Goal: Task Accomplishment & Management: Manage account settings

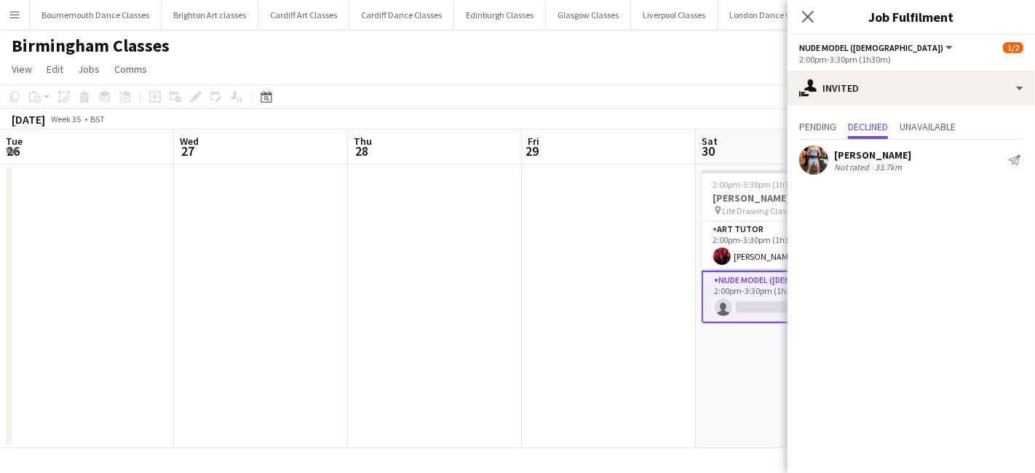
scroll to position [0, 500]
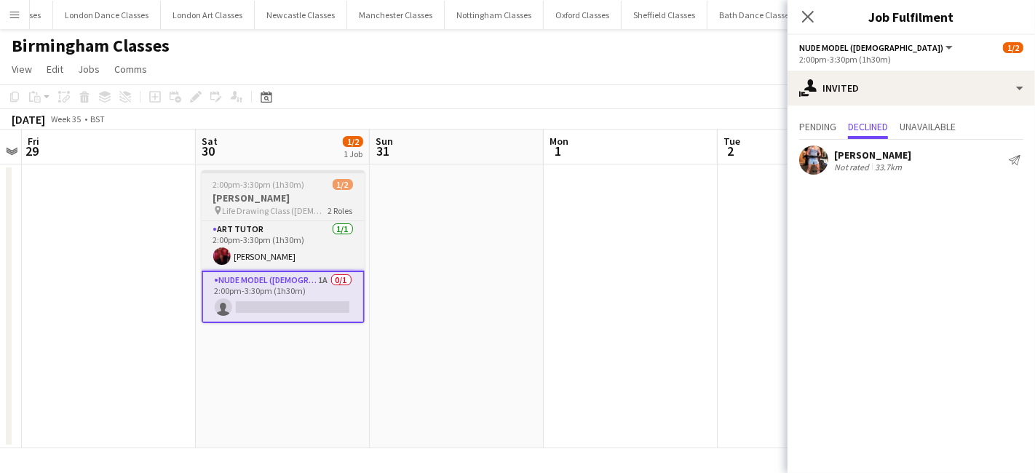
click at [236, 193] on h3 "[PERSON_NAME]" at bounding box center [283, 197] width 163 height 13
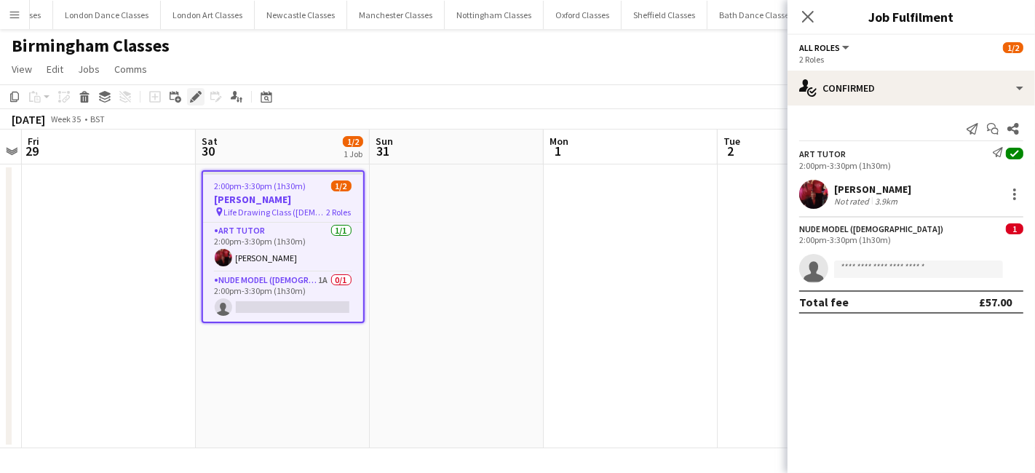
click at [204, 89] on div "Edit" at bounding box center [195, 96] width 17 height 17
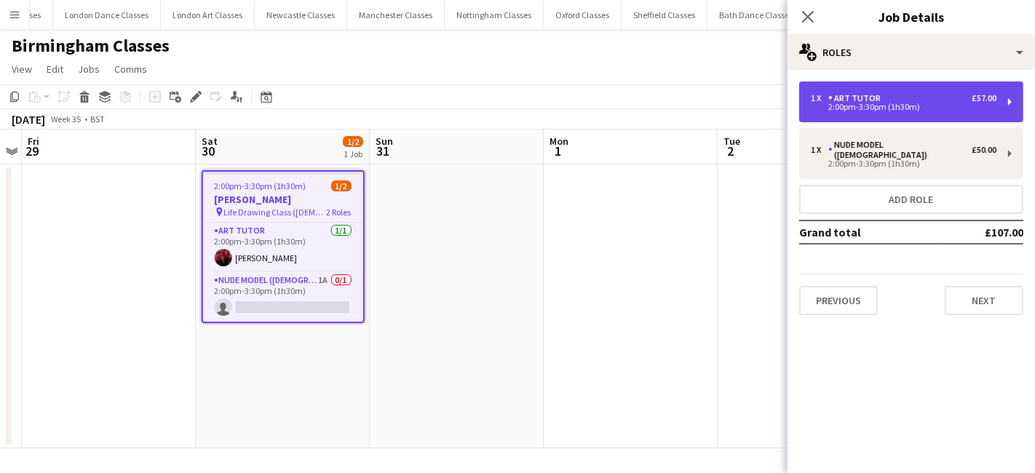
click at [895, 98] on div "1 x Art Tutor £57.00" at bounding box center [904, 98] width 186 height 10
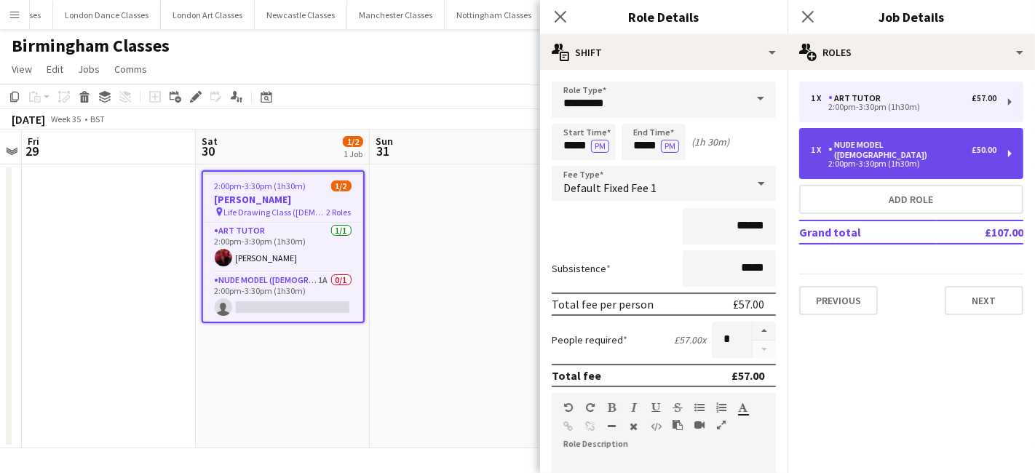
click at [939, 132] on div "1 x Nude Model ([DEMOGRAPHIC_DATA]) £50.00 2:00pm-3:30pm (1h30m)" at bounding box center [911, 153] width 224 height 51
type input "**********"
type input "*****"
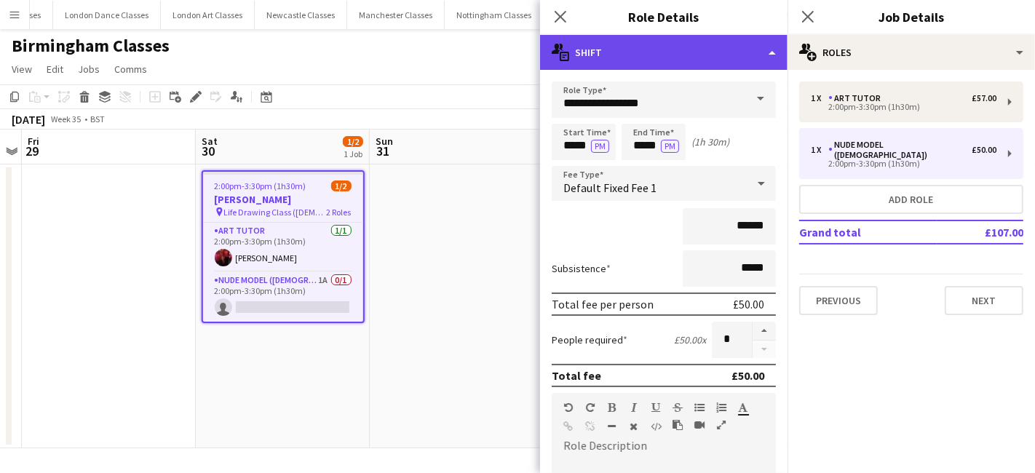
click at [728, 55] on div "multiple-actions-text Shift" at bounding box center [663, 52] width 247 height 35
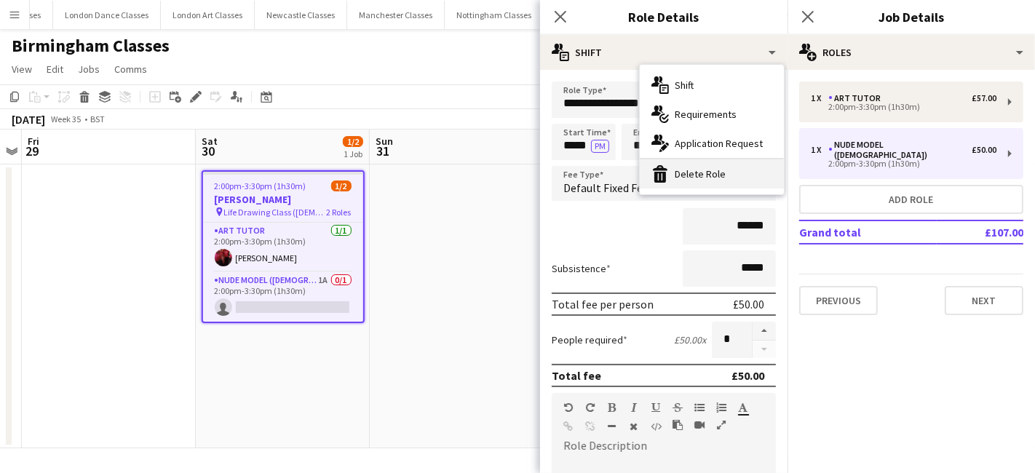
click at [715, 175] on div "bin-2 Delete Role" at bounding box center [712, 173] width 144 height 29
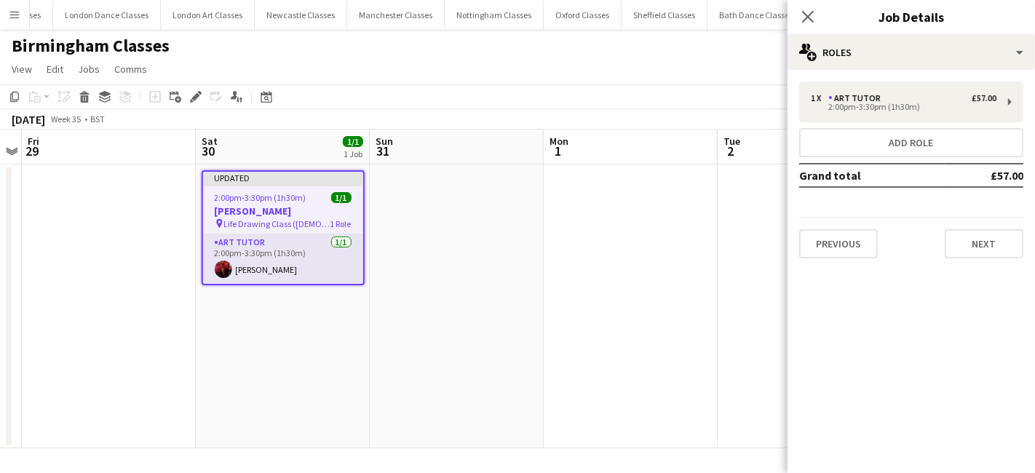
click at [316, 268] on app-card-role "Art Tutor 1/1 2:00pm-3:30pm (1h30m) Gary Izzard" at bounding box center [283, 258] width 160 height 49
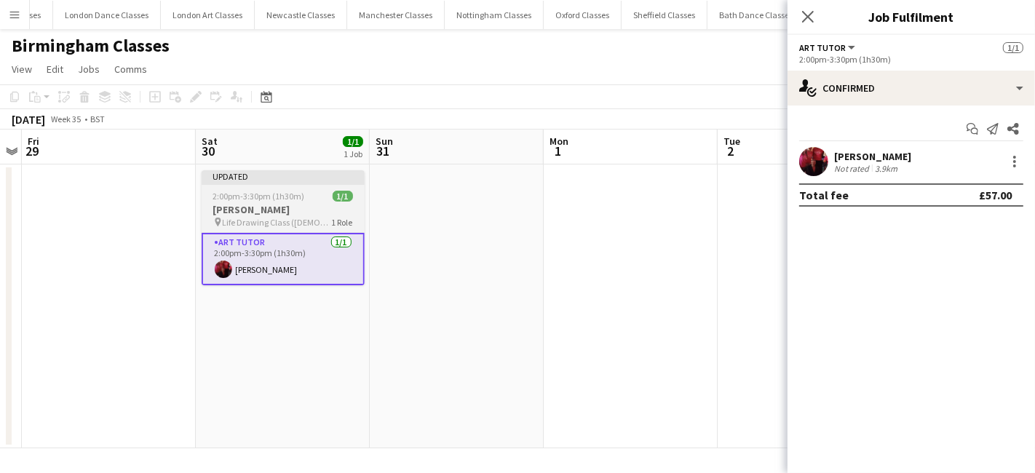
click at [298, 208] on h3 "Lyndsey Wood" at bounding box center [283, 209] width 163 height 13
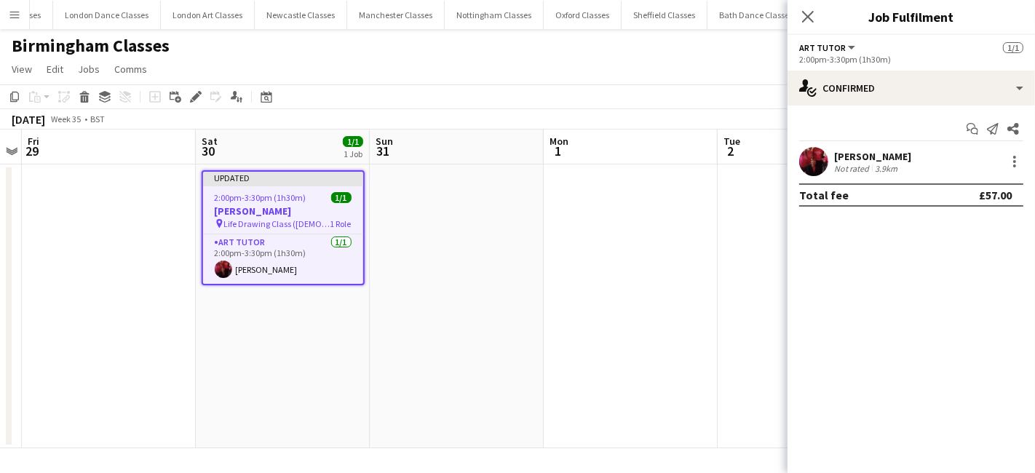
click at [298, 208] on h3 "Lyndsey Wood" at bounding box center [283, 211] width 160 height 13
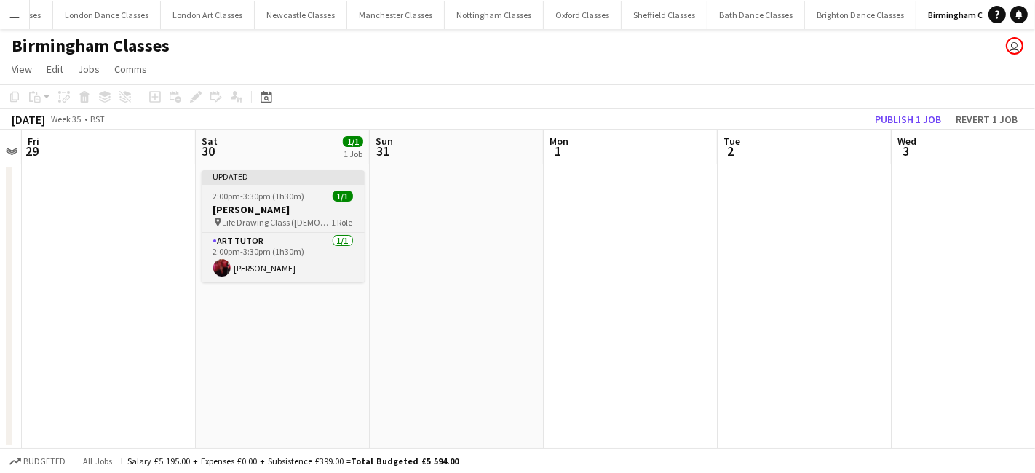
click at [262, 217] on span "Life Drawing Class (Male Model)" at bounding box center [277, 222] width 109 height 11
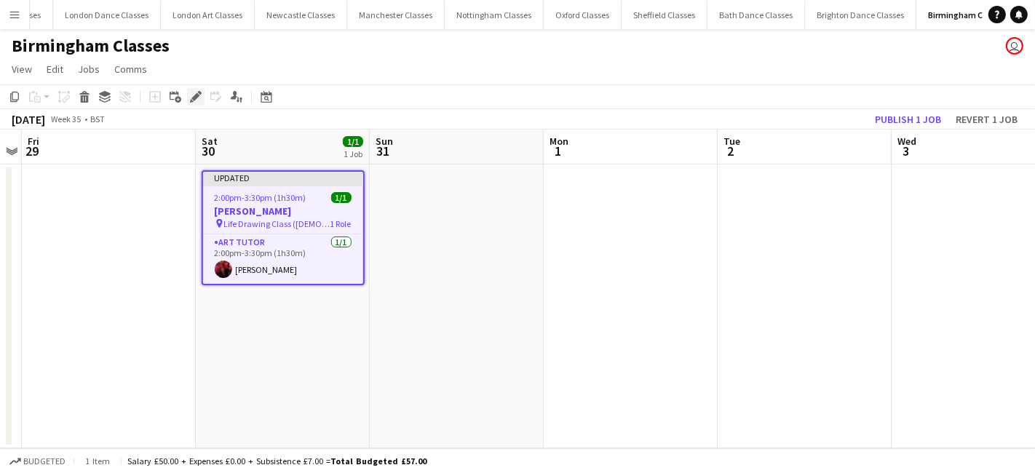
click at [199, 94] on icon at bounding box center [200, 93] width 4 height 4
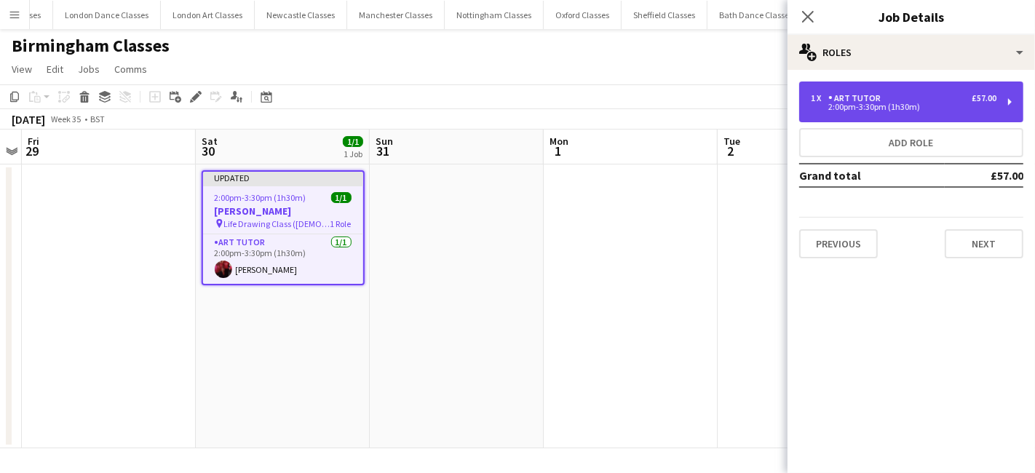
click at [951, 97] on div "1 x Art Tutor £57.00" at bounding box center [904, 98] width 186 height 10
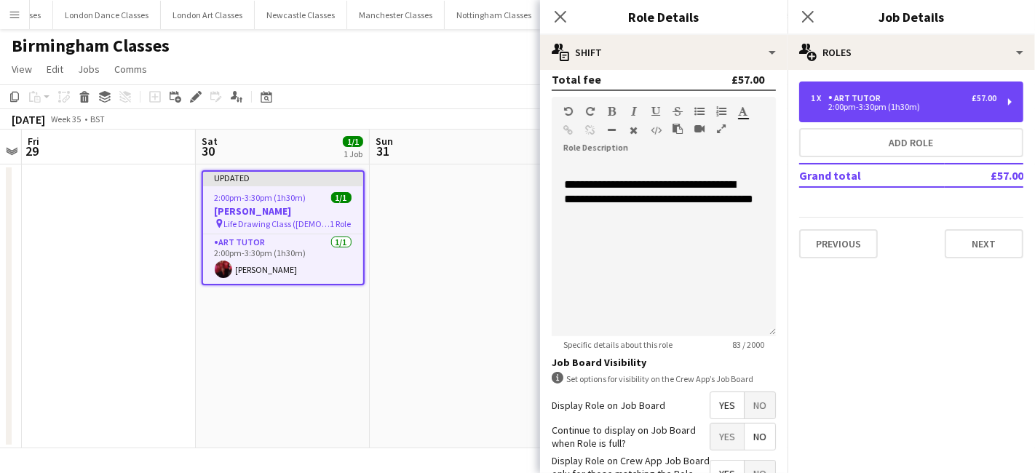
scroll to position [0, 0]
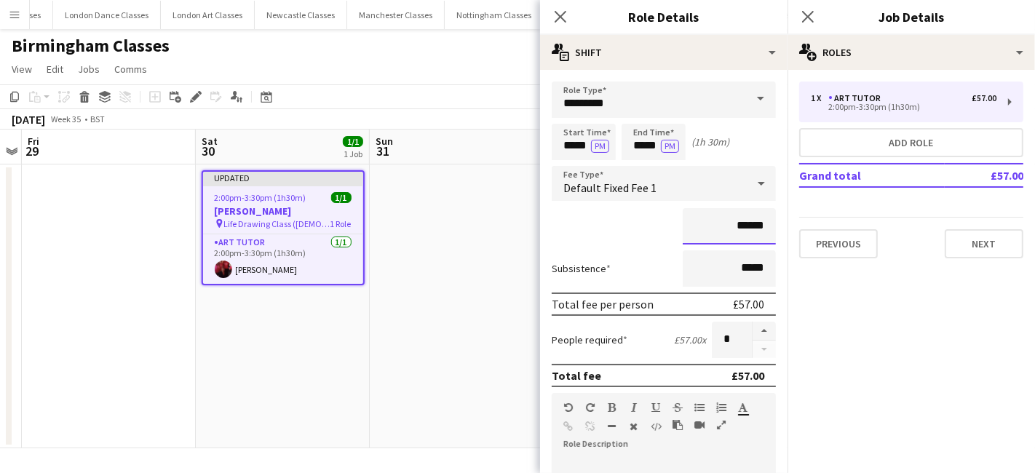
click at [731, 226] on input "******" at bounding box center [729, 226] width 93 height 36
type input "**"
type input "******"
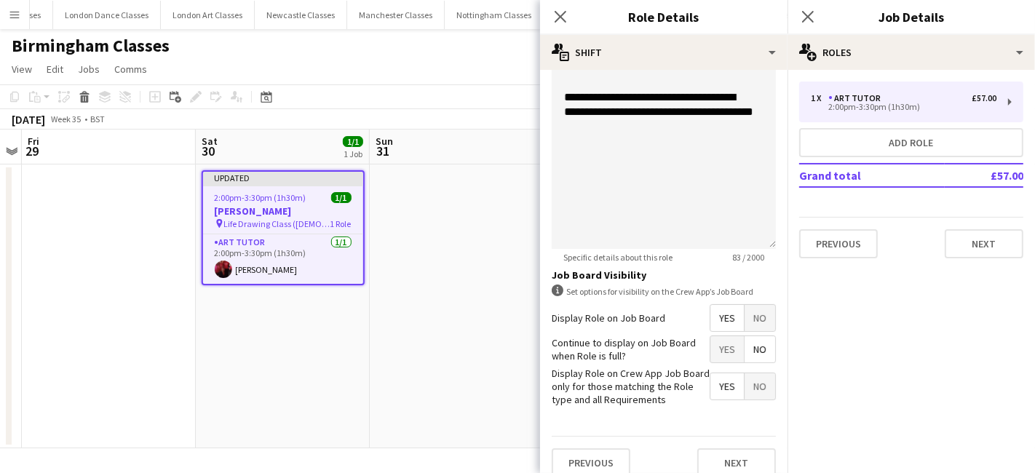
scroll to position [394, 0]
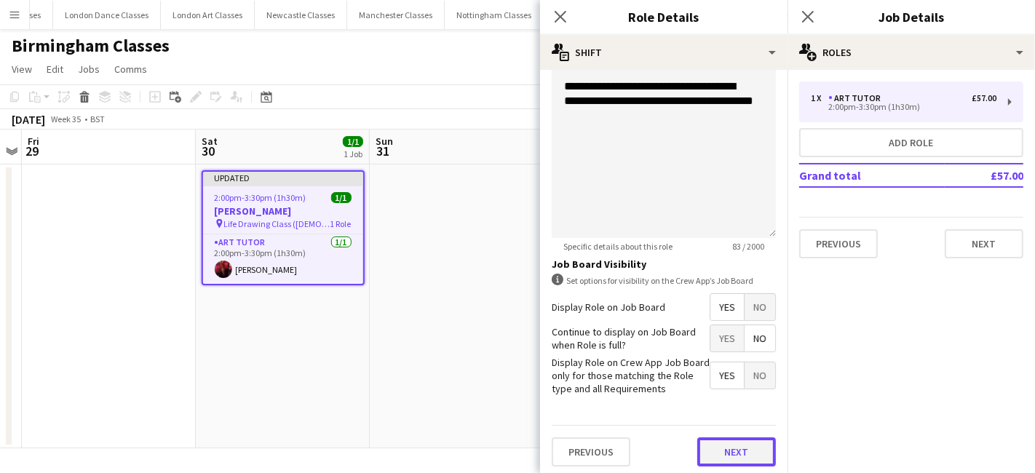
click at [734, 448] on button "Next" at bounding box center [736, 451] width 79 height 29
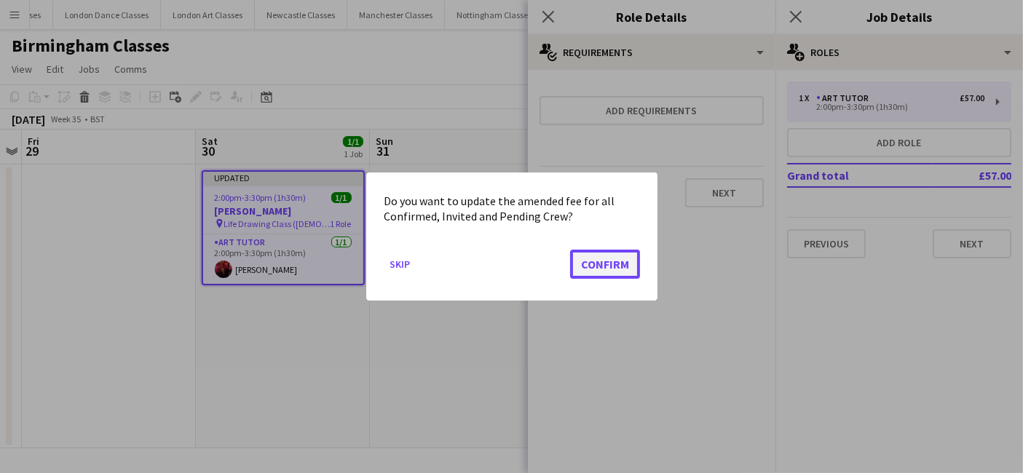
click at [624, 266] on button "Confirm" at bounding box center [605, 264] width 70 height 29
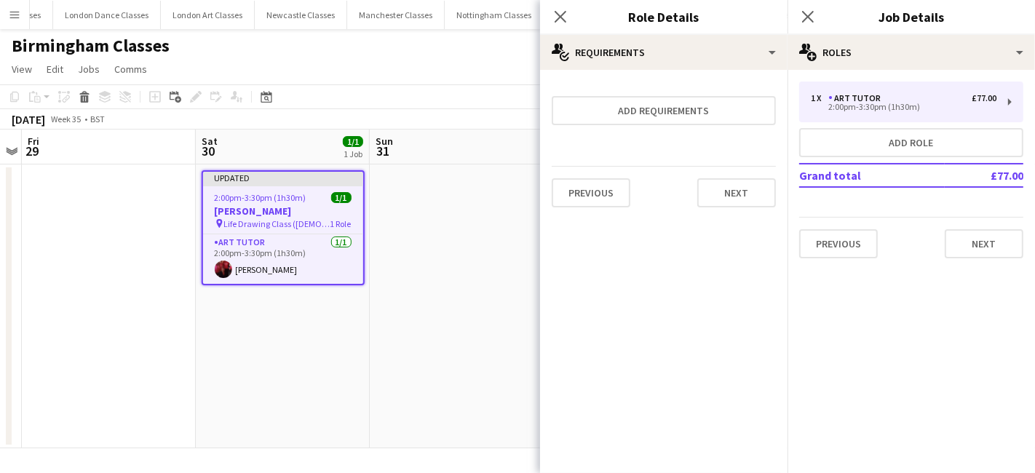
click at [763, 175] on div "Previous Next" at bounding box center [664, 192] width 224 height 53
click at [750, 184] on button "Next" at bounding box center [736, 192] width 79 height 29
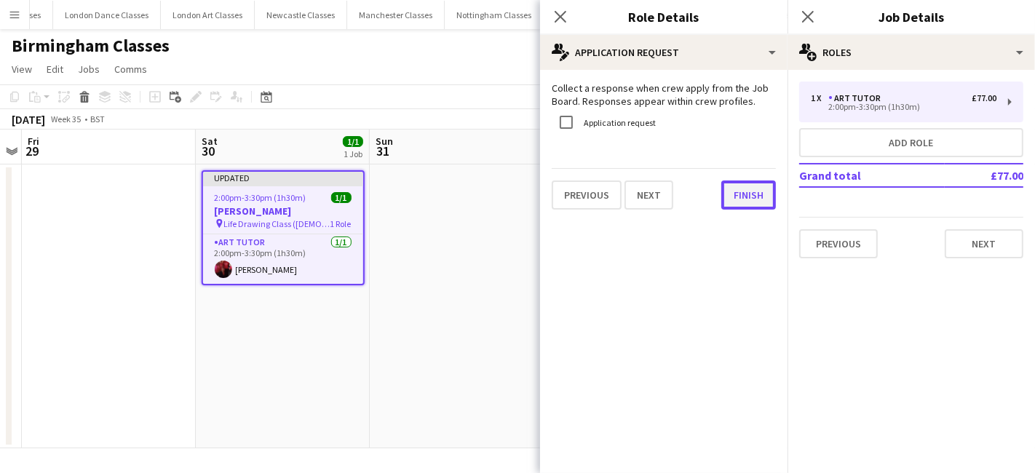
click at [745, 200] on button "Finish" at bounding box center [748, 195] width 55 height 29
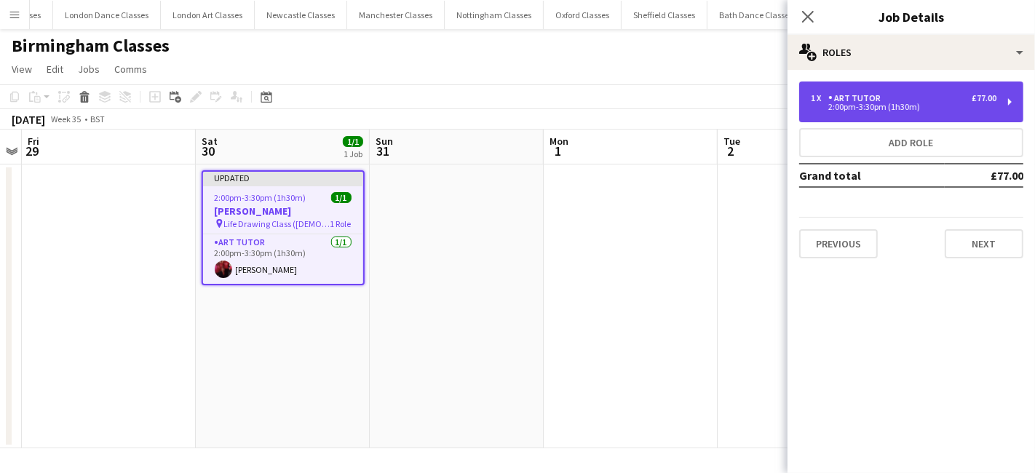
click at [908, 98] on div "1 x Art Tutor £77.00" at bounding box center [904, 98] width 186 height 10
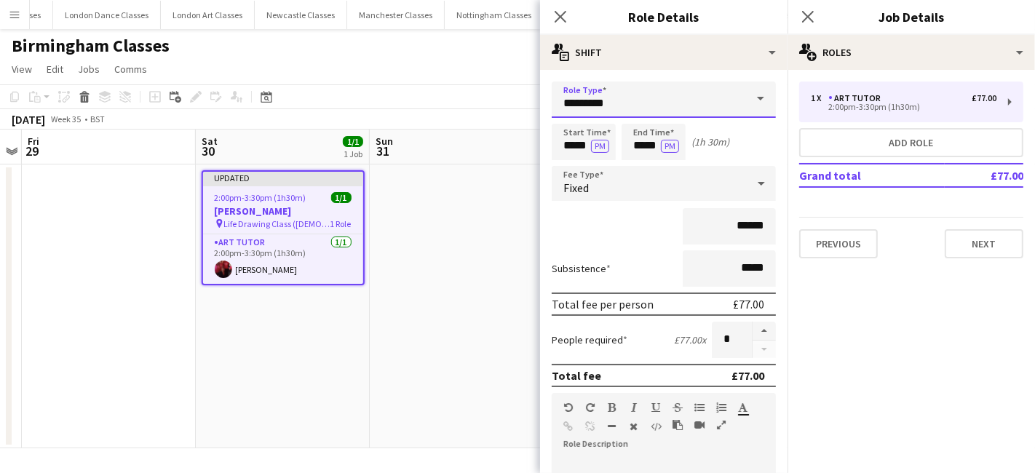
click at [700, 92] on input "*********" at bounding box center [664, 100] width 224 height 36
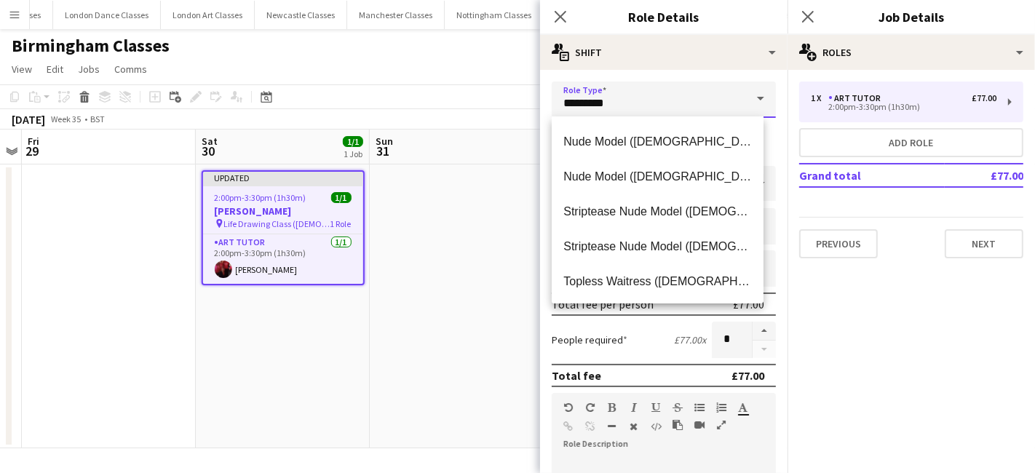
scroll to position [314, 0]
click at [621, 170] on span "Nude Model (Male)" at bounding box center [657, 177] width 189 height 14
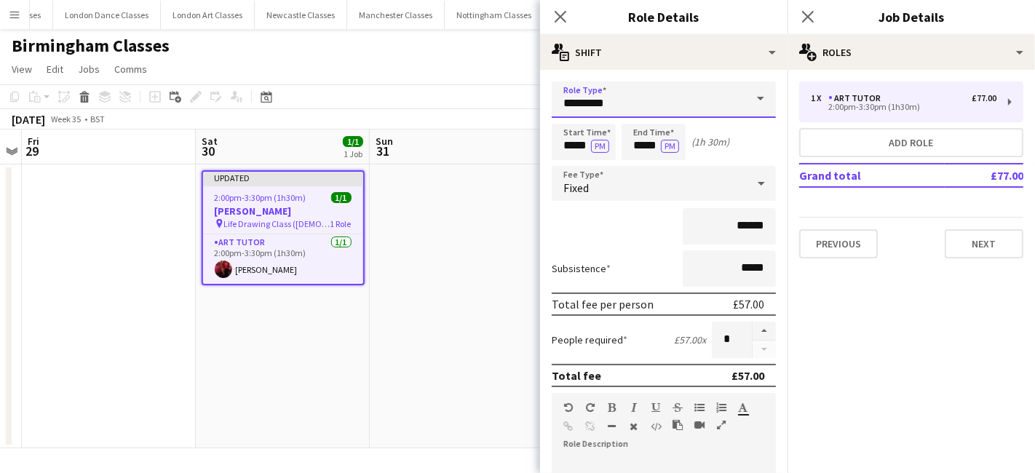
type input "**********"
drag, startPoint x: 748, startPoint y: 227, endPoint x: 700, endPoint y: 227, distance: 48.0
click at [700, 227] on input "******" at bounding box center [729, 226] width 93 height 36
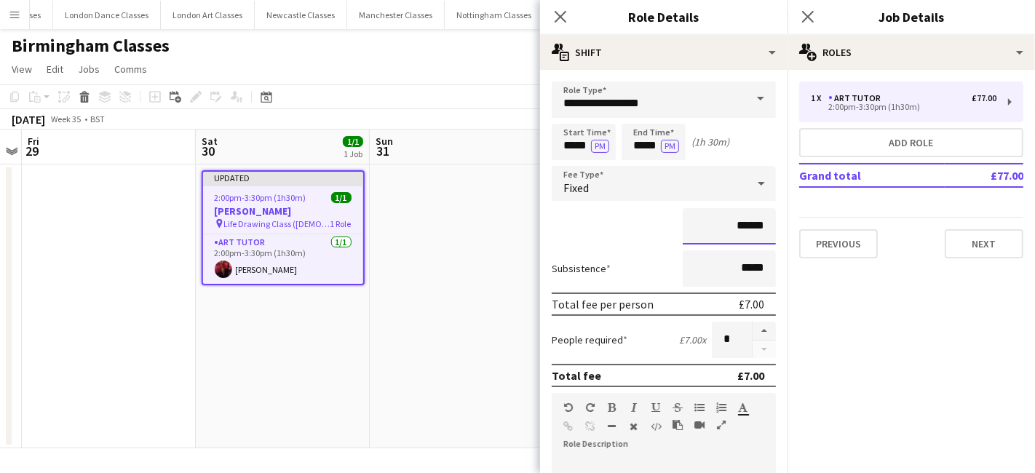
type input "**"
type input "******"
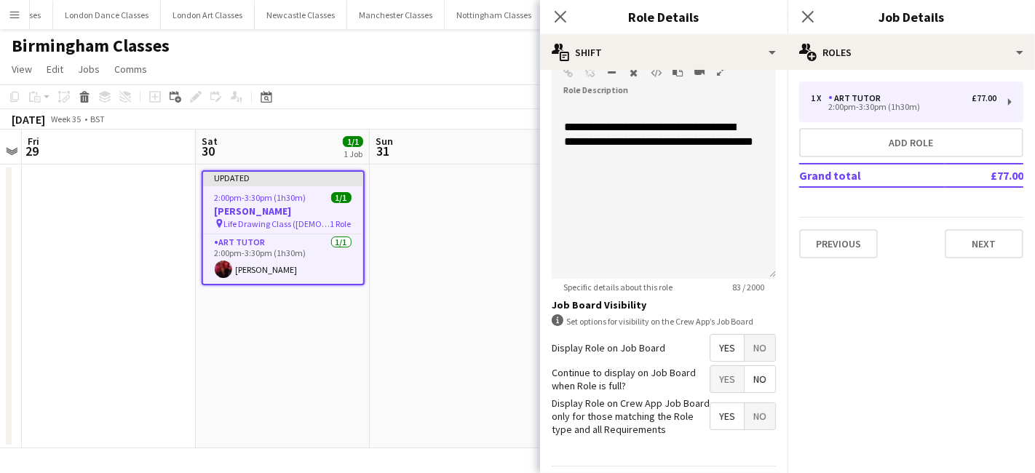
scroll to position [380, 0]
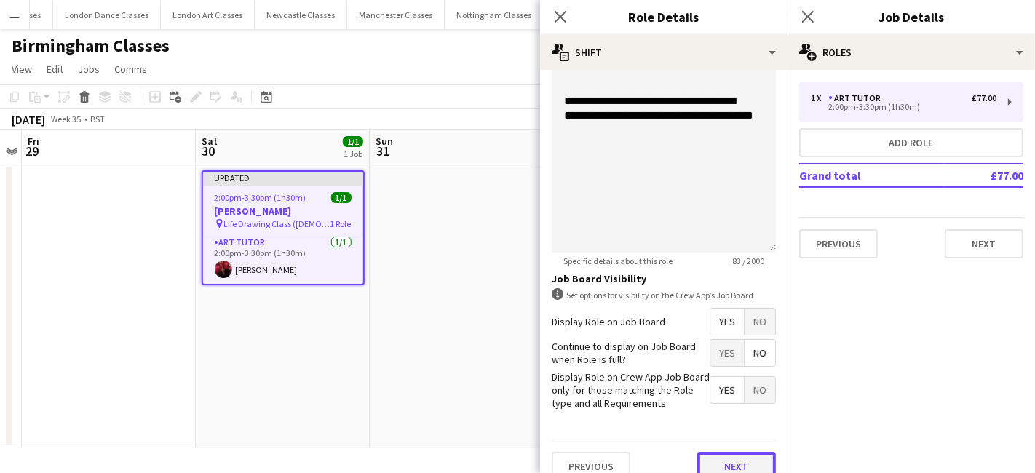
click at [742, 458] on button "Next" at bounding box center [736, 466] width 79 height 29
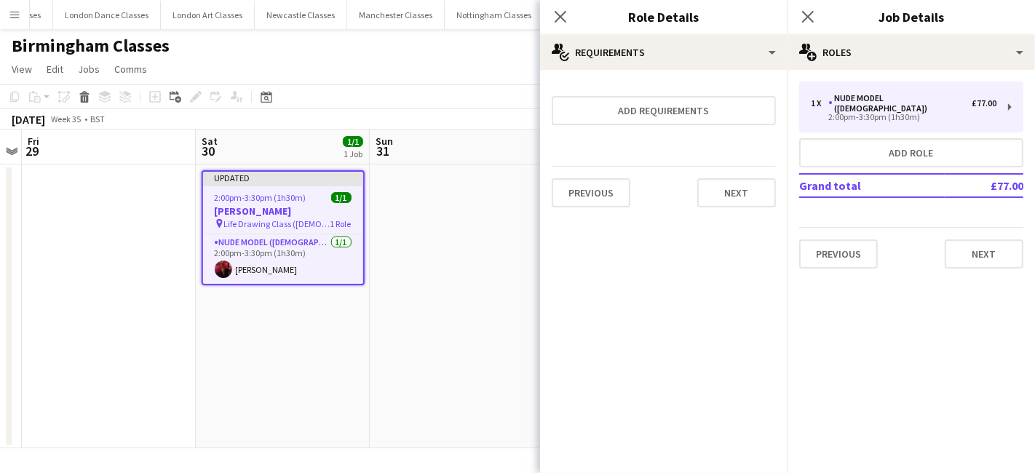
scroll to position [0, 0]
click at [761, 199] on button "Next" at bounding box center [736, 192] width 79 height 29
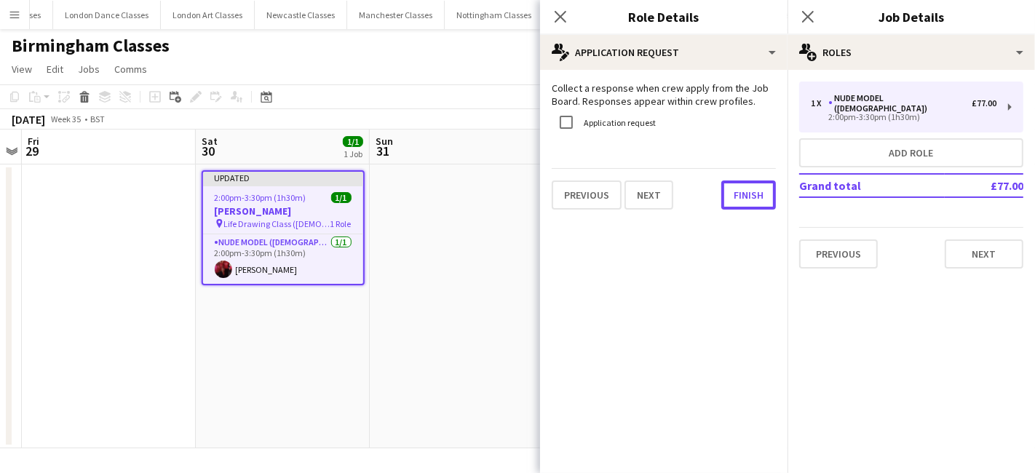
click at [761, 199] on button "Finish" at bounding box center [748, 195] width 55 height 29
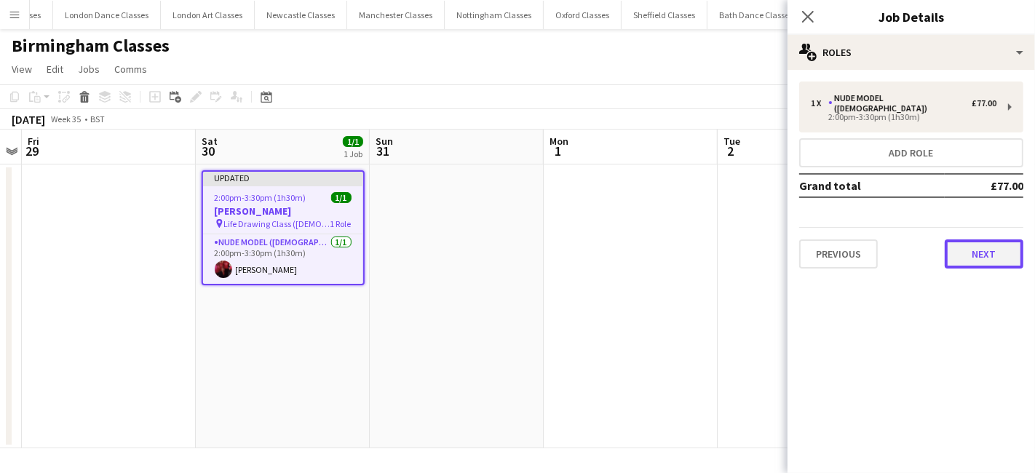
click at [985, 250] on button "Next" at bounding box center [984, 253] width 79 height 29
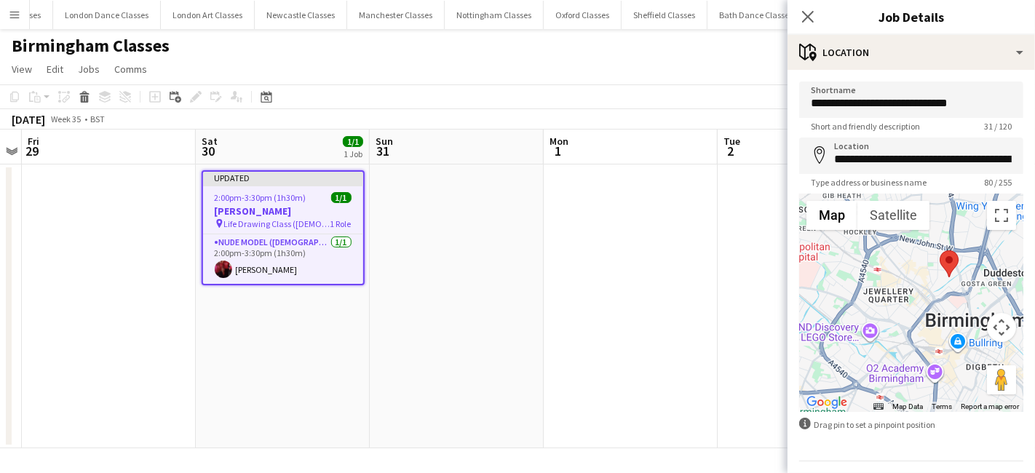
scroll to position [39, 0]
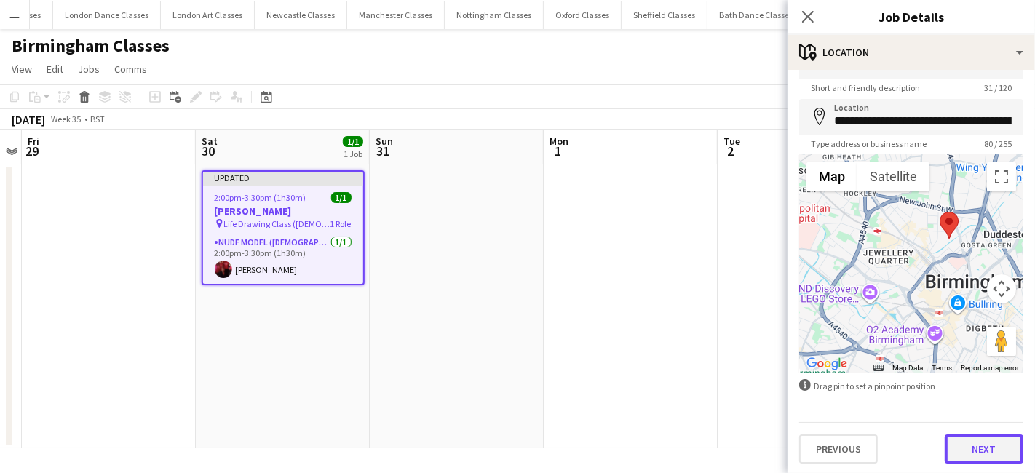
click at [991, 452] on button "Next" at bounding box center [984, 449] width 79 height 29
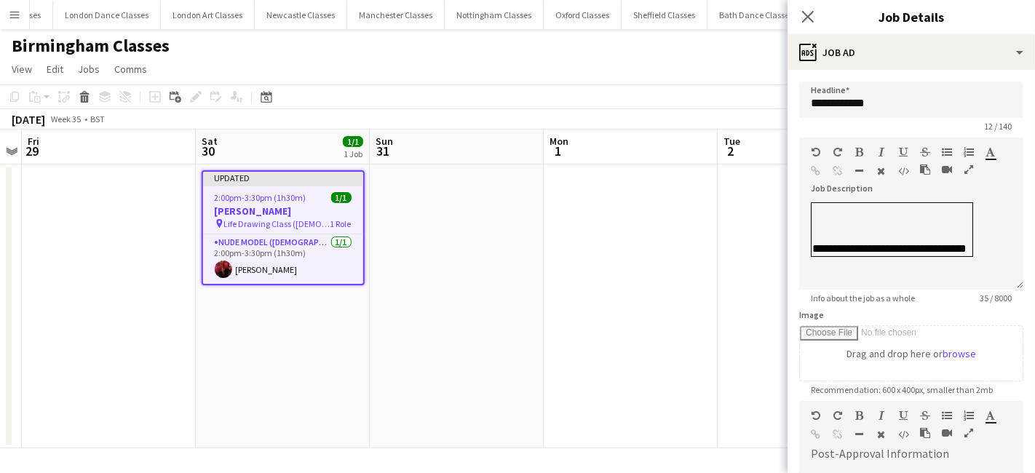
scroll to position [0, 0]
click at [967, 234] on td "**********" at bounding box center [893, 230] width 162 height 54
click at [451, 321] on app-date-cell at bounding box center [457, 306] width 174 height 284
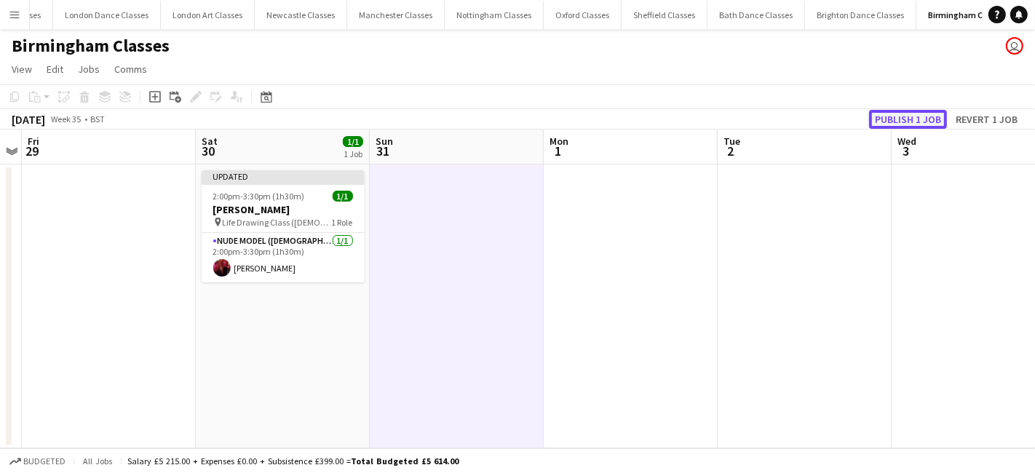
click at [913, 125] on button "Publish 1 job" at bounding box center [908, 119] width 78 height 19
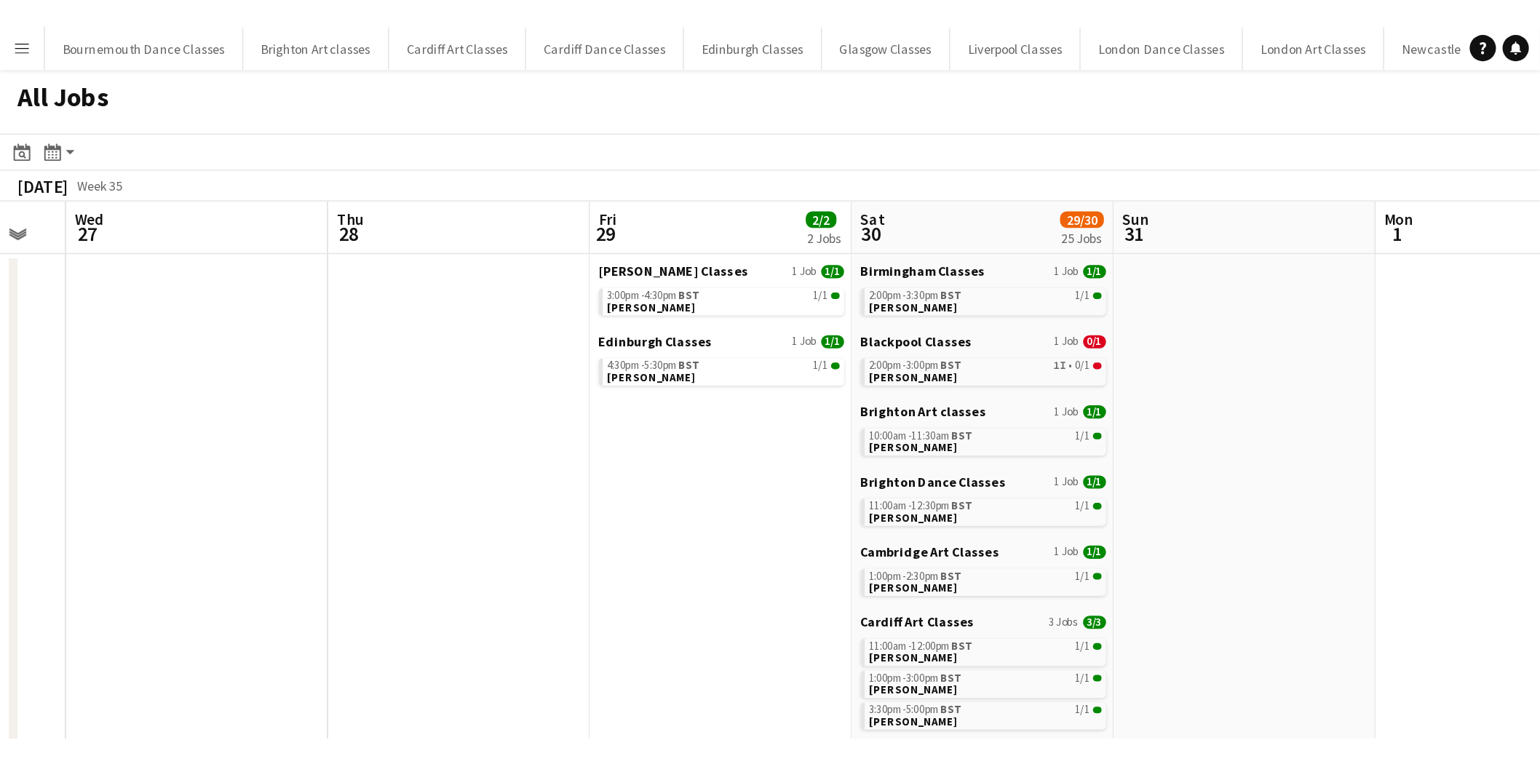
scroll to position [0, 503]
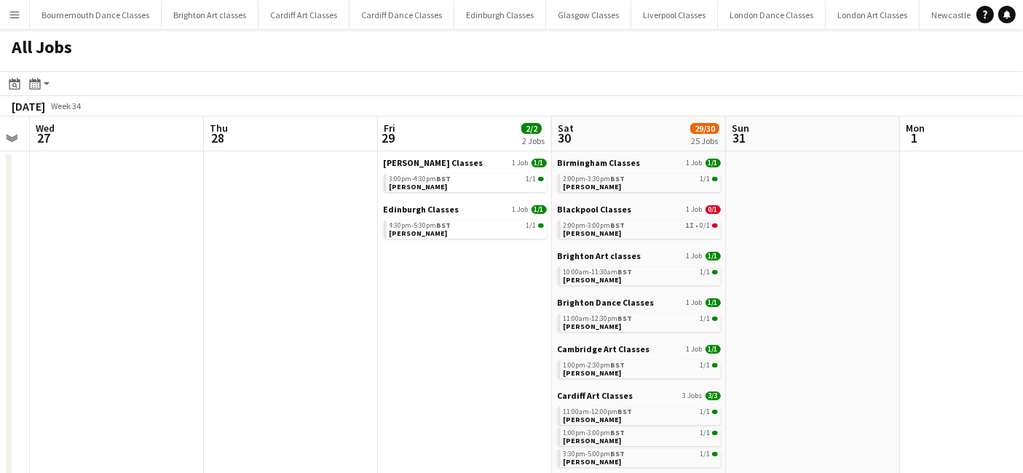
drag, startPoint x: 622, startPoint y: 344, endPoint x: 55, endPoint y: 321, distance: 567.5
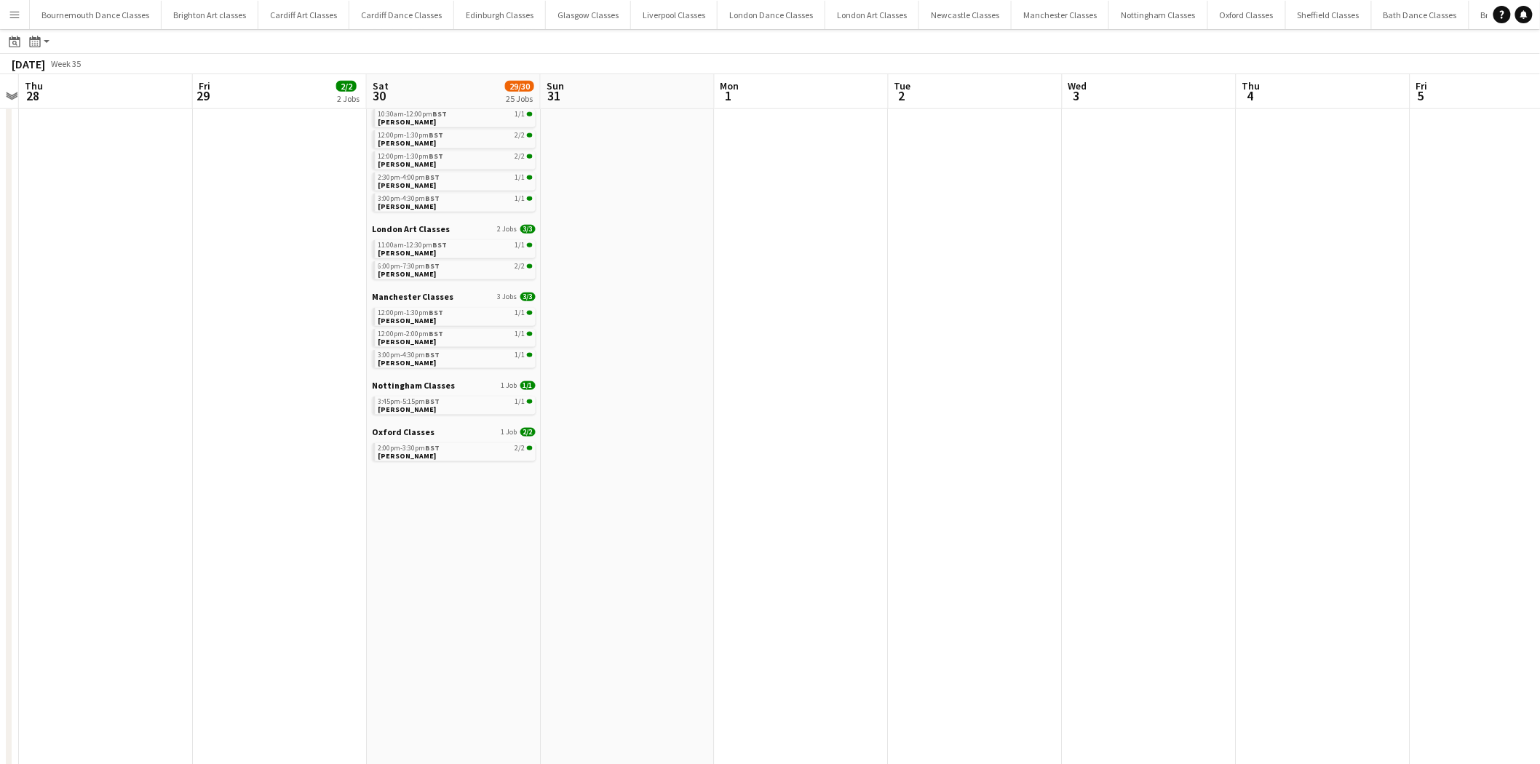
scroll to position [0, 0]
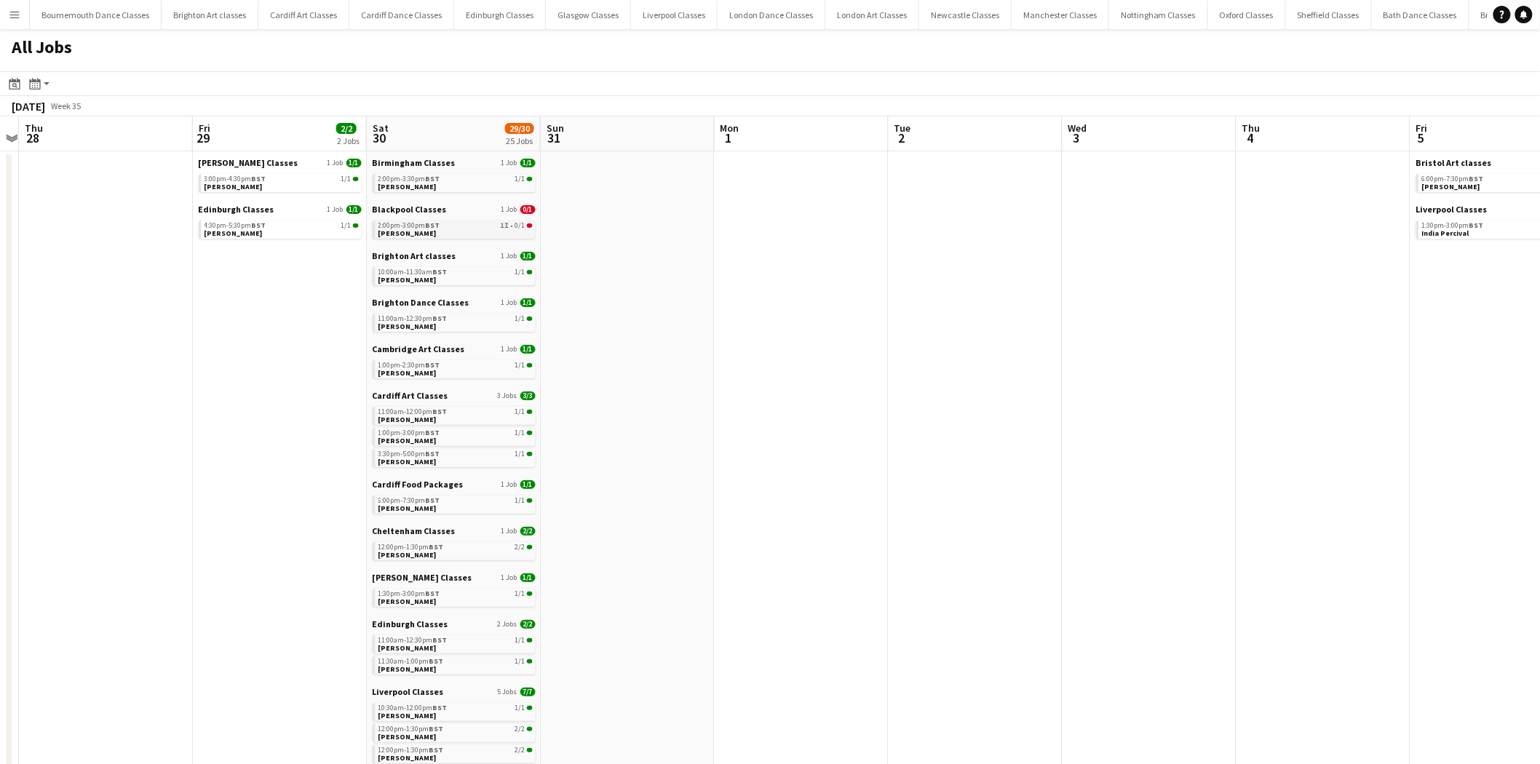
click at [454, 227] on div "2:00pm-3:00pm BST 1I • 0/1" at bounding box center [455, 225] width 154 height 7
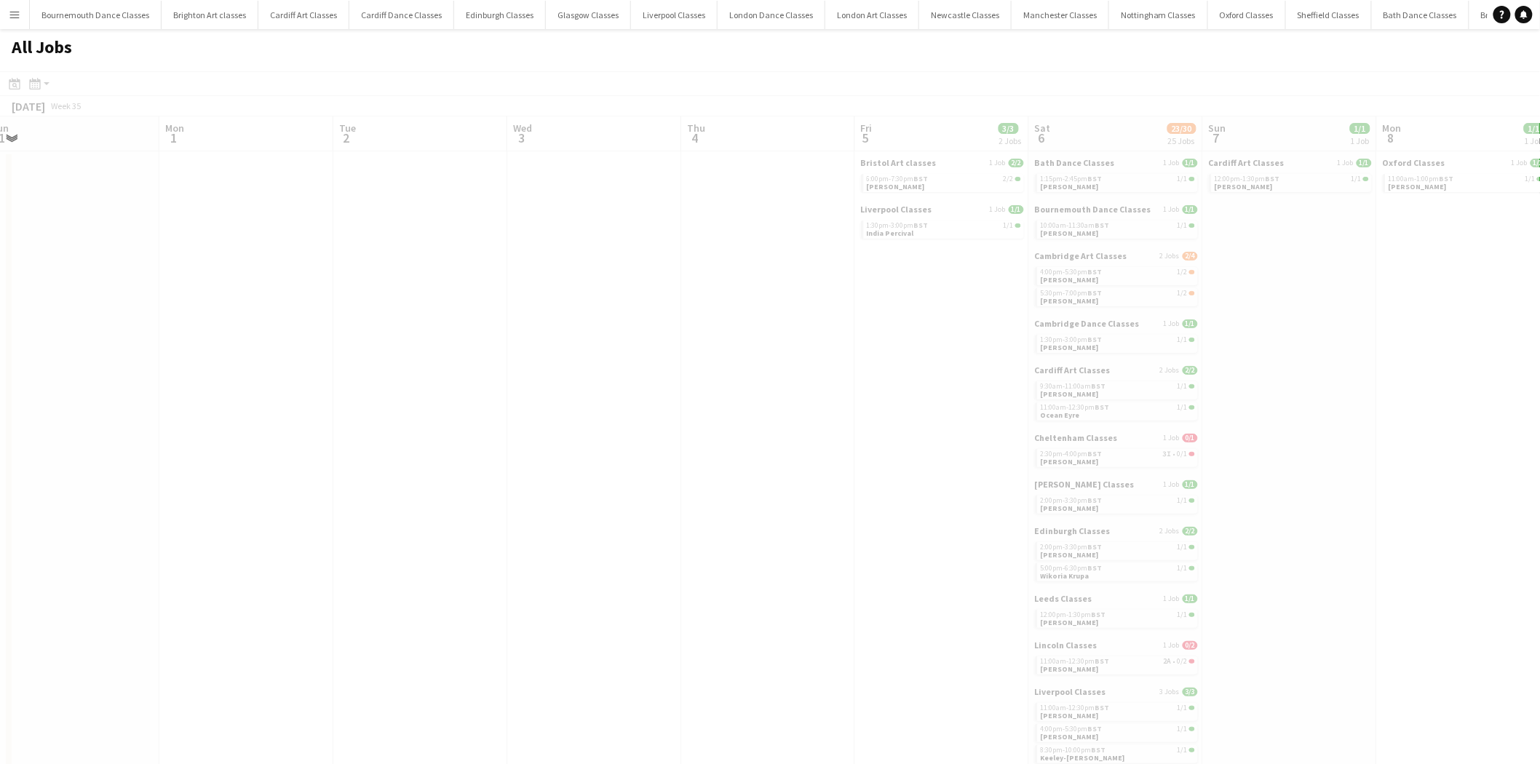
drag, startPoint x: 1049, startPoint y: 416, endPoint x: 267, endPoint y: 424, distance: 781.7
click at [258, 424] on app-all-jobs "All Jobs Date picker AUG 2025 AUG 2025 Monday M Tuesday T Wednesday W Thursday …" at bounding box center [770, 746] width 1540 height 1434
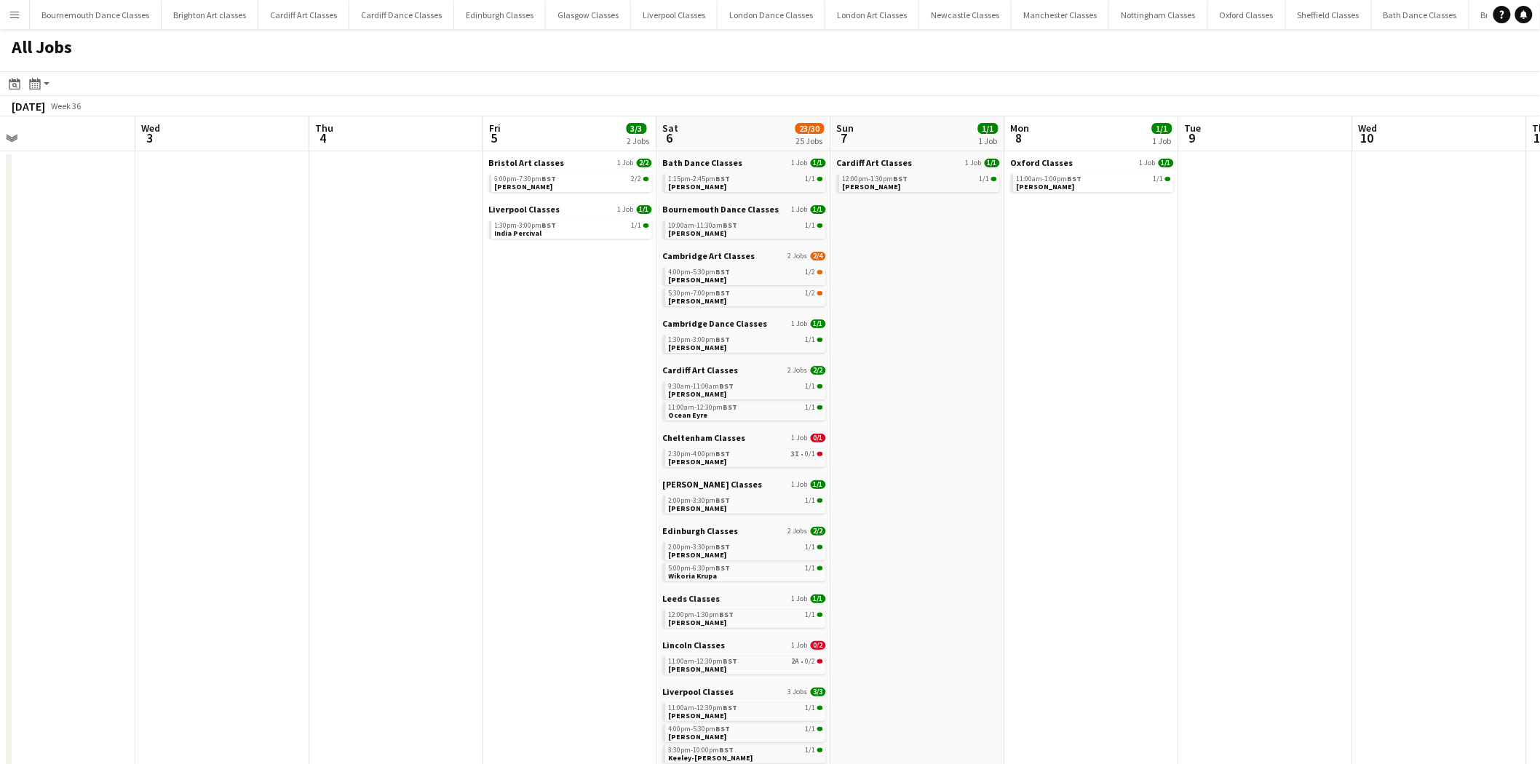
scroll to position [0, 600]
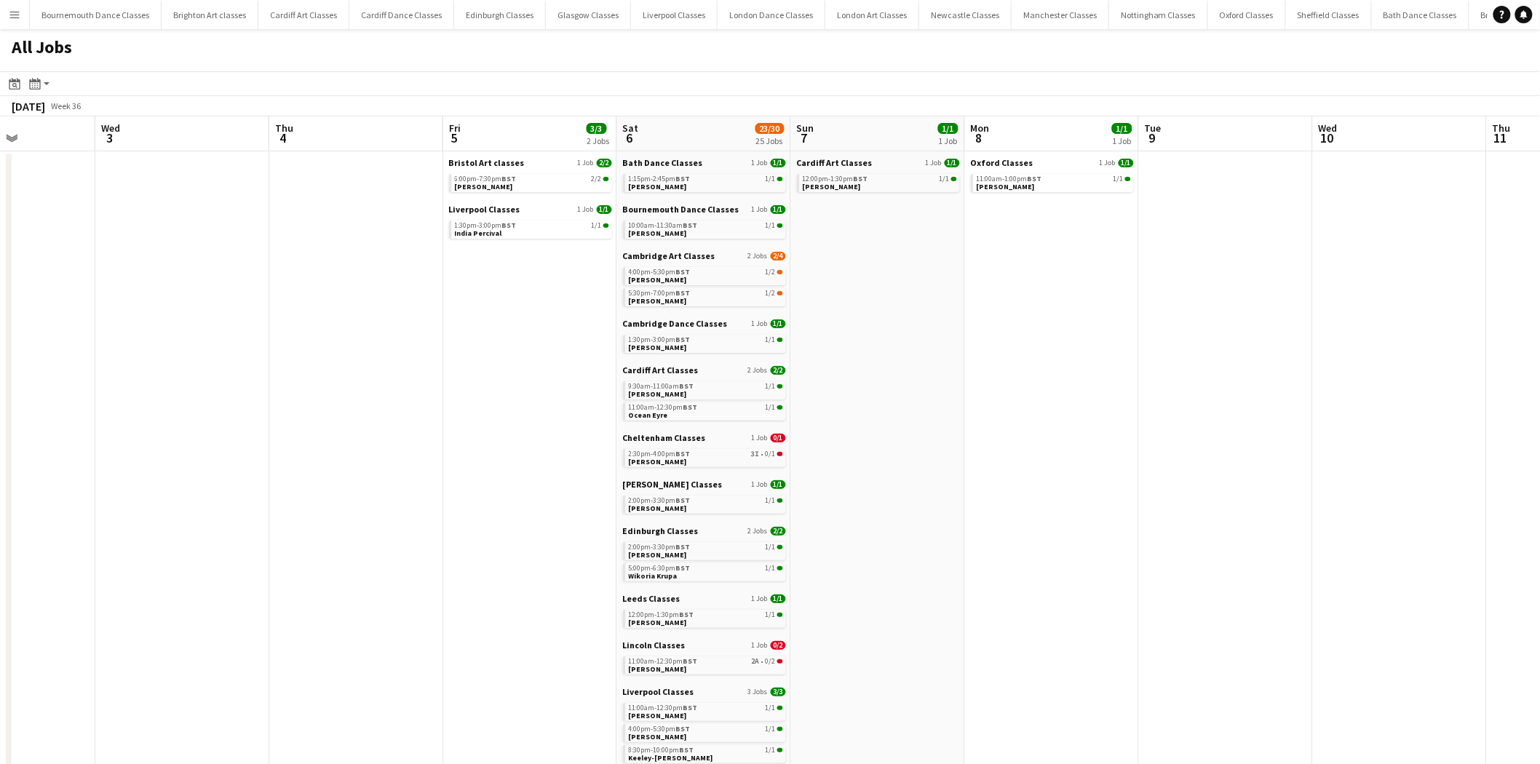
drag, startPoint x: 663, startPoint y: 437, endPoint x: 251, endPoint y: 419, distance: 412.4
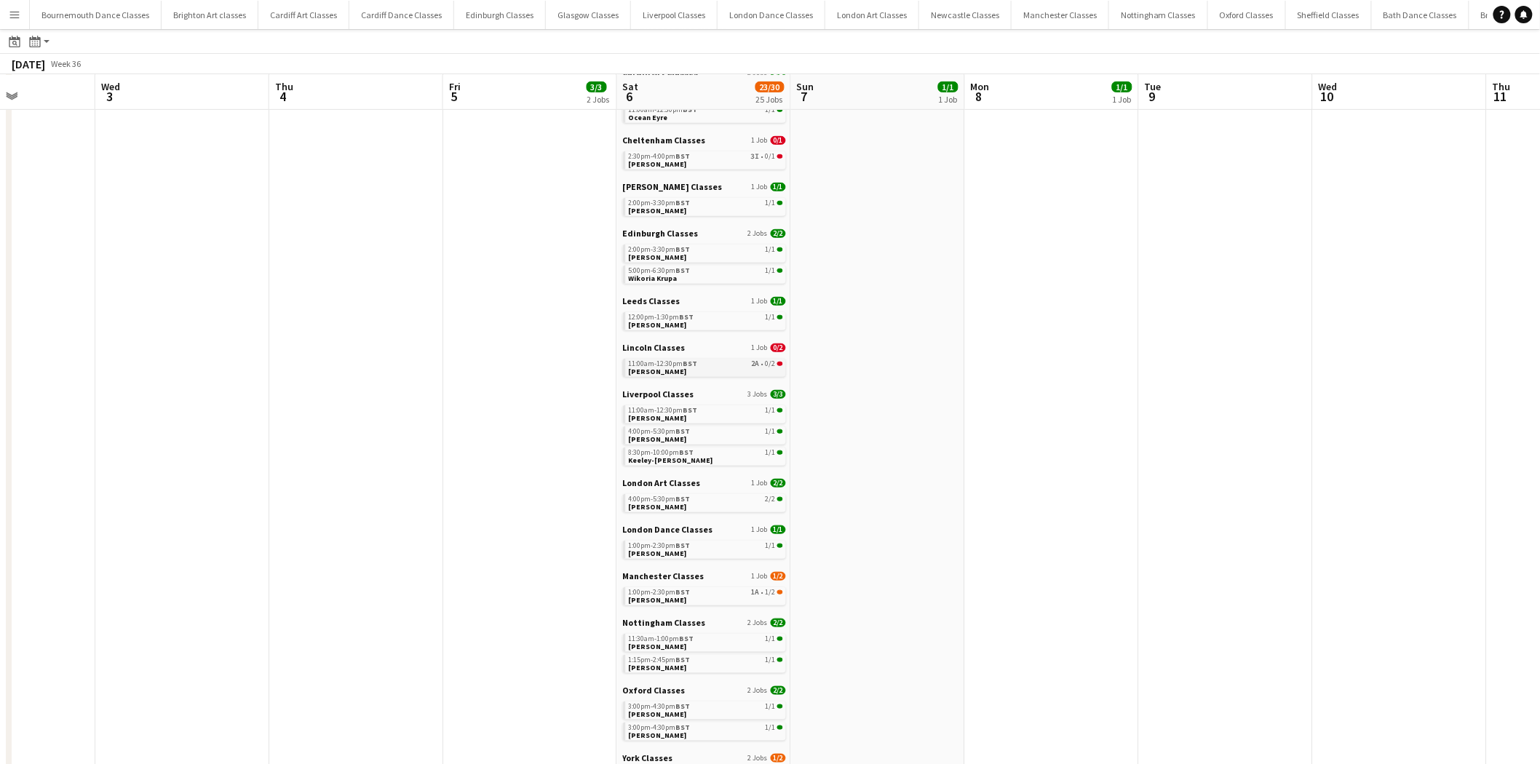
click at [667, 368] on span "Adrian Dewick" at bounding box center [658, 371] width 58 height 9
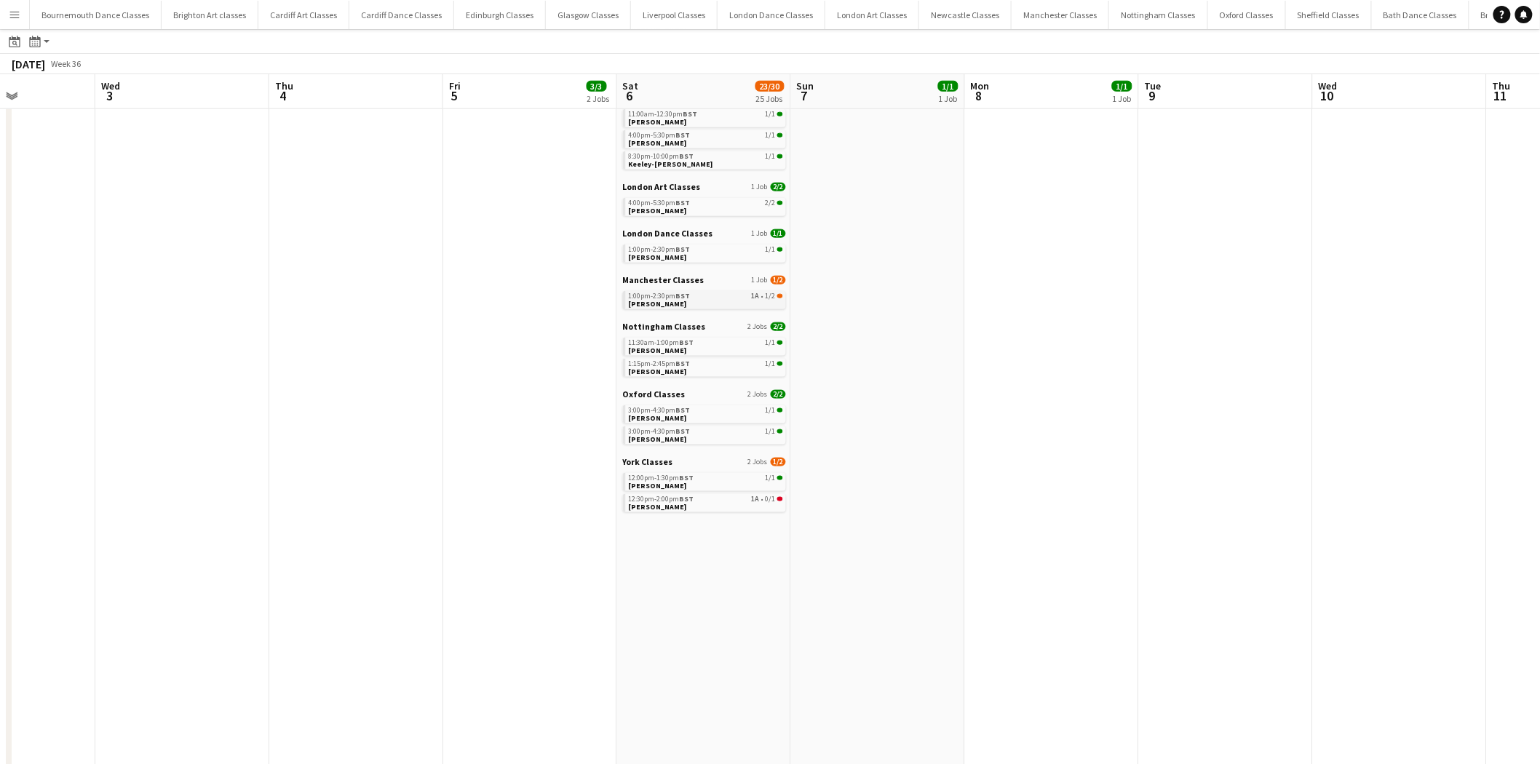
click at [687, 295] on span "BST" at bounding box center [683, 295] width 15 height 9
click at [708, 472] on link "12:30pm-2:00pm BST 1A • 0/1 Lauren Ainsworth" at bounding box center [706, 502] width 154 height 17
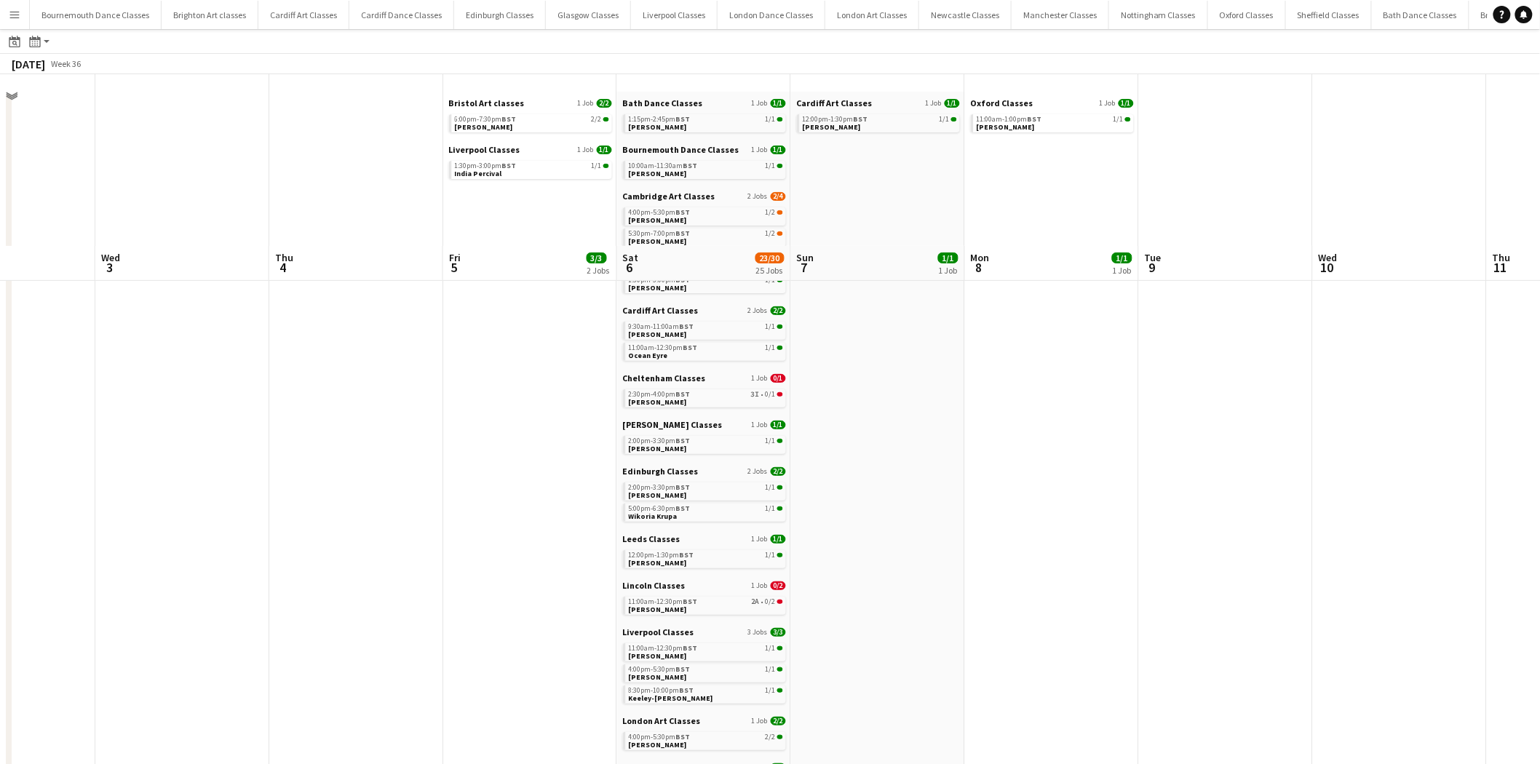
scroll to position [0, 0]
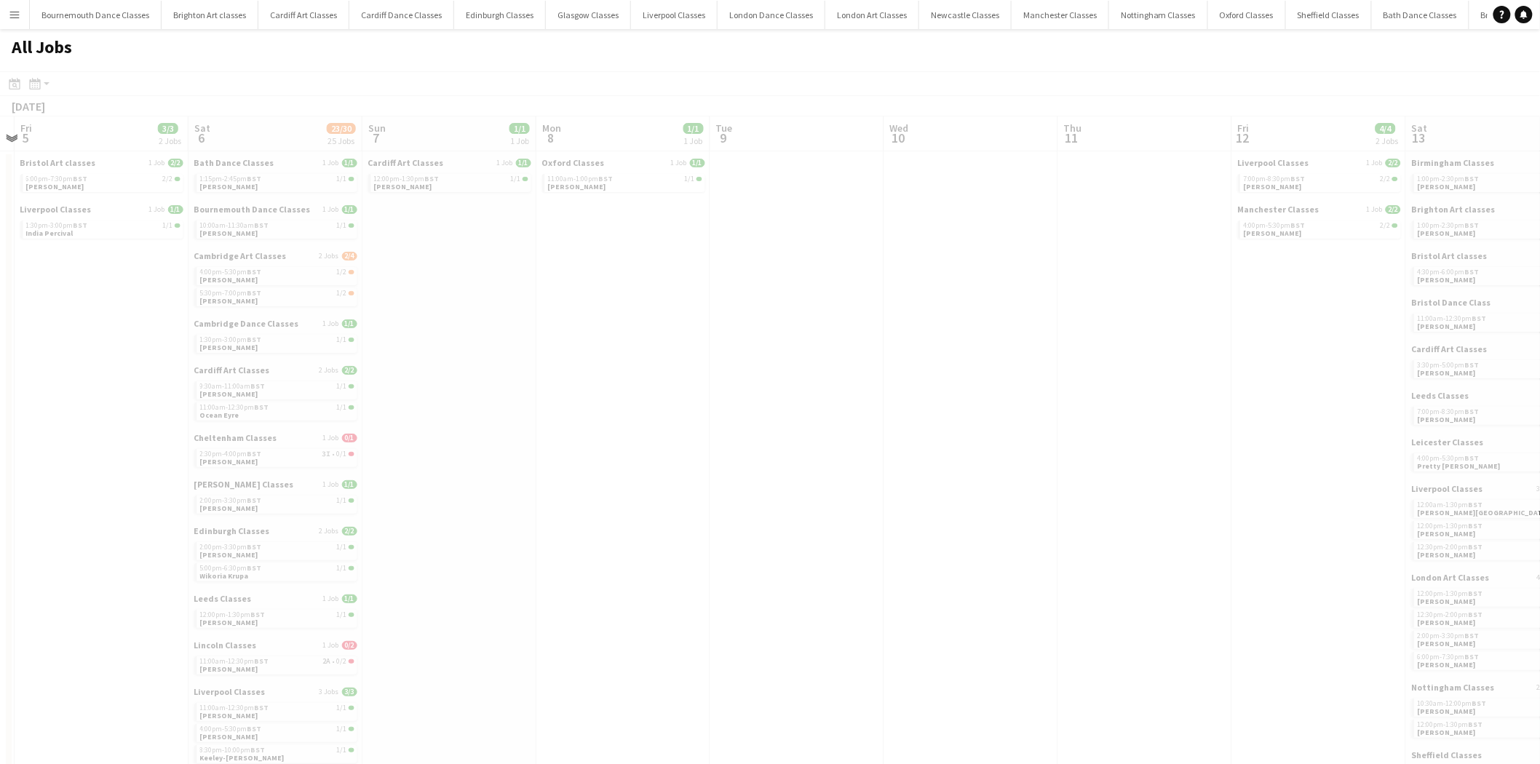
drag, startPoint x: 1332, startPoint y: 448, endPoint x: 315, endPoint y: 448, distance: 1016.8
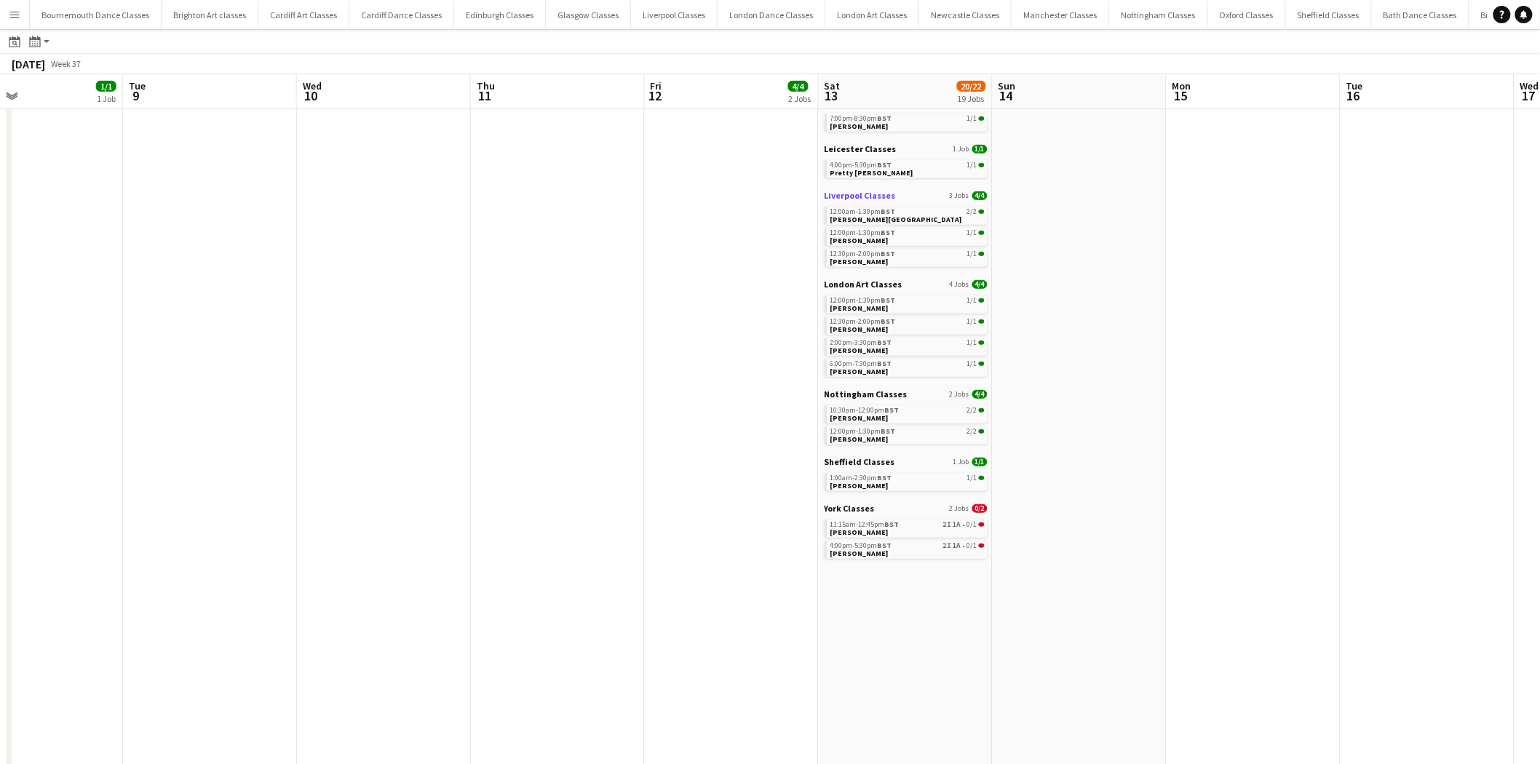
scroll to position [296, 0]
click at [915, 472] on div "11:15am-12:45pm BST 2I 1A • 0/1" at bounding box center [907, 520] width 154 height 7
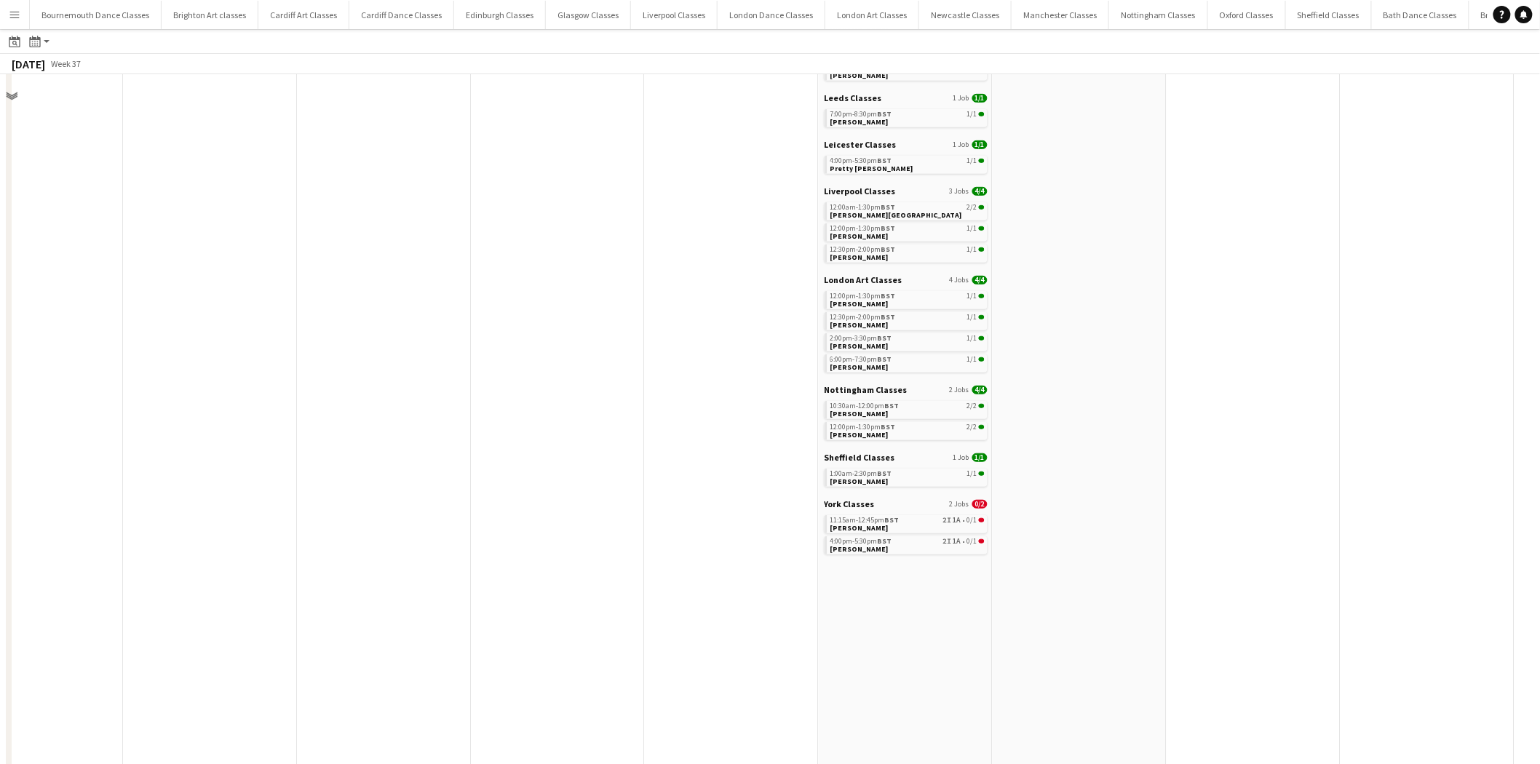
scroll to position [0, 0]
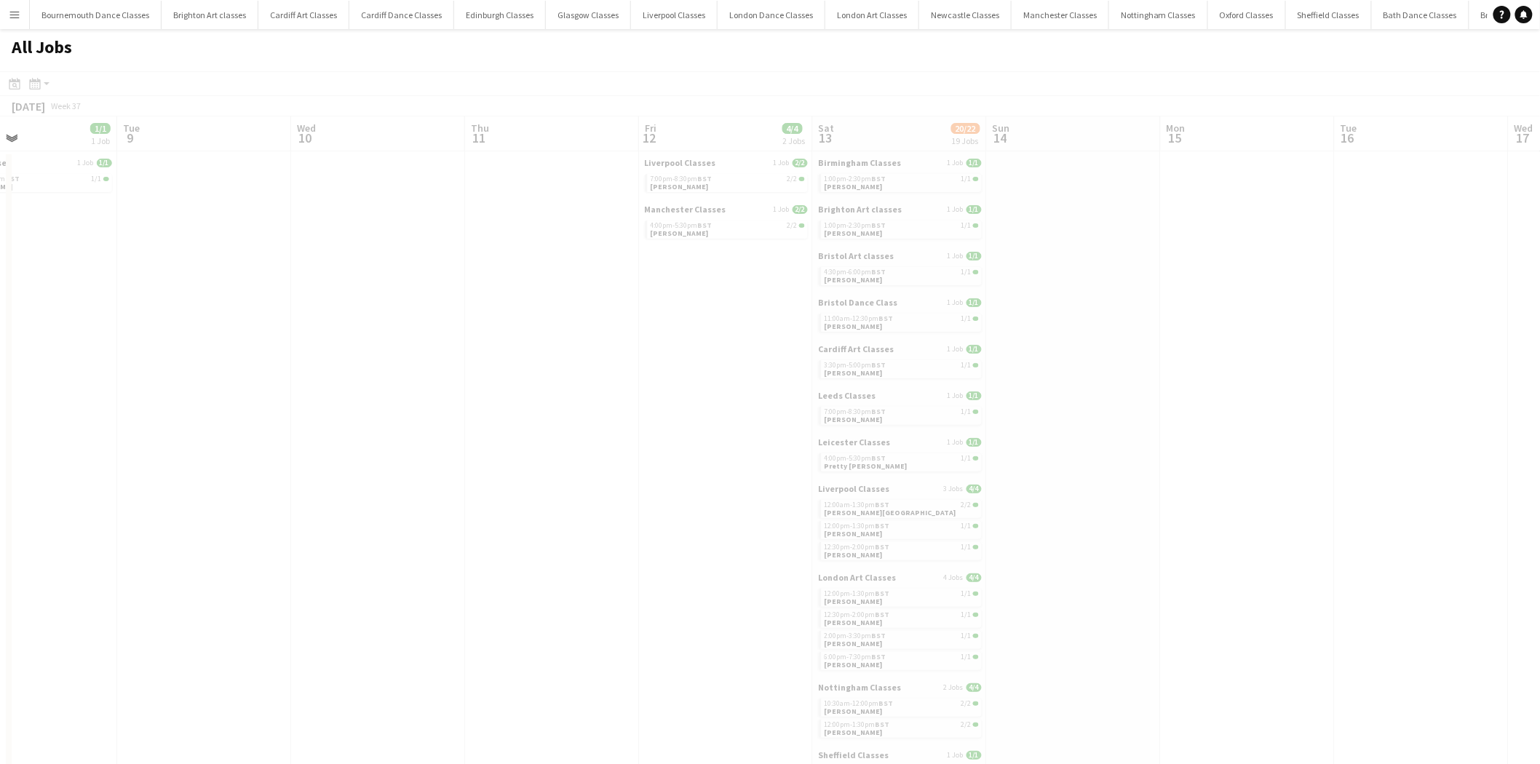
click at [245, 368] on app-all-jobs "All Jobs Date picker AUG 2025 AUG 2025 Monday M Tuesday T Wednesday W Thursday …" at bounding box center [770, 746] width 1540 height 1434
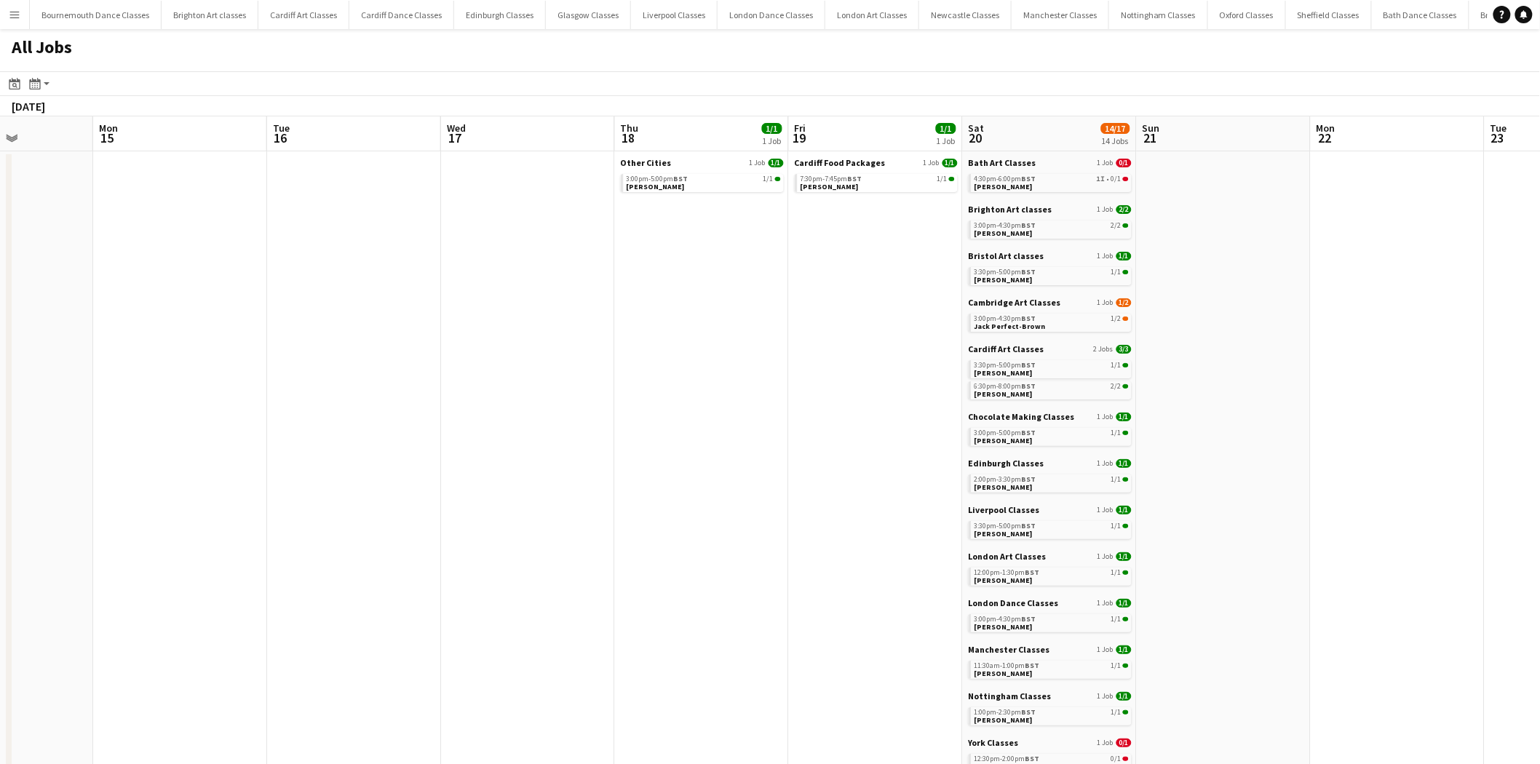
scroll to position [0, 539]
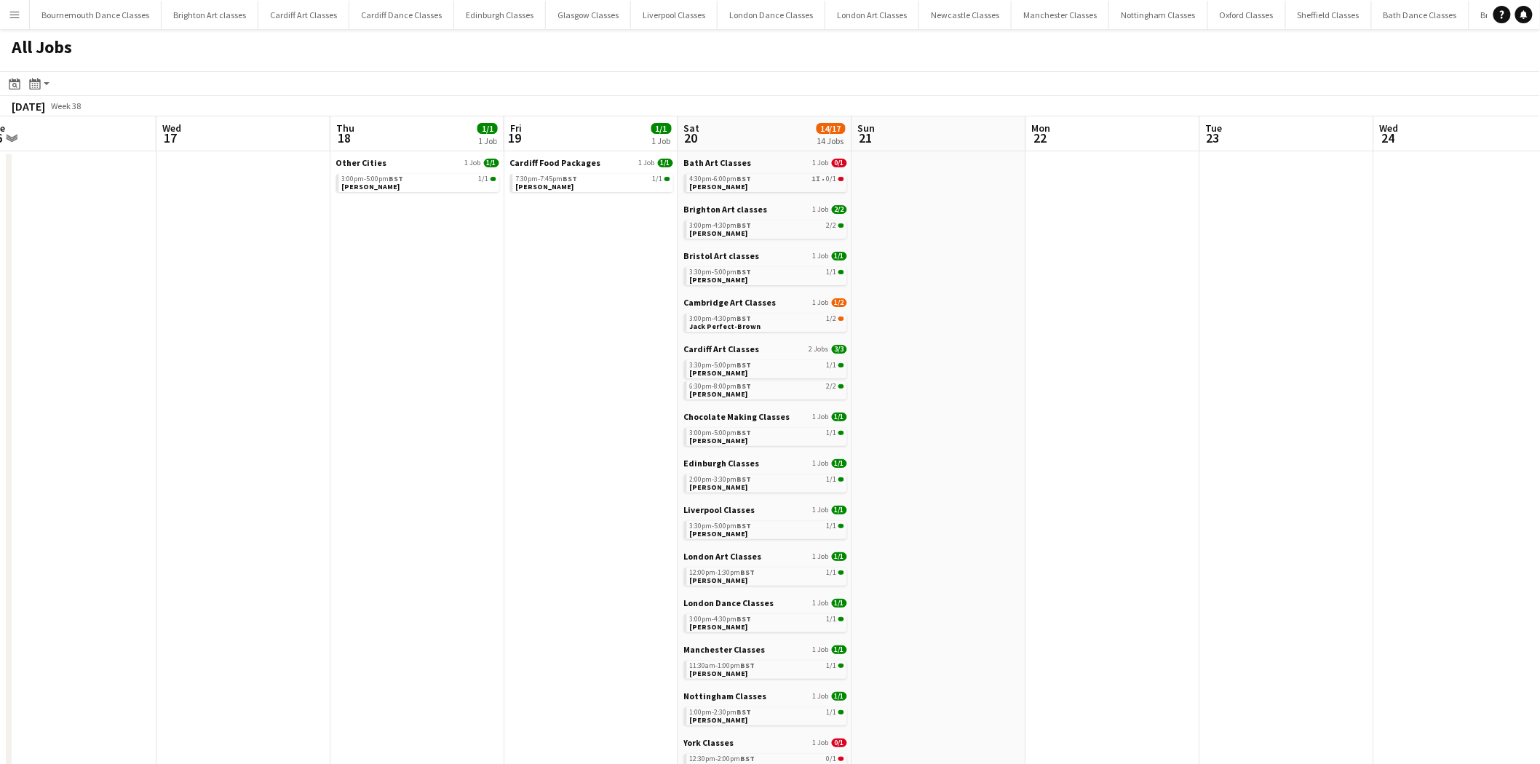
drag, startPoint x: 700, startPoint y: 379, endPoint x: 450, endPoint y: 378, distance: 250.4
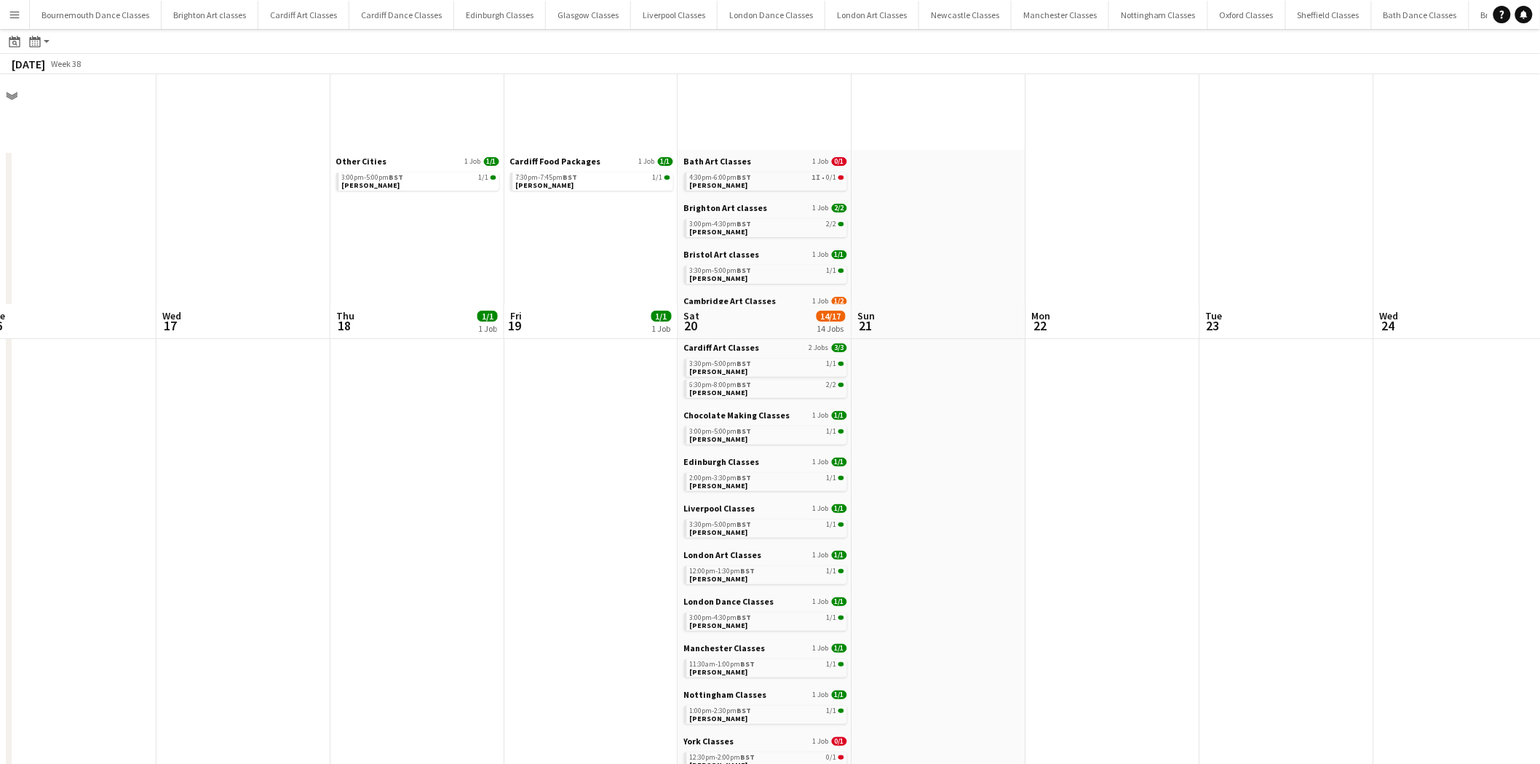
scroll to position [592, 0]
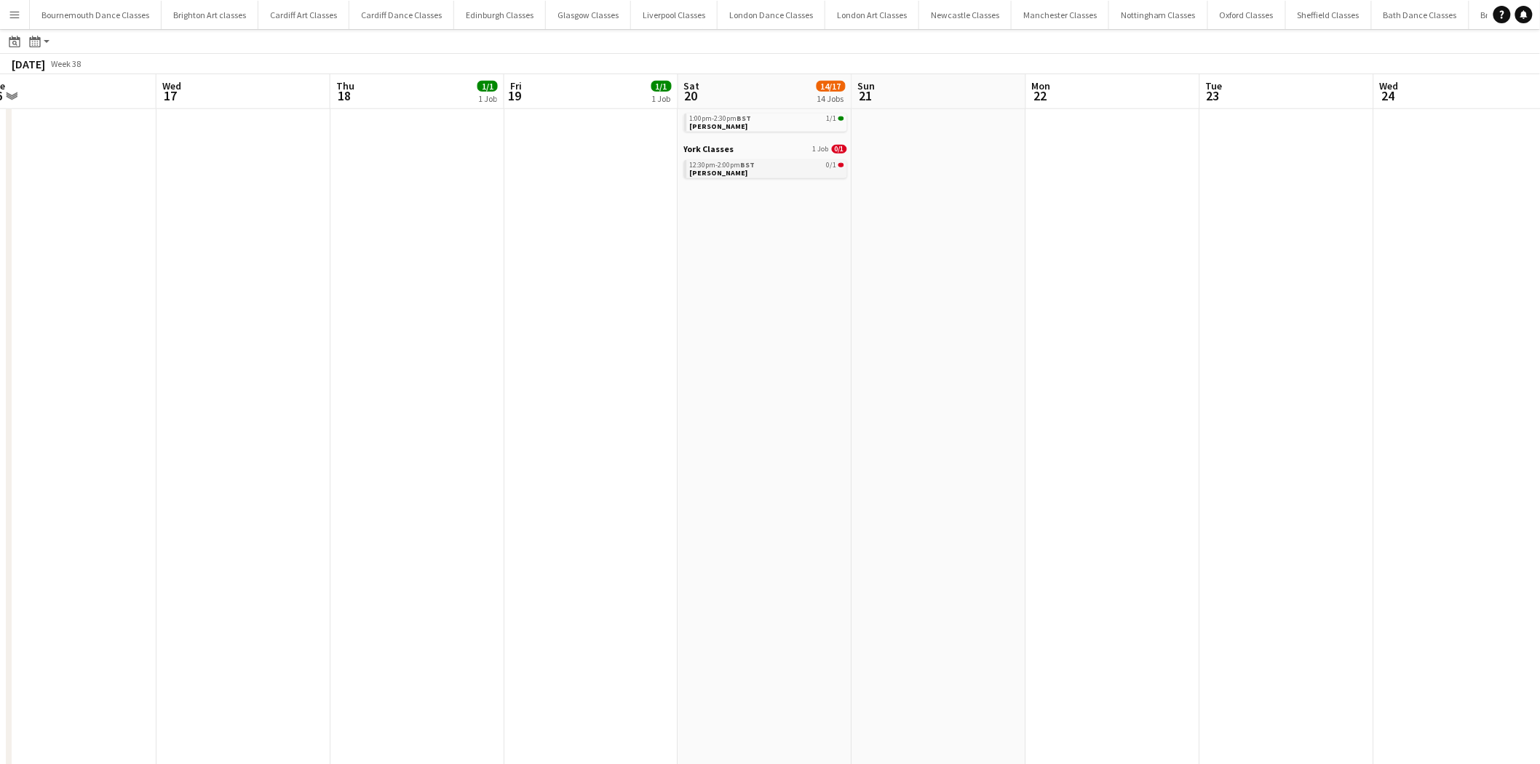
click at [741, 175] on link "12:30pm-2:00pm BST 0/1 Jess Filatis" at bounding box center [767, 168] width 154 height 17
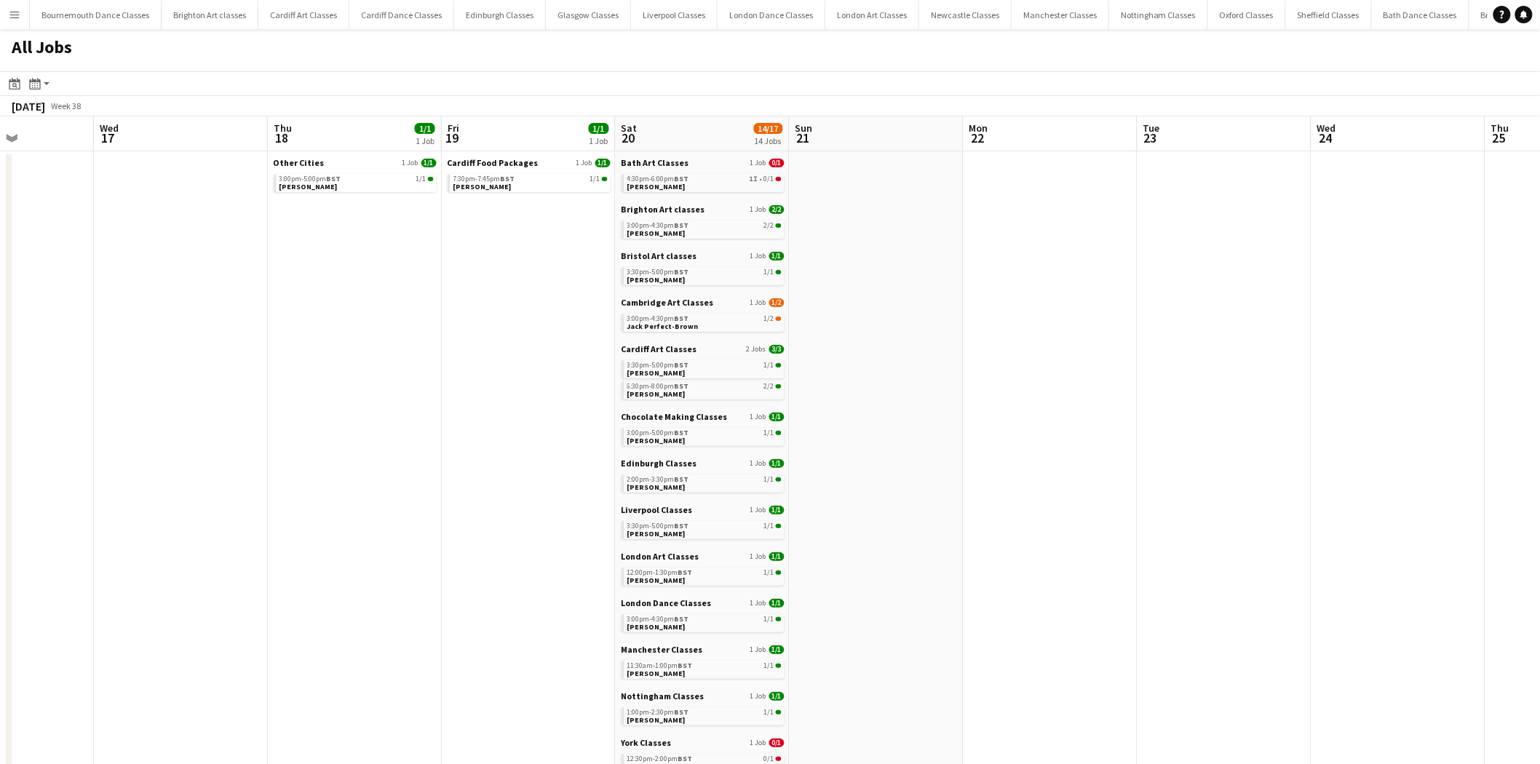
scroll to position [0, 432]
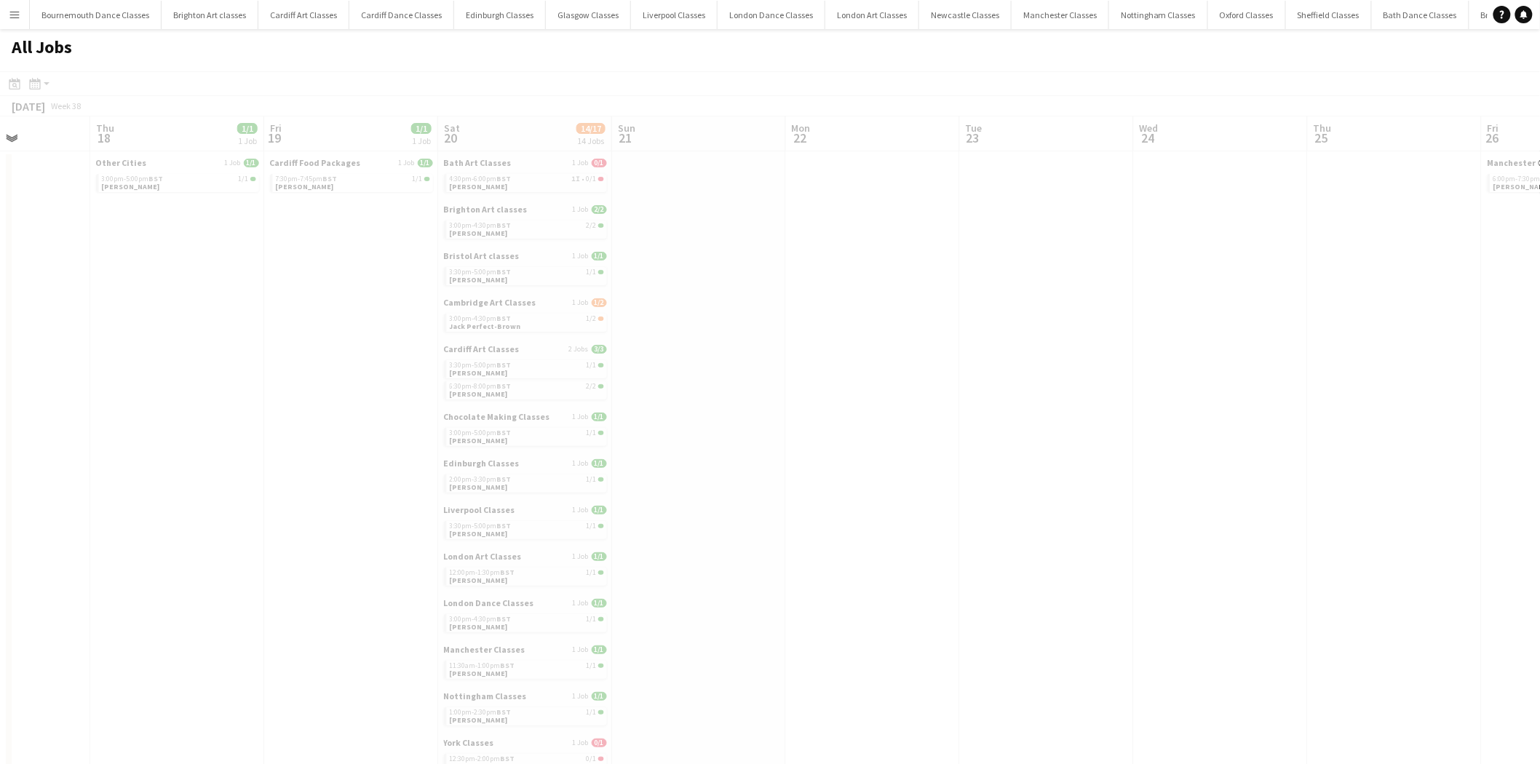
drag, startPoint x: 1253, startPoint y: 422, endPoint x: 913, endPoint y: 422, distance: 339.2
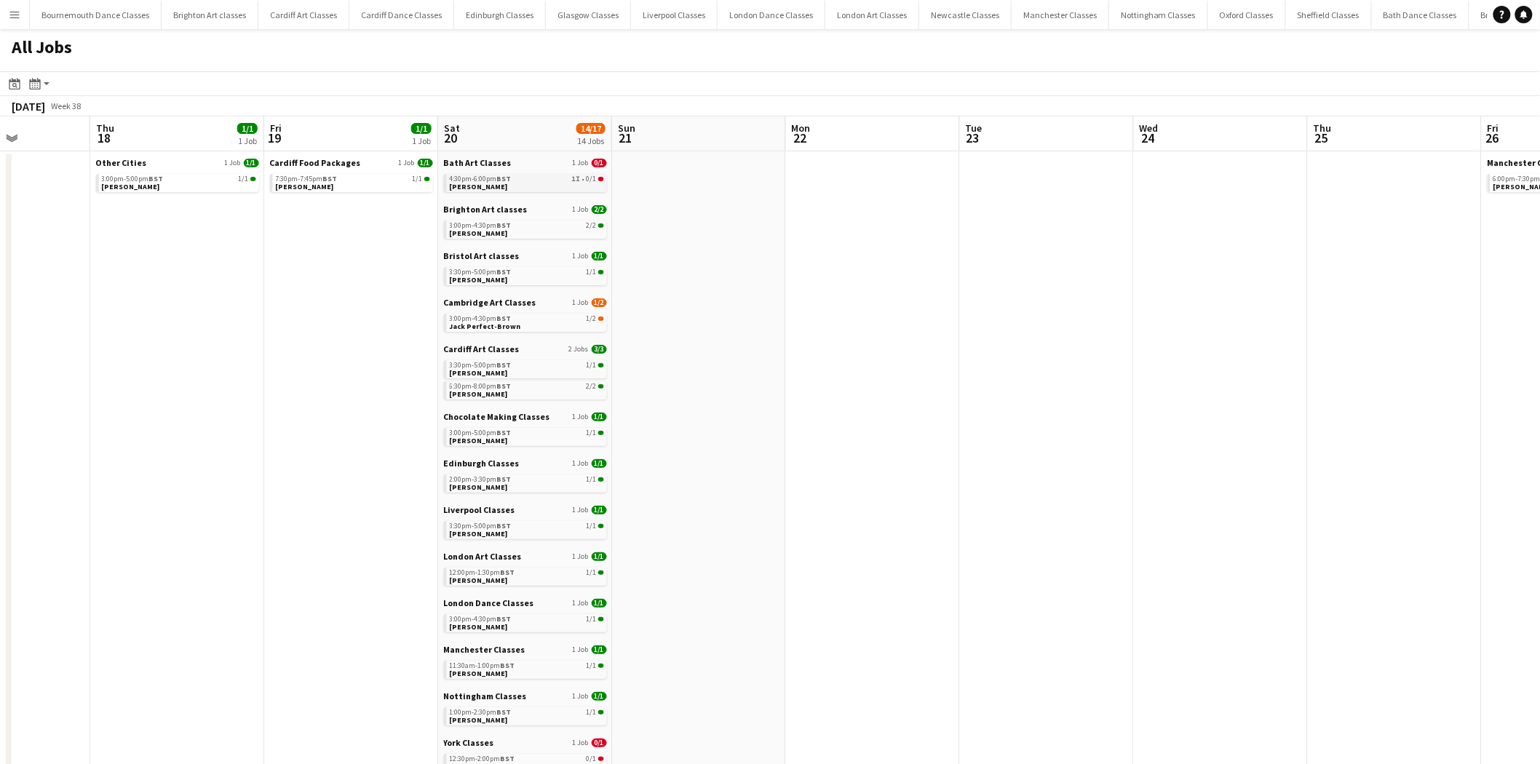
click at [564, 183] on link "4:30pm-6:00pm BST 1I • 0/1 Ellie De'ath" at bounding box center [527, 182] width 154 height 17
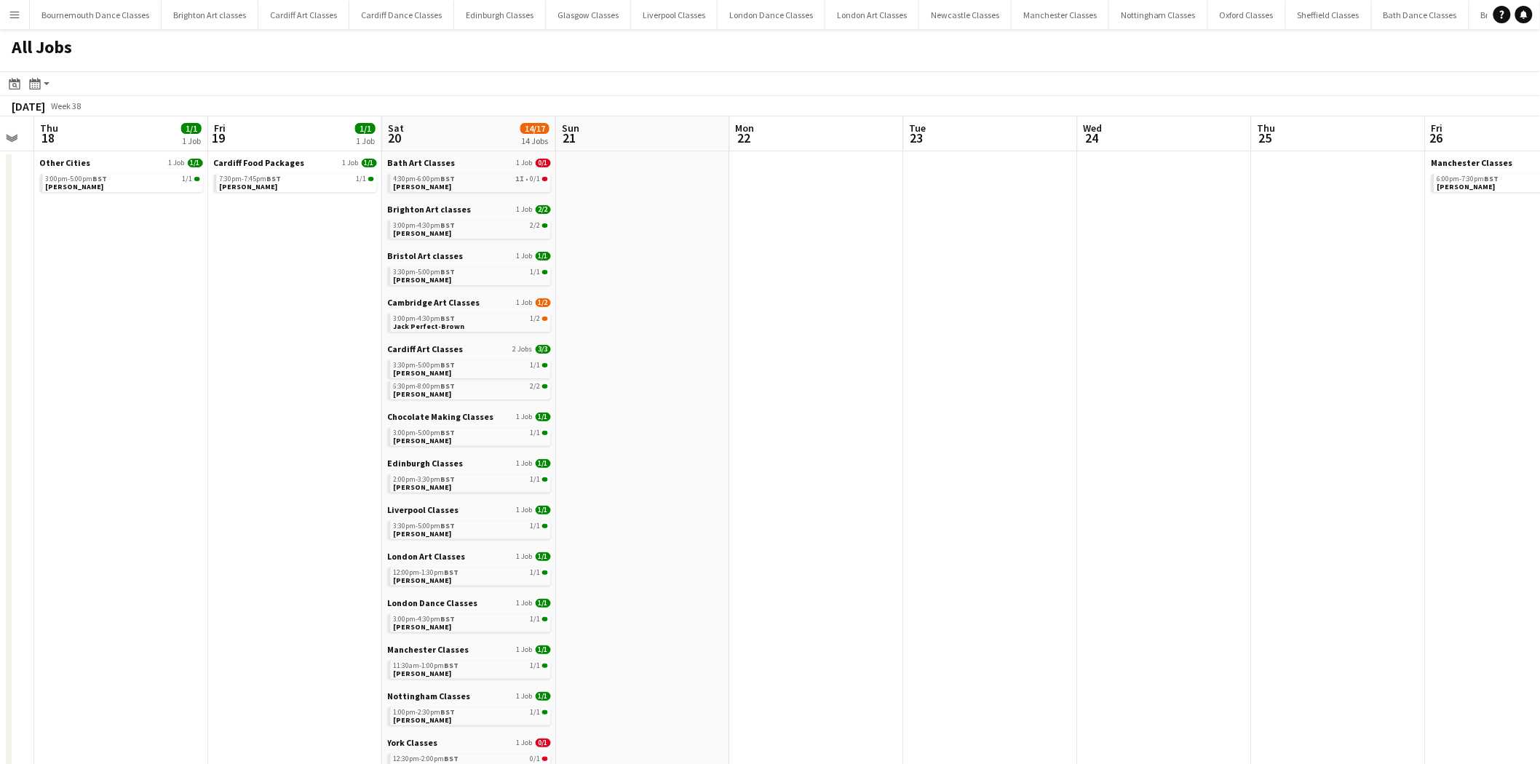
scroll to position [0, 488]
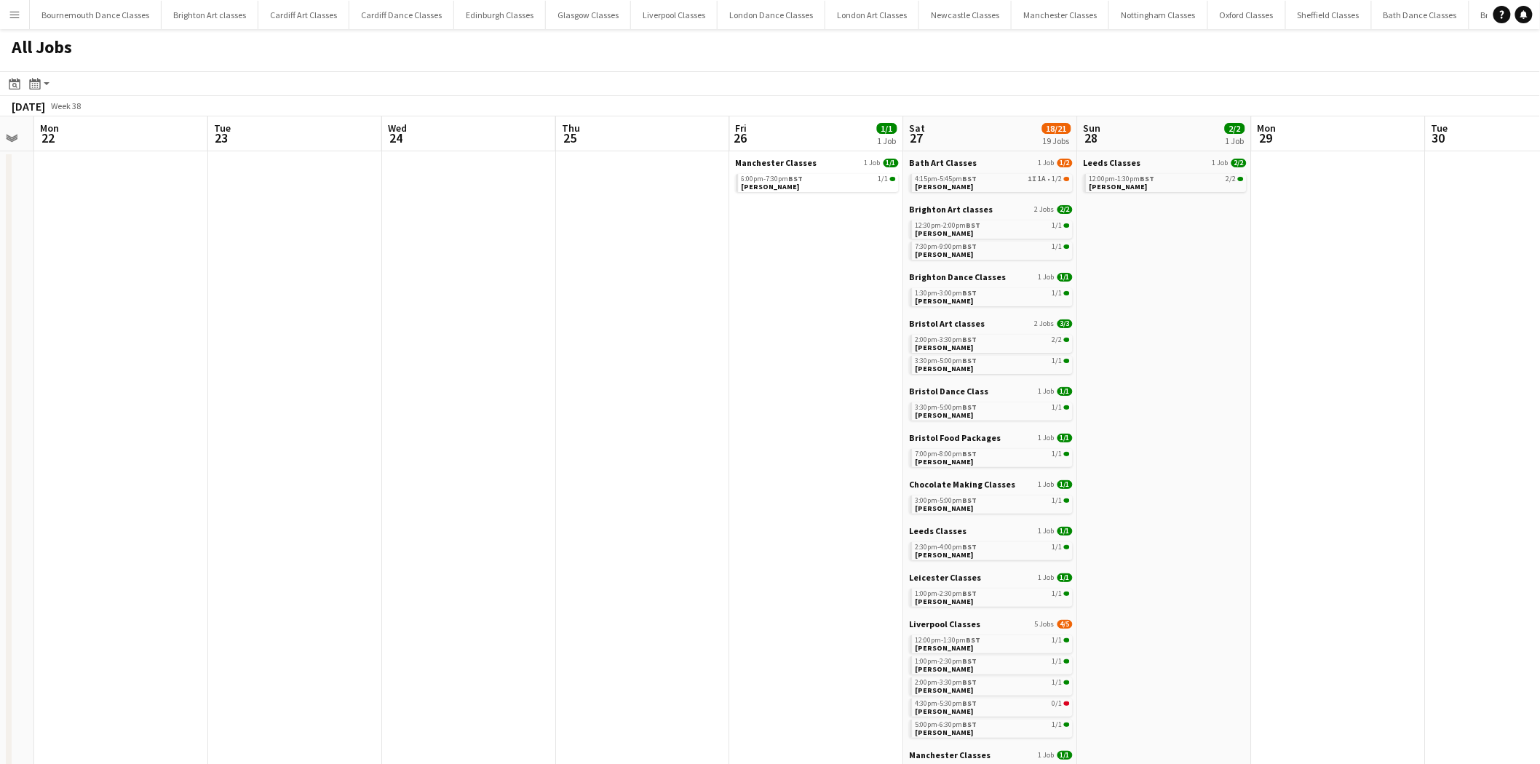
drag, startPoint x: 1258, startPoint y: 435, endPoint x: 507, endPoint y: 424, distance: 751.2
click at [968, 176] on span "BST" at bounding box center [970, 178] width 15 height 9
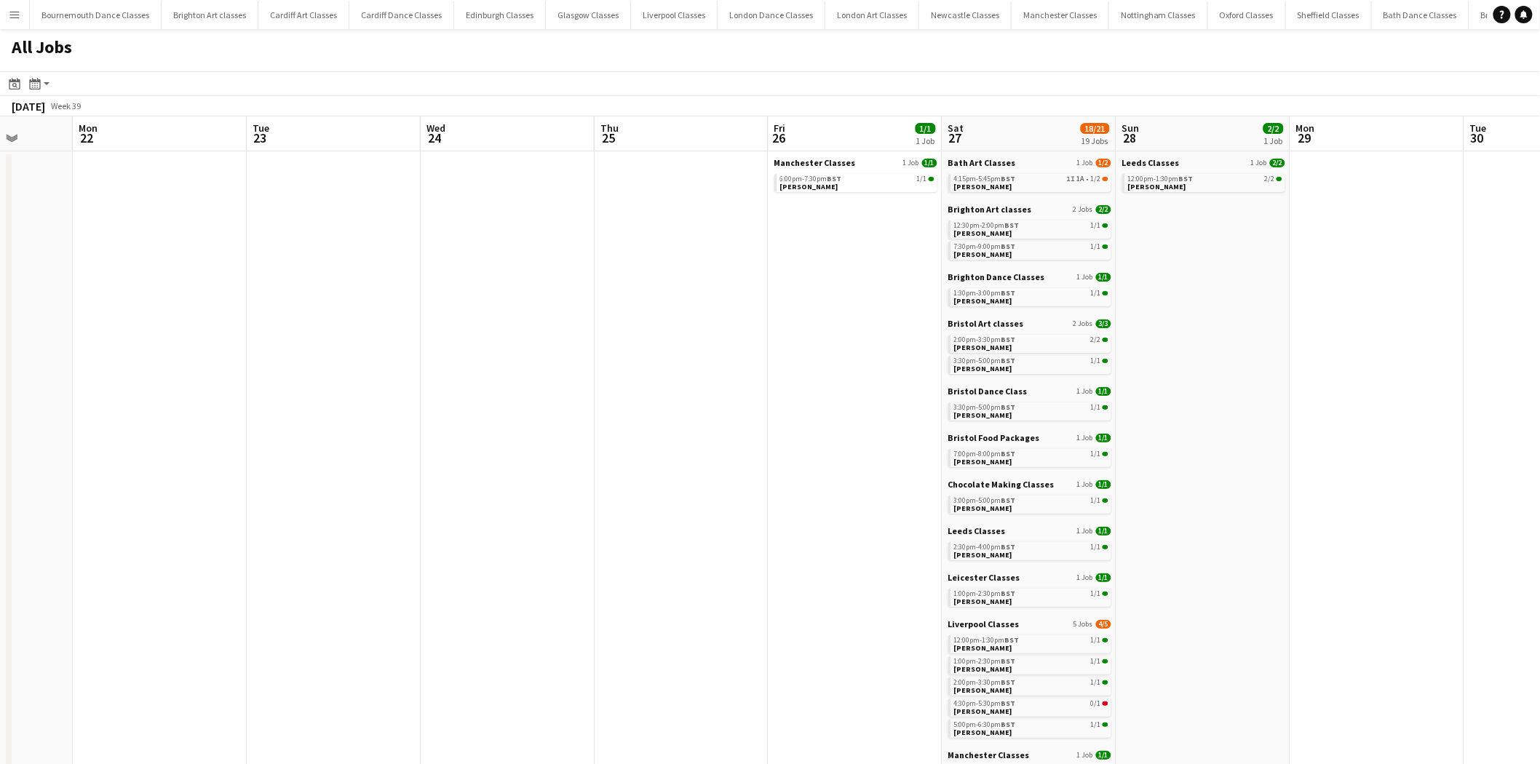
click at [389, 472] on app-all-jobs "All Jobs Date picker AUG 2025 AUG 2025 Monday M Tuesday T Wednesday W Thursday …" at bounding box center [770, 746] width 1540 height 1434
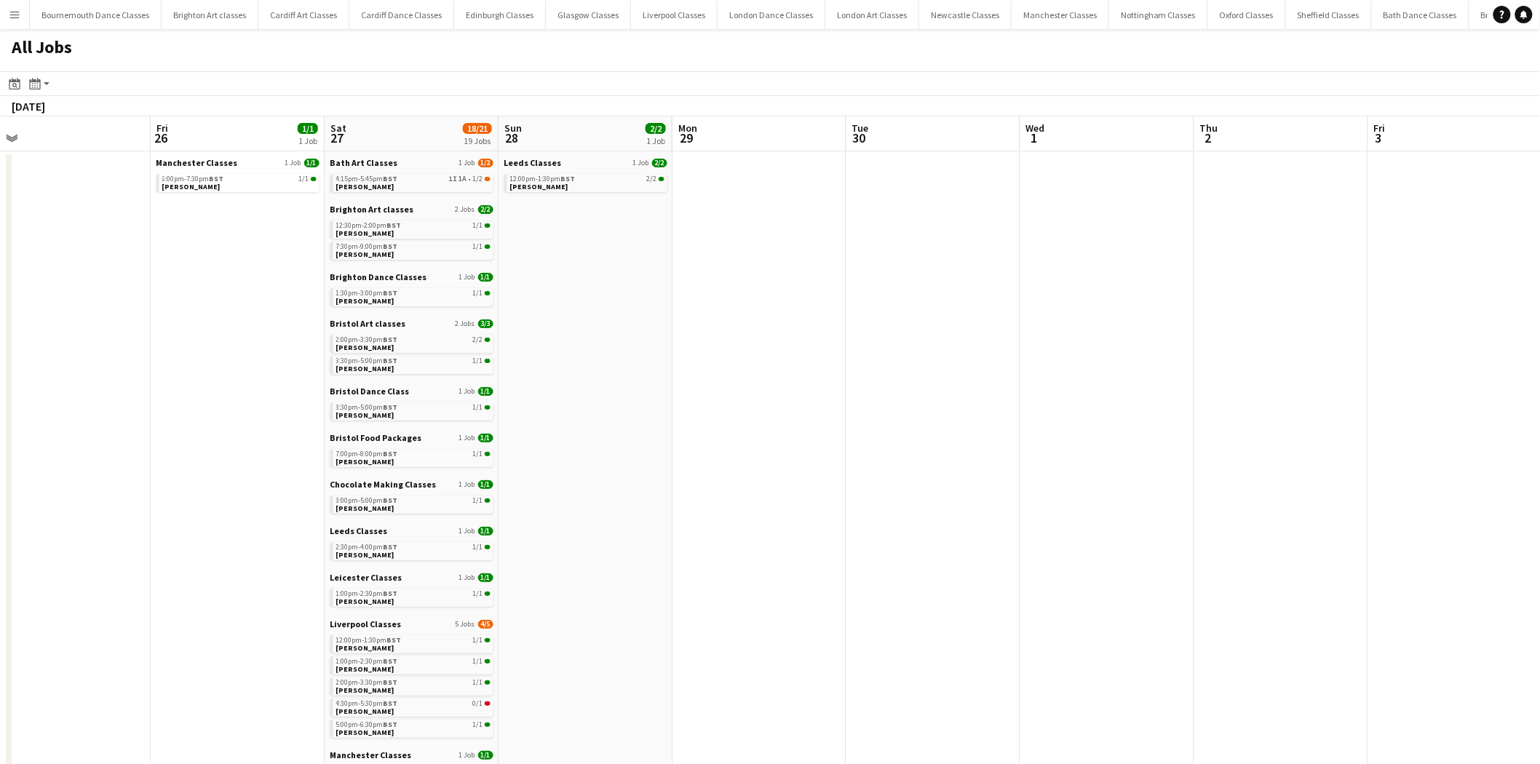
click at [293, 472] on app-all-jobs "All Jobs Date picker AUG 2025 AUG 2025 Monday M Tuesday T Wednesday W Thursday …" at bounding box center [770, 746] width 1540 height 1434
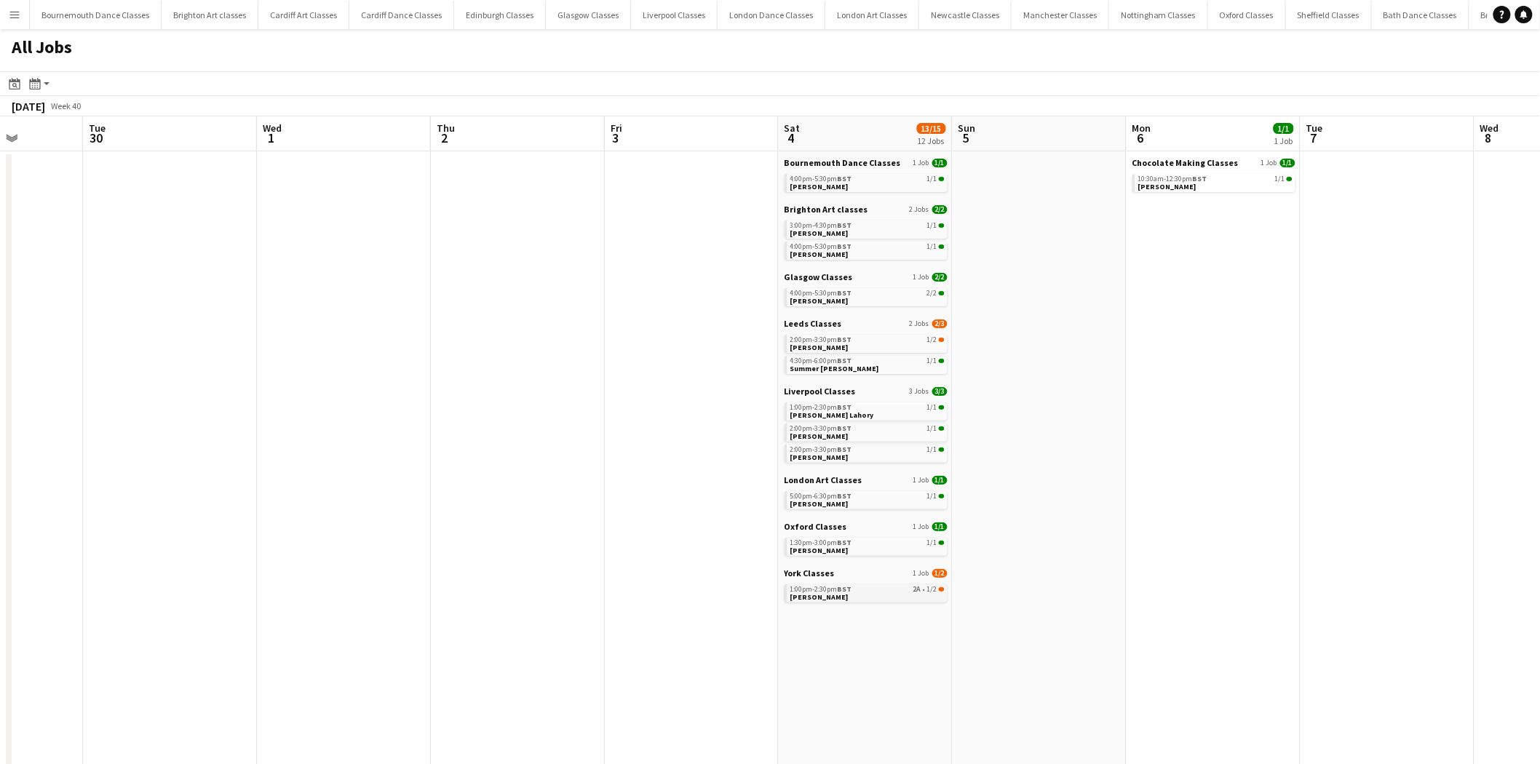
click at [820, 472] on span "Chloe Newton" at bounding box center [819, 596] width 58 height 9
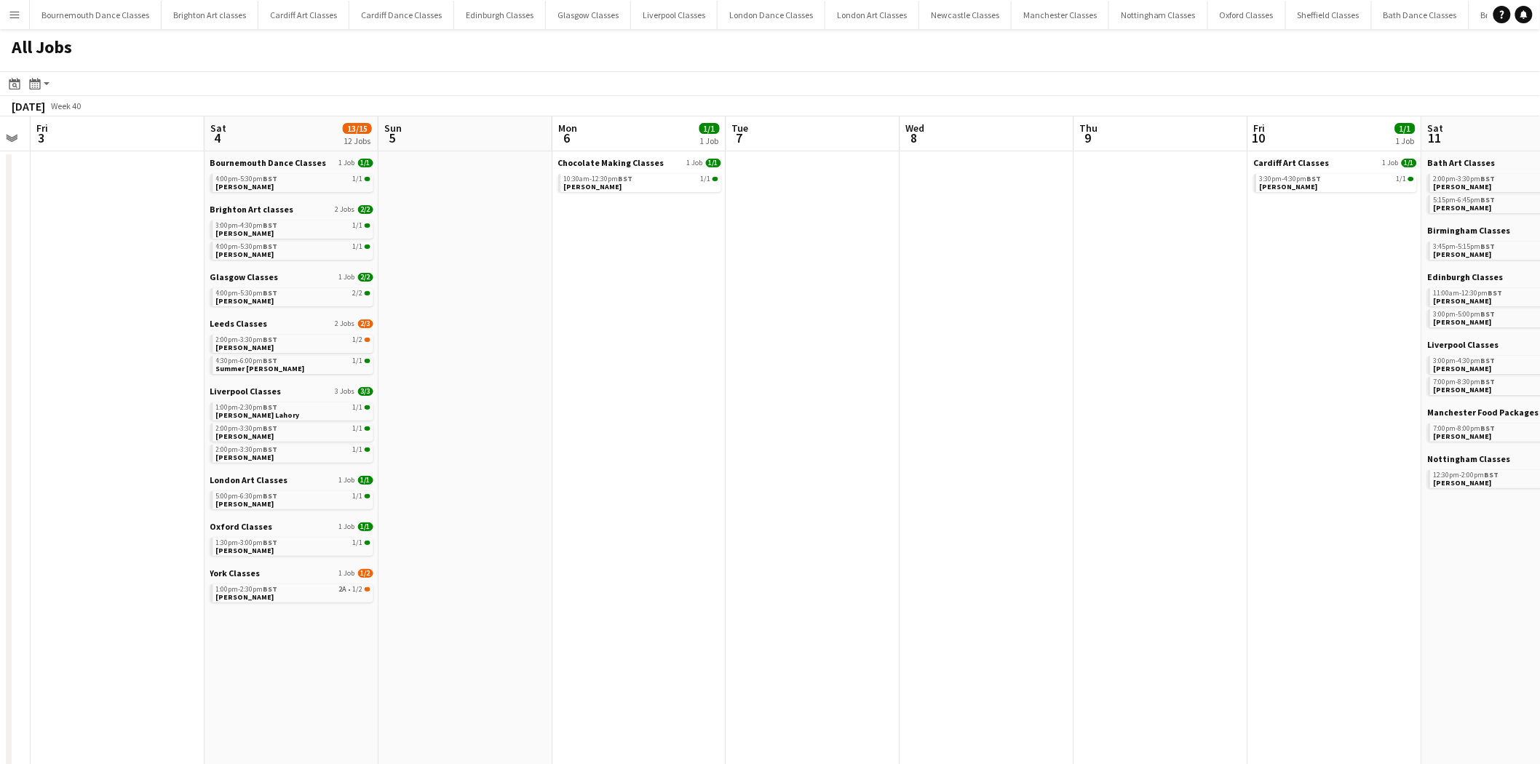
click at [386, 421] on app-all-jobs "All Jobs Date picker AUG 2025 AUG 2025 Monday M Tuesday T Wednesday W Thursday …" at bounding box center [770, 746] width 1540 height 1434
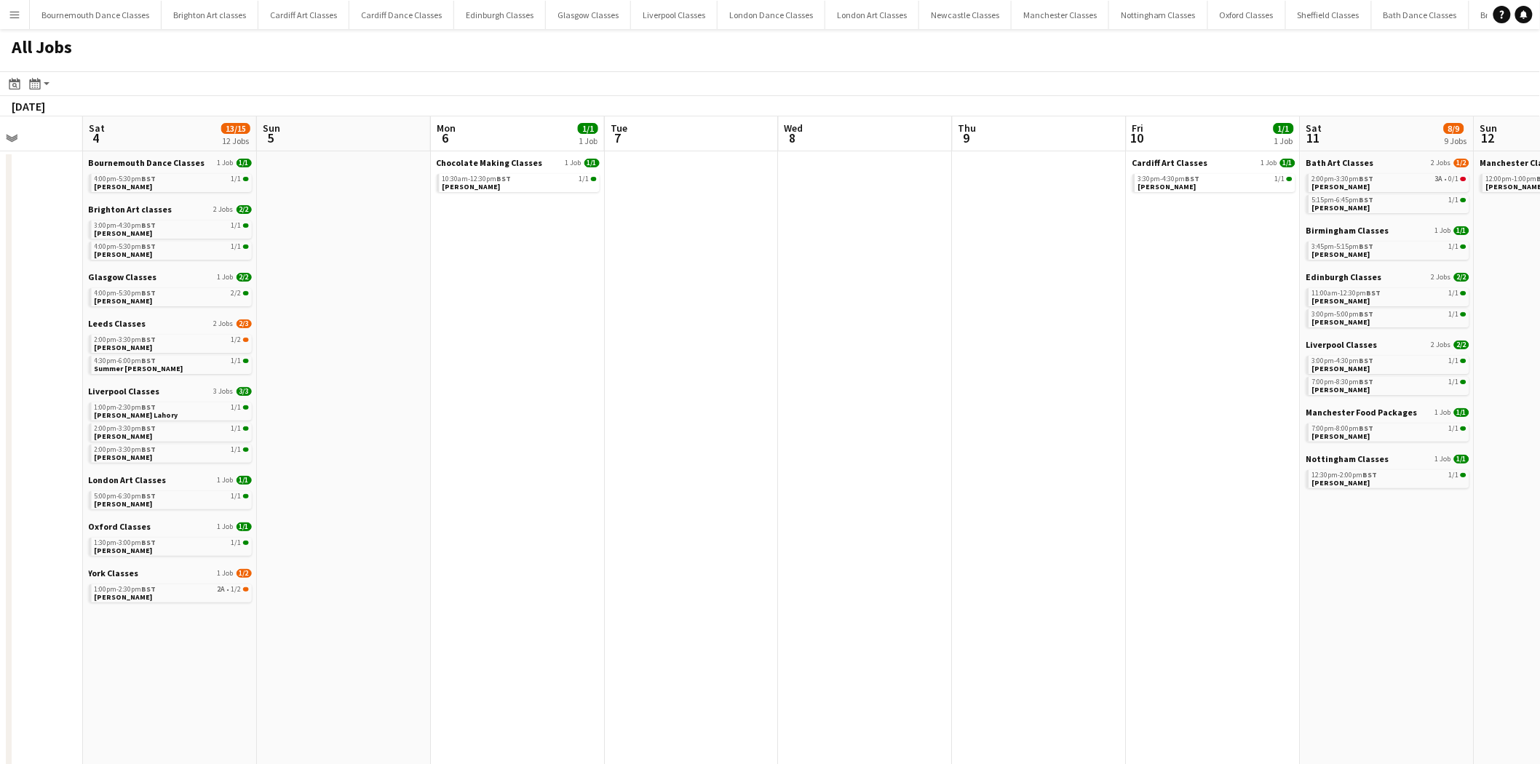
click at [236, 395] on app-all-jobs "All Jobs Date picker AUG 2025 AUG 2025 Monday M Tuesday T Wednesday W Thursday …" at bounding box center [770, 746] width 1540 height 1434
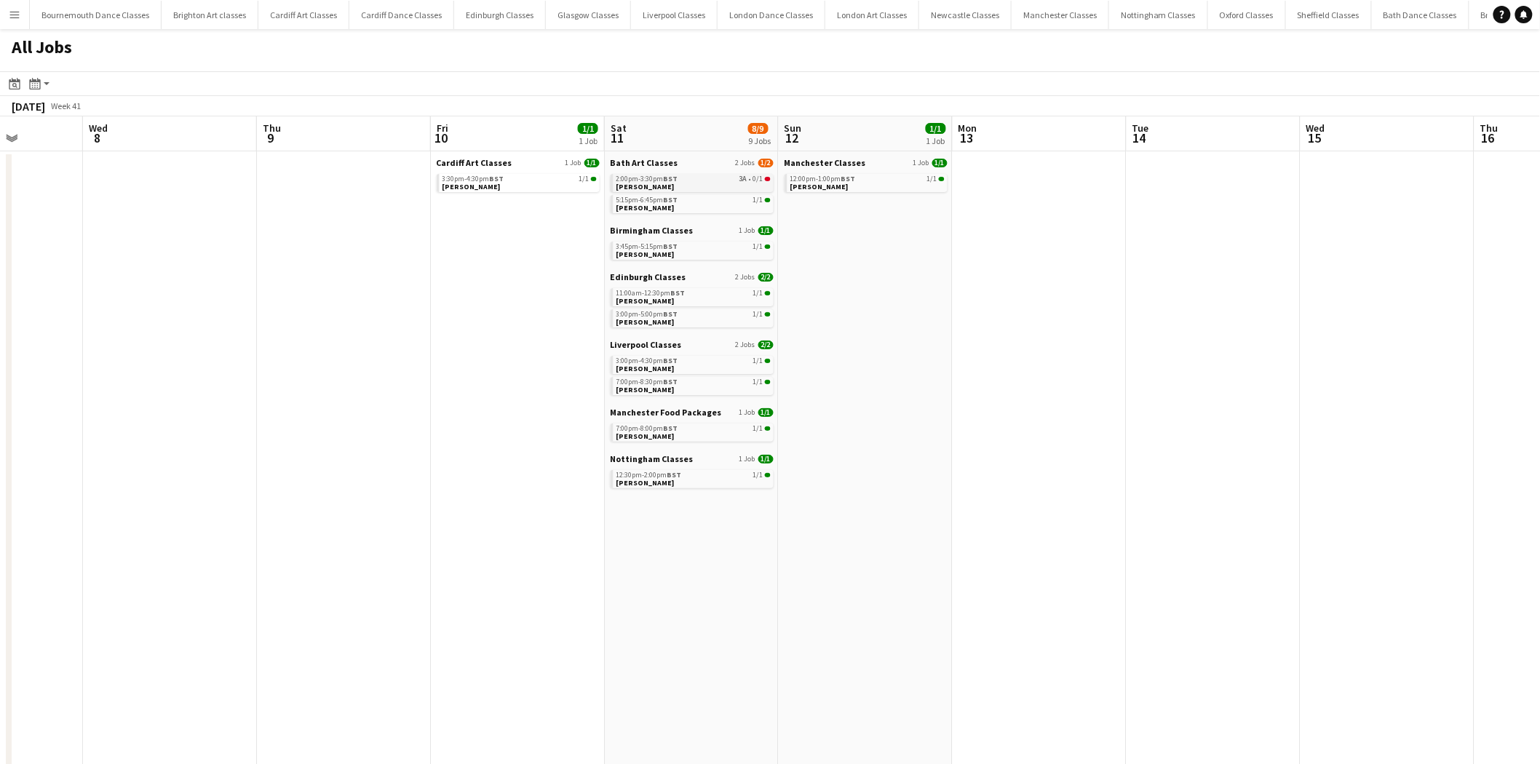
click at [665, 182] on span "Sophie Aspinall" at bounding box center [645, 186] width 58 height 9
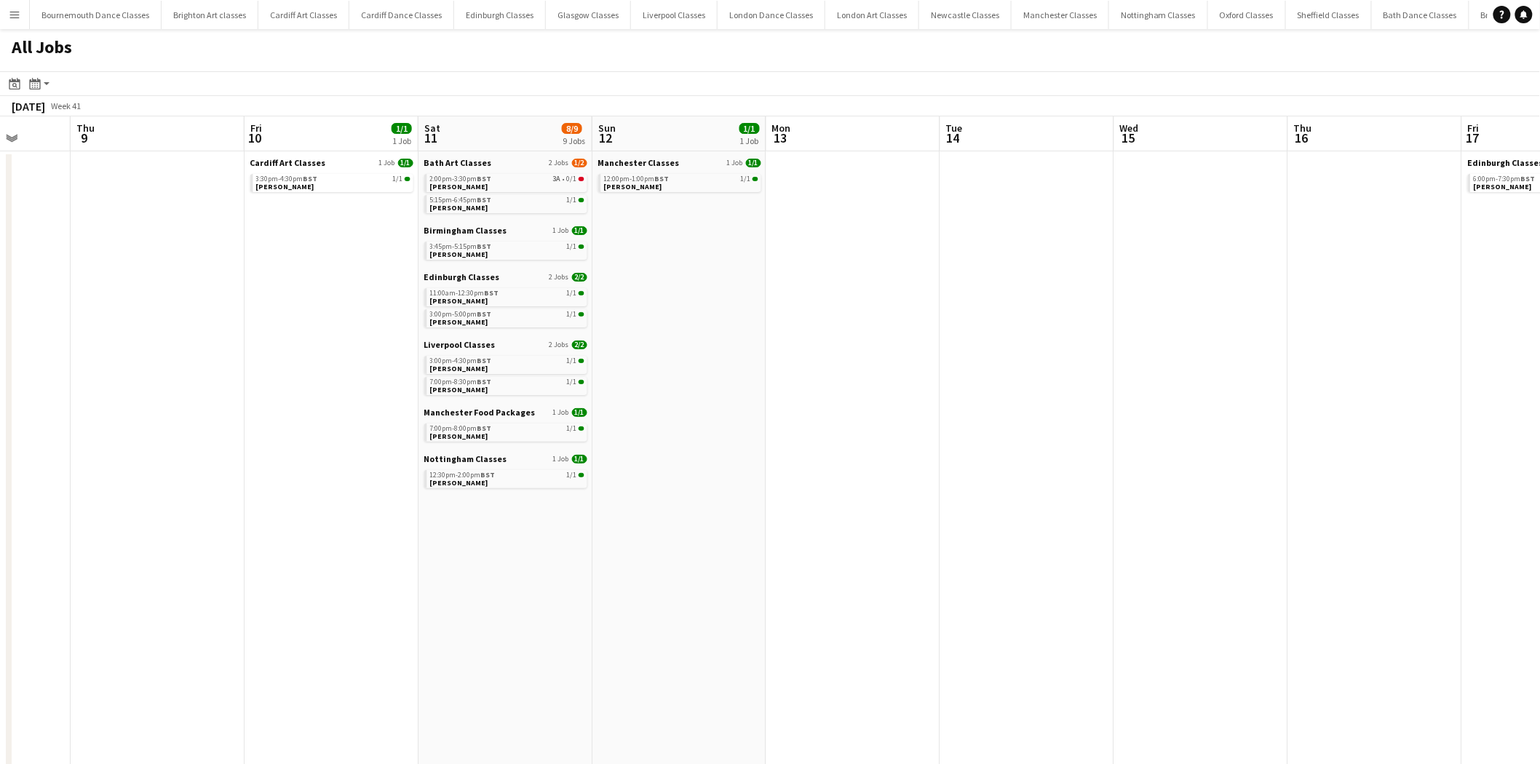
click at [303, 451] on app-all-jobs "All Jobs Date picker AUG 2025 AUG 2025 Monday M Tuesday T Wednesday W Thursday …" at bounding box center [770, 746] width 1540 height 1434
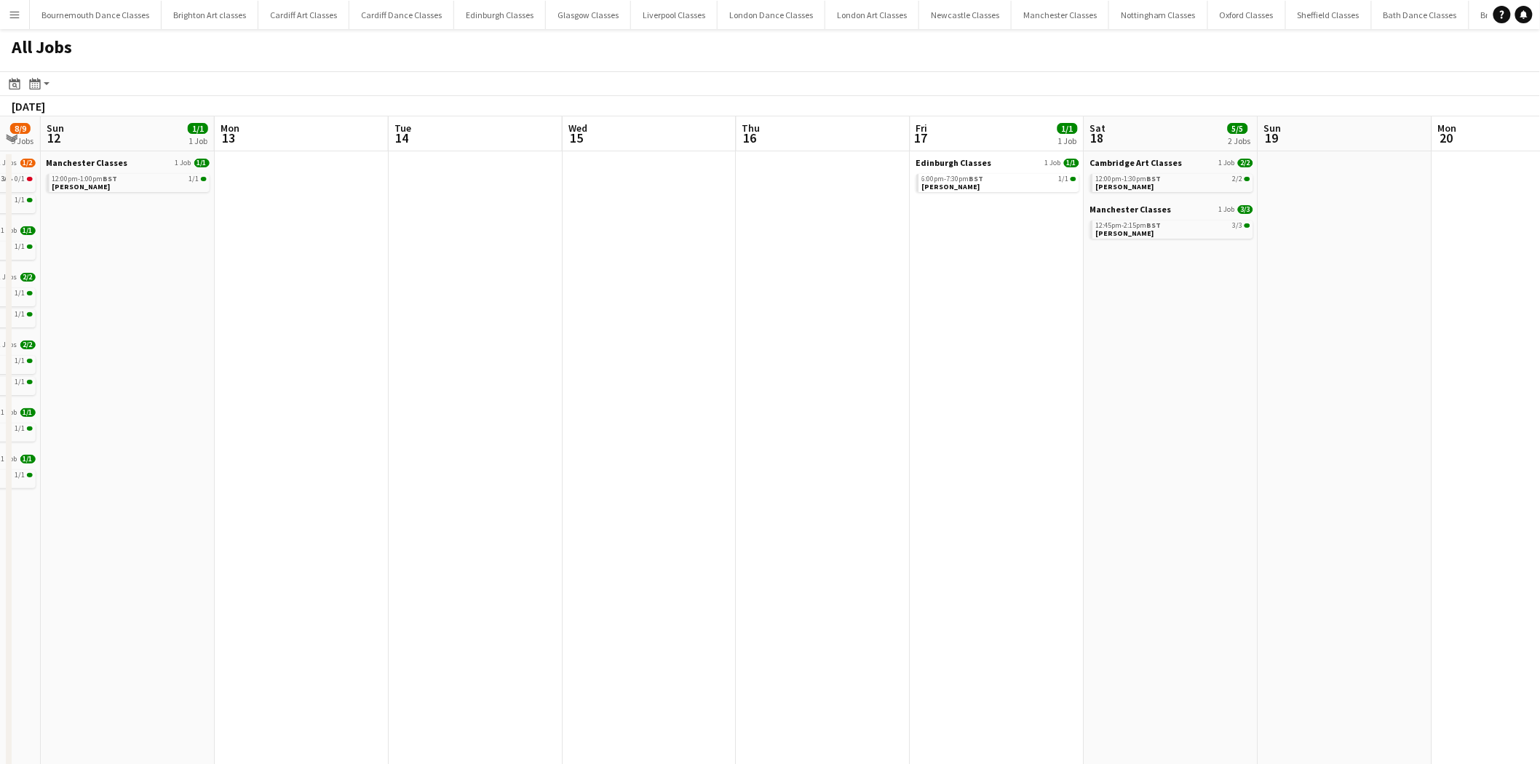
click at [330, 419] on app-all-jobs "All Jobs Date picker AUG 2025 AUG 2025 Monday M Tuesday T Wednesday W Thursday …" at bounding box center [770, 746] width 1540 height 1434
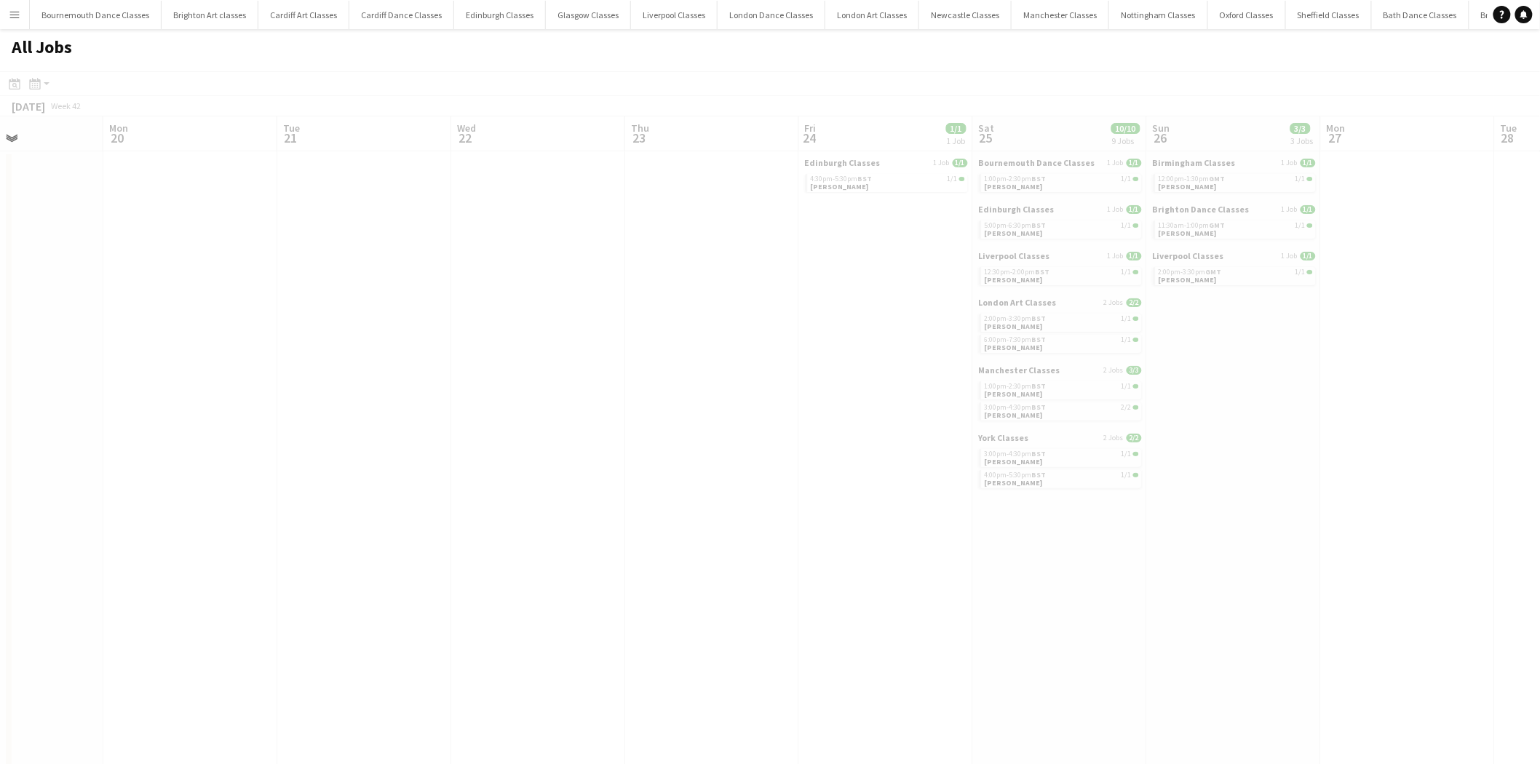
click at [175, 371] on app-all-jobs "All Jobs Date picker AUG 2025 AUG 2025 Monday M Tuesday T Wednesday W Thursday …" at bounding box center [770, 746] width 1540 height 1434
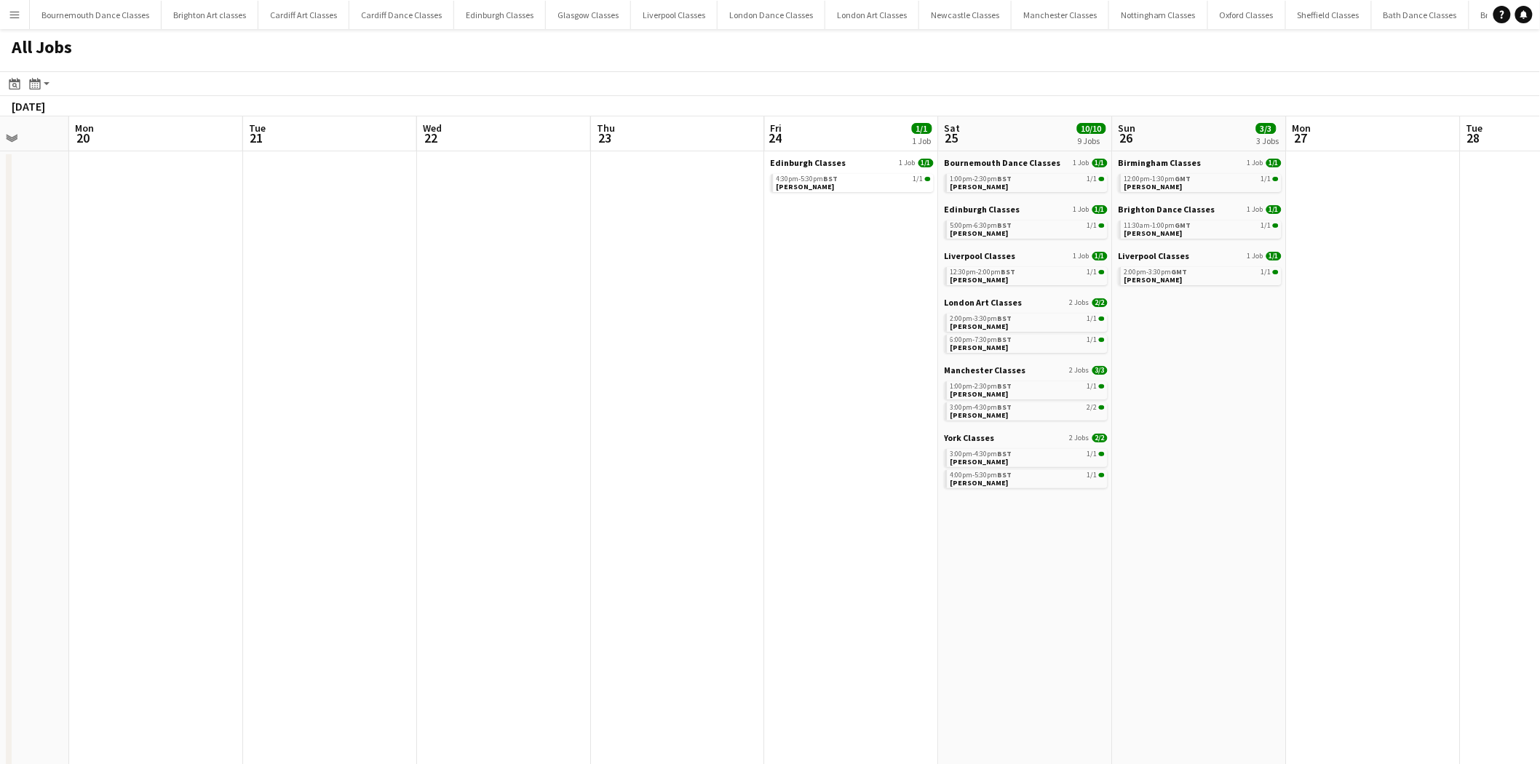
click at [0, 353] on app-all-jobs "All Jobs Date picker AUG 2025 AUG 2025 Monday M Tuesday T Wednesday W Thursday …" at bounding box center [770, 746] width 1540 height 1434
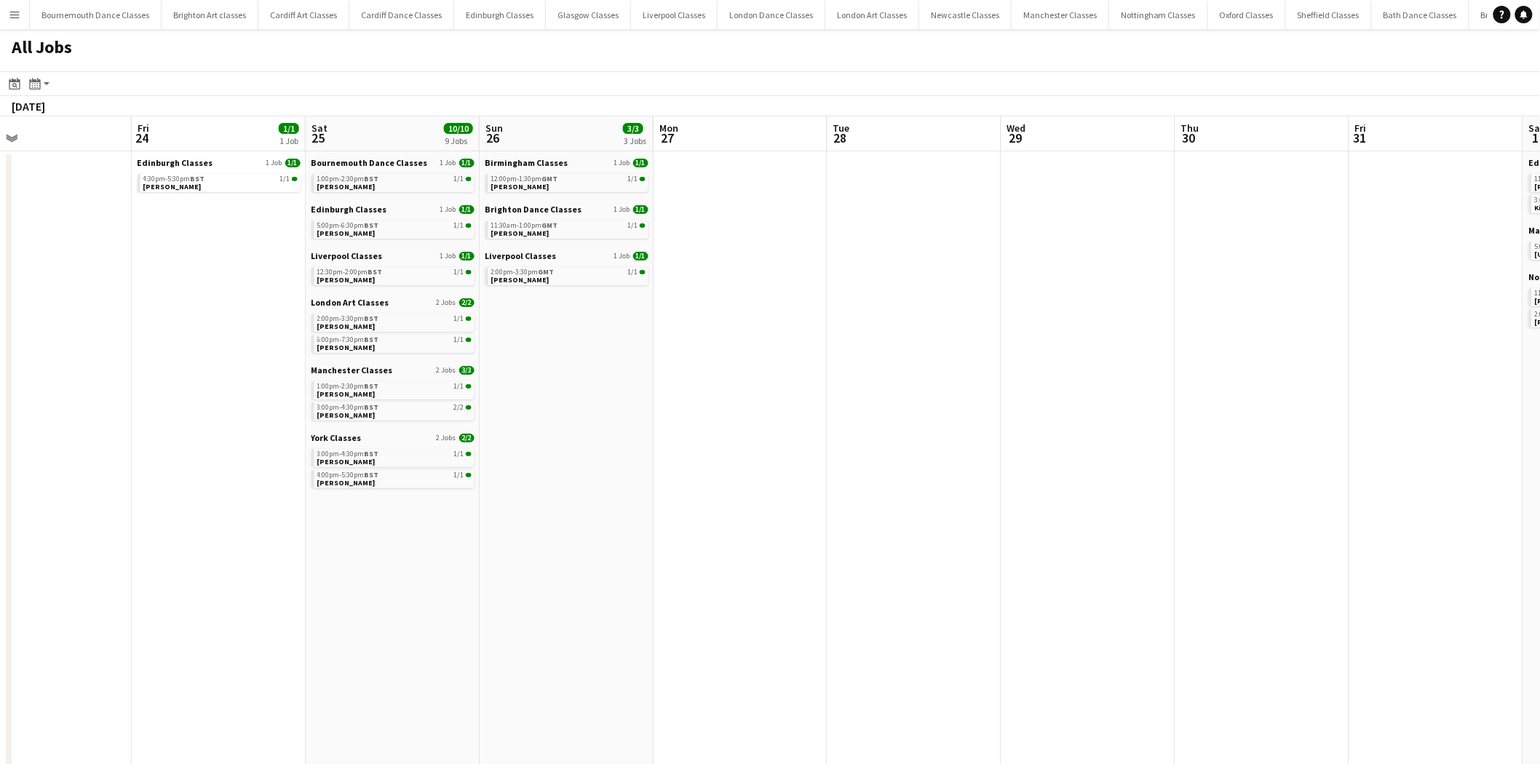
click at [365, 339] on app-all-jobs "All Jobs Date picker AUG 2025 AUG 2025 Monday M Tuesday T Wednesday W Thursday …" at bounding box center [770, 746] width 1540 height 1434
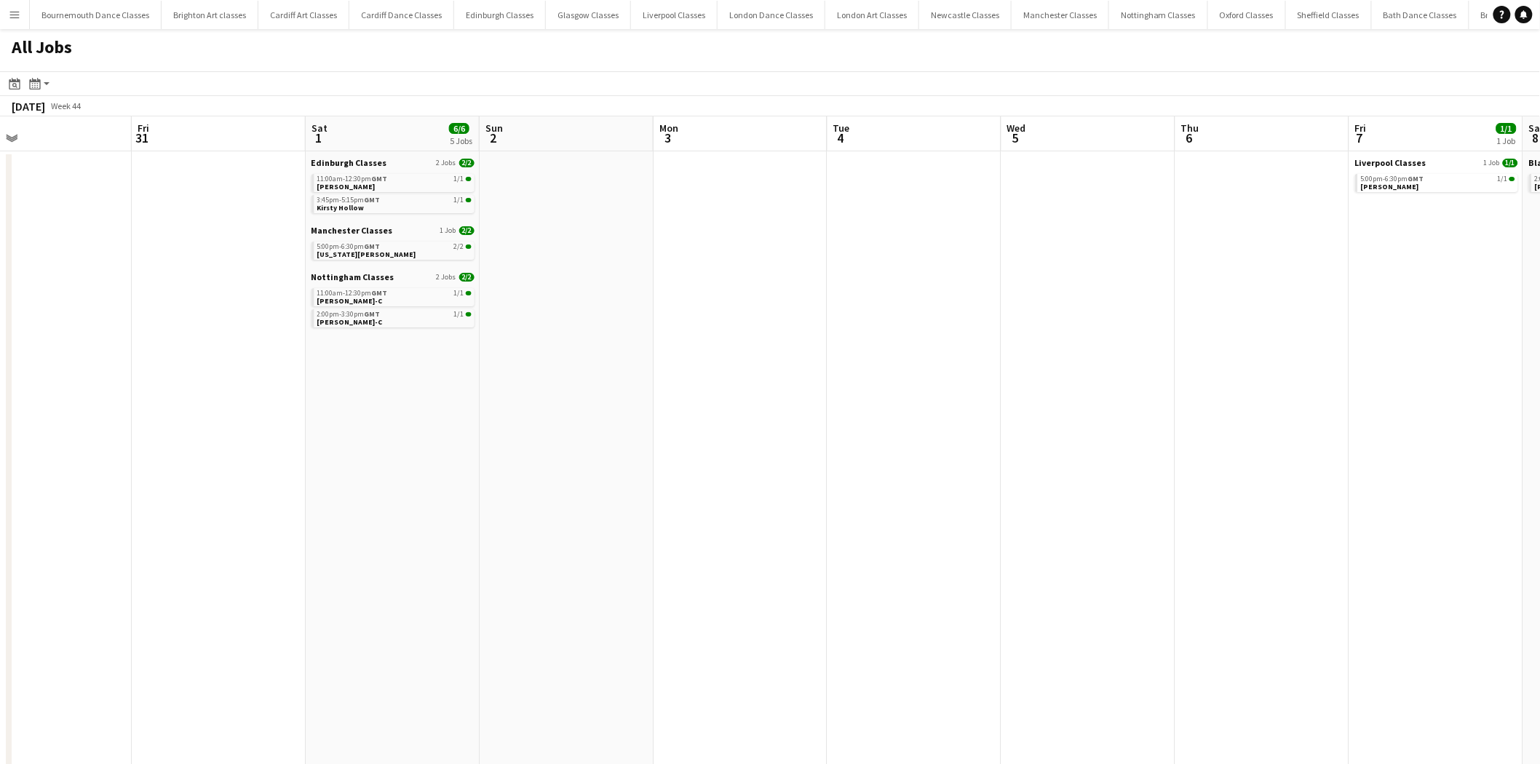
drag, startPoint x: 729, startPoint y: 353, endPoint x: 64, endPoint y: 325, distance: 665.8
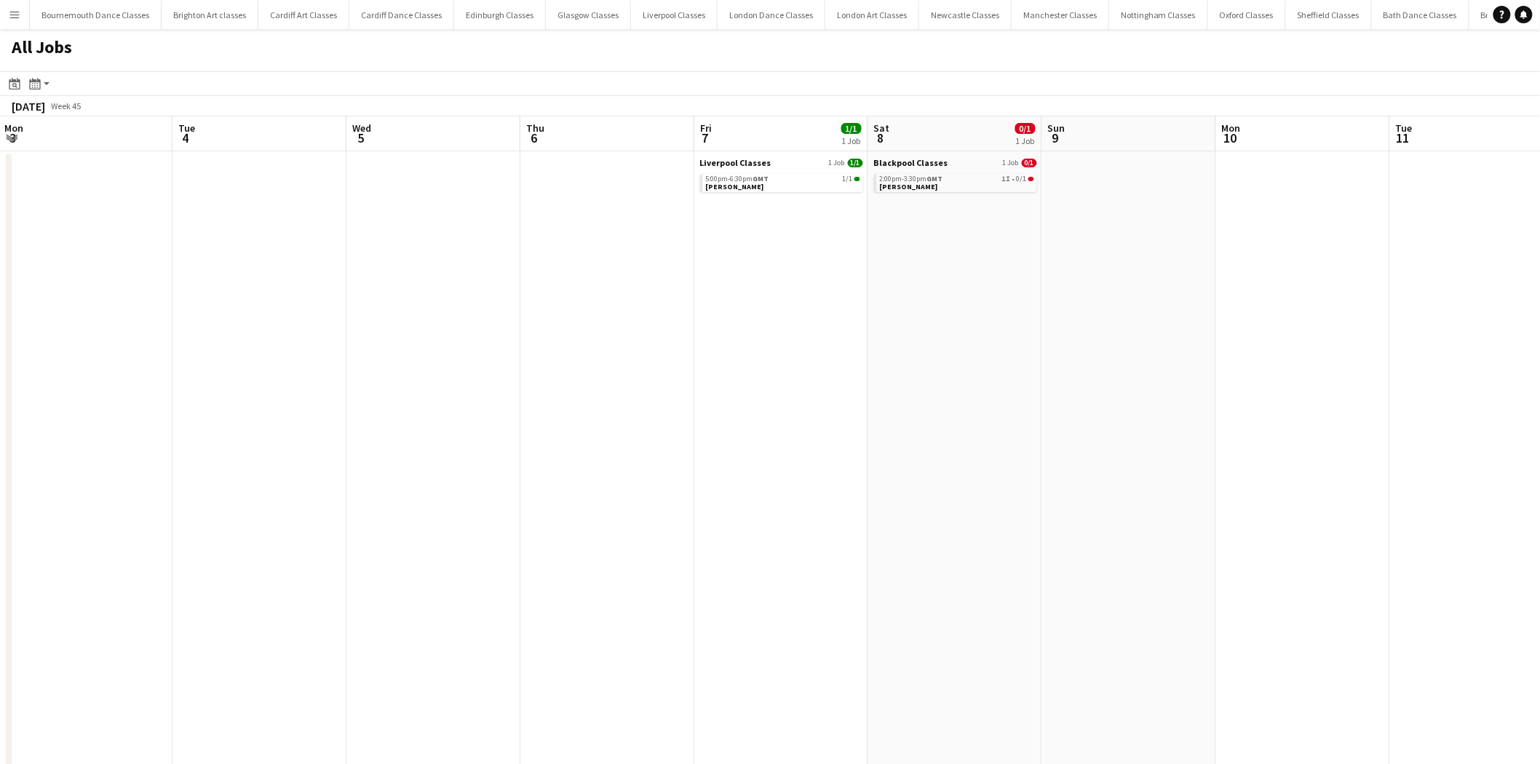
drag, startPoint x: 969, startPoint y: 389, endPoint x: 484, endPoint y: 384, distance: 484.8
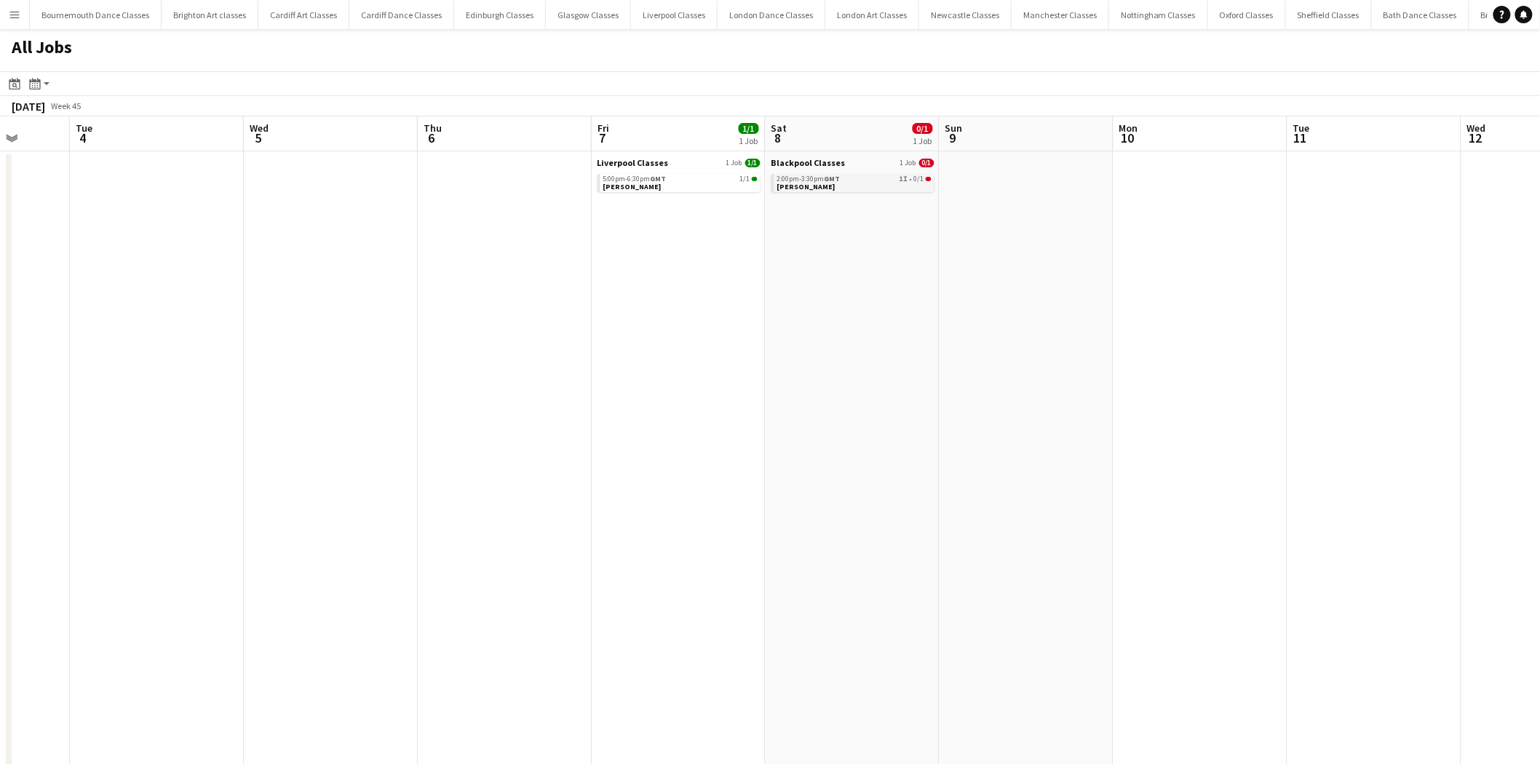
click at [863, 180] on div "2:00pm-3:30pm GMT 1I • 0/1" at bounding box center [854, 178] width 154 height 7
drag, startPoint x: 1239, startPoint y: 359, endPoint x: 384, endPoint y: 367, distance: 855.2
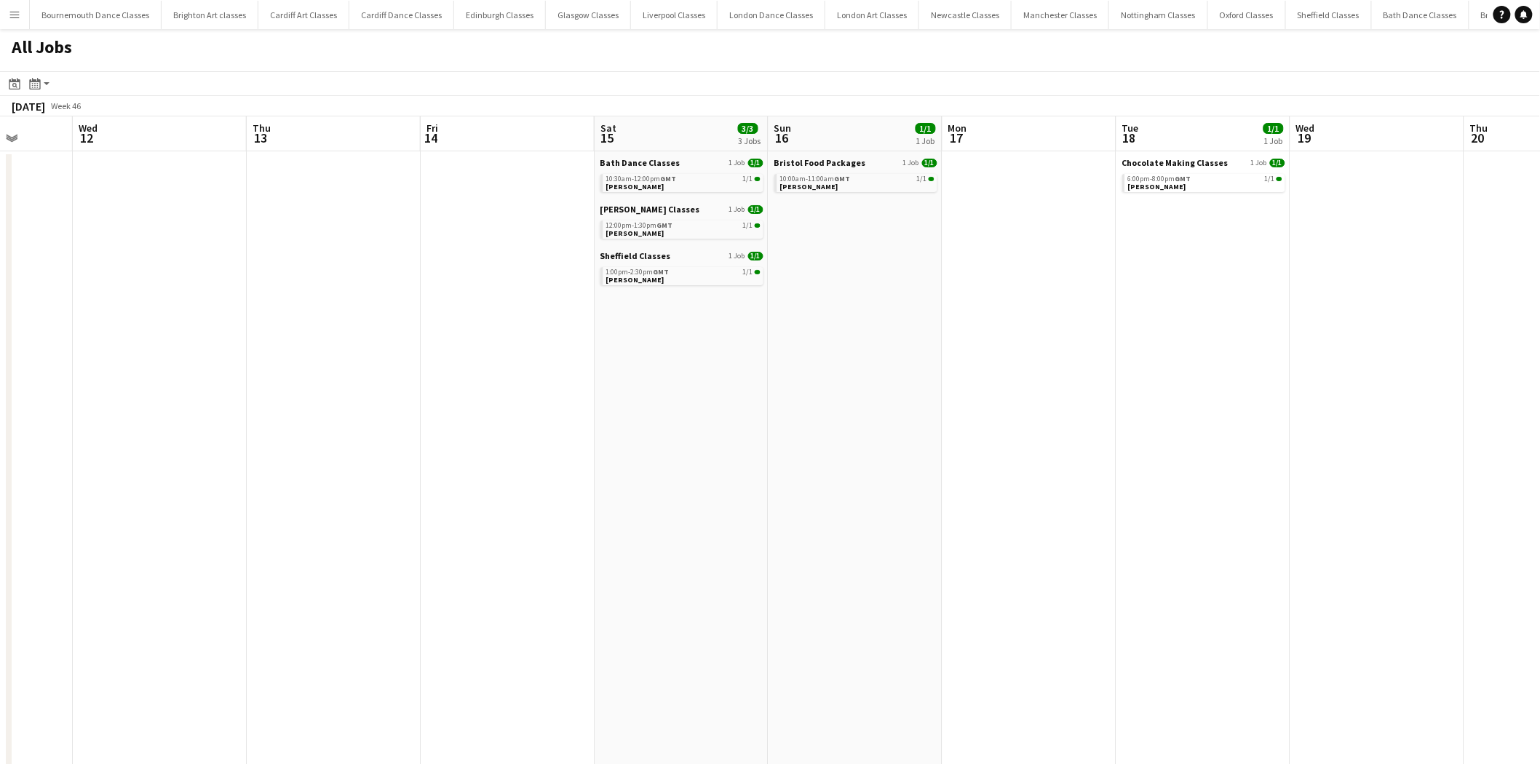
drag, startPoint x: 1012, startPoint y: 397, endPoint x: 471, endPoint y: 389, distance: 541.6
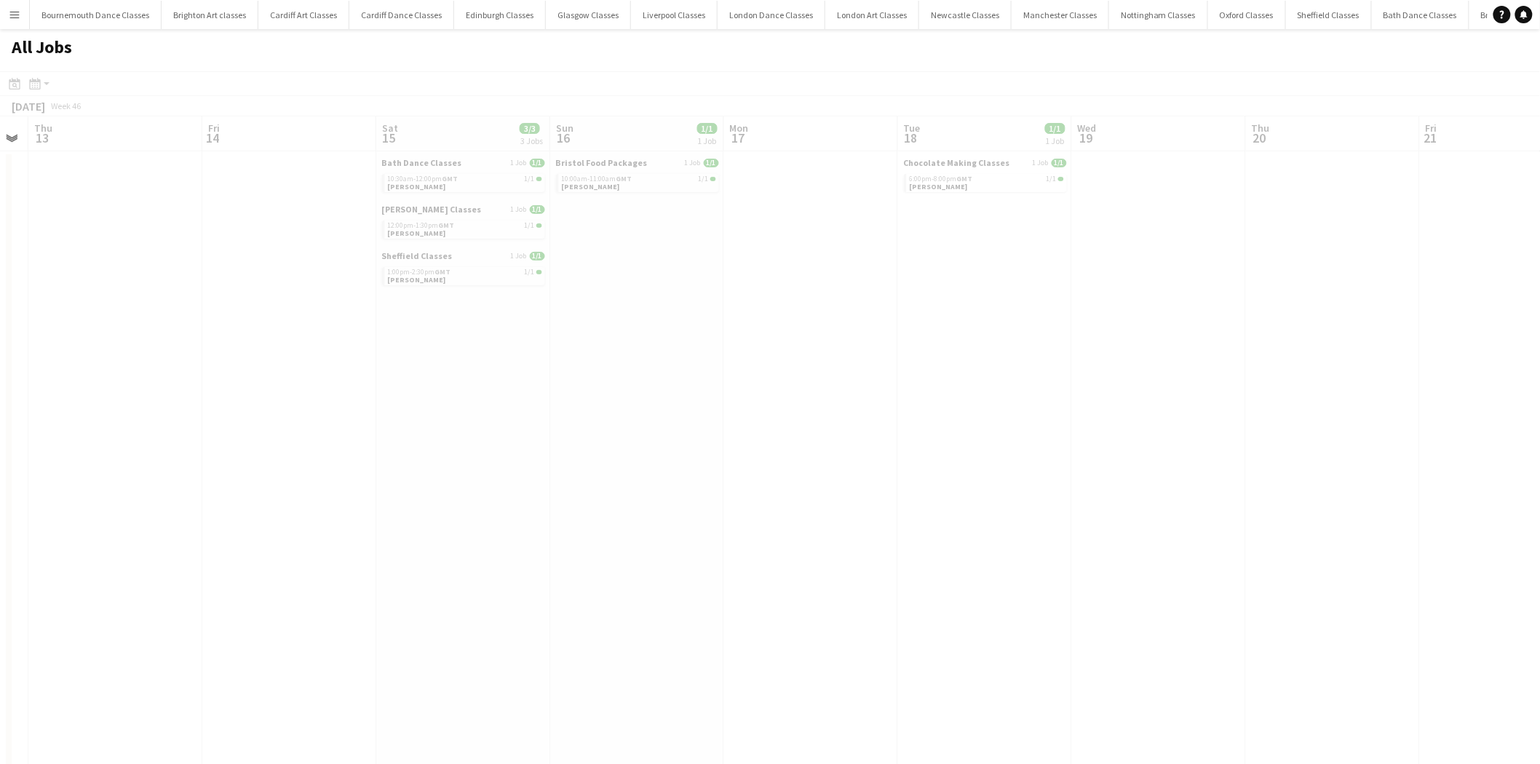
drag, startPoint x: 1165, startPoint y: 435, endPoint x: 595, endPoint y: 416, distance: 570.2
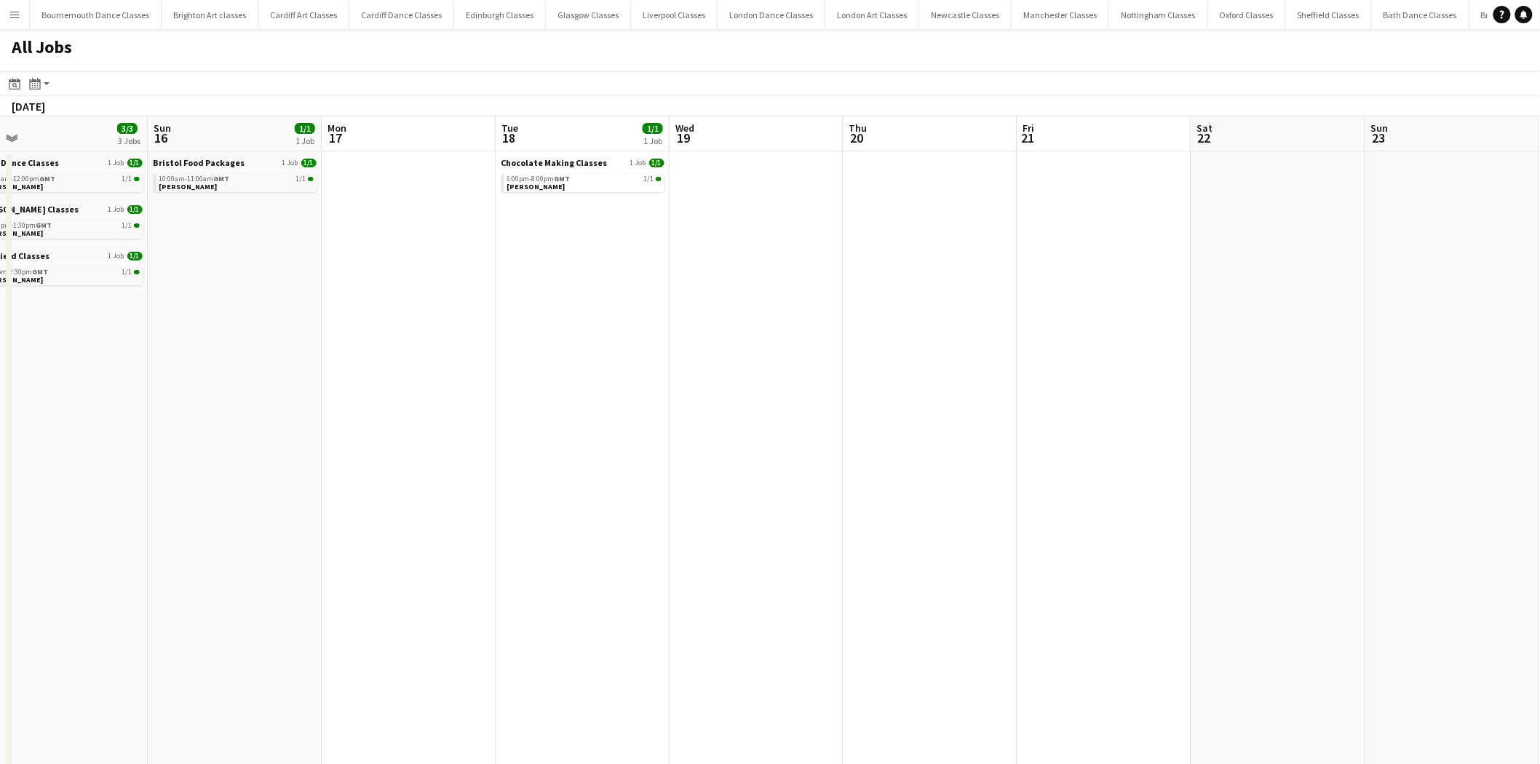
drag, startPoint x: 1012, startPoint y: 448, endPoint x: 444, endPoint y: 420, distance: 569.1
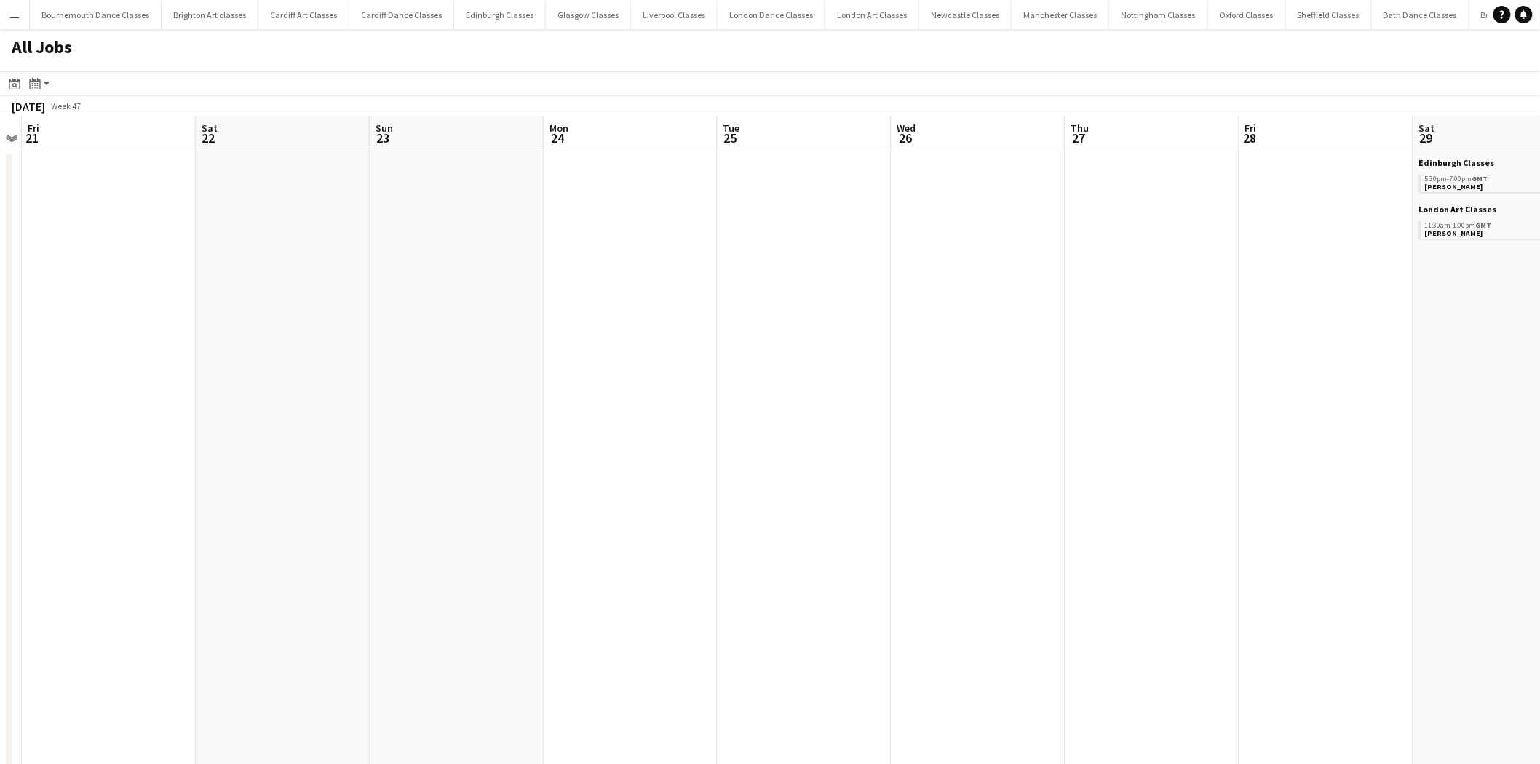
click at [375, 408] on app-all-jobs "All Jobs Date picker AUG 2025 AUG 2025 Monday M Tuesday T Wednesday W Thursday …" at bounding box center [770, 746] width 1540 height 1434
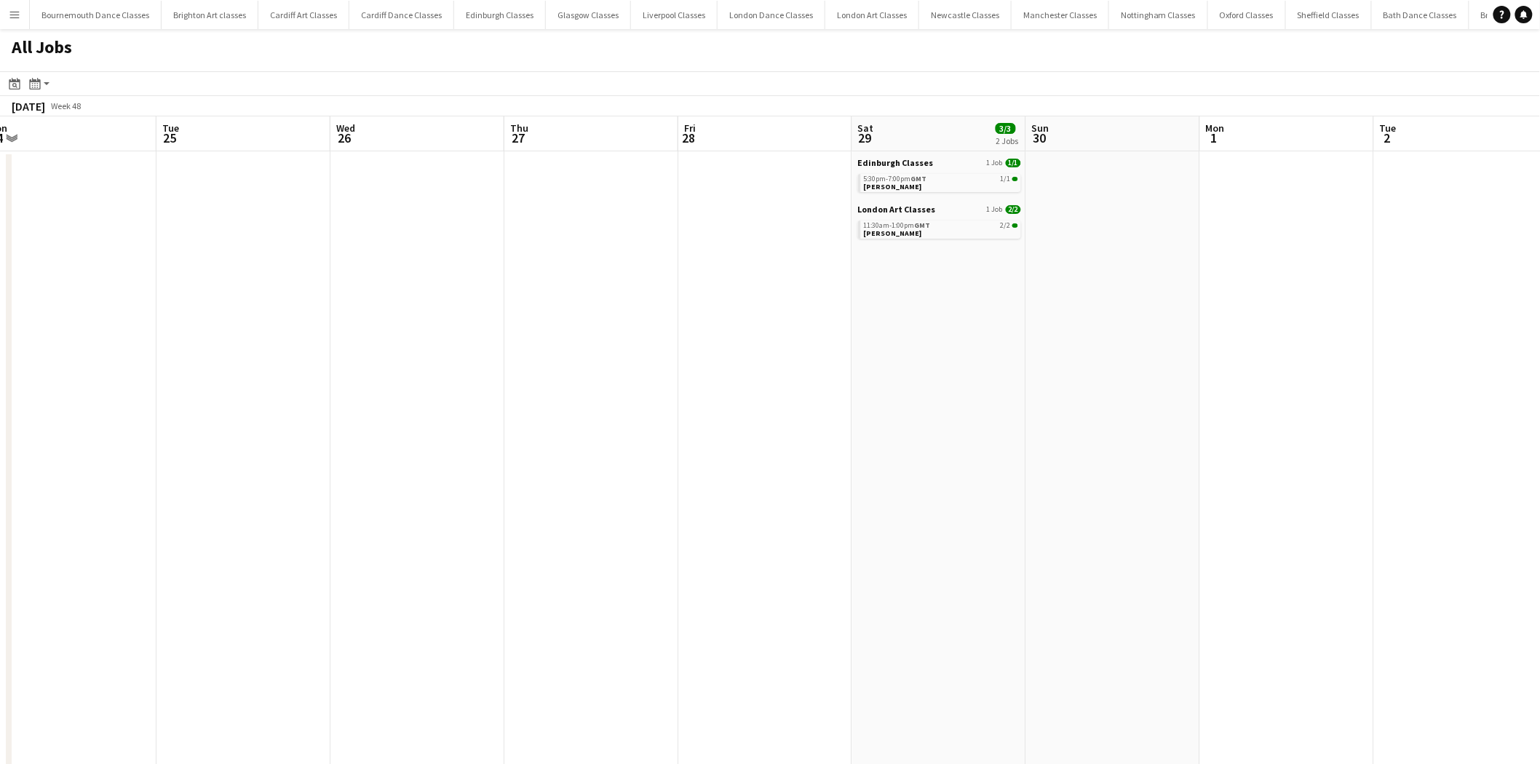
click at [424, 435] on app-all-jobs "All Jobs Date picker AUG 2025 AUG 2025 Monday M Tuesday T Wednesday W Thursday …" at bounding box center [770, 746] width 1540 height 1434
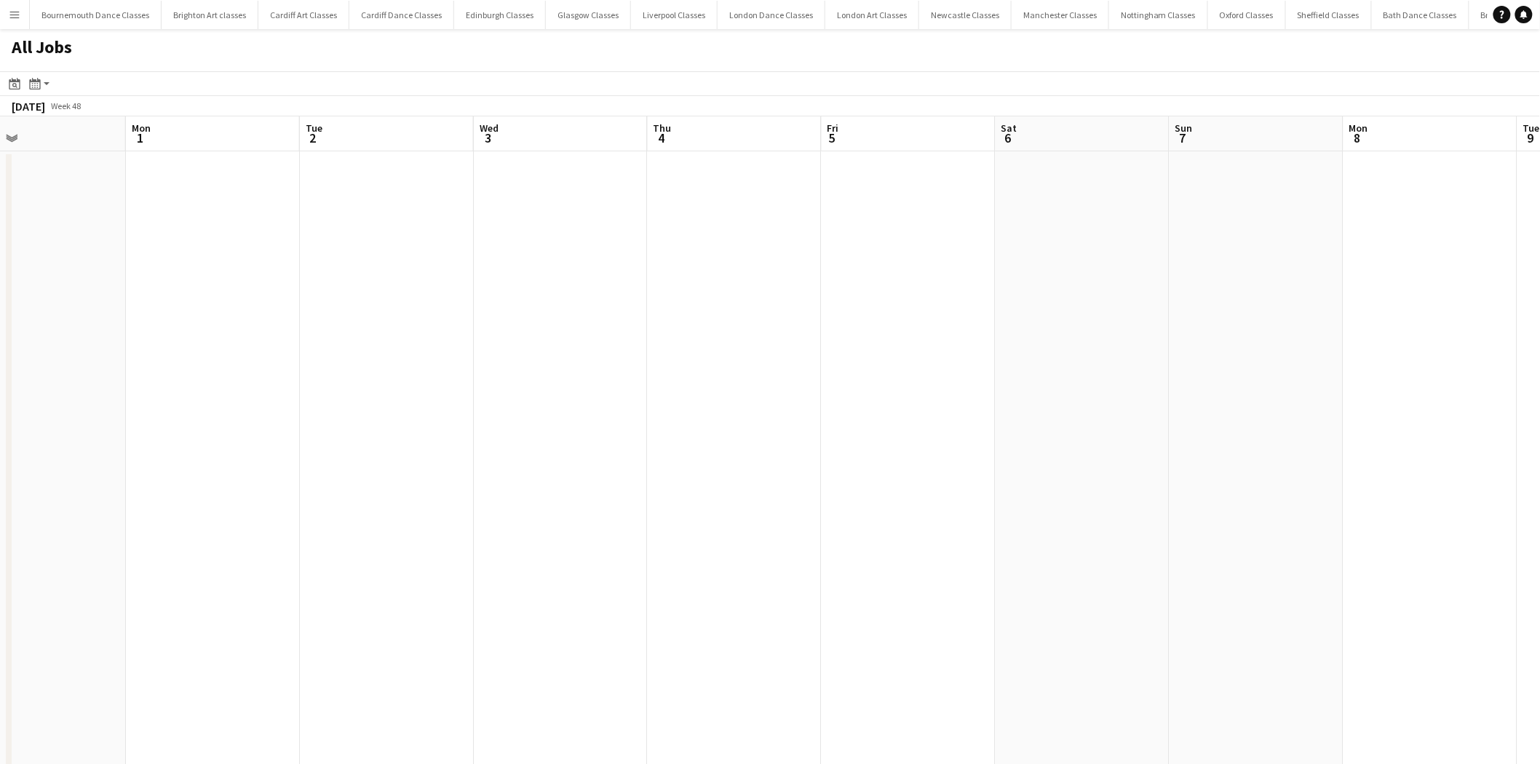
drag, startPoint x: 1108, startPoint y: 468, endPoint x: 360, endPoint y: 453, distance: 748.4
drag, startPoint x: 1018, startPoint y: 477, endPoint x: 399, endPoint y: 453, distance: 619.1
click at [445, 432] on app-all-jobs "All Jobs Date picker AUG 2025 AUG 2025 Monday M Tuesday T Wednesday W Thursday …" at bounding box center [770, 746] width 1540 height 1434
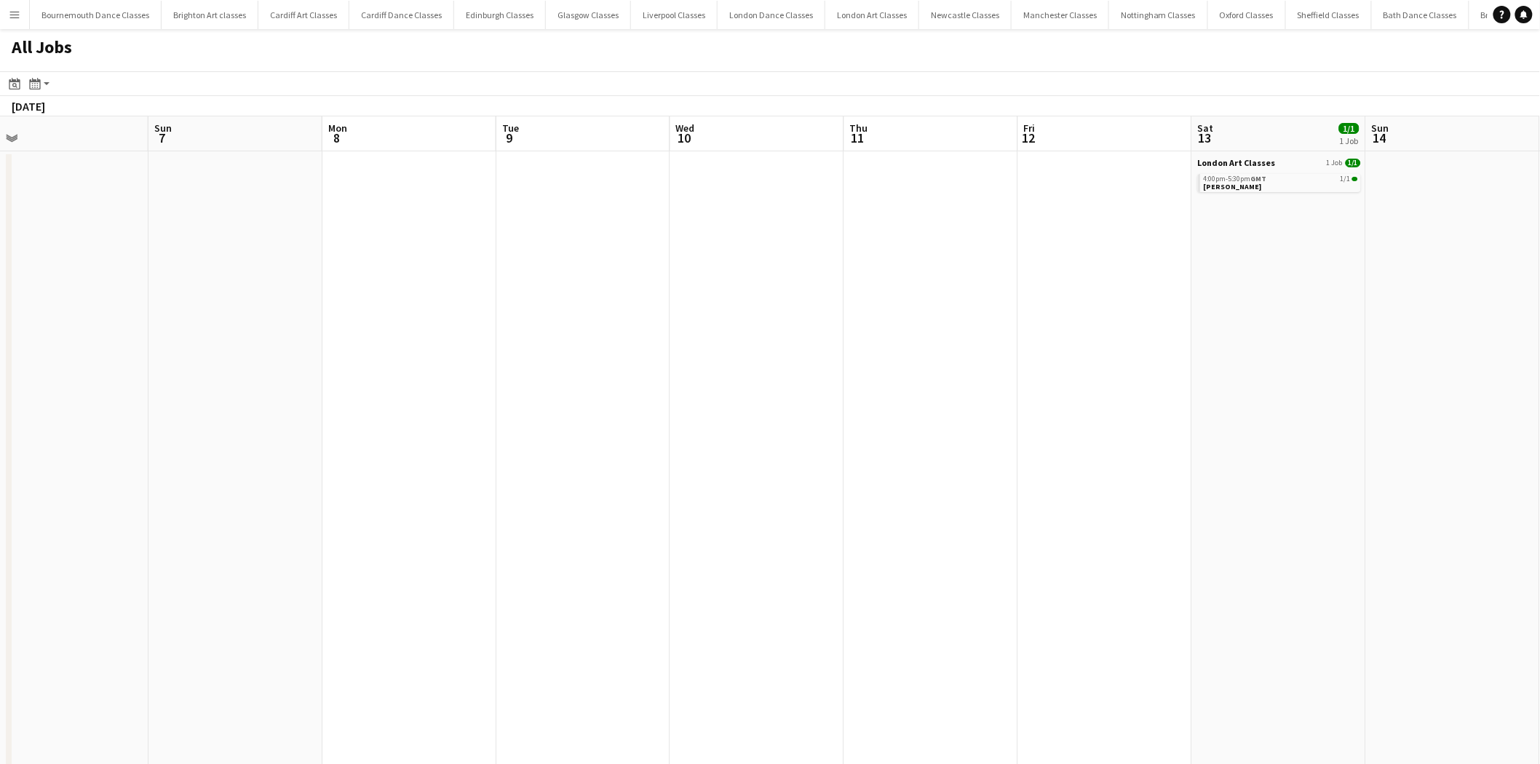
drag, startPoint x: 1169, startPoint y: 434, endPoint x: 530, endPoint y: 416, distance: 639.3
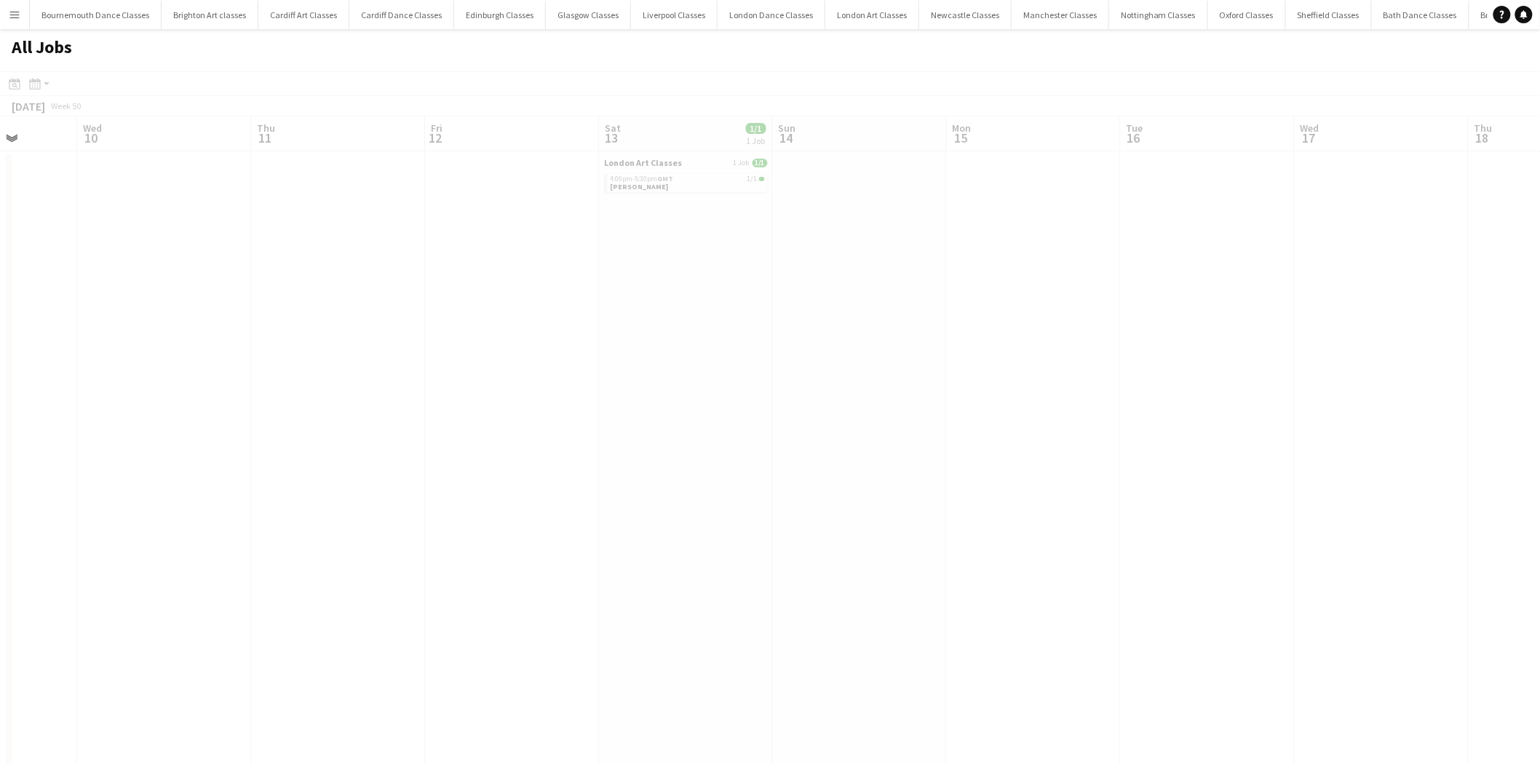
drag, startPoint x: 1108, startPoint y: 430, endPoint x: 542, endPoint y: 430, distance: 565.5
click at [542, 430] on app-all-jobs "All Jobs Date picker AUG 2025 AUG 2025 Monday M Tuesday T Wednesday W Thursday …" at bounding box center [770, 746] width 1540 height 1434
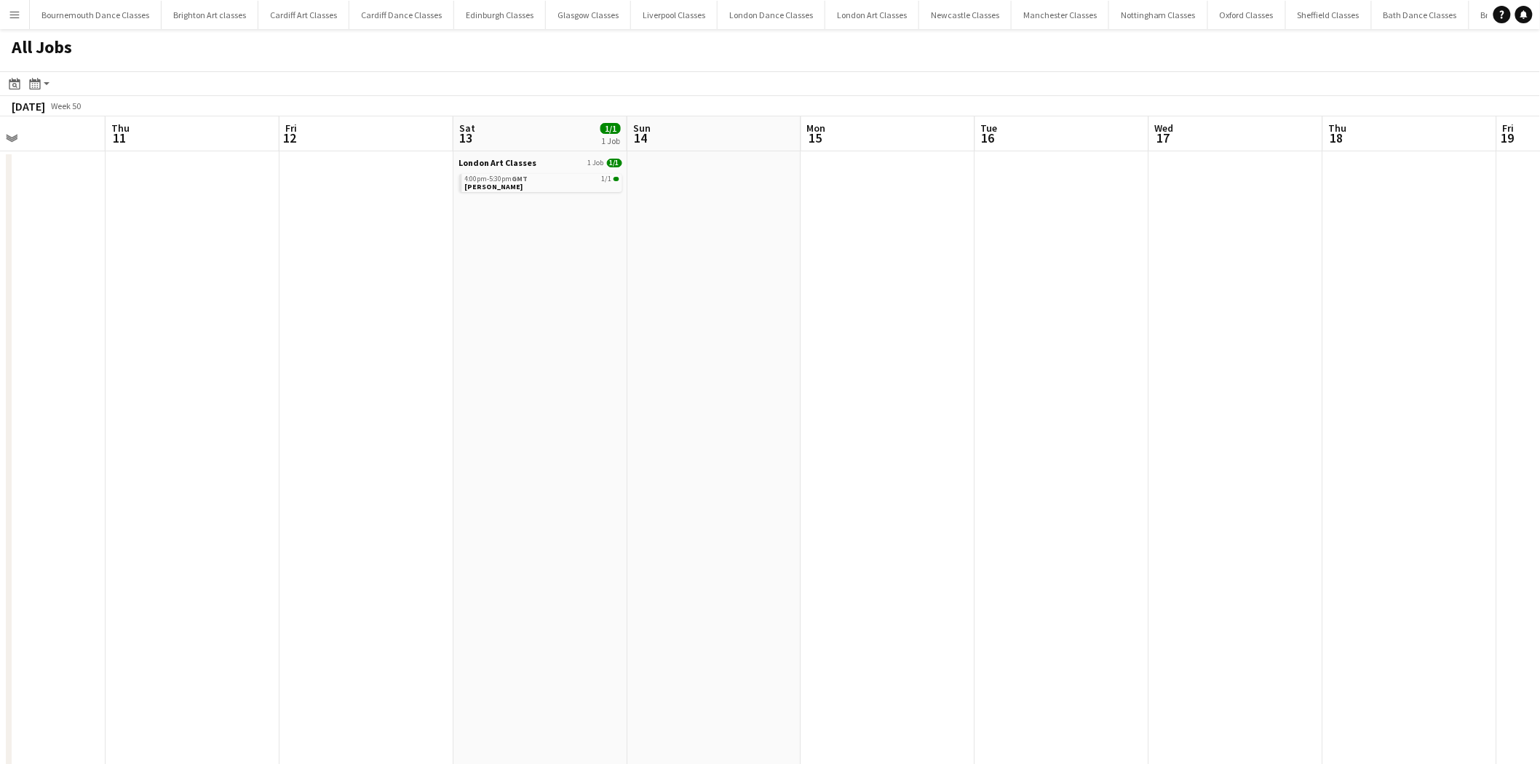
click at [532, 447] on app-all-jobs "All Jobs Date picker AUG 2025 AUG 2025 Monday M Tuesday T Wednesday W Thursday …" at bounding box center [770, 746] width 1540 height 1434
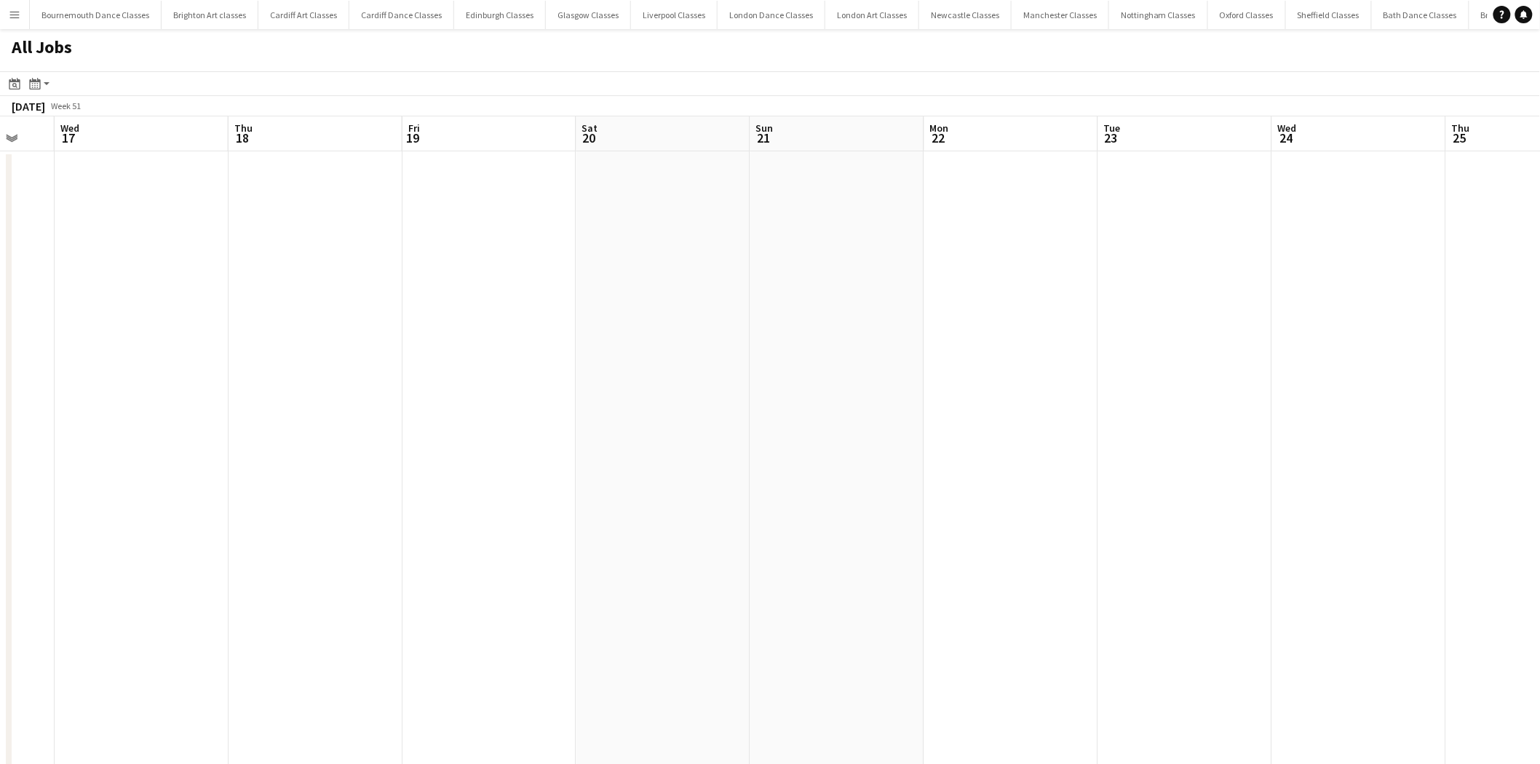
drag, startPoint x: 1157, startPoint y: 456, endPoint x: 550, endPoint y: 438, distance: 608.0
drag, startPoint x: 1138, startPoint y: 470, endPoint x: 536, endPoint y: 464, distance: 602.0
click at [536, 464] on app-all-jobs "All Jobs Date picker AUG 2025 AUG 2025 Monday M Tuesday T Wednesday W Thursday …" at bounding box center [770, 746] width 1540 height 1434
drag, startPoint x: 980, startPoint y: 473, endPoint x: 655, endPoint y: 473, distance: 324.6
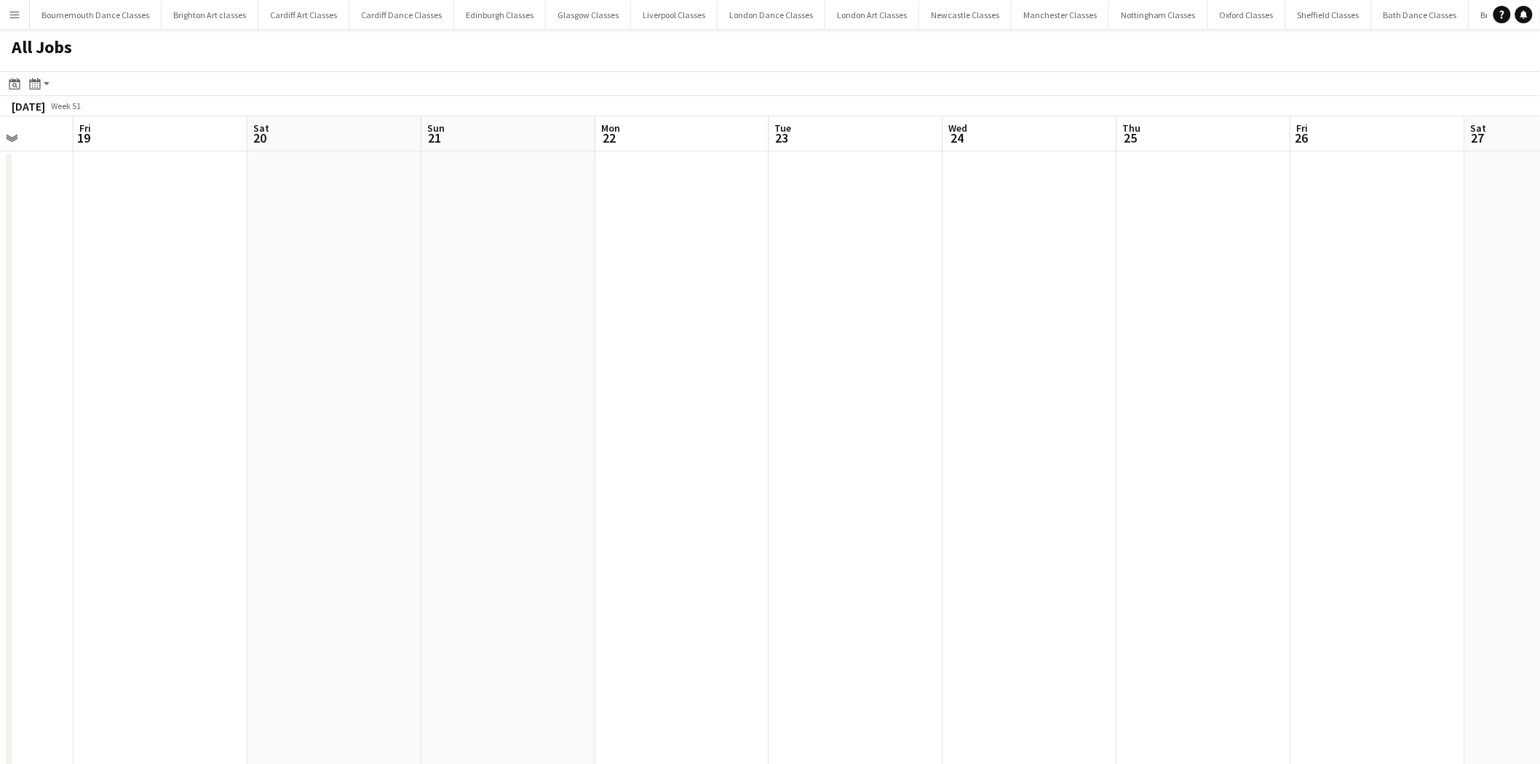
drag, startPoint x: 1197, startPoint y: 475, endPoint x: 1115, endPoint y: 475, distance: 81.5
drag, startPoint x: 1036, startPoint y: 471, endPoint x: 695, endPoint y: 453, distance: 341.1
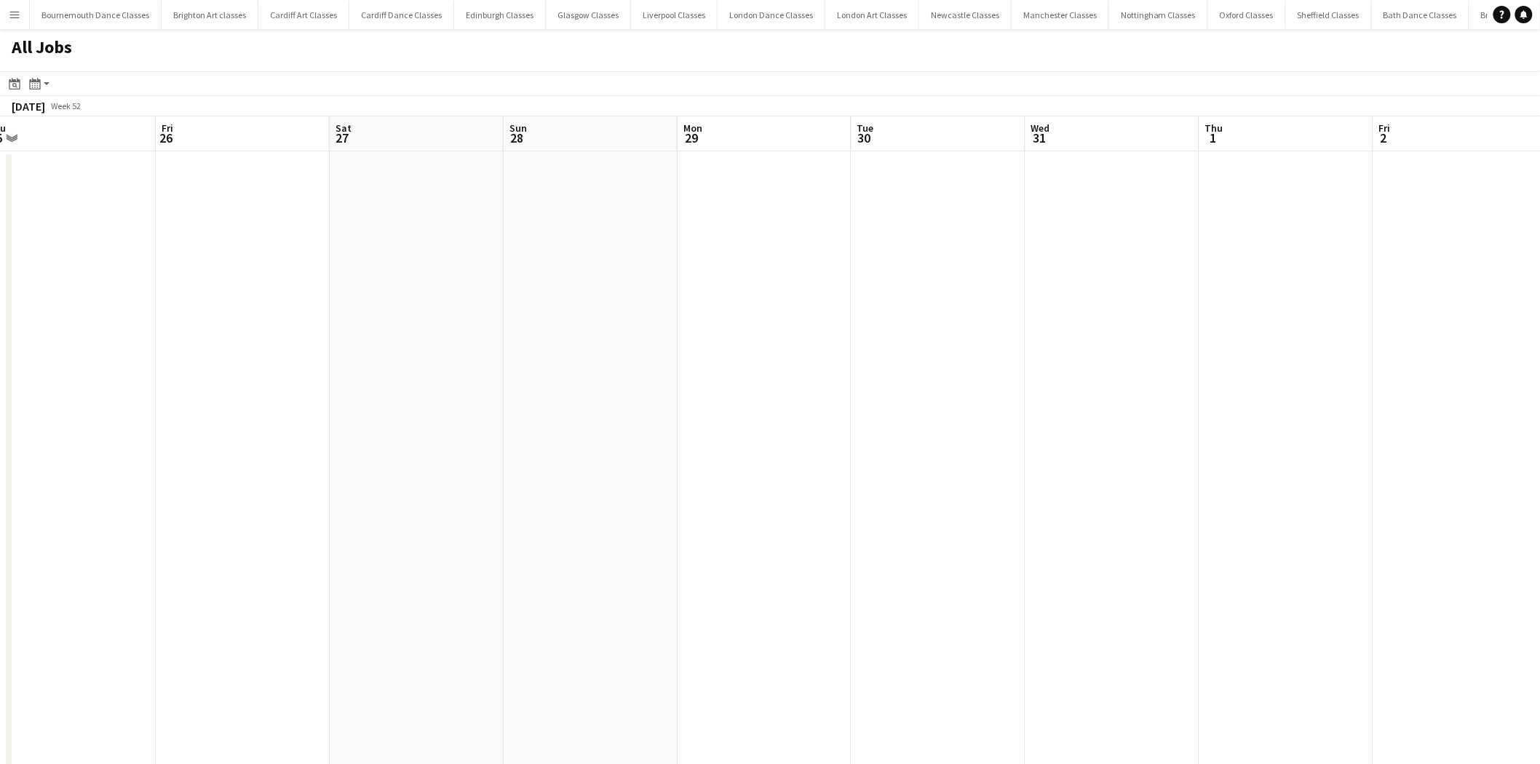
click at [740, 463] on app-all-jobs "All Jobs Date picker AUG 2025 AUG 2025 Monday M Tuesday T Wednesday W Thursday …" at bounding box center [770, 746] width 1540 height 1434
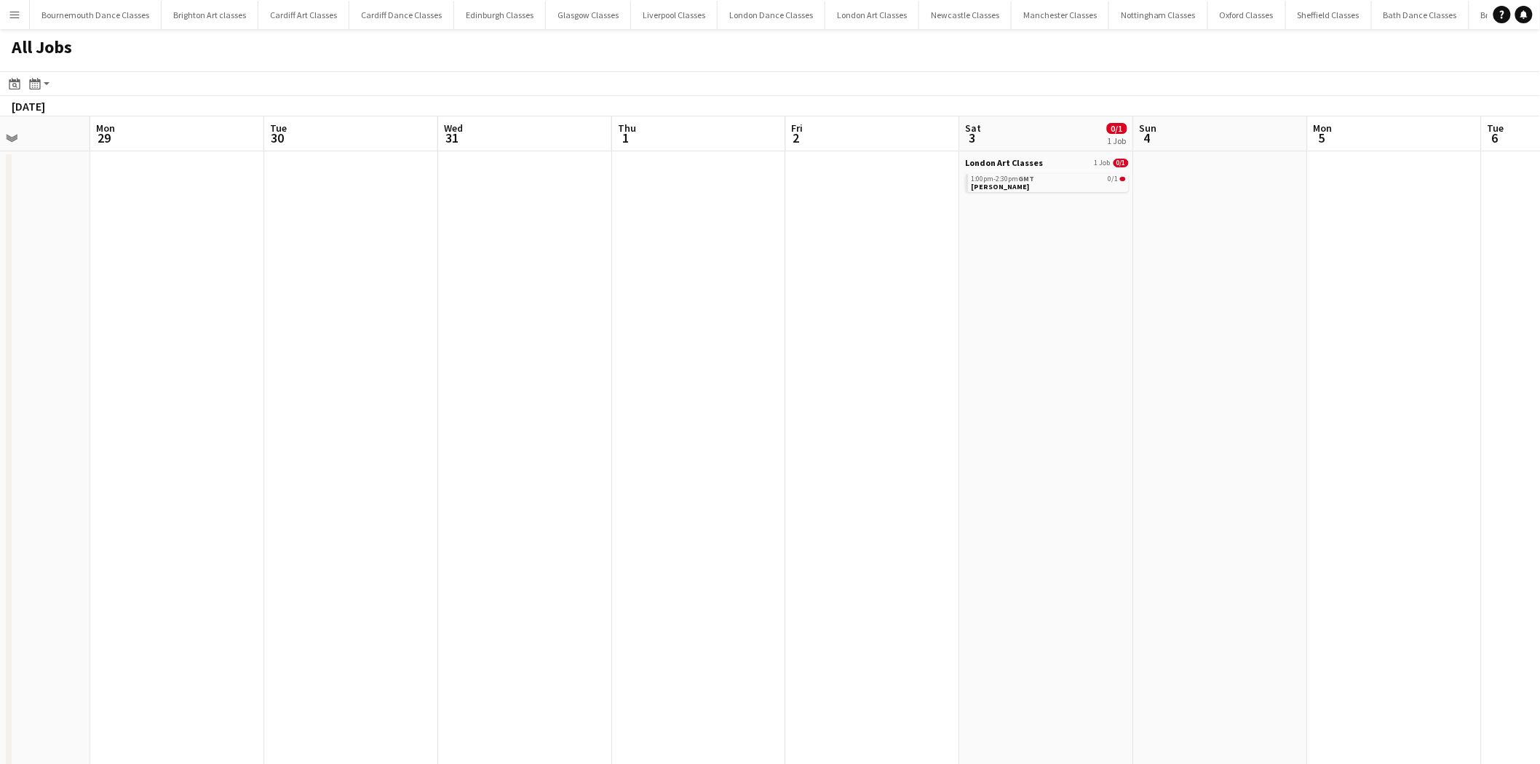
drag, startPoint x: 839, startPoint y: 464, endPoint x: 654, endPoint y: 457, distance: 185.7
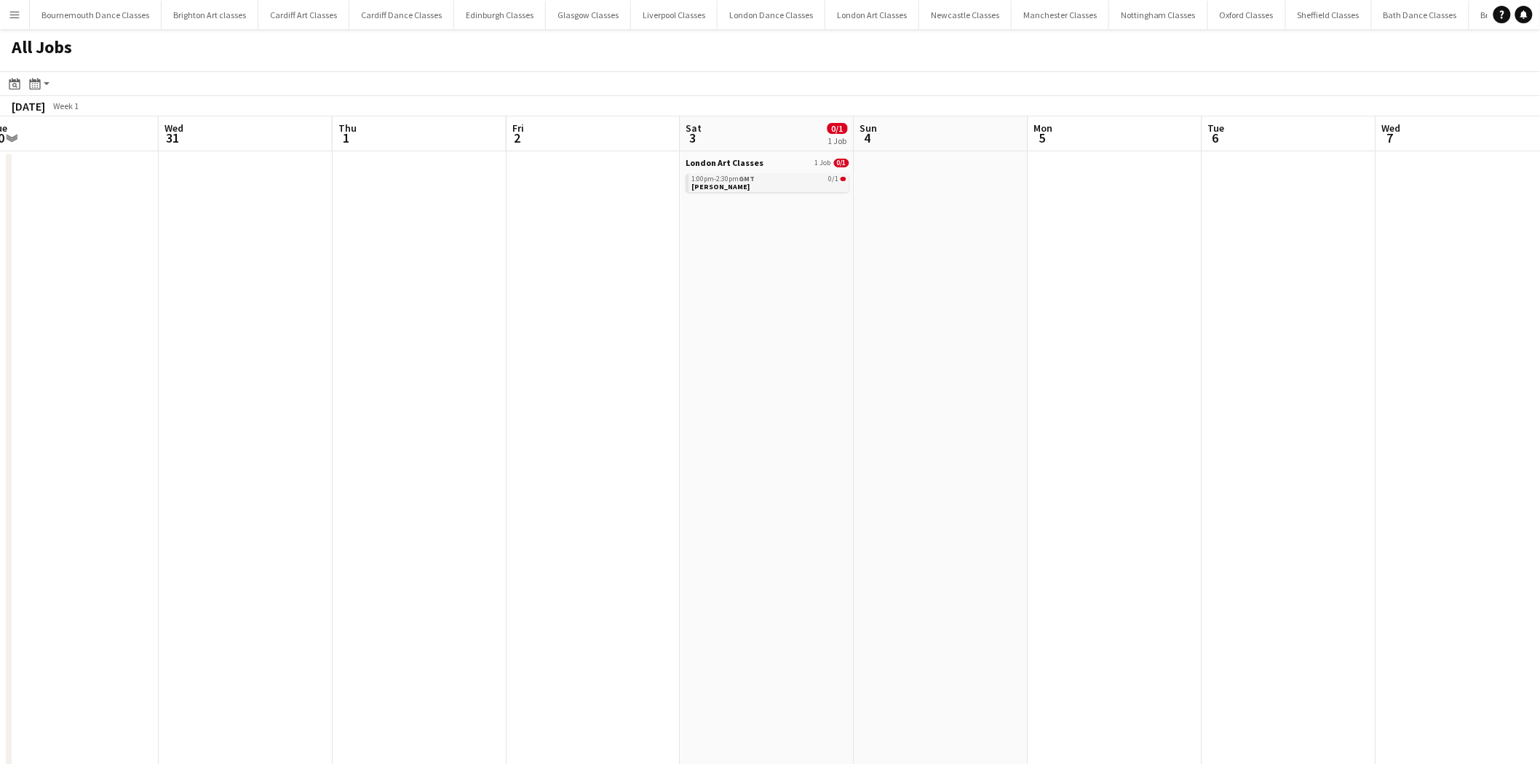
click at [755, 183] on link "1:00pm-2:30pm GMT 0/1 Leteesha Flore" at bounding box center [769, 182] width 154 height 17
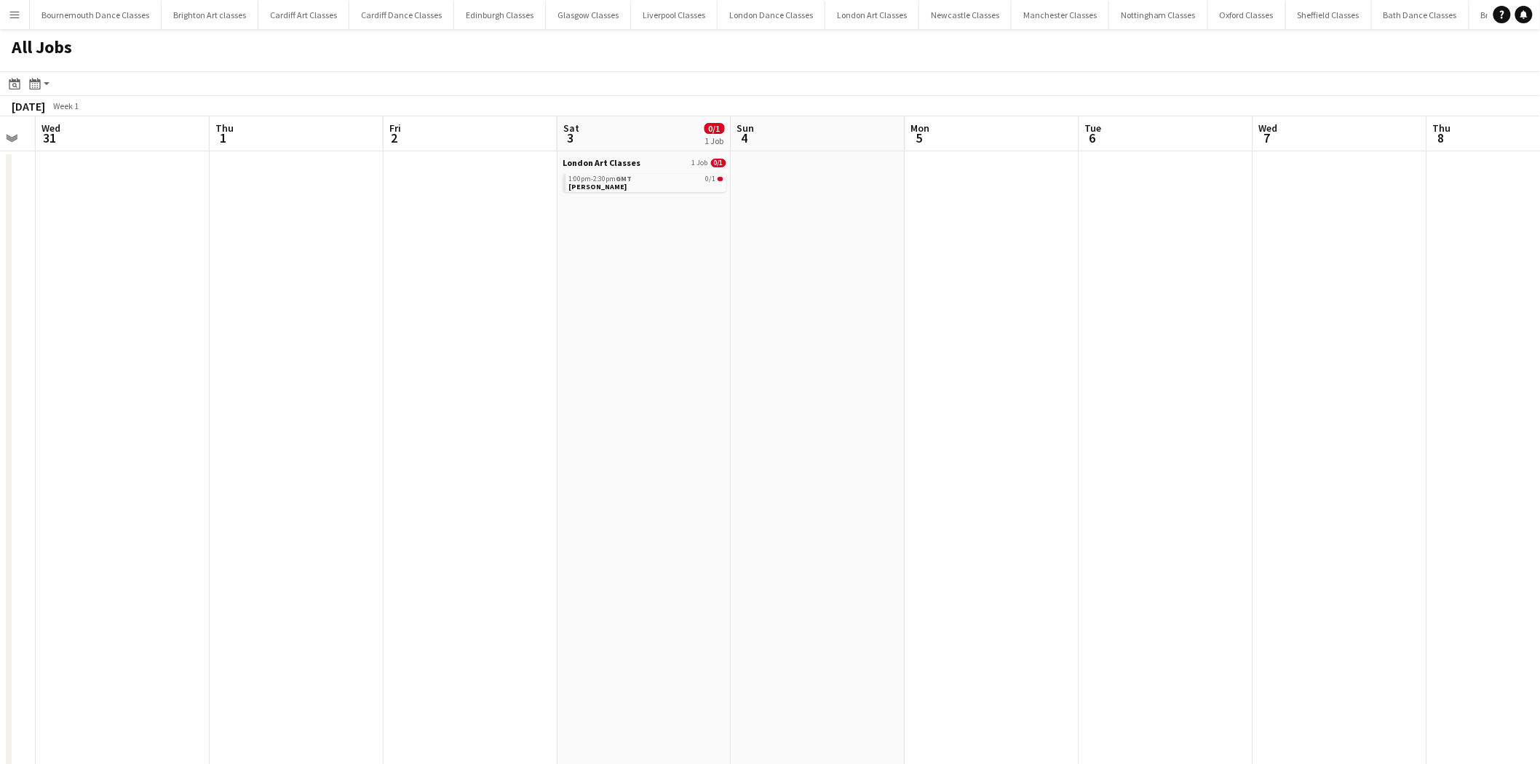
click at [360, 443] on app-all-jobs "All Jobs Date picker AUG 2025 AUG 2025 Monday M Tuesday T Wednesday W Thursday …" at bounding box center [770, 746] width 1540 height 1434
click at [397, 434] on app-all-jobs "All Jobs Date picker AUG 2025 AUG 2025 Monday M Tuesday T Wednesday W Thursday …" at bounding box center [770, 746] width 1540 height 1434
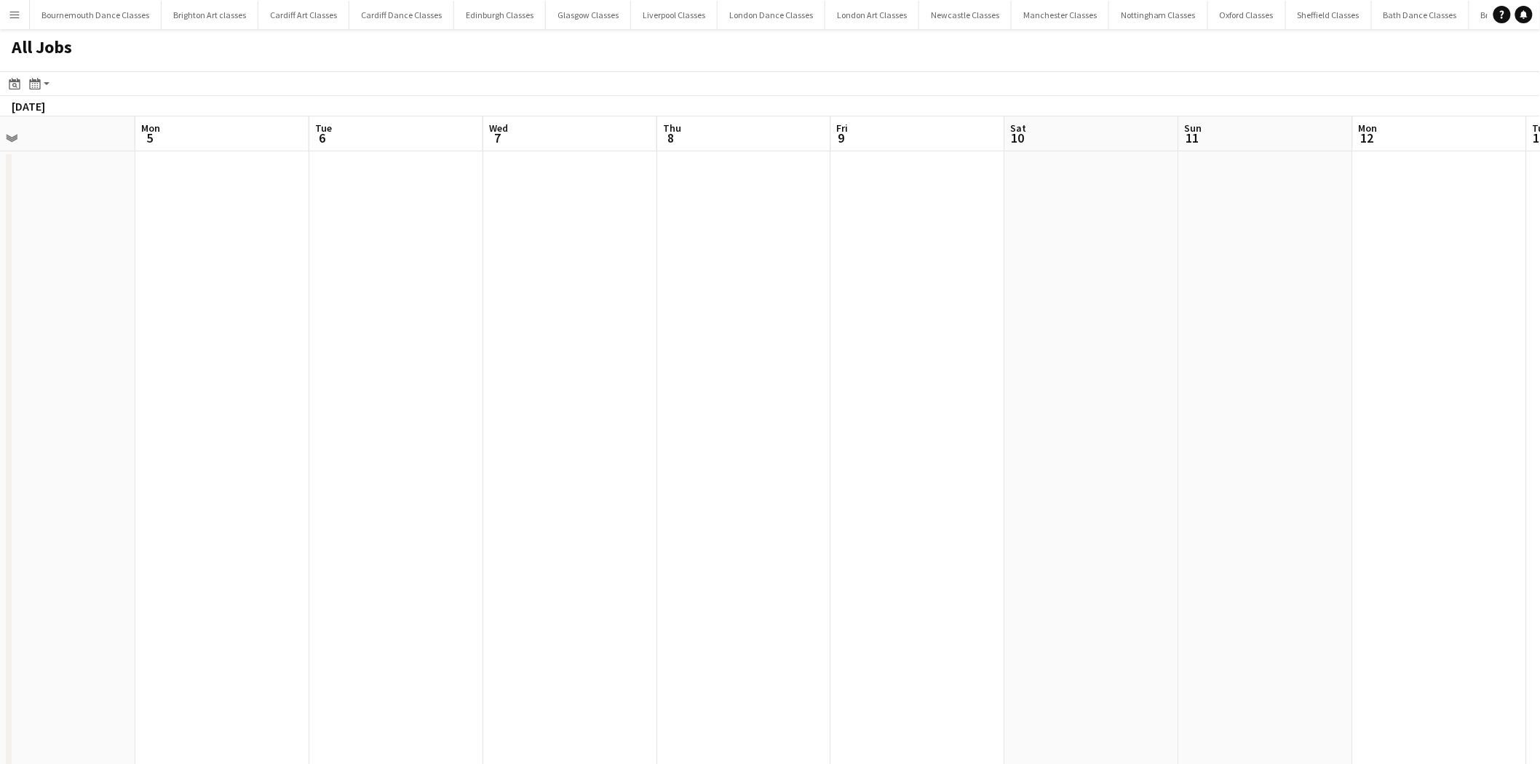
drag, startPoint x: 983, startPoint y: 424, endPoint x: 314, endPoint y: 435, distance: 669.7
click at [362, 418] on app-all-jobs "All Jobs Date picker AUG 2025 AUG 2025 Monday M Tuesday T Wednesday W Thursday …" at bounding box center [770, 746] width 1540 height 1434
drag, startPoint x: 973, startPoint y: 423, endPoint x: 401, endPoint y: 422, distance: 572.1
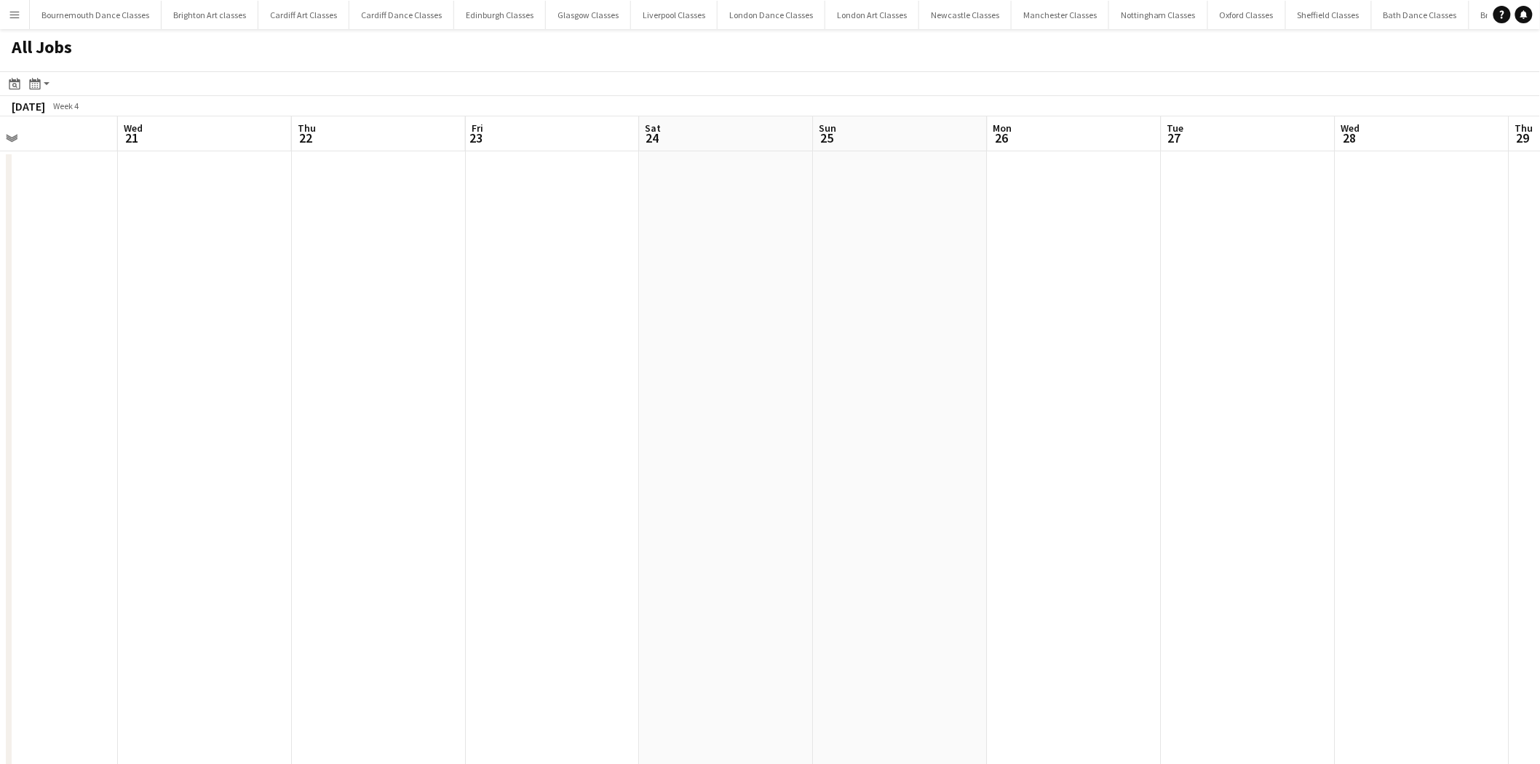
drag, startPoint x: 394, startPoint y: 413, endPoint x: 825, endPoint y: 413, distance: 430.9
click at [384, 410] on app-all-jobs "All Jobs Date picker AUG 2025 AUG 2025 Monday M Tuesday T Wednesday W Thursday …" at bounding box center [770, 746] width 1540 height 1434
click at [471, 410] on app-all-jobs "All Jobs Date picker AUG 2025 AUG 2025 Monday M Tuesday T Wednesday W Thursday …" at bounding box center [770, 746] width 1540 height 1434
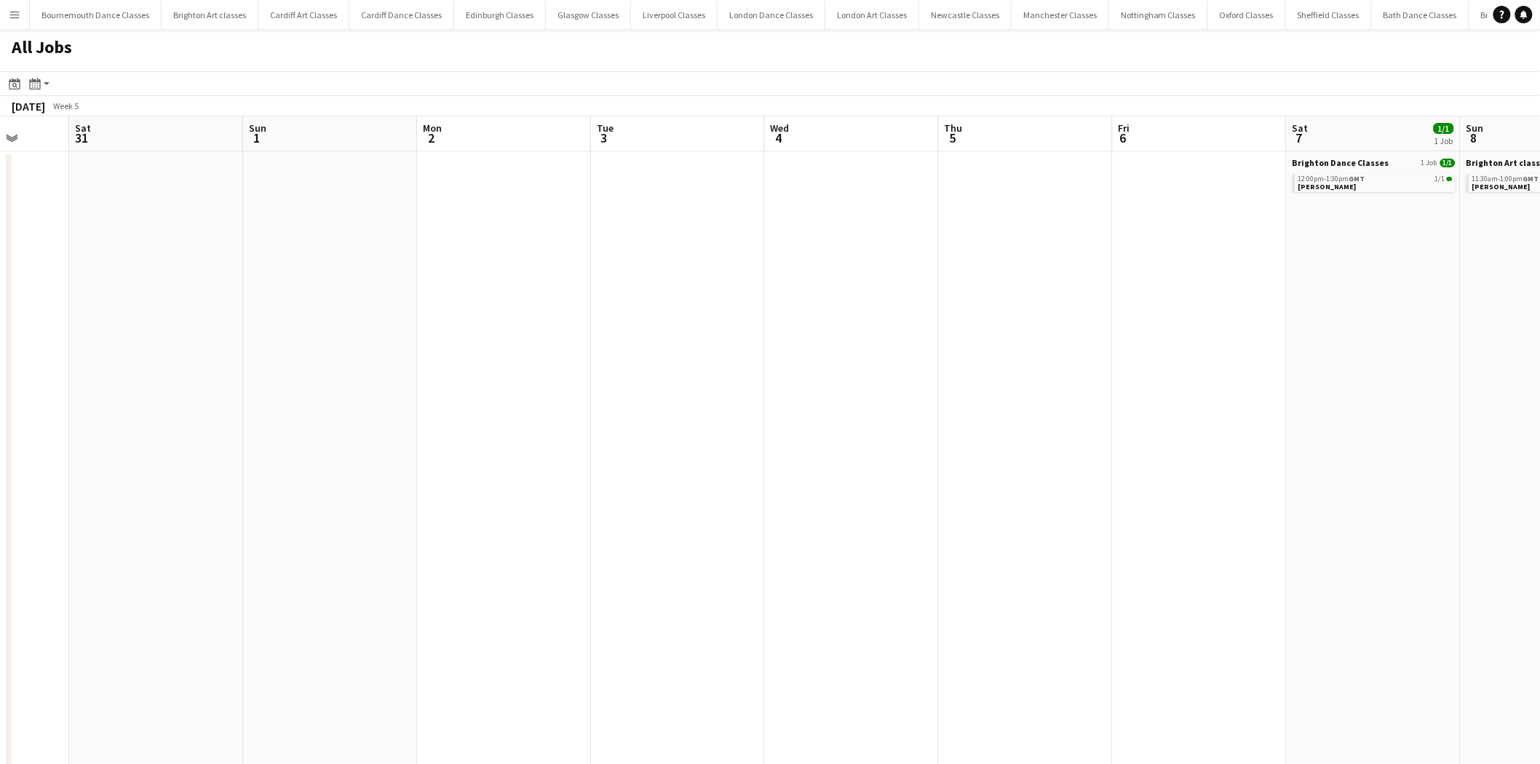
drag, startPoint x: 1202, startPoint y: 392, endPoint x: 646, endPoint y: 392, distance: 555.3
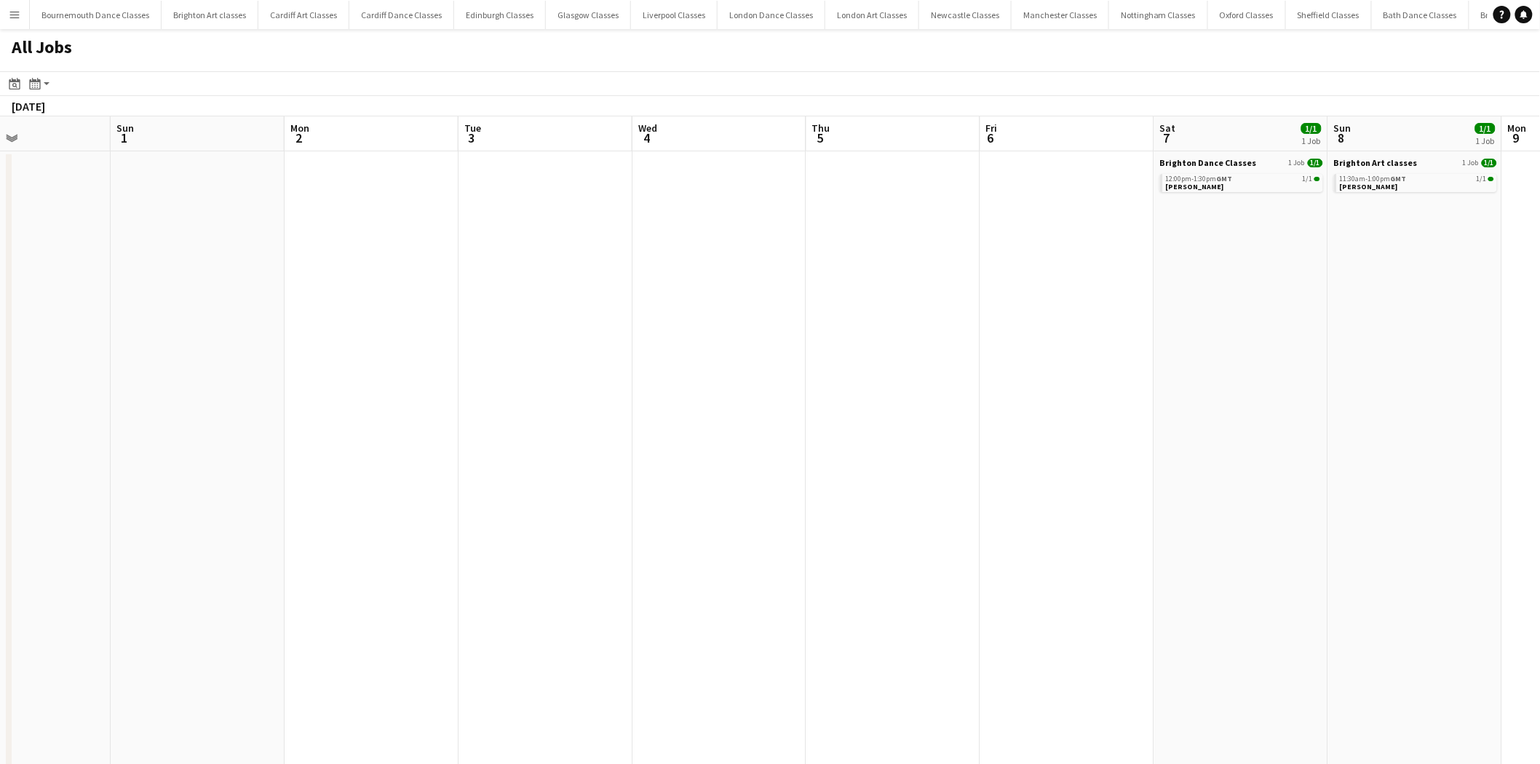
click at [856, 415] on app-all-jobs "All Jobs Date picker AUG 2025 AUG 2025 Monday M Tuesday T Wednesday W Thursday …" at bounding box center [770, 746] width 1540 height 1434
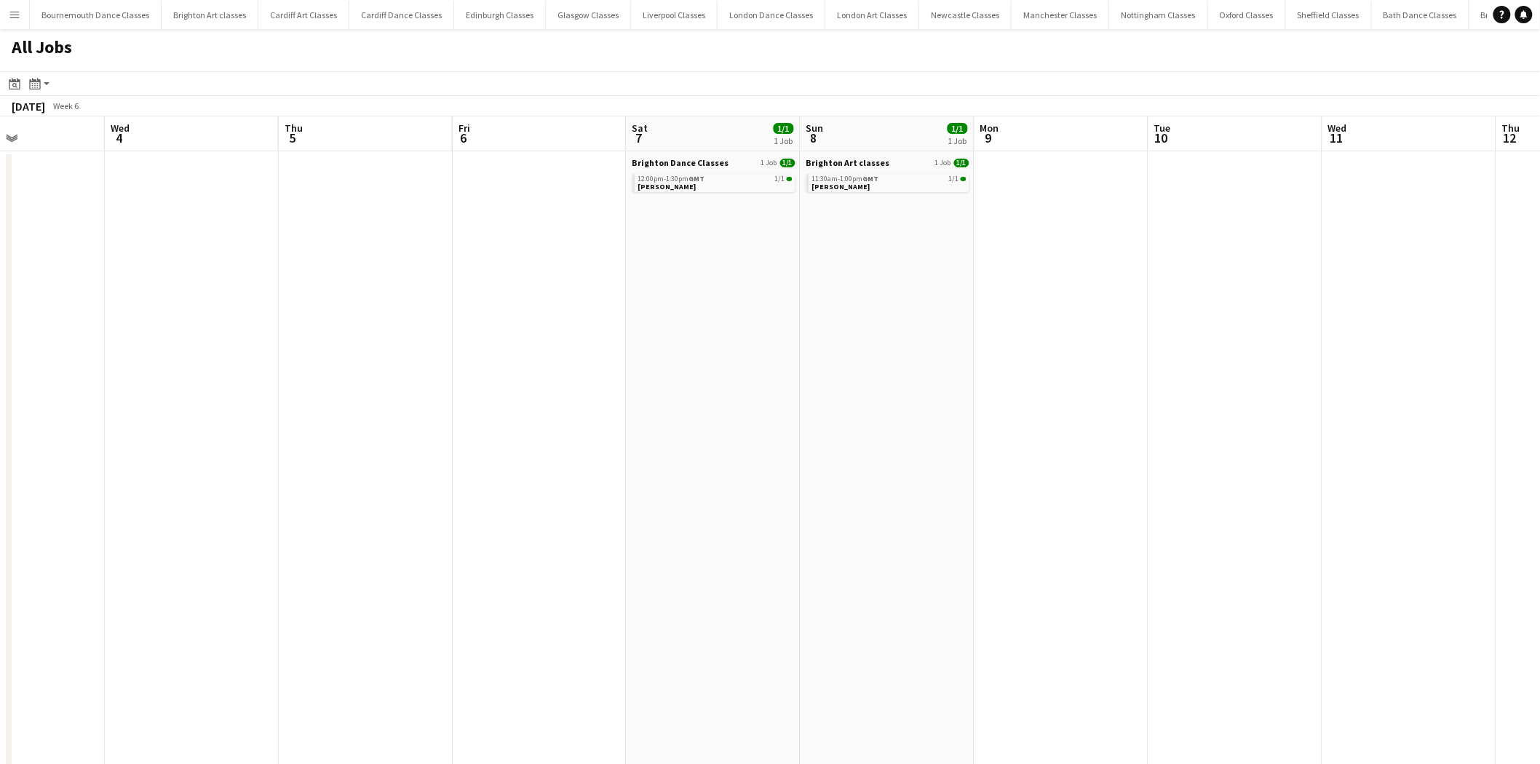
click at [291, 429] on app-all-jobs "All Jobs Date picker AUG 2025 AUG 2025 Monday M Tuesday T Wednesday W Thursday …" at bounding box center [770, 746] width 1540 height 1434
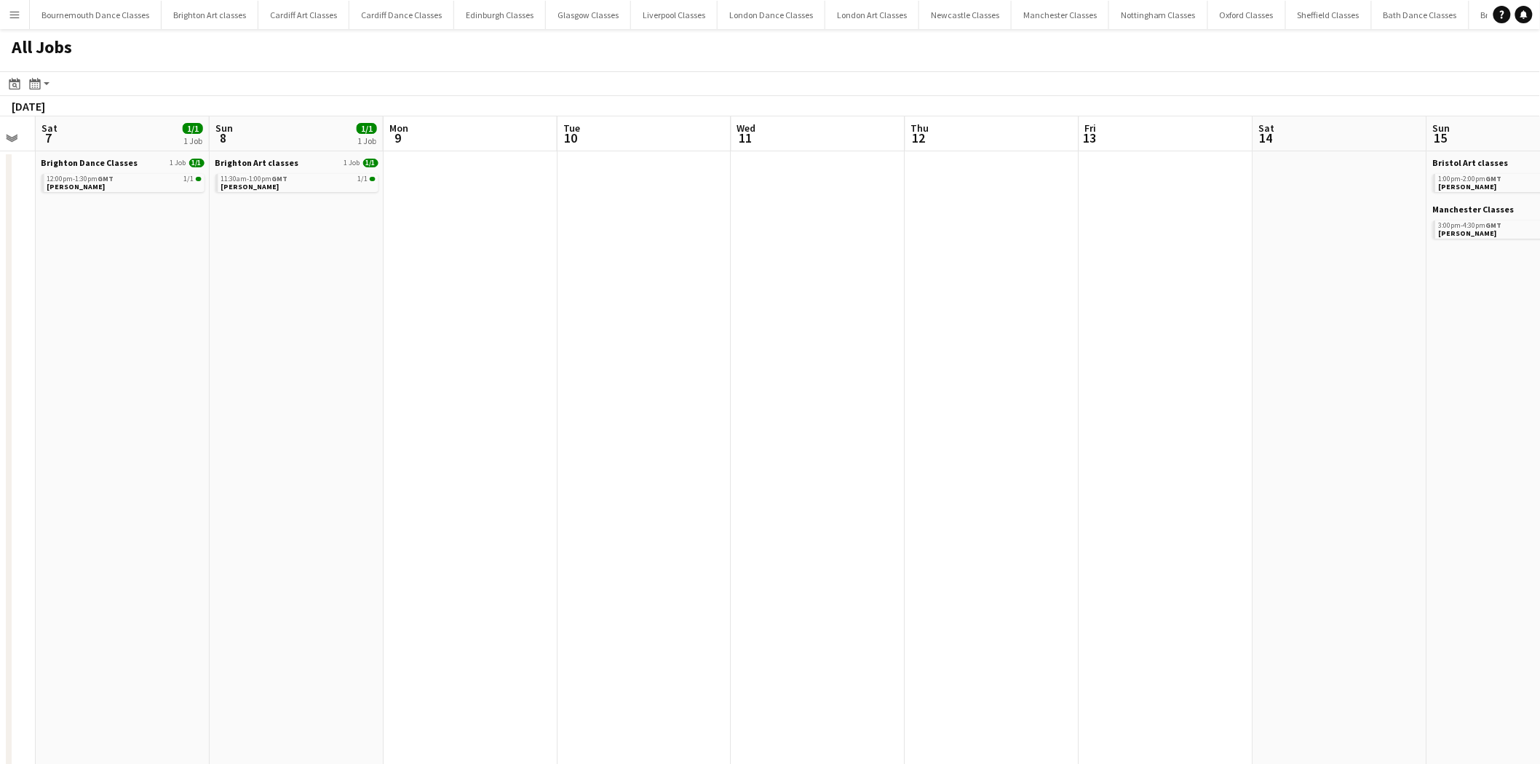
drag, startPoint x: 1268, startPoint y: 374, endPoint x: 679, endPoint y: 402, distance: 589.5
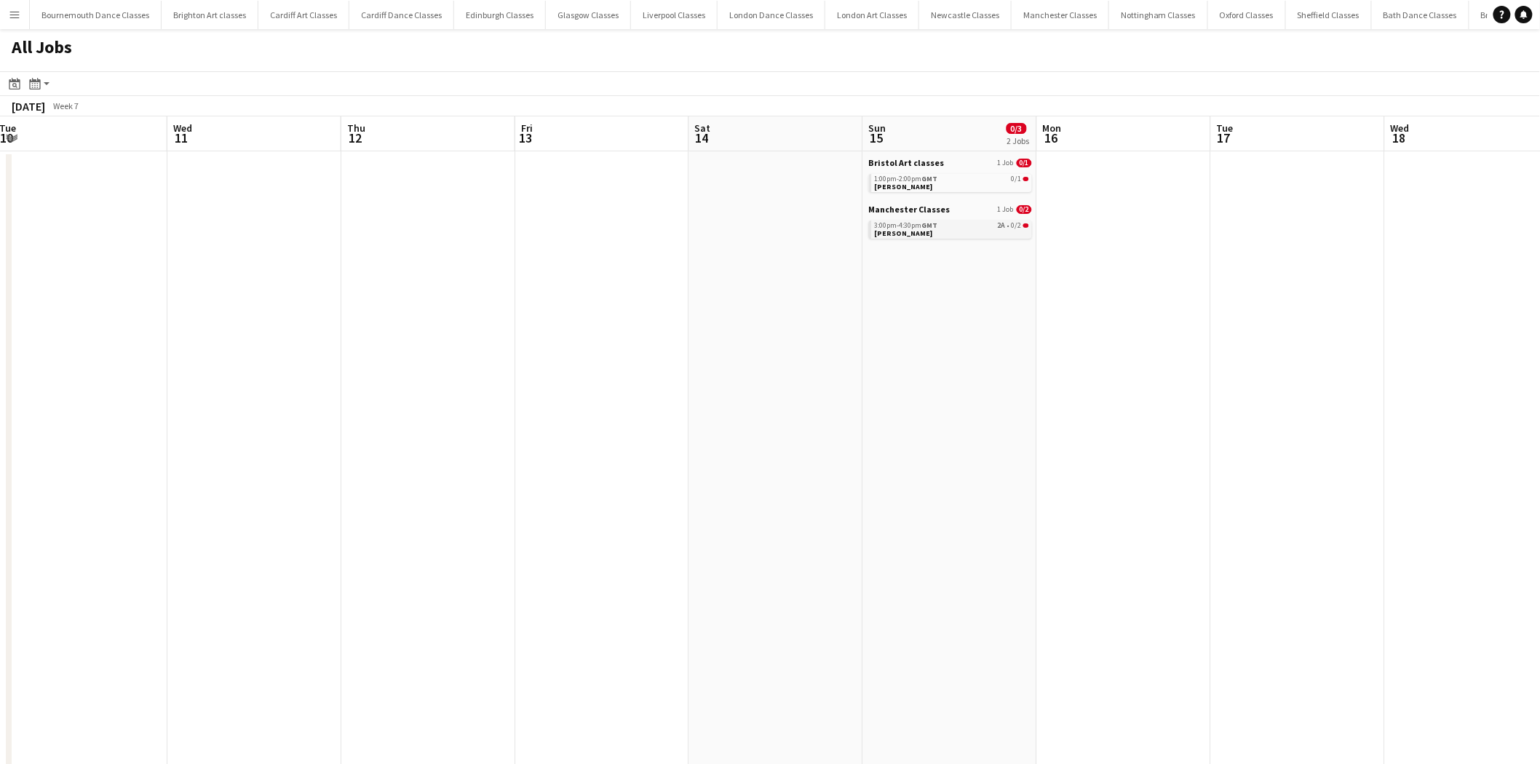
click at [973, 227] on div "3:00pm-4:30pm GMT 2A • 0/2" at bounding box center [952, 225] width 154 height 7
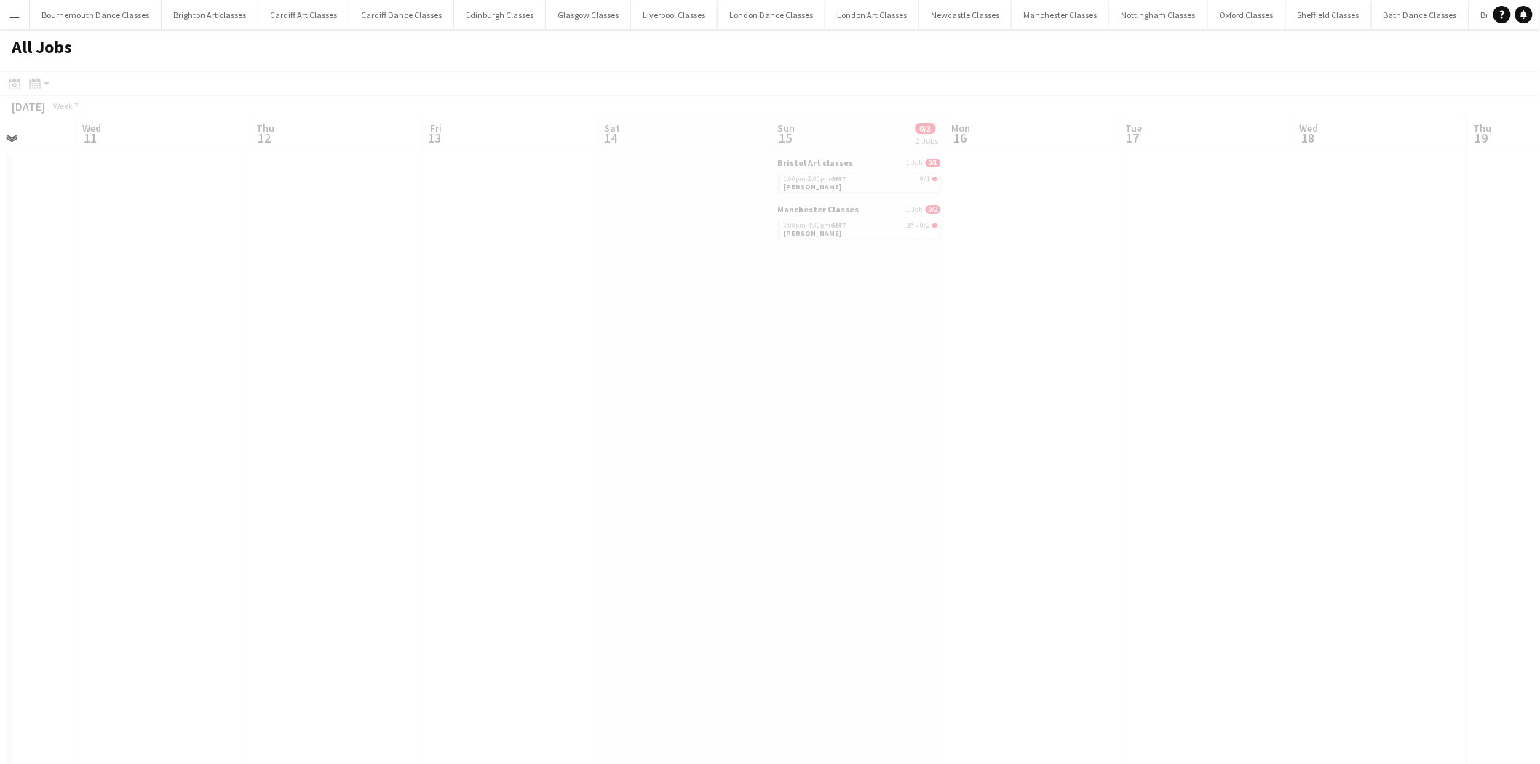
drag, startPoint x: 1231, startPoint y: 421, endPoint x: 744, endPoint y: 434, distance: 487.1
click at [499, 422] on app-all-jobs "All Jobs Date picker AUG 2025 AUG 2025 Monday M Tuesday T Wednesday W Thursday …" at bounding box center [770, 746] width 1540 height 1434
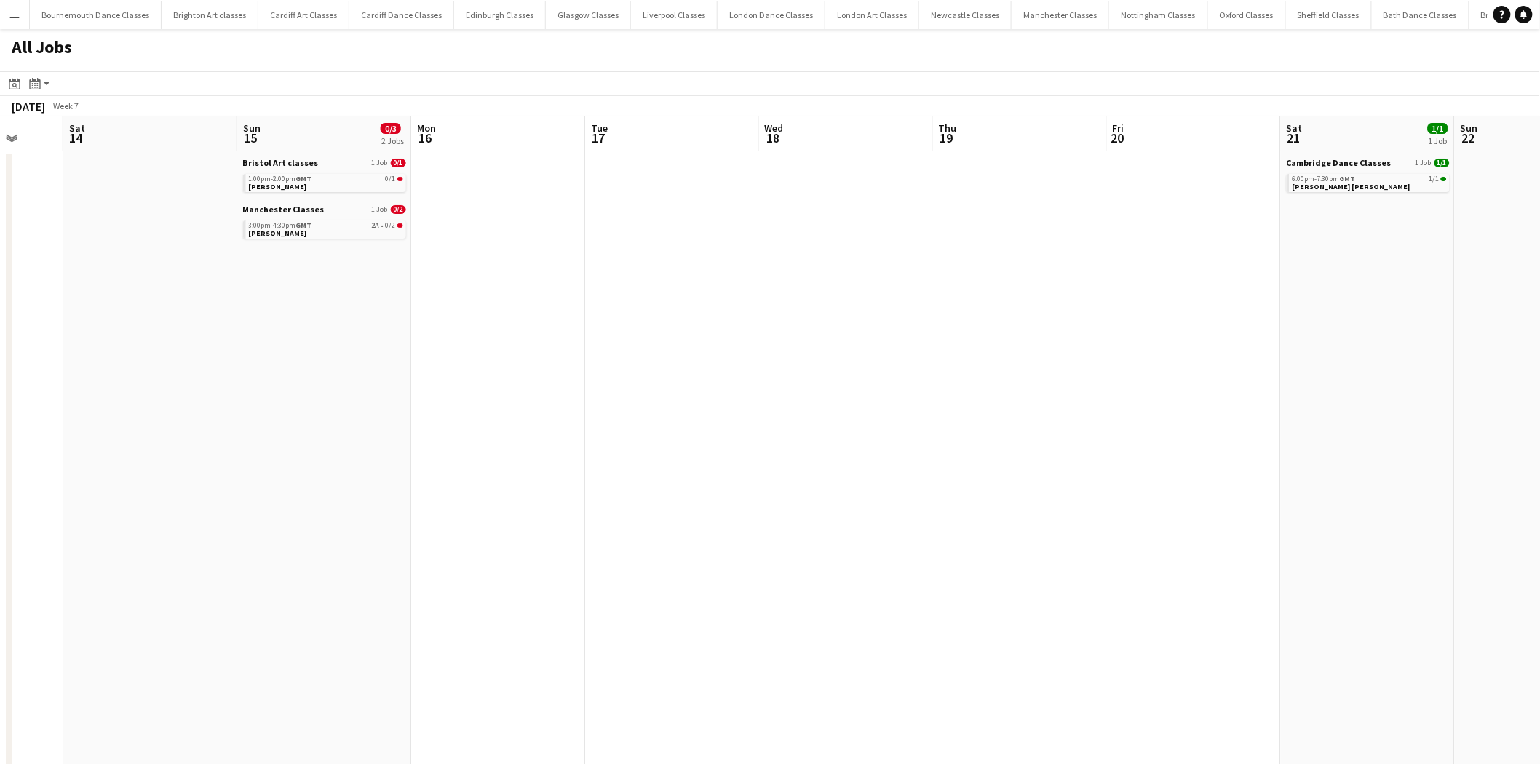
click at [646, 419] on app-all-jobs "All Jobs Date picker AUG 2025 AUG 2025 Monday M Tuesday T Wednesday W Thursday …" at bounding box center [770, 746] width 1540 height 1434
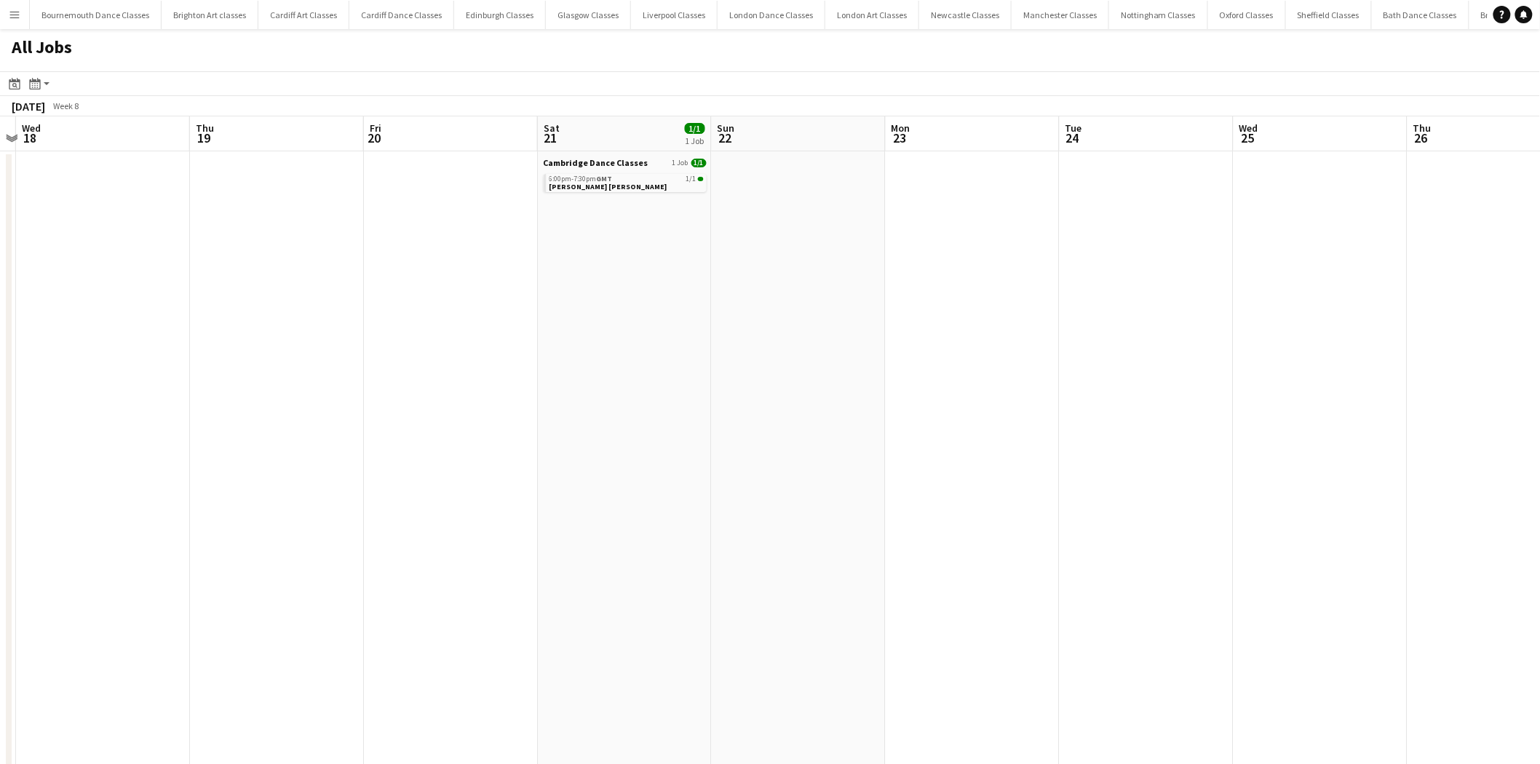
drag, startPoint x: 781, startPoint y: 422, endPoint x: 450, endPoint y: 396, distance: 332.2
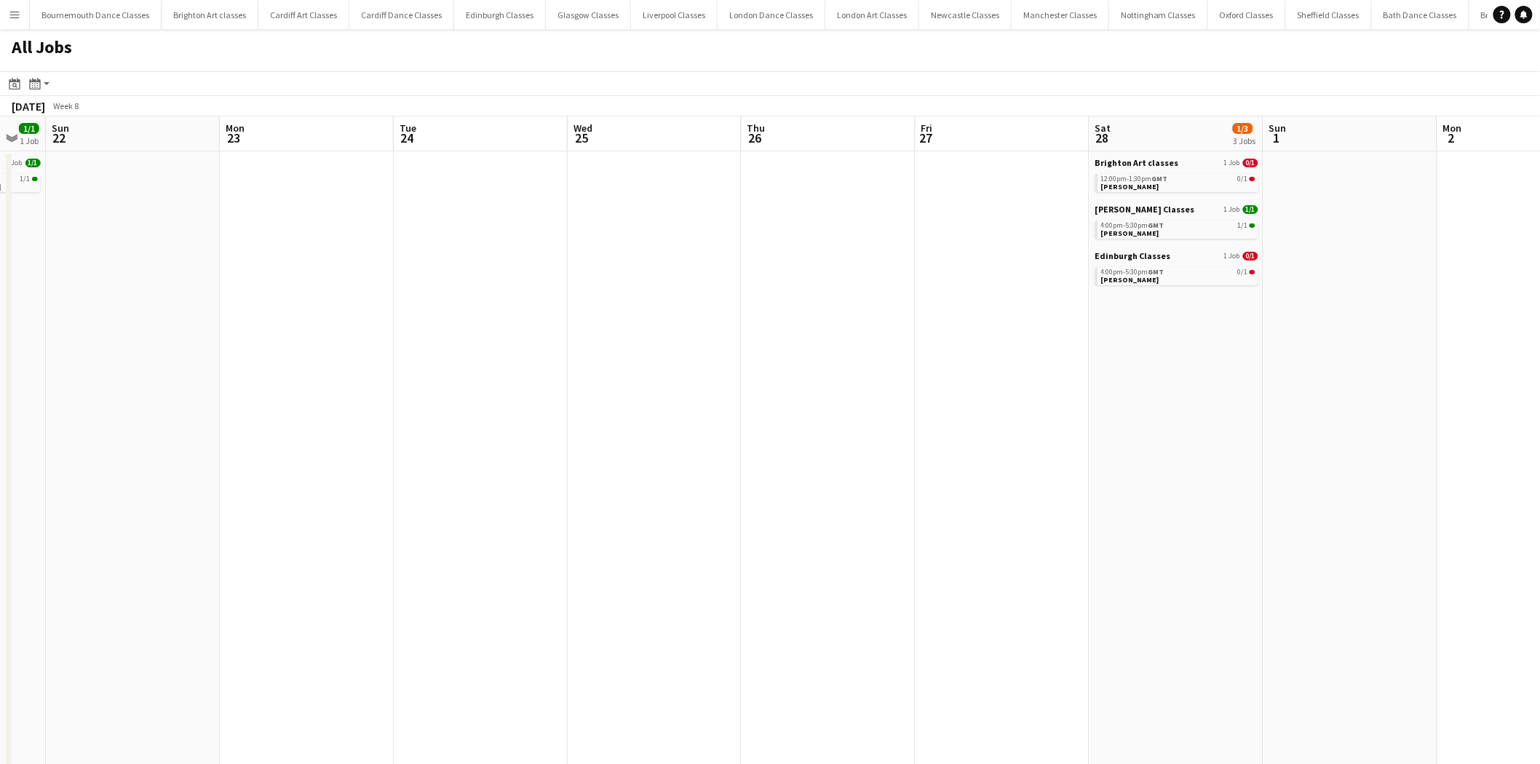
scroll to position [0, 517]
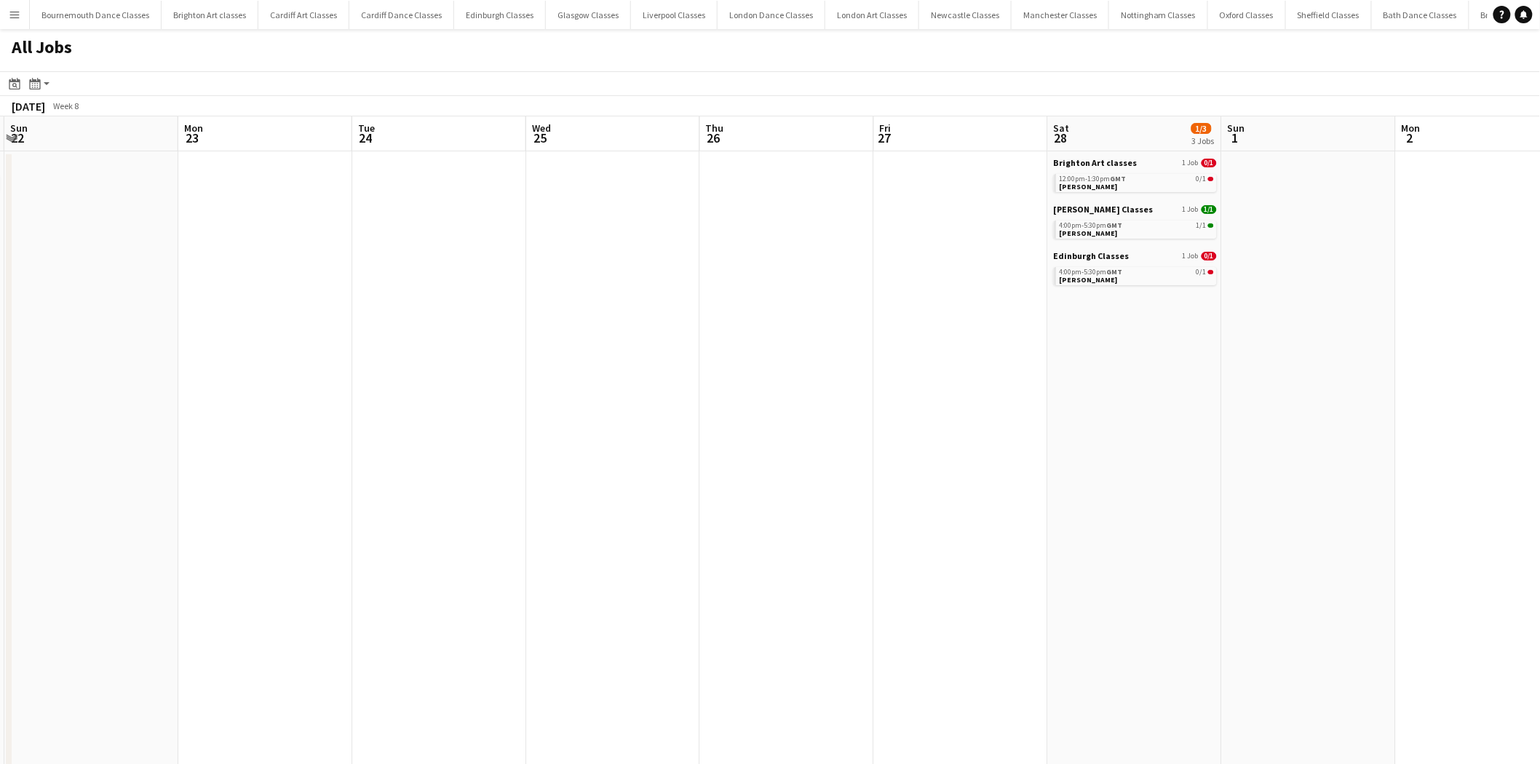
click at [777, 398] on app-all-jobs "All Jobs Date picker AUG 2025 AUG 2025 Monday M Tuesday T Wednesday W Thursday …" at bounding box center [770, 746] width 1540 height 1434
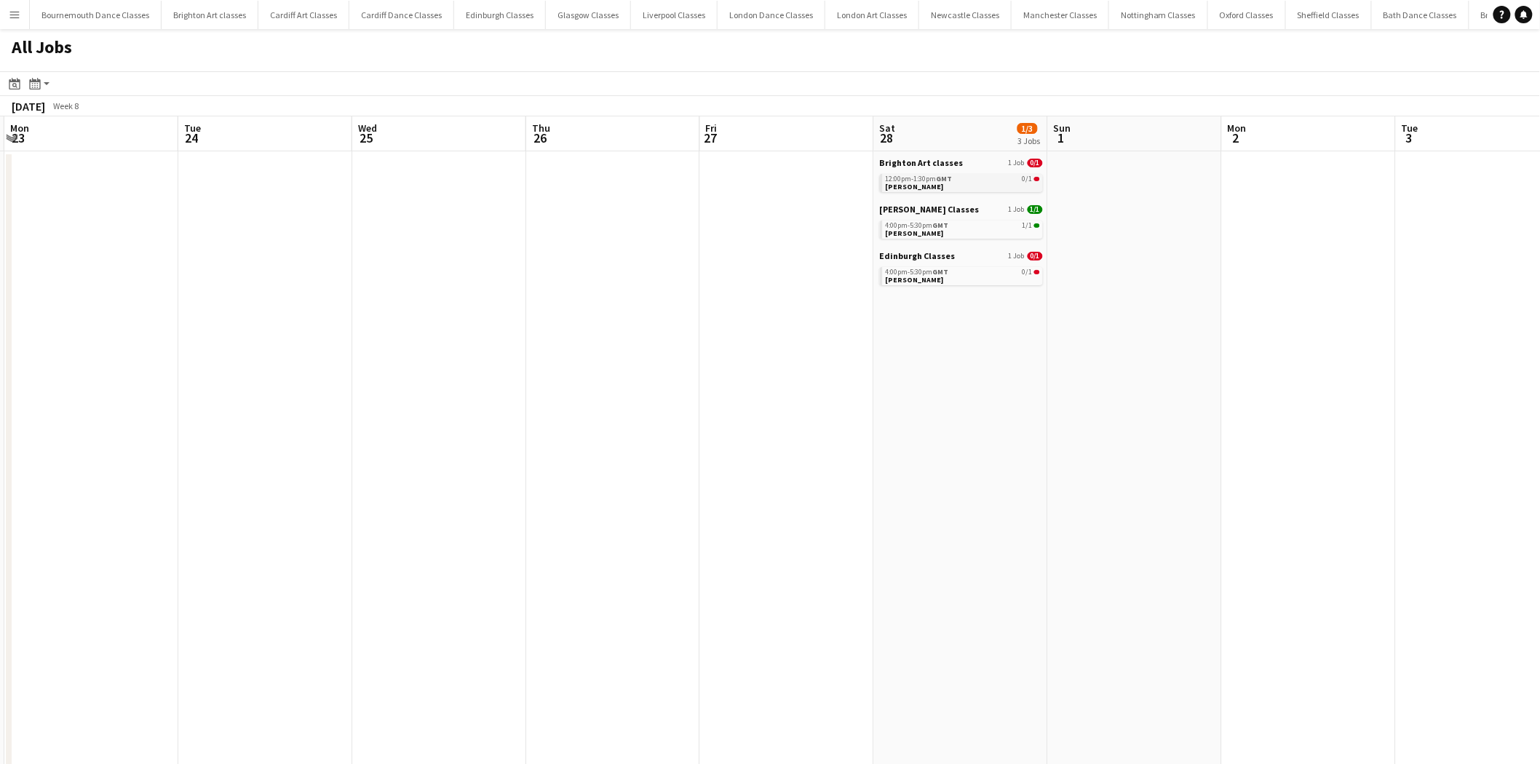
click at [961, 177] on div "12:00pm-1:30pm GMT 0/1" at bounding box center [963, 178] width 154 height 7
click at [943, 270] on span "GMT" at bounding box center [941, 271] width 16 height 9
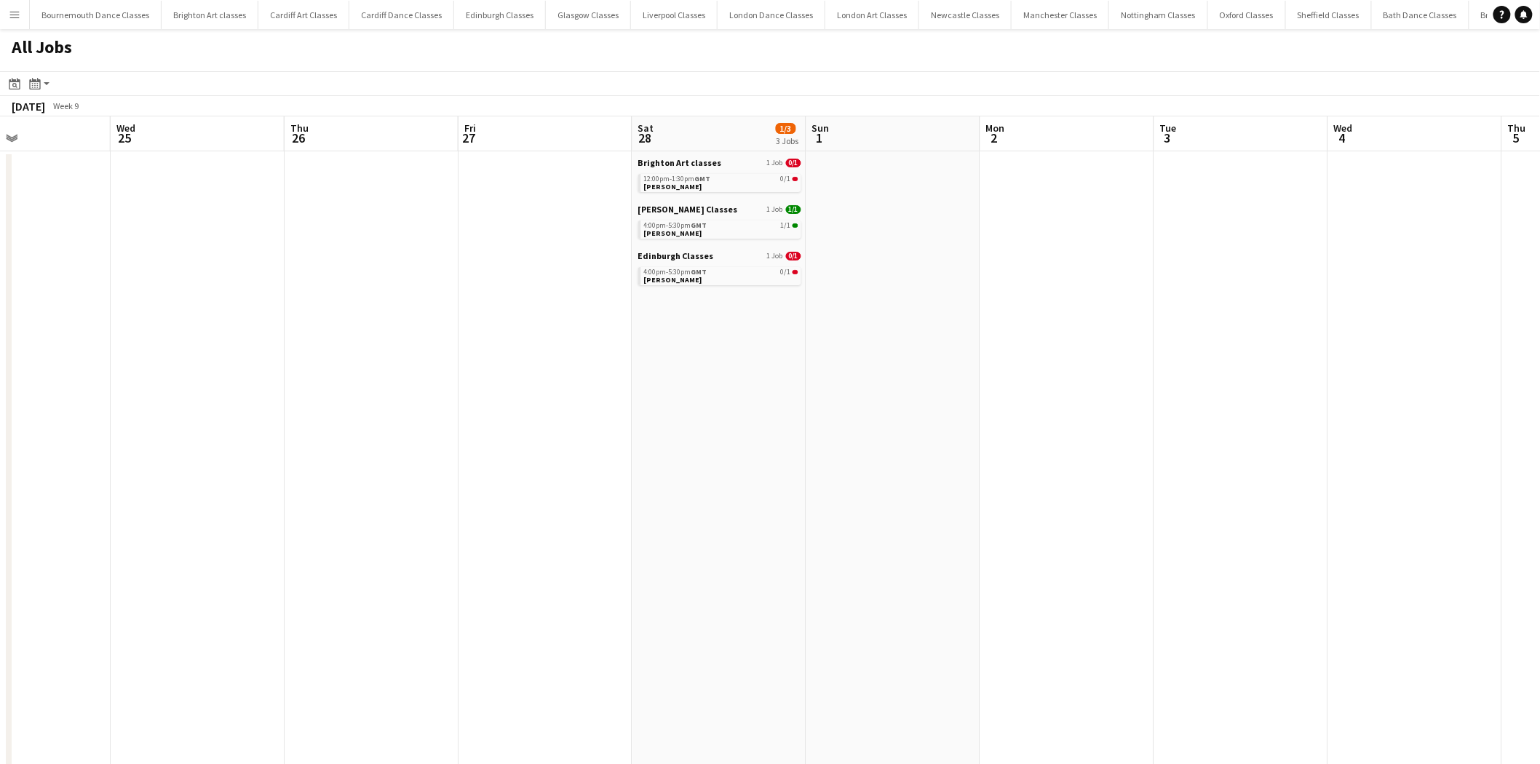
click at [402, 344] on app-all-jobs "All Jobs Date picker AUG 2025 AUG 2025 Monday M Tuesday T Wednesday W Thursday …" at bounding box center [770, 746] width 1540 height 1434
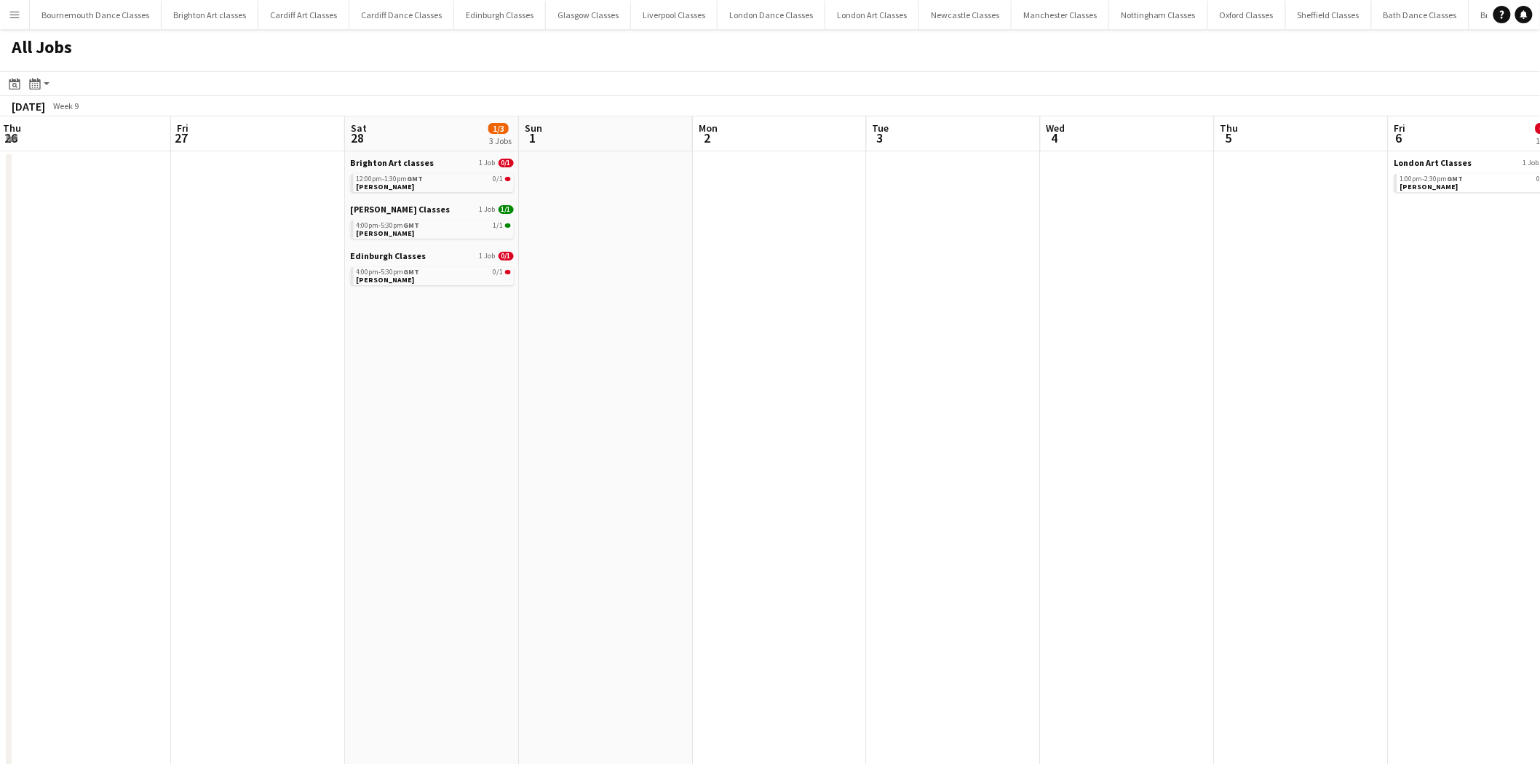
drag, startPoint x: 951, startPoint y: 347, endPoint x: 513, endPoint y: 347, distance: 437.4
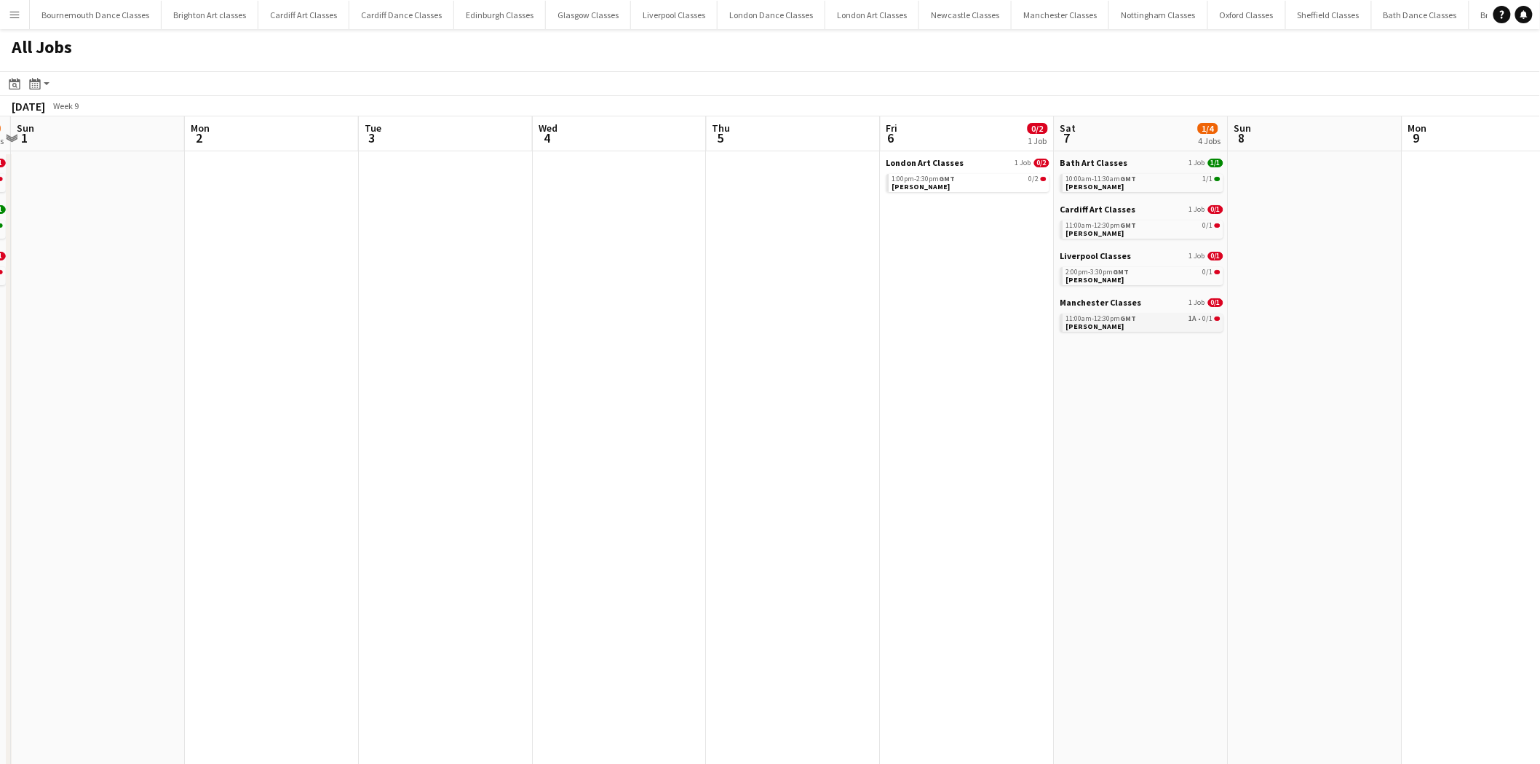
click at [1034, 326] on link "11:00am-12:30pm GMT 1A • 0/1 Nicola Munro" at bounding box center [1143, 322] width 154 height 17
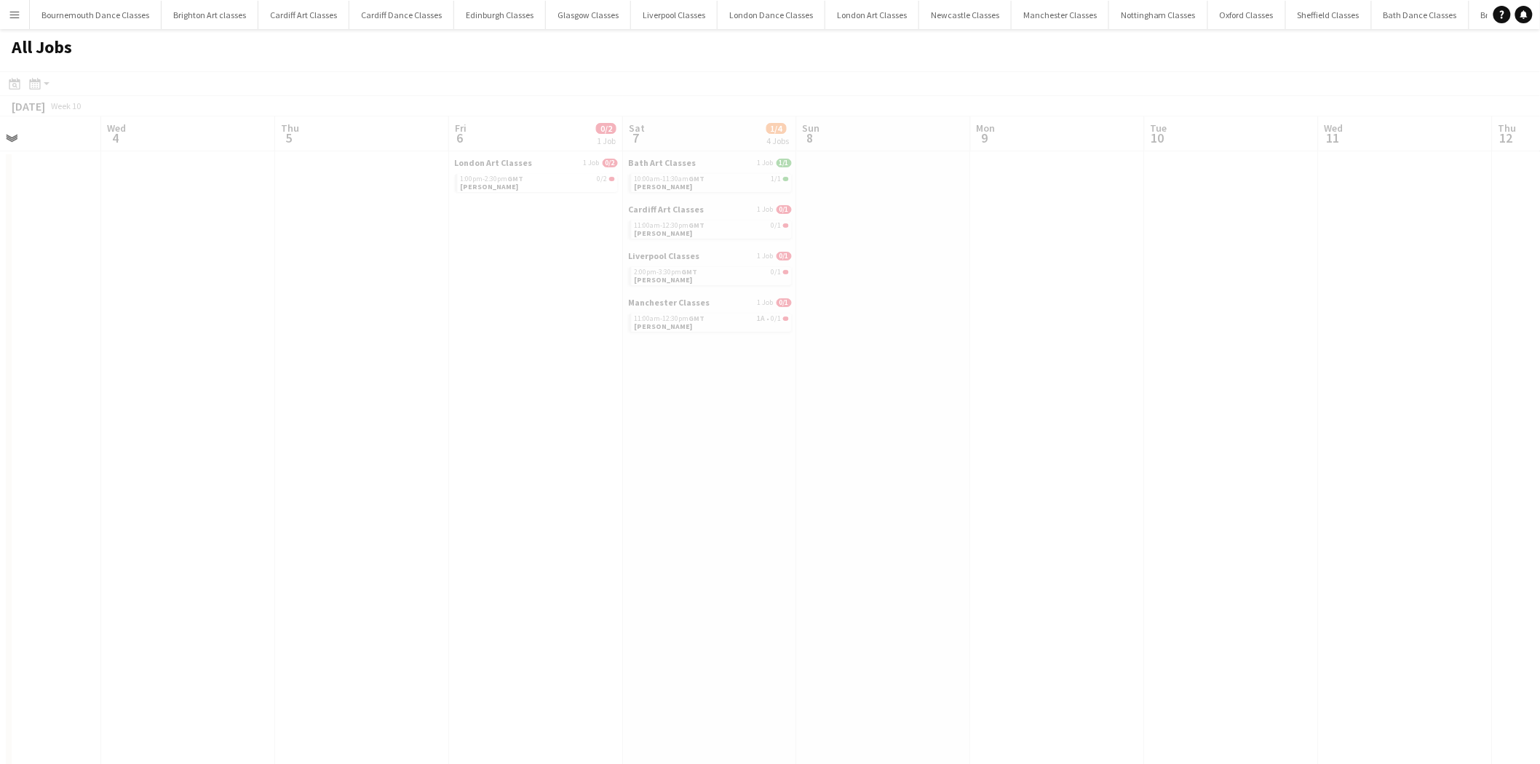
drag, startPoint x: 1339, startPoint y: 362, endPoint x: 635, endPoint y: 381, distance: 704.8
click at [373, 371] on app-all-jobs "All Jobs Date picker AUG 2025 AUG 2025 Monday M Tuesday T Wednesday W Thursday …" at bounding box center [770, 746] width 1540 height 1434
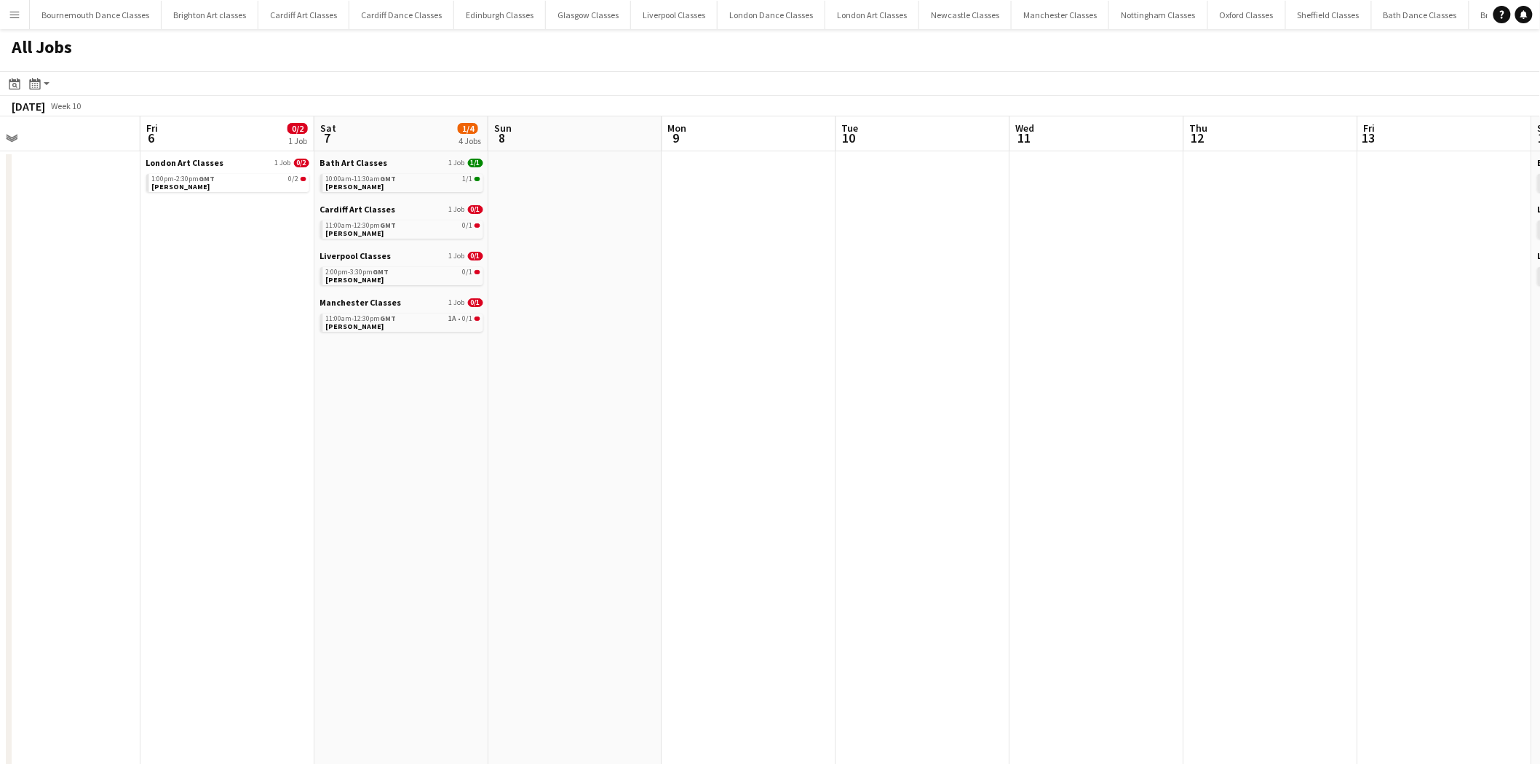
drag, startPoint x: 700, startPoint y: 382, endPoint x: 360, endPoint y: 373, distance: 340.8
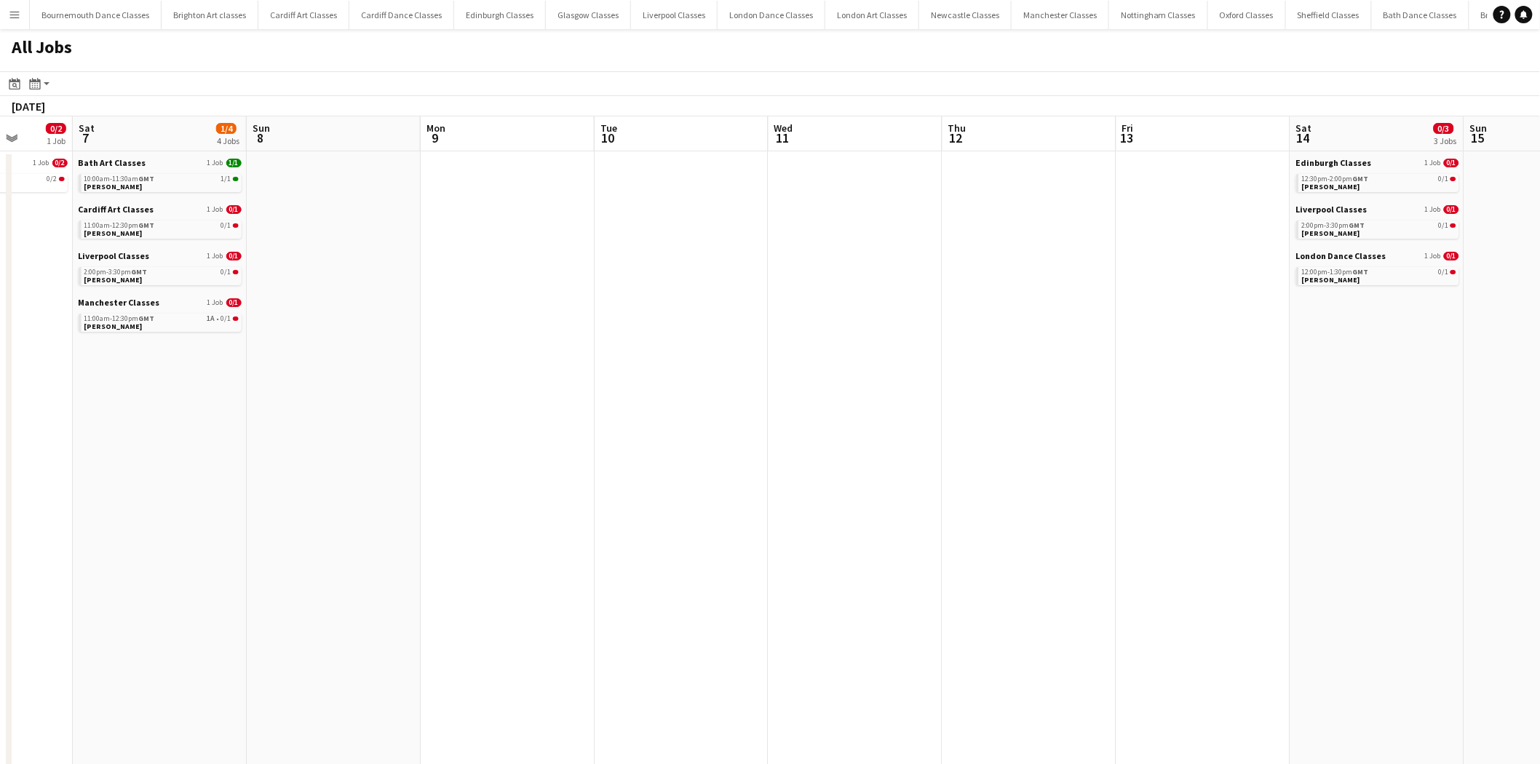
drag, startPoint x: 936, startPoint y: 389, endPoint x: 542, endPoint y: 389, distance: 393.8
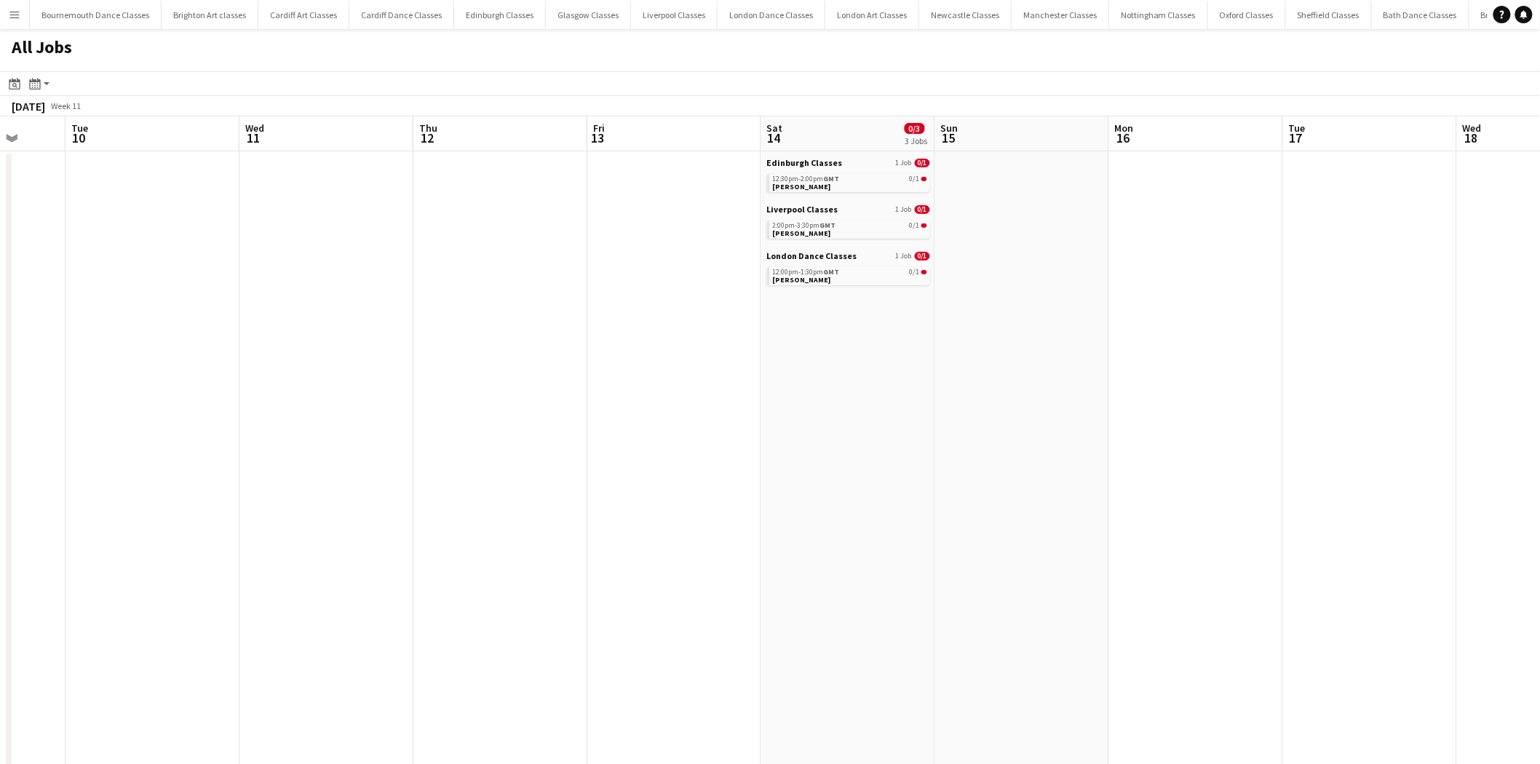
scroll to position [0, 491]
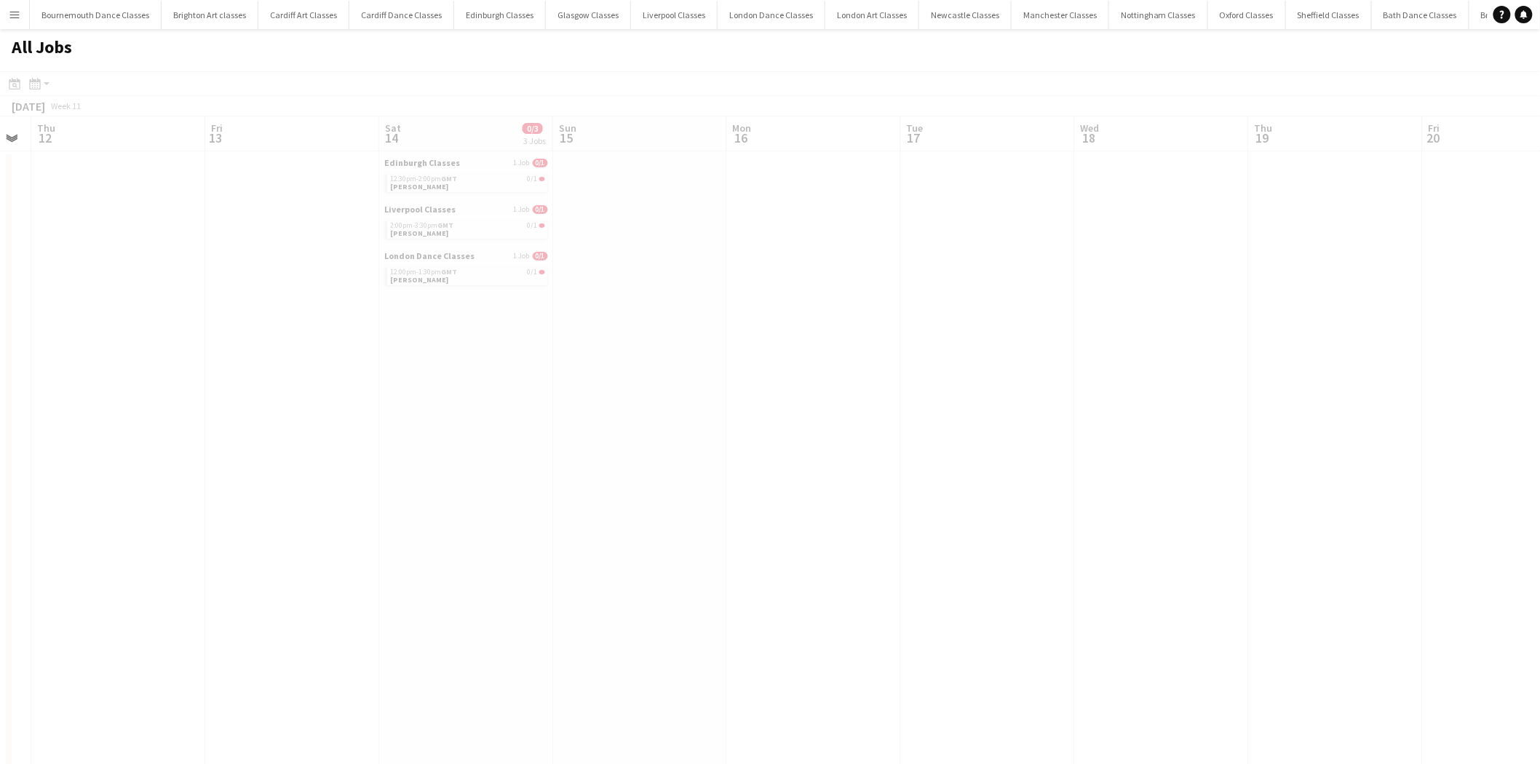
drag, startPoint x: 1039, startPoint y: 393, endPoint x: 397, endPoint y: 380, distance: 642.1
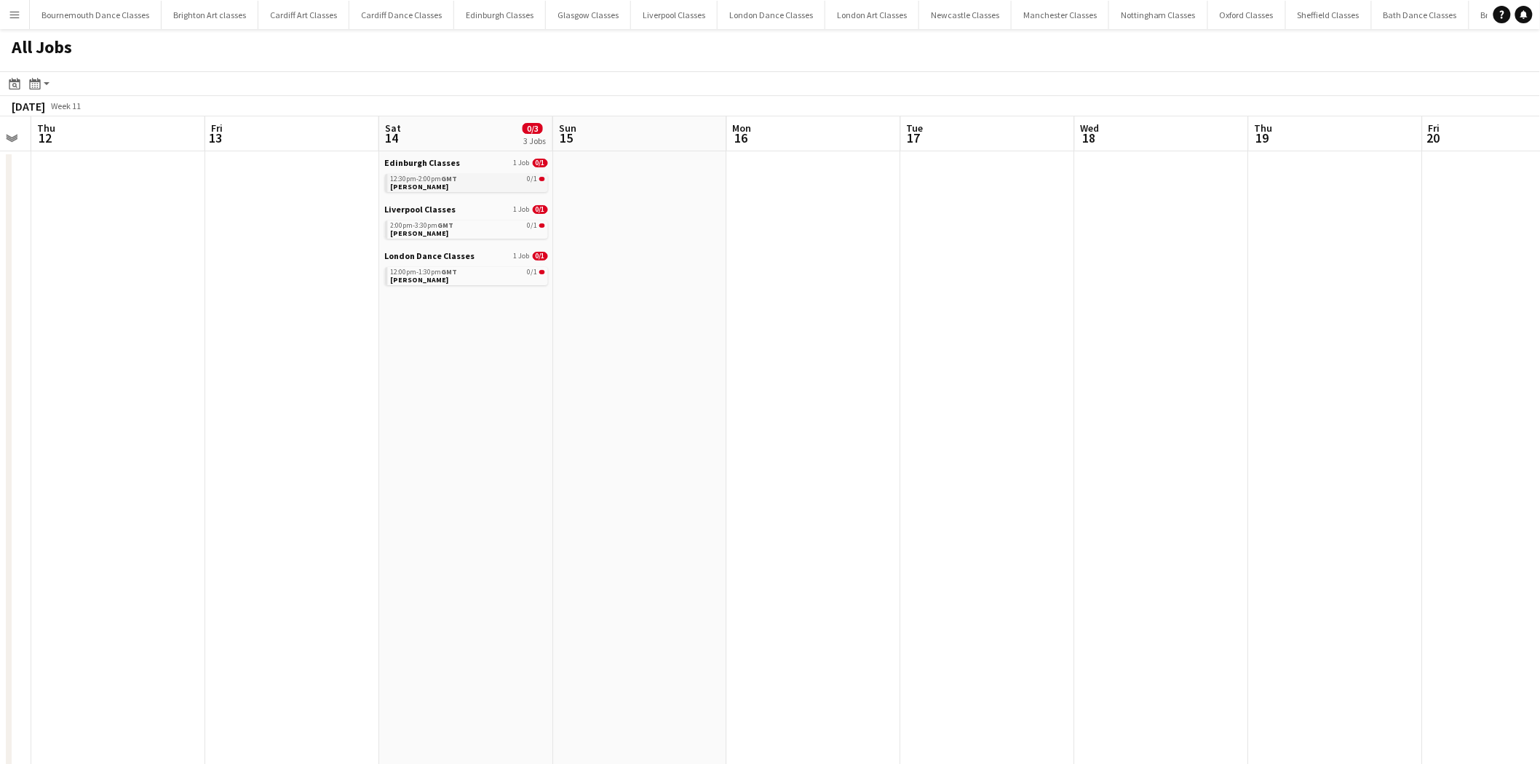
click at [440, 186] on link "12:30pm-2:00pm GMT 0/1 Claire Beattie" at bounding box center [468, 182] width 154 height 17
click at [440, 231] on link "2:00pm-3:30pm GMT 0/1 Rebecca Nuttal" at bounding box center [468, 229] width 154 height 17
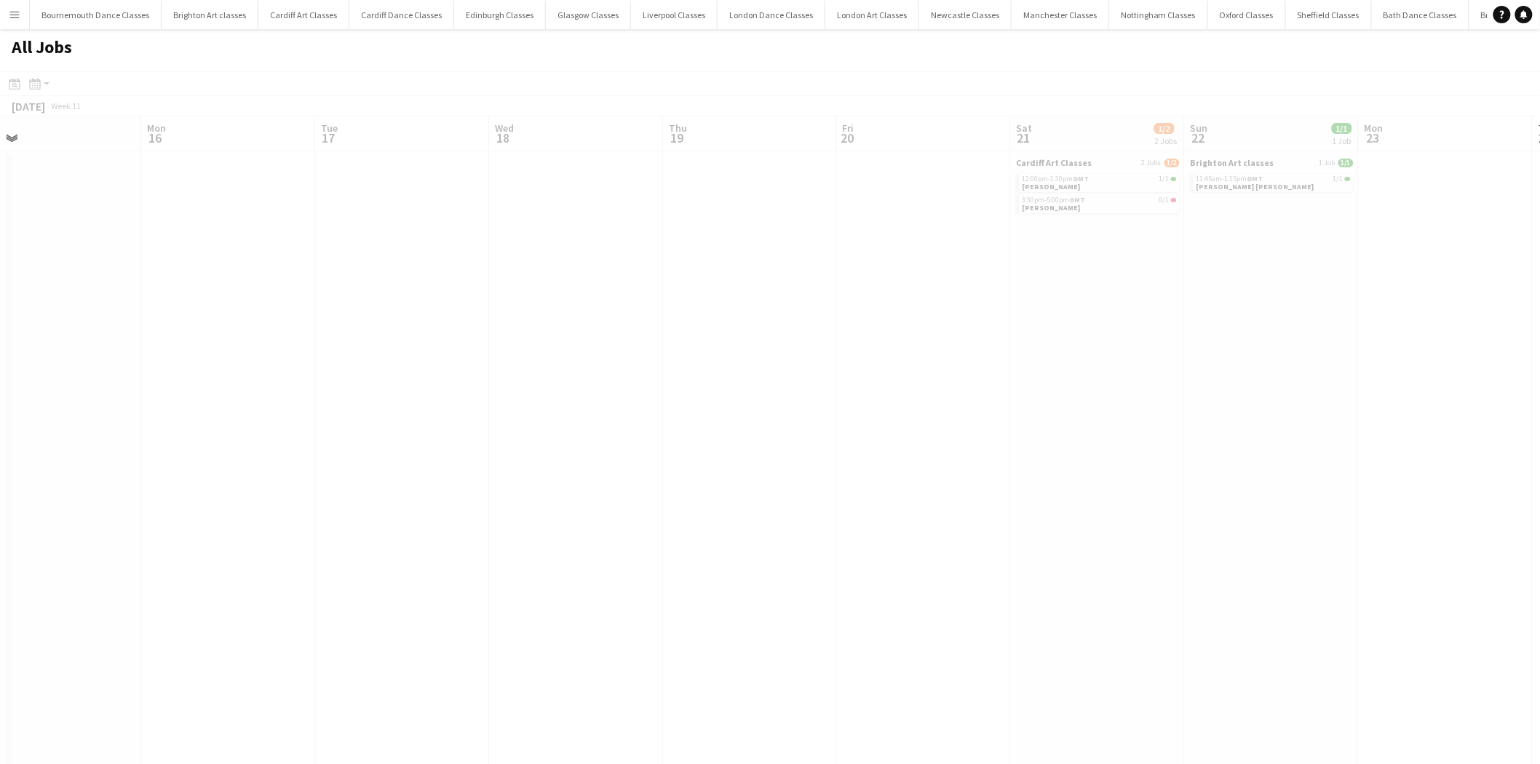
drag, startPoint x: 1228, startPoint y: 348, endPoint x: 642, endPoint y: 386, distance: 587.1
click at [386, 429] on app-all-jobs "All Jobs Date picker AUG 2025 AUG 2025 Monday M Tuesday T Wednesday W Thursday …" at bounding box center [770, 746] width 1540 height 1434
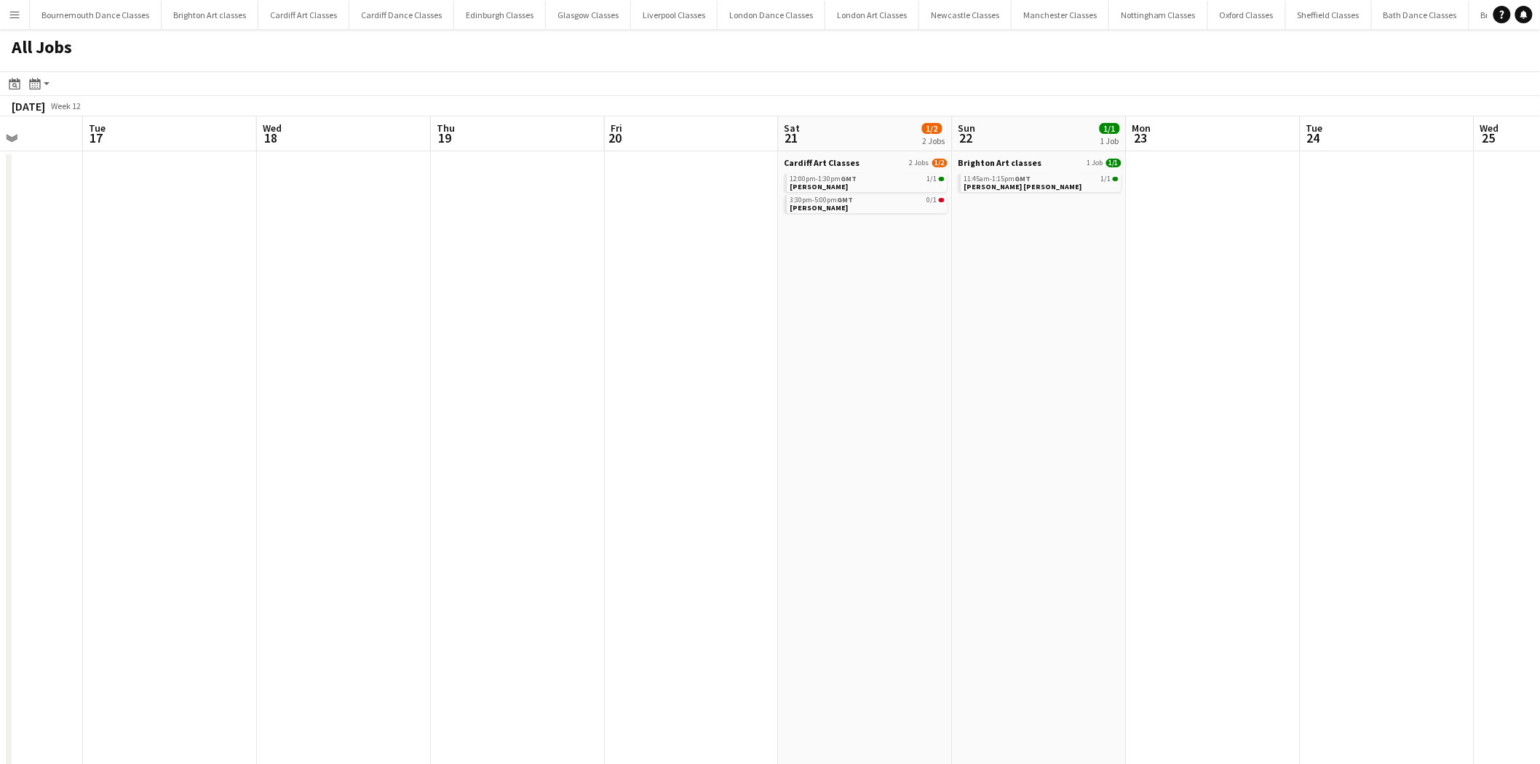
scroll to position [0, 480]
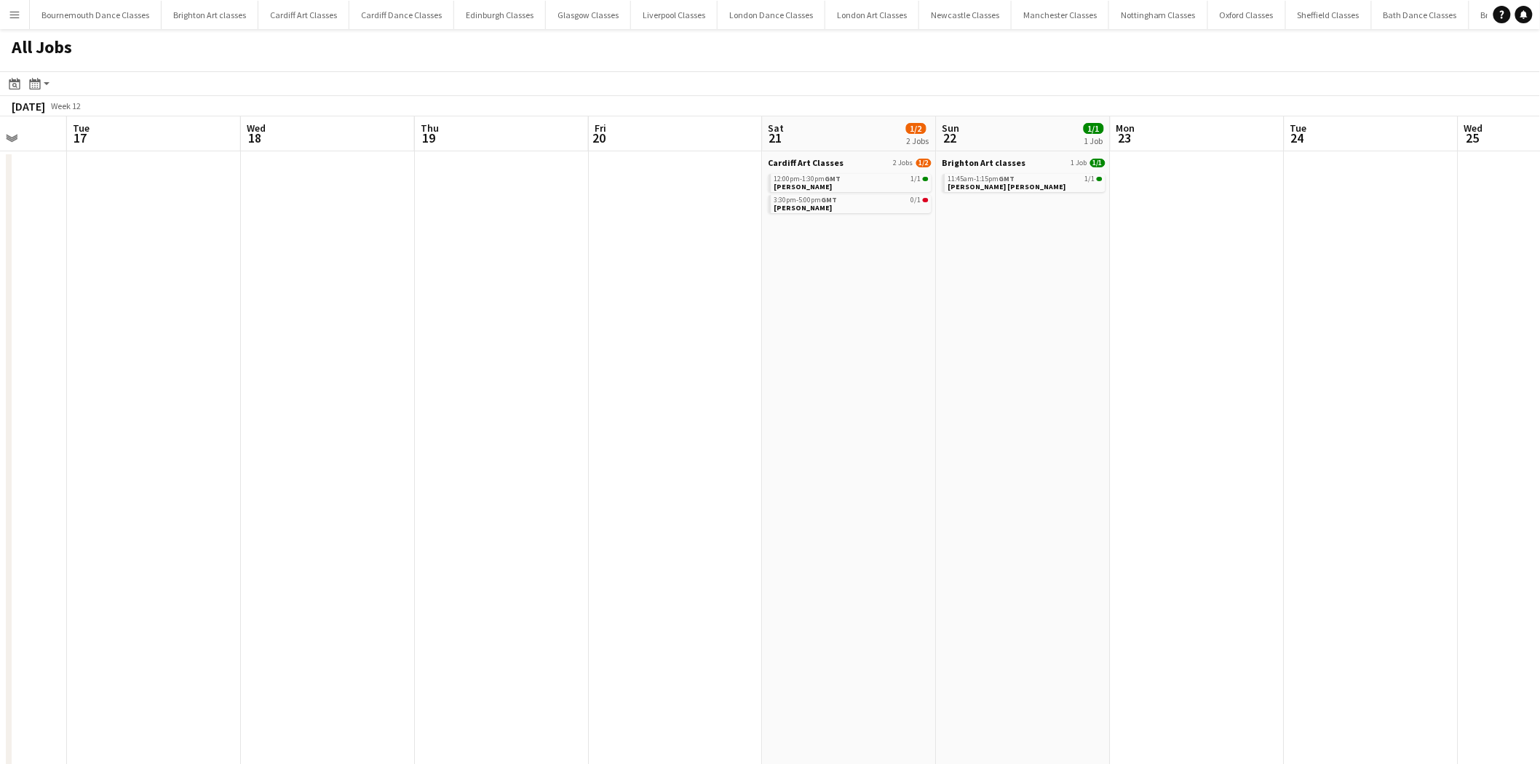
drag, startPoint x: 1159, startPoint y: 429, endPoint x: 711, endPoint y: 429, distance: 448.3
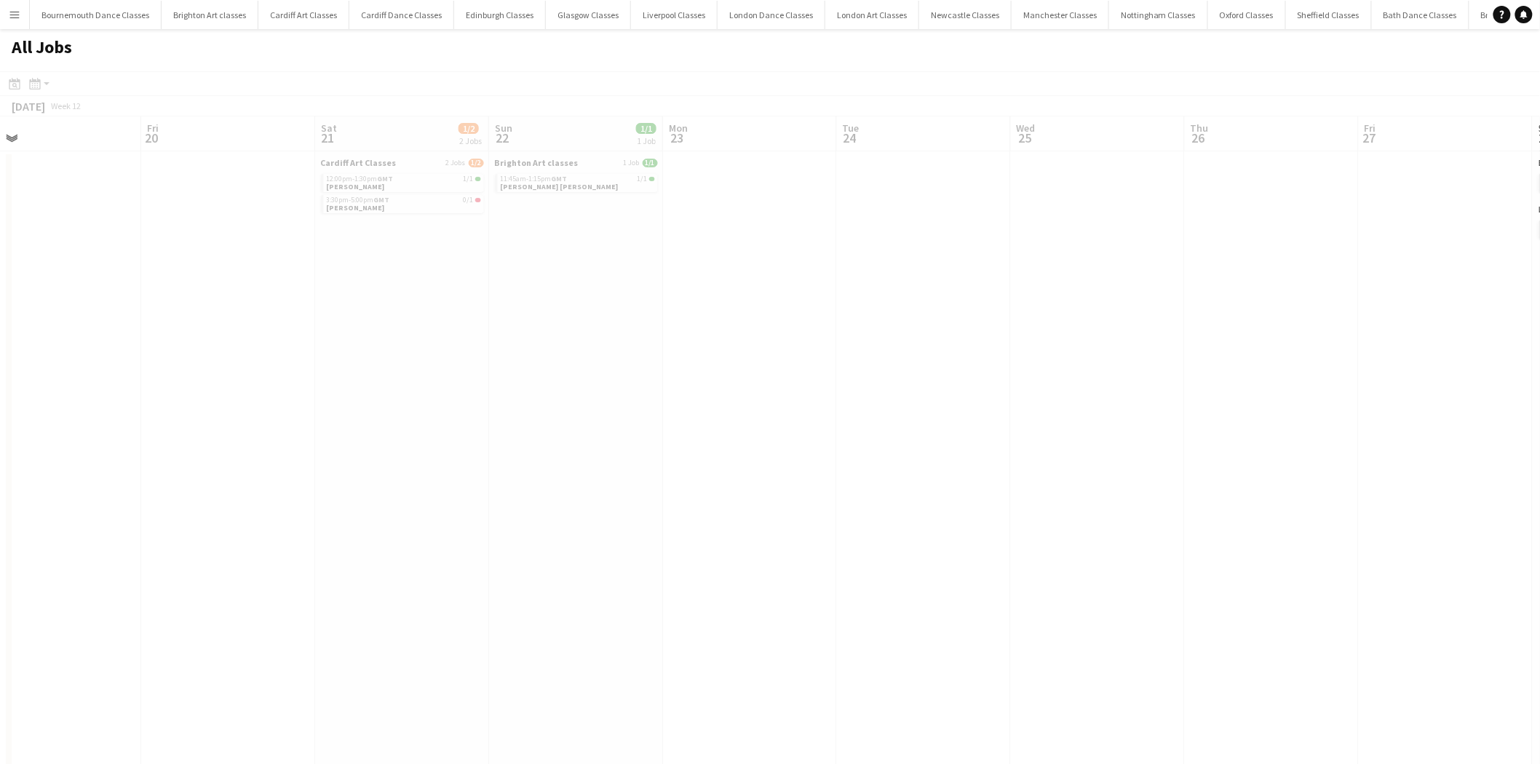
drag, startPoint x: 1152, startPoint y: 338, endPoint x: 155, endPoint y: 397, distance: 998.9
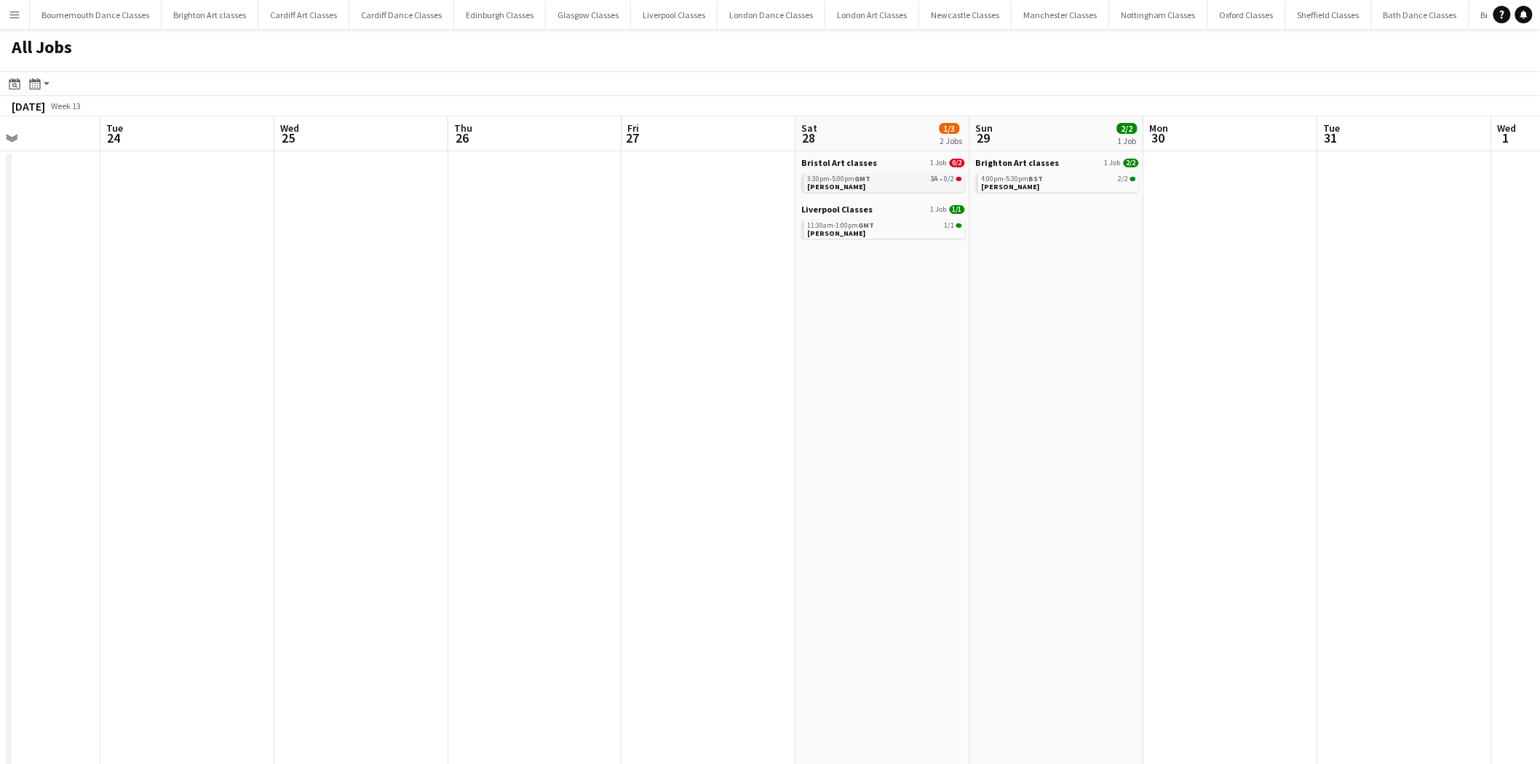
click at [890, 178] on div "3:30pm-5:00pm GMT 3A • 0/2" at bounding box center [885, 178] width 154 height 7
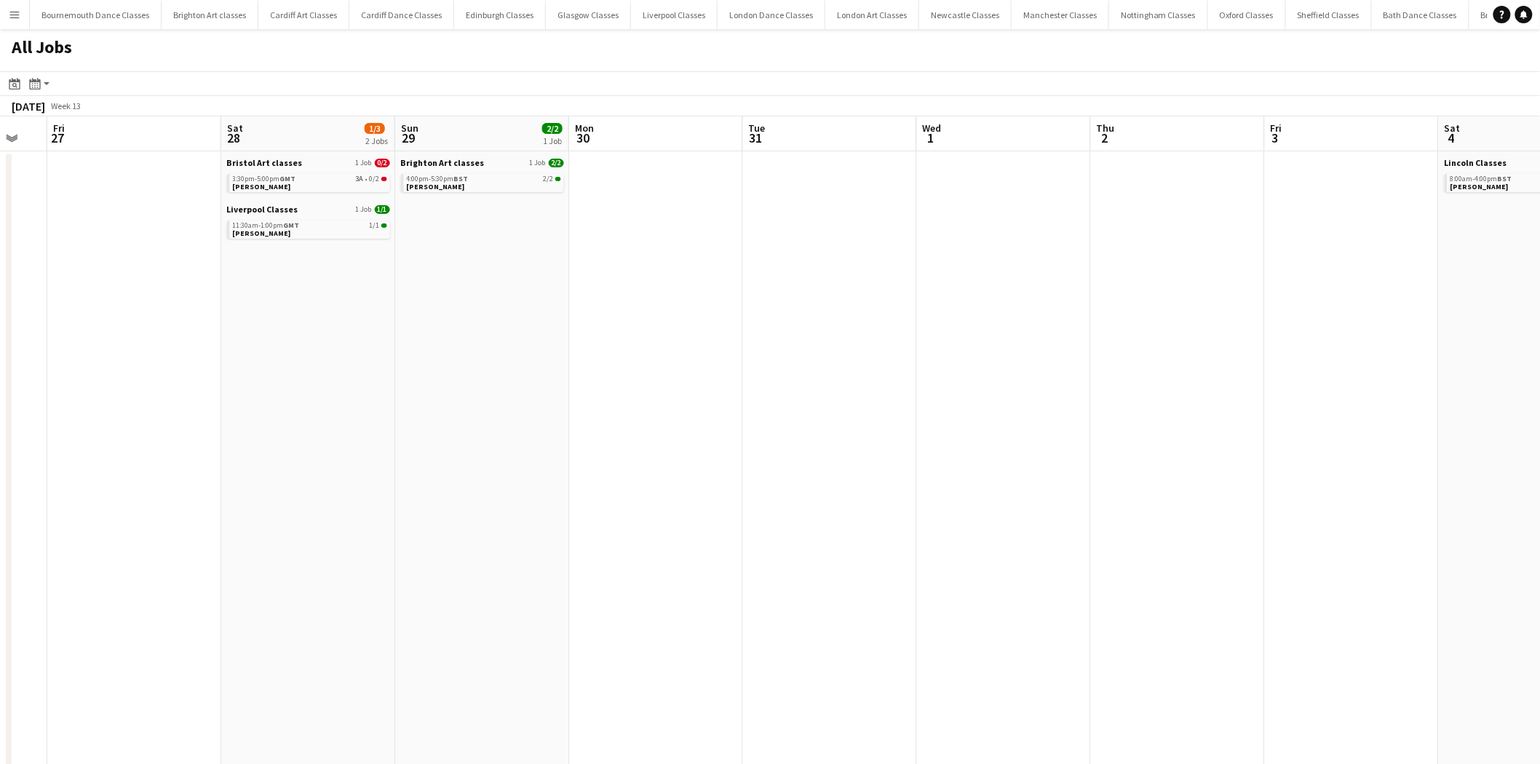
drag, startPoint x: 1195, startPoint y: 293, endPoint x: 609, endPoint y: 295, distance: 585.9
click at [317, 179] on div "3:30pm-5:00pm GMT 3A • 0/2" at bounding box center [299, 178] width 154 height 7
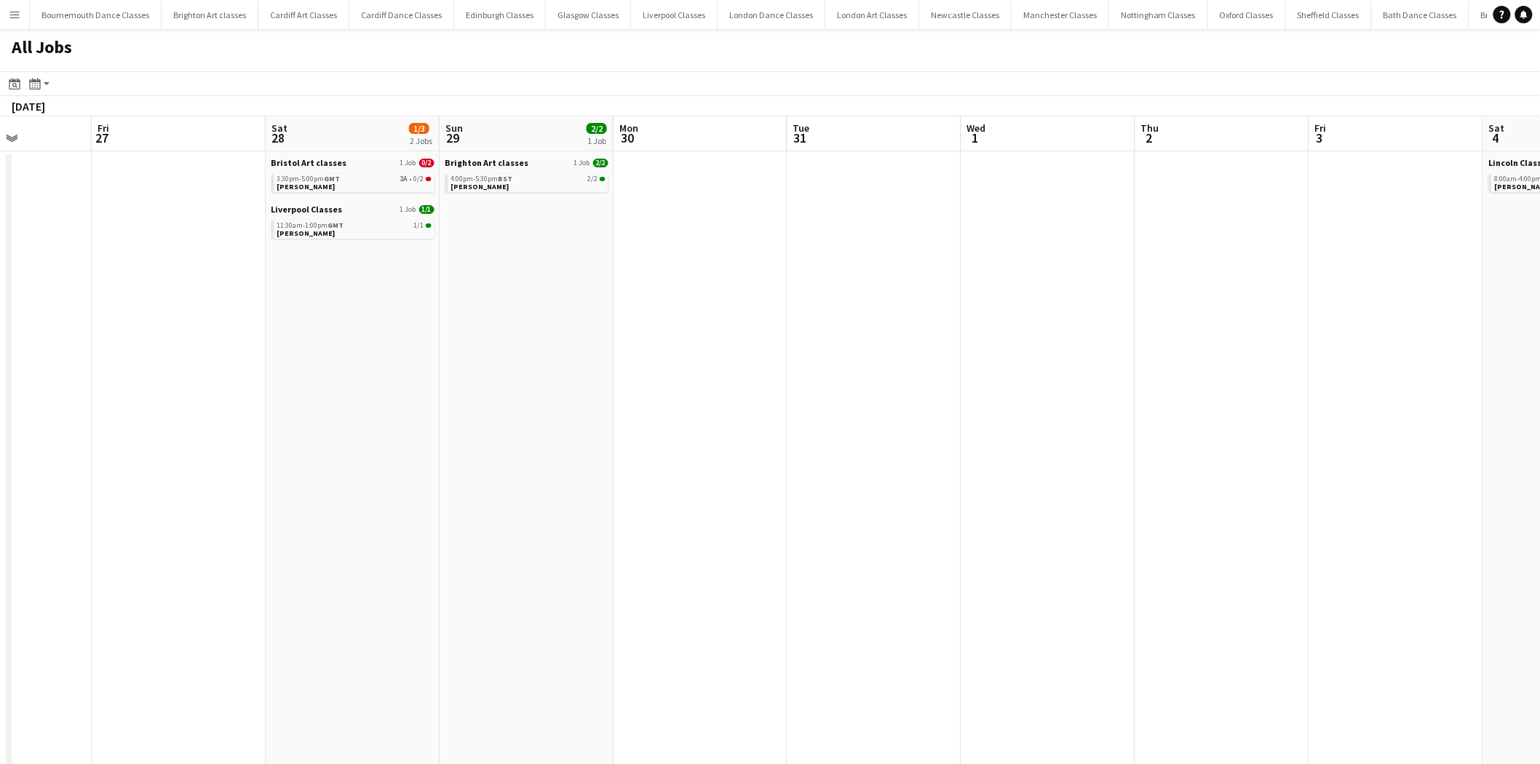
drag, startPoint x: 1263, startPoint y: 345, endPoint x: 595, endPoint y: 373, distance: 668.0
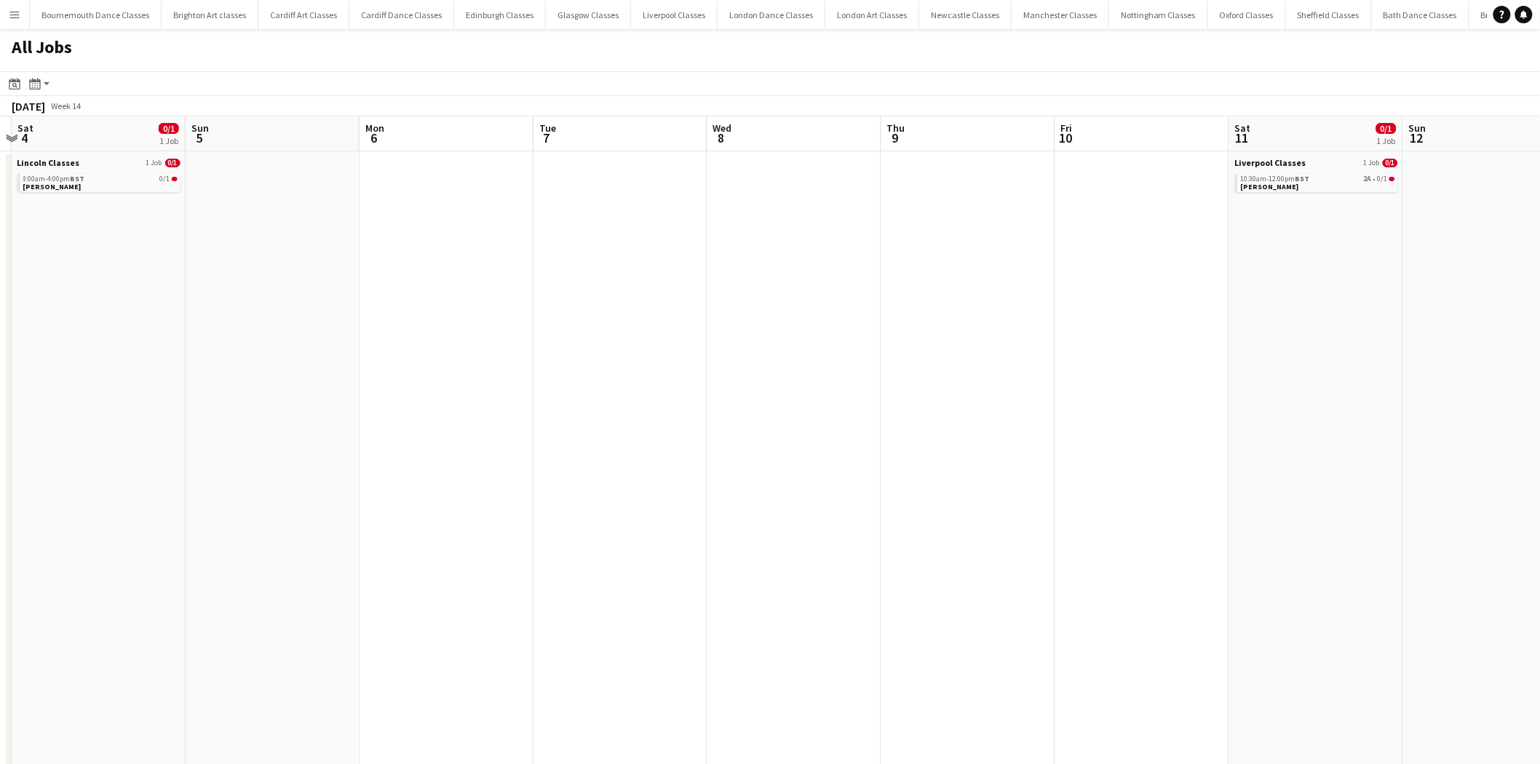
drag, startPoint x: 788, startPoint y: 371, endPoint x: 223, endPoint y: 373, distance: 564.1
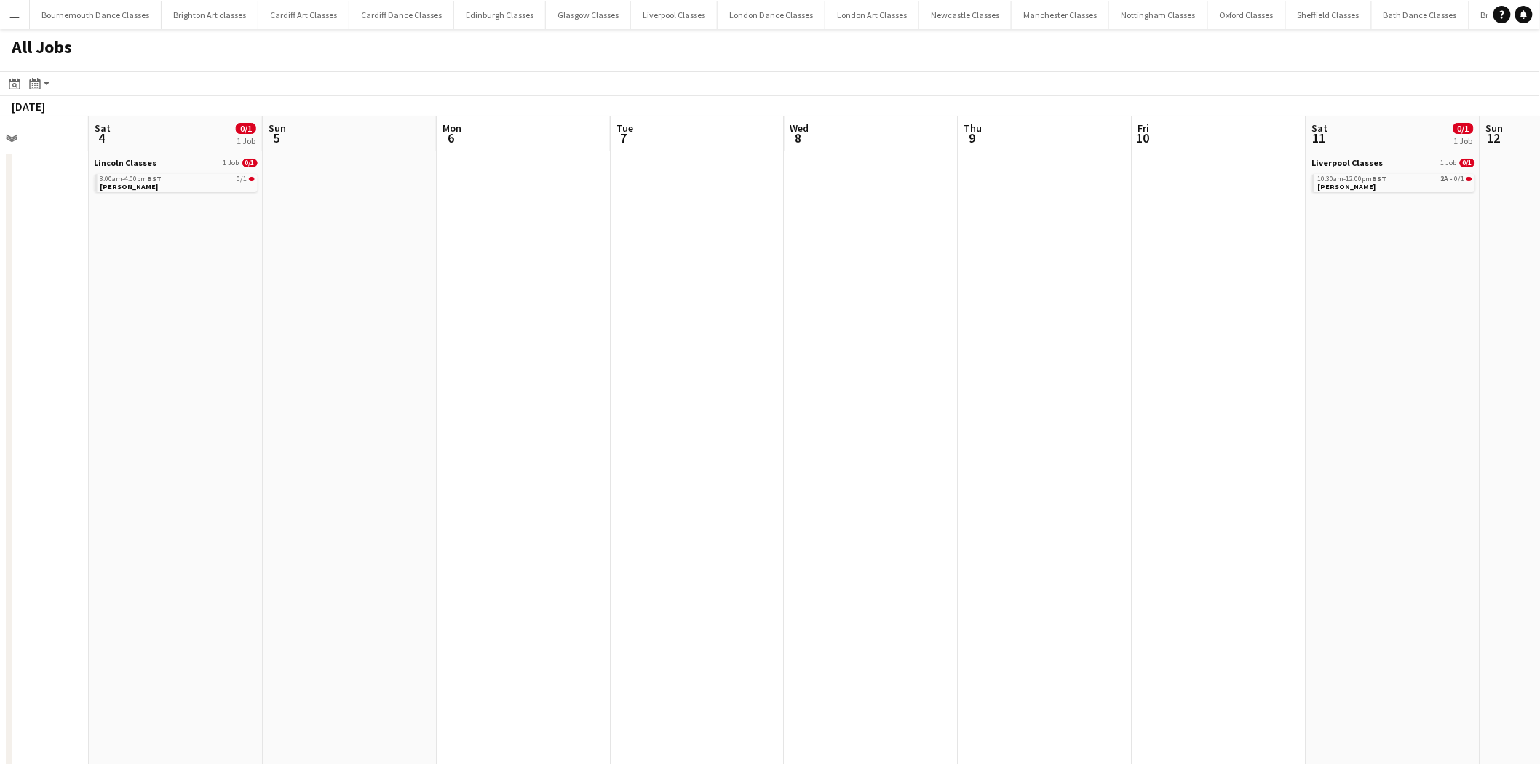
drag, startPoint x: 1123, startPoint y: 387, endPoint x: 456, endPoint y: 354, distance: 668.2
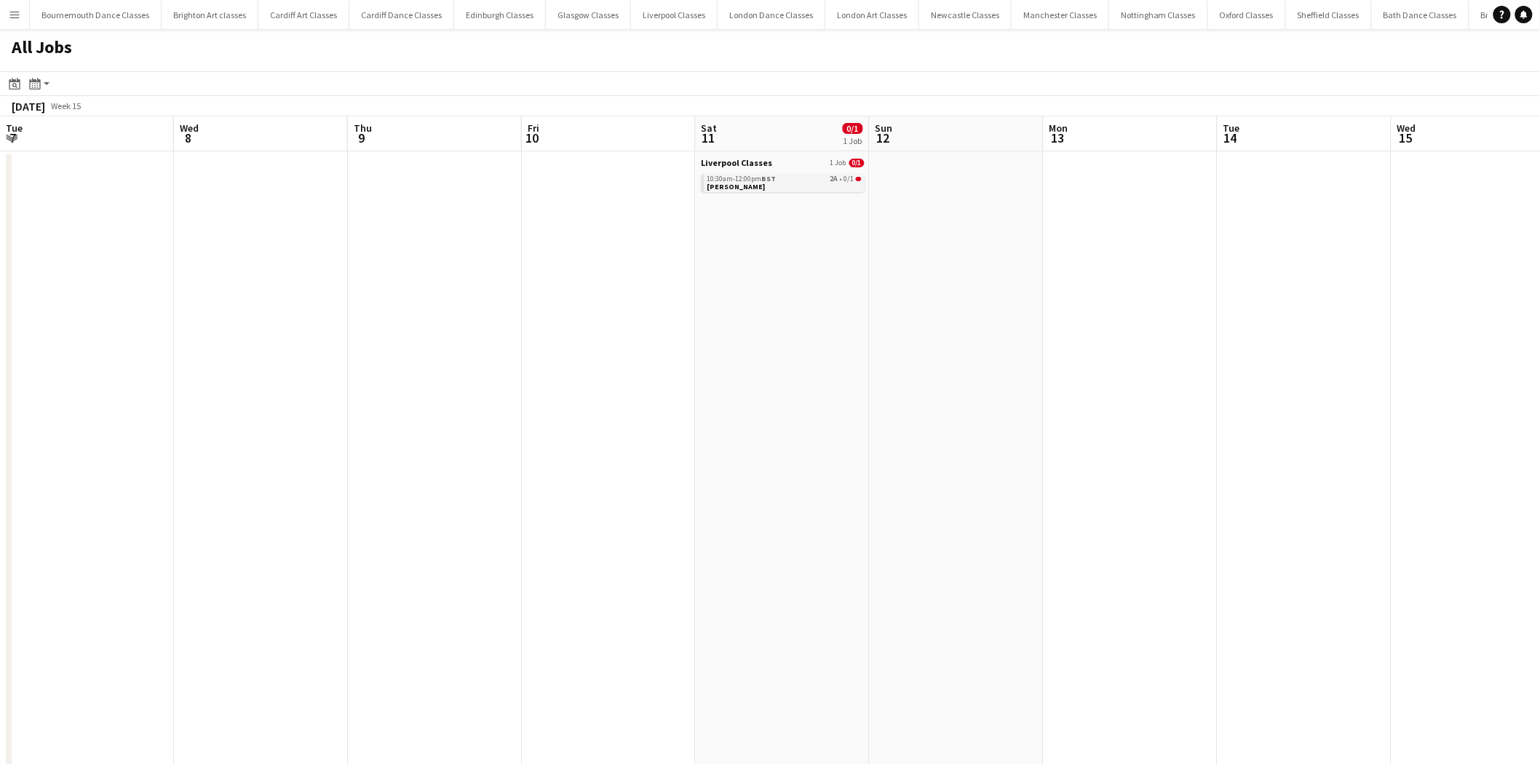
click at [834, 191] on app-brief-job-card "10:30am-12:00pm BST 2A • 0/1 Sarah Lennard" at bounding box center [783, 183] width 163 height 18
click at [815, 182] on link "10:30am-12:00pm BST 2A • 0/1 Sarah Lennard" at bounding box center [784, 182] width 154 height 17
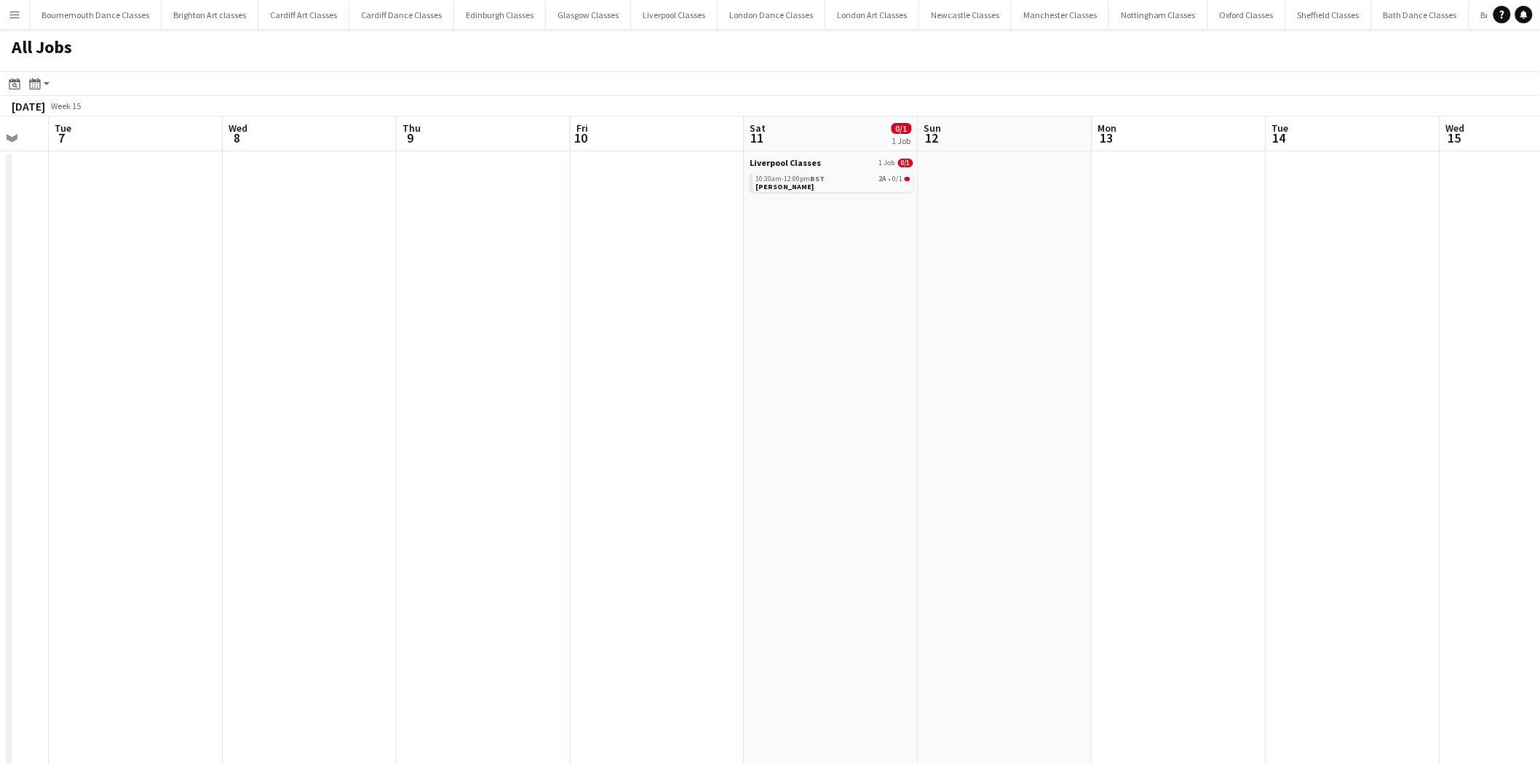
drag, startPoint x: 1081, startPoint y: 326, endPoint x: 515, endPoint y: 326, distance: 566.3
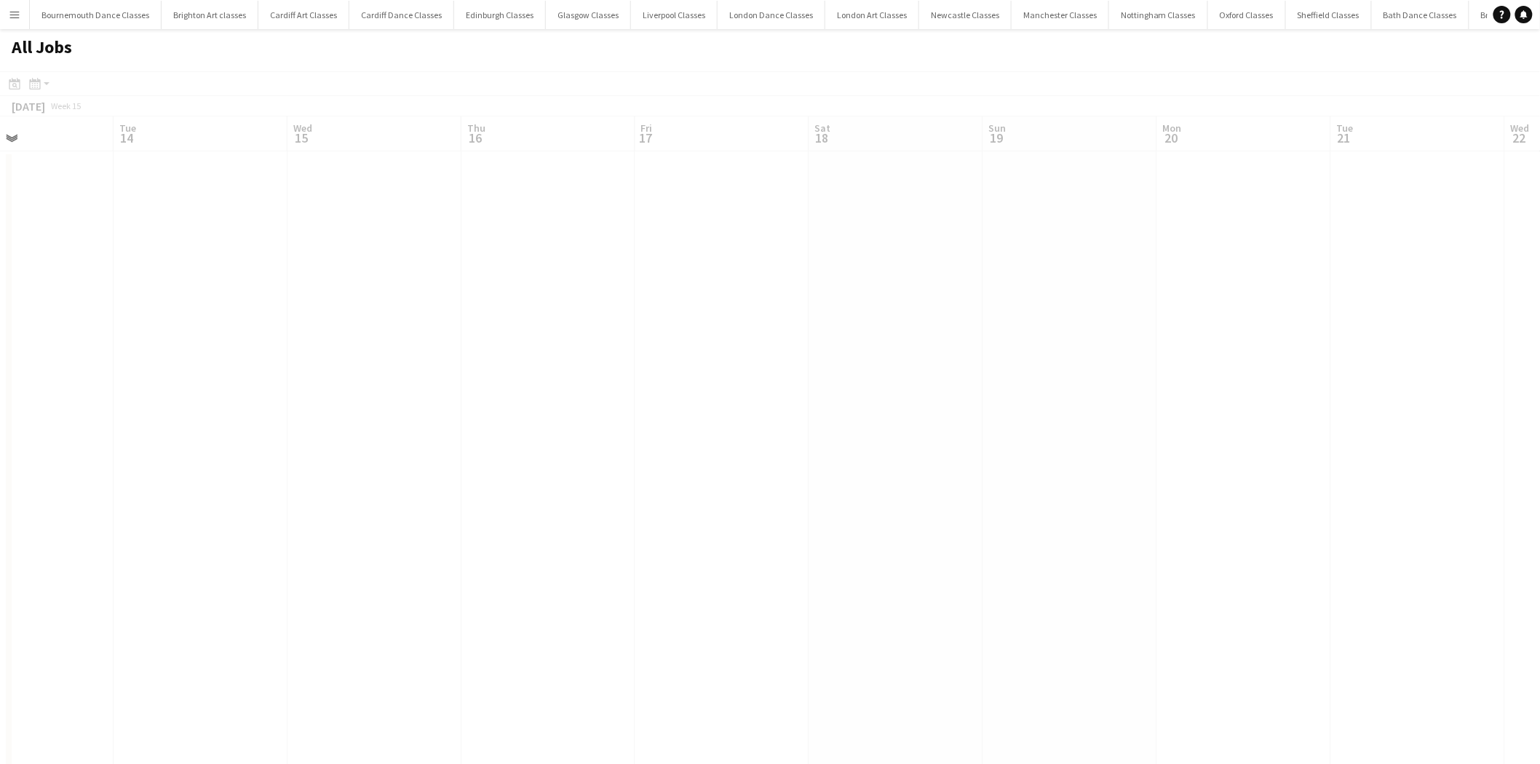
drag, startPoint x: 550, startPoint y: 337, endPoint x: 428, endPoint y: 341, distance: 122.3
click at [419, 340] on app-all-jobs "All Jobs Date picker AUG 2025 AUG 2025 Monday M Tuesday T Wednesday W Thursday …" at bounding box center [770, 746] width 1540 height 1434
click at [558, 365] on app-all-jobs "All Jobs Date picker AUG 2025 AUG 2025 Monday M Tuesday T Wednesday W Thursday …" at bounding box center [770, 746] width 1540 height 1434
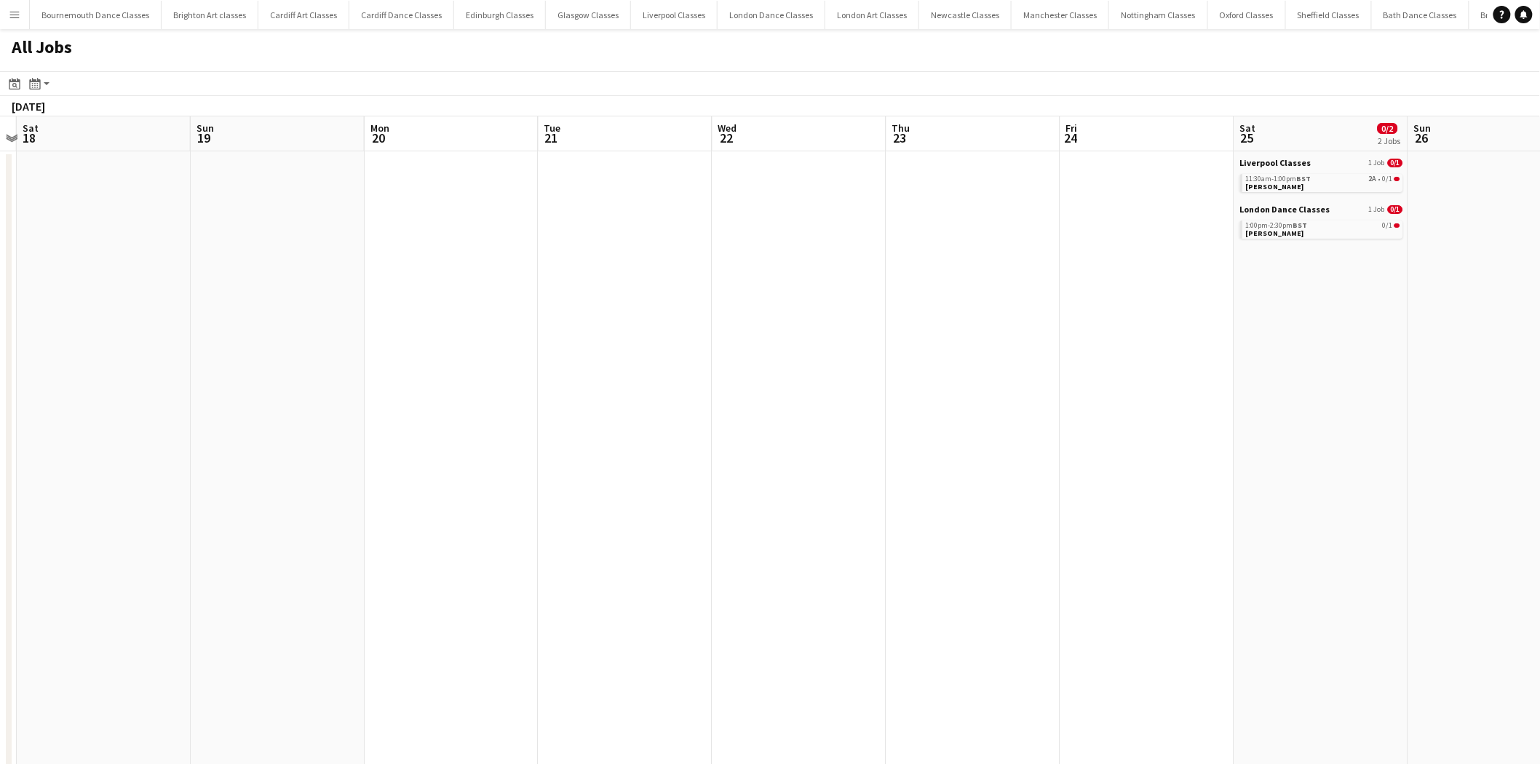
click at [440, 378] on app-all-jobs "All Jobs Date picker AUG 2025 AUG 2025 Monday M Tuesday T Wednesday W Thursday …" at bounding box center [770, 746] width 1540 height 1434
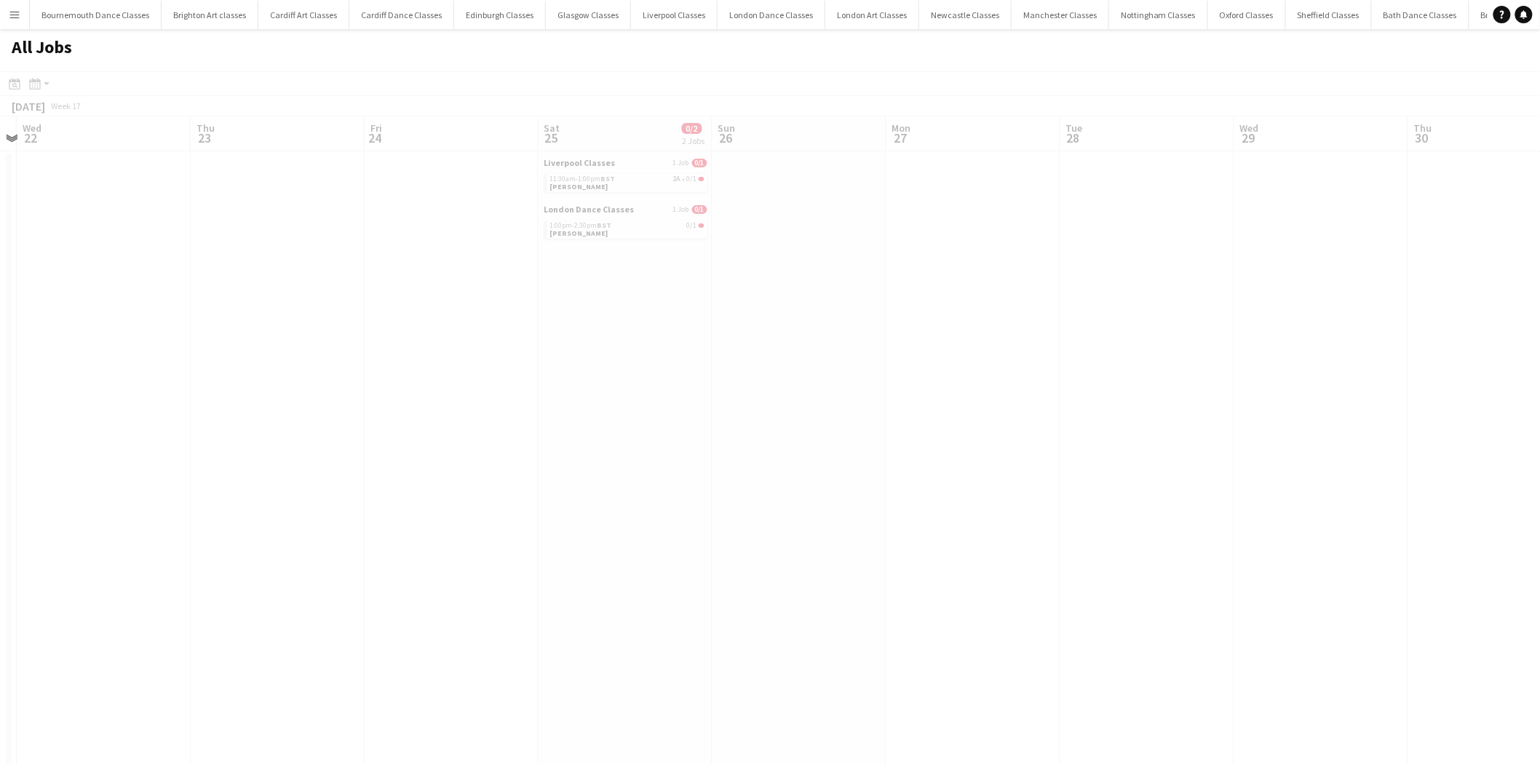
scroll to position [0, 399]
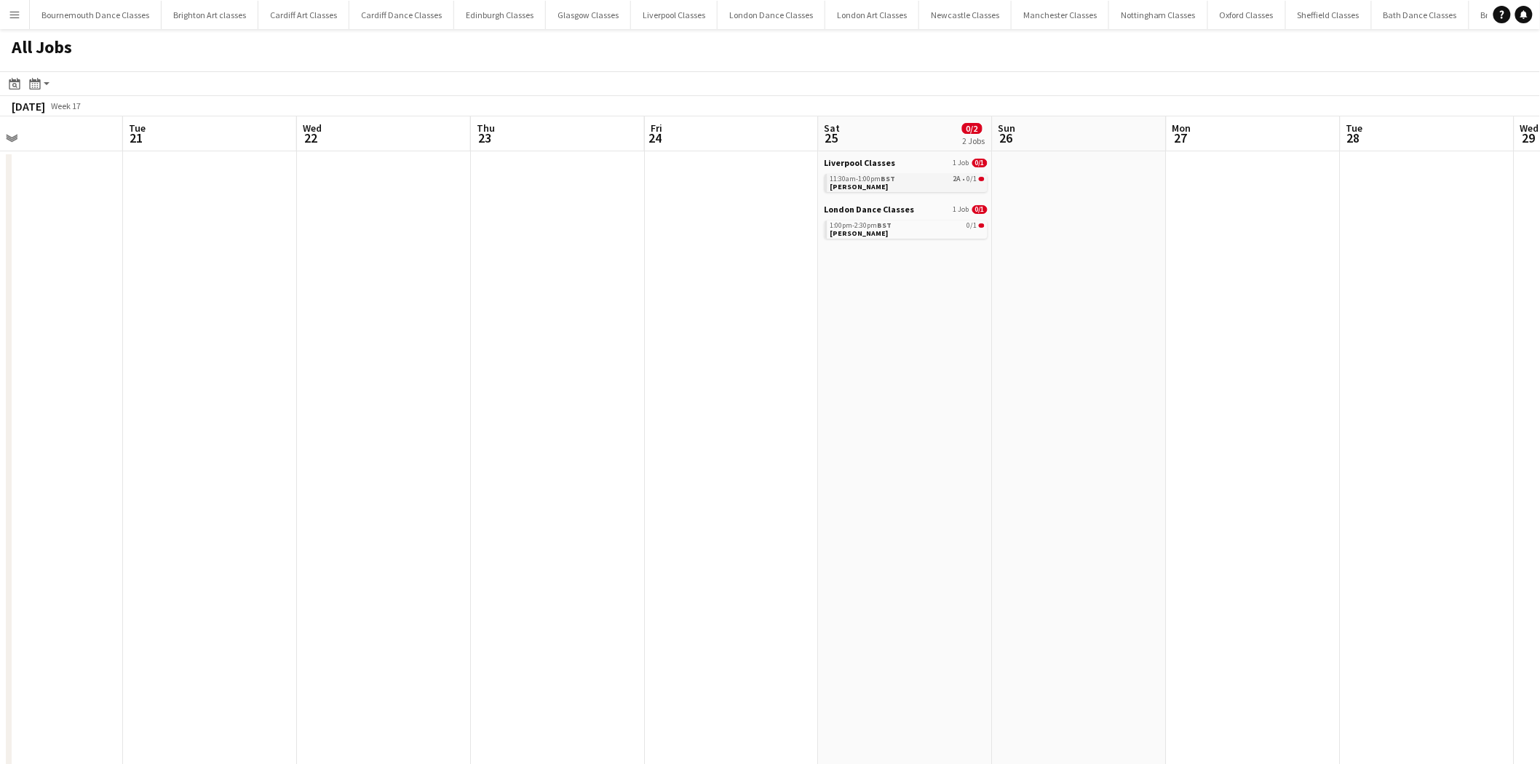
click at [913, 178] on div "11:30am-1:00pm BST 2A • 0/1" at bounding box center [907, 178] width 154 height 7
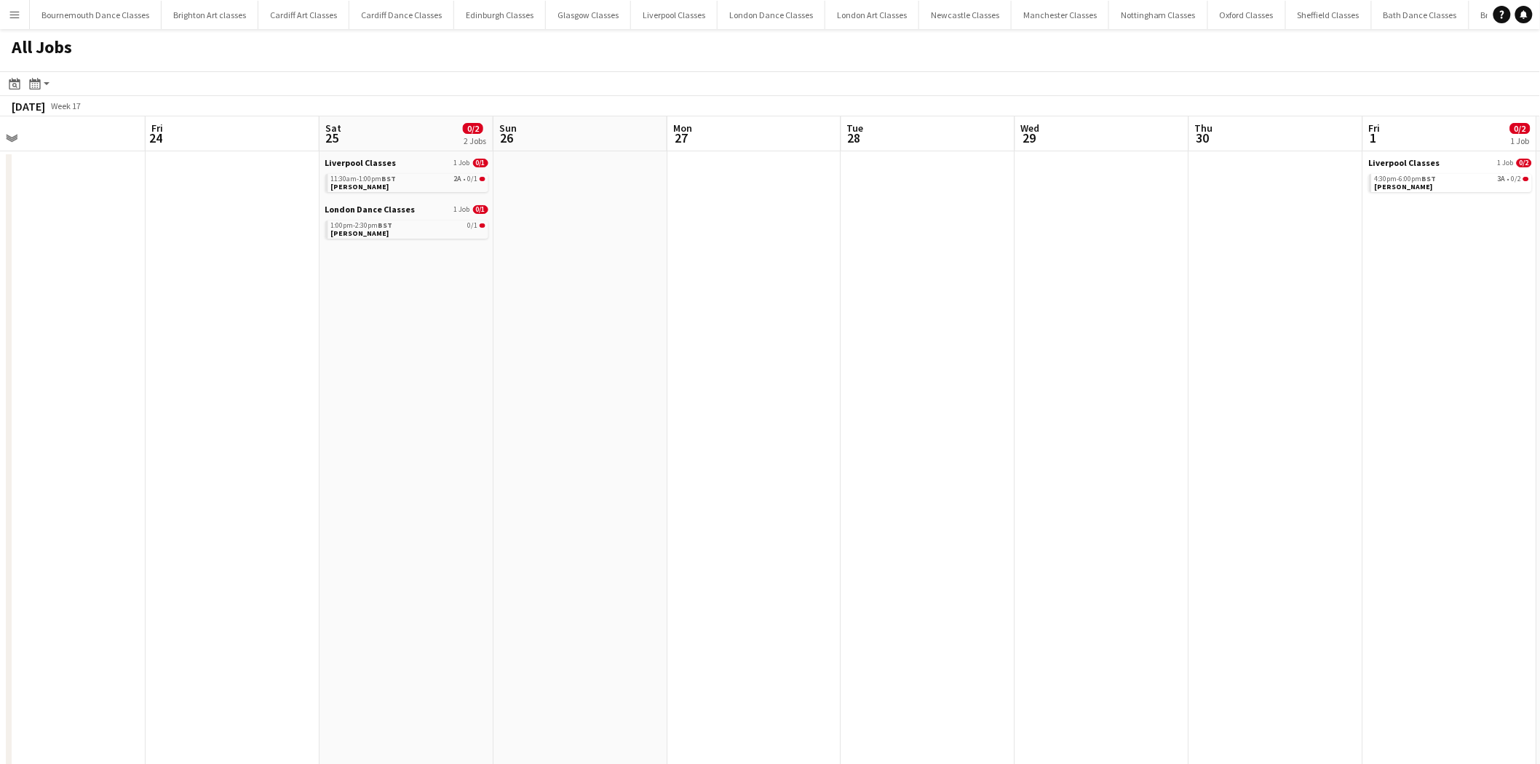
click at [304, 282] on app-all-jobs "All Jobs Date picker AUG 2025 AUG 2025 Monday M Tuesday T Wednesday W Thursday …" at bounding box center [770, 746] width 1540 height 1434
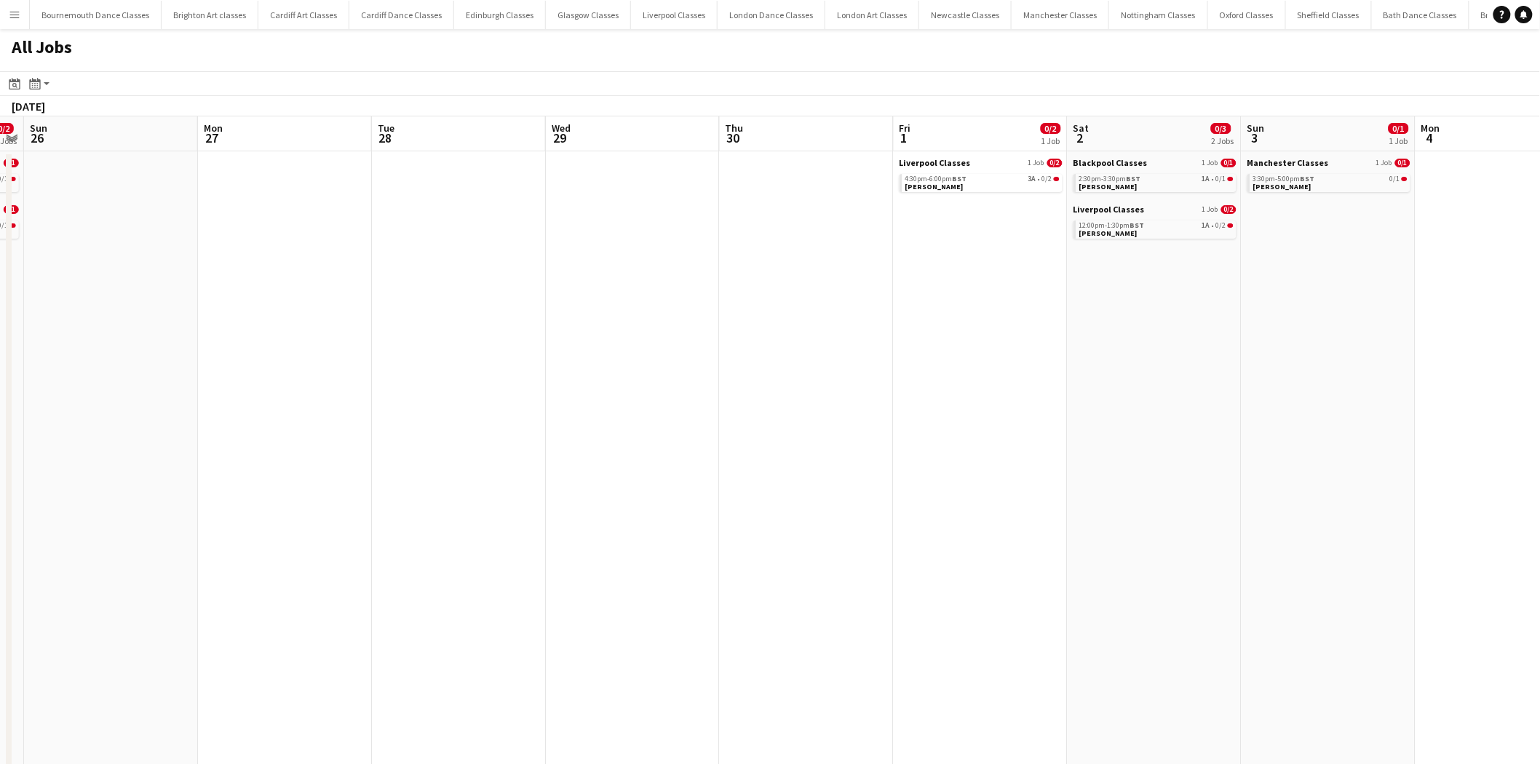
drag, startPoint x: 1077, startPoint y: 317, endPoint x: 528, endPoint y: 317, distance: 549.5
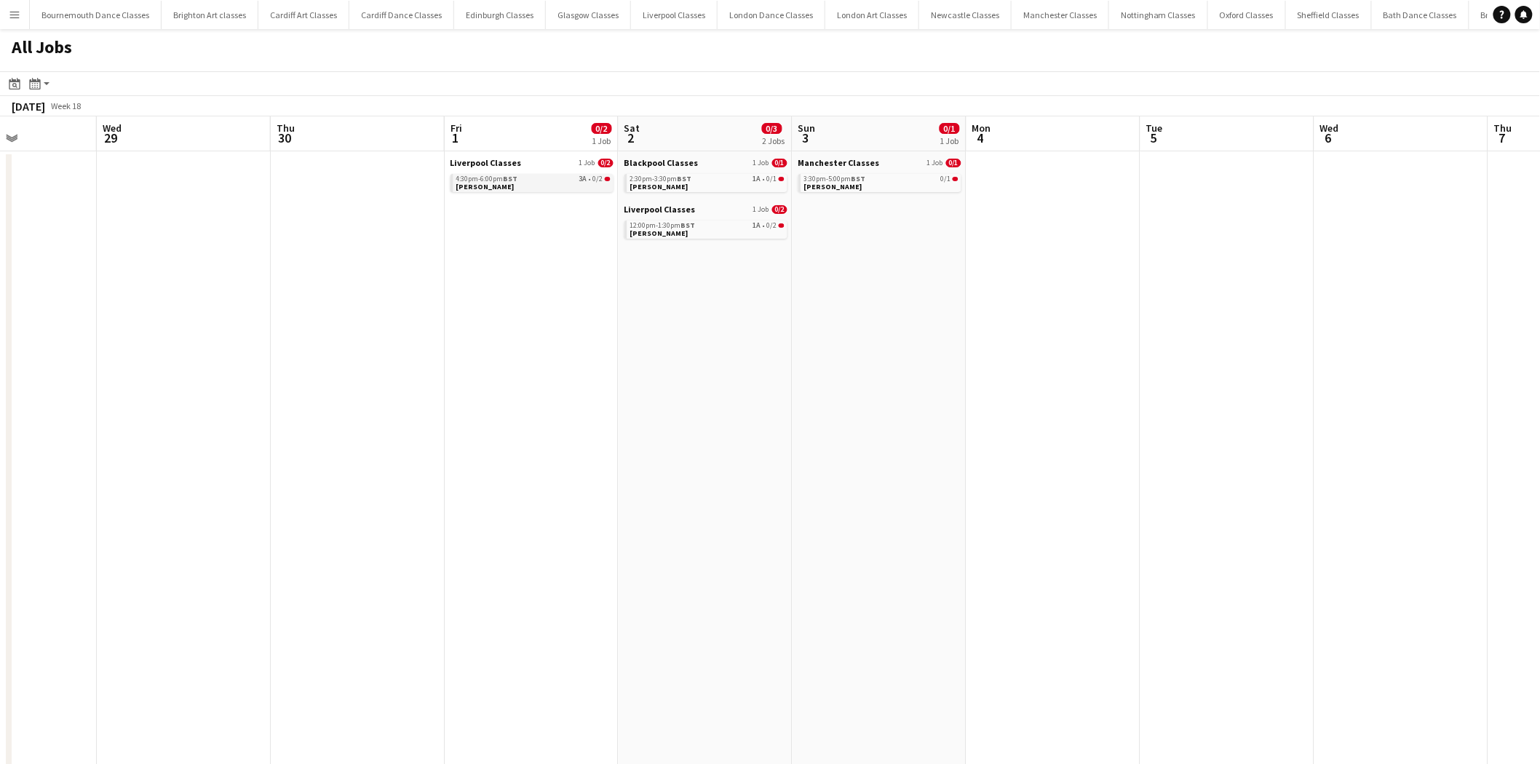
click at [575, 185] on link "4:30pm-6:00pm BST 3A • 0/2 Kirsty Grosvenor" at bounding box center [533, 182] width 154 height 17
click at [706, 183] on link "2:30pm-3:30pm BST 1A • 0/1 Ben Waters" at bounding box center [707, 182] width 154 height 17
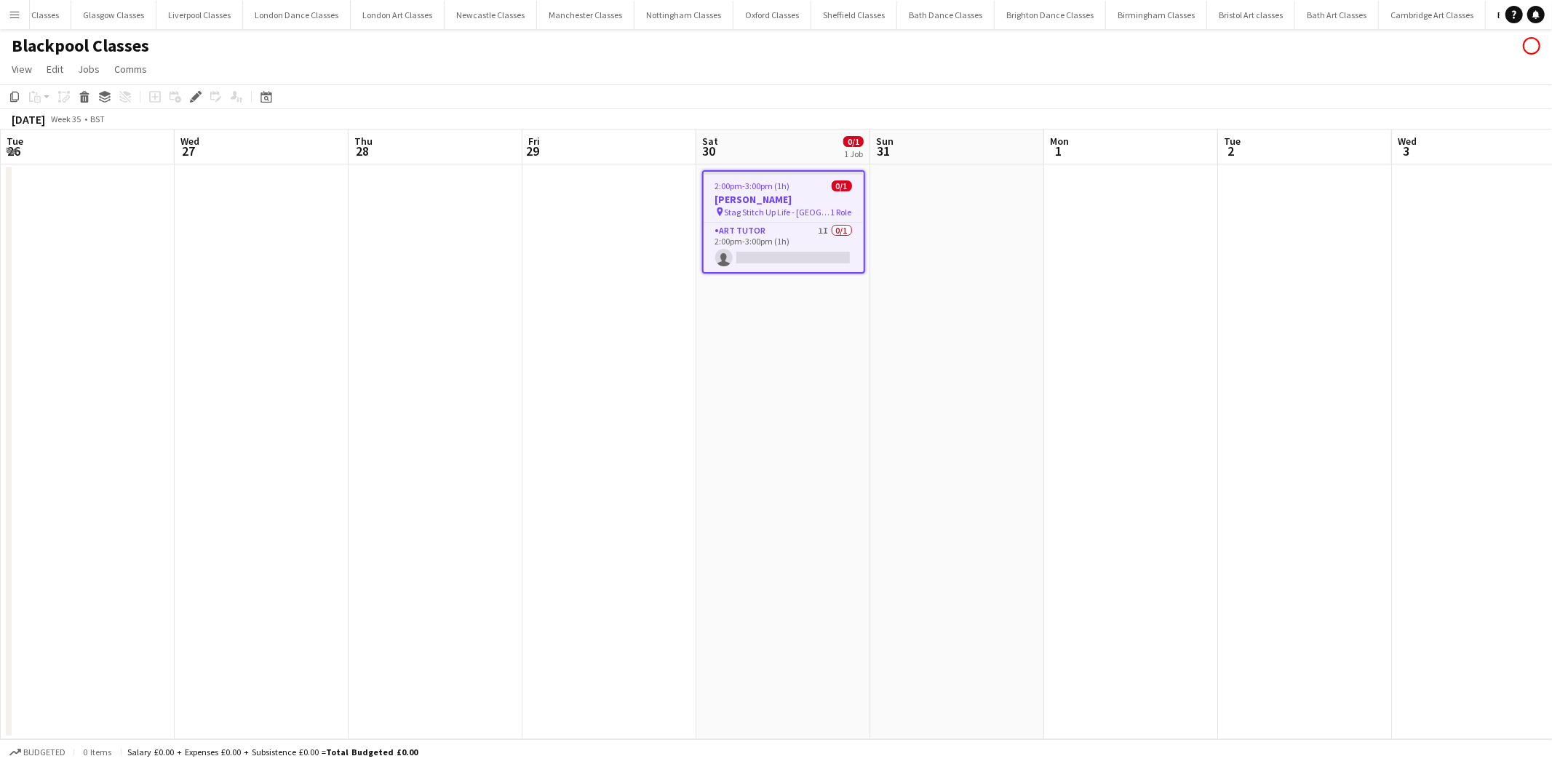
scroll to position [0, 515]
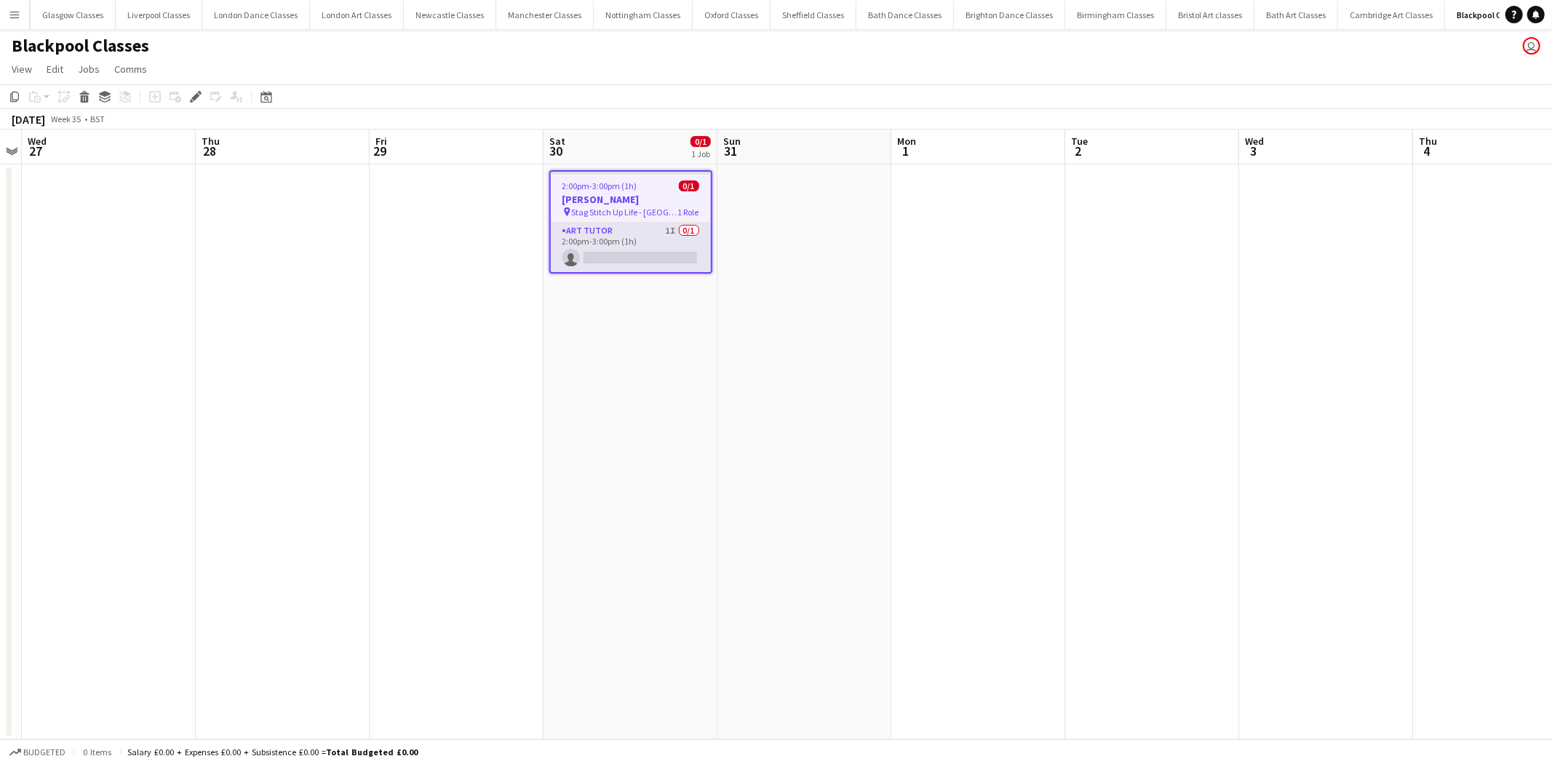
click at [626, 243] on app-card-role "Art Tutor 1I 0/1 2:00pm-3:00pm (1h) single-neutral-actions" at bounding box center [631, 247] width 160 height 49
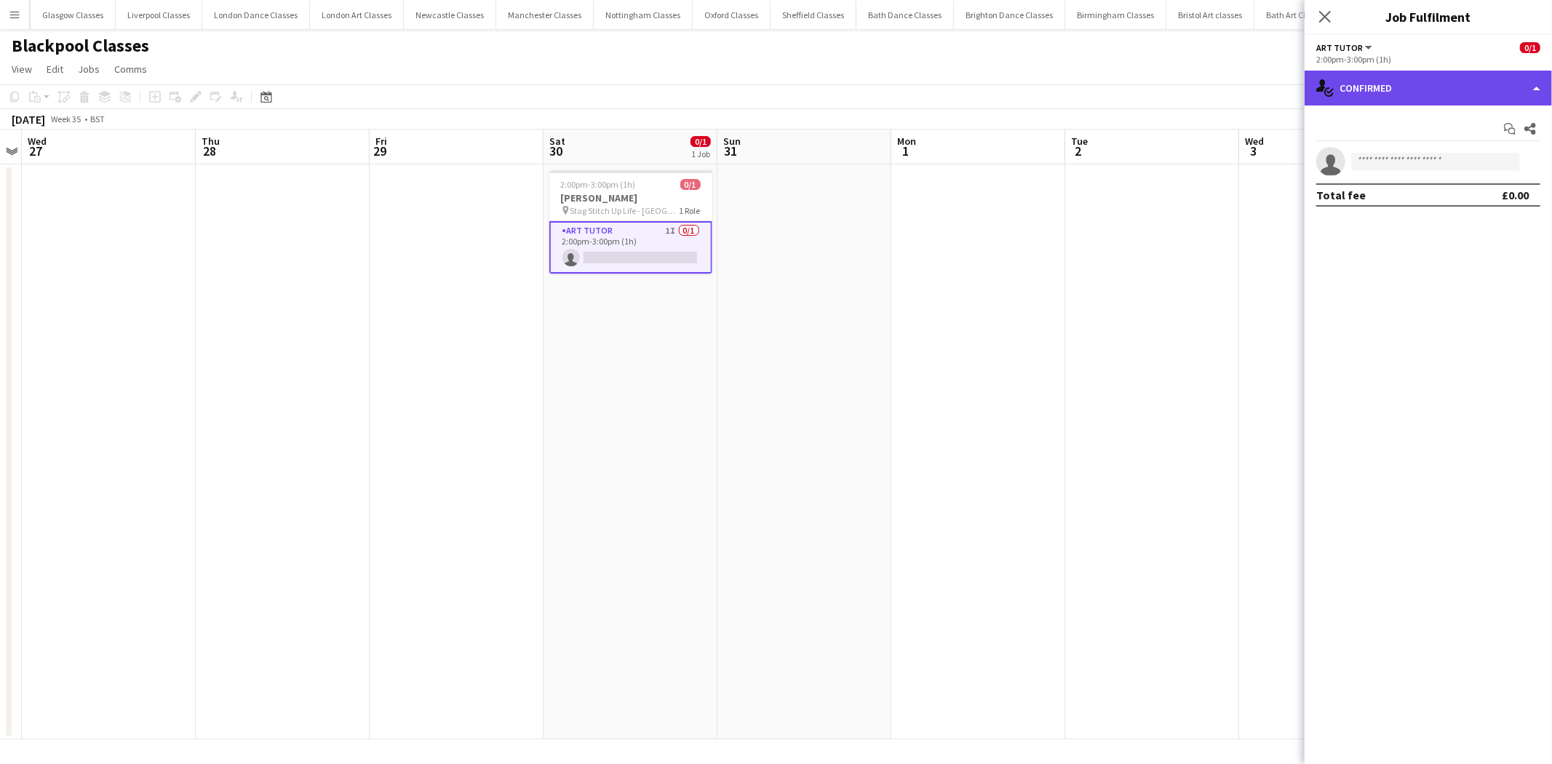
click at [1437, 84] on div "single-neutral-actions-check-2 Confirmed" at bounding box center [1428, 88] width 247 height 35
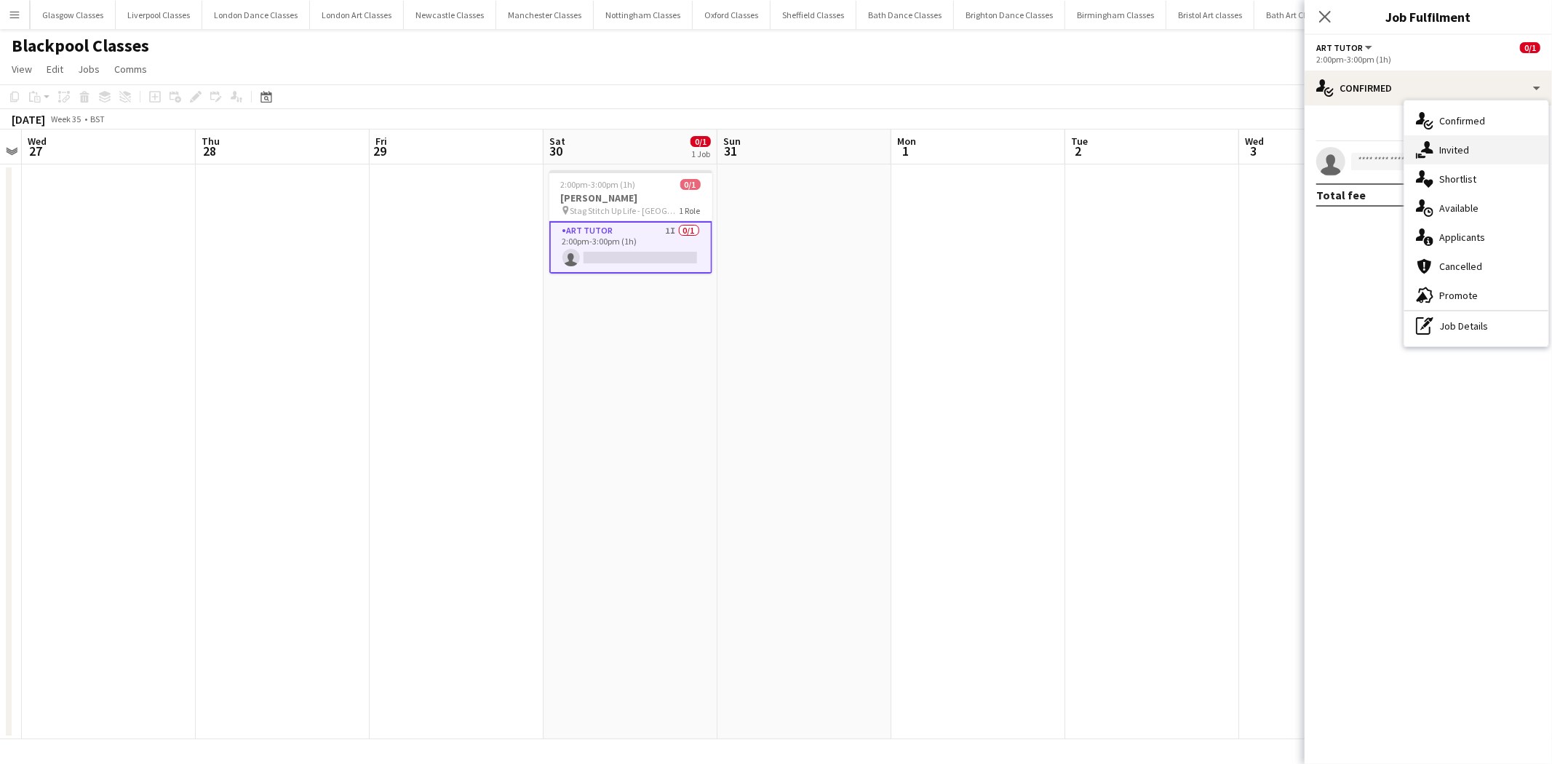
click at [1482, 148] on div "single-neutral-actions-share-1 Invited" at bounding box center [1477, 149] width 144 height 29
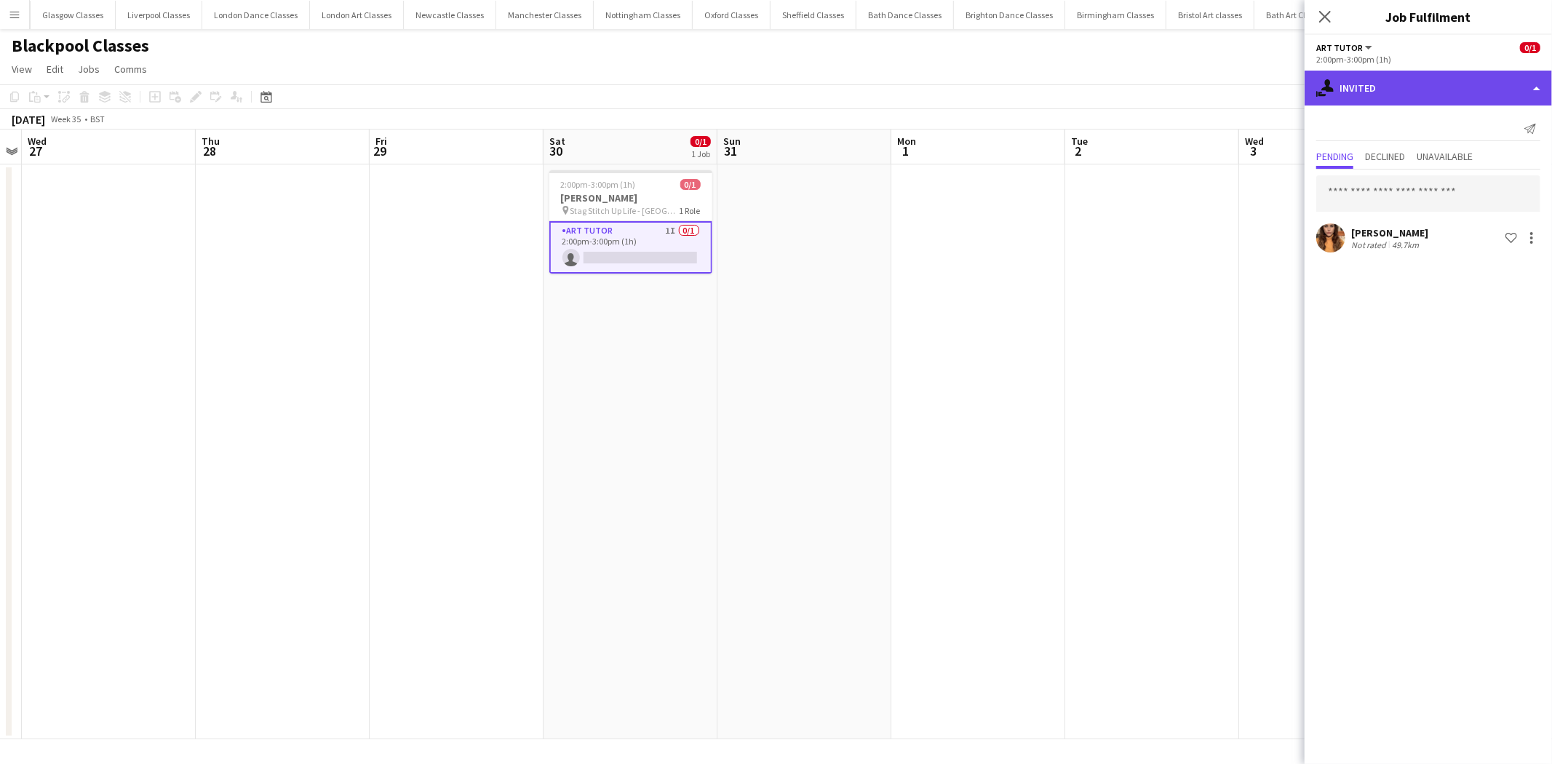
click at [1448, 103] on div "single-neutral-actions-share-1 Invited" at bounding box center [1428, 88] width 247 height 35
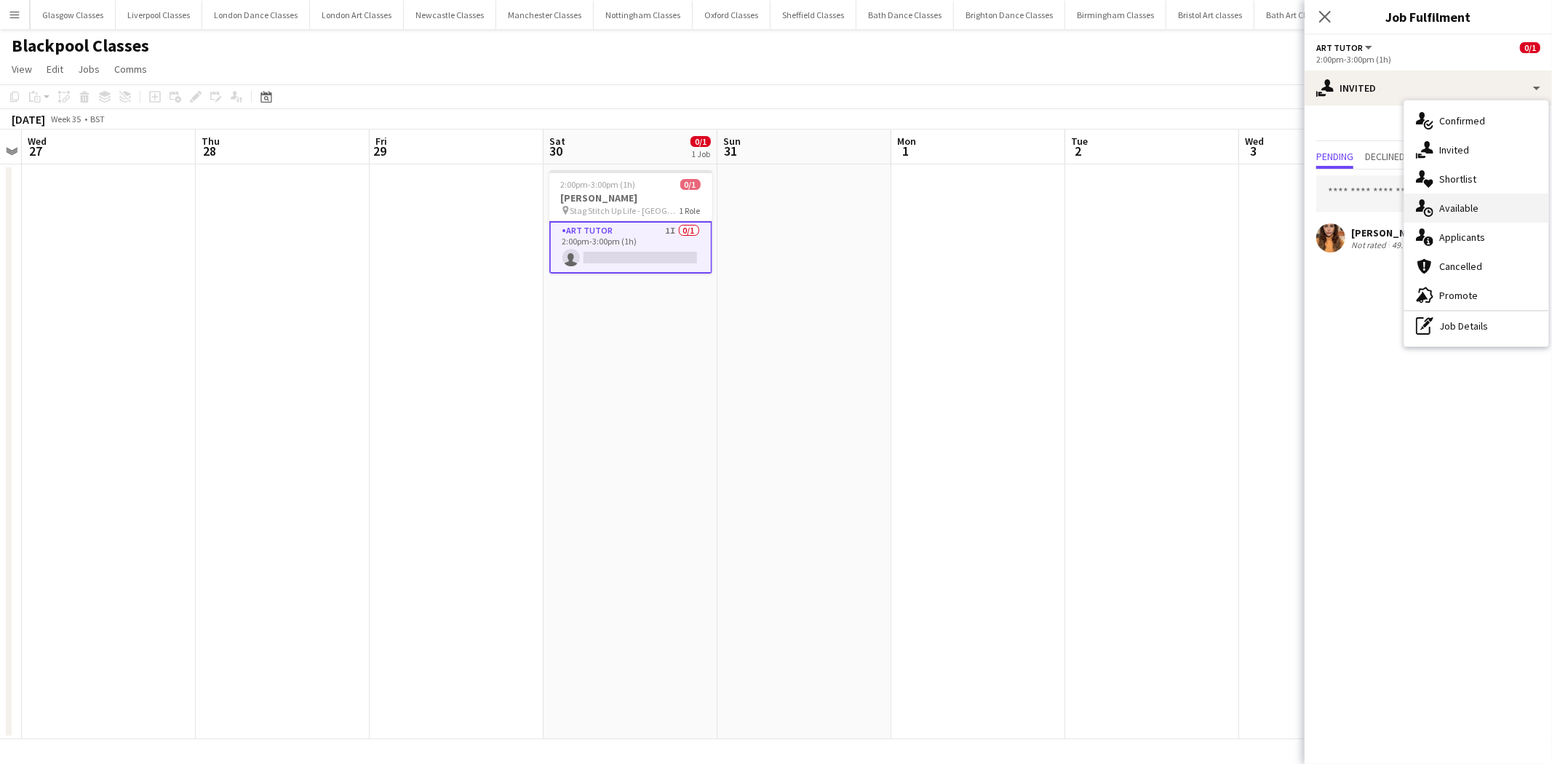
click at [1504, 202] on div "single-neutral-actions-upload Available" at bounding box center [1477, 208] width 144 height 29
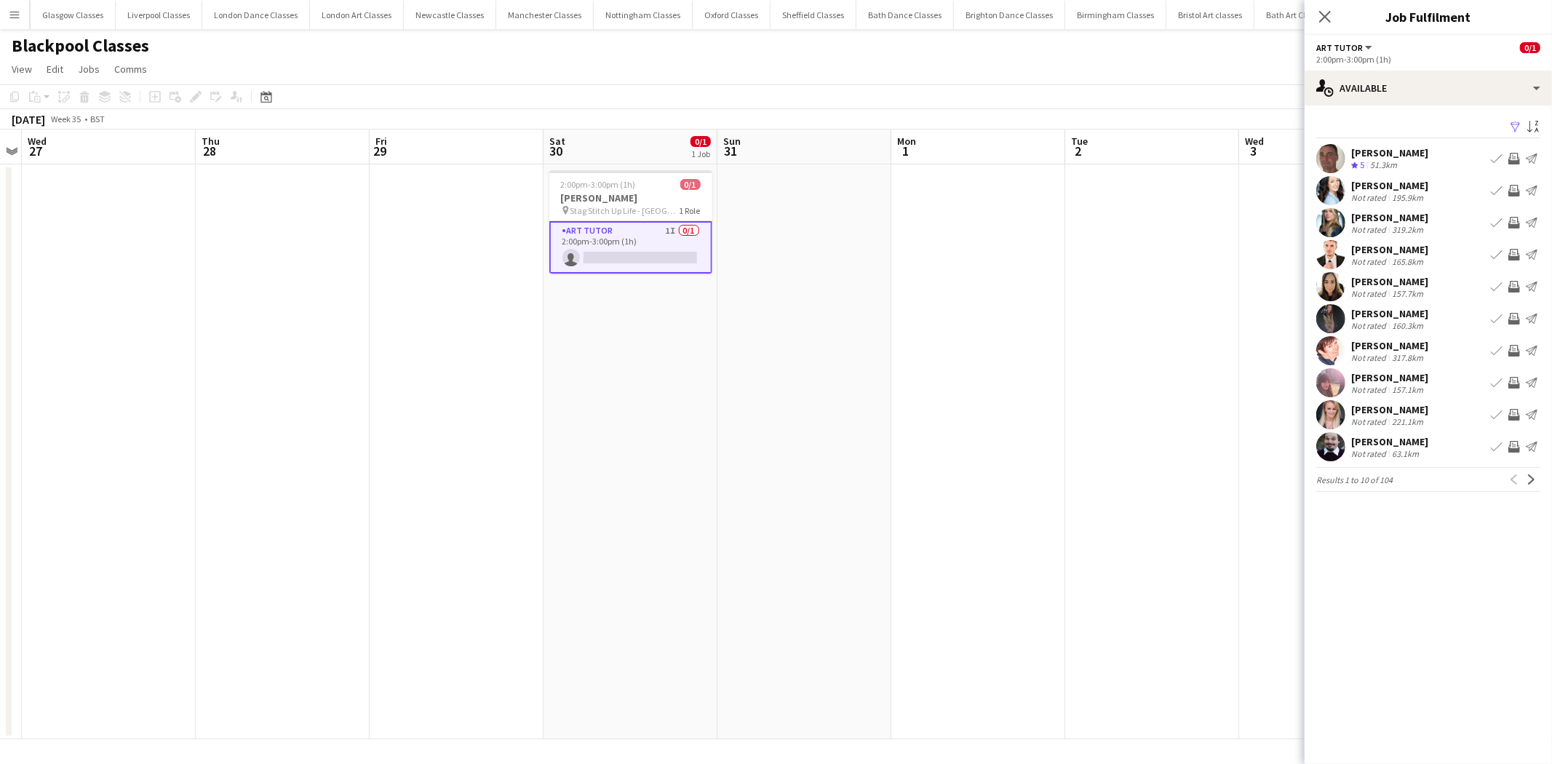
click at [1516, 155] on app-icon "Invite crew" at bounding box center [1515, 159] width 12 height 12
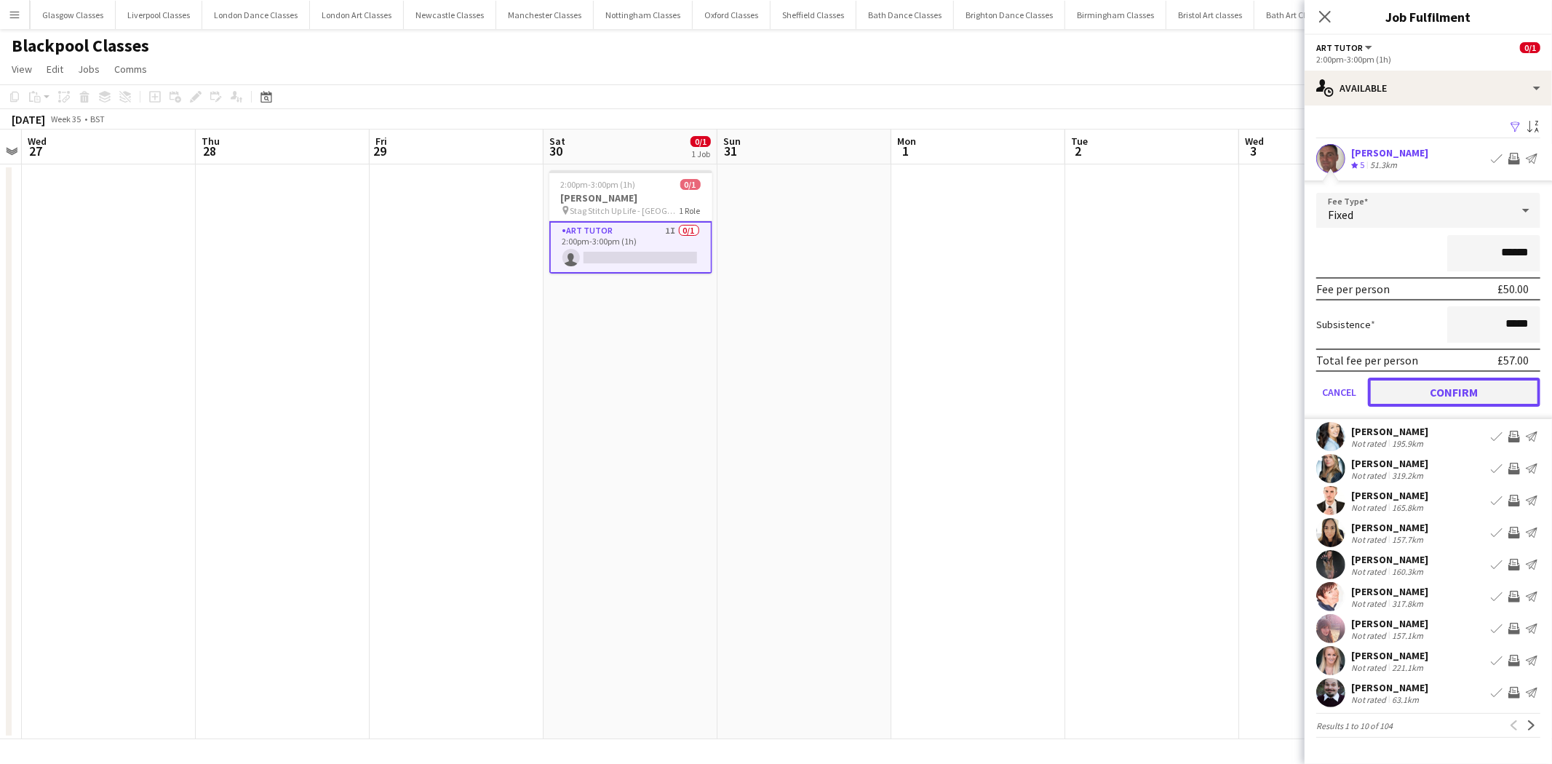
click at [1464, 397] on button "Confirm" at bounding box center [1454, 392] width 172 height 29
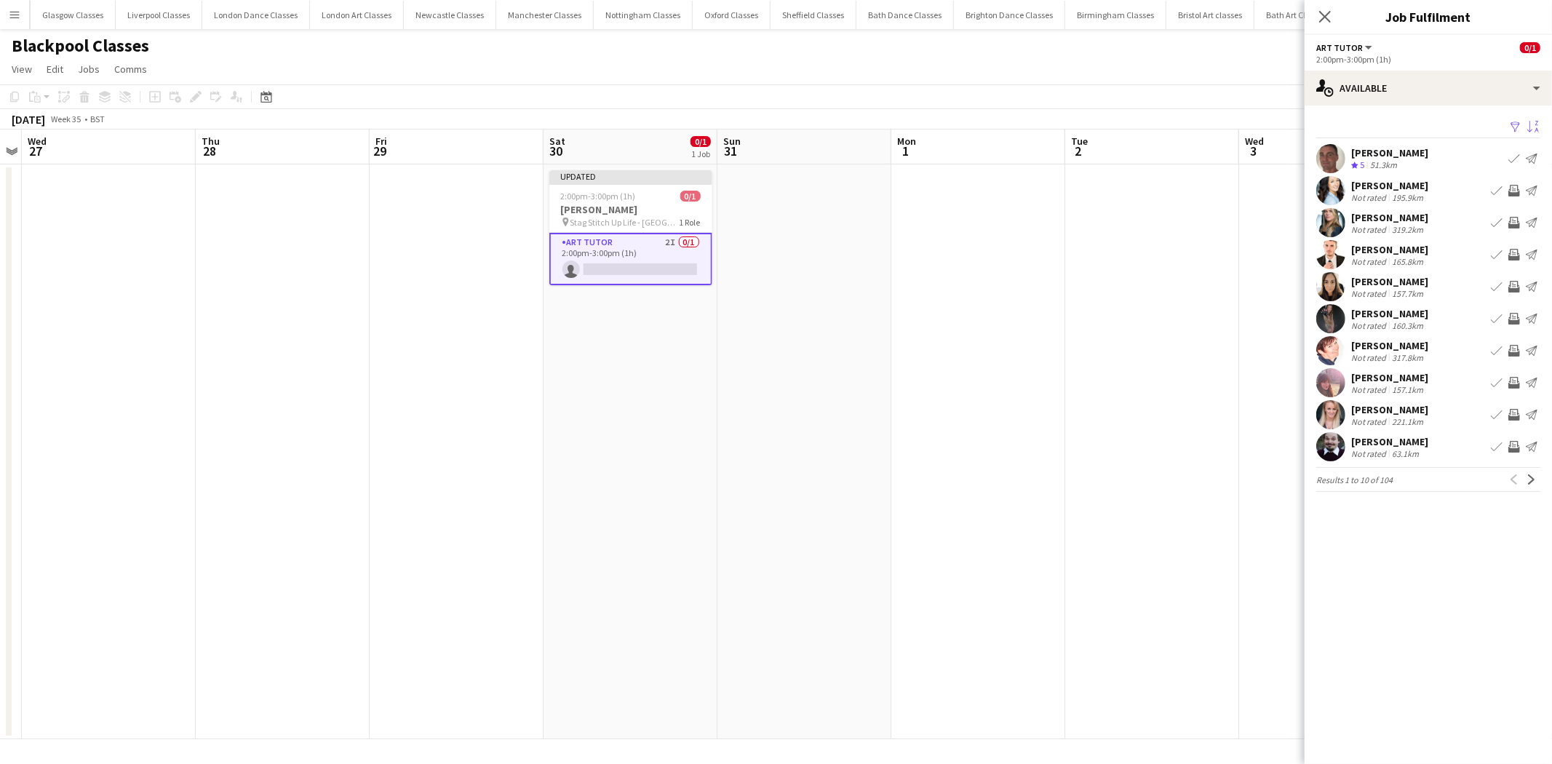
click at [1528, 126] on app-icon "Sort asc" at bounding box center [1534, 128] width 12 height 14
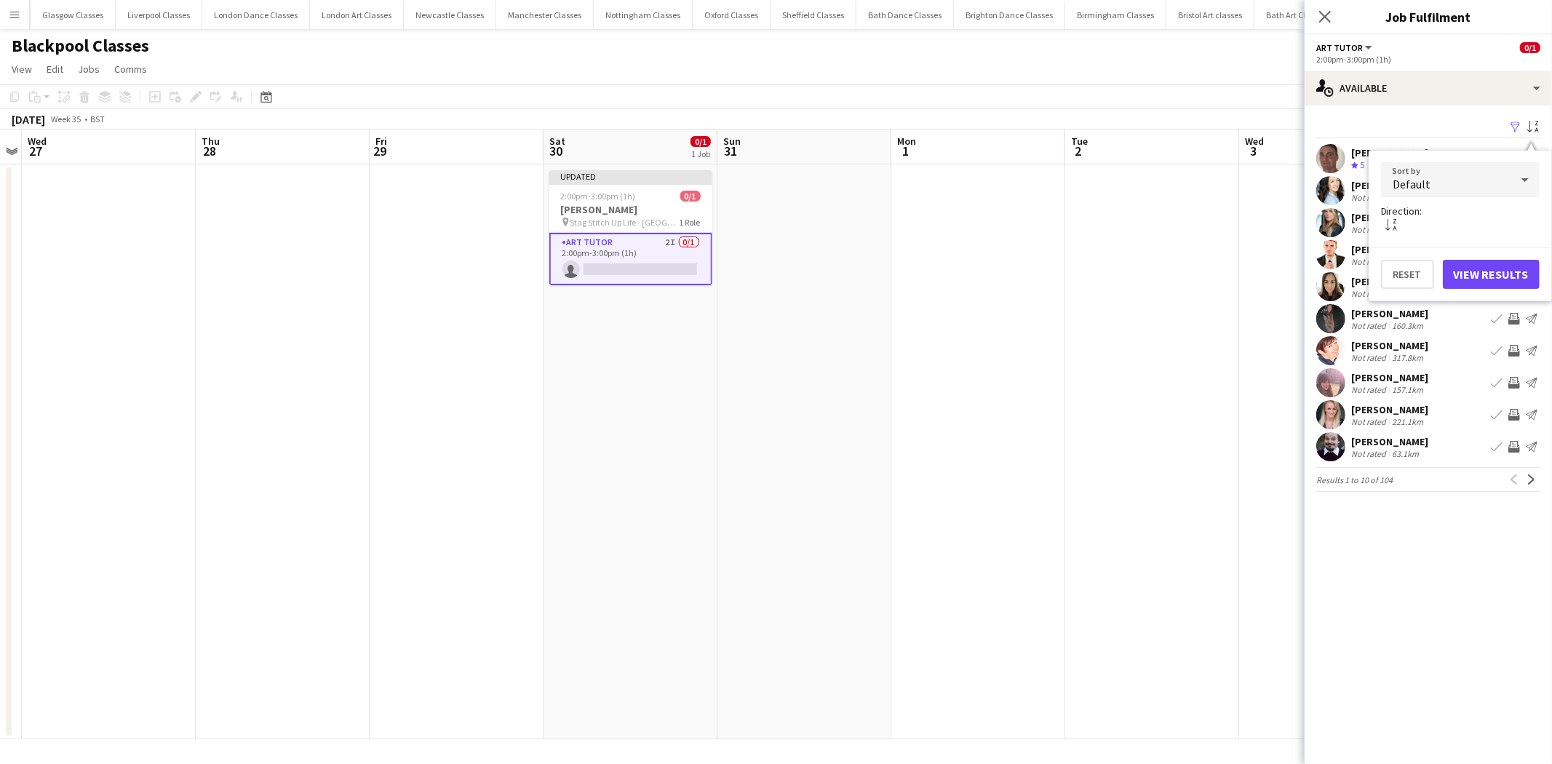
click at [1443, 183] on div "Default" at bounding box center [1446, 179] width 130 height 35
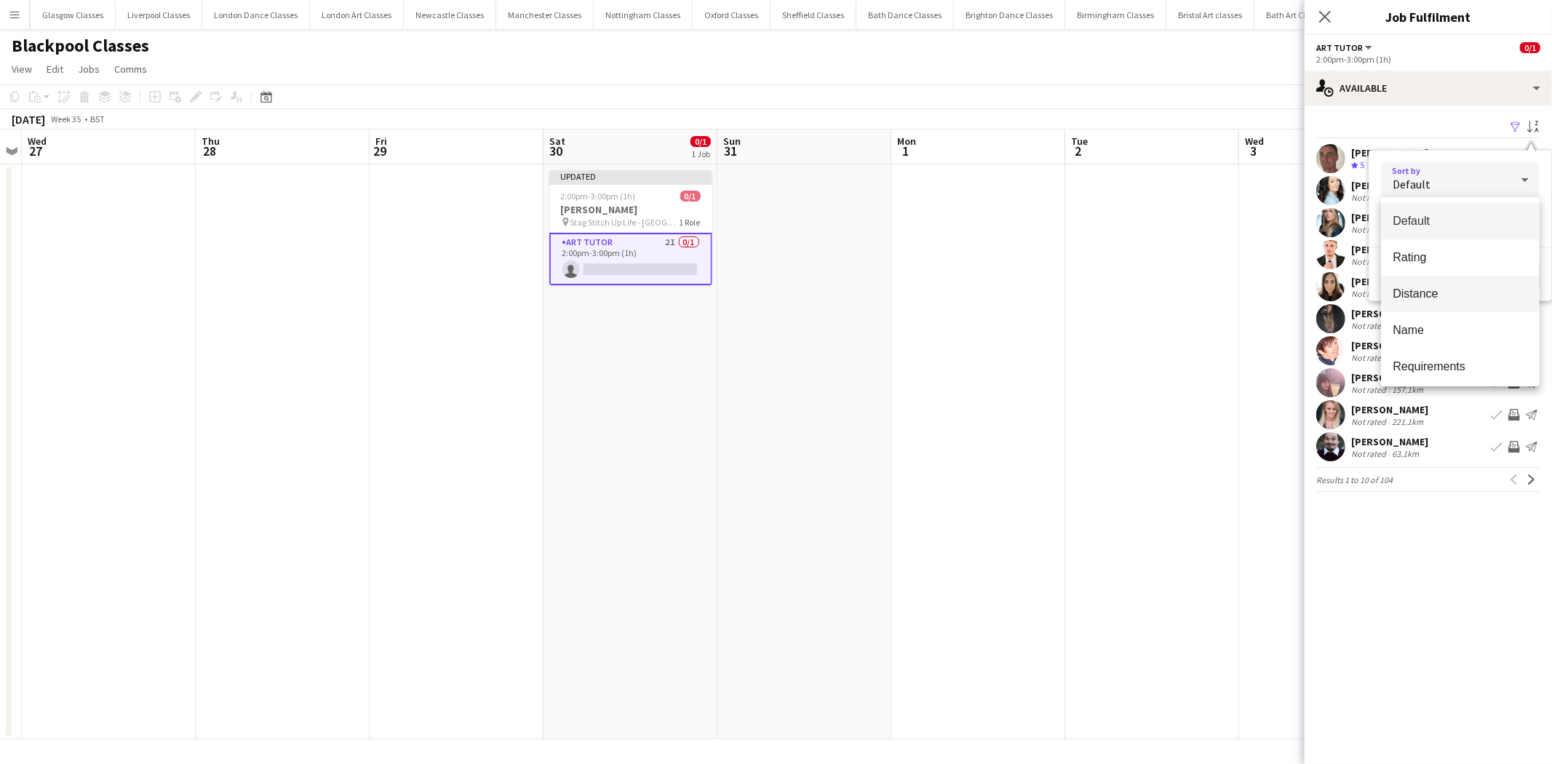
click at [1430, 285] on mat-option "Distance" at bounding box center [1460, 294] width 159 height 36
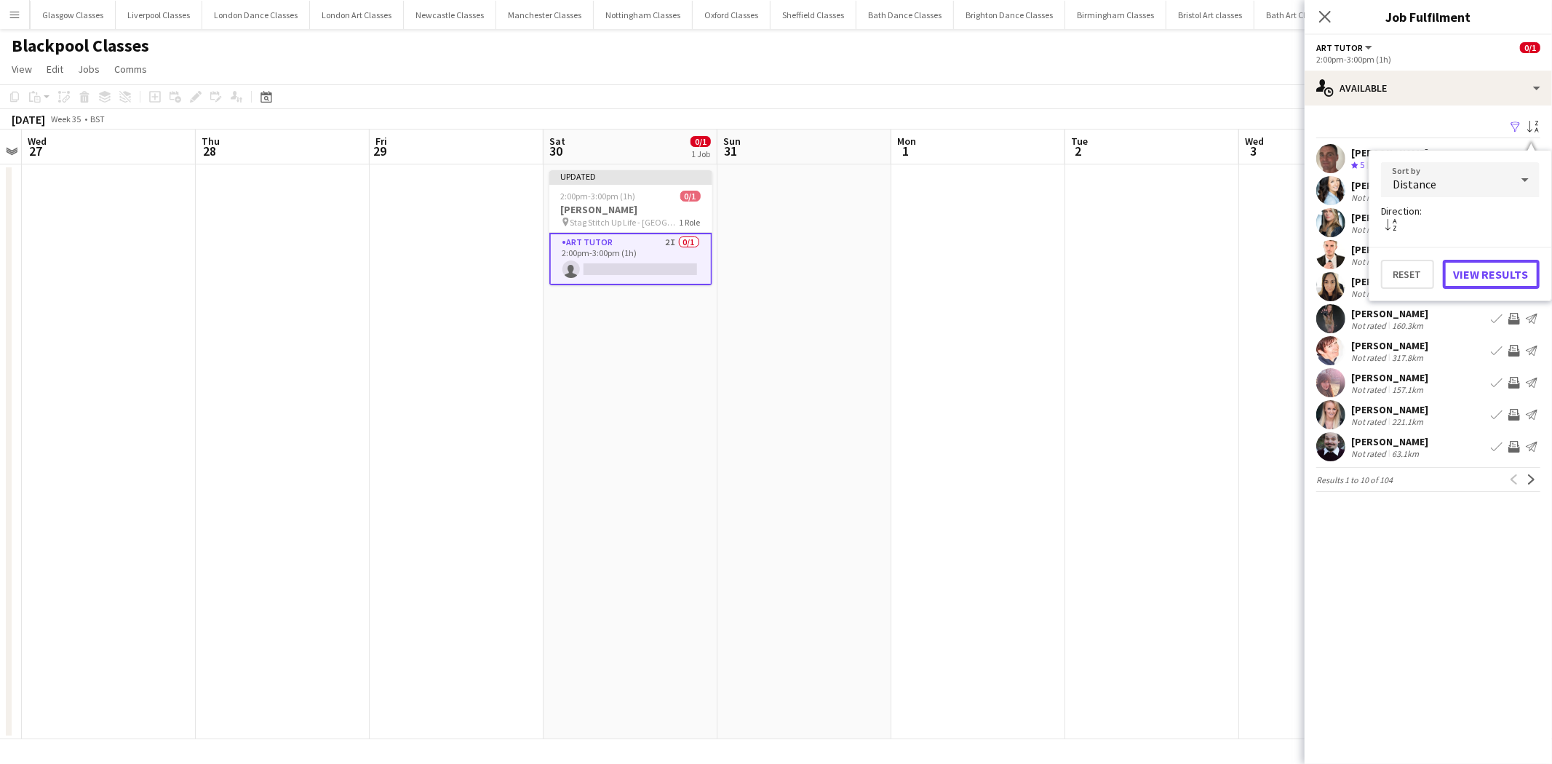
click at [1510, 271] on button "View Results" at bounding box center [1491, 274] width 97 height 29
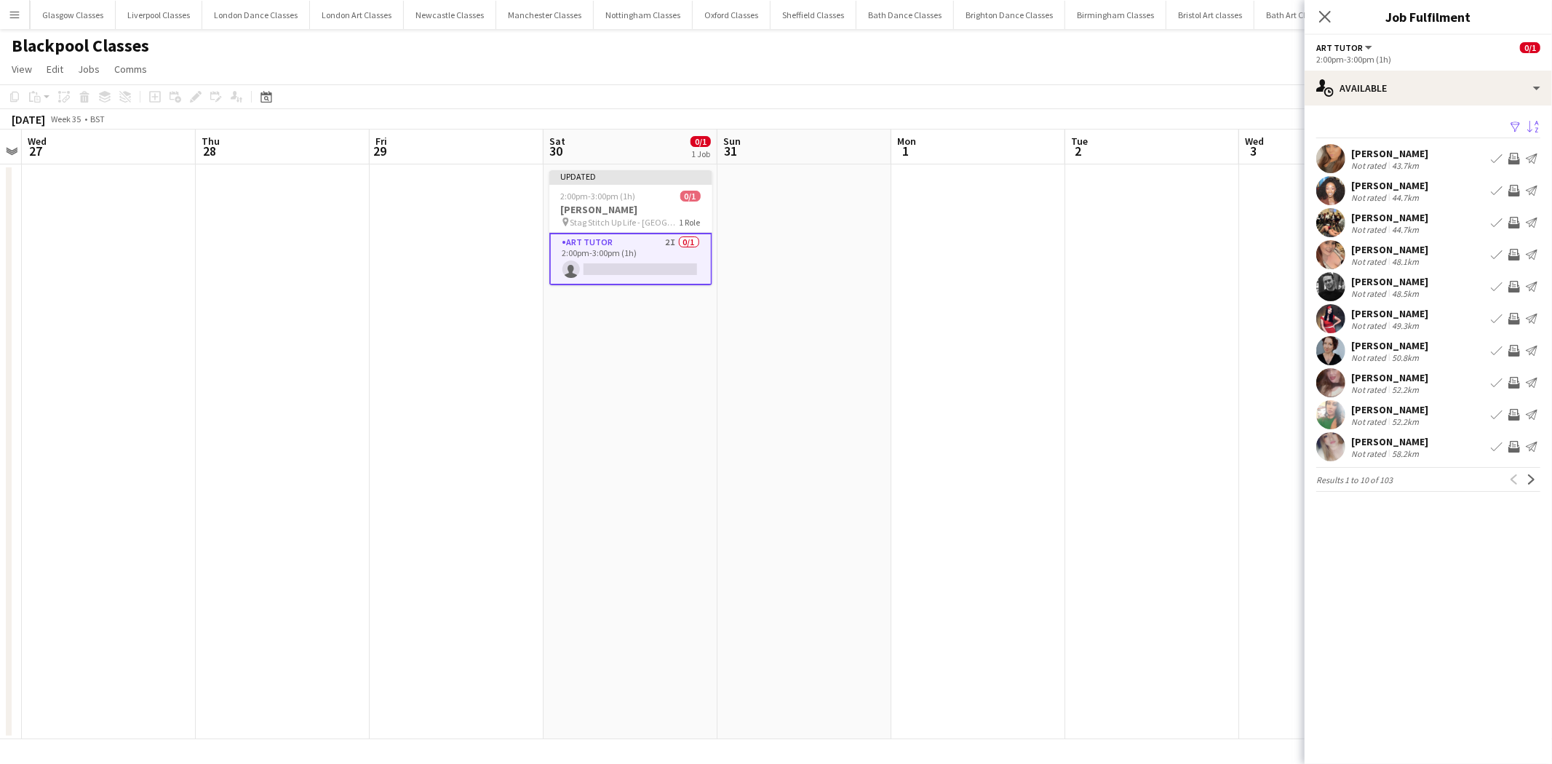
click at [1516, 194] on app-icon "Invite crew" at bounding box center [1515, 191] width 12 height 12
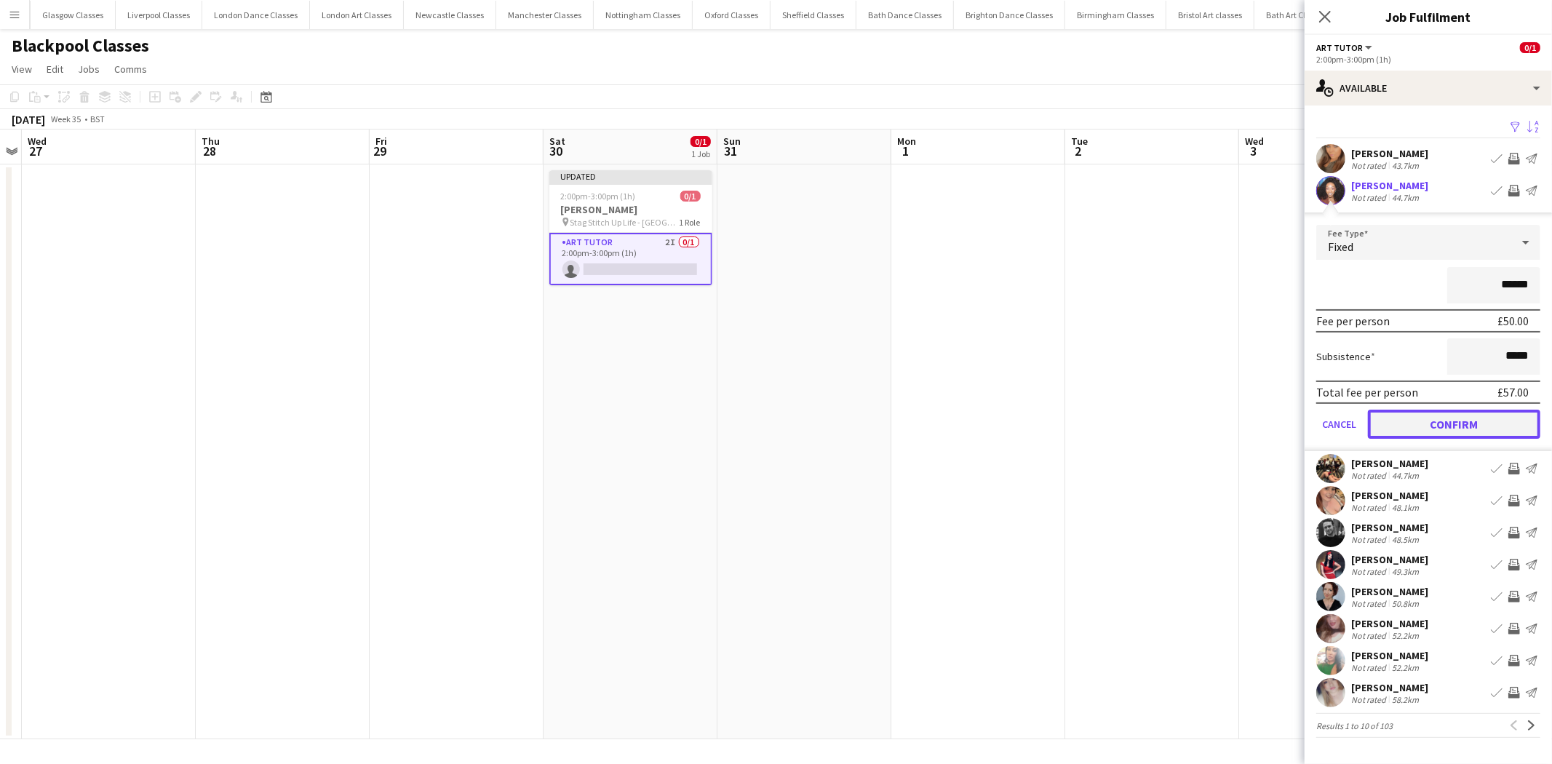
click at [1509, 428] on button "Confirm" at bounding box center [1454, 424] width 172 height 29
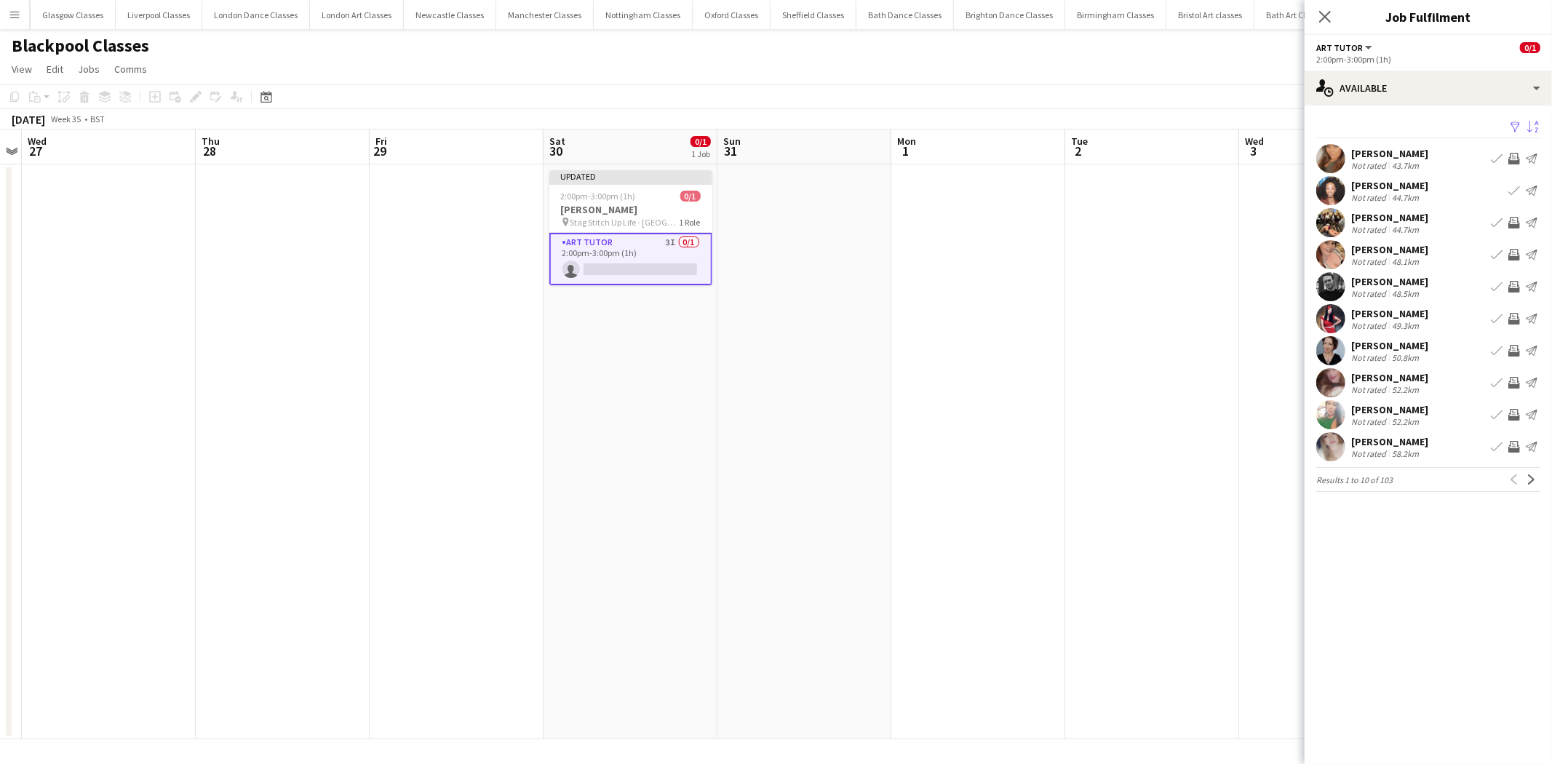
click at [1512, 217] on app-icon "Invite crew" at bounding box center [1515, 223] width 12 height 12
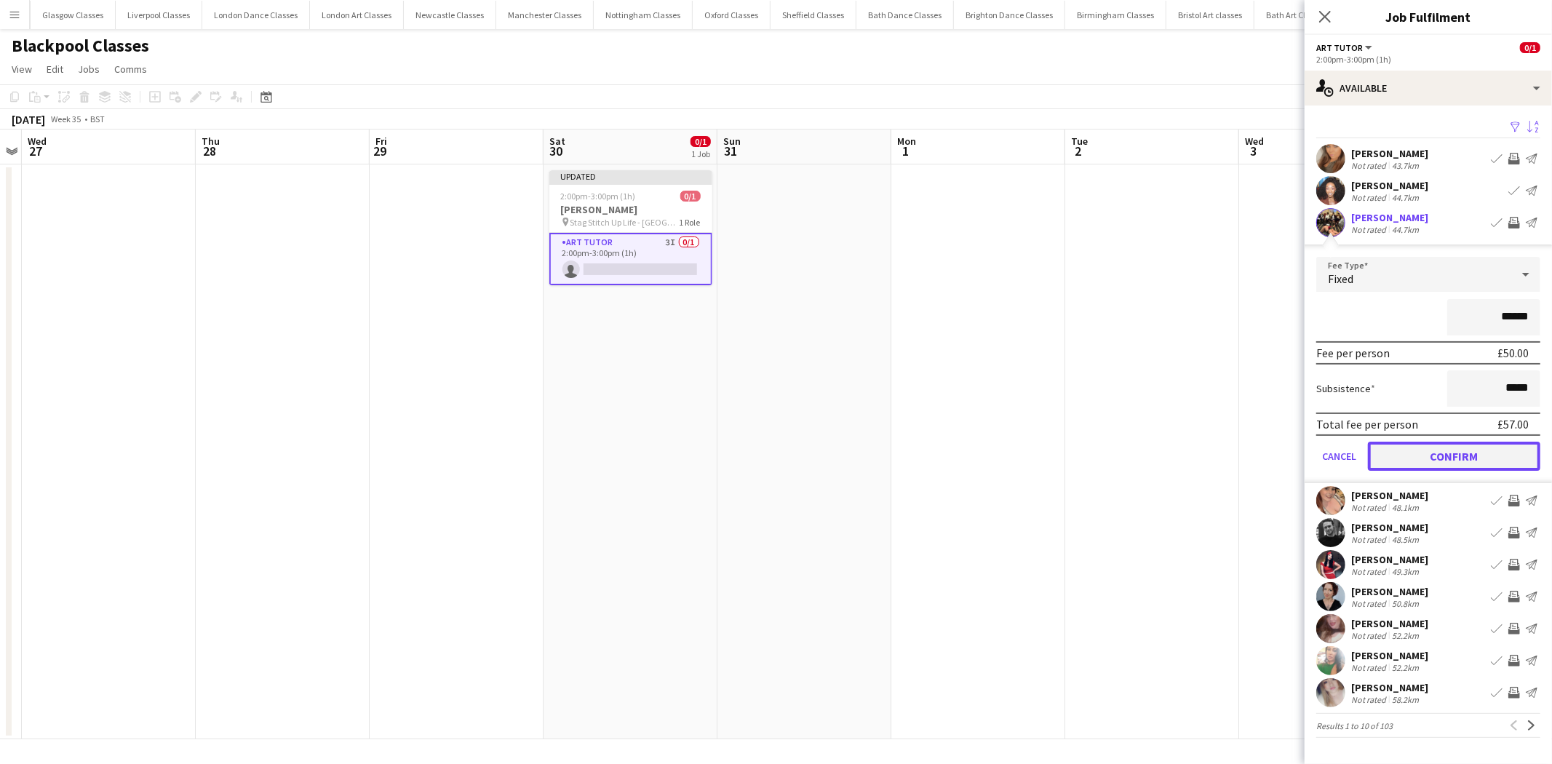
click at [1483, 450] on button "Confirm" at bounding box center [1454, 456] width 172 height 29
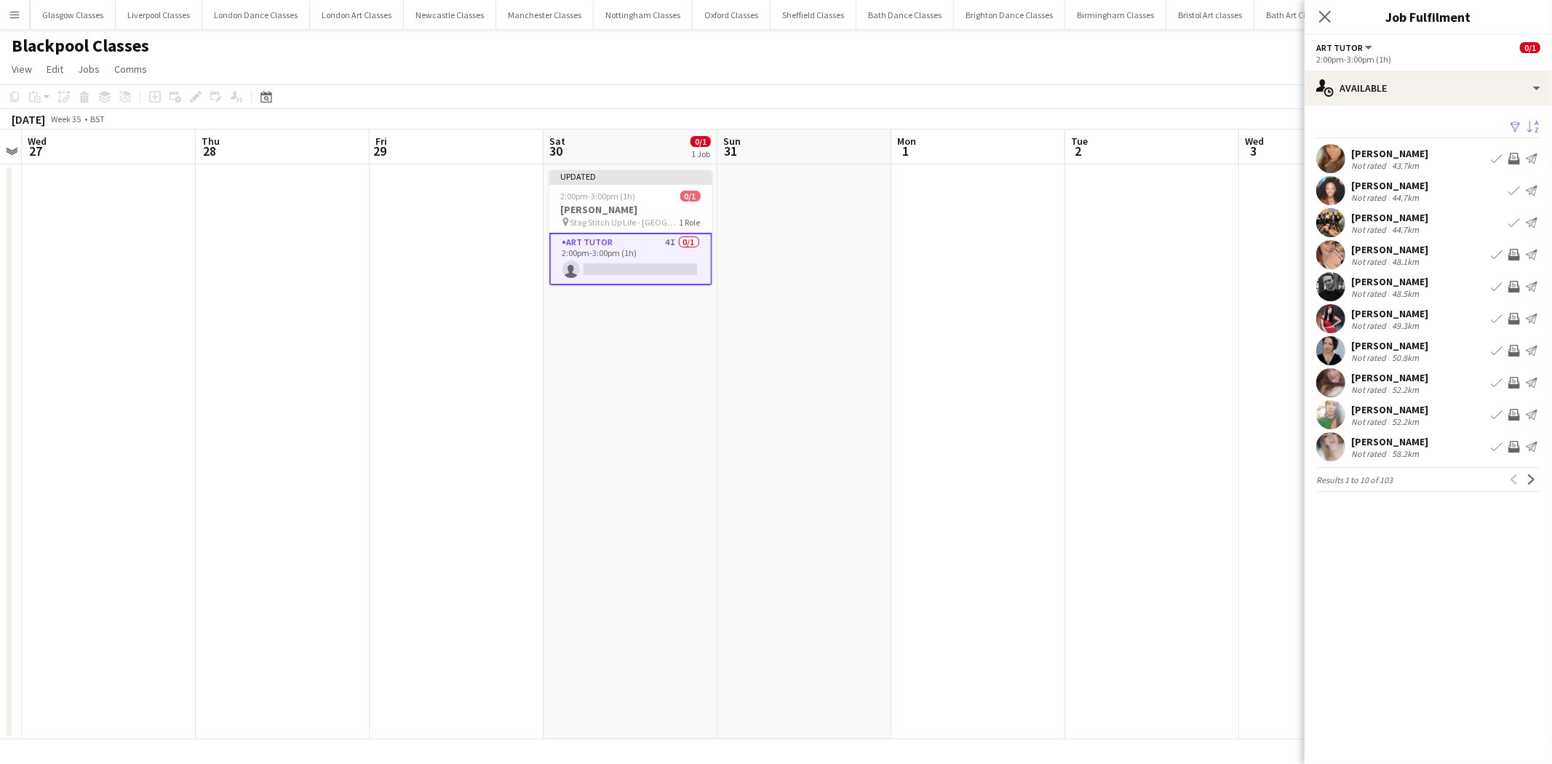
click at [1507, 255] on button "Invite crew" at bounding box center [1514, 254] width 17 height 17
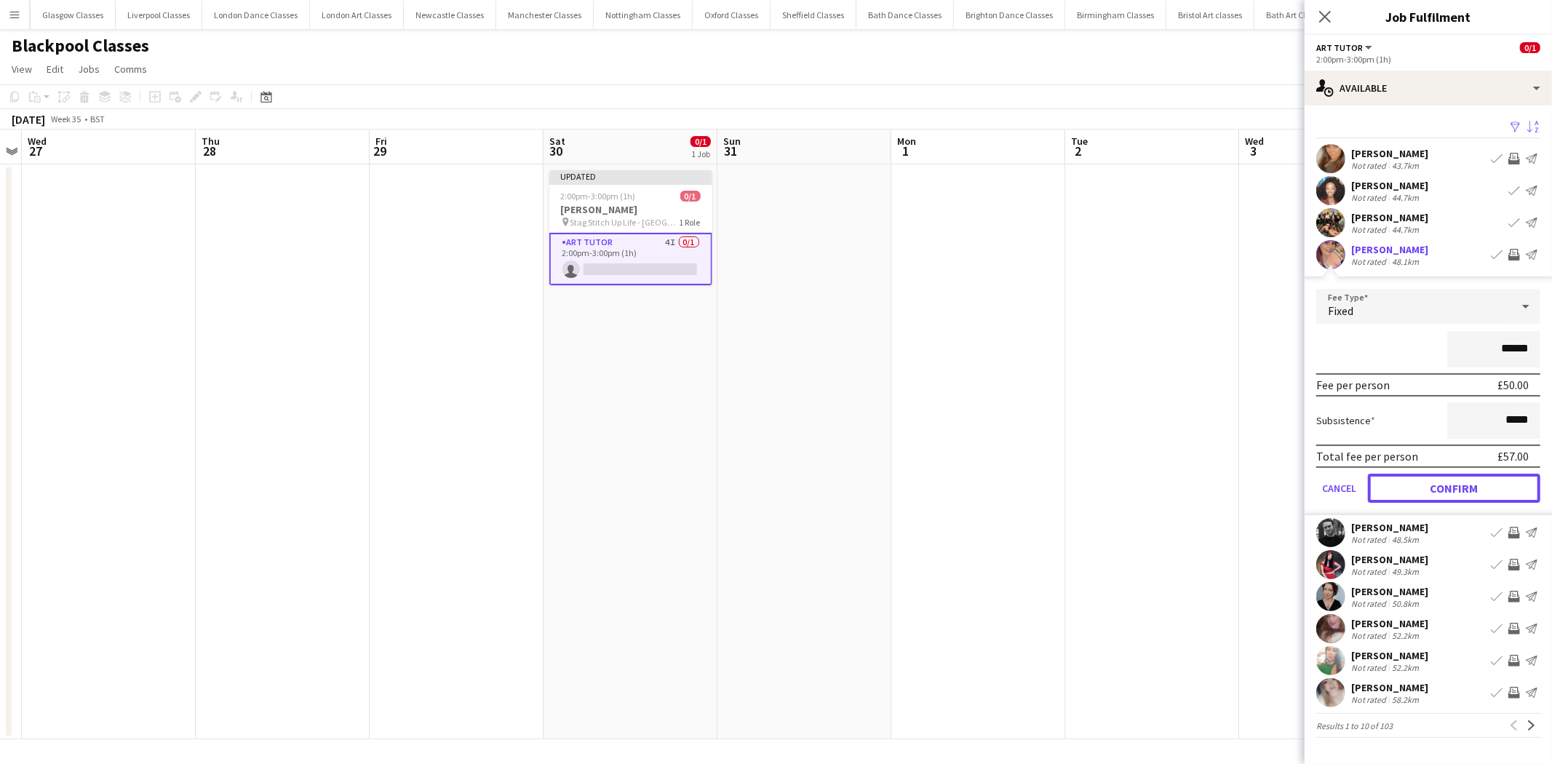
click at [1505, 482] on button "Confirm" at bounding box center [1454, 488] width 172 height 29
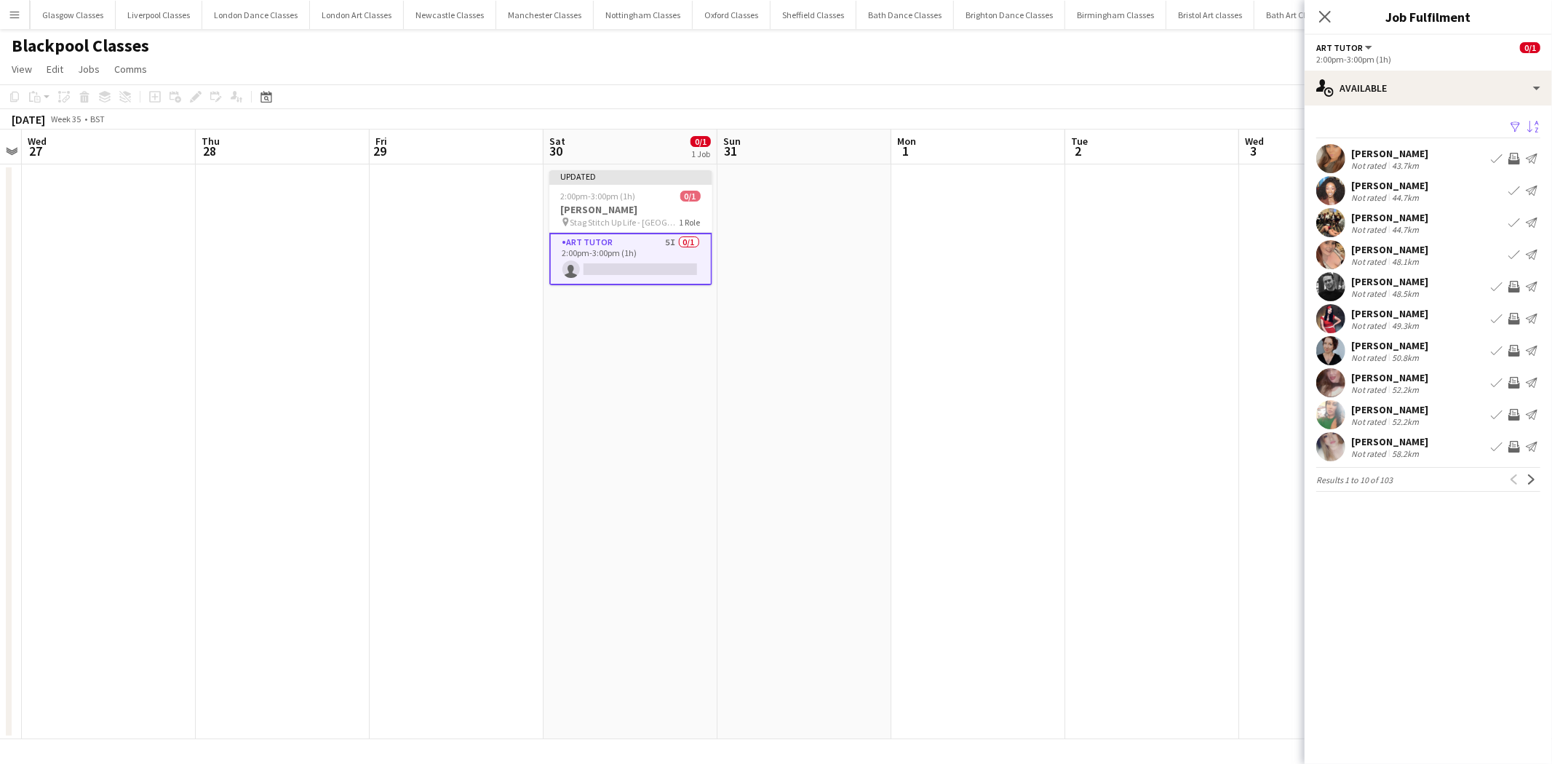
click at [1510, 313] on app-icon "Invite crew" at bounding box center [1515, 319] width 12 height 12
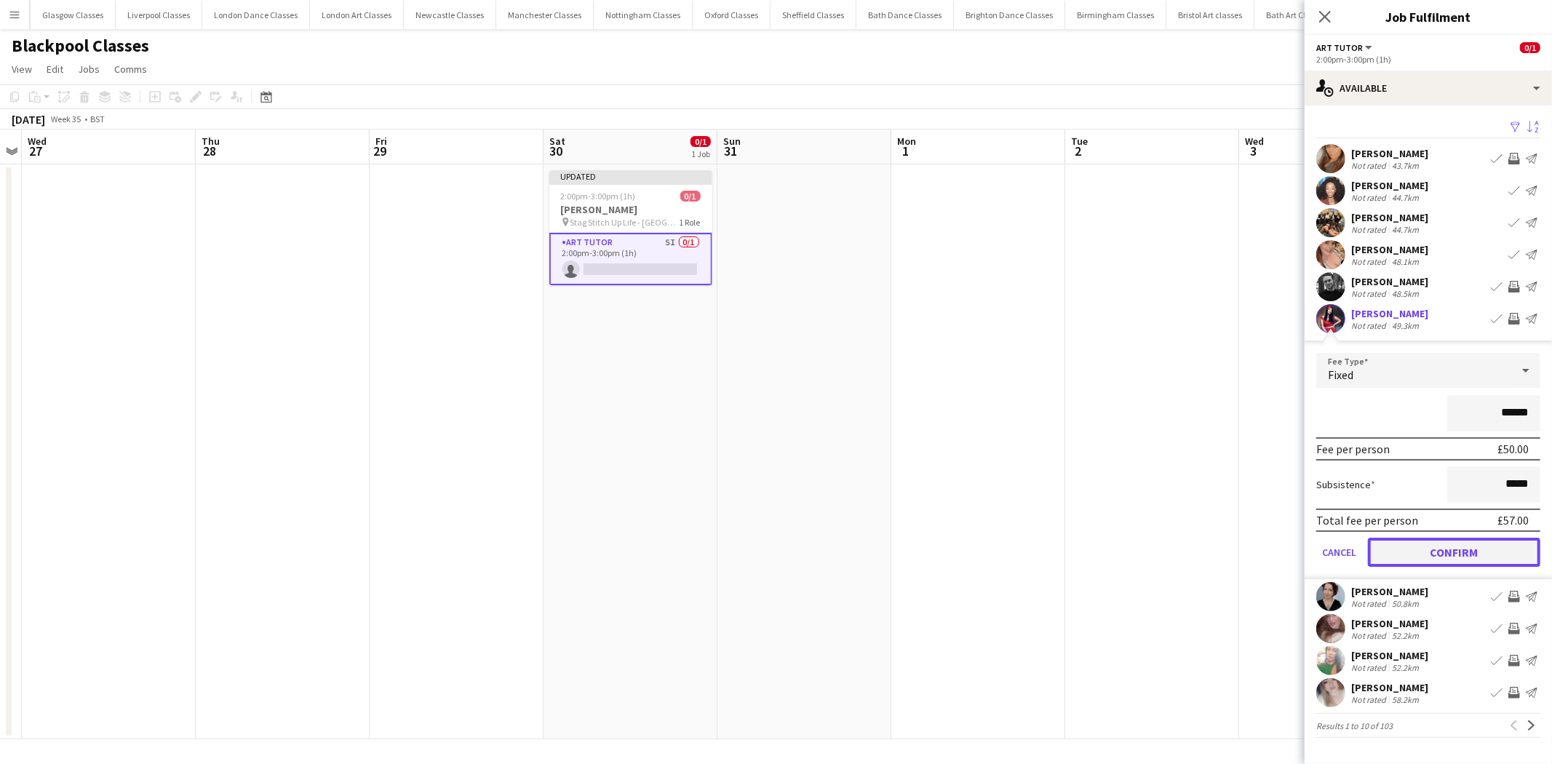
click at [1476, 542] on button "Confirm" at bounding box center [1454, 552] width 172 height 29
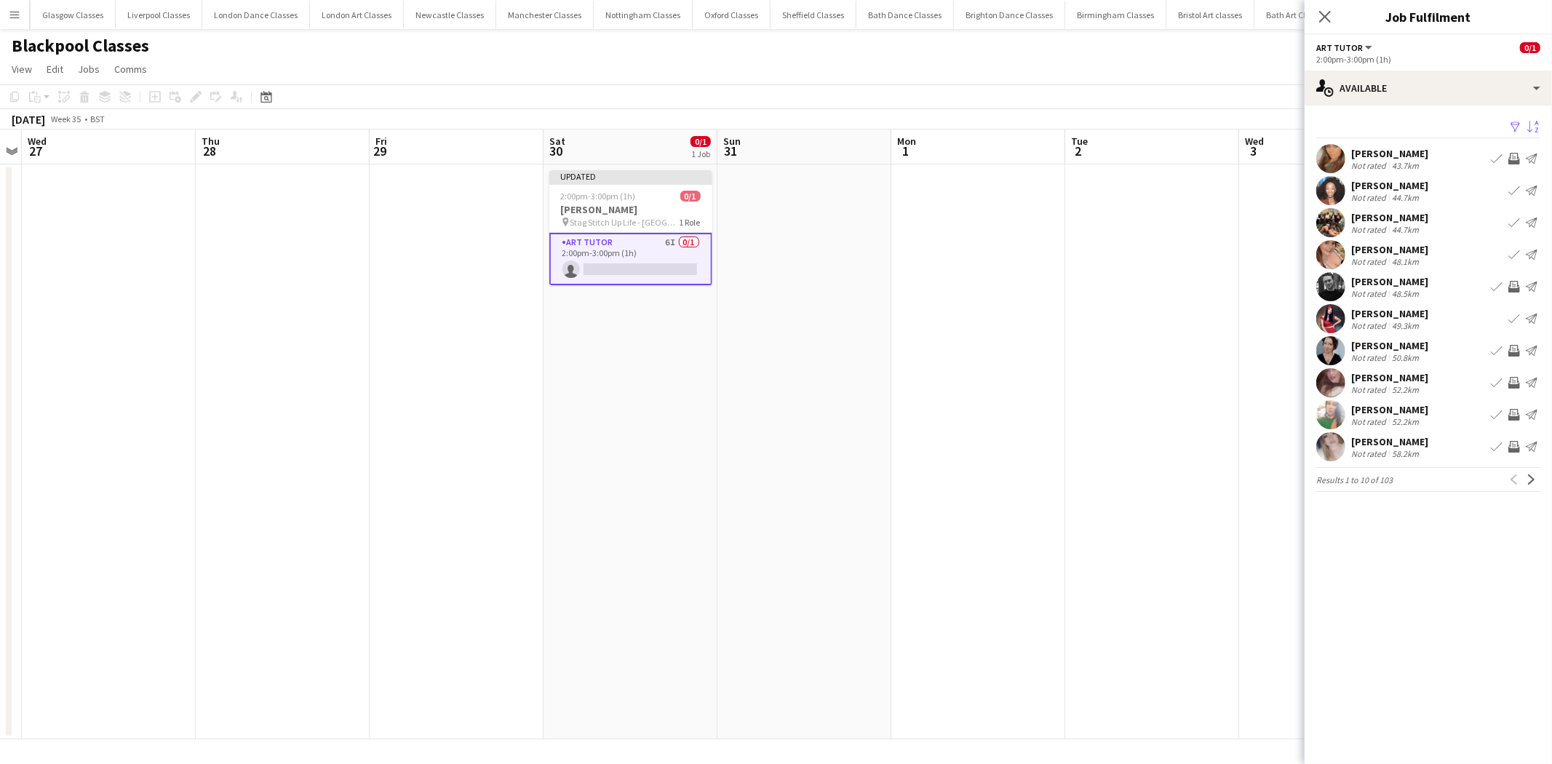
click at [1512, 350] on app-icon "Invite crew" at bounding box center [1515, 351] width 12 height 12
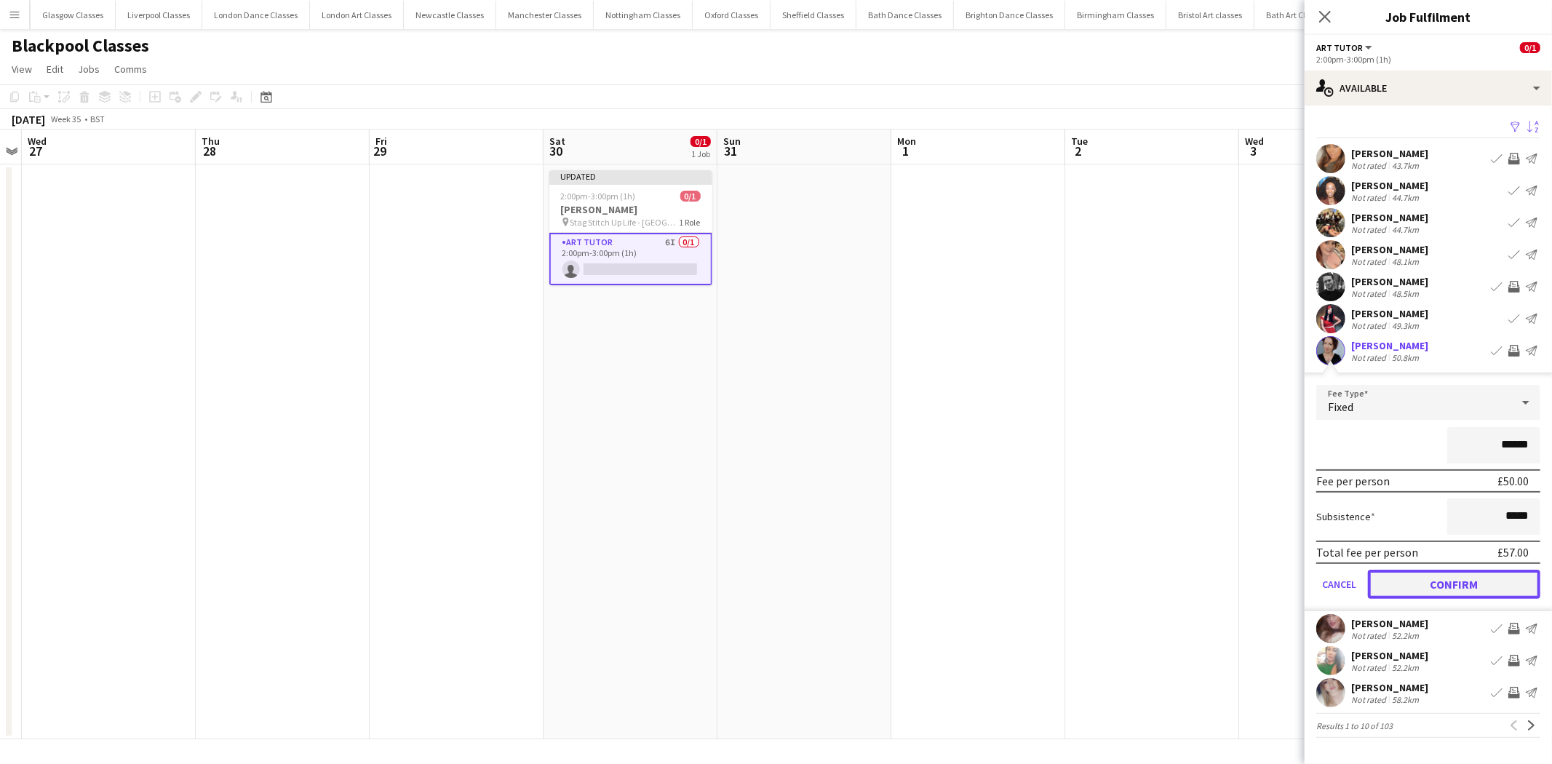
click at [1502, 586] on button "Confirm" at bounding box center [1454, 584] width 172 height 29
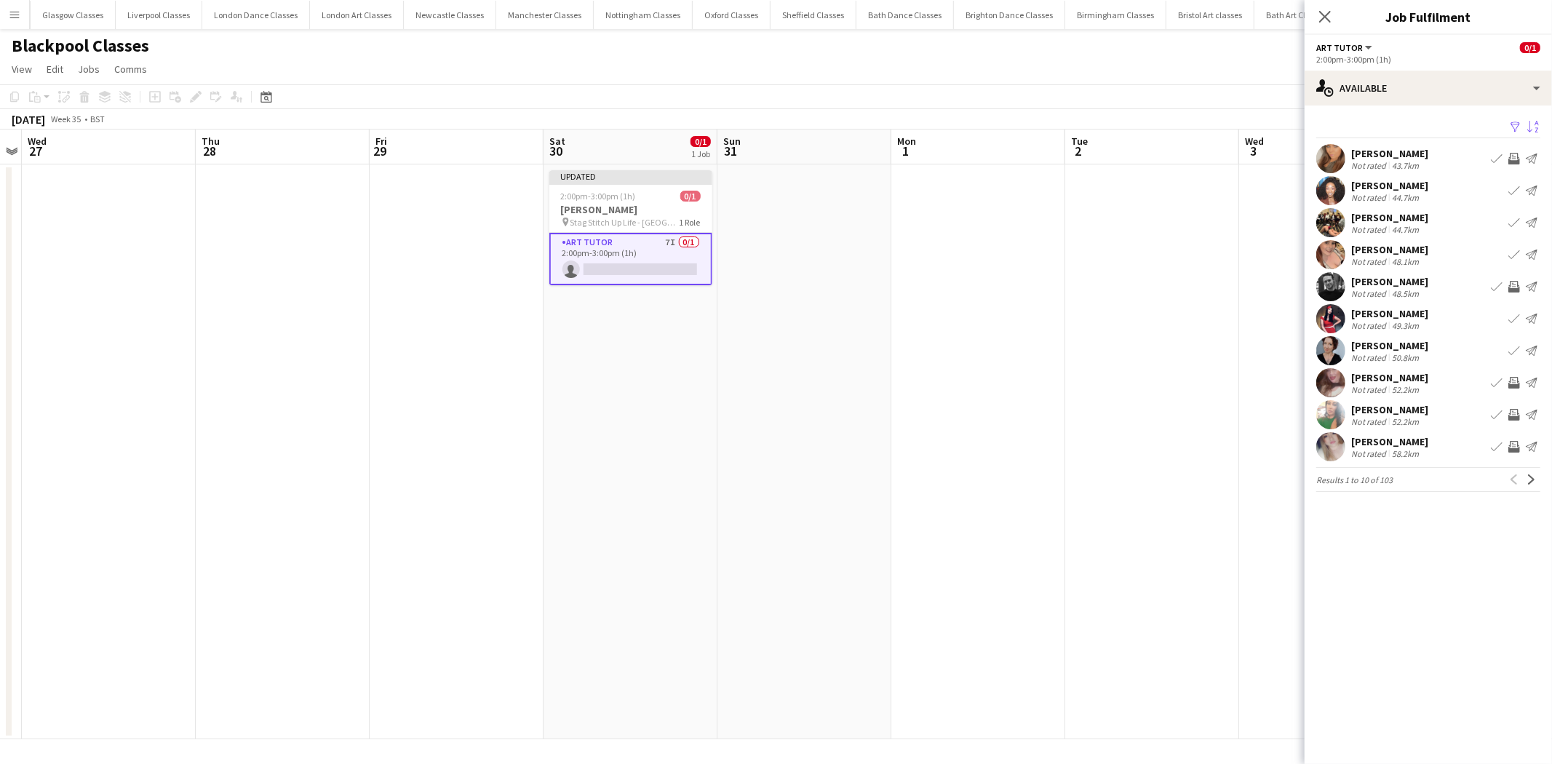
click at [1518, 156] on app-icon "Invite crew" at bounding box center [1515, 159] width 12 height 12
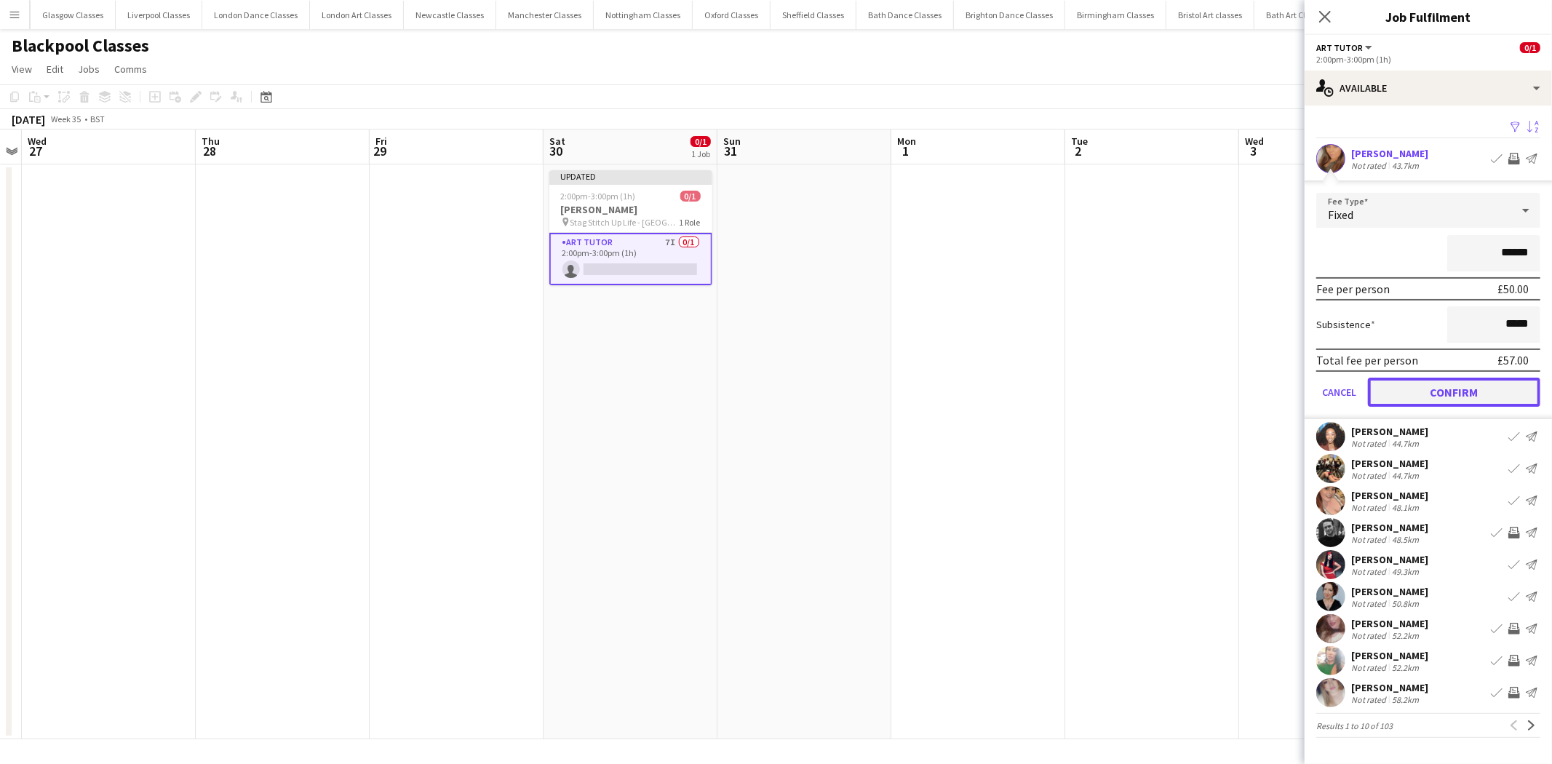
click at [1453, 390] on button "Confirm" at bounding box center [1454, 392] width 172 height 29
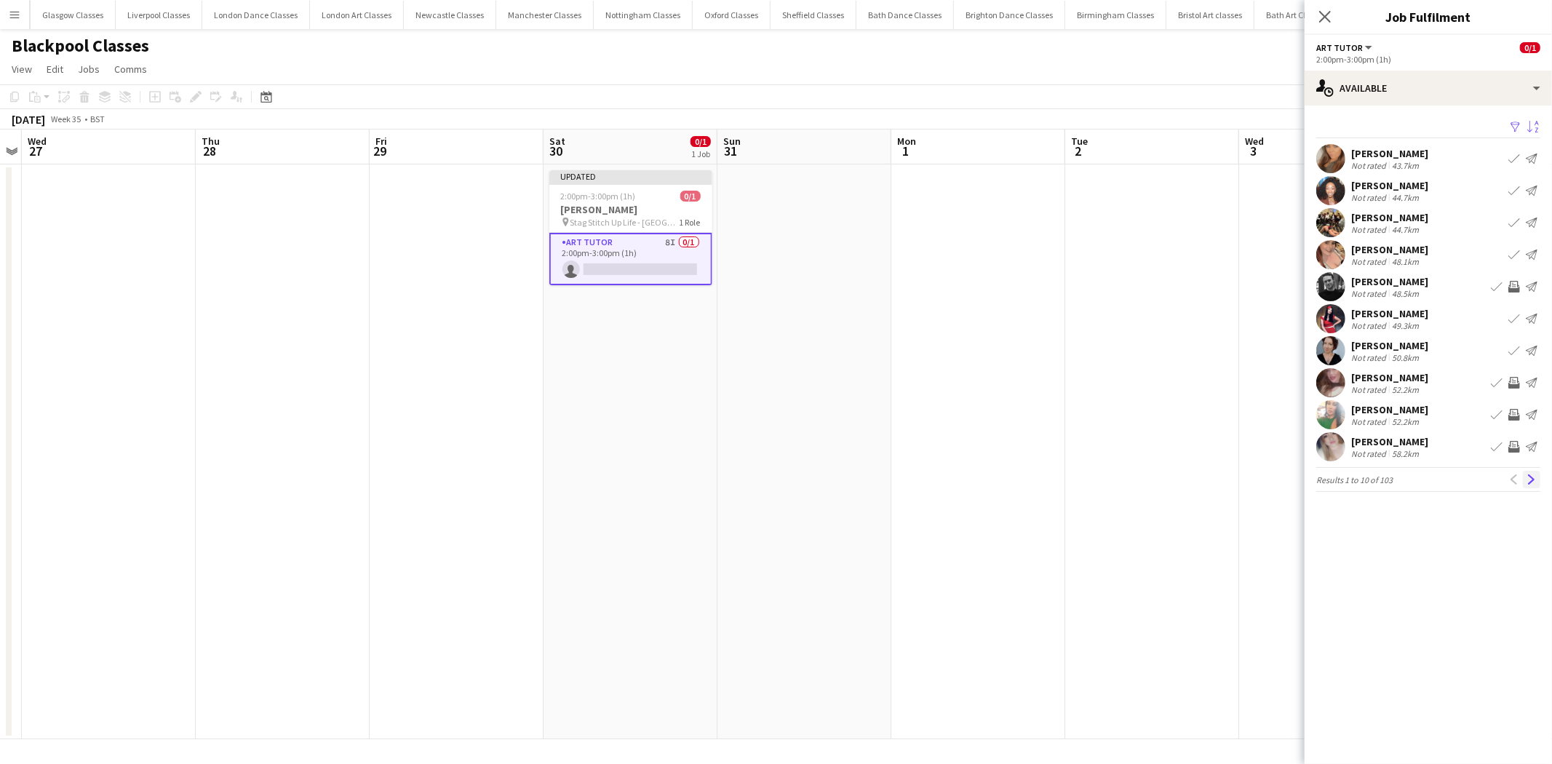
click at [1534, 478] on app-icon "Next" at bounding box center [1532, 480] width 10 height 10
drag, startPoint x: 1512, startPoint y: 278, endPoint x: 1512, endPoint y: 310, distance: 32.0
click at [1512, 282] on button "Invite crew" at bounding box center [1514, 286] width 17 height 17
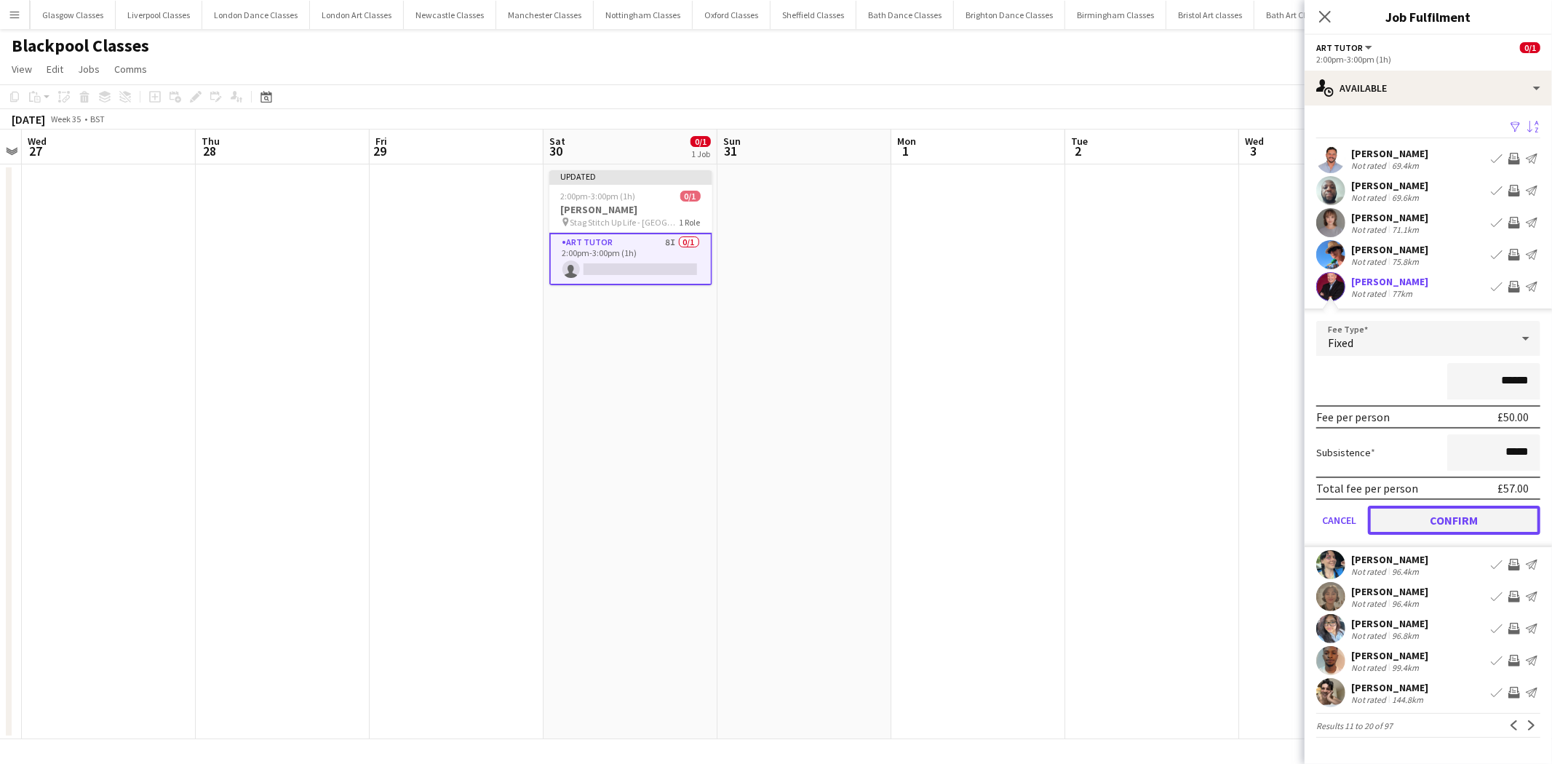
click at [1467, 519] on button "Confirm" at bounding box center [1454, 520] width 172 height 29
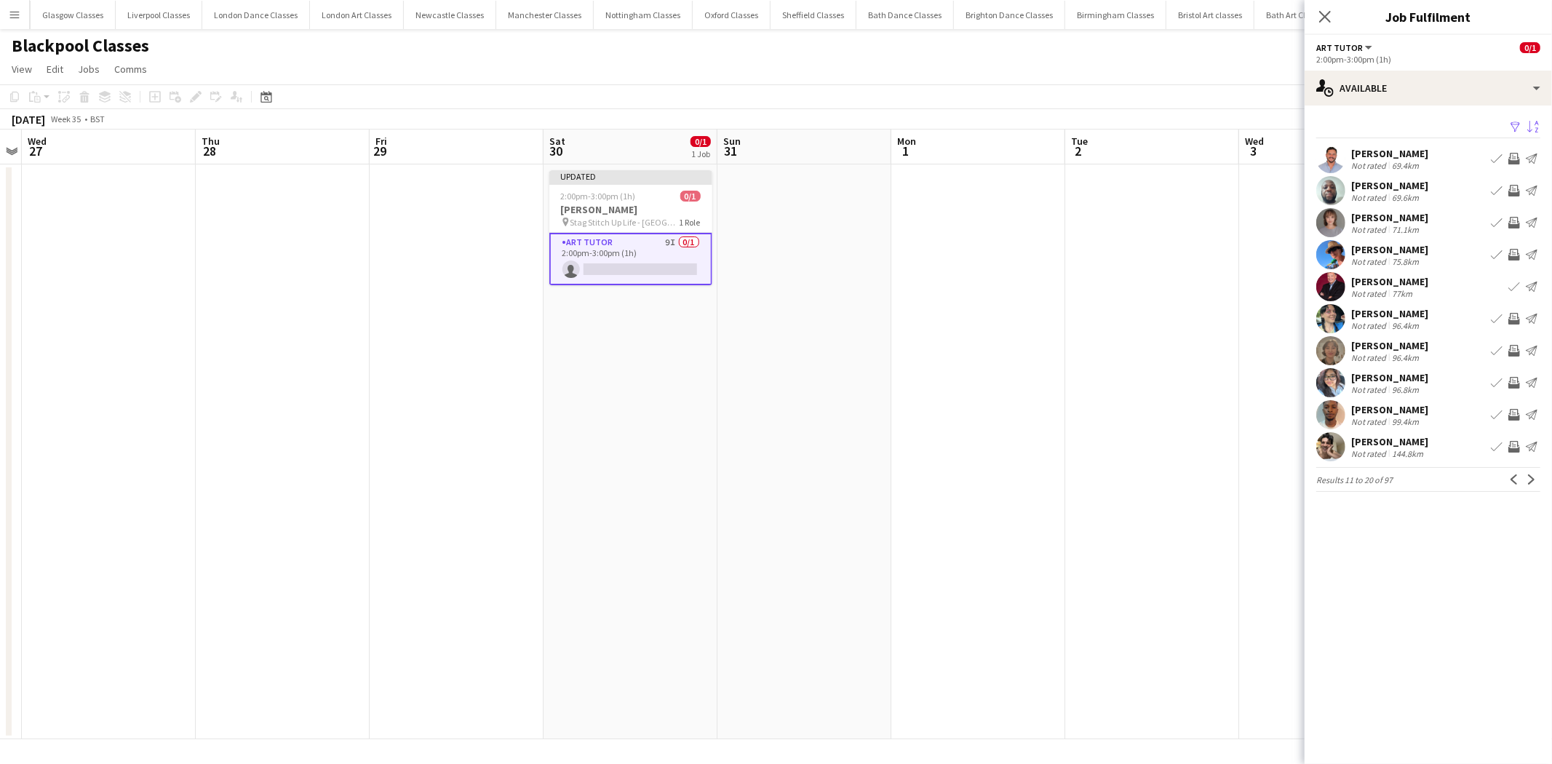
click at [1520, 318] on app-icon "Invite crew" at bounding box center [1515, 319] width 12 height 12
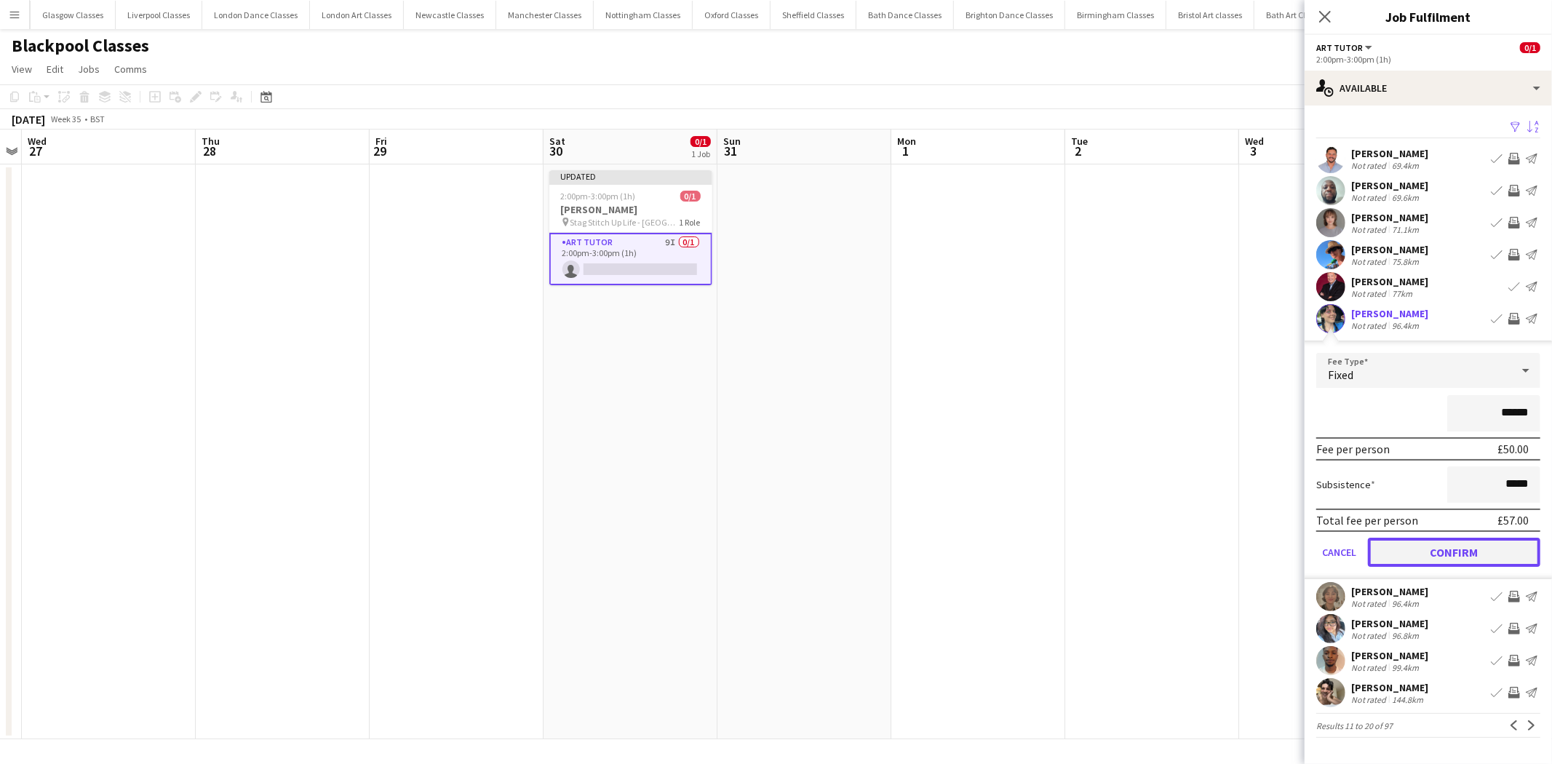
click at [1464, 544] on button "Confirm" at bounding box center [1454, 552] width 172 height 29
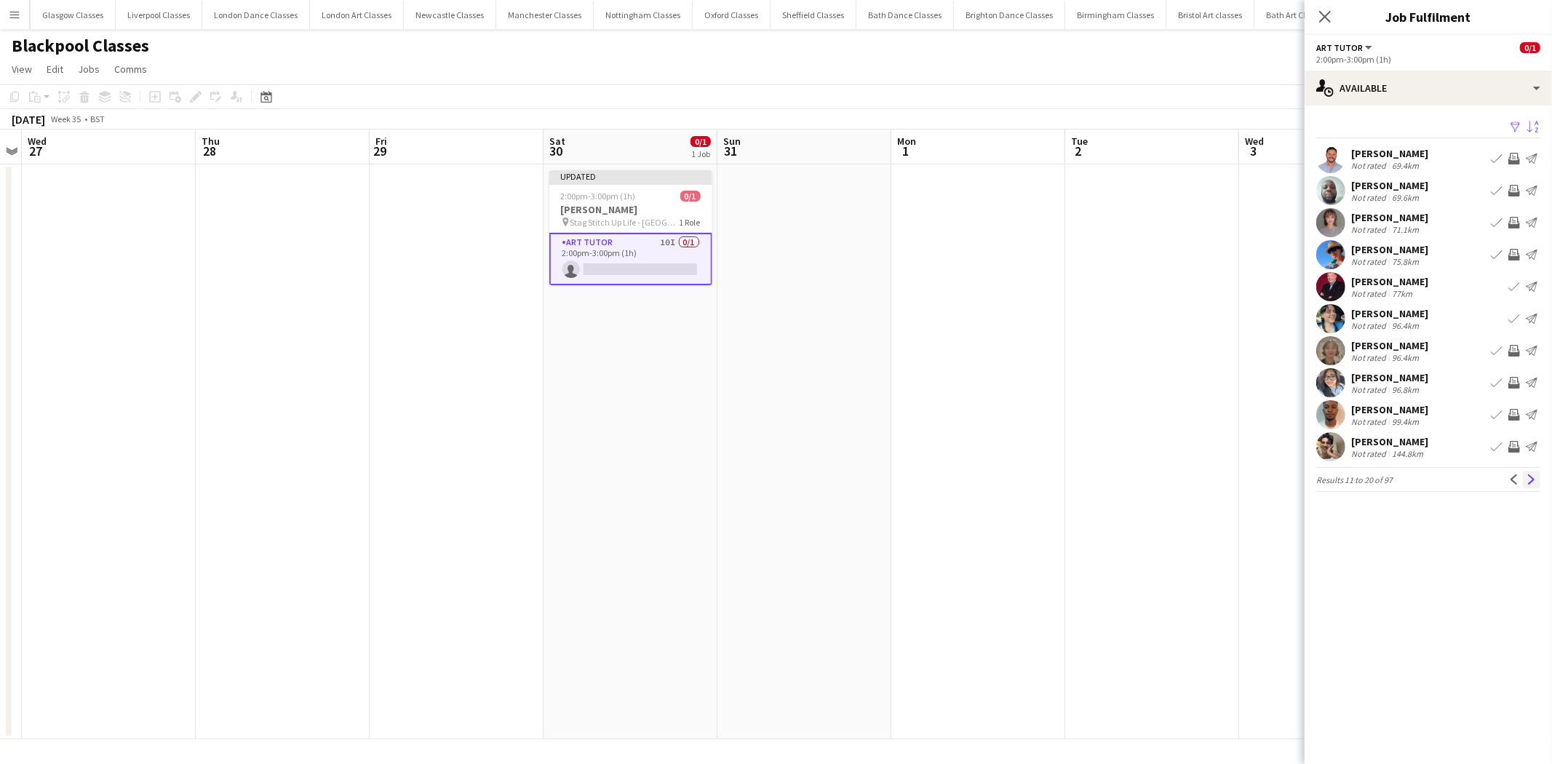
click at [1534, 473] on button "Next" at bounding box center [1531, 479] width 17 height 17
click at [1103, 488] on app-date-cell at bounding box center [1153, 451] width 174 height 575
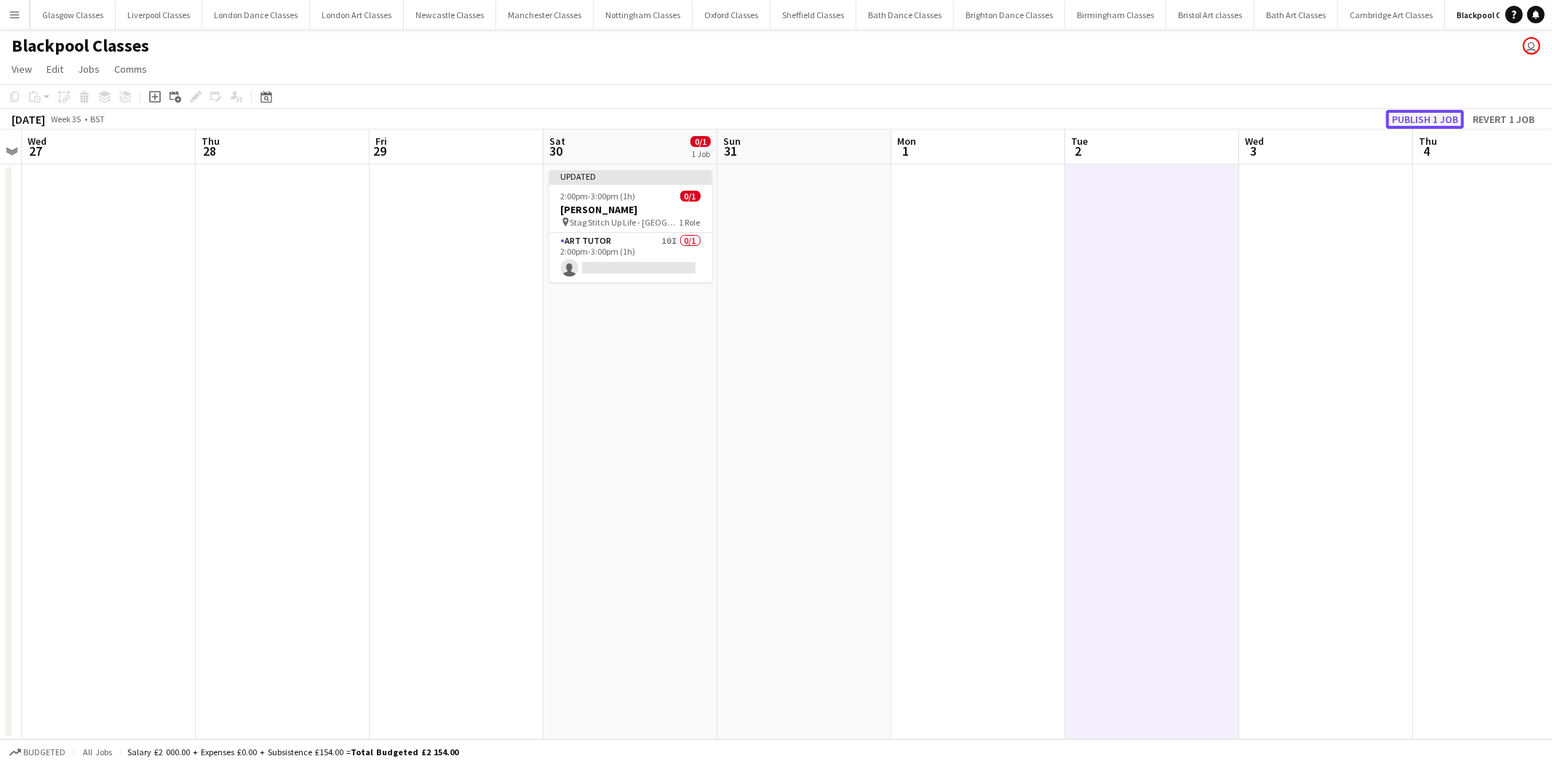
click at [1408, 122] on button "Publish 1 job" at bounding box center [1426, 119] width 78 height 19
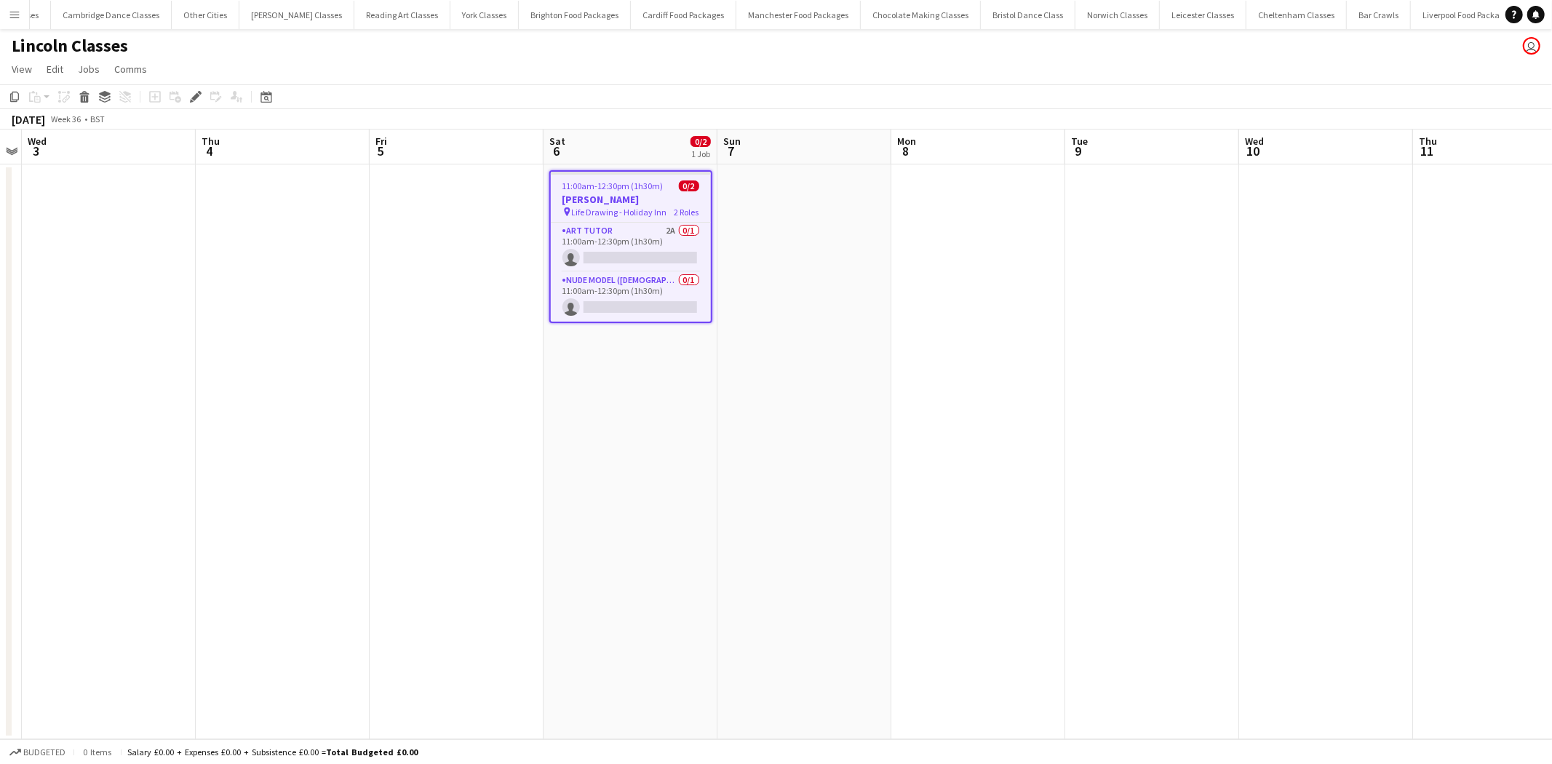
scroll to position [0, 2014]
click at [622, 224] on app-card-role "Art Tutor 2A 0/1 11:00am-12:30pm (1h30m) single-neutral-actions" at bounding box center [631, 247] width 160 height 49
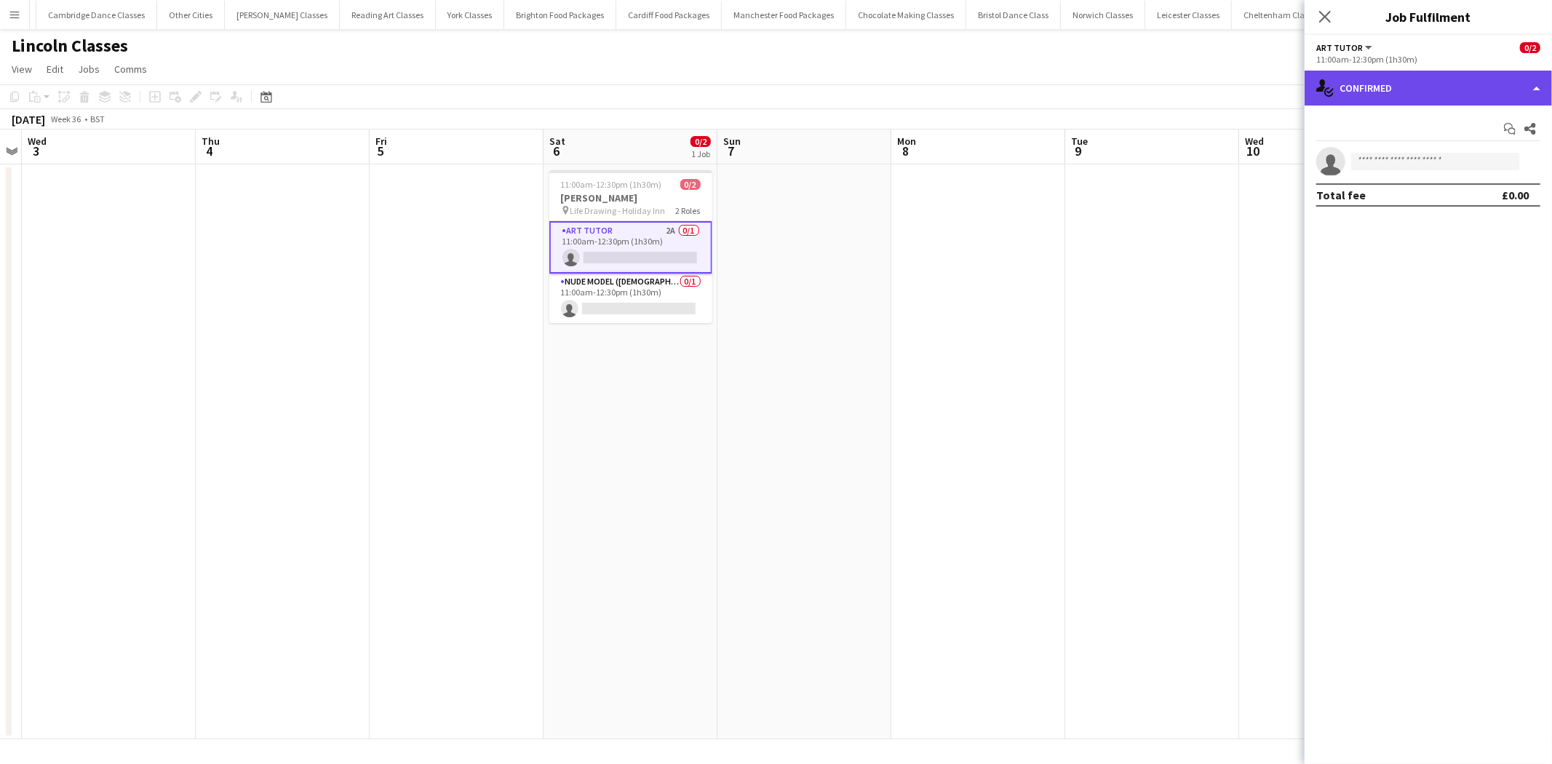
click at [1425, 82] on div "single-neutral-actions-check-2 Confirmed" at bounding box center [1428, 88] width 247 height 35
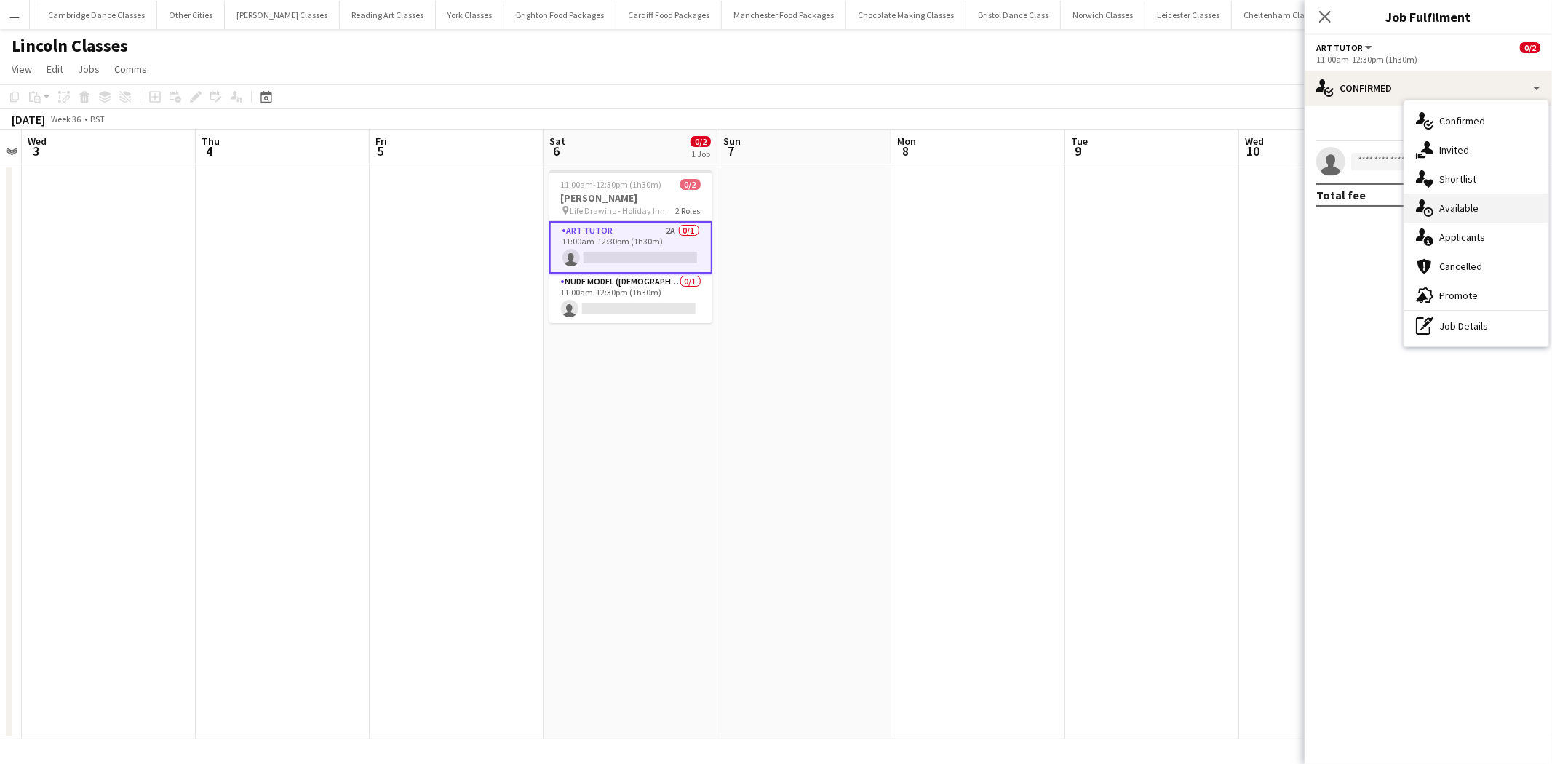
click at [1451, 211] on div "single-neutral-actions-upload Available" at bounding box center [1477, 208] width 144 height 29
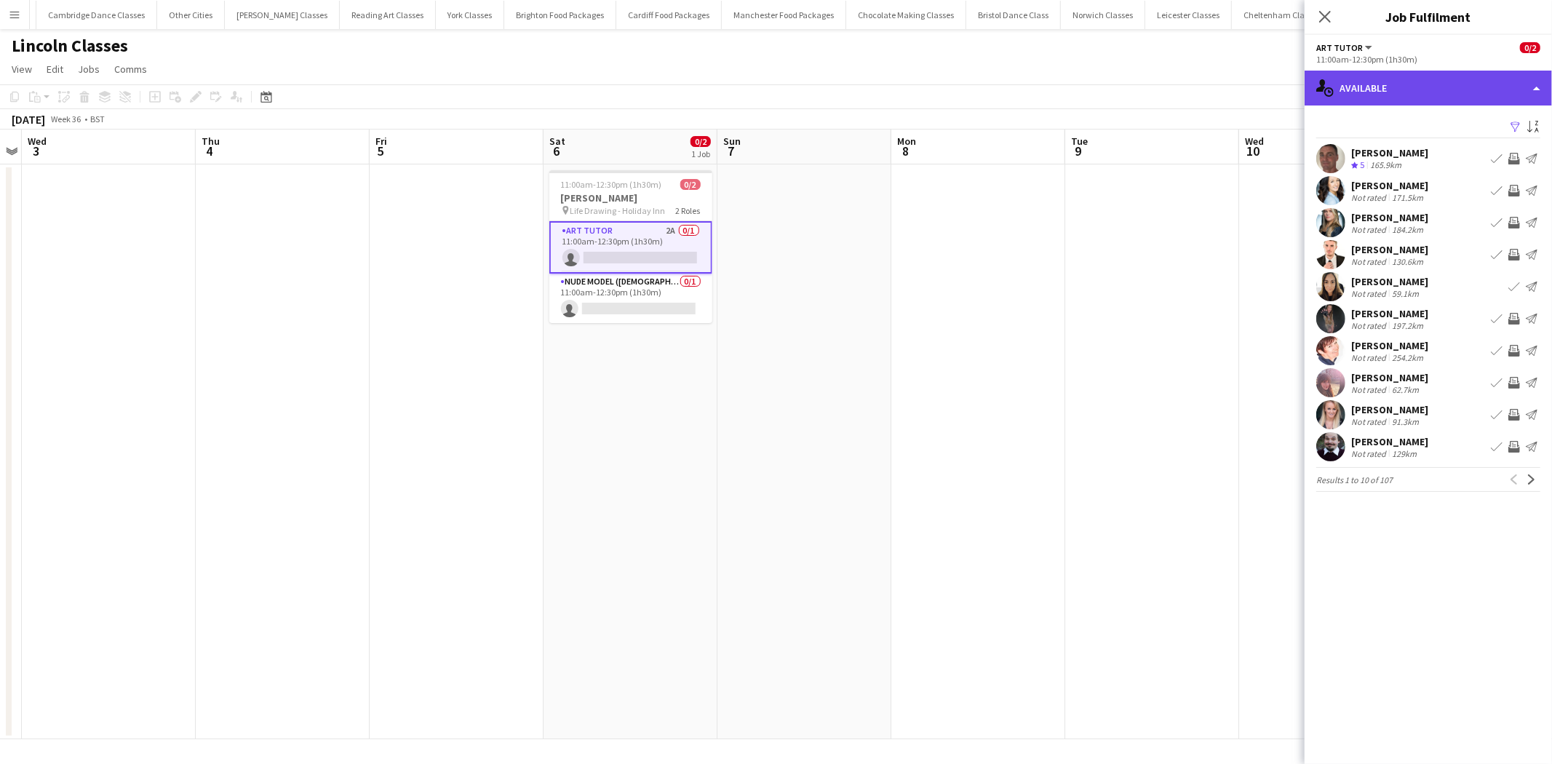
click at [1457, 77] on div "single-neutral-actions-upload Available" at bounding box center [1428, 88] width 247 height 35
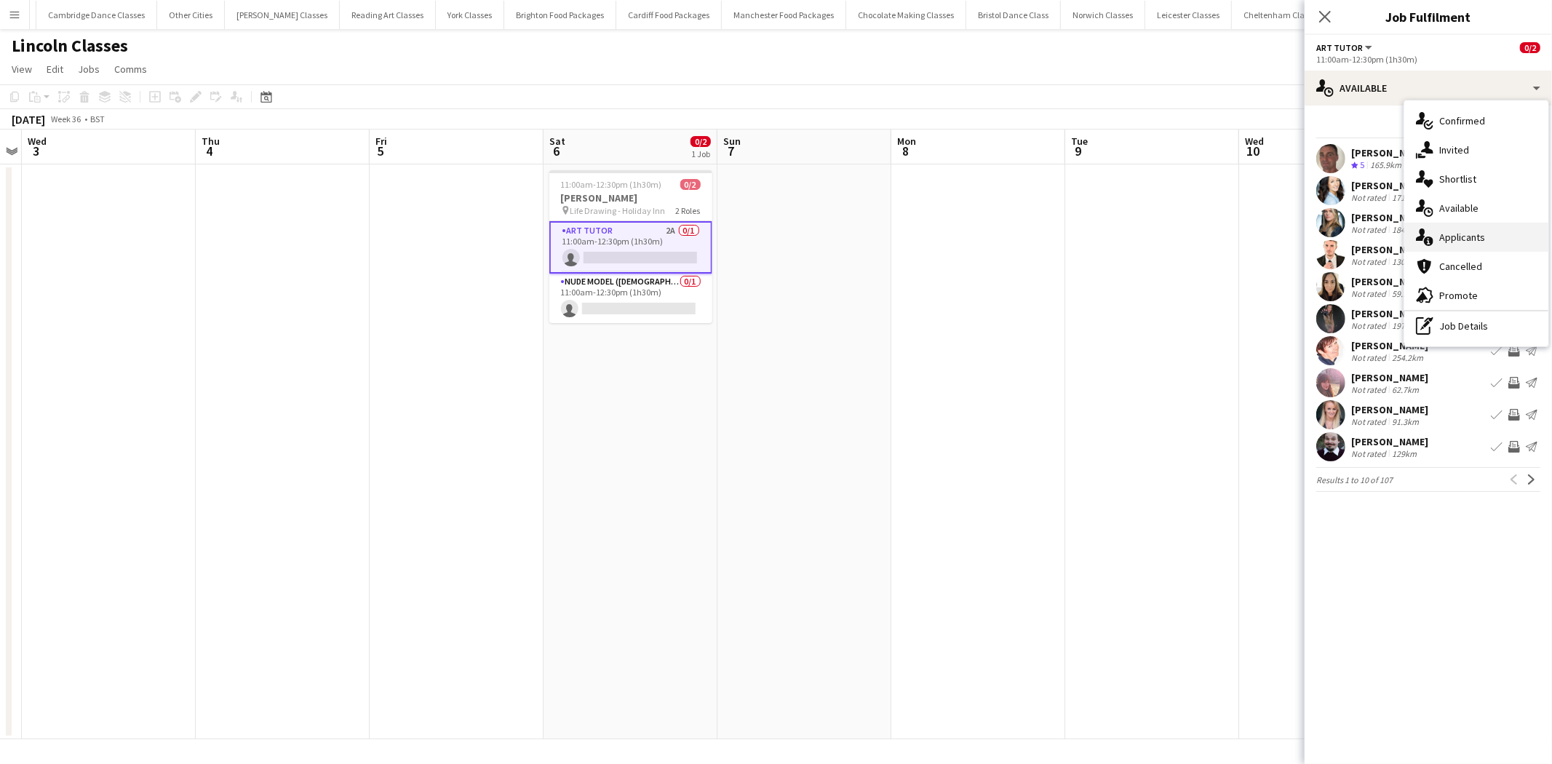
click at [1474, 231] on div "single-neutral-actions-information Applicants" at bounding box center [1477, 237] width 144 height 29
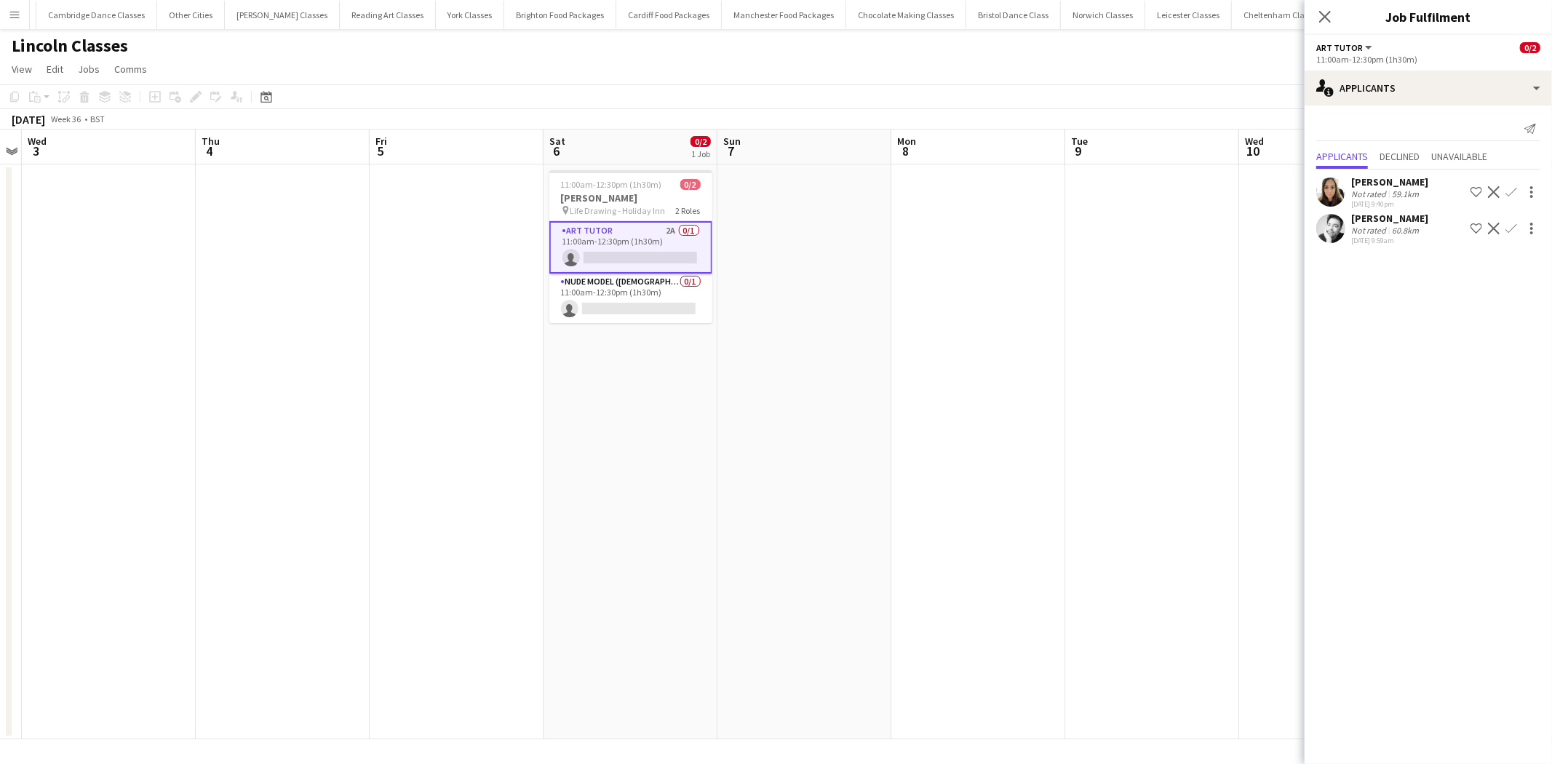
click at [1508, 190] on app-icon "Confirm" at bounding box center [1512, 192] width 12 height 12
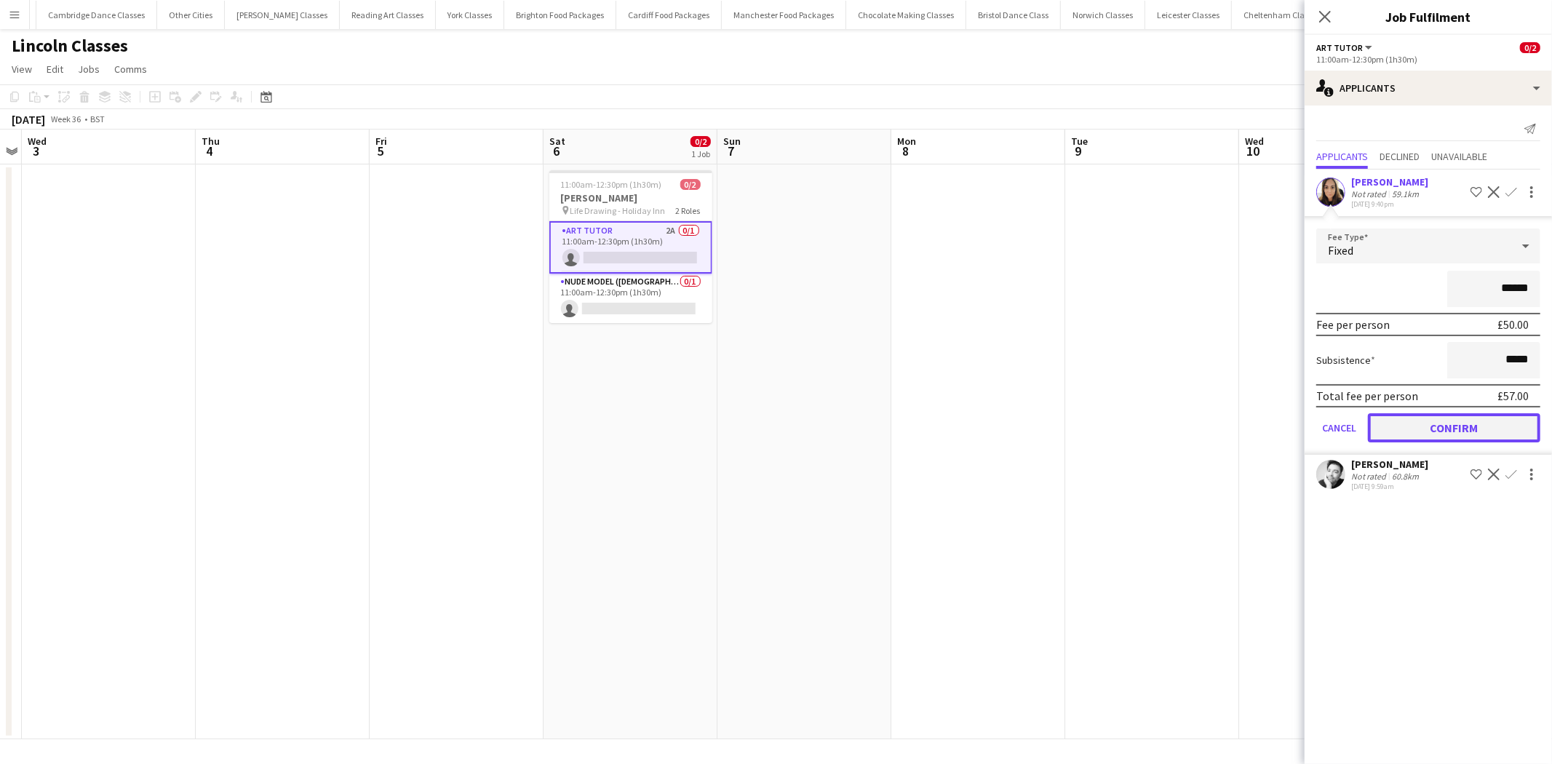
click at [1460, 426] on button "Confirm" at bounding box center [1454, 427] width 172 height 29
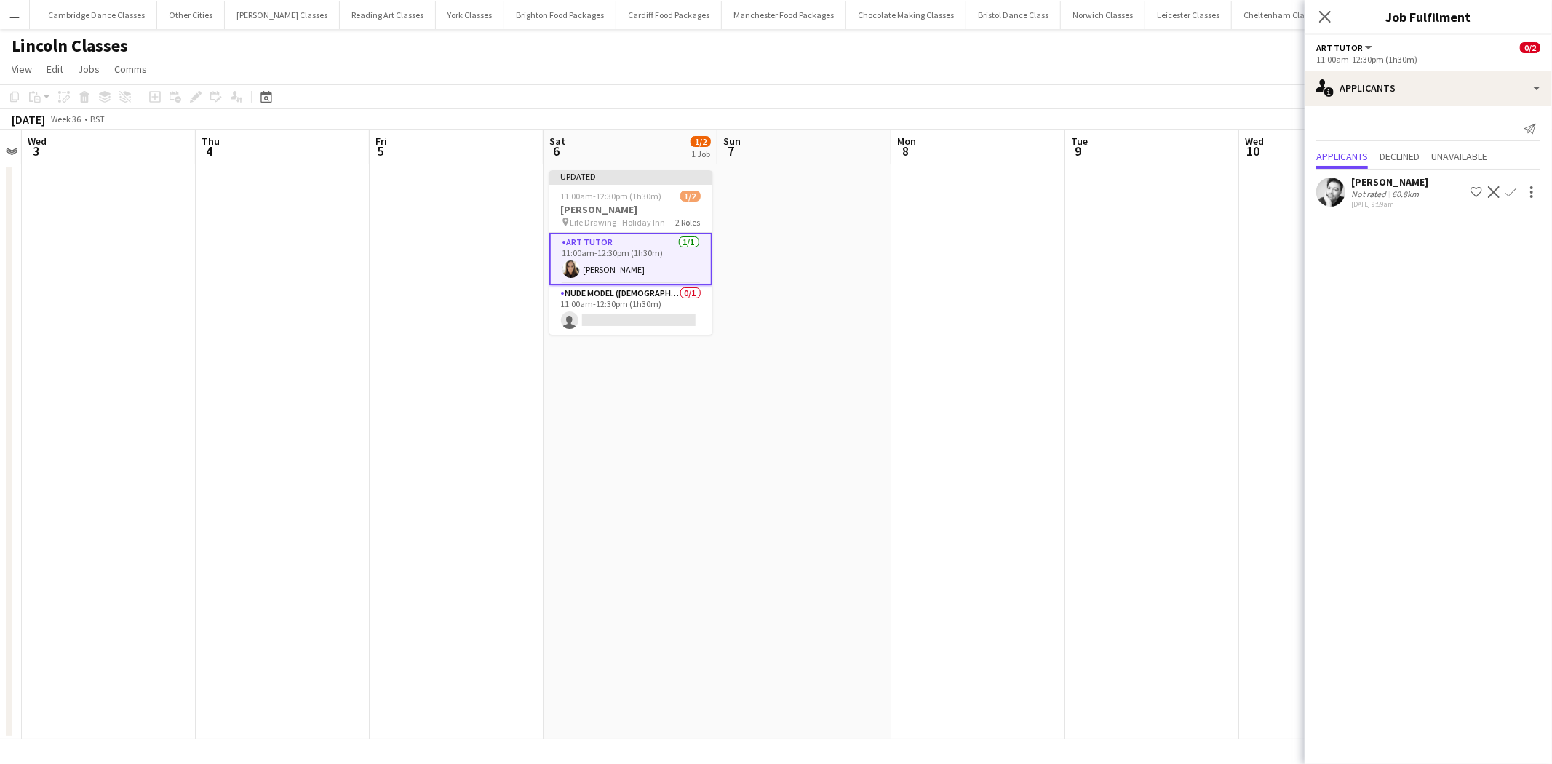
click at [941, 394] on app-date-cell at bounding box center [979, 451] width 174 height 575
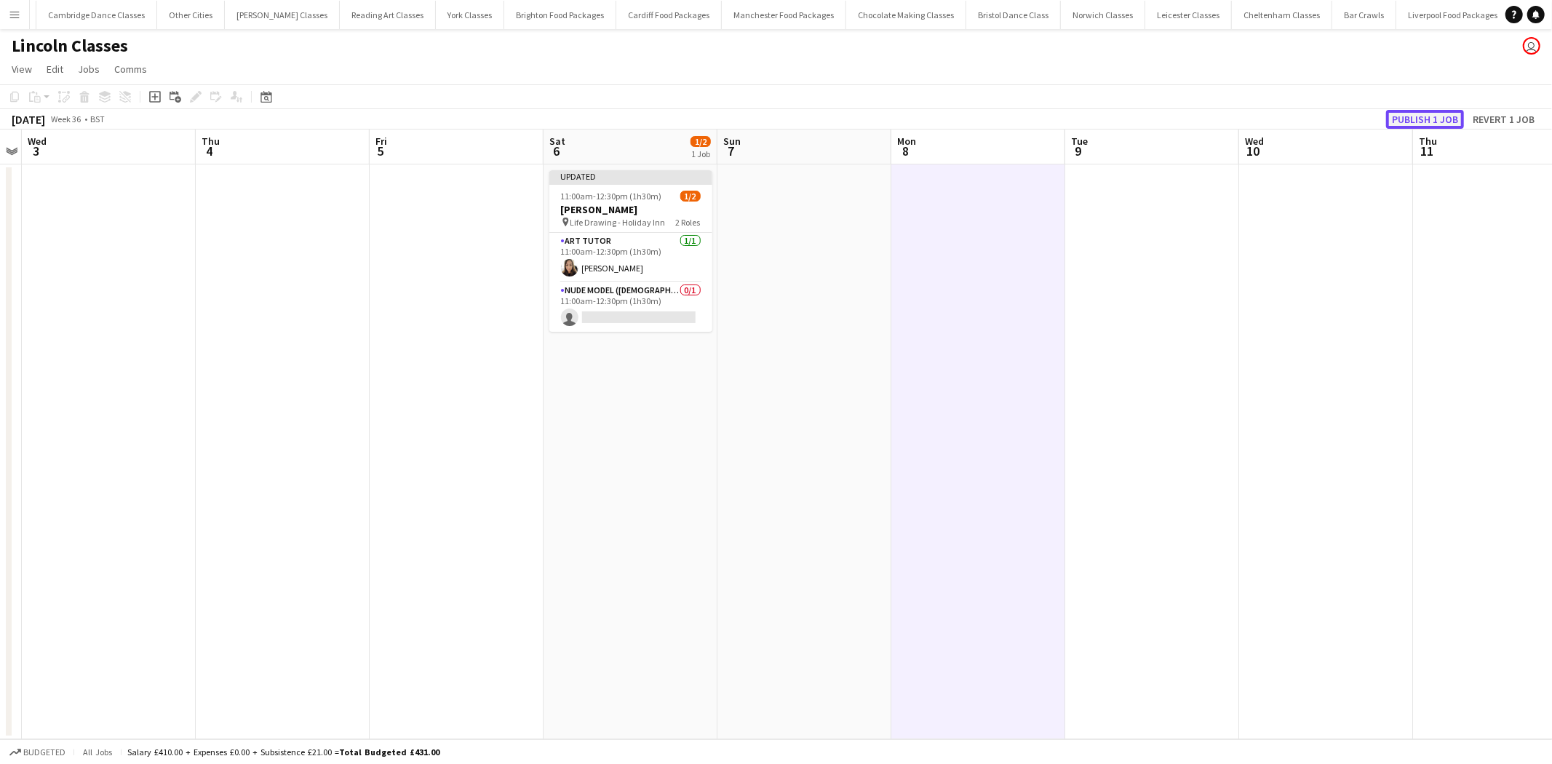
click at [1414, 113] on button "Publish 1 job" at bounding box center [1426, 119] width 78 height 19
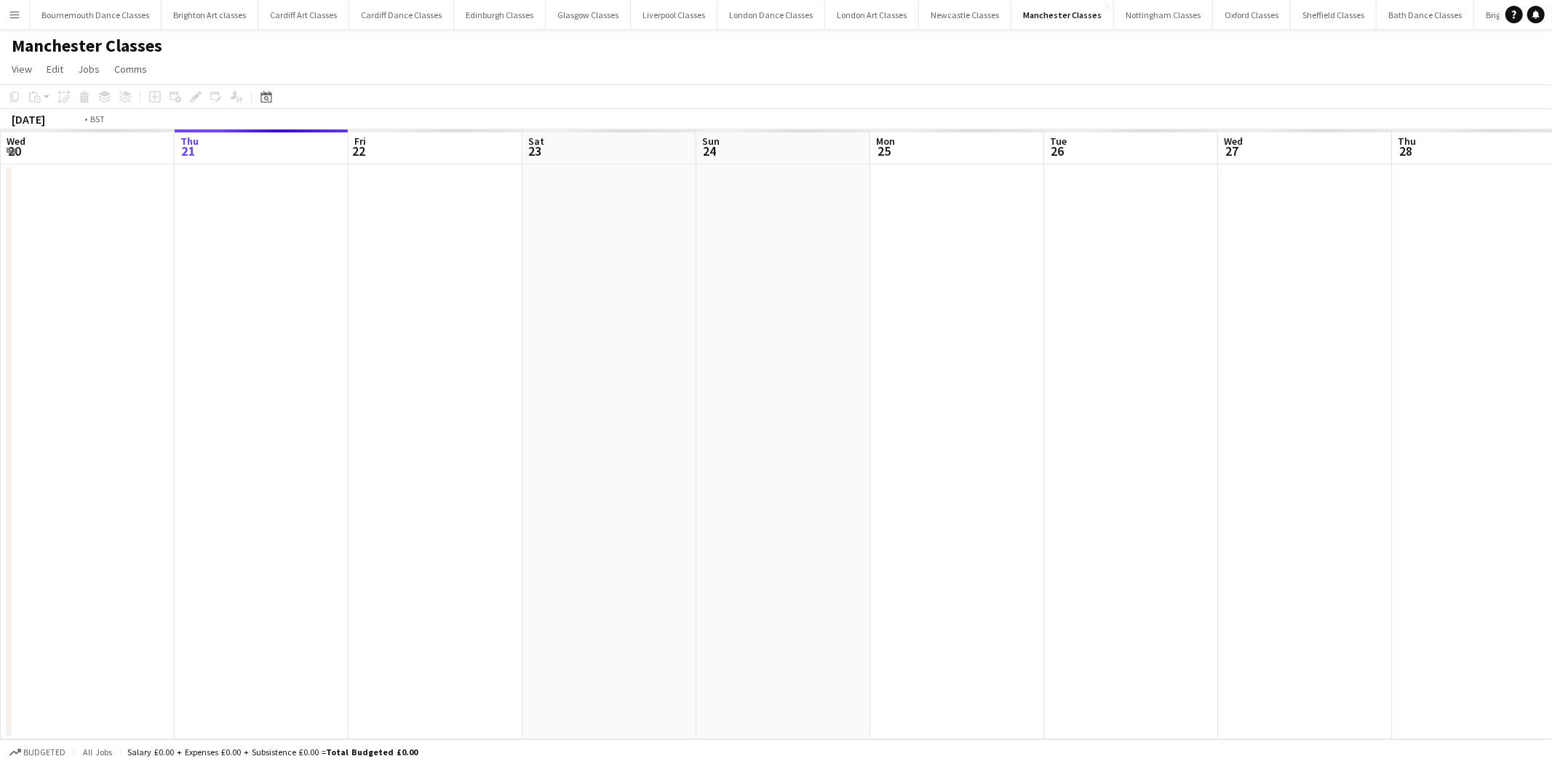
scroll to position [0, 500]
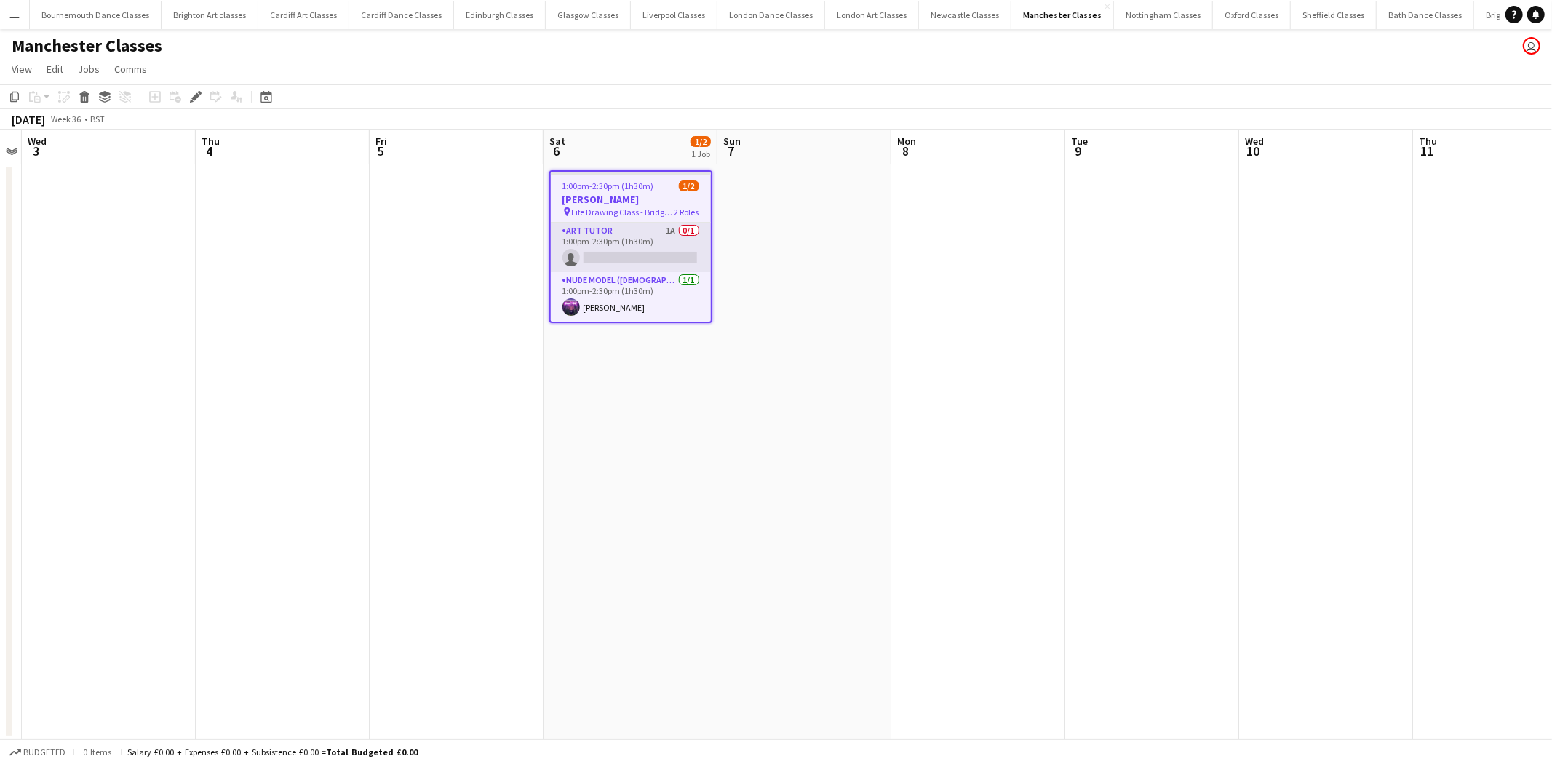
click at [656, 231] on app-card-role "Art Tutor 1A 0/1 1:00pm-2:30pm (1h30m) single-neutral-actions" at bounding box center [631, 247] width 160 height 49
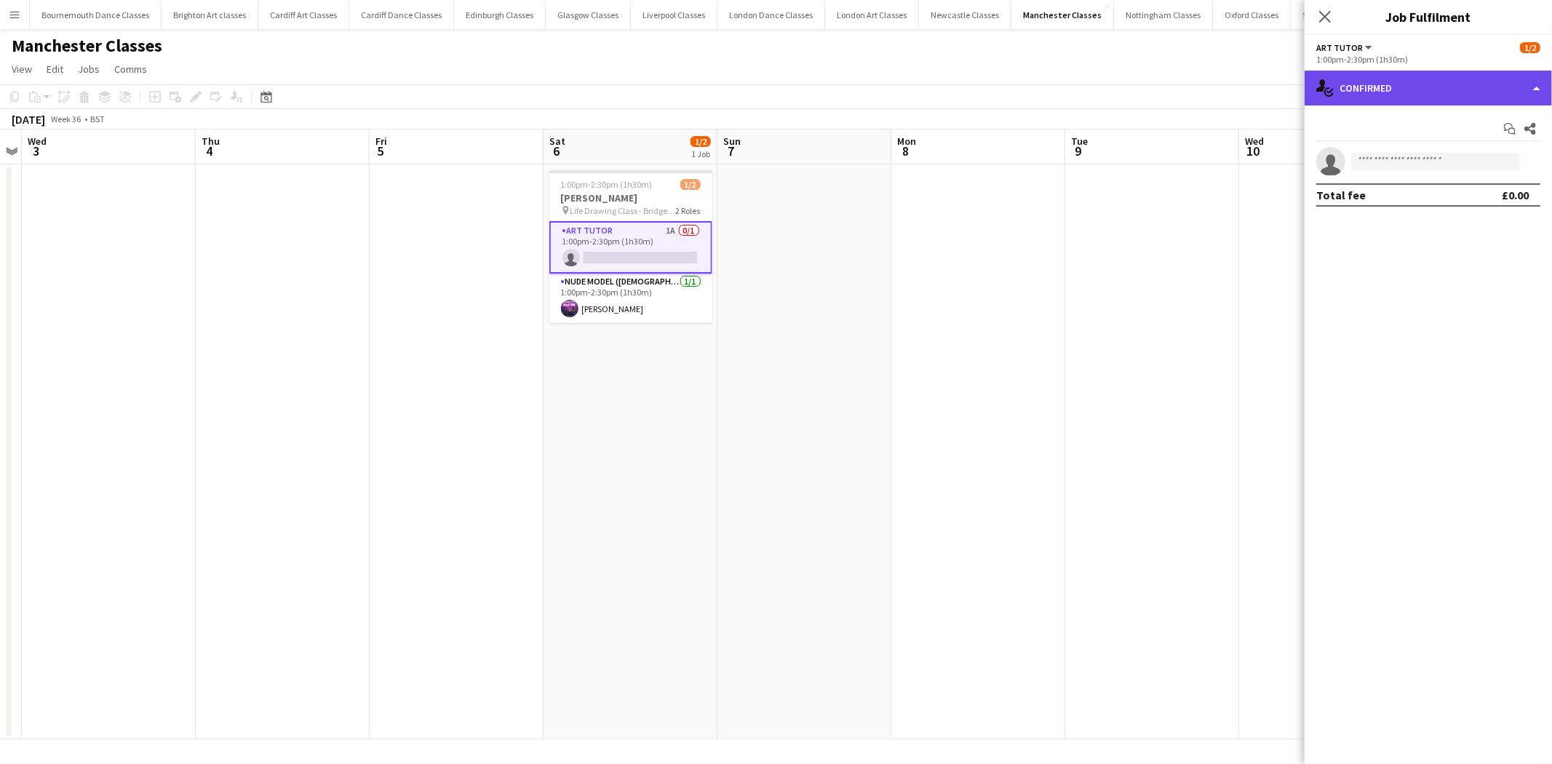
click at [1401, 95] on div "single-neutral-actions-check-2 Confirmed" at bounding box center [1428, 88] width 247 height 35
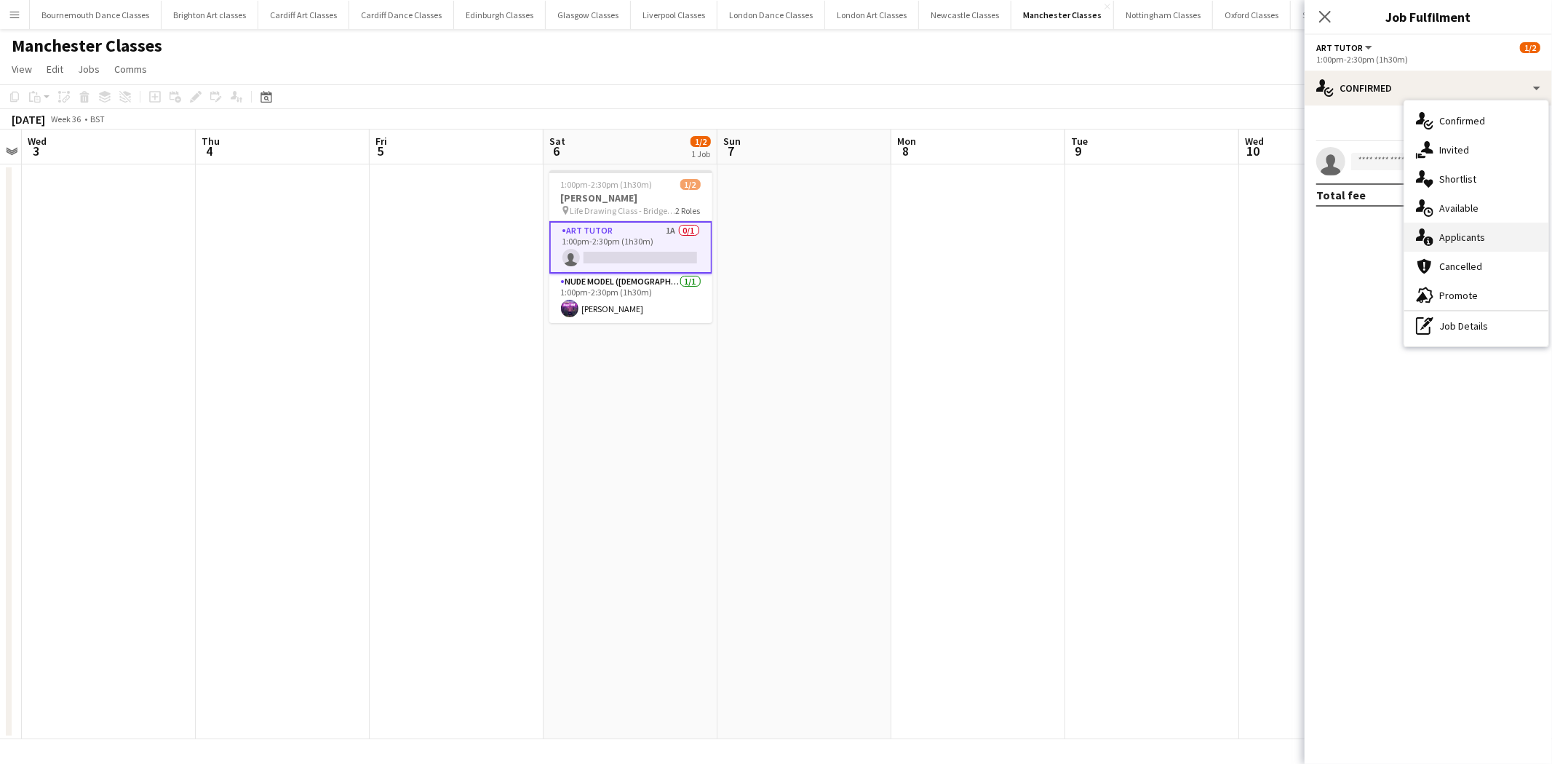
click at [1486, 241] on div "single-neutral-actions-information Applicants" at bounding box center [1477, 237] width 144 height 29
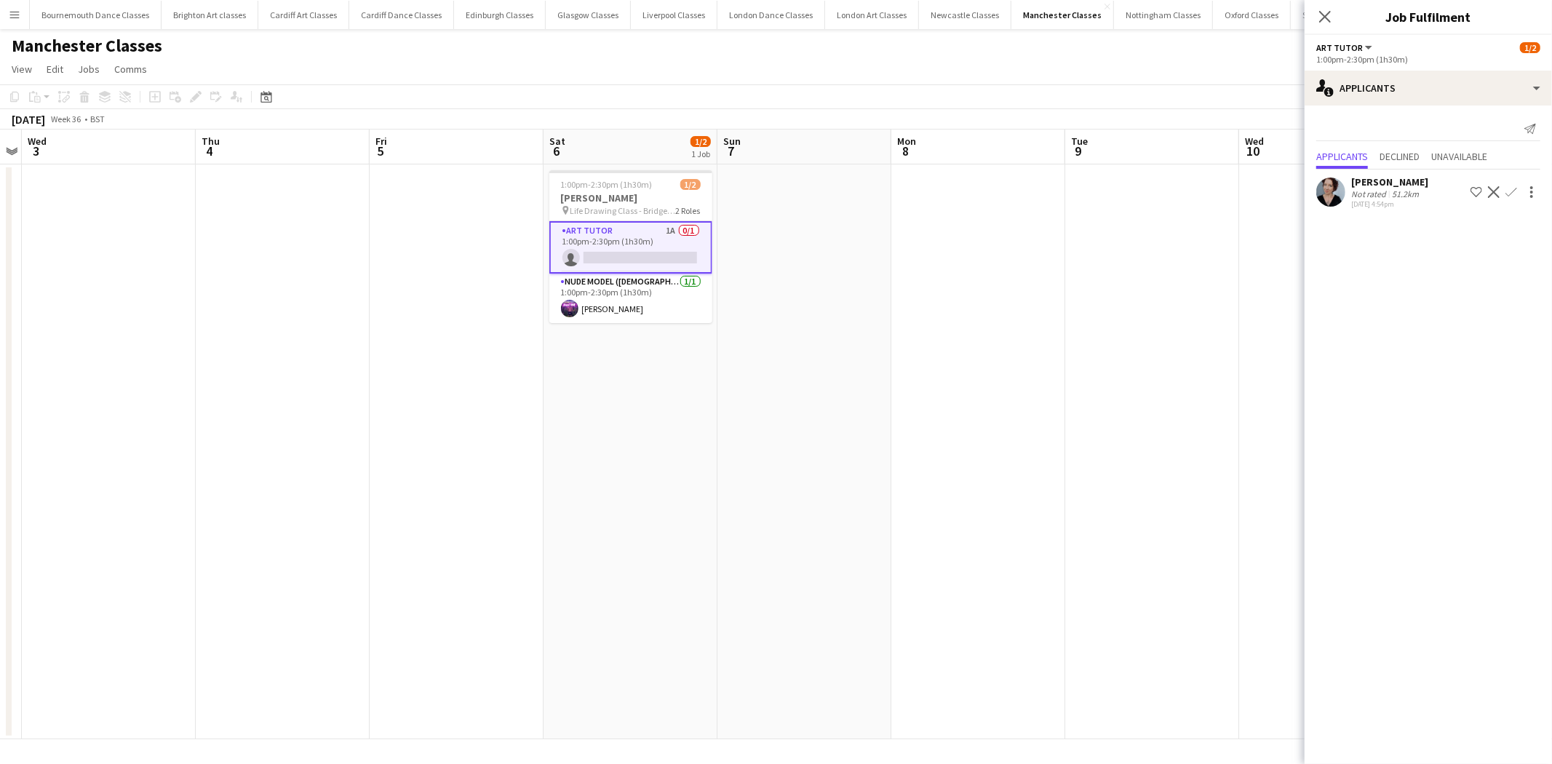
click at [1509, 197] on app-icon "Confirm" at bounding box center [1512, 192] width 12 height 12
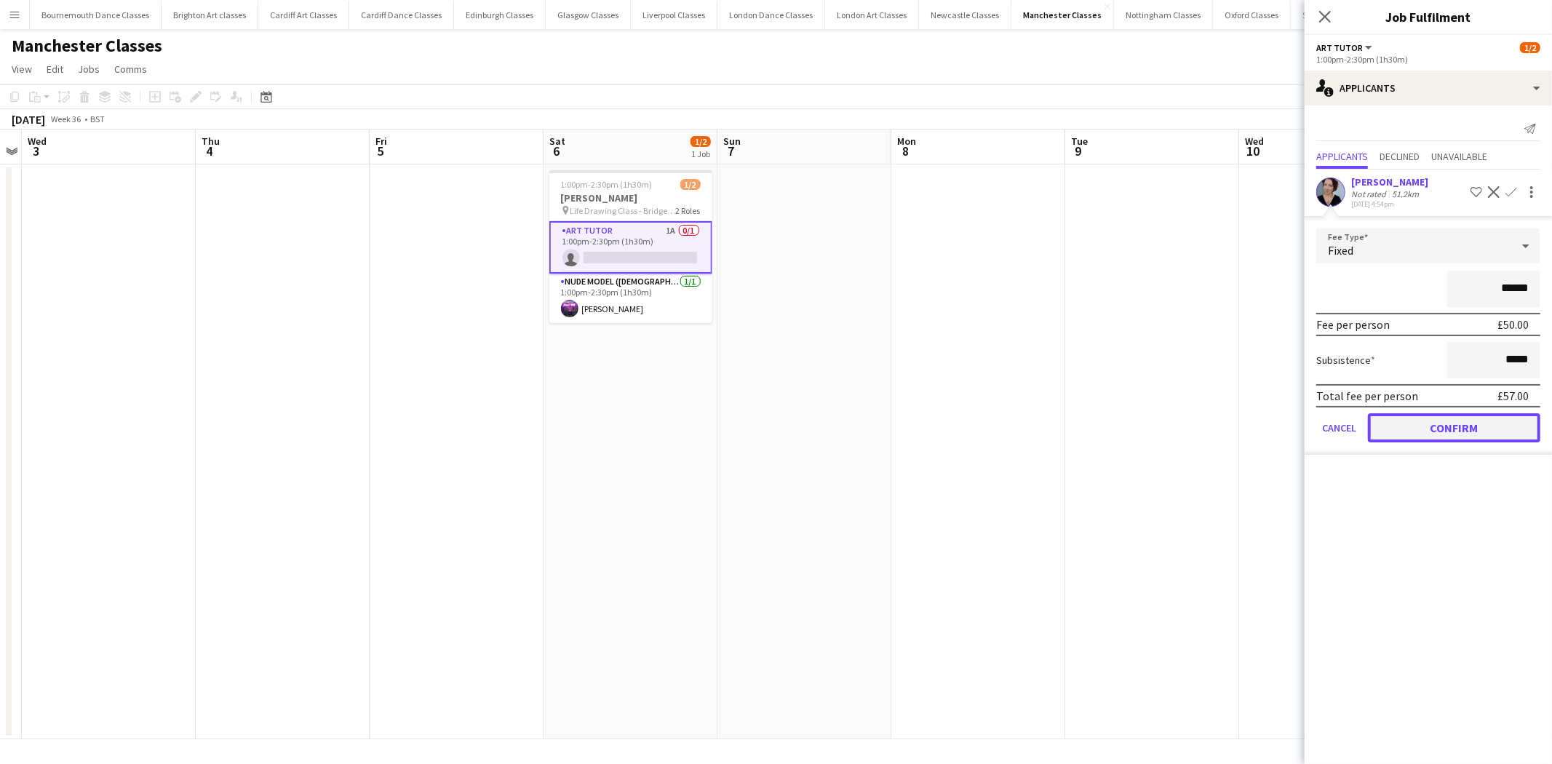
click at [1480, 432] on button "Confirm" at bounding box center [1454, 427] width 172 height 29
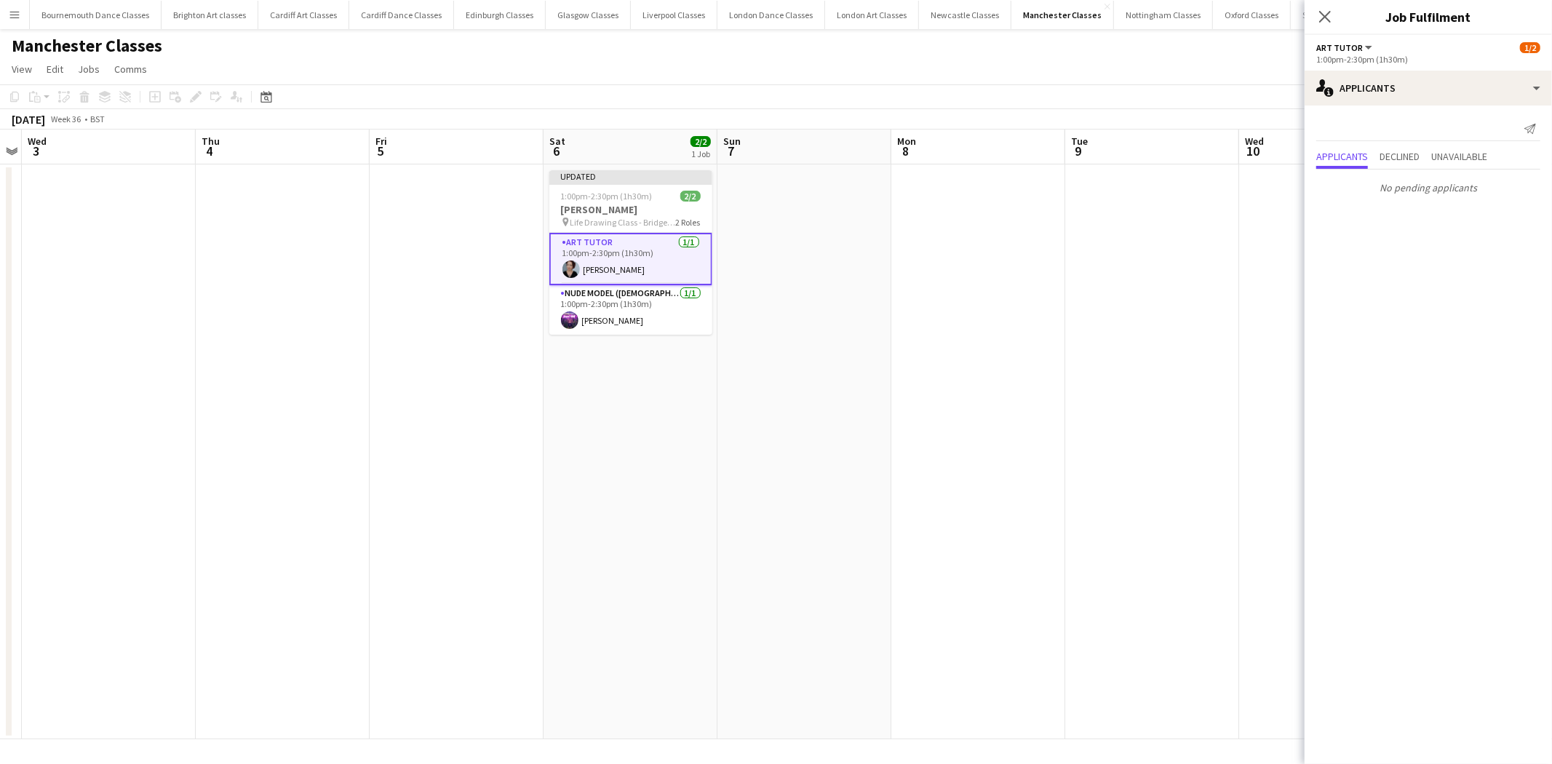
click at [1225, 358] on app-date-cell at bounding box center [1153, 451] width 174 height 575
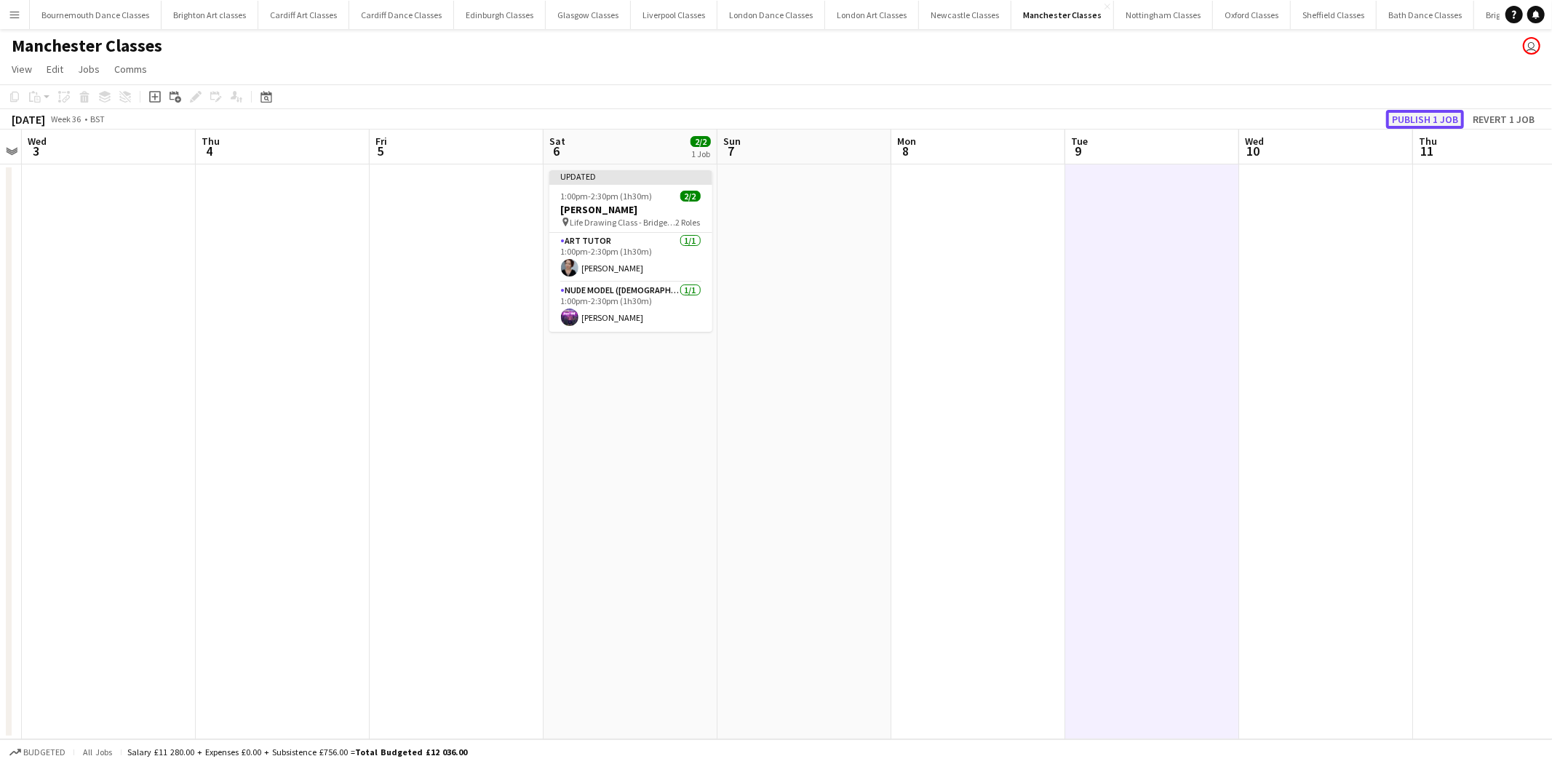
click at [1454, 115] on button "Publish 1 job" at bounding box center [1426, 119] width 78 height 19
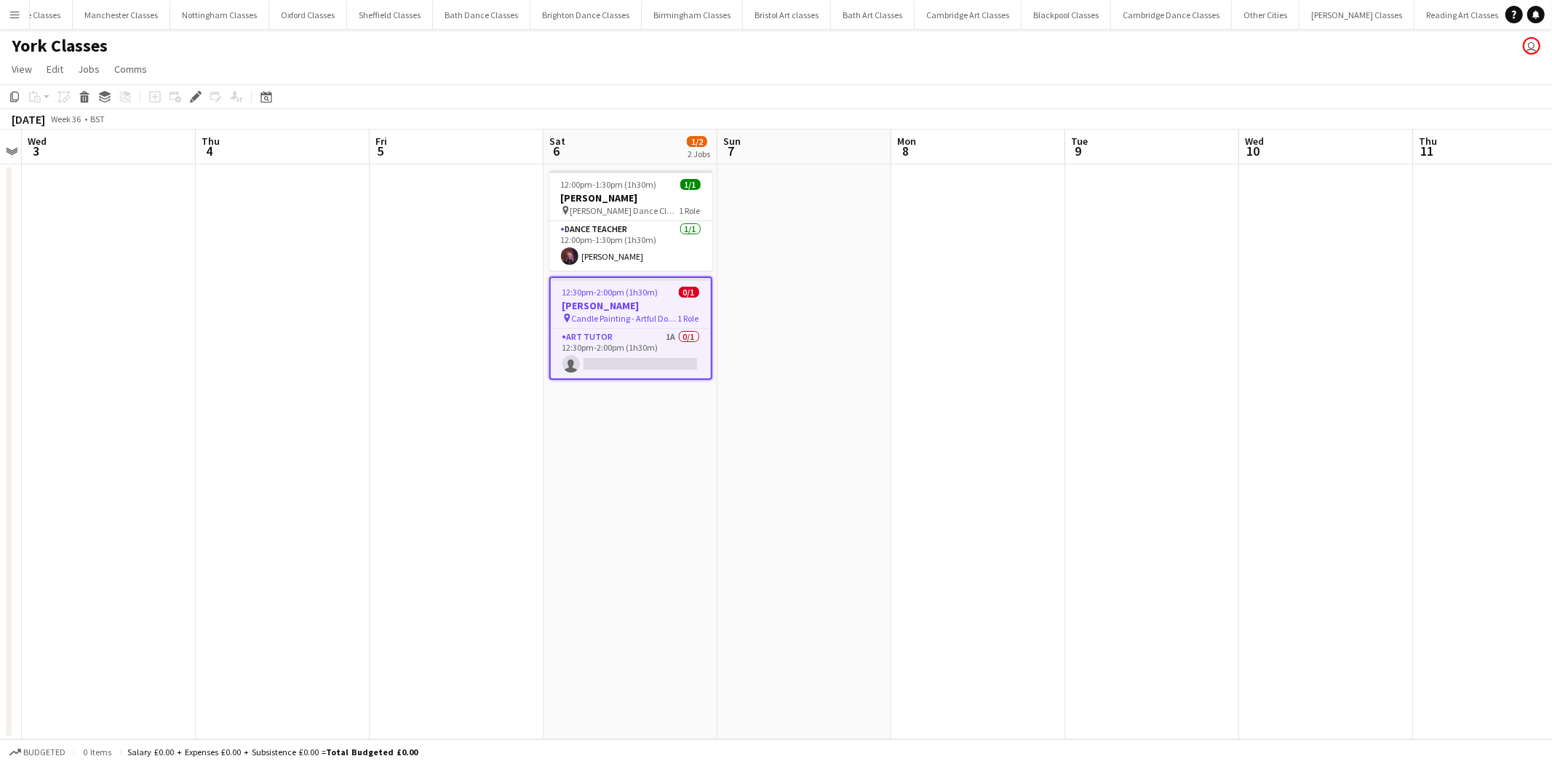
scroll to position [0, 943]
click at [653, 365] on app-card-role "Art Tutor 1A 0/1 12:30pm-2:00pm (1h30m) single-neutral-actions" at bounding box center [631, 353] width 160 height 49
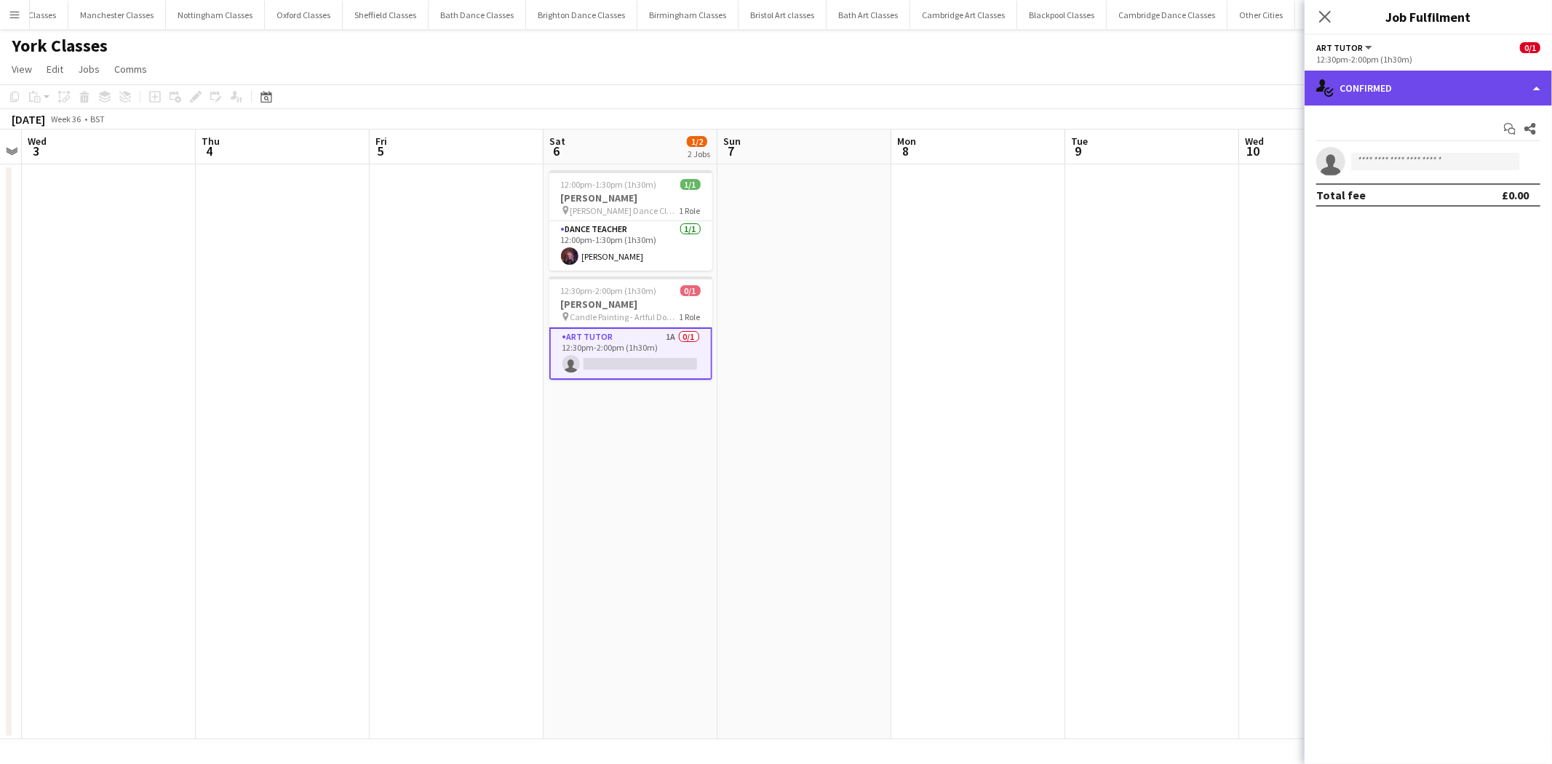
click at [1432, 78] on div "single-neutral-actions-check-2 Confirmed" at bounding box center [1428, 88] width 247 height 35
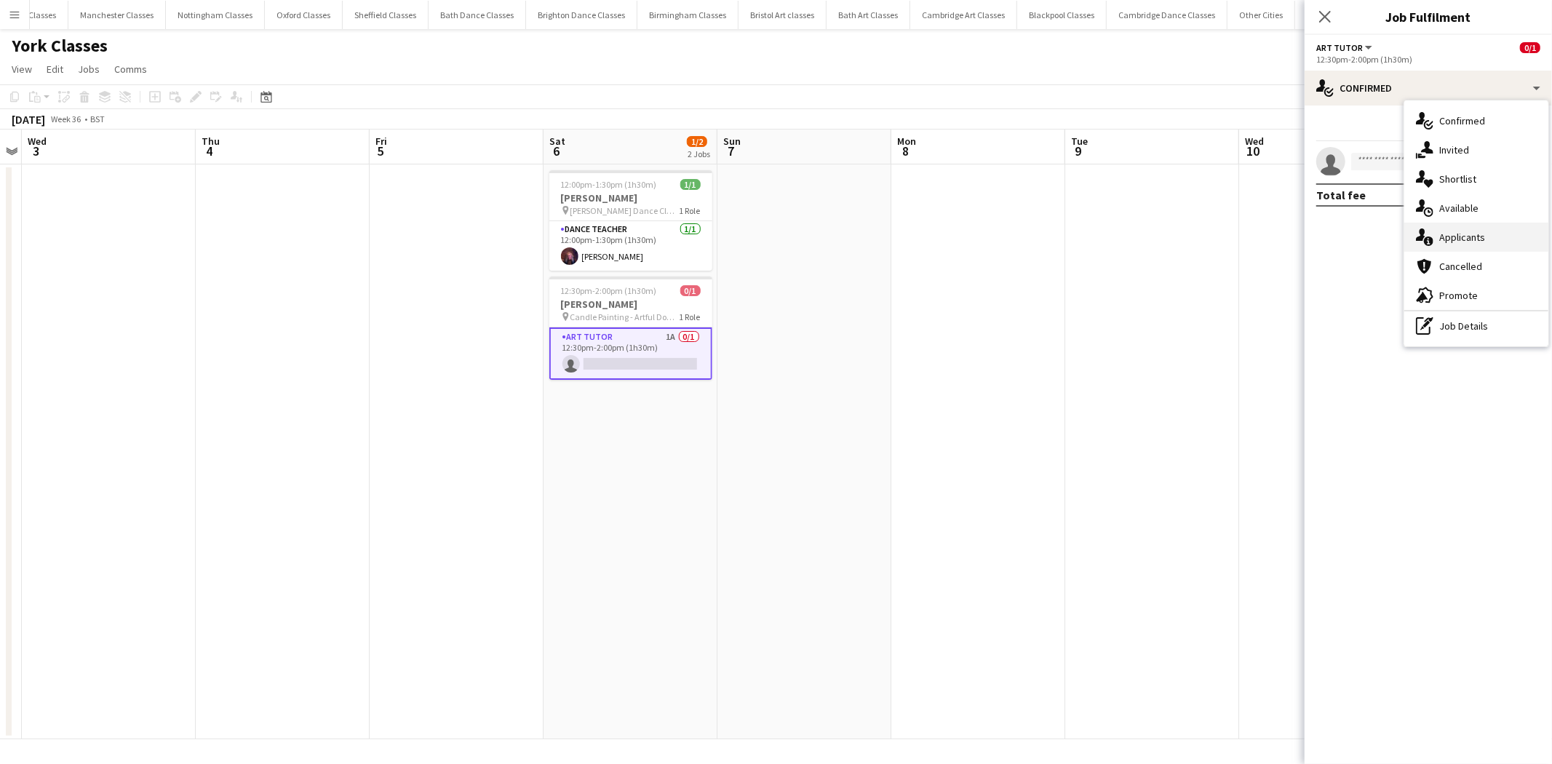
click at [1496, 245] on div "single-neutral-actions-information Applicants" at bounding box center [1477, 237] width 144 height 29
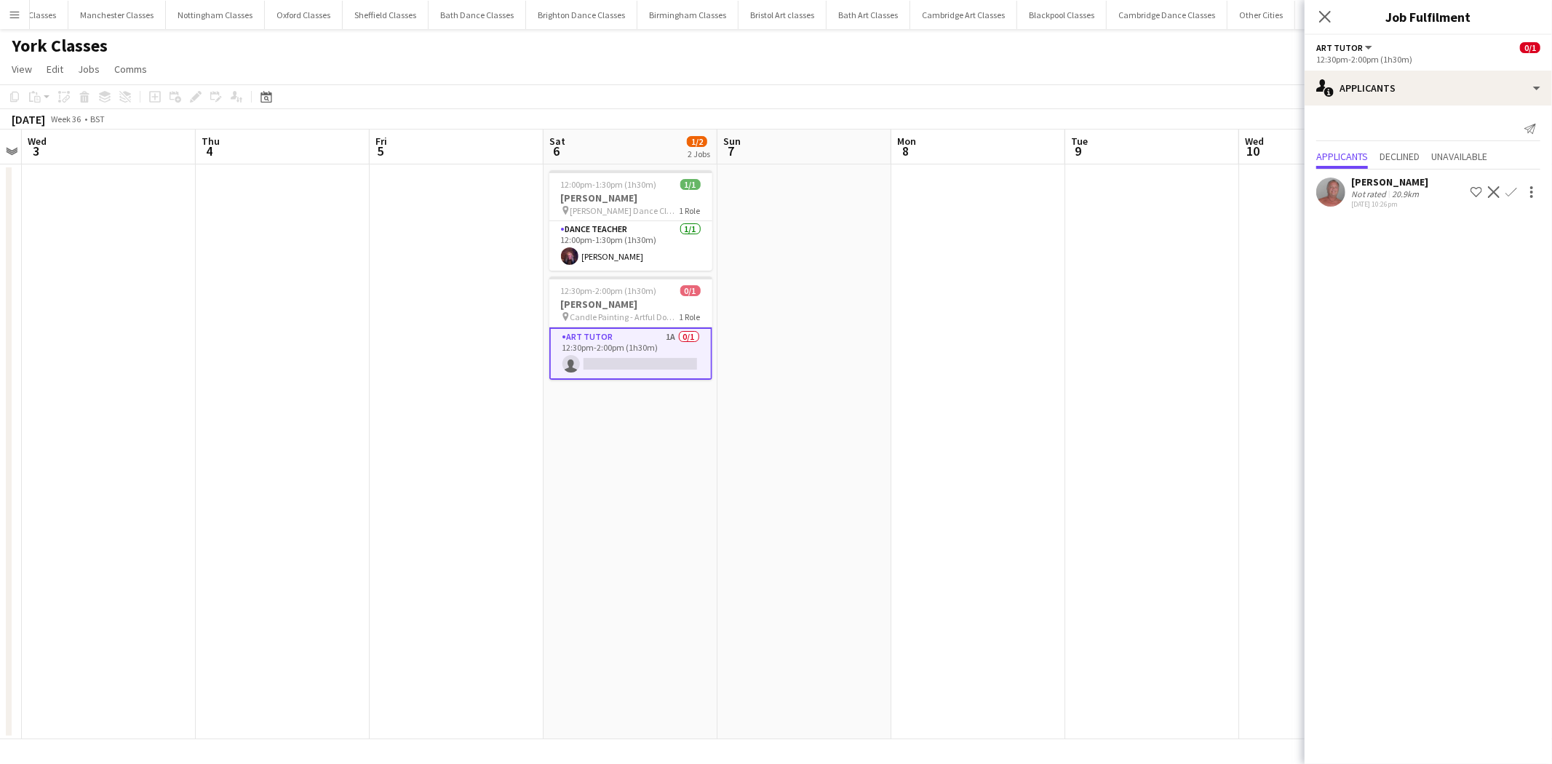
click at [1518, 186] on button "Confirm" at bounding box center [1511, 191] width 17 height 17
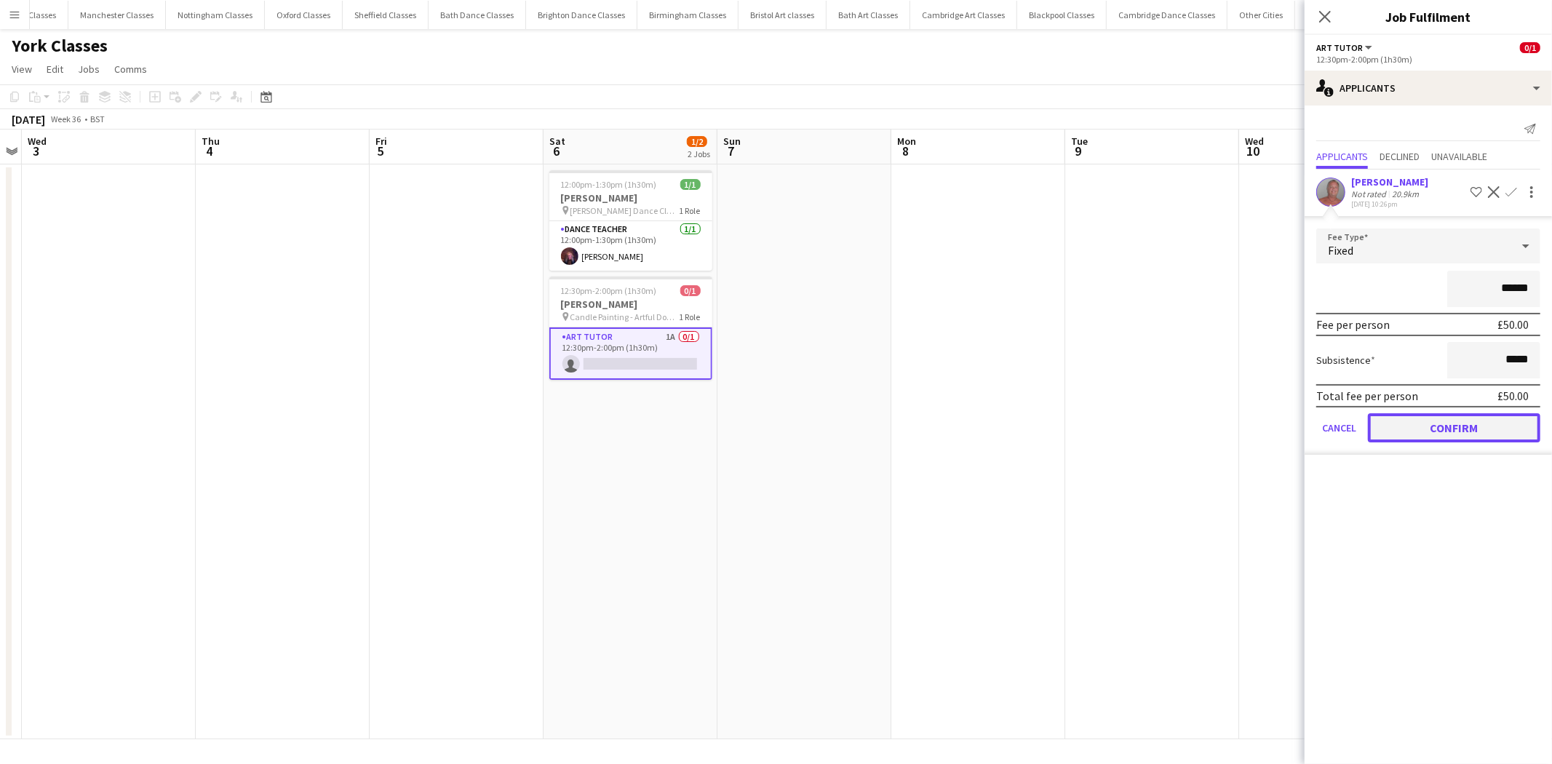
click at [1485, 434] on button "Confirm" at bounding box center [1454, 427] width 172 height 29
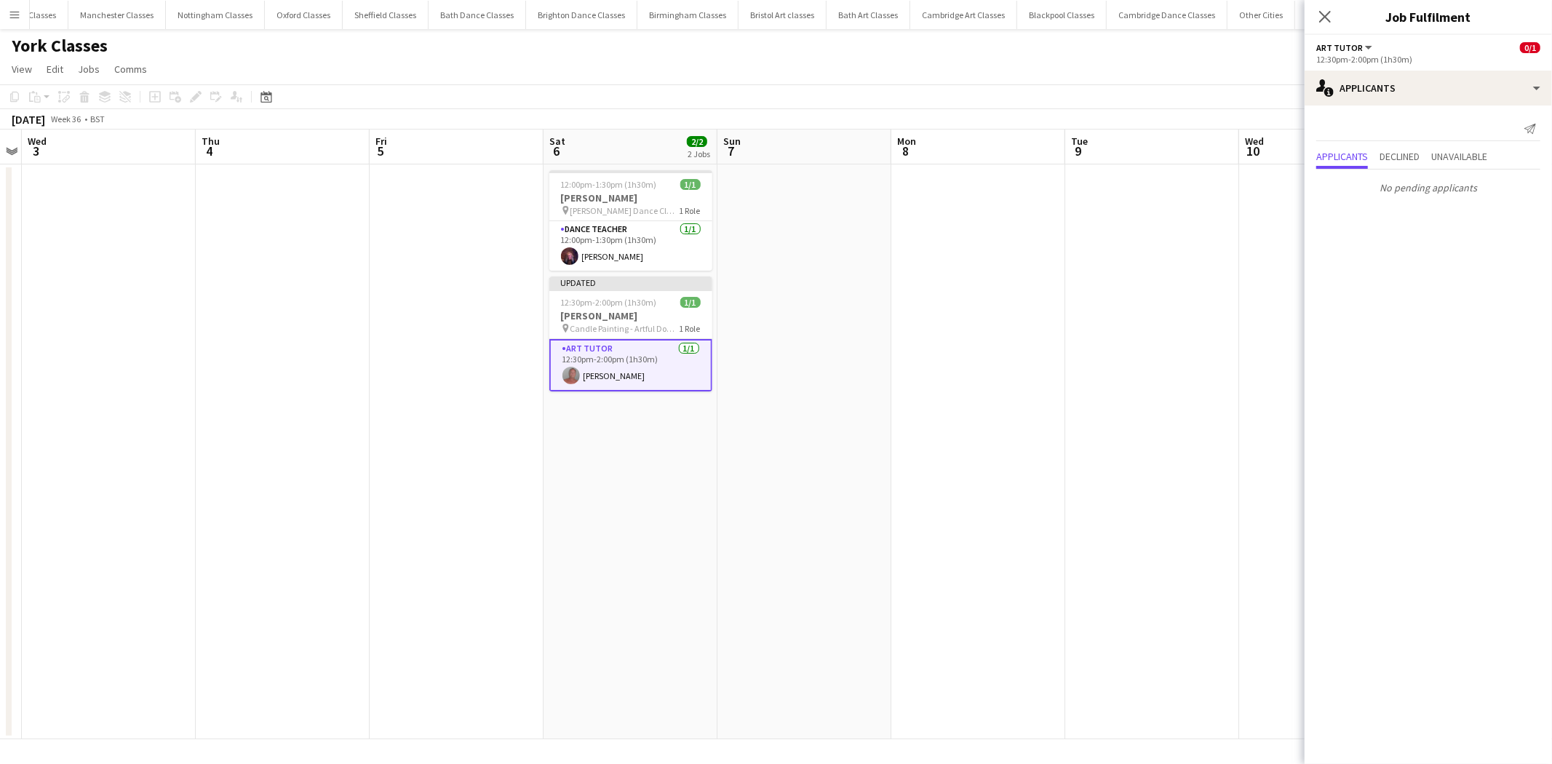
click at [1161, 368] on app-date-cell at bounding box center [1153, 451] width 174 height 575
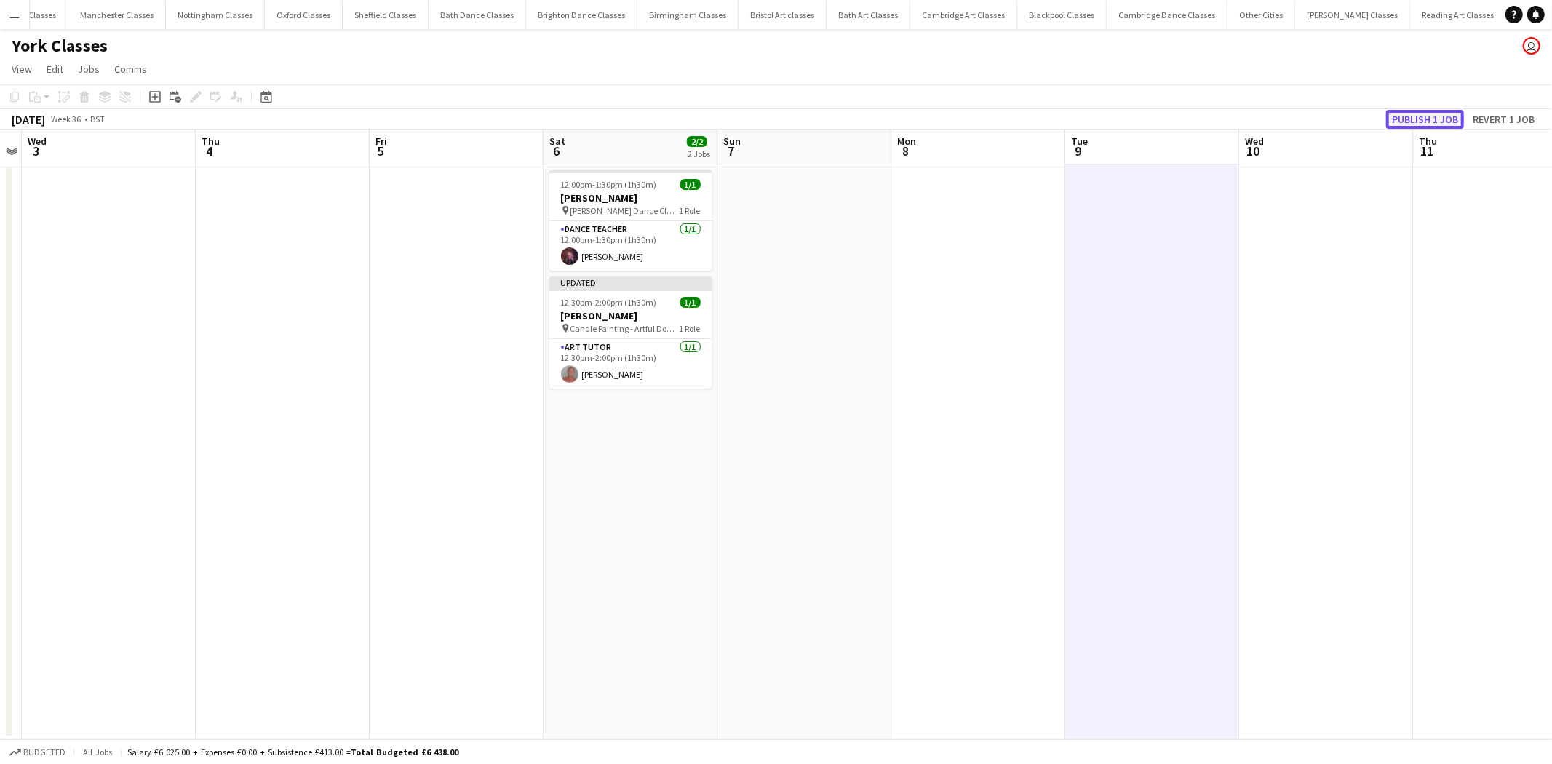
click at [1424, 122] on button "Publish 1 job" at bounding box center [1426, 119] width 78 height 19
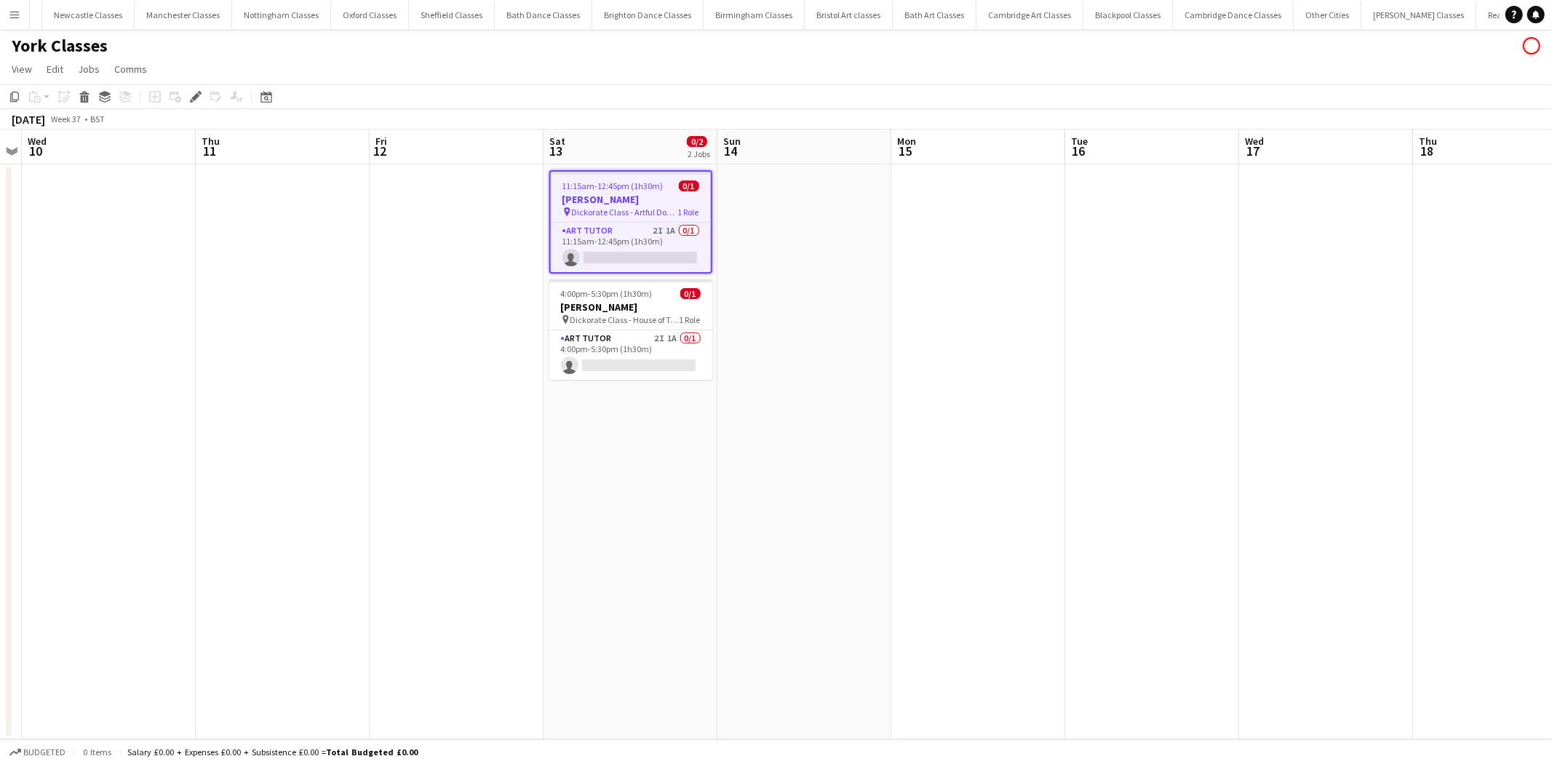
scroll to position [0, 943]
click at [665, 238] on app-card-role "Art Tutor 2I 1A 0/1 11:15am-12:45pm (1h30m) single-neutral-actions" at bounding box center [631, 247] width 160 height 49
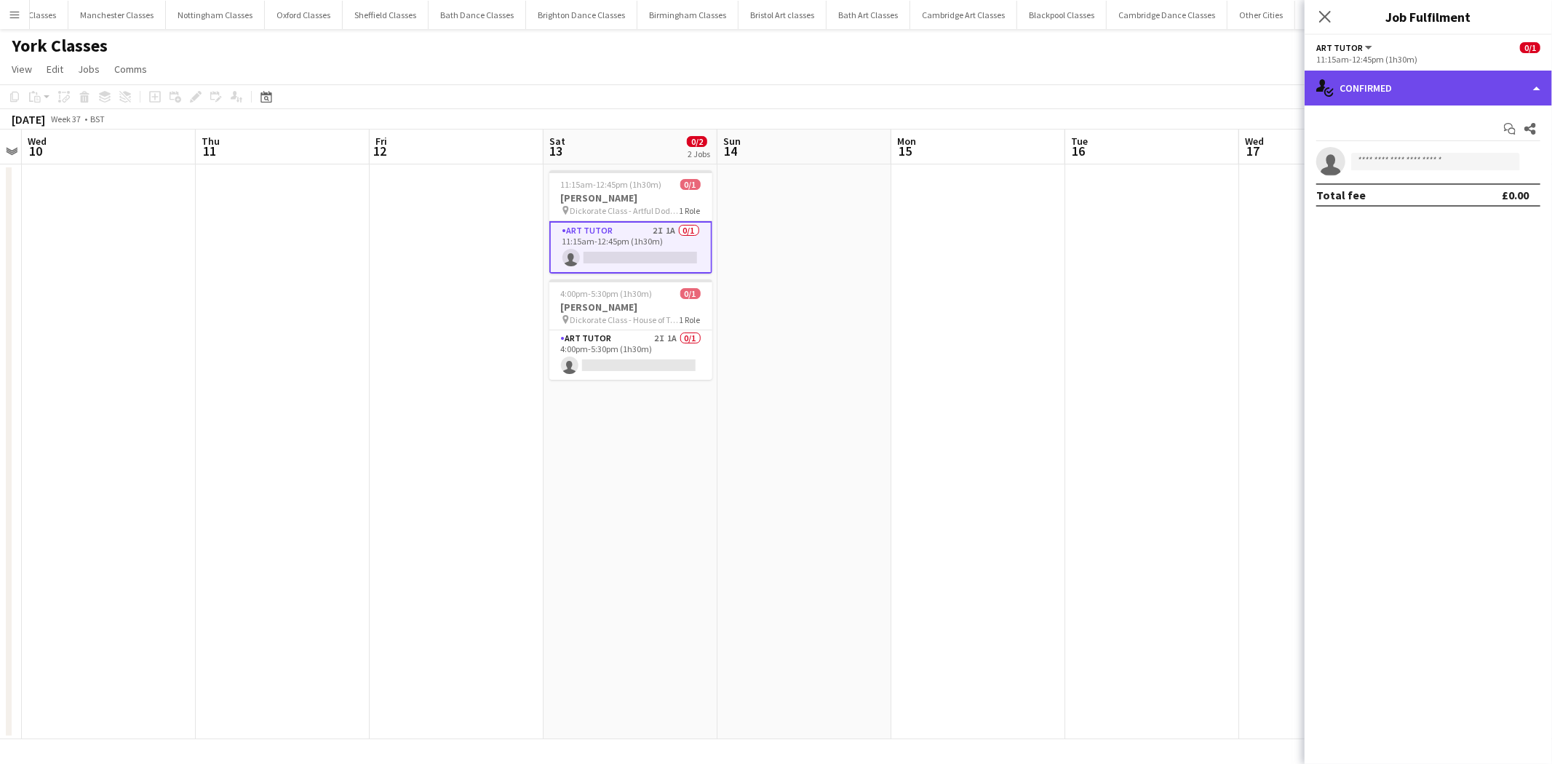
click at [1468, 71] on div "single-neutral-actions-check-2 Confirmed" at bounding box center [1428, 88] width 247 height 35
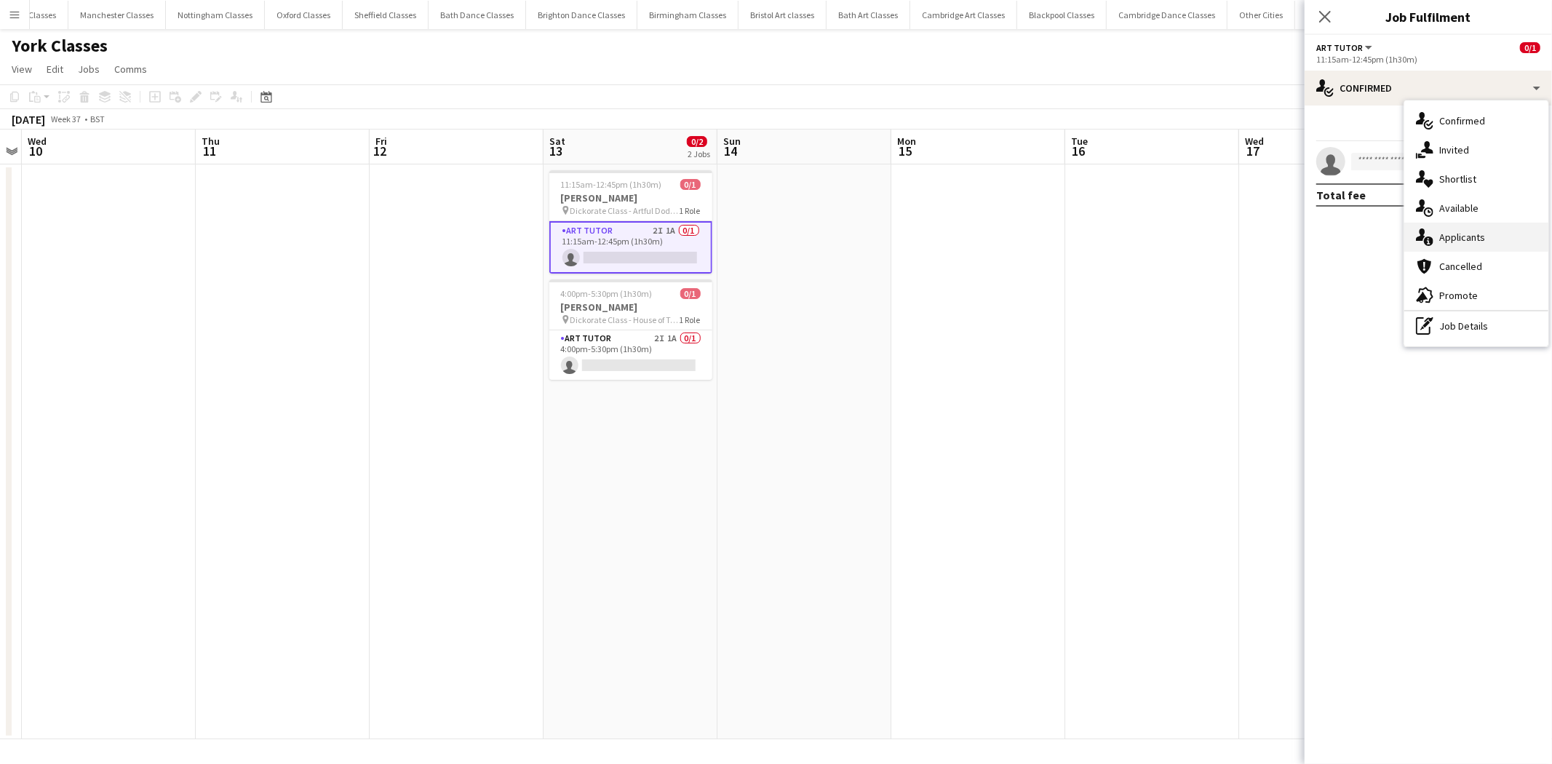
click at [1488, 237] on div "single-neutral-actions-information Applicants" at bounding box center [1477, 237] width 144 height 29
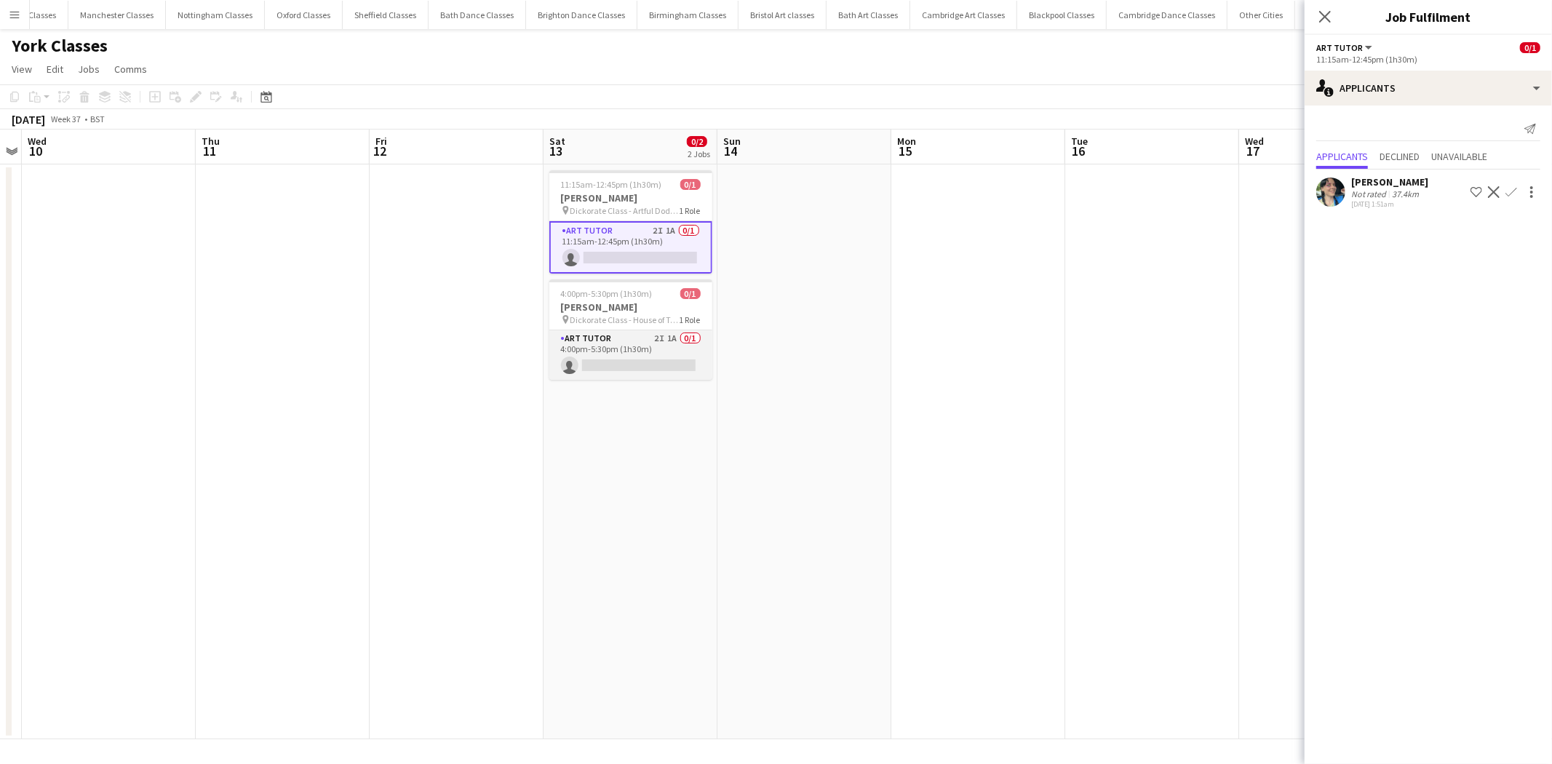
click at [615, 359] on app-card-role "Art Tutor 2I 1A 0/1 4:00pm-5:30pm (1h30m) single-neutral-actions" at bounding box center [631, 354] width 163 height 49
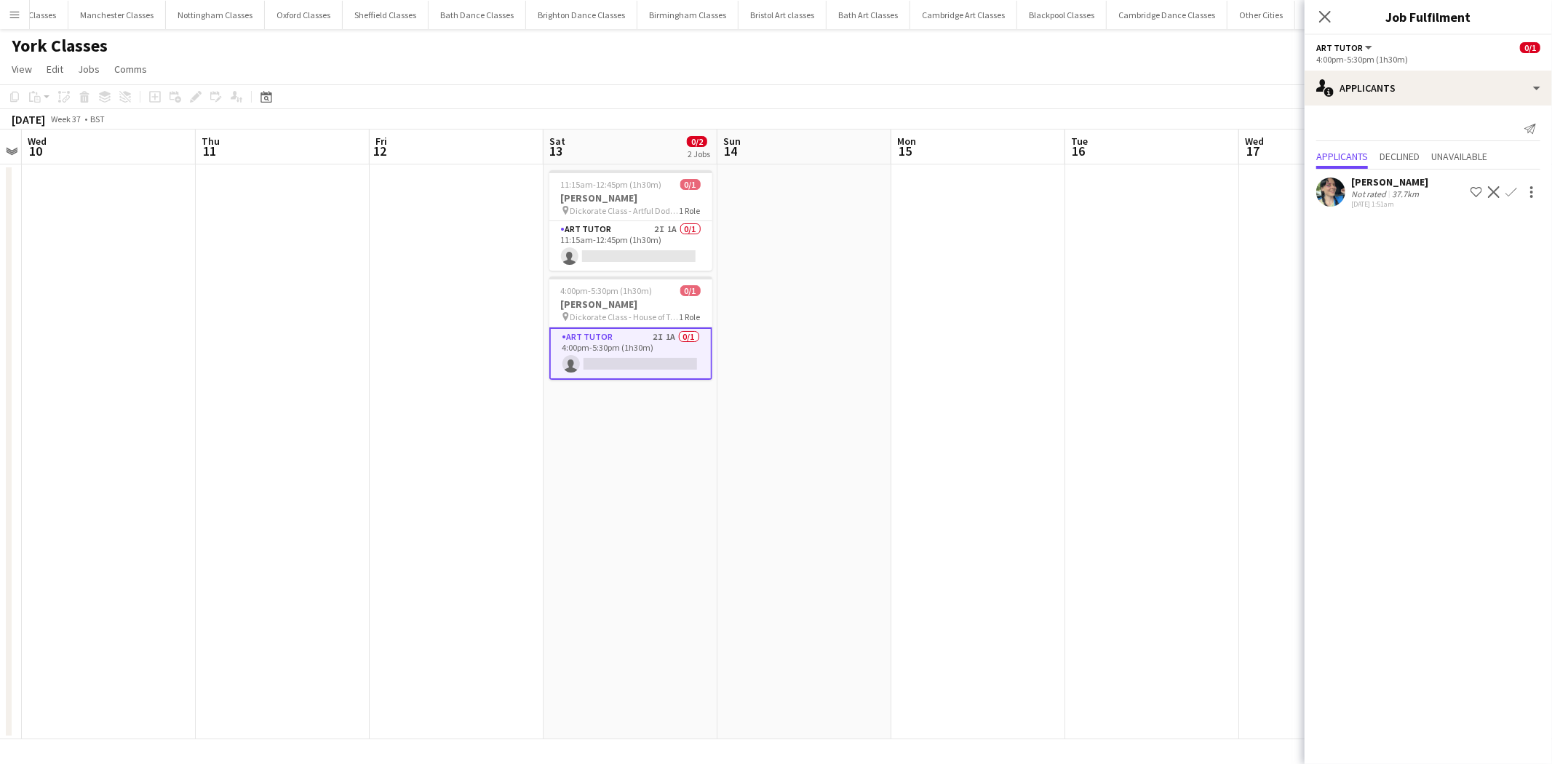
click at [1515, 189] on app-icon "Confirm" at bounding box center [1512, 192] width 12 height 12
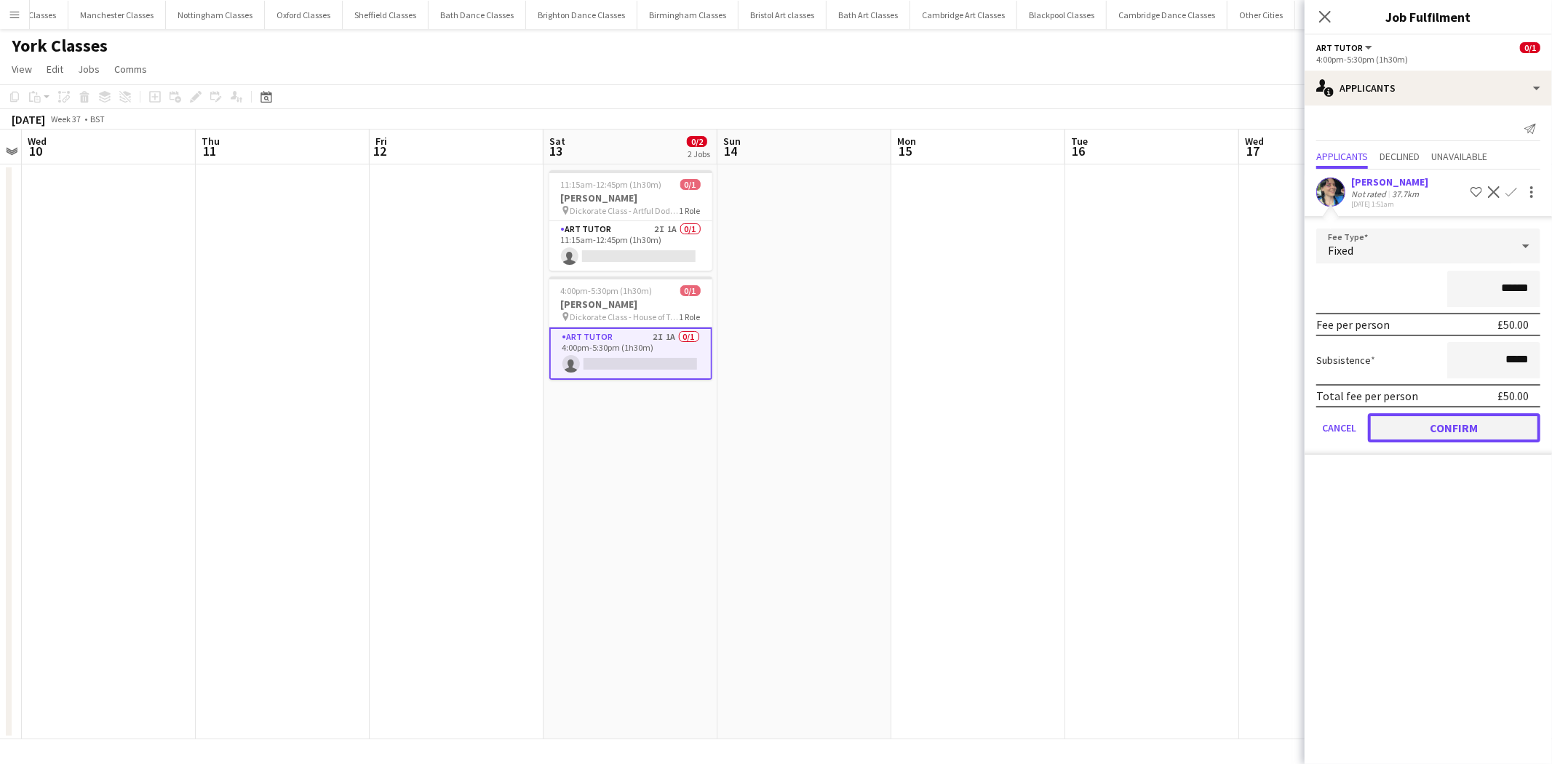
click at [1469, 430] on button "Confirm" at bounding box center [1454, 427] width 172 height 29
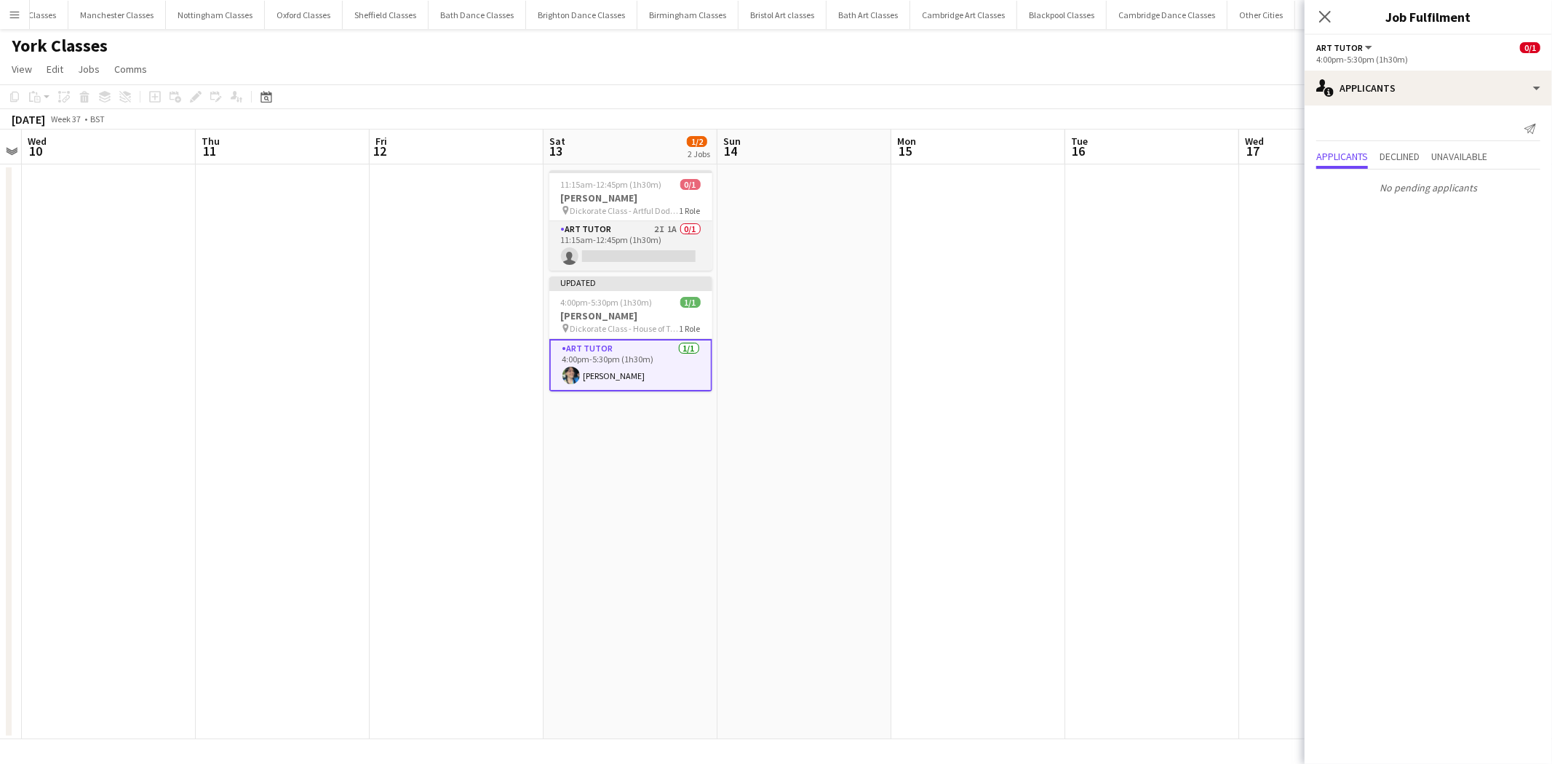
click at [633, 255] on app-card-role "Art Tutor 2I 1A 0/1 11:15am-12:45pm (1h30m) single-neutral-actions" at bounding box center [631, 245] width 163 height 49
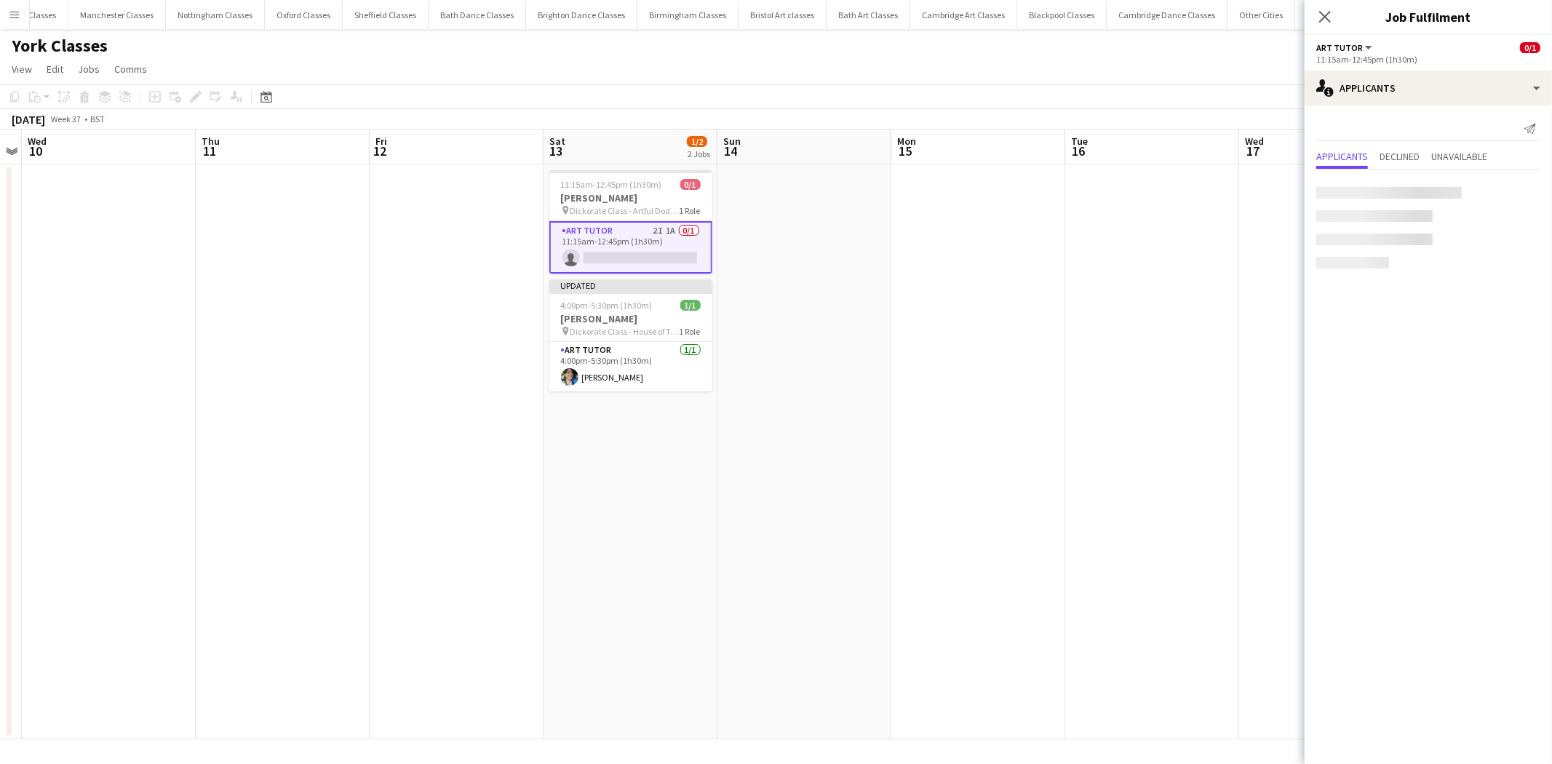
scroll to position [0, 501]
click at [1514, 186] on app-icon "Confirm" at bounding box center [1512, 192] width 12 height 12
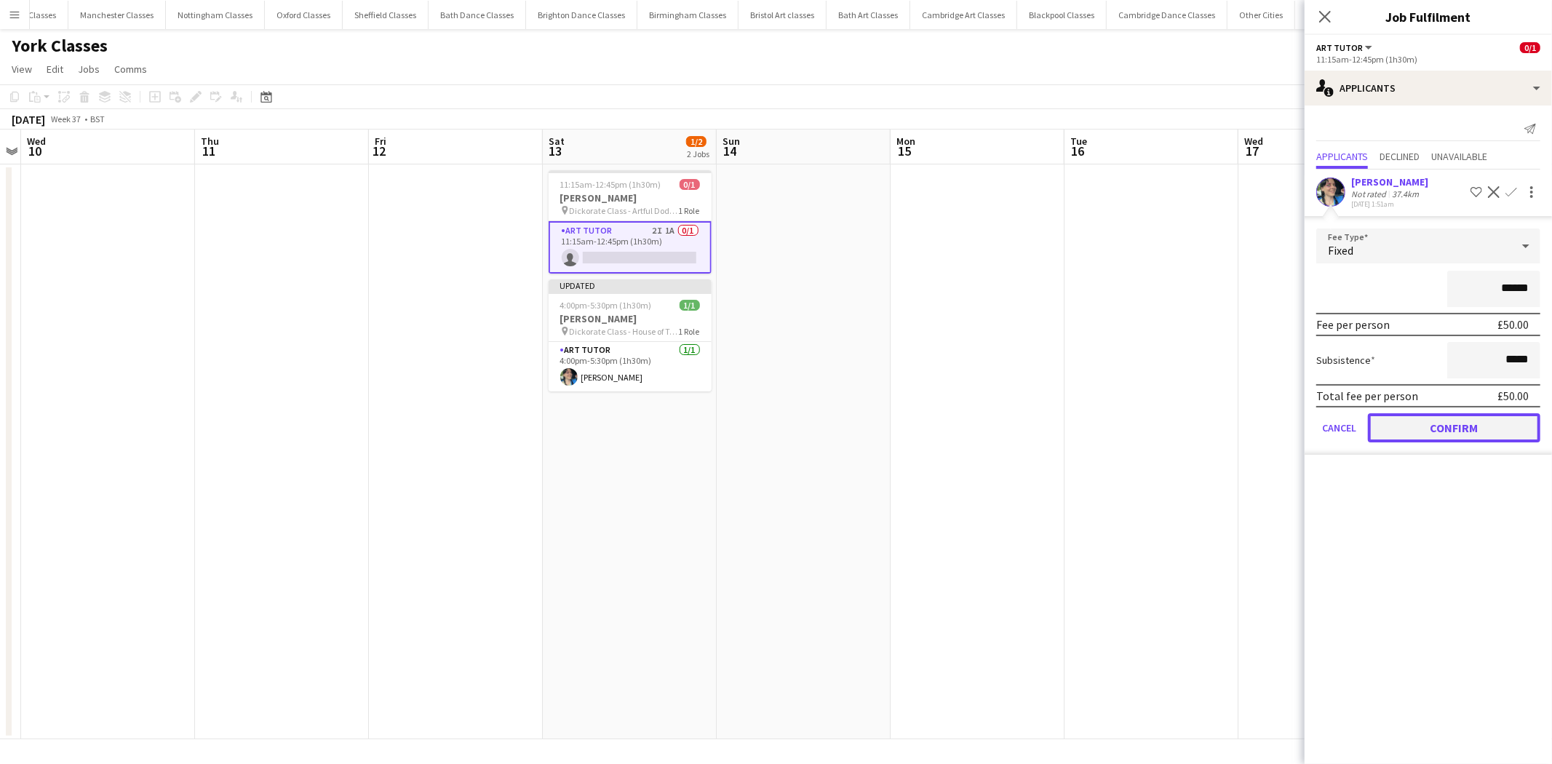
click at [1466, 426] on button "Confirm" at bounding box center [1454, 427] width 172 height 29
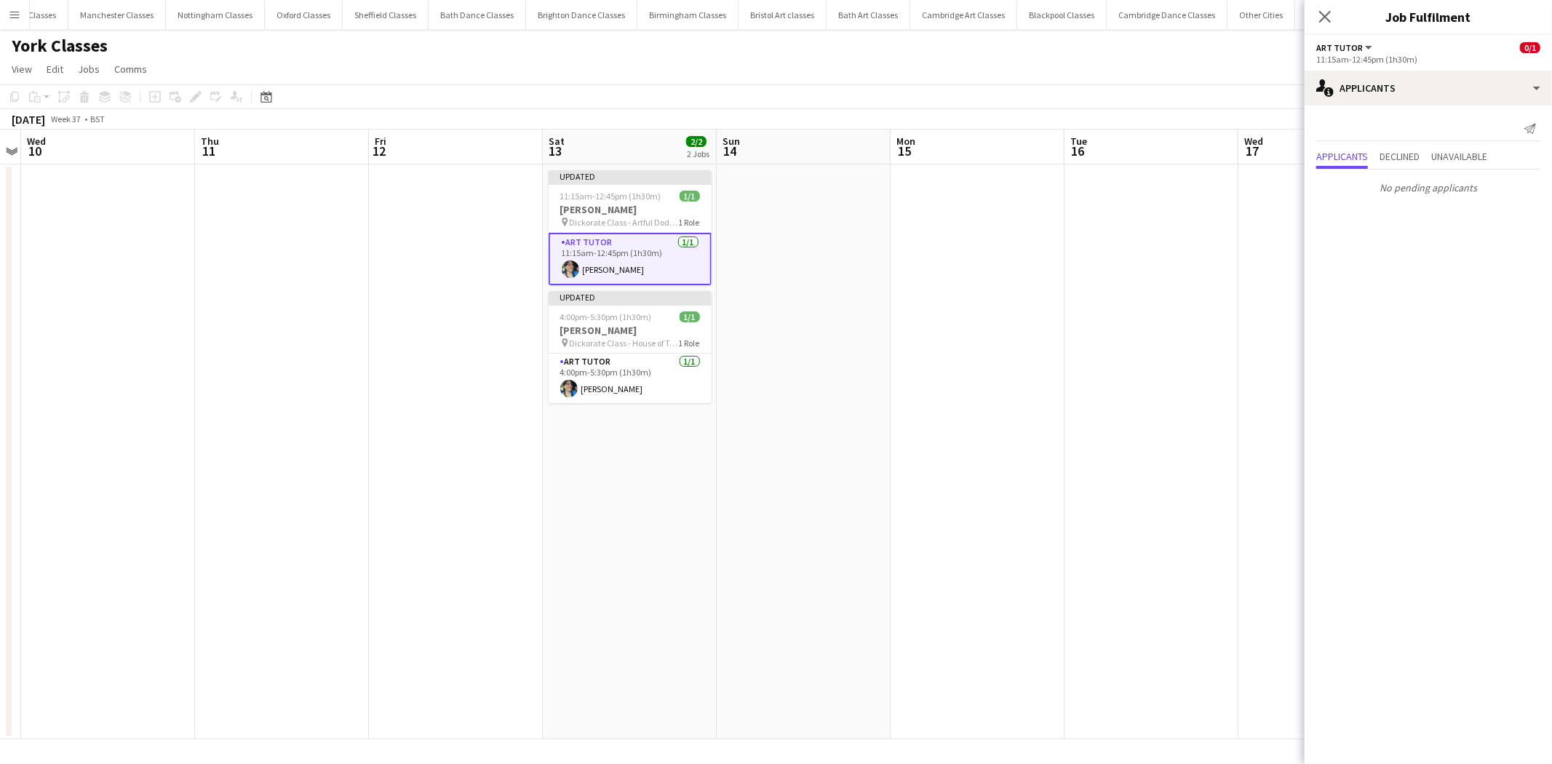
click at [1124, 298] on app-date-cell at bounding box center [1152, 451] width 174 height 575
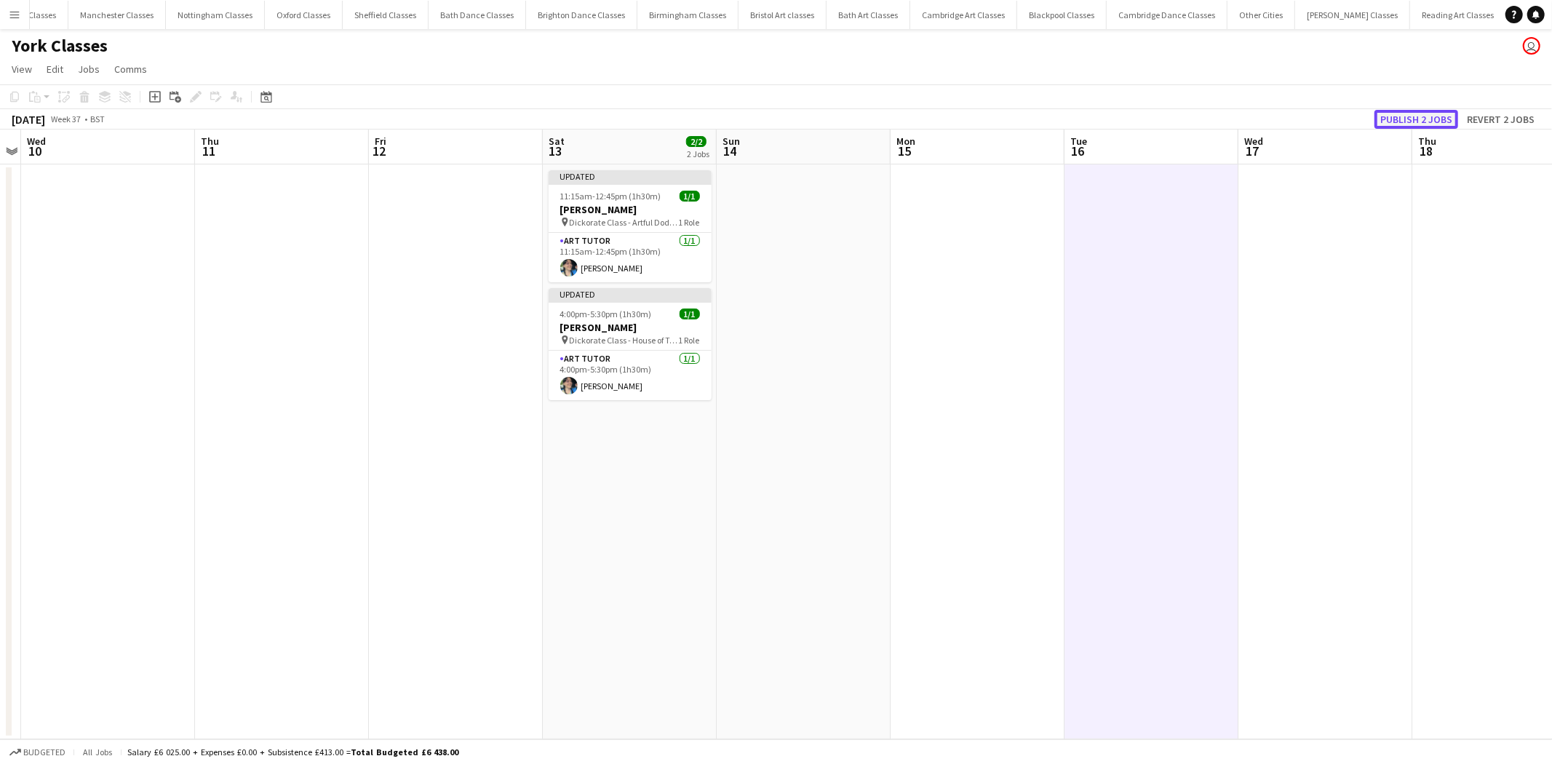
click at [1446, 124] on button "Publish 2 jobs" at bounding box center [1417, 119] width 84 height 19
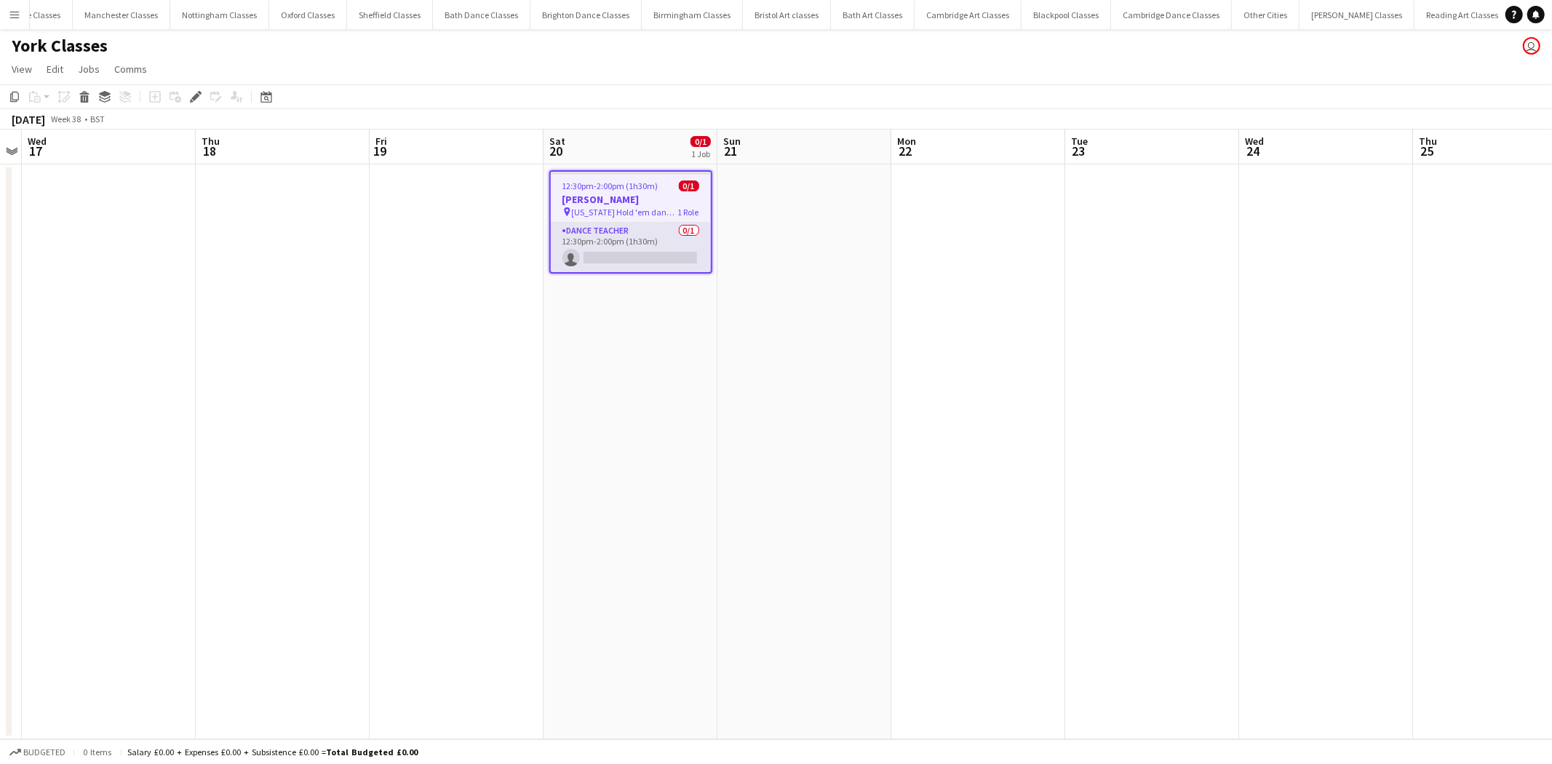
scroll to position [0, 943]
click at [657, 251] on app-card-role "Dance Teacher 0/1 12:30pm-2:00pm (1h30m) single-neutral-actions" at bounding box center [631, 247] width 160 height 49
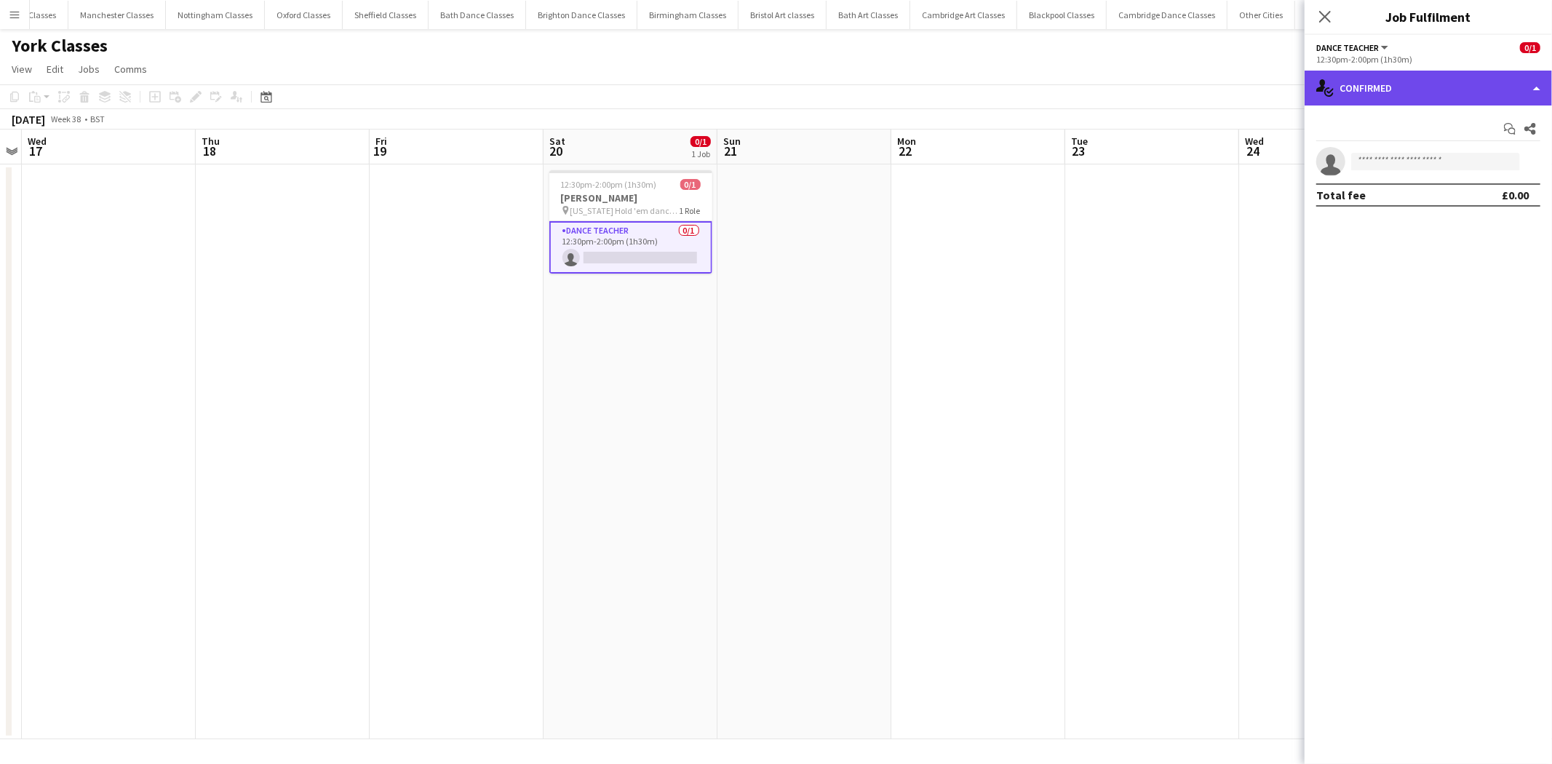
click at [1481, 95] on div "single-neutral-actions-check-2 Confirmed" at bounding box center [1428, 88] width 247 height 35
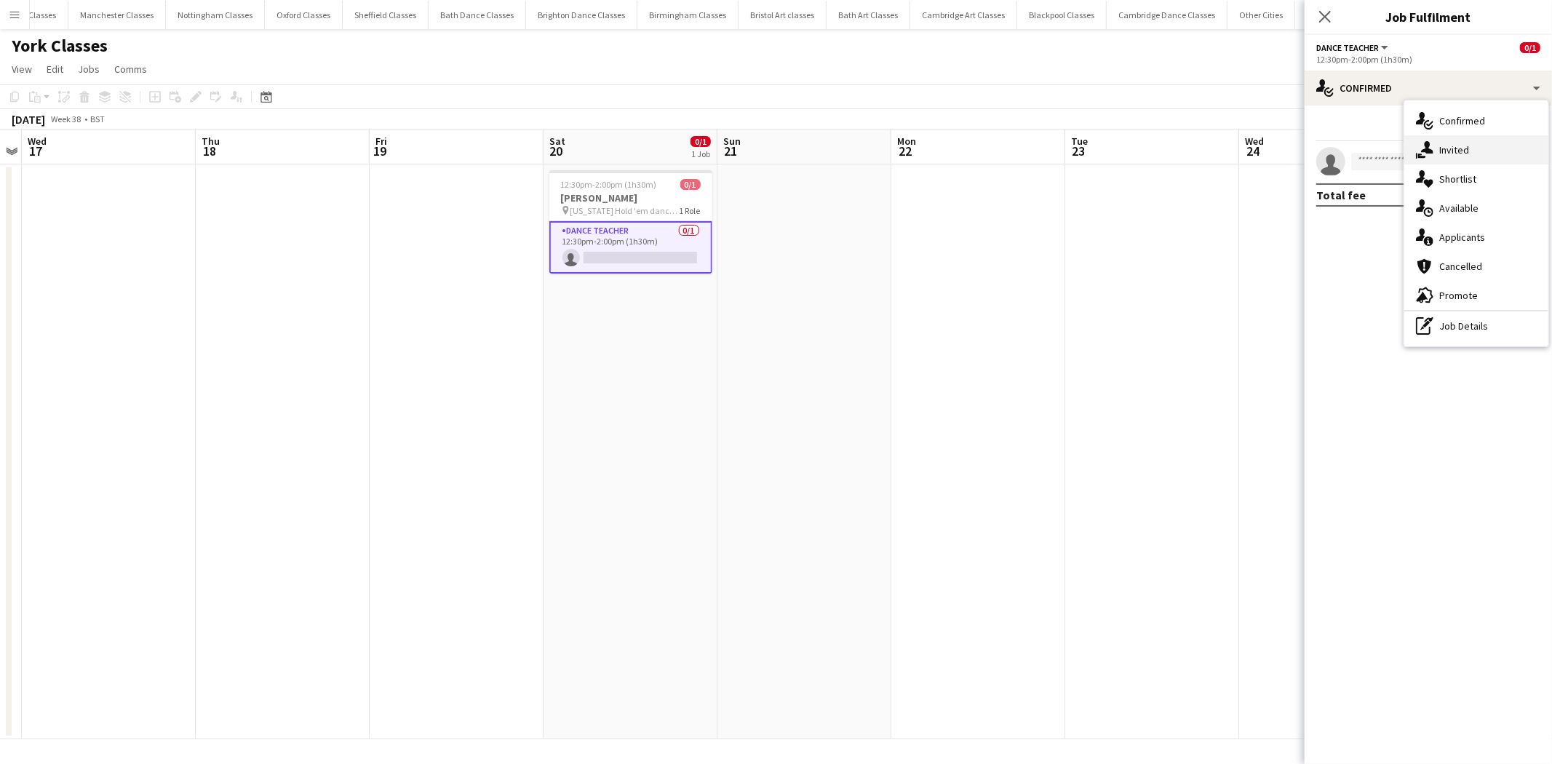
click at [1475, 148] on div "single-neutral-actions-share-1 Invited" at bounding box center [1477, 149] width 144 height 29
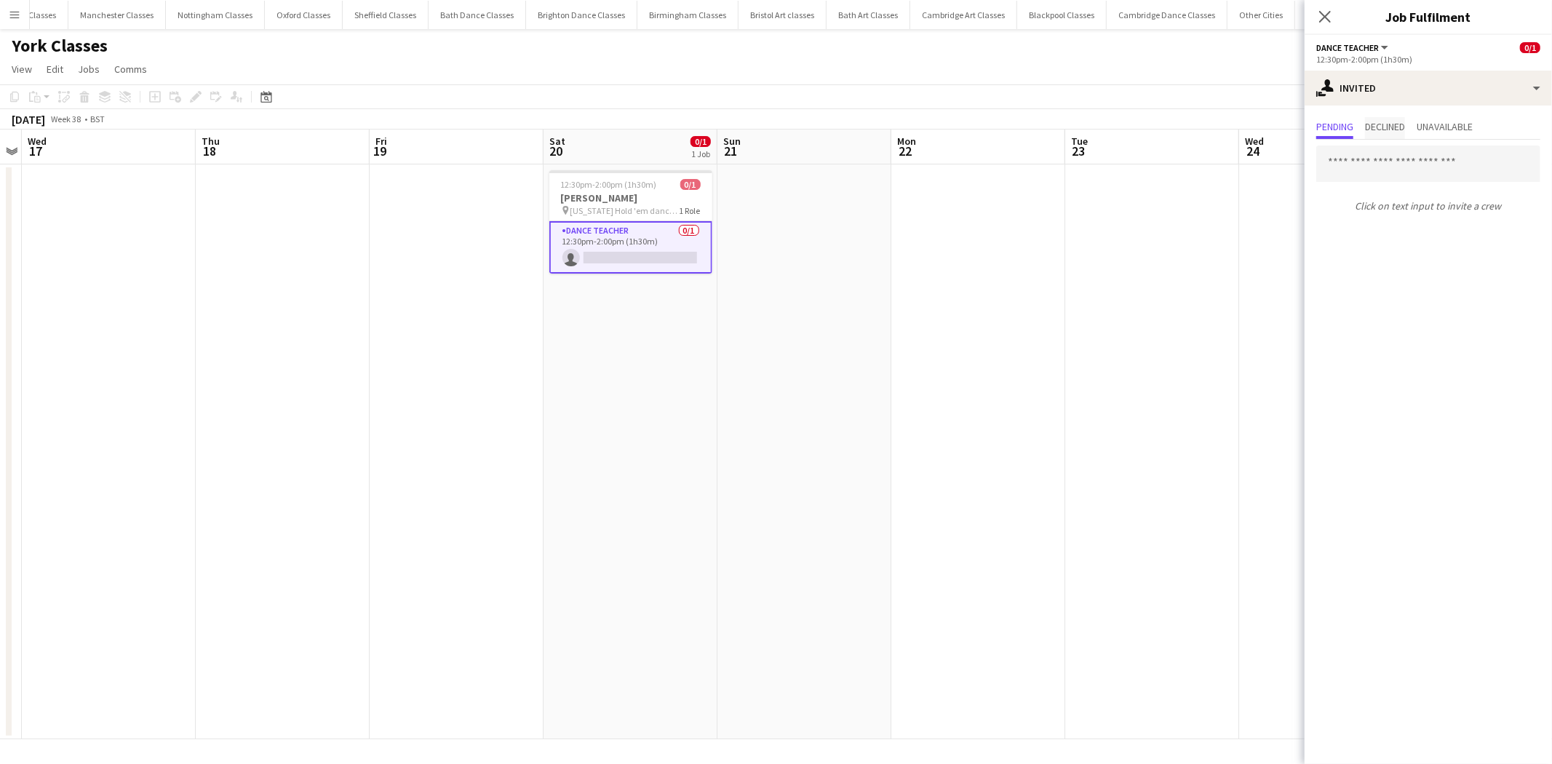
click at [1390, 128] on span "Declined" at bounding box center [1385, 127] width 40 height 10
click at [1082, 256] on app-date-cell at bounding box center [1153, 451] width 174 height 575
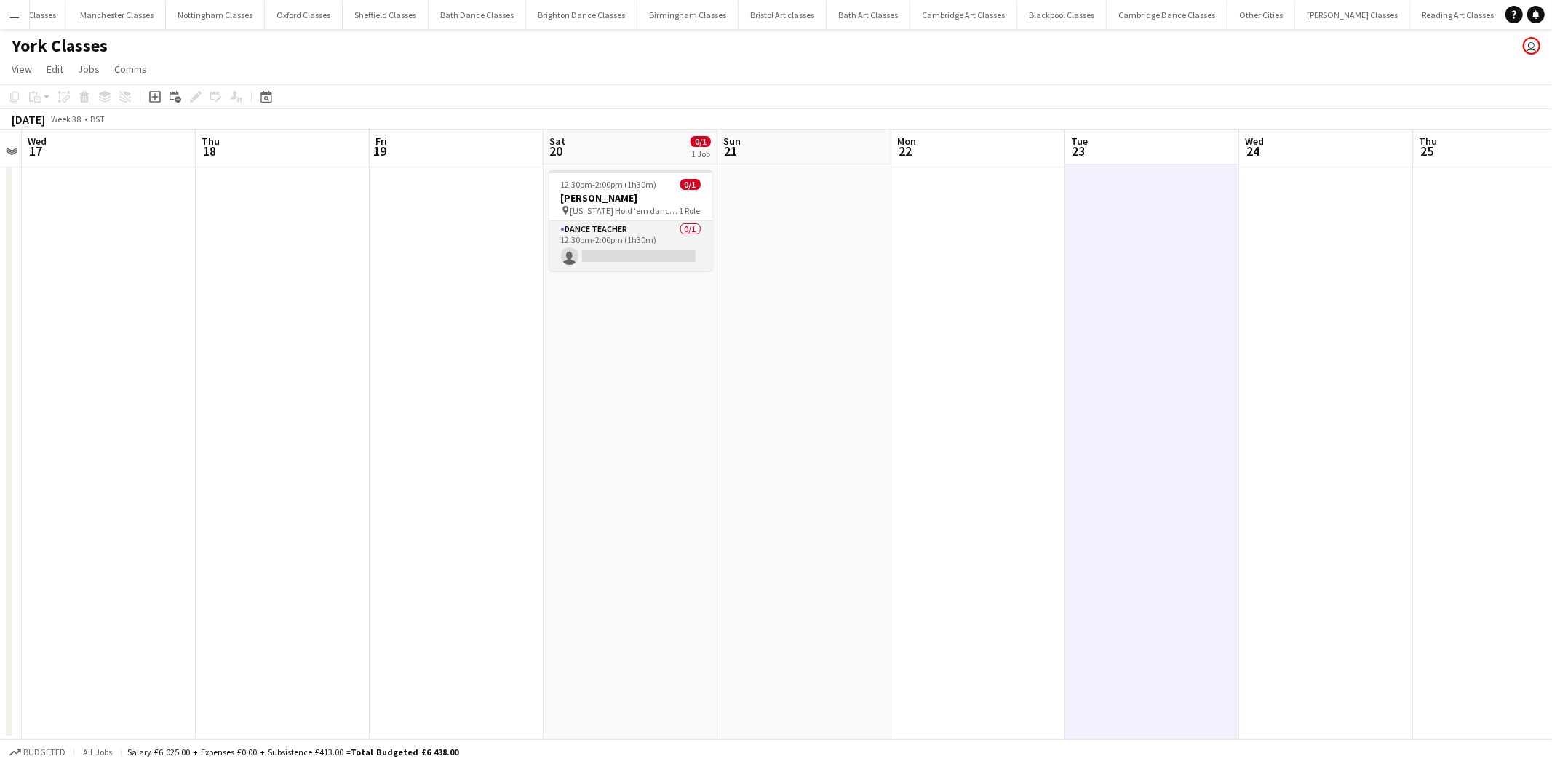
click at [657, 245] on app-card-role "Dance Teacher 0/1 12:30pm-2:00pm (1h30m) single-neutral-actions" at bounding box center [631, 245] width 163 height 49
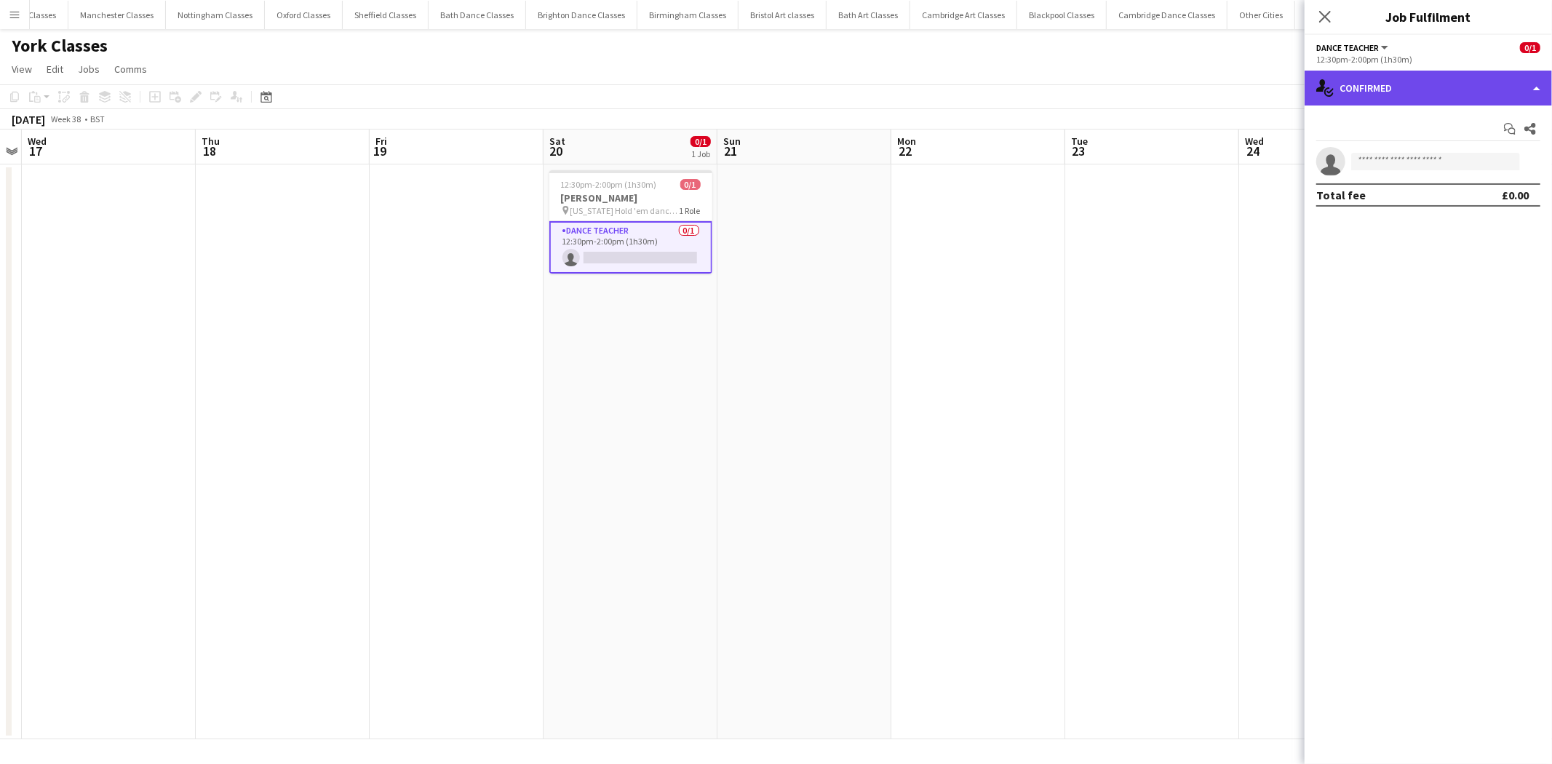
click at [1489, 93] on div "single-neutral-actions-check-2 Confirmed" at bounding box center [1428, 88] width 247 height 35
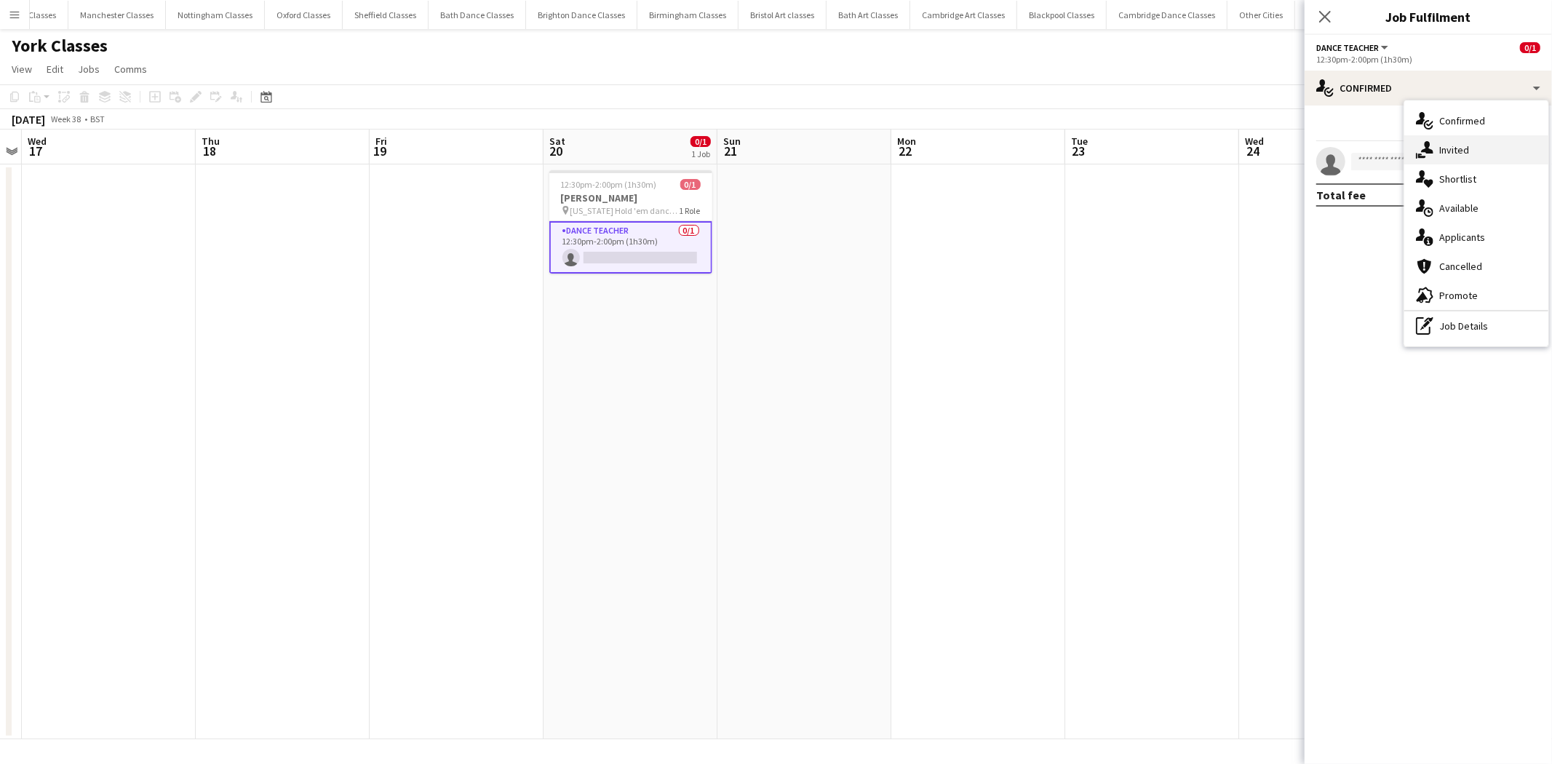
click at [1493, 143] on div "single-neutral-actions-share-1 Invited" at bounding box center [1477, 149] width 144 height 29
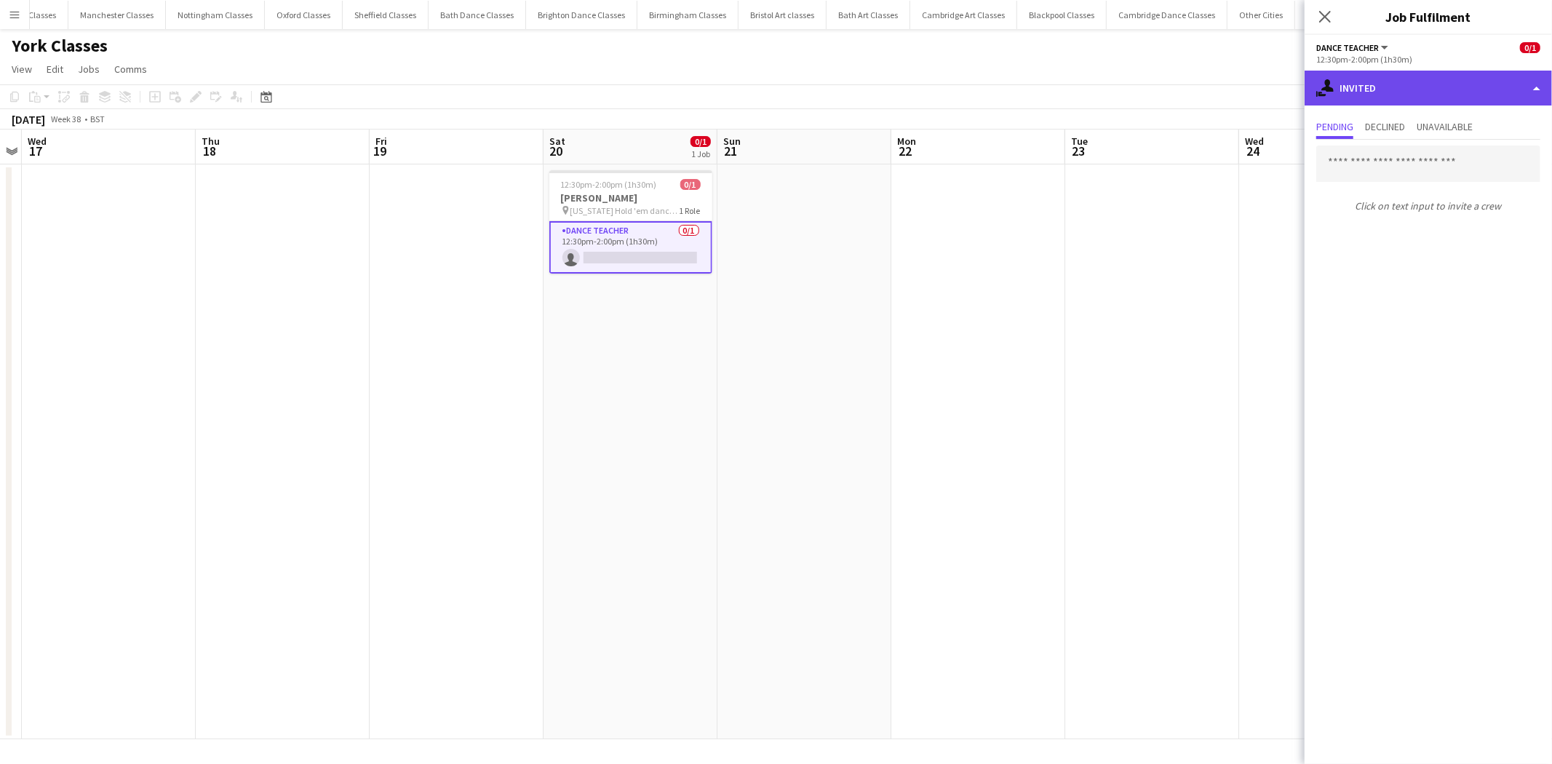
click at [1466, 85] on div "single-neutral-actions-share-1 Invited" at bounding box center [1428, 88] width 247 height 35
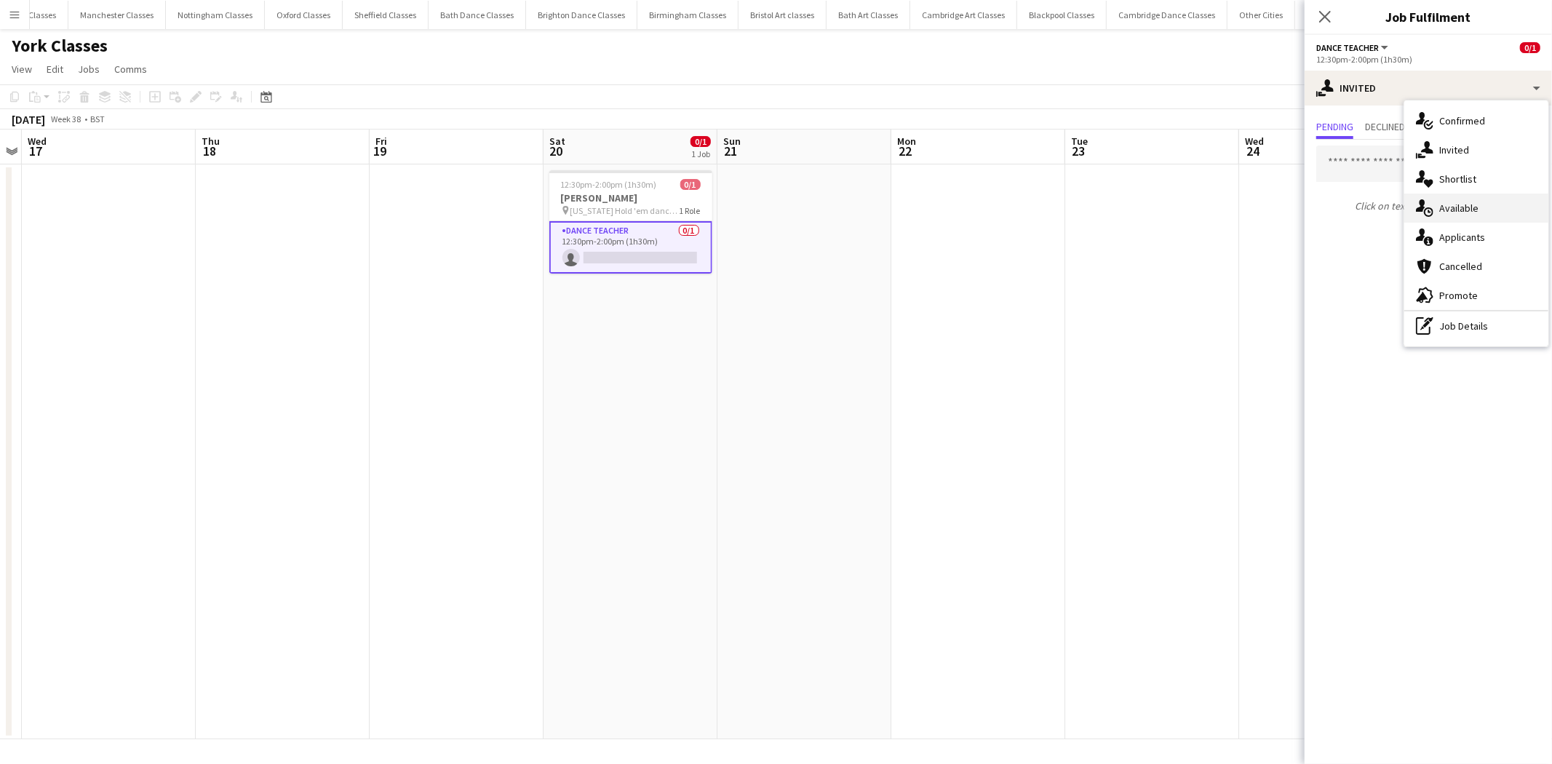
click at [1488, 199] on div "single-neutral-actions-upload Available" at bounding box center [1477, 208] width 144 height 29
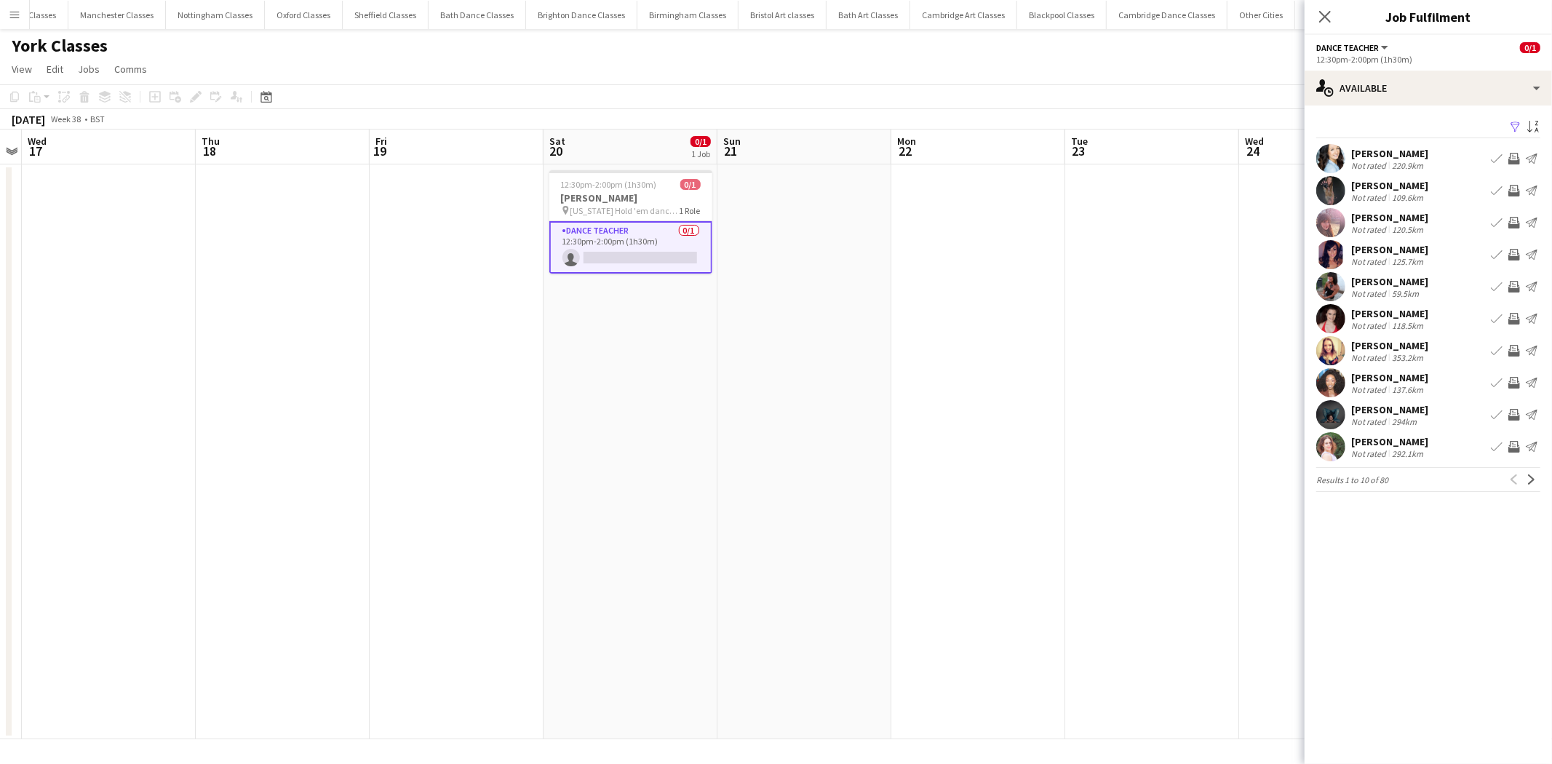
click at [1542, 122] on app-available-tab "Filter Sort asc Carol Somers Not rated 220.9km Book crew Invite crew Send notif…" at bounding box center [1428, 304] width 247 height 375
click at [1539, 126] on app-icon "Sort asc" at bounding box center [1534, 128] width 12 height 14
click at [1432, 180] on div "Default" at bounding box center [1446, 179] width 130 height 35
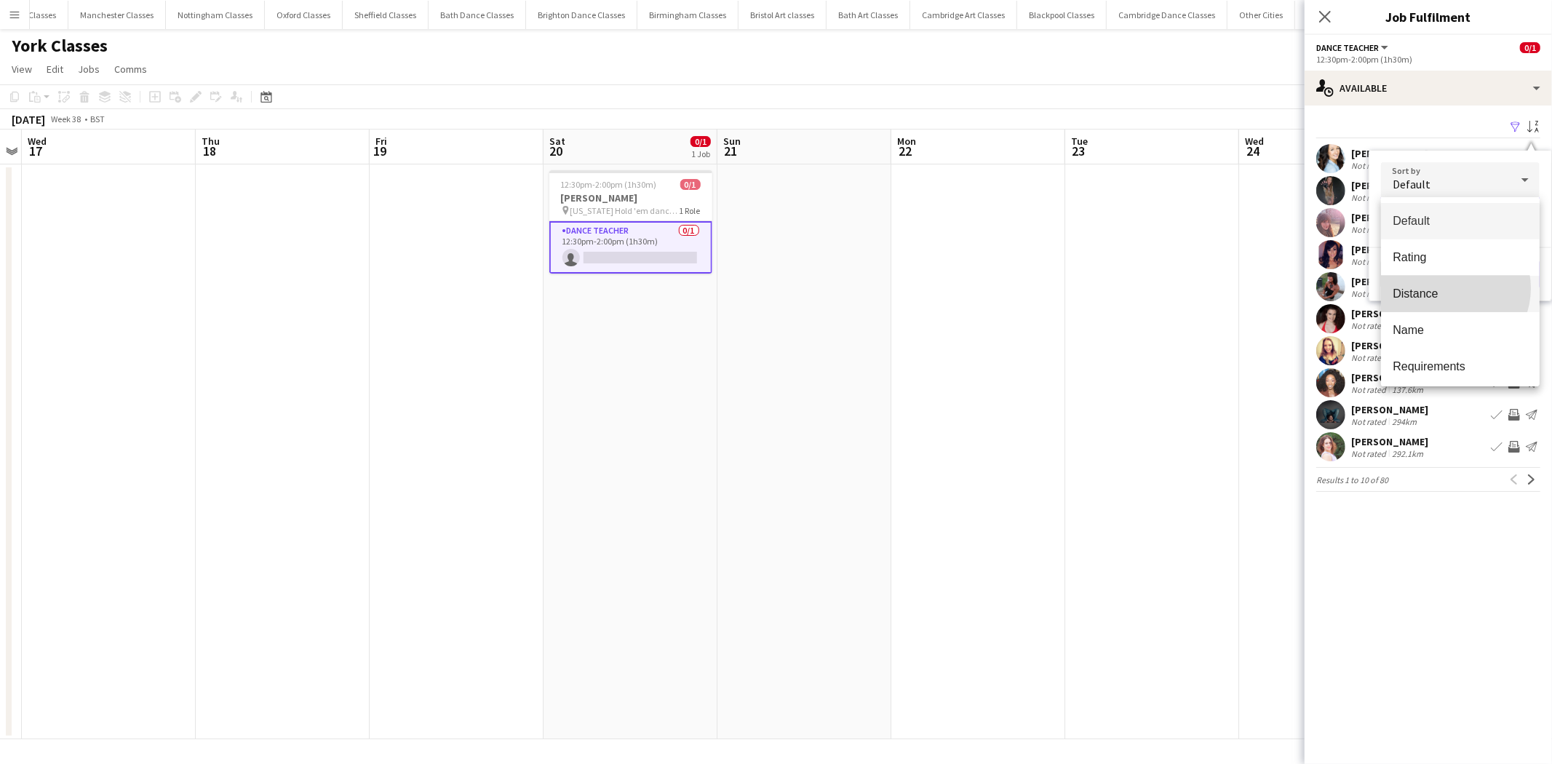
click at [1449, 288] on span "Distance" at bounding box center [1460, 294] width 135 height 14
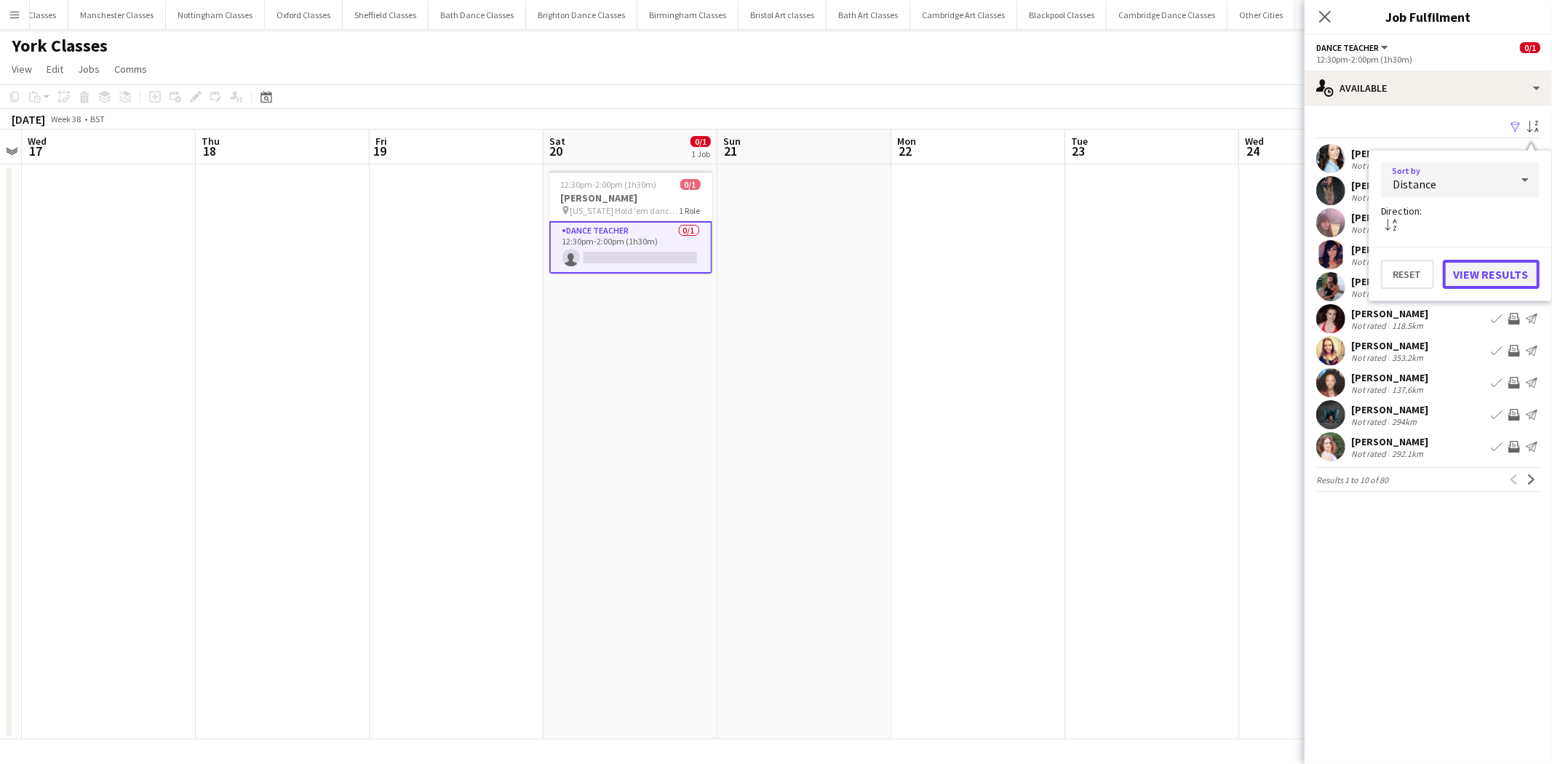
click at [1481, 280] on button "View Results" at bounding box center [1491, 274] width 97 height 29
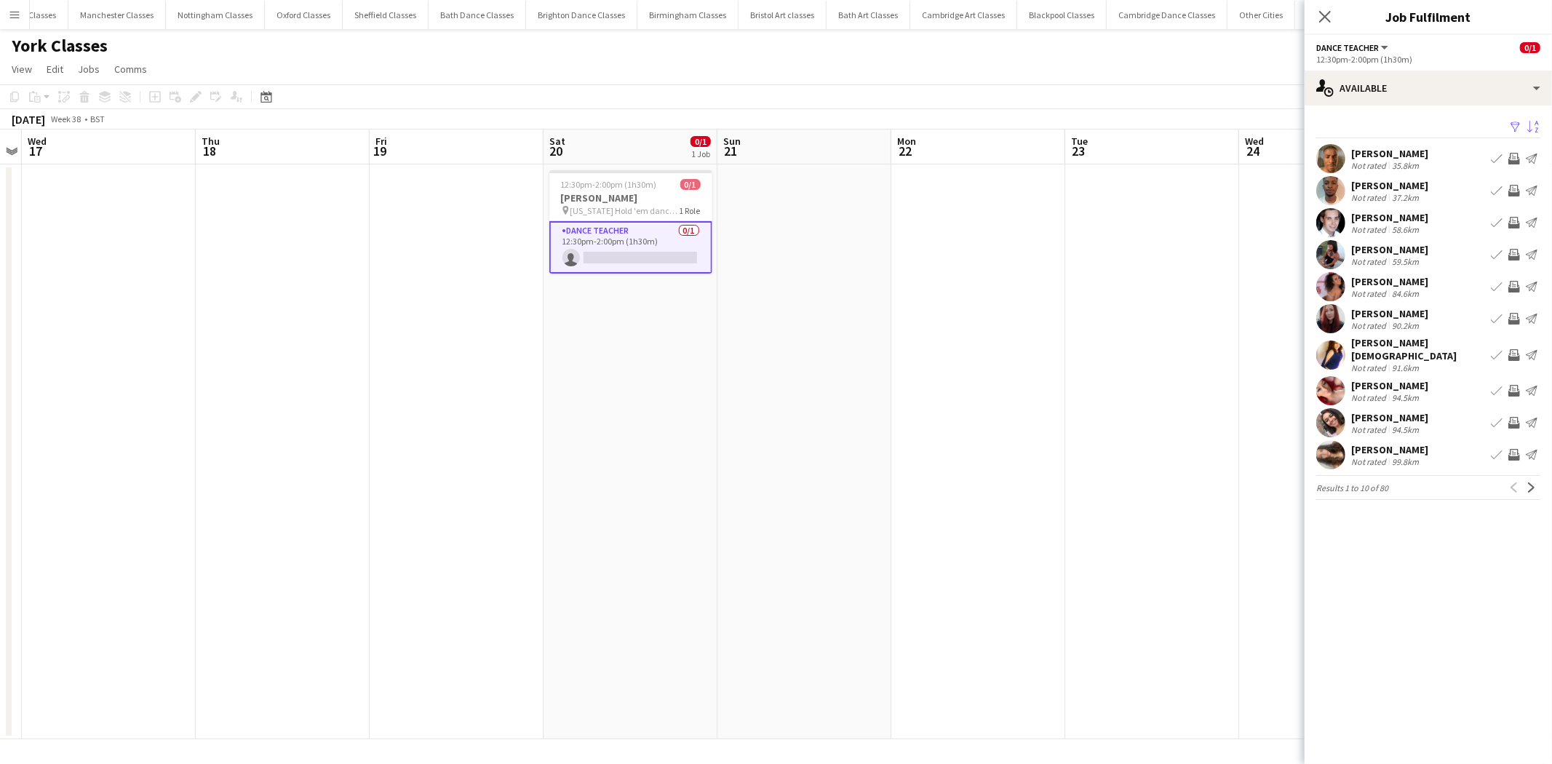
click at [1512, 253] on app-icon "Invite crew" at bounding box center [1515, 255] width 12 height 12
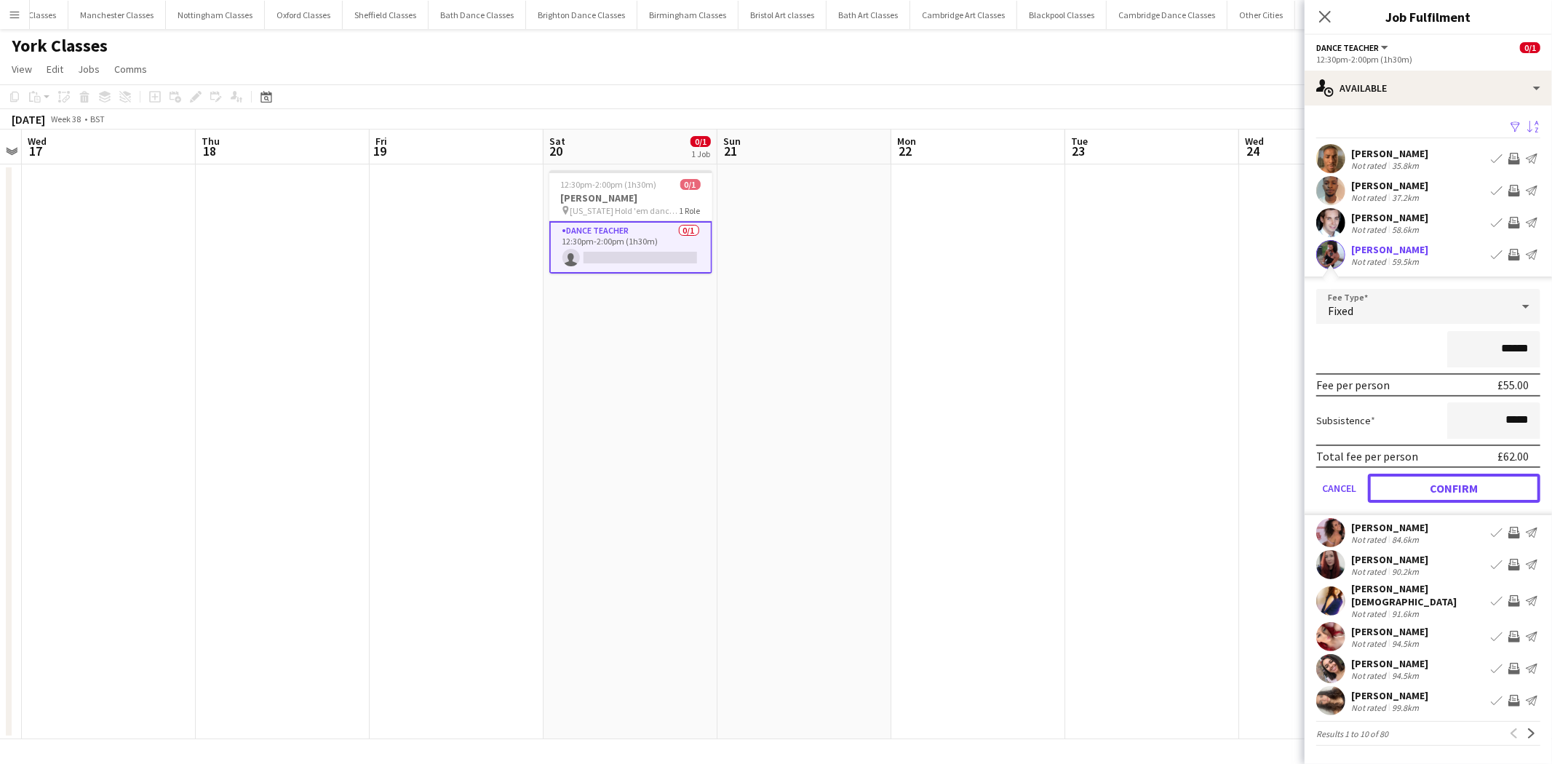
click at [1502, 484] on button "Confirm" at bounding box center [1454, 488] width 172 height 29
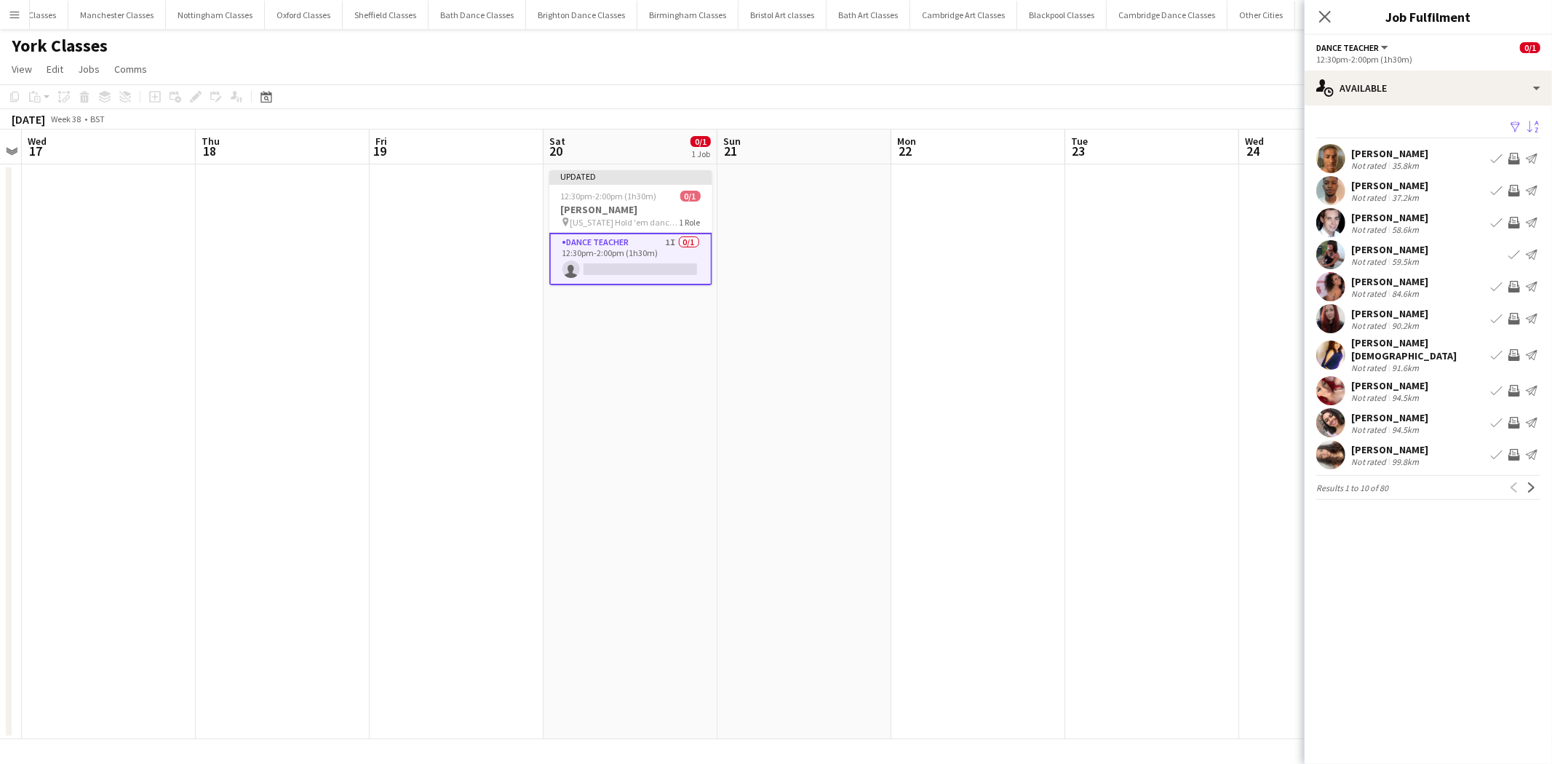
click at [1520, 450] on app-icon "Invite crew" at bounding box center [1515, 455] width 12 height 12
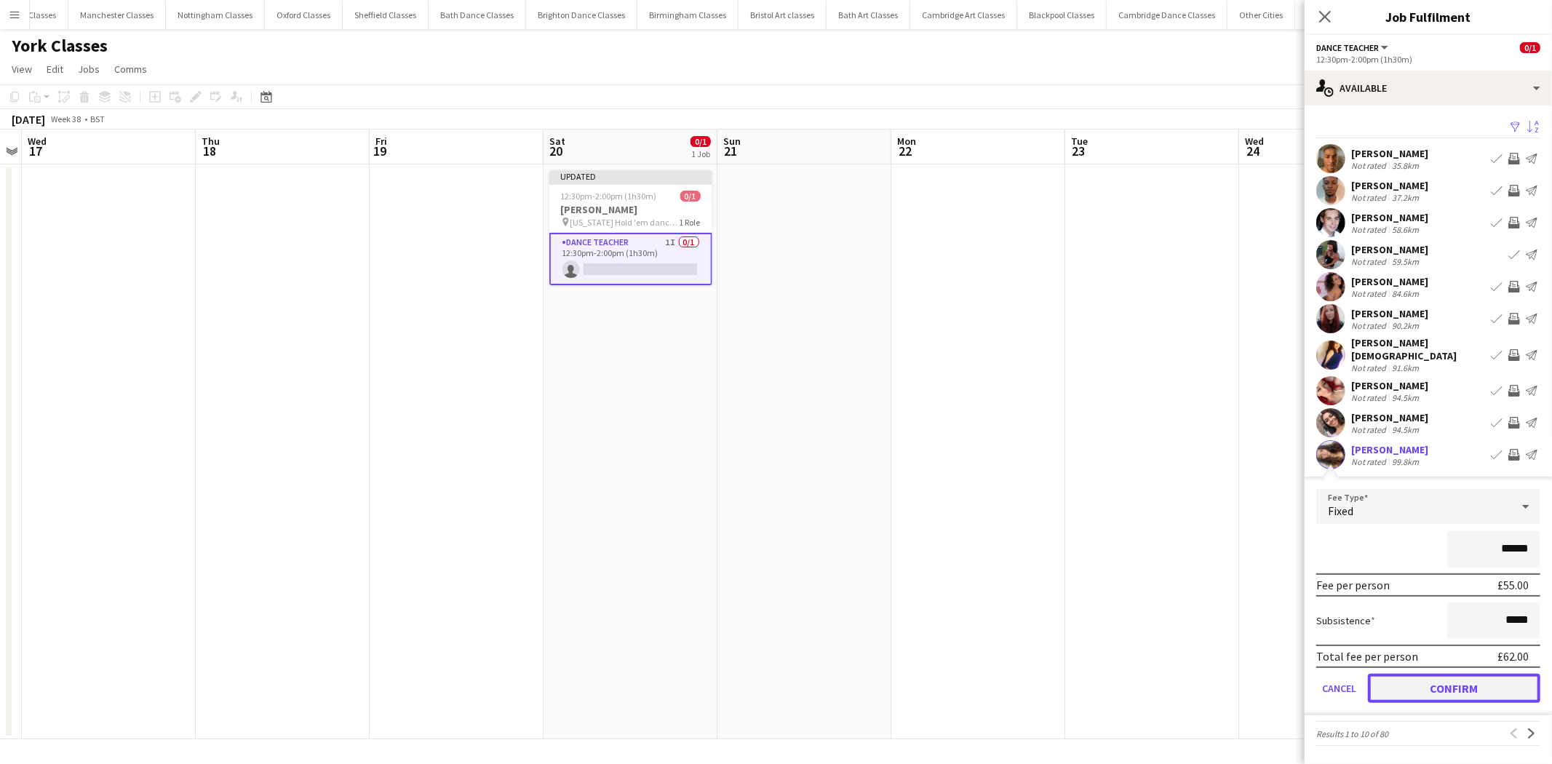
click at [1488, 686] on button "Confirm" at bounding box center [1454, 688] width 172 height 29
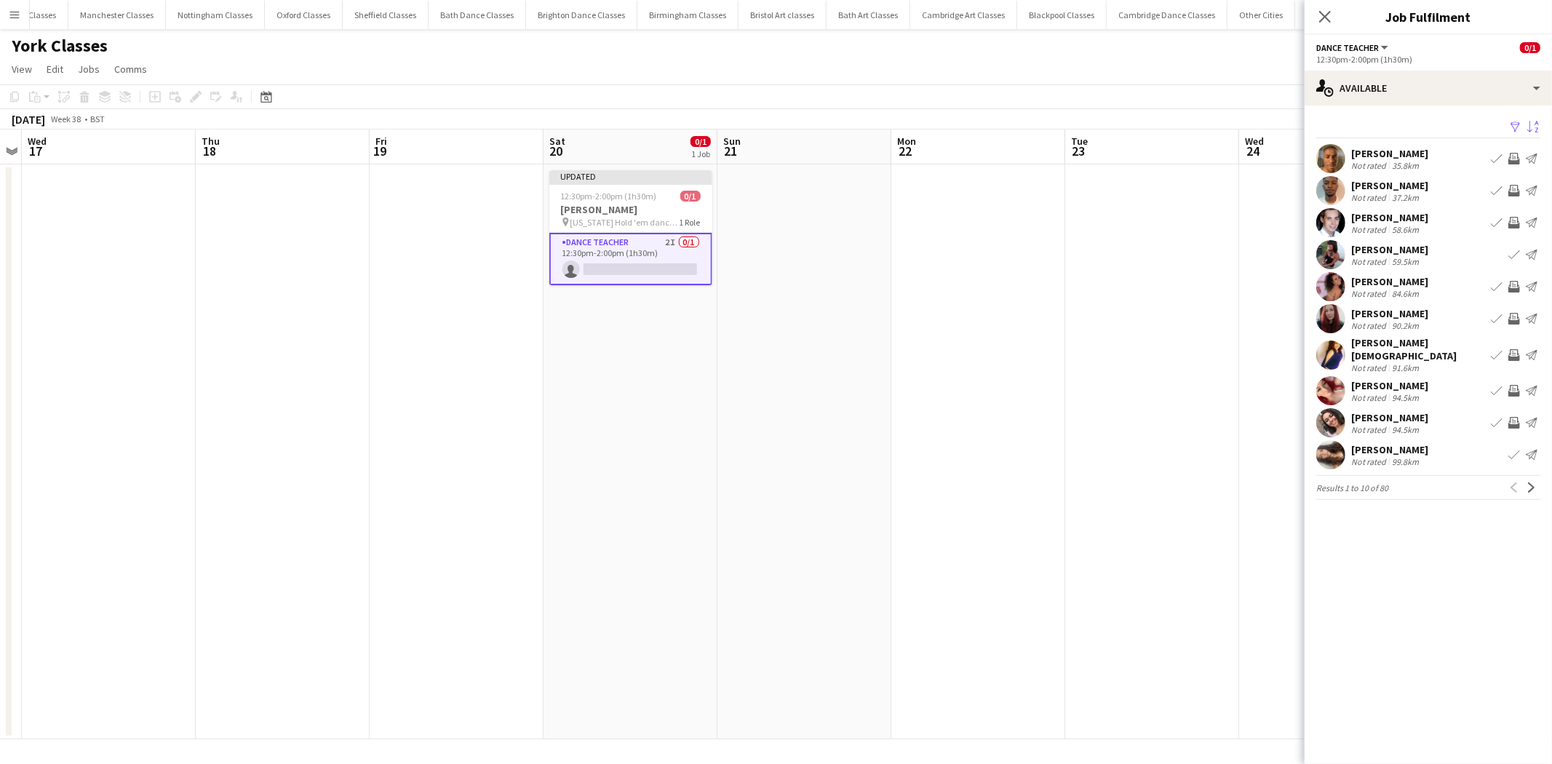
click at [1517, 417] on app-icon "Invite crew" at bounding box center [1515, 423] width 12 height 12
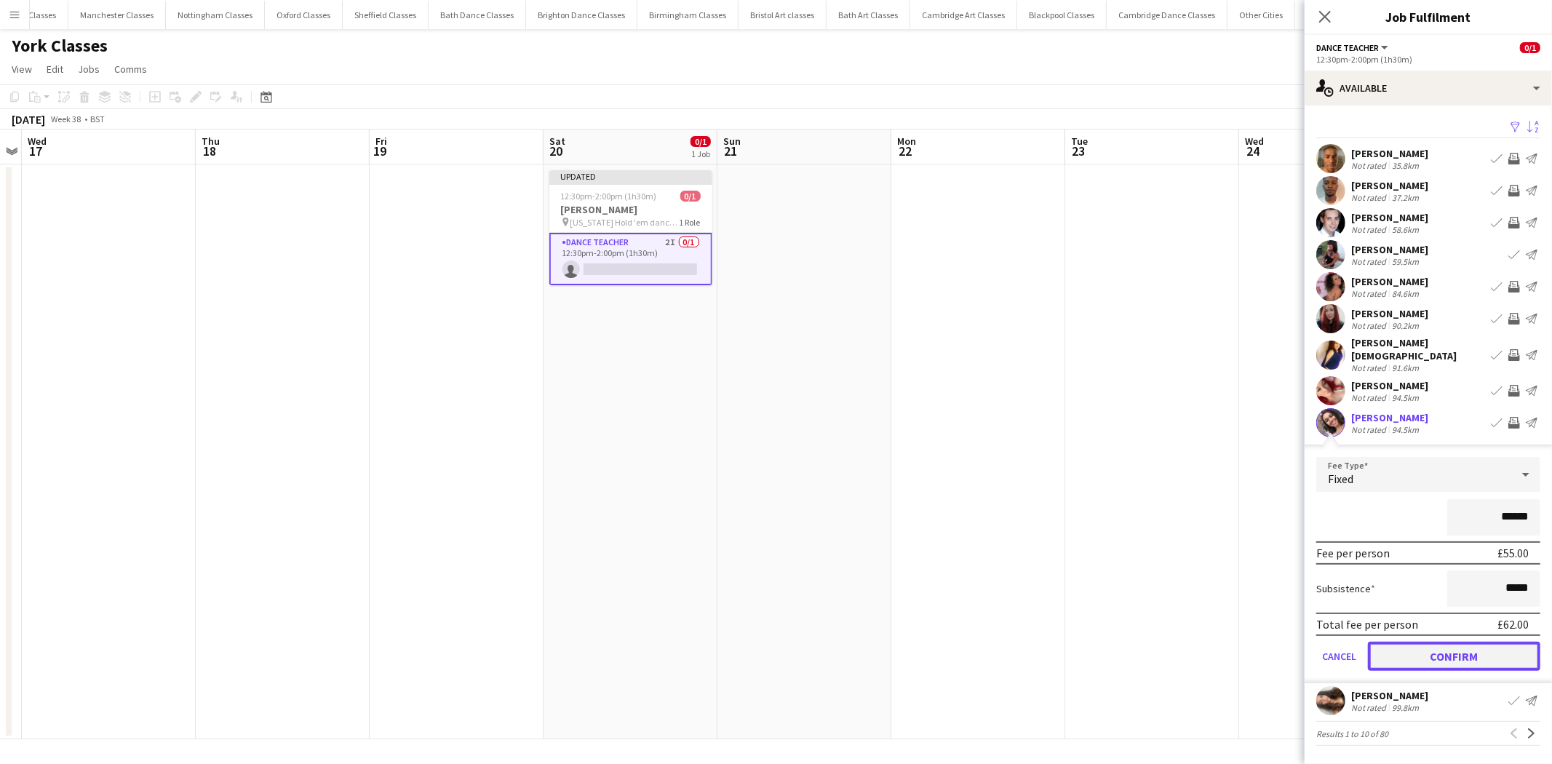
click at [1468, 646] on button "Confirm" at bounding box center [1454, 656] width 172 height 29
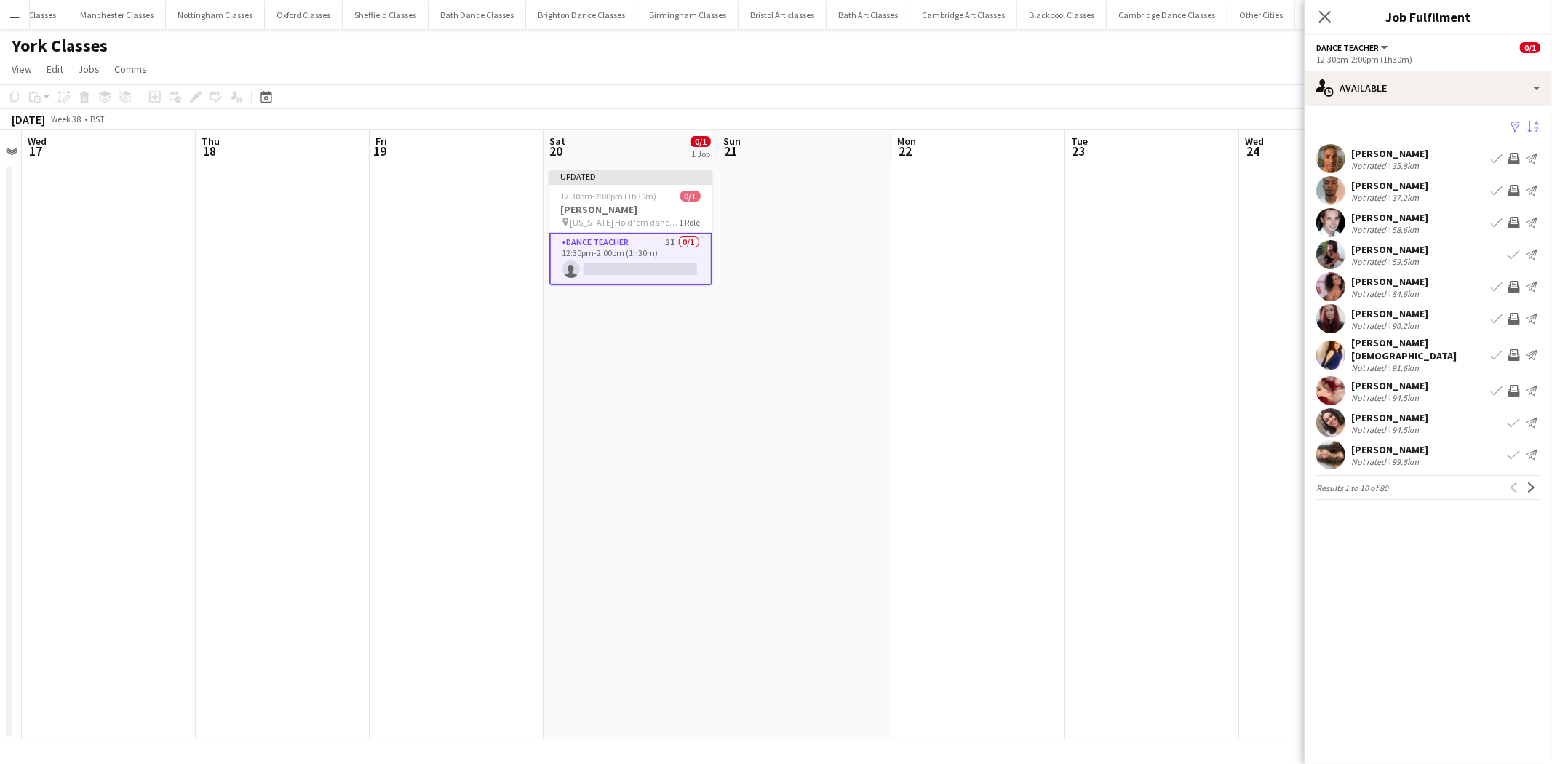
click at [1509, 318] on app-icon "Invite crew" at bounding box center [1515, 319] width 12 height 12
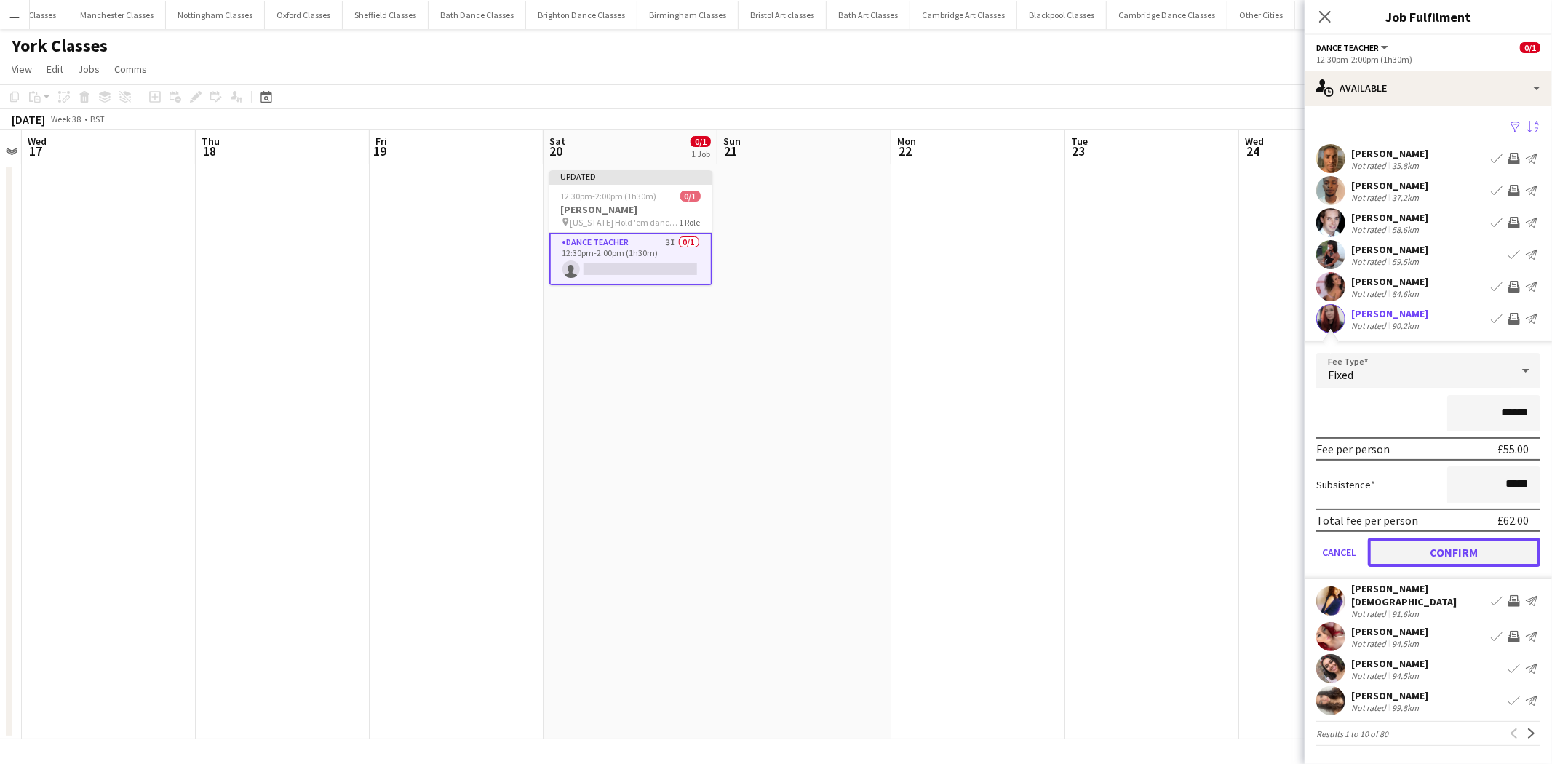
click at [1461, 548] on button "Confirm" at bounding box center [1454, 552] width 172 height 29
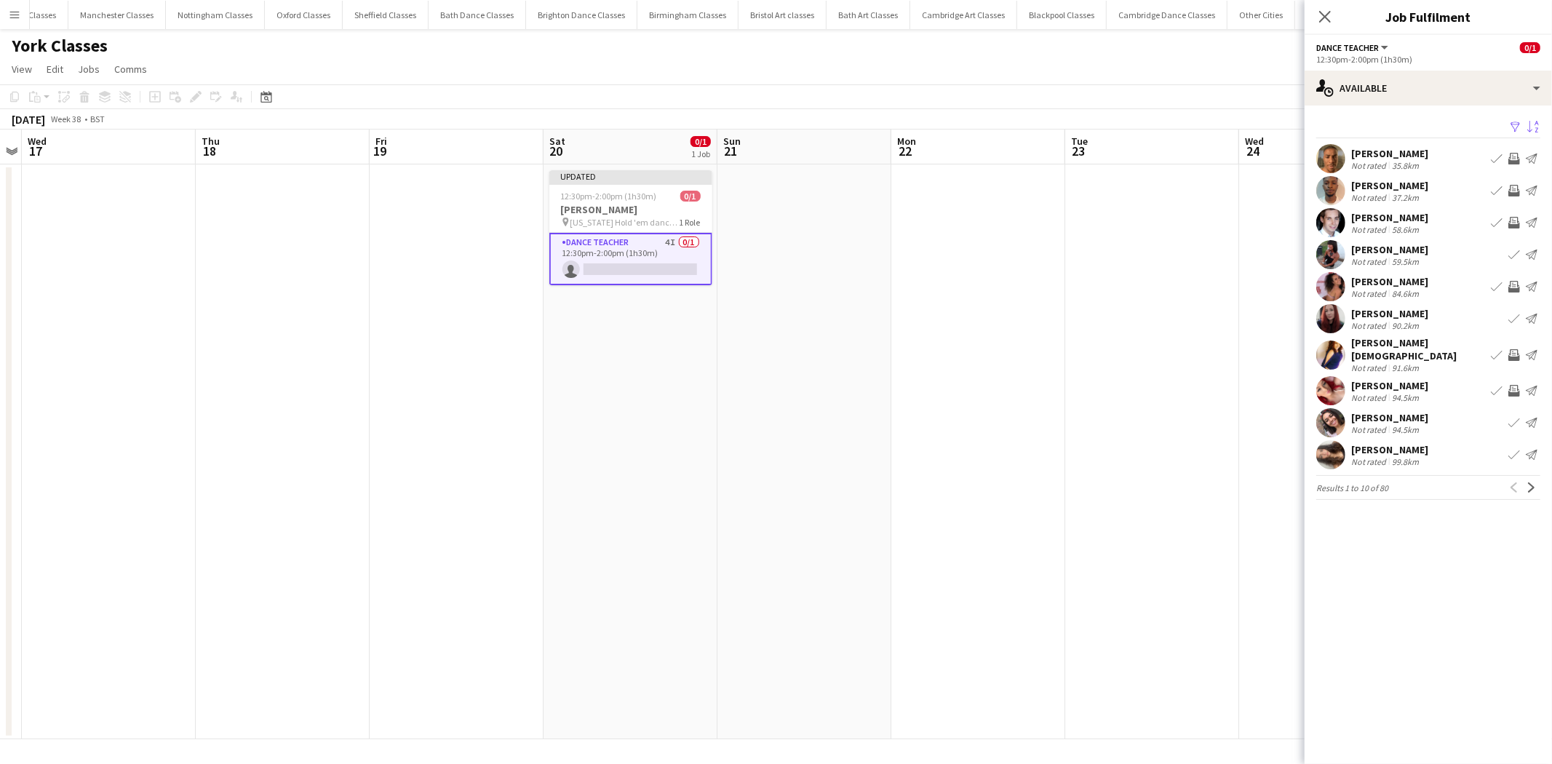
click at [1148, 309] on app-date-cell at bounding box center [1153, 451] width 174 height 575
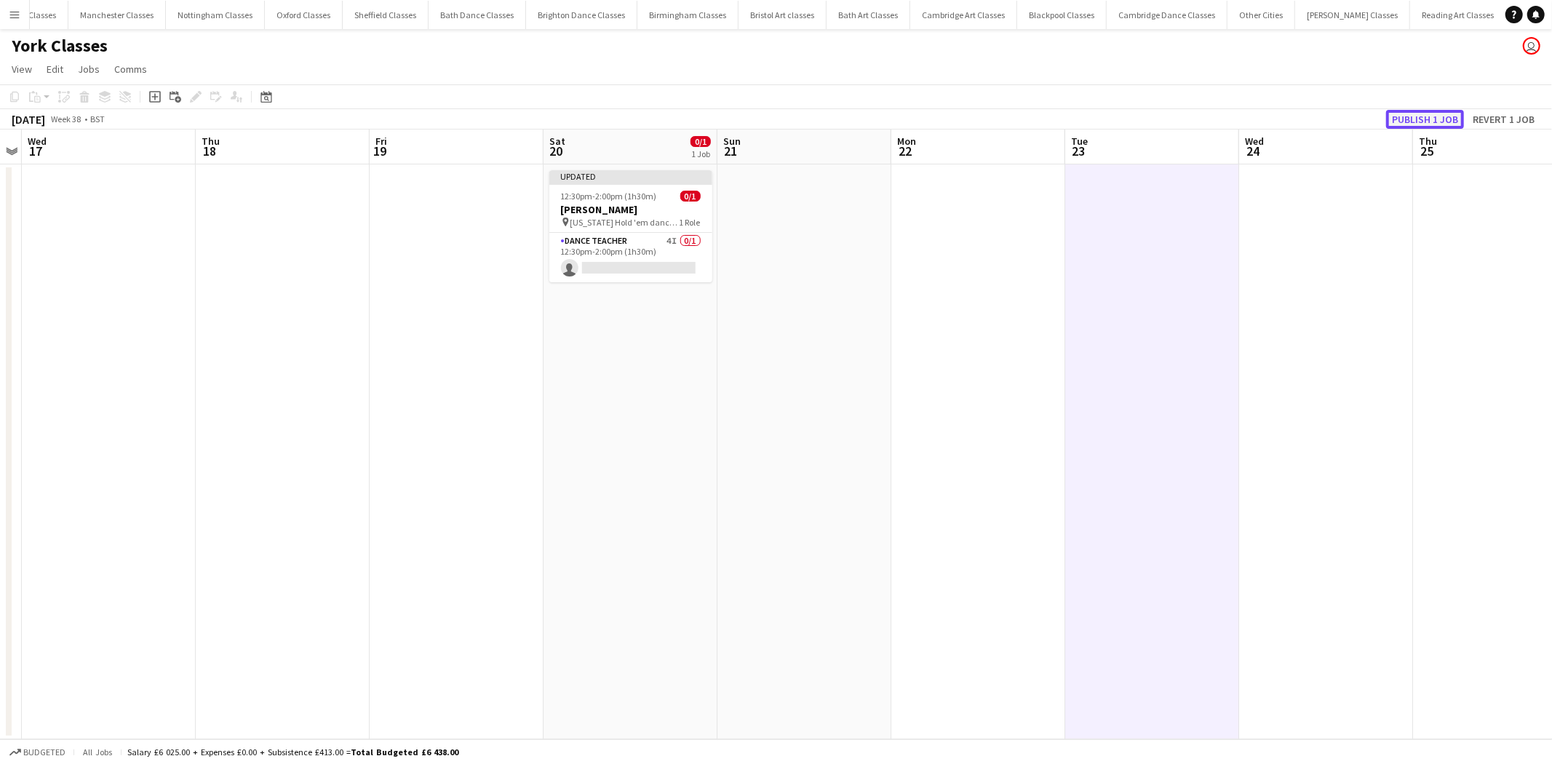
click at [1395, 118] on button "Publish 1 job" at bounding box center [1426, 119] width 78 height 19
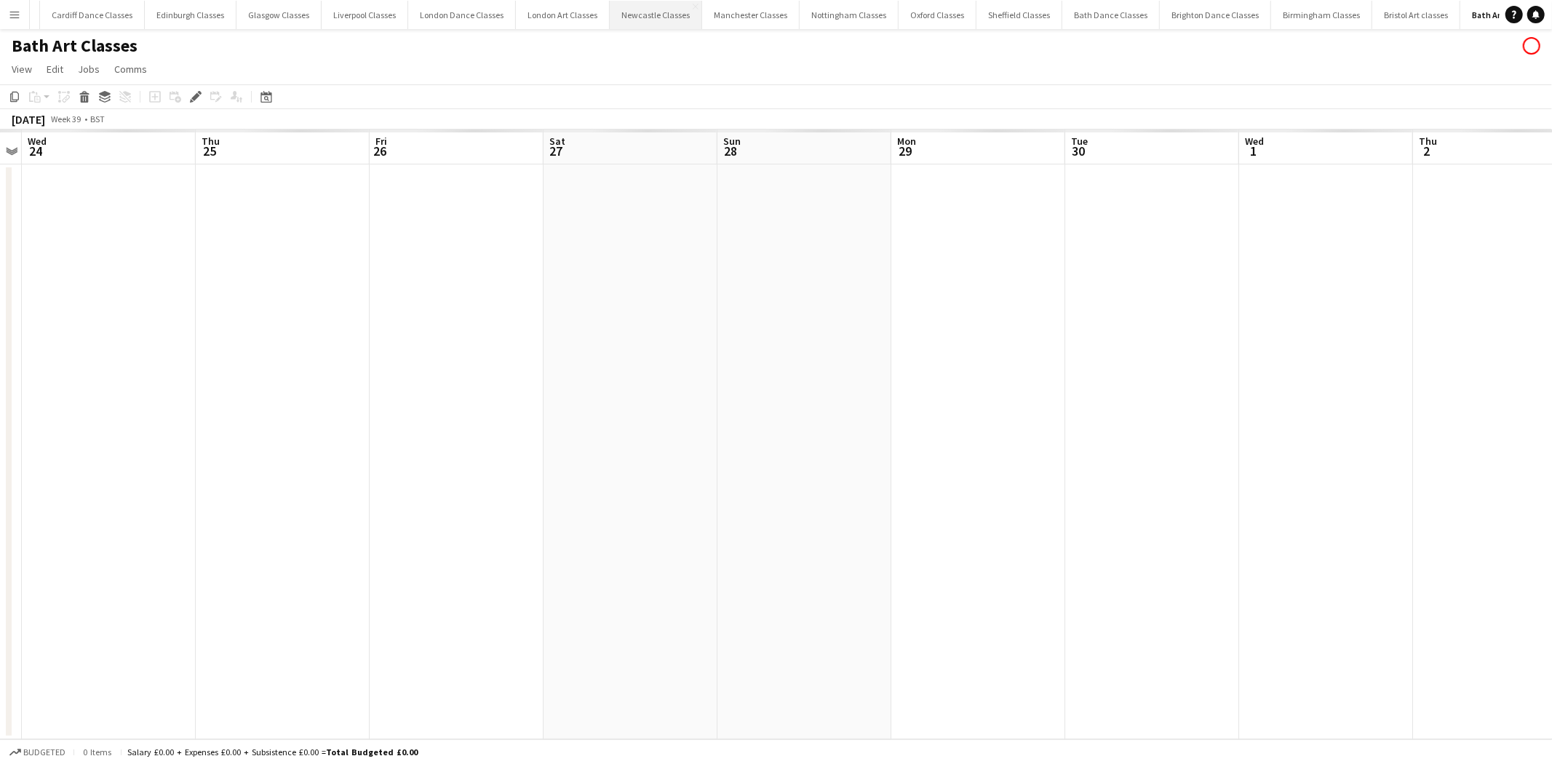
scroll to position [0, 322]
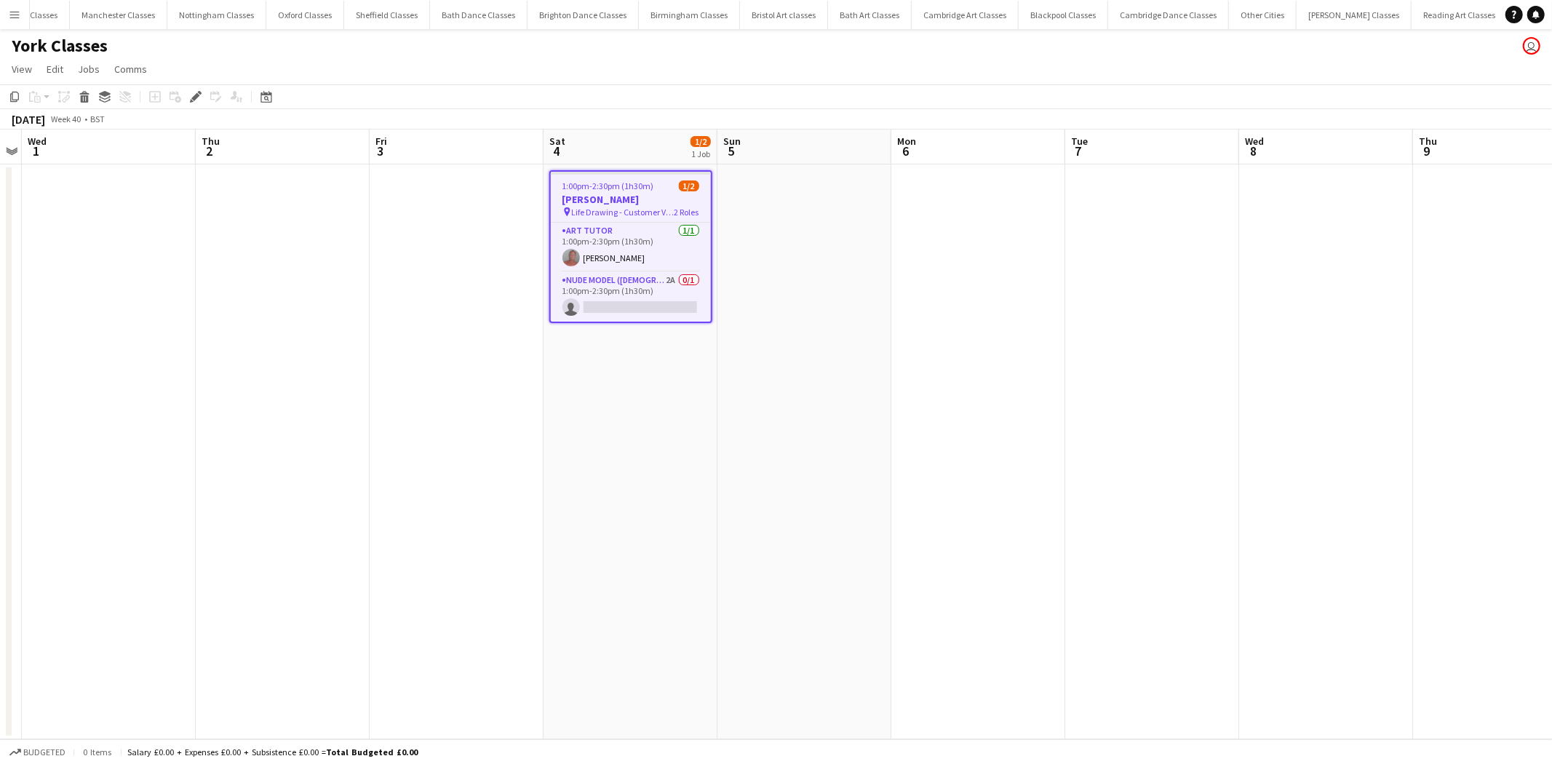
scroll to position [0, 943]
click at [651, 307] on app-card-role "Nude Model ([DEMOGRAPHIC_DATA]) 2A 0/1 1:00pm-2:30pm (1h30m) single-neutral-act…" at bounding box center [631, 296] width 160 height 49
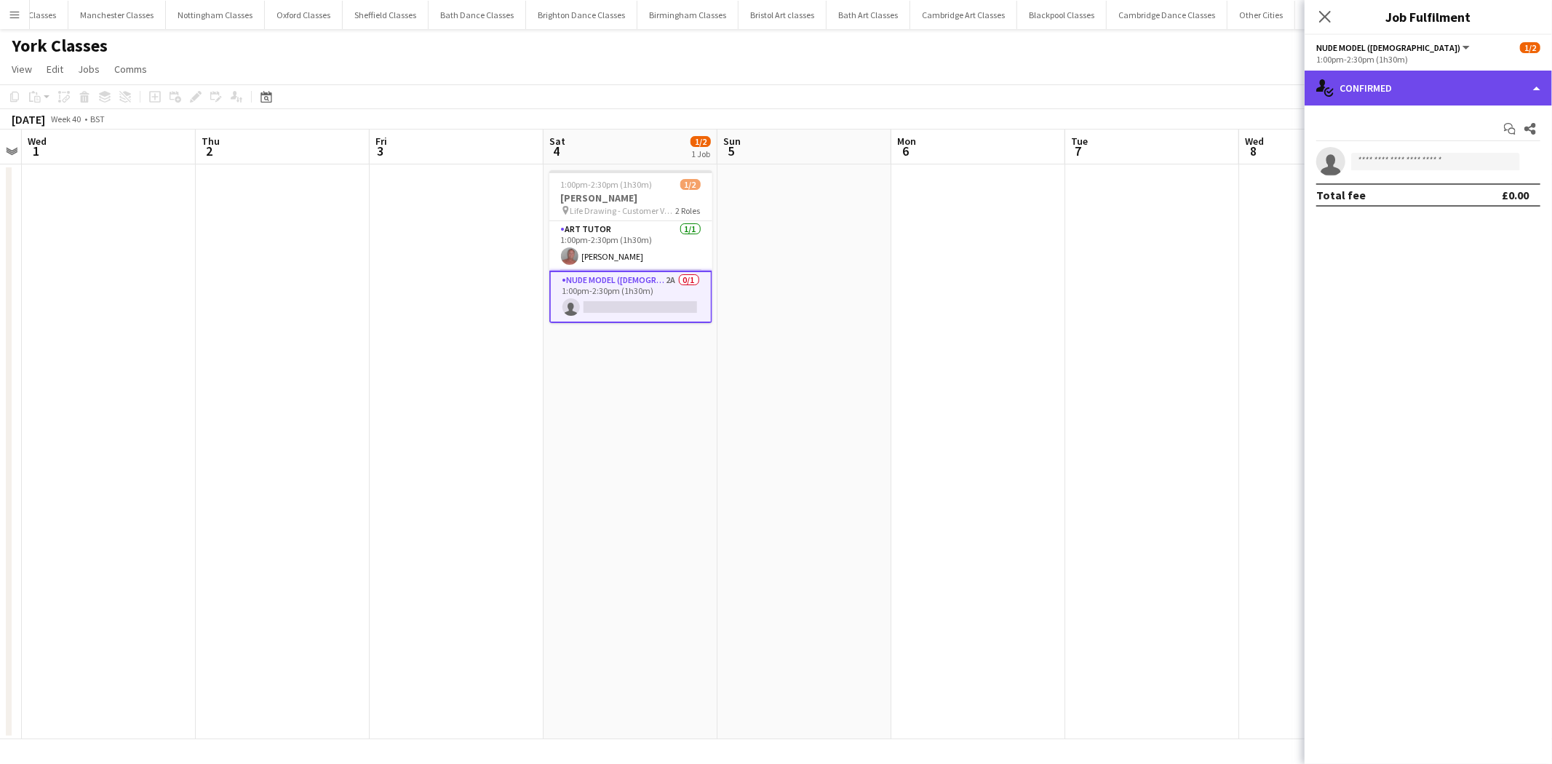
click at [1435, 104] on div "single-neutral-actions-check-2 Confirmed" at bounding box center [1428, 88] width 247 height 35
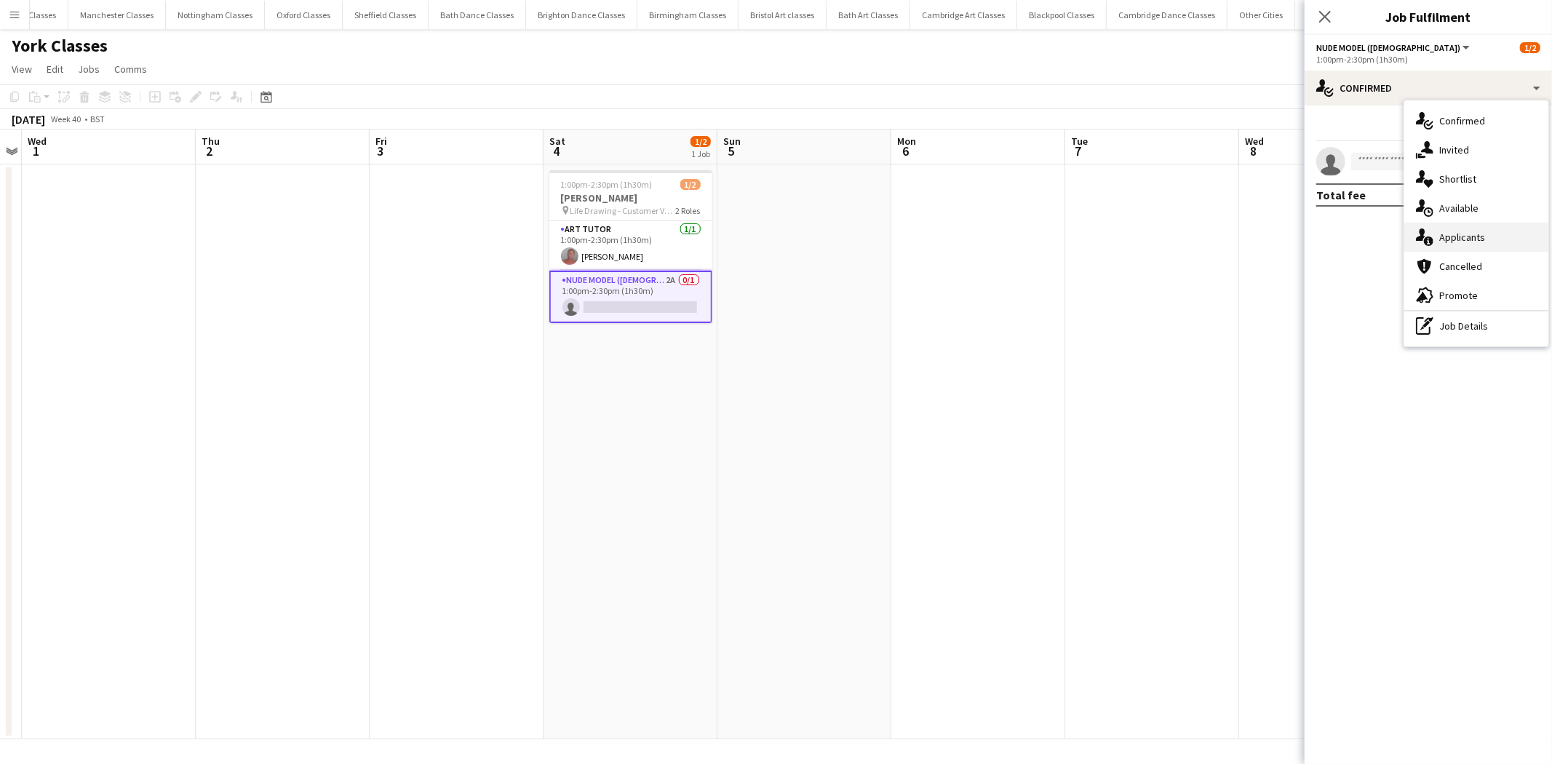
click at [1451, 238] on div "single-neutral-actions-information Applicants" at bounding box center [1477, 237] width 144 height 29
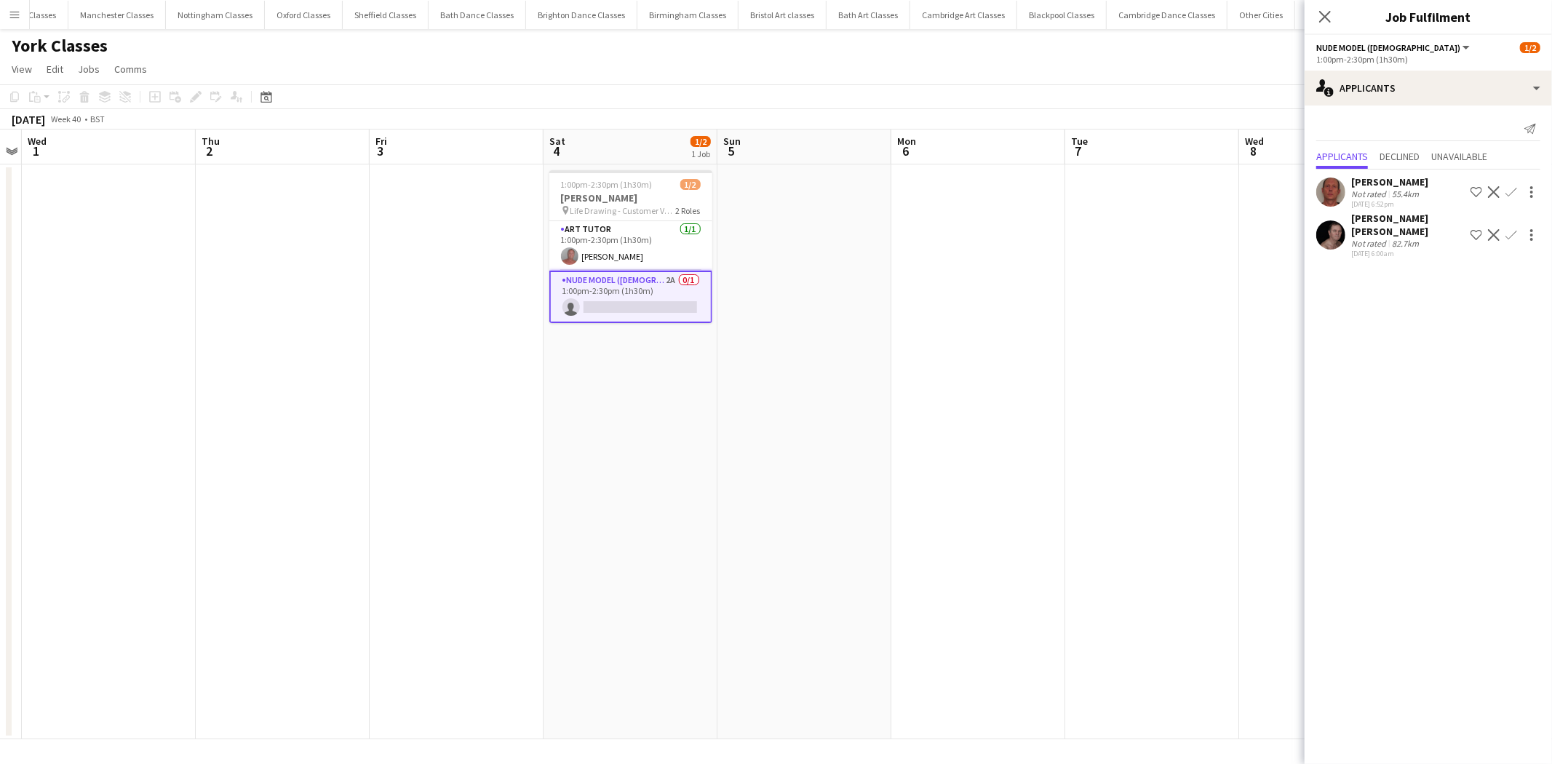
click at [1511, 194] on app-icon "Confirm" at bounding box center [1512, 192] width 12 height 12
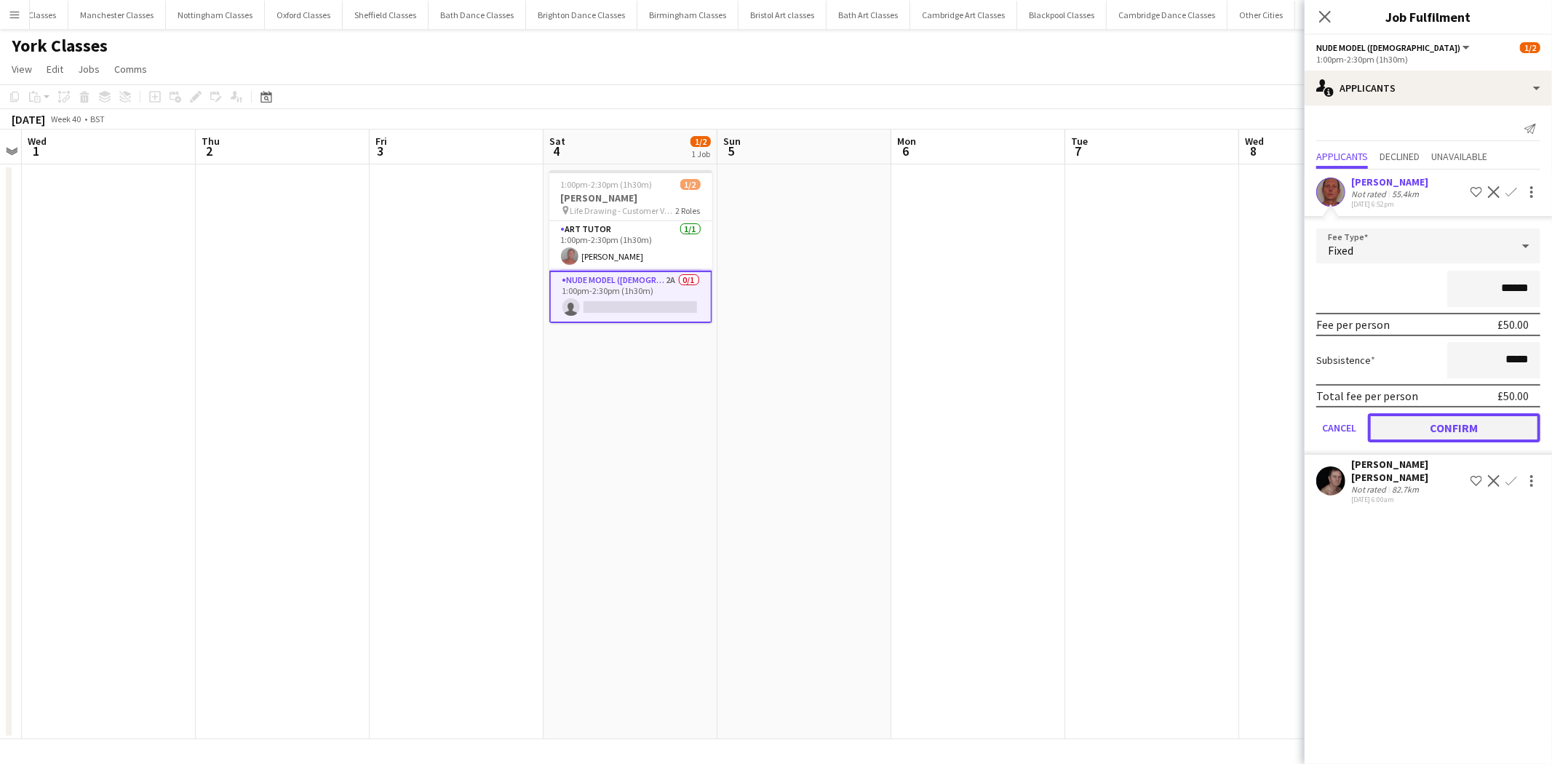
click at [1472, 429] on button "Confirm" at bounding box center [1454, 427] width 172 height 29
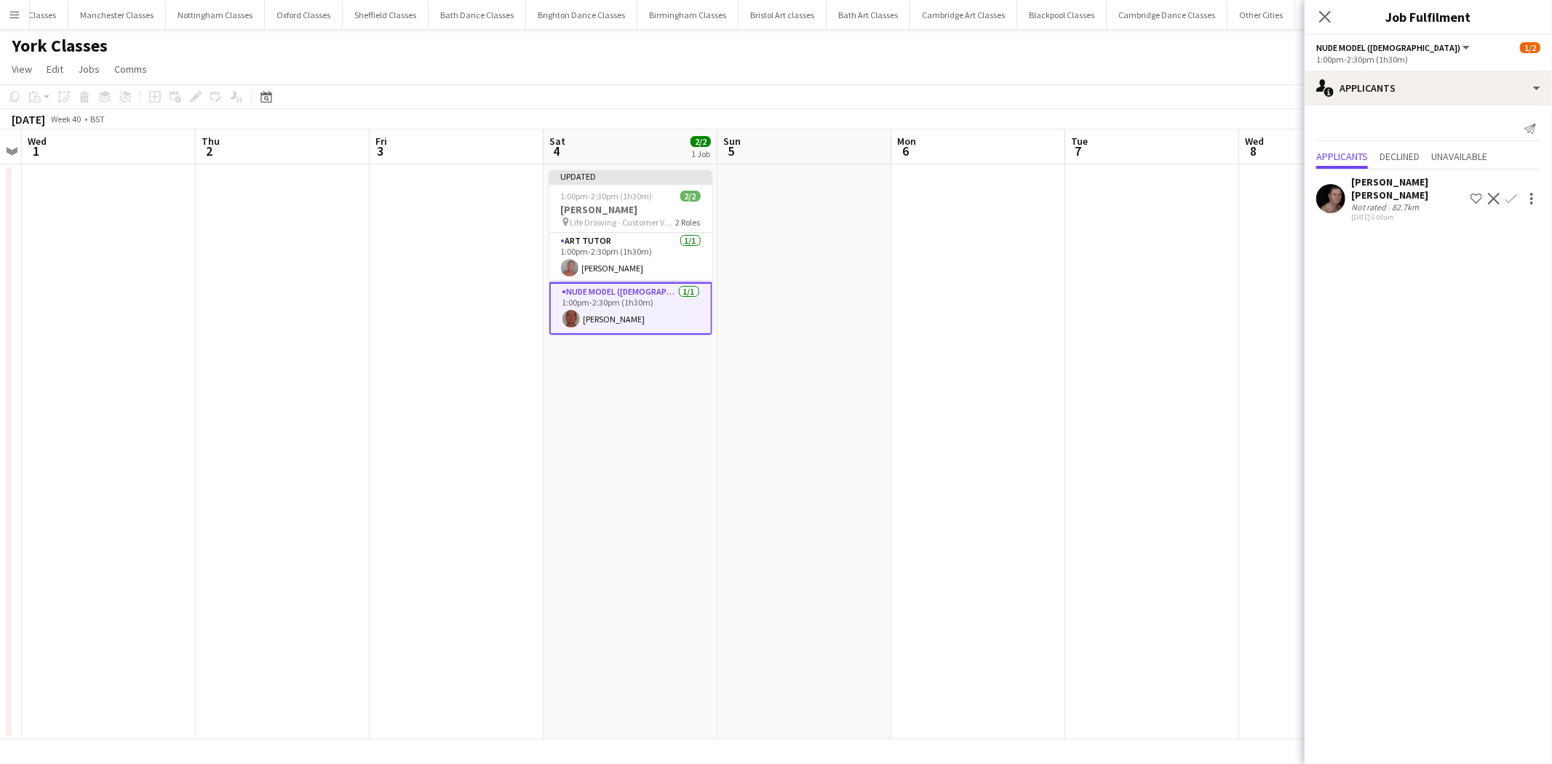
click at [1173, 381] on app-date-cell at bounding box center [1153, 451] width 174 height 575
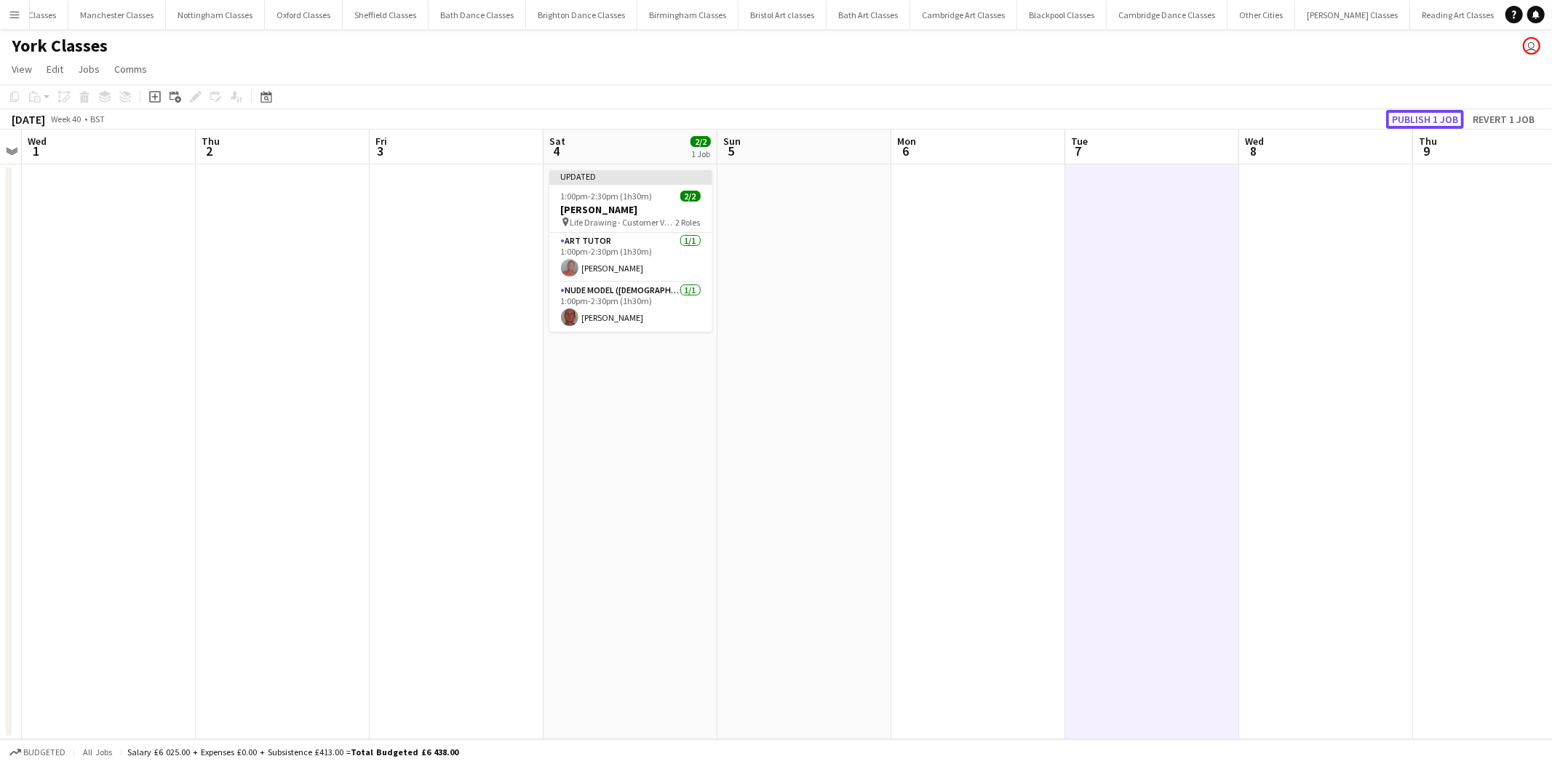
click at [1435, 118] on button "Publish 1 job" at bounding box center [1426, 119] width 78 height 19
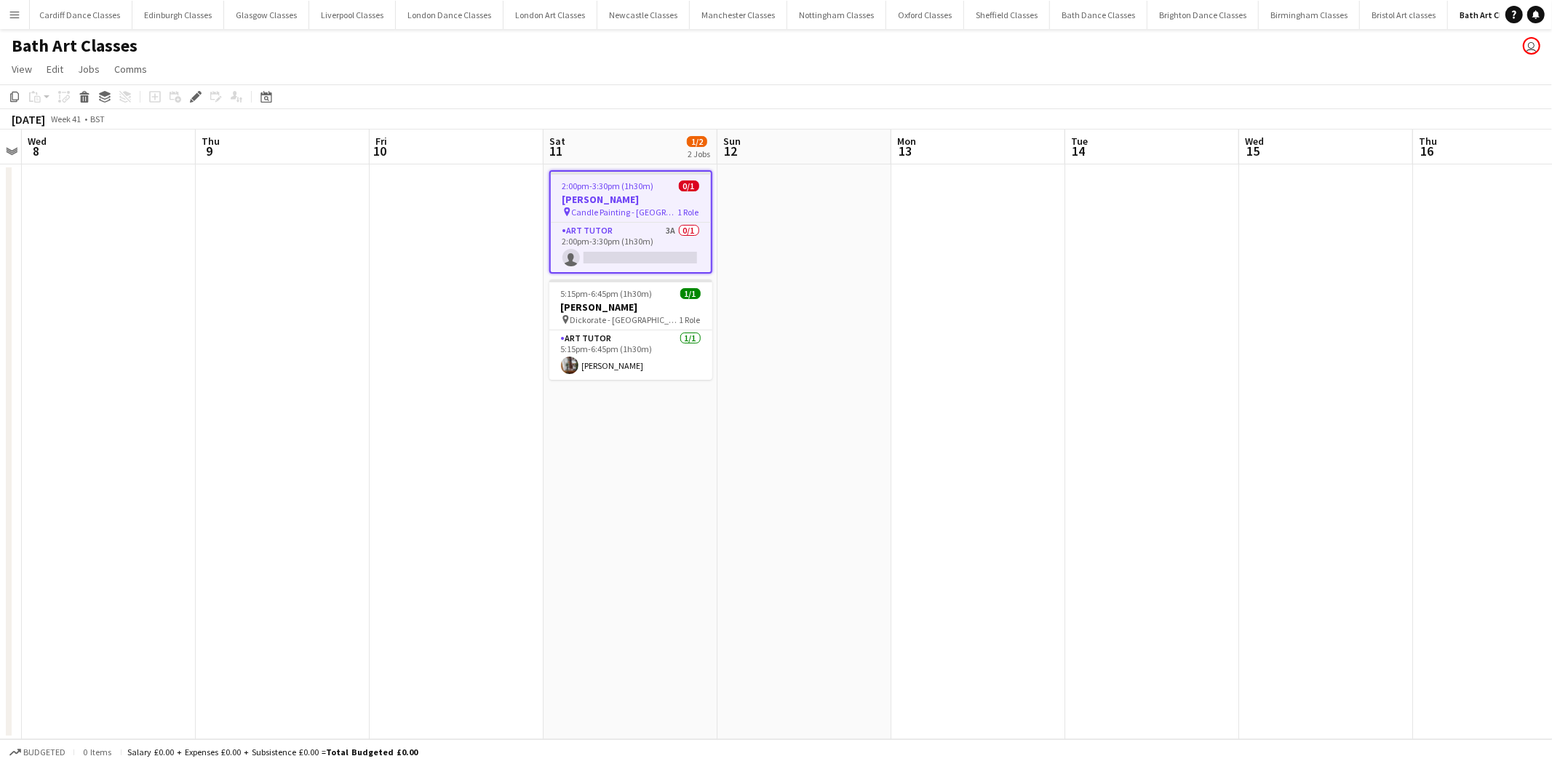
click at [606, 212] on span "Candle Painting - [GEOGRAPHIC_DATA]" at bounding box center [625, 212] width 106 height 11
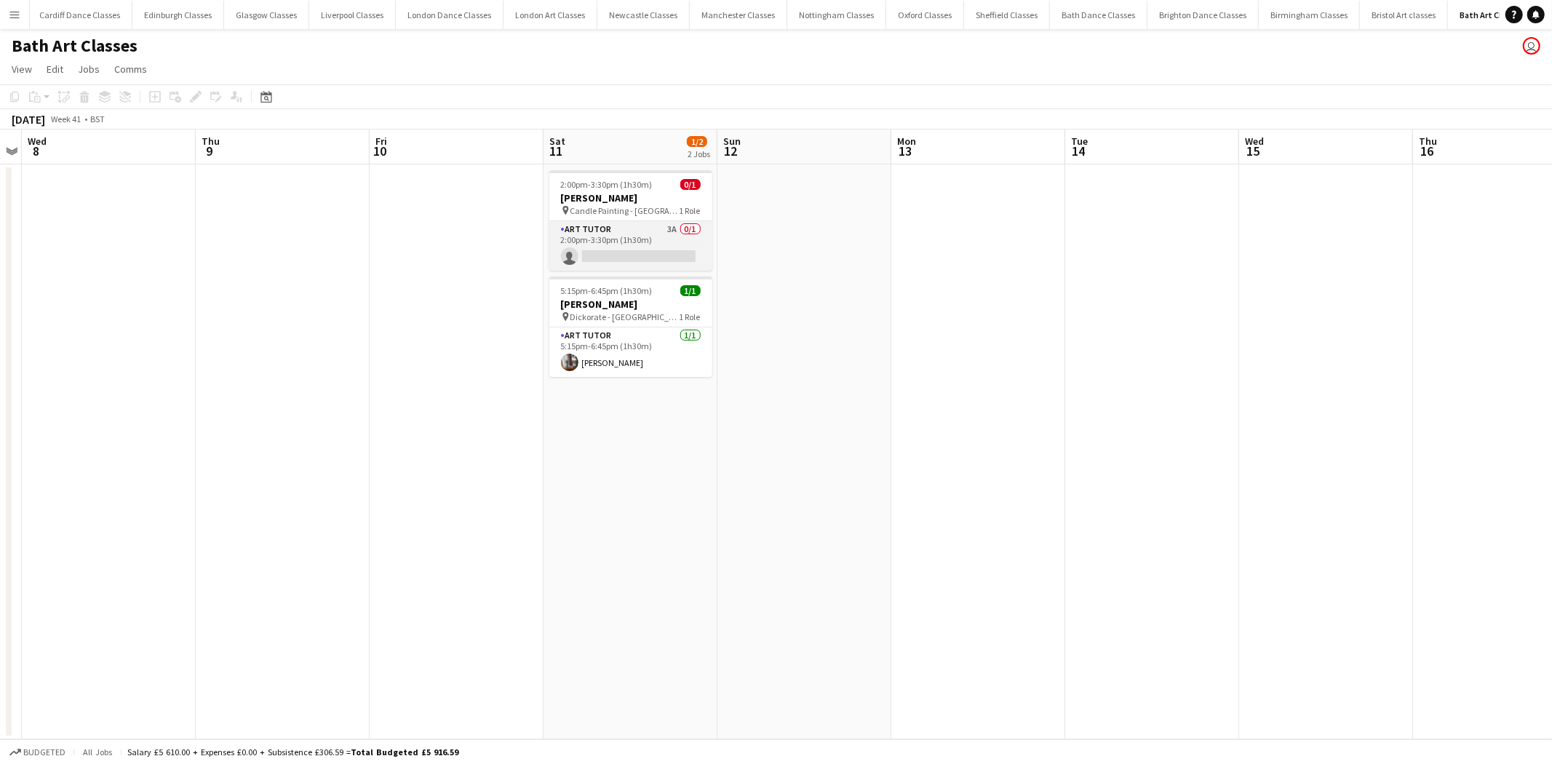
click at [622, 251] on app-card-role "Art Tutor 3A 0/1 2:00pm-3:30pm (1h30m) single-neutral-actions" at bounding box center [631, 245] width 163 height 49
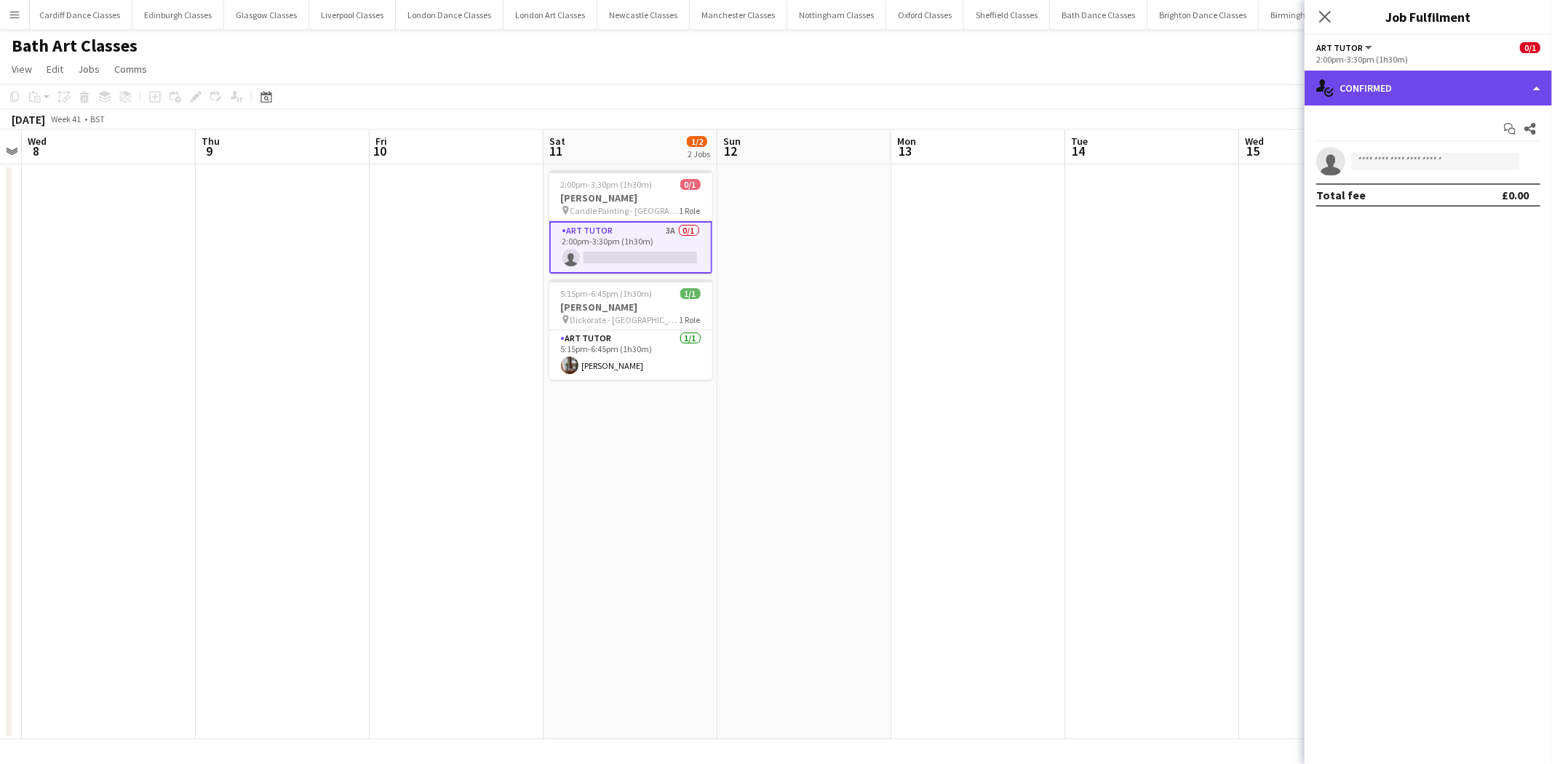
click at [1440, 89] on div "single-neutral-actions-check-2 Confirmed" at bounding box center [1428, 88] width 247 height 35
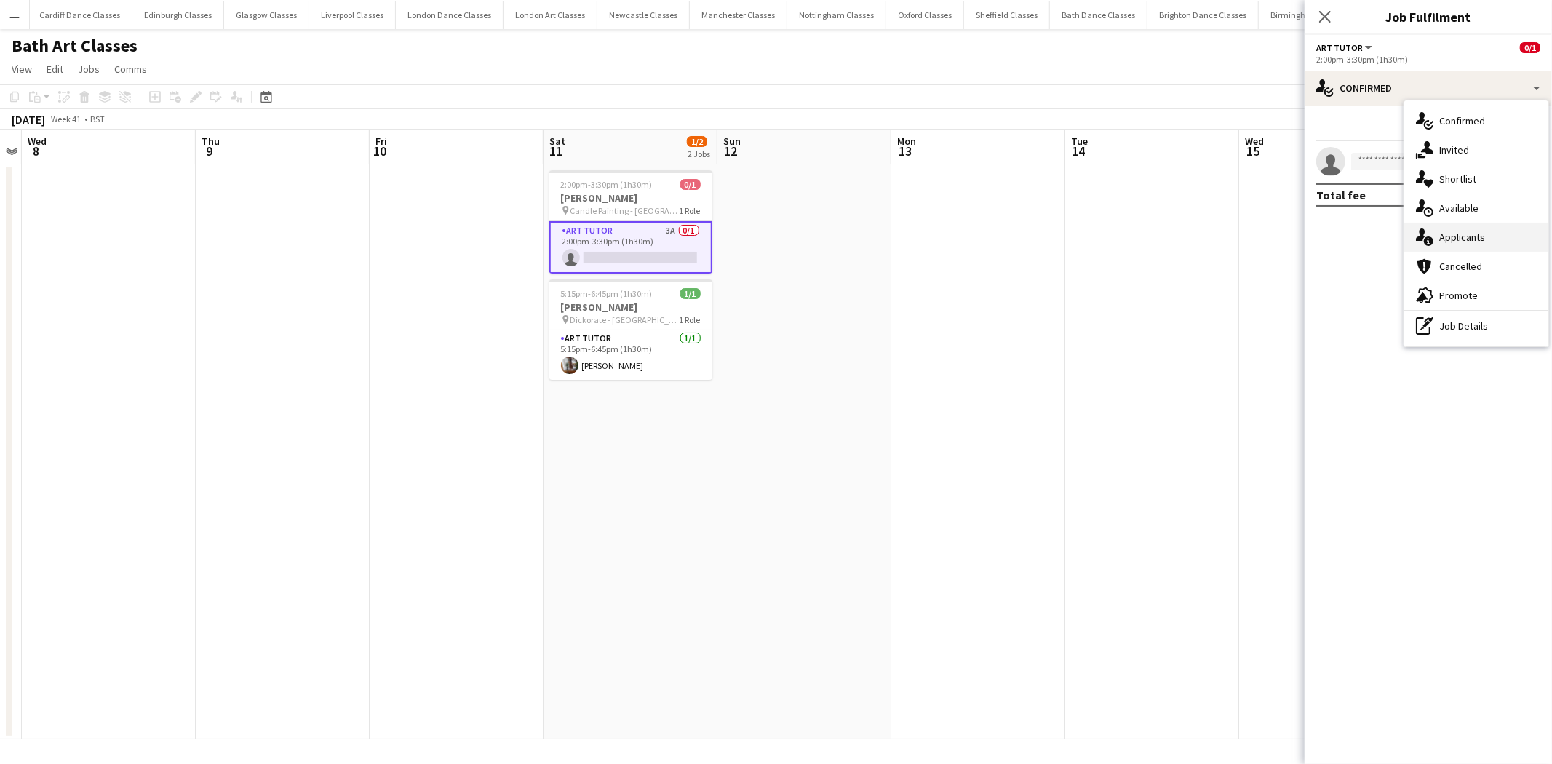
click at [1478, 239] on div "single-neutral-actions-information Applicants" at bounding box center [1477, 237] width 144 height 29
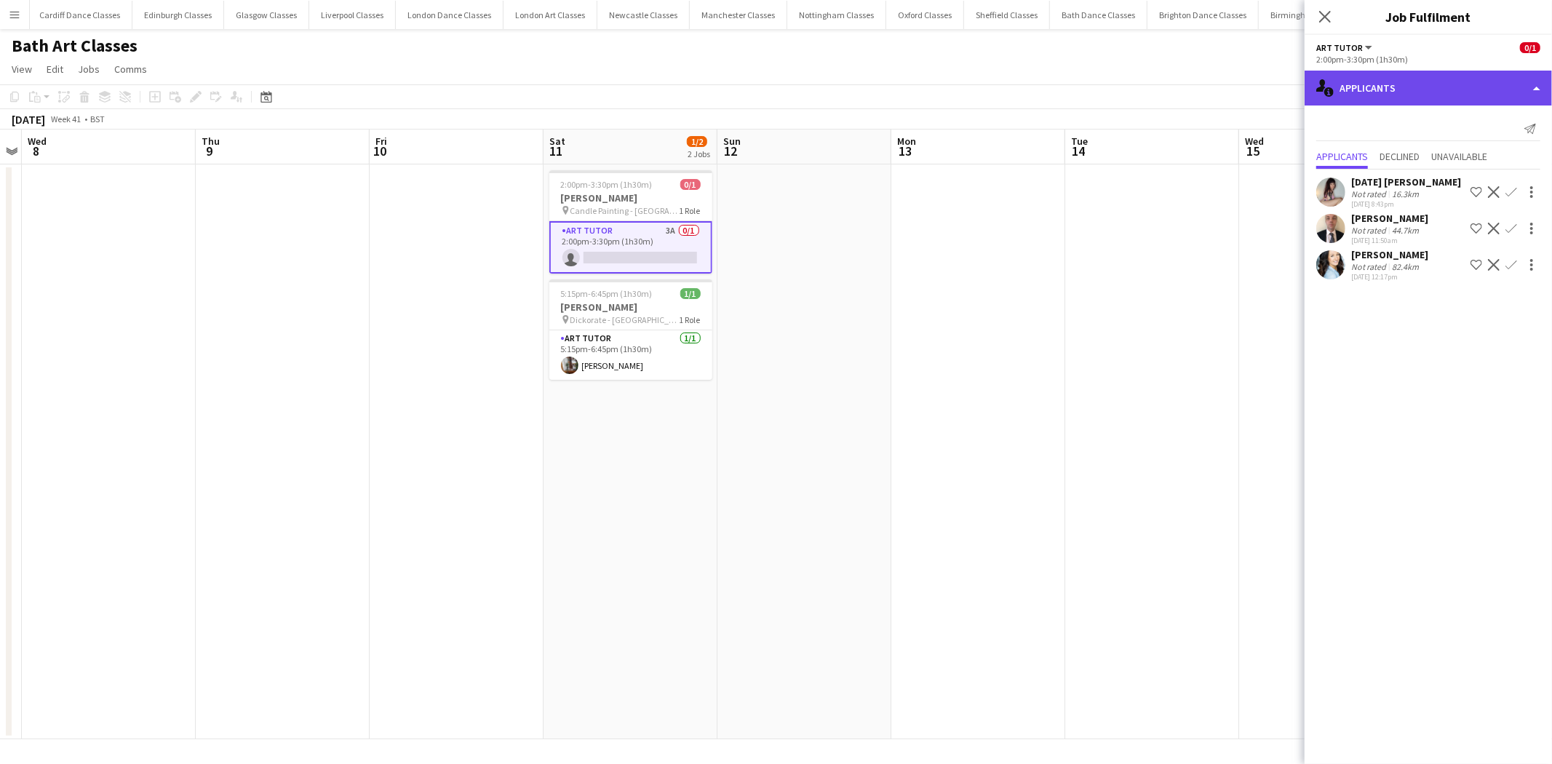
click at [1370, 90] on div "single-neutral-actions-information Applicants" at bounding box center [1428, 88] width 247 height 35
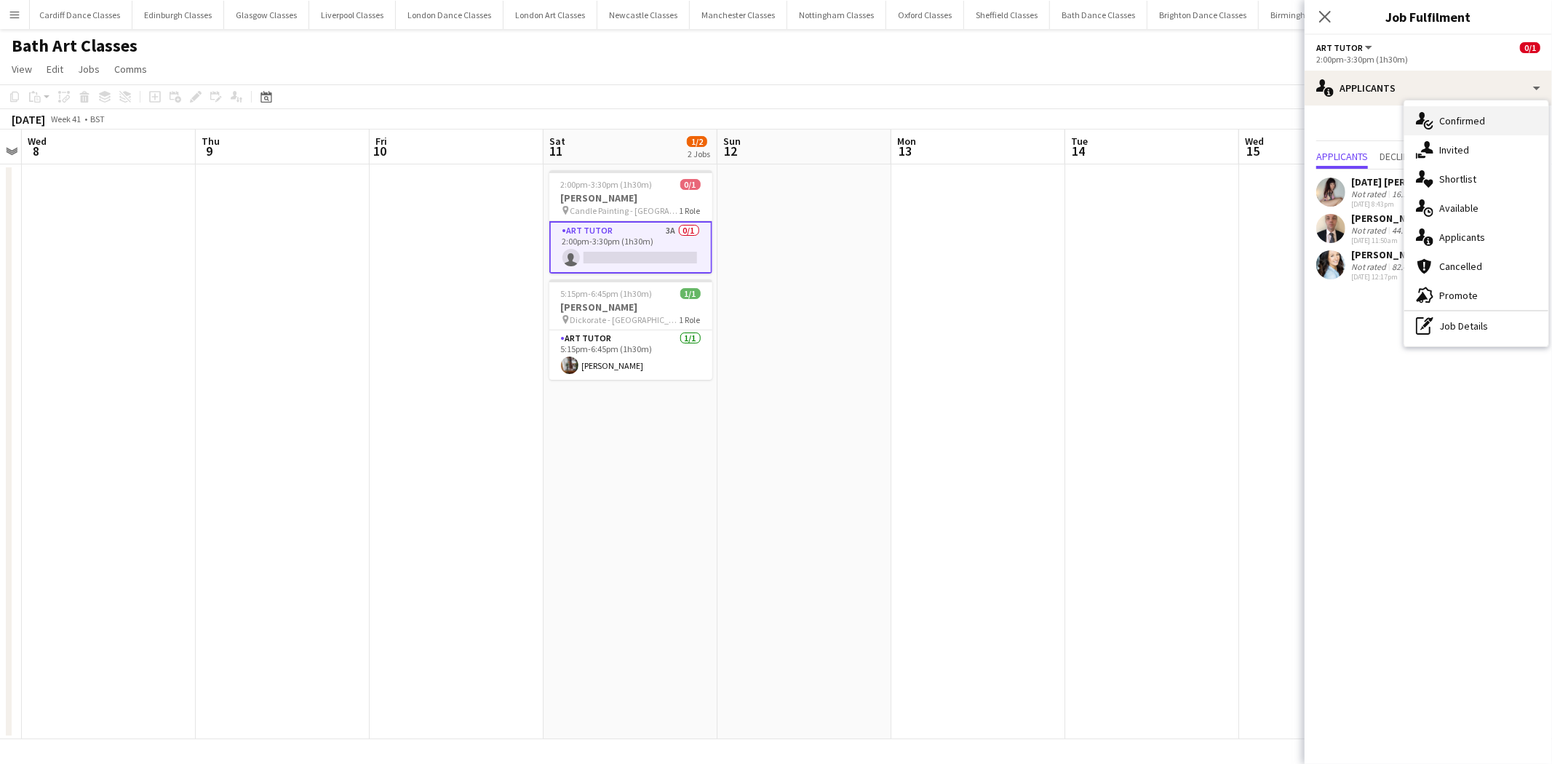
click at [1459, 125] on div "single-neutral-actions-check-2 Confirmed" at bounding box center [1477, 120] width 144 height 29
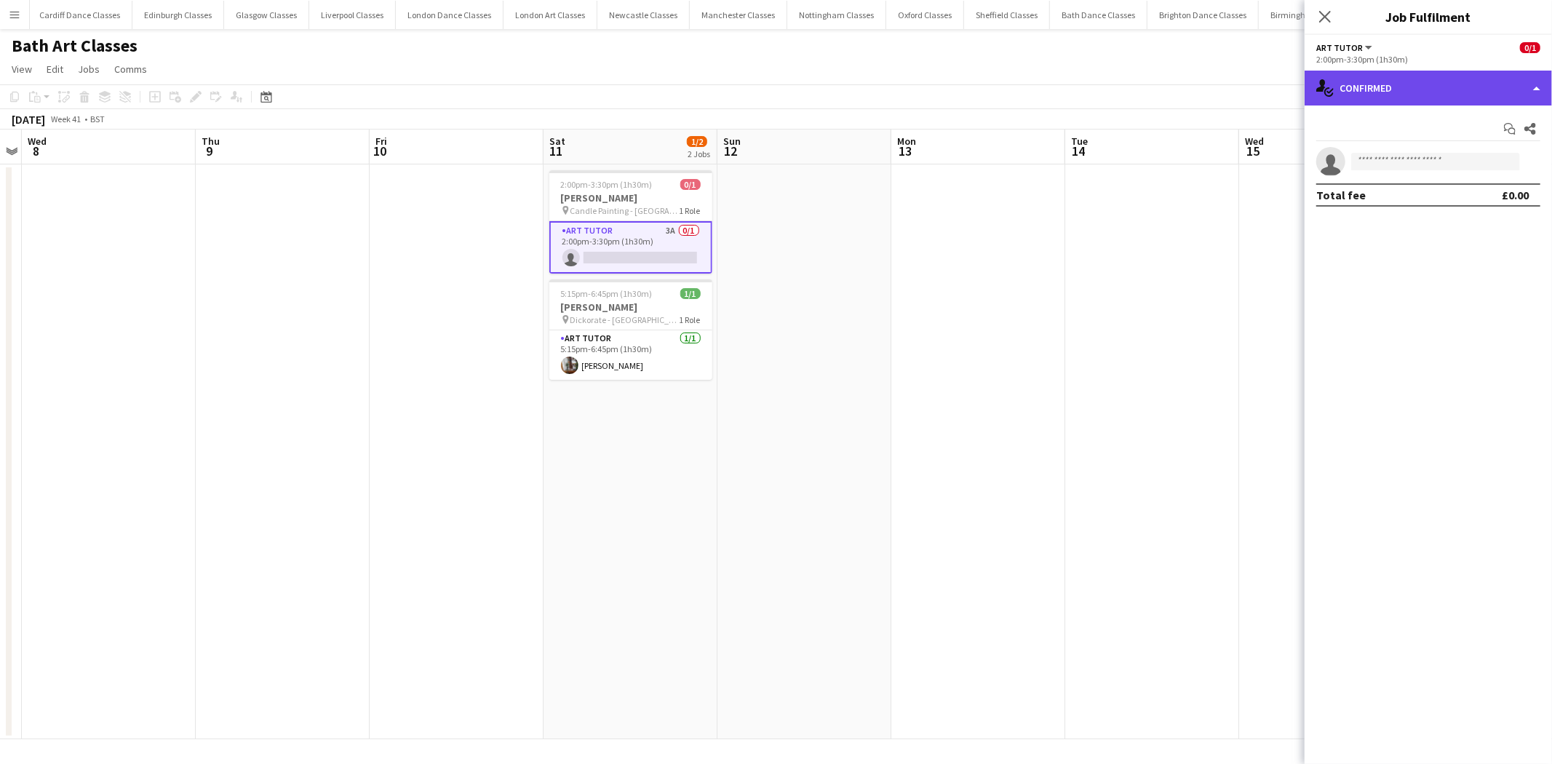
click at [1416, 71] on div "single-neutral-actions-check-2 Confirmed" at bounding box center [1428, 88] width 247 height 35
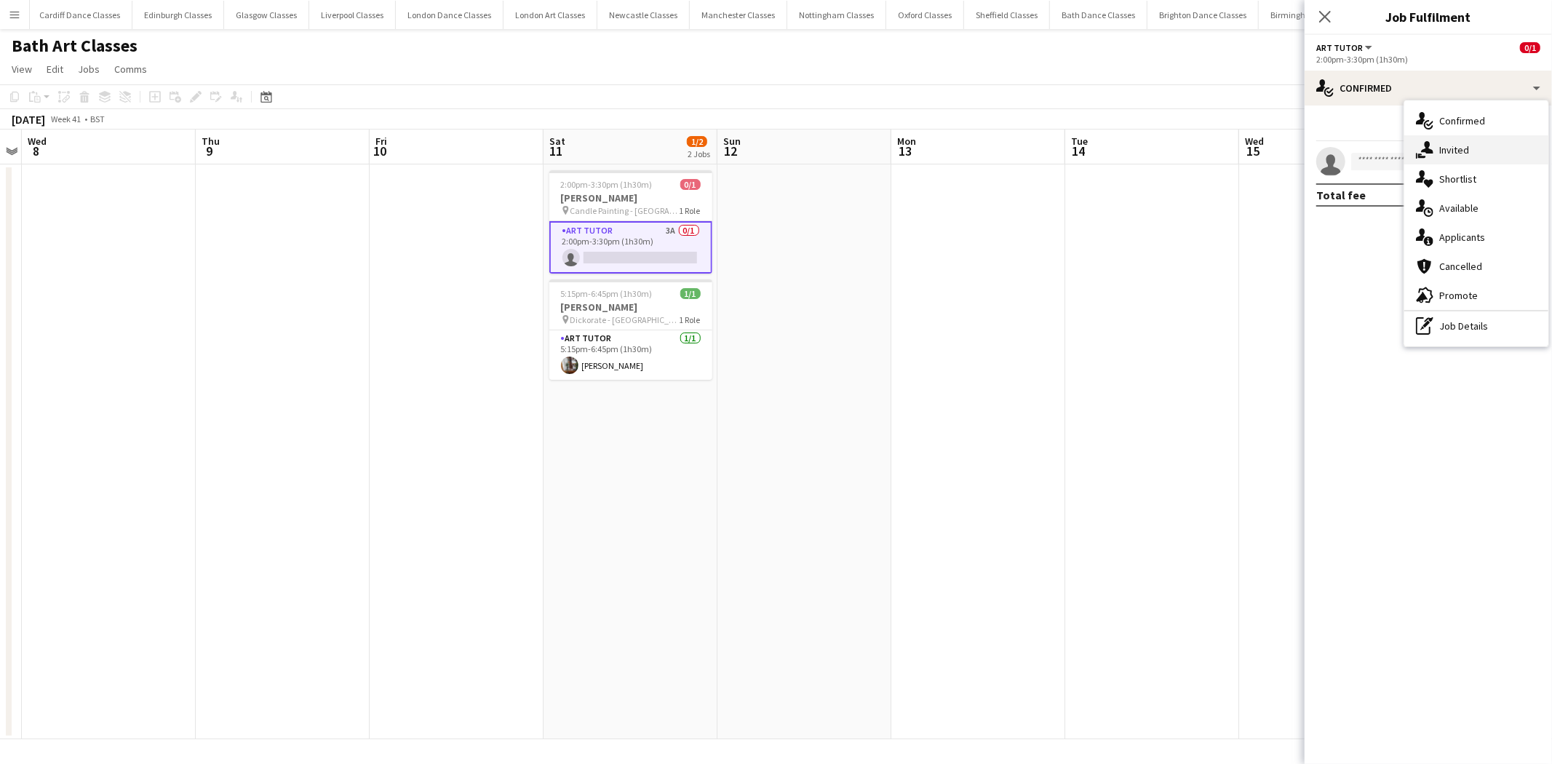
click at [1461, 140] on div "single-neutral-actions-share-1 Invited" at bounding box center [1477, 149] width 144 height 29
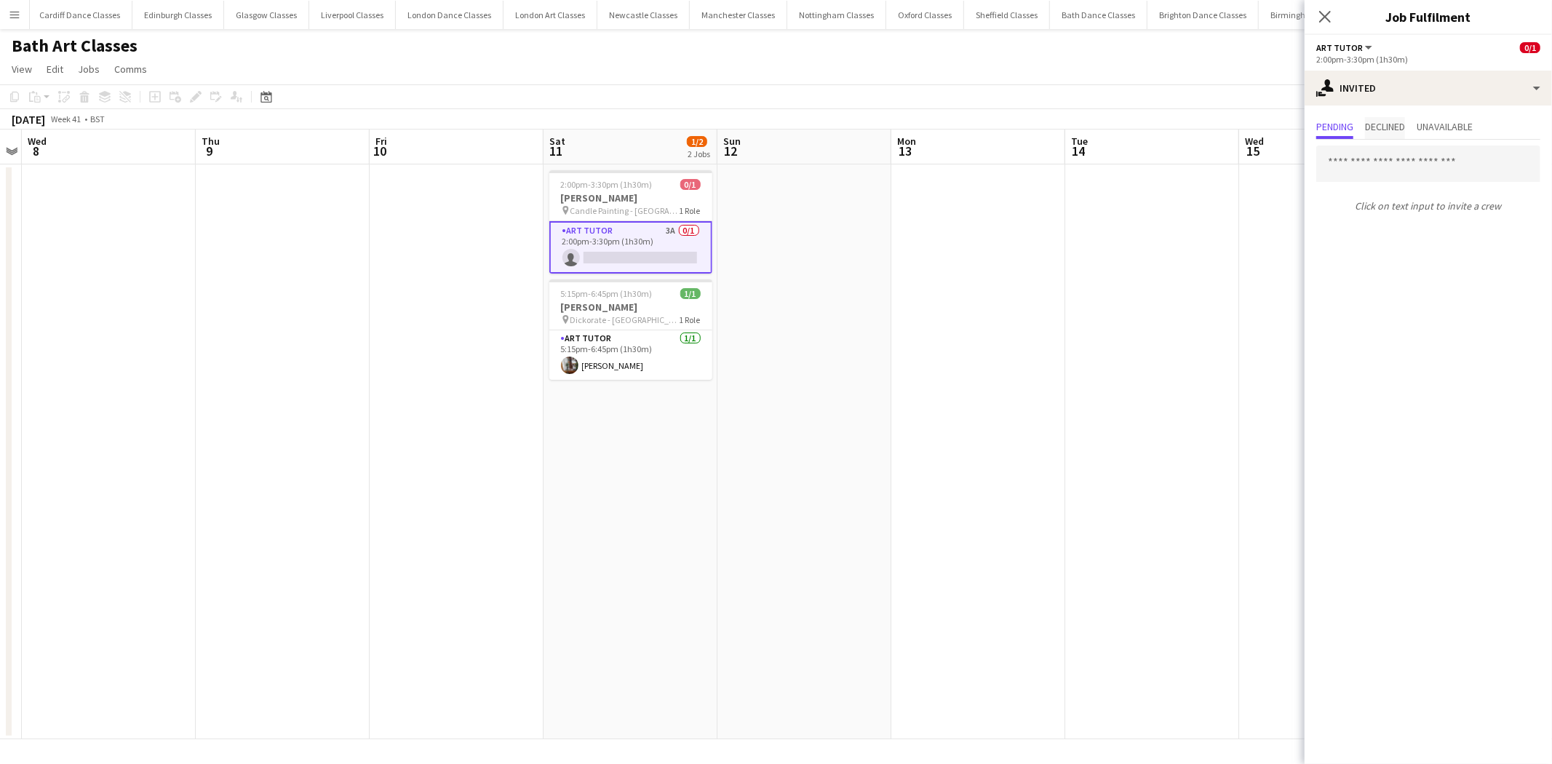
click at [1400, 124] on span "Declined" at bounding box center [1385, 127] width 40 height 10
click at [1341, 124] on span "Pending" at bounding box center [1335, 127] width 37 height 10
click at [1415, 89] on div "single-neutral-actions-share-1 Invited" at bounding box center [1428, 88] width 247 height 35
click at [1463, 155] on div "single-neutral-actions-share-1 Invited" at bounding box center [1477, 149] width 144 height 29
drag, startPoint x: 1369, startPoint y: 79, endPoint x: 1395, endPoint y: 140, distance: 66.2
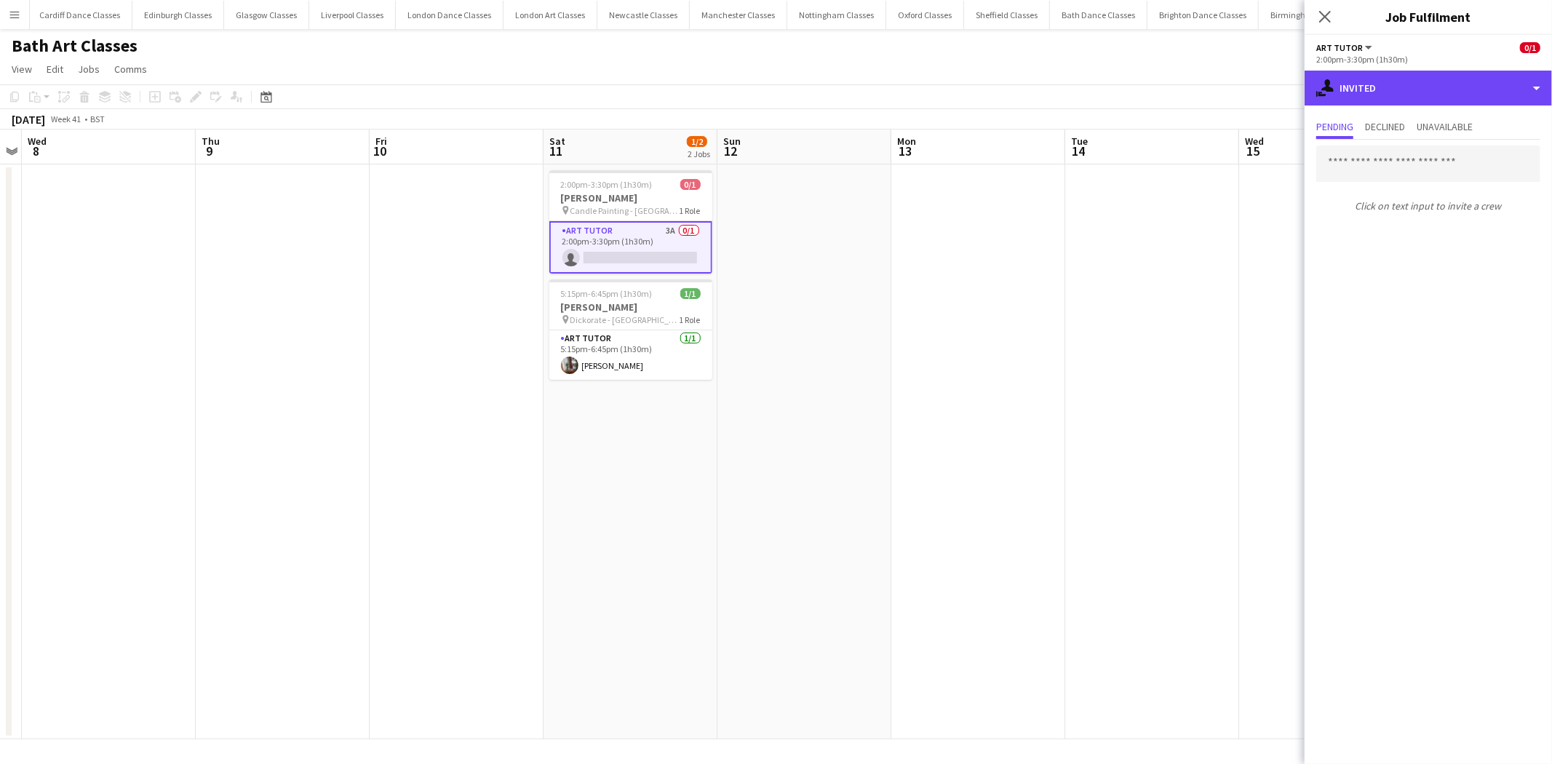
click at [1369, 89] on div "single-neutral-actions-share-1 Invited" at bounding box center [1428, 88] width 247 height 35
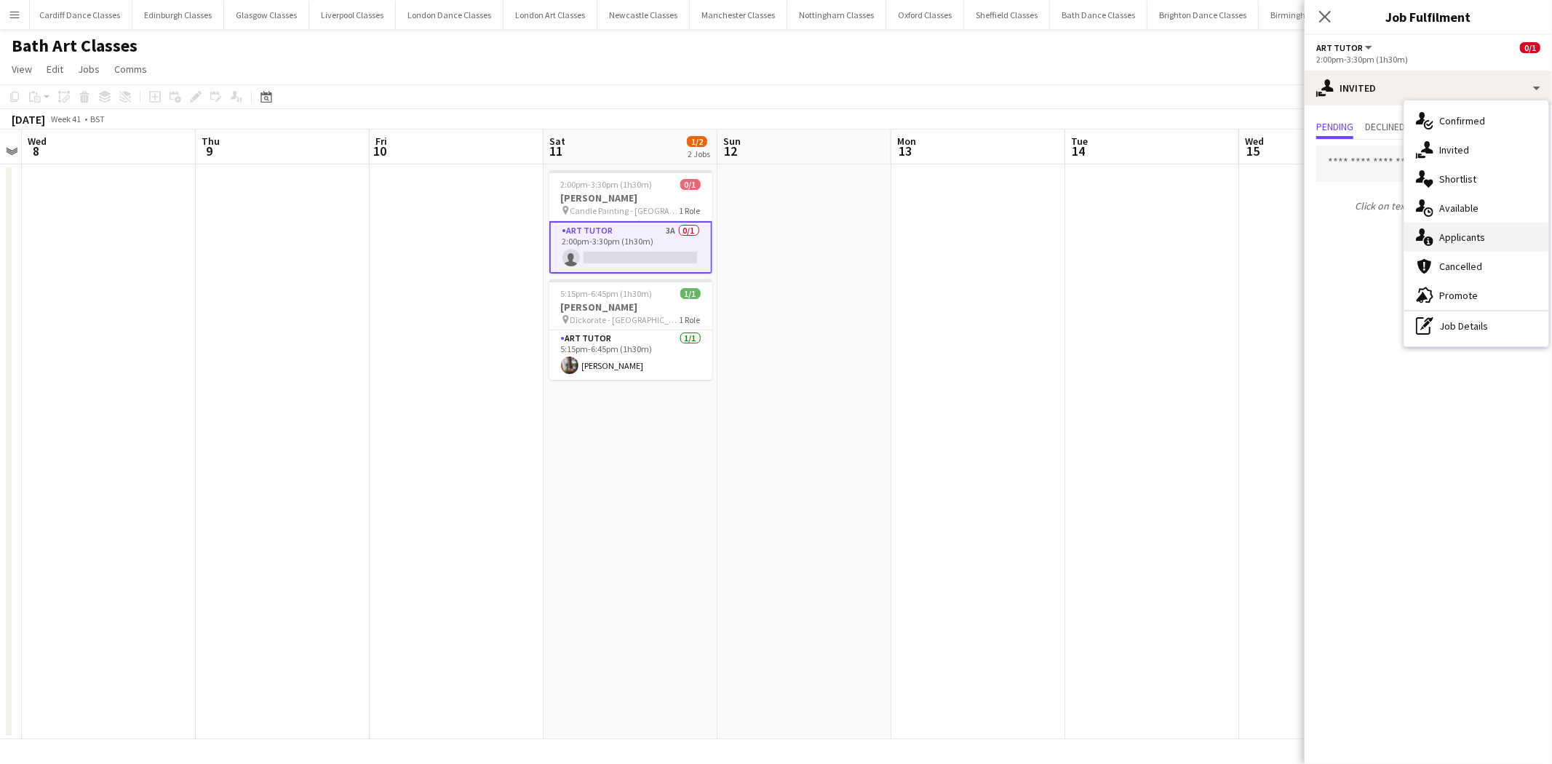
click at [1456, 242] on div "single-neutral-actions-information Applicants" at bounding box center [1477, 237] width 144 height 29
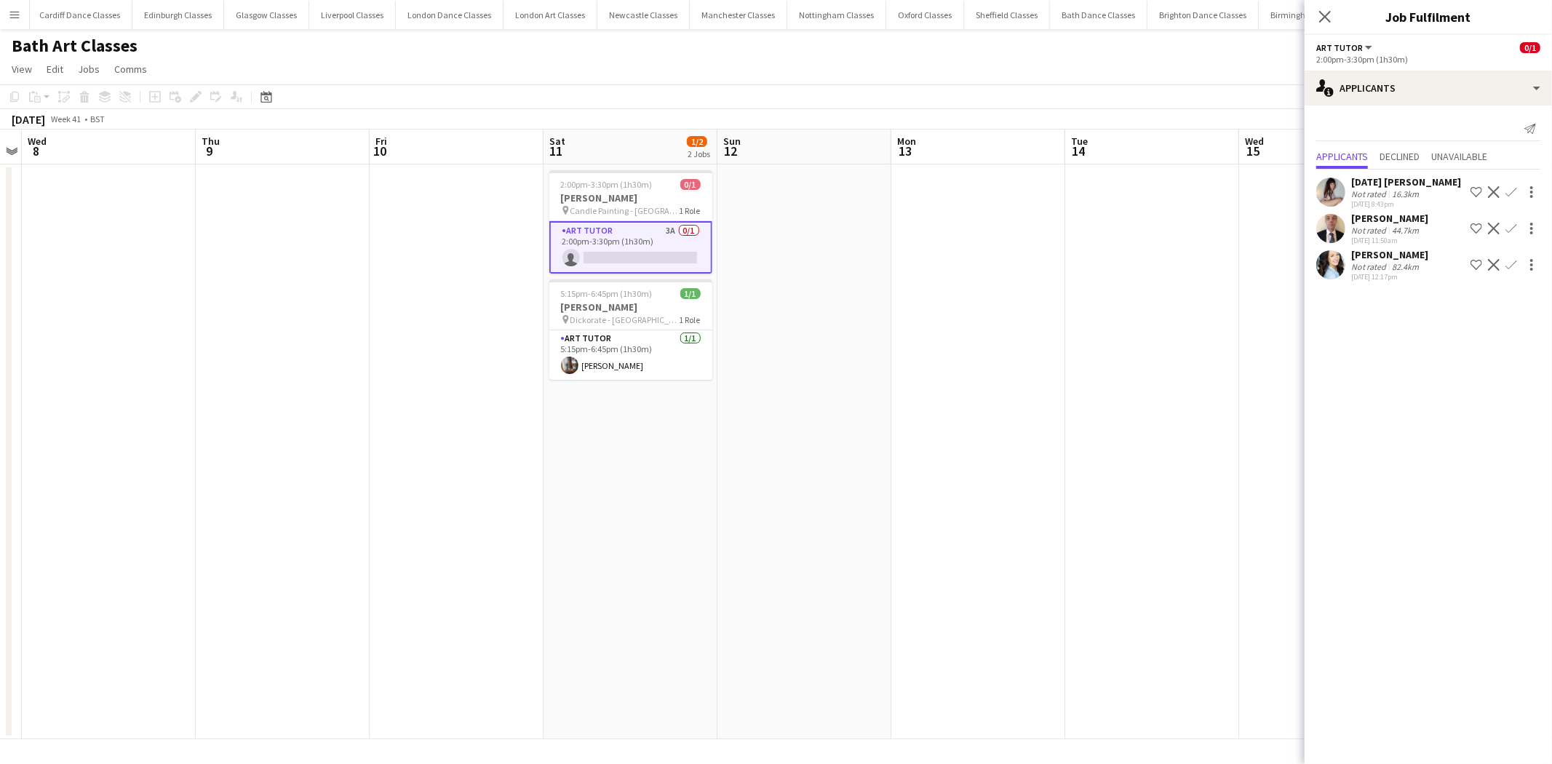
click at [1516, 227] on app-icon "Confirm" at bounding box center [1512, 229] width 12 height 12
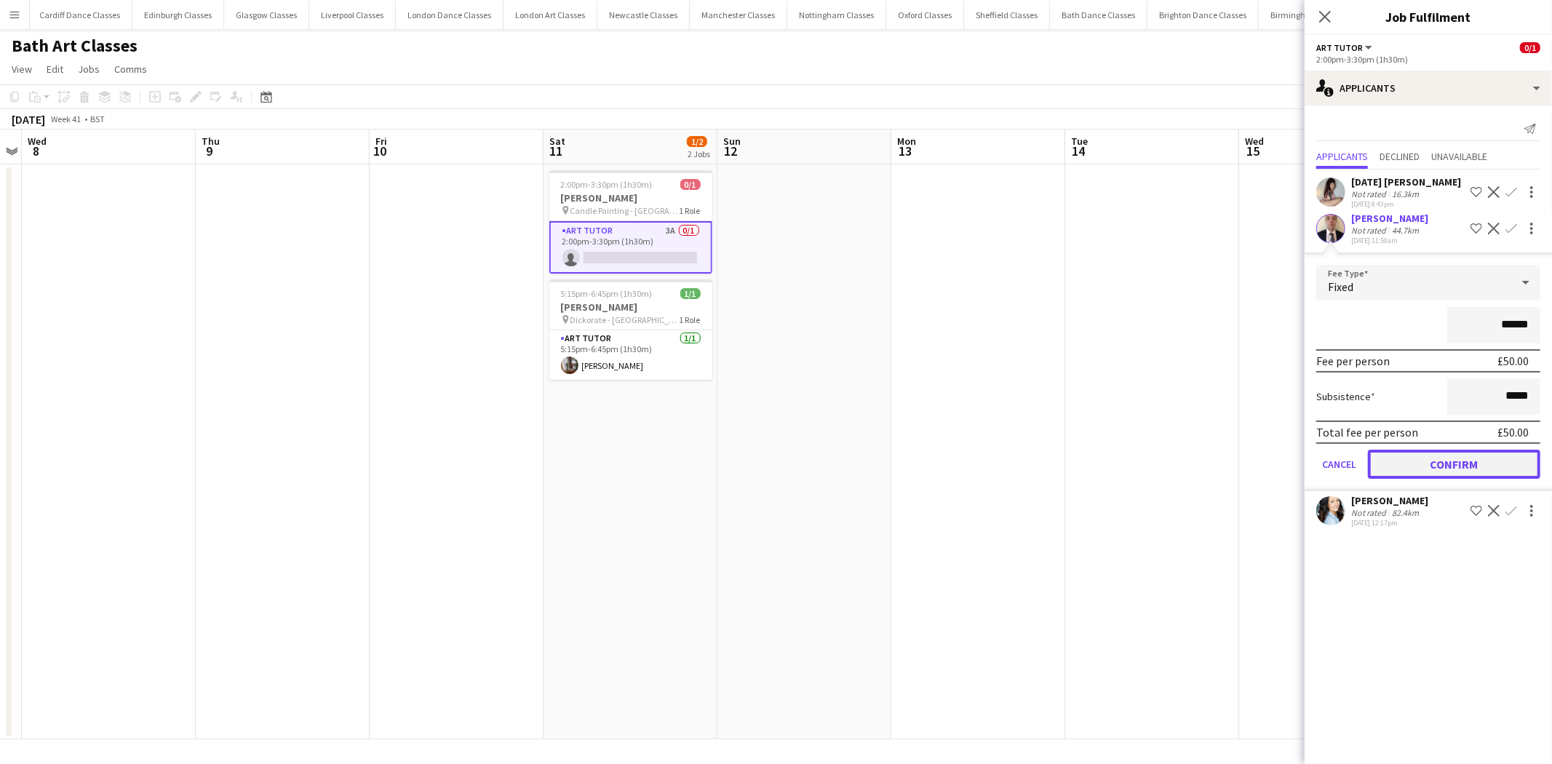
click at [1453, 463] on button "Confirm" at bounding box center [1454, 464] width 172 height 29
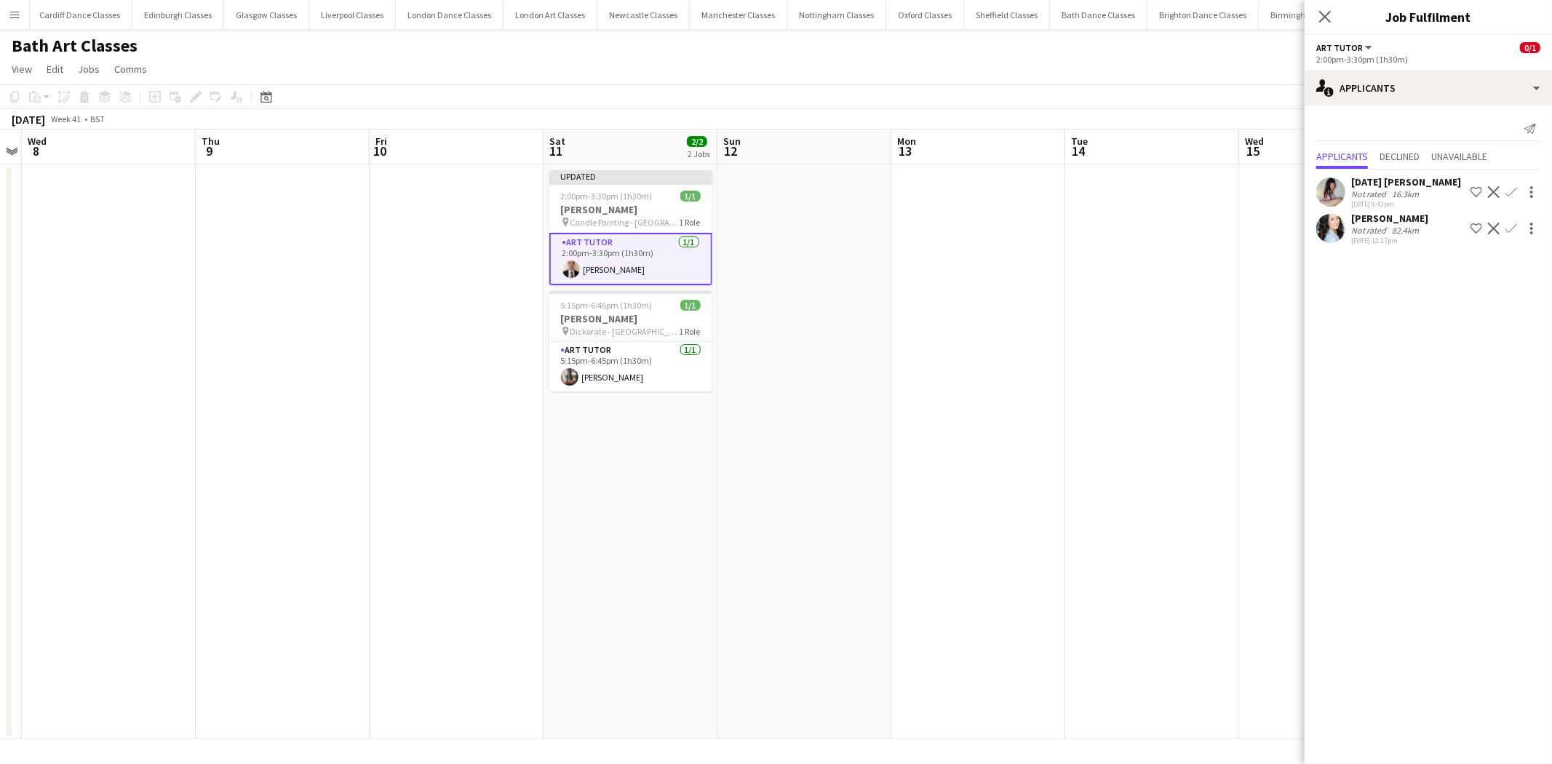
click at [1122, 379] on app-date-cell at bounding box center [1153, 451] width 174 height 575
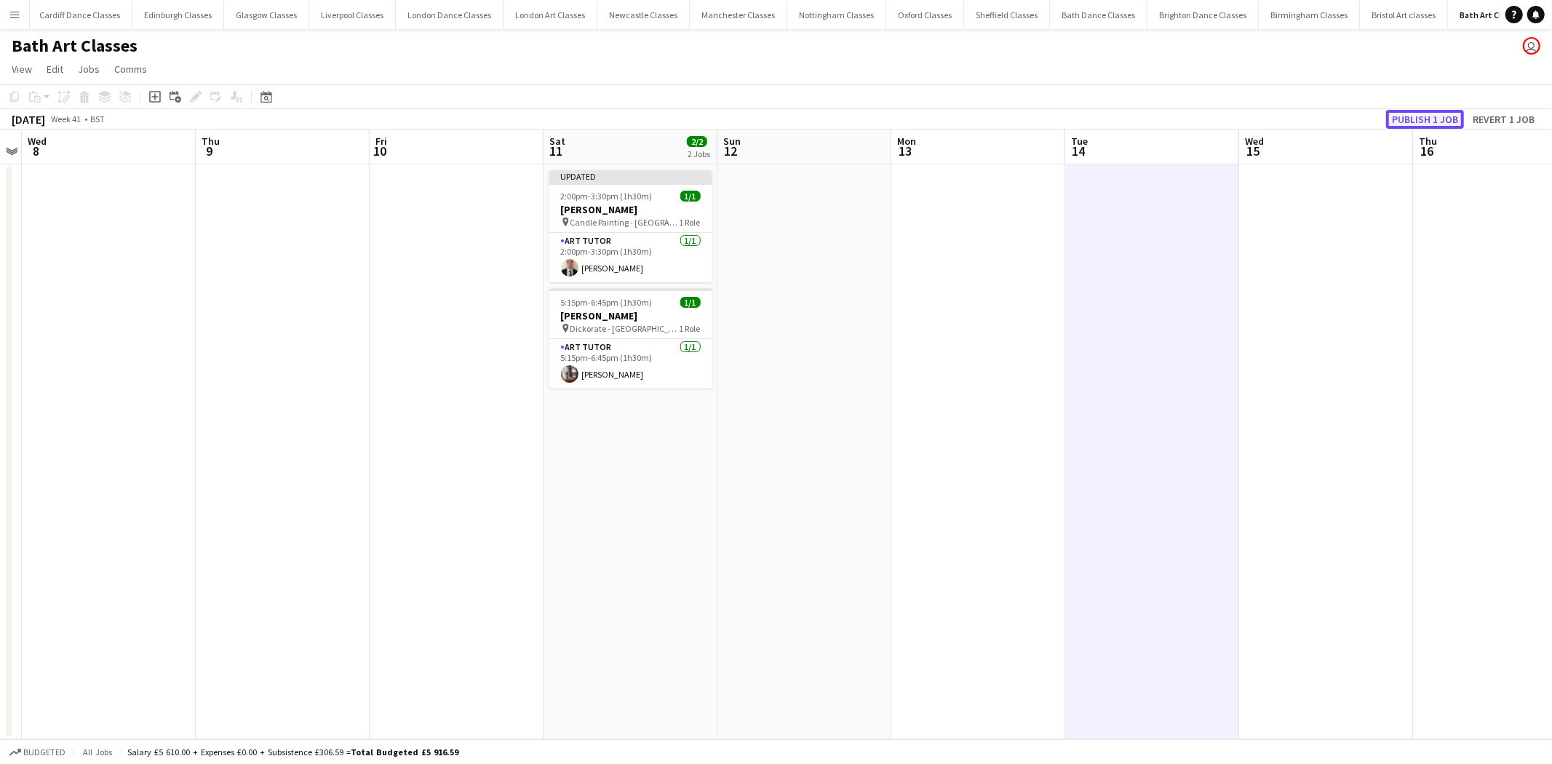
click at [1410, 119] on button "Publish 1 job" at bounding box center [1426, 119] width 78 height 19
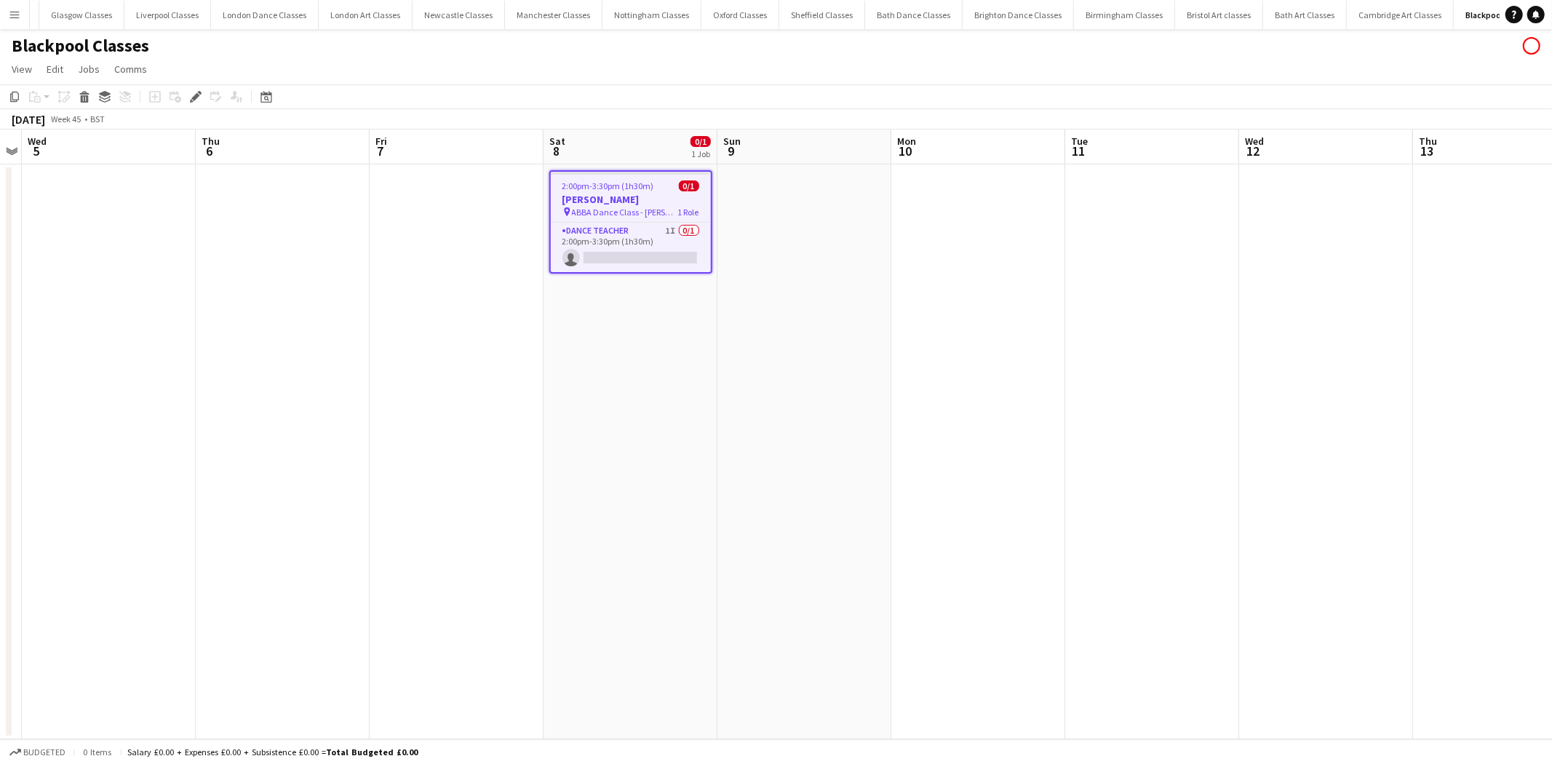
scroll to position [0, 515]
click at [627, 239] on app-card-role "Dance Teacher 1I 0/1 2:00pm-3:30pm (1h30m) single-neutral-actions" at bounding box center [631, 247] width 160 height 49
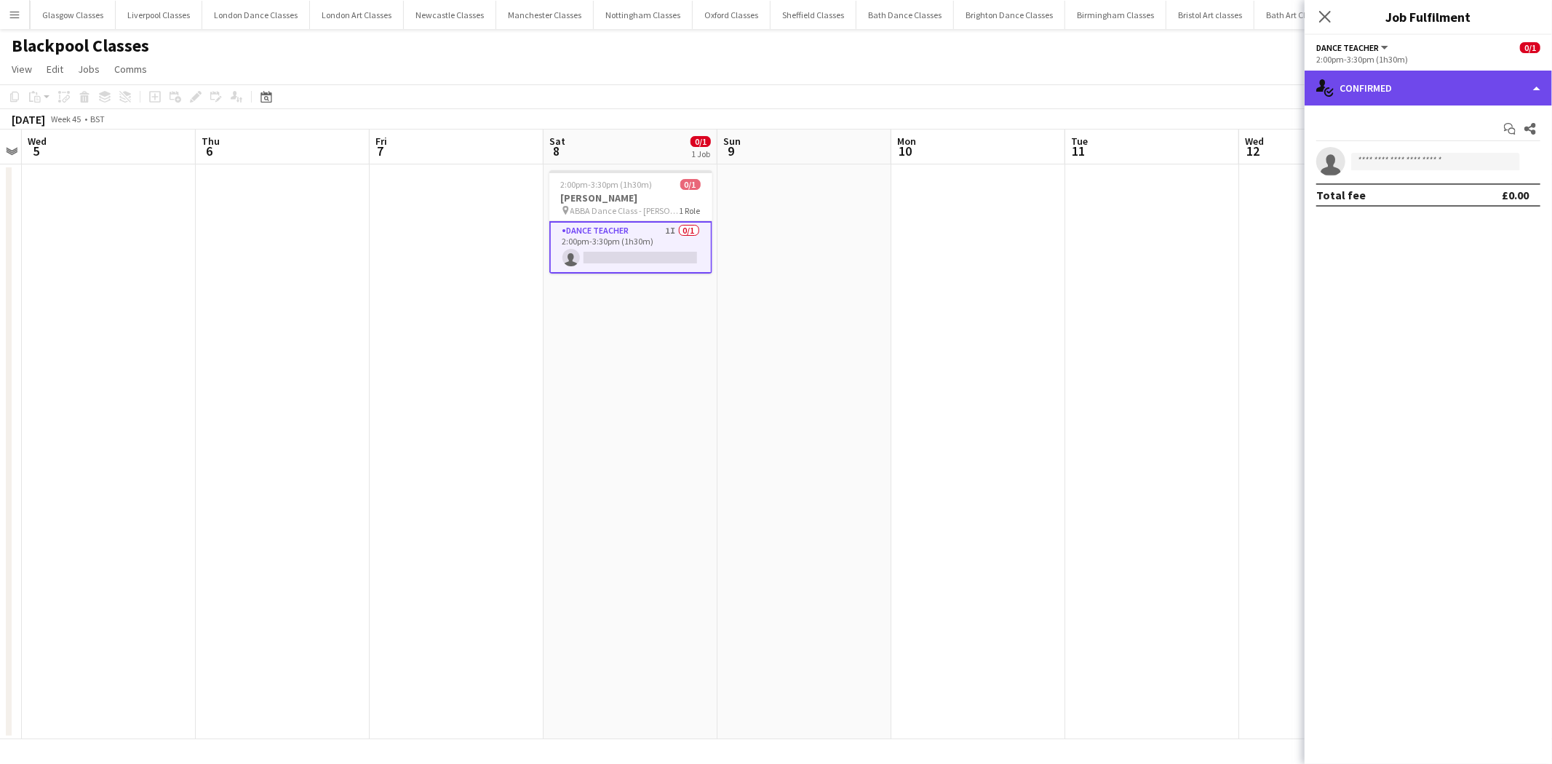
click at [1459, 88] on div "single-neutral-actions-check-2 Confirmed" at bounding box center [1428, 88] width 247 height 35
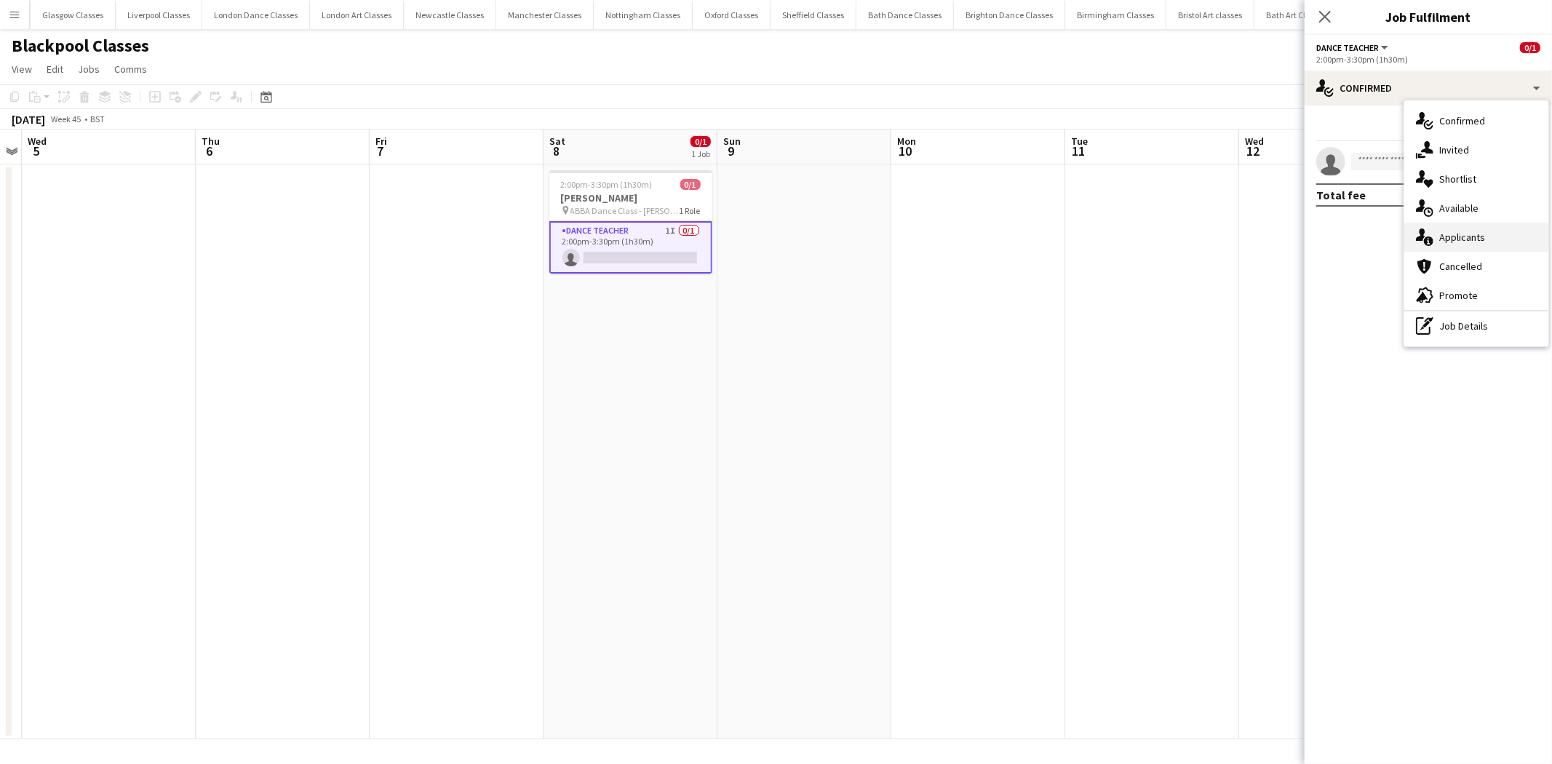
click at [1476, 237] on div "single-neutral-actions-information Applicants" at bounding box center [1477, 237] width 144 height 29
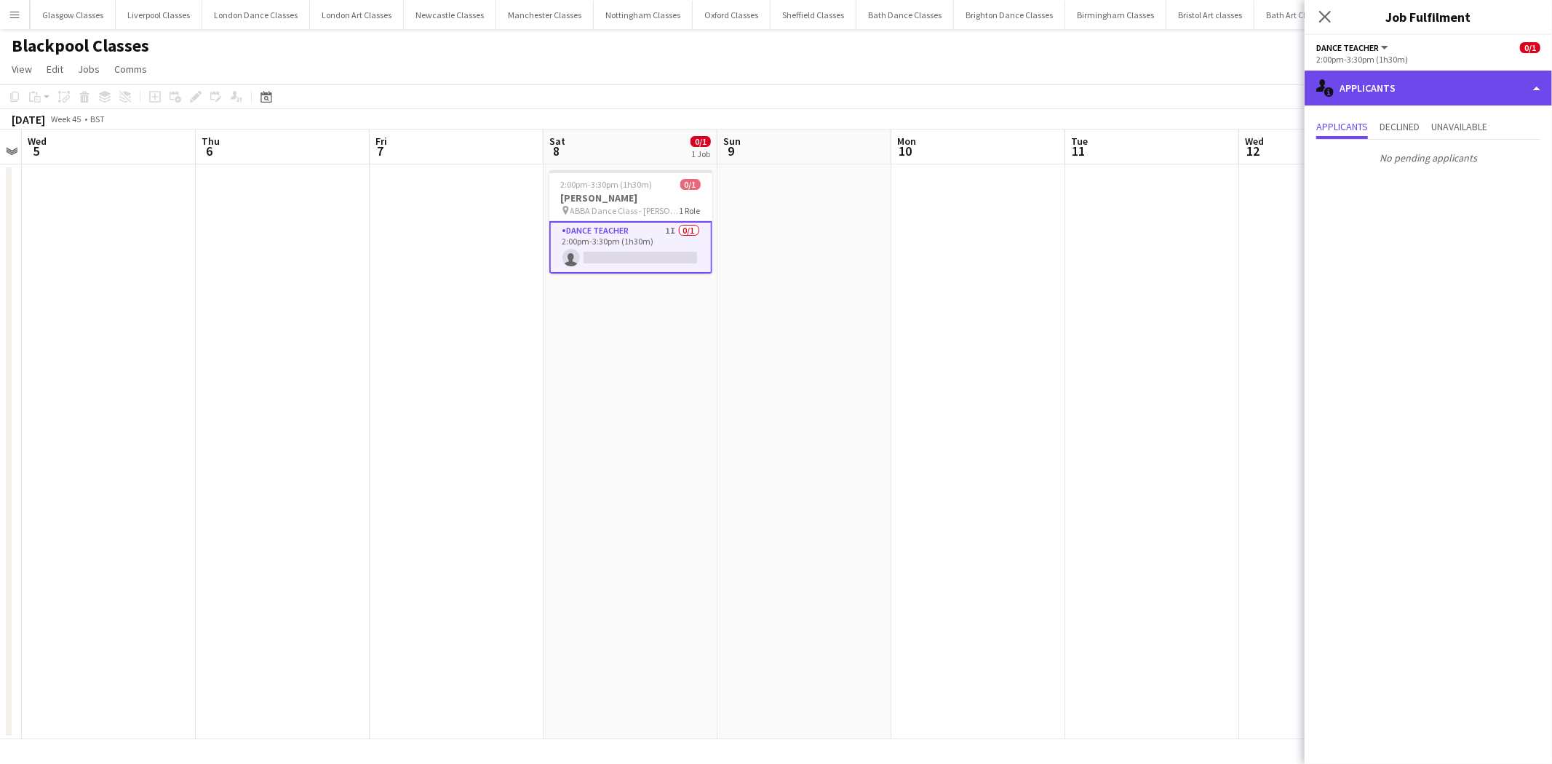
click at [1435, 83] on div "single-neutral-actions-information Applicants" at bounding box center [1428, 88] width 247 height 35
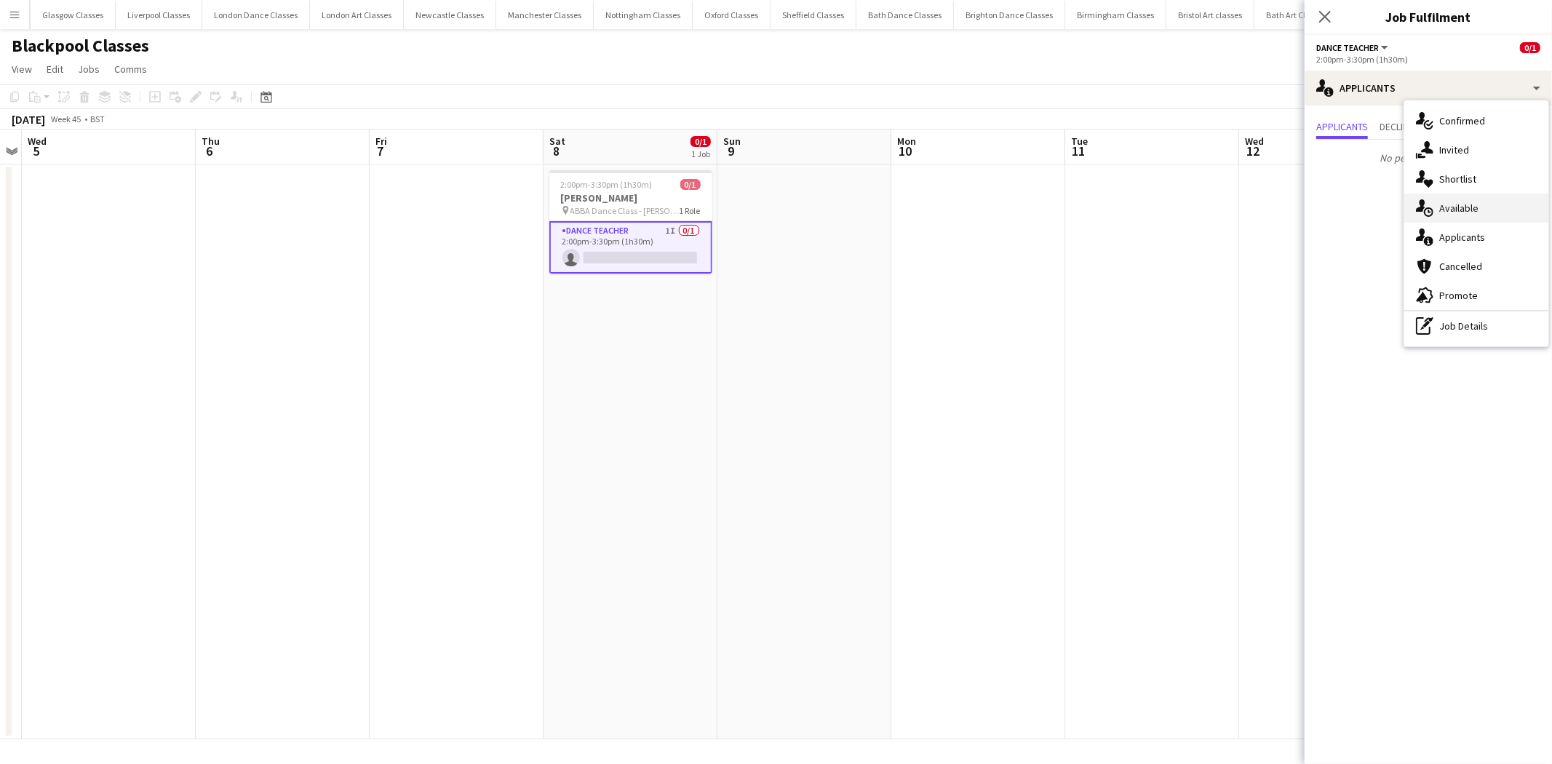
click at [1472, 207] on div "single-neutral-actions-upload Available" at bounding box center [1477, 208] width 144 height 29
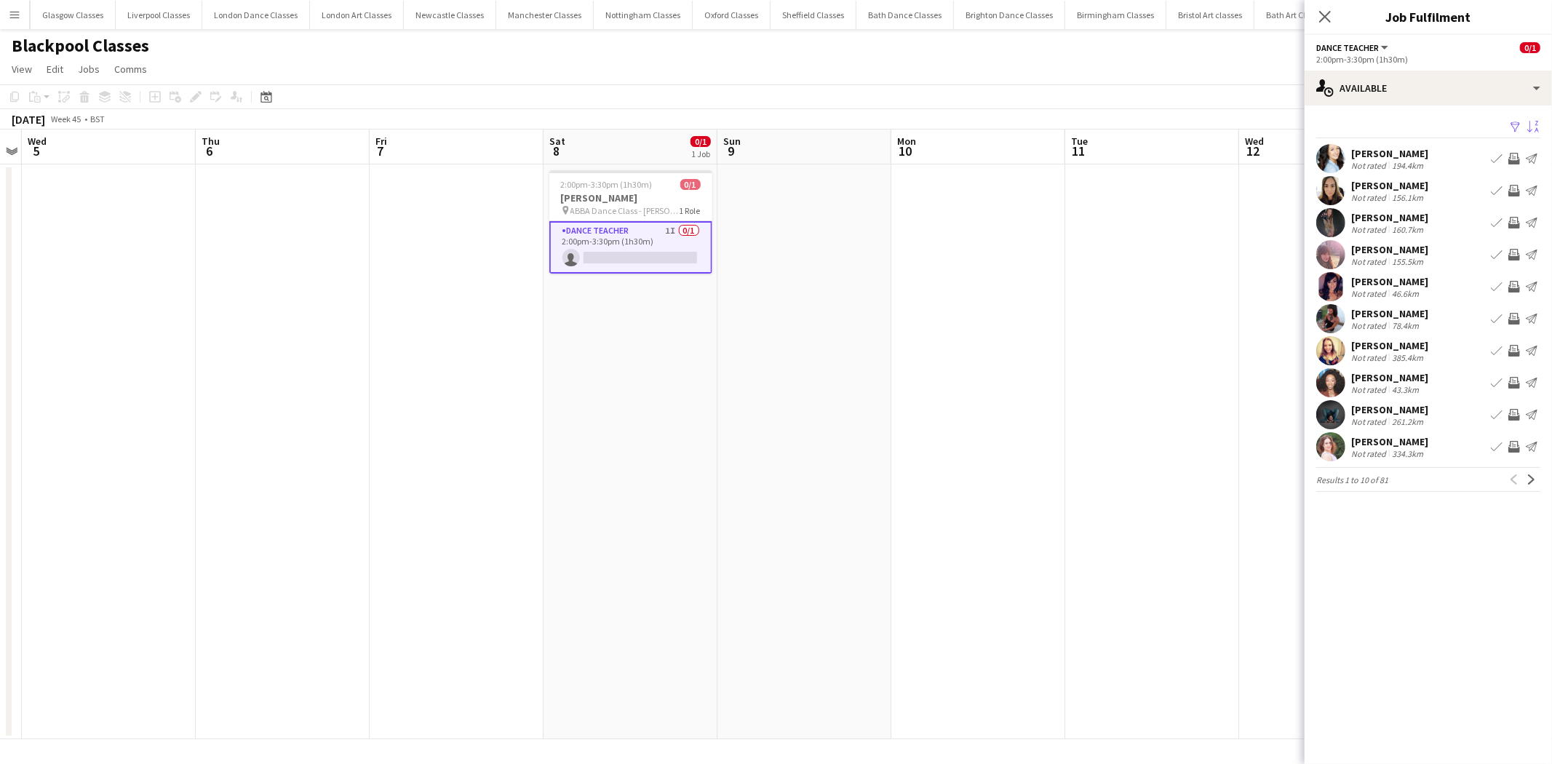
click at [1531, 121] on app-icon "Sort asc" at bounding box center [1534, 128] width 12 height 14
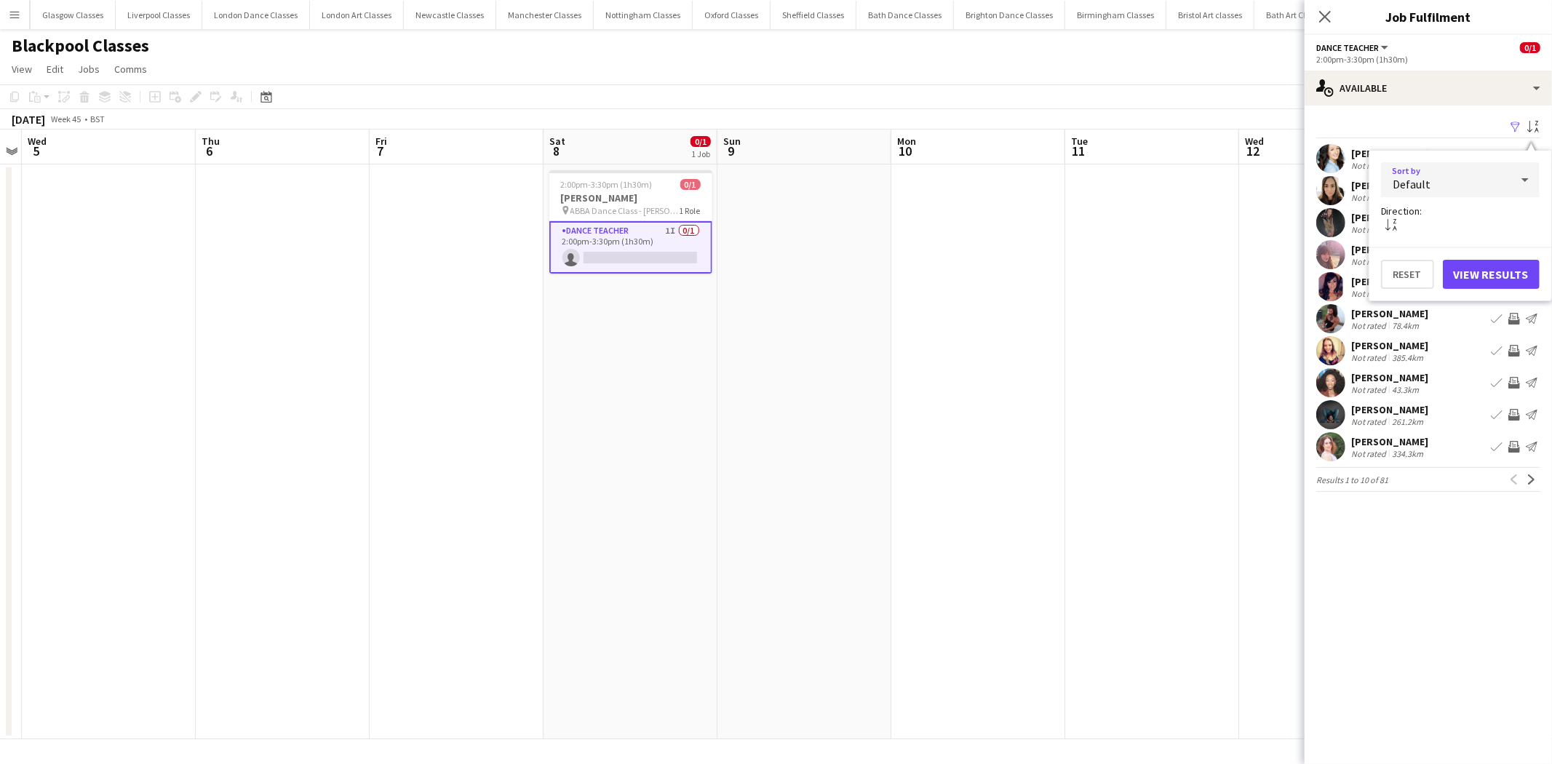
click at [1474, 189] on div "Default" at bounding box center [1446, 179] width 130 height 35
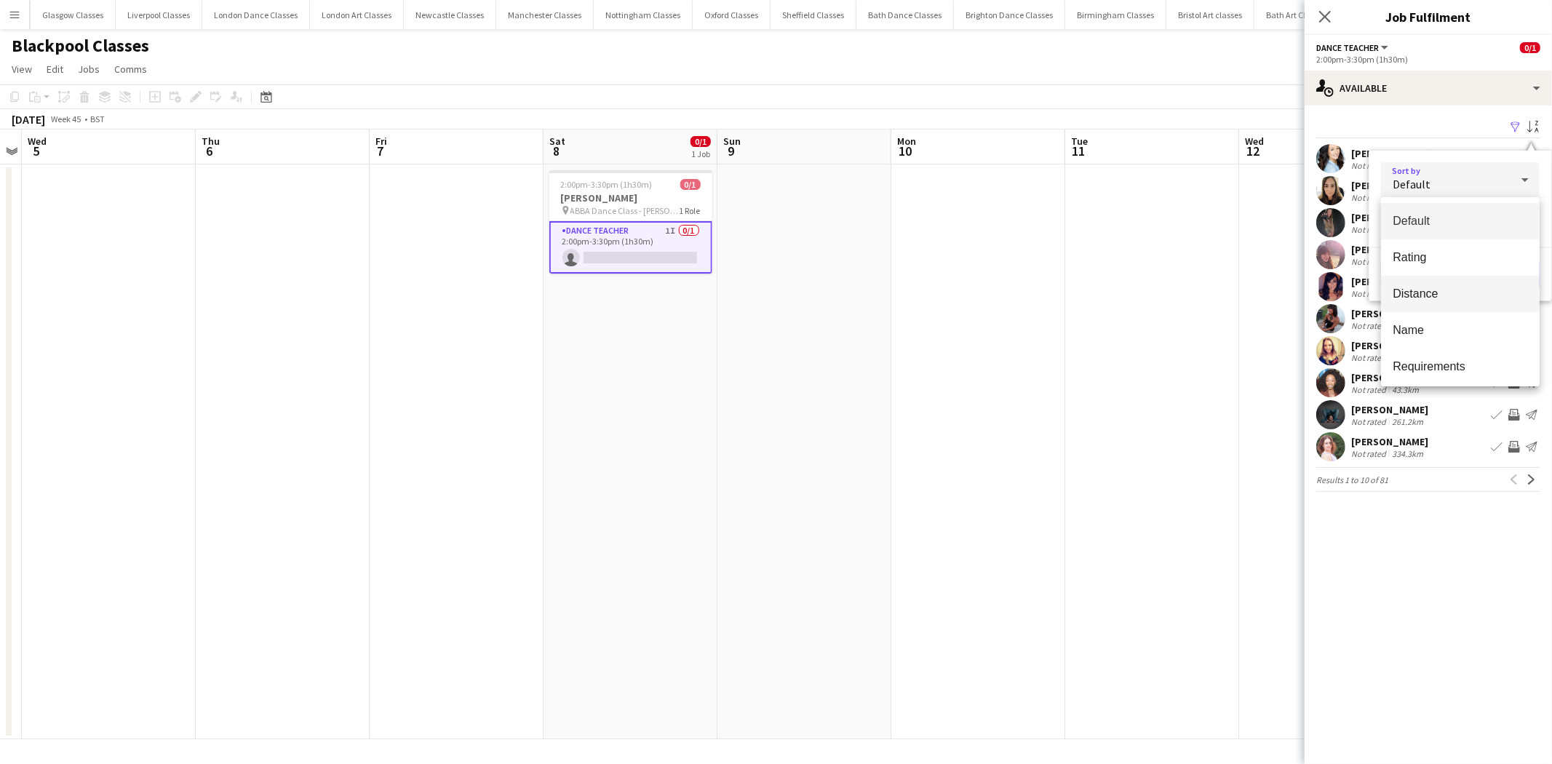
click at [1468, 298] on span "Distance" at bounding box center [1460, 294] width 135 height 14
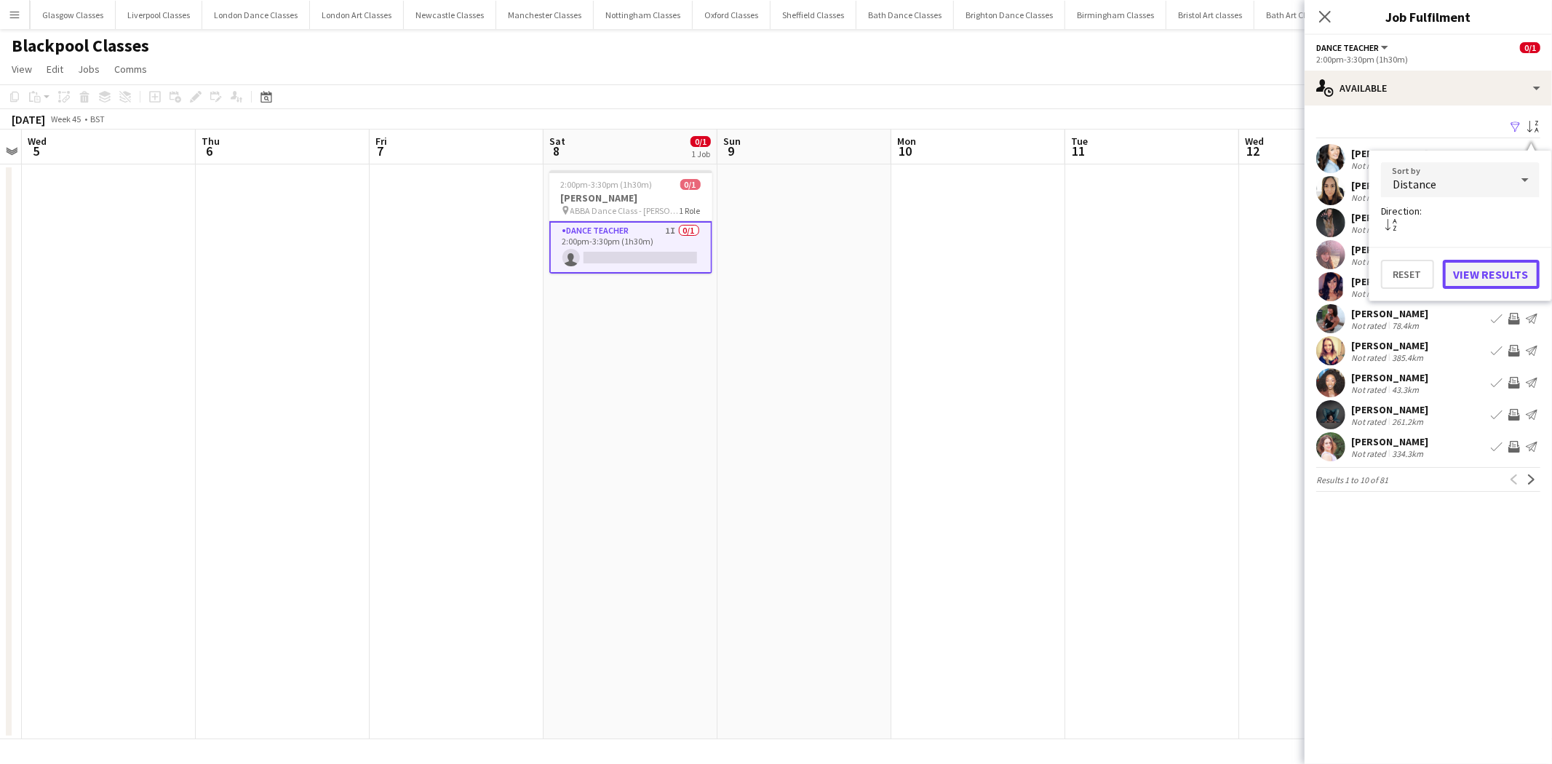
click at [1505, 279] on button "View Results" at bounding box center [1491, 274] width 97 height 29
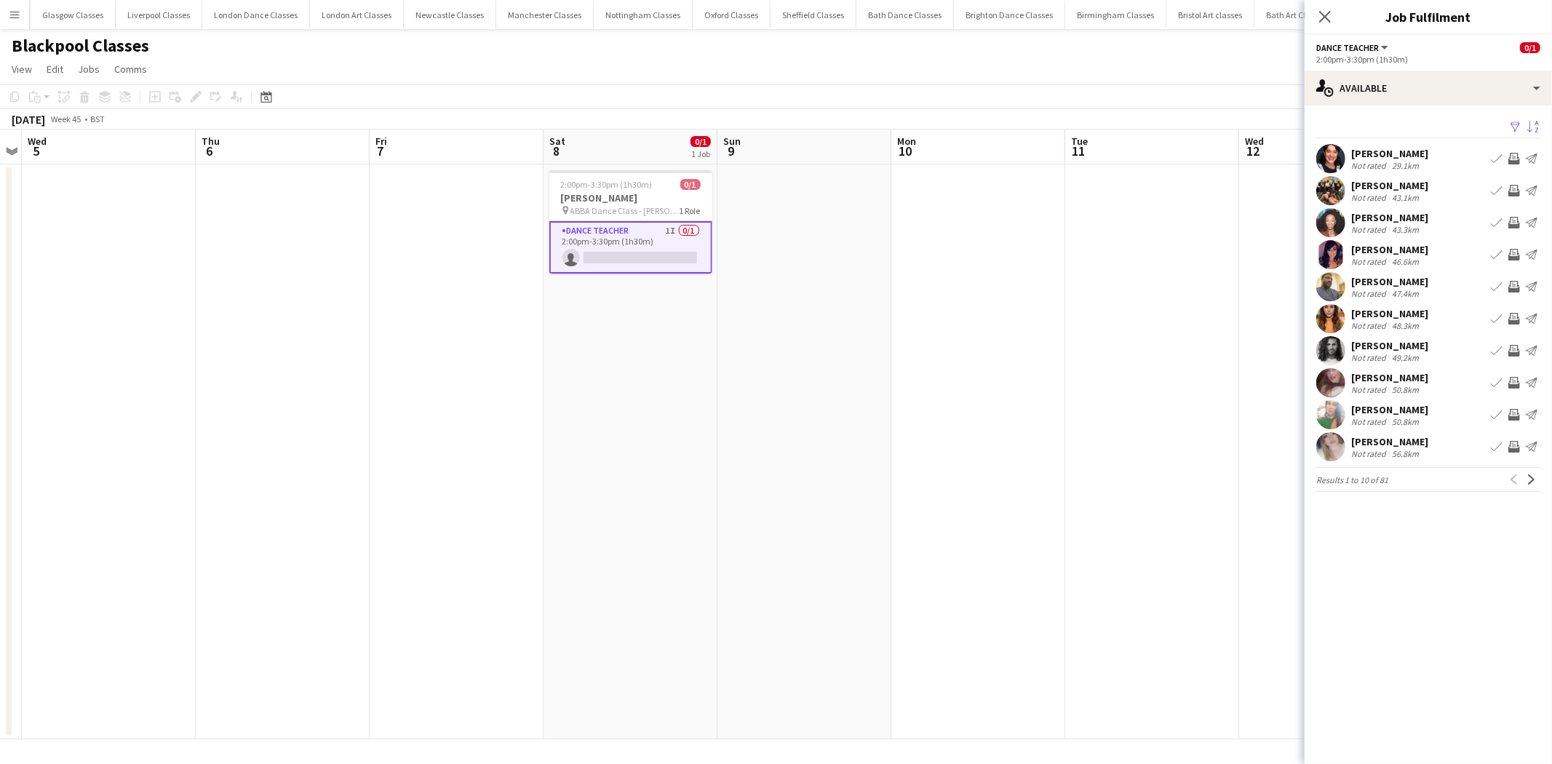
click at [1515, 159] on app-icon "Invite crew" at bounding box center [1515, 159] width 12 height 12
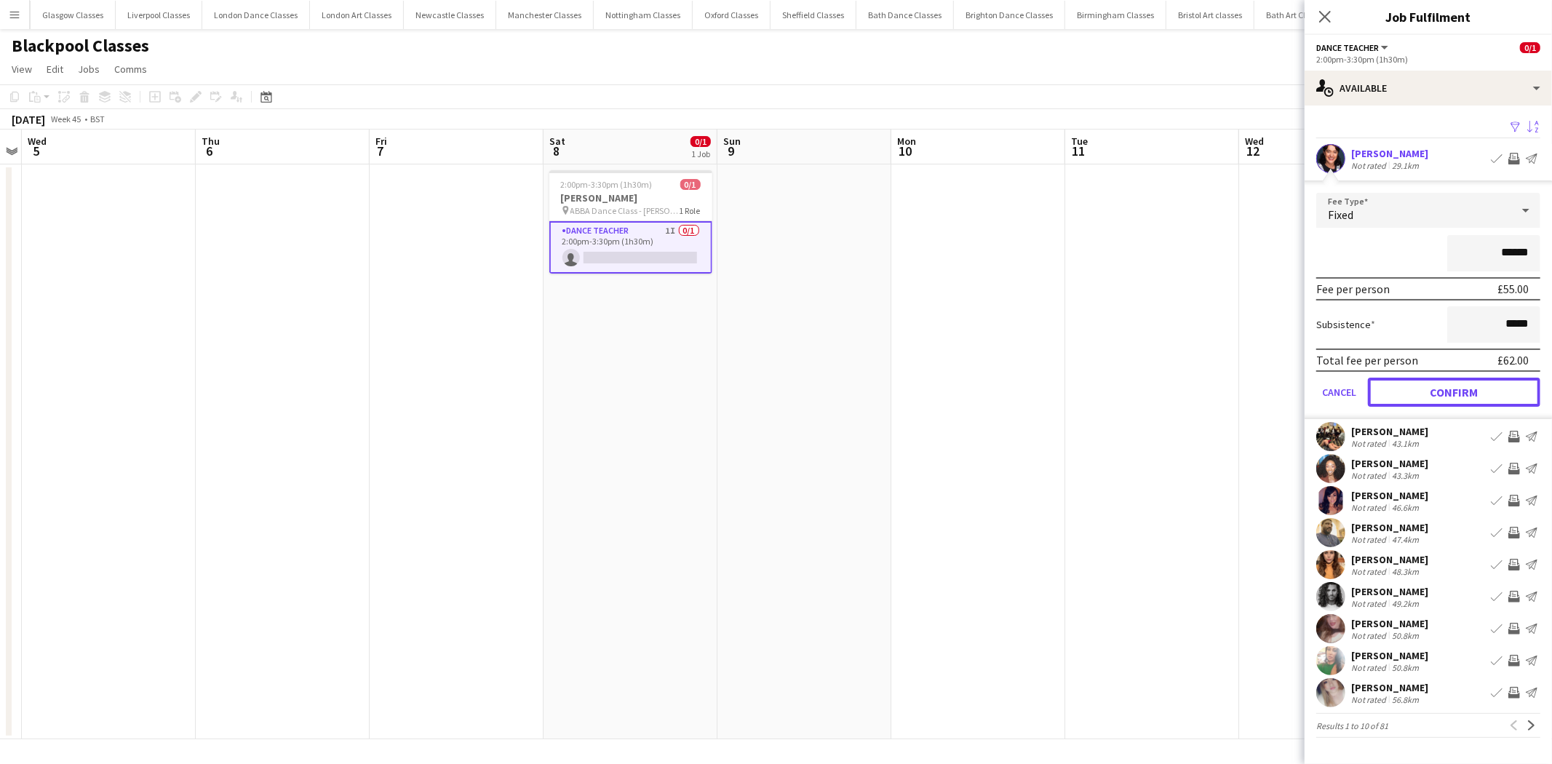
click at [1461, 378] on button "Confirm" at bounding box center [1454, 392] width 172 height 29
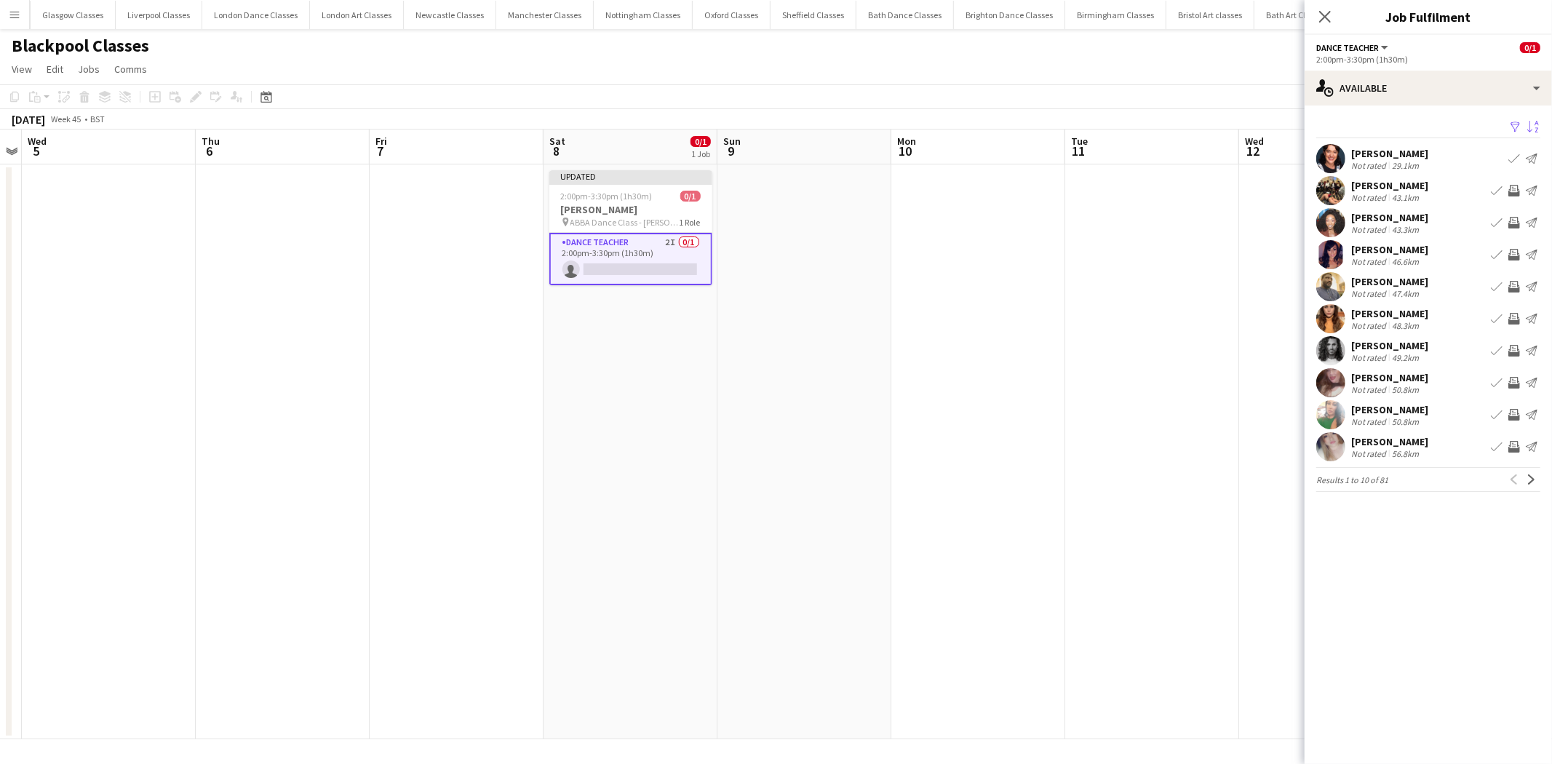
click at [1515, 228] on app-icon "Invite crew" at bounding box center [1515, 223] width 12 height 12
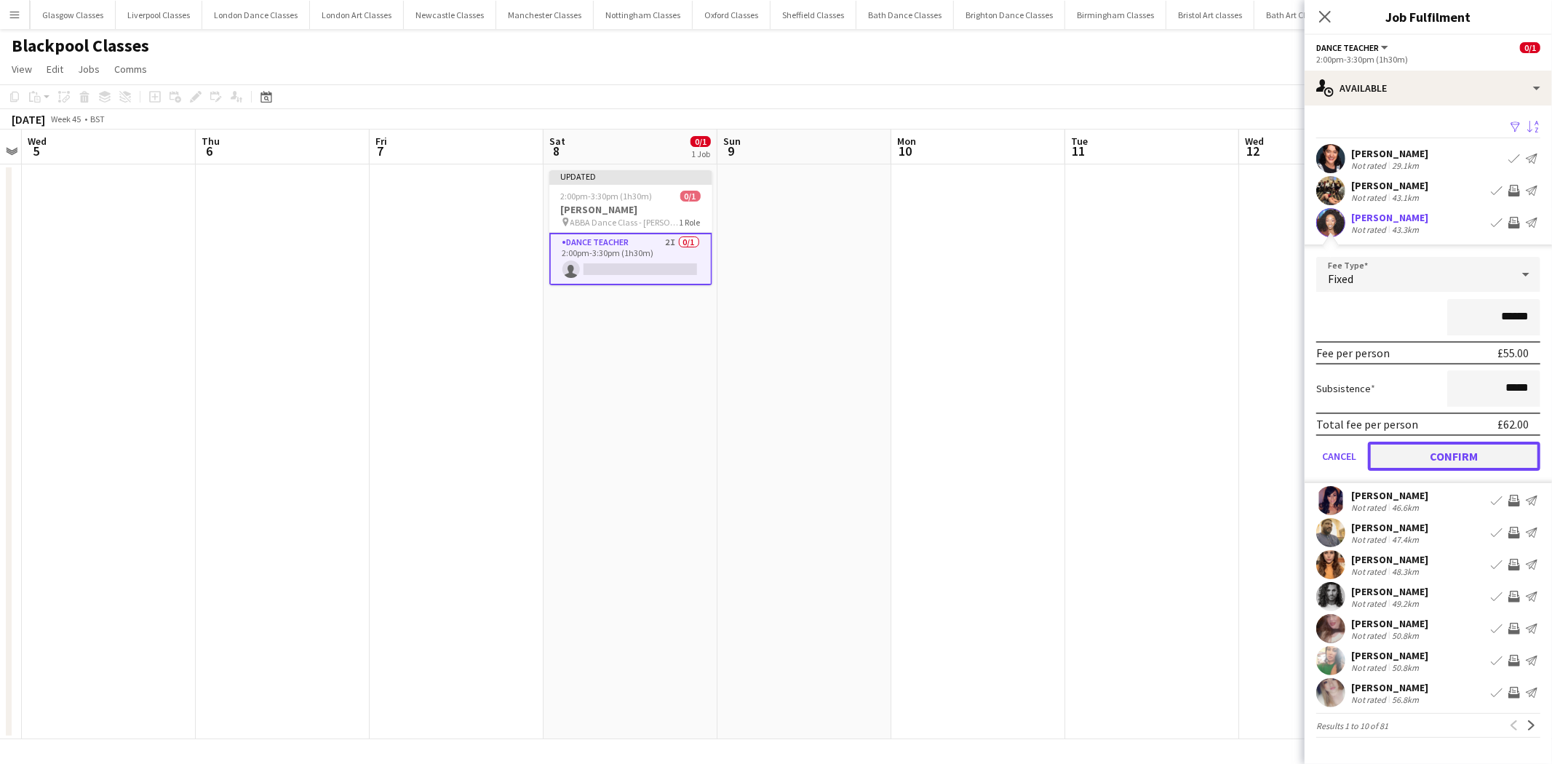
click at [1469, 459] on button "Confirm" at bounding box center [1454, 456] width 172 height 29
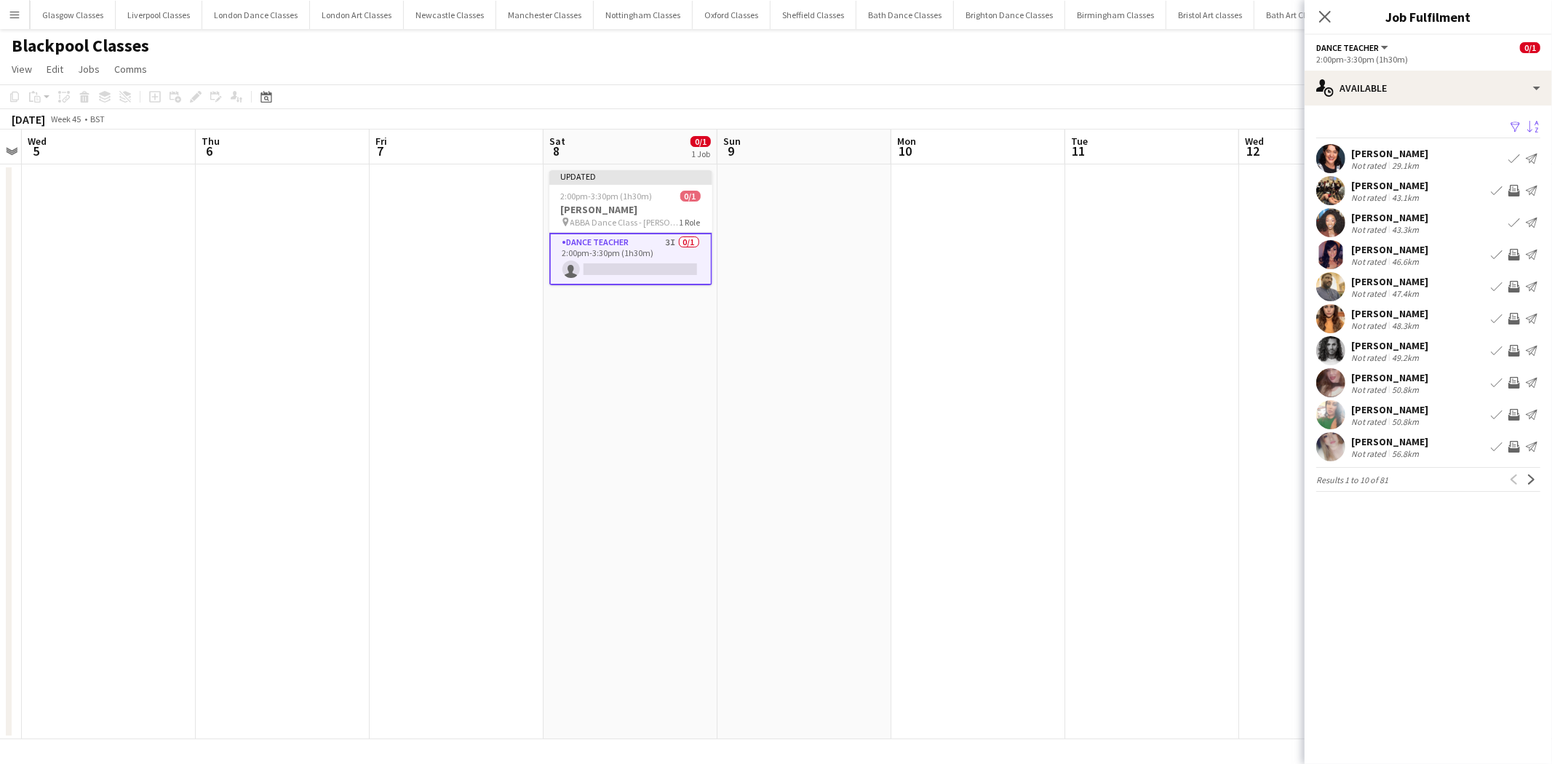
click at [1518, 253] on app-icon "Invite crew" at bounding box center [1515, 255] width 12 height 12
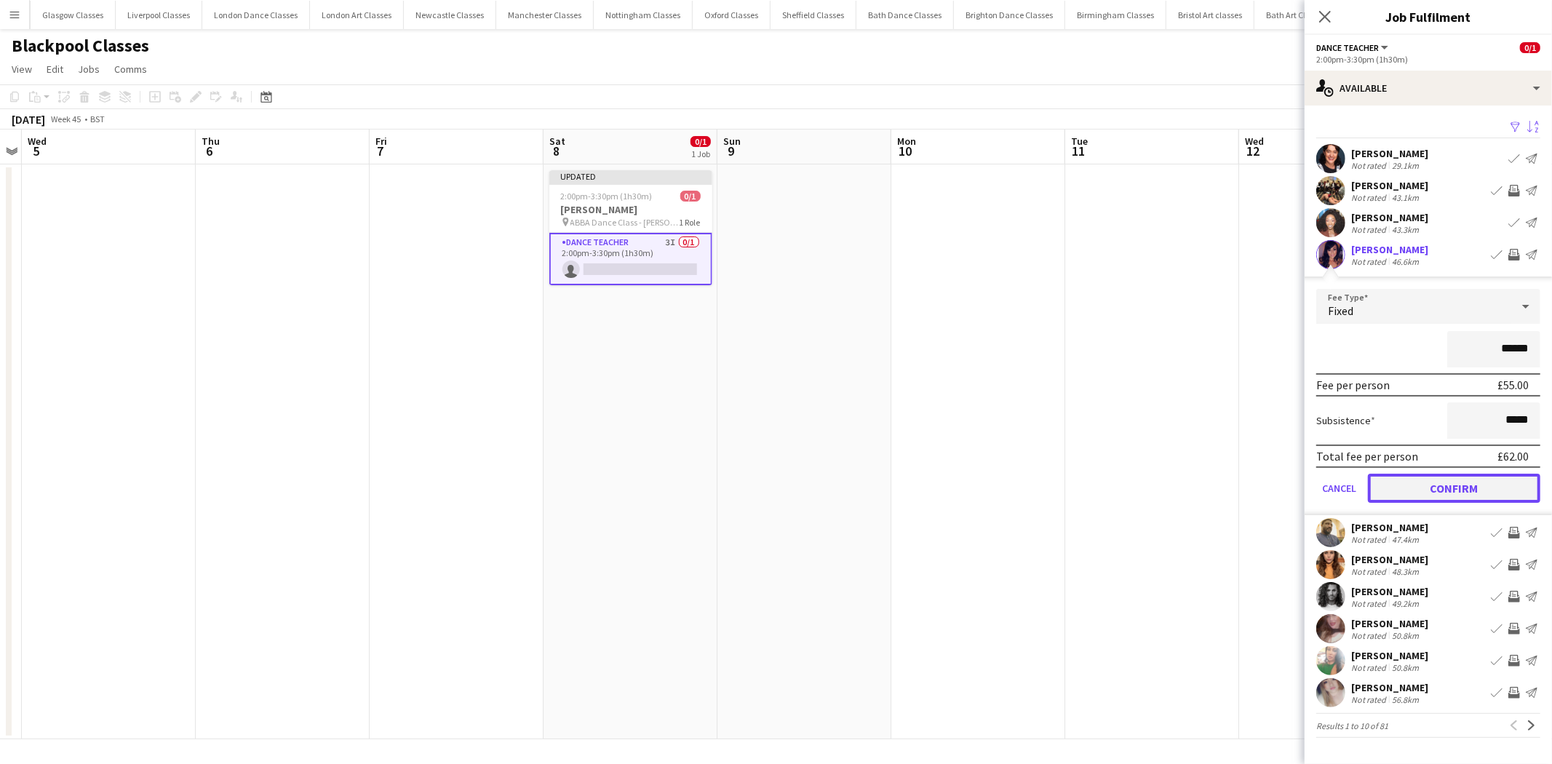
click at [1488, 486] on button "Confirm" at bounding box center [1454, 488] width 172 height 29
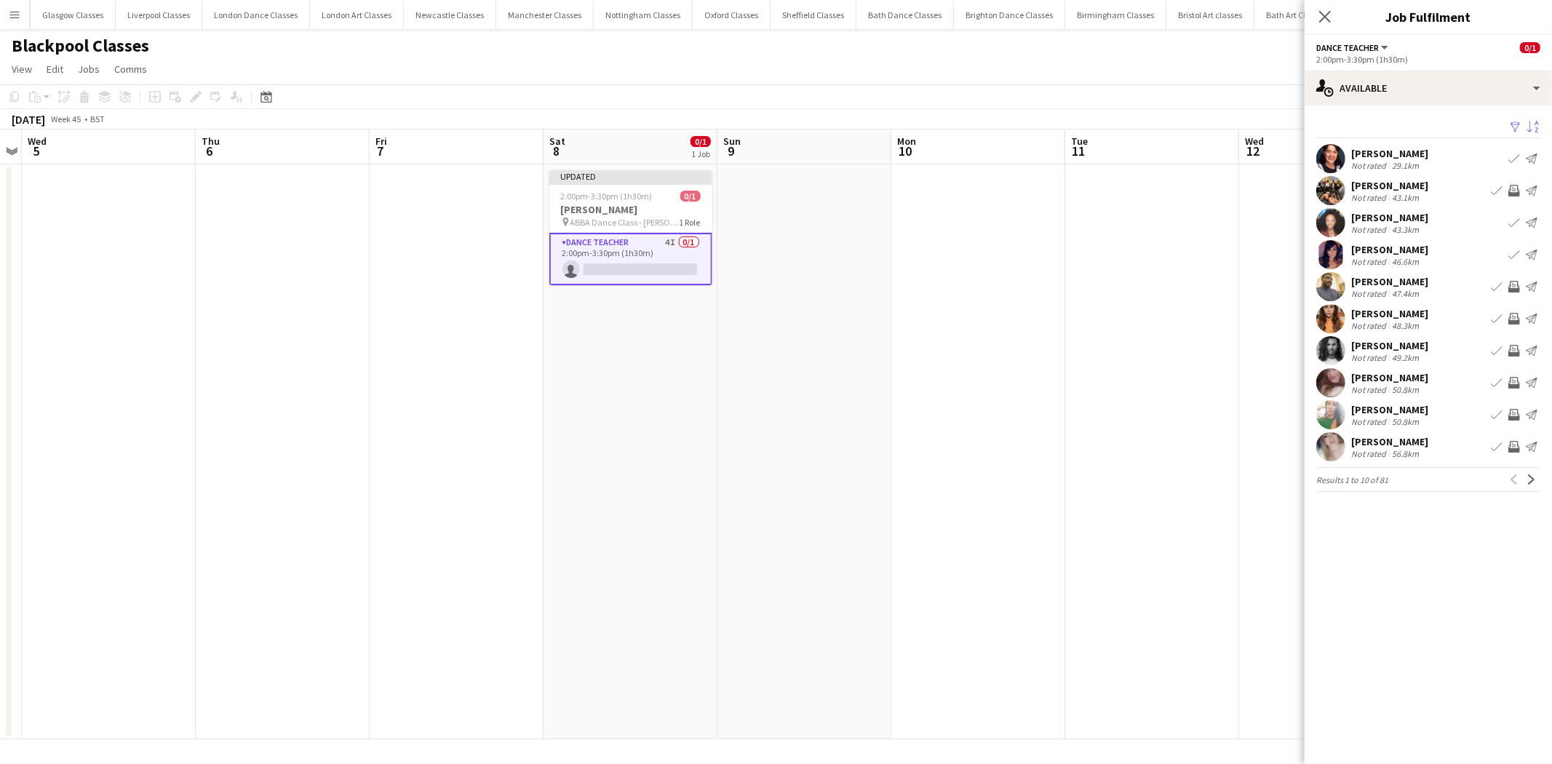
click at [1507, 314] on button "Invite crew" at bounding box center [1514, 318] width 17 height 17
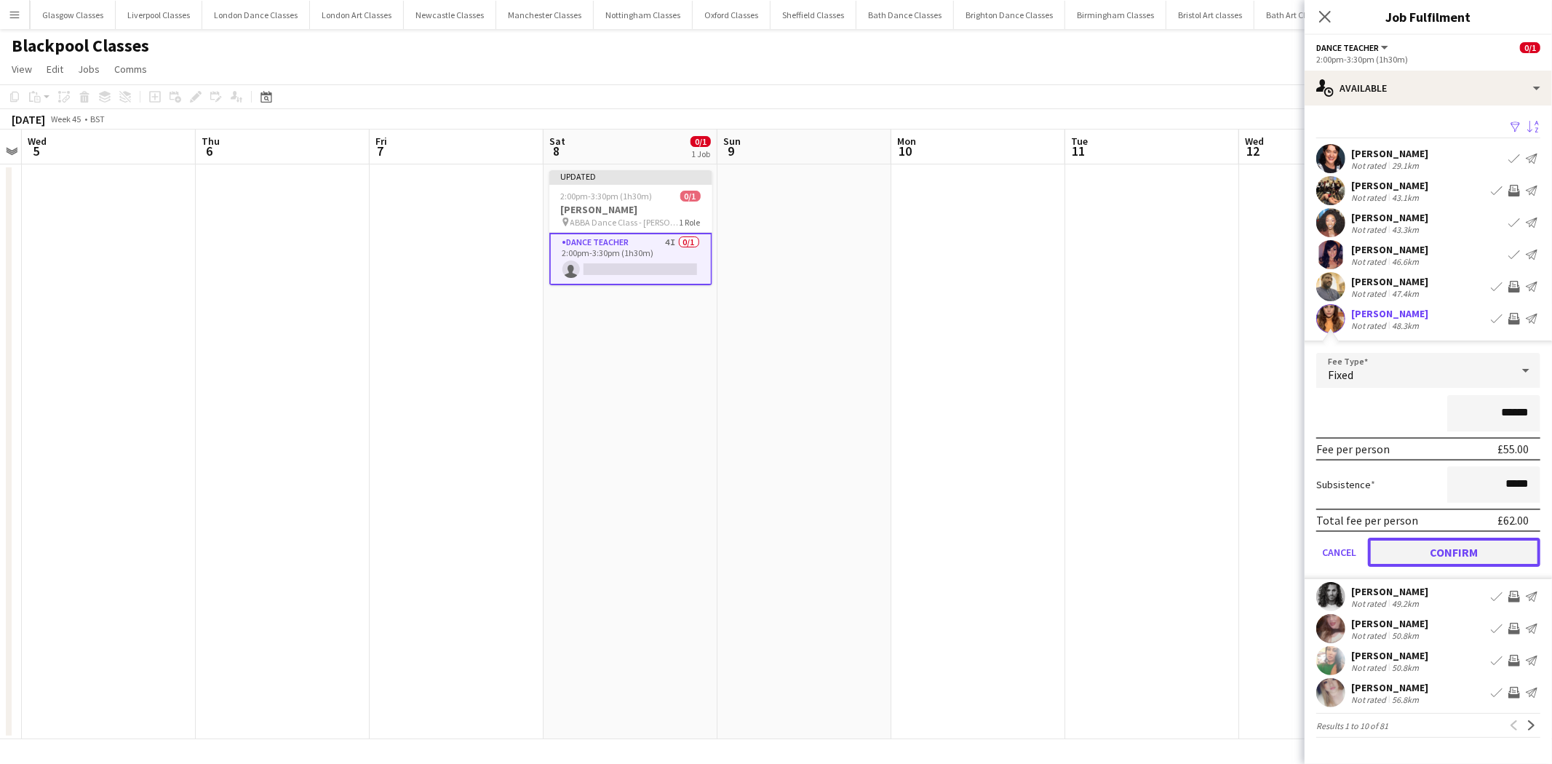
click at [1483, 558] on button "Confirm" at bounding box center [1454, 552] width 172 height 29
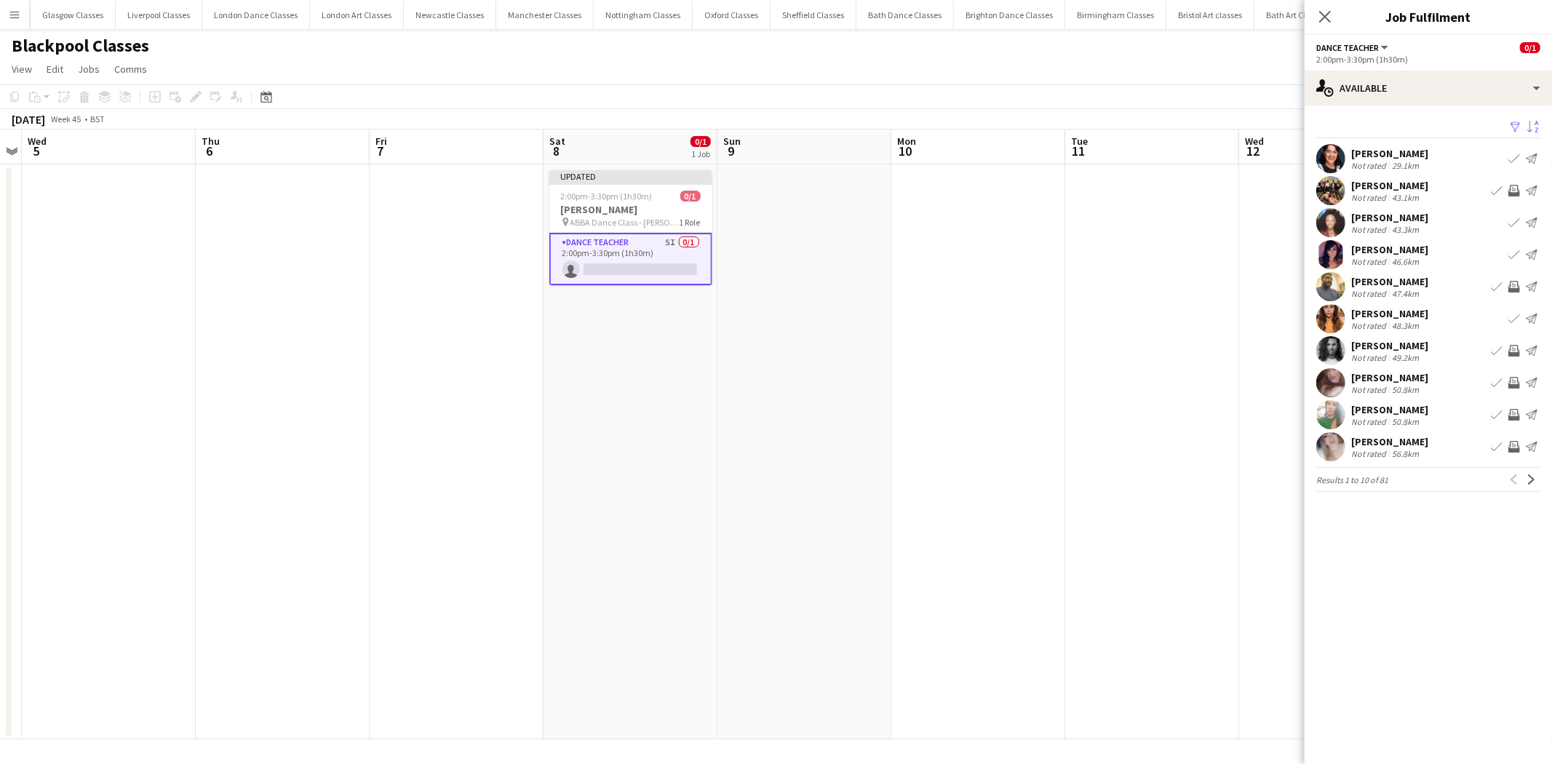
click at [1510, 351] on app-icon "Invite crew" at bounding box center [1515, 351] width 12 height 12
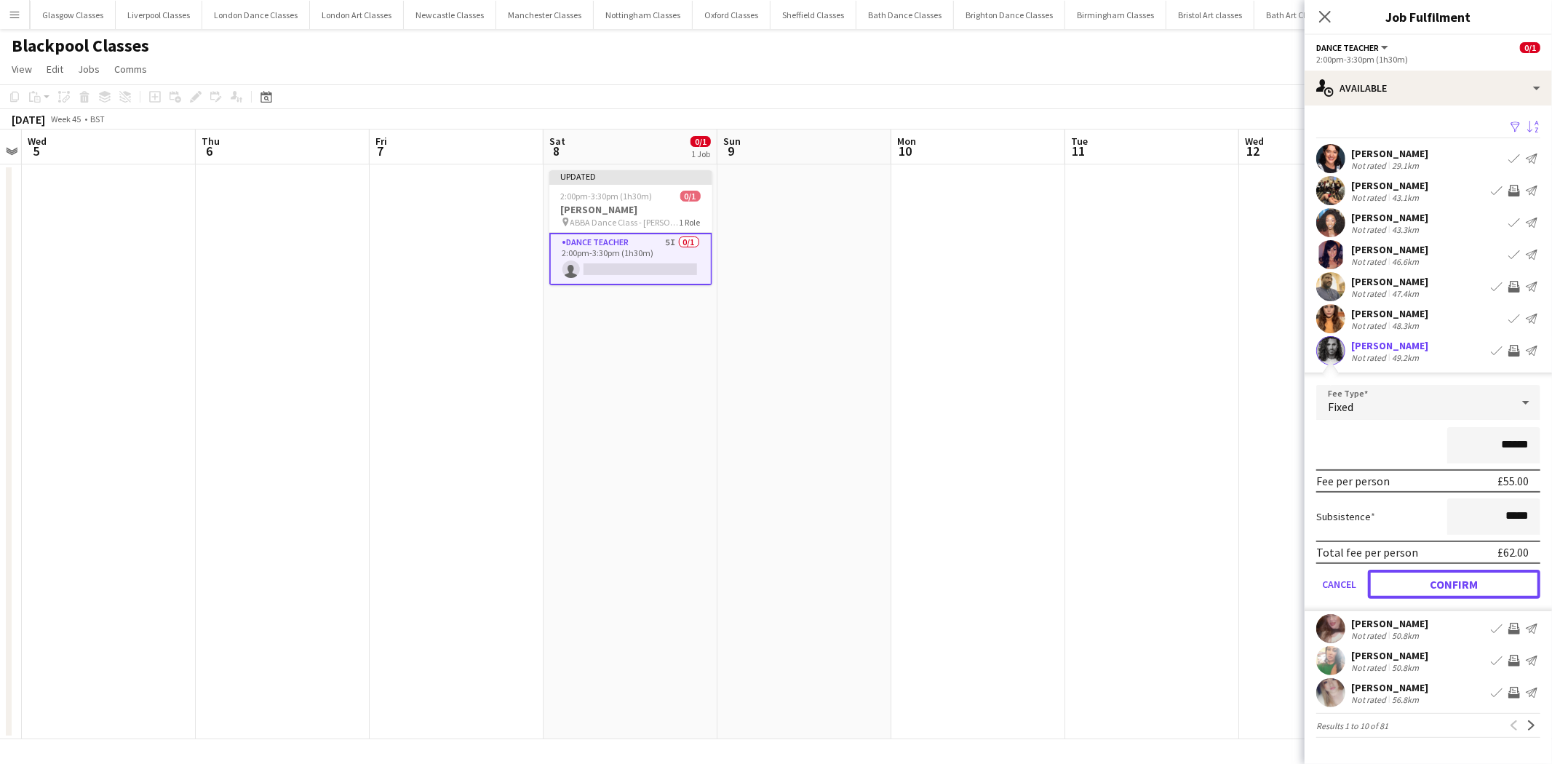
click at [1488, 584] on button "Confirm" at bounding box center [1454, 584] width 172 height 29
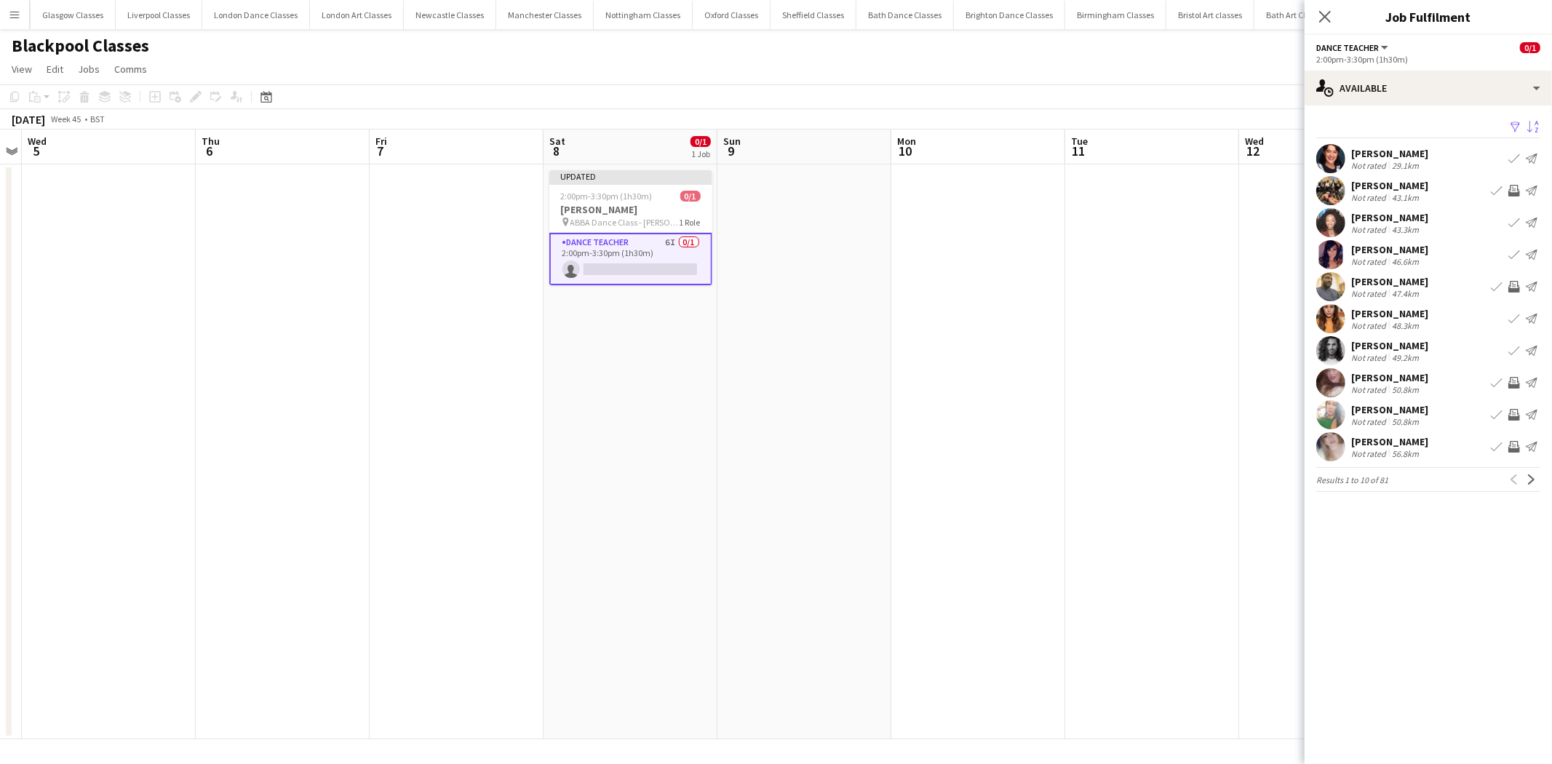
click at [1031, 402] on app-date-cell at bounding box center [979, 451] width 174 height 575
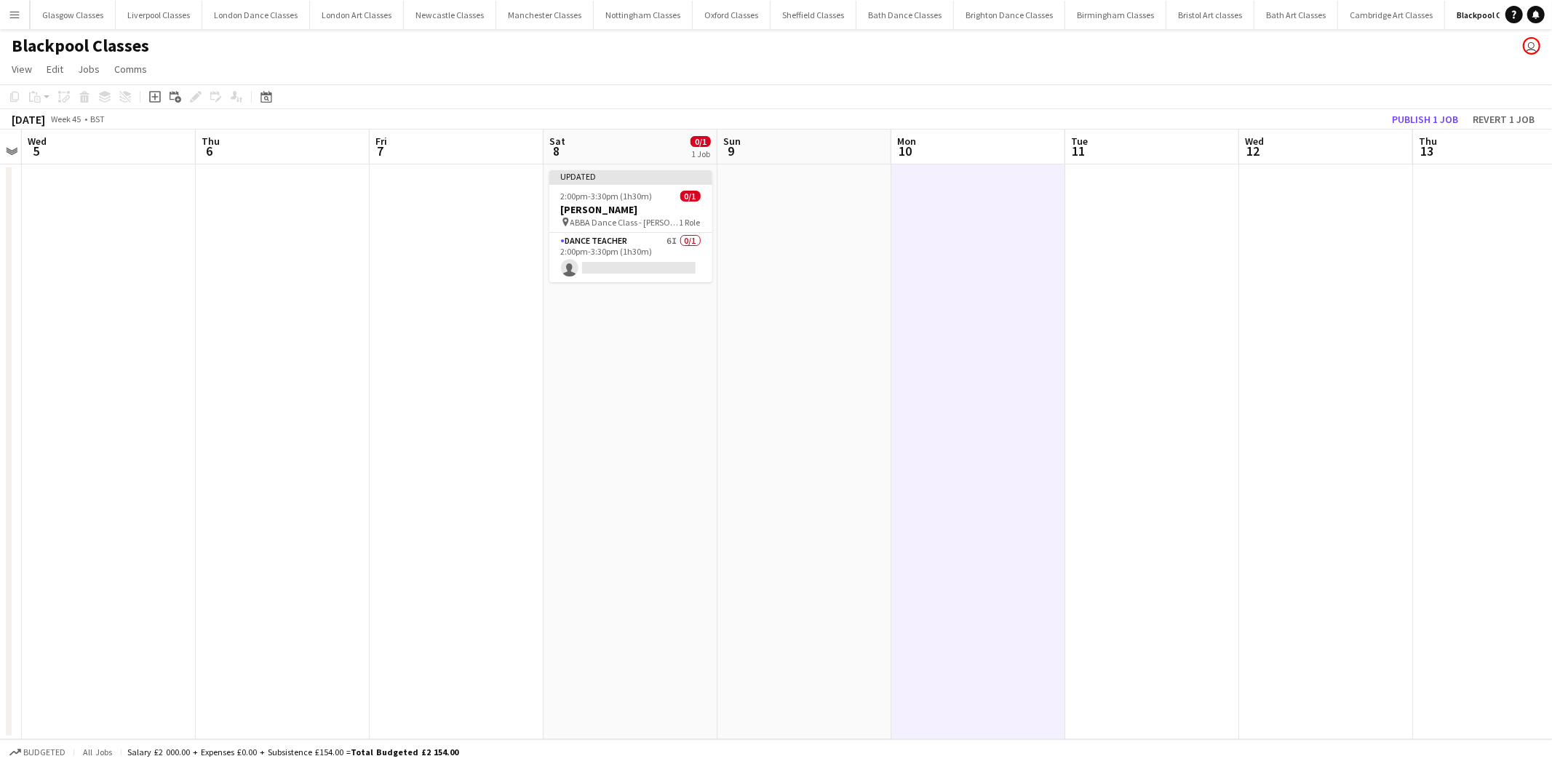
click at [1429, 107] on app-toolbar "Copy Paste Paste Ctrl+V Paste with crew Ctrl+Shift+V Paste linked Job Delete Gr…" at bounding box center [776, 96] width 1552 height 25
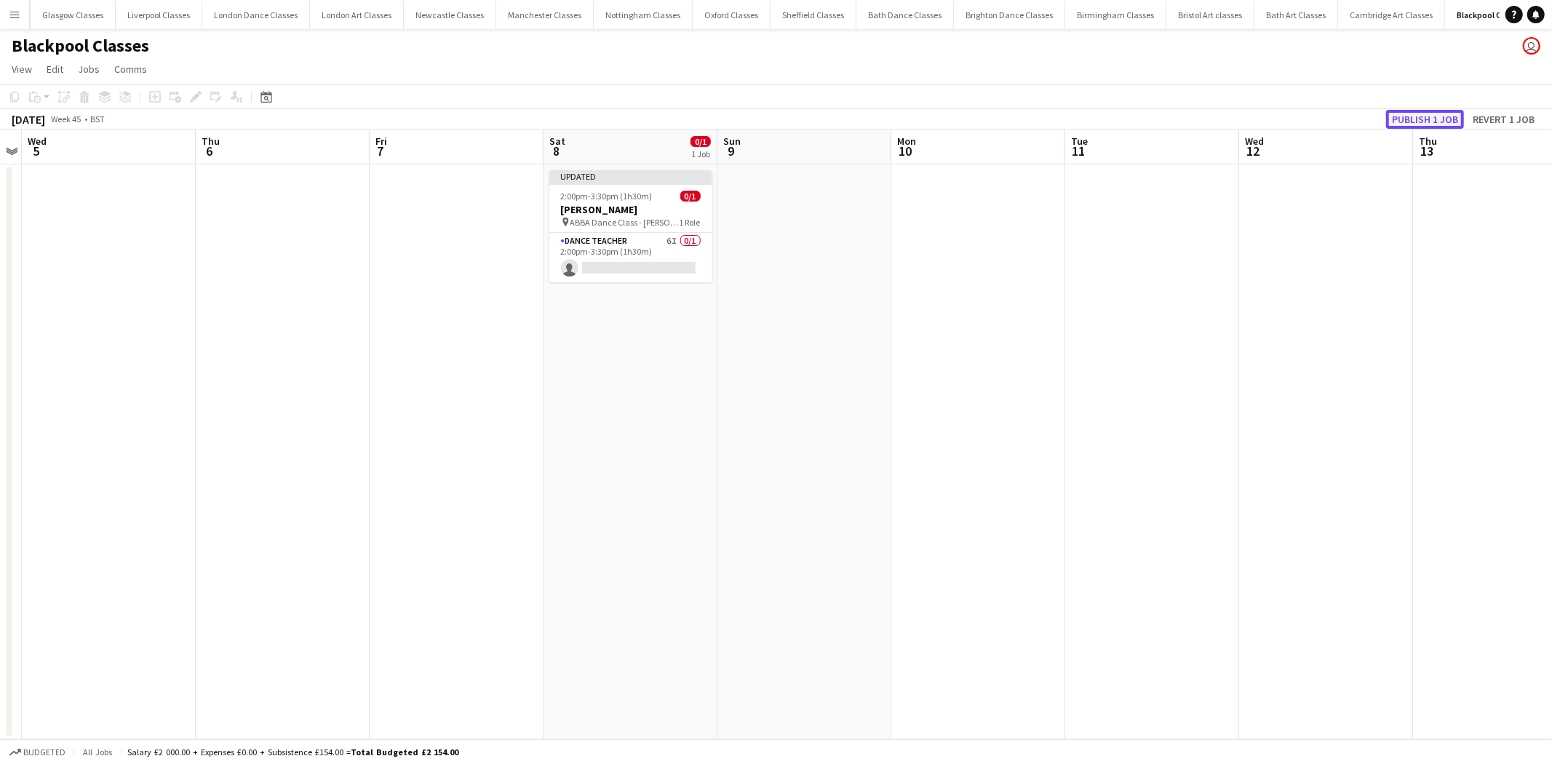
click at [1429, 118] on button "Publish 1 job" at bounding box center [1426, 119] width 78 height 19
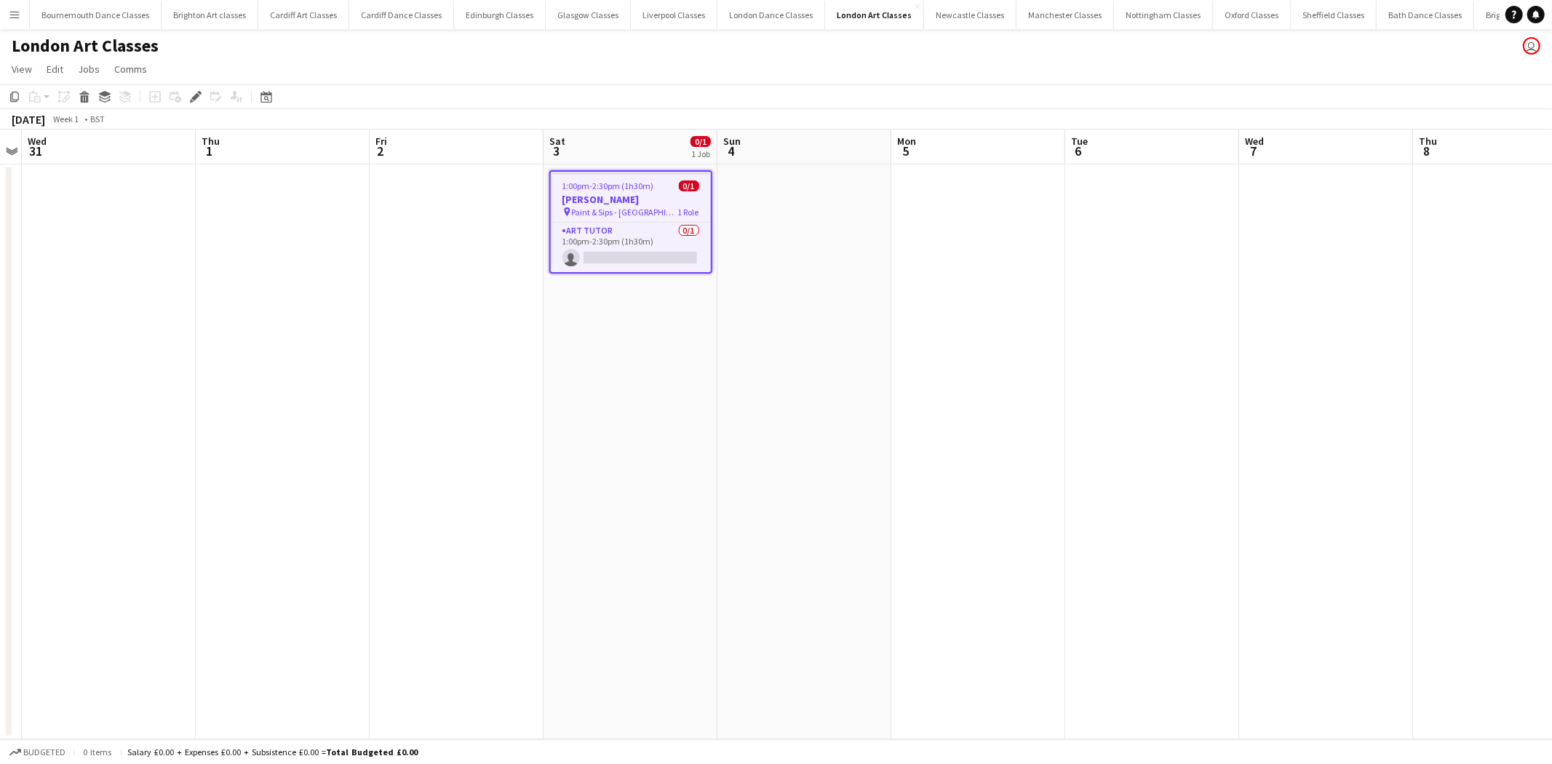
click at [609, 287] on app-date-cell "1:00pm-2:30pm (1h30m) 0/1 Leteesha Flore pin Paint & Sips - Queens Head 1 Role …" at bounding box center [631, 451] width 174 height 575
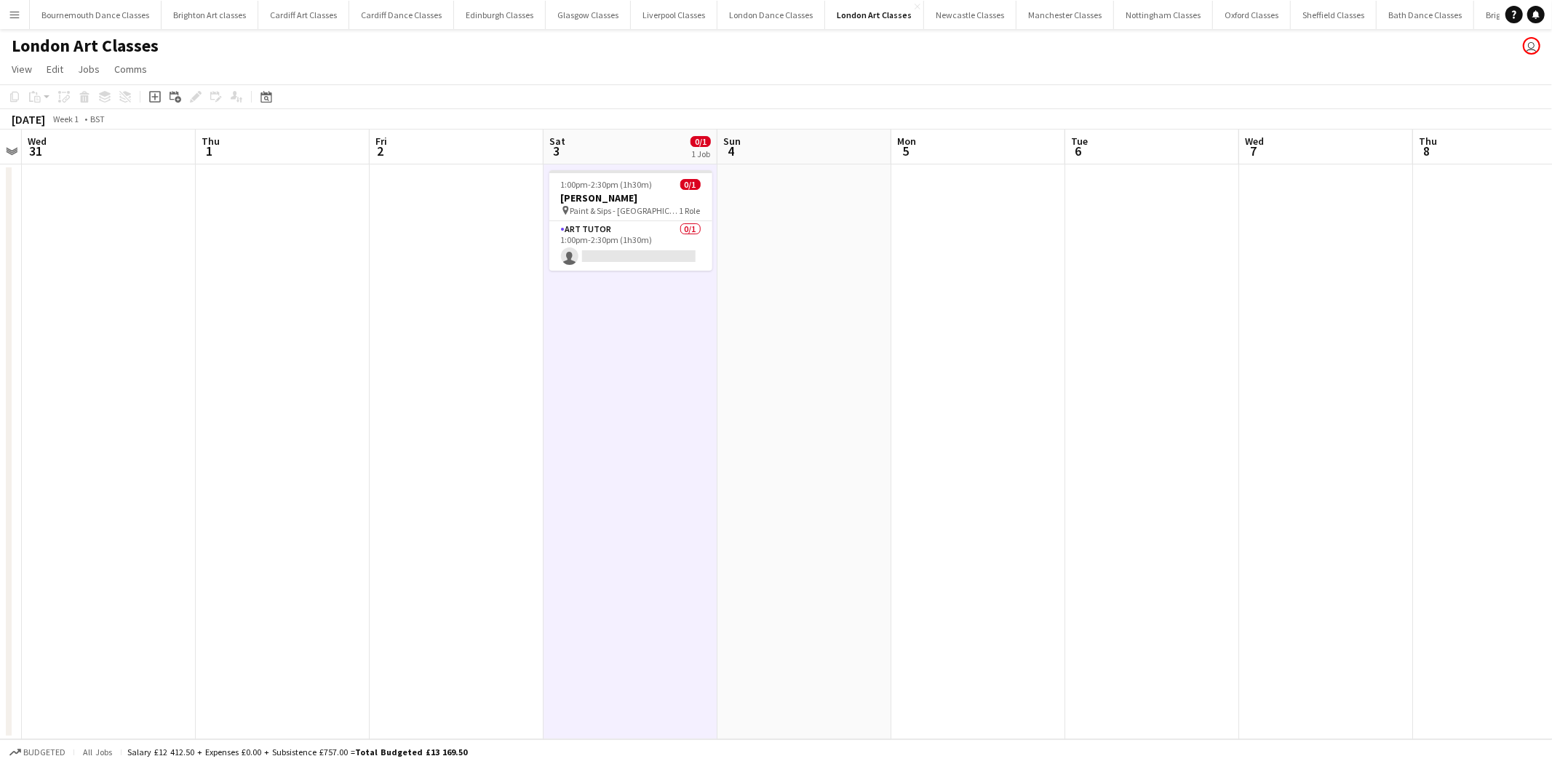
click at [636, 271] on app-date-cell "1:00pm-2:30pm (1h30m) 0/1 Leteesha Flore pin Paint & Sips - Queens Head 1 Role …" at bounding box center [631, 451] width 174 height 575
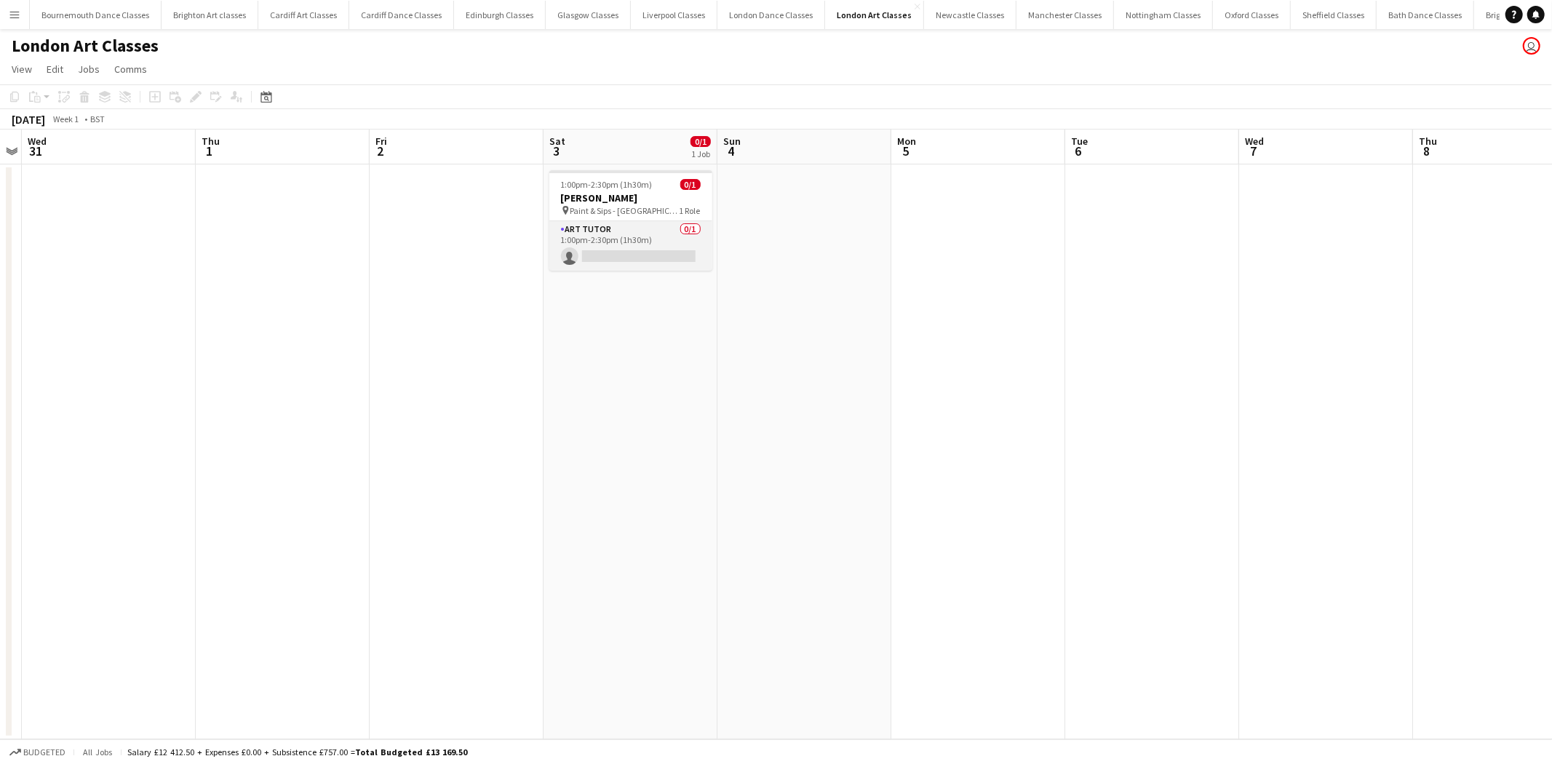
click at [644, 253] on app-card-role "Art Tutor 0/1 1:00pm-2:30pm (1h30m) single-neutral-actions" at bounding box center [631, 245] width 163 height 49
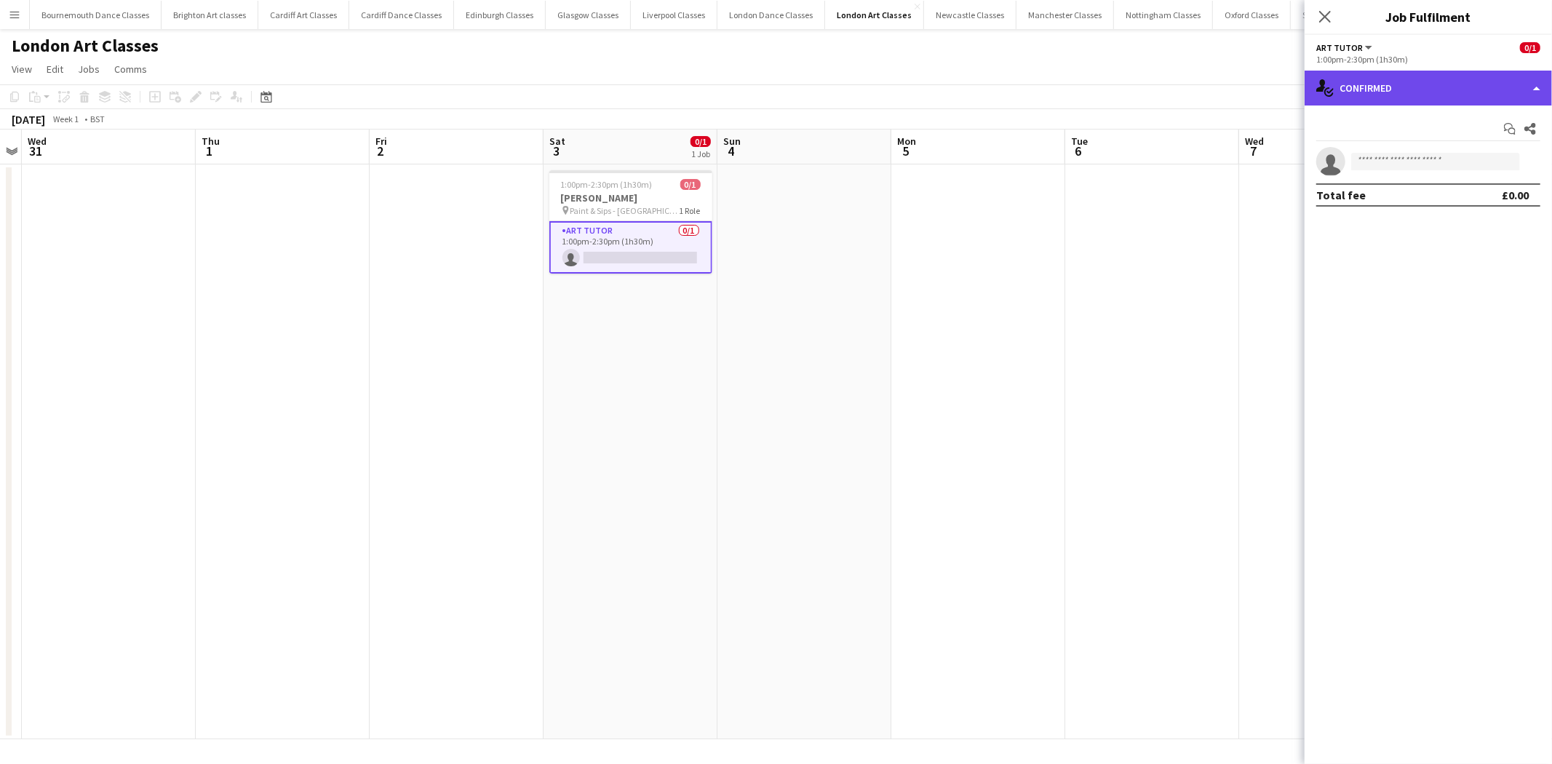
click at [1498, 91] on div "single-neutral-actions-check-2 Confirmed" at bounding box center [1428, 88] width 247 height 35
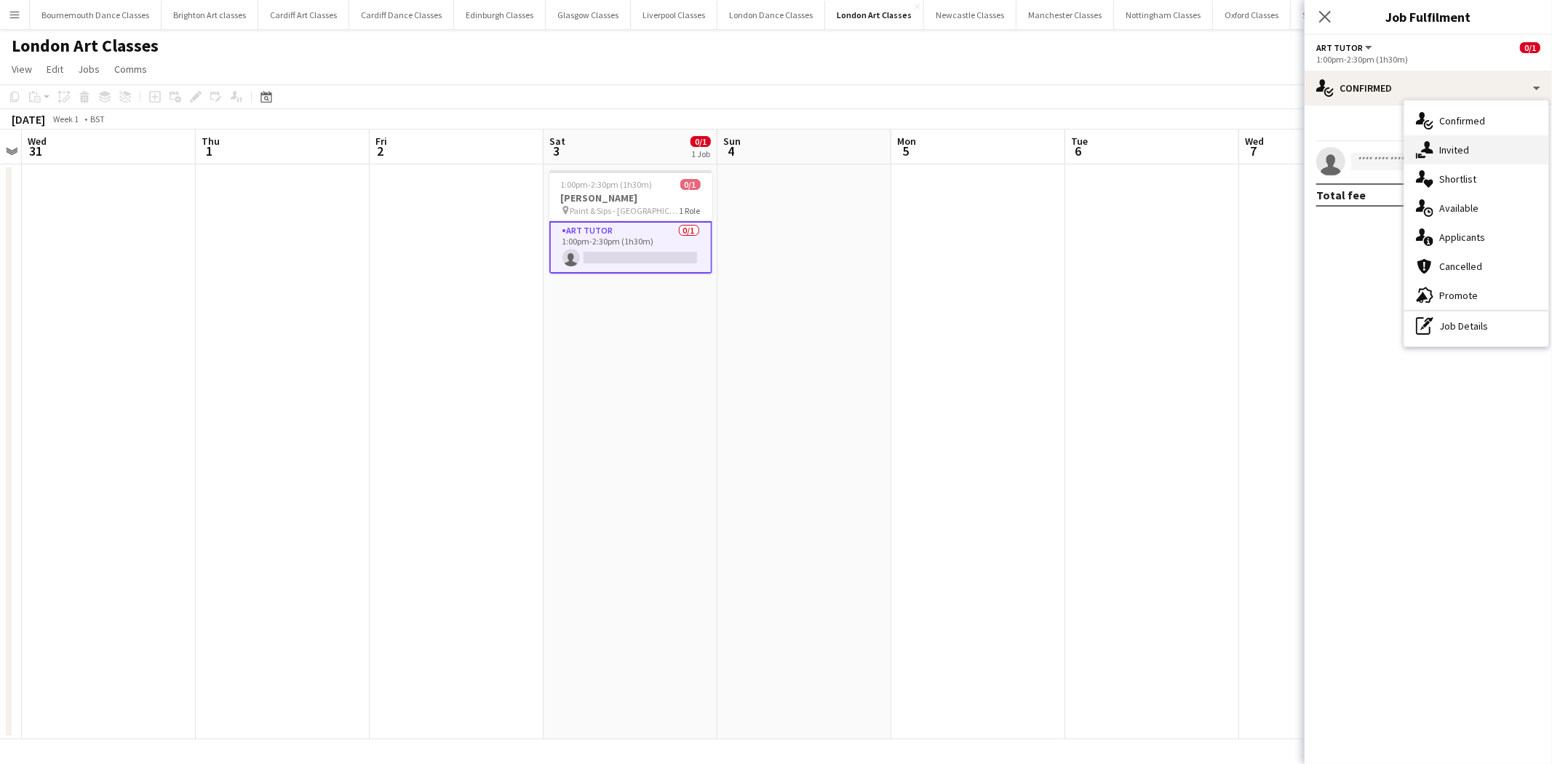
click at [1491, 151] on div "single-neutral-actions-share-1 Invited" at bounding box center [1477, 149] width 144 height 29
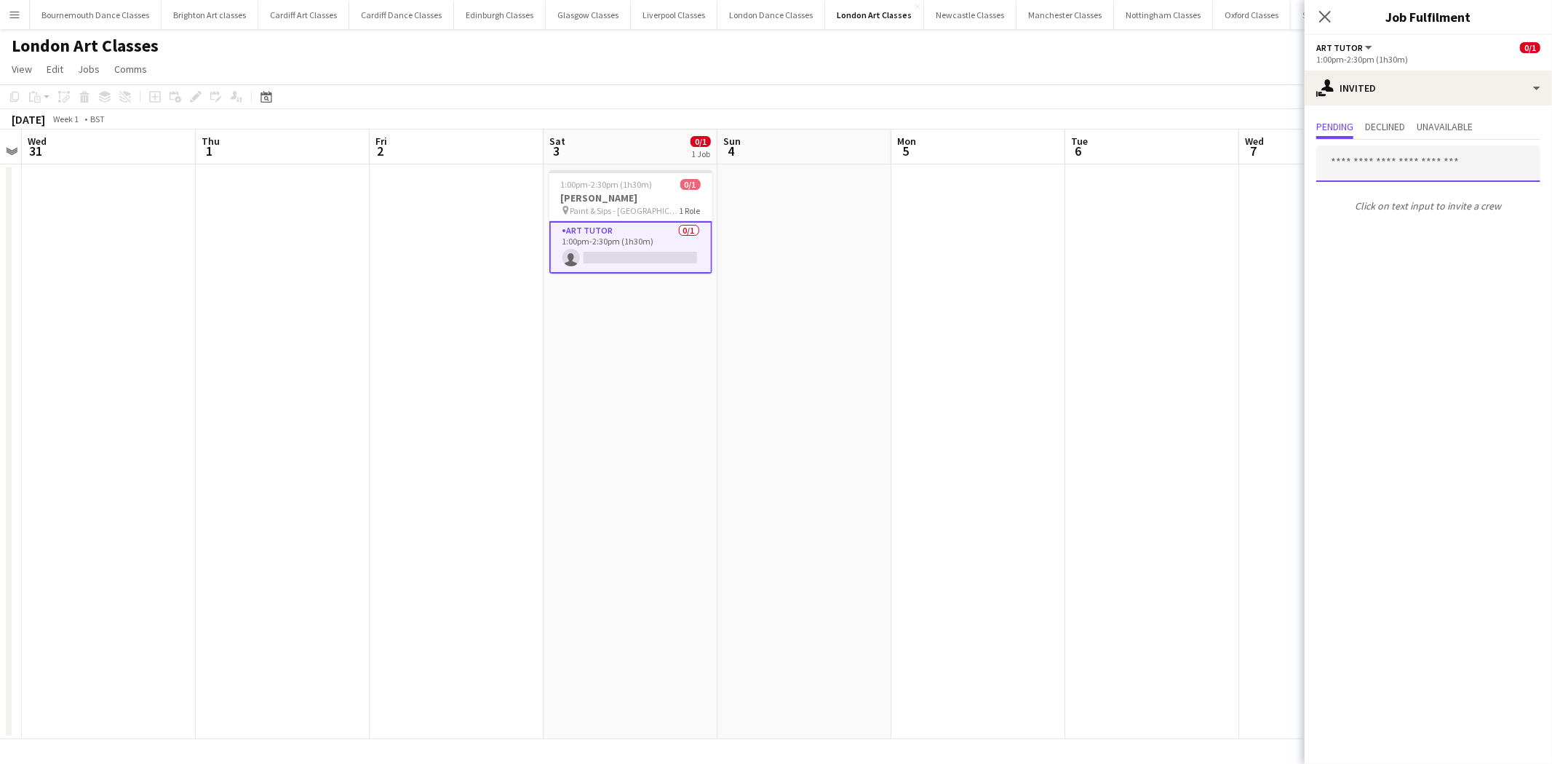
click at [1427, 162] on input "text" at bounding box center [1429, 164] width 224 height 36
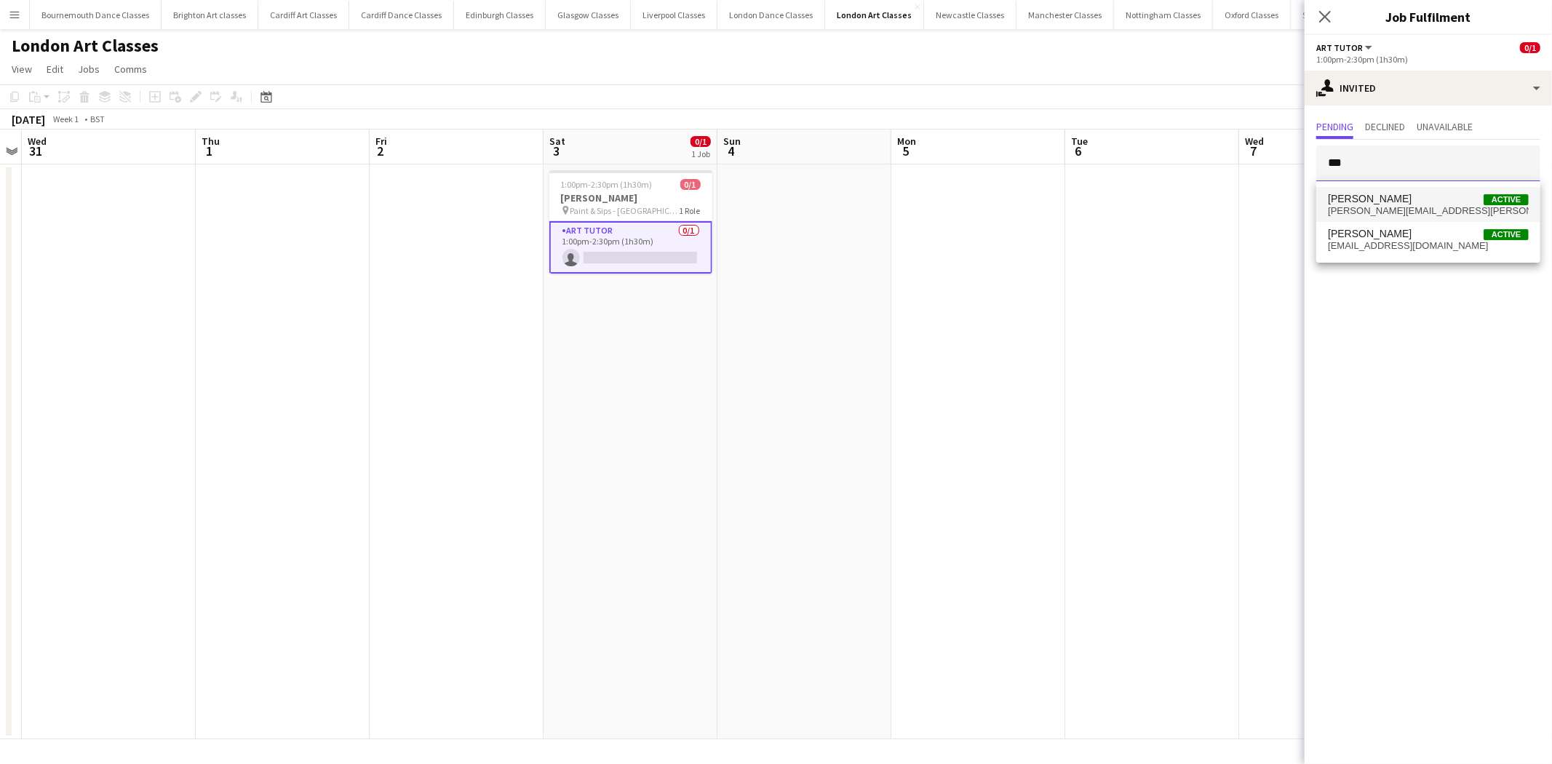
type input "***"
click at [1402, 200] on span "[PERSON_NAME]" at bounding box center [1370, 199] width 84 height 12
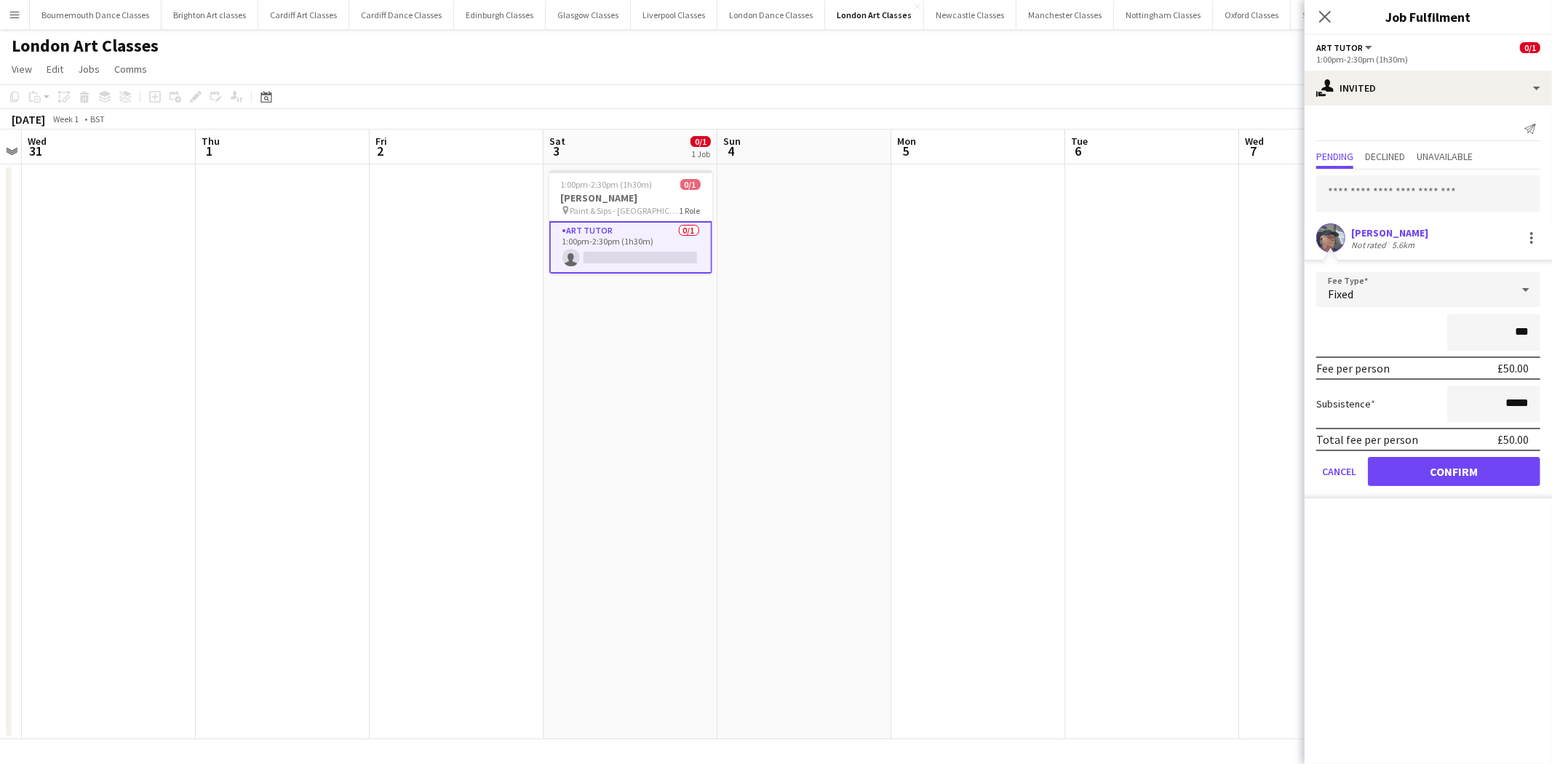
type input "**"
type input "******"
click at [1449, 480] on button "Confirm" at bounding box center [1454, 471] width 172 height 29
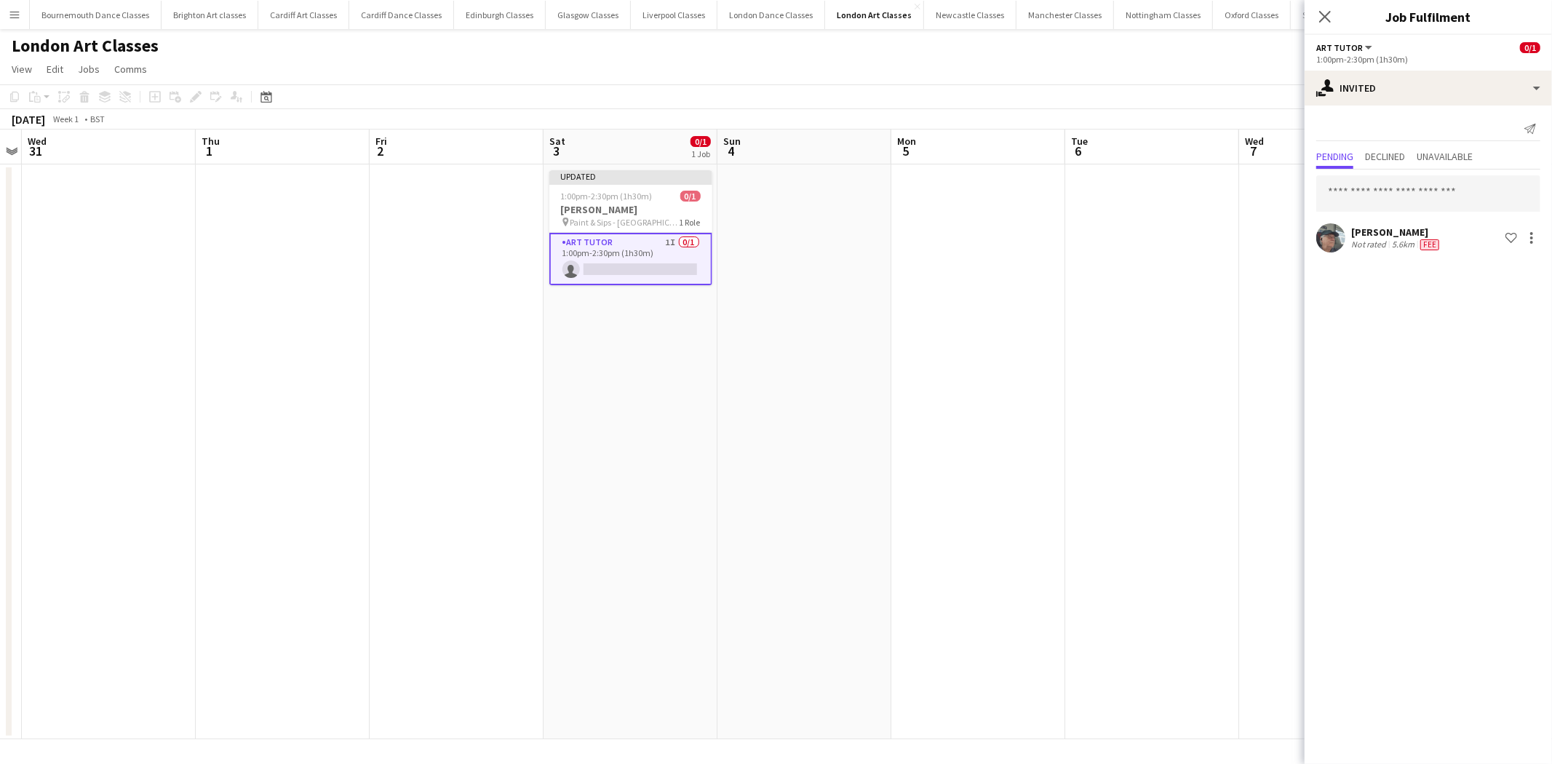
click at [968, 378] on app-date-cell at bounding box center [979, 451] width 174 height 575
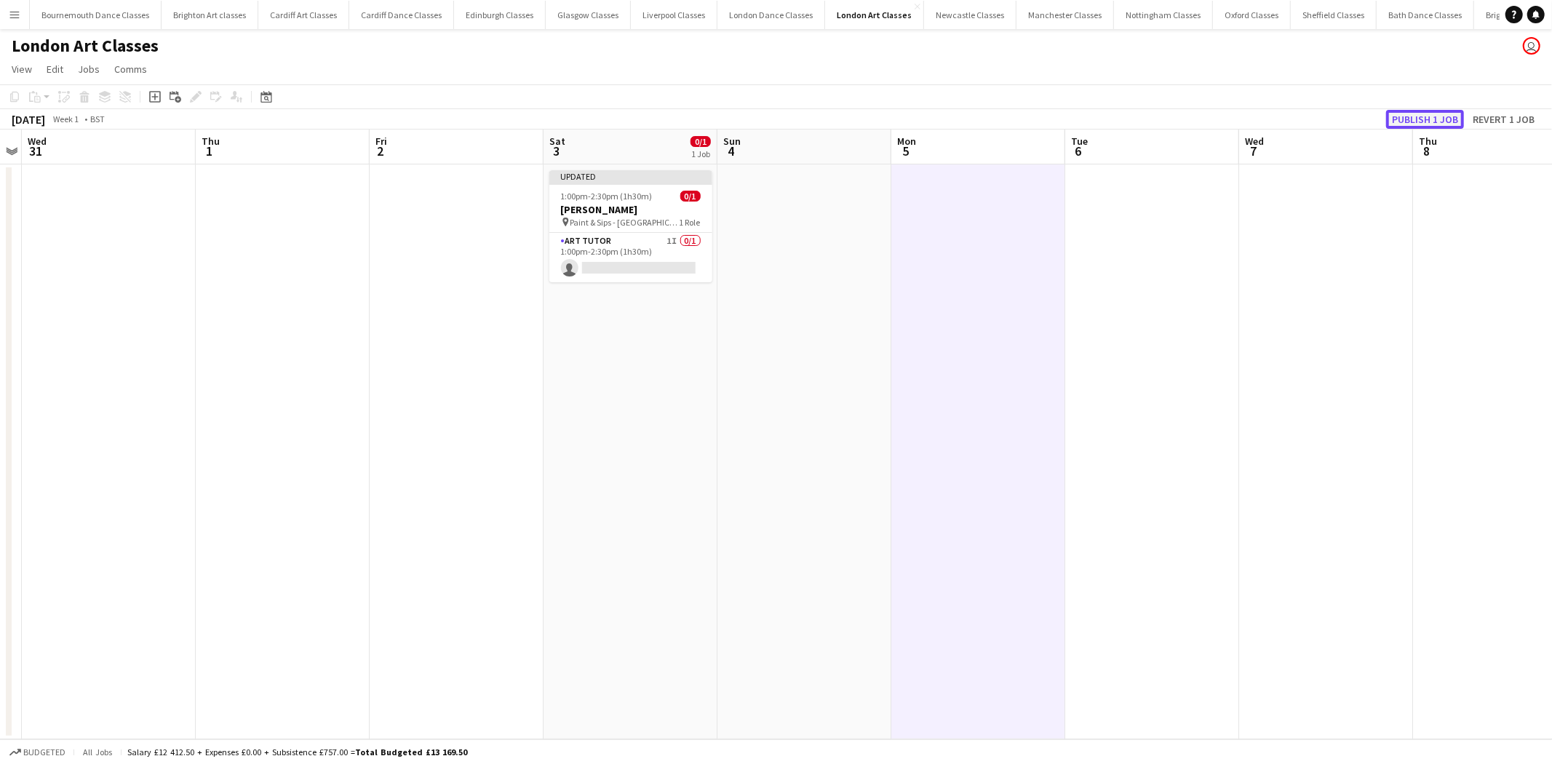
click at [1405, 114] on button "Publish 1 job" at bounding box center [1426, 119] width 78 height 19
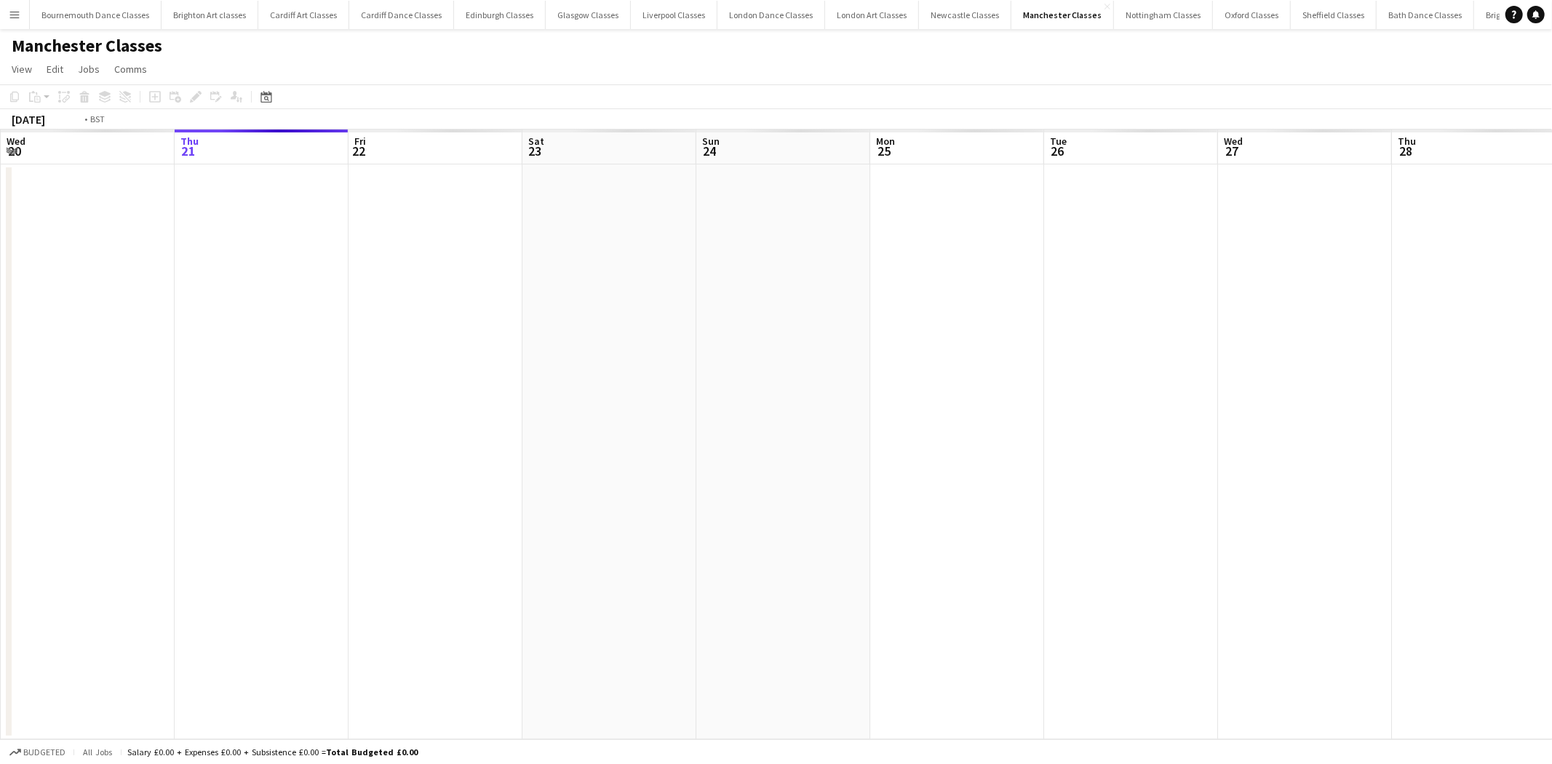
scroll to position [0, 500]
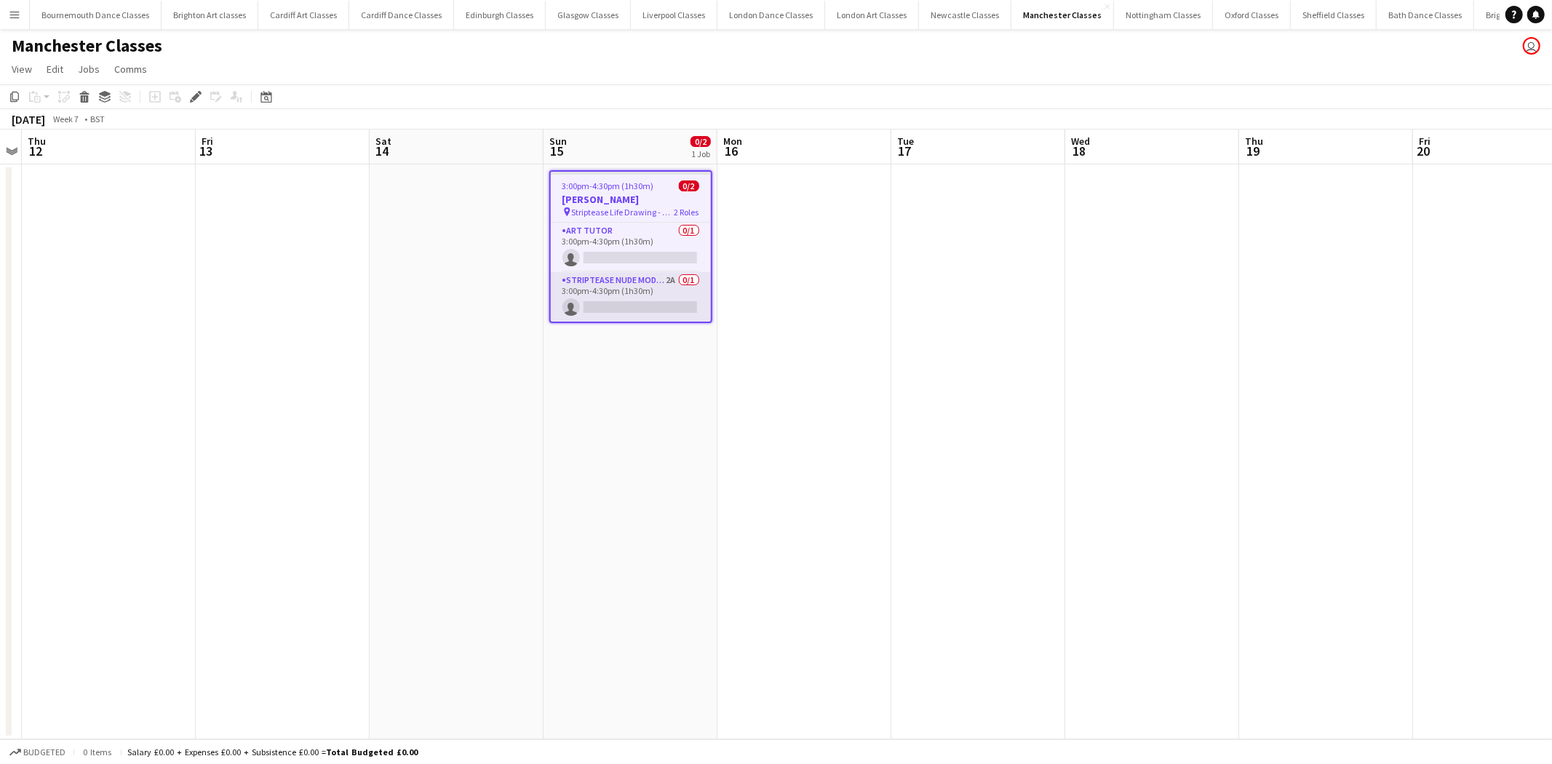
click at [600, 295] on app-card-role "Striptease Nude Model ([DEMOGRAPHIC_DATA]) 2A 0/1 3:00pm-4:30pm (1h30m) single-…" at bounding box center [631, 296] width 160 height 49
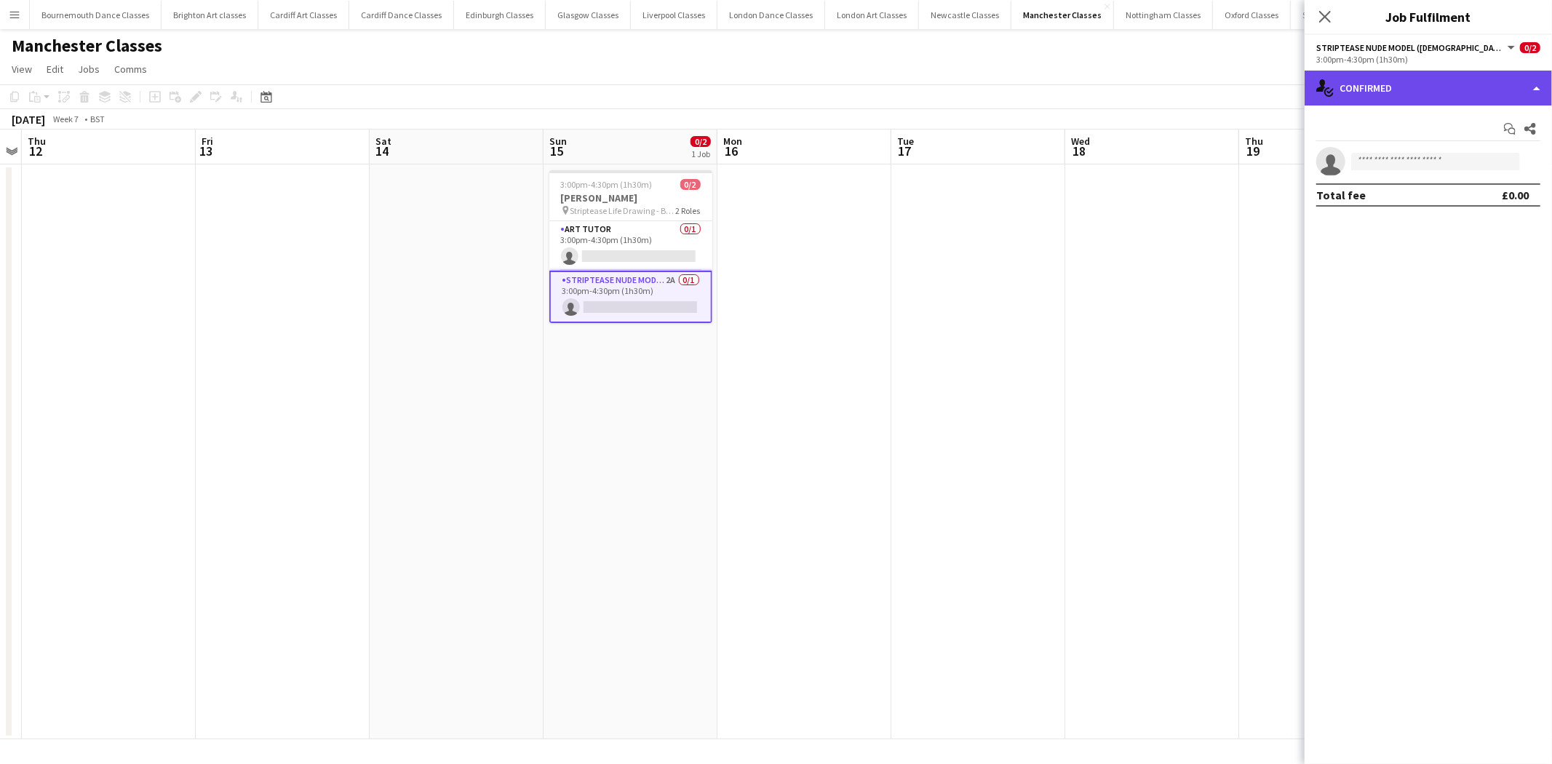
click at [1476, 90] on div "single-neutral-actions-check-2 Confirmed" at bounding box center [1428, 88] width 247 height 35
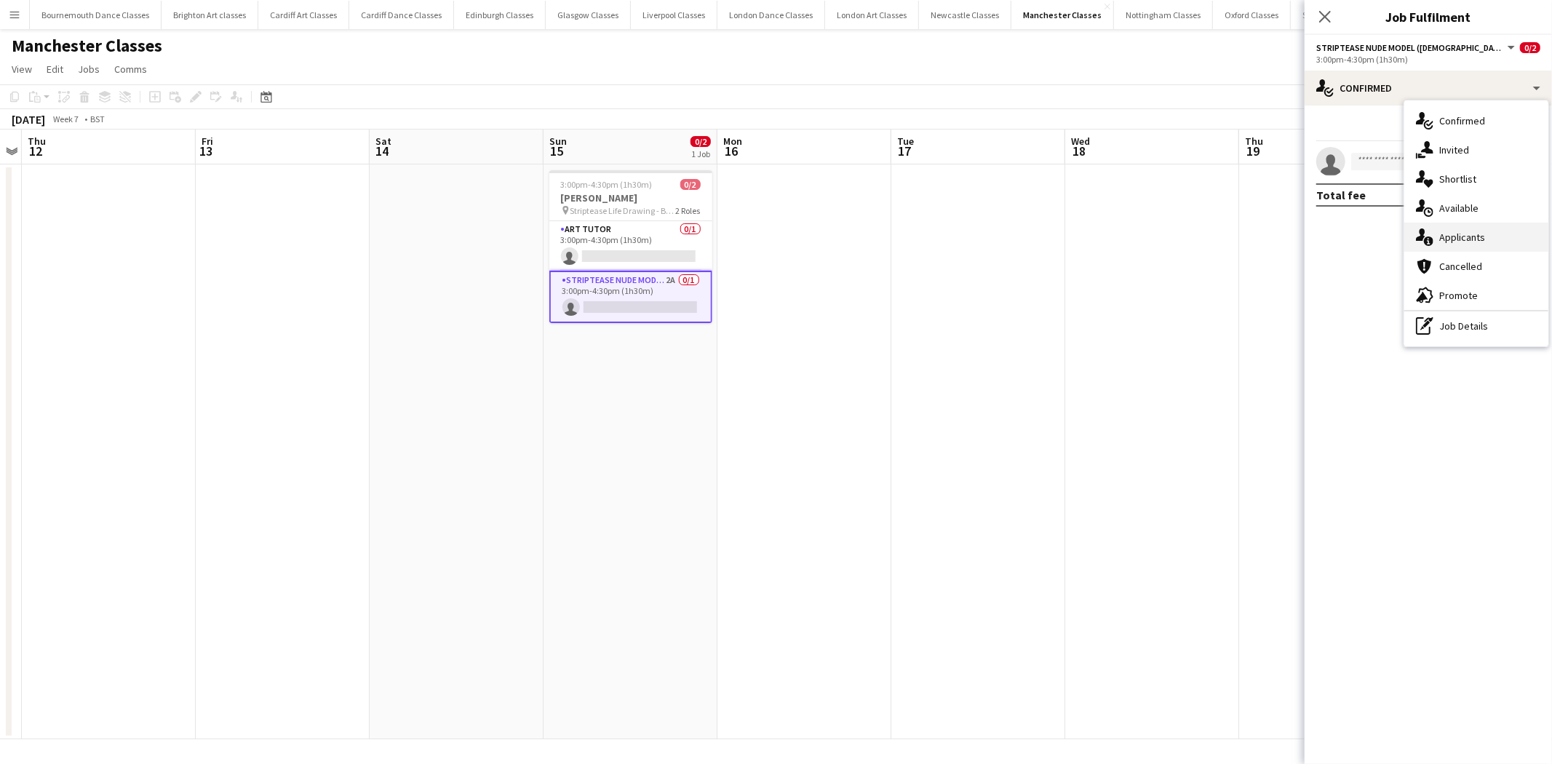
click at [1476, 236] on div "single-neutral-actions-information Applicants" at bounding box center [1477, 237] width 144 height 29
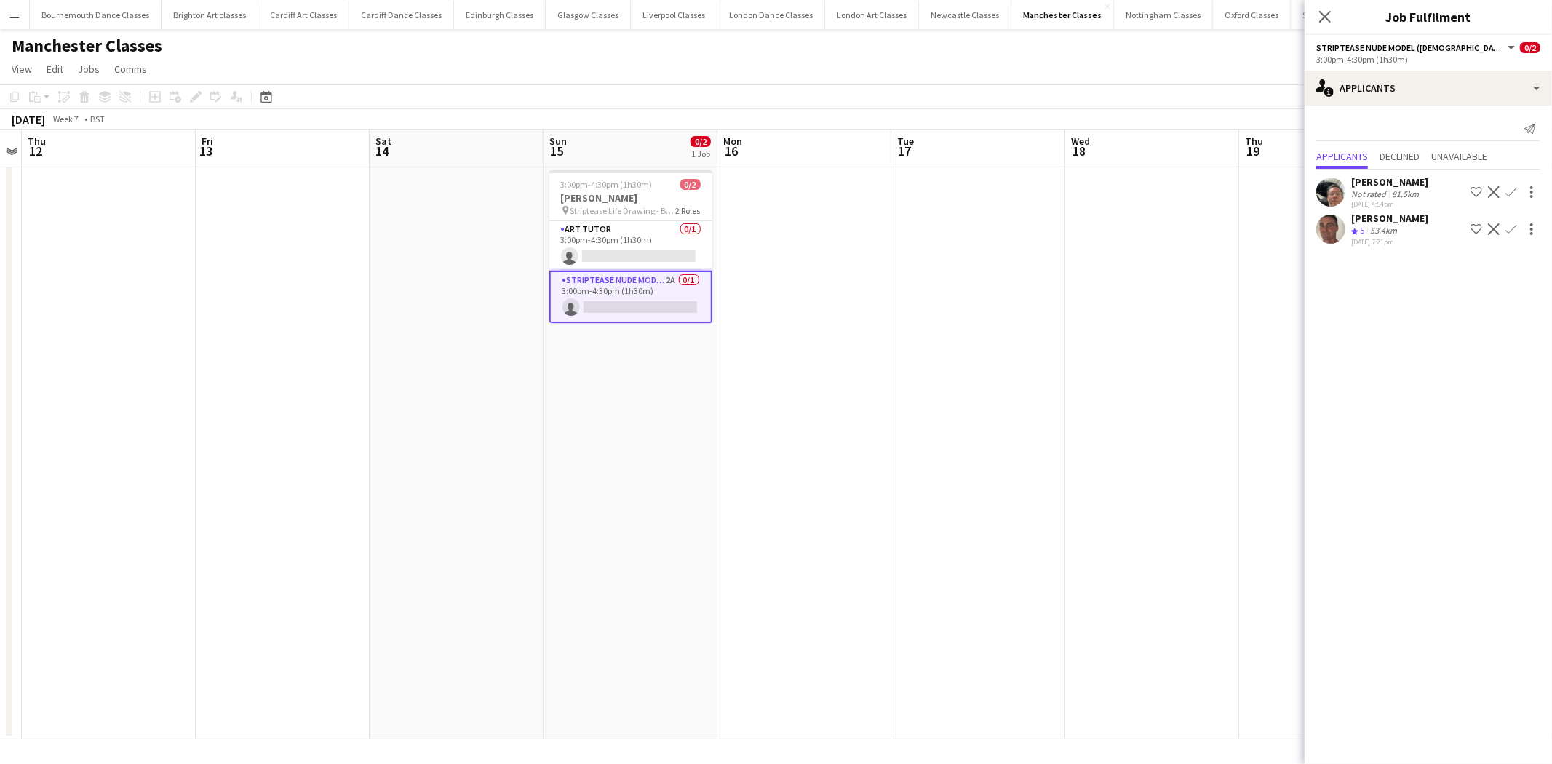
click at [1495, 191] on app-icon "Decline" at bounding box center [1494, 192] width 12 height 12
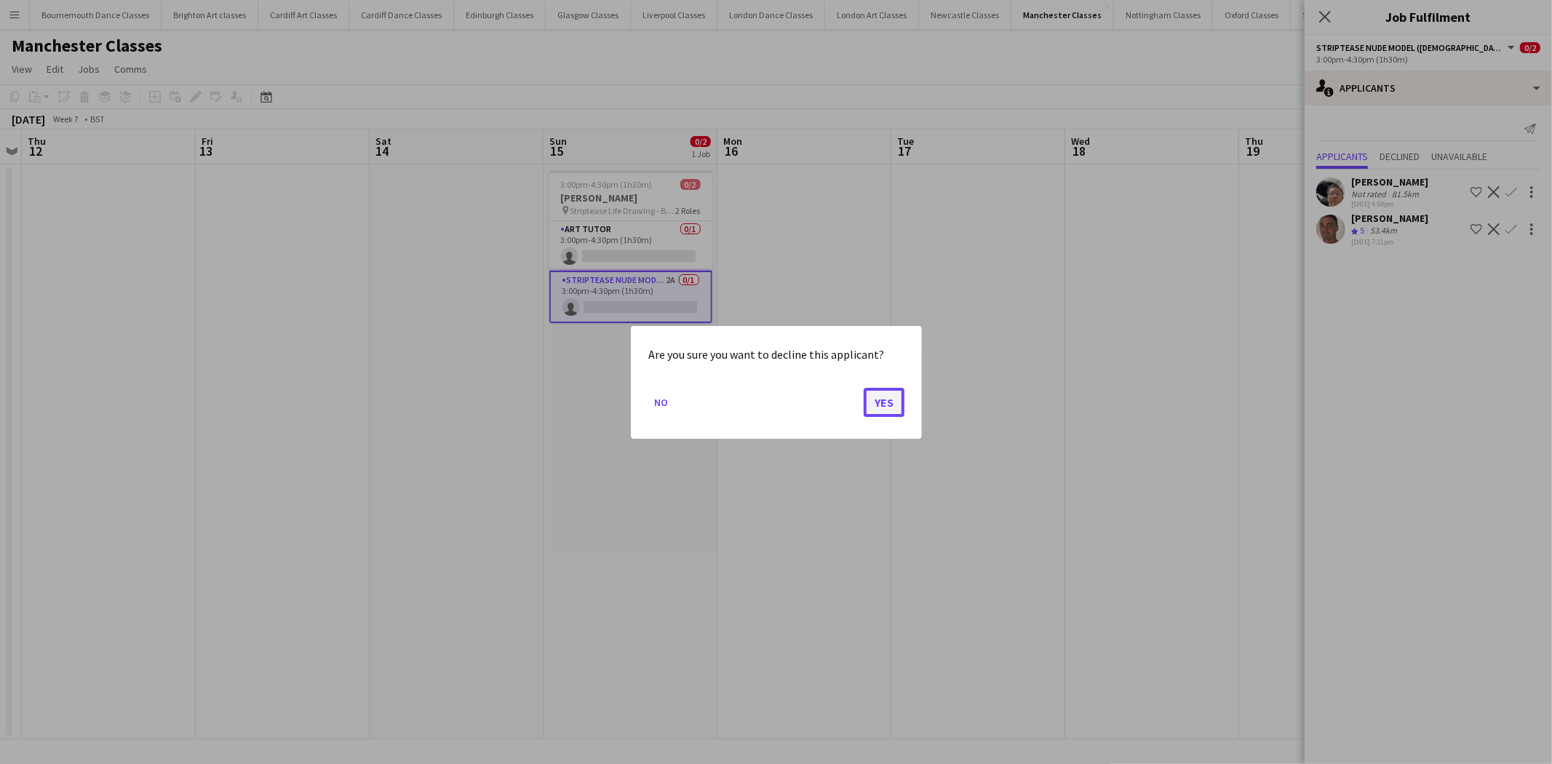
click at [868, 399] on button "Yes" at bounding box center [884, 401] width 41 height 29
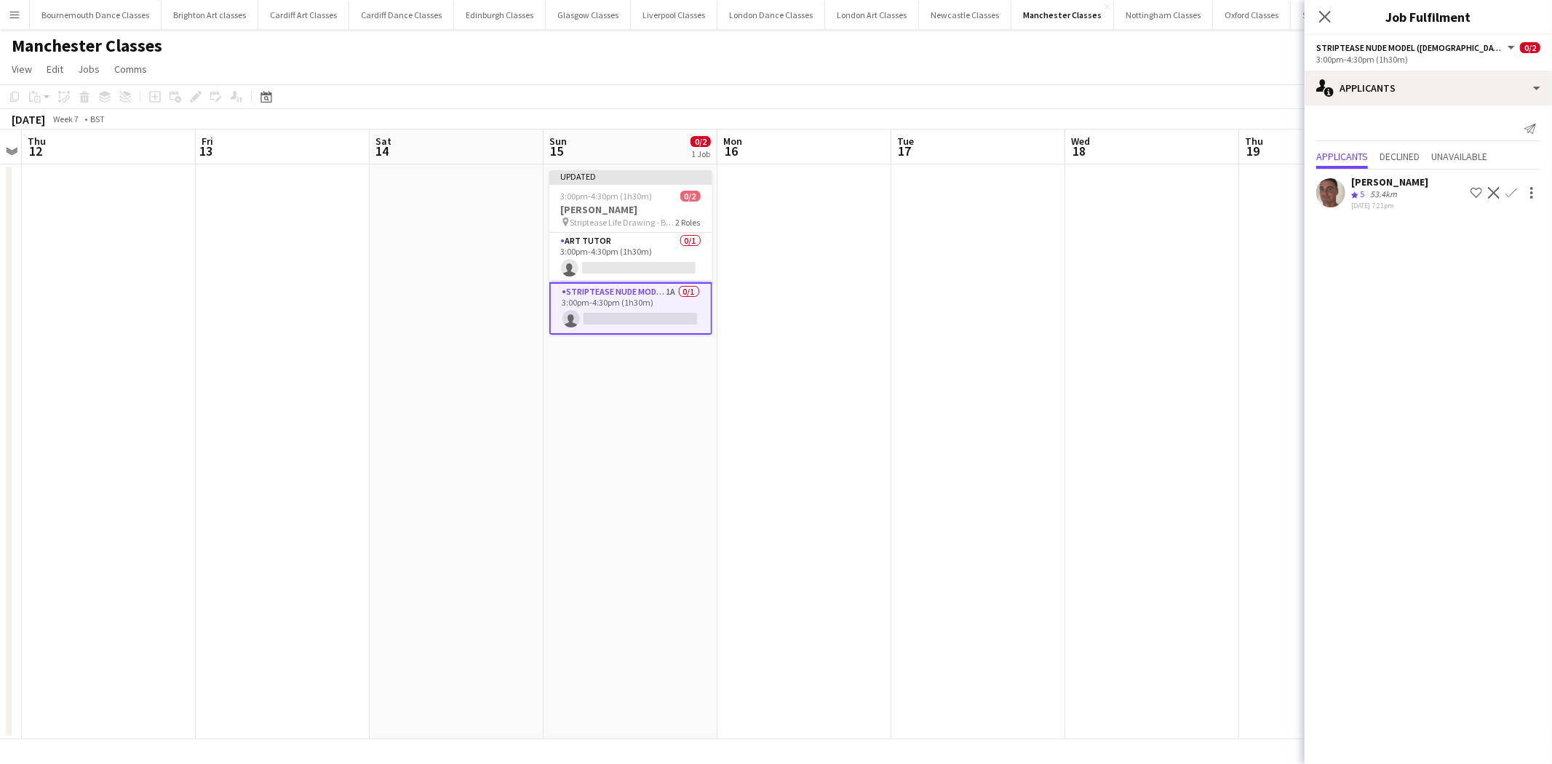
click at [1499, 188] on app-icon "Decline" at bounding box center [1494, 193] width 12 height 12
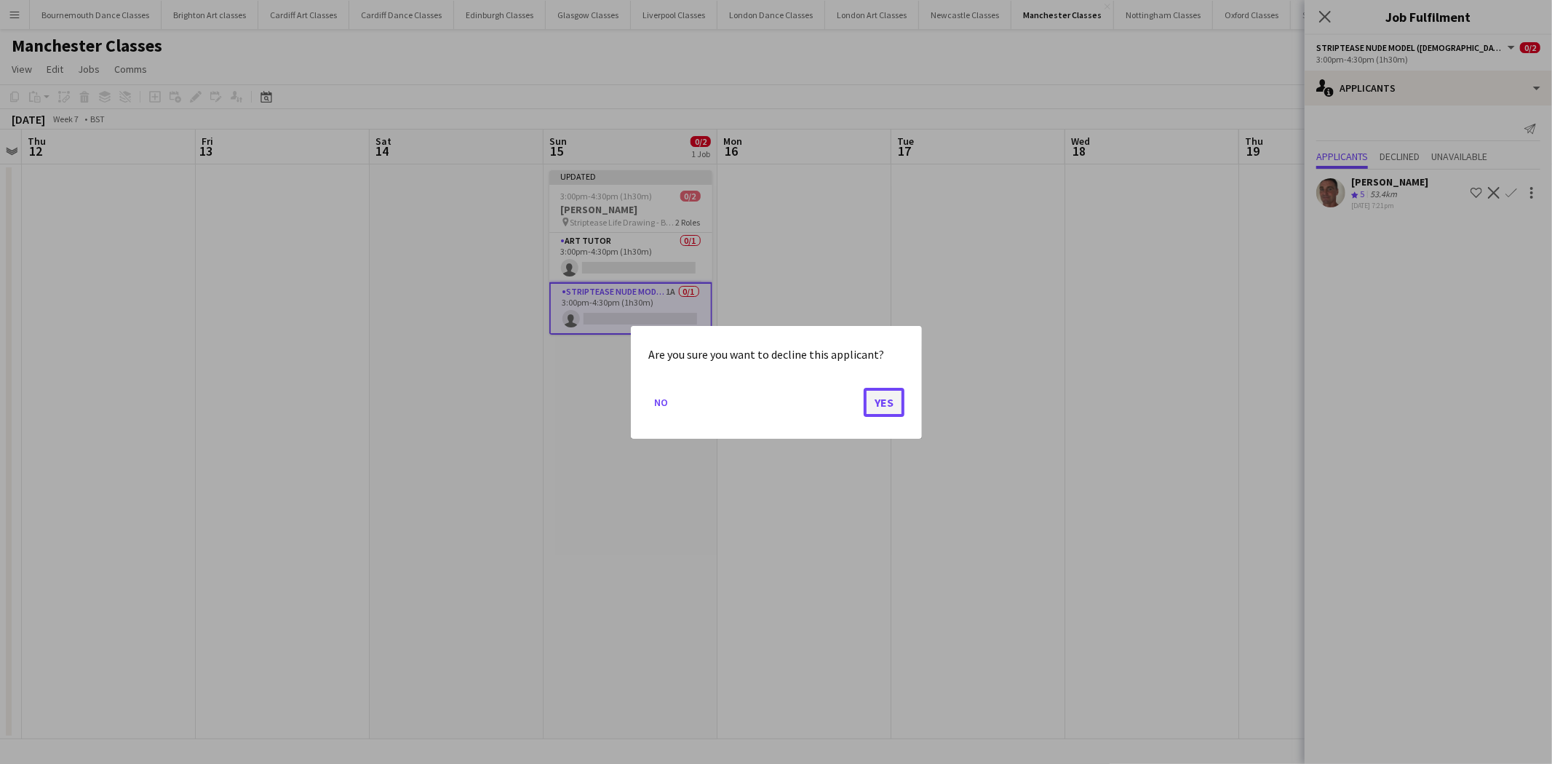
click at [886, 391] on button "Yes" at bounding box center [884, 401] width 41 height 29
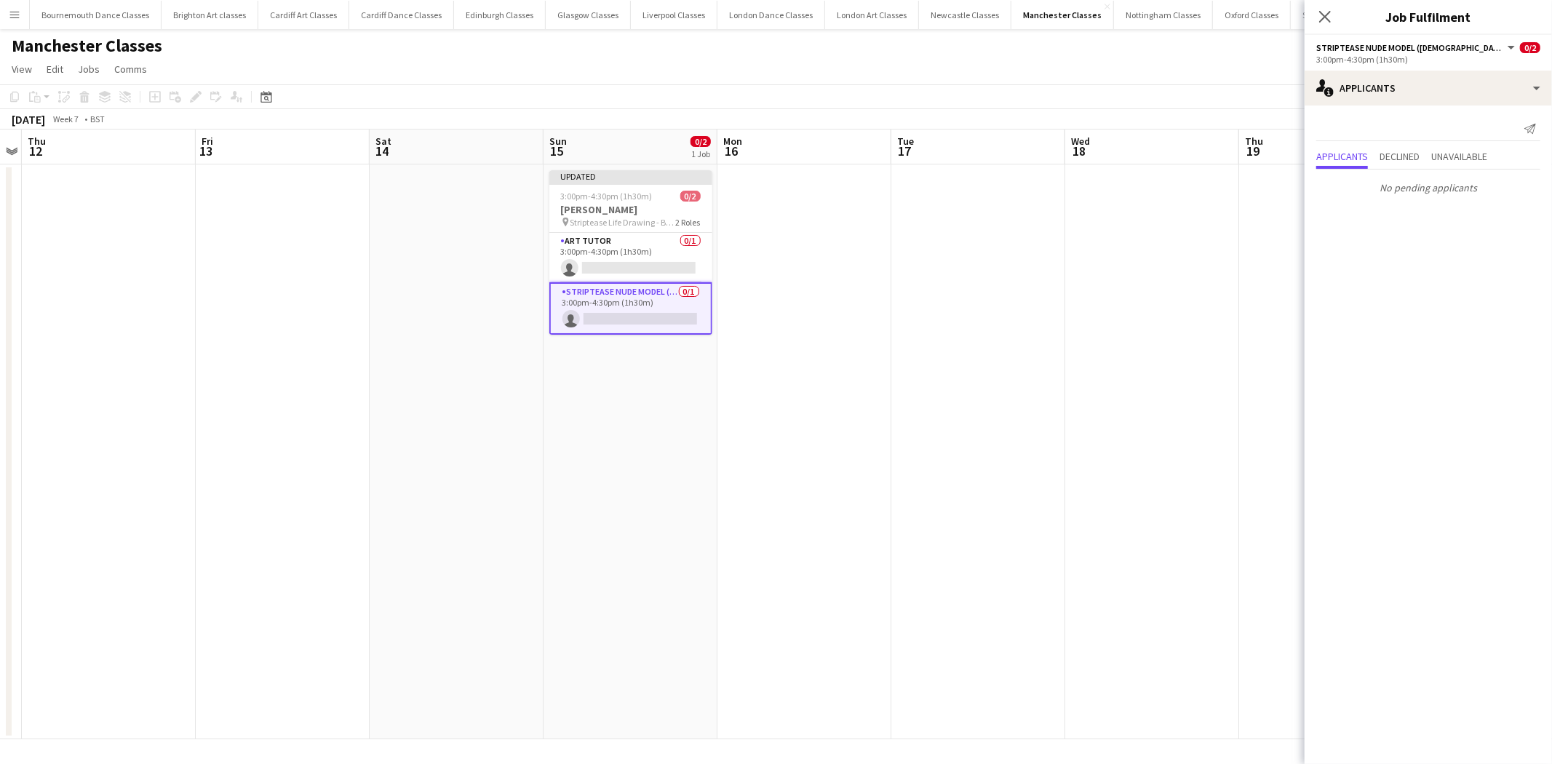
click at [639, 308] on app-card-role "Striptease Nude Model ([DEMOGRAPHIC_DATA]) 0/1 3:00pm-4:30pm (1h30m) single-neu…" at bounding box center [631, 308] width 163 height 52
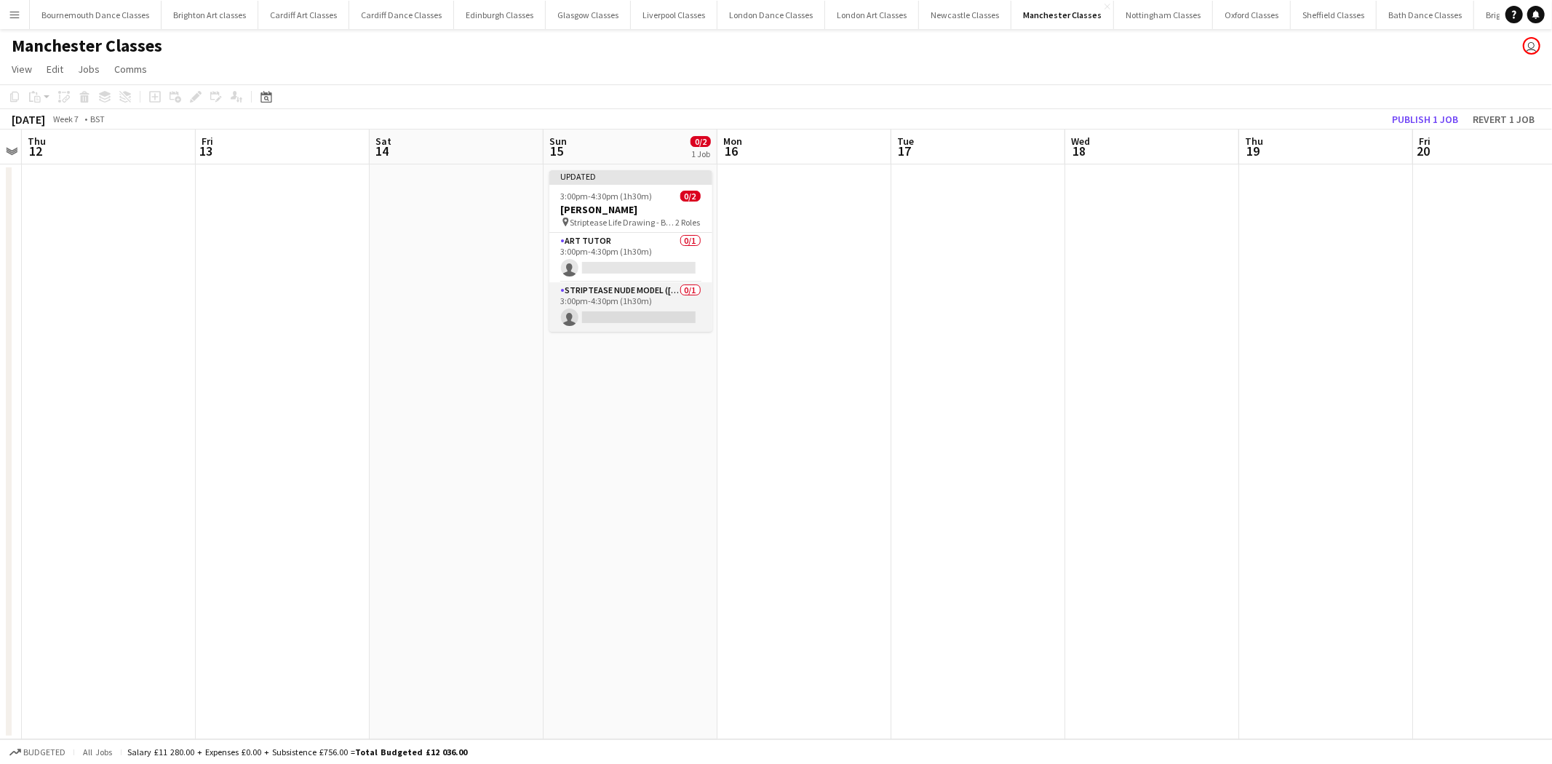
click at [640, 309] on app-card-role "Striptease Nude Model ([DEMOGRAPHIC_DATA]) 0/1 3:00pm-4:30pm (1h30m) single-neu…" at bounding box center [631, 306] width 163 height 49
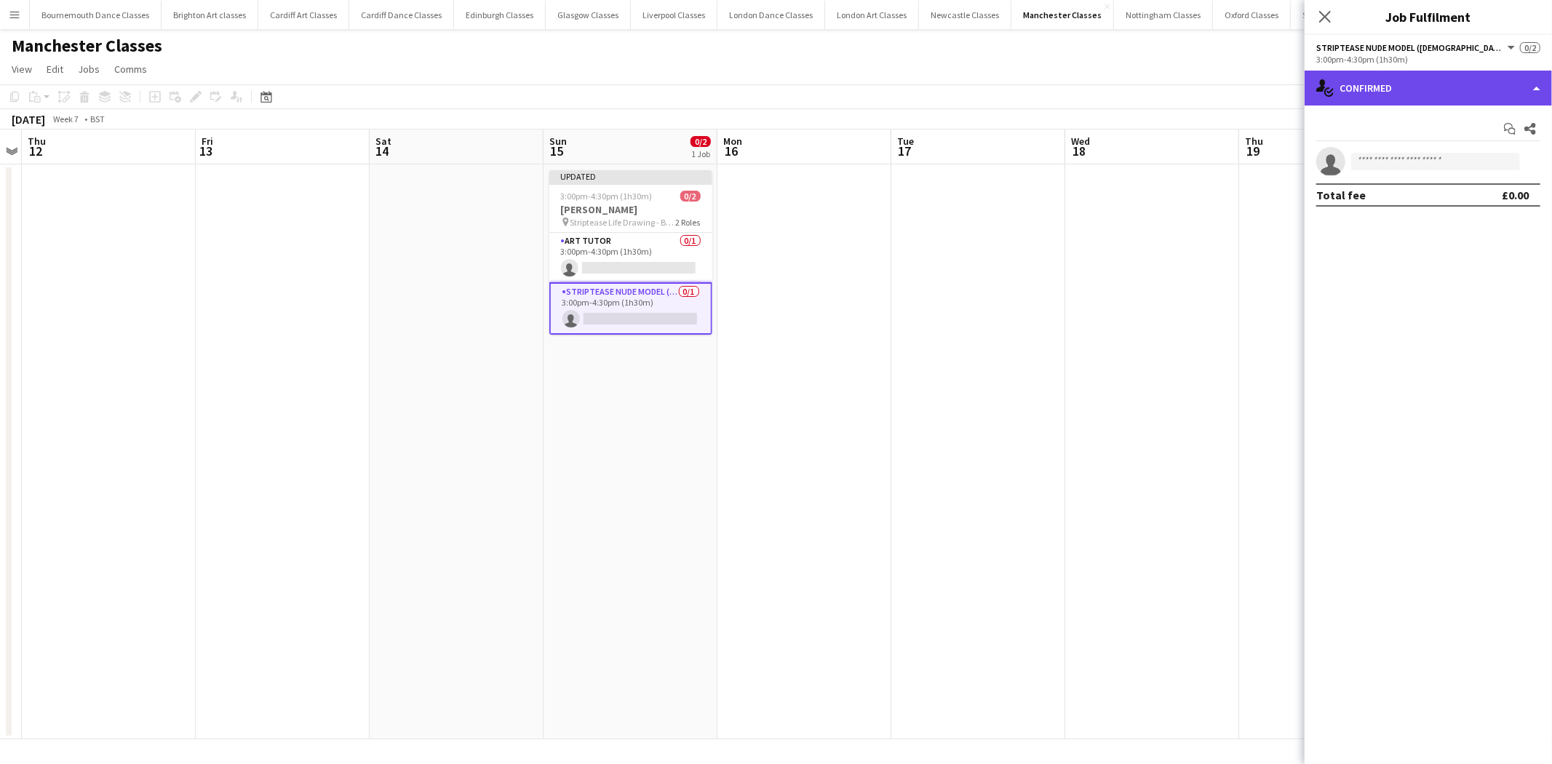
click at [1435, 102] on div "single-neutral-actions-check-2 Confirmed" at bounding box center [1428, 88] width 247 height 35
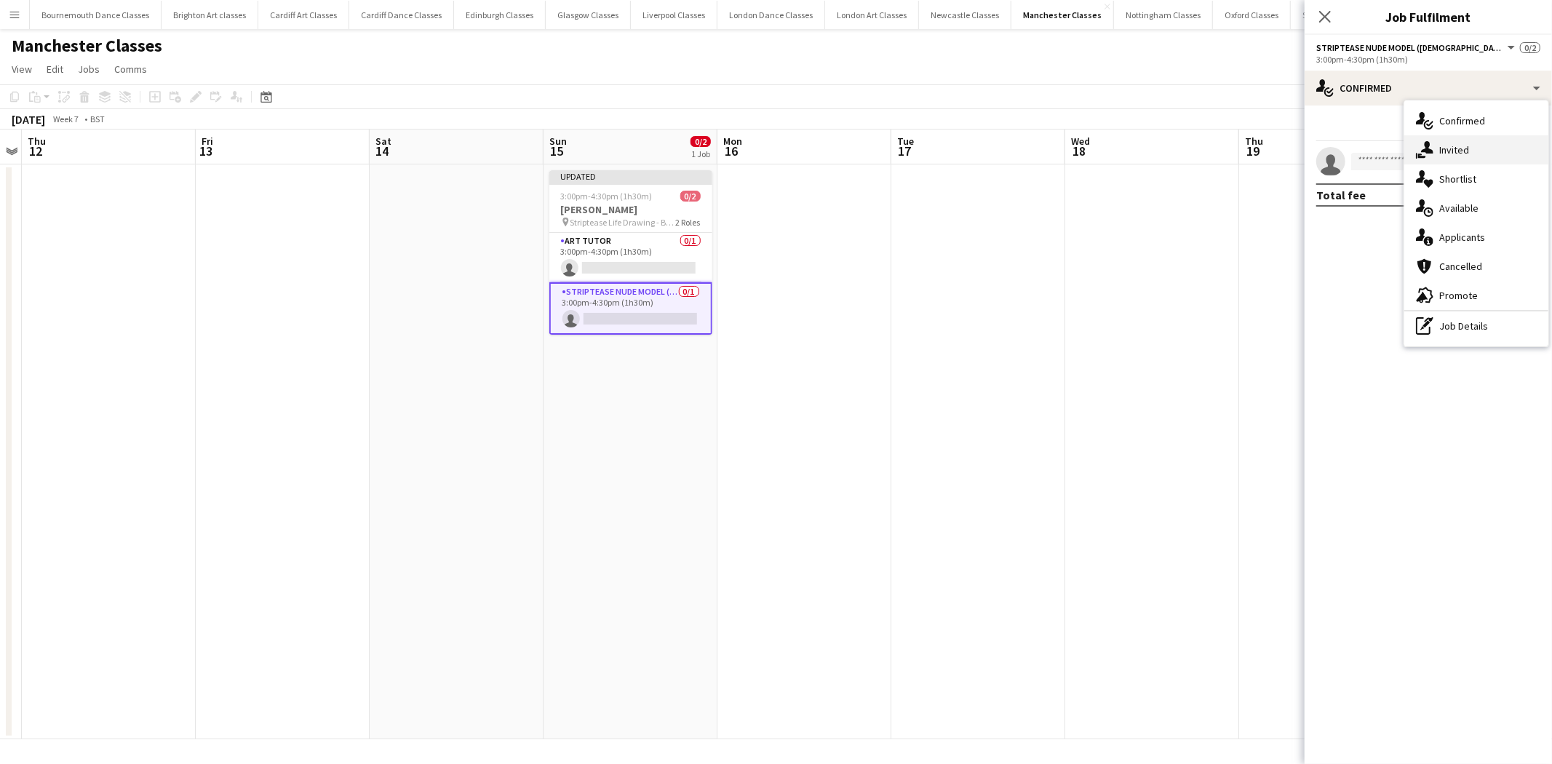
click at [1482, 149] on div "single-neutral-actions-share-1 Invited" at bounding box center [1477, 149] width 144 height 29
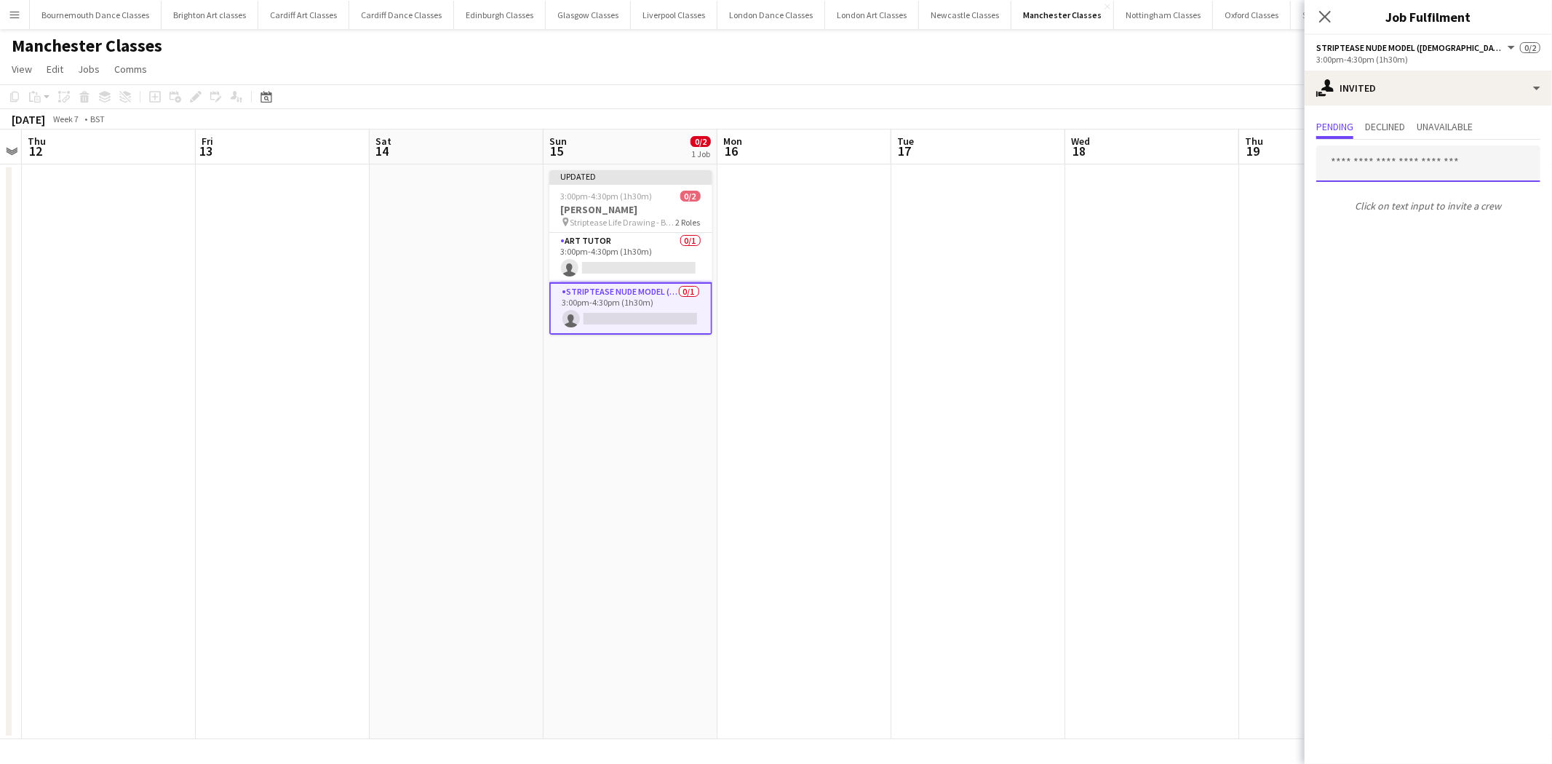
click at [1431, 173] on input "text" at bounding box center [1429, 164] width 224 height 36
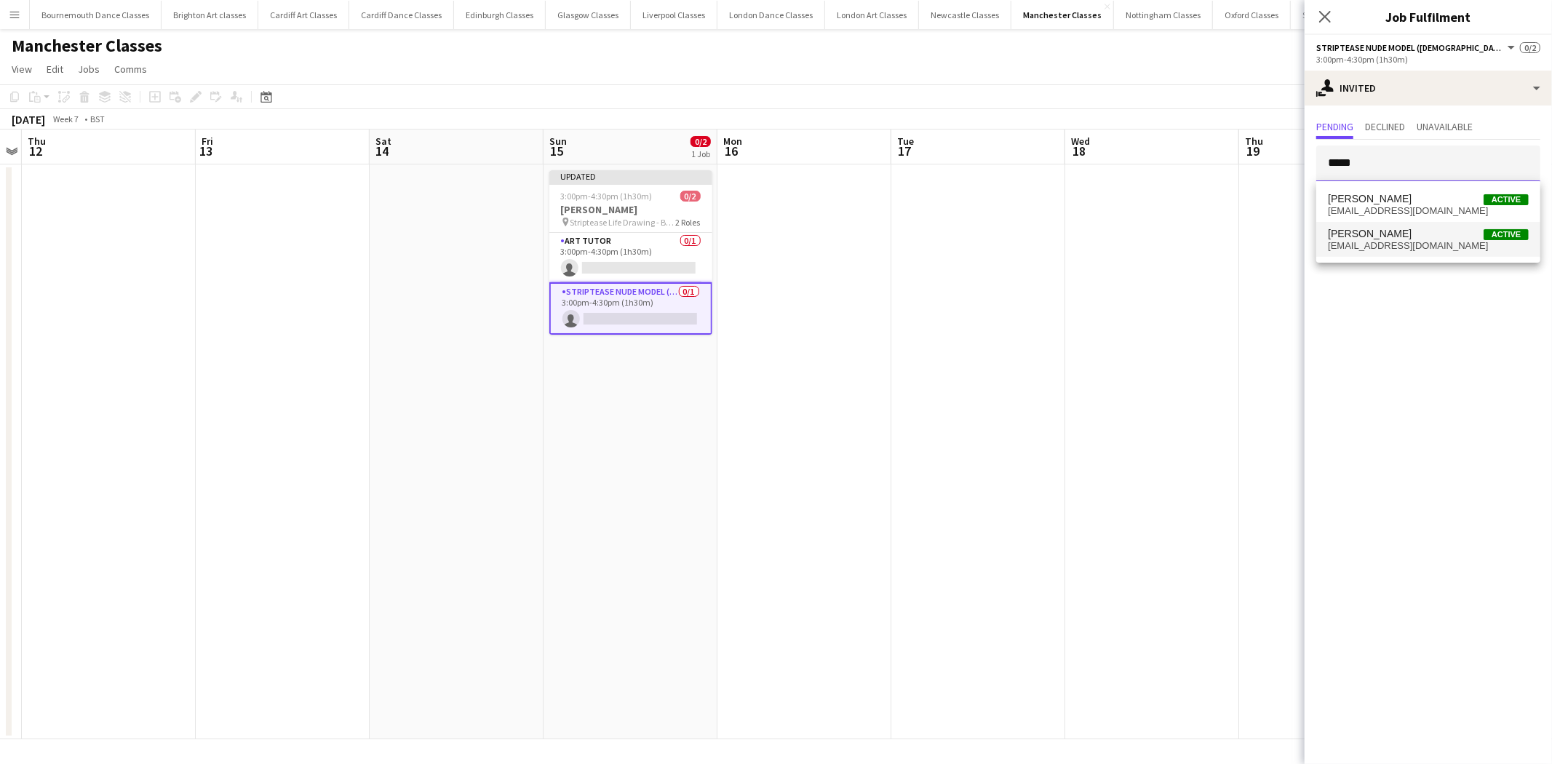
type input "*****"
click at [1419, 243] on span "[EMAIL_ADDRESS][DOMAIN_NAME]" at bounding box center [1428, 246] width 201 height 12
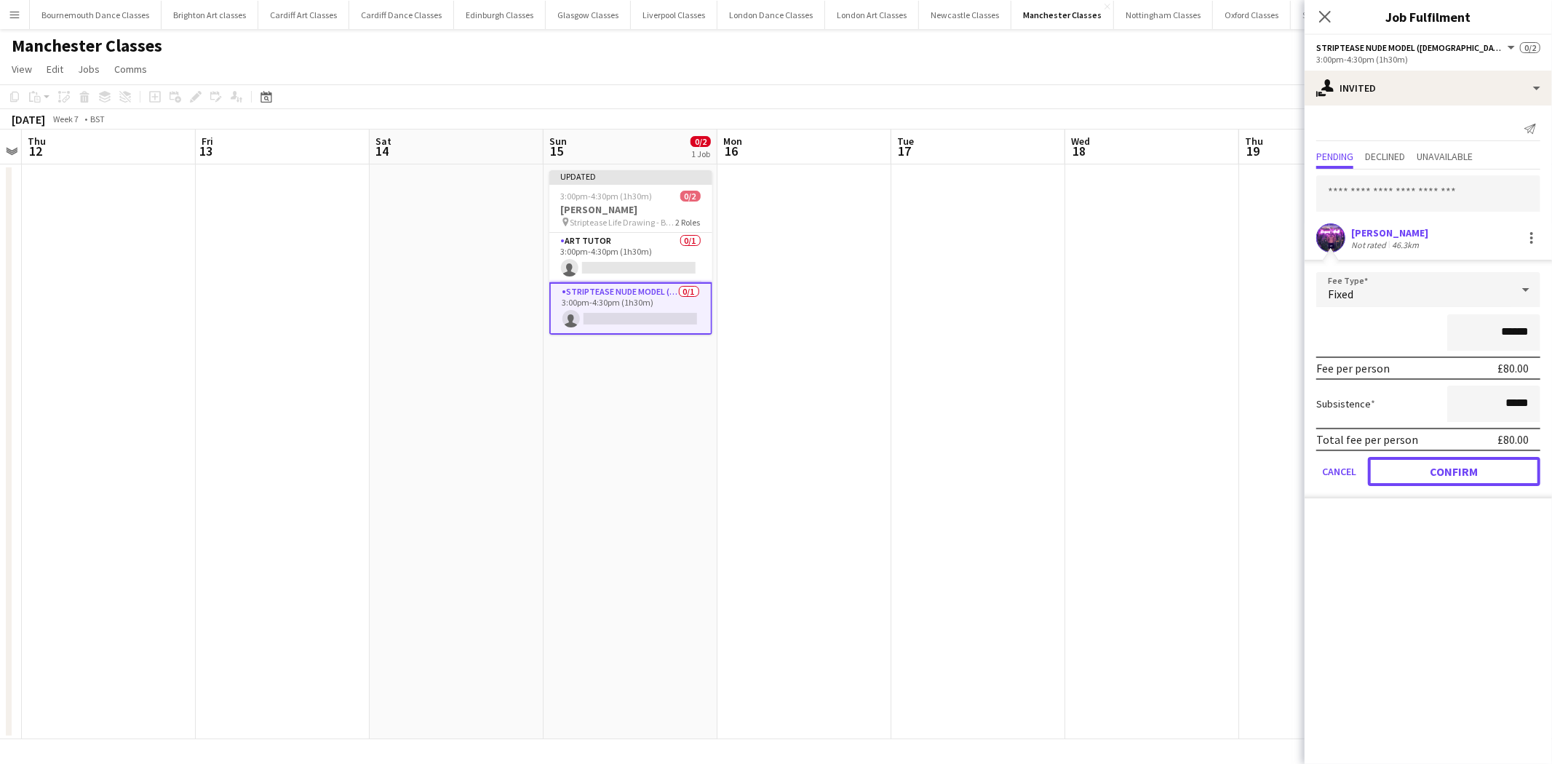
click at [1445, 463] on button "Confirm" at bounding box center [1454, 471] width 172 height 29
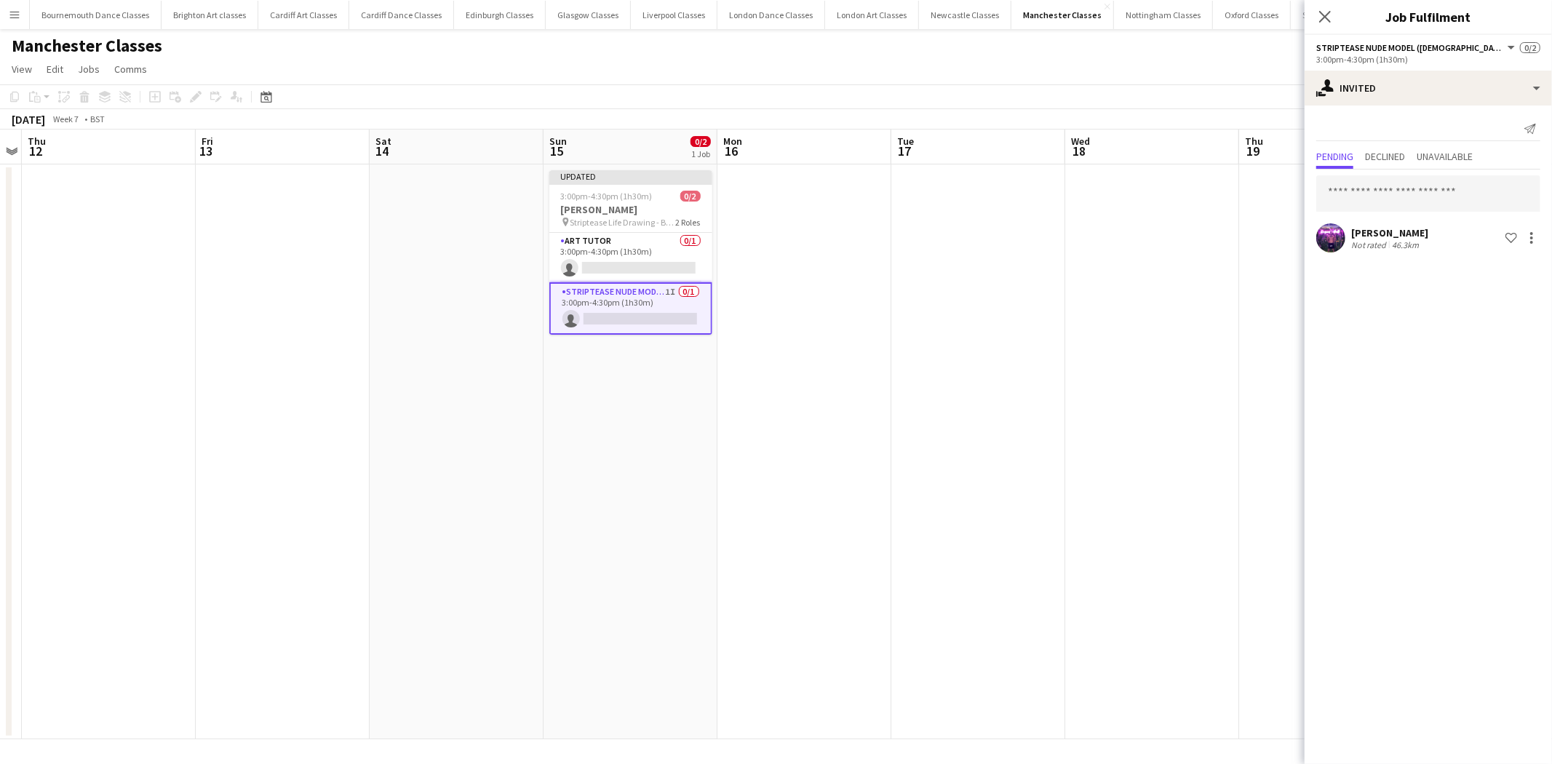
click at [1183, 418] on app-date-cell at bounding box center [1153, 451] width 174 height 575
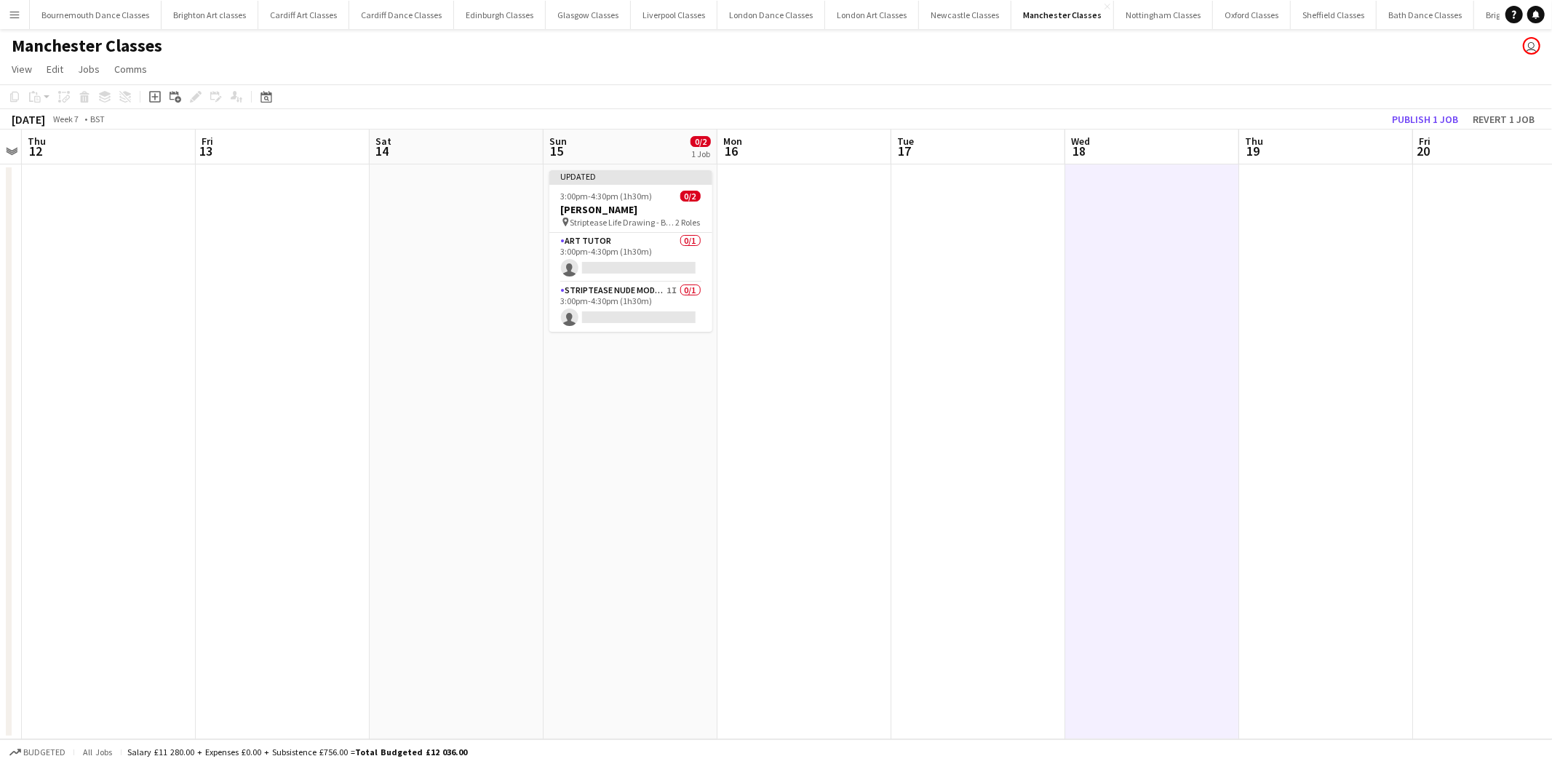
click at [1420, 106] on app-toolbar "Copy Paste Paste Ctrl+V Paste with crew Ctrl+Shift+V Paste linked Job [GEOGRAPH…" at bounding box center [776, 96] width 1552 height 25
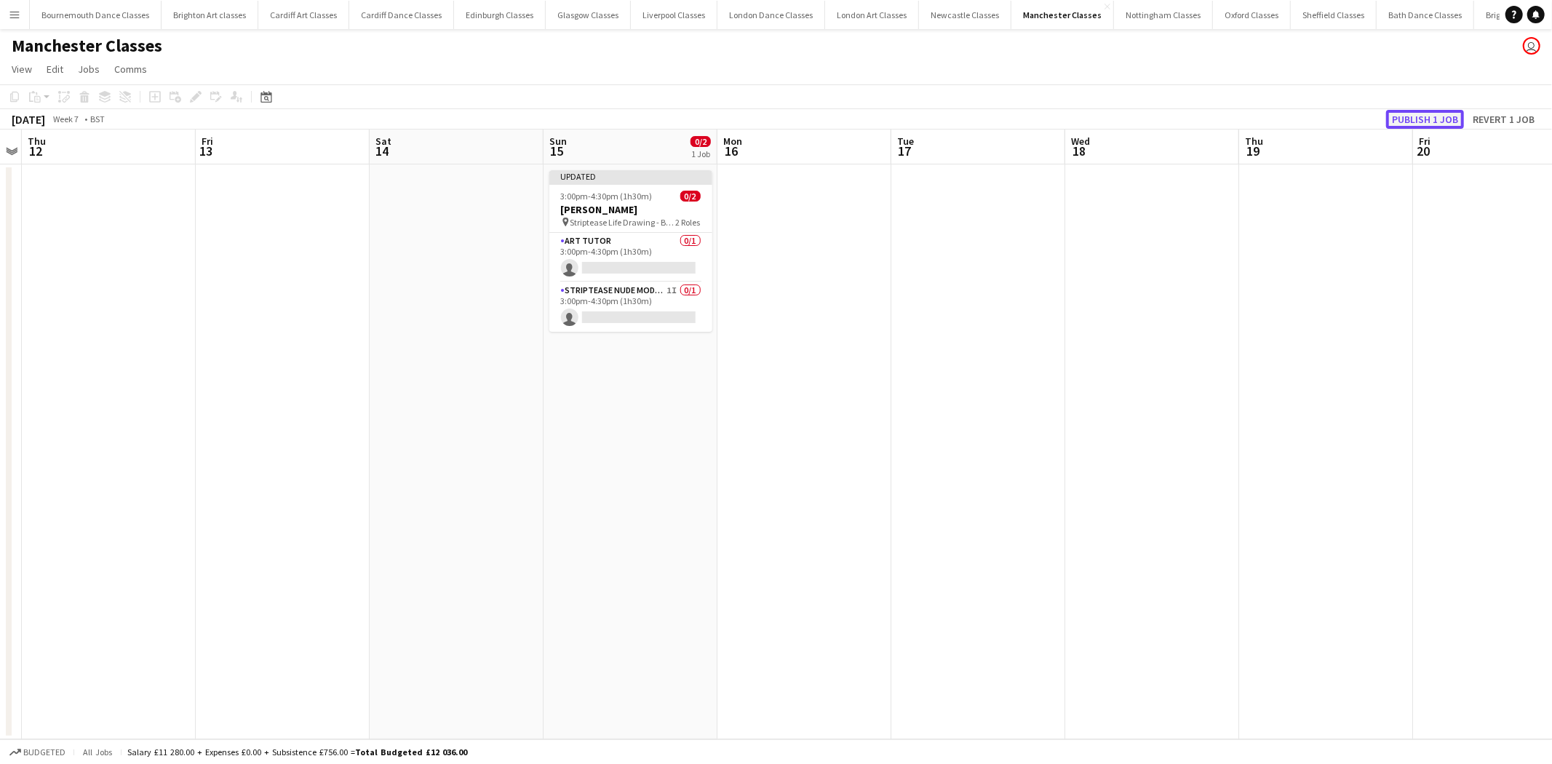
drag, startPoint x: 1417, startPoint y: 124, endPoint x: 1403, endPoint y: 136, distance: 18.1
click at [1417, 125] on button "Publish 1 job" at bounding box center [1426, 119] width 78 height 19
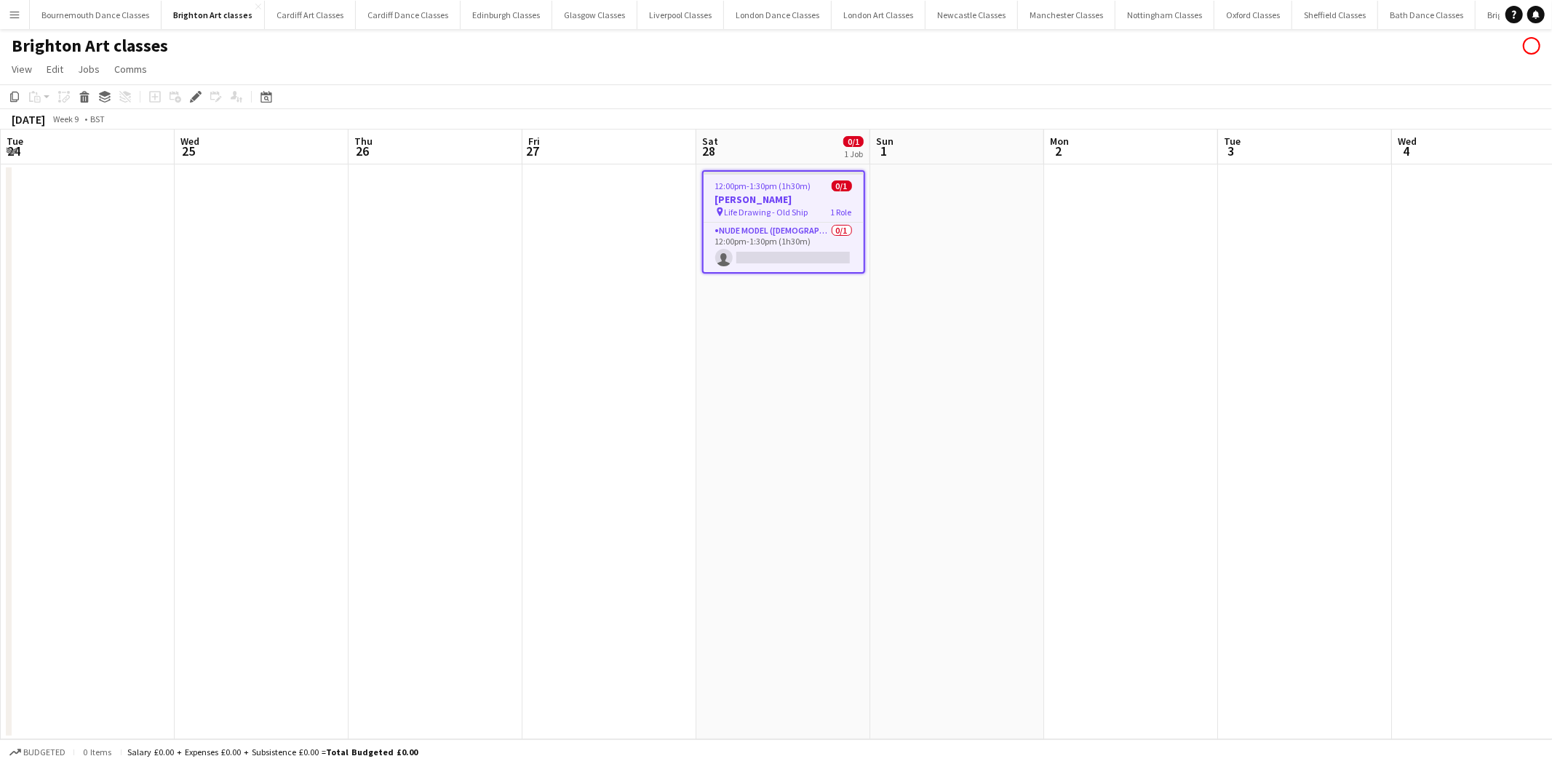
scroll to position [0, 500]
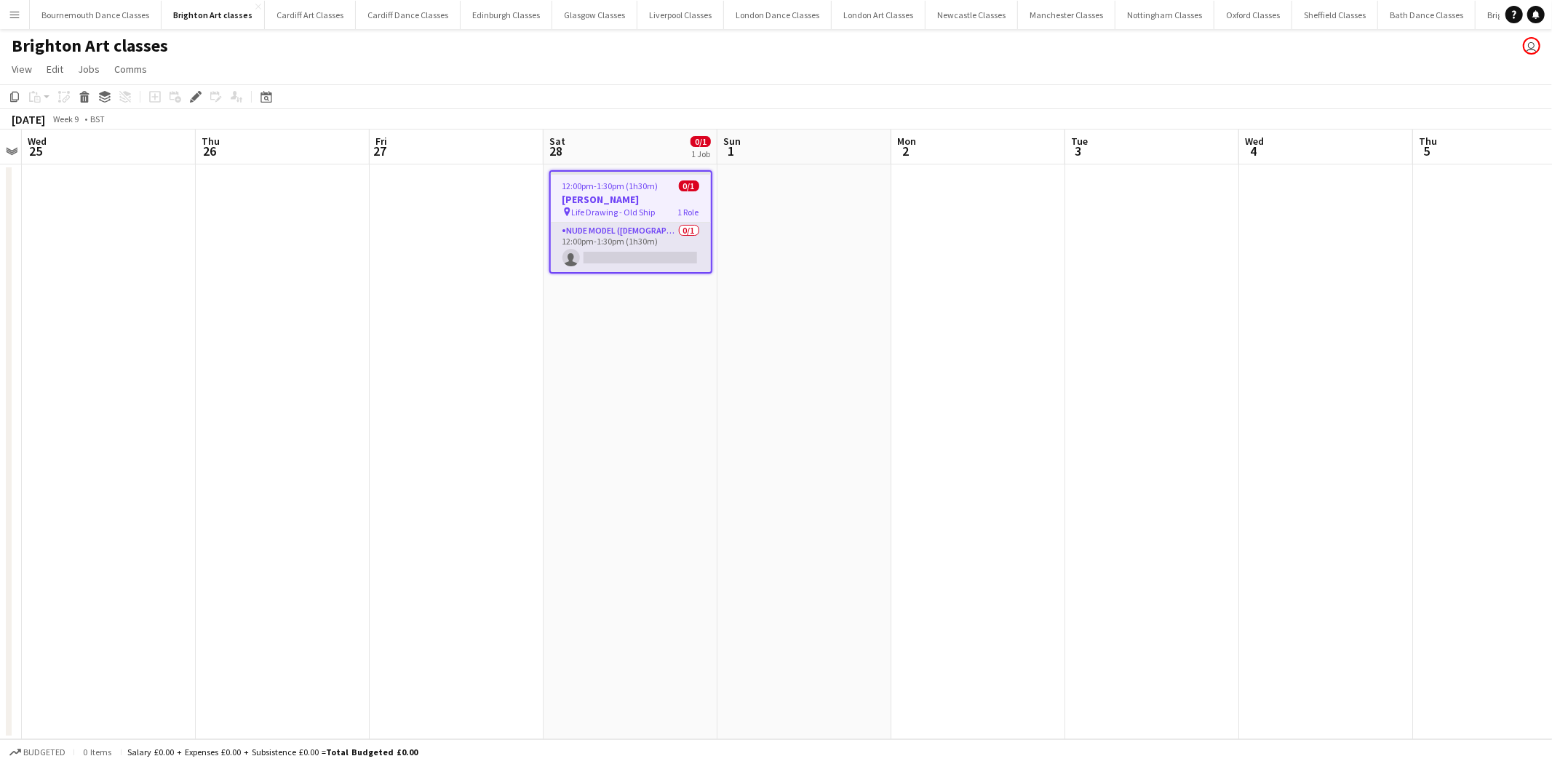
click at [662, 264] on app-card-role "Nude Model (Male) 0/1 12:00pm-1:30pm (1h30m) single-neutral-actions" at bounding box center [631, 247] width 160 height 49
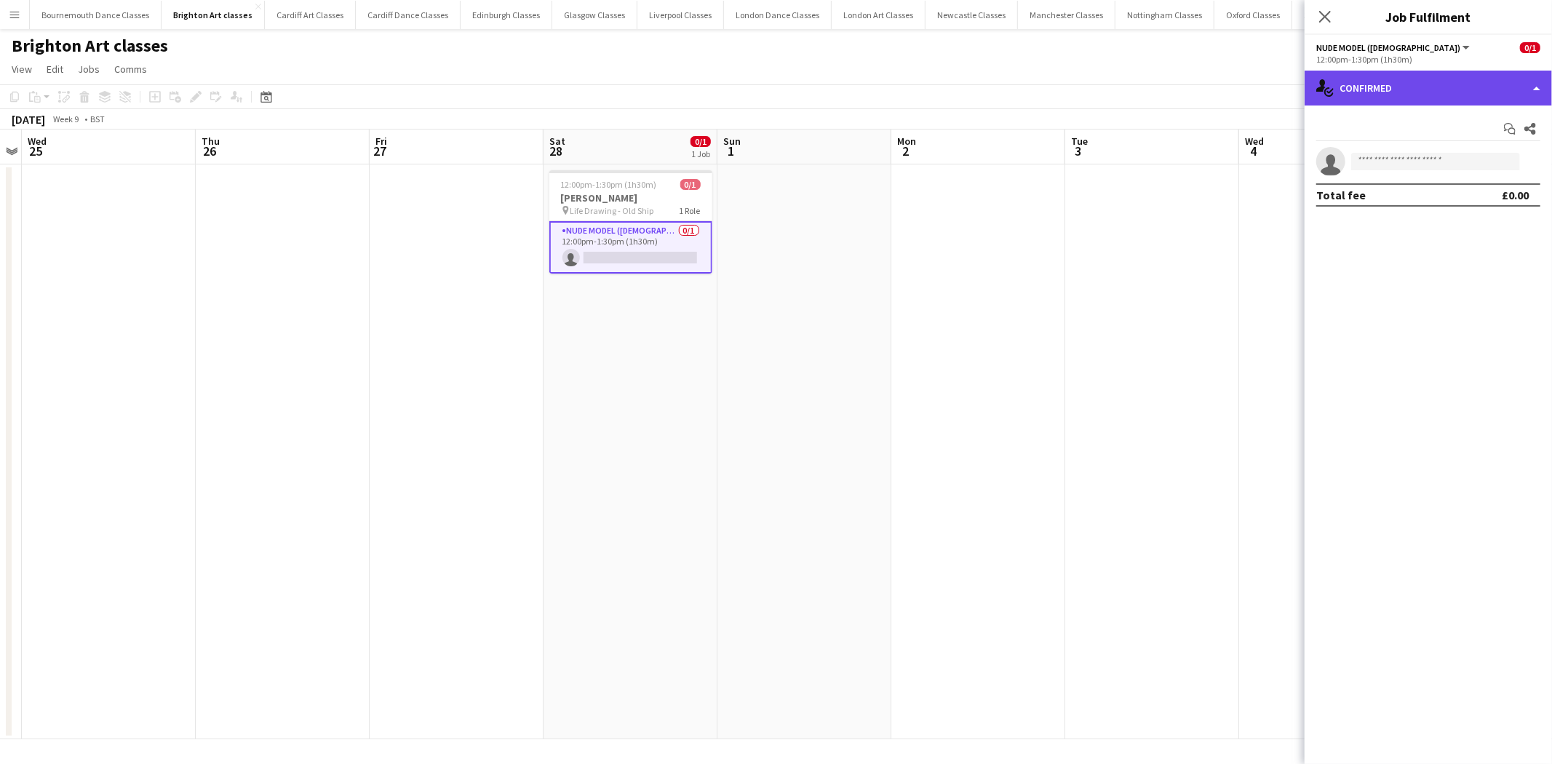
click at [1459, 93] on div "single-neutral-actions-check-2 Confirmed" at bounding box center [1428, 88] width 247 height 35
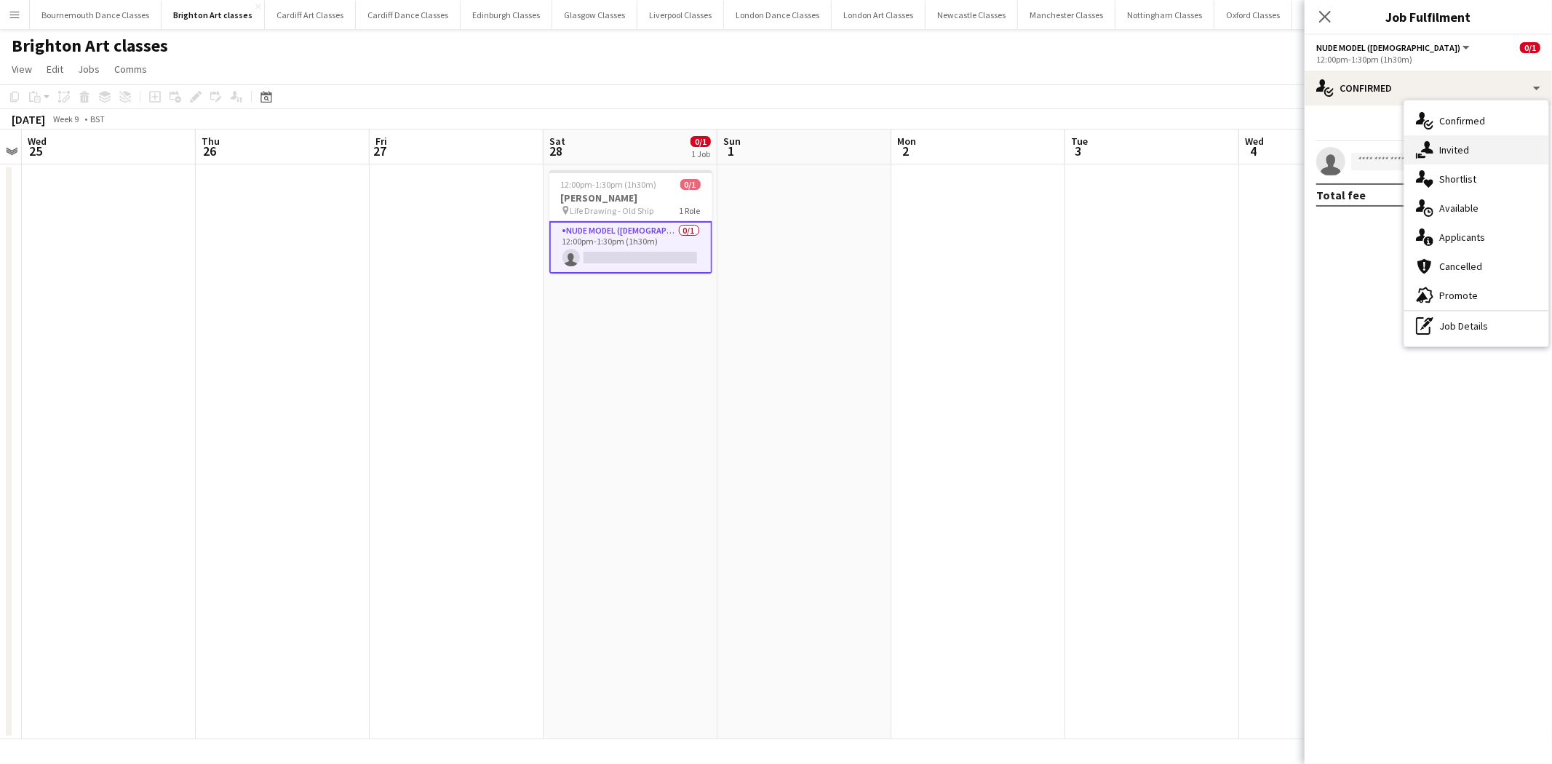
click at [1474, 146] on div "single-neutral-actions-share-1 Invited" at bounding box center [1477, 149] width 144 height 29
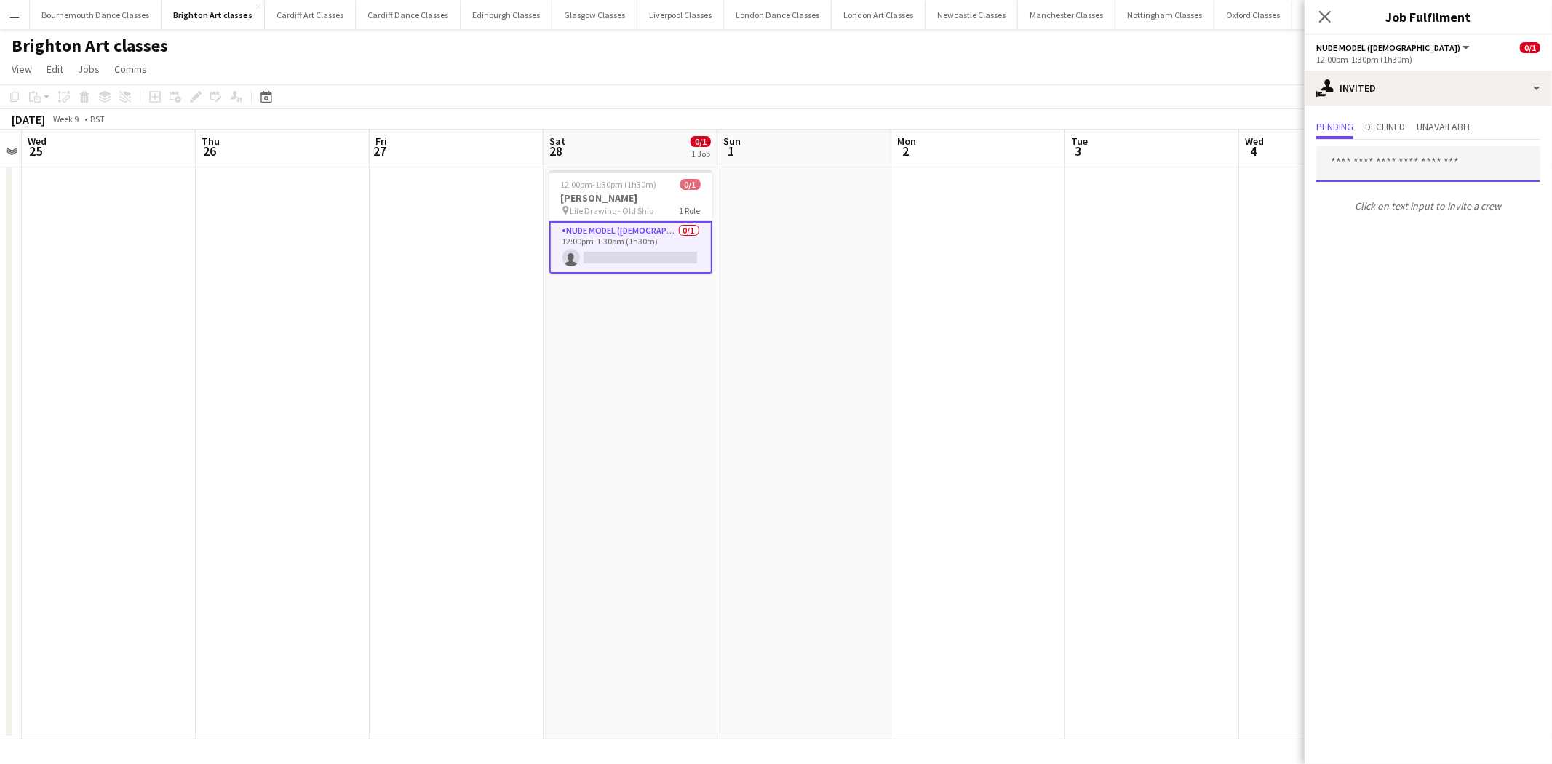
click at [1432, 166] on input "text" at bounding box center [1429, 164] width 224 height 36
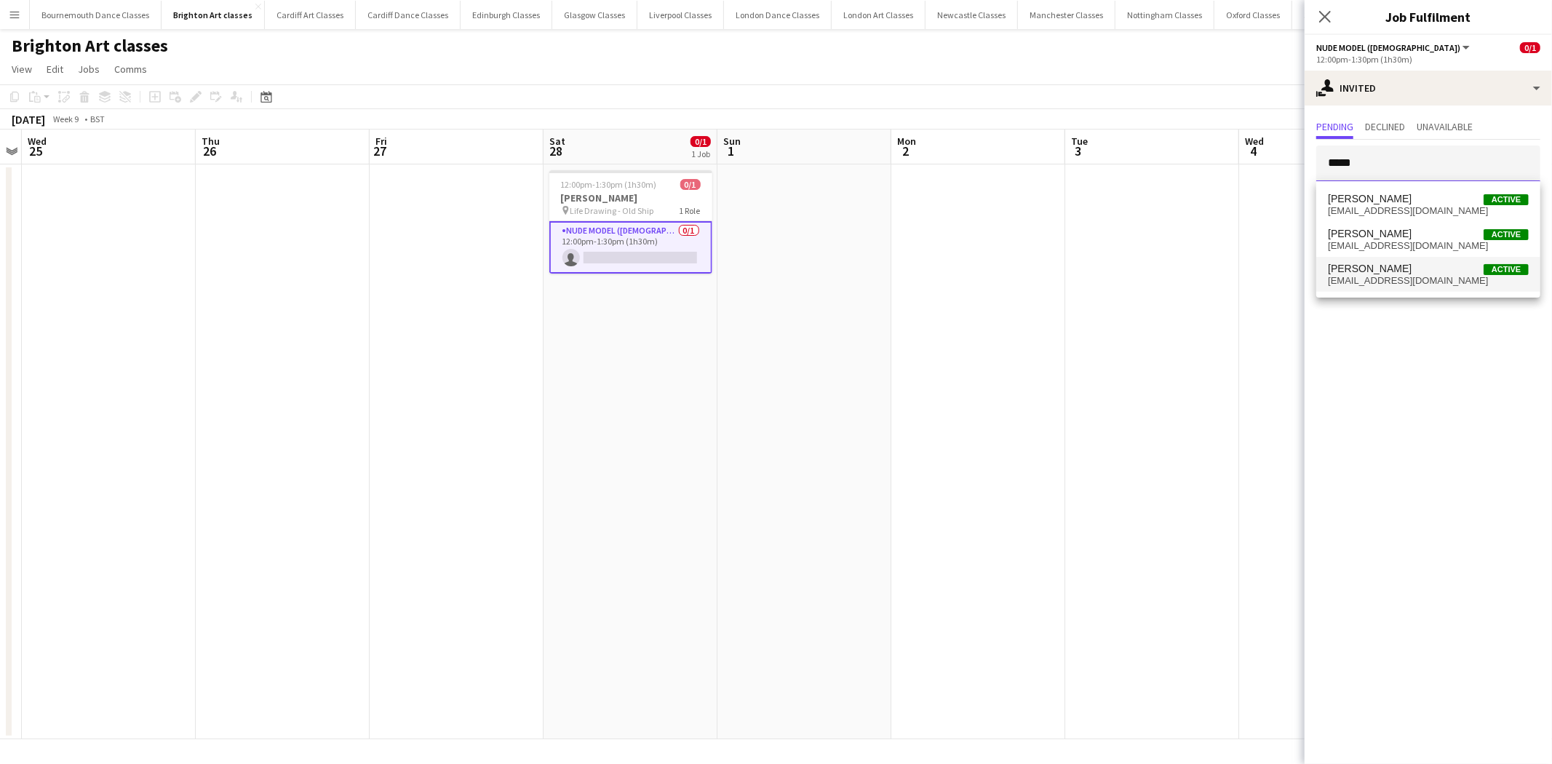
type input "*****"
click at [1409, 280] on span "lozzmaguire@gmail.com" at bounding box center [1428, 281] width 201 height 12
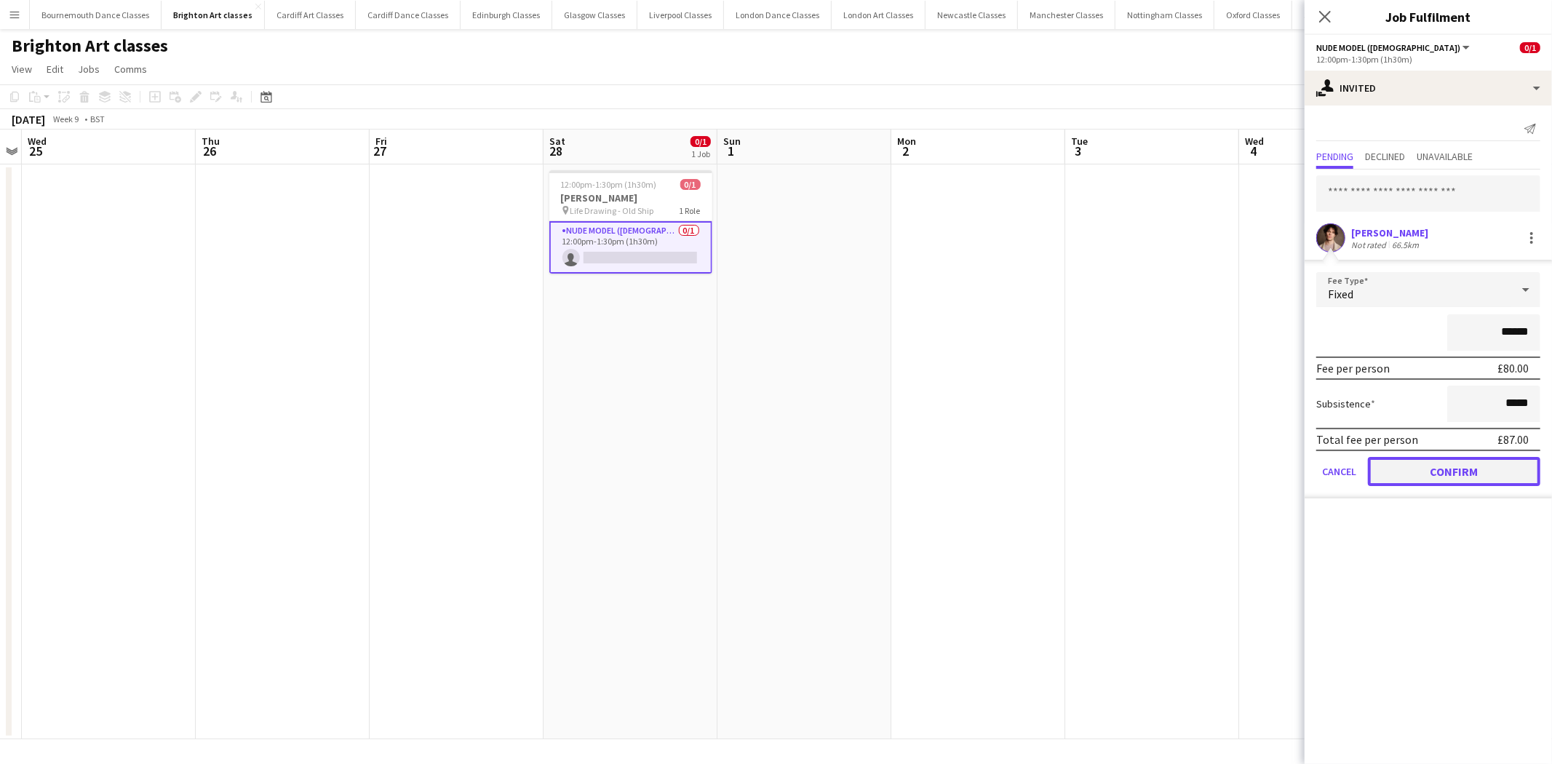
click at [1423, 472] on button "Confirm" at bounding box center [1454, 471] width 172 height 29
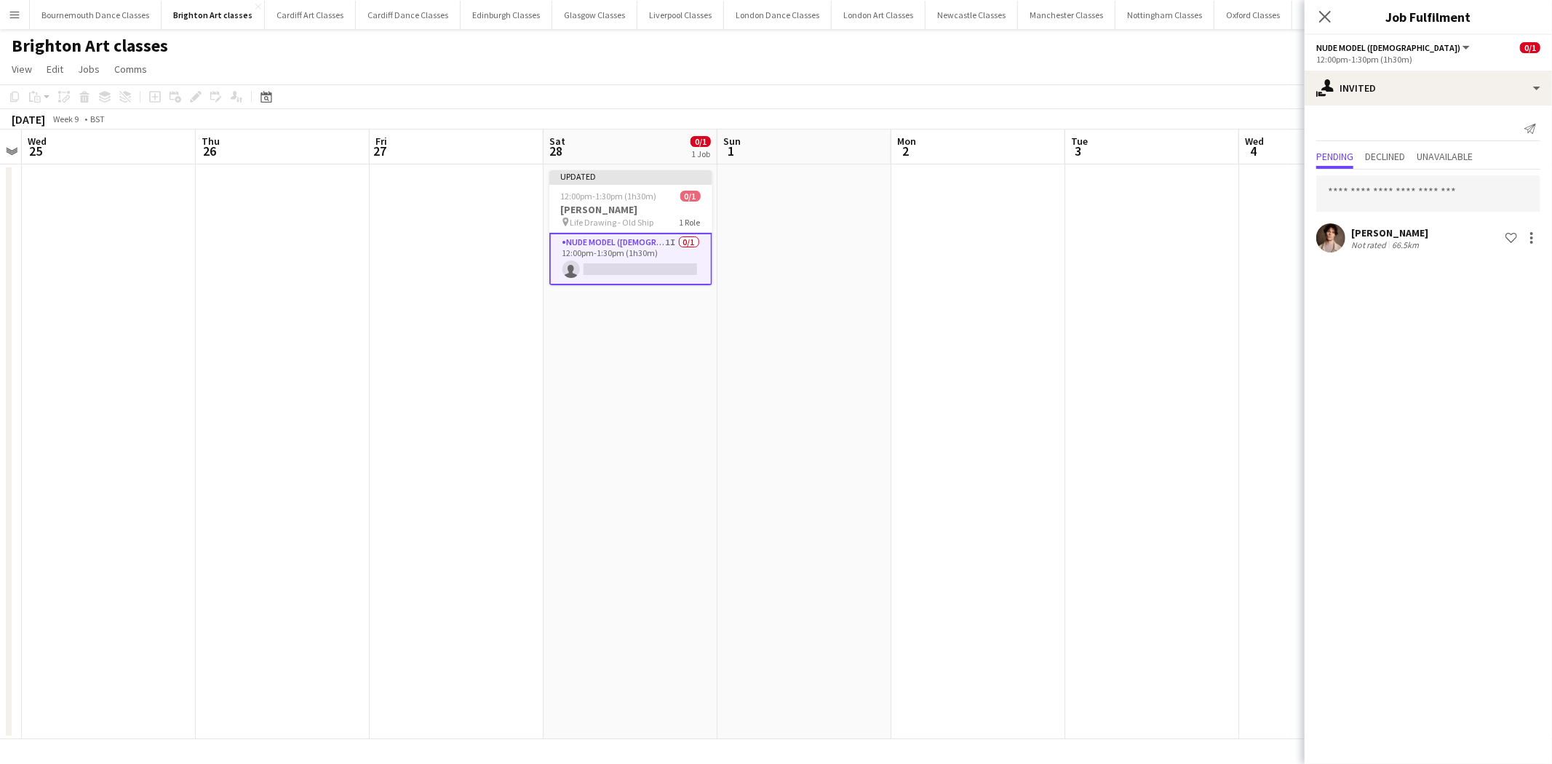
click at [1130, 370] on app-date-cell at bounding box center [1153, 451] width 174 height 575
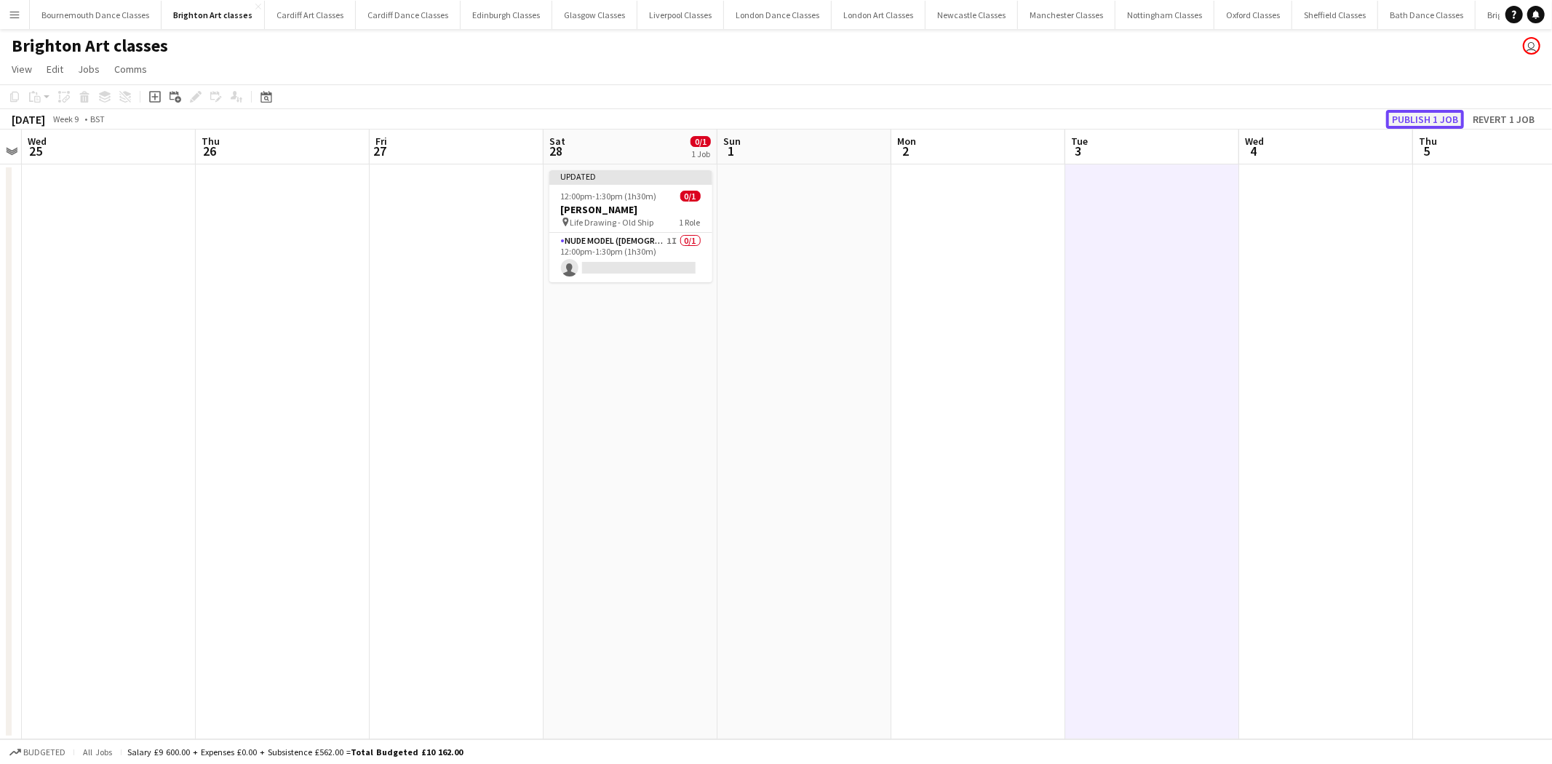
click at [1430, 124] on button "Publish 1 job" at bounding box center [1426, 119] width 78 height 19
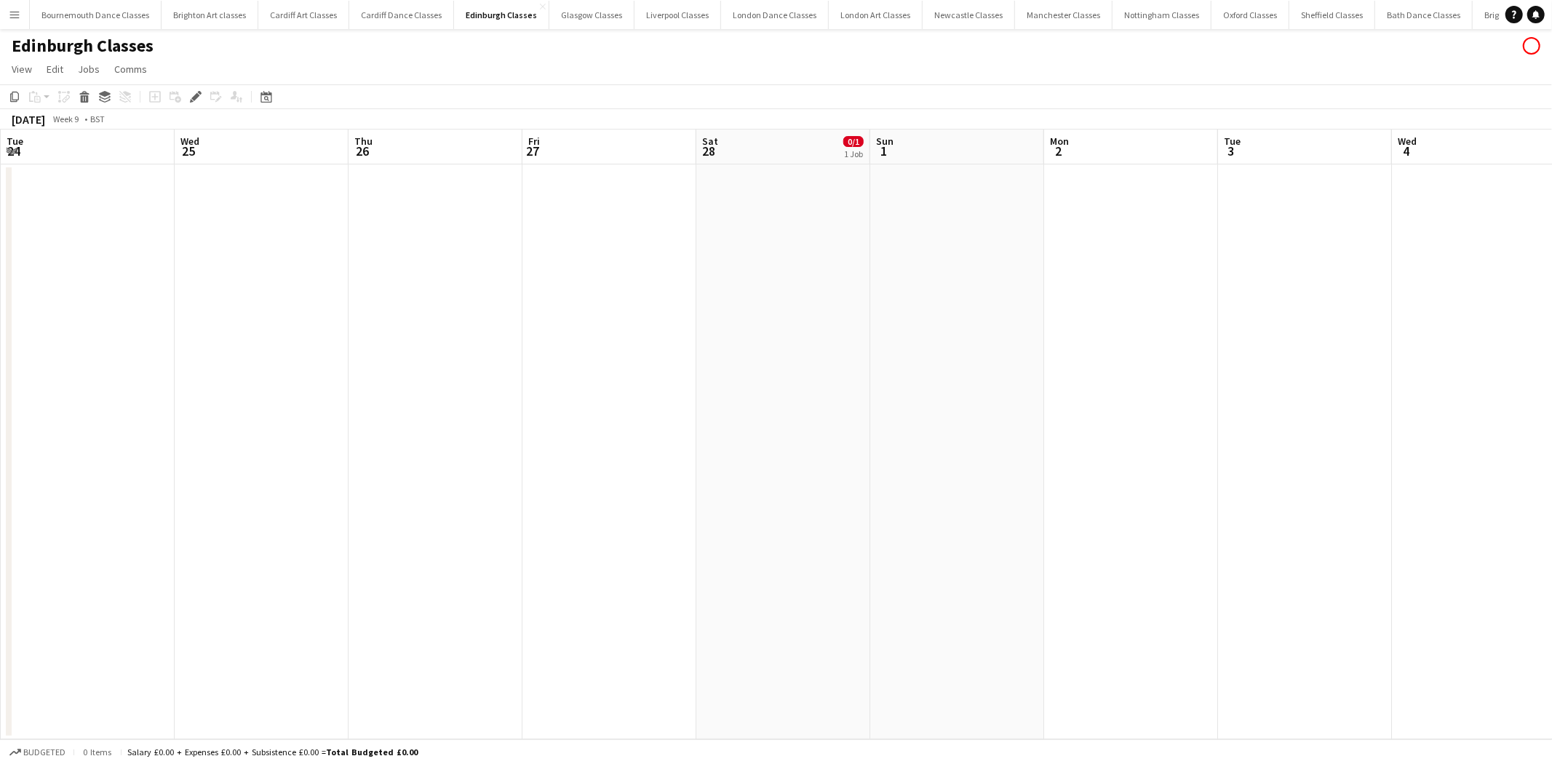
scroll to position [0, 500]
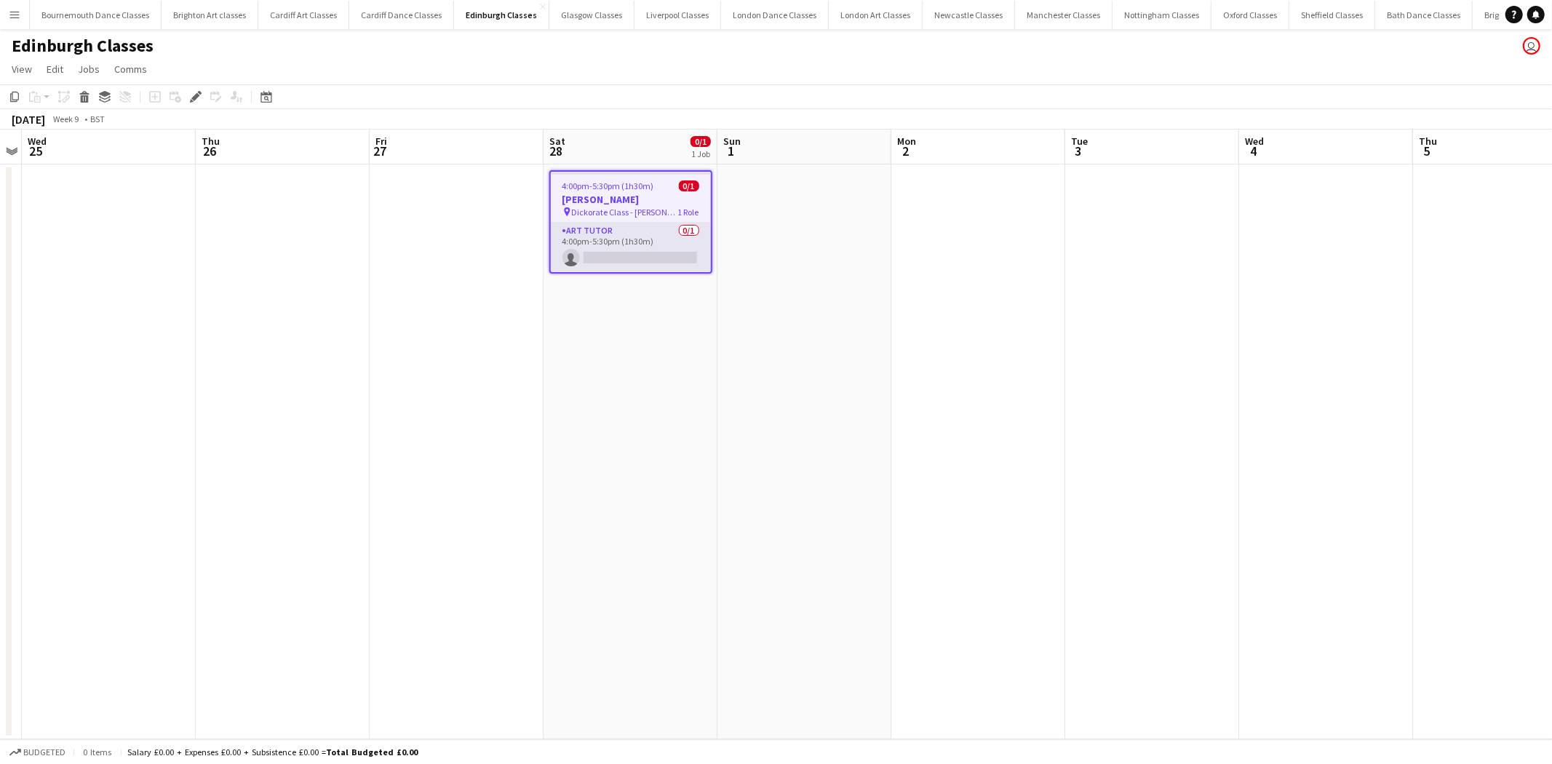
click at [551, 234] on app-card-role "Art Tutor 0/1 4:00pm-5:30pm (1h30m) single-neutral-actions" at bounding box center [631, 247] width 160 height 49
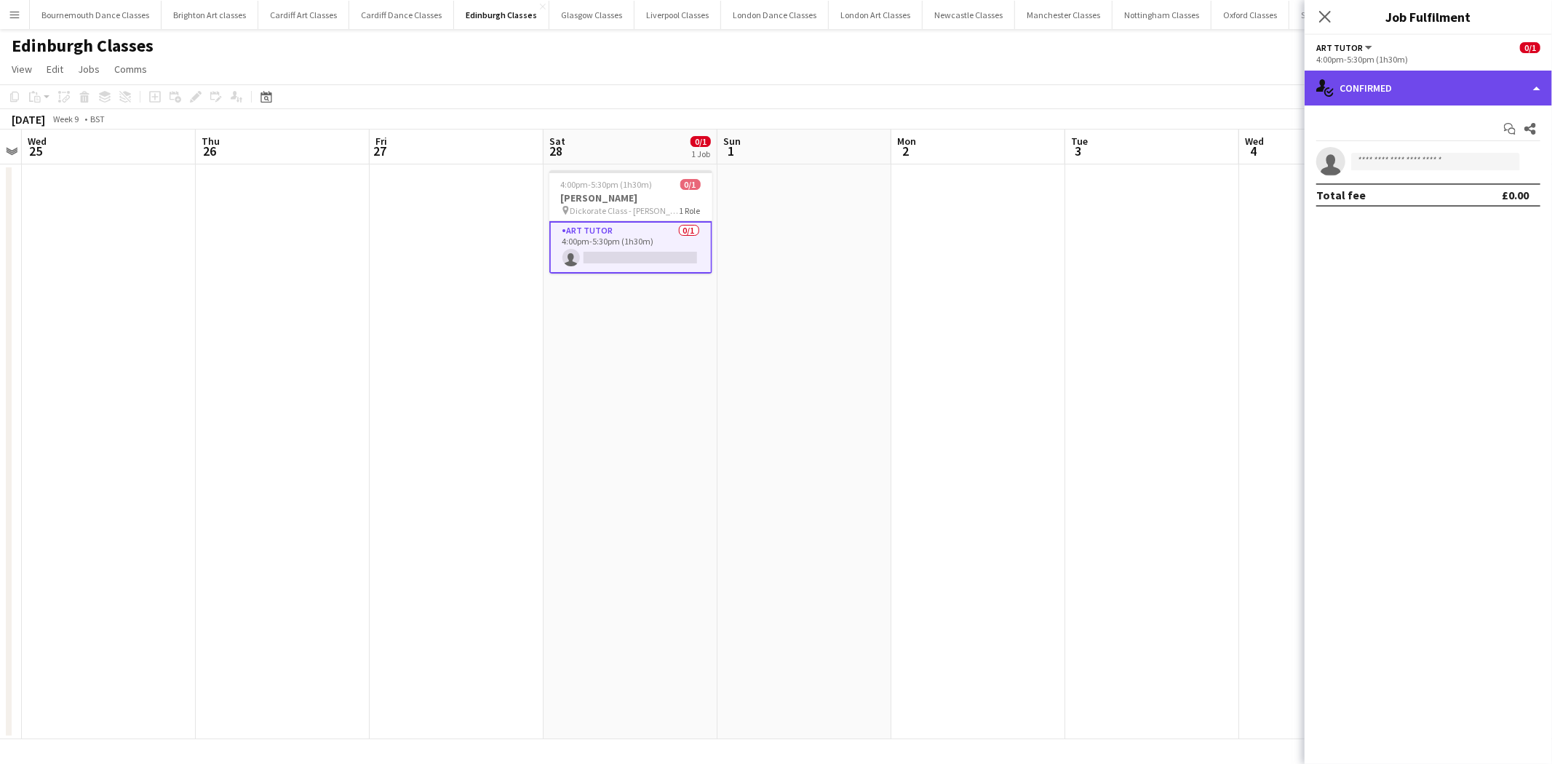
click at [1461, 79] on div "single-neutral-actions-check-2 Confirmed" at bounding box center [1428, 88] width 247 height 35
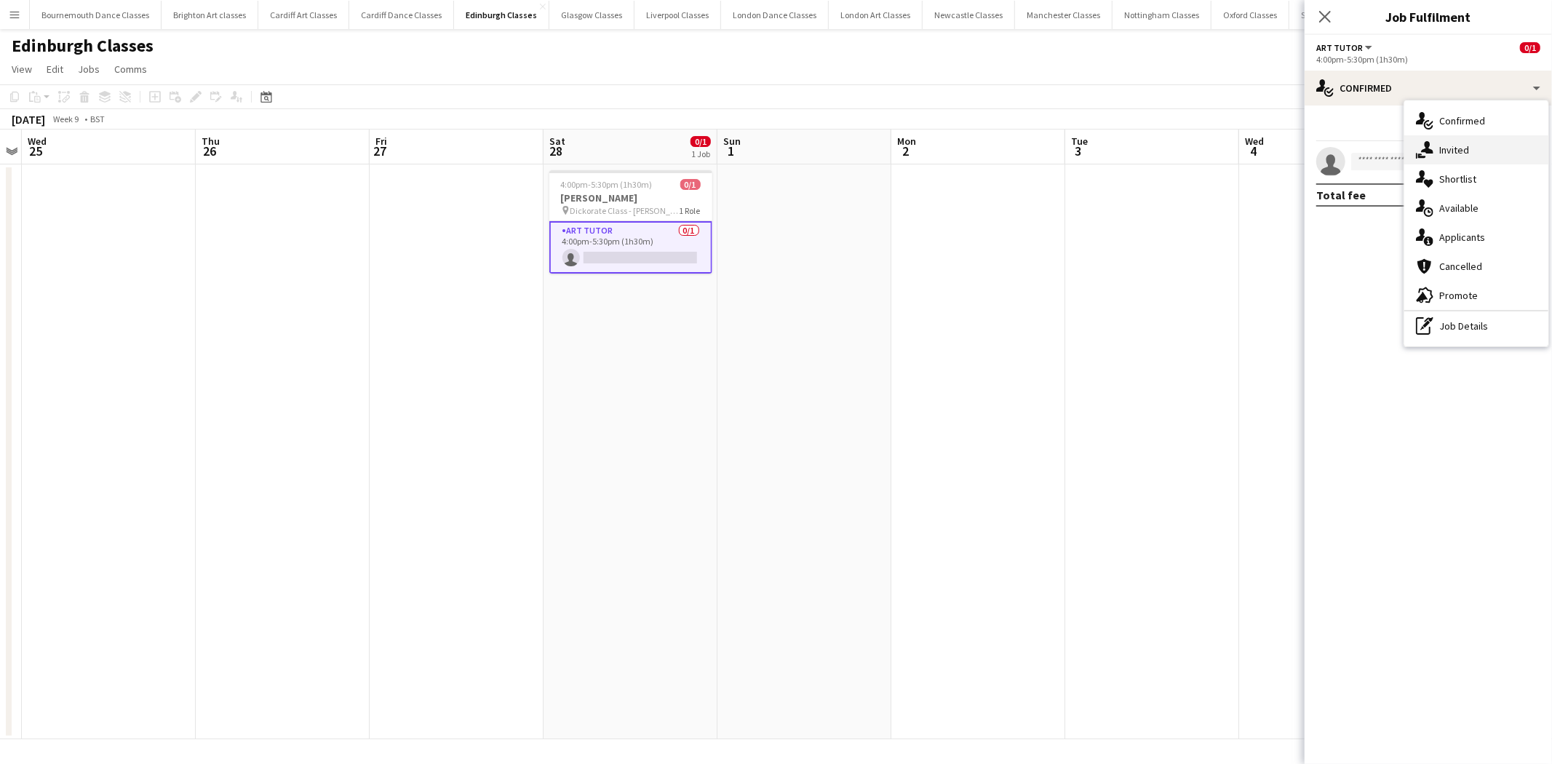
click at [1467, 148] on div "single-neutral-actions-share-1 Invited" at bounding box center [1477, 149] width 144 height 29
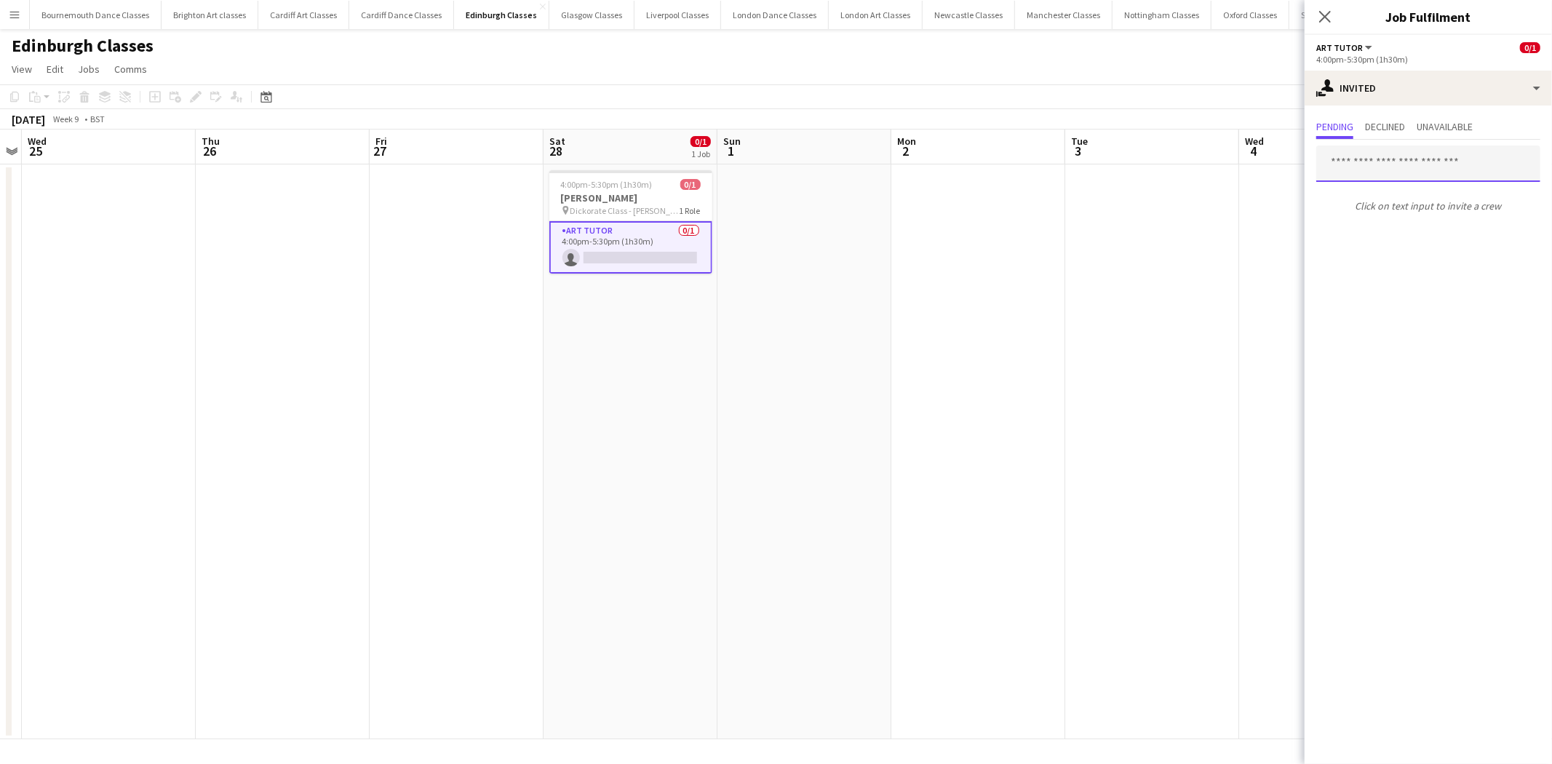
click at [1425, 177] on input "text" at bounding box center [1429, 164] width 224 height 36
type input "*****"
click at [1413, 202] on span "[PERSON_NAME] Active" at bounding box center [1428, 199] width 201 height 12
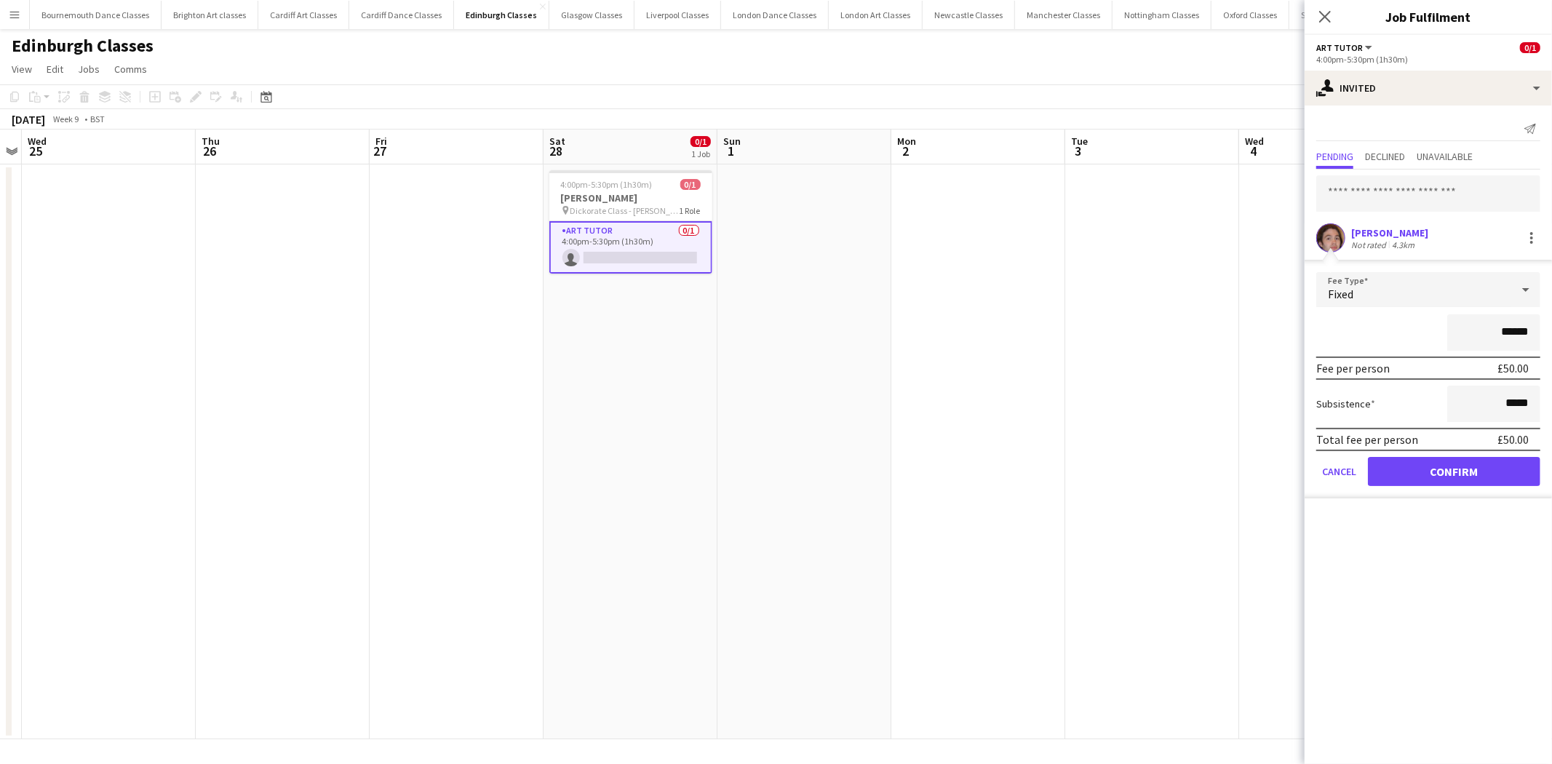
click at [1432, 488] on form "Fee Type Fixed ****** Fee per person £50.00 Subsistence ***** Total fee per per…" at bounding box center [1428, 385] width 247 height 226
click at [1423, 459] on button "Confirm" at bounding box center [1454, 471] width 172 height 29
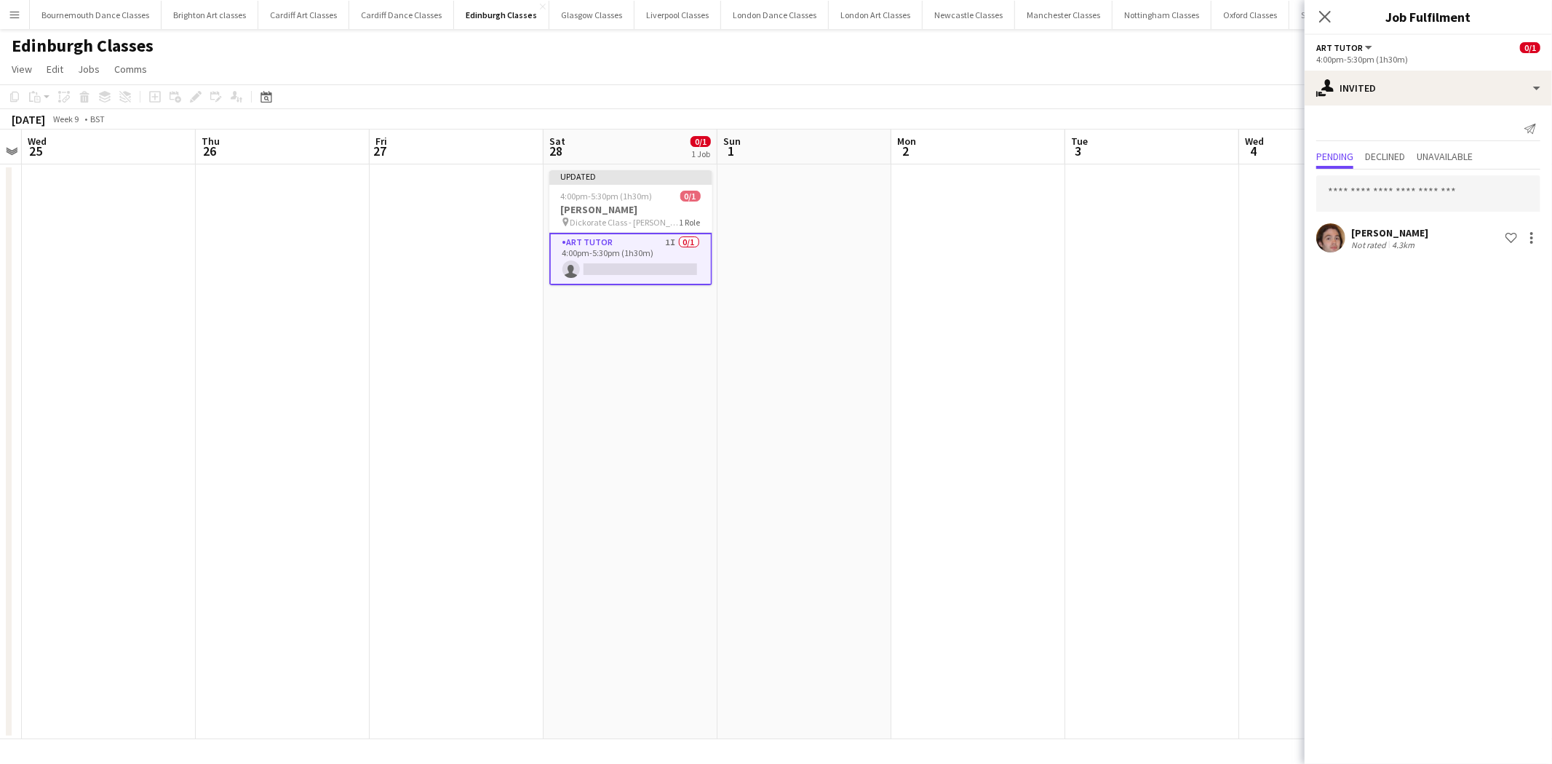
click at [843, 361] on app-date-cell at bounding box center [805, 451] width 174 height 575
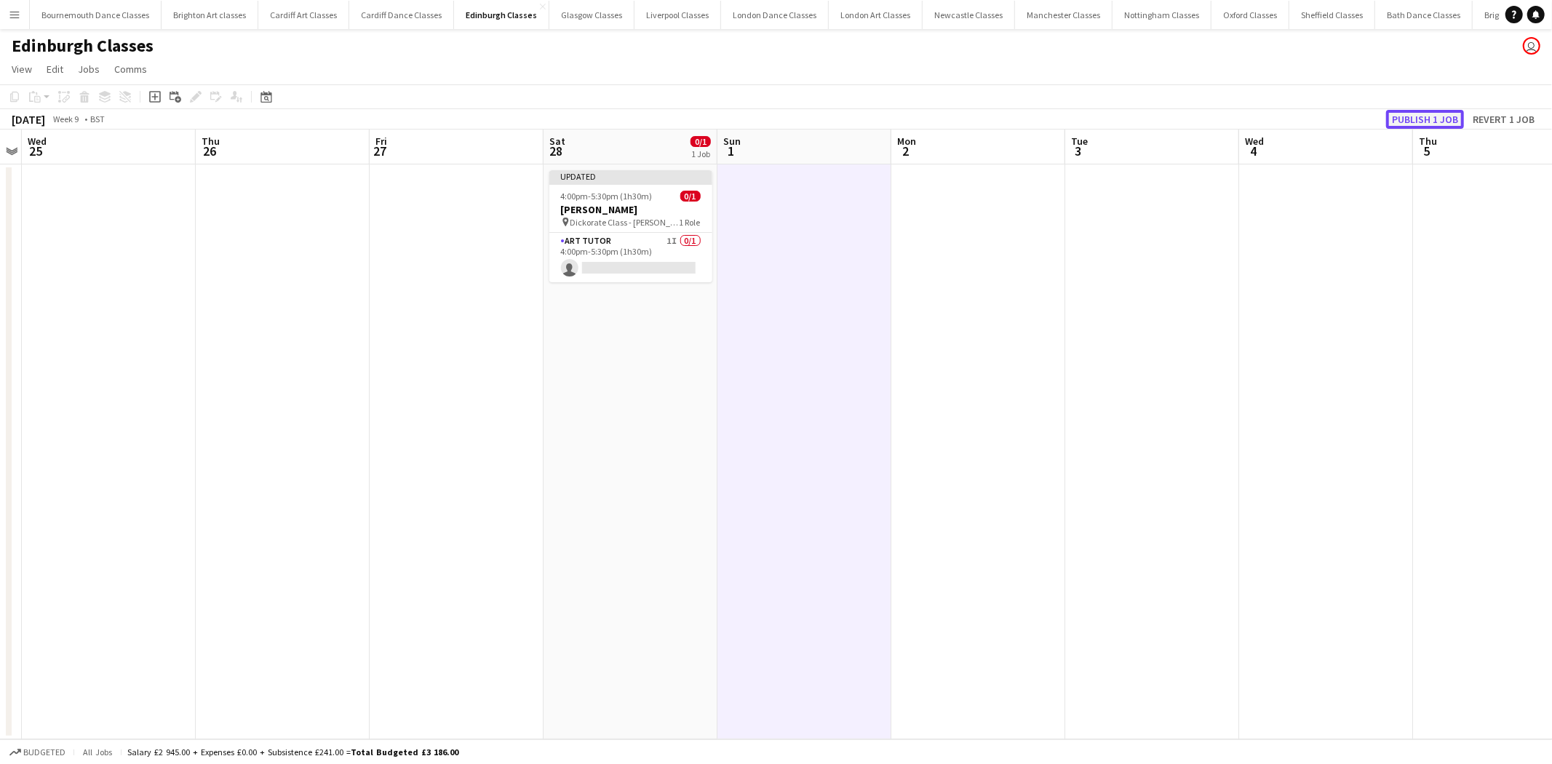
click at [1407, 114] on button "Publish 1 job" at bounding box center [1426, 119] width 78 height 19
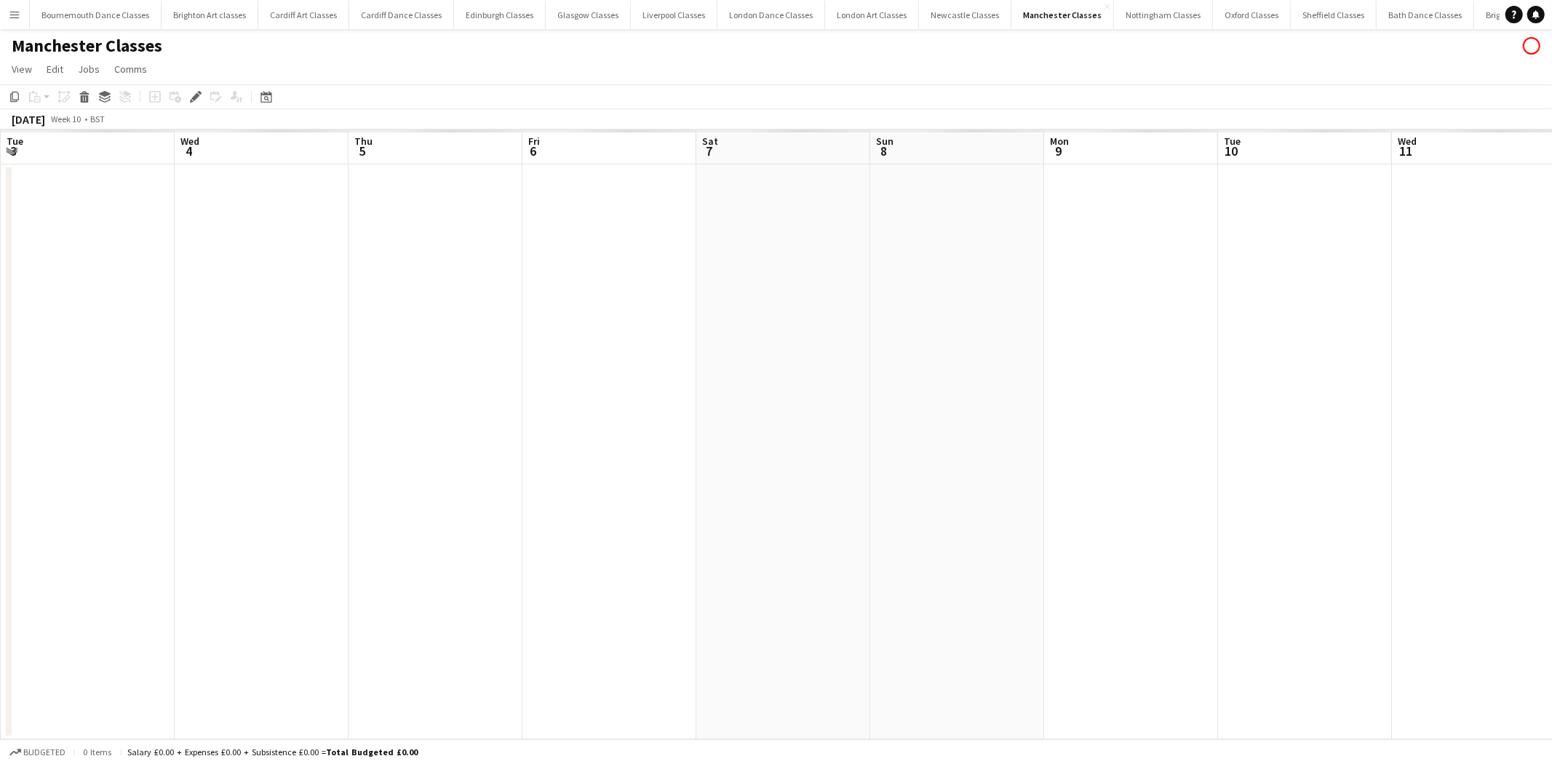
scroll to position [0, 500]
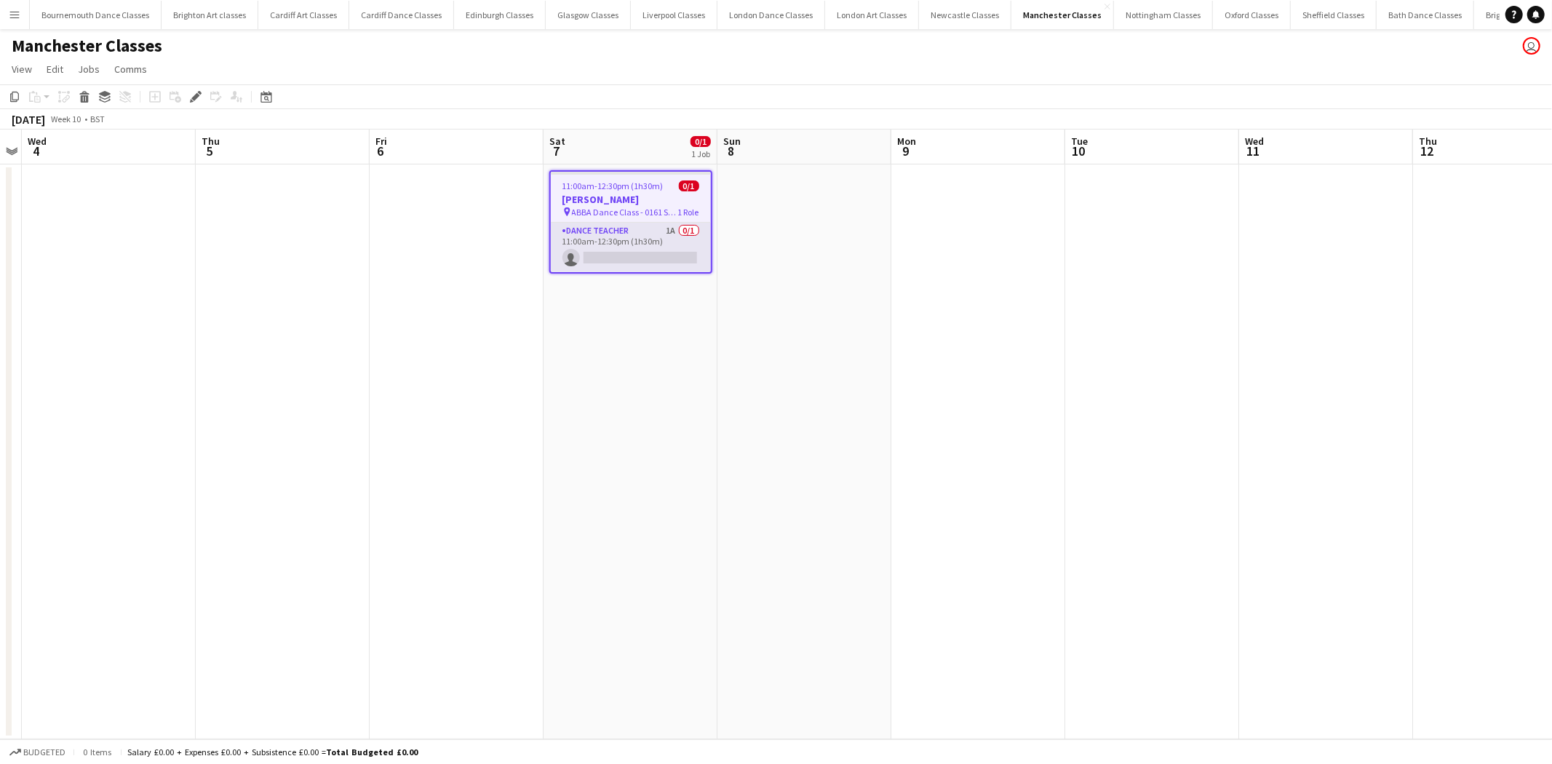
click at [660, 234] on app-card-role "Dance Teacher 1A 0/1 11:00am-12:30pm (1h30m) single-neutral-actions" at bounding box center [631, 247] width 160 height 49
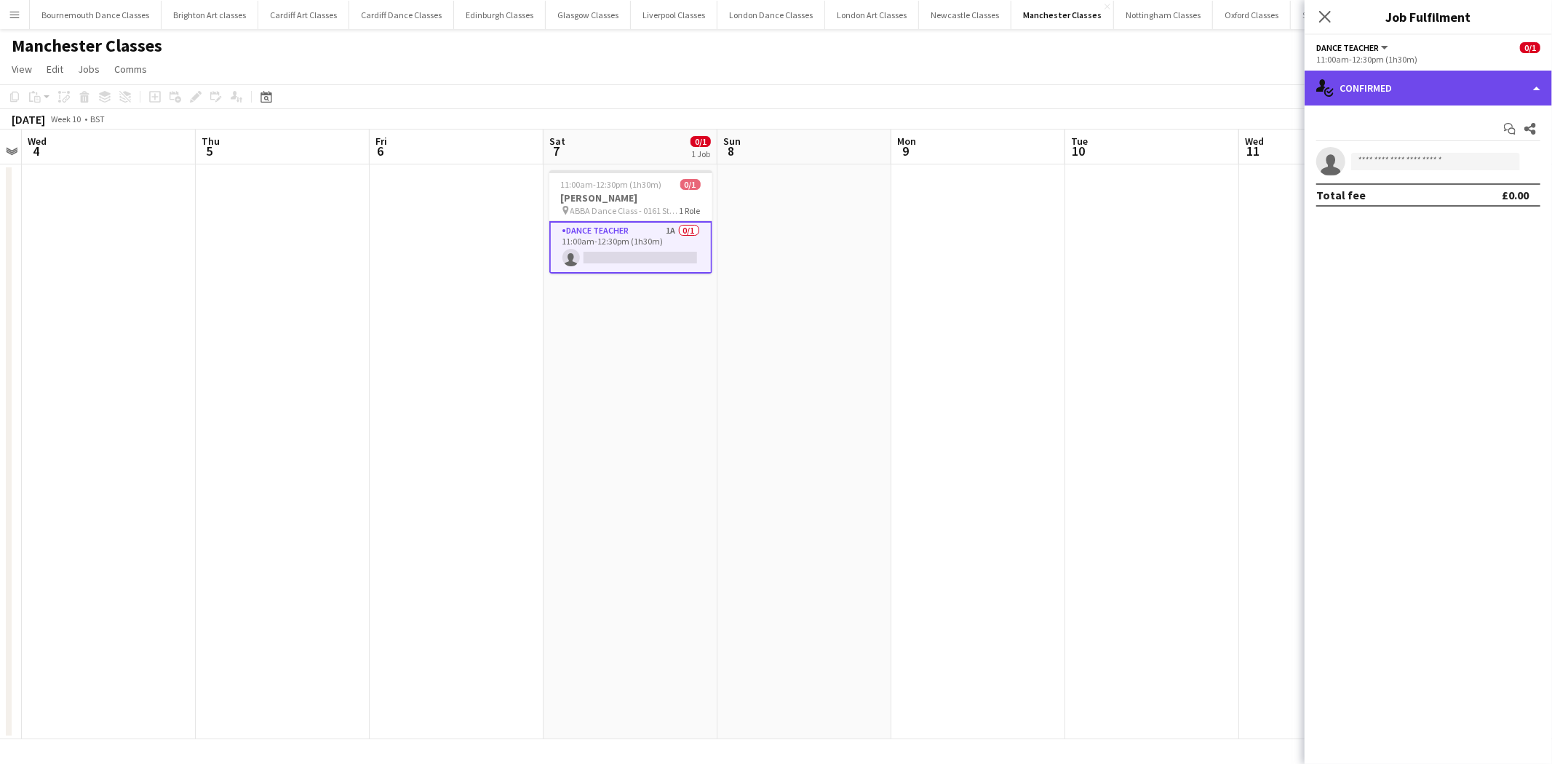
click at [1430, 92] on div "single-neutral-actions-check-2 Confirmed" at bounding box center [1428, 88] width 247 height 35
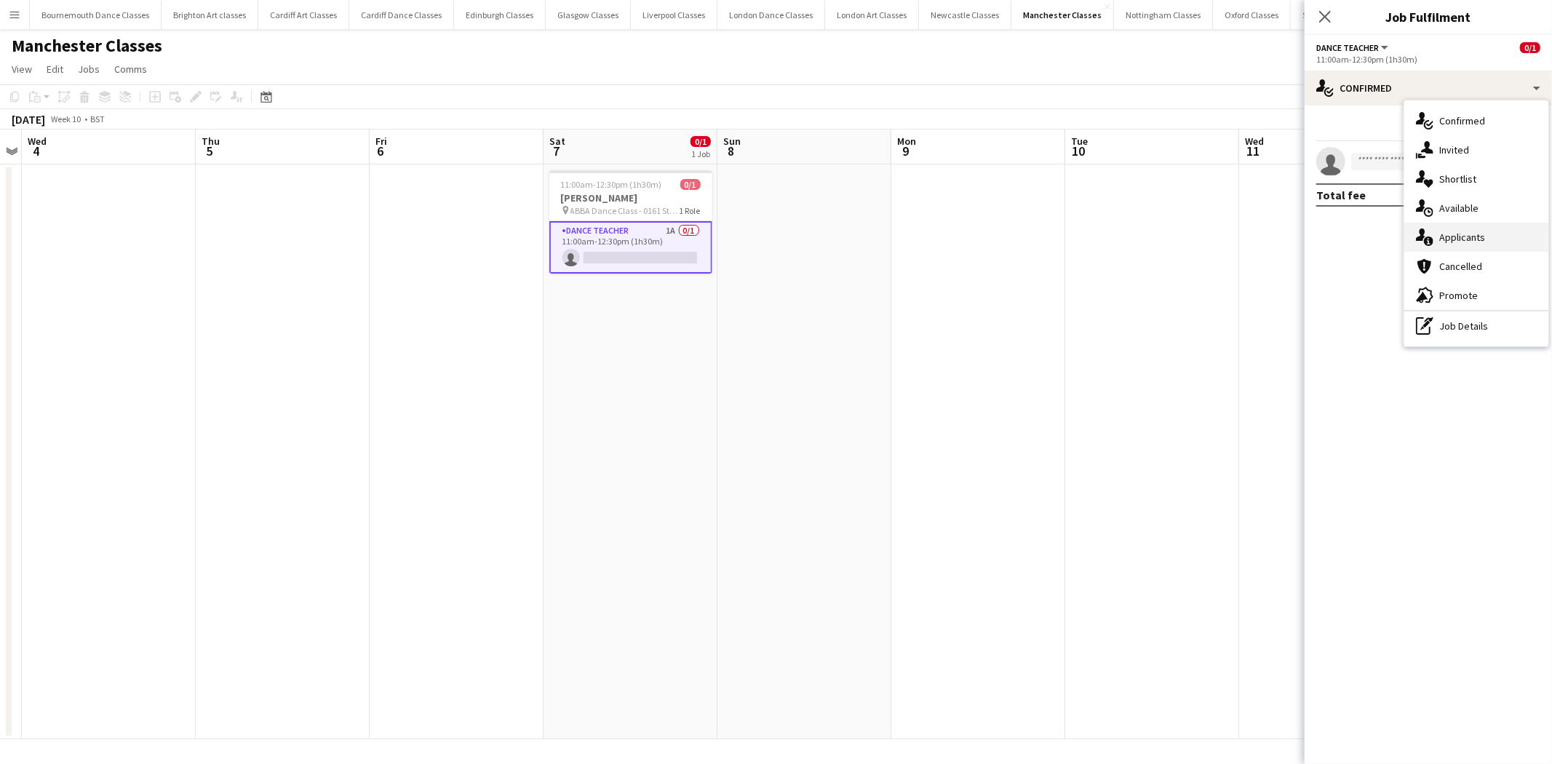
click at [1467, 242] on div "single-neutral-actions-information Applicants" at bounding box center [1477, 237] width 144 height 29
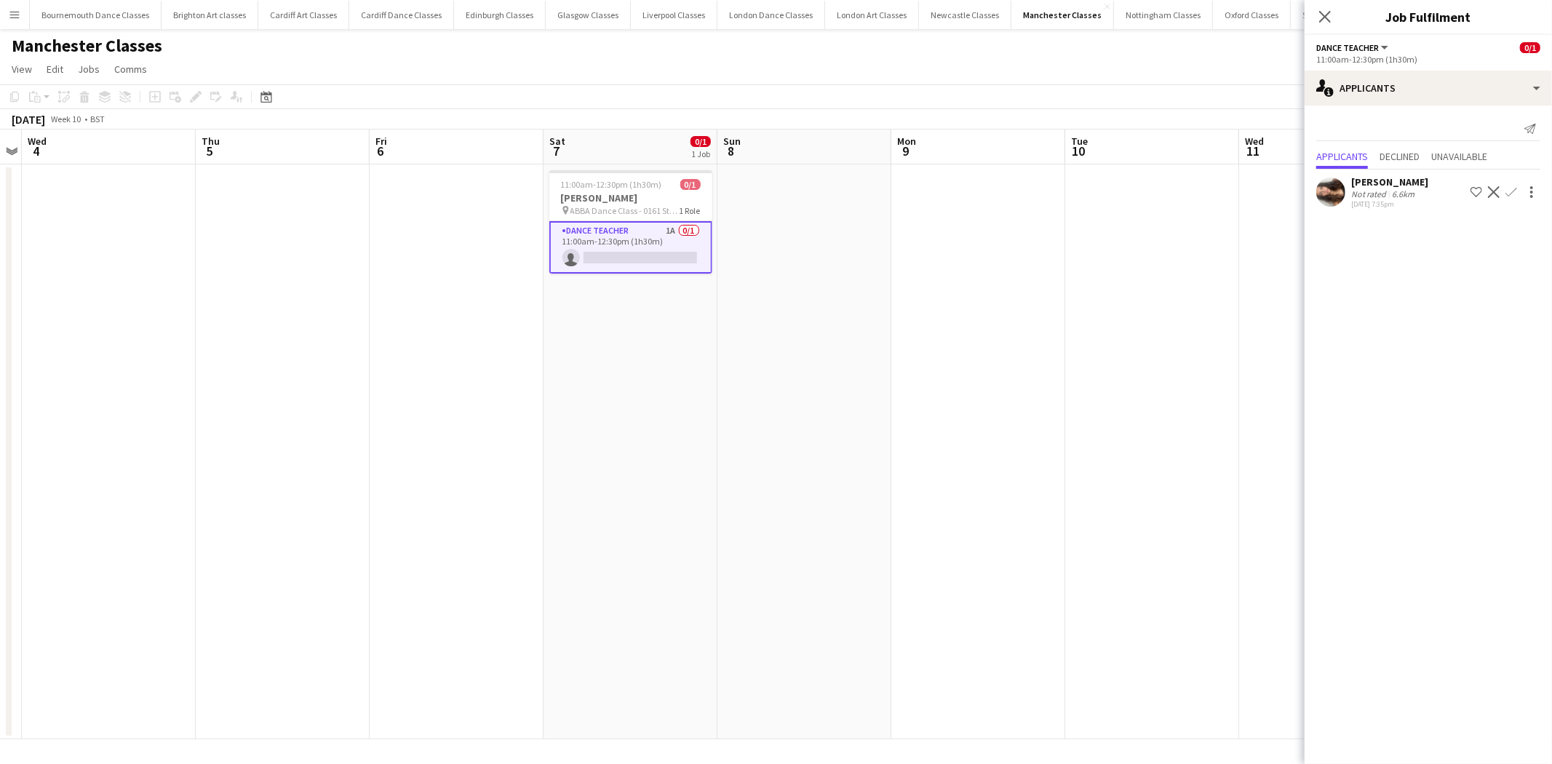
click at [1512, 194] on app-icon "Confirm" at bounding box center [1512, 192] width 12 height 12
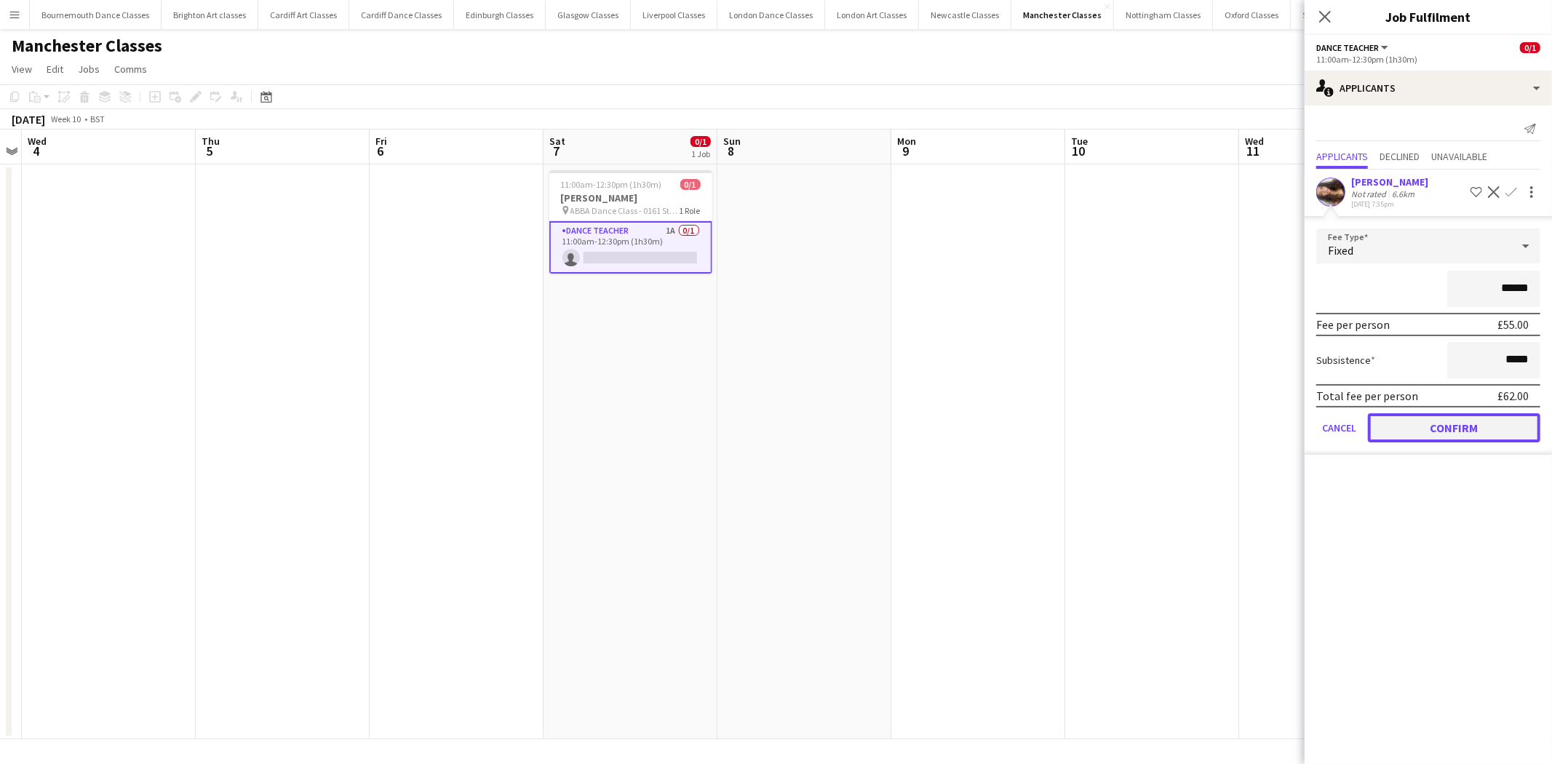
click at [1488, 432] on button "Confirm" at bounding box center [1454, 427] width 172 height 29
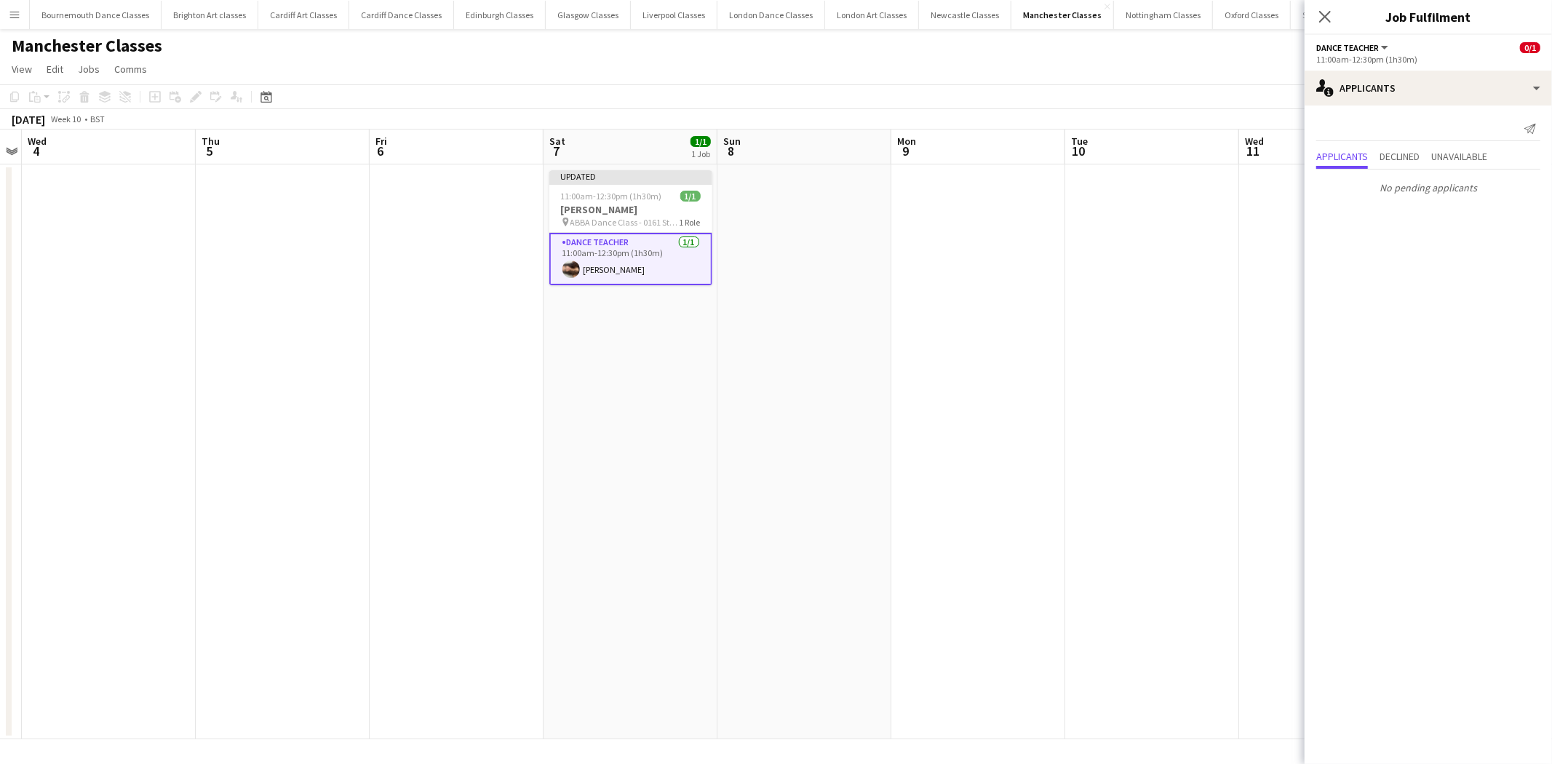
click at [1269, 288] on app-date-cell at bounding box center [1326, 451] width 174 height 575
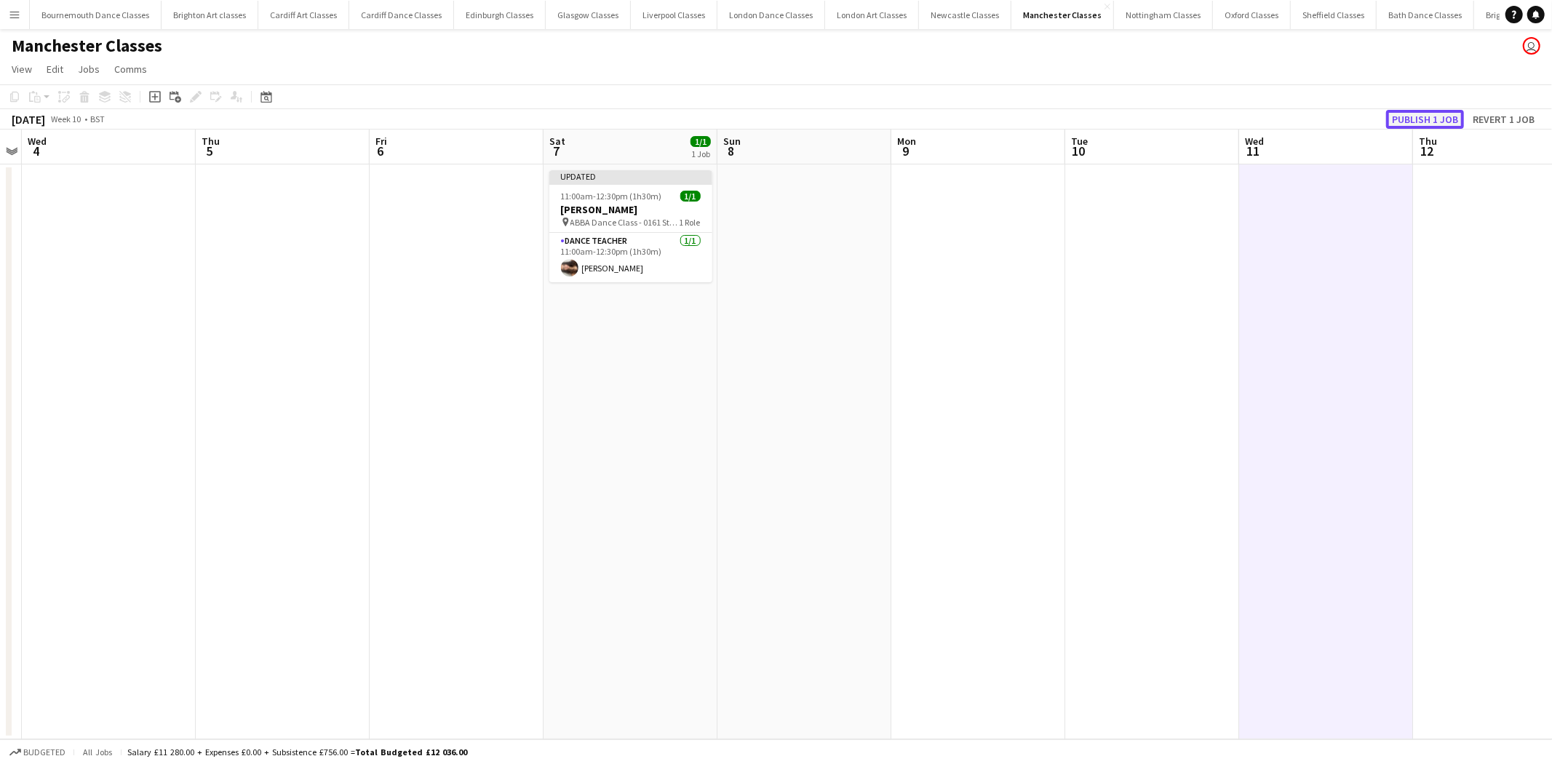
click at [1429, 119] on button "Publish 1 job" at bounding box center [1426, 119] width 78 height 19
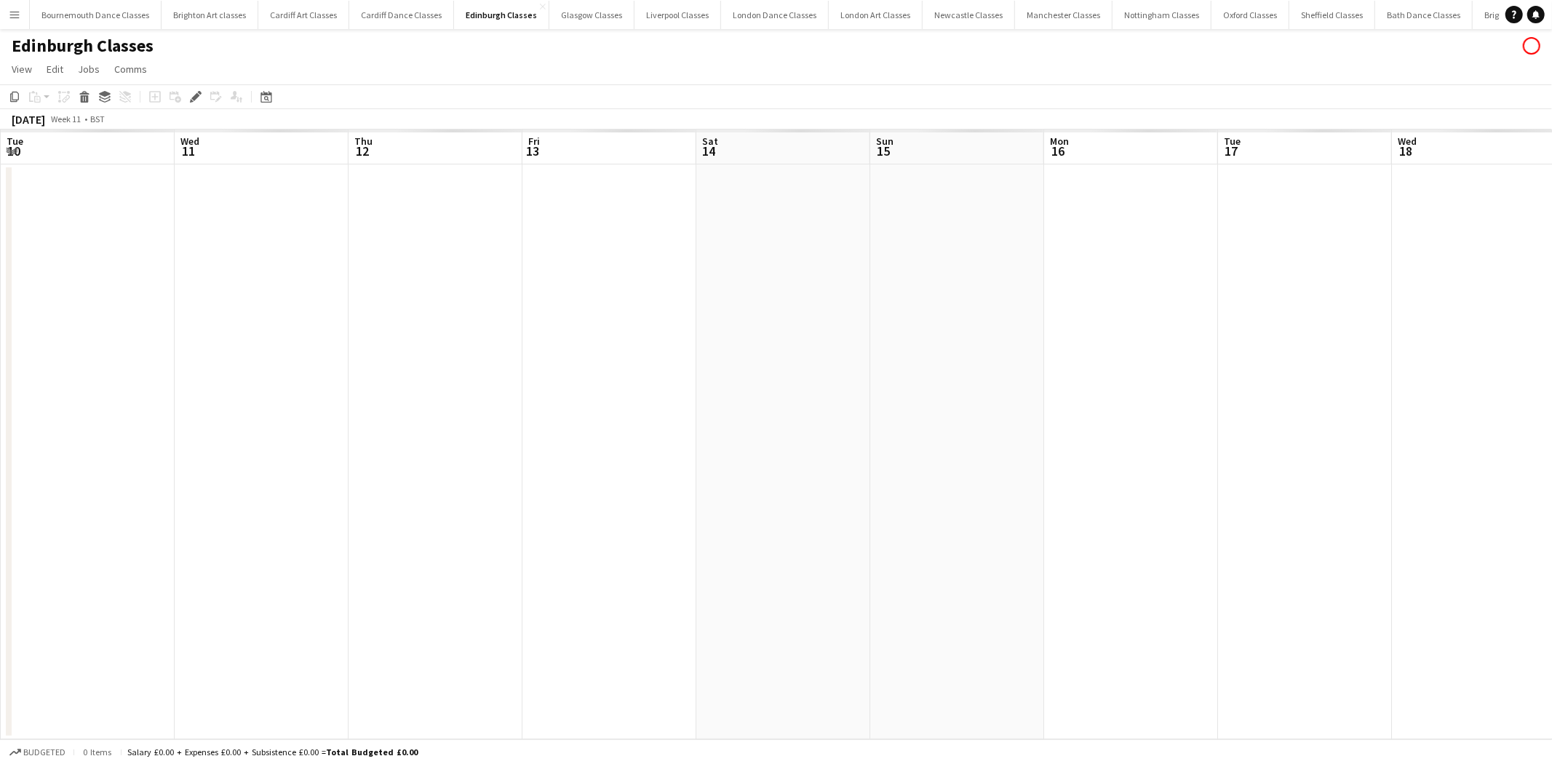
scroll to position [0, 500]
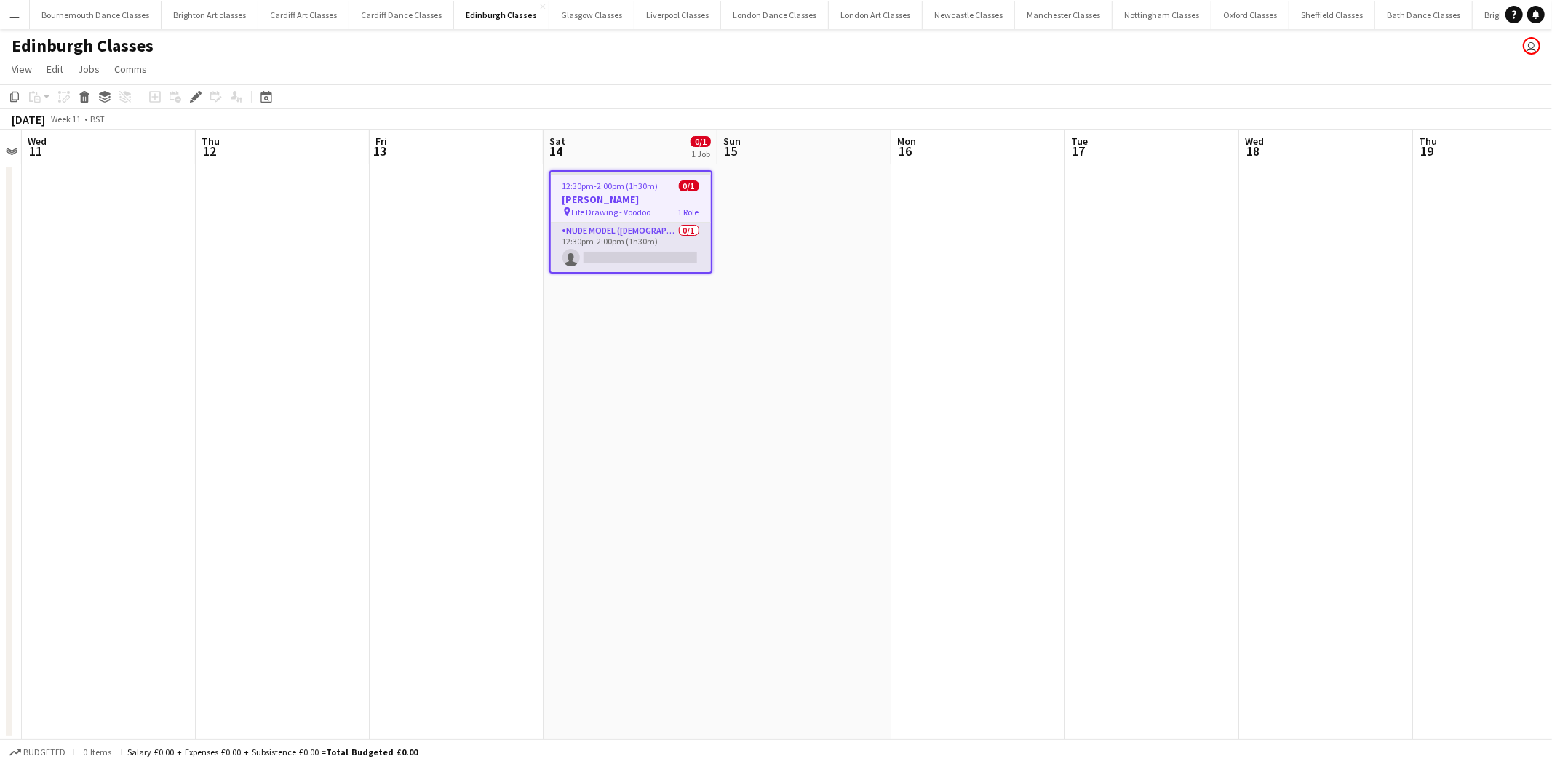
click at [646, 242] on app-card-role "Nude Model ([DEMOGRAPHIC_DATA]) 0/1 12:30pm-2:00pm (1h30m) single-neutral-actio…" at bounding box center [631, 247] width 160 height 49
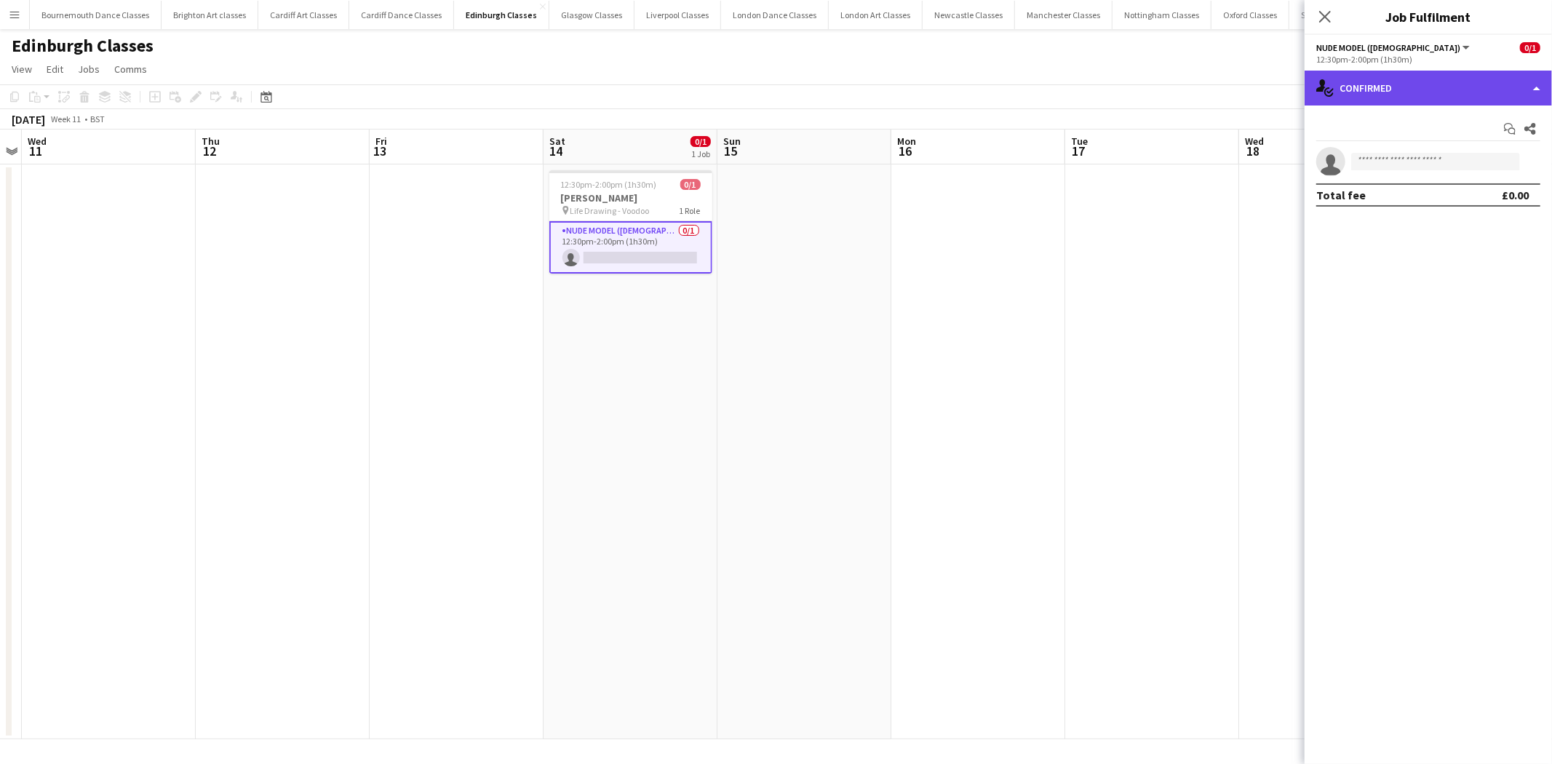
click at [1395, 82] on div "single-neutral-actions-check-2 Confirmed" at bounding box center [1428, 88] width 247 height 35
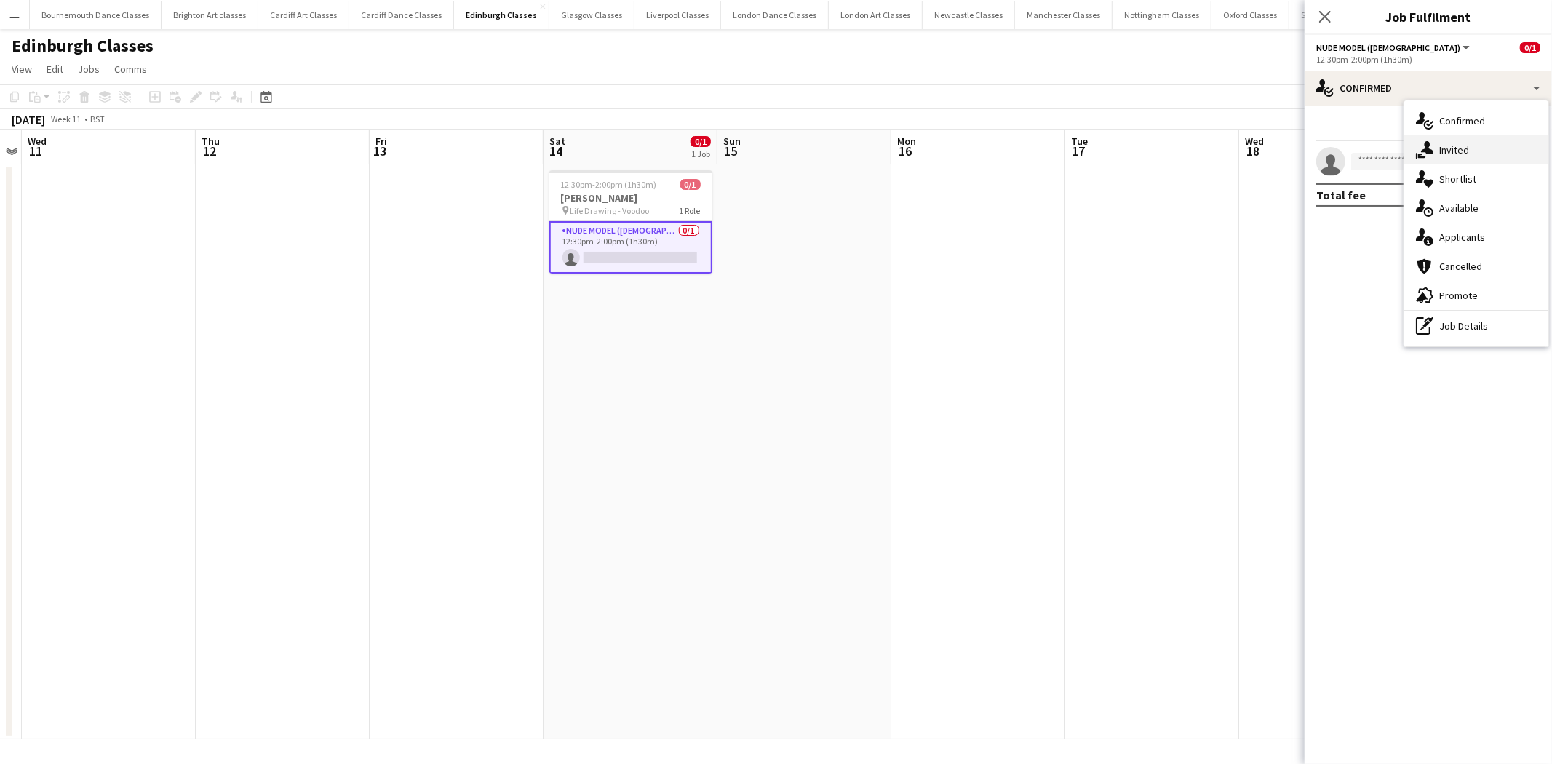
click at [1457, 138] on div "single-neutral-actions-share-1 Invited" at bounding box center [1477, 149] width 144 height 29
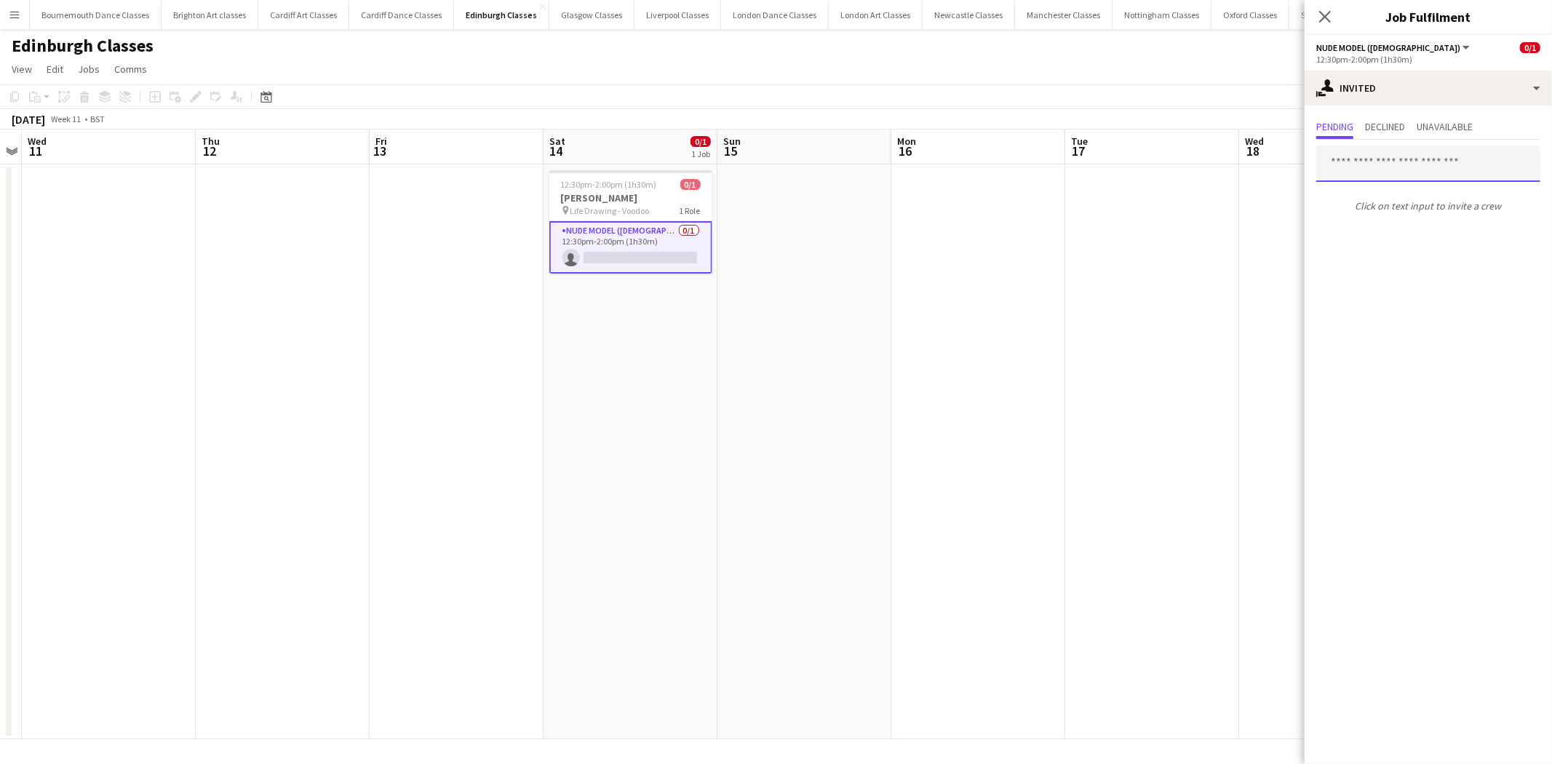
click at [1431, 161] on input "text" at bounding box center [1429, 164] width 224 height 36
type input "*****"
click at [1405, 201] on span "[PERSON_NAME]" at bounding box center [1370, 199] width 84 height 12
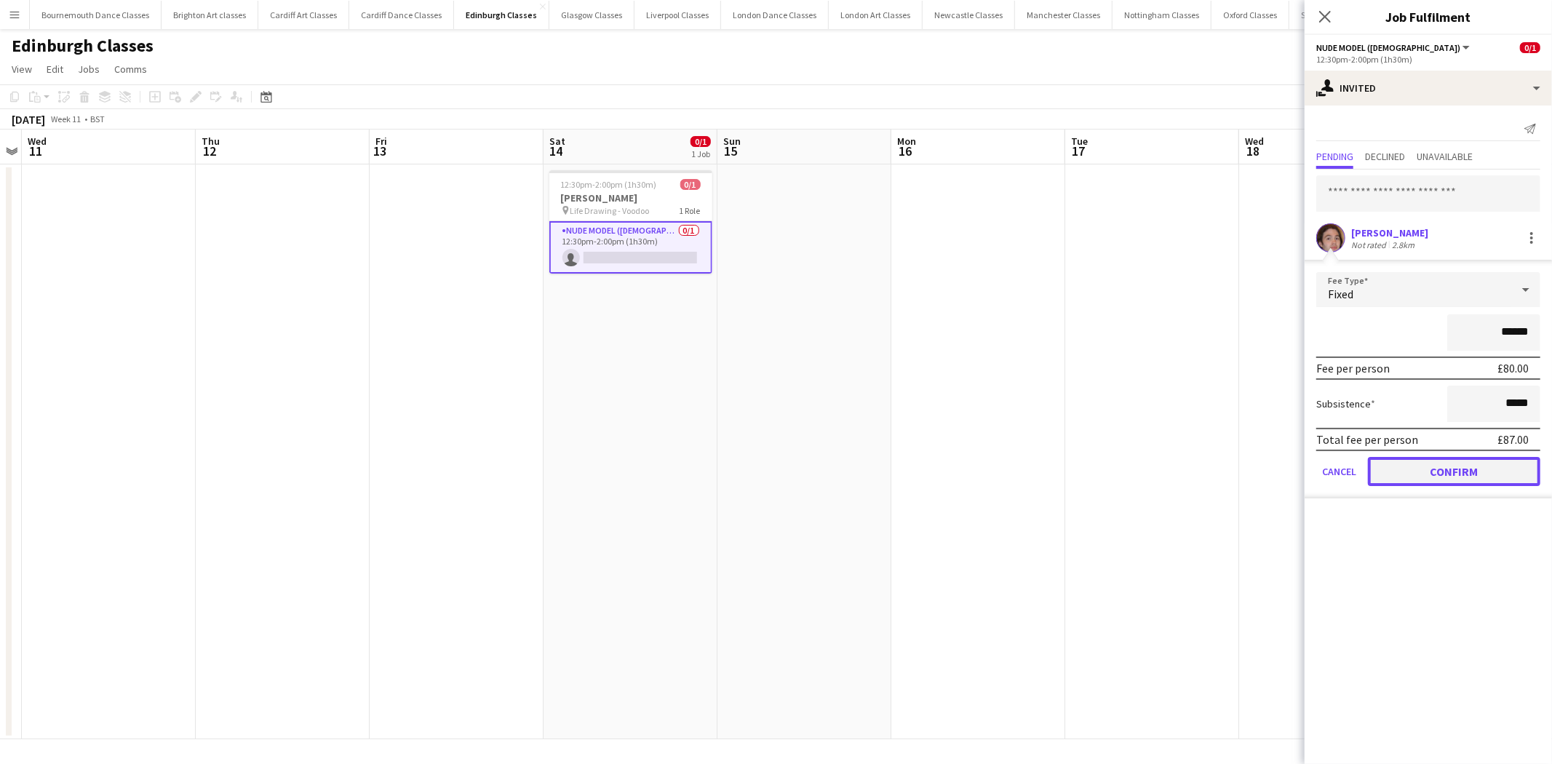
click at [1427, 461] on button "Confirm" at bounding box center [1454, 471] width 172 height 29
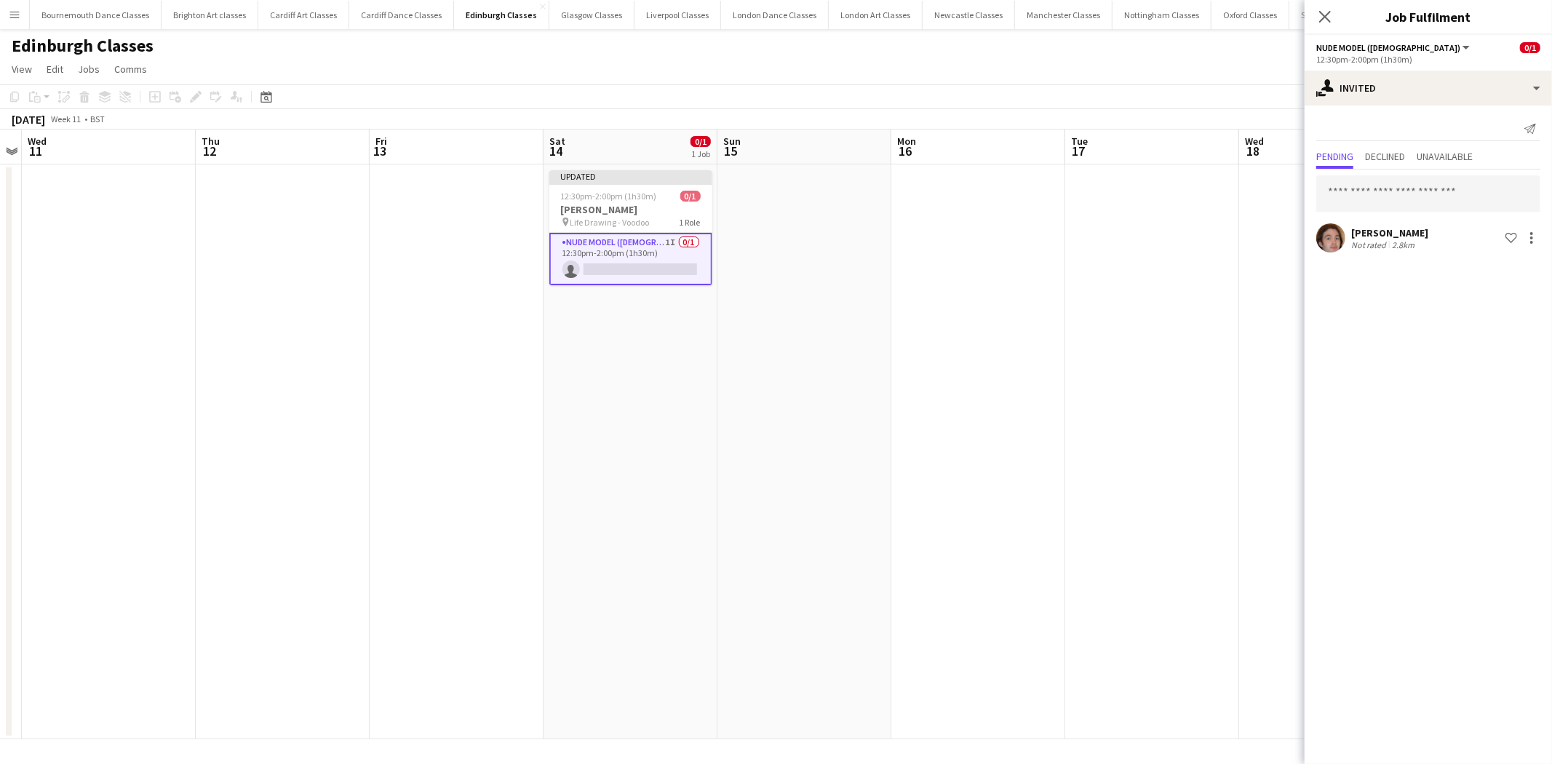
click at [1090, 386] on app-date-cell at bounding box center [1153, 451] width 174 height 575
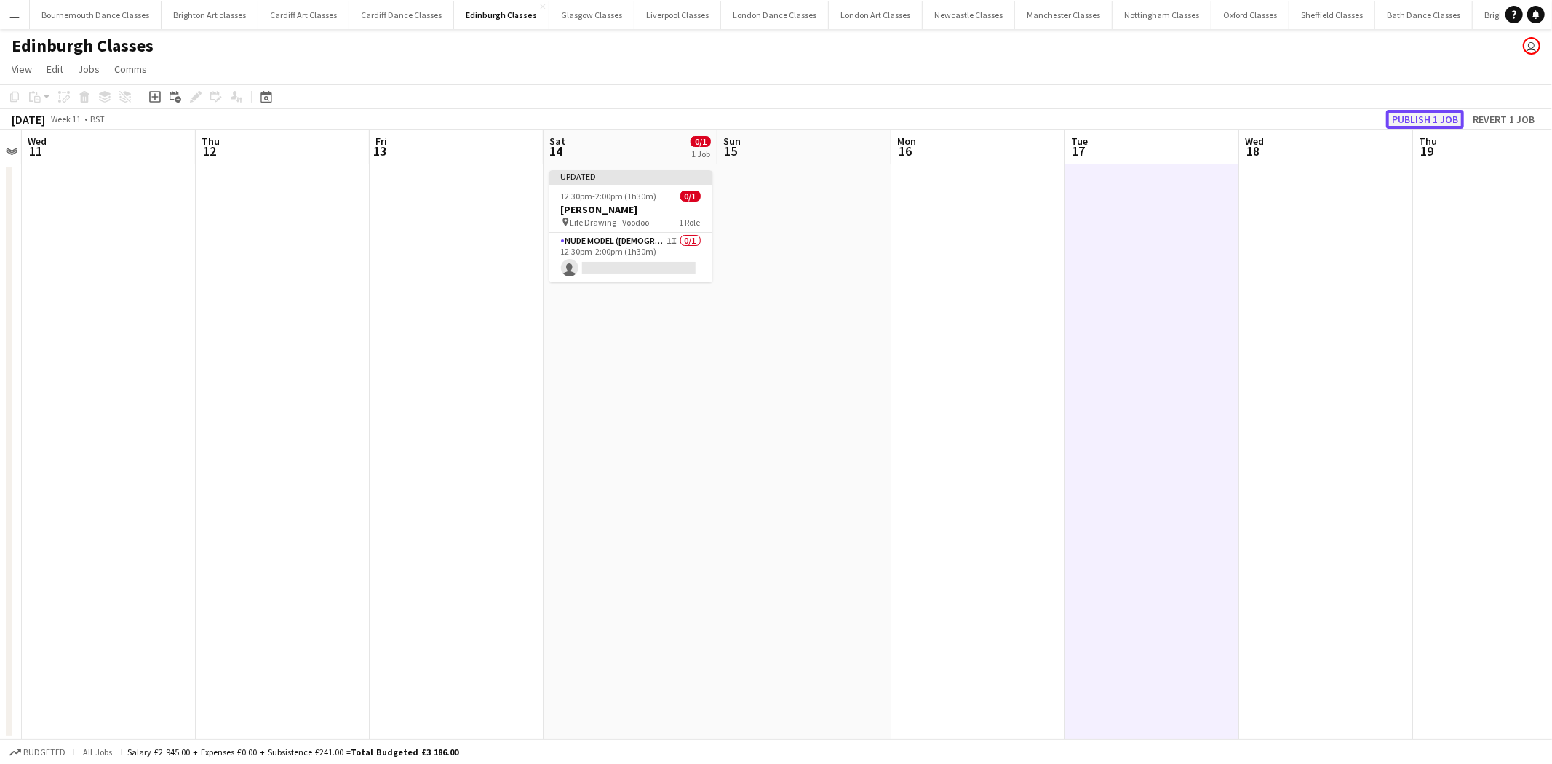
click at [1437, 116] on button "Publish 1 job" at bounding box center [1426, 119] width 78 height 19
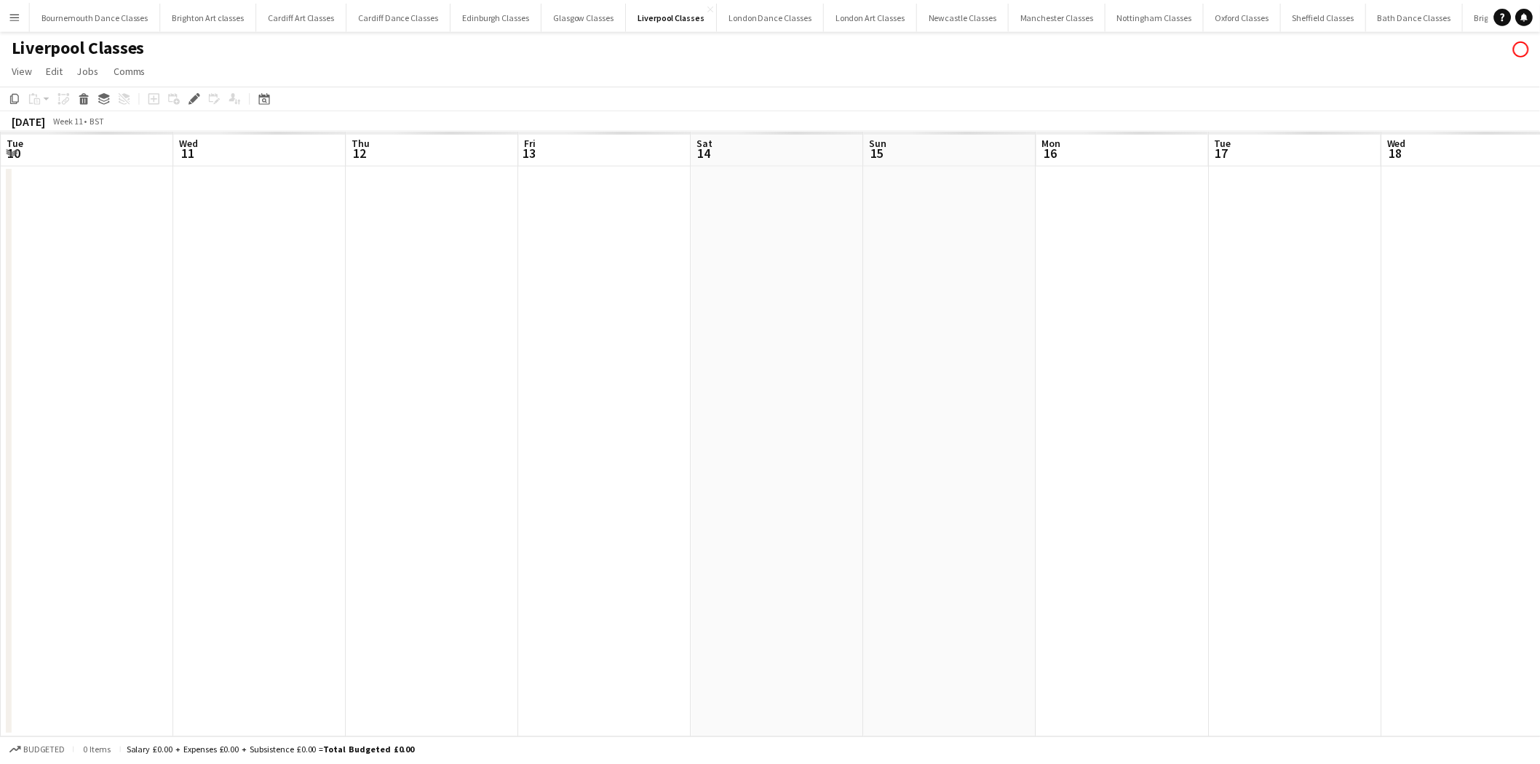
scroll to position [0, 500]
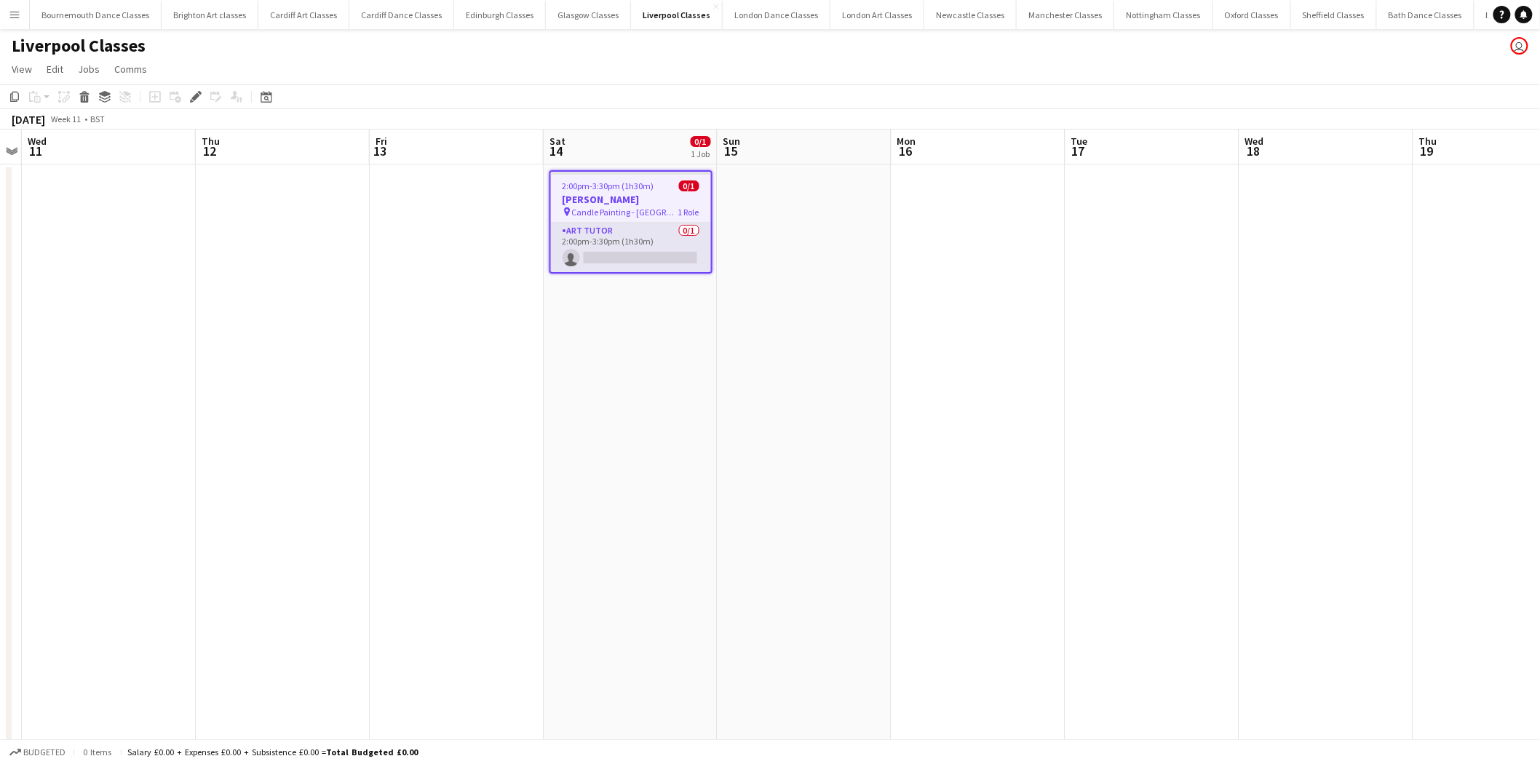
click at [606, 251] on app-card-role "Art Tutor 0/1 2:00pm-3:30pm (1h30m) single-neutral-actions" at bounding box center [631, 247] width 160 height 49
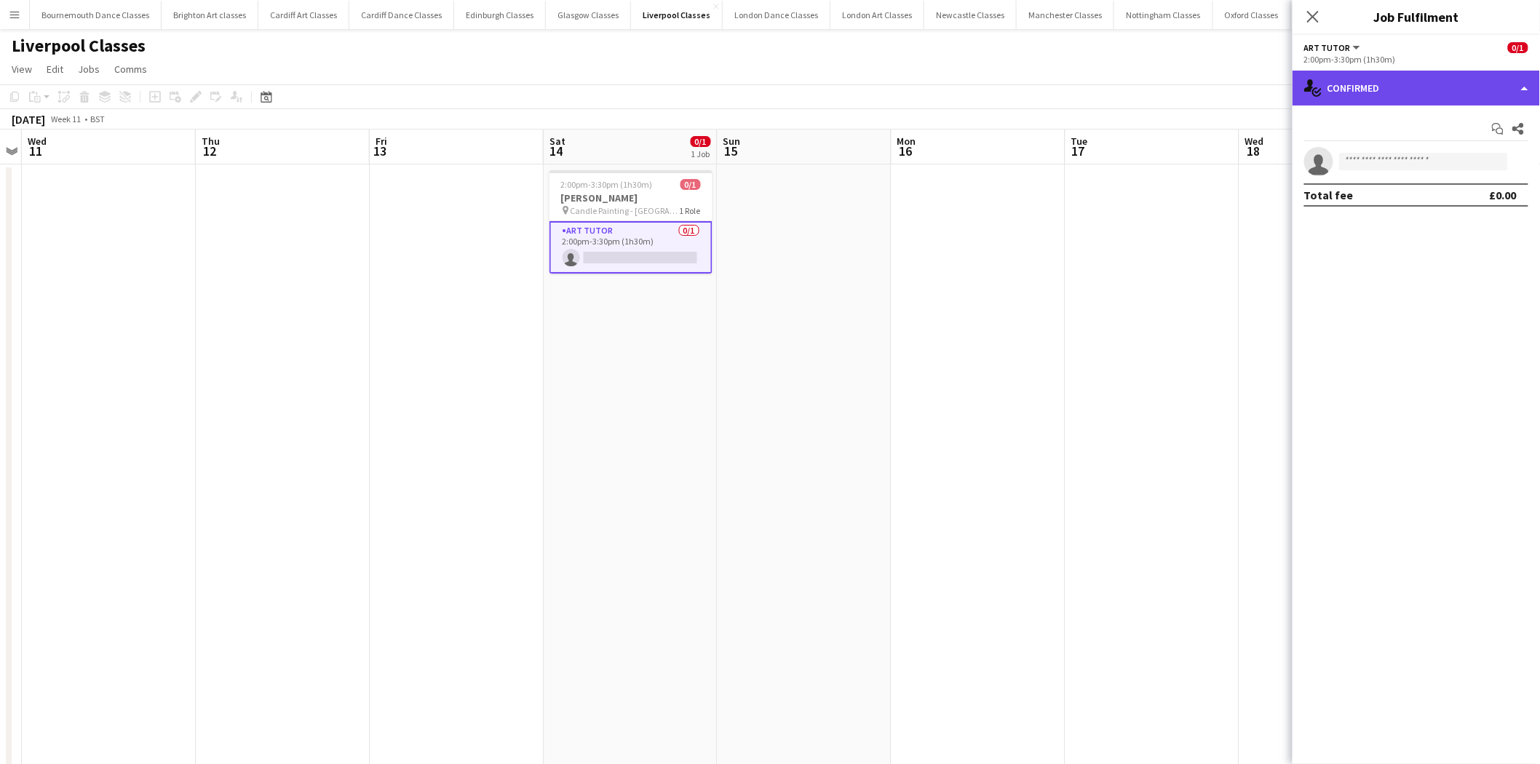
click at [1413, 95] on div "single-neutral-actions-check-2 Confirmed" at bounding box center [1416, 88] width 247 height 35
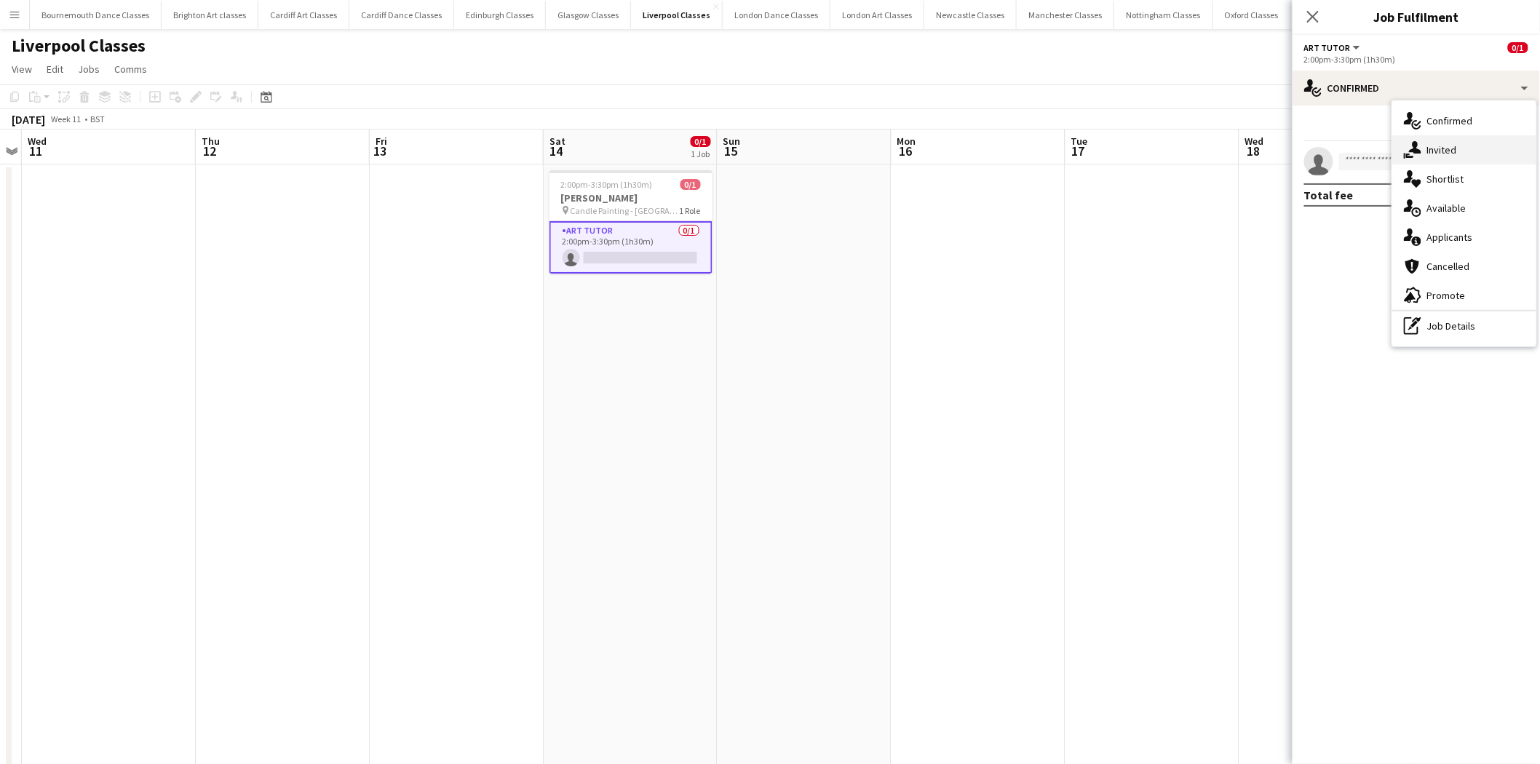
click at [1445, 144] on div "single-neutral-actions-share-1 Invited" at bounding box center [1464, 149] width 144 height 29
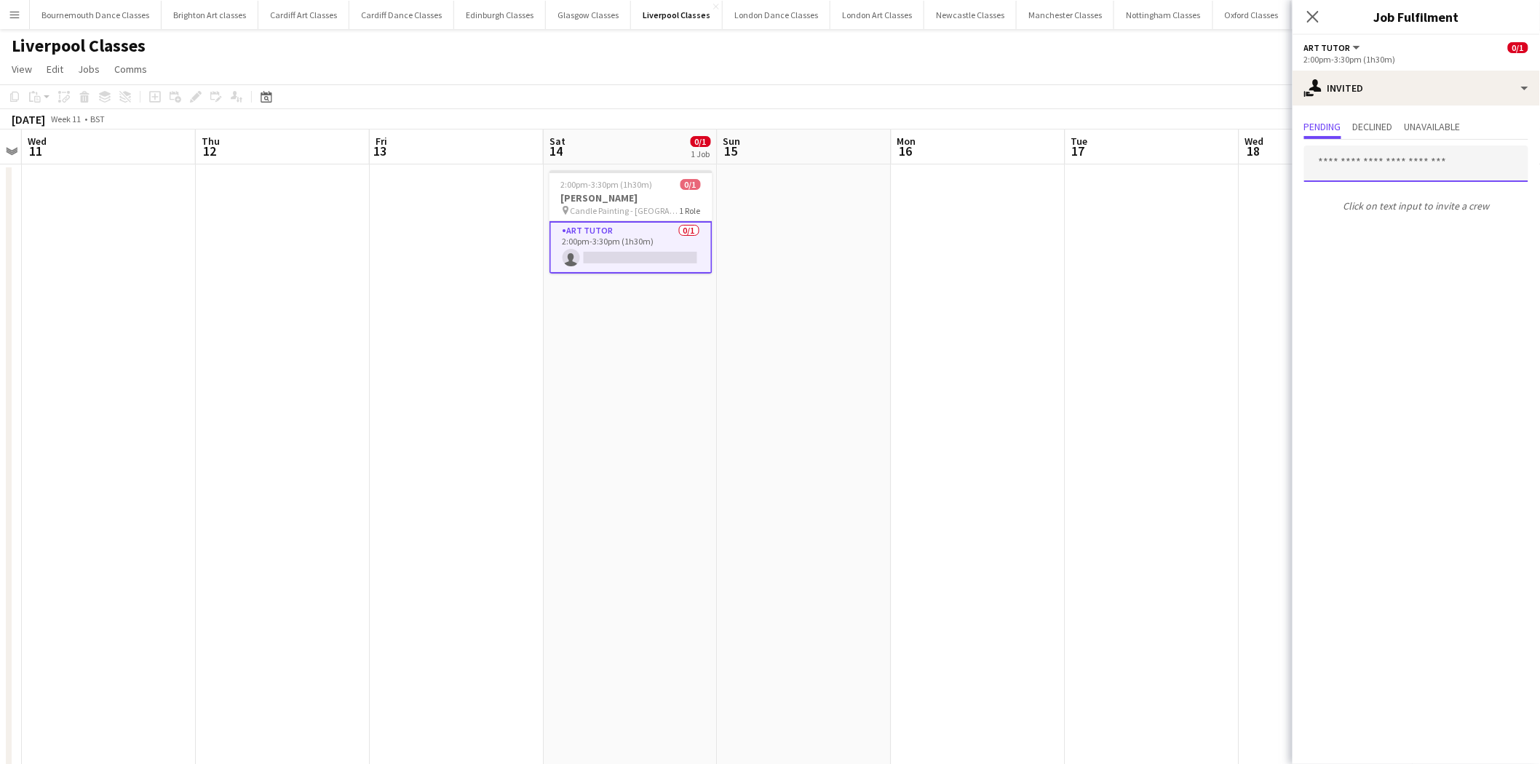
click at [1410, 167] on input "text" at bounding box center [1416, 164] width 224 height 36
type input "*****"
click at [1410, 199] on span "Raimu Itfum Active" at bounding box center [1417, 199] width 201 height 12
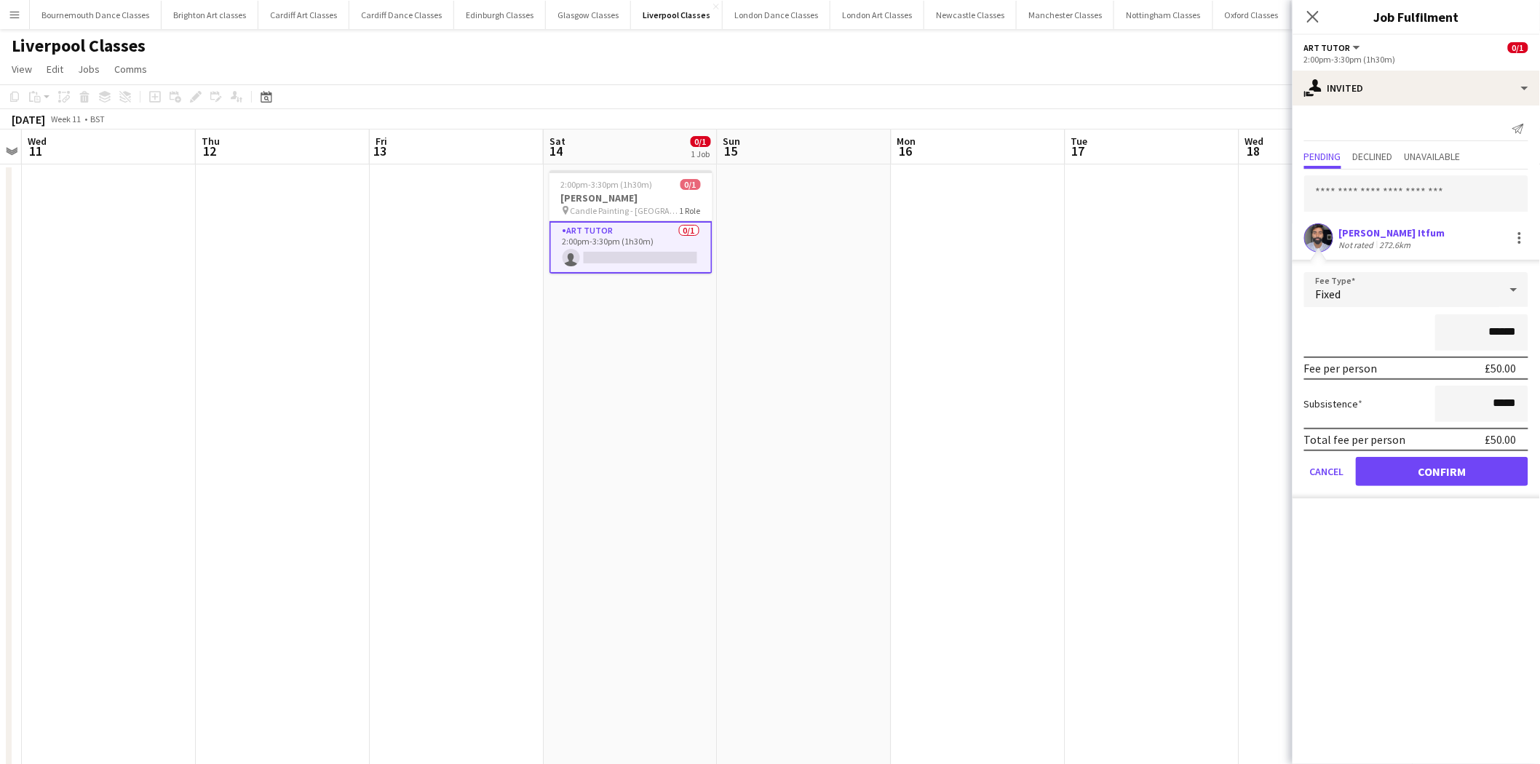
click at [1437, 485] on form "Fee Type Fixed ****** Fee per person £50.00 Subsistence ***** Total fee per per…" at bounding box center [1416, 385] width 247 height 226
click at [1440, 470] on button "Confirm" at bounding box center [1442, 471] width 172 height 29
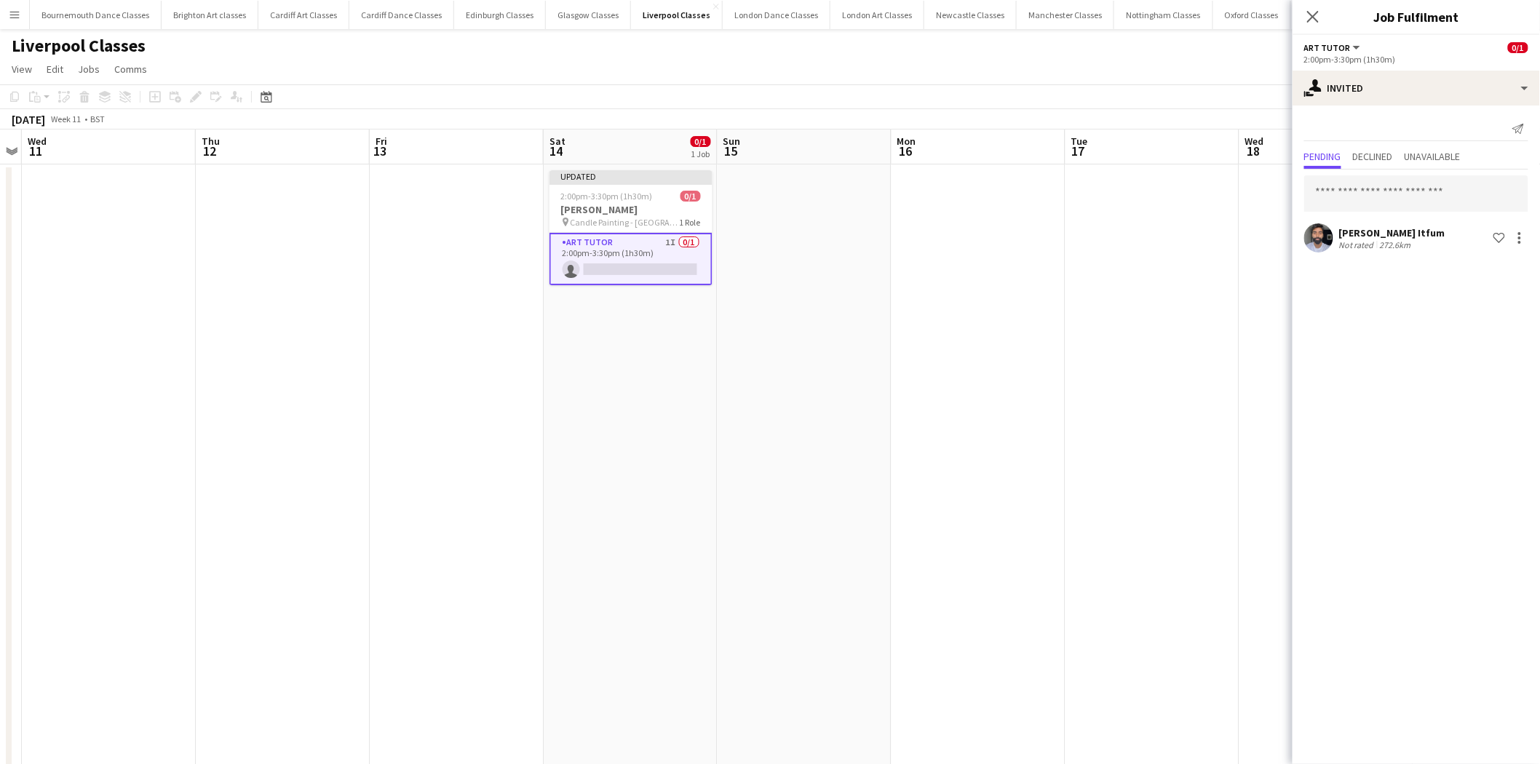
click at [976, 425] on app-date-cell at bounding box center [979, 496] width 174 height 665
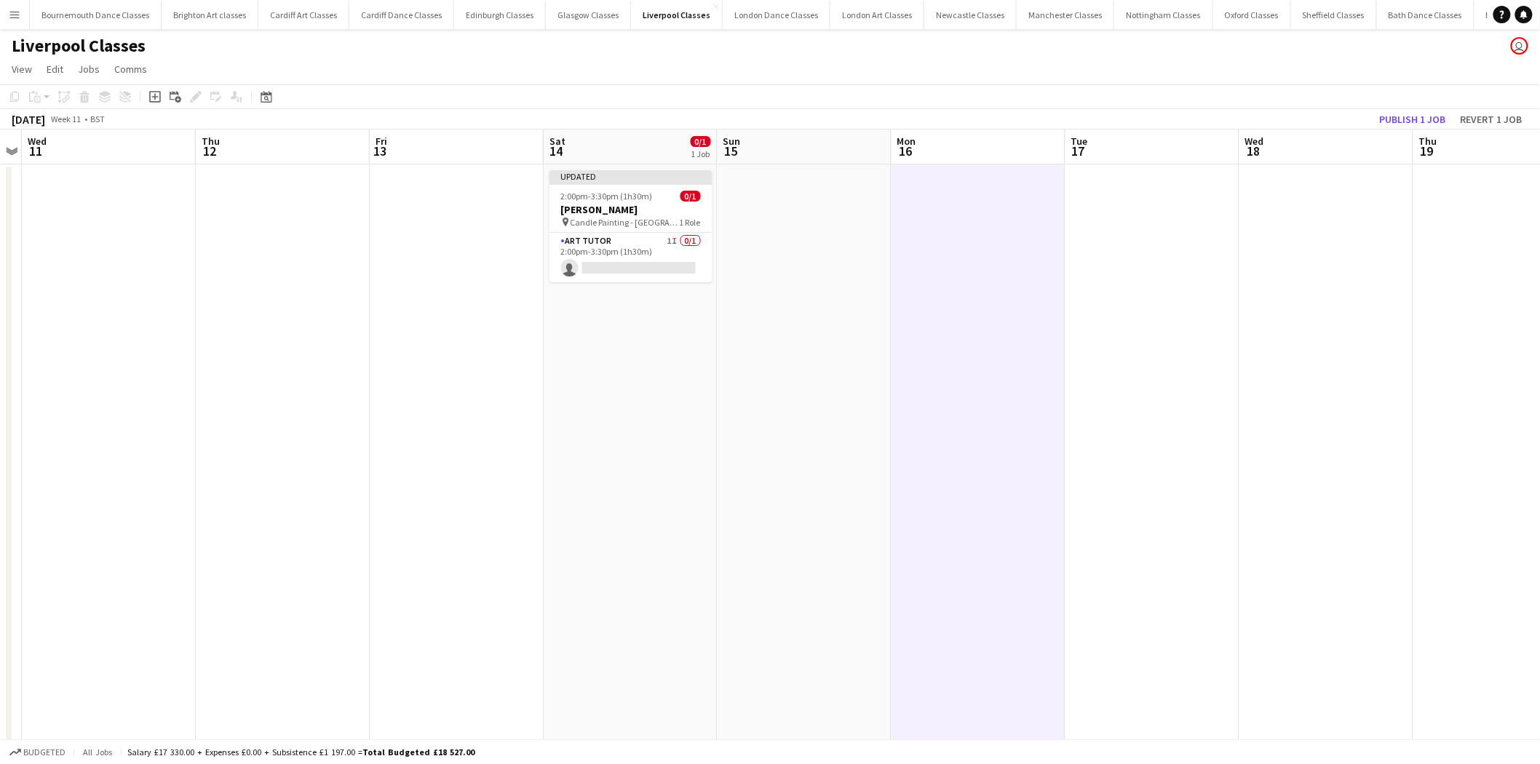
click at [1437, 104] on app-toolbar "Copy Paste Paste Ctrl+V Paste with crew Ctrl+Shift+V Paste linked Job Delete Gr…" at bounding box center [770, 96] width 1540 height 25
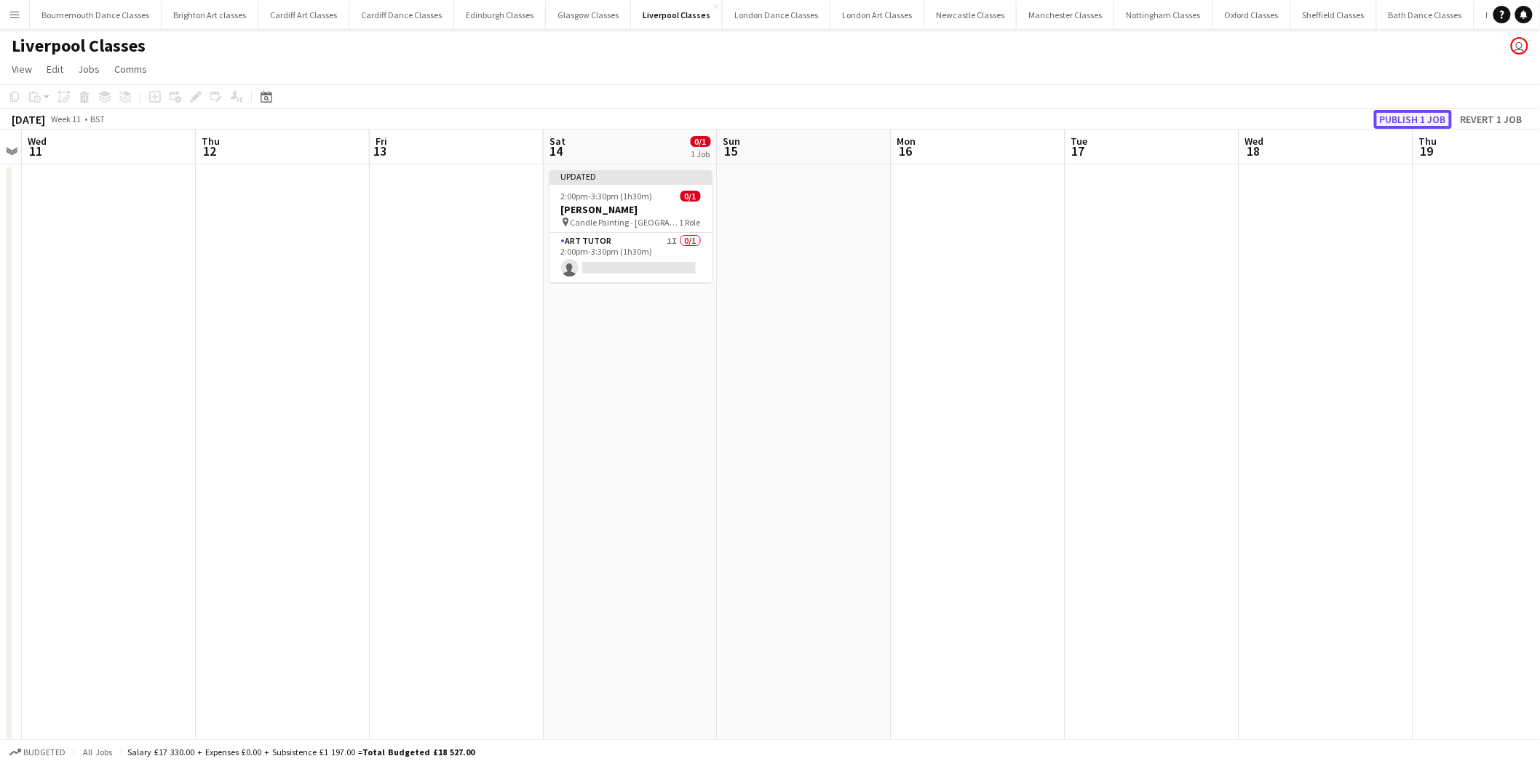
click at [1418, 117] on button "Publish 1 job" at bounding box center [1413, 119] width 78 height 19
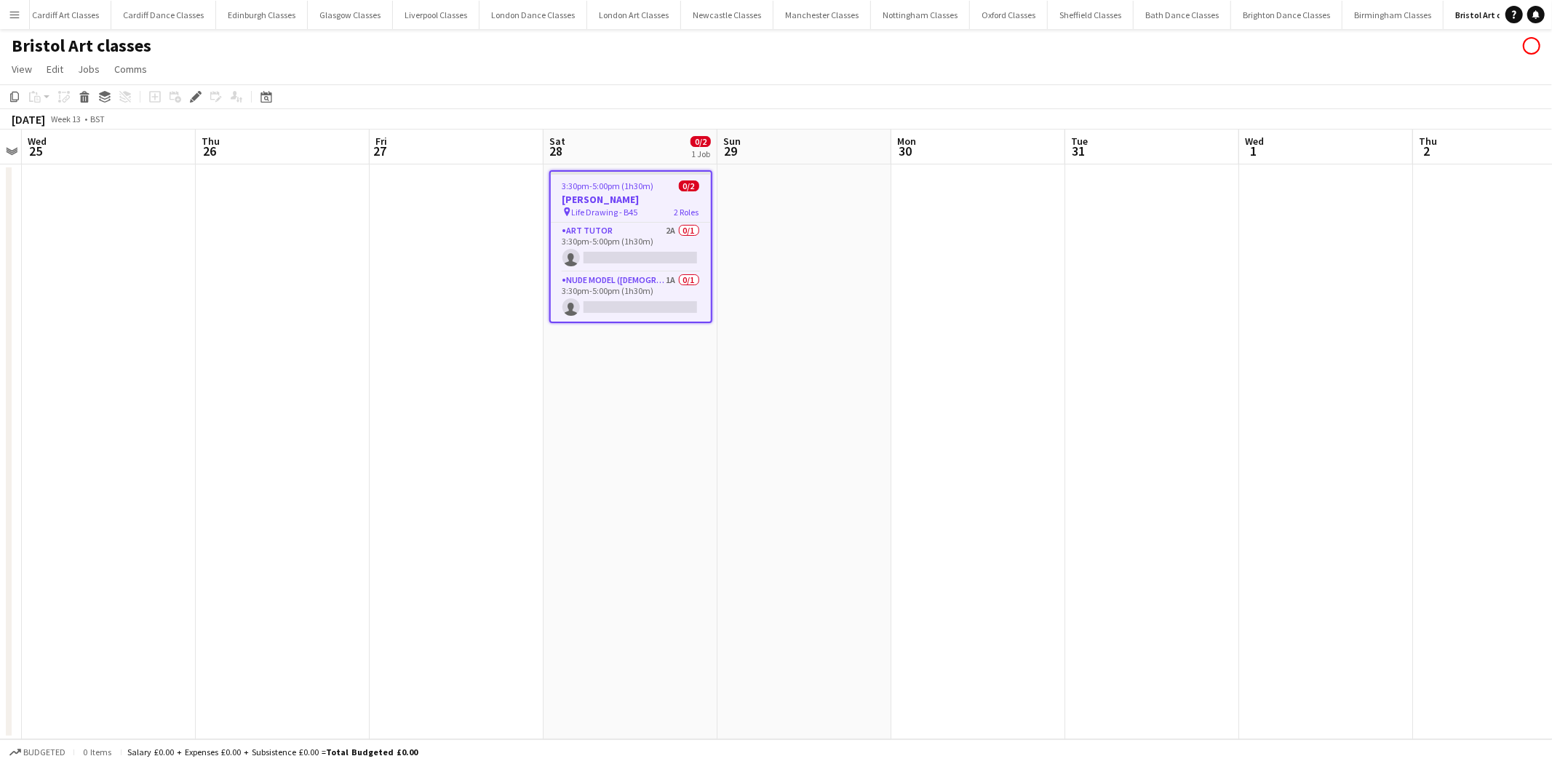
scroll to position [0, 239]
click at [631, 246] on app-card-role "Art Tutor 2A 0/1 3:30pm-5:00pm (1h30m) single-neutral-actions" at bounding box center [631, 247] width 160 height 49
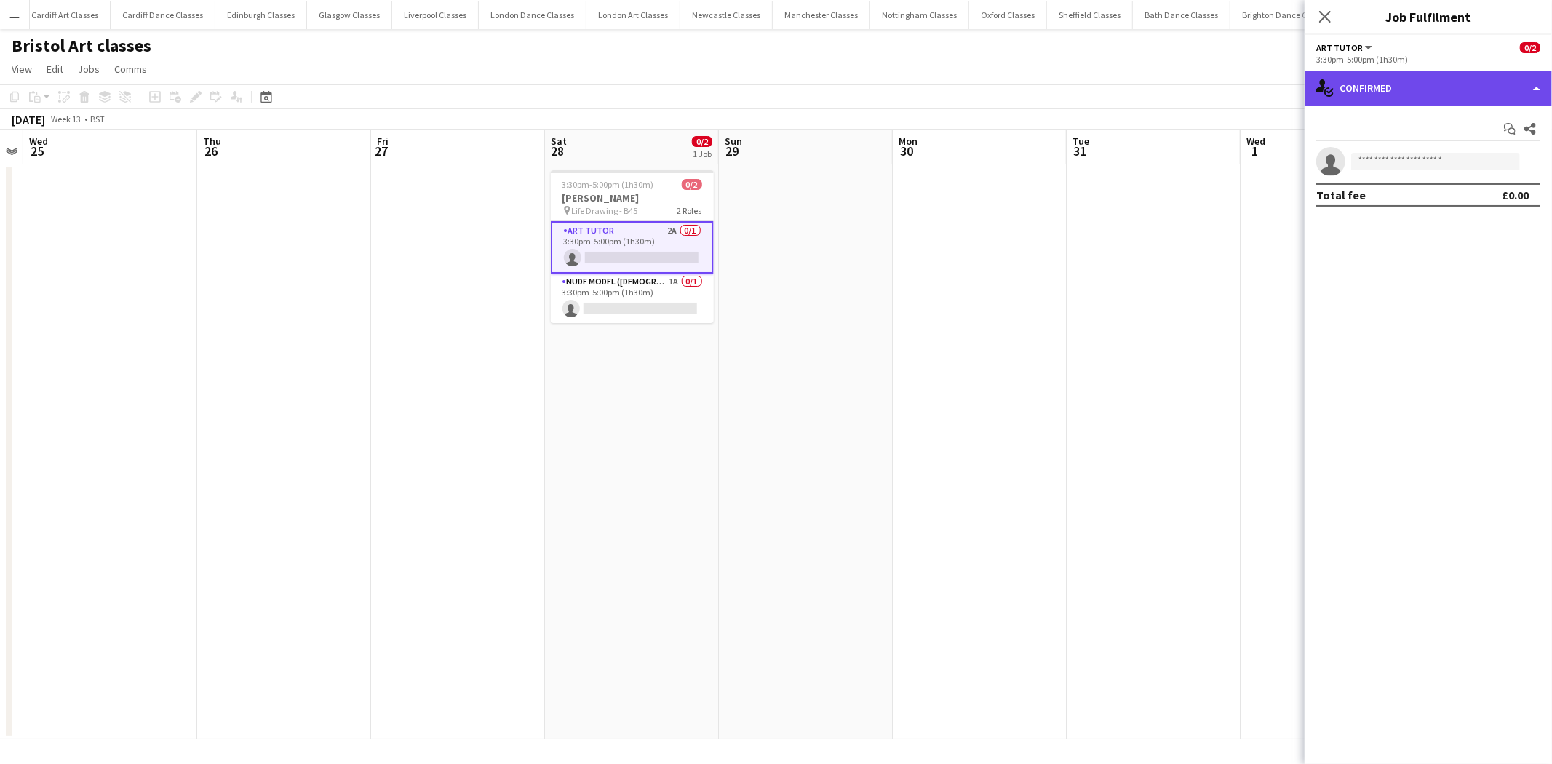
click at [1403, 83] on div "single-neutral-actions-check-2 Confirmed" at bounding box center [1428, 88] width 247 height 35
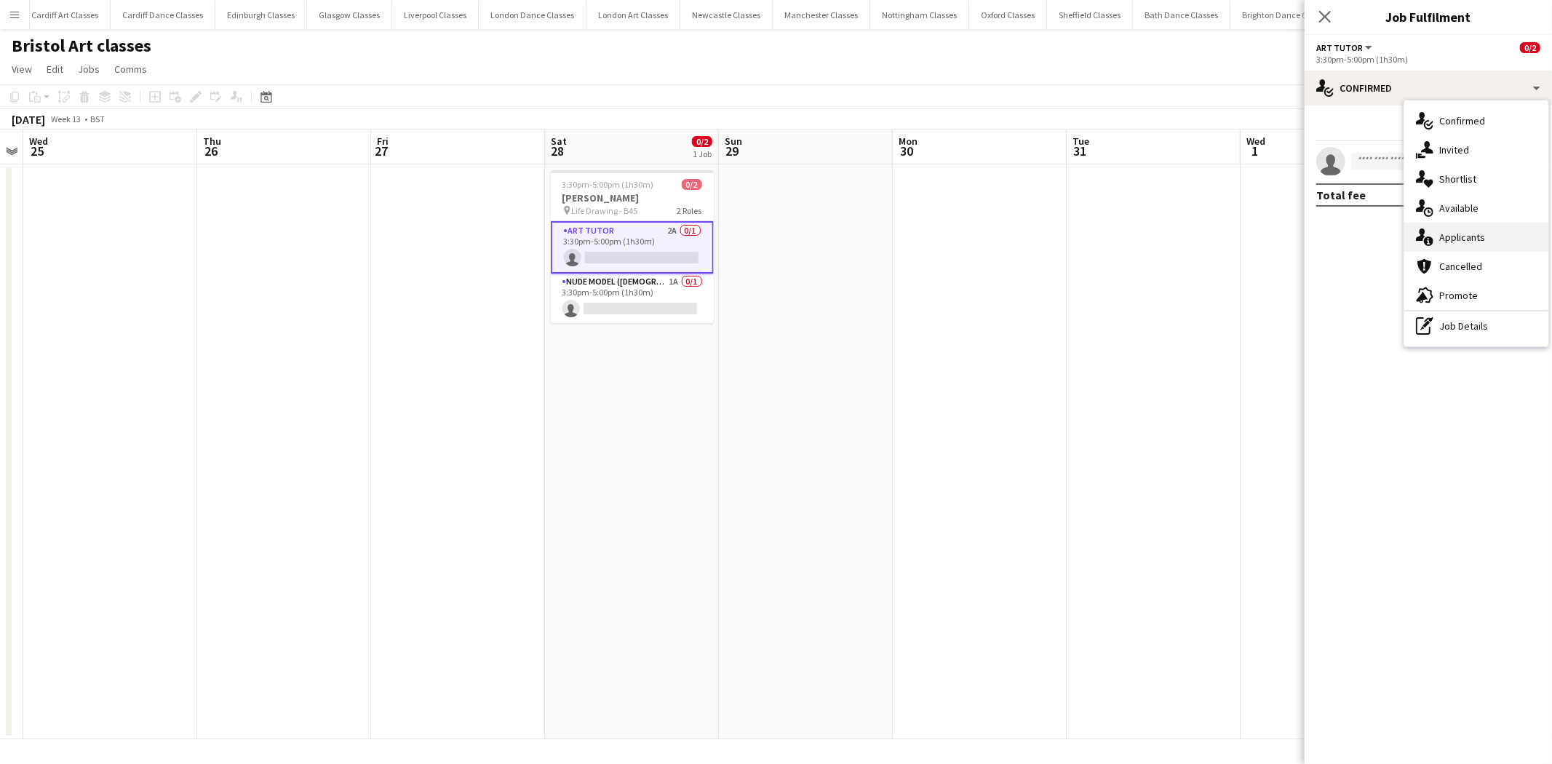
click at [1461, 229] on div "single-neutral-actions-information Applicants" at bounding box center [1477, 237] width 144 height 29
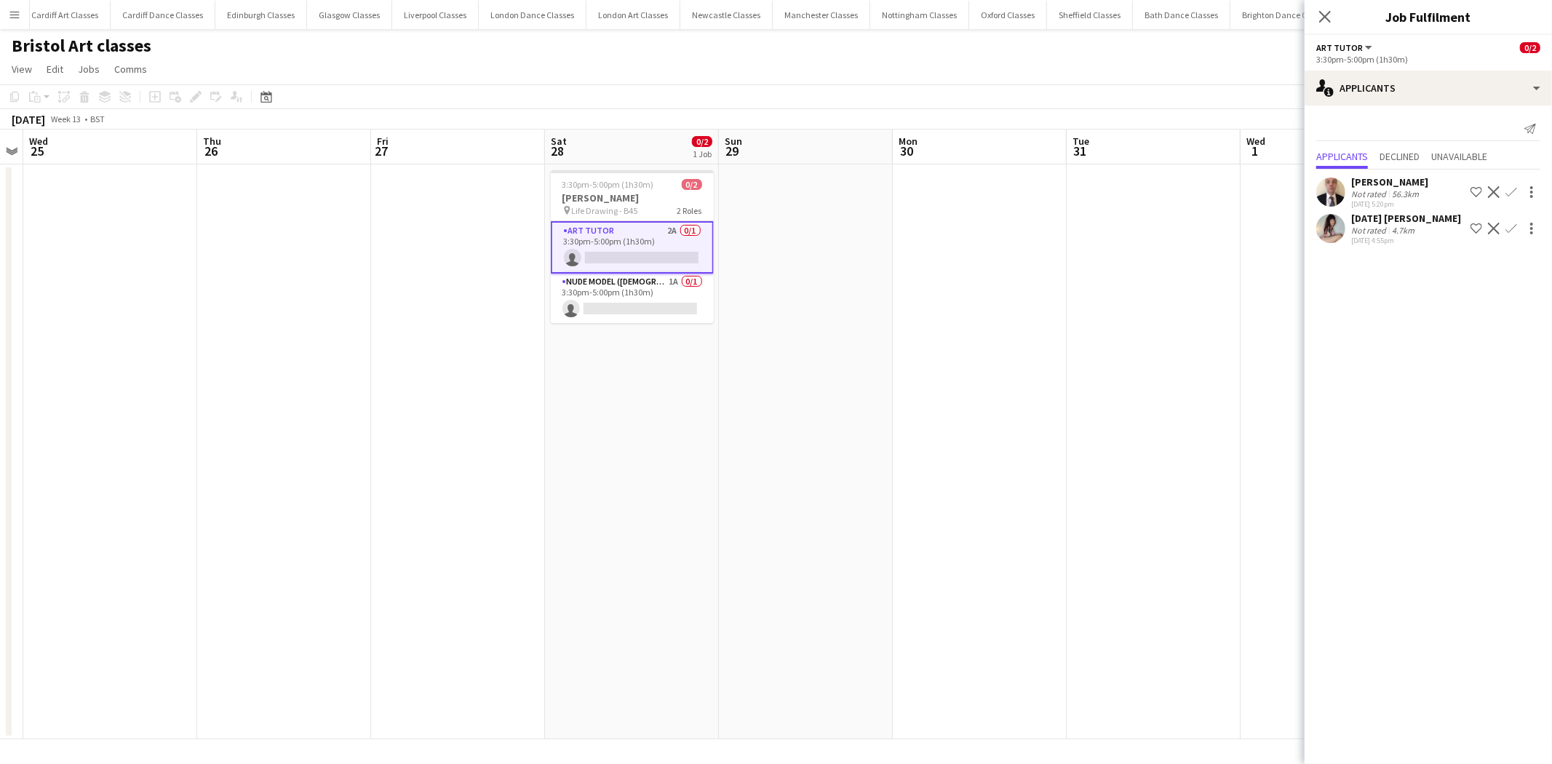
click at [1512, 223] on app-icon "Confirm" at bounding box center [1512, 229] width 12 height 12
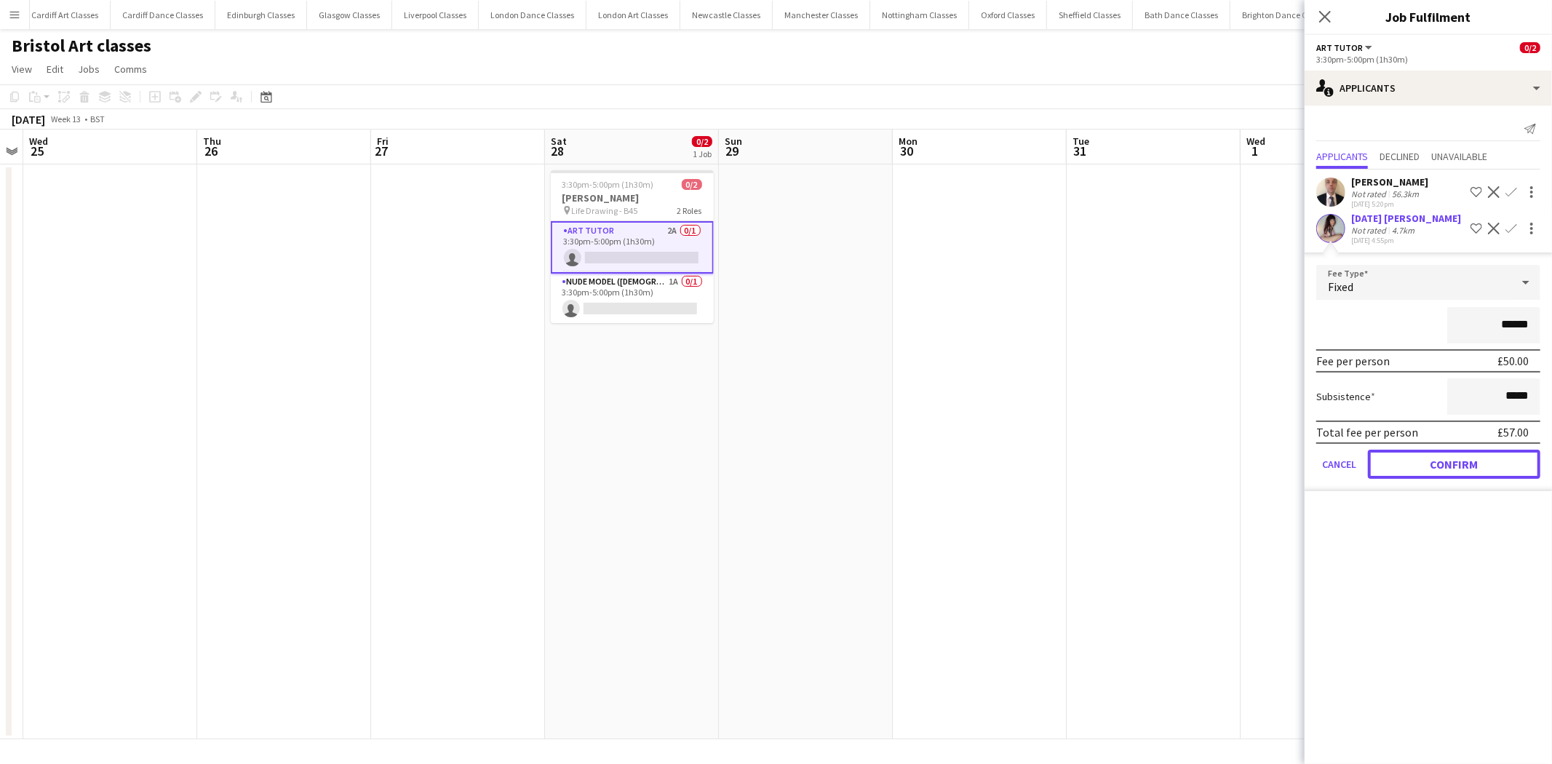
click at [1432, 463] on button "Confirm" at bounding box center [1454, 464] width 172 height 29
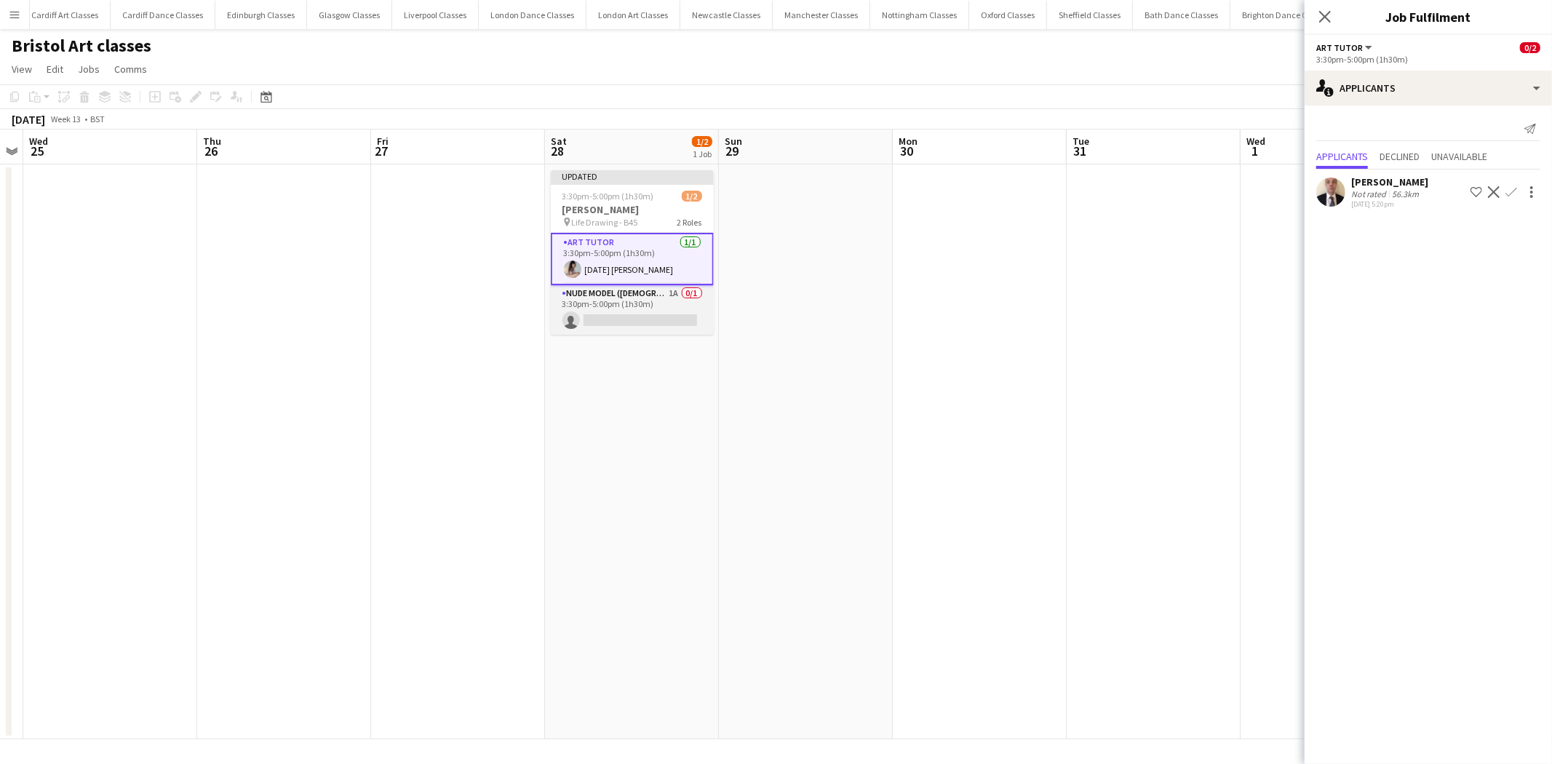
click at [689, 319] on app-card-role "Nude Model ([DEMOGRAPHIC_DATA]) 1A 0/1 3:30pm-5:00pm (1h30m) single-neutral-act…" at bounding box center [632, 309] width 163 height 49
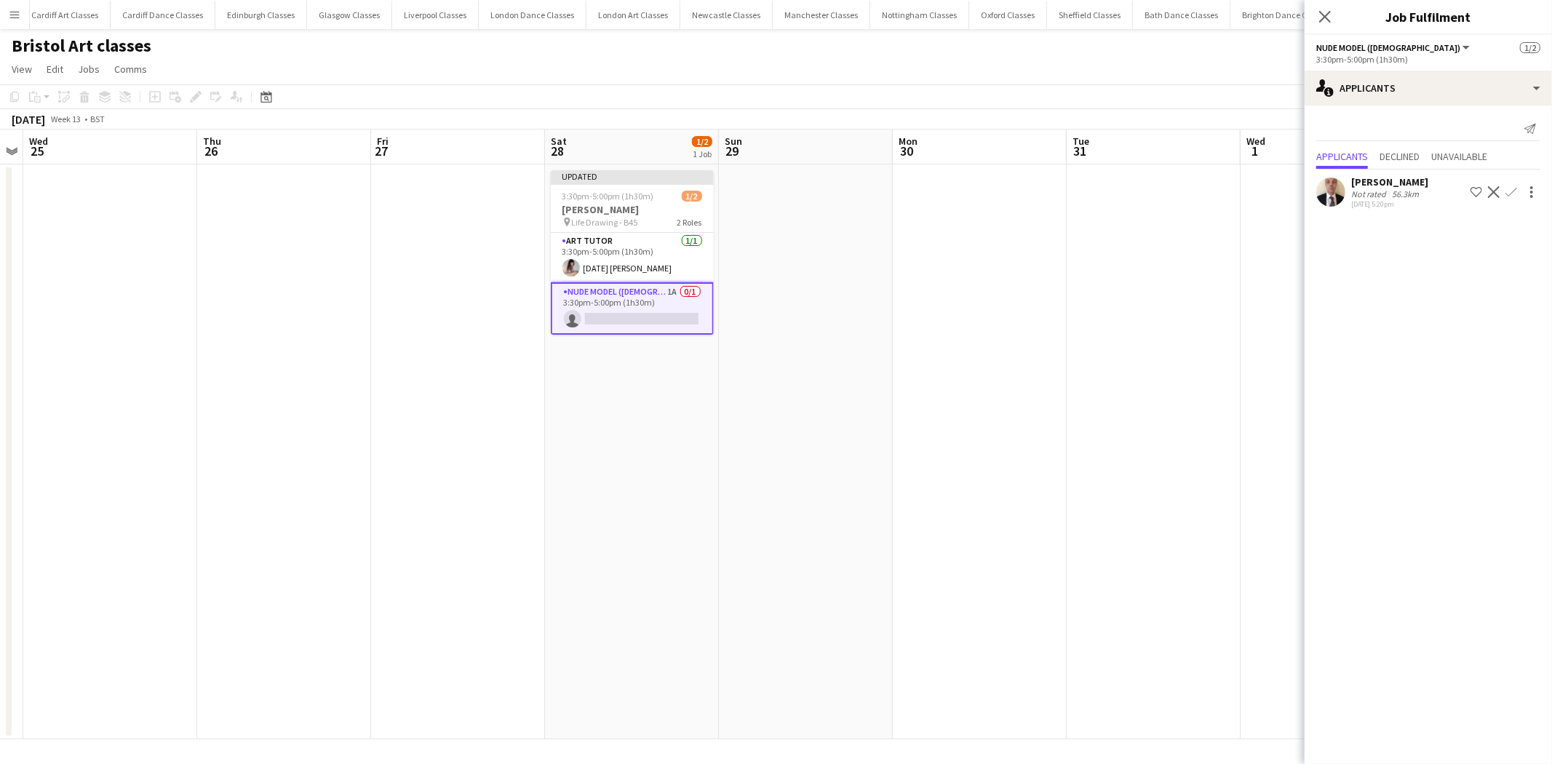
click at [1510, 197] on app-icon "Confirm" at bounding box center [1512, 192] width 12 height 12
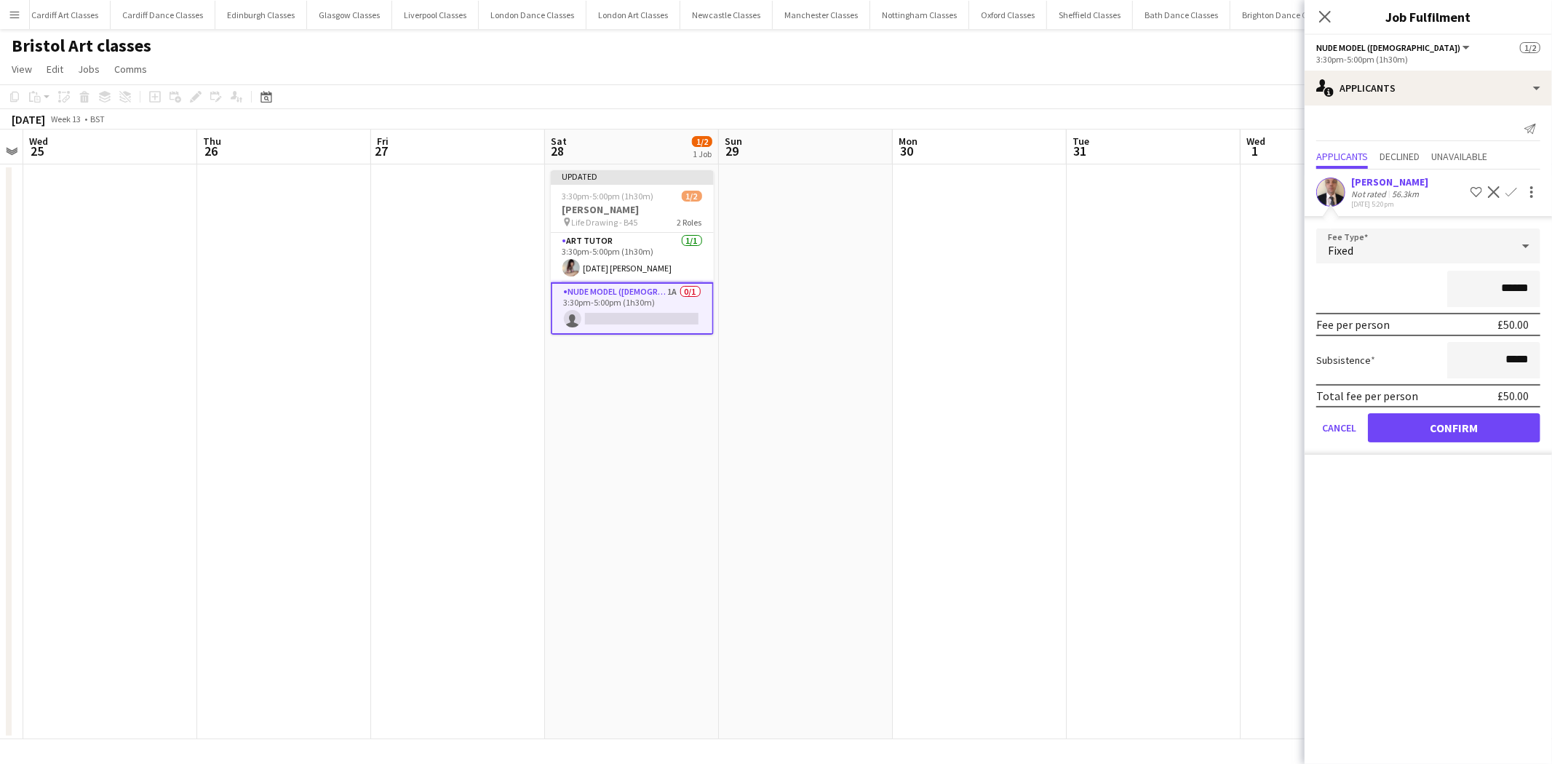
click at [1502, 440] on form "Fee Type Fixed ****** Fee per person £50.00 Subsistence ***** Total fee per per…" at bounding box center [1428, 342] width 247 height 226
click at [1474, 422] on button "Confirm" at bounding box center [1454, 427] width 172 height 29
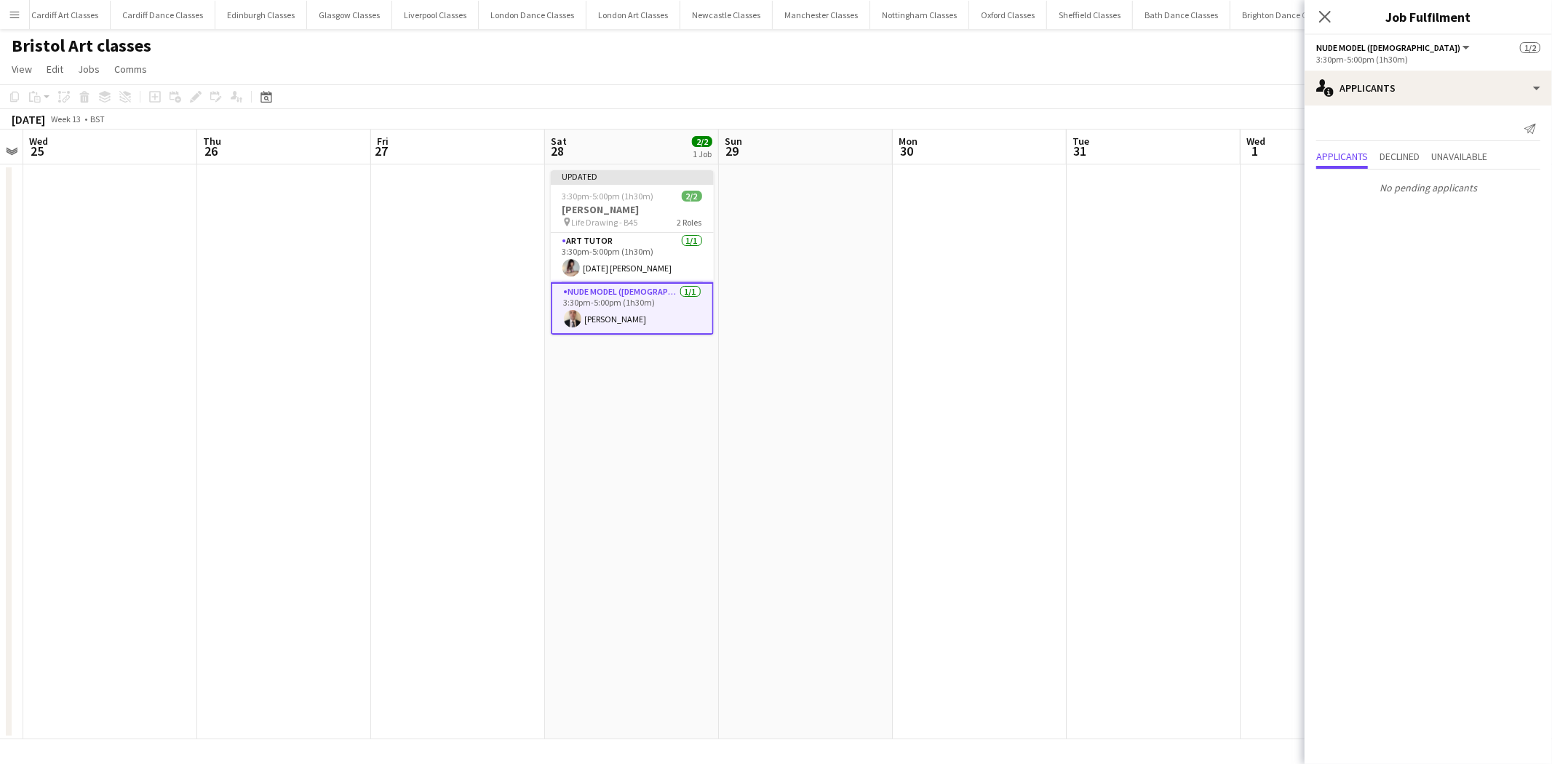
click at [853, 366] on app-date-cell at bounding box center [806, 451] width 174 height 575
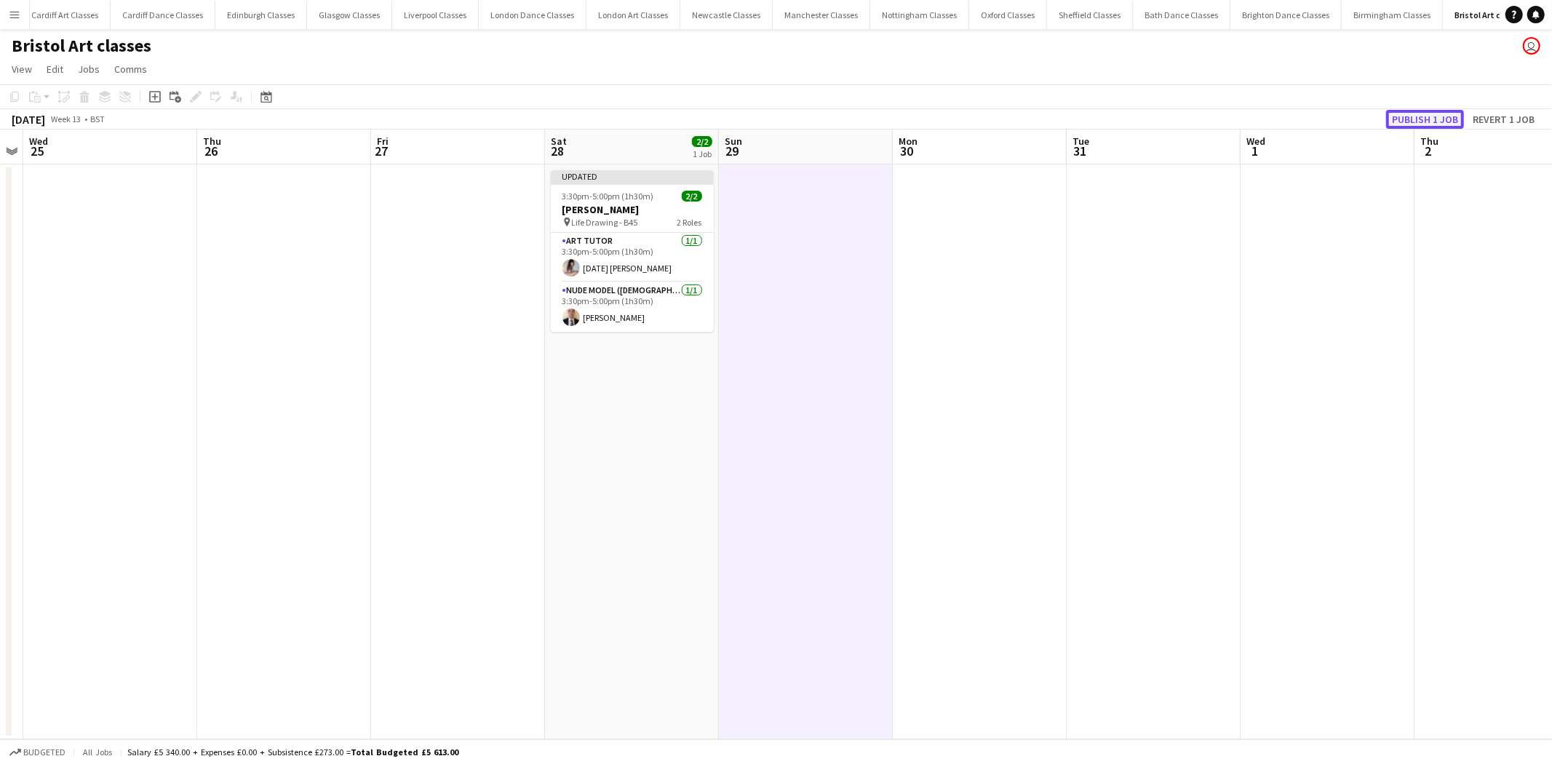
drag, startPoint x: 1440, startPoint y: 119, endPoint x: 1205, endPoint y: 156, distance: 237.9
click at [1439, 119] on button "Publish 1 job" at bounding box center [1426, 119] width 78 height 19
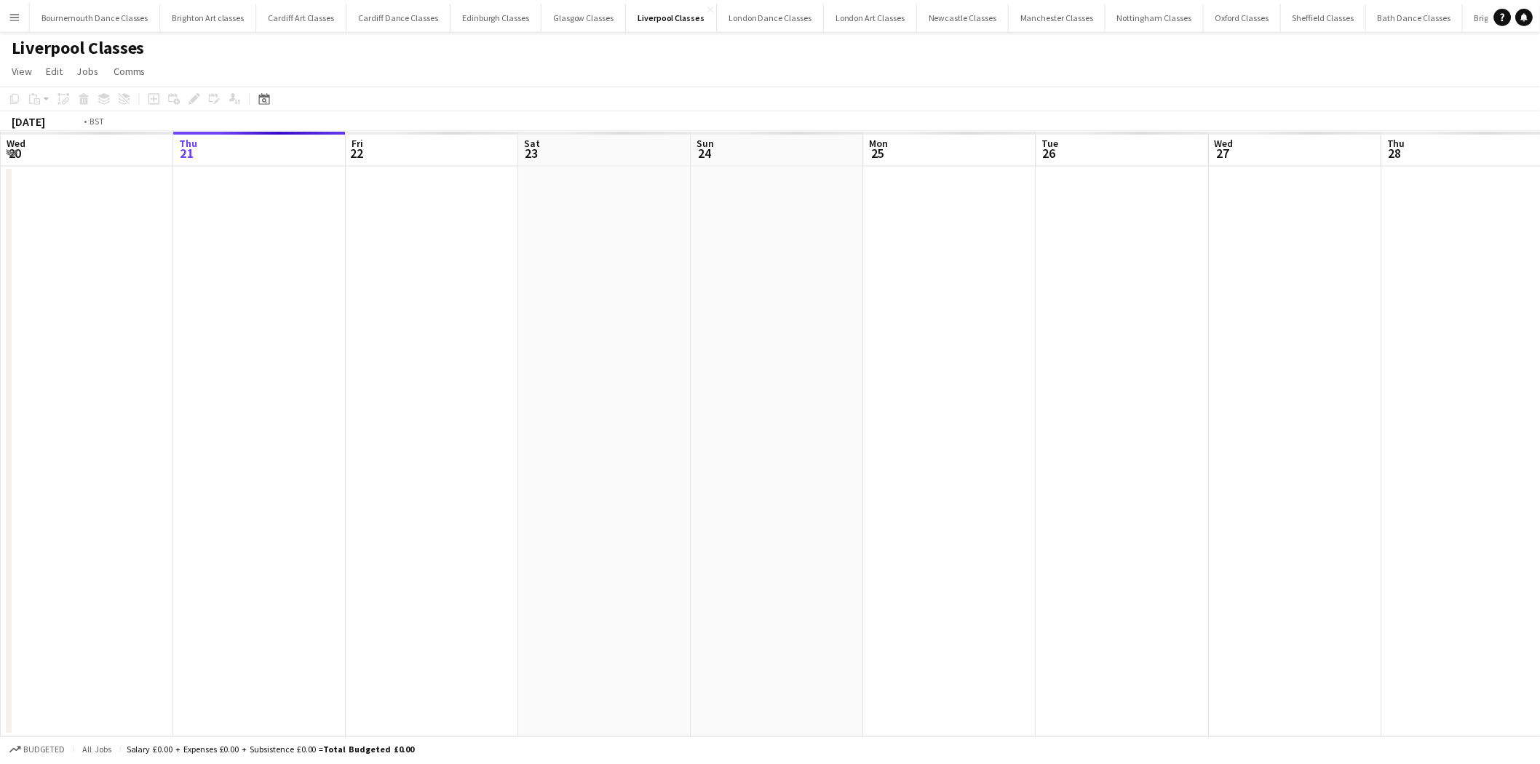
scroll to position [0, 500]
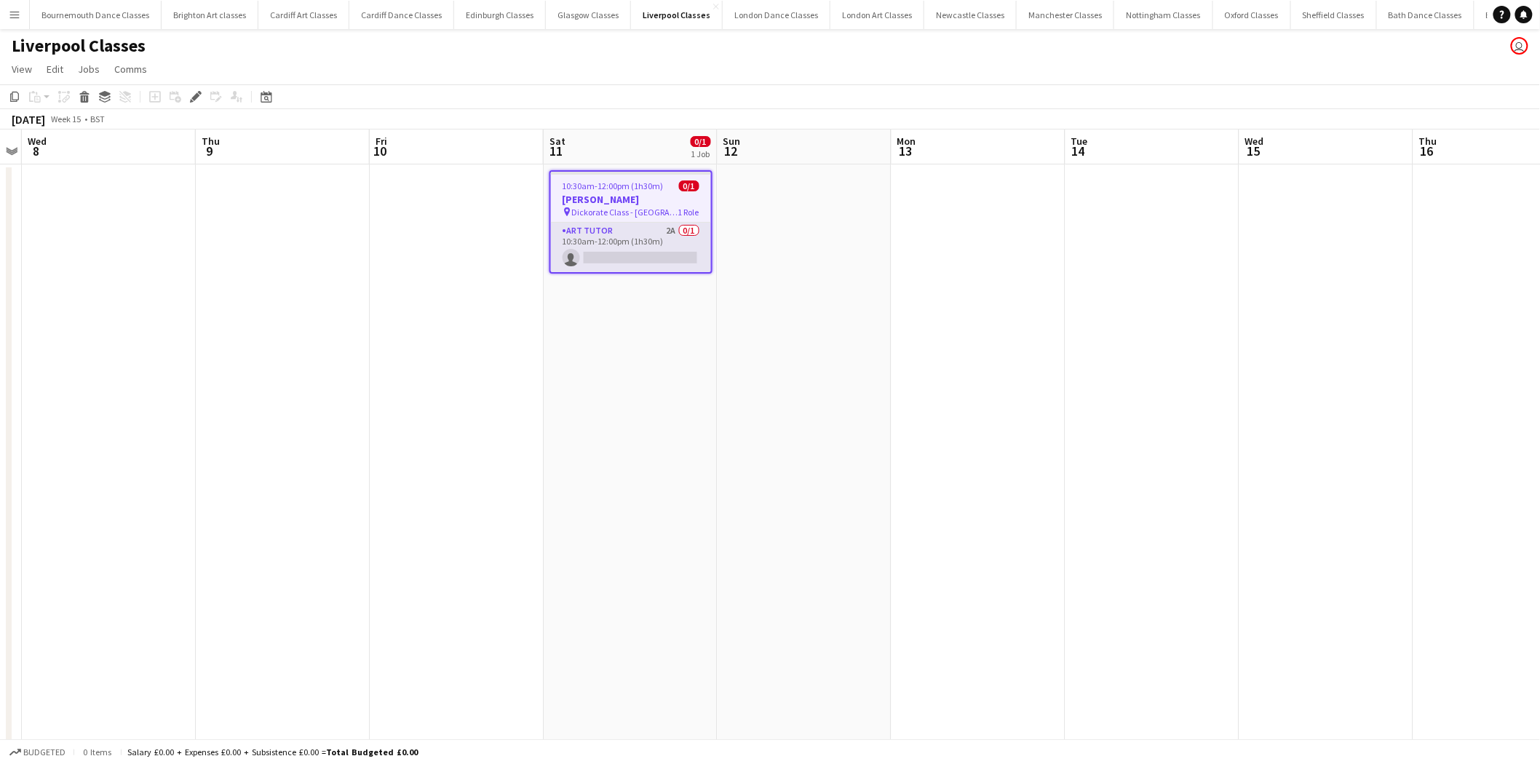
click at [579, 247] on app-card-role "Art Tutor 2A 0/1 10:30am-12:00pm (1h30m) single-neutral-actions" at bounding box center [631, 247] width 160 height 49
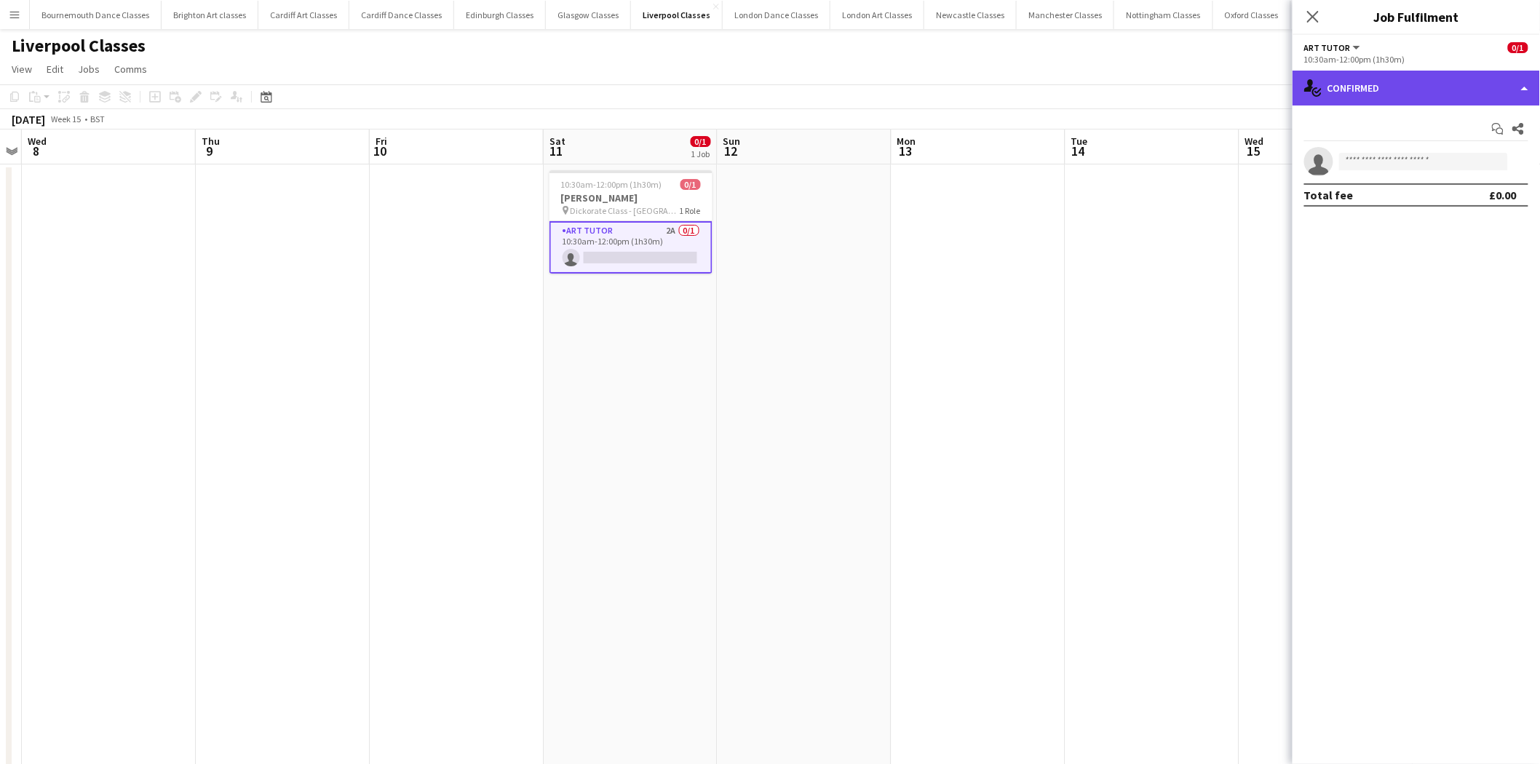
click at [1398, 87] on div "single-neutral-actions-check-2 Confirmed" at bounding box center [1416, 88] width 247 height 35
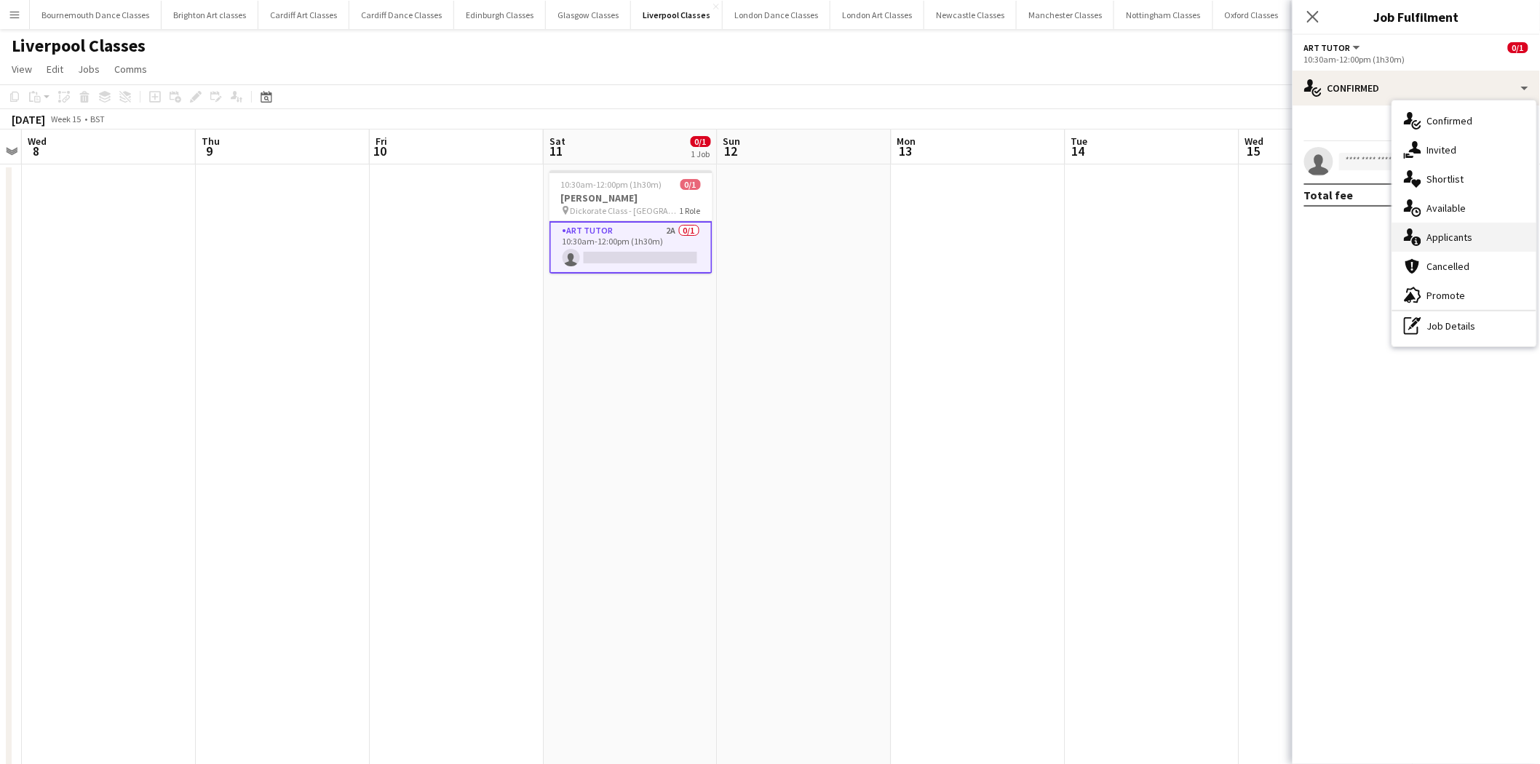
click at [1464, 236] on div "single-neutral-actions-information Applicants" at bounding box center [1464, 237] width 144 height 29
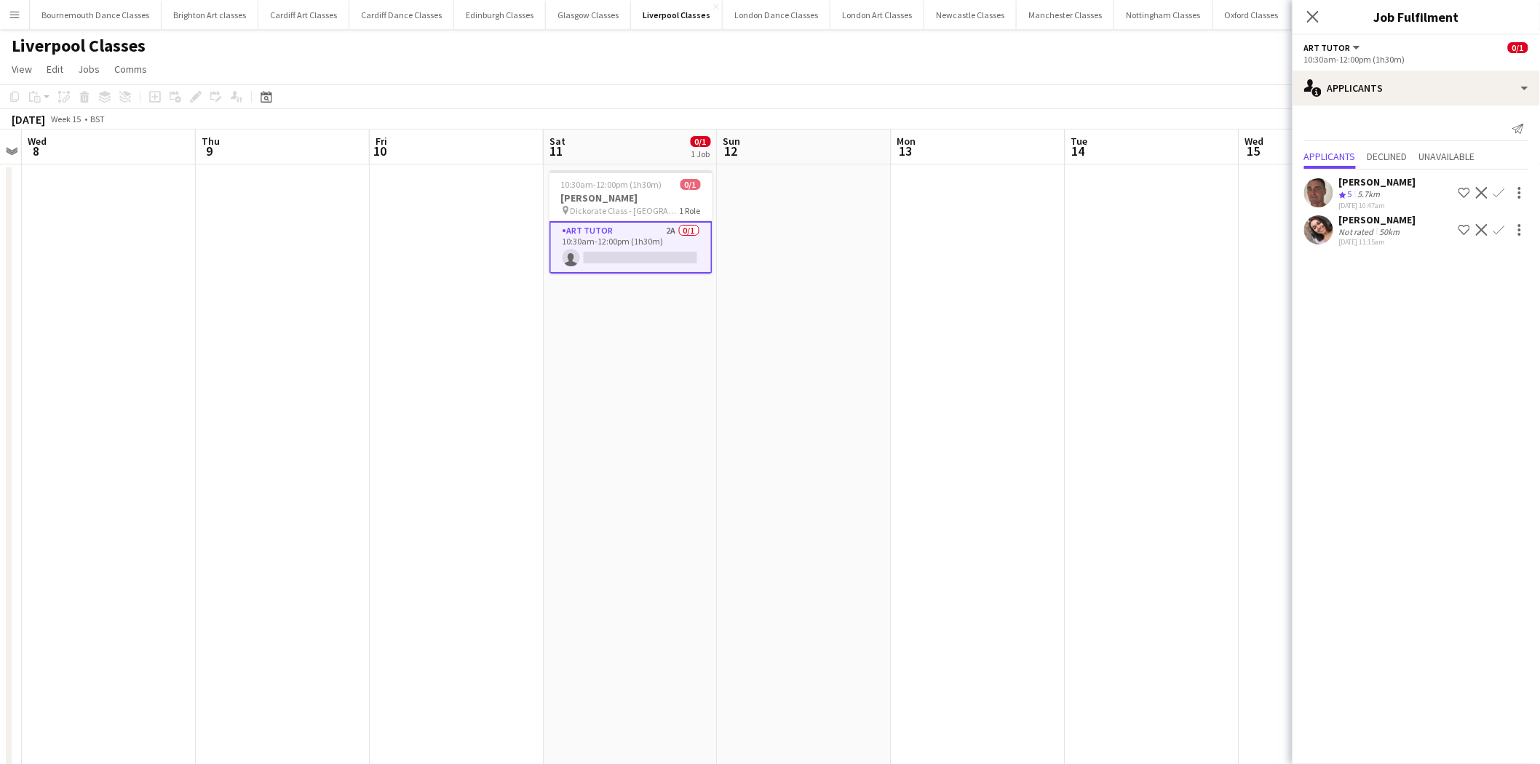
click at [1501, 228] on app-icon "Confirm" at bounding box center [1500, 230] width 12 height 12
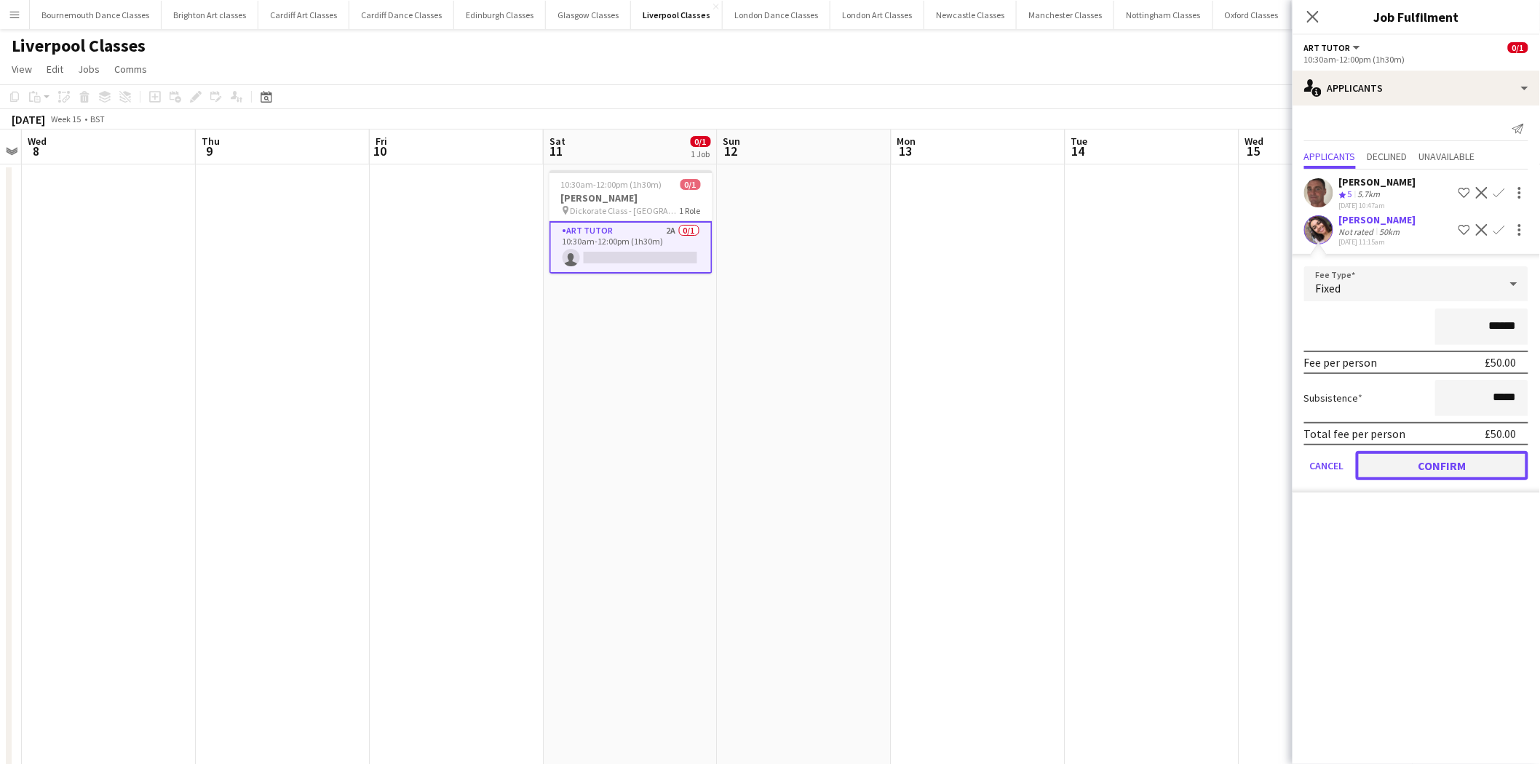
click at [1458, 464] on button "Confirm" at bounding box center [1442, 465] width 172 height 29
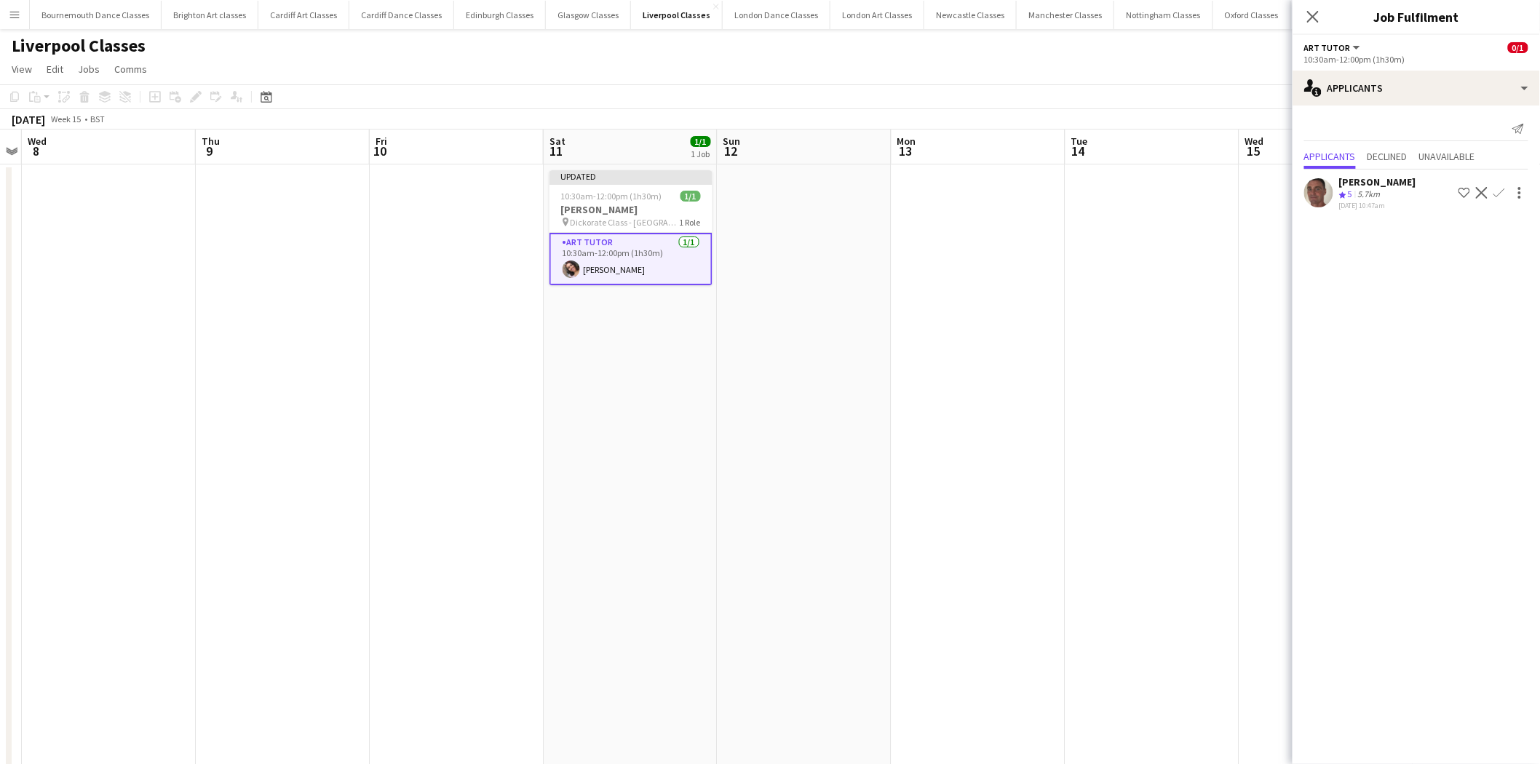
click at [1144, 372] on app-date-cell at bounding box center [1153, 496] width 174 height 665
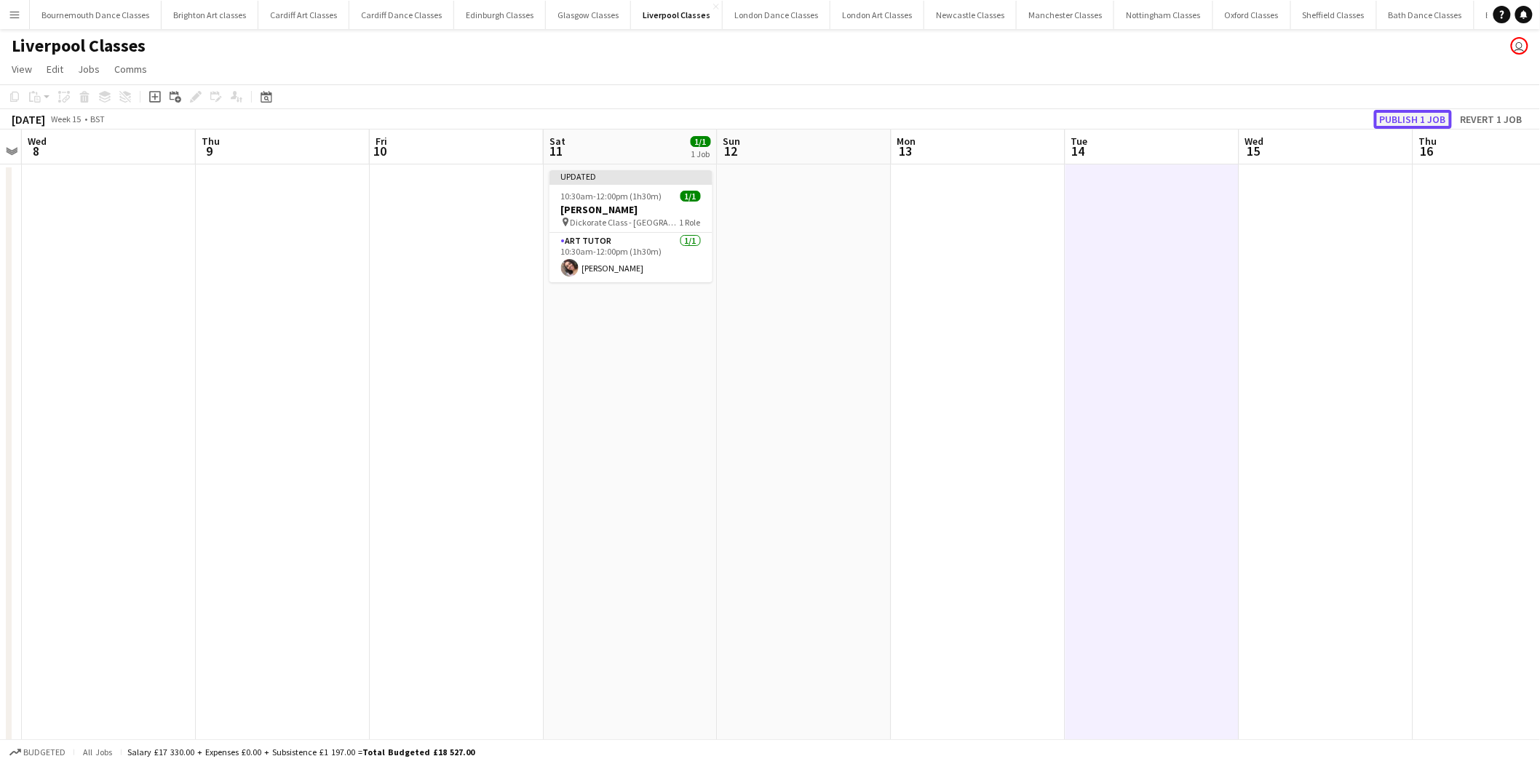
click at [1400, 118] on button "Publish 1 job" at bounding box center [1413, 119] width 78 height 19
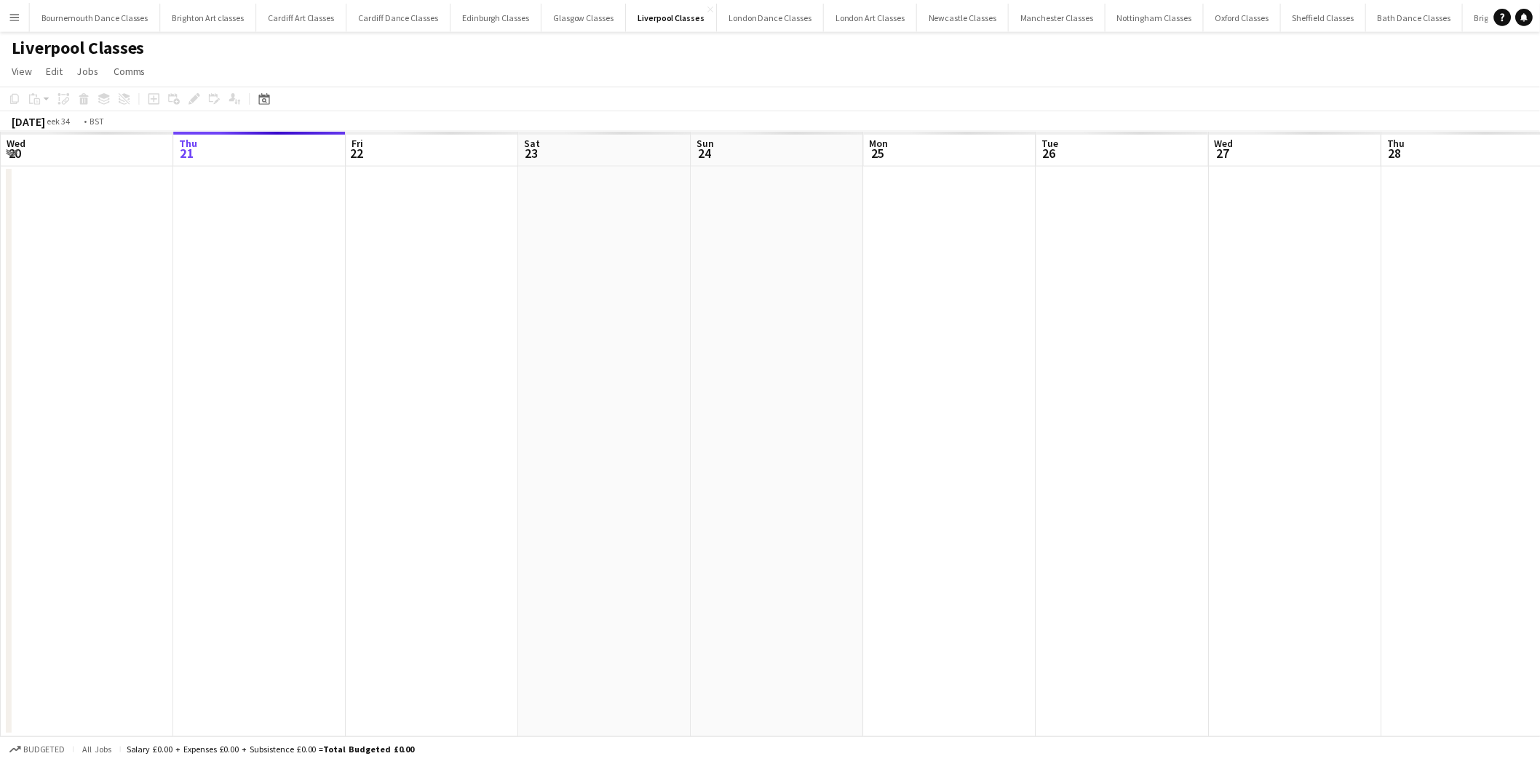
scroll to position [0, 500]
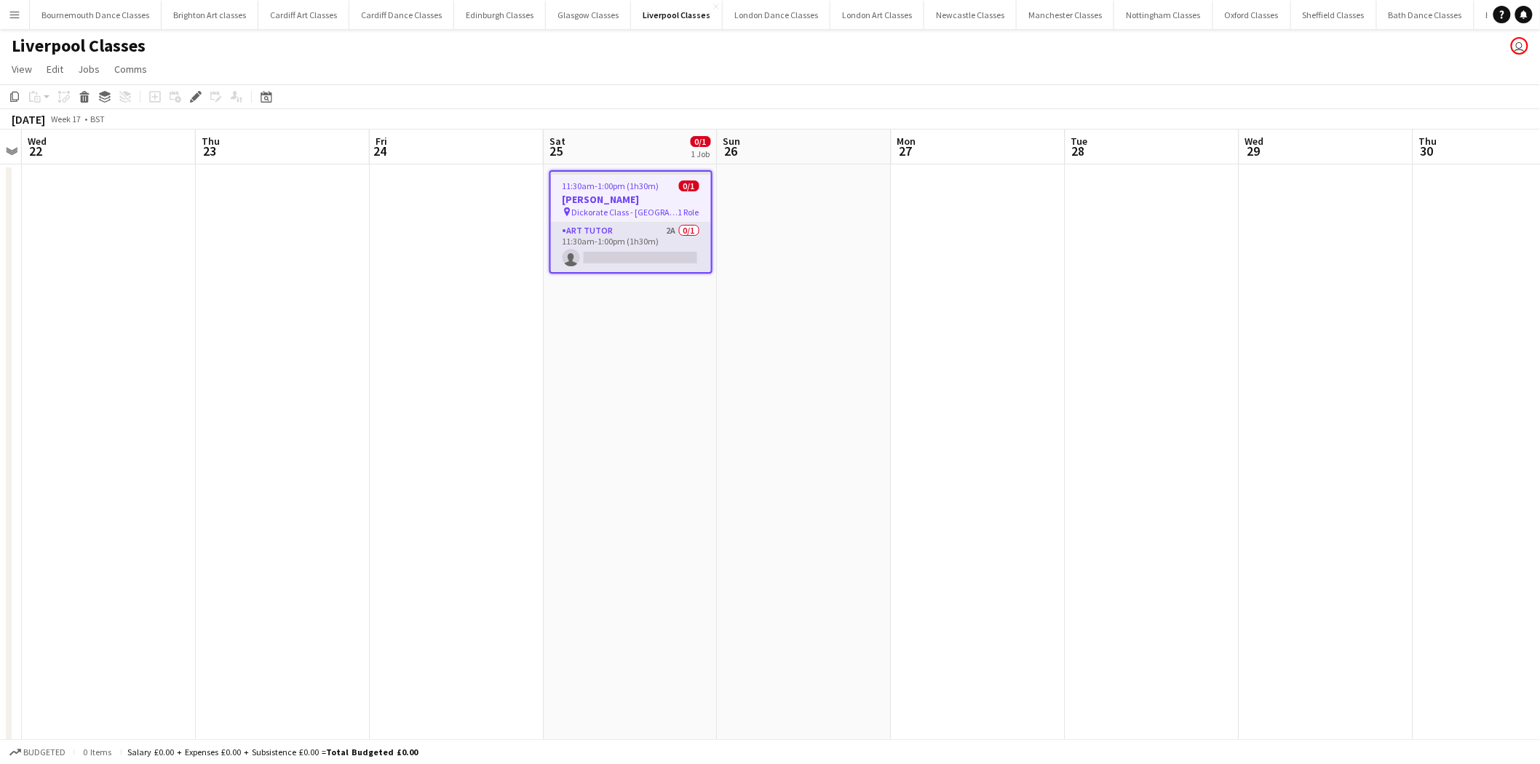
click at [619, 244] on app-card-role "Art Tutor 2A 0/1 11:30am-1:00pm (1h30m) single-neutral-actions" at bounding box center [631, 247] width 160 height 49
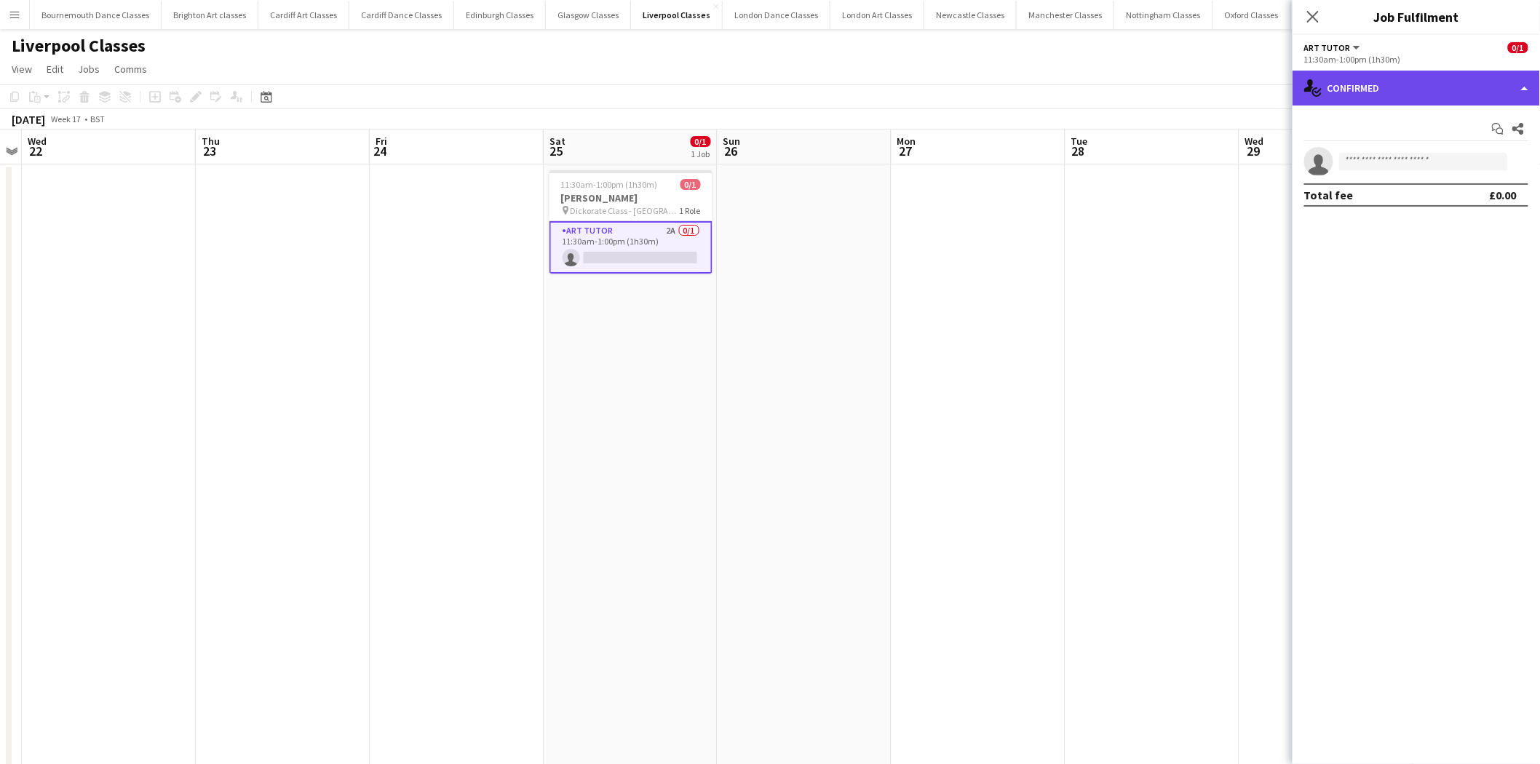
click at [1459, 84] on div "single-neutral-actions-check-2 Confirmed" at bounding box center [1416, 88] width 247 height 35
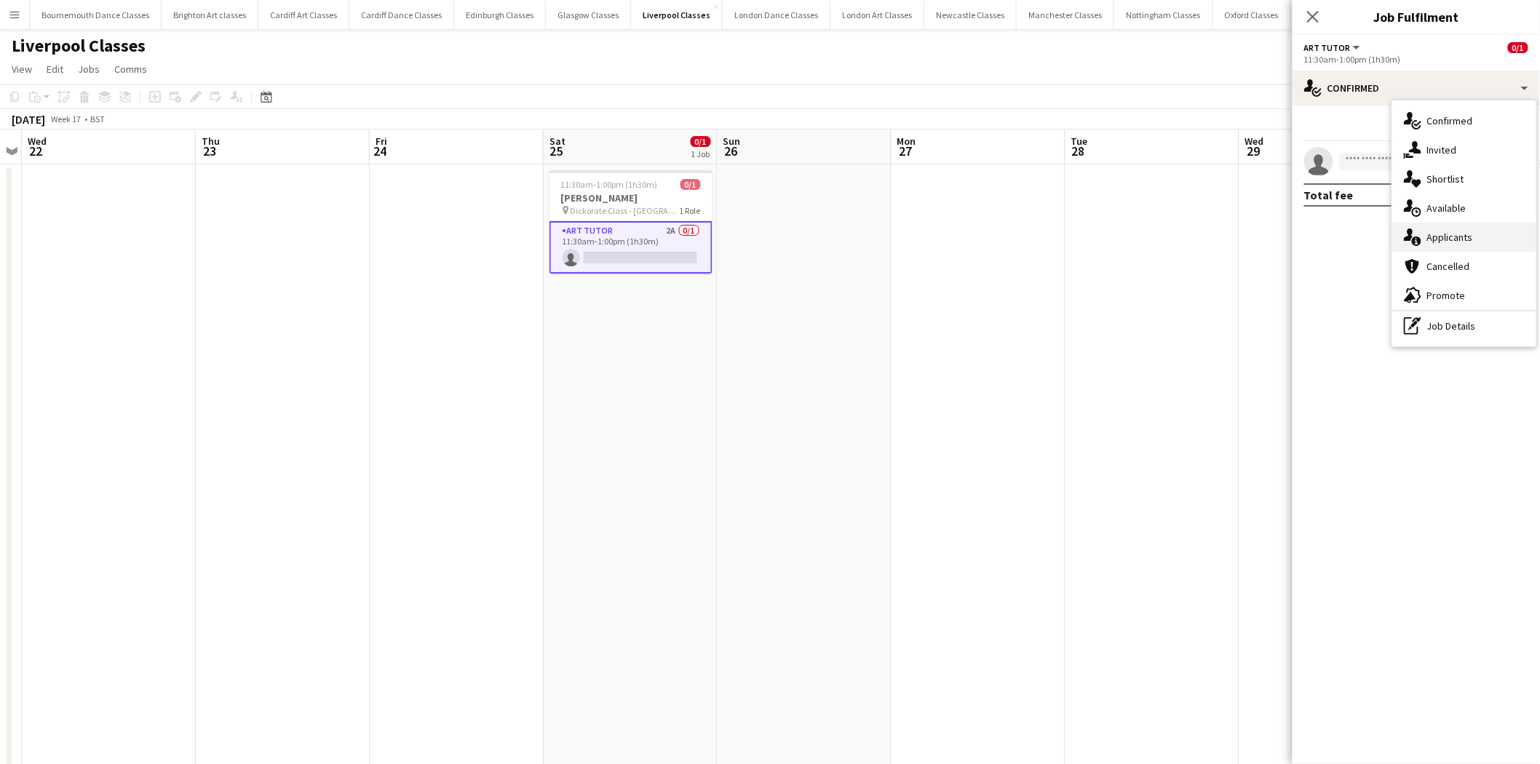
click at [1489, 238] on div "single-neutral-actions-information Applicants" at bounding box center [1464, 237] width 144 height 29
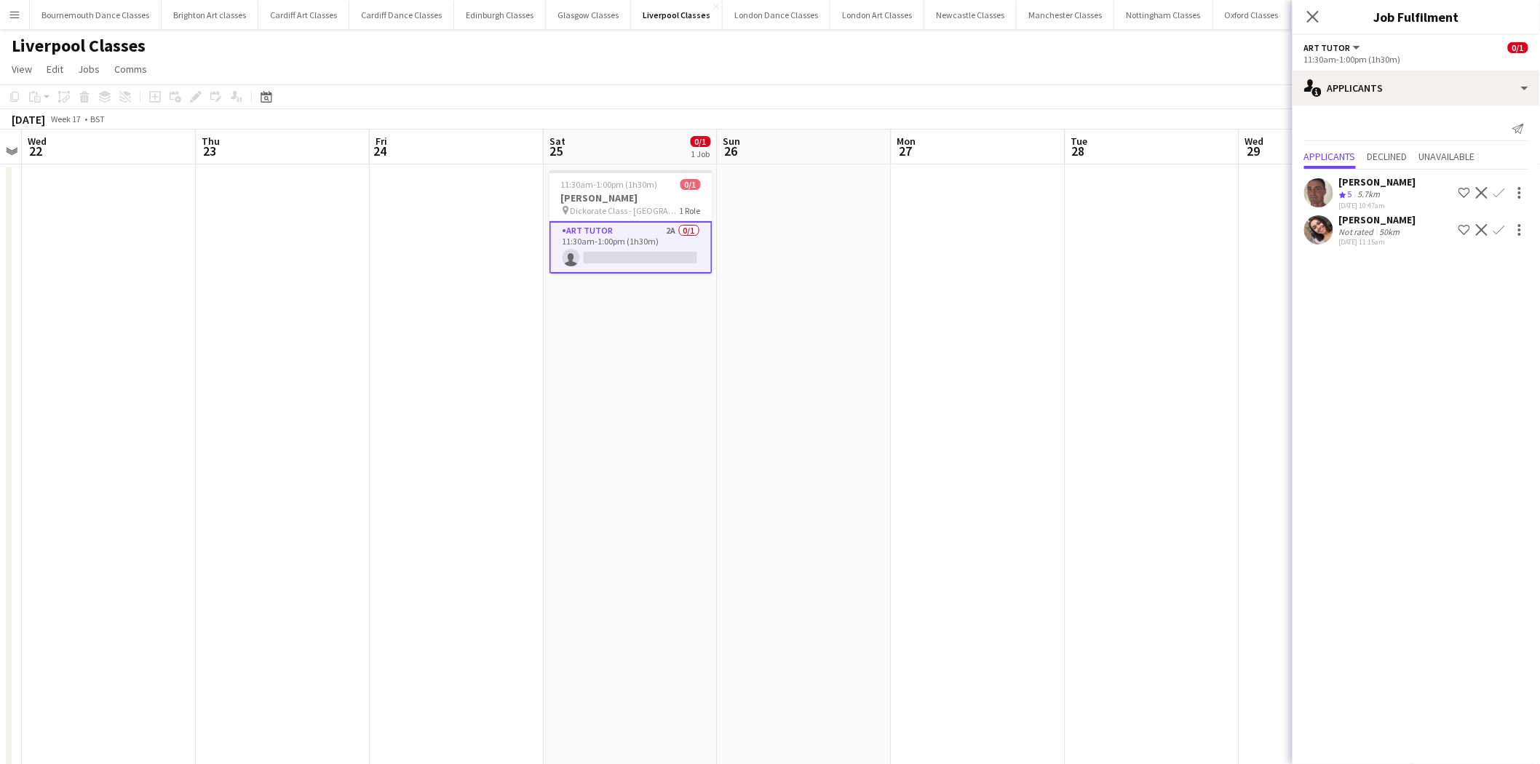
click at [1496, 189] on app-icon "Confirm" at bounding box center [1500, 193] width 12 height 12
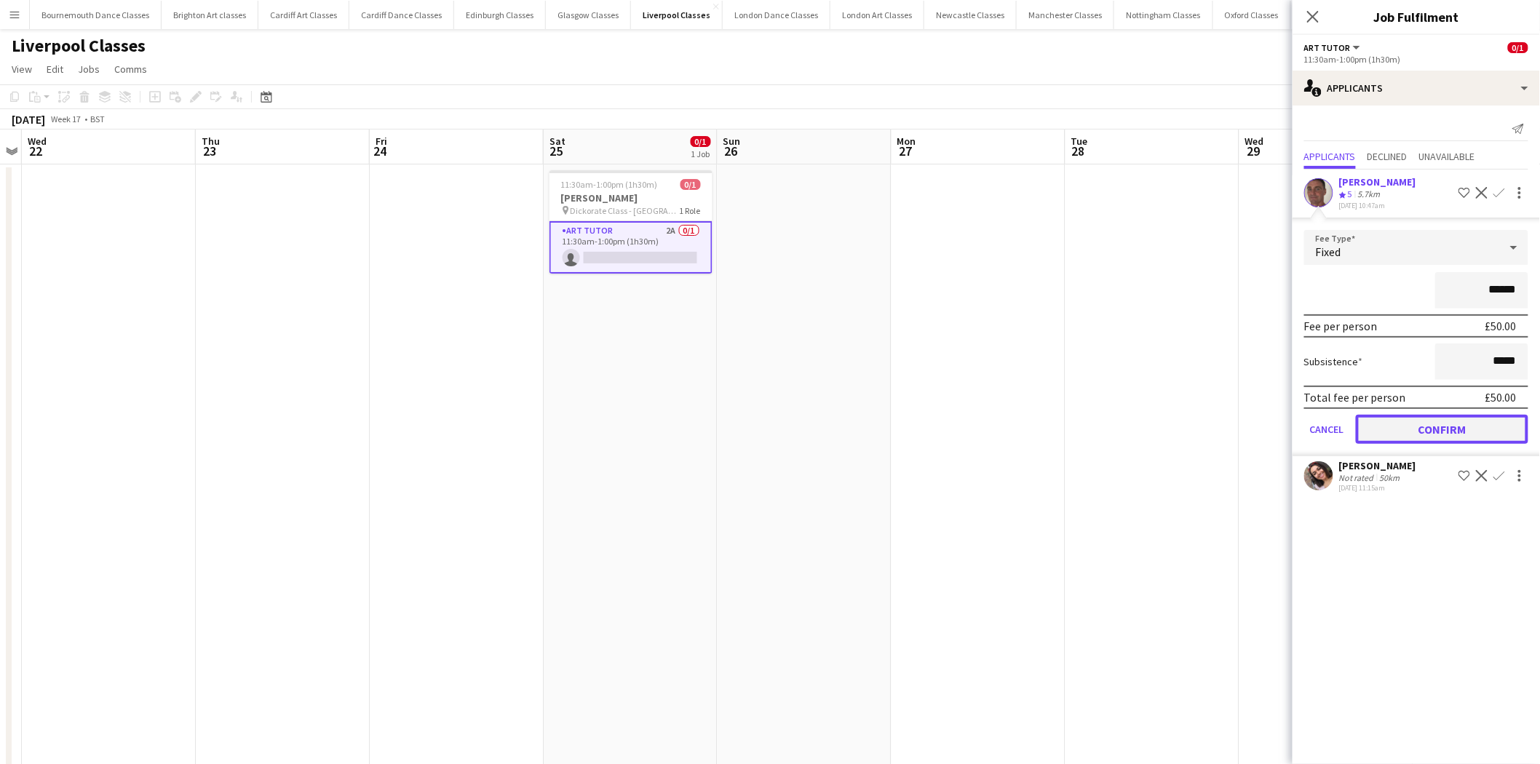
click at [1425, 424] on button "Confirm" at bounding box center [1442, 429] width 172 height 29
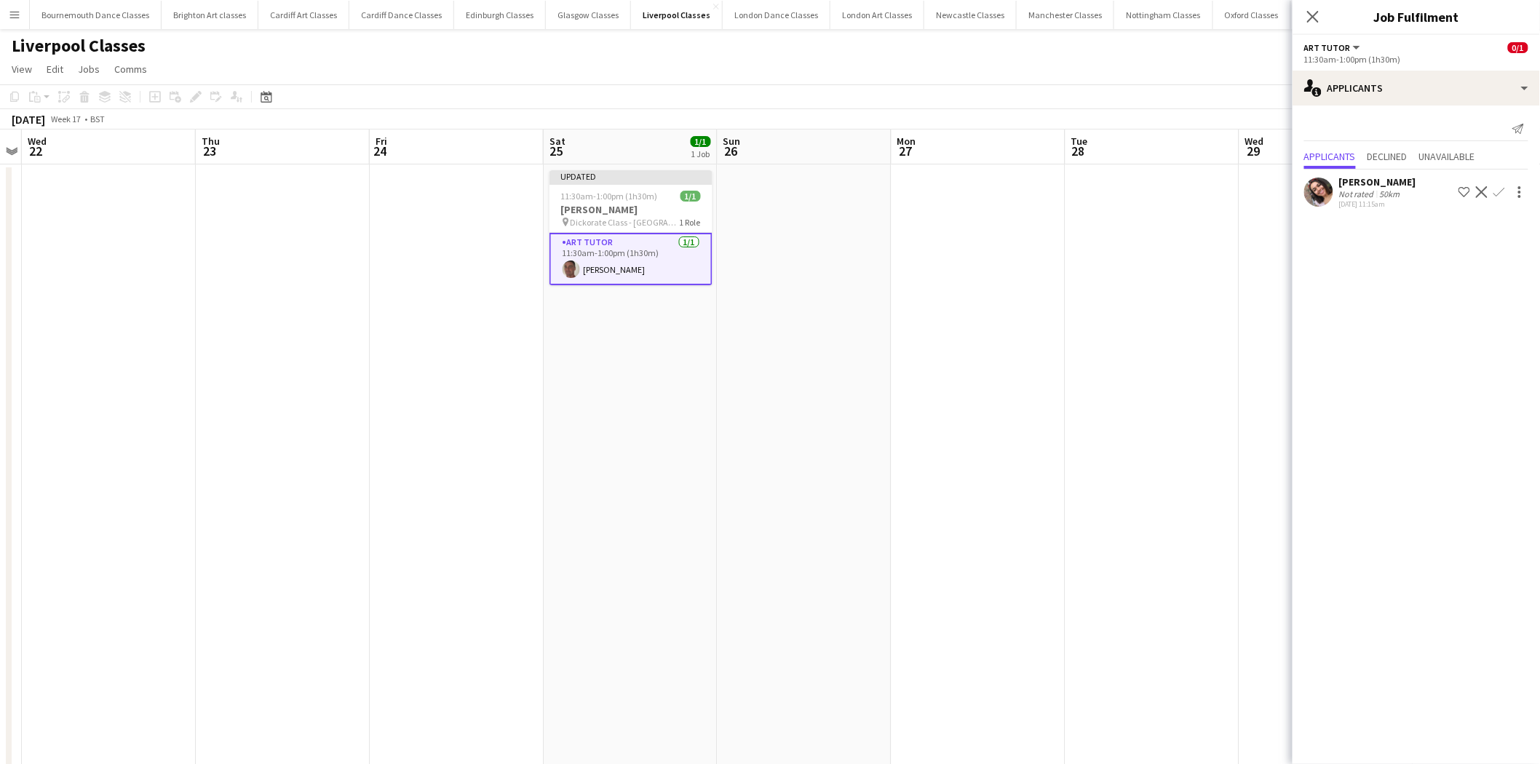
click at [1213, 368] on app-date-cell at bounding box center [1153, 496] width 174 height 665
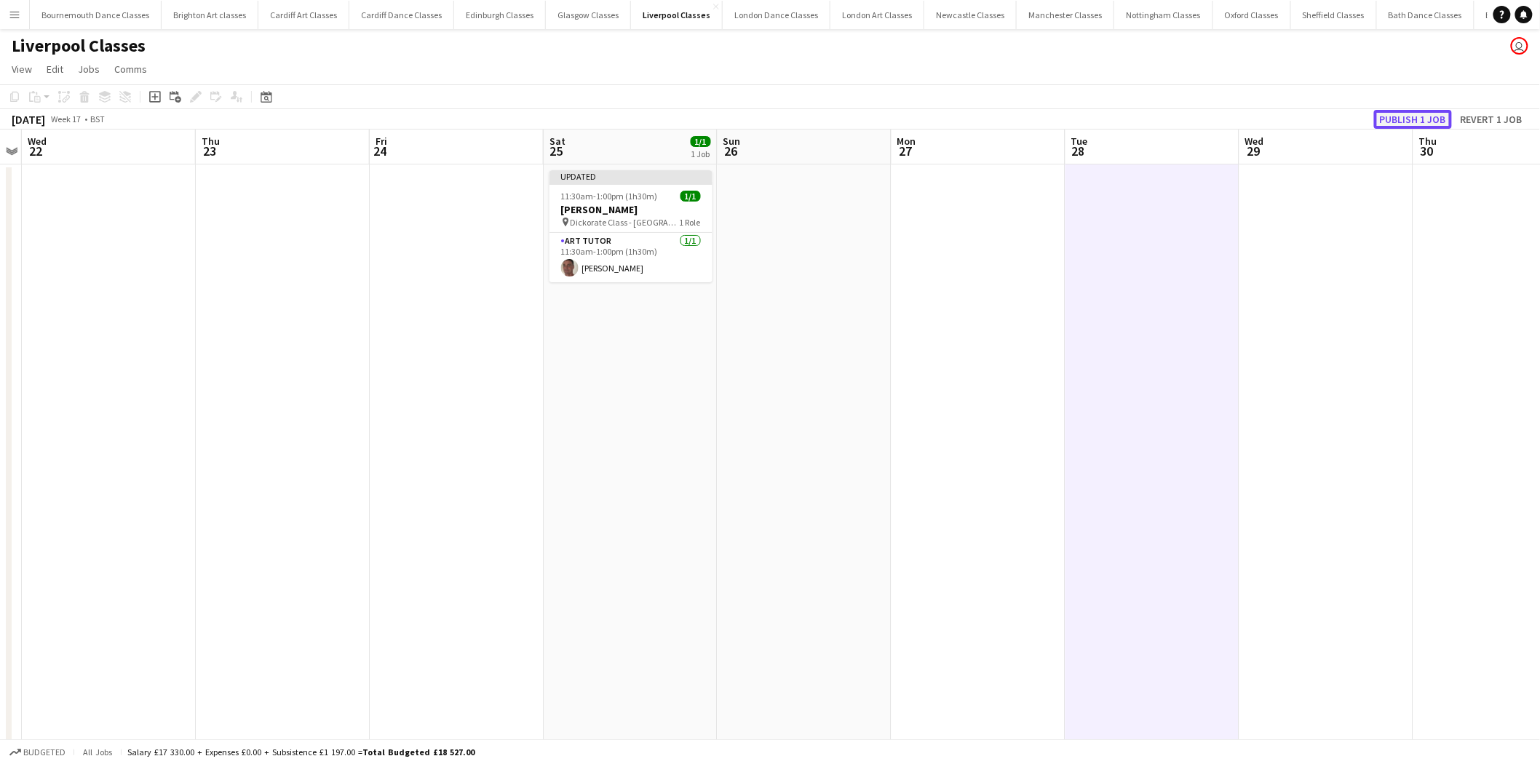
click at [1437, 121] on button "Publish 1 job" at bounding box center [1413, 119] width 78 height 19
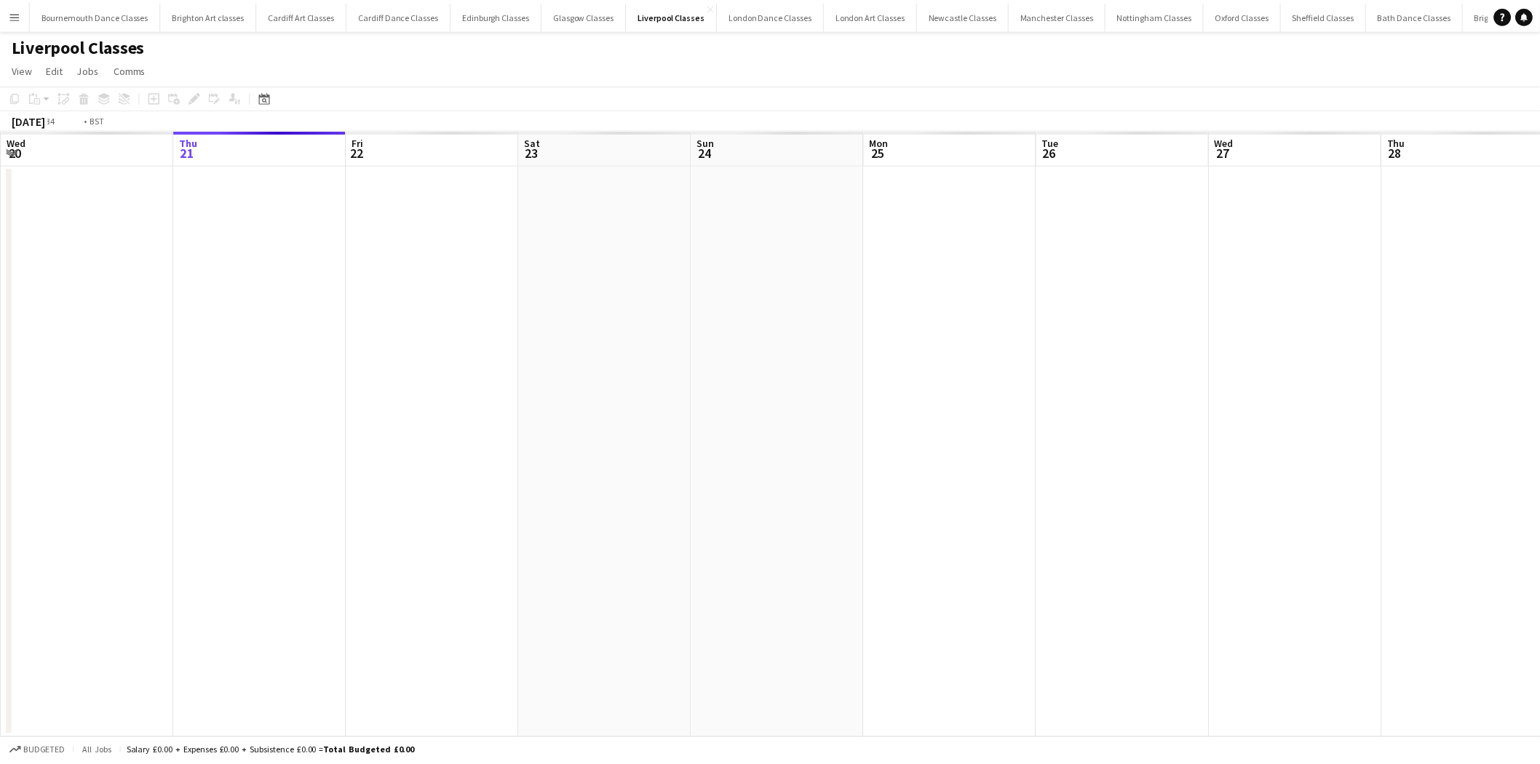
scroll to position [0, 500]
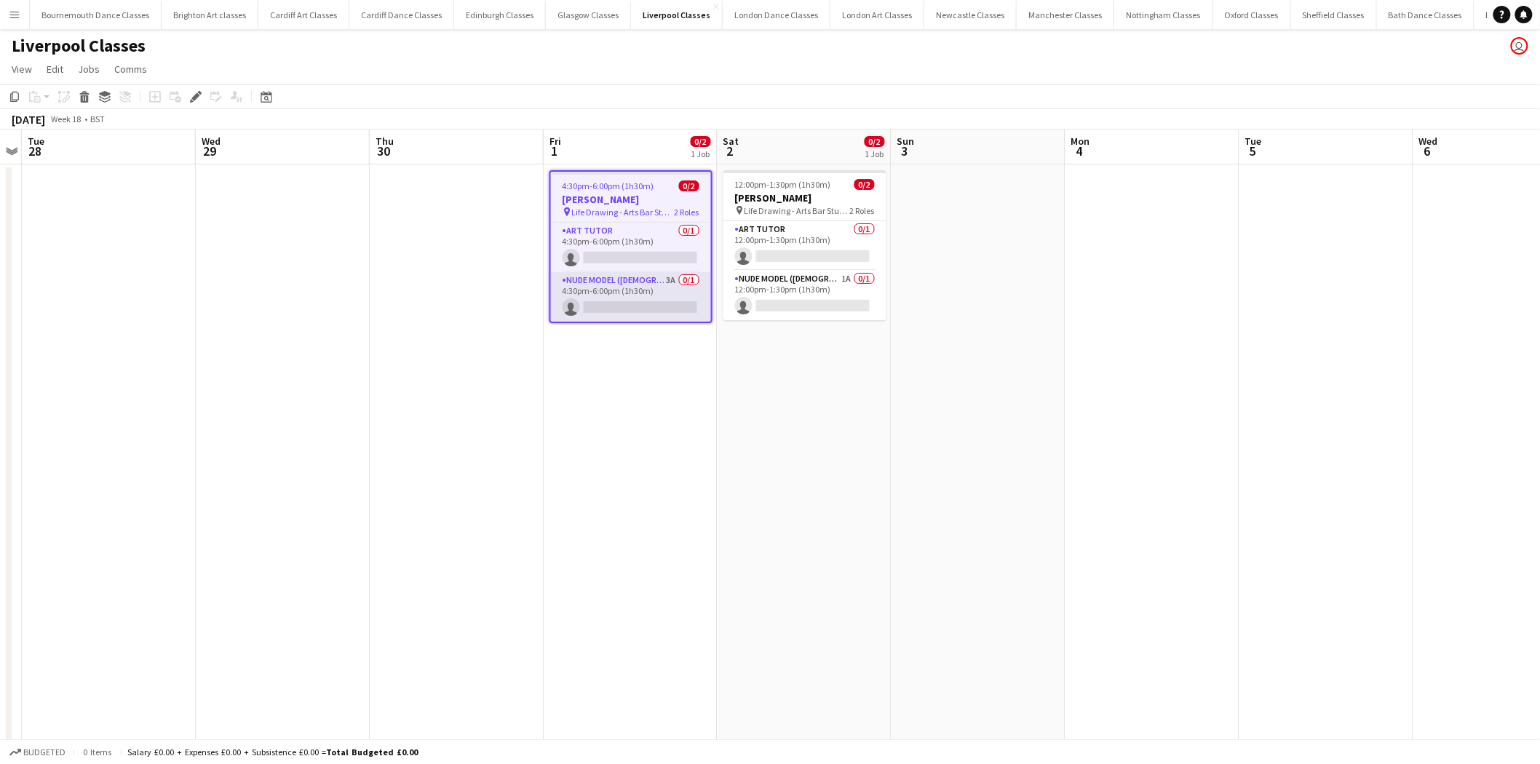
click at [631, 292] on app-card-role "Nude Model (Male) 3A 0/1 4:30pm-6:00pm (1h30m) single-neutral-actions" at bounding box center [631, 296] width 160 height 49
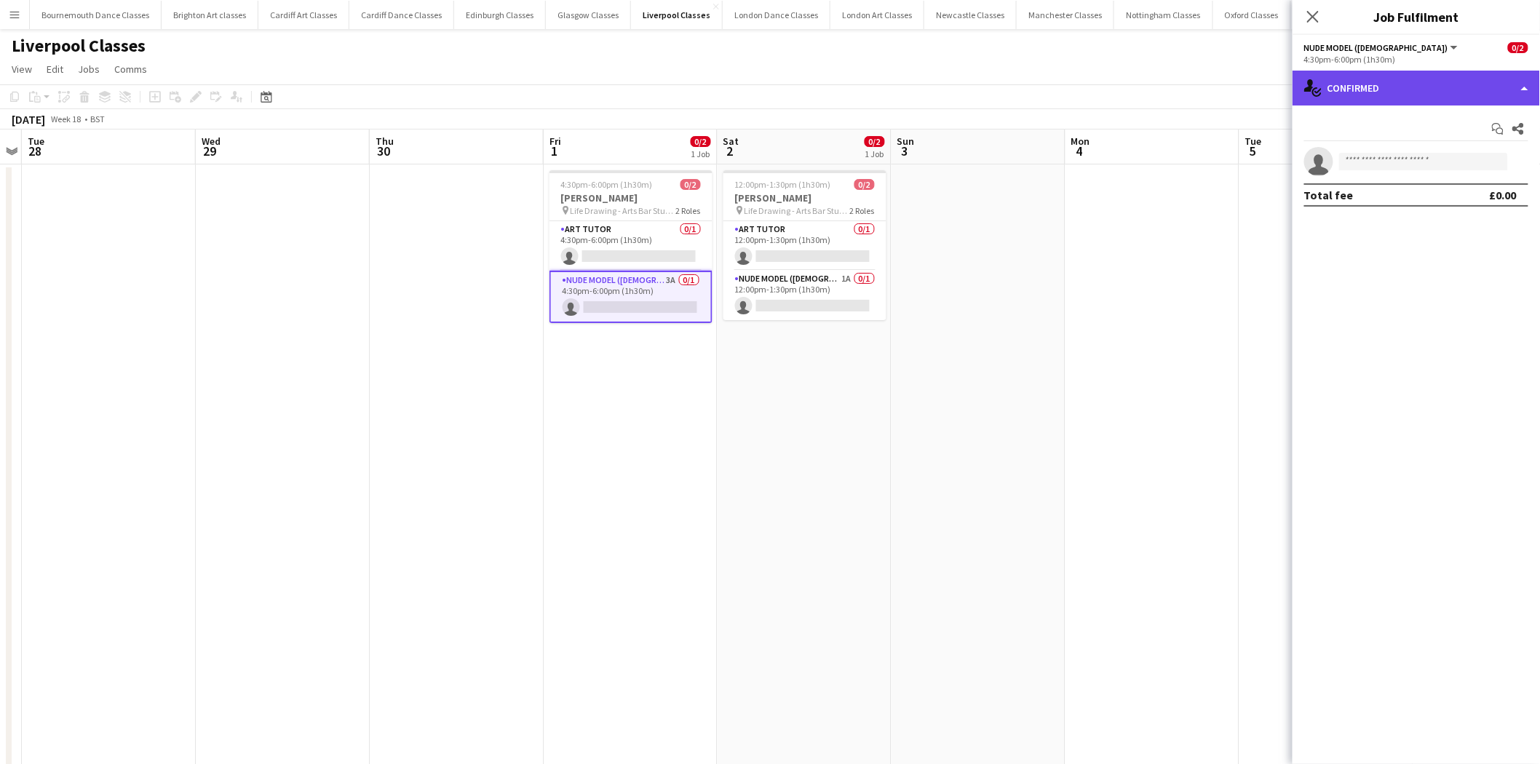
click at [1411, 98] on div "single-neutral-actions-check-2 Confirmed" at bounding box center [1416, 88] width 247 height 35
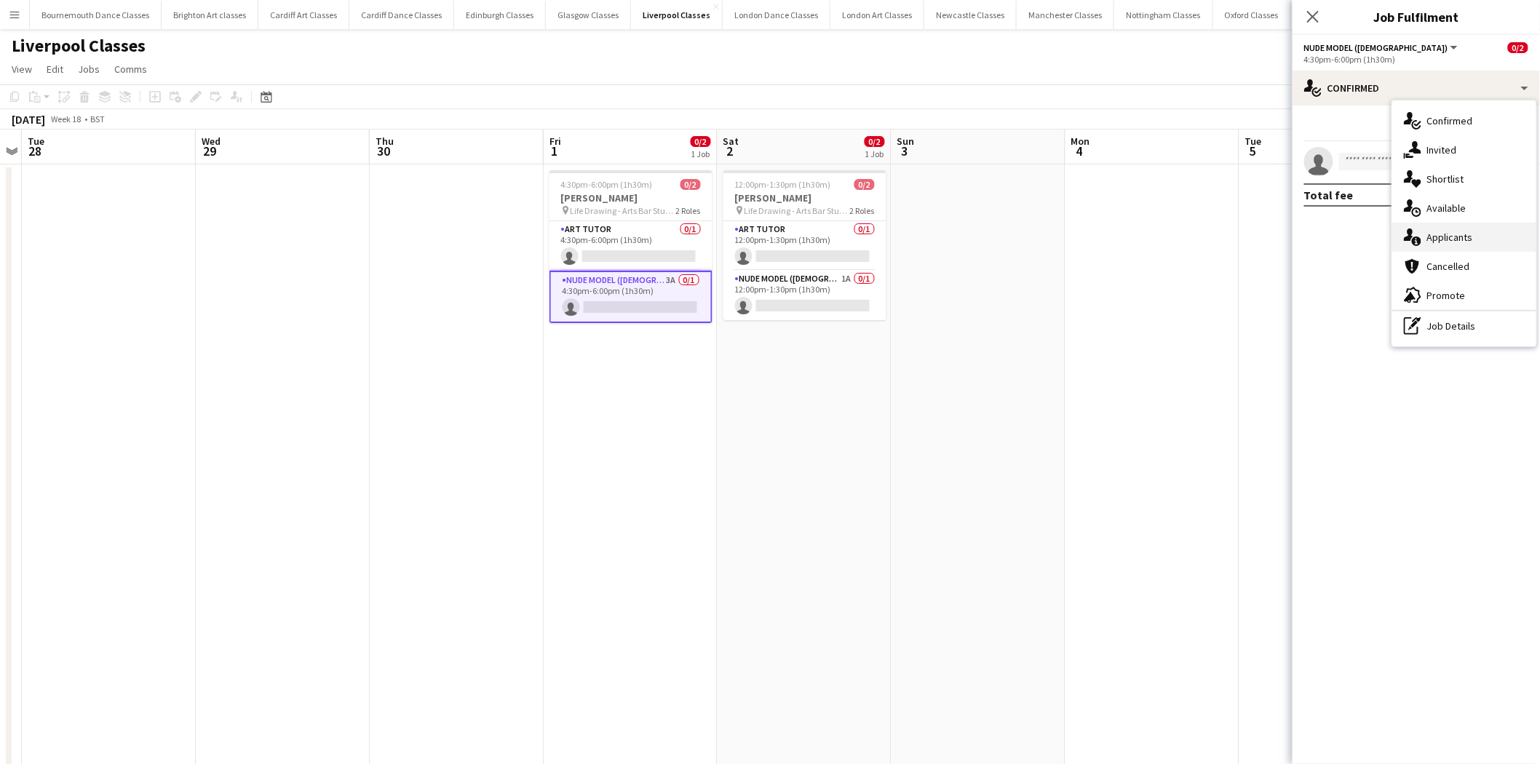
click at [1485, 234] on div "single-neutral-actions-information Applicants" at bounding box center [1464, 237] width 144 height 29
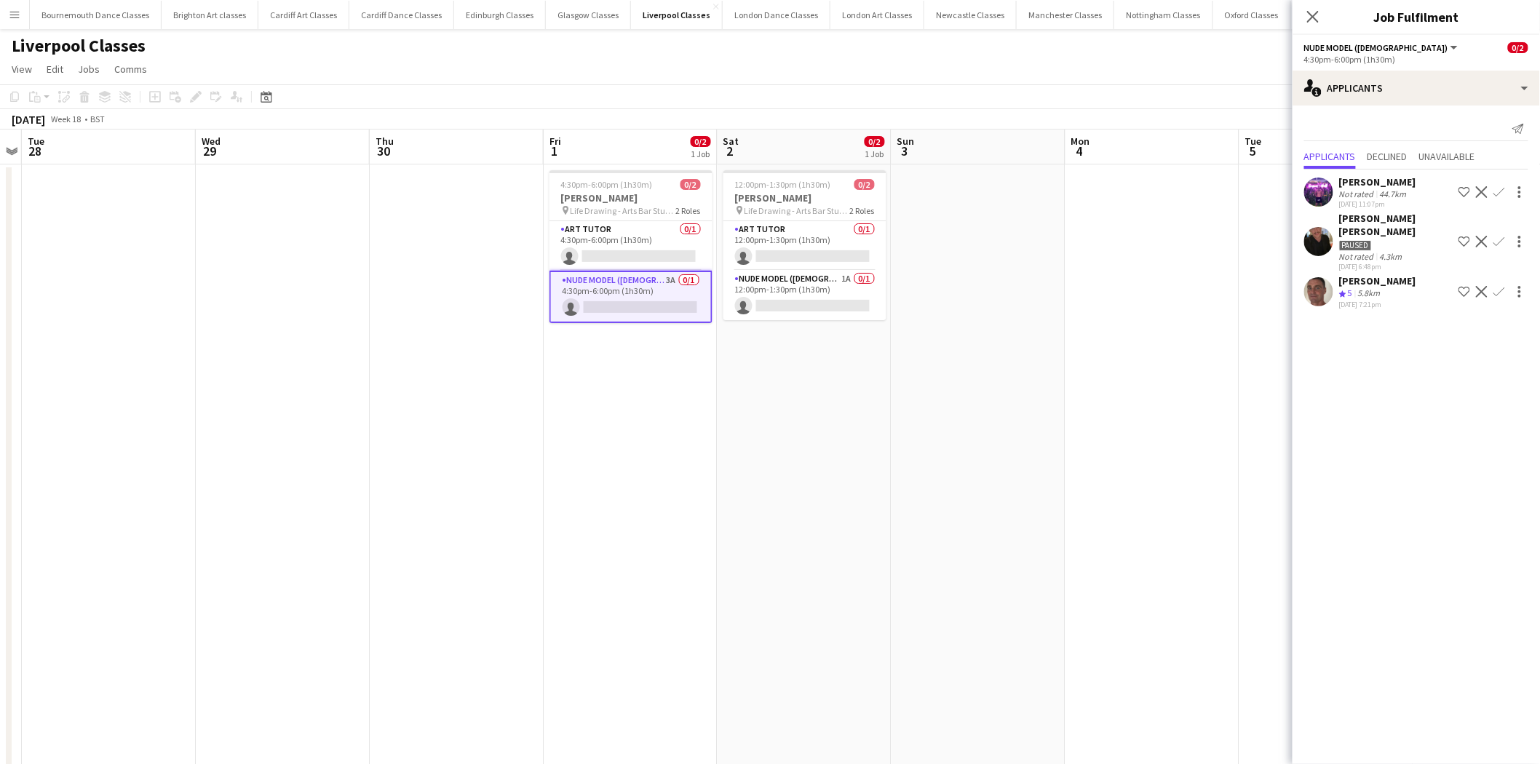
click at [1494, 286] on app-icon "Confirm" at bounding box center [1500, 292] width 12 height 12
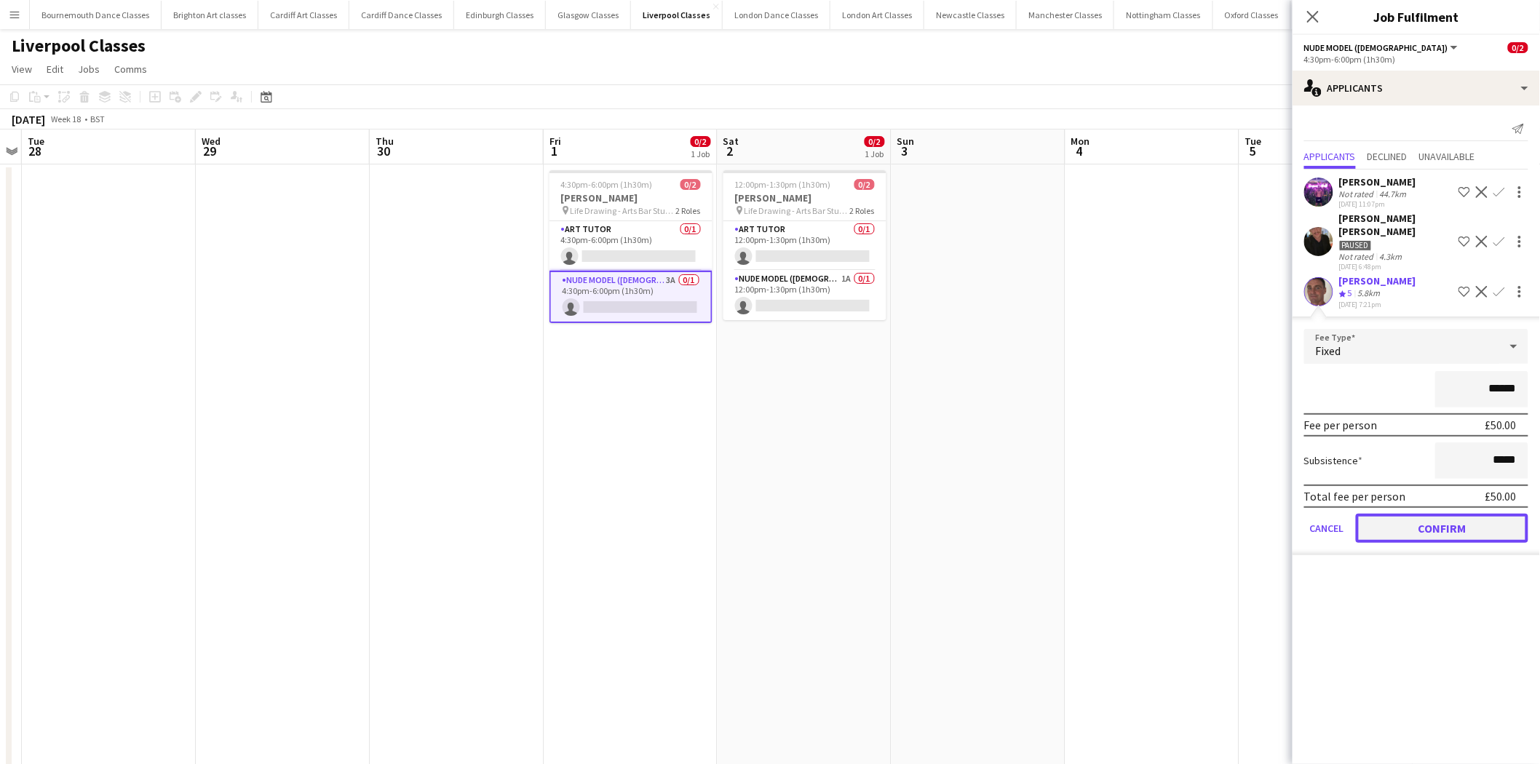
click at [1452, 521] on button "Confirm" at bounding box center [1442, 528] width 172 height 29
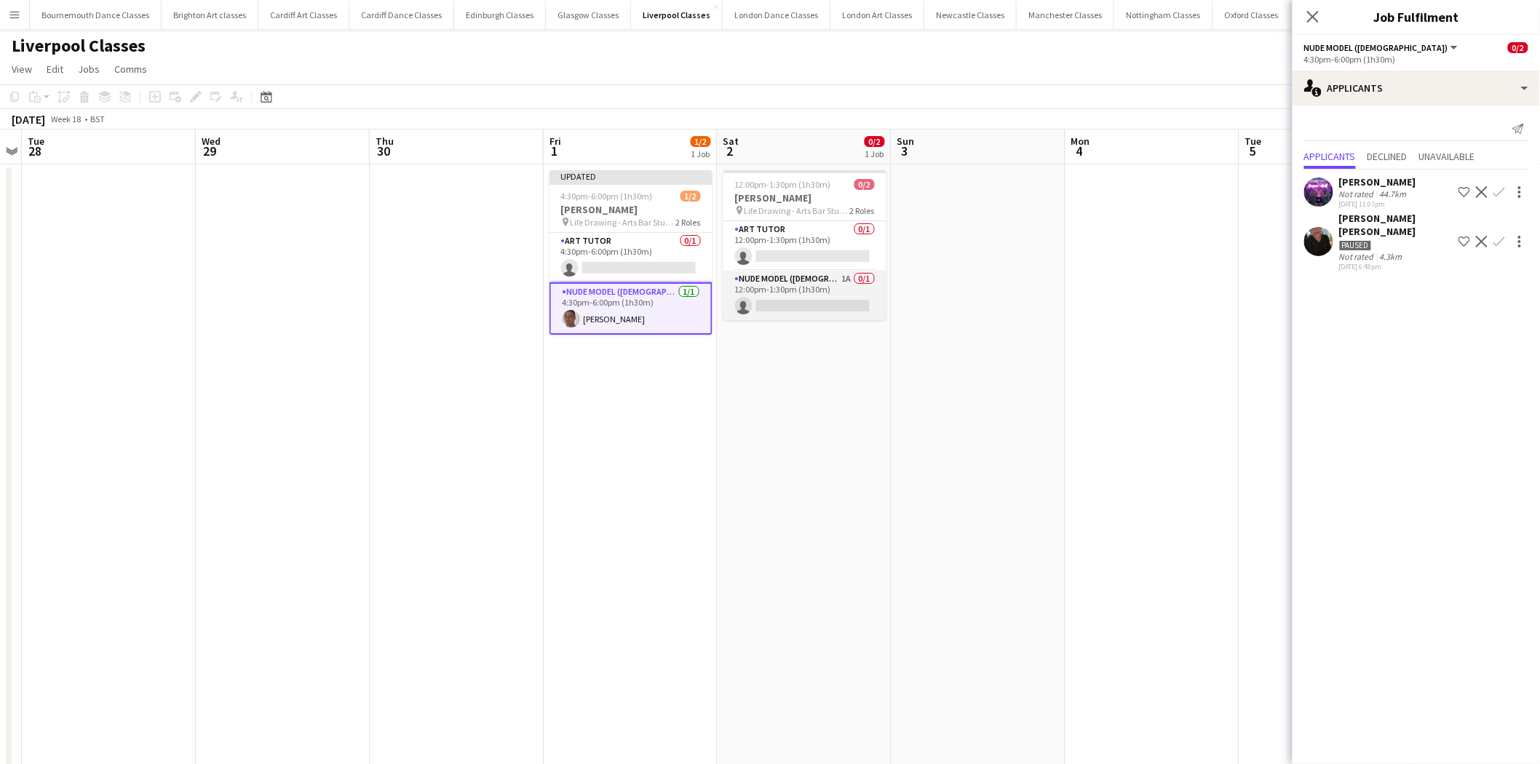
click at [841, 306] on app-card-role "Nude Model (Male) 1A 0/1 12:00pm-1:30pm (1h30m) single-neutral-actions" at bounding box center [804, 295] width 163 height 49
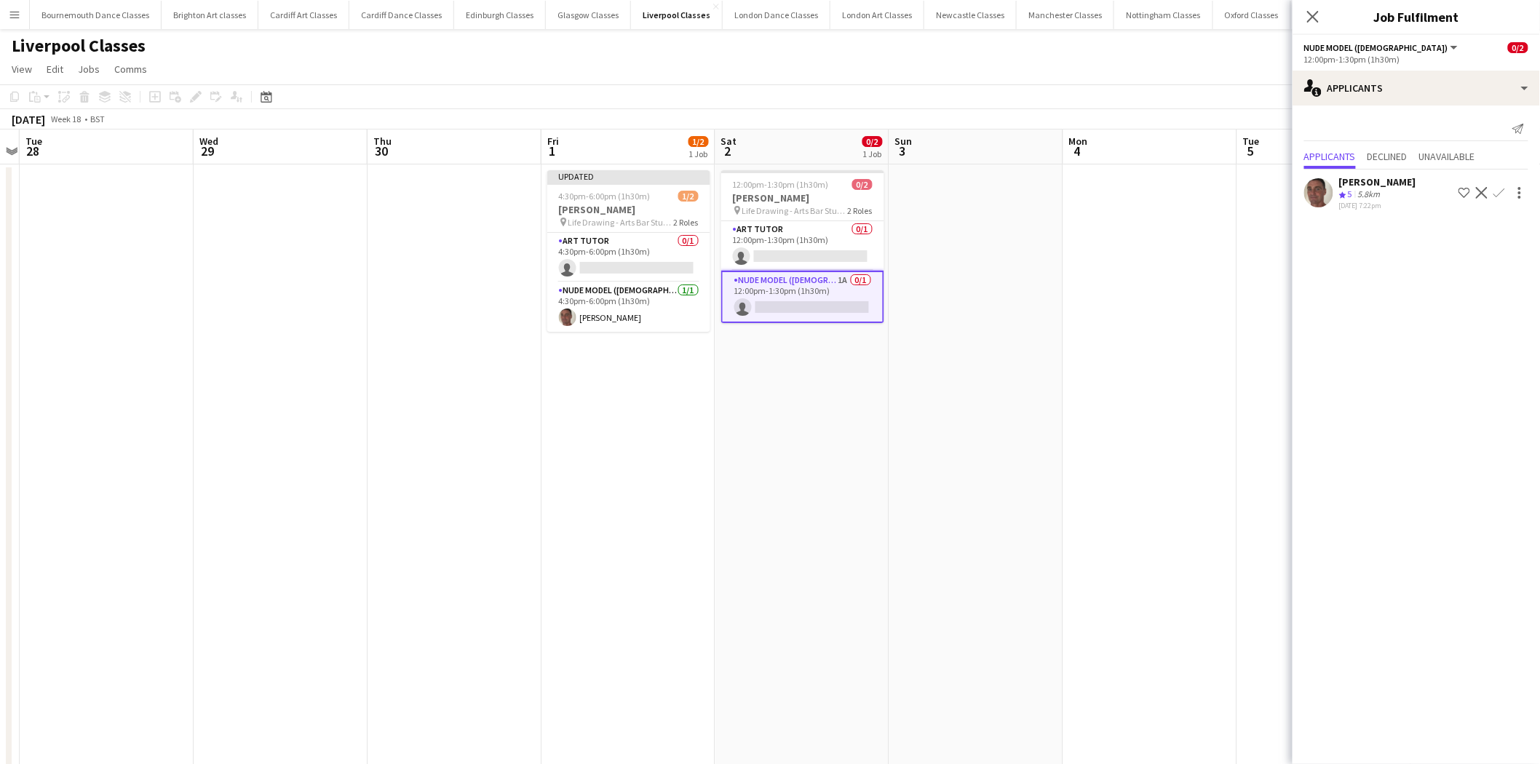
click at [1498, 187] on app-icon "Confirm" at bounding box center [1500, 193] width 12 height 12
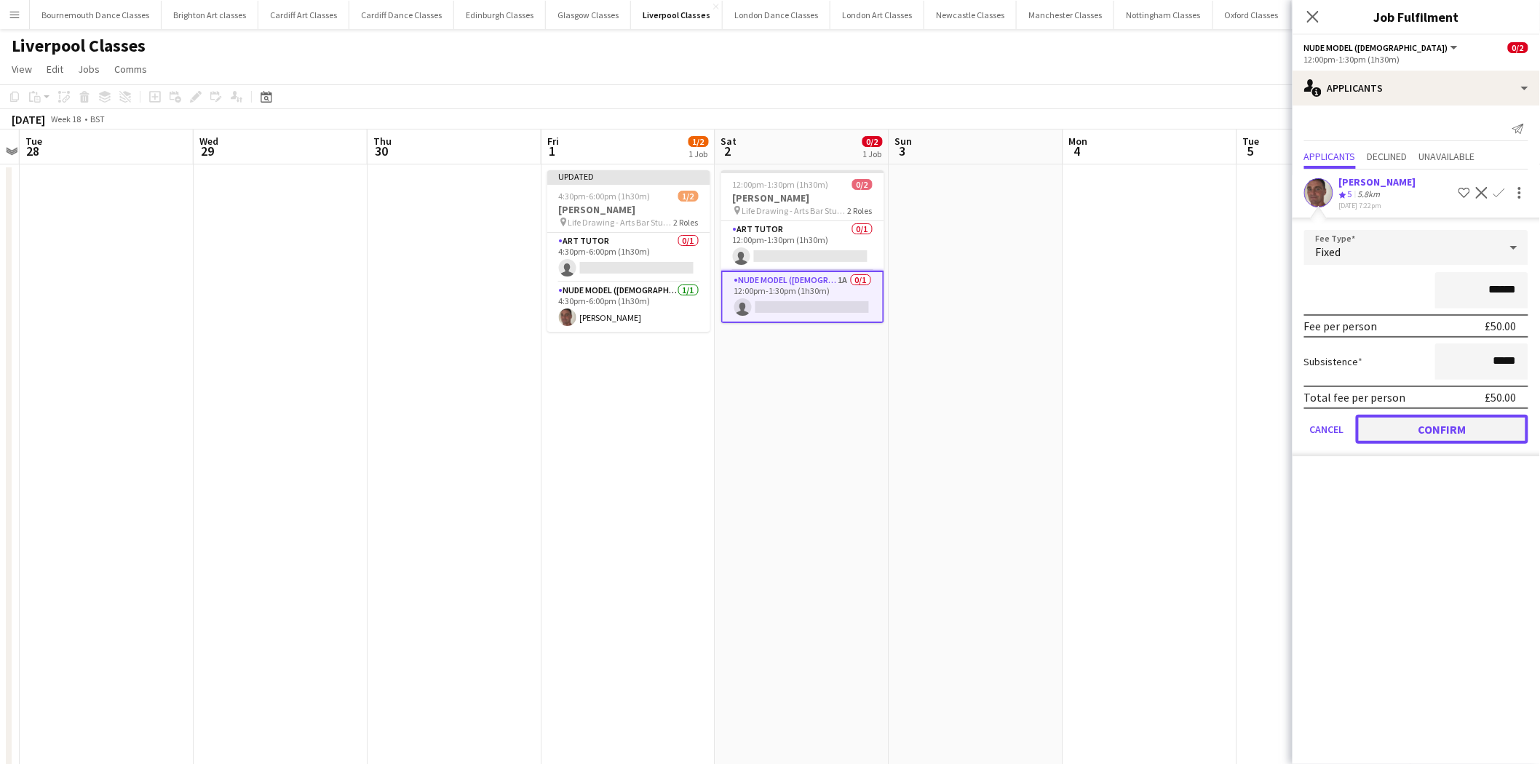
click at [1444, 425] on button "Confirm" at bounding box center [1442, 429] width 172 height 29
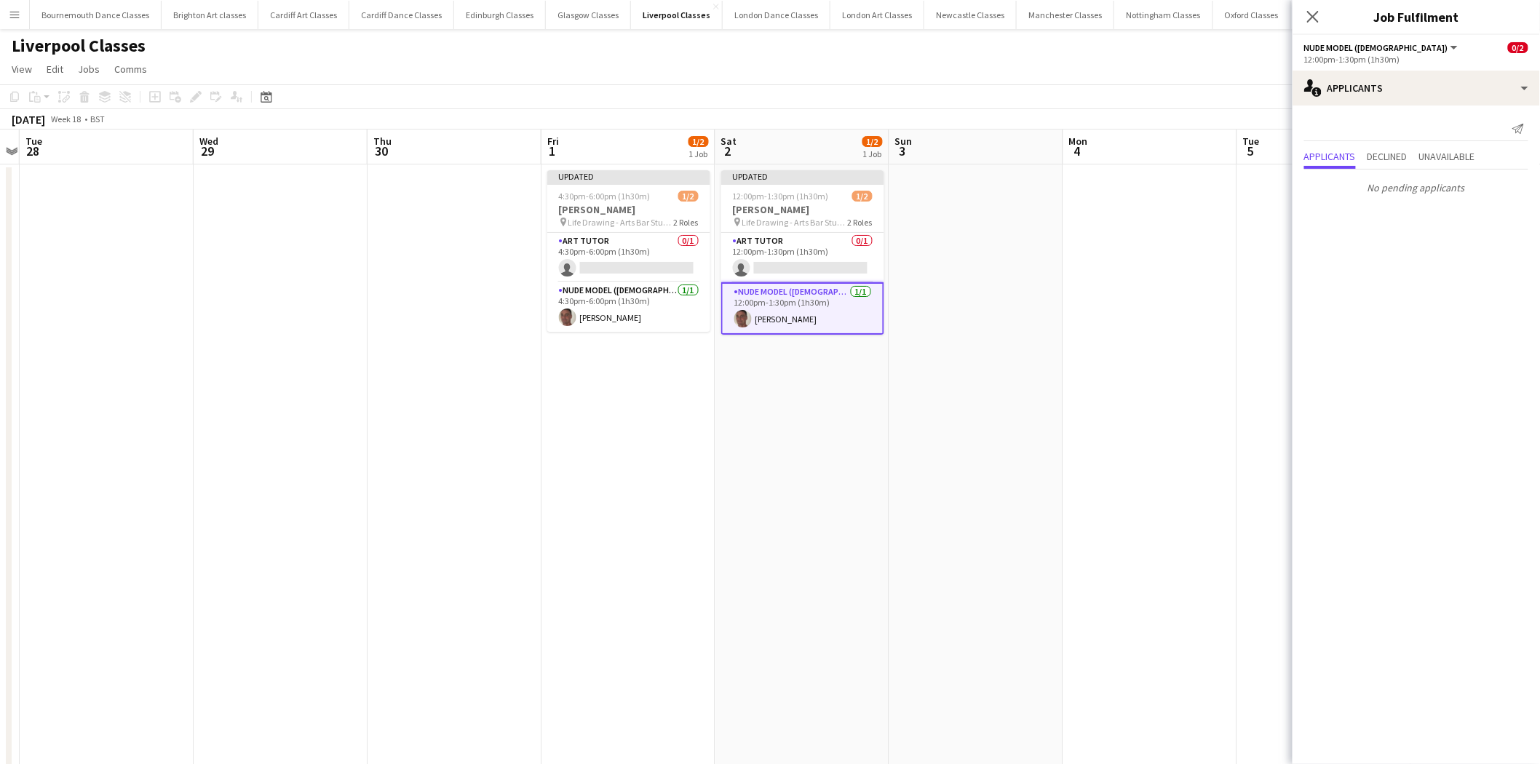
click at [1004, 364] on app-date-cell at bounding box center [976, 496] width 174 height 665
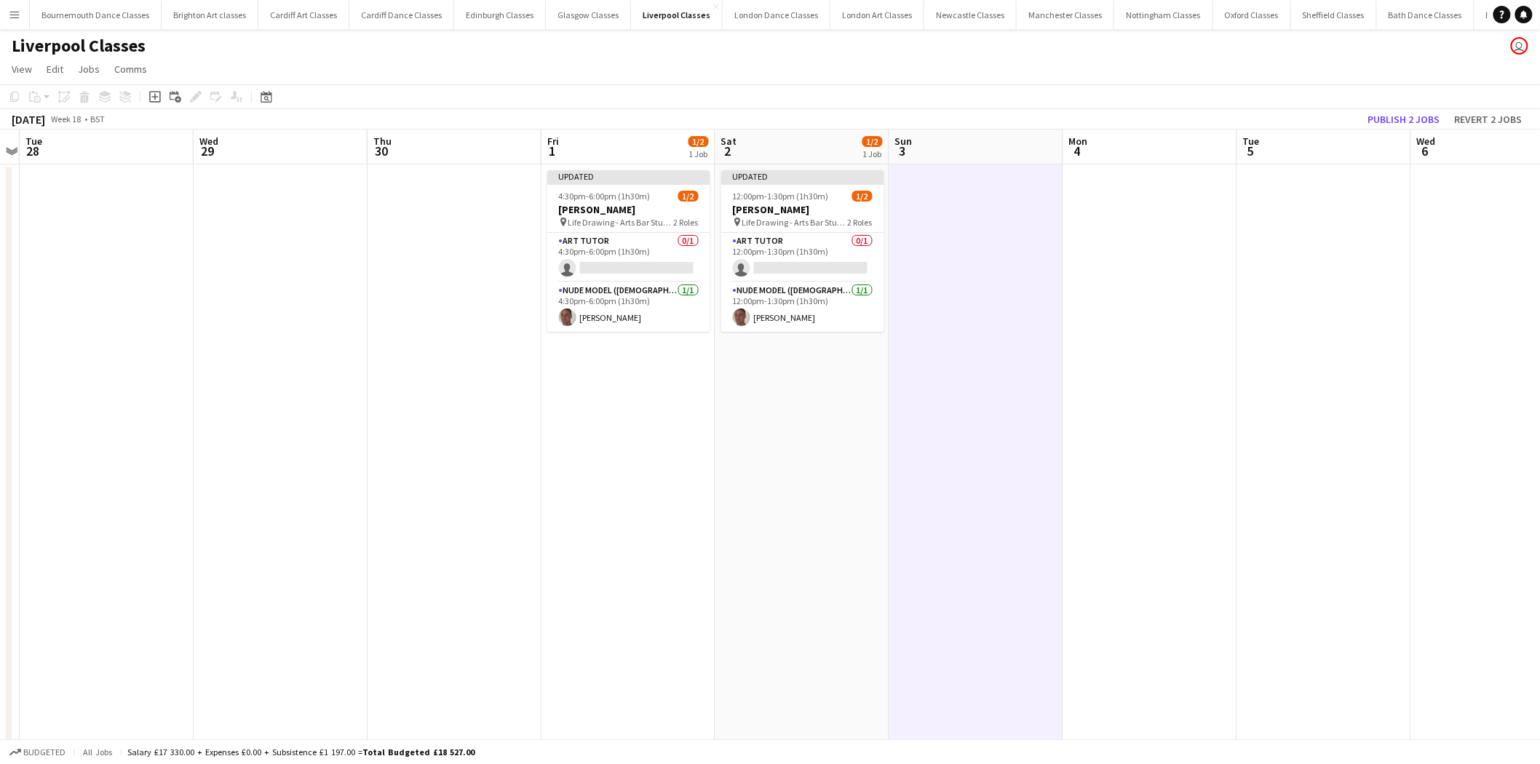
click at [1392, 103] on app-toolbar "Copy Paste Paste Ctrl+V Paste with crew Ctrl+Shift+V Paste linked Job Delete Gr…" at bounding box center [770, 96] width 1540 height 25
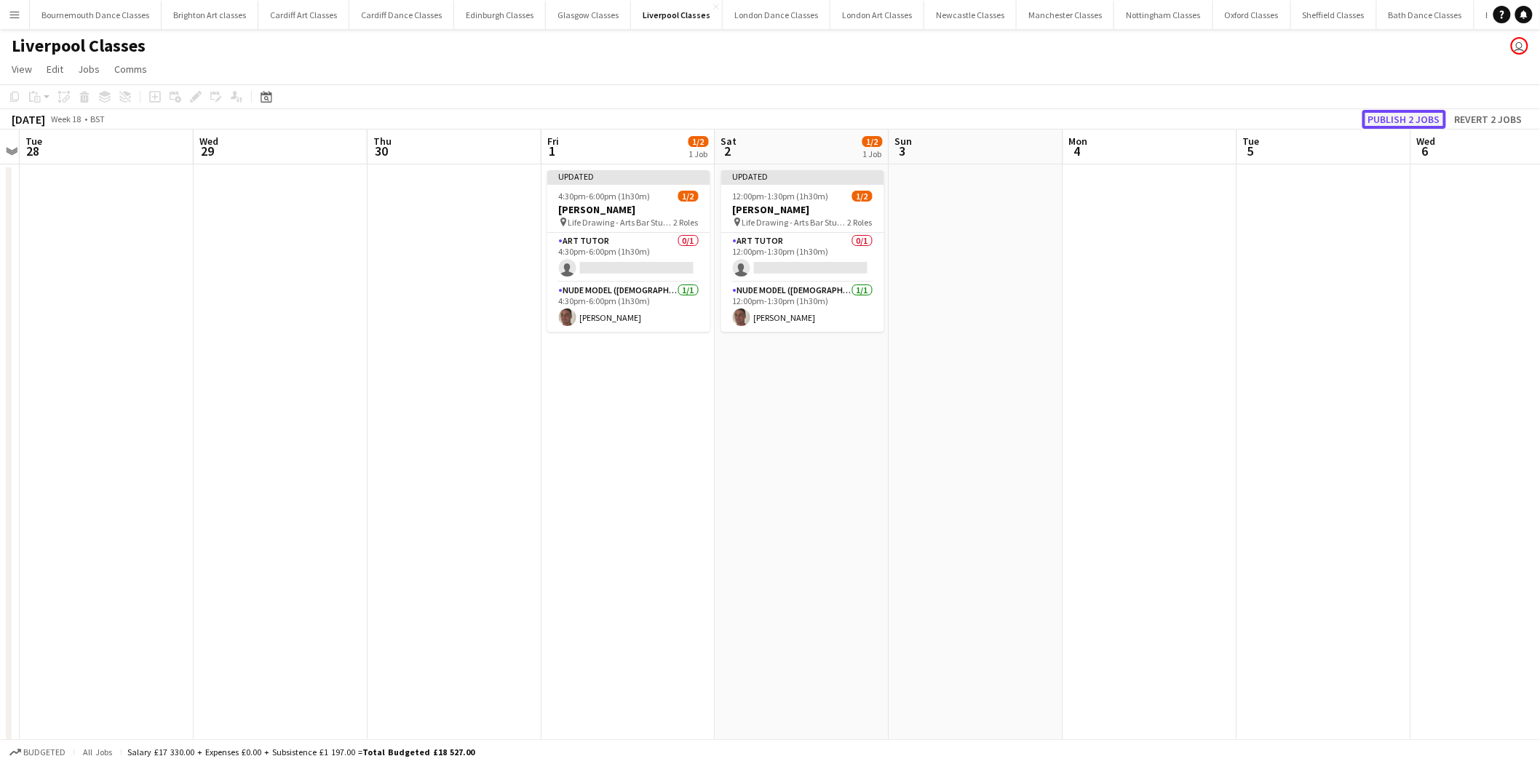
click at [1394, 117] on button "Publish 2 jobs" at bounding box center [1404, 119] width 84 height 19
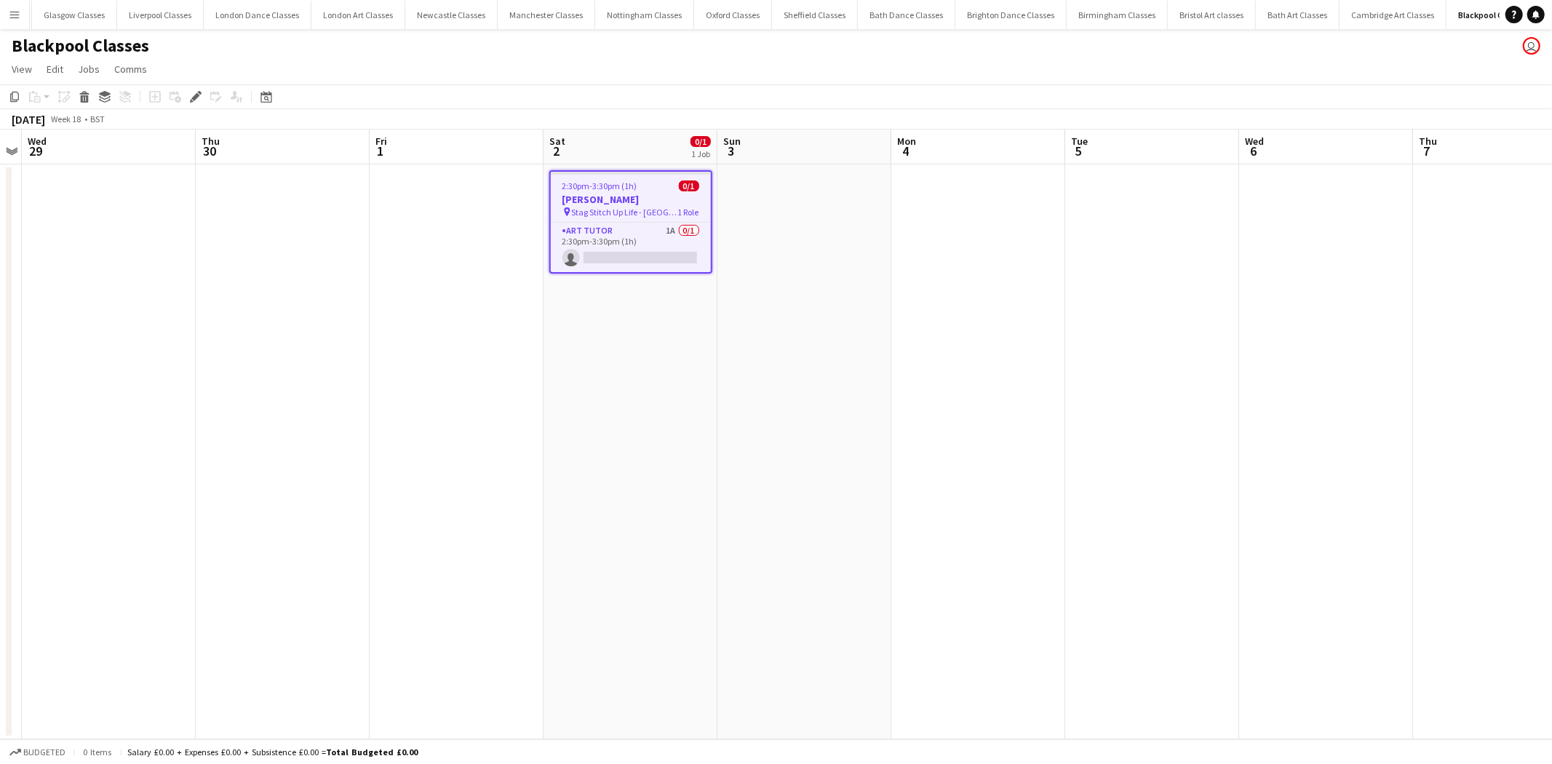
scroll to position [0, 515]
click at [663, 250] on app-card-role "Art Tutor 1A 0/1 2:30pm-3:30pm (1h) single-neutral-actions" at bounding box center [631, 247] width 160 height 49
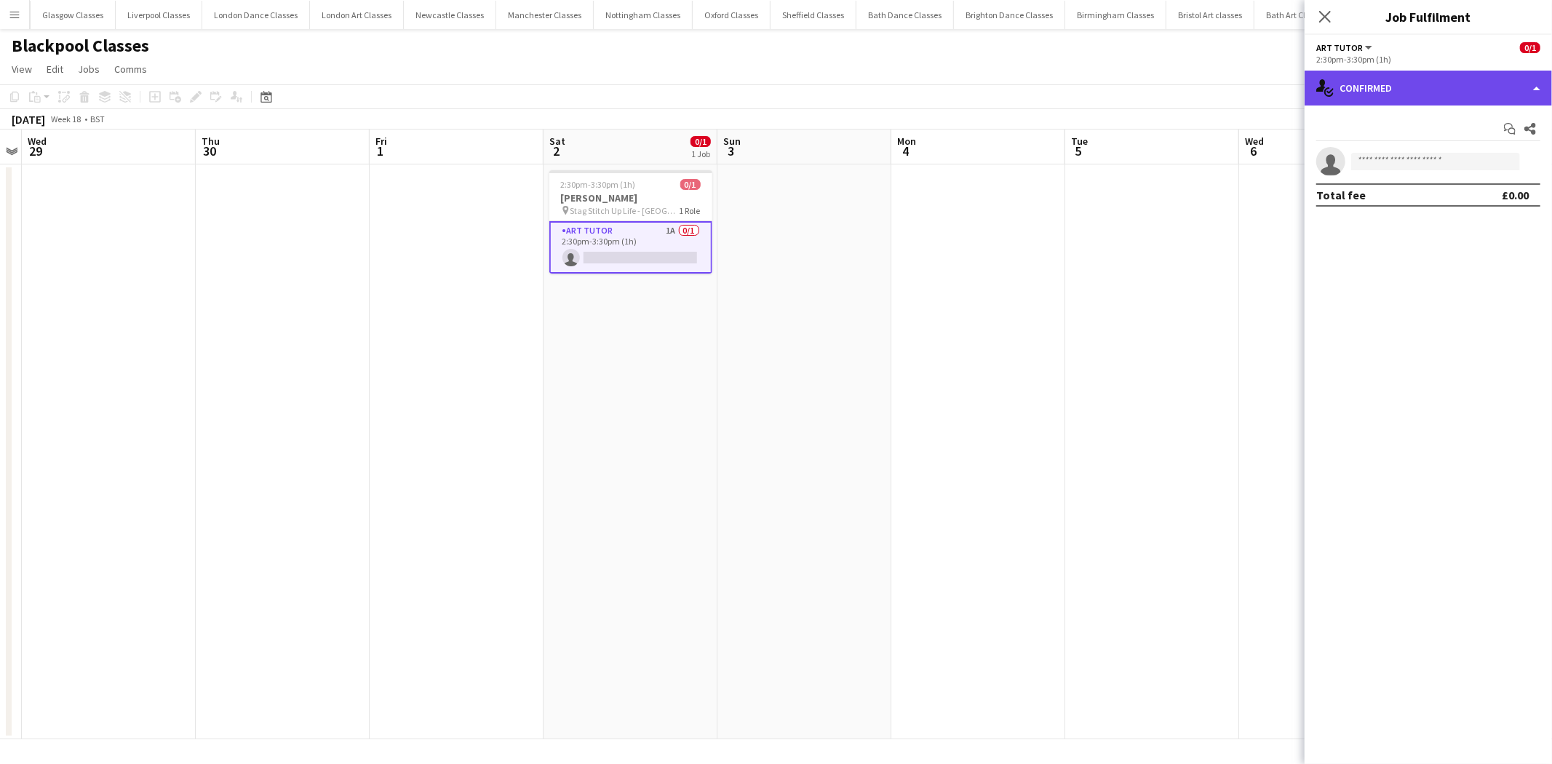
click at [1429, 95] on div "single-neutral-actions-check-2 Confirmed" at bounding box center [1428, 88] width 247 height 35
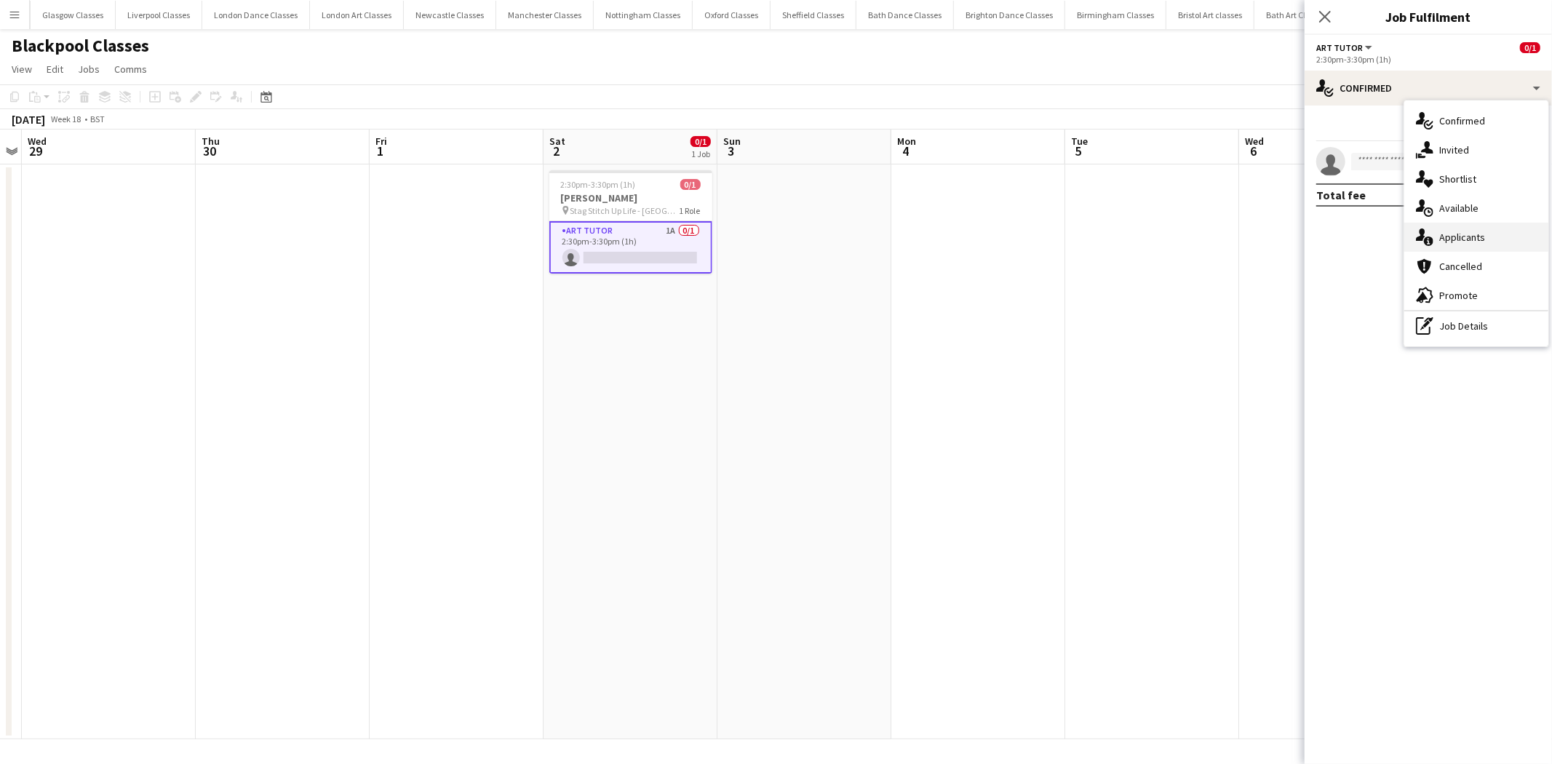
click at [1471, 245] on div "single-neutral-actions-information Applicants" at bounding box center [1477, 237] width 144 height 29
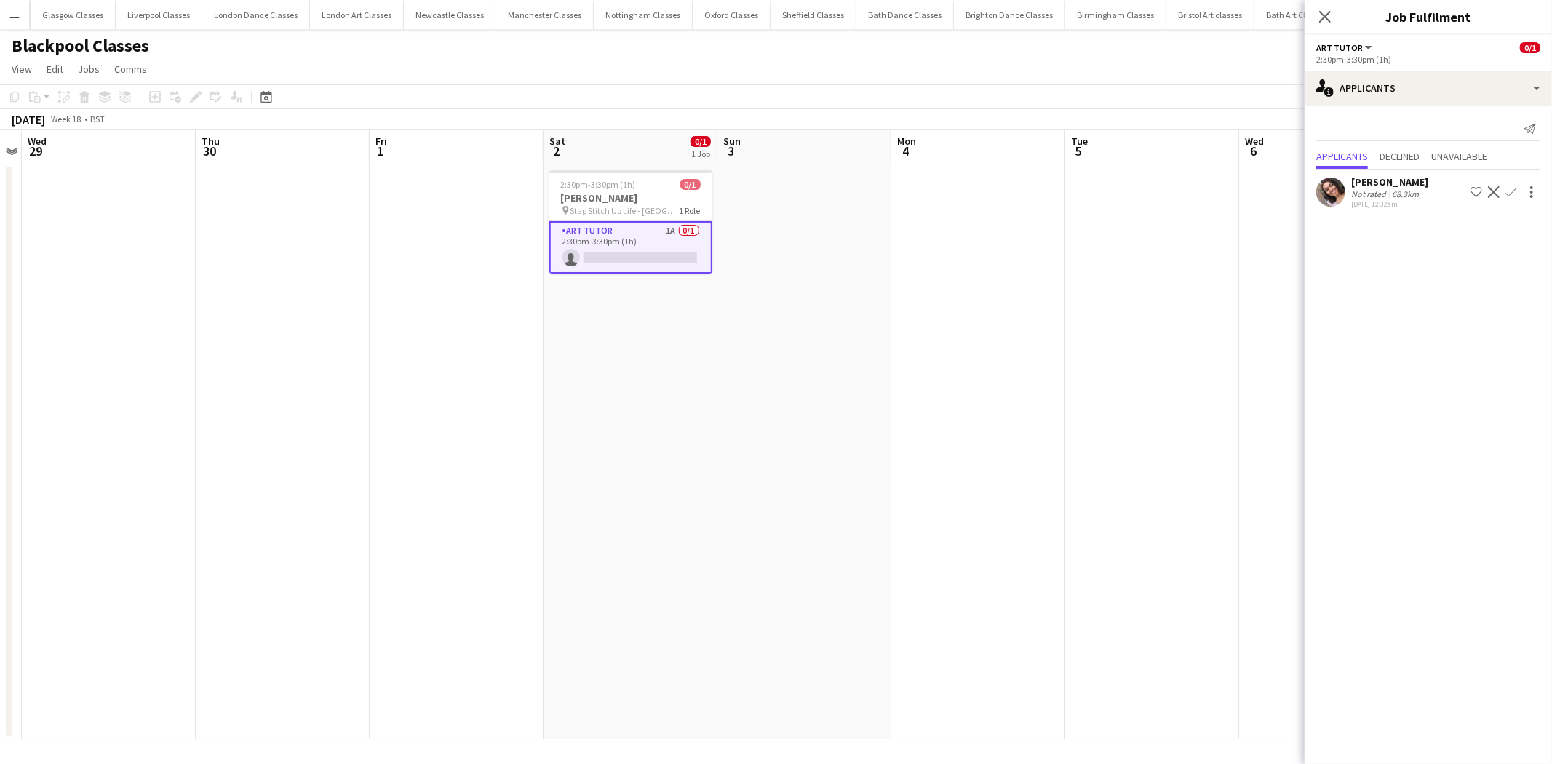
drag, startPoint x: 1509, startPoint y: 188, endPoint x: 1508, endPoint y: 202, distance: 13.8
click at [1509, 190] on app-icon "Confirm" at bounding box center [1512, 192] width 12 height 12
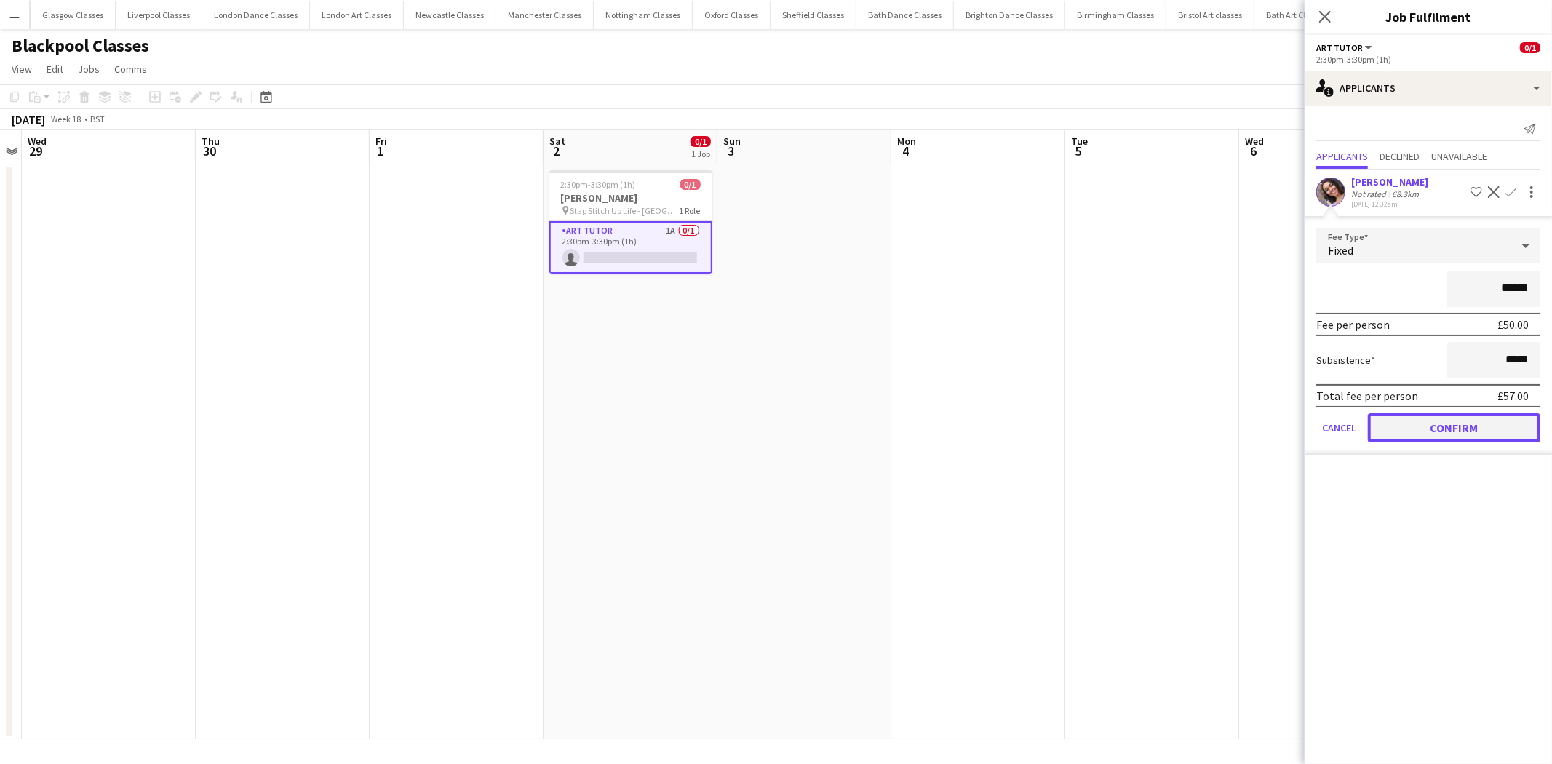
click at [1491, 431] on button "Confirm" at bounding box center [1454, 427] width 172 height 29
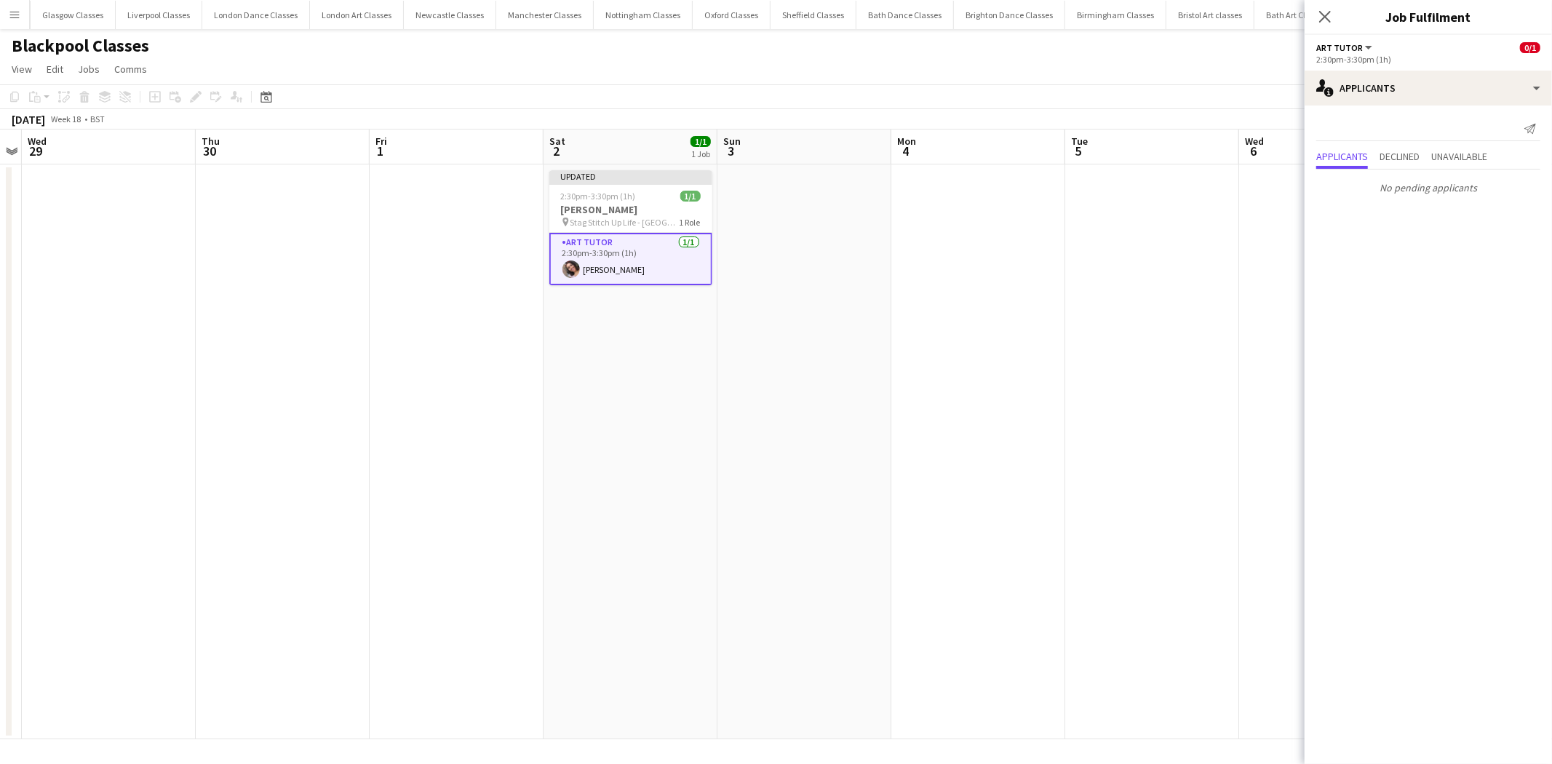
click at [1042, 365] on app-date-cell at bounding box center [979, 451] width 174 height 575
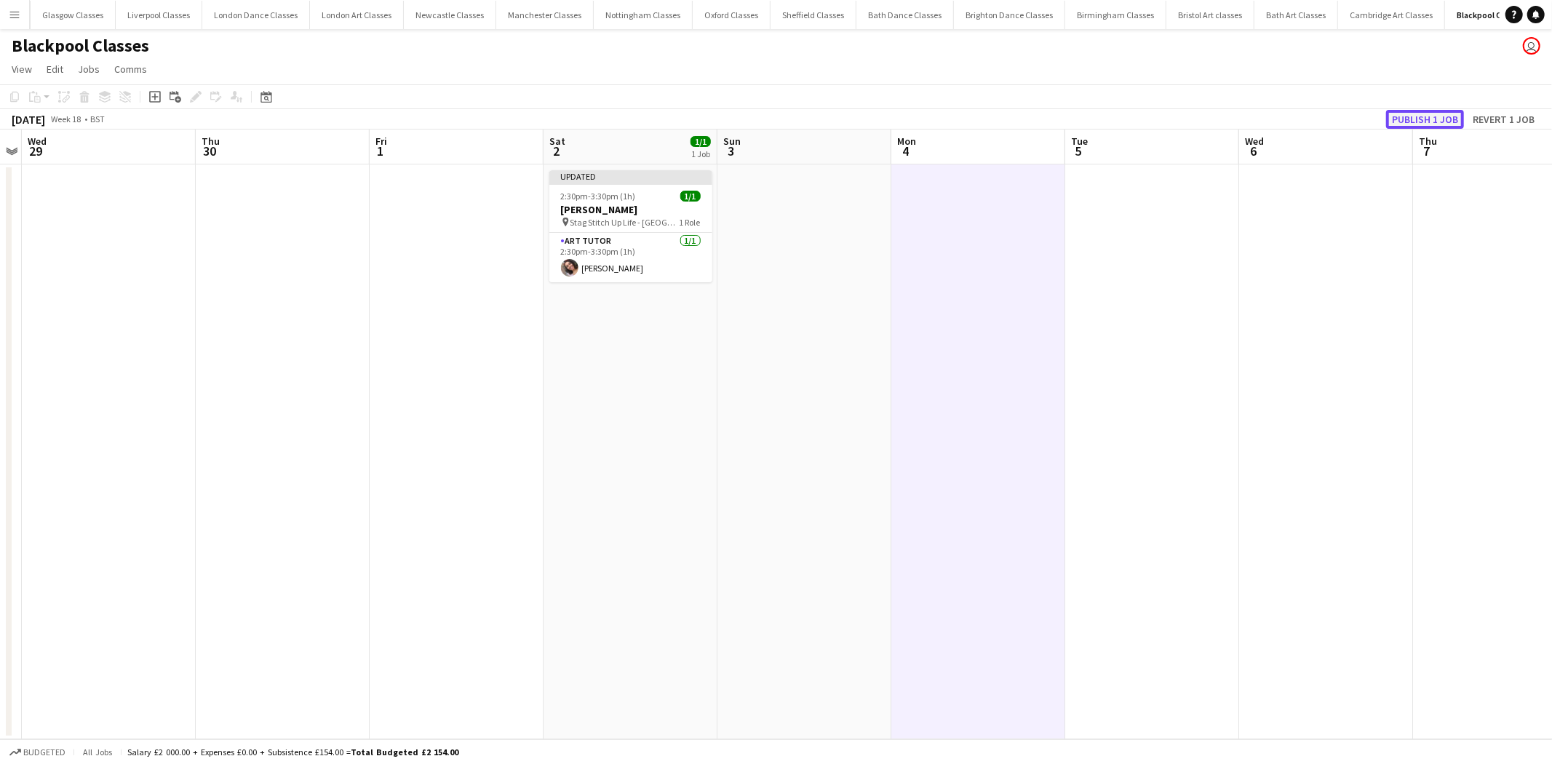
drag, startPoint x: 1411, startPoint y: 115, endPoint x: 1018, endPoint y: 60, distance: 396.8
click at [1411, 114] on button "Publish 1 job" at bounding box center [1426, 119] width 78 height 19
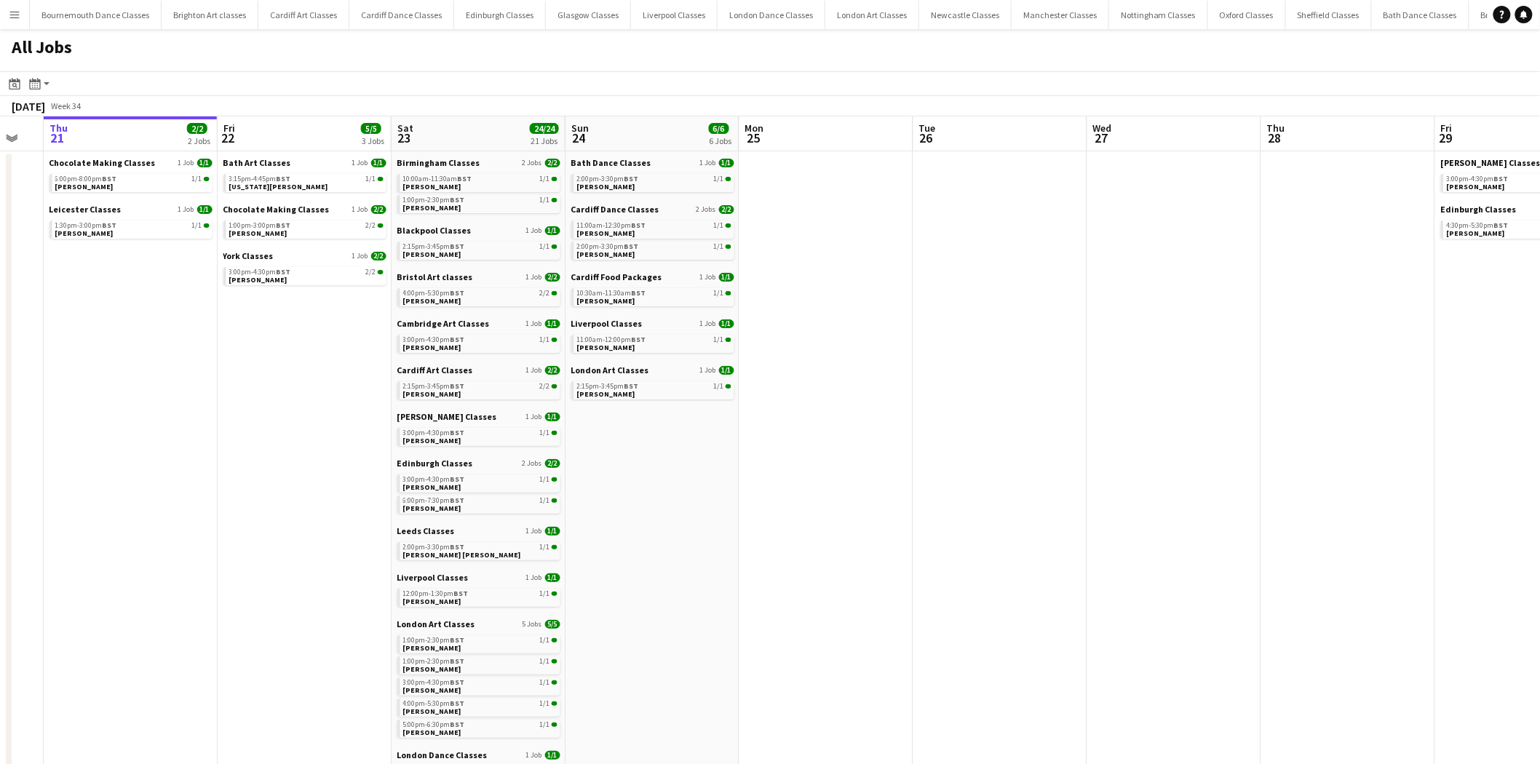
click at [205, 480] on app-all-jobs "All Jobs Date picker [DATE] [DATE] [DATE] M [DATE] T [DATE] W [DATE] T [DATE] F…" at bounding box center [770, 746] width 1540 height 1434
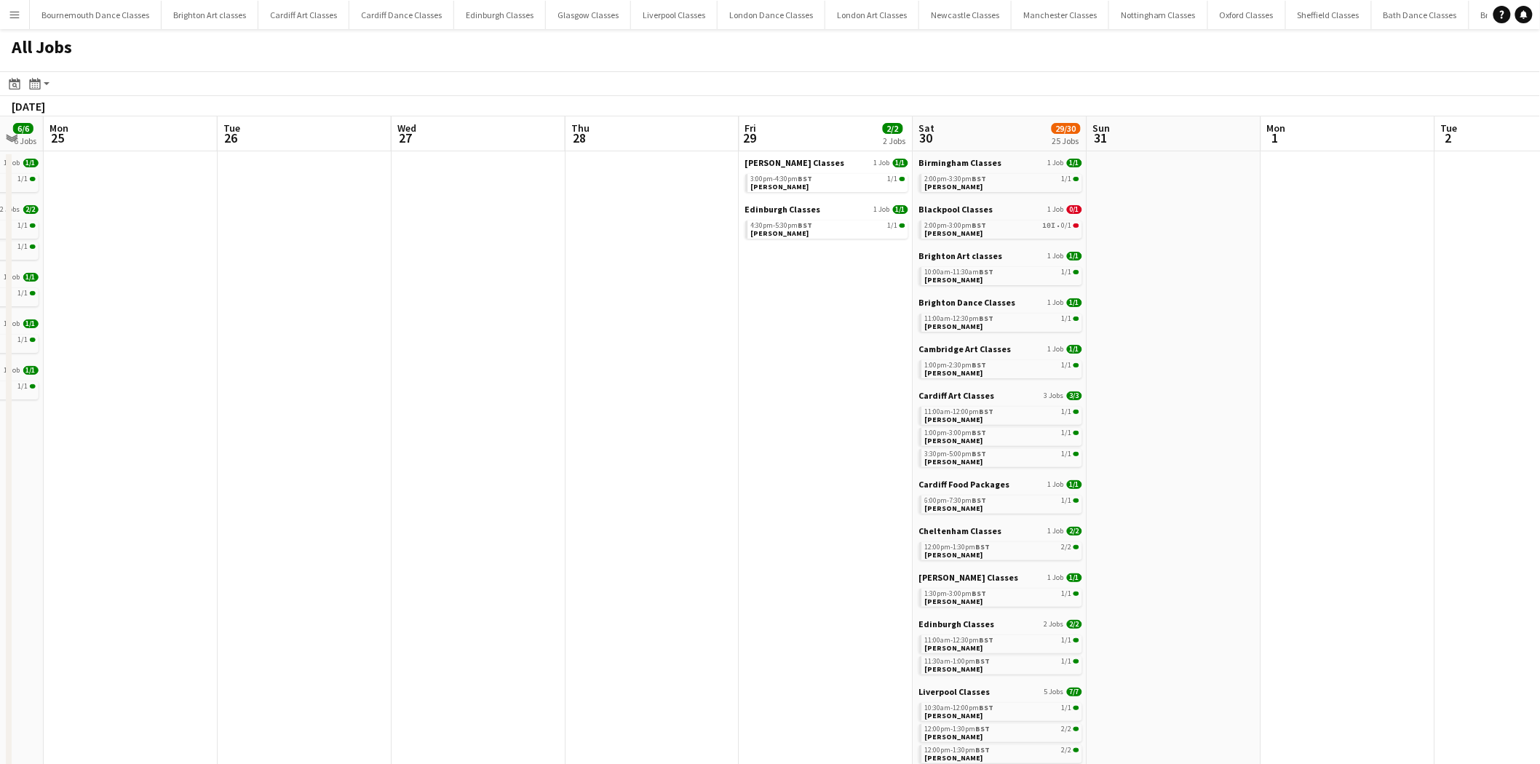
drag, startPoint x: 653, startPoint y: 477, endPoint x: 362, endPoint y: 450, distance: 291.7
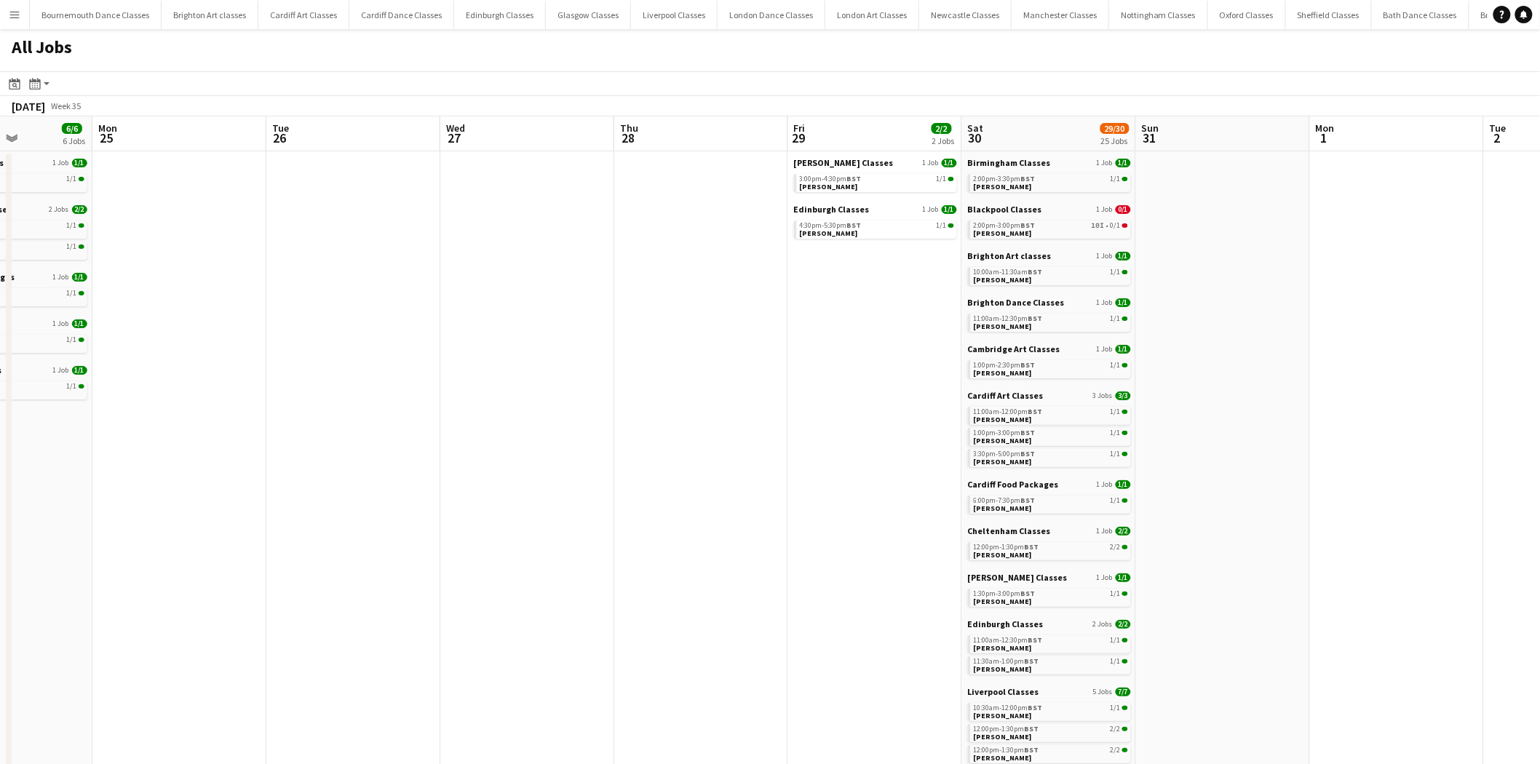
drag, startPoint x: 246, startPoint y: 419, endPoint x: 431, endPoint y: 491, distance: 198.2
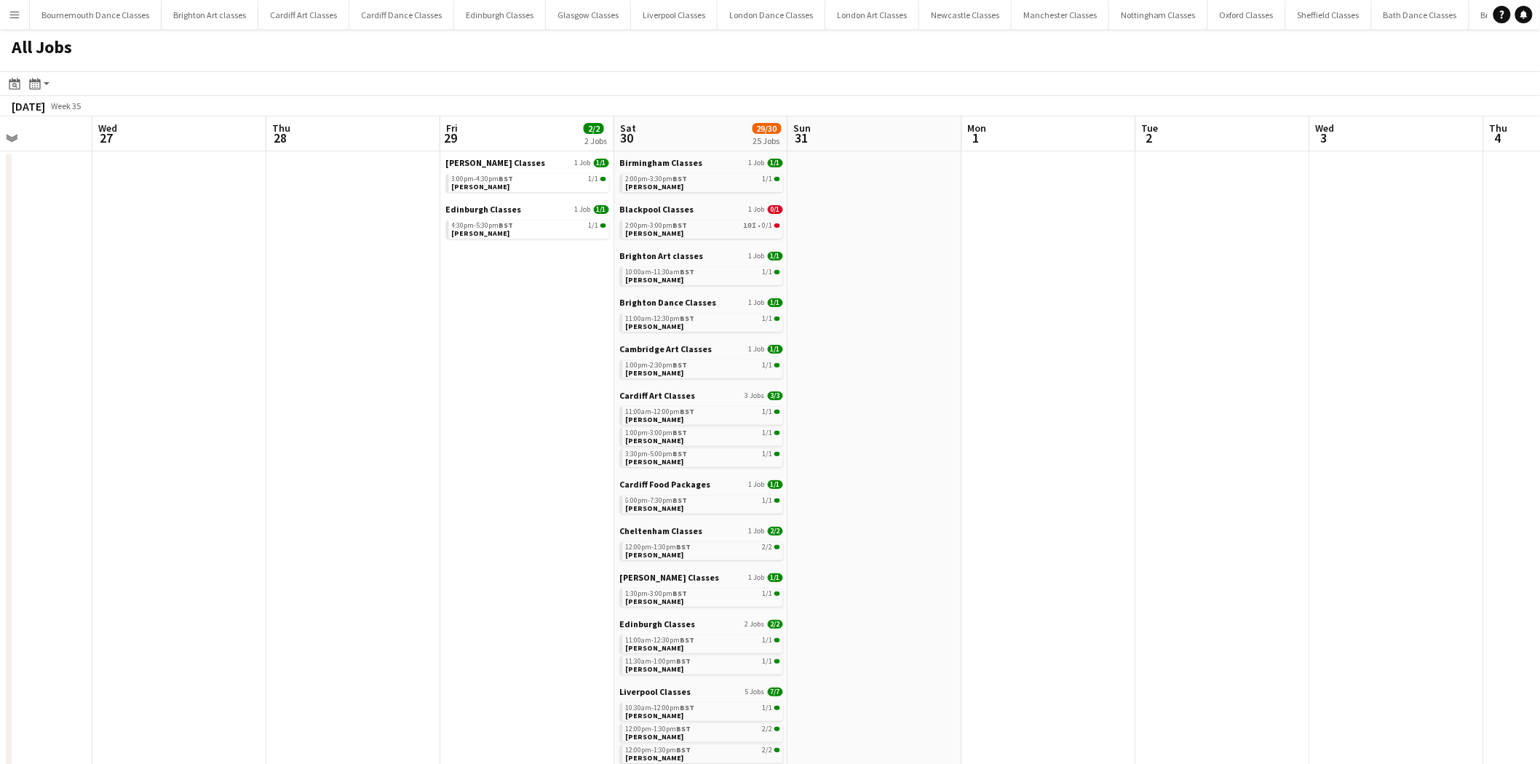
click at [536, 332] on app-all-jobs "All Jobs Date picker [DATE] [DATE] [DATE] M [DATE] T [DATE] W [DATE] T [DATE] F…" at bounding box center [770, 746] width 1540 height 1434
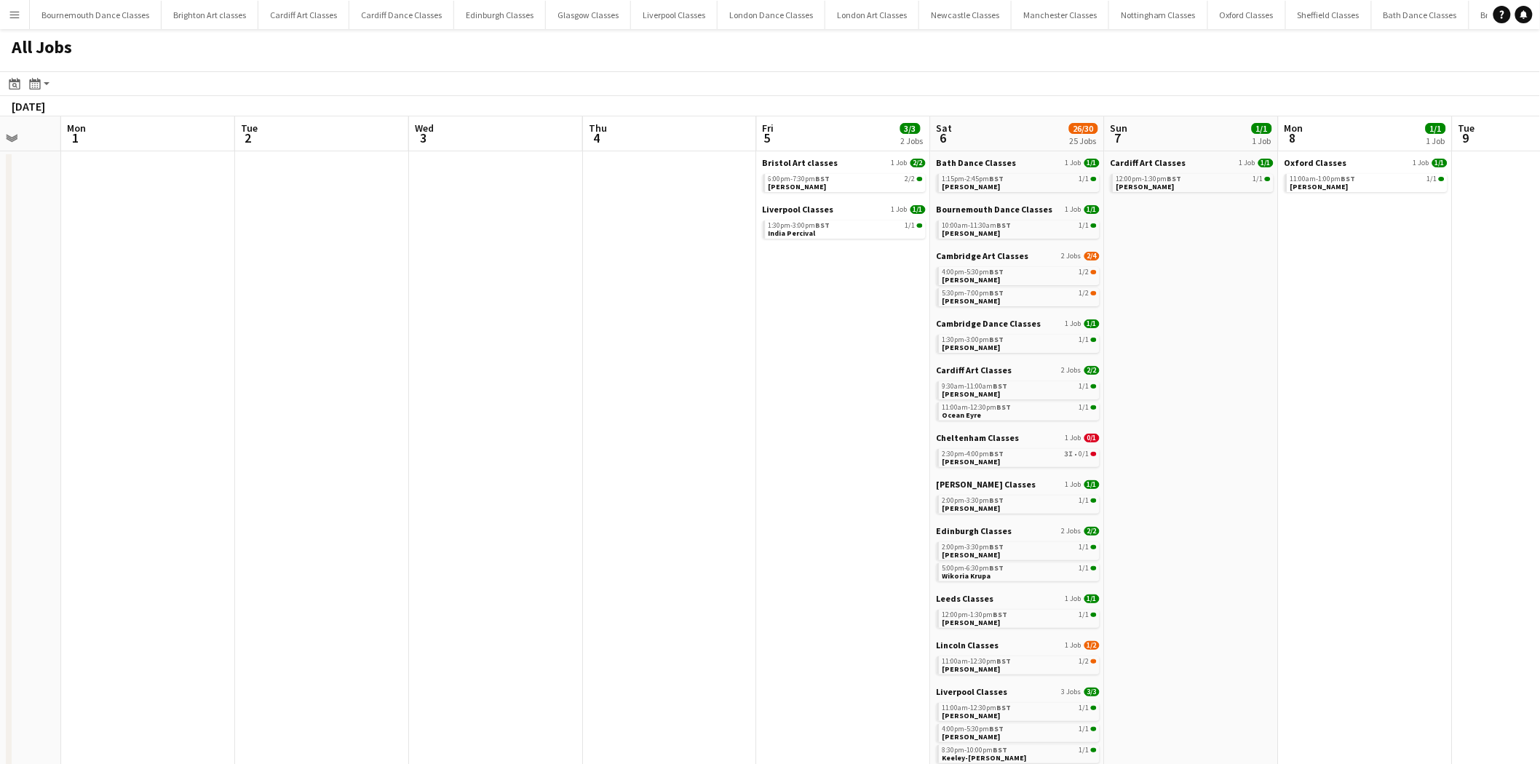
drag, startPoint x: 1146, startPoint y: 332, endPoint x: 453, endPoint y: 352, distance: 692.4
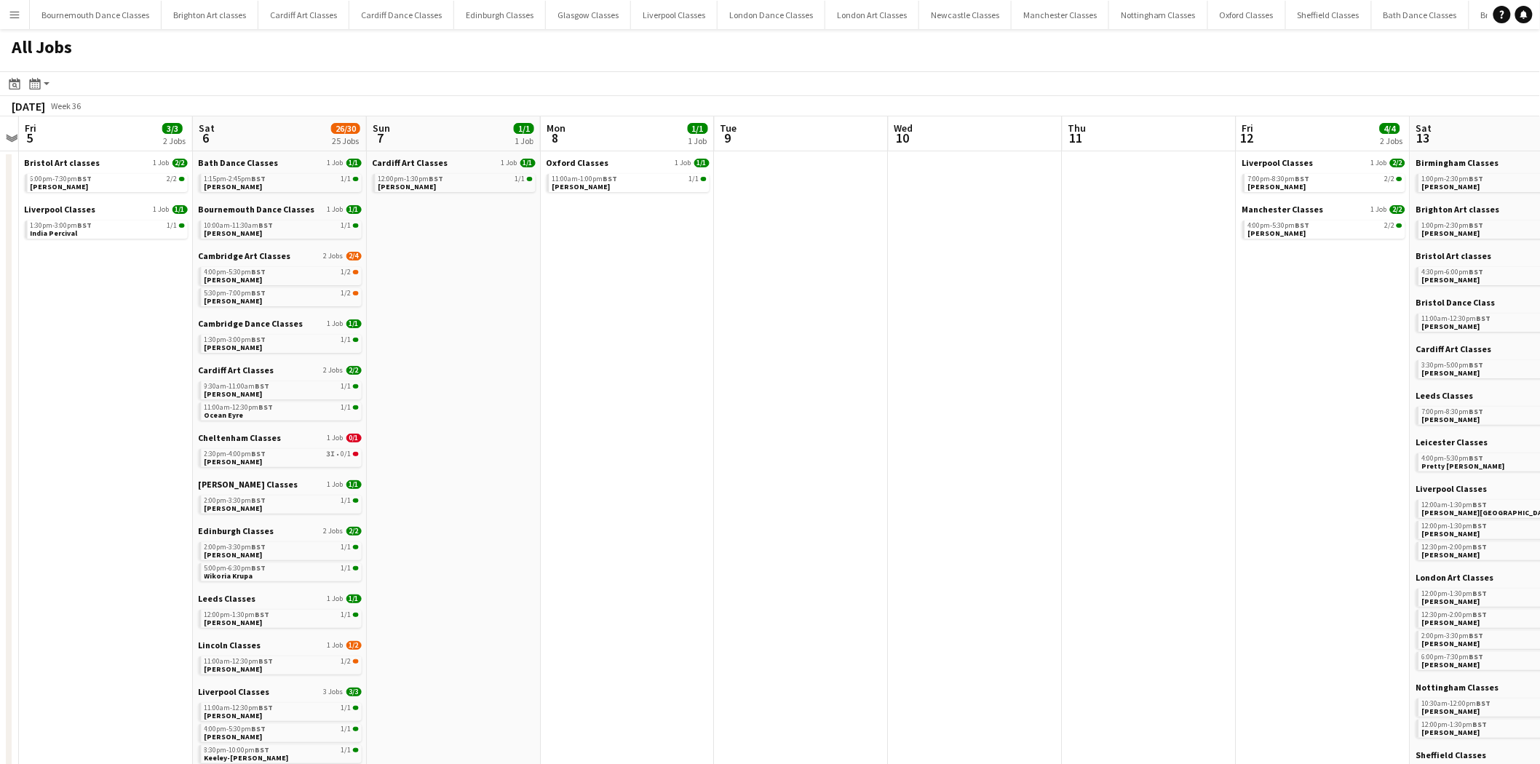
drag, startPoint x: 1338, startPoint y: 438, endPoint x: 686, endPoint y: 464, distance: 652.7
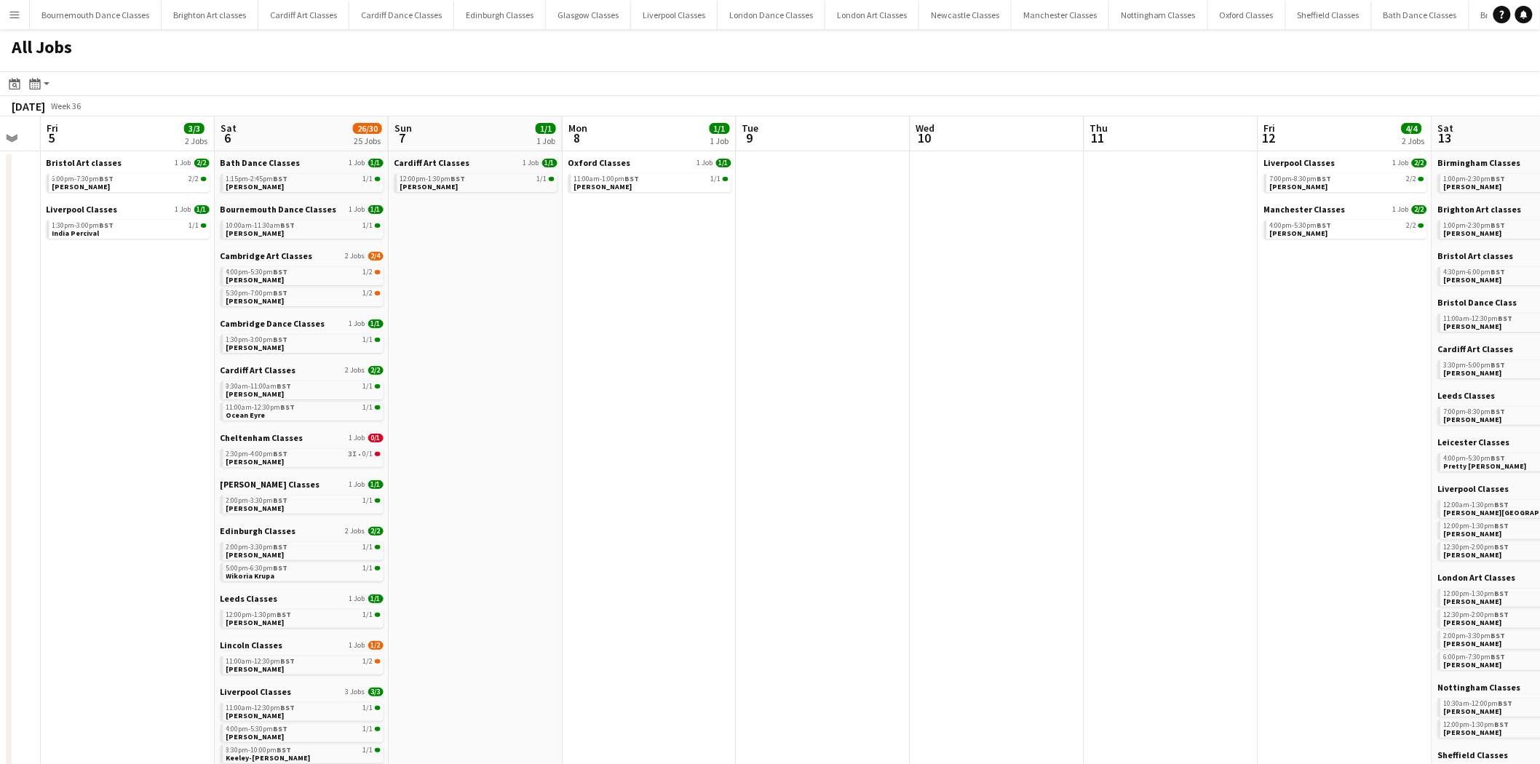
click at [614, 466] on app-all-jobs "All Jobs Date picker [DATE] [DATE] [DATE] M [DATE] T [DATE] W [DATE] T [DATE] F…" at bounding box center [770, 746] width 1540 height 1434
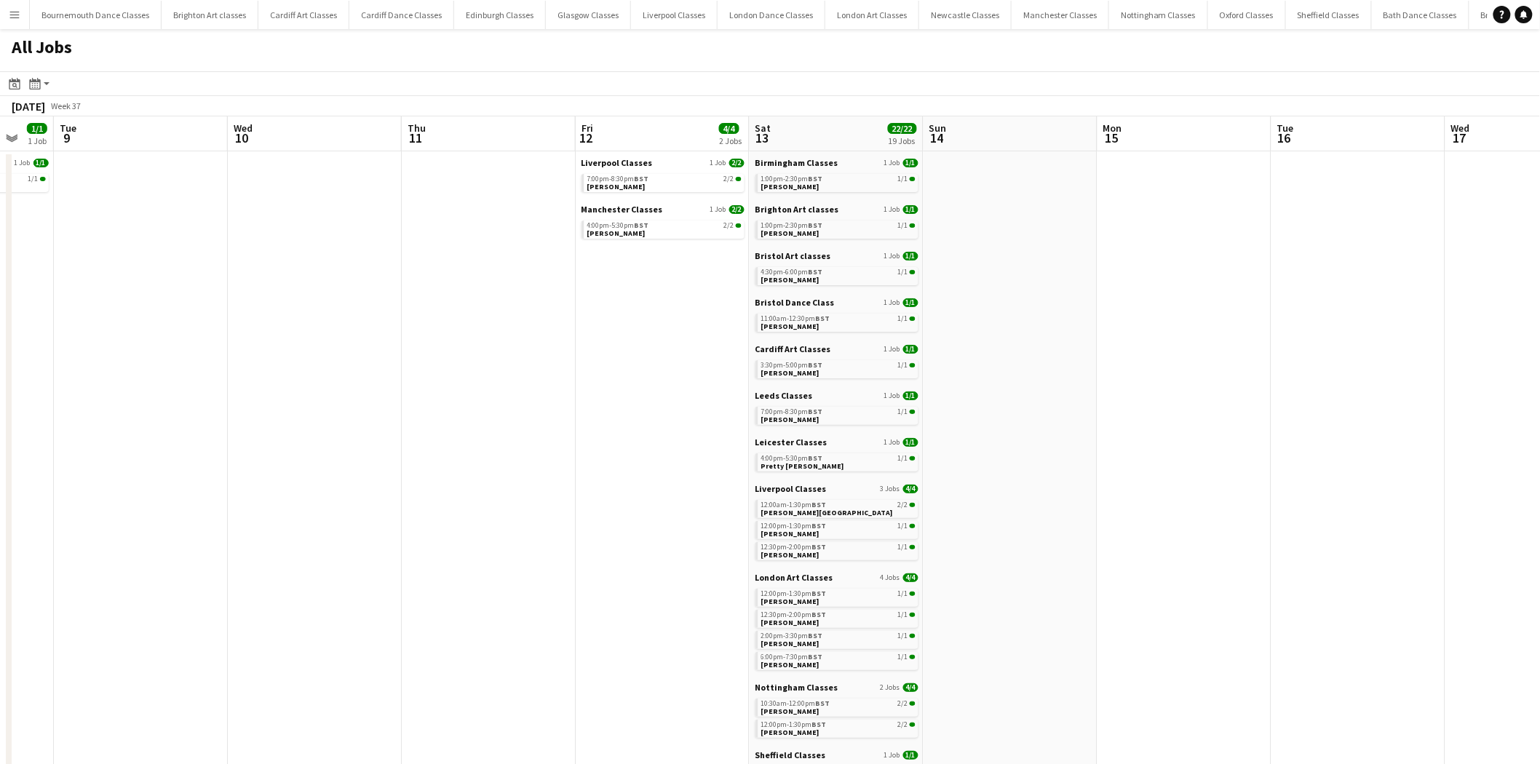
scroll to position [0, 497]
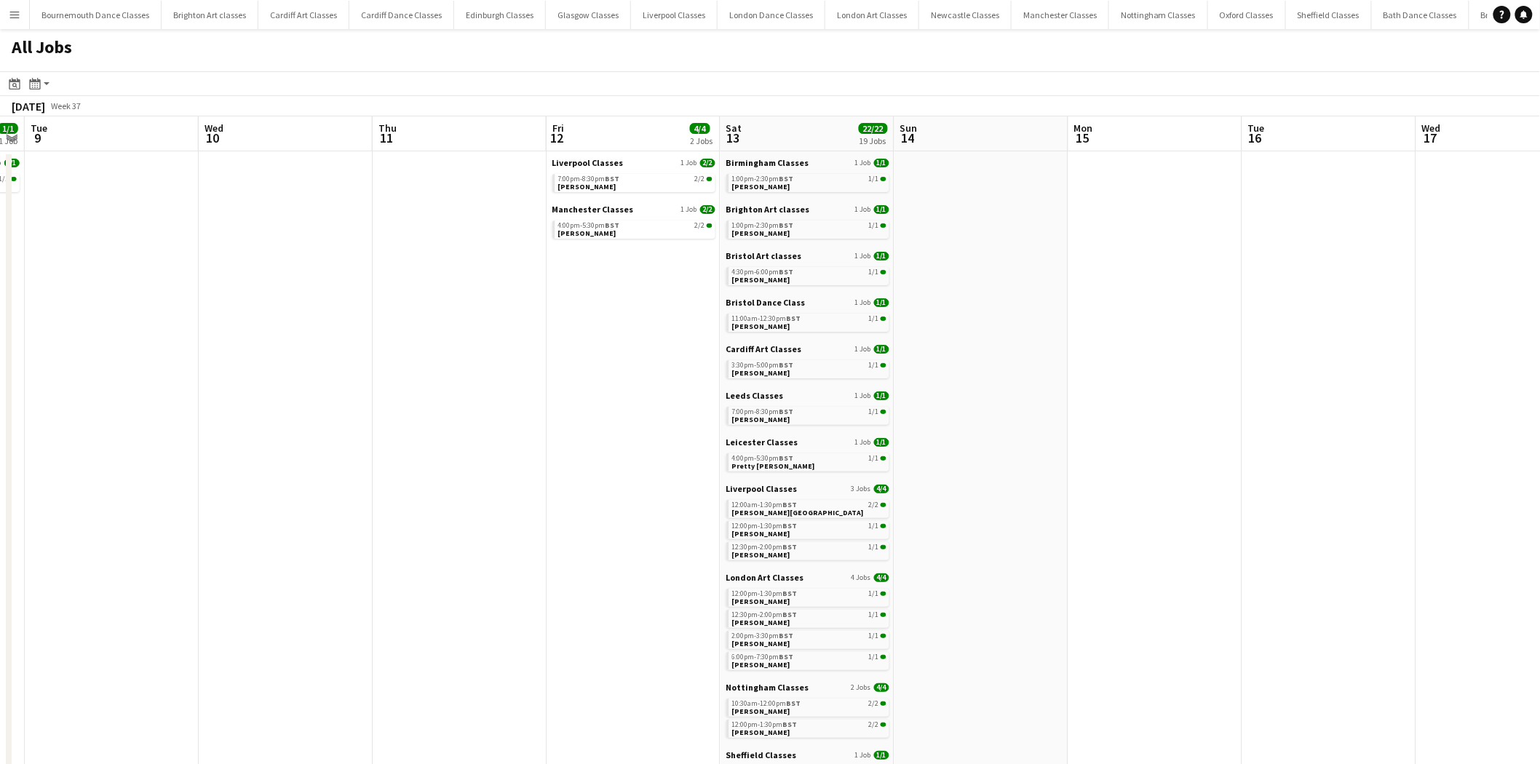
click at [396, 464] on app-all-jobs "All Jobs Date picker [DATE] [DATE] [DATE] M [DATE] T [DATE] W [DATE] T [DATE] F…" at bounding box center [770, 746] width 1540 height 1434
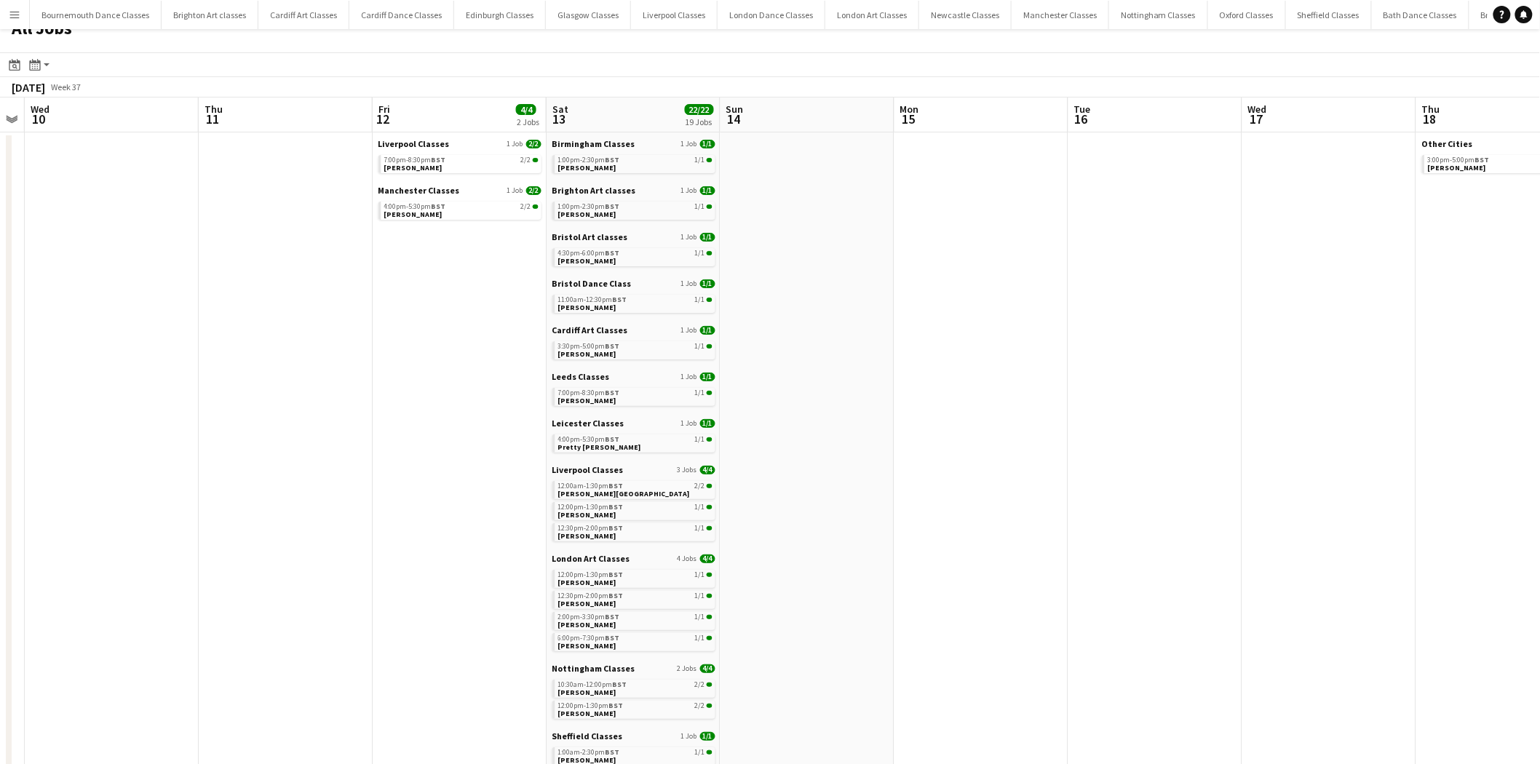
scroll to position [0, 0]
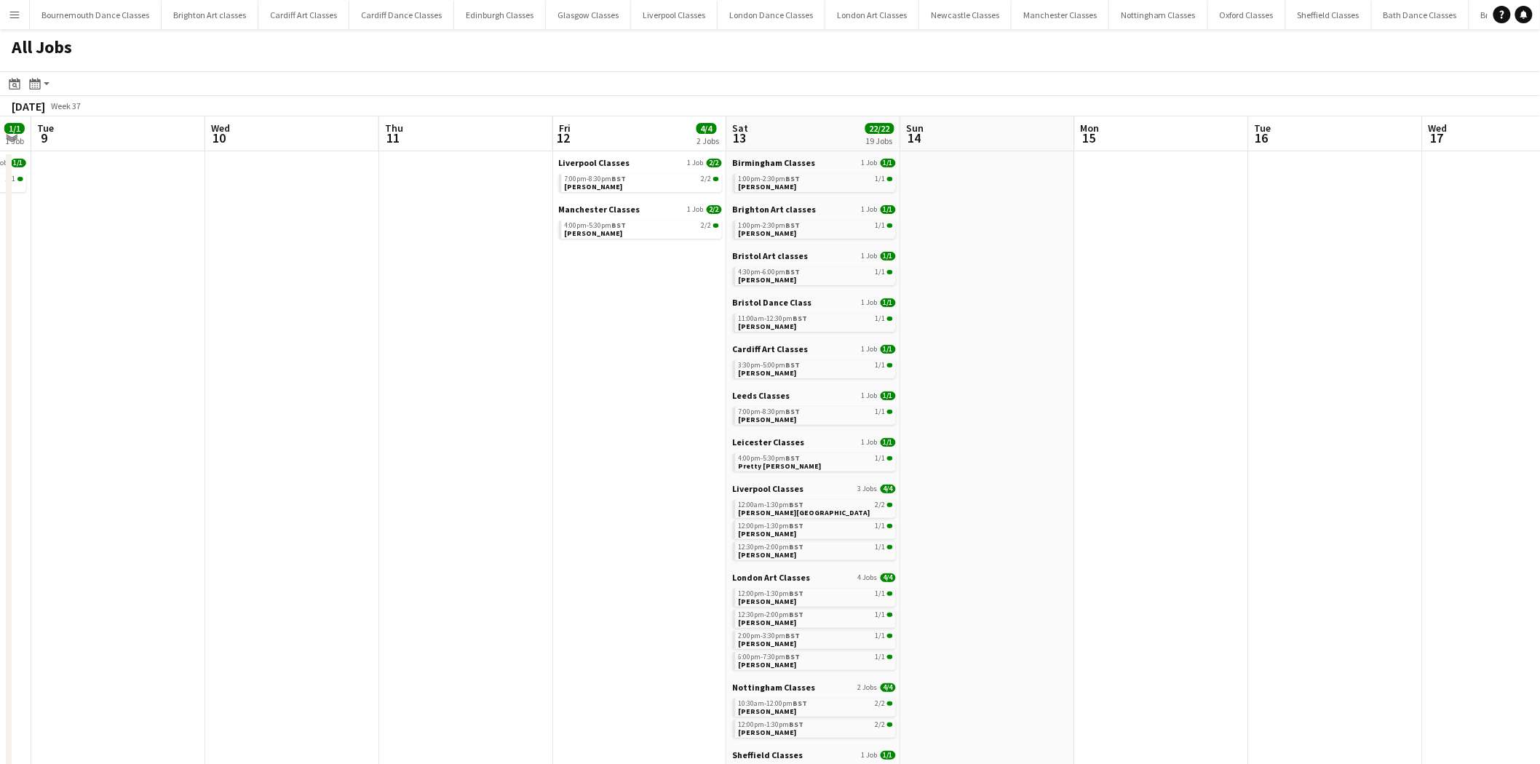
drag, startPoint x: 488, startPoint y: 469, endPoint x: 3, endPoint y: 583, distance: 497.9
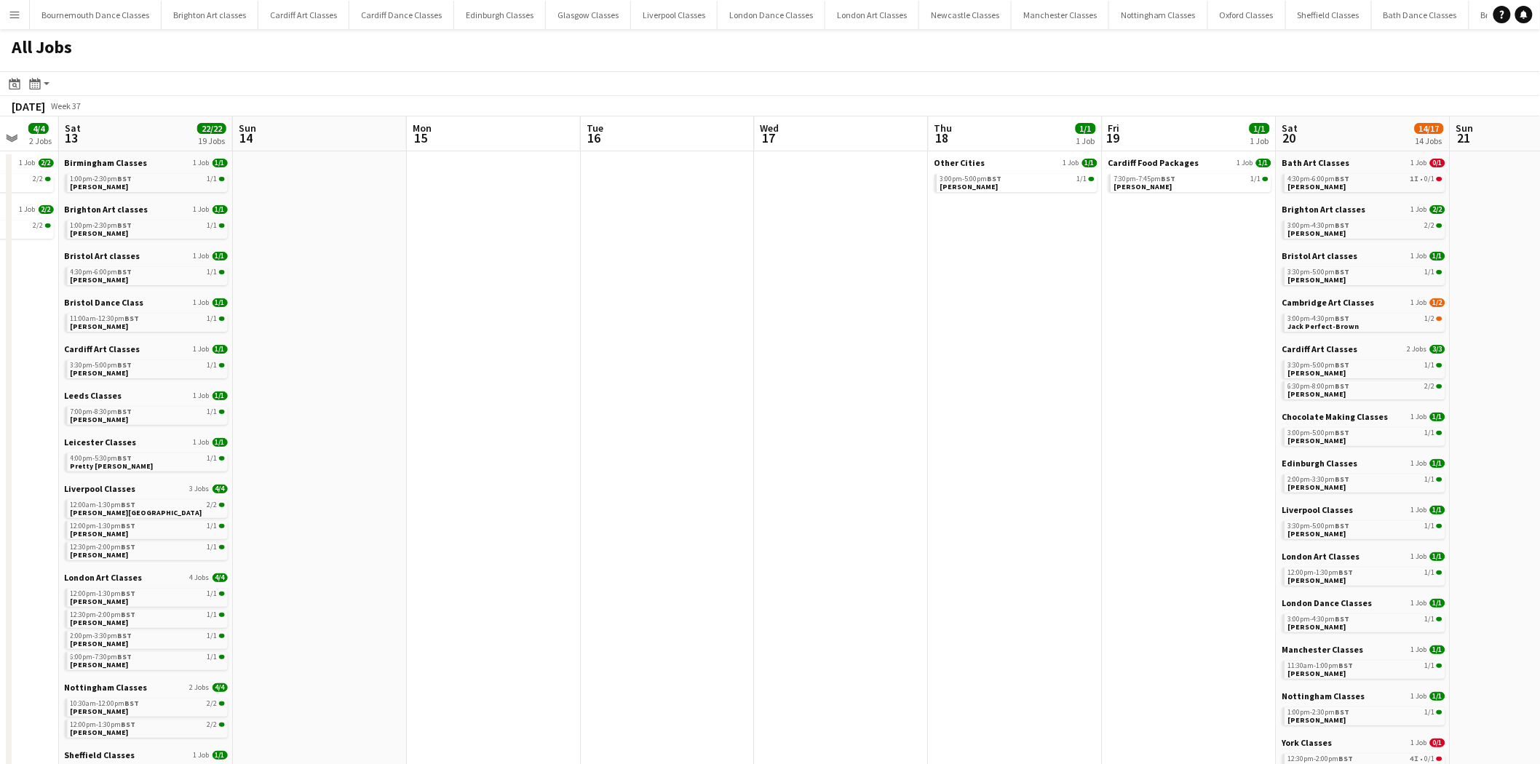
scroll to position [0, 506]
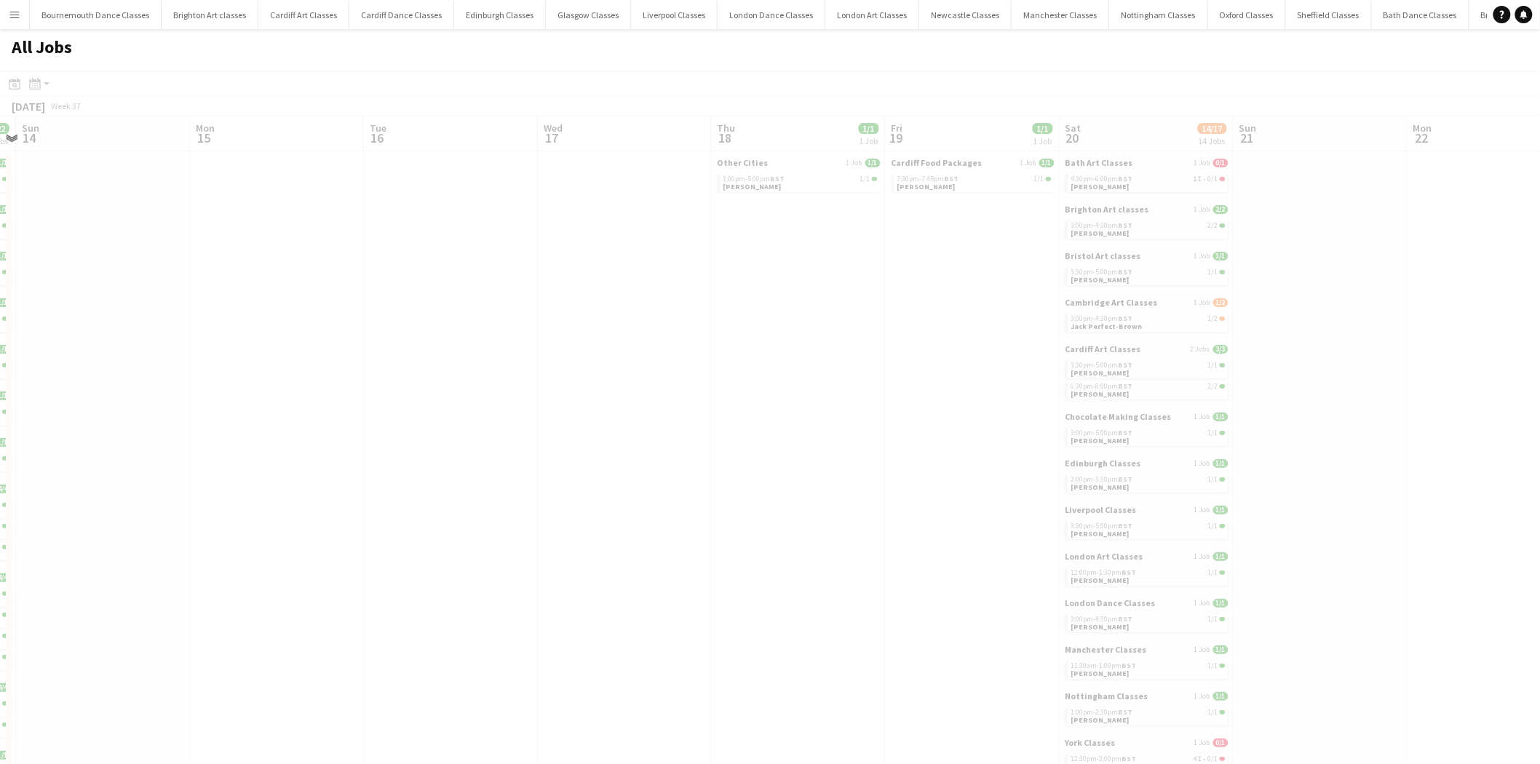
drag, startPoint x: 1012, startPoint y: 528, endPoint x: 27, endPoint y: 523, distance: 984.8
click at [0, 528] on app-all-jobs "All Jobs Date picker [DATE] [DATE] [DATE] M [DATE] T [DATE] W [DATE] T [DATE] F…" at bounding box center [770, 746] width 1540 height 1434
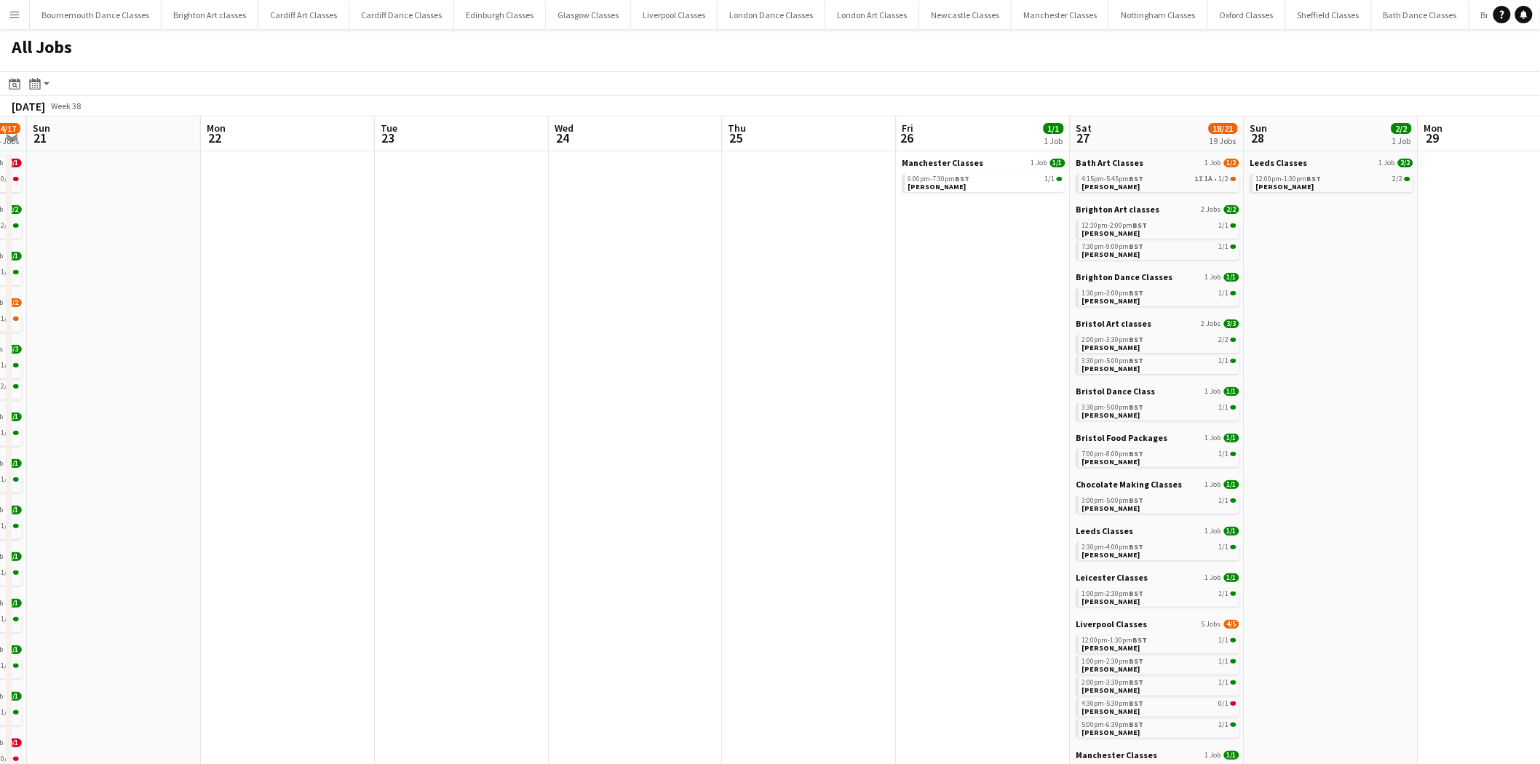
scroll to position [0, 454]
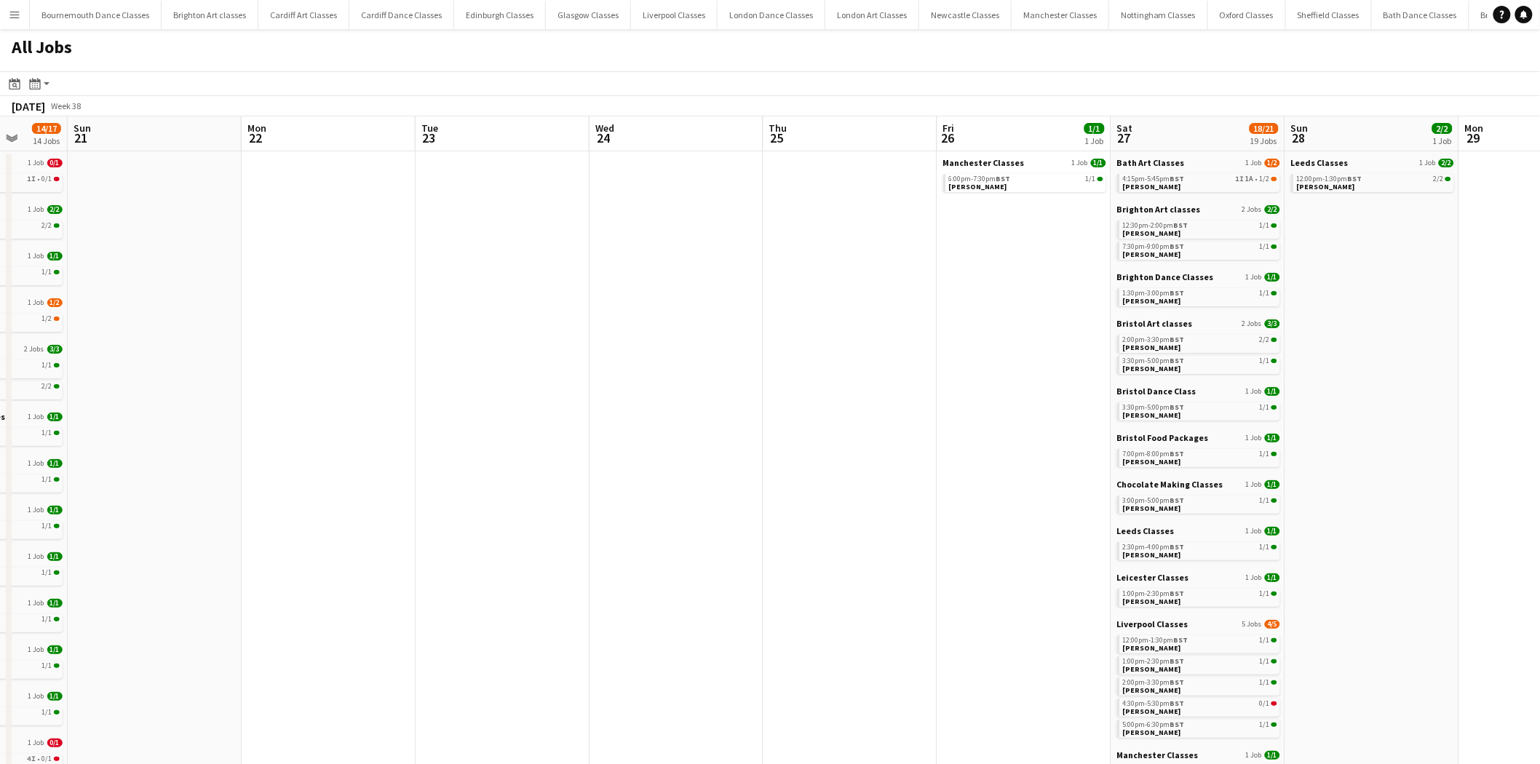
click at [0, 475] on app-all-jobs "All Jobs Date picker [DATE] [DATE] [DATE] M [DATE] T [DATE] W [DATE] T [DATE] F…" at bounding box center [770, 746] width 1540 height 1434
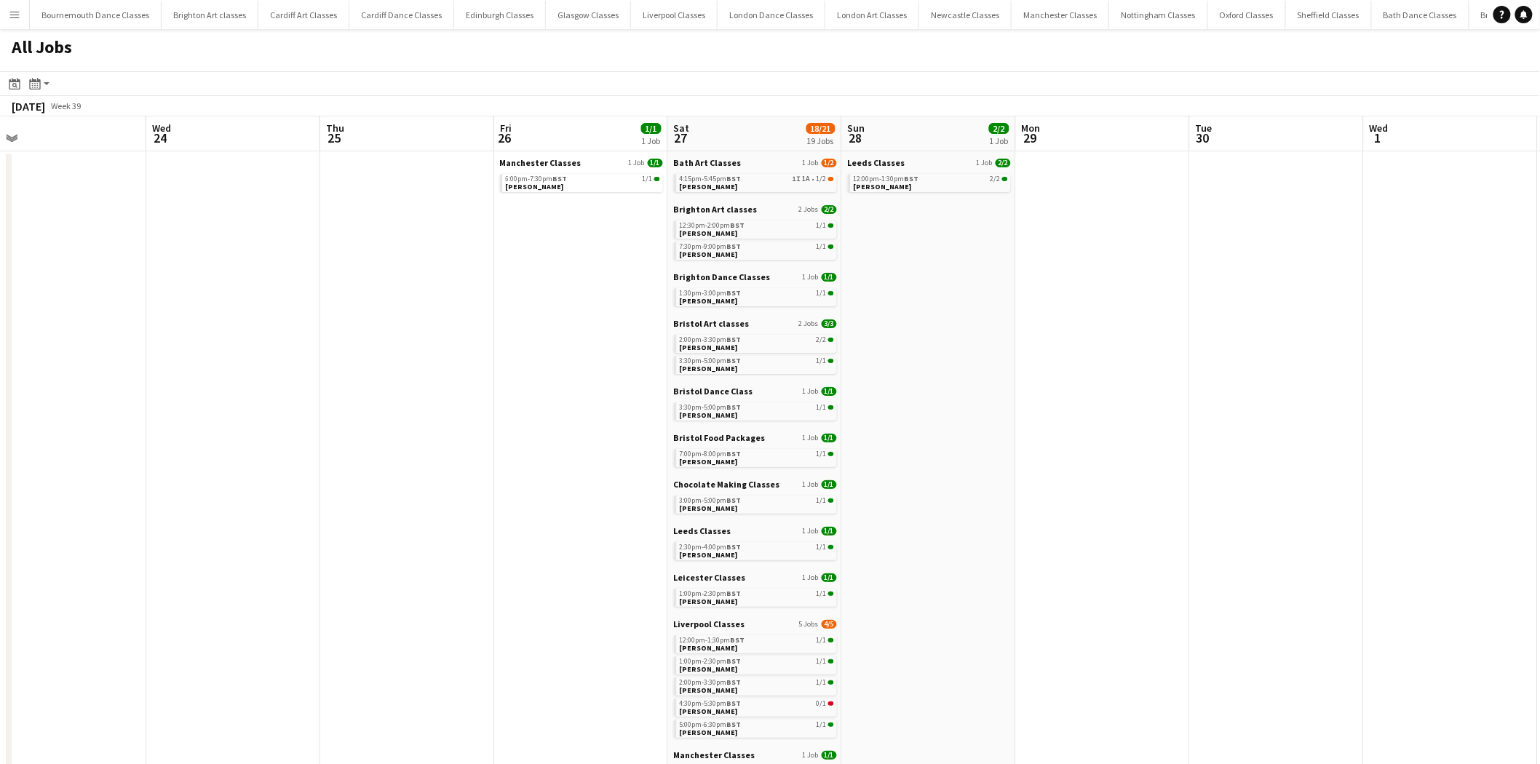
scroll to position [0, 440]
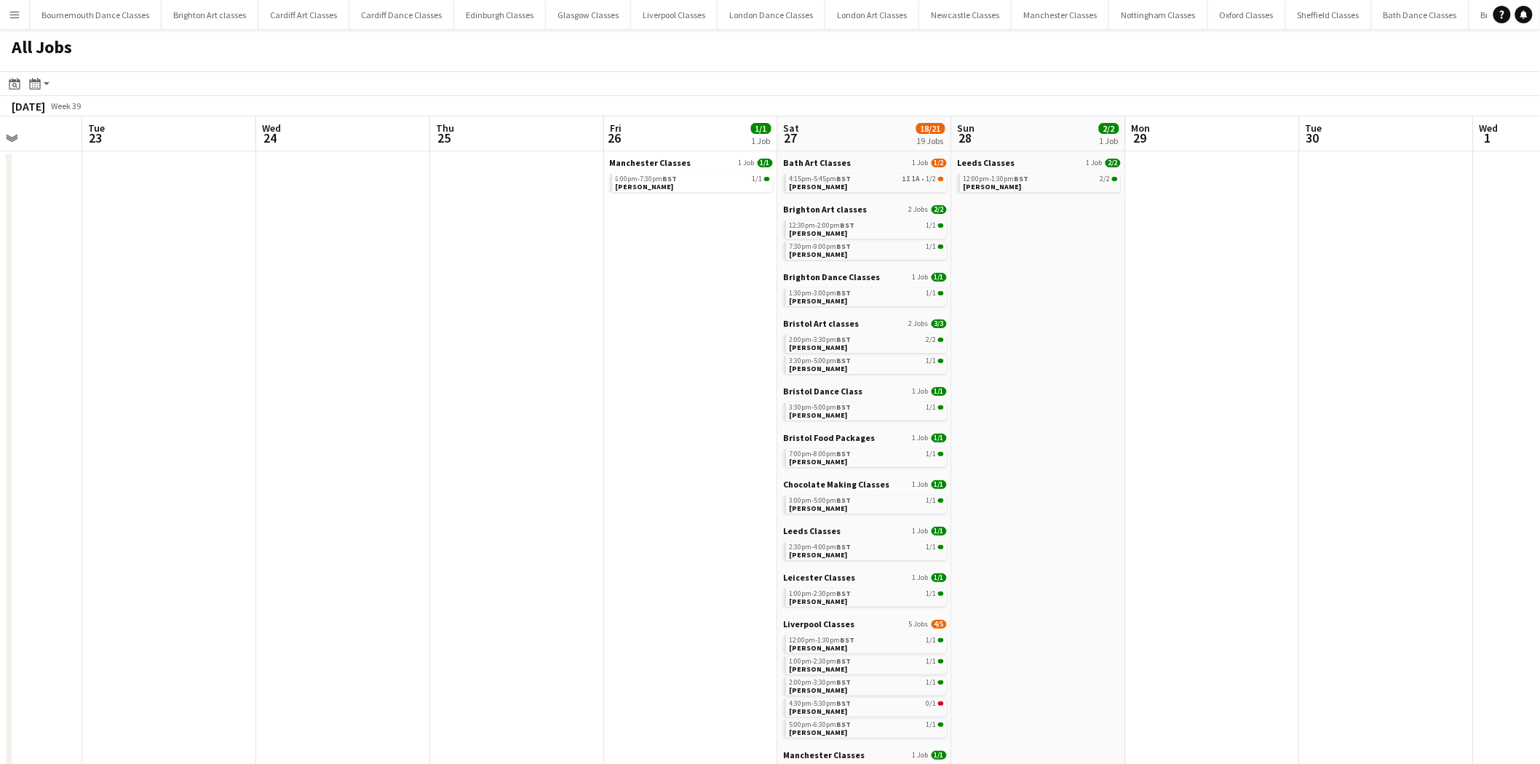
drag, startPoint x: 1311, startPoint y: 459, endPoint x: 977, endPoint y: 493, distance: 335.1
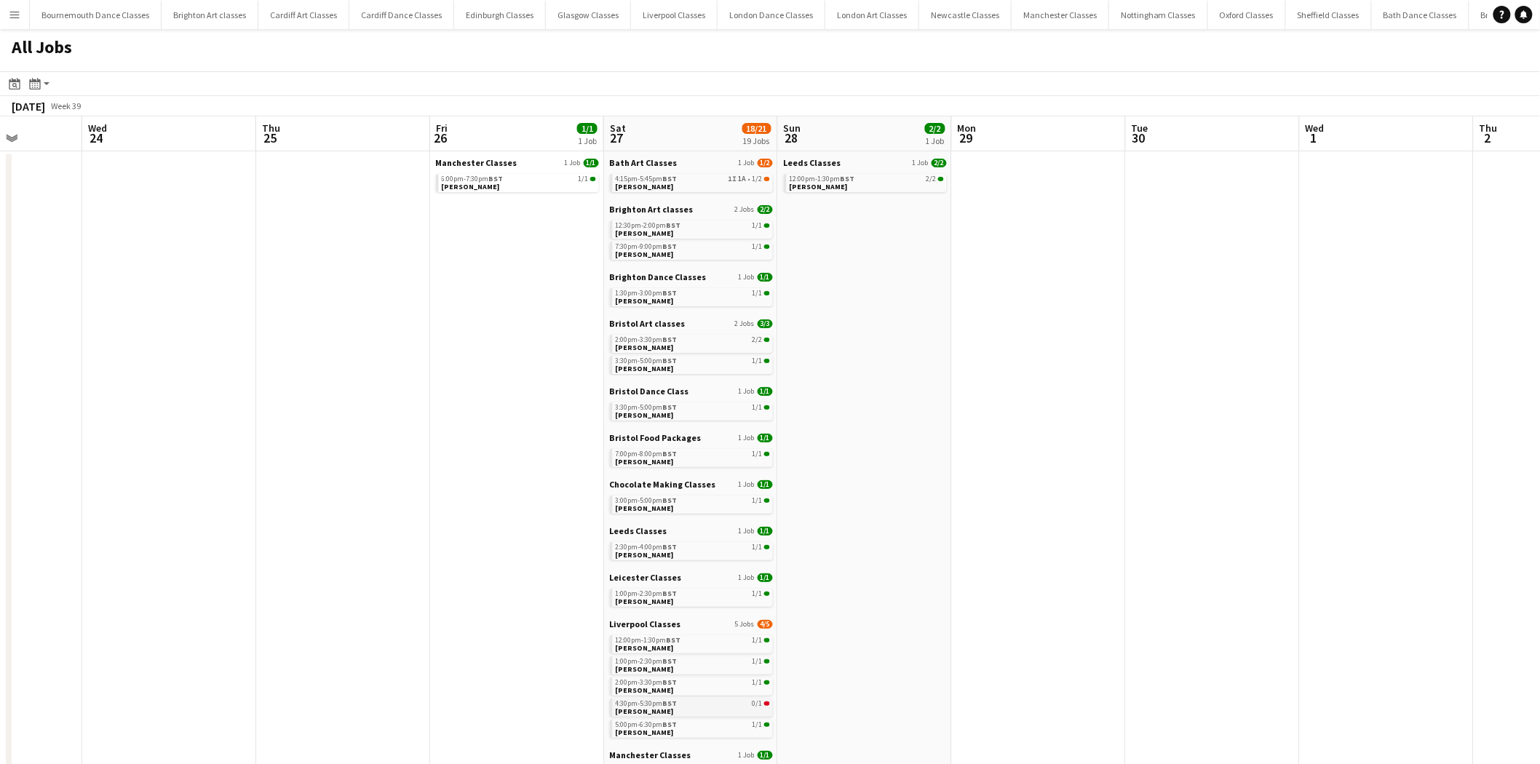
click at [745, 706] on div "4:30pm-5:30pm BST 0/1" at bounding box center [693, 703] width 154 height 7
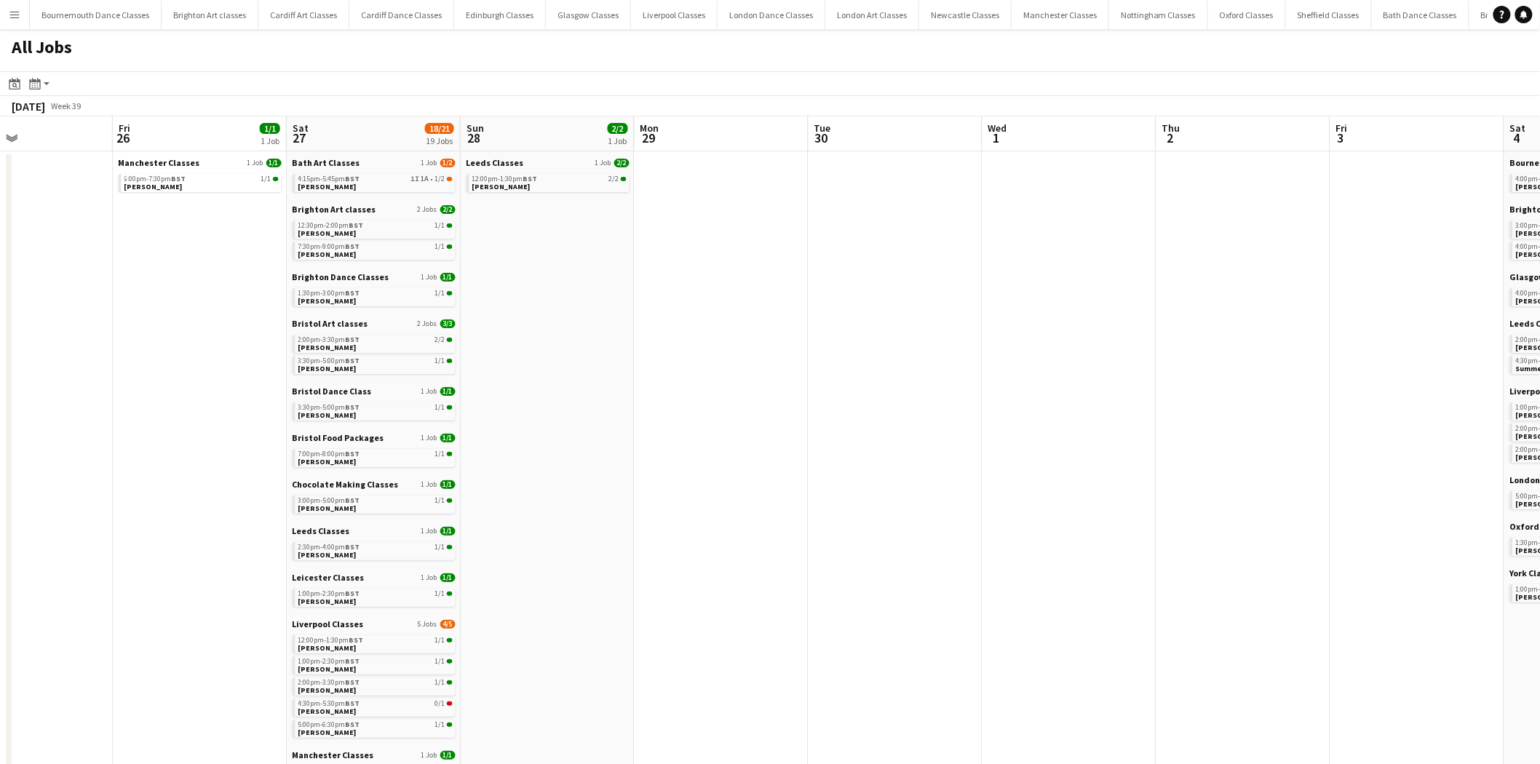
click at [461, 398] on app-all-jobs "All Jobs Date picker [DATE] [DATE] [DATE] M [DATE] T [DATE] W [DATE] T [DATE] F…" at bounding box center [770, 746] width 1540 height 1434
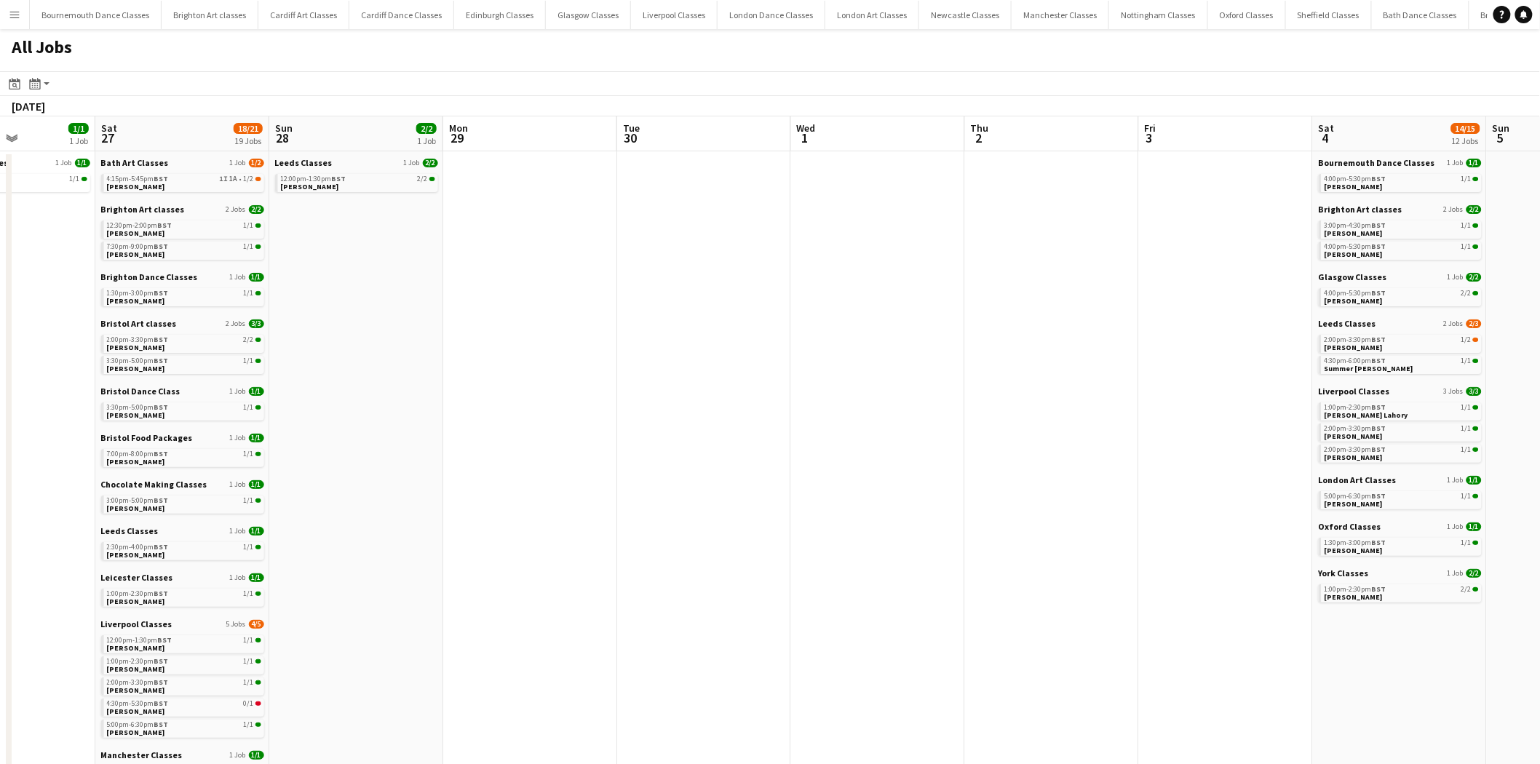
scroll to position [0, 373]
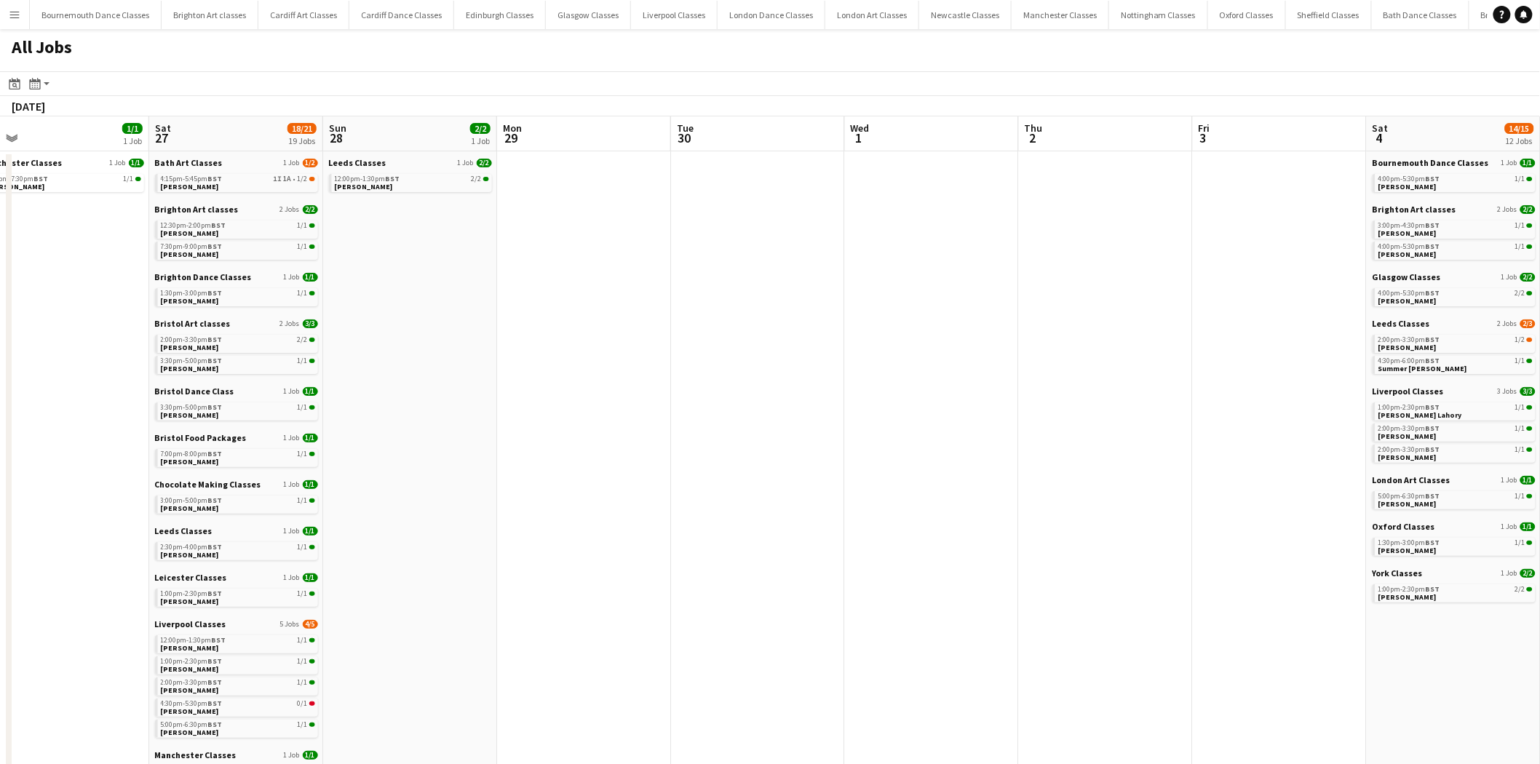
click at [302, 386] on app-all-jobs "All Jobs Date picker AUG 2025 AUG 2025 Monday M Tuesday T Wednesday W Thursday …" at bounding box center [770, 746] width 1540 height 1434
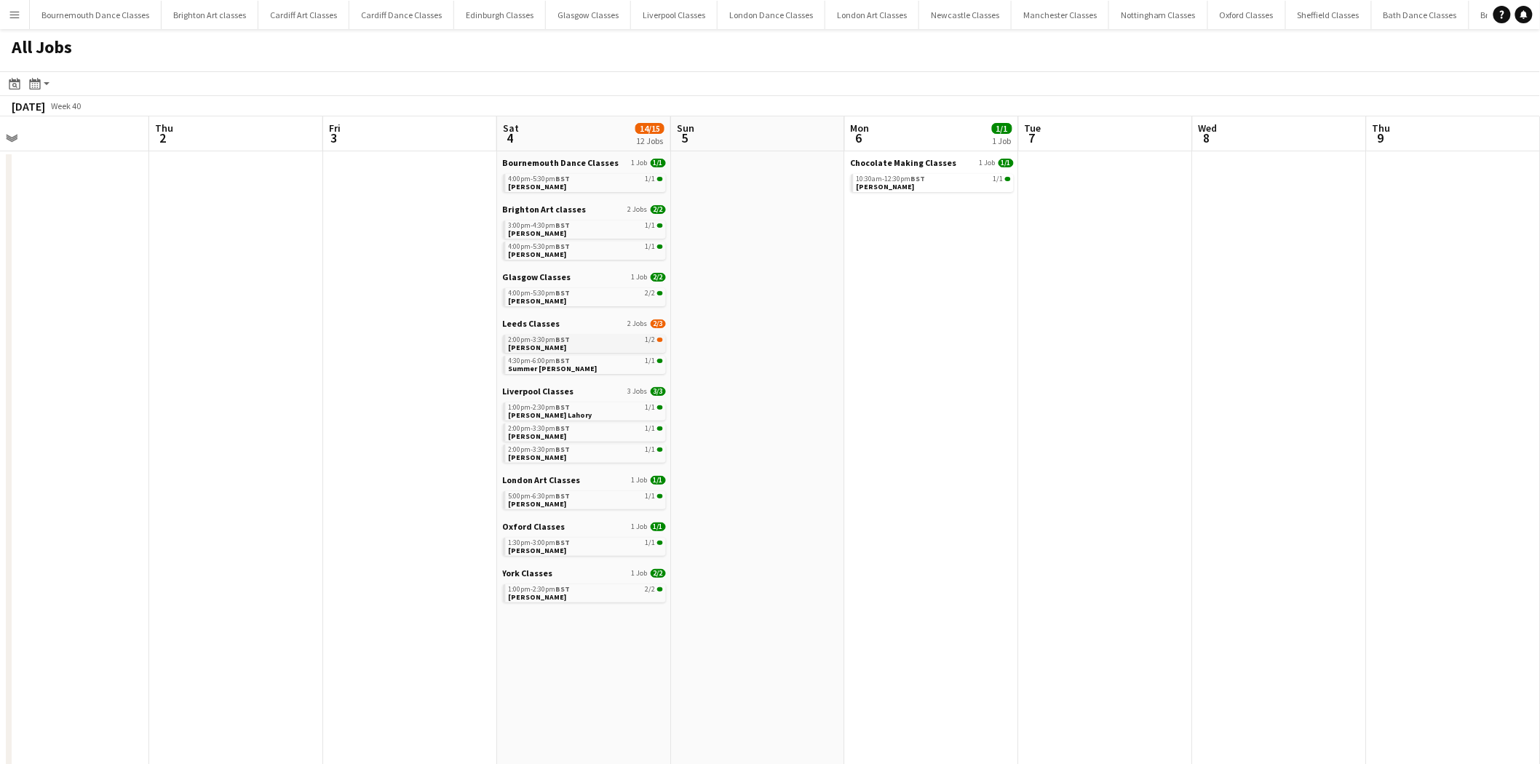
click at [582, 340] on div "2:00pm-3:30pm BST 1/2" at bounding box center [586, 339] width 154 height 7
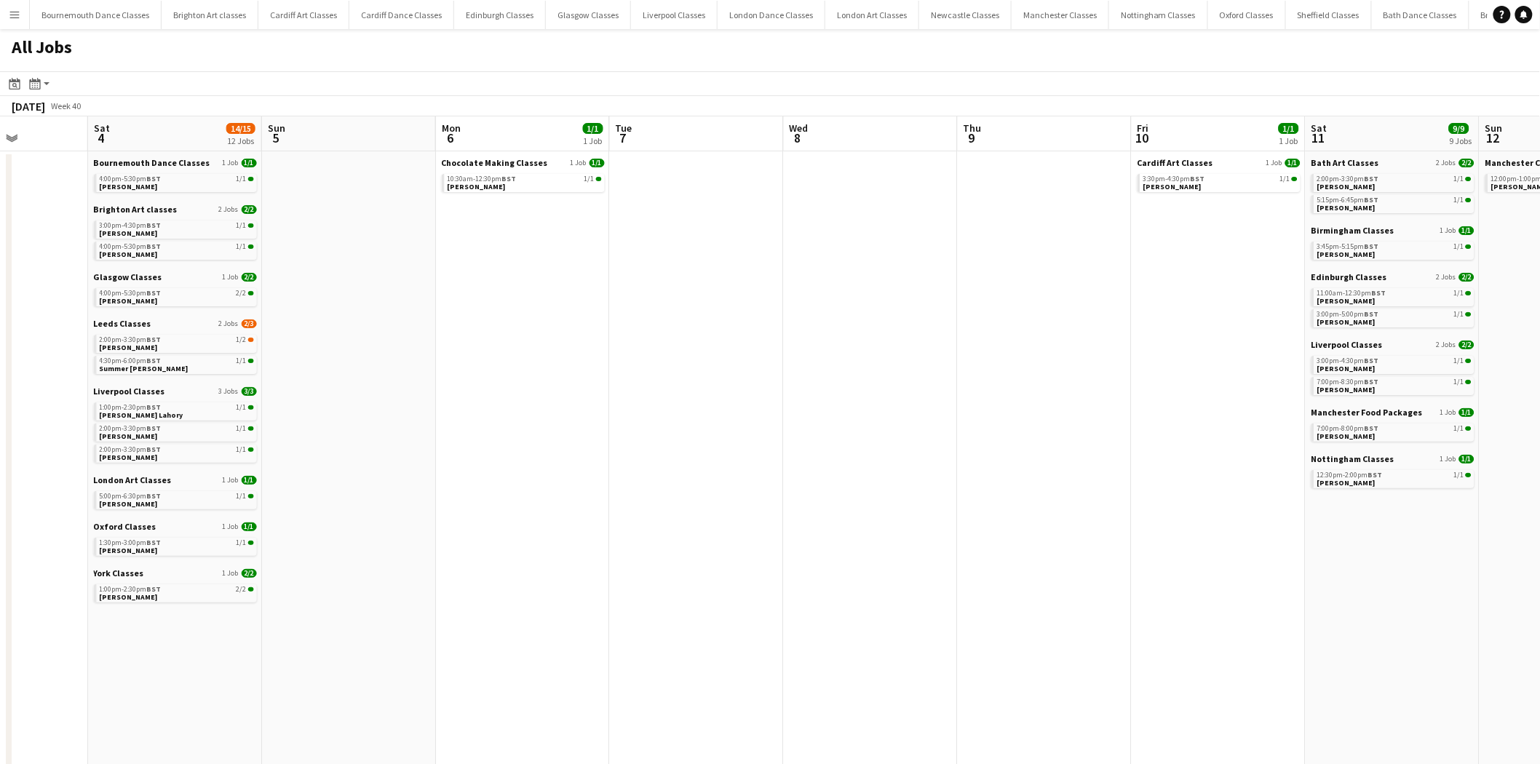
drag, startPoint x: 1068, startPoint y: 372, endPoint x: 651, endPoint y: 372, distance: 417.0
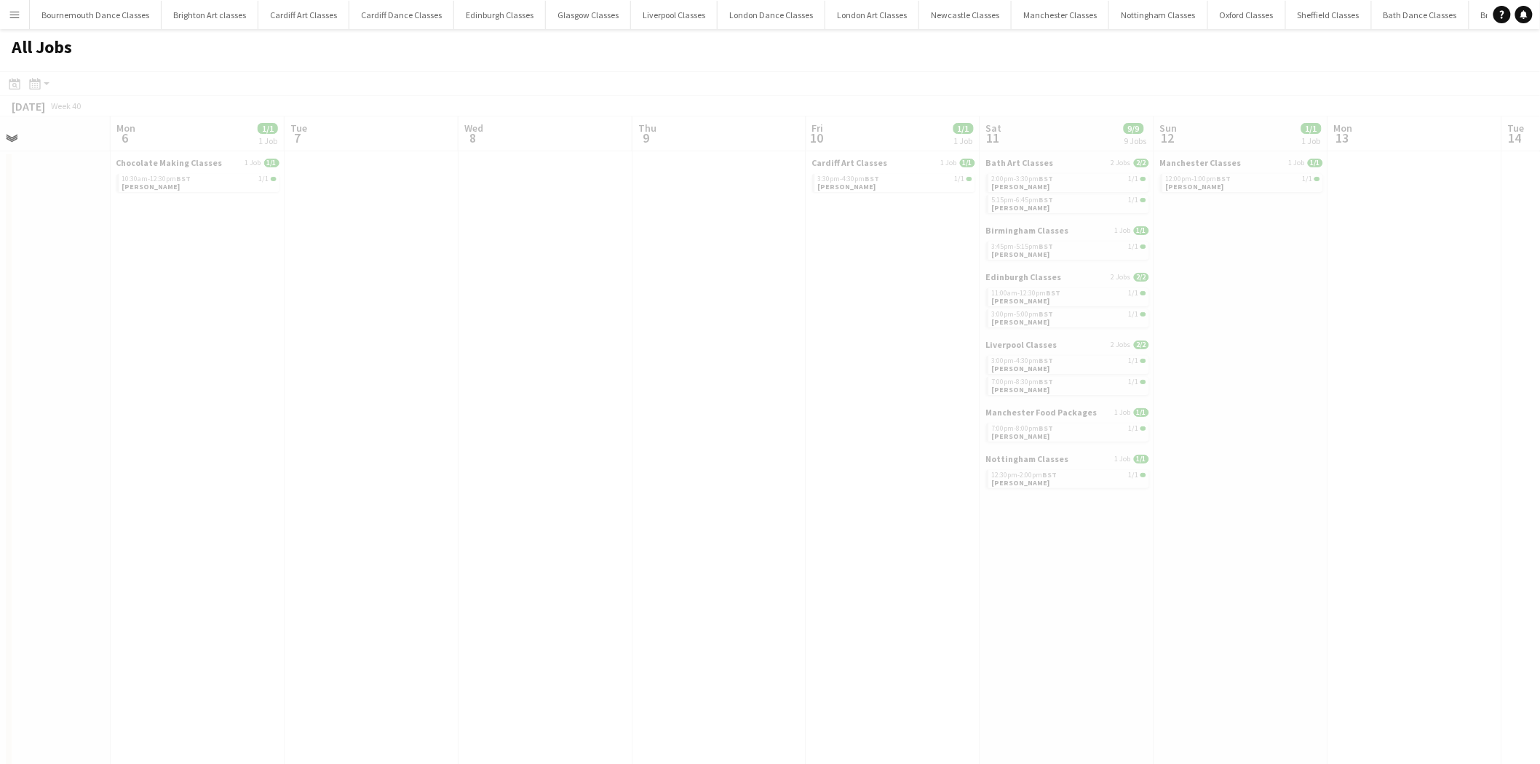
drag, startPoint x: 689, startPoint y: 402, endPoint x: 289, endPoint y: 397, distance: 399.6
click at [160, 402] on app-all-jobs "All Jobs Date picker AUG 2025 AUG 2025 Monday M Tuesday T Wednesday W Thursday …" at bounding box center [770, 746] width 1540 height 1434
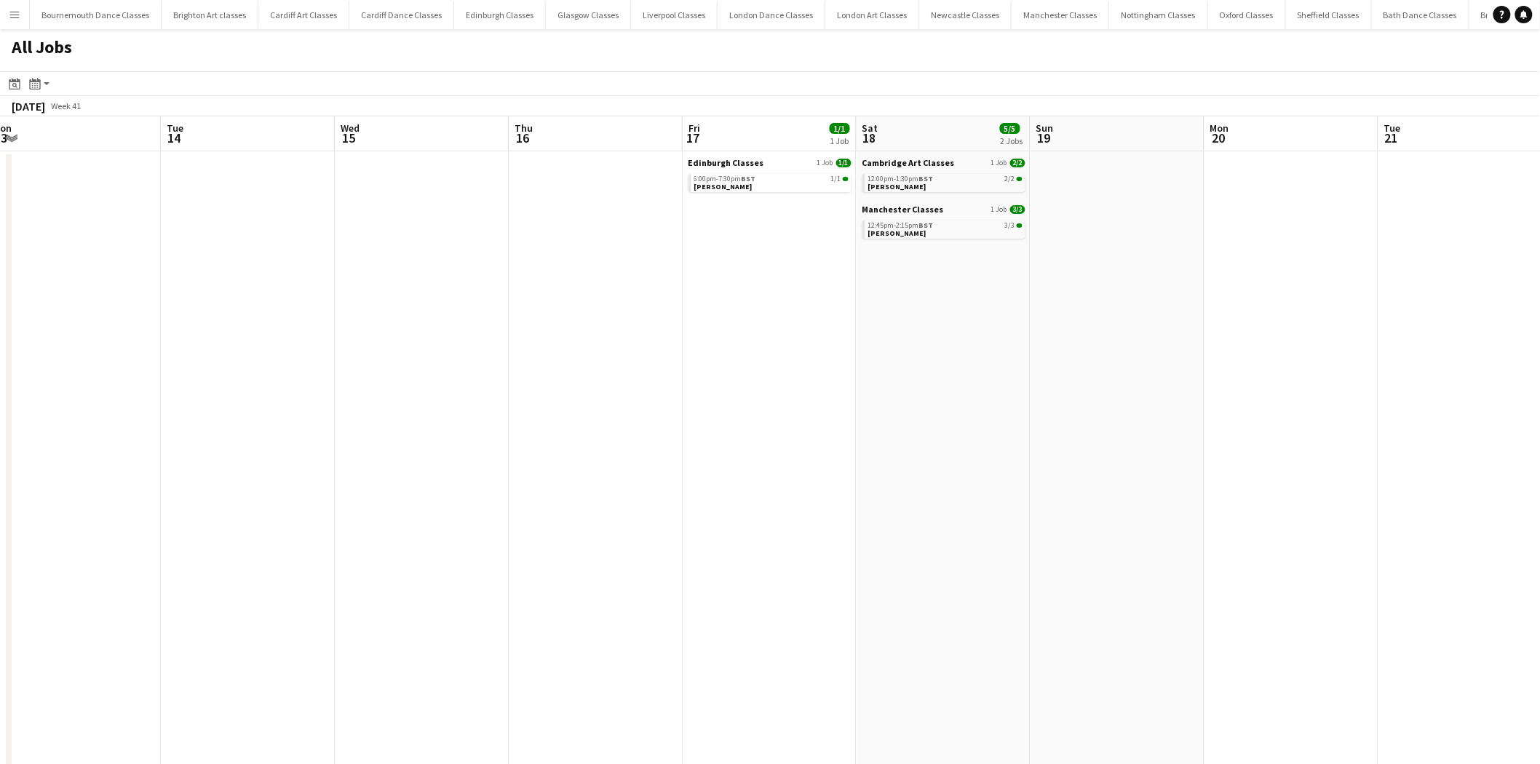
drag, startPoint x: 1381, startPoint y: 397, endPoint x: 0, endPoint y: 419, distance: 1380.9
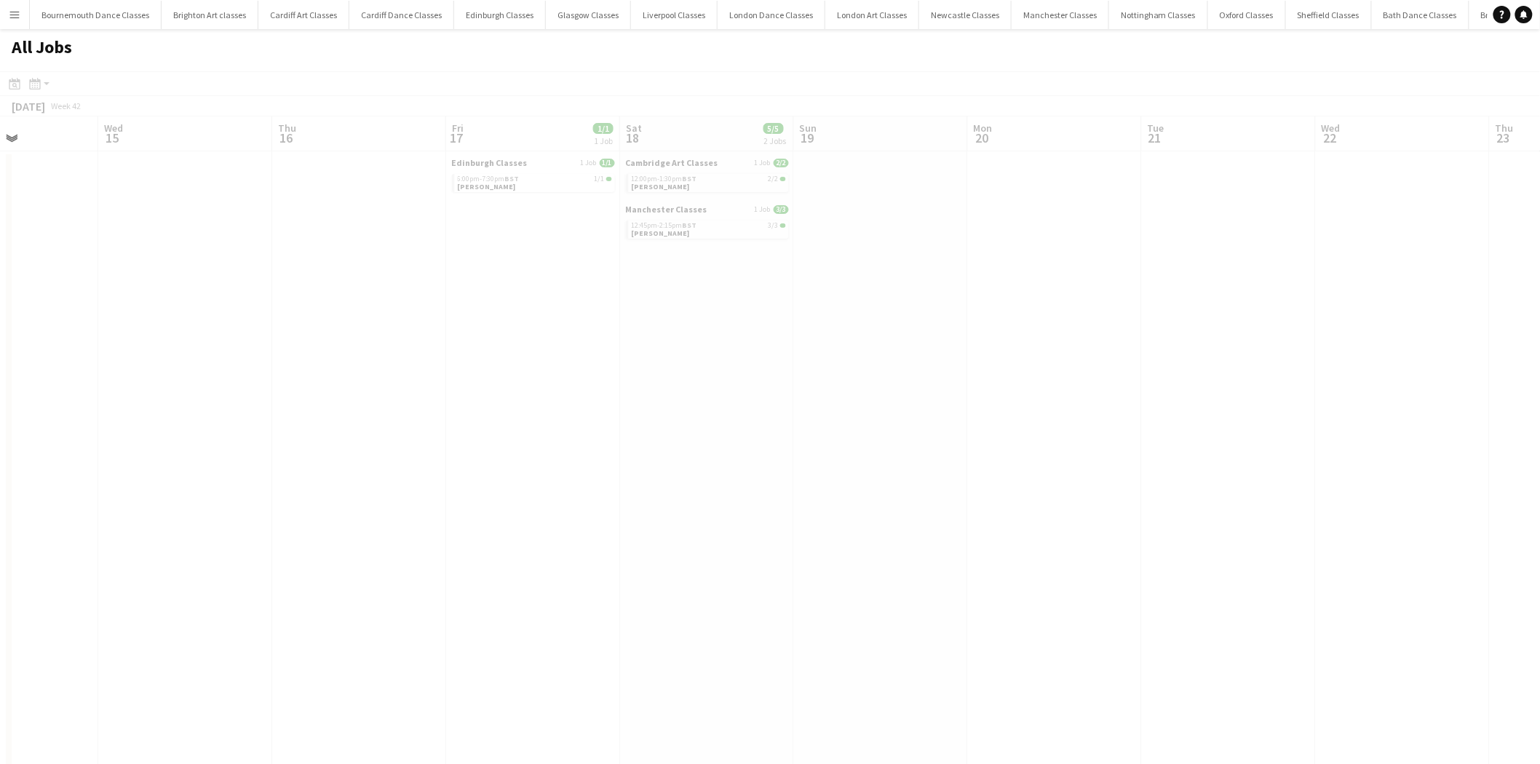
click at [100, 410] on app-all-jobs "All Jobs Date picker AUG 2025 AUG 2025 Monday M Tuesday T Wednesday W Thursday …" at bounding box center [770, 746] width 1540 height 1434
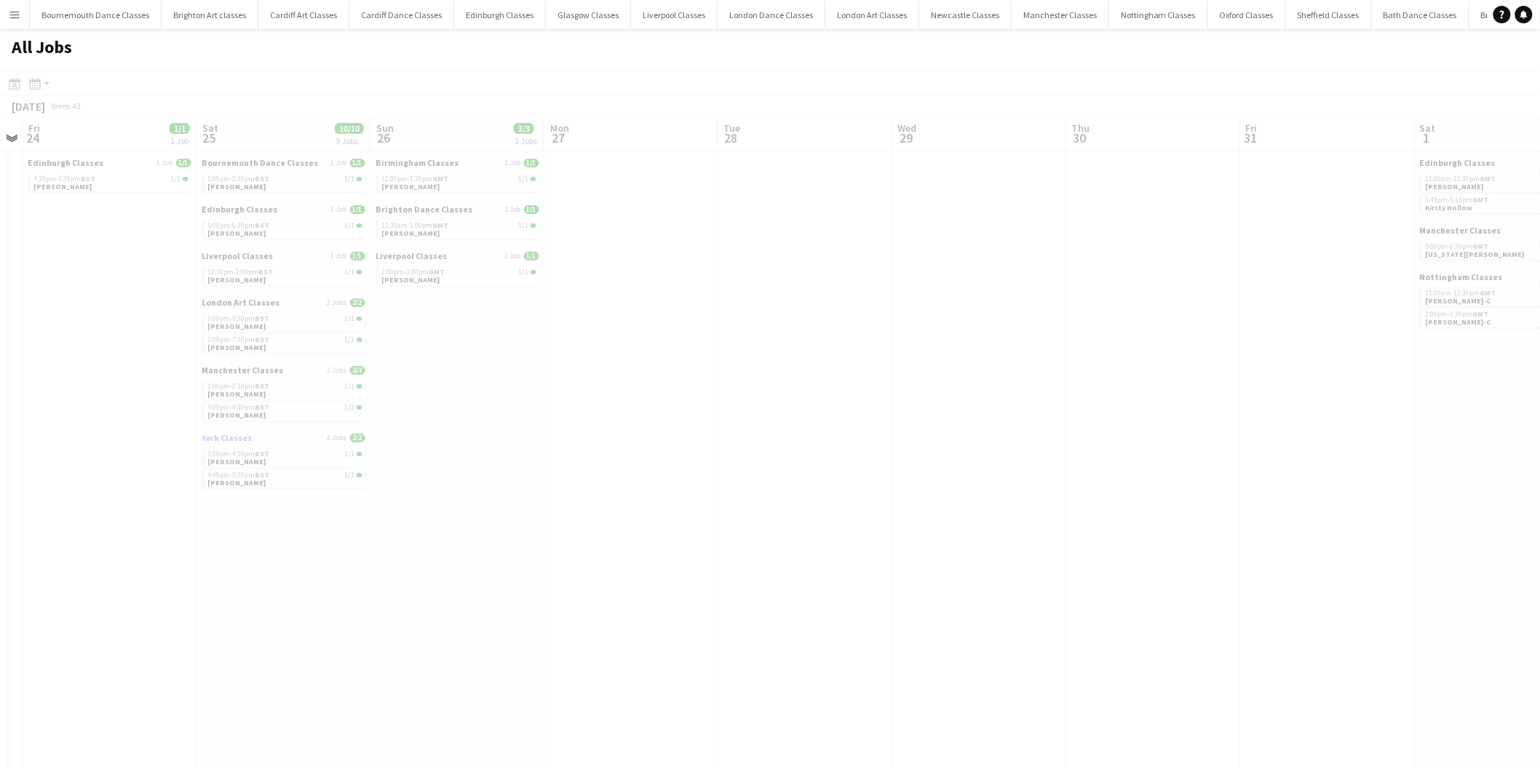
drag, startPoint x: 547, startPoint y: 438, endPoint x: 251, endPoint y: 434, distance: 295.5
click at [249, 435] on app-all-jobs "All Jobs Date picker AUG 2025 AUG 2025 Monday M Tuesday T Wednesday W Thursday …" at bounding box center [770, 746] width 1540 height 1434
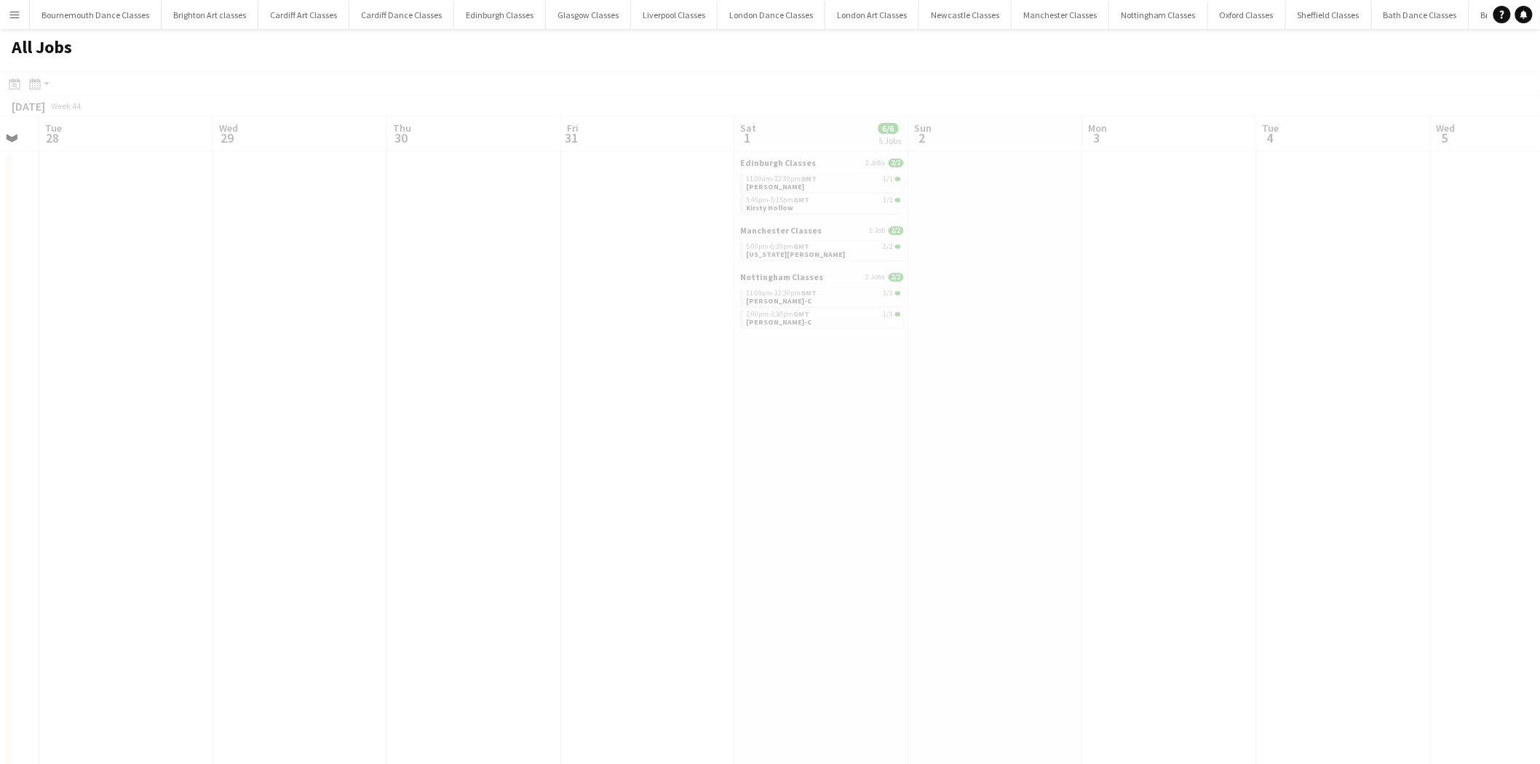
drag, startPoint x: 1393, startPoint y: 459, endPoint x: 446, endPoint y: 456, distance: 946.9
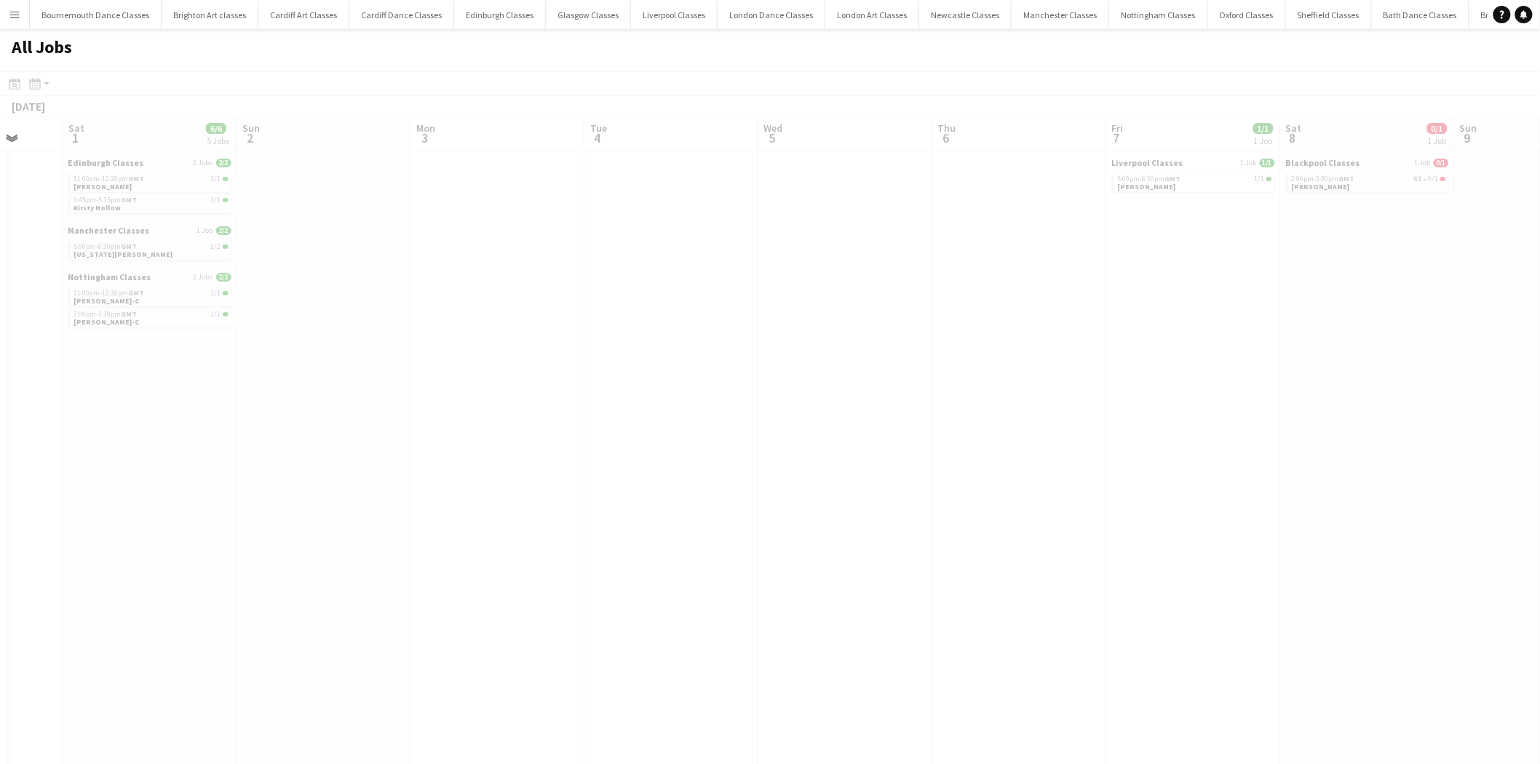
drag, startPoint x: 1185, startPoint y: 456, endPoint x: 790, endPoint y: 461, distance: 395.2
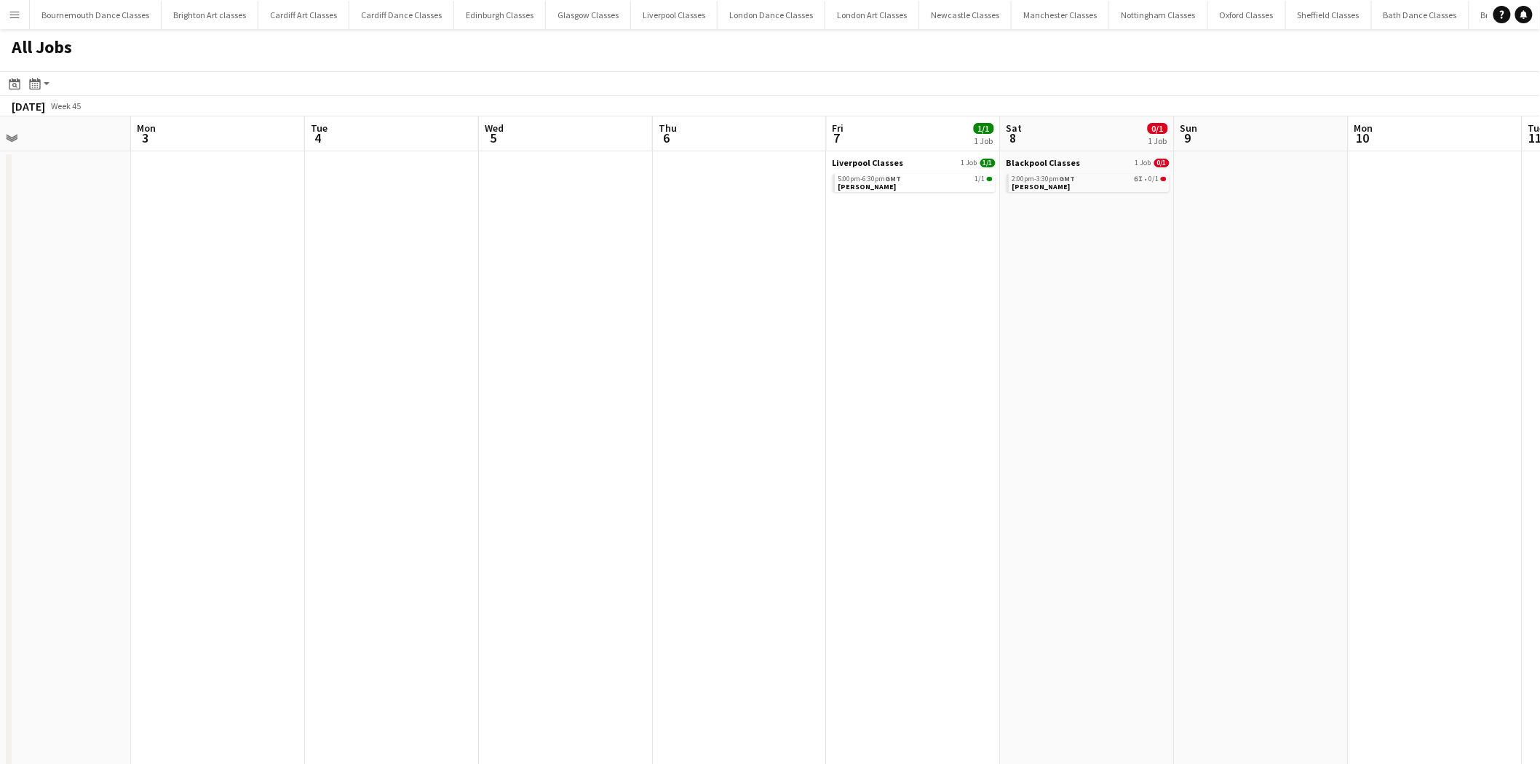
drag, startPoint x: 1321, startPoint y: 461, endPoint x: 520, endPoint y: 461, distance: 801.3
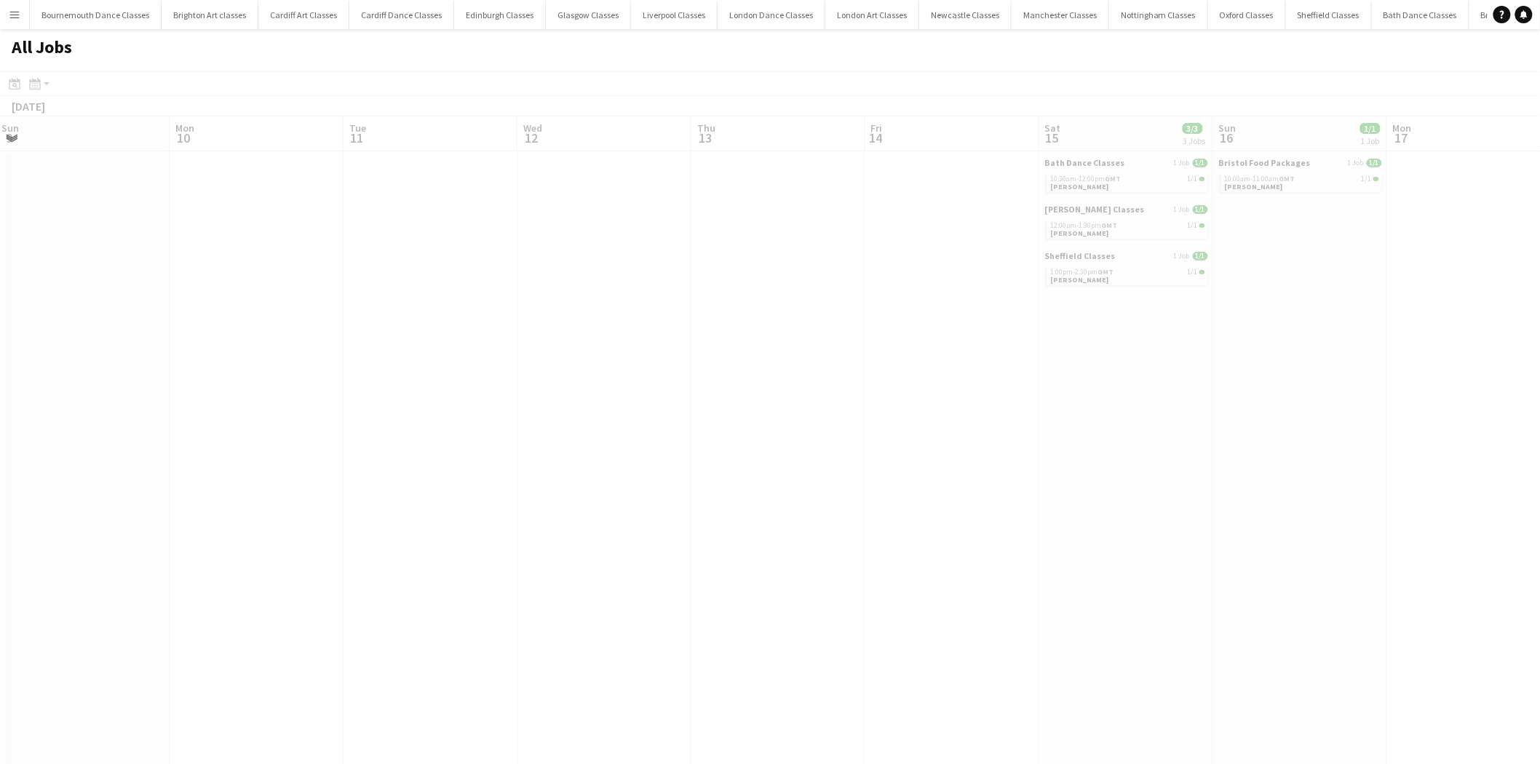
drag, startPoint x: 1115, startPoint y: 459, endPoint x: 673, endPoint y: 455, distance: 442.5
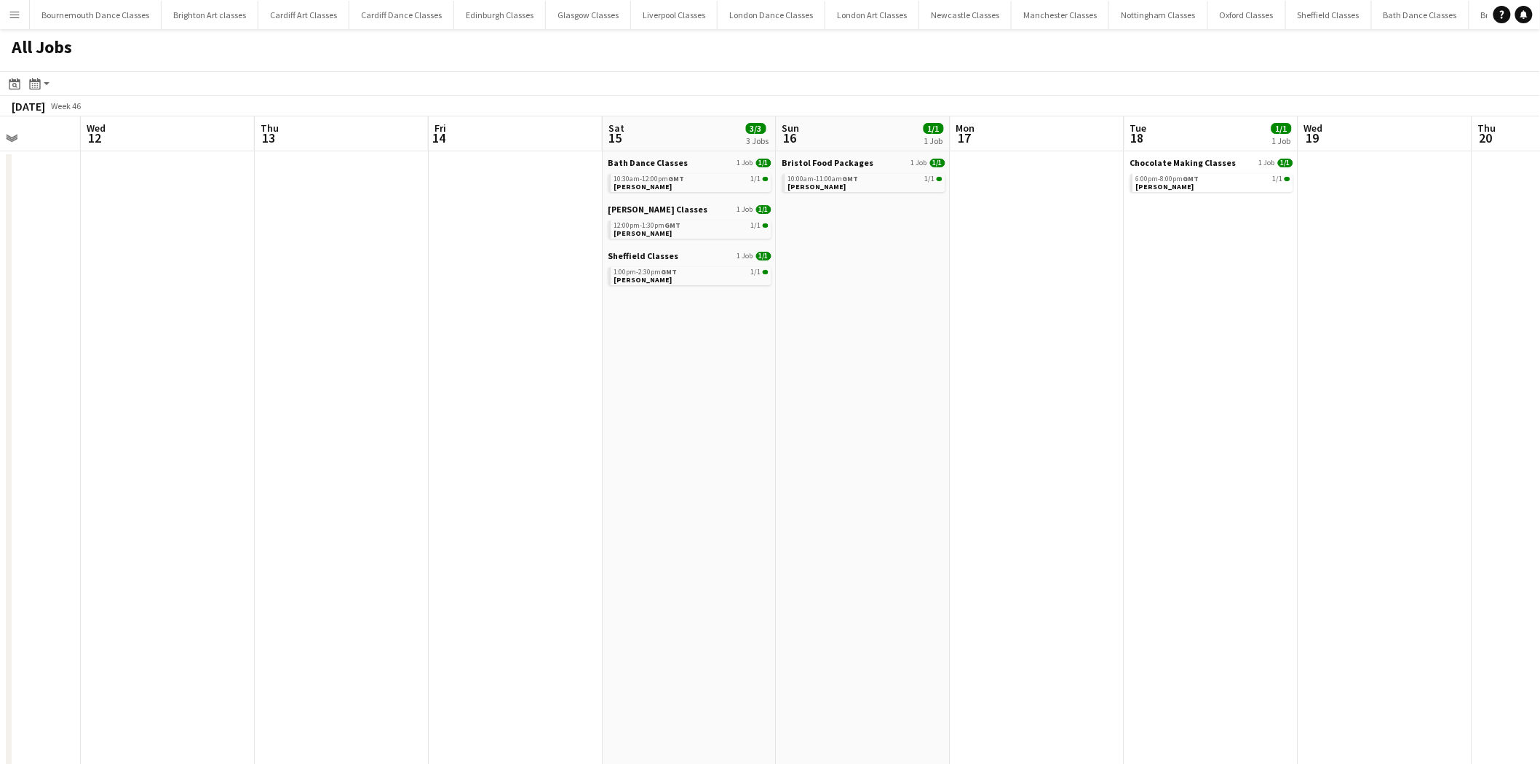
drag, startPoint x: 1247, startPoint y: 451, endPoint x: 461, endPoint y: 451, distance: 785.3
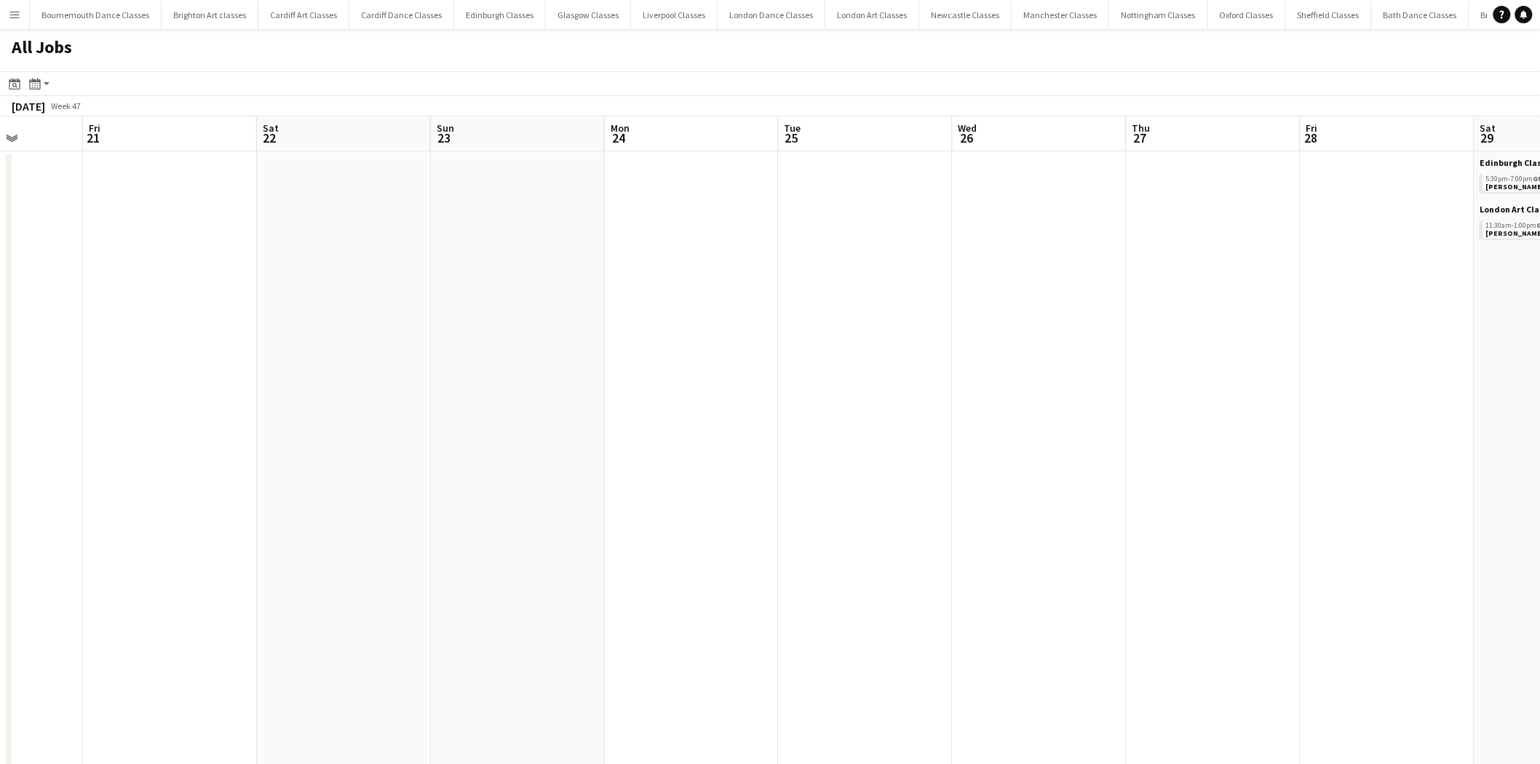
drag, startPoint x: 1133, startPoint y: 449, endPoint x: 532, endPoint y: 447, distance: 600.5
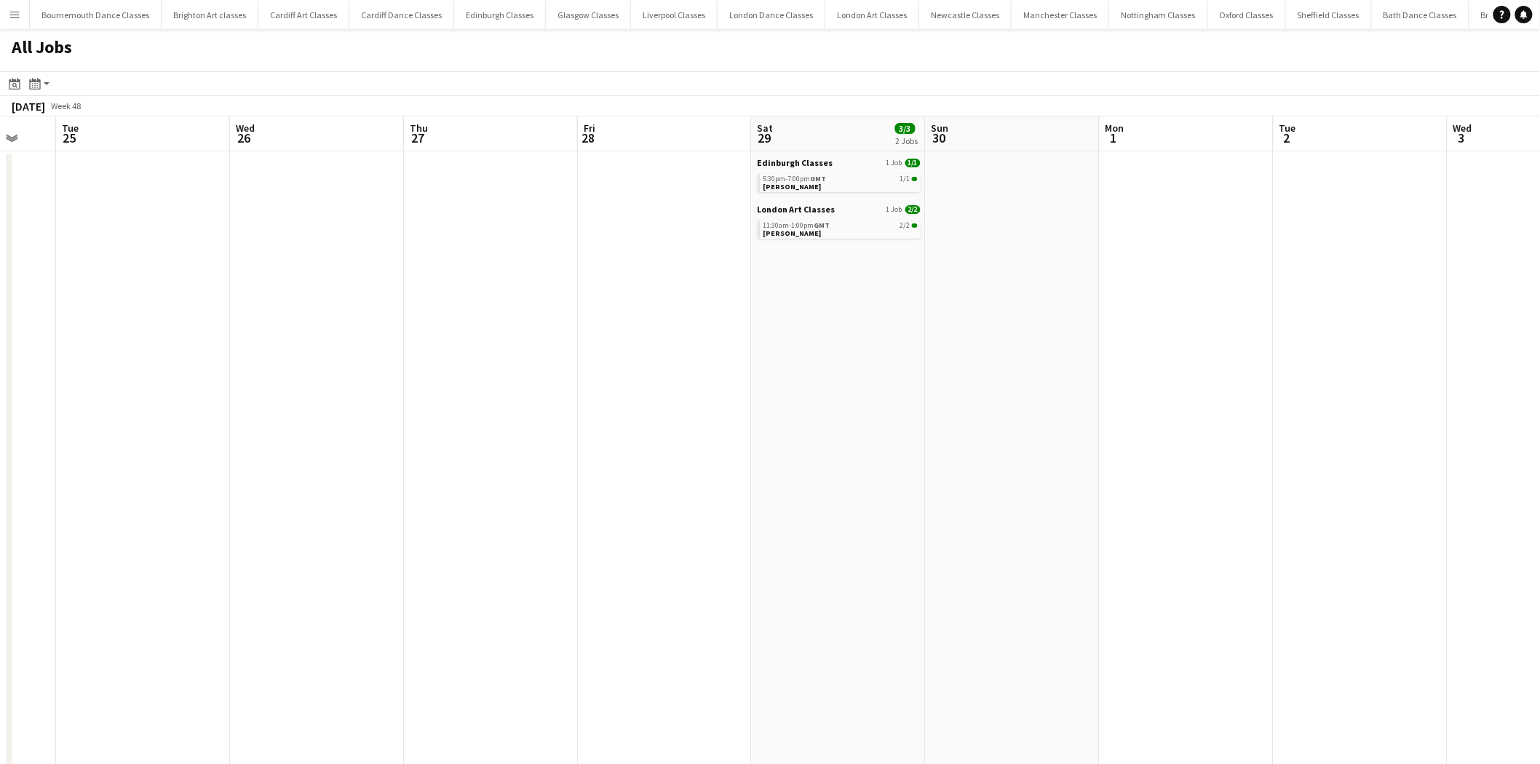
click at [534, 451] on app-all-jobs "All Jobs Date picker AUG 2025 AUG 2025 Monday M Tuesday T Wednesday W Thursday …" at bounding box center [770, 746] width 1540 height 1434
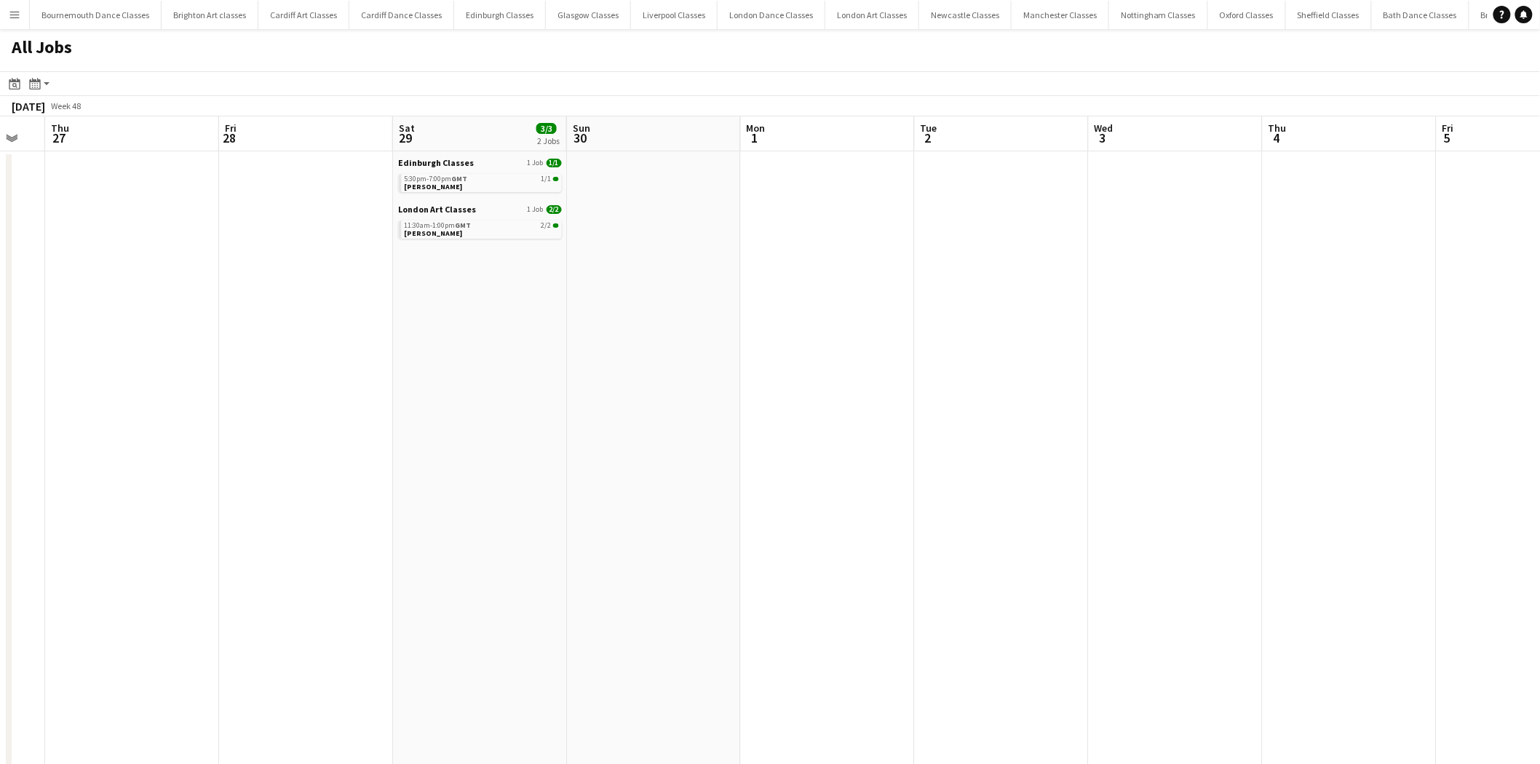
click at [489, 456] on app-all-jobs "All Jobs Date picker AUG 2025 AUG 2025 Monday M Tuesday T Wednesday W Thursday …" at bounding box center [770, 746] width 1540 height 1434
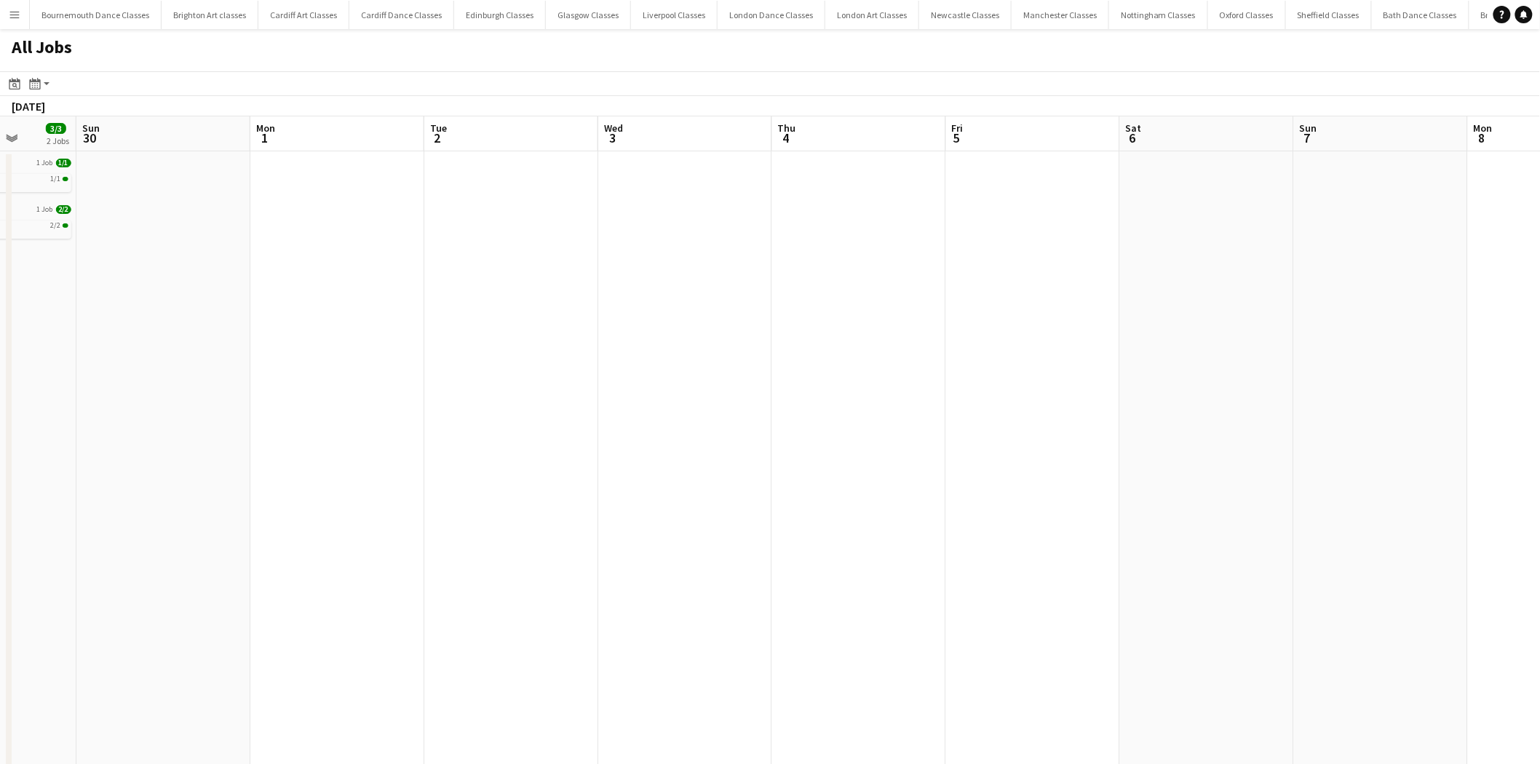
click at [586, 461] on app-all-jobs "All Jobs Date picker AUG 2025 AUG 2025 Monday M Tuesday T Wednesday W Thursday …" at bounding box center [770, 746] width 1540 height 1434
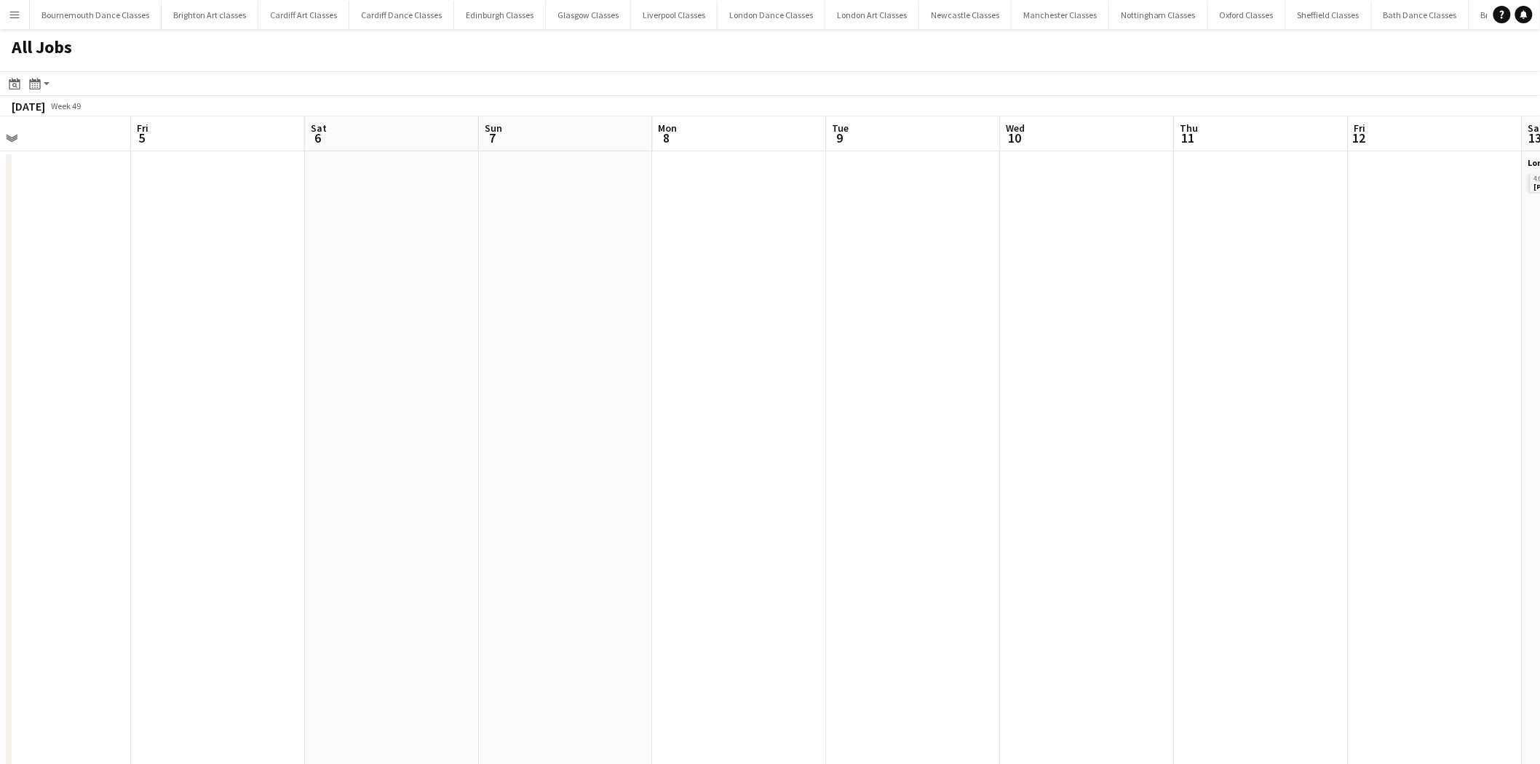
click at [662, 464] on app-all-jobs "All Jobs Date picker AUG 2025 AUG 2025 Monday M Tuesday T Wednesday W Thursday …" at bounding box center [770, 746] width 1540 height 1434
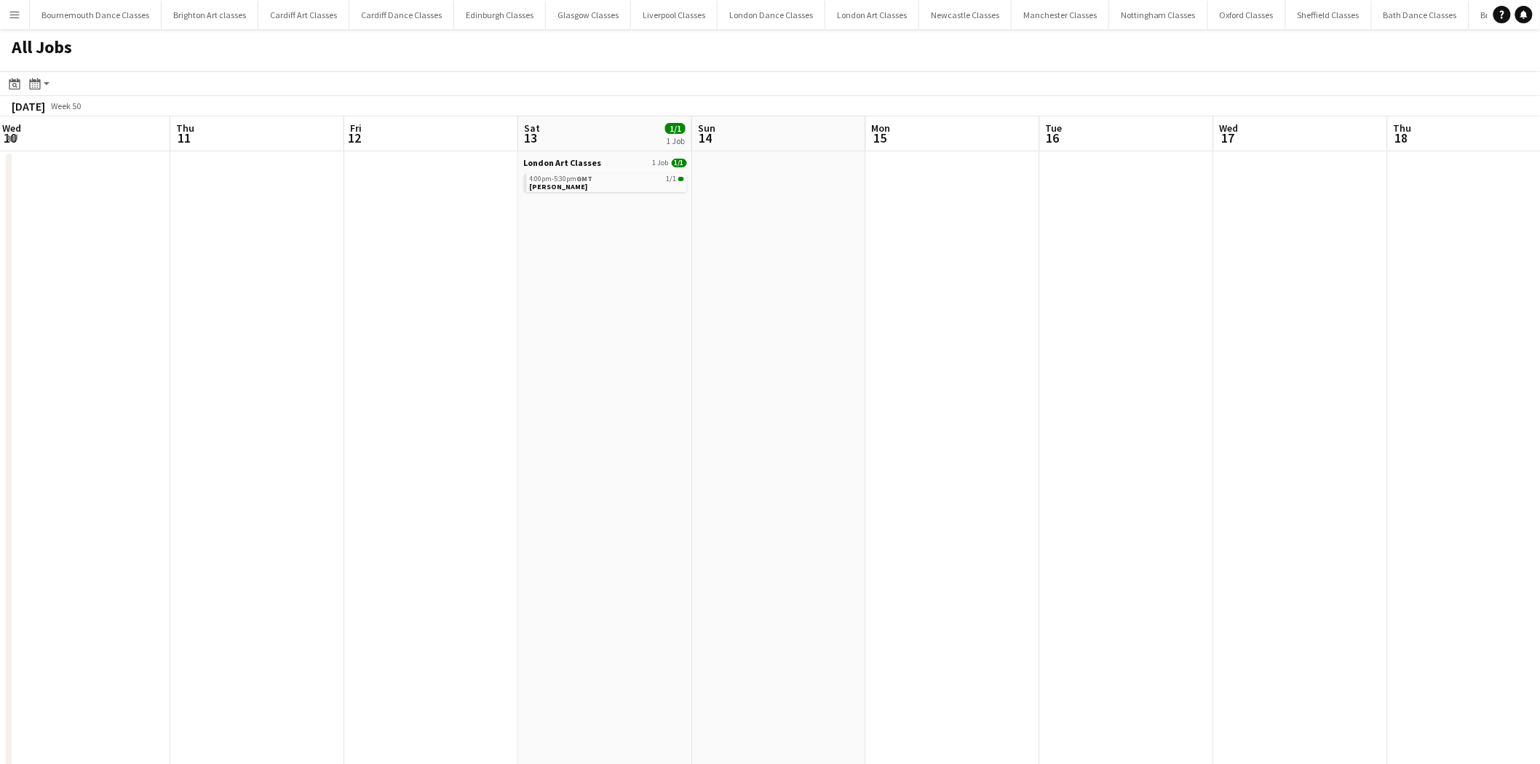
drag, startPoint x: 1157, startPoint y: 464, endPoint x: 608, endPoint y: 462, distance: 549.5
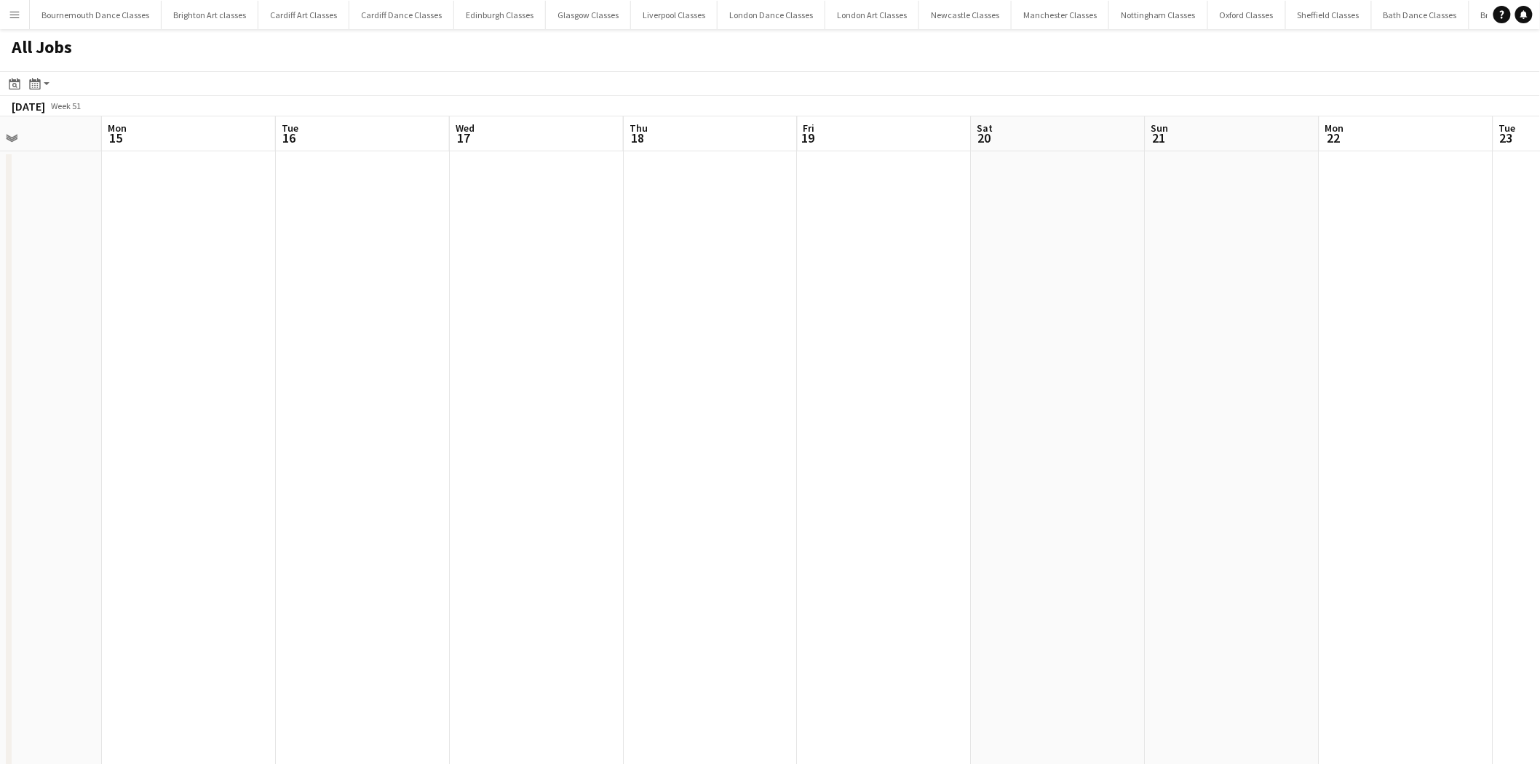
click at [597, 484] on app-all-jobs "All Jobs Date picker AUG 2025 AUG 2025 Monday M Tuesday T Wednesday W Thursday …" at bounding box center [770, 746] width 1540 height 1434
drag, startPoint x: 683, startPoint y: 459, endPoint x: 739, endPoint y: 447, distance: 57.2
click at [593, 448] on app-all-jobs "All Jobs Date picker AUG 2025 AUG 2025 Monday M Tuesday T Wednesday W Thursday …" at bounding box center [770, 746] width 1540 height 1434
drag, startPoint x: 846, startPoint y: 450, endPoint x: 730, endPoint y: 441, distance: 116.1
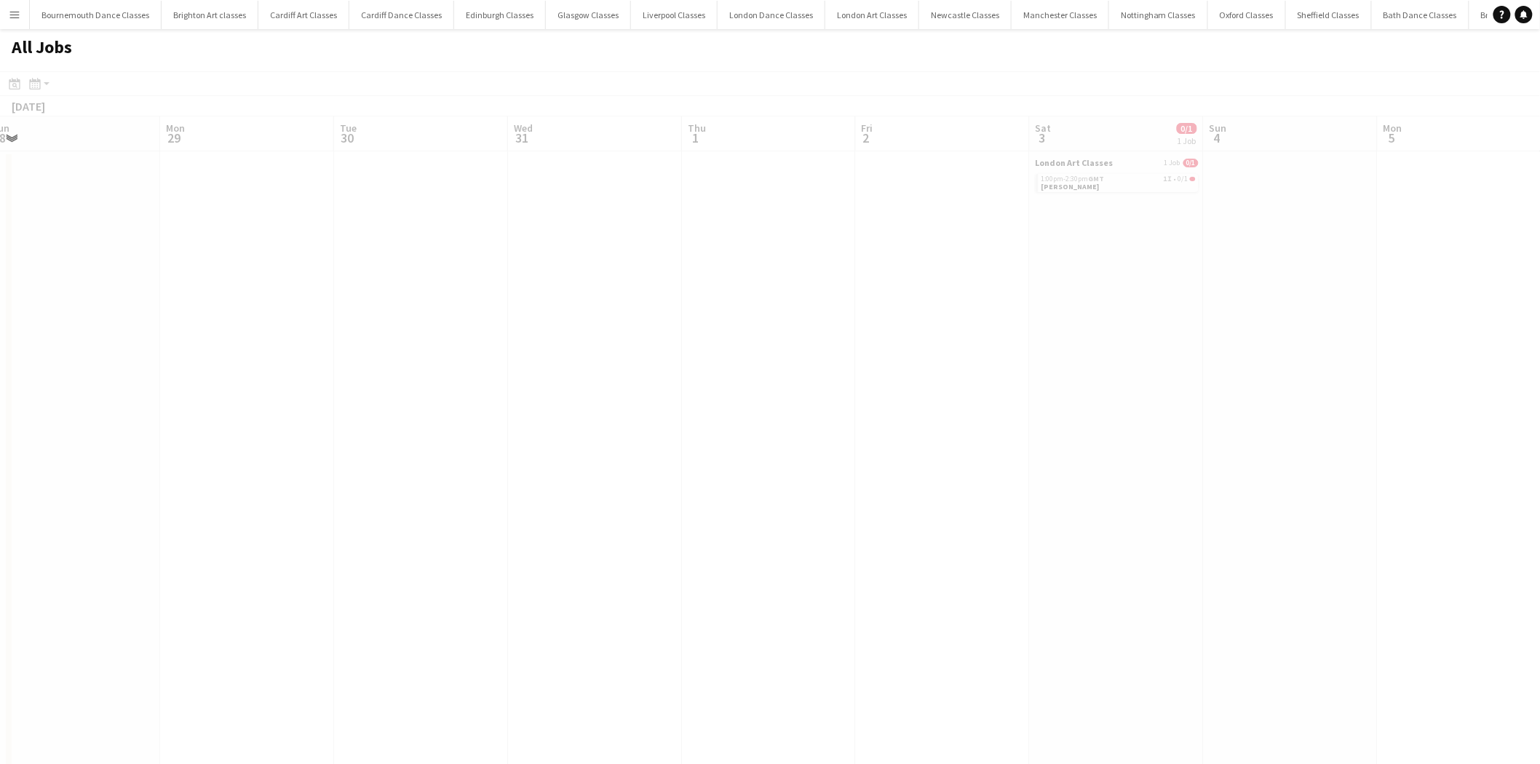
drag, startPoint x: 994, startPoint y: 453, endPoint x: 759, endPoint y: 437, distance: 235.6
drag, startPoint x: 1317, startPoint y: 419, endPoint x: 664, endPoint y: 432, distance: 653.7
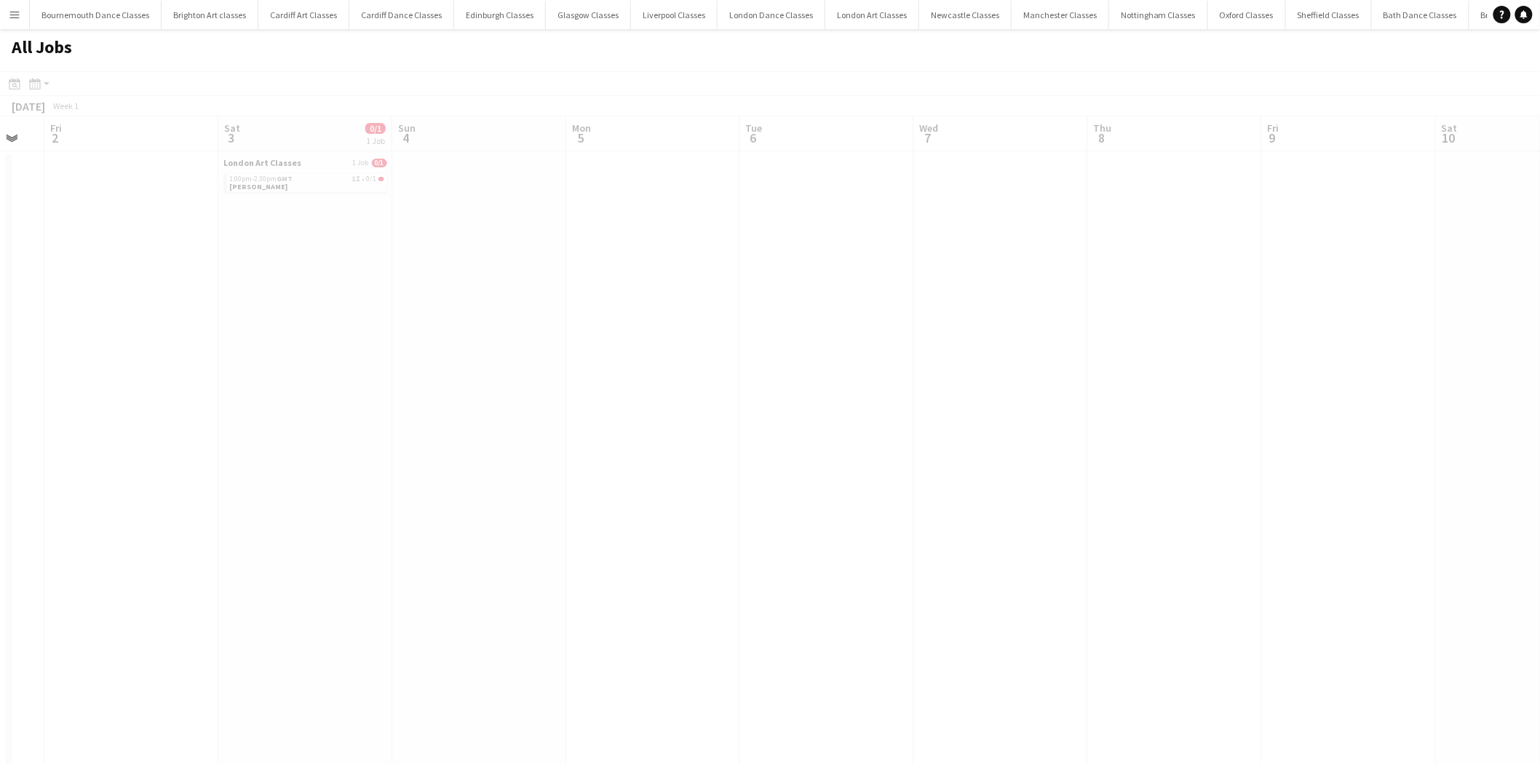
scroll to position [0, 369]
drag, startPoint x: 1210, startPoint y: 424, endPoint x: 608, endPoint y: 440, distance: 602.8
drag, startPoint x: 1341, startPoint y: 422, endPoint x: 667, endPoint y: 479, distance: 675.6
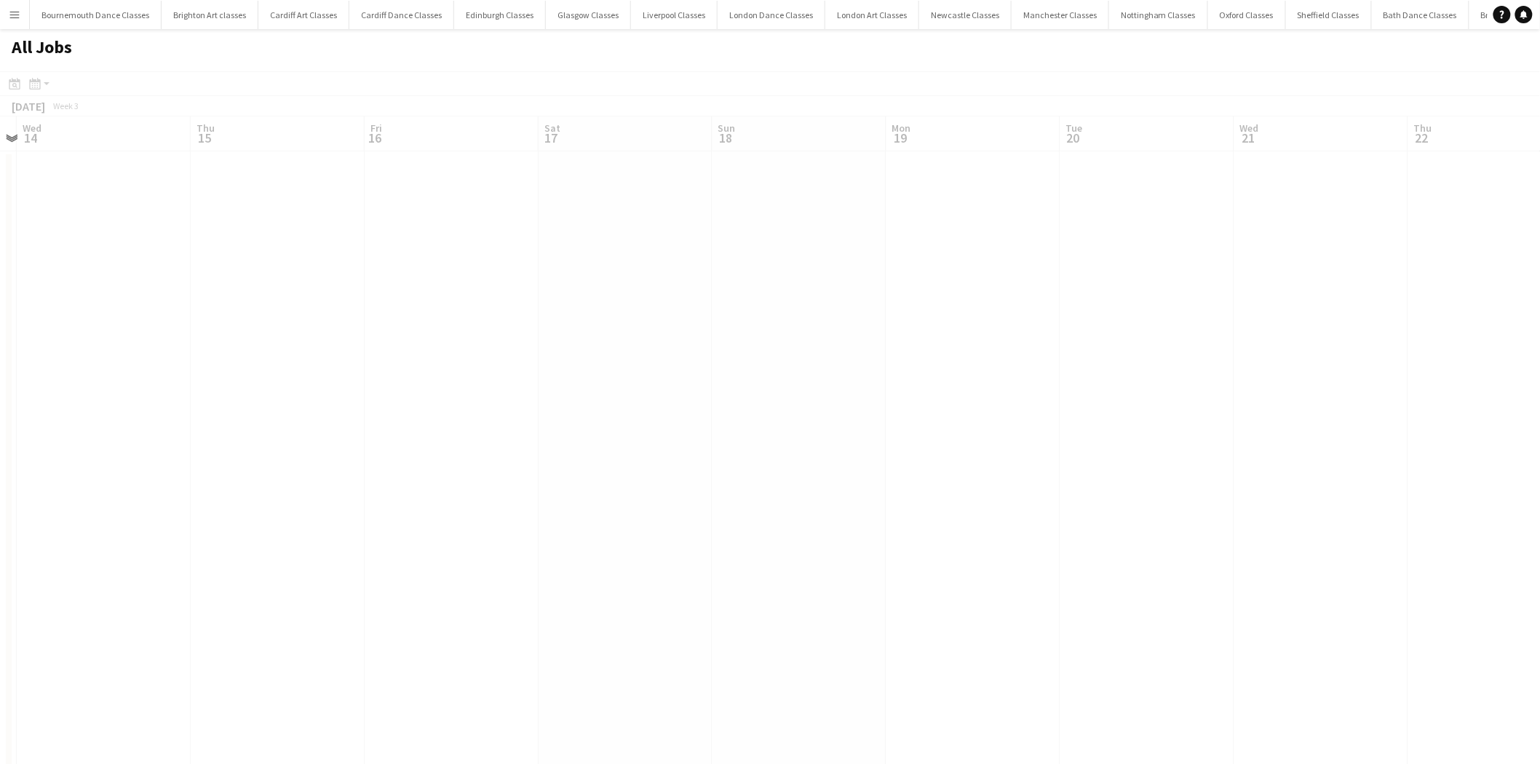
drag, startPoint x: 1122, startPoint y: 457, endPoint x: 525, endPoint y: 514, distance: 598.8
click at [525, 514] on app-all-jobs "All Jobs Date picker AUG 2025 AUG 2025 Monday M Tuesday T Wednesday W Thursday …" at bounding box center [770, 746] width 1540 height 1434
drag, startPoint x: 1371, startPoint y: 493, endPoint x: 671, endPoint y: 503, distance: 700.2
drag, startPoint x: 1024, startPoint y: 505, endPoint x: 643, endPoint y: 500, distance: 381.4
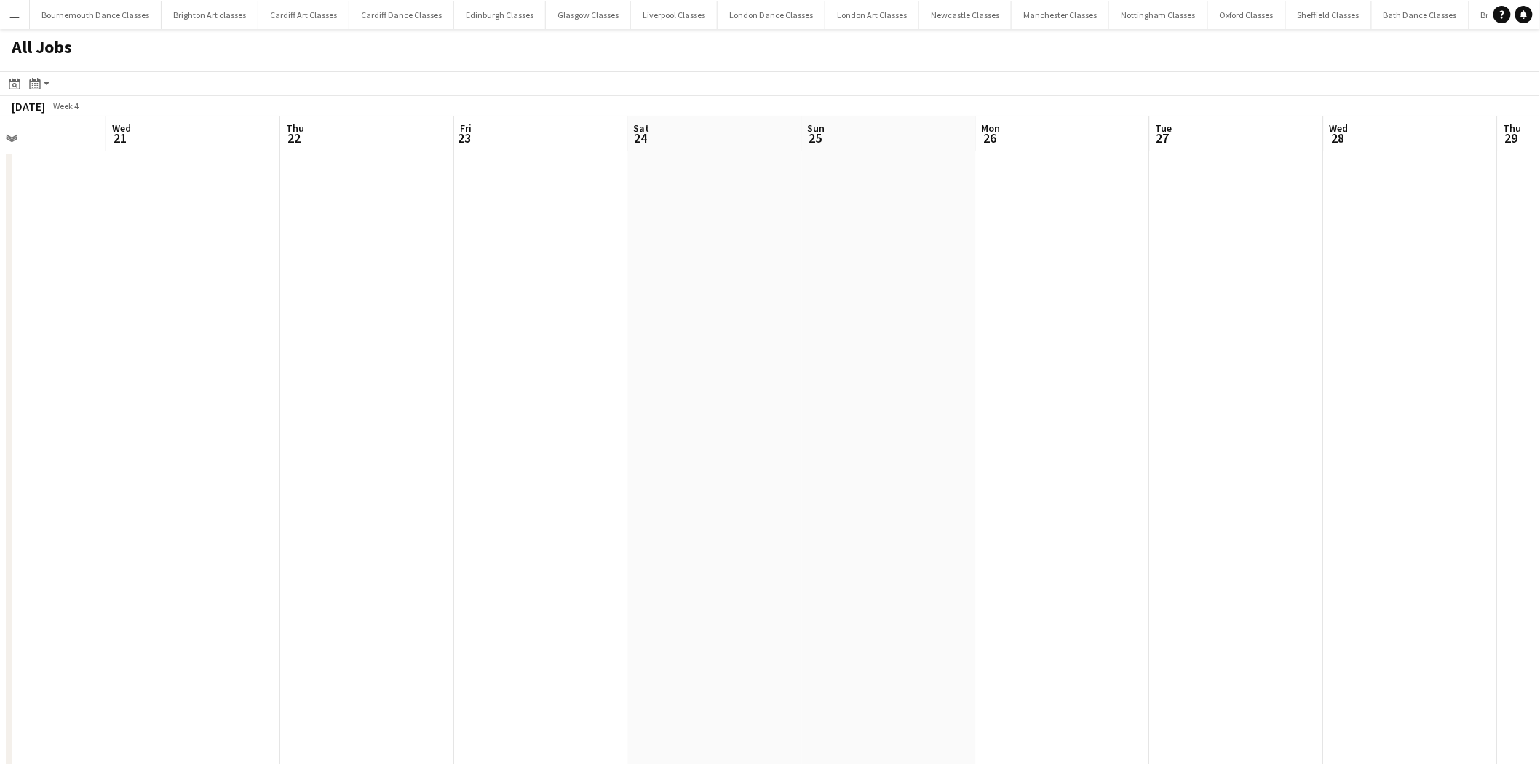
click at [600, 467] on app-all-jobs "All Jobs Date picker AUG 2025 AUG 2025 Monday M Tuesday T Wednesday W Thursday …" at bounding box center [770, 746] width 1540 height 1434
drag, startPoint x: 1214, startPoint y: 461, endPoint x: 673, endPoint y: 453, distance: 541.6
drag, startPoint x: 747, startPoint y: 445, endPoint x: 493, endPoint y: 439, distance: 253.4
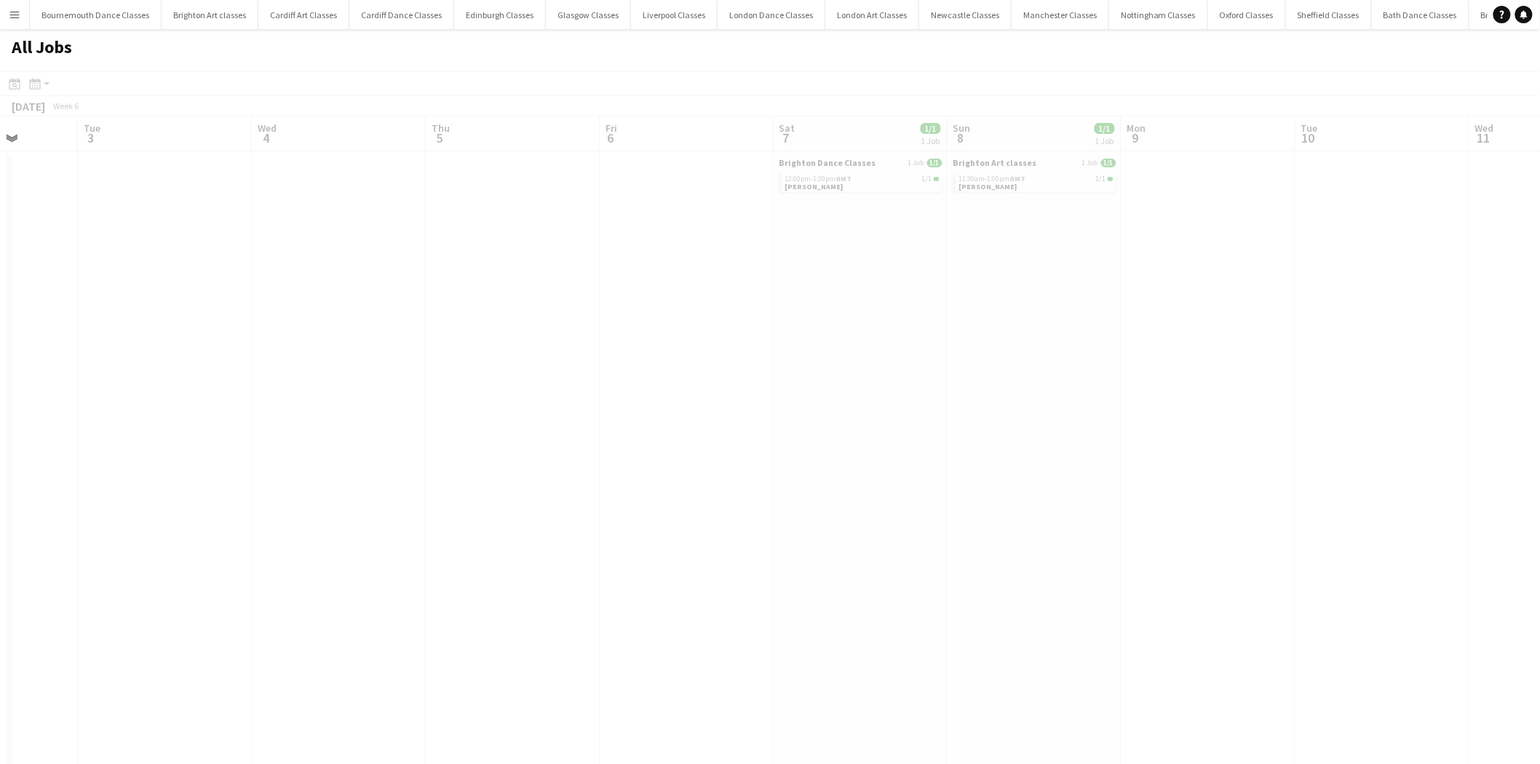
click at [485, 445] on app-all-jobs "All Jobs Date picker AUG 2025 AUG 2025 Monday M Tuesday T Wednesday W Thursday …" at bounding box center [770, 746] width 1540 height 1434
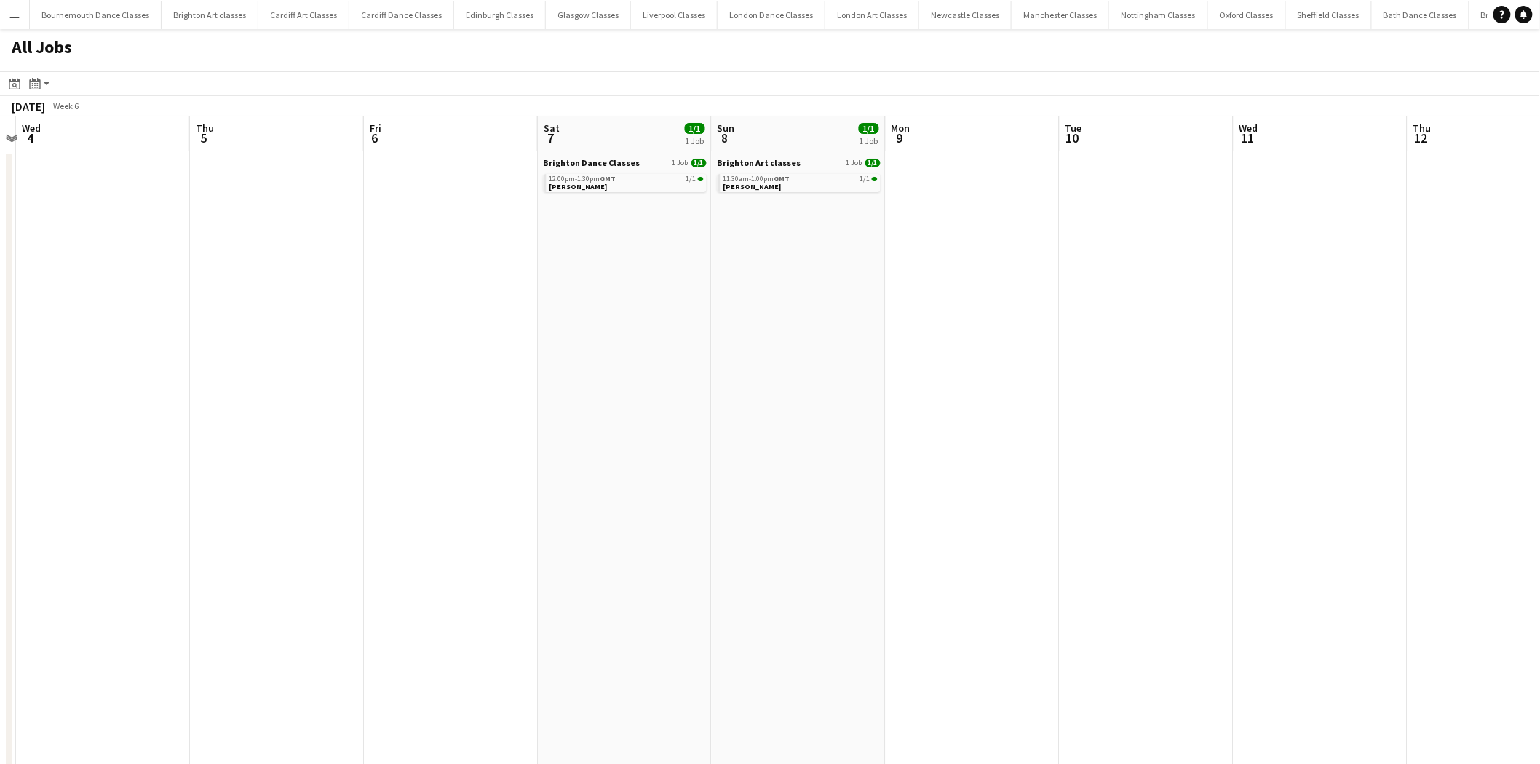
drag, startPoint x: 1407, startPoint y: 435, endPoint x: 665, endPoint y: 439, distance: 741.7
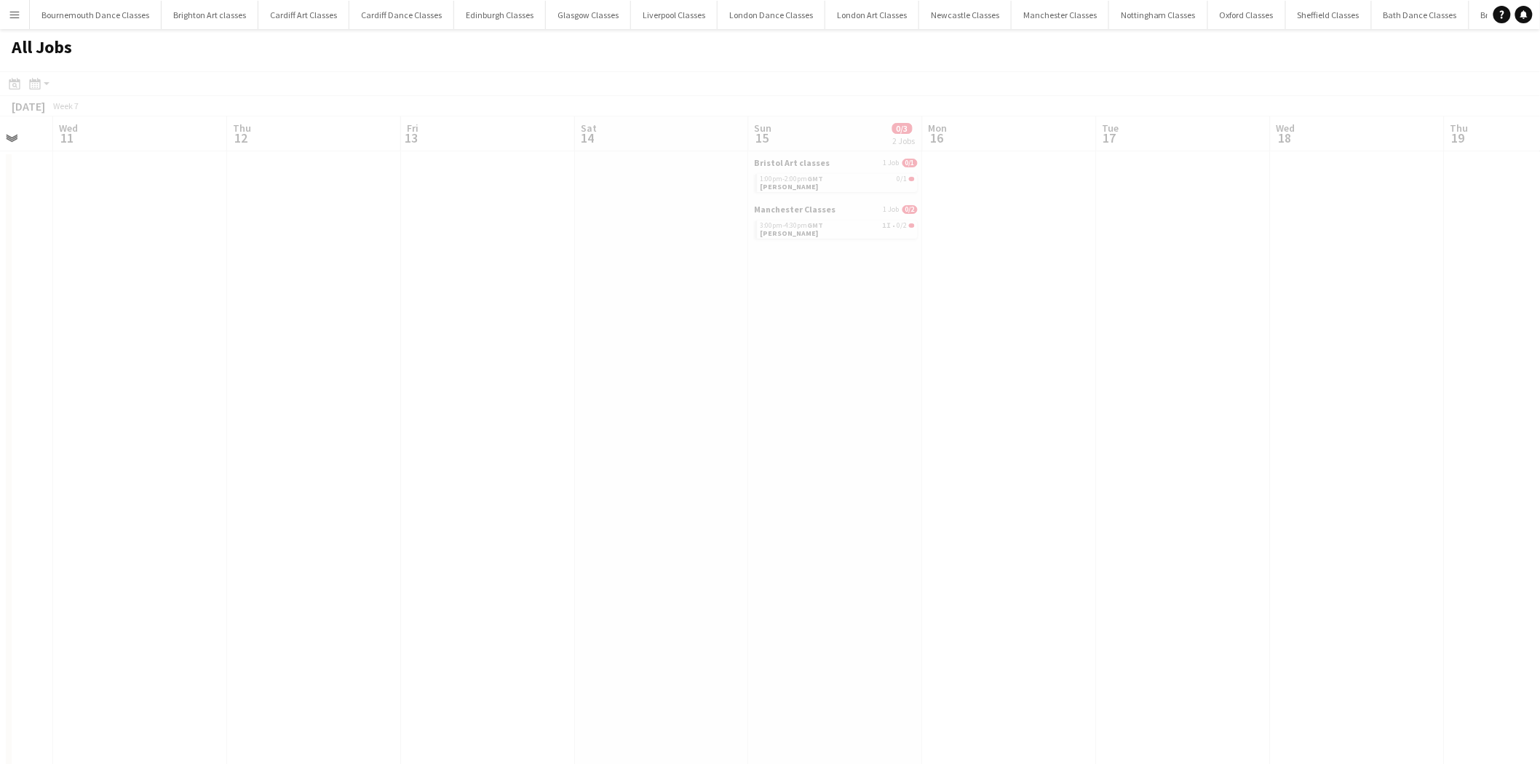
scroll to position [0, 499]
drag, startPoint x: 1333, startPoint y: 443, endPoint x: 739, endPoint y: 435, distance: 593.2
click at [645, 443] on app-all-jobs "All Jobs Date picker AUG 2025 AUG 2025 Monday M Tuesday T Wednesday W Thursday …" at bounding box center [770, 746] width 1540 height 1434
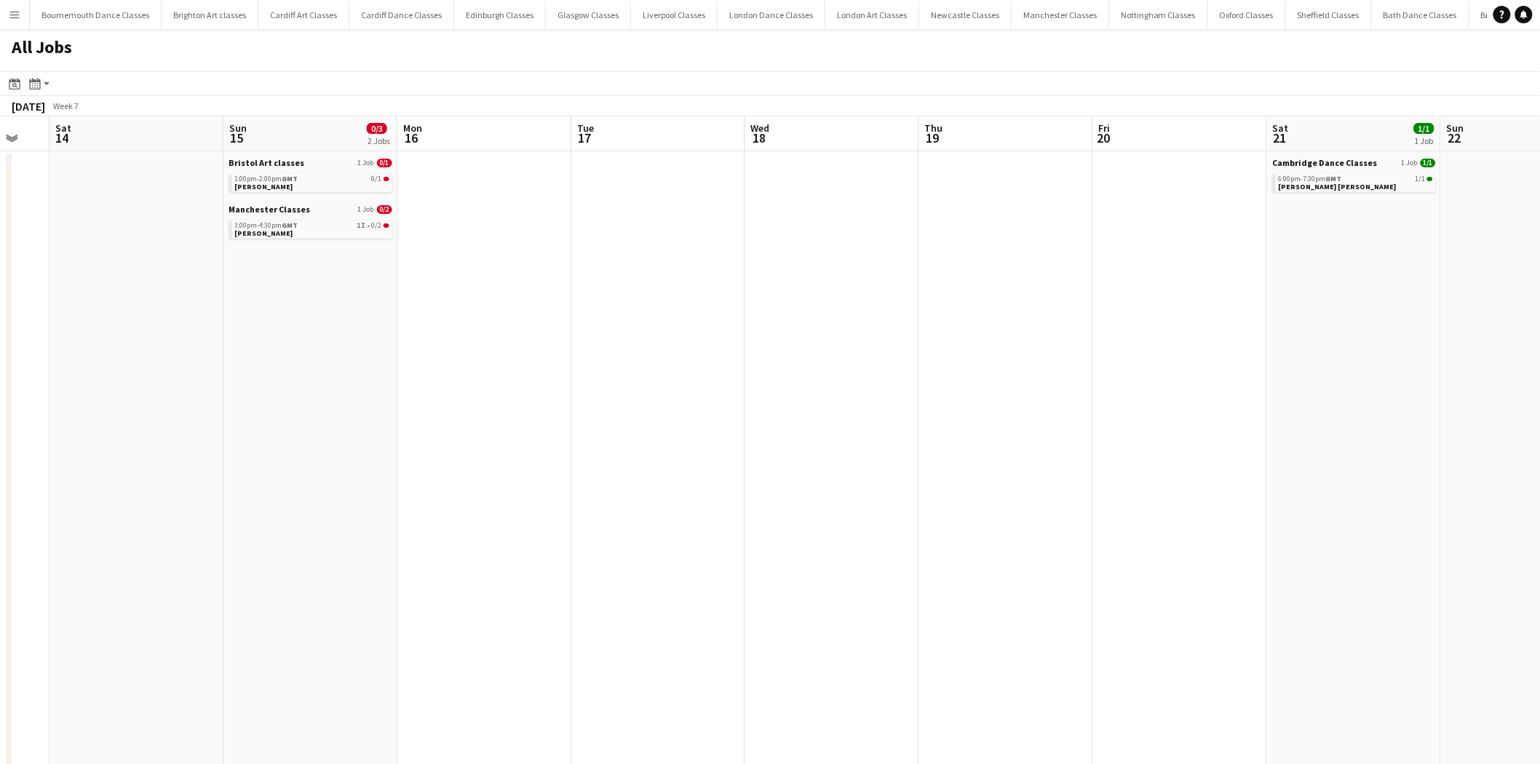
click at [511, 444] on app-all-jobs "All Jobs Date picker AUG 2025 AUG 2025 Monday M Tuesday T Wednesday W Thursday …" at bounding box center [770, 746] width 1540 height 1434
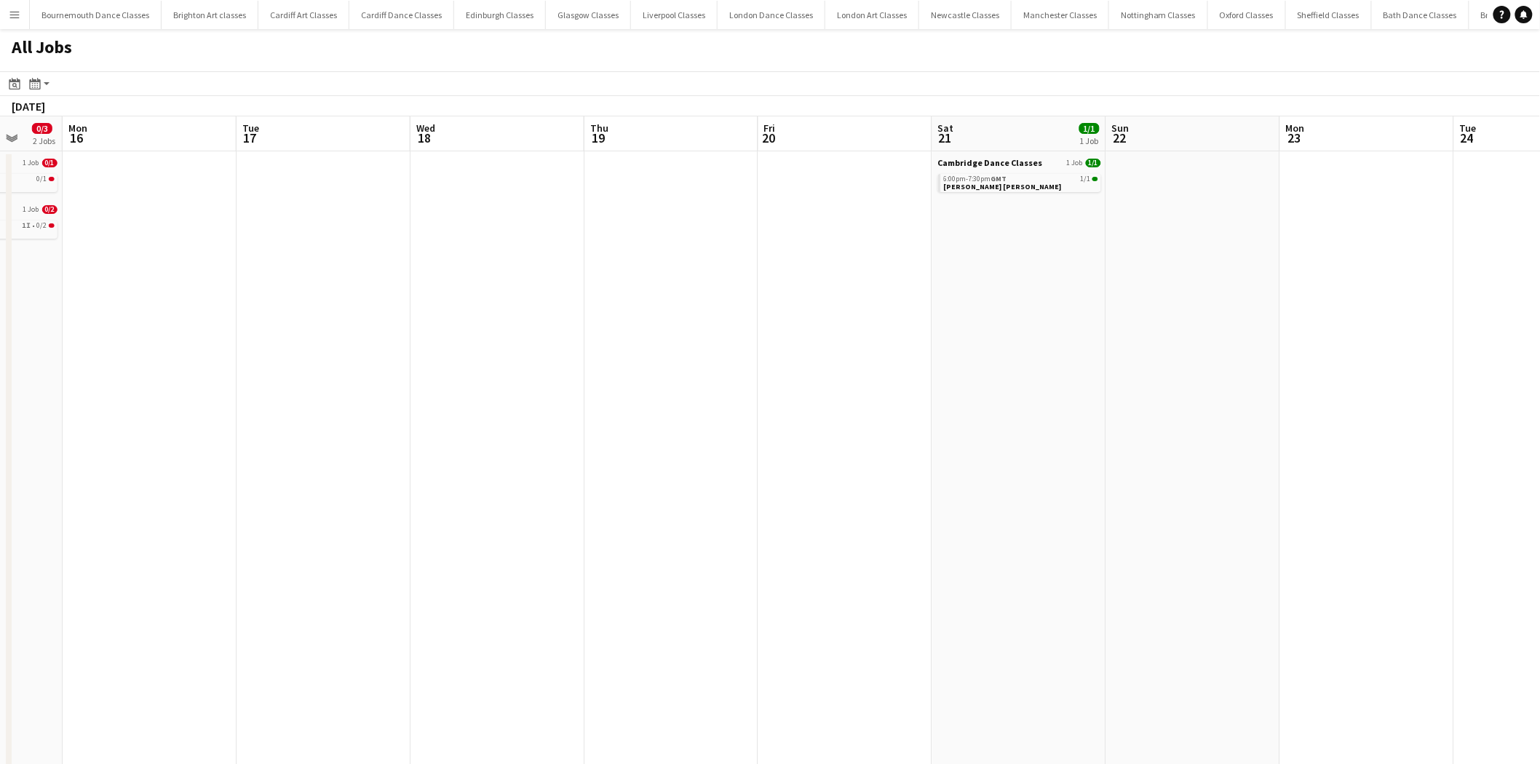
drag, startPoint x: 1355, startPoint y: 440, endPoint x: 553, endPoint y: 415, distance: 802.5
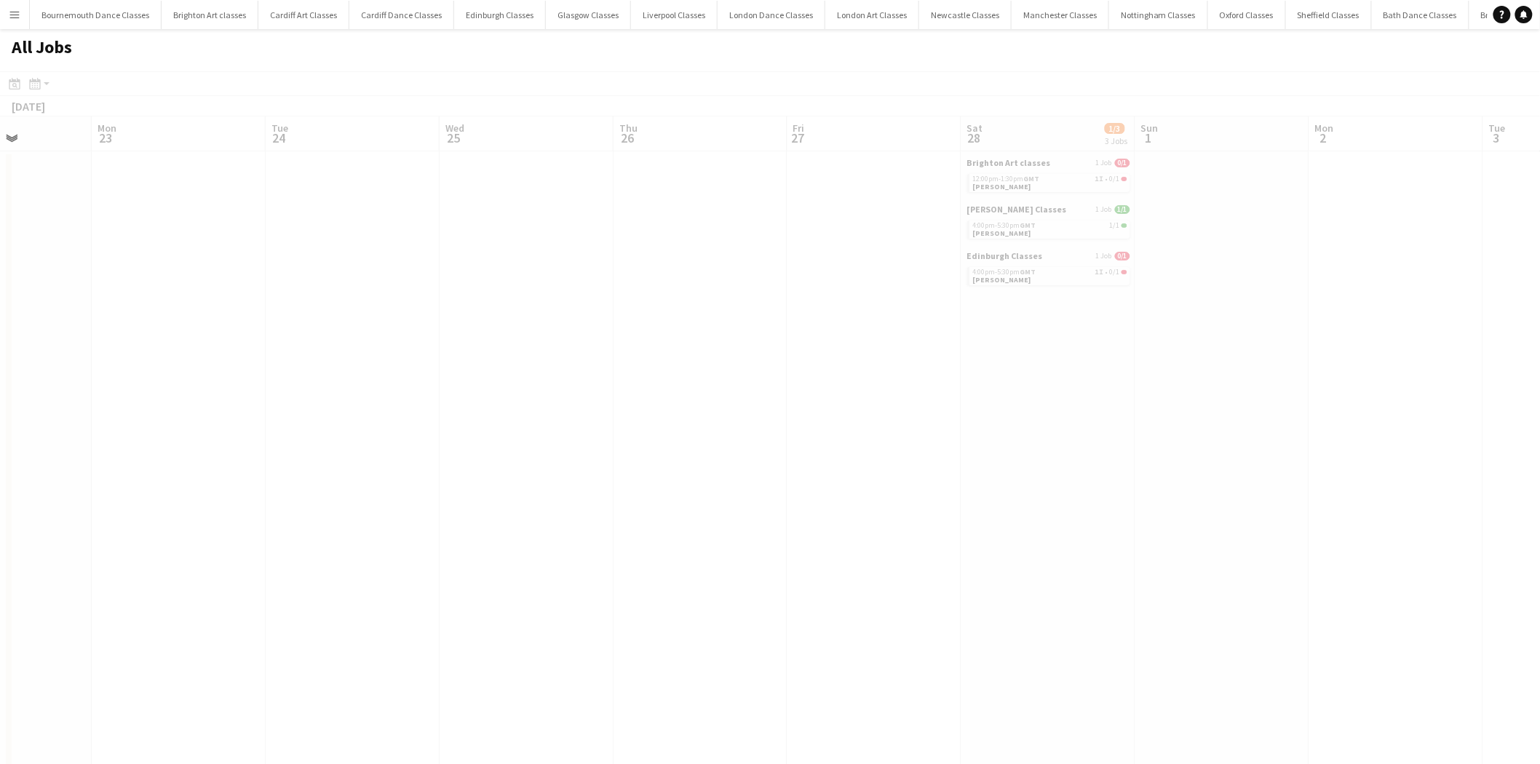
drag, startPoint x: 879, startPoint y: 427, endPoint x: 562, endPoint y: 427, distance: 317.3
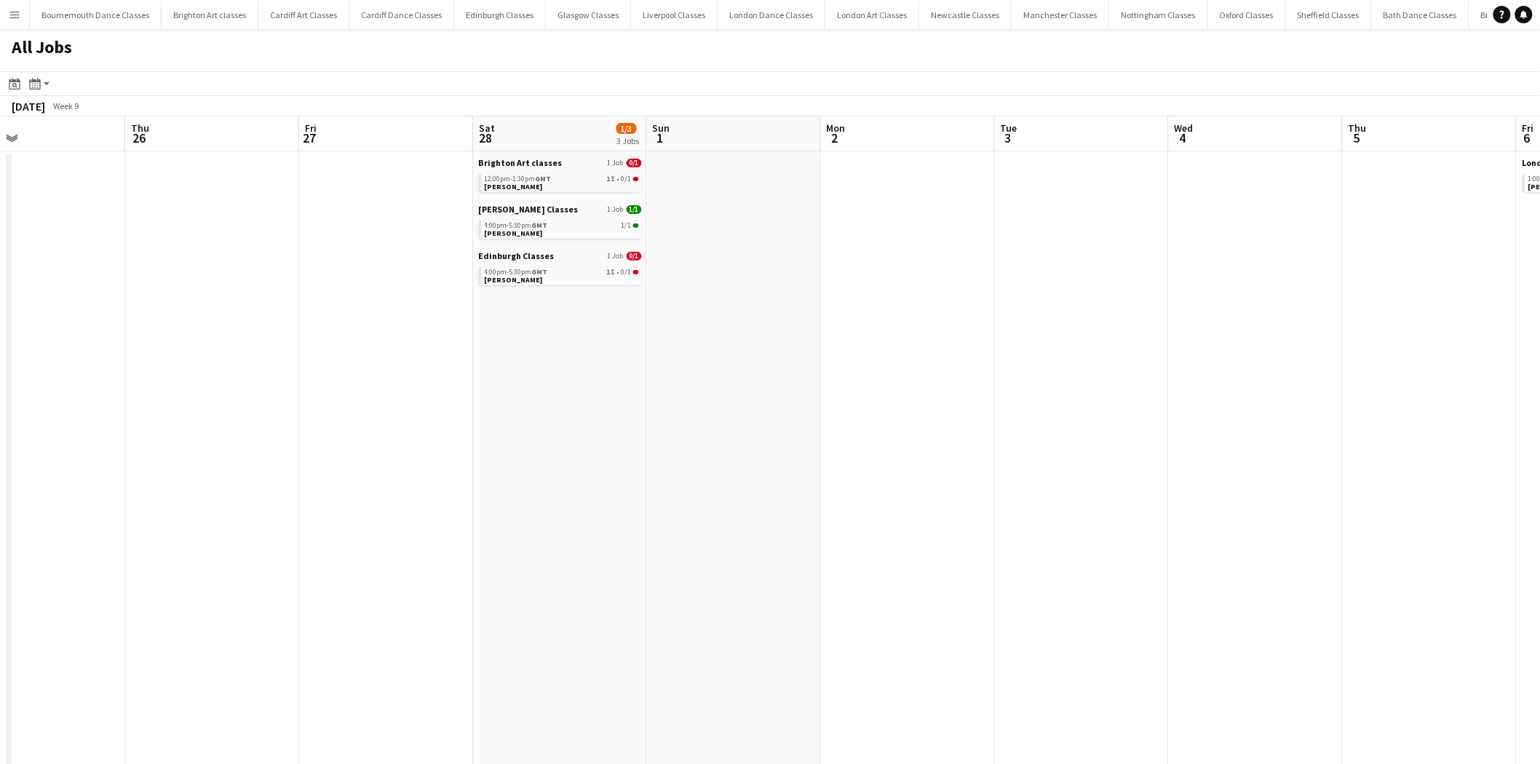
drag, startPoint x: 1130, startPoint y: 416, endPoint x: 638, endPoint y: 427, distance: 491.4
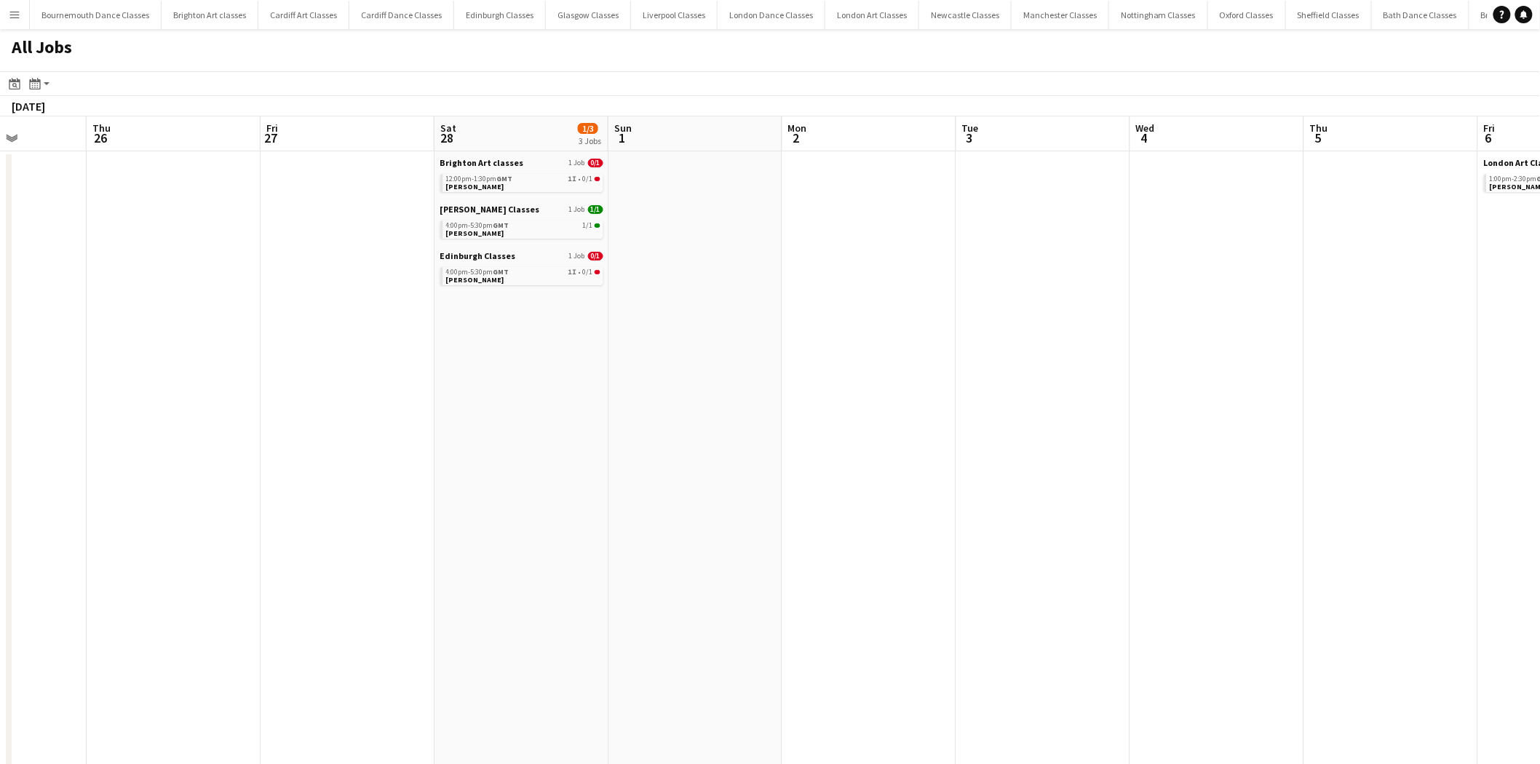
scroll to position [0, 422]
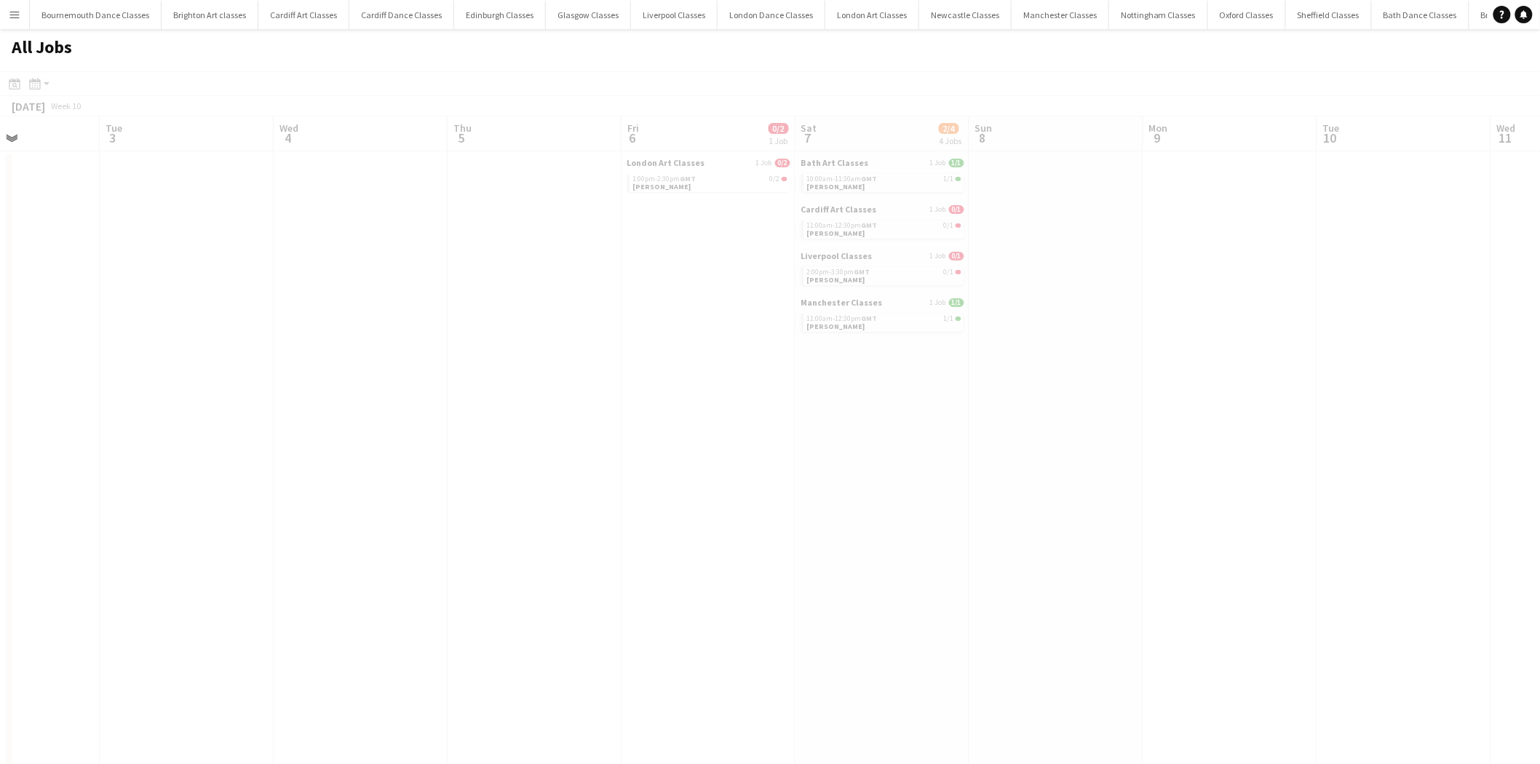
drag, startPoint x: 1119, startPoint y: 474, endPoint x: 405, endPoint y: 461, distance: 713.4
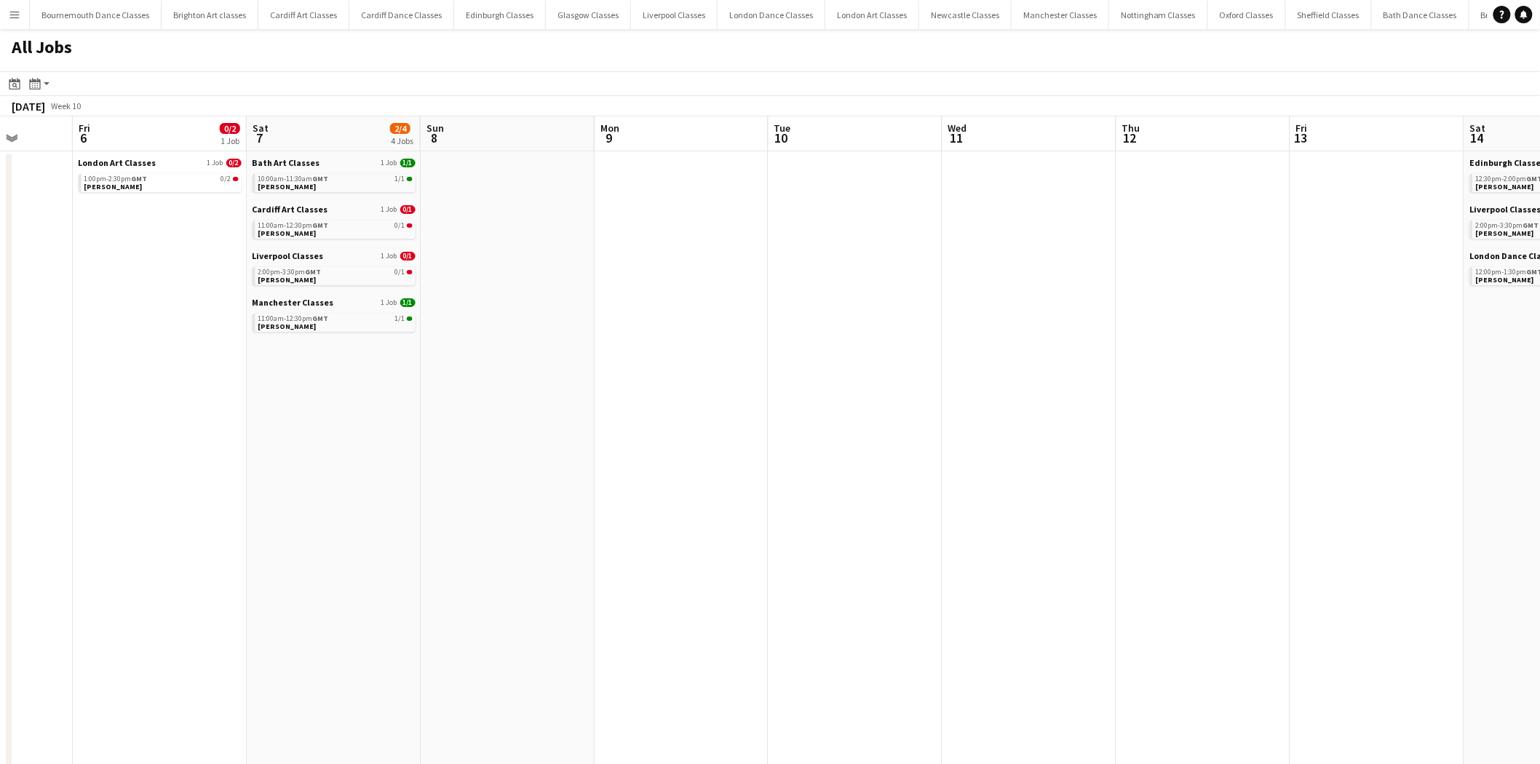
drag, startPoint x: 987, startPoint y: 454, endPoint x: 582, endPoint y: 444, distance: 404.8
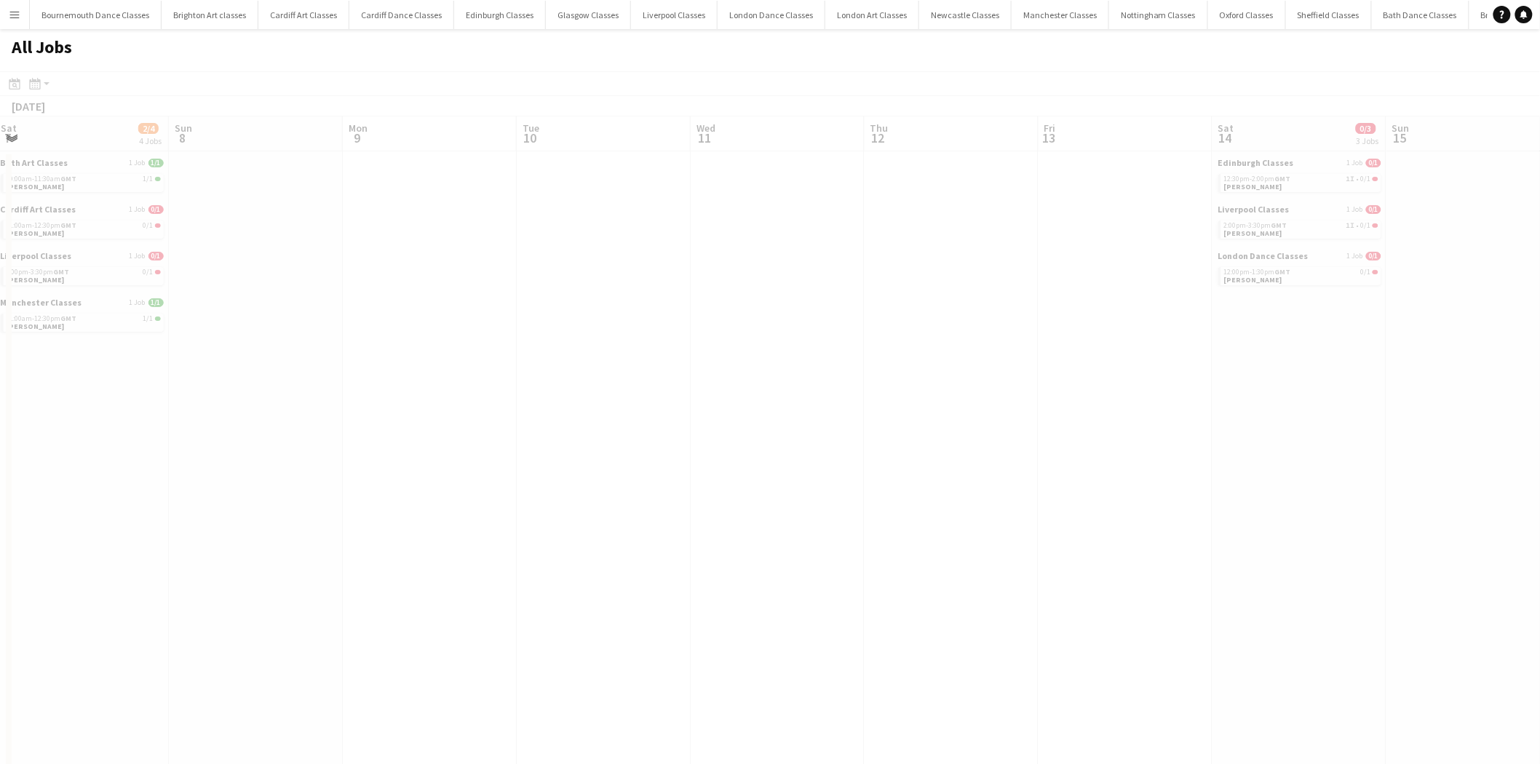
drag, startPoint x: 1054, startPoint y: 437, endPoint x: 535, endPoint y: 435, distance: 518.9
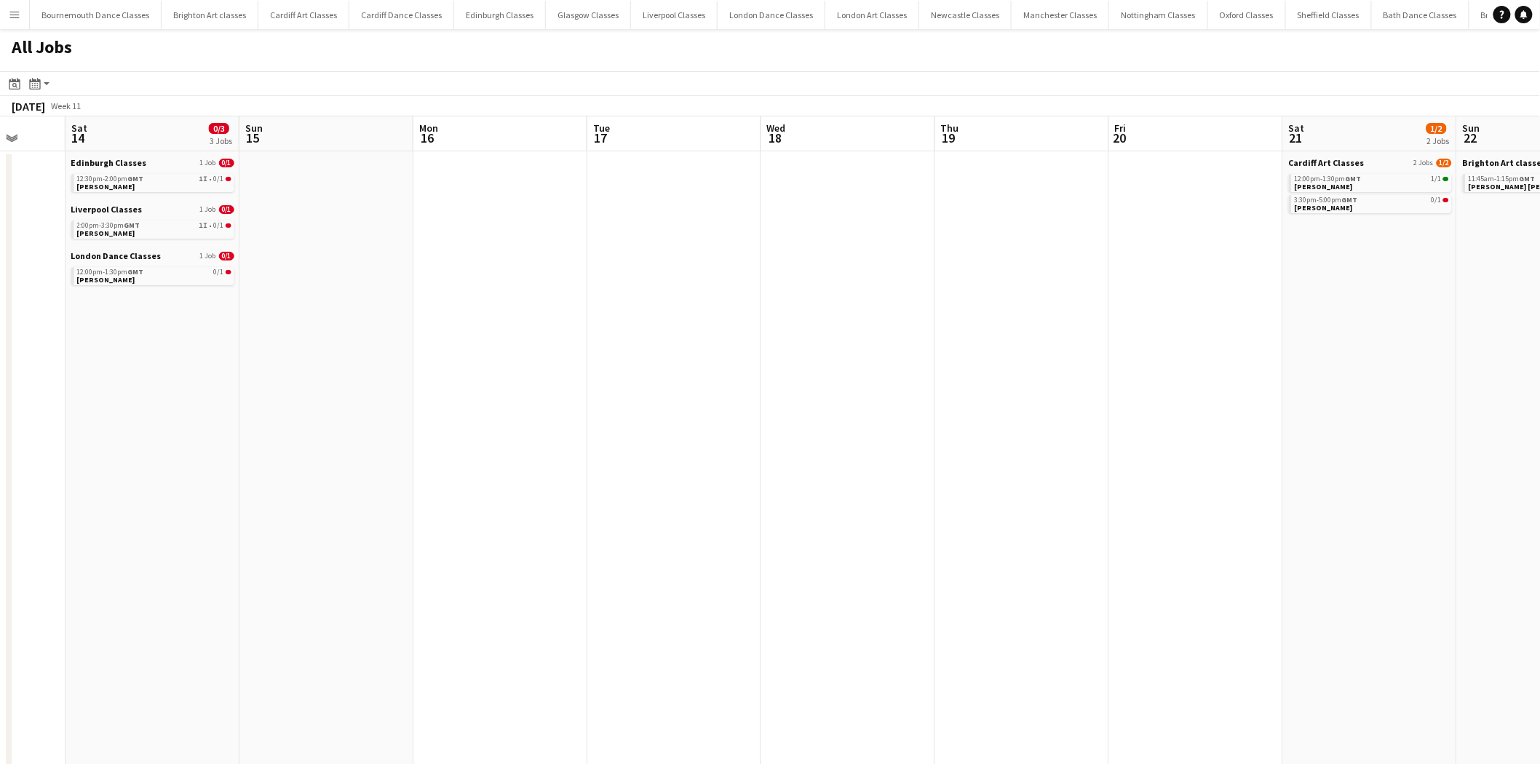
drag
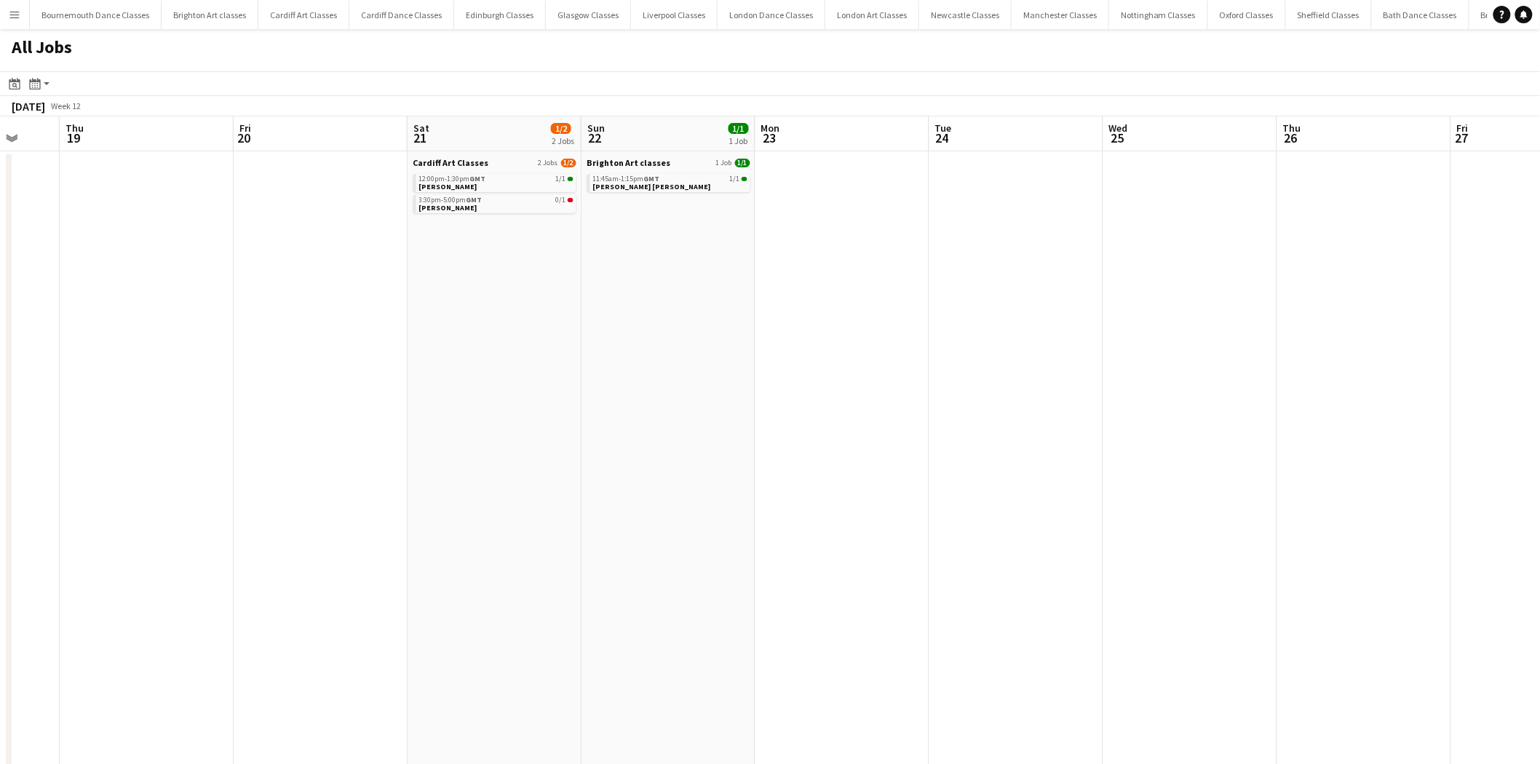
click at [330, 483] on app-all-jobs "All Jobs Date picker AUG 2025 AUG 2025 Monday M Tuesday T Wednesday W Thursday …" at bounding box center [770, 746] width 1540 height 1434
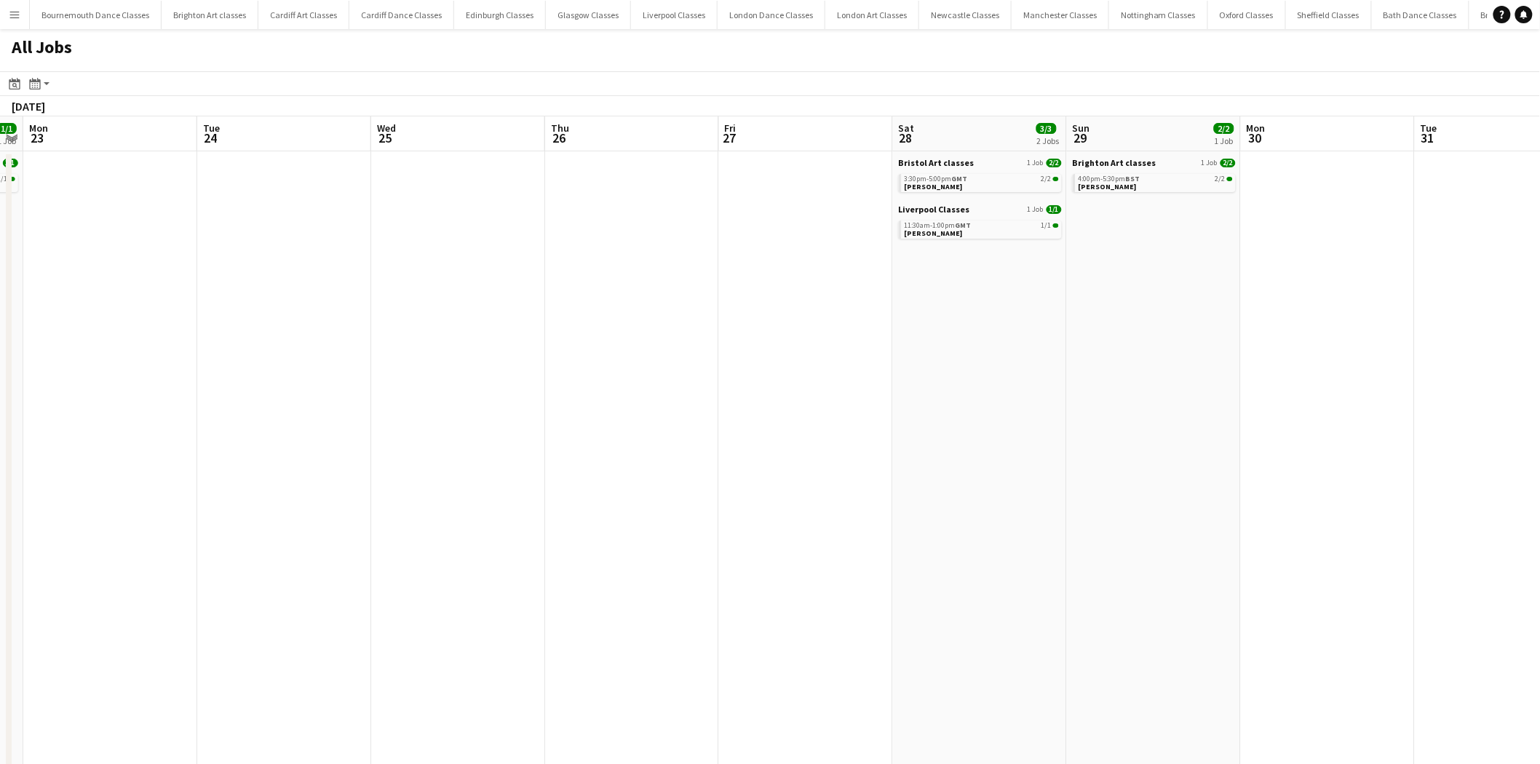
click at [368, 469] on app-all-jobs "All Jobs Date picker AUG 2025 AUG 2025 Monday M Tuesday T Wednesday W Thursday …" at bounding box center [770, 746] width 1540 height 1434
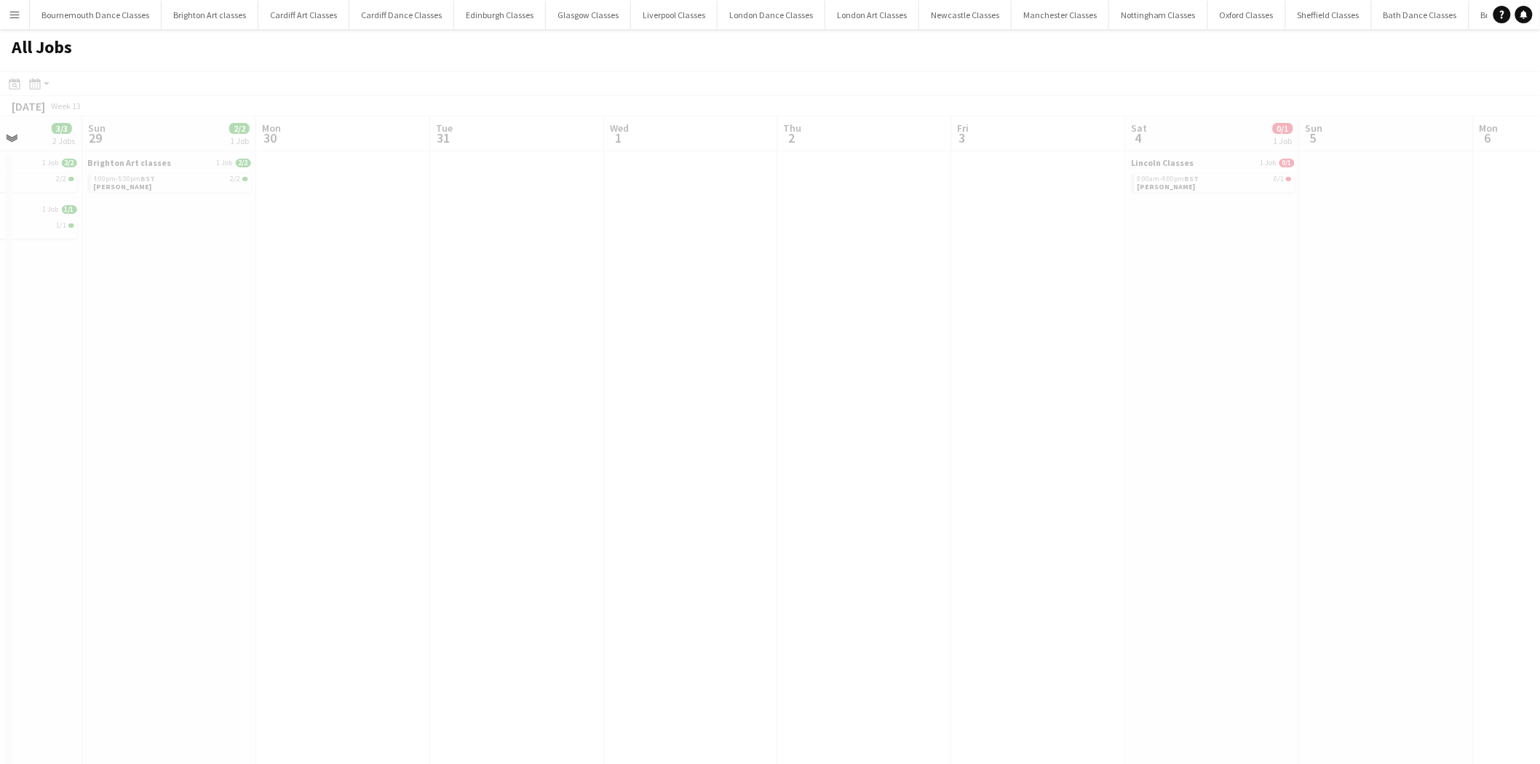
click at [460, 475] on app-all-jobs "All Jobs Date picker AUG 2025 AUG 2025 Monday M Tuesday T Wednesday W Thursday …" at bounding box center [770, 746] width 1540 height 1434
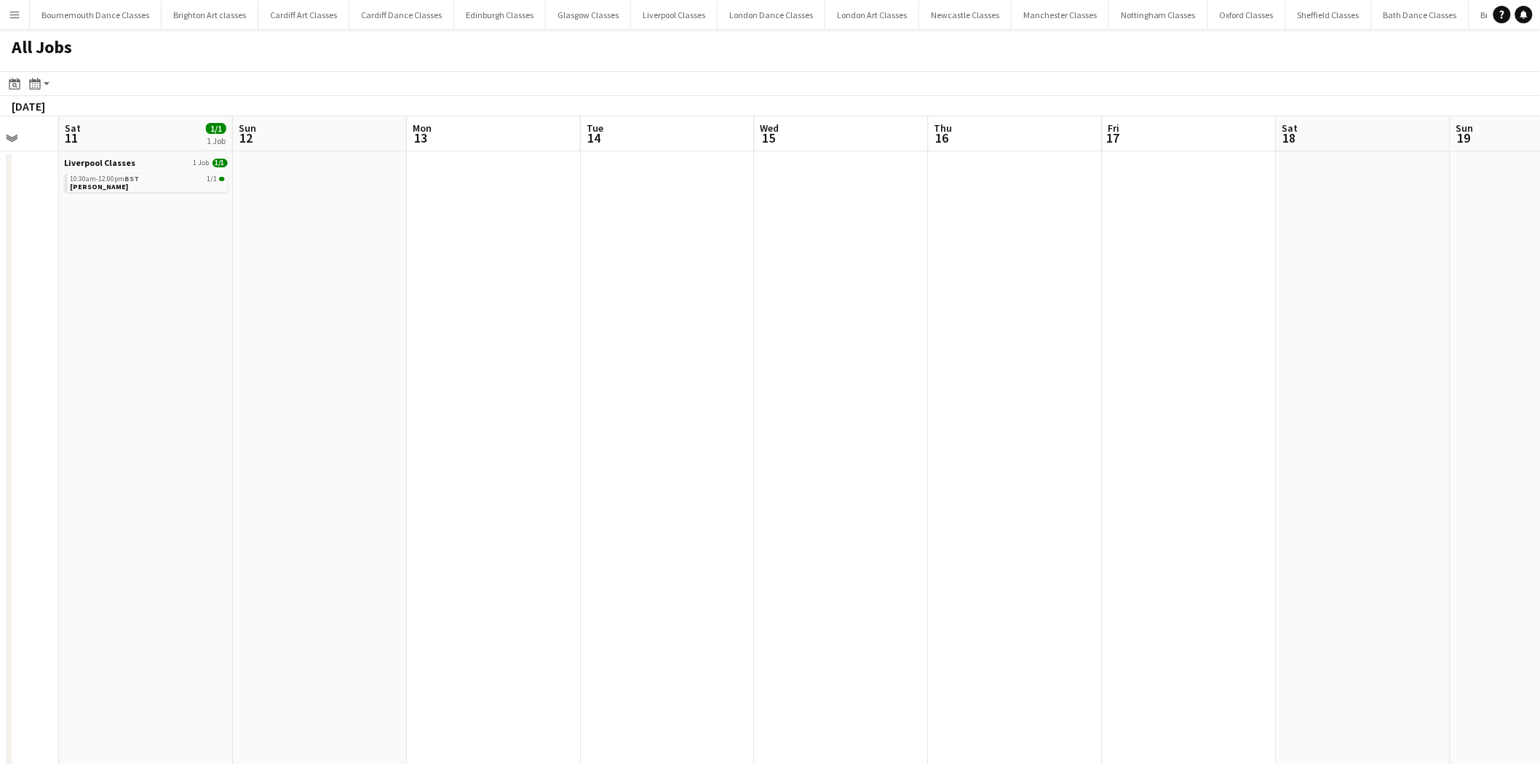
click at [539, 453] on app-all-jobs "All Jobs Date picker AUG 2025 AUG 2025 Monday M Tuesday T Wednesday W Thursday …" at bounding box center [770, 746] width 1540 height 1434
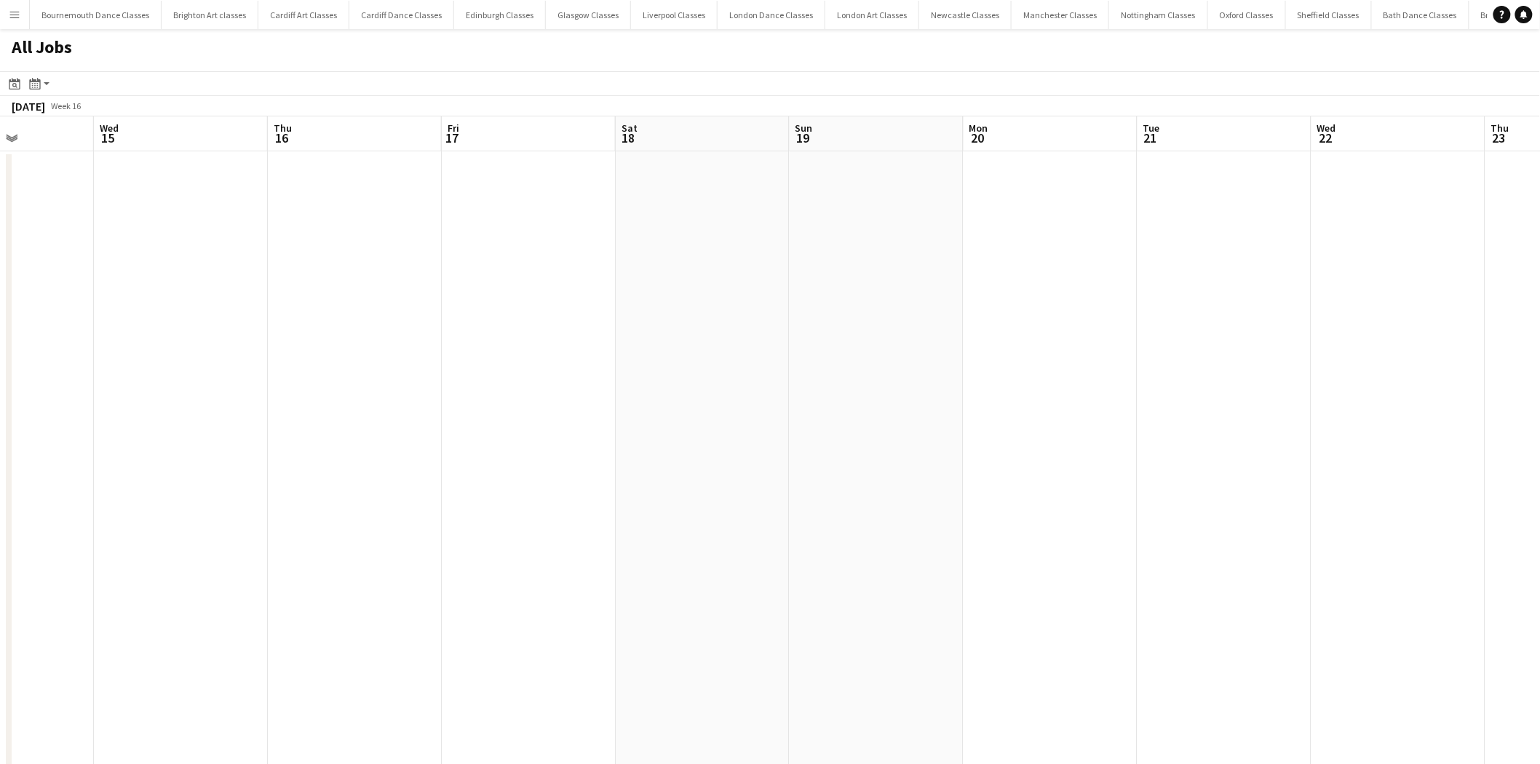
click at [534, 451] on app-all-jobs "All Jobs Date picker AUG 2025 AUG 2025 Monday M Tuesday T Wednesday W Thursday …" at bounding box center [770, 746] width 1540 height 1434
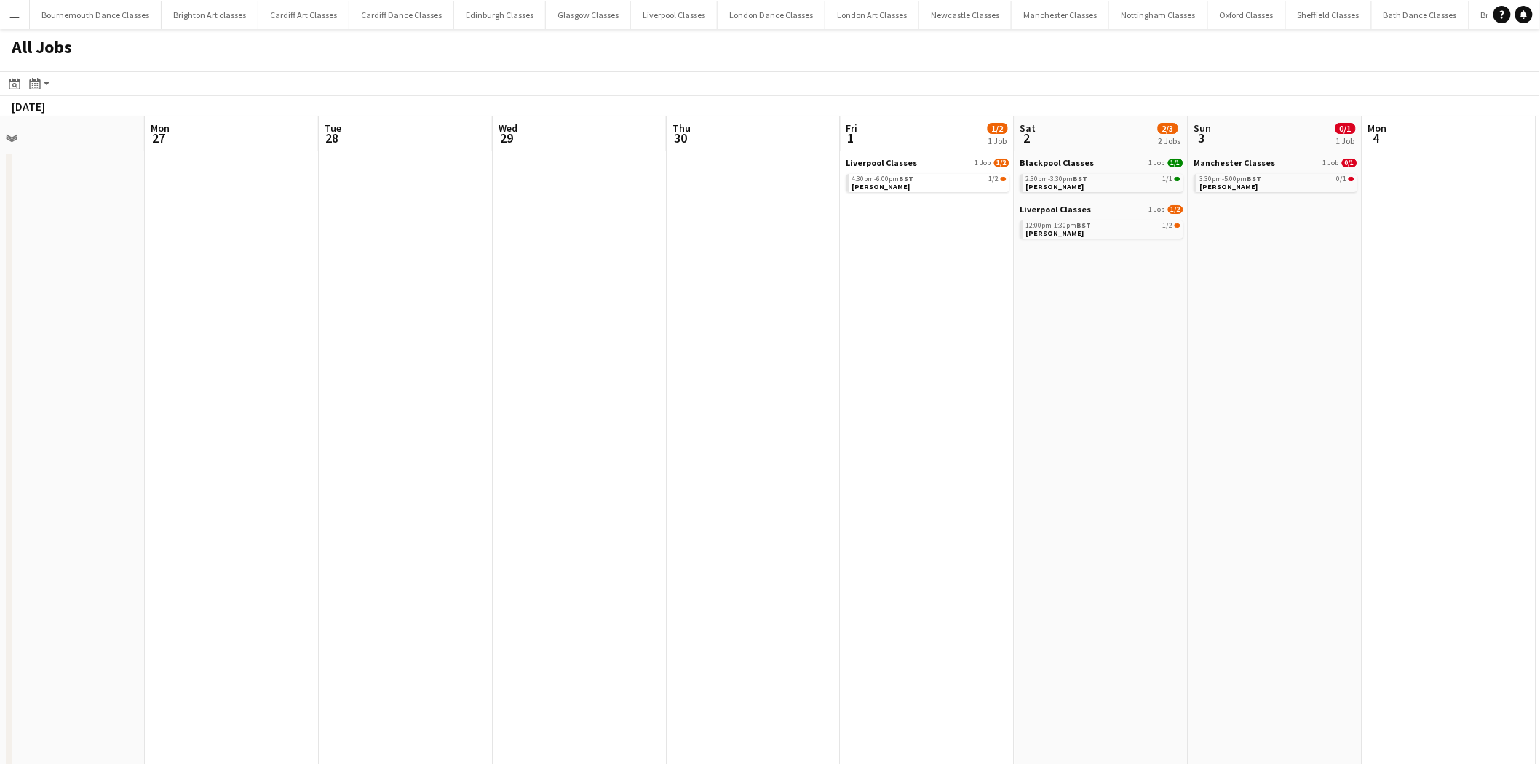
click at [432, 449] on app-all-jobs "All Jobs Date picker AUG 2025 AUG 2025 Monday M Tuesday T Wednesday W Thursday …" at bounding box center [770, 746] width 1540 height 1434
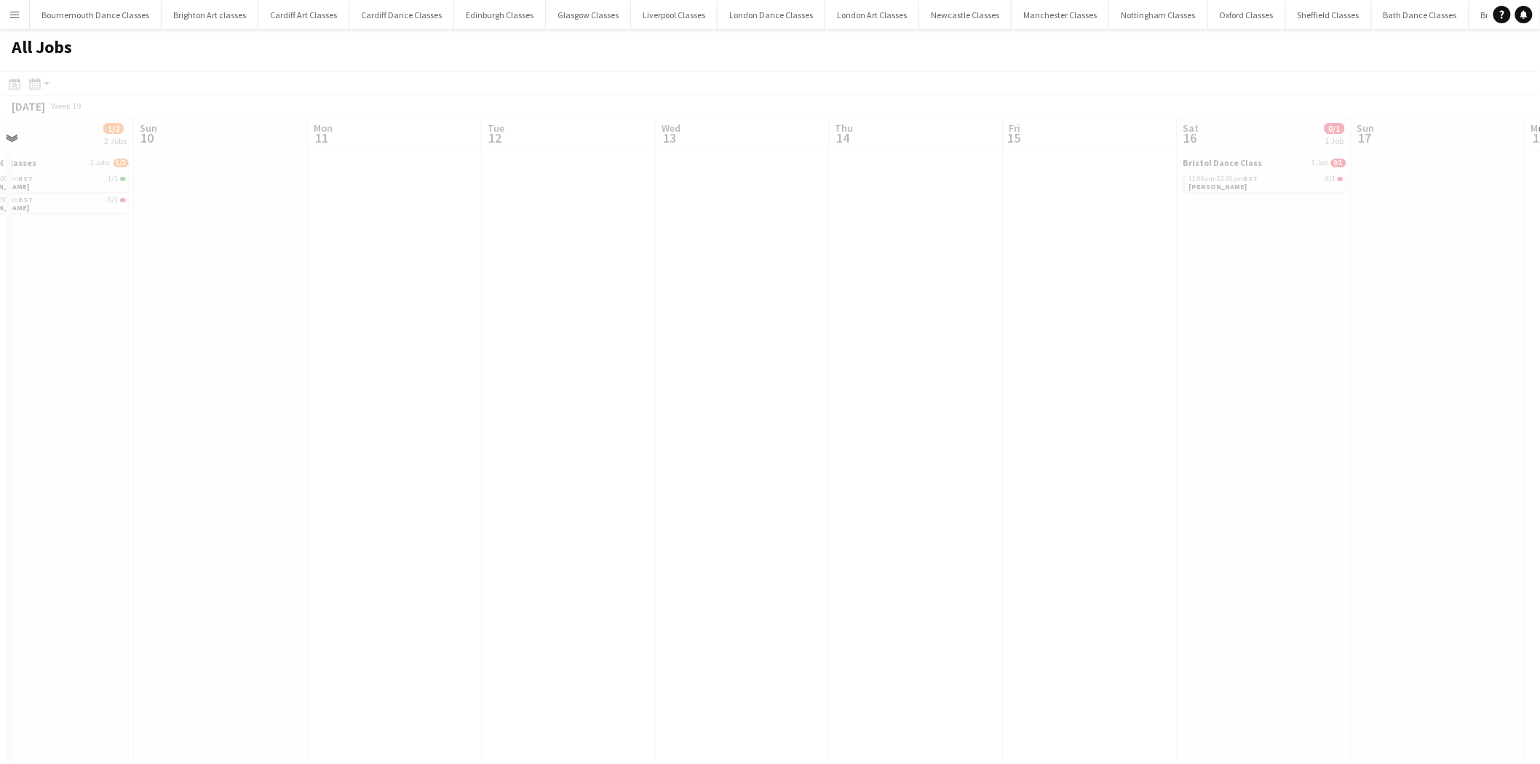
click at [412, 438] on app-all-jobs "All Jobs Date picker AUG 2025 AUG 2025 Monday M Tuesday T Wednesday W Thursday …" at bounding box center [770, 746] width 1540 height 1434
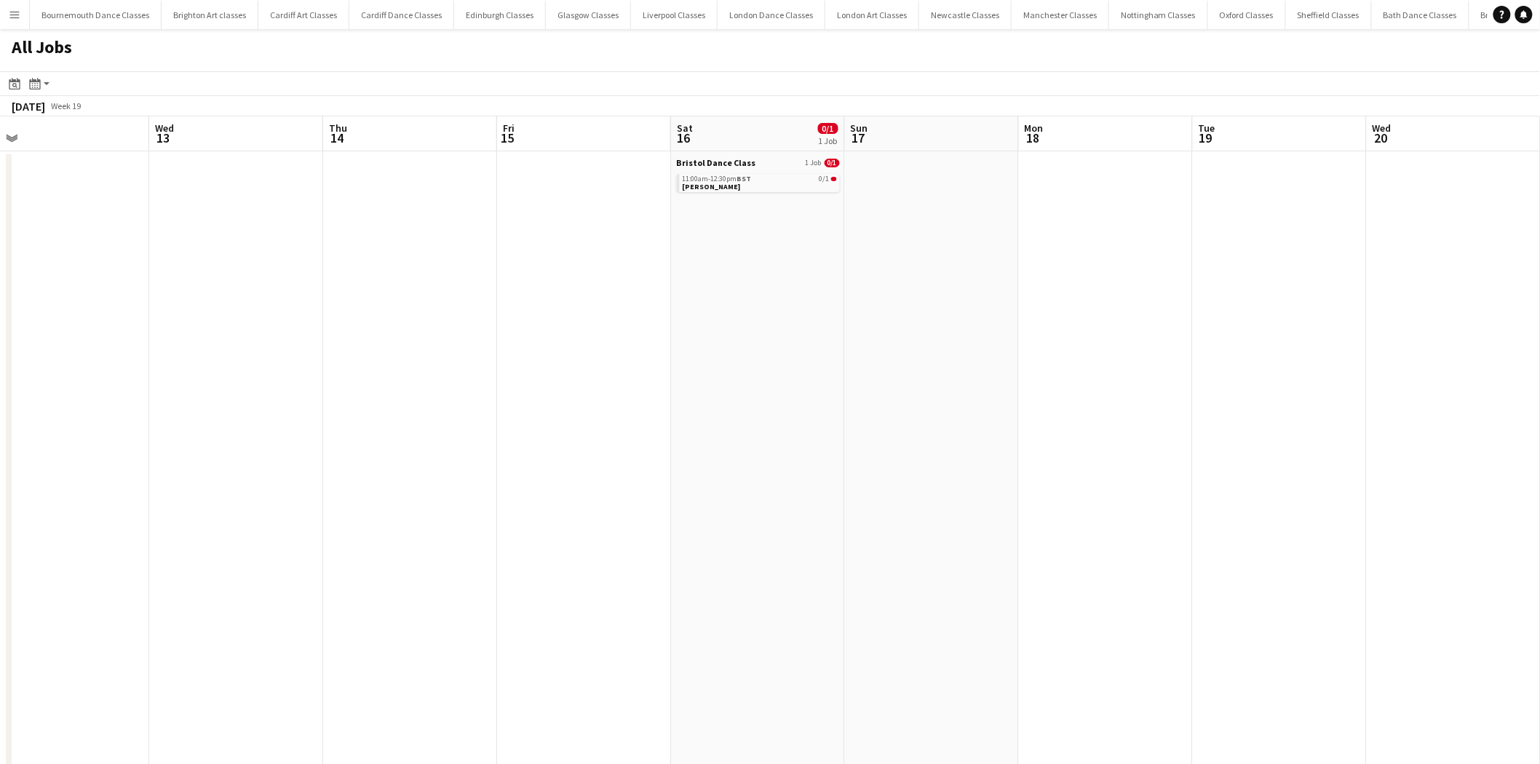
click at [408, 435] on app-all-jobs "All Jobs Date picker AUG 2025 AUG 2025 Monday M Tuesday T Wednesday W Thursday …" at bounding box center [770, 746] width 1540 height 1434
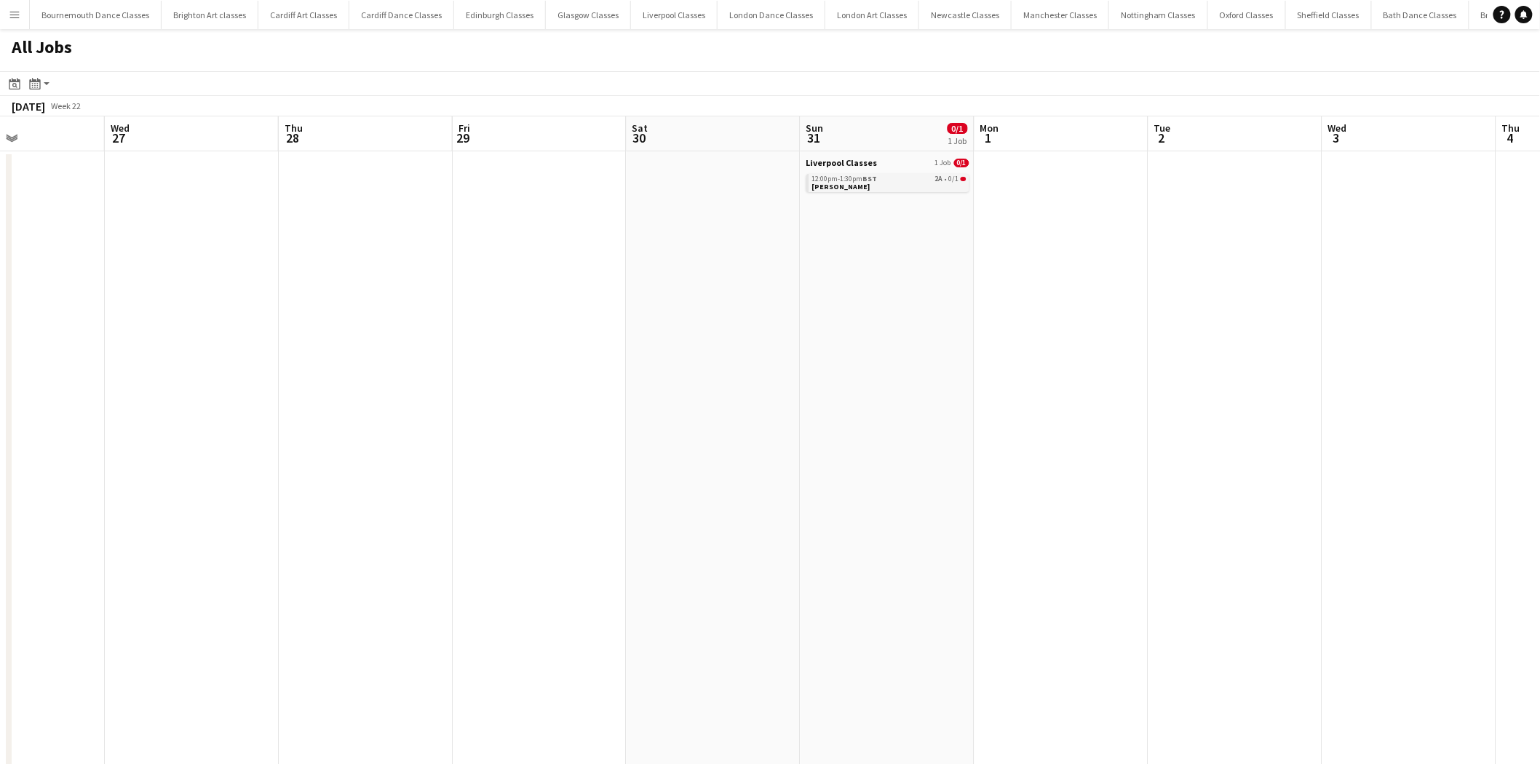
click at [897, 186] on link "12:00pm-1:30pm BST 2A • 0/1 Hannah Pritchett" at bounding box center [889, 182] width 154 height 17
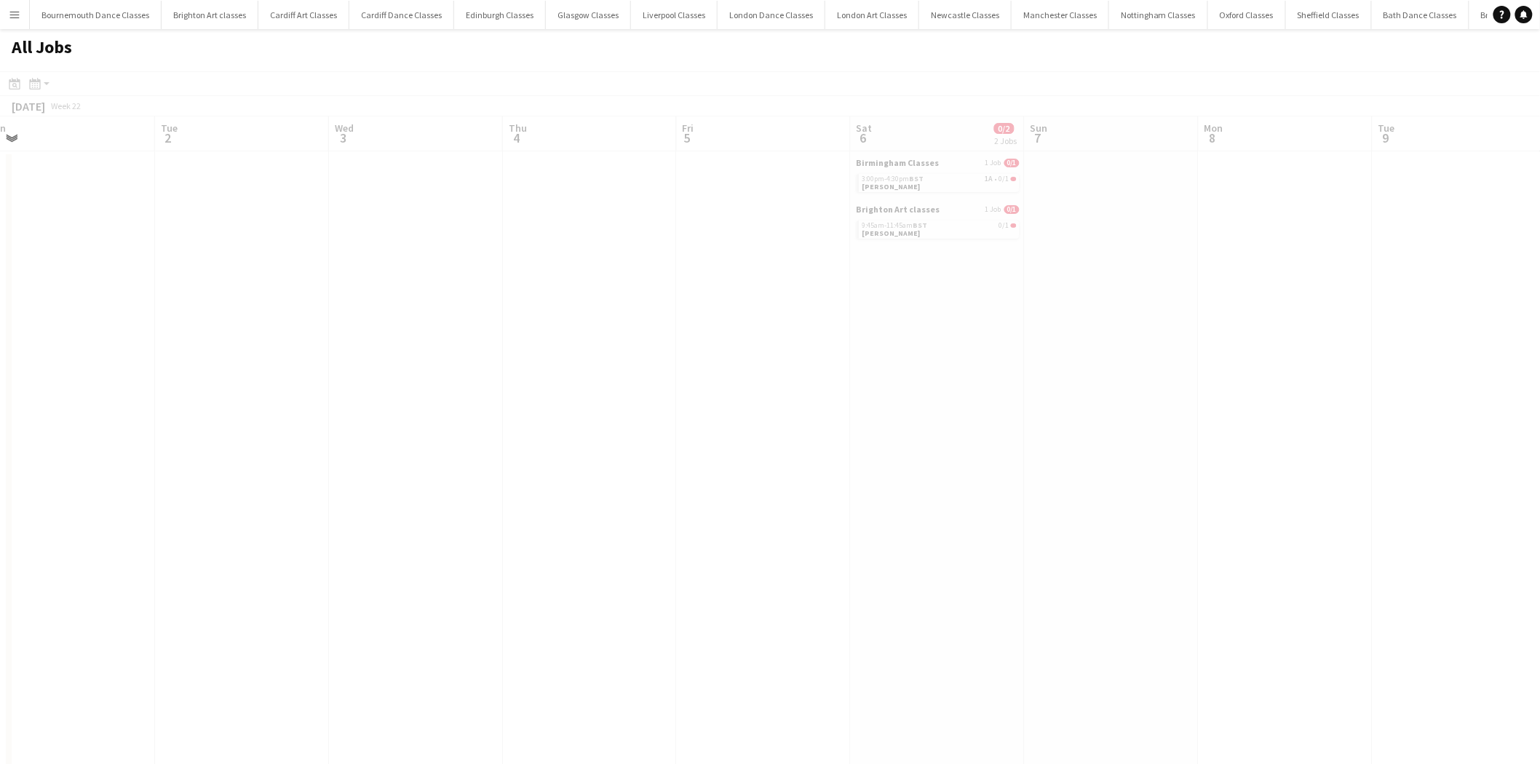
scroll to position [0, 520]
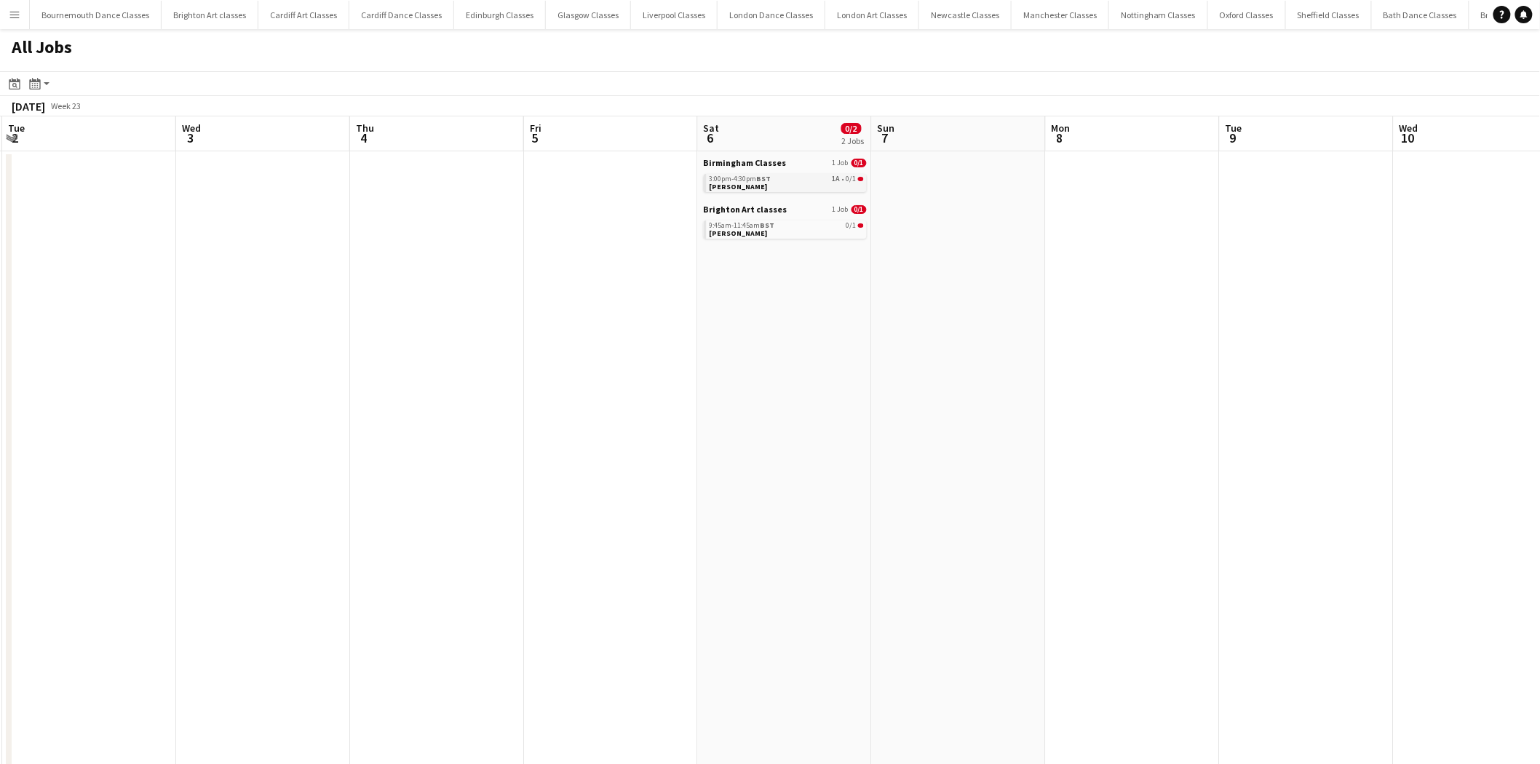
click at [803, 188] on link "3:00pm-4:30pm BST 1A • 0/1 Rebecca Easthope" at bounding box center [787, 182] width 154 height 17
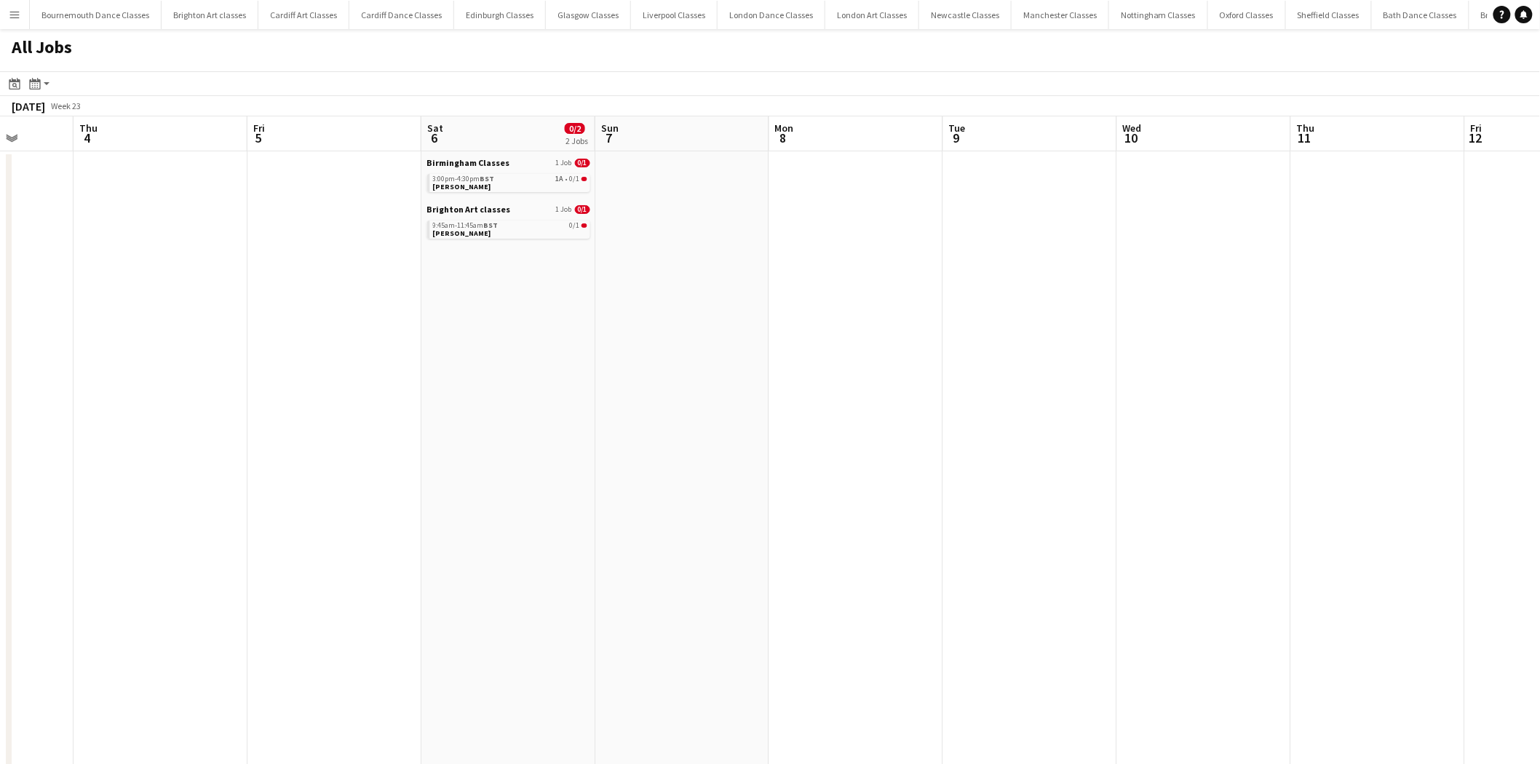
click at [384, 330] on app-all-jobs "All Jobs Date picker AUG 2025 AUG 2025 Monday M Tuesday T Wednesday W Thursday …" at bounding box center [770, 746] width 1540 height 1434
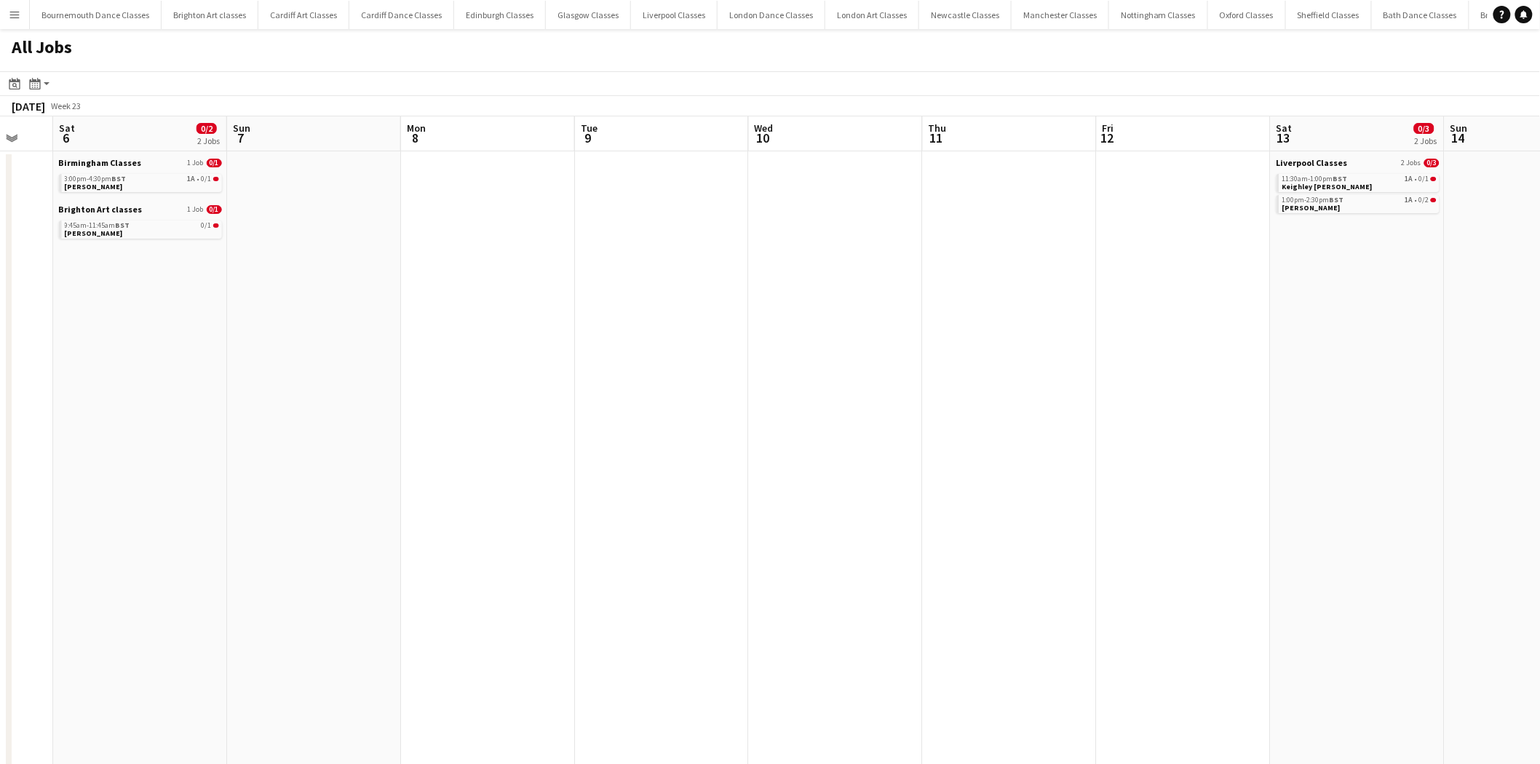
drag, startPoint x: 925, startPoint y: 346, endPoint x: 420, endPoint y: 344, distance: 505.1
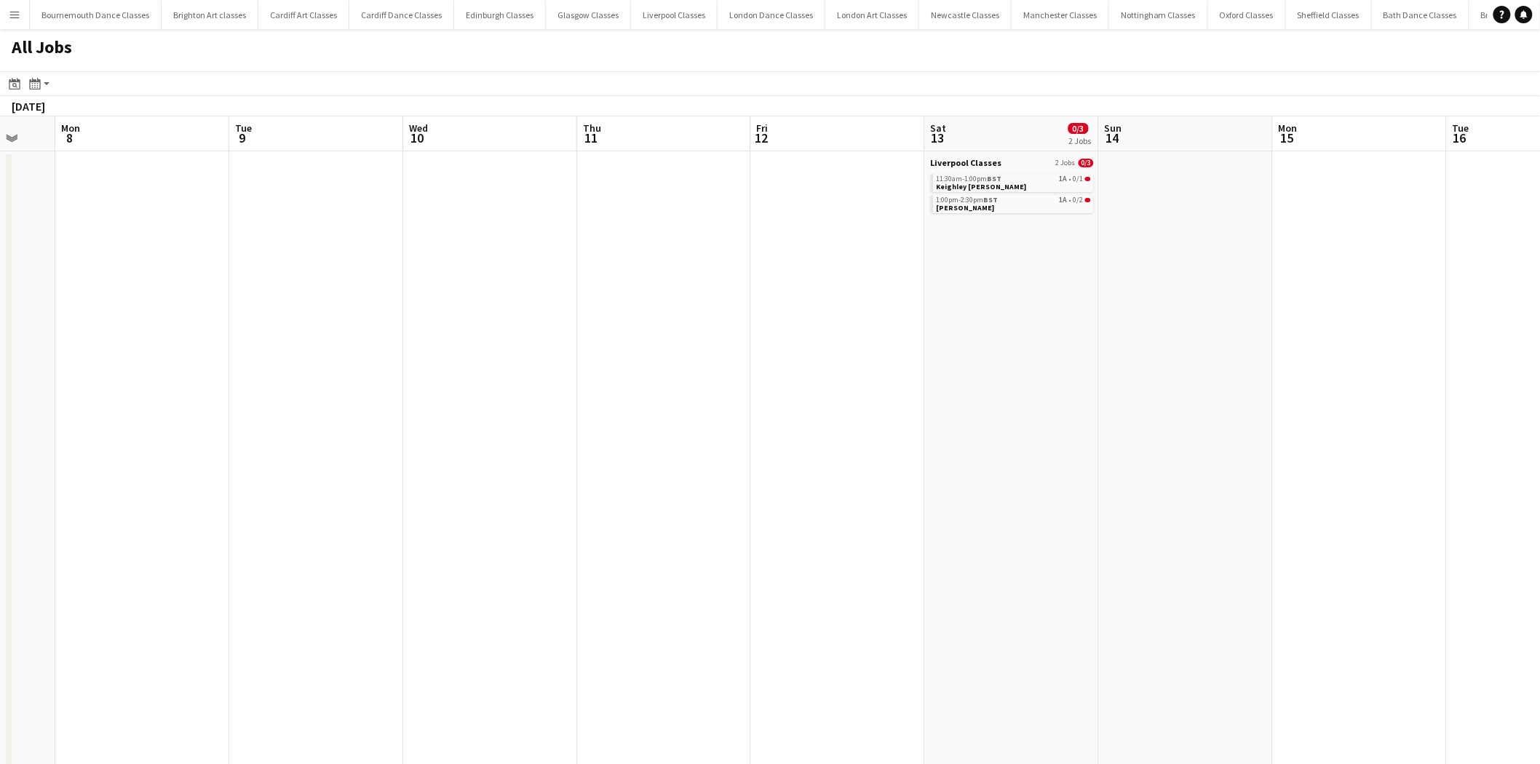
scroll to position [0, 471]
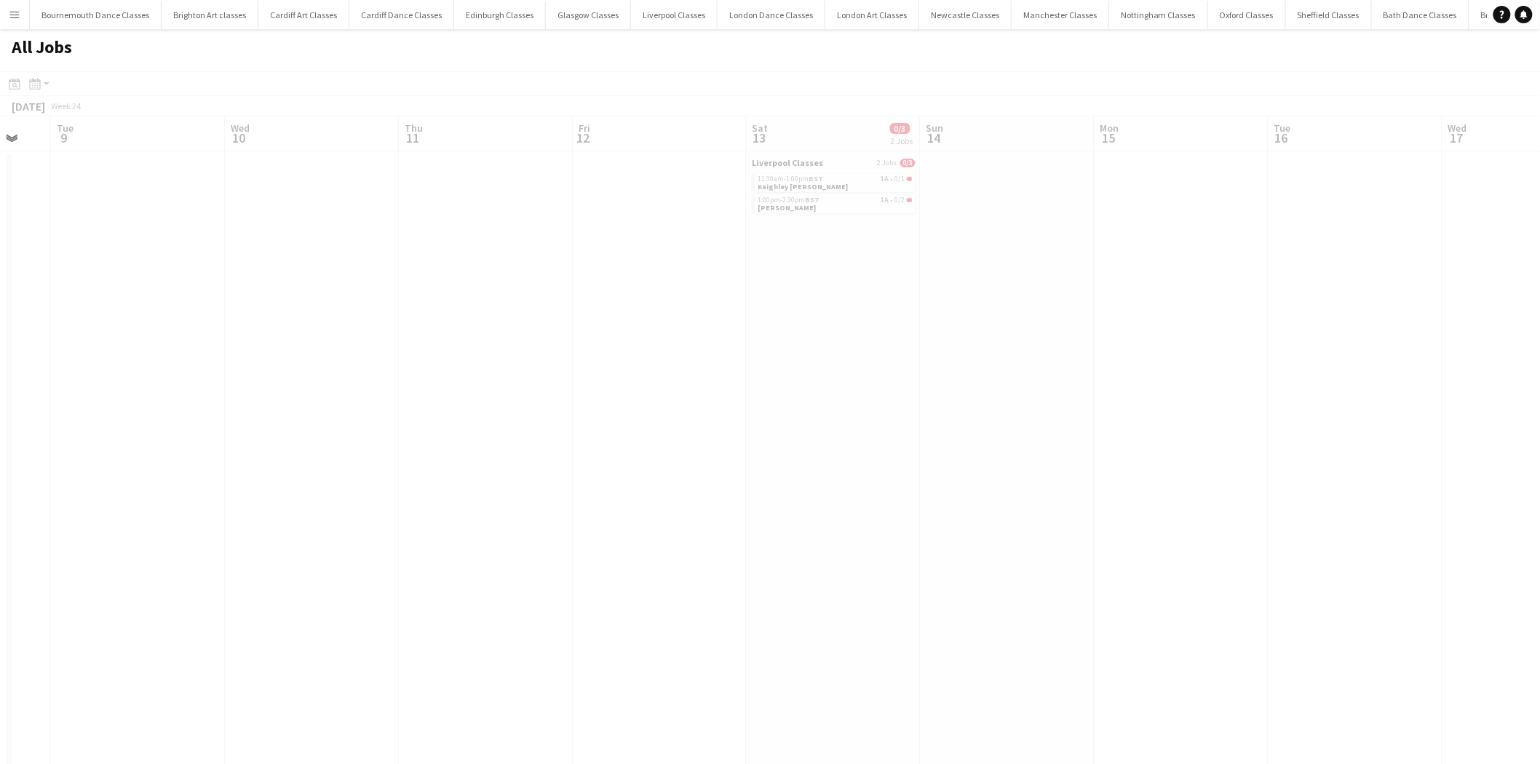
drag, startPoint x: 912, startPoint y: 350, endPoint x: 733, endPoint y: 349, distance: 179.0
click at [576, 341] on app-all-jobs "All Jobs Date picker AUG 2025 AUG 2025 Monday M Tuesday T Wednesday W Thursday …" at bounding box center [770, 746] width 1540 height 1434
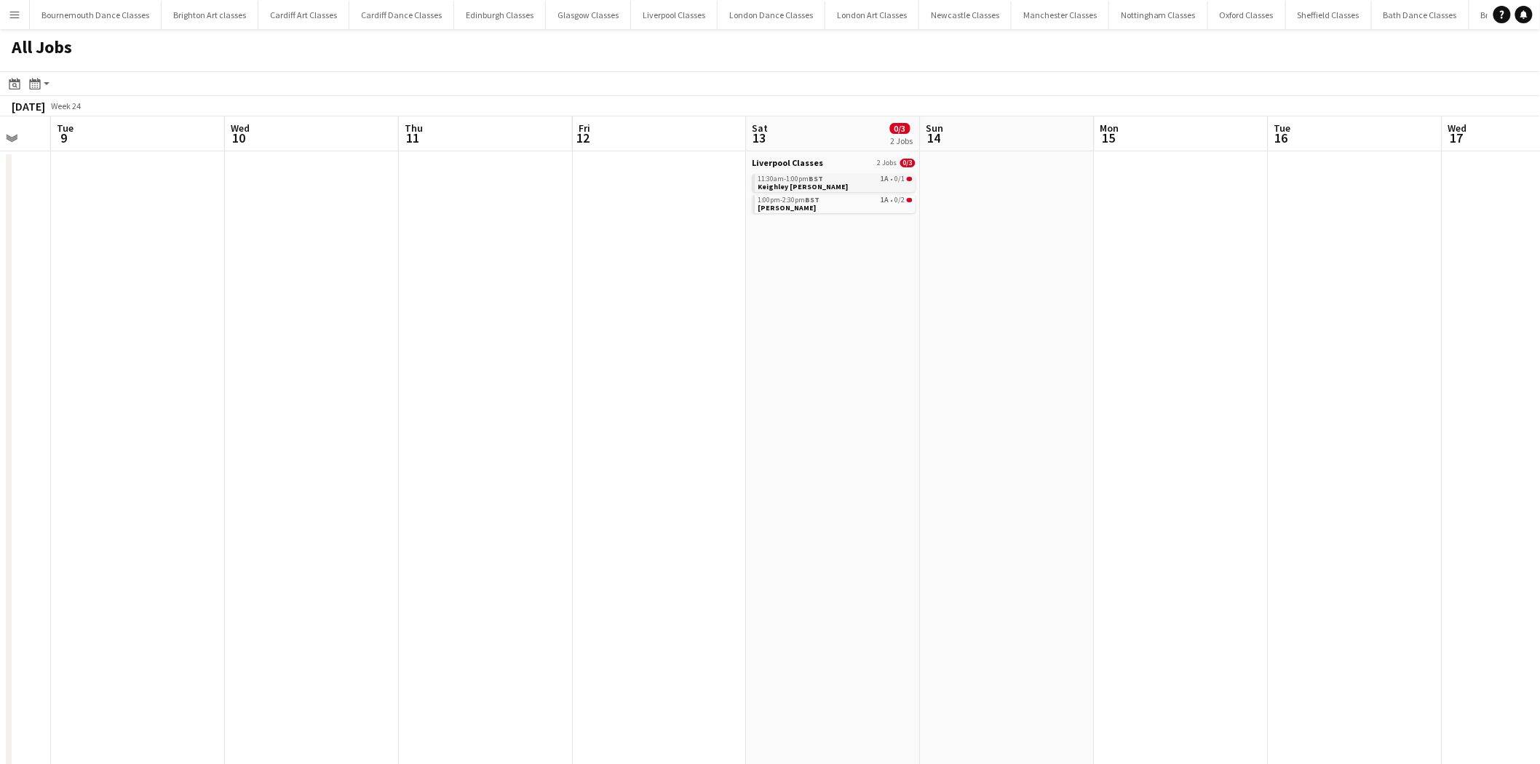
click at [817, 178] on span "BST" at bounding box center [816, 178] width 15 height 9
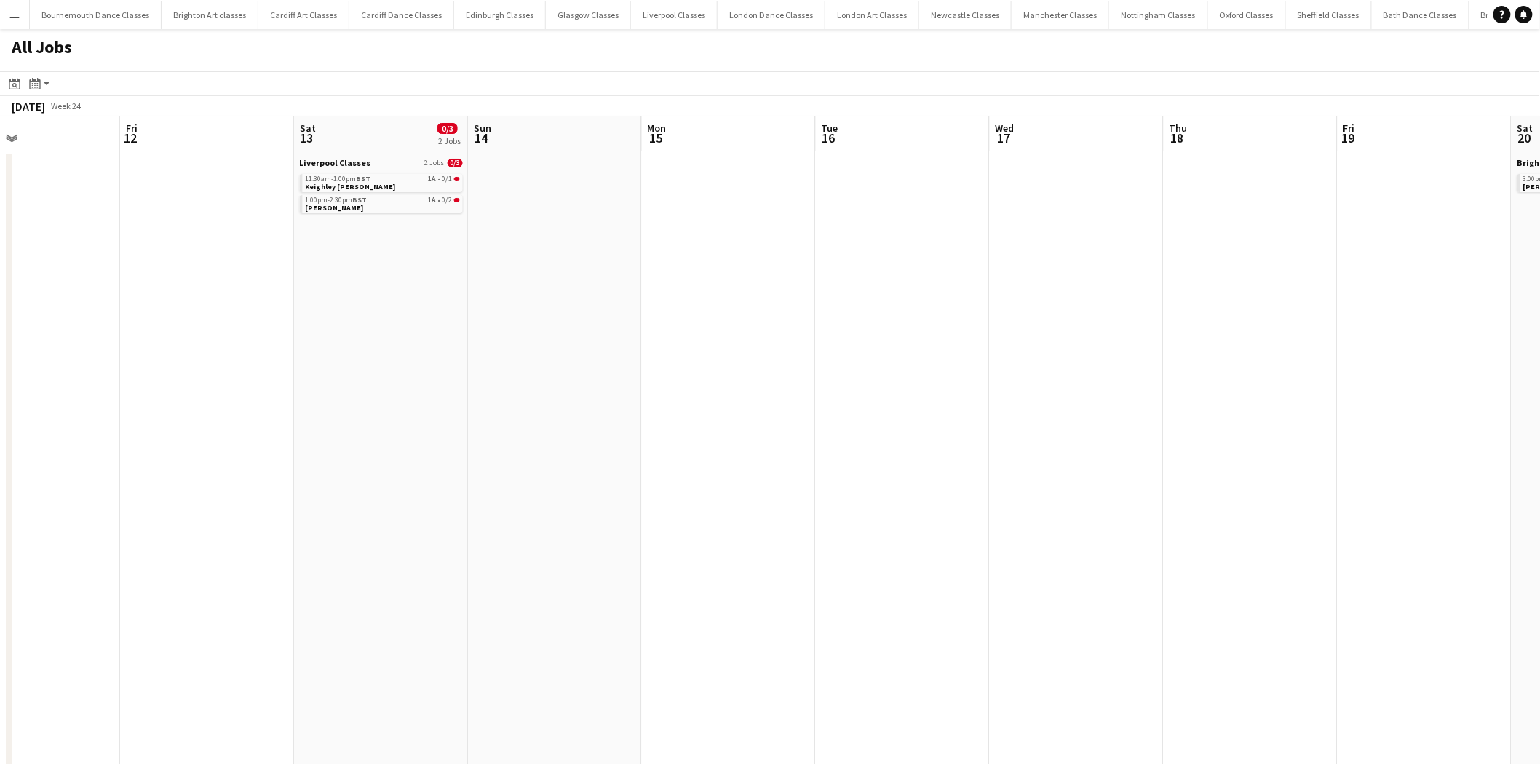
drag, startPoint x: 1068, startPoint y: 386, endPoint x: 610, endPoint y: 386, distance: 458.5
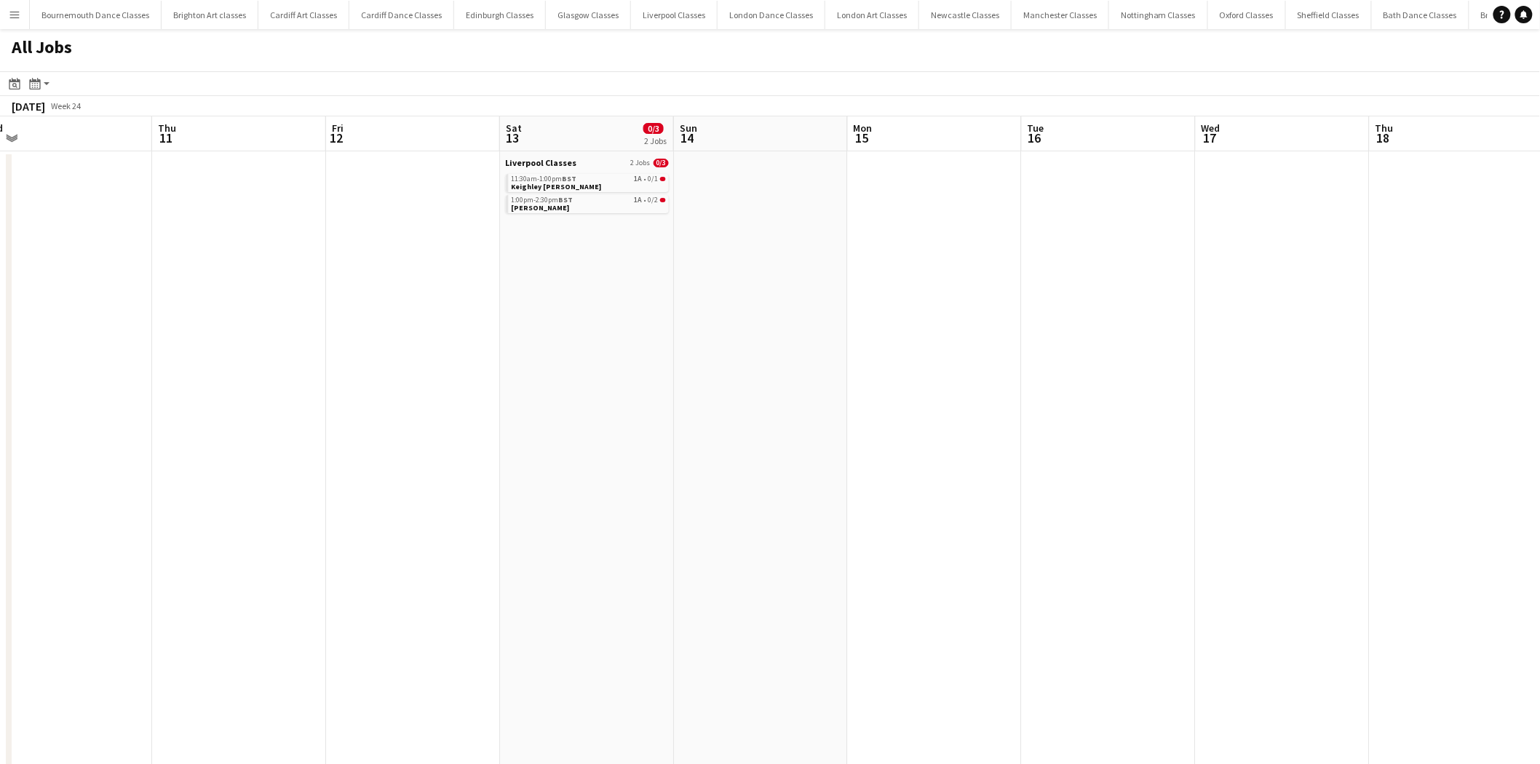
click at [483, 394] on app-all-jobs "All Jobs Date picker AUG 2025 AUG 2025 Monday M Tuesday T Wednesday W Thursday …" at bounding box center [770, 746] width 1540 height 1434
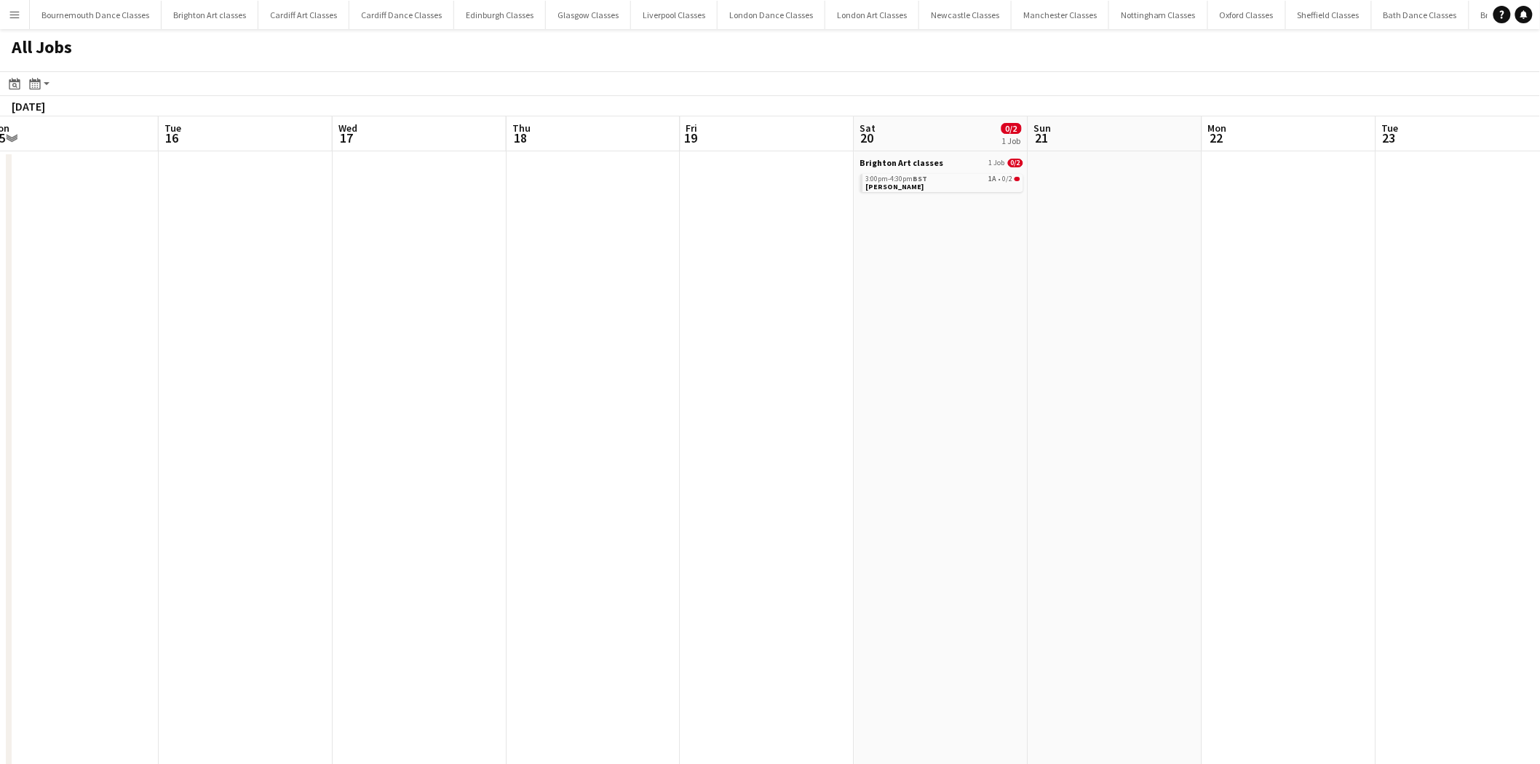
drag, startPoint x: 1319, startPoint y: 394, endPoint x: 600, endPoint y: 394, distance: 719.1
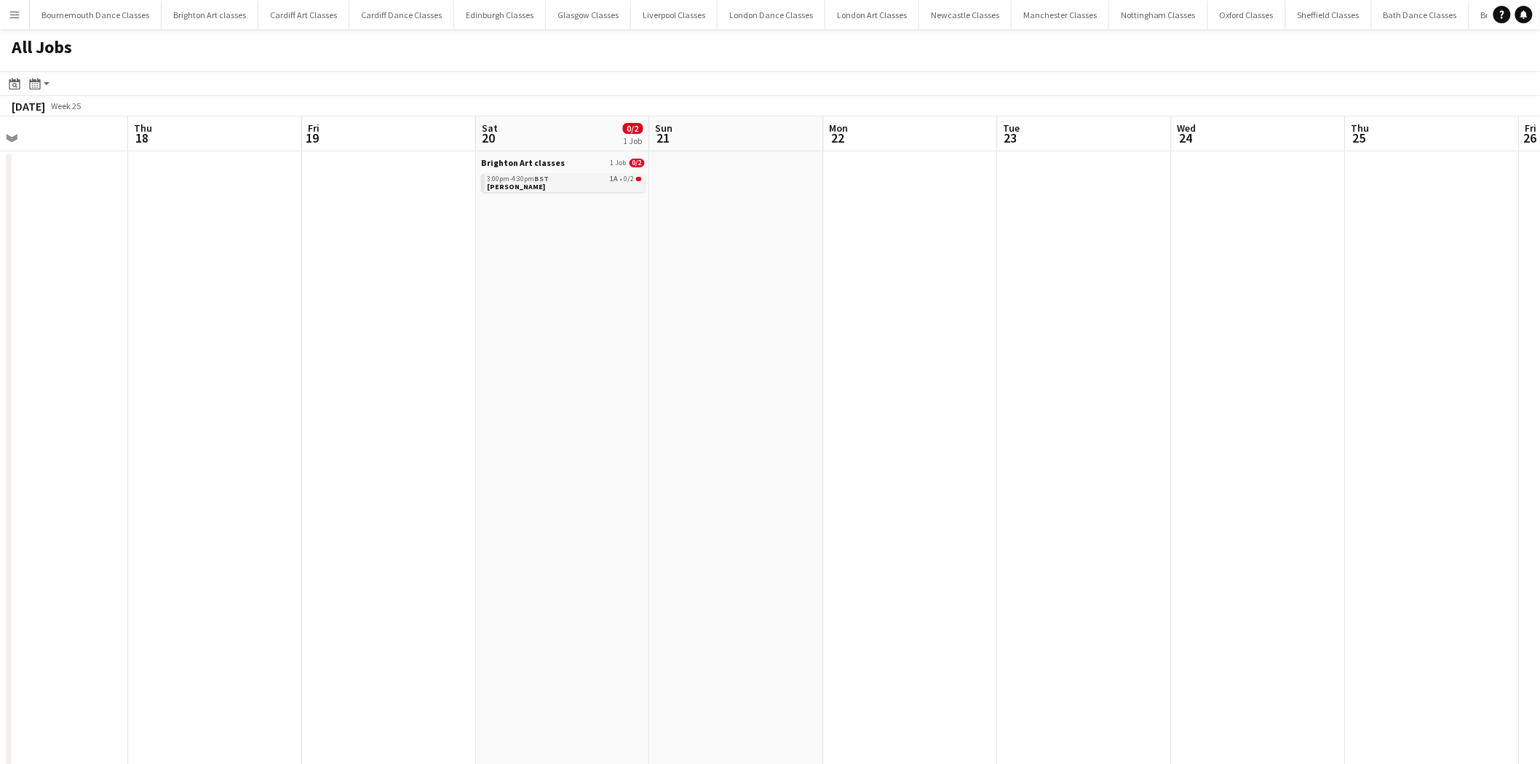
click at [577, 188] on link "3:00pm-4:30pm BST 1A • 0/2 Rachael Smith" at bounding box center [565, 182] width 154 height 17
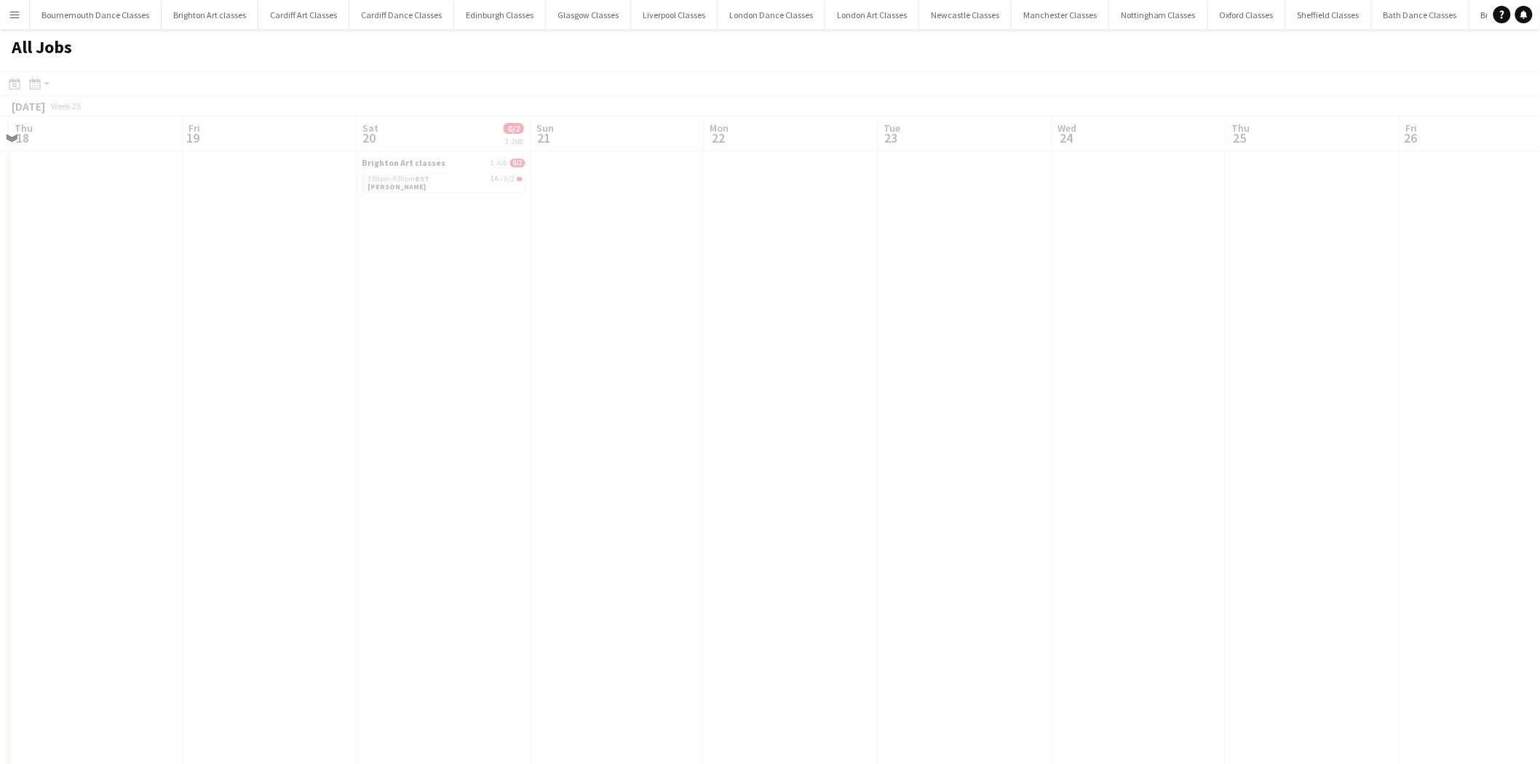
drag, startPoint x: 1077, startPoint y: 271, endPoint x: 350, endPoint y: 222, distance: 728.7
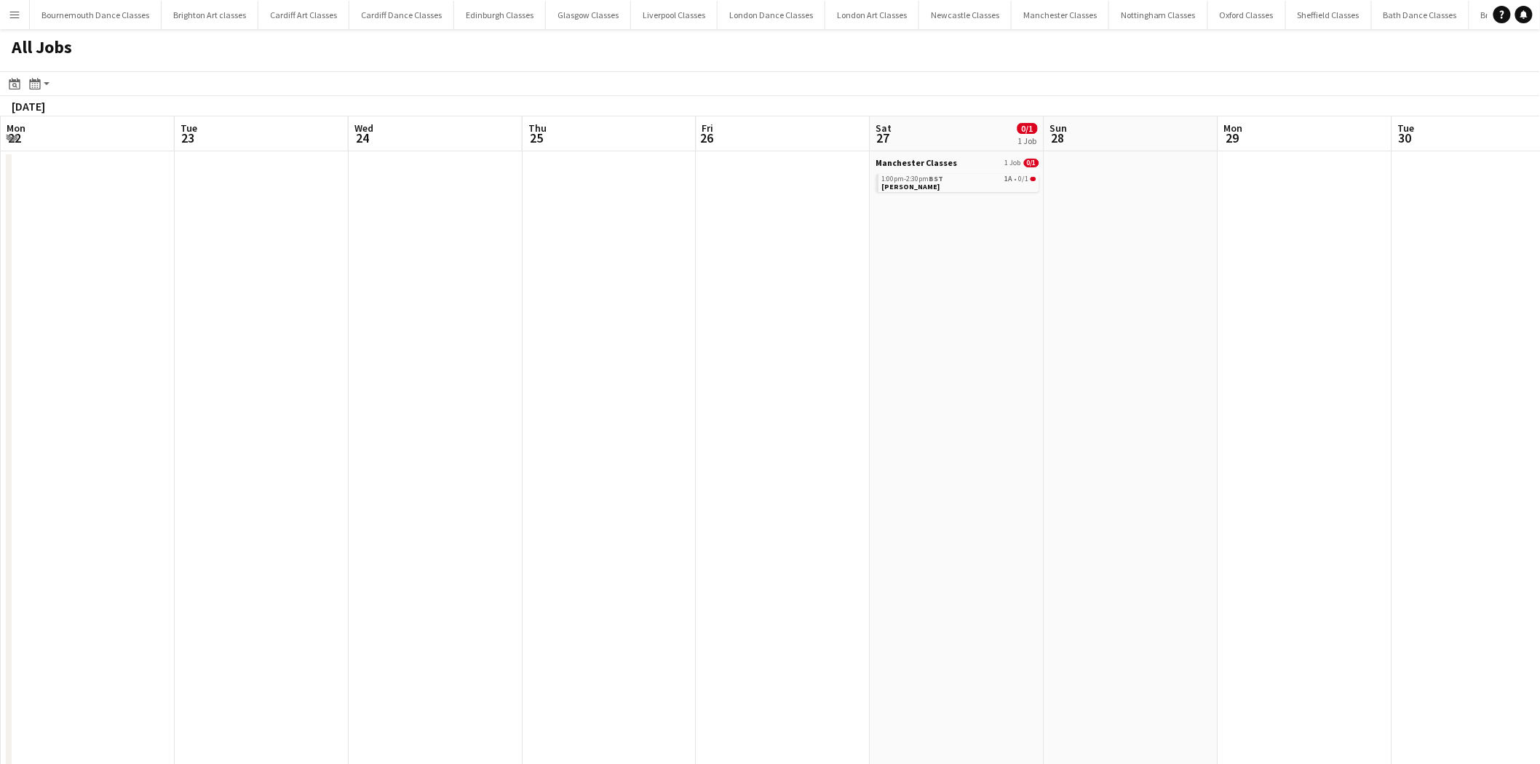
drag, startPoint x: 924, startPoint y: 259, endPoint x: 869, endPoint y: 234, distance: 60.6
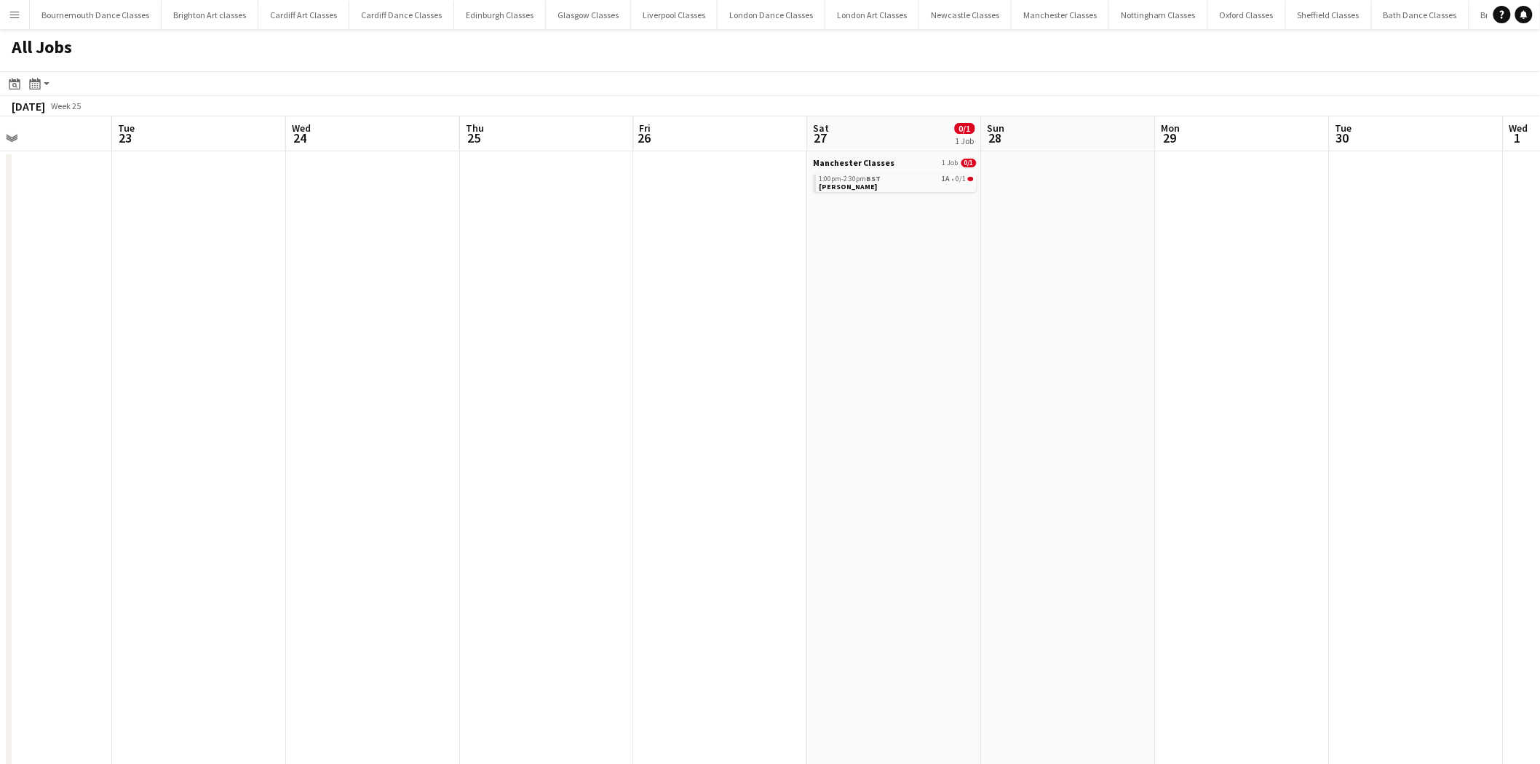
click at [857, 193] on div "Manchester Classes 1 Job 0/1 1:00pm-2:30pm BST 1A • 0/1 Lisa Clement" at bounding box center [895, 176] width 163 height 38
click at [857, 180] on span "1:00pm-2:30pm BST" at bounding box center [851, 178] width 62 height 7
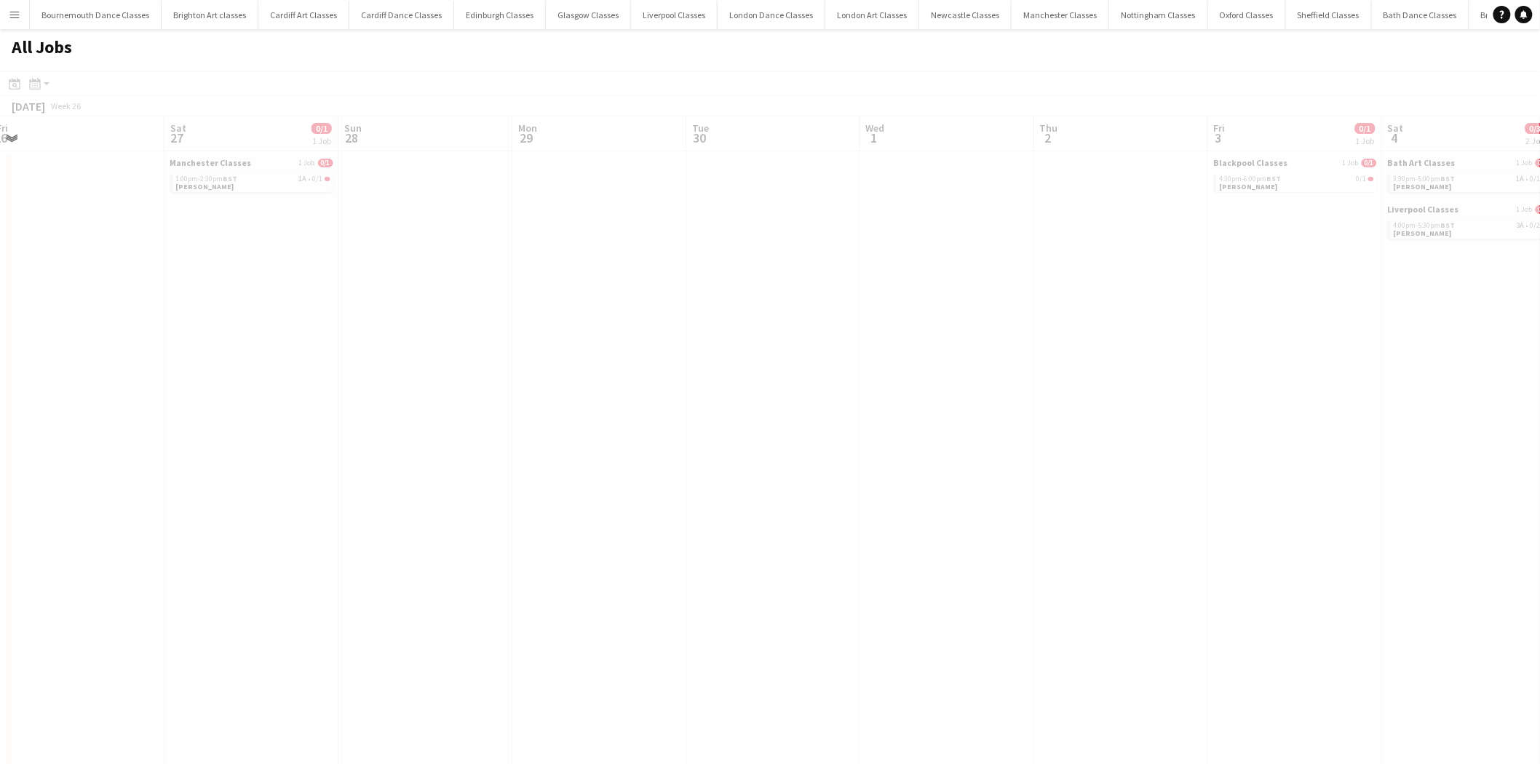
drag, startPoint x: 979, startPoint y: 293, endPoint x: 493, endPoint y: 298, distance: 485.5
click at [493, 298] on app-all-jobs "All Jobs Date picker AUG 2025 AUG 2025 Monday M Tuesday T Wednesday W Thursday …" at bounding box center [770, 746] width 1540 height 1434
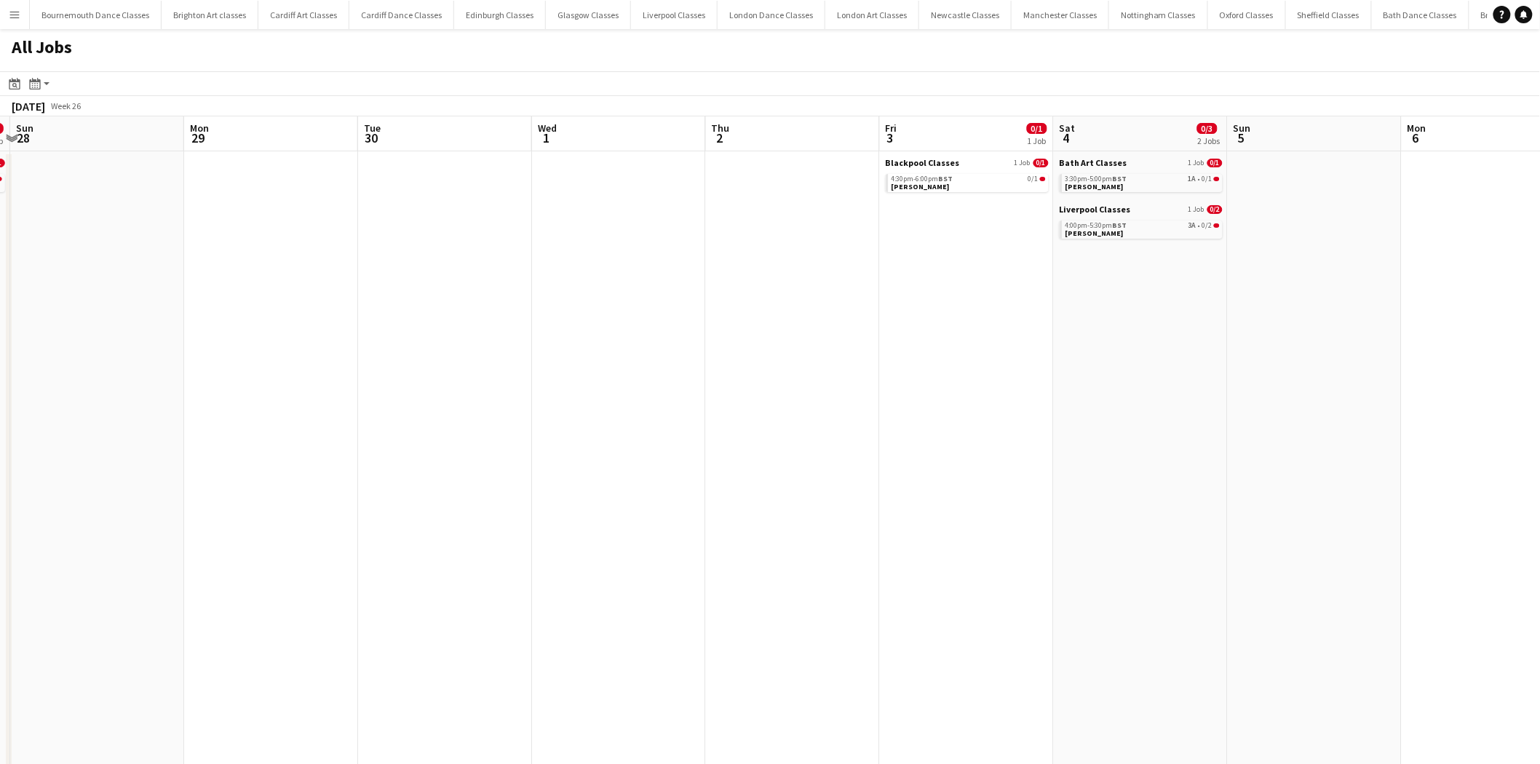
drag, startPoint x: 993, startPoint y: 297, endPoint x: 500, endPoint y: 296, distance: 493.5
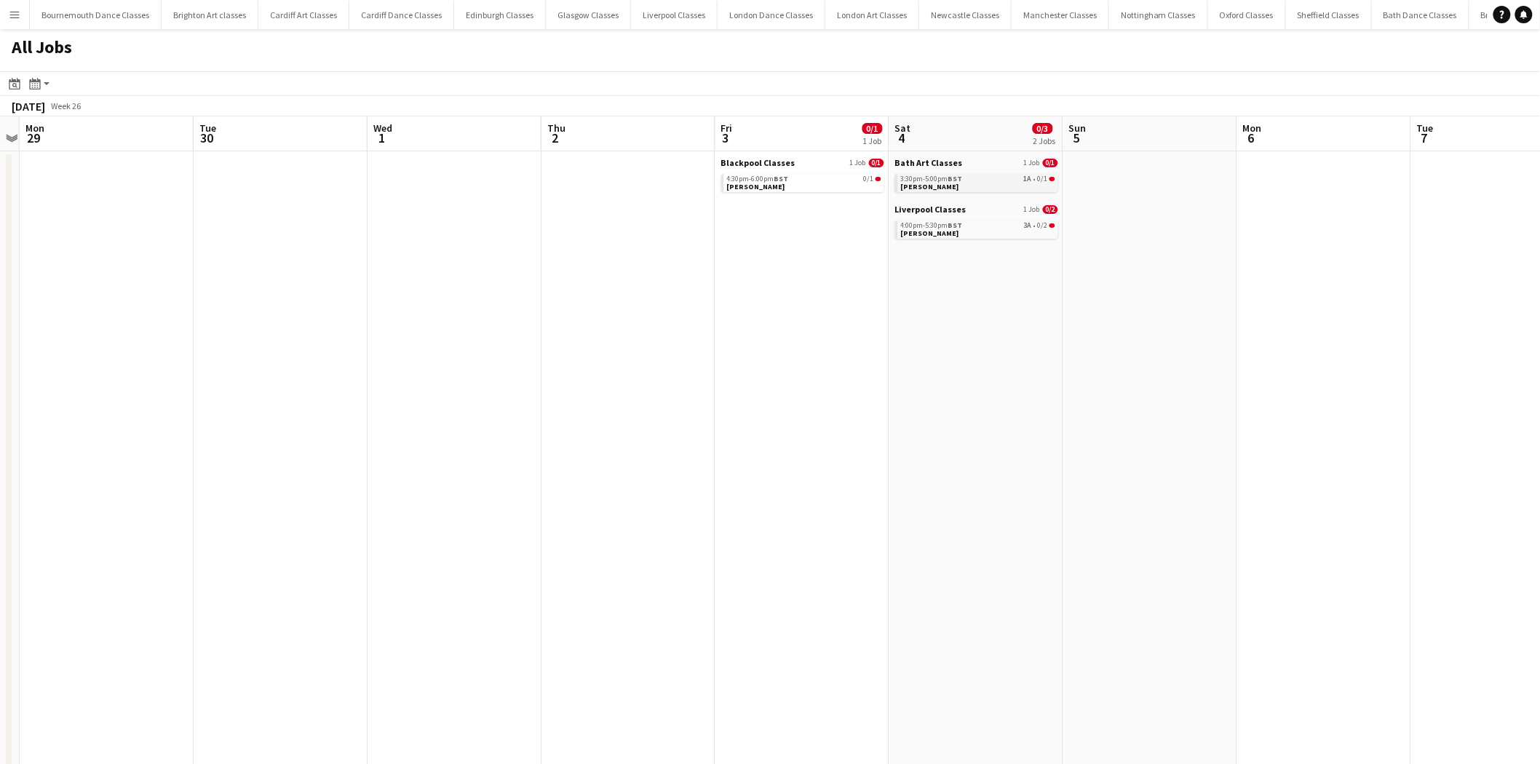
click at [1020, 181] on div "3:30pm-5:00pm BST 1A • 0/1" at bounding box center [978, 178] width 154 height 7
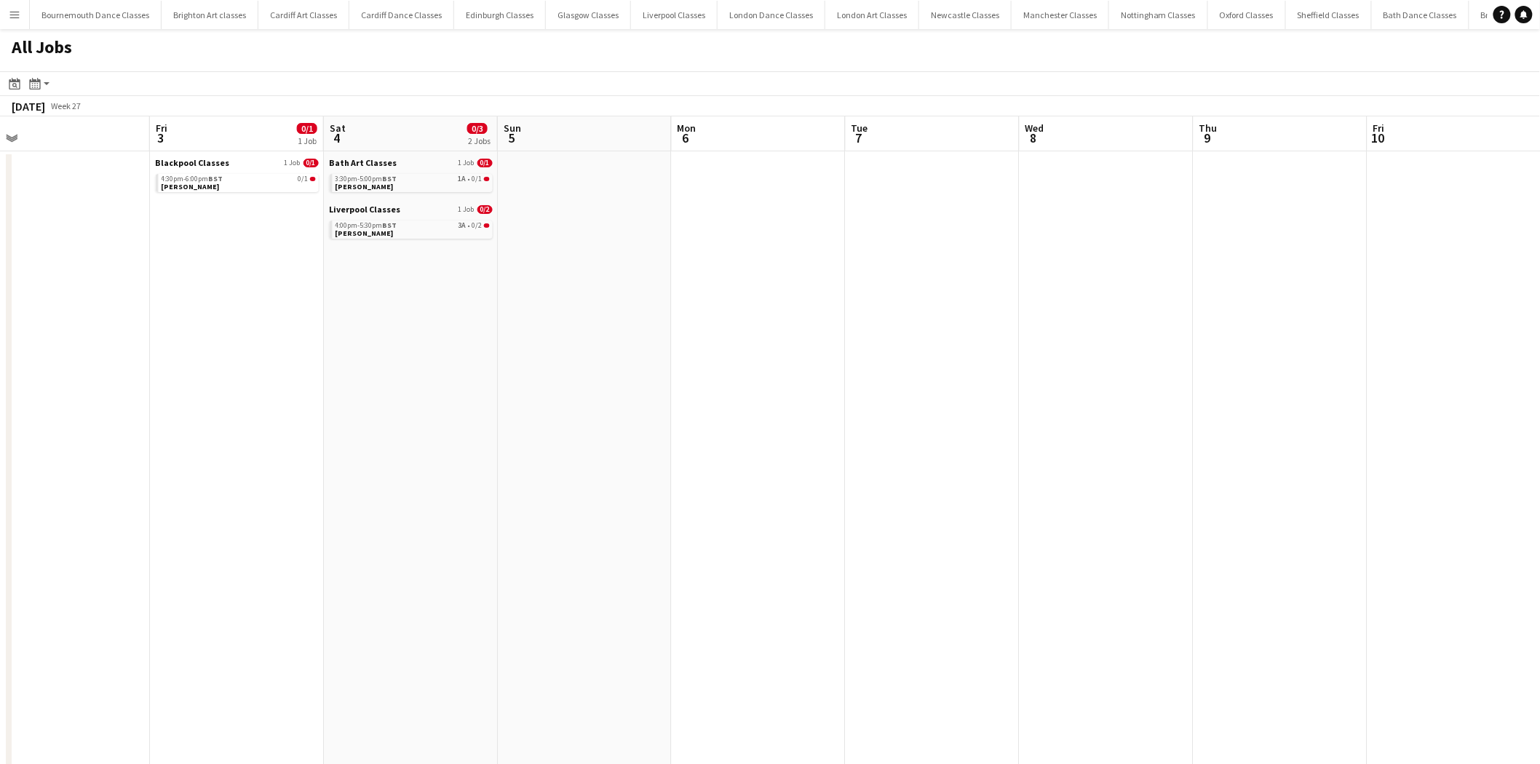
drag, startPoint x: 1269, startPoint y: 373, endPoint x: 691, endPoint y: 354, distance: 578.2
click at [383, 236] on link "4:00pm-5:30pm BST 3A • 0/2 Gemma Jones" at bounding box center [402, 229] width 154 height 17
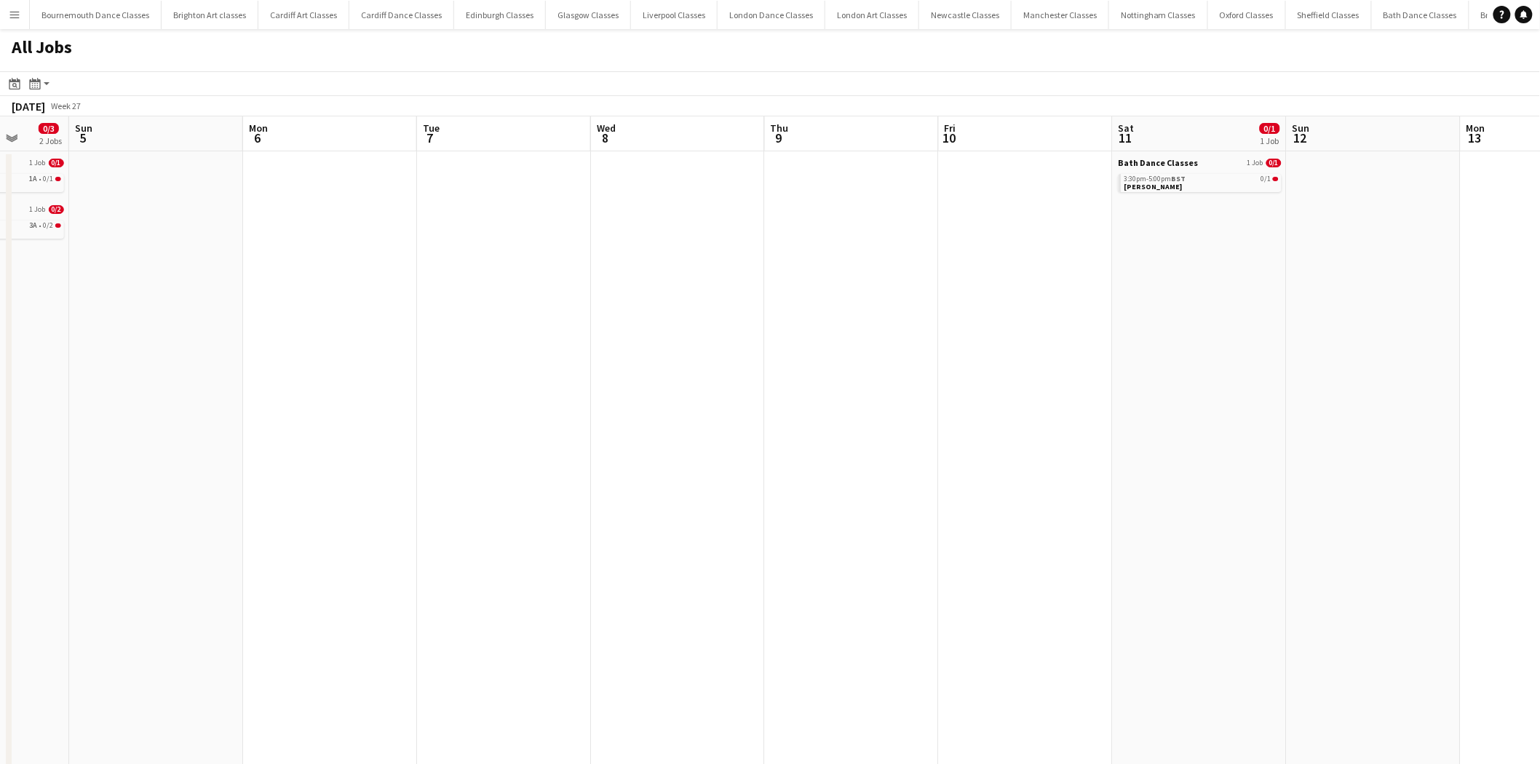
drag, startPoint x: 920, startPoint y: 252, endPoint x: 613, endPoint y: 252, distance: 307.1
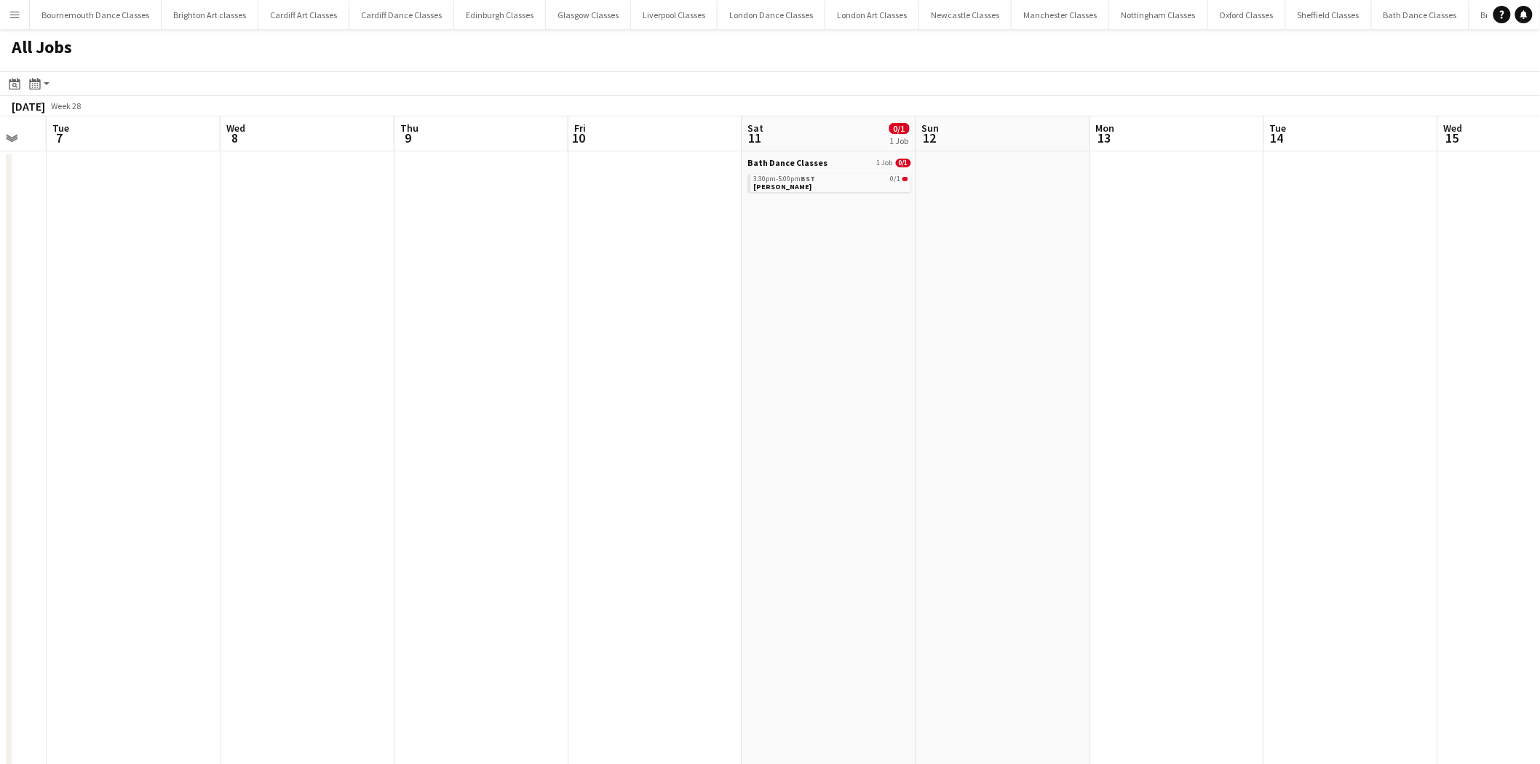
drag, startPoint x: 463, startPoint y: 252, endPoint x: 263, endPoint y: 227, distance: 201.7
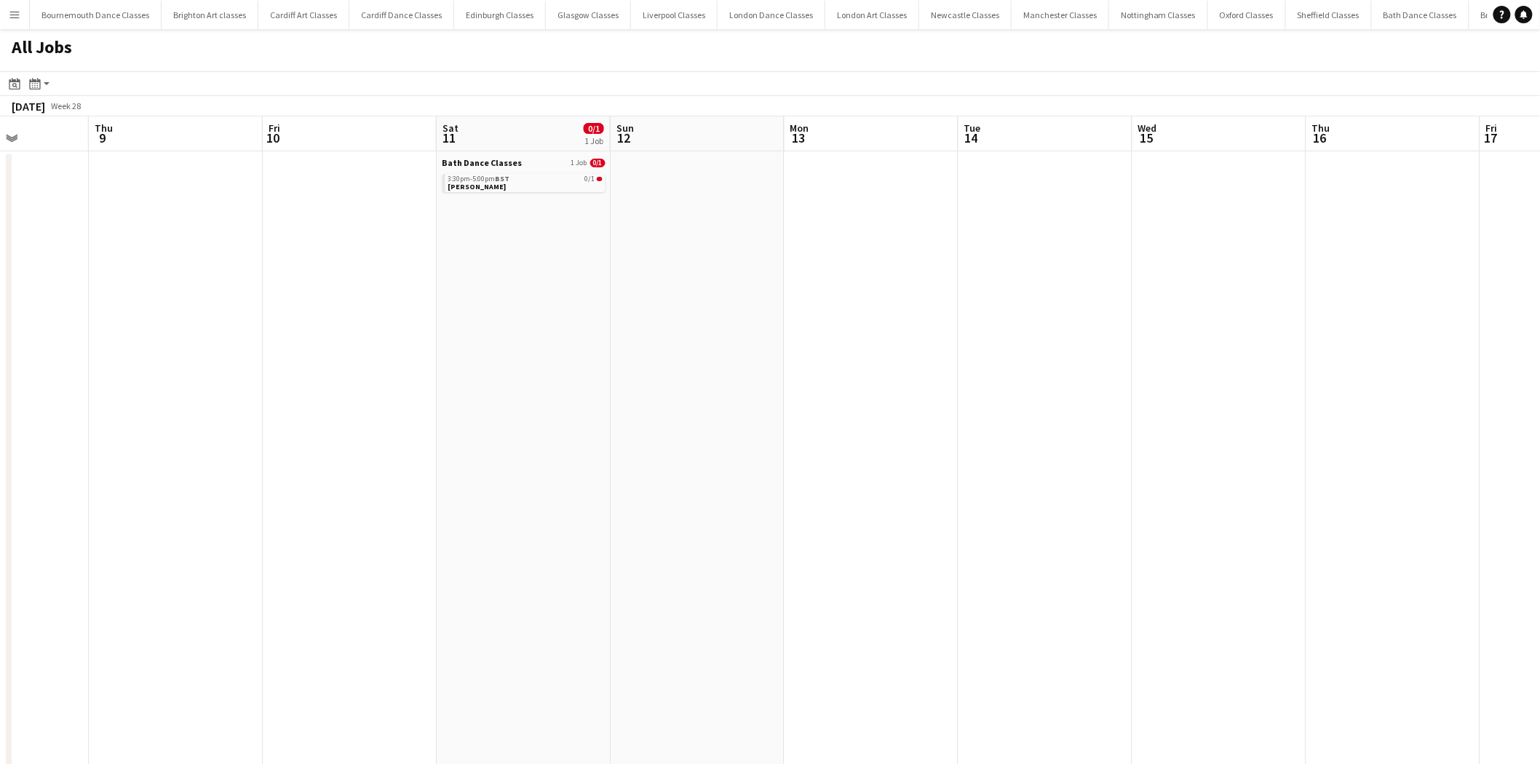
click at [278, 255] on app-all-jobs "All Jobs Date picker AUG 2025 AUG 2025 Monday M Tuesday T Wednesday W Thursday …" at bounding box center [770, 746] width 1540 height 1434
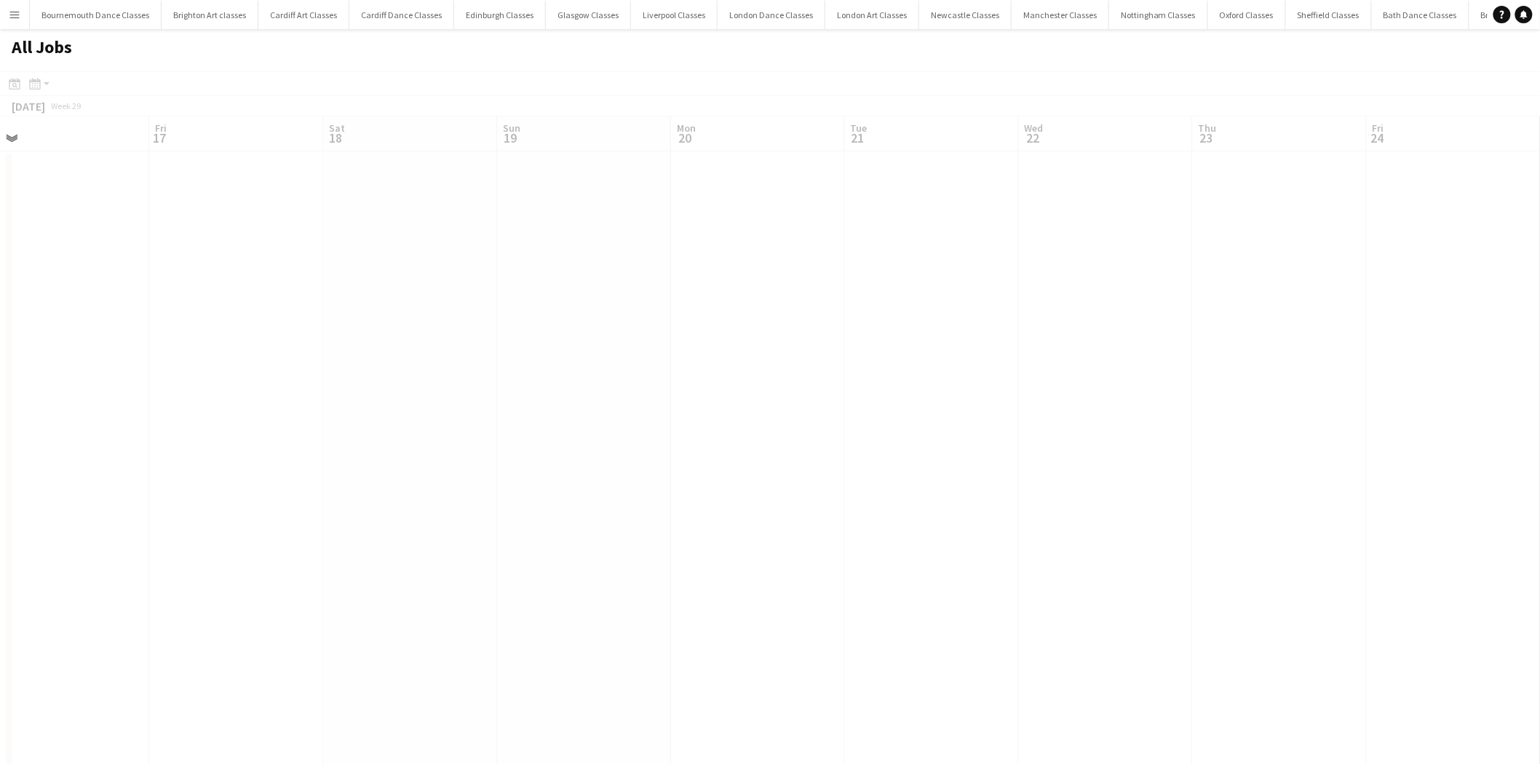
drag, startPoint x: 600, startPoint y: 257, endPoint x: 571, endPoint y: 246, distance: 31.8
drag, startPoint x: 1149, startPoint y: 257, endPoint x: 609, endPoint y: 244, distance: 539.5
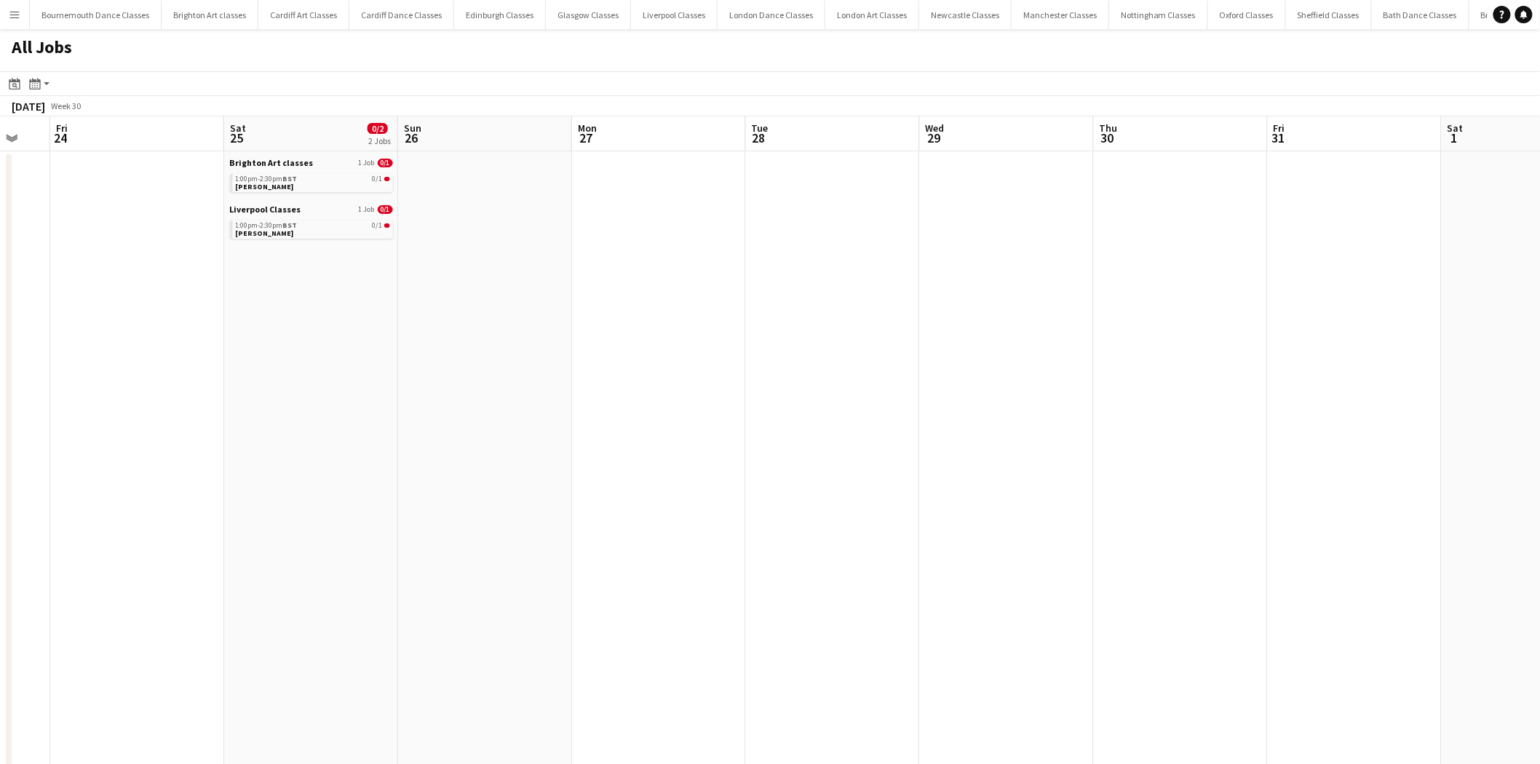
click at [431, 293] on app-all-jobs "All Jobs Date picker AUG 2025 AUG 2025 Monday M Tuesday T Wednesday W Thursday …" at bounding box center [770, 746] width 1540 height 1434
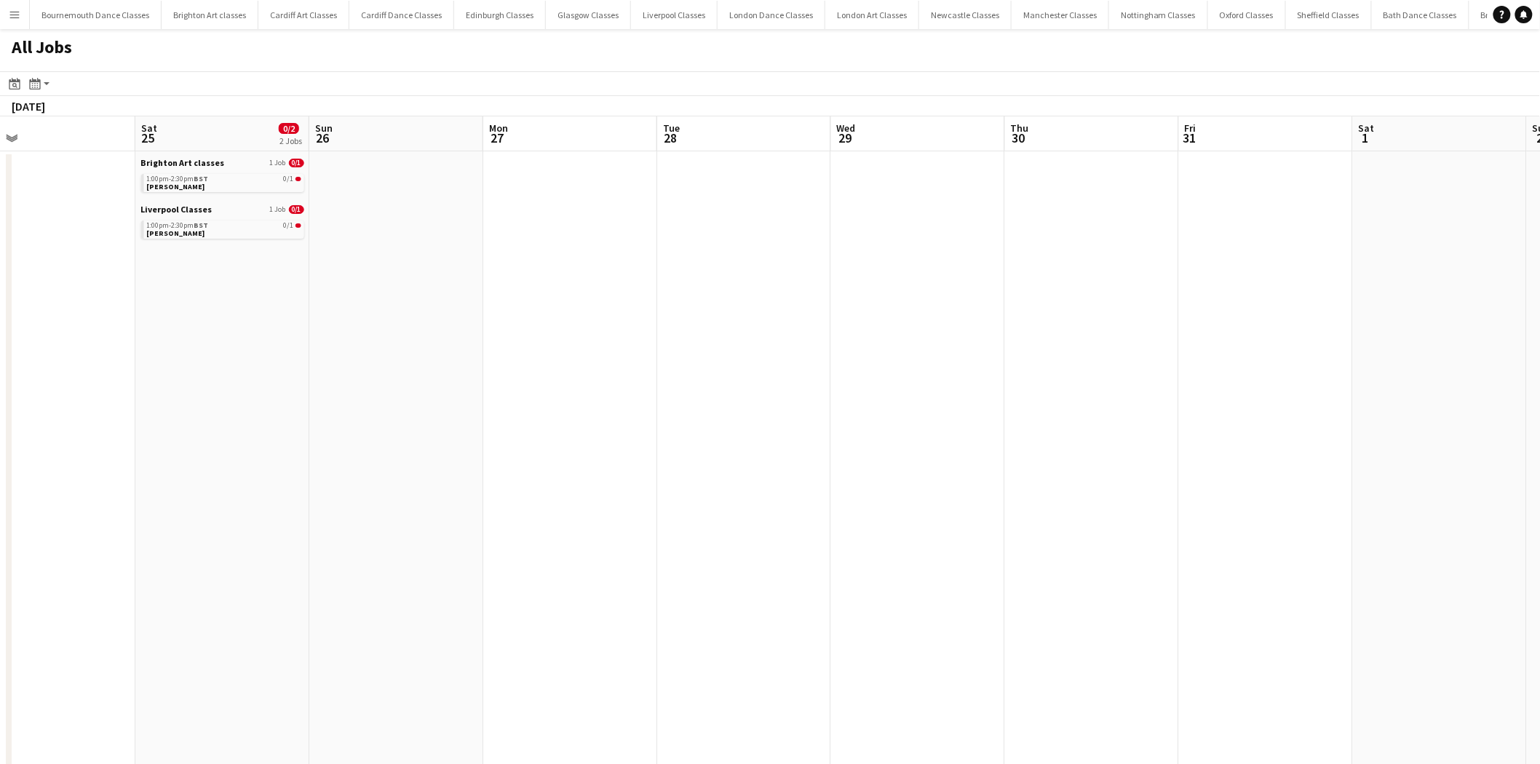
click at [274, 277] on app-all-jobs "All Jobs Date picker AUG 2025 AUG 2025 Monday M Tuesday T Wednesday W Thursday …" at bounding box center [770, 746] width 1540 height 1434
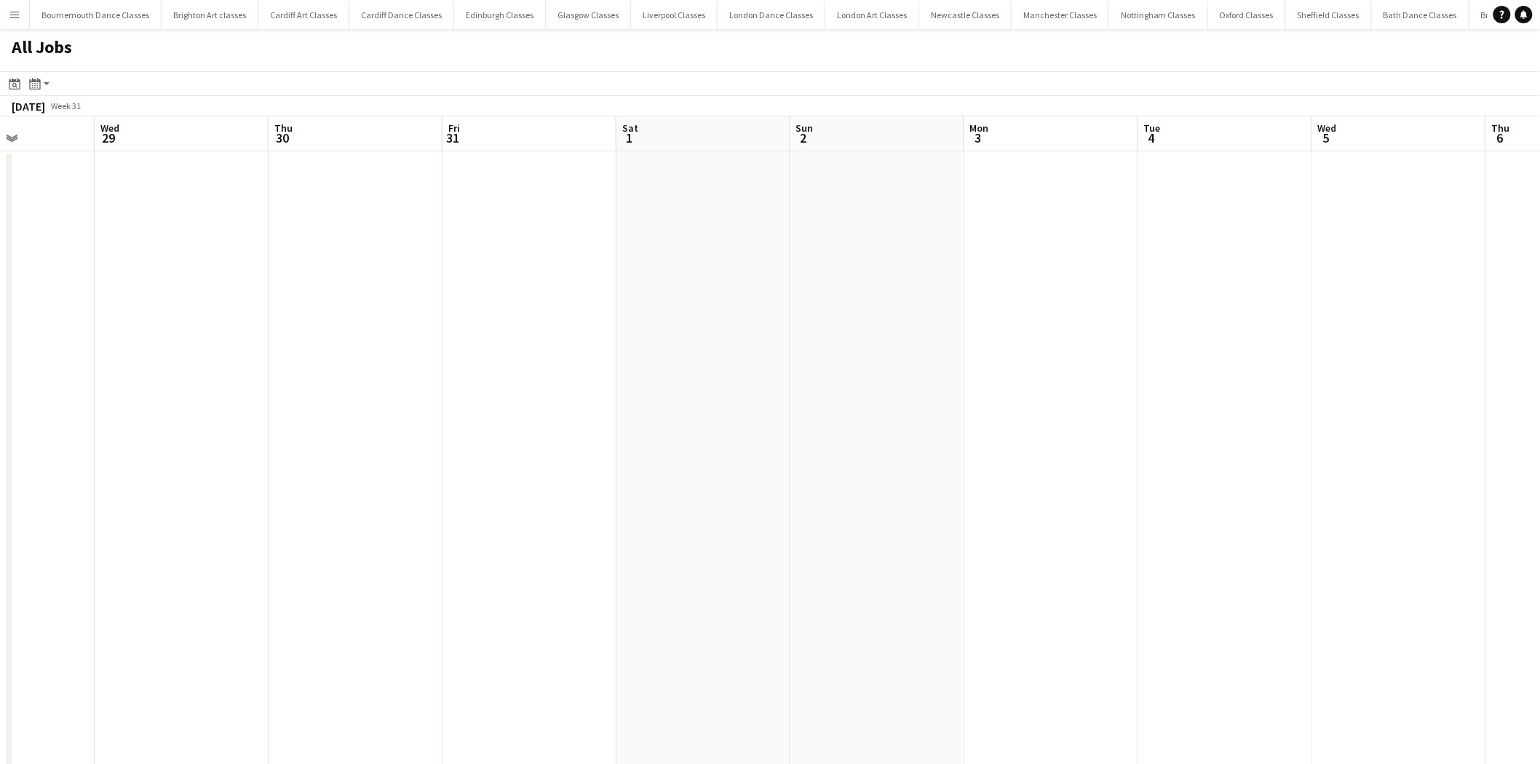
click at [227, 295] on app-all-jobs "All Jobs Date picker AUG 2025 AUG 2025 Monday M Tuesday T Wednesday W Thursday …" at bounding box center [770, 746] width 1540 height 1434
click at [200, 301] on app-all-jobs "All Jobs Date picker AUG 2025 AUG 2025 Monday M Tuesday T Wednesday W Thursday …" at bounding box center [770, 746] width 1540 height 1434
click at [159, 277] on app-all-jobs "All Jobs Date picker AUG 2025 AUG 2025 Monday M Tuesday T Wednesday W Thursday …" at bounding box center [770, 746] width 1540 height 1434
click at [79, 302] on app-all-jobs "All Jobs Date picker AUG 2025 AUG 2025 Monday M Tuesday T Wednesday W Thursday …" at bounding box center [770, 746] width 1540 height 1434
click at [172, 330] on app-all-jobs "All Jobs Date picker AUG 2025 AUG 2025 Monday M Tuesday T Wednesday W Thursday …" at bounding box center [770, 746] width 1540 height 1434
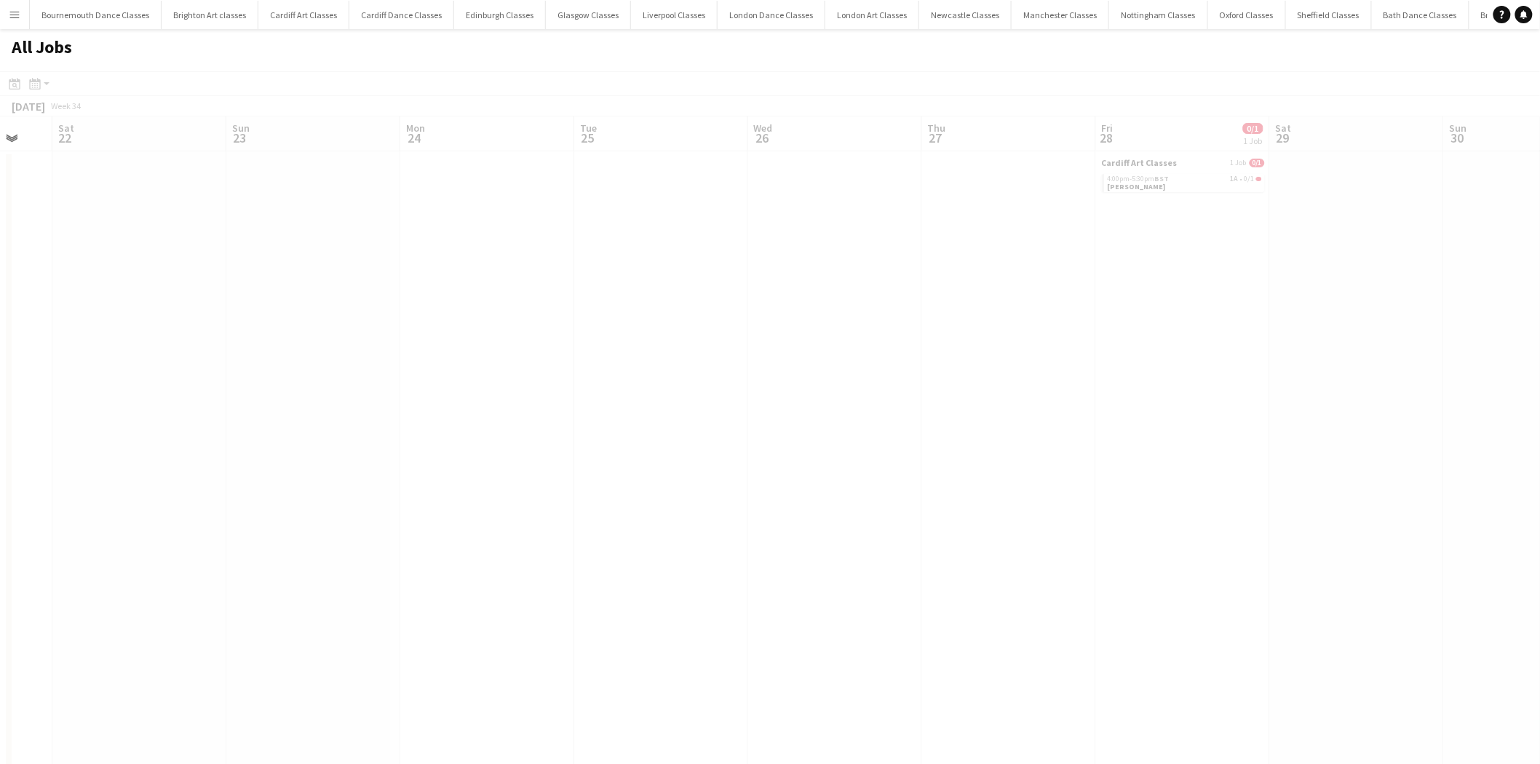
drag, startPoint x: 485, startPoint y: 361, endPoint x: 326, endPoint y: 369, distance: 158.9
click at [140, 353] on app-all-jobs "All Jobs Date picker AUG 2025 AUG 2025 Monday M Tuesday T Wednesday W Thursday …" at bounding box center [770, 746] width 1540 height 1434
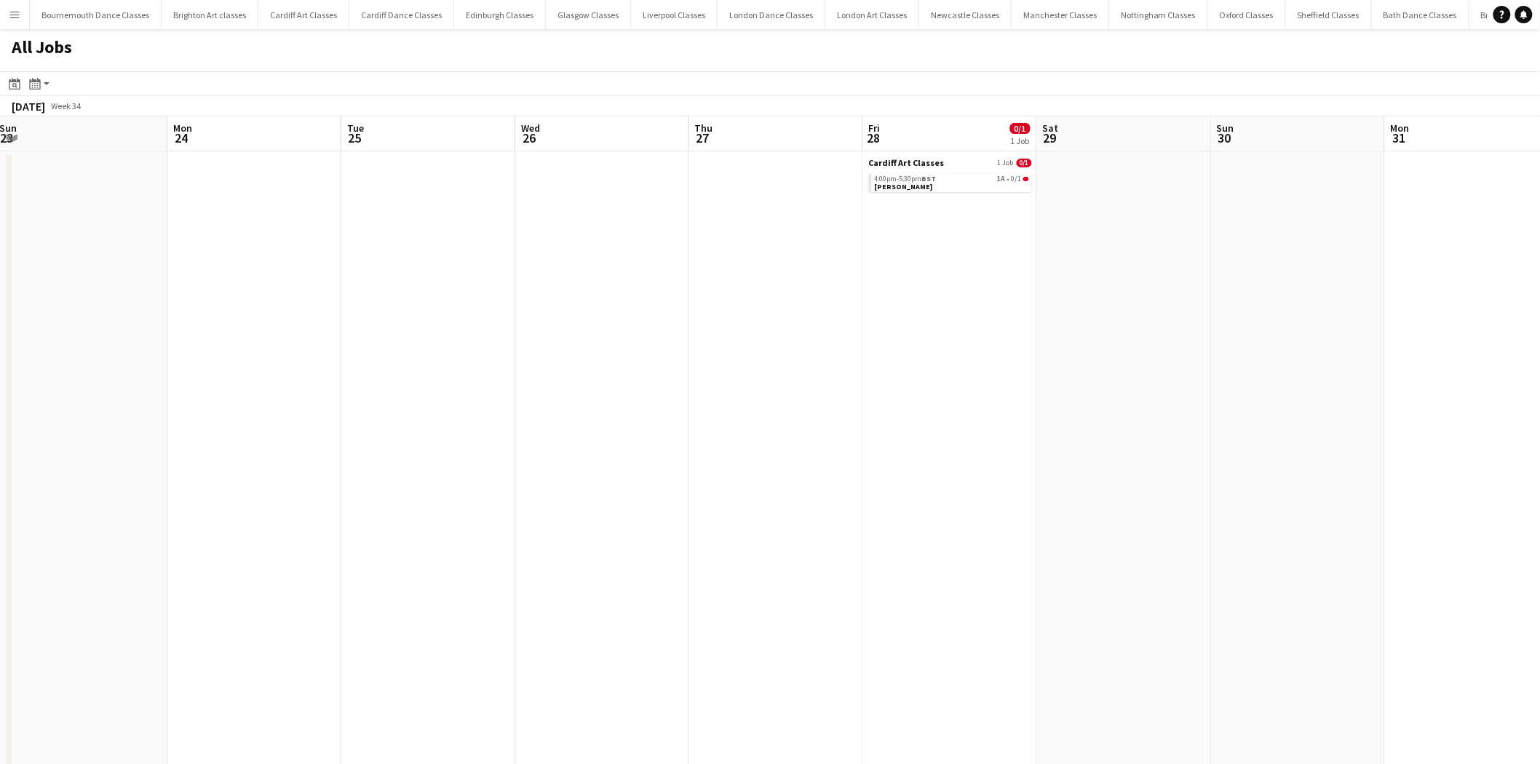
drag, startPoint x: 859, startPoint y: 371, endPoint x: 582, endPoint y: 370, distance: 276.6
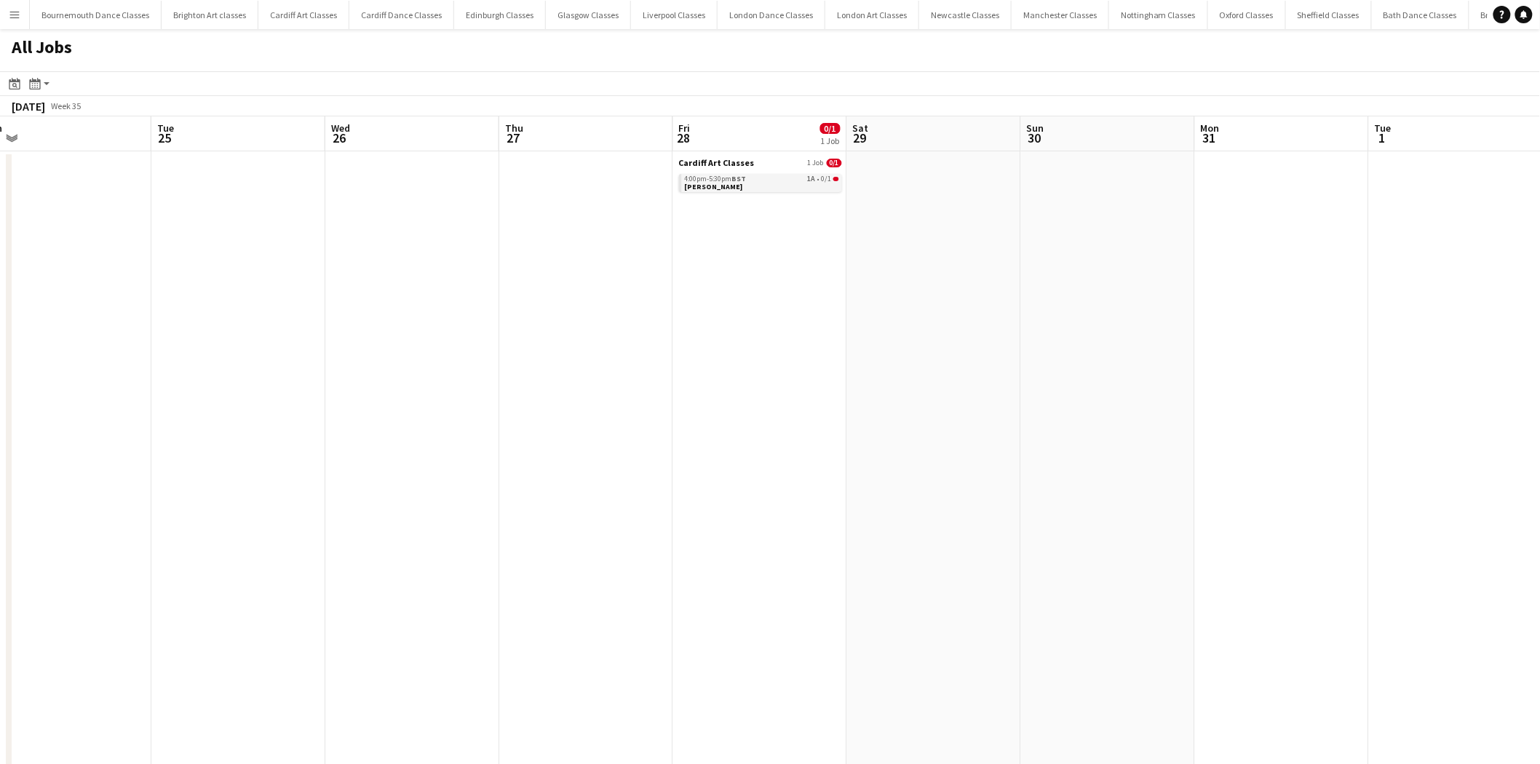
click at [801, 184] on link "4:00pm-5:30pm BST 1A • 0/1 Natalie Seal" at bounding box center [762, 182] width 154 height 17
click at [317, 290] on app-all-jobs "All Jobs Date picker AUG 2025 AUG 2025 Monday M Tuesday T Wednesday W Thursday …" at bounding box center [770, 746] width 1540 height 1434
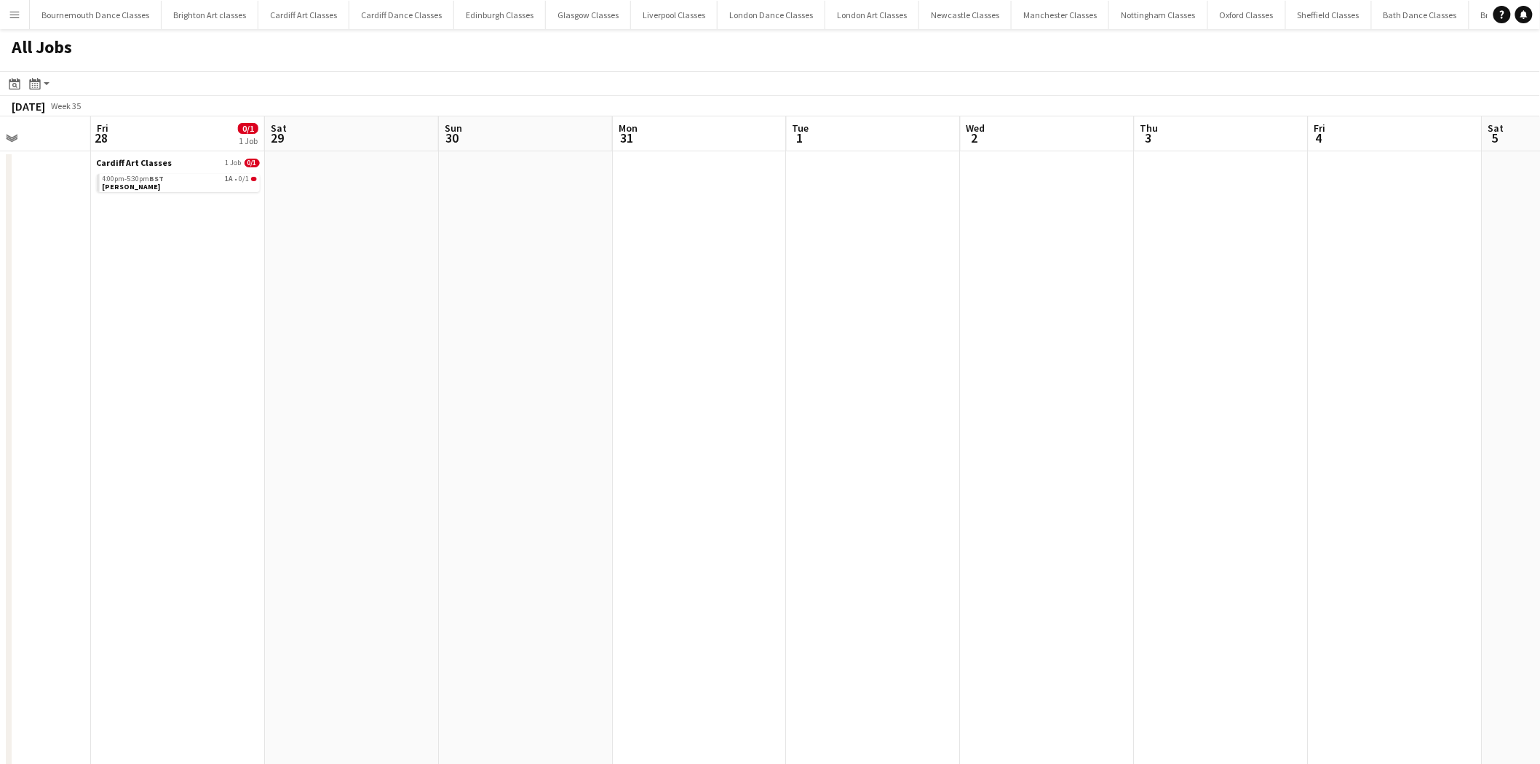
drag, startPoint x: 903, startPoint y: 357, endPoint x: 627, endPoint y: 357, distance: 275.8
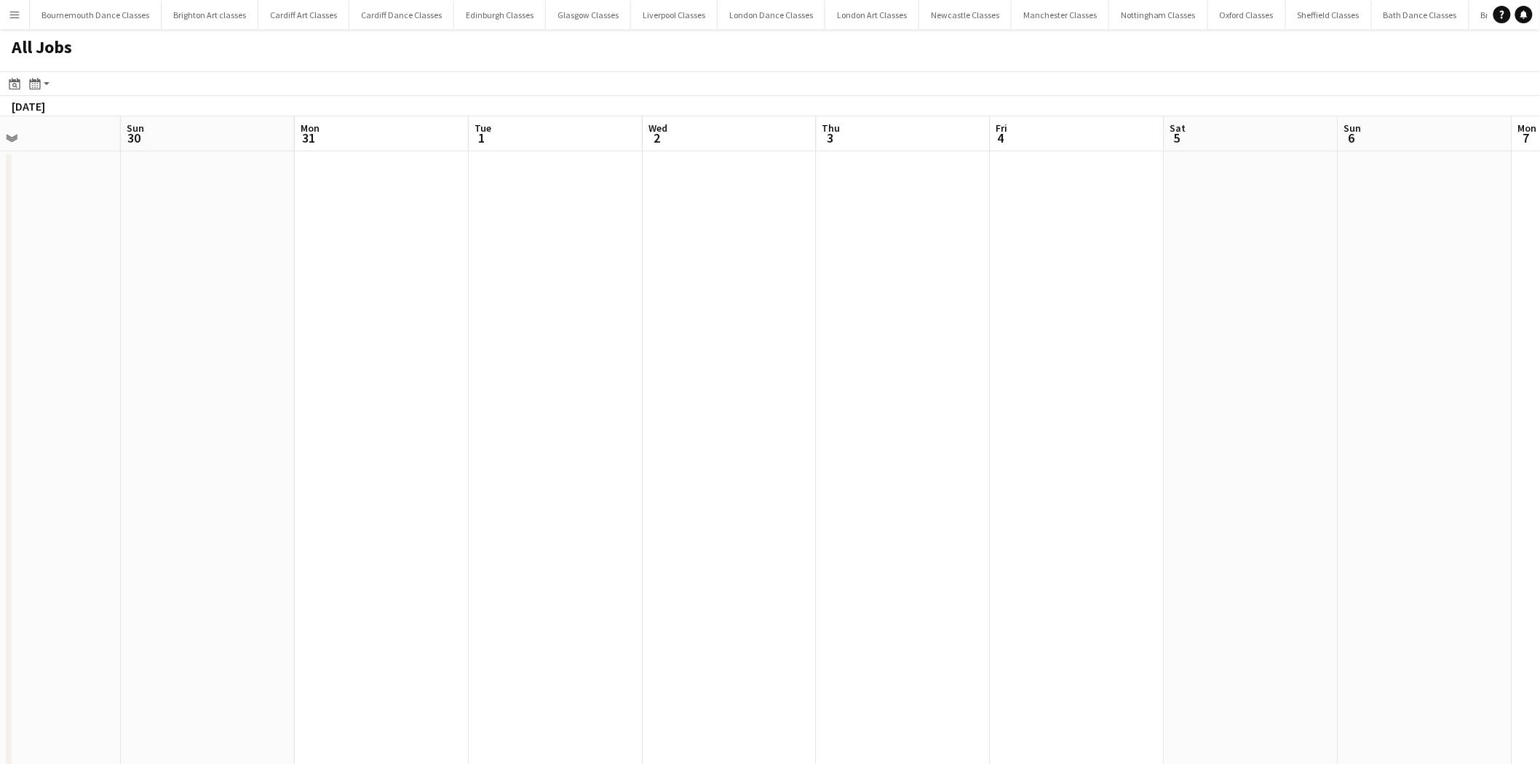
click at [525, 384] on app-all-jobs "All Jobs Date picker AUG 2025 AUG 2025 Monday M Tuesday T Wednesday W Thursday …" at bounding box center [770, 746] width 1540 height 1434
drag, startPoint x: 1046, startPoint y: 384, endPoint x: 456, endPoint y: 366, distance: 590.5
drag, startPoint x: 966, startPoint y: 397, endPoint x: 850, endPoint y: 394, distance: 115.8
click at [547, 394] on app-all-jobs "All Jobs Date picker AUG 2025 AUG 2025 Monday M Tuesday T Wednesday W Thursday …" at bounding box center [770, 746] width 1540 height 1434
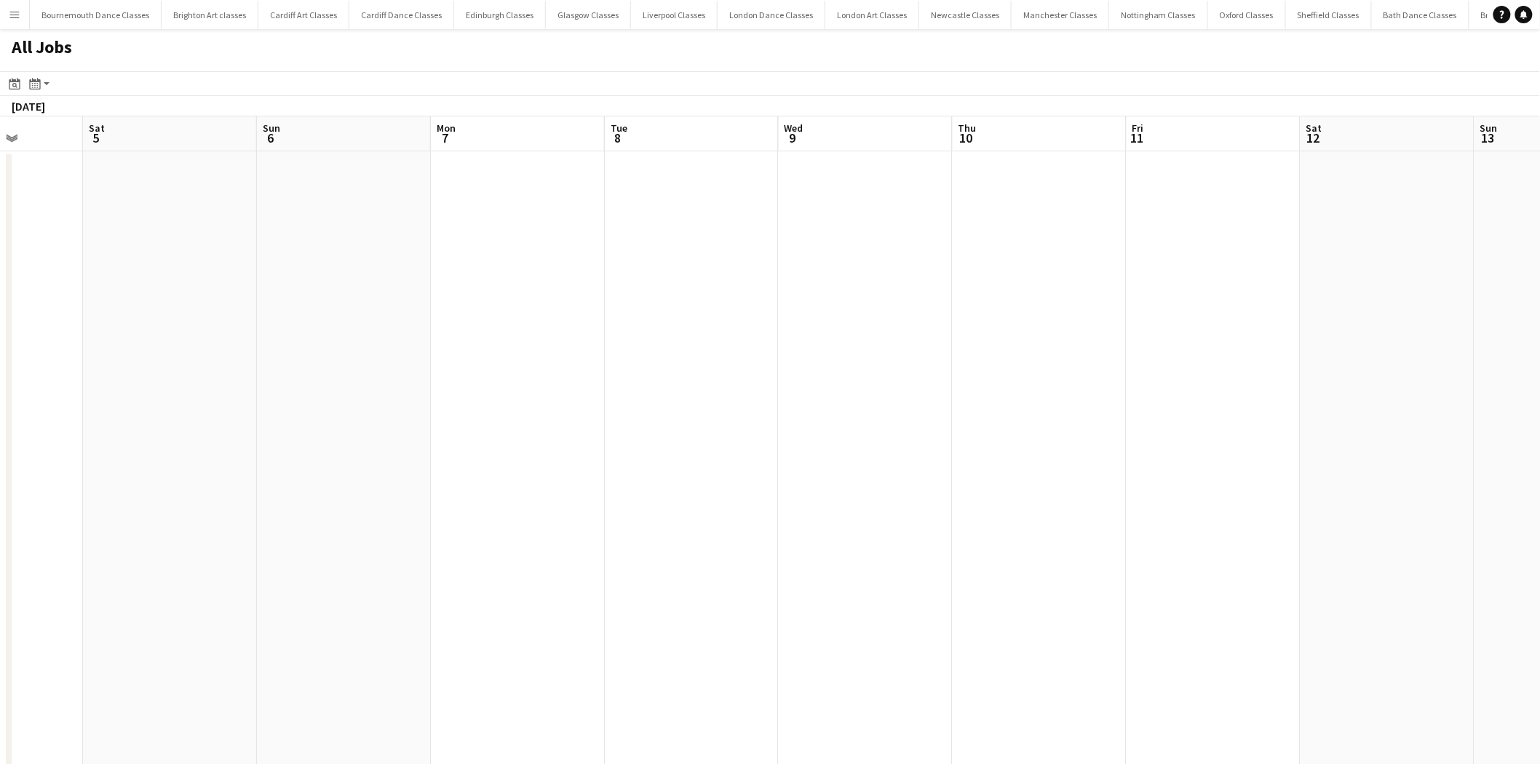
click at [419, 362] on app-all-jobs "All Jobs Date picker AUG 2025 AUG 2025 Monday M Tuesday T Wednesday W Thursday …" at bounding box center [770, 746] width 1540 height 1434
drag, startPoint x: 706, startPoint y: 367, endPoint x: 556, endPoint y: 360, distance: 150.1
click at [623, 362] on app-all-jobs "All Jobs Date picker AUG 2025 AUG 2025 Monday M Tuesday T Wednesday W Thursday …" at bounding box center [770, 746] width 1540 height 1434
drag, startPoint x: 670, startPoint y: 361, endPoint x: 1064, endPoint y: 371, distance: 393.9
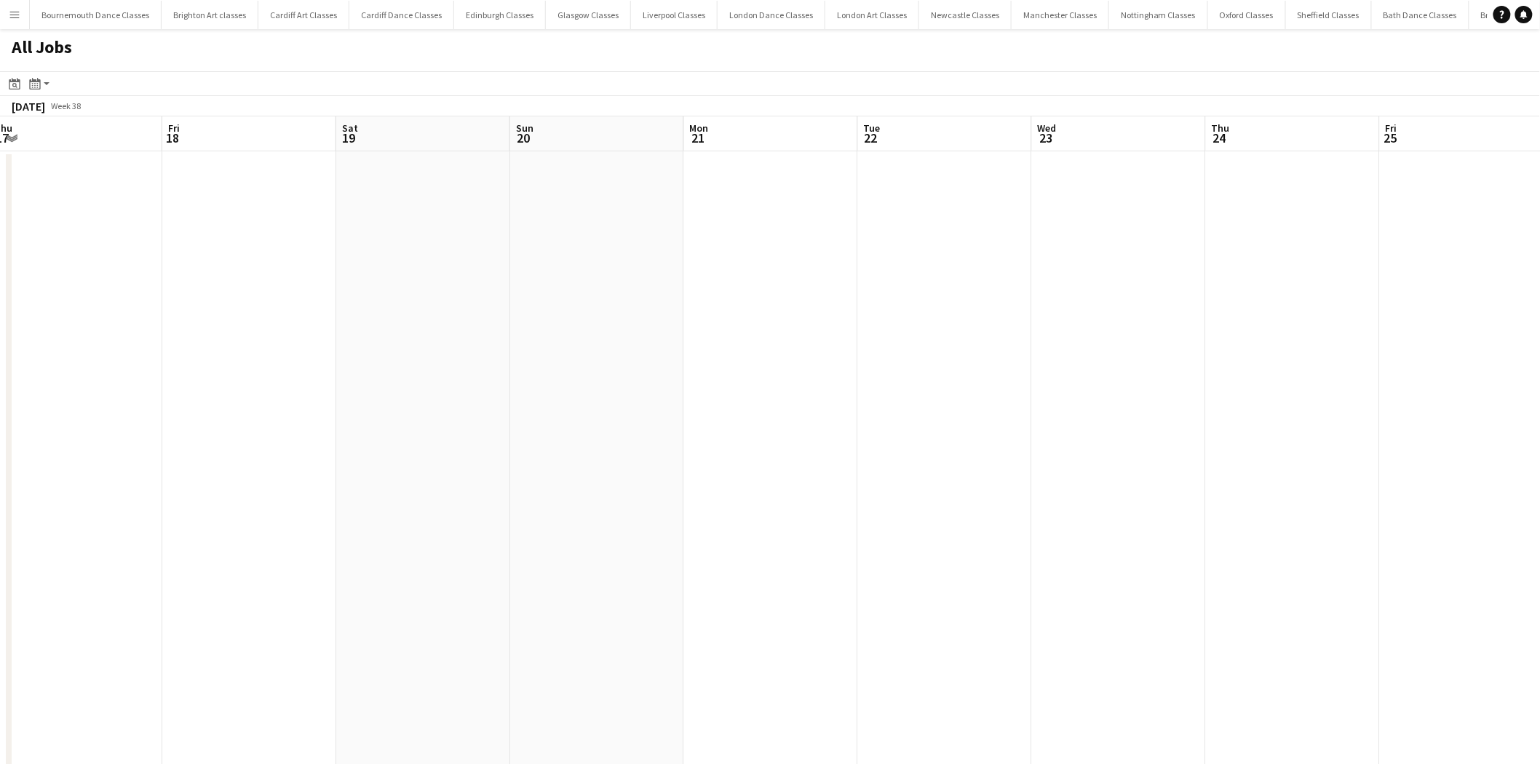
click at [697, 371] on app-all-jobs "All Jobs Date picker AUG 2025 AUG 2025 Monday M Tuesday T Wednesday W Thursday …" at bounding box center [770, 746] width 1540 height 1434
drag, startPoint x: 1125, startPoint y: 389, endPoint x: 543, endPoint y: 366, distance: 582.7
click at [477, 370] on app-all-jobs "All Jobs Date picker AUG 2025 AUG 2025 Monday M Tuesday T Wednesday W Thursday …" at bounding box center [770, 746] width 1540 height 1434
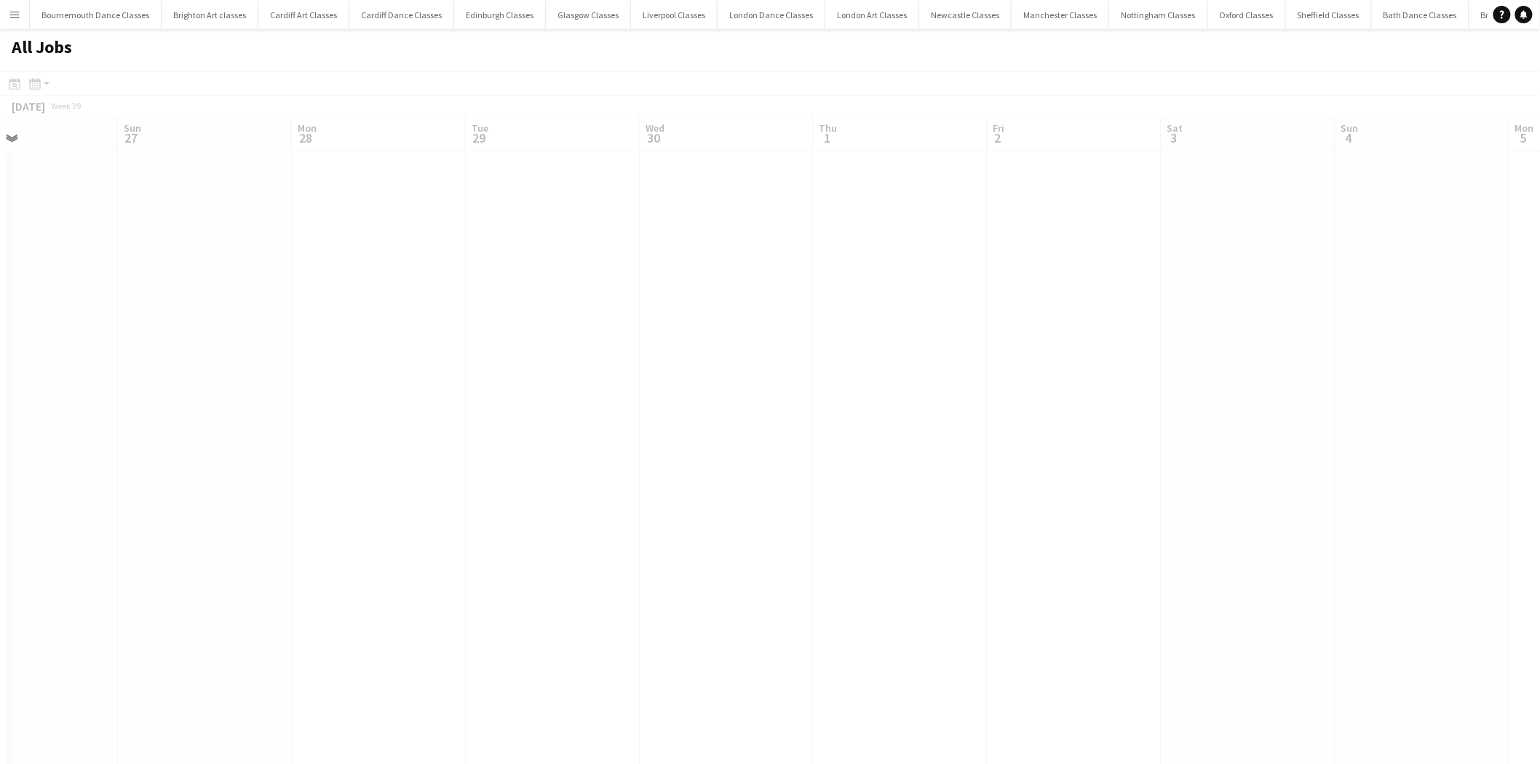
drag, startPoint x: 672, startPoint y: 362, endPoint x: 566, endPoint y: 368, distance: 106.5
click at [395, 362] on app-all-jobs "All Jobs Date picker AUG 2025 AUG 2025 Monday M Tuesday T Wednesday W Thursday …" at bounding box center [770, 746] width 1540 height 1434
click at [448, 392] on app-all-jobs "All Jobs Date picker AUG 2025 AUG 2025 Monday M Tuesday T Wednesday W Thursday …" at bounding box center [770, 746] width 1540 height 1434
drag, startPoint x: 1157, startPoint y: 427, endPoint x: 525, endPoint y: 427, distance: 631.8
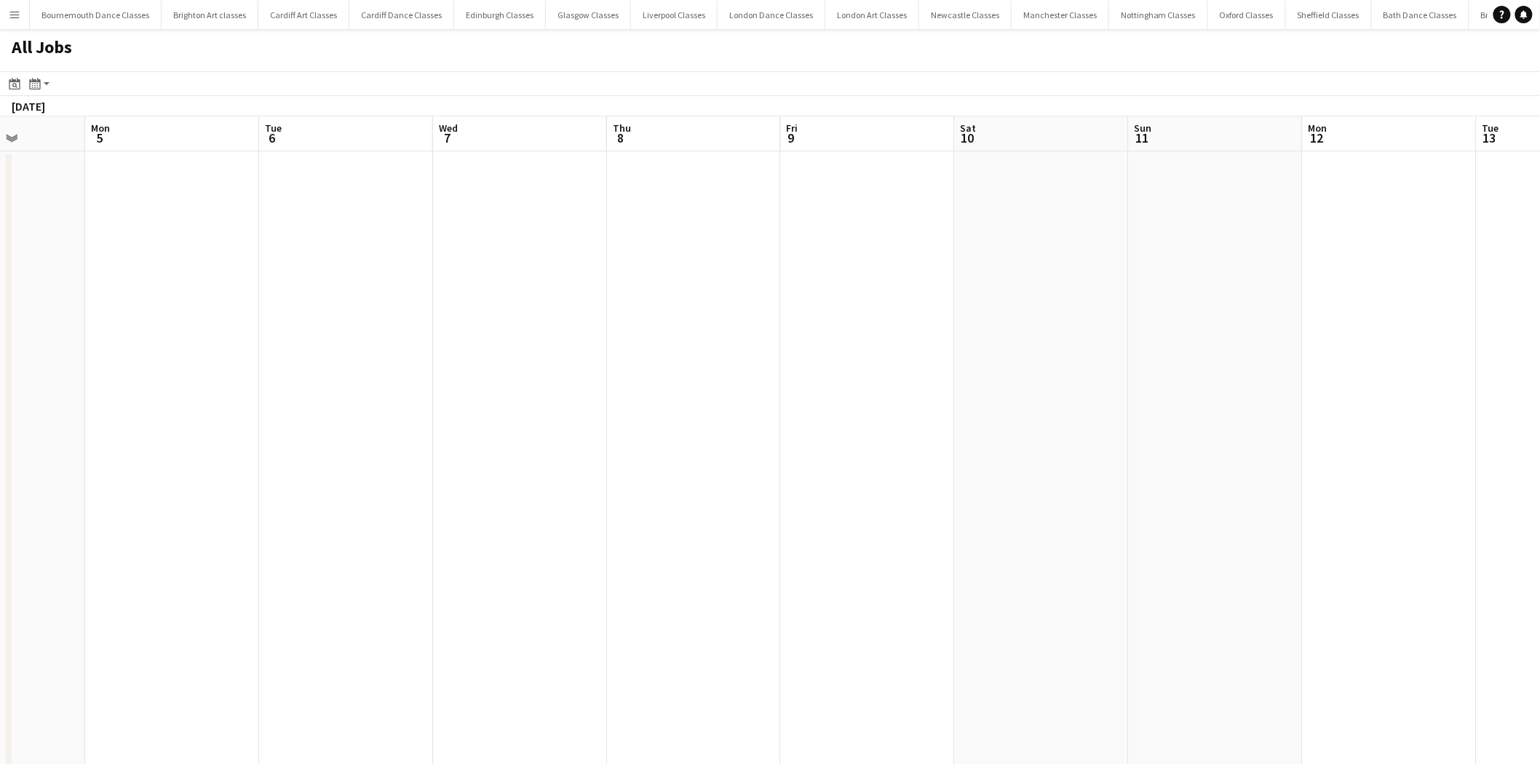
drag, startPoint x: 1297, startPoint y: 444, endPoint x: 606, endPoint y: 437, distance: 690.7
click at [477, 432] on app-all-jobs "All Jobs Date picker AUG 2025 AUG 2025 Monday M Tuesday T Wednesday W Thursday …" at bounding box center [770, 746] width 1540 height 1434
drag, startPoint x: 1380, startPoint y: 432, endPoint x: 557, endPoint y: 432, distance: 823.2
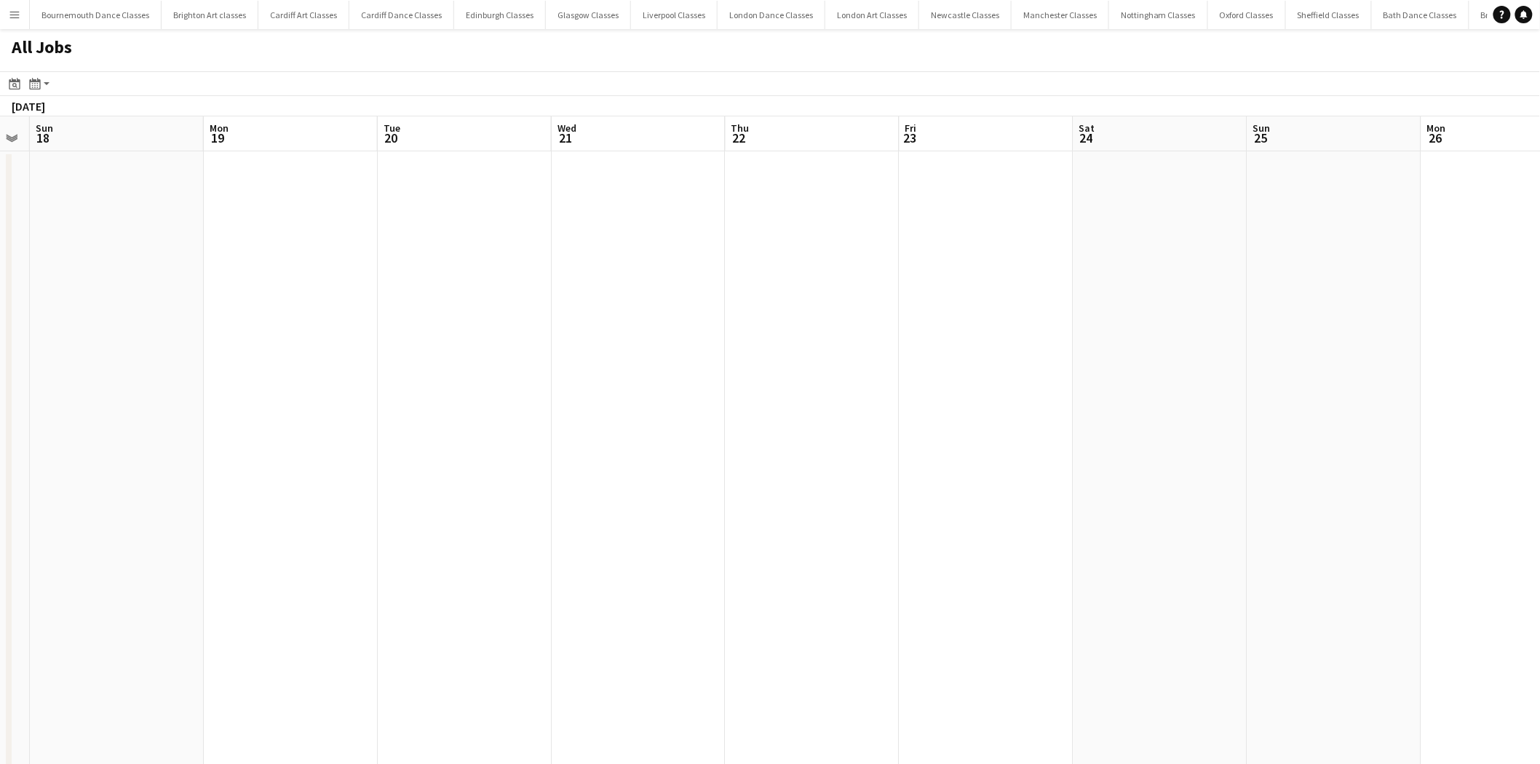
click at [561, 430] on app-all-jobs "All Jobs Date picker AUG 2025 AUG 2025 Monday M Tuesday T Wednesday W Thursday …" at bounding box center [770, 746] width 1540 height 1434
drag, startPoint x: 1304, startPoint y: 441, endPoint x: 511, endPoint y: 423, distance: 792.8
click at [509, 424] on app-all-jobs "All Jobs Date picker AUG 2025 AUG 2025 Monday M Tuesday T Wednesday W Thursday …" at bounding box center [770, 746] width 1540 height 1434
click at [830, 440] on app-all-jobs "All Jobs Date picker AUG 2025 AUG 2025 Monday M Tuesday T Wednesday W Thursday …" at bounding box center [770, 746] width 1540 height 1434
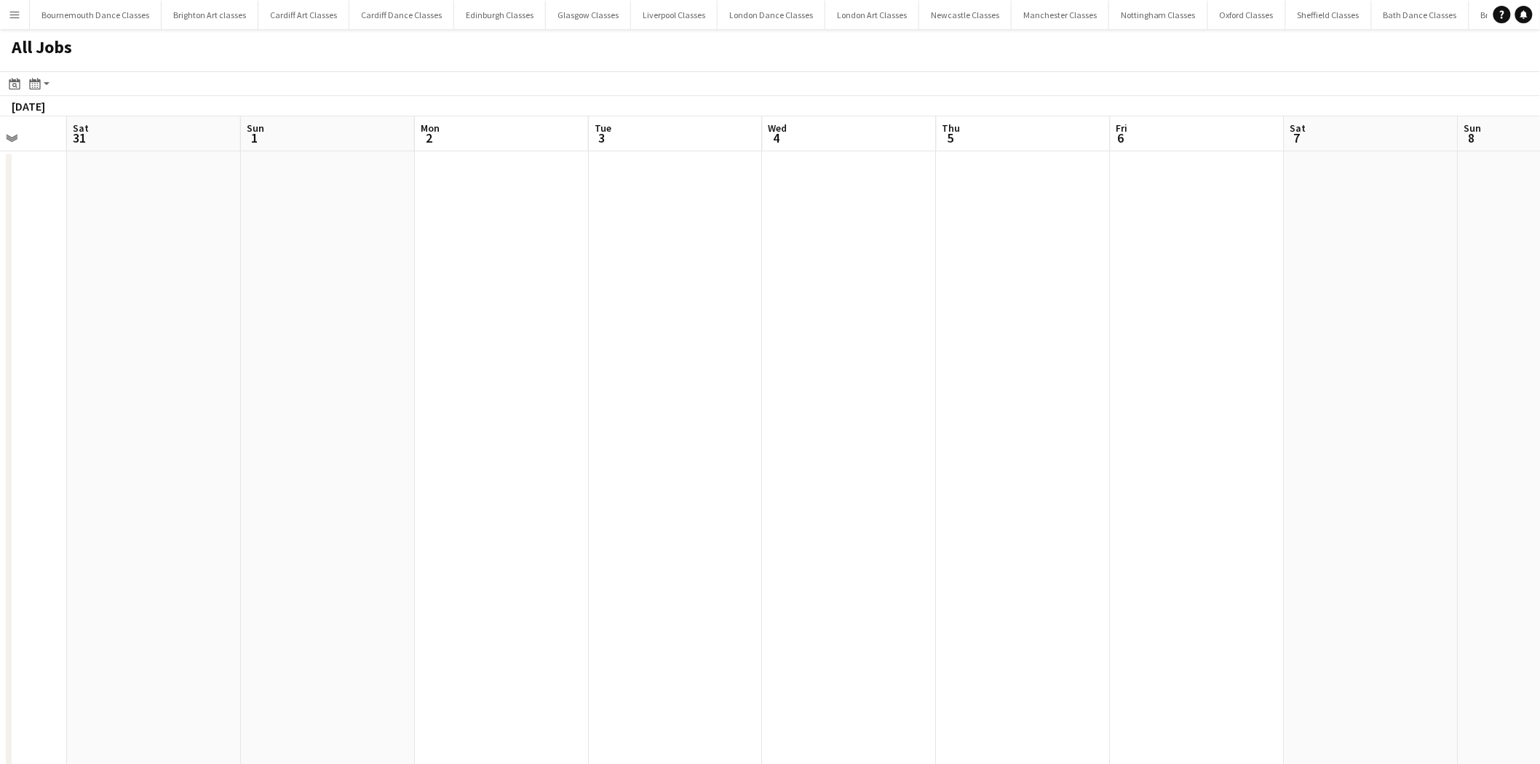
click at [550, 437] on app-all-jobs "All Jobs Date picker AUG 2025 AUG 2025 Monday M Tuesday T Wednesday W Thursday …" at bounding box center [770, 746] width 1540 height 1434
drag, startPoint x: 1339, startPoint y: 423, endPoint x: 806, endPoint y: 421, distance: 533.5
drag, startPoint x: 1108, startPoint y: 417, endPoint x: 745, endPoint y: 417, distance: 363.2
click at [745, 417] on app-all-jobs "All Jobs Date picker AUG 2025 AUG 2025 Monday M Tuesday T Wednesday W Thursday …" at bounding box center [770, 746] width 1540 height 1434
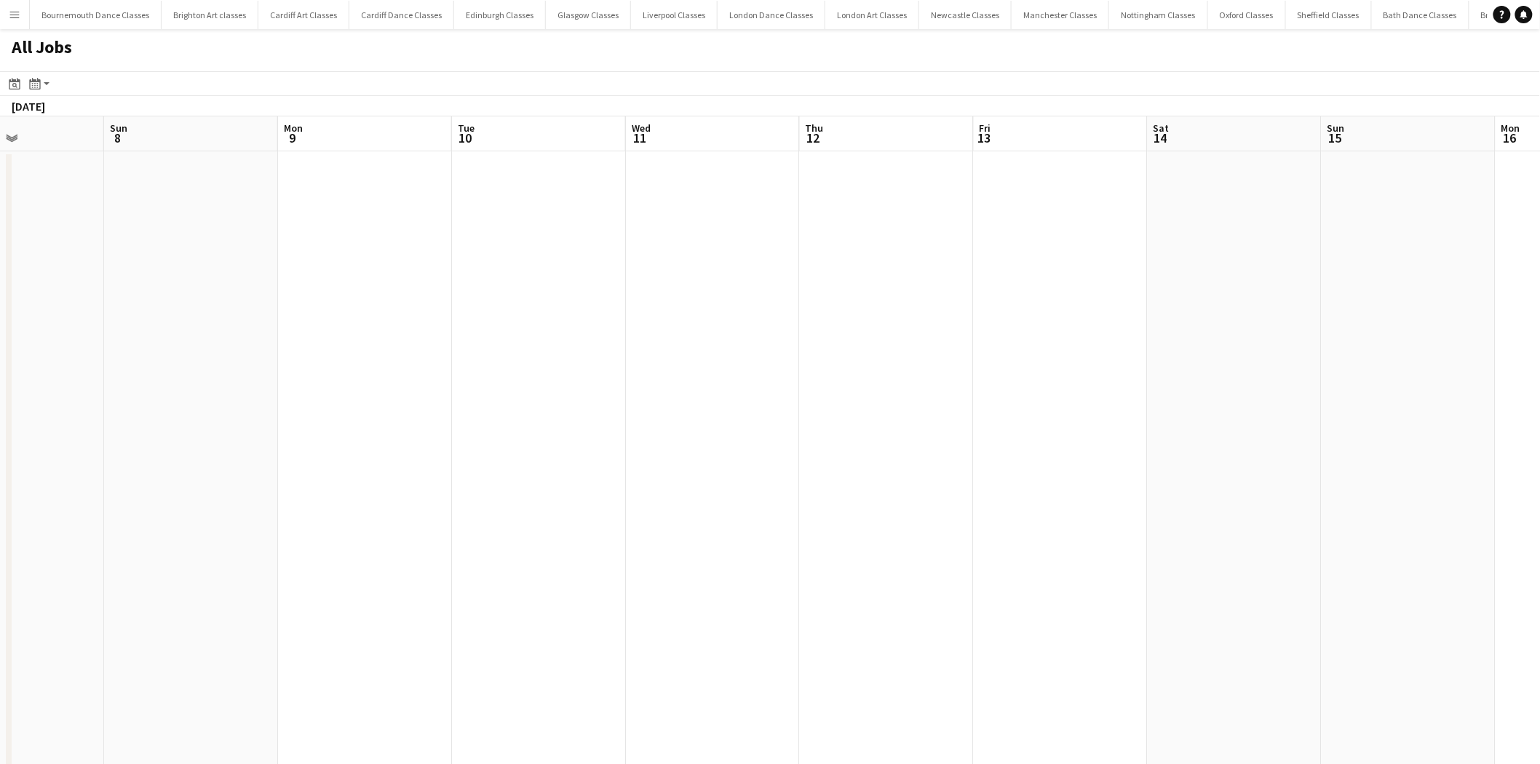
click at [680, 438] on app-all-jobs "All Jobs Date picker AUG 2025 AUG 2025 Monday M Tuesday T Wednesday W Thursday …" at bounding box center [770, 746] width 1540 height 1434
click at [597, 444] on app-all-jobs "All Jobs Date picker AUG 2025 AUG 2025 Monday M Tuesday T Wednesday W Thursday …" at bounding box center [770, 746] width 1540 height 1434
click at [489, 448] on app-all-jobs "All Jobs Date picker AUG 2025 AUG 2025 Monday M Tuesday T Wednesday W Thursday …" at bounding box center [770, 746] width 1540 height 1434
click at [447, 463] on app-all-jobs "All Jobs Date picker AUG 2025 AUG 2025 Monday M Tuesday T Wednesday W Thursday …" at bounding box center [770, 746] width 1540 height 1434
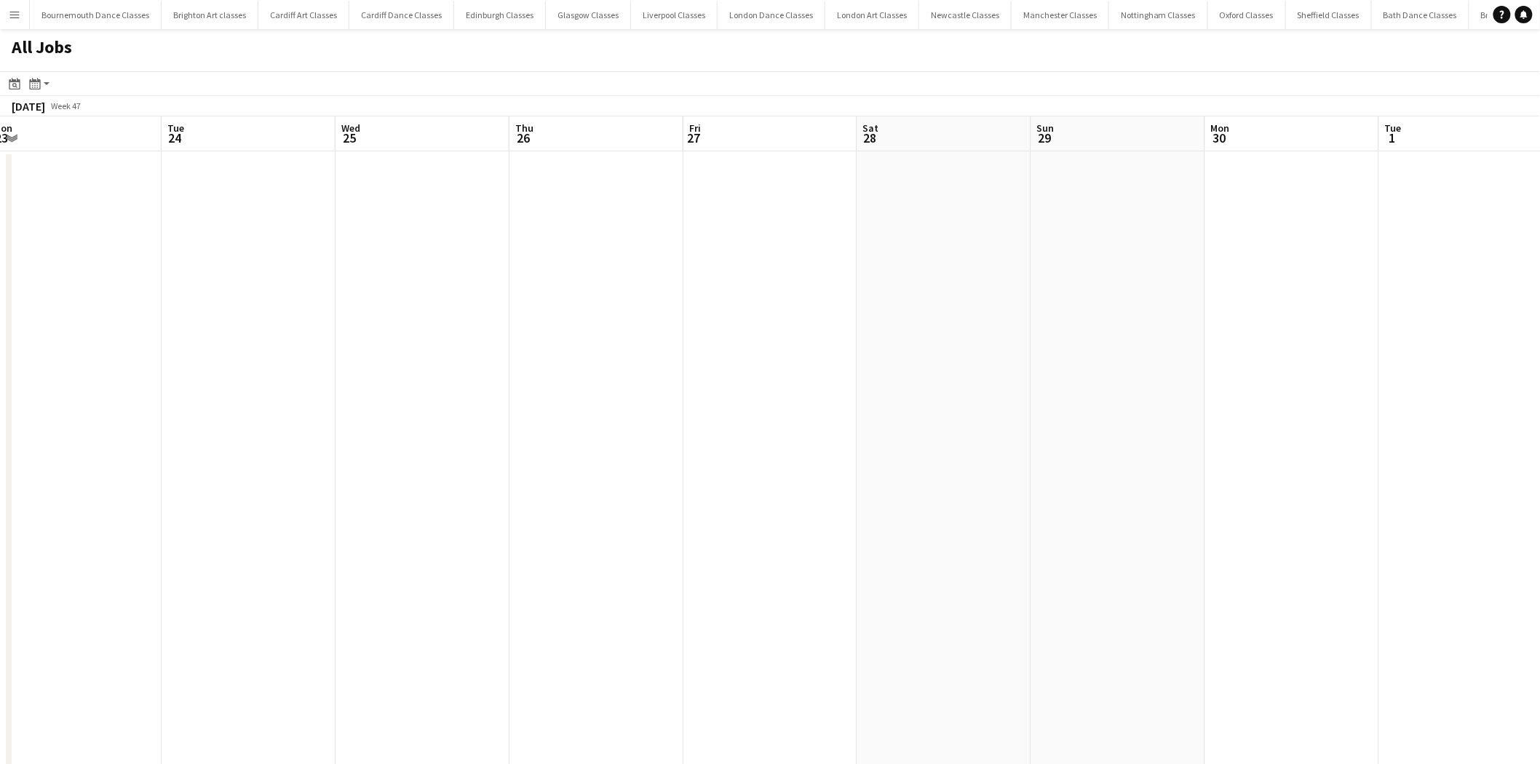
click at [474, 444] on app-all-jobs "All Jobs Date picker AUG 2025 AUG 2025 Monday M Tuesday T Wednesday W Thursday …" at bounding box center [770, 746] width 1540 height 1434
click at [517, 451] on app-all-jobs "All Jobs Date picker AUG 2025 AUG 2025 Monday M Tuesday T Wednesday W Thursday …" at bounding box center [770, 746] width 1540 height 1434
drag, startPoint x: 857, startPoint y: 472, endPoint x: 521, endPoint y: 466, distance: 335.6
click at [485, 469] on app-all-jobs "All Jobs Date picker AUG 2025 AUG 2025 Monday M Tuesday T Wednesday W Thursday …" at bounding box center [770, 746] width 1540 height 1434
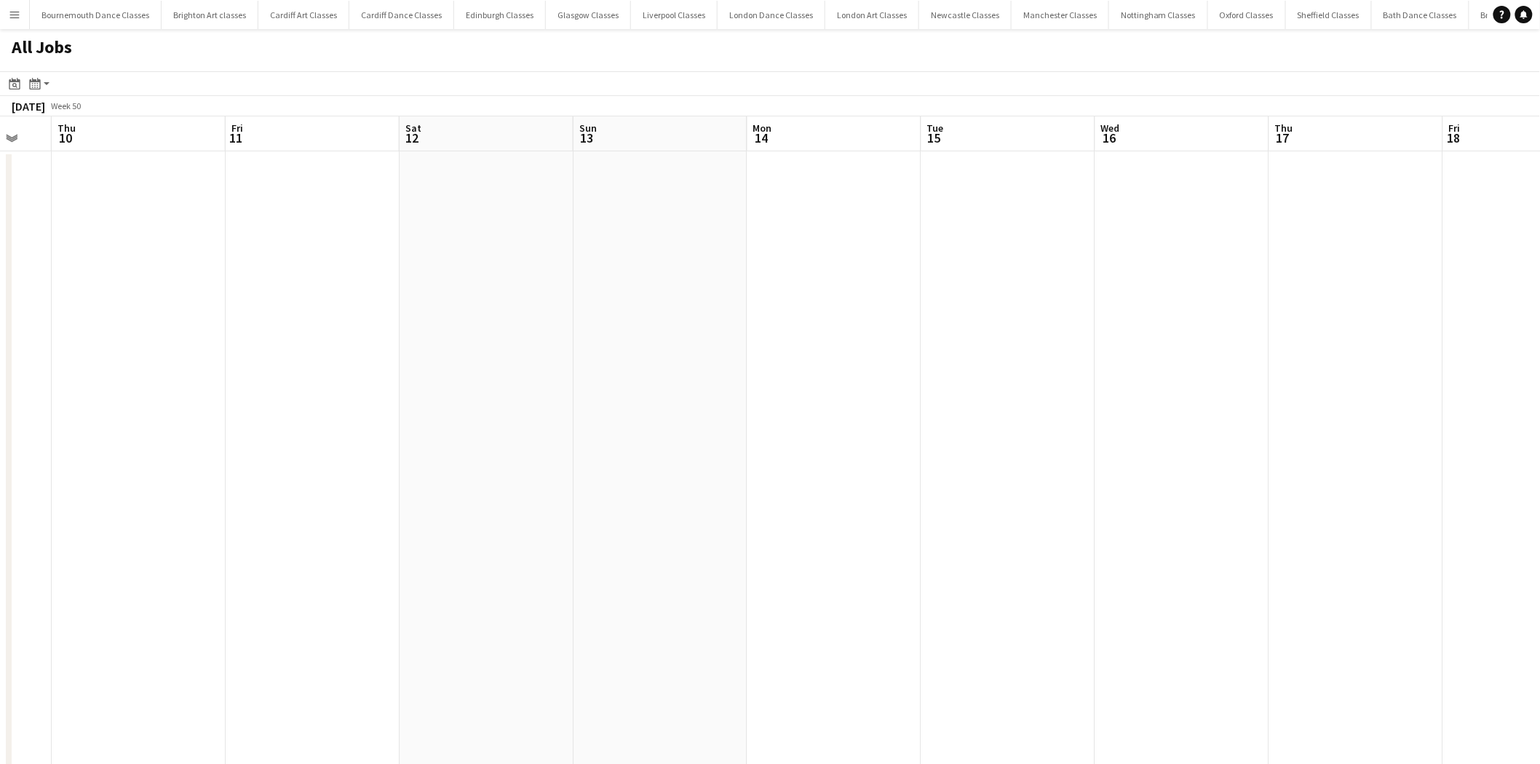
drag, startPoint x: 845, startPoint y: 467, endPoint x: 1066, endPoint y: 466, distance: 220.5
click at [568, 460] on app-all-jobs "All Jobs Date picker AUG 2025 AUG 2025 Monday M Tuesday T Wednesday W Thursday …" at bounding box center [770, 746] width 1540 height 1434
click at [608, 448] on app-all-jobs "All Jobs Date picker AUG 2025 AUG 2025 Monday M Tuesday T Wednesday W Thursday …" at bounding box center [770, 746] width 1540 height 1434
drag, startPoint x: 1319, startPoint y: 452, endPoint x: 686, endPoint y: 452, distance: 632.5
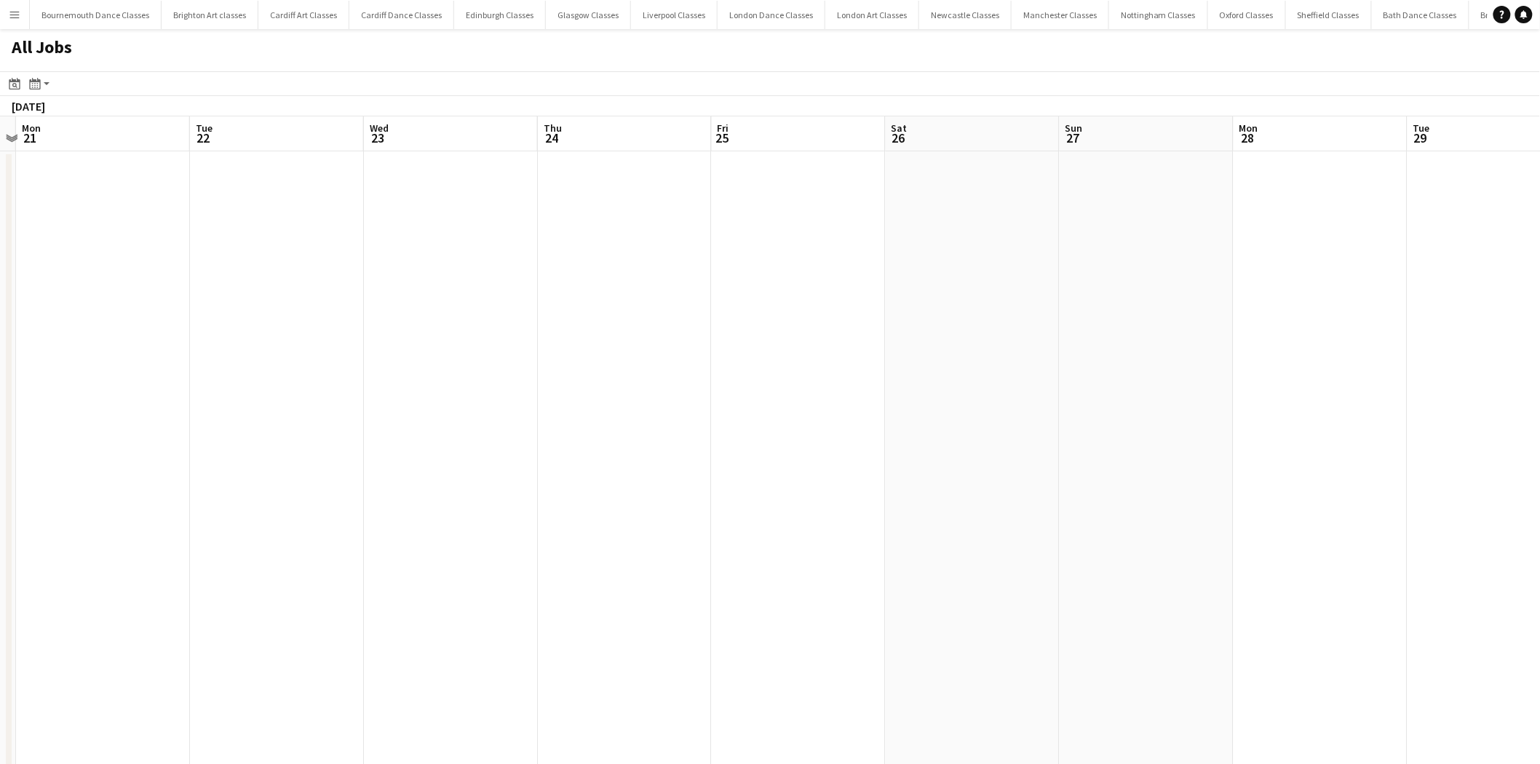
click at [776, 478] on app-all-jobs "All Jobs Date picker AUG 2025 AUG 2025 Monday M Tuesday T Wednesday W Thursday …" at bounding box center [770, 746] width 1540 height 1434
click at [735, 488] on app-all-jobs "All Jobs Date picker AUG 2025 AUG 2025 Monday M Tuesday T Wednesday W Thursday …" at bounding box center [770, 746] width 1540 height 1434
drag, startPoint x: 1119, startPoint y: 474, endPoint x: 685, endPoint y: 466, distance: 433.9
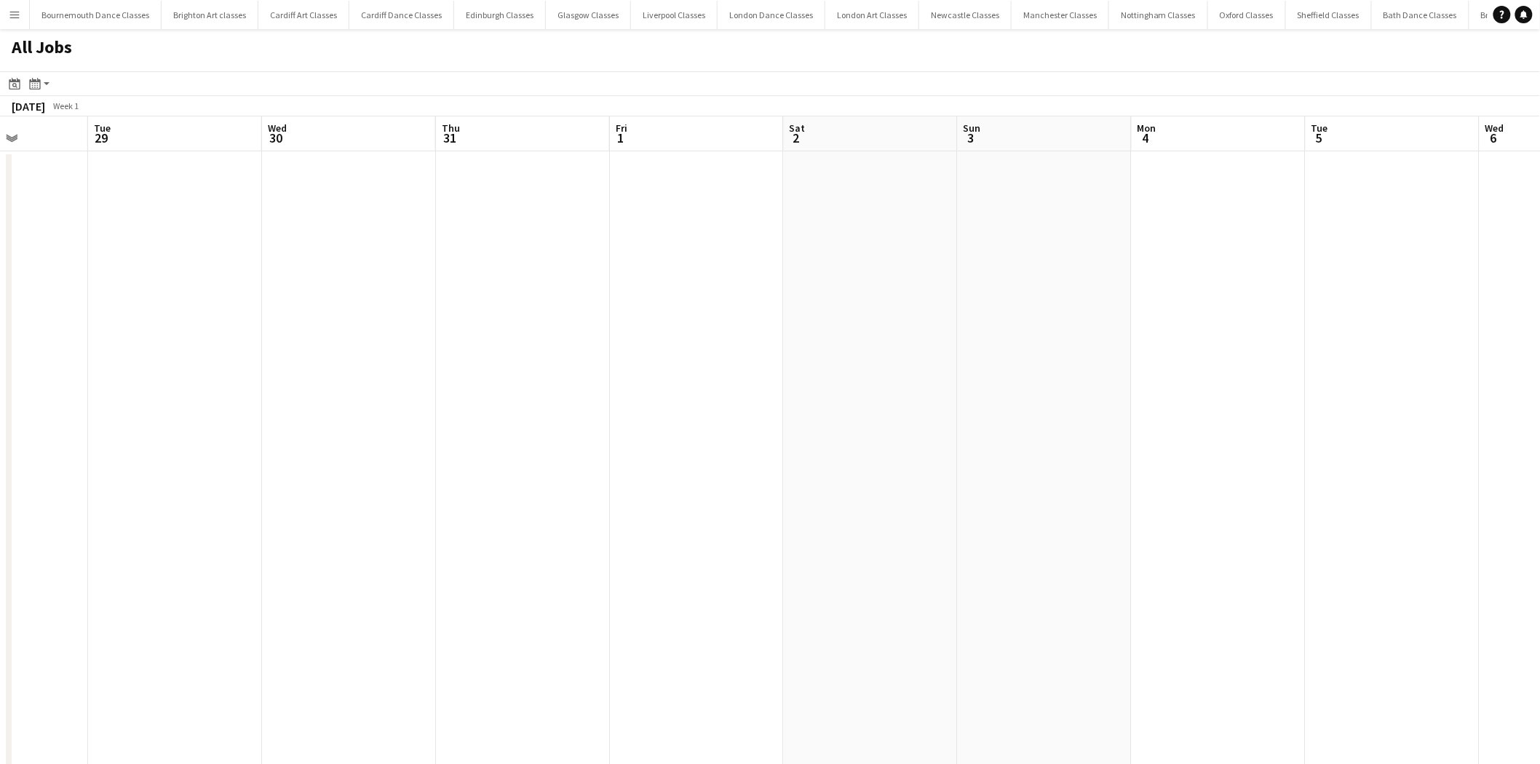
drag, startPoint x: 1349, startPoint y: 460, endPoint x: 674, endPoint y: 457, distance: 674.7
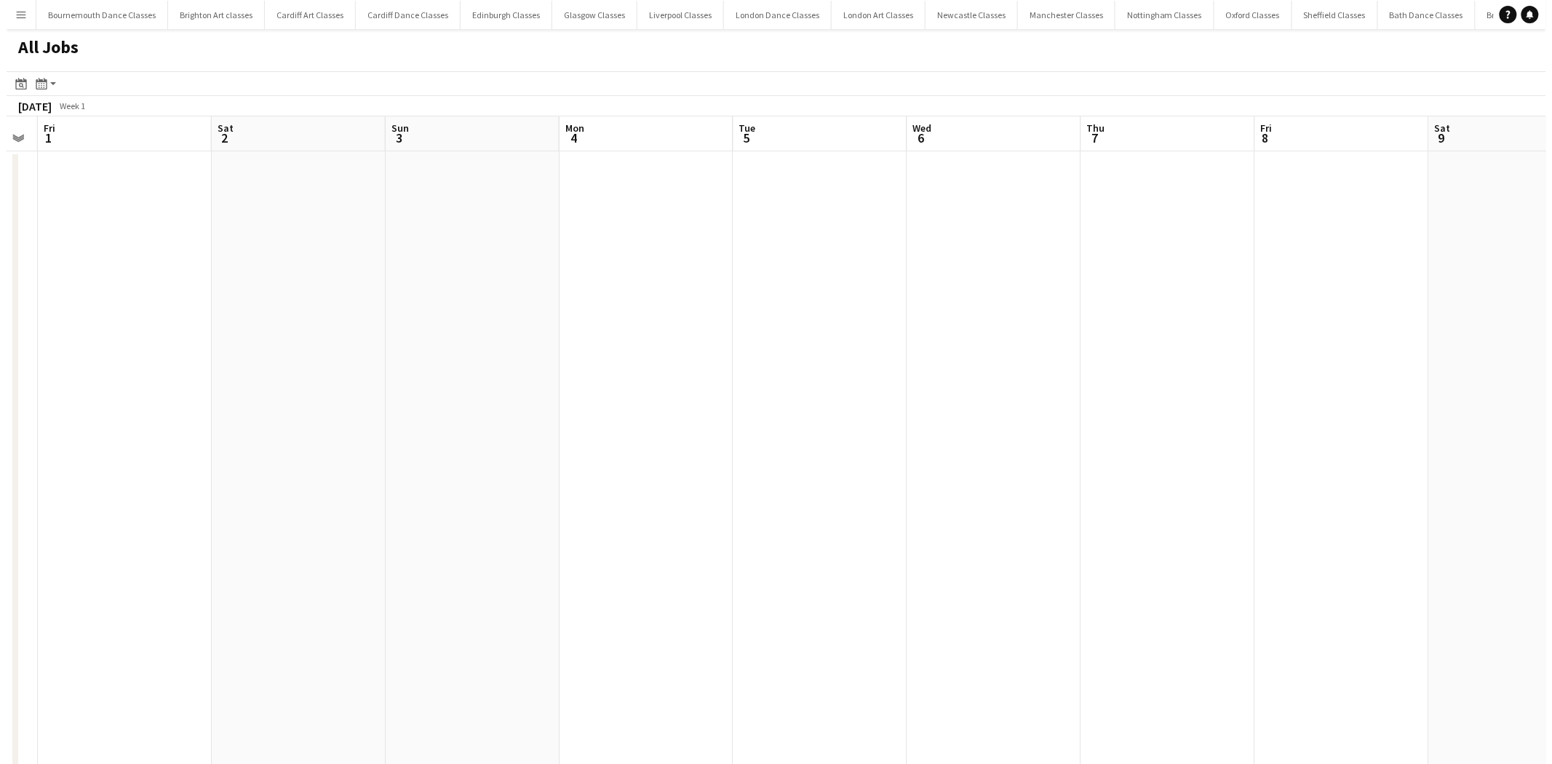
scroll to position [0, 514]
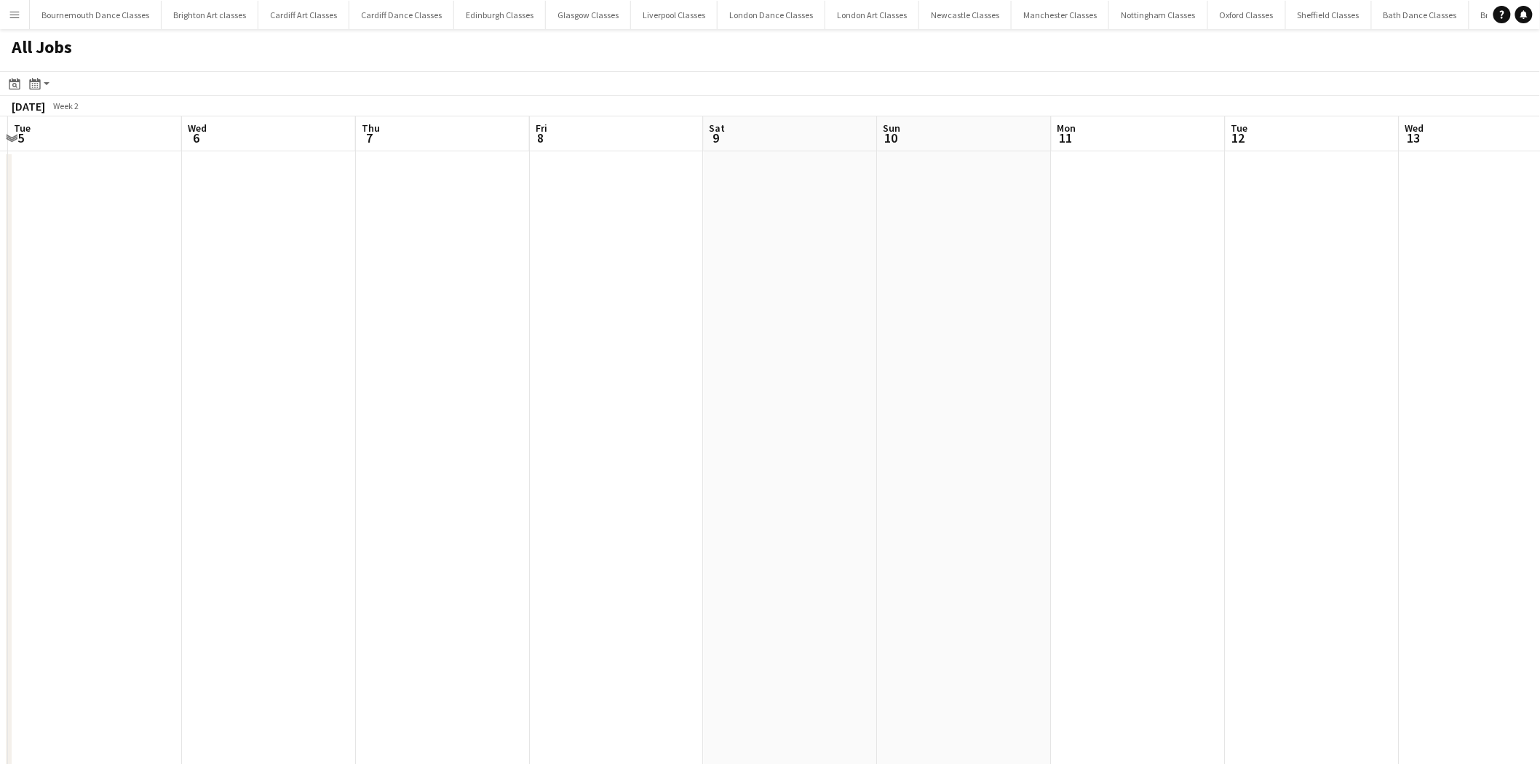
click at [19, 11] on app-icon "Menu" at bounding box center [15, 15] width 12 height 12
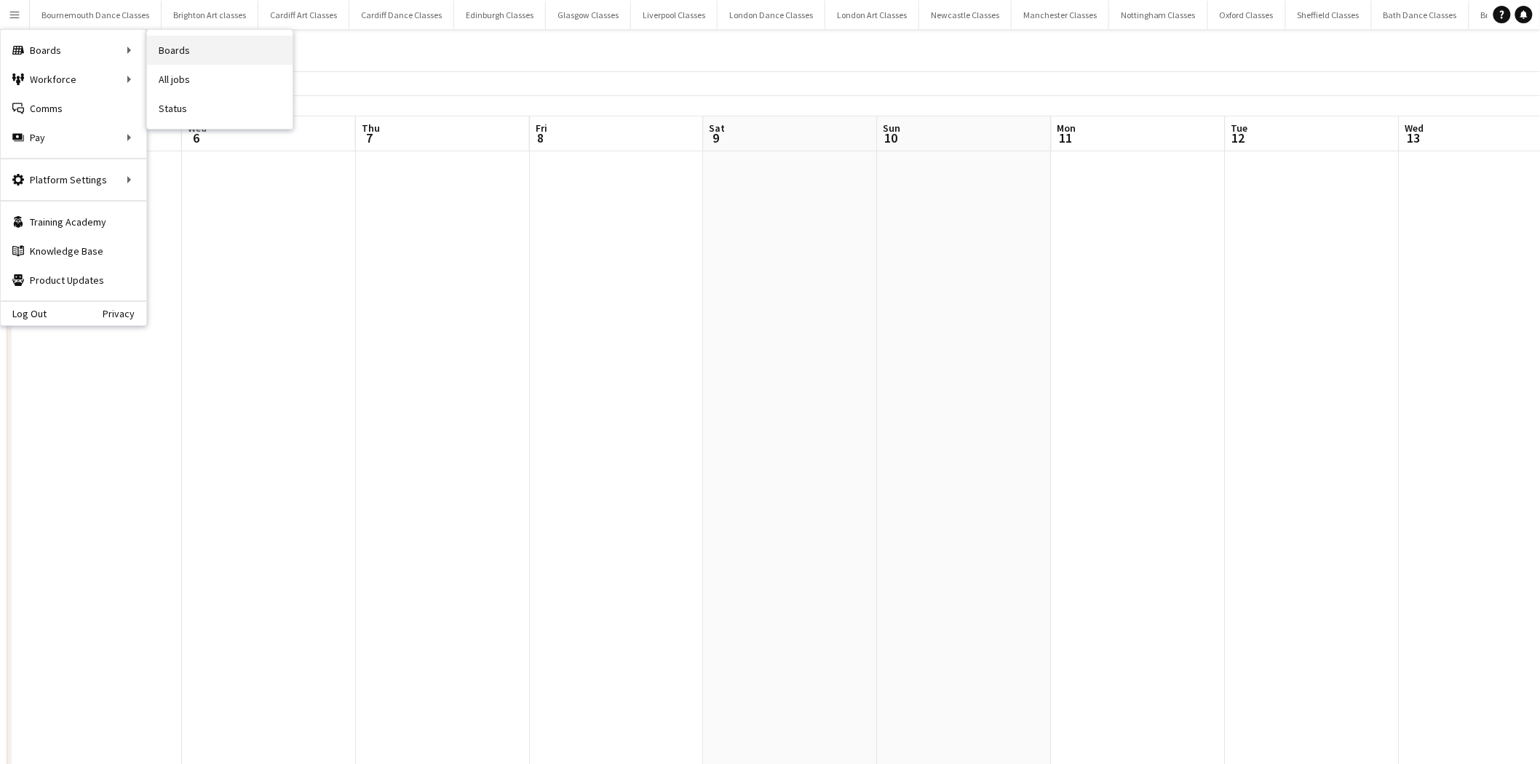
click at [194, 52] on link "Boards" at bounding box center [220, 50] width 146 height 29
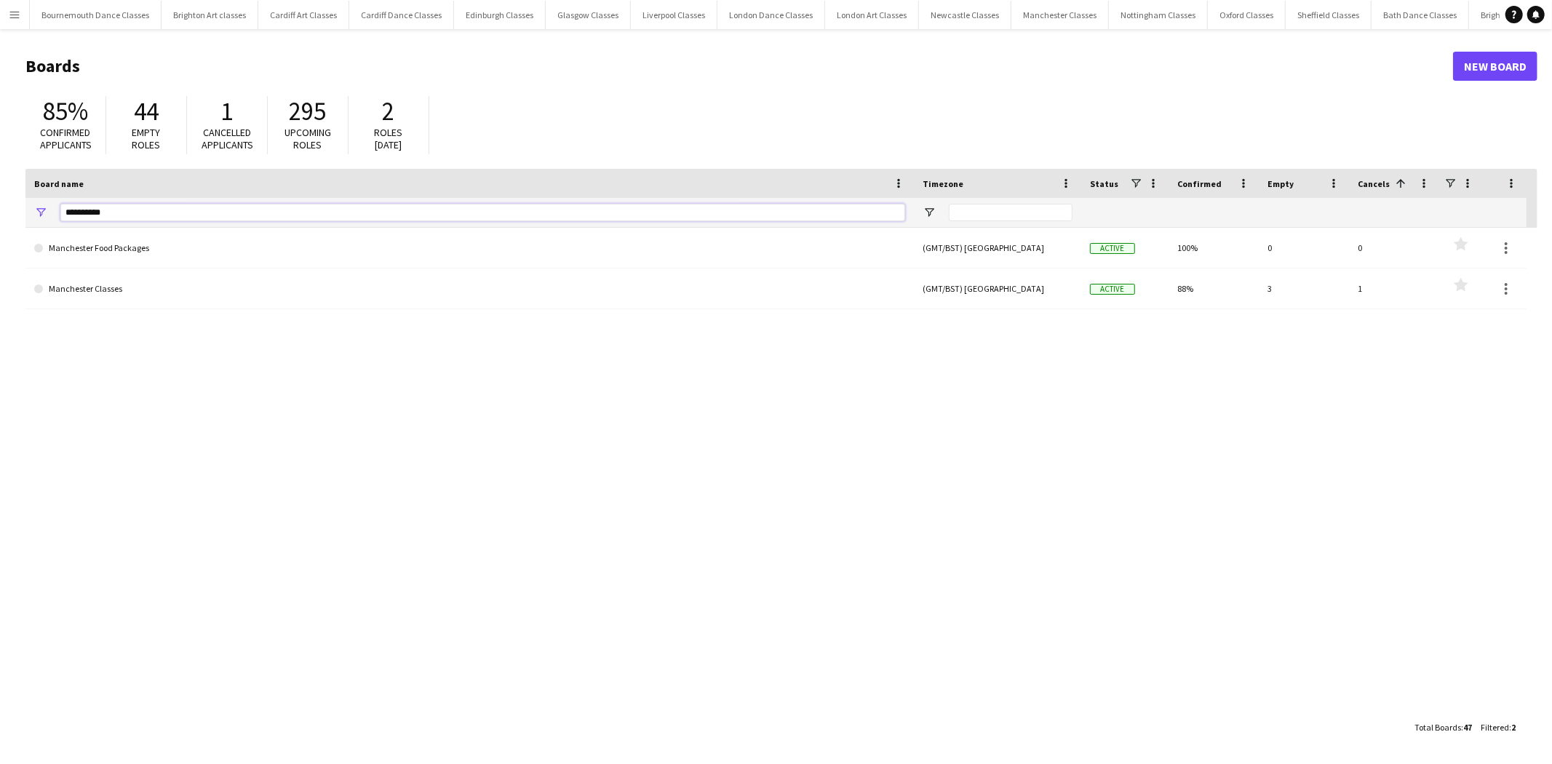
click at [154, 211] on input "**********" at bounding box center [482, 212] width 845 height 17
type input "*"
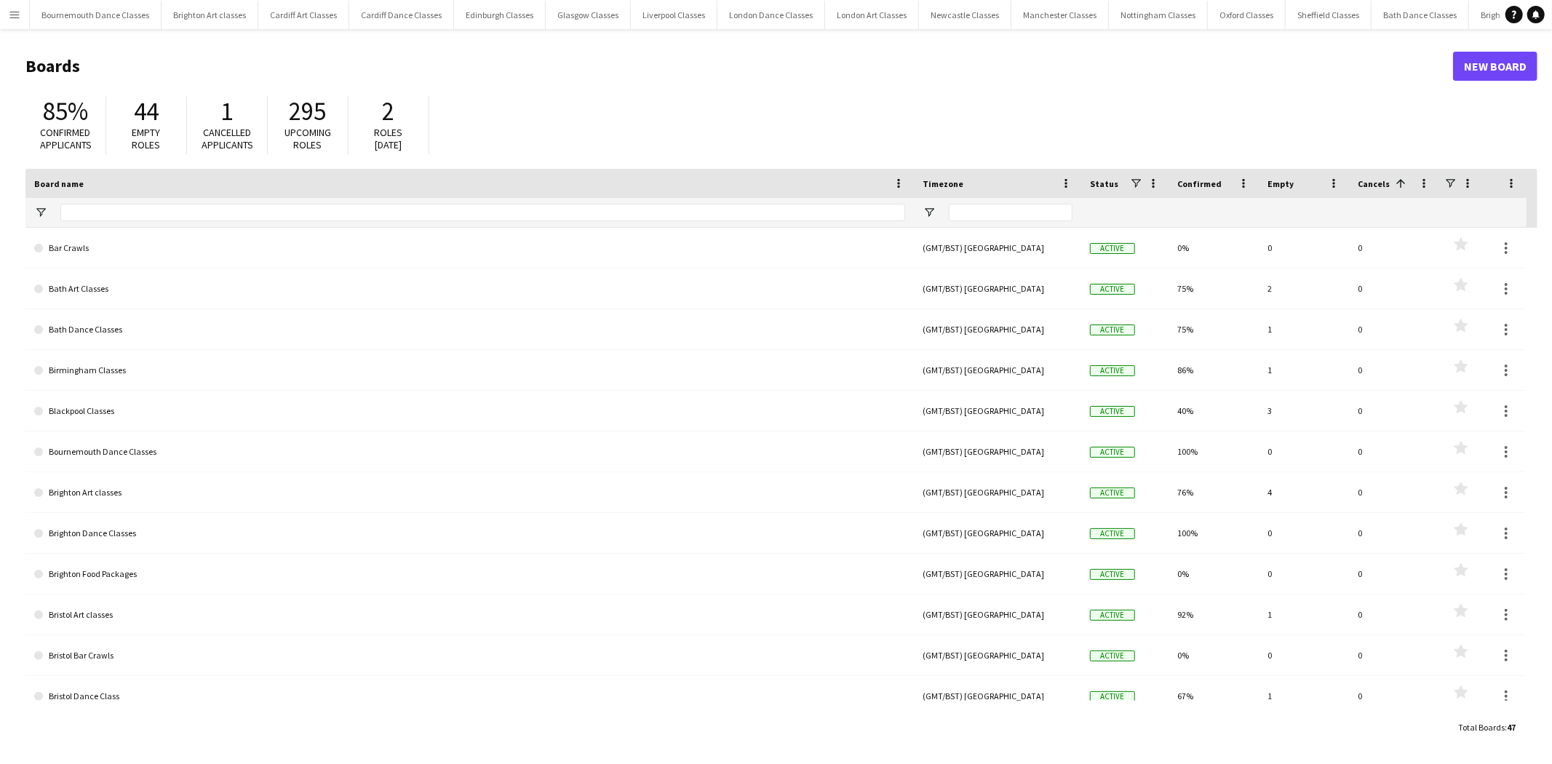
click at [6, 6] on button "Menu" at bounding box center [14, 14] width 29 height 29
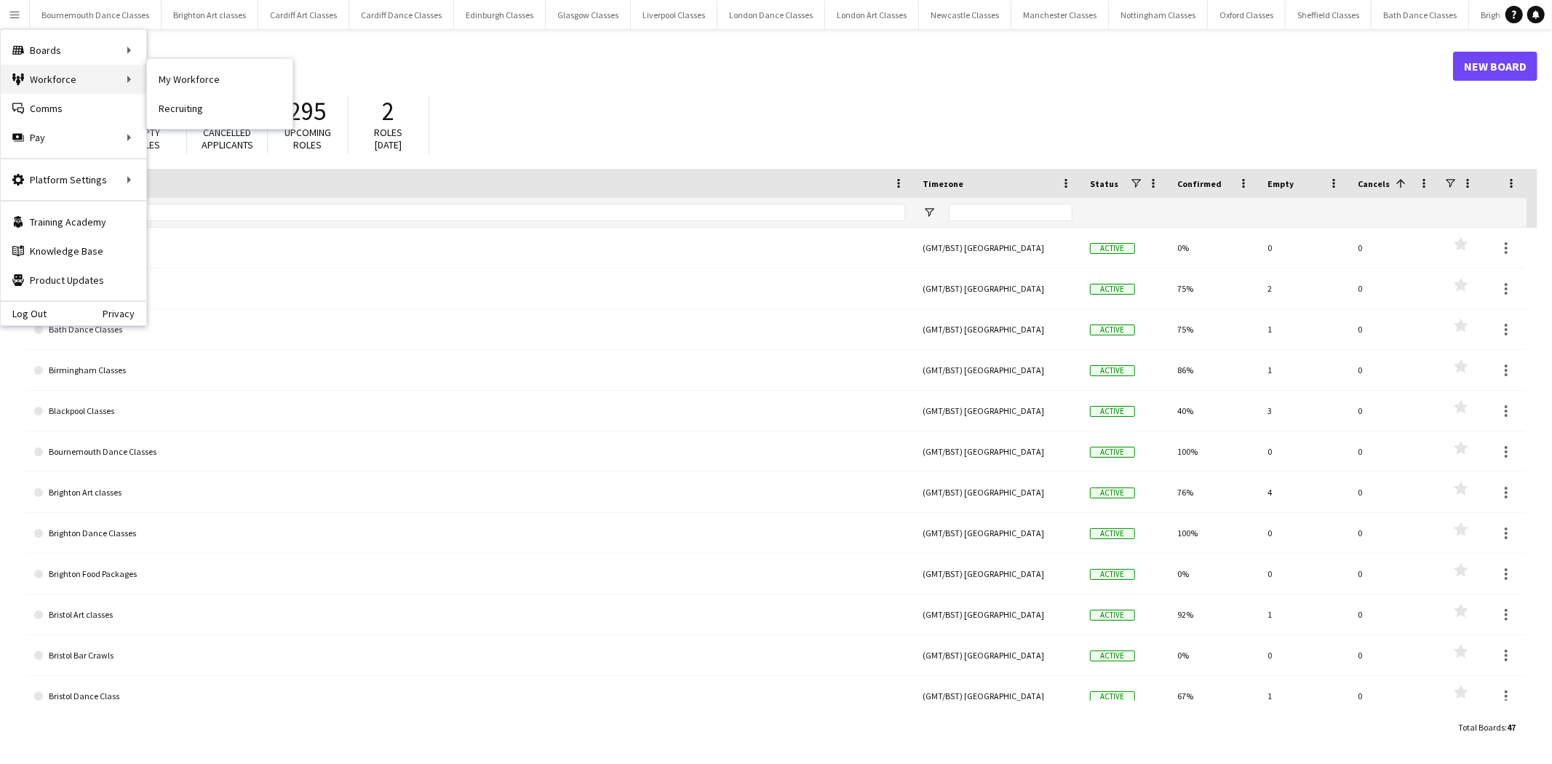
click at [68, 68] on div "Workforce Workforce" at bounding box center [74, 79] width 146 height 29
click at [193, 82] on link "My Workforce" at bounding box center [220, 79] width 146 height 29
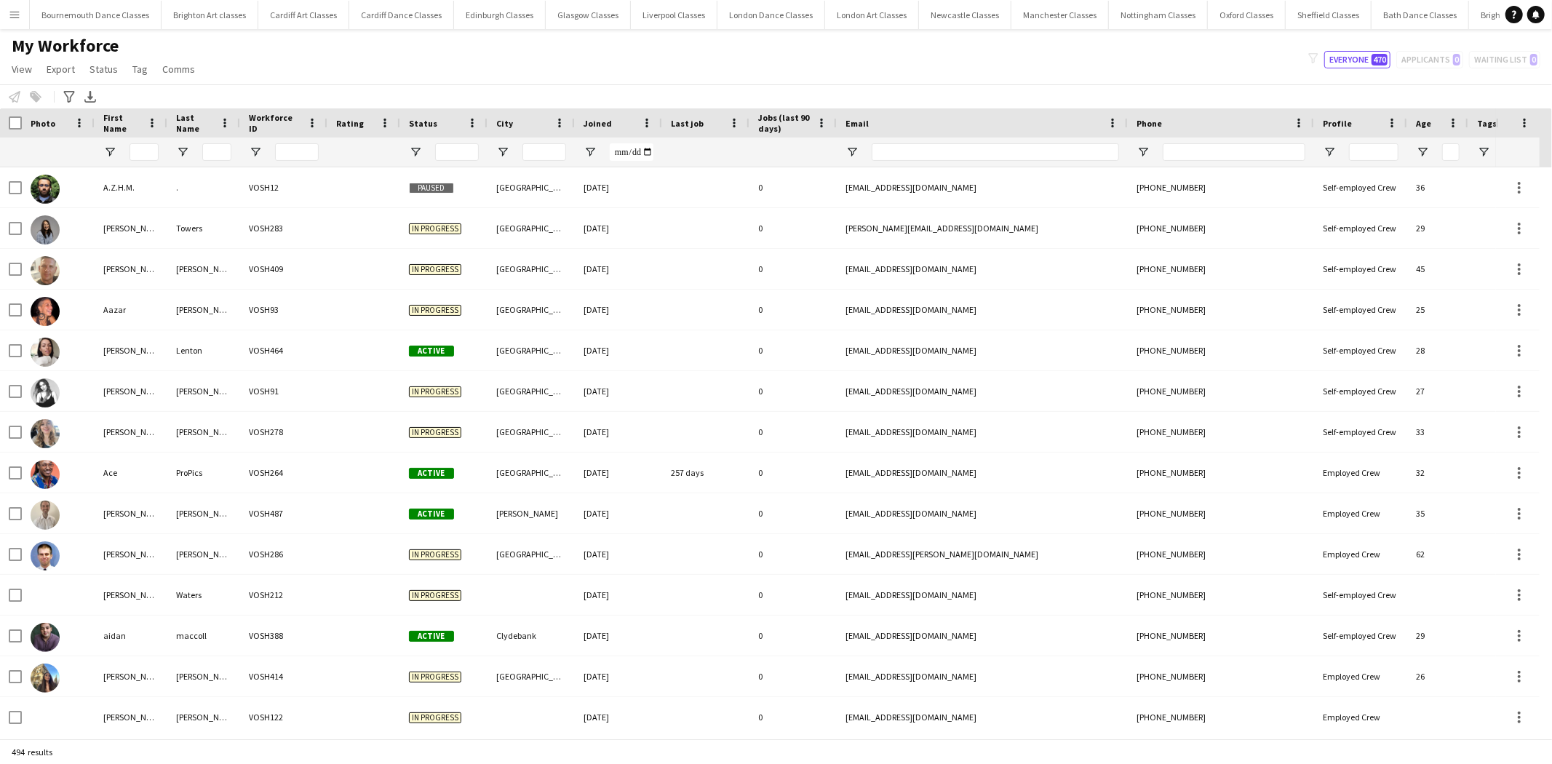
click at [15, 20] on button "Menu" at bounding box center [14, 14] width 29 height 29
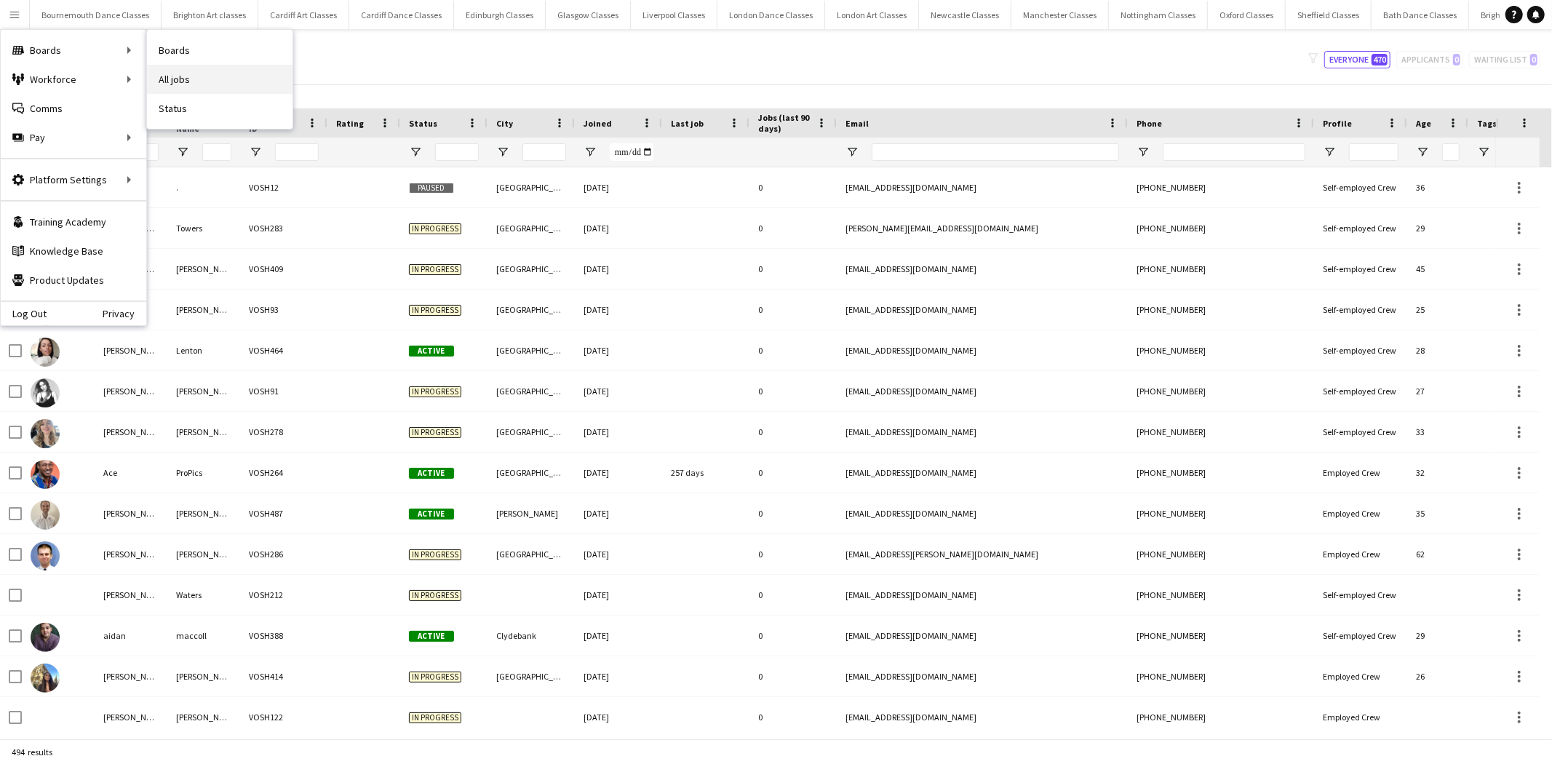
click at [198, 76] on link "All jobs" at bounding box center [220, 79] width 146 height 29
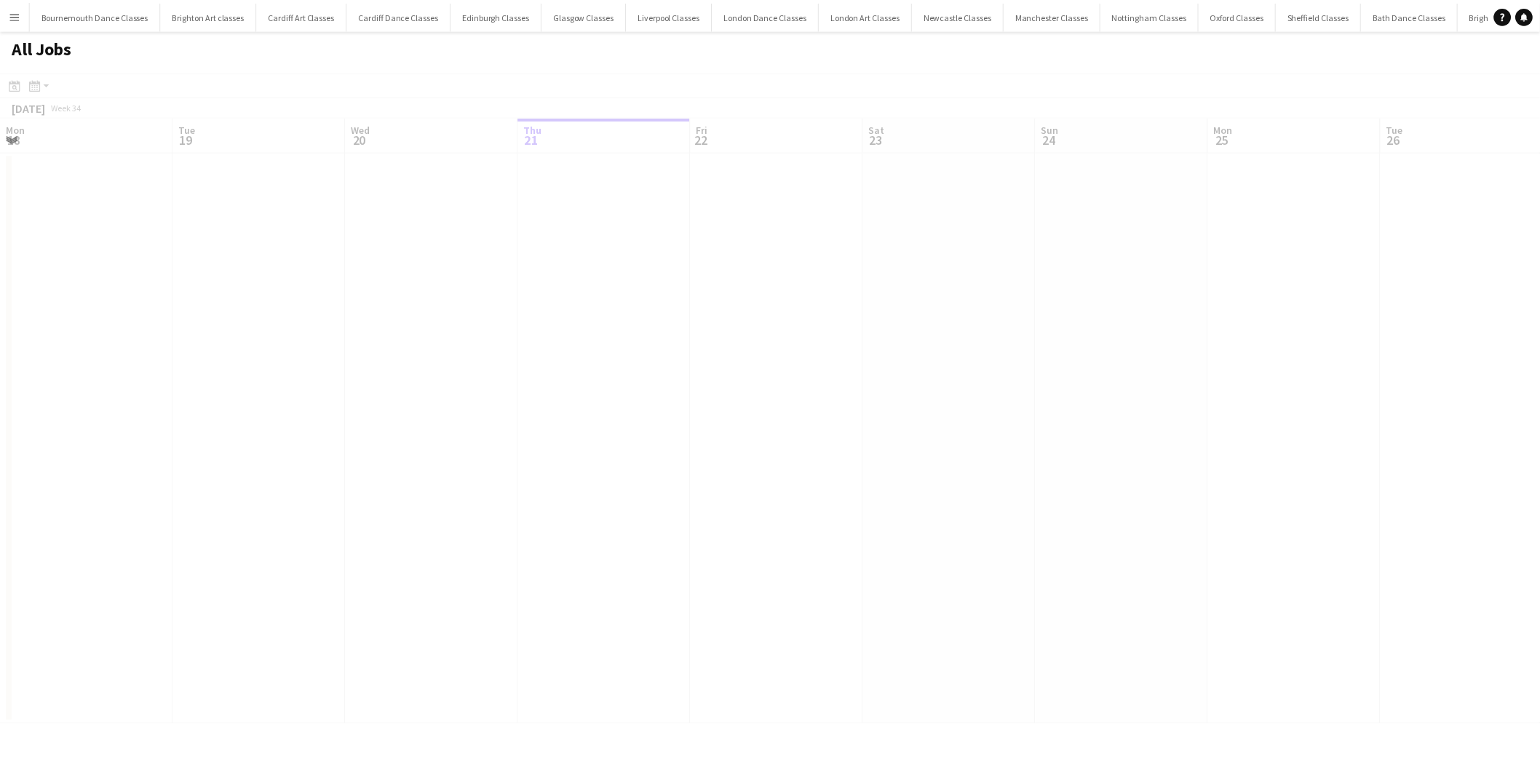
scroll to position [0, 347]
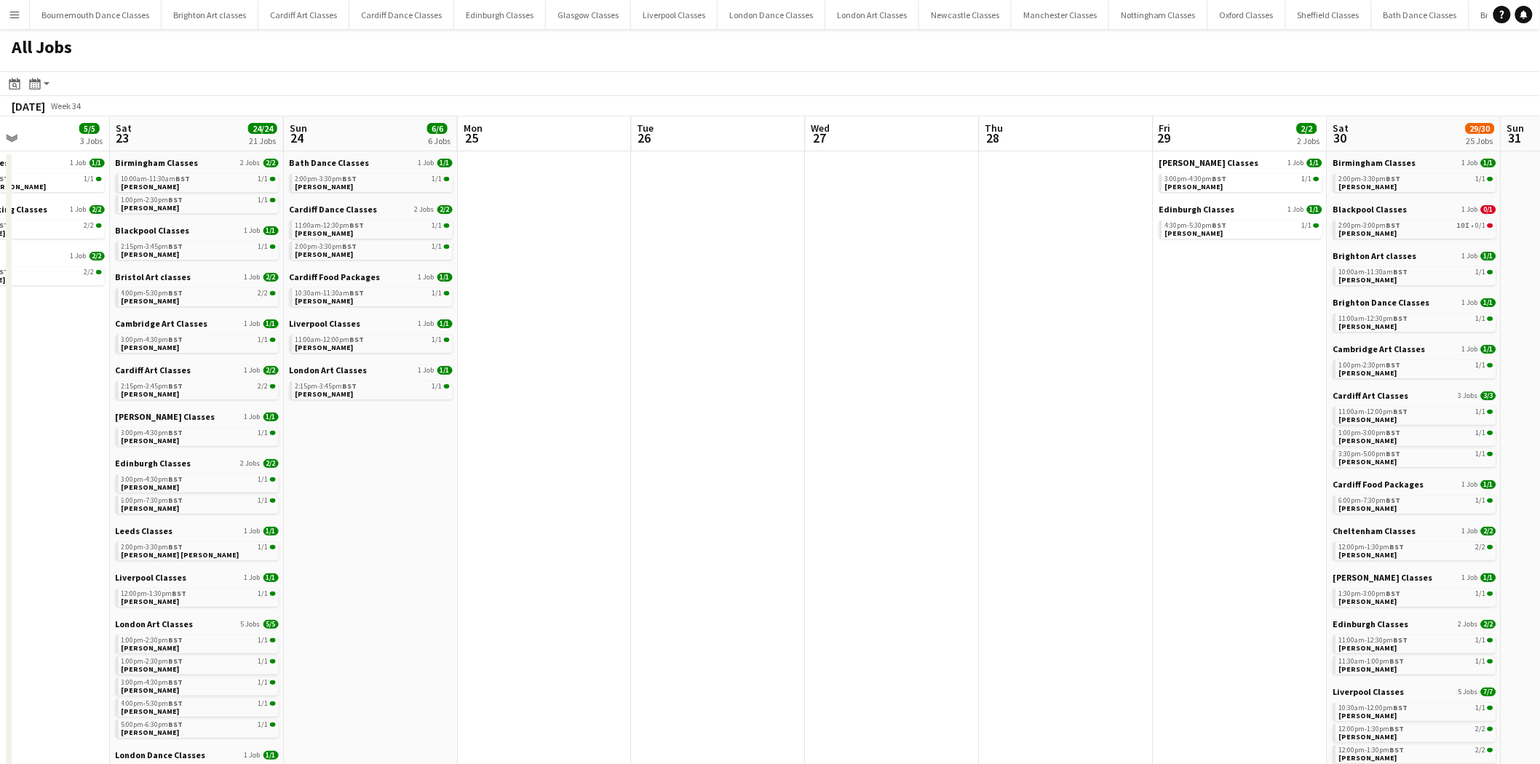
drag, startPoint x: 1112, startPoint y: 460, endPoint x: 554, endPoint y: 464, distance: 558.3
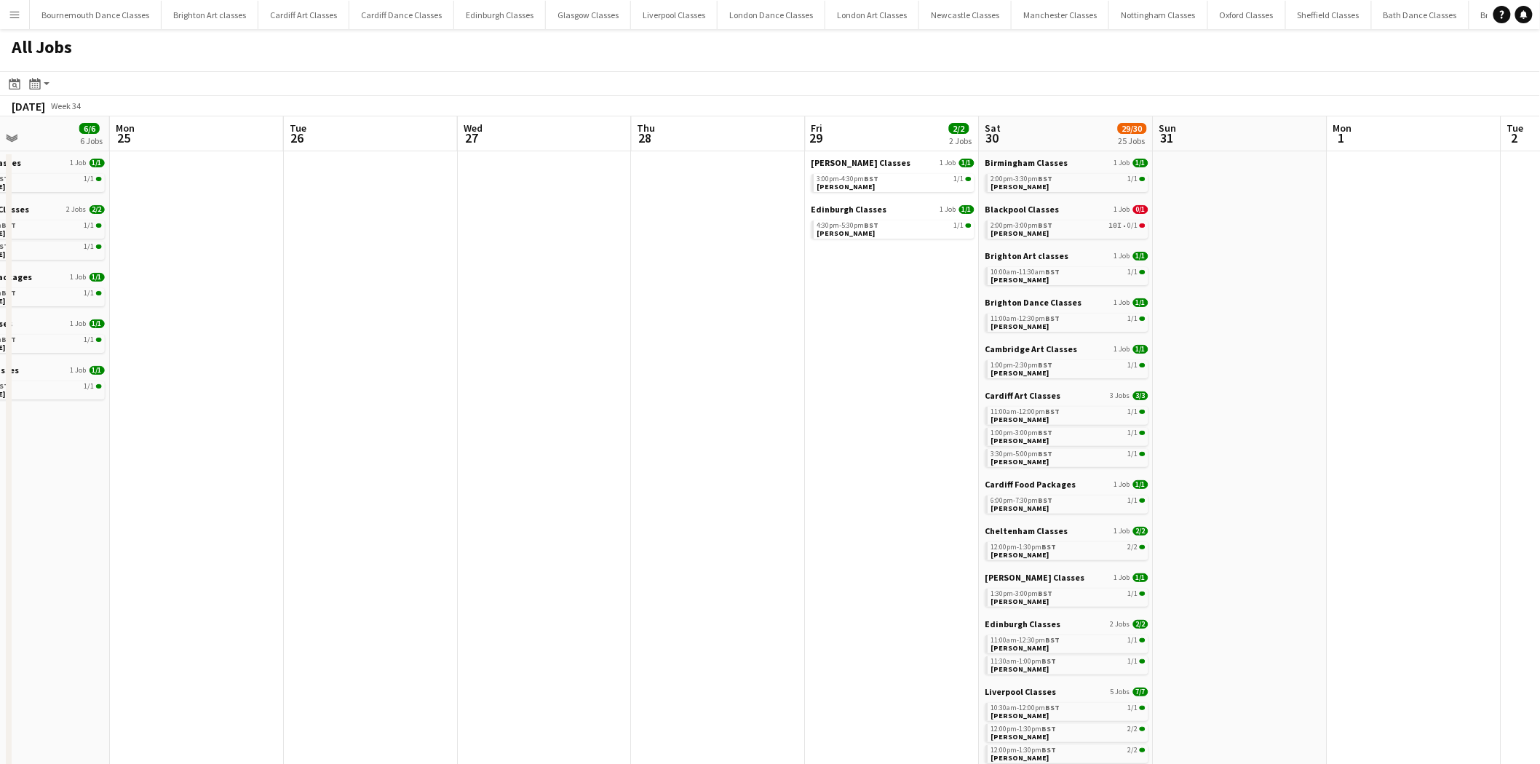
scroll to position [0, 512]
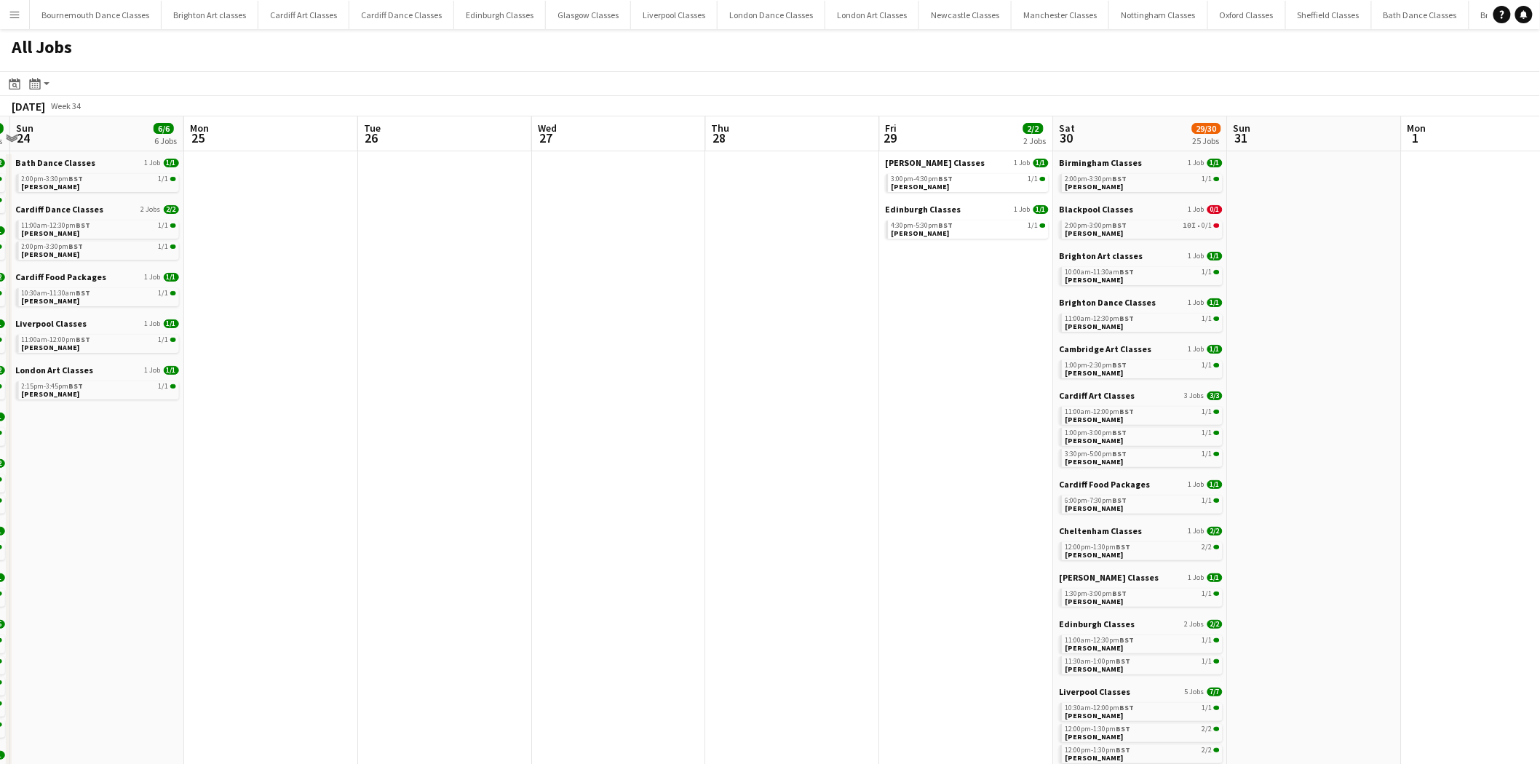
click at [422, 455] on app-all-jobs "All Jobs Date picker AUG 2025 AUG 2025 Monday M Tuesday T Wednesday W Thursday …" at bounding box center [770, 746] width 1540 height 1434
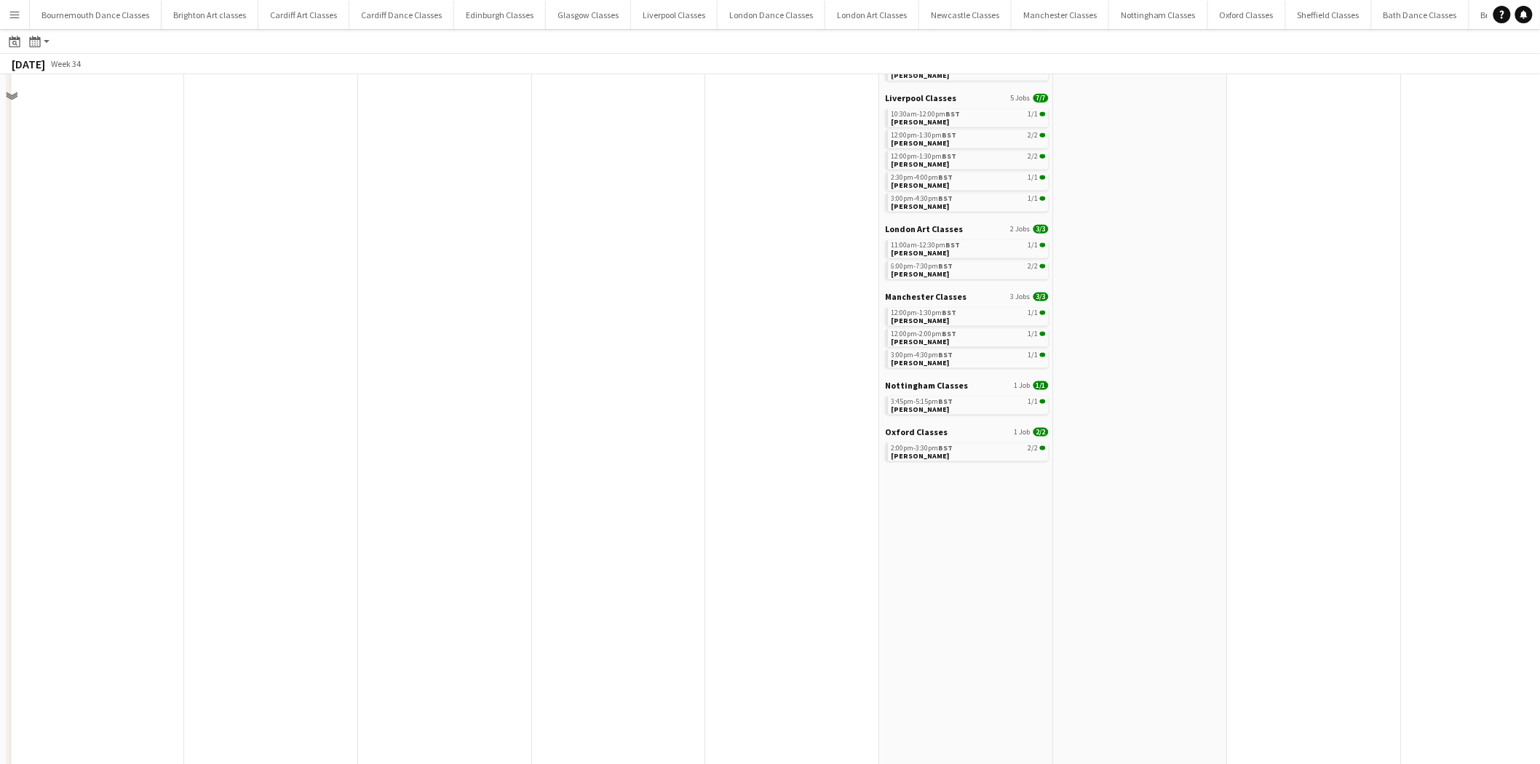
scroll to position [0, 0]
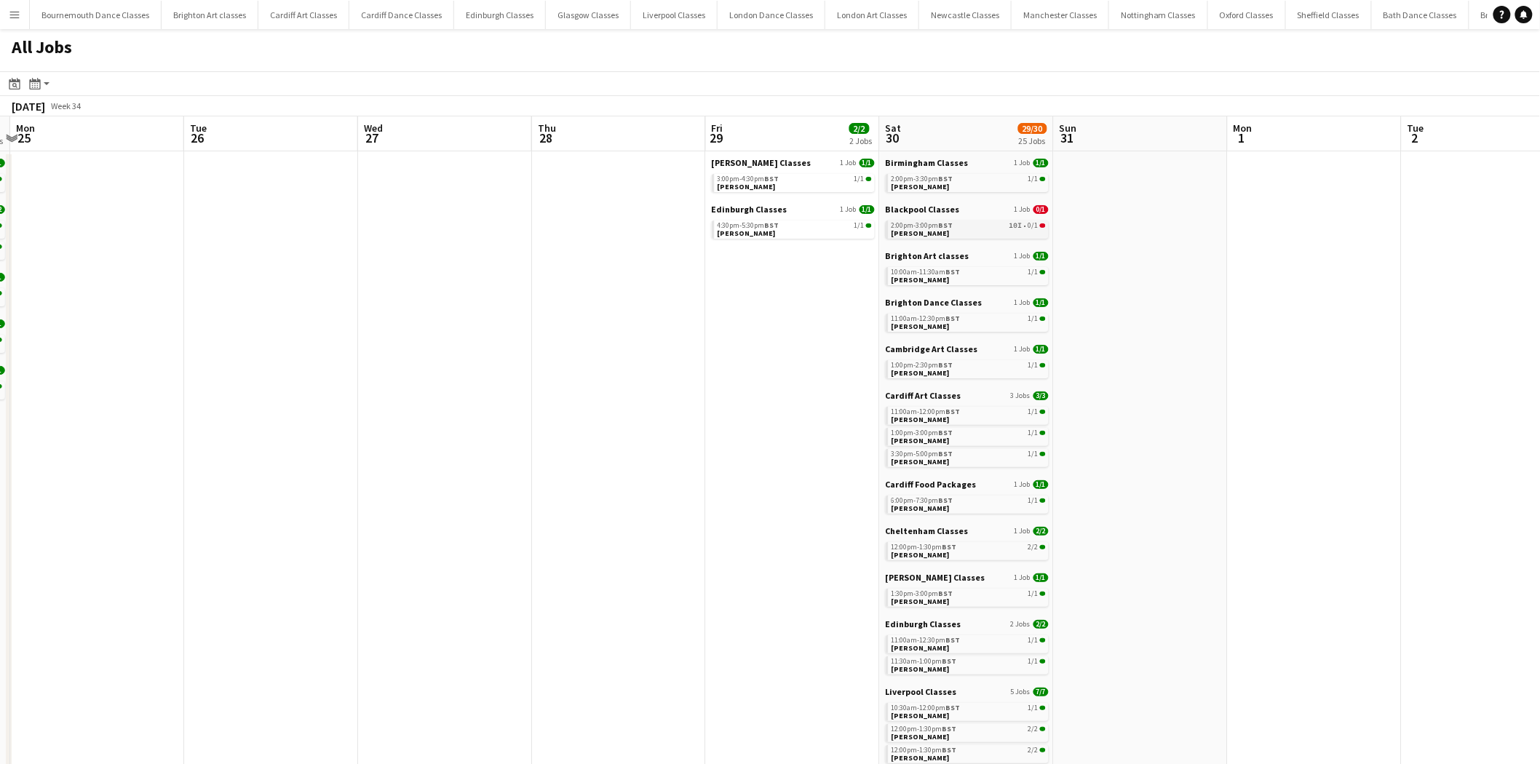
click at [1001, 226] on div "2:00pm-3:00pm BST 10I • 0/1" at bounding box center [969, 225] width 154 height 7
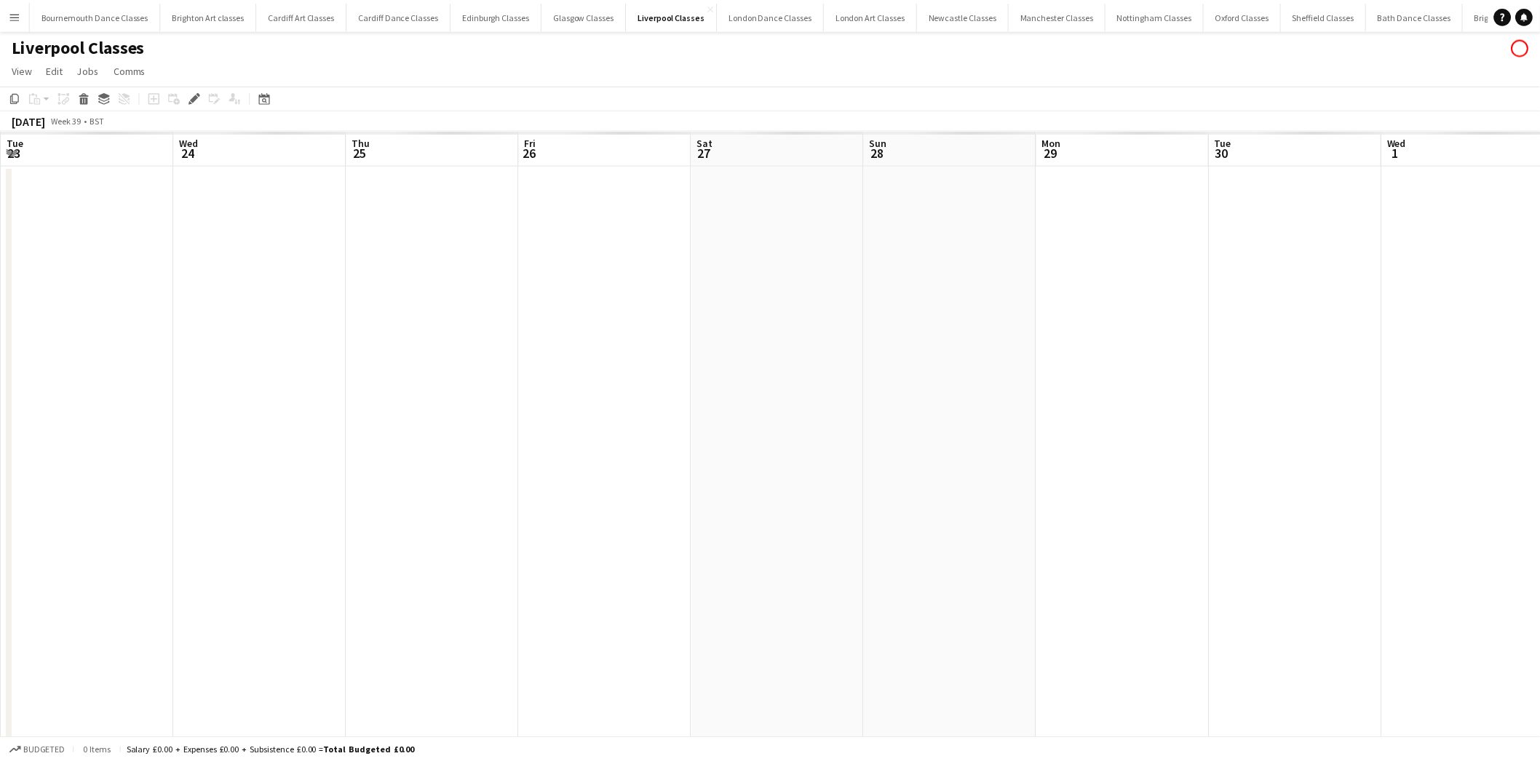
scroll to position [0, 500]
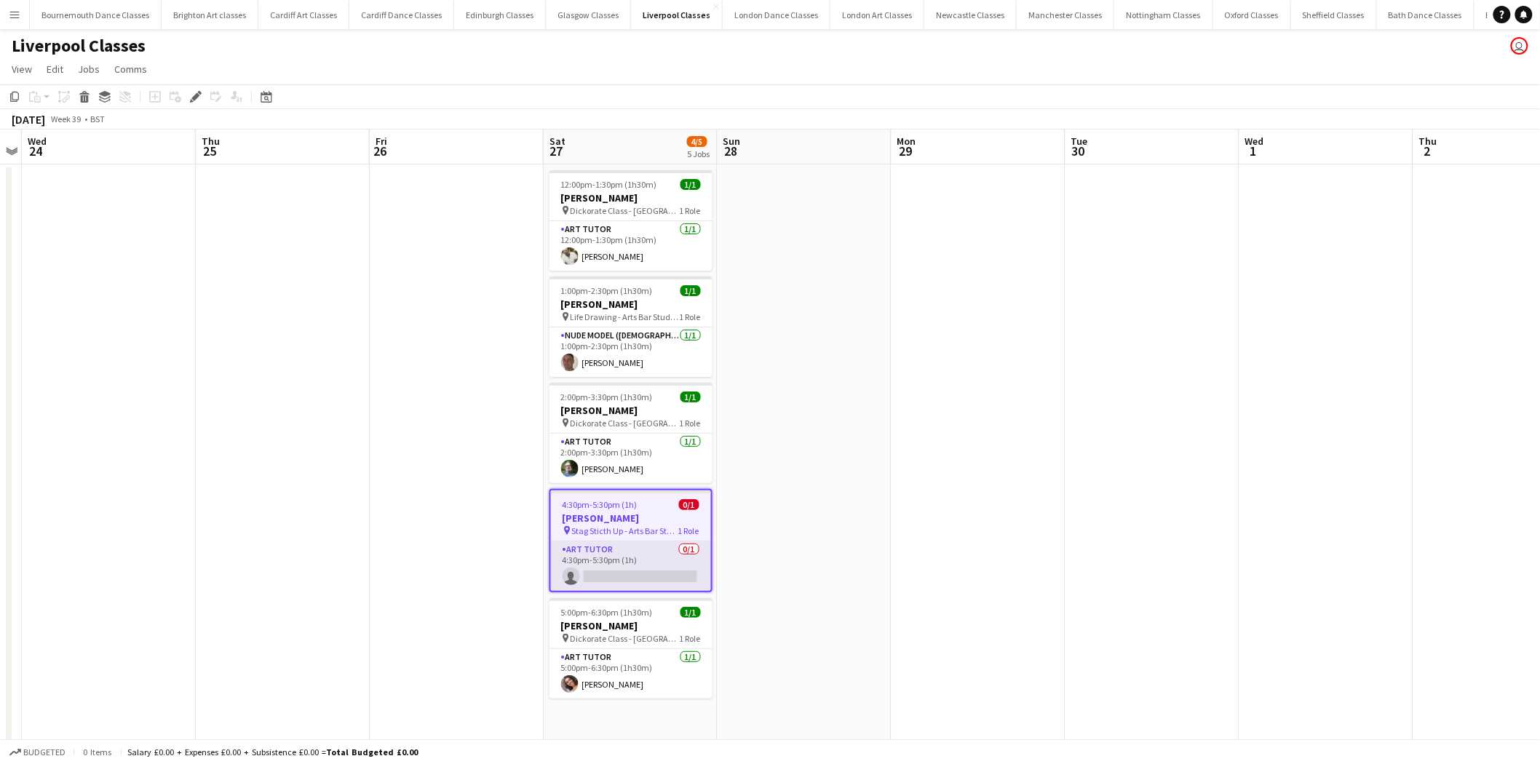
click at [624, 583] on app-card-role "Art Tutor 0/1 4:30pm-5:30pm (1h) single-neutral-actions" at bounding box center [631, 566] width 160 height 49
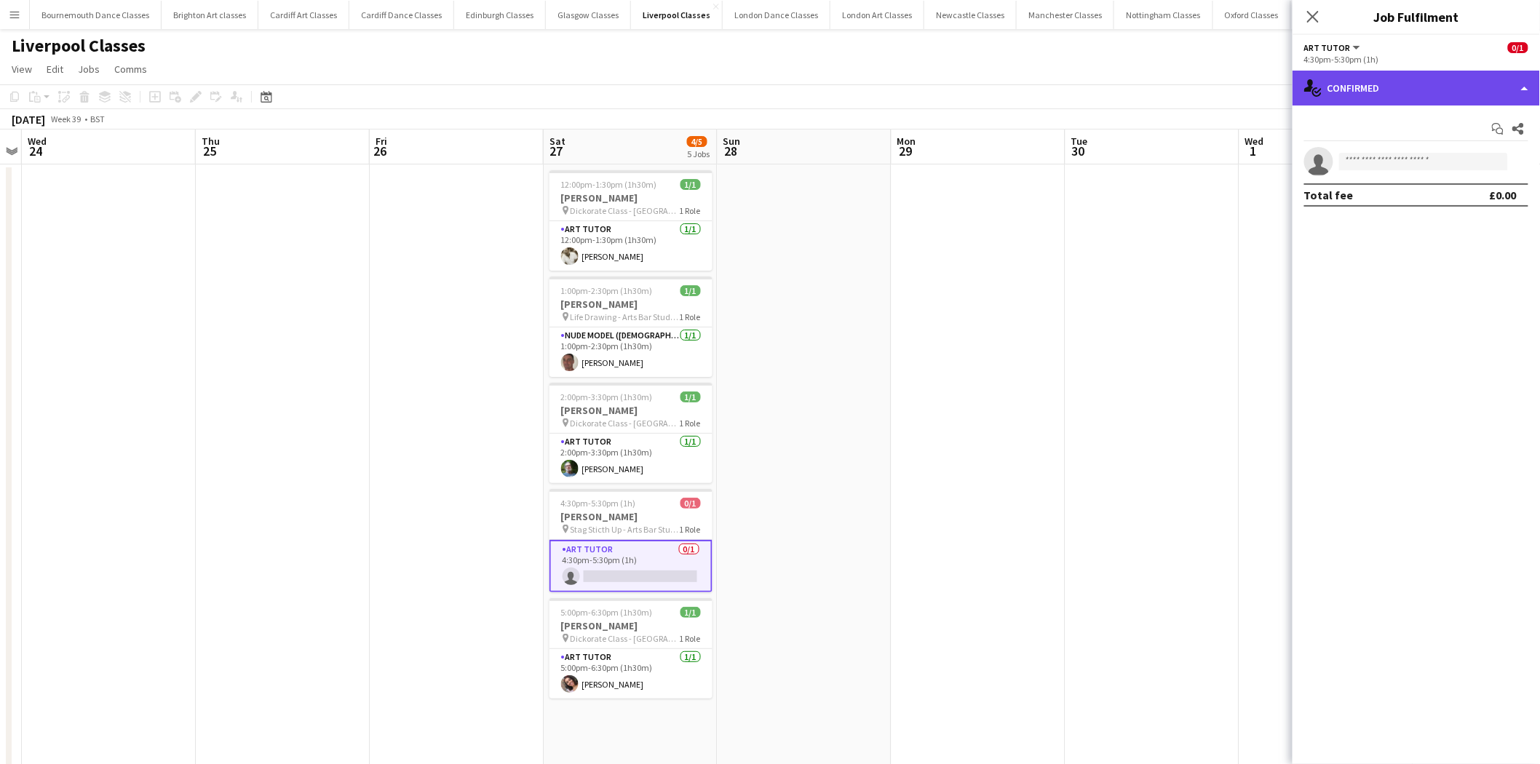
click at [1429, 95] on div "single-neutral-actions-check-2 Confirmed" at bounding box center [1416, 88] width 247 height 35
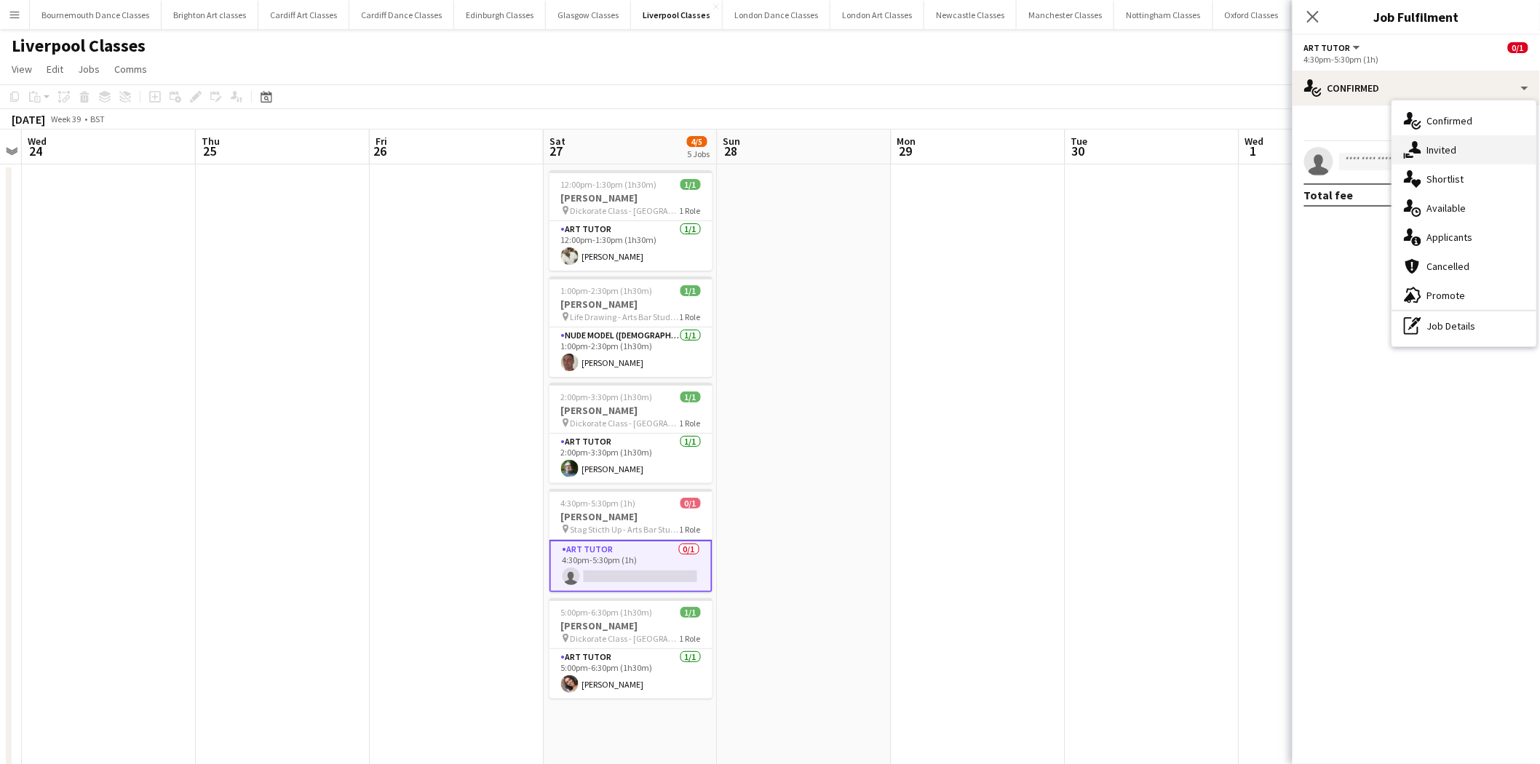
click at [1468, 151] on div "single-neutral-actions-share-1 Invited" at bounding box center [1464, 149] width 144 height 29
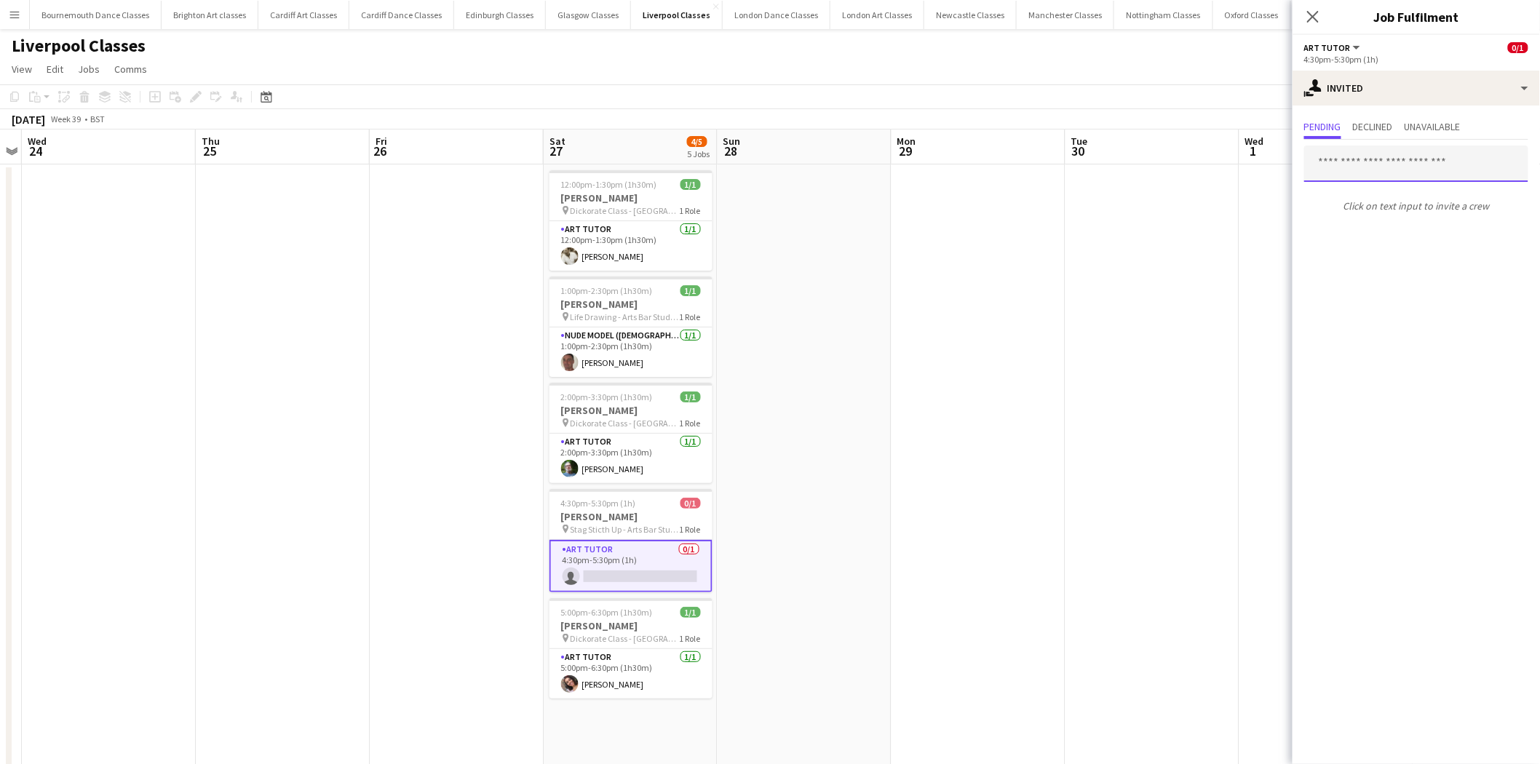
click at [1354, 164] on input "text" at bounding box center [1416, 164] width 224 height 36
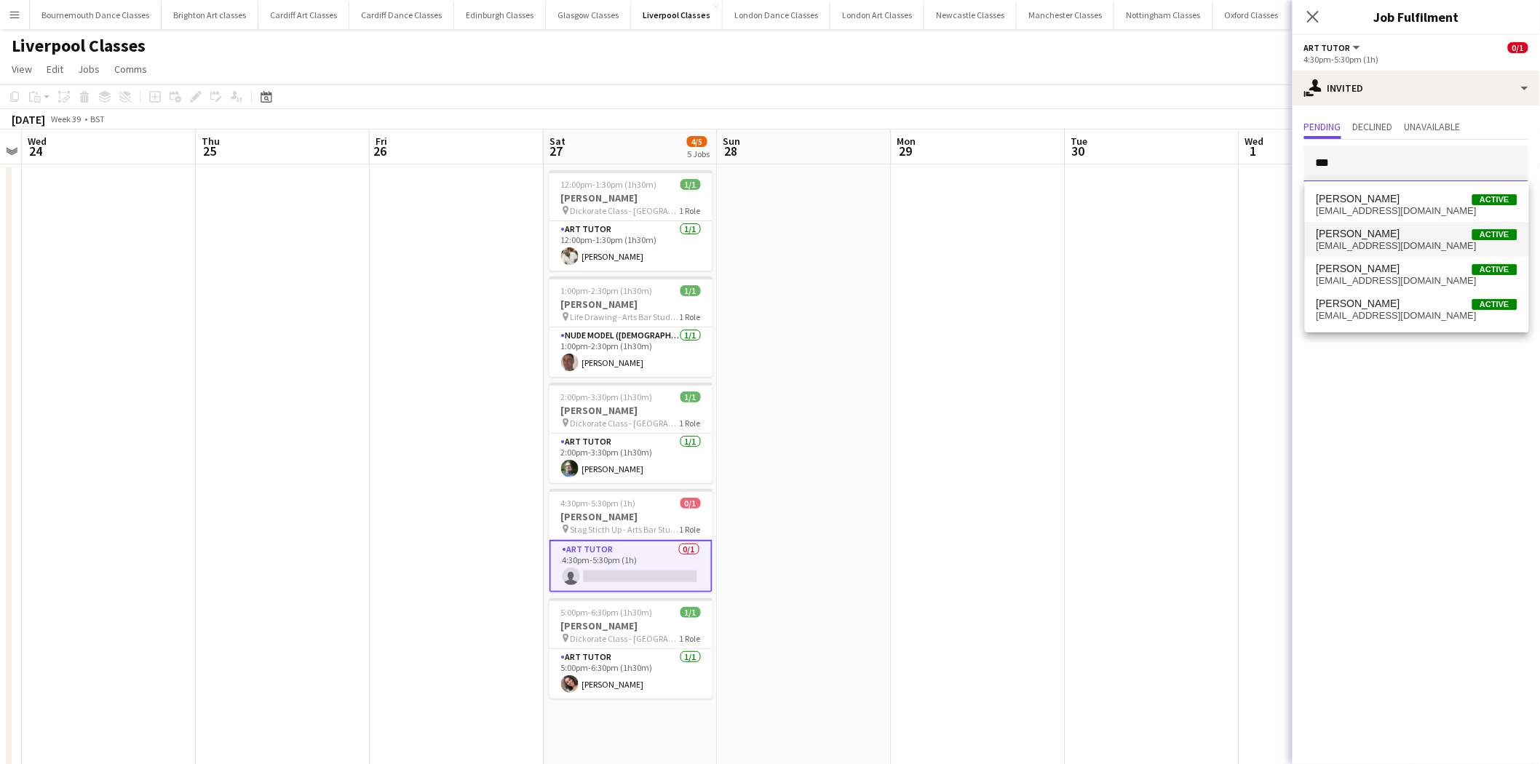
type input "***"
click at [1363, 233] on span "Robert Harrison" at bounding box center [1359, 234] width 84 height 12
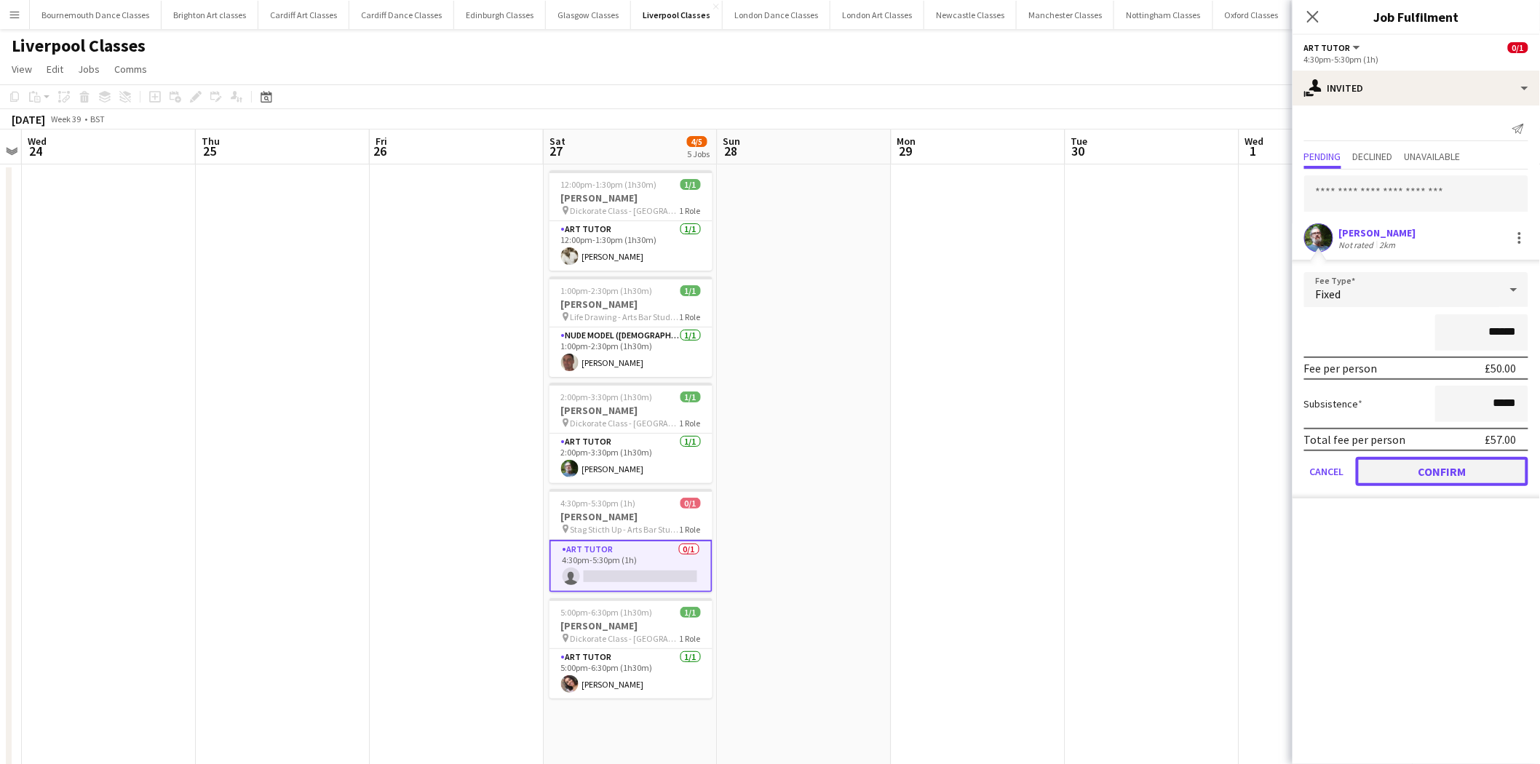
click at [1424, 475] on button "Confirm" at bounding box center [1442, 471] width 172 height 29
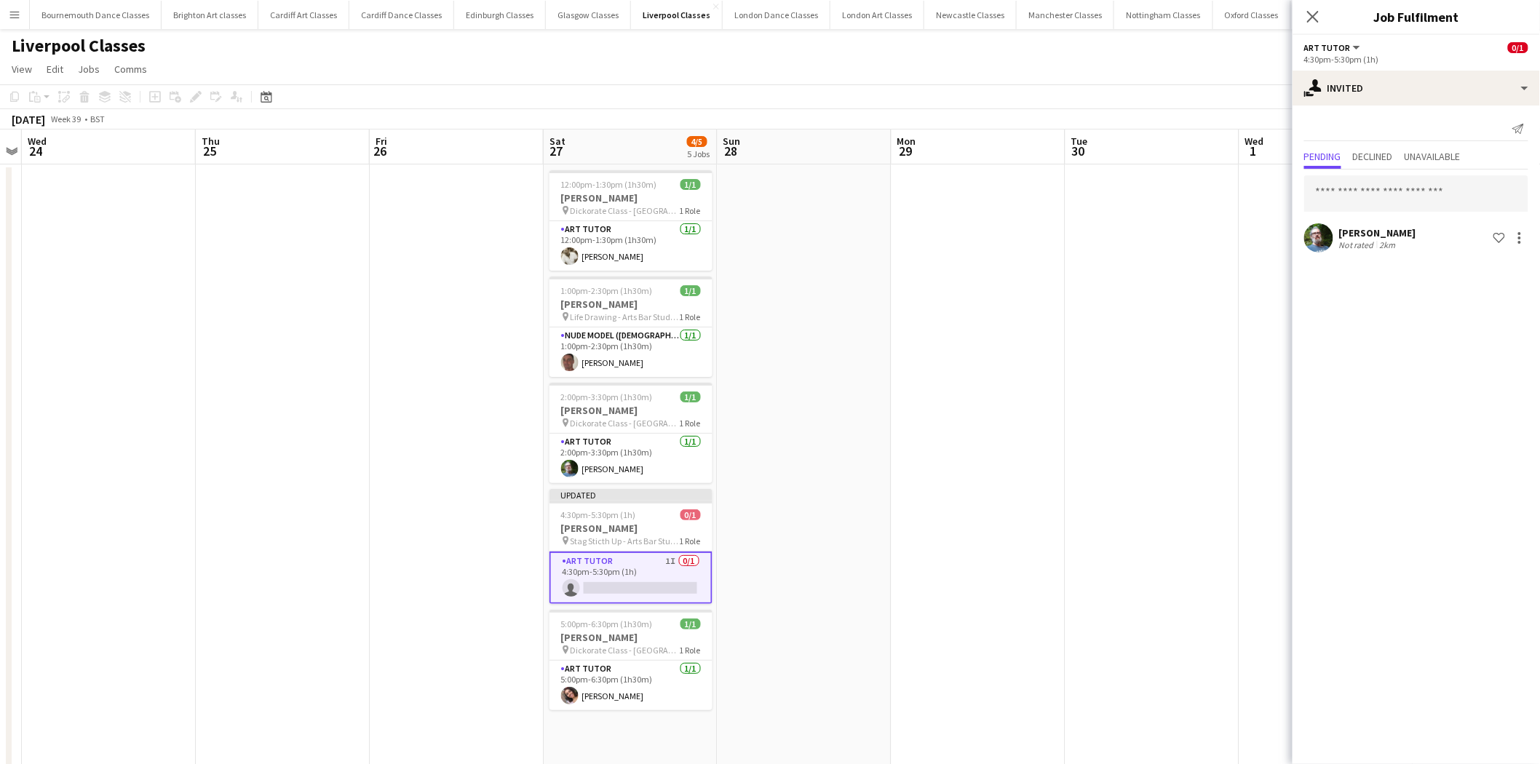
click at [1143, 424] on app-date-cell at bounding box center [1153, 496] width 174 height 665
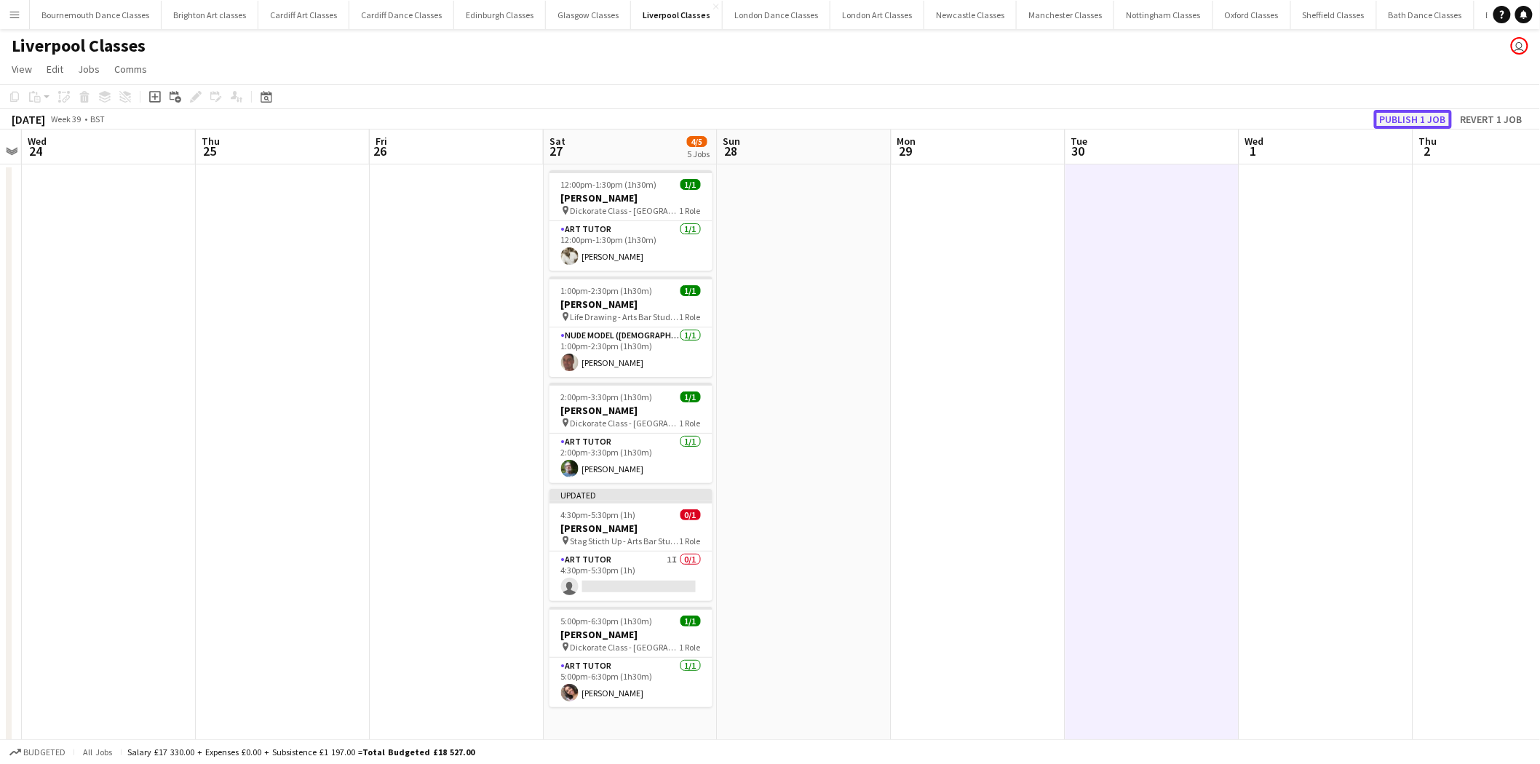
click at [1442, 119] on button "Publish 1 job" at bounding box center [1413, 119] width 78 height 19
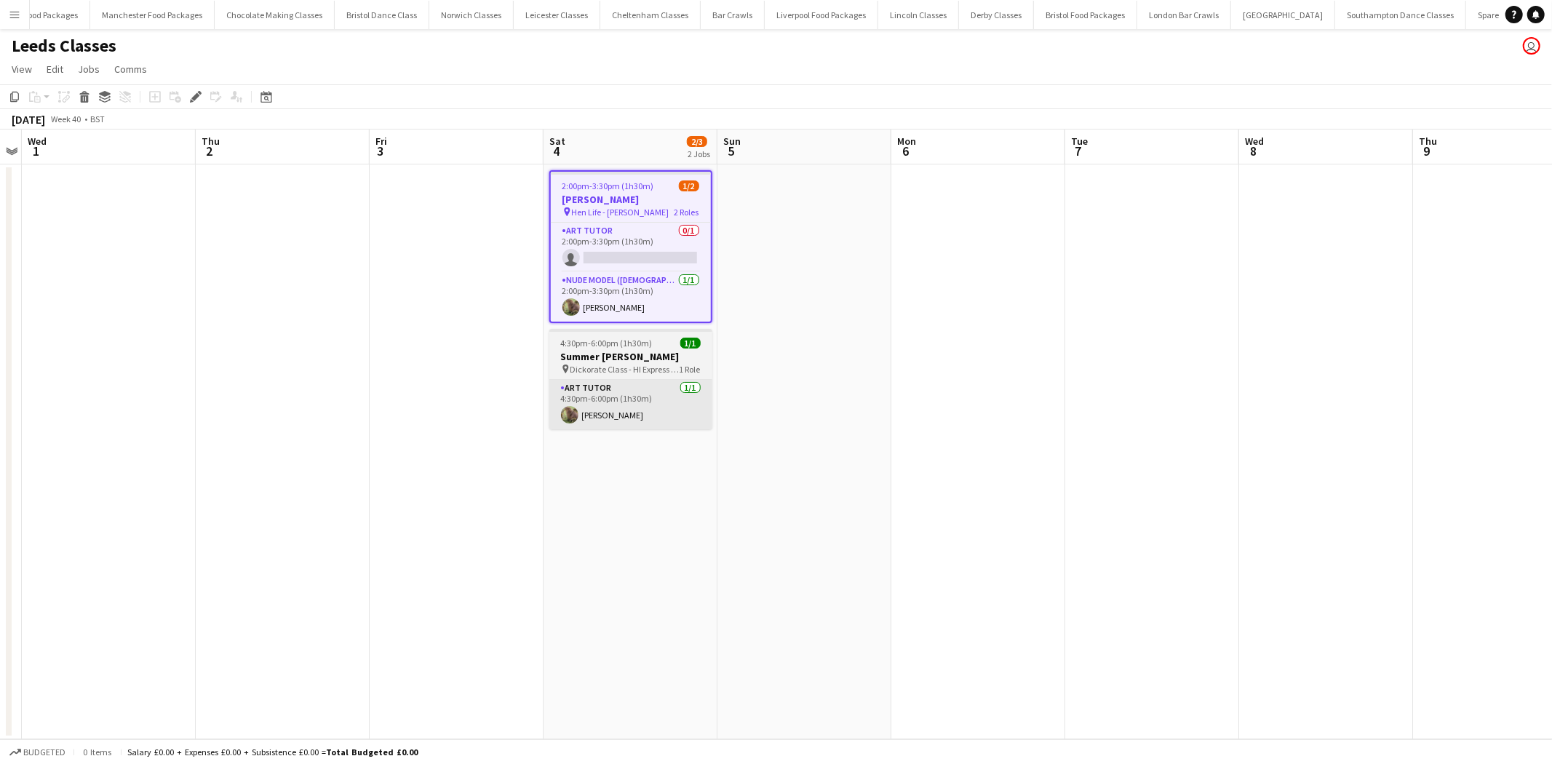
scroll to position [0, 2673]
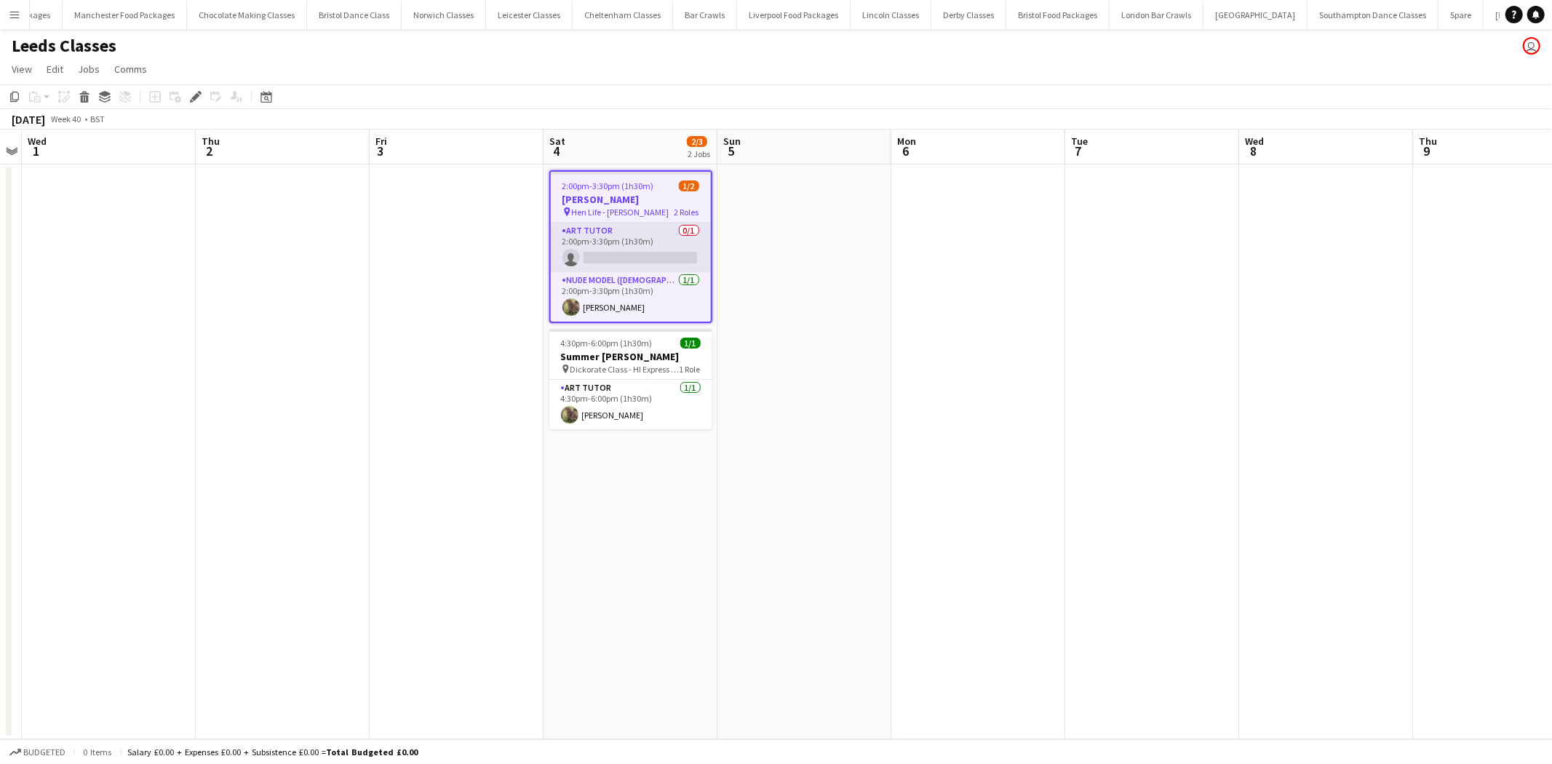
click at [651, 246] on app-card-role "Art Tutor 0/1 2:00pm-3:30pm (1h30m) single-neutral-actions" at bounding box center [631, 247] width 160 height 49
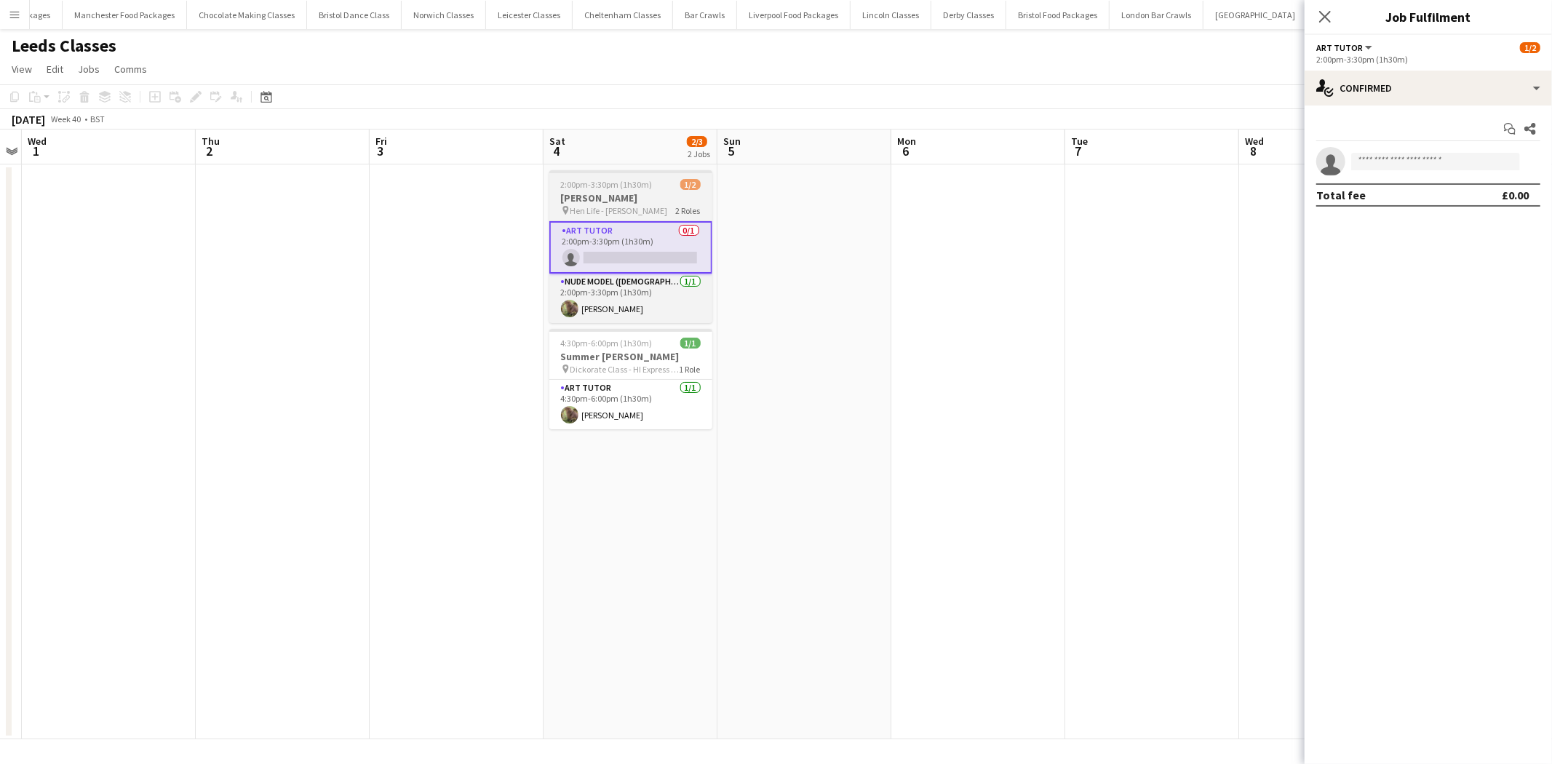
click at [613, 187] on span "2:00pm-3:30pm (1h30m)" at bounding box center [607, 184] width 92 height 11
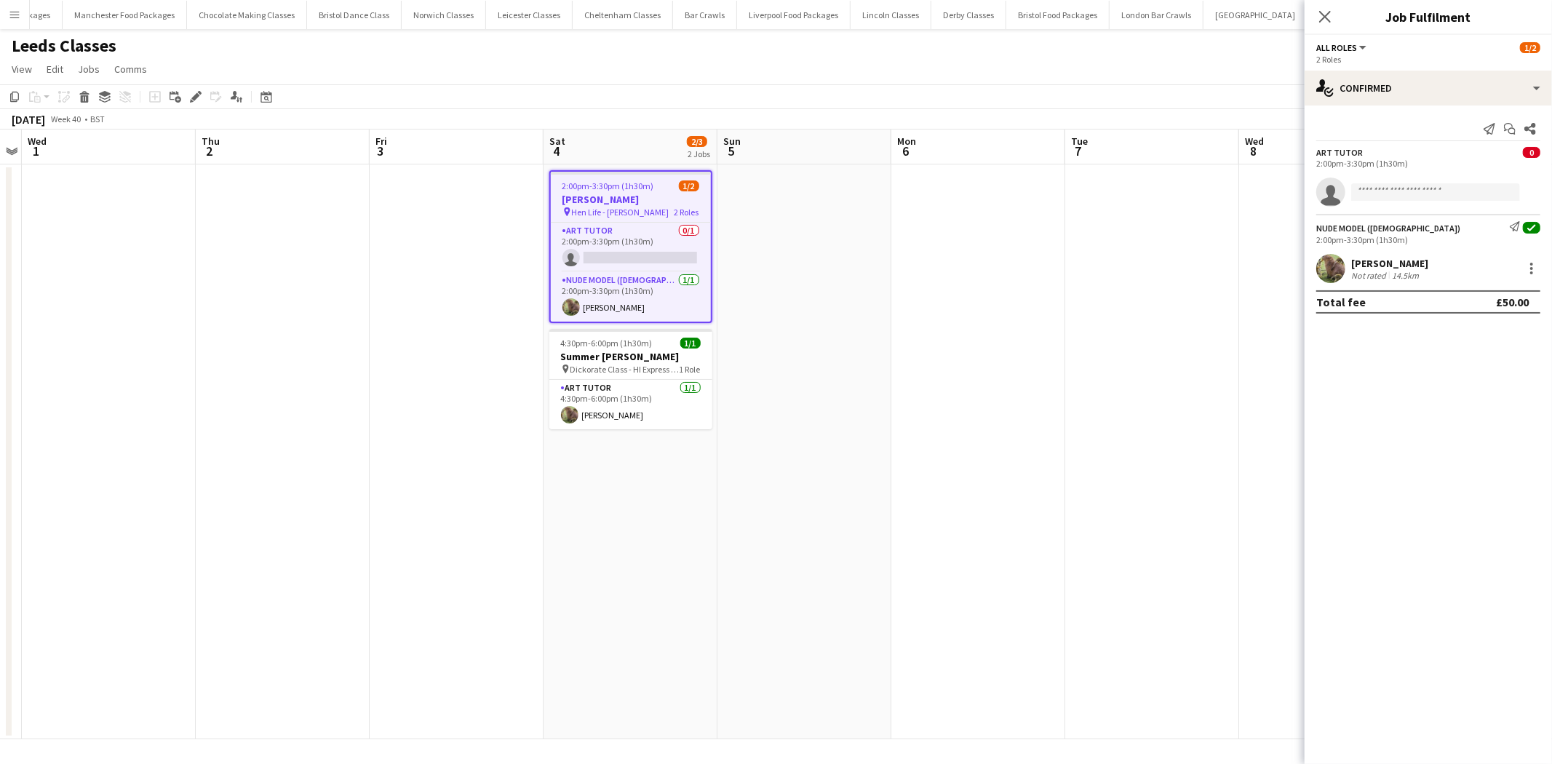
drag, startPoint x: 192, startPoint y: 92, endPoint x: 263, endPoint y: 156, distance: 95.3
click at [190, 92] on icon "Edit" at bounding box center [196, 97] width 12 height 12
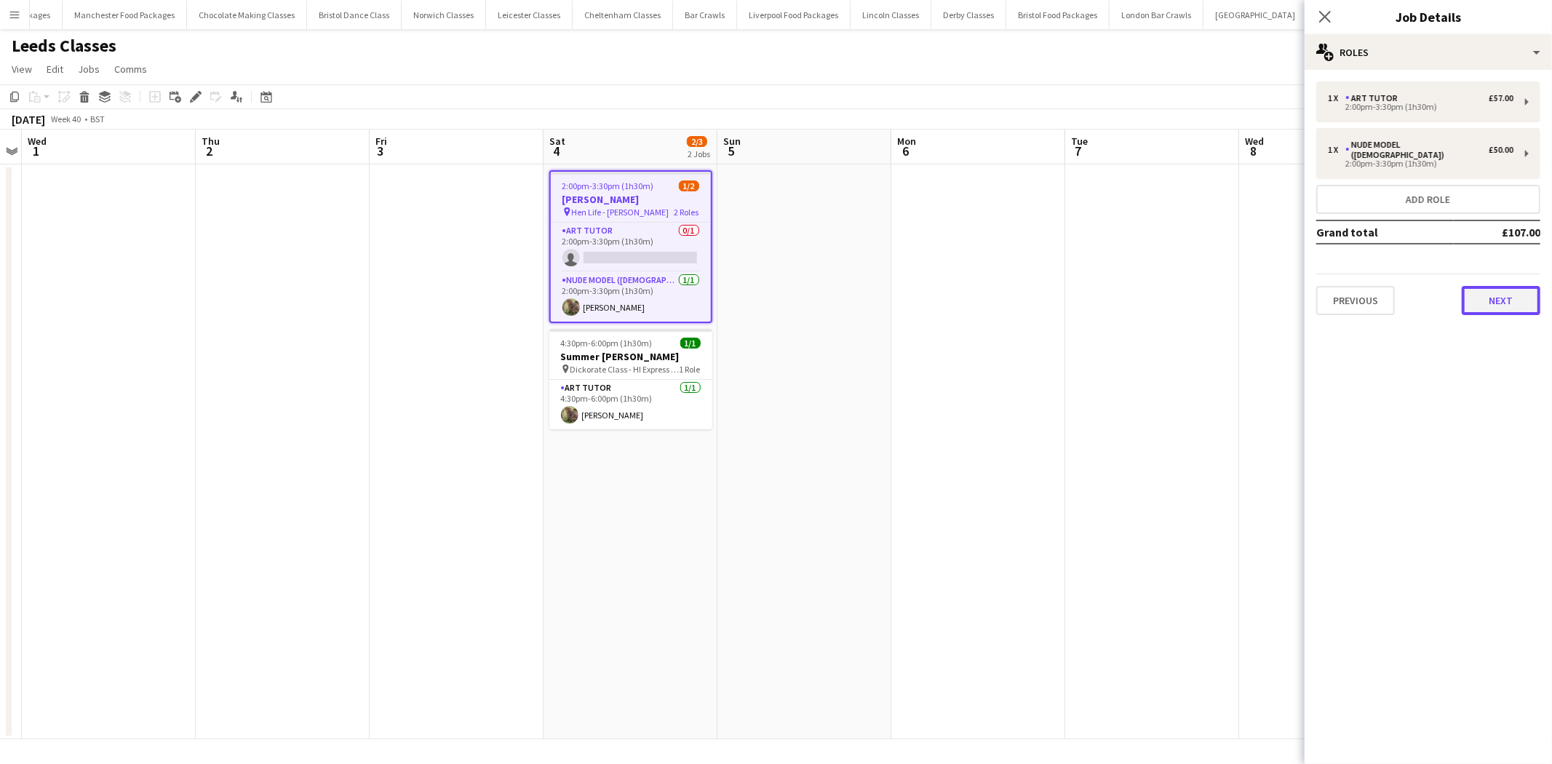
click at [1510, 287] on button "Next" at bounding box center [1501, 300] width 79 height 29
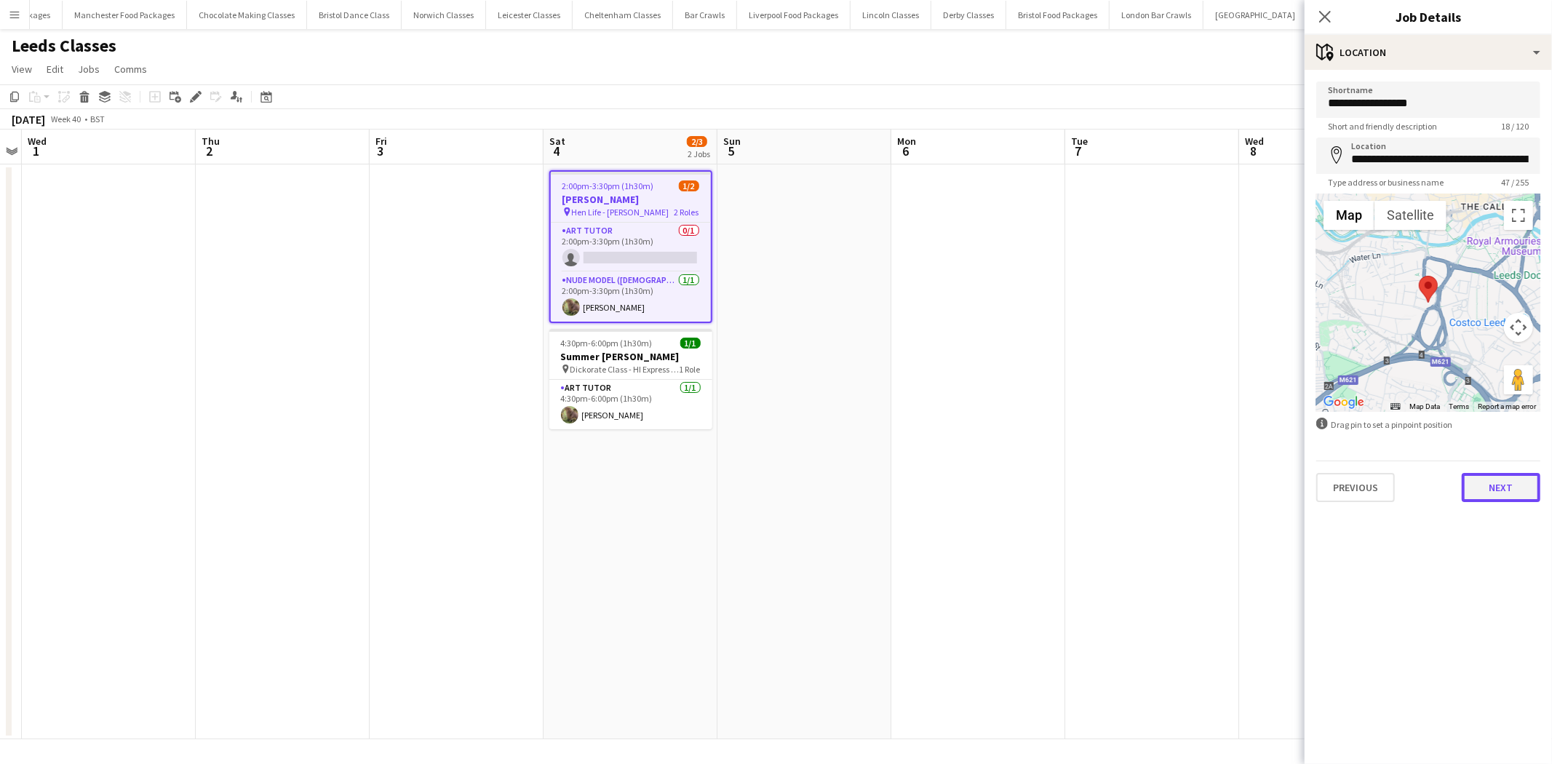
click at [1502, 478] on button "Next" at bounding box center [1501, 487] width 79 height 29
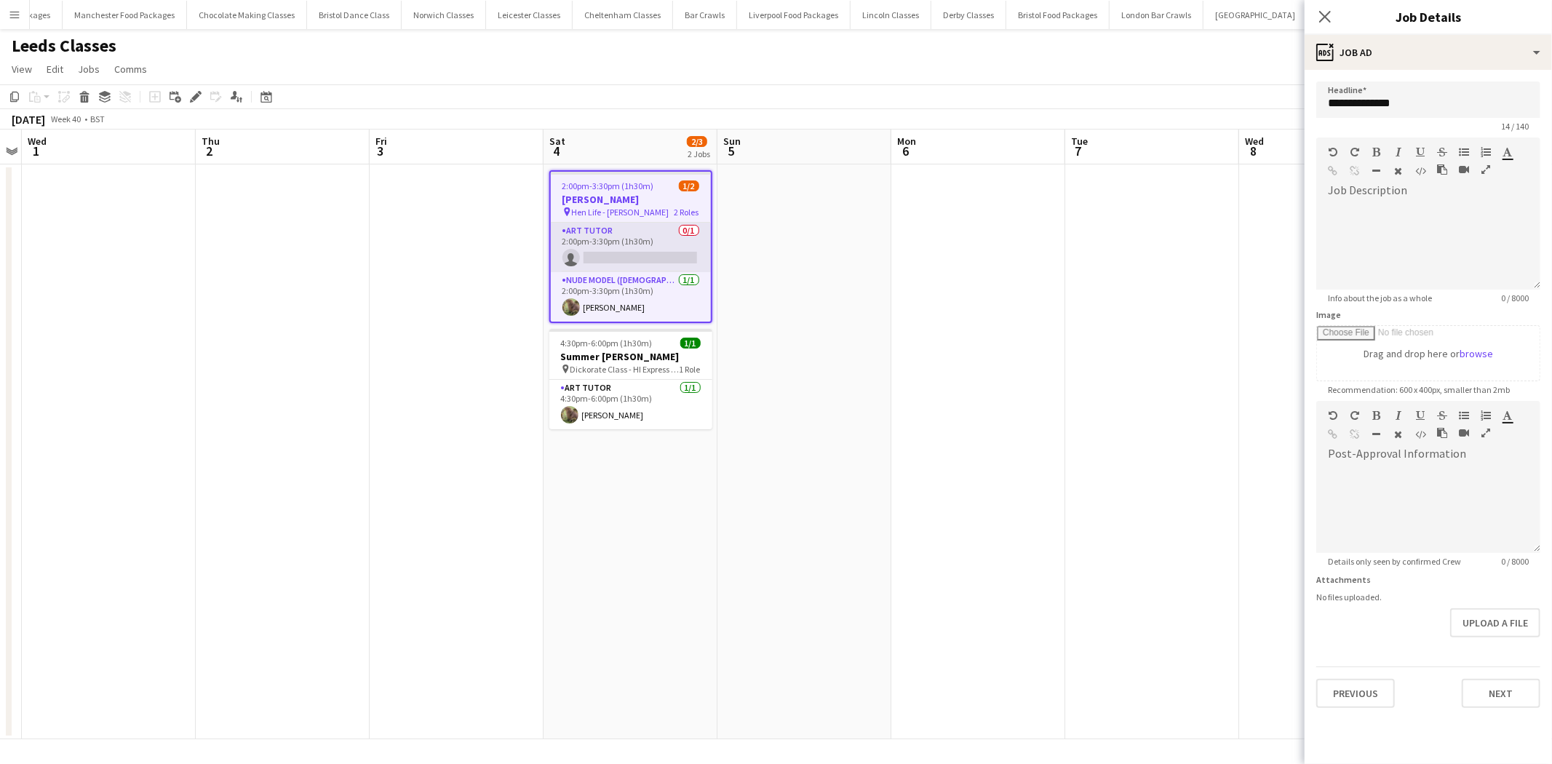
click at [672, 246] on app-card-role "Art Tutor 0/1 2:00pm-3:30pm (1h30m) single-neutral-actions" at bounding box center [631, 247] width 160 height 49
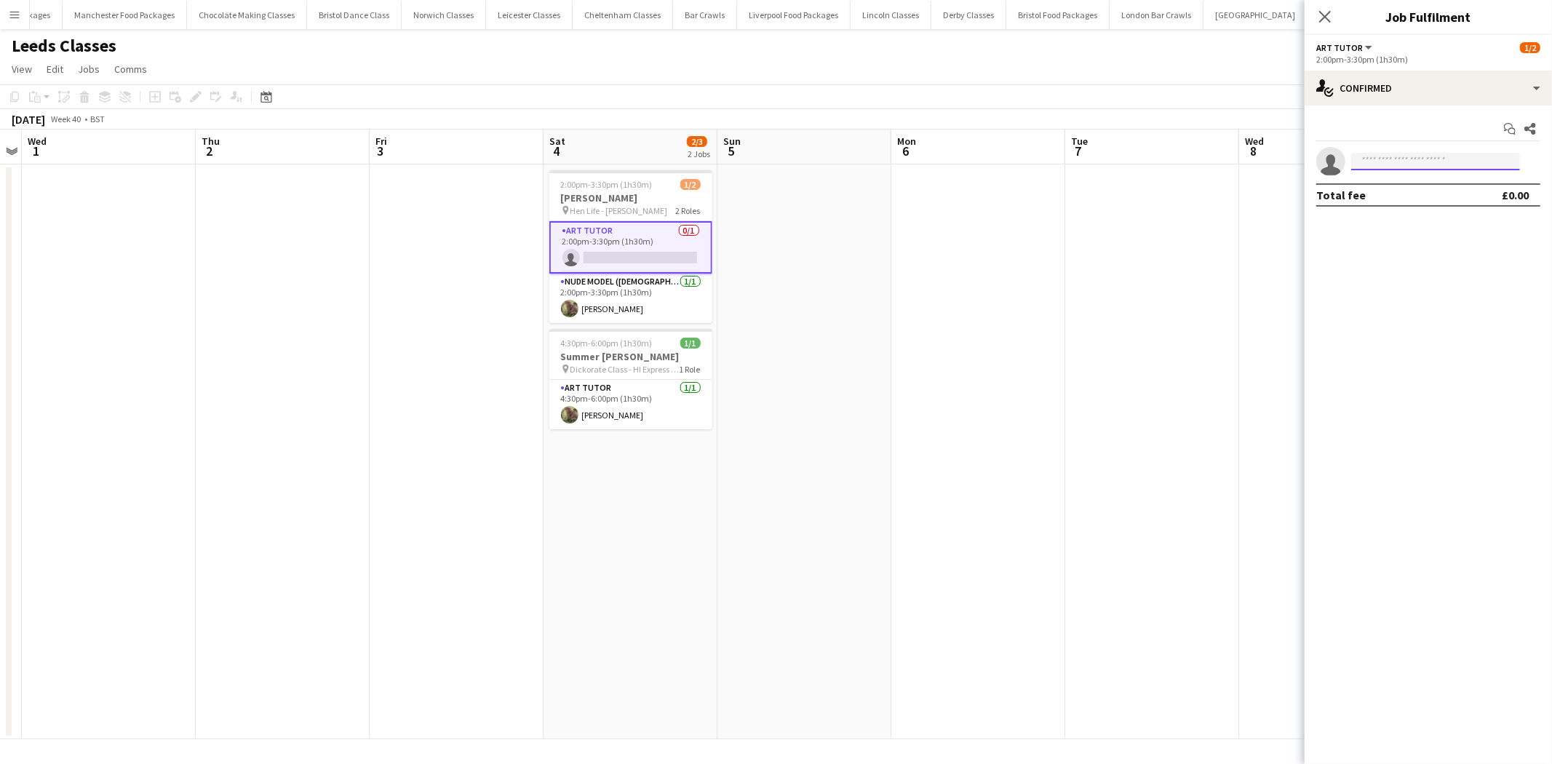
click at [1420, 162] on input at bounding box center [1436, 161] width 169 height 17
click at [1413, 97] on div "single-neutral-actions-check-2 Confirmed" at bounding box center [1428, 88] width 247 height 35
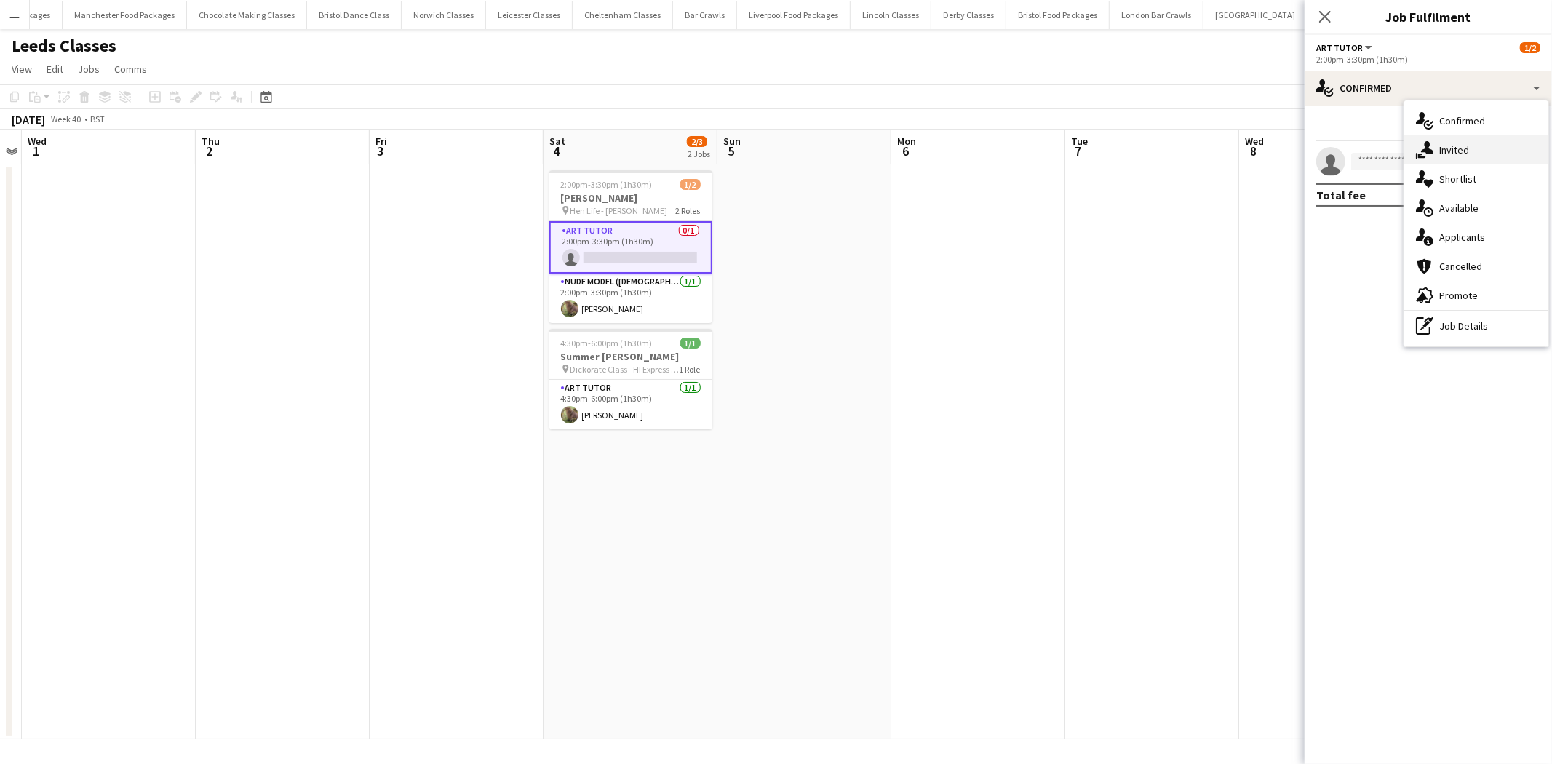
click at [1448, 148] on div "single-neutral-actions-share-1 Invited" at bounding box center [1477, 149] width 144 height 29
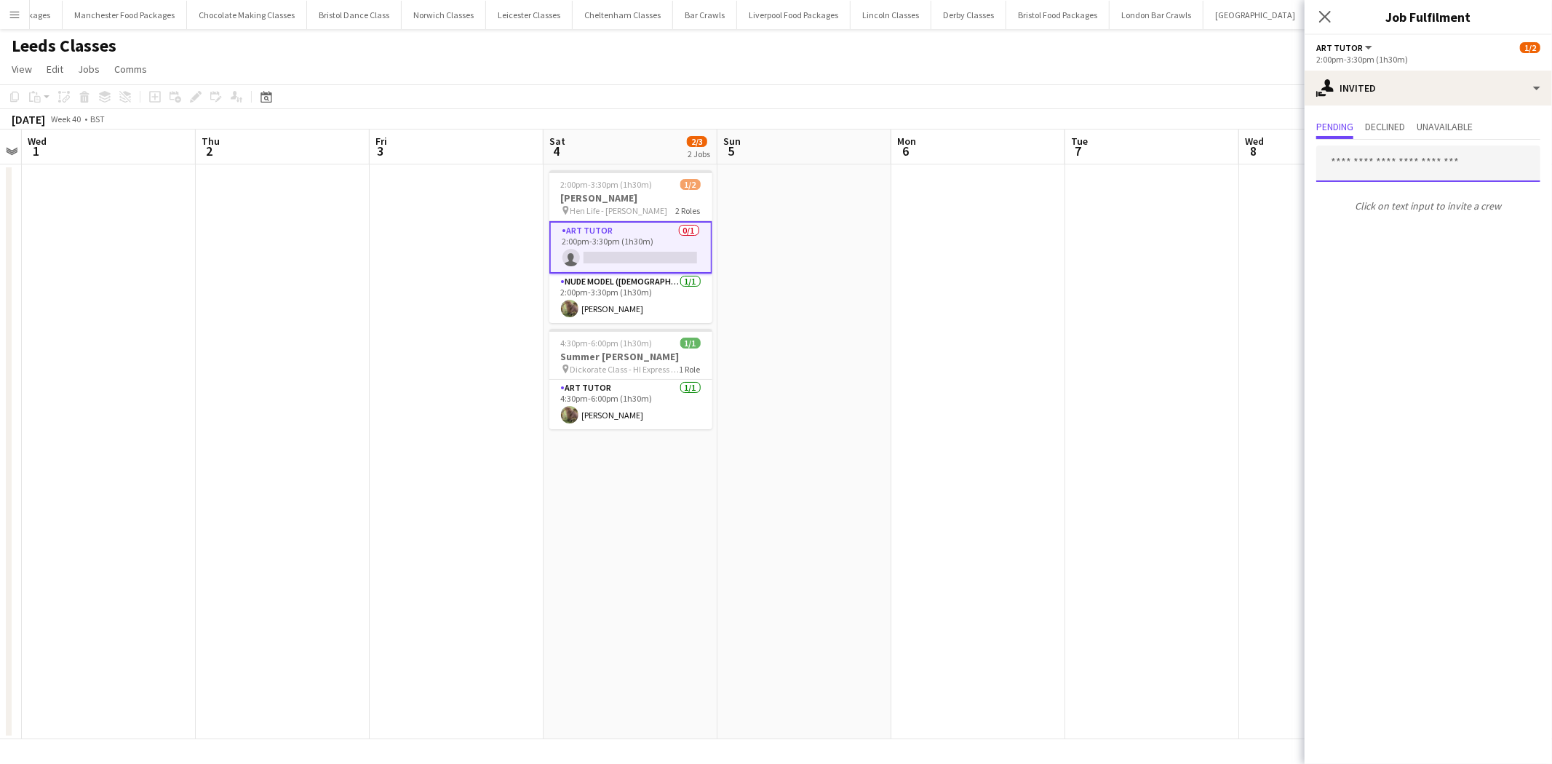
click at [1420, 167] on input "text" at bounding box center [1429, 164] width 224 height 36
type input "********"
click at [1416, 212] on span "missmichelleskye@gmail.com" at bounding box center [1428, 211] width 201 height 12
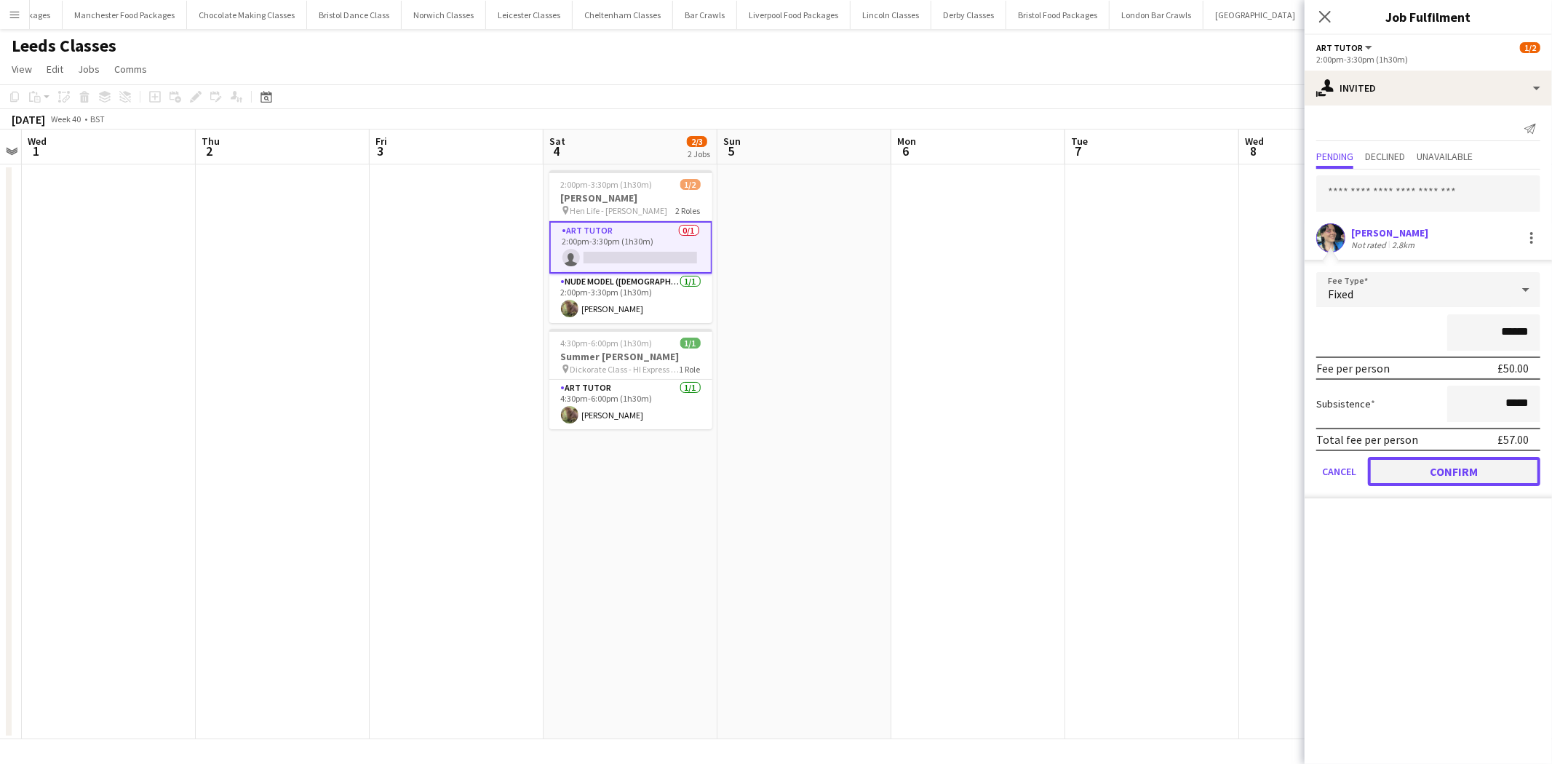
click at [1443, 476] on button "Confirm" at bounding box center [1454, 471] width 172 height 29
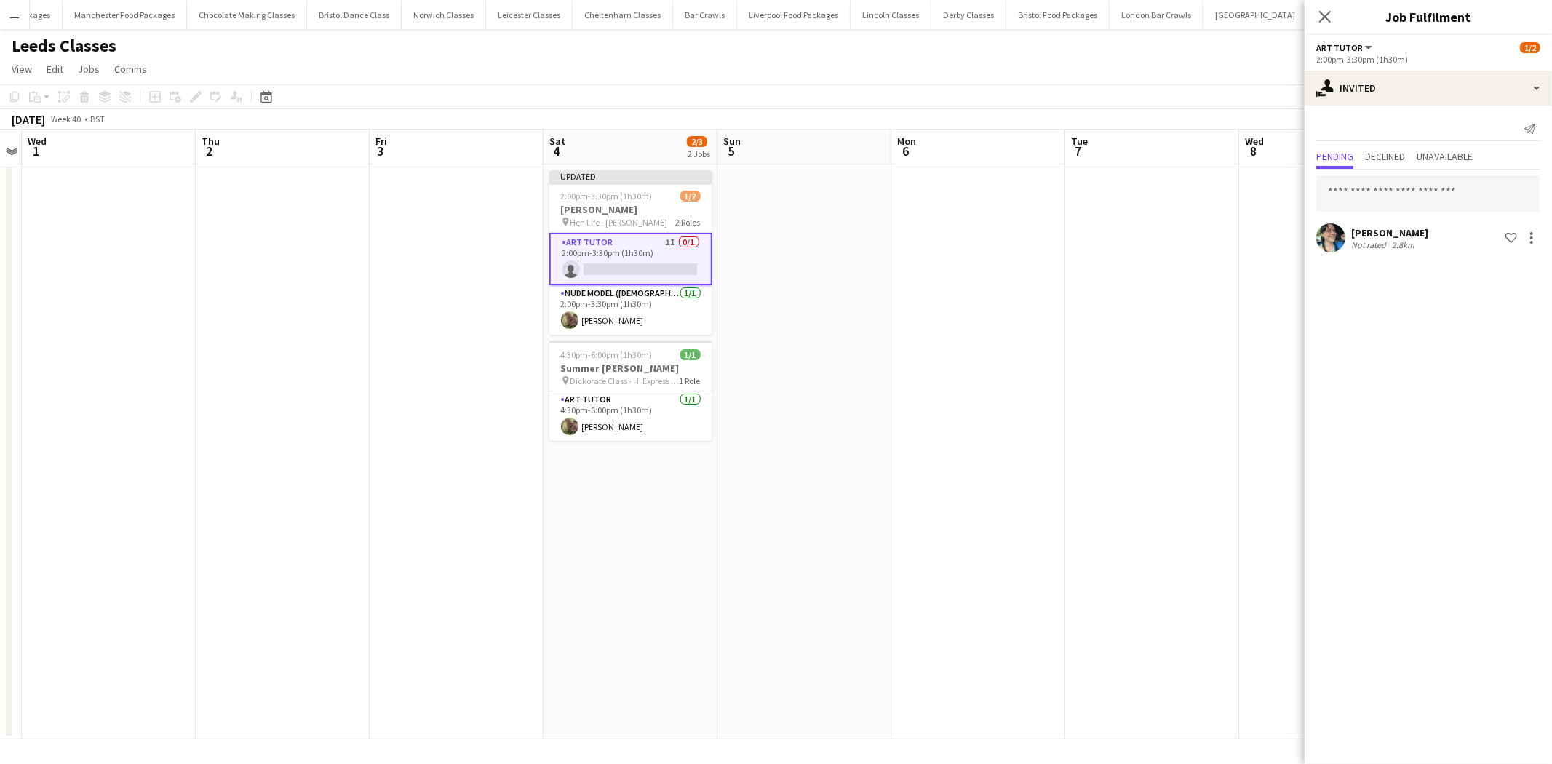
click at [1187, 418] on app-date-cell at bounding box center [1153, 451] width 174 height 575
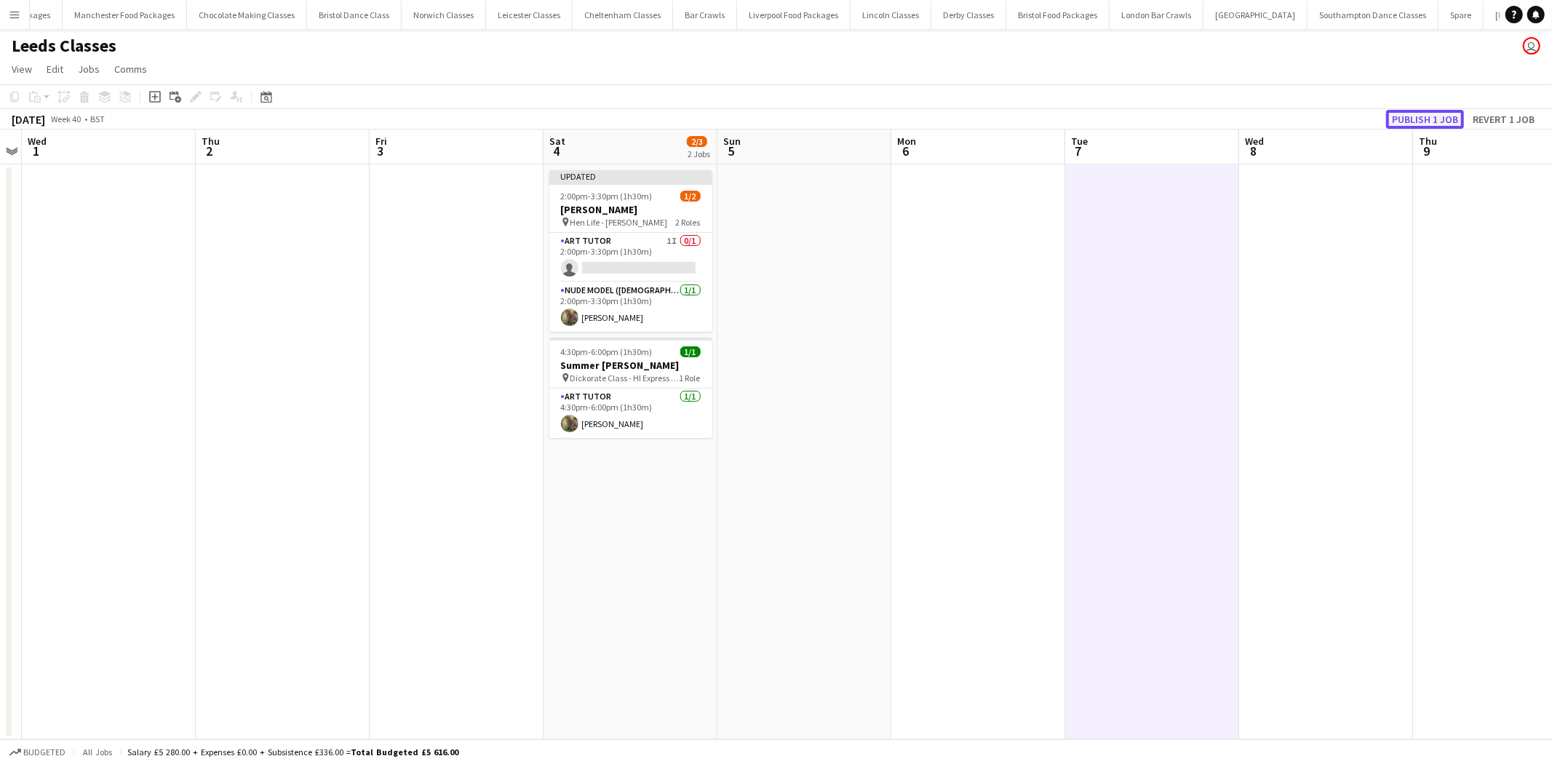
click at [1414, 124] on button "Publish 1 job" at bounding box center [1426, 119] width 78 height 19
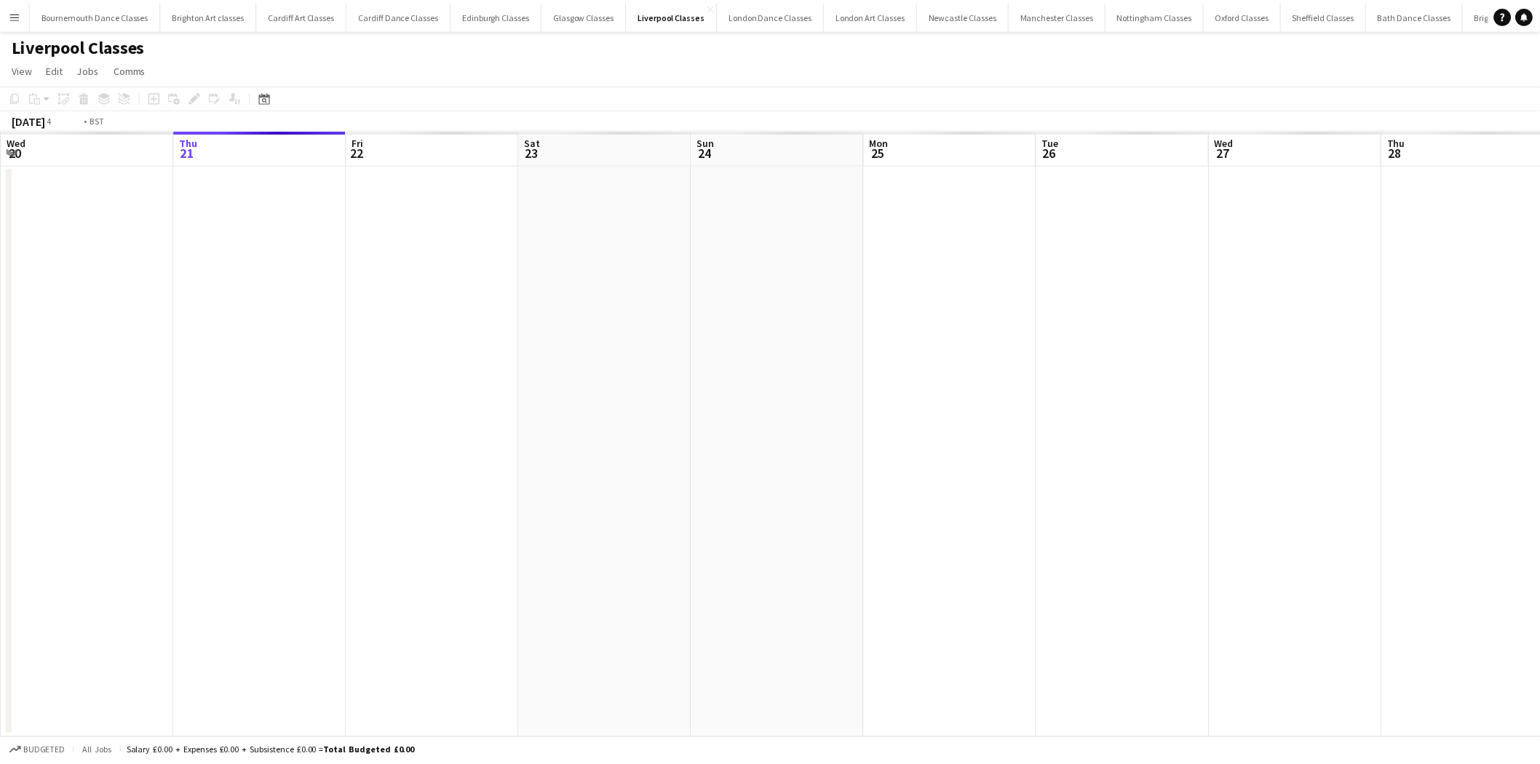
scroll to position [0, 500]
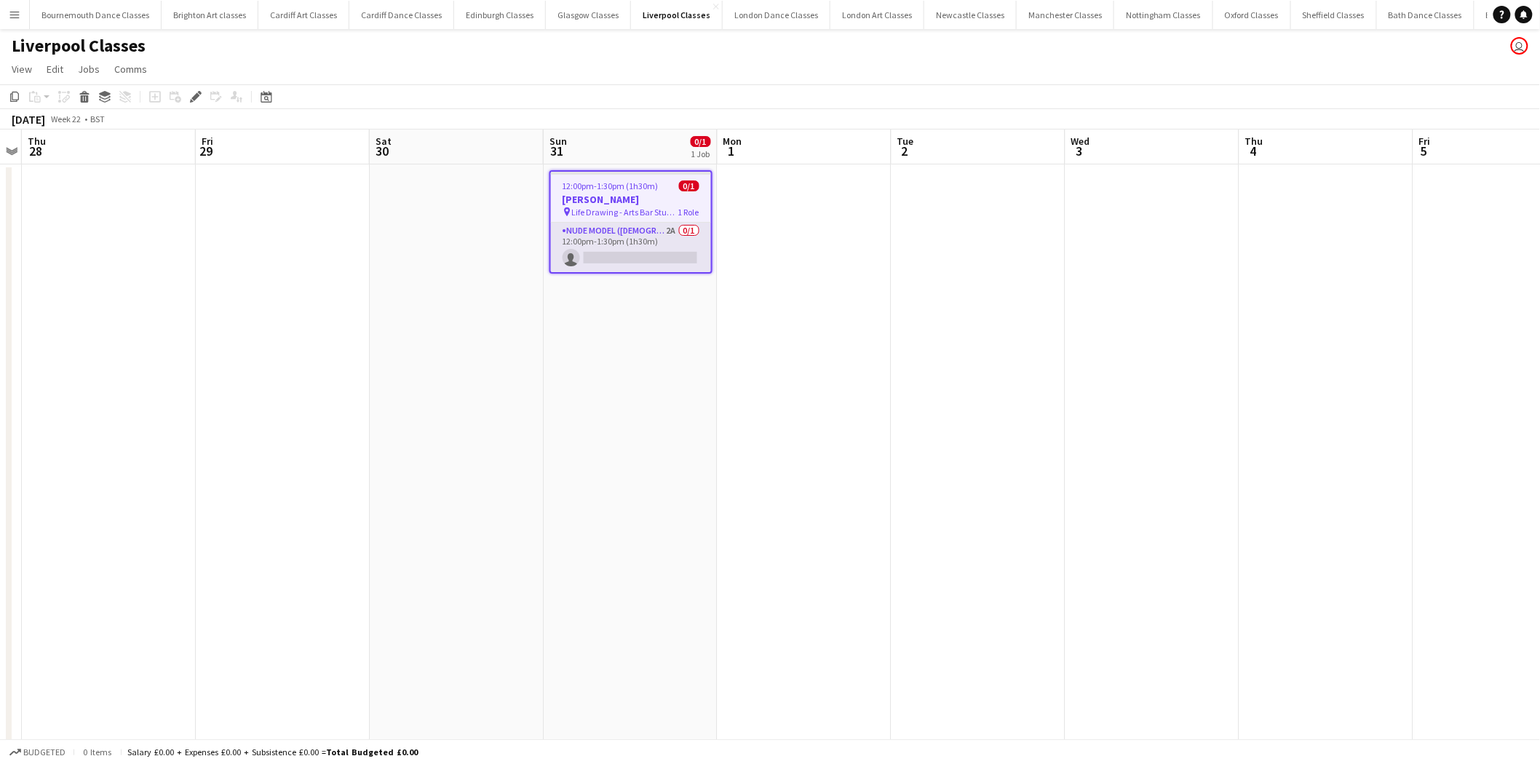
click at [600, 252] on app-card-role "Nude Model ([DEMOGRAPHIC_DATA]) 2A 0/1 12:00pm-1:30pm (1h30m) single-neutral-ac…" at bounding box center [631, 247] width 160 height 49
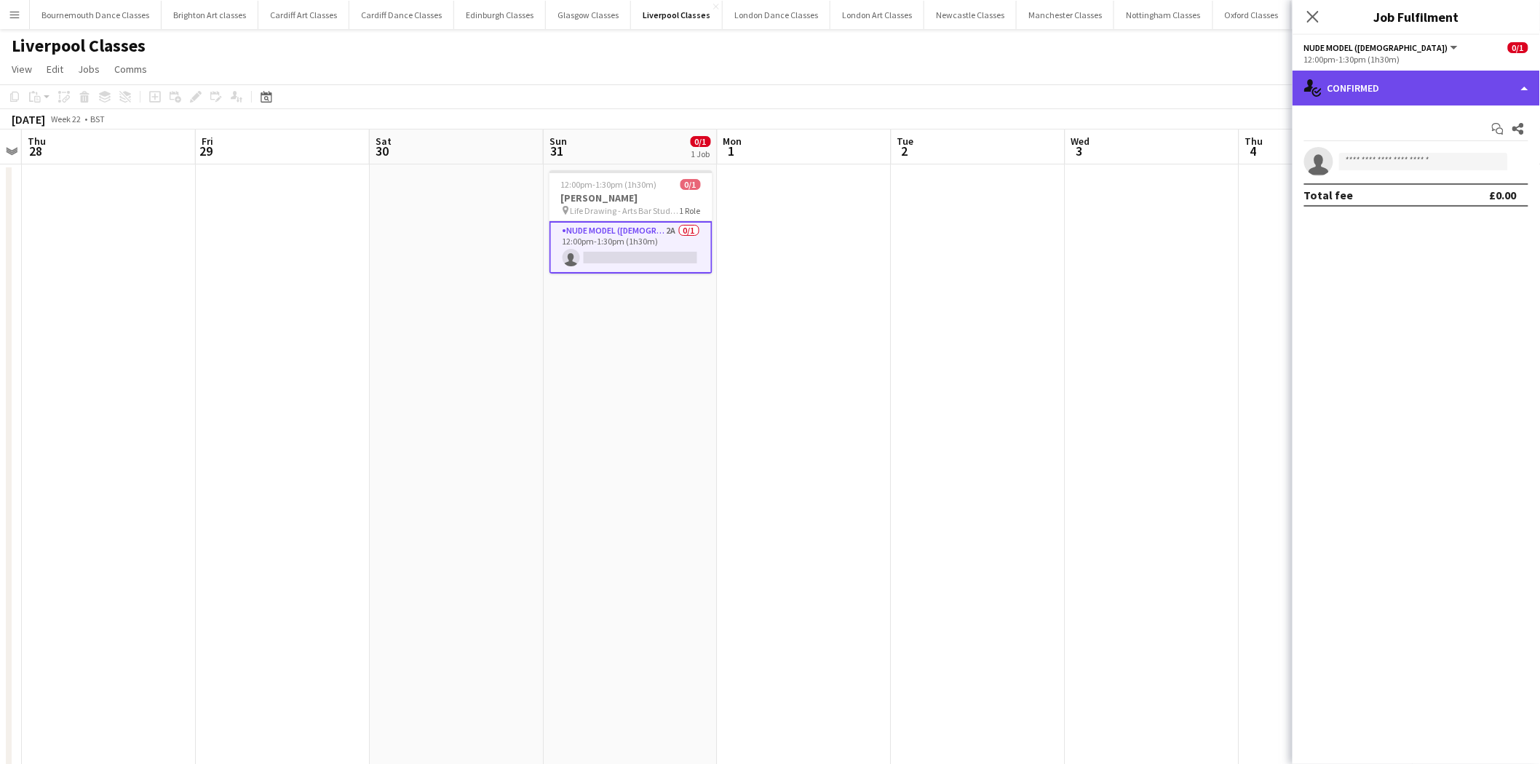
click at [1423, 92] on div "single-neutral-actions-check-2 Confirmed" at bounding box center [1416, 88] width 247 height 35
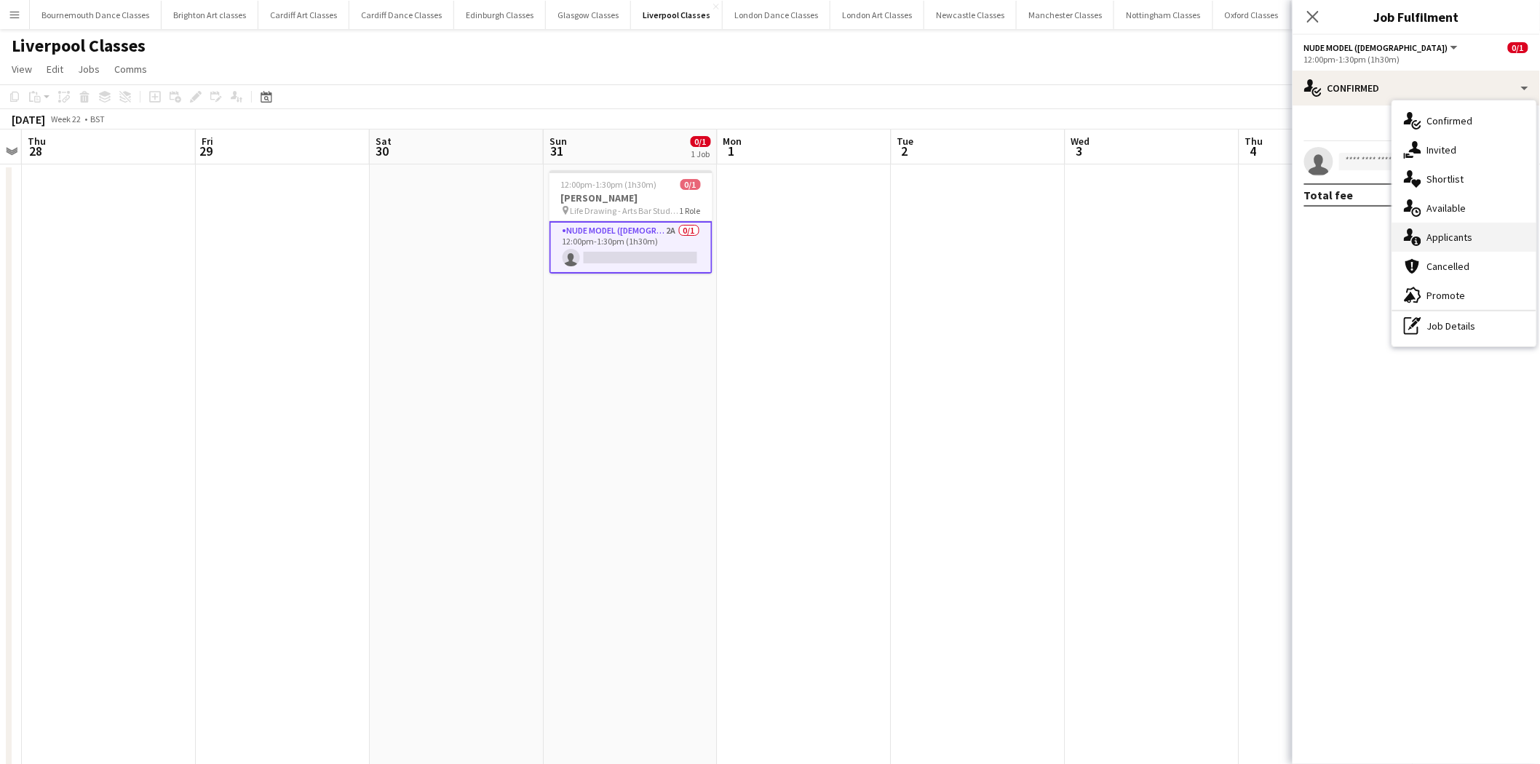
click at [1469, 234] on div "single-neutral-actions-information Applicants" at bounding box center [1464, 237] width 144 height 29
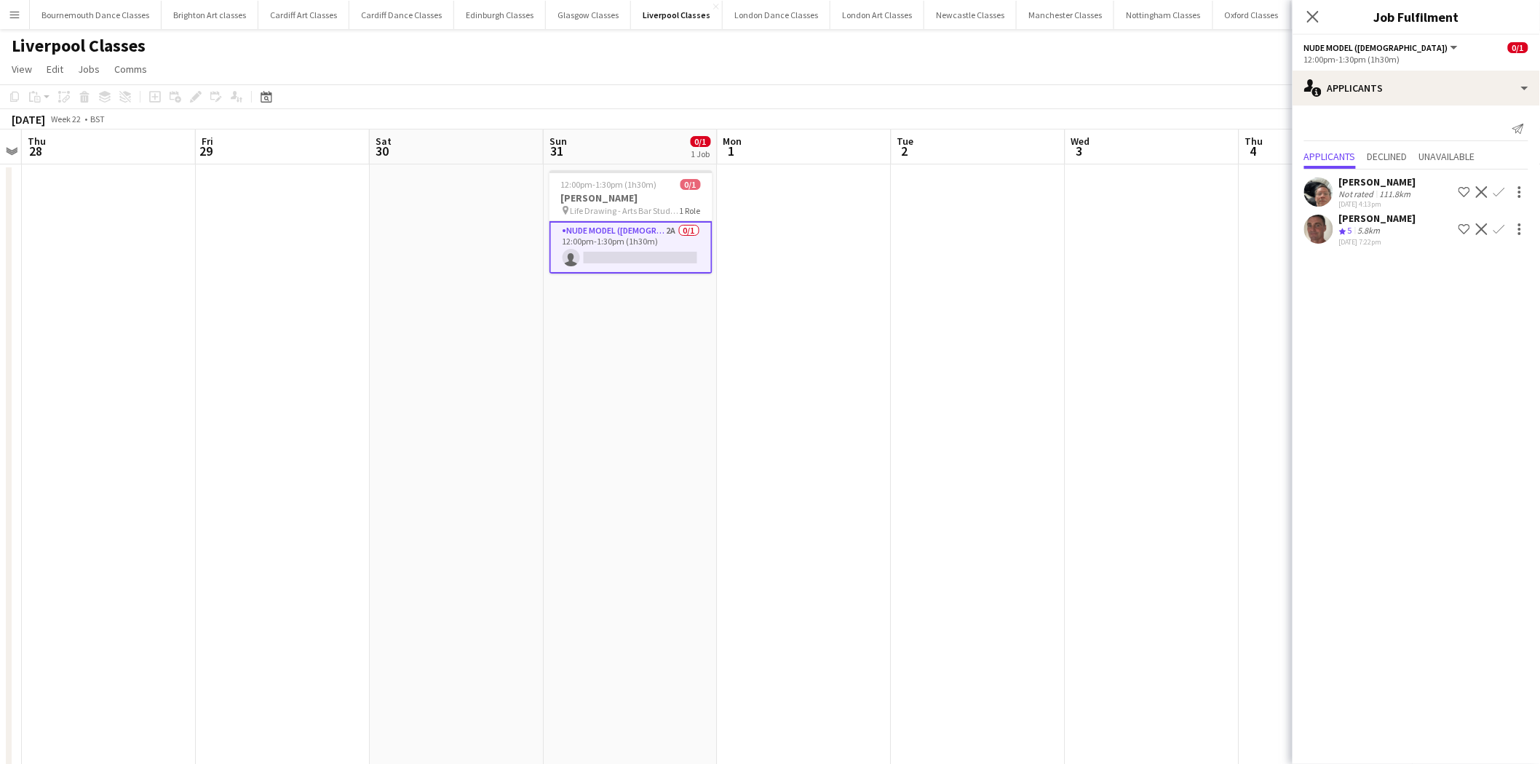
click at [1498, 229] on app-icon "Confirm" at bounding box center [1500, 229] width 12 height 12
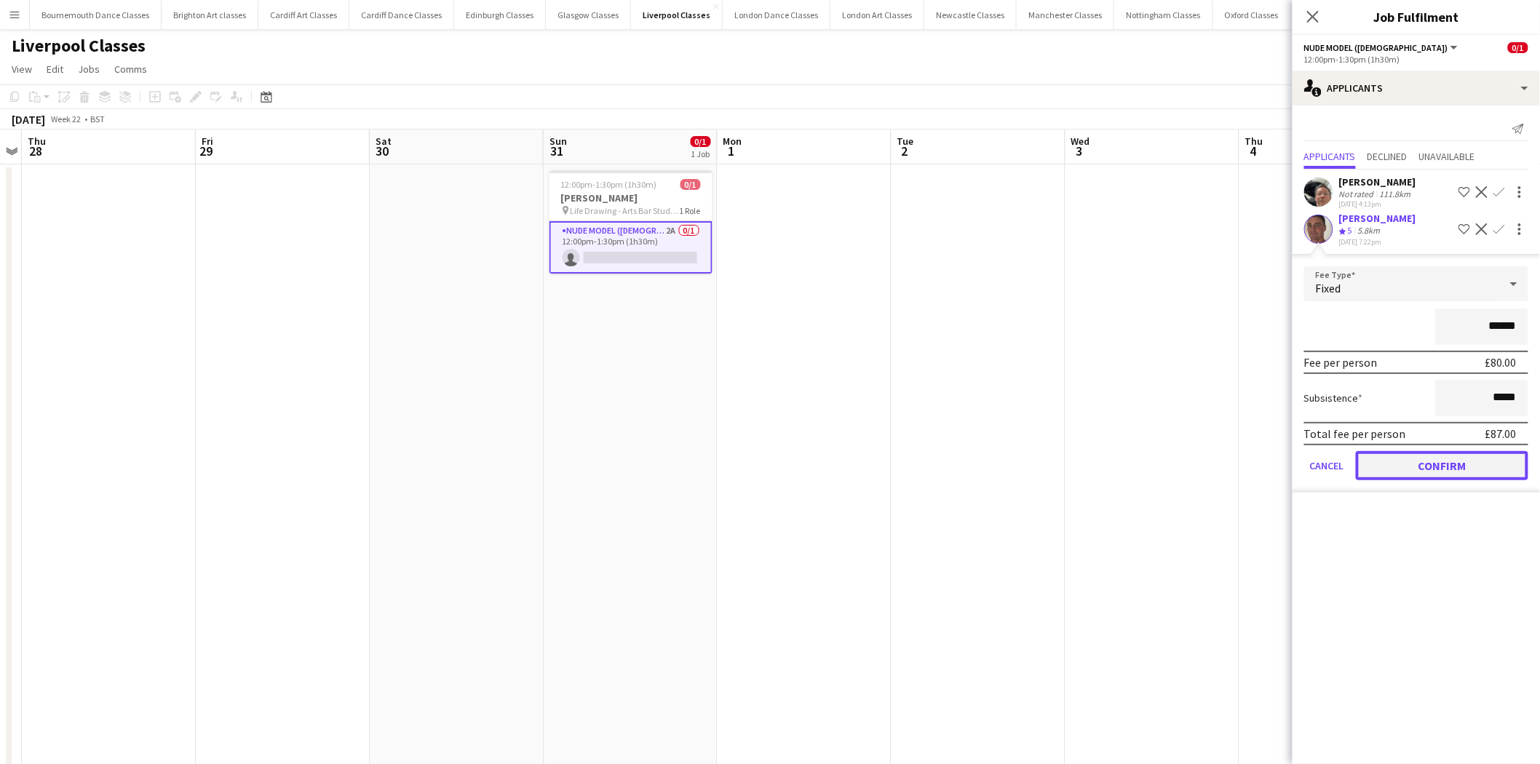
click at [1449, 468] on button "Confirm" at bounding box center [1442, 465] width 172 height 29
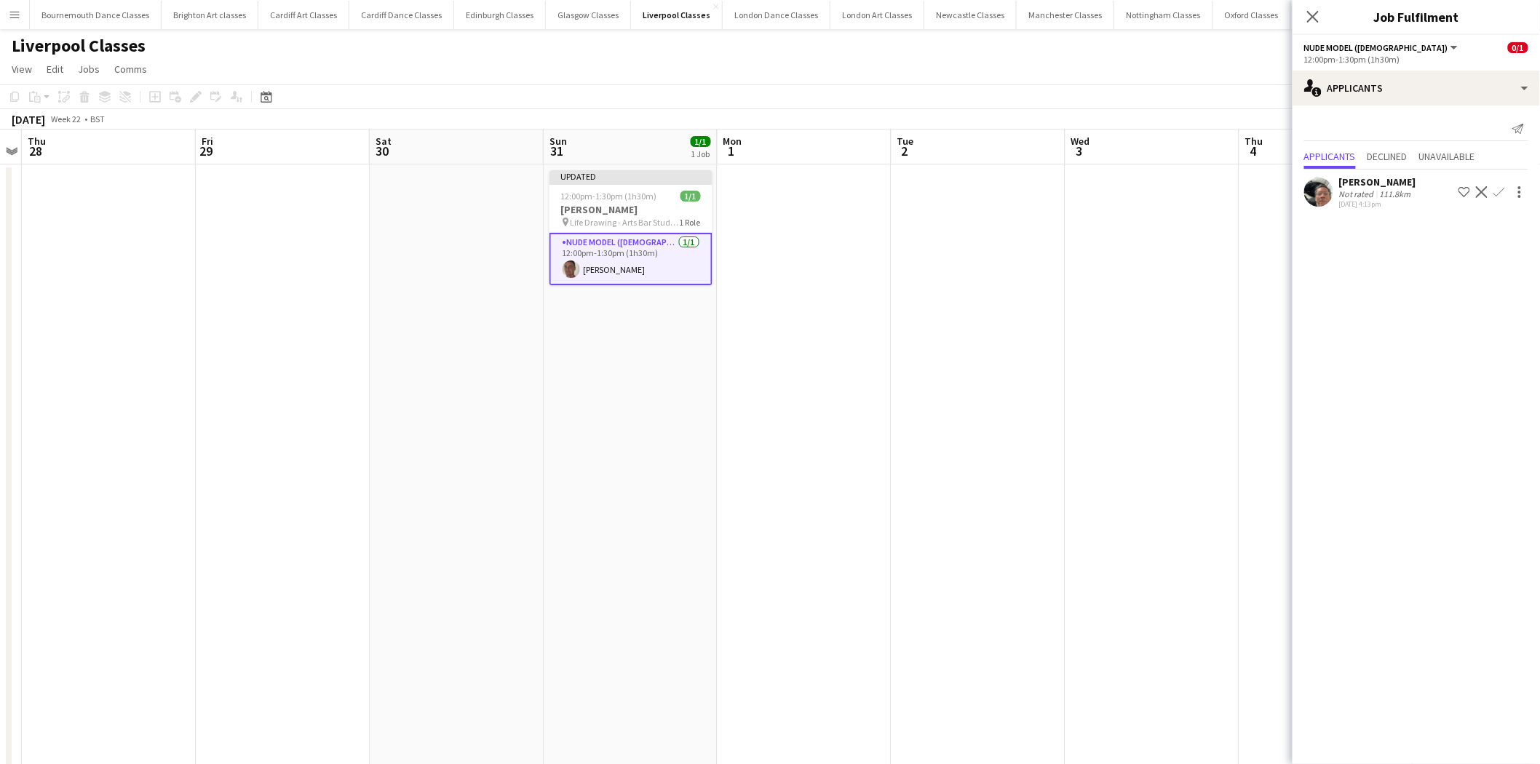
click at [1128, 364] on app-date-cell at bounding box center [1153, 496] width 174 height 665
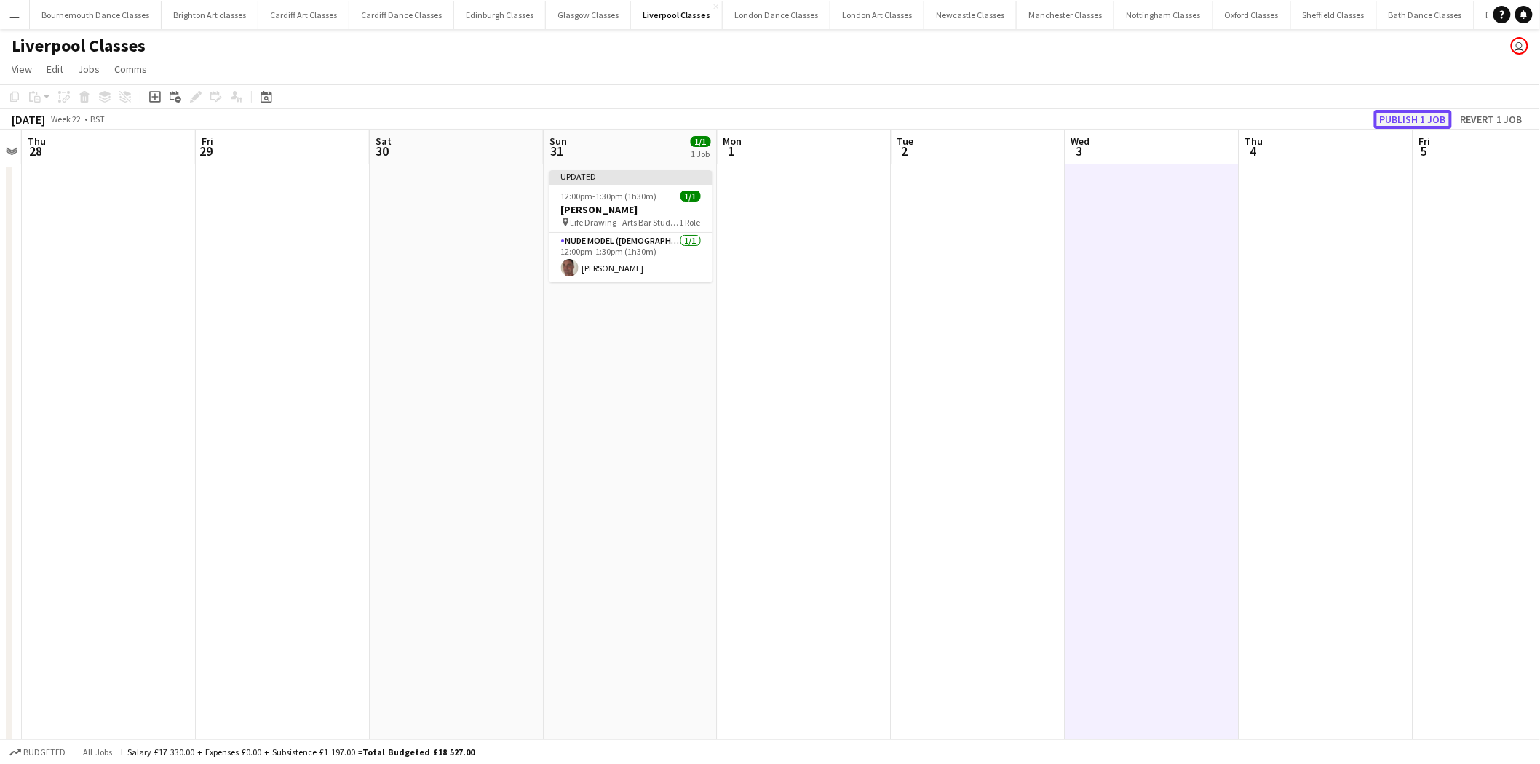
drag, startPoint x: 1415, startPoint y: 115, endPoint x: 1117, endPoint y: 90, distance: 298.7
click at [1413, 115] on button "Publish 1 job" at bounding box center [1413, 119] width 78 height 19
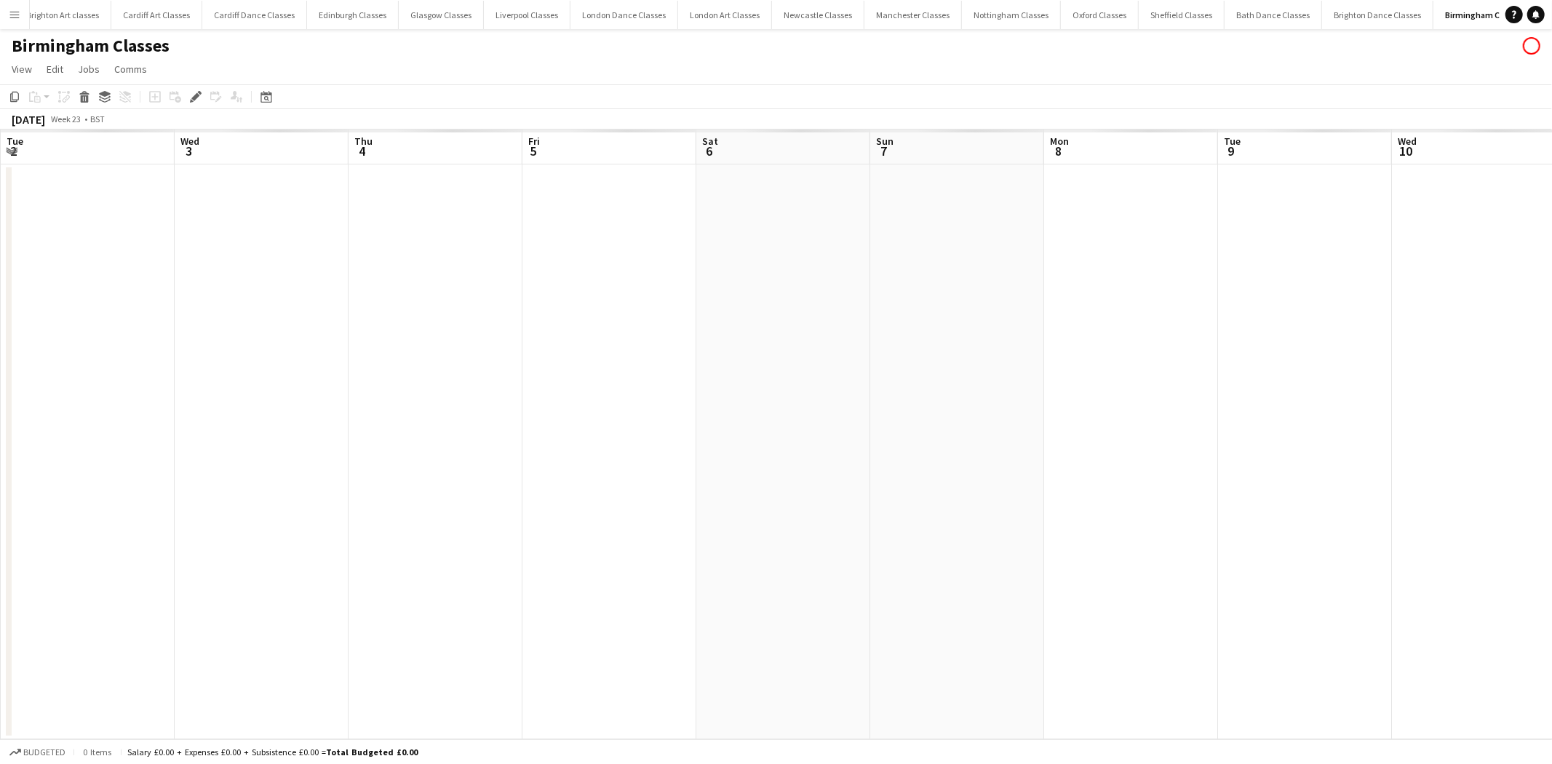
scroll to position [0, 151]
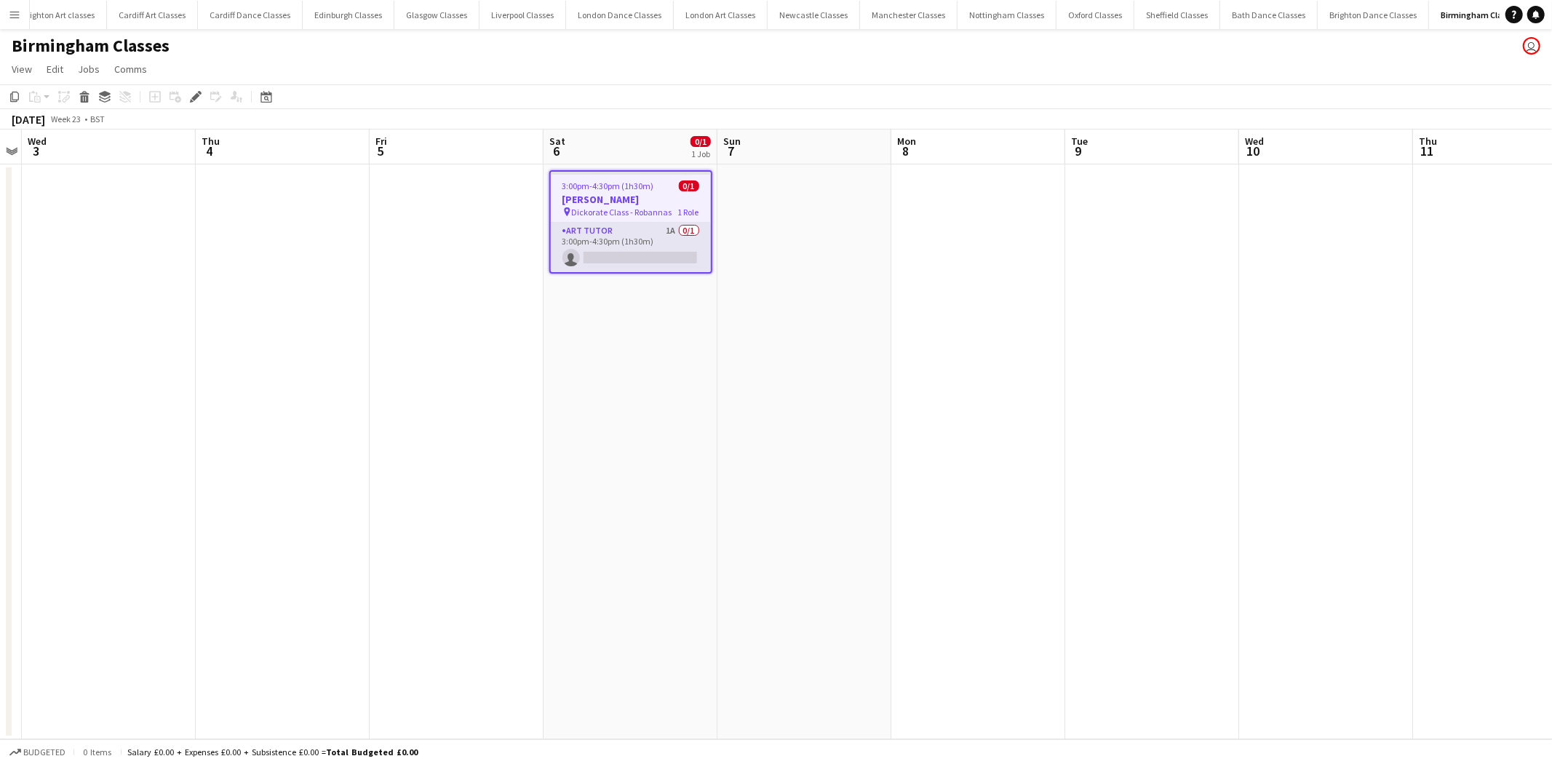
click at [648, 244] on app-card-role "Art Tutor 1A 0/1 3:00pm-4:30pm (1h30m) single-neutral-actions" at bounding box center [631, 247] width 160 height 49
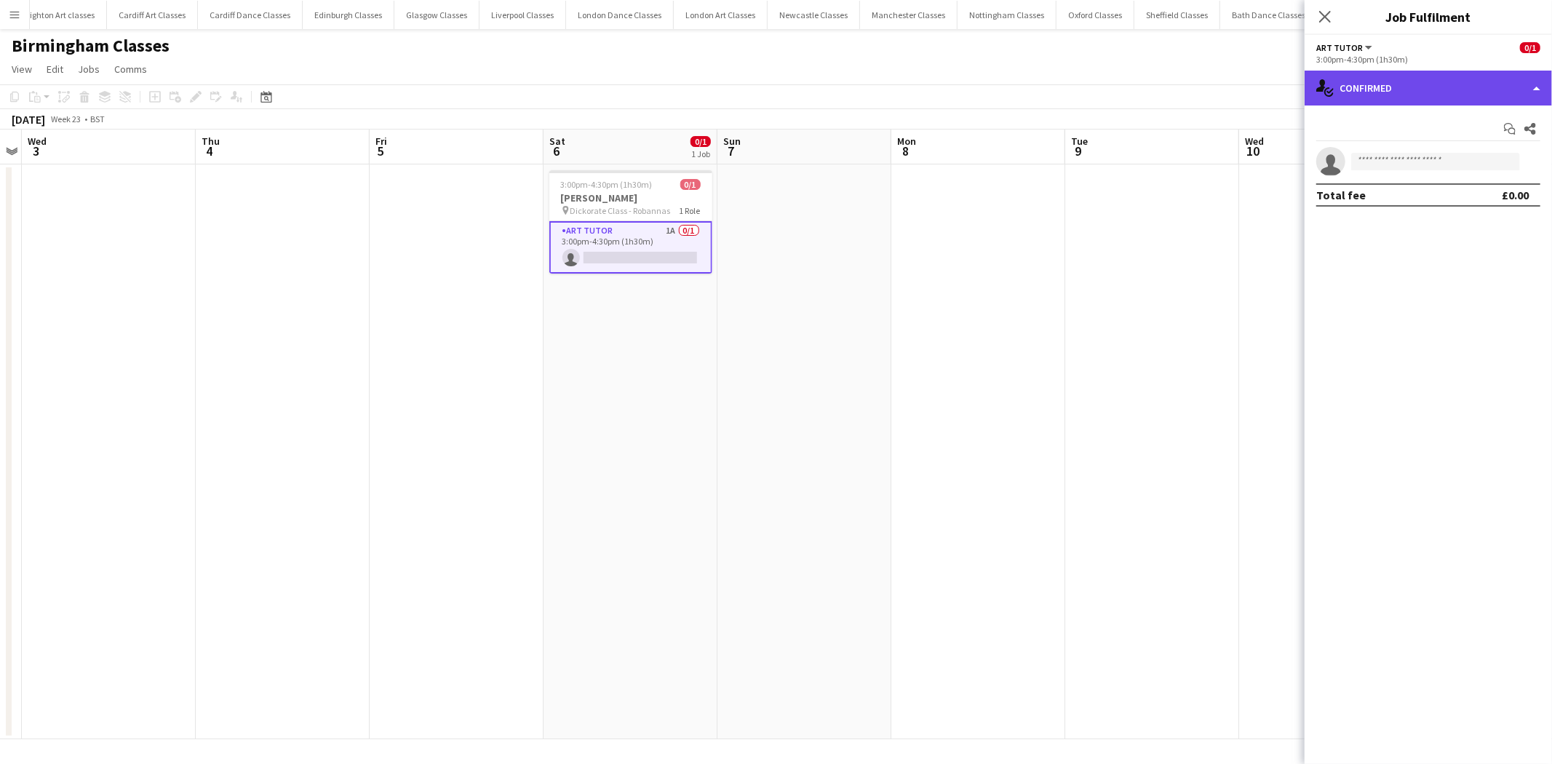
click at [1424, 97] on div "single-neutral-actions-check-2 Confirmed" at bounding box center [1428, 88] width 247 height 35
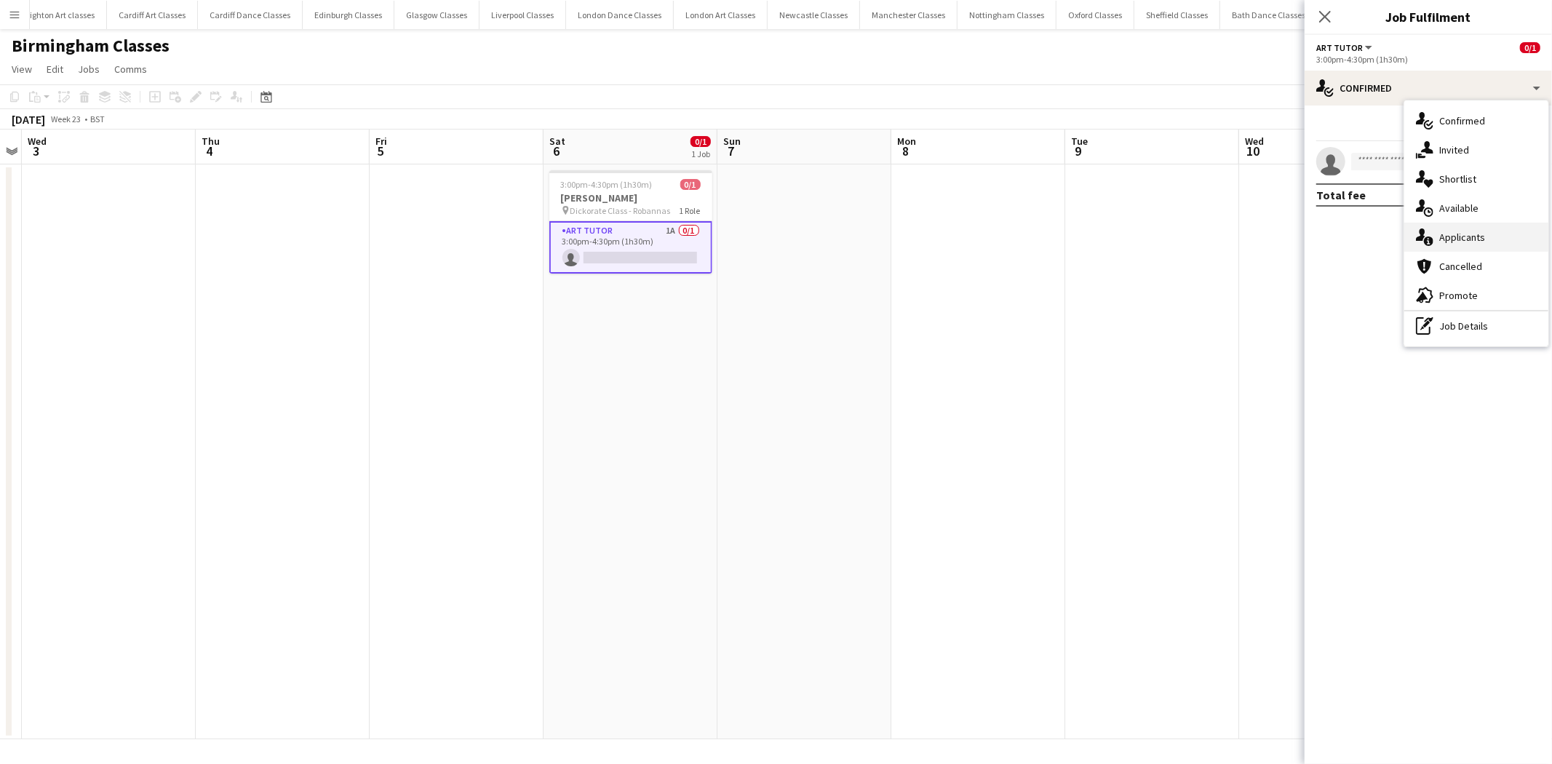
click at [1467, 249] on div "single-neutral-actions-information Applicants" at bounding box center [1477, 237] width 144 height 29
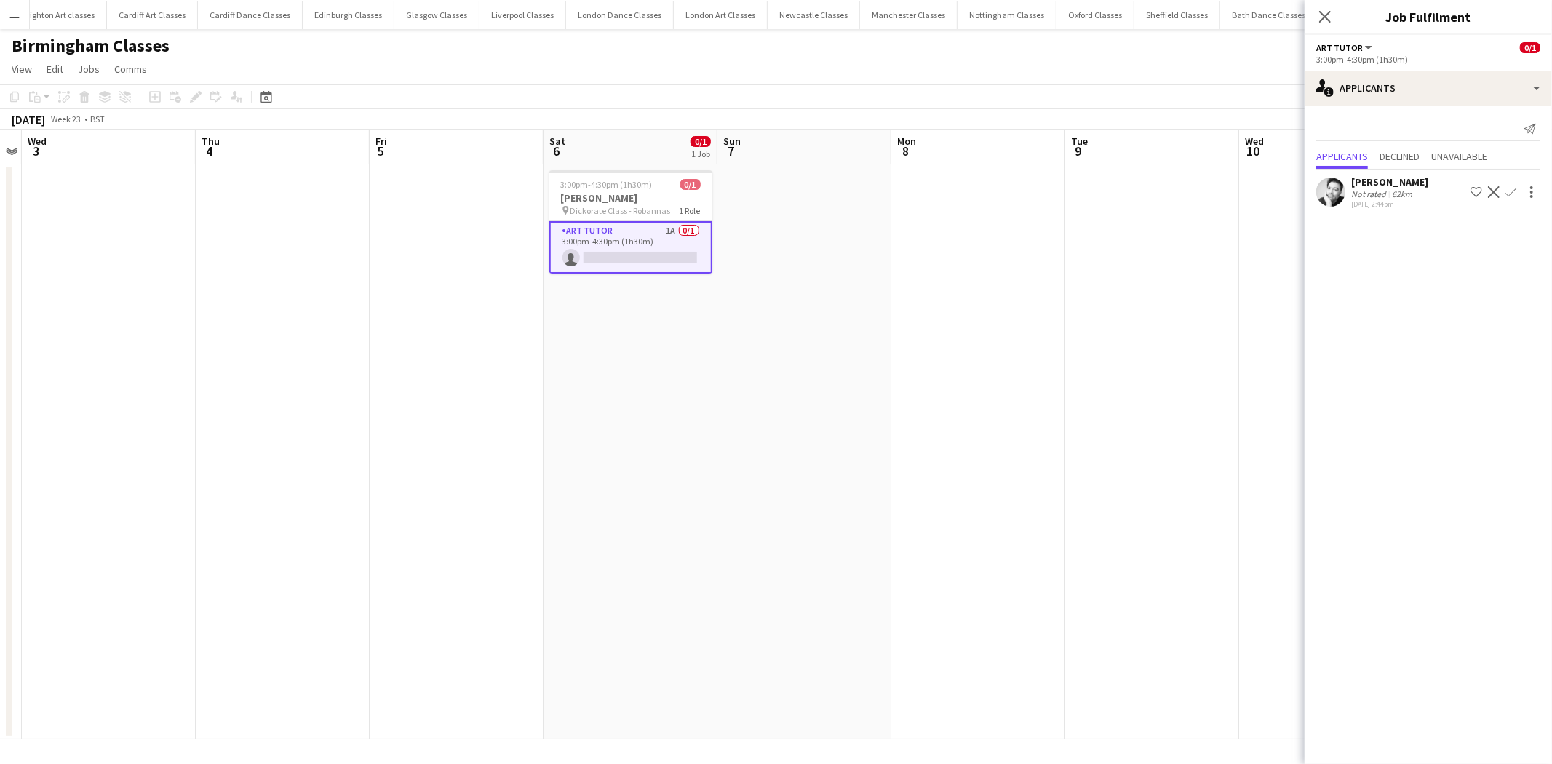
click at [1494, 194] on app-icon "Decline" at bounding box center [1494, 192] width 12 height 12
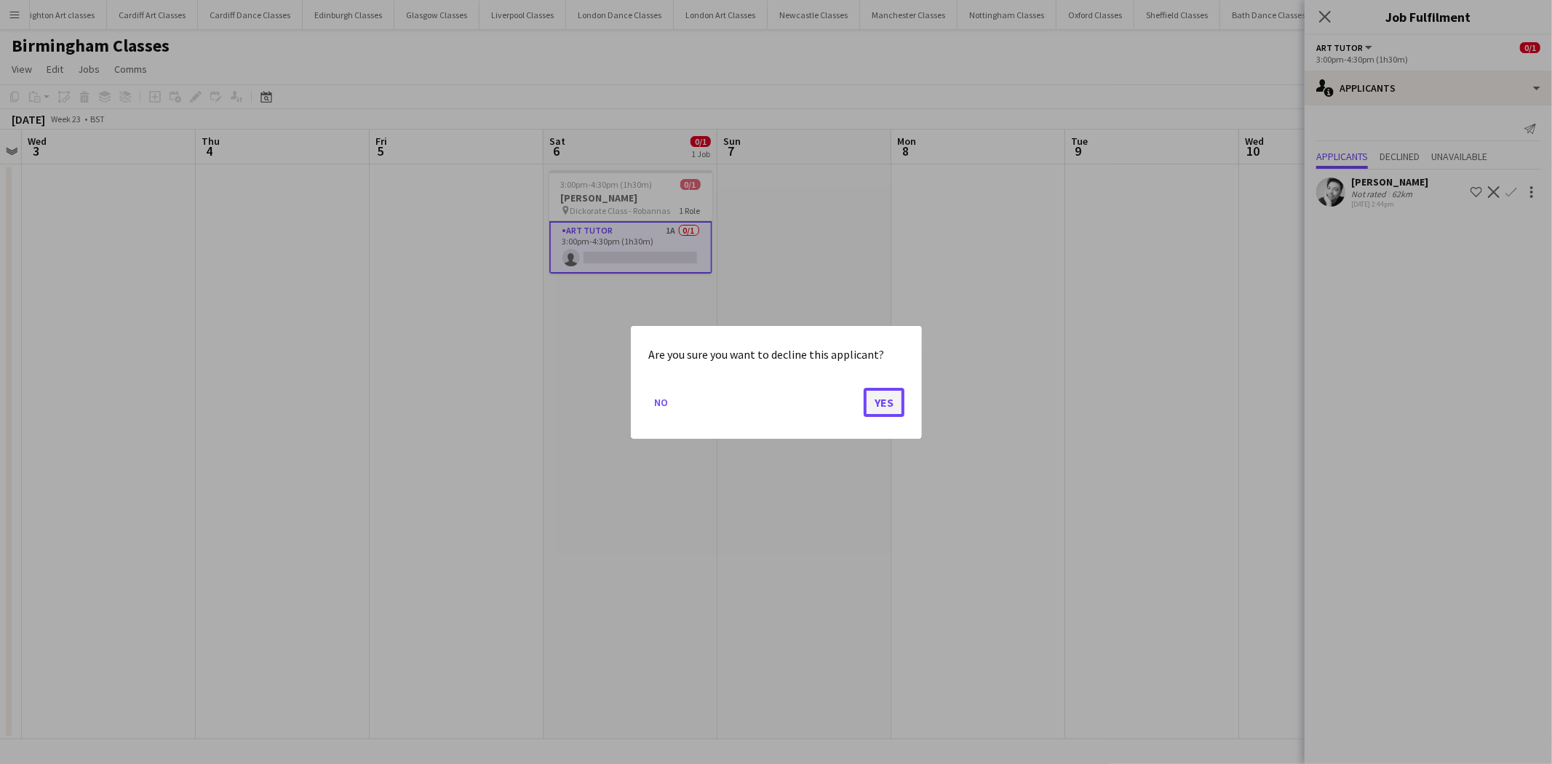
click at [881, 405] on button "Yes" at bounding box center [884, 401] width 41 height 29
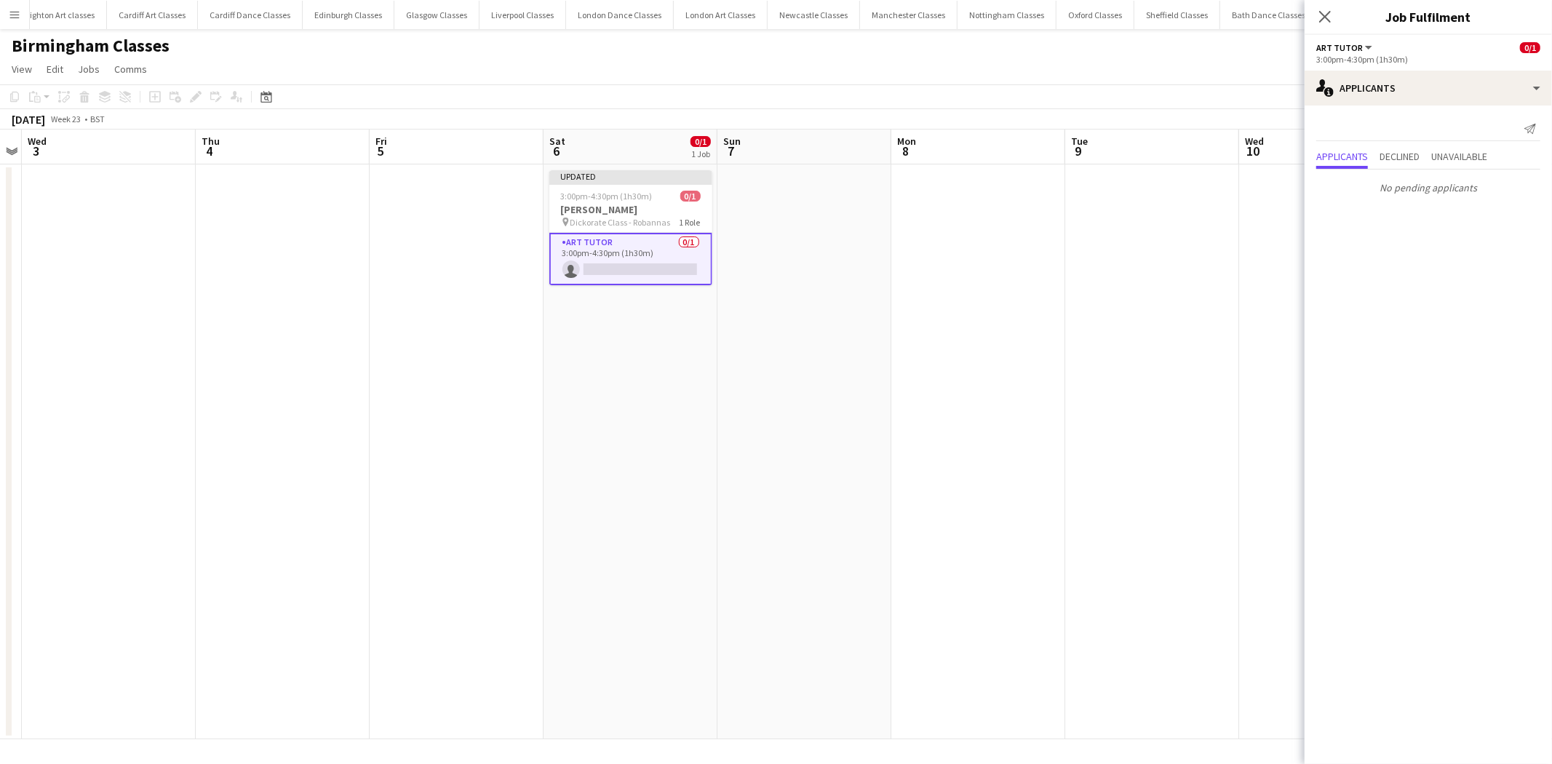
click at [605, 259] on app-card-role "Art Tutor 0/1 3:00pm-4:30pm (1h30m) single-neutral-actions" at bounding box center [631, 259] width 163 height 52
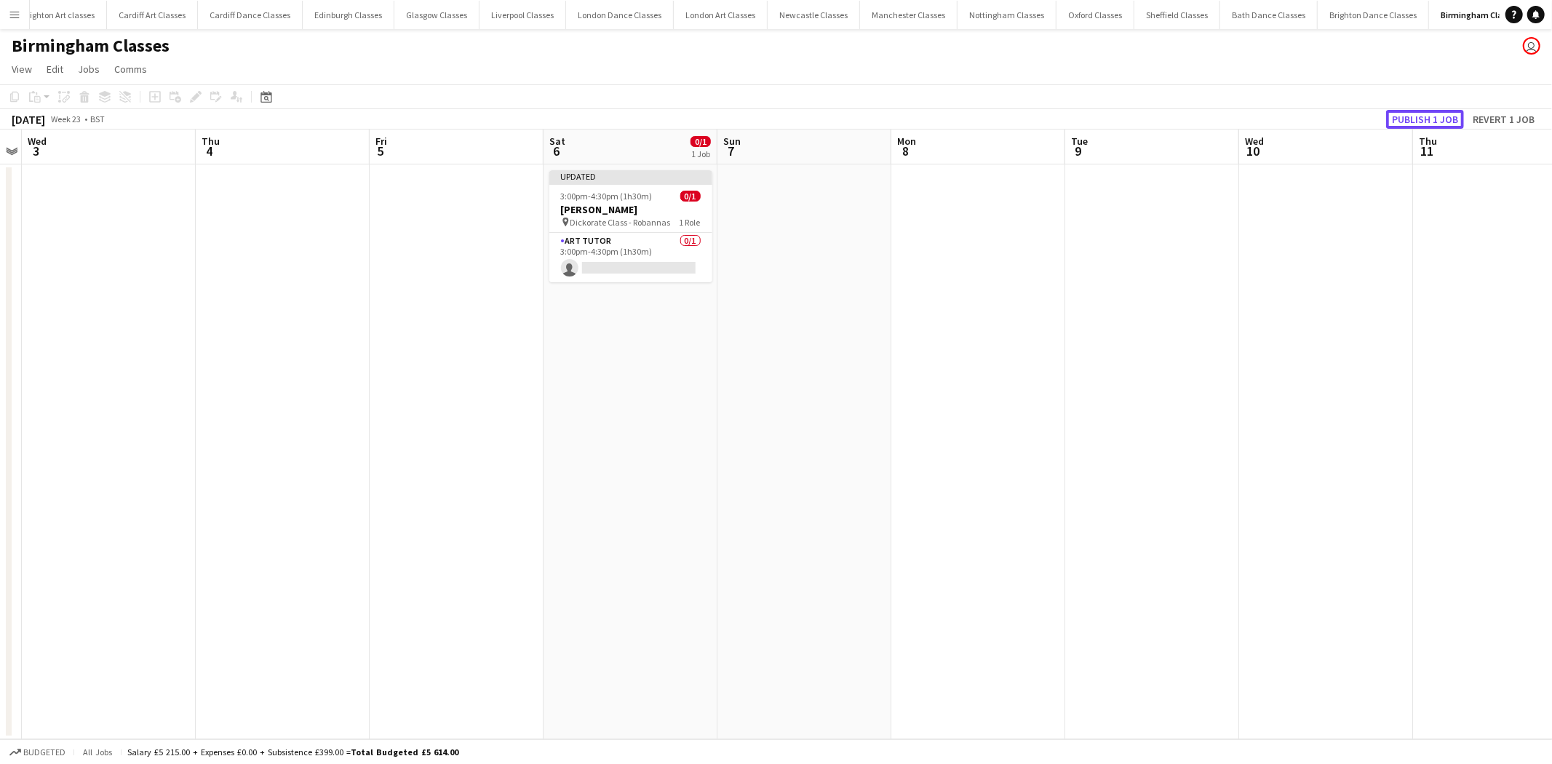
drag, startPoint x: 1446, startPoint y: 120, endPoint x: 1284, endPoint y: 156, distance: 166.2
click at [1444, 119] on button "Publish 1 job" at bounding box center [1426, 119] width 78 height 19
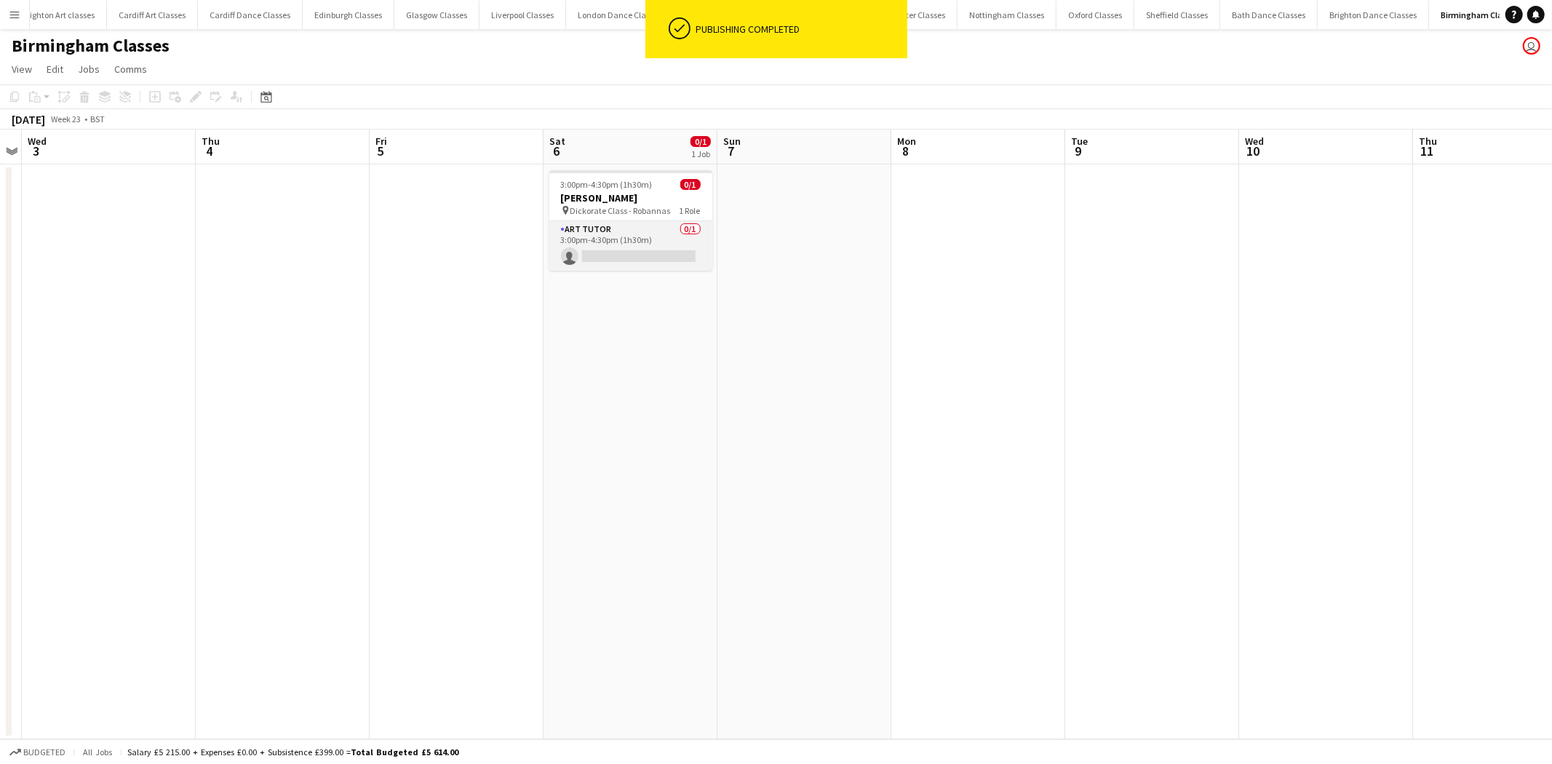
click at [631, 252] on app-card-role "Art Tutor 0/1 3:00pm-4:30pm (1h30m) single-neutral-actions" at bounding box center [631, 245] width 163 height 49
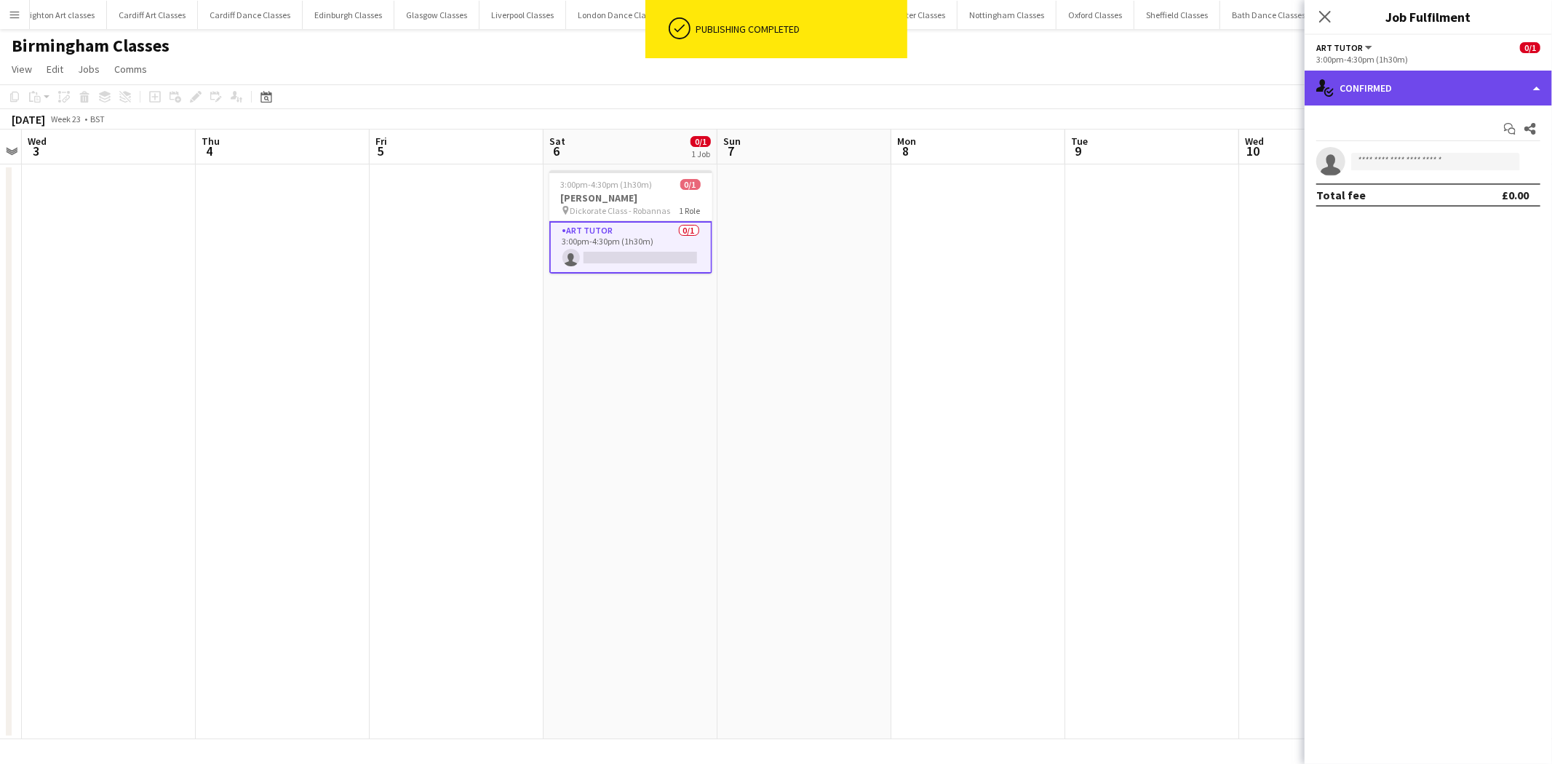
click at [1487, 103] on div "single-neutral-actions-check-2 Confirmed" at bounding box center [1428, 88] width 247 height 35
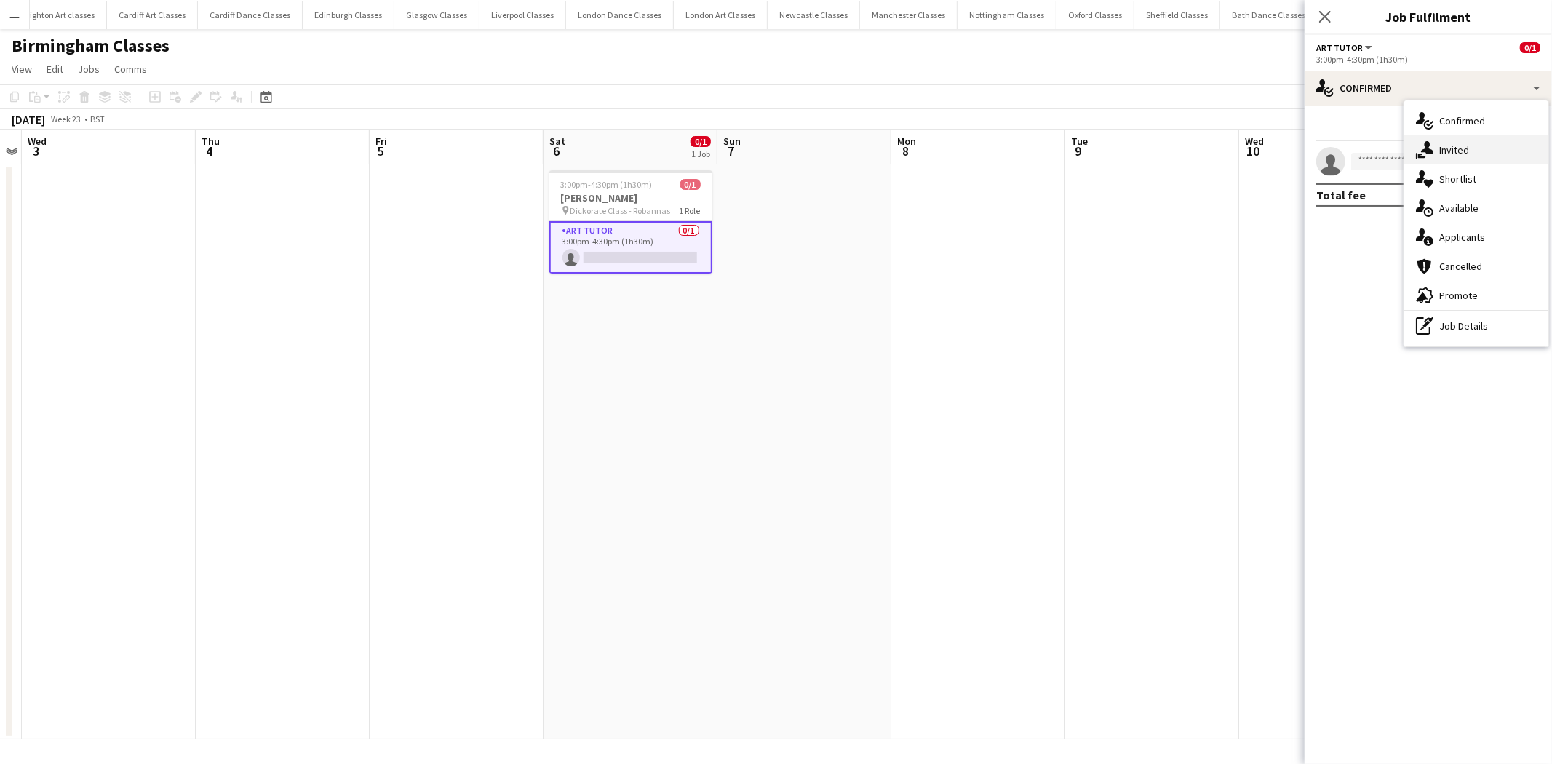
click at [1468, 146] on div "single-neutral-actions-share-1 Invited" at bounding box center [1477, 149] width 144 height 29
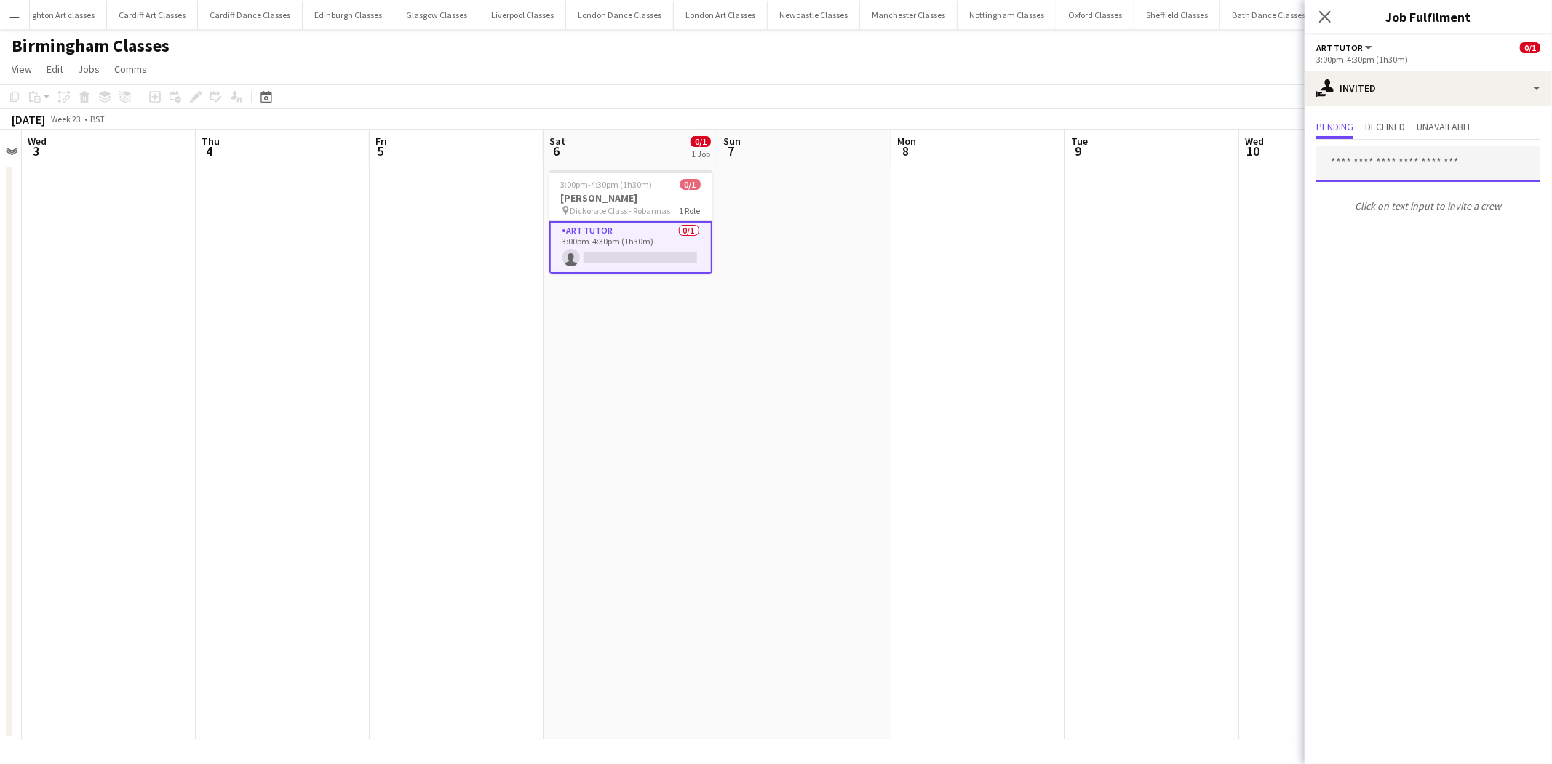
click at [1437, 168] on input "text" at bounding box center [1429, 164] width 224 height 36
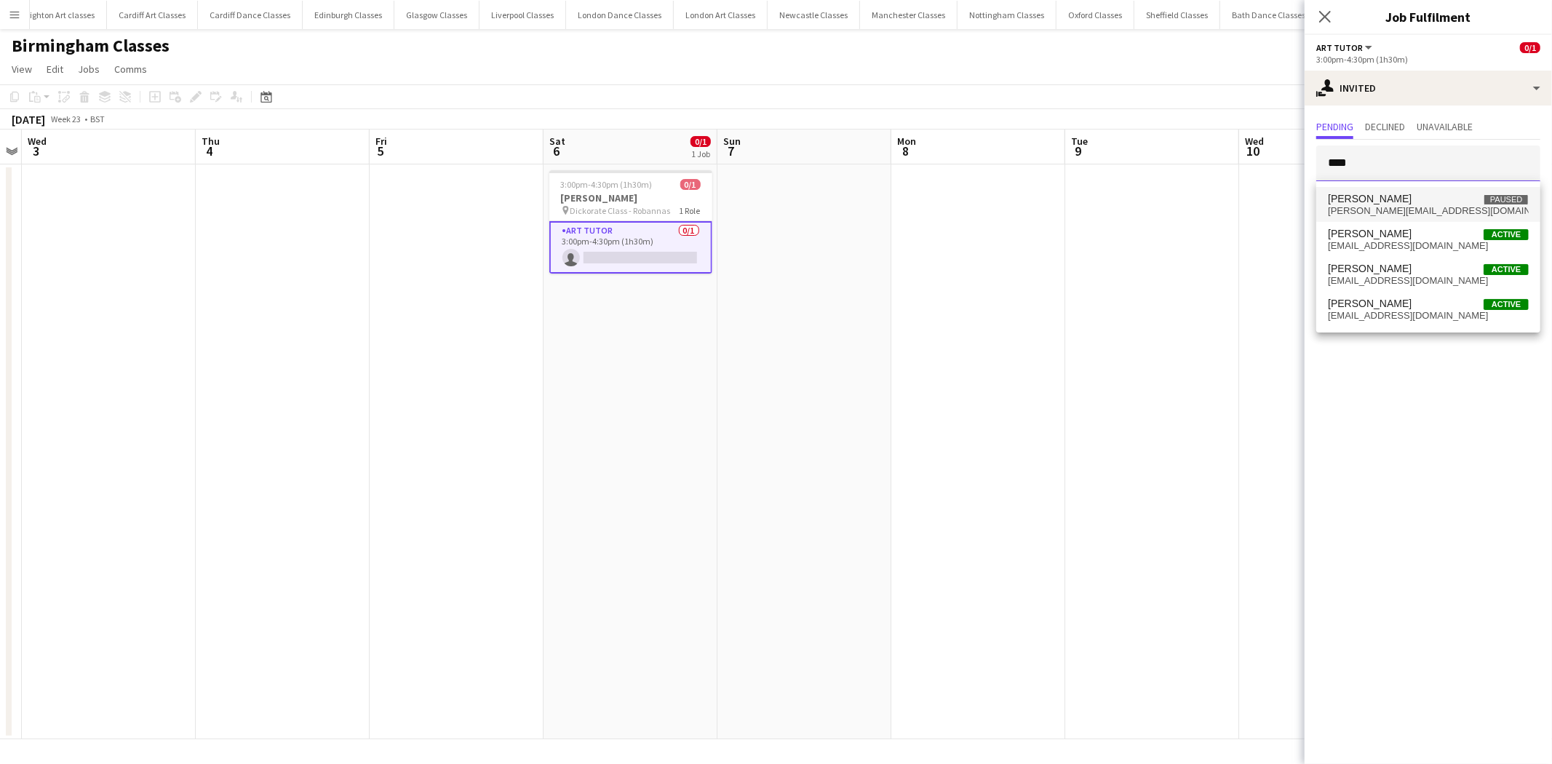
type input "****"
click at [1413, 205] on span "gary_back@hotmail.co.uk" at bounding box center [1428, 211] width 201 height 12
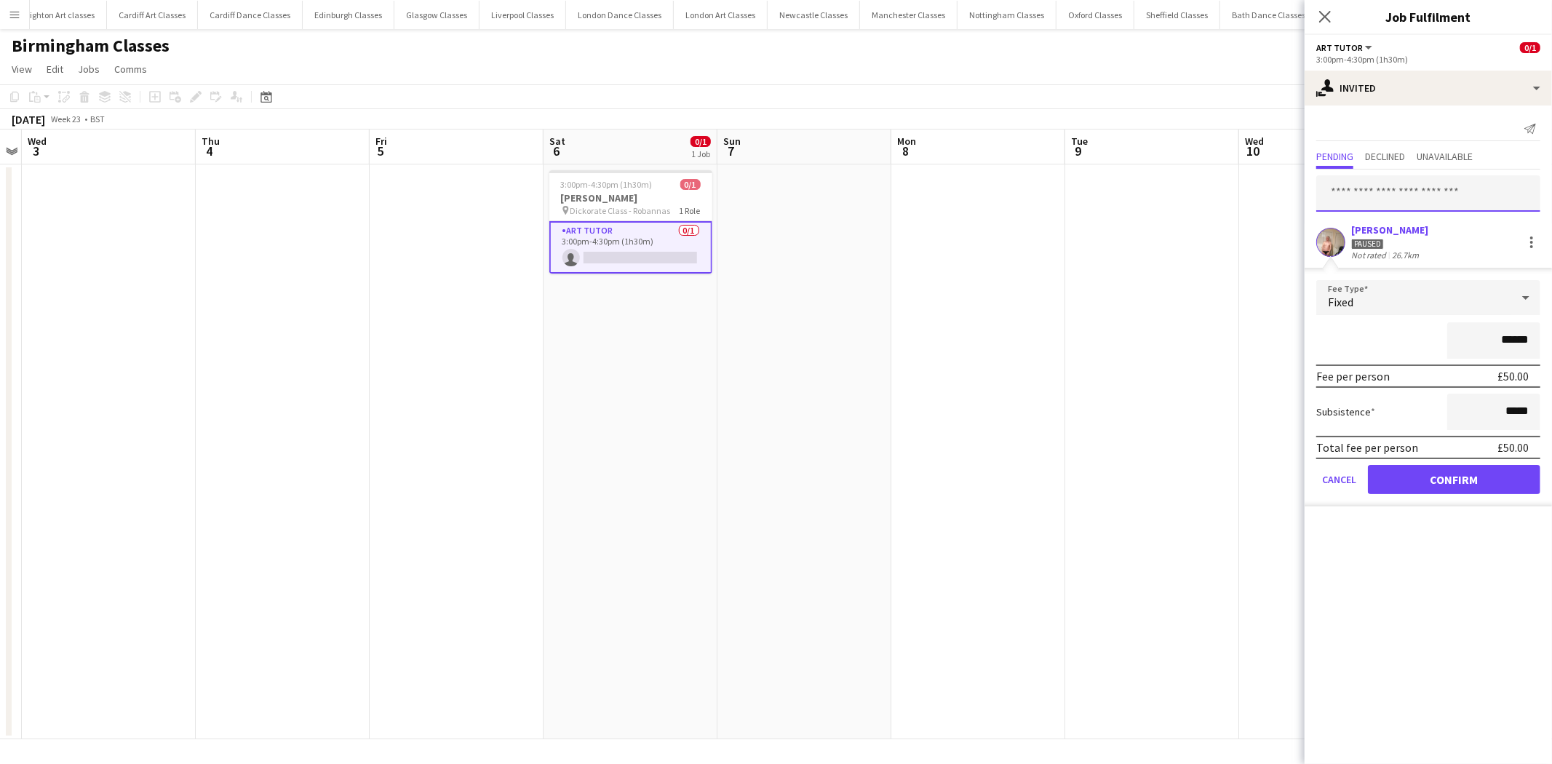
click at [1388, 191] on input "text" at bounding box center [1429, 193] width 224 height 36
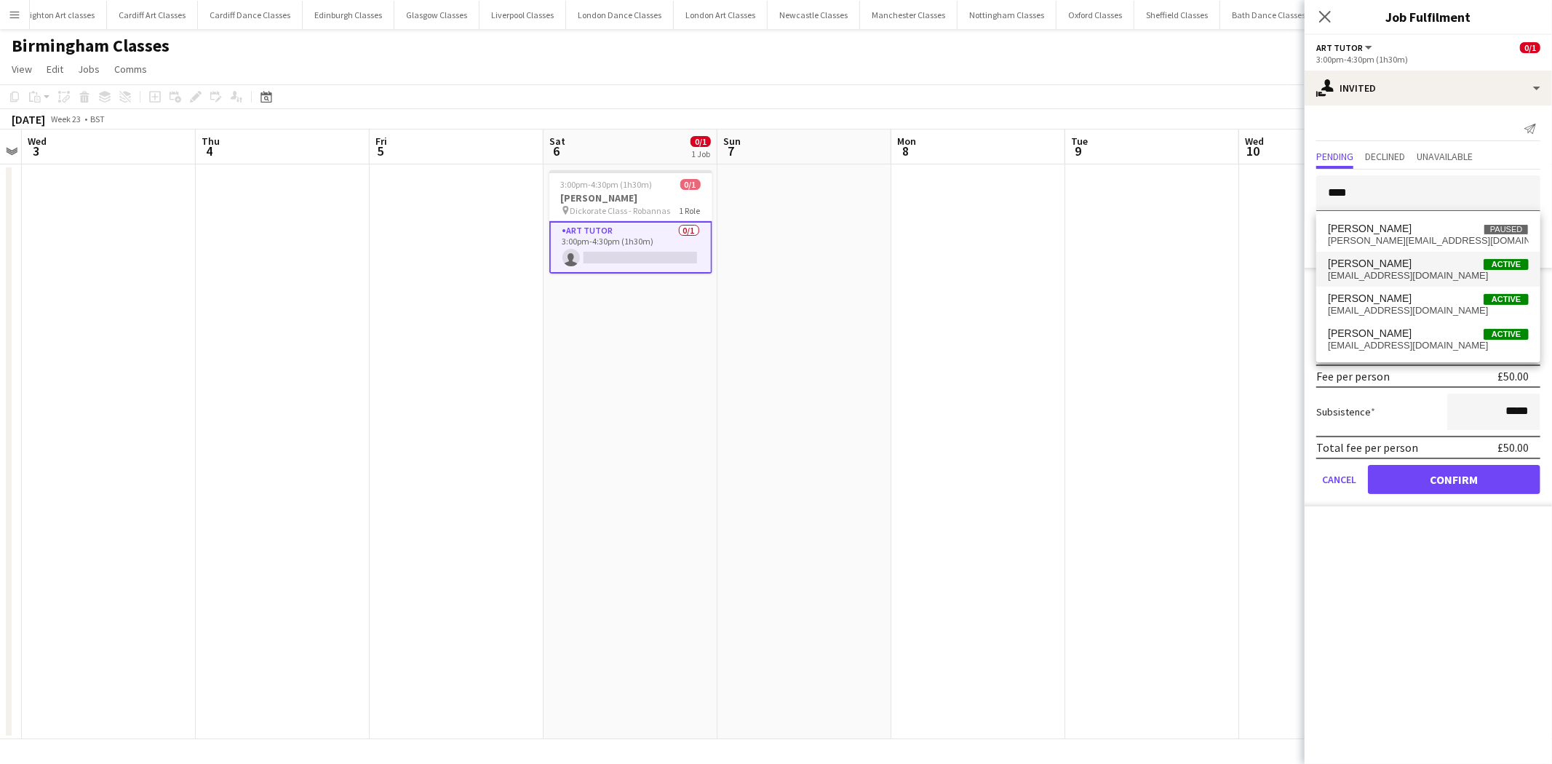
type input "****"
click at [1392, 267] on span "Gary Izzard Active" at bounding box center [1428, 264] width 201 height 12
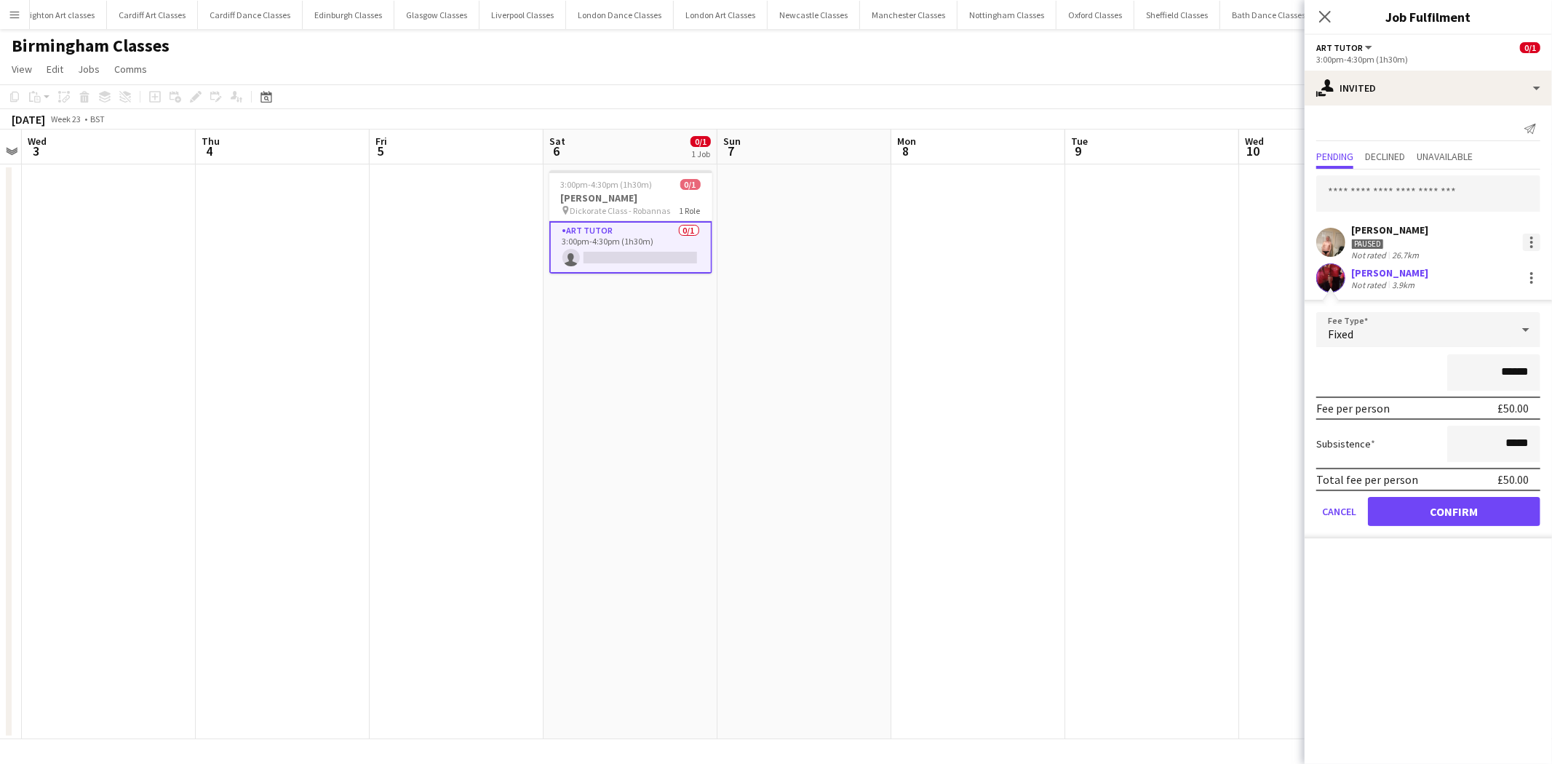
click at [1528, 239] on div at bounding box center [1531, 242] width 17 height 17
click at [1475, 380] on button "Cancel invitation" at bounding box center [1486, 373] width 109 height 35
click at [1469, 504] on button "Confirm" at bounding box center [1454, 511] width 172 height 29
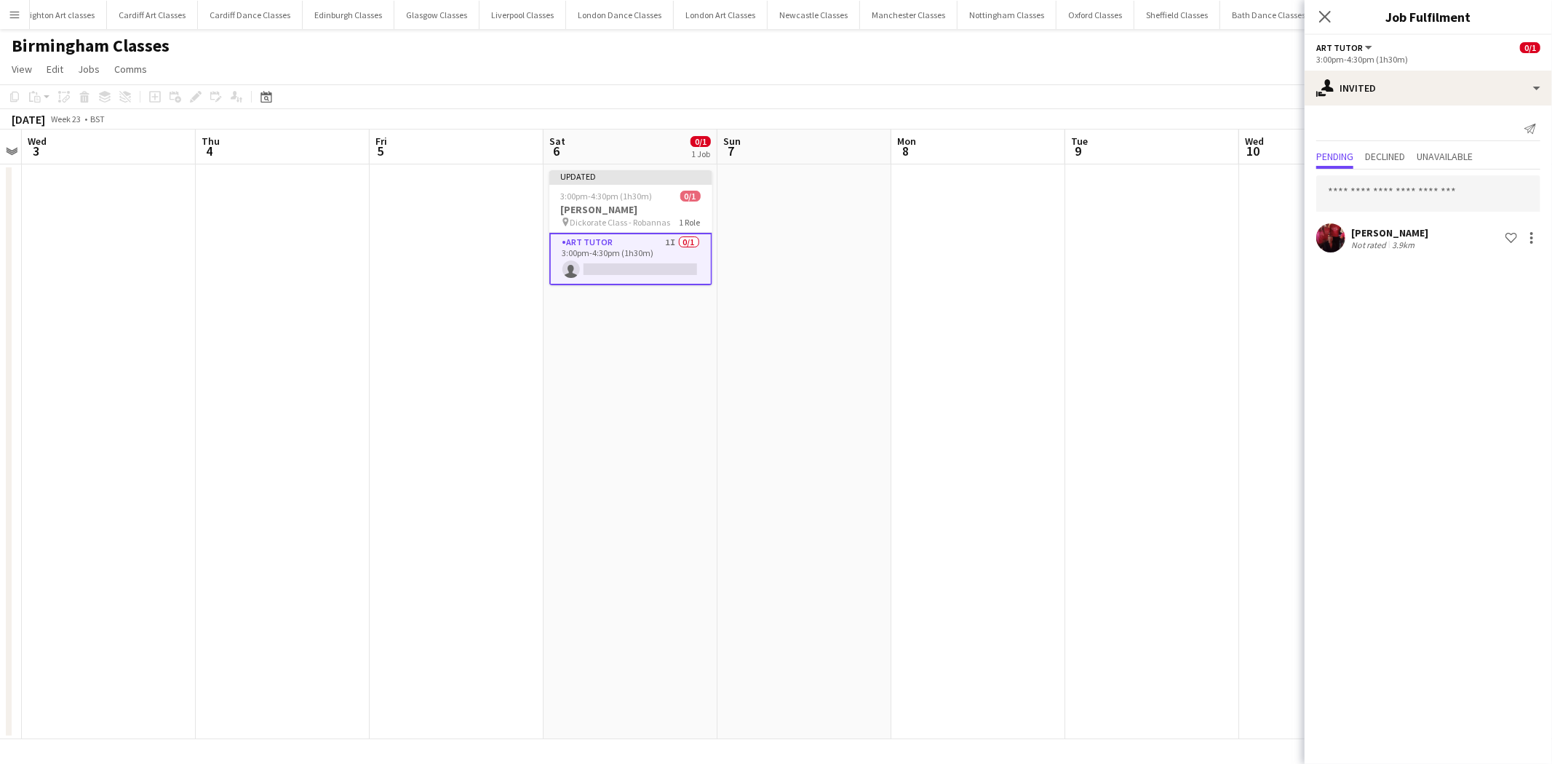
click at [1223, 459] on app-date-cell at bounding box center [1153, 451] width 174 height 575
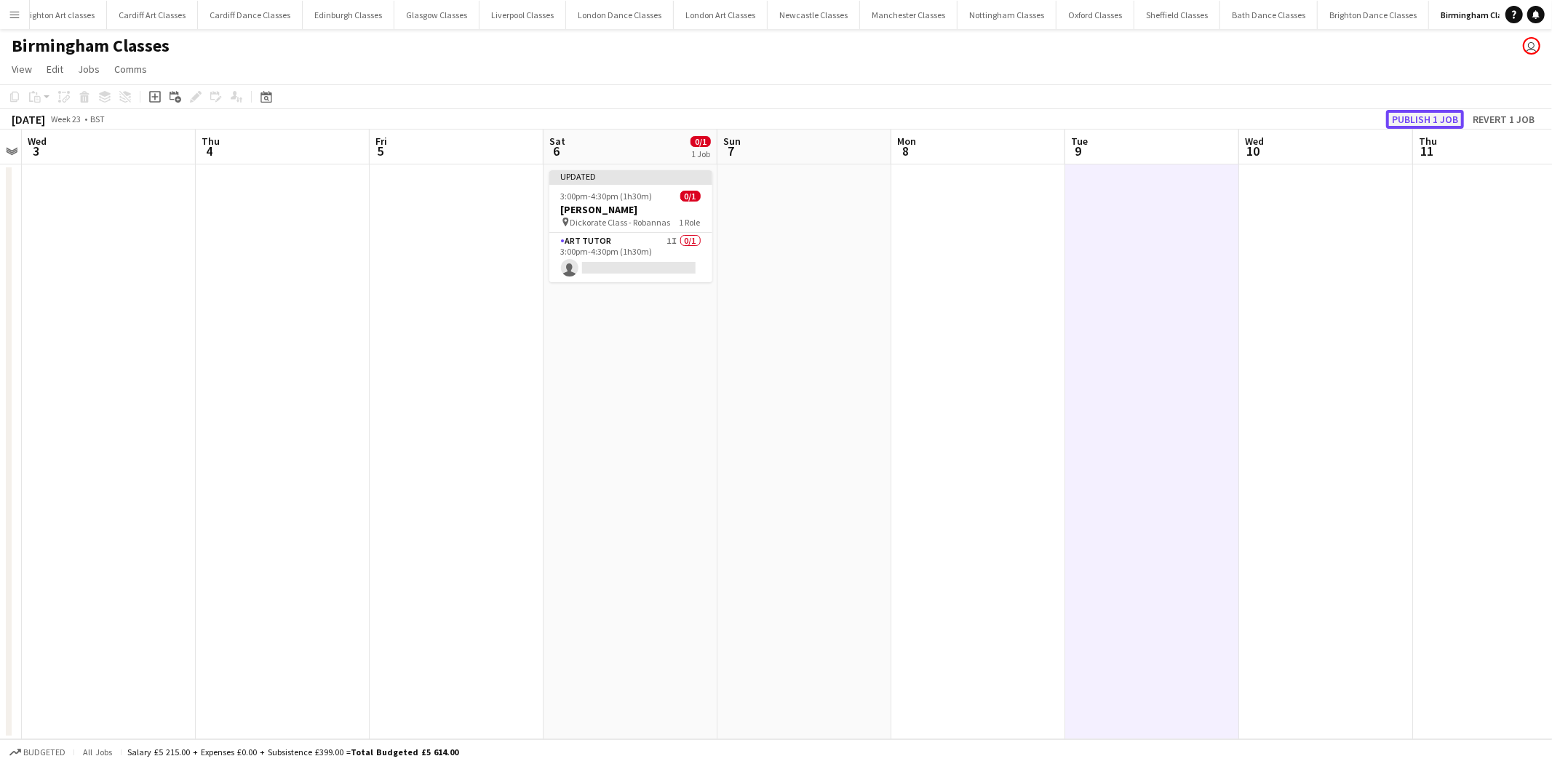
click at [1410, 122] on button "Publish 1 job" at bounding box center [1426, 119] width 78 height 19
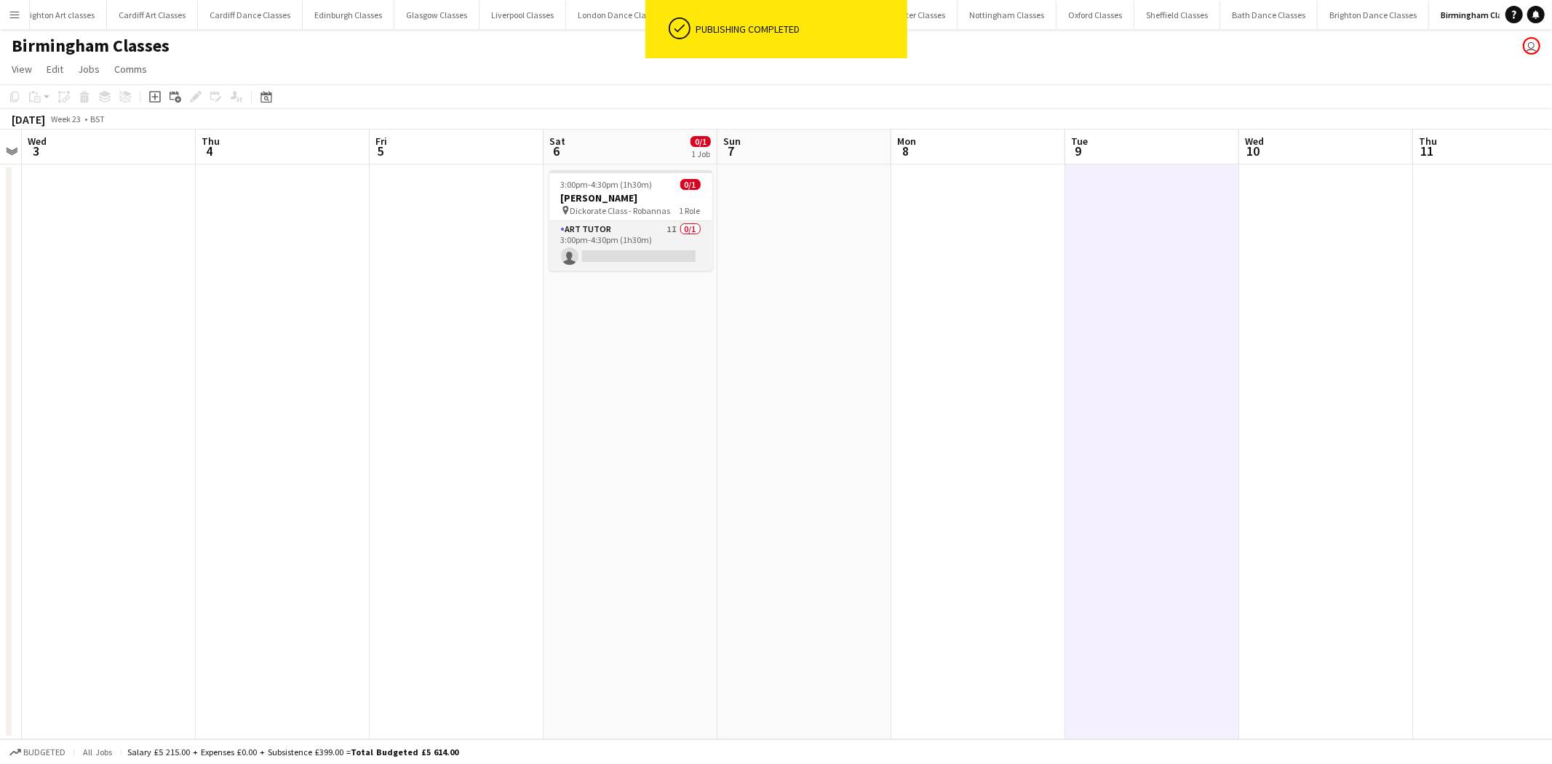
click at [652, 253] on app-card-role "Art Tutor 1I 0/1 3:00pm-4:30pm (1h30m) single-neutral-actions" at bounding box center [631, 245] width 163 height 49
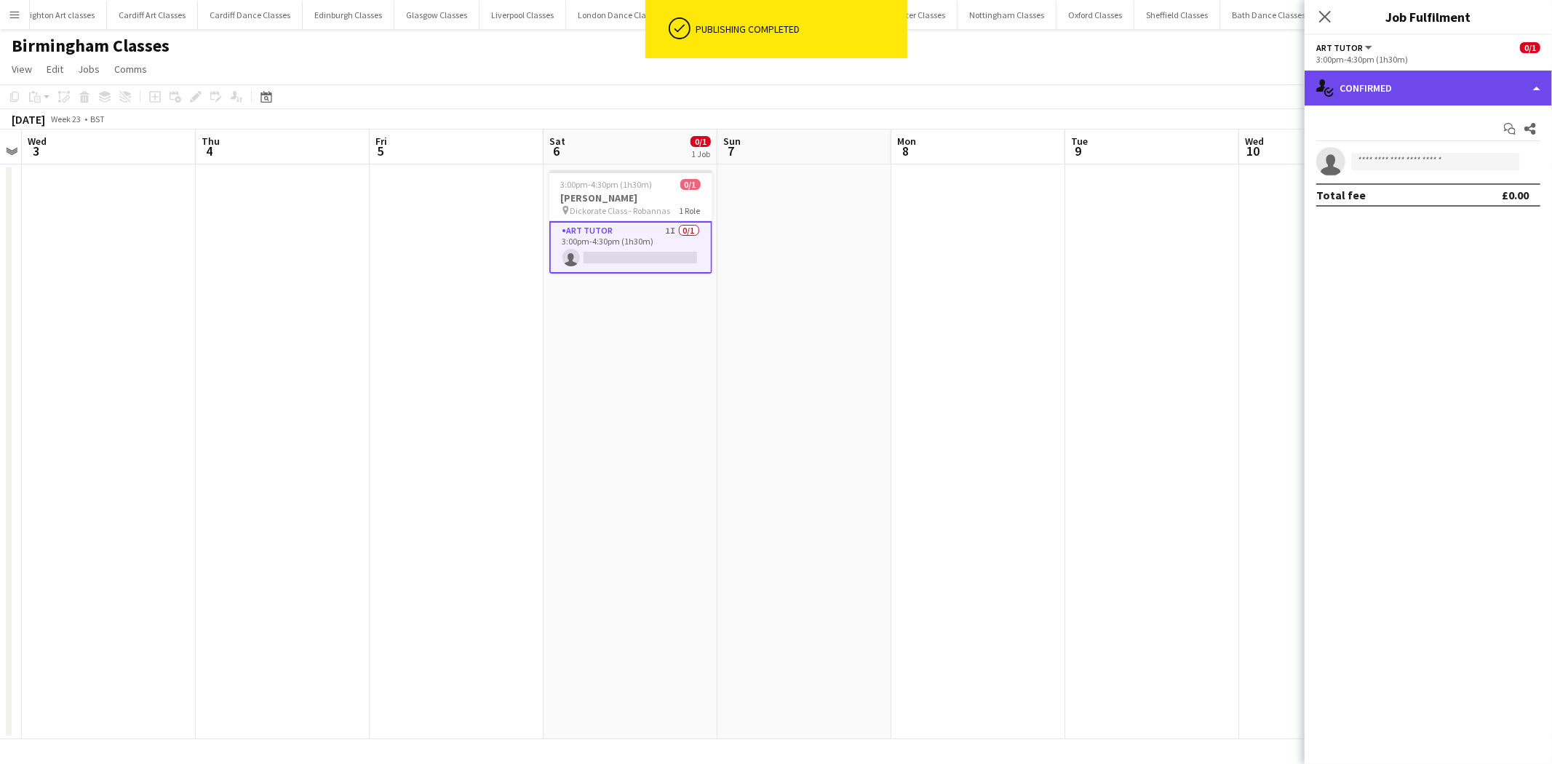
click at [1437, 90] on div "single-neutral-actions-check-2 Confirmed" at bounding box center [1428, 88] width 247 height 35
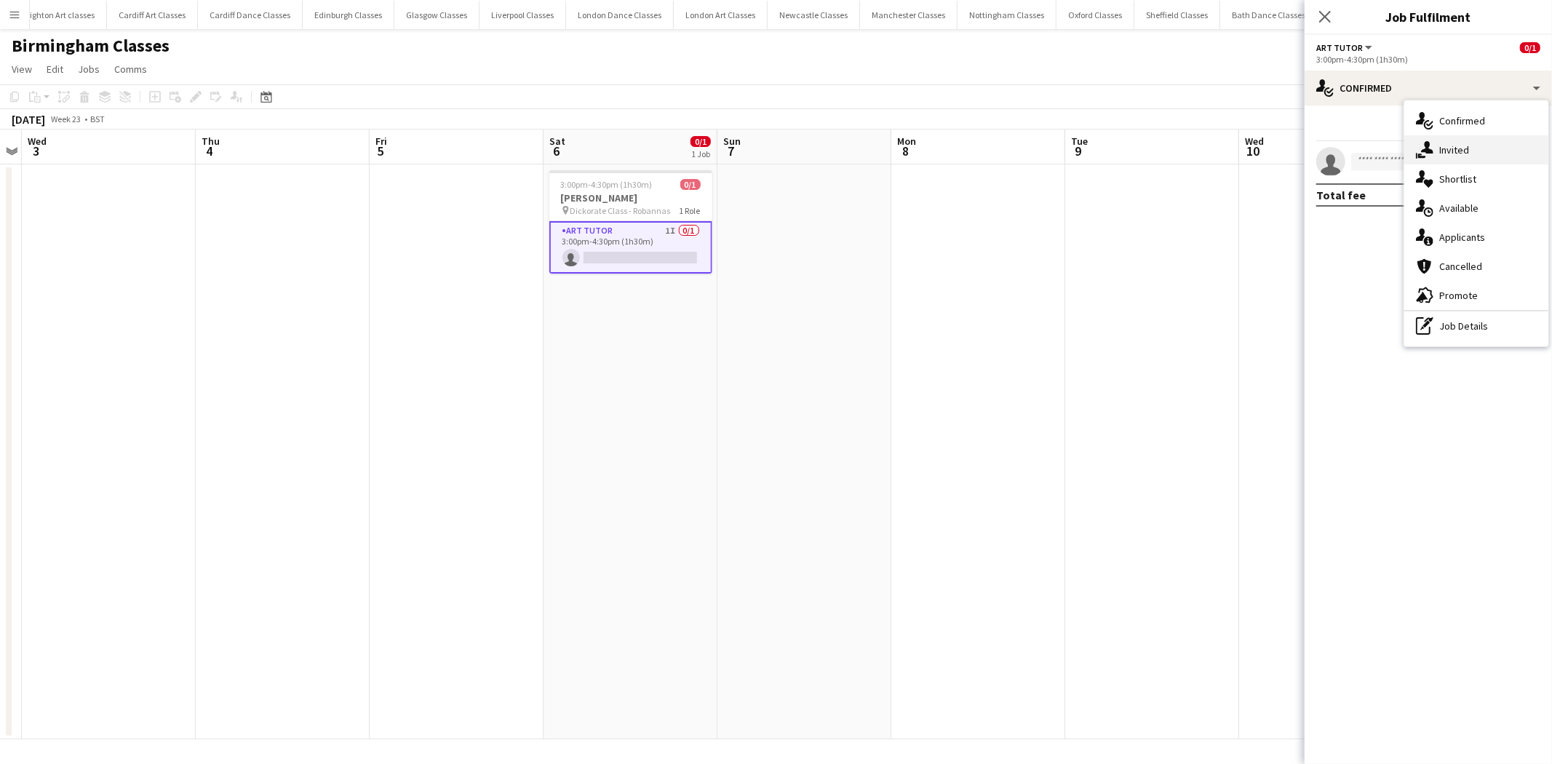
click at [1461, 151] on div "single-neutral-actions-share-1 Invited" at bounding box center [1477, 149] width 144 height 29
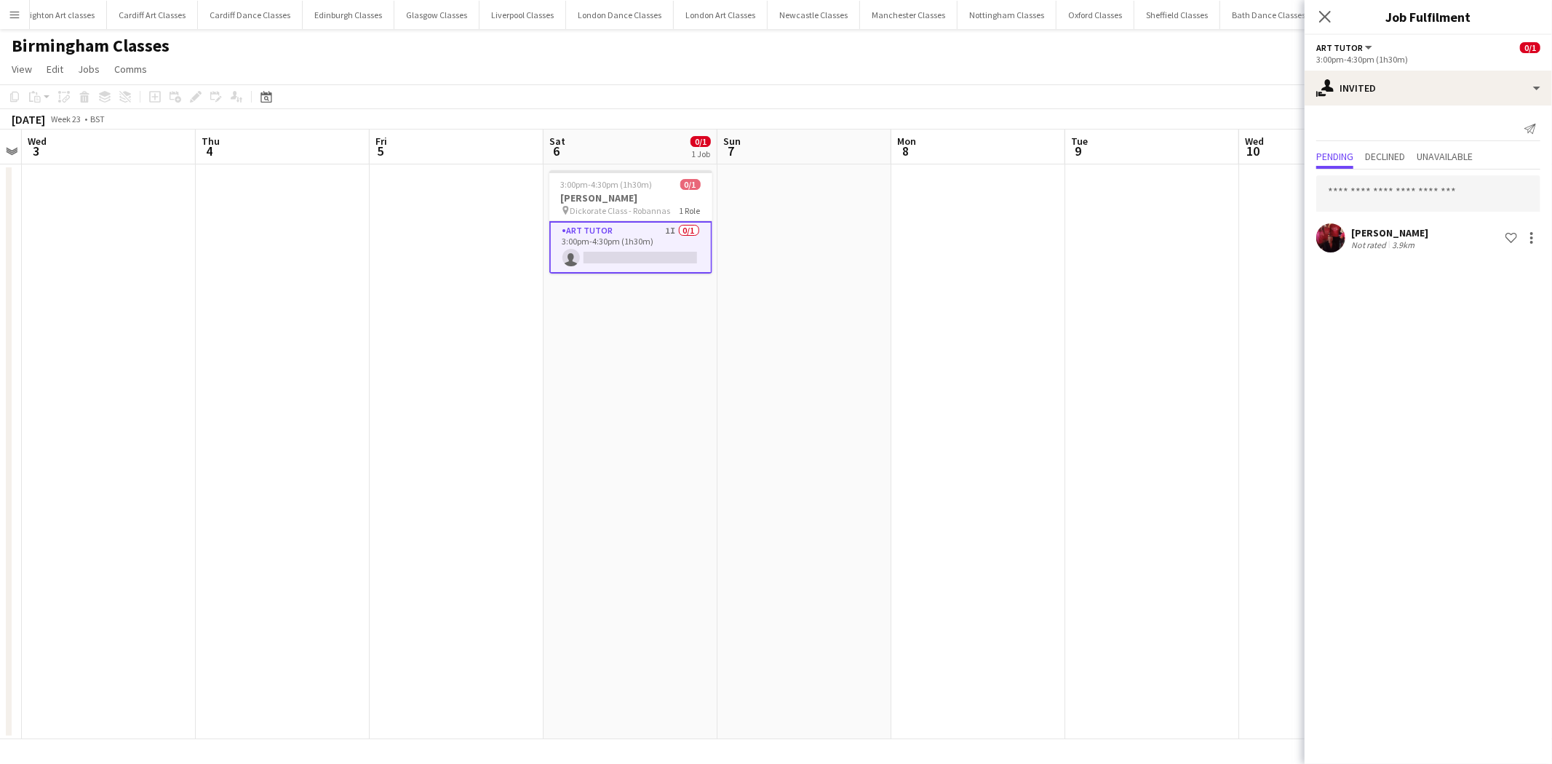
click at [1004, 250] on app-date-cell at bounding box center [979, 451] width 174 height 575
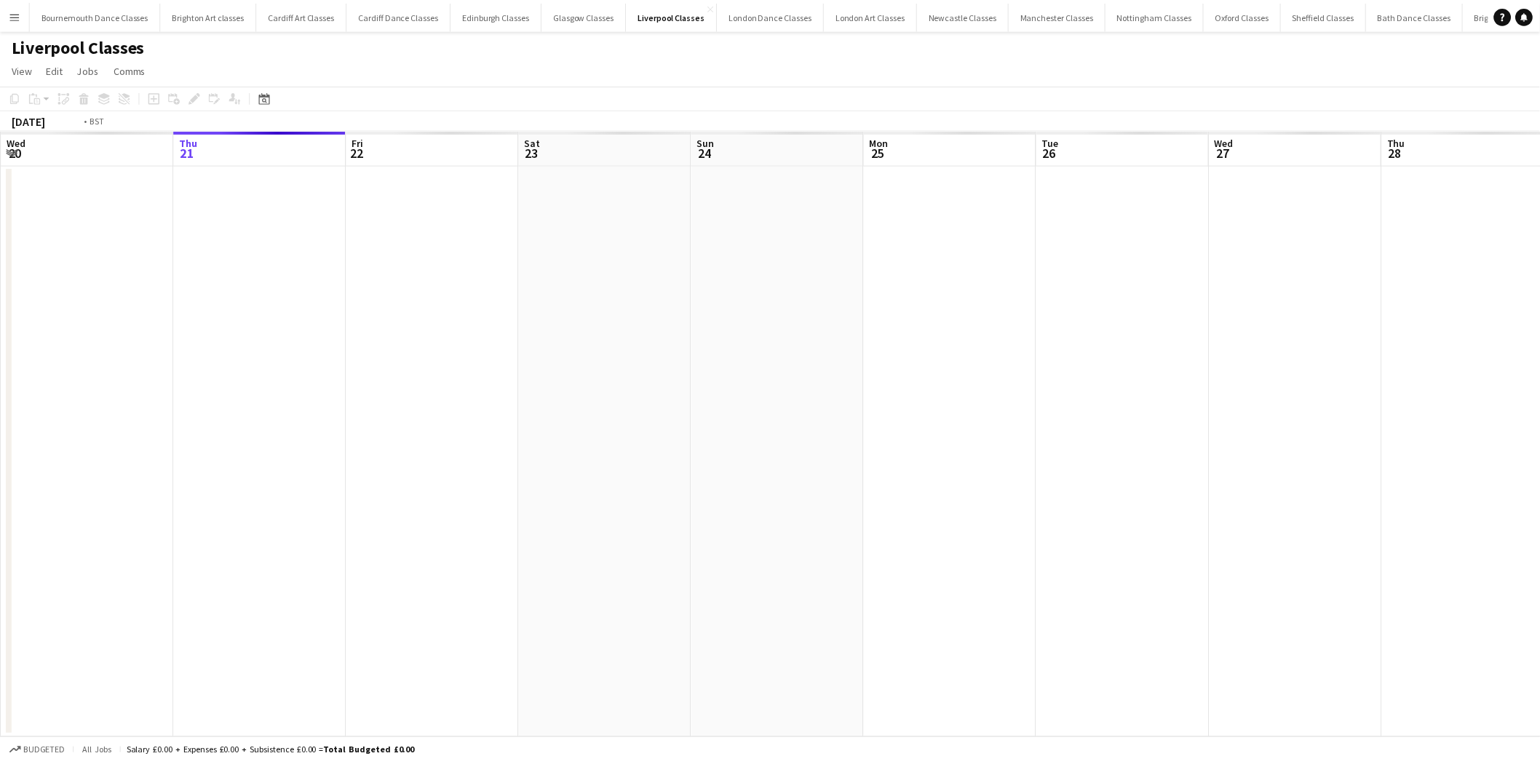
scroll to position [0, 500]
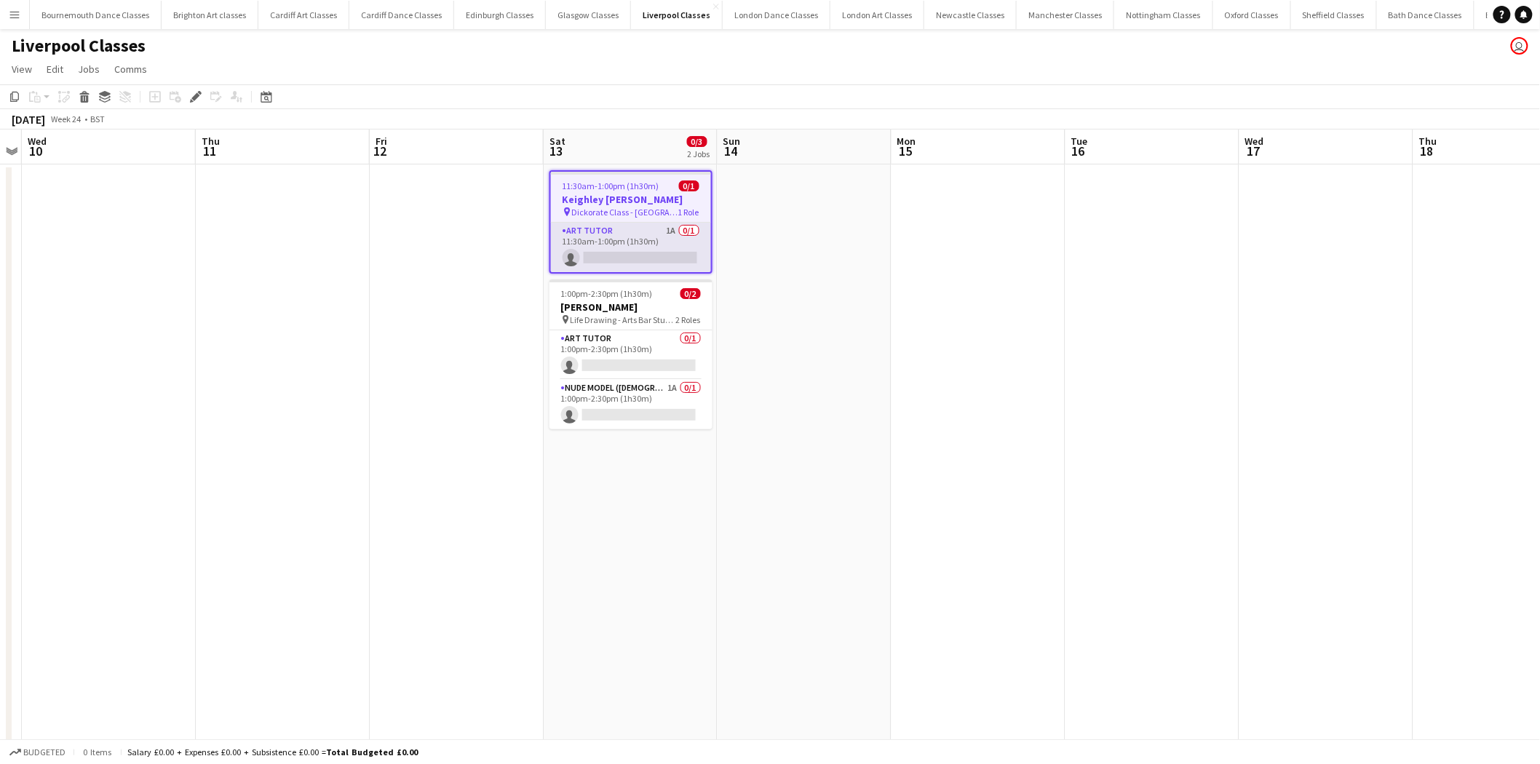
click at [639, 245] on app-card-role "Art Tutor 1A 0/1 11:30am-1:00pm (1h30m) single-neutral-actions" at bounding box center [631, 247] width 160 height 49
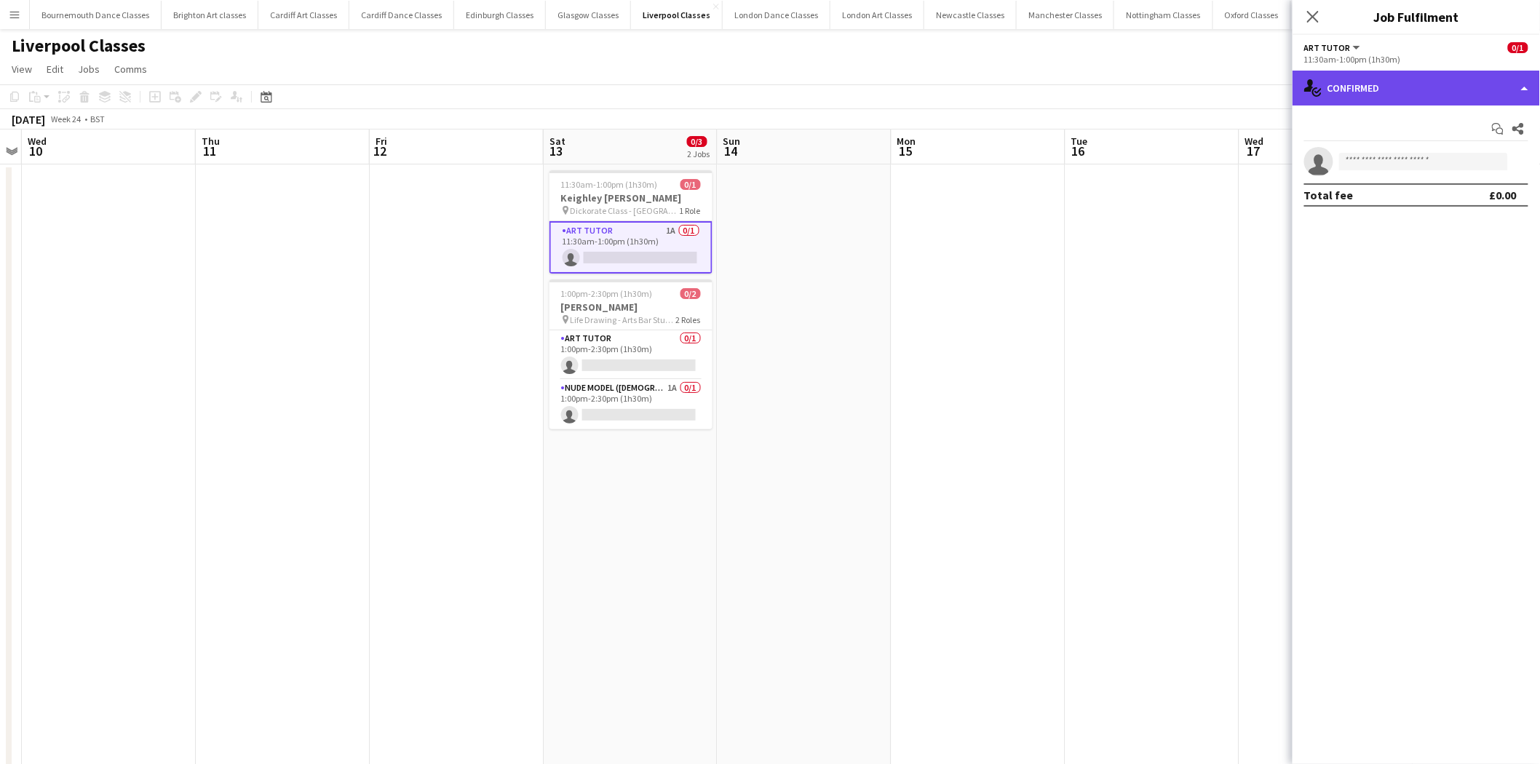
click at [1395, 78] on div "single-neutral-actions-check-2 Confirmed" at bounding box center [1416, 88] width 247 height 35
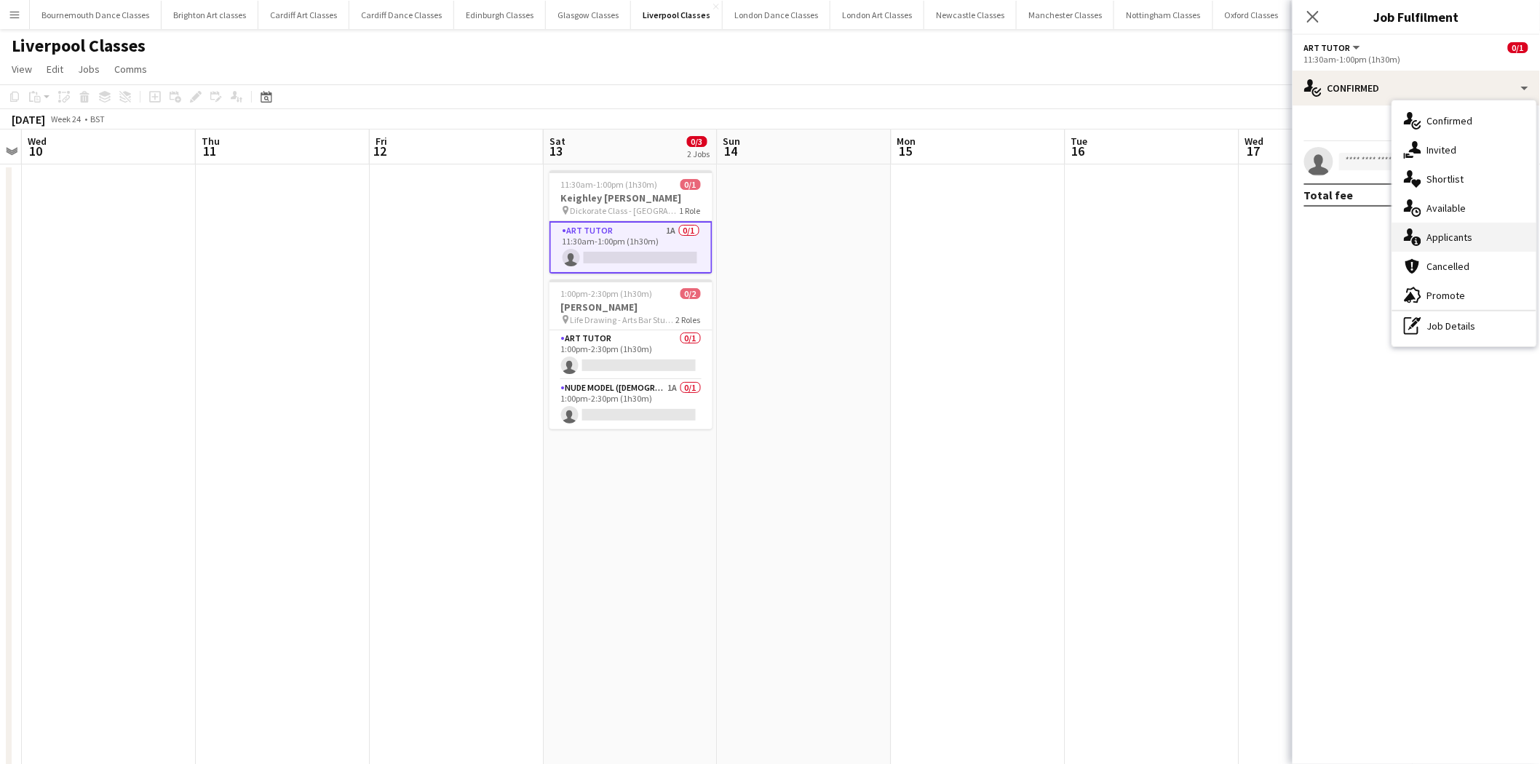
click at [1448, 237] on div "single-neutral-actions-information Applicants" at bounding box center [1464, 237] width 144 height 29
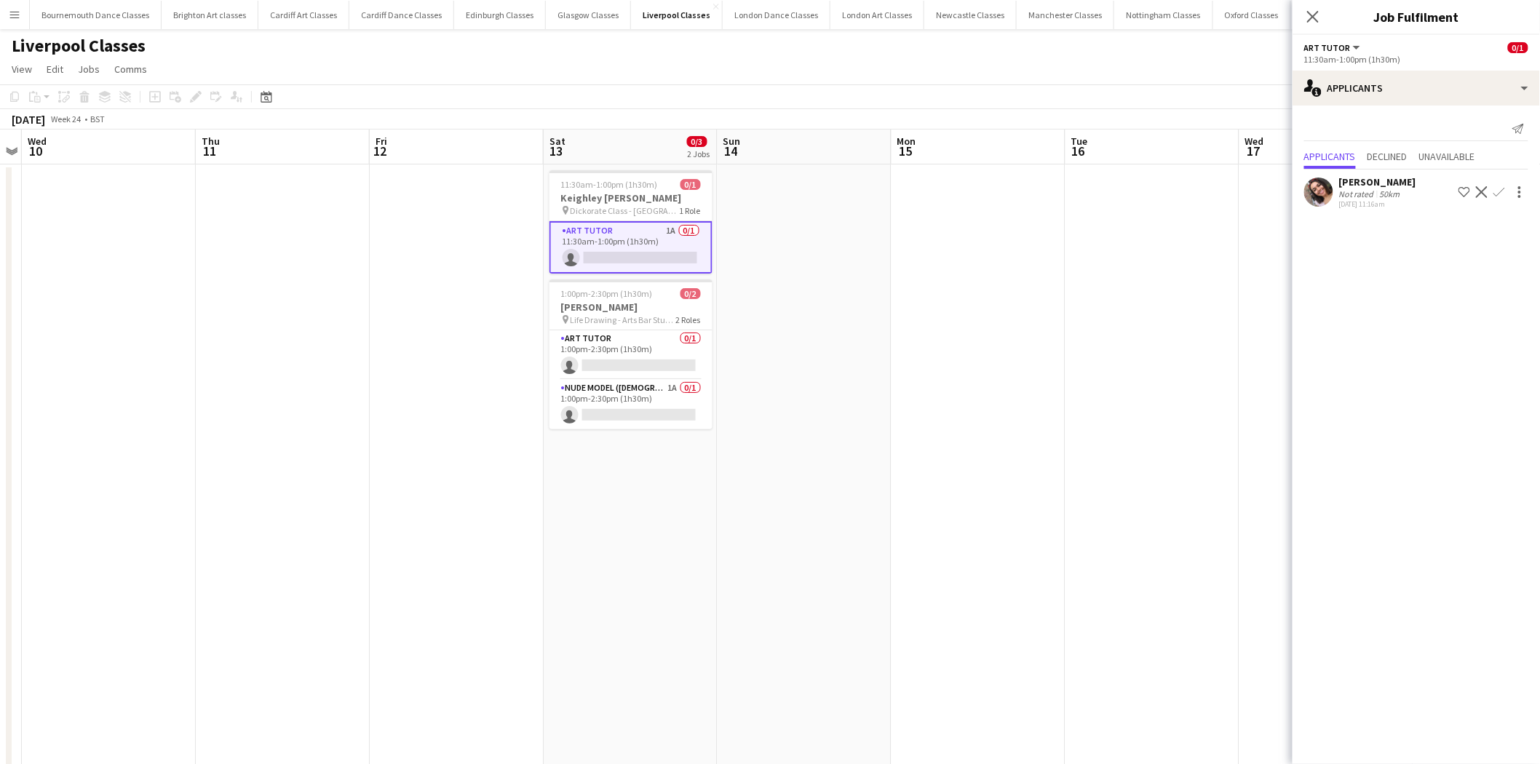
click at [1492, 187] on button "Confirm" at bounding box center [1499, 191] width 17 height 17
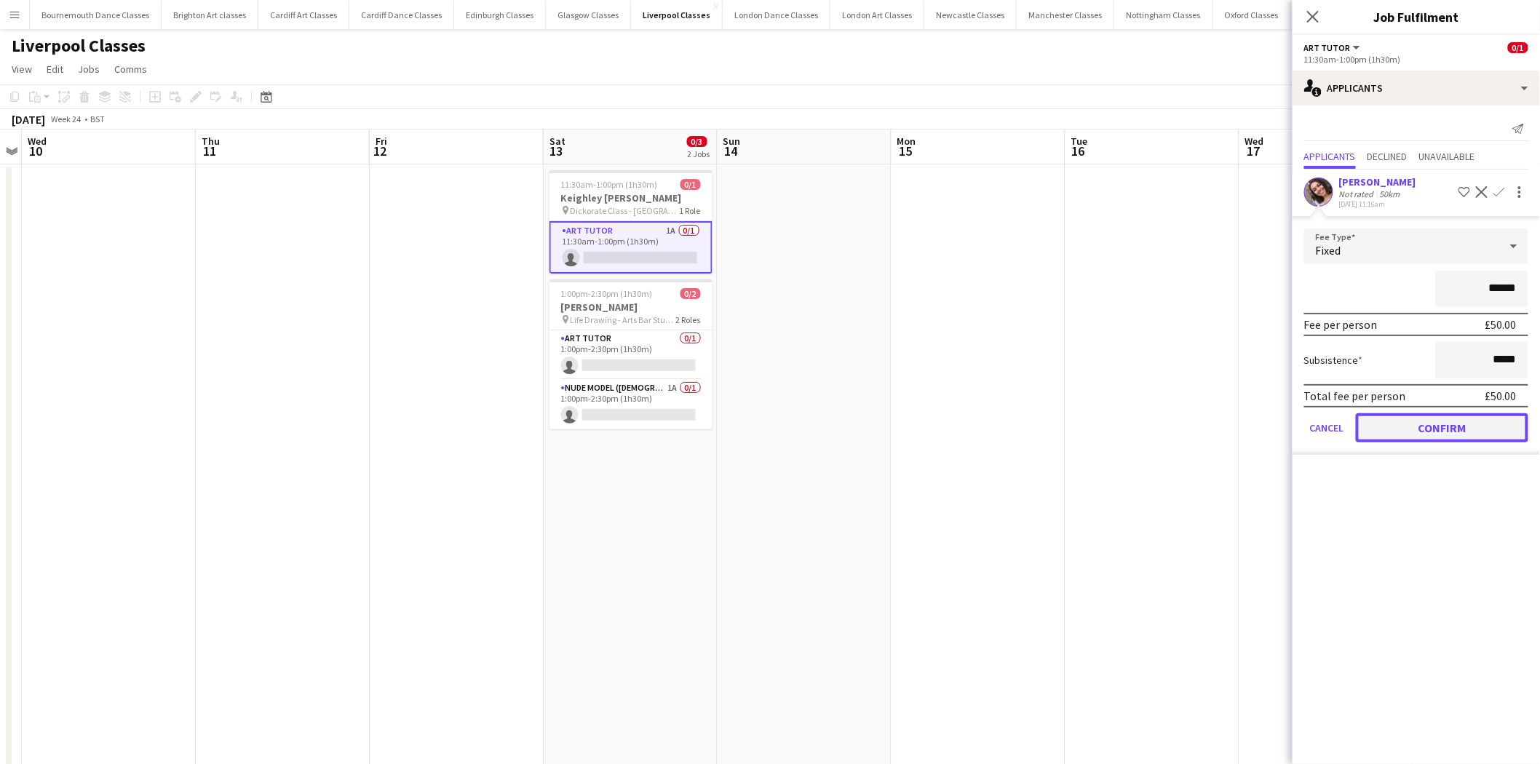
click at [1478, 428] on button "Confirm" at bounding box center [1442, 427] width 172 height 29
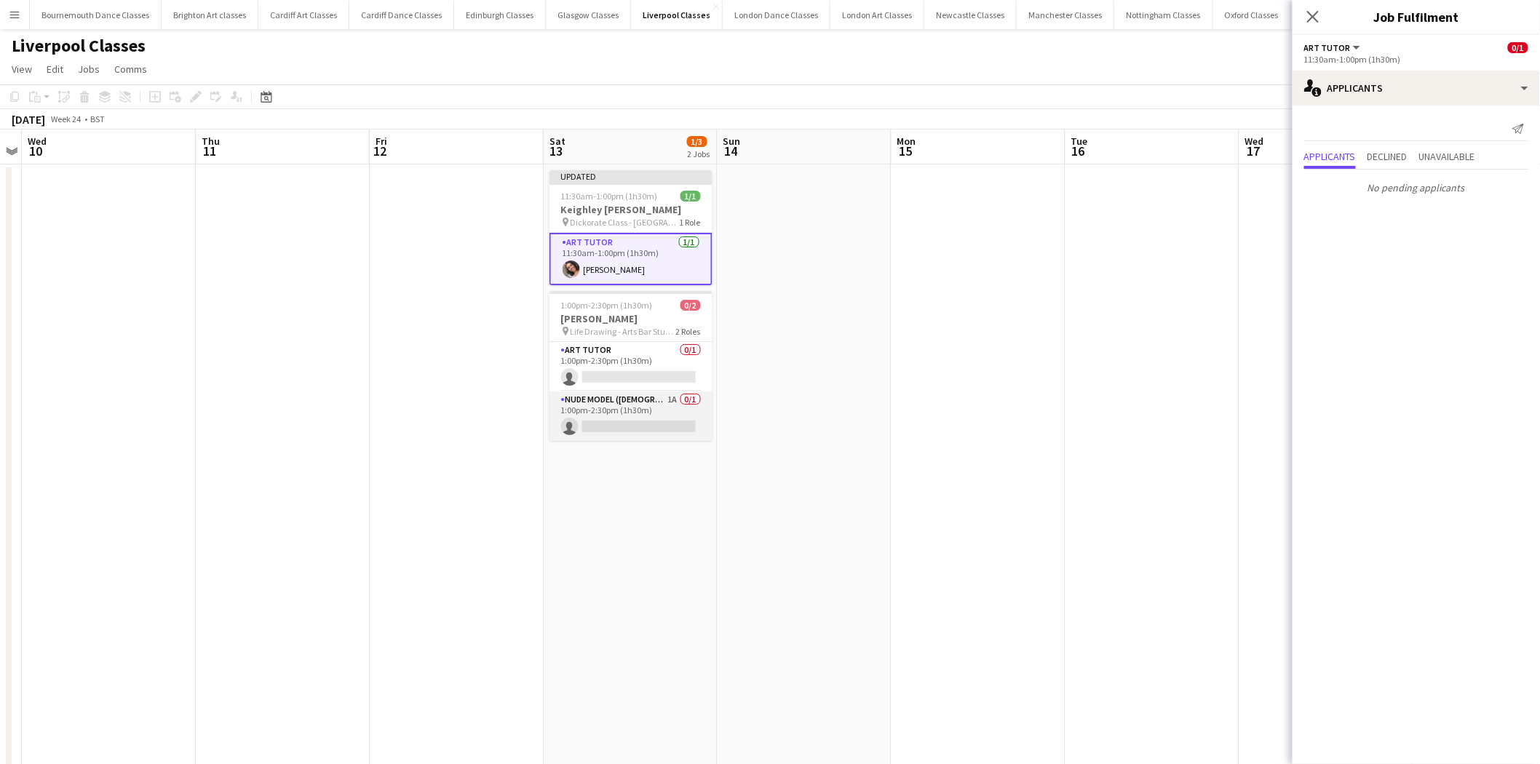
click at [663, 404] on app-card-role "Nude Model ([DEMOGRAPHIC_DATA]) 1A 0/1 1:00pm-2:30pm (1h30m) single-neutral-act…" at bounding box center [631, 416] width 163 height 49
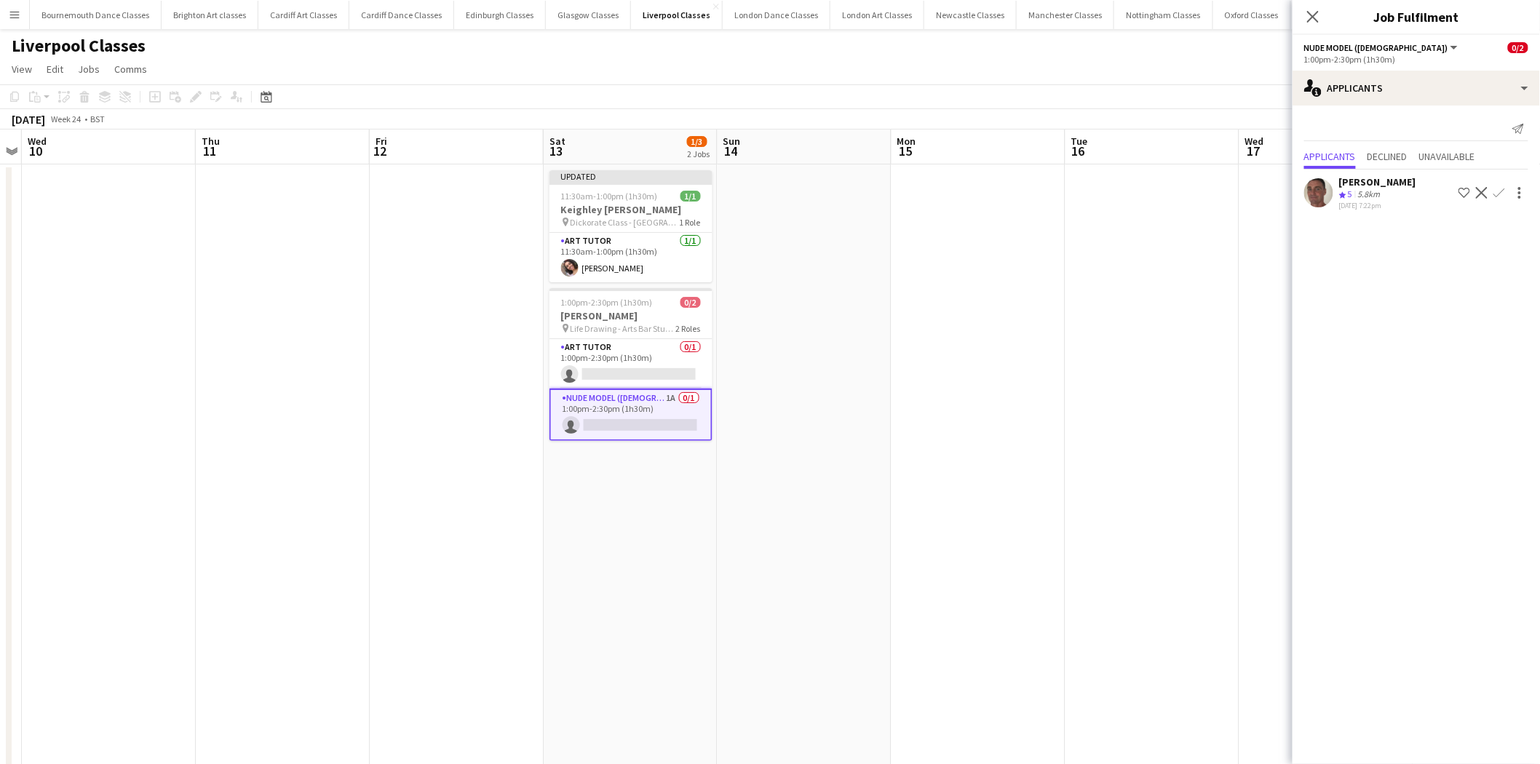
click at [1504, 194] on app-icon "Confirm" at bounding box center [1500, 193] width 12 height 12
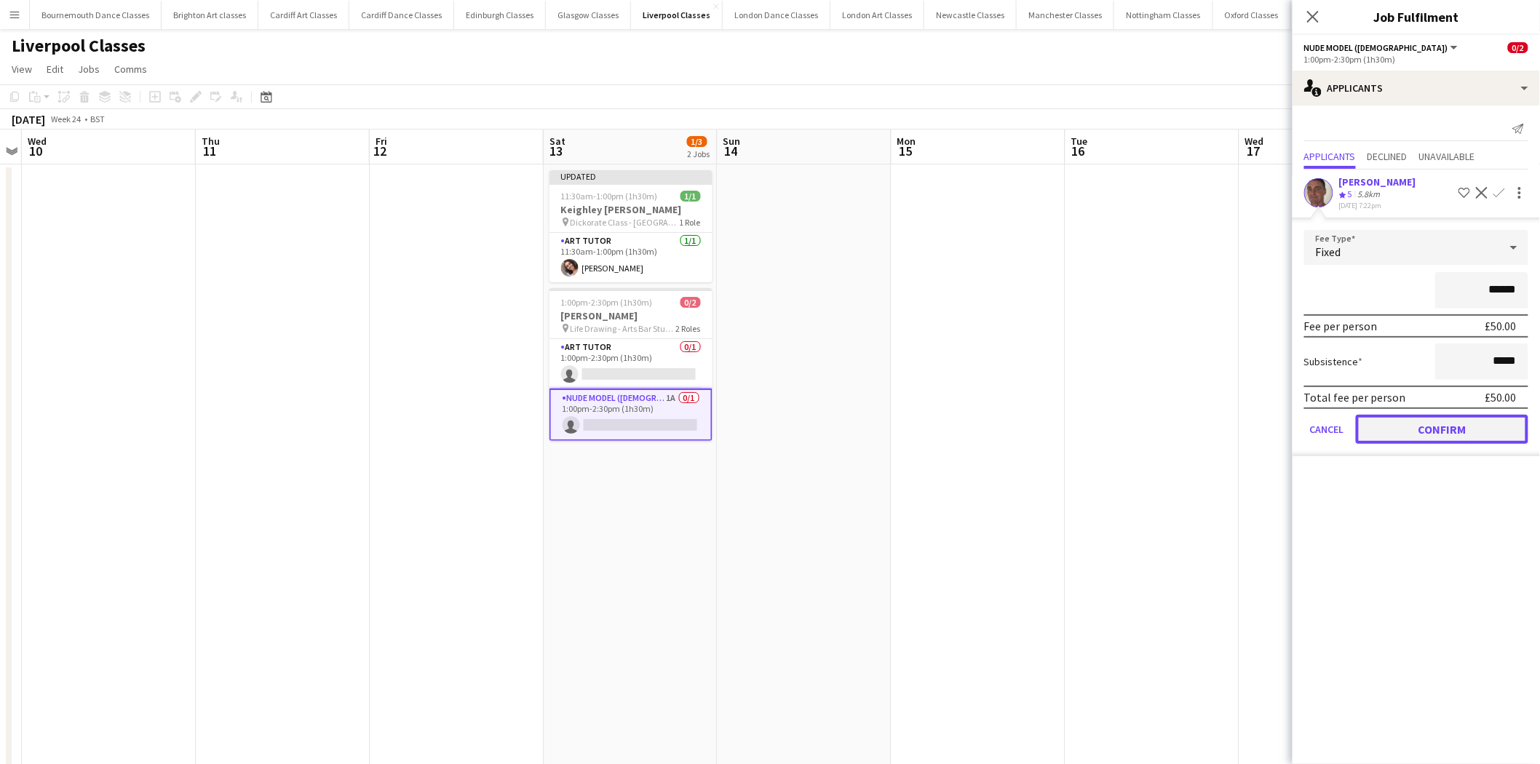
click at [1405, 430] on button "Confirm" at bounding box center [1442, 429] width 172 height 29
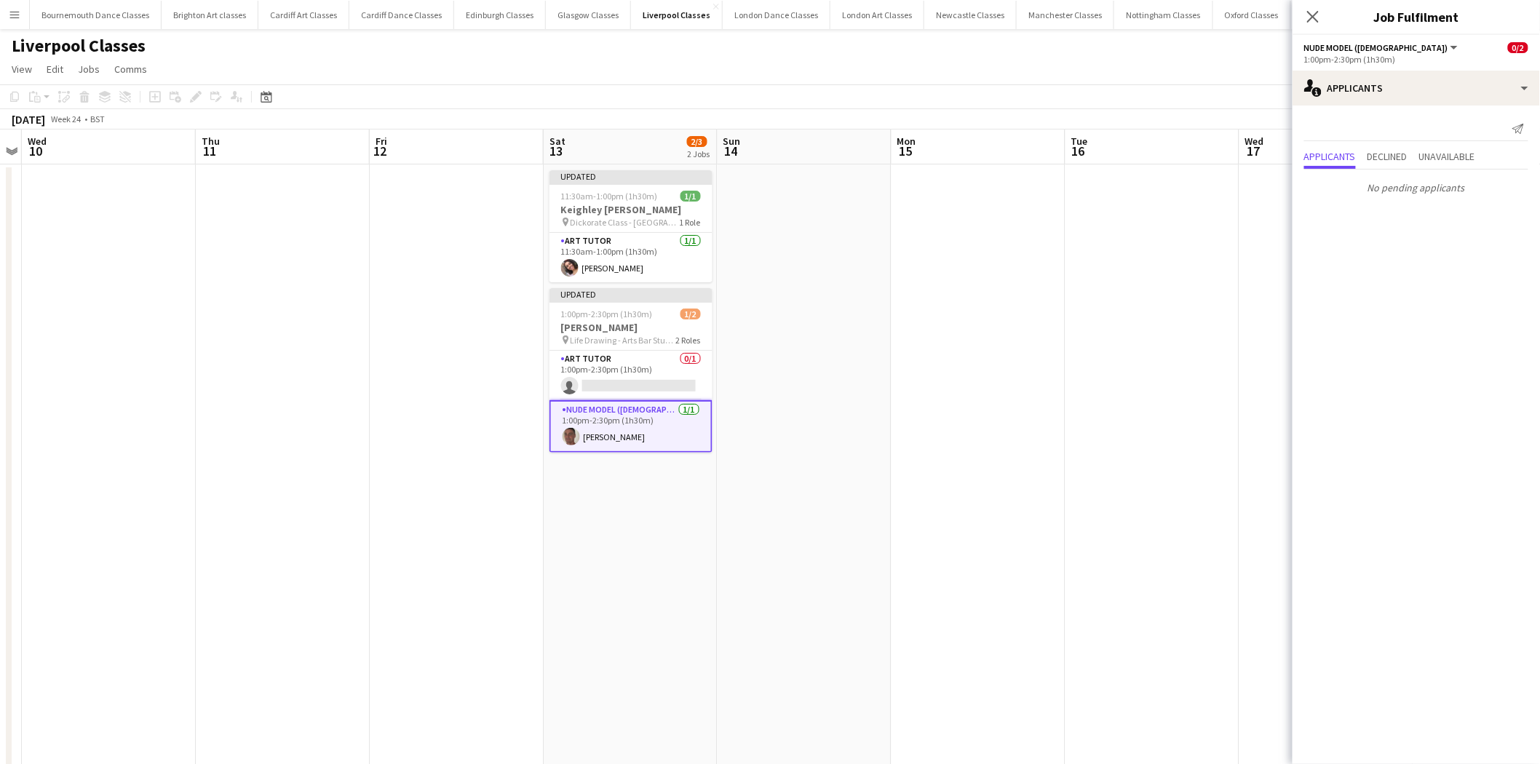
click at [969, 433] on app-date-cell at bounding box center [979, 496] width 174 height 665
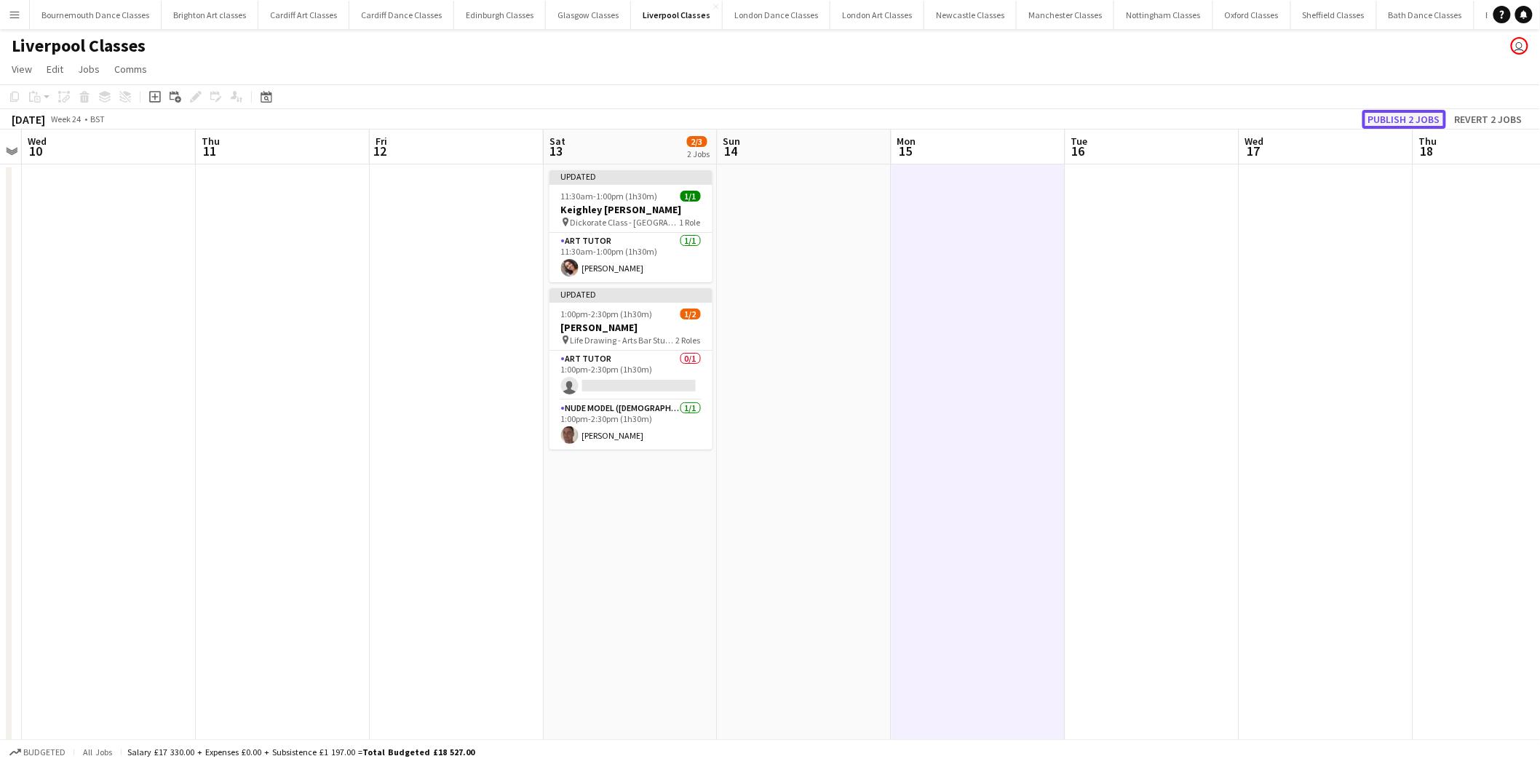
click at [1394, 117] on button "Publish 2 jobs" at bounding box center [1404, 119] width 84 height 19
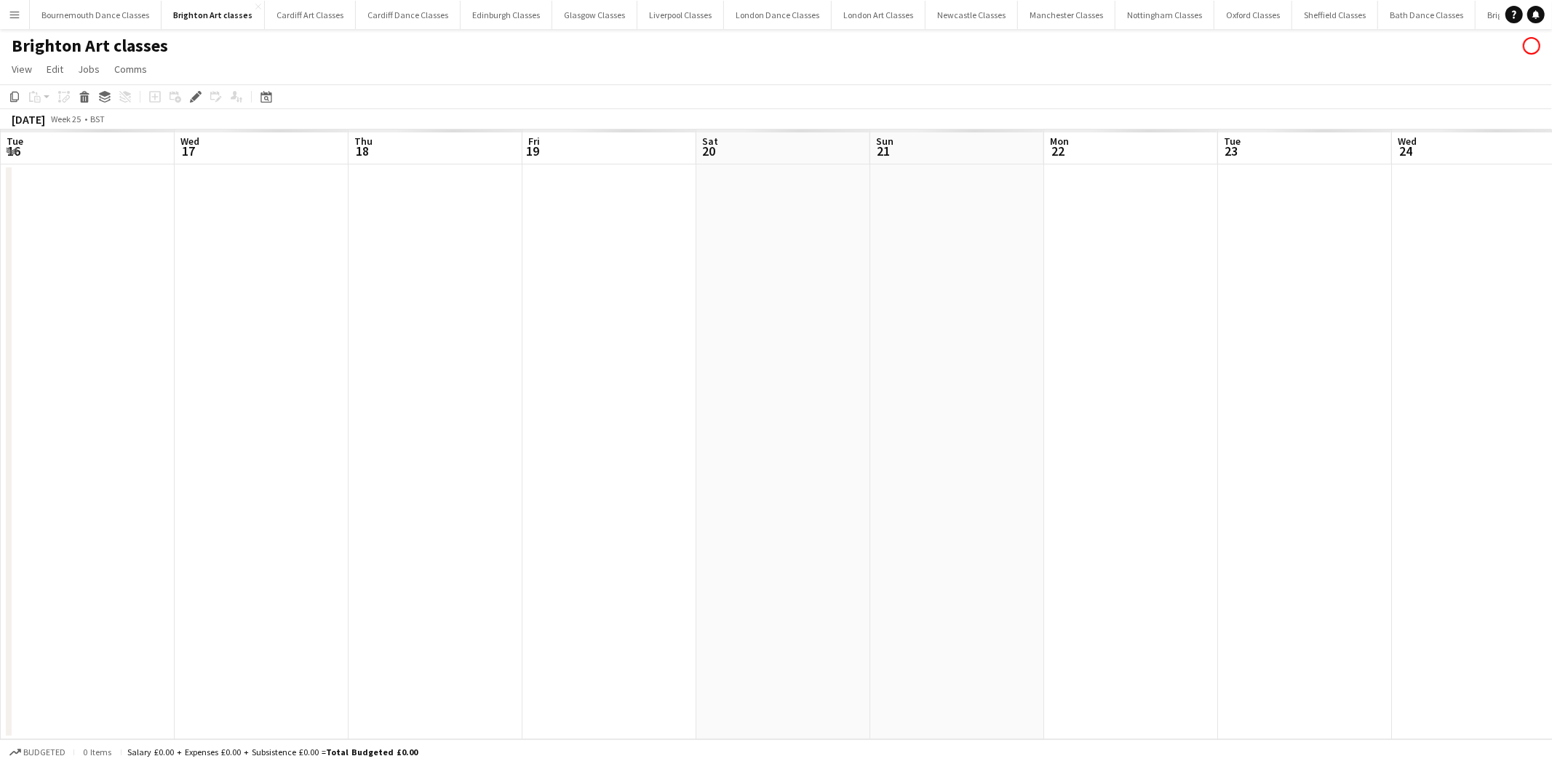
scroll to position [0, 500]
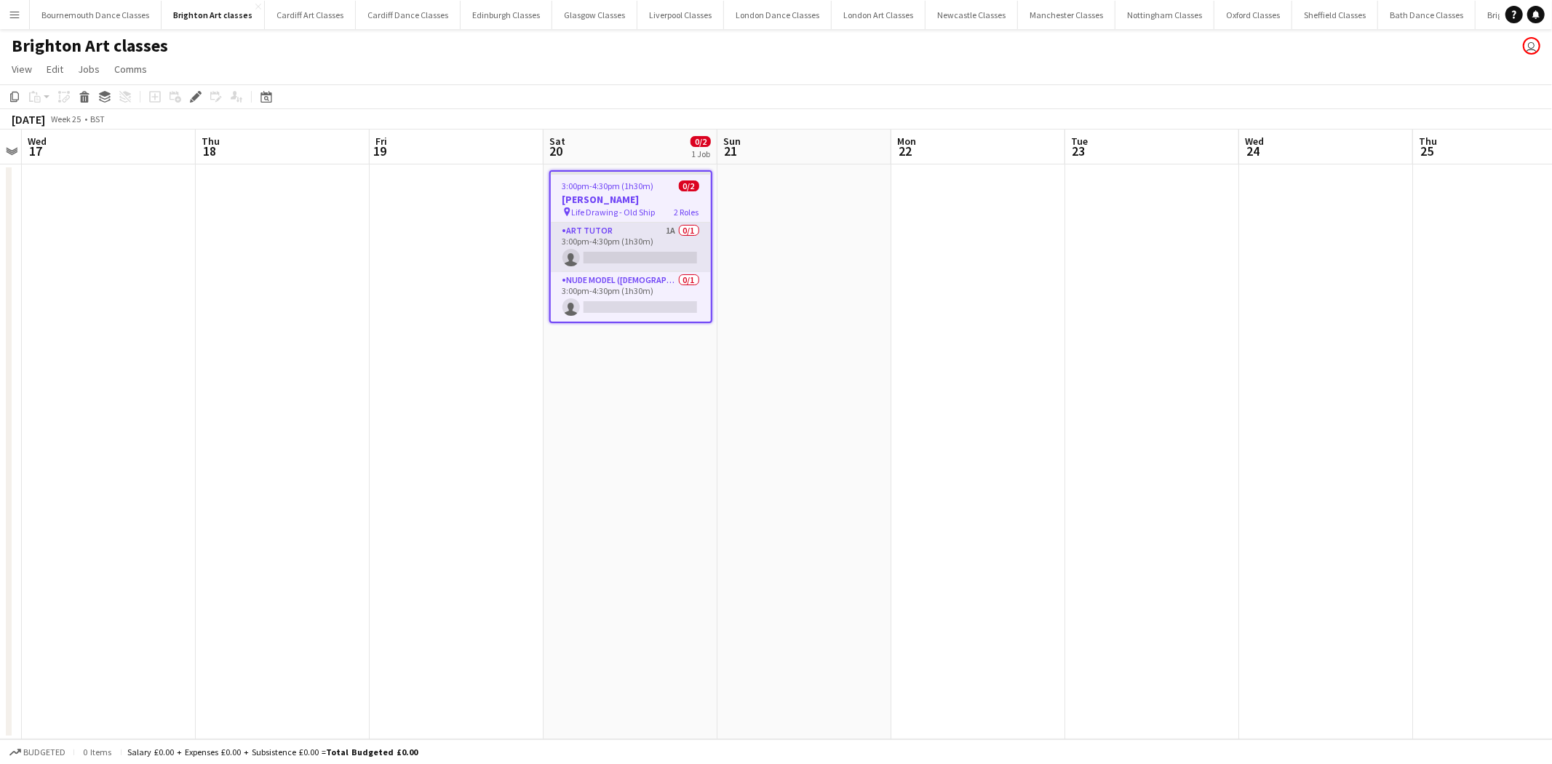
click at [675, 231] on app-card-role "Art Tutor 1A 0/1 3:00pm-4:30pm (1h30m) single-neutral-actions" at bounding box center [631, 247] width 160 height 49
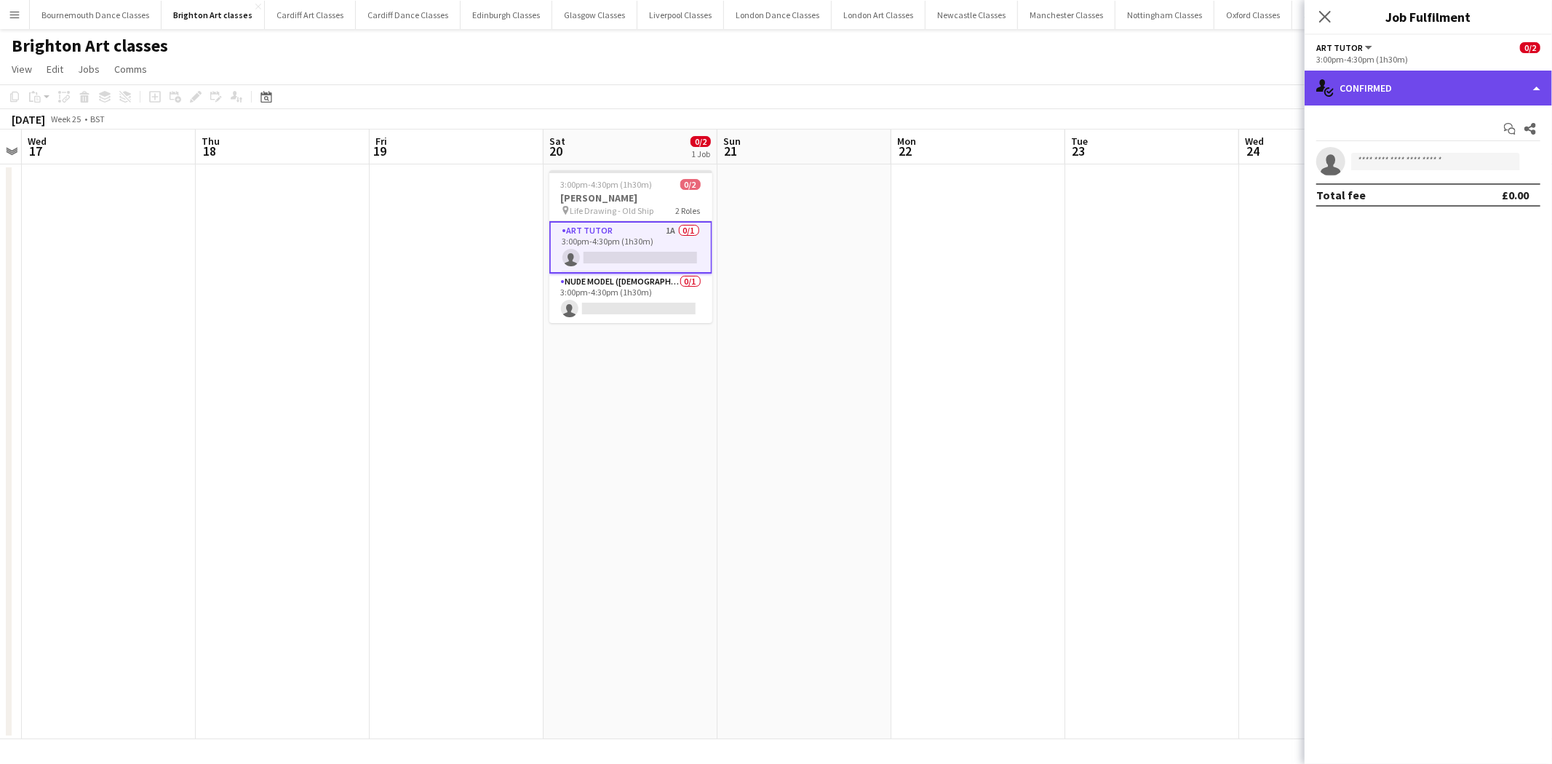
click at [1413, 95] on div "single-neutral-actions-check-2 Confirmed" at bounding box center [1428, 88] width 247 height 35
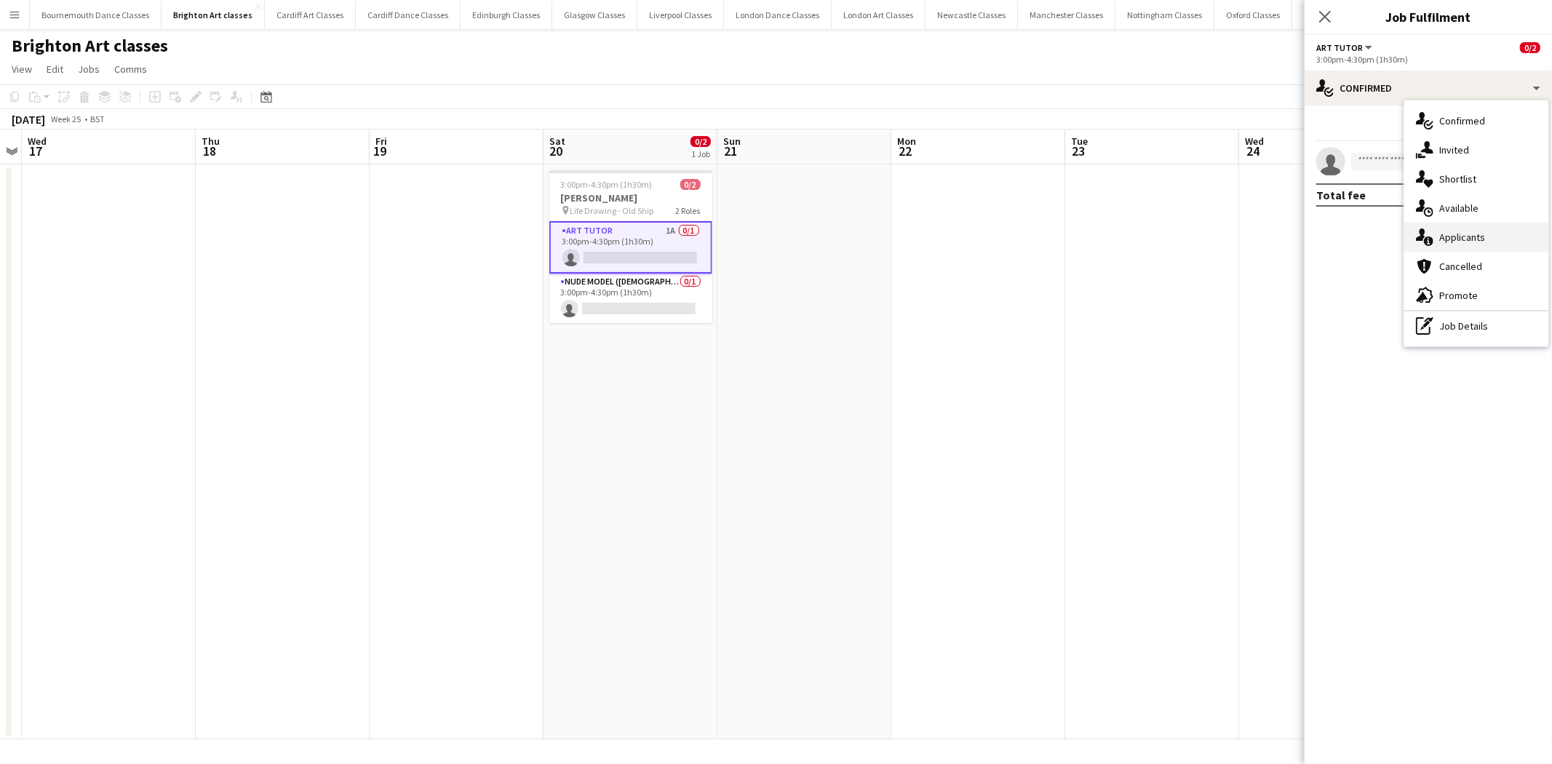
click at [1494, 245] on div "single-neutral-actions-information Applicants" at bounding box center [1477, 237] width 144 height 29
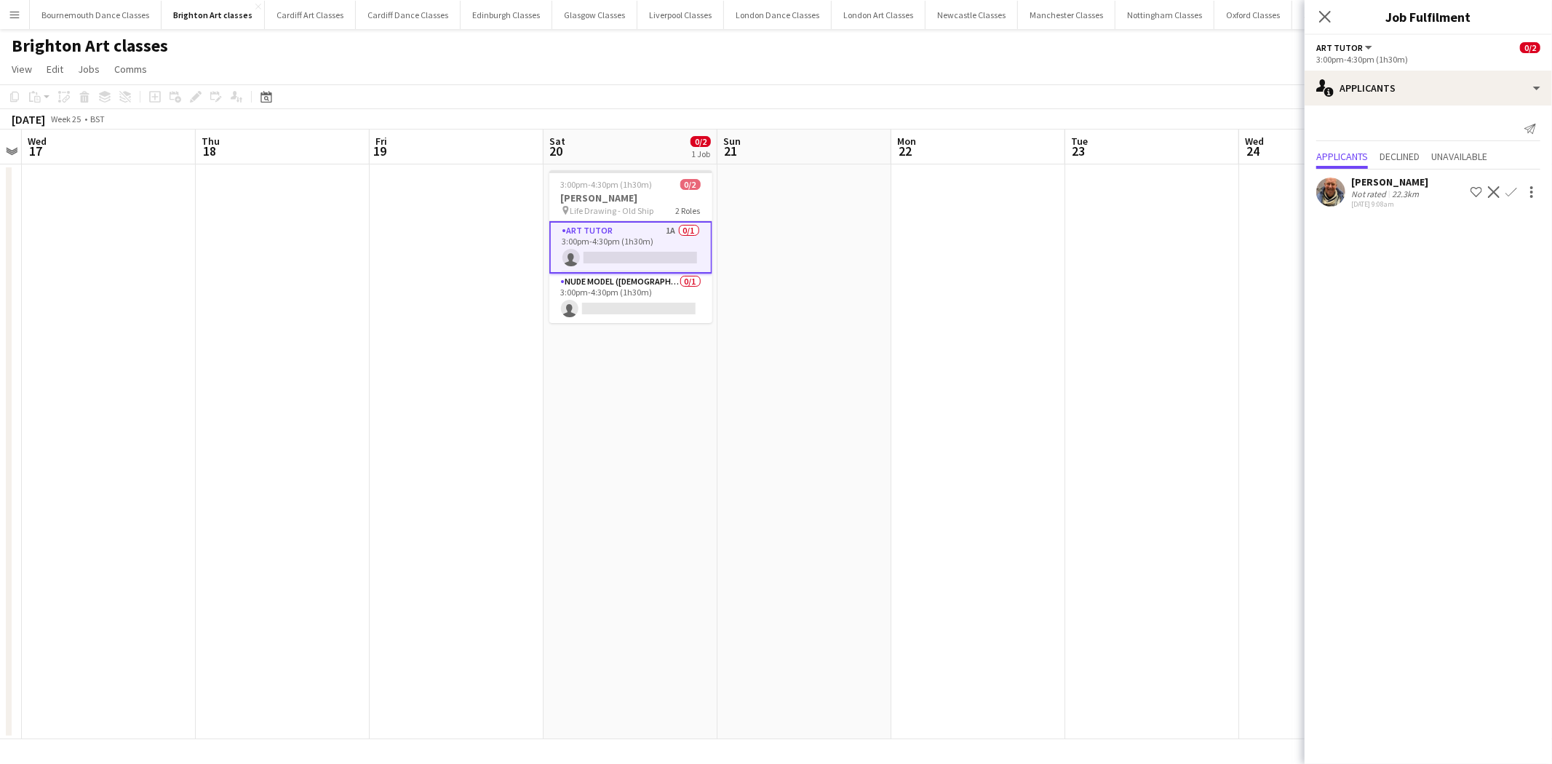
click at [1514, 186] on app-icon "Confirm" at bounding box center [1512, 192] width 12 height 12
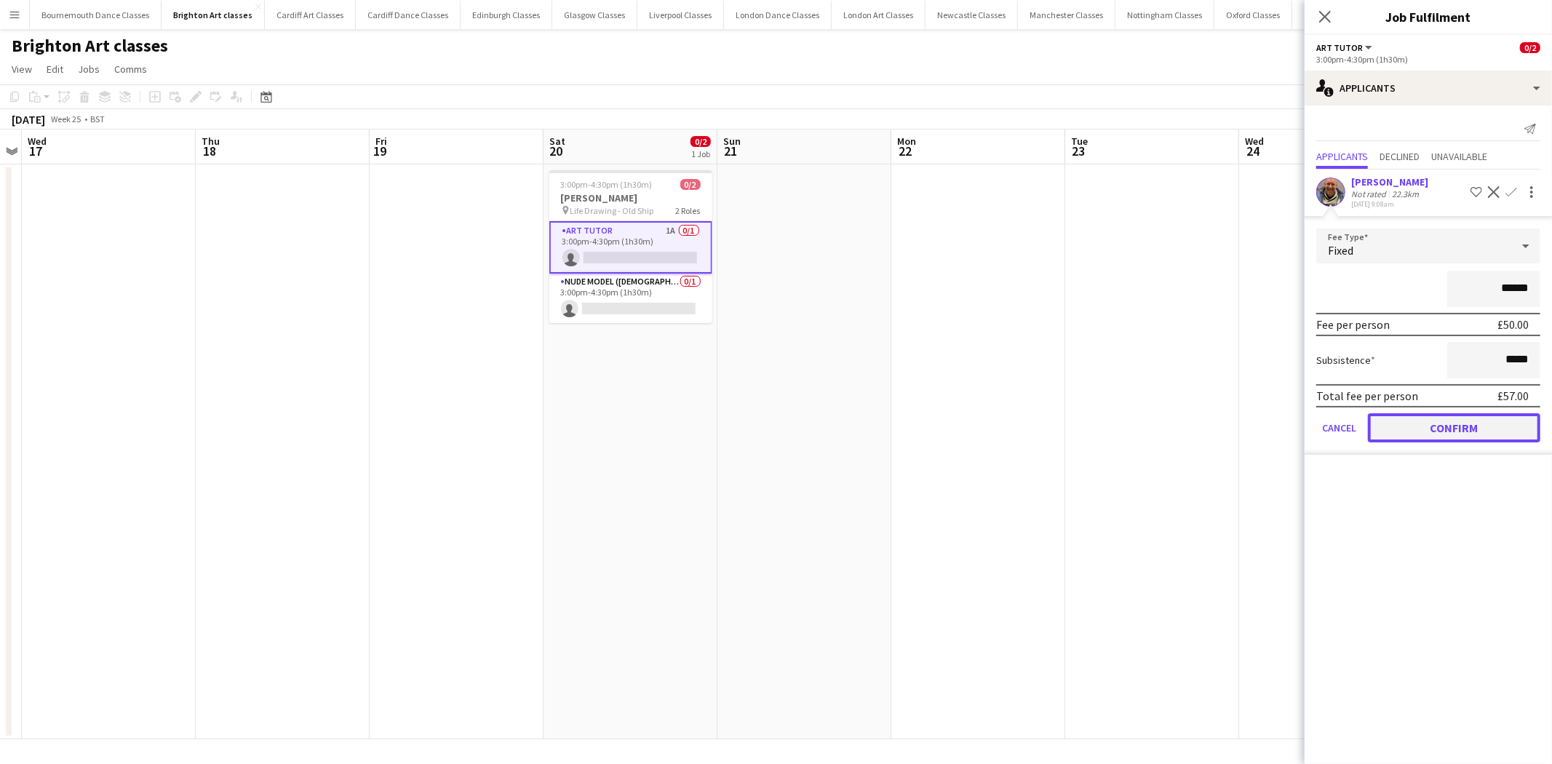
click at [1405, 432] on button "Confirm" at bounding box center [1454, 427] width 172 height 29
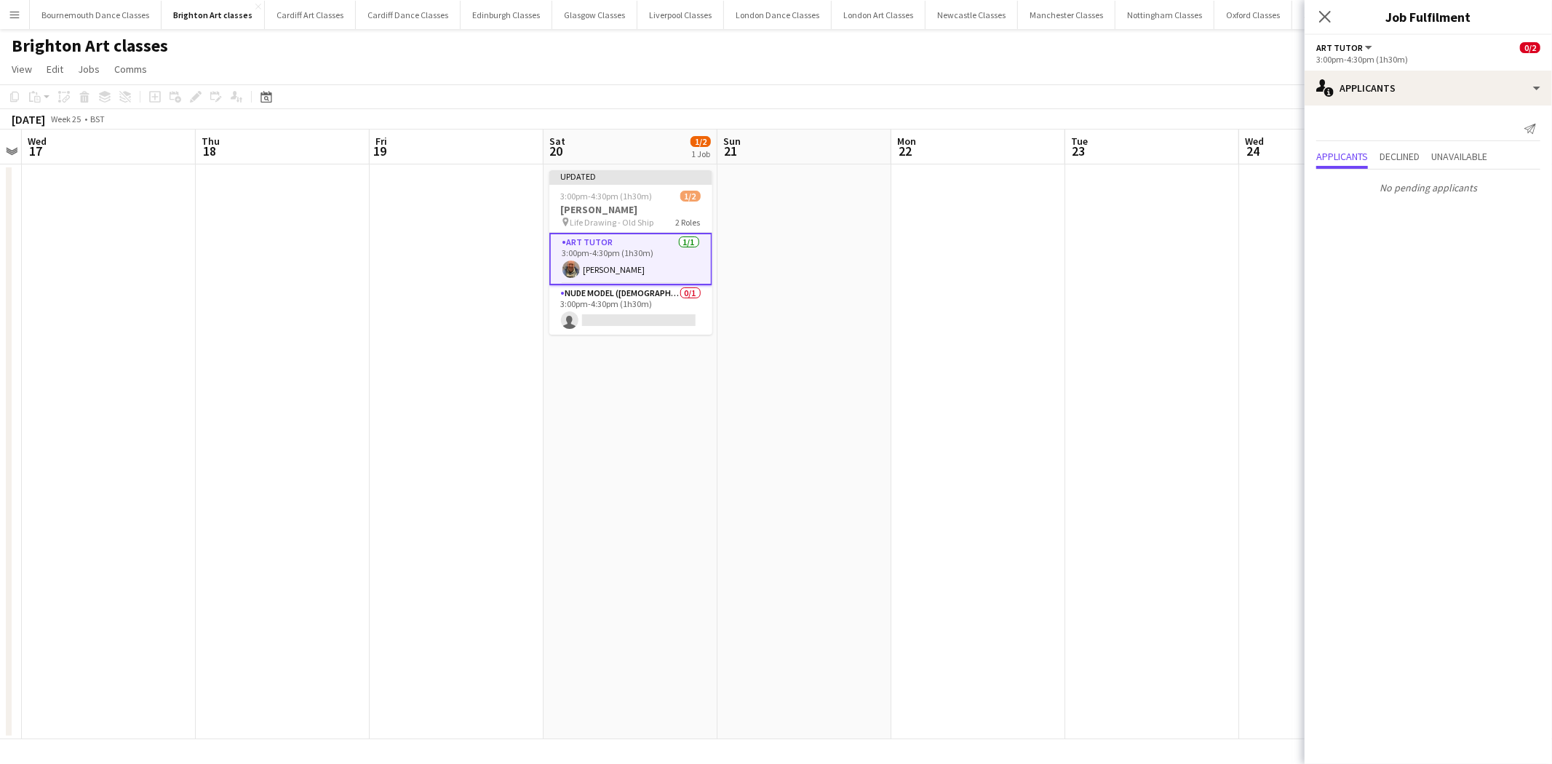
click at [1176, 384] on app-date-cell at bounding box center [1153, 451] width 174 height 575
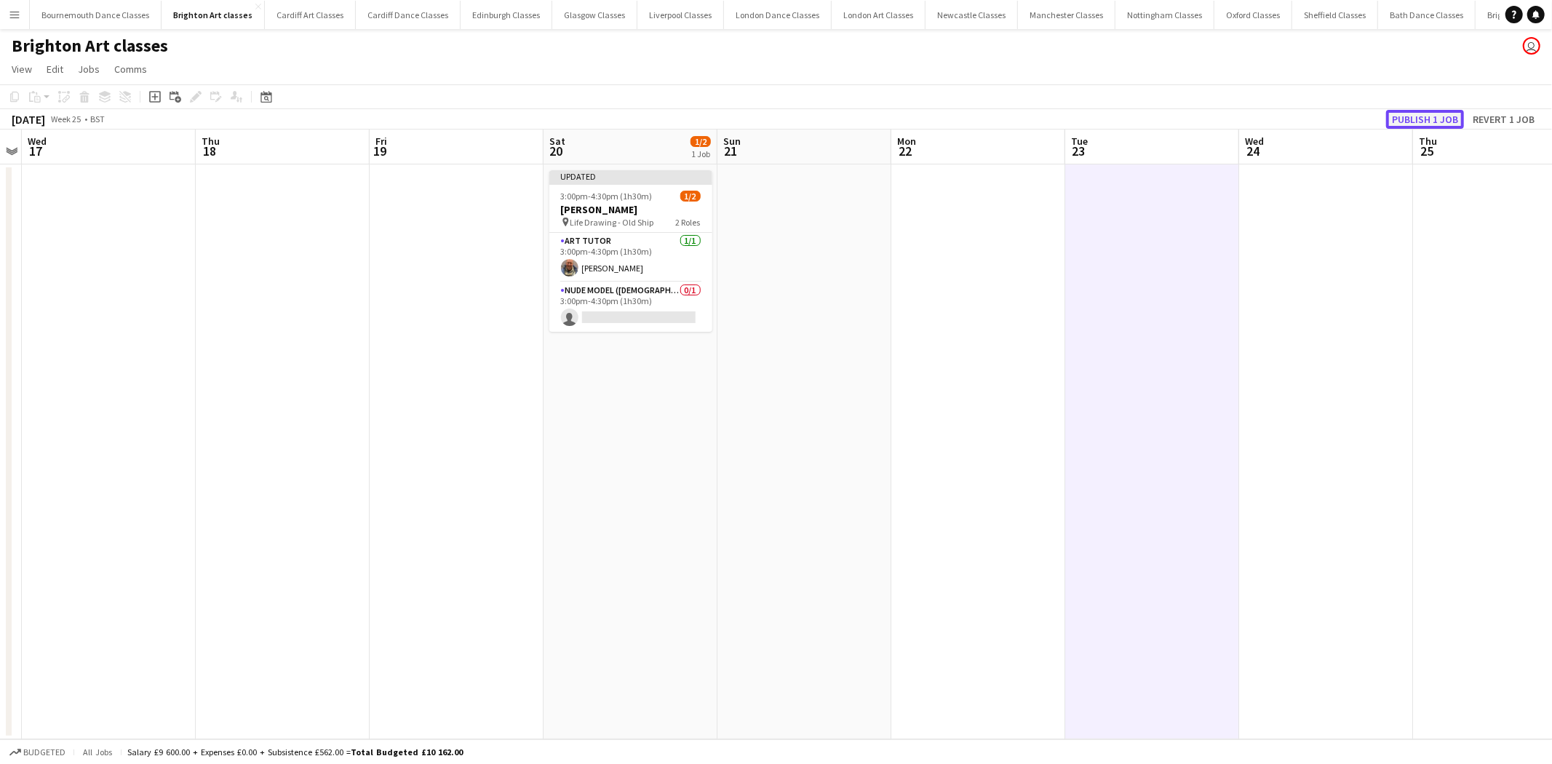
click at [1432, 113] on button "Publish 1 job" at bounding box center [1426, 119] width 78 height 19
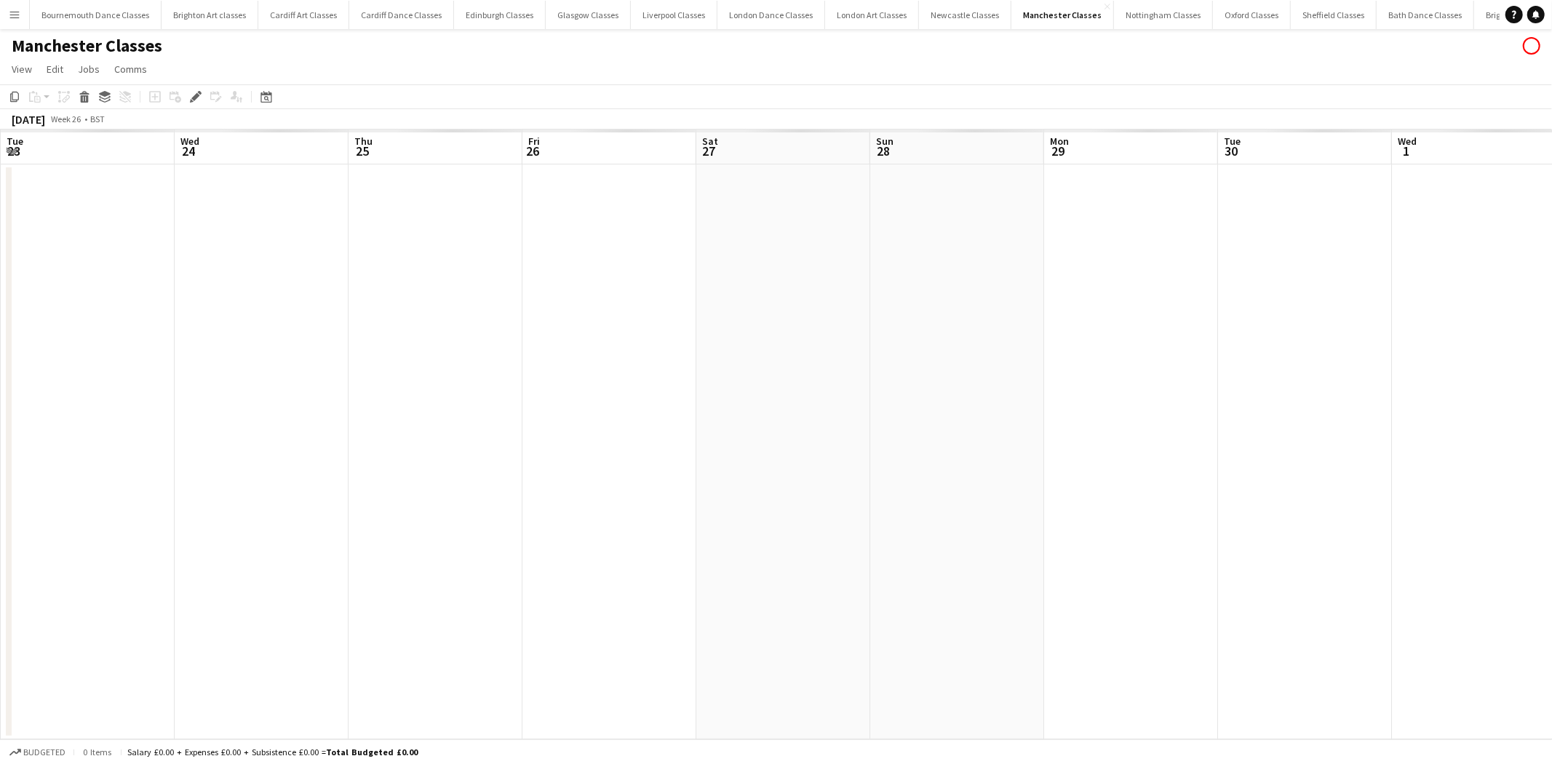
scroll to position [0, 500]
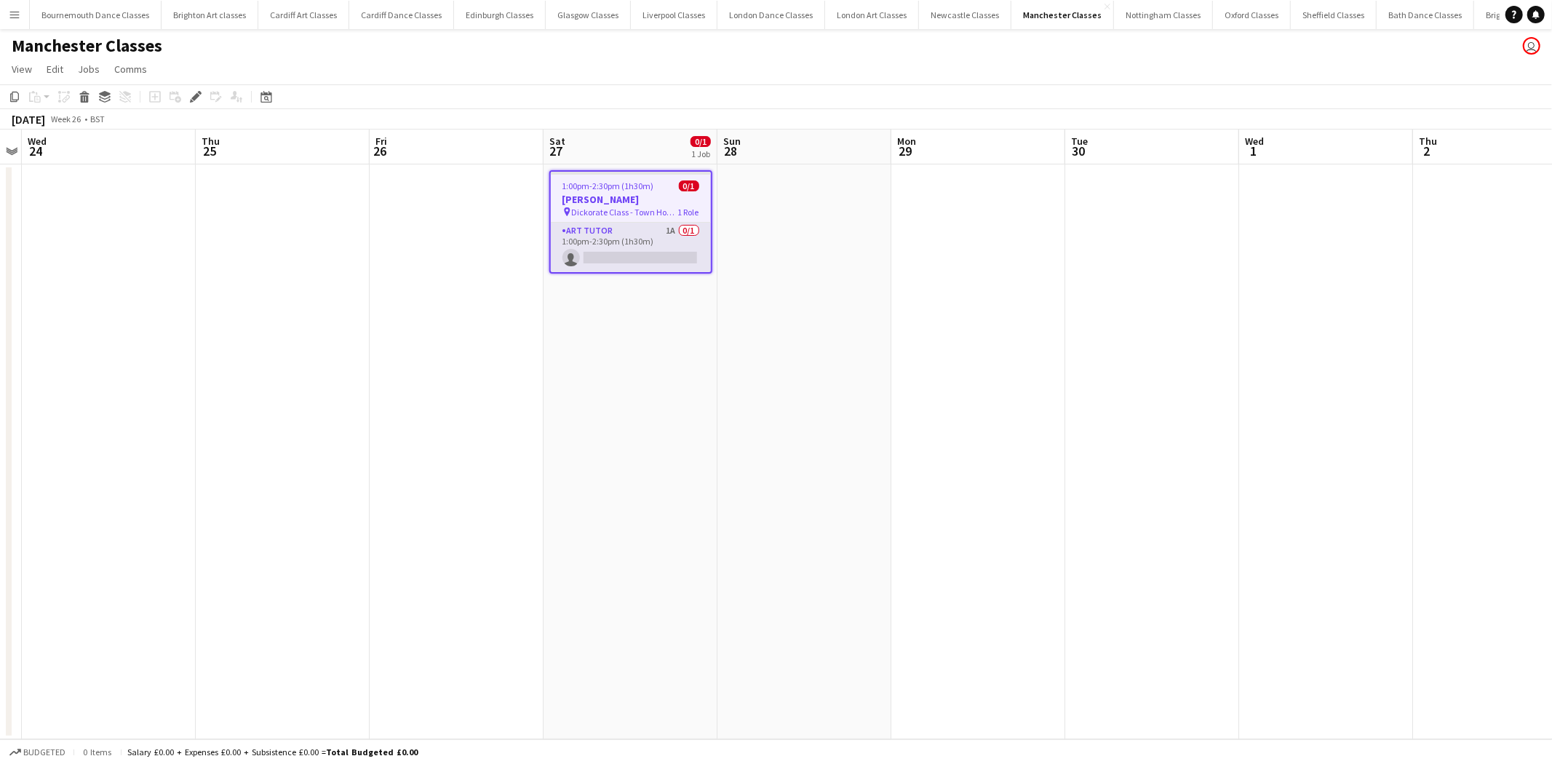
click at [648, 253] on app-card-role "Art Tutor 1A 0/1 1:00pm-2:30pm (1h30m) single-neutral-actions" at bounding box center [631, 247] width 160 height 49
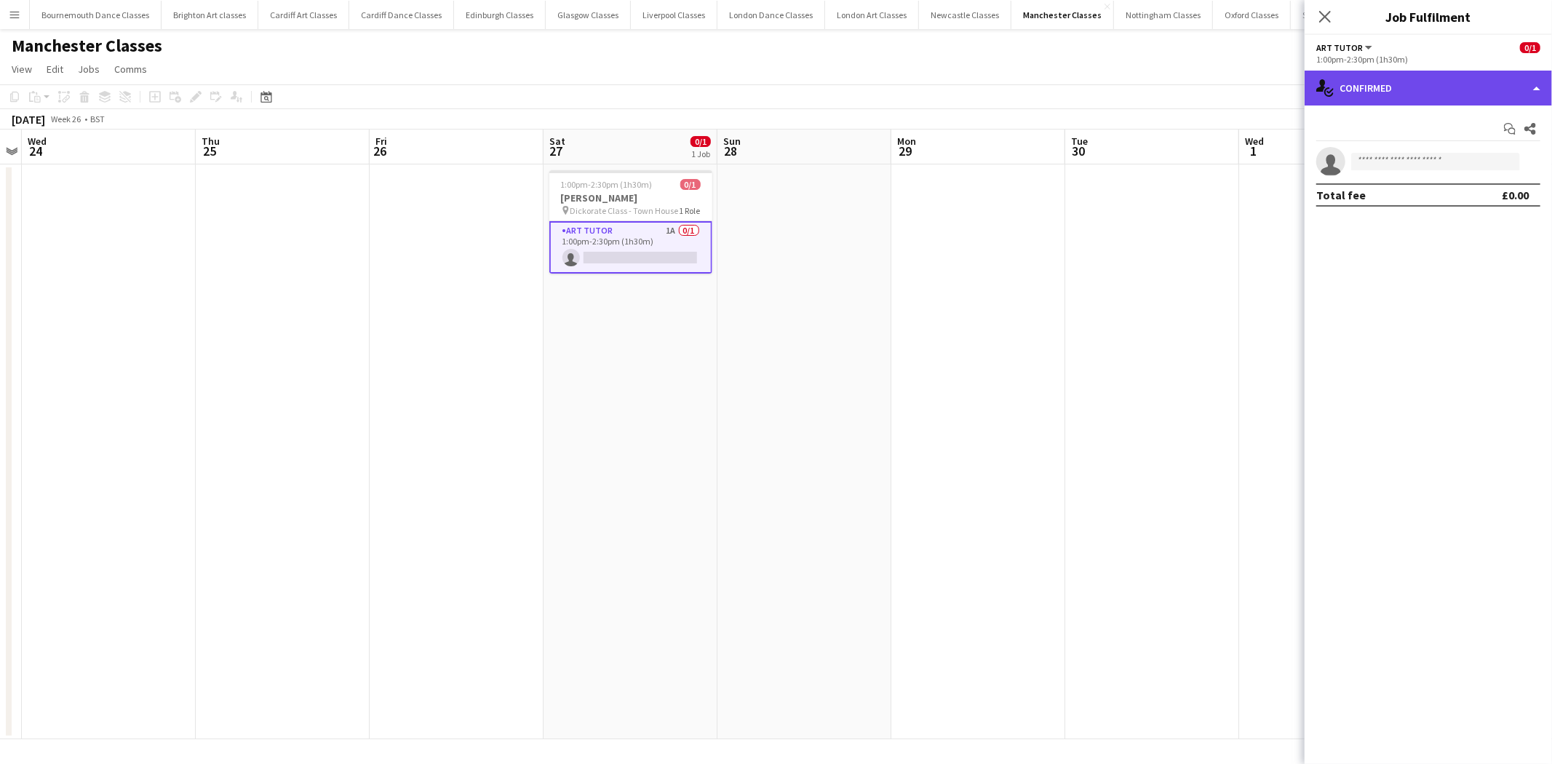
click at [1450, 84] on div "single-neutral-actions-check-2 Confirmed" at bounding box center [1428, 88] width 247 height 35
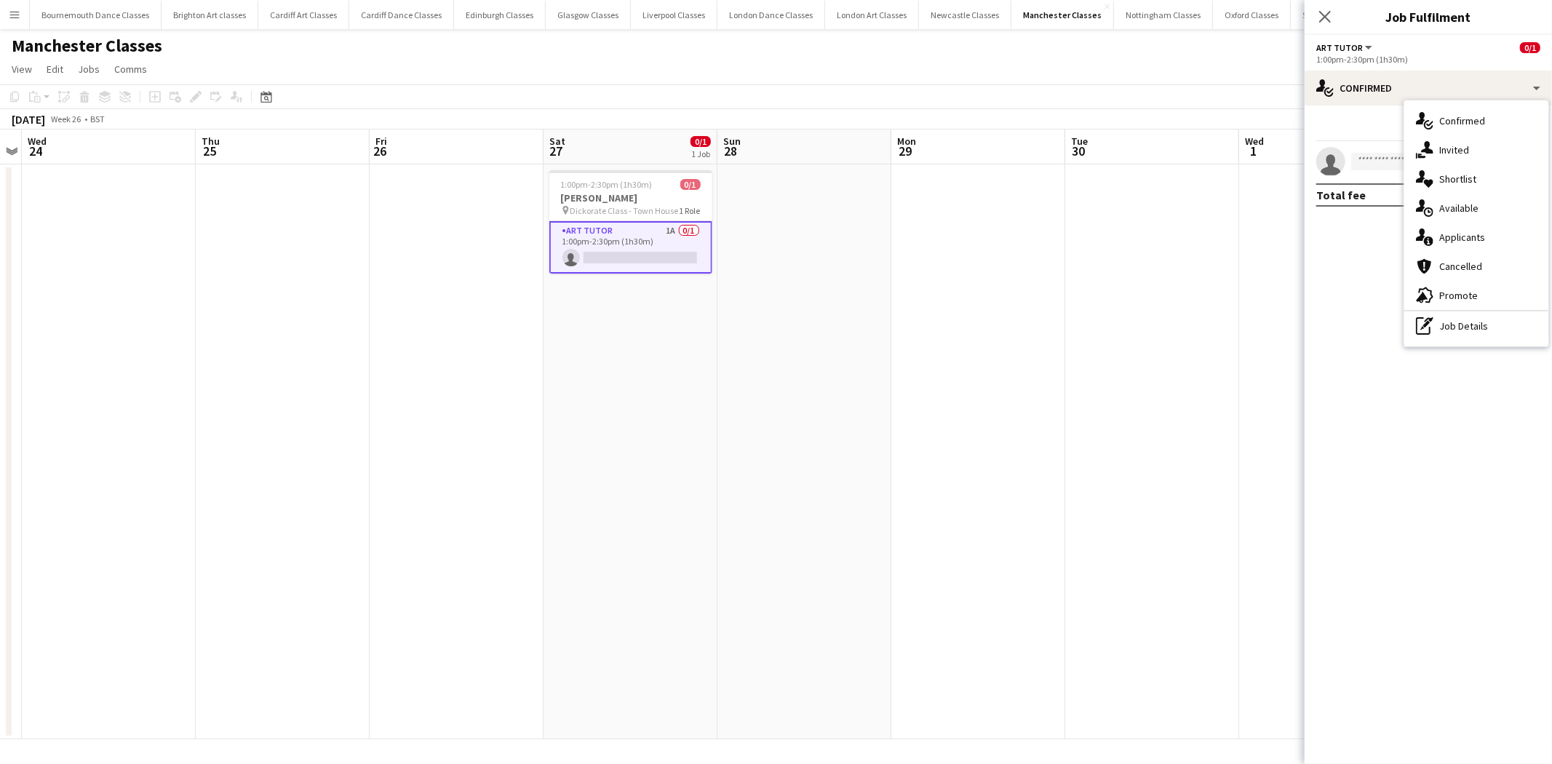
click at [1492, 240] on div "single-neutral-actions-information Applicants" at bounding box center [1477, 237] width 144 height 29
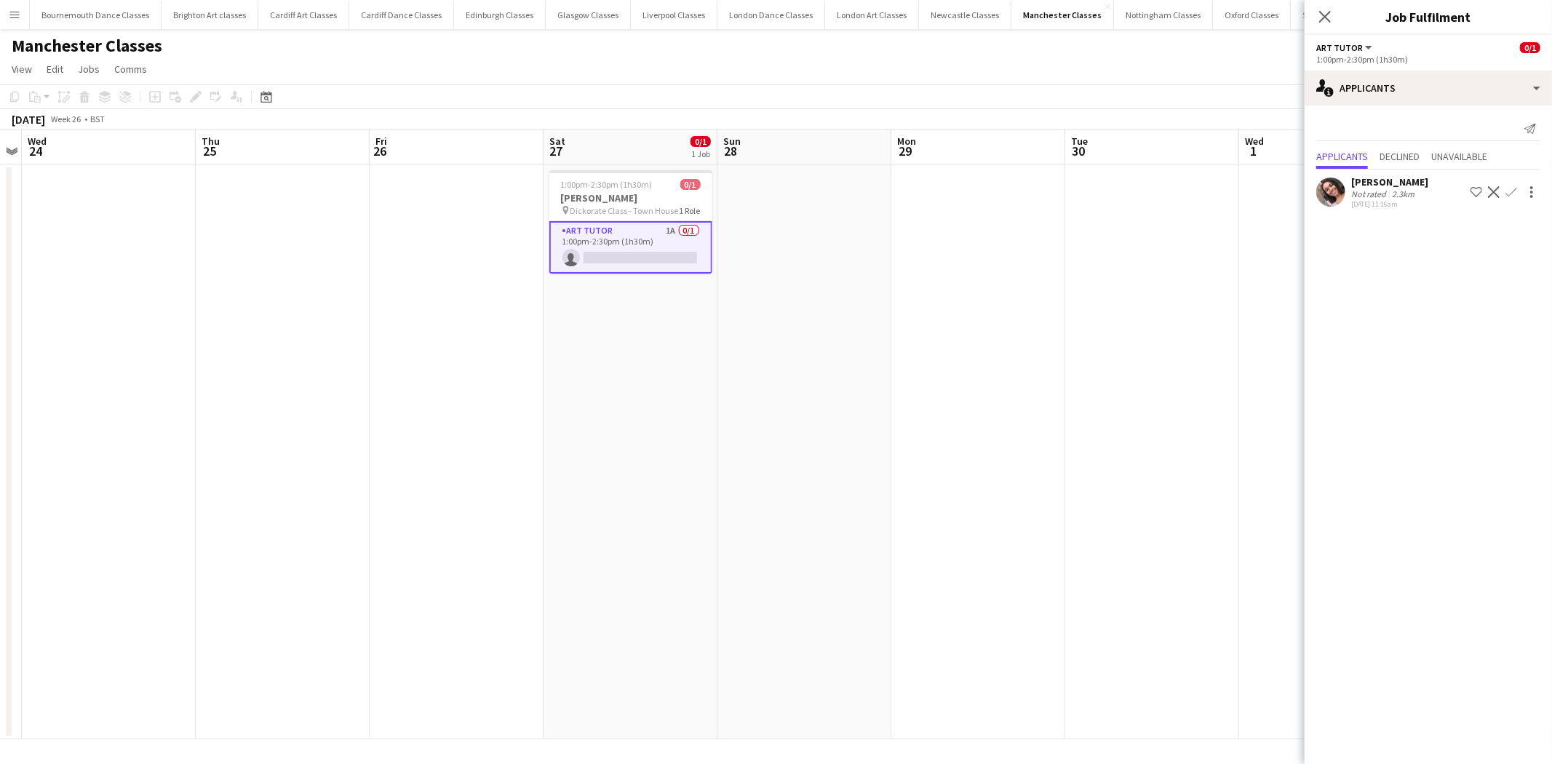
click at [1514, 197] on app-icon "Confirm" at bounding box center [1512, 192] width 12 height 12
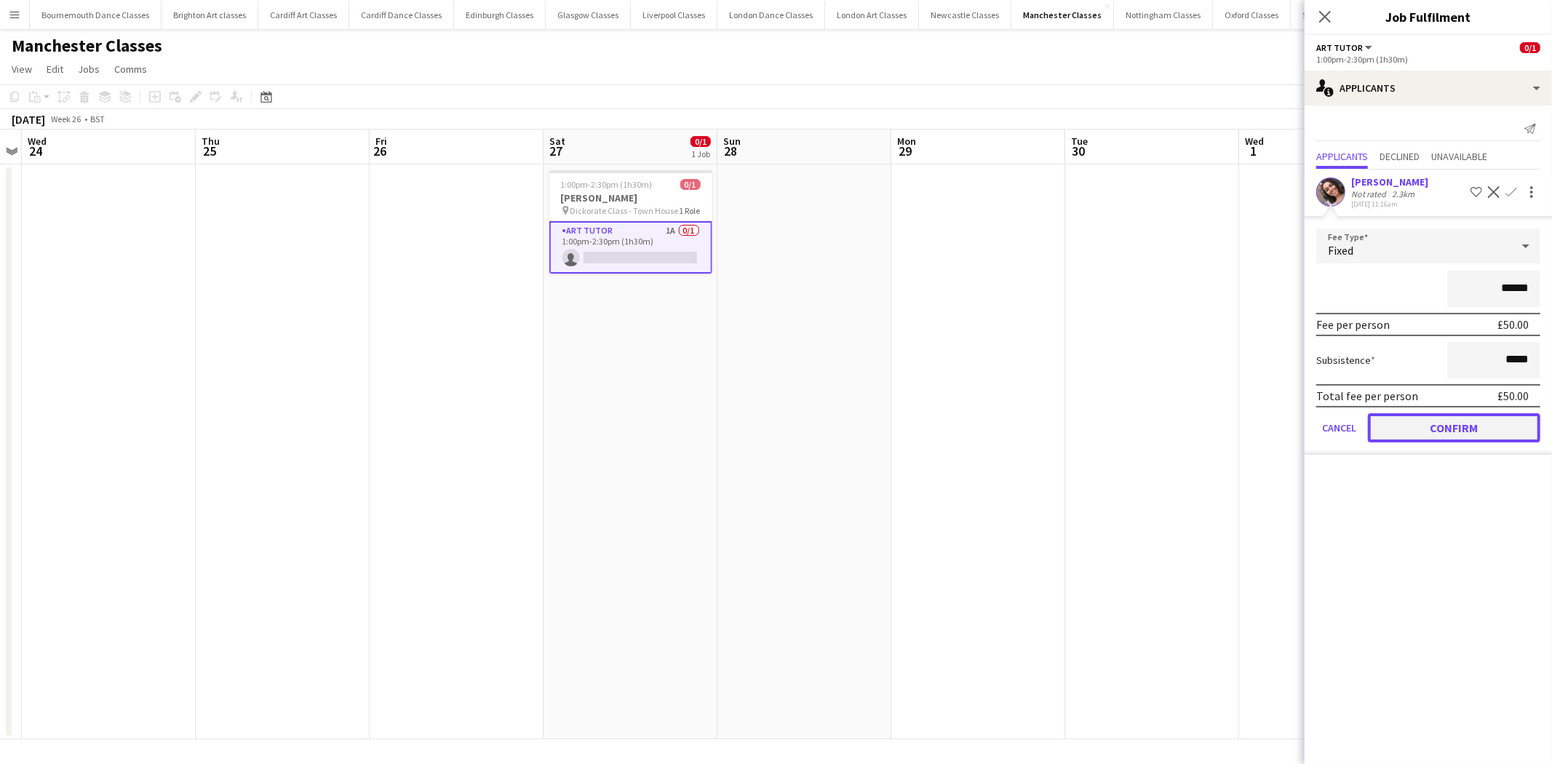
click at [1488, 430] on button "Confirm" at bounding box center [1454, 427] width 172 height 29
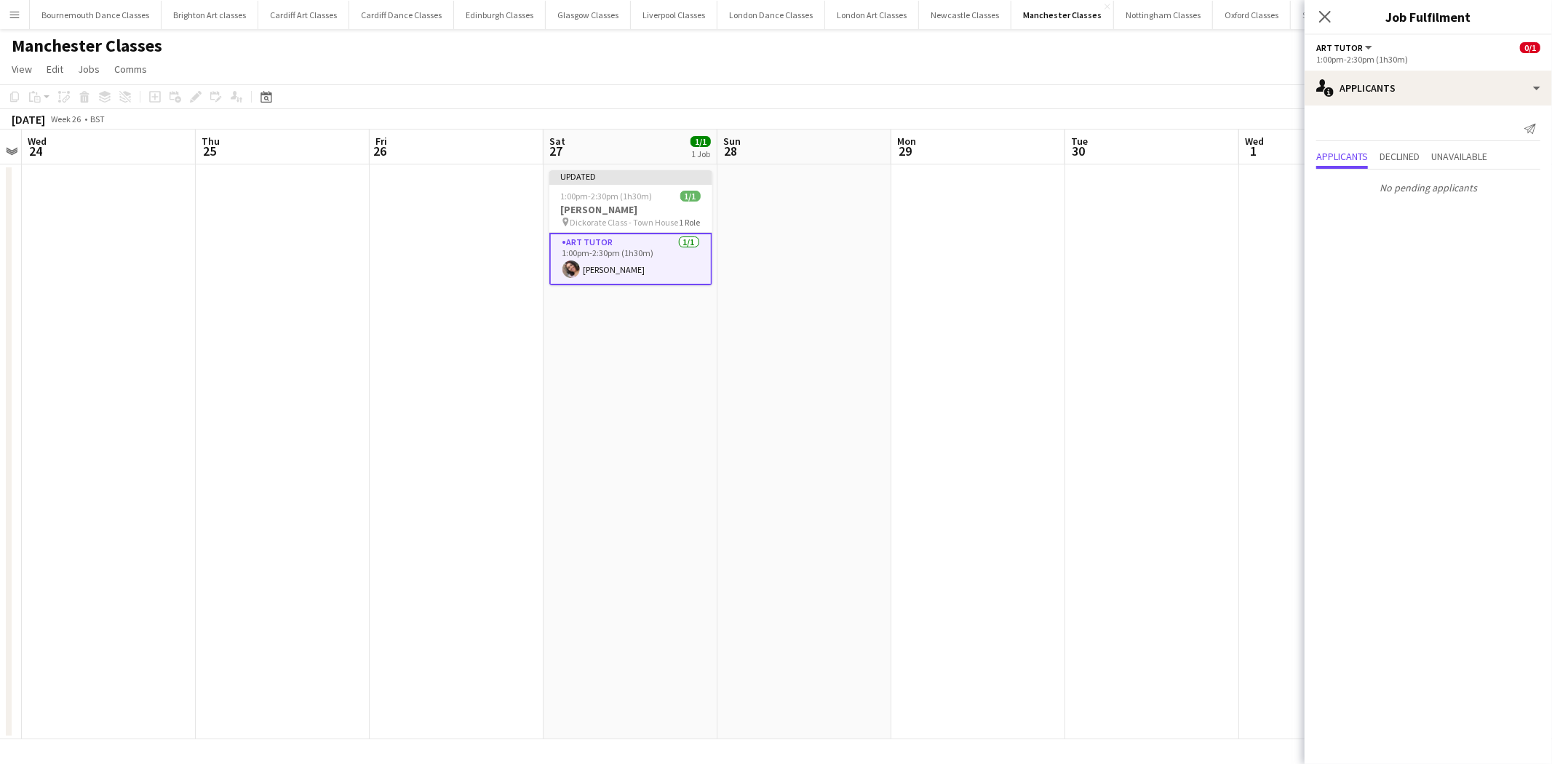
click at [1141, 384] on app-date-cell at bounding box center [1153, 451] width 174 height 575
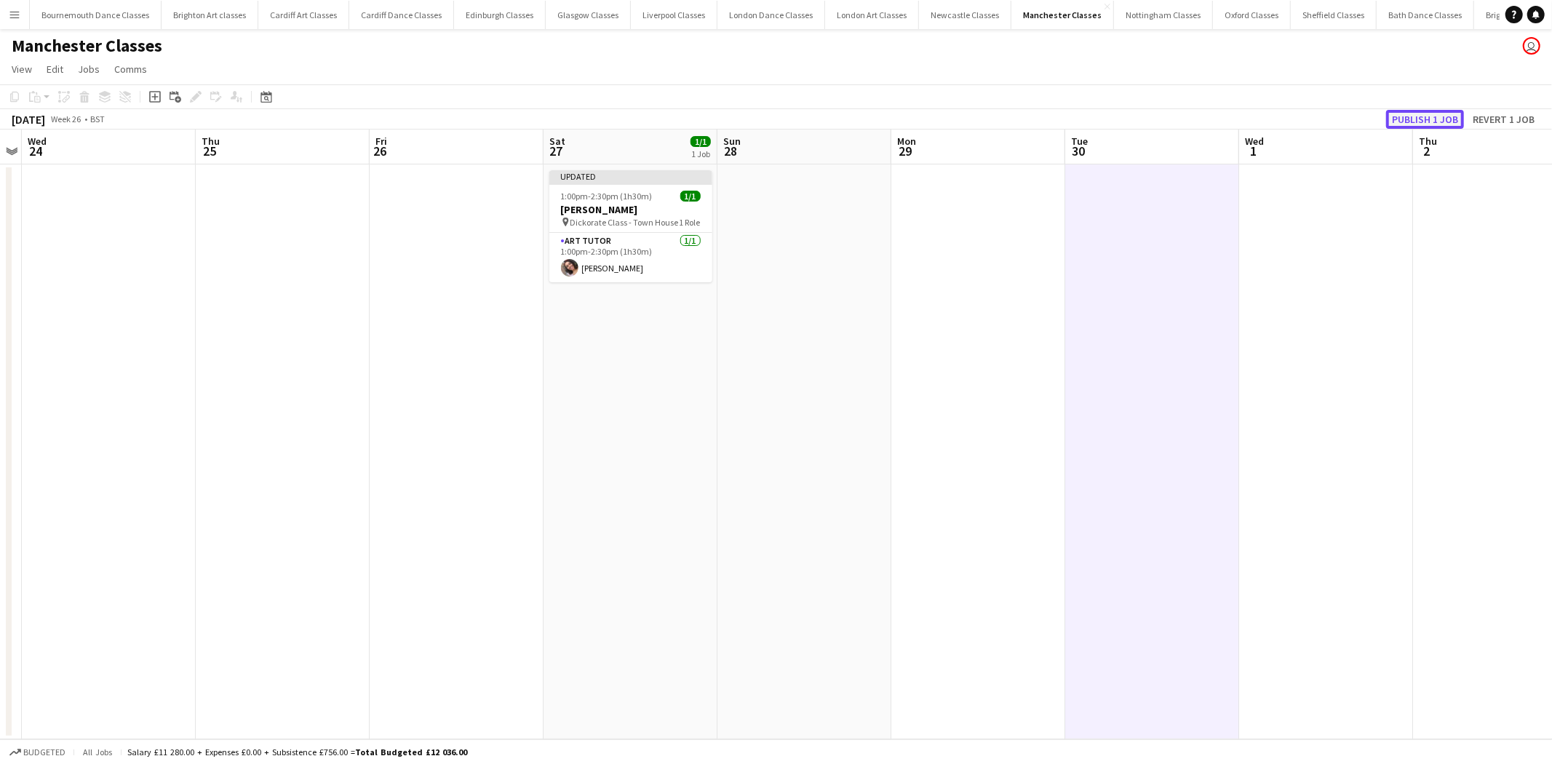
click at [1418, 124] on button "Publish 1 job" at bounding box center [1426, 119] width 78 height 19
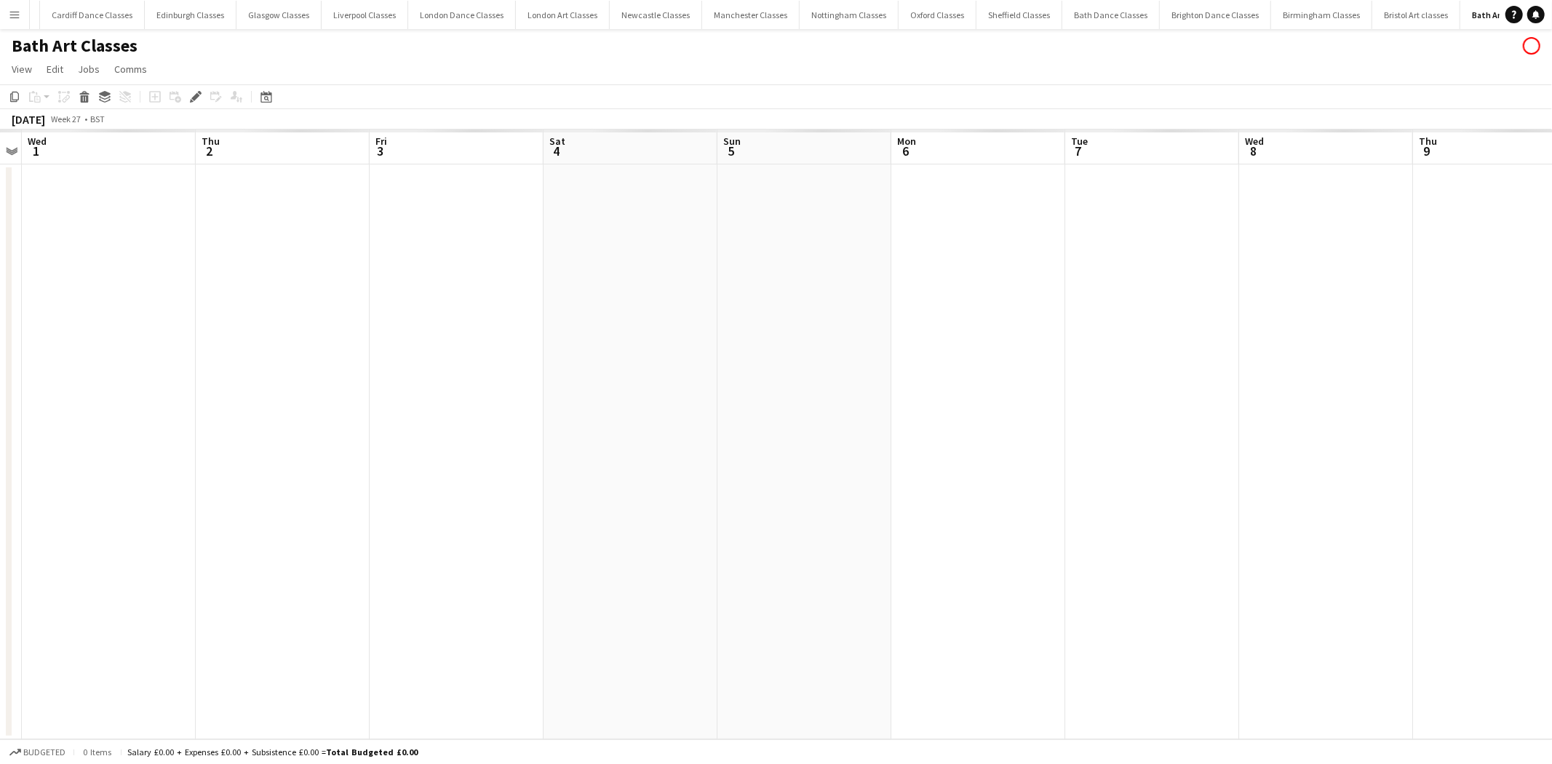
scroll to position [0, 322]
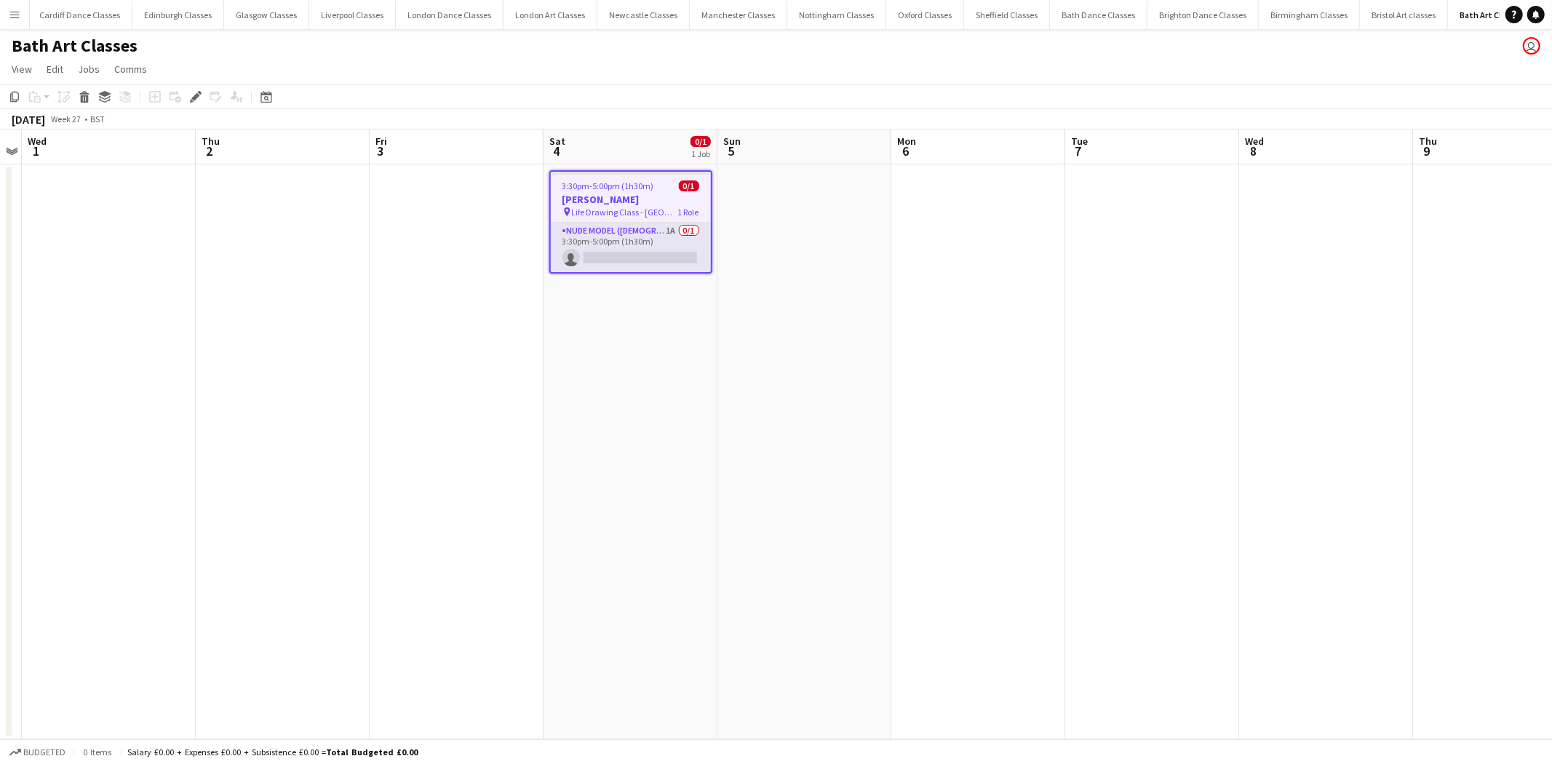
click at [613, 245] on app-card-role "Nude Model ([DEMOGRAPHIC_DATA]) 1A 0/1 3:30pm-5:00pm (1h30m) single-neutral-act…" at bounding box center [631, 247] width 160 height 49
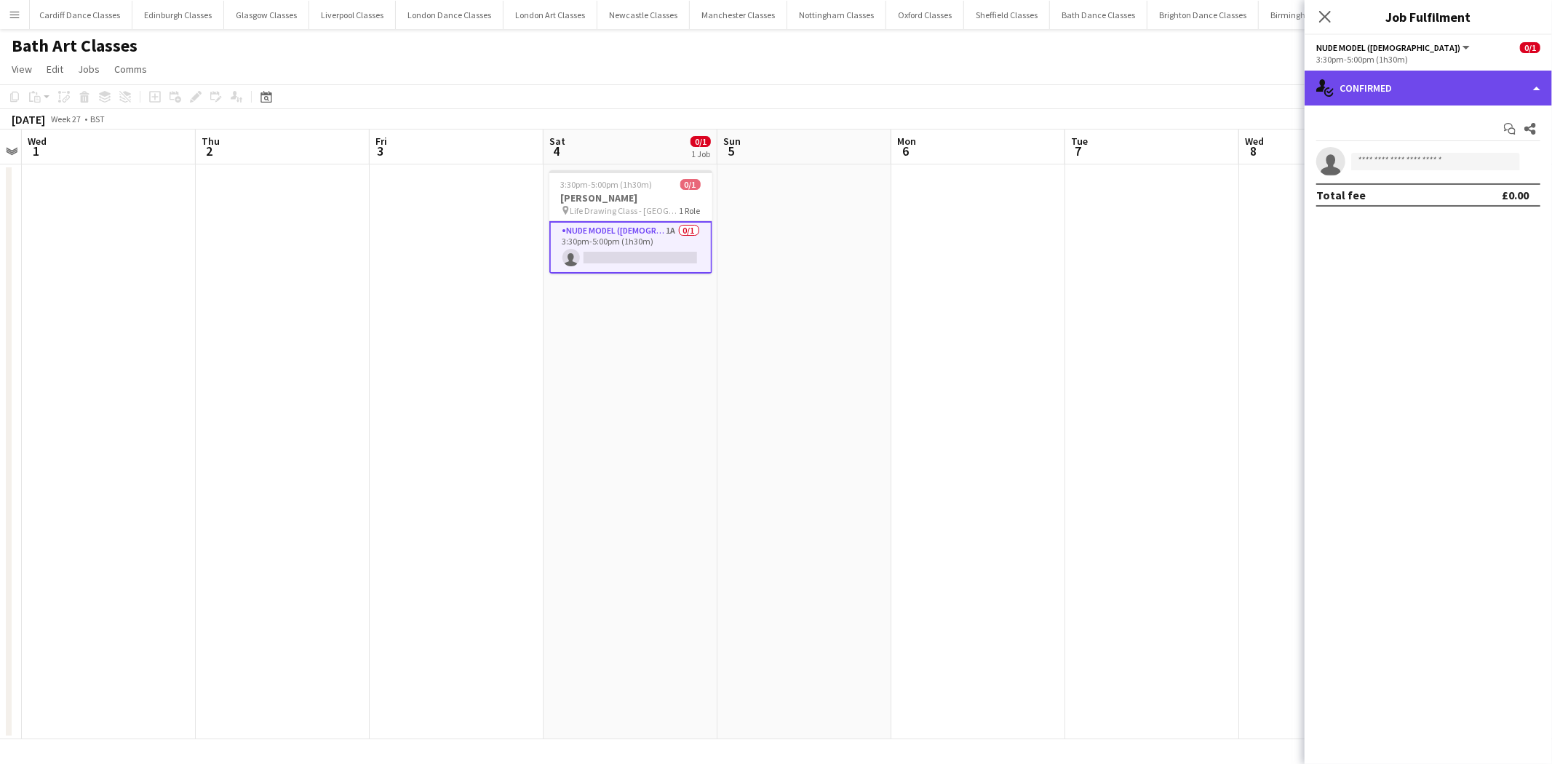
click at [1393, 85] on div "single-neutral-actions-check-2 Confirmed" at bounding box center [1428, 88] width 247 height 35
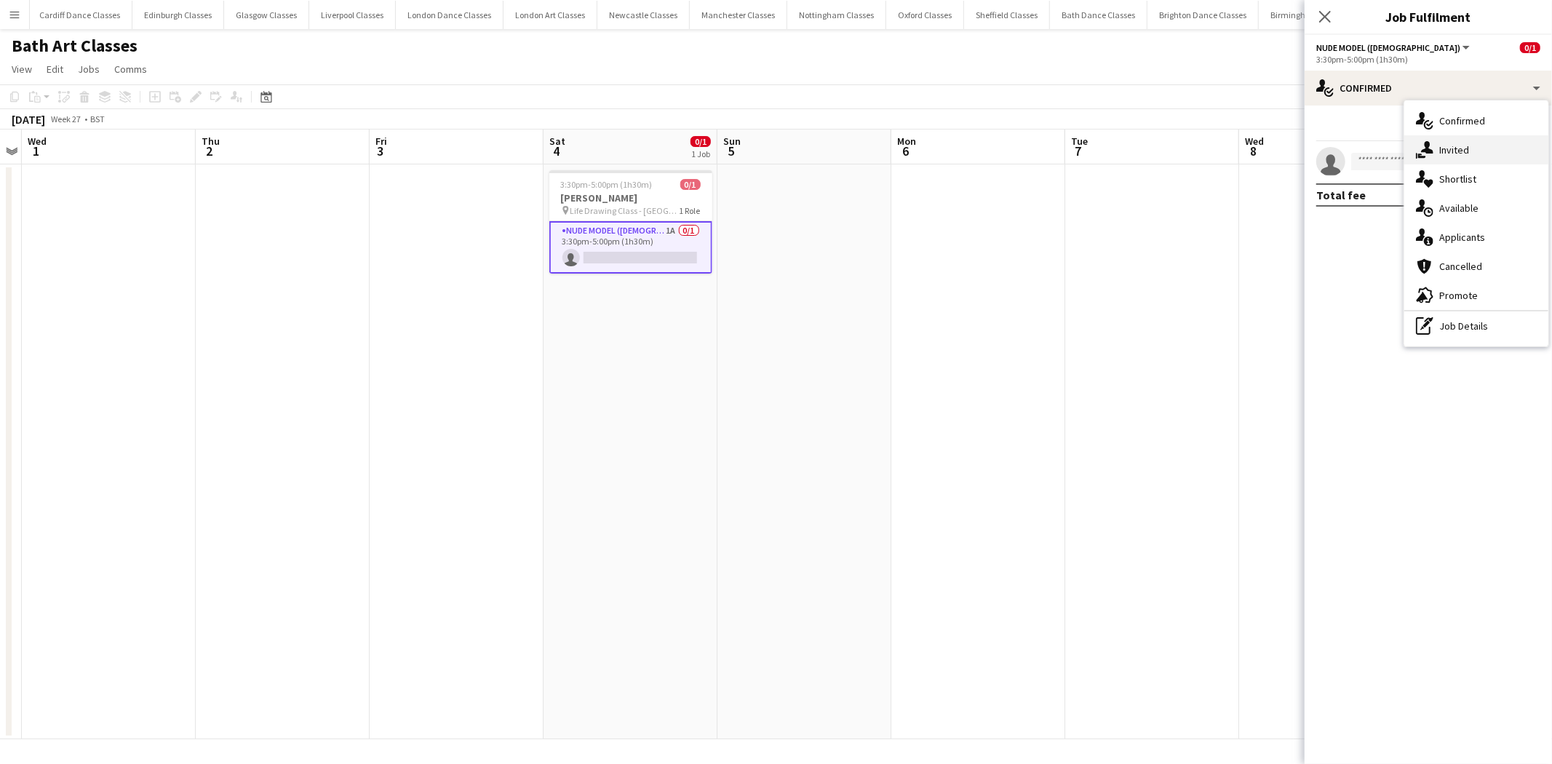
click at [1470, 158] on div "single-neutral-actions-share-1 Invited" at bounding box center [1477, 149] width 144 height 29
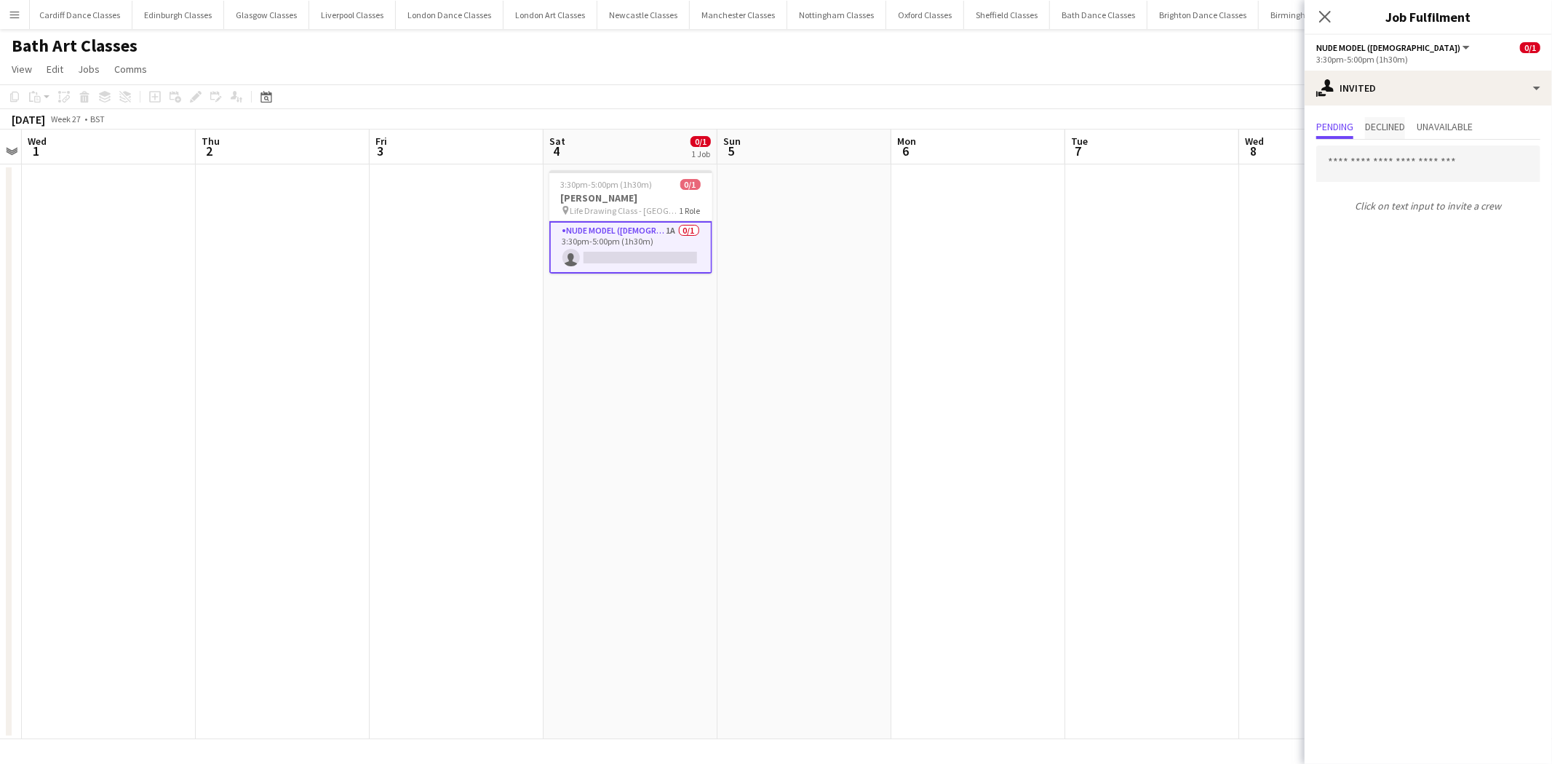
click at [1385, 126] on span "Declined" at bounding box center [1385, 127] width 40 height 10
click at [648, 253] on app-card-role "Nude Model (Male) 1A 0/1 3:30pm-5:00pm (1h30m) single-neutral-actions" at bounding box center [631, 247] width 163 height 52
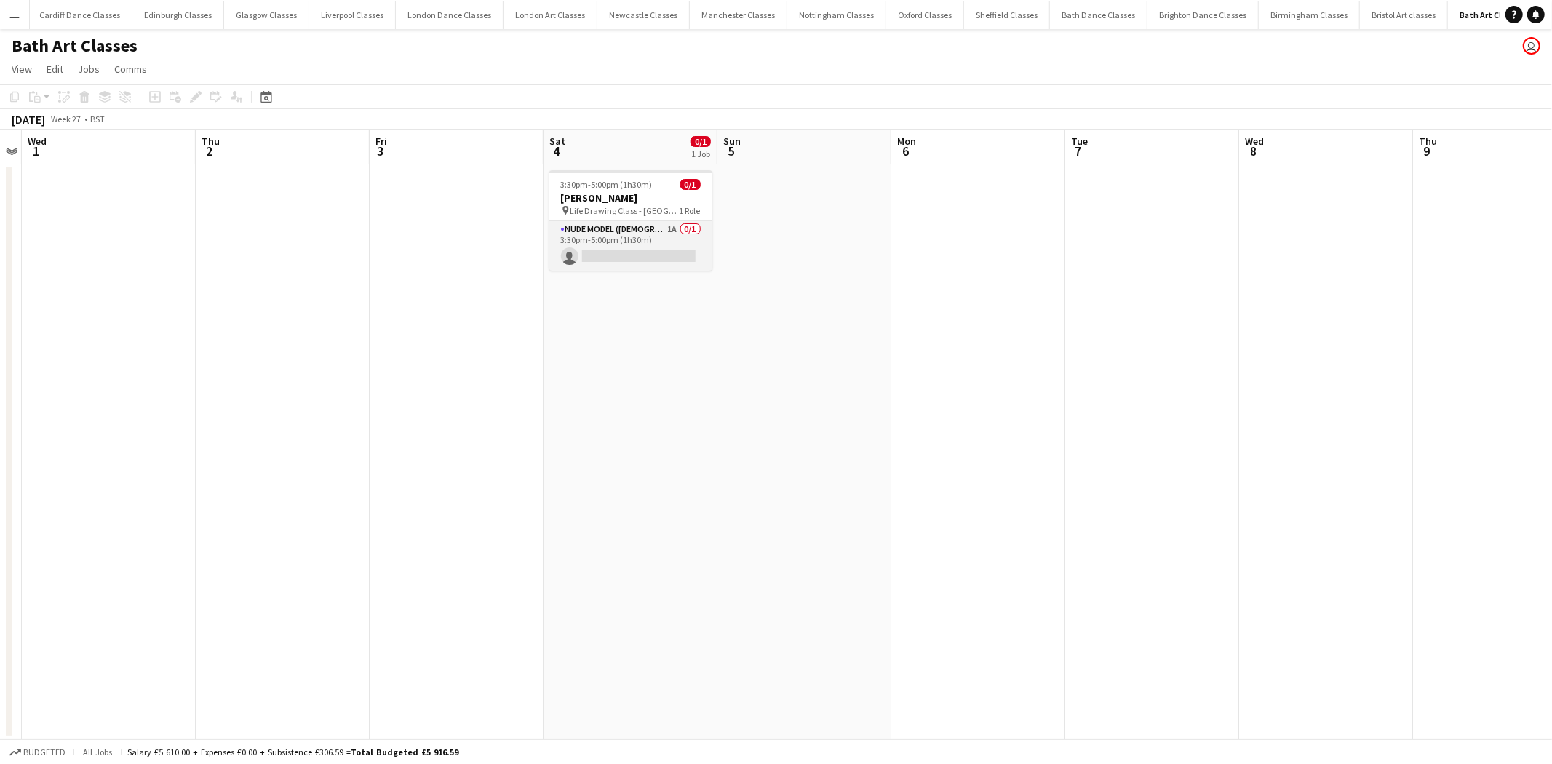
click at [646, 253] on app-card-role "Nude Model (Male) 1A 0/1 3:30pm-5:00pm (1h30m) single-neutral-actions" at bounding box center [631, 245] width 163 height 49
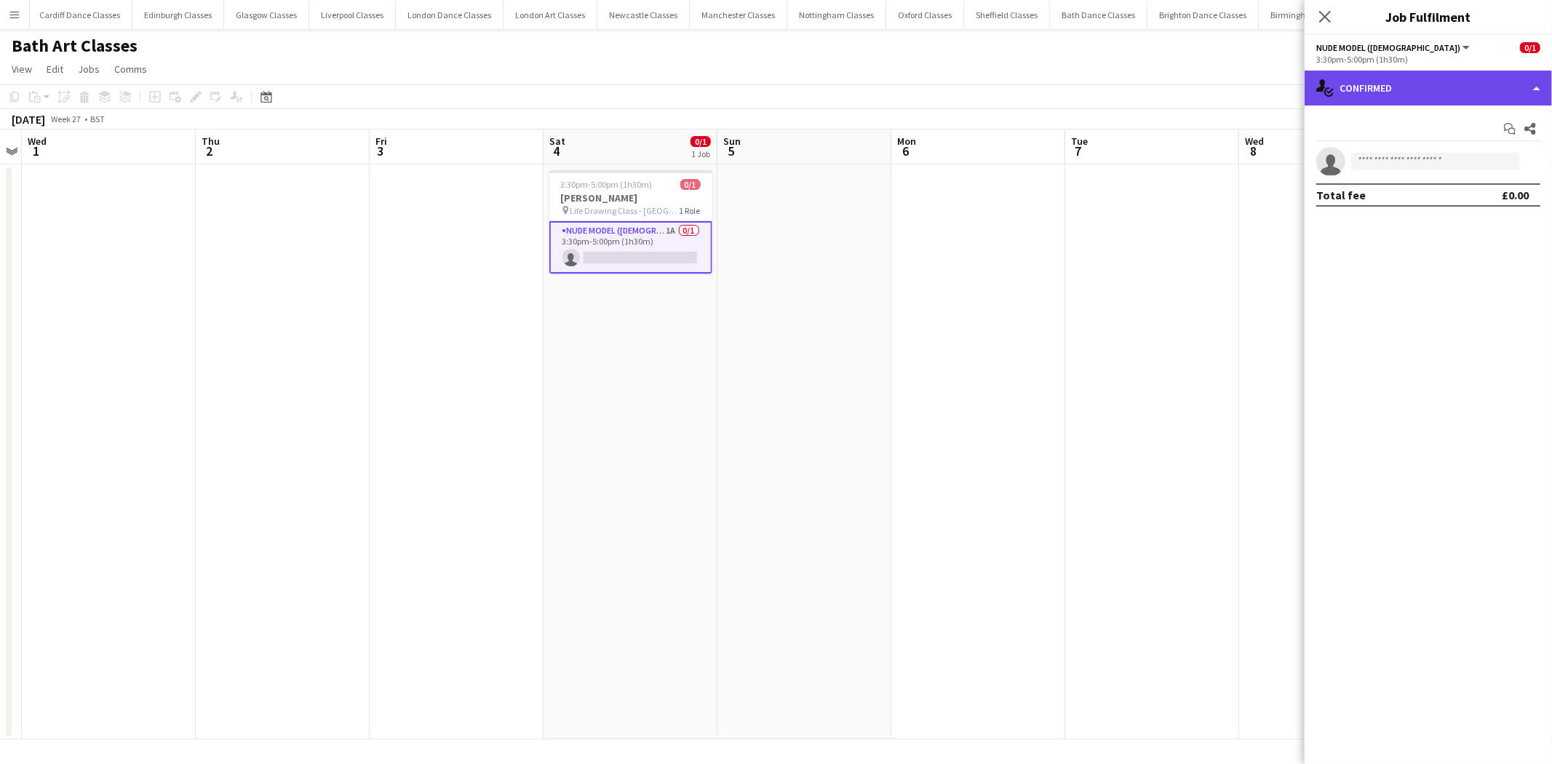
click at [1423, 81] on div "single-neutral-actions-check-2 Confirmed" at bounding box center [1428, 88] width 247 height 35
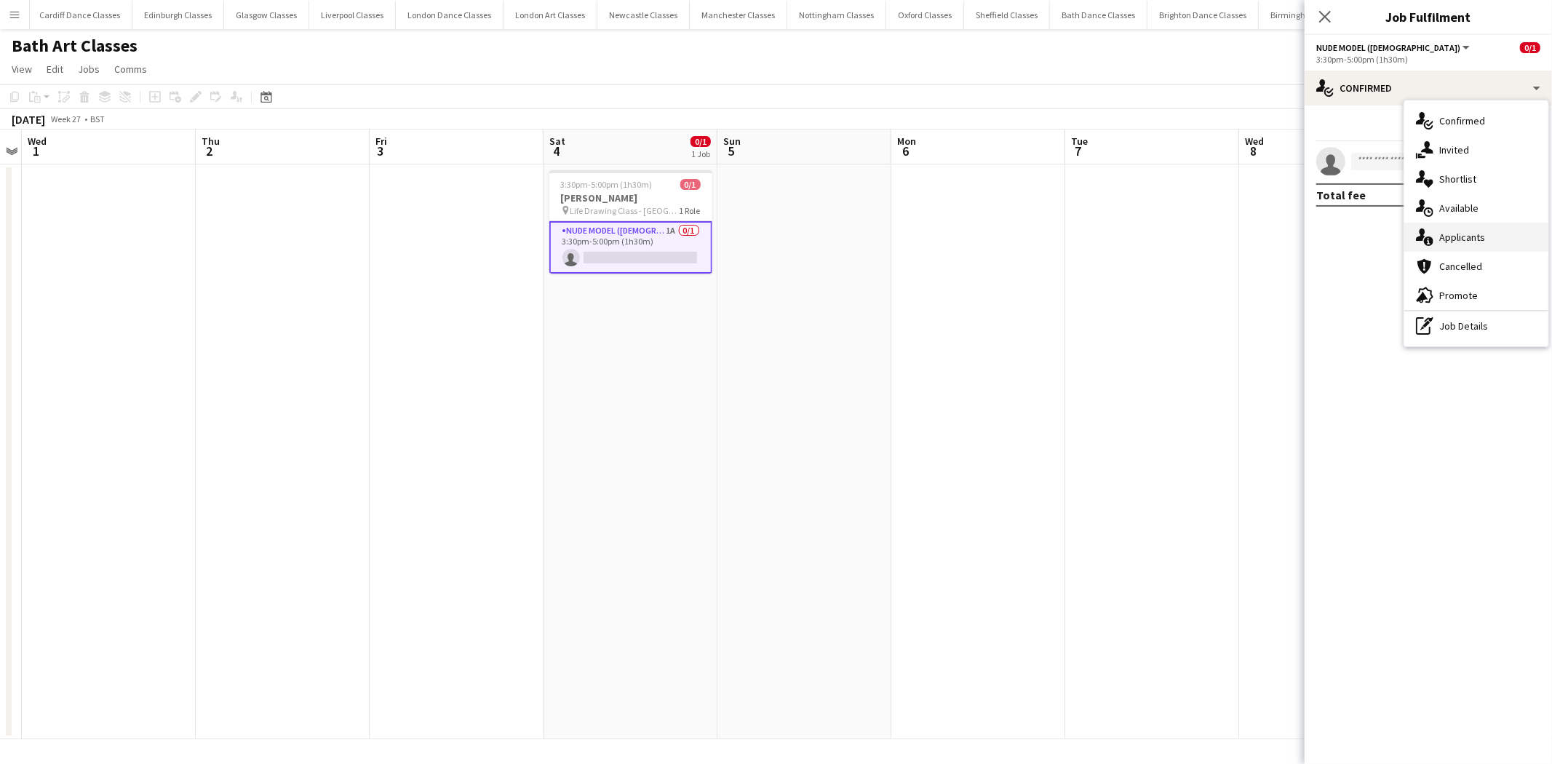
click at [1464, 237] on div "single-neutral-actions-information Applicants" at bounding box center [1477, 237] width 144 height 29
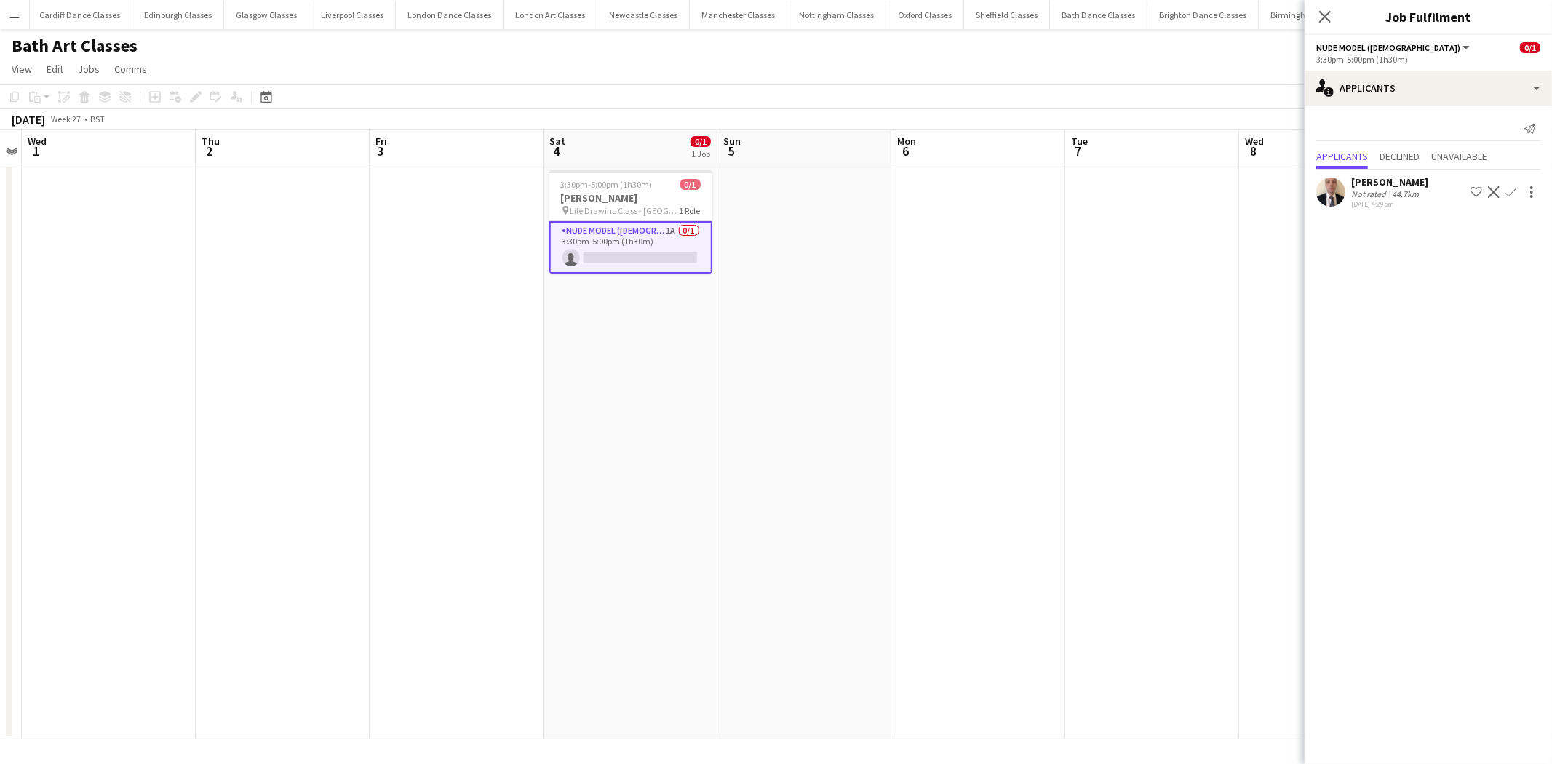
click at [1515, 195] on app-icon "Confirm" at bounding box center [1512, 192] width 12 height 12
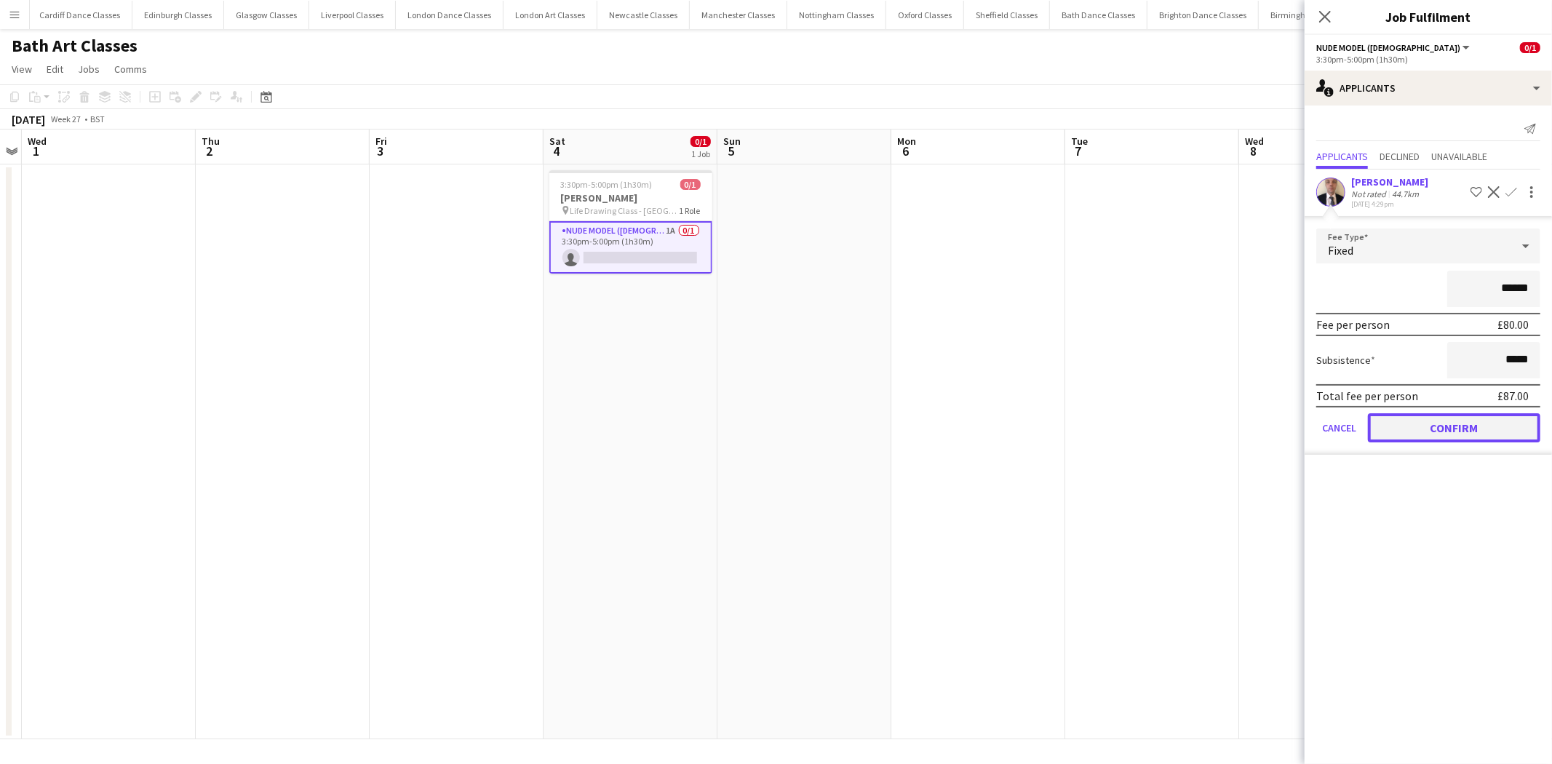
click at [1480, 418] on button "Confirm" at bounding box center [1454, 427] width 172 height 29
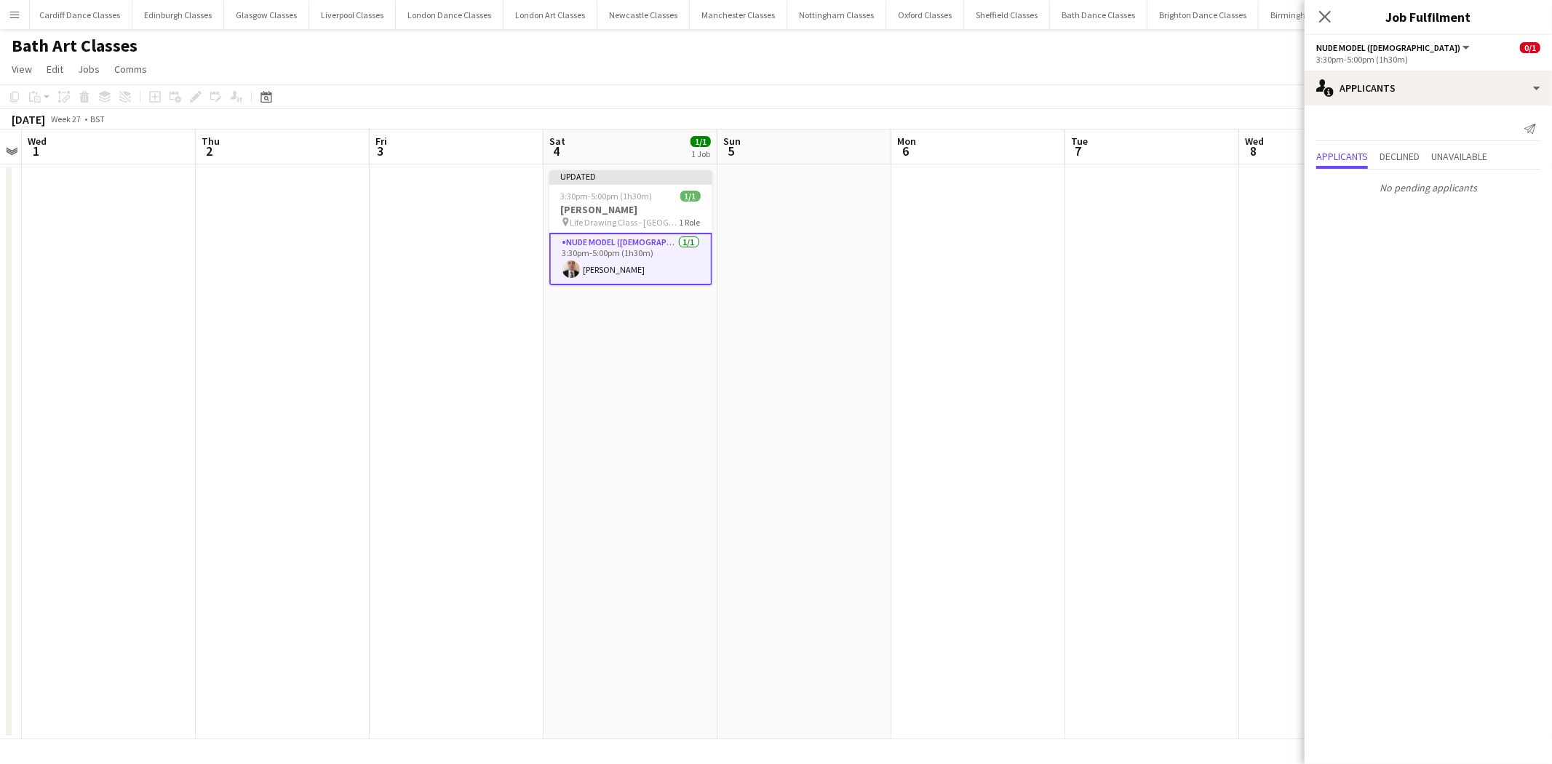
click at [1100, 333] on app-date-cell at bounding box center [1153, 451] width 174 height 575
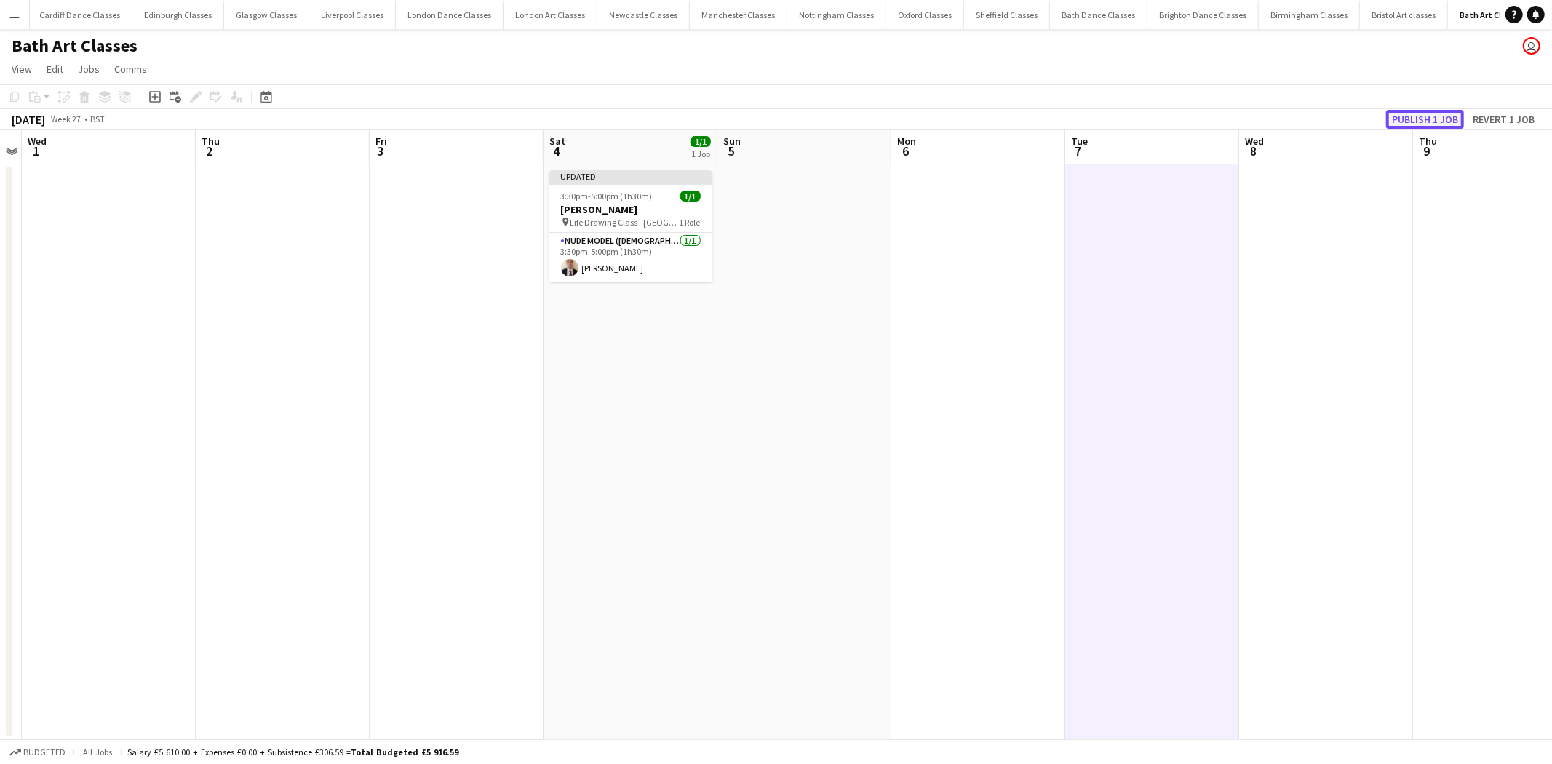
click at [1438, 120] on button "Publish 1 job" at bounding box center [1426, 119] width 78 height 19
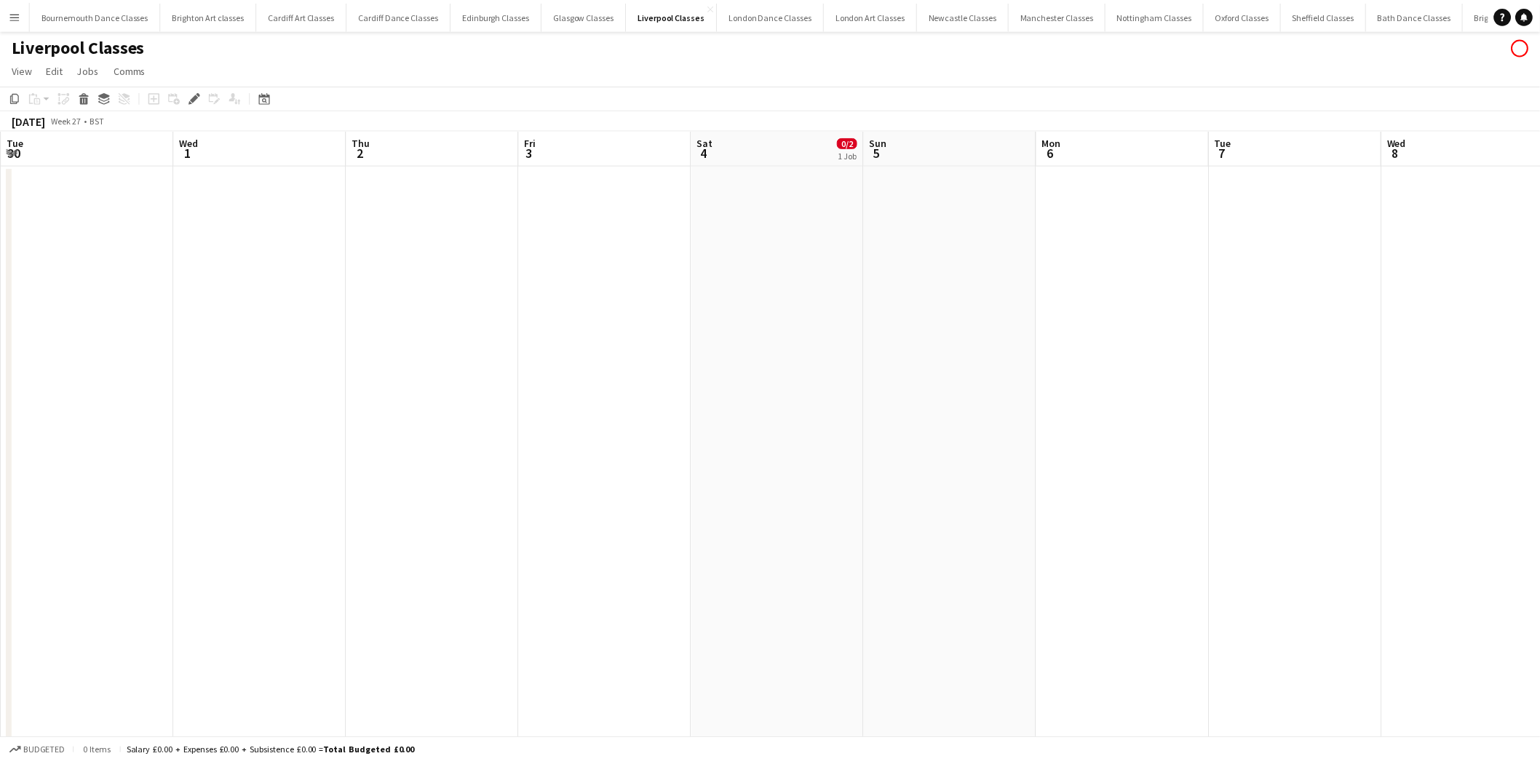
scroll to position [0, 500]
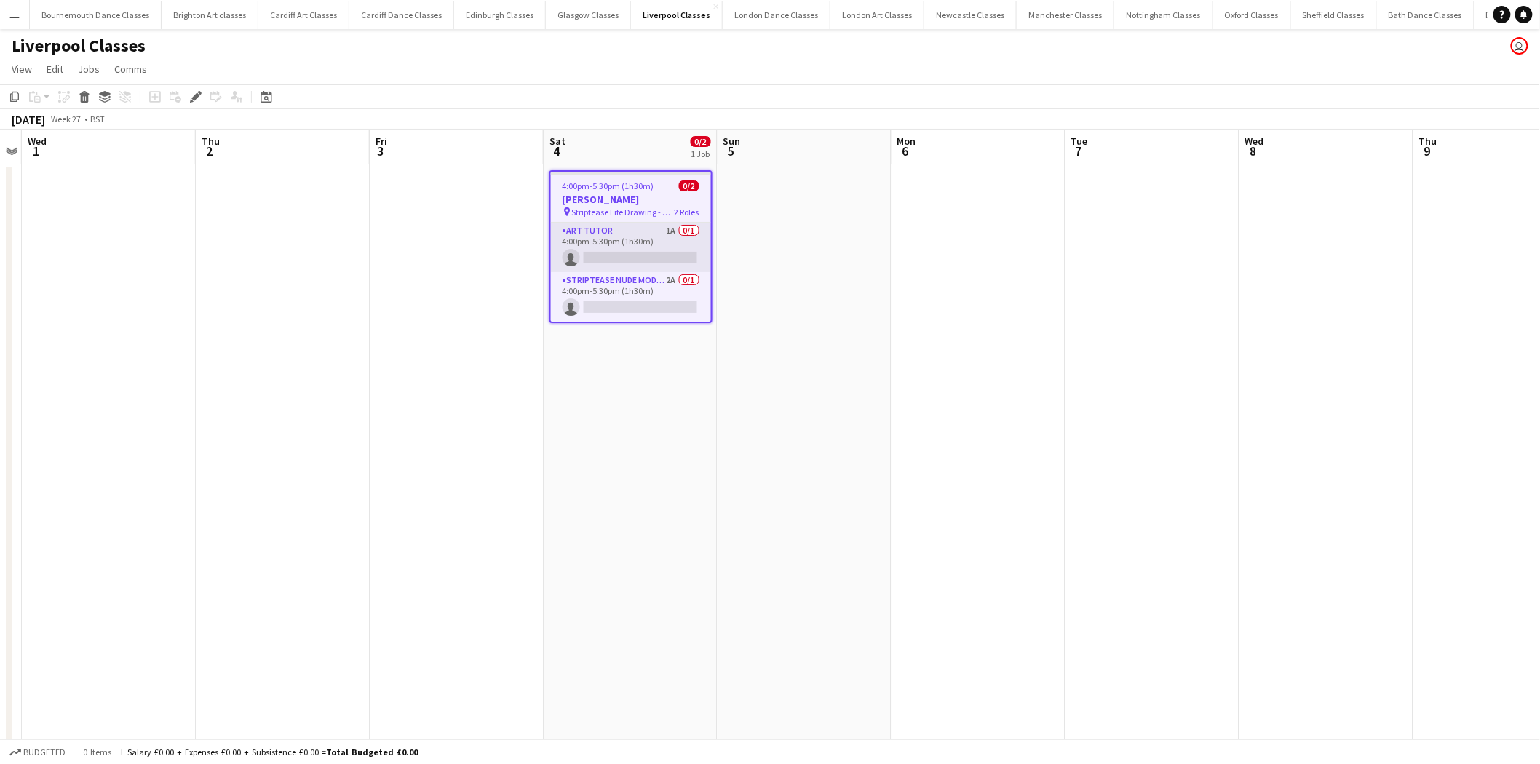
click at [657, 244] on app-card-role "Art Tutor 1A 0/1 4:00pm-5:30pm (1h30m) single-neutral-actions" at bounding box center [631, 247] width 160 height 49
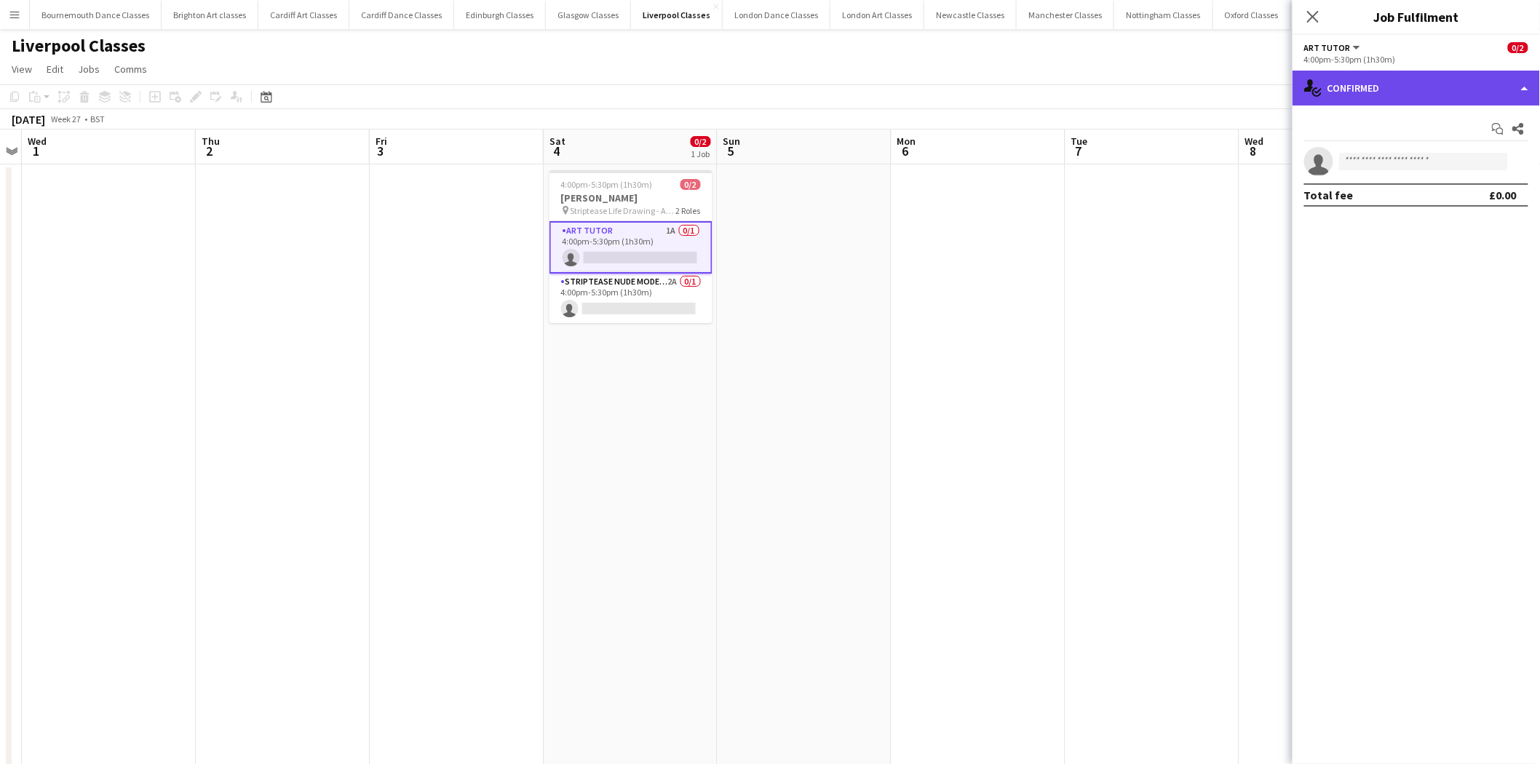
click at [1515, 98] on div "single-neutral-actions-check-2 Confirmed" at bounding box center [1416, 88] width 247 height 35
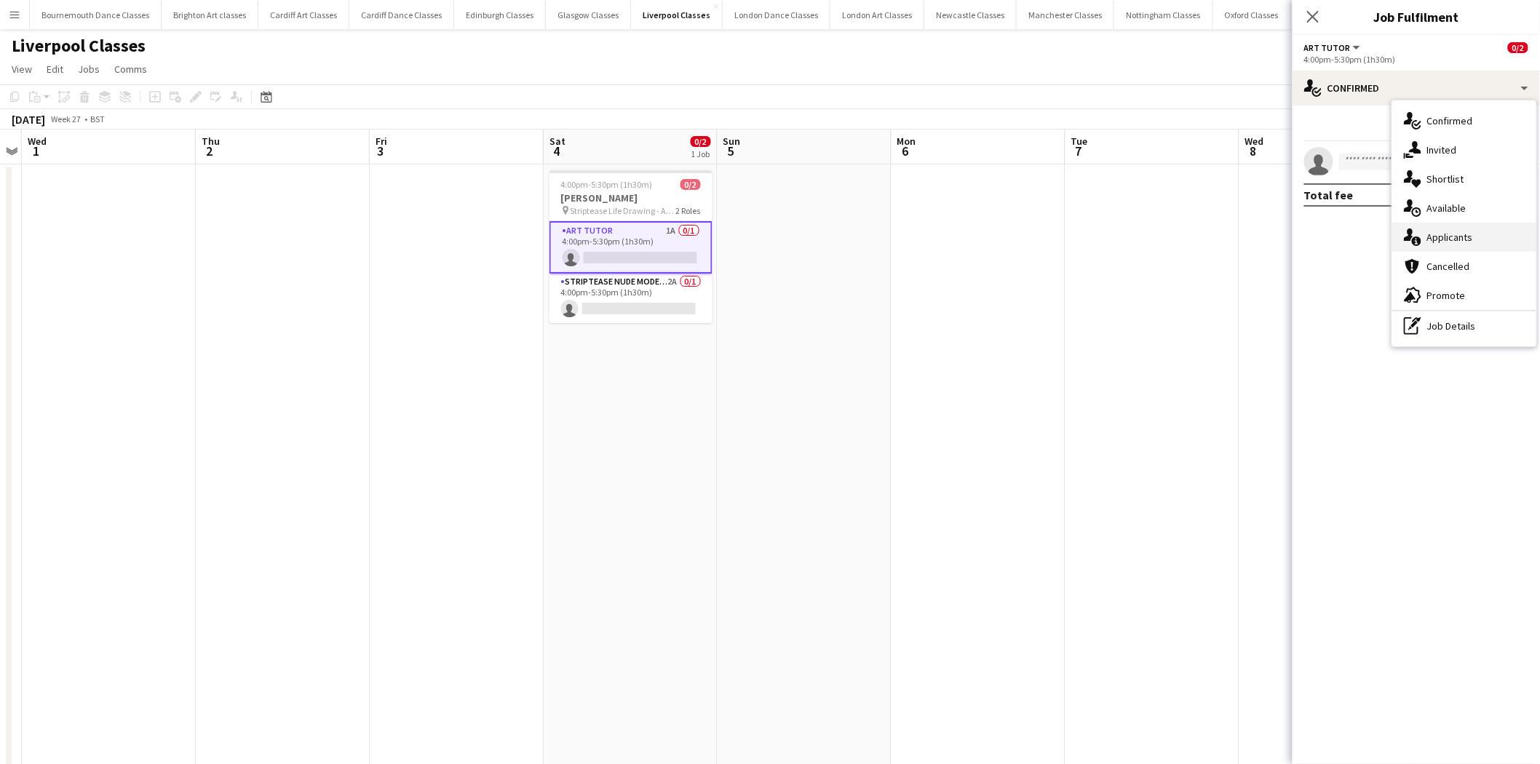
click at [1494, 230] on div "single-neutral-actions-information Applicants" at bounding box center [1464, 237] width 144 height 29
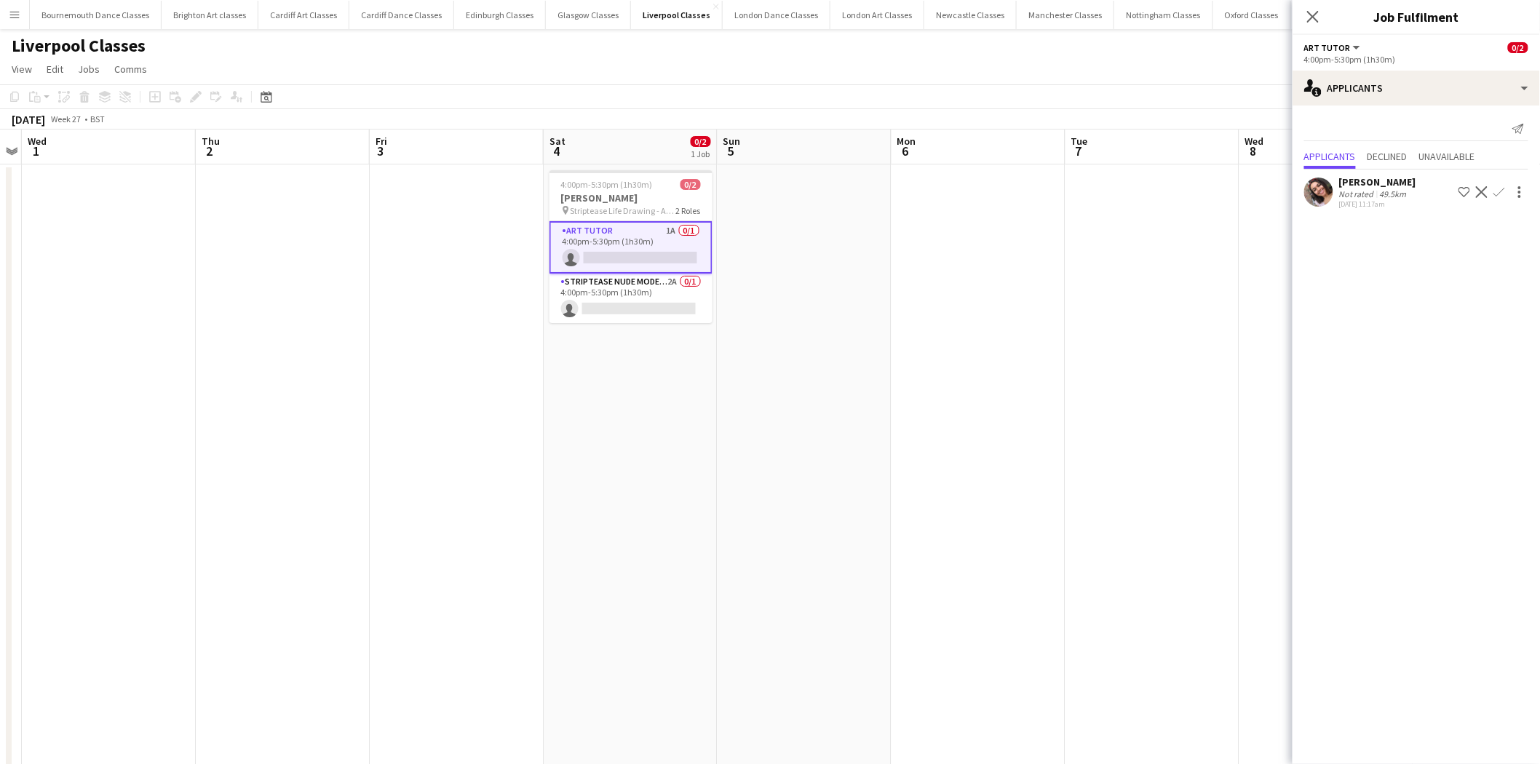
click at [1500, 197] on app-icon "Confirm" at bounding box center [1500, 192] width 12 height 12
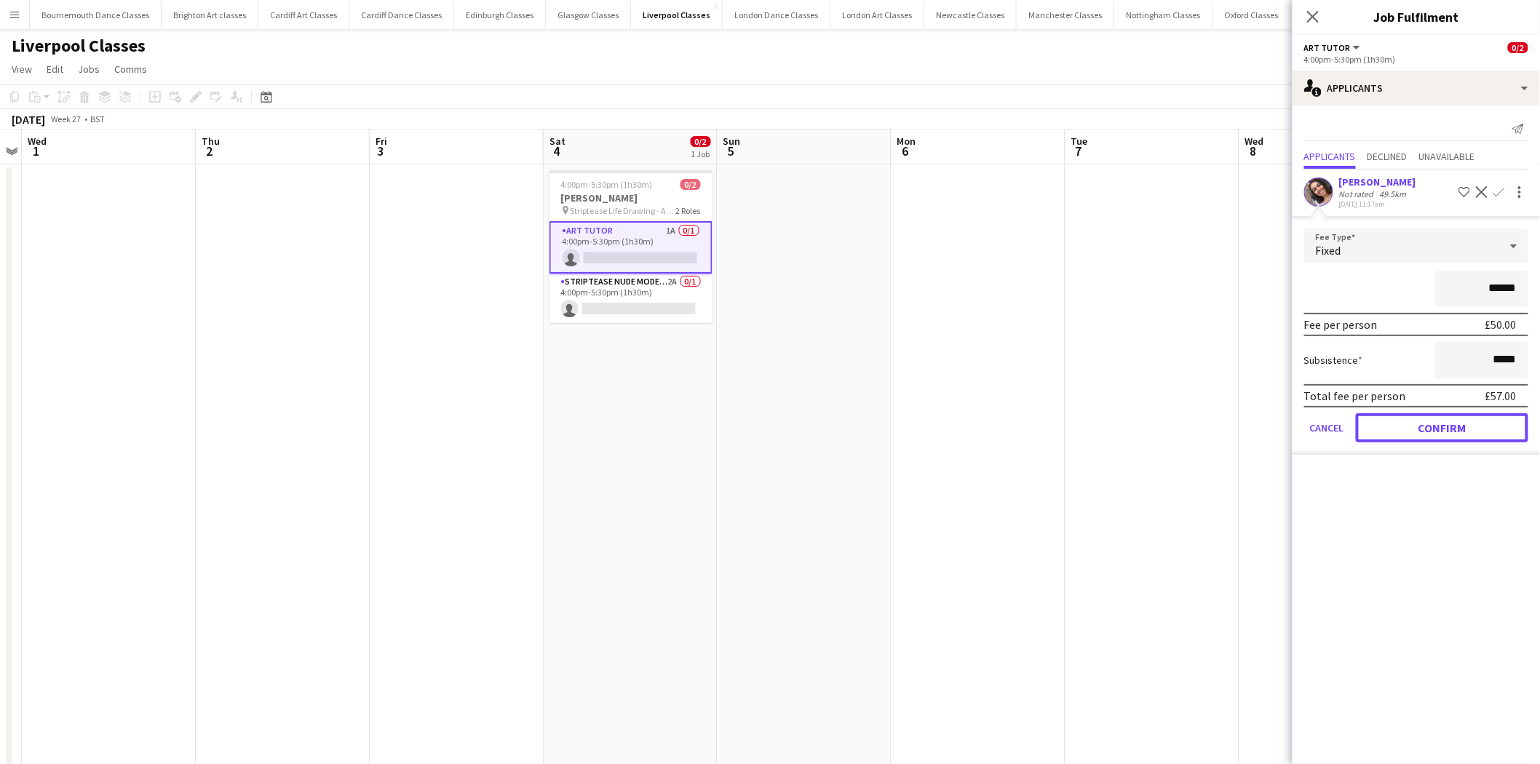
click at [1479, 420] on button "Confirm" at bounding box center [1442, 427] width 172 height 29
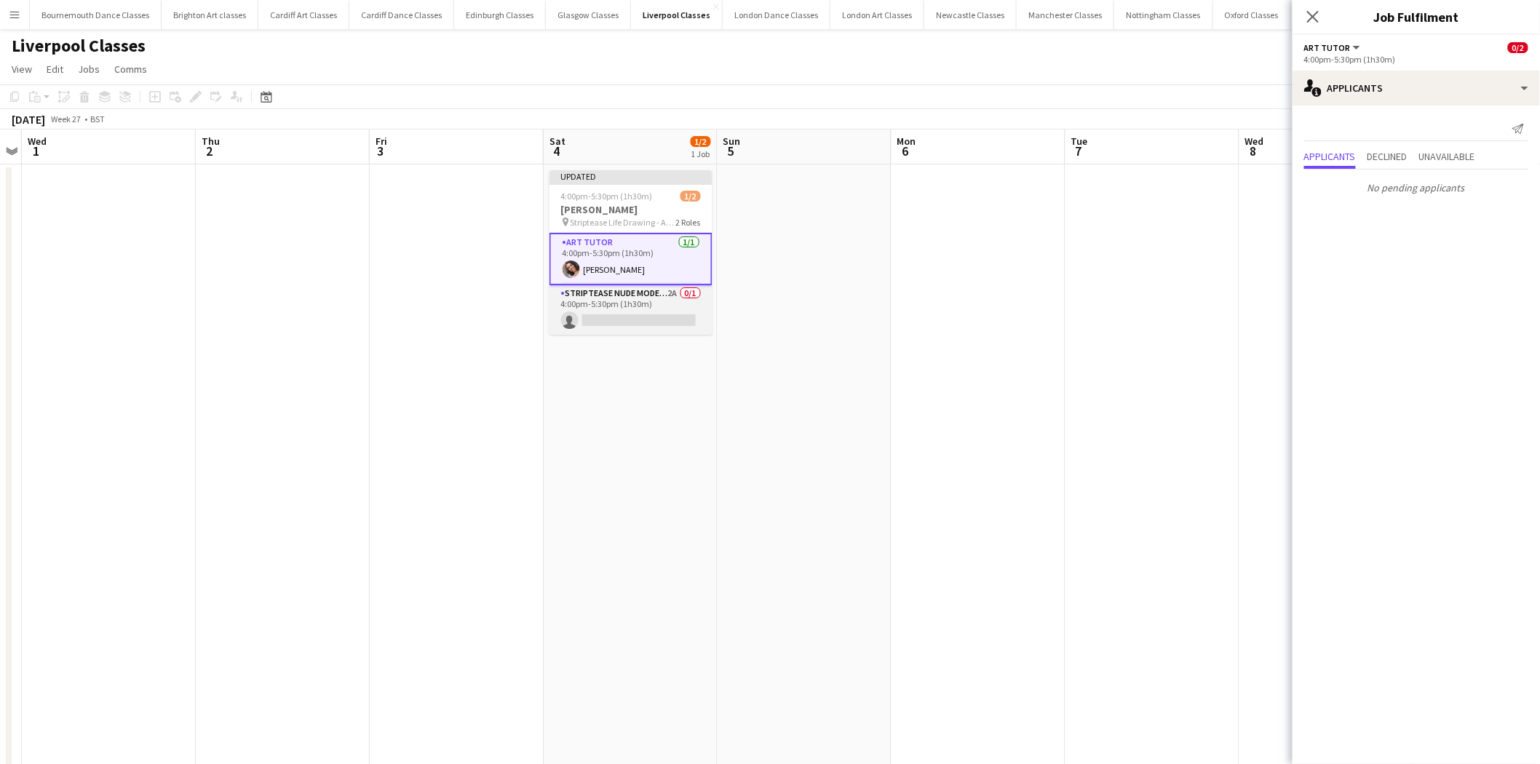
click at [670, 294] on app-card-role "Striptease Nude Model (Male) 2A 0/1 4:00pm-5:30pm (1h30m) single-neutral-actions" at bounding box center [631, 309] width 163 height 49
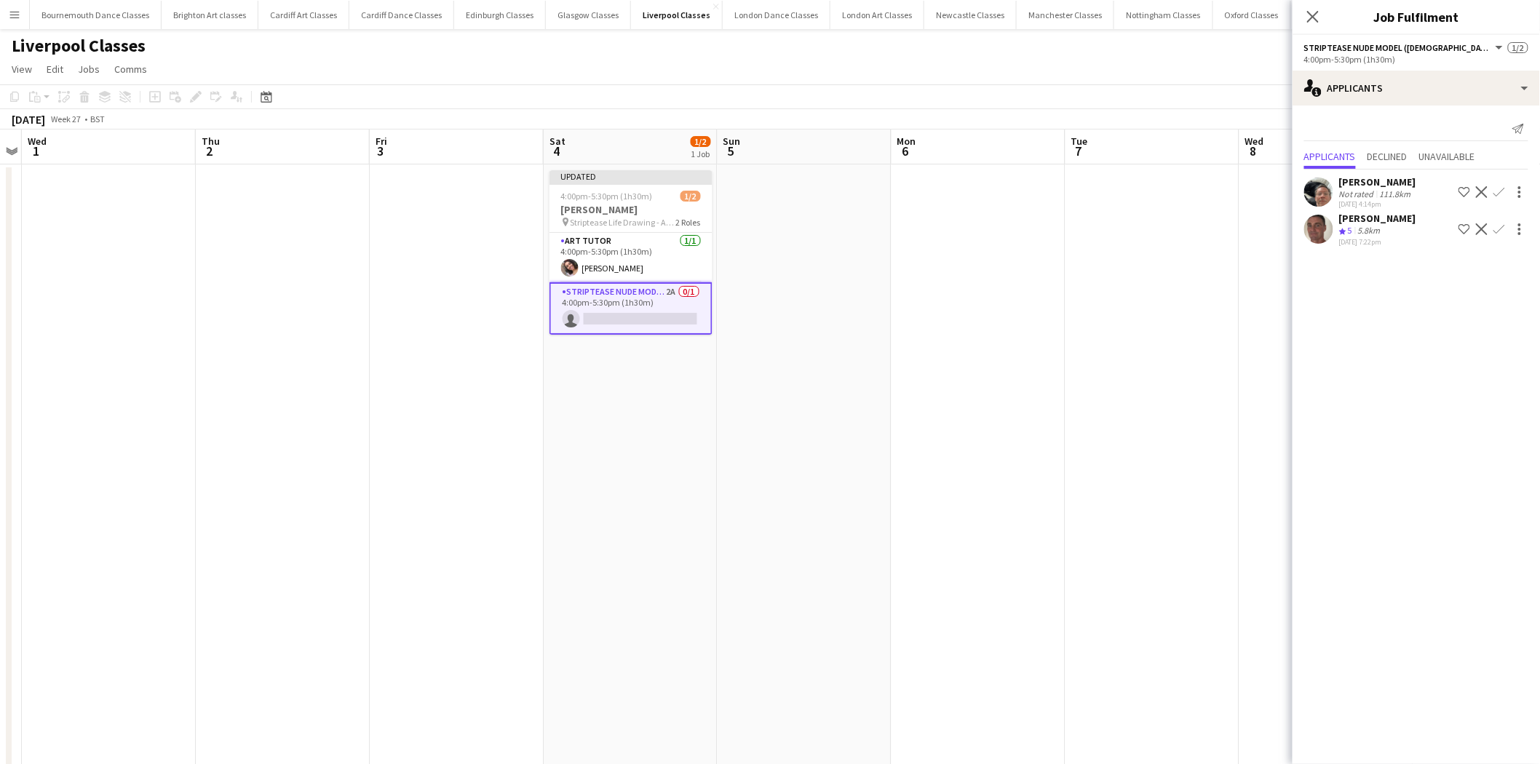
click at [1483, 229] on app-icon "Decline" at bounding box center [1482, 229] width 12 height 12
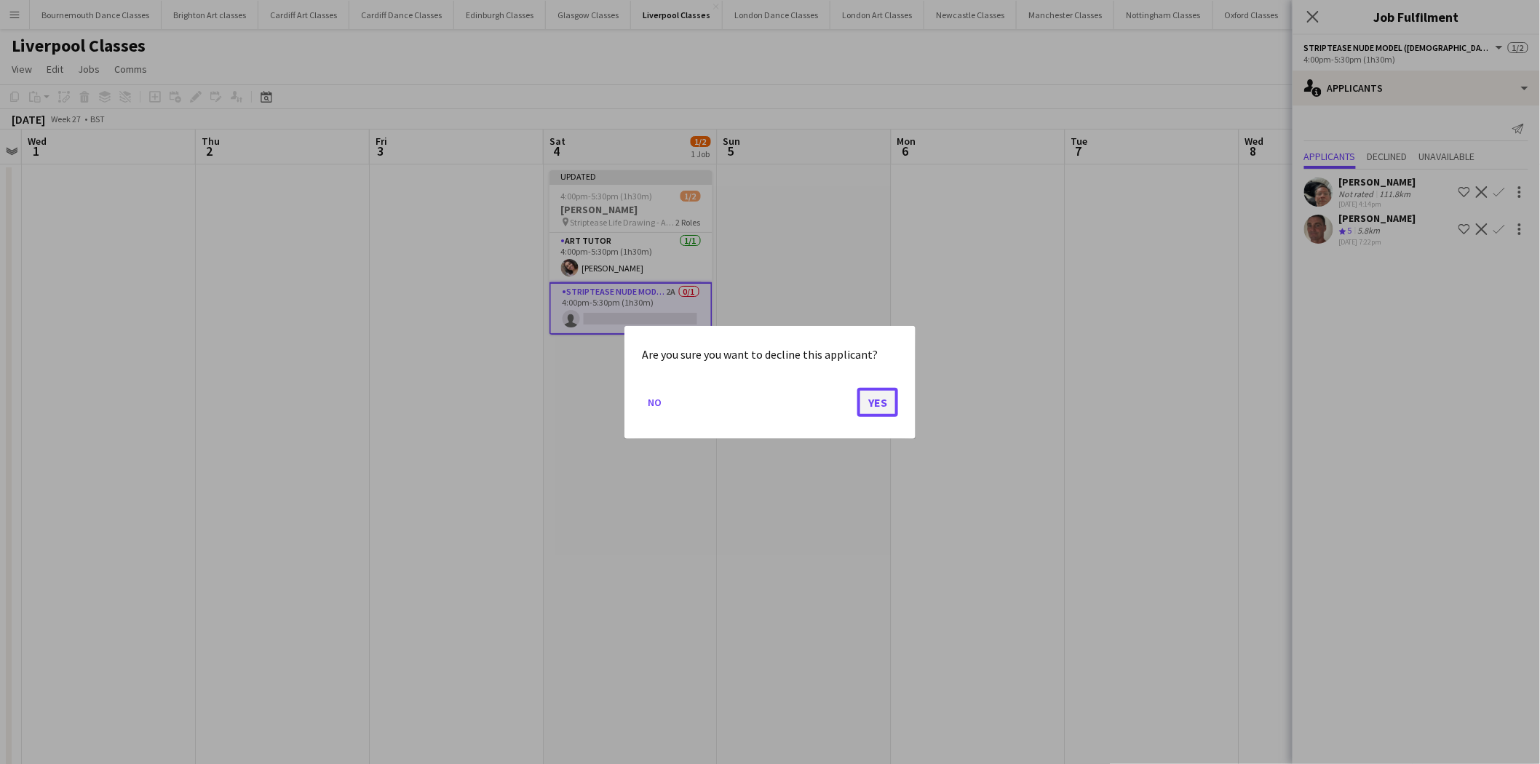
click at [878, 402] on button "Yes" at bounding box center [877, 401] width 41 height 29
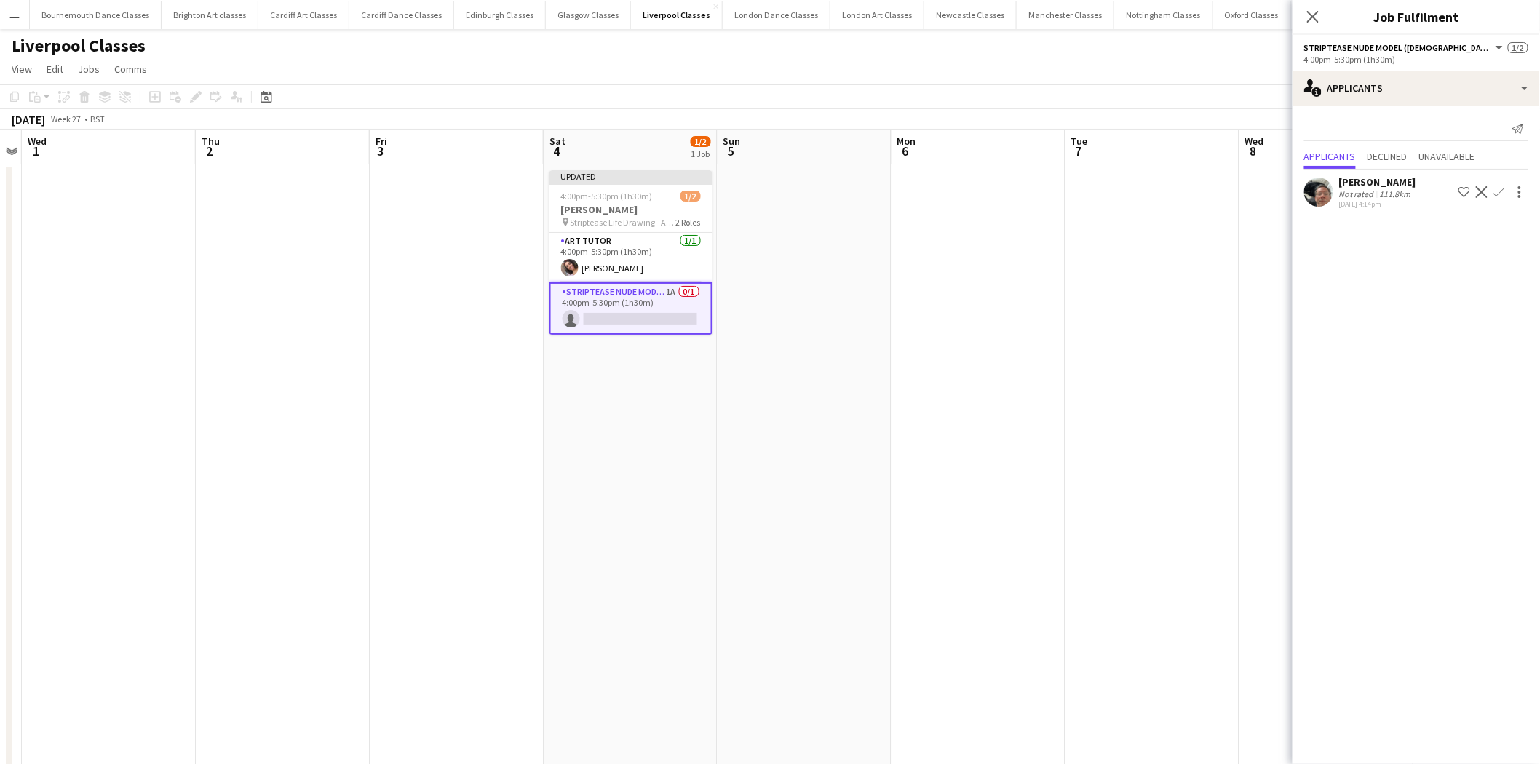
click at [1483, 199] on button "Decline" at bounding box center [1481, 191] width 17 height 17
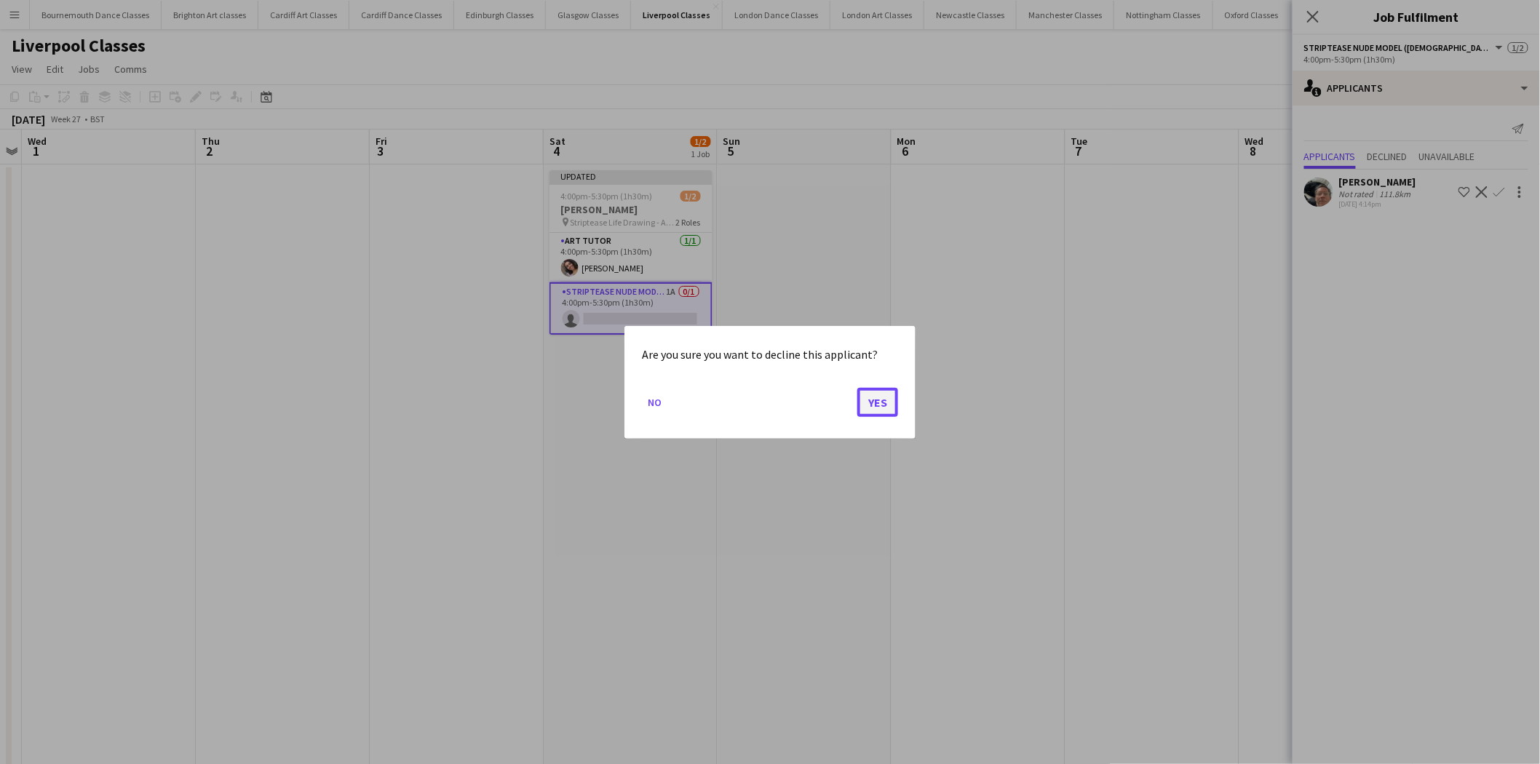
click at [886, 406] on button "Yes" at bounding box center [877, 401] width 41 height 29
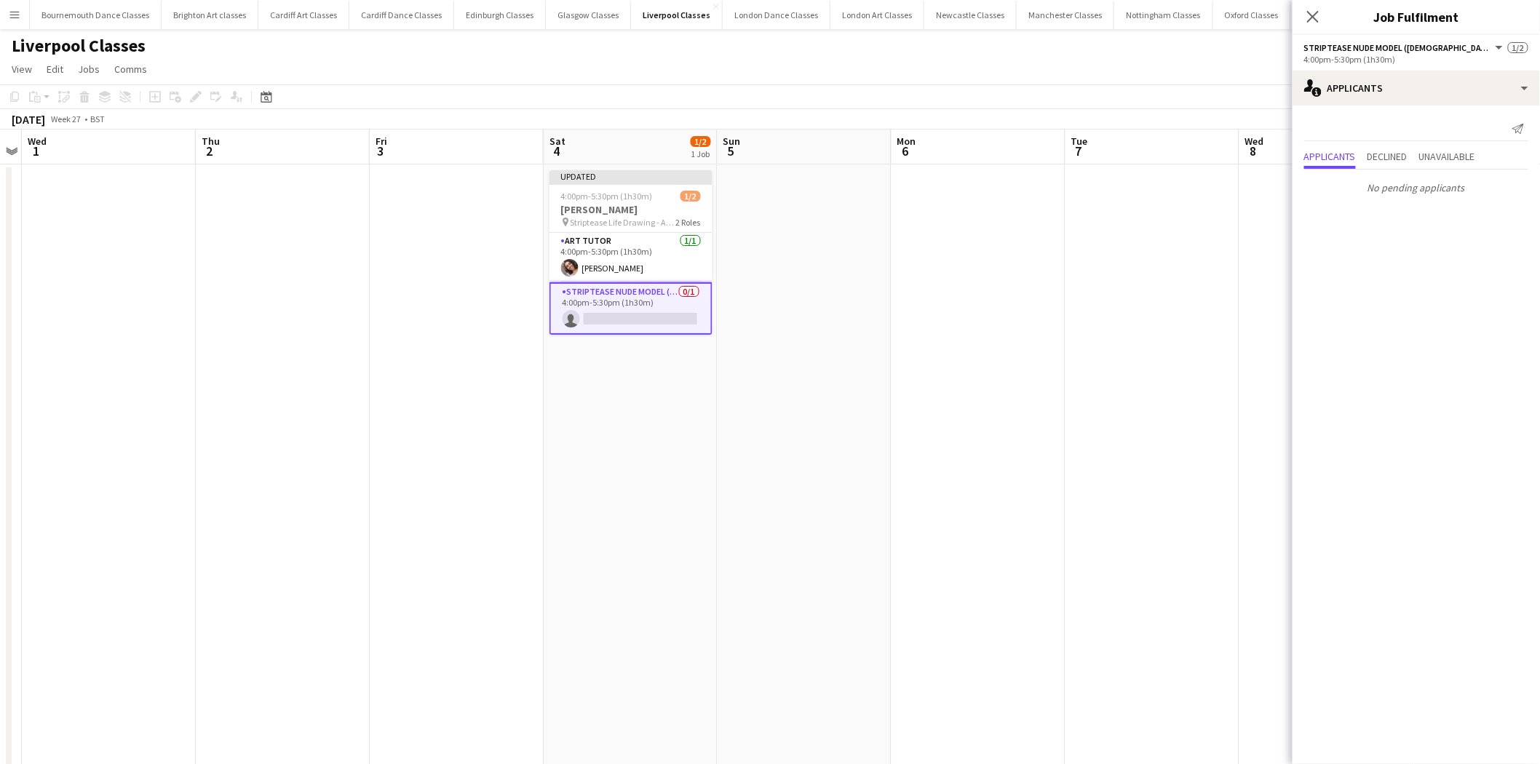
drag, startPoint x: 675, startPoint y: 301, endPoint x: 695, endPoint y: 295, distance: 21.4
click at [674, 301] on app-card-role "Striptease Nude Model (Male) 0/1 4:00pm-5:30pm (1h30m) single-neutral-actions" at bounding box center [631, 308] width 163 height 52
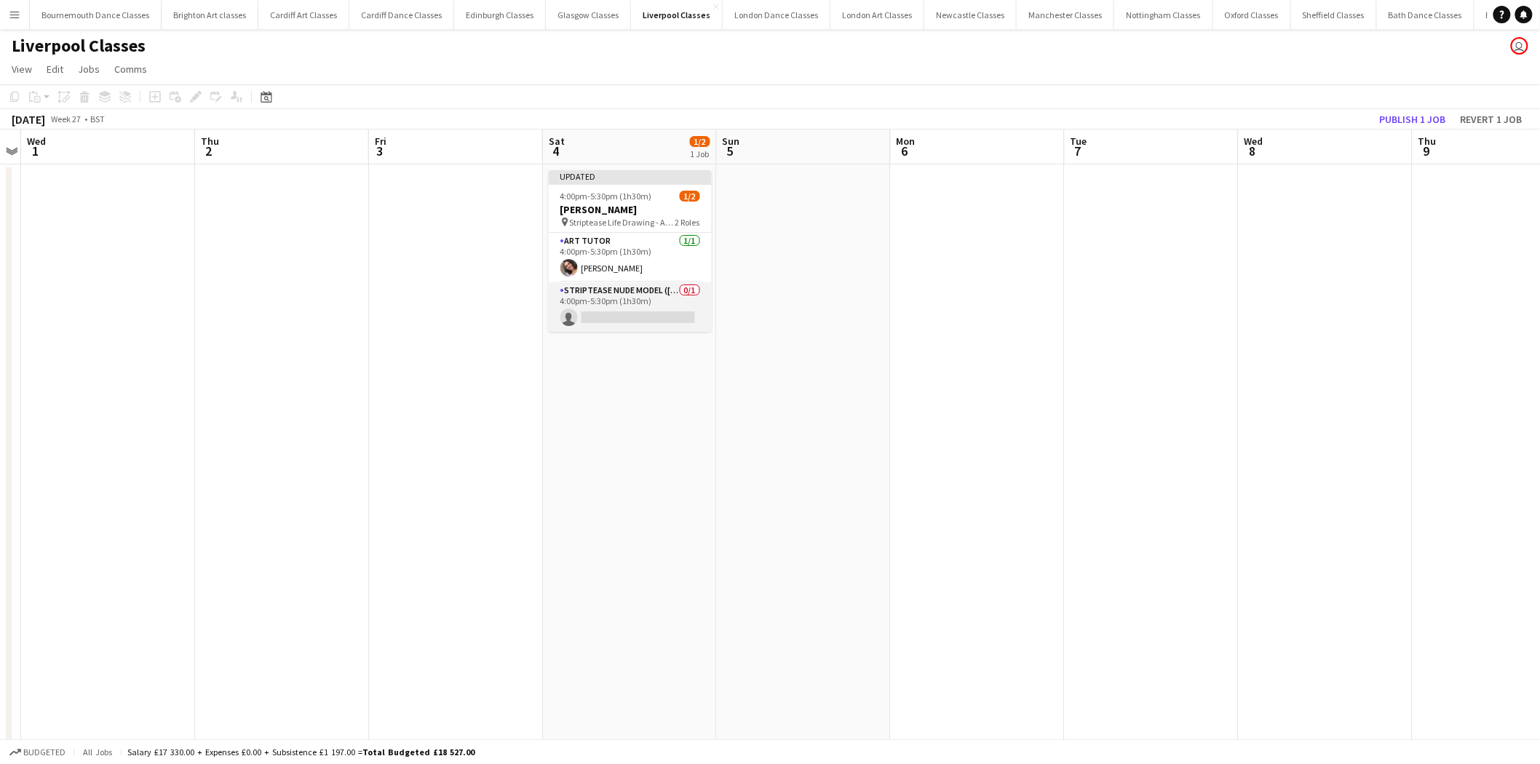
click at [598, 317] on app-card-role "Striptease Nude Model (Male) 0/1 4:00pm-5:30pm (1h30m) single-neutral-actions" at bounding box center [630, 306] width 163 height 49
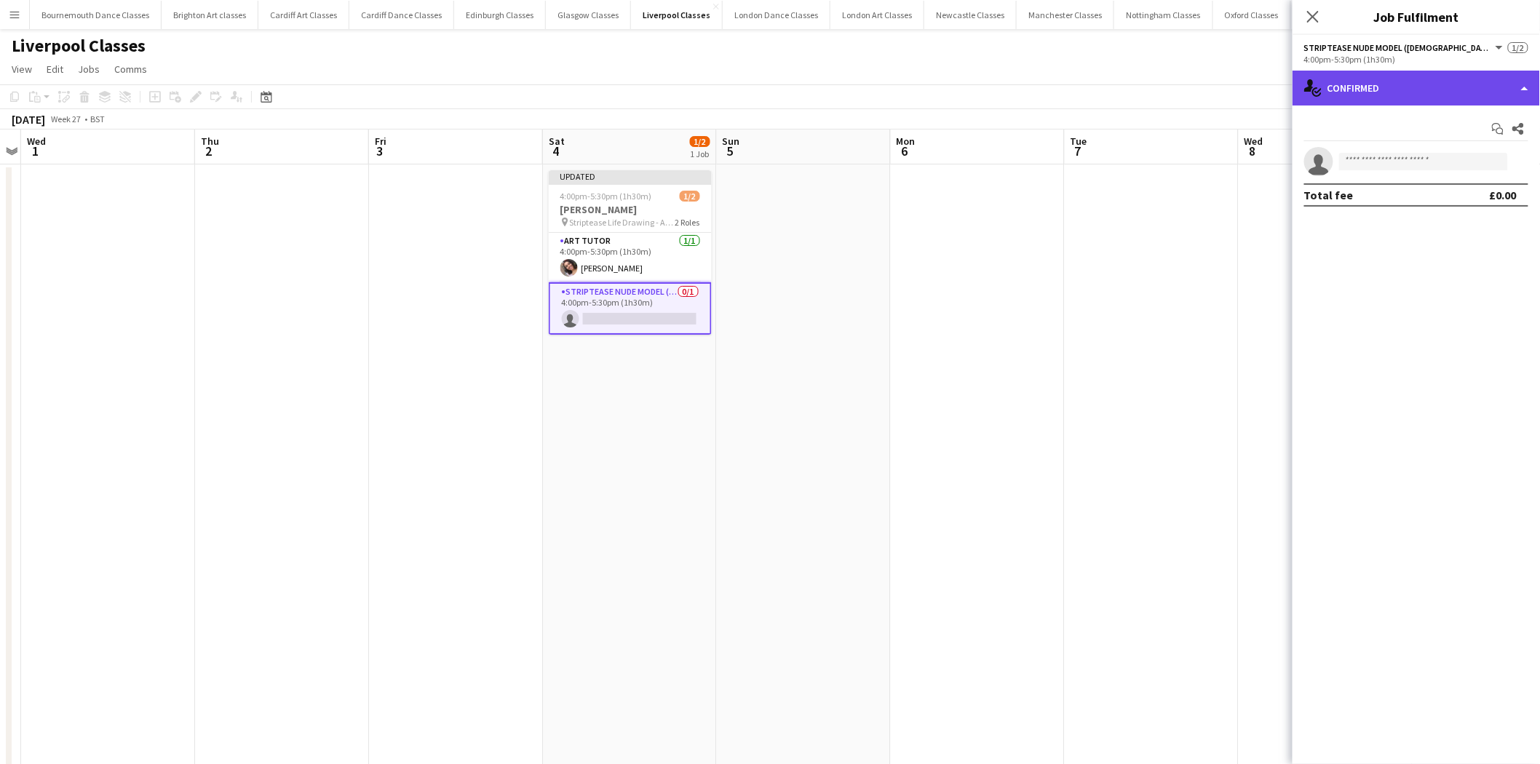
click at [1458, 100] on div "single-neutral-actions-check-2 Confirmed" at bounding box center [1416, 88] width 247 height 35
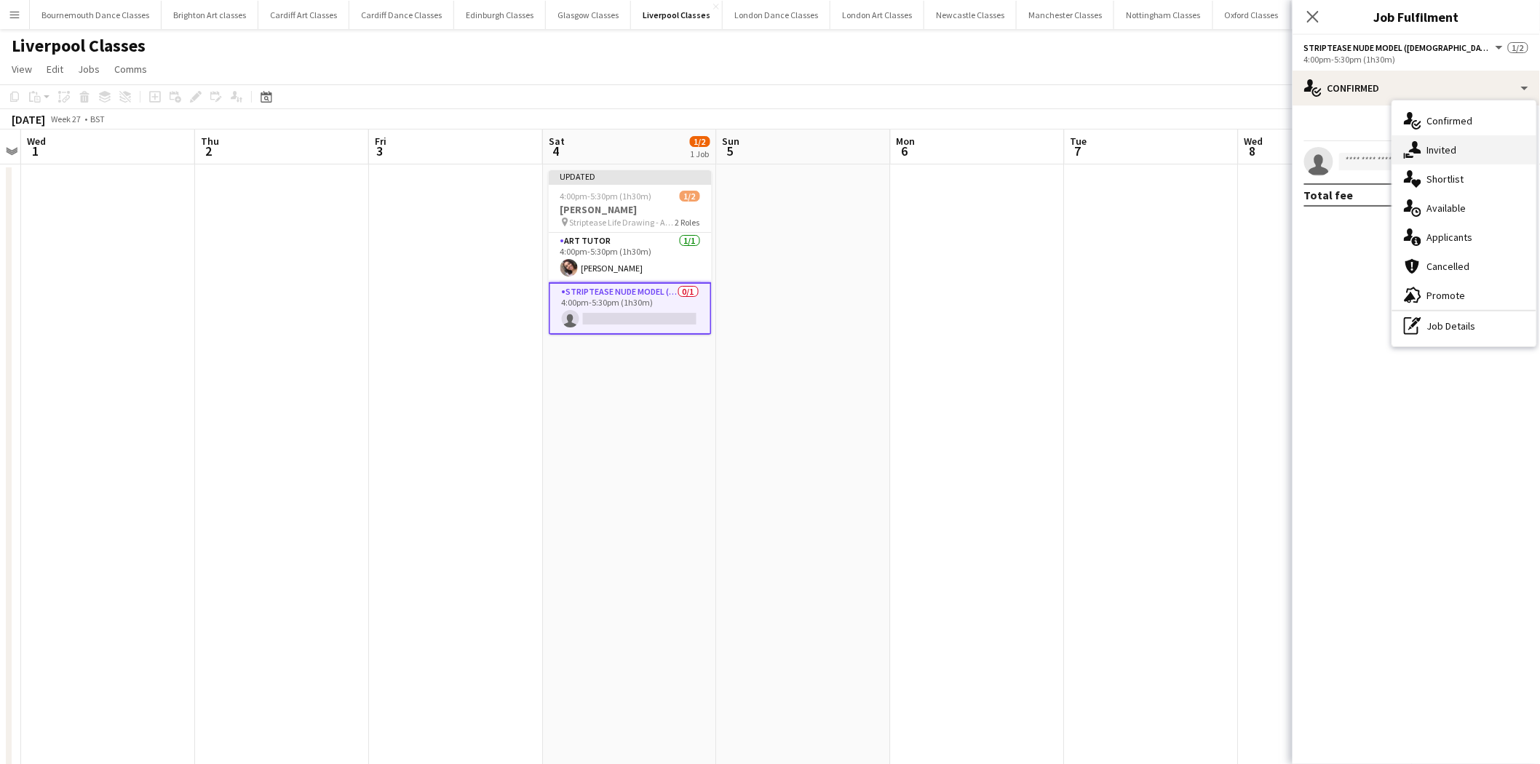
click at [1465, 149] on div "single-neutral-actions-share-1 Invited" at bounding box center [1464, 149] width 144 height 29
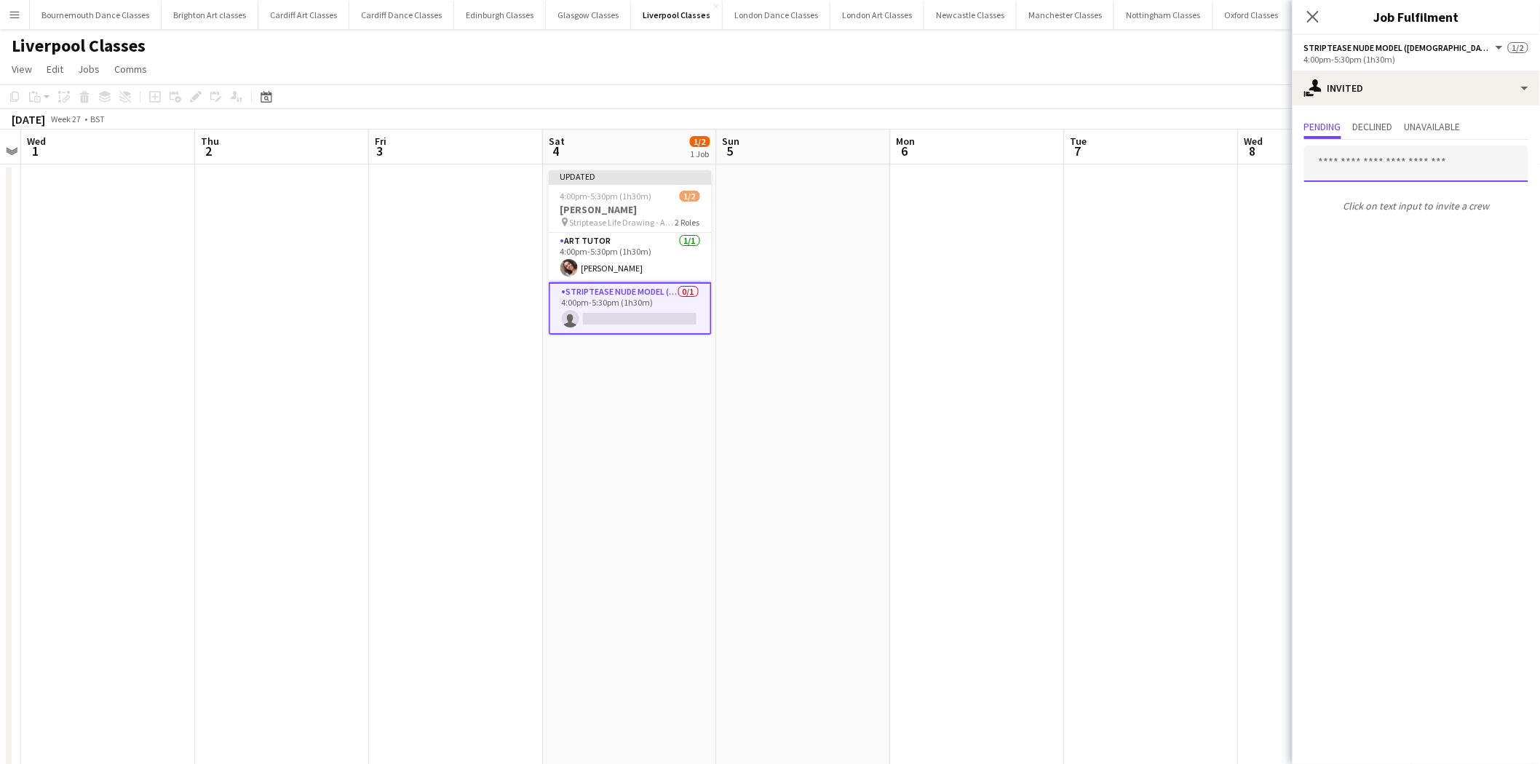
click at [1385, 167] on input "text" at bounding box center [1416, 164] width 224 height 36
type input "******"
click at [1366, 216] on mat-option "Antoni Sumner Active antoniotwitterpne@gmail.com" at bounding box center [1417, 204] width 224 height 35
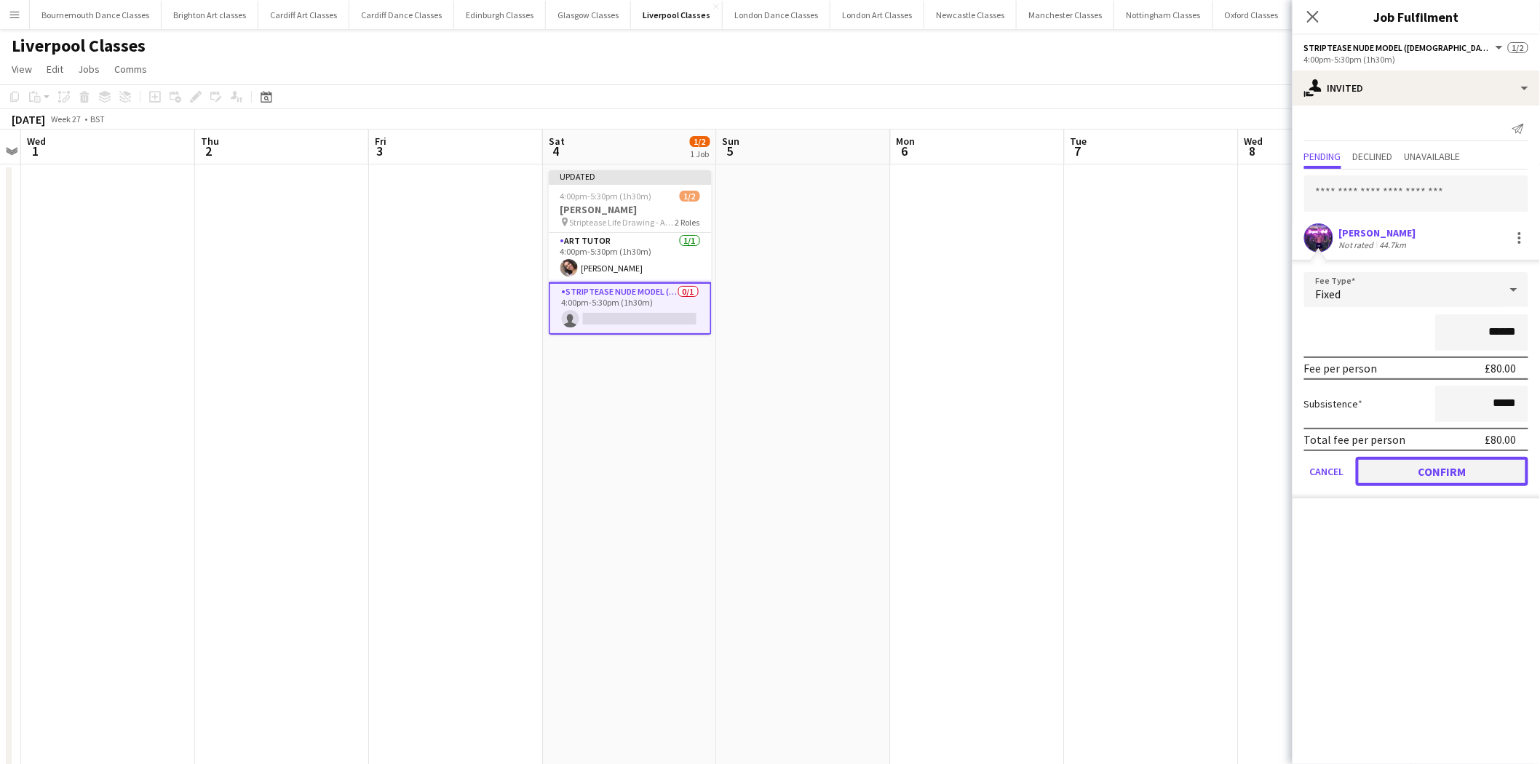
click at [1411, 469] on button "Confirm" at bounding box center [1442, 471] width 172 height 29
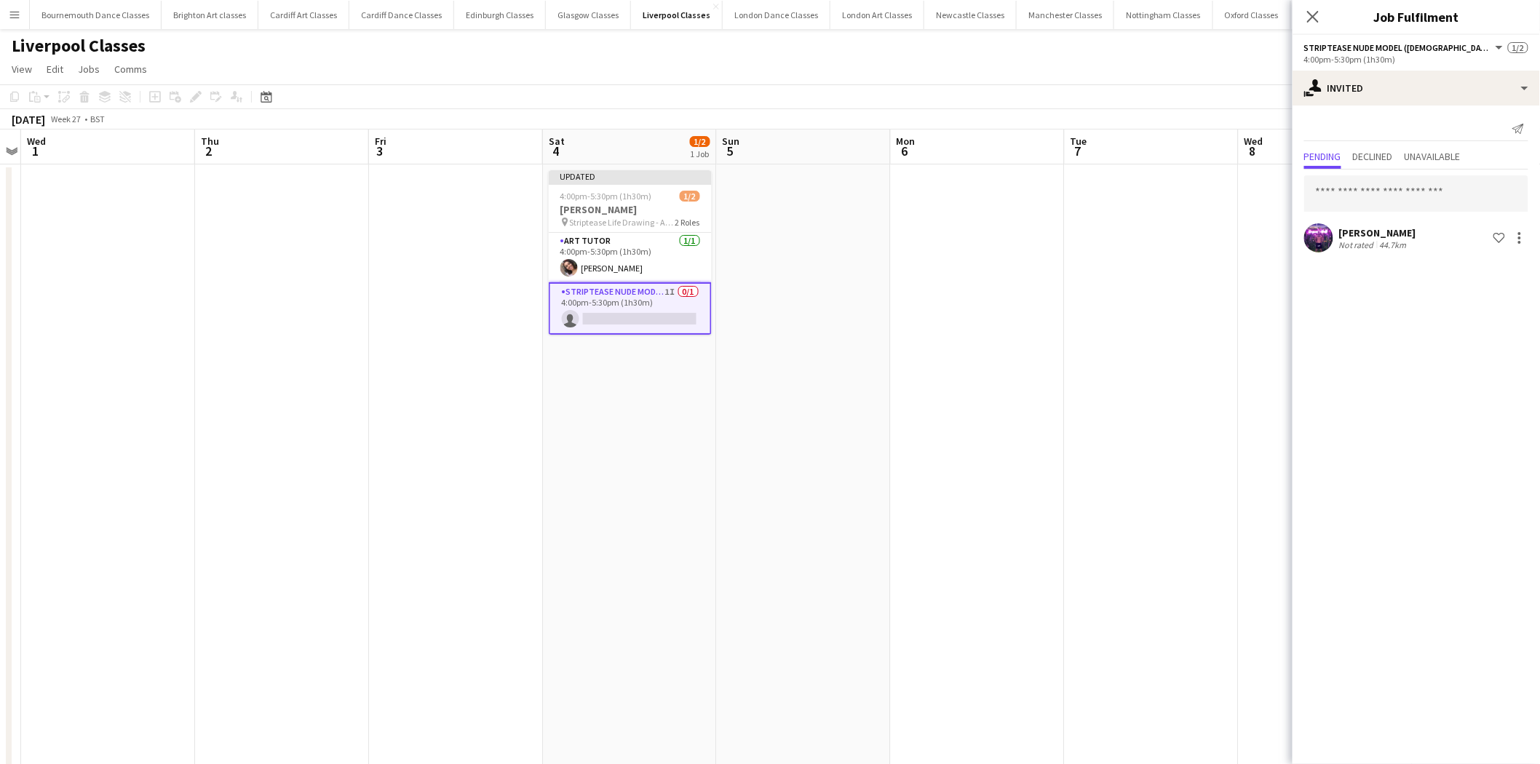
click at [1100, 397] on app-date-cell at bounding box center [1152, 496] width 174 height 665
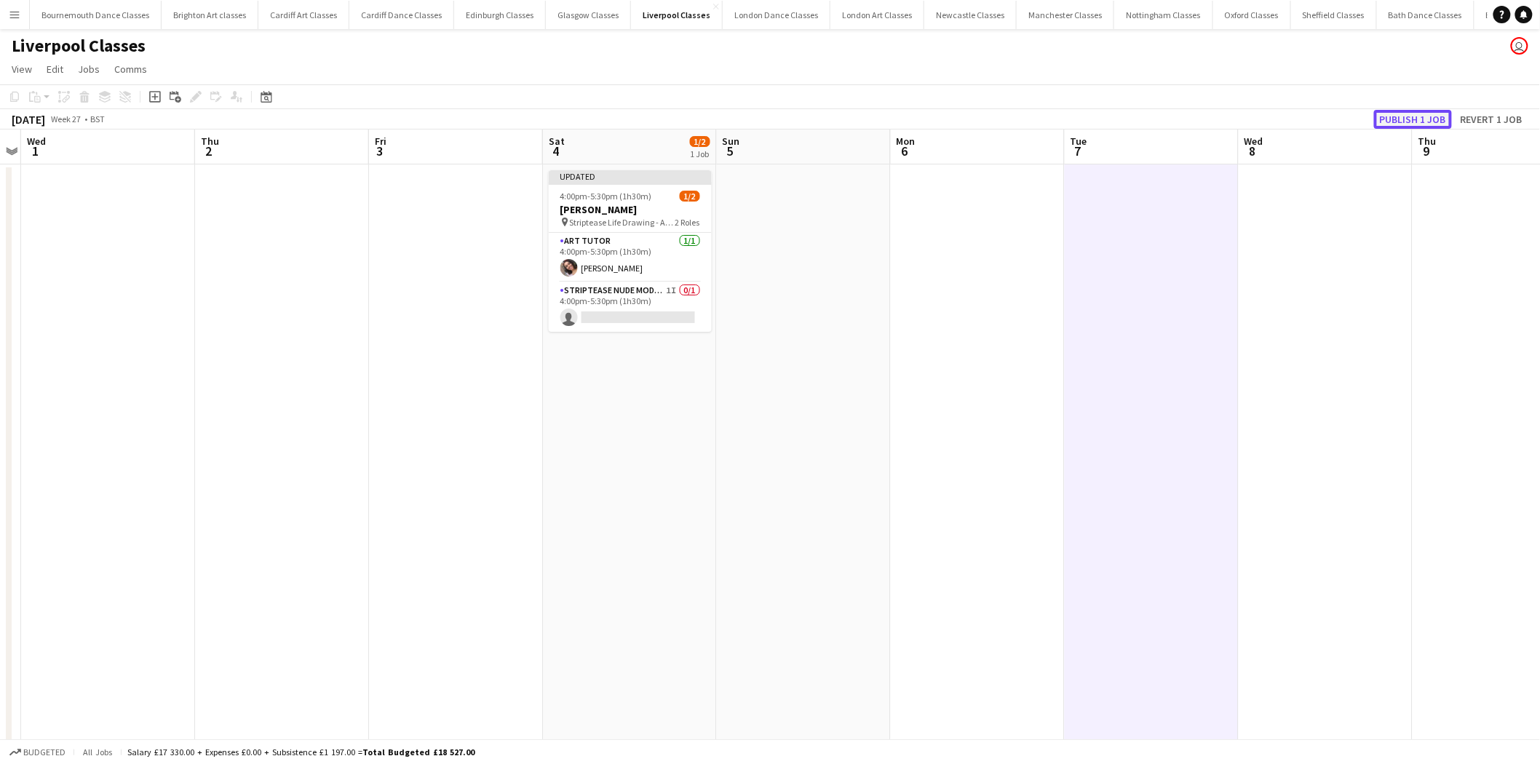
click at [1432, 125] on button "Publish 1 job" at bounding box center [1413, 119] width 78 height 19
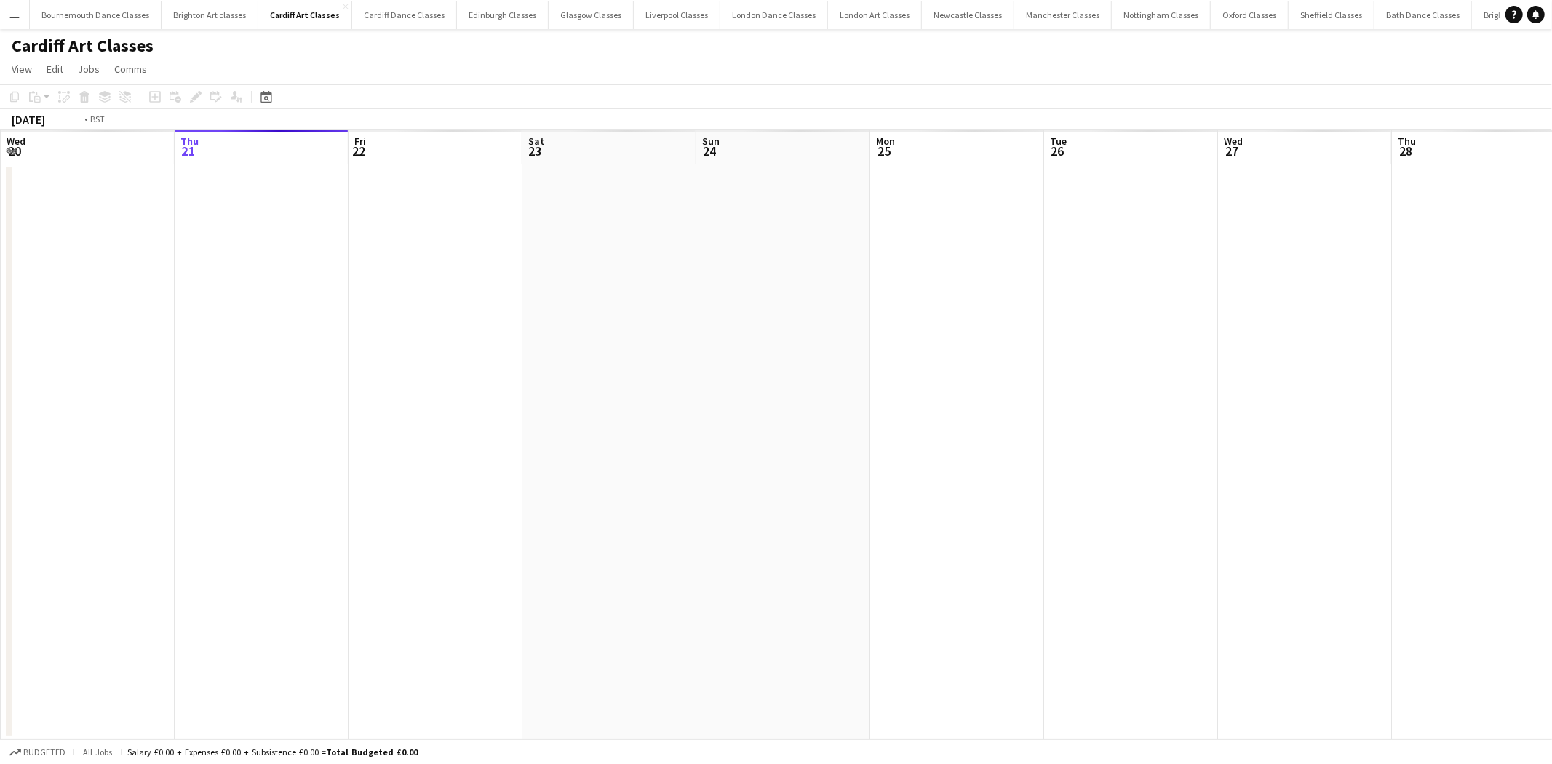
scroll to position [0, 500]
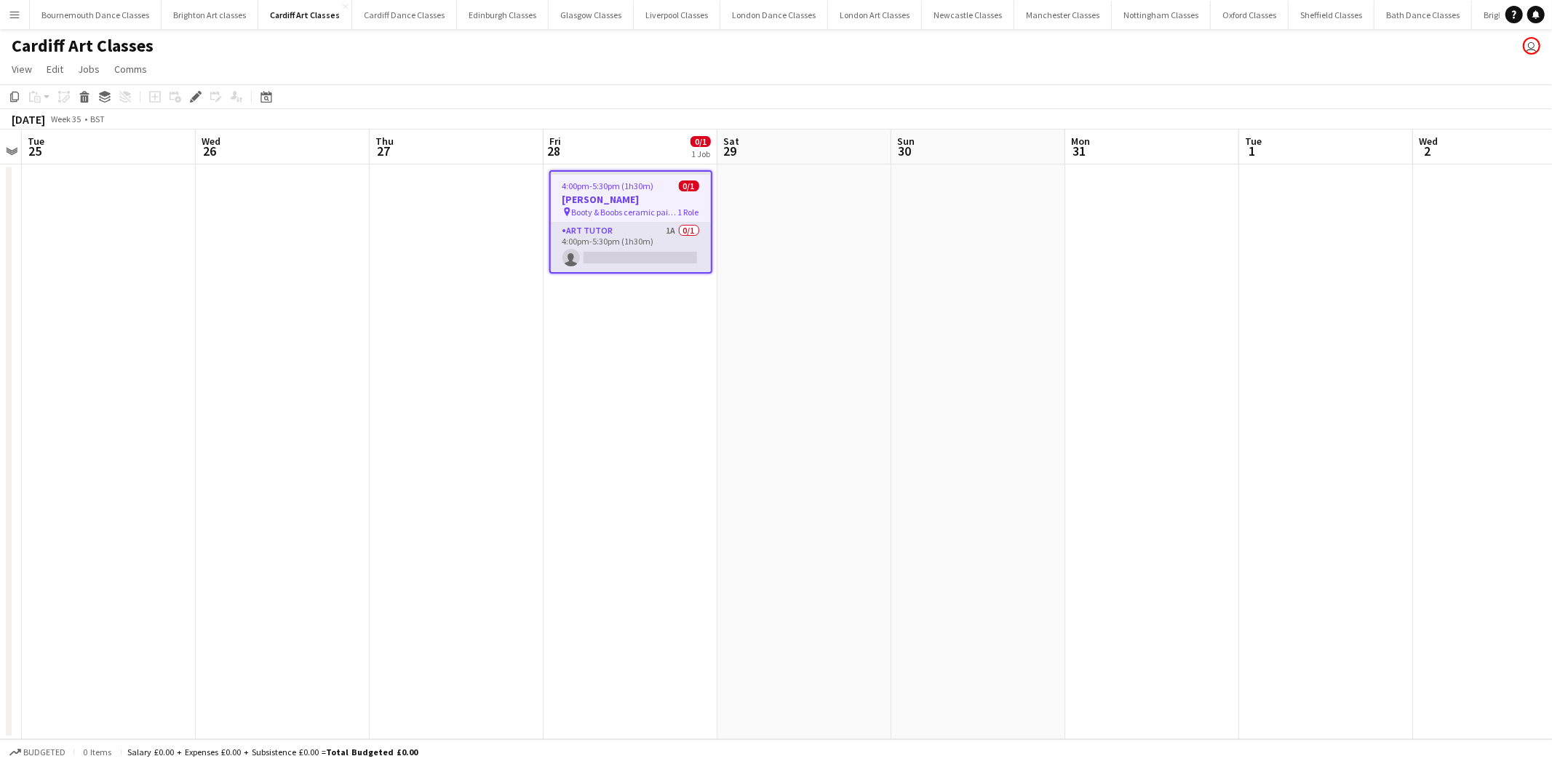
click at [615, 266] on app-card-role "Art Tutor 1A 0/1 4:00pm-5:30pm (1h30m) single-neutral-actions" at bounding box center [631, 247] width 160 height 49
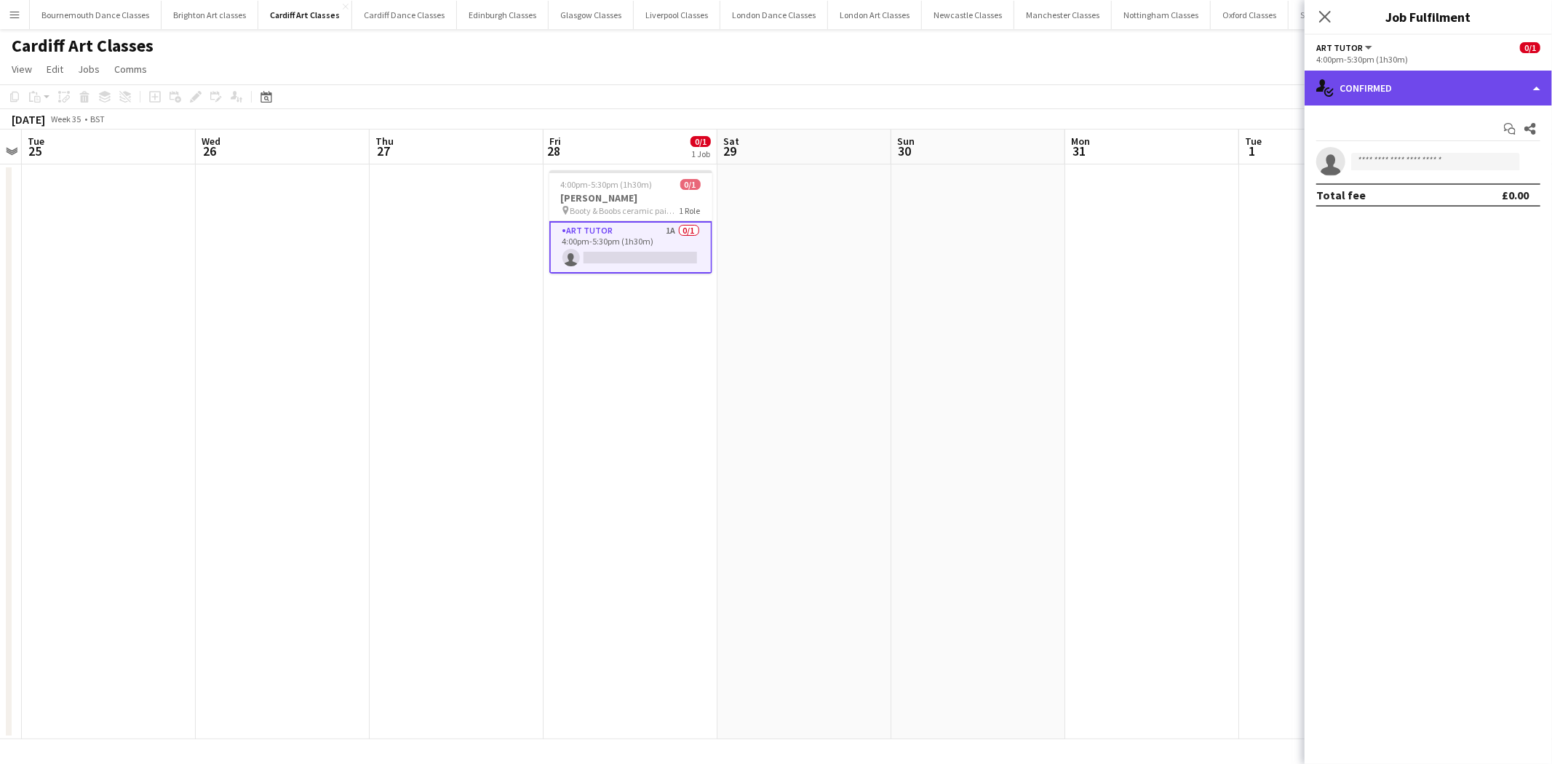
click at [1432, 81] on div "single-neutral-actions-check-2 Confirmed" at bounding box center [1428, 88] width 247 height 35
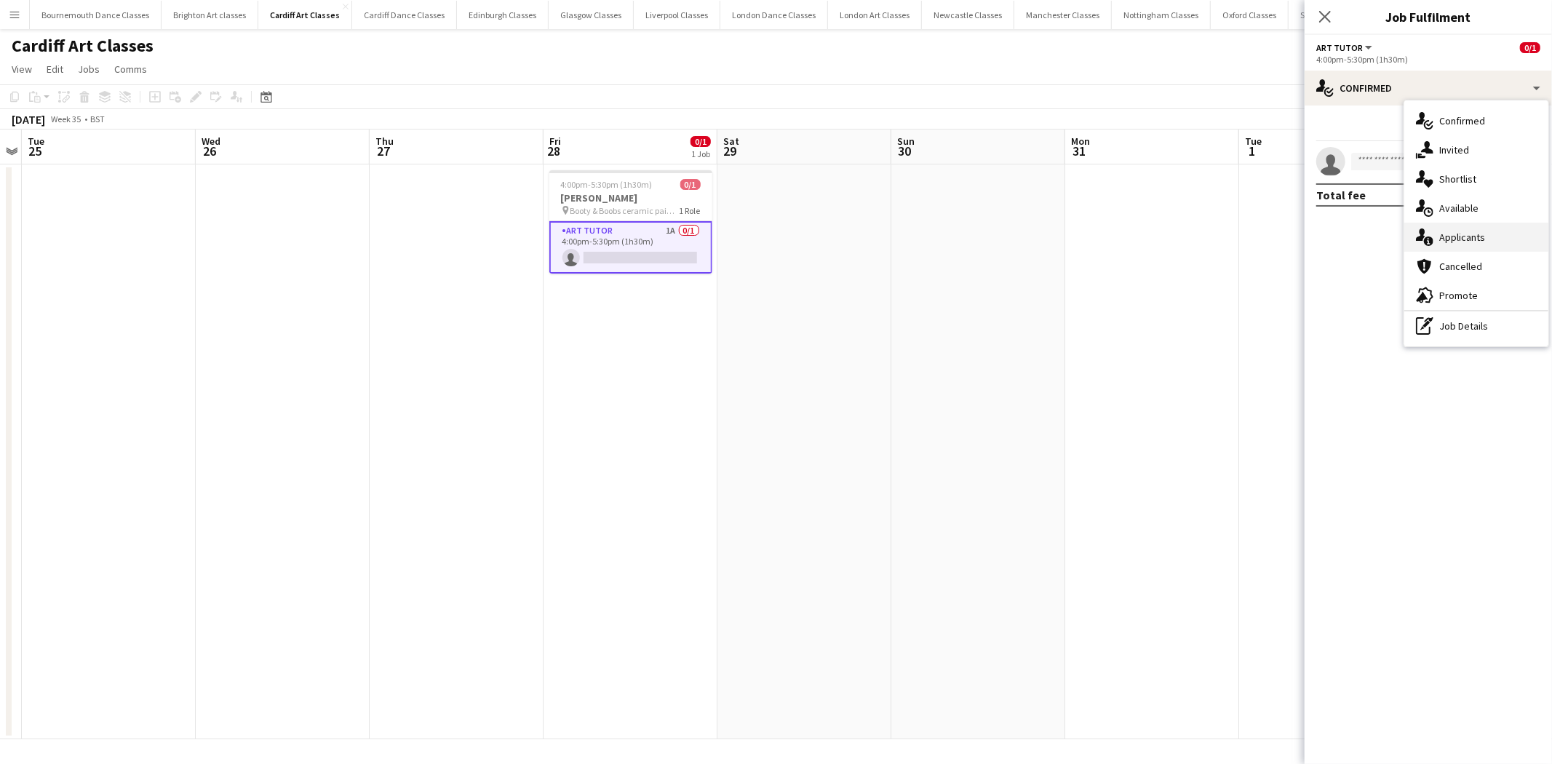
click at [1464, 237] on div "single-neutral-actions-information Applicants" at bounding box center [1477, 237] width 144 height 29
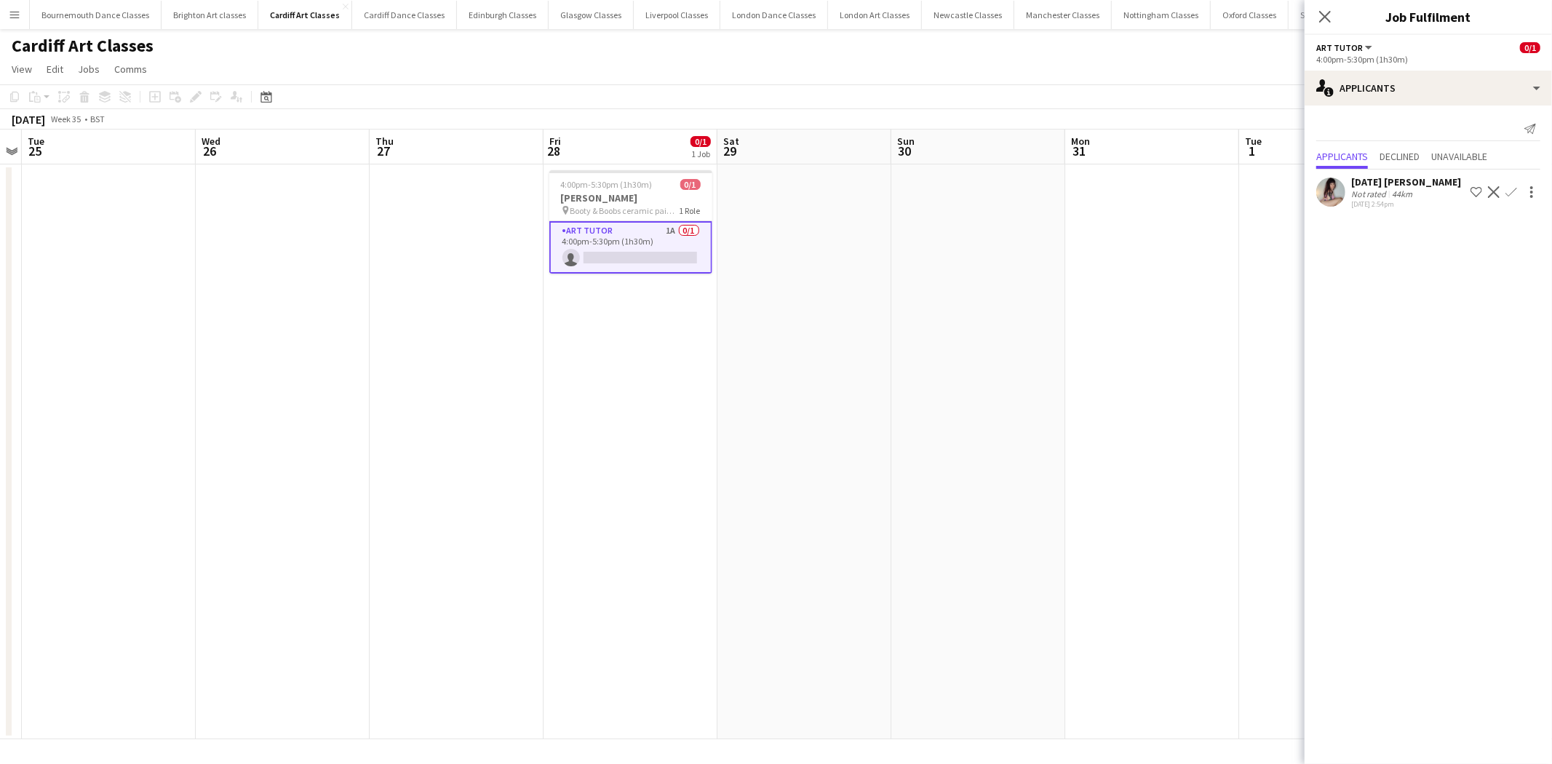
click at [1507, 195] on app-icon "Confirm" at bounding box center [1512, 192] width 12 height 12
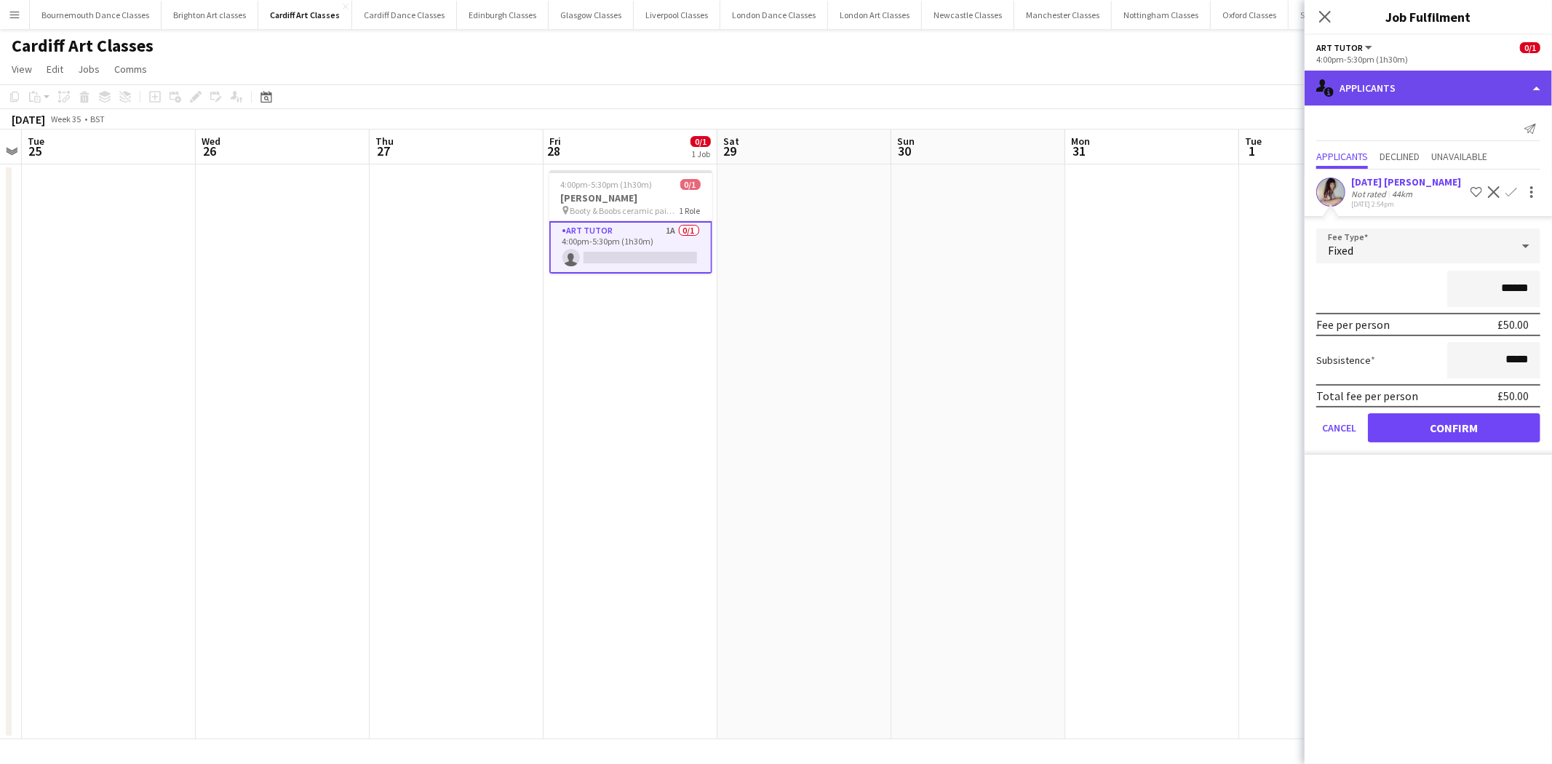
click at [1392, 93] on div "single-neutral-actions-information Applicants" at bounding box center [1428, 88] width 247 height 35
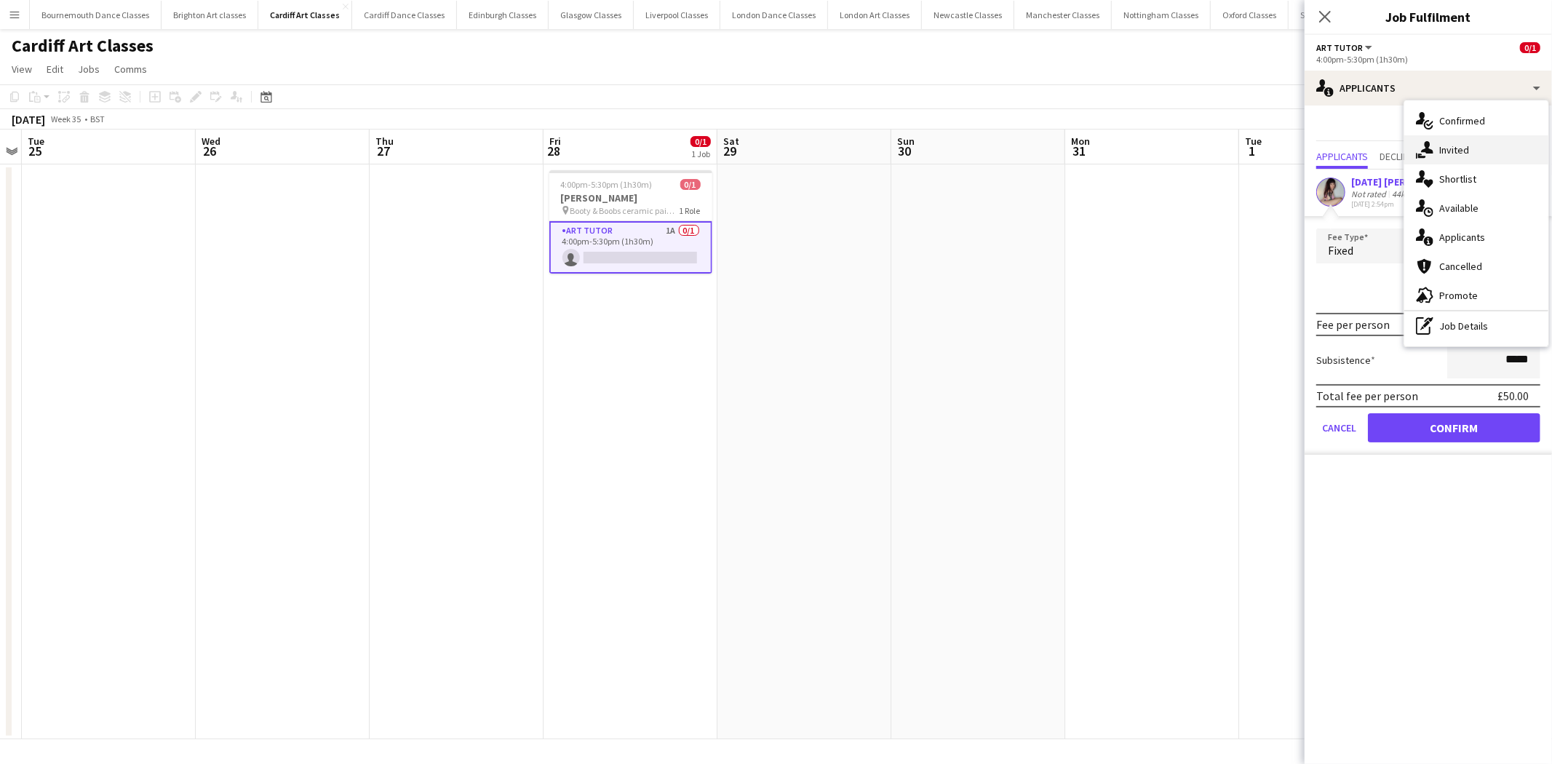
click at [1471, 147] on div "single-neutral-actions-share-1 Invited" at bounding box center [1477, 149] width 144 height 29
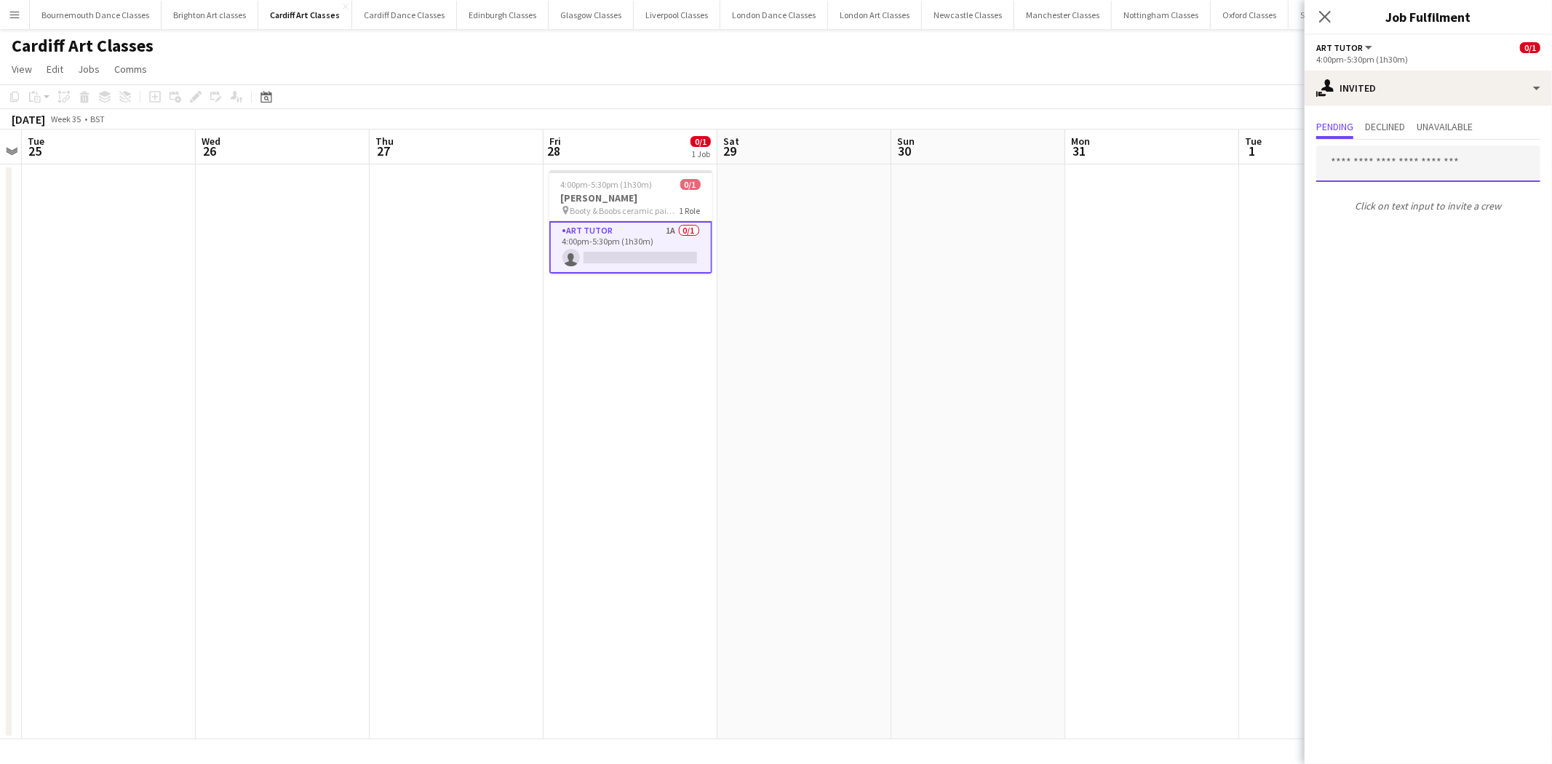
click at [1446, 177] on input "text" at bounding box center [1429, 164] width 224 height 36
type input "******"
click at [1435, 199] on span "Gareth James Active" at bounding box center [1428, 199] width 201 height 12
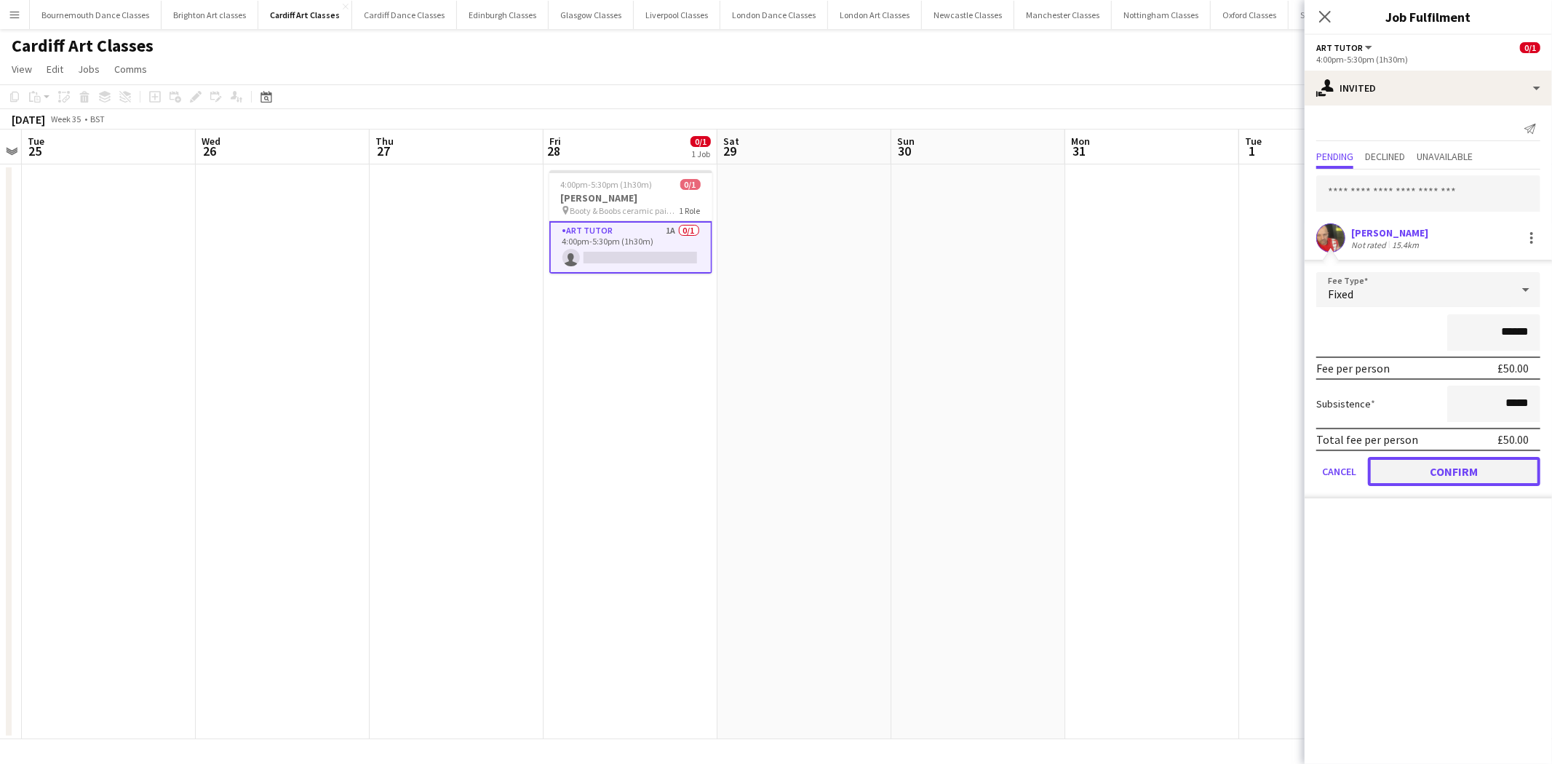
click at [1446, 467] on button "Confirm" at bounding box center [1454, 471] width 172 height 29
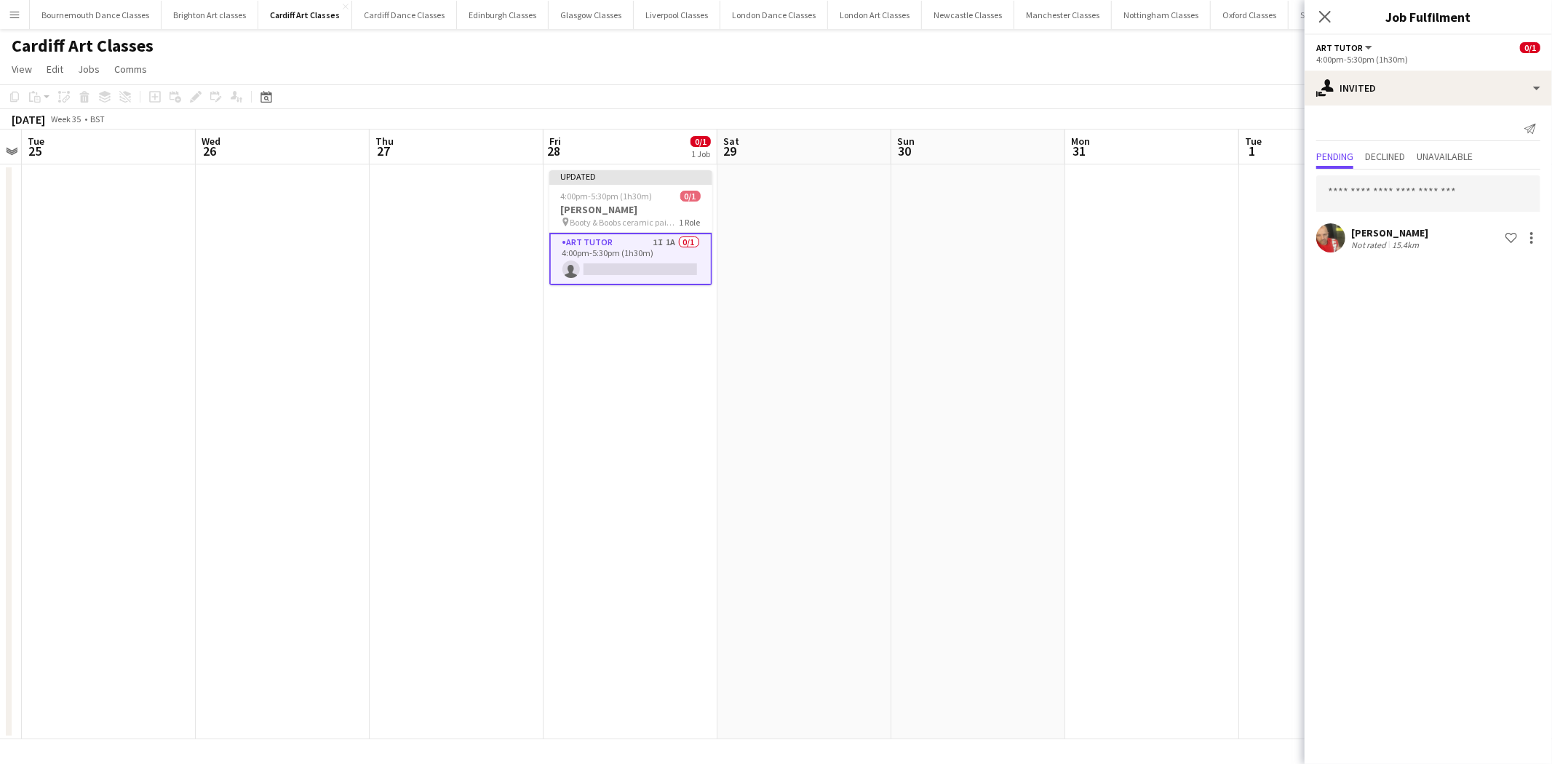
click at [1118, 381] on app-date-cell at bounding box center [1153, 451] width 174 height 575
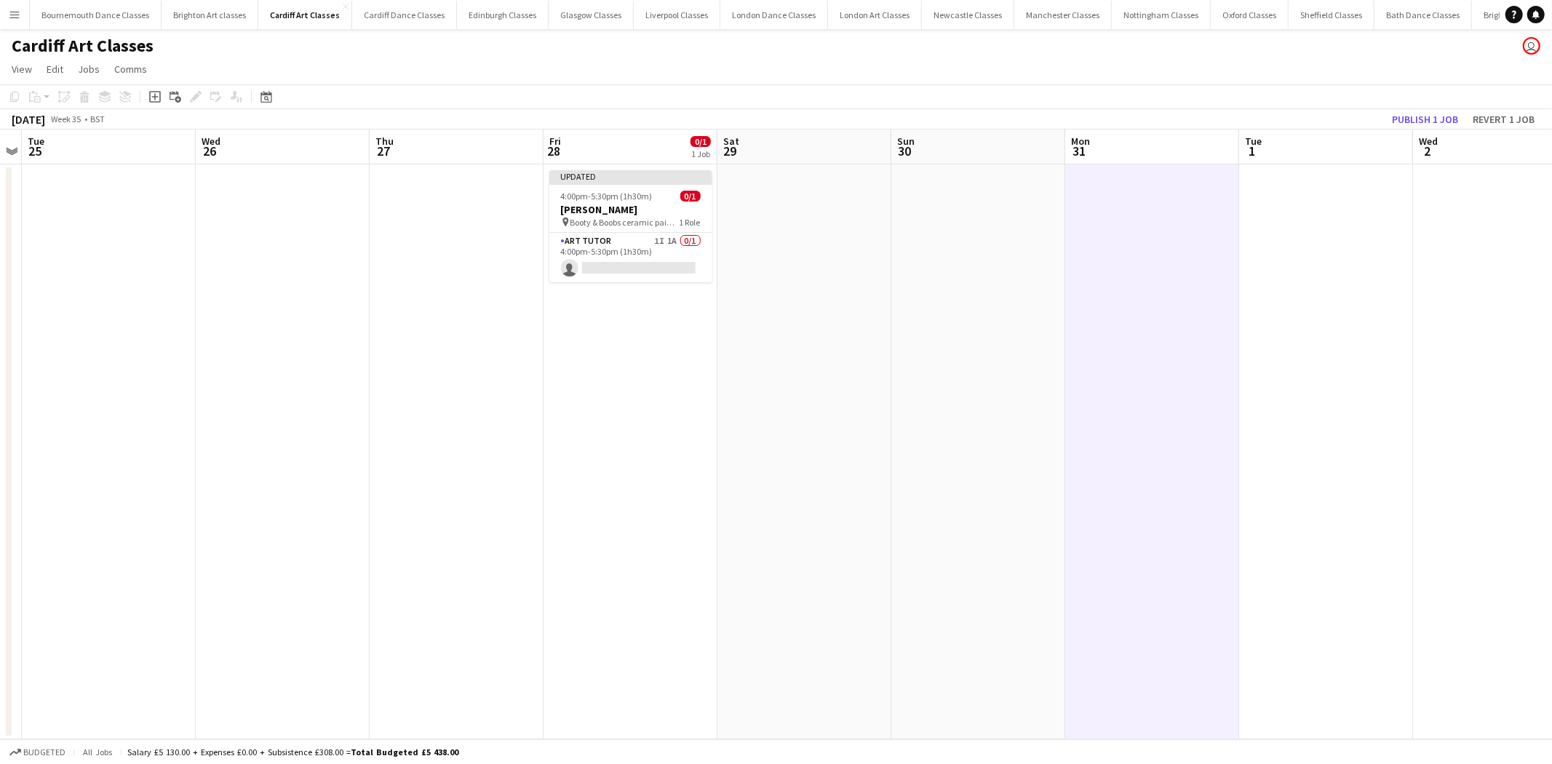
click at [1440, 105] on app-toolbar "Copy Paste Paste Ctrl+V Paste with crew Ctrl+Shift+V Paste linked Job [GEOGRAPH…" at bounding box center [776, 96] width 1552 height 25
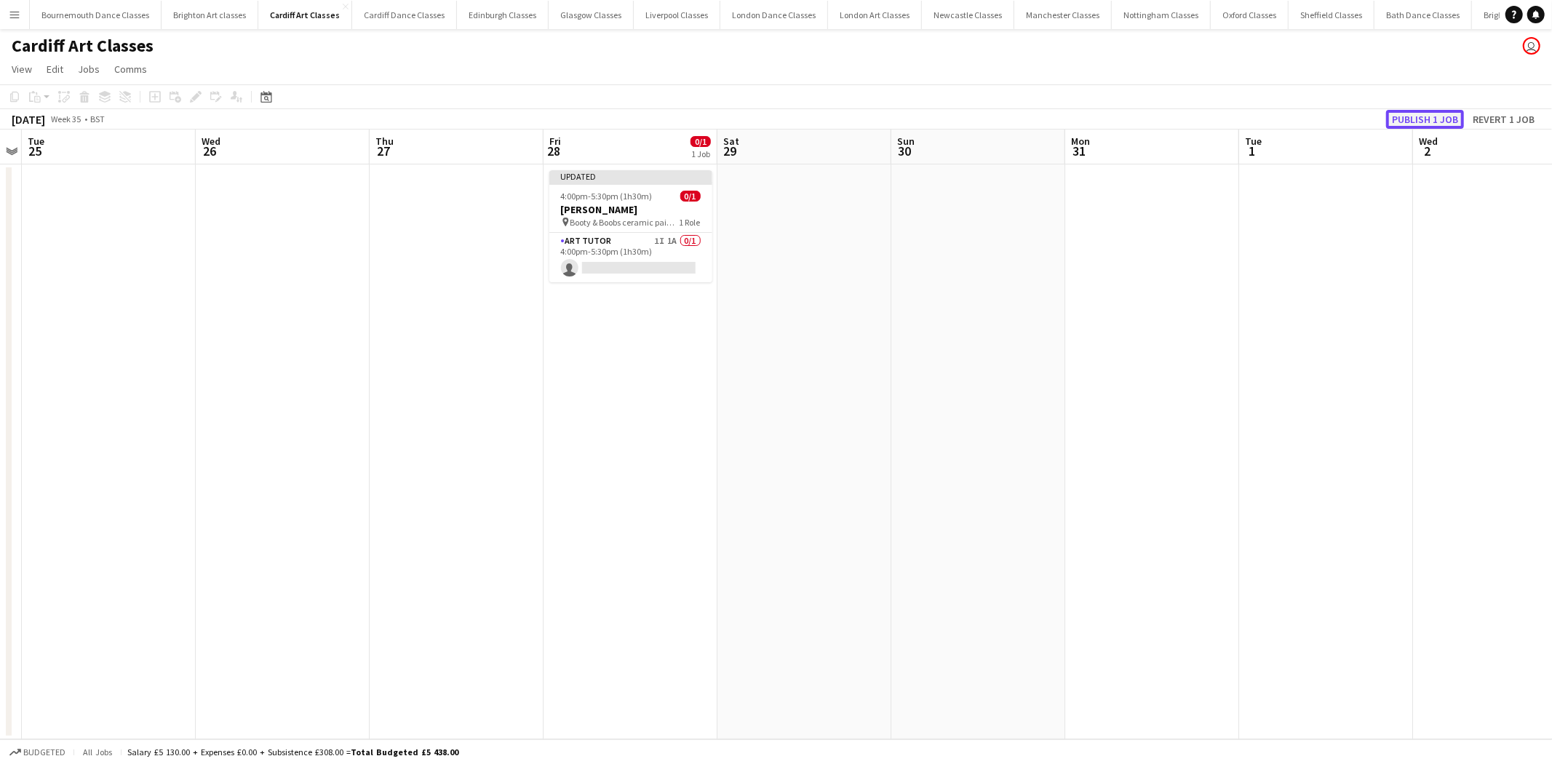
click at [1425, 114] on button "Publish 1 job" at bounding box center [1426, 119] width 78 height 19
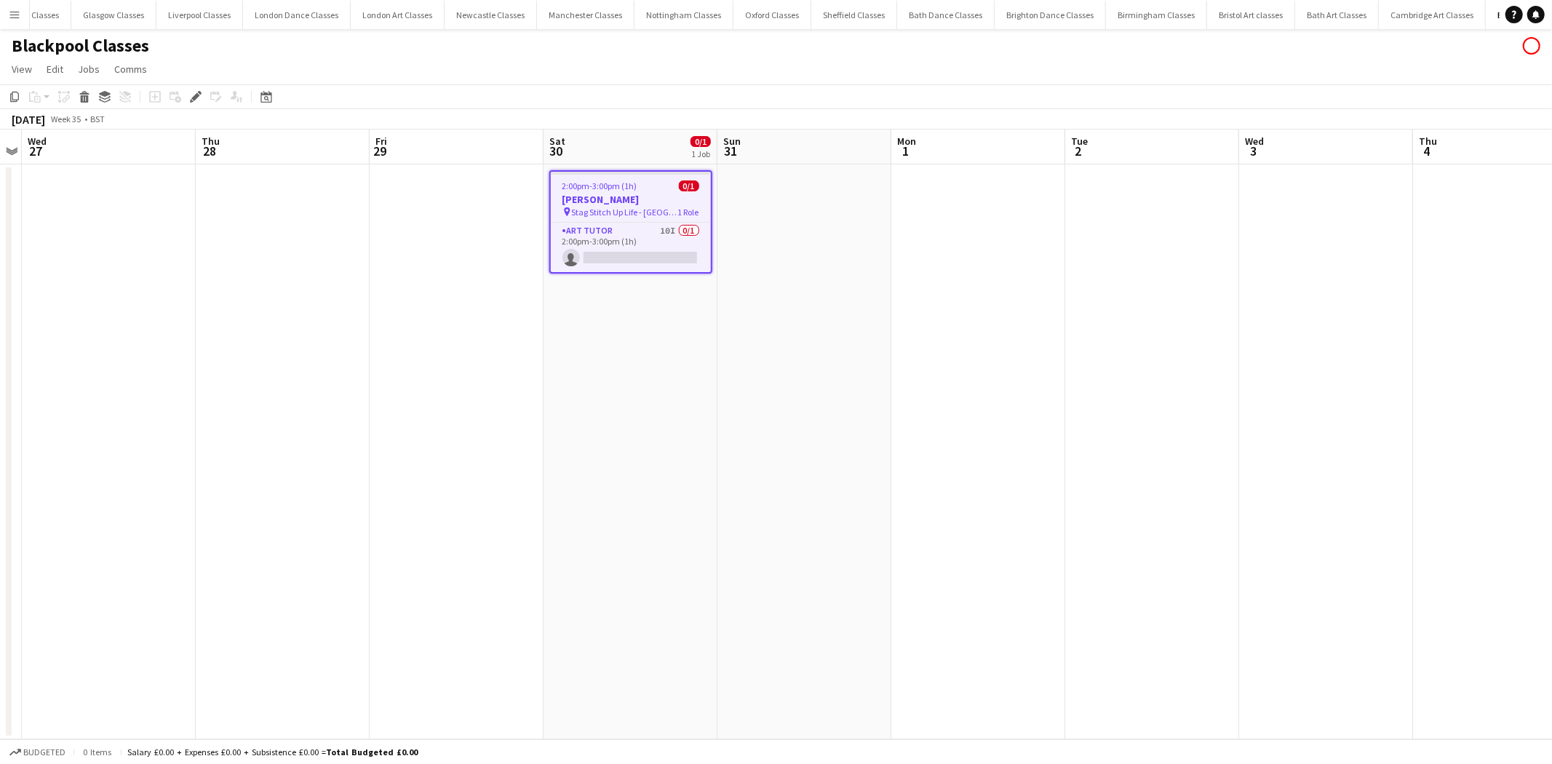
scroll to position [0, 515]
click at [630, 247] on app-card-role "Art Tutor 10I 0/1 2:00pm-3:00pm (1h) single-neutral-actions" at bounding box center [631, 247] width 160 height 49
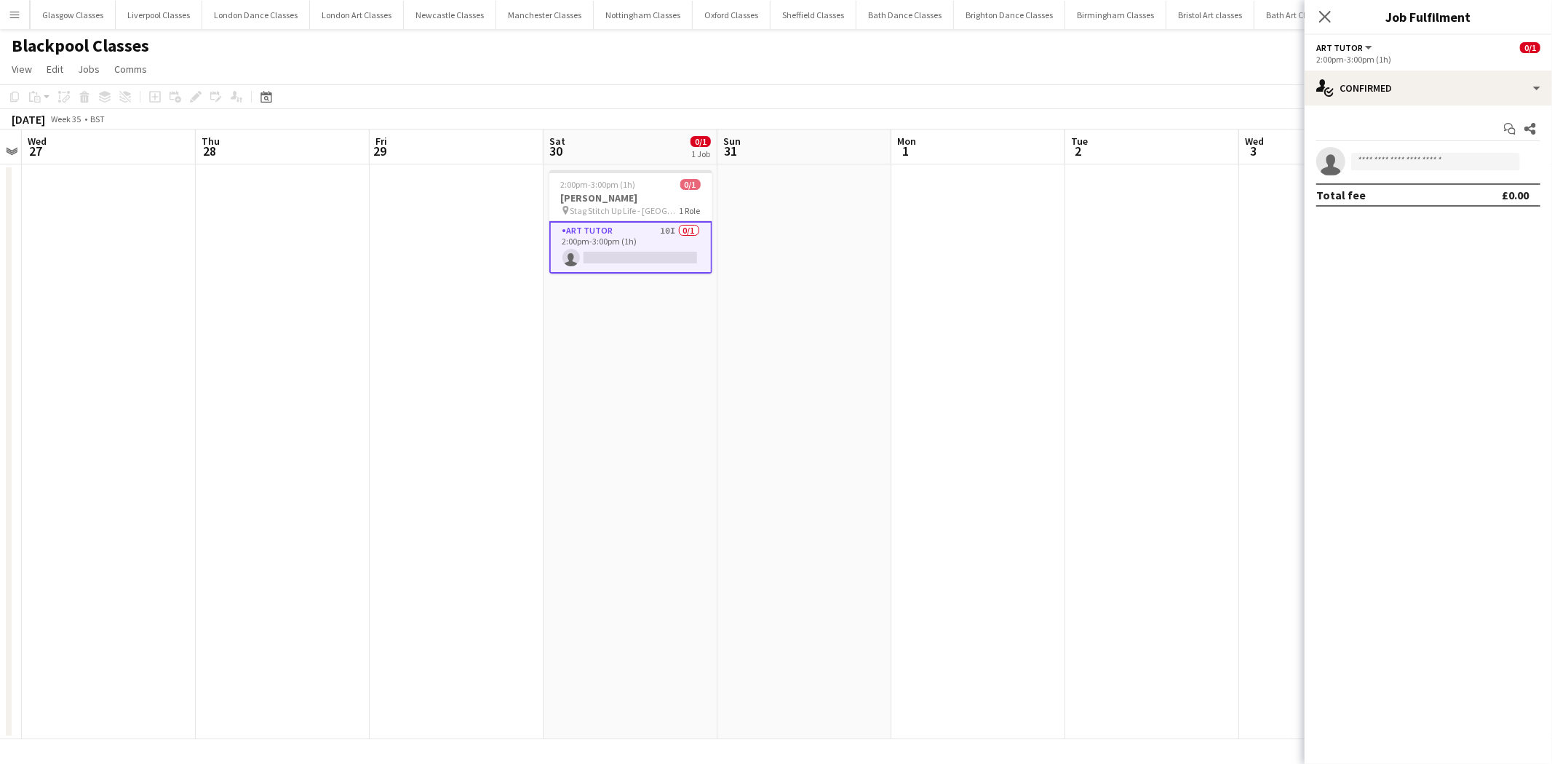
click at [1436, 149] on app-invite-slot "single-neutral-actions" at bounding box center [1428, 161] width 247 height 29
click at [1410, 169] on input at bounding box center [1436, 161] width 169 height 17
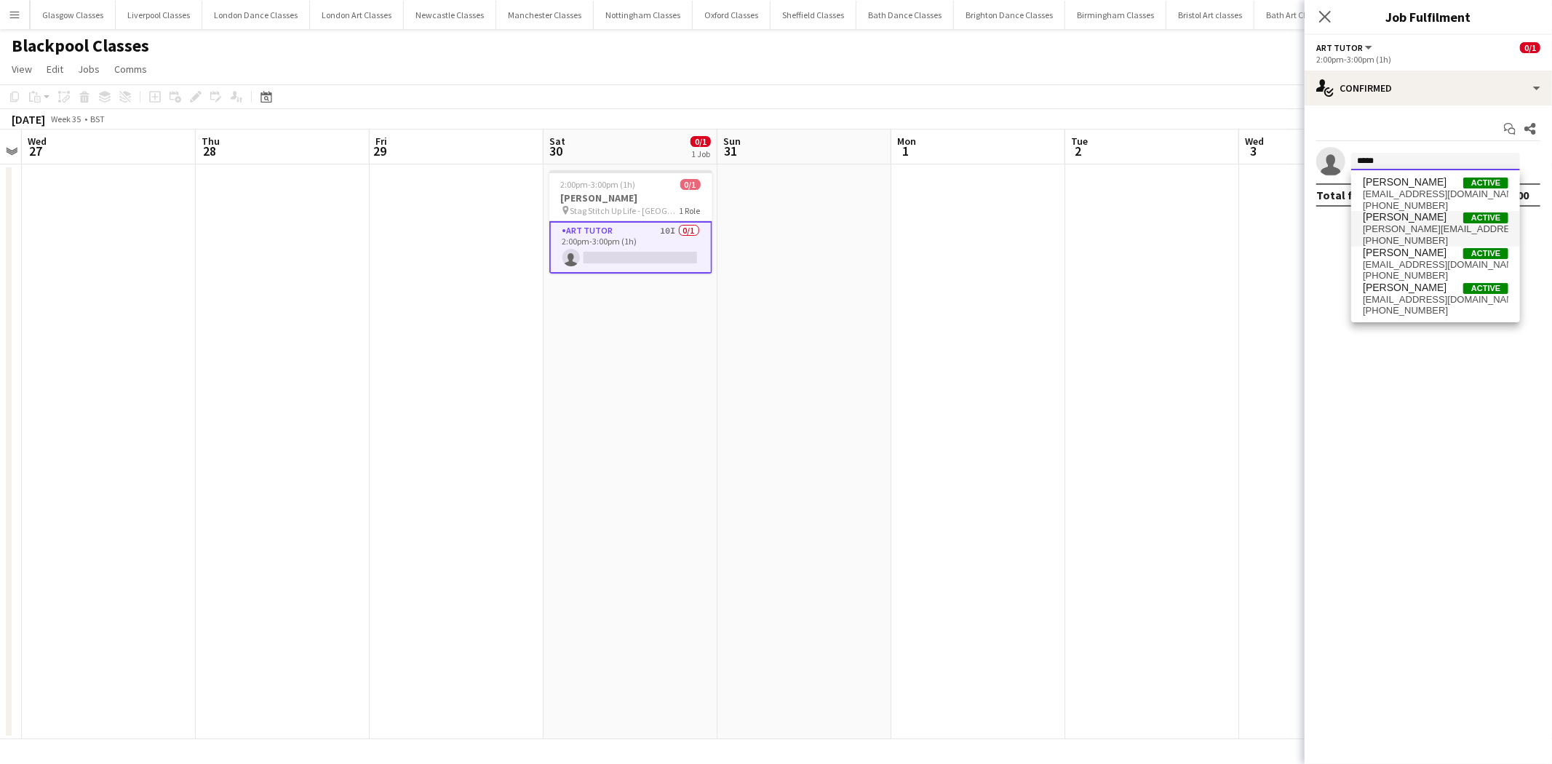
type input "*****"
click at [1429, 229] on span "[PERSON_NAME][EMAIL_ADDRESS][PERSON_NAME][DOMAIN_NAME]" at bounding box center [1436, 229] width 146 height 12
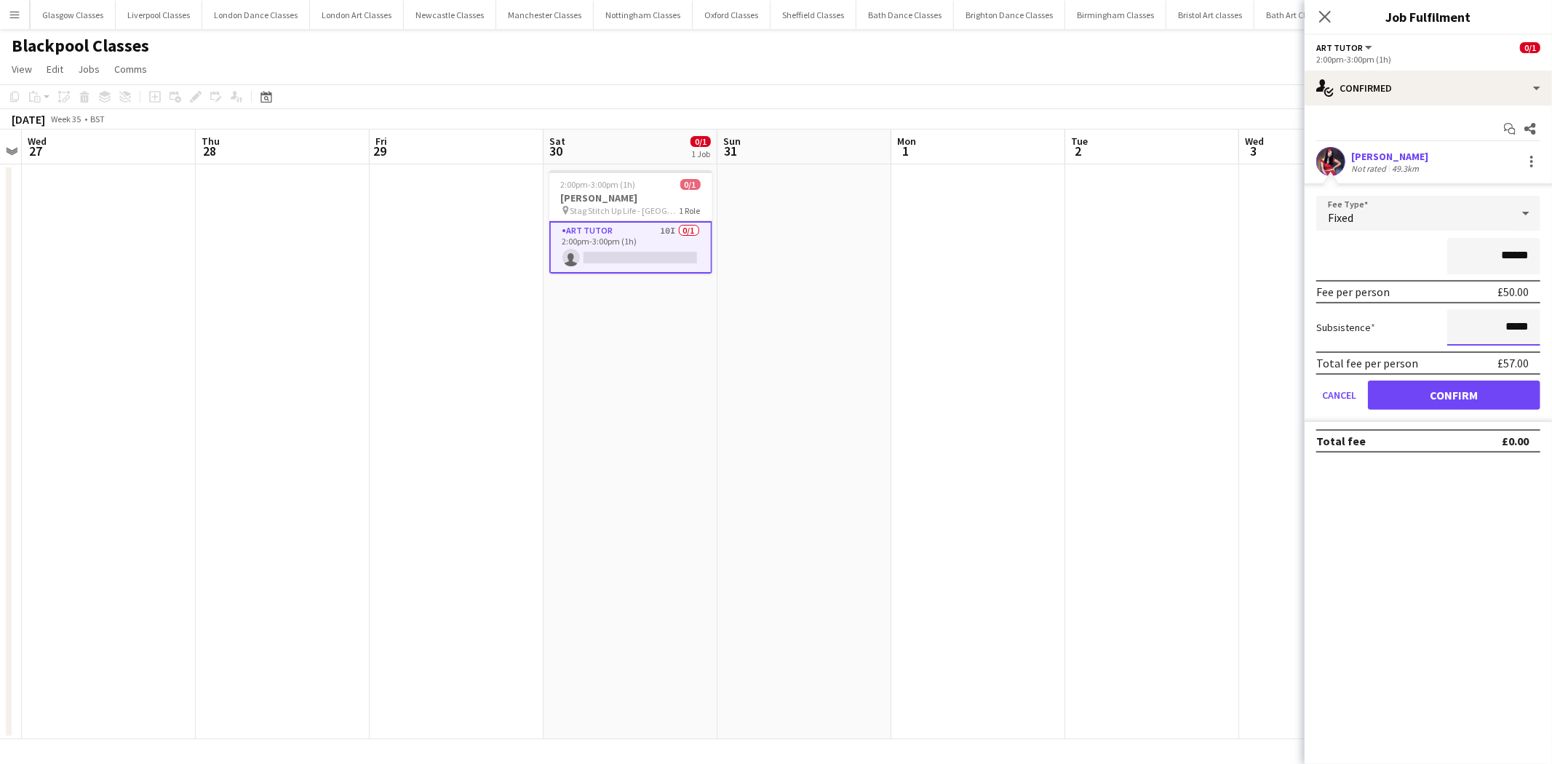
click at [1507, 326] on input "*****" at bounding box center [1494, 327] width 93 height 36
type input "******"
click at [1454, 402] on button "Confirm" at bounding box center [1454, 395] width 172 height 29
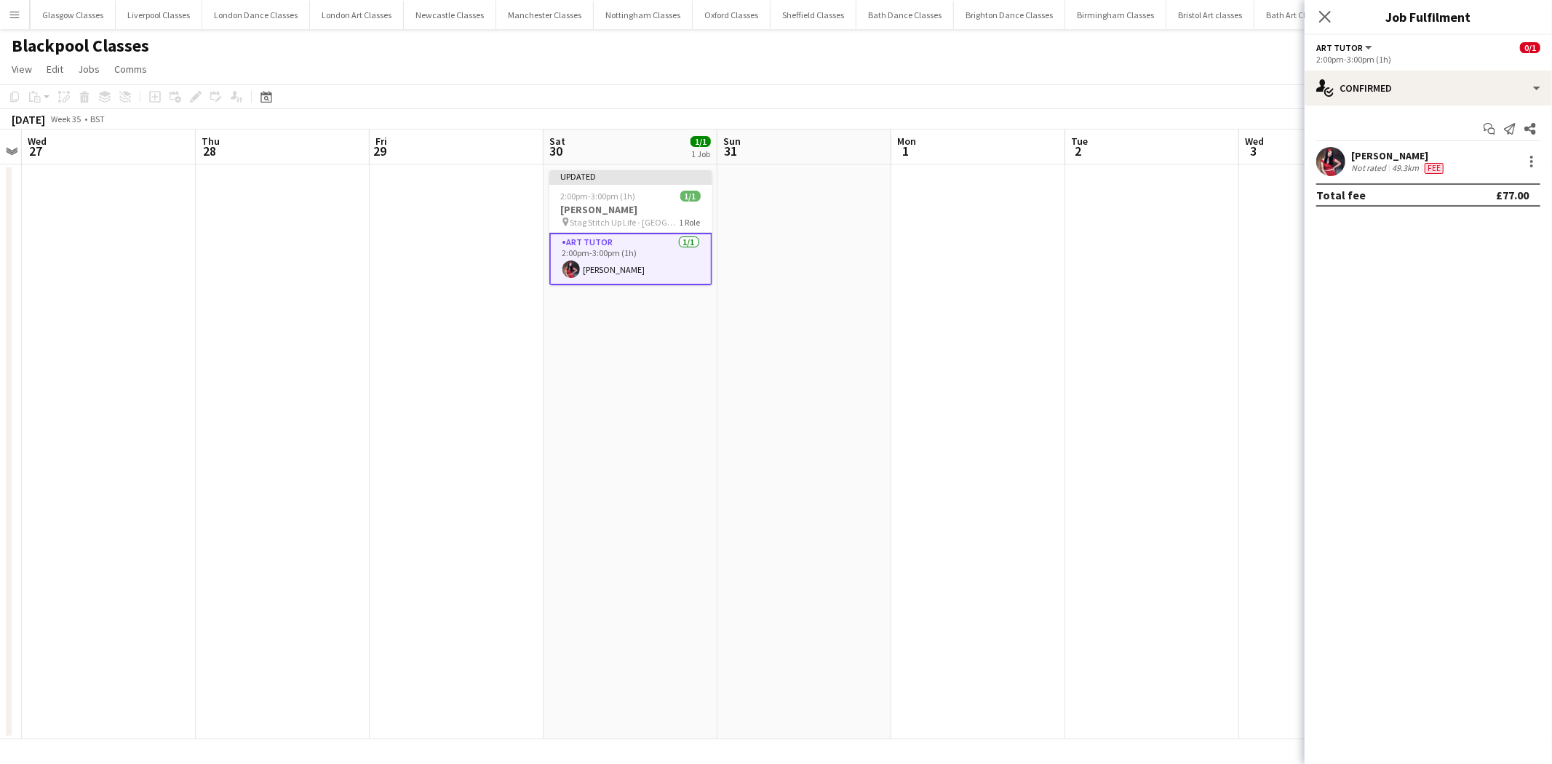
click at [936, 328] on app-date-cell at bounding box center [979, 451] width 174 height 575
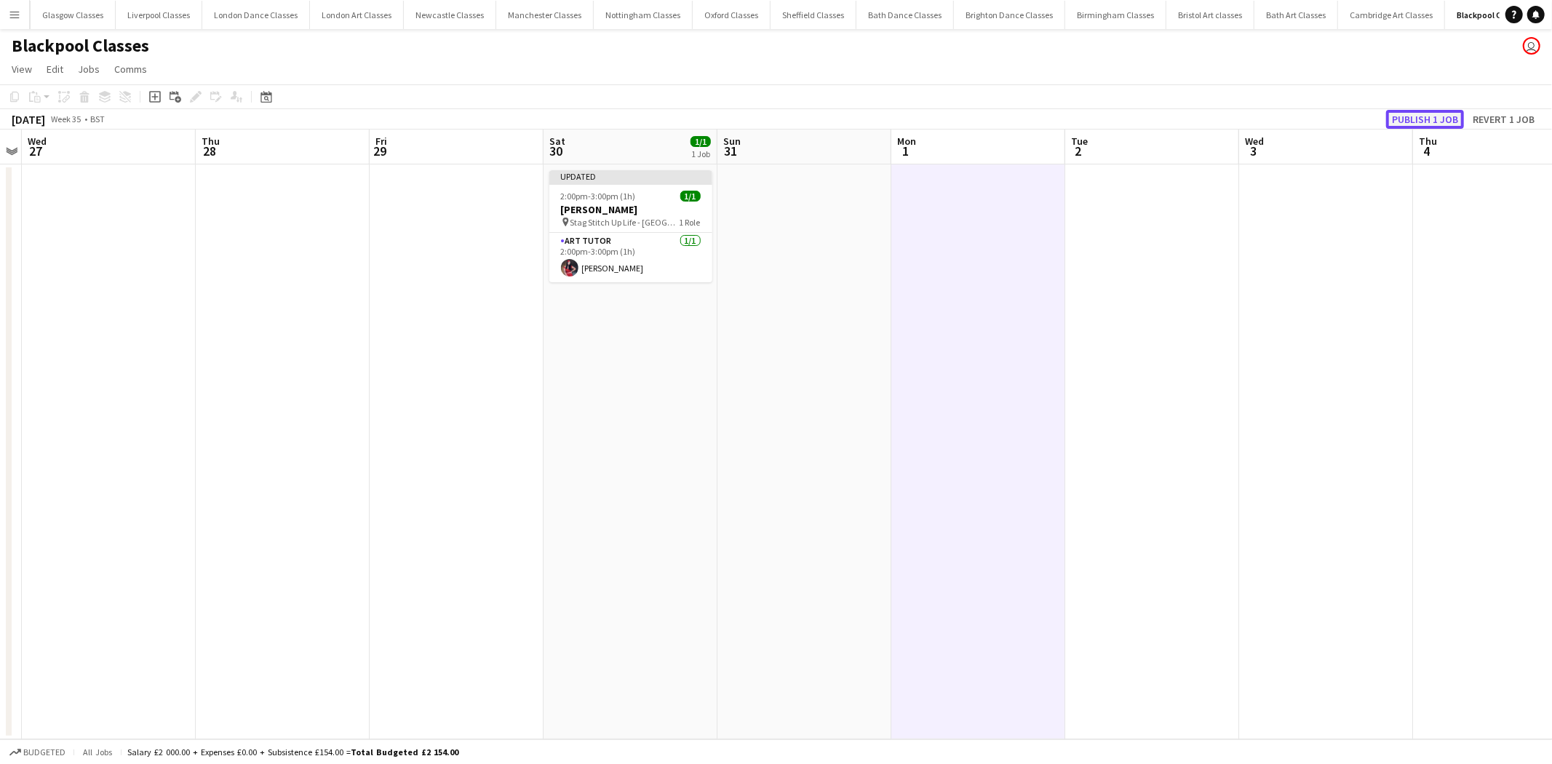
drag, startPoint x: 1435, startPoint y: 119, endPoint x: 1425, endPoint y: 119, distance: 10.2
click at [1432, 119] on button "Publish 1 job" at bounding box center [1426, 119] width 78 height 19
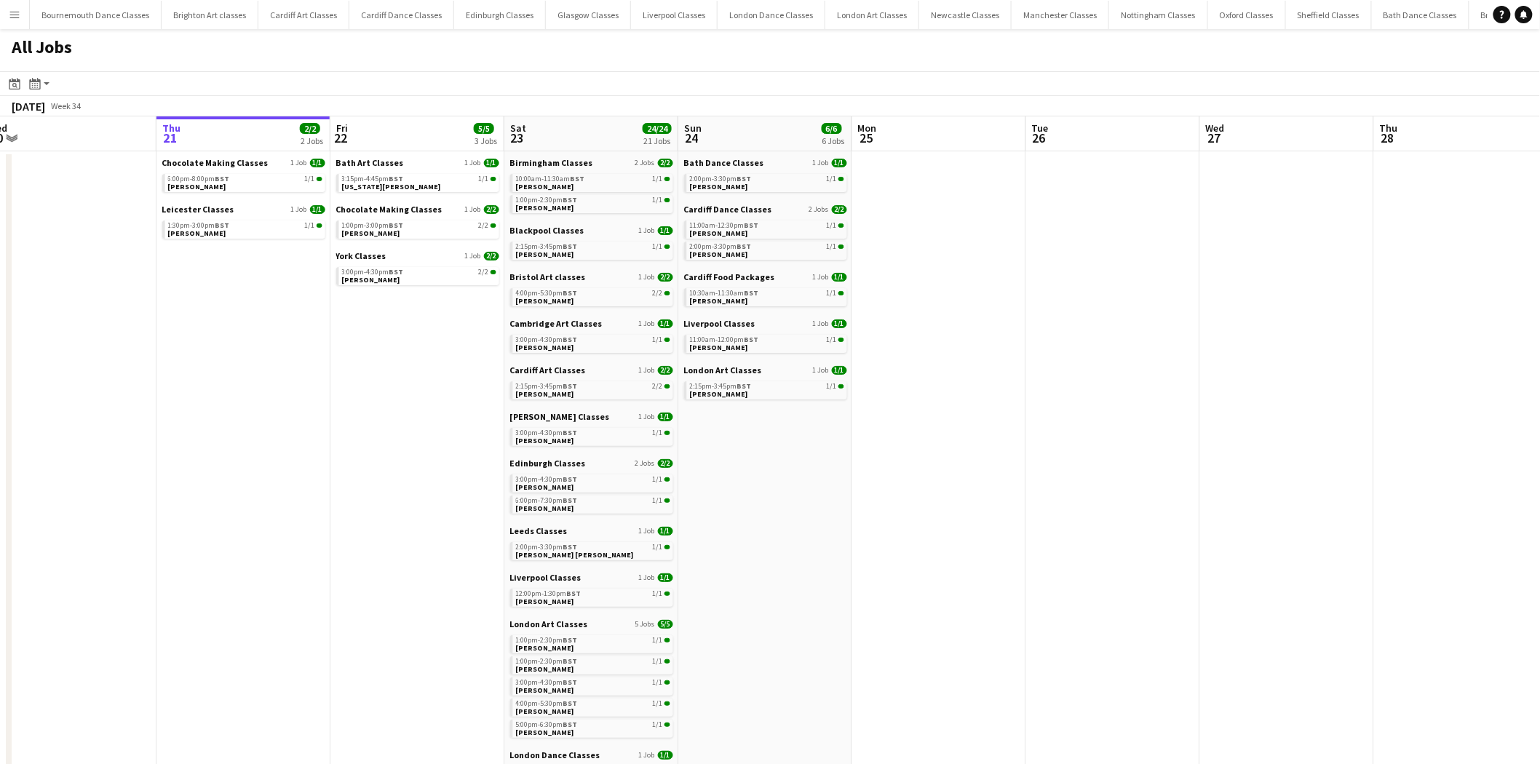
drag, startPoint x: 1417, startPoint y: 464, endPoint x: 643, endPoint y: 449, distance: 774.5
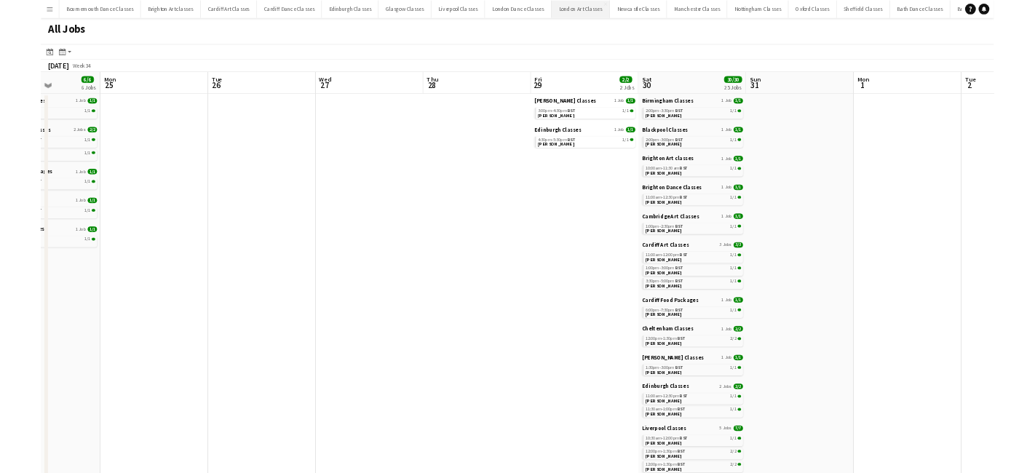
scroll to position [0, 426]
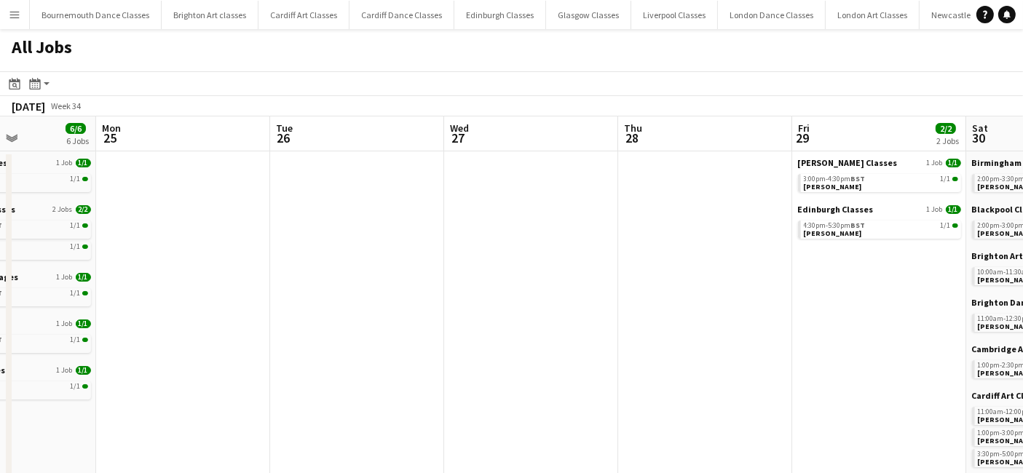
click at [12, 17] on app-icon "Menu" at bounding box center [15, 15] width 12 height 12
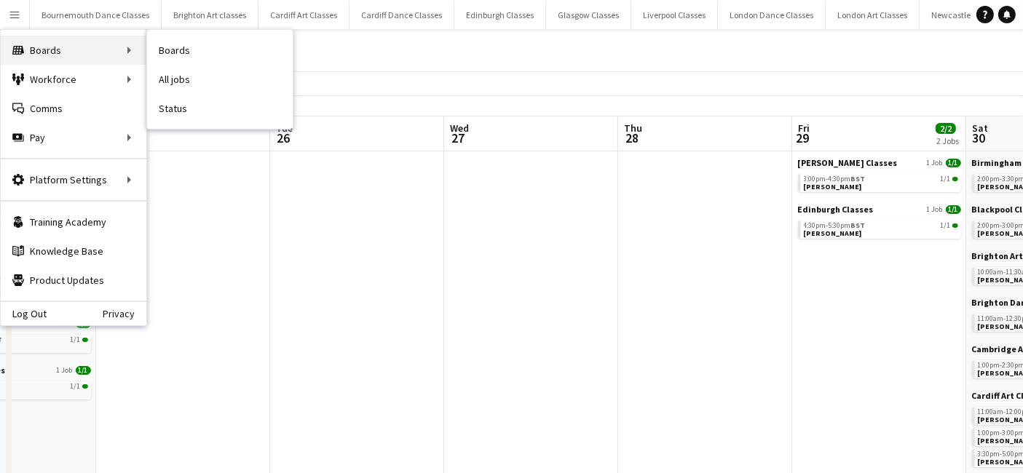
click at [58, 49] on div "Boards Boards" at bounding box center [74, 50] width 146 height 29
click at [168, 52] on link "Boards" at bounding box center [220, 50] width 146 height 29
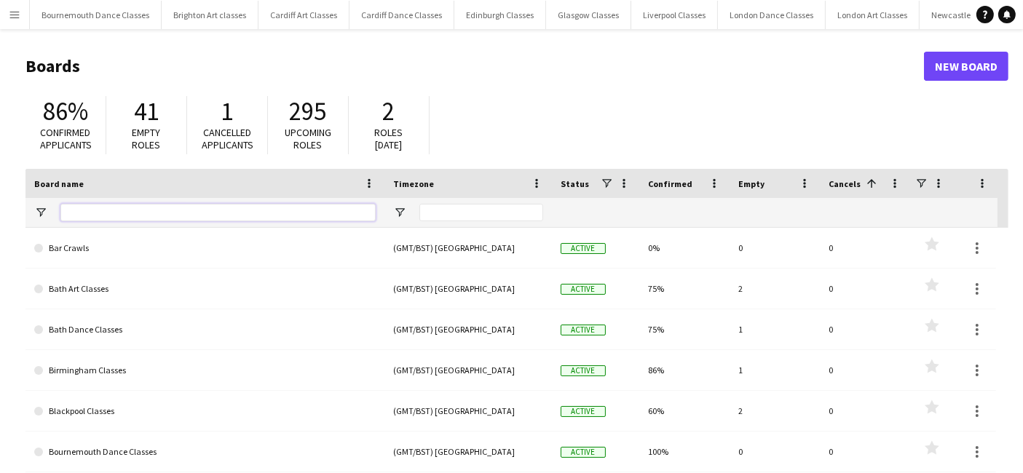
click at [242, 211] on input "Board name Filter Input" at bounding box center [217, 212] width 315 height 17
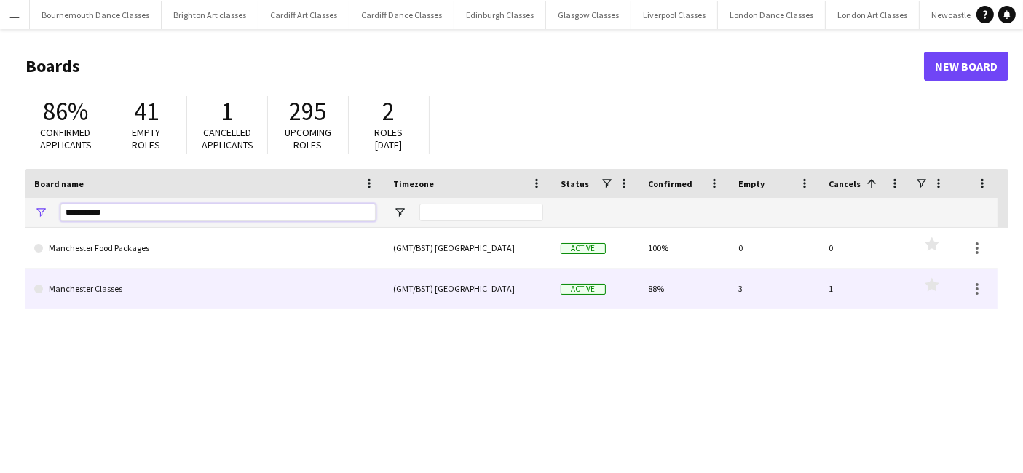
type input "**********"
click at [72, 279] on link "Manchester Classes" at bounding box center [204, 289] width 341 height 41
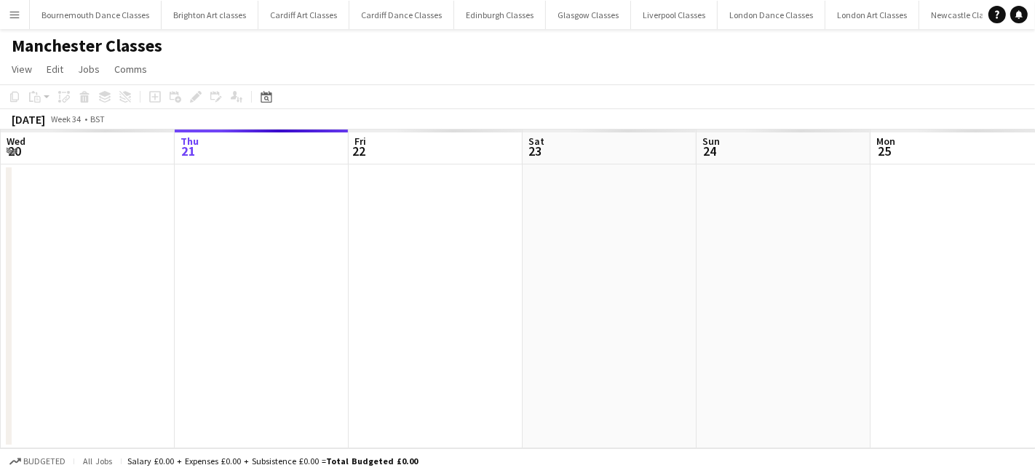
scroll to position [0, 106]
click at [268, 102] on icon at bounding box center [266, 97] width 11 height 12
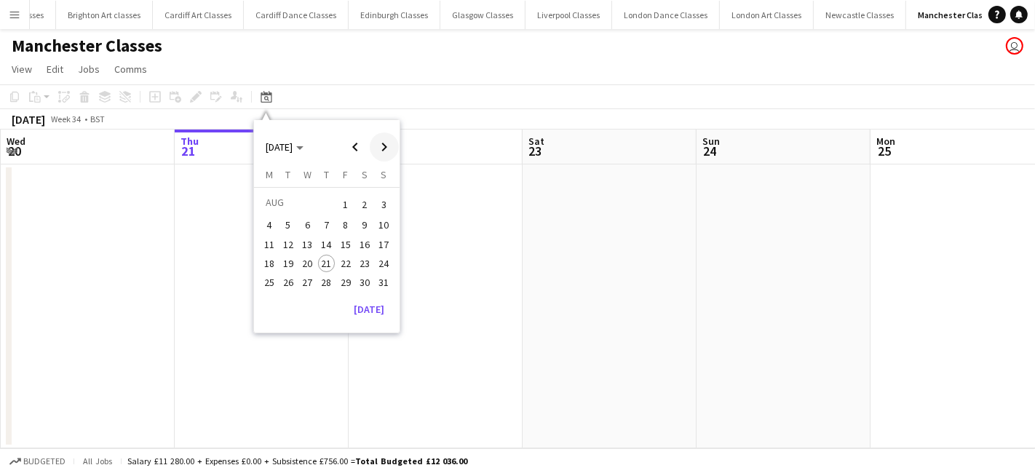
click at [380, 146] on span "Next month" at bounding box center [384, 146] width 29 height 29
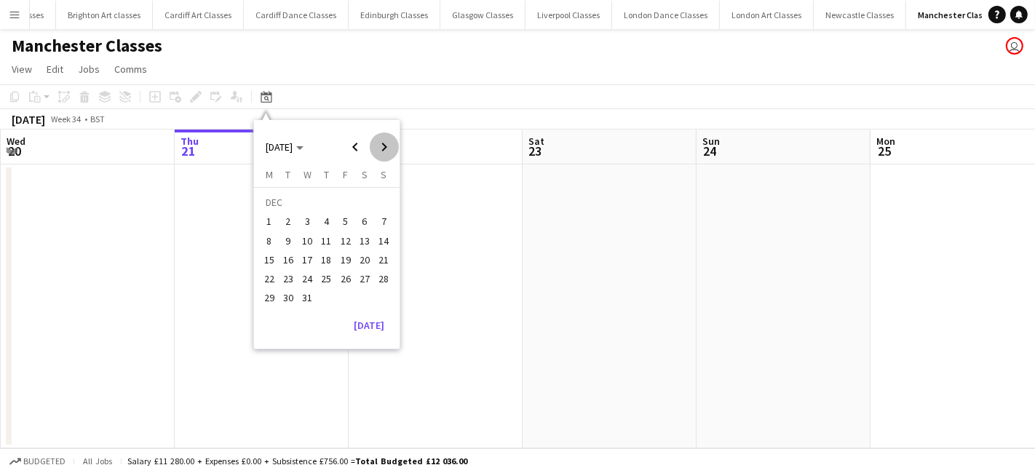
click at [380, 146] on span "Next month" at bounding box center [384, 146] width 29 height 29
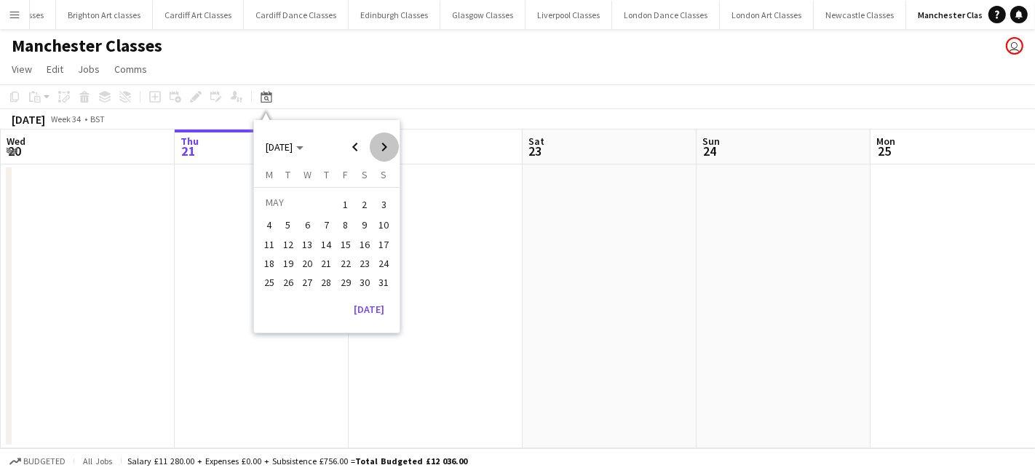
click at [380, 146] on span "Next month" at bounding box center [384, 146] width 29 height 29
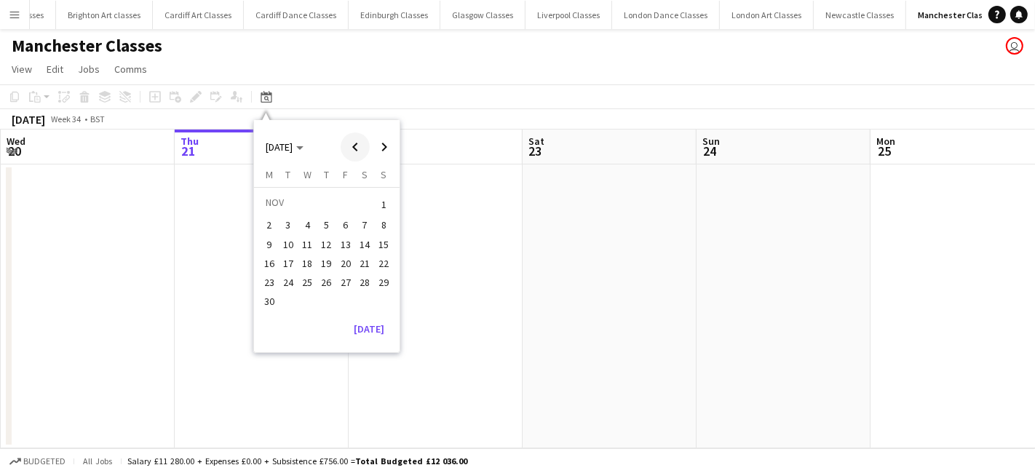
click at [360, 150] on span "Previous month" at bounding box center [355, 146] width 29 height 29
click at [363, 261] on span "19" at bounding box center [364, 259] width 17 height 17
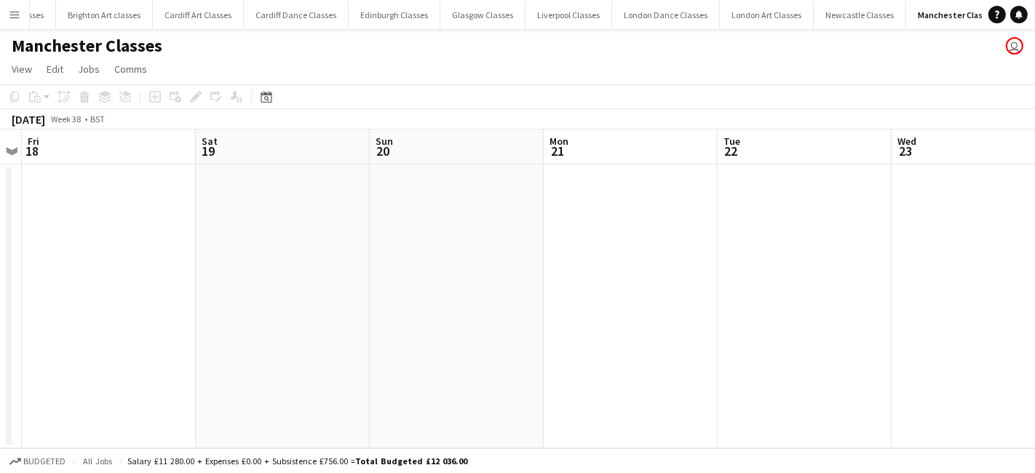
click at [292, 248] on app-date-cell at bounding box center [283, 306] width 174 height 284
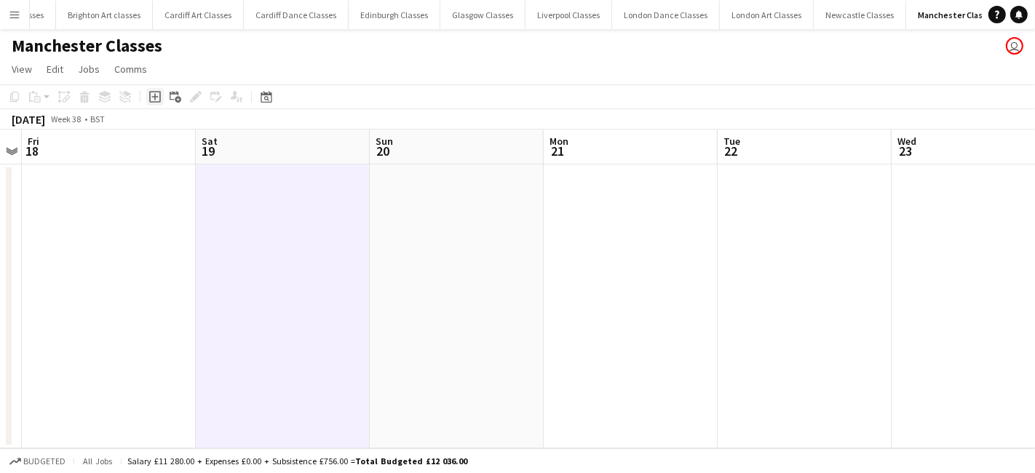
click at [154, 98] on icon "Add job" at bounding box center [155, 97] width 12 height 12
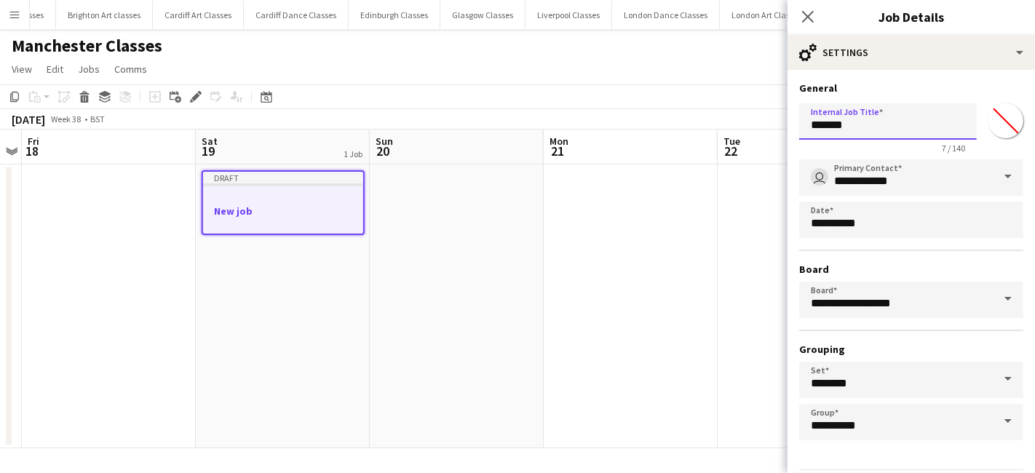
drag, startPoint x: 907, startPoint y: 132, endPoint x: 748, endPoint y: 120, distance: 159.1
click at [748, 120] on body "Menu Boards Boards Boards All jobs Status Workforce Workforce My Workforce Recr…" at bounding box center [517, 236] width 1035 height 473
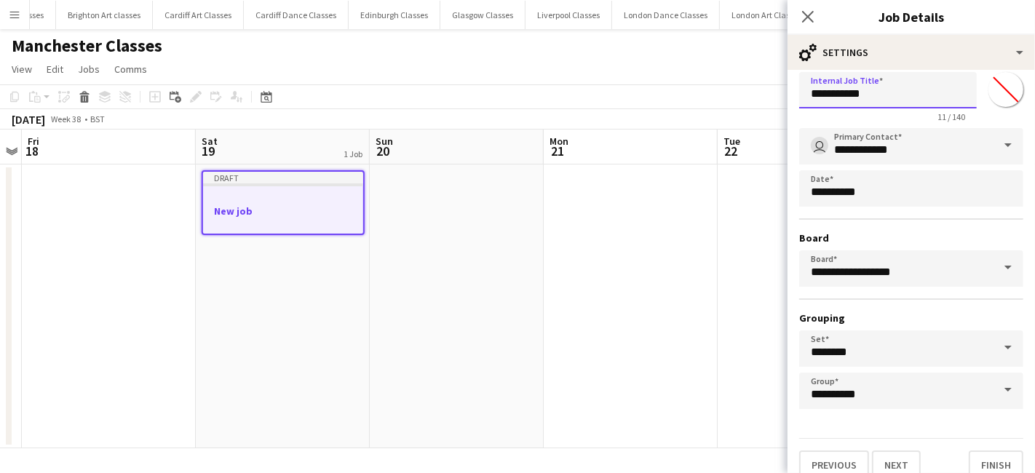
scroll to position [45, 0]
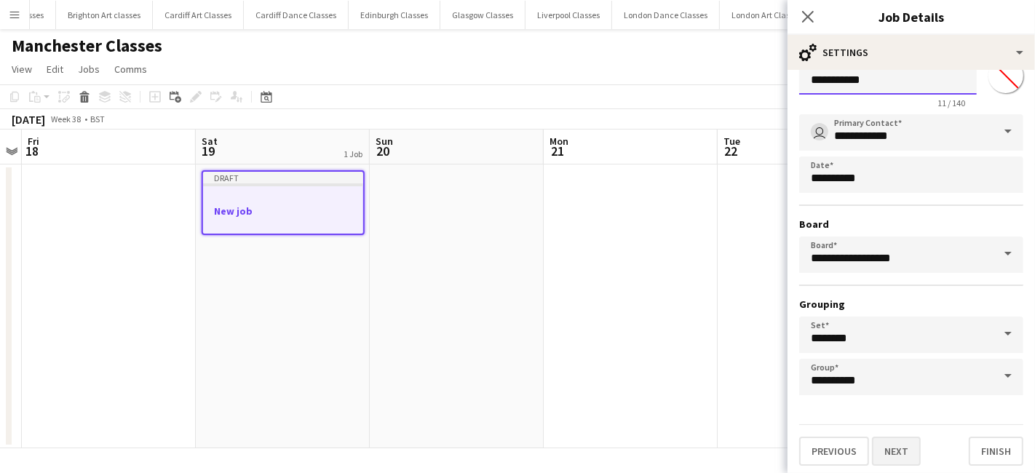
type input "**********"
click at [905, 441] on button "Next" at bounding box center [896, 451] width 49 height 29
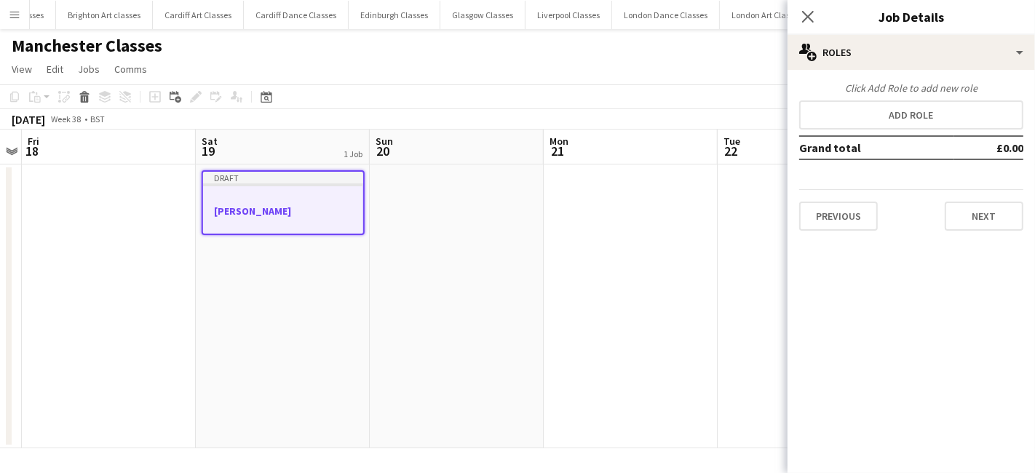
scroll to position [0, 0]
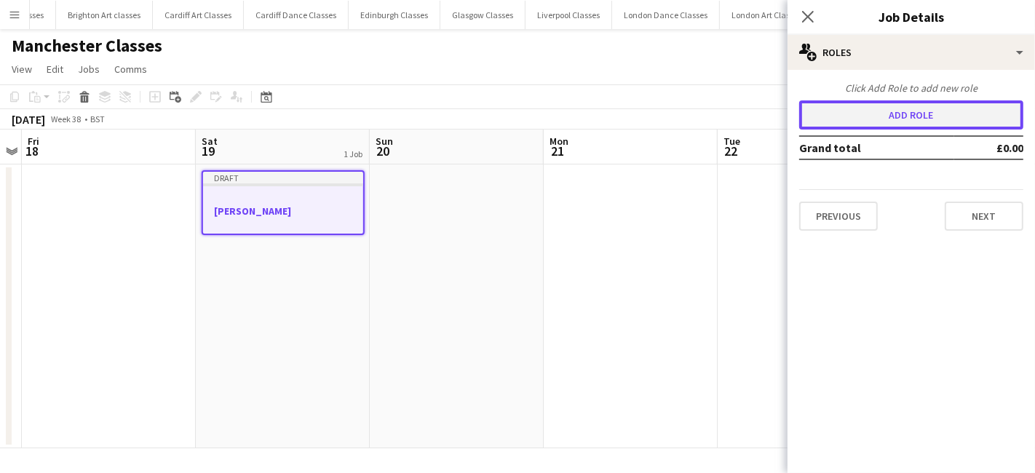
click at [945, 112] on button "Add role" at bounding box center [911, 114] width 224 height 29
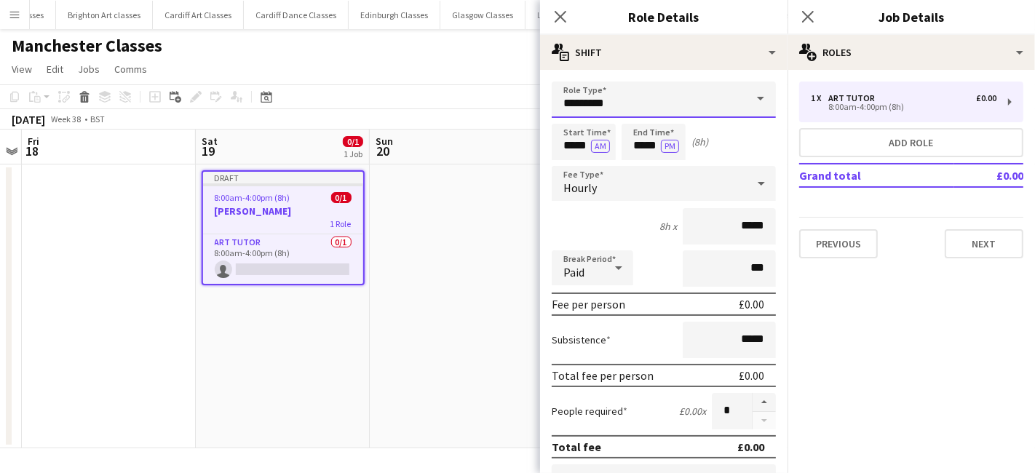
click at [622, 98] on input "*********" at bounding box center [664, 100] width 224 height 36
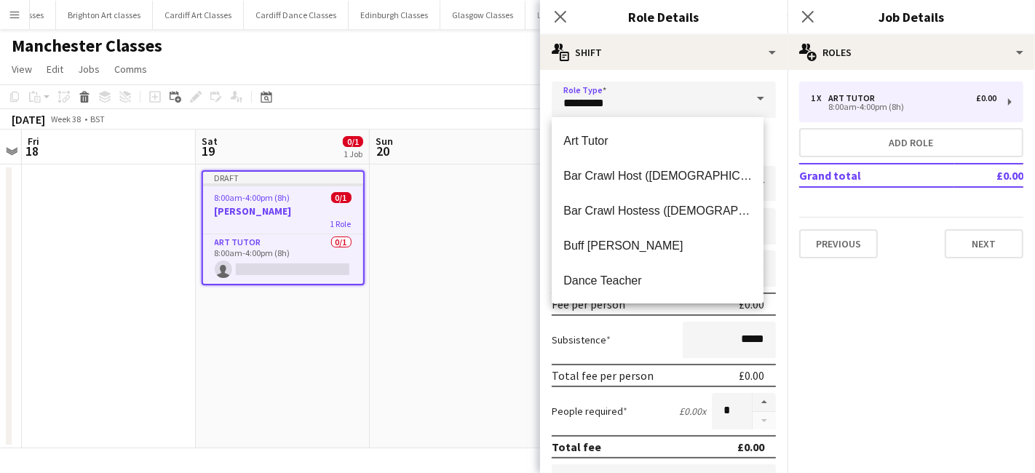
click at [602, 121] on div "Art Tutor Bar Crawl Host (Male) Bar Crawl Hostess (Female) Buff Butler Dance Te…" at bounding box center [658, 210] width 212 height 186
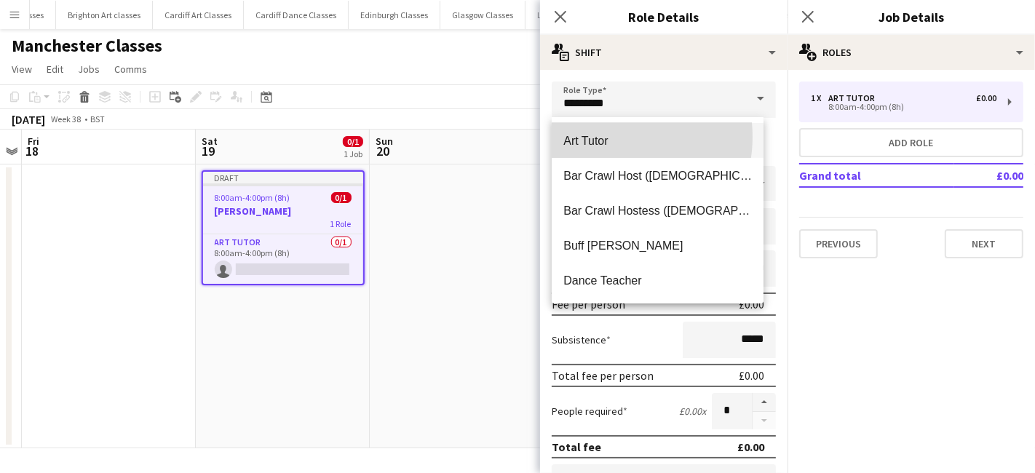
click at [603, 137] on span "Art Tutor" at bounding box center [657, 141] width 189 height 14
type input "******"
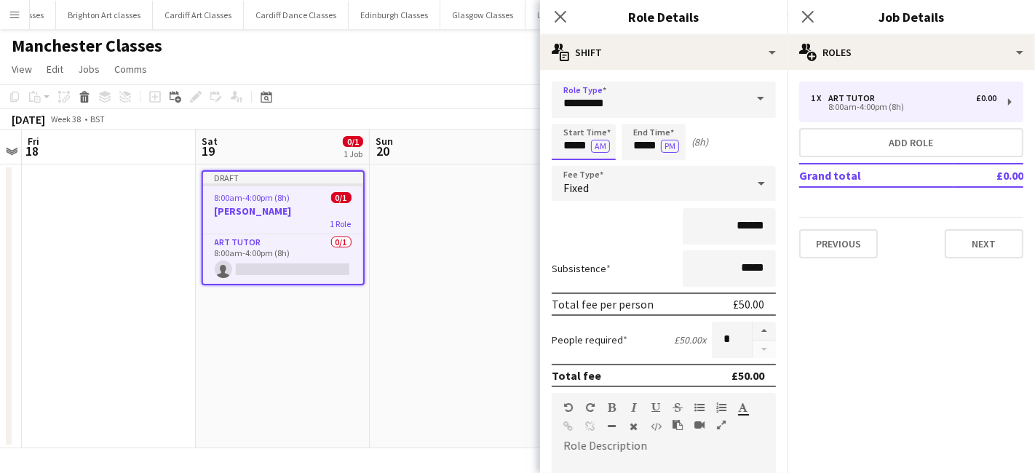
click at [579, 152] on input "*****" at bounding box center [584, 142] width 64 height 36
click at [568, 118] on div at bounding box center [569, 116] width 29 height 15
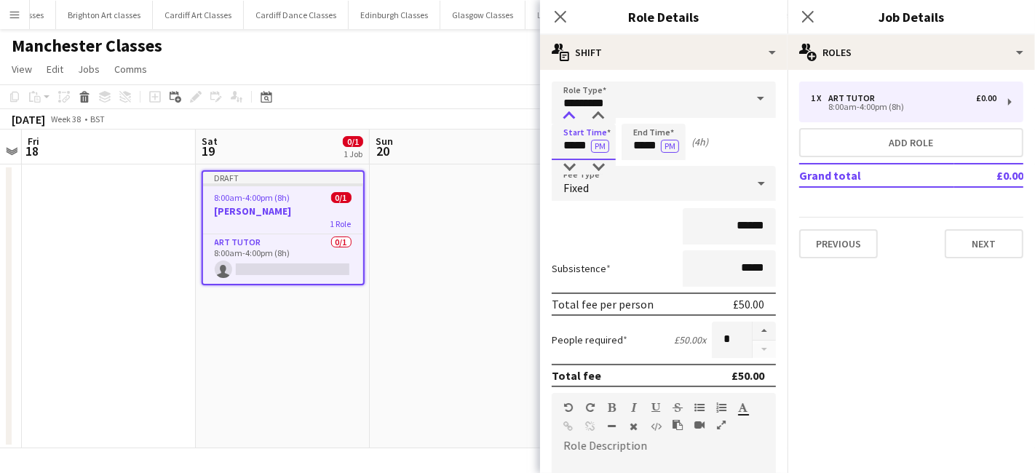
click at [568, 118] on div at bounding box center [569, 116] width 29 height 15
type input "*****"
click at [568, 118] on div at bounding box center [569, 116] width 29 height 15
click at [646, 147] on input "*****" at bounding box center [654, 142] width 64 height 36
type input "*****"
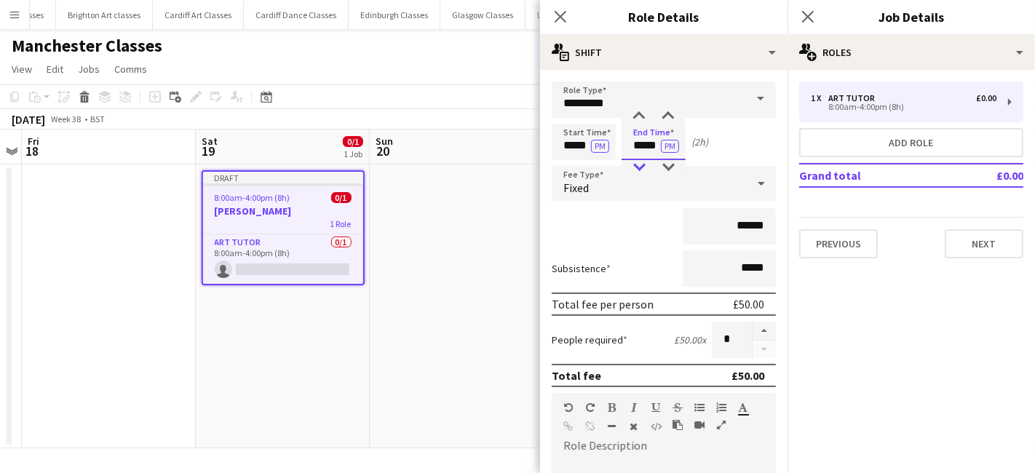
click at [642, 164] on div at bounding box center [638, 167] width 29 height 15
click at [642, 187] on div "Fixed" at bounding box center [649, 183] width 195 height 35
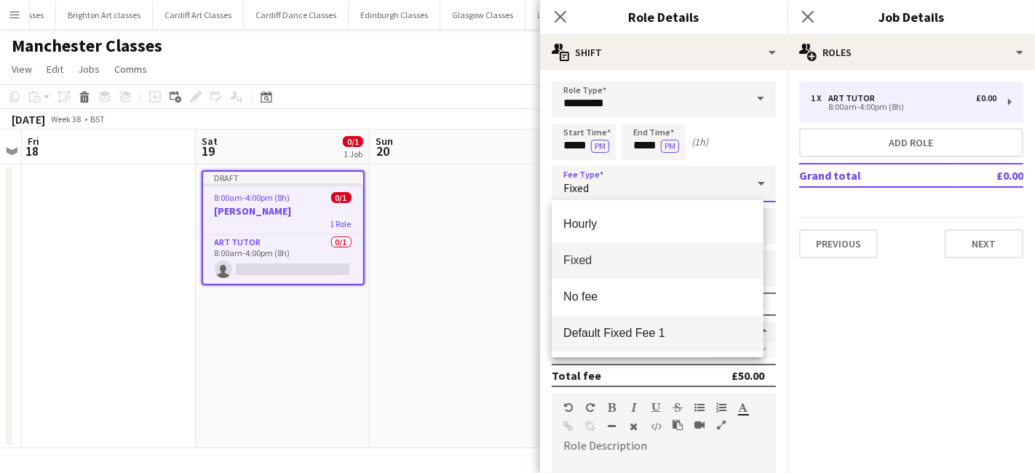
click at [625, 327] on span "Default Fixed Fee 1" at bounding box center [657, 333] width 189 height 14
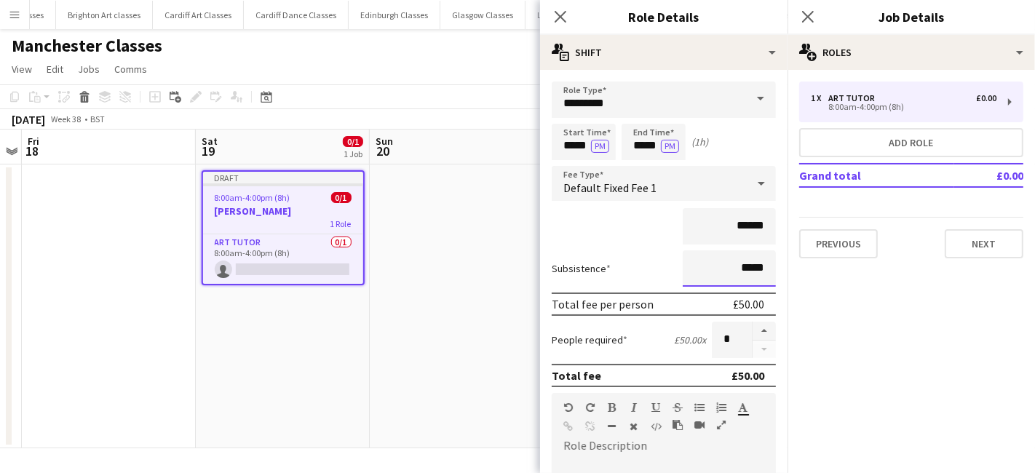
drag, startPoint x: 763, startPoint y: 271, endPoint x: 627, endPoint y: 270, distance: 136.1
click at [707, 270] on input "*****" at bounding box center [729, 268] width 93 height 36
type input "*****"
paste div
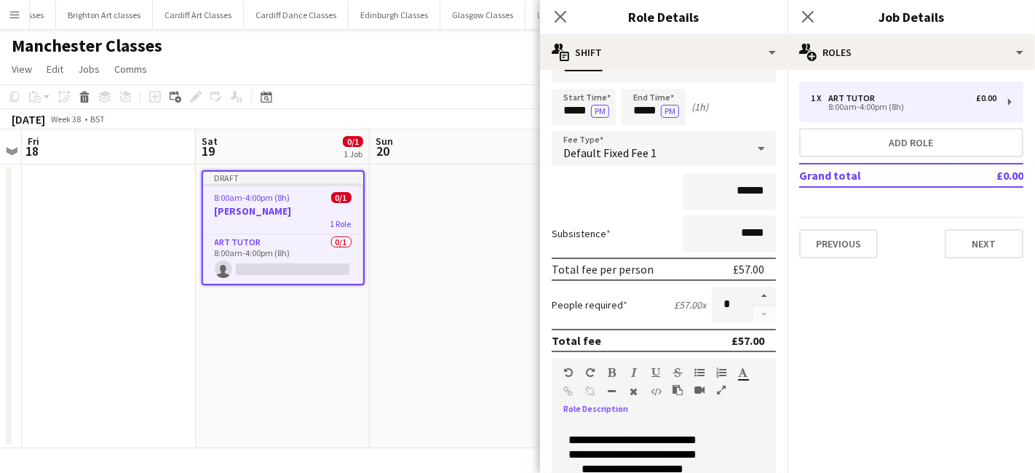
scroll to position [320, 0]
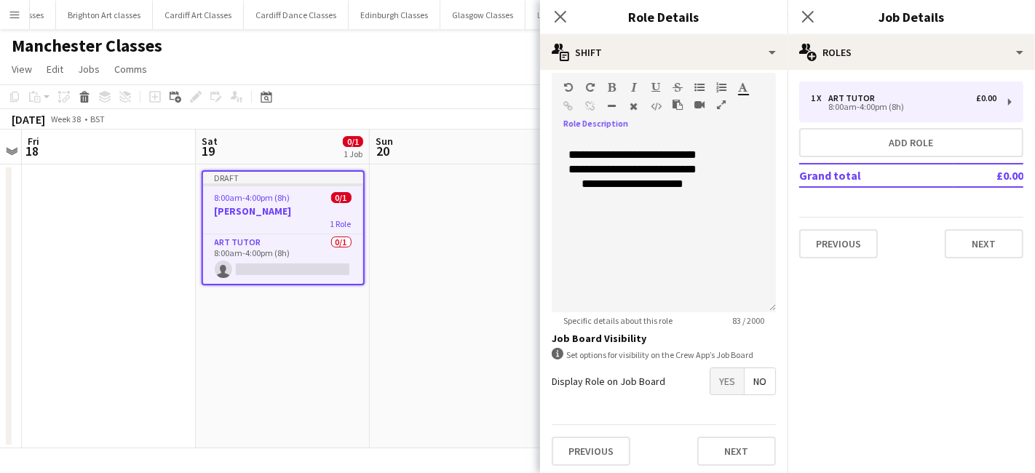
click at [717, 372] on span "Yes" at bounding box center [726, 381] width 33 height 26
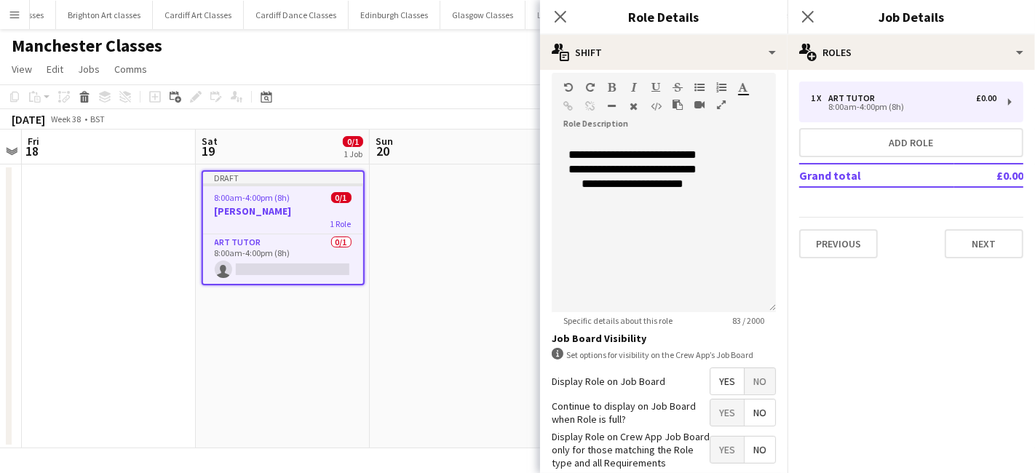
click at [747, 411] on span "No" at bounding box center [760, 413] width 31 height 26
click at [710, 452] on span "Yes" at bounding box center [726, 450] width 33 height 26
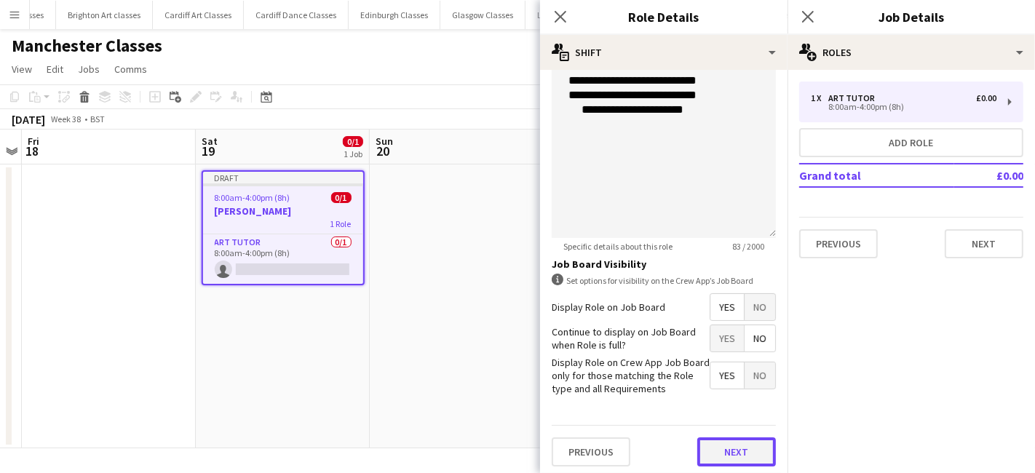
click at [723, 444] on button "Next" at bounding box center [736, 451] width 79 height 29
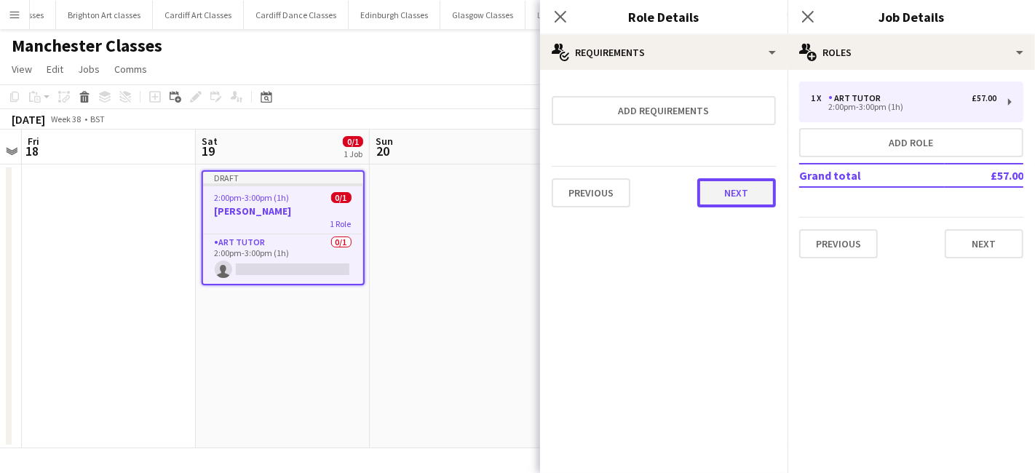
click at [758, 191] on button "Next" at bounding box center [736, 192] width 79 height 29
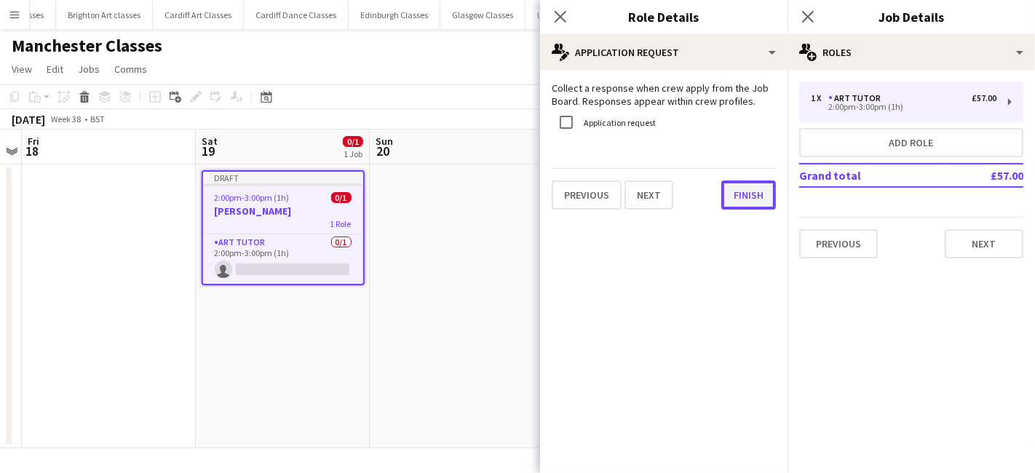
click at [747, 193] on button "Finish" at bounding box center [748, 195] width 55 height 29
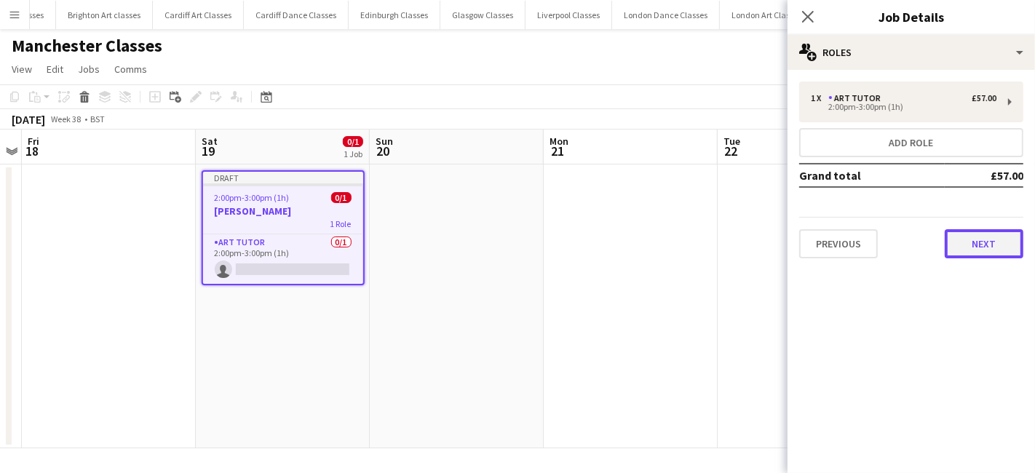
click at [987, 239] on button "Next" at bounding box center [984, 243] width 79 height 29
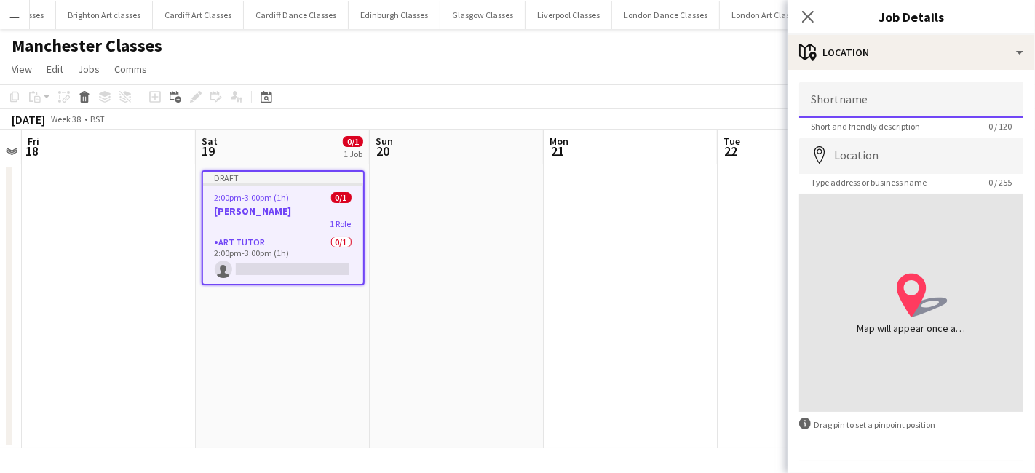
click at [852, 106] on input "Shortname" at bounding box center [911, 100] width 224 height 36
type input "**********"
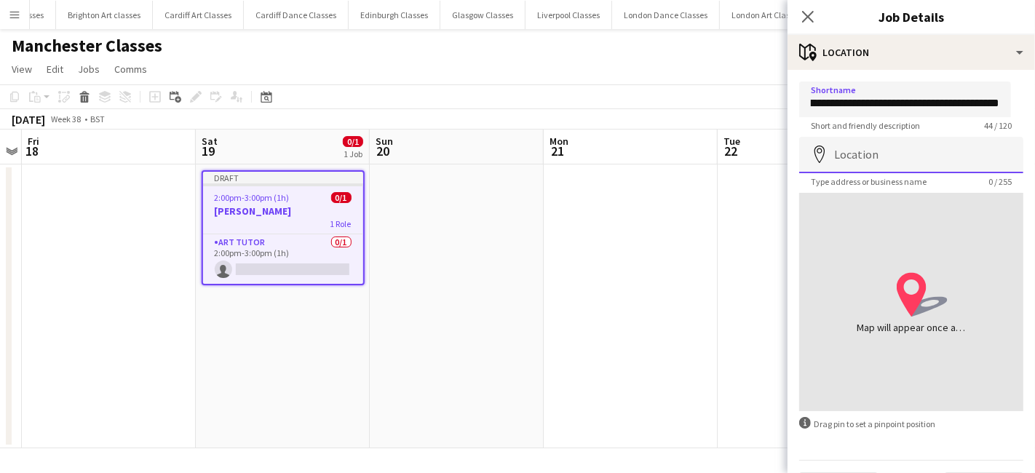
click at [855, 152] on input "Location" at bounding box center [911, 155] width 224 height 36
type input "**********"
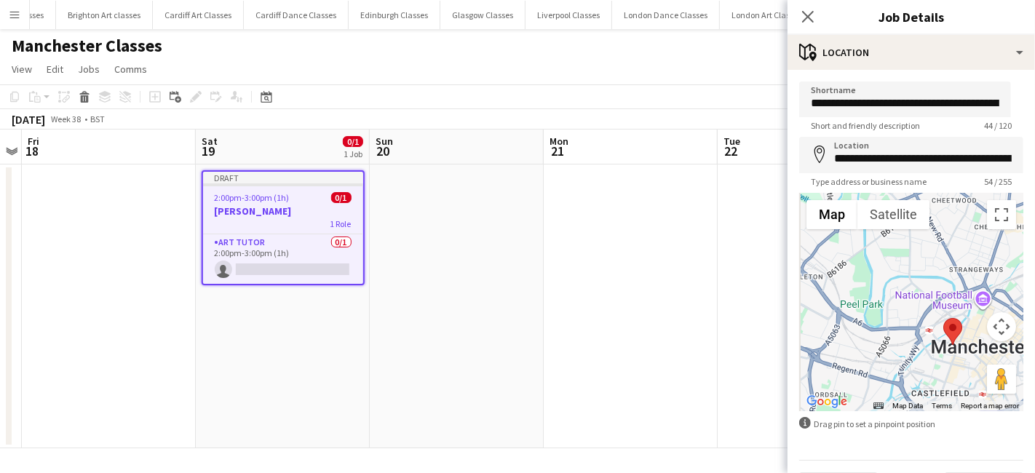
scroll to position [39, 0]
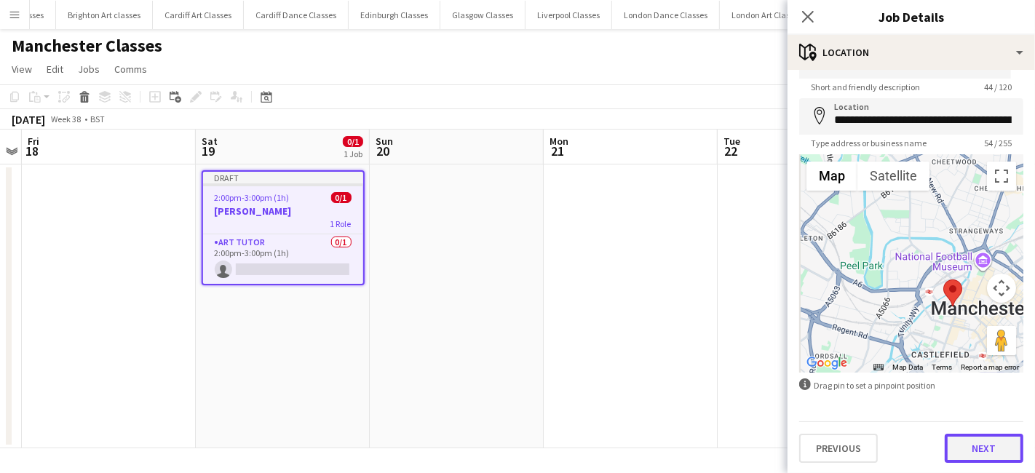
click at [966, 456] on button "Next" at bounding box center [984, 448] width 79 height 29
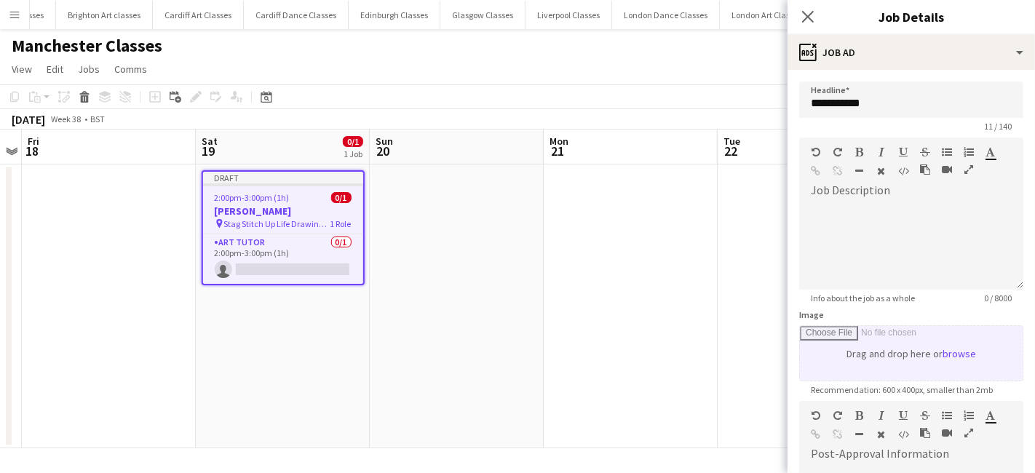
scroll to position [0, 0]
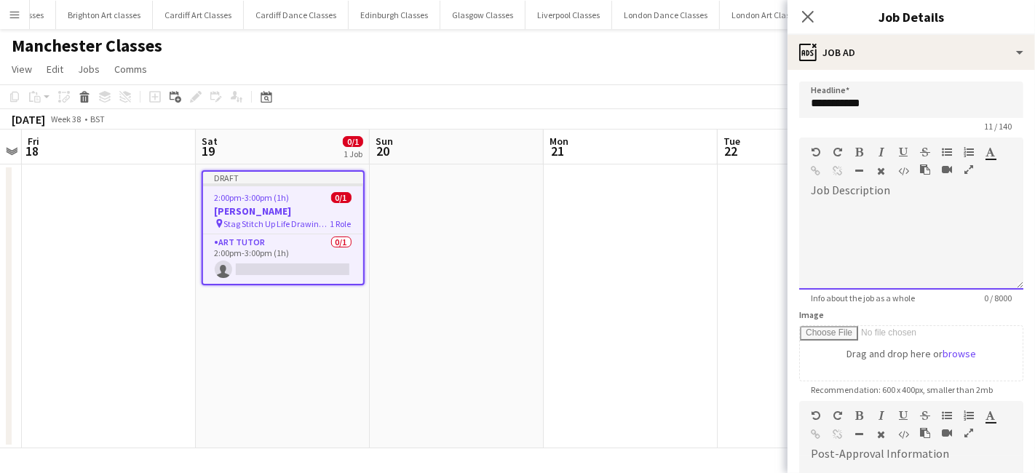
click at [869, 172] on div at bounding box center [844, 173] width 66 height 17
drag, startPoint x: 578, startPoint y: 278, endPoint x: 586, endPoint y: 277, distance: 8.0
click at [579, 278] on app-date-cell at bounding box center [631, 306] width 174 height 284
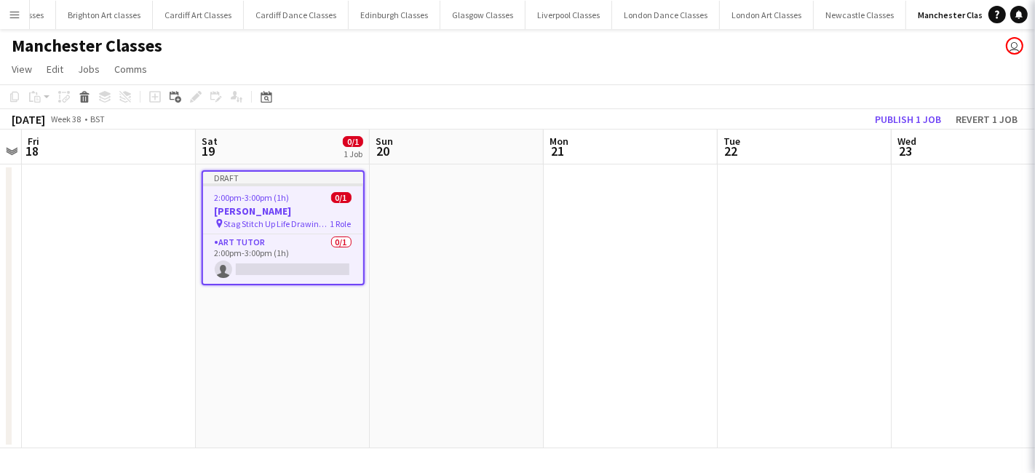
scroll to position [0, 499]
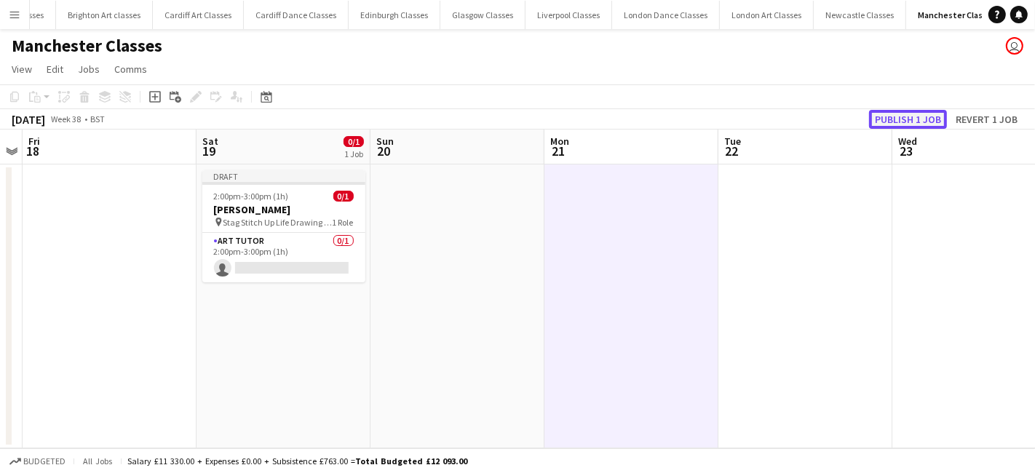
click at [923, 118] on button "Publish 1 job" at bounding box center [908, 119] width 78 height 19
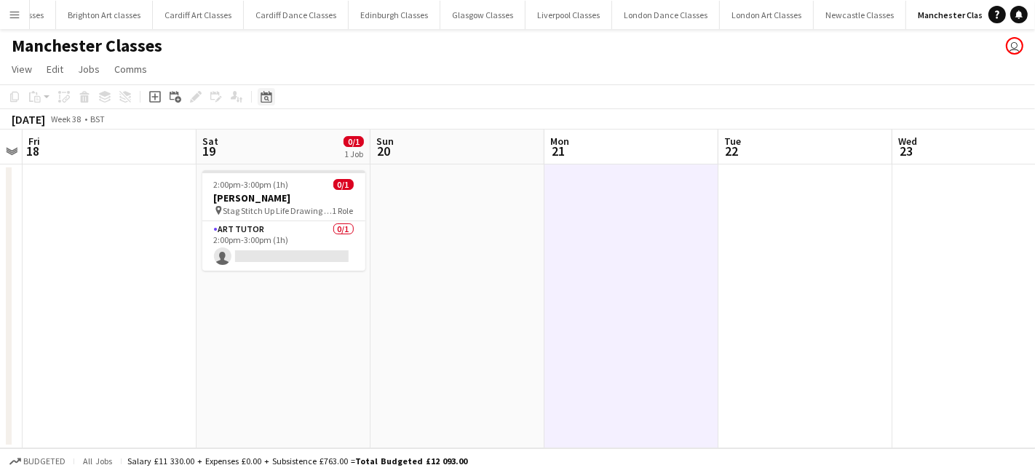
click at [266, 103] on icon at bounding box center [266, 97] width 11 height 12
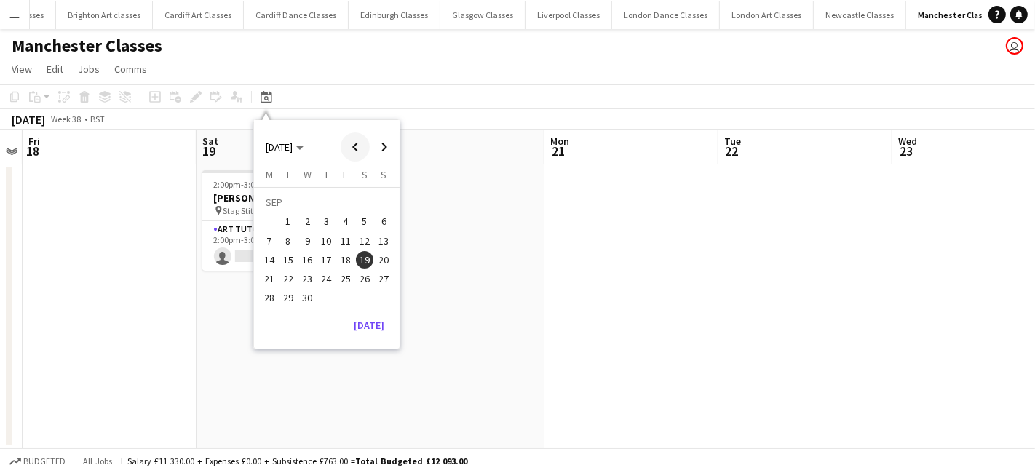
click at [365, 146] on span "Previous month" at bounding box center [355, 146] width 29 height 29
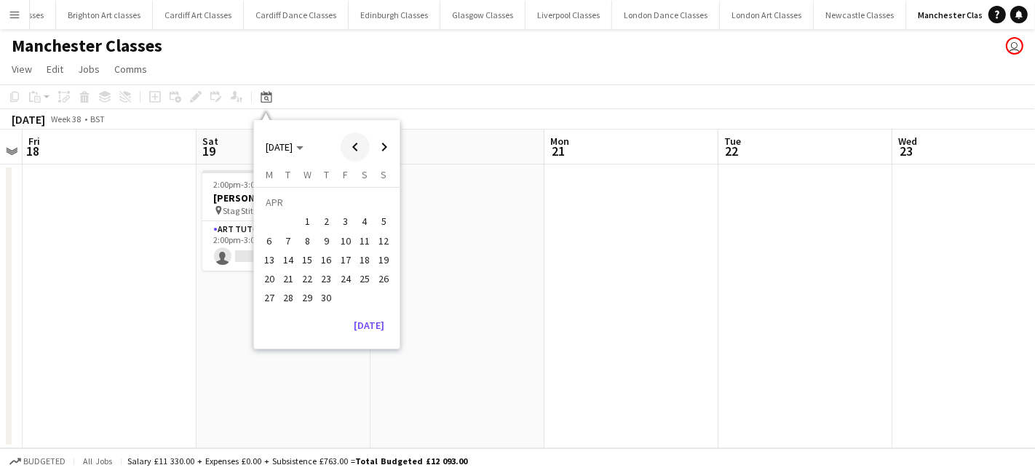
click at [360, 146] on span "Previous month" at bounding box center [355, 146] width 29 height 29
click at [381, 143] on span "Next month" at bounding box center [384, 146] width 29 height 29
click at [382, 279] on span "26" at bounding box center [384, 278] width 17 height 17
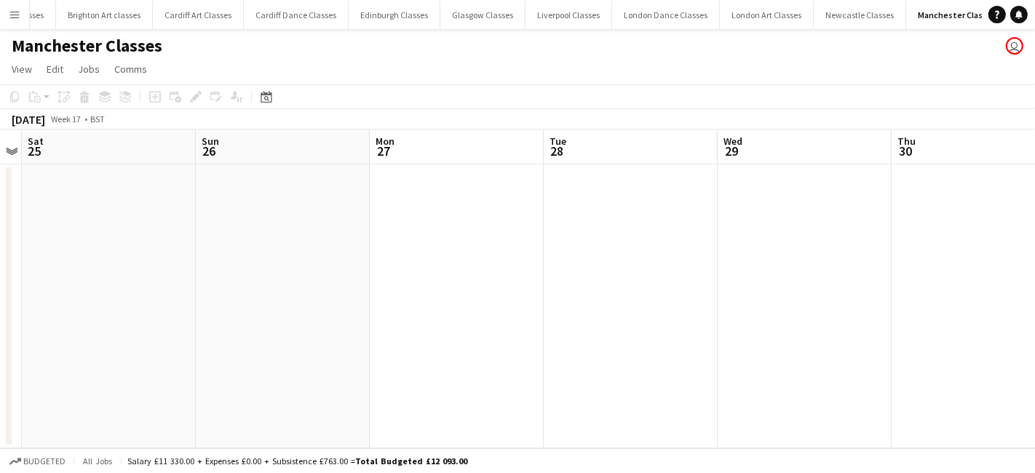
click at [322, 285] on app-date-cell at bounding box center [283, 306] width 174 height 284
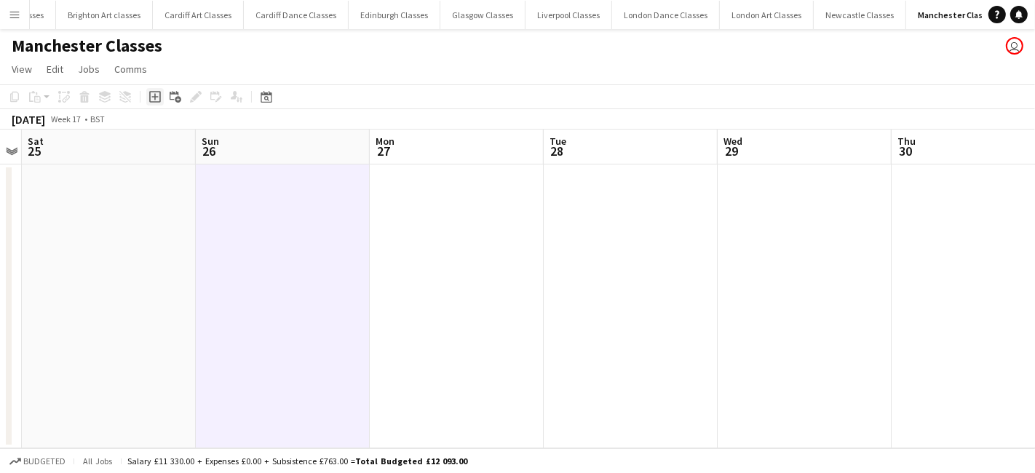
click at [151, 94] on icon "Add job" at bounding box center [155, 97] width 12 height 12
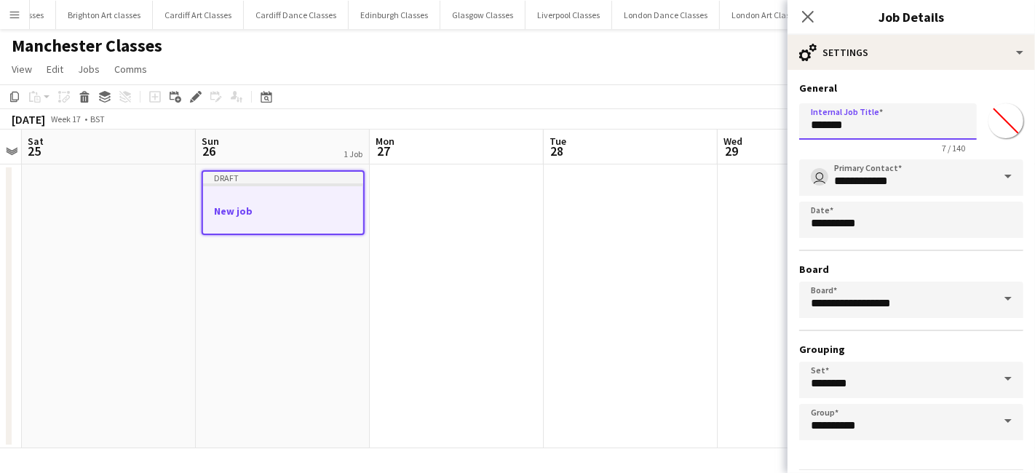
drag, startPoint x: 867, startPoint y: 122, endPoint x: 792, endPoint y: 122, distance: 75.0
click at [792, 122] on form "**********" at bounding box center [911, 296] width 247 height 429
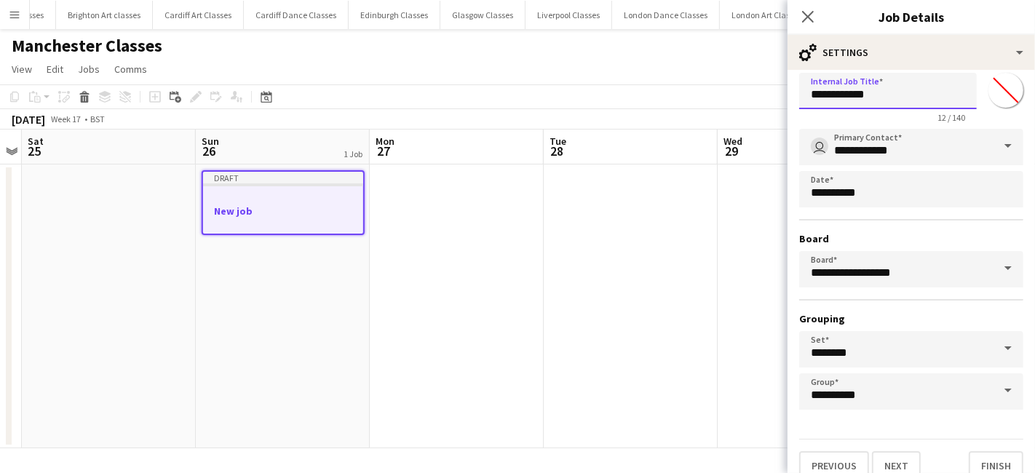
scroll to position [45, 0]
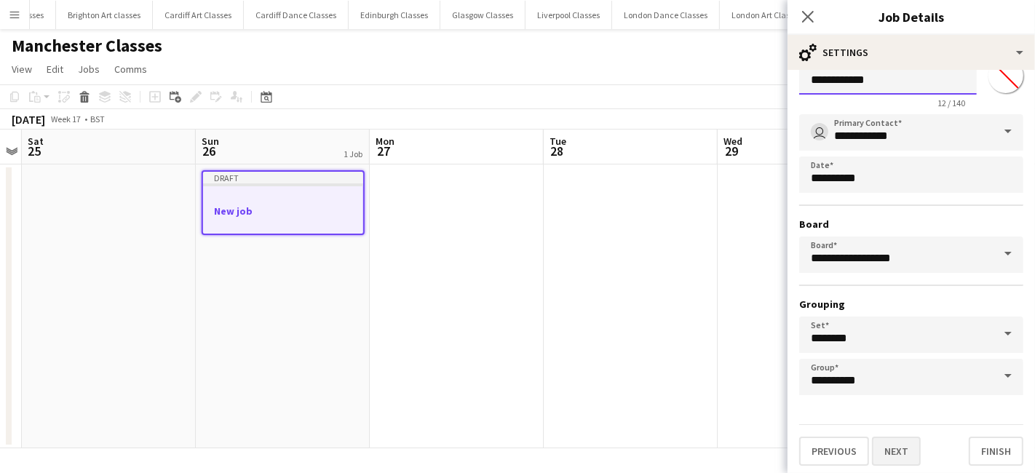
type input "**********"
click at [889, 444] on button "Next" at bounding box center [896, 451] width 49 height 29
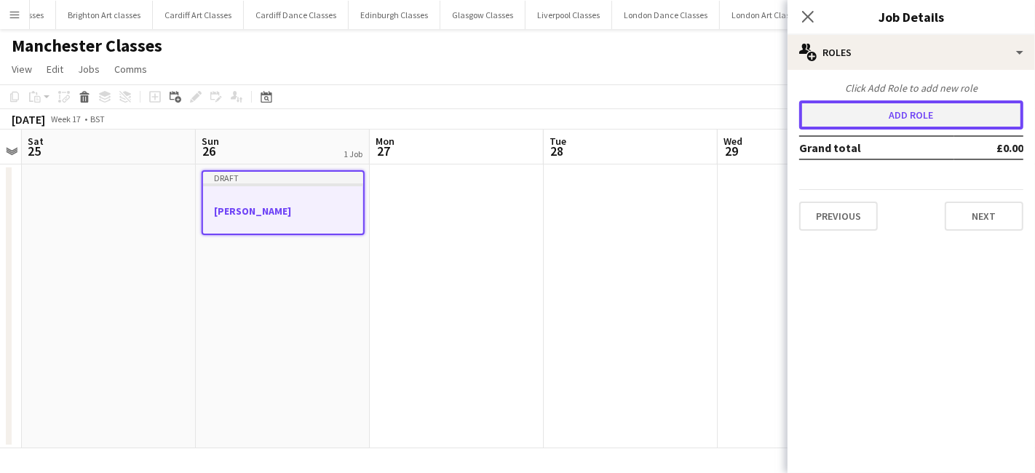
click at [870, 118] on button "Add role" at bounding box center [911, 114] width 224 height 29
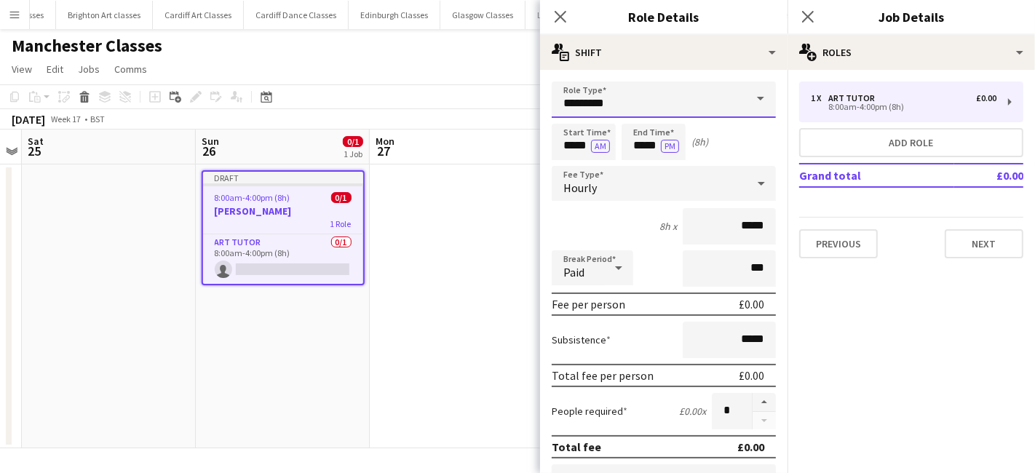
click at [688, 111] on input "*********" at bounding box center [664, 100] width 224 height 36
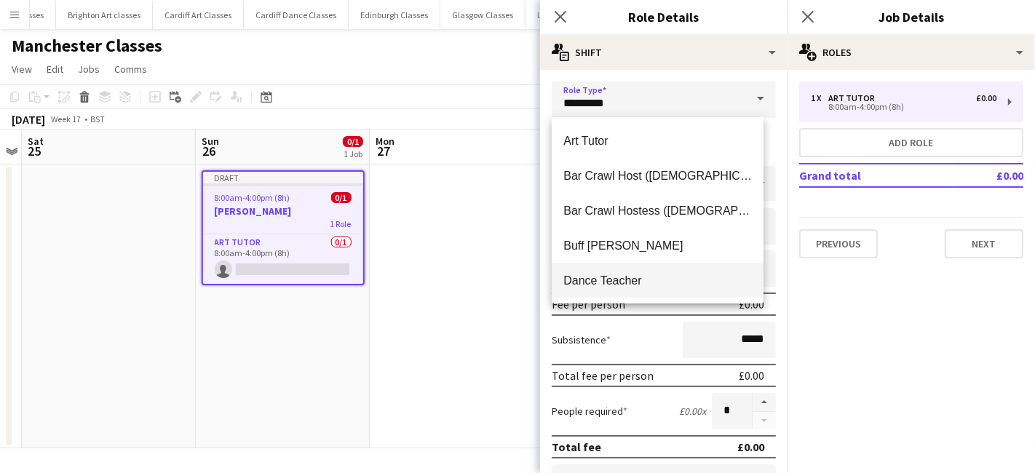
click at [630, 290] on mat-option "Dance Teacher" at bounding box center [658, 280] width 212 height 35
type input "**********"
type input "******"
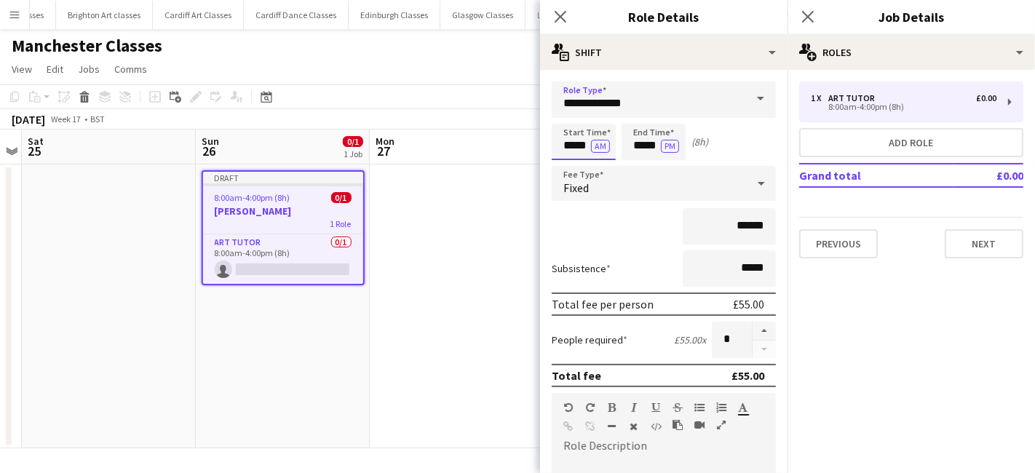
click at [576, 138] on input "*****" at bounding box center [584, 142] width 64 height 36
click at [569, 114] on div at bounding box center [569, 116] width 29 height 15
type input "*****"
click at [569, 114] on div at bounding box center [569, 116] width 29 height 15
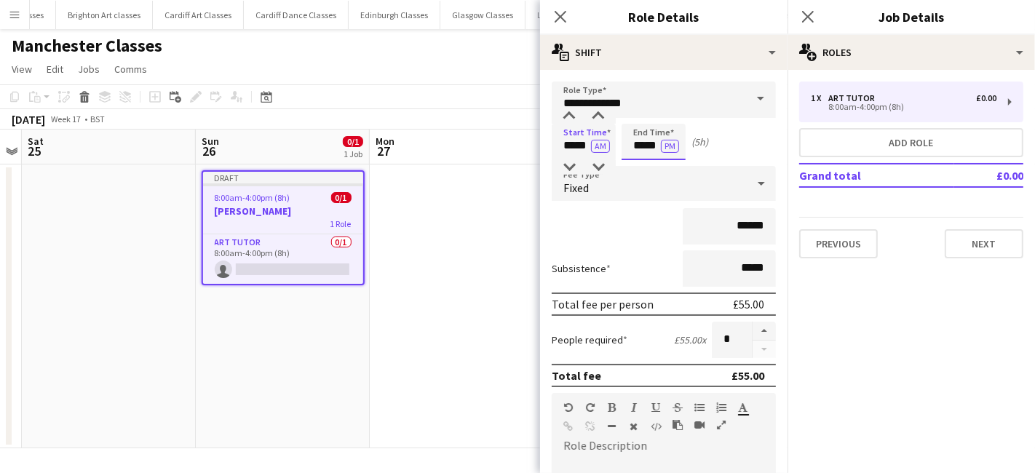
click at [648, 146] on input "*****" at bounding box center [654, 142] width 64 height 36
click at [638, 173] on div at bounding box center [638, 167] width 29 height 15
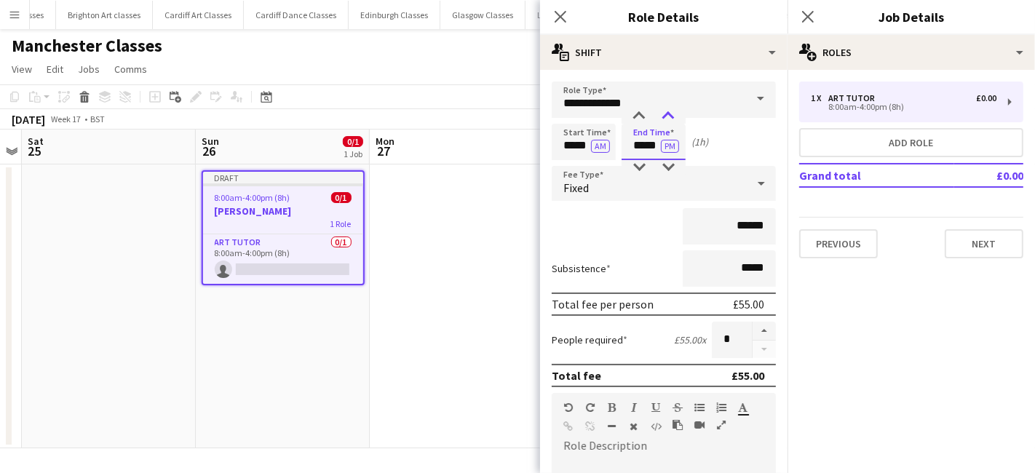
click at [667, 114] on div at bounding box center [668, 116] width 29 height 15
type input "*****"
click at [667, 114] on div at bounding box center [668, 116] width 29 height 15
click at [628, 184] on div "Fixed" at bounding box center [649, 183] width 195 height 35
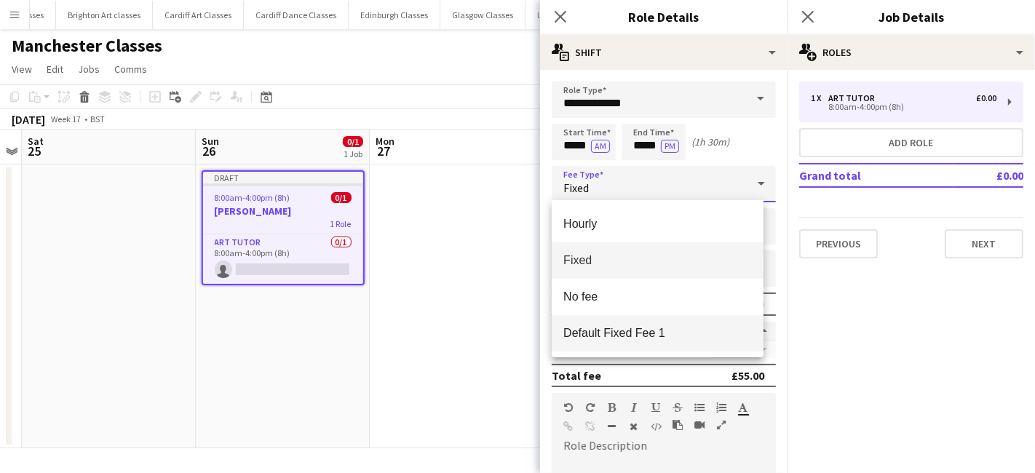
click at [615, 329] on span "Default Fixed Fee 1" at bounding box center [657, 333] width 189 height 14
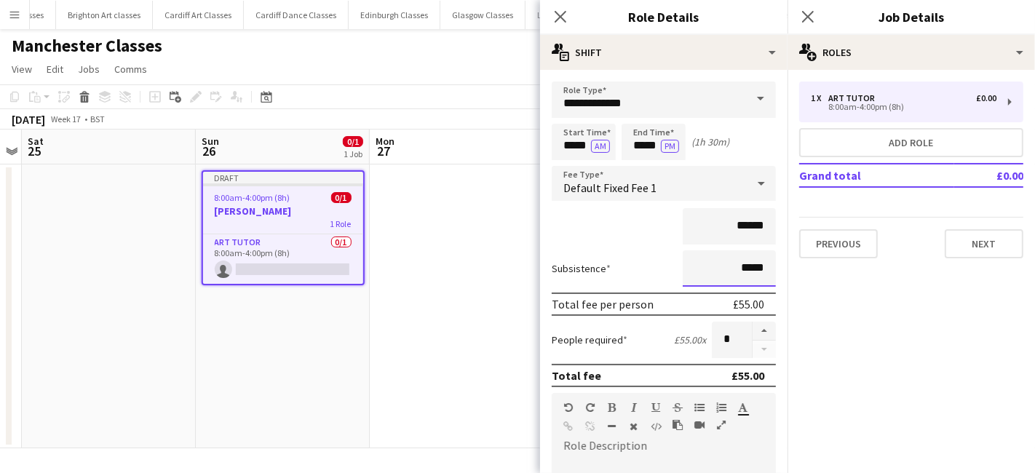
drag, startPoint x: 753, startPoint y: 273, endPoint x: 731, endPoint y: 269, distance: 22.1
click at [731, 269] on input "*****" at bounding box center [729, 268] width 93 height 36
type input "*****"
paste div
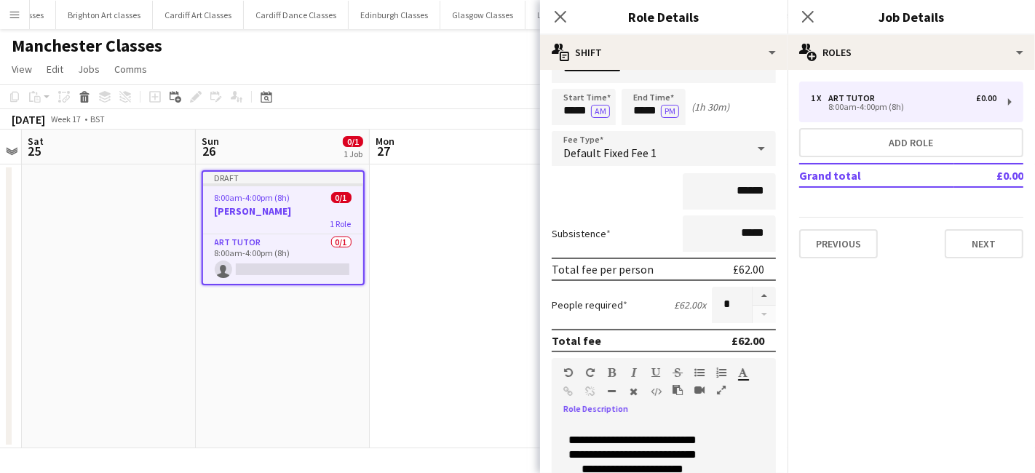
scroll to position [320, 0]
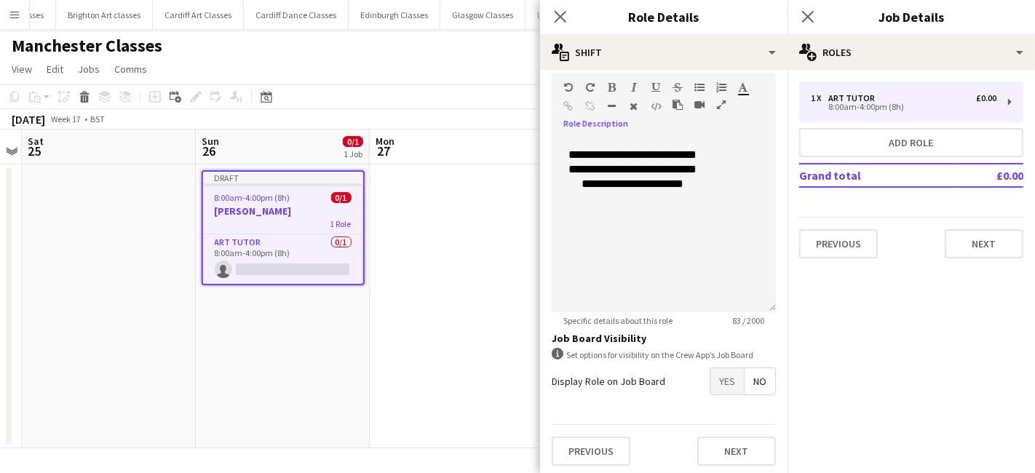
click at [711, 382] on span "Yes" at bounding box center [726, 381] width 33 height 26
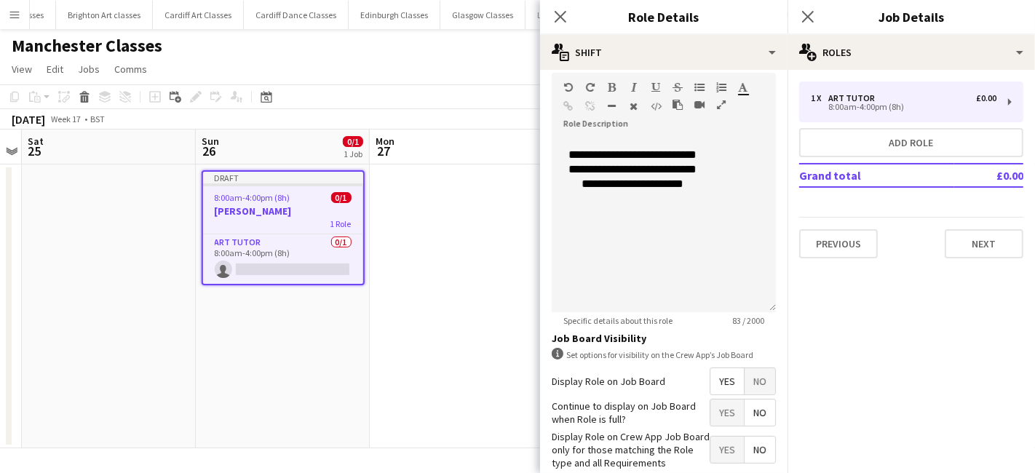
click at [745, 419] on span "No" at bounding box center [760, 413] width 31 height 26
click at [715, 447] on span "Yes" at bounding box center [726, 450] width 33 height 26
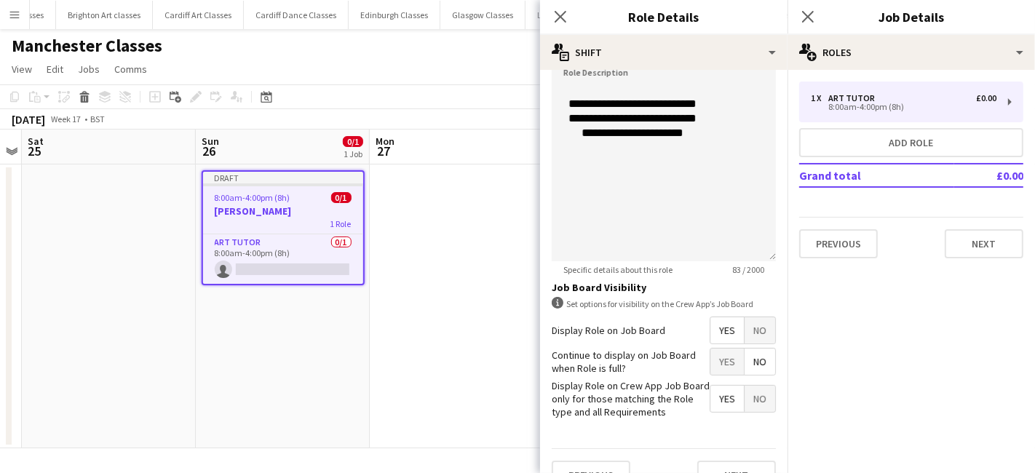
scroll to position [394, 0]
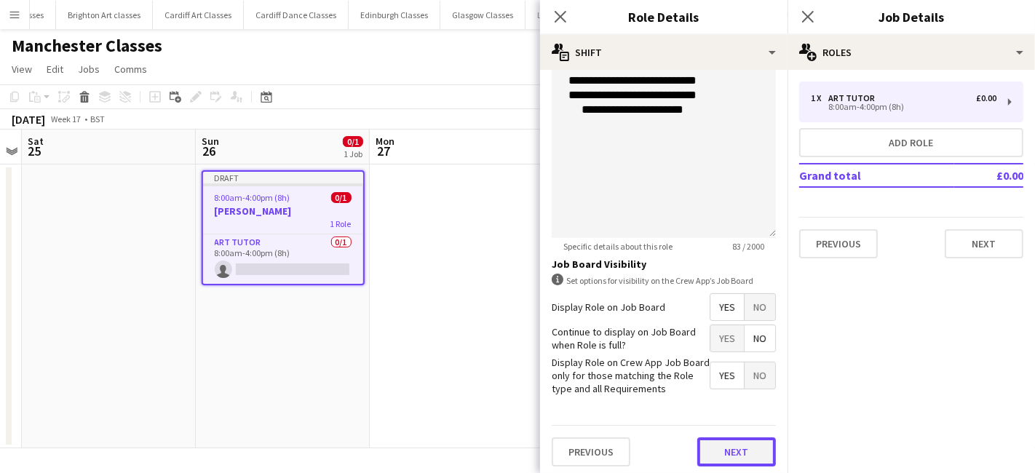
click at [727, 455] on button "Next" at bounding box center [736, 451] width 79 height 29
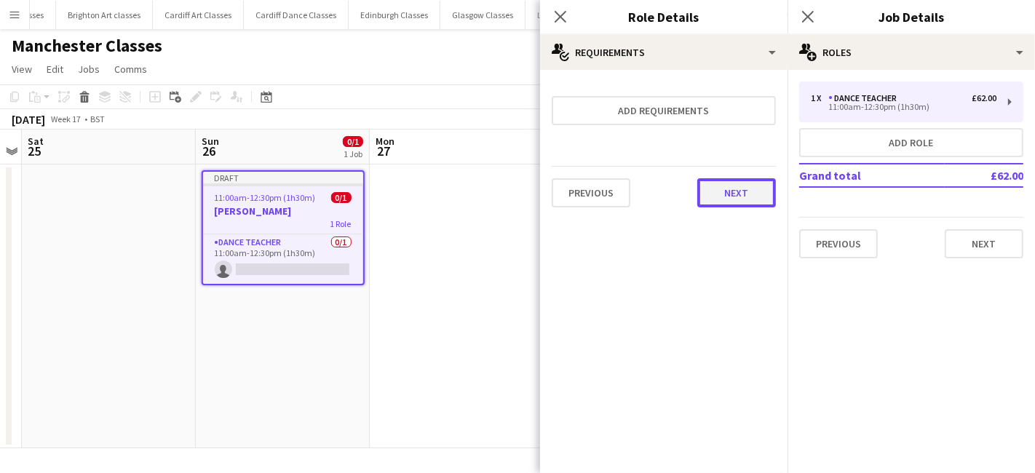
click at [763, 195] on button "Next" at bounding box center [736, 192] width 79 height 29
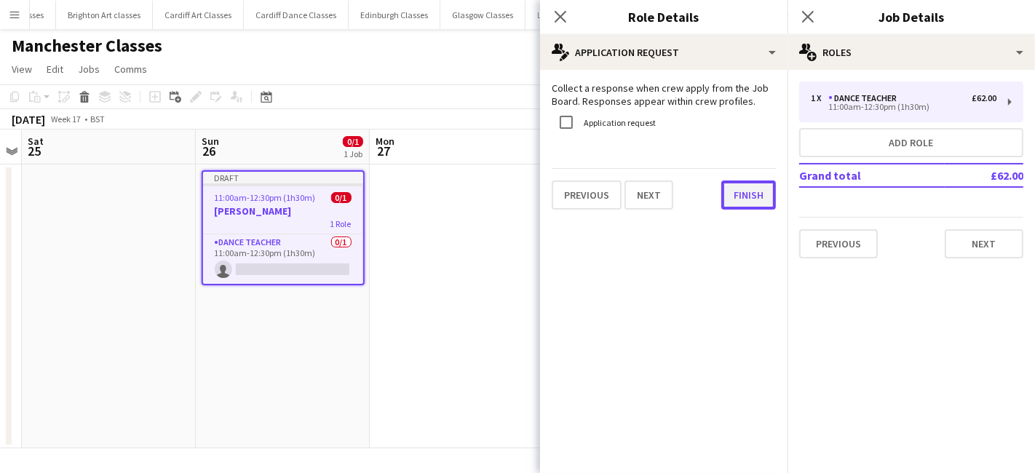
click at [755, 197] on button "Finish" at bounding box center [748, 195] width 55 height 29
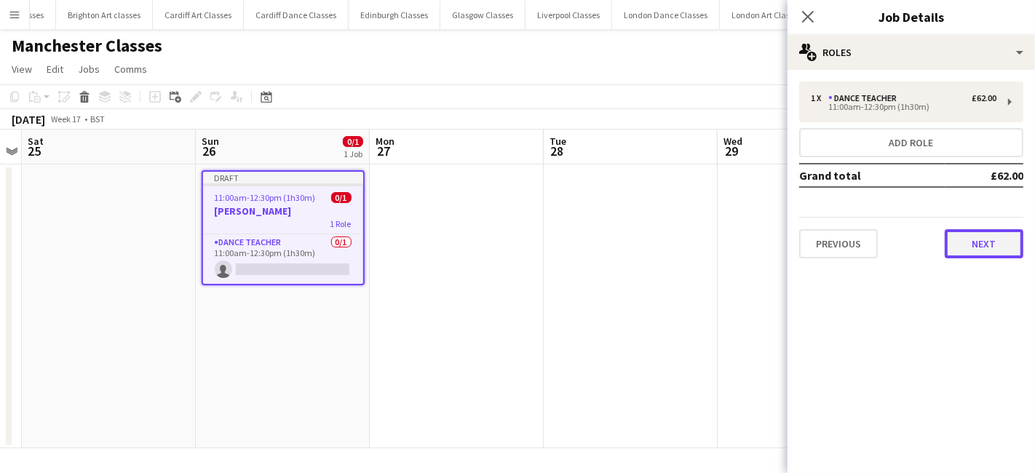
click at [966, 239] on button "Next" at bounding box center [984, 243] width 79 height 29
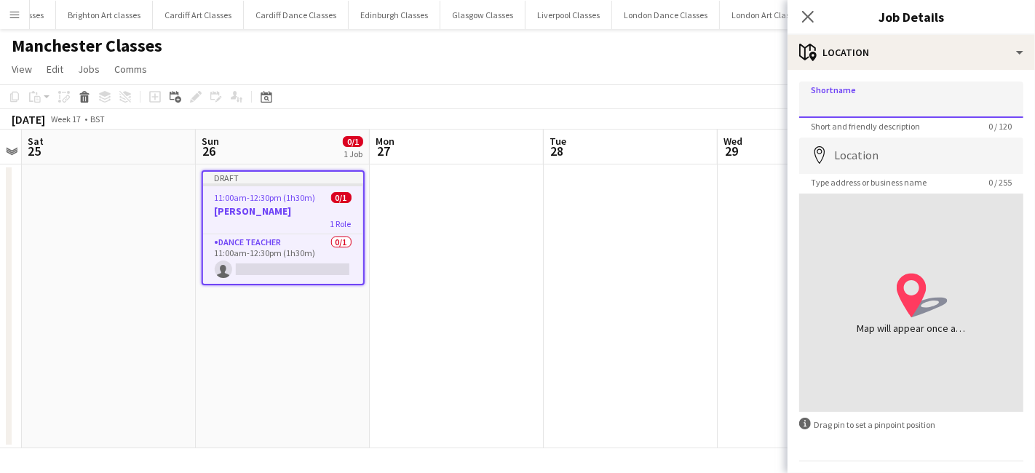
click at [873, 95] on input "Shortname" at bounding box center [911, 100] width 224 height 36
click at [854, 98] on input "Shortname" at bounding box center [911, 100] width 224 height 36
type input "**********"
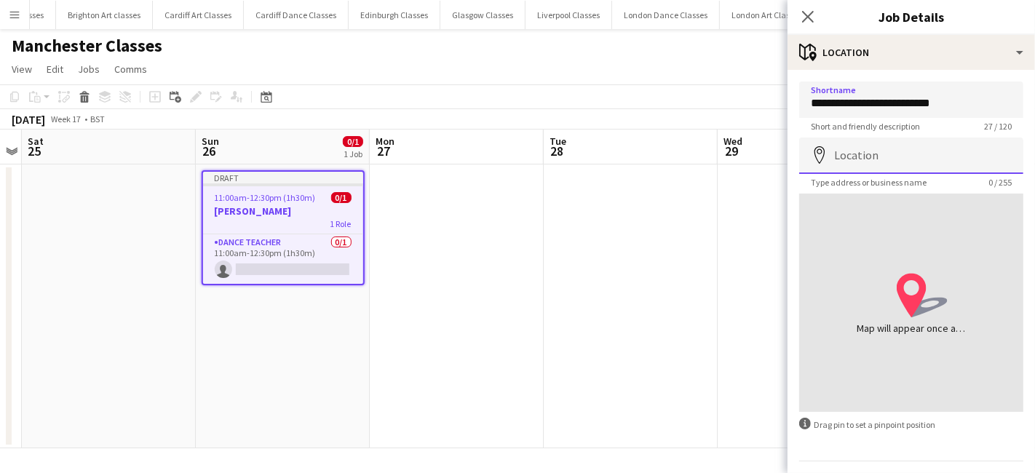
click at [869, 146] on input "Location" at bounding box center [911, 156] width 224 height 36
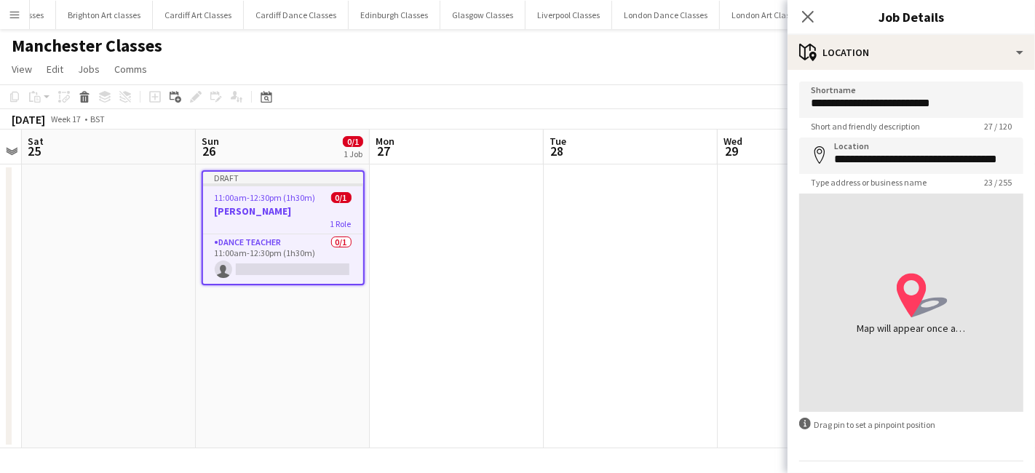
type input "**********"
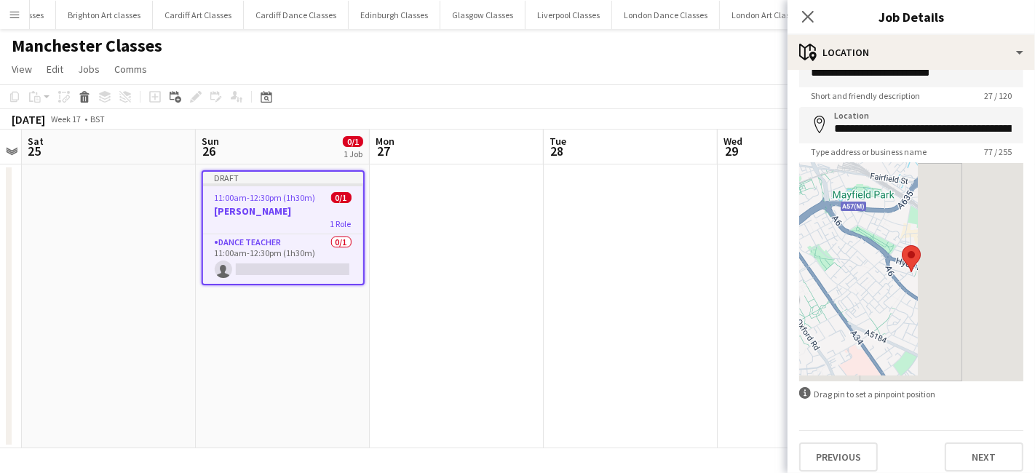
scroll to position [39, 0]
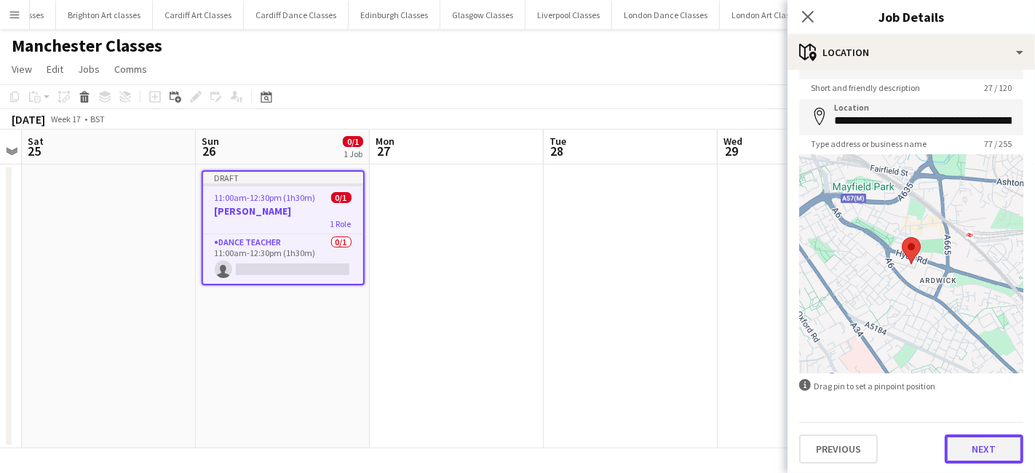
click at [985, 458] on button "Next" at bounding box center [984, 449] width 79 height 29
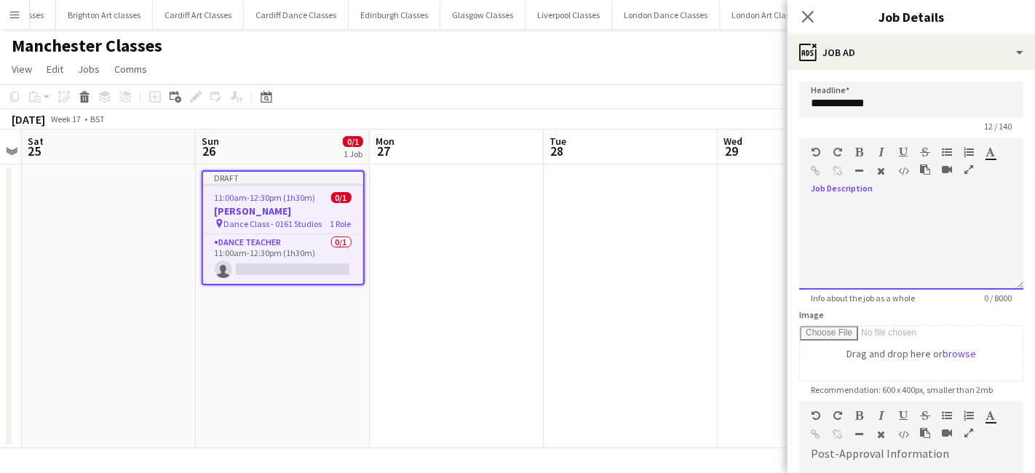
click at [854, 223] on div at bounding box center [911, 245] width 224 height 87
click at [889, 207] on div at bounding box center [911, 245] width 224 height 87
click at [691, 236] on app-date-cell at bounding box center [631, 306] width 174 height 284
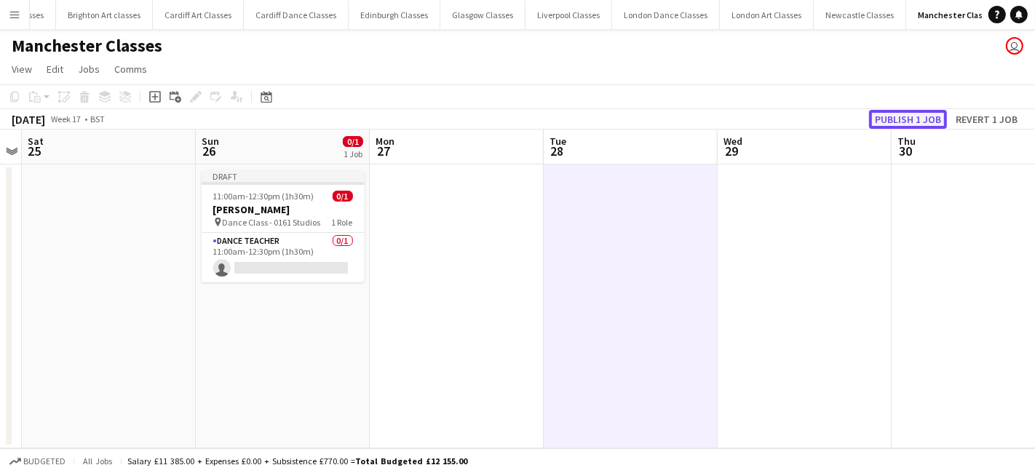
drag, startPoint x: 929, startPoint y: 120, endPoint x: 750, endPoint y: 131, distance: 179.4
click at [927, 120] on button "Publish 1 job" at bounding box center [908, 119] width 78 height 19
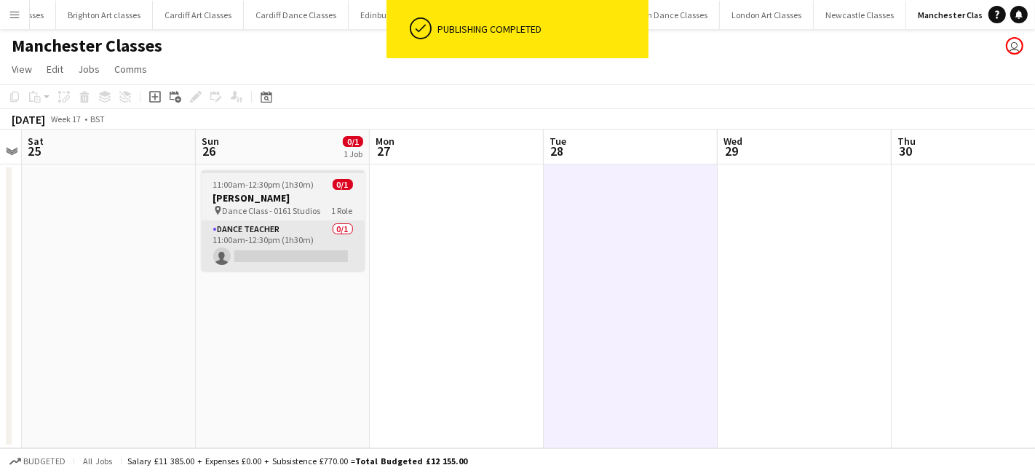
drag, startPoint x: 188, startPoint y: 242, endPoint x: 226, endPoint y: 243, distance: 38.6
click at [188, 242] on app-date-cell at bounding box center [109, 306] width 174 height 284
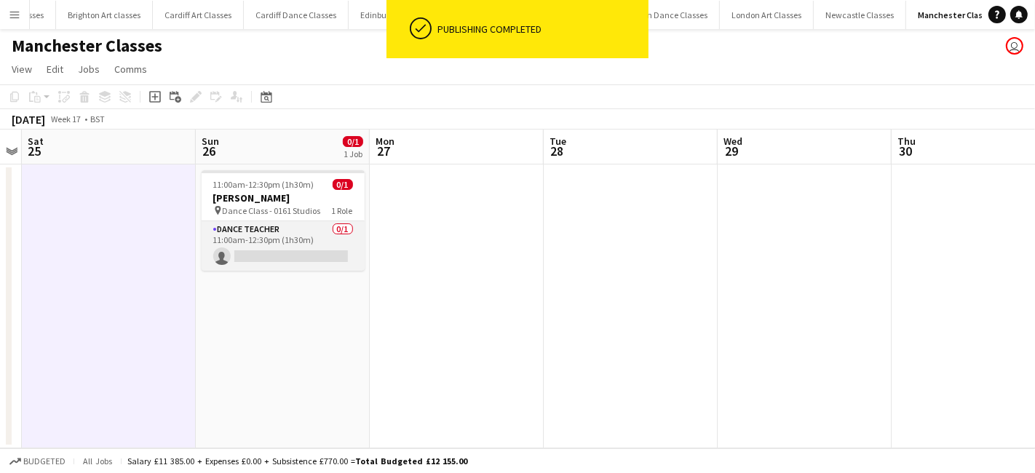
click at [255, 244] on app-card-role "Dance Teacher 0/1 11:00am-12:30pm (1h30m) single-neutral-actions" at bounding box center [283, 245] width 163 height 49
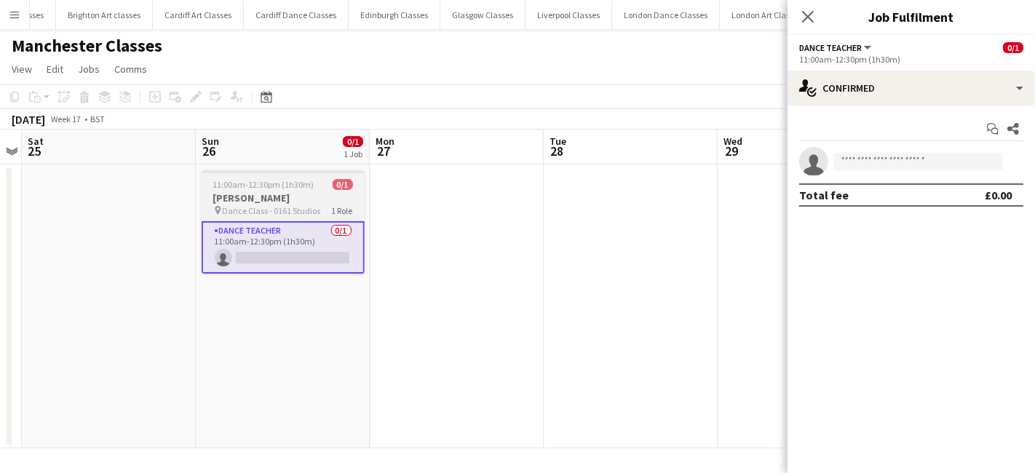
click at [325, 202] on h3 "Laura Gibson" at bounding box center [283, 197] width 163 height 13
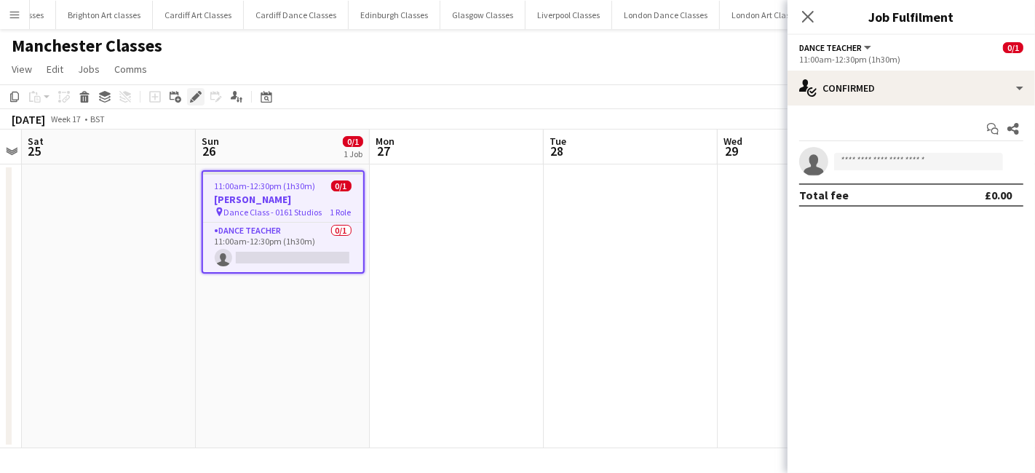
click at [191, 92] on icon "Edit" at bounding box center [196, 97] width 12 height 12
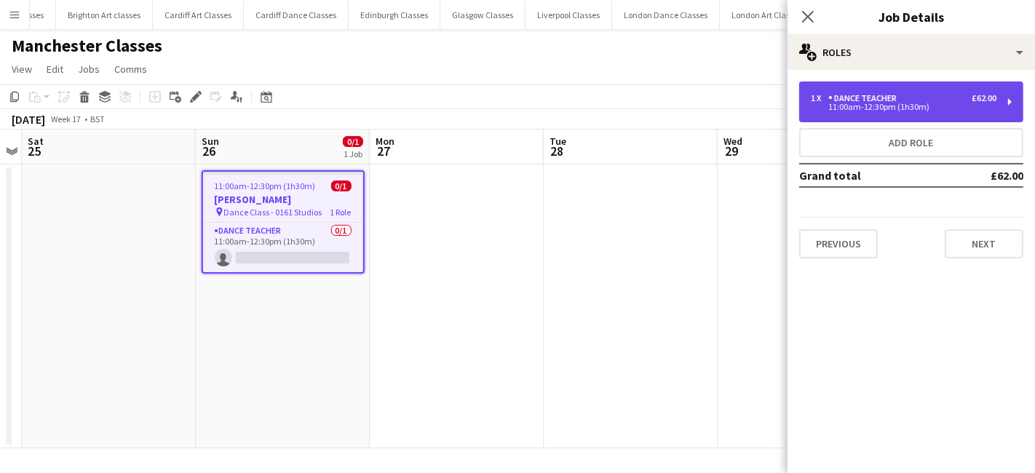
click at [927, 100] on div "1 x Dance Teacher £62.00" at bounding box center [904, 98] width 186 height 10
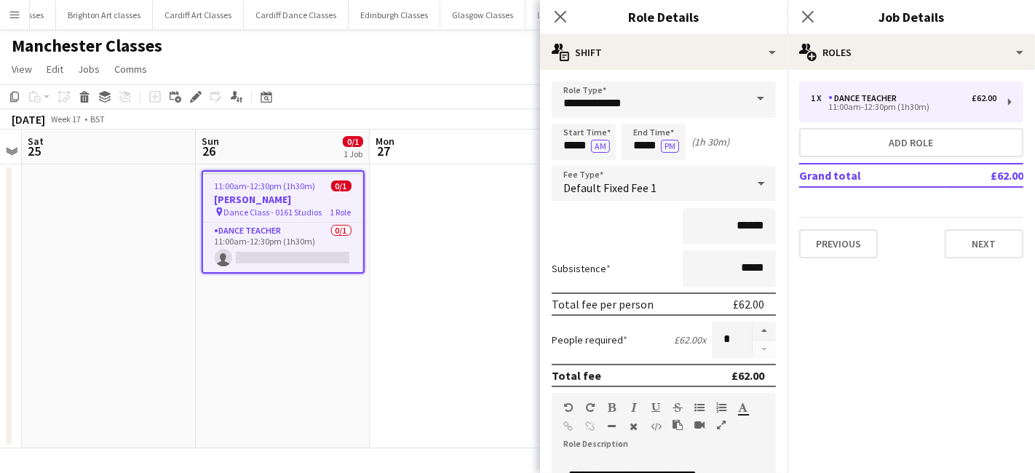
click at [422, 413] on app-date-cell at bounding box center [457, 306] width 174 height 284
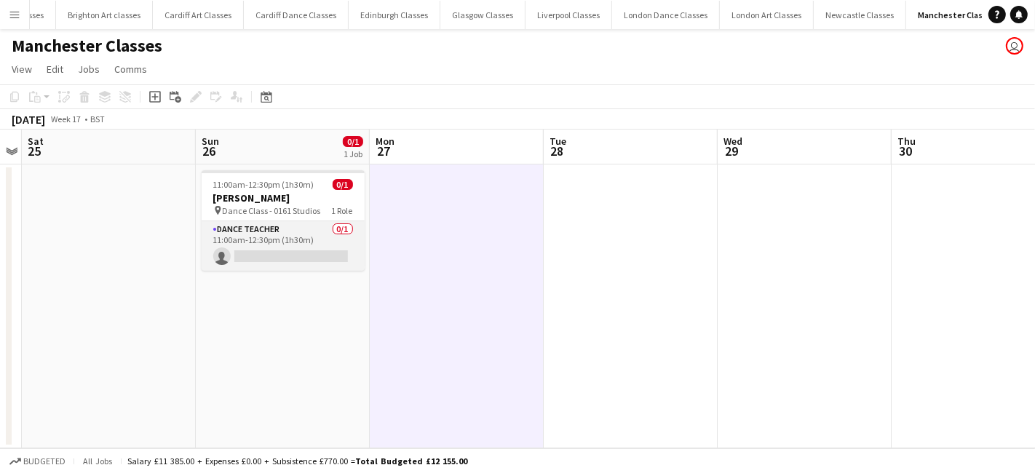
click at [300, 245] on app-card-role "Dance Teacher 0/1 11:00am-12:30pm (1h30m) single-neutral-actions" at bounding box center [283, 245] width 163 height 49
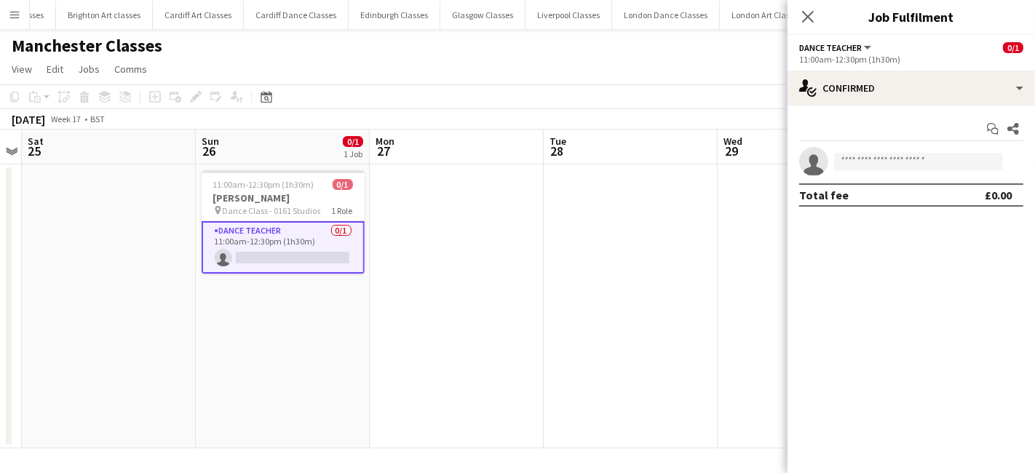
click at [295, 341] on app-date-cell "11:00am-12:30pm (1h30m) 0/1 Laura Gibson pin Dance Class - 0161 Studios 1 Role …" at bounding box center [283, 306] width 174 height 284
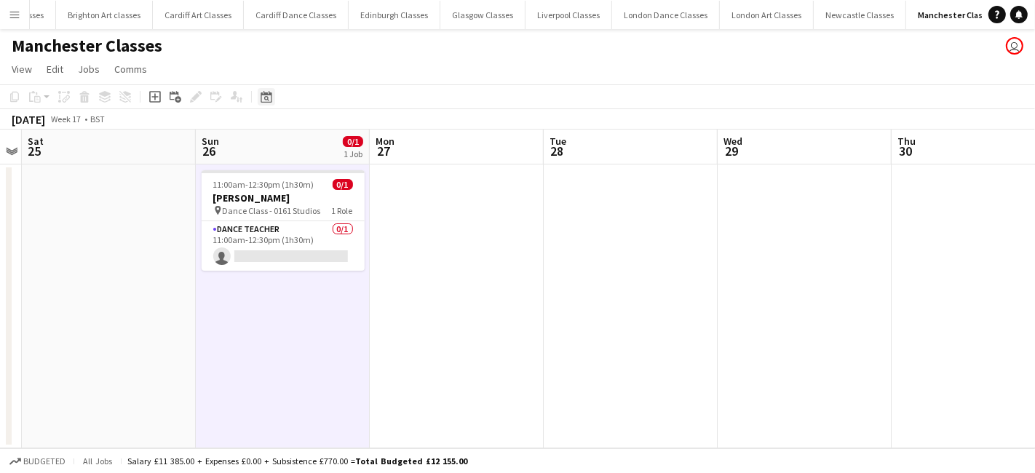
click at [258, 95] on div "Date picker" at bounding box center [266, 96] width 17 height 17
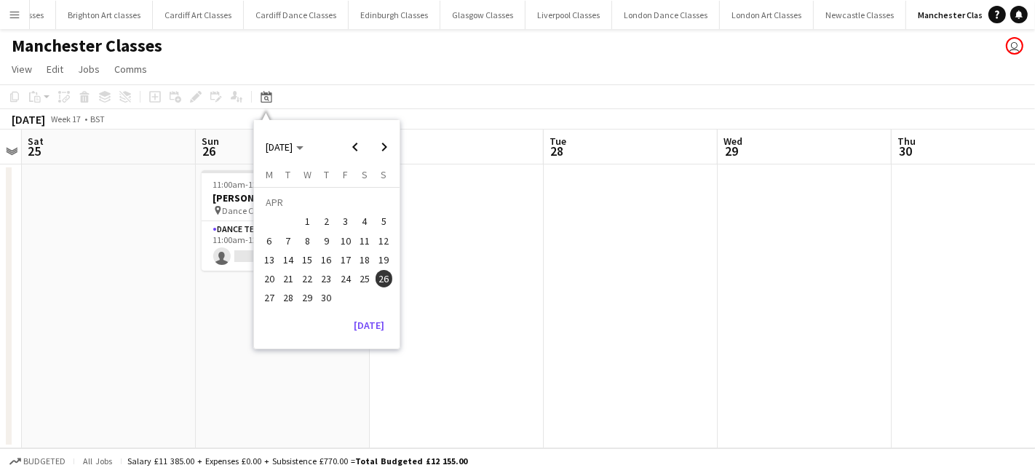
click at [345, 219] on span "3" at bounding box center [345, 221] width 17 height 17
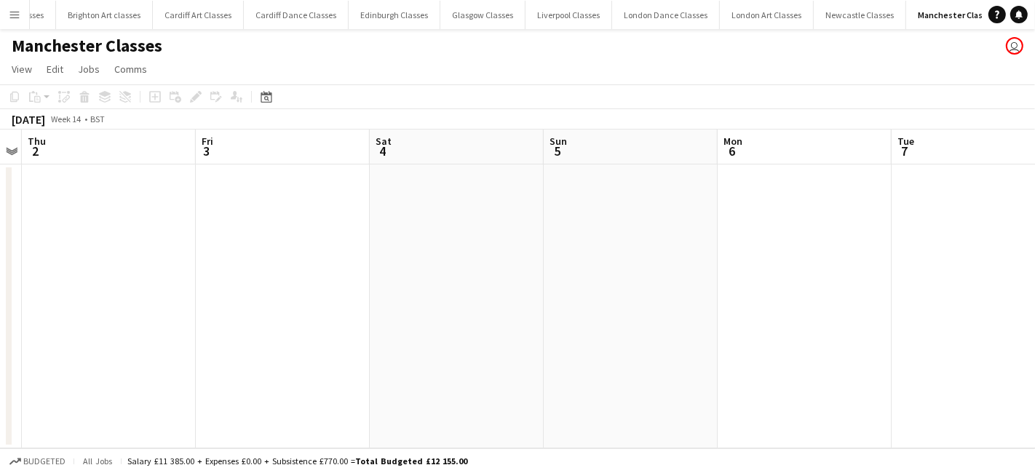
click at [309, 265] on app-date-cell at bounding box center [283, 306] width 174 height 284
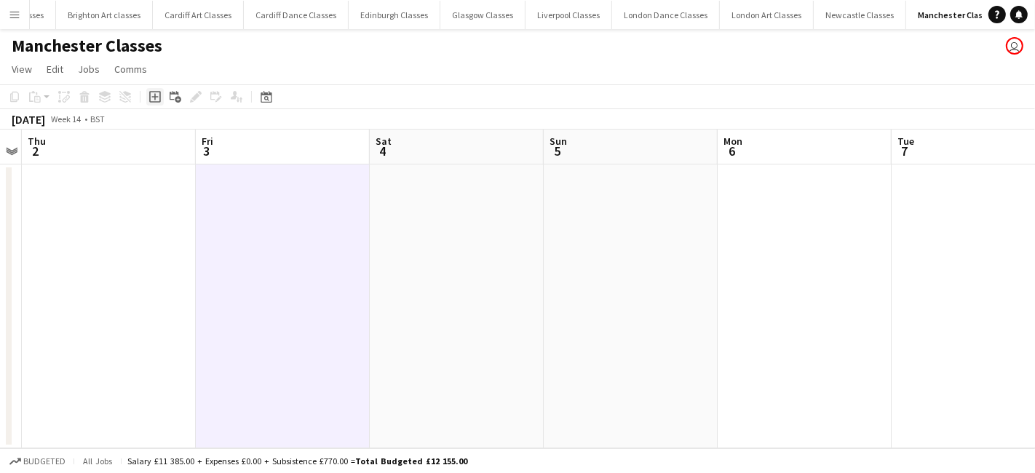
click at [155, 101] on icon at bounding box center [155, 97] width 12 height 12
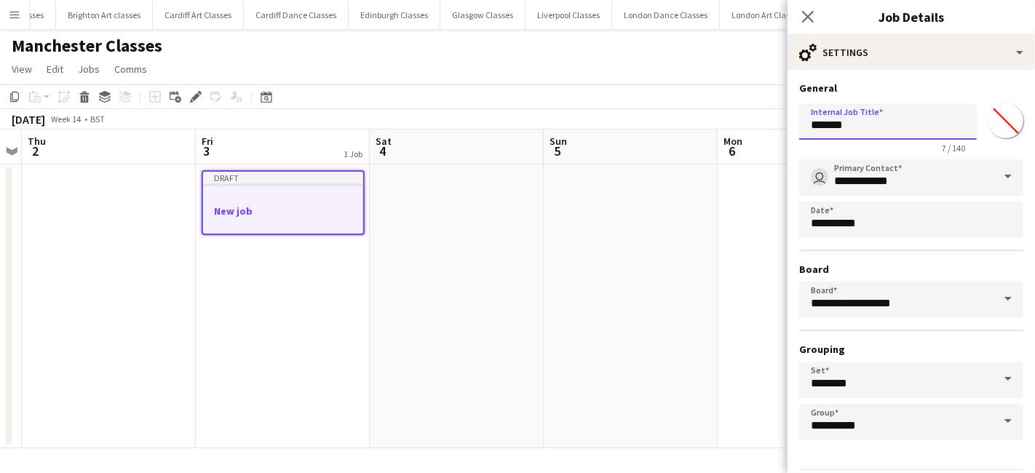
drag, startPoint x: 860, startPoint y: 130, endPoint x: 771, endPoint y: 121, distance: 90.0
click at [793, 124] on form "**********" at bounding box center [911, 296] width 247 height 429
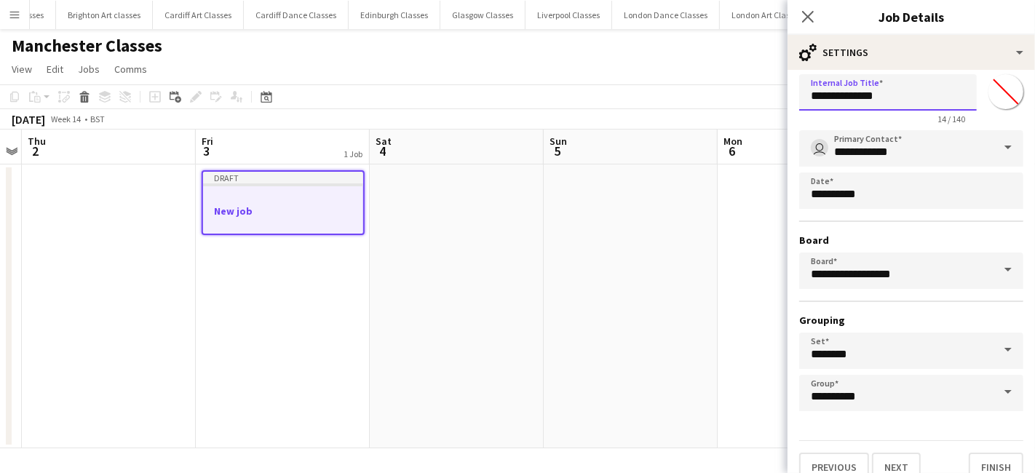
scroll to position [45, 0]
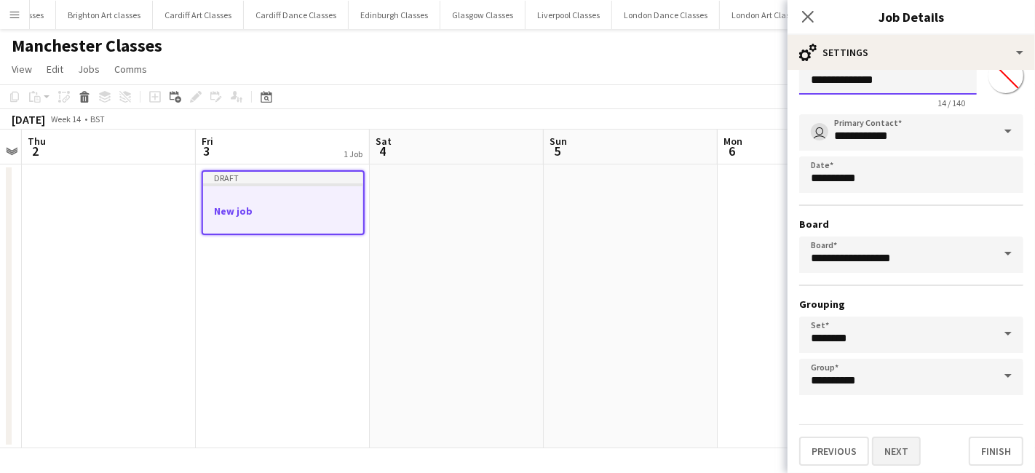
type input "**********"
click at [892, 450] on button "Next" at bounding box center [896, 451] width 49 height 29
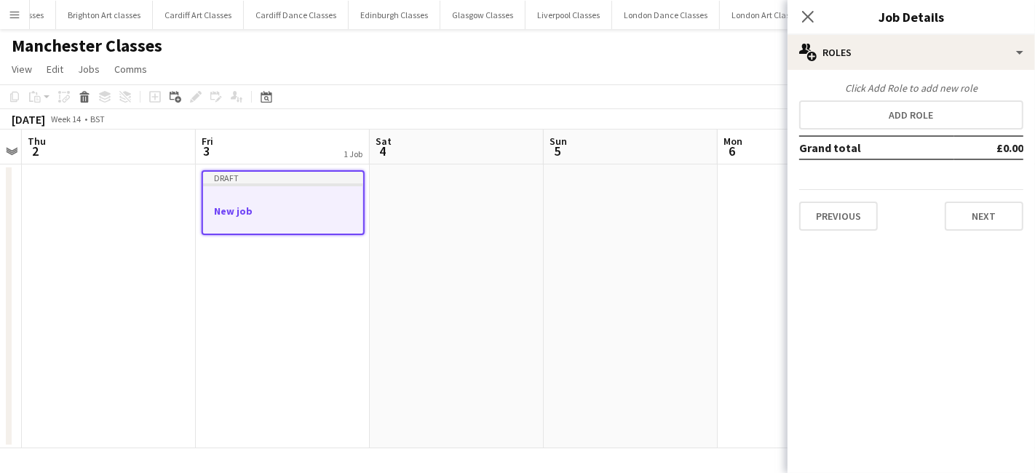
scroll to position [0, 0]
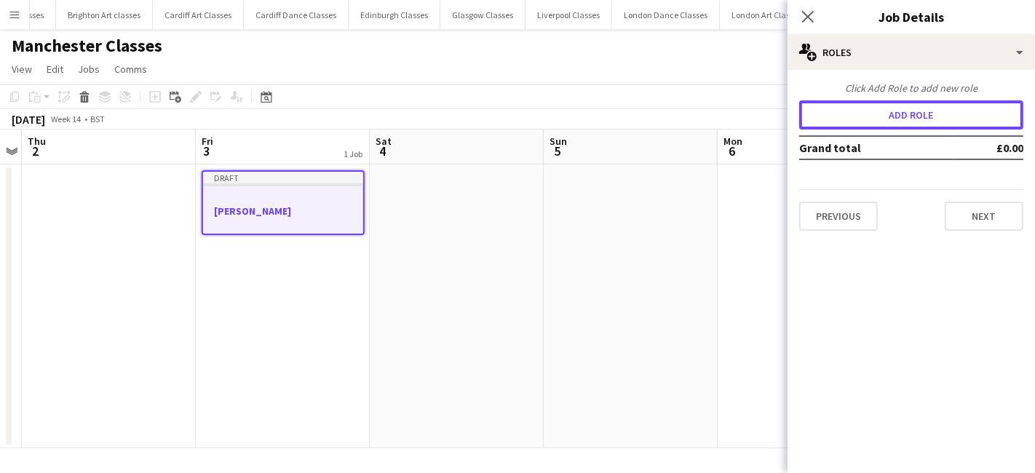
click at [954, 128] on button "Add role" at bounding box center [911, 114] width 224 height 29
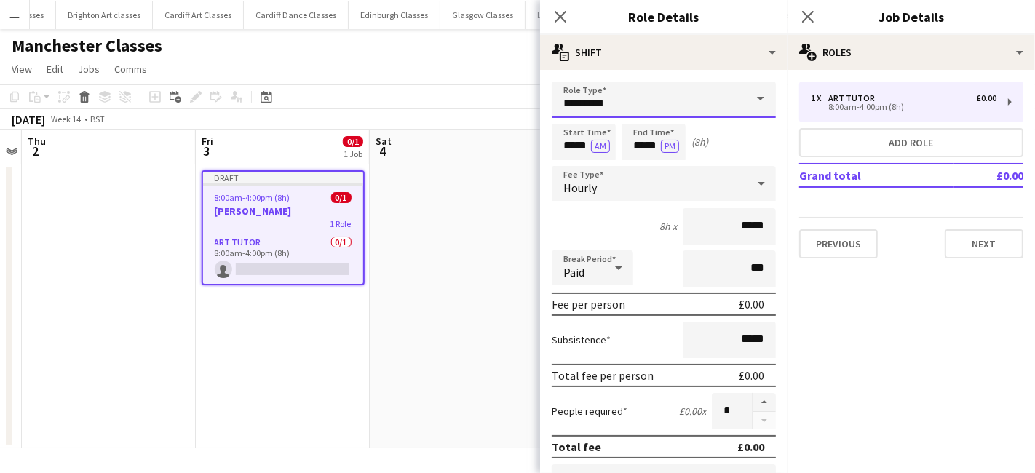
click at [634, 95] on input "*********" at bounding box center [664, 100] width 224 height 36
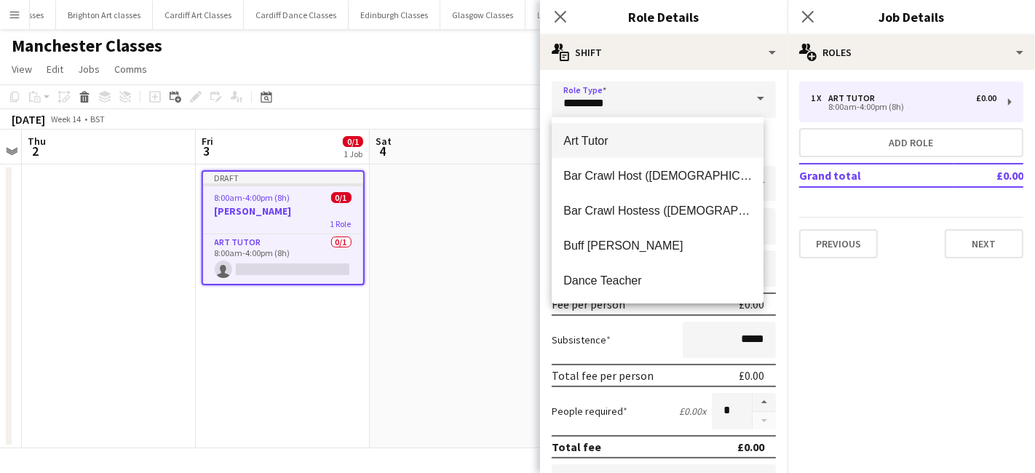
click at [626, 148] on mat-option "Art Tutor" at bounding box center [658, 140] width 212 height 35
type input "******"
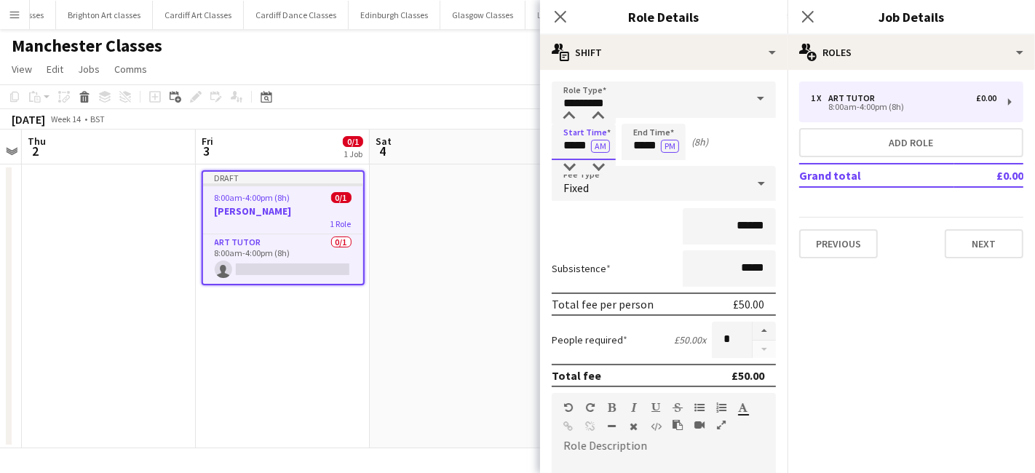
click at [573, 150] on input "*****" at bounding box center [584, 142] width 64 height 36
click at [571, 121] on div at bounding box center [569, 116] width 29 height 15
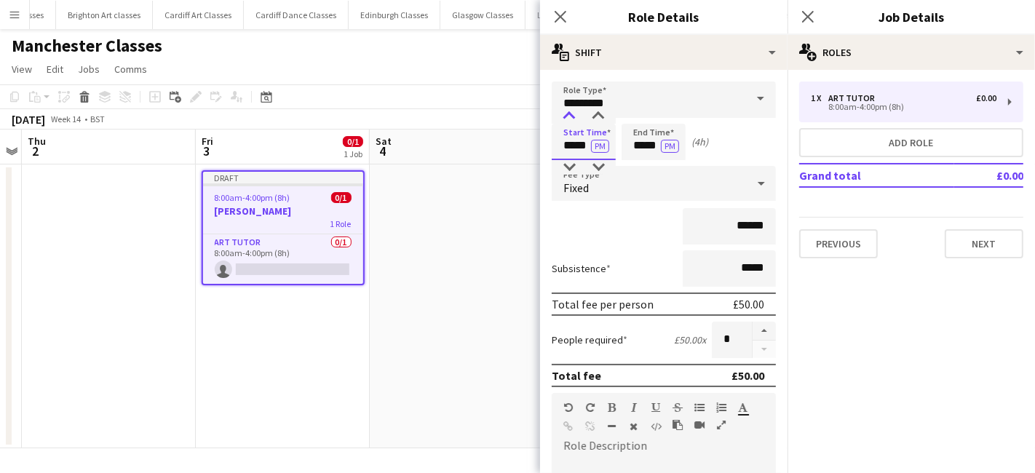
click at [571, 121] on div at bounding box center [569, 116] width 29 height 15
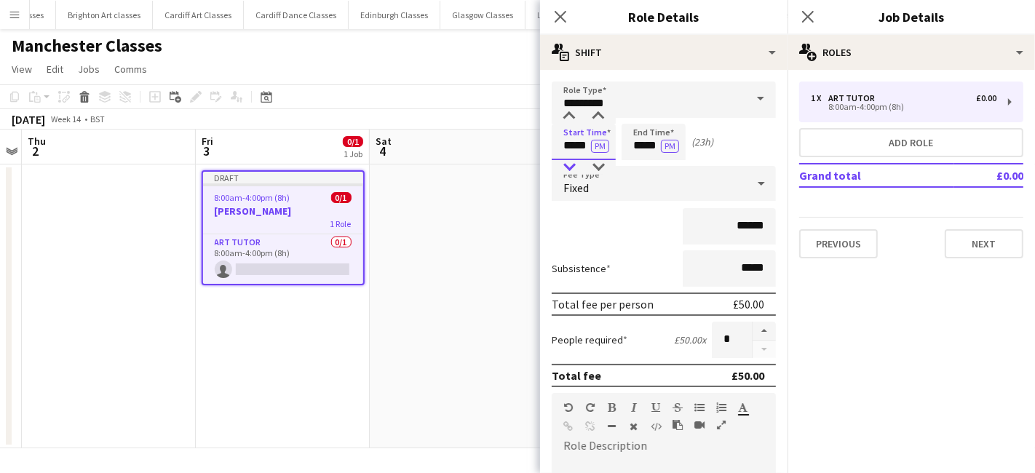
click at [574, 162] on div at bounding box center [569, 167] width 29 height 15
click at [607, 111] on div at bounding box center [598, 116] width 29 height 15
type input "*****"
click at [600, 111] on div at bounding box center [598, 116] width 29 height 15
click at [647, 148] on input "*****" at bounding box center [654, 142] width 64 height 36
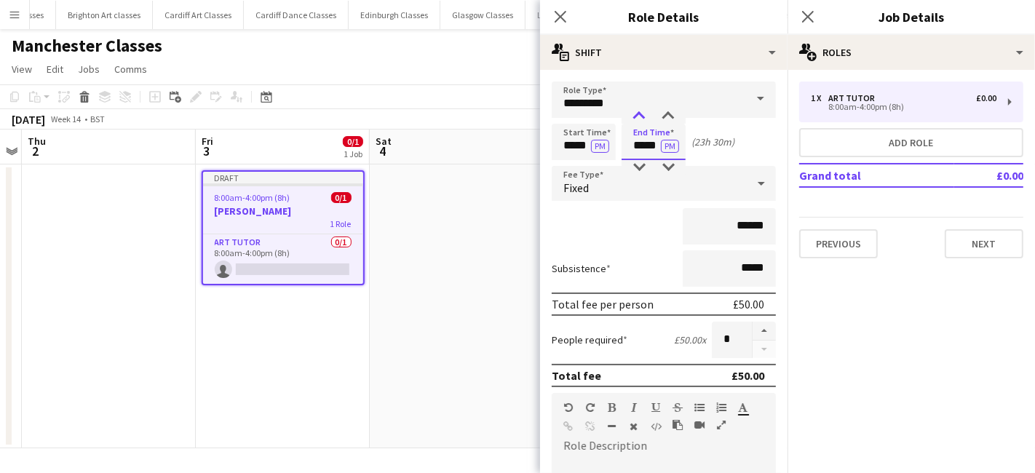
click at [637, 119] on div at bounding box center [638, 116] width 29 height 15
click at [626, 170] on div at bounding box center [638, 167] width 29 height 15
click at [626, 182] on div "Fixed" at bounding box center [649, 183] width 195 height 35
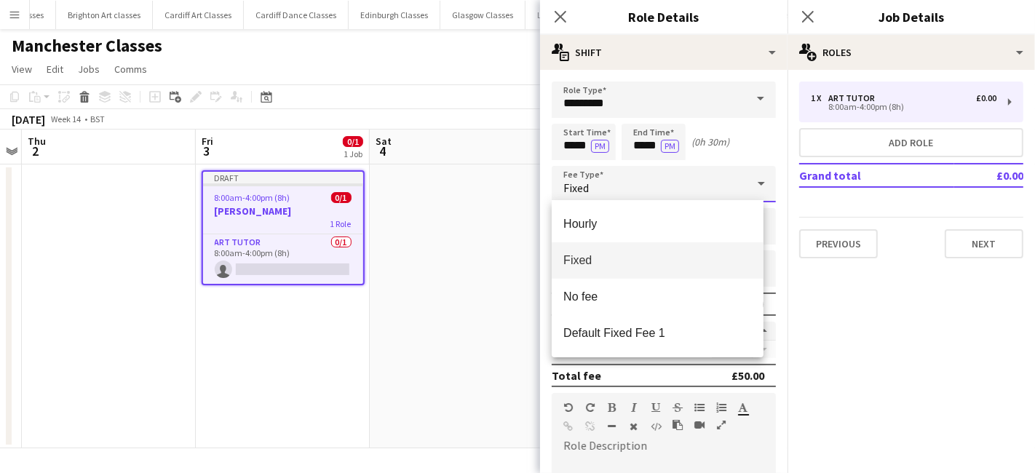
click at [638, 147] on div at bounding box center [517, 236] width 1035 height 473
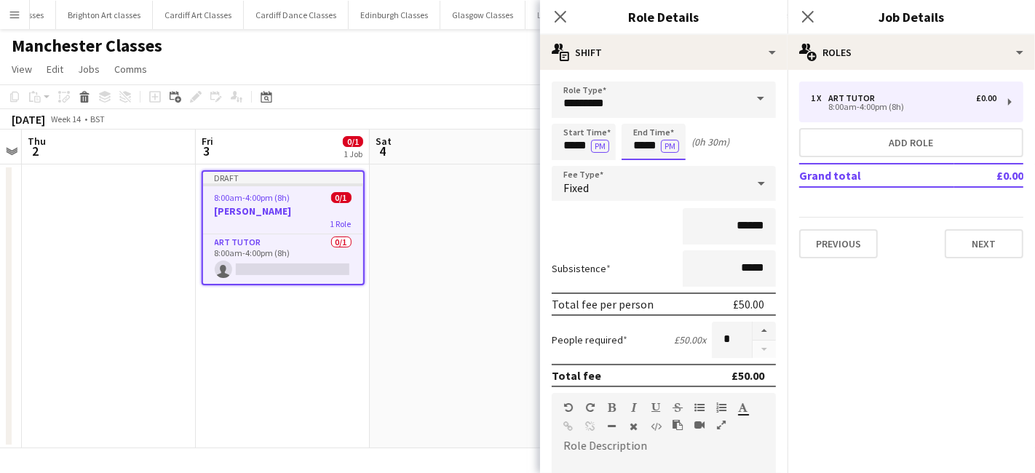
click at [643, 148] on input "*****" at bounding box center [654, 142] width 64 height 36
type input "*****"
click at [643, 116] on div at bounding box center [638, 116] width 29 height 15
click at [636, 190] on div "Fixed" at bounding box center [649, 183] width 195 height 35
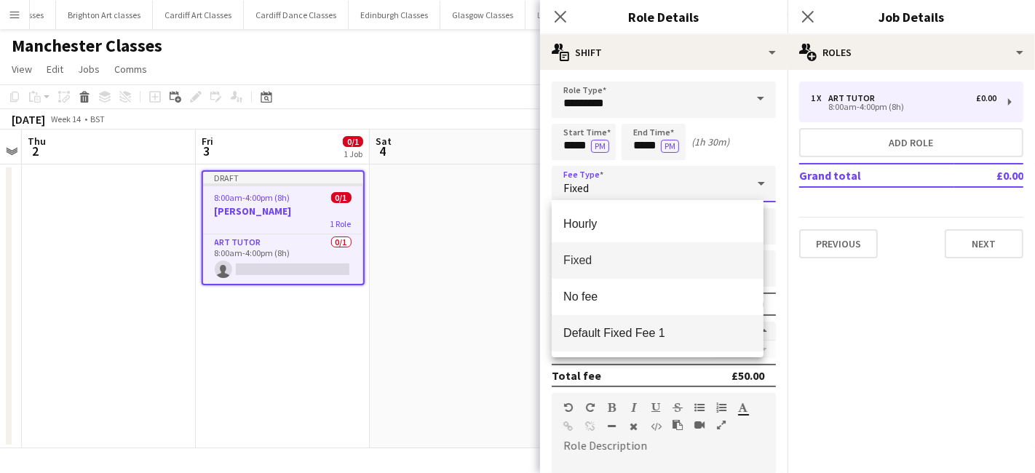
click at [635, 329] on span "Default Fixed Fee 1" at bounding box center [657, 333] width 189 height 14
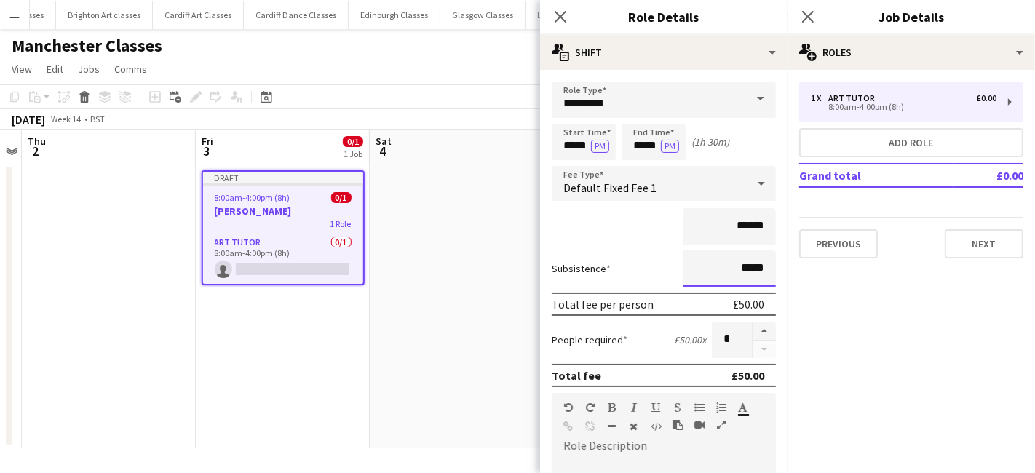
drag, startPoint x: 753, startPoint y: 269, endPoint x: 684, endPoint y: 266, distance: 68.5
click at [684, 266] on input "*****" at bounding box center [729, 268] width 93 height 36
type input "*****"
paste div
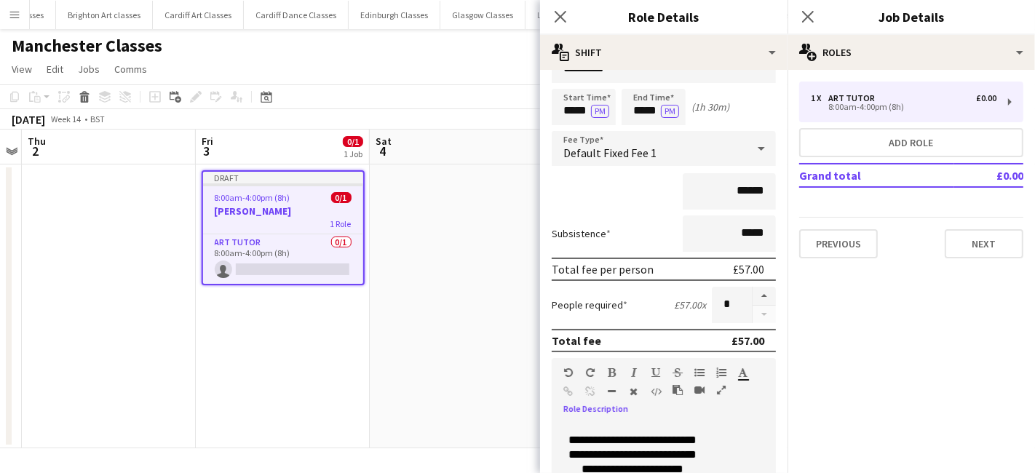
scroll to position [320, 0]
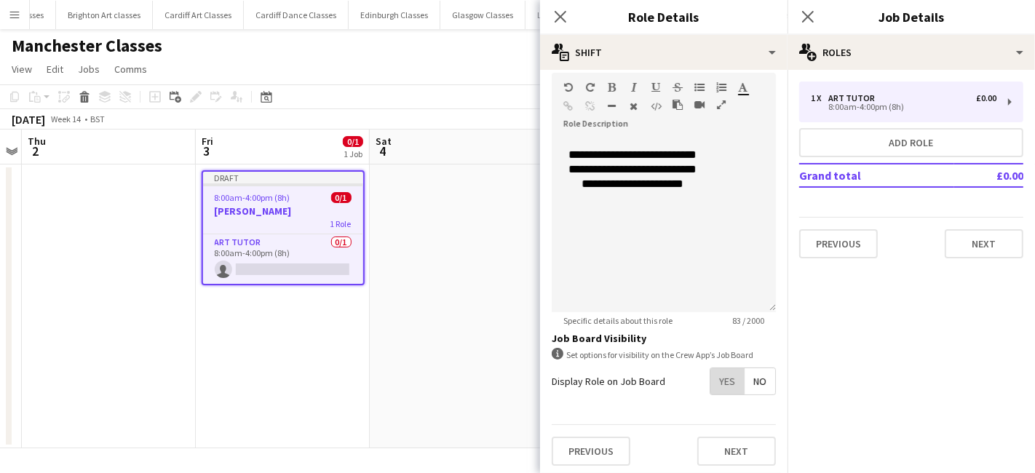
click at [726, 386] on span "Yes" at bounding box center [726, 381] width 33 height 26
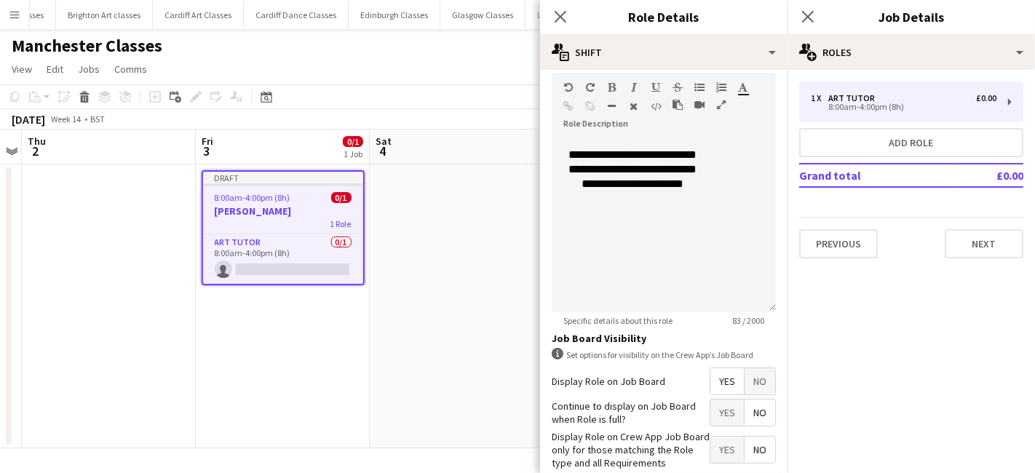
click at [762, 415] on span "No" at bounding box center [760, 413] width 31 height 26
click at [710, 463] on div "Display Role on Crew App Job Board only for those matching the Role type and al…" at bounding box center [664, 450] width 224 height 40
click at [710, 455] on span "Yes" at bounding box center [726, 450] width 33 height 26
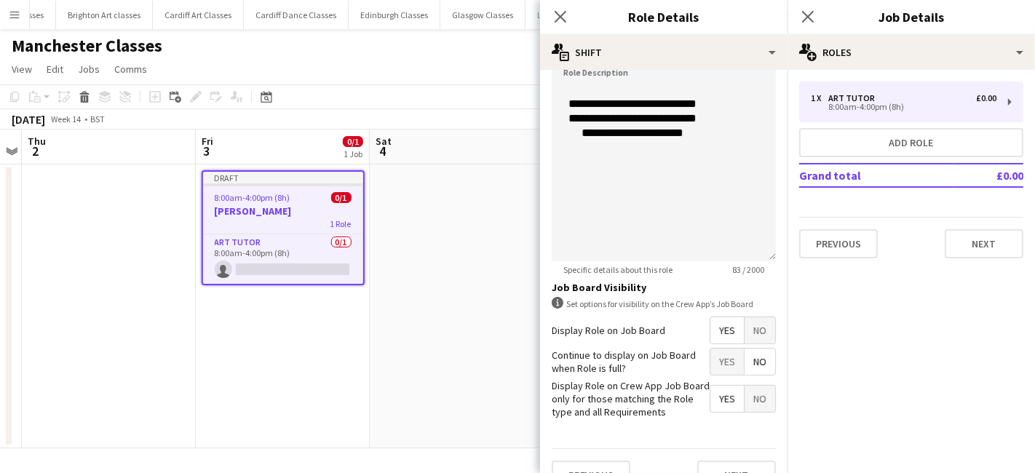
scroll to position [394, 0]
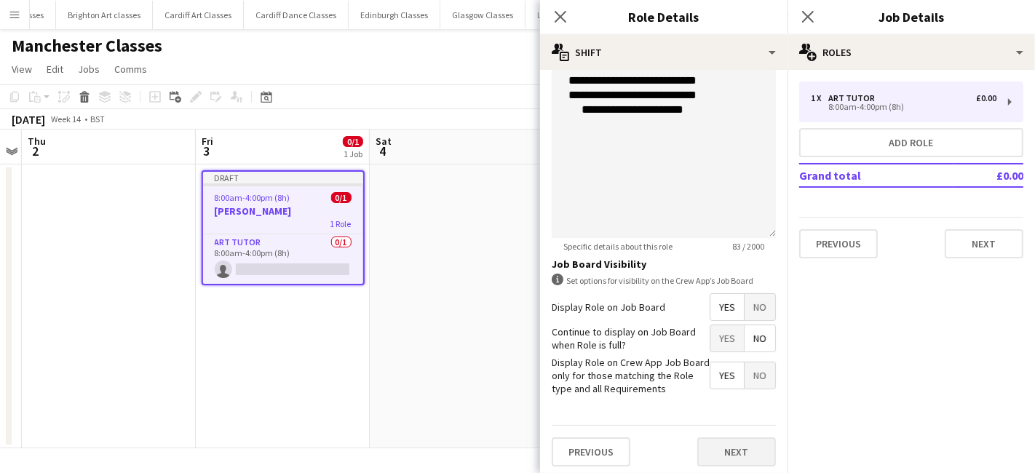
drag, startPoint x: 718, startPoint y: 462, endPoint x: 711, endPoint y: 448, distance: 16.3
click at [719, 462] on div "Previous Next" at bounding box center [664, 451] width 224 height 53
click at [710, 440] on button "Next" at bounding box center [736, 451] width 79 height 29
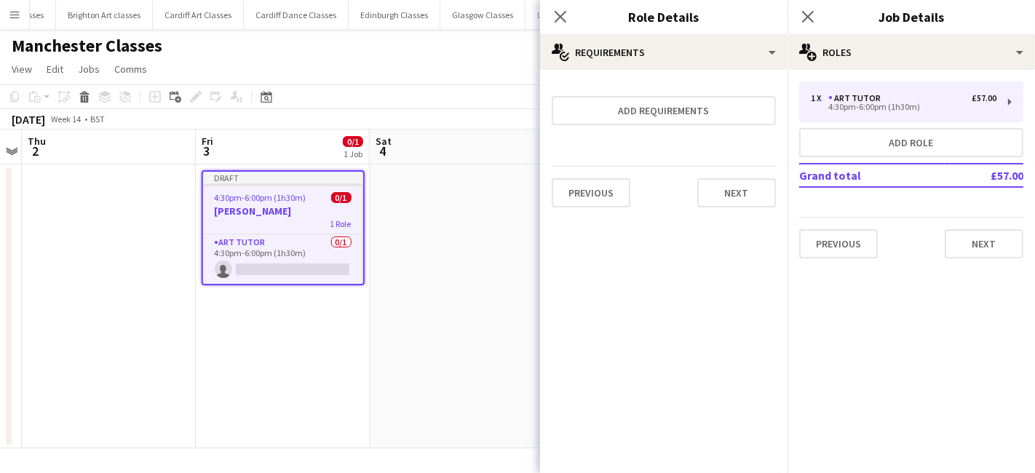
scroll to position [0, 0]
click at [746, 203] on button "Next" at bounding box center [736, 192] width 79 height 29
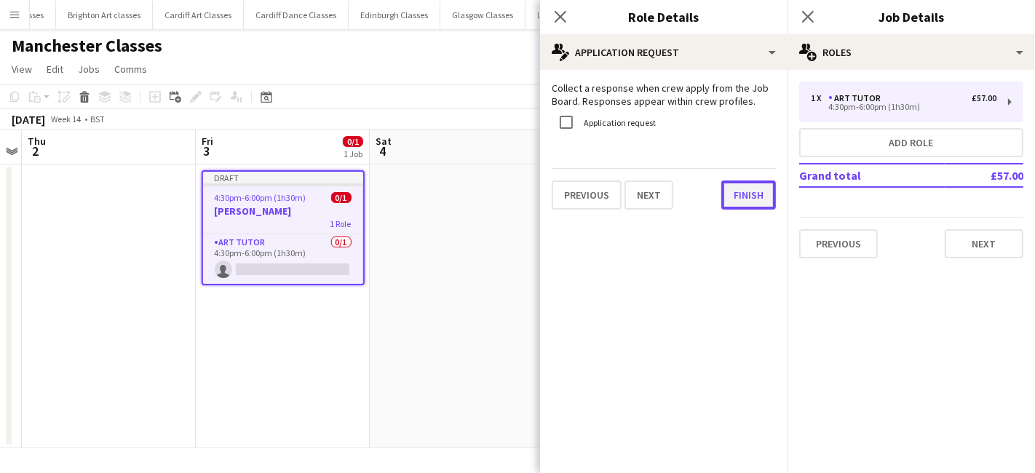
click at [746, 202] on button "Finish" at bounding box center [748, 195] width 55 height 29
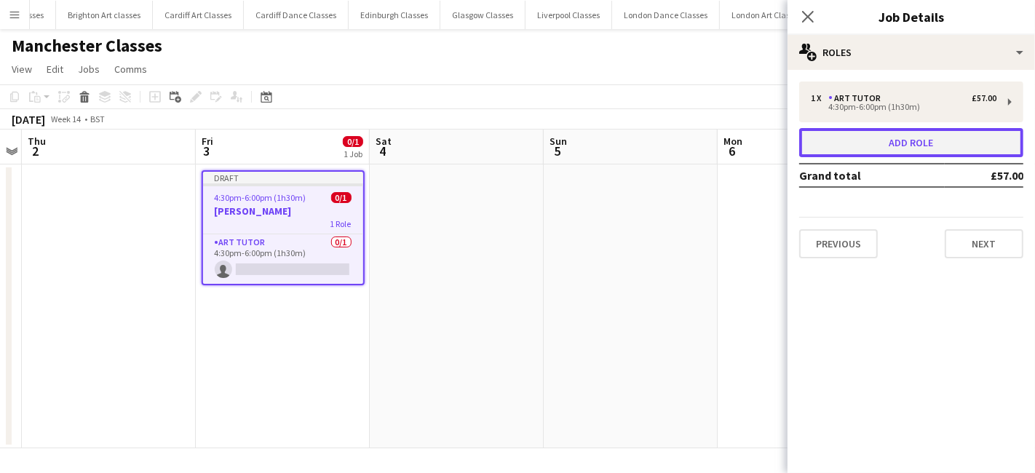
click at [840, 154] on button "Add role" at bounding box center [911, 142] width 224 height 29
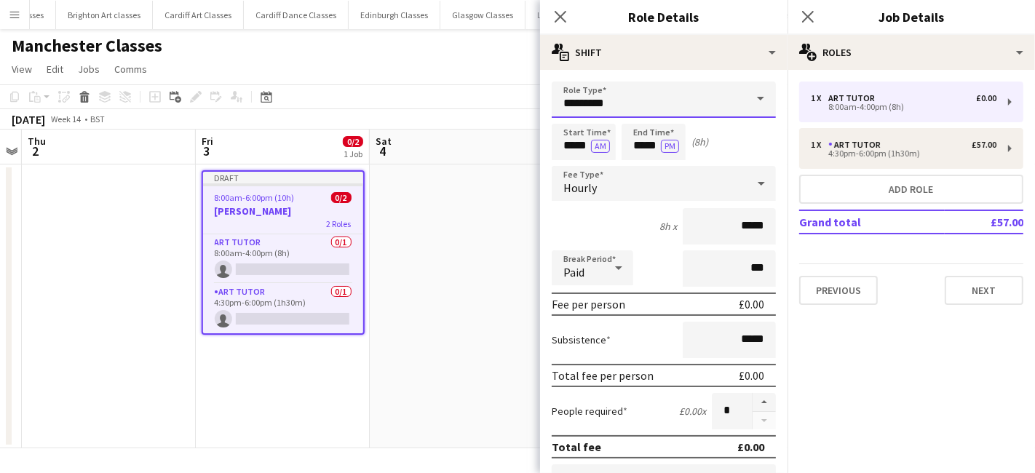
click at [603, 103] on input "*********" at bounding box center [664, 100] width 224 height 36
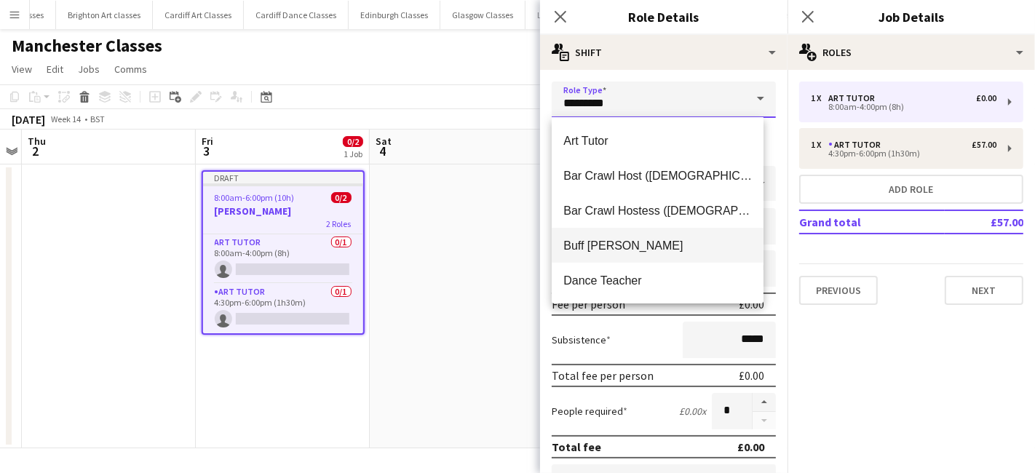
scroll to position [314, 0]
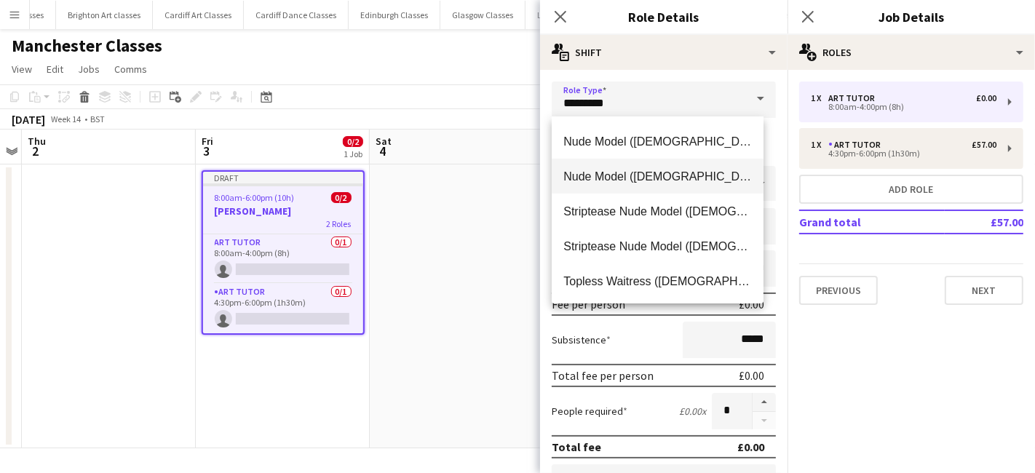
click at [600, 186] on mat-option "Nude Model (Male)" at bounding box center [658, 176] width 212 height 35
type input "**********"
type input "******"
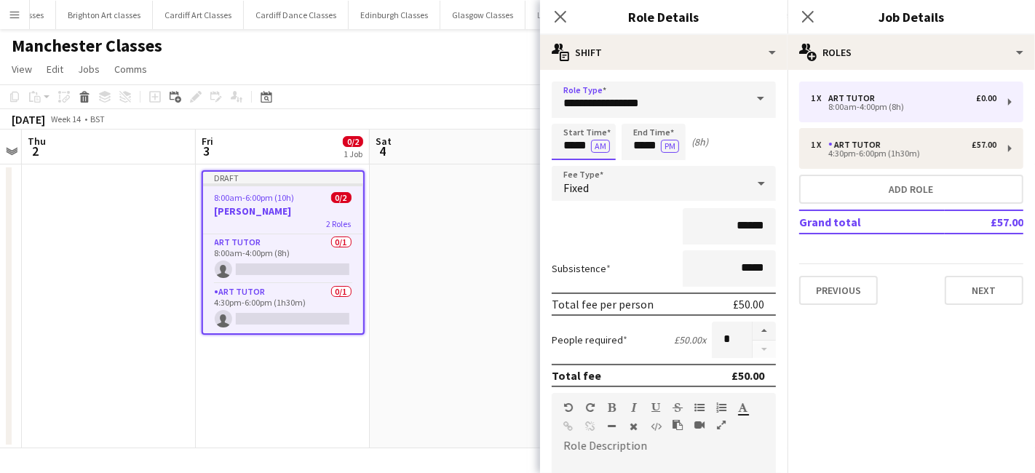
click at [588, 147] on input "*****" at bounding box center [584, 142] width 64 height 36
click at [572, 125] on input "*****" at bounding box center [584, 142] width 64 height 36
click at [572, 121] on div at bounding box center [569, 116] width 29 height 15
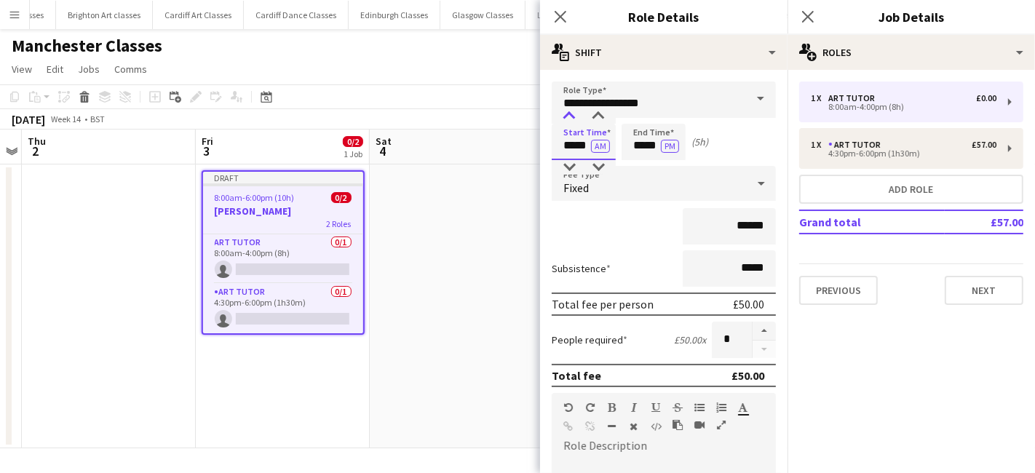
click at [572, 121] on div at bounding box center [569, 116] width 29 height 15
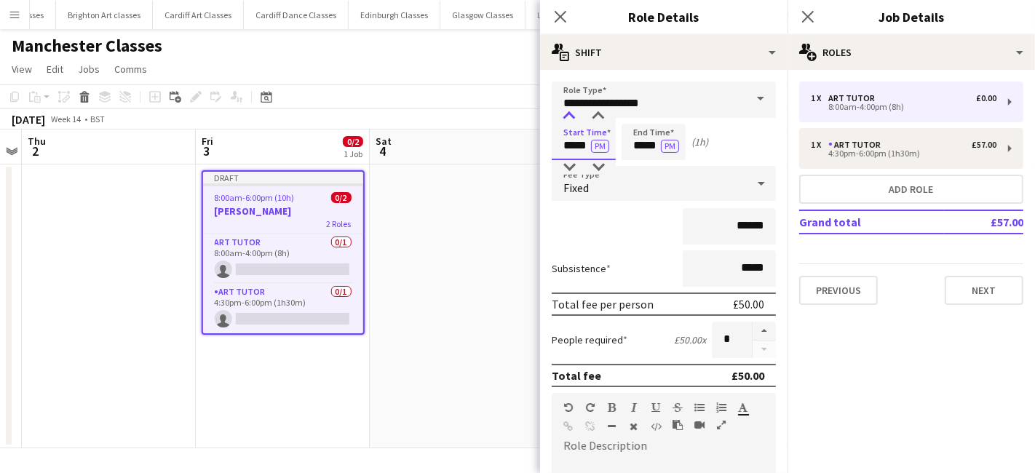
type input "*****"
click at [572, 121] on div at bounding box center [569, 116] width 29 height 15
click at [644, 144] on input "*****" at bounding box center [654, 142] width 64 height 36
click at [640, 115] on div at bounding box center [638, 116] width 29 height 15
type input "*****"
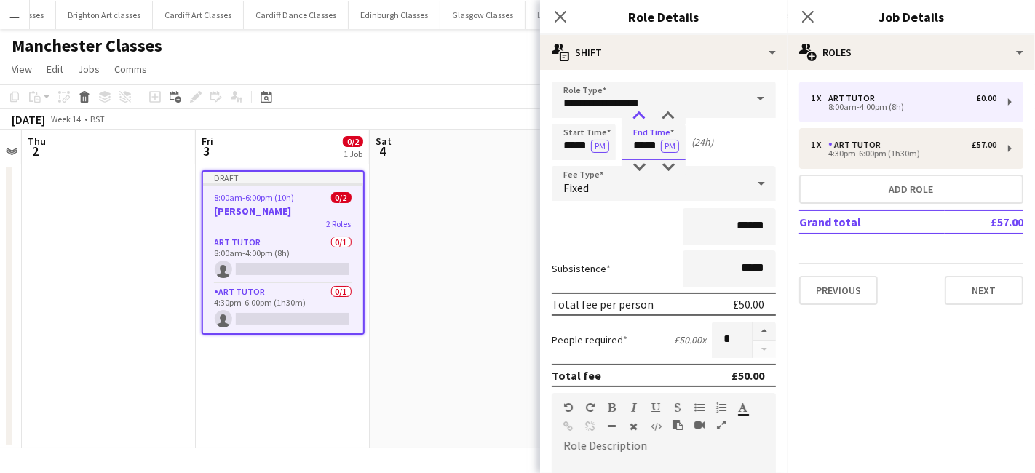
click at [640, 115] on div at bounding box center [638, 116] width 29 height 15
click at [584, 143] on input "*****" at bounding box center [584, 142] width 64 height 36
click at [603, 113] on div at bounding box center [598, 116] width 29 height 15
type input "*****"
click at [603, 109] on div at bounding box center [598, 116] width 29 height 15
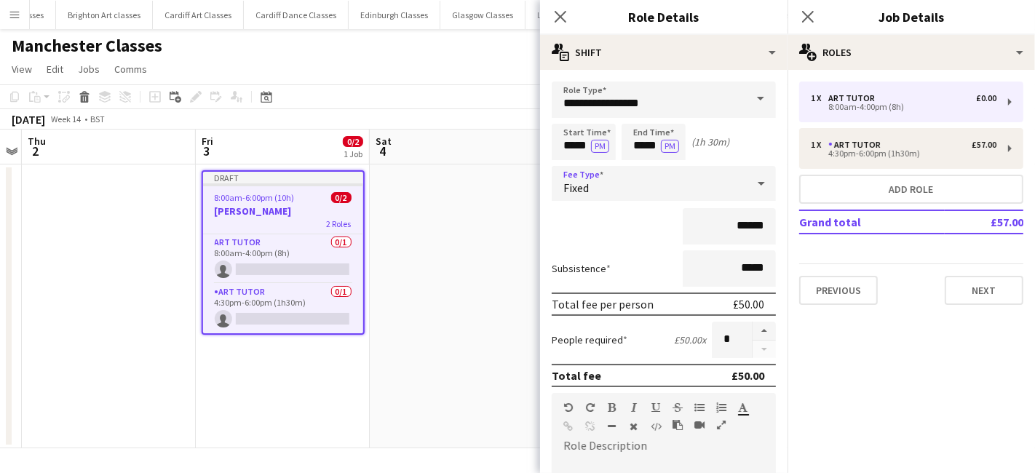
click at [611, 186] on div "Fixed" at bounding box center [649, 183] width 195 height 35
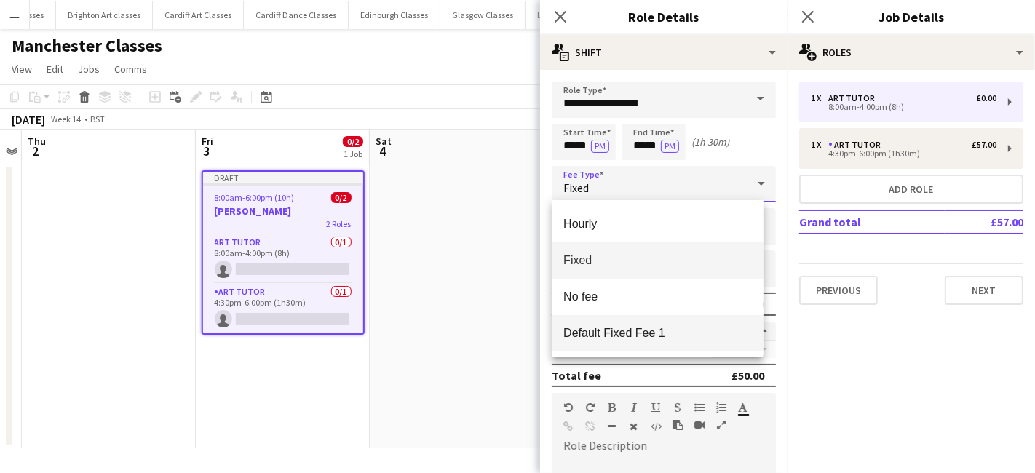
click at [601, 328] on span "Default Fixed Fee 1" at bounding box center [657, 333] width 189 height 14
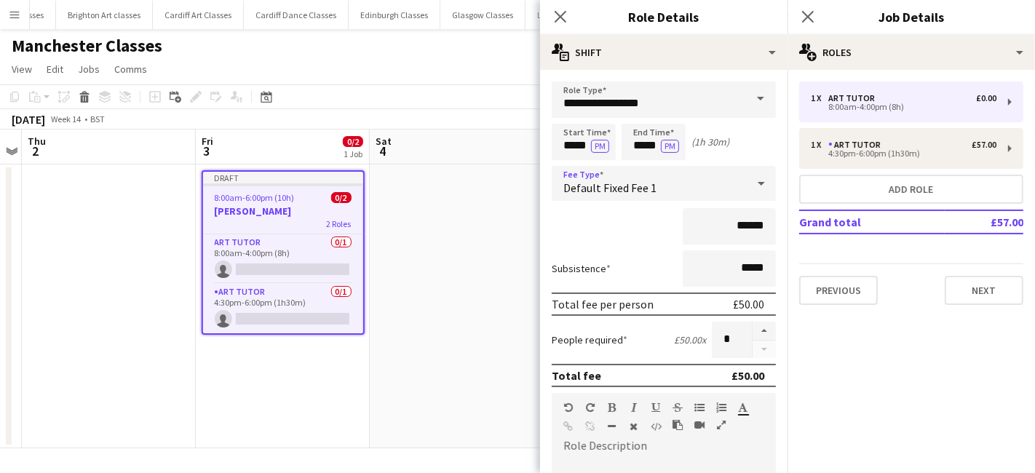
scroll to position [320, 0]
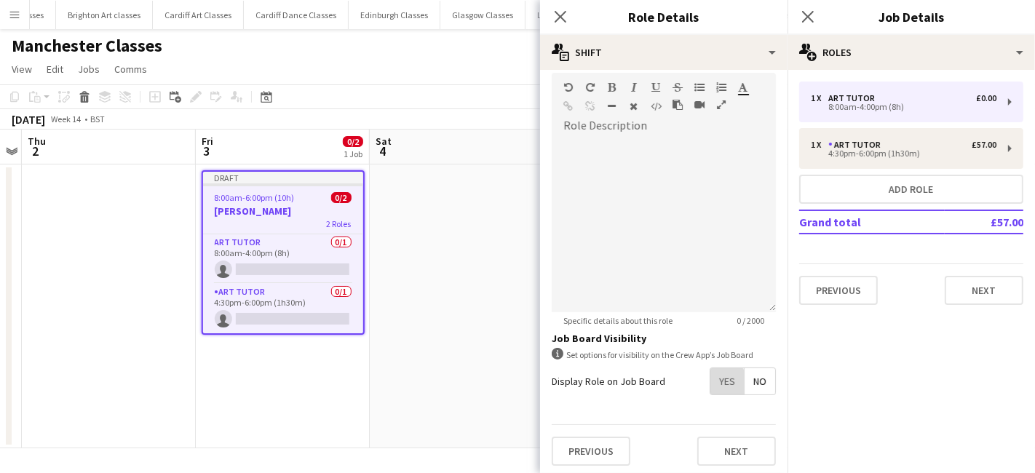
click at [710, 379] on span "Yes" at bounding box center [726, 381] width 33 height 26
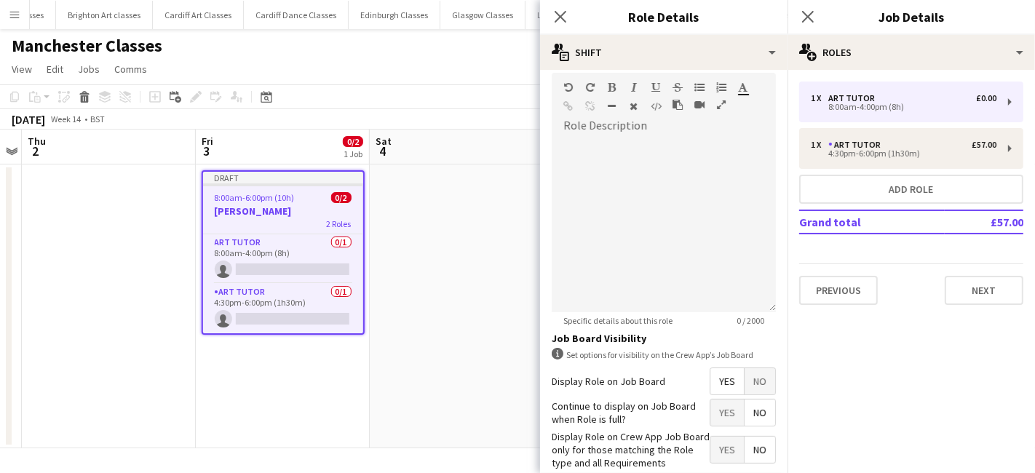
click at [745, 408] on span "No" at bounding box center [760, 413] width 31 height 26
click at [710, 453] on span "Yes" at bounding box center [726, 450] width 33 height 26
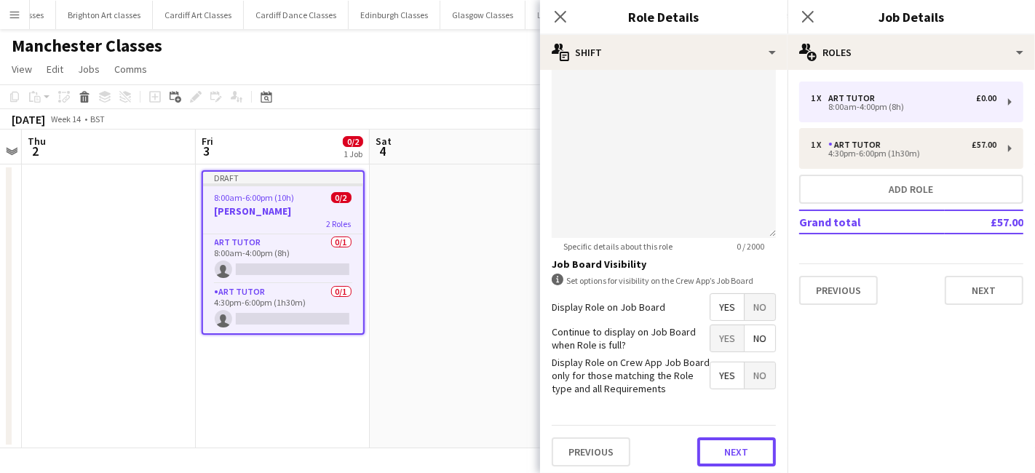
drag, startPoint x: 702, startPoint y: 433, endPoint x: 709, endPoint y: 443, distance: 11.5
click at [704, 439] on button "Next" at bounding box center [736, 451] width 79 height 29
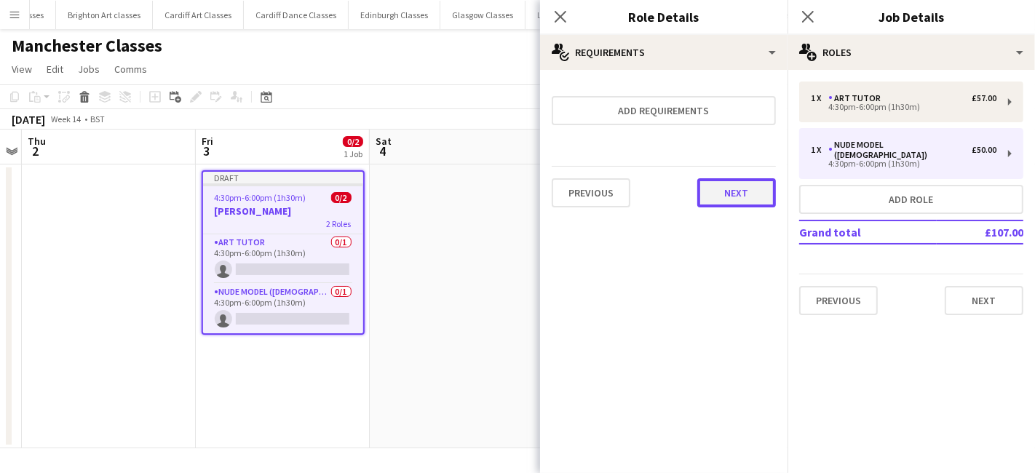
click at [751, 183] on button "Next" at bounding box center [736, 192] width 79 height 29
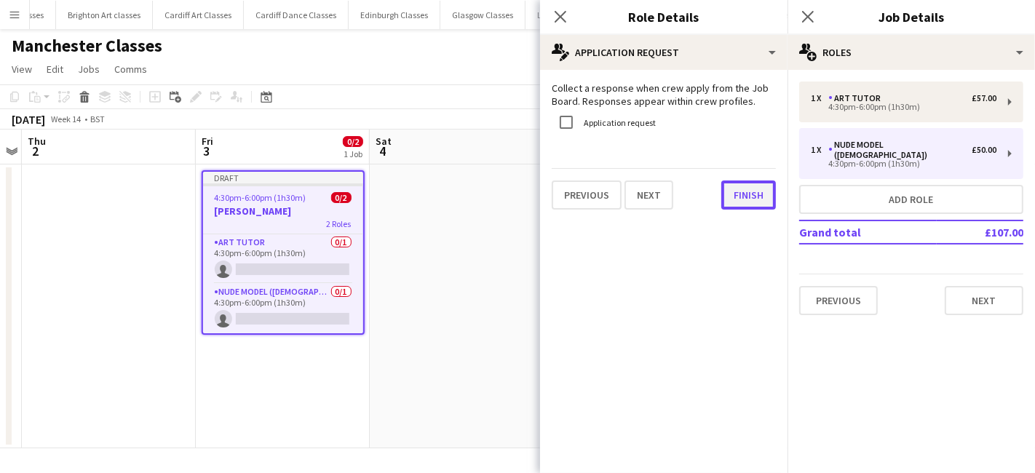
click at [758, 197] on button "Finish" at bounding box center [748, 195] width 55 height 29
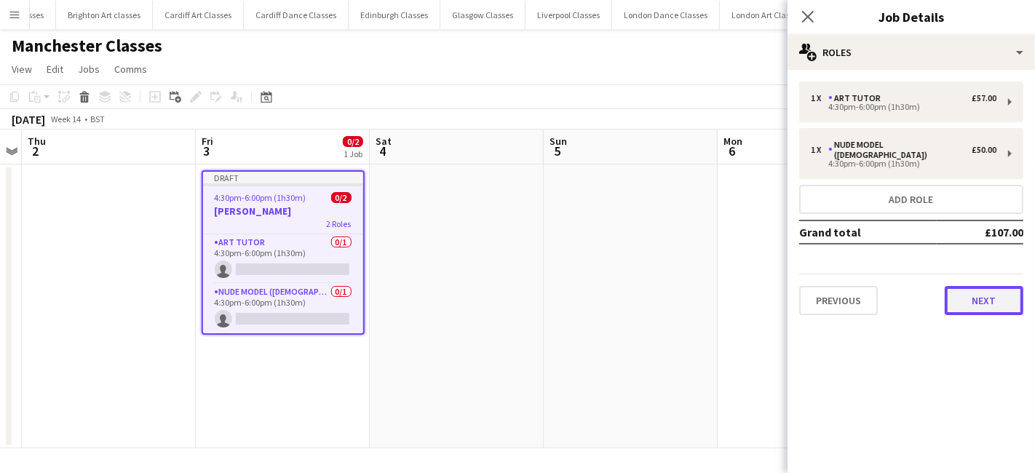
click at [979, 294] on button "Next" at bounding box center [984, 300] width 79 height 29
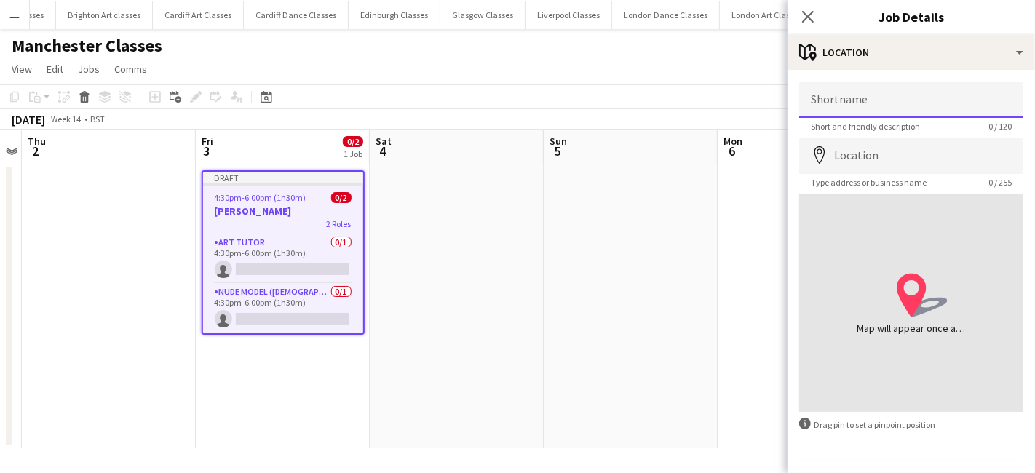
drag, startPoint x: 831, startPoint y: 103, endPoint x: 836, endPoint y: 111, distance: 9.1
click at [831, 103] on input "Shortname" at bounding box center [911, 100] width 224 height 36
type input "**********"
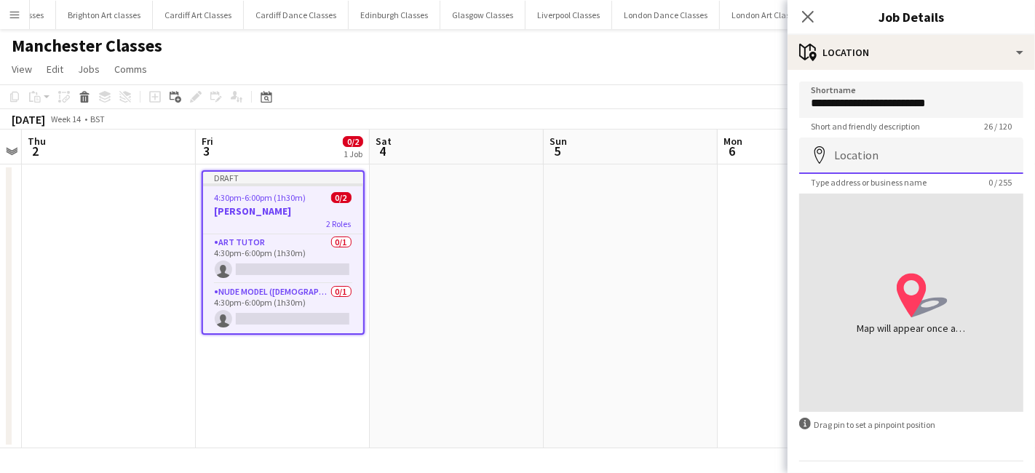
click at [893, 144] on input "Location" at bounding box center [911, 156] width 224 height 36
paste input "**********"
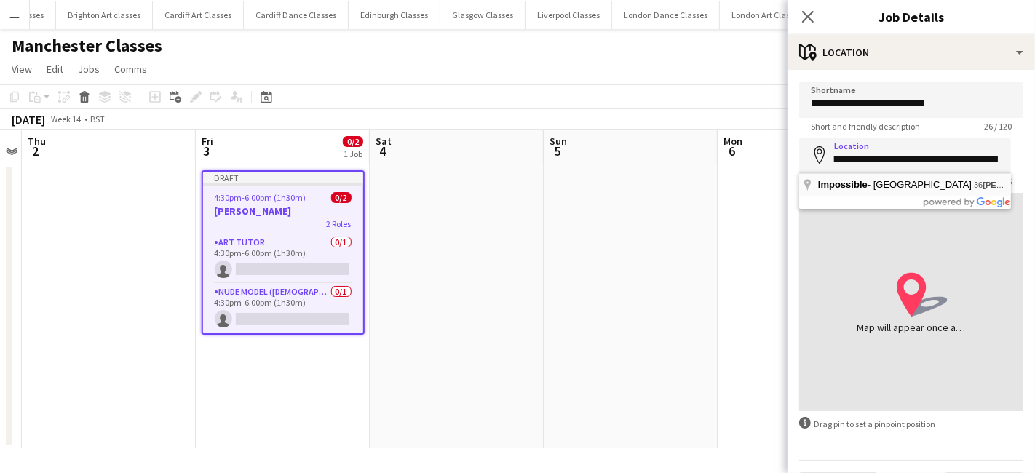
type input "**********"
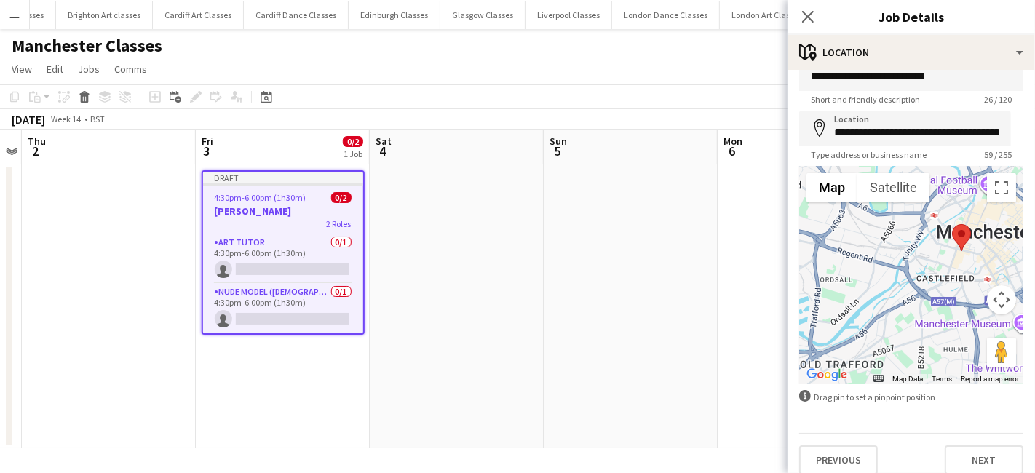
scroll to position [39, 0]
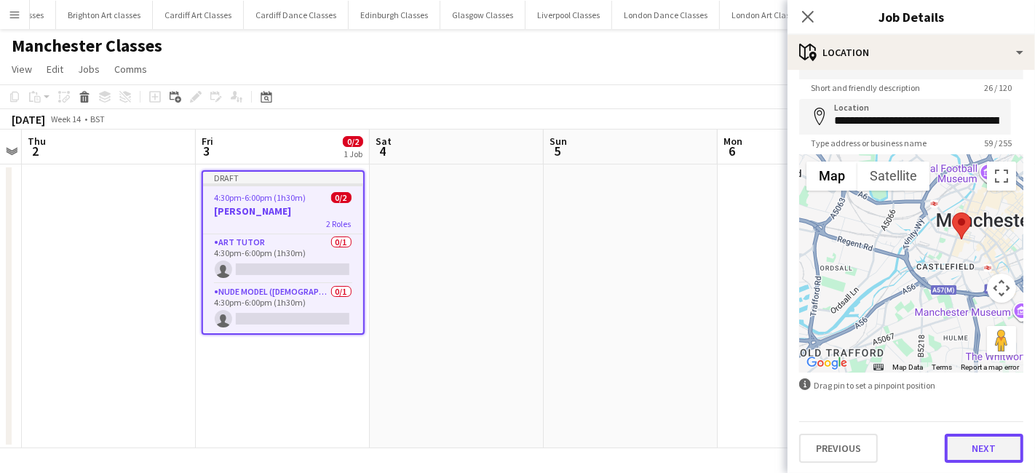
click at [978, 441] on button "Next" at bounding box center [984, 448] width 79 height 29
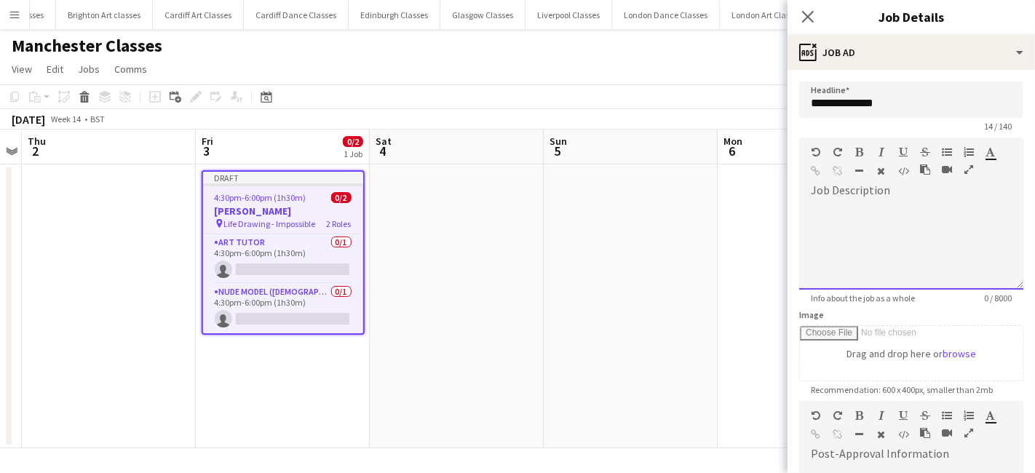
click at [864, 217] on div at bounding box center [911, 245] width 224 height 87
paste div
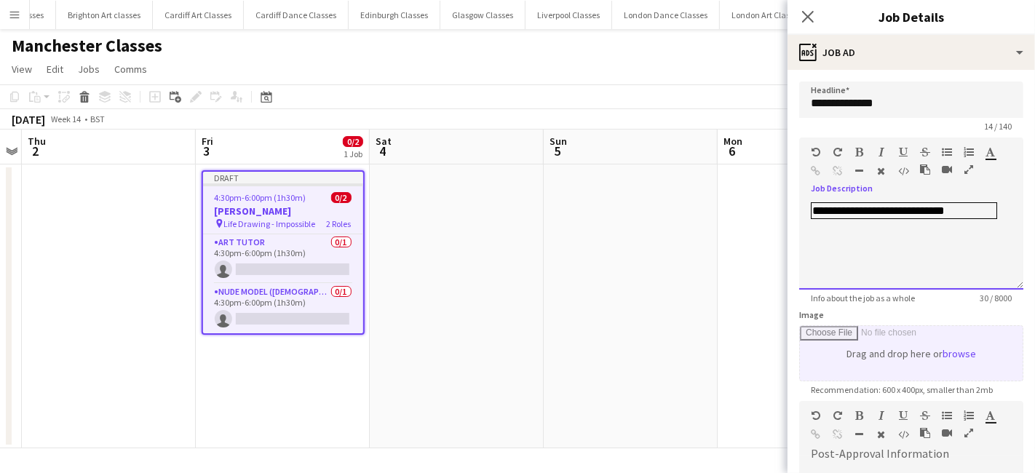
scroll to position [244, 0]
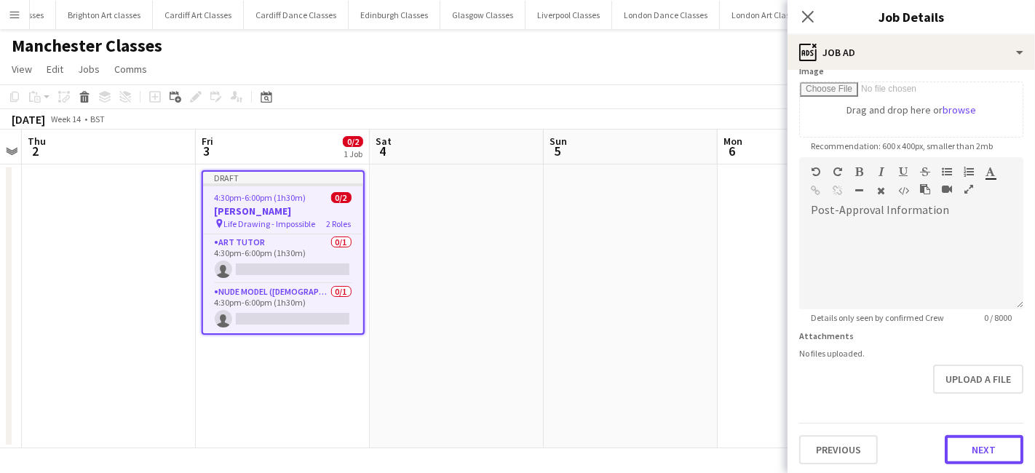
click at [964, 443] on button "Next" at bounding box center [984, 449] width 79 height 29
type input "*******"
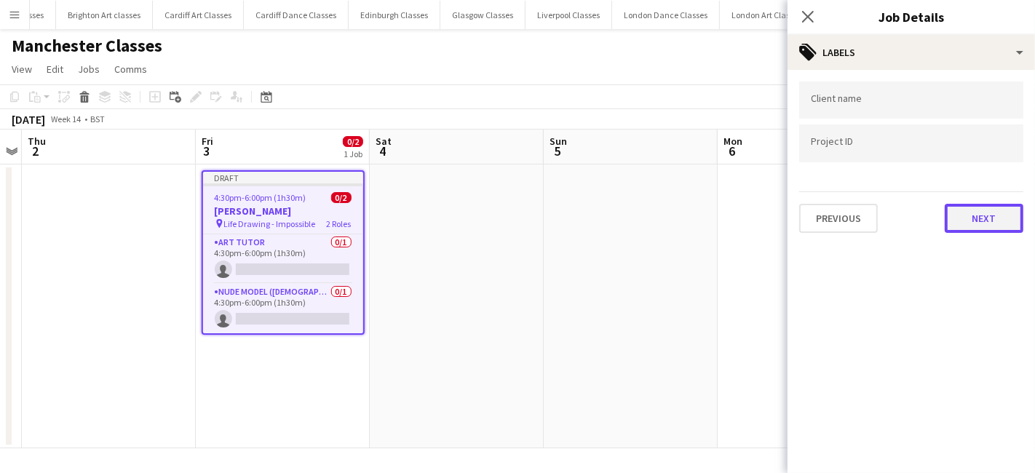
click at [964, 215] on button "Next" at bounding box center [984, 218] width 79 height 29
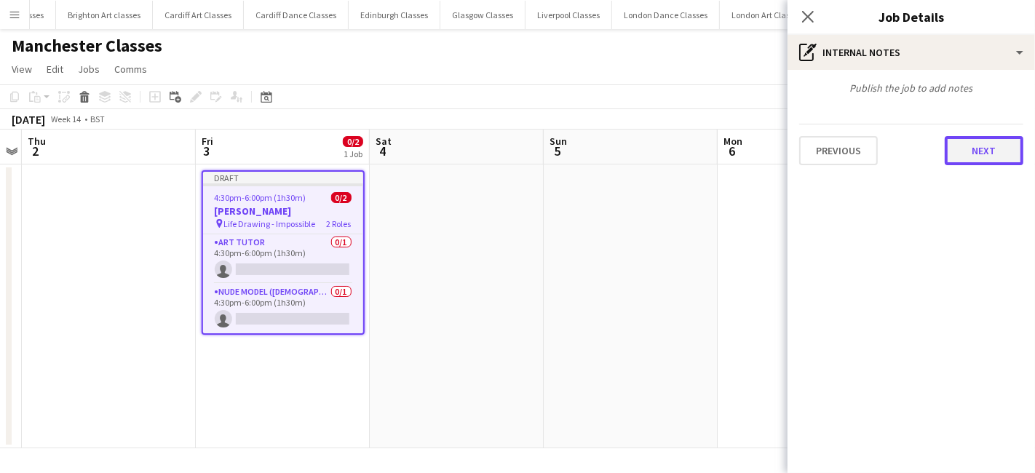
click at [964, 151] on button "Next" at bounding box center [984, 150] width 79 height 29
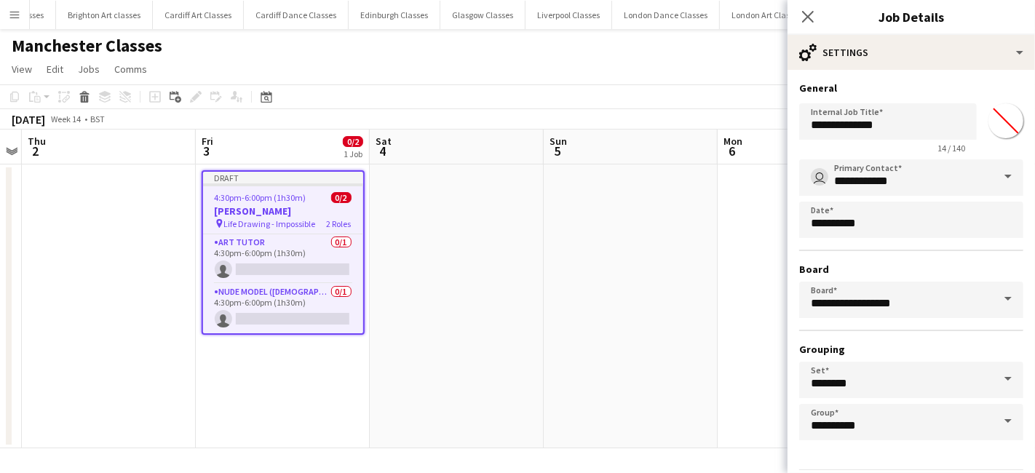
click at [635, 309] on app-date-cell at bounding box center [631, 306] width 174 height 284
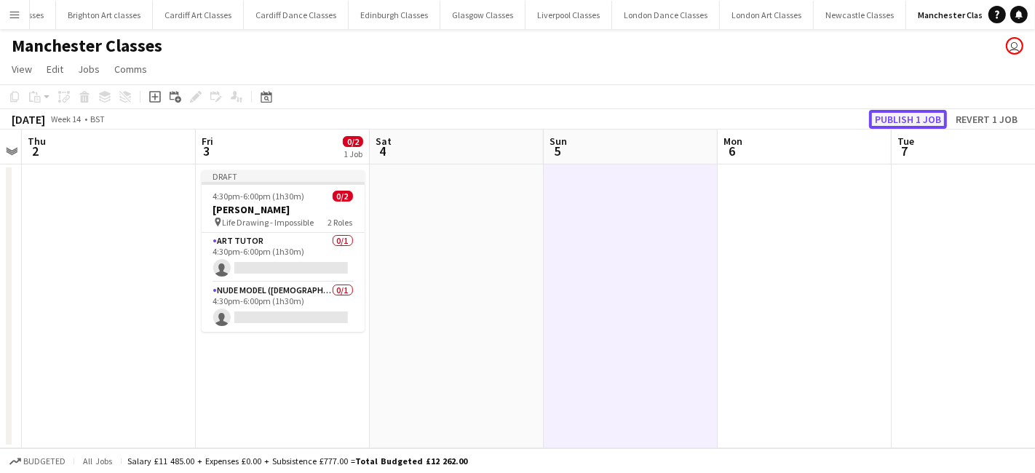
click at [908, 114] on button "Publish 1 job" at bounding box center [908, 119] width 78 height 19
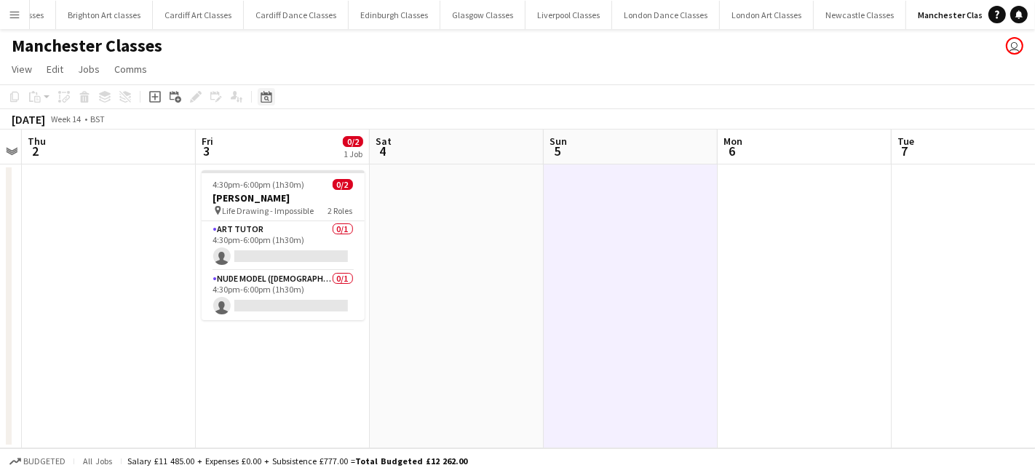
click at [259, 96] on div "Date picker" at bounding box center [266, 96] width 17 height 17
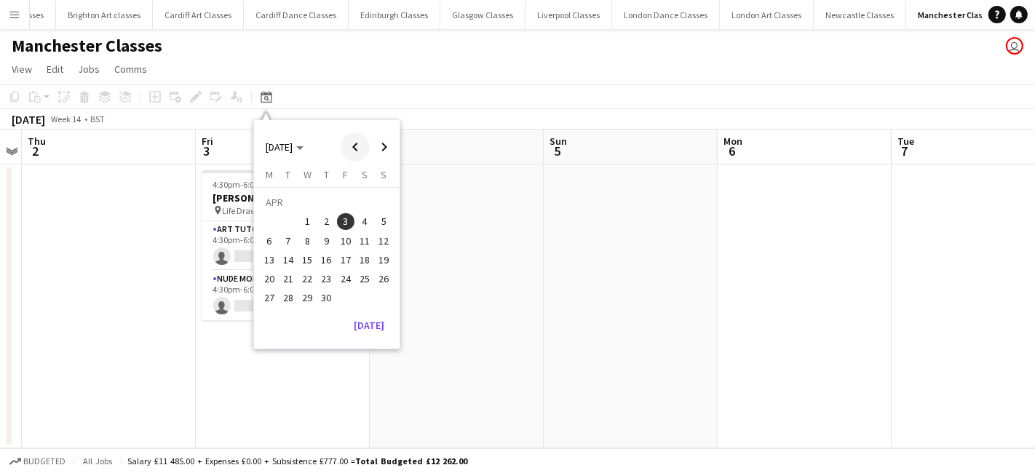
click at [355, 148] on span "Previous month" at bounding box center [355, 146] width 29 height 29
click at [343, 284] on span "27" at bounding box center [345, 282] width 17 height 17
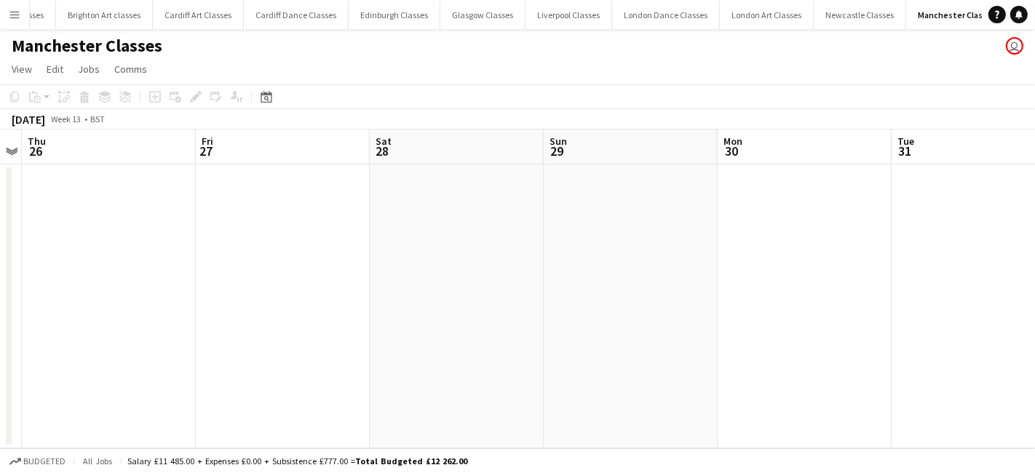
click at [250, 247] on app-date-cell at bounding box center [283, 306] width 174 height 284
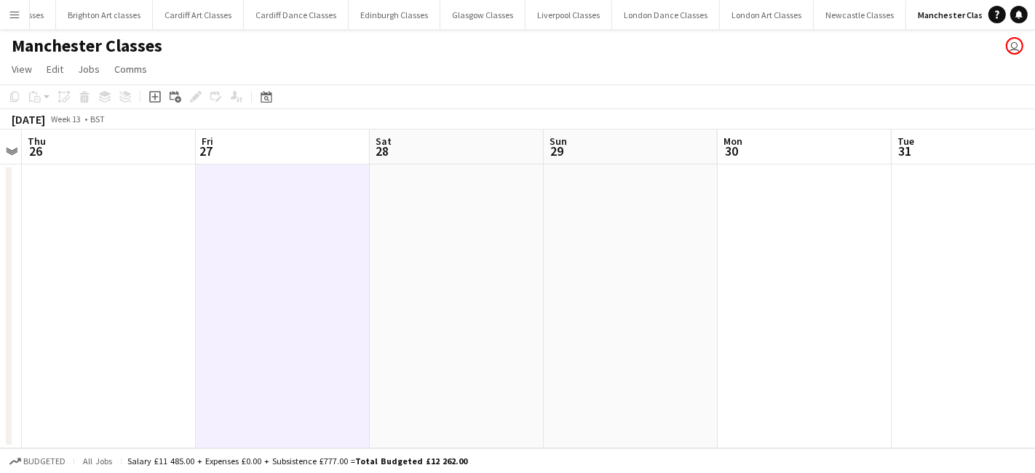
scroll to position [0, 501]
click at [156, 95] on icon "Add job" at bounding box center [155, 97] width 12 height 12
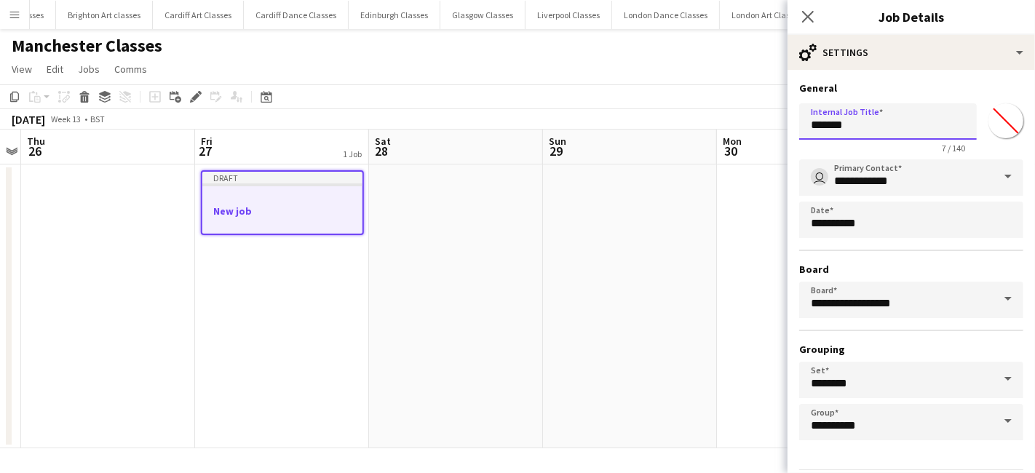
drag, startPoint x: 862, startPoint y: 124, endPoint x: 715, endPoint y: 103, distance: 148.4
click at [715, 103] on body "Menu Boards Boards Boards All jobs Status Workforce Workforce My Workforce Recr…" at bounding box center [517, 236] width 1035 height 473
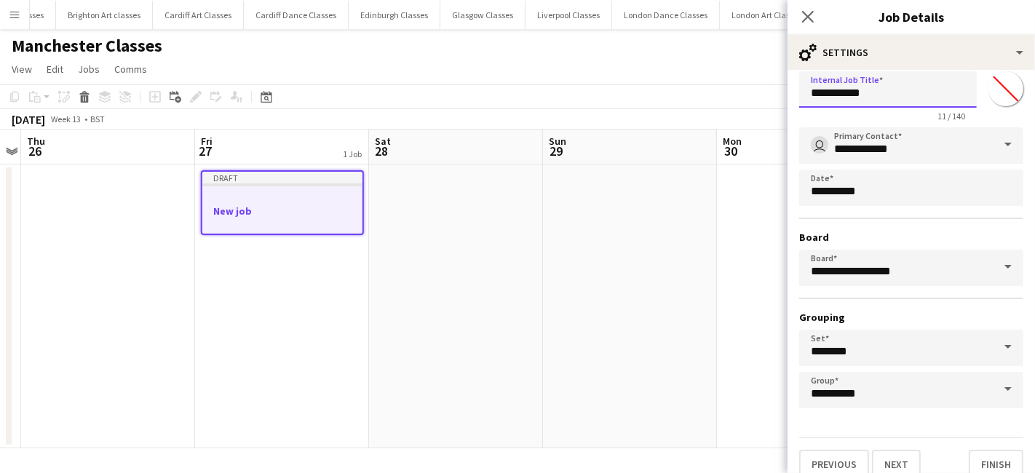
scroll to position [45, 0]
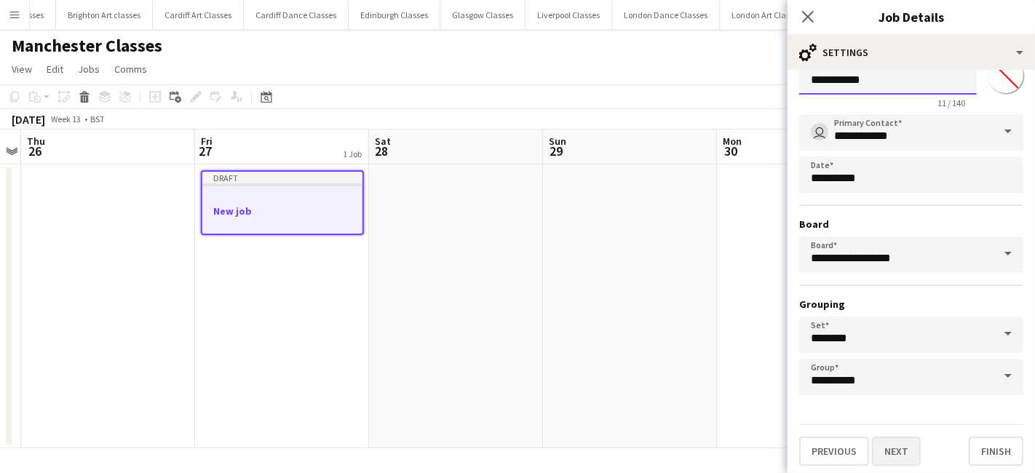
type input "**********"
click at [898, 444] on button "Next" at bounding box center [896, 451] width 49 height 29
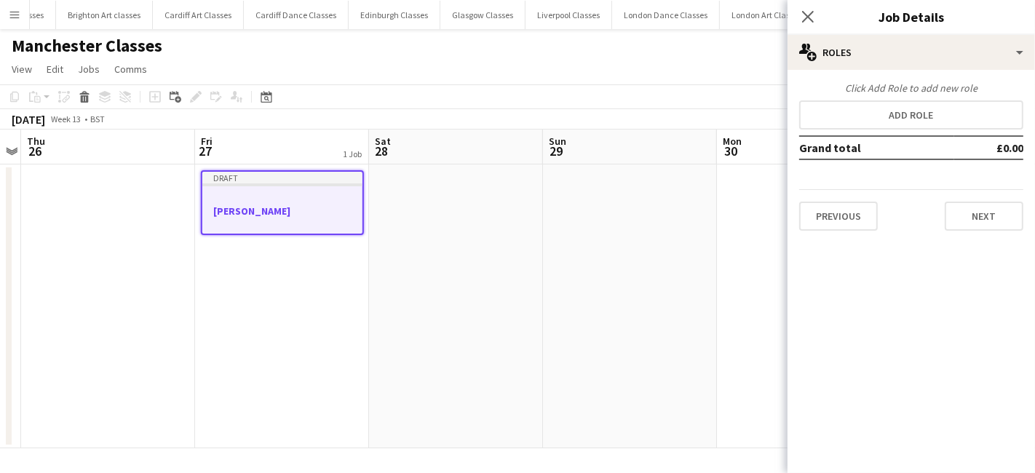
scroll to position [0, 0]
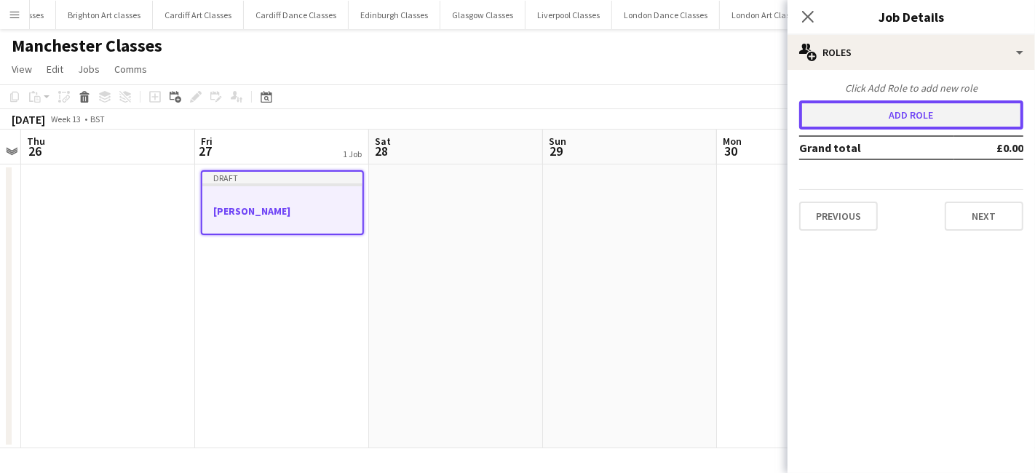
click at [865, 117] on button "Add role" at bounding box center [911, 114] width 224 height 29
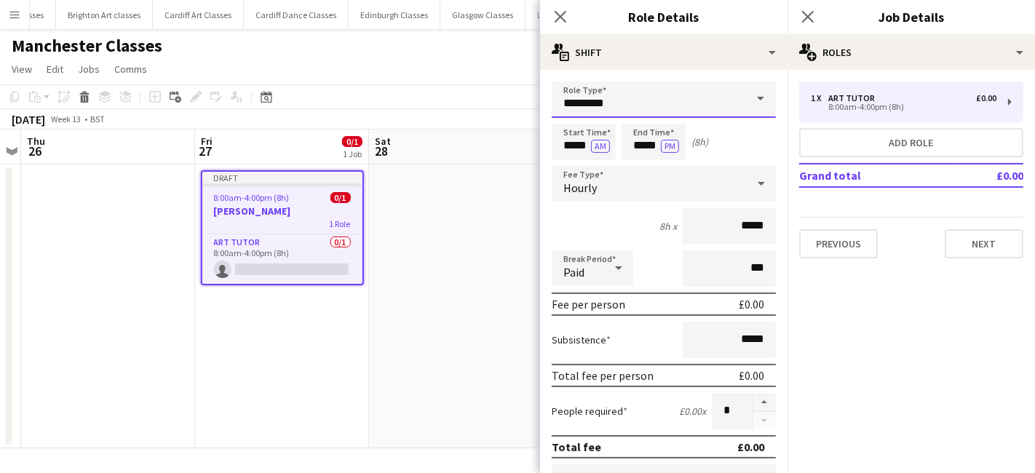
click at [603, 99] on input "*********" at bounding box center [664, 100] width 224 height 36
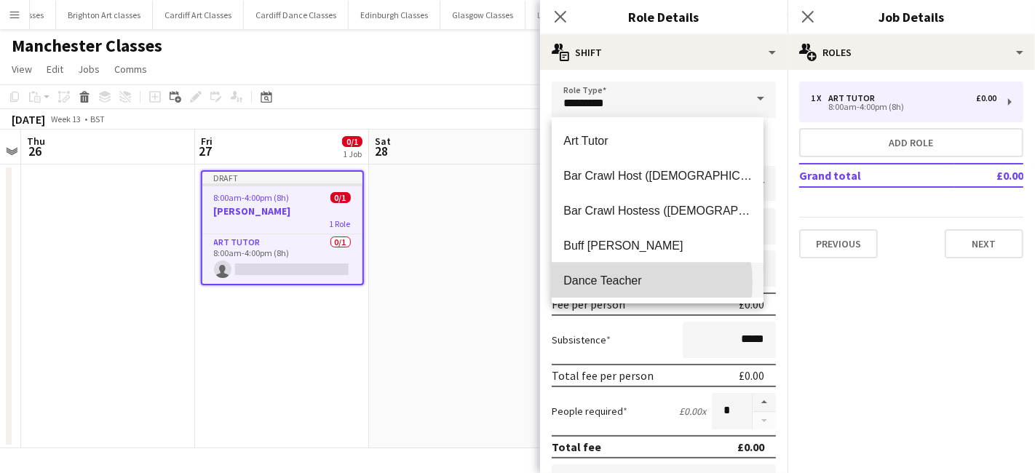
click at [625, 282] on span "Dance Teacher" at bounding box center [657, 281] width 189 height 14
type input "**********"
type input "******"
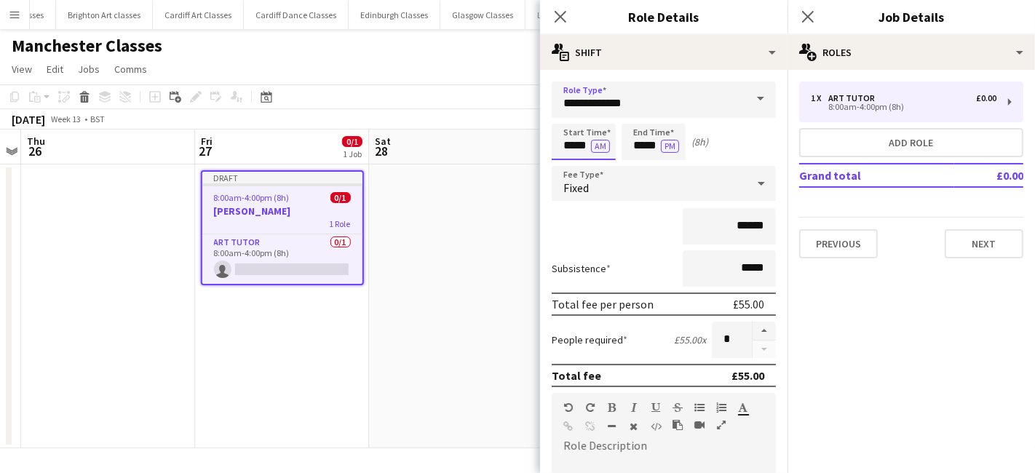
click at [580, 141] on input "*****" at bounding box center [584, 142] width 64 height 36
click at [573, 117] on div at bounding box center [569, 116] width 29 height 15
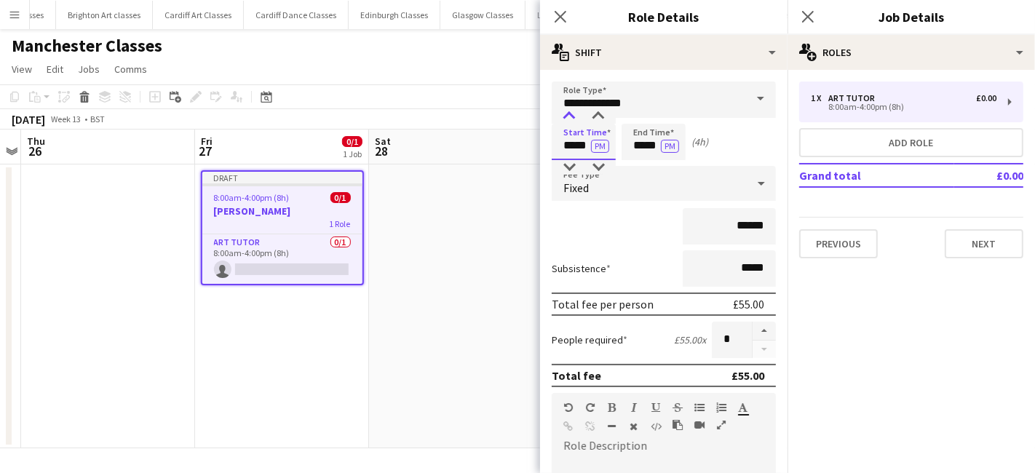
click at [573, 117] on div at bounding box center [569, 116] width 29 height 15
type input "*****"
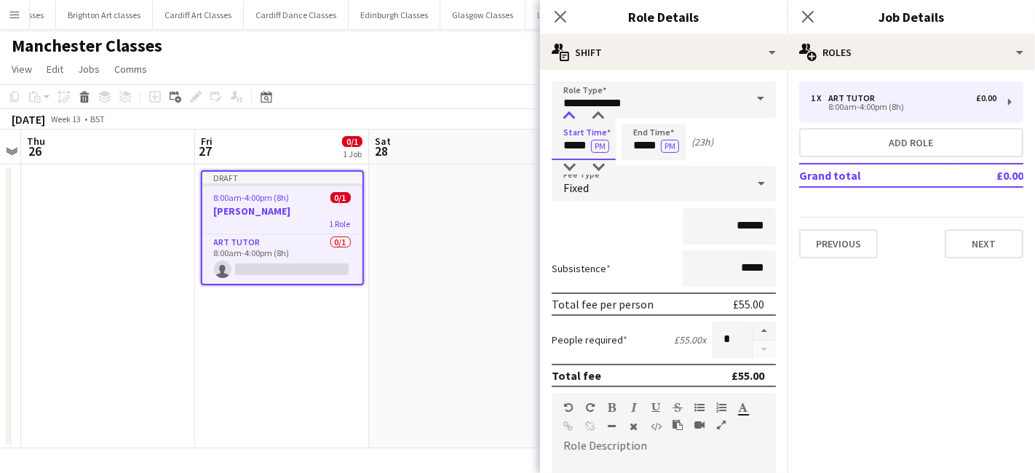
click at [573, 117] on div at bounding box center [569, 116] width 29 height 15
click at [648, 140] on input "*****" at bounding box center [654, 142] width 64 height 36
click at [636, 113] on div at bounding box center [638, 116] width 29 height 15
click at [667, 117] on div at bounding box center [668, 116] width 29 height 15
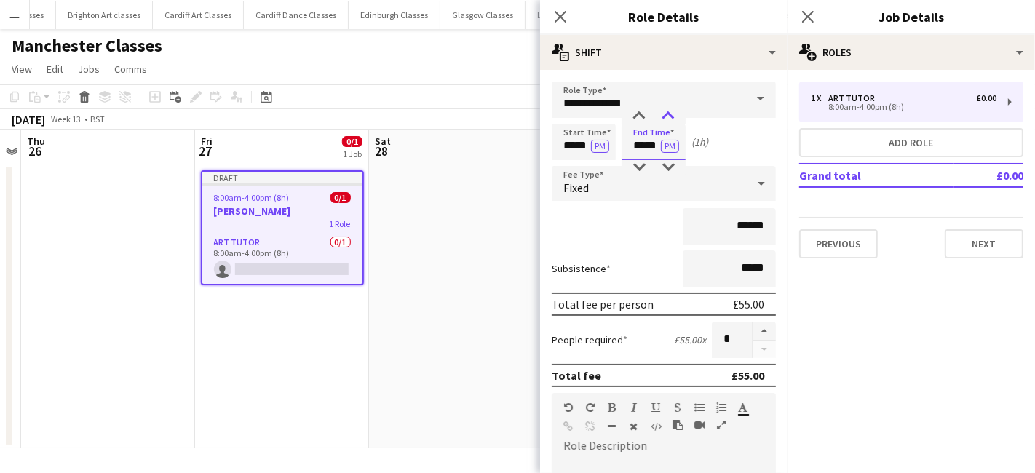
type input "*****"
click at [667, 117] on div at bounding box center [668, 116] width 29 height 15
click at [661, 179] on div "Fixed" at bounding box center [649, 183] width 195 height 35
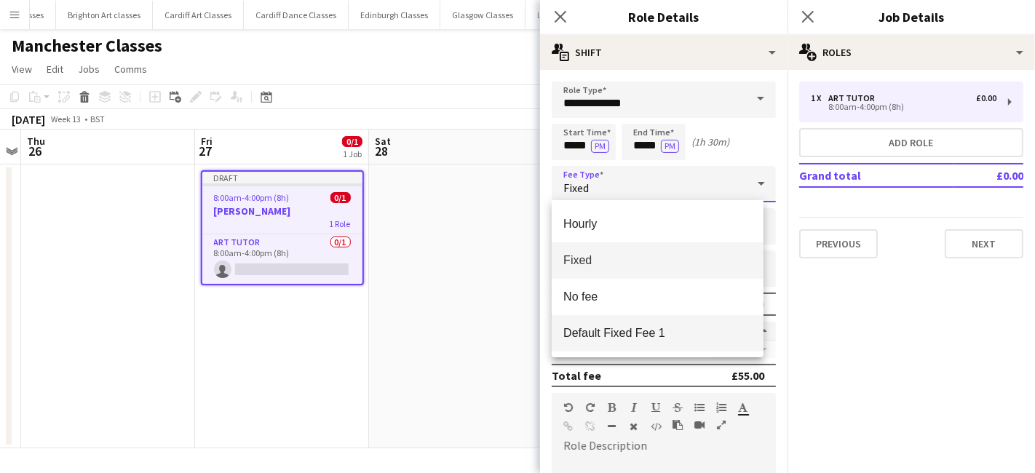
click at [646, 336] on span "Default Fixed Fee 1" at bounding box center [657, 333] width 189 height 14
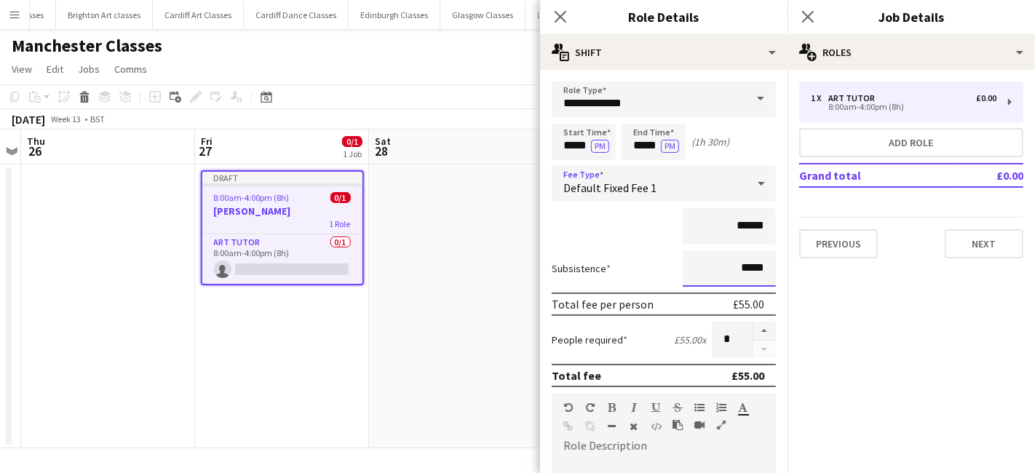
drag, startPoint x: 755, startPoint y: 271, endPoint x: 699, endPoint y: 271, distance: 56.8
click at [699, 271] on input "*****" at bounding box center [729, 268] width 93 height 36
type input "*****"
paste div
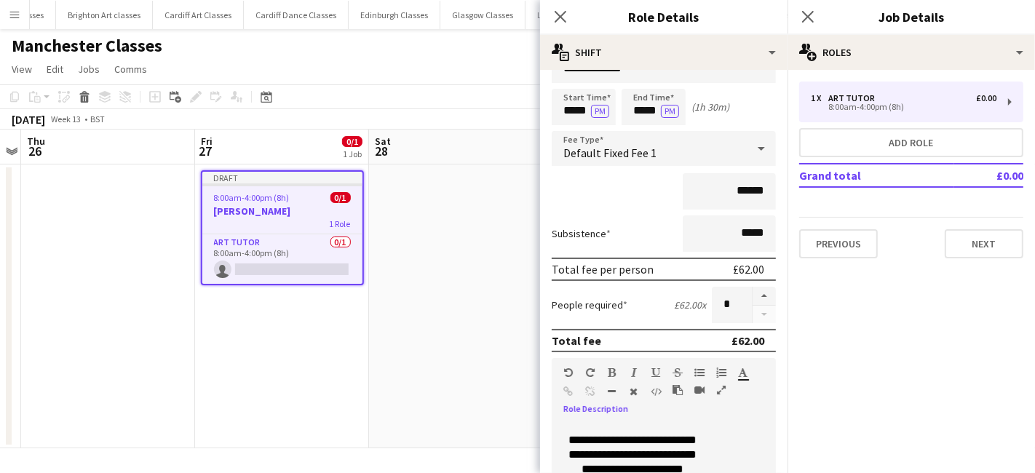
scroll to position [320, 0]
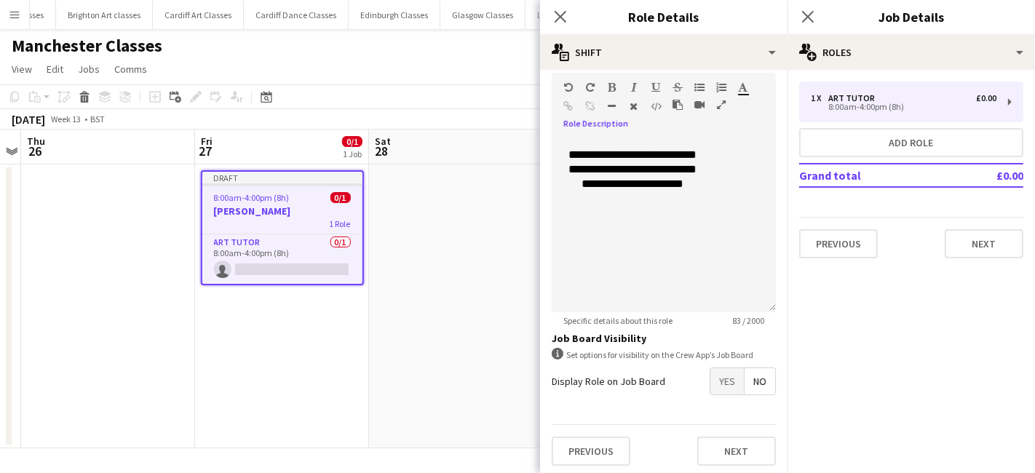
click at [715, 378] on span "Yes" at bounding box center [726, 381] width 33 height 26
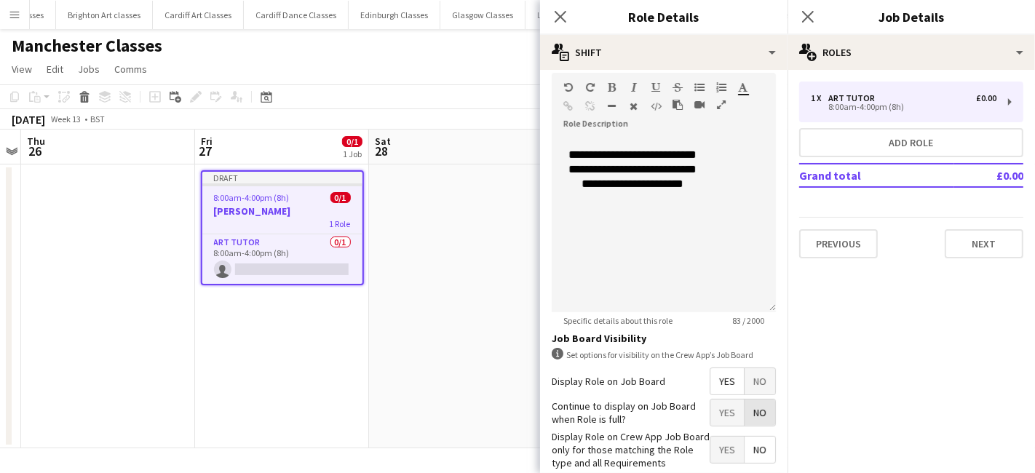
click at [747, 412] on span "No" at bounding box center [760, 413] width 31 height 26
click at [721, 446] on span "Yes" at bounding box center [726, 450] width 33 height 26
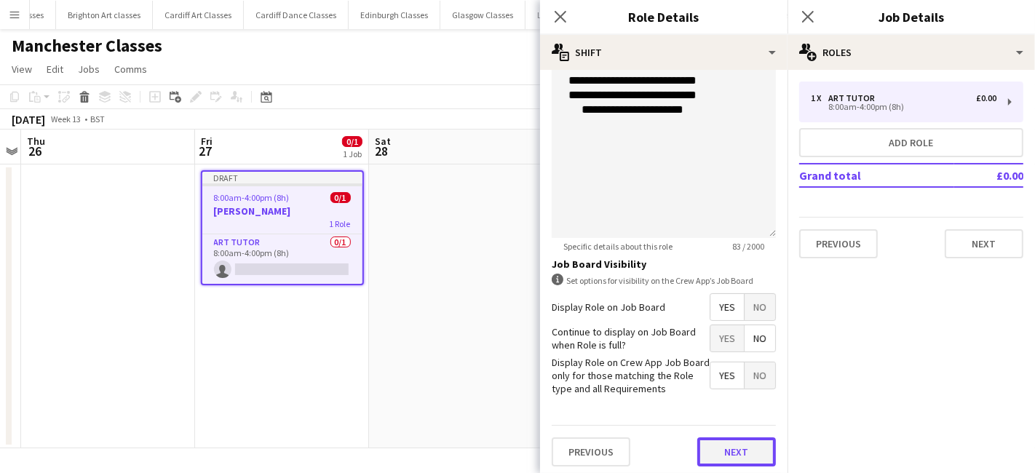
click at [704, 440] on button "Next" at bounding box center [736, 451] width 79 height 29
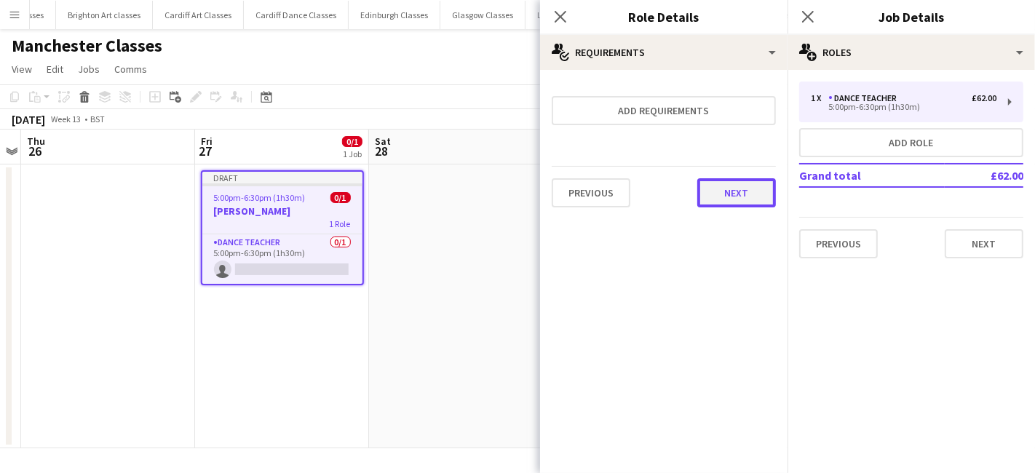
click at [743, 199] on button "Next" at bounding box center [736, 192] width 79 height 29
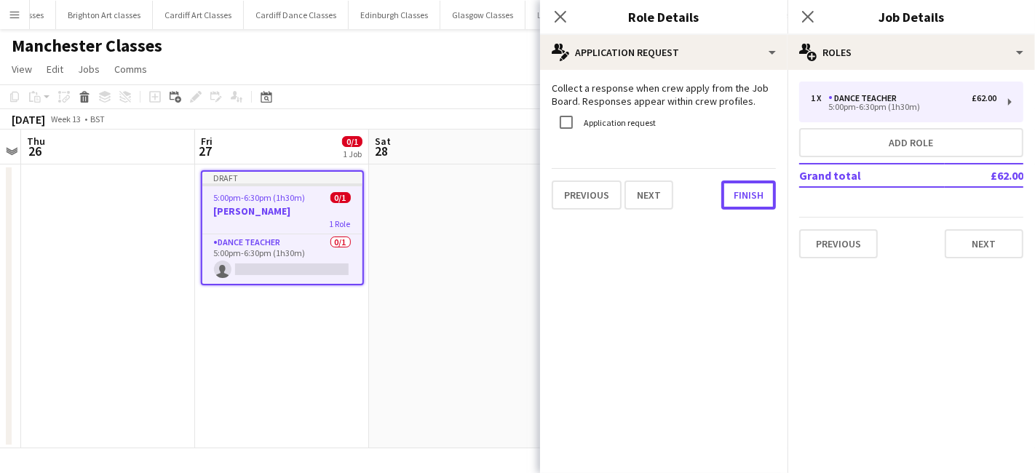
click at [743, 199] on button "Finish" at bounding box center [748, 195] width 55 height 29
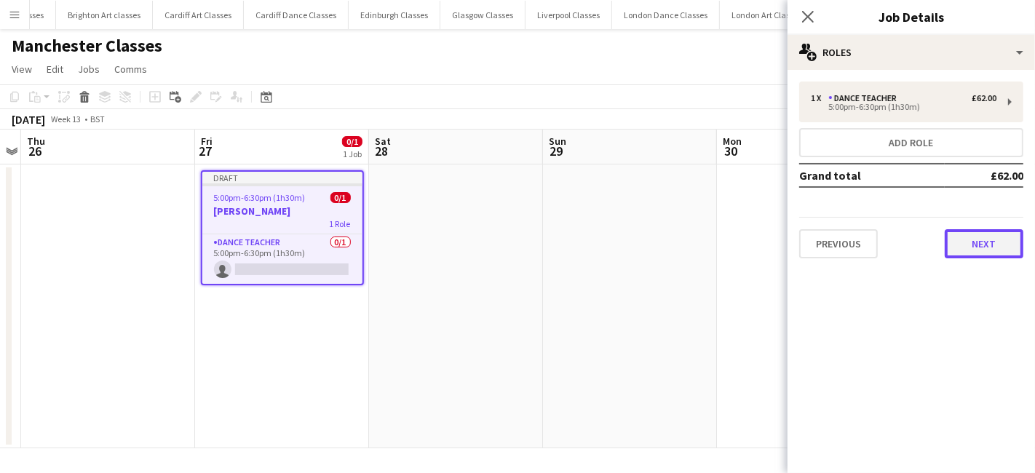
click at [988, 236] on button "Next" at bounding box center [984, 243] width 79 height 29
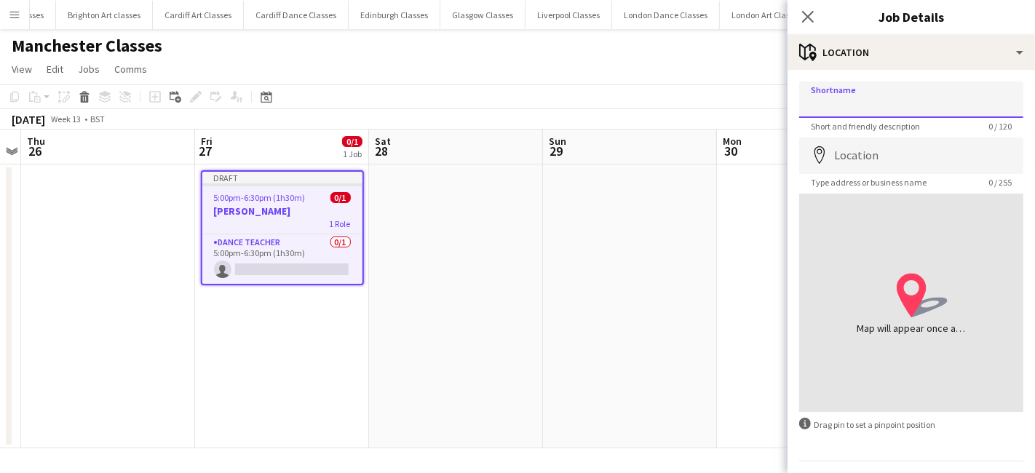
click at [850, 113] on input "Shortname" at bounding box center [911, 100] width 224 height 36
click at [856, 114] on input "Shortname" at bounding box center [911, 100] width 224 height 36
paste input "**********"
type input "**********"
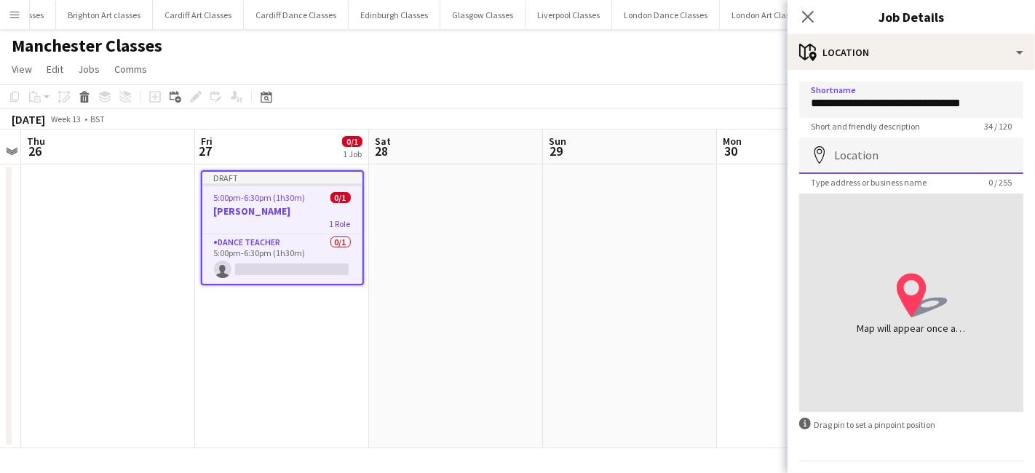
click at [862, 149] on input "Location" at bounding box center [911, 156] width 224 height 36
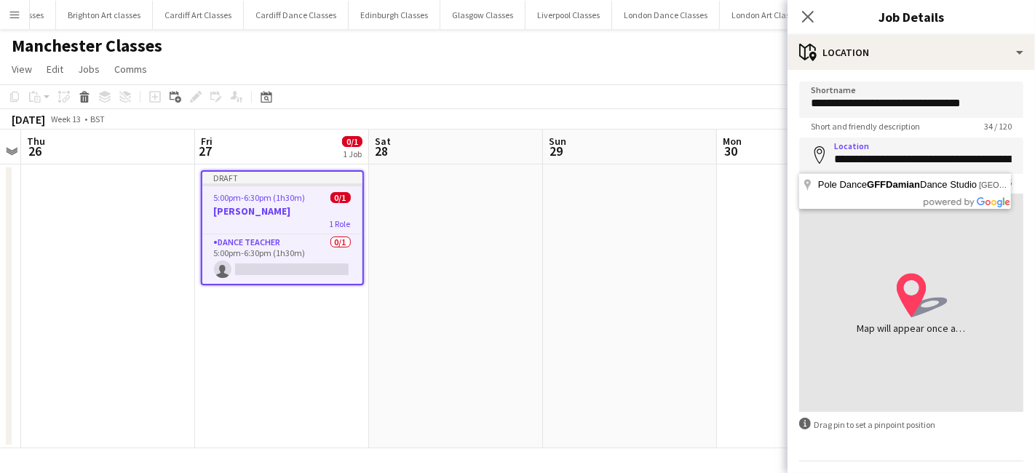
type input "**********"
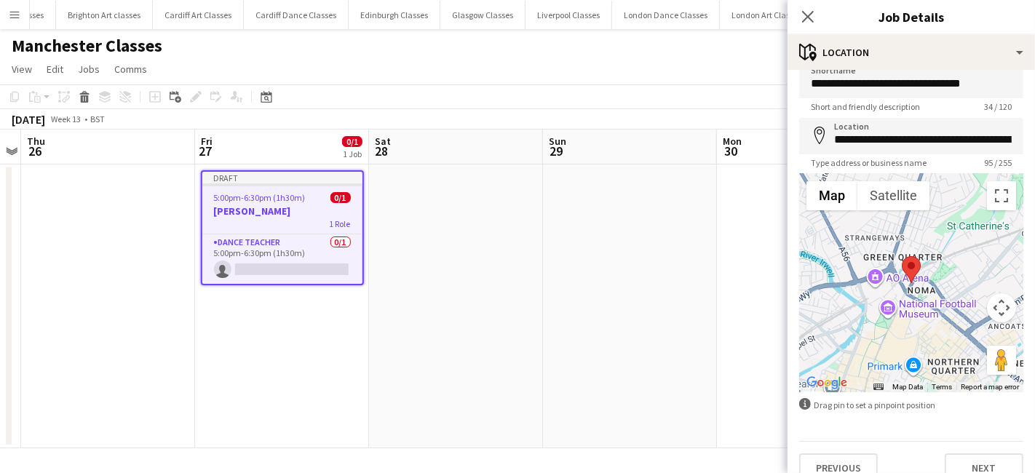
scroll to position [39, 0]
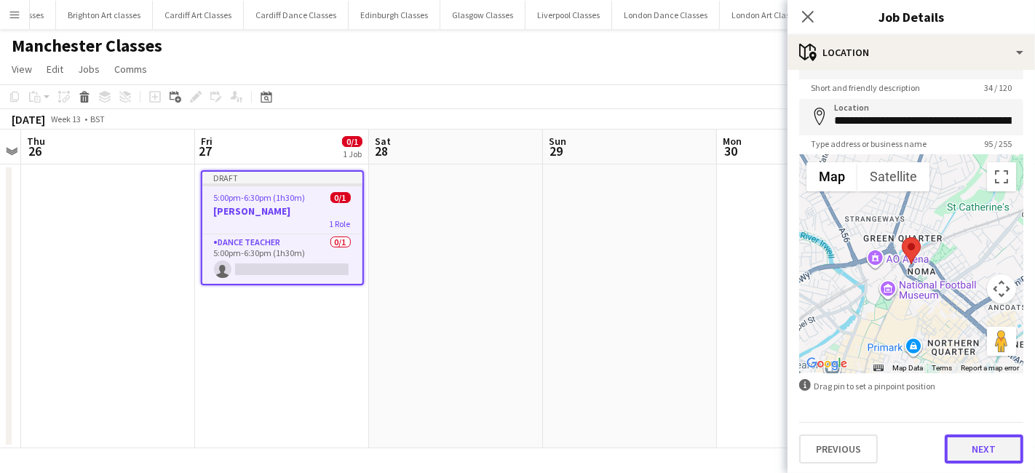
click at [975, 450] on button "Next" at bounding box center [984, 449] width 79 height 29
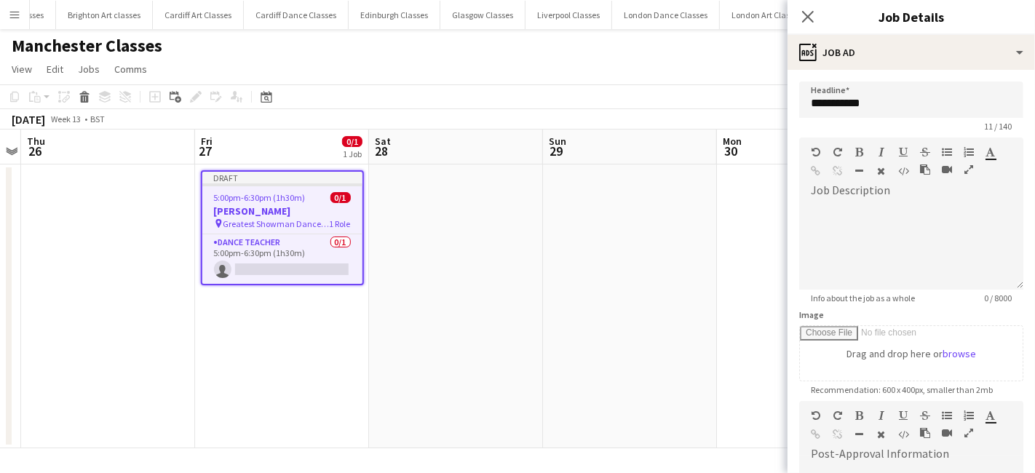
scroll to position [0, 0]
click at [886, 240] on div at bounding box center [911, 245] width 224 height 87
paste div
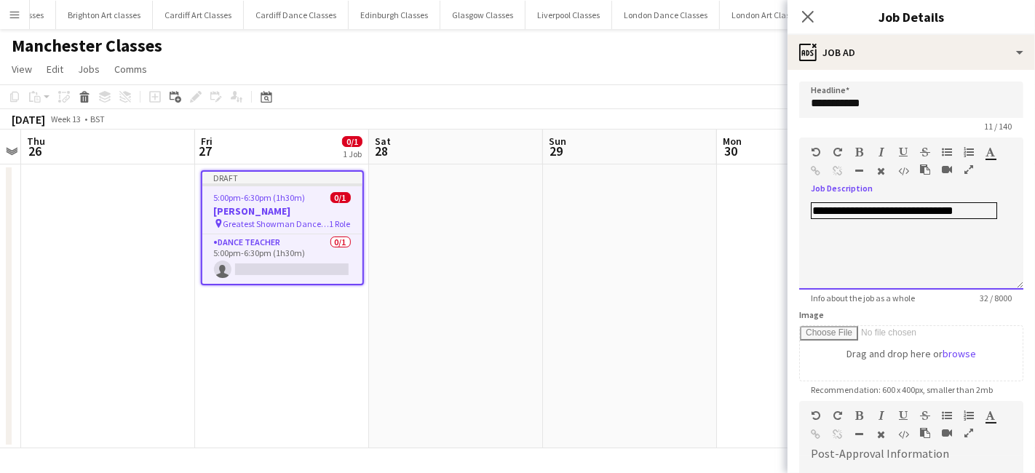
scroll to position [244, 0]
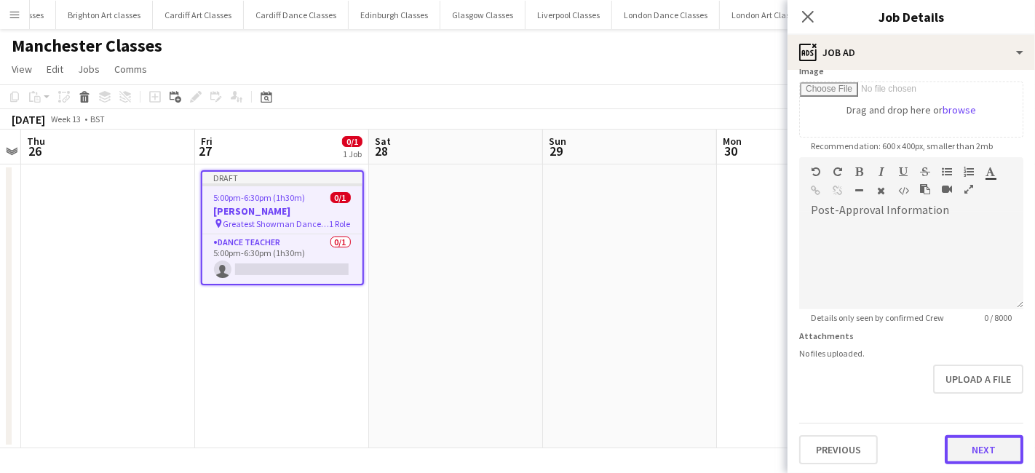
click at [973, 454] on button "Next" at bounding box center [984, 449] width 79 height 29
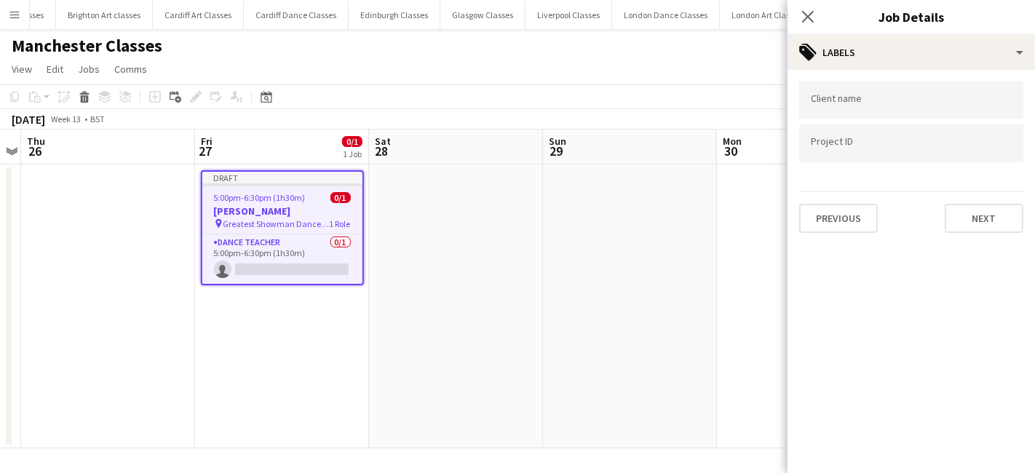
scroll to position [0, 0]
click at [980, 214] on button "Next" at bounding box center [984, 218] width 79 height 29
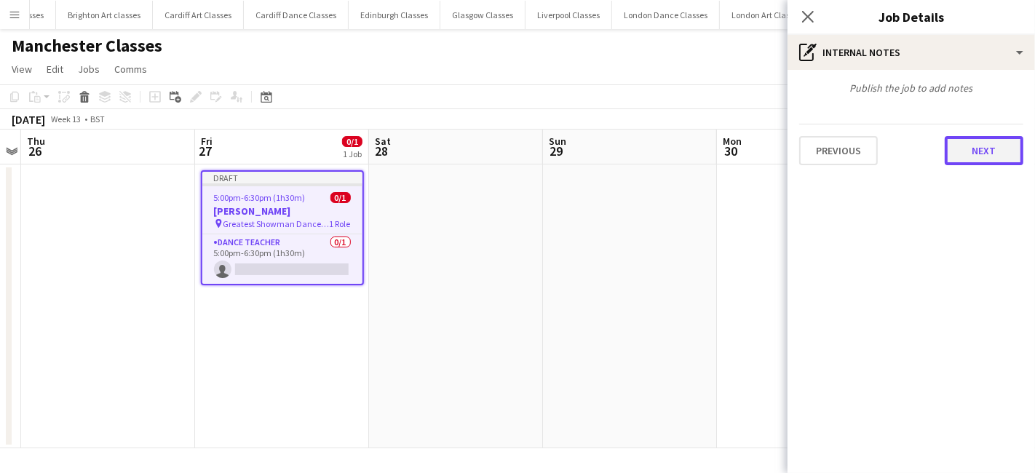
click at [973, 145] on button "Next" at bounding box center [984, 150] width 79 height 29
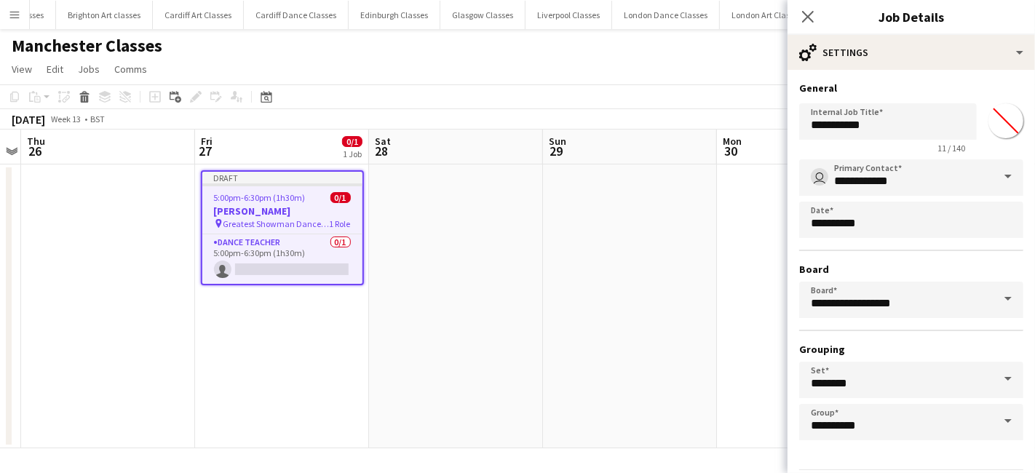
scroll to position [45, 0]
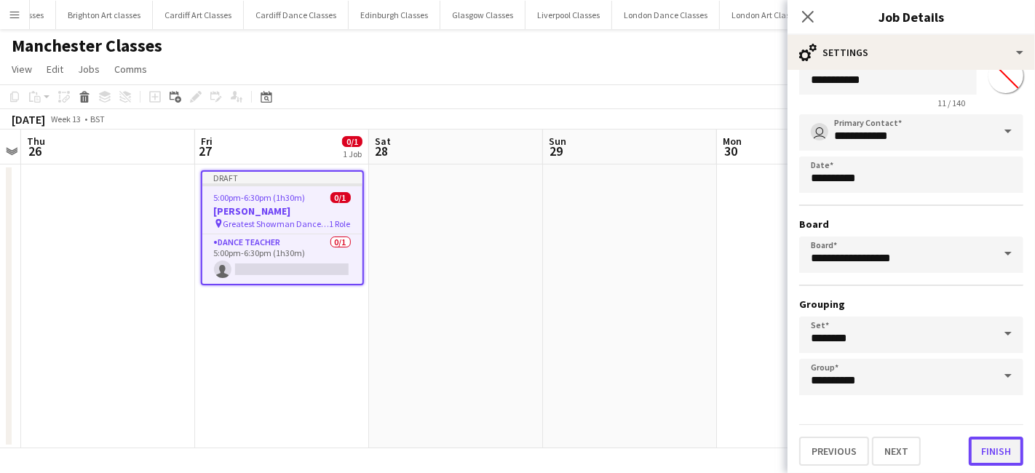
click at [980, 449] on button "Finish" at bounding box center [996, 451] width 55 height 29
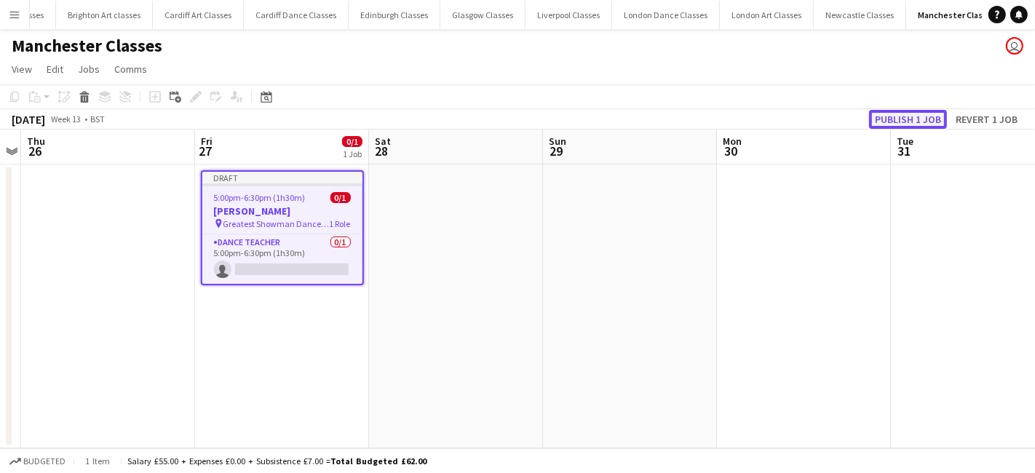
click at [911, 118] on button "Publish 1 job" at bounding box center [908, 119] width 78 height 19
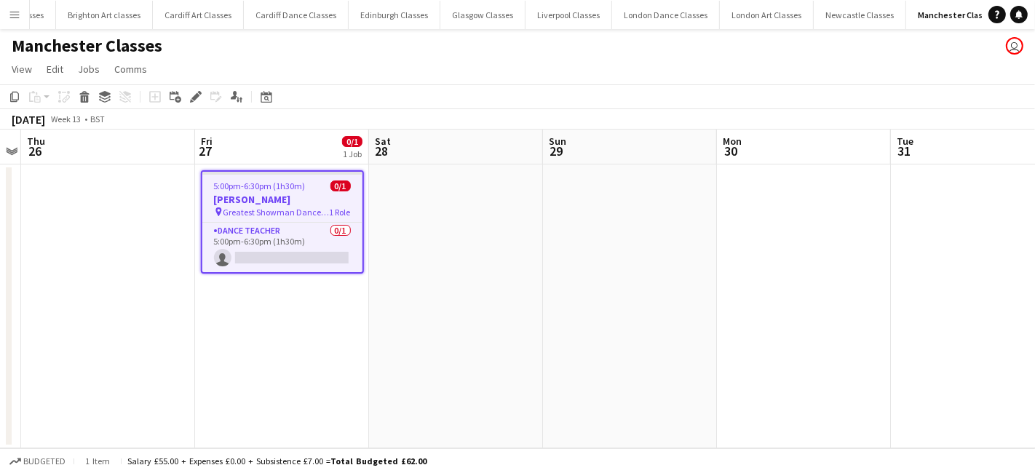
click at [9, 12] on app-icon "Menu" at bounding box center [15, 15] width 12 height 12
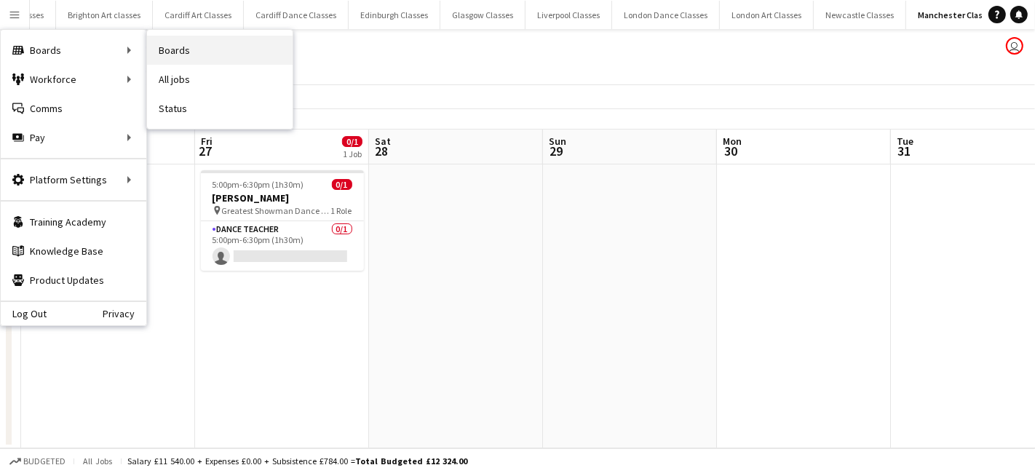
click at [183, 59] on link "Boards" at bounding box center [220, 50] width 146 height 29
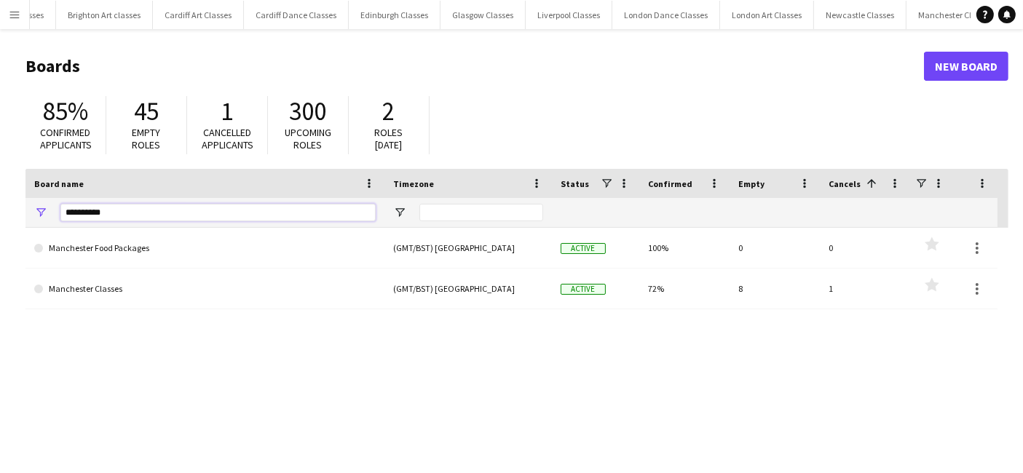
click at [132, 209] on input "**********" at bounding box center [217, 212] width 315 height 17
type input "*"
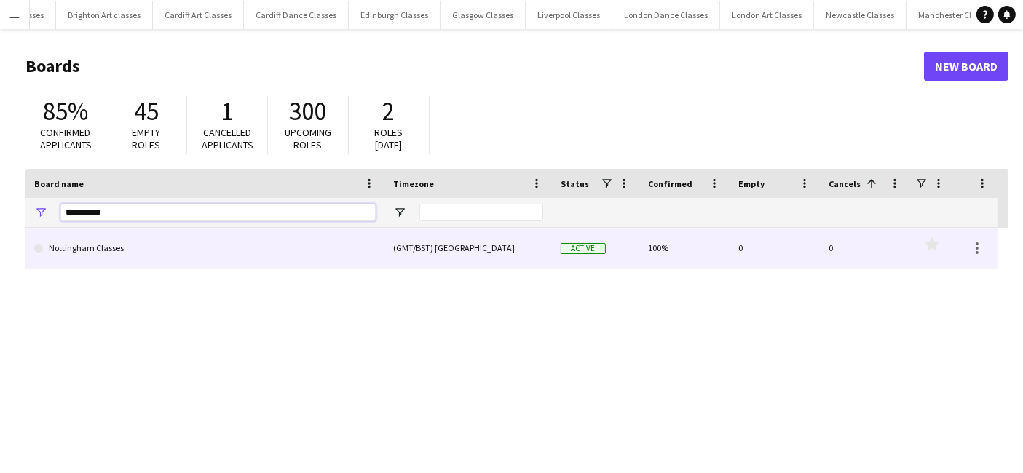
type input "**********"
click at [172, 248] on link "Nottingham Classes" at bounding box center [204, 248] width 341 height 41
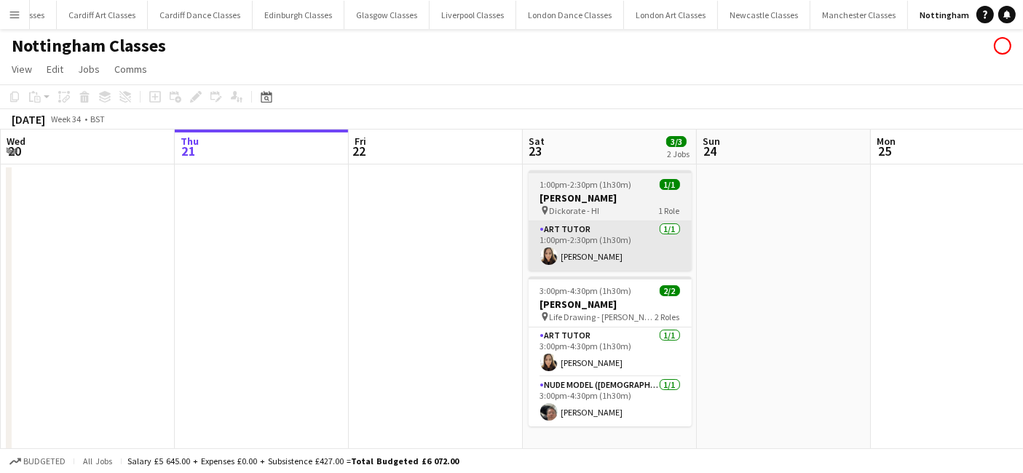
scroll to position [0, 202]
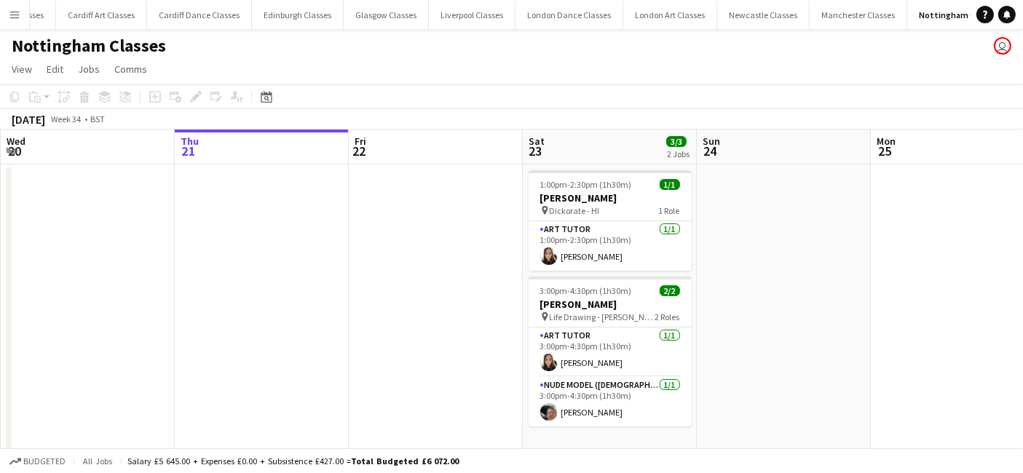
click at [260, 106] on app-toolbar "Copy Paste Paste Ctrl+V Paste with crew Ctrl+Shift+V Paste linked Job Delete Gr…" at bounding box center [511, 96] width 1023 height 25
click at [268, 95] on icon at bounding box center [266, 97] width 11 height 12
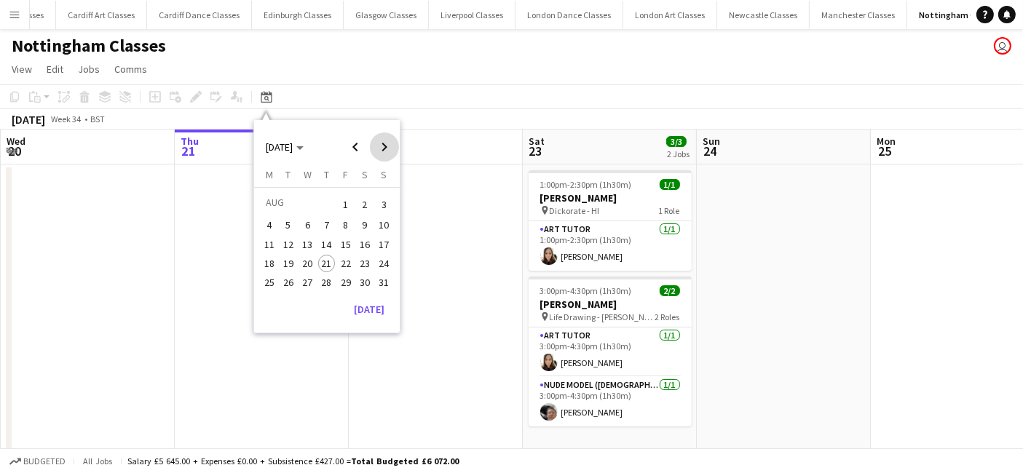
click at [374, 144] on span "Next month" at bounding box center [384, 146] width 29 height 29
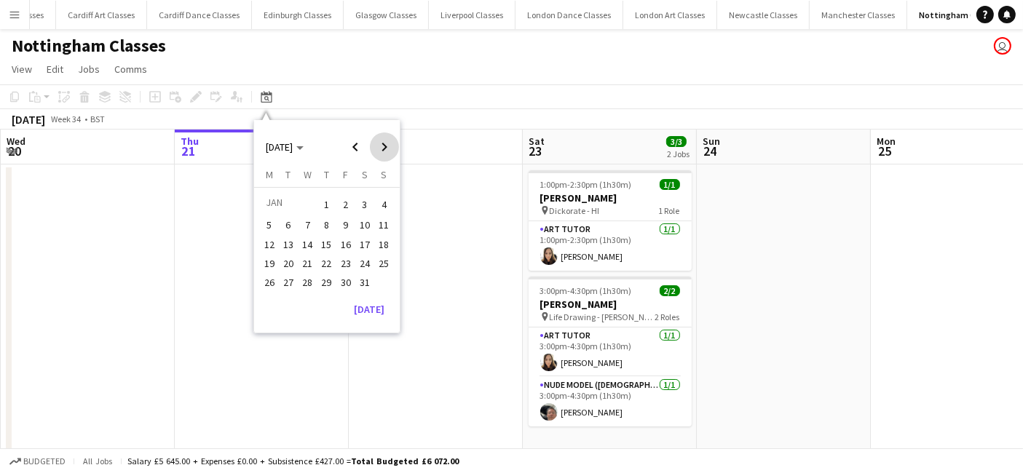
click at [374, 144] on span "Next month" at bounding box center [384, 146] width 29 height 29
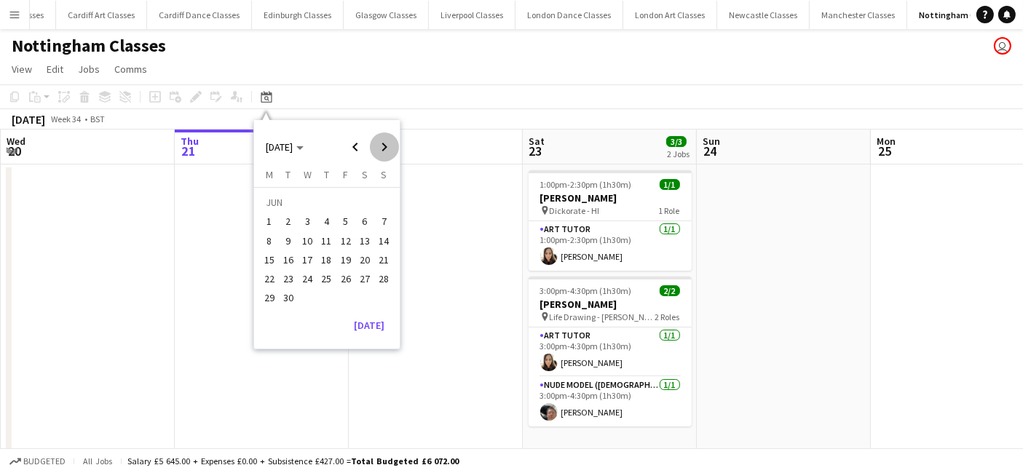
click at [374, 144] on span "Next month" at bounding box center [384, 146] width 29 height 29
click at [364, 147] on span "Previous month" at bounding box center [355, 146] width 29 height 29
click at [362, 221] on span "4" at bounding box center [364, 221] width 17 height 17
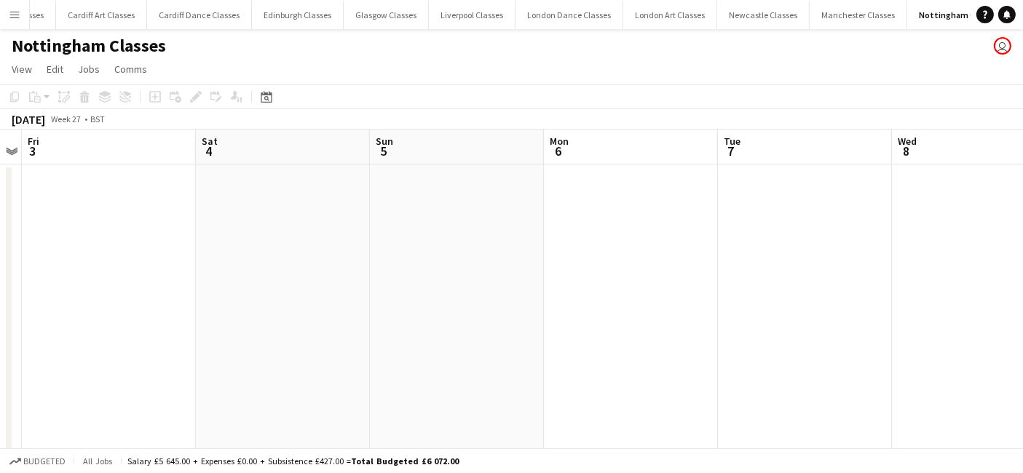
click at [292, 267] on app-date-cell at bounding box center [283, 310] width 174 height 293
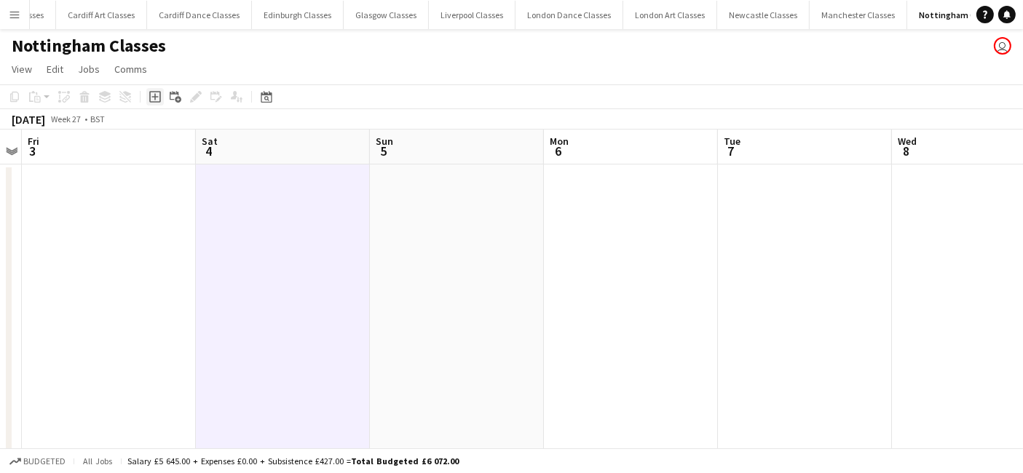
click at [158, 95] on icon "Add job" at bounding box center [155, 97] width 12 height 12
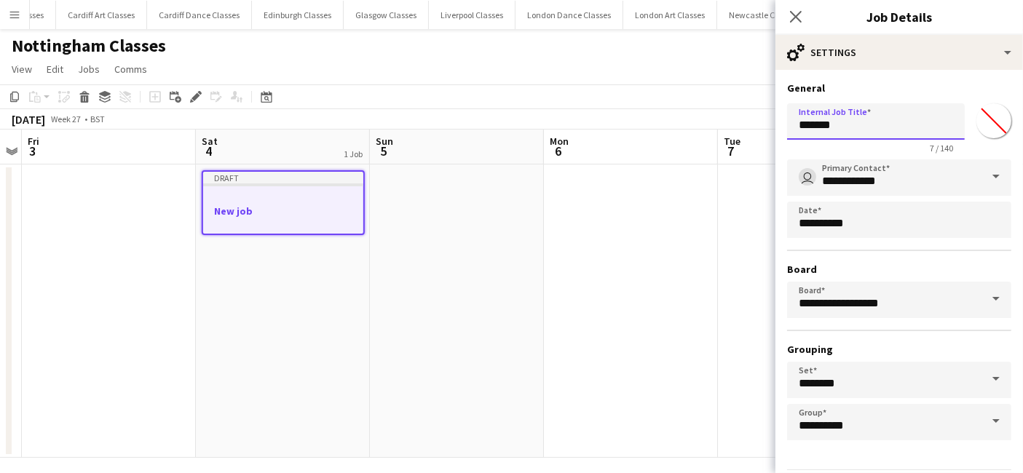
drag, startPoint x: 825, startPoint y: 122, endPoint x: 758, endPoint y: 122, distance: 66.2
click at [758, 122] on body "Menu Boards Boards Boards All jobs Status Workforce Workforce My Workforce Recr…" at bounding box center [511, 241] width 1023 height 483
type input "*"
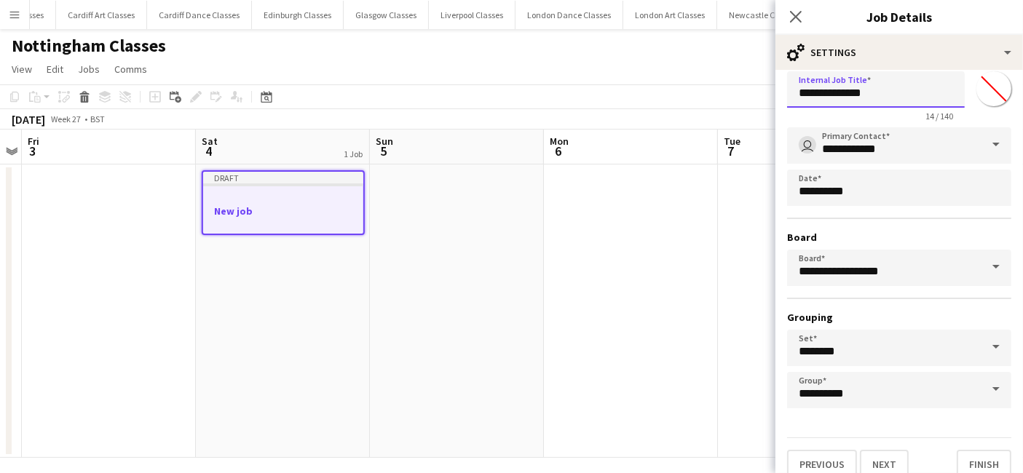
scroll to position [45, 0]
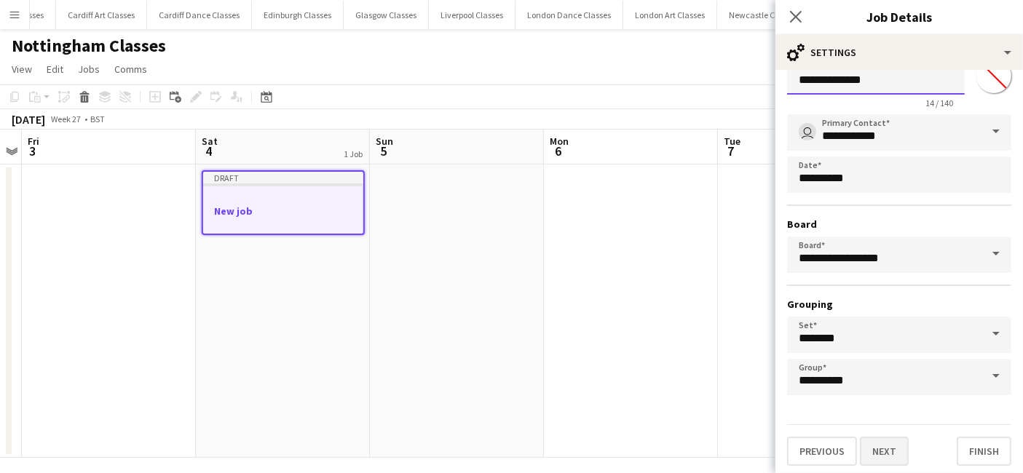
type input "**********"
click at [890, 456] on button "Next" at bounding box center [884, 451] width 49 height 29
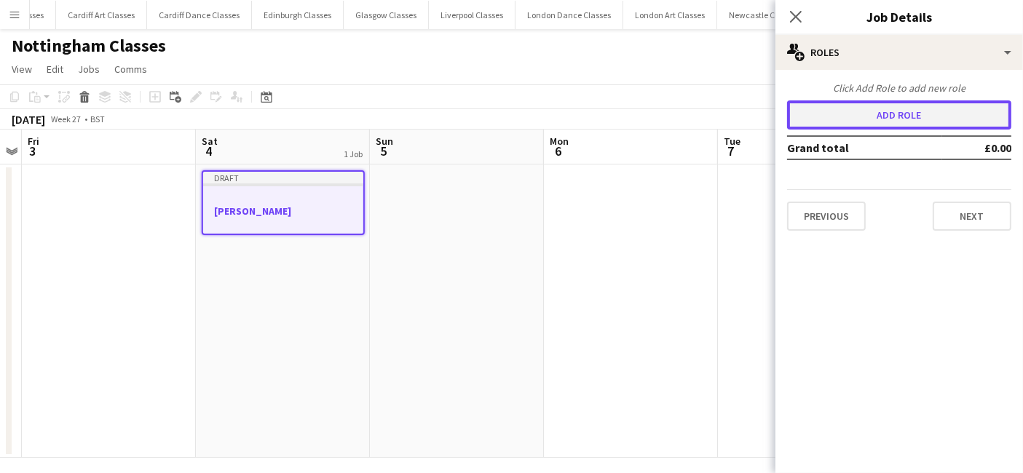
click at [886, 122] on button "Add role" at bounding box center [899, 114] width 224 height 29
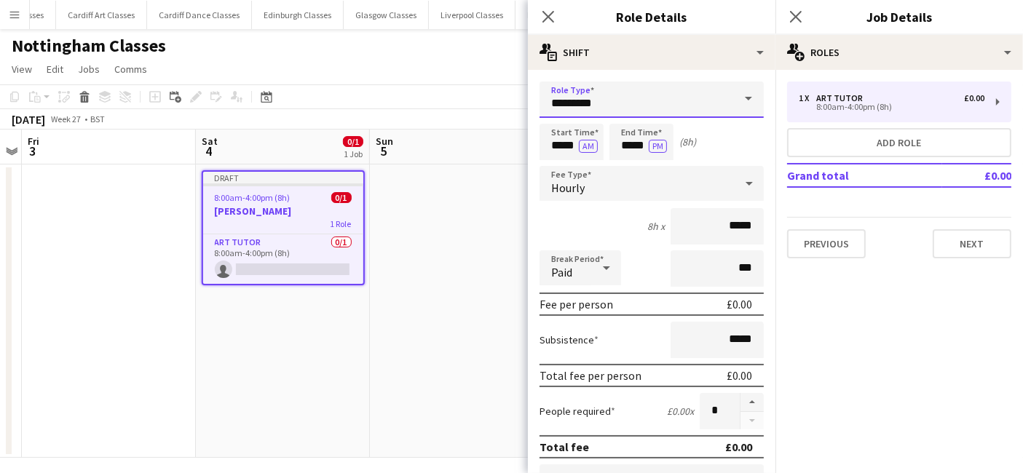
click at [651, 104] on input "*********" at bounding box center [651, 100] width 224 height 36
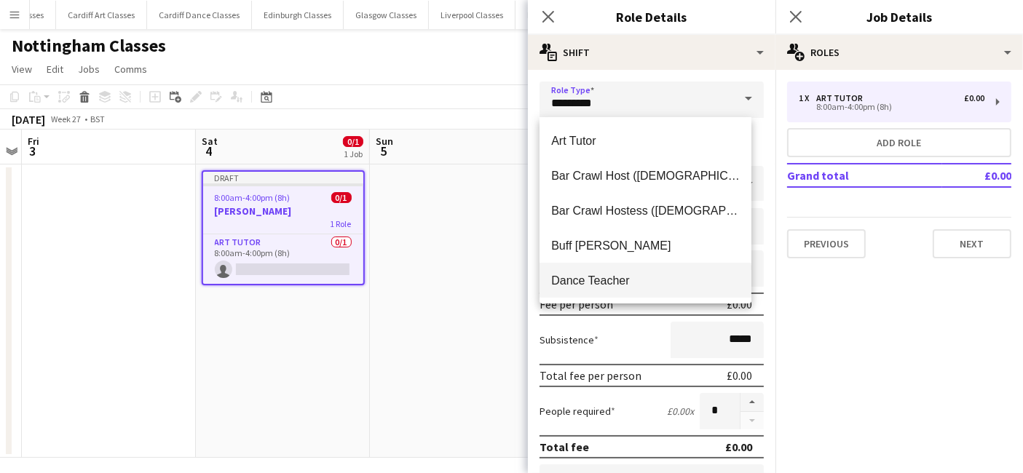
click at [596, 274] on span "Dance Teacher" at bounding box center [645, 281] width 189 height 14
type input "**********"
type input "******"
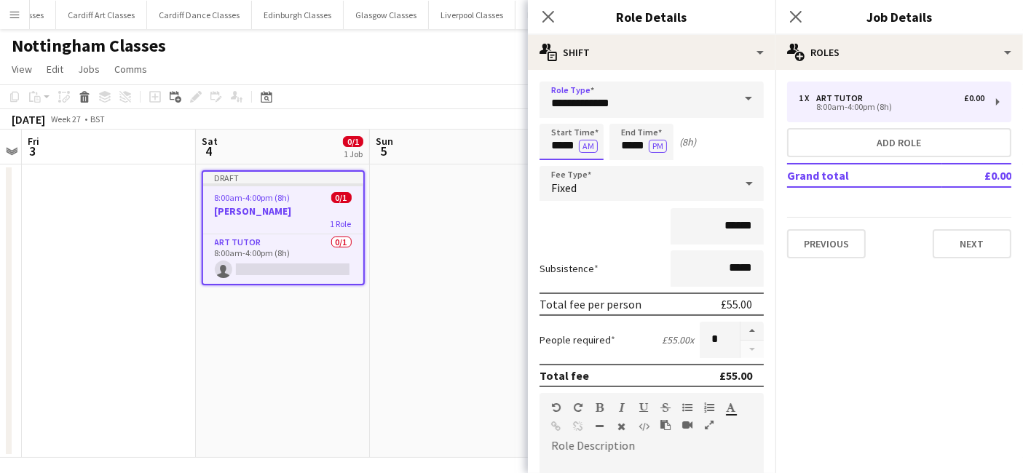
click at [555, 143] on input "*****" at bounding box center [571, 142] width 64 height 36
click at [557, 118] on div at bounding box center [556, 116] width 29 height 15
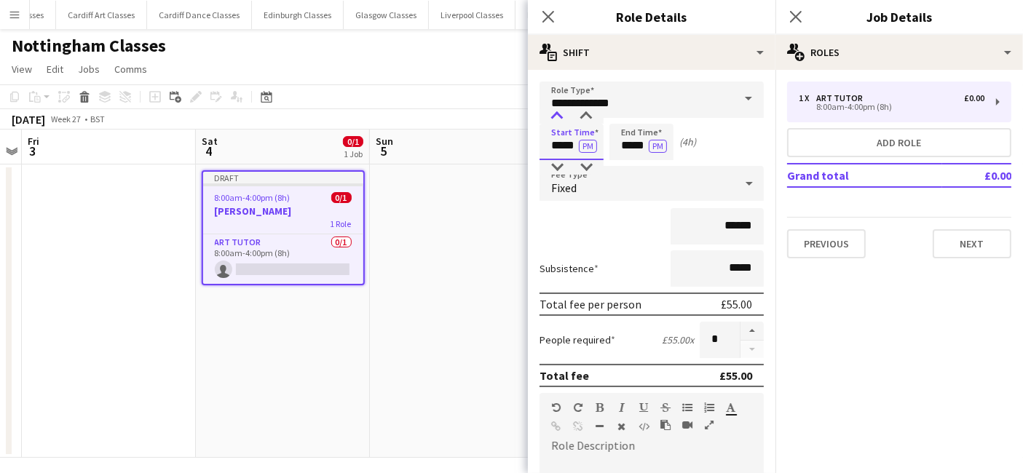
click at [557, 118] on div at bounding box center [556, 116] width 29 height 15
click at [557, 117] on div at bounding box center [556, 116] width 29 height 15
type input "*****"
click at [557, 169] on div at bounding box center [556, 167] width 29 height 15
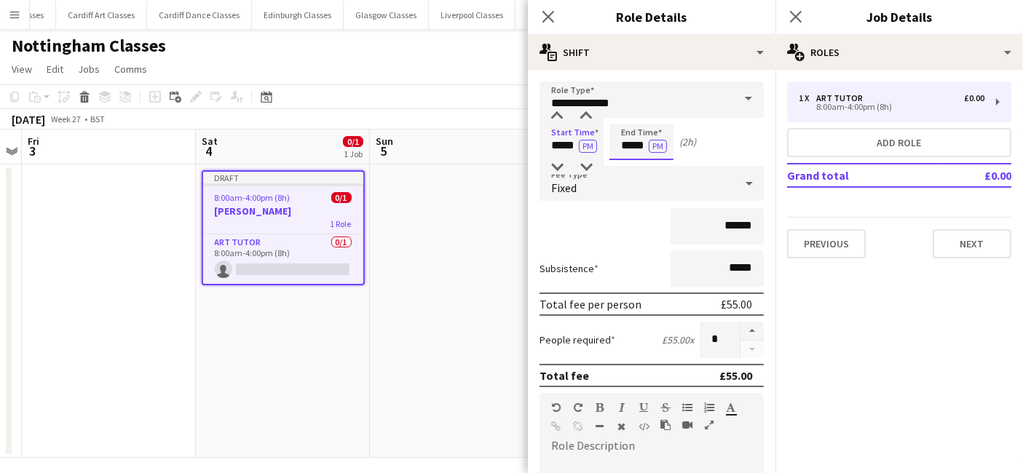
click at [628, 148] on input "*****" at bounding box center [641, 142] width 64 height 36
click at [628, 160] on div at bounding box center [626, 167] width 29 height 15
click at [660, 122] on div at bounding box center [655, 116] width 29 height 15
type input "*****"
click at [660, 122] on div at bounding box center [655, 116] width 29 height 15
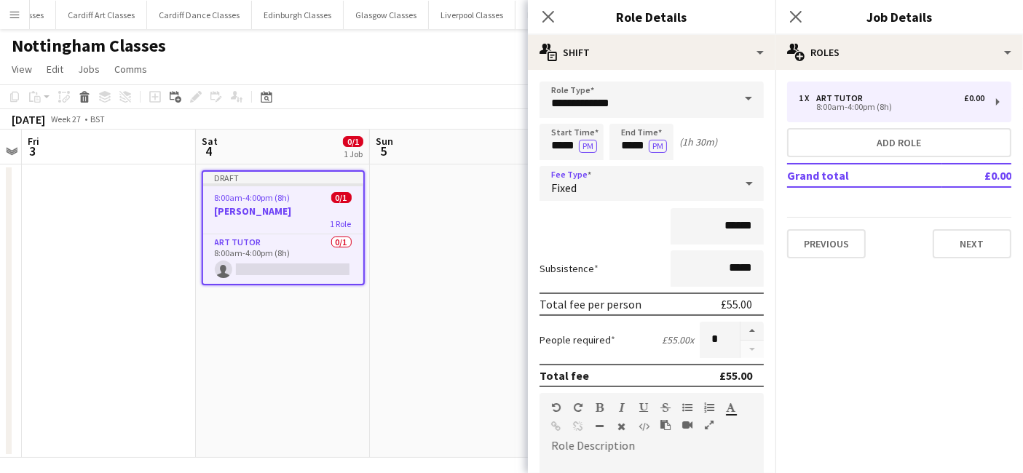
click at [665, 183] on div "Fixed" at bounding box center [636, 183] width 195 height 35
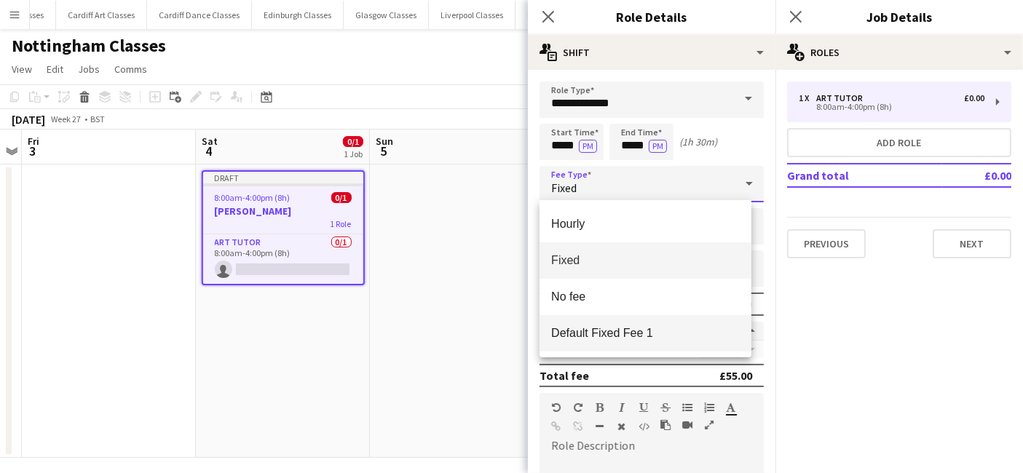
click at [632, 327] on span "Default Fixed Fee 1" at bounding box center [645, 333] width 189 height 14
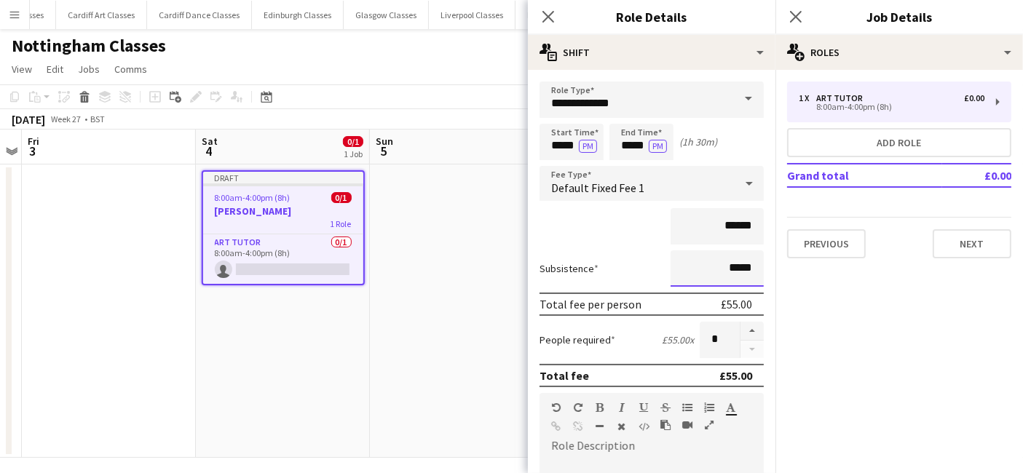
drag, startPoint x: 747, startPoint y: 271, endPoint x: 695, endPoint y: 265, distance: 52.8
click at [695, 265] on input "*****" at bounding box center [716, 268] width 93 height 36
type input "*****"
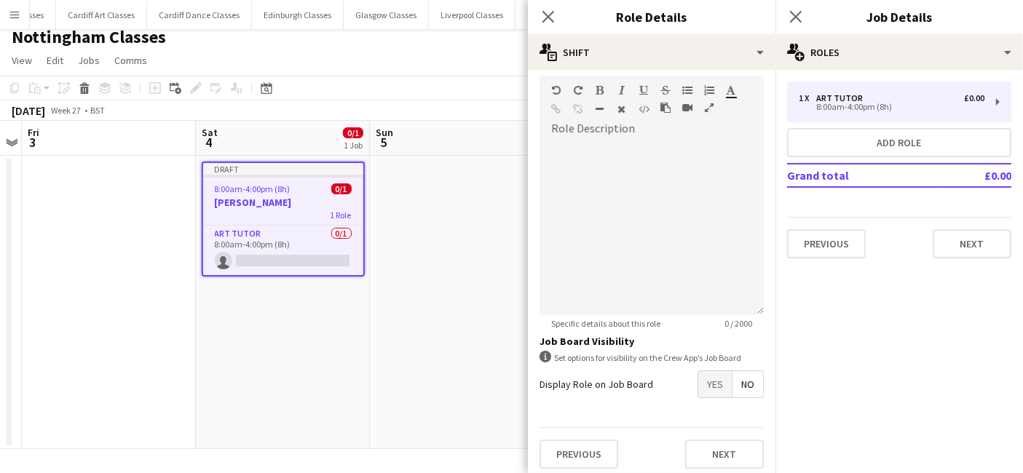
scroll to position [320, 0]
click at [591, 243] on div at bounding box center [651, 225] width 224 height 175
paste div
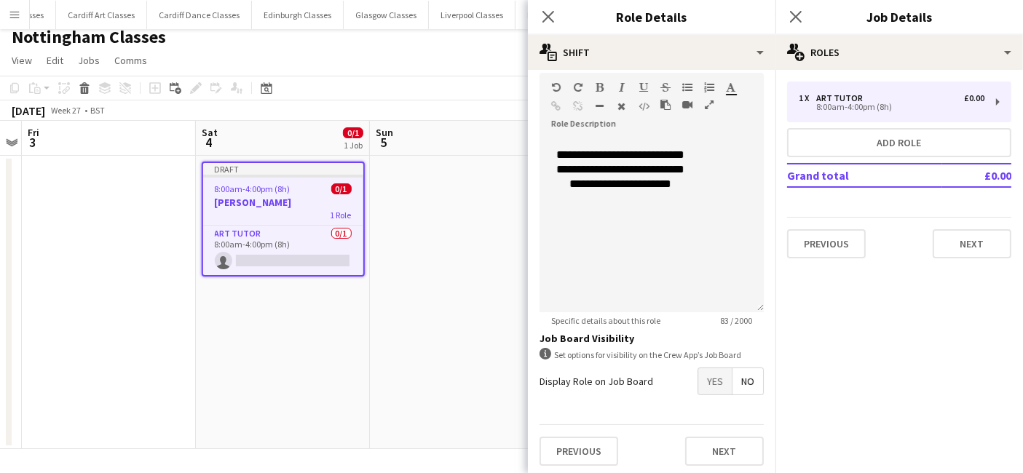
drag, startPoint x: 711, startPoint y: 384, endPoint x: 715, endPoint y: 394, distance: 10.8
click at [711, 384] on span "Yes" at bounding box center [714, 381] width 33 height 26
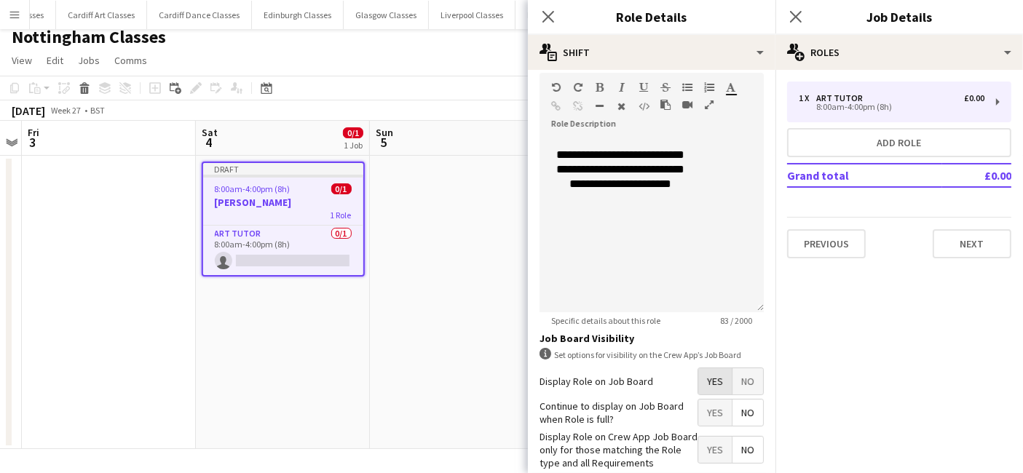
click at [732, 420] on span "No" at bounding box center [747, 413] width 31 height 26
click at [709, 444] on span "Yes" at bounding box center [714, 450] width 33 height 26
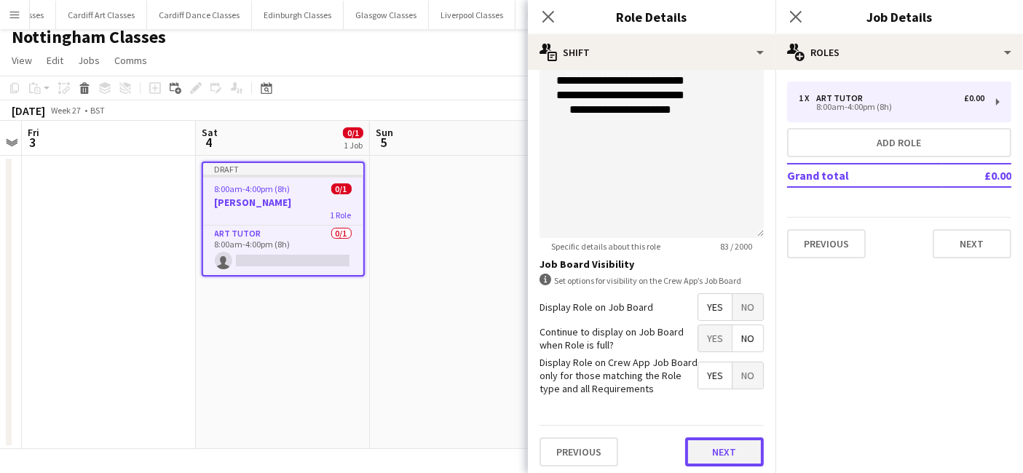
click at [710, 437] on button "Next" at bounding box center [724, 451] width 79 height 29
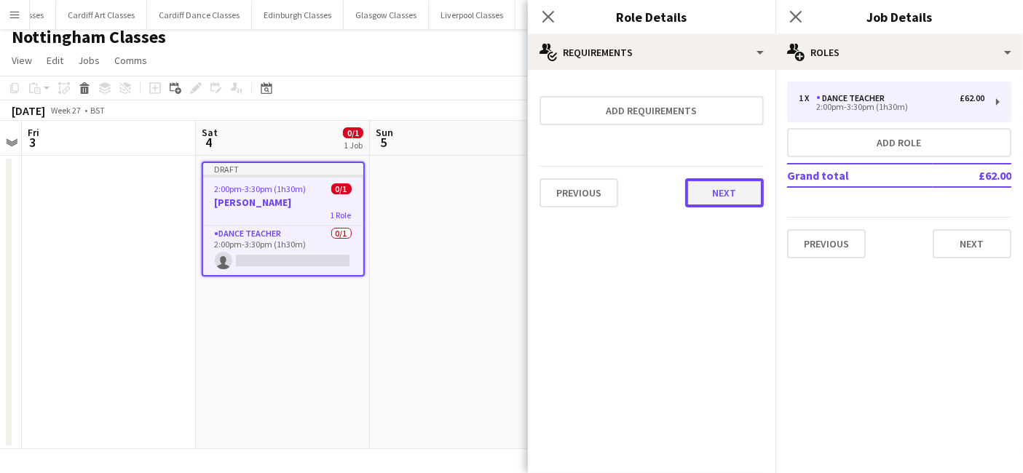
click at [729, 197] on button "Next" at bounding box center [724, 192] width 79 height 29
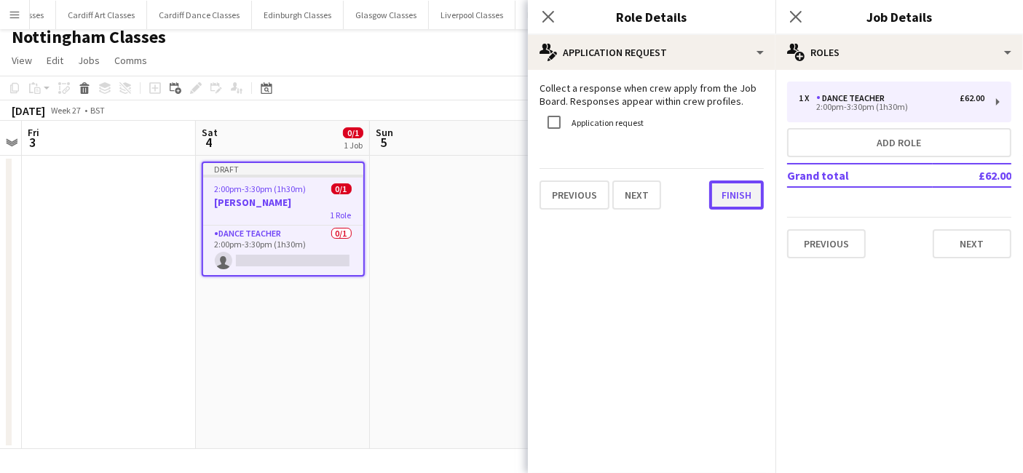
click at [758, 198] on button "Finish" at bounding box center [736, 195] width 55 height 29
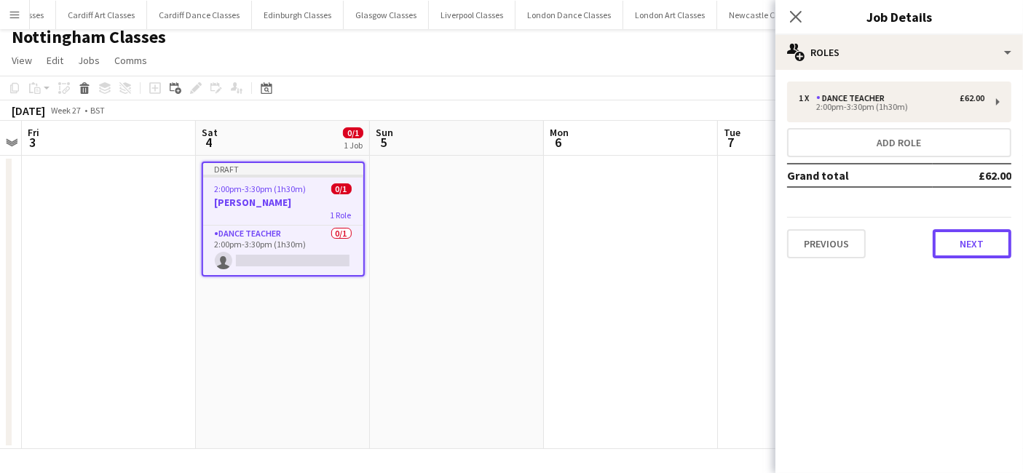
click at [959, 240] on button "Next" at bounding box center [971, 243] width 79 height 29
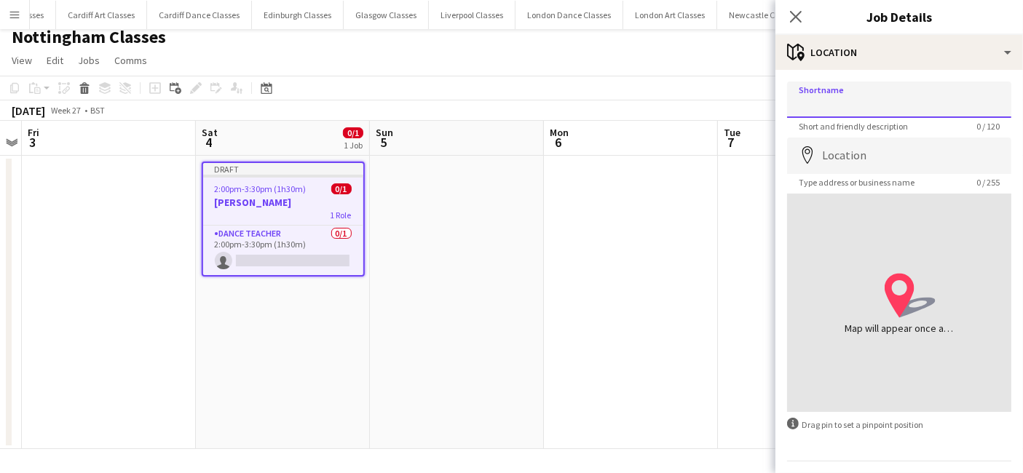
click at [910, 111] on input "Shortname" at bounding box center [899, 100] width 224 height 36
paste input "**********"
type input "**********"
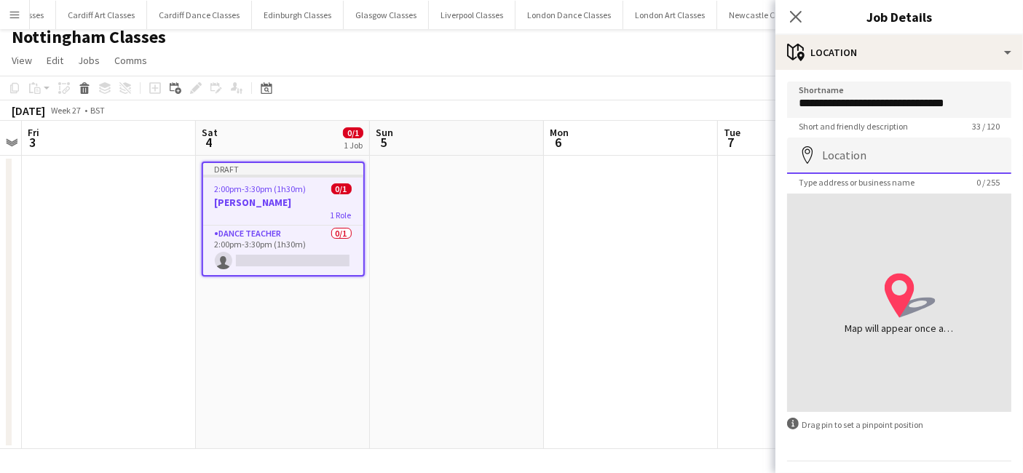
click at [860, 165] on input "Location" at bounding box center [899, 156] width 224 height 36
paste input "**********"
type input "**********"
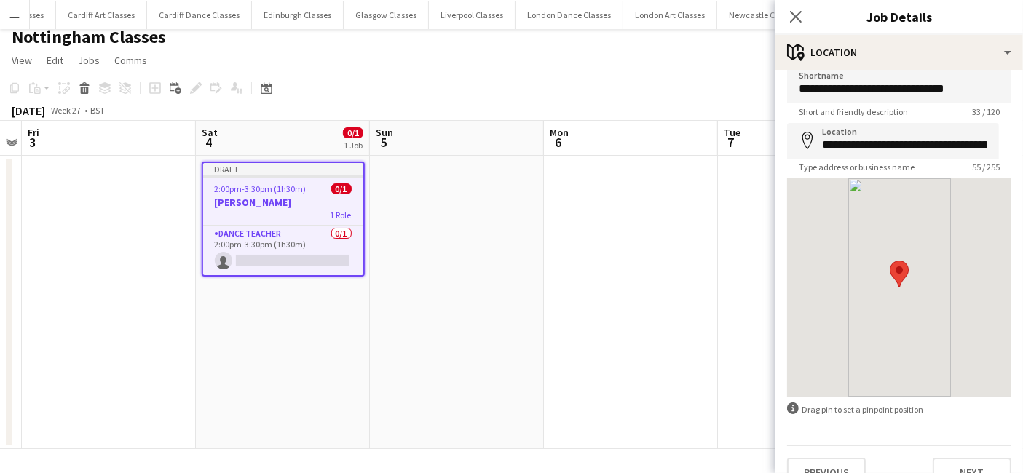
scroll to position [39, 0]
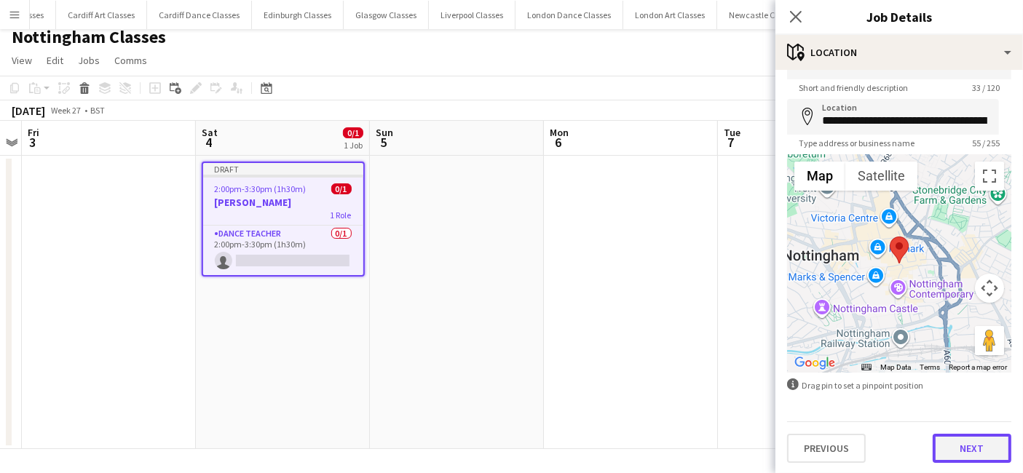
click at [967, 450] on button "Next" at bounding box center [971, 448] width 79 height 29
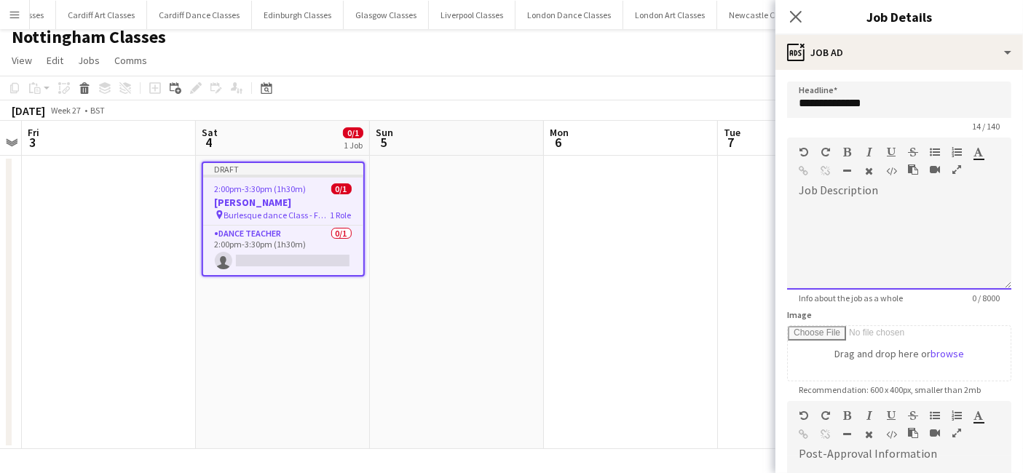
click at [854, 246] on div at bounding box center [899, 245] width 224 height 87
paste div
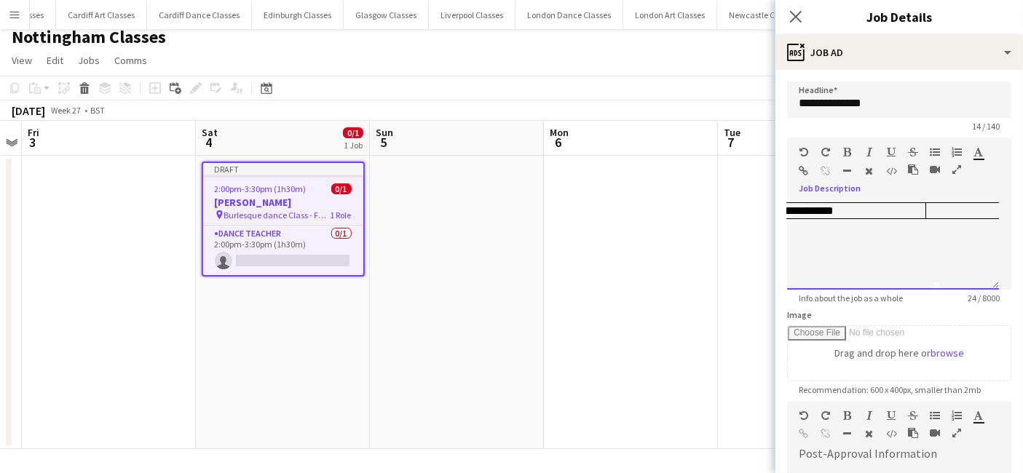
drag, startPoint x: 845, startPoint y: 241, endPoint x: 804, endPoint y: 191, distance: 64.1
click at [804, 192] on div "**********" at bounding box center [899, 241] width 224 height 98
drag, startPoint x: 879, startPoint y: 231, endPoint x: 853, endPoint y: 191, distance: 47.8
click at [853, 192] on div "**********" at bounding box center [899, 241] width 224 height 98
drag, startPoint x: 853, startPoint y: 206, endPoint x: 811, endPoint y: 202, distance: 42.4
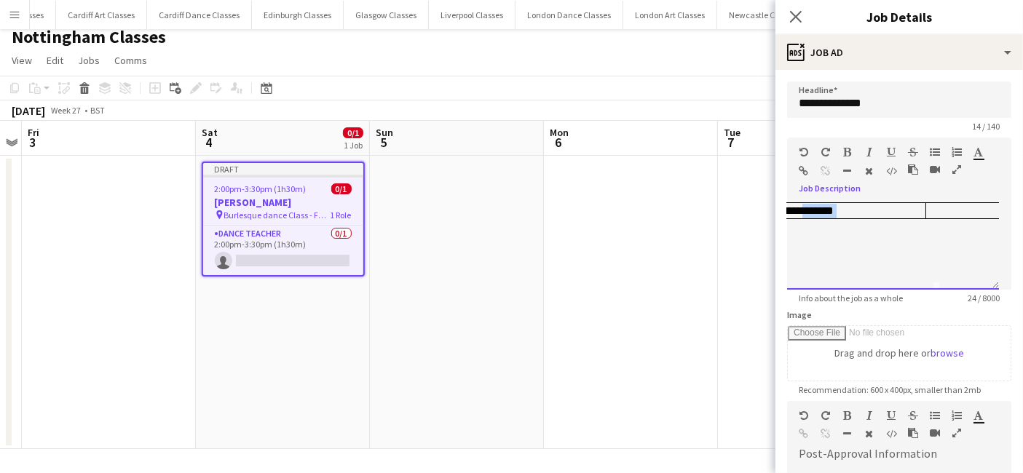
click at [811, 203] on td "**********" at bounding box center [832, 211] width 186 height 16
drag, startPoint x: 854, startPoint y: 227, endPoint x: 814, endPoint y: 182, distance: 60.3
click at [814, 182] on div "Standard Heading 1 Heading 2 Heading 3 Heading 4 Heading 5 Heading 6 Heading 7 …" at bounding box center [899, 214] width 224 height 152
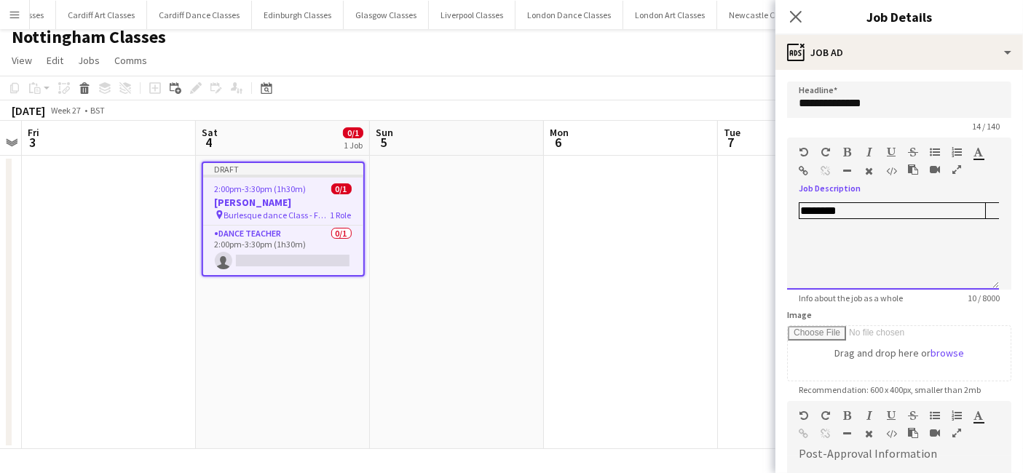
drag, startPoint x: 799, startPoint y: 196, endPoint x: 852, endPoint y: 229, distance: 62.2
click at [852, 229] on div "********" at bounding box center [899, 241] width 224 height 98
click at [845, 212] on td "********" at bounding box center [892, 211] width 186 height 16
drag, startPoint x: 859, startPoint y: 223, endPoint x: 797, endPoint y: 194, distance: 68.7
click at [797, 194] on div at bounding box center [899, 241] width 224 height 98
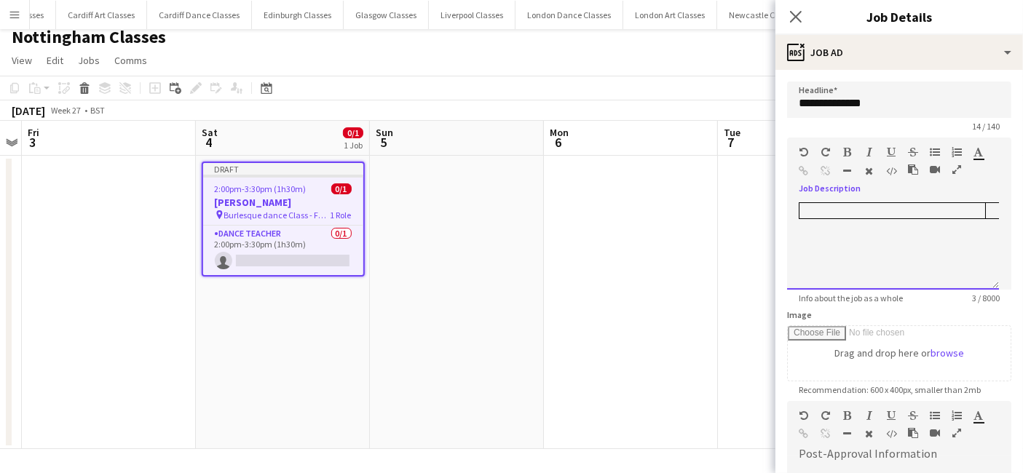
click at [839, 219] on div at bounding box center [899, 241] width 224 height 98
drag, startPoint x: 840, startPoint y: 207, endPoint x: 817, endPoint y: 252, distance: 50.5
click at [817, 252] on div at bounding box center [893, 245] width 212 height 87
click at [929, 263] on div at bounding box center [893, 245] width 212 height 87
drag, startPoint x: 817, startPoint y: 210, endPoint x: 887, endPoint y: 231, distance: 73.0
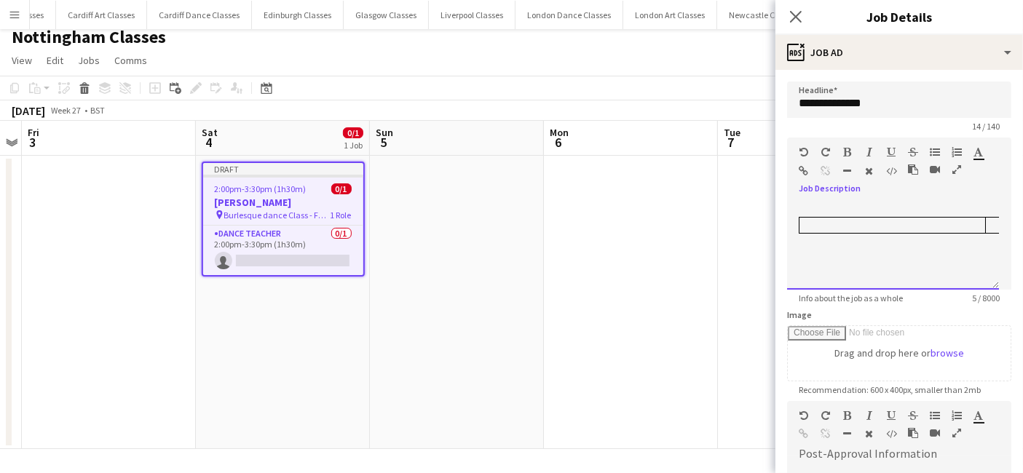
click at [894, 240] on div at bounding box center [893, 245] width 212 height 87
drag, startPoint x: 882, startPoint y: 227, endPoint x: 929, endPoint y: 290, distance: 78.5
click at [929, 290] on app-form-group "Job Description Standard Heading 1 Heading 2 Heading 3 Heading 4 Heading 5 Head…" at bounding box center [899, 221] width 224 height 166
click at [905, 235] on div at bounding box center [893, 245] width 212 height 87
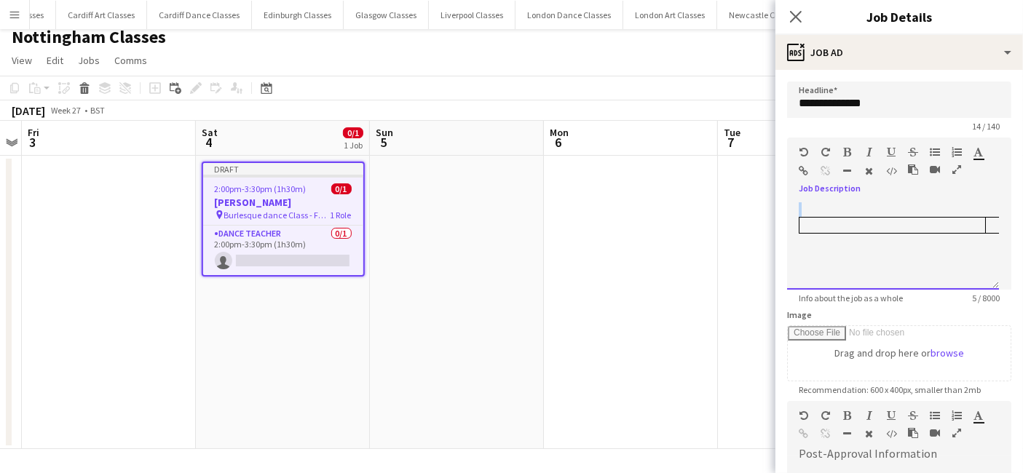
drag, startPoint x: 916, startPoint y: 212, endPoint x: 865, endPoint y: 194, distance: 54.8
click at [865, 194] on div at bounding box center [899, 241] width 224 height 98
click at [857, 214] on div at bounding box center [893, 245] width 212 height 87
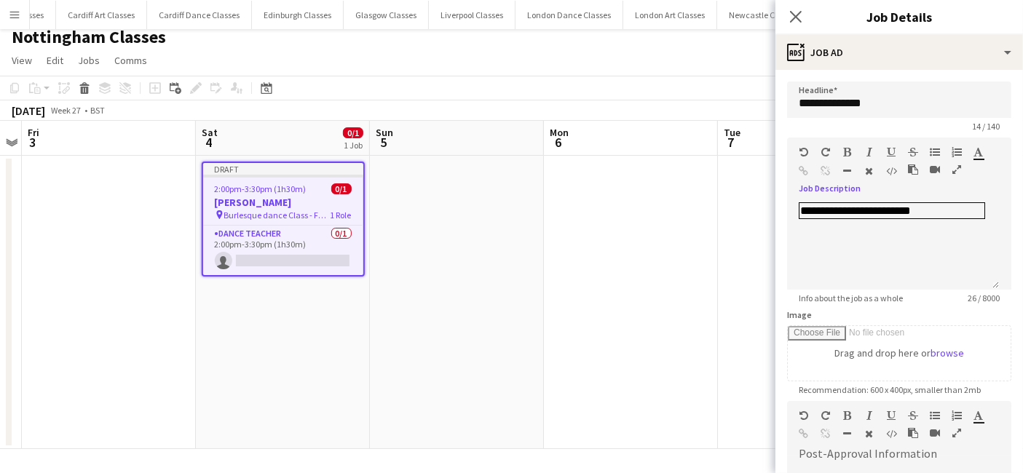
click at [663, 325] on app-date-cell at bounding box center [631, 302] width 174 height 293
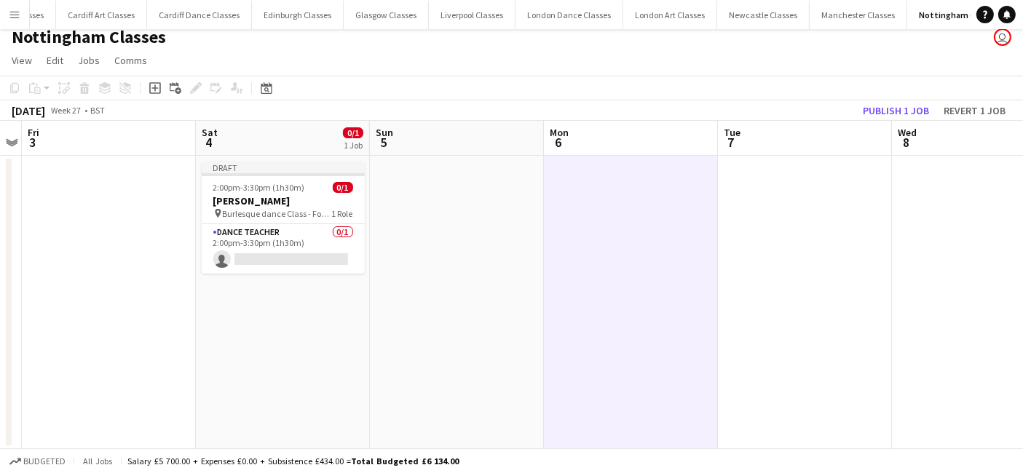
click at [920, 95] on app-toolbar "Copy Paste Paste Ctrl+V Paste with crew Ctrl+Shift+V Paste linked Job Delete Gr…" at bounding box center [511, 88] width 1023 height 25
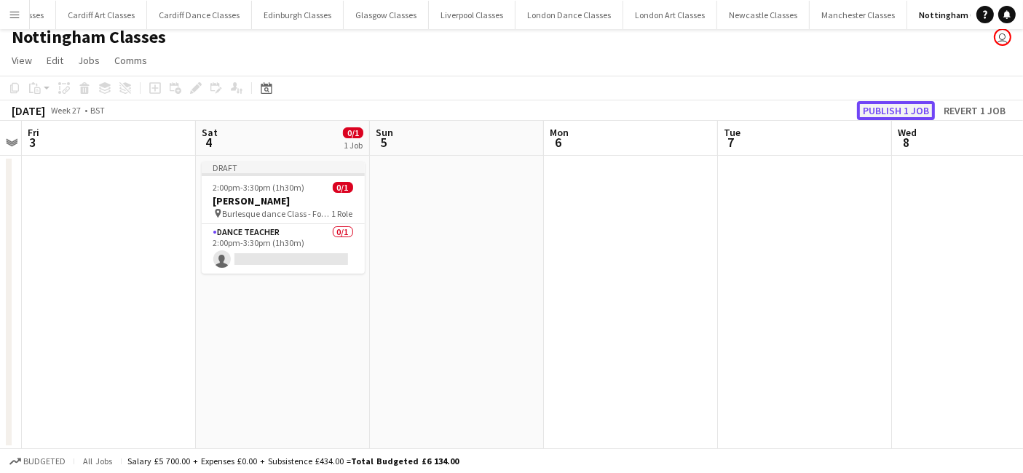
click at [919, 106] on button "Publish 1 job" at bounding box center [896, 110] width 78 height 19
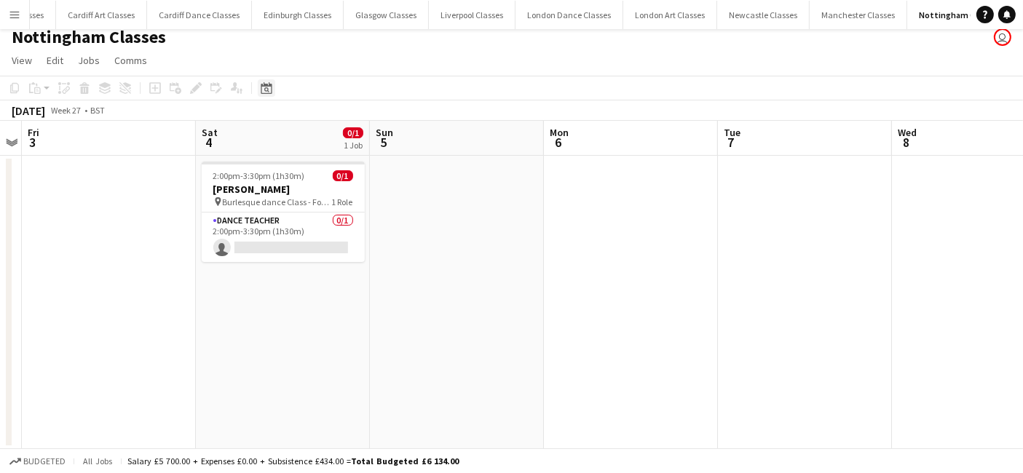
click at [259, 90] on div "Date picker" at bounding box center [266, 87] width 17 height 17
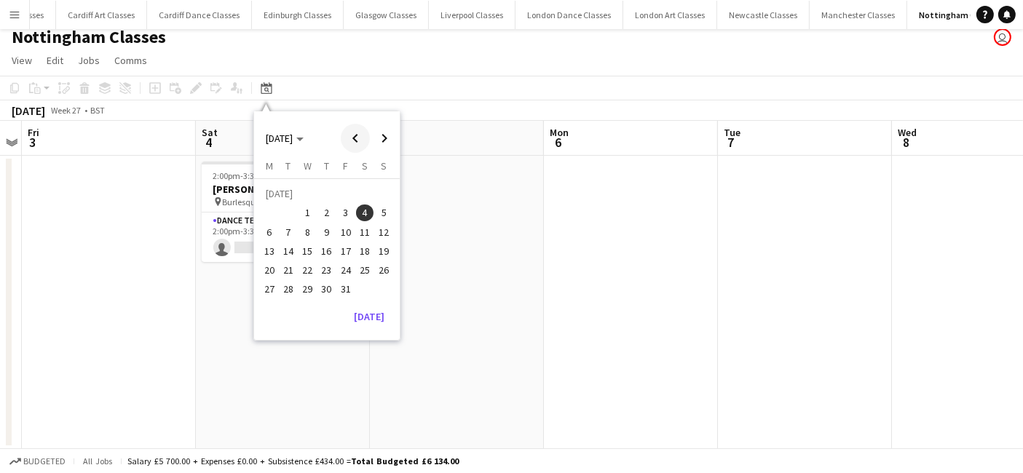
click at [360, 138] on span "Previous month" at bounding box center [355, 138] width 29 height 29
click at [342, 258] on span "22" at bounding box center [345, 254] width 17 height 17
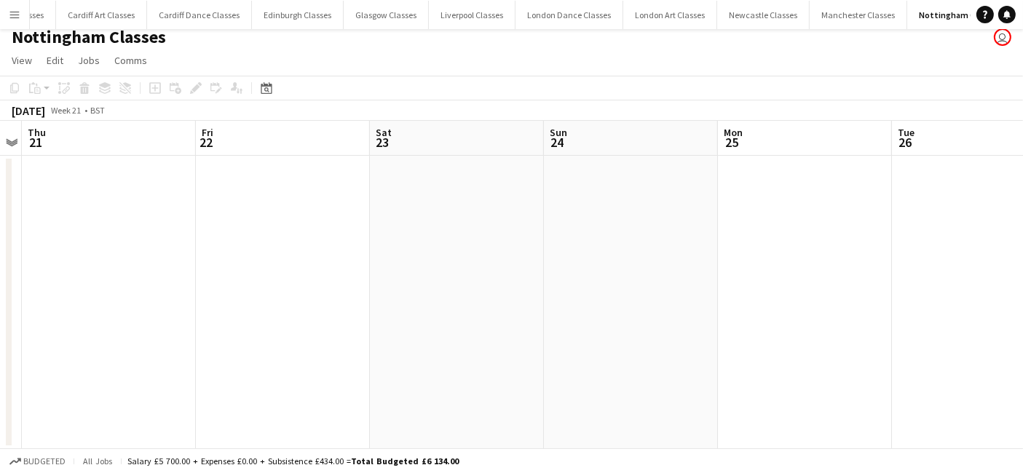
click at [279, 286] on app-date-cell at bounding box center [283, 302] width 174 height 293
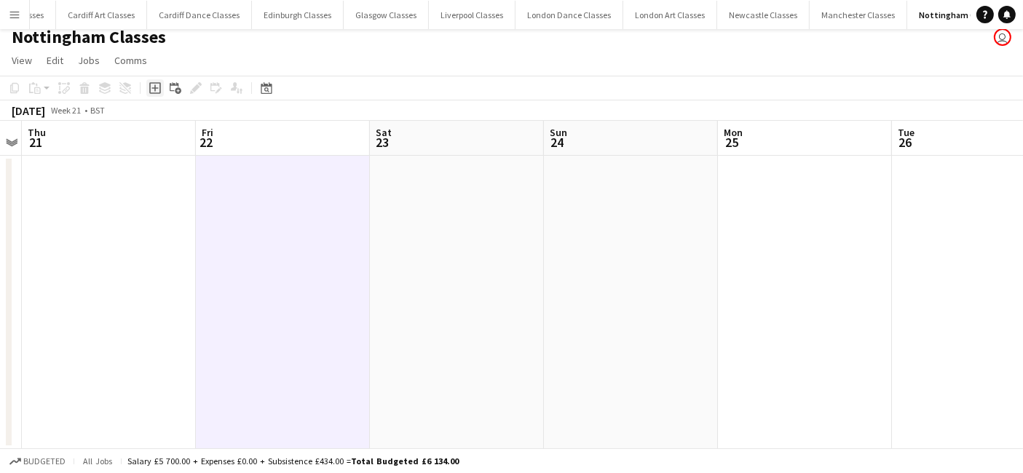
click at [146, 90] on div "Add job" at bounding box center [154, 87] width 17 height 17
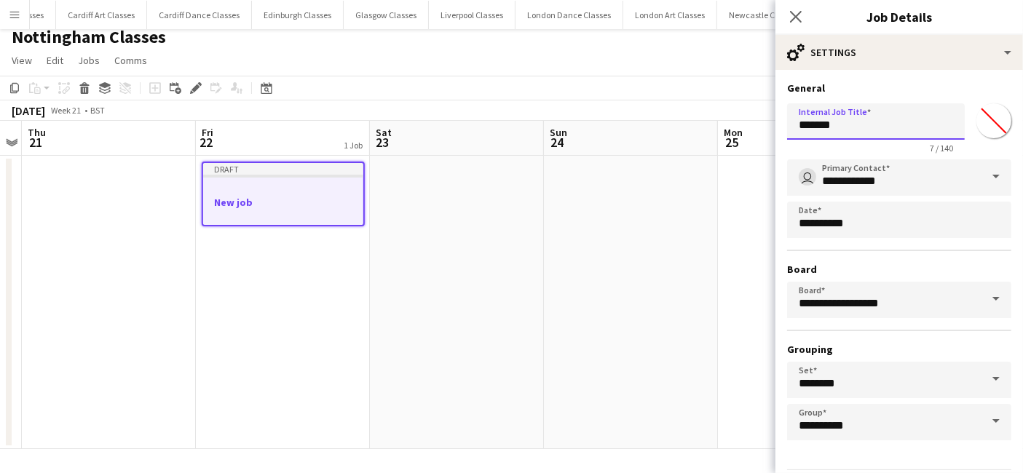
drag, startPoint x: 876, startPoint y: 126, endPoint x: 757, endPoint y: 130, distance: 118.7
click at [769, 129] on body "Menu Boards Boards Boards All jobs Status Workforce Workforce My Workforce Recr…" at bounding box center [511, 232] width 1023 height 483
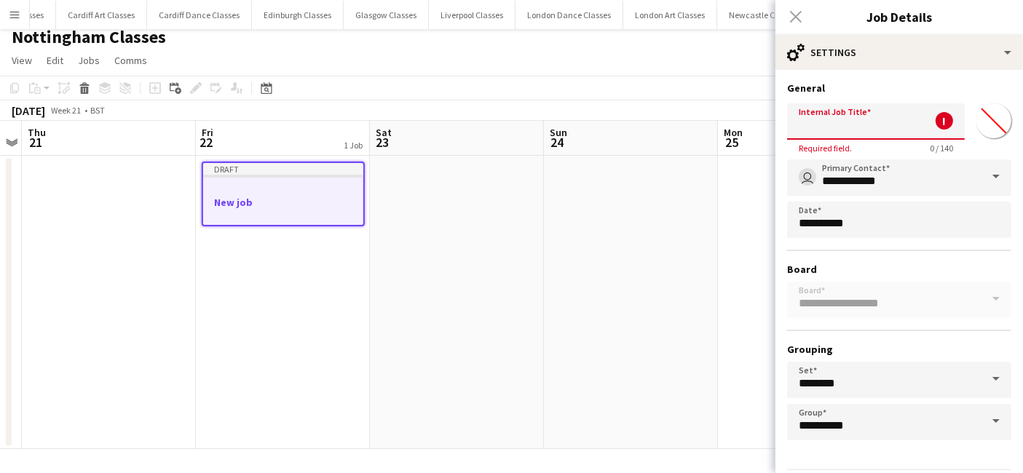
paste input "text"
click at [840, 130] on input "Internal Job Title" at bounding box center [876, 121] width 178 height 36
paste input "**********"
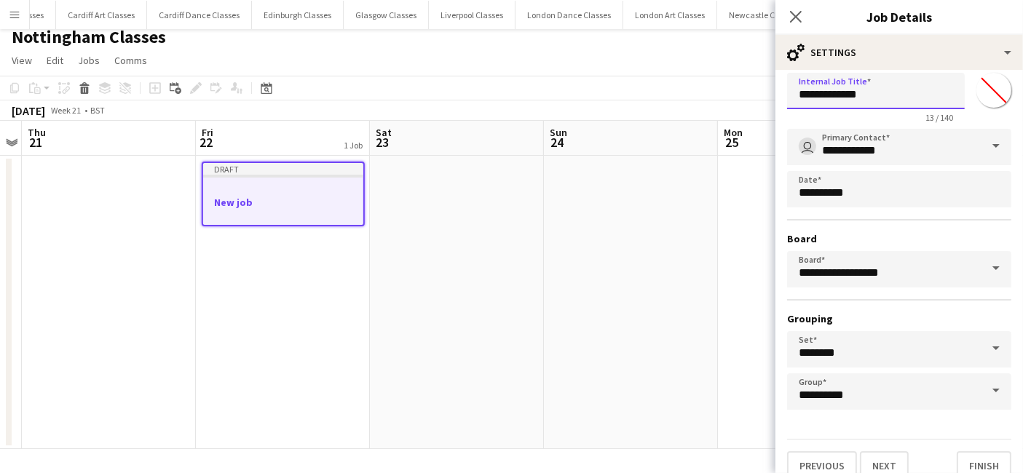
scroll to position [45, 0]
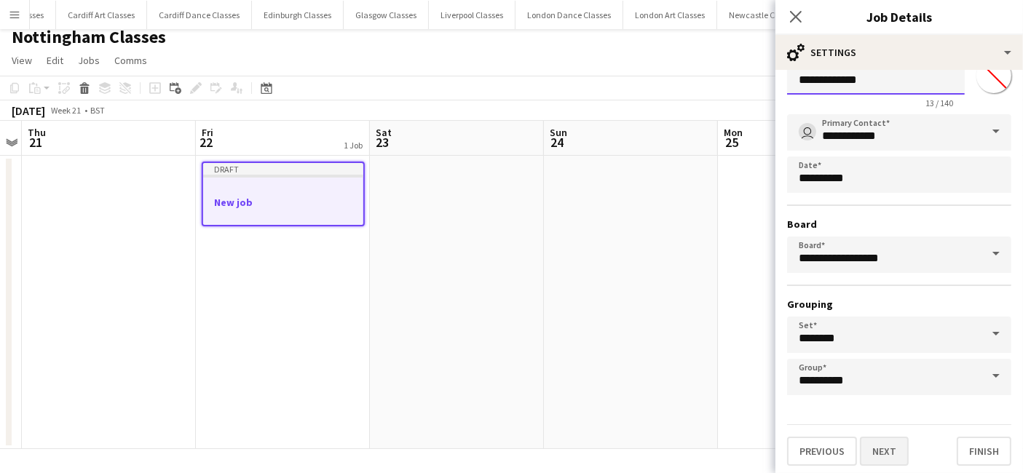
type input "**********"
click at [884, 445] on button "Next" at bounding box center [884, 451] width 49 height 29
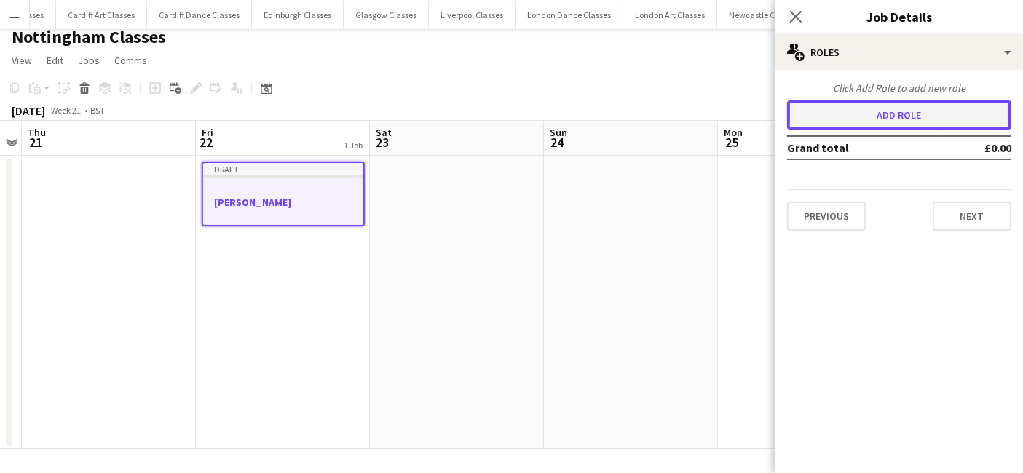
click at [834, 119] on button "Add role" at bounding box center [899, 114] width 224 height 29
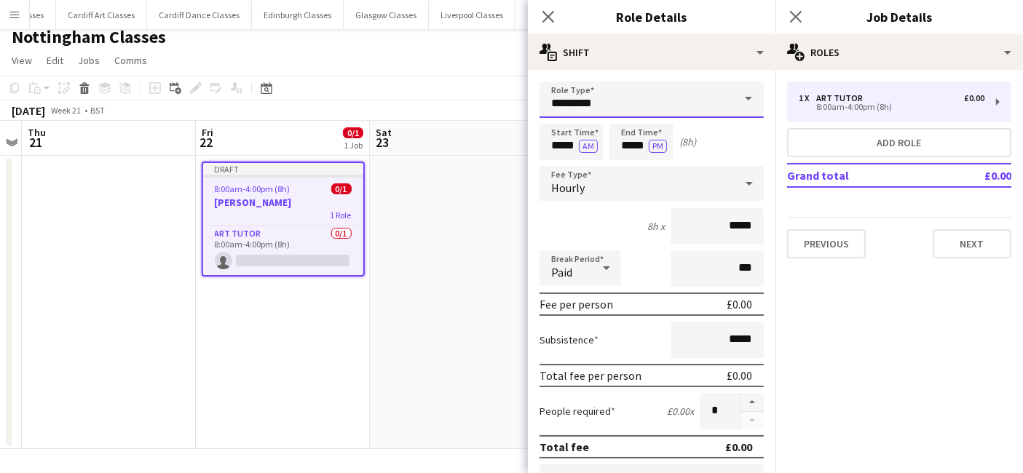
click at [613, 107] on input "*********" at bounding box center [651, 100] width 224 height 36
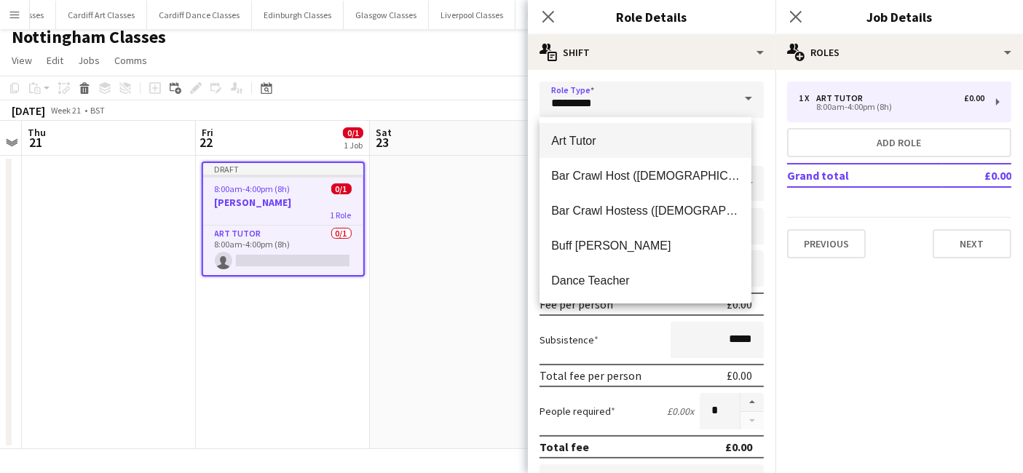
click at [603, 137] on span "Art Tutor" at bounding box center [645, 141] width 189 height 14
type input "******"
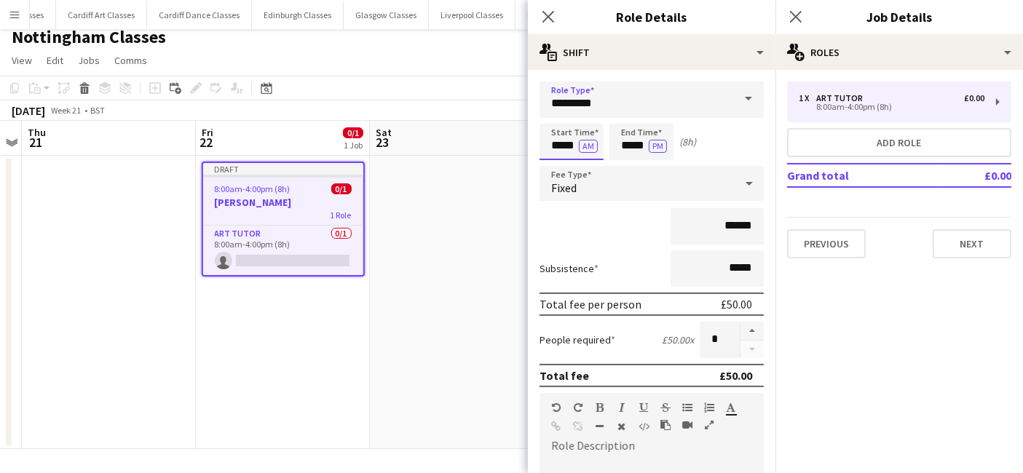
click at [563, 152] on input "*****" at bounding box center [571, 142] width 64 height 36
click at [558, 120] on div at bounding box center [556, 116] width 29 height 15
type input "*****"
click at [558, 120] on div at bounding box center [556, 116] width 29 height 15
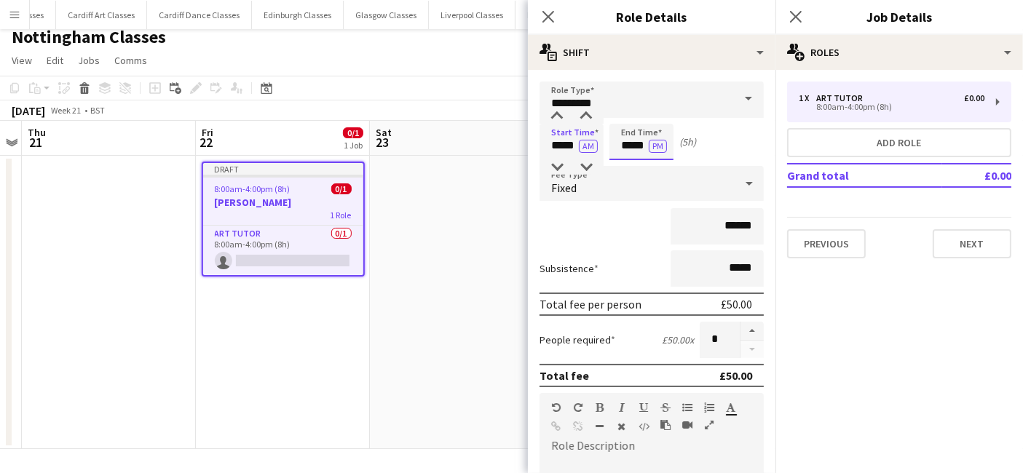
click at [637, 142] on input "*****" at bounding box center [641, 142] width 64 height 36
click at [629, 163] on div at bounding box center [626, 167] width 29 height 15
type input "*****"
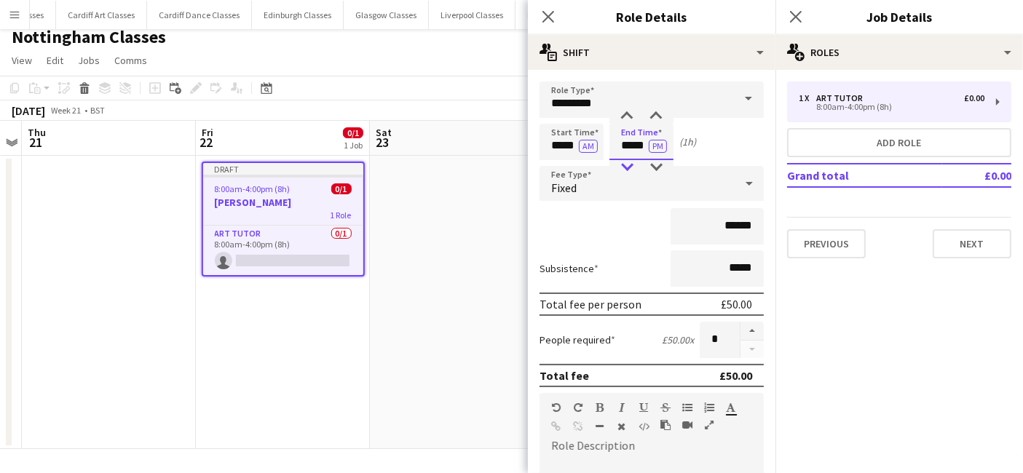
click at [629, 163] on div at bounding box center [626, 167] width 29 height 15
click at [624, 190] on div "Fixed" at bounding box center [636, 183] width 195 height 35
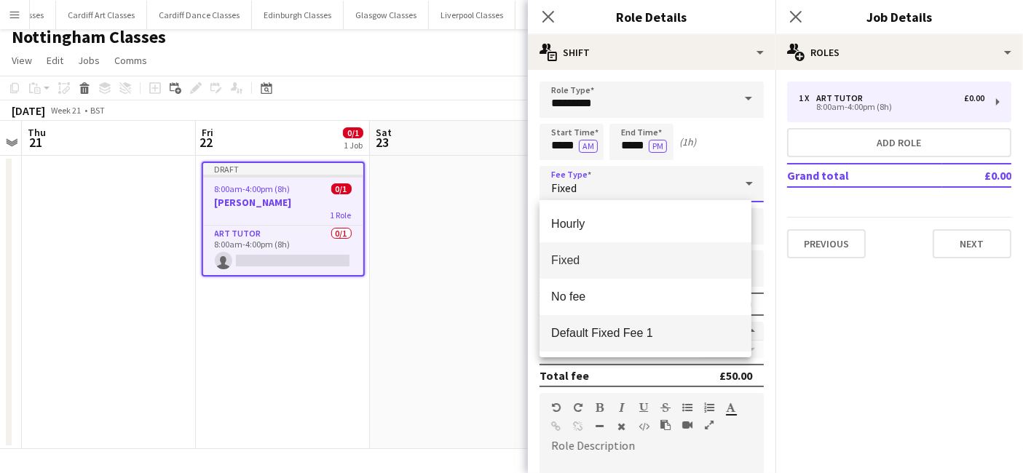
click at [635, 336] on span "Default Fixed Fee 1" at bounding box center [645, 333] width 189 height 14
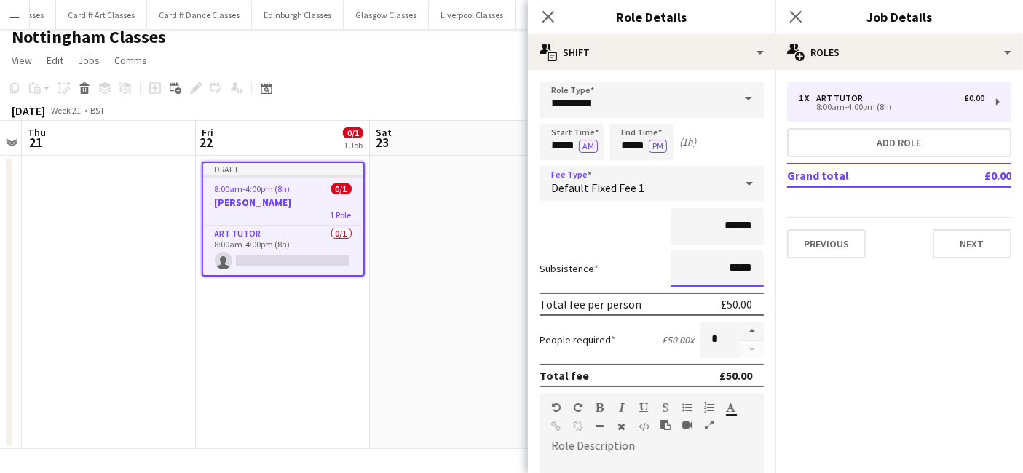
click at [740, 266] on input "*****" at bounding box center [716, 268] width 93 height 36
type input "**"
click at [590, 322] on div "People required £57.00 x *" at bounding box center [651, 340] width 224 height 36
click at [614, 312] on div "Total fee per person £57.00" at bounding box center [651, 304] width 224 height 23
click at [739, 264] on input "**" at bounding box center [716, 268] width 93 height 36
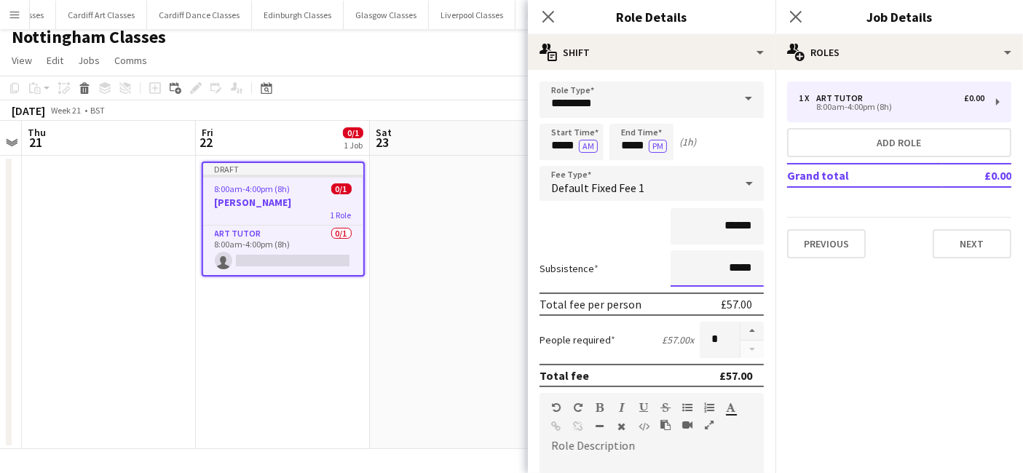
type input "*****"
paste div
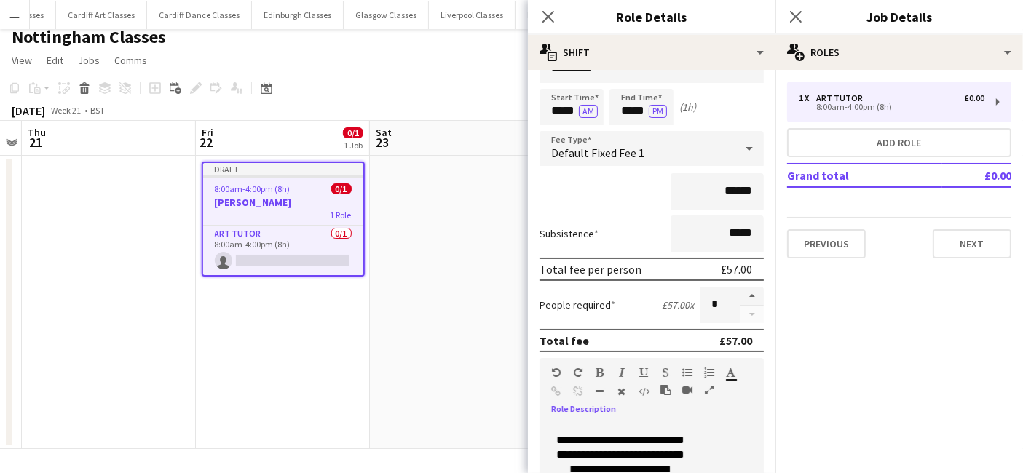
scroll to position [320, 0]
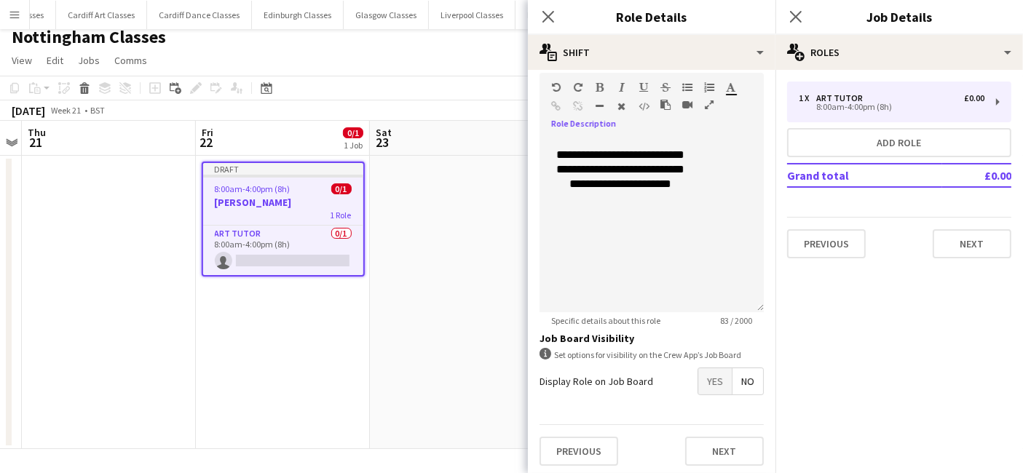
click at [698, 384] on span "Yes" at bounding box center [714, 381] width 33 height 26
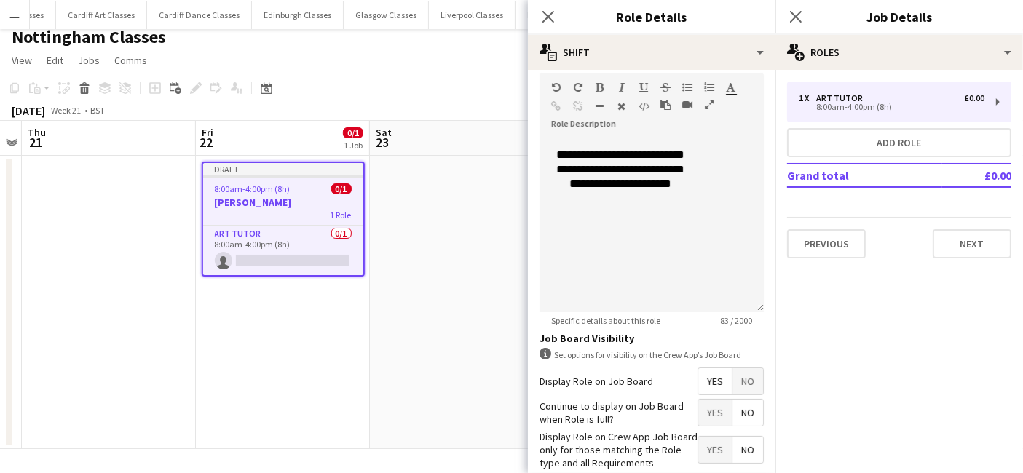
click at [732, 408] on span "No" at bounding box center [747, 413] width 31 height 26
click at [709, 443] on span "Yes" at bounding box center [714, 450] width 33 height 26
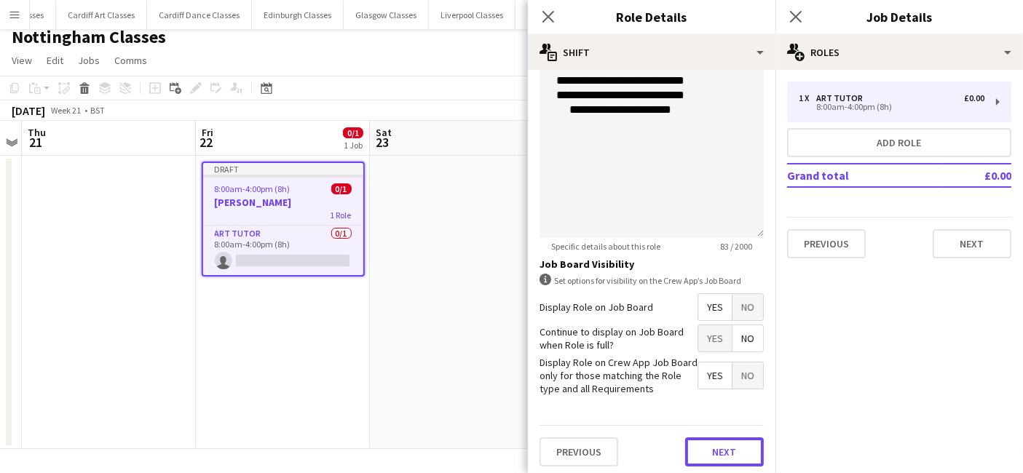
click at [695, 446] on button "Next" at bounding box center [724, 451] width 79 height 29
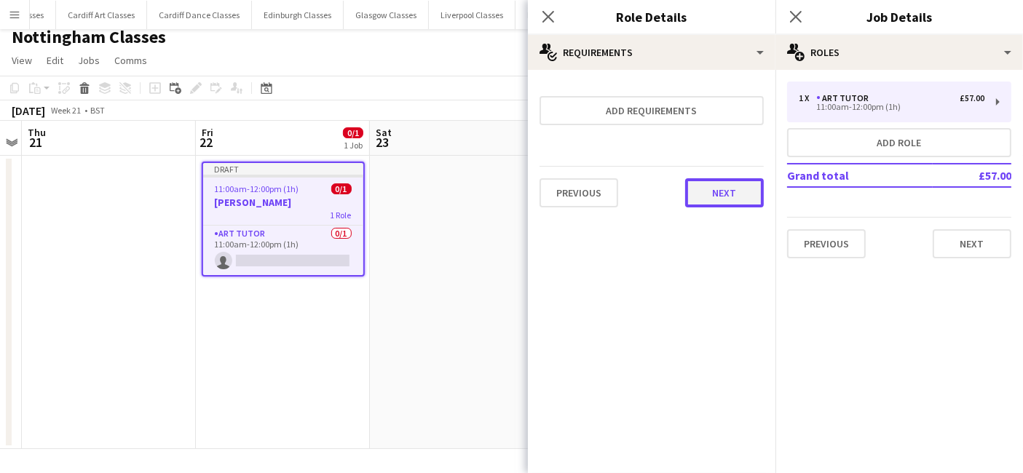
click at [730, 184] on button "Next" at bounding box center [724, 192] width 79 height 29
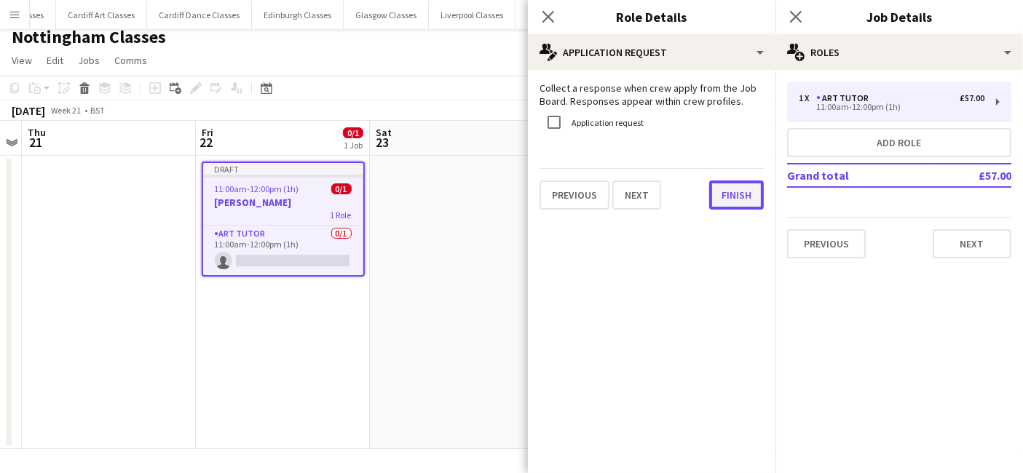
click at [729, 199] on button "Finish" at bounding box center [736, 195] width 55 height 29
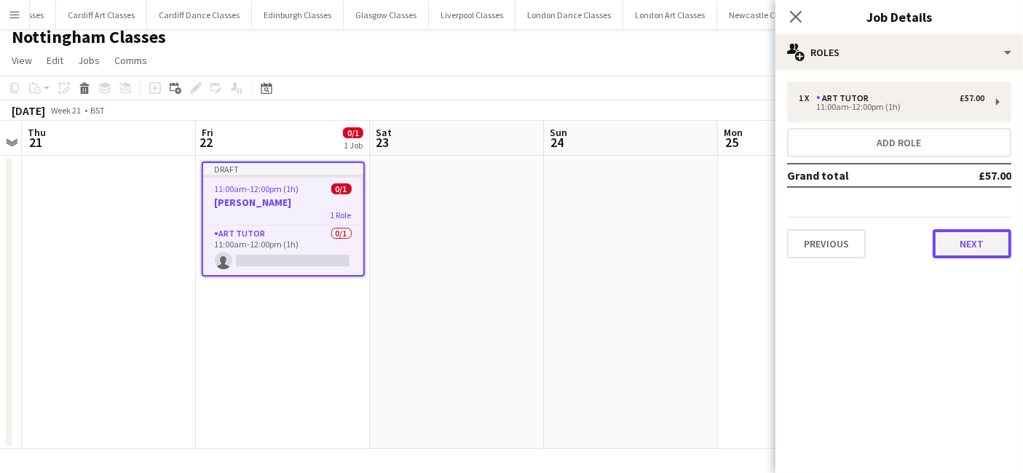
click at [961, 243] on button "Next" at bounding box center [971, 243] width 79 height 29
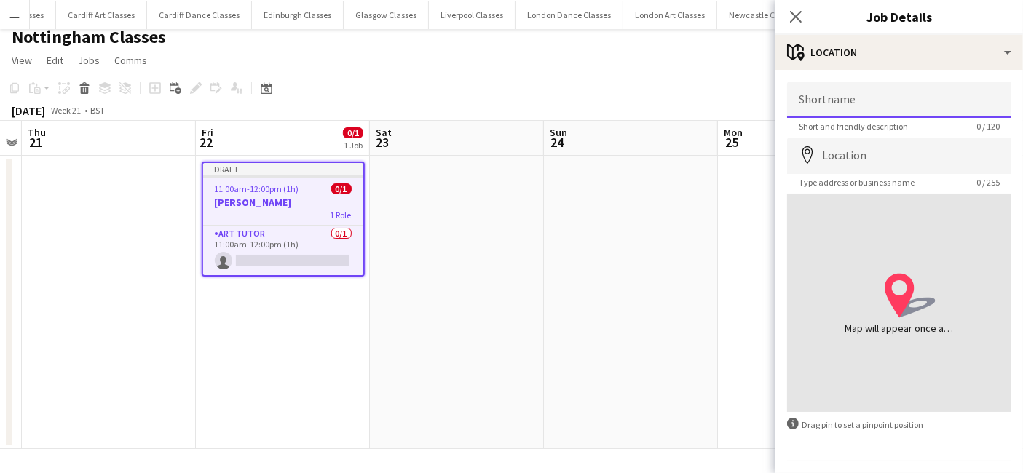
click at [956, 103] on input "Shortname" at bounding box center [899, 100] width 224 height 36
paste input "**********"
type input "**********"
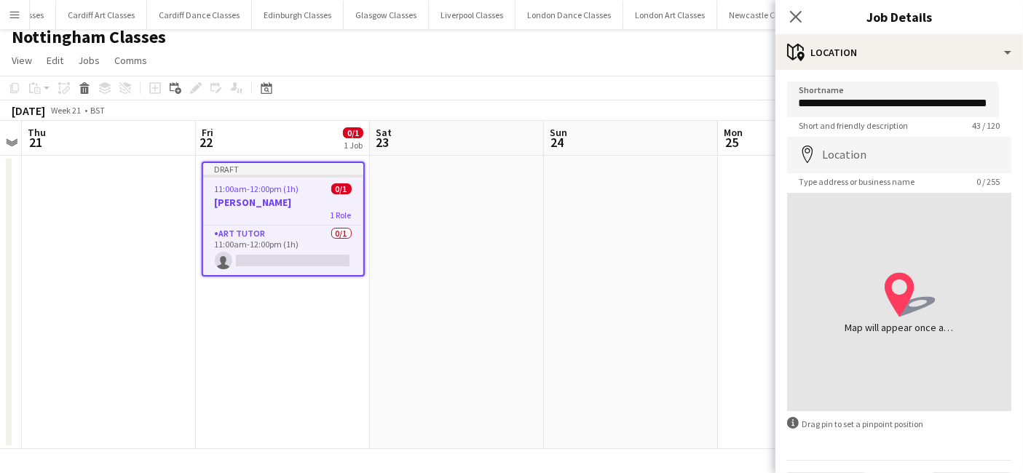
scroll to position [0, 0]
click at [852, 156] on input "Location" at bounding box center [899, 155] width 224 height 36
paste input "**********"
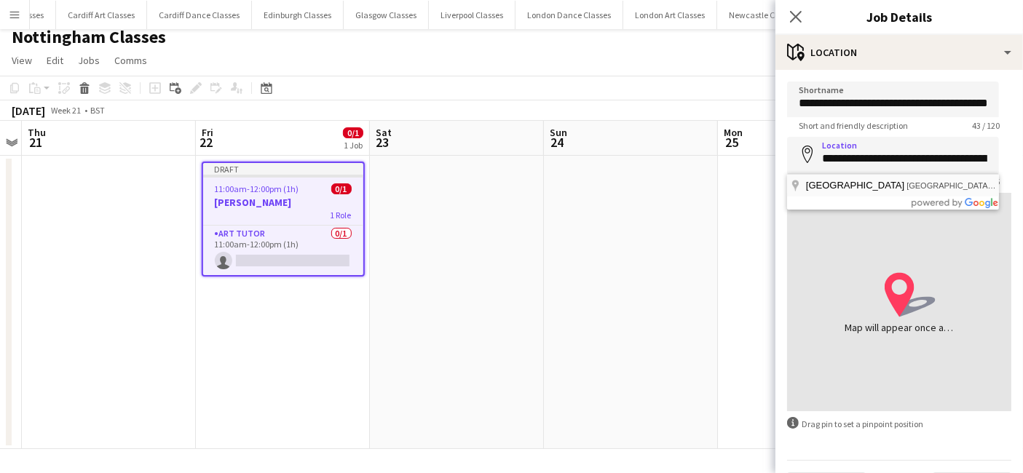
type input "**********"
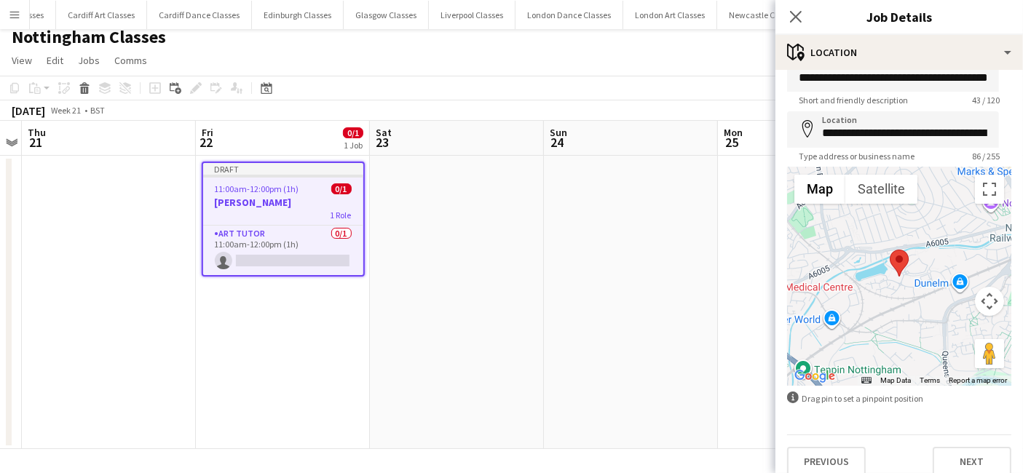
scroll to position [39, 0]
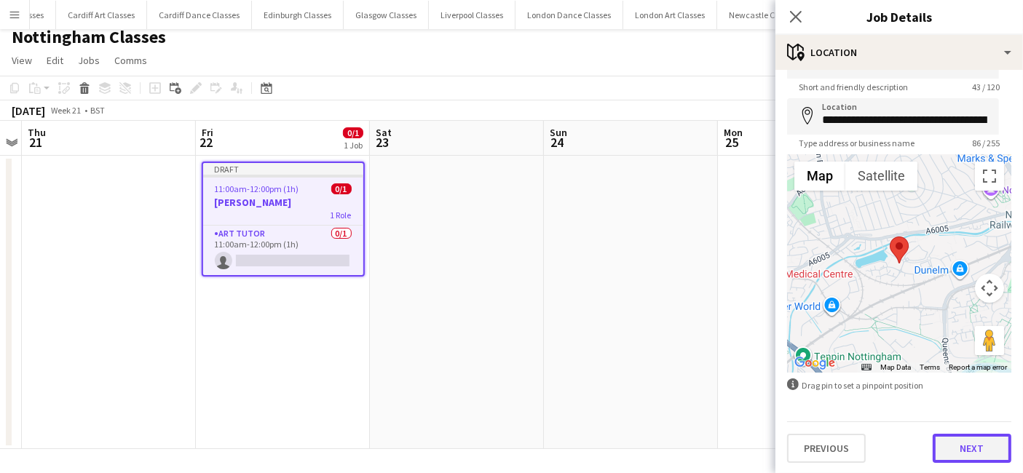
click at [970, 452] on button "Next" at bounding box center [971, 448] width 79 height 29
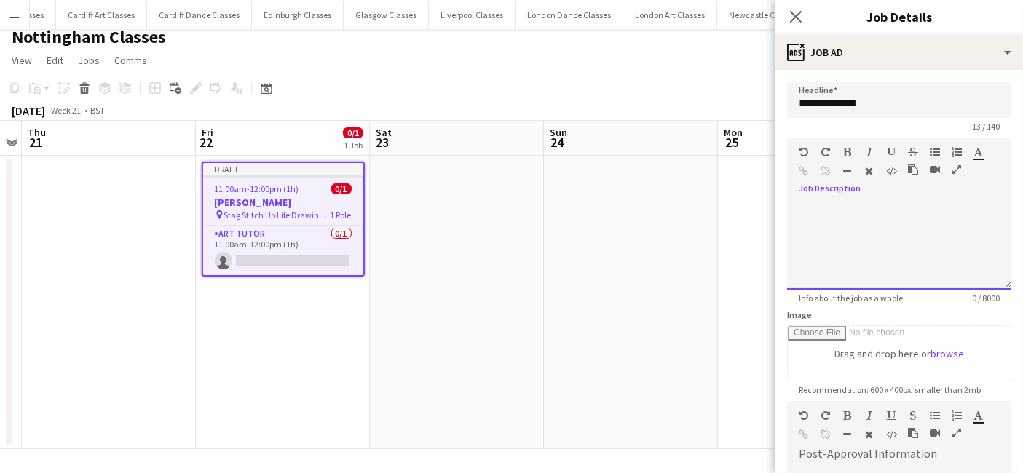
click at [831, 234] on div at bounding box center [899, 245] width 224 height 87
paste div
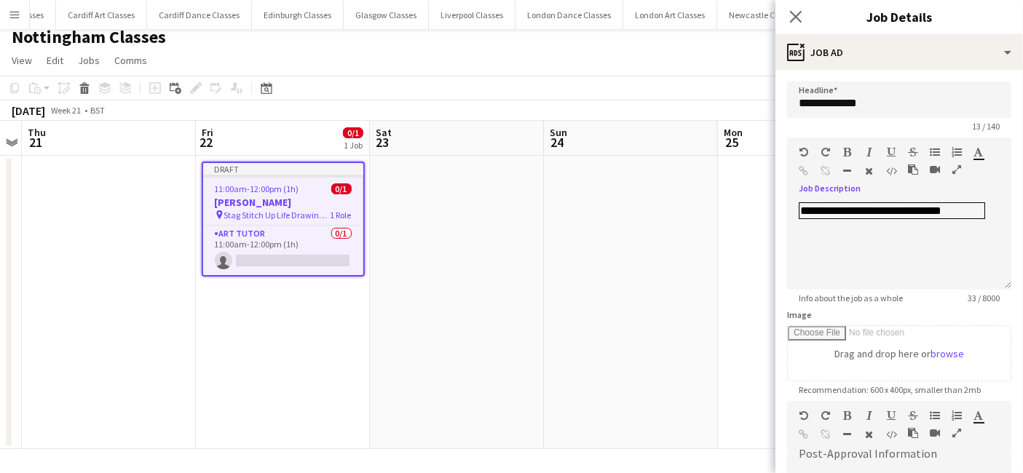
drag, startPoint x: 646, startPoint y: 236, endPoint x: 630, endPoint y: 235, distance: 16.8
click at [630, 235] on app-calendar-viewport "Mon 18 Tue 19 Wed 20 Thu 21 Fri 22 0/1 1 Job Sat 23 Sun 24 Mon 25 Tue 26 Wed 27…" at bounding box center [511, 285] width 1023 height 328
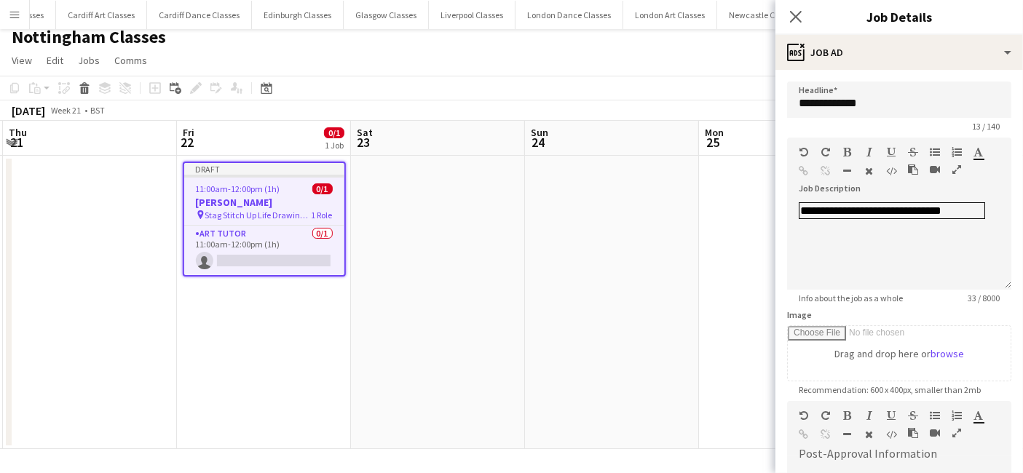
click at [740, 231] on app-date-cell at bounding box center [786, 302] width 174 height 293
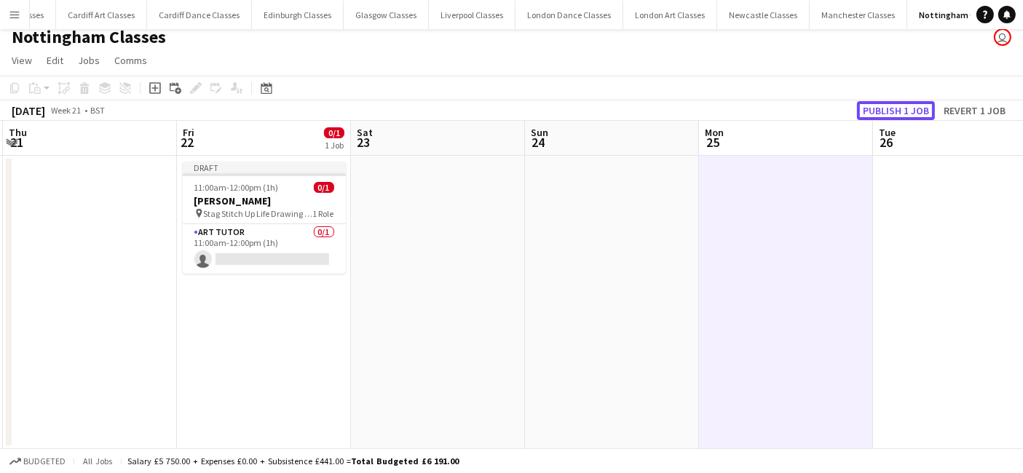
drag, startPoint x: 905, startPoint y: 116, endPoint x: 619, endPoint y: 136, distance: 286.8
click at [904, 116] on button "Publish 1 job" at bounding box center [896, 110] width 78 height 19
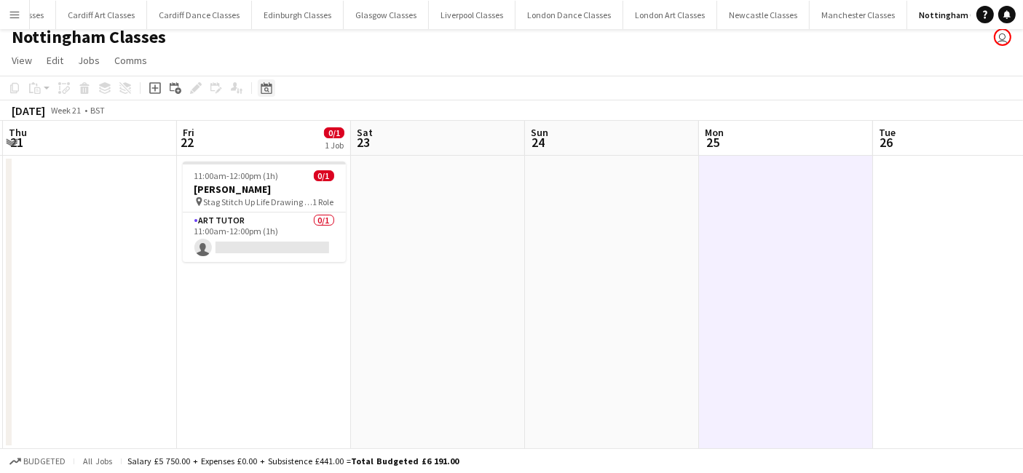
click at [262, 88] on icon "Date picker" at bounding box center [267, 88] width 12 height 12
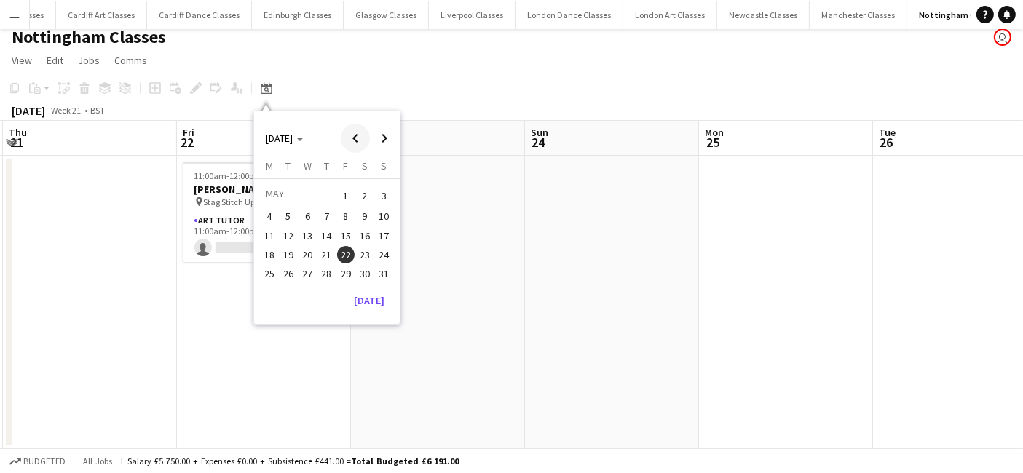
click at [347, 138] on span "Previous month" at bounding box center [355, 138] width 29 height 29
click at [371, 271] on span "25" at bounding box center [364, 269] width 17 height 17
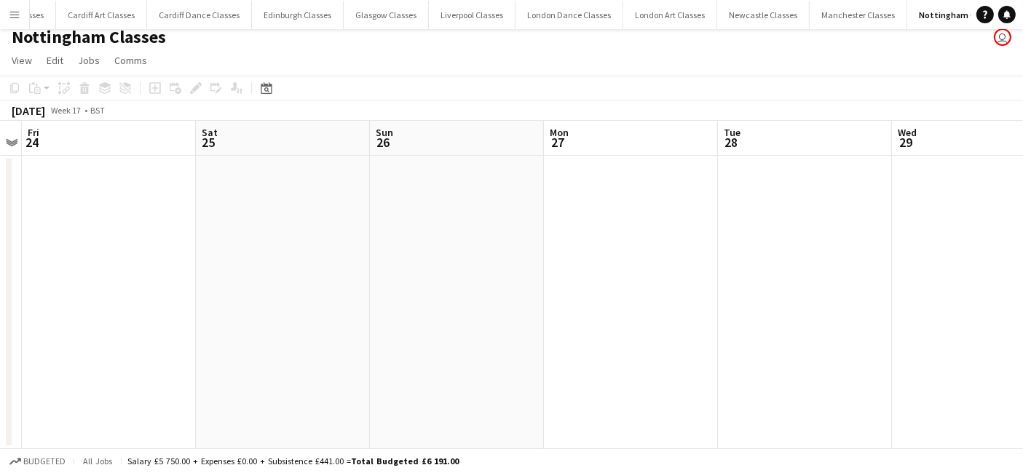
click at [299, 262] on app-date-cell at bounding box center [283, 302] width 174 height 293
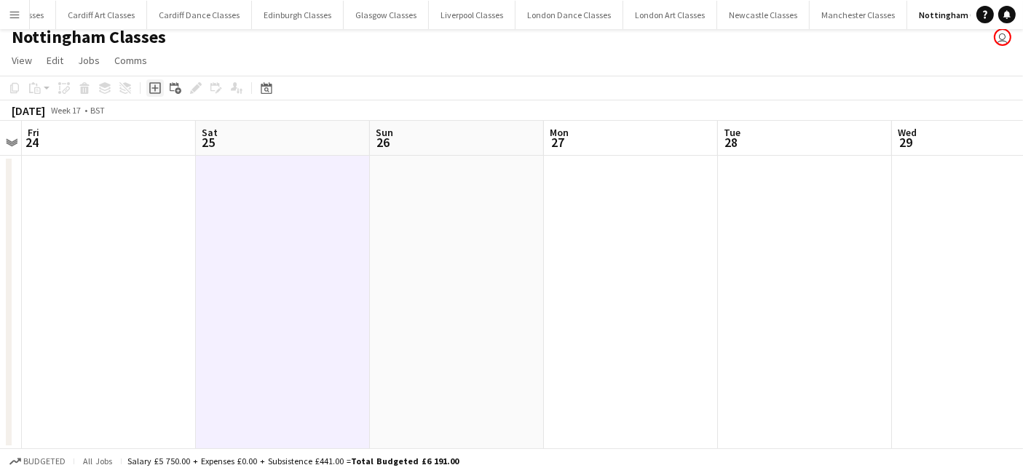
click at [159, 90] on icon at bounding box center [155, 88] width 12 height 12
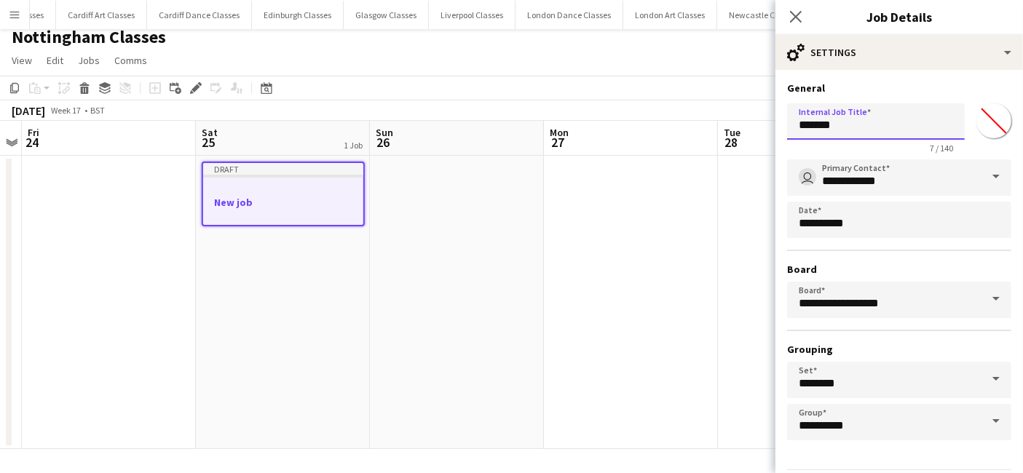
drag, startPoint x: 865, startPoint y: 133, endPoint x: 752, endPoint y: 108, distance: 115.5
click at [765, 127] on body "Menu Boards Boards Boards All jobs Status Workforce Workforce My Workforce Recr…" at bounding box center [511, 232] width 1023 height 483
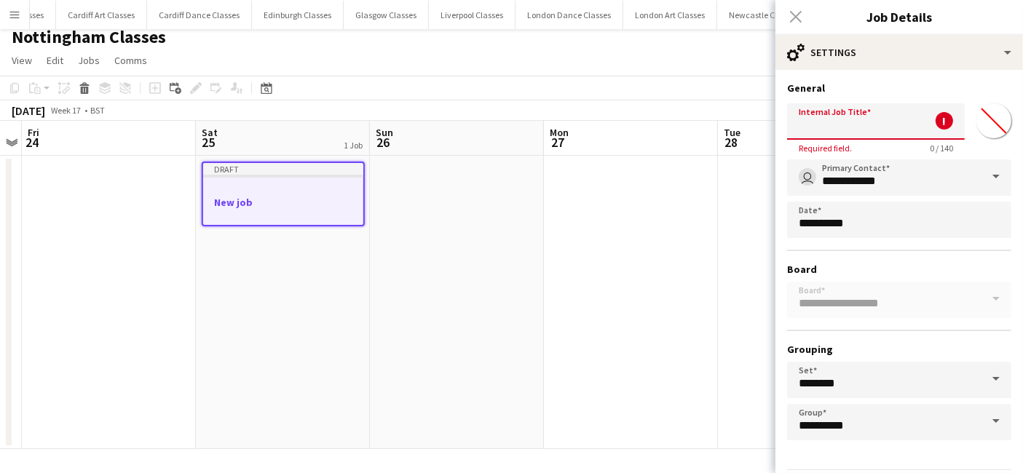
paste input "**********"
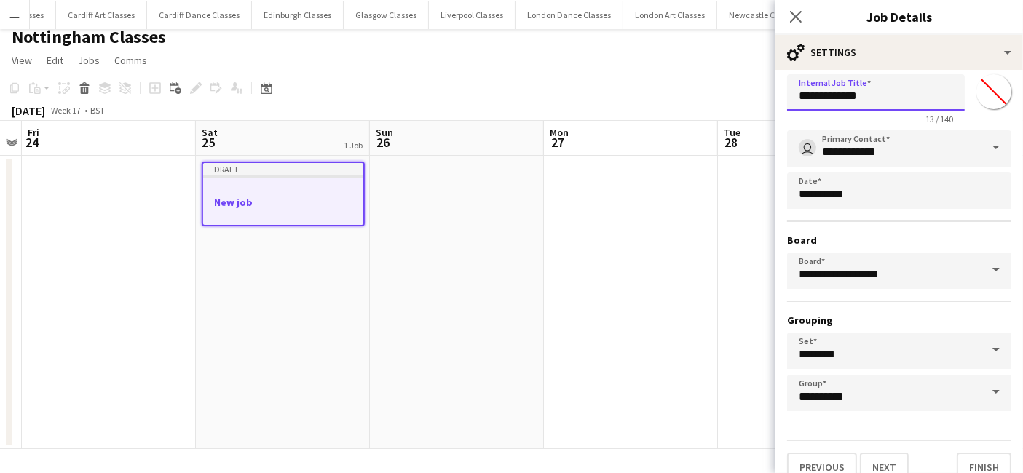
scroll to position [45, 0]
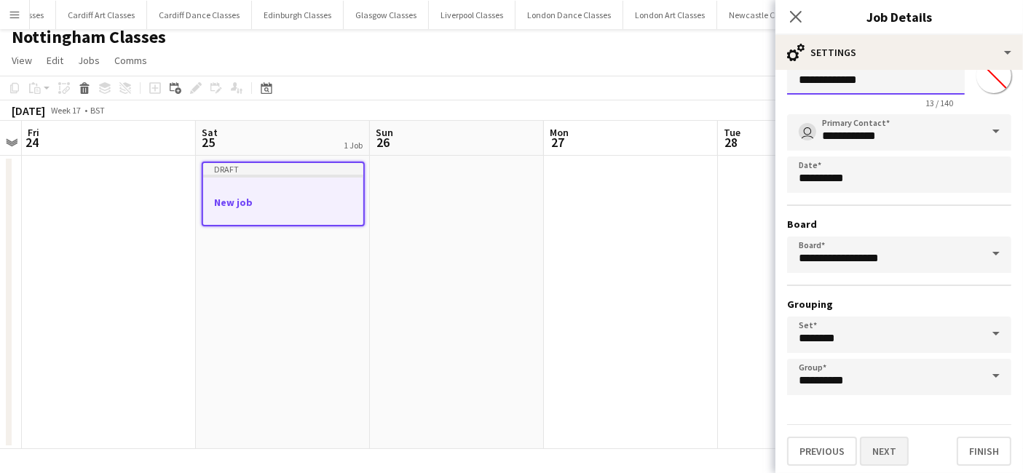
type input "**********"
click at [881, 456] on button "Next" at bounding box center [884, 451] width 49 height 29
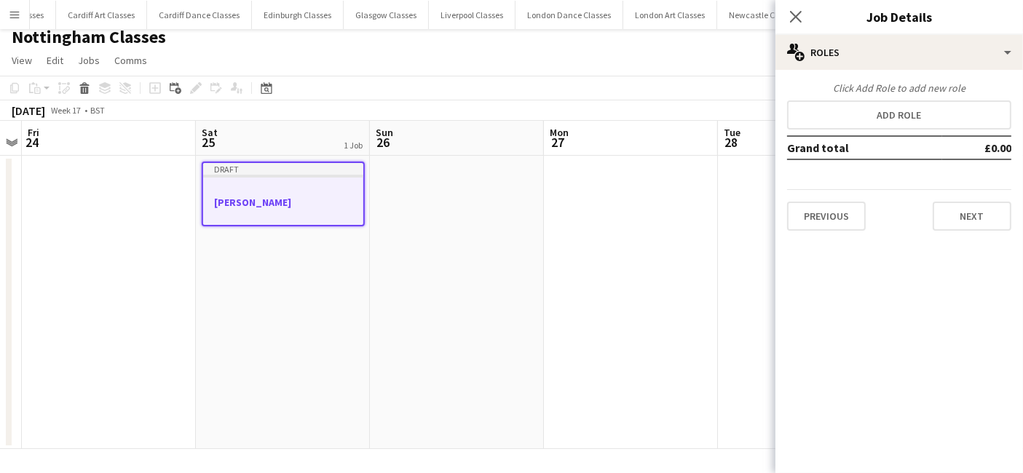
scroll to position [0, 0]
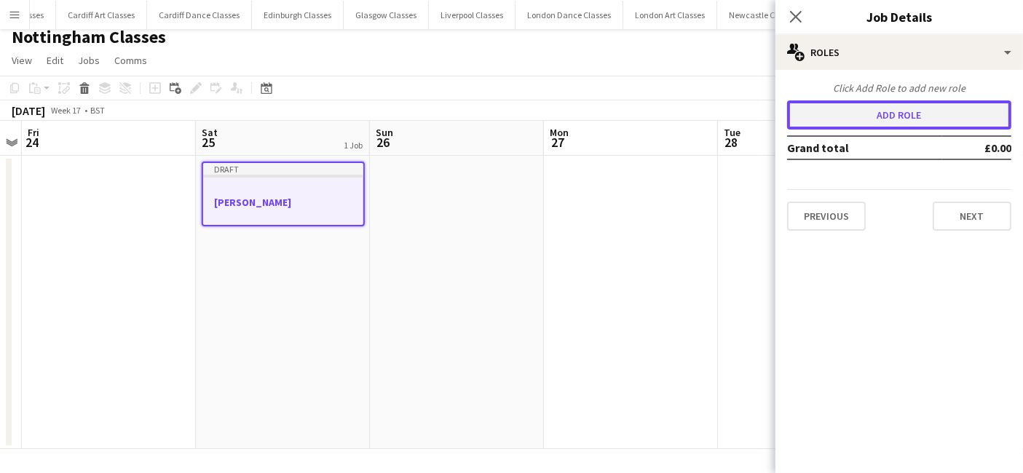
click at [854, 107] on button "Add role" at bounding box center [899, 114] width 224 height 29
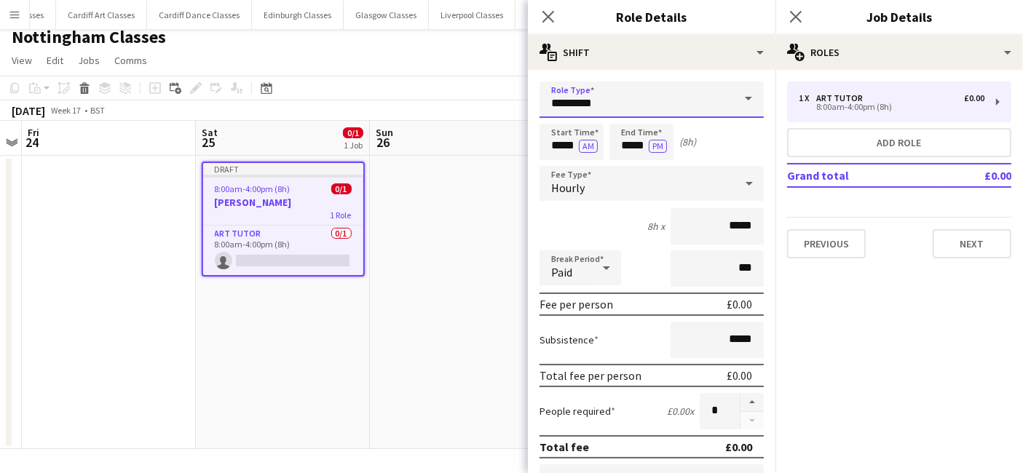
click at [638, 106] on input "*********" at bounding box center [651, 100] width 224 height 36
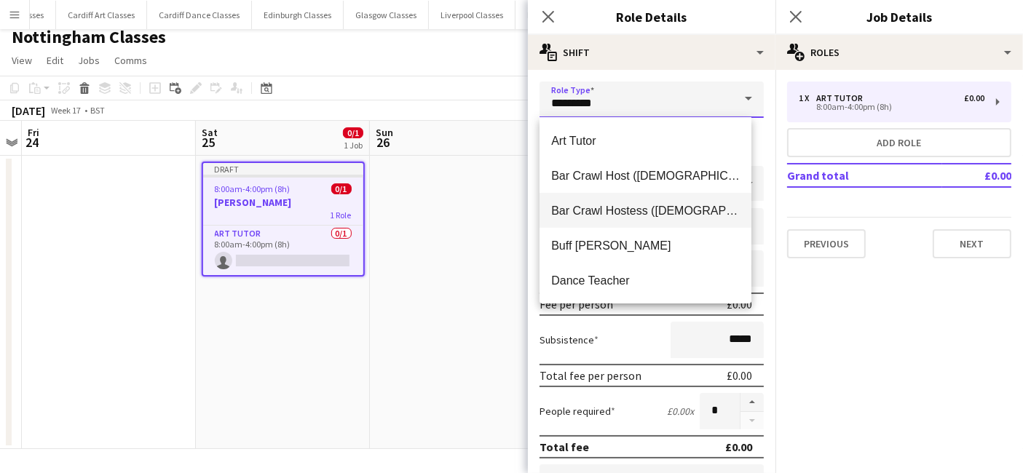
scroll to position [314, 0]
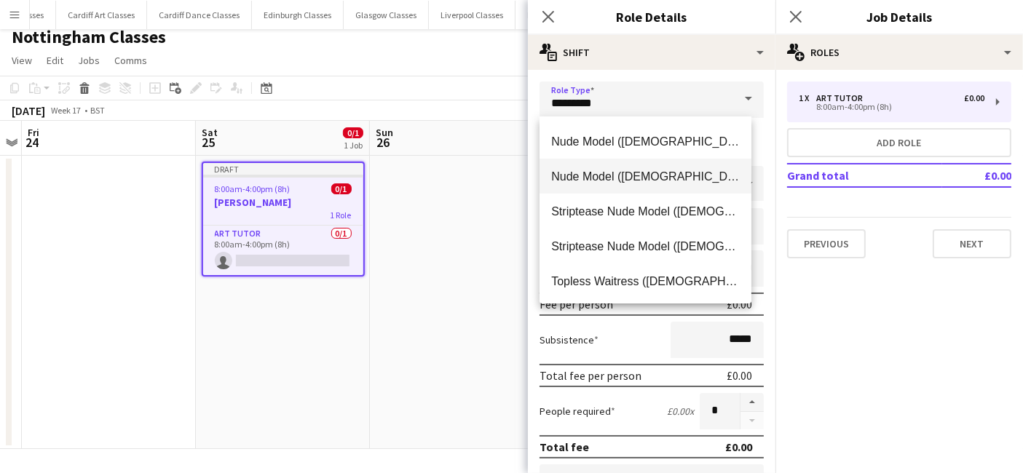
click at [614, 174] on span "Nude Model (Male)" at bounding box center [645, 177] width 189 height 14
type input "**********"
type input "******"
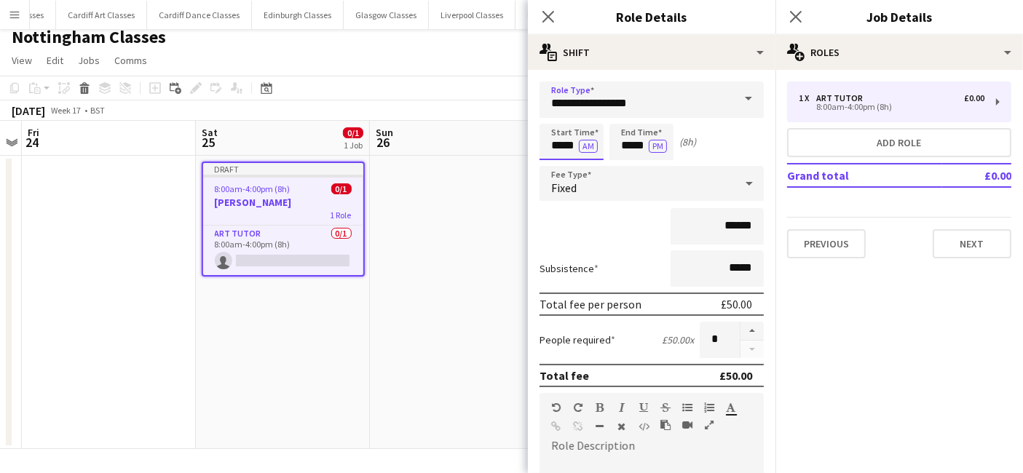
click at [553, 148] on input "*****" at bounding box center [571, 142] width 64 height 36
click at [558, 119] on div at bounding box center [556, 116] width 29 height 15
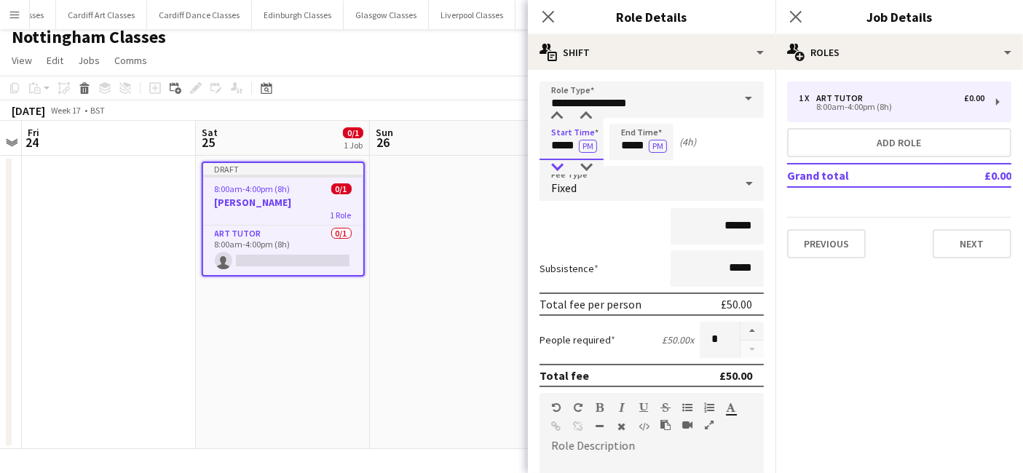
type input "*****"
click at [563, 161] on div at bounding box center [556, 167] width 29 height 15
click at [630, 146] on input "*****" at bounding box center [641, 142] width 64 height 36
click at [630, 114] on div at bounding box center [626, 116] width 29 height 15
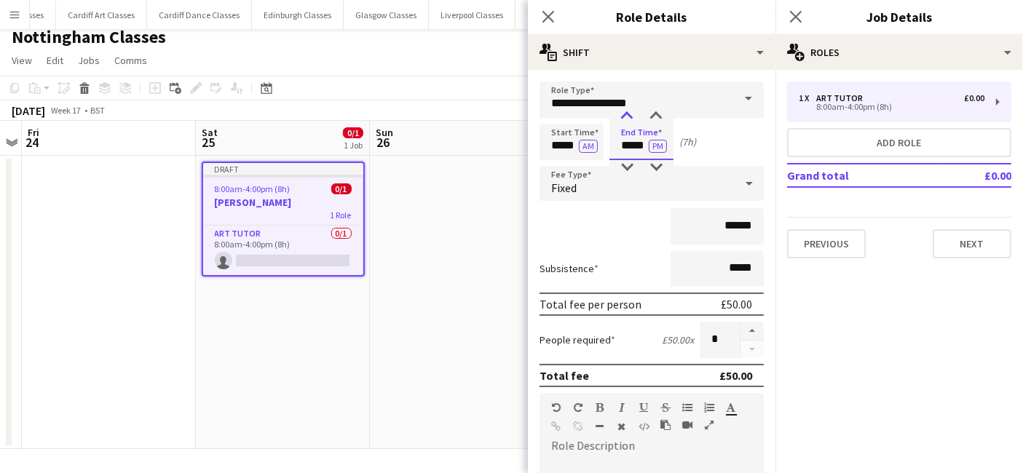
click at [630, 114] on div at bounding box center [626, 116] width 29 height 15
click at [622, 164] on div at bounding box center [626, 167] width 29 height 15
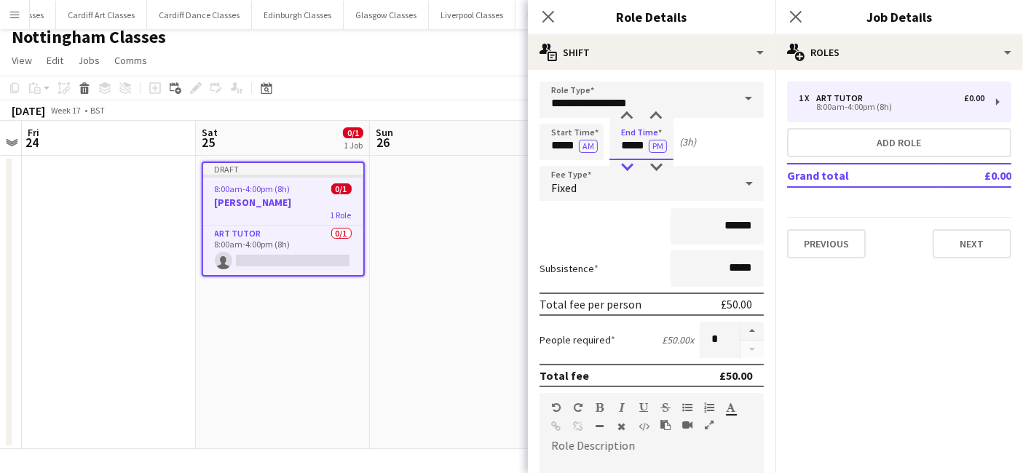
click at [622, 164] on div at bounding box center [626, 167] width 29 height 15
click at [654, 114] on div at bounding box center [655, 116] width 29 height 15
type input "*****"
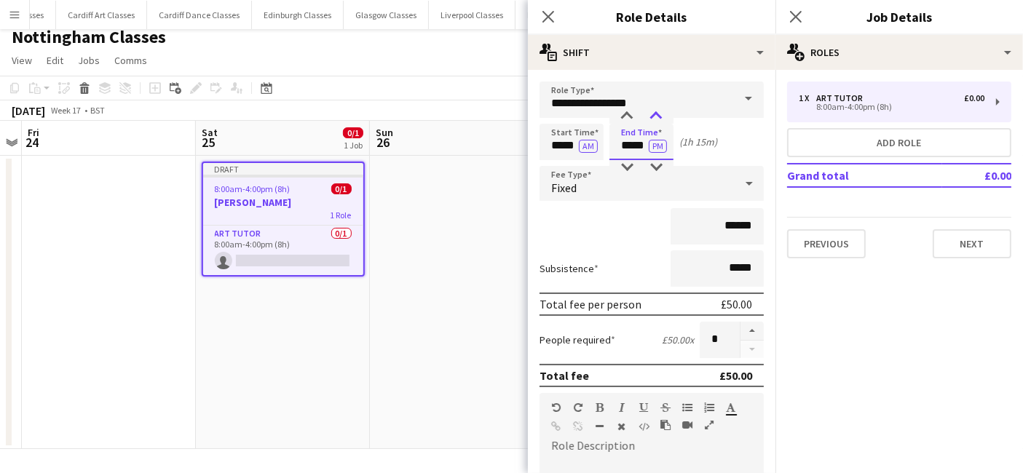
click at [654, 114] on div at bounding box center [655, 116] width 29 height 15
click at [683, 186] on div "Fixed" at bounding box center [636, 183] width 195 height 35
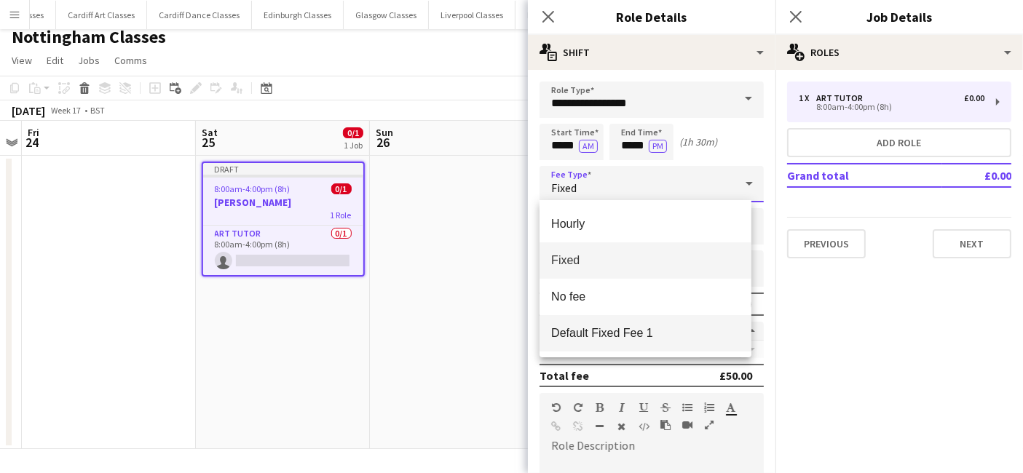
click at [642, 342] on mat-option "Default Fixed Fee 1" at bounding box center [645, 333] width 212 height 36
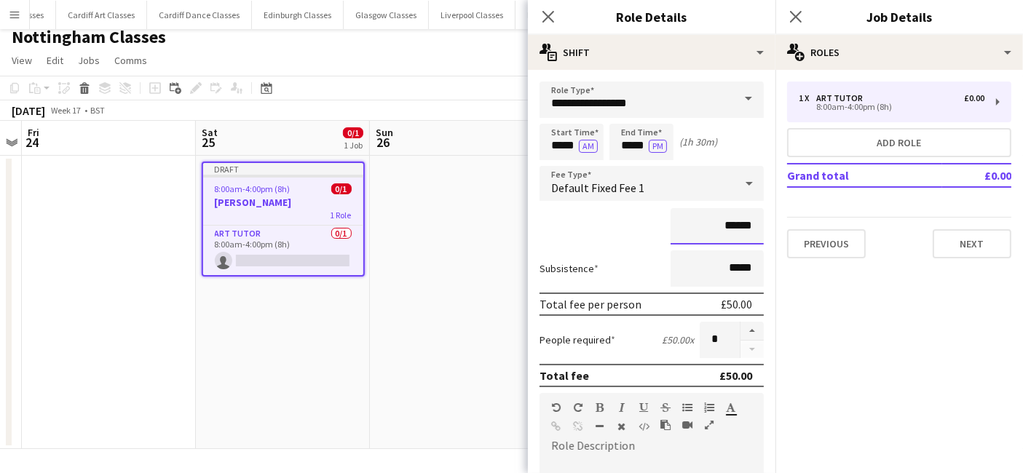
click at [719, 231] on input "******" at bounding box center [716, 226] width 93 height 36
type input "**"
type input "******"
drag, startPoint x: 742, startPoint y: 270, endPoint x: 703, endPoint y: 267, distance: 38.7
click at [703, 267] on input "*****" at bounding box center [716, 268] width 93 height 36
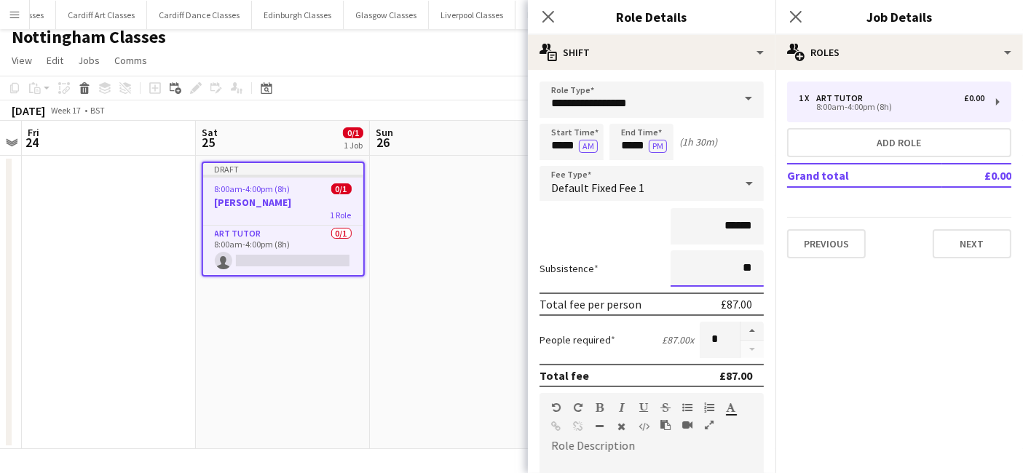
type input "*****"
paste div
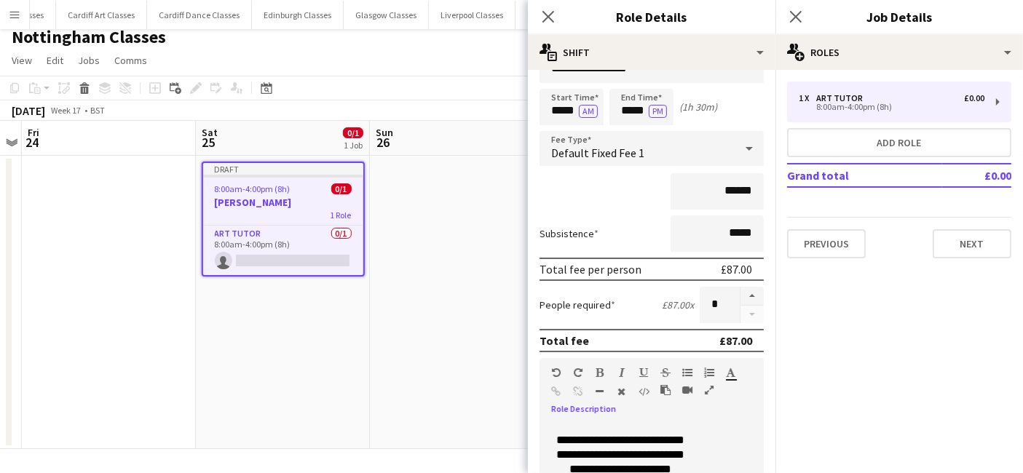
scroll to position [320, 0]
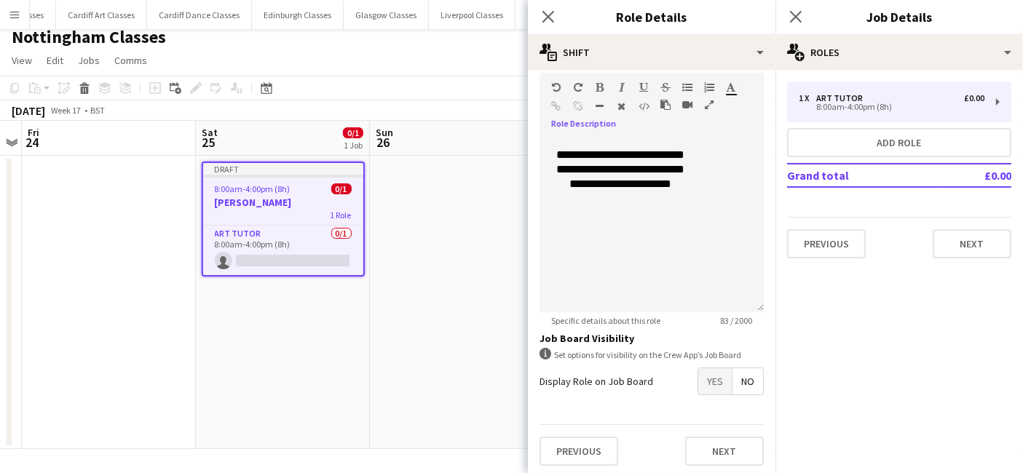
click at [699, 382] on span "Yes" at bounding box center [714, 381] width 33 height 26
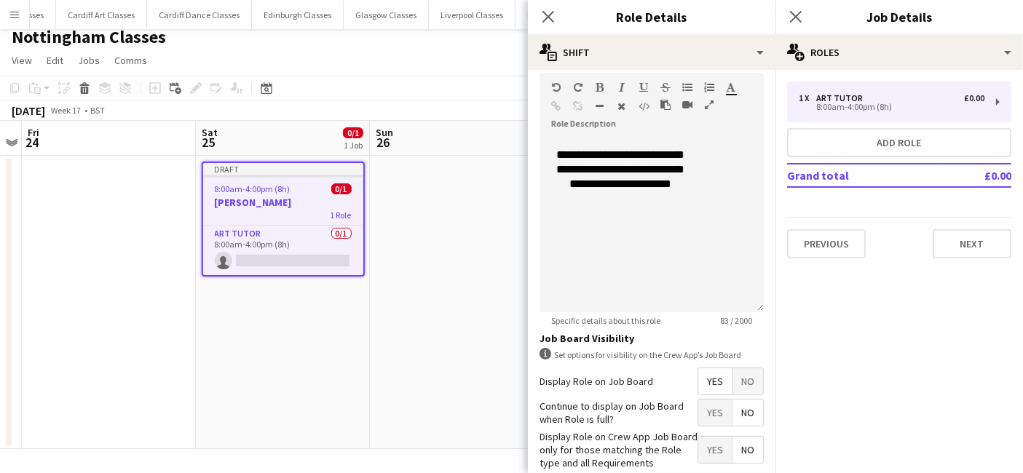
click at [735, 417] on span "No" at bounding box center [747, 413] width 31 height 26
click at [712, 444] on span "Yes" at bounding box center [714, 450] width 33 height 26
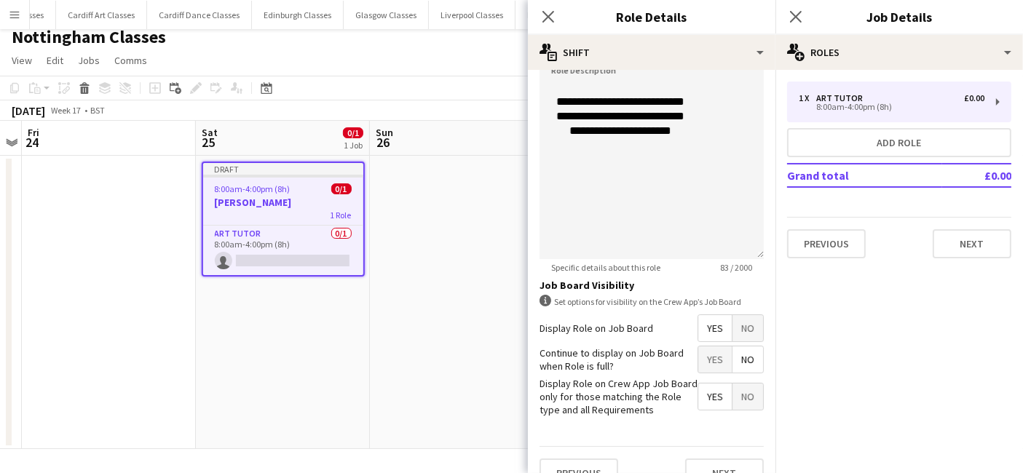
scroll to position [394, 0]
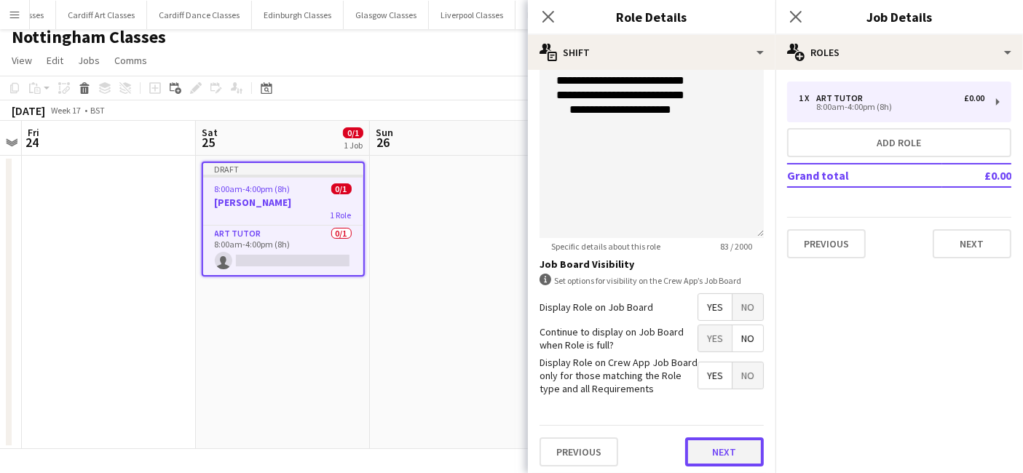
click at [692, 461] on button "Next" at bounding box center [724, 451] width 79 height 29
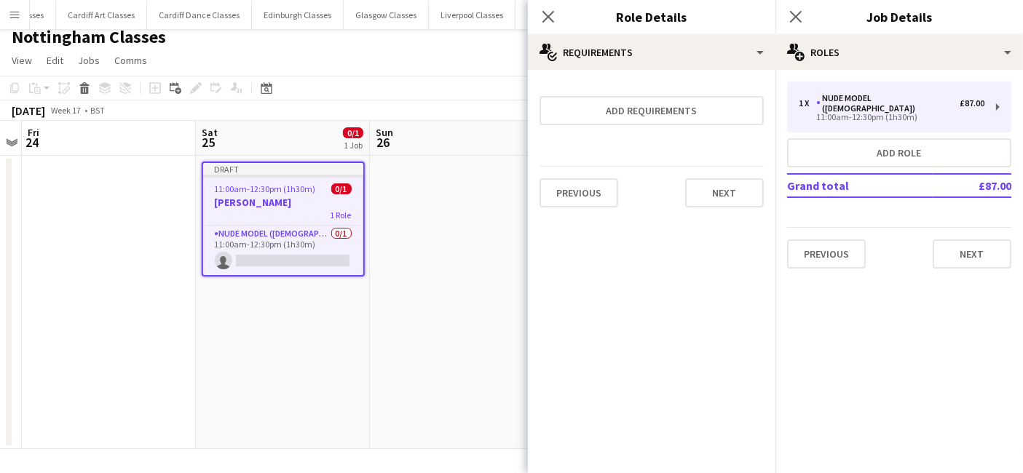
scroll to position [0, 0]
click at [706, 198] on button "Next" at bounding box center [724, 192] width 79 height 29
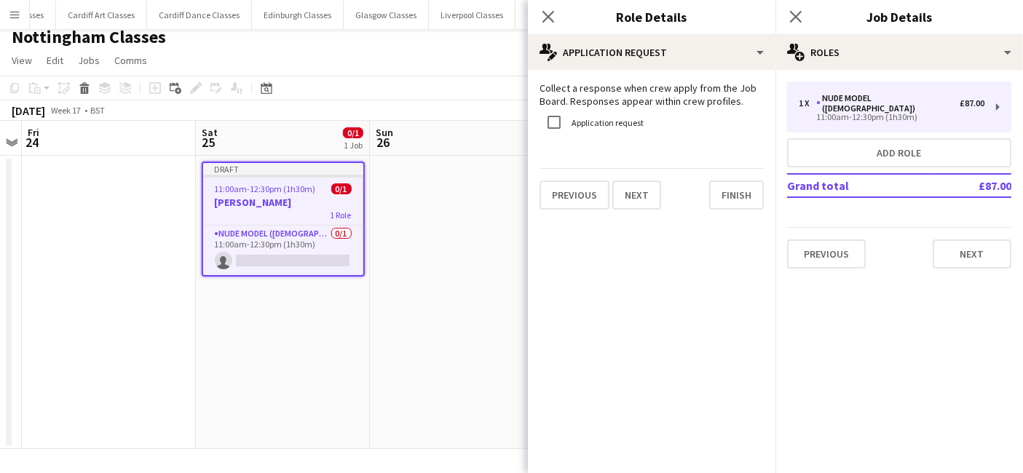
click at [706, 198] on div "Previous Next Finish" at bounding box center [651, 188] width 224 height 41
click at [720, 198] on button "Finish" at bounding box center [736, 195] width 55 height 29
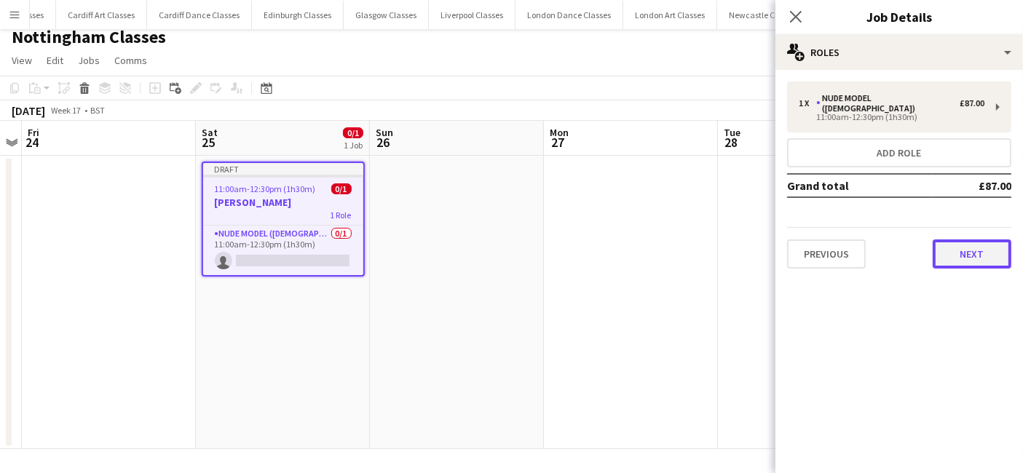
click at [952, 242] on button "Next" at bounding box center [971, 253] width 79 height 29
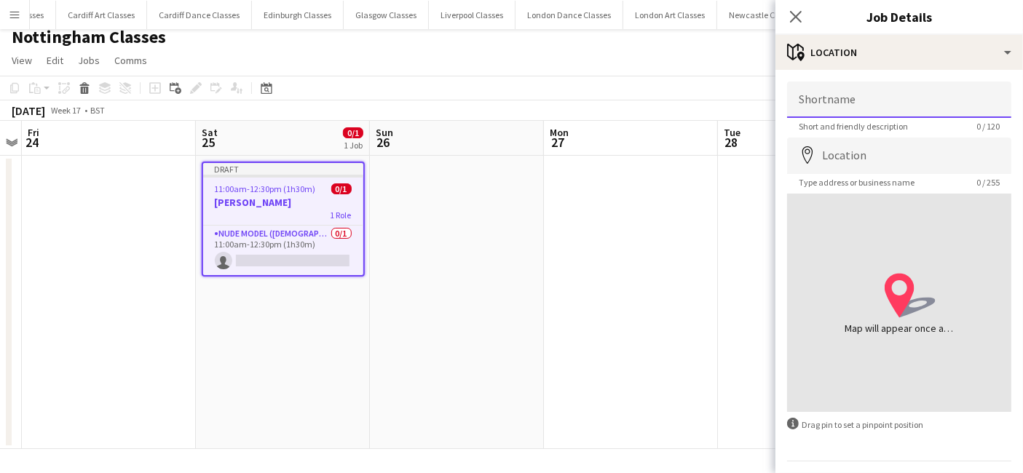
click at [836, 100] on input "Shortname" at bounding box center [899, 100] width 224 height 36
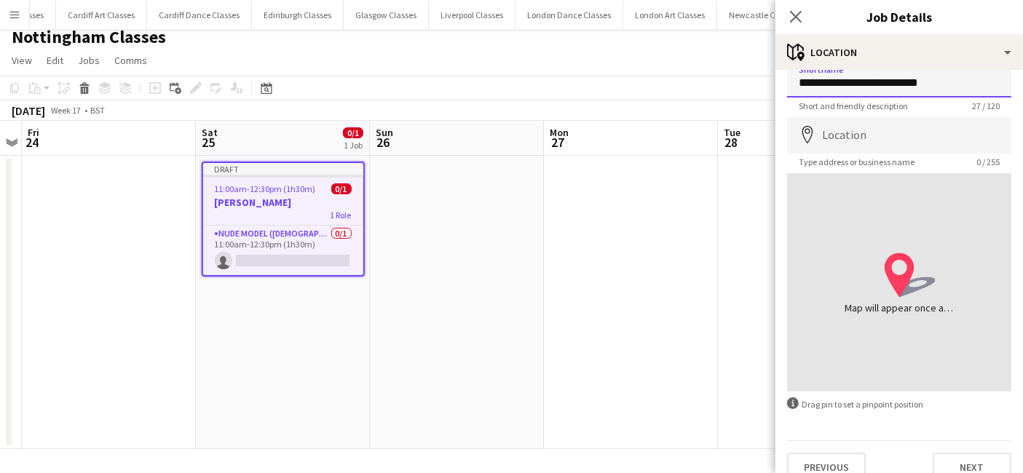
scroll to position [39, 0]
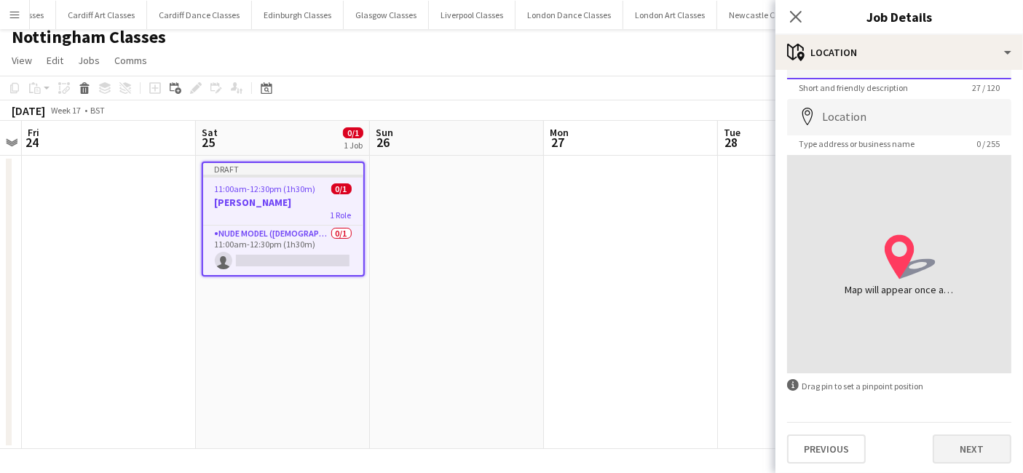
type input "**********"
drag, startPoint x: 959, startPoint y: 457, endPoint x: 953, endPoint y: 431, distance: 26.7
click at [959, 458] on button "Next" at bounding box center [971, 449] width 79 height 29
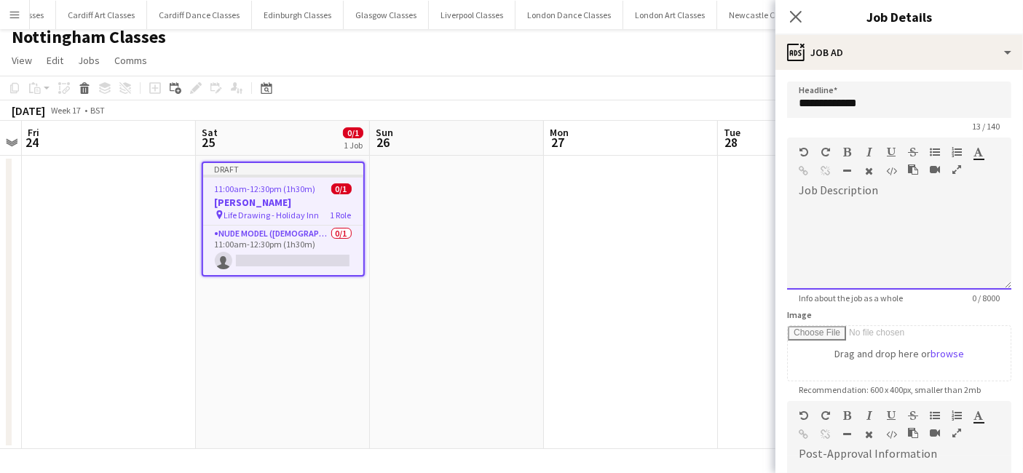
click at [821, 215] on div at bounding box center [899, 245] width 224 height 87
paste div
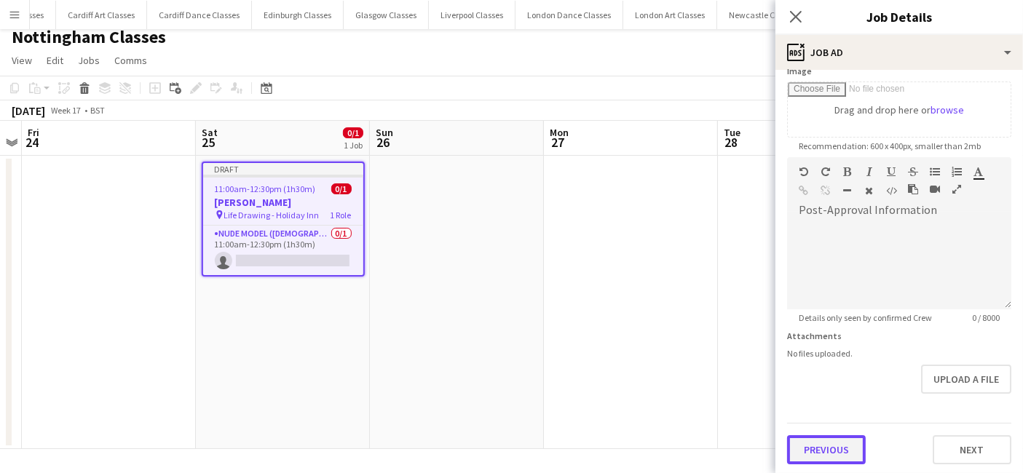
click at [841, 451] on button "Previous" at bounding box center [826, 449] width 79 height 29
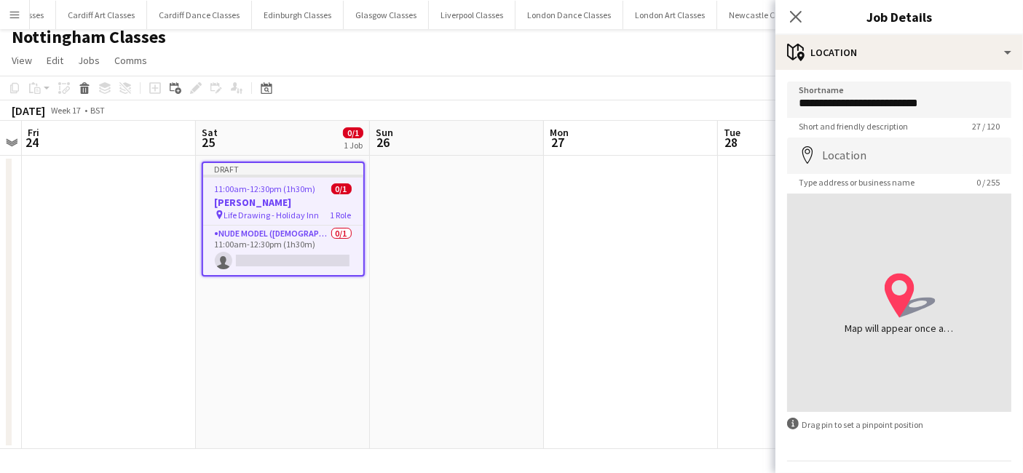
scroll to position [0, 0]
click at [939, 164] on input "Location" at bounding box center [899, 156] width 224 height 36
paste input "**********"
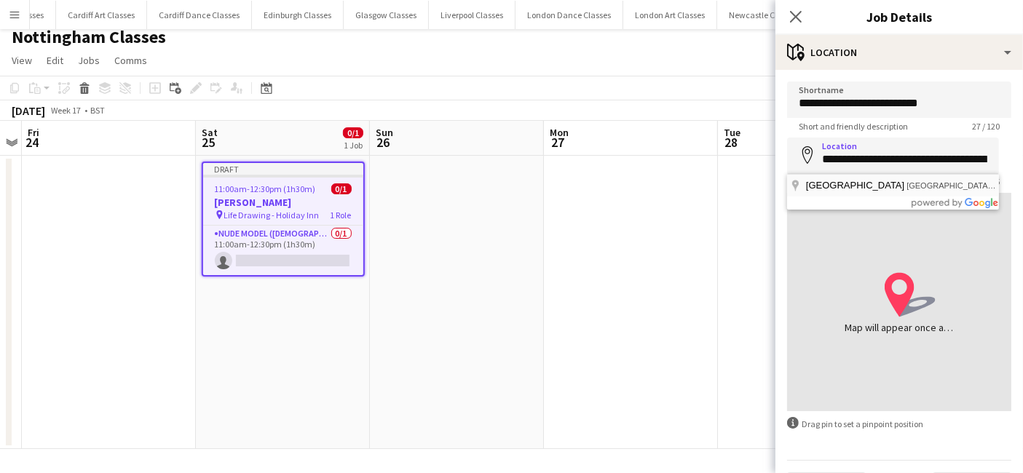
type input "**********"
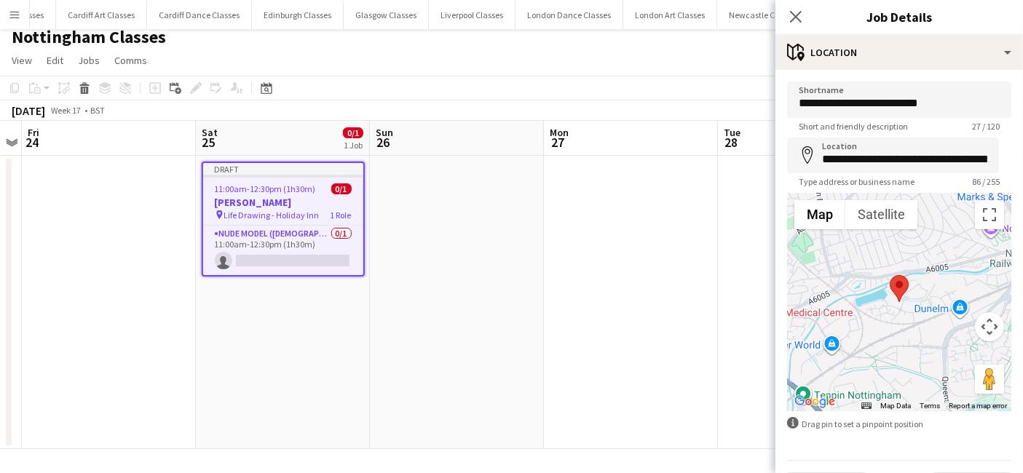
scroll to position [39, 0]
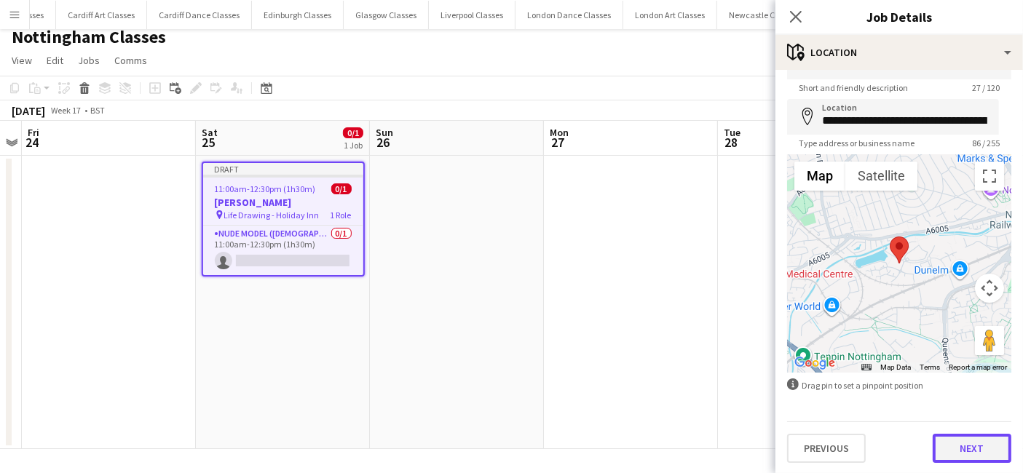
click at [977, 440] on button "Next" at bounding box center [971, 448] width 79 height 29
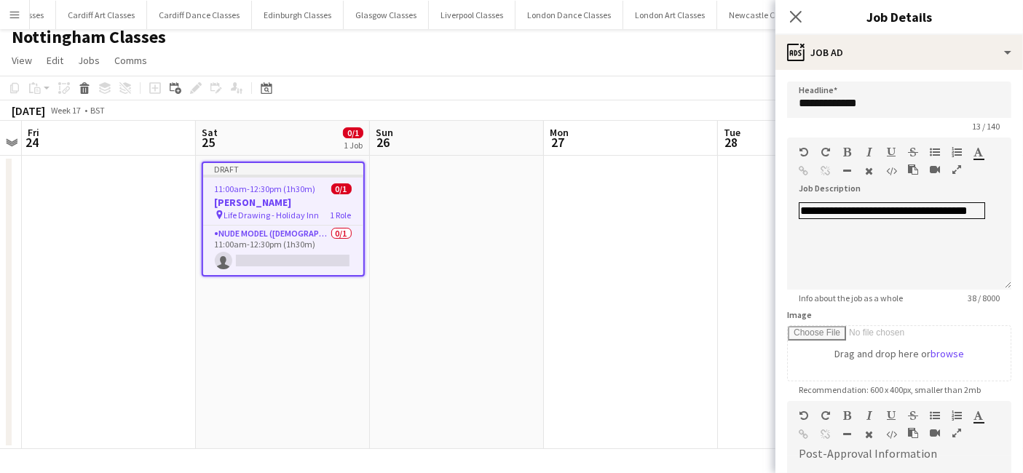
scroll to position [0, 0]
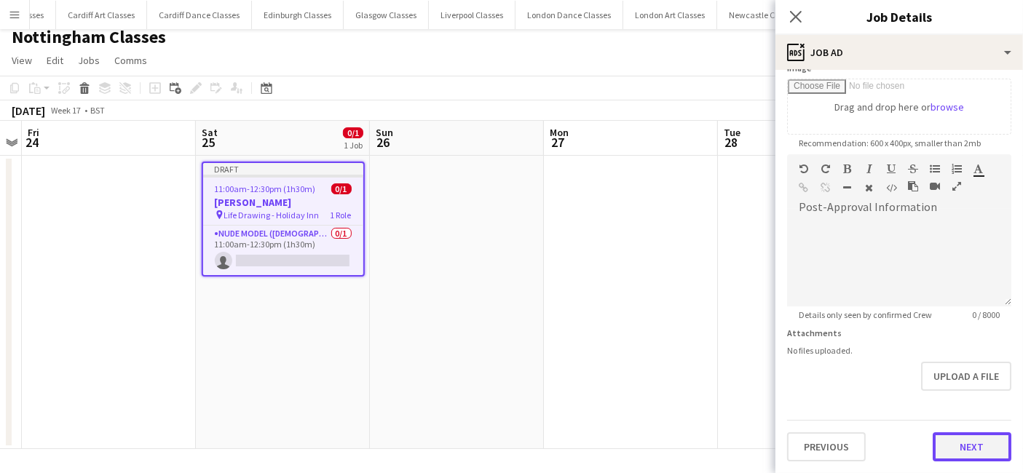
click at [929, 389] on form "**********" at bounding box center [898, 148] width 247 height 627
click at [979, 451] on button "Next" at bounding box center [971, 449] width 79 height 29
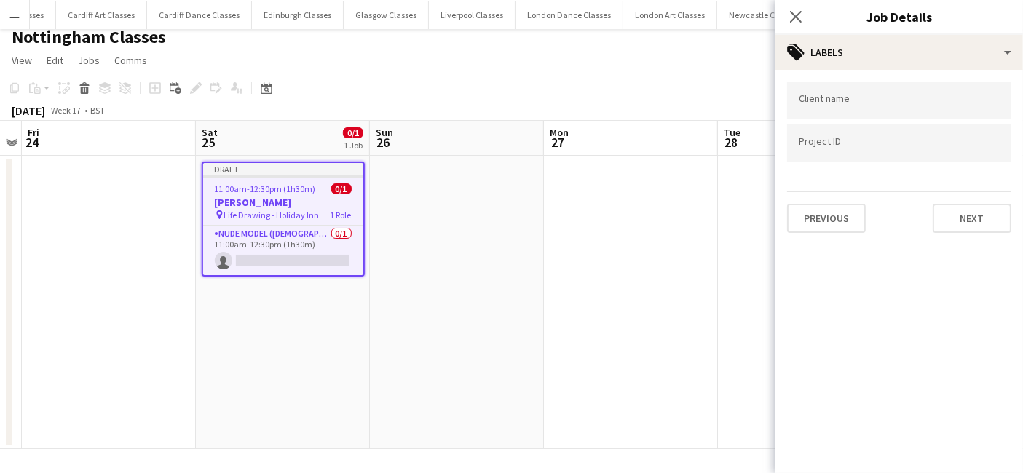
scroll to position [0, 0]
click at [654, 285] on app-date-cell at bounding box center [631, 302] width 174 height 293
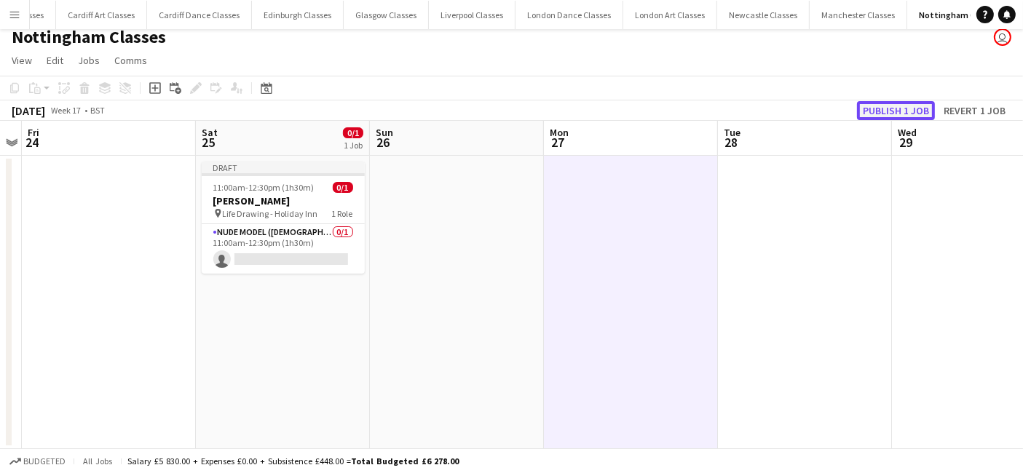
click at [890, 109] on button "Publish 1 job" at bounding box center [896, 110] width 78 height 19
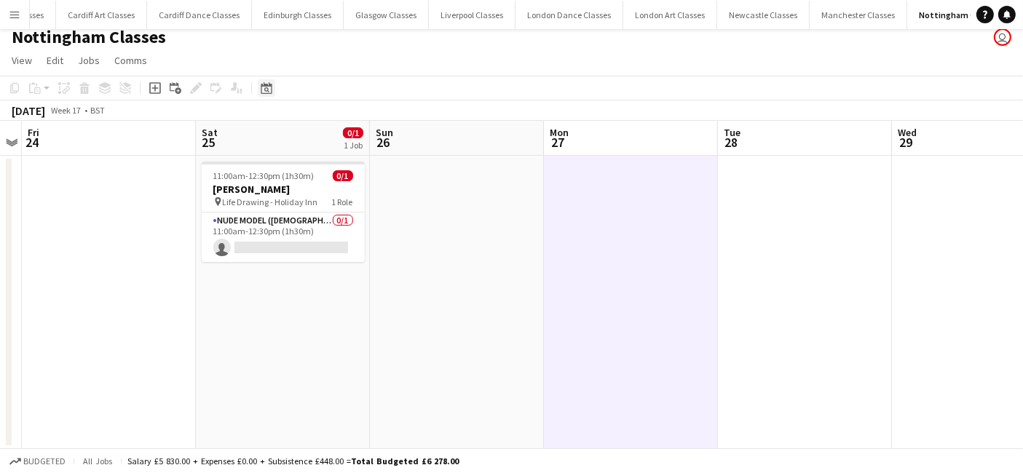
click at [261, 86] on icon at bounding box center [266, 88] width 11 height 12
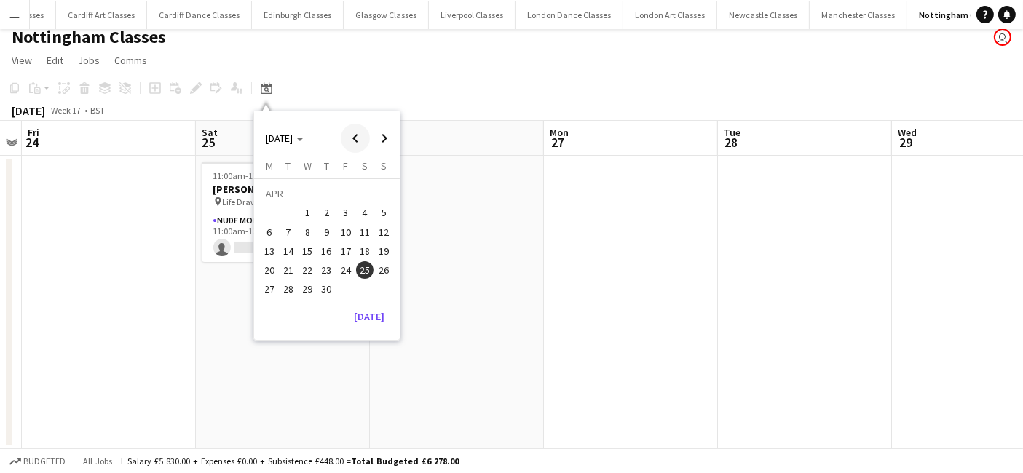
click at [353, 136] on span "Previous month" at bounding box center [355, 138] width 29 height 29
click at [365, 271] on span "28" at bounding box center [364, 273] width 17 height 17
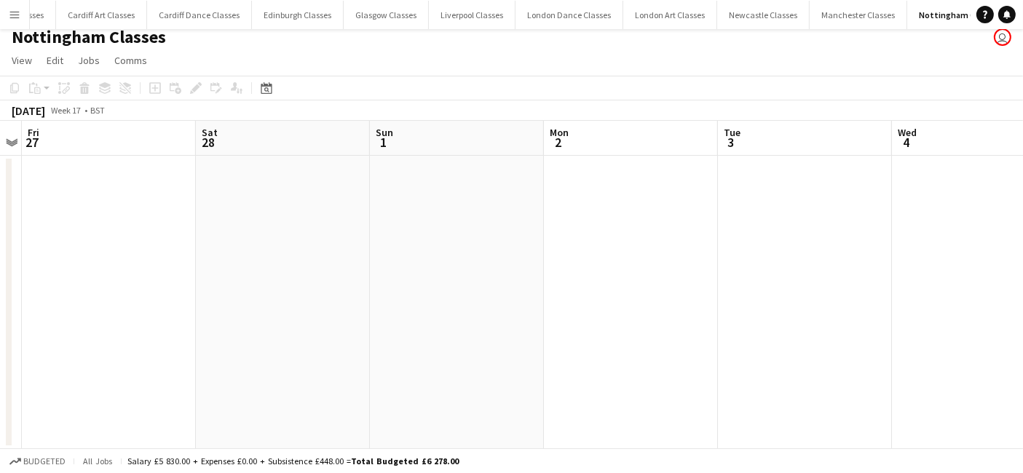
click at [282, 277] on app-date-cell at bounding box center [283, 302] width 174 height 293
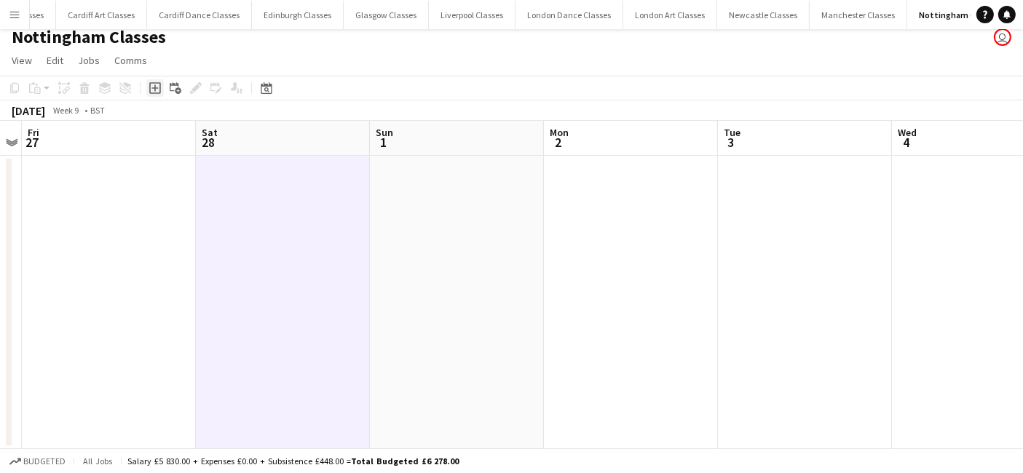
drag, startPoint x: 148, startPoint y: 81, endPoint x: 163, endPoint y: 110, distance: 32.5
click at [148, 81] on div "Add job" at bounding box center [154, 87] width 17 height 17
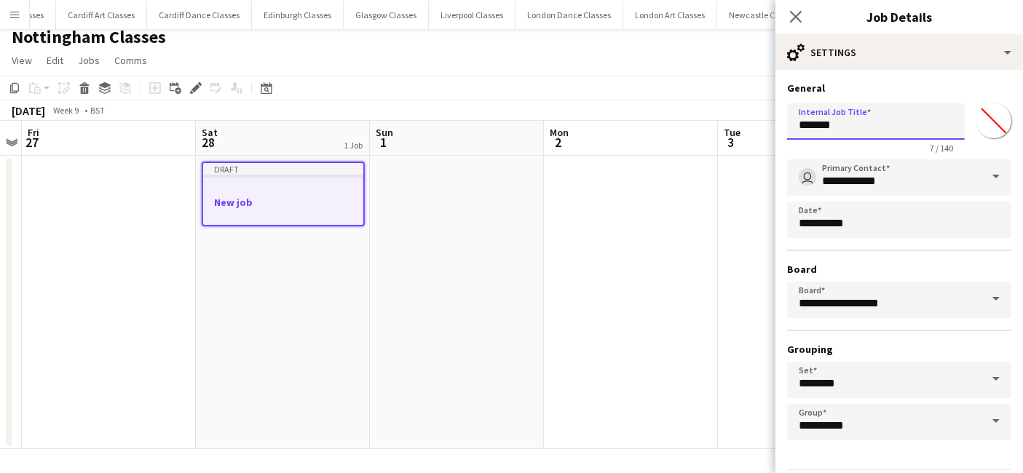
drag, startPoint x: 860, startPoint y: 116, endPoint x: 758, endPoint y: 118, distance: 101.2
click at [758, 118] on body "Menu Boards Boards Boards All jobs Status Workforce Workforce My Workforce Recr…" at bounding box center [511, 232] width 1023 height 483
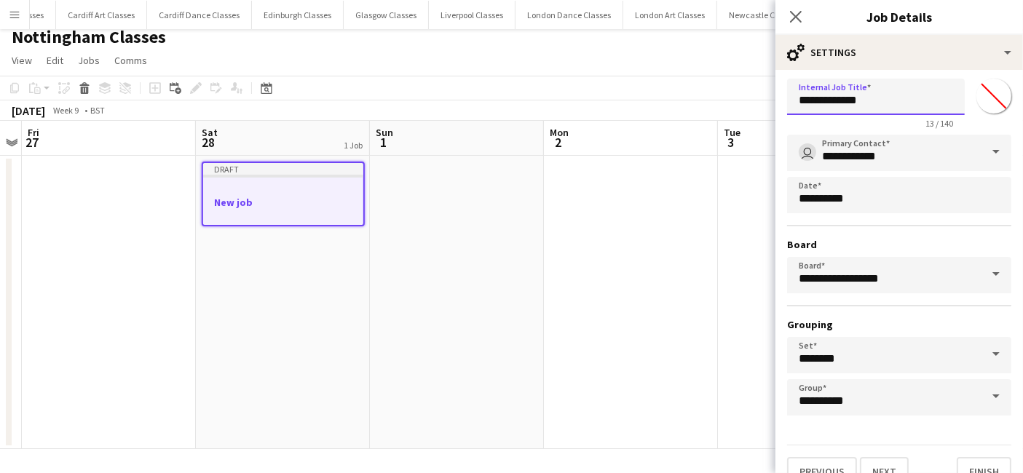
scroll to position [45, 0]
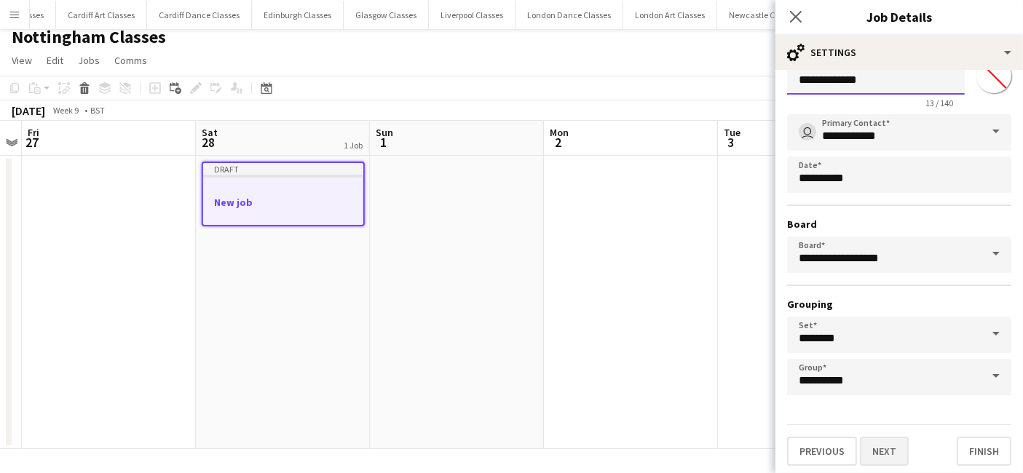
type input "**********"
click at [903, 441] on button "Next" at bounding box center [884, 451] width 49 height 29
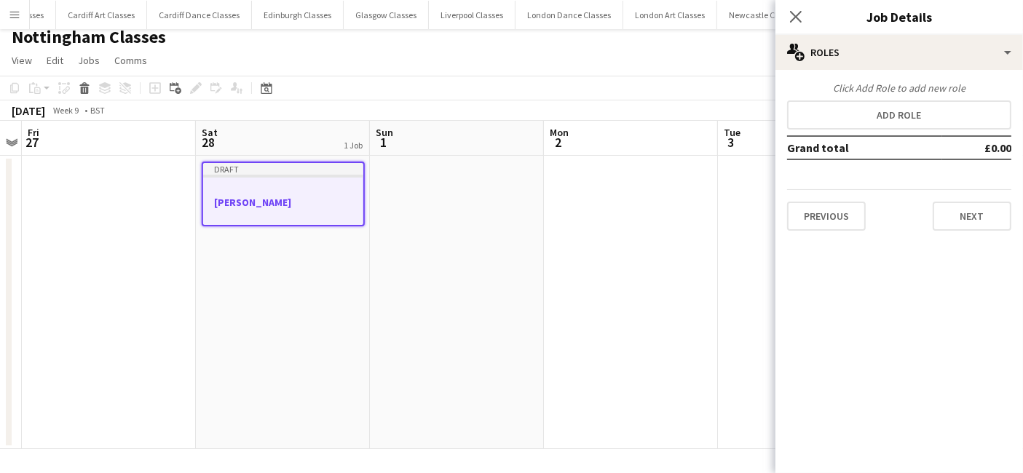
scroll to position [0, 0]
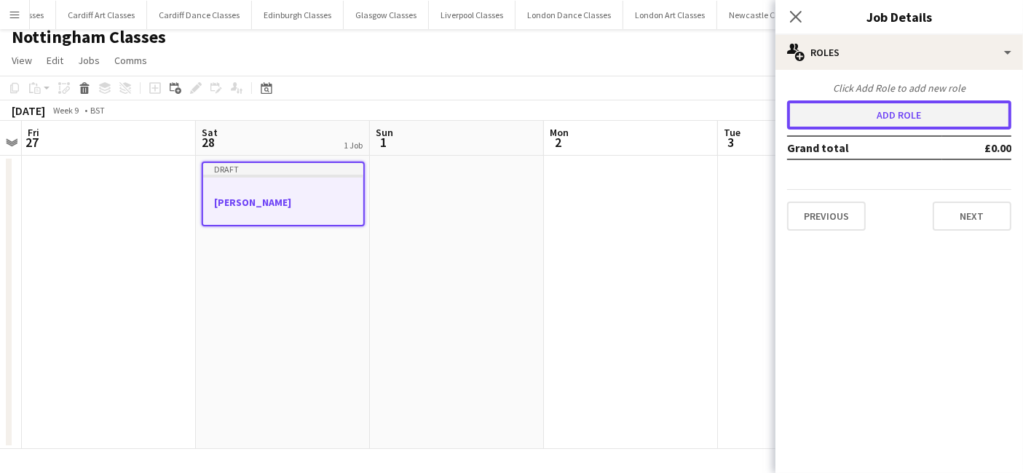
click at [950, 114] on button "Add role" at bounding box center [899, 114] width 224 height 29
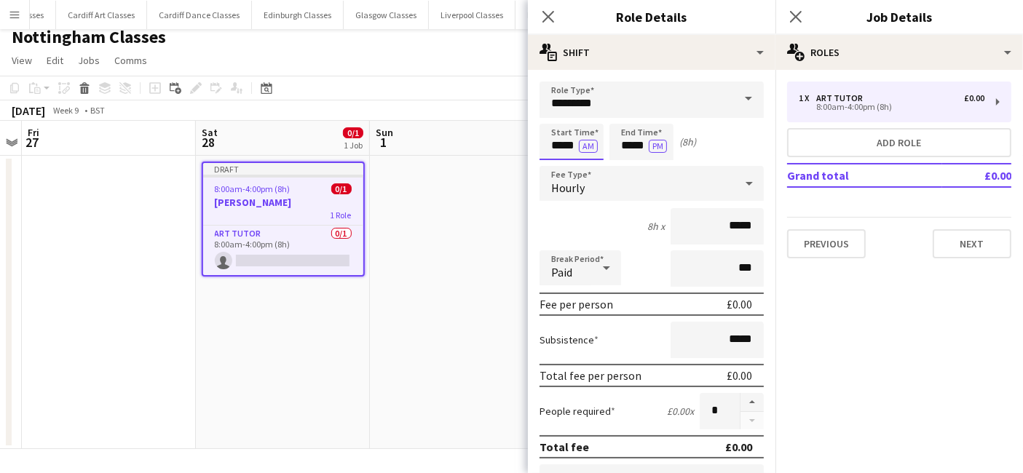
click at [571, 144] on input "*****" at bounding box center [571, 142] width 64 height 36
click at [561, 117] on div at bounding box center [556, 116] width 29 height 15
type input "*****"
click at [561, 117] on div at bounding box center [556, 116] width 29 height 15
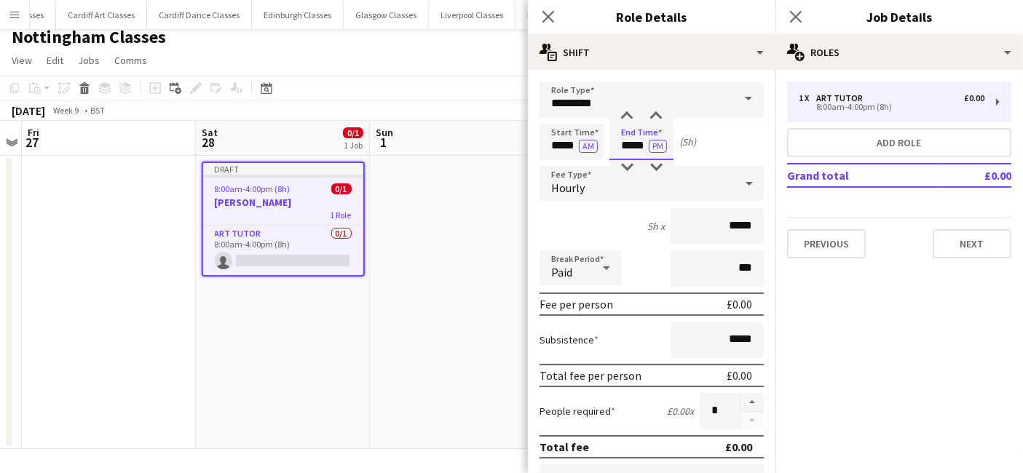
click at [617, 145] on input "*****" at bounding box center [641, 142] width 64 height 36
click at [624, 164] on div at bounding box center [626, 167] width 29 height 15
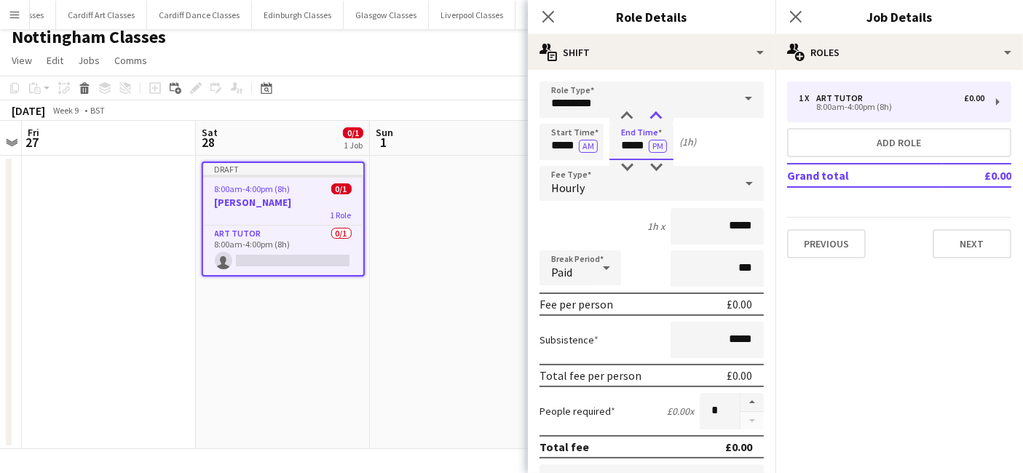
click at [655, 111] on div at bounding box center [655, 116] width 29 height 15
type input "*****"
click at [655, 111] on div at bounding box center [655, 116] width 29 height 15
click at [632, 183] on div "Hourly" at bounding box center [636, 183] width 195 height 35
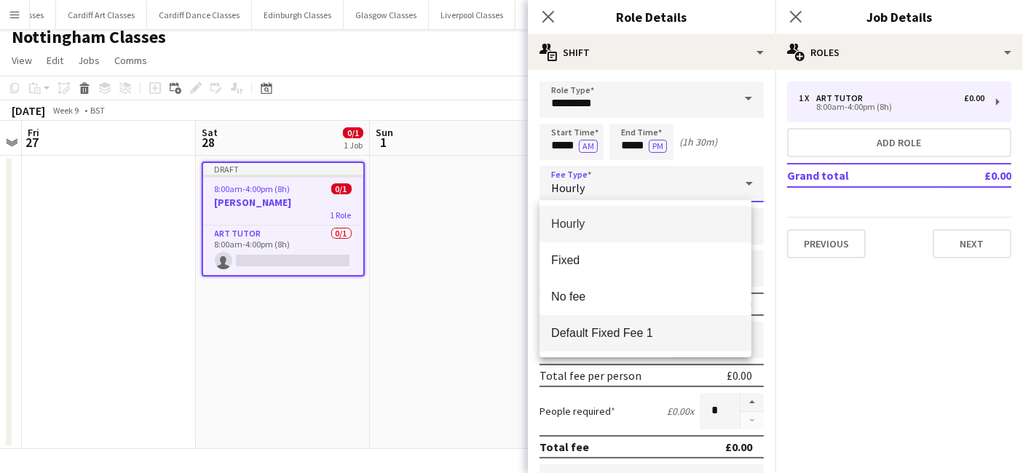
click at [614, 334] on span "Default Fixed Fee 1" at bounding box center [645, 333] width 189 height 14
type input "******"
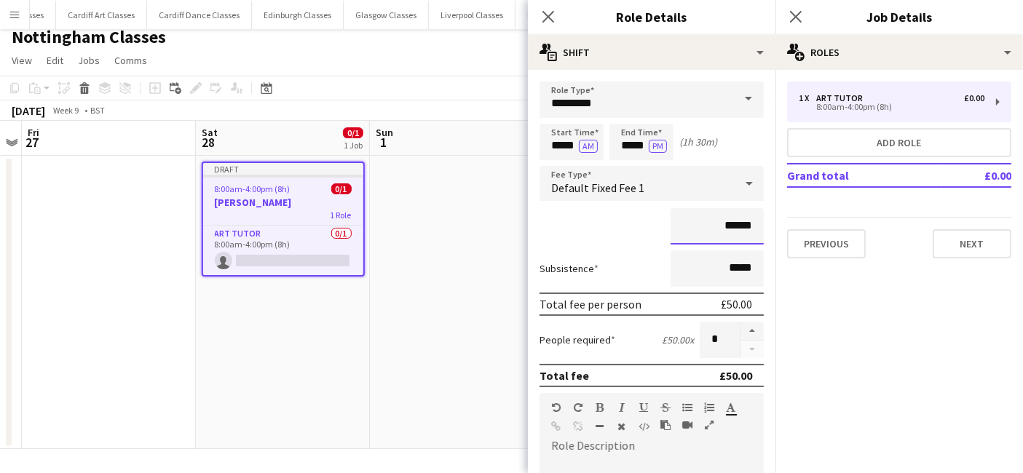
drag, startPoint x: 744, startPoint y: 228, endPoint x: 685, endPoint y: 226, distance: 59.0
click at [685, 226] on input "******" at bounding box center [716, 226] width 93 height 36
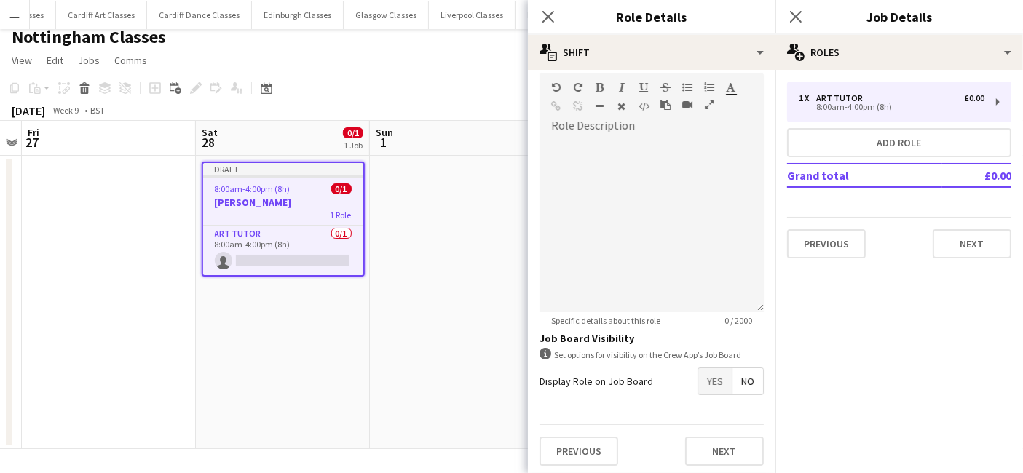
click at [732, 375] on span "No" at bounding box center [747, 381] width 31 height 26
drag, startPoint x: 694, startPoint y: 379, endPoint x: 697, endPoint y: 390, distance: 11.3
click at [698, 381] on span "Yes" at bounding box center [714, 381] width 33 height 26
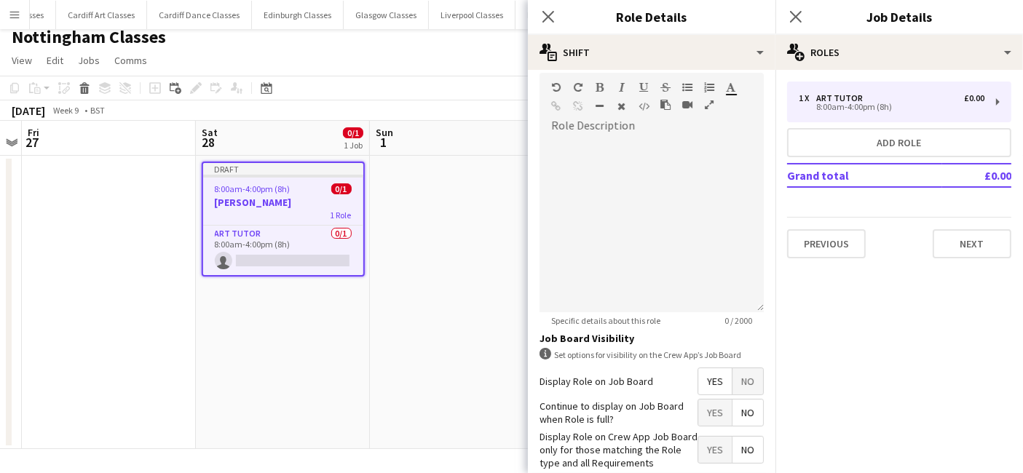
click at [738, 413] on span "No" at bounding box center [747, 413] width 31 height 26
click at [698, 454] on span "Yes" at bounding box center [714, 450] width 33 height 26
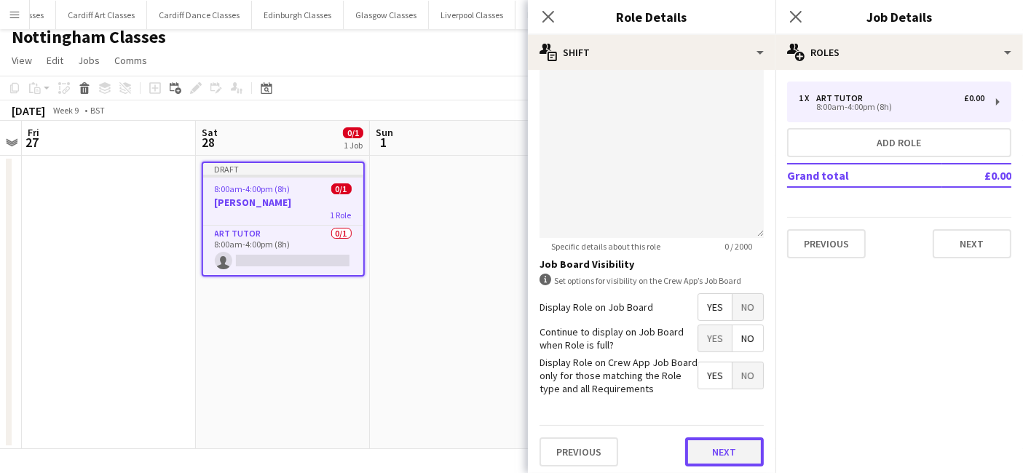
click at [716, 452] on button "Next" at bounding box center [724, 451] width 79 height 29
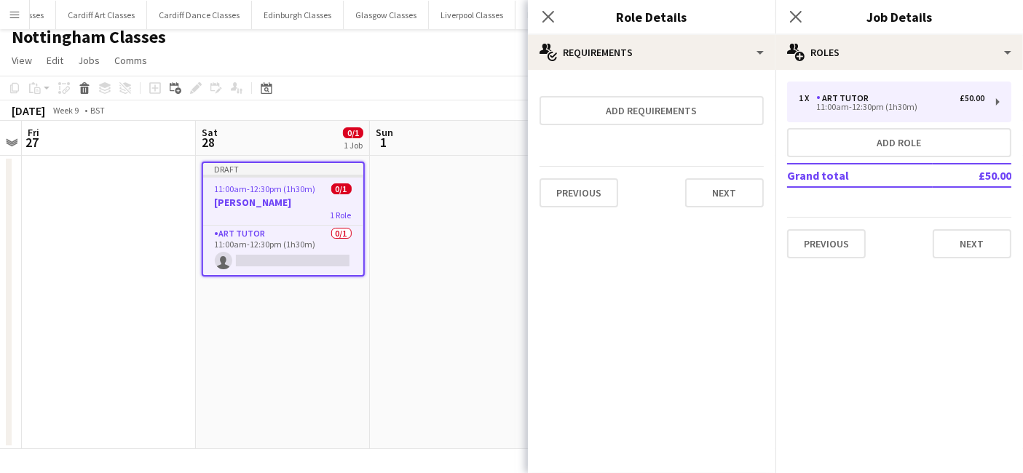
scroll to position [0, 0]
click at [733, 186] on button "Next" at bounding box center [724, 192] width 79 height 29
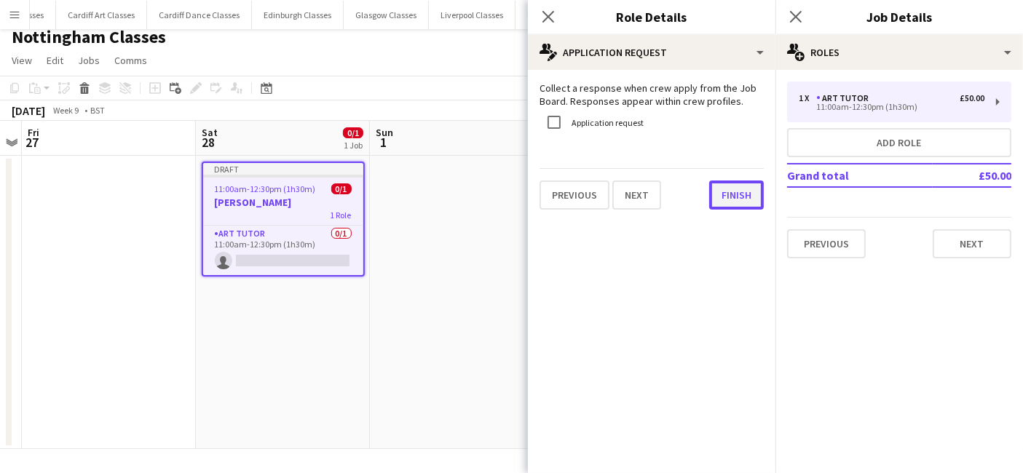
click at [733, 186] on button "Finish" at bounding box center [736, 195] width 55 height 29
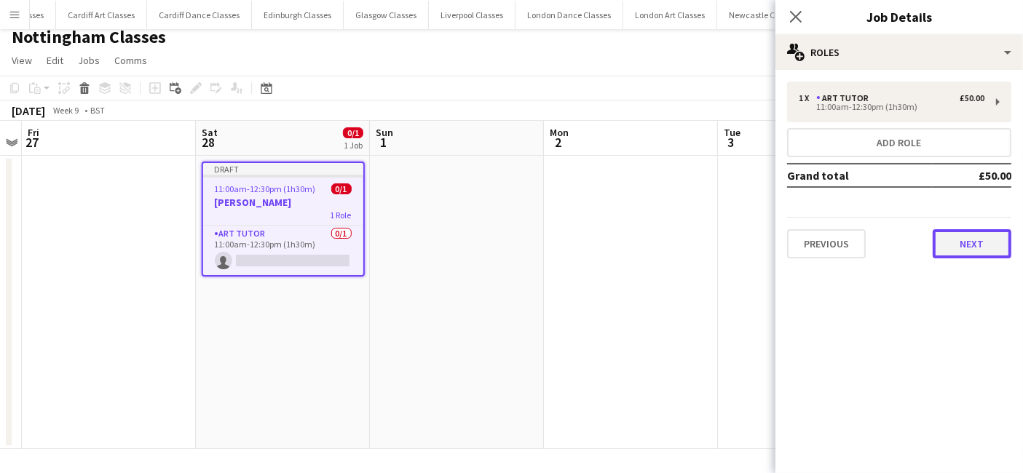
click at [967, 239] on button "Next" at bounding box center [971, 243] width 79 height 29
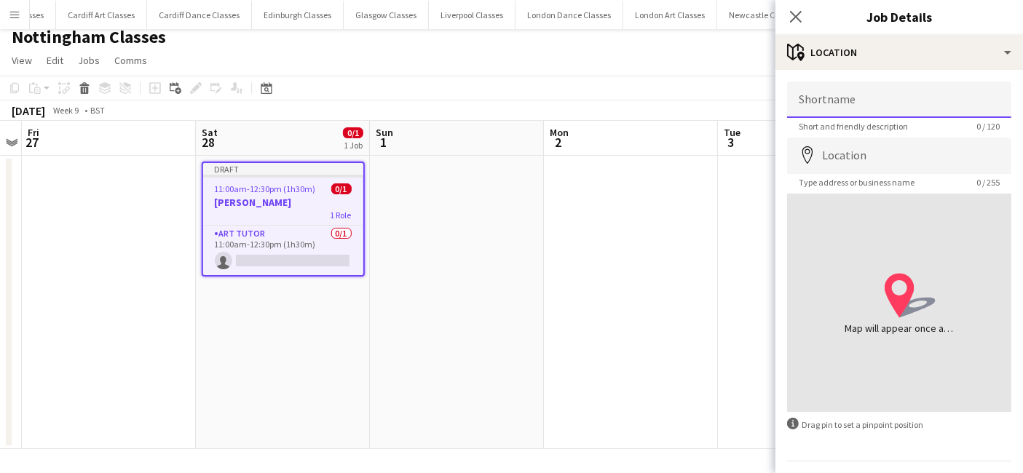
click at [857, 103] on input "Shortname" at bounding box center [899, 100] width 224 height 36
type input "**********"
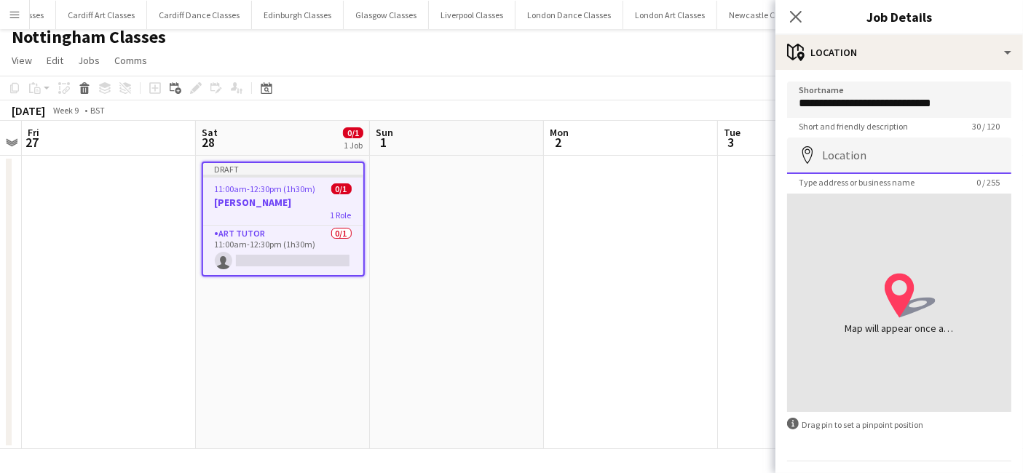
click at [874, 138] on input "Location" at bounding box center [899, 156] width 224 height 36
paste input "**********"
type input "**********"
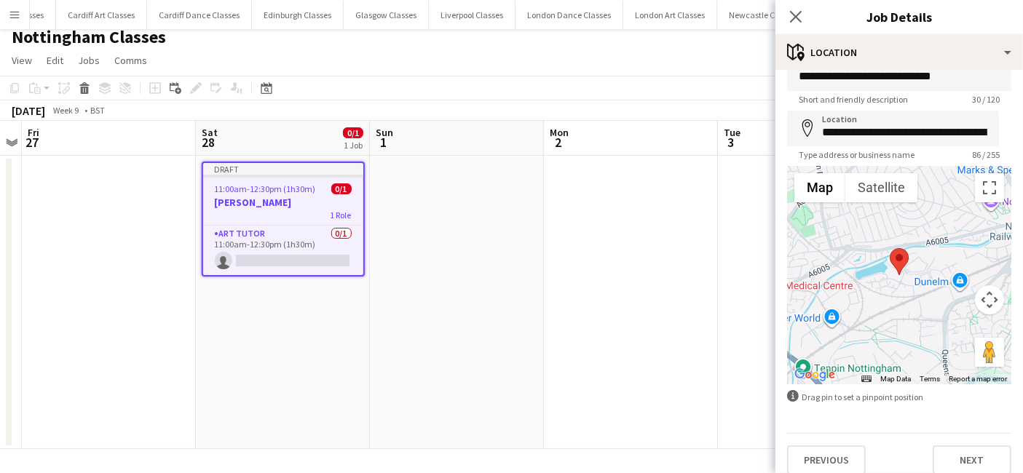
scroll to position [39, 0]
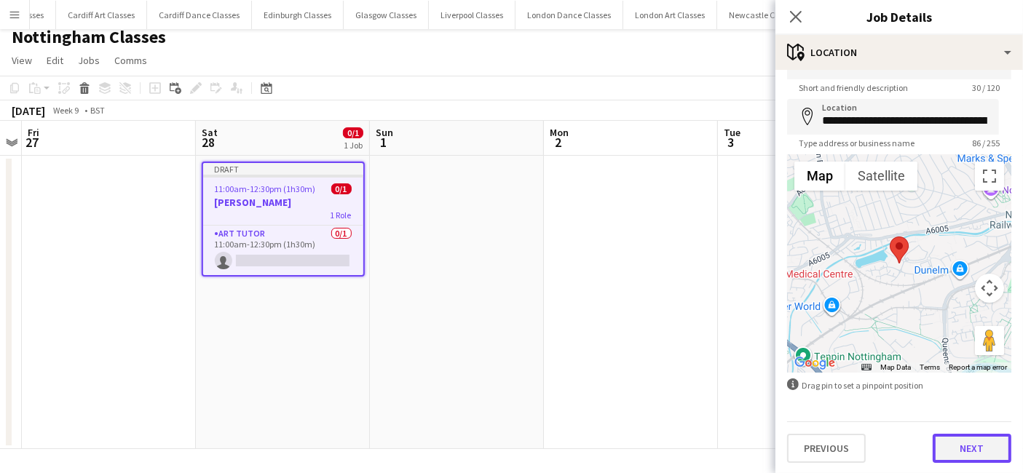
click at [967, 444] on button "Next" at bounding box center [971, 448] width 79 height 29
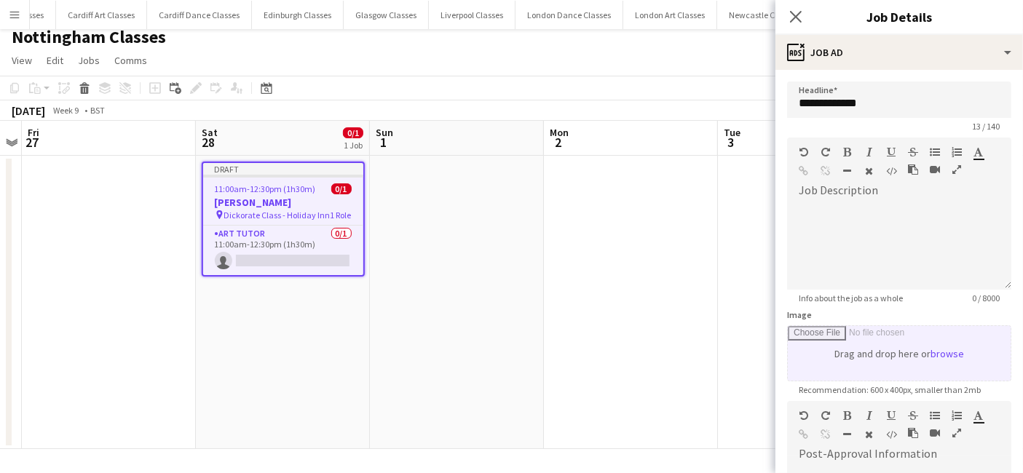
scroll to position [0, 0]
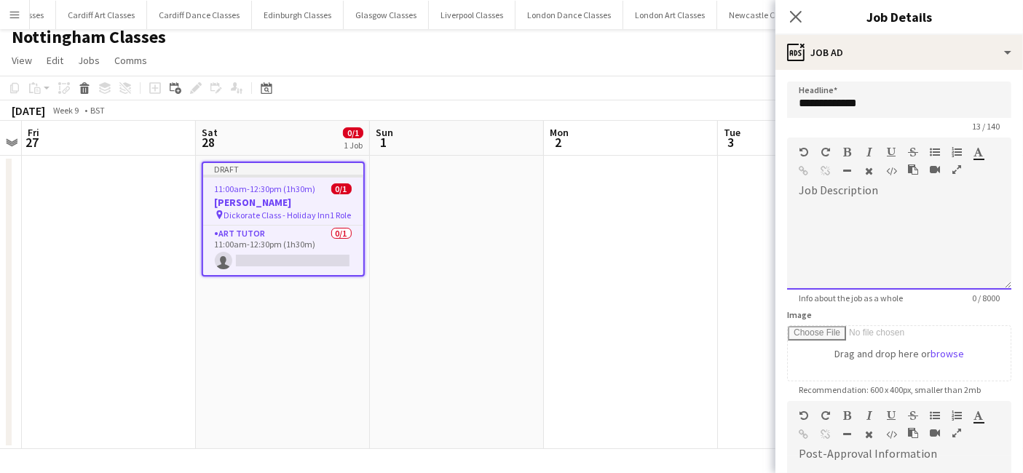
click at [846, 213] on div at bounding box center [899, 245] width 224 height 87
drag, startPoint x: 841, startPoint y: 253, endPoint x: 839, endPoint y: 239, distance: 14.0
click at [841, 252] on div at bounding box center [899, 245] width 224 height 87
paste div
click at [472, 325] on app-date-cell at bounding box center [457, 302] width 174 height 293
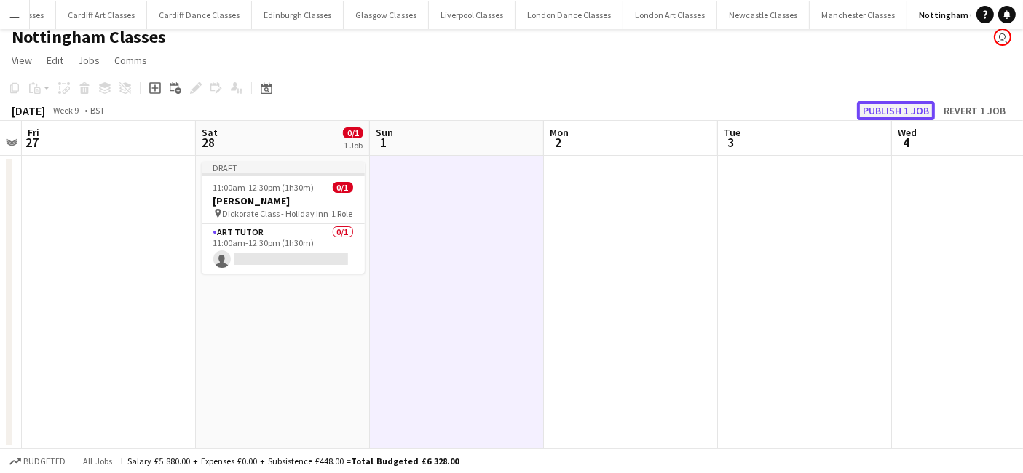
click at [884, 116] on button "Publish 1 job" at bounding box center [896, 110] width 78 height 19
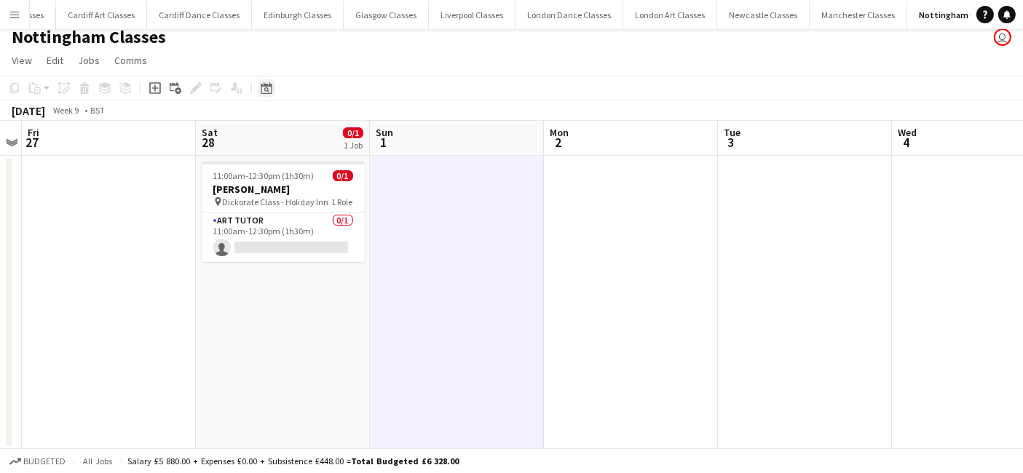
click at [266, 90] on icon at bounding box center [266, 89] width 5 height 5
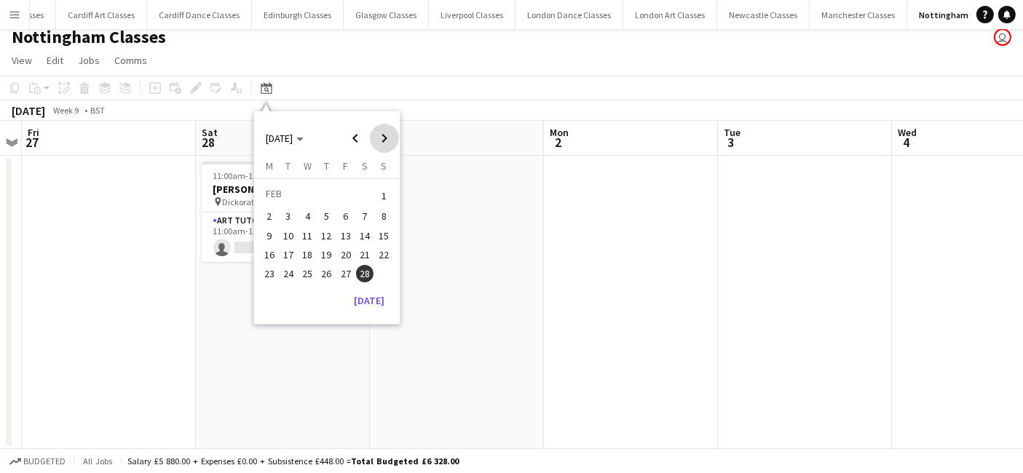
click at [380, 138] on span "Next month" at bounding box center [384, 138] width 29 height 29
click at [370, 236] on span "16" at bounding box center [364, 235] width 17 height 17
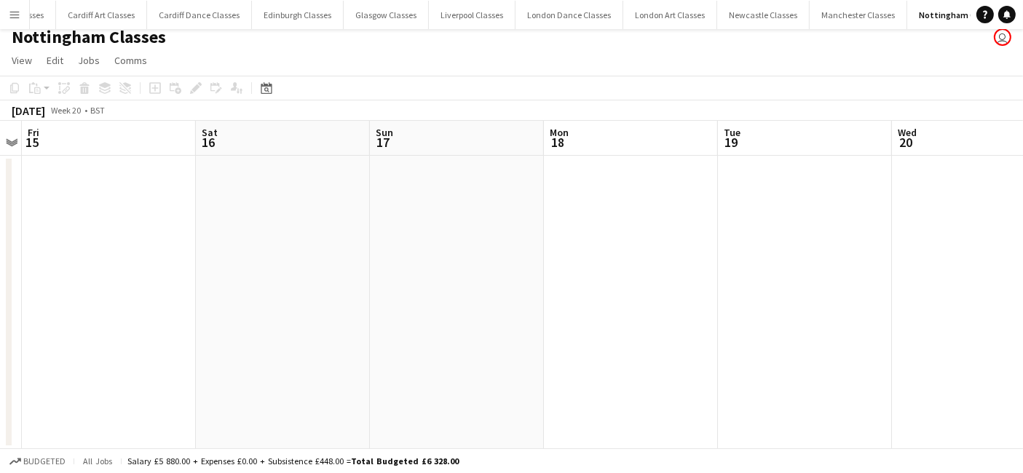
click at [270, 249] on app-date-cell at bounding box center [283, 302] width 174 height 293
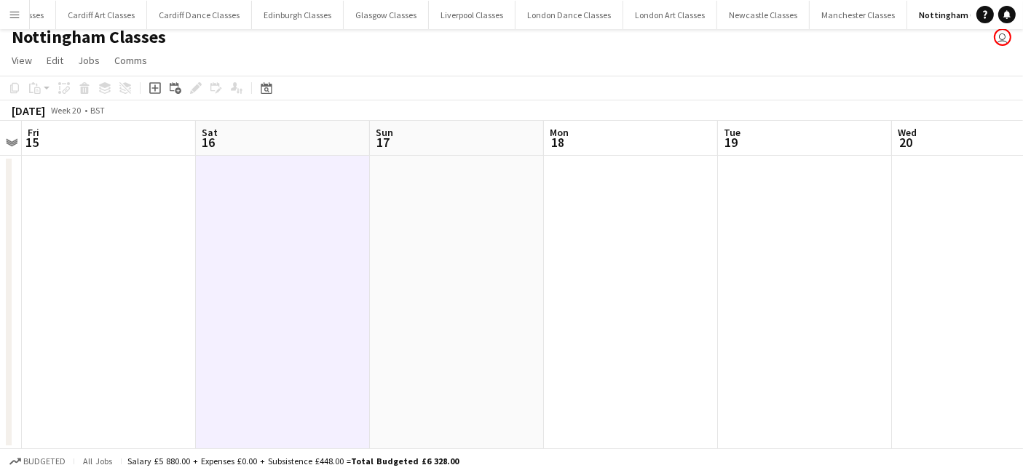
click at [154, 78] on app-toolbar "Copy Paste Paste Ctrl+V Paste with crew Ctrl+Shift+V Paste linked Job Delete Gr…" at bounding box center [511, 88] width 1023 height 25
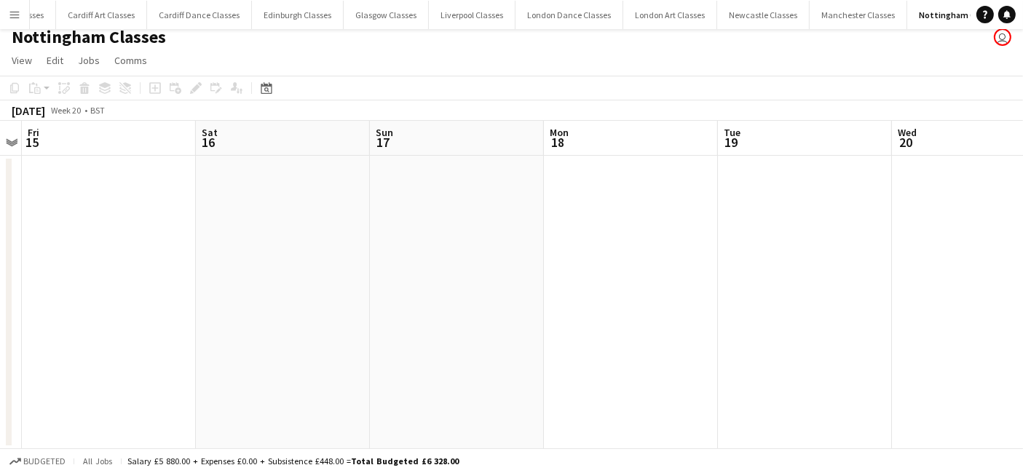
click at [375, 284] on app-date-cell at bounding box center [457, 302] width 174 height 293
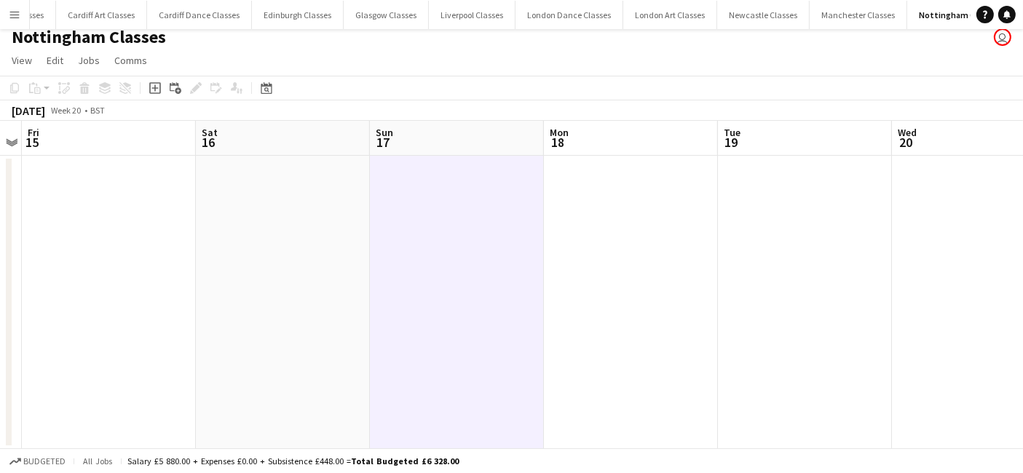
click at [252, 198] on app-date-cell at bounding box center [283, 302] width 174 height 293
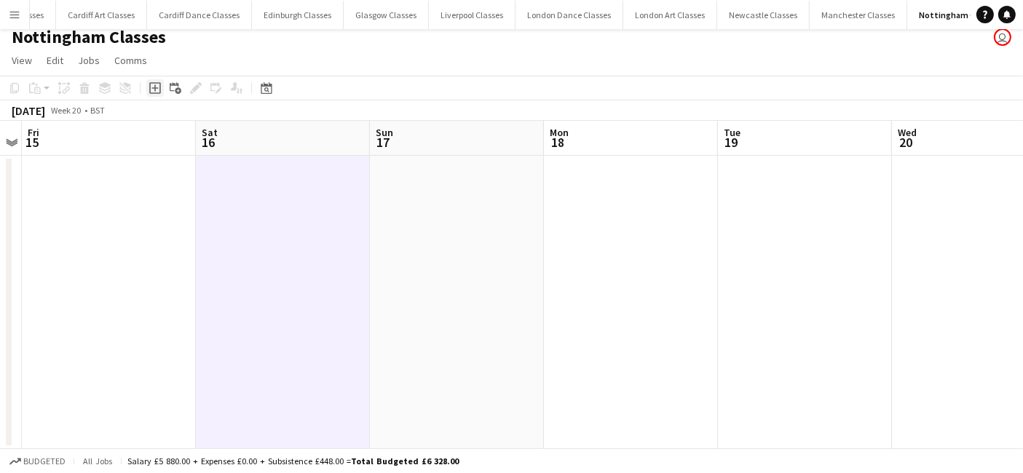
click at [156, 88] on icon "Add job" at bounding box center [155, 88] width 12 height 12
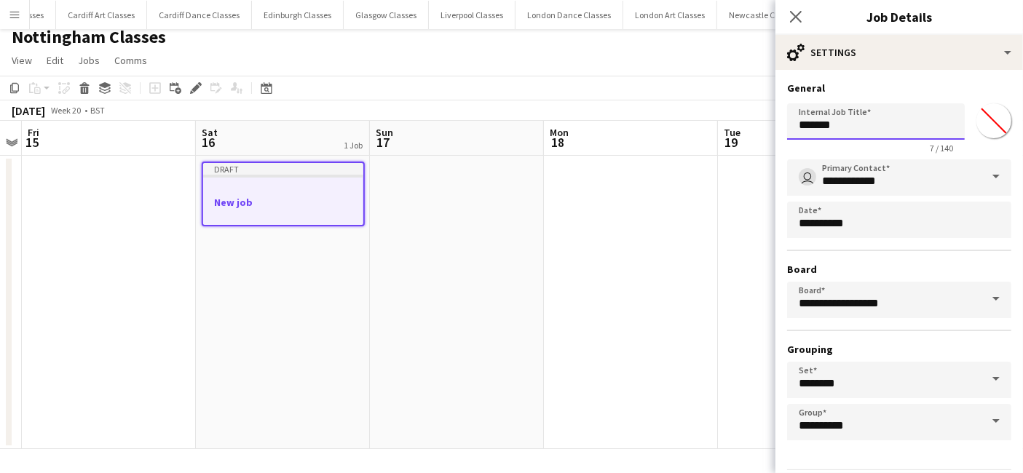
click at [751, 118] on body "Menu Boards Boards Boards All jobs Status Workforce Workforce My Workforce Recr…" at bounding box center [511, 232] width 1023 height 483
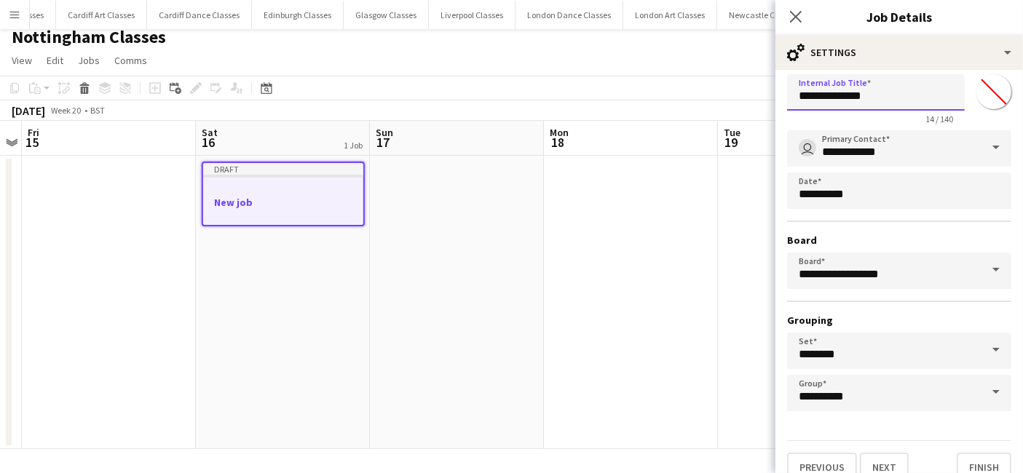
scroll to position [45, 0]
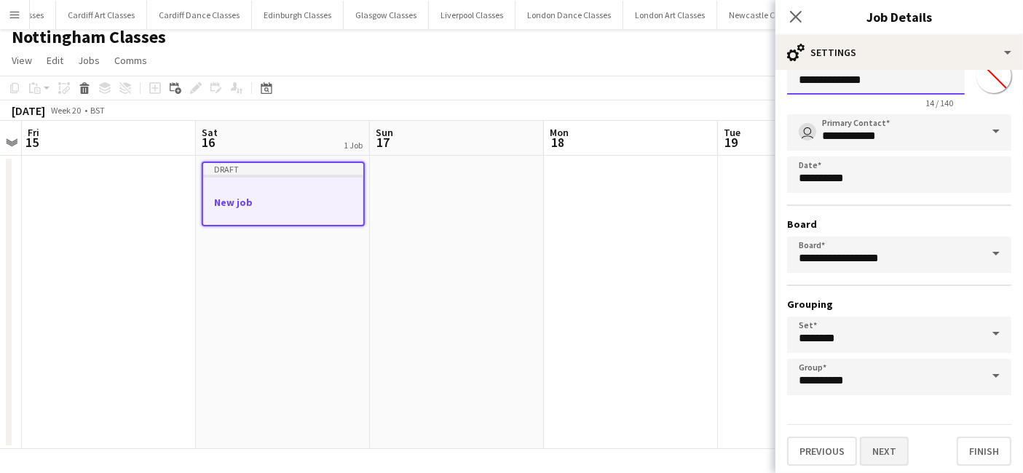
type input "**********"
click at [878, 459] on button "Next" at bounding box center [884, 451] width 49 height 29
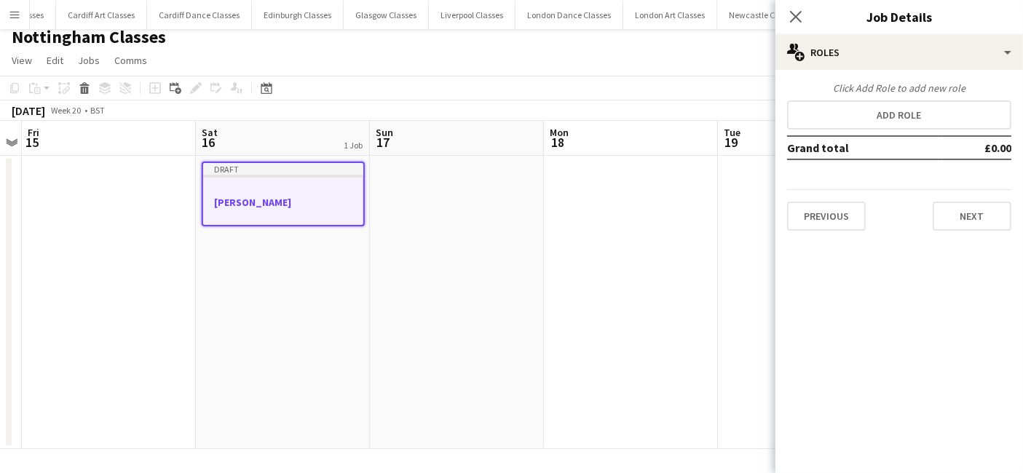
scroll to position [0, 0]
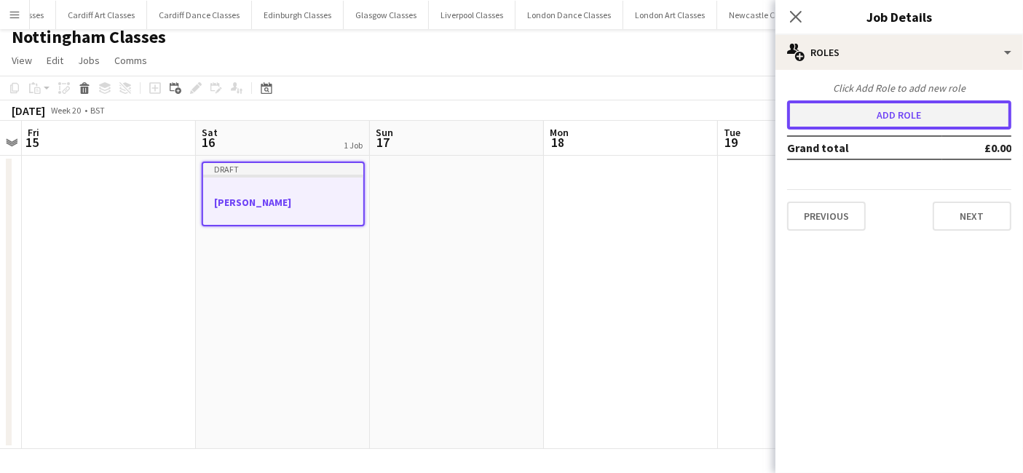
click at [900, 115] on button "Add role" at bounding box center [899, 114] width 224 height 29
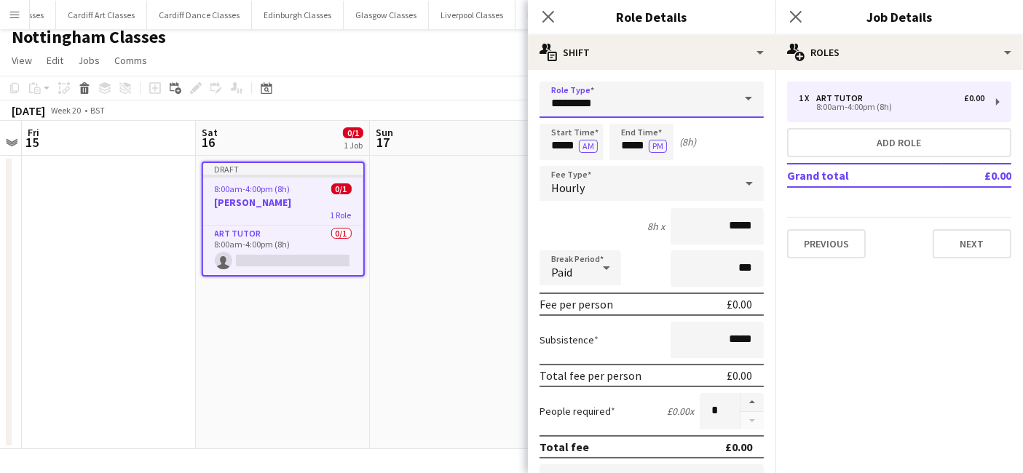
click at [648, 96] on input "*********" at bounding box center [651, 100] width 224 height 36
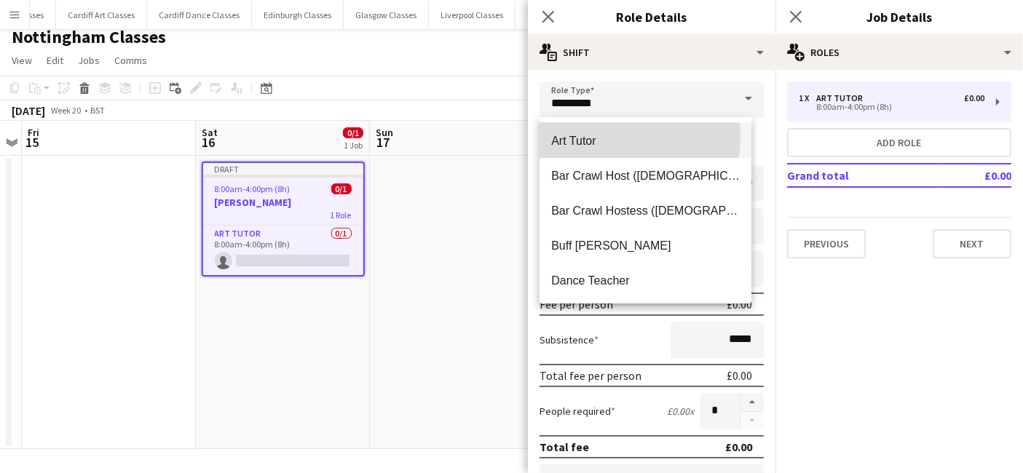
click at [608, 138] on span "Art Tutor" at bounding box center [645, 141] width 189 height 14
type input "******"
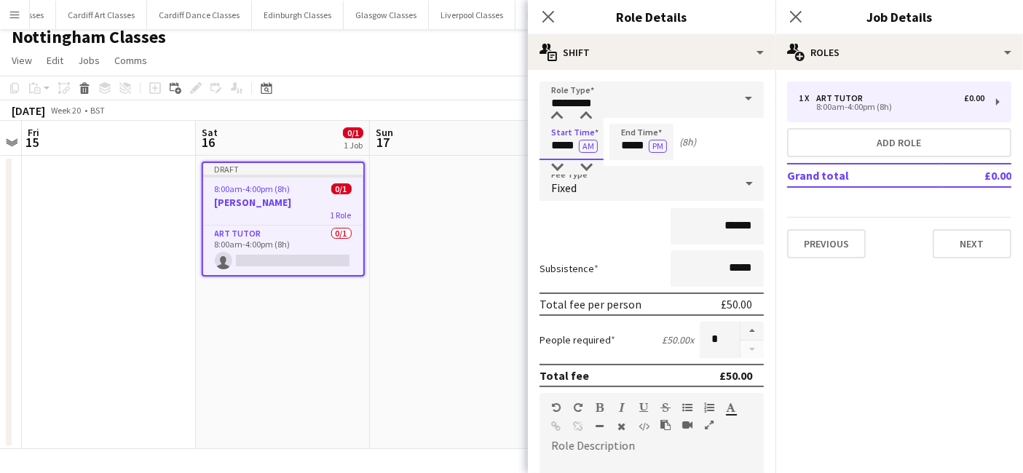
click at [558, 146] on input "*****" at bounding box center [571, 142] width 64 height 36
click at [548, 111] on div at bounding box center [556, 116] width 29 height 15
click at [555, 111] on div at bounding box center [556, 116] width 29 height 15
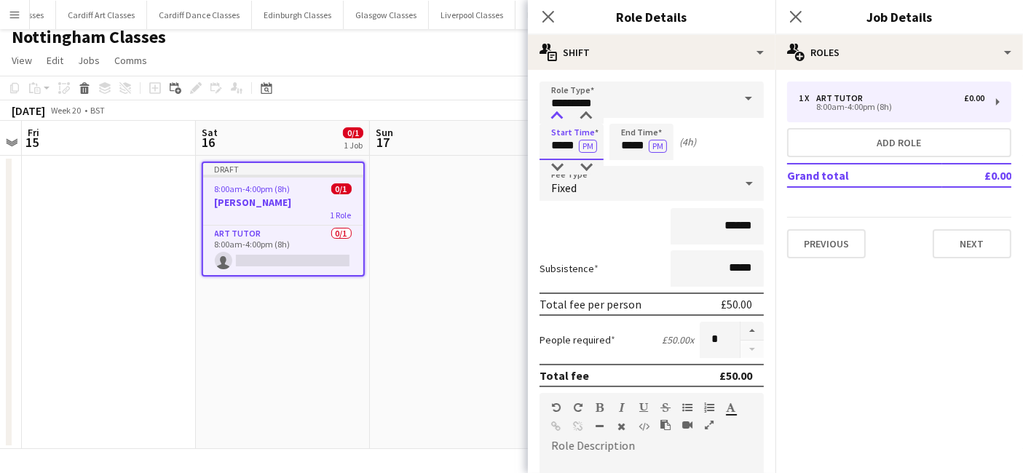
click at [555, 111] on div at bounding box center [556, 116] width 29 height 15
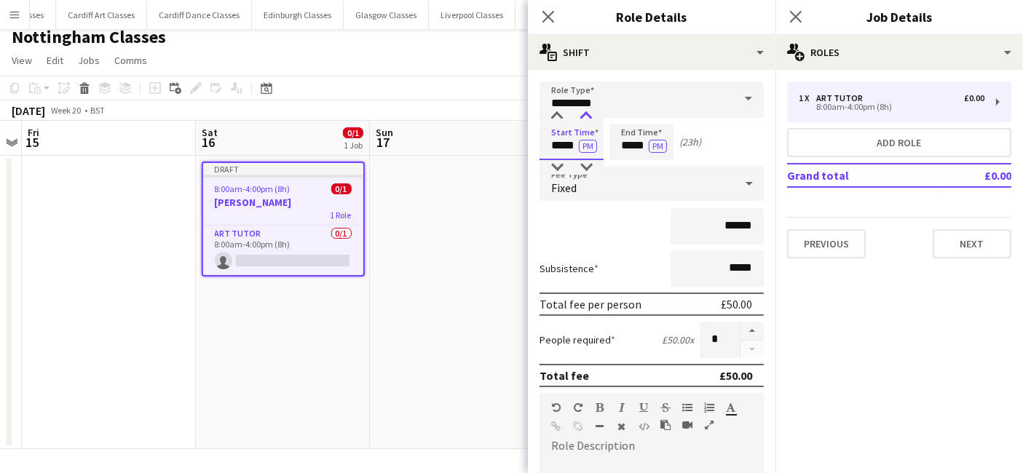
click at [584, 115] on div at bounding box center [585, 116] width 29 height 15
type input "*****"
click at [593, 118] on div at bounding box center [585, 116] width 29 height 15
click at [630, 150] on input "*****" at bounding box center [641, 142] width 64 height 36
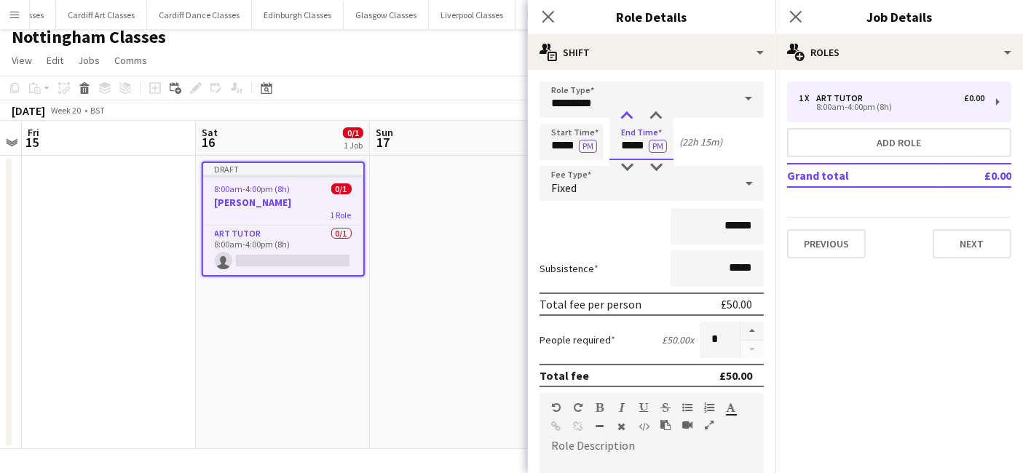
click at [628, 118] on div at bounding box center [626, 116] width 29 height 15
click at [622, 165] on div at bounding box center [626, 167] width 29 height 15
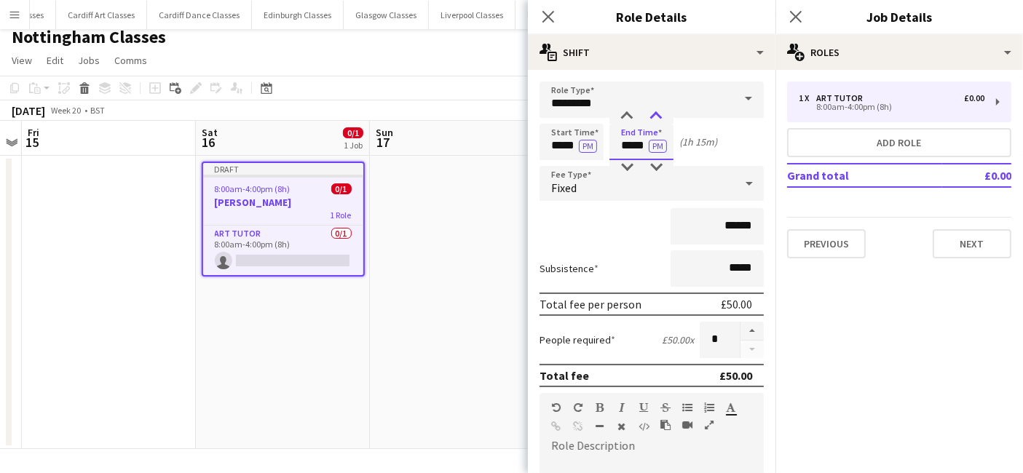
type input "*****"
click at [654, 115] on div at bounding box center [655, 116] width 29 height 15
click at [657, 189] on div "Fixed" at bounding box center [636, 183] width 195 height 35
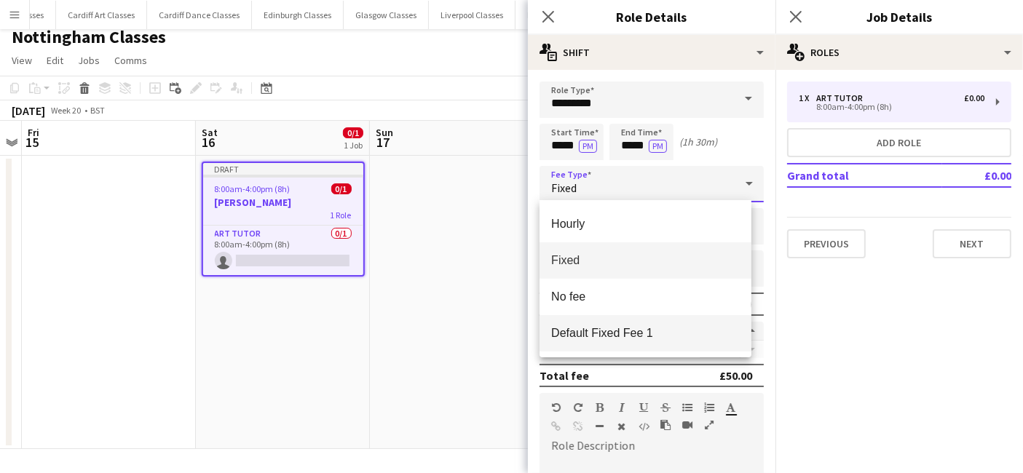
click at [643, 340] on mat-option "Default Fixed Fee 1" at bounding box center [645, 333] width 212 height 36
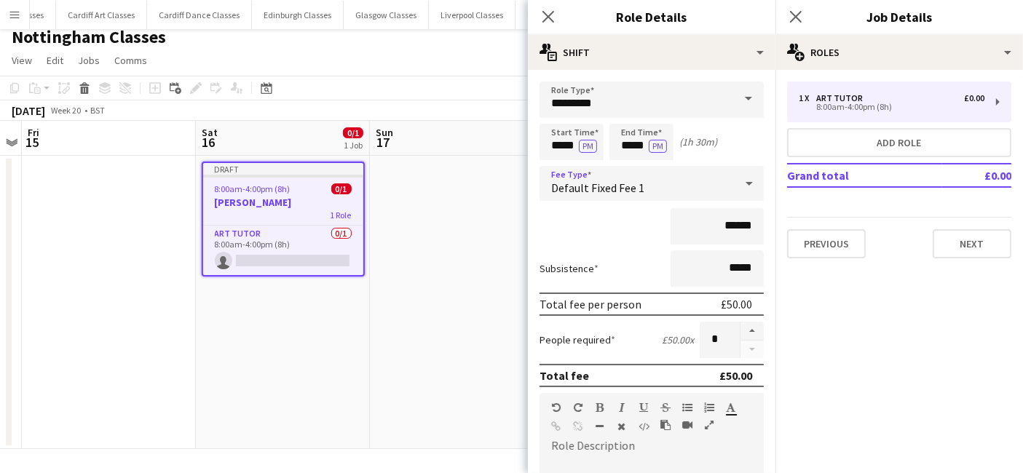
scroll to position [320, 0]
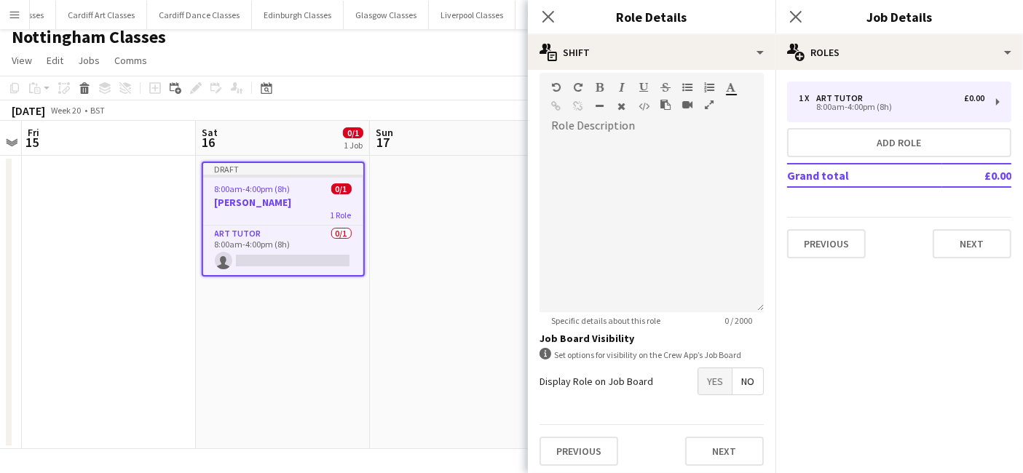
drag, startPoint x: 710, startPoint y: 369, endPoint x: 715, endPoint y: 390, distance: 21.6
click at [710, 371] on span "Yes" at bounding box center [714, 381] width 33 height 26
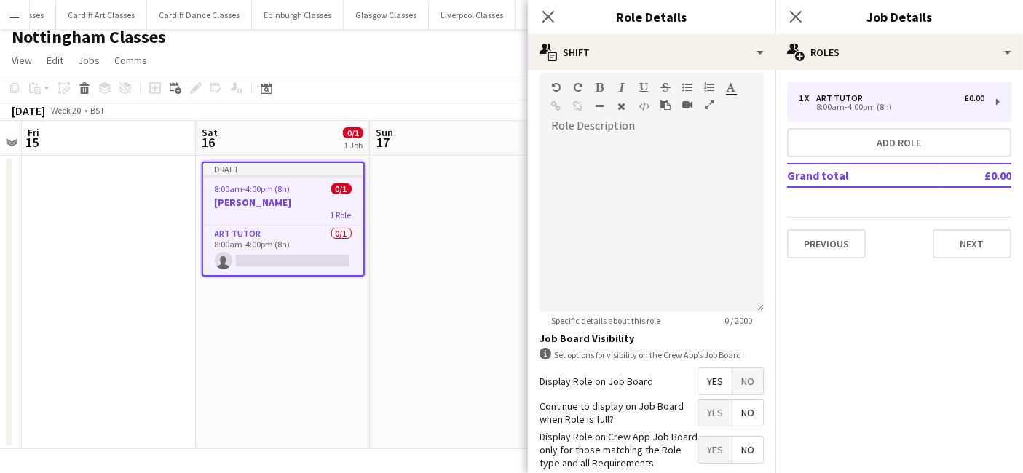
click at [739, 406] on span "No" at bounding box center [747, 413] width 31 height 26
drag, startPoint x: 711, startPoint y: 443, endPoint x: 670, endPoint y: 429, distance: 43.0
click at [711, 444] on span "Yes" at bounding box center [714, 450] width 33 height 26
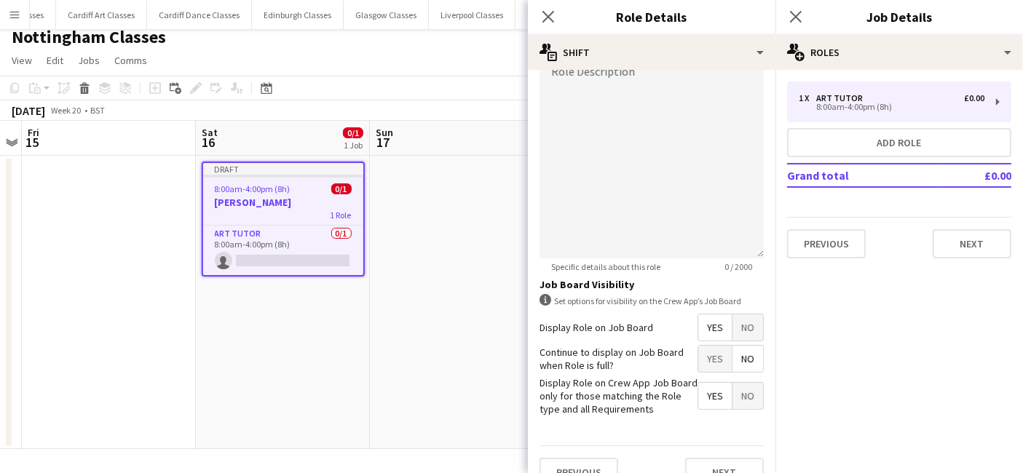
scroll to position [394, 0]
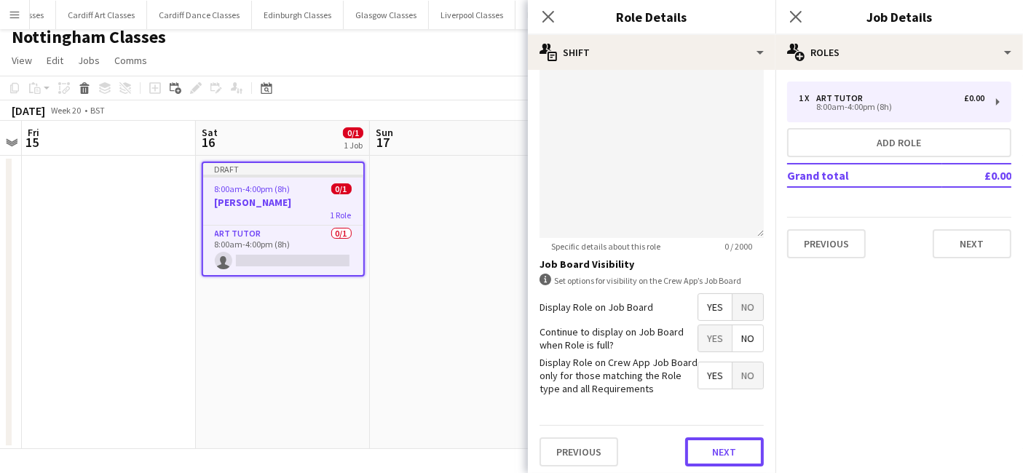
click at [716, 442] on button "Next" at bounding box center [724, 451] width 79 height 29
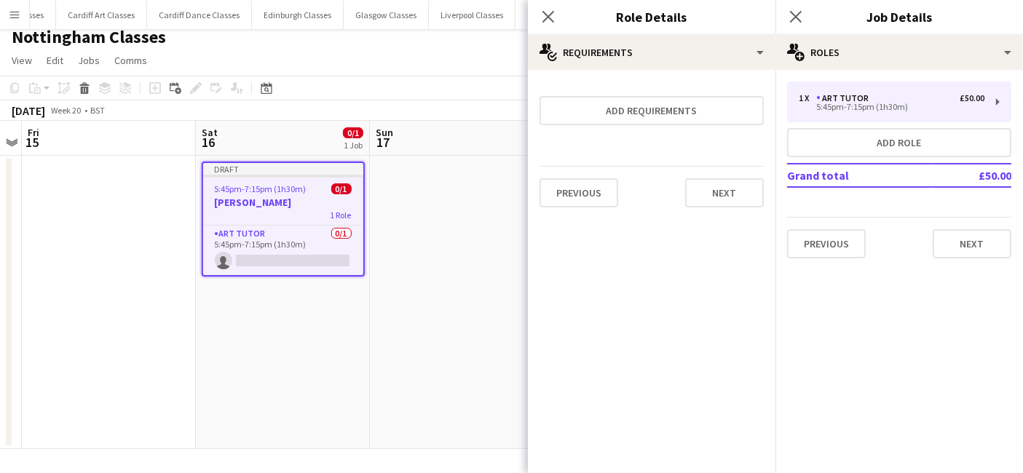
scroll to position [0, 0]
click at [745, 186] on button "Next" at bounding box center [724, 192] width 79 height 29
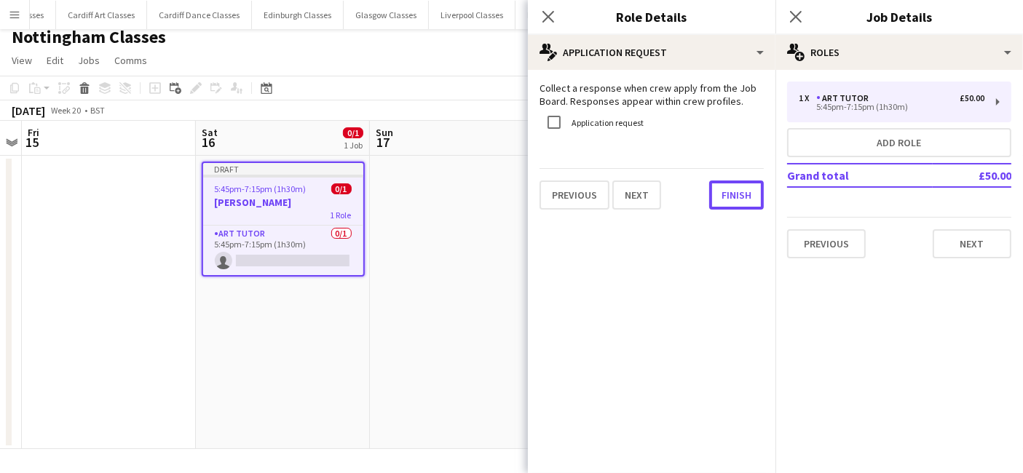
click at [741, 189] on button "Finish" at bounding box center [736, 195] width 55 height 29
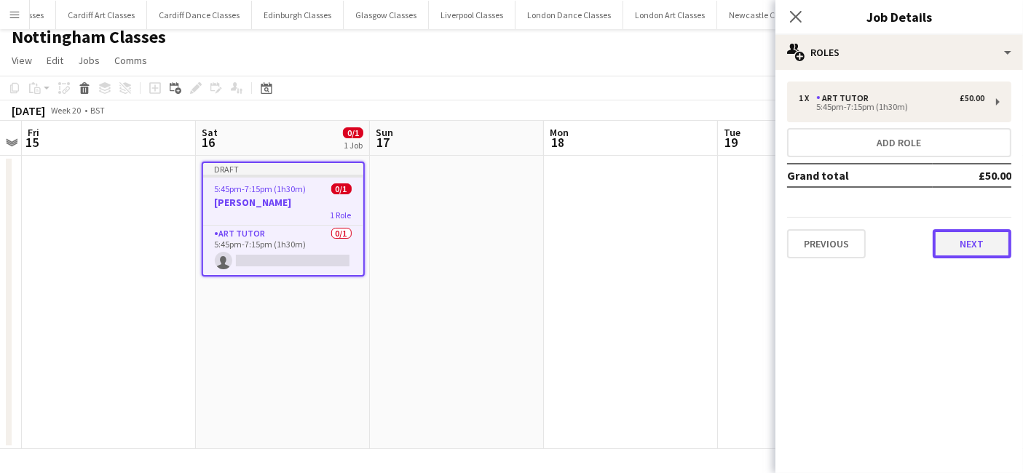
click at [1002, 239] on button "Next" at bounding box center [971, 243] width 79 height 29
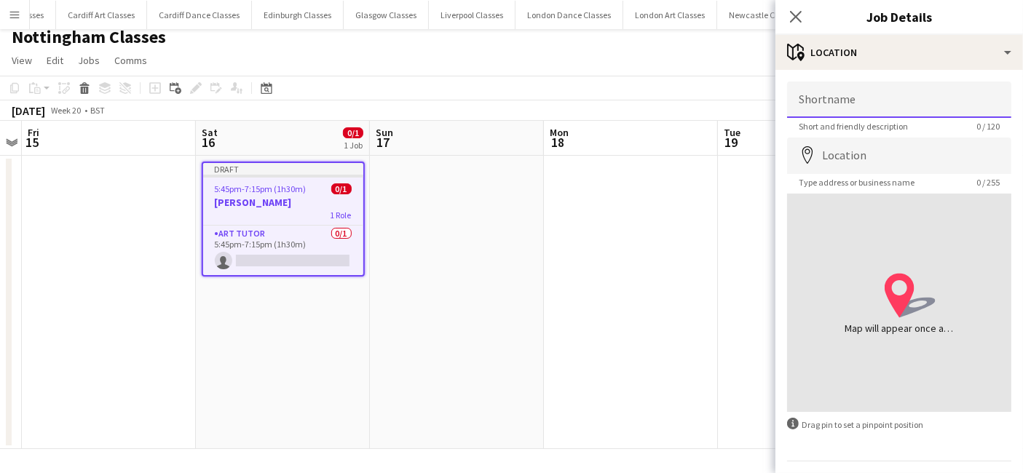
click at [844, 97] on input "Shortname" at bounding box center [899, 100] width 224 height 36
type input "*"
type input "**********"
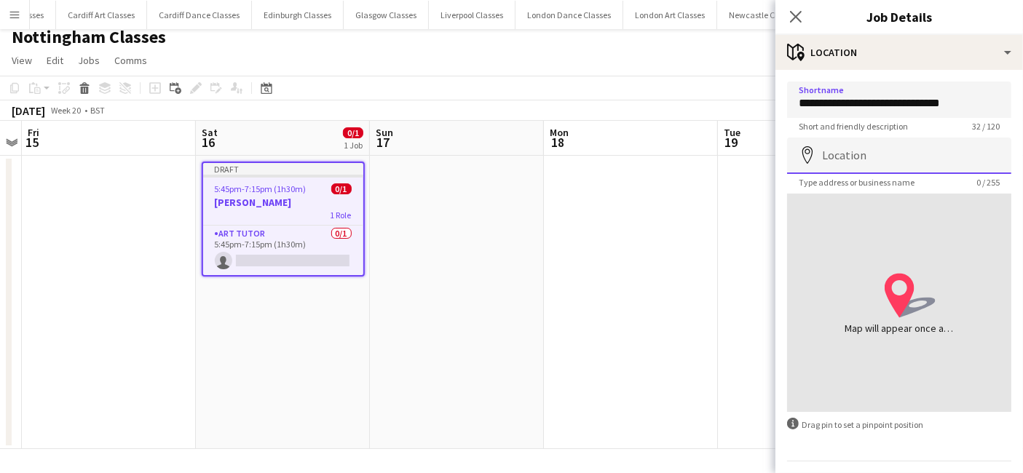
click at [873, 162] on input "Location" at bounding box center [899, 156] width 224 height 36
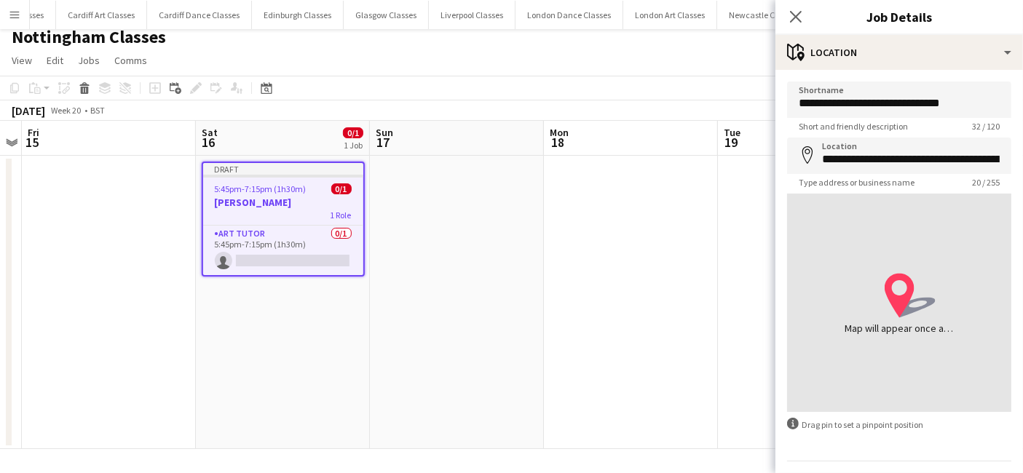
type input "**********"
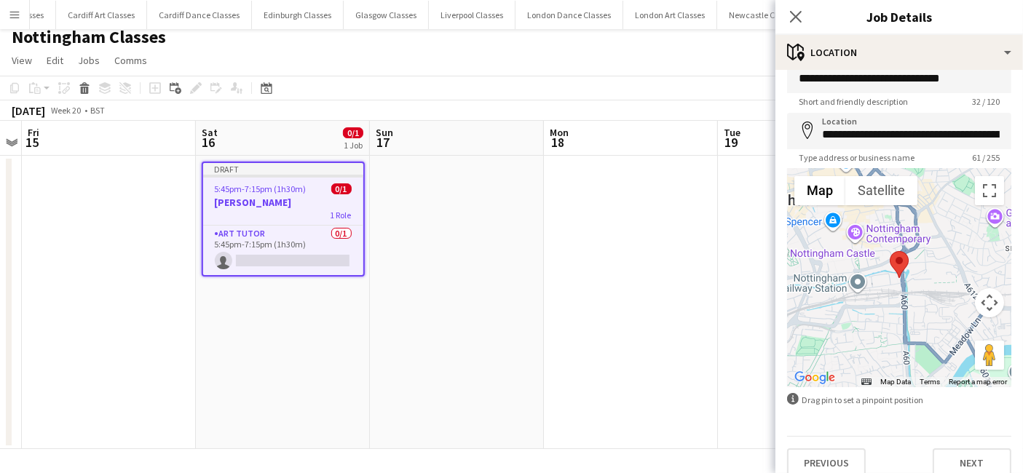
scroll to position [39, 0]
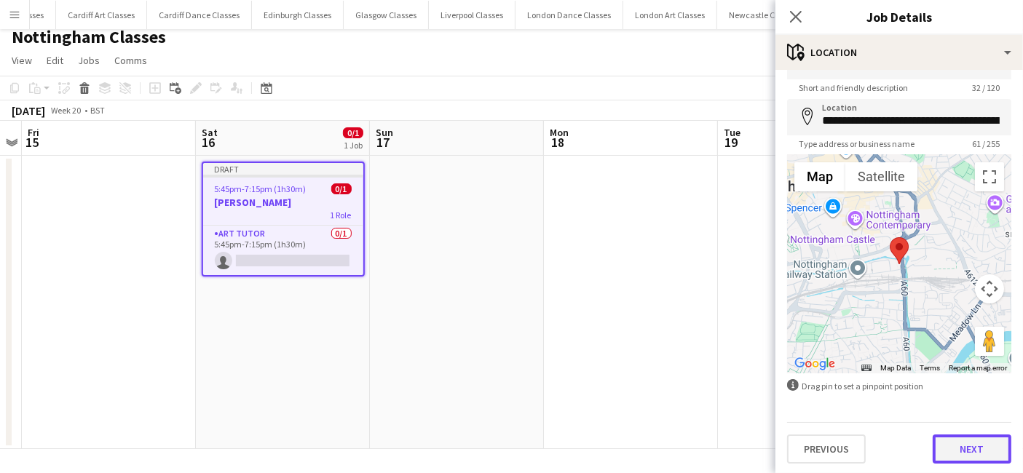
click at [971, 441] on button "Next" at bounding box center [971, 449] width 79 height 29
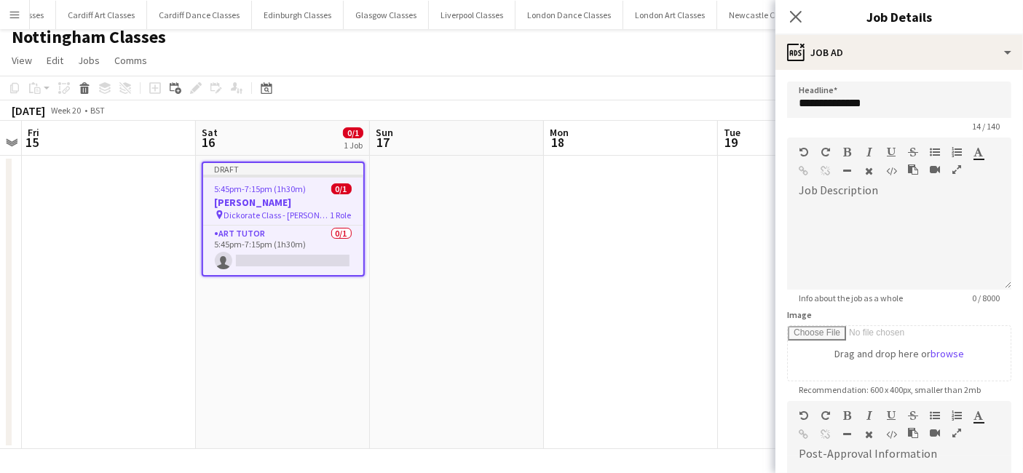
scroll to position [0, 0]
click at [836, 192] on div at bounding box center [899, 241] width 224 height 98
paste div
click at [739, 216] on app-date-cell at bounding box center [805, 302] width 174 height 293
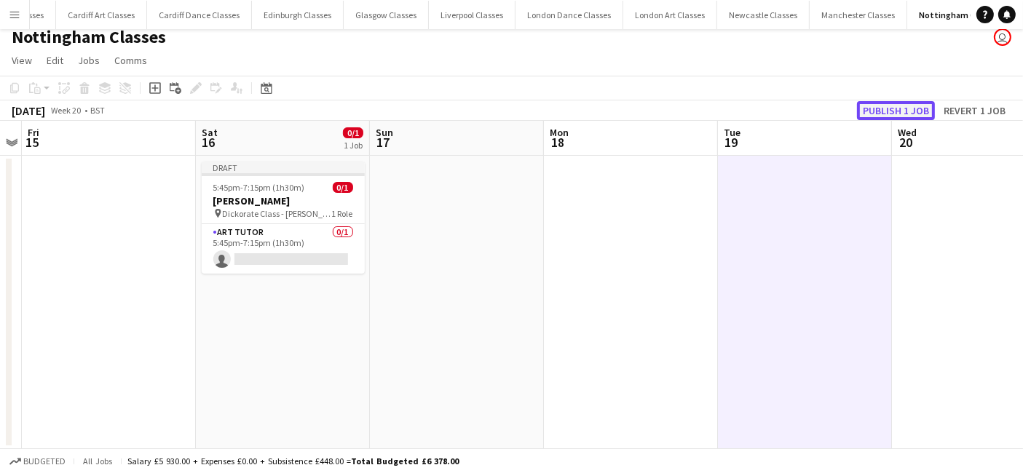
click at [897, 106] on button "Publish 1 job" at bounding box center [896, 110] width 78 height 19
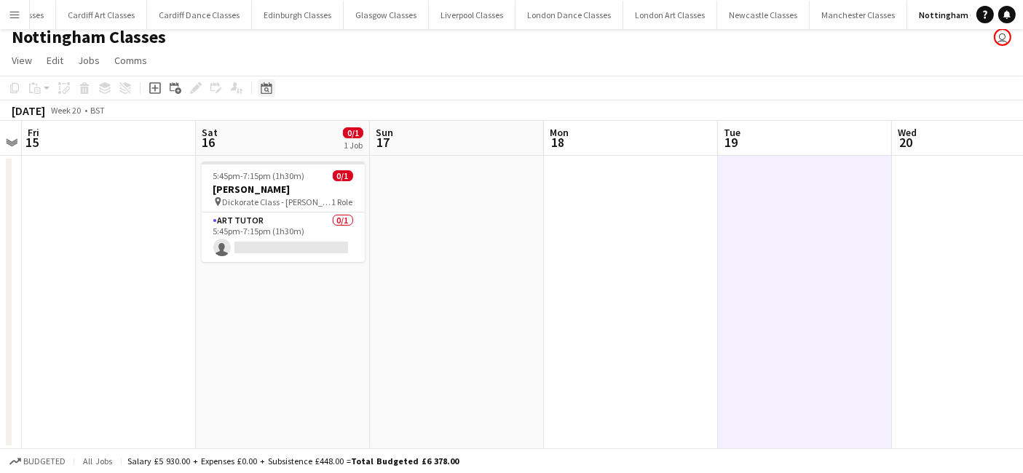
click at [259, 90] on div "Date picker" at bounding box center [266, 87] width 17 height 17
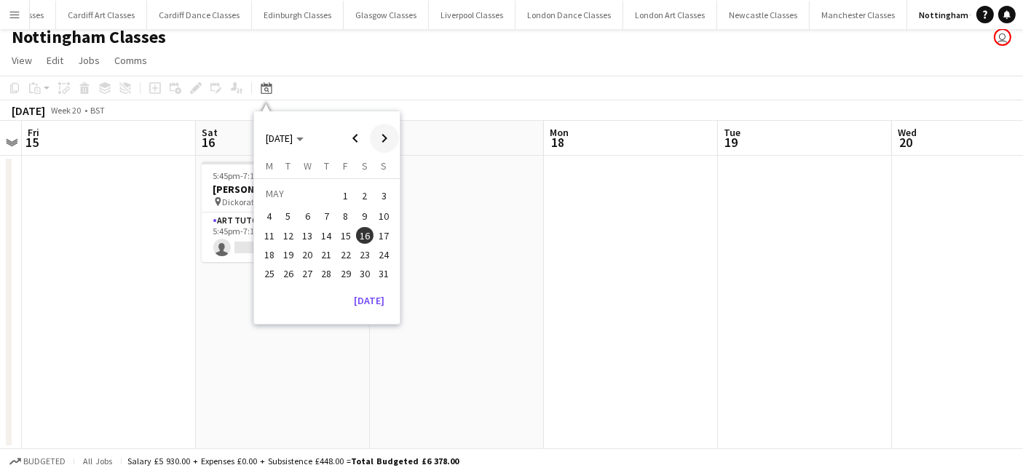
click at [381, 142] on span "Next month" at bounding box center [384, 138] width 29 height 29
click at [374, 140] on span "Next month" at bounding box center [384, 138] width 29 height 29
click at [357, 139] on span "Previous month" at bounding box center [355, 138] width 29 height 29
click at [382, 253] on span "24" at bounding box center [384, 254] width 17 height 17
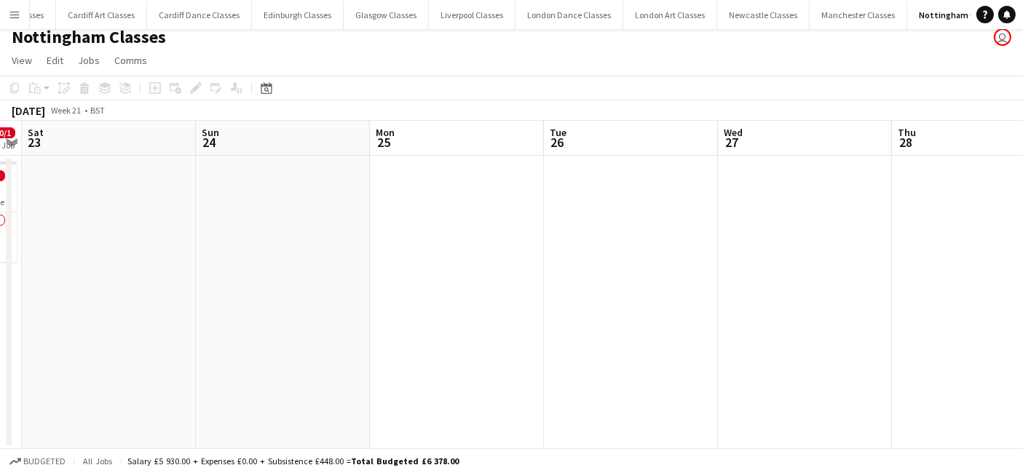
click at [270, 250] on app-date-cell at bounding box center [283, 302] width 174 height 293
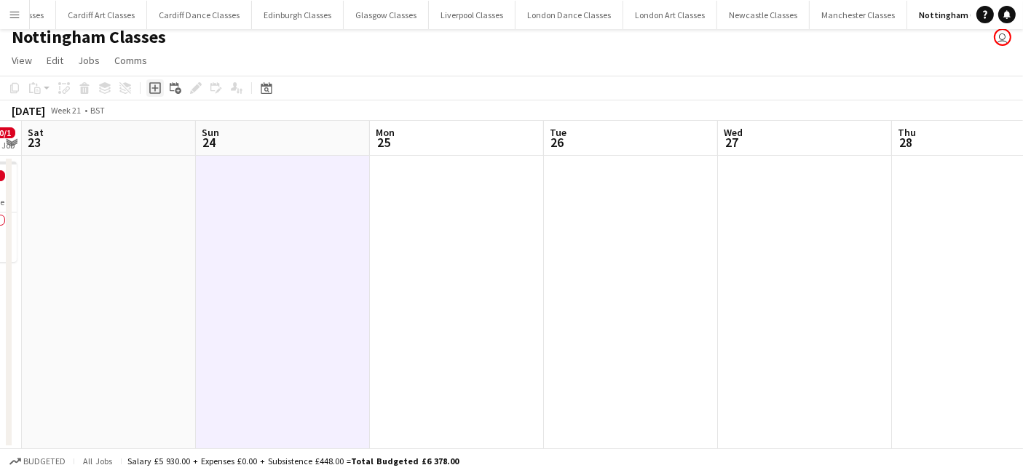
click at [161, 92] on div "Add job" at bounding box center [154, 87] width 17 height 17
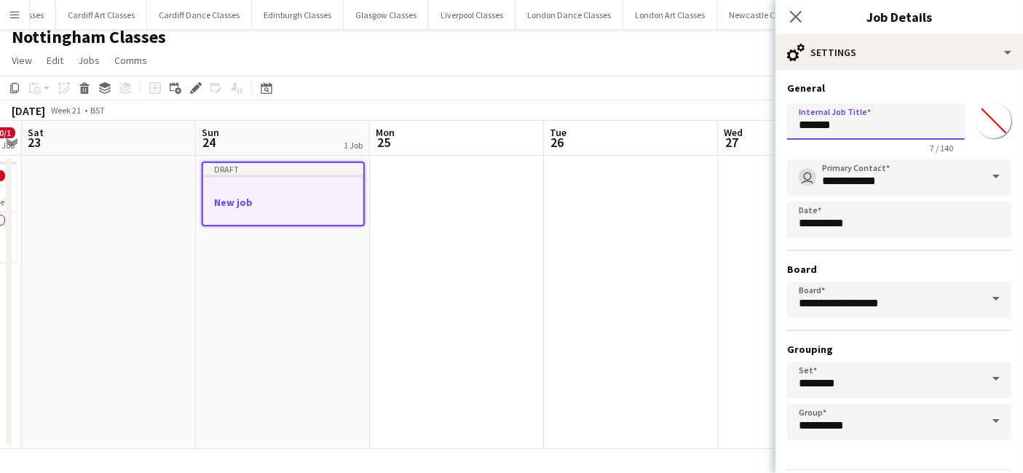
drag, startPoint x: 853, startPoint y: 130, endPoint x: 755, endPoint y: 120, distance: 98.0
click at [776, 120] on form "**********" at bounding box center [898, 296] width 247 height 429
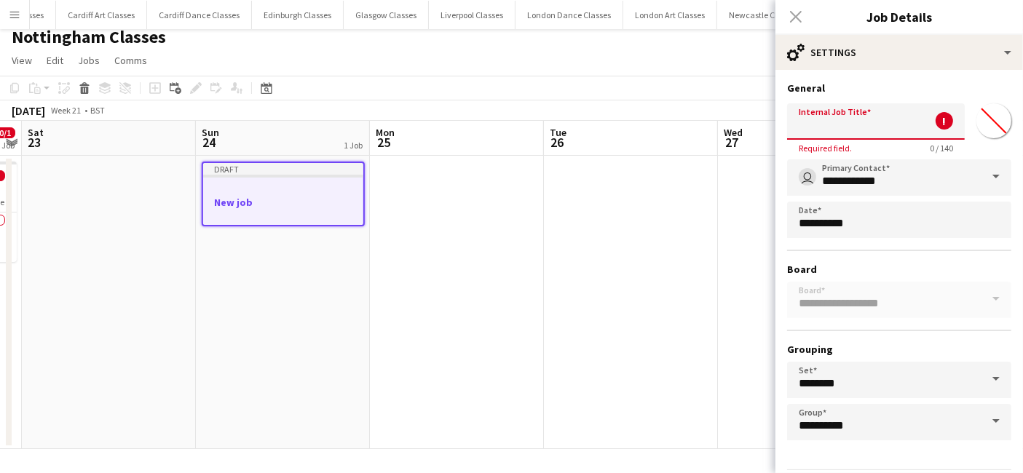
paste input "**********"
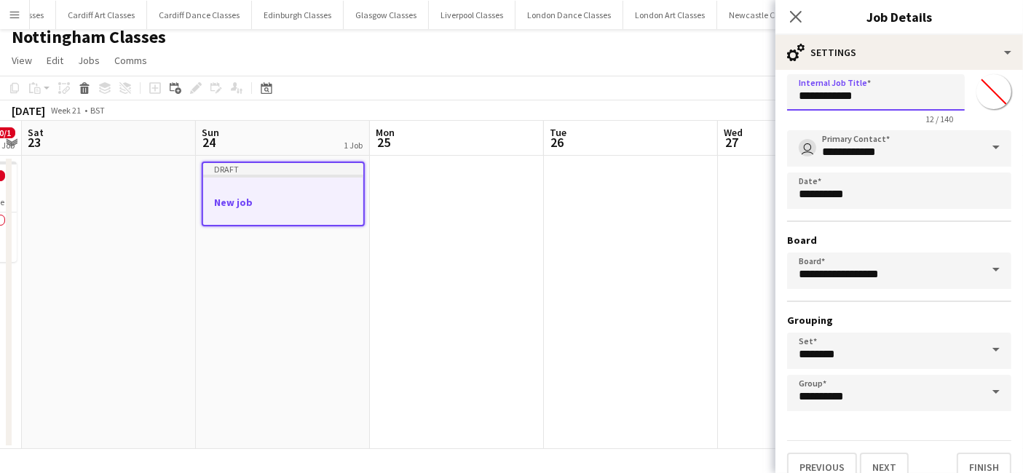
scroll to position [45, 0]
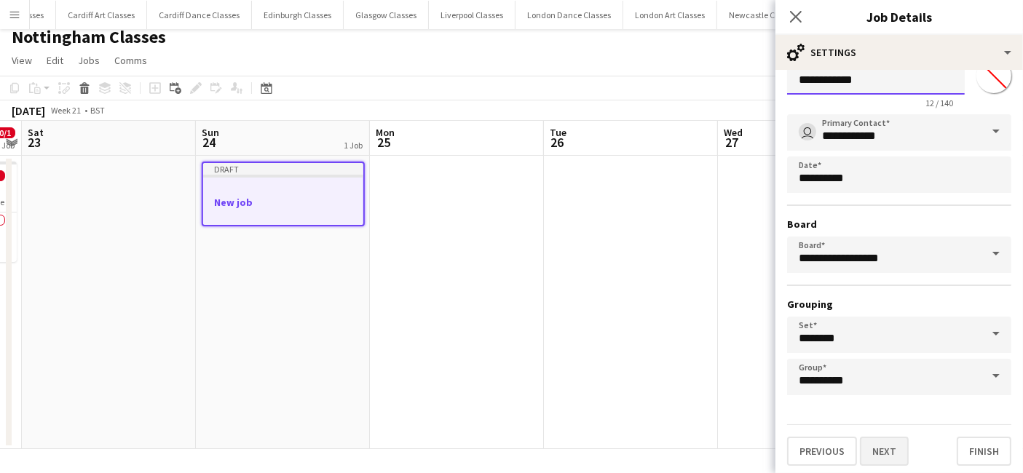
type input "**********"
click at [896, 440] on button "Next" at bounding box center [884, 451] width 49 height 29
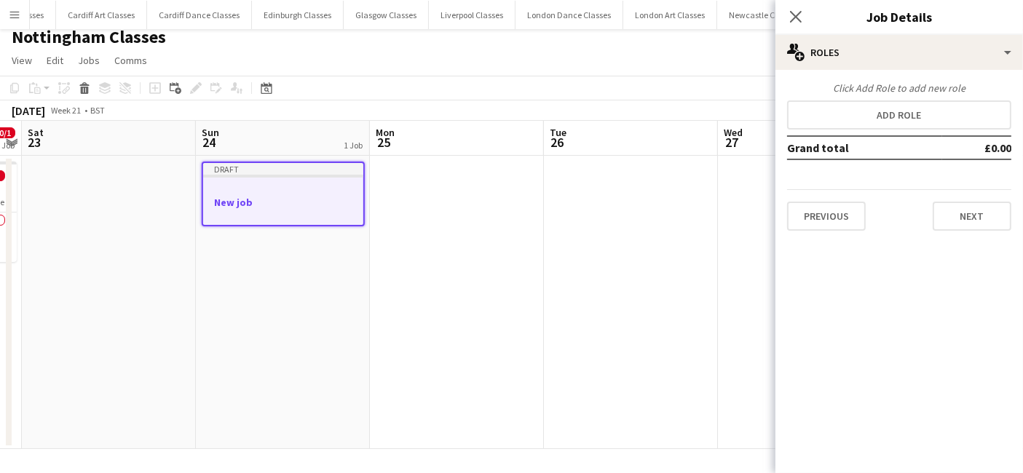
scroll to position [0, 0]
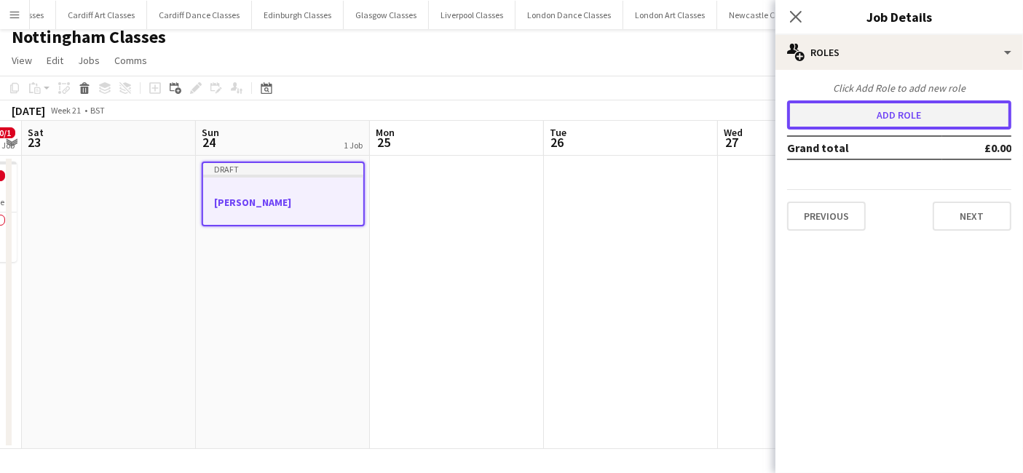
click at [903, 118] on button "Add role" at bounding box center [899, 114] width 224 height 29
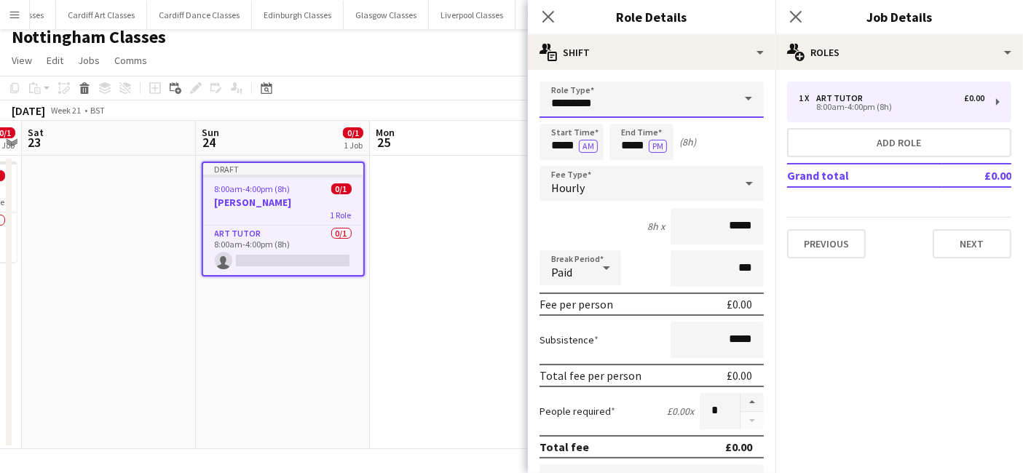
click at [624, 95] on input "*********" at bounding box center [651, 100] width 224 height 36
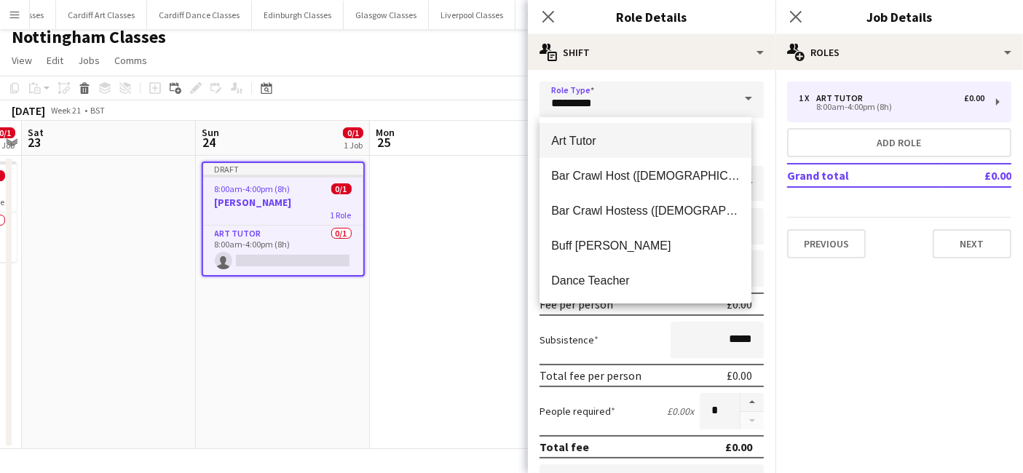
click at [590, 142] on span "Art Tutor" at bounding box center [645, 141] width 189 height 14
type input "******"
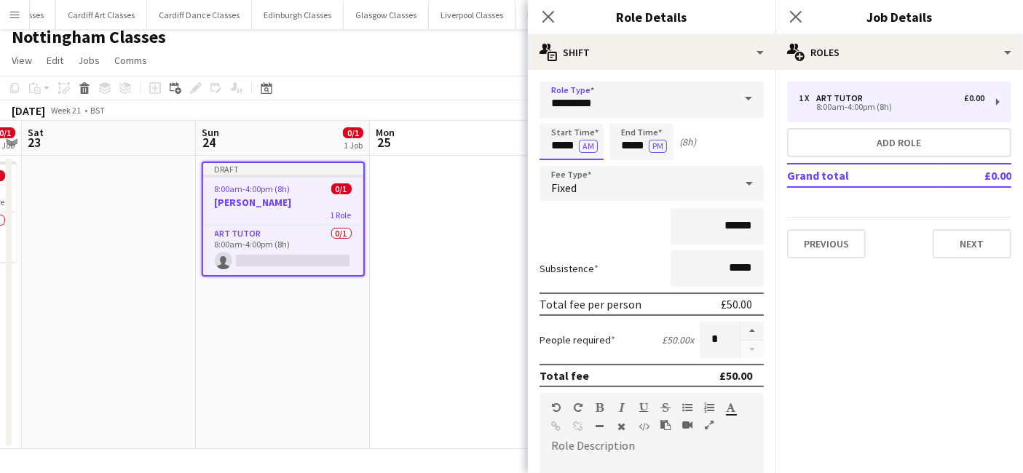
click at [563, 142] on input "*****" at bounding box center [571, 142] width 64 height 36
click at [555, 118] on div at bounding box center [556, 116] width 29 height 15
type input "*****"
click at [555, 118] on div at bounding box center [556, 116] width 29 height 15
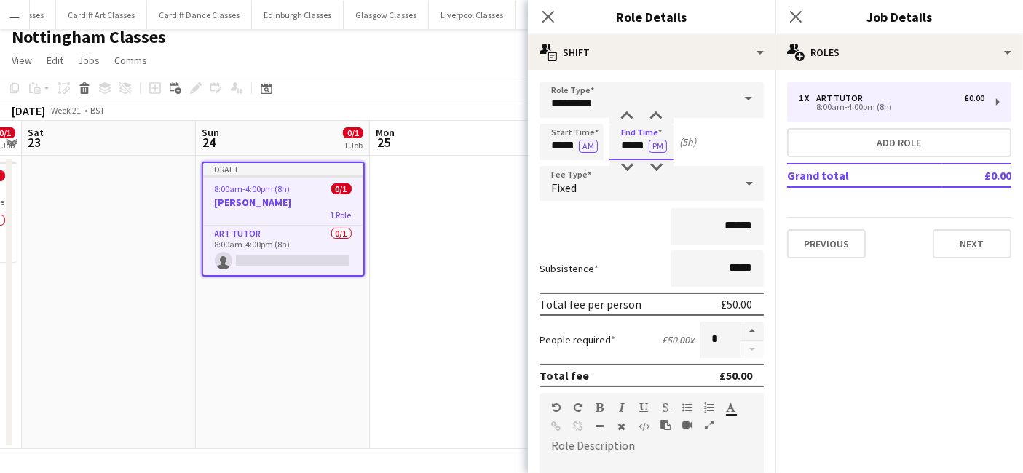
click at [636, 149] on input "*****" at bounding box center [641, 142] width 64 height 36
click at [633, 166] on div at bounding box center [626, 167] width 29 height 15
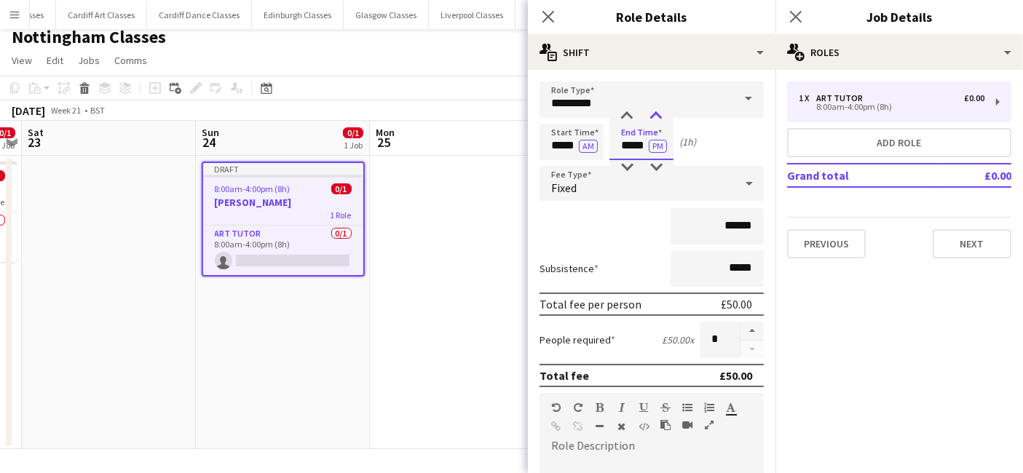
click at [662, 117] on div at bounding box center [655, 116] width 29 height 15
type input "*****"
click at [662, 117] on div at bounding box center [655, 116] width 29 height 15
click at [654, 177] on div "Fixed" at bounding box center [636, 183] width 195 height 35
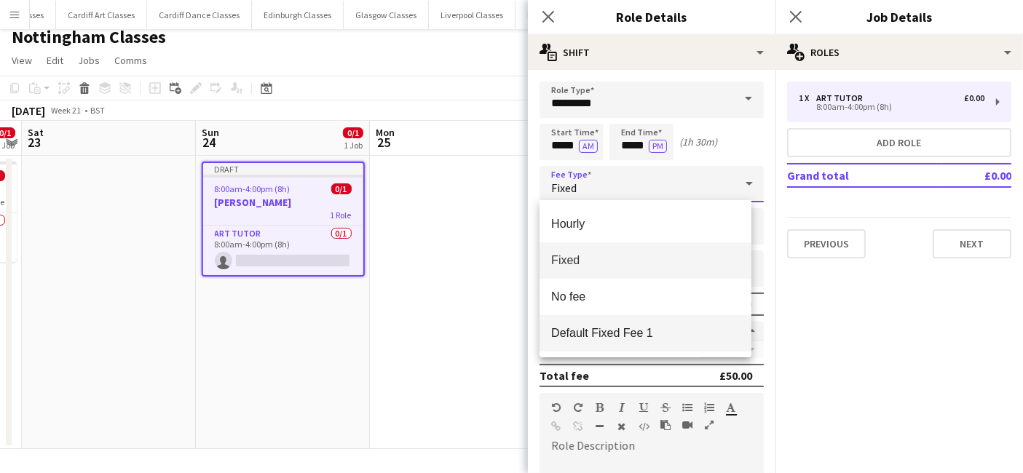
click at [656, 340] on mat-option "Default Fixed Fee 1" at bounding box center [645, 333] width 212 height 36
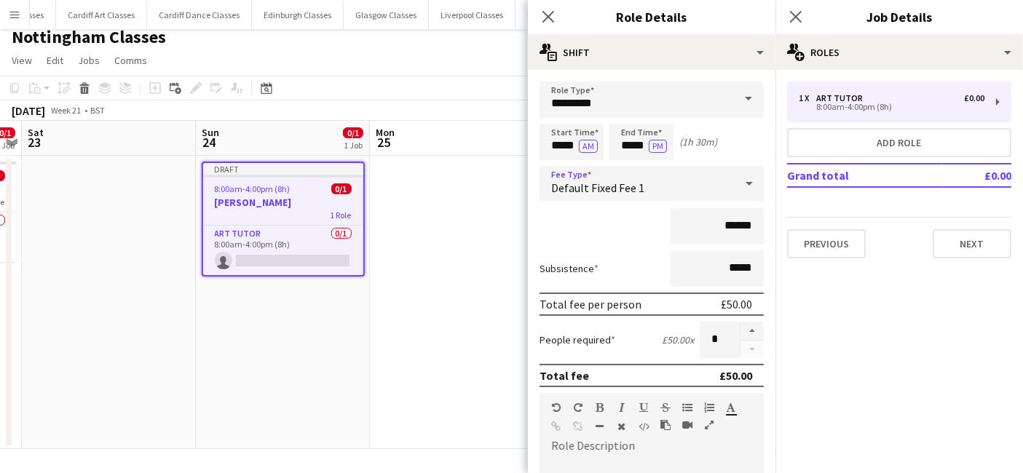
scroll to position [320, 0]
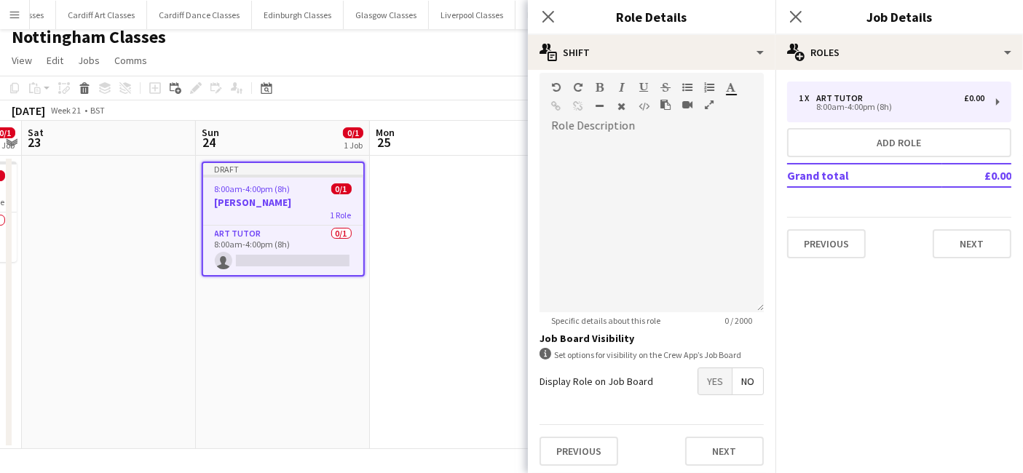
click at [713, 383] on span "Yes" at bounding box center [714, 381] width 33 height 26
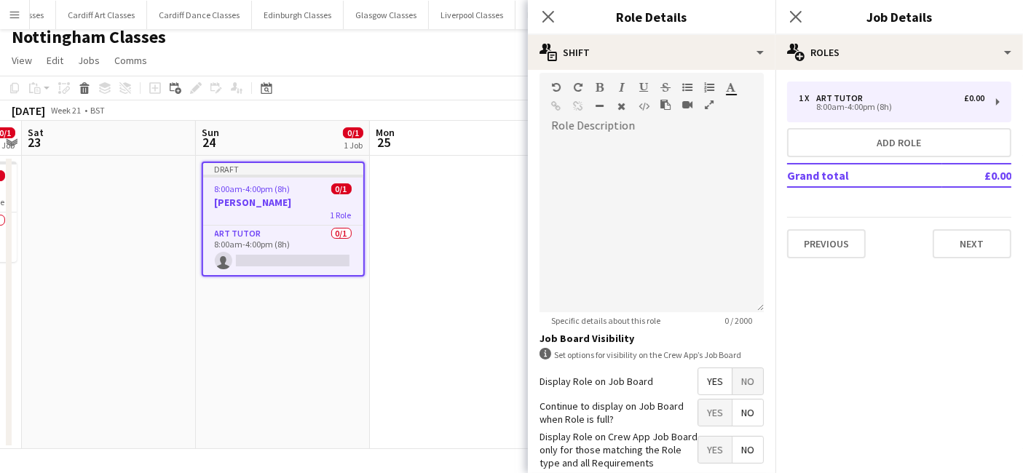
click at [737, 430] on div "Display Role on Crew App Job Board only for those matching the Role type and al…" at bounding box center [651, 450] width 224 height 40
click at [741, 415] on span "No" at bounding box center [747, 413] width 31 height 26
click at [707, 445] on span "Yes" at bounding box center [714, 450] width 33 height 26
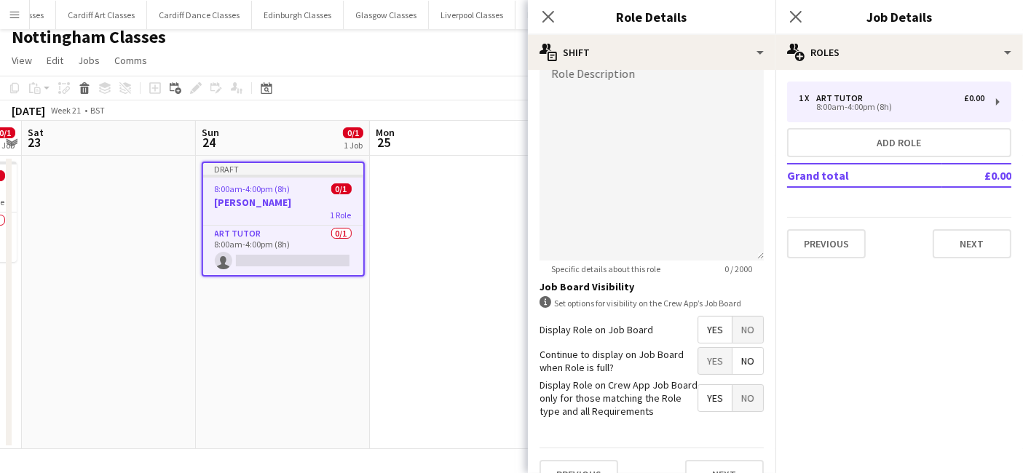
scroll to position [394, 0]
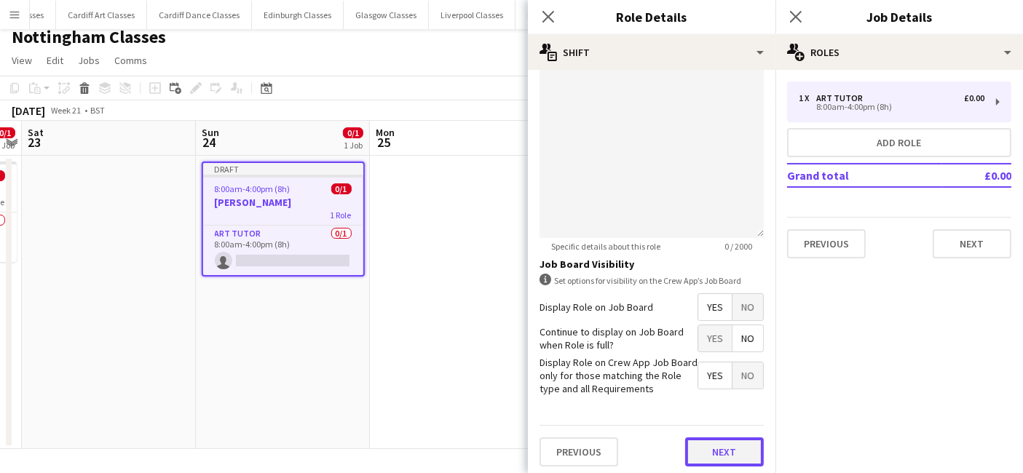
click at [715, 443] on button "Next" at bounding box center [724, 451] width 79 height 29
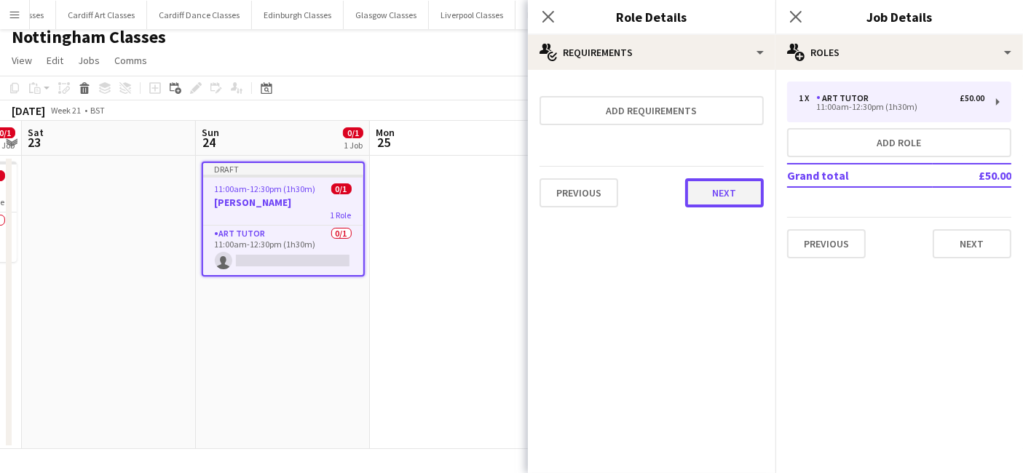
click at [721, 193] on button "Next" at bounding box center [724, 192] width 79 height 29
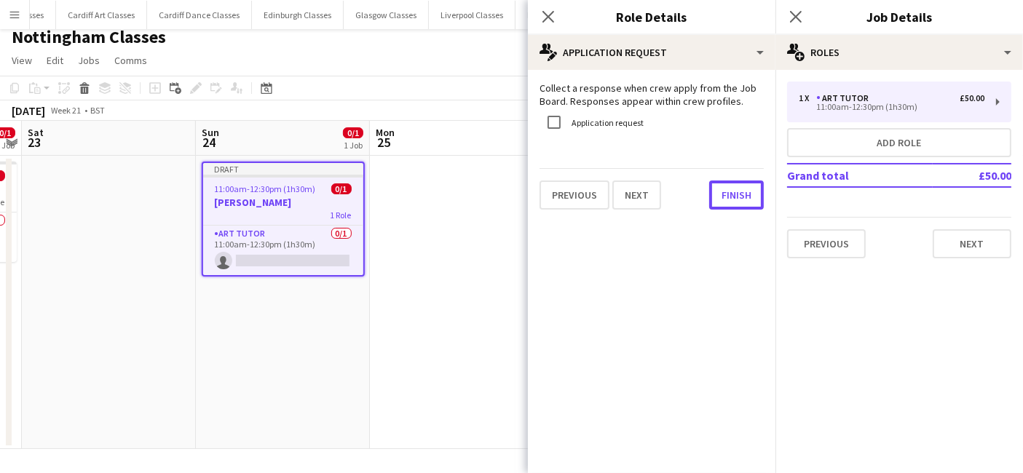
click at [721, 193] on button "Finish" at bounding box center [736, 195] width 55 height 29
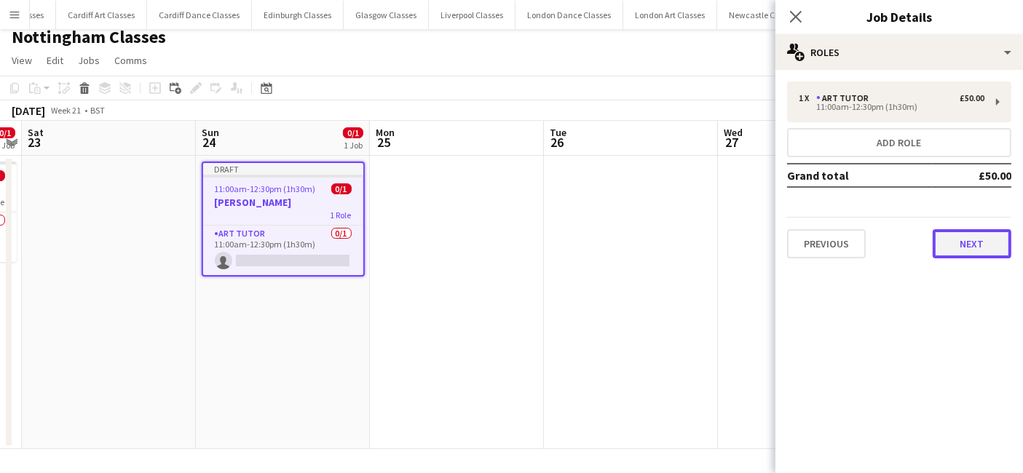
click at [1008, 250] on button "Next" at bounding box center [971, 243] width 79 height 29
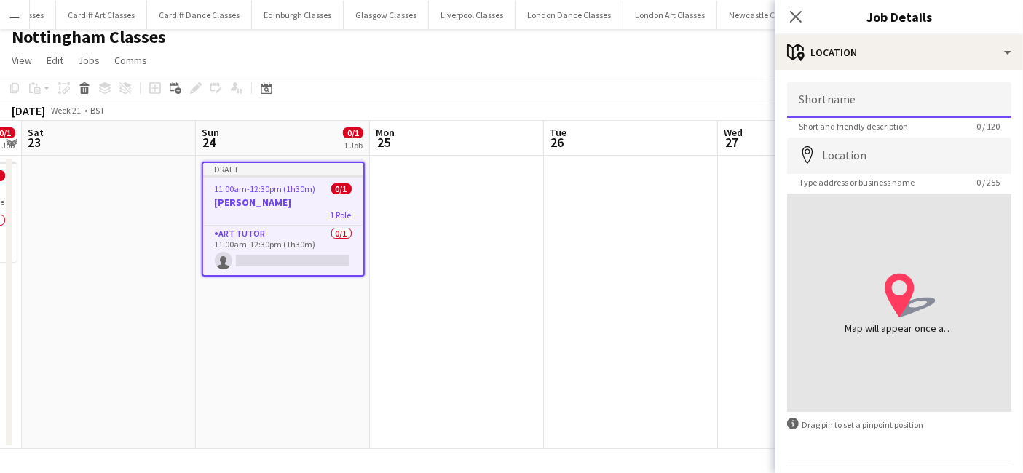
click at [873, 103] on input "Shortname" at bounding box center [899, 100] width 224 height 36
type input "**********"
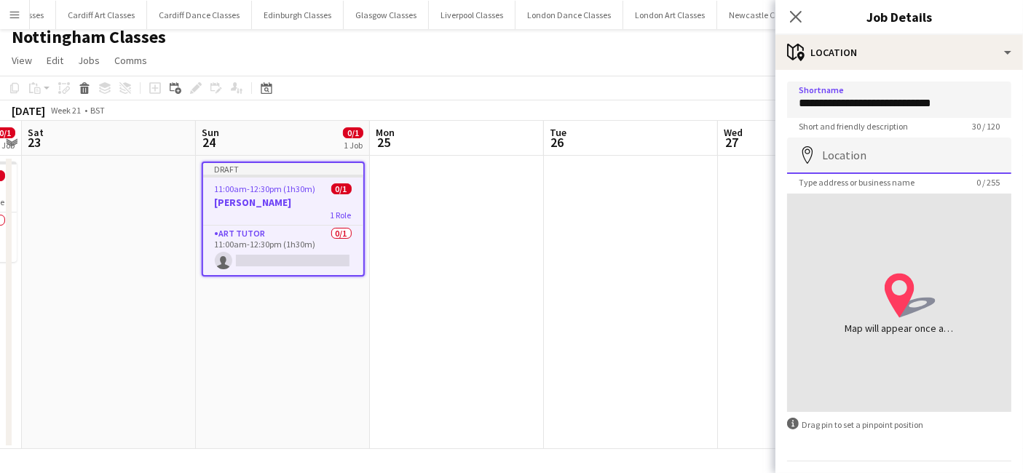
click at [857, 163] on input "Location" at bounding box center [899, 156] width 224 height 36
click at [903, 165] on input "Location" at bounding box center [899, 156] width 224 height 36
paste input "**********"
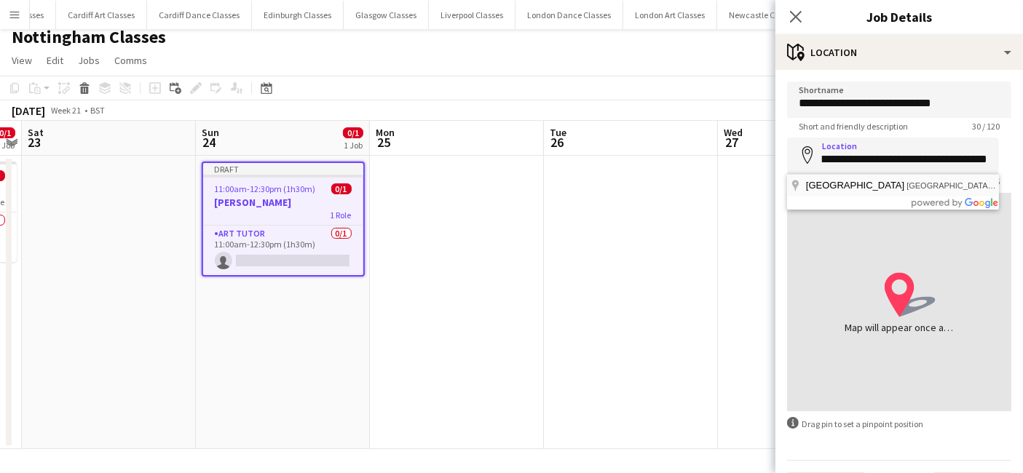
type input "**********"
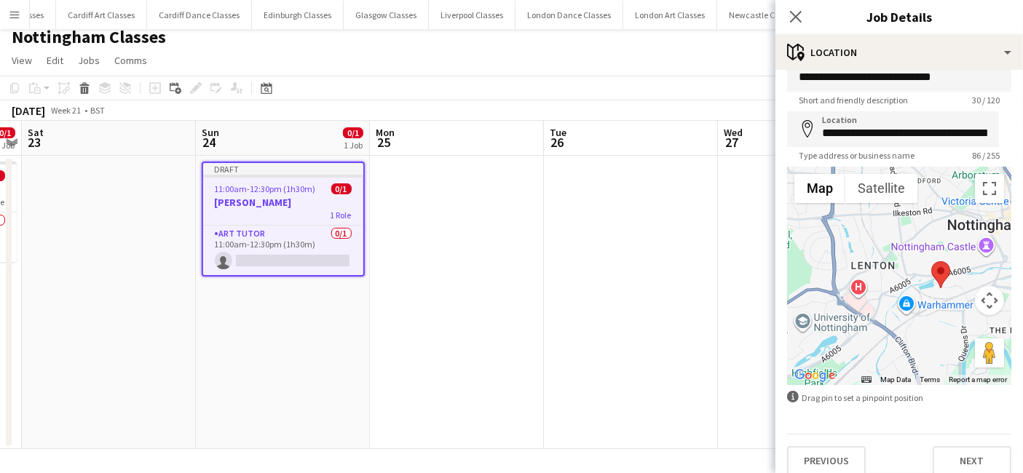
scroll to position [39, 0]
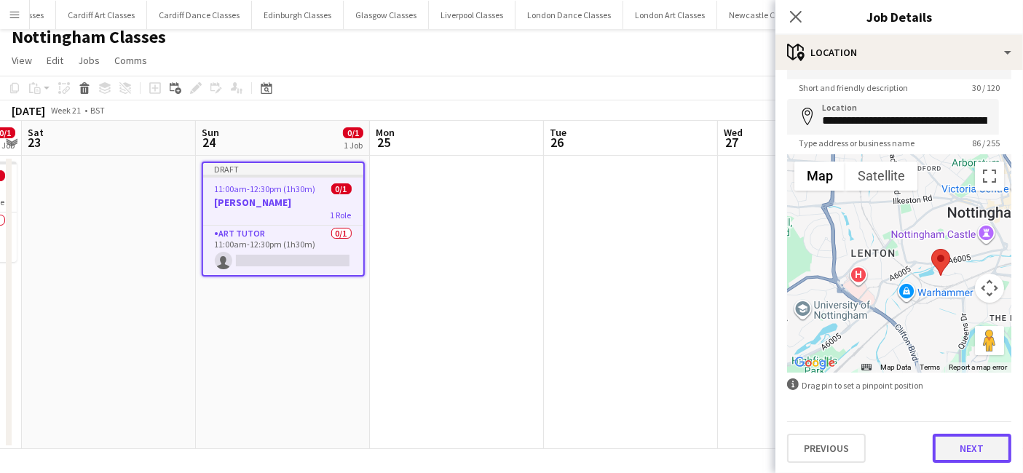
click at [959, 445] on button "Next" at bounding box center [971, 448] width 79 height 29
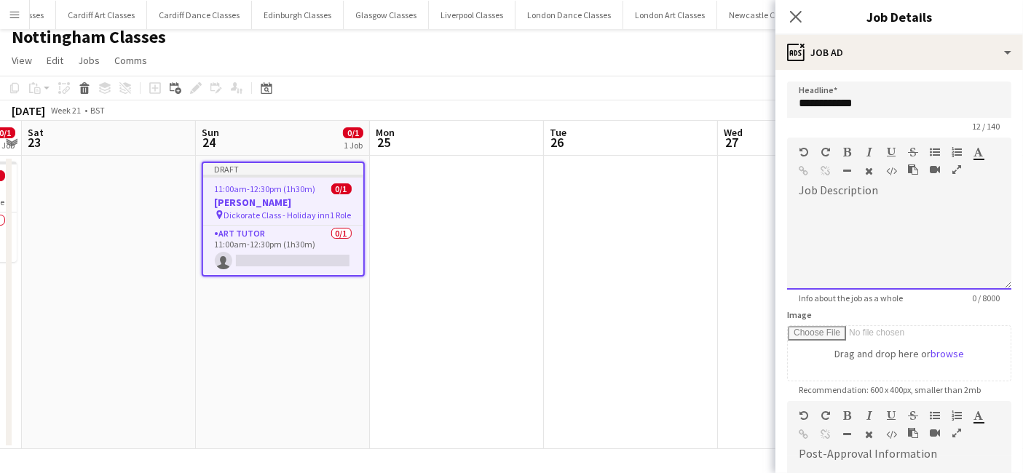
click at [886, 188] on div "default Heading 1 Heading 2 Heading 3 Heading 4 Heading 5 Heading 6 Heading 7 P…" at bounding box center [899, 165] width 224 height 55
paste div
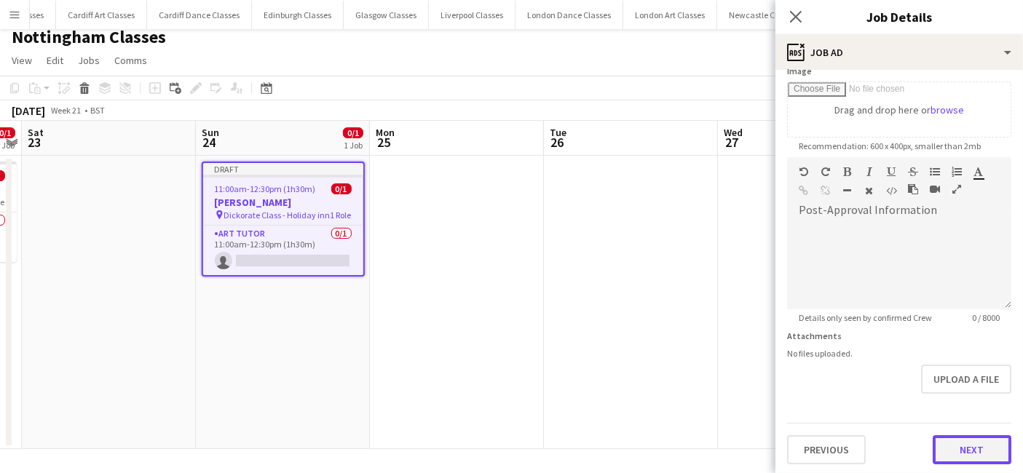
click at [954, 449] on button "Next" at bounding box center [971, 449] width 79 height 29
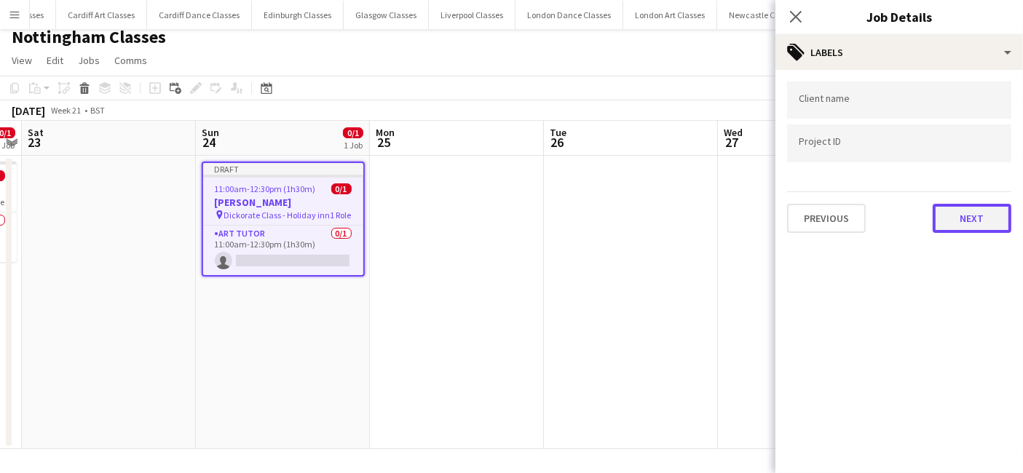
click at [950, 213] on button "Next" at bounding box center [971, 218] width 79 height 29
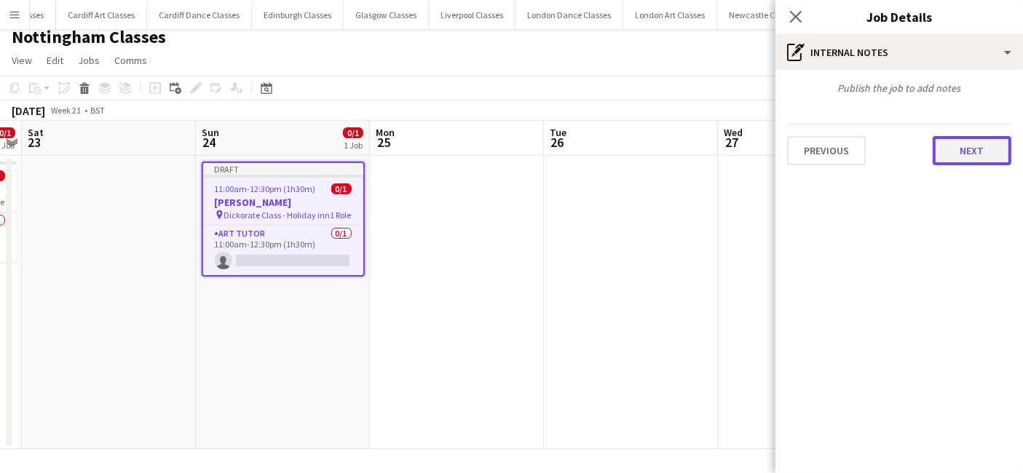
click at [973, 155] on button "Next" at bounding box center [971, 150] width 79 height 29
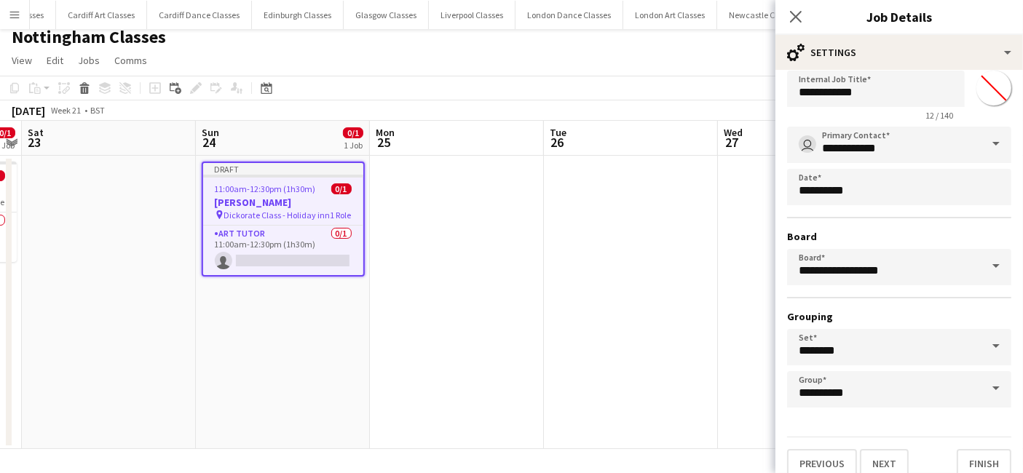
scroll to position [45, 0]
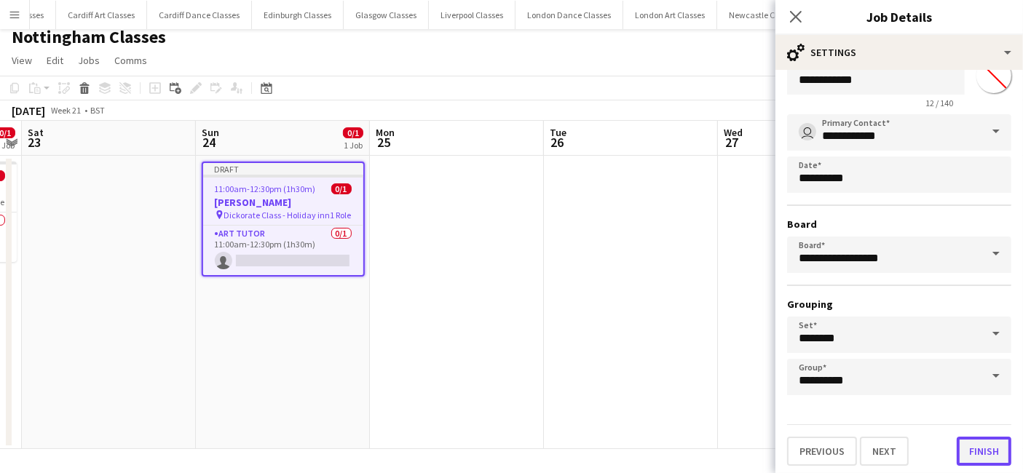
click at [967, 445] on button "Finish" at bounding box center [983, 451] width 55 height 29
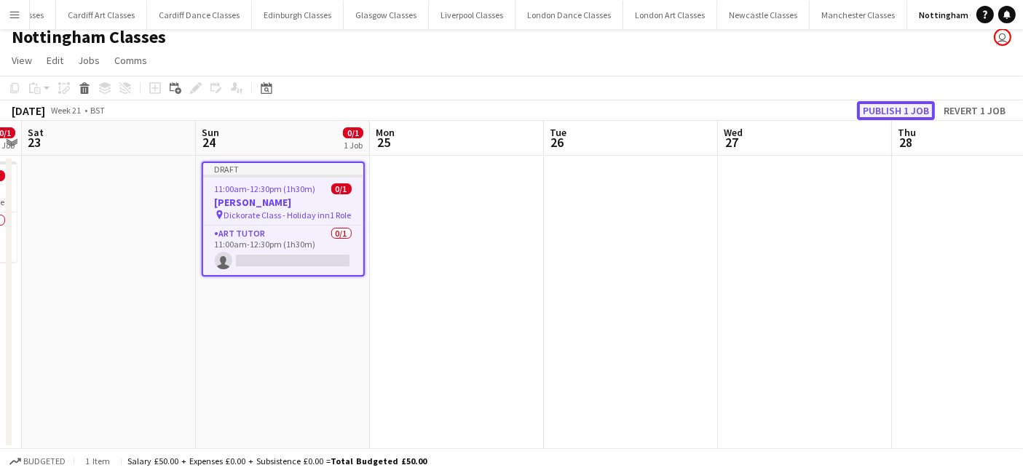
click at [885, 116] on button "Publish 1 job" at bounding box center [896, 110] width 78 height 19
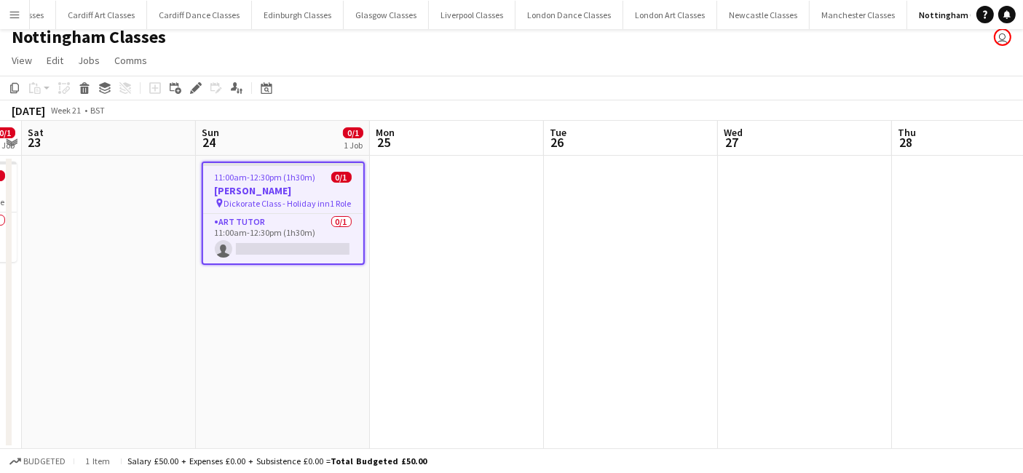
click at [17, 30] on h1 "Nottingham Classes" at bounding box center [89, 37] width 154 height 22
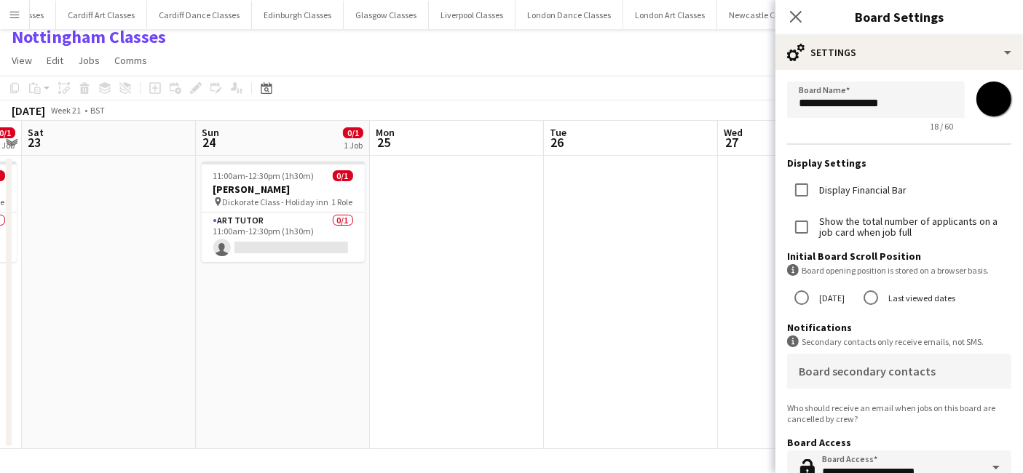
click at [16, 16] on app-icon "Menu" at bounding box center [15, 15] width 12 height 12
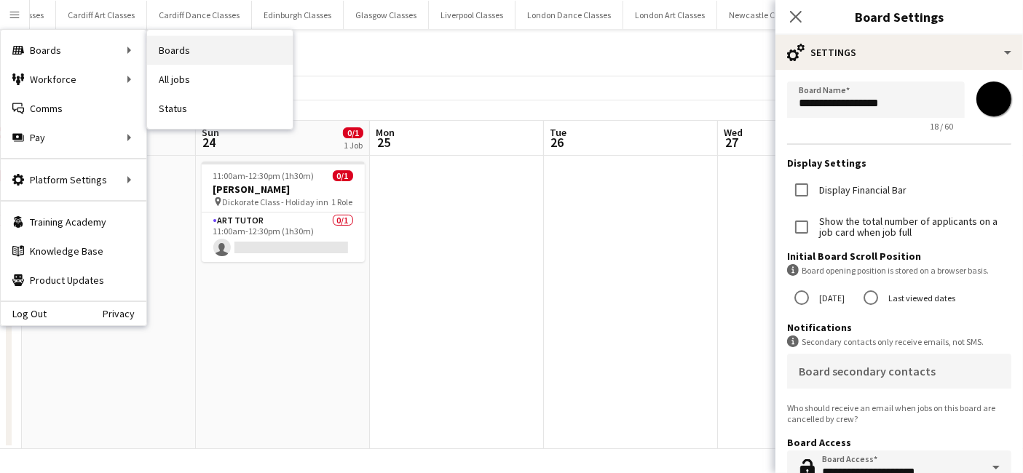
click at [190, 50] on link "Boards" at bounding box center [220, 50] width 146 height 29
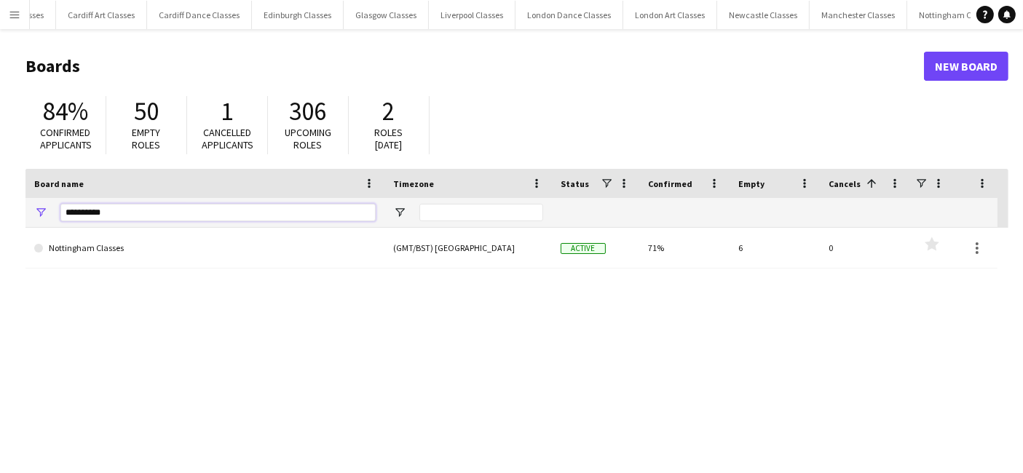
click at [183, 207] on input "**********" at bounding box center [217, 212] width 315 height 17
type input "*"
type input "******"
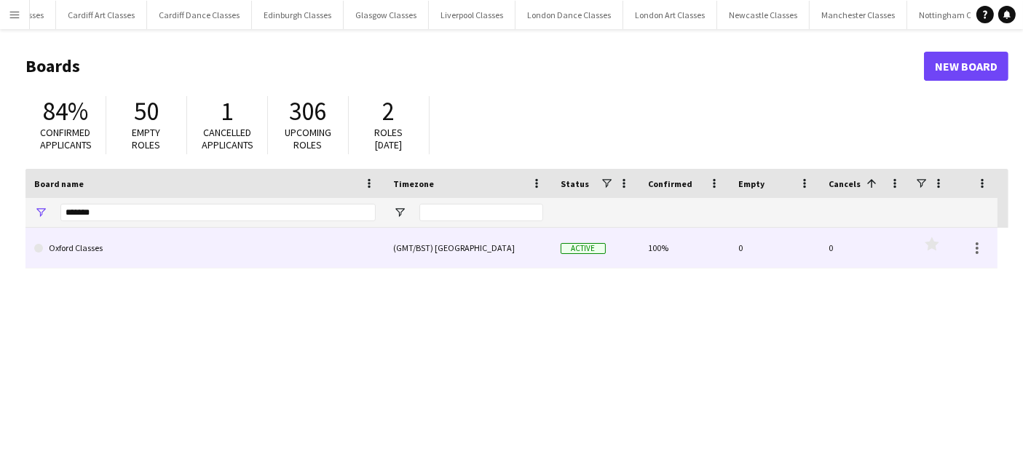
click at [170, 245] on link "Oxford Classes" at bounding box center [204, 248] width 341 height 41
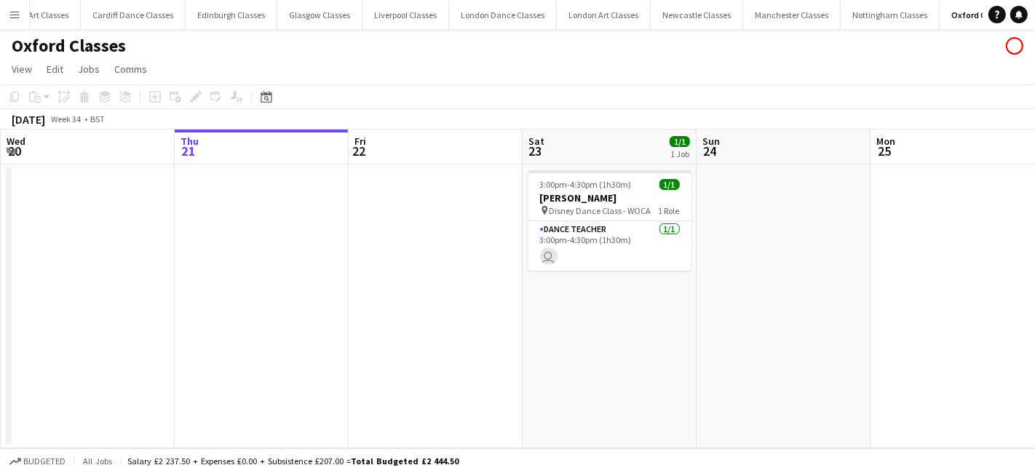
scroll to position [0, 279]
click at [261, 92] on icon "Date picker" at bounding box center [267, 97] width 12 height 12
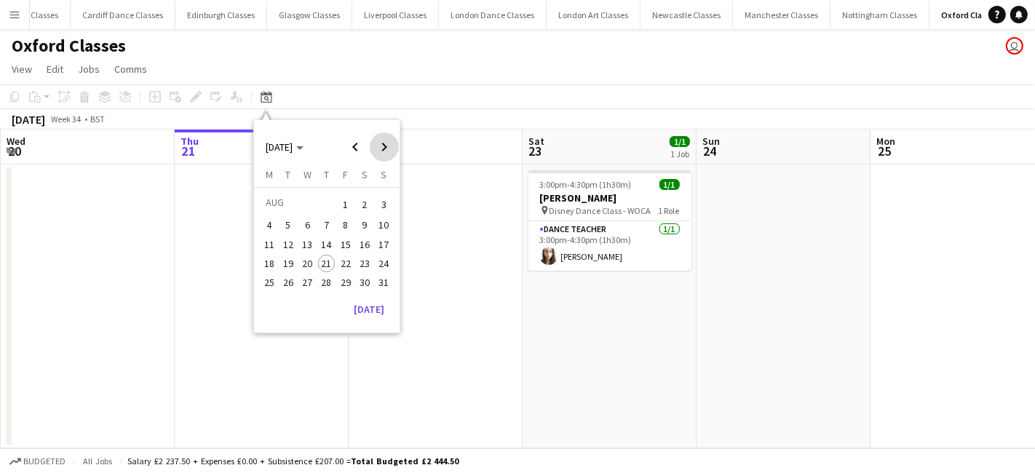
click at [382, 145] on span "Next month" at bounding box center [384, 146] width 29 height 29
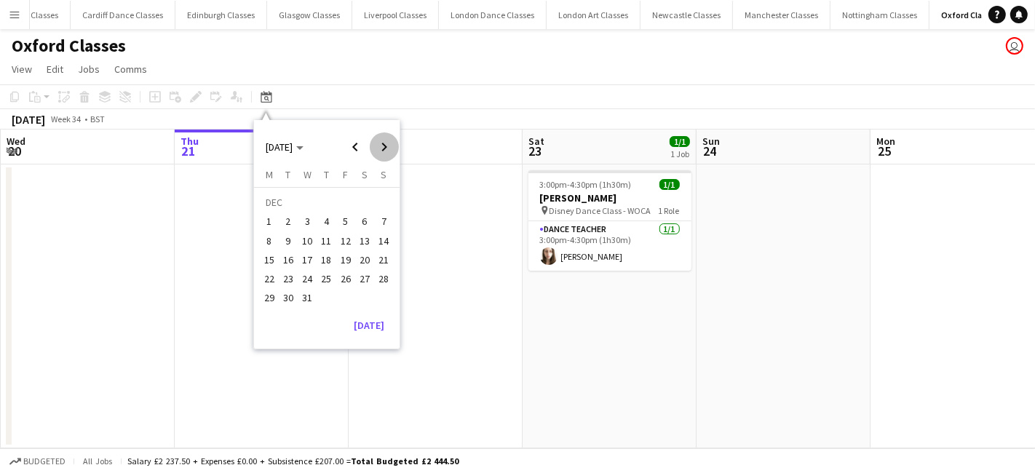
click at [382, 145] on span "Next month" at bounding box center [384, 146] width 29 height 29
click at [382, 144] on span "Next month" at bounding box center [384, 146] width 29 height 29
click at [354, 144] on span "Previous month" at bounding box center [355, 146] width 29 height 29
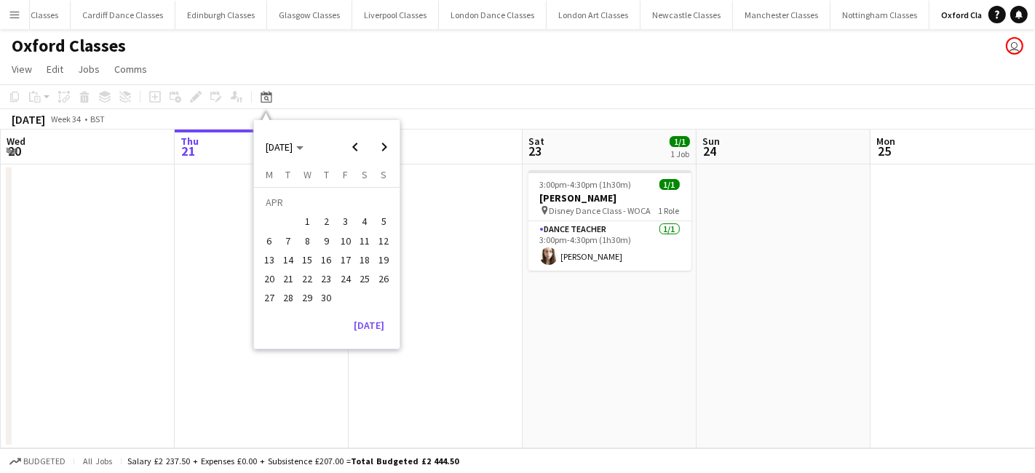
click at [362, 255] on span "18" at bounding box center [364, 259] width 17 height 17
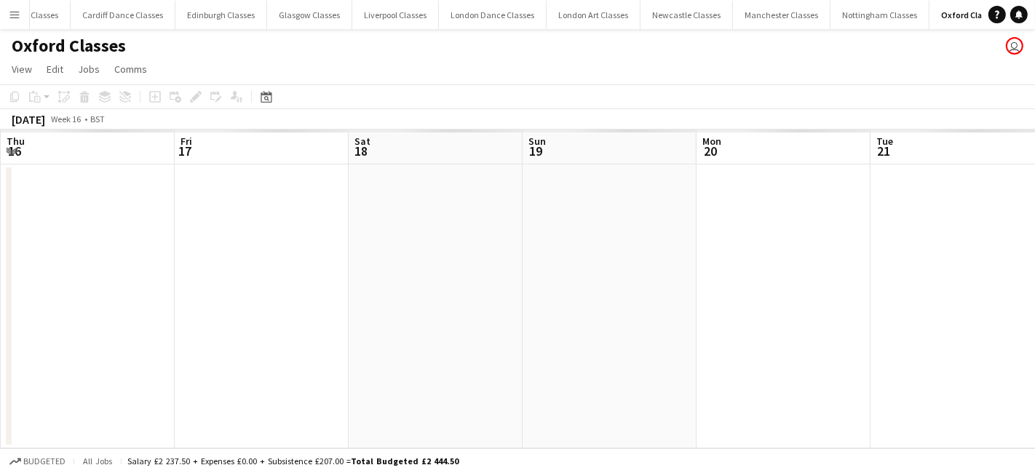
scroll to position [0, 500]
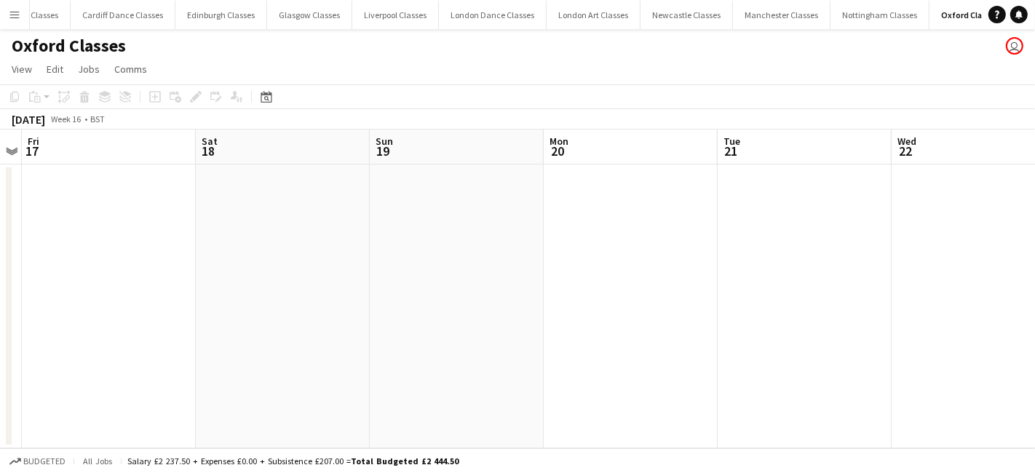
click at [301, 258] on app-date-cell at bounding box center [283, 306] width 174 height 284
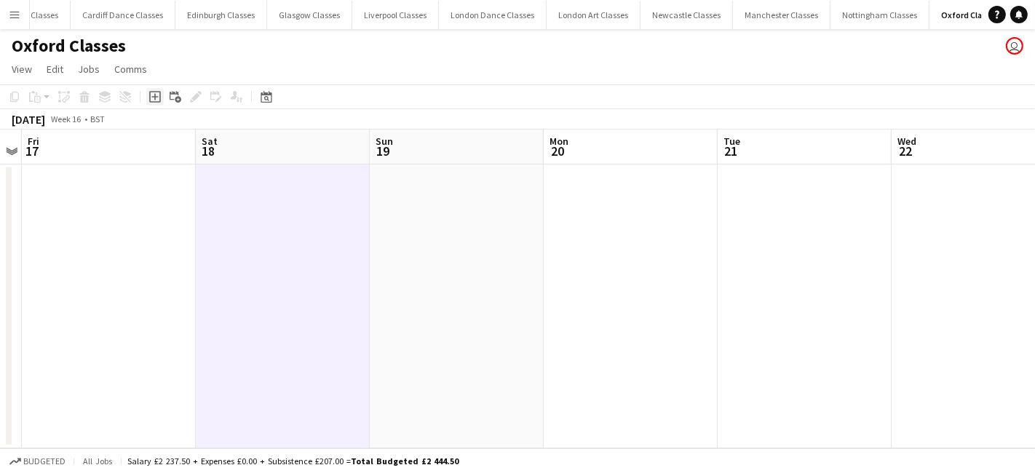
click at [156, 99] on icon "Add job" at bounding box center [155, 97] width 12 height 12
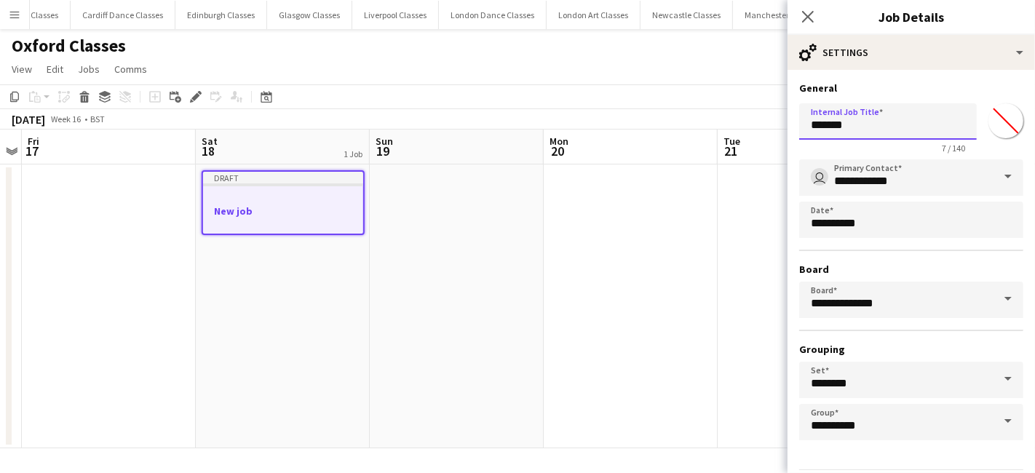
drag, startPoint x: 888, startPoint y: 132, endPoint x: 761, endPoint y: 132, distance: 126.6
click at [787, 132] on body "Menu Boards Boards Boards All jobs Status Workforce Workforce My Workforce Recr…" at bounding box center [517, 236] width 1035 height 473
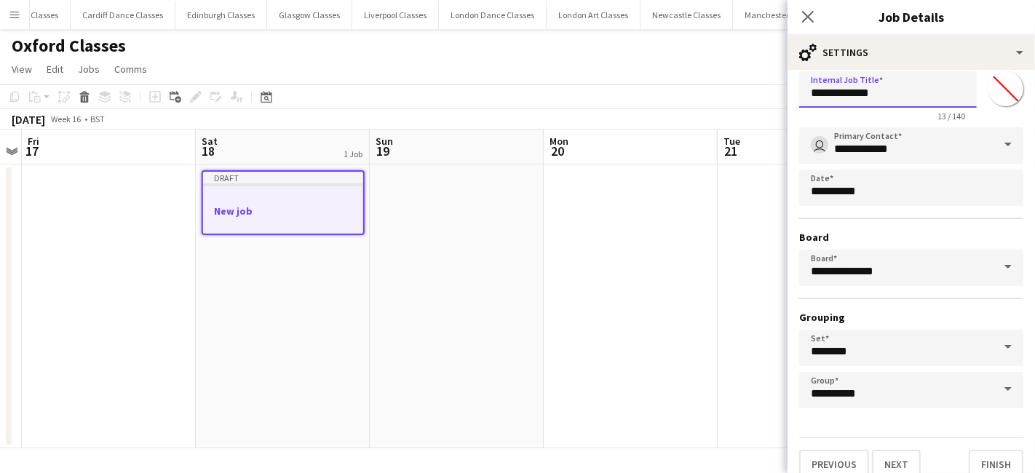
scroll to position [45, 0]
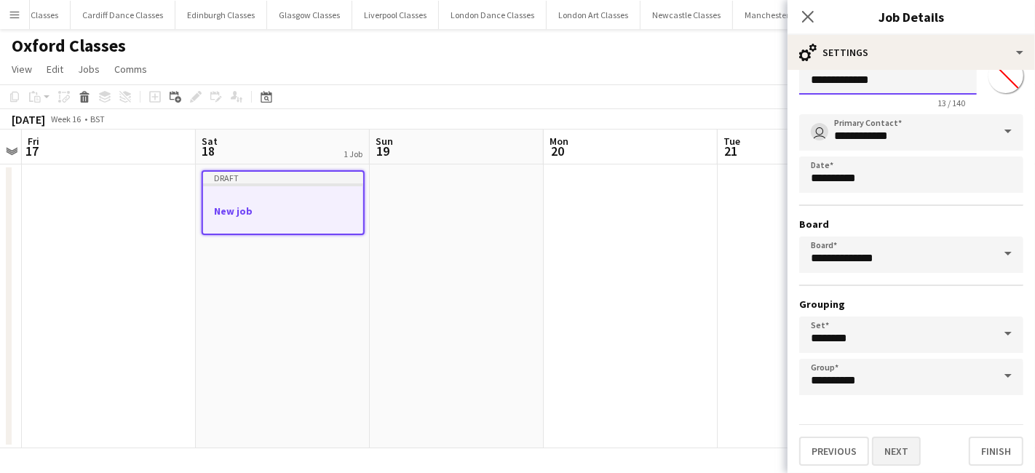
type input "**********"
click at [892, 448] on button "Next" at bounding box center [896, 451] width 49 height 29
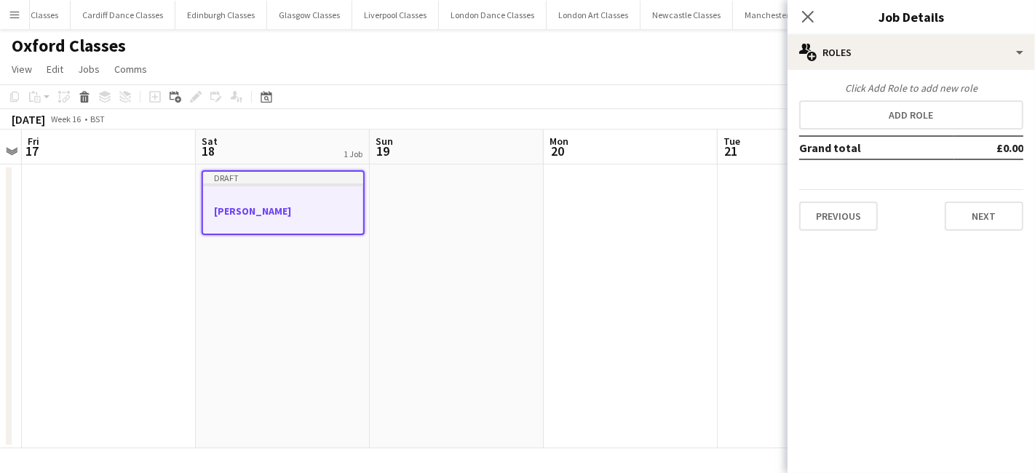
scroll to position [0, 0]
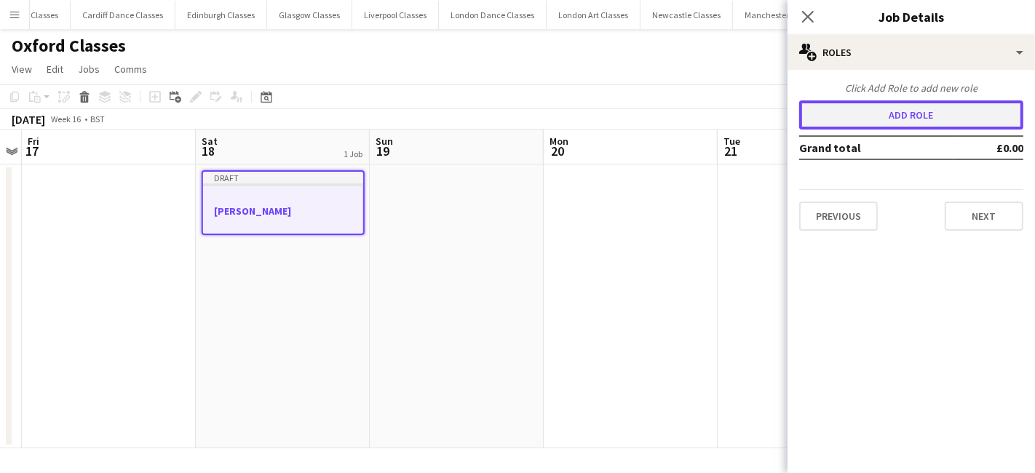
click at [871, 109] on button "Add role" at bounding box center [911, 114] width 224 height 29
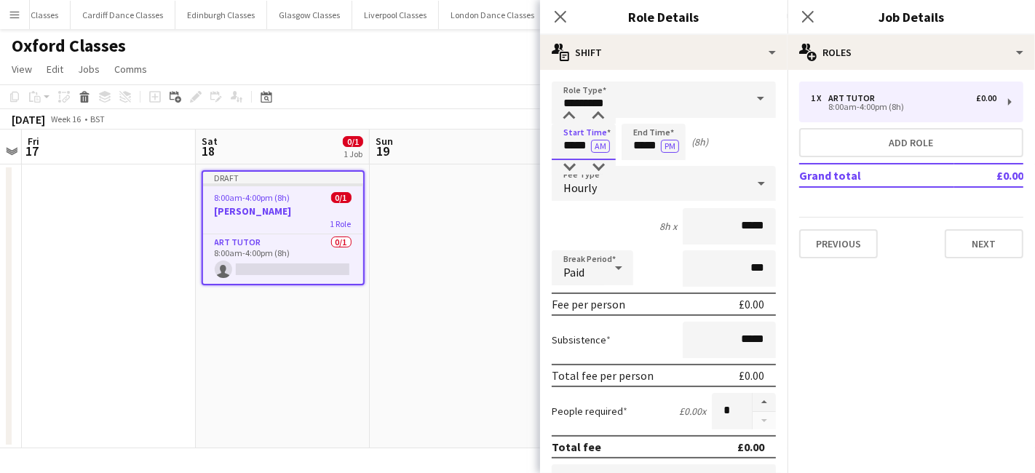
click at [574, 146] on input "*****" at bounding box center [584, 142] width 64 height 36
click at [568, 115] on div at bounding box center [569, 116] width 29 height 15
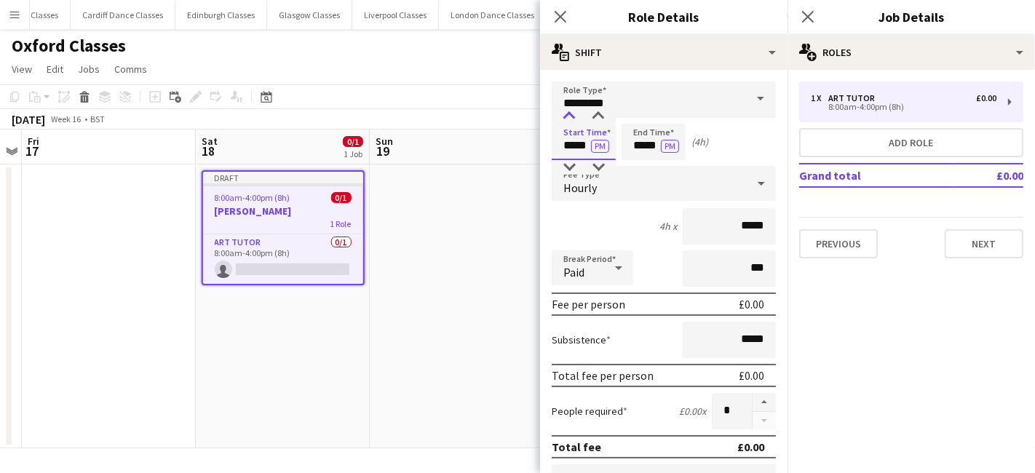
click at [568, 115] on div at bounding box center [569, 116] width 29 height 15
type input "*****"
click at [568, 115] on div at bounding box center [569, 116] width 29 height 15
click at [640, 144] on input "*****" at bounding box center [654, 142] width 64 height 36
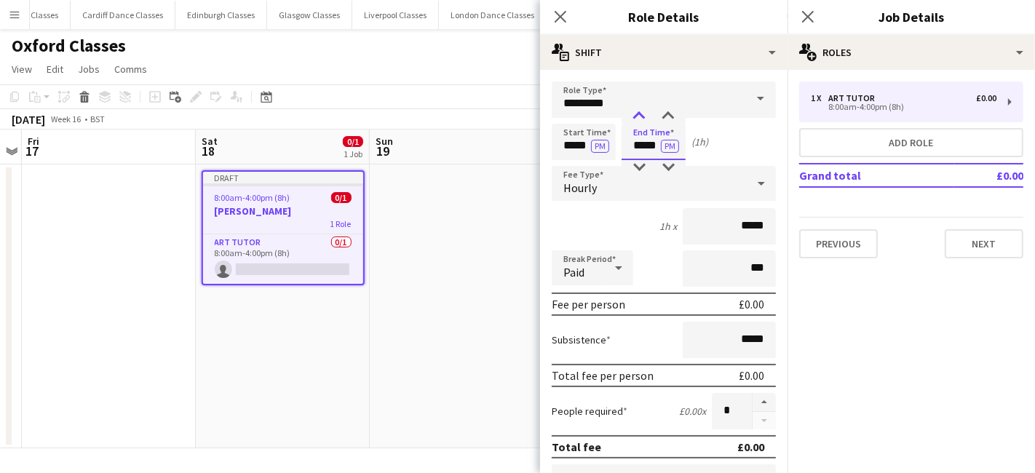
click at [637, 115] on div at bounding box center [638, 116] width 29 height 15
type input "*****"
click at [639, 168] on div at bounding box center [638, 167] width 29 height 15
click at [640, 181] on div "Hourly" at bounding box center [649, 183] width 195 height 35
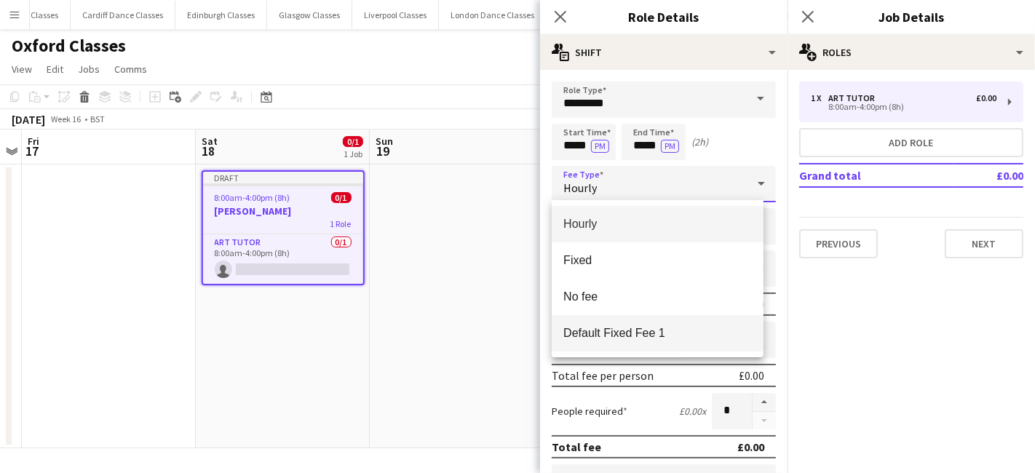
click at [615, 346] on mat-option "Default Fixed Fee 1" at bounding box center [658, 333] width 212 height 36
type input "******"
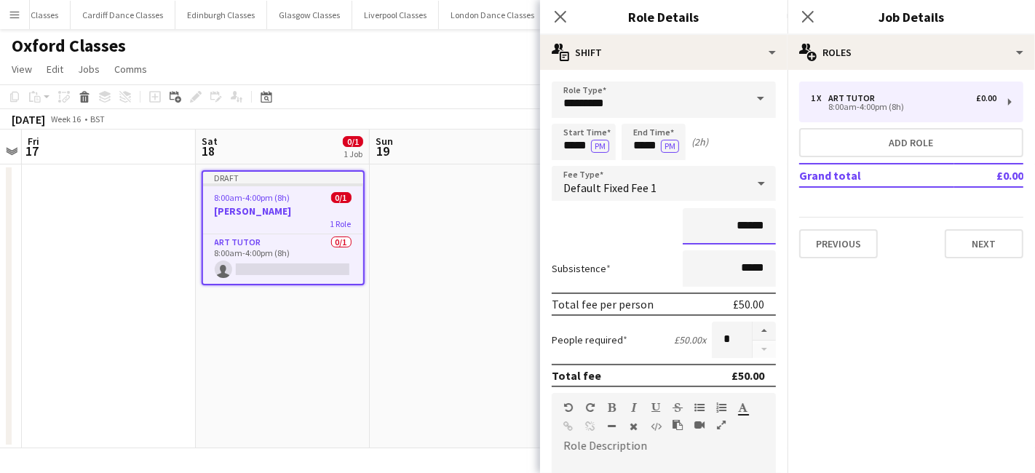
drag, startPoint x: 752, startPoint y: 229, endPoint x: 713, endPoint y: 227, distance: 39.4
click at [716, 228] on input "******" at bounding box center [729, 226] width 93 height 36
type input "******"
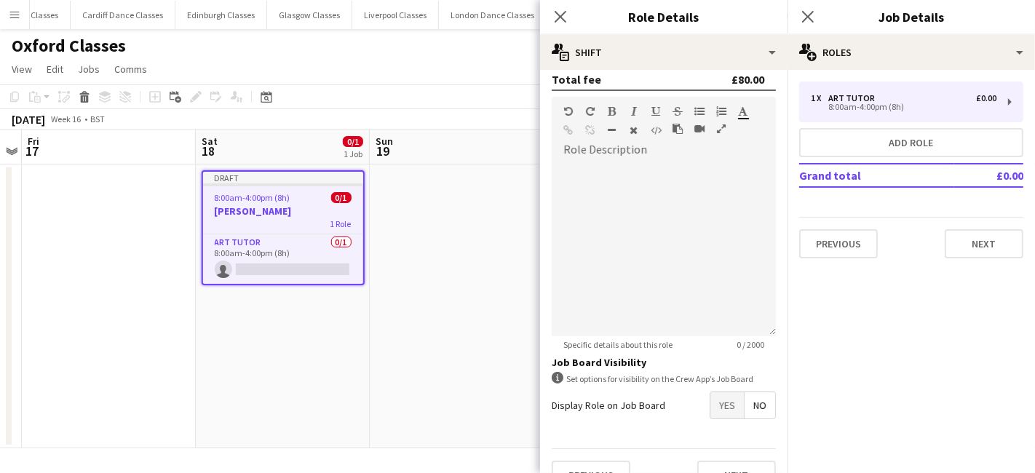
click at [715, 397] on span "Yes" at bounding box center [726, 405] width 33 height 26
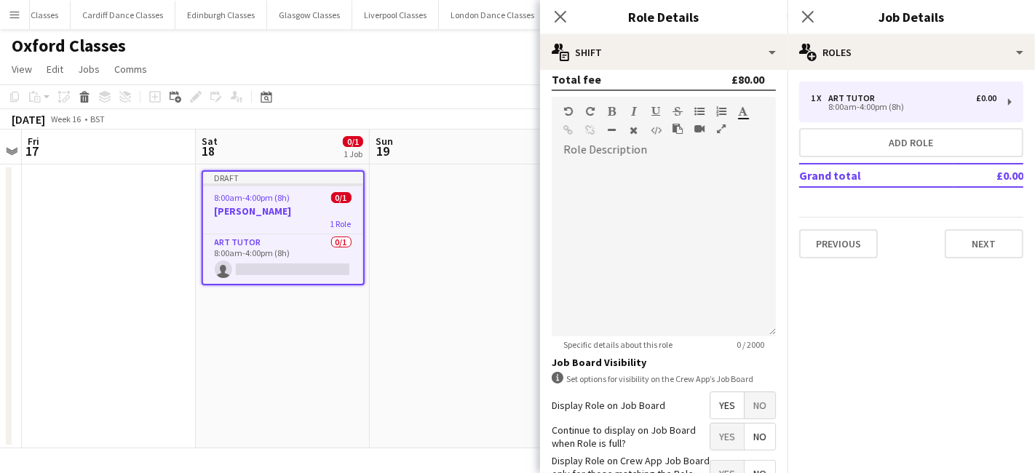
click at [745, 437] on span "No" at bounding box center [760, 437] width 31 height 26
click at [730, 464] on span "Yes" at bounding box center [726, 474] width 33 height 26
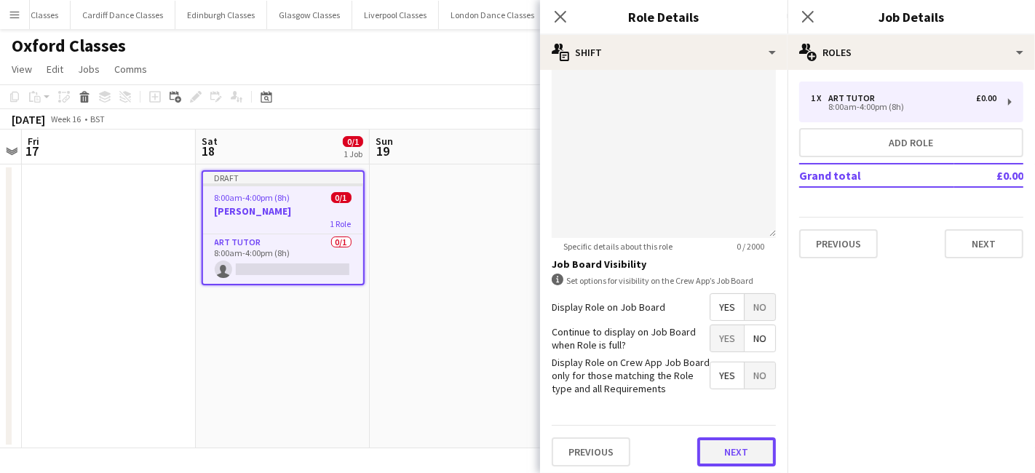
click at [724, 445] on button "Next" at bounding box center [736, 451] width 79 height 29
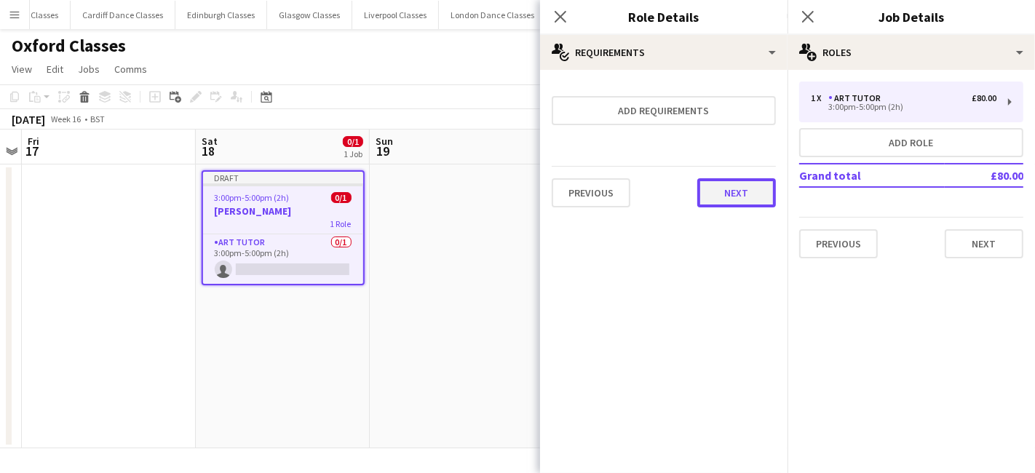
click at [742, 186] on button "Next" at bounding box center [736, 192] width 79 height 29
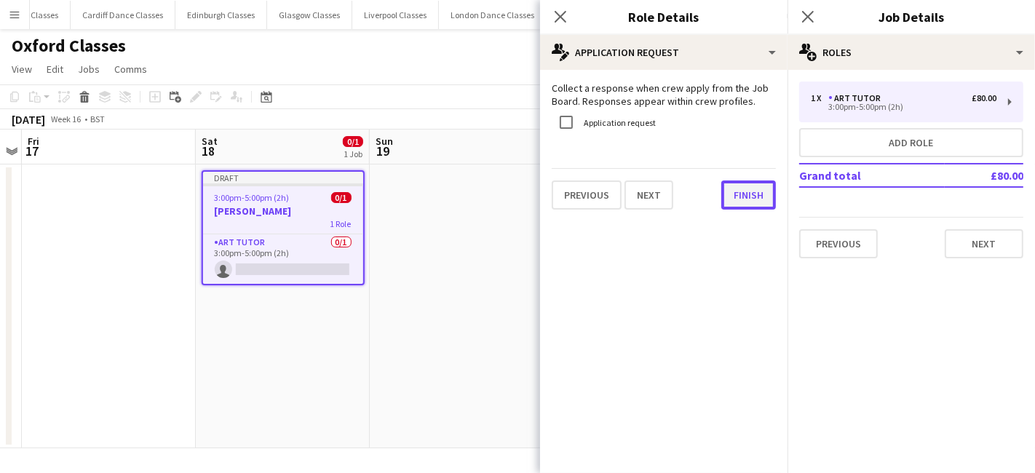
click at [742, 186] on button "Finish" at bounding box center [748, 195] width 55 height 29
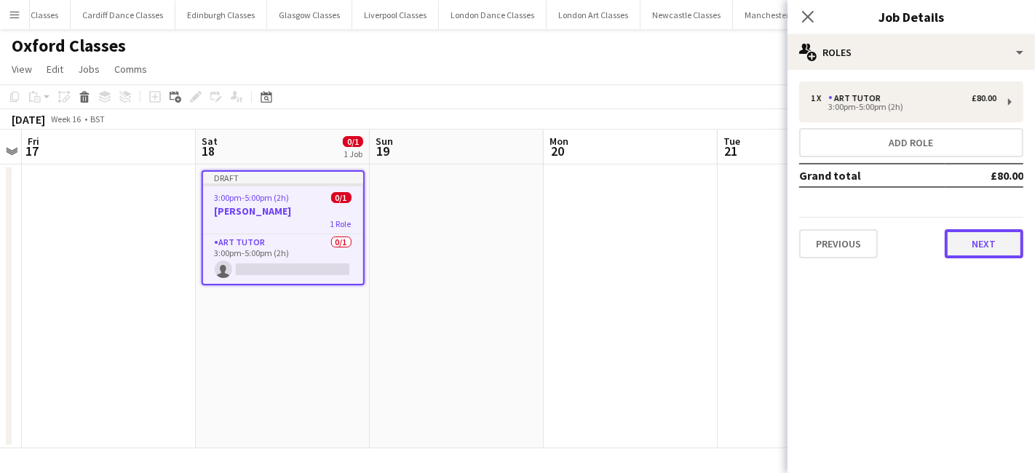
click at [972, 242] on button "Next" at bounding box center [984, 243] width 79 height 29
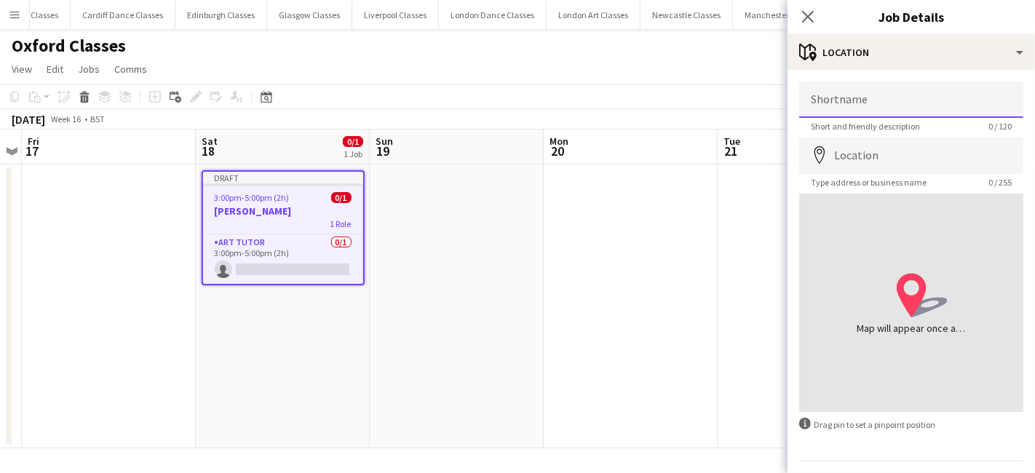
click at [892, 106] on input "Shortname" at bounding box center [911, 100] width 224 height 36
type input "**********"
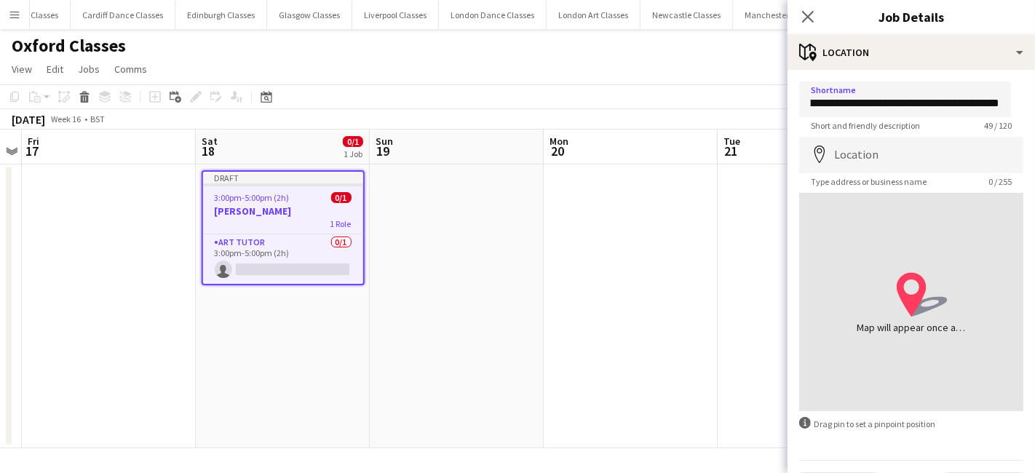
scroll to position [0, 0]
click at [869, 151] on input "Location" at bounding box center [911, 155] width 224 height 36
paste input "**********"
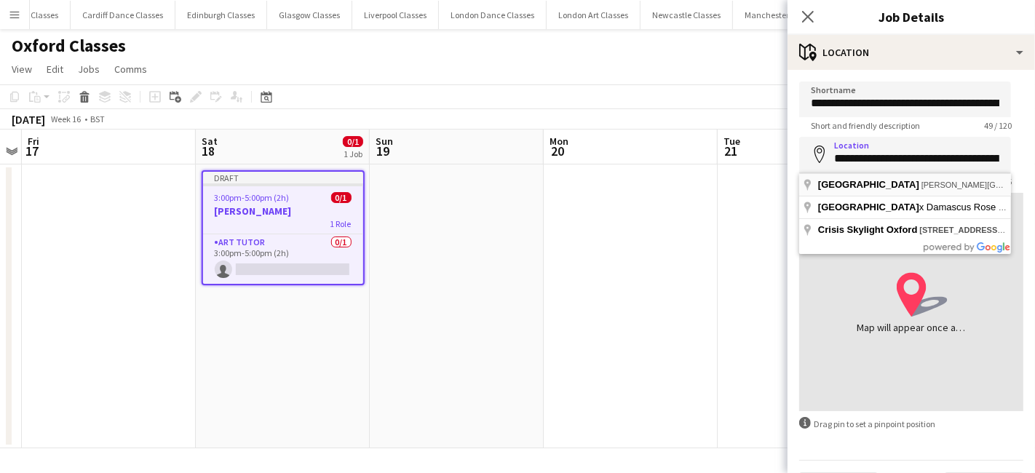
type input "**********"
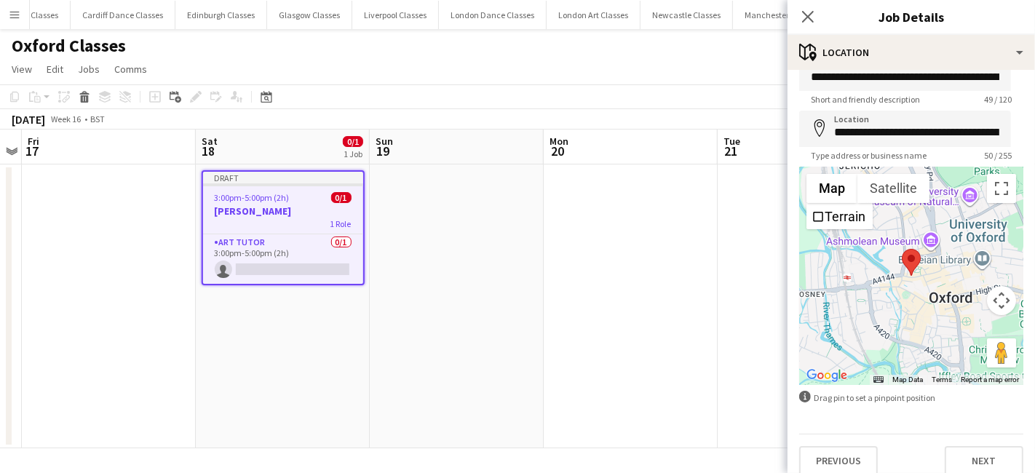
scroll to position [39, 0]
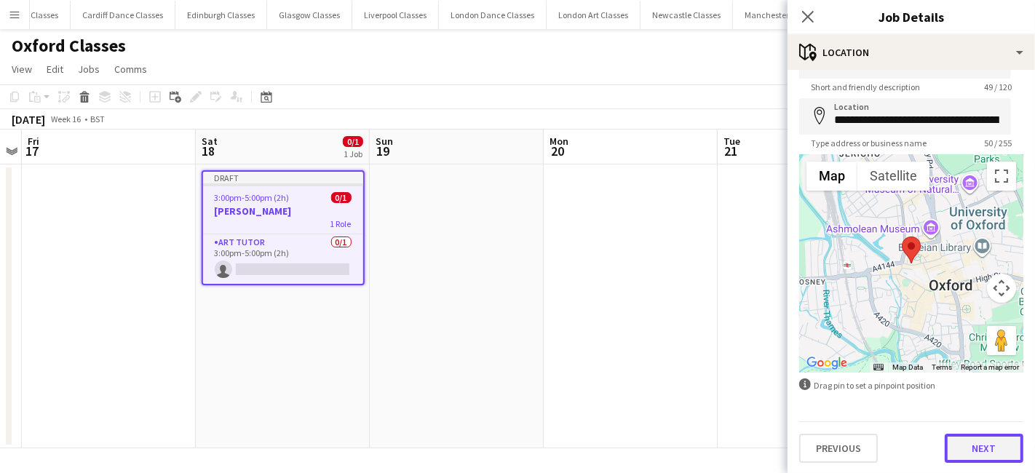
click at [988, 459] on button "Next" at bounding box center [984, 448] width 79 height 29
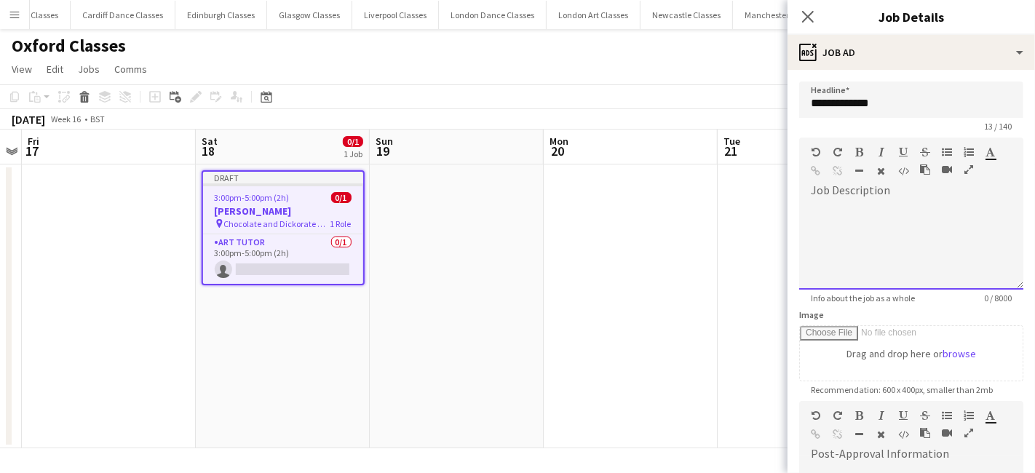
click at [854, 206] on div at bounding box center [911, 245] width 224 height 87
click at [890, 199] on div at bounding box center [911, 241] width 224 height 98
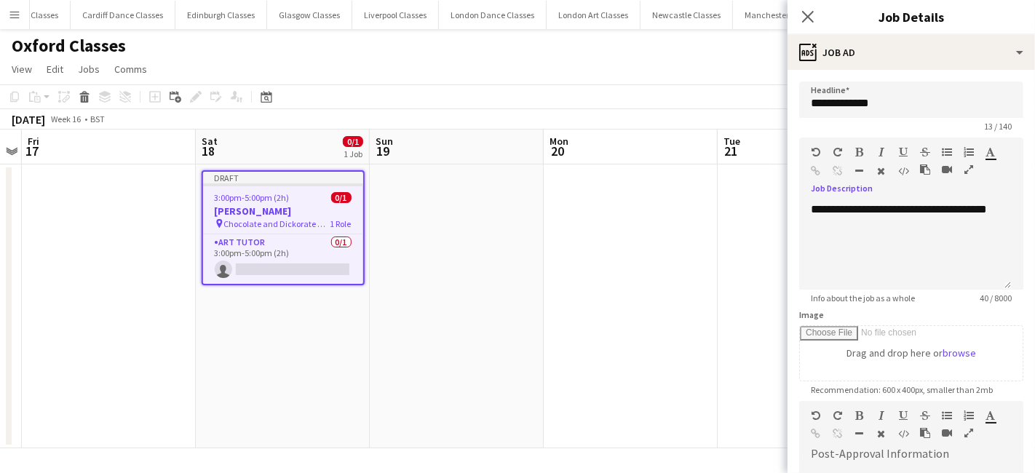
click at [688, 273] on app-date-cell at bounding box center [631, 306] width 174 height 284
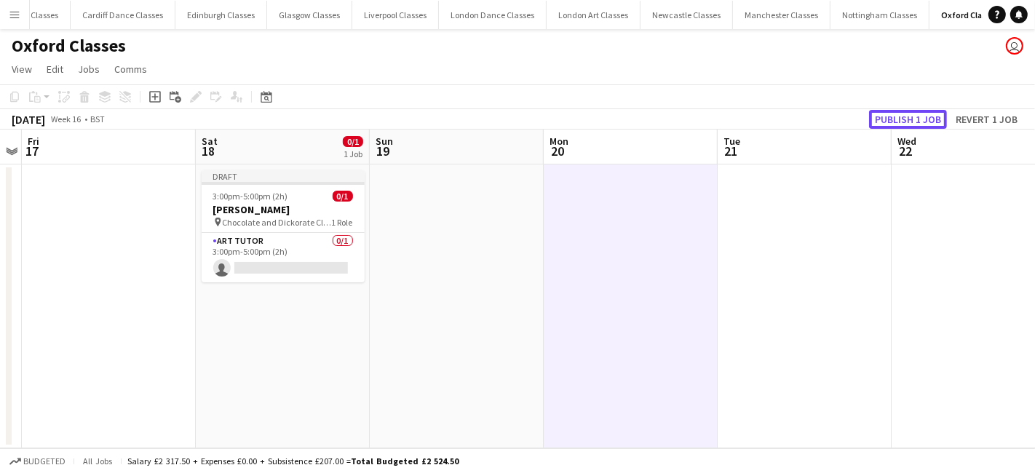
click at [915, 115] on button "Publish 1 job" at bounding box center [908, 119] width 78 height 19
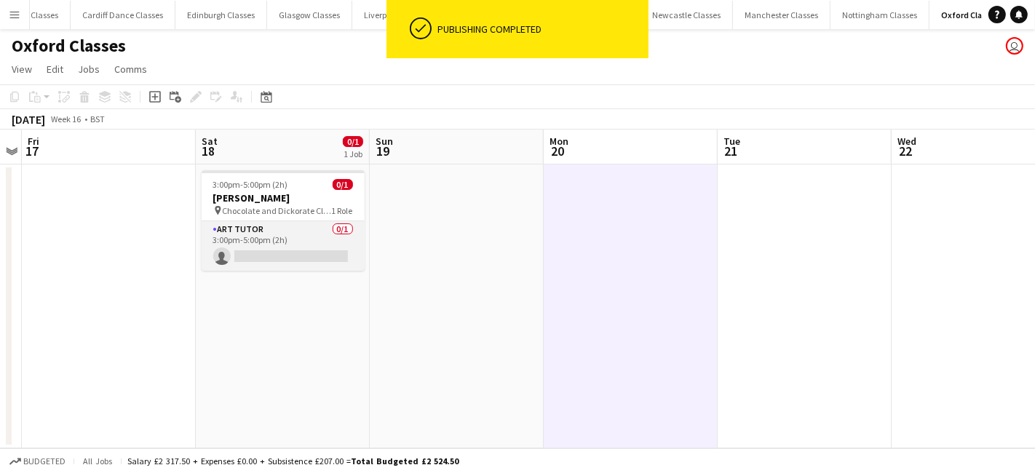
click at [282, 255] on app-card-role "Art Tutor 0/1 3:00pm-5:00pm (2h) single-neutral-actions" at bounding box center [283, 245] width 163 height 49
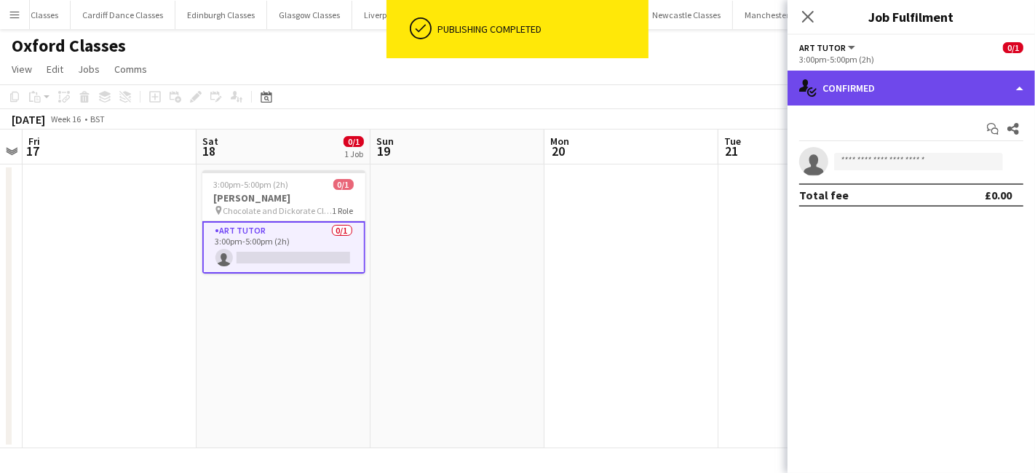
click at [1000, 90] on div "single-neutral-actions-check-2 Confirmed" at bounding box center [911, 88] width 247 height 35
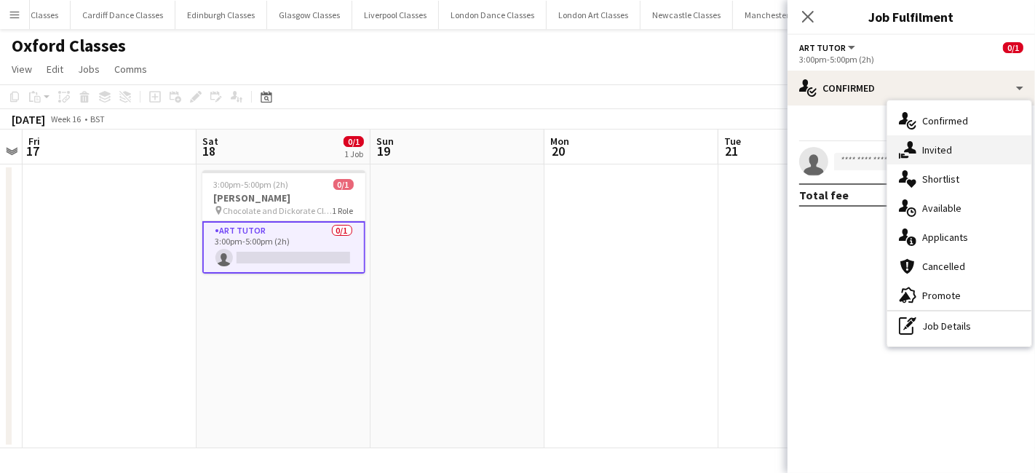
click at [949, 157] on div "single-neutral-actions-share-1 Invited" at bounding box center [959, 149] width 144 height 29
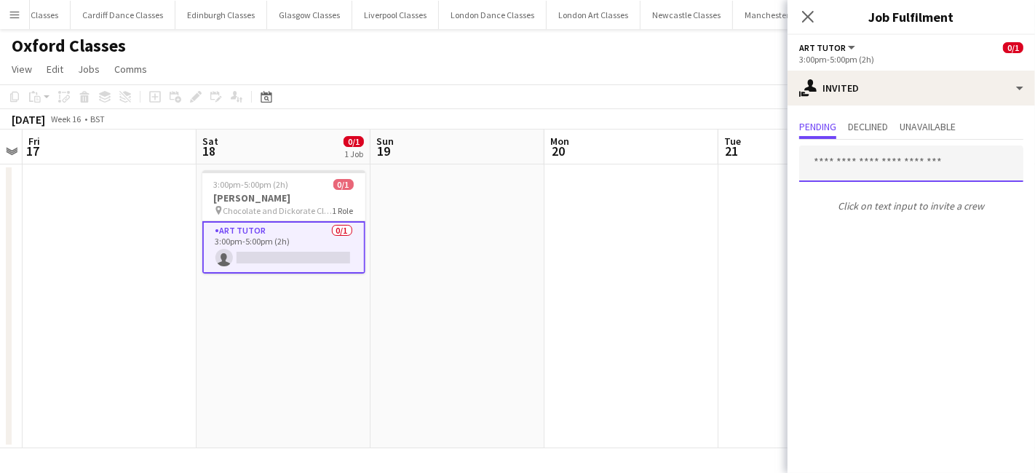
click at [877, 175] on input "text" at bounding box center [911, 164] width 224 height 36
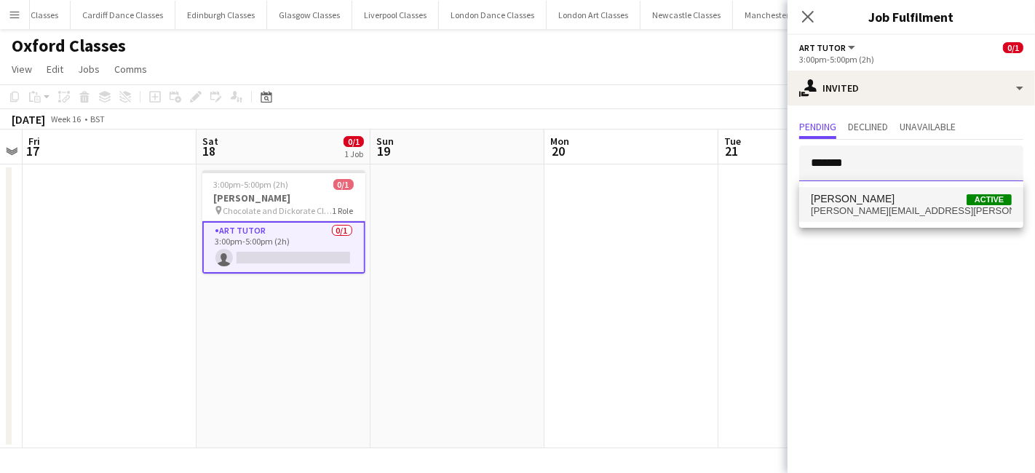
type input "*******"
click at [878, 210] on span "malcolm.mellon@gmail.com" at bounding box center [911, 211] width 201 height 12
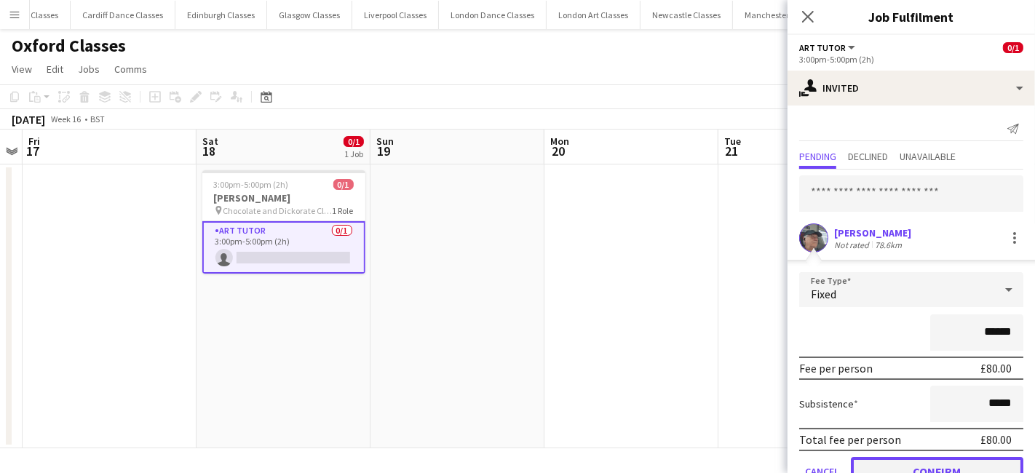
click at [925, 466] on button "Confirm" at bounding box center [937, 471] width 172 height 29
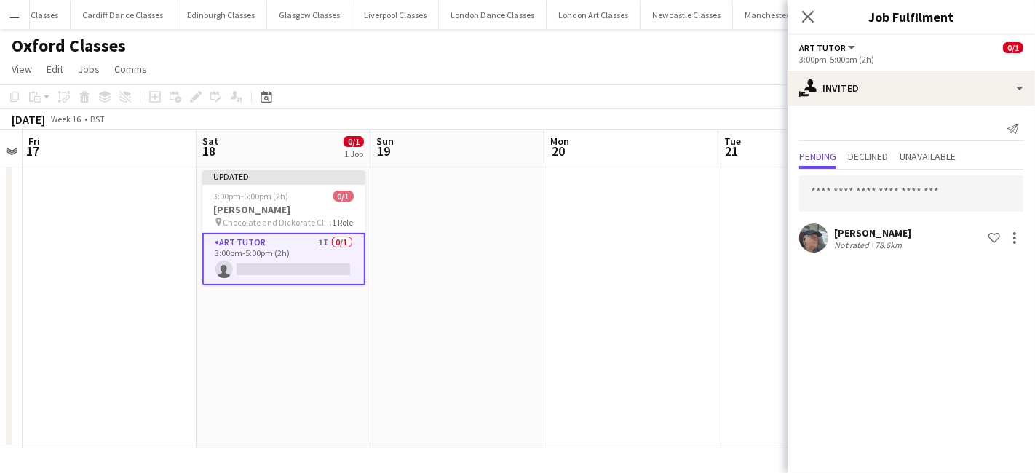
click at [628, 328] on app-date-cell at bounding box center [631, 306] width 174 height 284
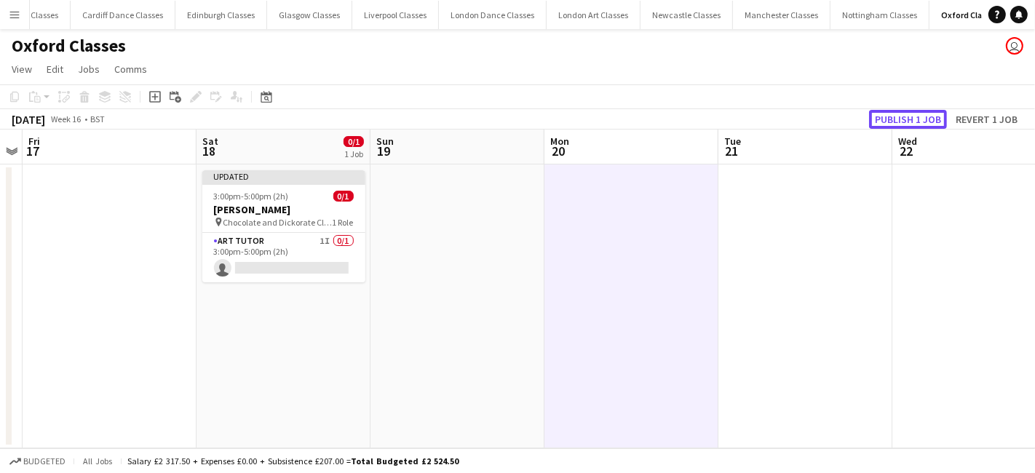
drag, startPoint x: 924, startPoint y: 118, endPoint x: 889, endPoint y: 124, distance: 34.7
click at [923, 118] on button "Publish 1 job" at bounding box center [908, 119] width 78 height 19
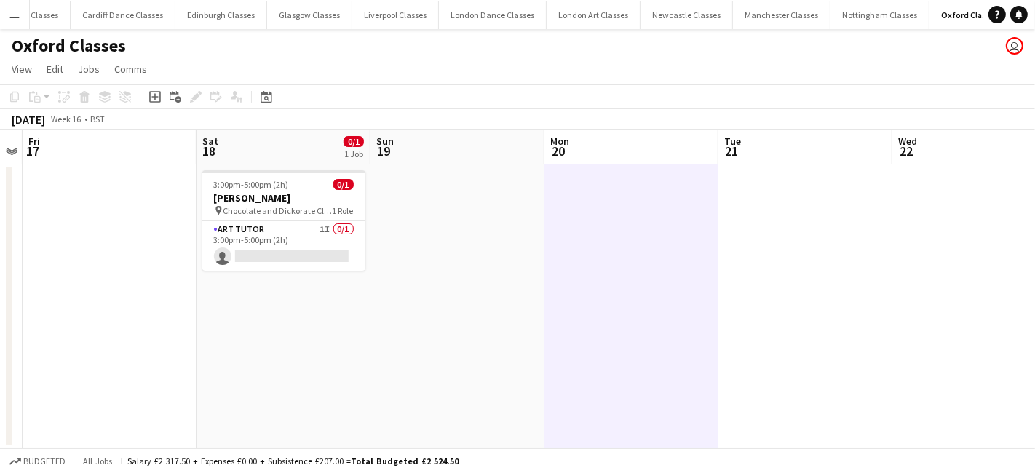
click at [20, 17] on button "Menu" at bounding box center [14, 14] width 29 height 29
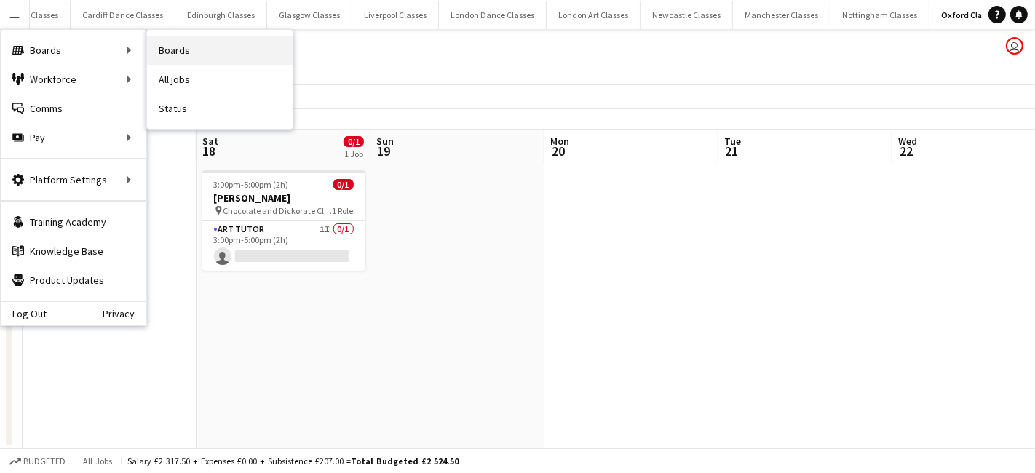
click at [222, 50] on link "Boards" at bounding box center [220, 50] width 146 height 29
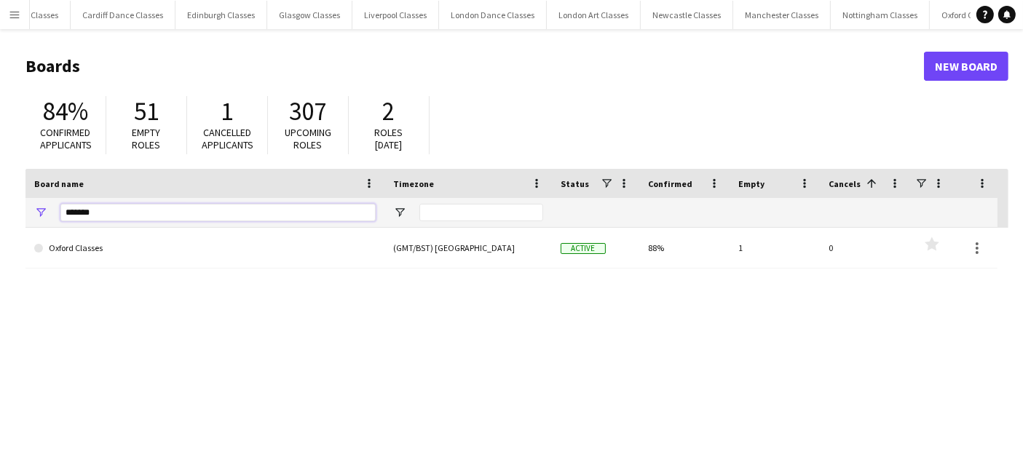
click at [117, 211] on input "******" at bounding box center [217, 212] width 315 height 17
type input "*"
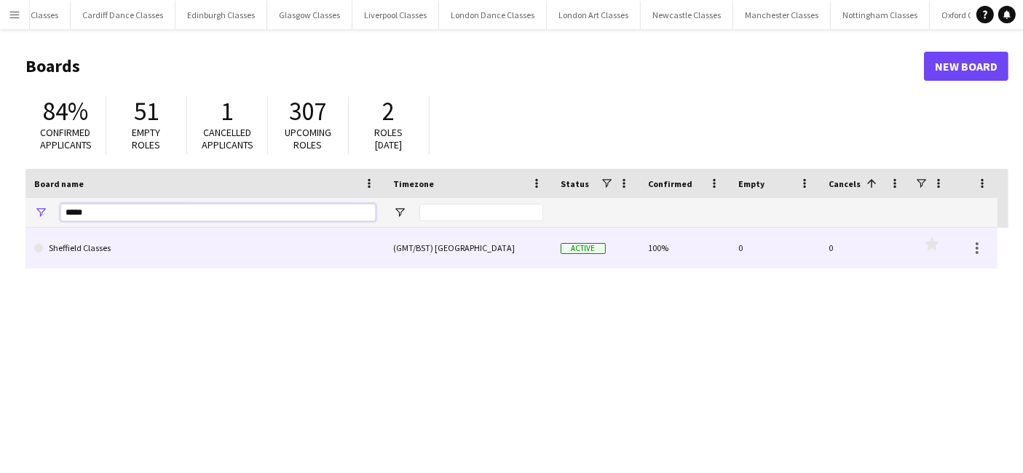
type input "*****"
click at [100, 245] on link "Sheffield Classes" at bounding box center [204, 248] width 341 height 41
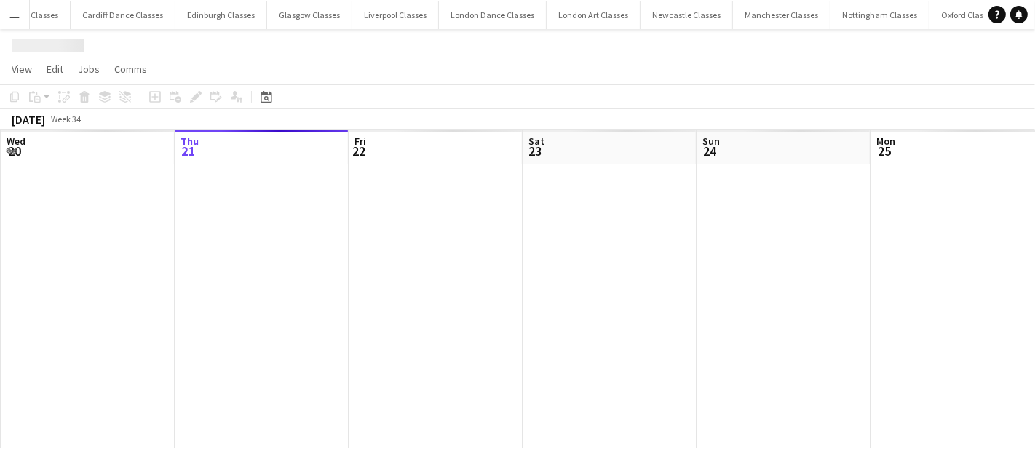
scroll to position [0, 364]
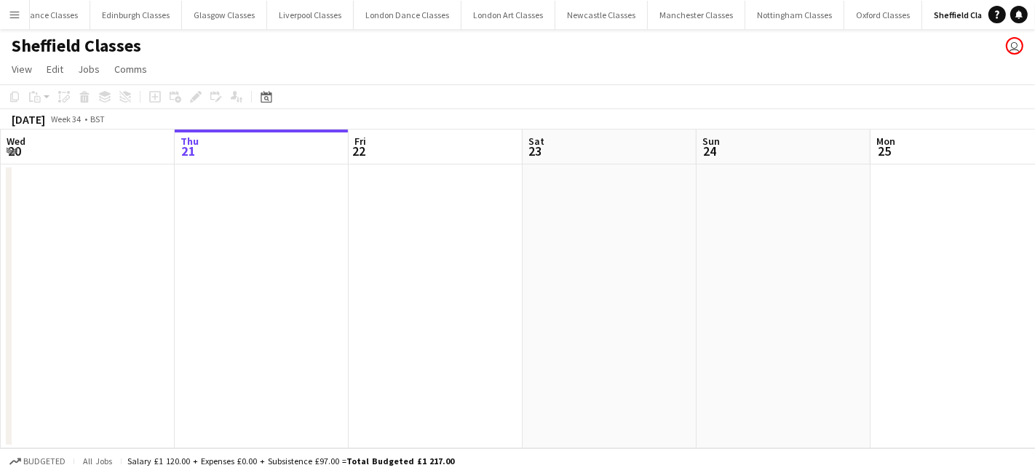
click at [258, 106] on app-toolbar "Copy Paste Paste Ctrl+V Paste with crew Ctrl+Shift+V Paste linked Job Delete Gr…" at bounding box center [517, 96] width 1035 height 25
click at [259, 92] on div "Date picker" at bounding box center [266, 96] width 17 height 17
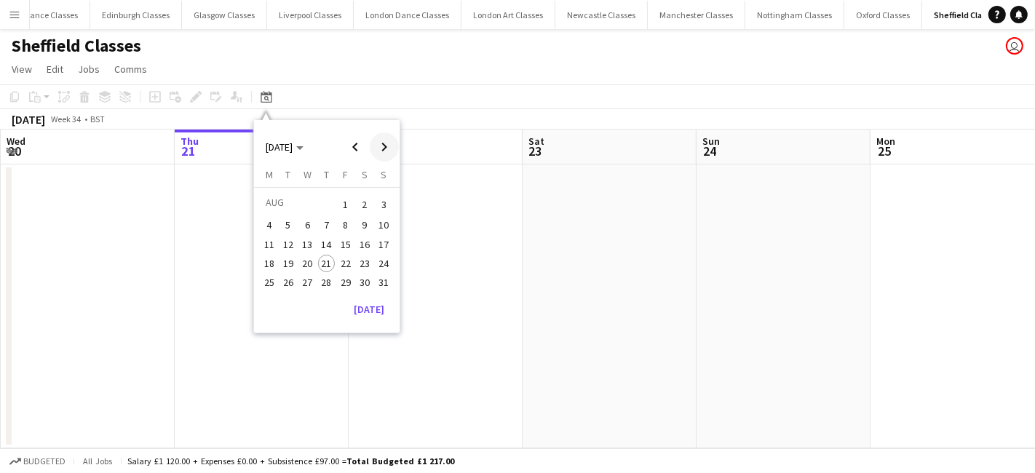
click at [377, 151] on span "Next month" at bounding box center [384, 146] width 29 height 29
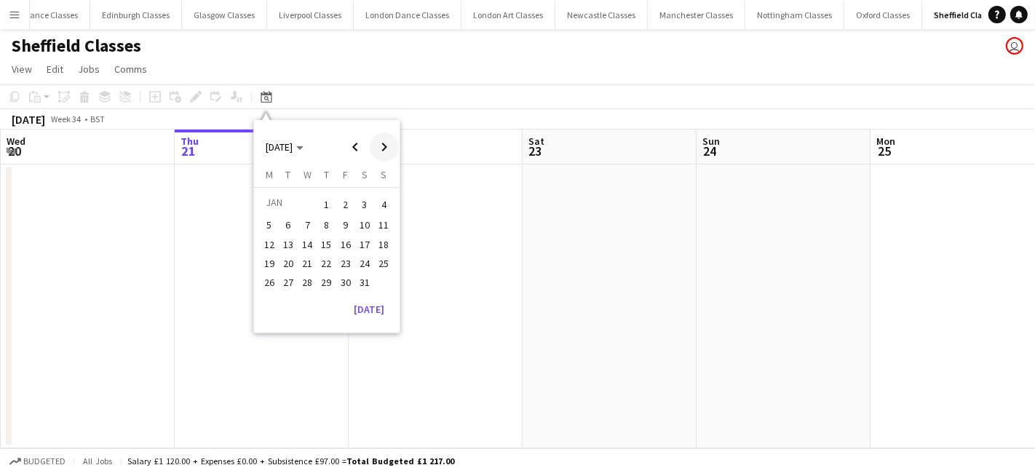
click at [377, 151] on span "Next month" at bounding box center [384, 146] width 29 height 29
click at [364, 285] on span "28" at bounding box center [364, 282] width 17 height 17
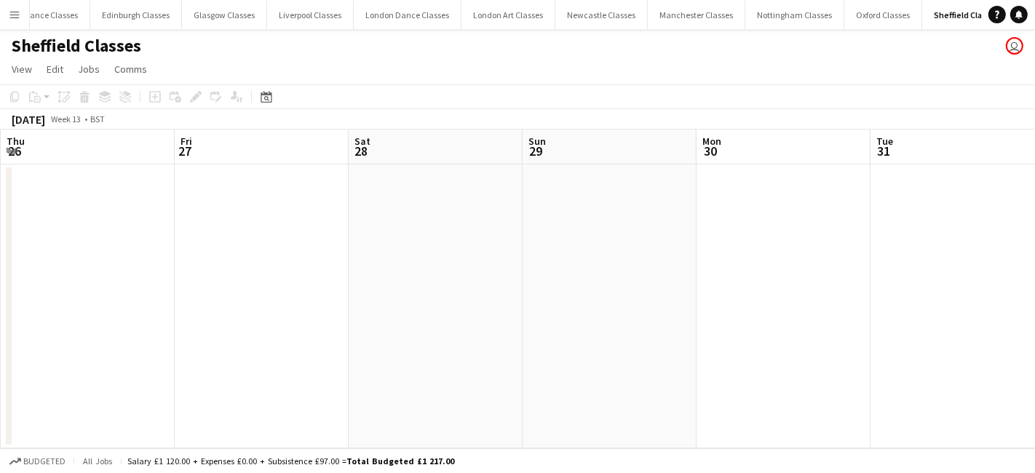
scroll to position [0, 500]
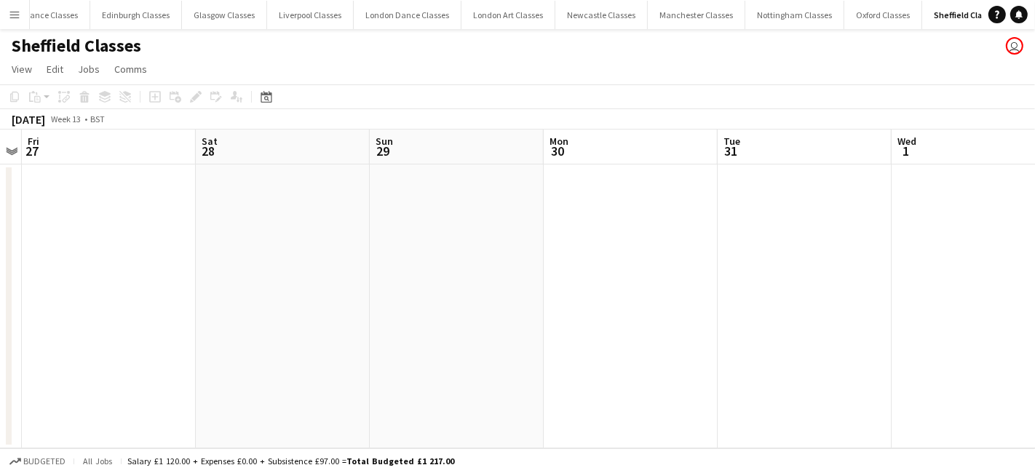
click at [285, 271] on app-date-cell at bounding box center [283, 306] width 174 height 284
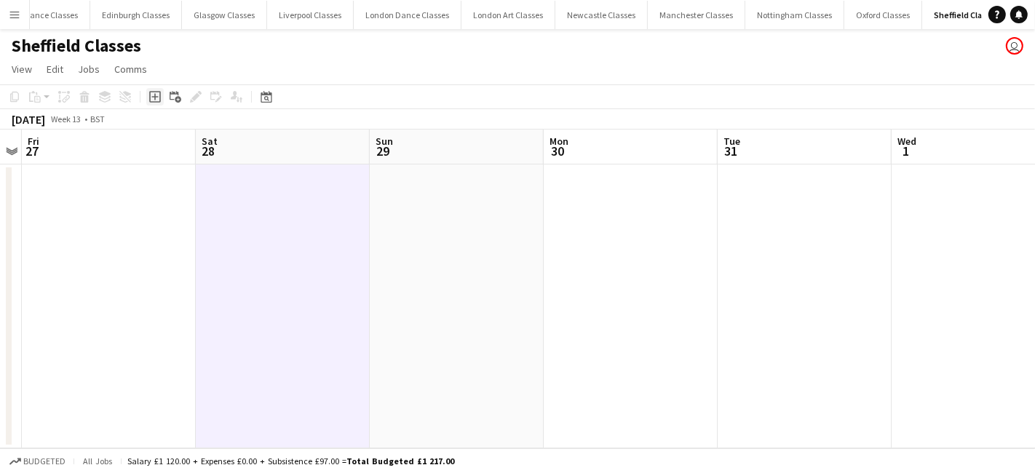
click at [159, 98] on icon at bounding box center [155, 97] width 12 height 12
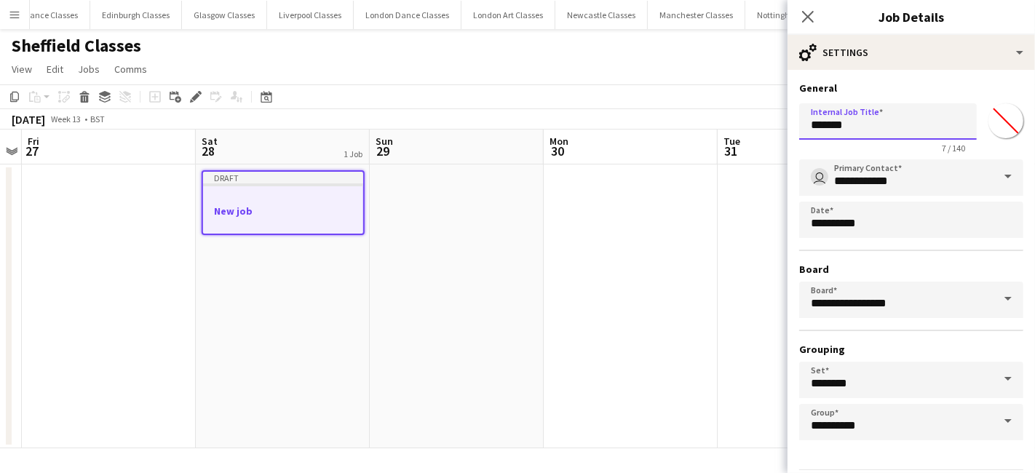
drag, startPoint x: 873, startPoint y: 131, endPoint x: 758, endPoint y: 129, distance: 115.0
click at [758, 129] on body "Menu Boards Boards Boards All jobs Status Workforce Workforce My Workforce Recr…" at bounding box center [517, 236] width 1035 height 473
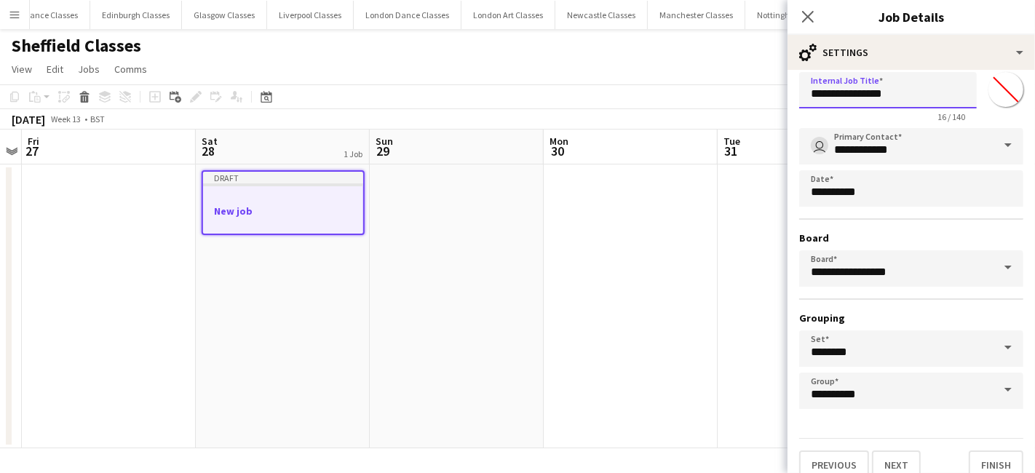
scroll to position [45, 0]
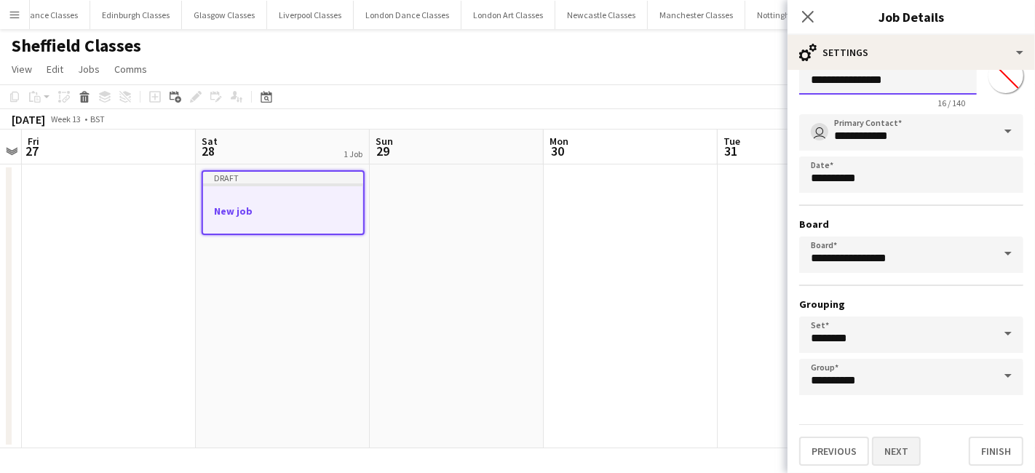
type input "**********"
click at [896, 444] on button "Next" at bounding box center [896, 451] width 49 height 29
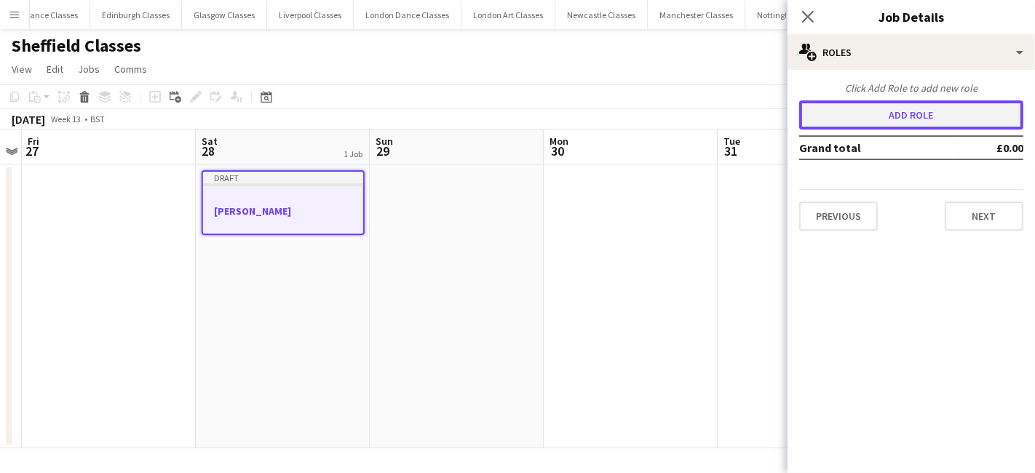
click at [931, 119] on button "Add role" at bounding box center [911, 114] width 224 height 29
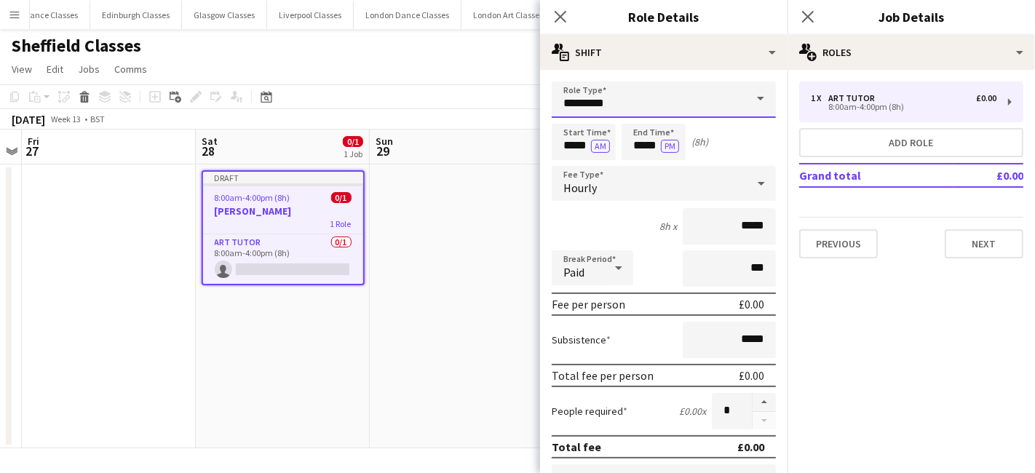
click at [673, 95] on input "*********" at bounding box center [664, 100] width 224 height 36
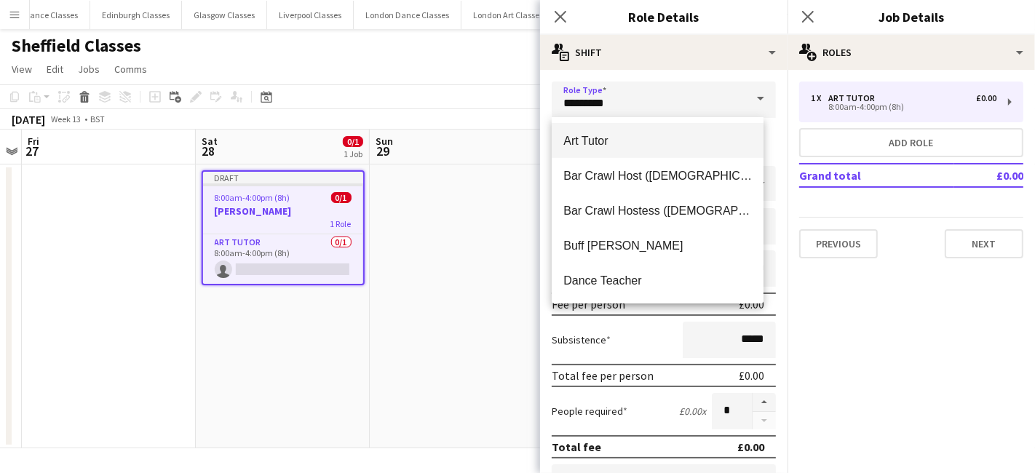
click at [627, 142] on span "Art Tutor" at bounding box center [657, 141] width 189 height 14
type input "******"
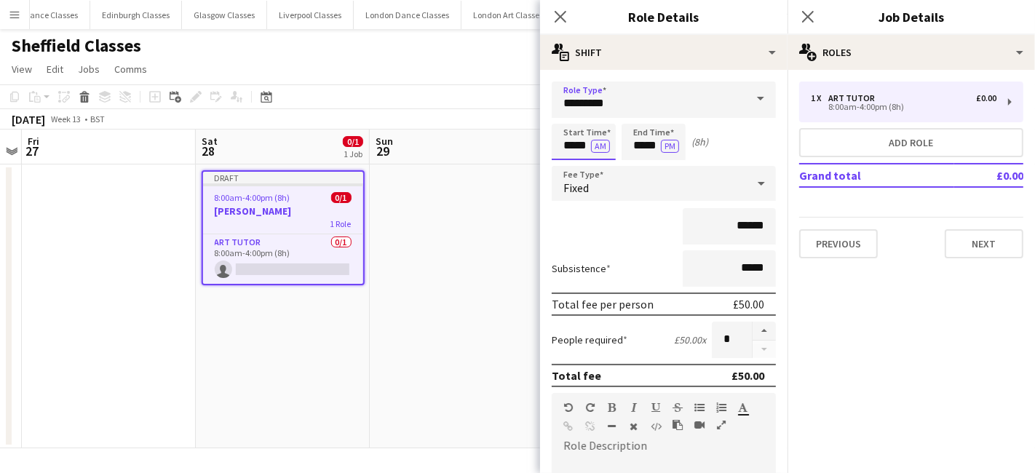
click at [567, 151] on input "*****" at bounding box center [584, 142] width 64 height 36
click at [577, 122] on div at bounding box center [569, 116] width 29 height 15
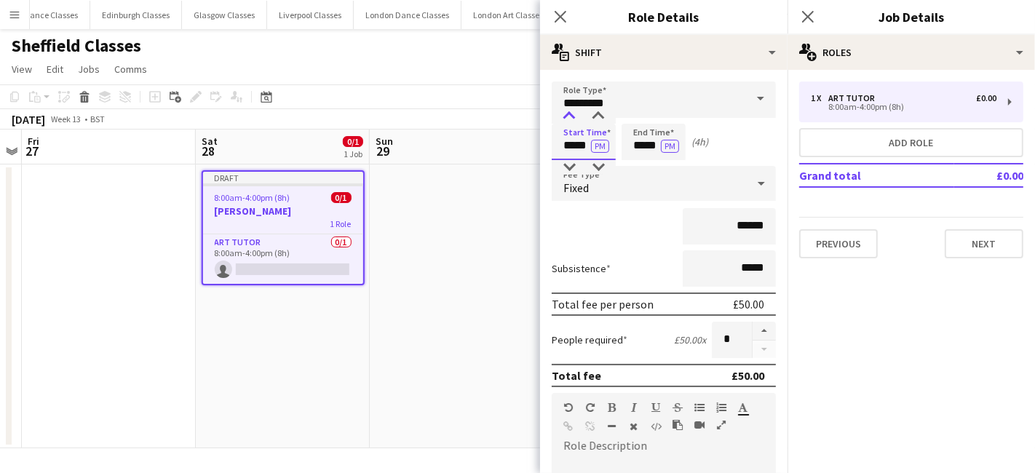
click at [577, 122] on div at bounding box center [569, 116] width 29 height 15
type input "*****"
click at [577, 122] on div at bounding box center [569, 116] width 29 height 15
click at [646, 149] on input "*****" at bounding box center [654, 142] width 64 height 36
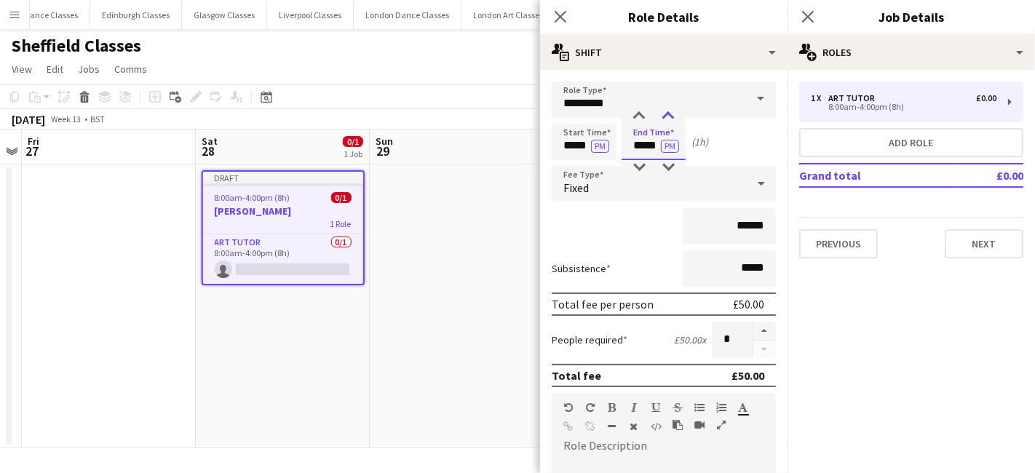
click at [671, 115] on div at bounding box center [668, 116] width 29 height 15
type input "*****"
click at [671, 115] on div at bounding box center [668, 116] width 29 height 15
click at [658, 185] on div "Fixed" at bounding box center [649, 183] width 195 height 35
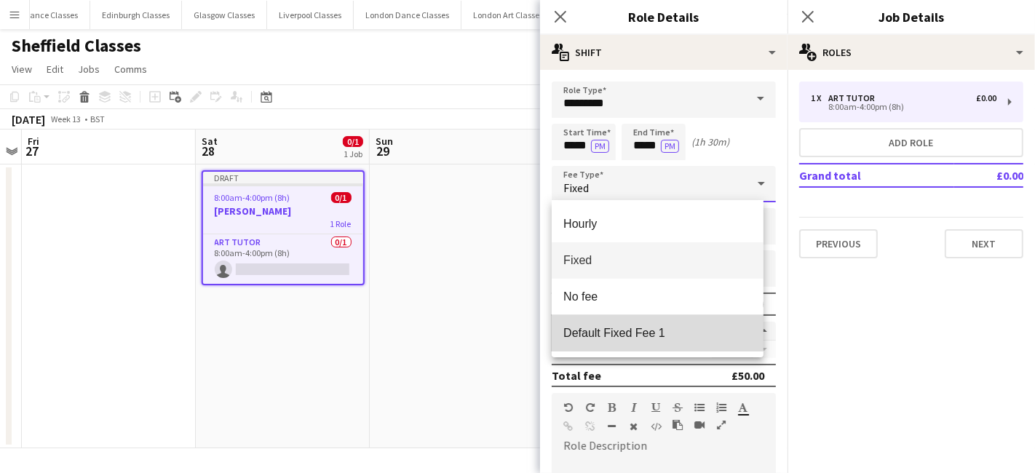
click at [647, 328] on span "Default Fixed Fee 1" at bounding box center [657, 333] width 189 height 14
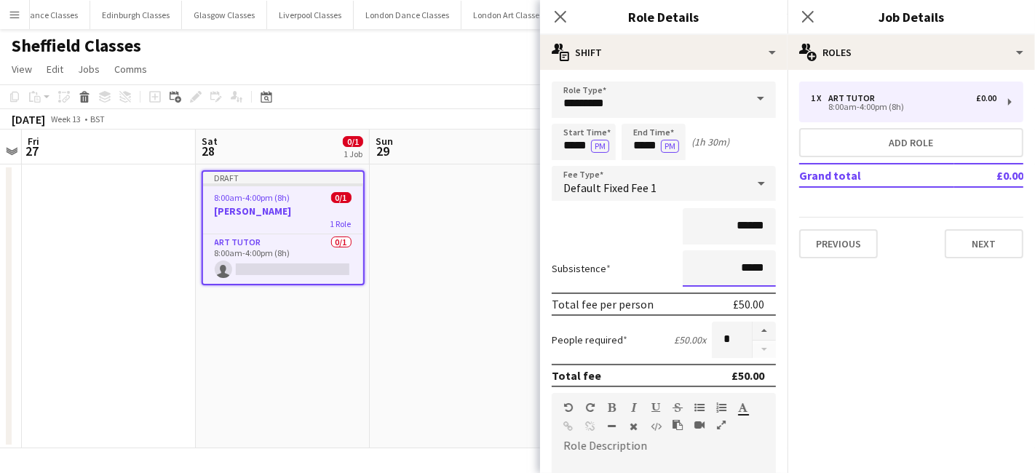
drag, startPoint x: 758, startPoint y: 270, endPoint x: 701, endPoint y: 269, distance: 57.5
click at [701, 269] on input "*****" at bounding box center [729, 268] width 93 height 36
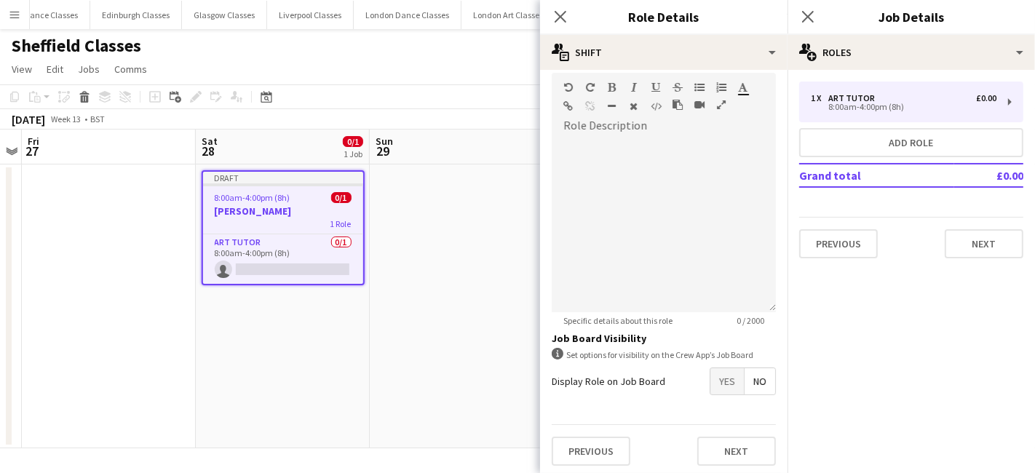
click at [717, 382] on span "Yes" at bounding box center [726, 381] width 33 height 26
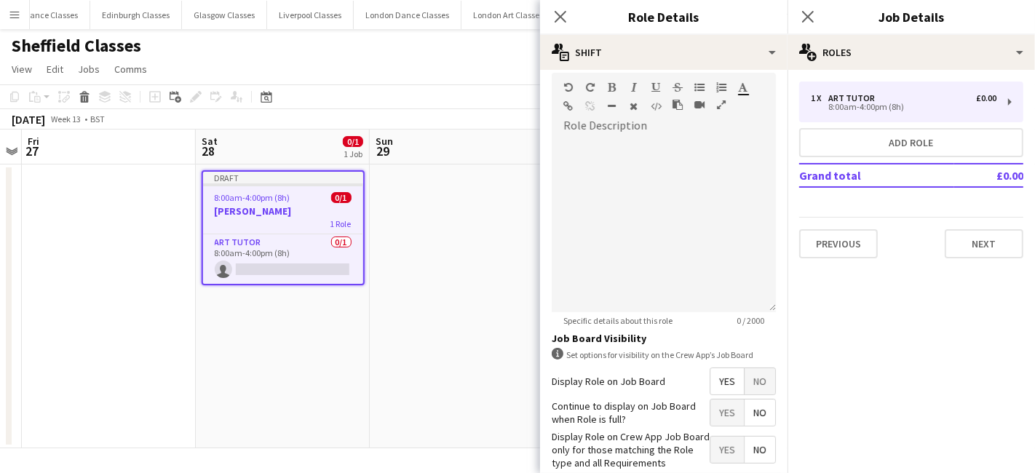
click at [745, 413] on span "No" at bounding box center [760, 413] width 31 height 26
click at [723, 456] on span "Yes" at bounding box center [726, 450] width 33 height 26
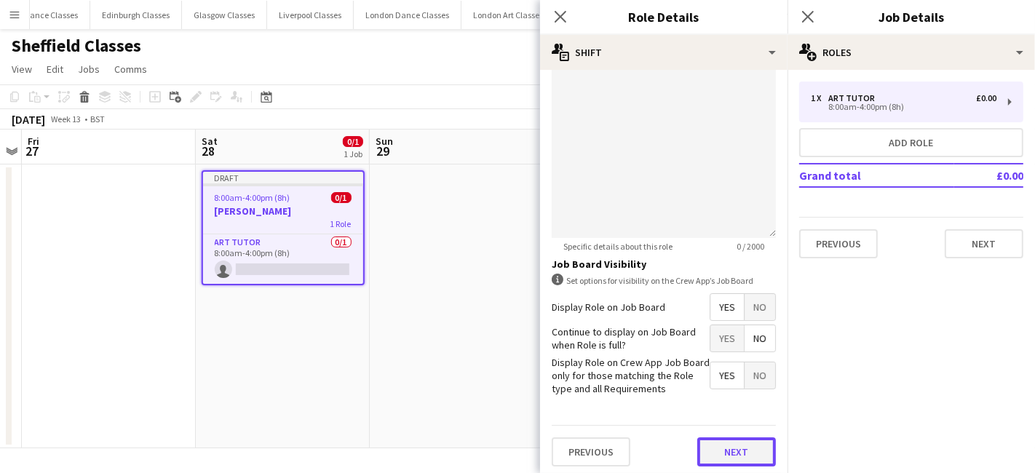
click at [726, 437] on button "Next" at bounding box center [736, 451] width 79 height 29
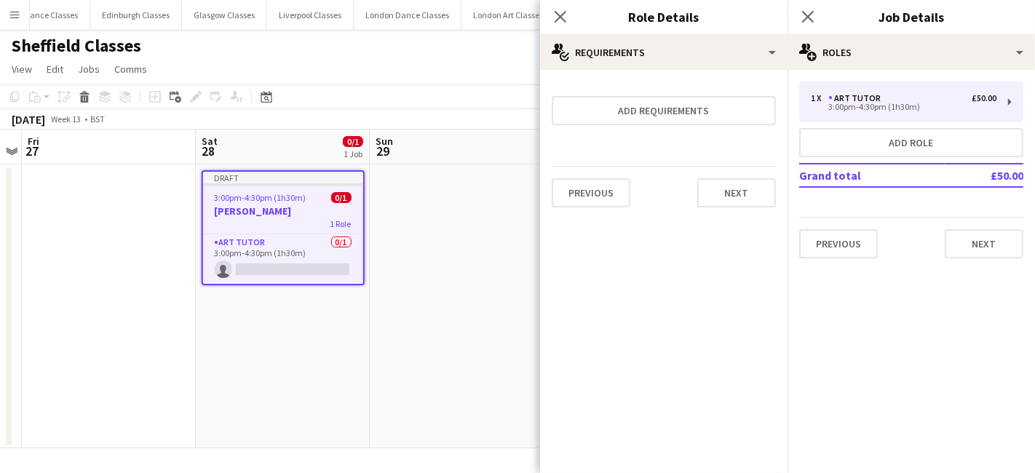
scroll to position [0, 0]
click at [732, 190] on button "Next" at bounding box center [736, 192] width 79 height 29
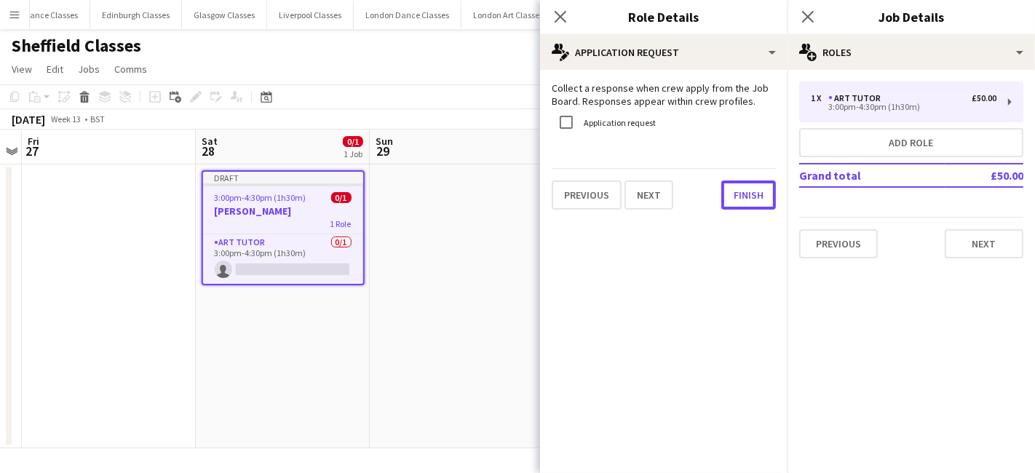
click at [732, 190] on button "Finish" at bounding box center [748, 195] width 55 height 29
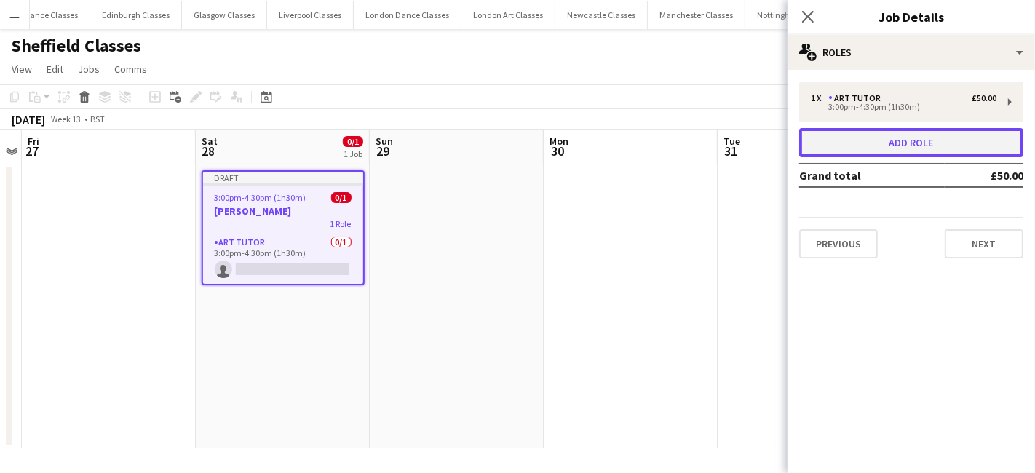
click at [846, 133] on button "Add role" at bounding box center [911, 142] width 224 height 29
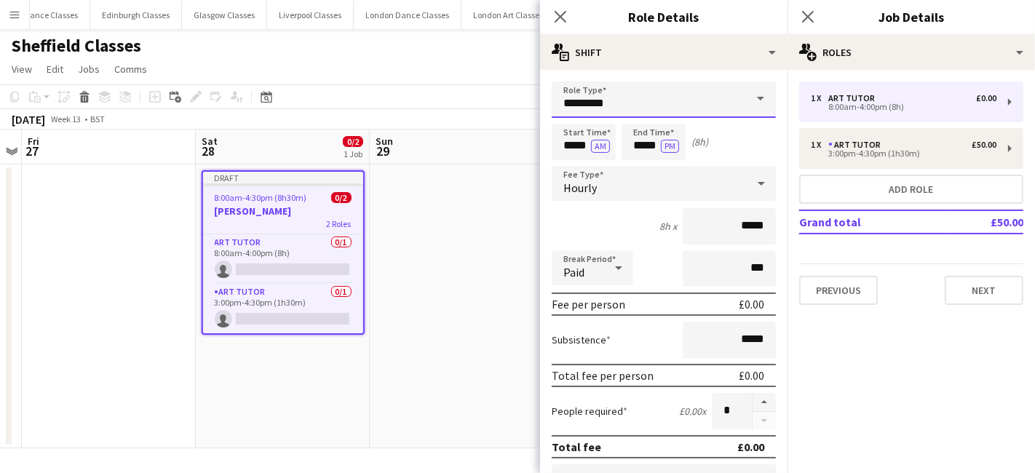
click at [657, 109] on input "*********" at bounding box center [664, 100] width 224 height 36
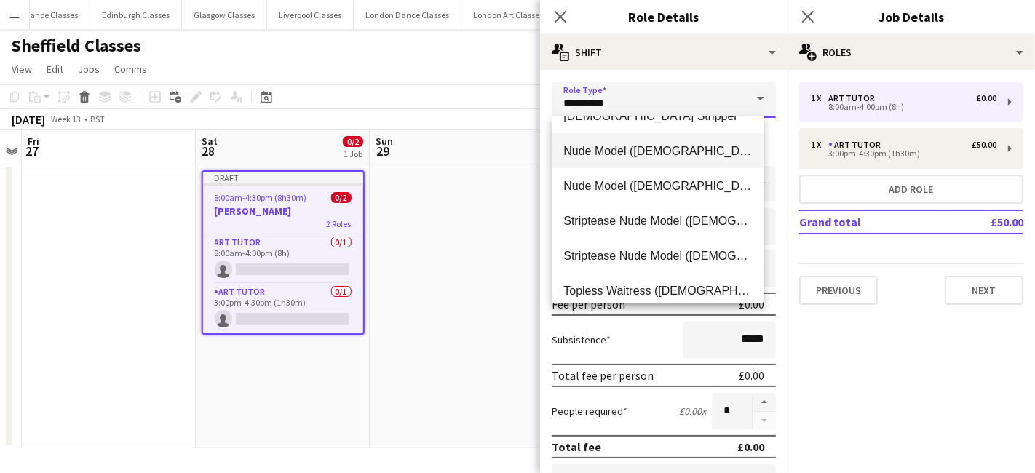
scroll to position [314, 0]
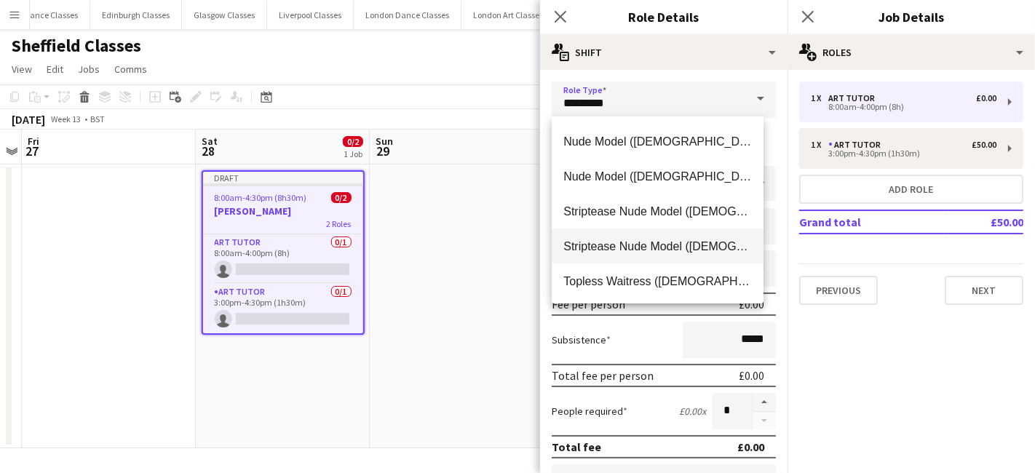
click at [646, 250] on span "Striptease Nude Model (Male)" at bounding box center [657, 246] width 189 height 14
type input "**********"
type input "*******"
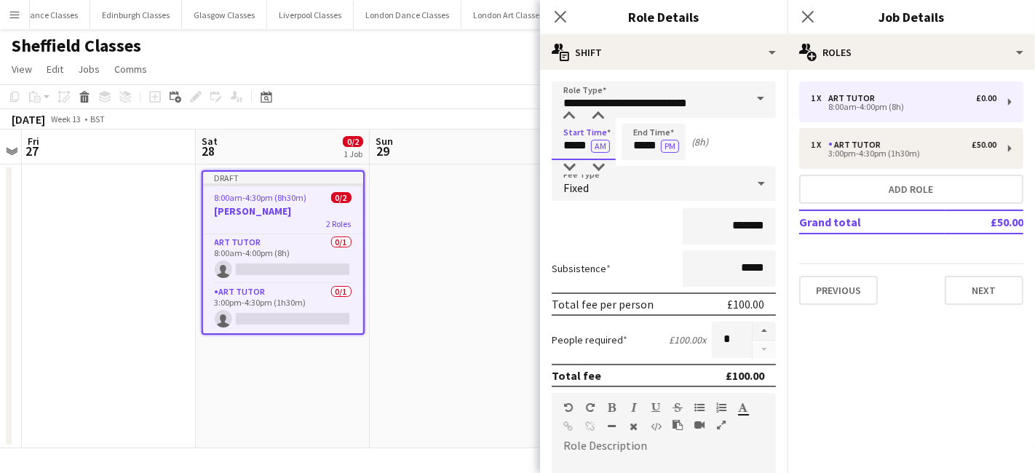
click at [569, 136] on input "*****" at bounding box center [584, 142] width 64 height 36
click at [574, 119] on div at bounding box center [569, 116] width 29 height 15
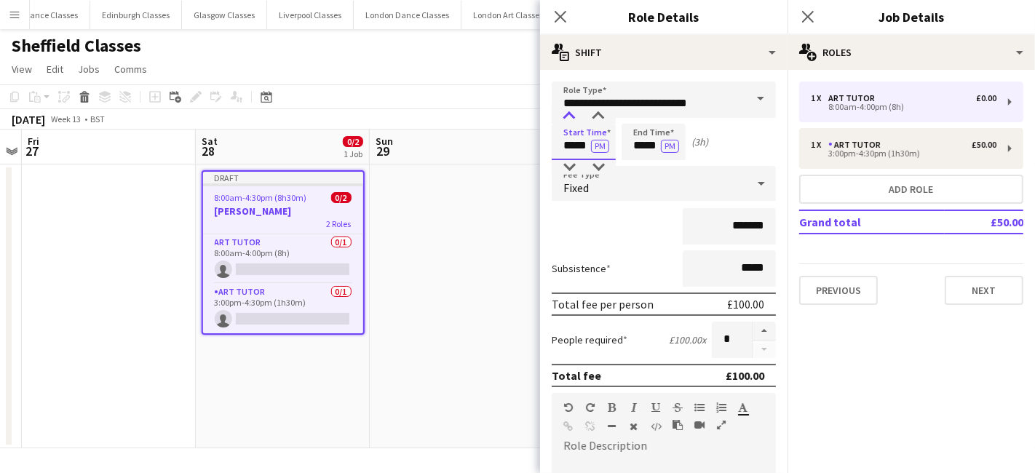
click at [574, 119] on div at bounding box center [569, 116] width 29 height 15
type input "*****"
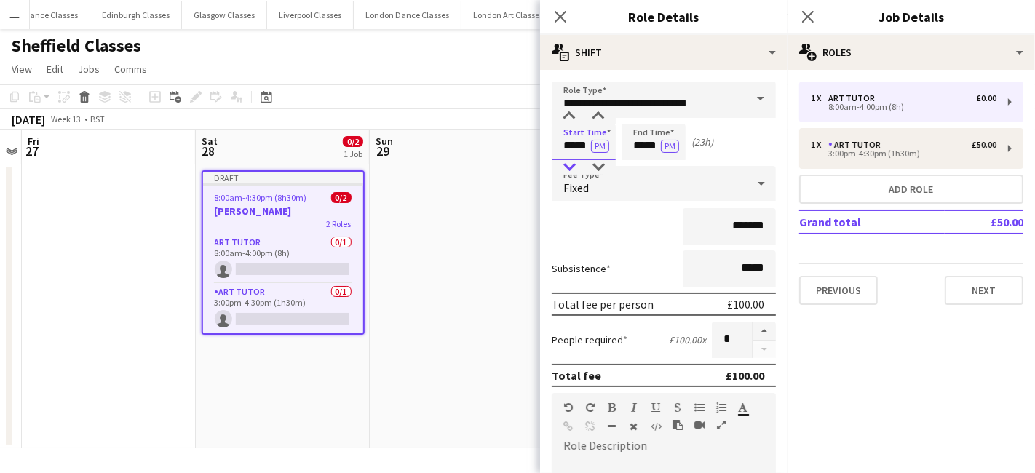
click at [568, 162] on div at bounding box center [569, 167] width 29 height 15
click at [634, 148] on input "*****" at bounding box center [654, 142] width 64 height 36
click at [670, 119] on div at bounding box center [668, 116] width 29 height 15
type input "*****"
click at [670, 119] on div at bounding box center [668, 116] width 29 height 15
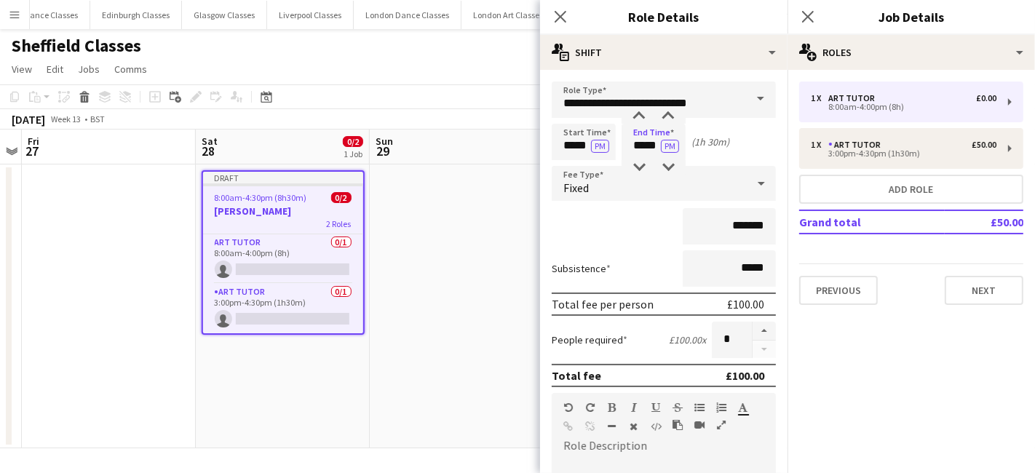
click at [665, 188] on div "Fixed" at bounding box center [649, 183] width 195 height 35
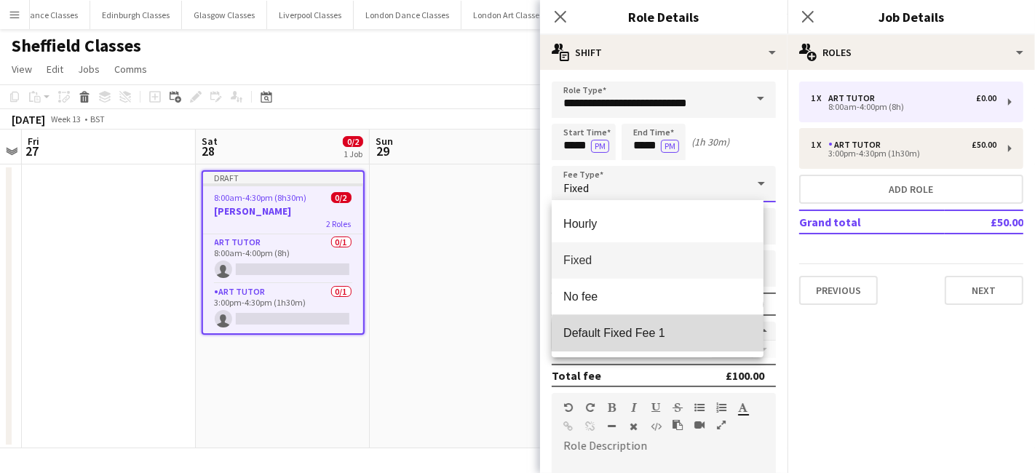
click at [668, 336] on span "Default Fixed Fee 1" at bounding box center [657, 333] width 189 height 14
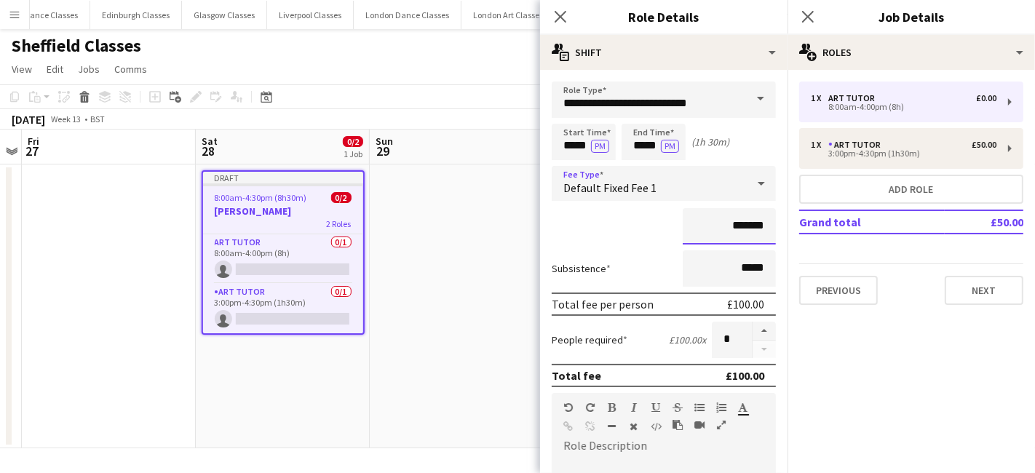
click at [729, 223] on input "*******" at bounding box center [729, 226] width 93 height 36
type input "**"
type input "******"
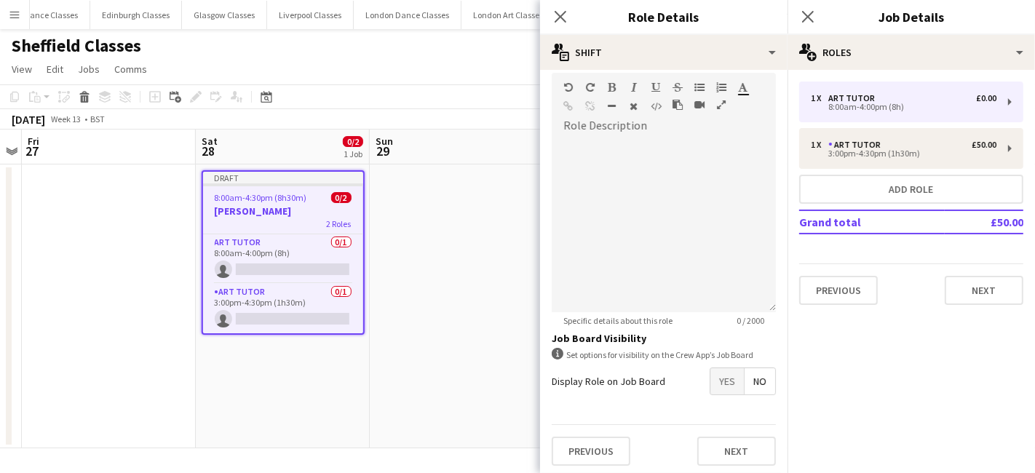
click at [717, 378] on span "Yes" at bounding box center [726, 381] width 33 height 26
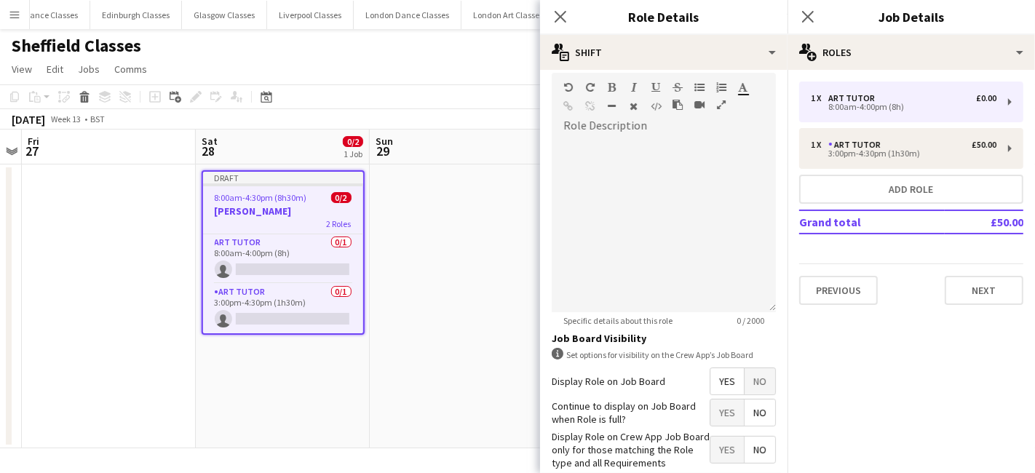
drag, startPoint x: 739, startPoint y: 402, endPoint x: 717, endPoint y: 439, distance: 42.4
click at [745, 407] on span "No" at bounding box center [760, 413] width 31 height 26
click at [710, 451] on span "Yes" at bounding box center [726, 450] width 33 height 26
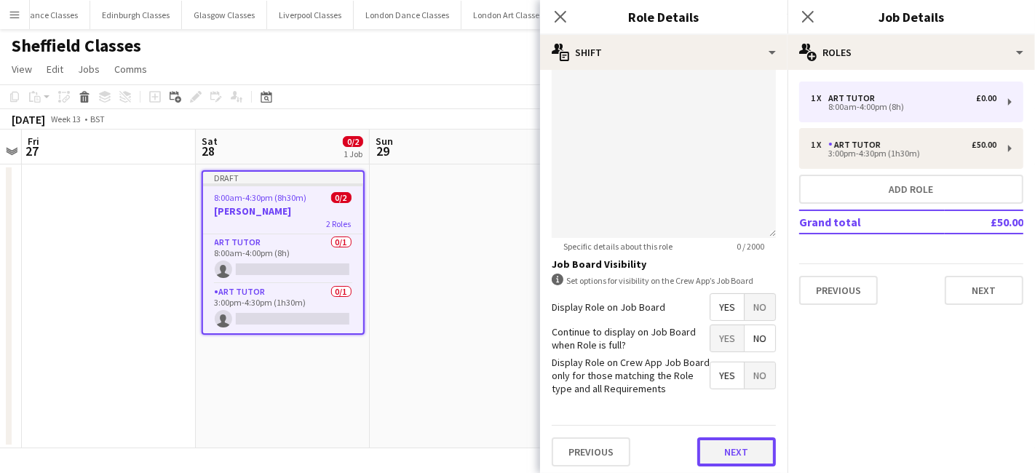
click at [734, 437] on button "Next" at bounding box center [736, 451] width 79 height 29
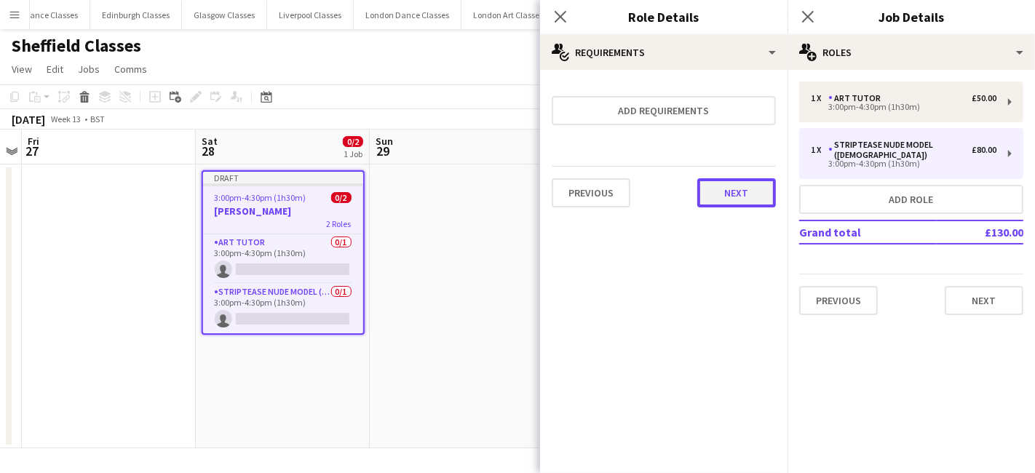
click at [769, 189] on button "Next" at bounding box center [736, 192] width 79 height 29
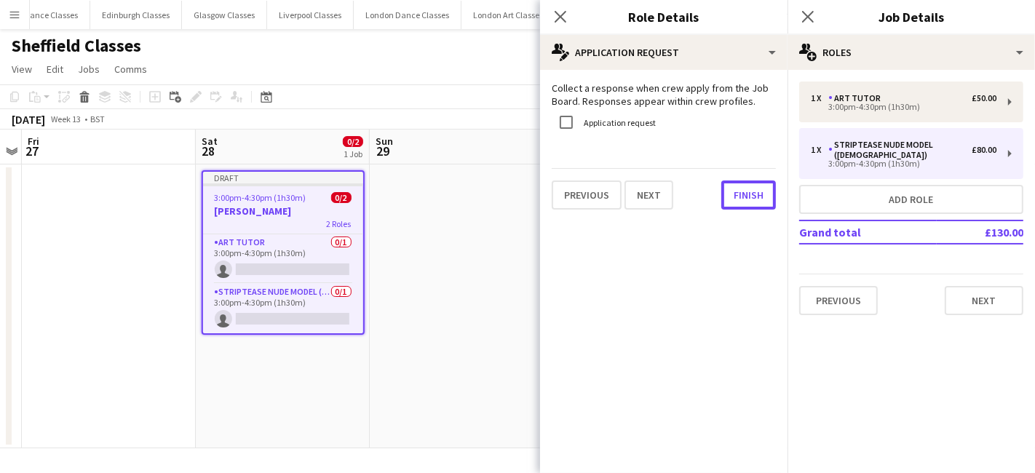
click at [769, 189] on button "Finish" at bounding box center [748, 195] width 55 height 29
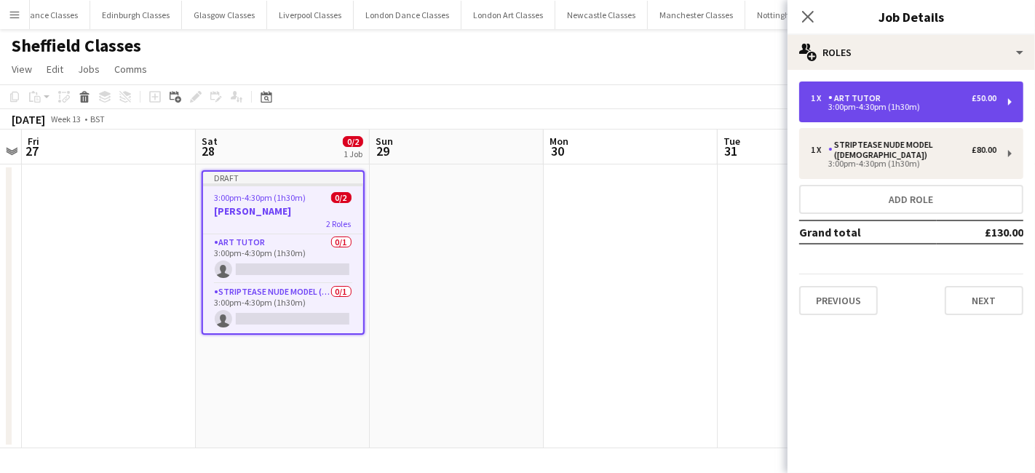
click at [899, 103] on div "3:00pm-4:30pm (1h30m)" at bounding box center [904, 106] width 186 height 7
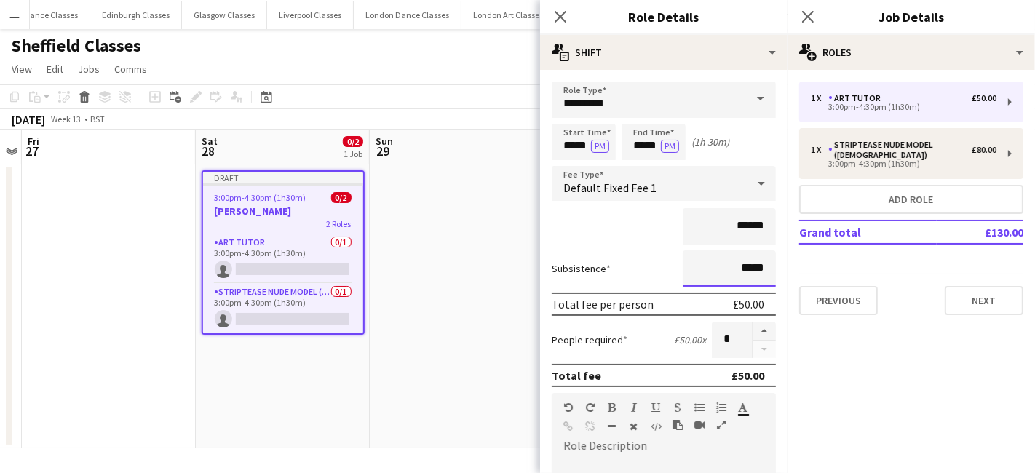
drag, startPoint x: 746, startPoint y: 269, endPoint x: 705, endPoint y: 271, distance: 40.8
click at [705, 271] on input "*****" at bounding box center [729, 268] width 93 height 36
drag, startPoint x: 751, startPoint y: 266, endPoint x: 719, endPoint y: 268, distance: 32.1
click at [719, 268] on input "*****" at bounding box center [729, 268] width 93 height 36
type input "*****"
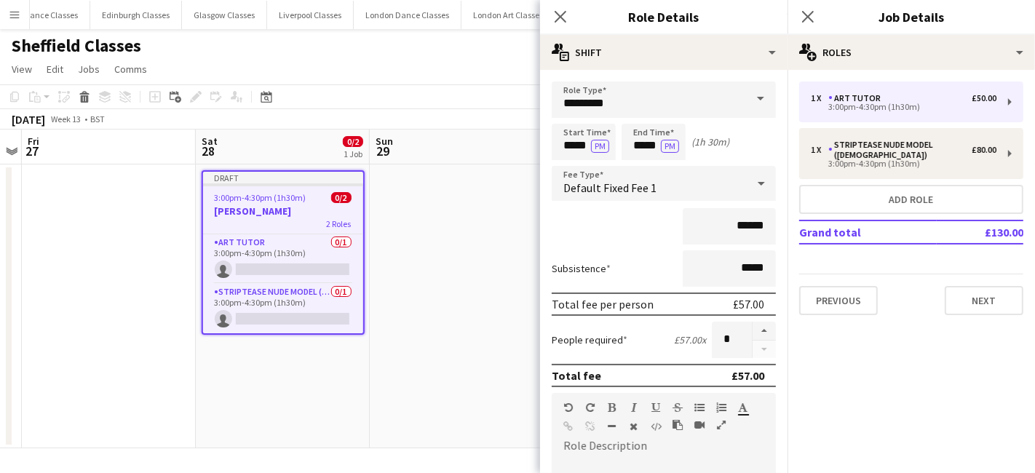
paste div
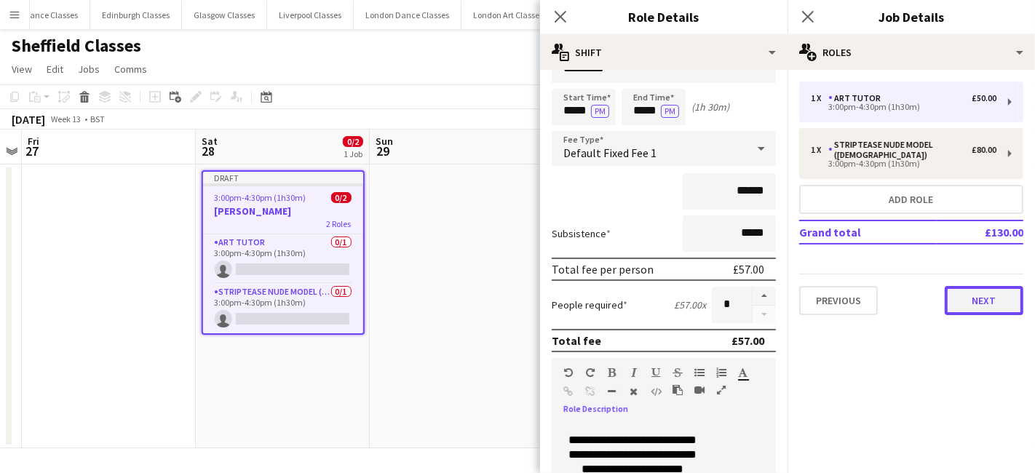
click at [987, 290] on button "Next" at bounding box center [984, 300] width 79 height 29
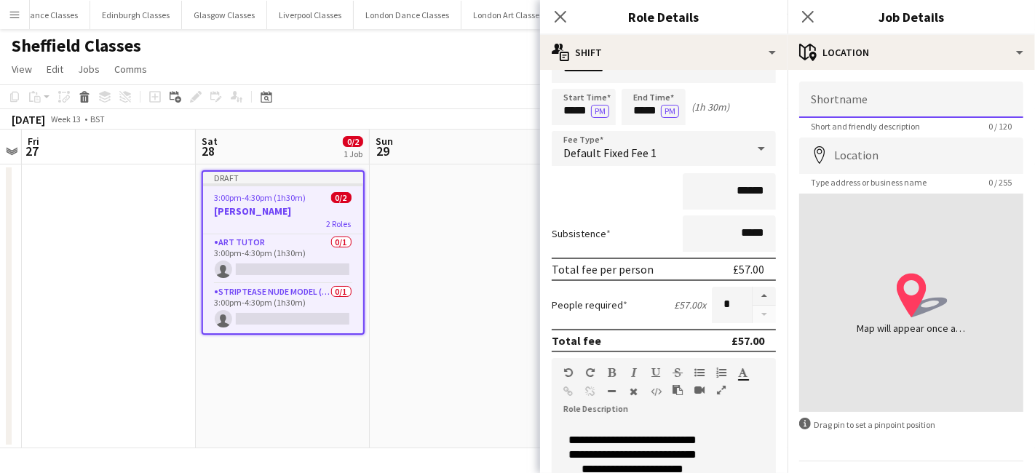
click at [884, 107] on input "Shortname" at bounding box center [911, 100] width 224 height 36
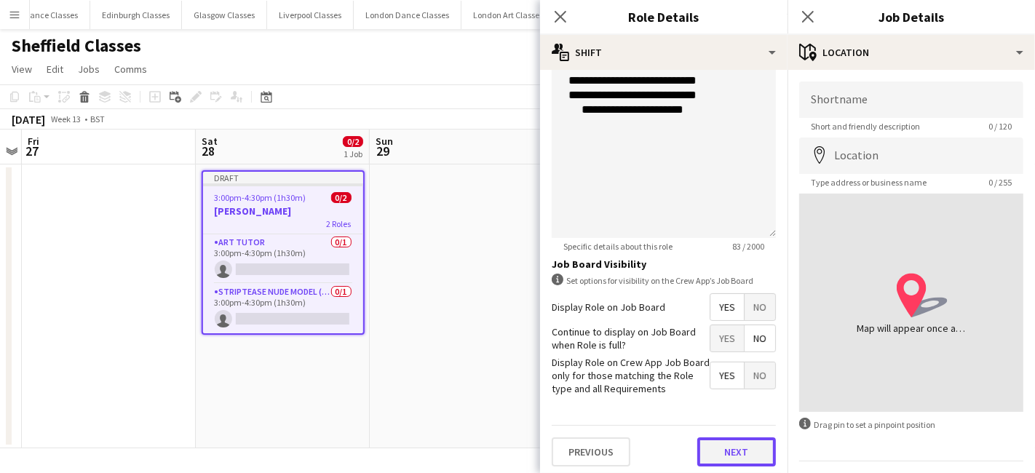
click at [731, 443] on button "Next" at bounding box center [736, 451] width 79 height 29
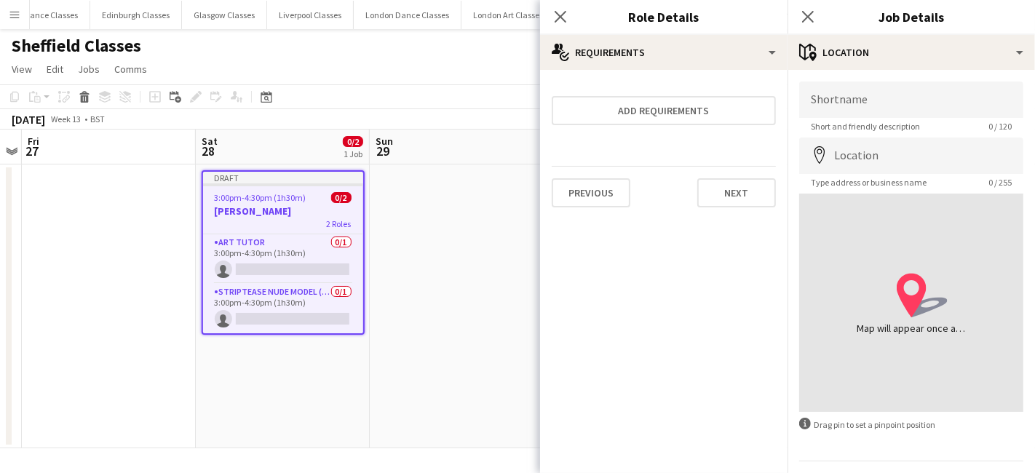
click at [754, 206] on div "Previous Next" at bounding box center [664, 192] width 224 height 53
click at [755, 201] on button "Next" at bounding box center [736, 192] width 79 height 29
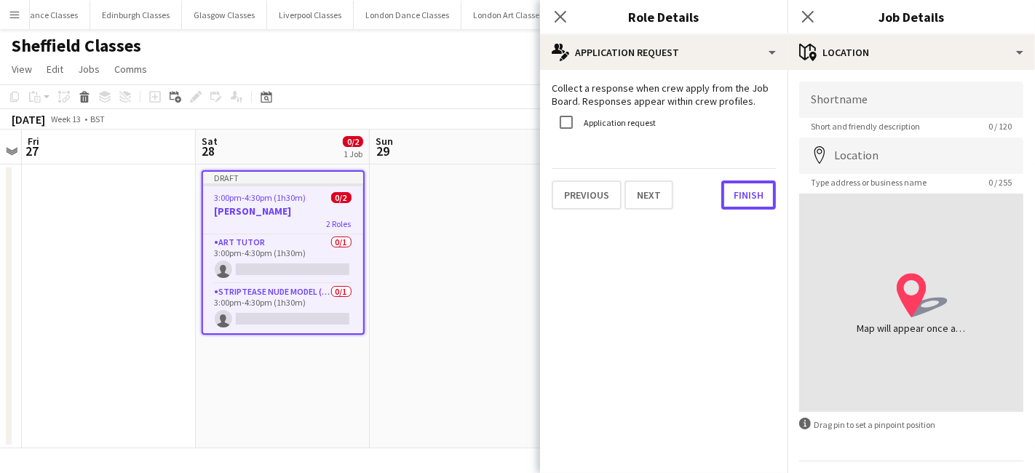
click at [755, 201] on button "Finish" at bounding box center [748, 195] width 55 height 29
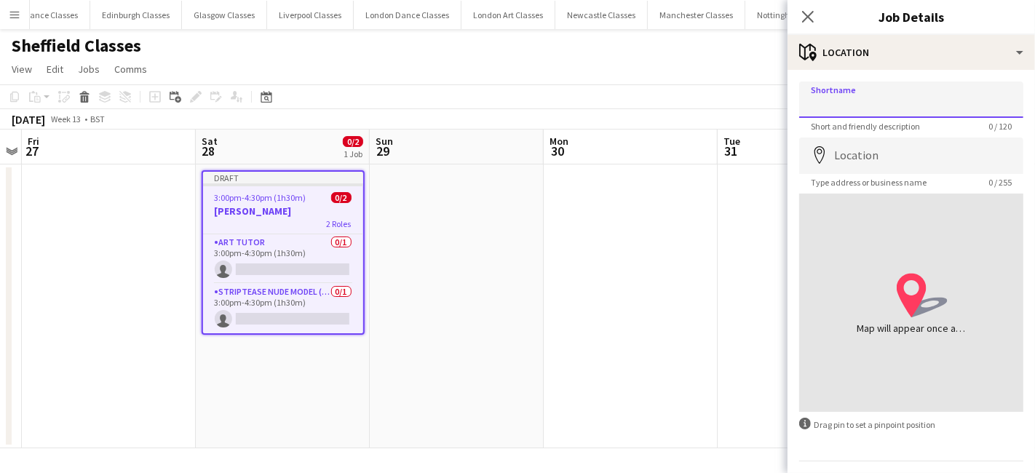
click at [905, 114] on input "Shortname" at bounding box center [911, 100] width 224 height 36
type input "**********"
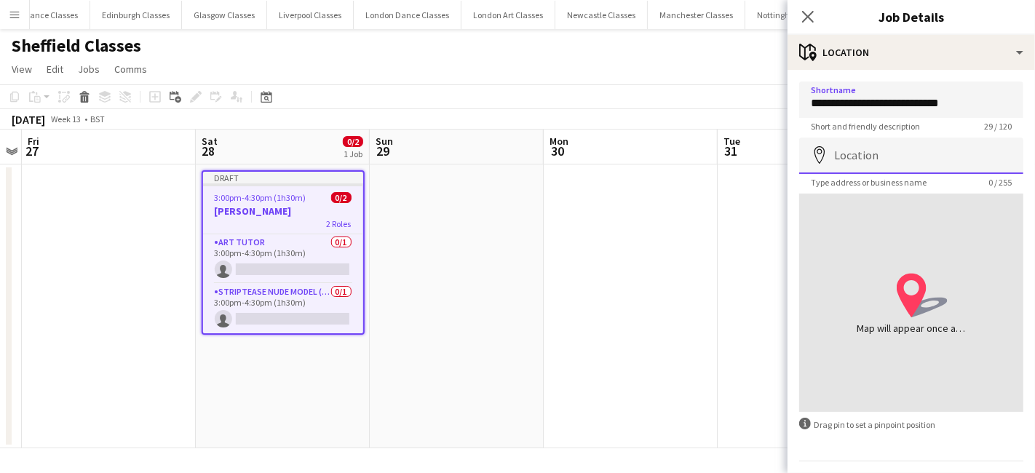
click at [848, 164] on input "Location" at bounding box center [911, 156] width 224 height 36
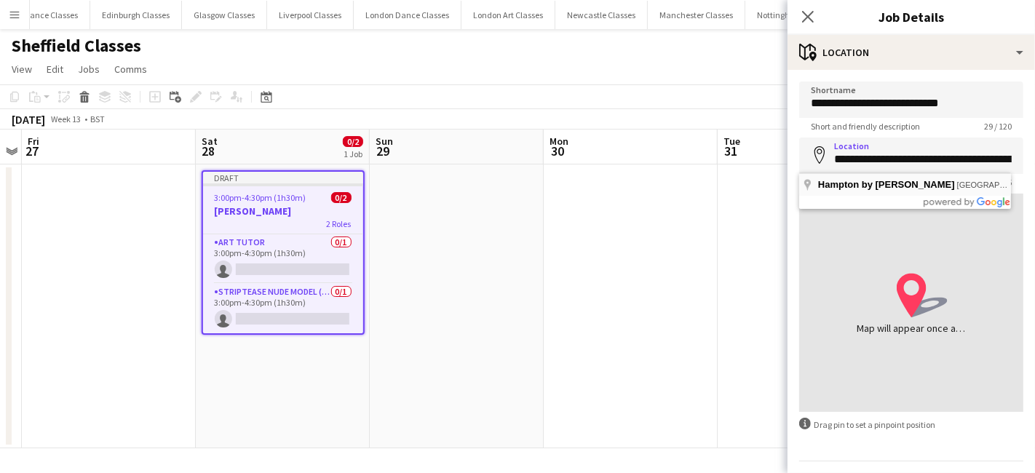
type input "**********"
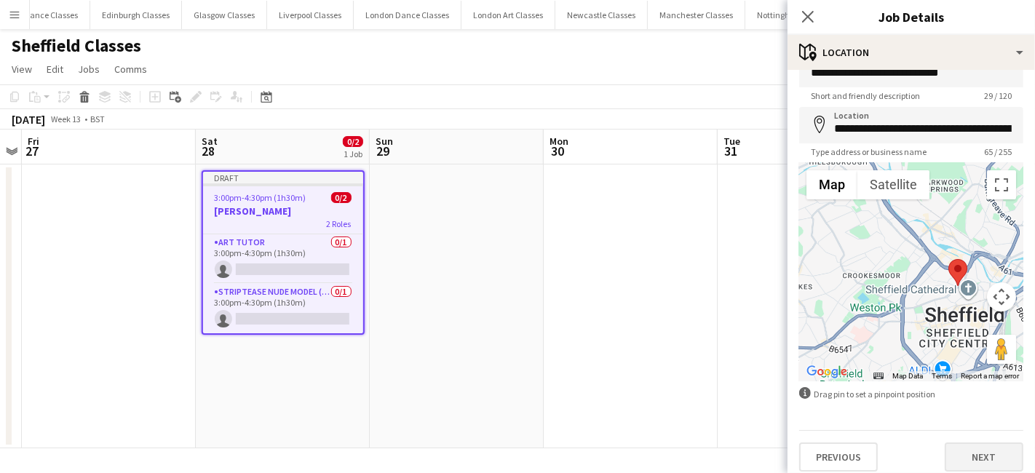
scroll to position [39, 0]
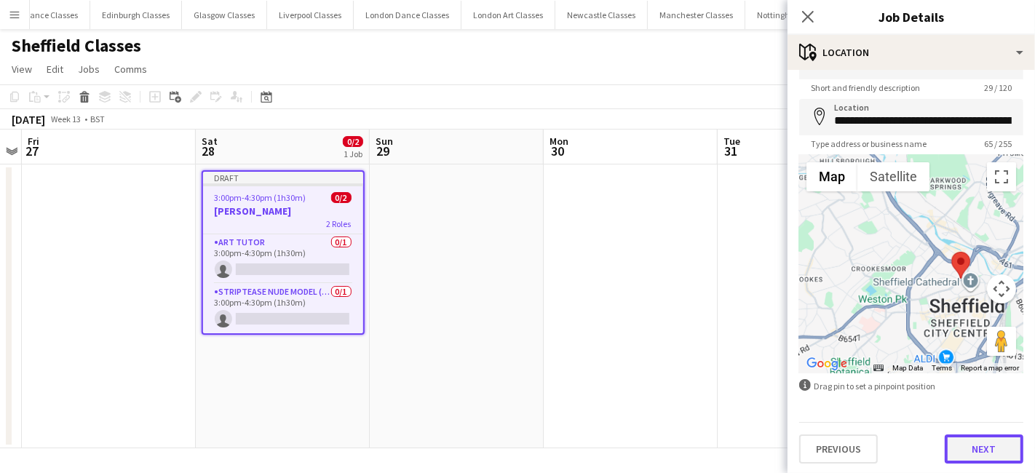
click at [967, 444] on button "Next" at bounding box center [984, 449] width 79 height 29
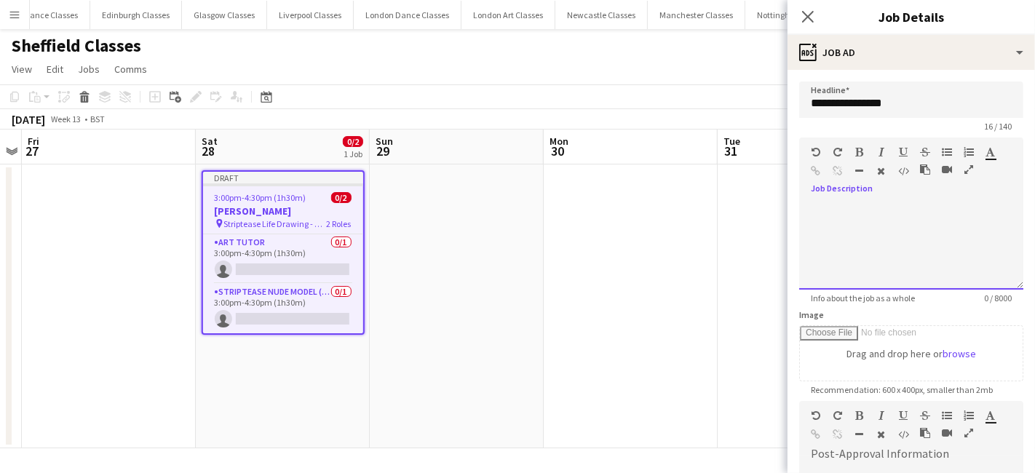
click at [881, 231] on div at bounding box center [911, 245] width 224 height 87
paste div
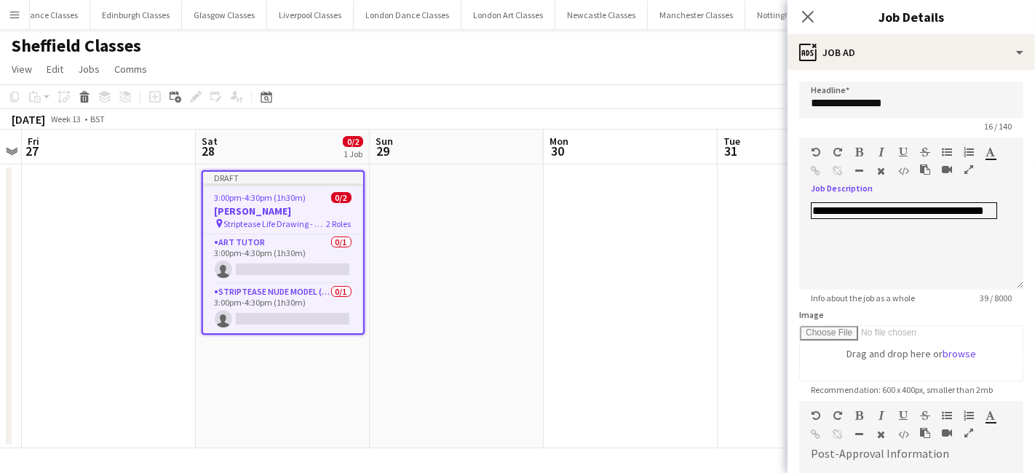
click at [594, 255] on app-date-cell at bounding box center [631, 306] width 174 height 284
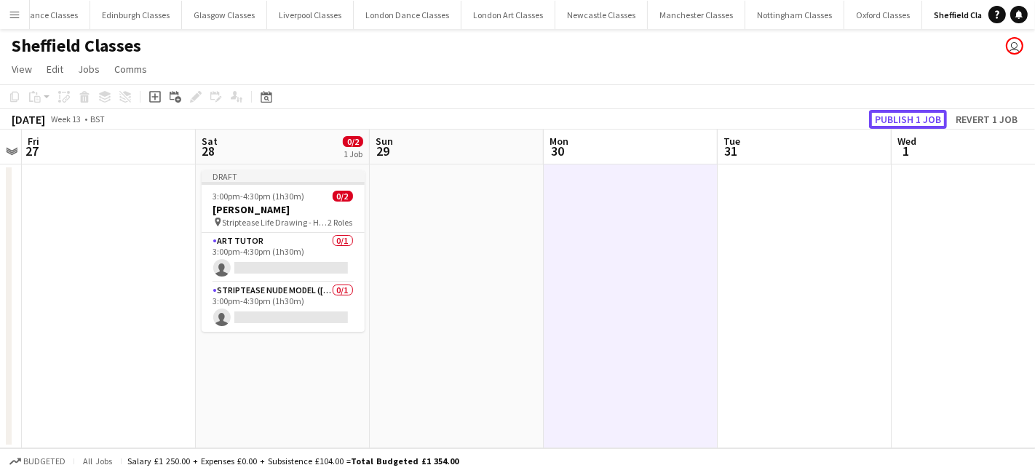
drag, startPoint x: 933, startPoint y: 116, endPoint x: 813, endPoint y: 134, distance: 121.5
click at [924, 115] on button "Publish 1 job" at bounding box center [908, 119] width 78 height 19
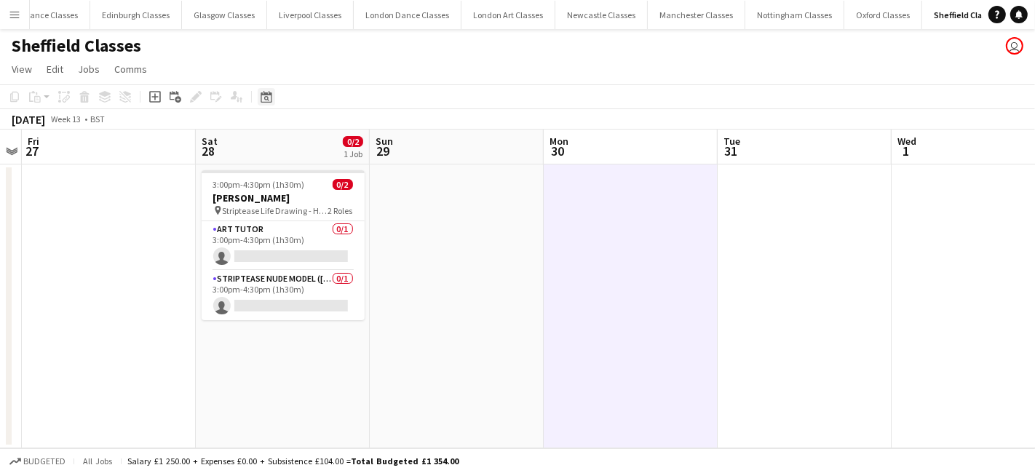
click at [259, 96] on div "Date picker" at bounding box center [266, 96] width 17 height 17
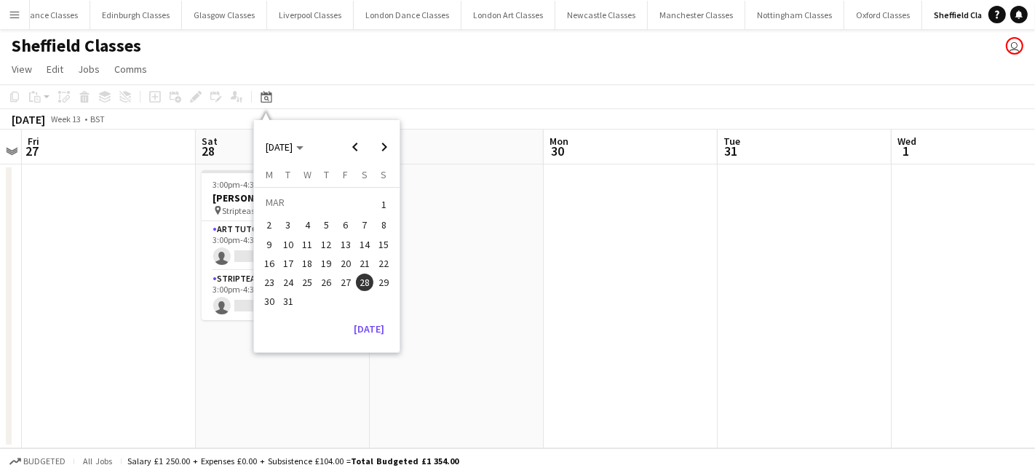
click at [386, 263] on span "22" at bounding box center [384, 263] width 17 height 17
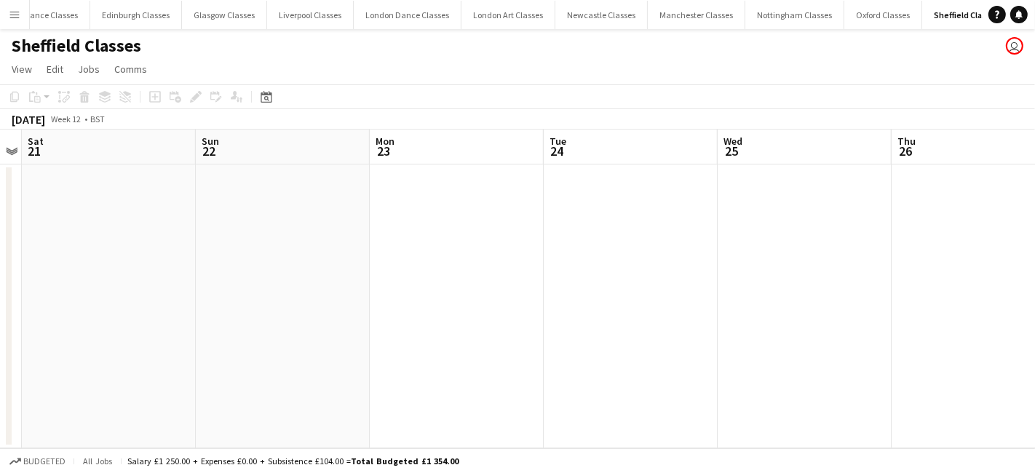
click at [277, 268] on app-date-cell at bounding box center [283, 306] width 174 height 284
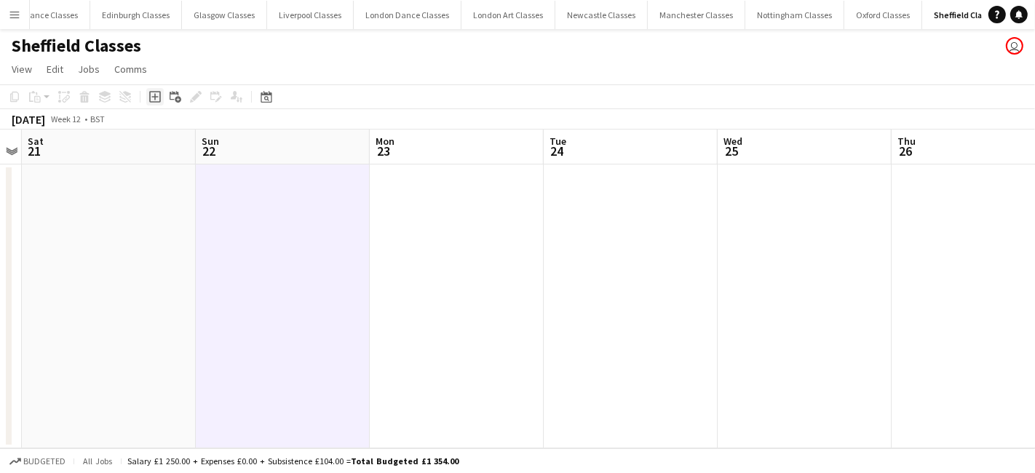
click at [162, 92] on div "Add job" at bounding box center [154, 96] width 17 height 17
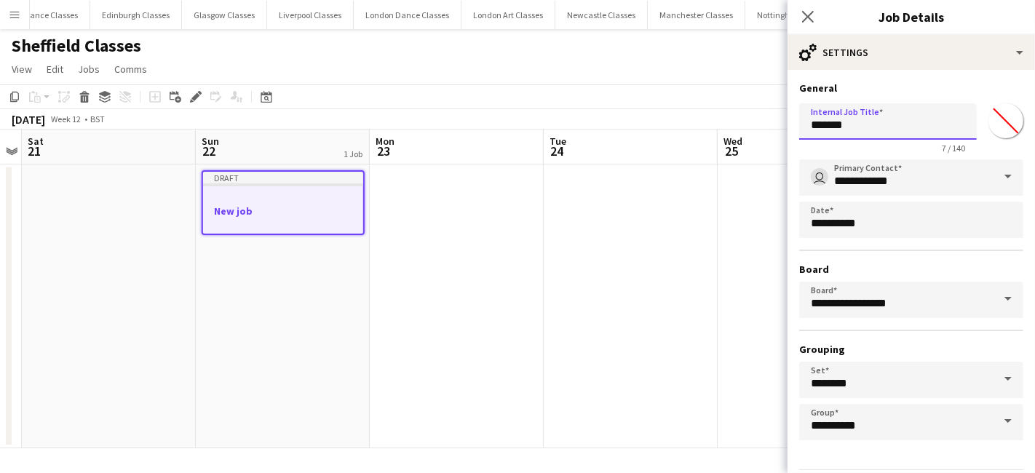
drag, startPoint x: 838, startPoint y: 137, endPoint x: 769, endPoint y: 136, distance: 69.1
click at [769, 136] on body "Menu Boards Boards Boards All jobs Status Workforce Workforce My Workforce Recr…" at bounding box center [517, 236] width 1035 height 473
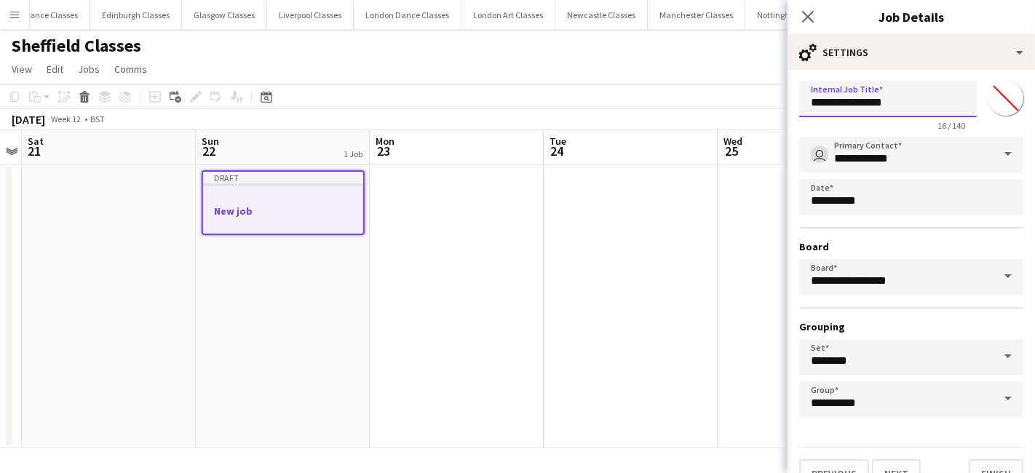
scroll to position [45, 0]
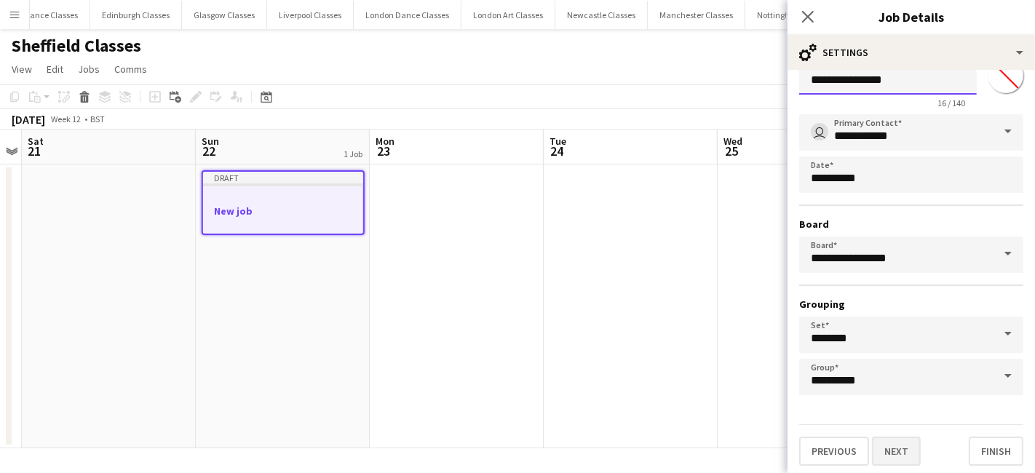
type input "**********"
click at [889, 444] on button "Next" at bounding box center [896, 451] width 49 height 29
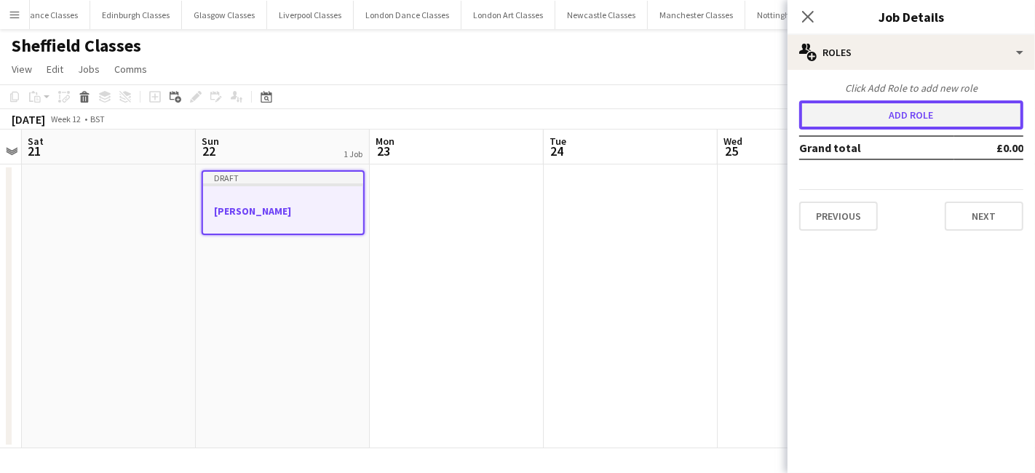
click at [879, 114] on button "Add role" at bounding box center [911, 114] width 224 height 29
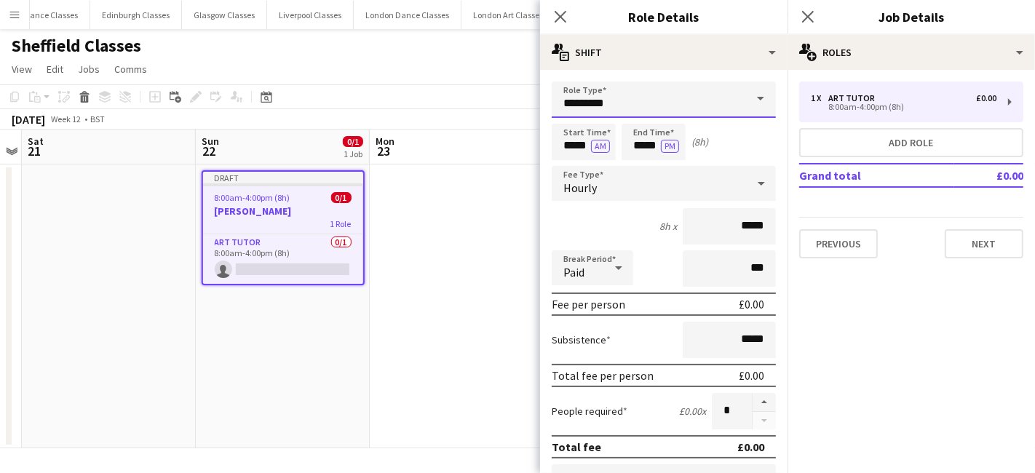
click at [578, 99] on input "*********" at bounding box center [664, 100] width 224 height 36
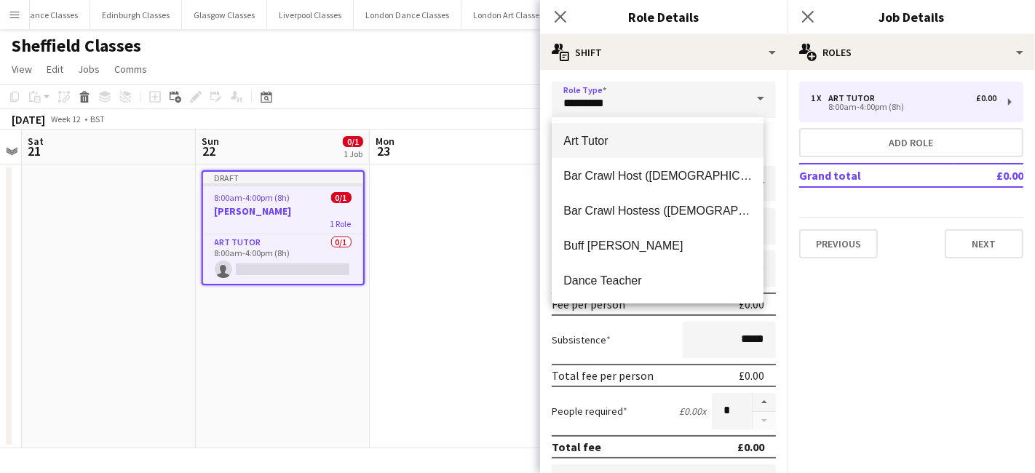
click at [587, 146] on span "Art Tutor" at bounding box center [657, 141] width 189 height 14
type input "******"
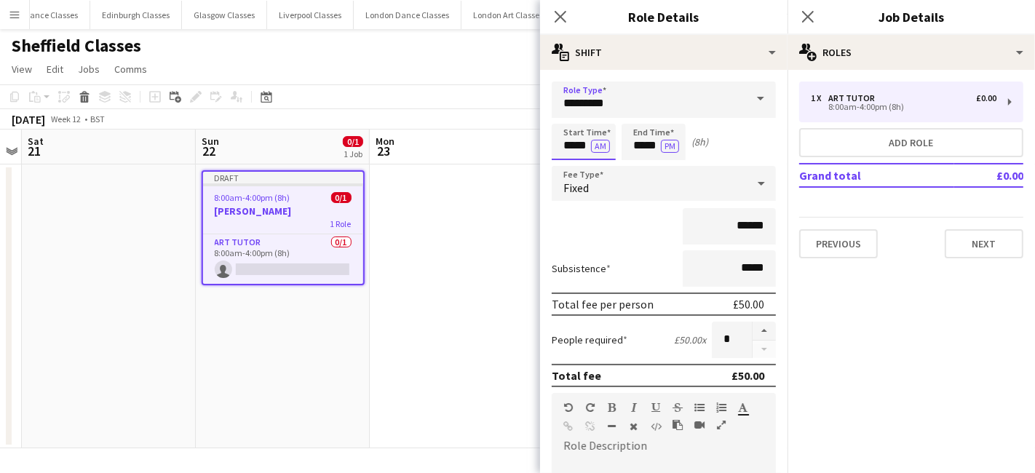
click at [579, 146] on input "*****" at bounding box center [584, 142] width 64 height 36
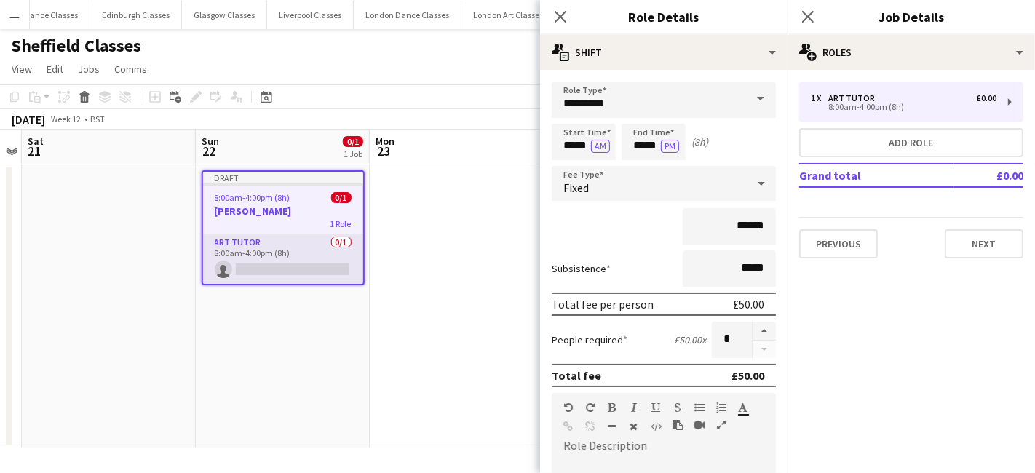
click at [264, 253] on app-card-role "Art Tutor 0/1 8:00am-4:00pm (8h) single-neutral-actions" at bounding box center [283, 258] width 160 height 49
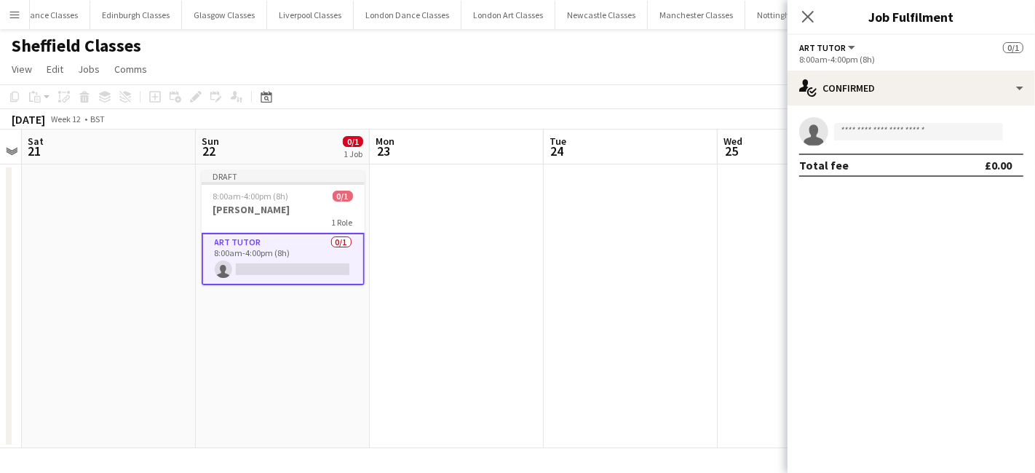
click at [264, 253] on app-card-role "Art Tutor 0/1 8:00am-4:00pm (8h) single-neutral-actions" at bounding box center [283, 259] width 163 height 52
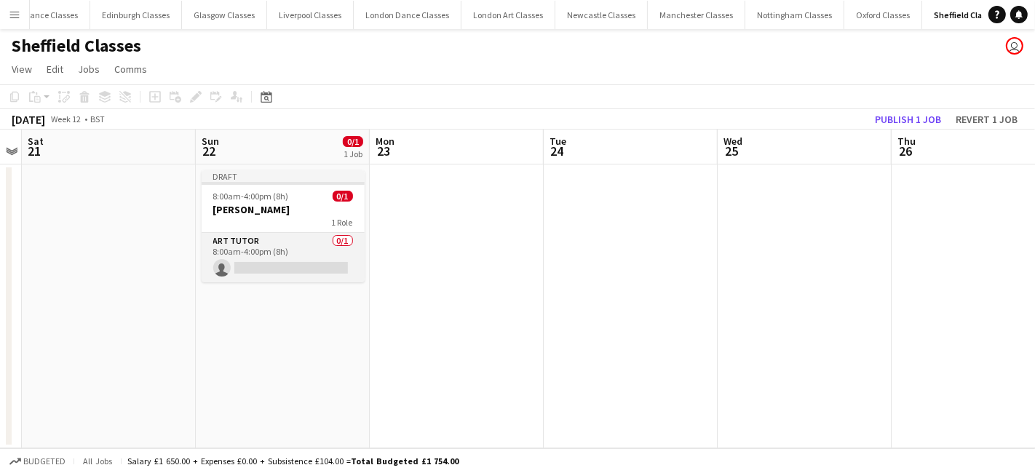
click at [295, 248] on app-card-role "Art Tutor 0/1 8:00am-4:00pm (8h) single-neutral-actions" at bounding box center [283, 257] width 163 height 49
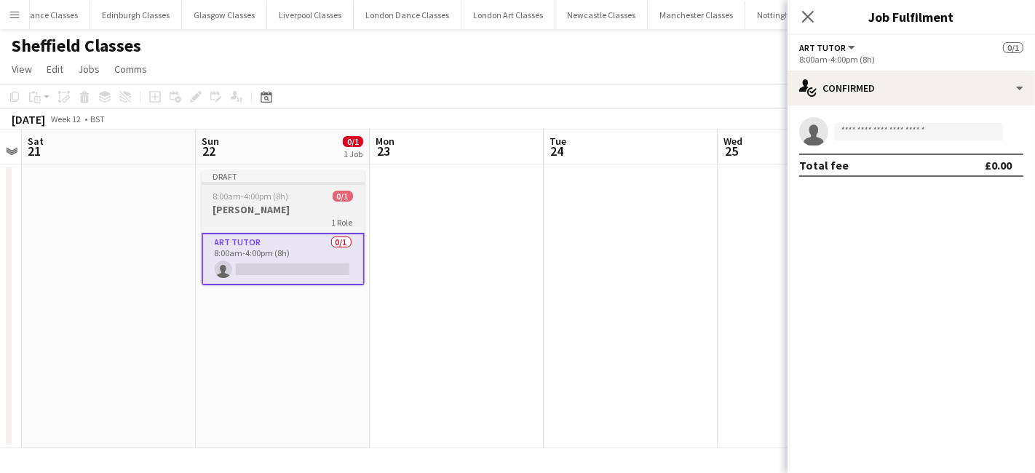
click at [292, 229] on app-job-card "Draft 8:00am-4:00pm (8h) 0/1 Claire Atkinson 1 Role Art Tutor 0/1 8:00am-4:00pm…" at bounding box center [283, 227] width 163 height 115
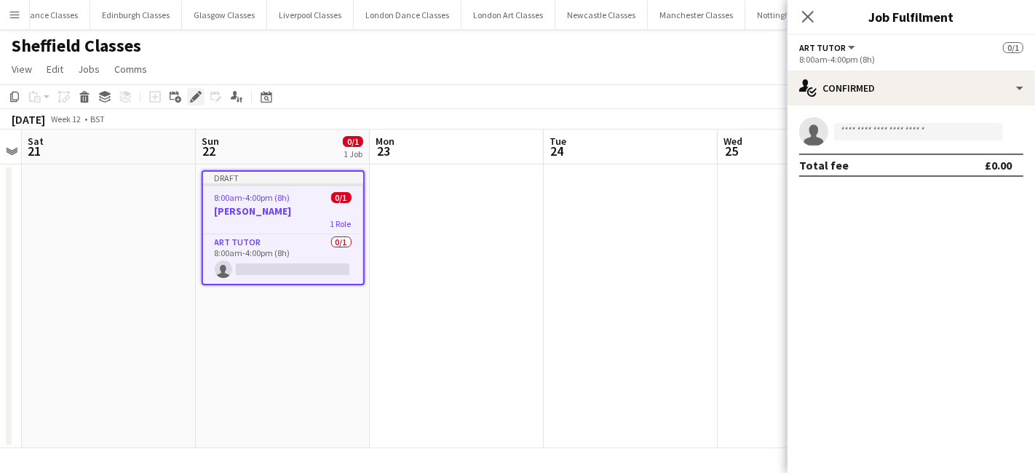
click at [193, 95] on icon "Edit" at bounding box center [196, 97] width 12 height 12
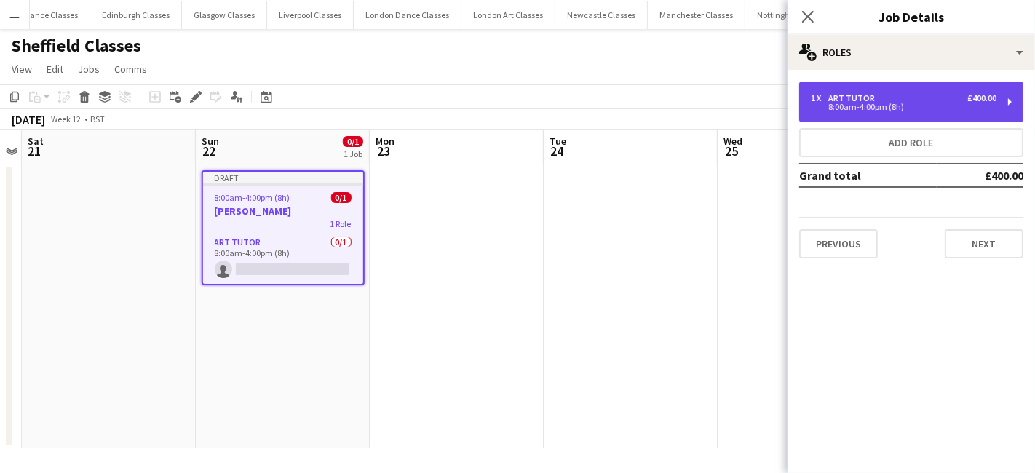
click at [903, 107] on div "8:00am-4:00pm (8h)" at bounding box center [904, 106] width 186 height 7
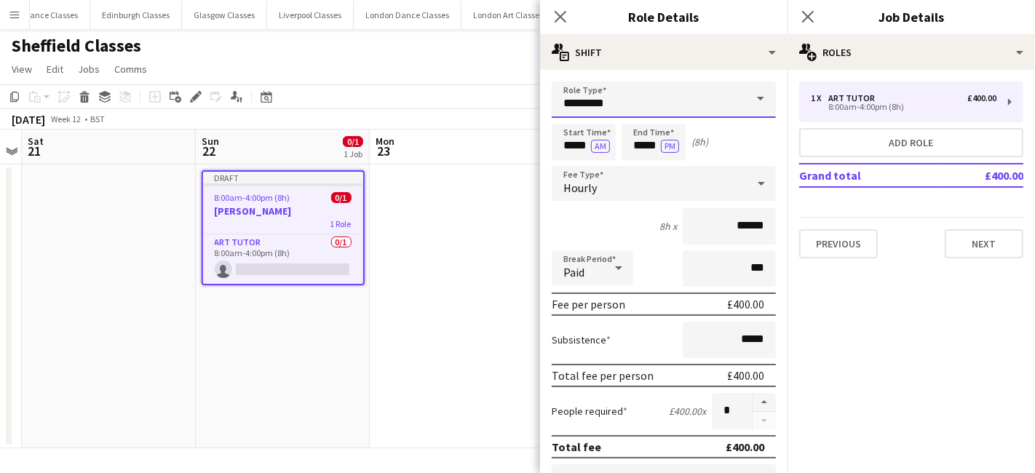
click at [626, 101] on input "*********" at bounding box center [664, 100] width 224 height 36
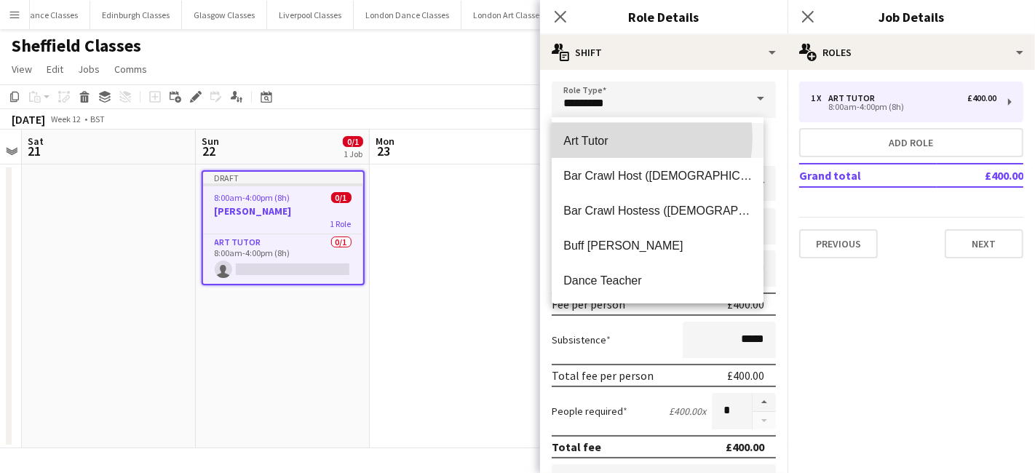
click at [622, 138] on span "Art Tutor" at bounding box center [657, 141] width 189 height 14
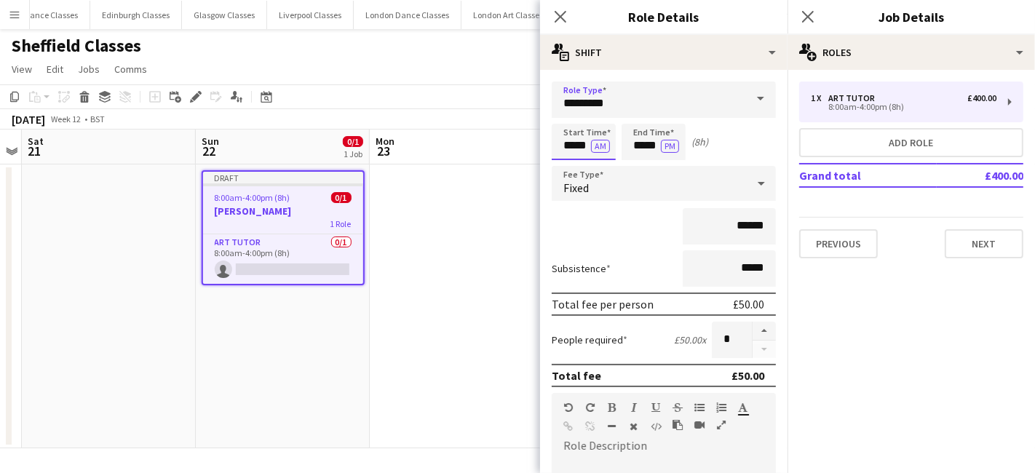
click at [566, 146] on input "*****" at bounding box center [584, 142] width 64 height 36
click at [561, 117] on div at bounding box center [569, 116] width 29 height 15
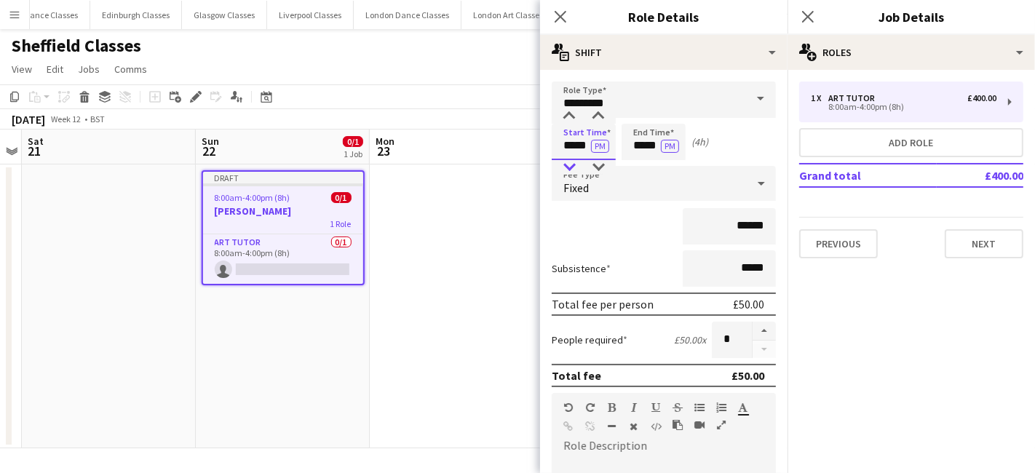
type input "*****"
click at [577, 167] on div at bounding box center [569, 167] width 29 height 15
click at [634, 138] on input "*****" at bounding box center [654, 142] width 64 height 36
click at [640, 162] on div at bounding box center [638, 167] width 29 height 15
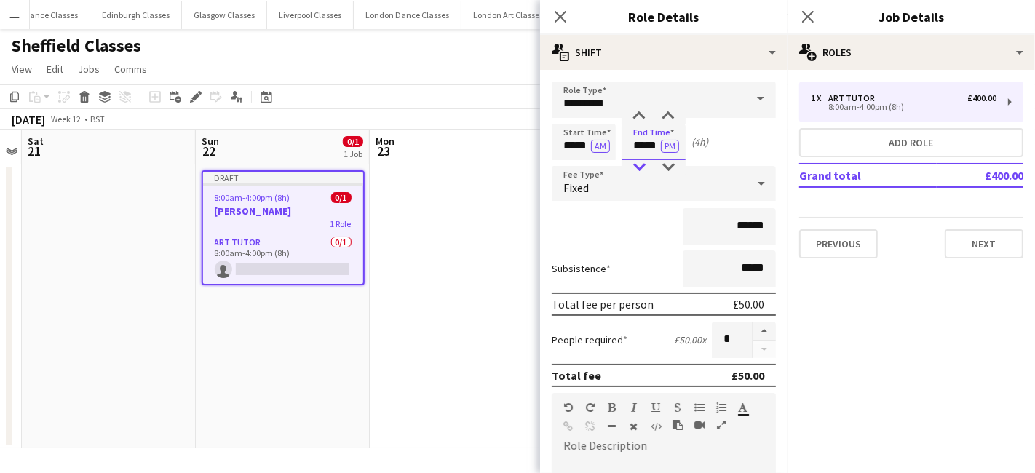
click at [640, 162] on div at bounding box center [638, 167] width 29 height 15
click at [636, 166] on div at bounding box center [638, 167] width 29 height 15
click at [668, 111] on div at bounding box center [668, 116] width 29 height 15
type input "*****"
click at [668, 111] on div at bounding box center [668, 116] width 29 height 15
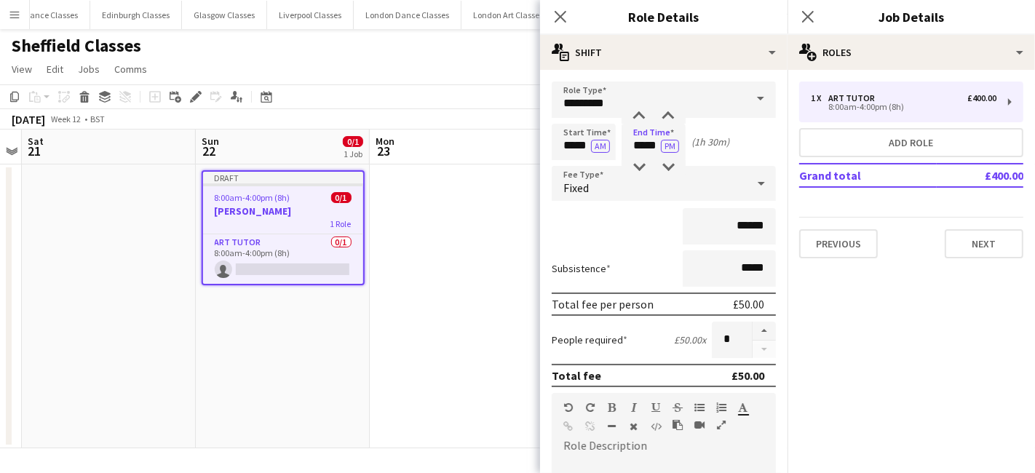
click at [653, 183] on div "Fixed" at bounding box center [649, 183] width 195 height 35
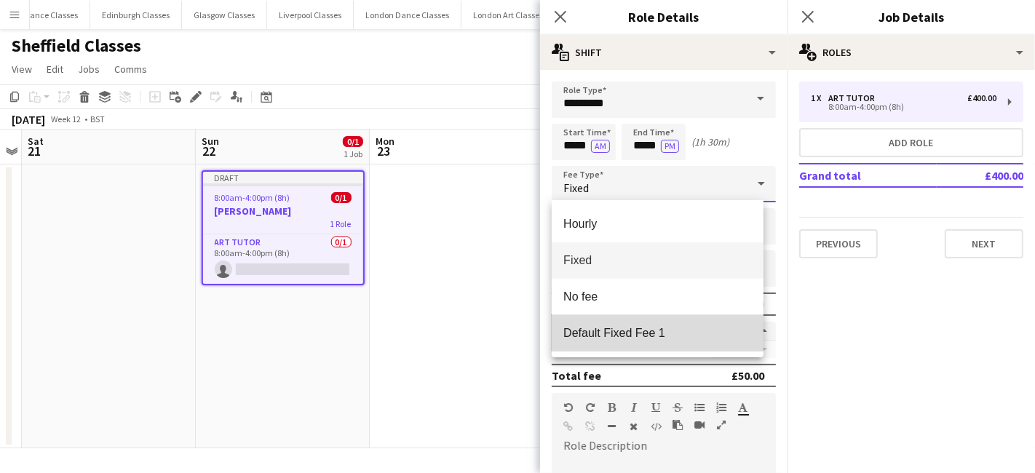
click at [627, 336] on span "Default Fixed Fee 1" at bounding box center [657, 333] width 189 height 14
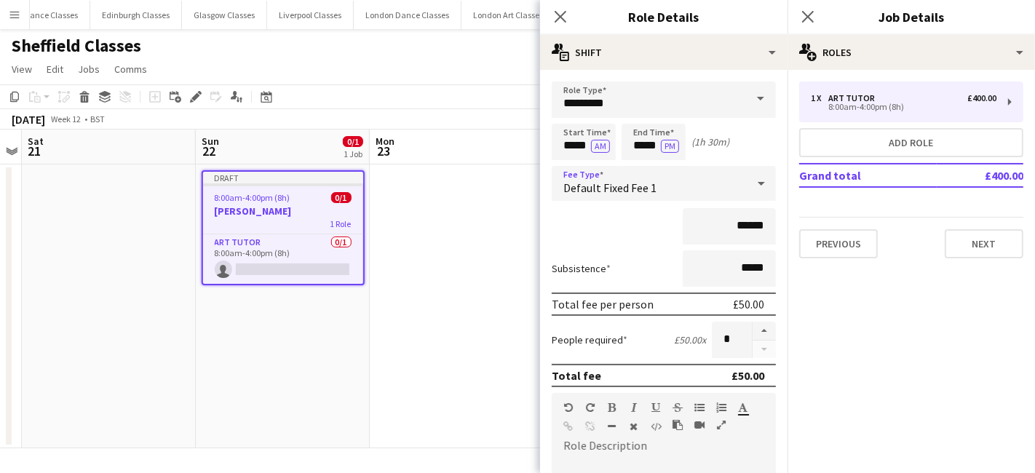
scroll to position [320, 0]
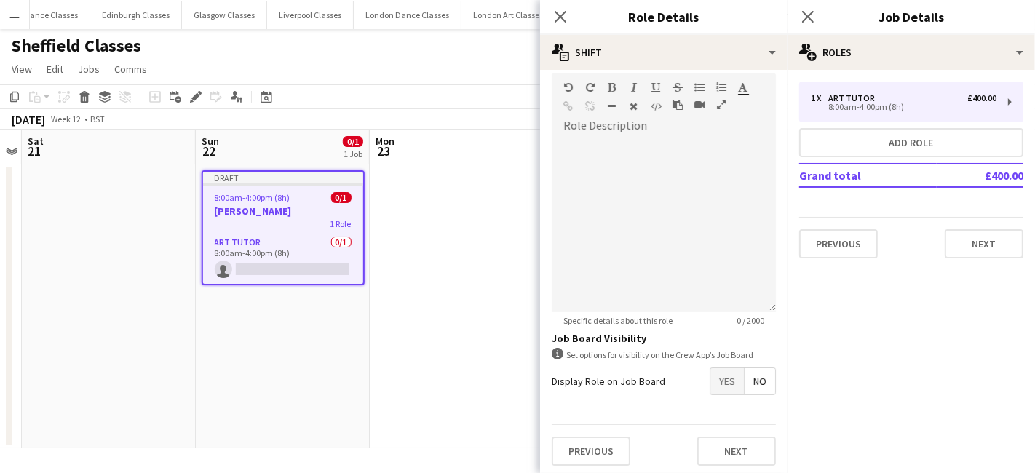
drag, startPoint x: 713, startPoint y: 369, endPoint x: 728, endPoint y: 387, distance: 23.8
click at [715, 373] on span "Yes" at bounding box center [726, 381] width 33 height 26
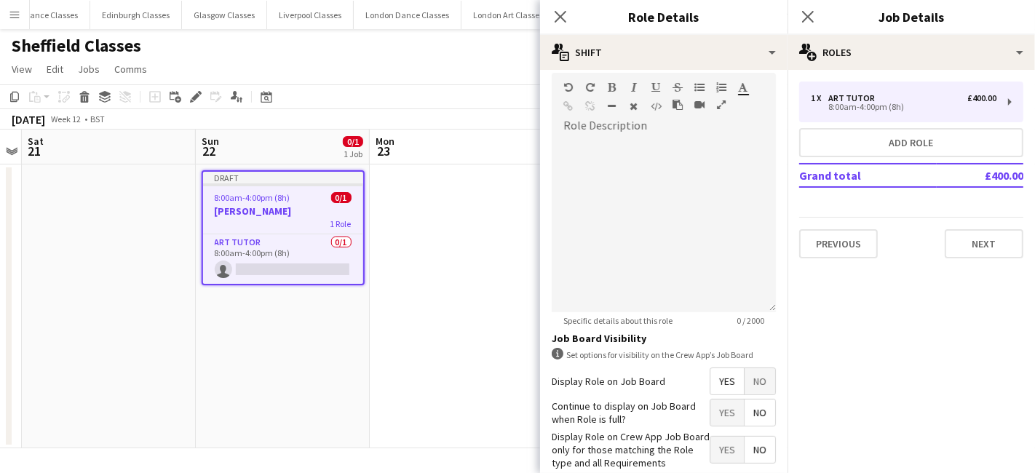
click at [745, 408] on span "No" at bounding box center [760, 413] width 31 height 26
click at [719, 450] on span "Yes" at bounding box center [726, 450] width 33 height 26
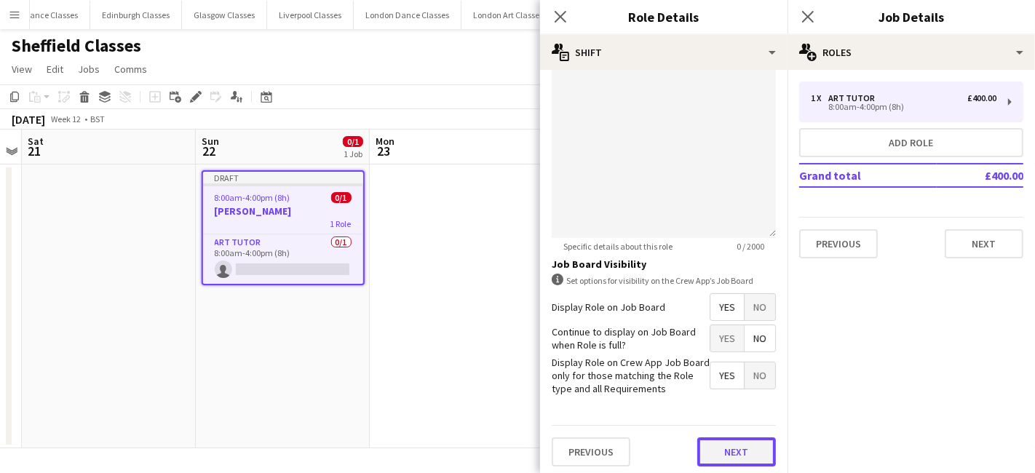
click at [736, 443] on button "Next" at bounding box center [736, 451] width 79 height 29
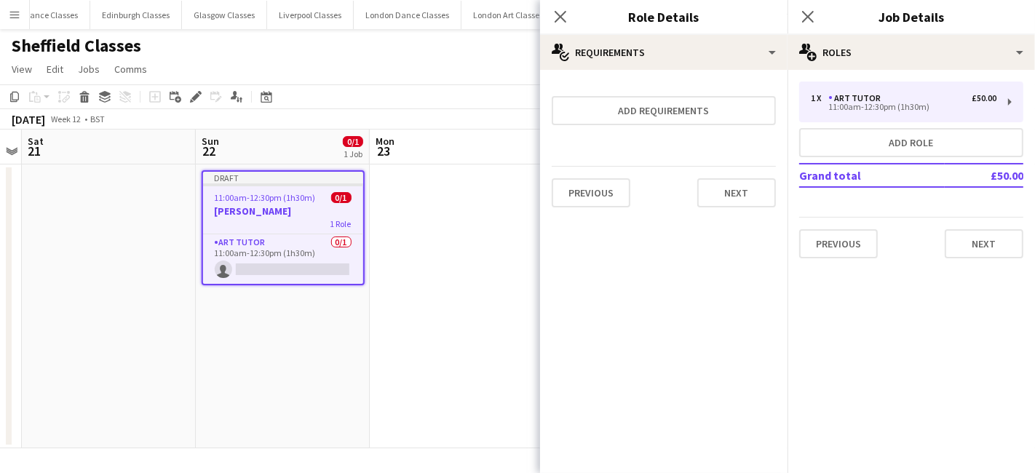
scroll to position [0, 0]
click at [742, 198] on button "Next" at bounding box center [736, 192] width 79 height 29
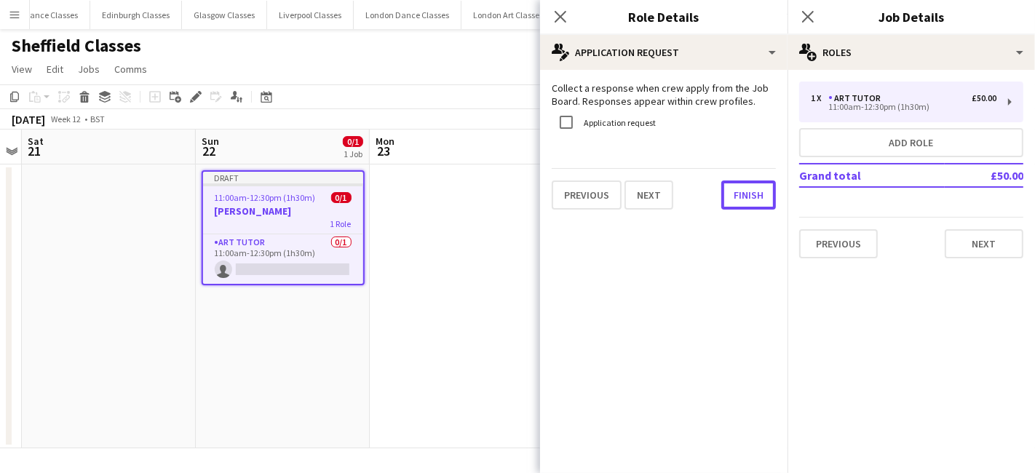
click at [742, 198] on button "Finish" at bounding box center [748, 195] width 55 height 29
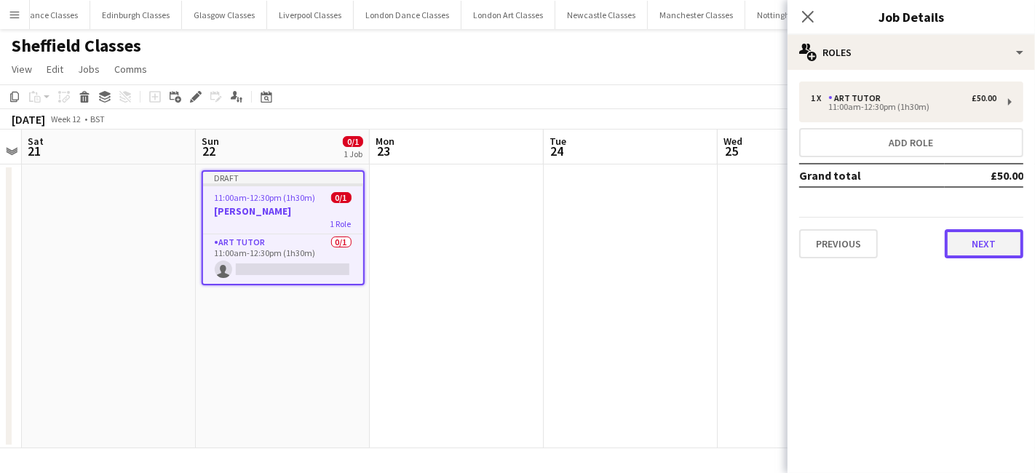
click at [1012, 242] on button "Next" at bounding box center [984, 243] width 79 height 29
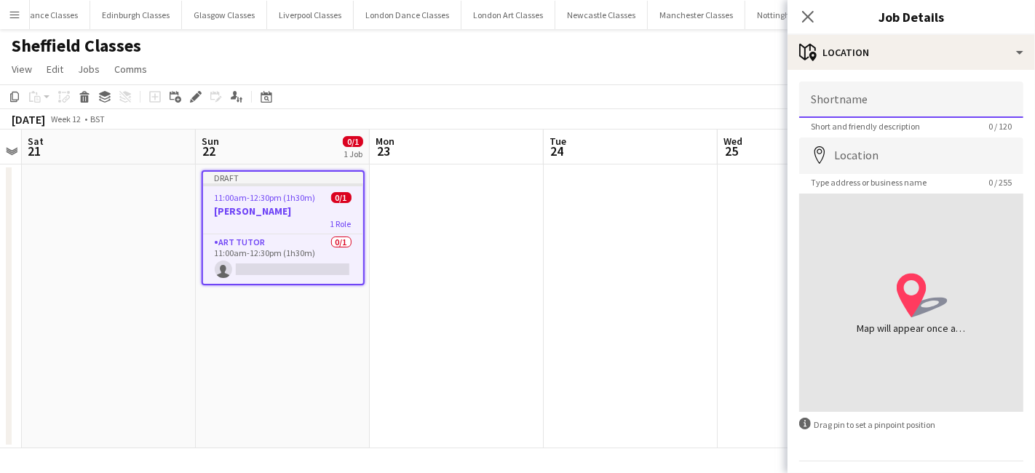
click at [888, 105] on input "Shortname" at bounding box center [911, 100] width 224 height 36
type input "*"
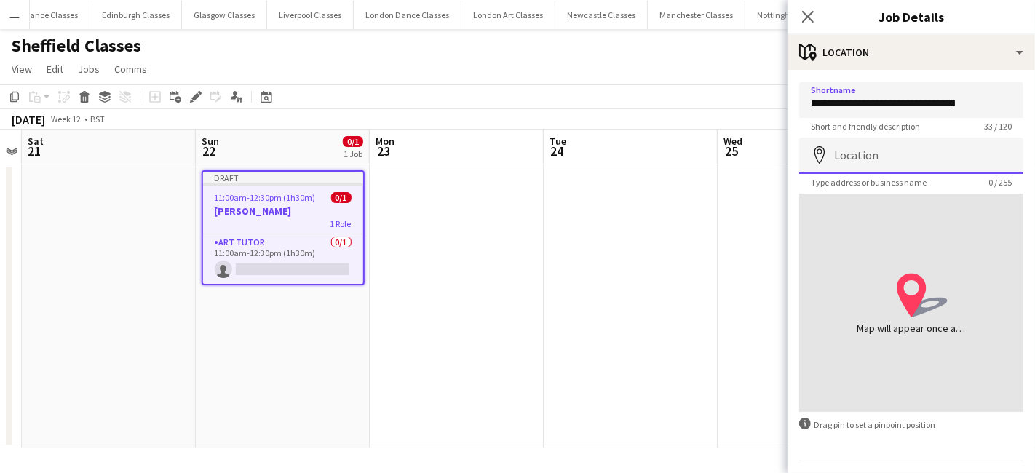
click at [862, 164] on input "Location" at bounding box center [911, 156] width 224 height 36
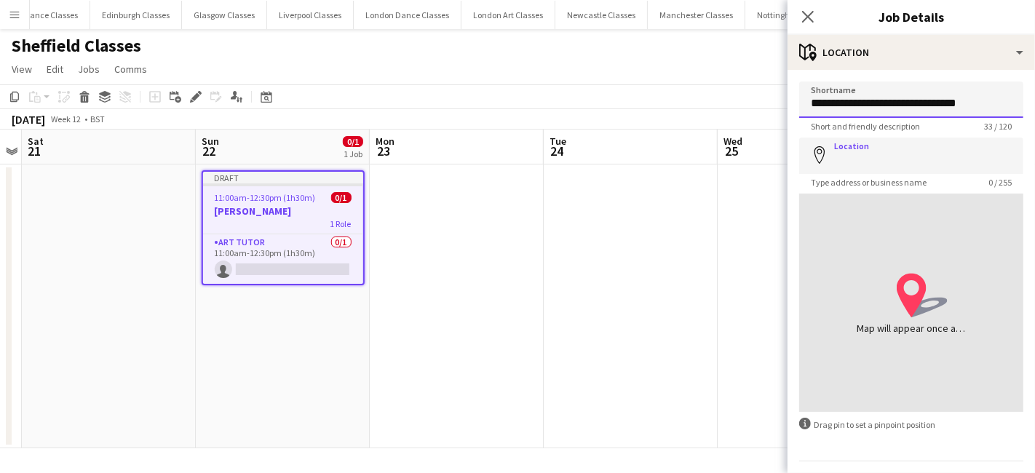
click at [1001, 100] on input "**********" at bounding box center [911, 100] width 224 height 36
type input "**********"
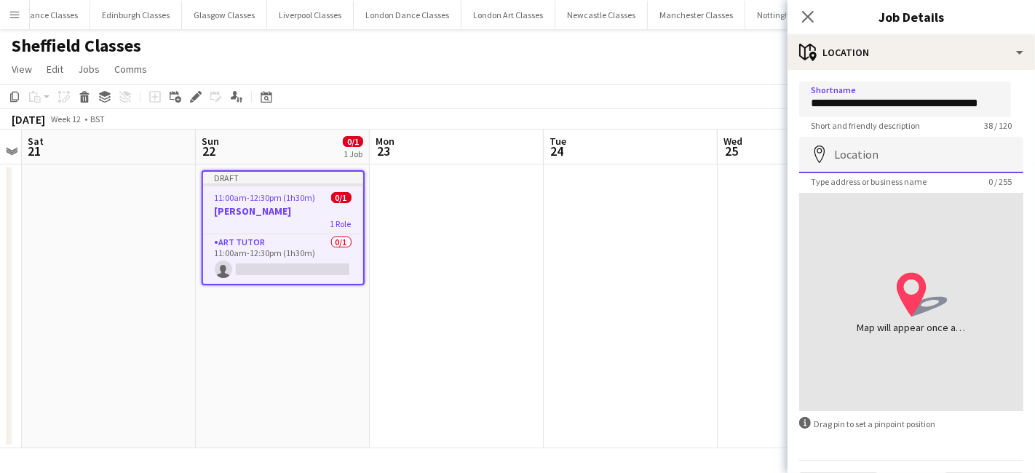
click at [925, 151] on input "Location" at bounding box center [911, 155] width 224 height 36
type input "**********"
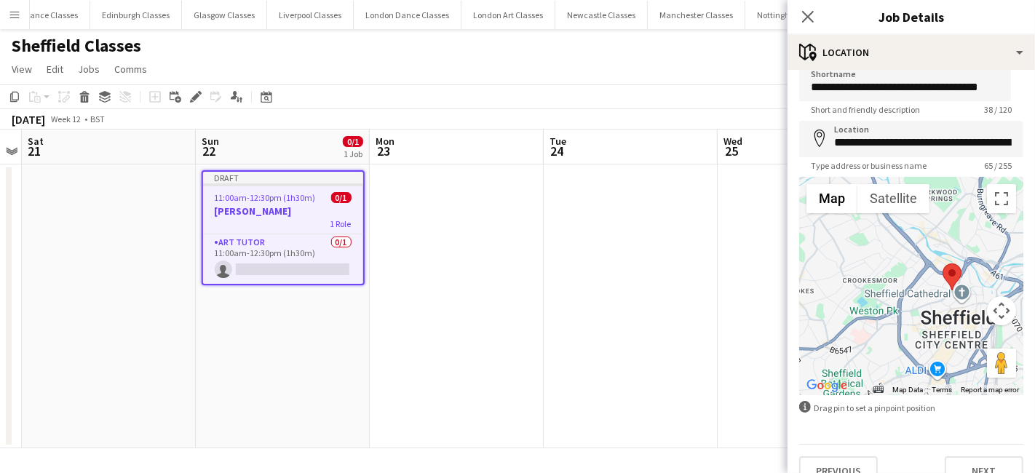
scroll to position [39, 0]
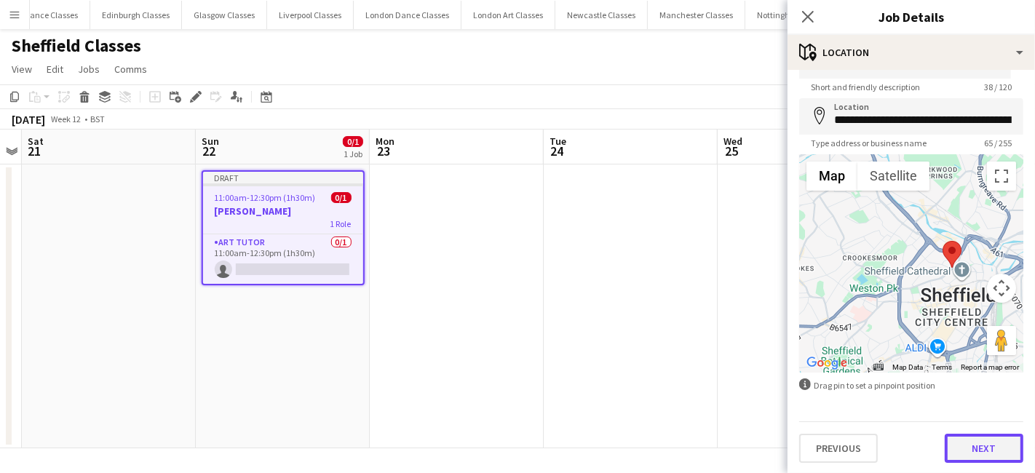
click at [1009, 456] on button "Next" at bounding box center [984, 448] width 79 height 29
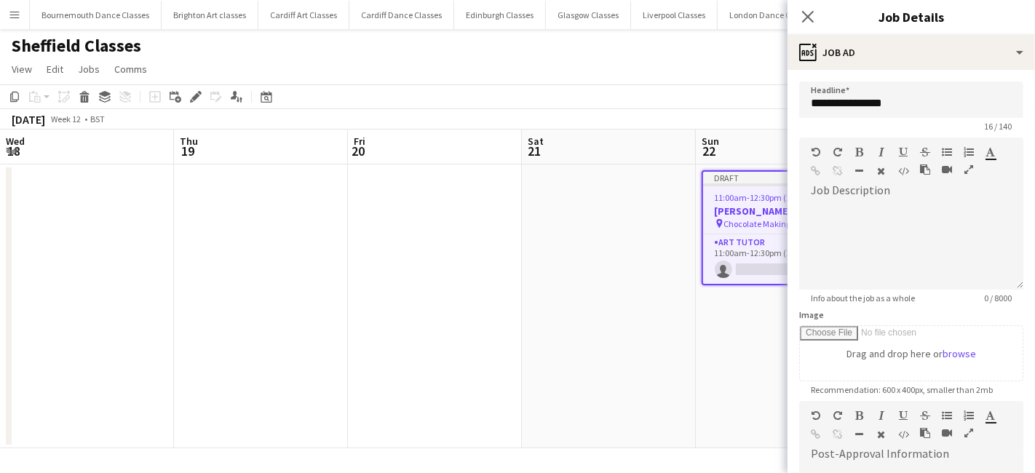
scroll to position [0, 500]
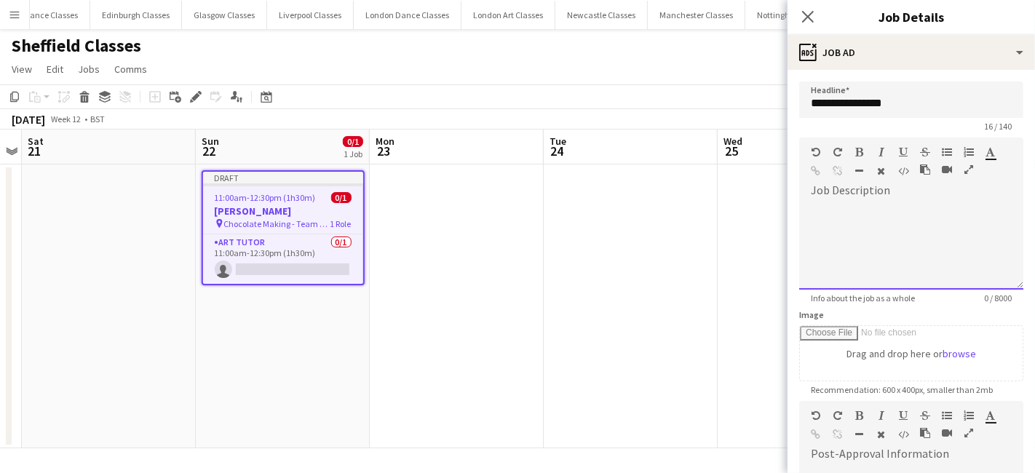
click at [856, 210] on div at bounding box center [911, 245] width 224 height 87
click at [867, 227] on div at bounding box center [911, 245] width 224 height 87
paste div
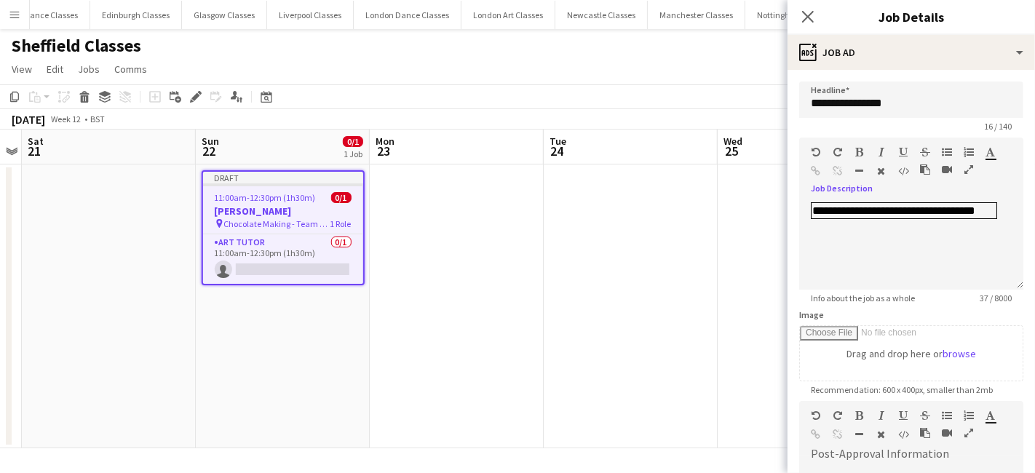
click at [556, 229] on app-date-cell at bounding box center [631, 306] width 174 height 284
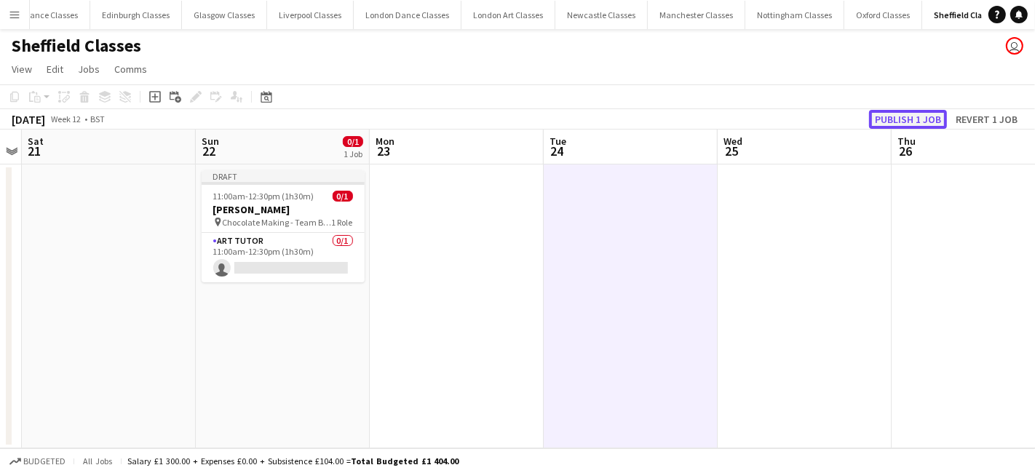
drag, startPoint x: 932, startPoint y: 111, endPoint x: 788, endPoint y: 144, distance: 147.8
click at [931, 111] on button "Publish 1 job" at bounding box center [908, 119] width 78 height 19
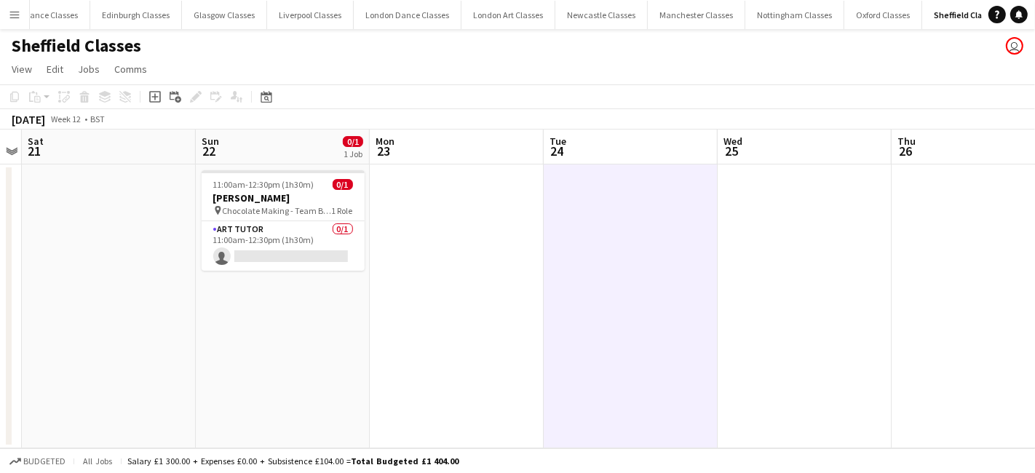
click at [4, 17] on button "Menu" at bounding box center [14, 14] width 29 height 29
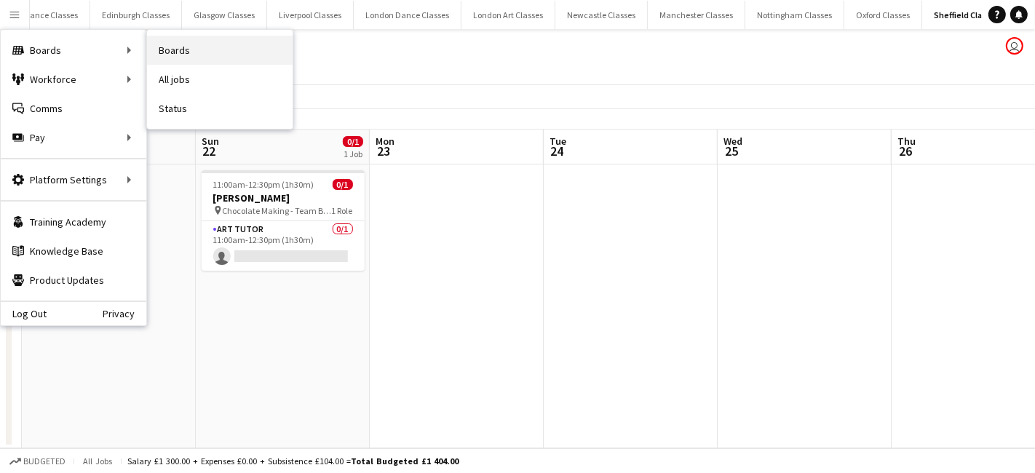
click at [218, 55] on link "Boards" at bounding box center [220, 50] width 146 height 29
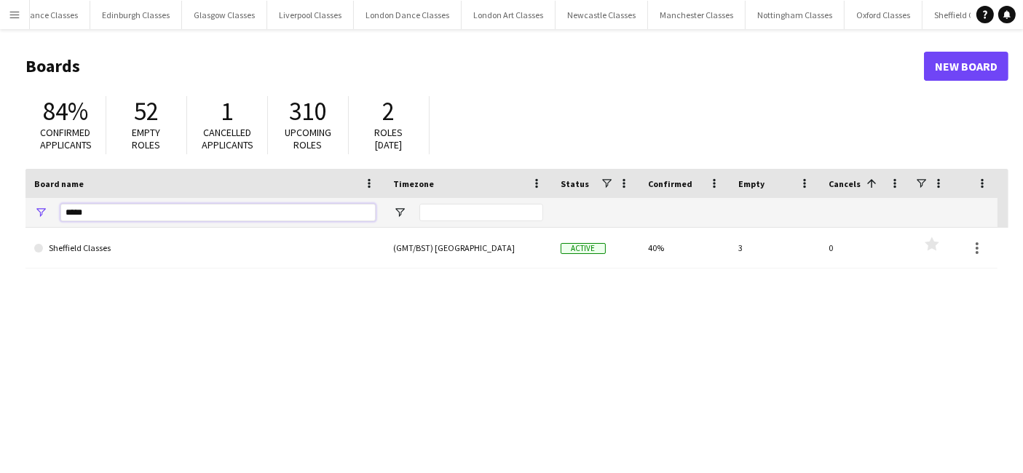
click at [143, 207] on input "*****" at bounding box center [217, 212] width 315 height 17
type input "*"
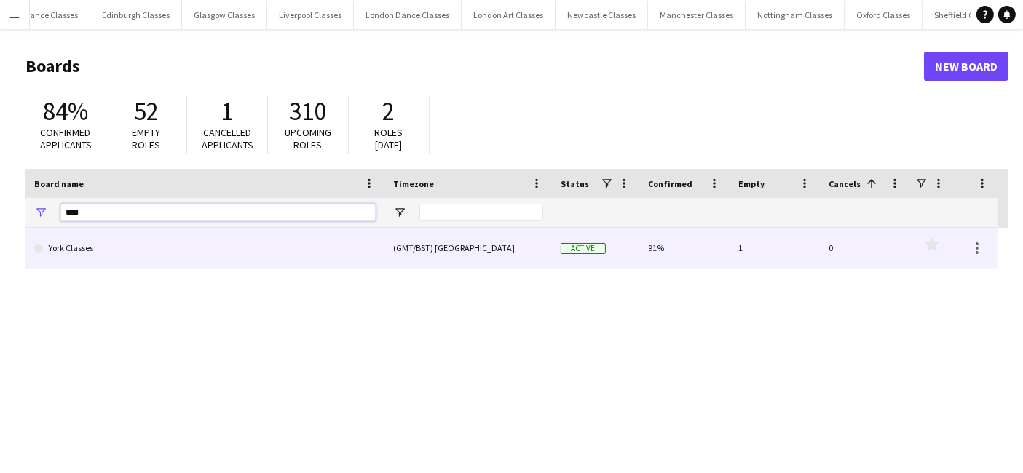
type input "****"
click at [112, 254] on link "York Classes" at bounding box center [204, 248] width 341 height 41
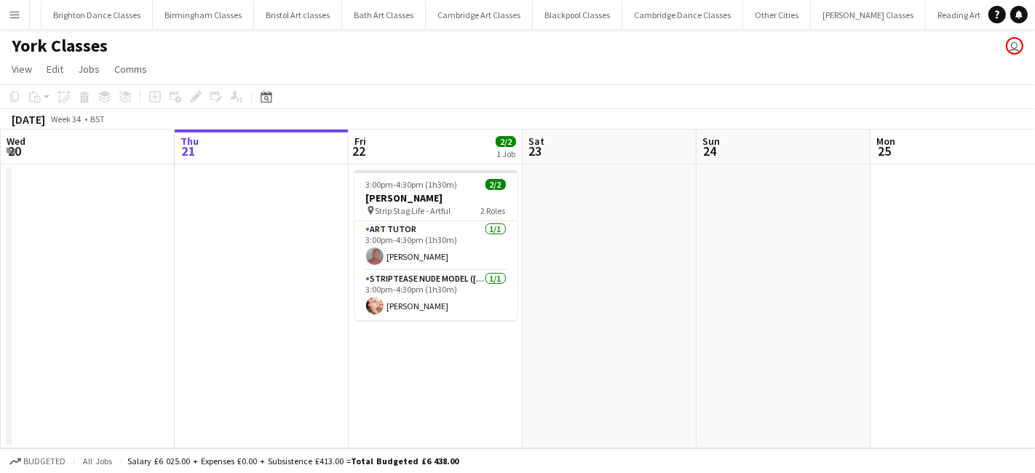
scroll to position [0, 1454]
click at [269, 100] on icon "Date picker" at bounding box center [267, 97] width 12 height 12
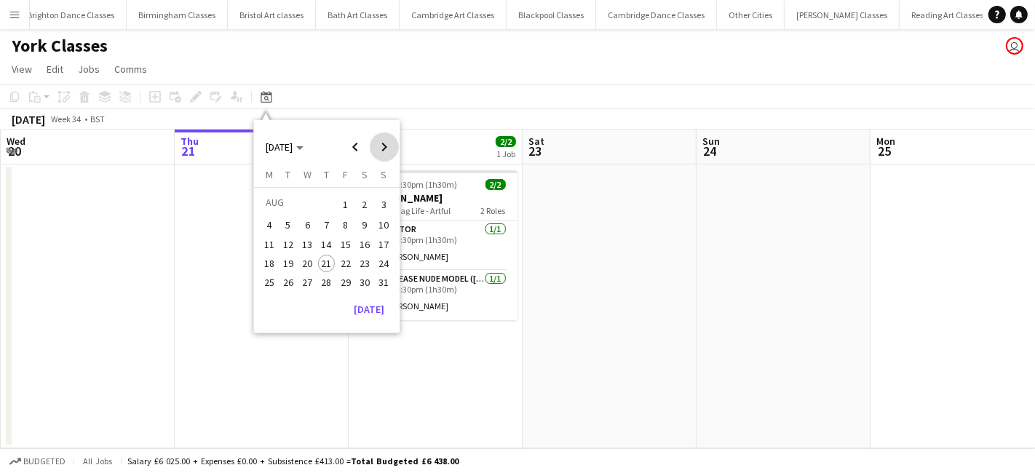
click at [380, 151] on span "Next month" at bounding box center [384, 146] width 29 height 29
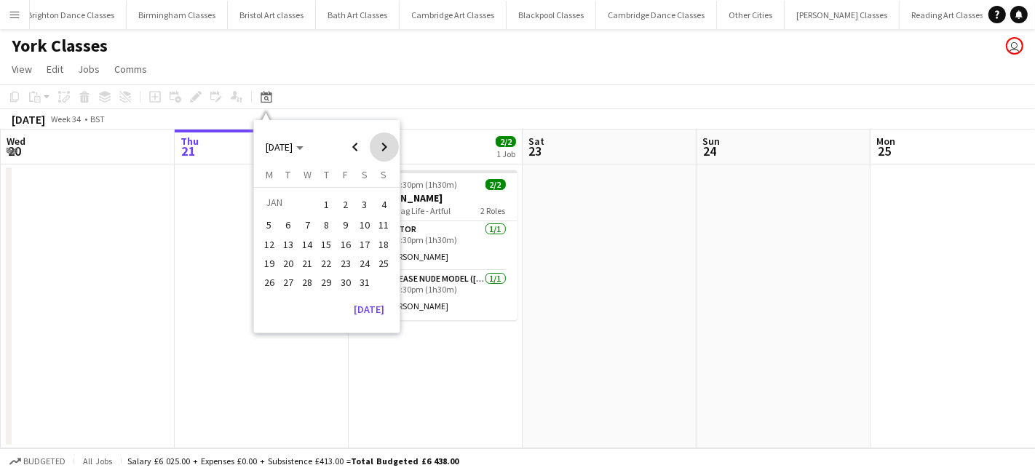
click at [380, 151] on span "Next month" at bounding box center [384, 146] width 29 height 29
click at [346, 149] on span "Previous month" at bounding box center [355, 146] width 29 height 29
click at [363, 275] on span "28" at bounding box center [364, 282] width 17 height 17
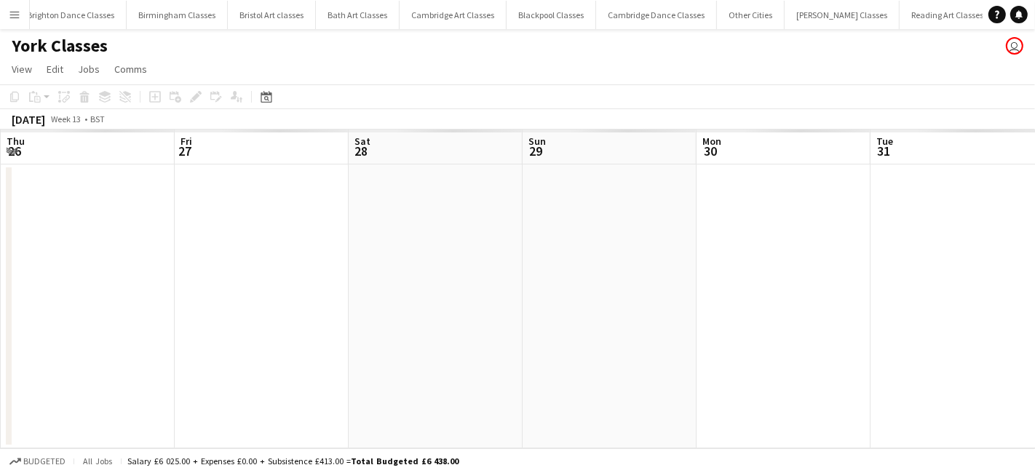
scroll to position [0, 500]
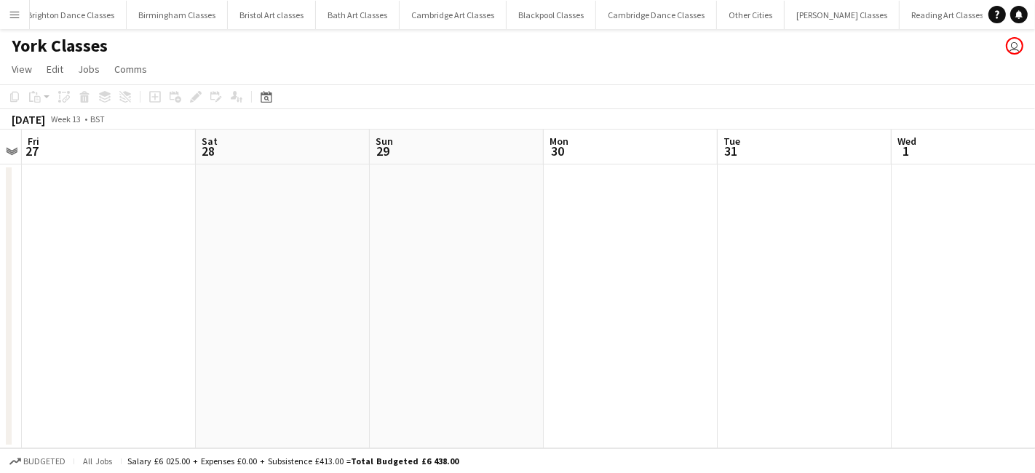
click at [253, 197] on app-date-cell at bounding box center [283, 306] width 174 height 284
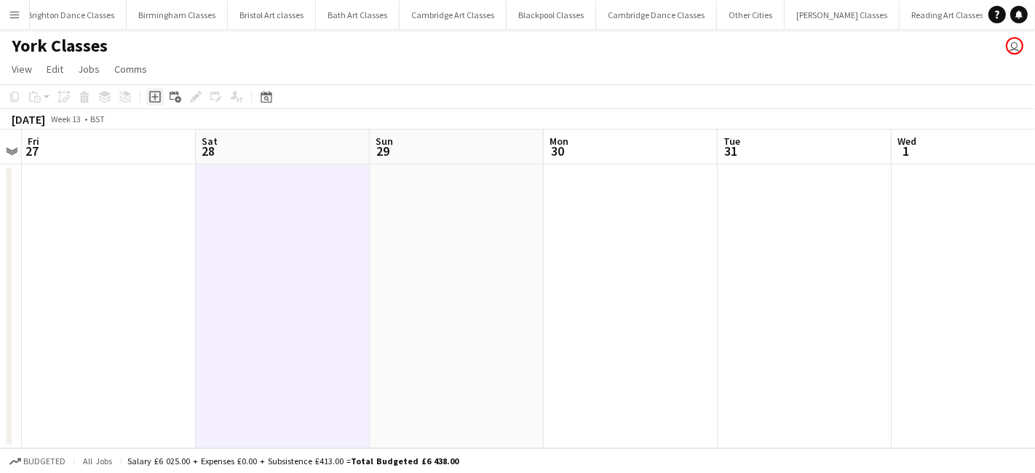
click at [153, 96] on icon "Add job" at bounding box center [155, 97] width 12 height 12
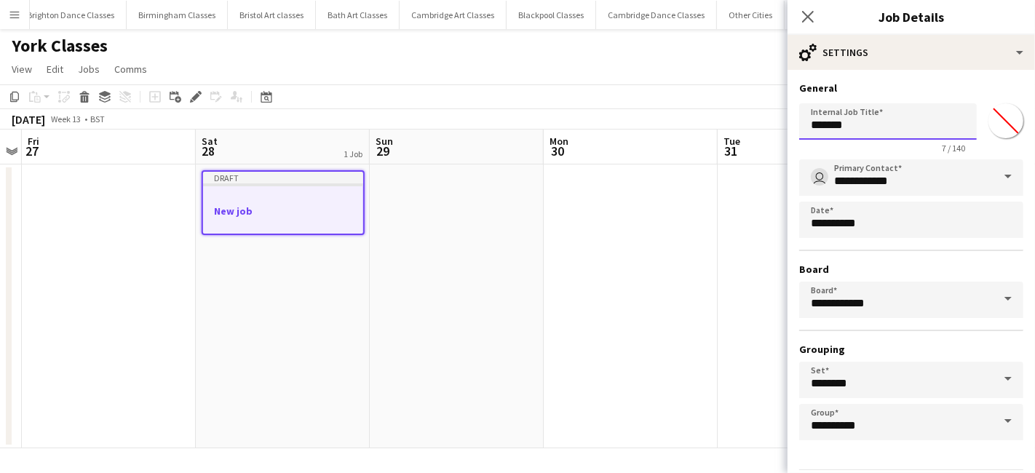
drag, startPoint x: 871, startPoint y: 119, endPoint x: 777, endPoint y: 119, distance: 93.9
click at [777, 119] on body "Menu Boards Boards Boards All jobs Status Workforce Workforce My Workforce Recr…" at bounding box center [517, 236] width 1035 height 473
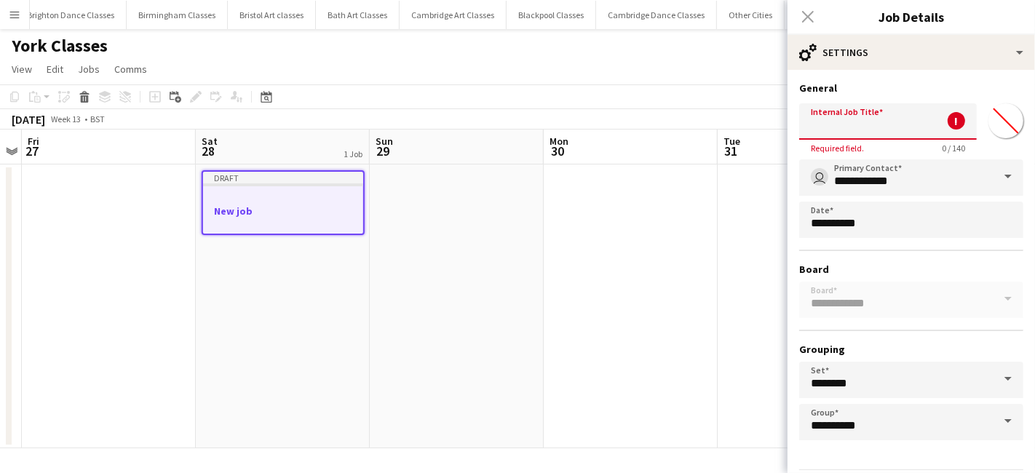
paste input "**********"
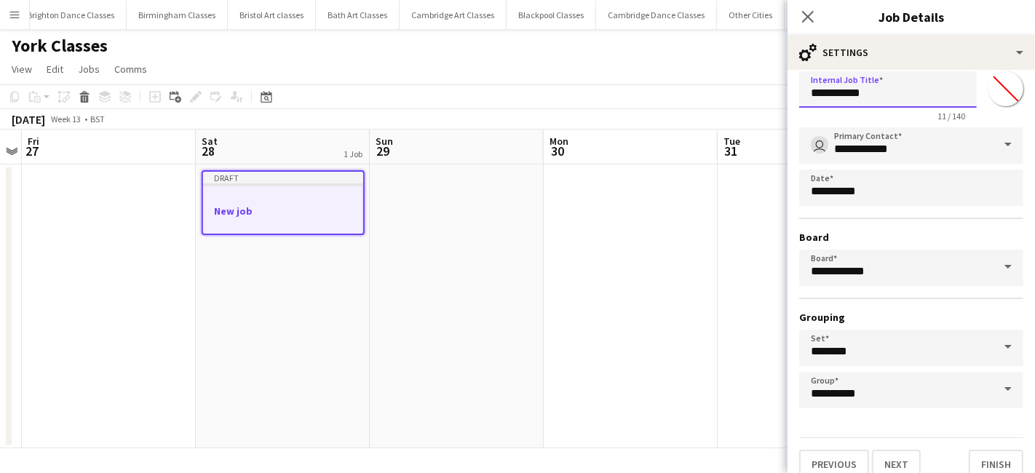
scroll to position [45, 0]
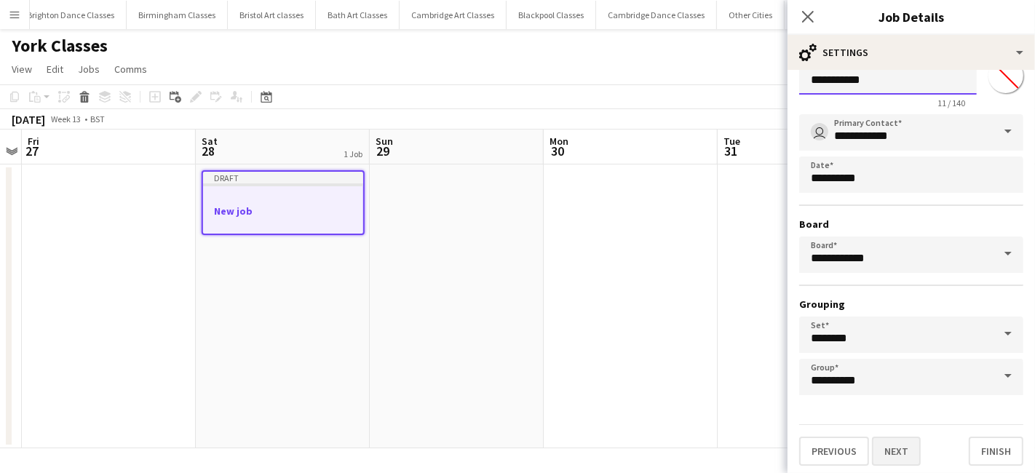
type input "**********"
click at [888, 437] on button "Next" at bounding box center [896, 451] width 49 height 29
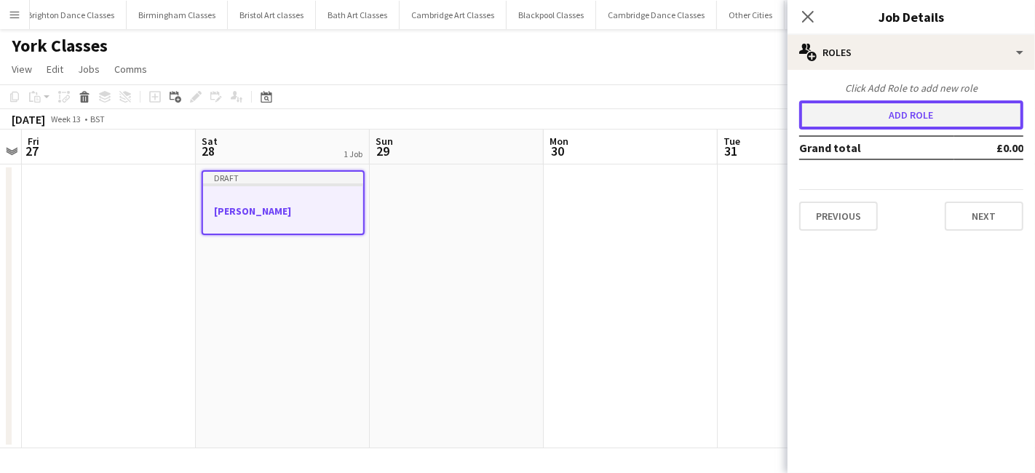
click at [910, 124] on button "Add role" at bounding box center [911, 114] width 224 height 29
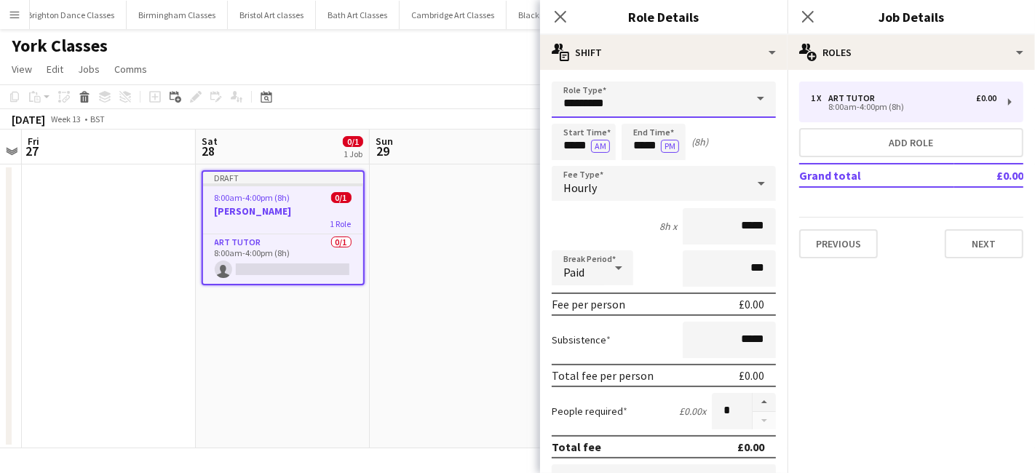
click at [626, 101] on input "*********" at bounding box center [664, 100] width 224 height 36
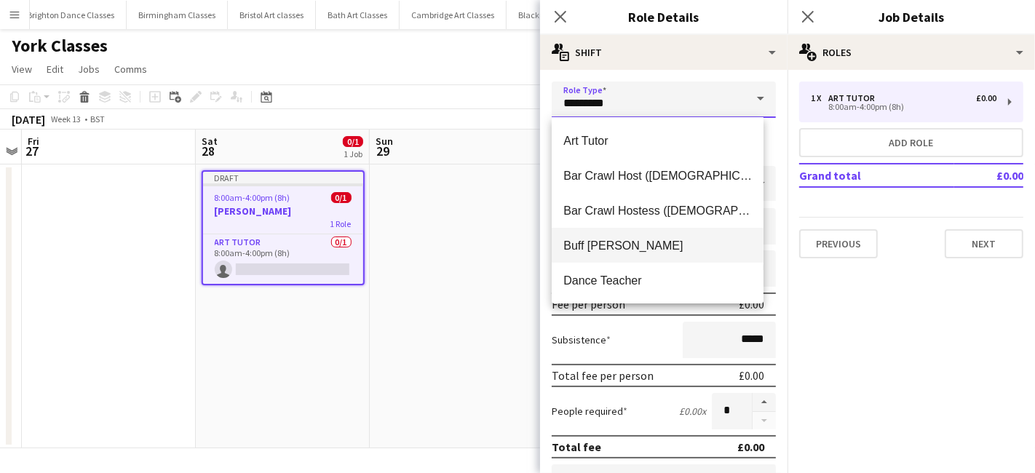
scroll to position [314, 0]
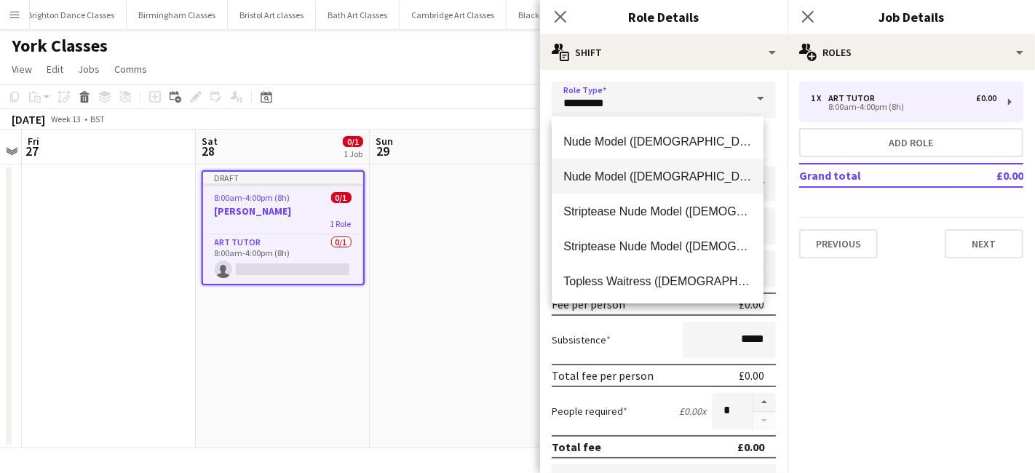
click at [623, 184] on mat-option "Nude Model (Male)" at bounding box center [658, 176] width 212 height 35
type input "**********"
type input "******"
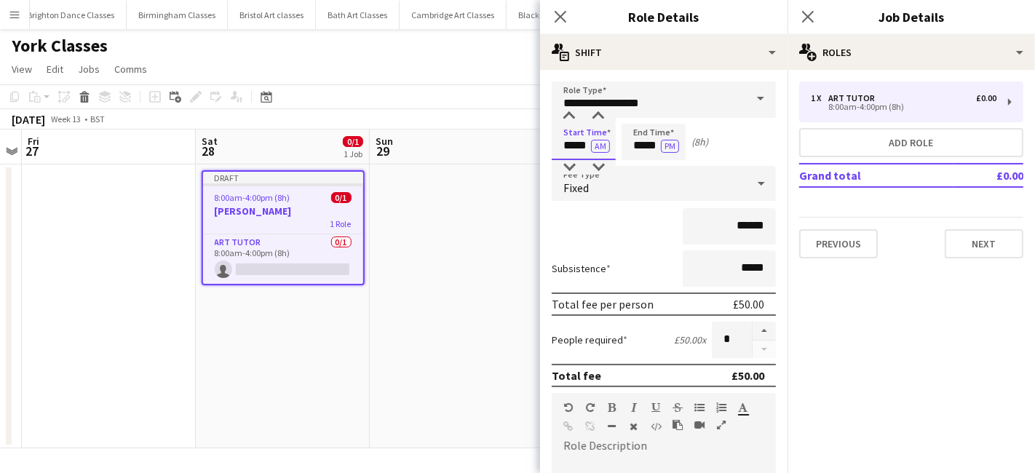
click at [582, 135] on input "*****" at bounding box center [584, 142] width 64 height 36
click at [570, 117] on div at bounding box center [569, 116] width 29 height 15
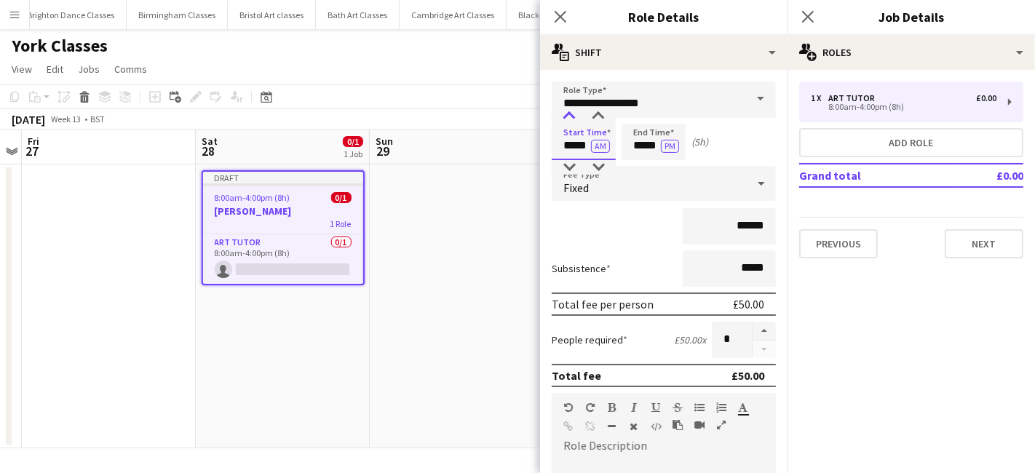
click at [570, 117] on div at bounding box center [569, 116] width 29 height 15
click at [598, 115] on div at bounding box center [598, 116] width 29 height 15
type input "*****"
click at [598, 115] on div at bounding box center [598, 116] width 29 height 15
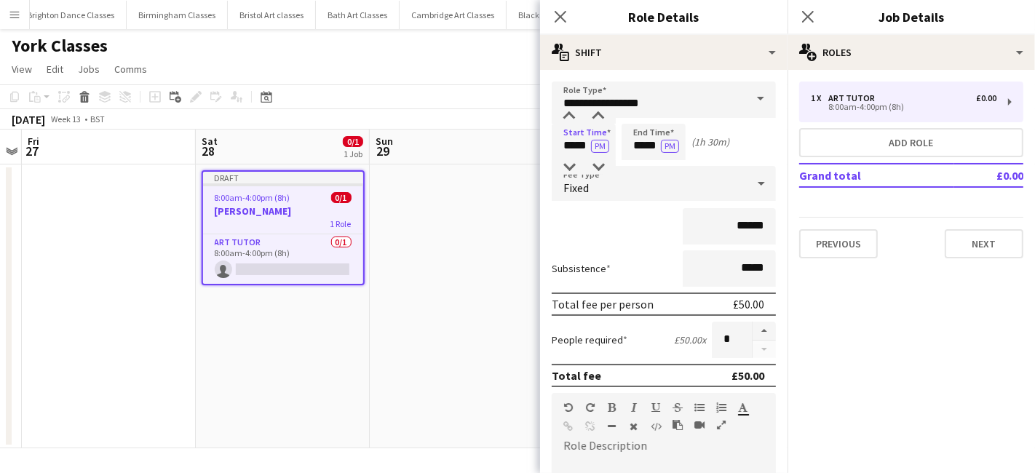
click at [649, 189] on div "Fixed" at bounding box center [649, 183] width 195 height 35
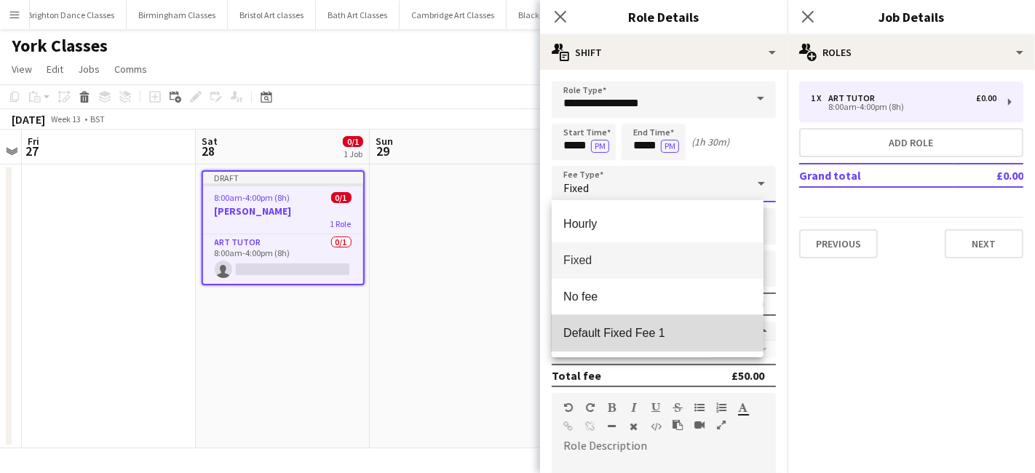
click at [634, 336] on span "Default Fixed Fee 1" at bounding box center [657, 333] width 189 height 14
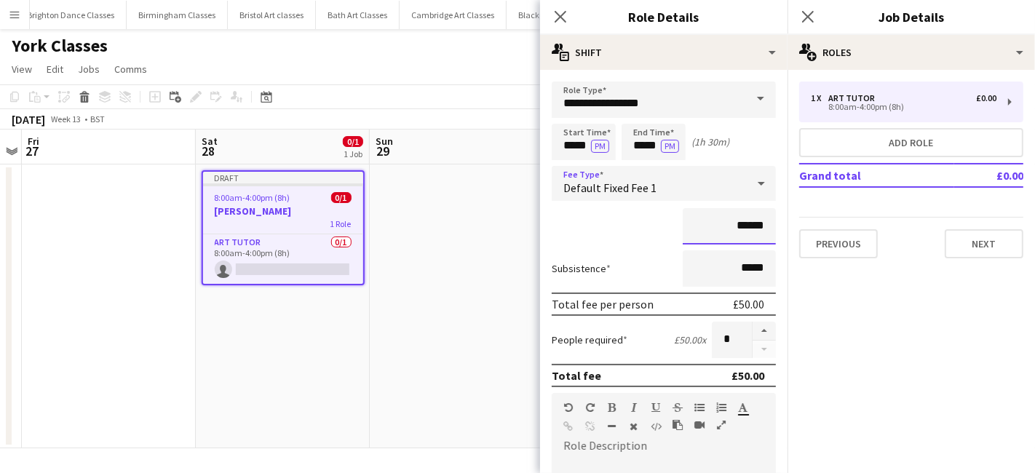
click at [732, 231] on input "******" at bounding box center [729, 226] width 93 height 36
drag, startPoint x: 759, startPoint y: 221, endPoint x: 697, endPoint y: 220, distance: 62.6
click at [697, 220] on input "******" at bounding box center [729, 226] width 93 height 36
type input "******"
drag, startPoint x: 759, startPoint y: 268, endPoint x: 711, endPoint y: 266, distance: 48.1
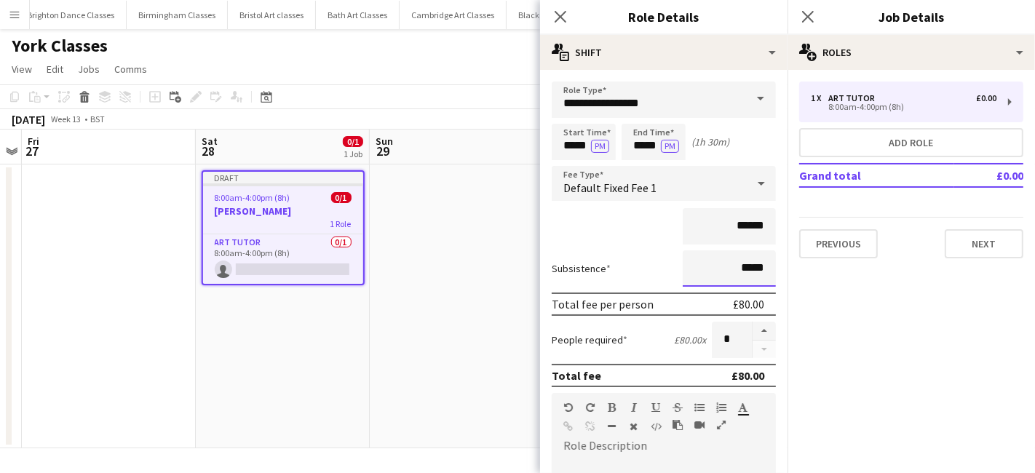
click at [711, 266] on input "*****" at bounding box center [729, 268] width 93 height 36
type input "*****"
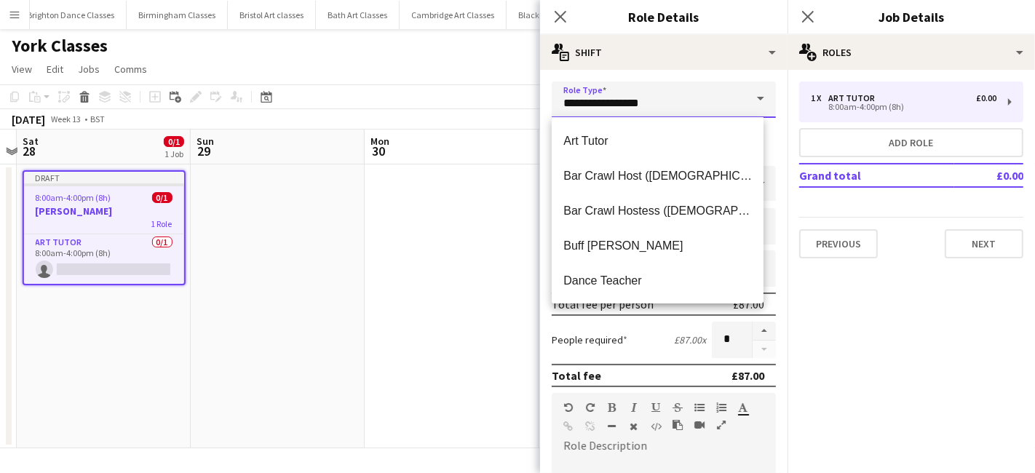
click at [670, 106] on input "**********" at bounding box center [664, 100] width 224 height 36
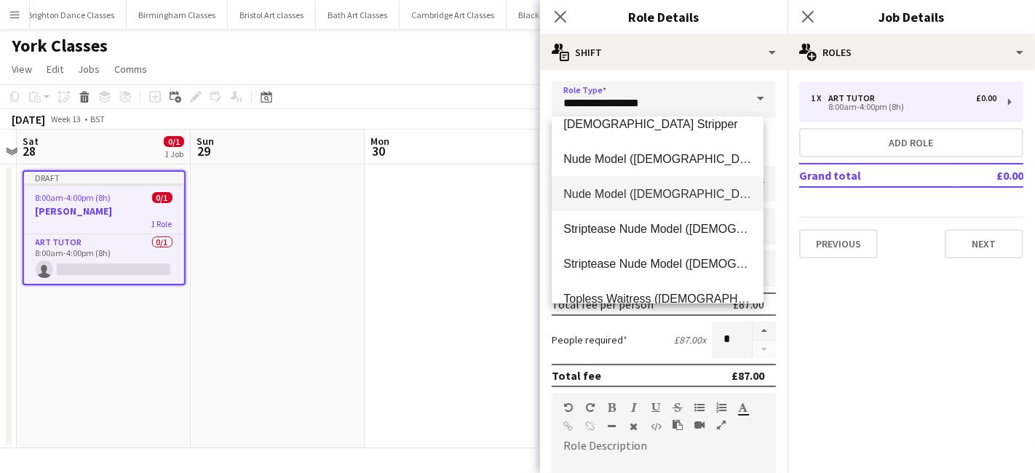
click at [653, 182] on mat-option "Nude Model (Male)" at bounding box center [658, 193] width 212 height 35
type input "******"
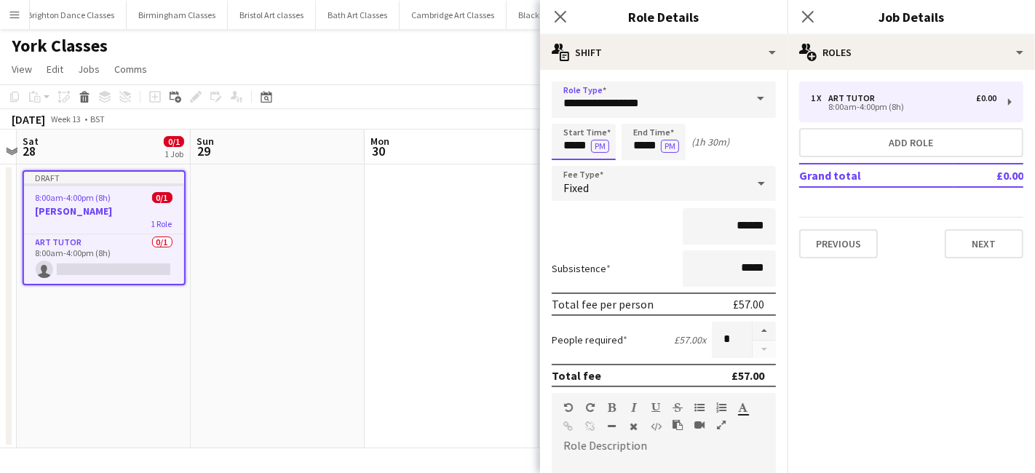
click at [578, 135] on input "*****" at bounding box center [584, 142] width 64 height 36
click at [622, 192] on div "Fixed" at bounding box center [649, 183] width 195 height 35
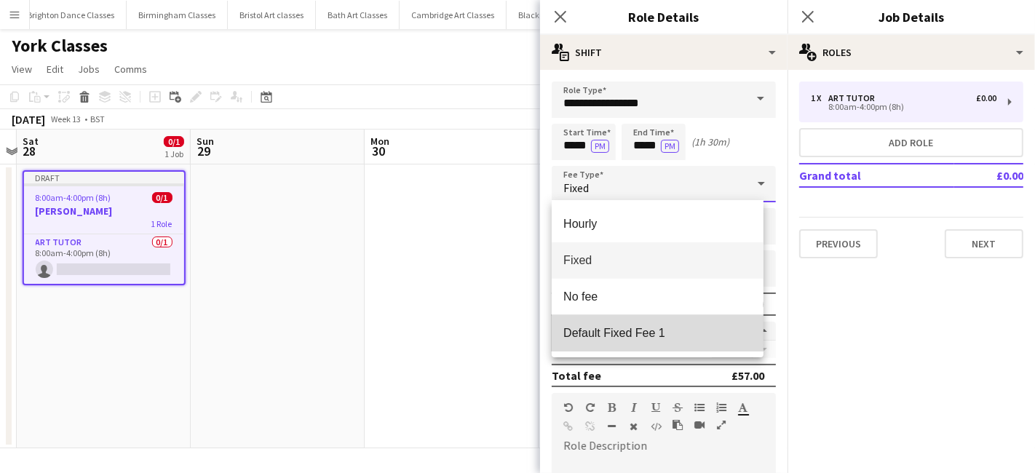
click at [624, 329] on span "Default Fixed Fee 1" at bounding box center [657, 333] width 189 height 14
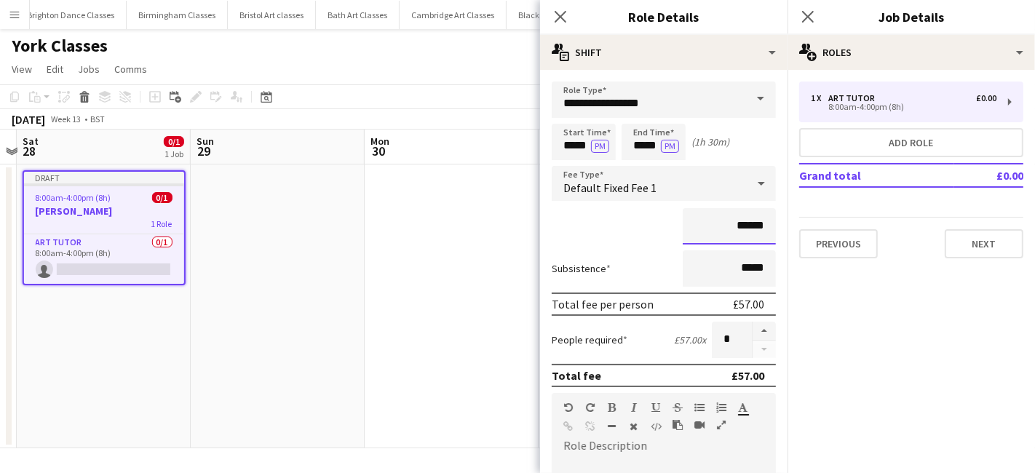
drag, startPoint x: 756, startPoint y: 229, endPoint x: 620, endPoint y: 232, distance: 136.1
click at [663, 232] on div "******" at bounding box center [664, 226] width 224 height 36
type input "******"
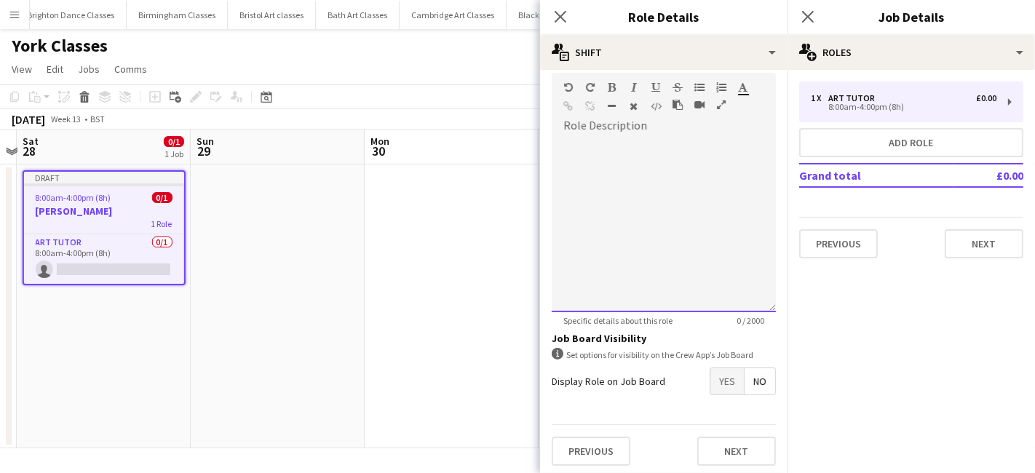
click at [633, 237] on div at bounding box center [664, 225] width 224 height 175
paste div
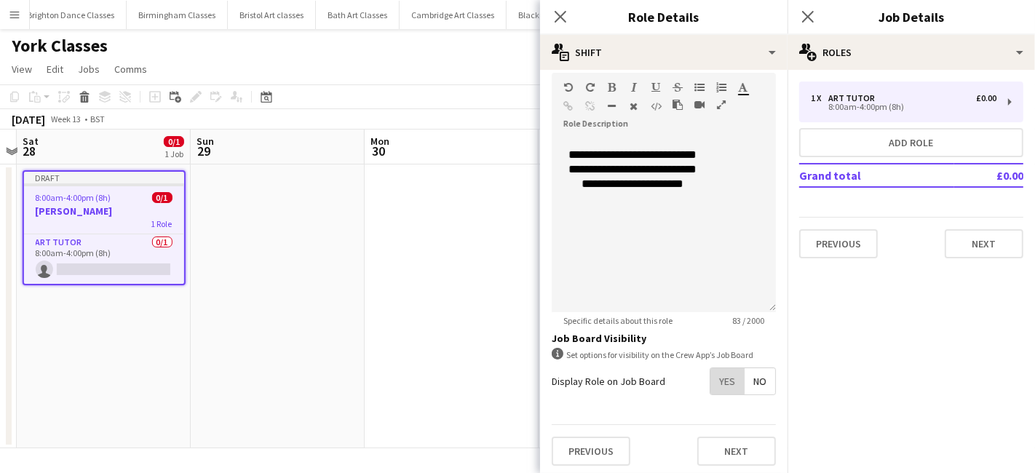
click at [720, 377] on span "Yes" at bounding box center [726, 381] width 33 height 26
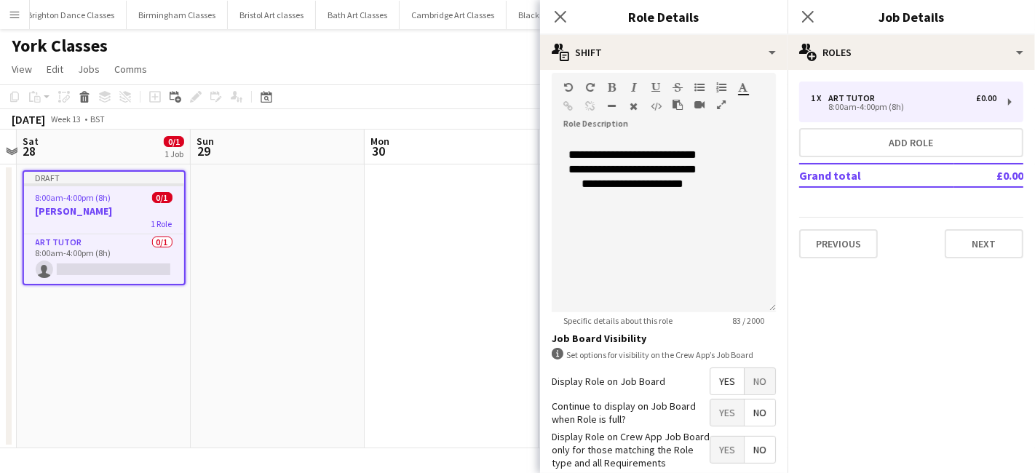
click at [745, 413] on span "No" at bounding box center [760, 413] width 31 height 26
click at [723, 438] on span "Yes" at bounding box center [726, 450] width 33 height 26
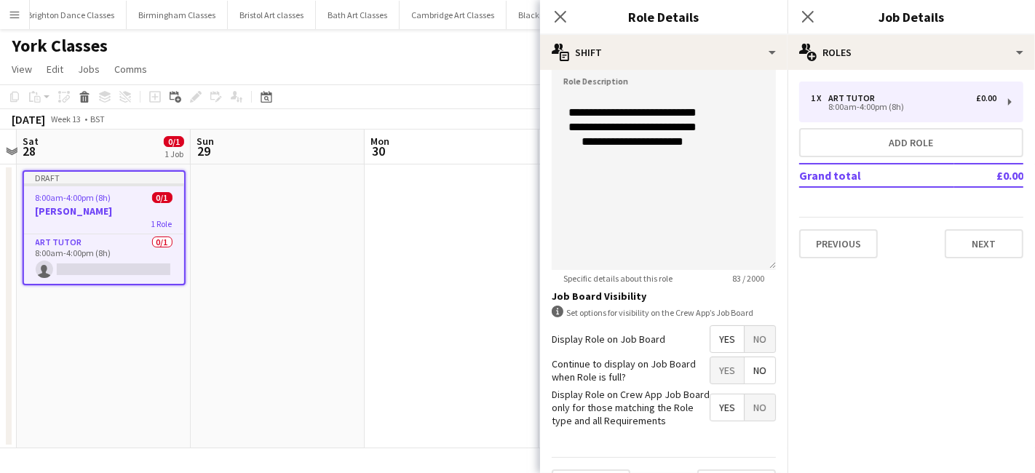
scroll to position [394, 0]
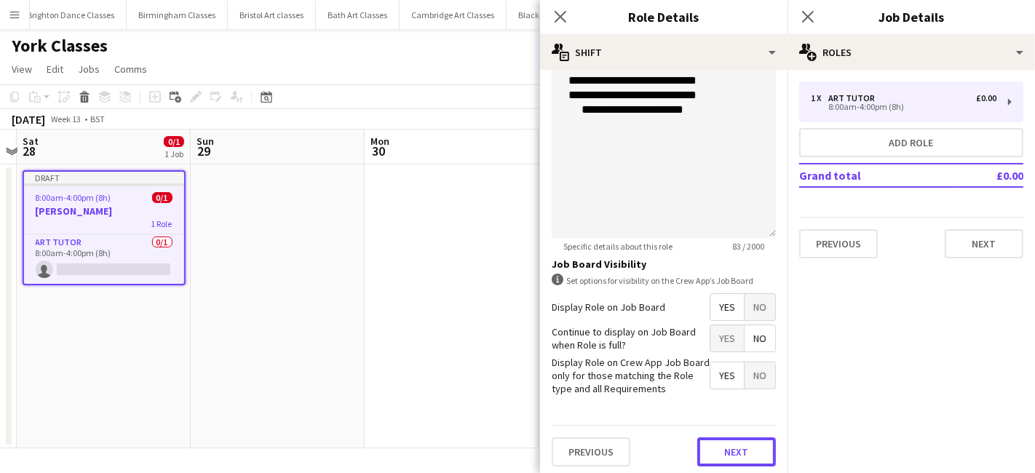
click at [716, 448] on button "Next" at bounding box center [736, 451] width 79 height 29
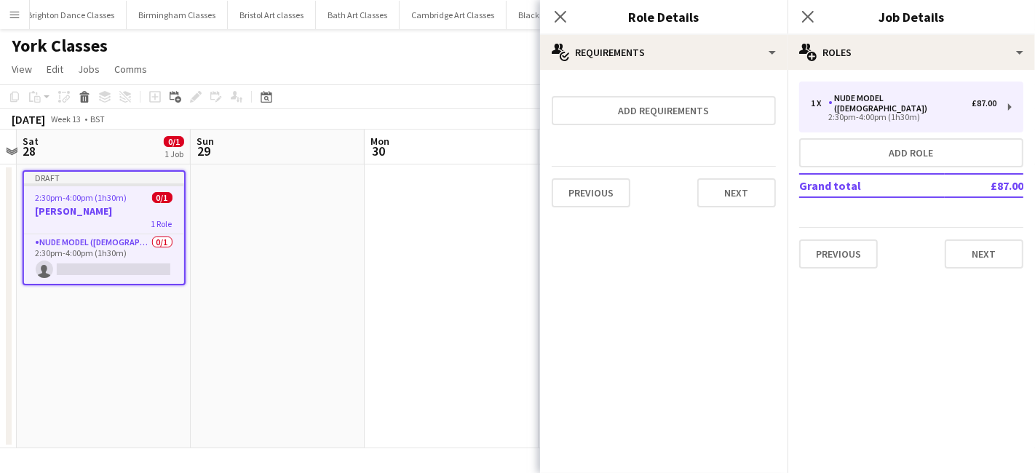
scroll to position [0, 0]
click at [744, 194] on button "Next" at bounding box center [736, 192] width 79 height 29
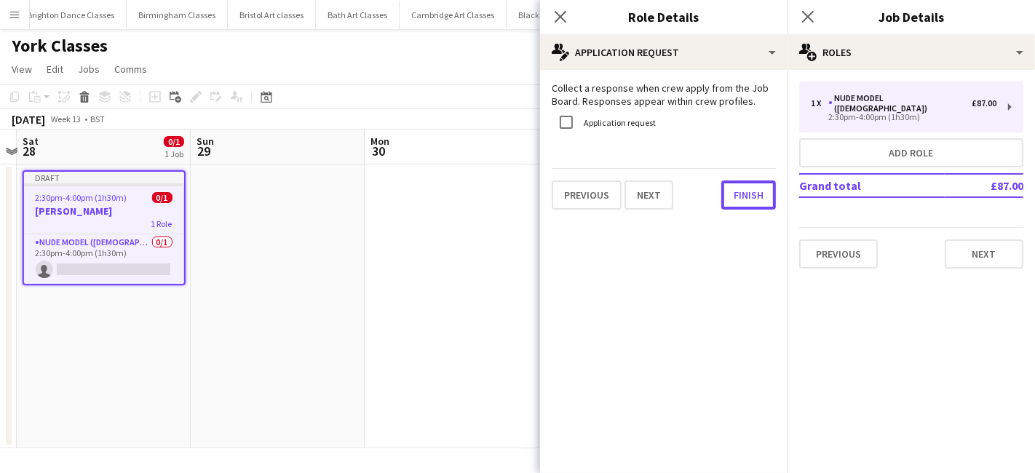
click at [744, 194] on button "Finish" at bounding box center [748, 195] width 55 height 29
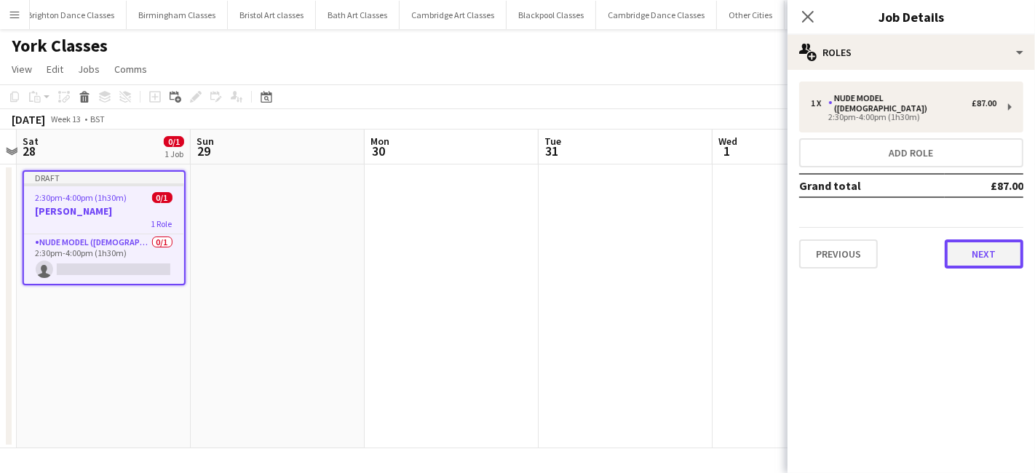
click at [979, 253] on button "Next" at bounding box center [984, 253] width 79 height 29
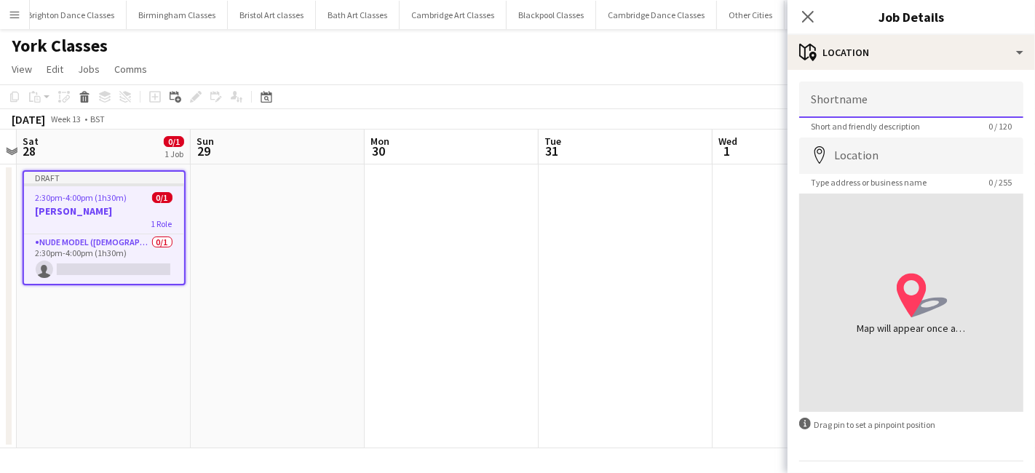
click at [838, 106] on input "Shortname" at bounding box center [911, 100] width 224 height 36
type input "*"
type input "**********"
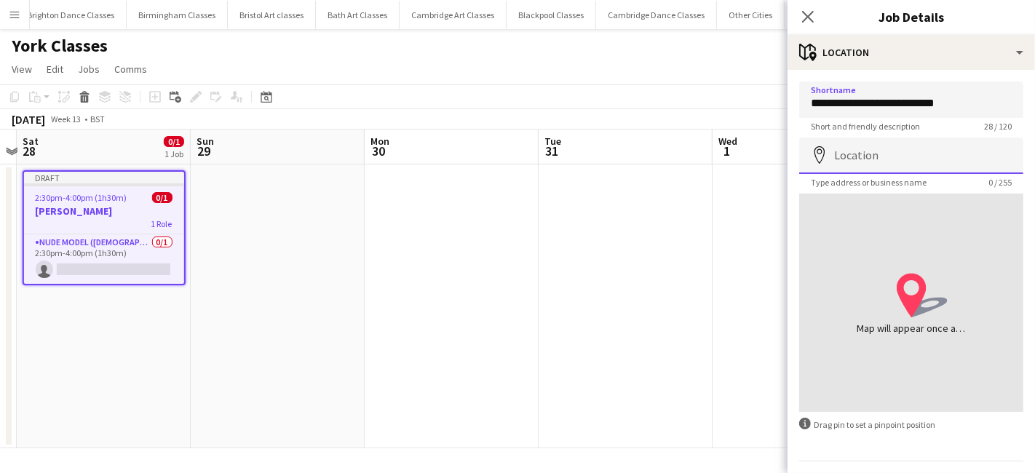
click at [859, 154] on input "Location" at bounding box center [911, 156] width 224 height 36
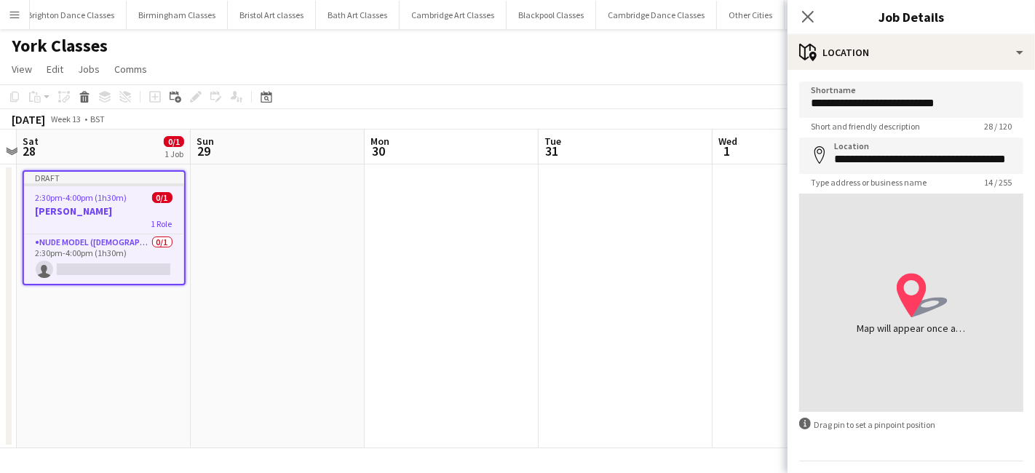
type input "**********"
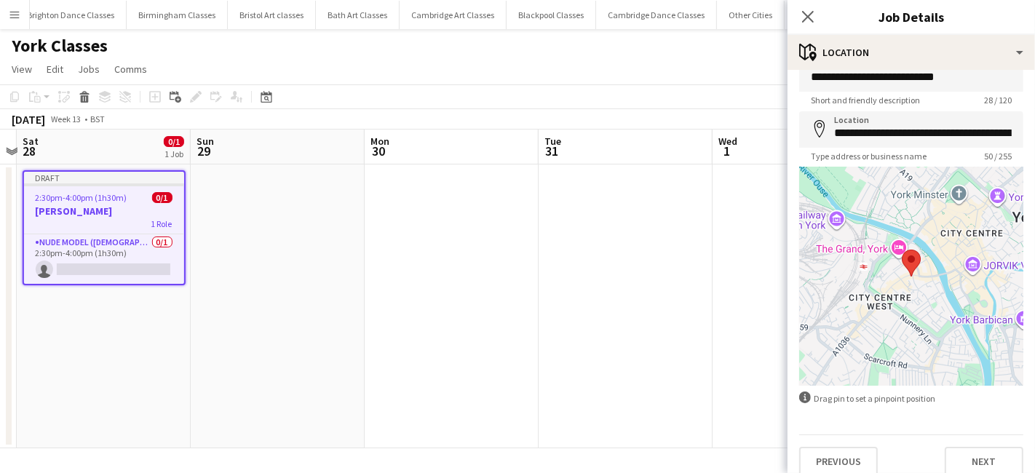
scroll to position [39, 0]
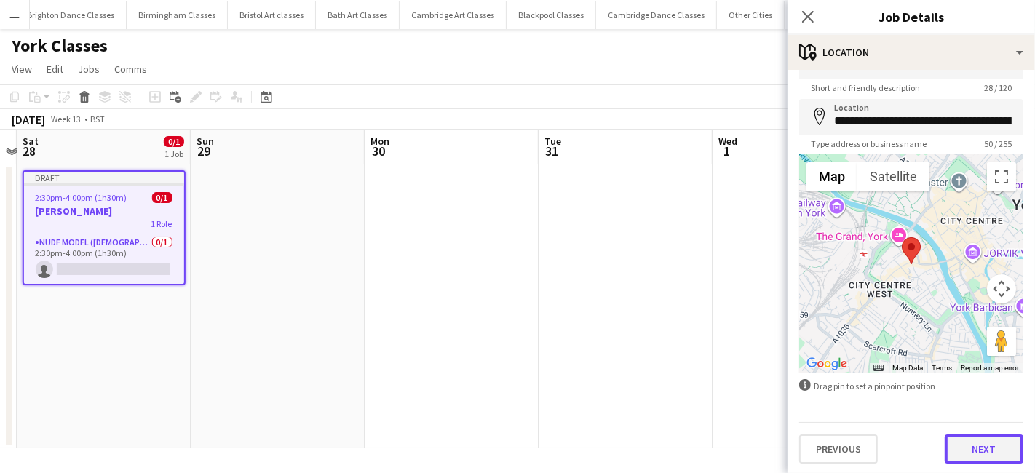
click at [996, 442] on button "Next" at bounding box center [984, 449] width 79 height 29
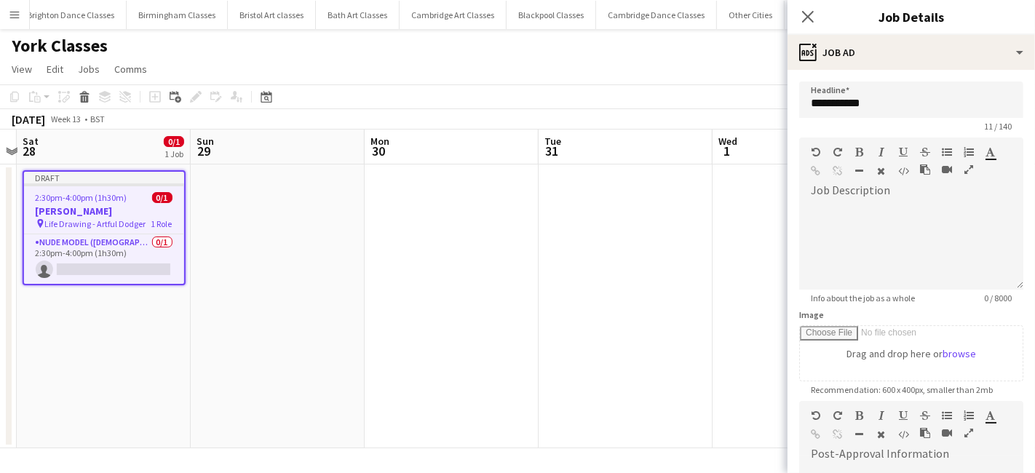
scroll to position [0, 0]
click at [857, 199] on div at bounding box center [911, 241] width 224 height 98
paste div
click at [704, 275] on app-date-cell at bounding box center [626, 306] width 174 height 284
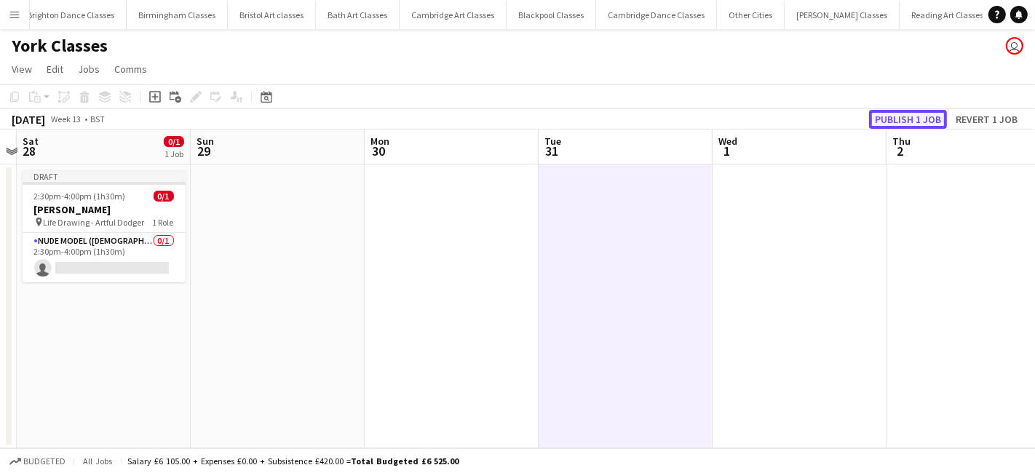
click at [892, 124] on button "Publish 1 job" at bounding box center [908, 119] width 78 height 19
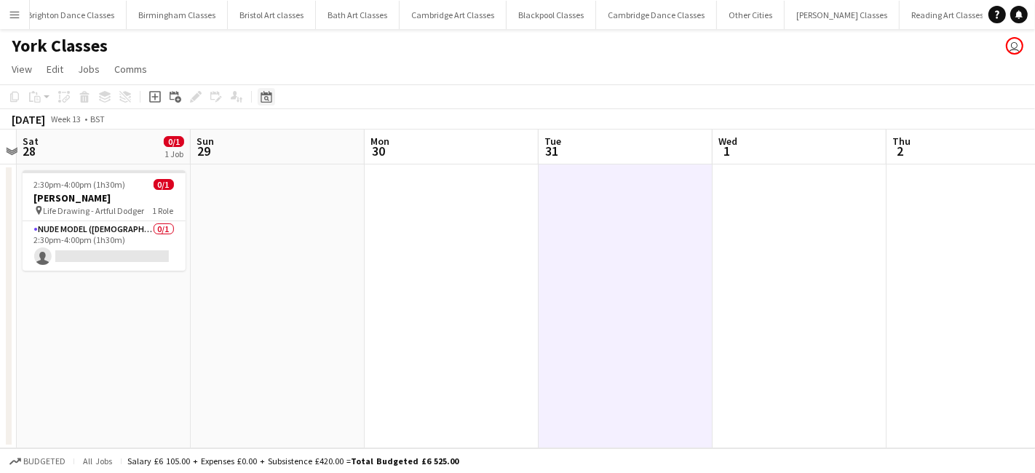
click at [267, 103] on div "Date picker" at bounding box center [266, 96] width 17 height 17
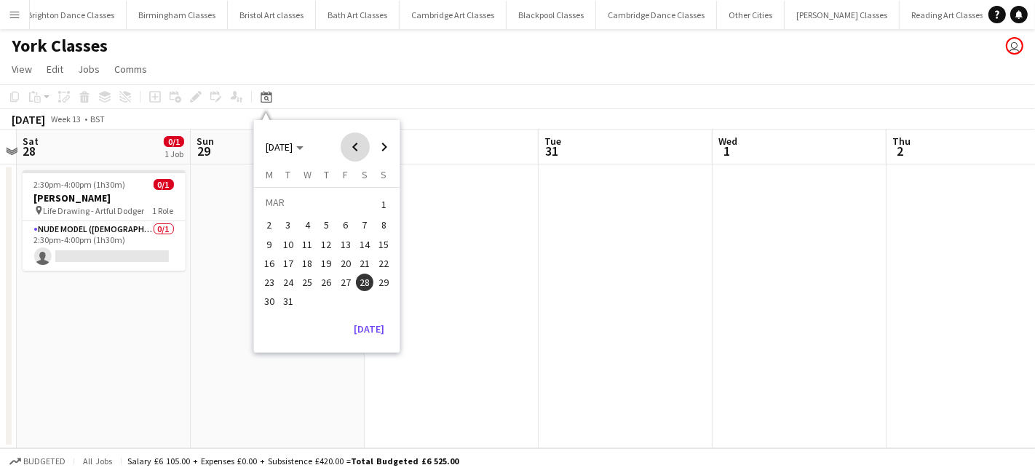
click at [349, 154] on span "Previous month" at bounding box center [355, 146] width 29 height 29
click at [362, 265] on span "21" at bounding box center [364, 263] width 17 height 17
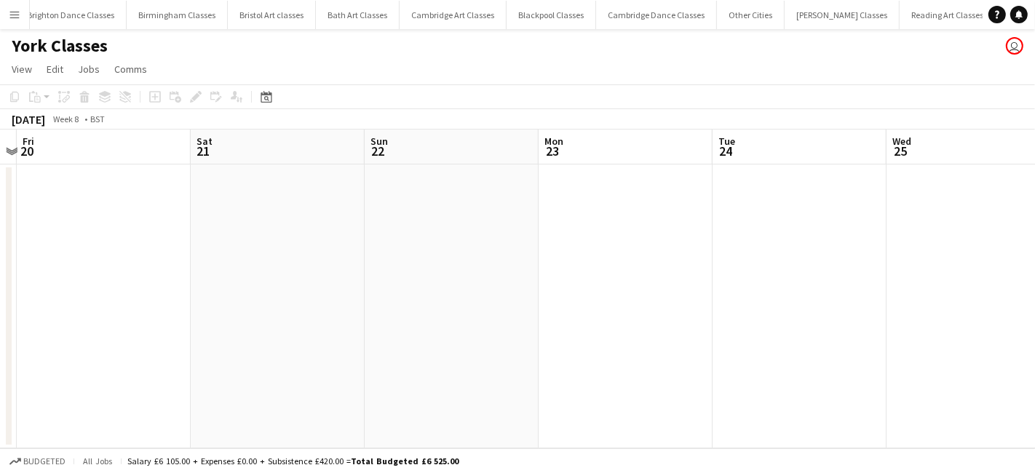
scroll to position [0, 500]
click at [289, 259] on app-date-cell at bounding box center [283, 306] width 174 height 284
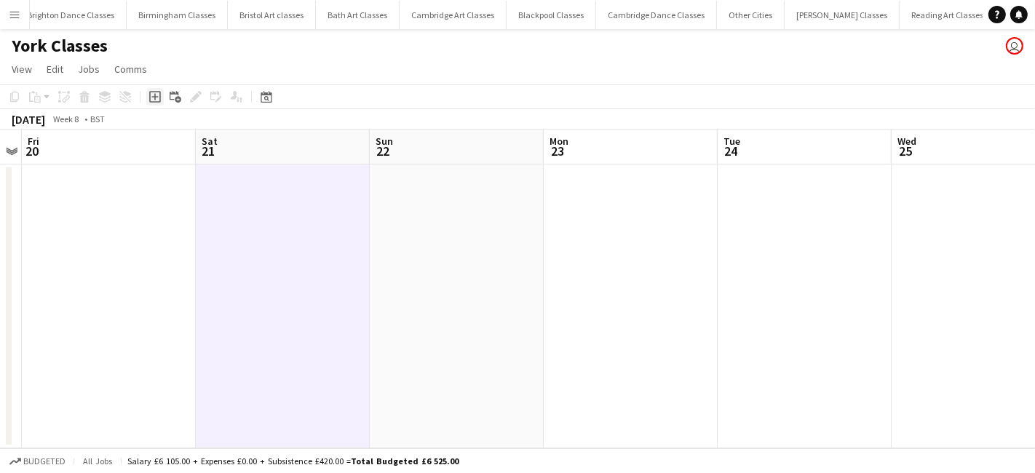
click at [153, 92] on icon "Add job" at bounding box center [155, 97] width 12 height 12
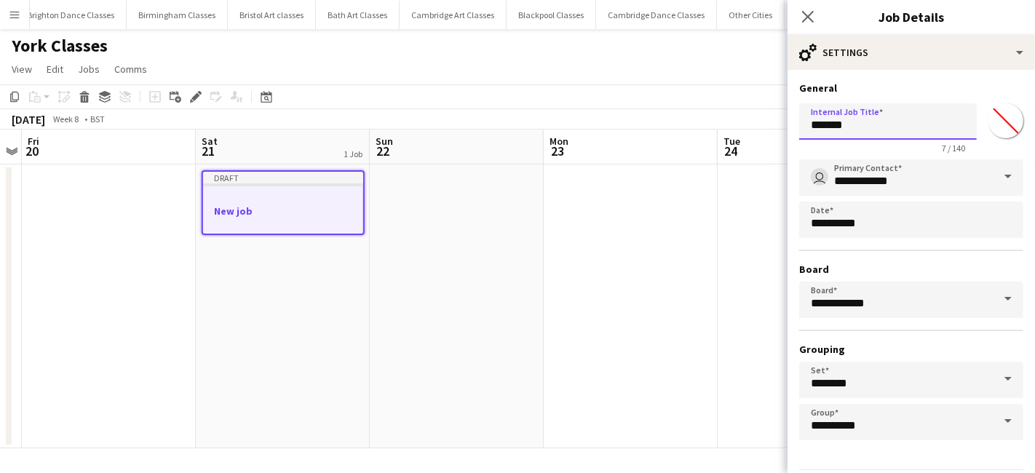
drag, startPoint x: 875, startPoint y: 132, endPoint x: 775, endPoint y: 130, distance: 99.7
click at [777, 130] on body "Menu Boards Boards Boards All jobs Status Workforce Workforce My Workforce Recr…" at bounding box center [517, 236] width 1035 height 473
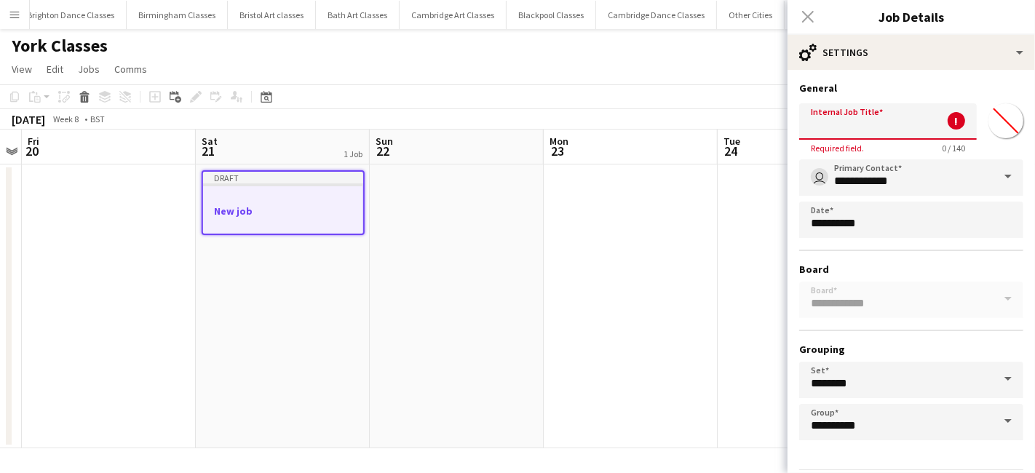
paste input "**********"
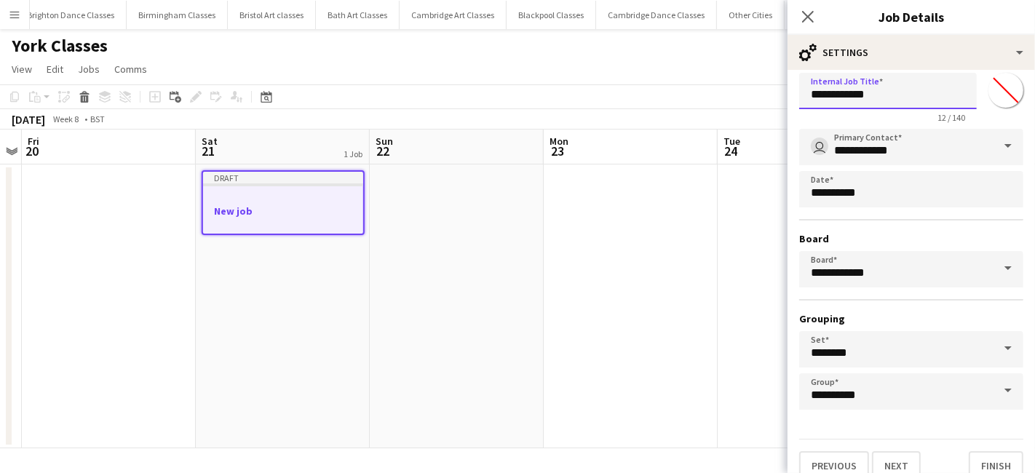
scroll to position [45, 0]
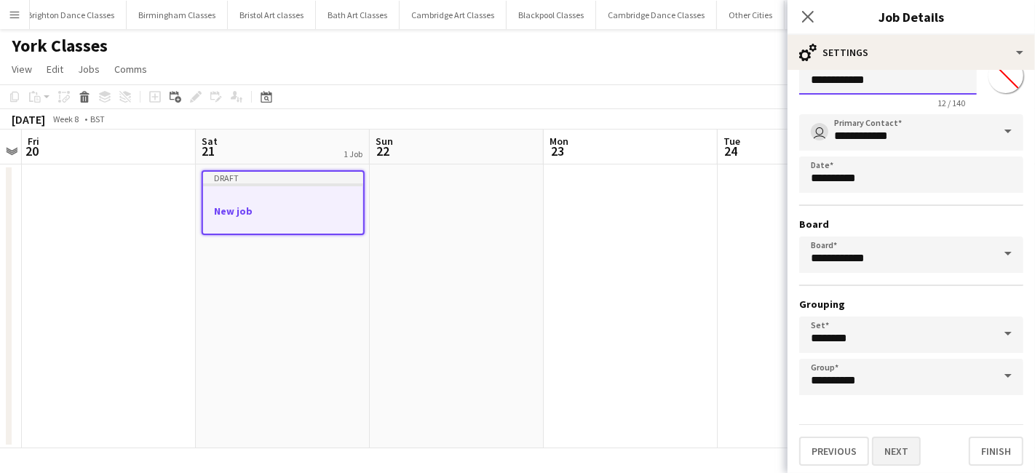
type input "**********"
click at [893, 454] on button "Next" at bounding box center [896, 451] width 49 height 29
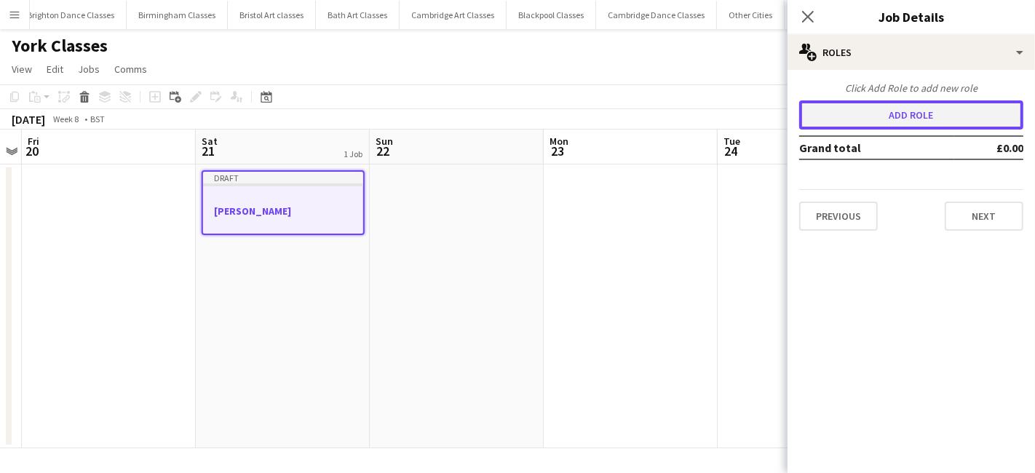
click at [836, 123] on button "Add role" at bounding box center [911, 114] width 224 height 29
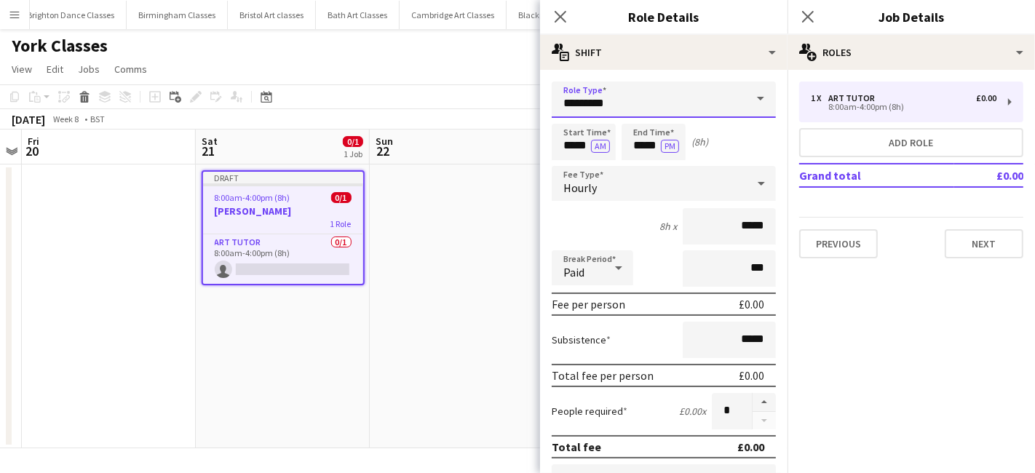
click at [638, 100] on input "*********" at bounding box center [664, 100] width 224 height 36
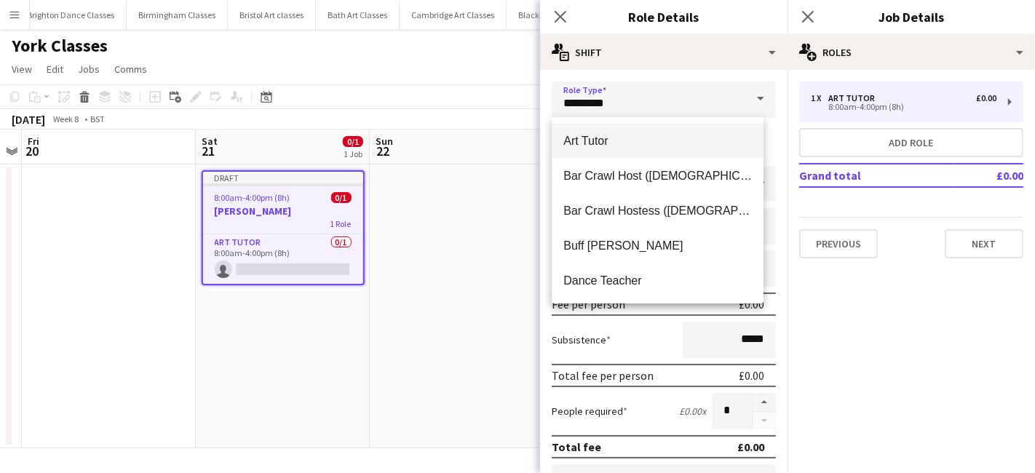
click at [634, 134] on span "Art Tutor" at bounding box center [657, 141] width 189 height 14
type input "******"
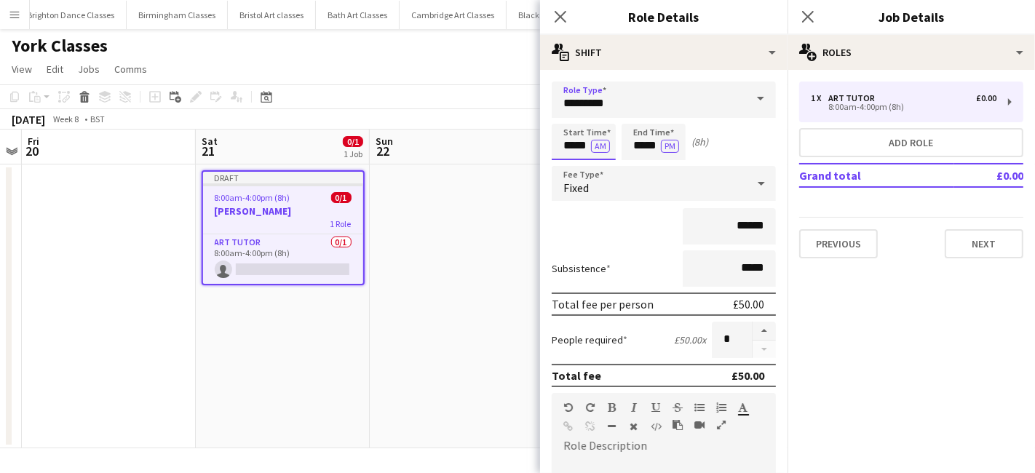
click at [574, 154] on input "*****" at bounding box center [584, 142] width 64 height 36
click at [567, 109] on div at bounding box center [569, 116] width 29 height 15
click at [567, 111] on div at bounding box center [569, 116] width 29 height 15
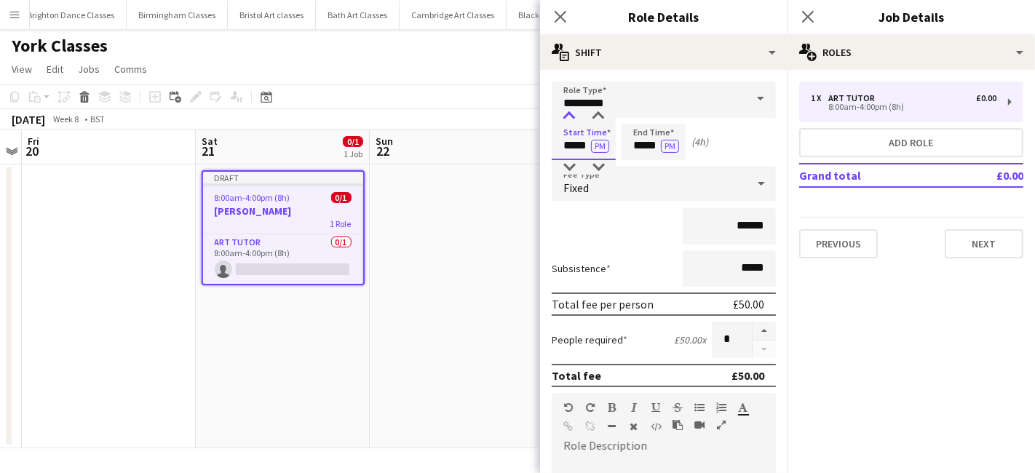
click at [567, 111] on div at bounding box center [569, 116] width 29 height 15
click at [569, 167] on div at bounding box center [569, 167] width 29 height 15
click at [597, 115] on div at bounding box center [598, 116] width 29 height 15
type input "*****"
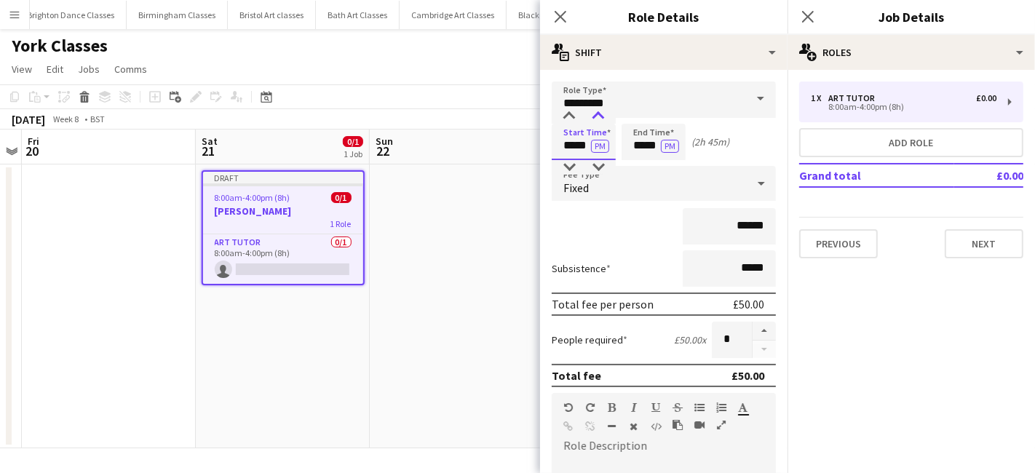
click at [597, 115] on div at bounding box center [598, 116] width 29 height 15
click at [648, 142] on input "*****" at bounding box center [654, 142] width 64 height 36
click at [636, 169] on div at bounding box center [638, 167] width 29 height 15
type input "*****"
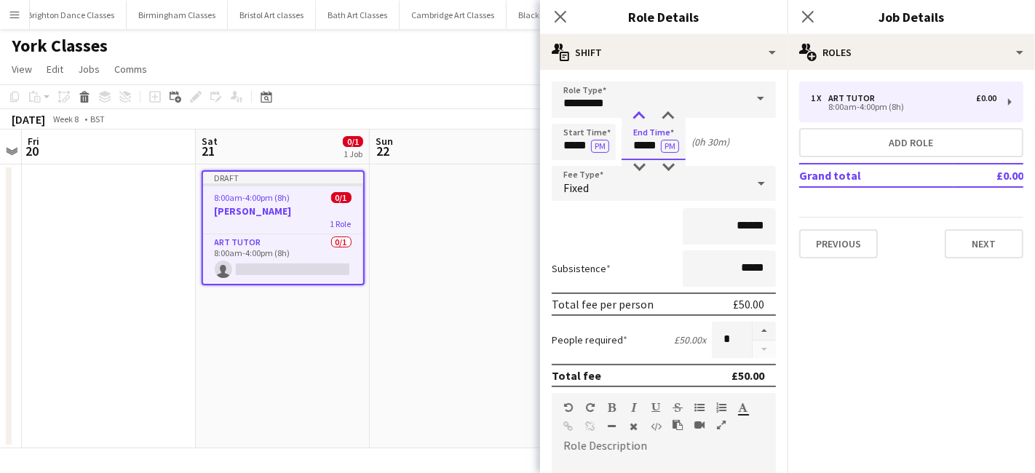
click at [636, 115] on div at bounding box center [638, 116] width 29 height 15
click at [656, 186] on div "Fixed" at bounding box center [649, 183] width 195 height 35
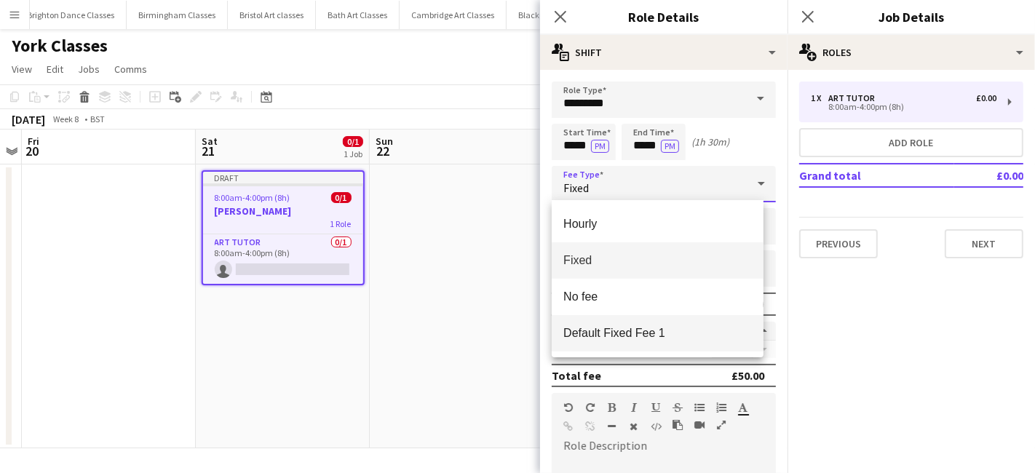
click at [643, 330] on span "Default Fixed Fee 1" at bounding box center [657, 333] width 189 height 14
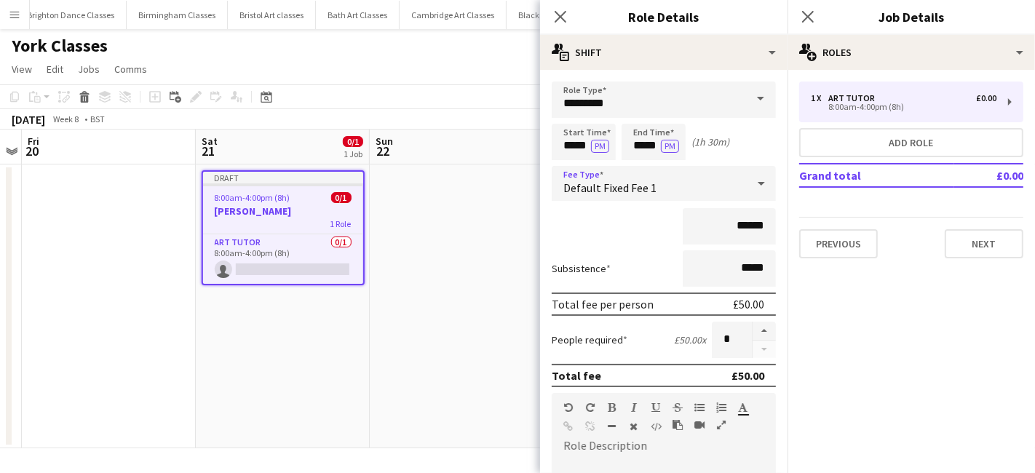
scroll to position [320, 0]
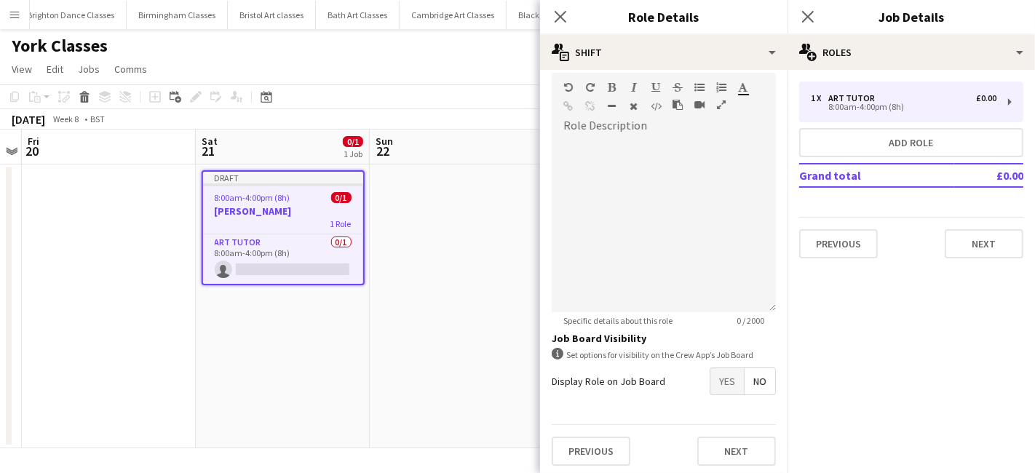
click at [731, 379] on mat-button-toggle-group "Yes No" at bounding box center [743, 382] width 66 height 28
click at [738, 400] on form "Role Type ********* Start Time ***** PM End Time ***** PM (1h 30m) Fee Type Def…" at bounding box center [663, 119] width 247 height 716
drag, startPoint x: 709, startPoint y: 372, endPoint x: 720, endPoint y: 394, distance: 24.4
click at [710, 381] on span "Yes" at bounding box center [726, 381] width 33 height 26
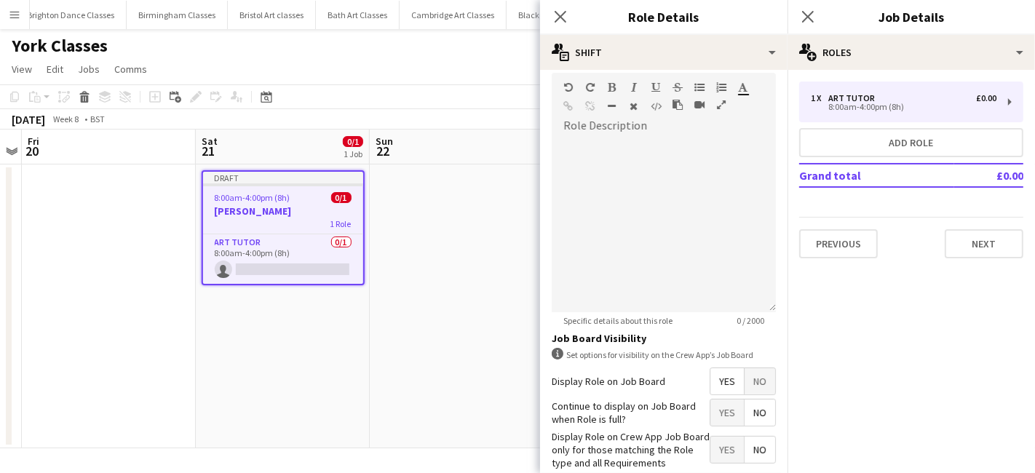
drag, startPoint x: 742, startPoint y: 410, endPoint x: 737, endPoint y: 427, distance: 17.5
click at [745, 413] on span "No" at bounding box center [760, 413] width 31 height 26
click at [728, 445] on span "Yes" at bounding box center [726, 450] width 33 height 26
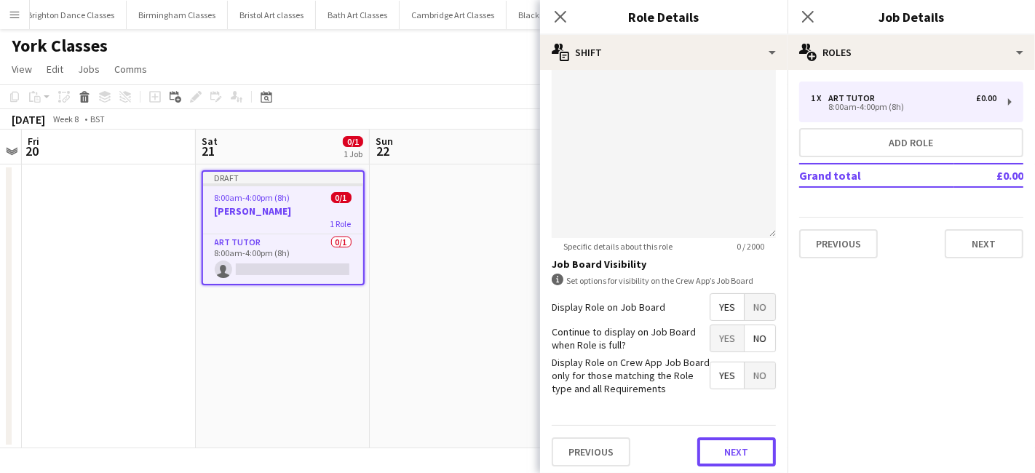
click at [720, 442] on button "Next" at bounding box center [736, 451] width 79 height 29
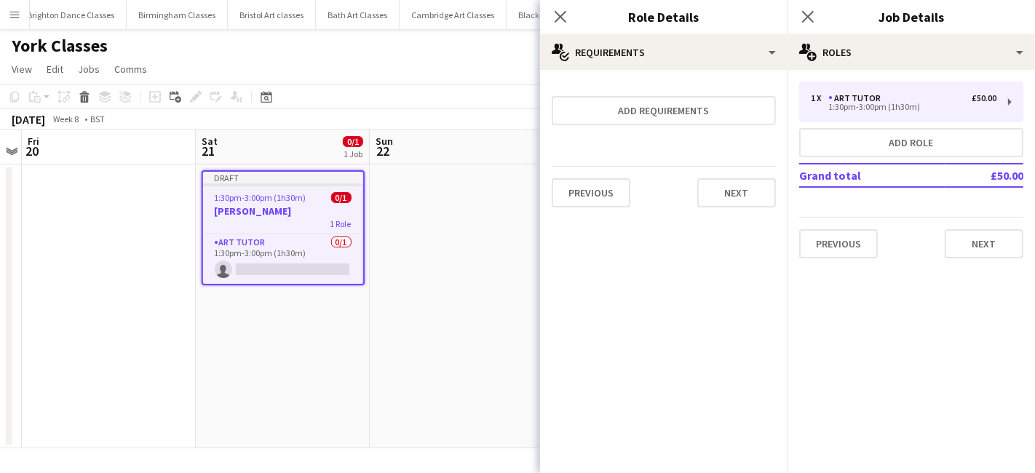
scroll to position [0, 0]
click at [742, 193] on button "Next" at bounding box center [736, 192] width 79 height 29
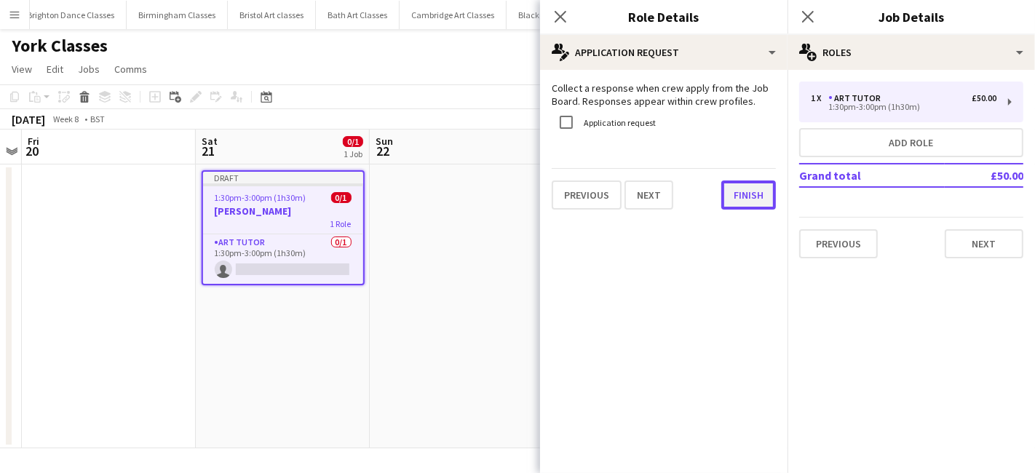
click at [738, 193] on button "Finish" at bounding box center [748, 195] width 55 height 29
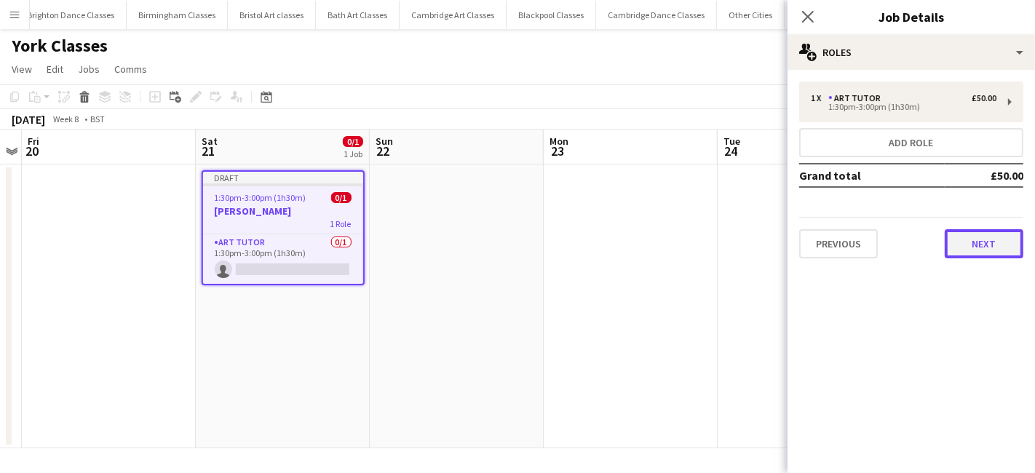
click at [969, 231] on button "Next" at bounding box center [984, 243] width 79 height 29
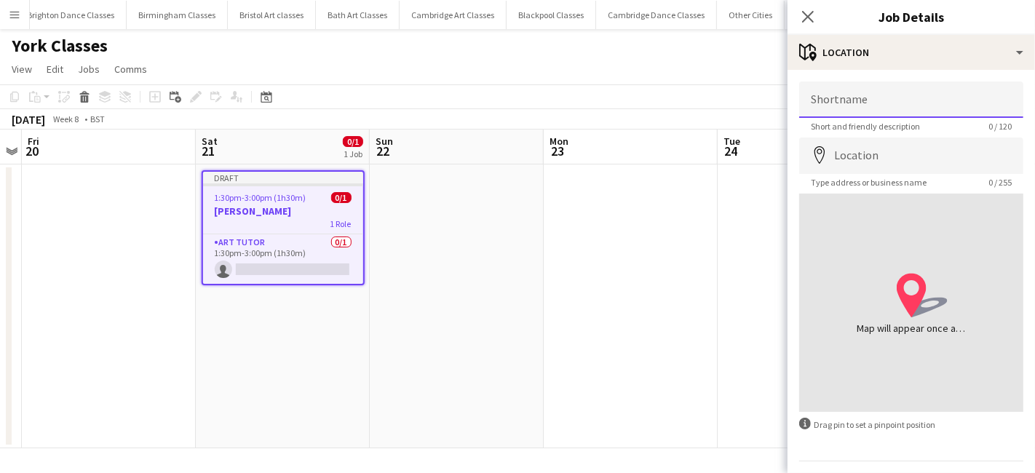
click at [835, 98] on input "Shortname" at bounding box center [911, 100] width 224 height 36
click at [892, 99] on input "**********" at bounding box center [911, 100] width 224 height 36
click at [913, 109] on input "**********" at bounding box center [911, 100] width 224 height 36
type input "**********"
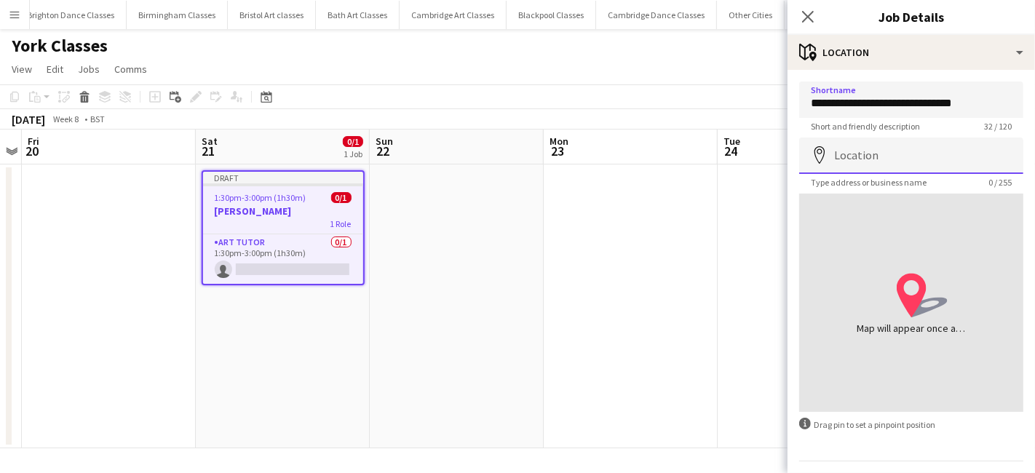
click at [892, 151] on input "Location" at bounding box center [911, 156] width 224 height 36
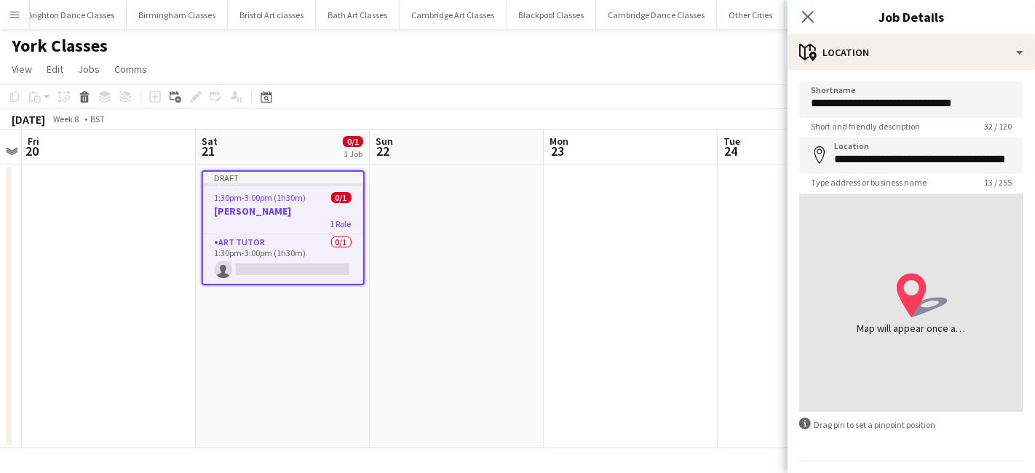
type input "**********"
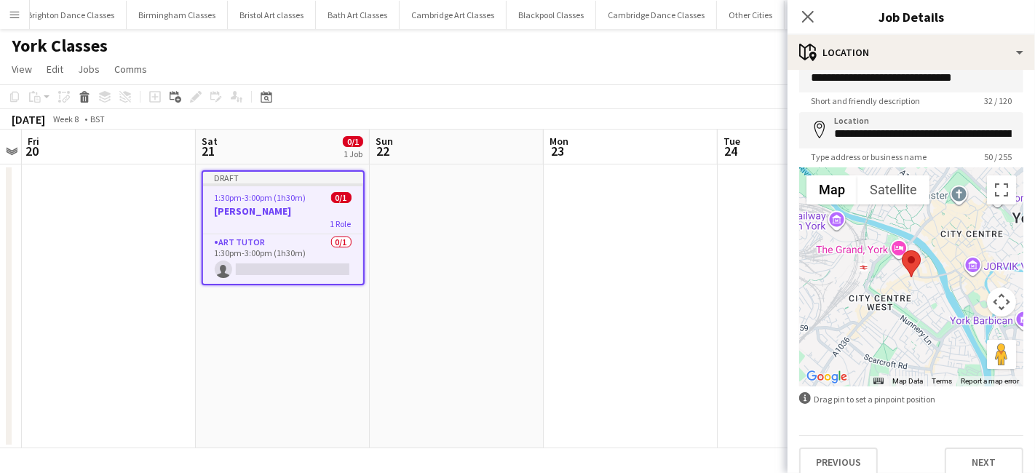
scroll to position [39, 0]
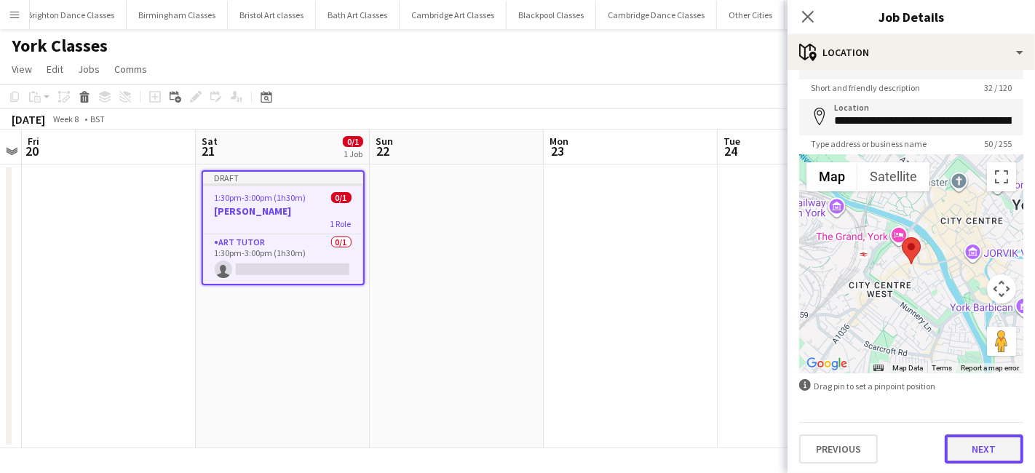
click at [991, 448] on button "Next" at bounding box center [984, 449] width 79 height 29
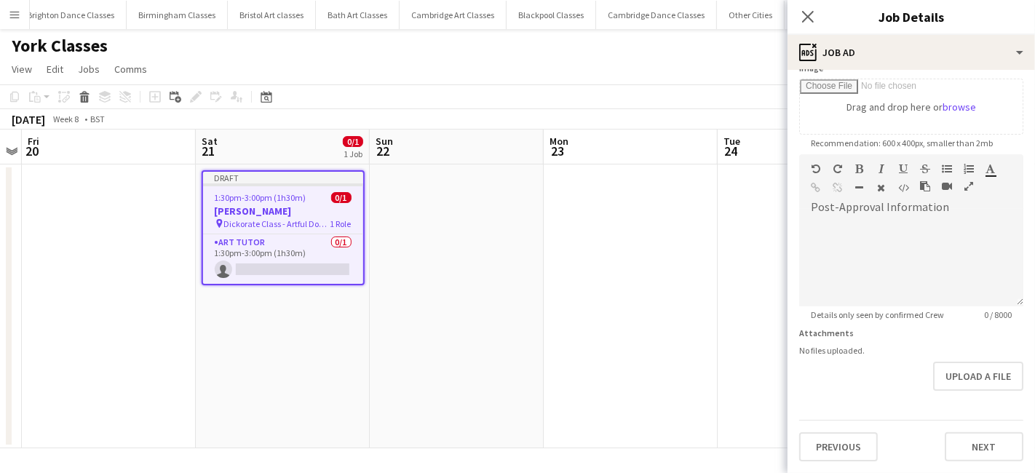
scroll to position [0, 0]
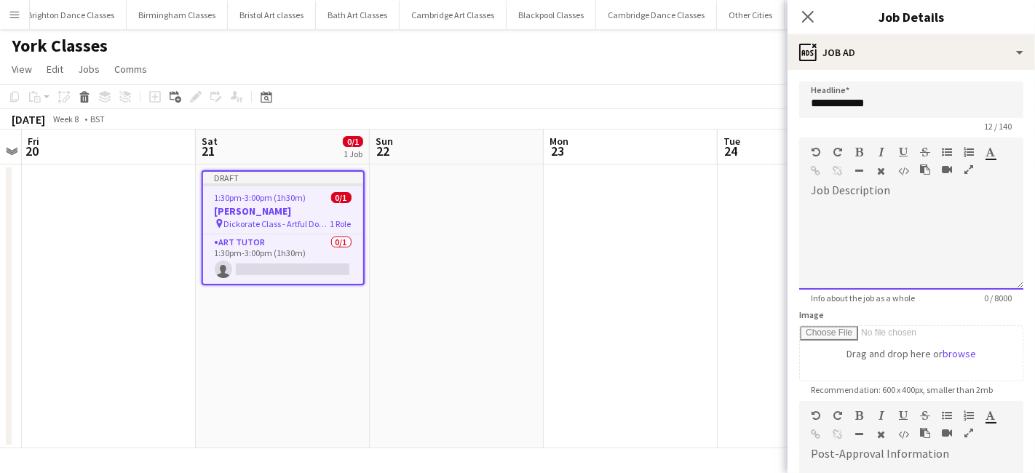
click at [838, 223] on div at bounding box center [911, 245] width 224 height 87
paste div
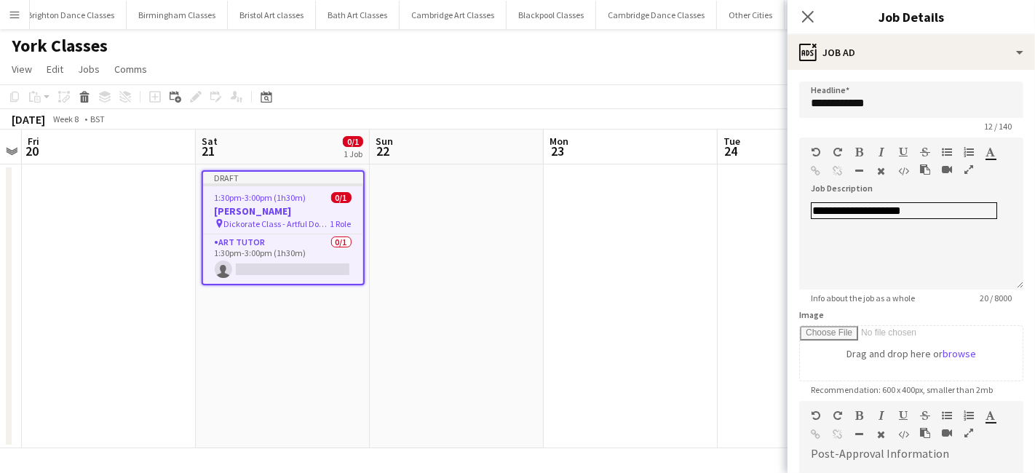
click at [624, 273] on app-date-cell at bounding box center [631, 306] width 174 height 284
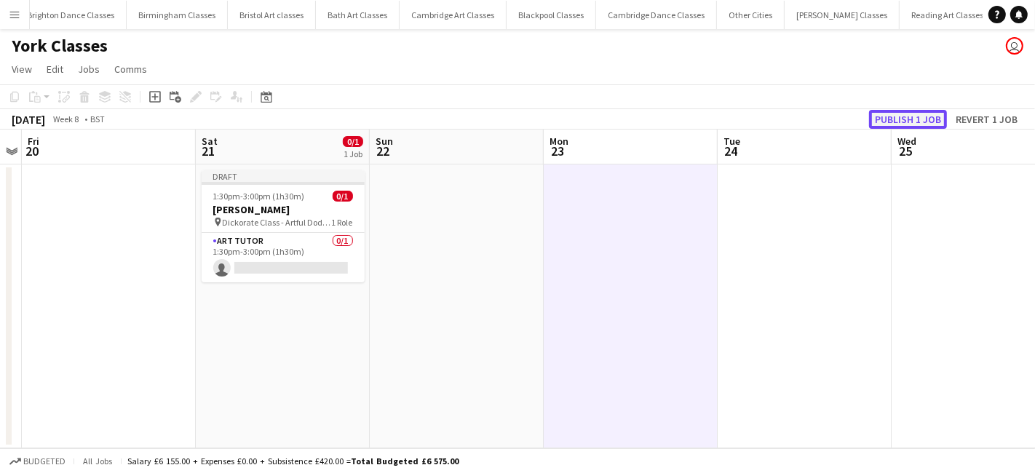
click at [900, 121] on button "Publish 1 job" at bounding box center [908, 119] width 78 height 19
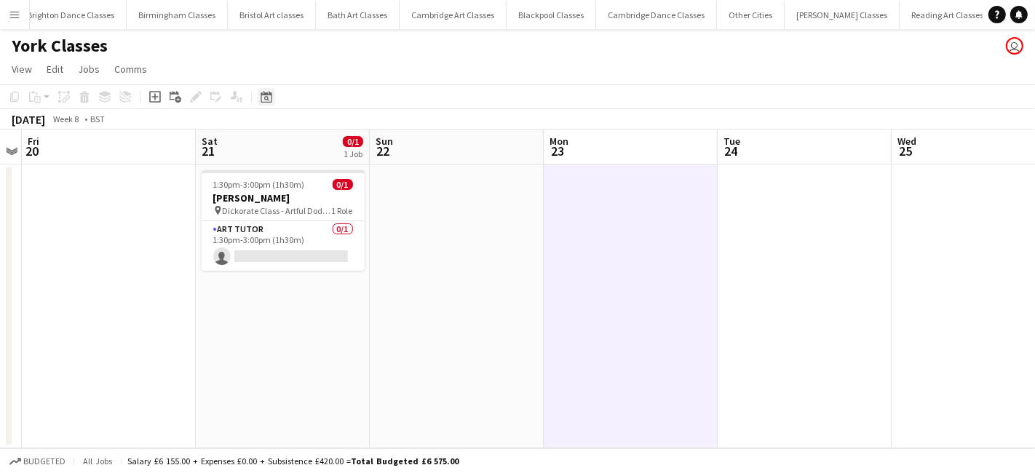
click at [271, 100] on icon at bounding box center [266, 97] width 11 height 12
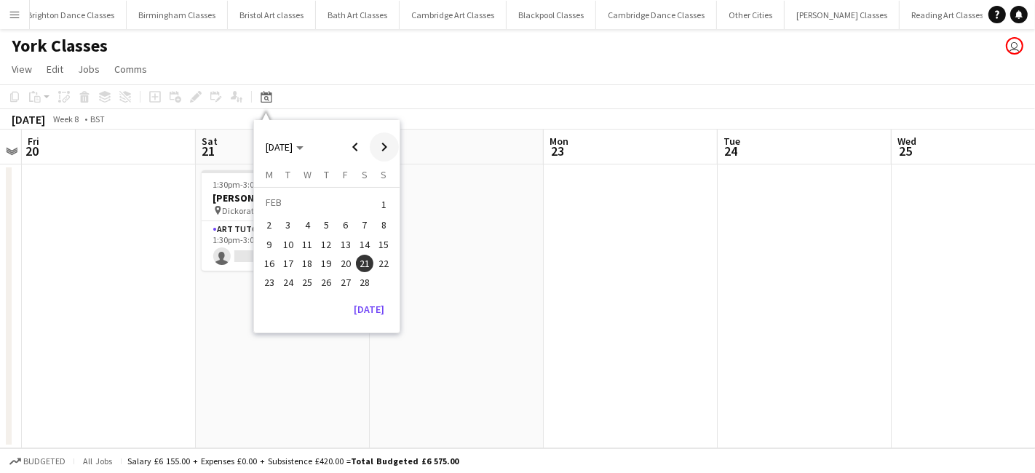
click at [377, 142] on span "Next month" at bounding box center [384, 146] width 29 height 29
click at [367, 278] on span "25" at bounding box center [364, 278] width 17 height 17
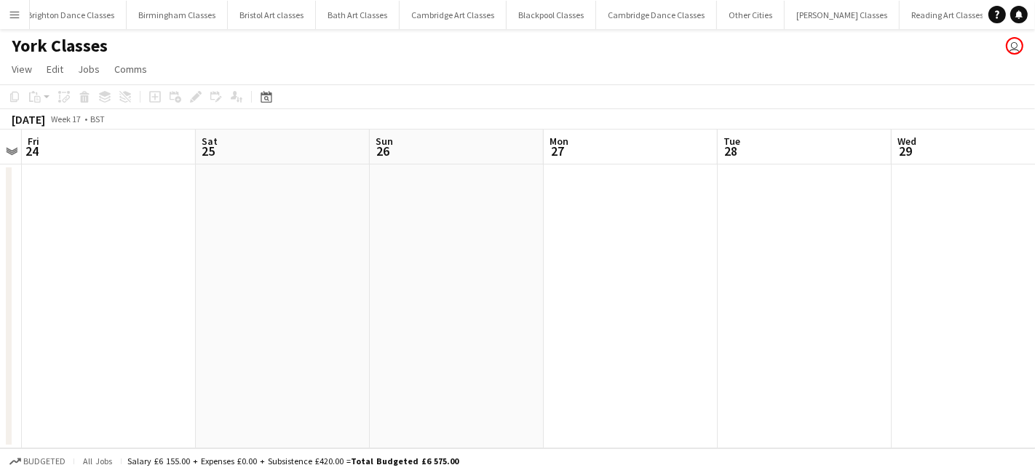
click at [295, 276] on app-date-cell at bounding box center [283, 306] width 174 height 284
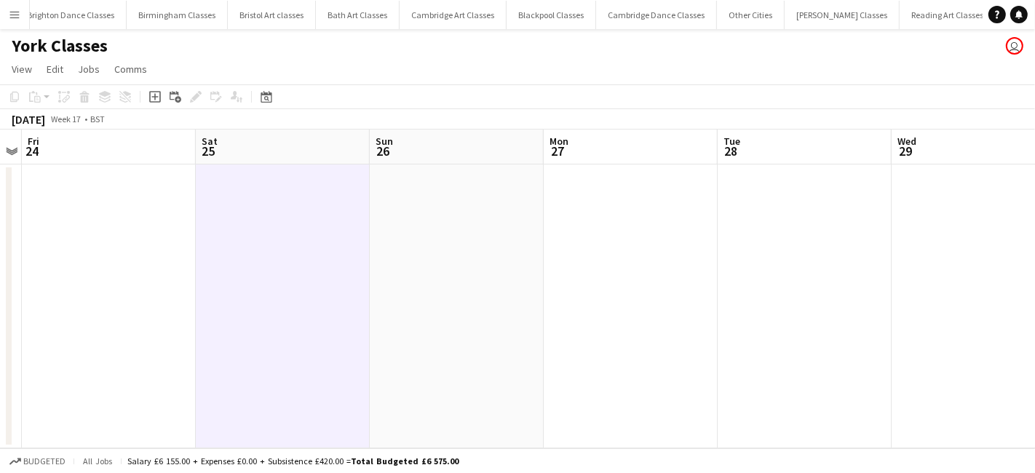
click at [145, 98] on div "Add job Add linked Job Edit Edit linked Job Applicants" at bounding box center [189, 96] width 111 height 17
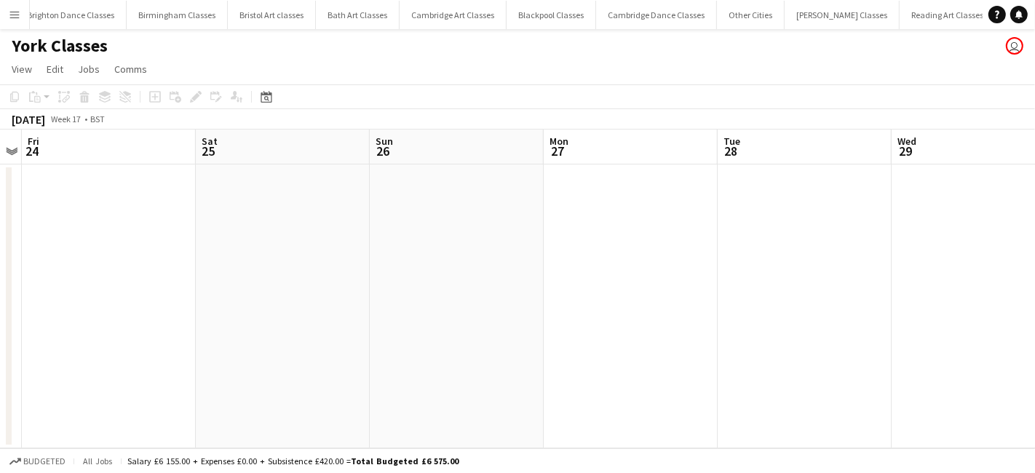
click at [259, 207] on app-date-cell at bounding box center [283, 306] width 174 height 284
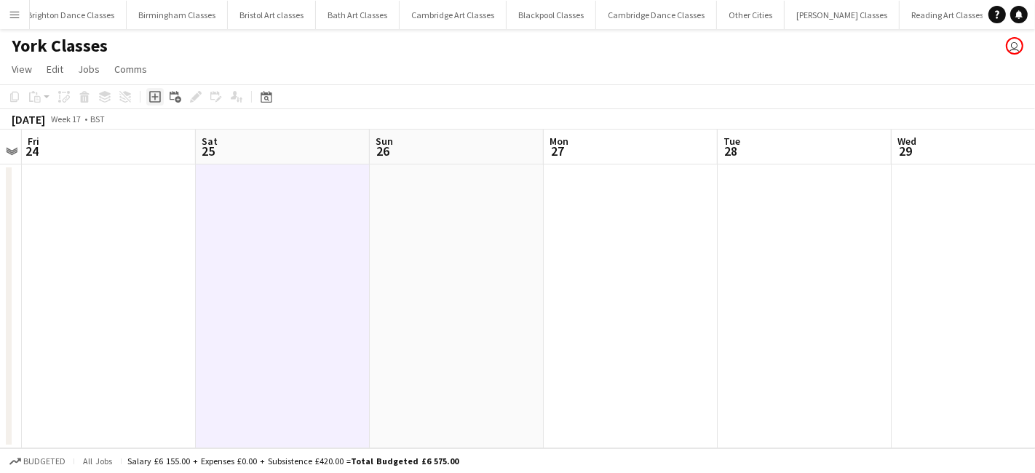
click at [161, 98] on div "Add job" at bounding box center [154, 96] width 17 height 17
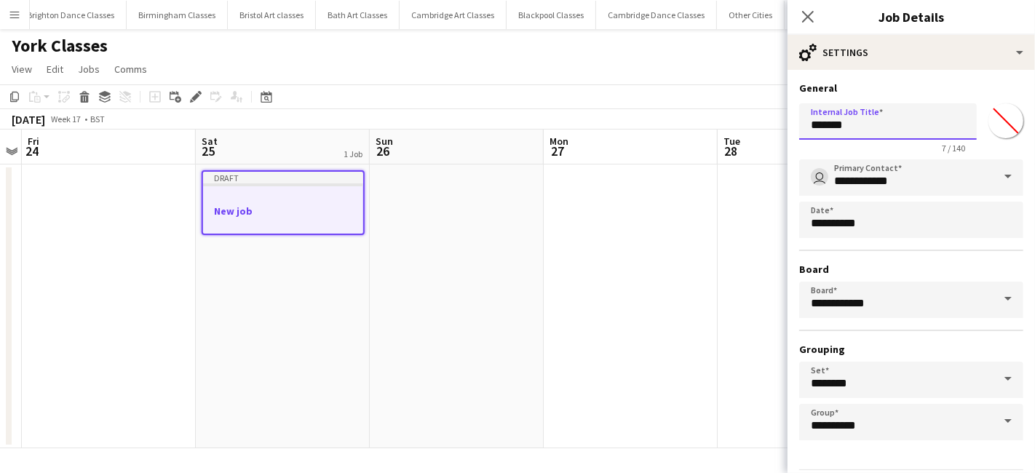
drag, startPoint x: 857, startPoint y: 125, endPoint x: 784, endPoint y: 127, distance: 73.5
click at [784, 127] on body "Menu Boards Boards Boards All jobs Status Workforce Workforce My Workforce Recr…" at bounding box center [517, 236] width 1035 height 473
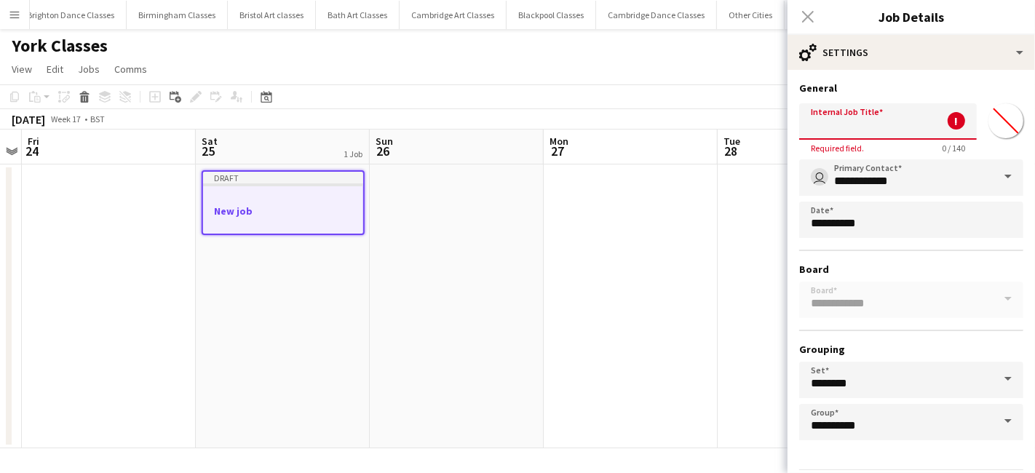
paste input "**********"
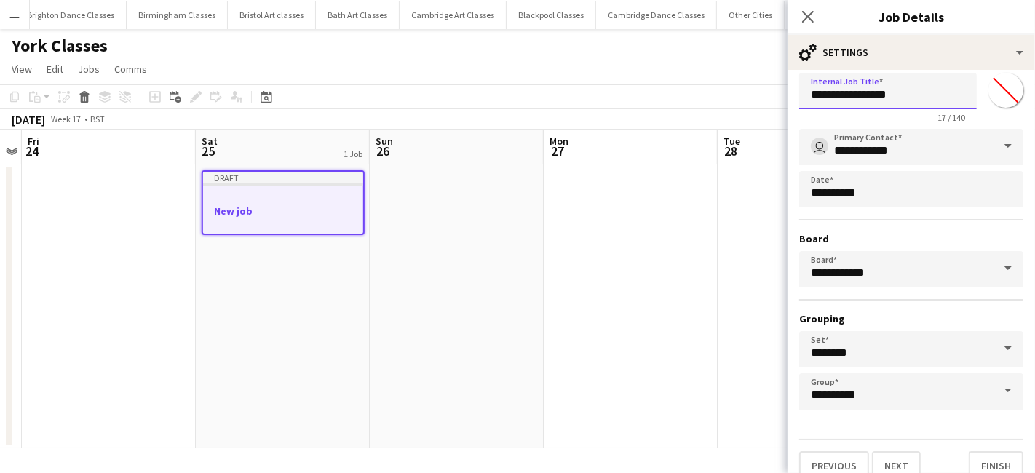
scroll to position [45, 0]
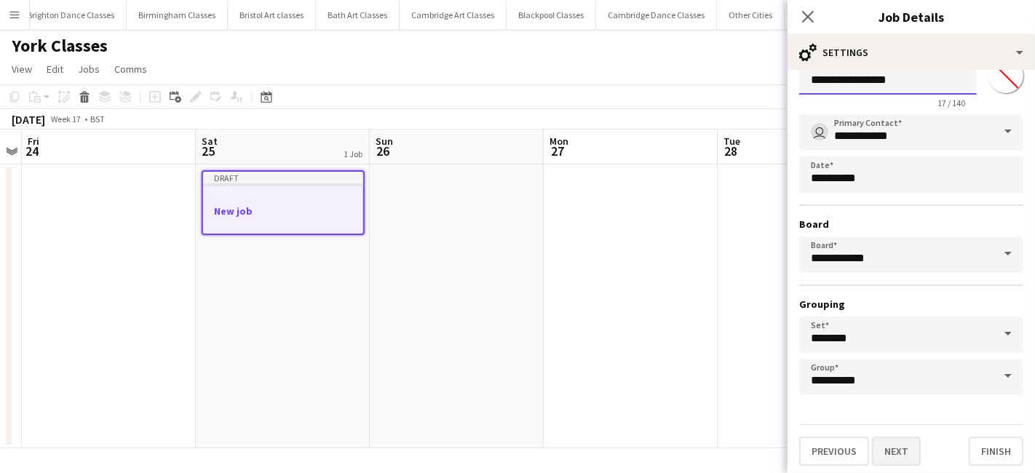
type input "**********"
click at [881, 443] on button "Next" at bounding box center [896, 451] width 49 height 29
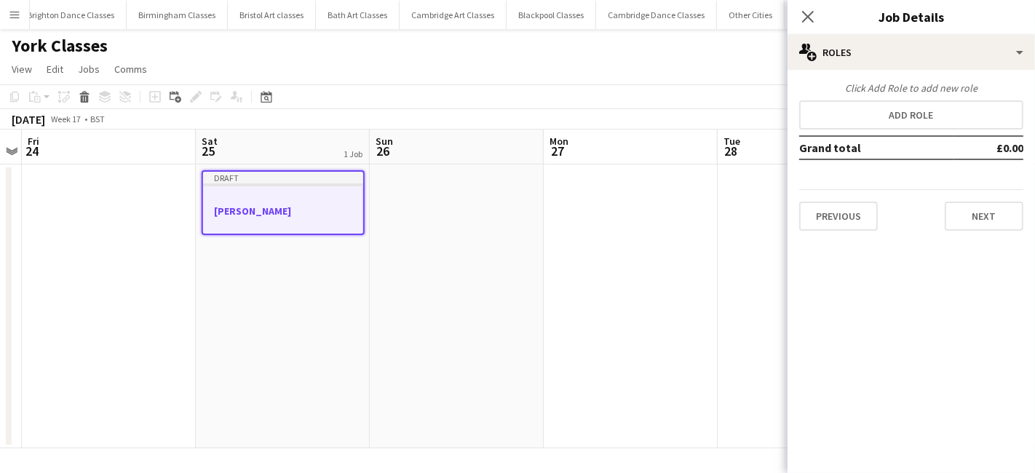
scroll to position [0, 0]
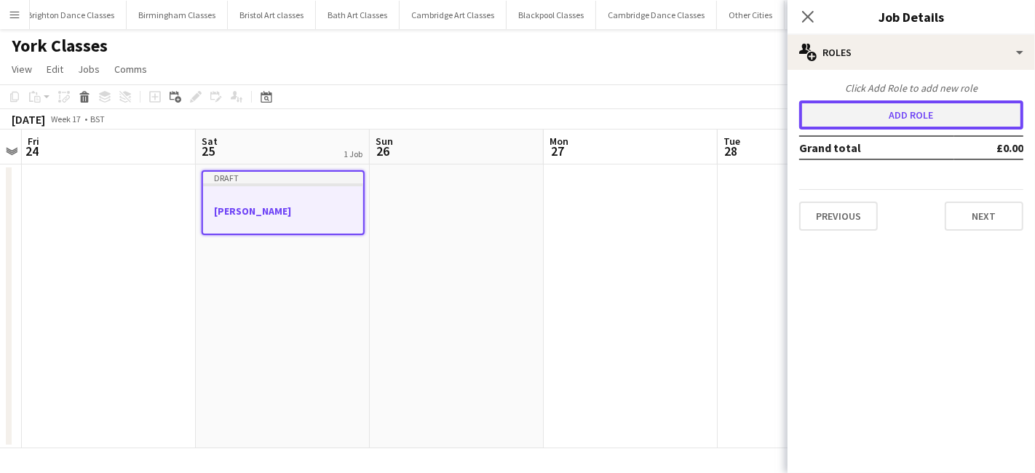
click at [879, 124] on button "Add role" at bounding box center [911, 114] width 224 height 29
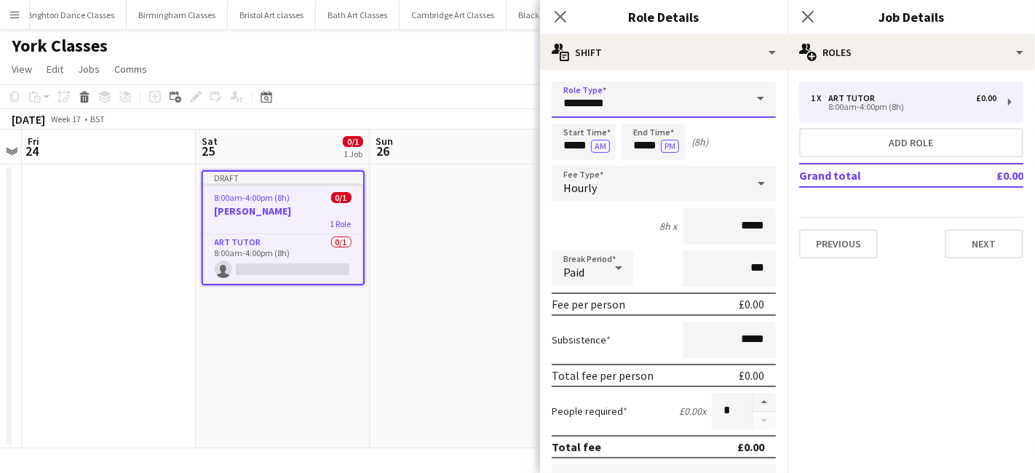
click at [646, 111] on input "*********" at bounding box center [664, 100] width 224 height 36
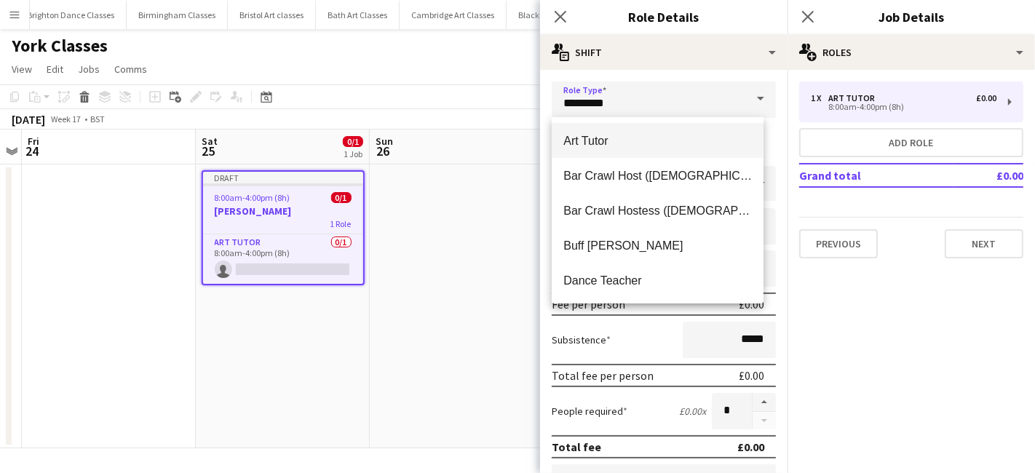
click at [618, 145] on span "Art Tutor" at bounding box center [657, 141] width 189 height 14
type input "******"
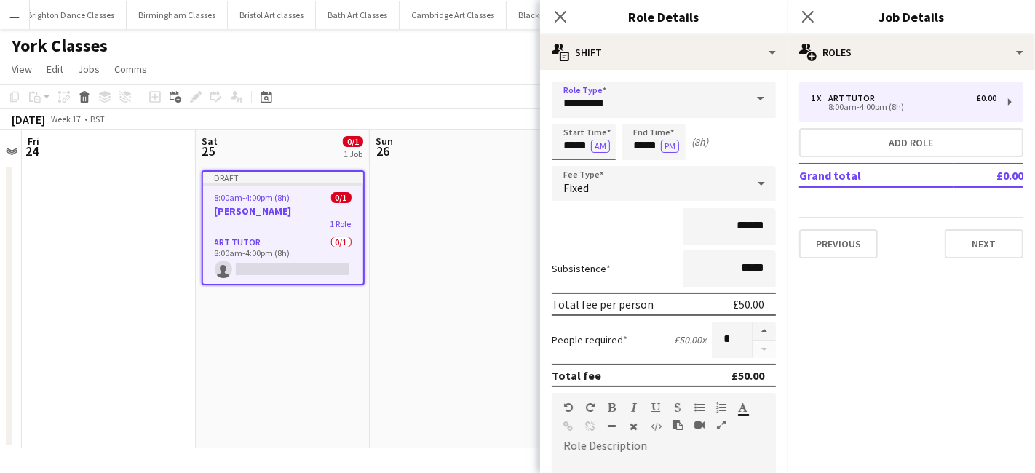
click at [576, 145] on input "*****" at bounding box center [584, 142] width 64 height 36
click at [574, 121] on div at bounding box center [569, 116] width 29 height 15
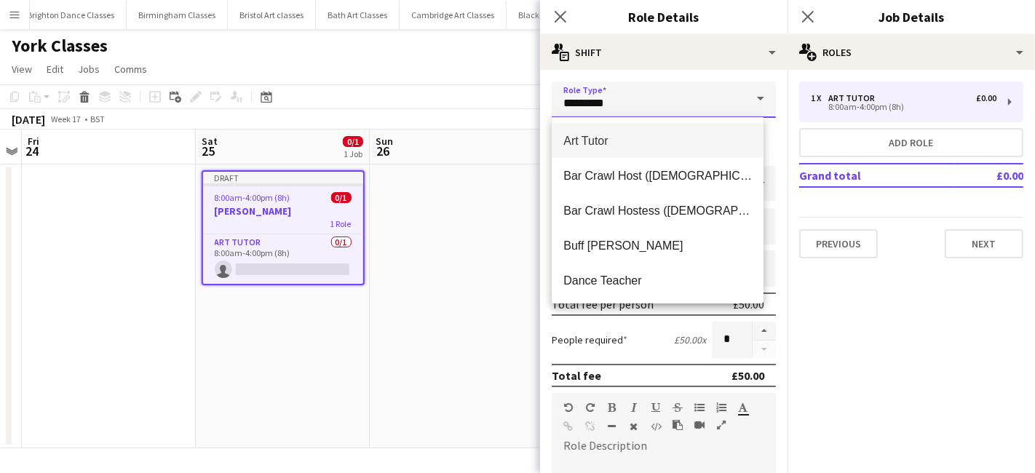
click at [657, 103] on input "*********" at bounding box center [664, 100] width 224 height 36
click at [587, 142] on span "Art Tutor" at bounding box center [657, 141] width 189 height 14
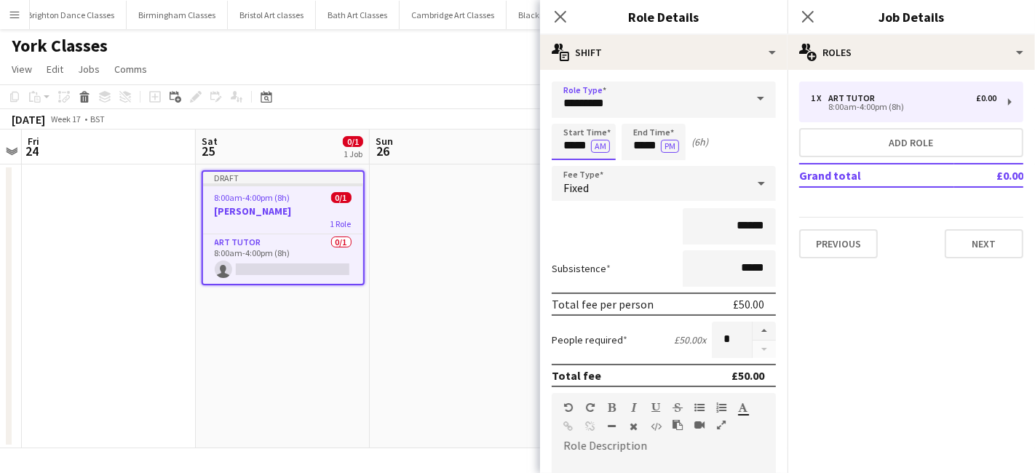
click at [583, 150] on input "*****" at bounding box center [584, 142] width 64 height 36
click at [566, 123] on div at bounding box center [569, 116] width 29 height 15
type input "*****"
click at [566, 123] on div at bounding box center [569, 116] width 29 height 15
click at [639, 146] on input "*****" at bounding box center [654, 142] width 64 height 36
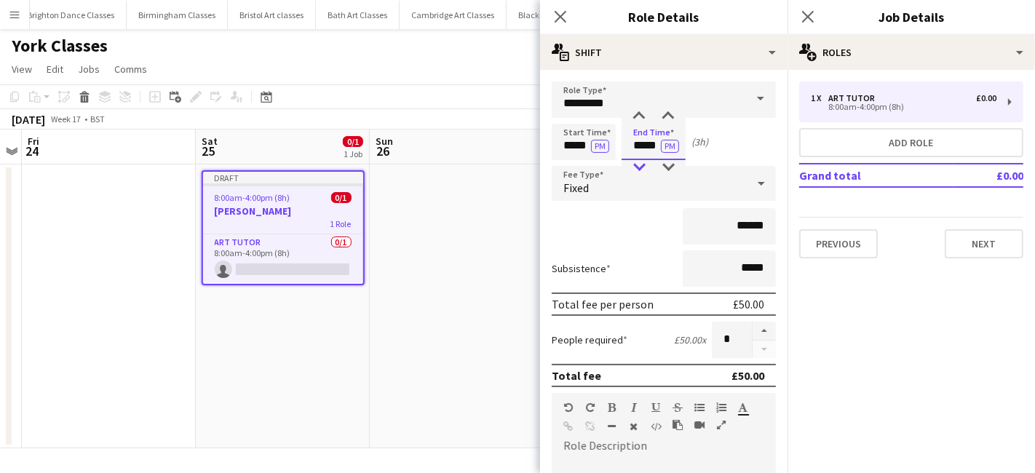
click at [639, 167] on div at bounding box center [638, 167] width 29 height 15
click at [665, 116] on div at bounding box center [668, 116] width 29 height 15
type input "*****"
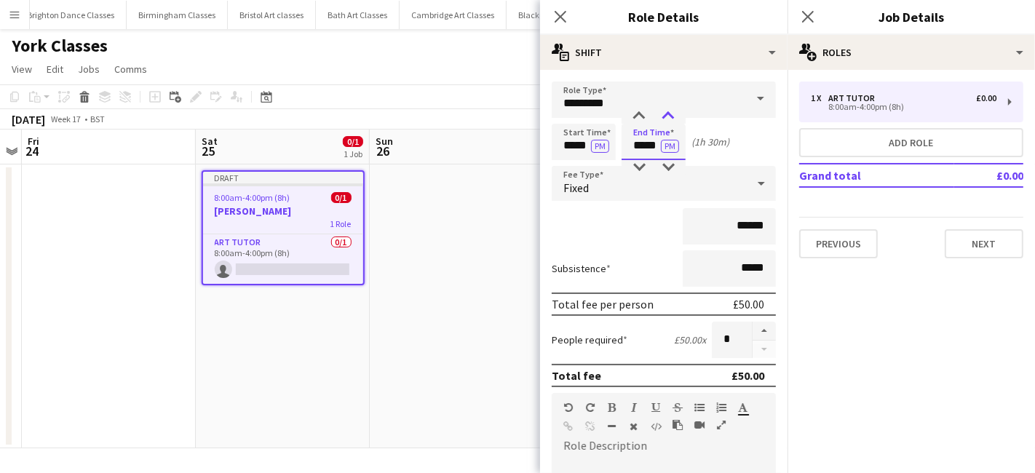
click at [665, 116] on div at bounding box center [668, 116] width 29 height 15
click at [639, 179] on div "Fixed" at bounding box center [649, 183] width 195 height 35
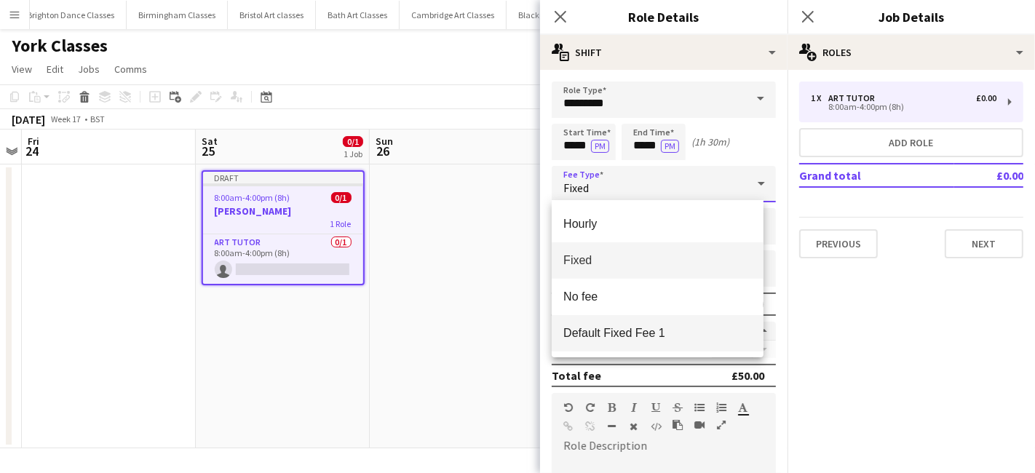
click at [662, 330] on span "Default Fixed Fee 1" at bounding box center [657, 333] width 189 height 14
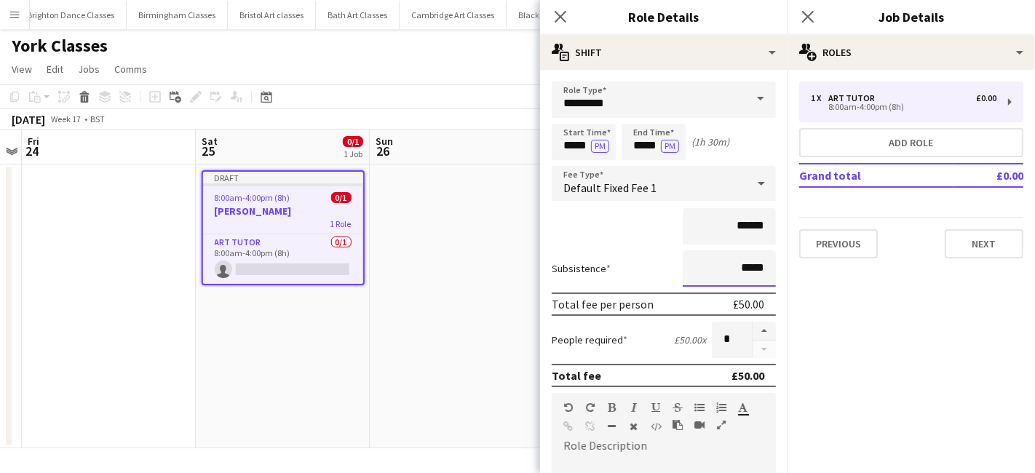
drag, startPoint x: 757, startPoint y: 266, endPoint x: 729, endPoint y: 268, distance: 28.5
click at [729, 268] on input "*****" at bounding box center [729, 268] width 93 height 36
type input "*****"
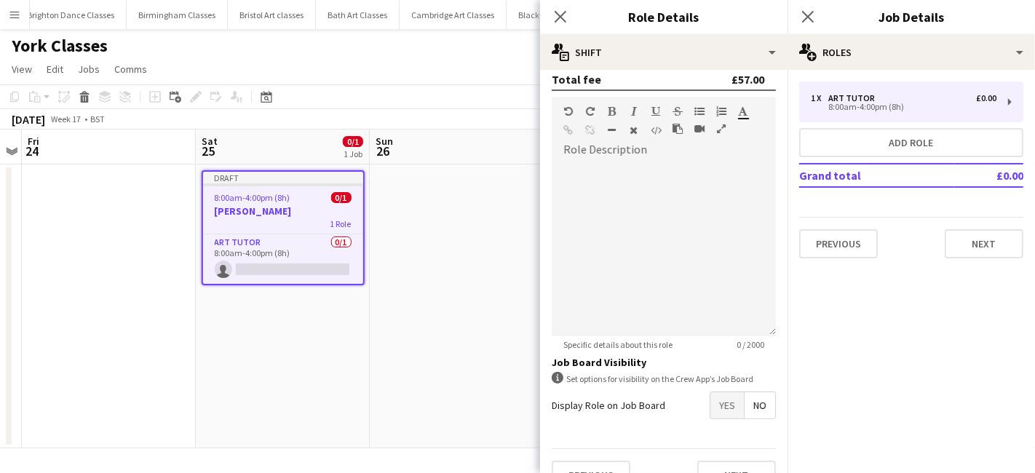
click at [710, 413] on span "Yes" at bounding box center [726, 405] width 33 height 26
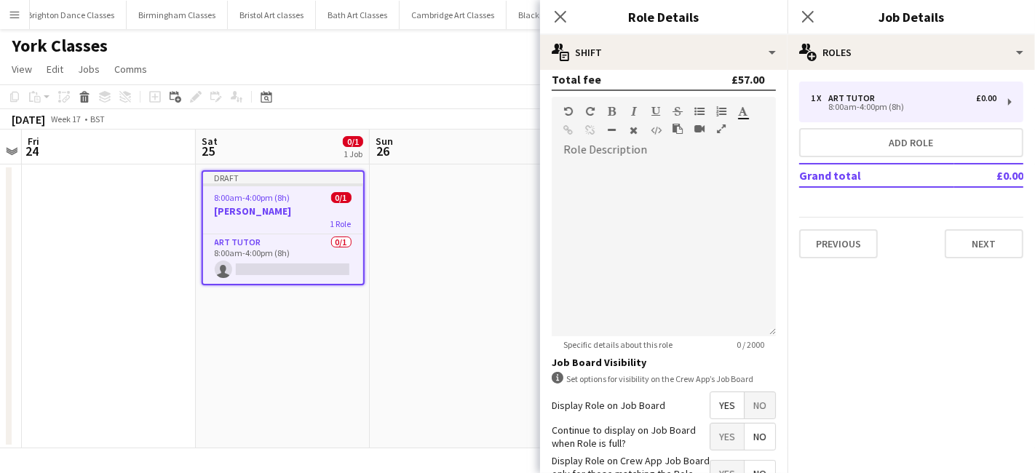
click at [745, 440] on span "No" at bounding box center [760, 437] width 31 height 26
click at [722, 469] on span "Yes" at bounding box center [726, 474] width 33 height 26
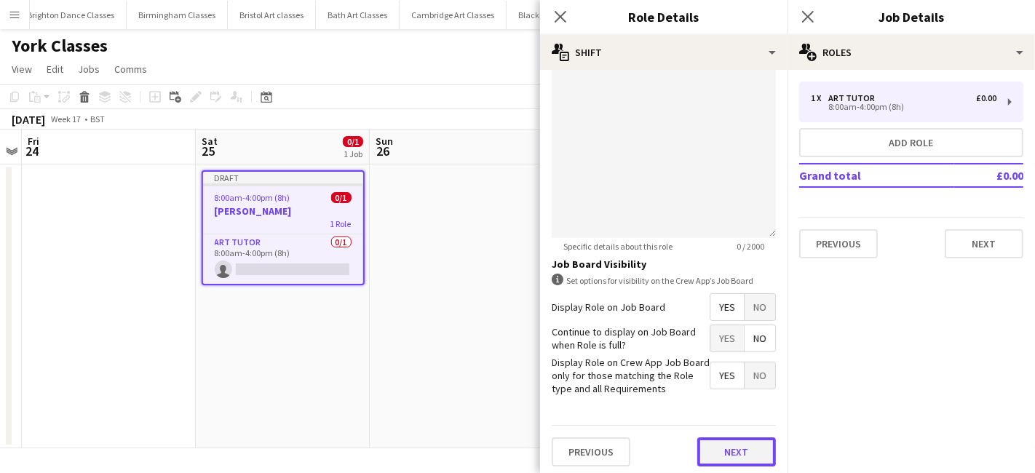
click at [726, 450] on button "Next" at bounding box center [736, 451] width 79 height 29
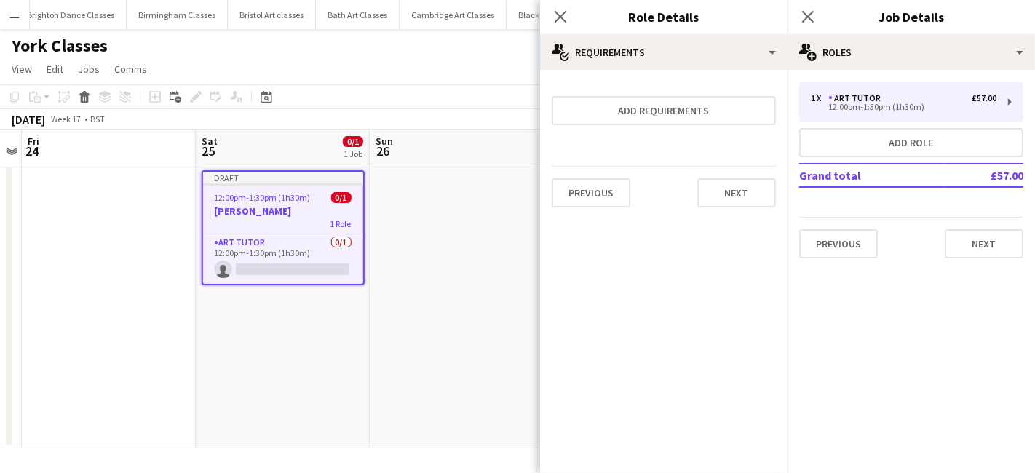
scroll to position [0, 0]
click at [744, 201] on button "Next" at bounding box center [736, 192] width 79 height 29
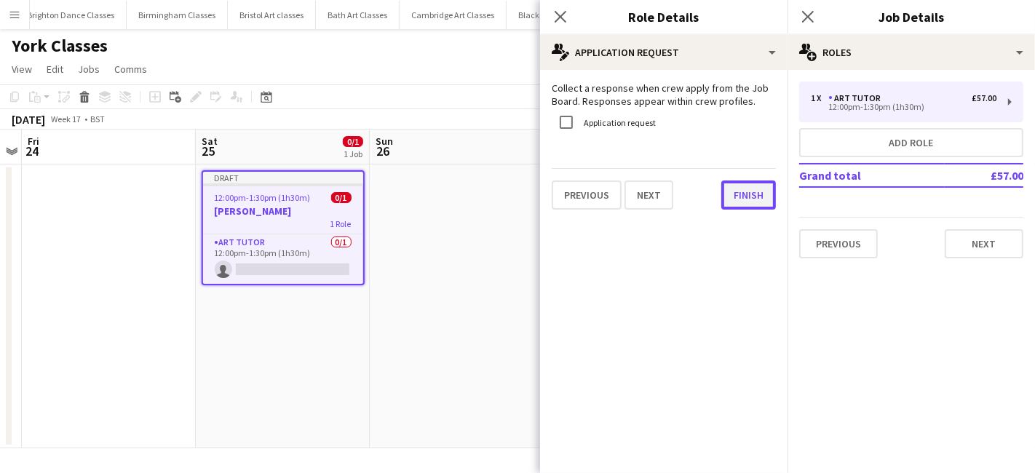
click at [741, 204] on button "Finish" at bounding box center [748, 195] width 55 height 29
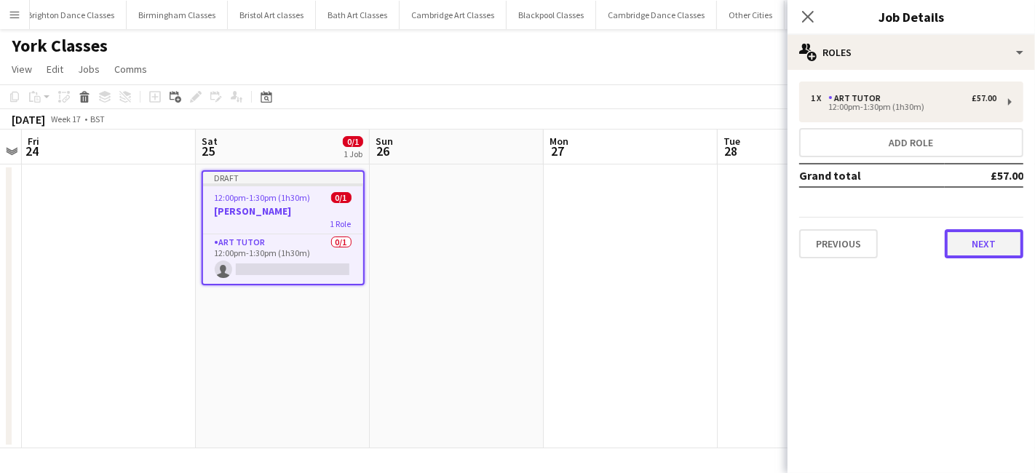
click at [991, 242] on button "Next" at bounding box center [984, 243] width 79 height 29
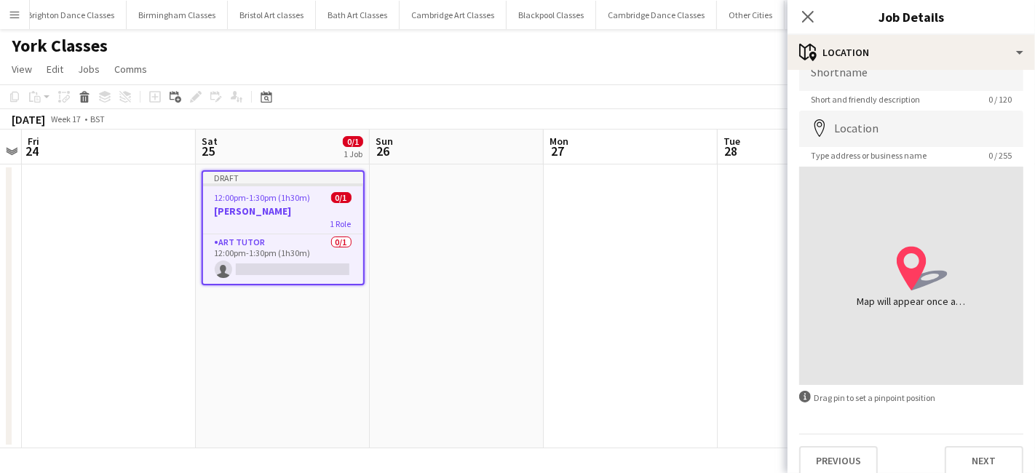
scroll to position [39, 0]
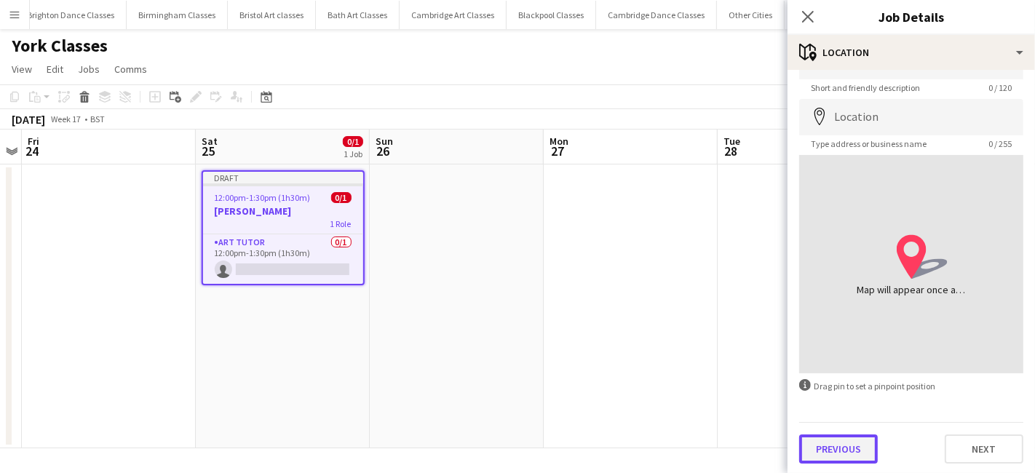
click at [854, 448] on button "Previous" at bounding box center [838, 449] width 79 height 29
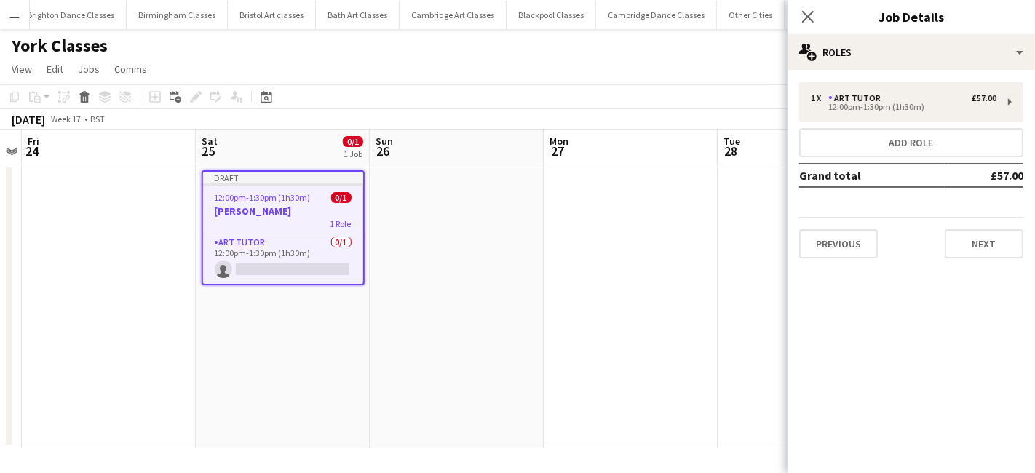
scroll to position [0, 0]
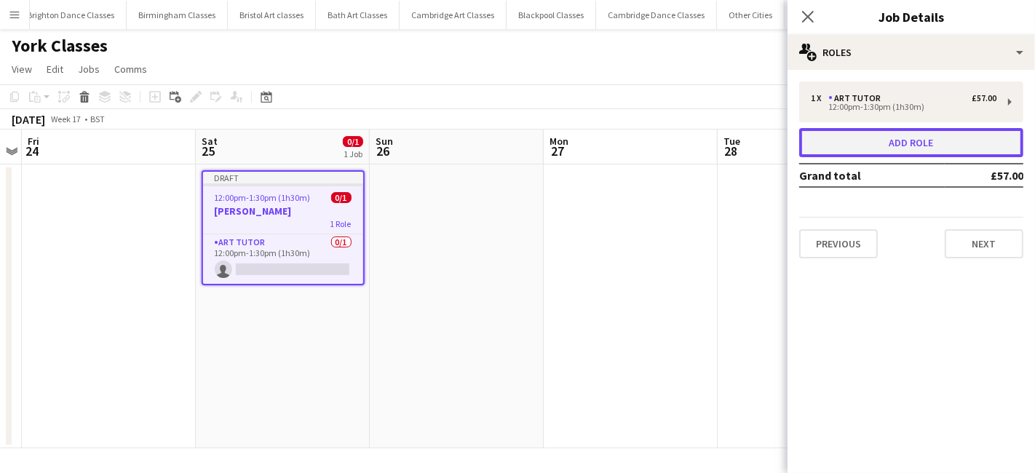
click at [905, 153] on button "Add role" at bounding box center [911, 142] width 224 height 29
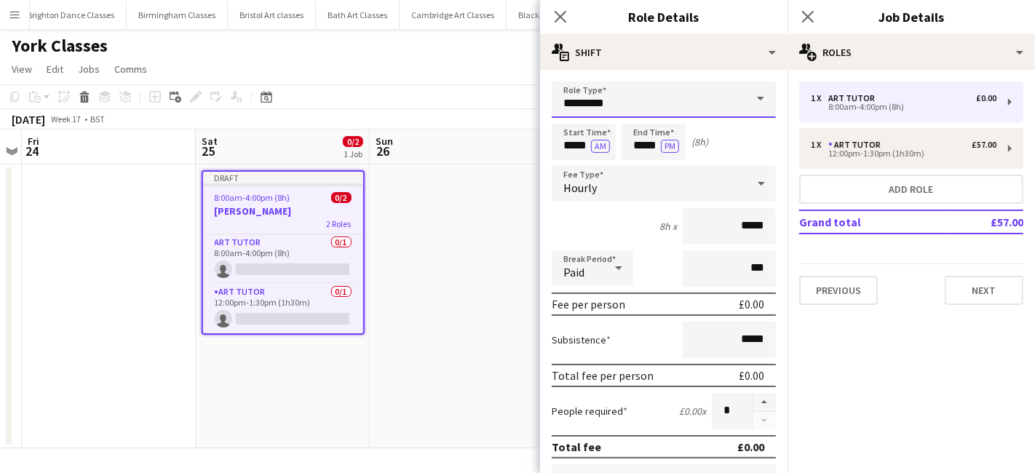
click at [604, 106] on input "*********" at bounding box center [664, 100] width 224 height 36
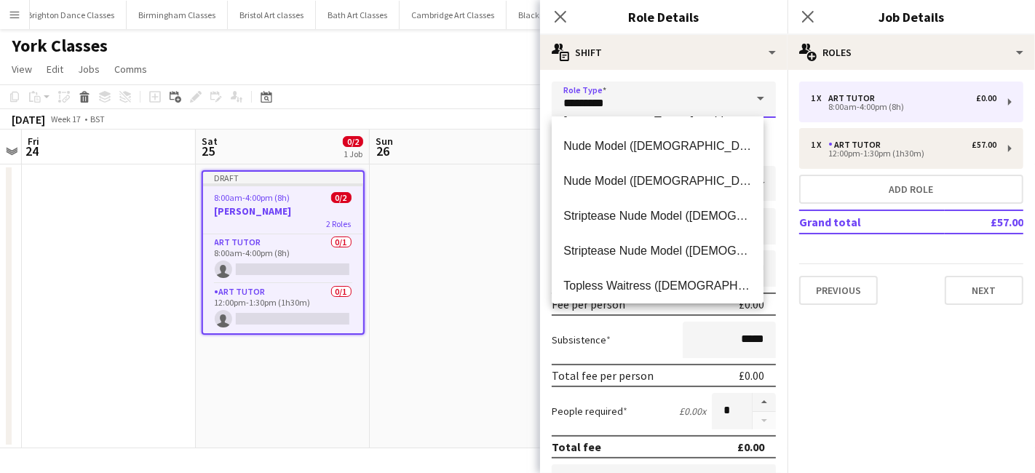
scroll to position [314, 0]
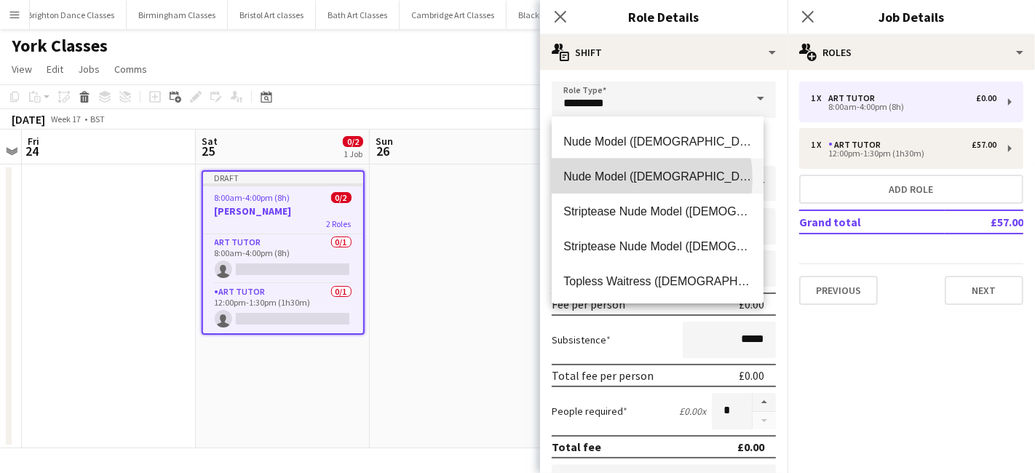
click at [635, 178] on span "Nude Model (Male)" at bounding box center [657, 177] width 189 height 14
type input "**********"
type input "******"
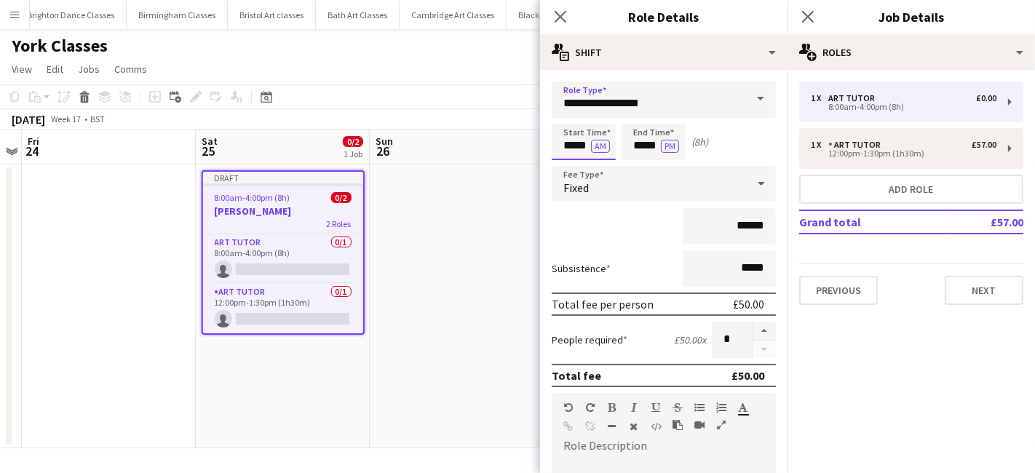
click at [583, 143] on input "*****" at bounding box center [584, 142] width 64 height 36
click at [570, 119] on div at bounding box center [569, 116] width 29 height 15
type input "*****"
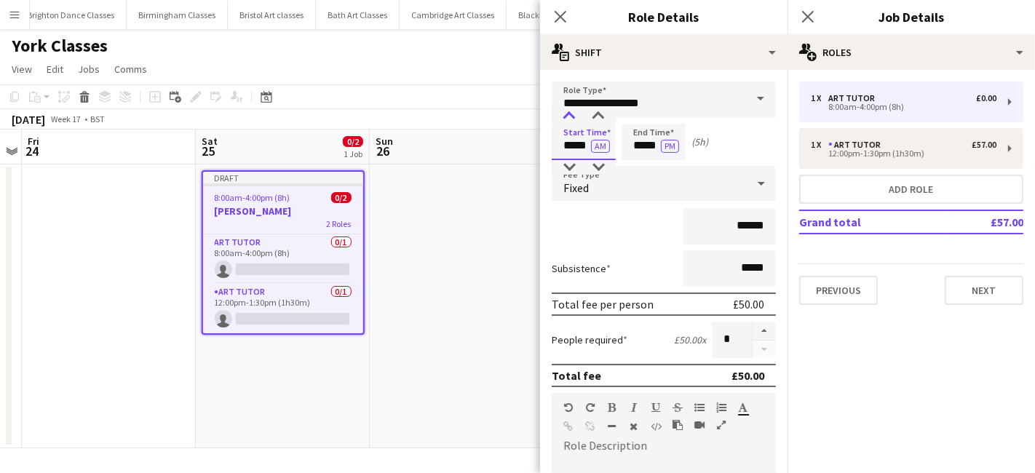
click at [570, 119] on div at bounding box center [569, 116] width 29 height 15
click at [631, 143] on input "*****" at bounding box center [654, 142] width 64 height 36
click at [636, 165] on div at bounding box center [638, 167] width 29 height 15
click at [638, 160] on div at bounding box center [638, 167] width 29 height 15
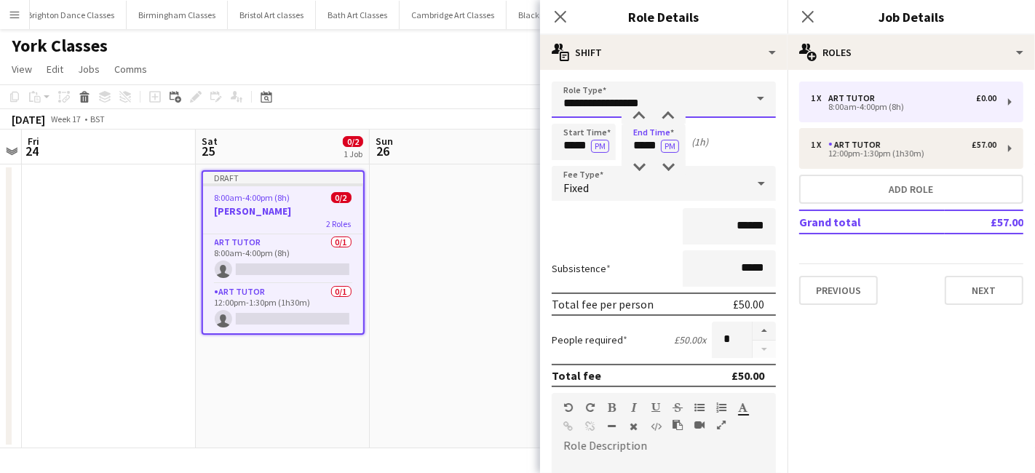
click at [678, 106] on input "**********" at bounding box center [664, 100] width 224 height 36
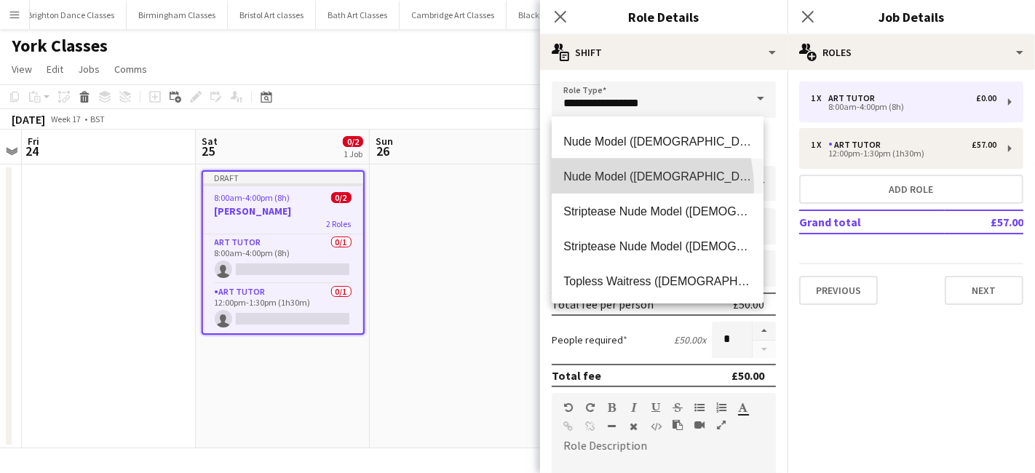
click at [622, 186] on mat-option "Nude Model (Male)" at bounding box center [658, 176] width 212 height 35
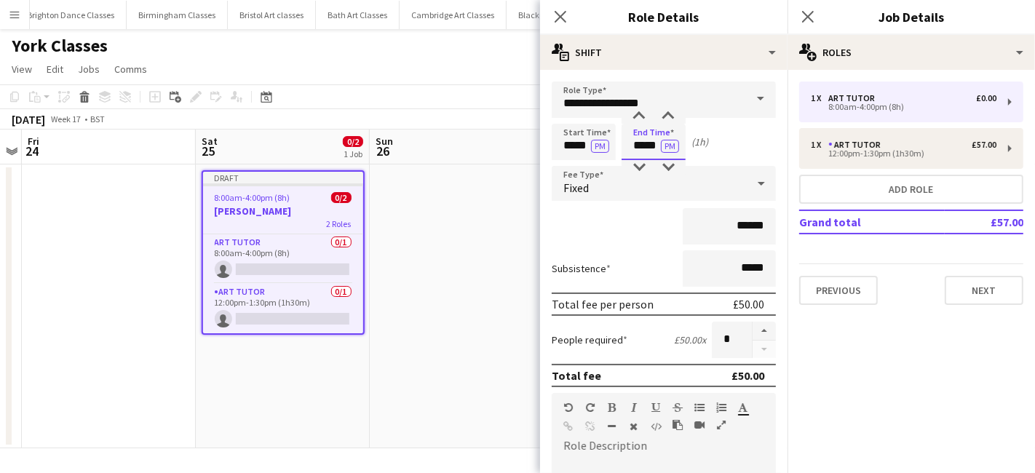
click at [644, 143] on input "*****" at bounding box center [654, 142] width 64 height 36
click at [666, 122] on div at bounding box center [668, 116] width 29 height 15
type input "*****"
click at [666, 122] on div at bounding box center [668, 116] width 29 height 15
click at [640, 186] on div "Fixed" at bounding box center [649, 183] width 195 height 35
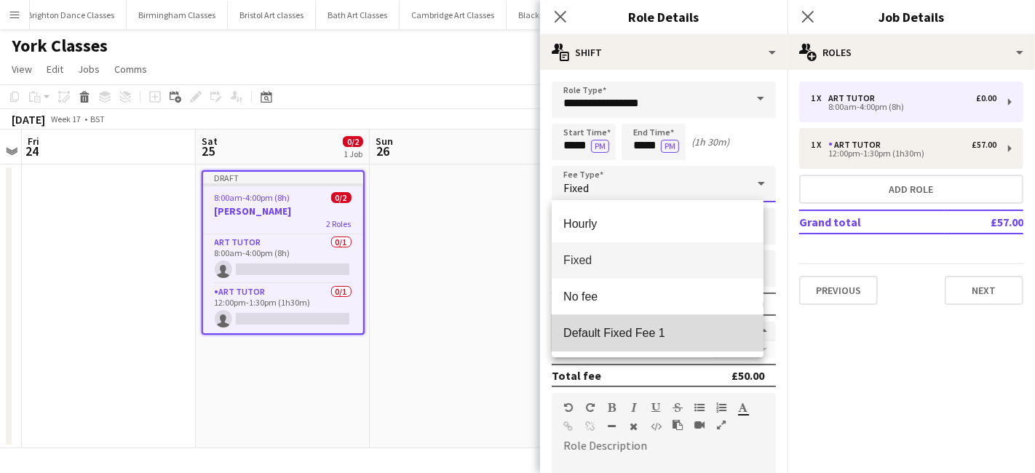
click at [642, 329] on span "Default Fixed Fee 1" at bounding box center [657, 333] width 189 height 14
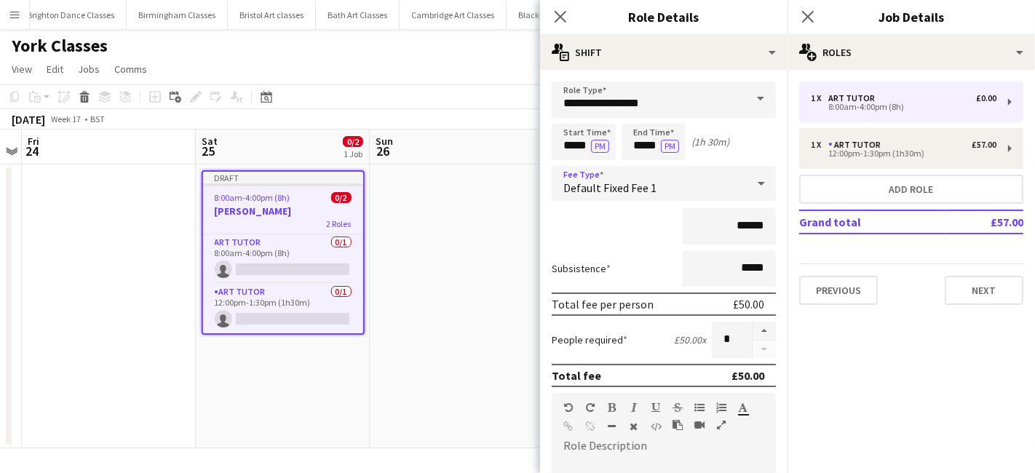
scroll to position [320, 0]
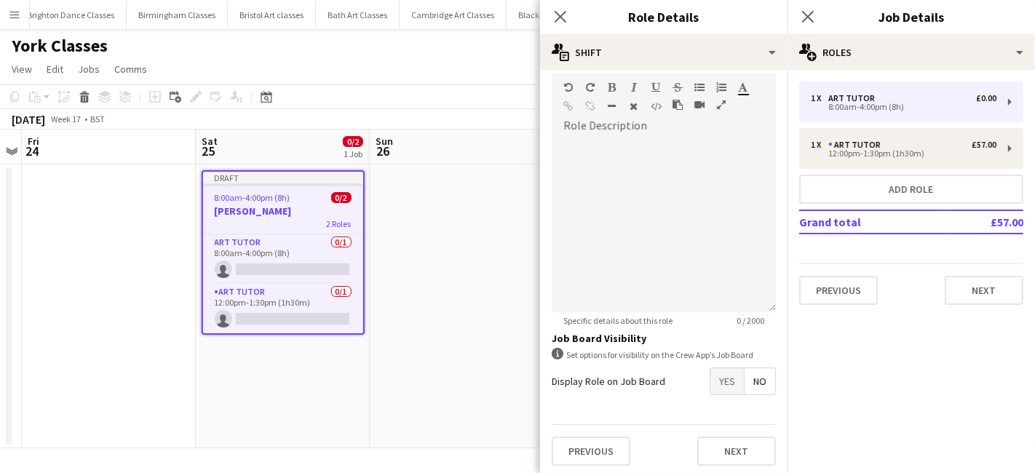
click at [720, 377] on span "Yes" at bounding box center [726, 381] width 33 height 26
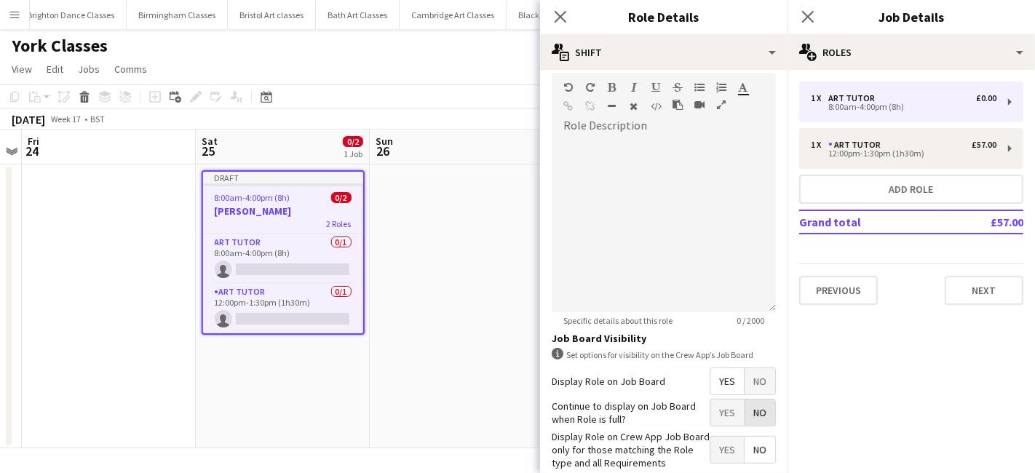
drag, startPoint x: 742, startPoint y: 407, endPoint x: 737, endPoint y: 432, distance: 26.0
click at [745, 408] on span "No" at bounding box center [760, 413] width 31 height 26
click at [726, 444] on span "Yes" at bounding box center [726, 450] width 33 height 26
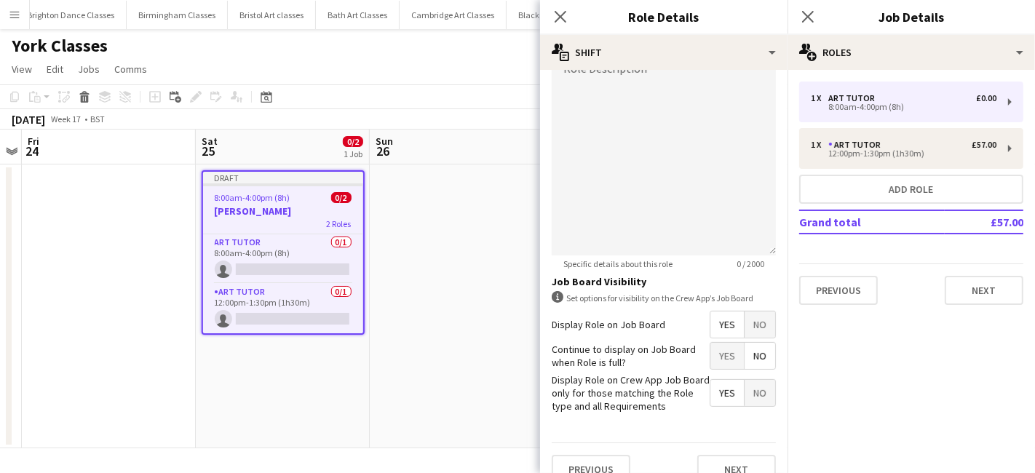
scroll to position [394, 0]
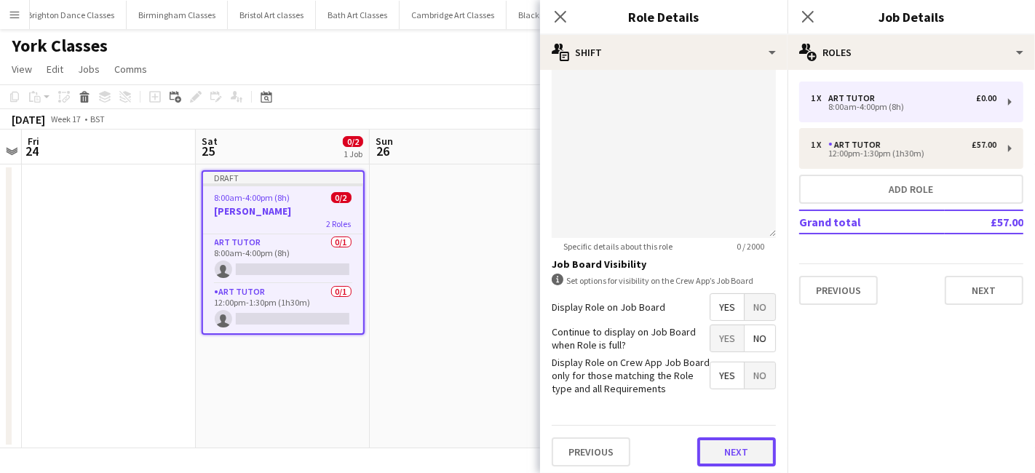
click at [705, 443] on button "Next" at bounding box center [736, 451] width 79 height 29
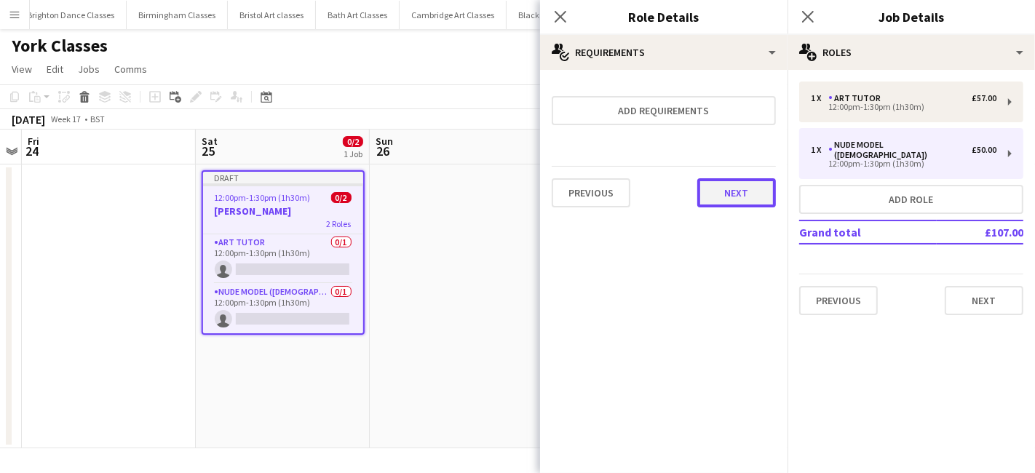
click at [746, 194] on button "Next" at bounding box center [736, 192] width 79 height 29
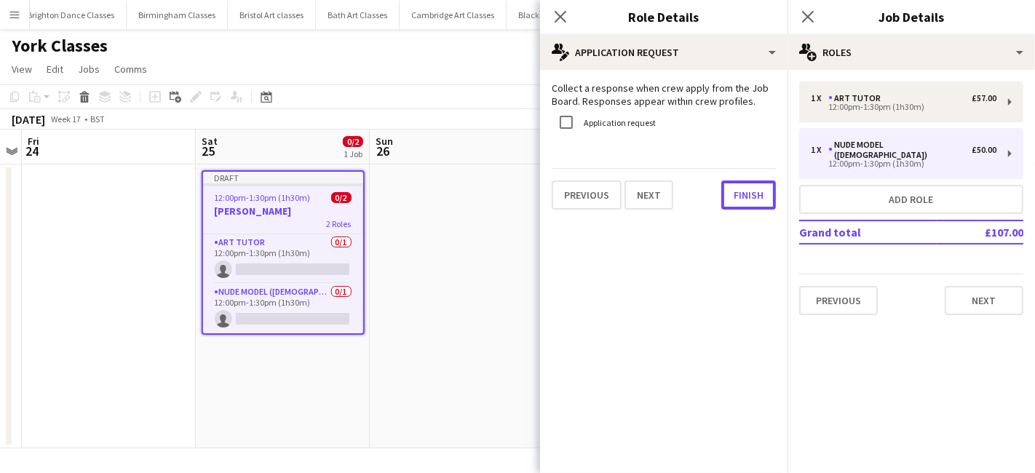
click at [746, 194] on button "Finish" at bounding box center [748, 195] width 55 height 29
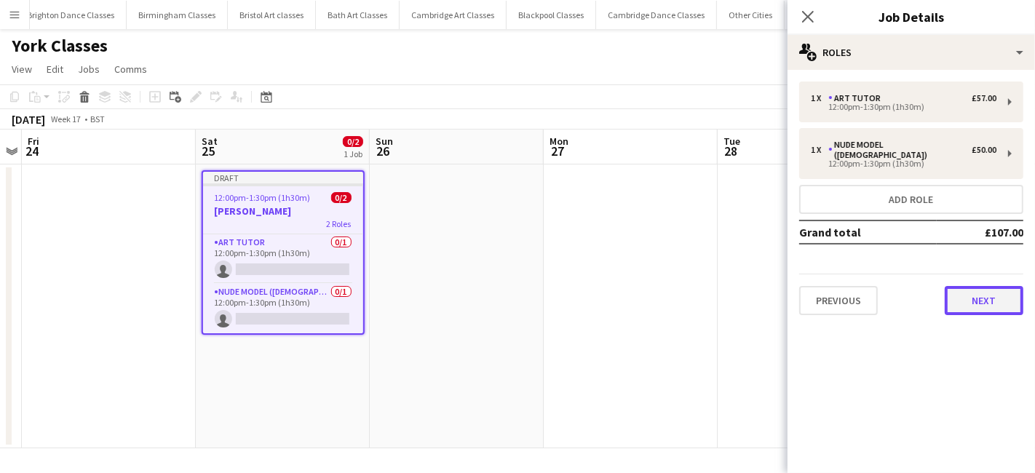
click at [990, 290] on button "Next" at bounding box center [984, 300] width 79 height 29
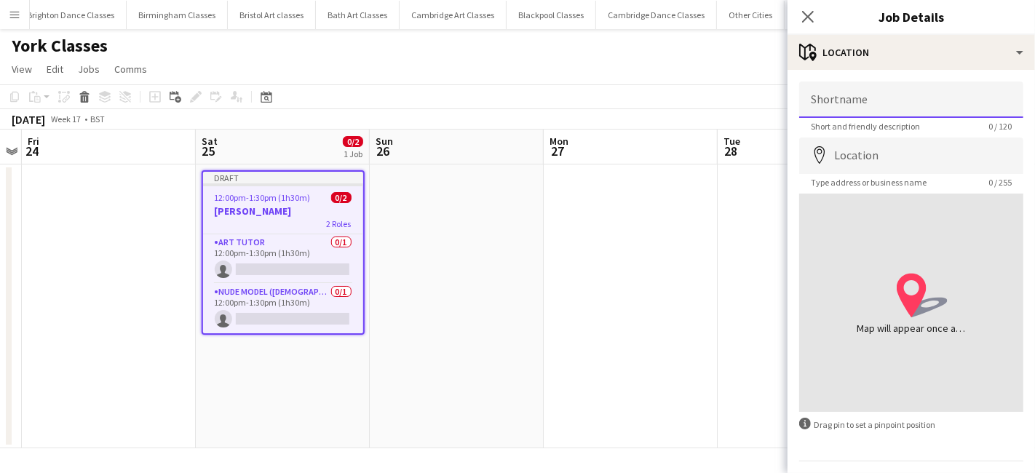
click at [849, 103] on input "Shortname" at bounding box center [911, 100] width 224 height 36
type input "**********"
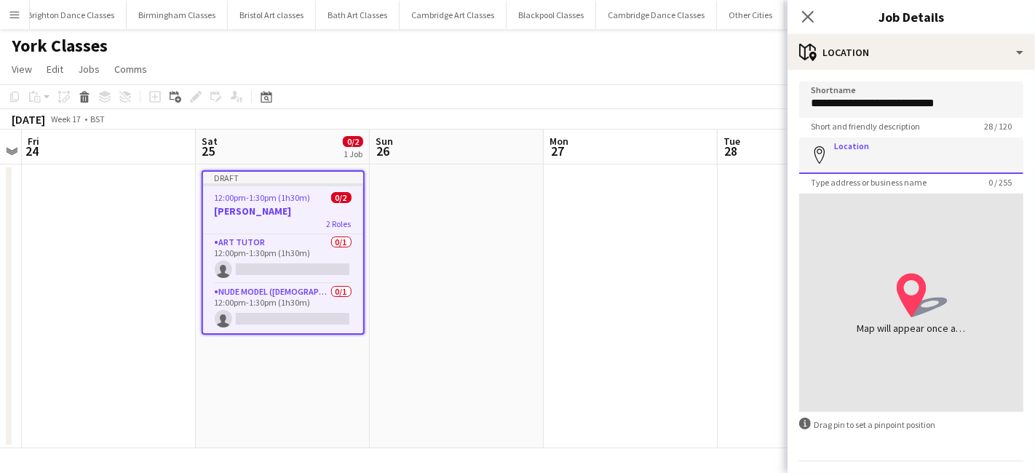
click at [867, 170] on input "Location" at bounding box center [911, 156] width 224 height 36
type input "**********"
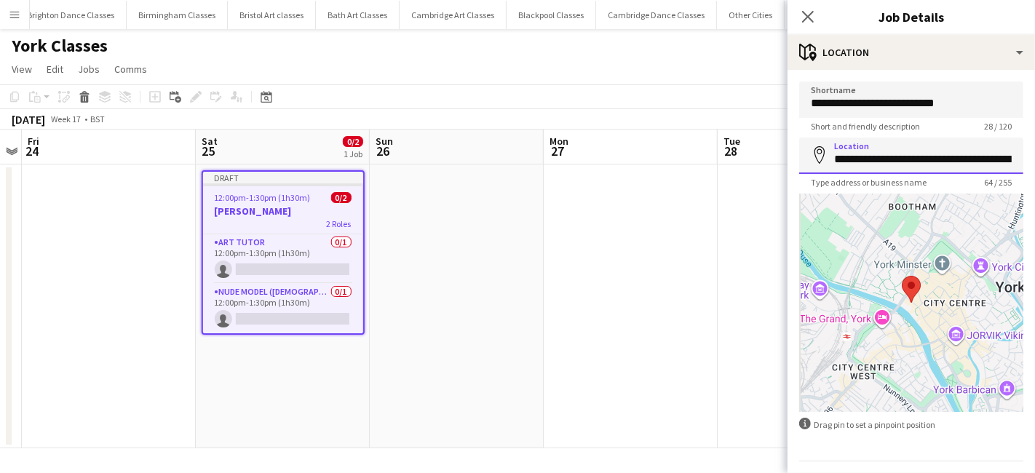
click at [944, 159] on input "**********" at bounding box center [911, 156] width 224 height 36
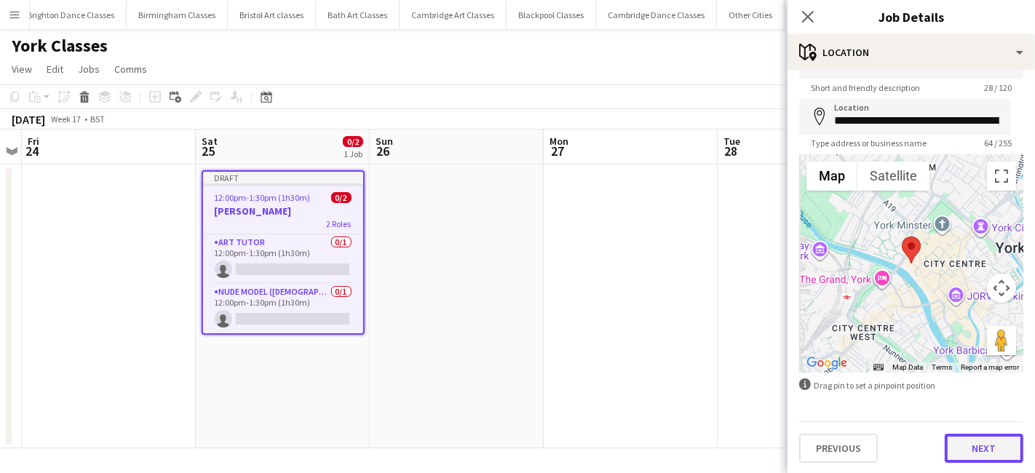
click at [964, 443] on button "Next" at bounding box center [984, 448] width 79 height 29
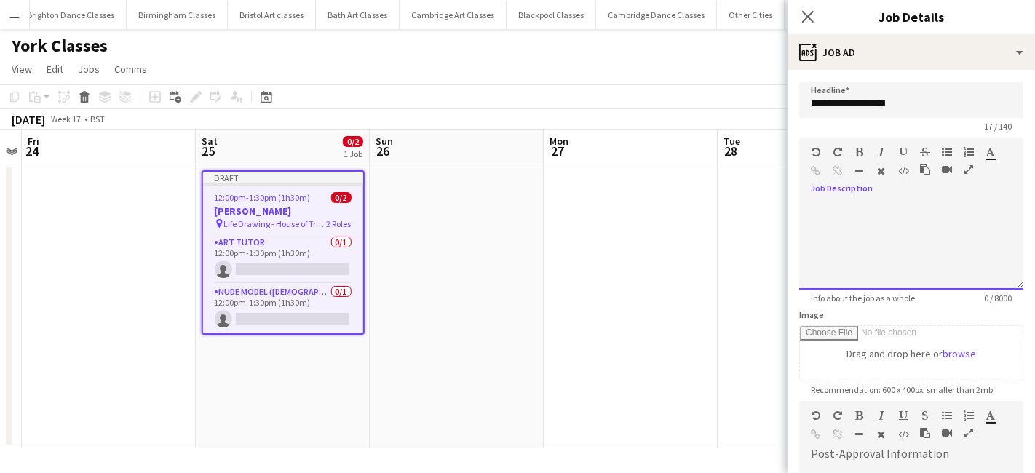
click at [825, 205] on div at bounding box center [911, 245] width 224 height 87
paste div
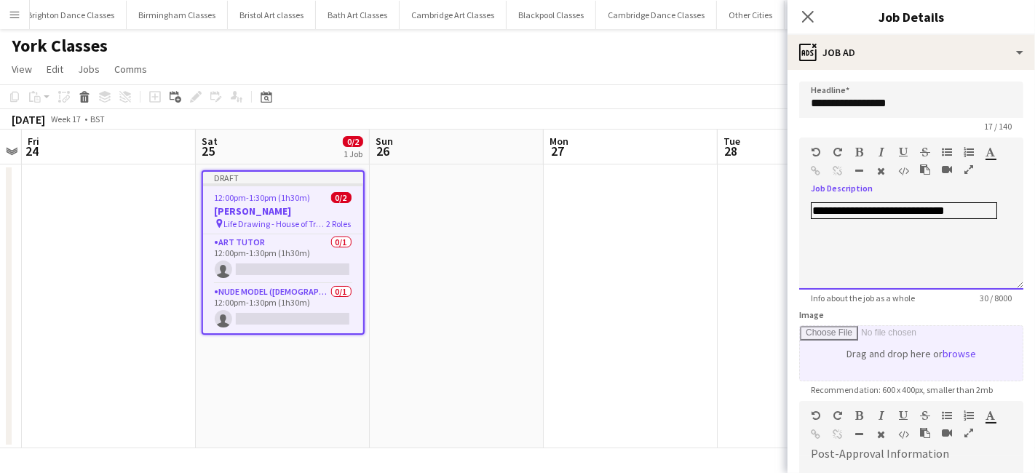
scroll to position [244, 0]
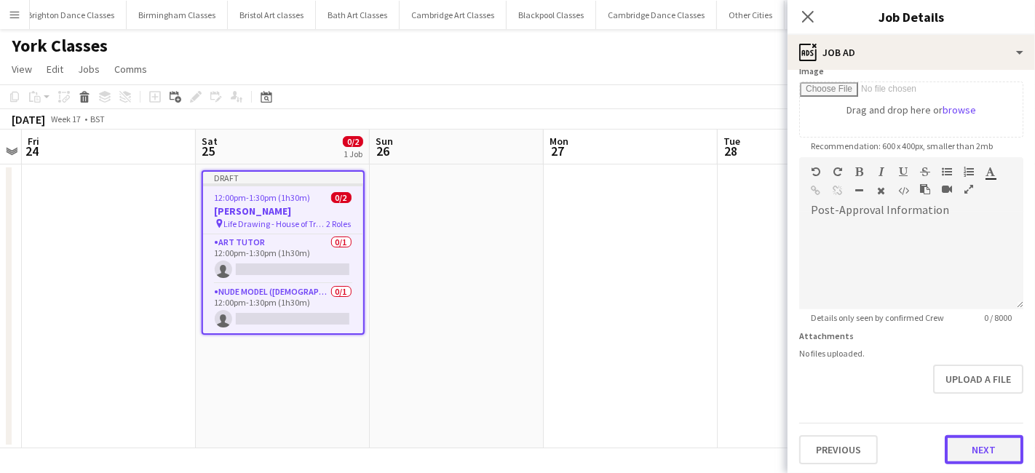
click at [985, 448] on button "Next" at bounding box center [984, 449] width 79 height 29
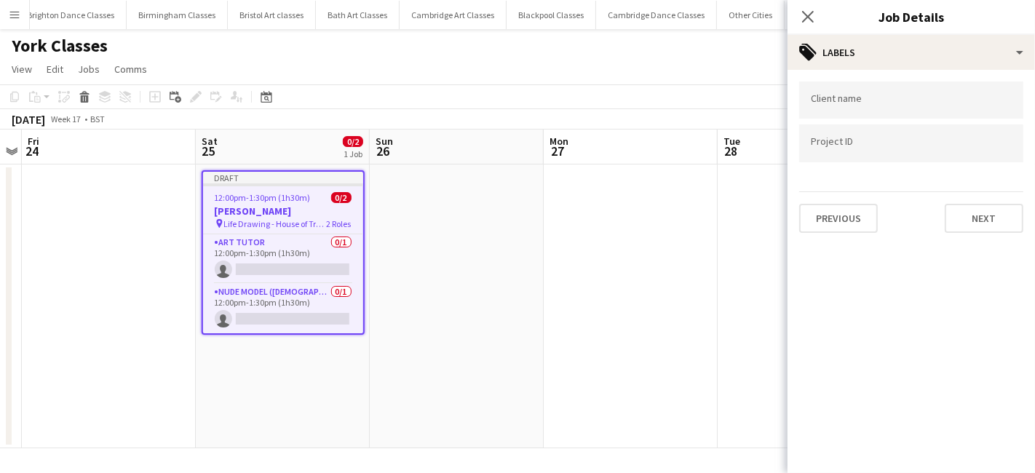
scroll to position [0, 0]
click at [982, 221] on button "Next" at bounding box center [984, 218] width 79 height 29
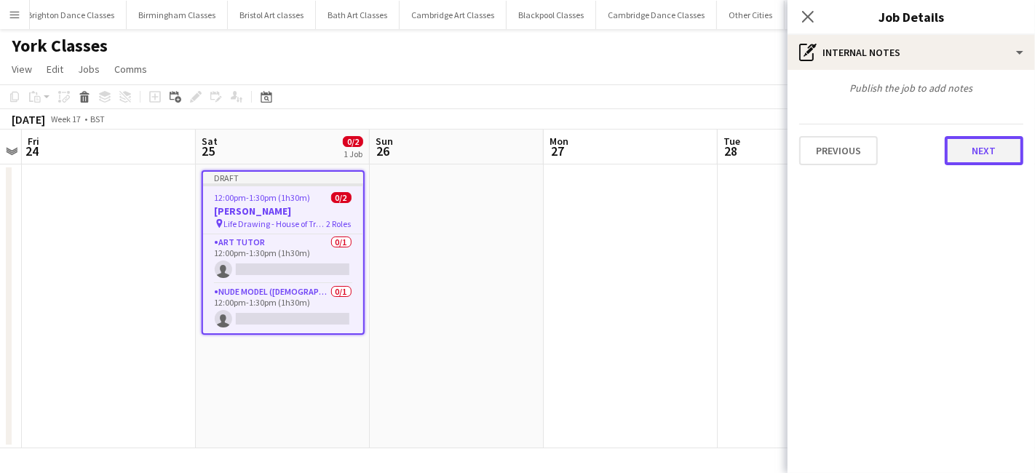
click at [969, 146] on button "Next" at bounding box center [984, 150] width 79 height 29
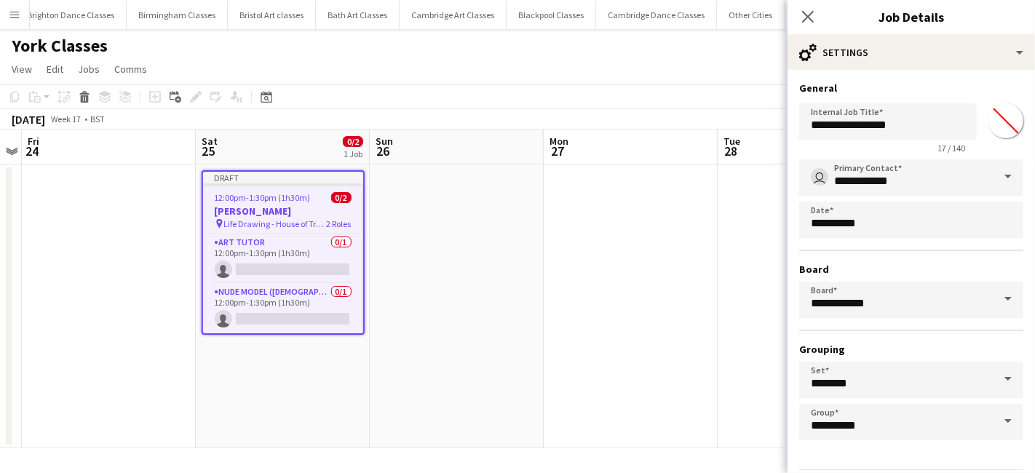
click at [707, 253] on app-date-cell at bounding box center [631, 306] width 174 height 284
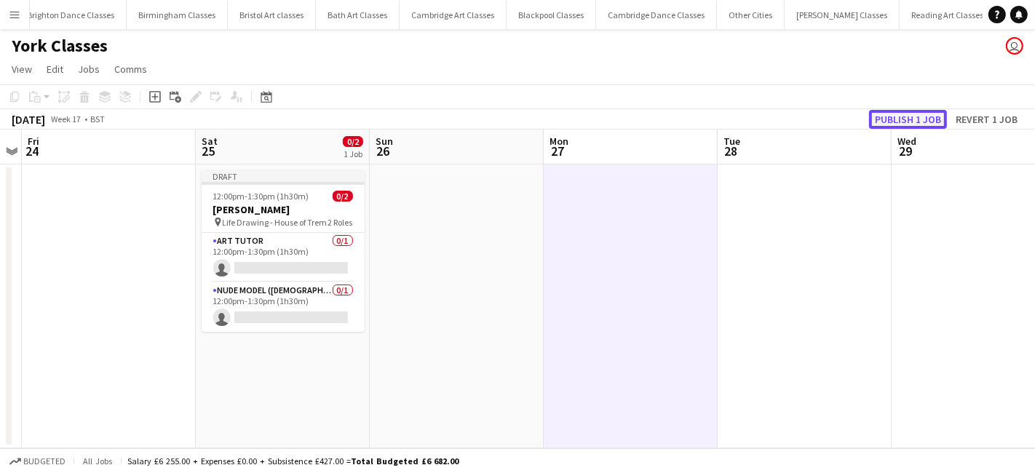
click at [908, 124] on button "Publish 1 job" at bounding box center [908, 119] width 78 height 19
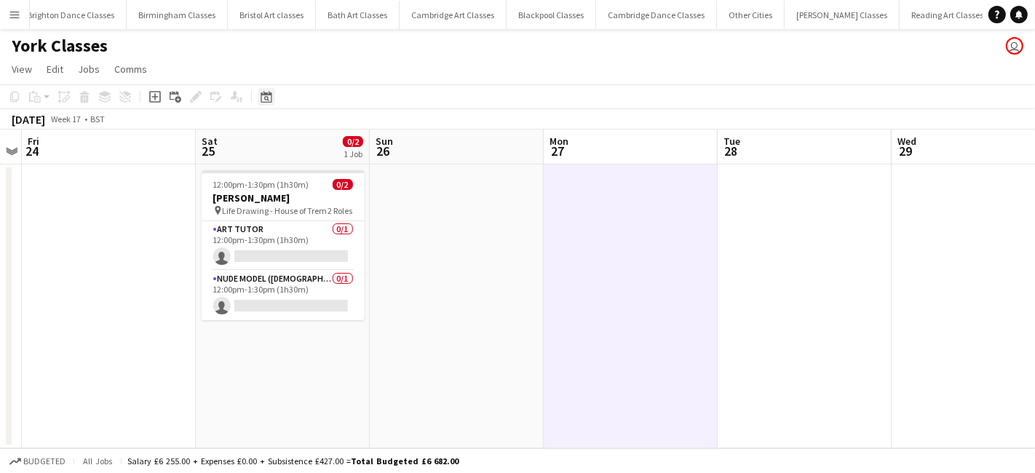
click at [269, 91] on icon "Date picker" at bounding box center [267, 97] width 12 height 12
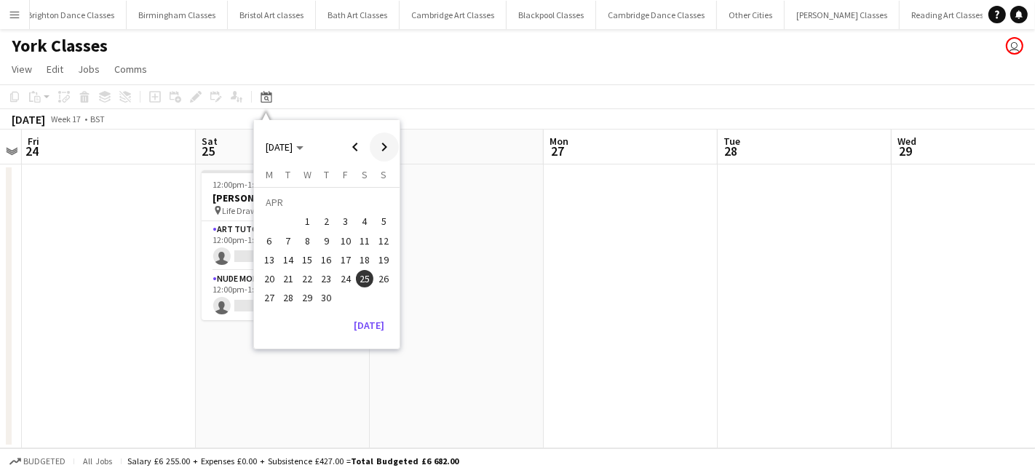
click at [386, 146] on span "Next month" at bounding box center [384, 146] width 29 height 29
click at [346, 140] on span "Previous month" at bounding box center [355, 146] width 29 height 29
click at [368, 219] on span "4" at bounding box center [364, 221] width 17 height 17
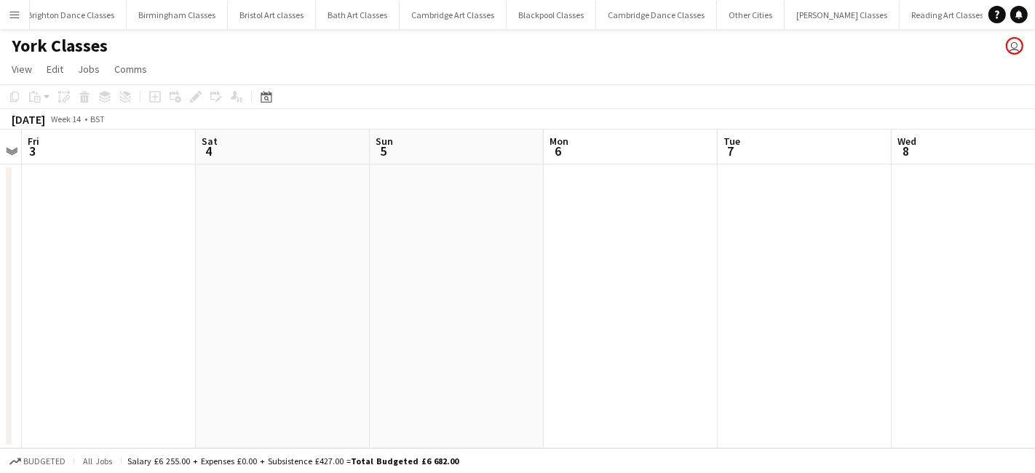
click at [314, 287] on app-date-cell at bounding box center [283, 306] width 174 height 284
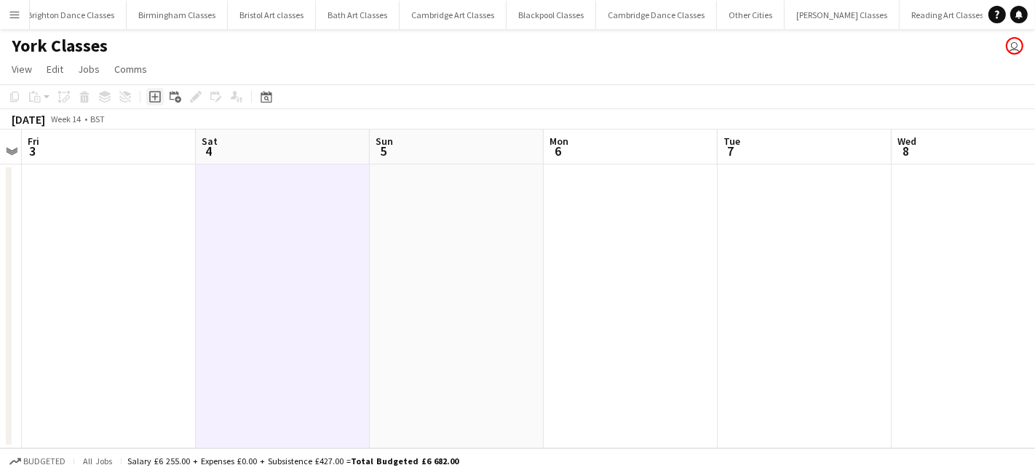
click at [159, 100] on icon at bounding box center [155, 97] width 12 height 12
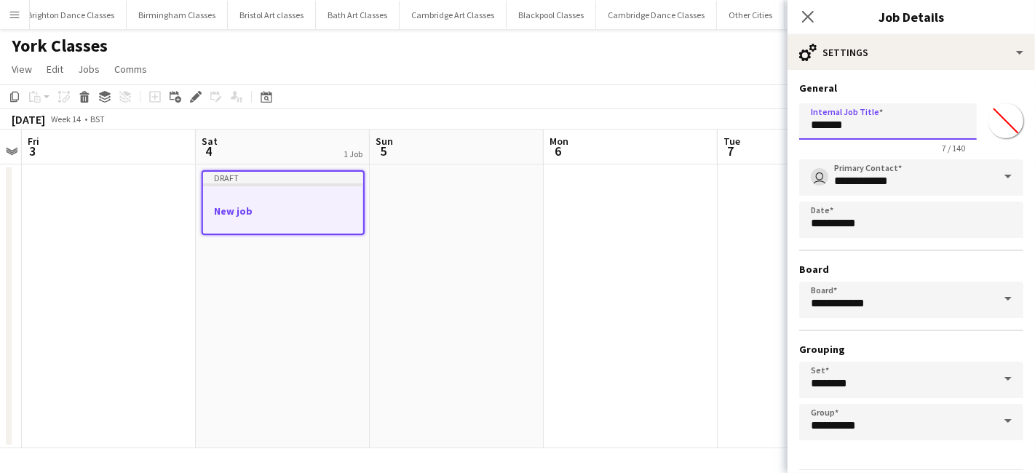
drag, startPoint x: 806, startPoint y: 125, endPoint x: 746, endPoint y: 125, distance: 59.7
click at [773, 125] on body "Menu Boards Boards Boards All jobs Status Workforce Workforce My Workforce Recr…" at bounding box center [517, 236] width 1035 height 473
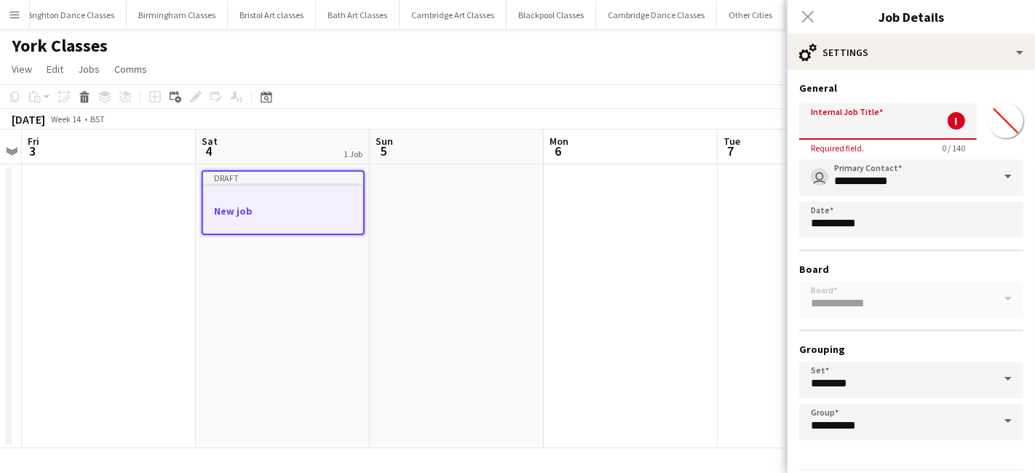
paste input "**********"
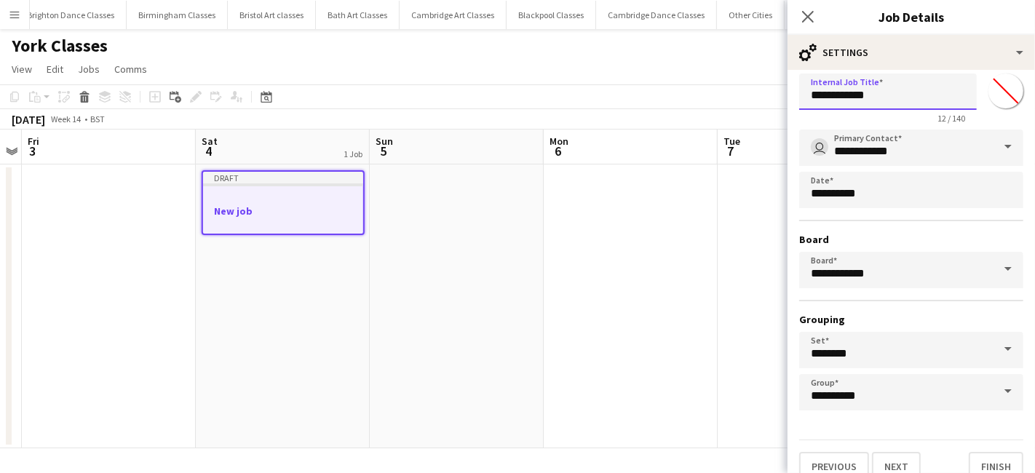
scroll to position [45, 0]
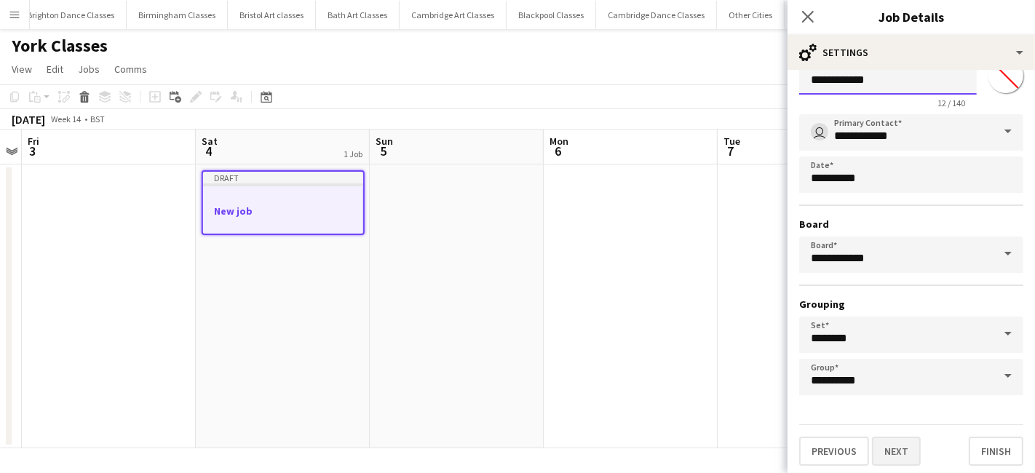
type input "**********"
click at [893, 452] on button "Next" at bounding box center [896, 451] width 49 height 29
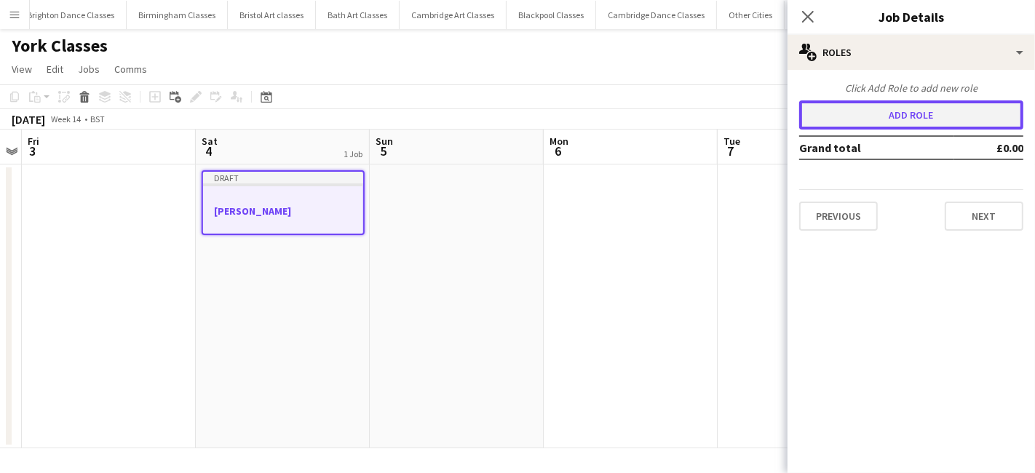
click at [865, 108] on button "Add role" at bounding box center [911, 114] width 224 height 29
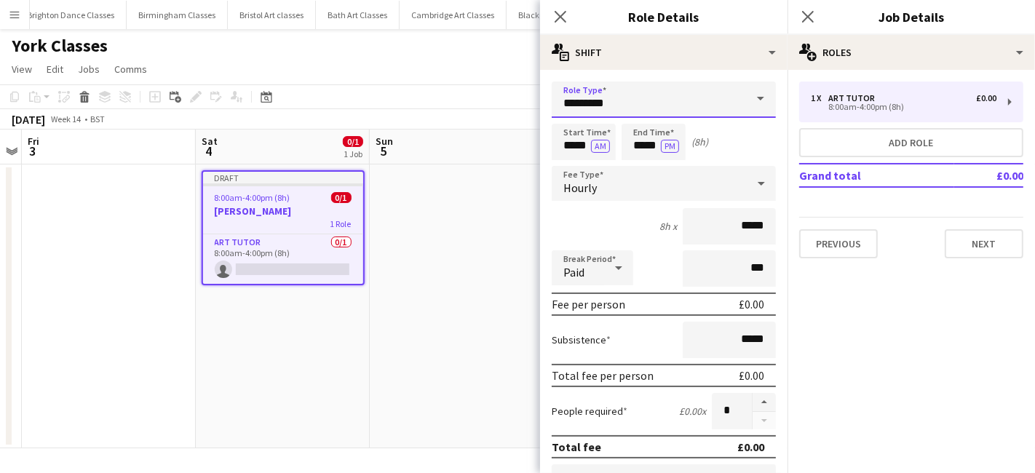
click at [632, 108] on input "*********" at bounding box center [664, 100] width 224 height 36
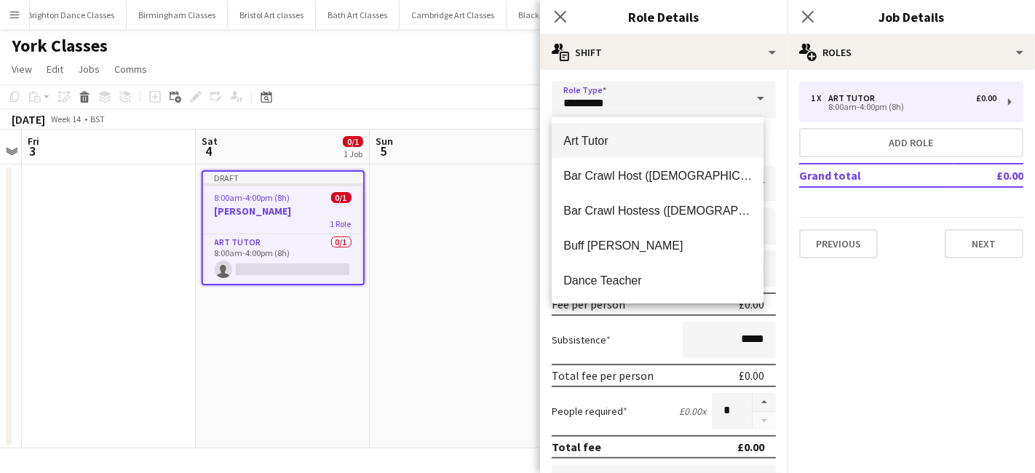
click at [621, 140] on span "Art Tutor" at bounding box center [657, 141] width 189 height 14
type input "******"
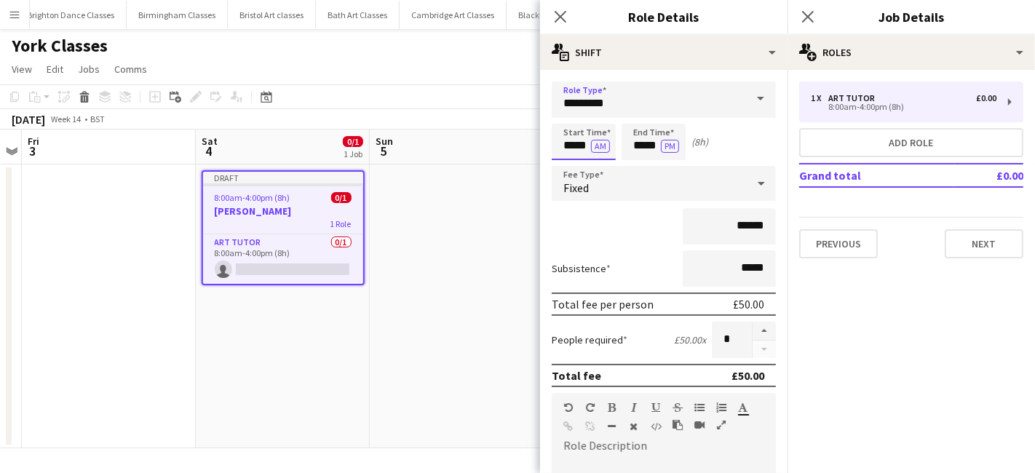
click at [570, 146] on input "*****" at bounding box center [584, 142] width 64 height 36
click at [571, 118] on div at bounding box center [569, 116] width 29 height 15
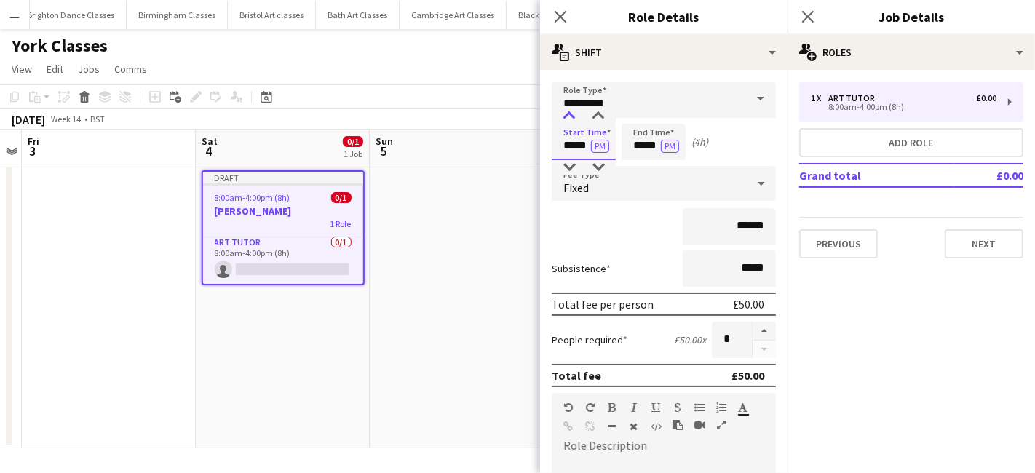
click at [571, 118] on div at bounding box center [569, 116] width 29 height 15
type input "*****"
click at [571, 118] on div at bounding box center [569, 116] width 29 height 15
click at [651, 154] on input "*****" at bounding box center [654, 142] width 64 height 36
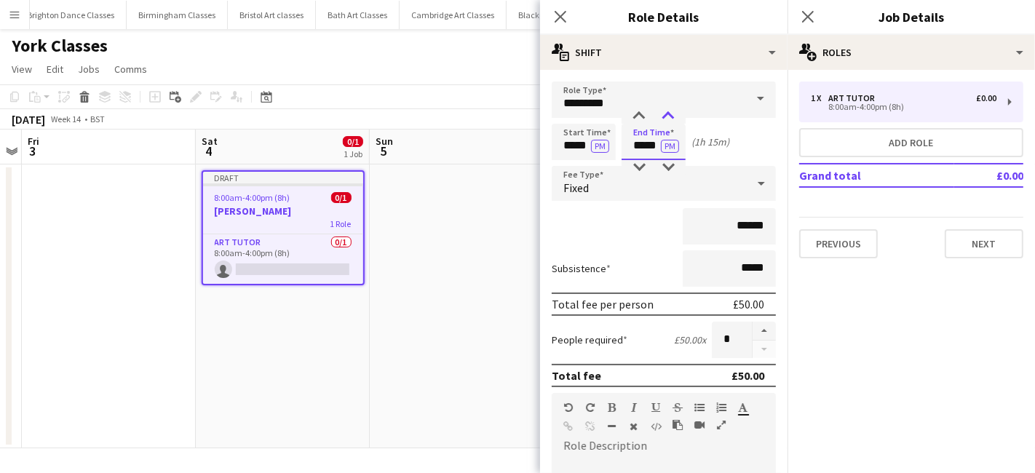
click at [667, 110] on div at bounding box center [668, 116] width 29 height 15
type input "*****"
click at [667, 110] on div at bounding box center [668, 116] width 29 height 15
click at [675, 185] on div "Fixed" at bounding box center [649, 183] width 195 height 35
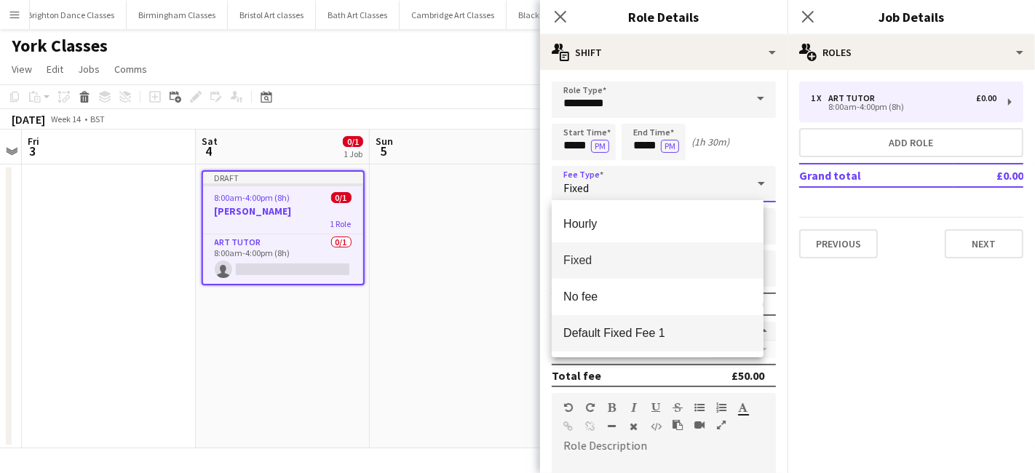
click at [670, 328] on span "Default Fixed Fee 1" at bounding box center [657, 333] width 189 height 14
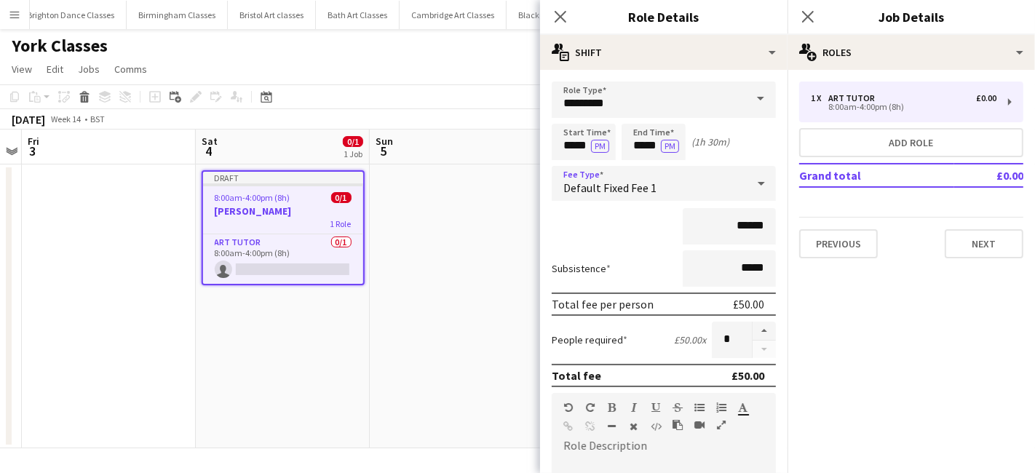
scroll to position [320, 0]
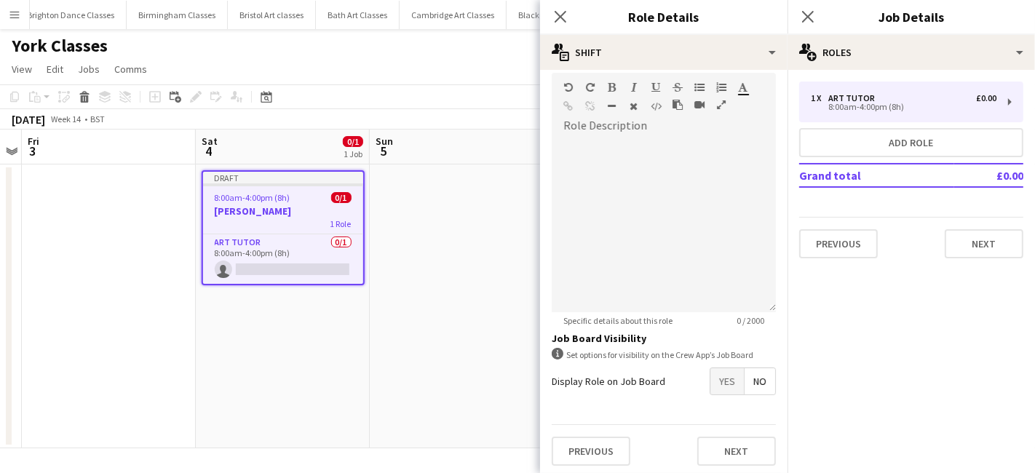
click at [724, 381] on span "Yes" at bounding box center [726, 381] width 33 height 26
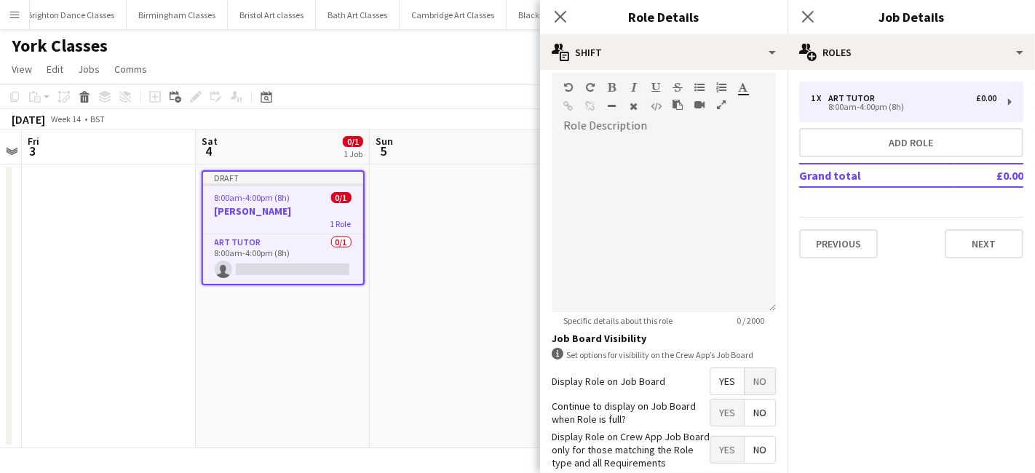
drag, startPoint x: 750, startPoint y: 413, endPoint x: 738, endPoint y: 430, distance: 21.4
click at [750, 415] on span "No" at bounding box center [760, 413] width 31 height 26
click at [710, 447] on span "Yes" at bounding box center [726, 450] width 33 height 26
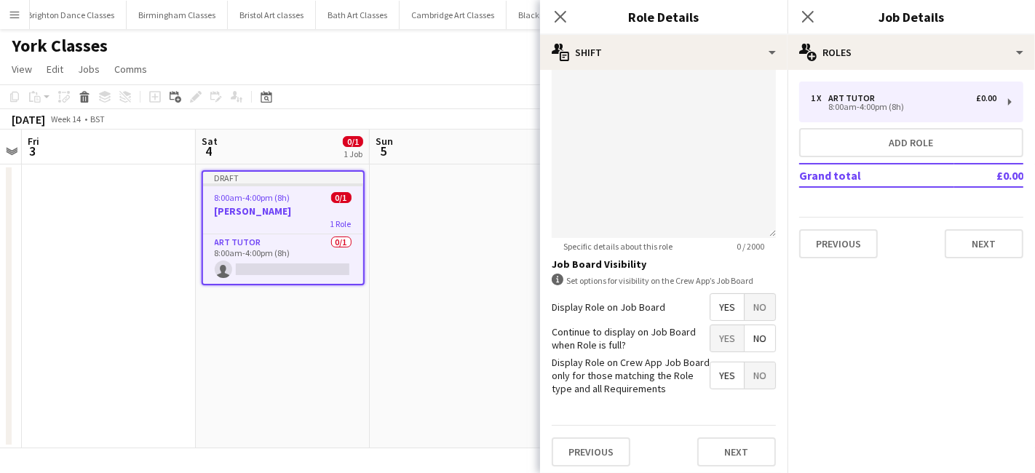
click at [734, 432] on div "Previous Next" at bounding box center [664, 451] width 224 height 53
click at [734, 440] on button "Next" at bounding box center [736, 451] width 79 height 29
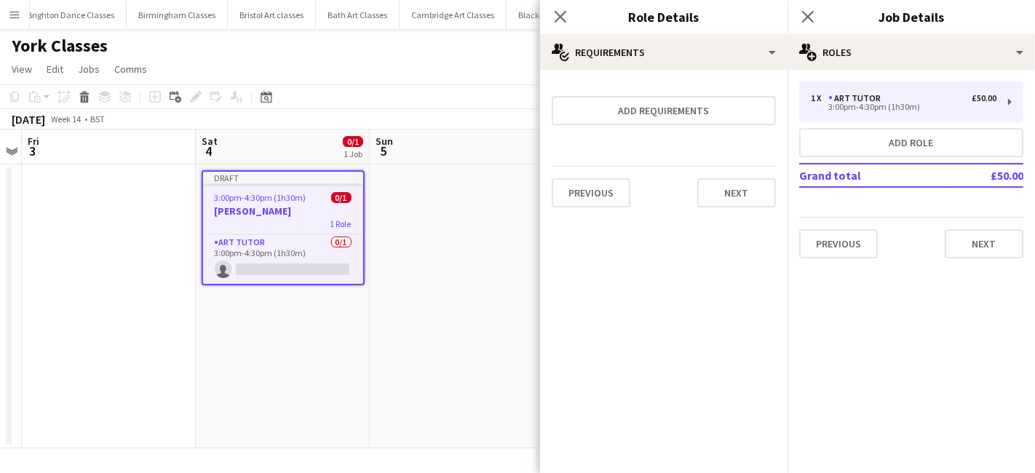
click at [777, 198] on form "Add requirements Previous Next" at bounding box center [663, 151] width 247 height 138
click at [748, 195] on button "Next" at bounding box center [736, 192] width 79 height 29
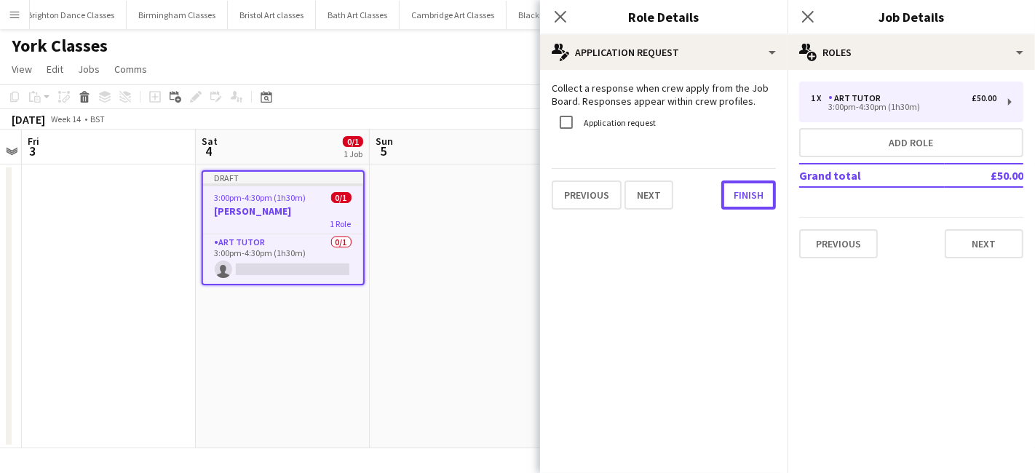
click at [748, 195] on button "Finish" at bounding box center [748, 195] width 55 height 29
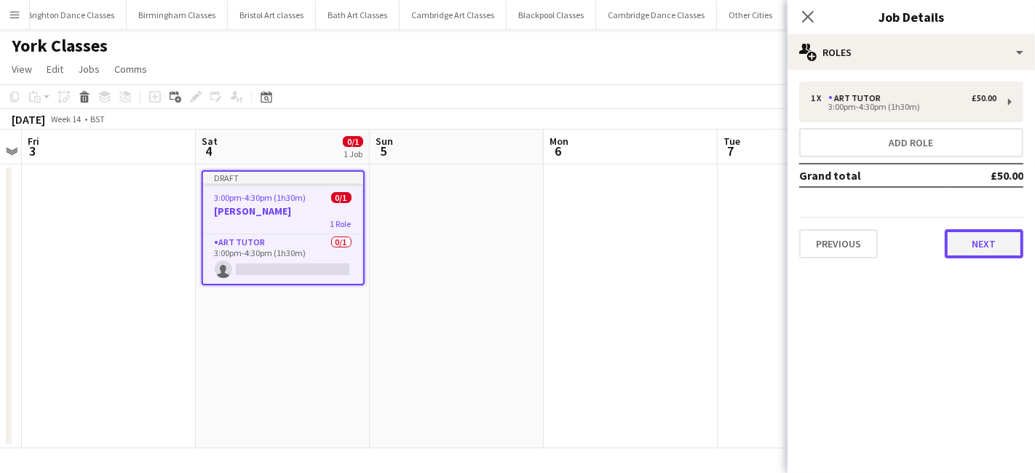
click at [990, 234] on button "Next" at bounding box center [984, 243] width 79 height 29
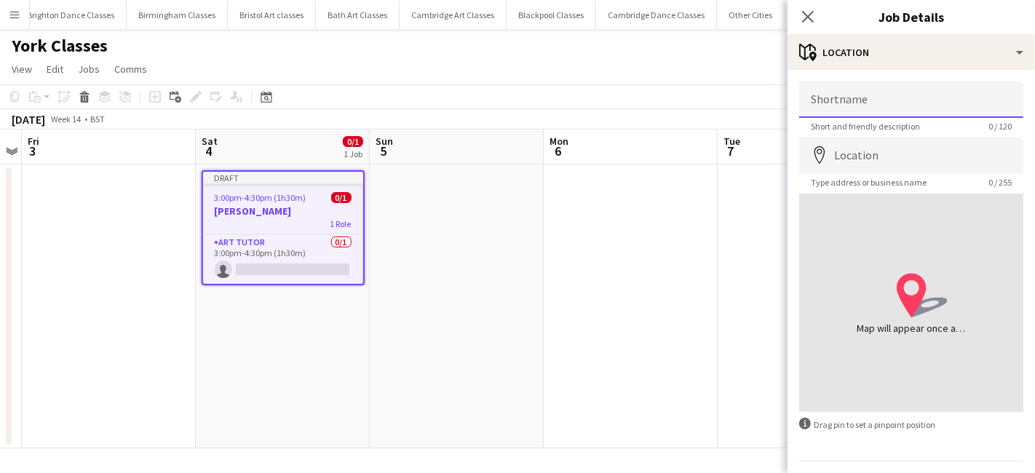
click at [903, 87] on input "Shortname" at bounding box center [911, 100] width 224 height 36
type input "**********"
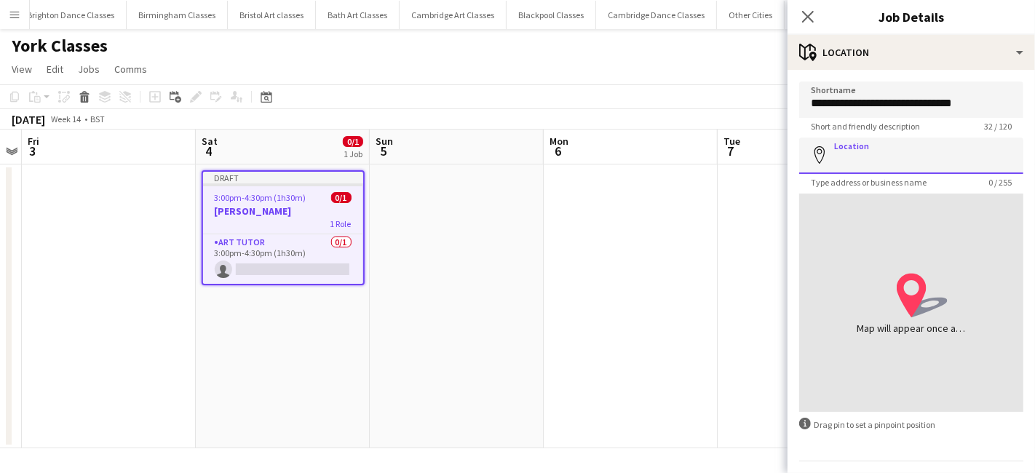
click at [873, 154] on input "Location" at bounding box center [911, 156] width 224 height 36
type input "**********"
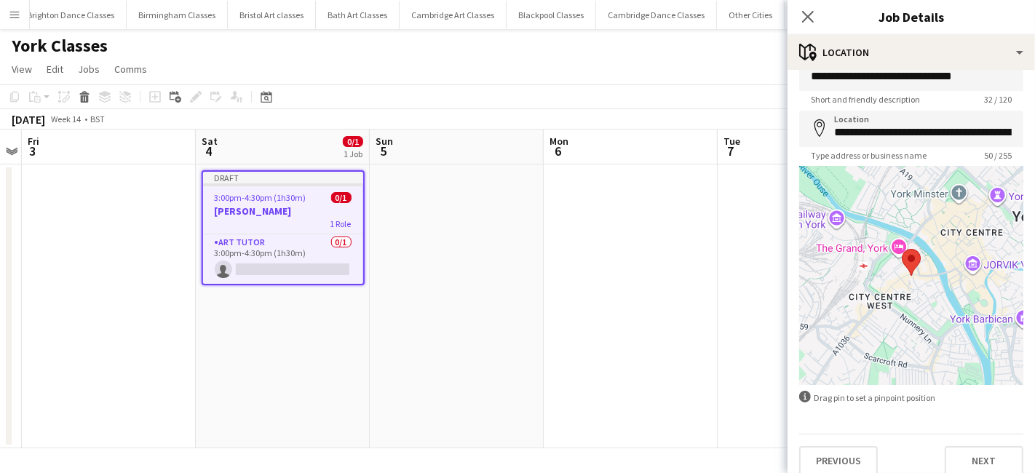
scroll to position [39, 0]
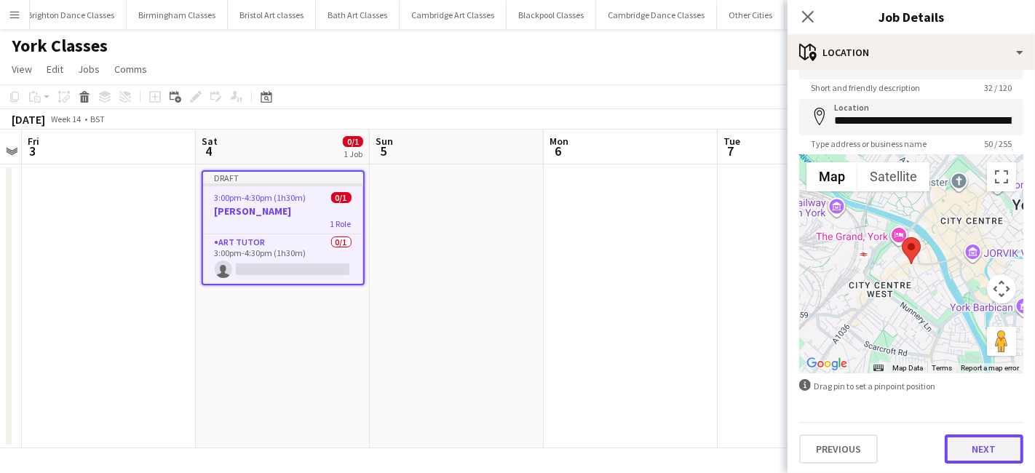
click at [985, 444] on button "Next" at bounding box center [984, 449] width 79 height 29
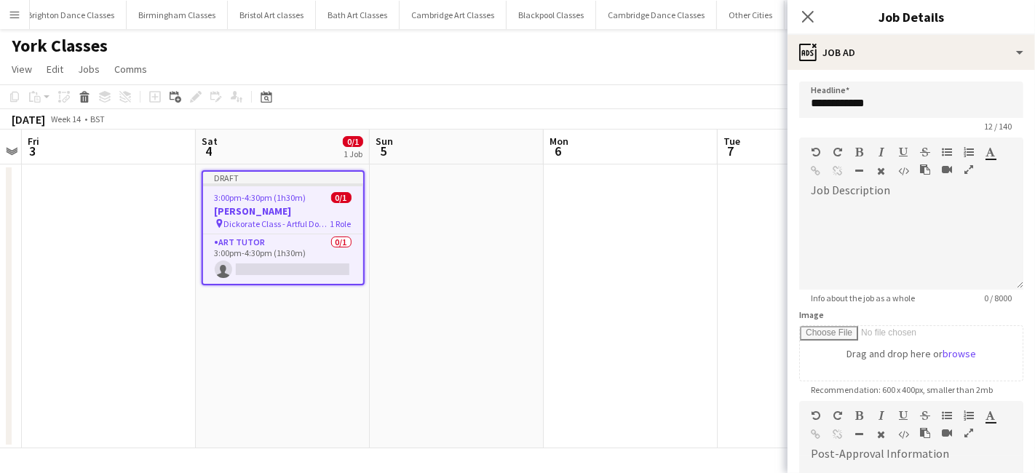
scroll to position [0, 0]
click at [873, 213] on div at bounding box center [911, 245] width 224 height 87
paste div
click at [696, 253] on app-date-cell at bounding box center [631, 306] width 174 height 284
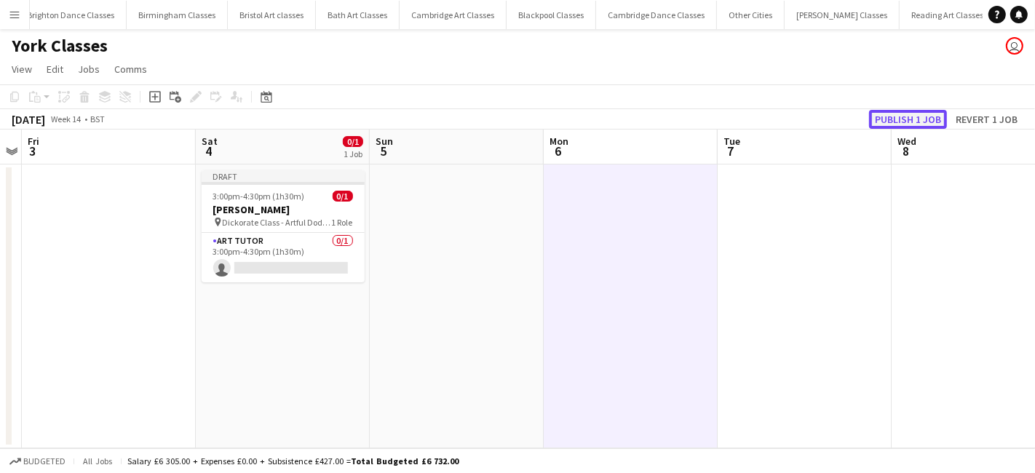
click at [895, 112] on button "Publish 1 job" at bounding box center [908, 119] width 78 height 19
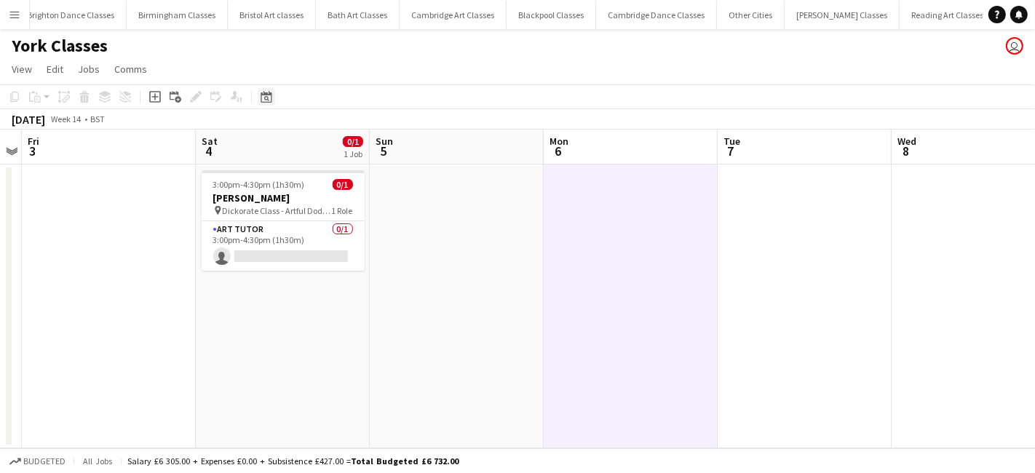
click at [262, 100] on icon "Date picker" at bounding box center [267, 97] width 12 height 12
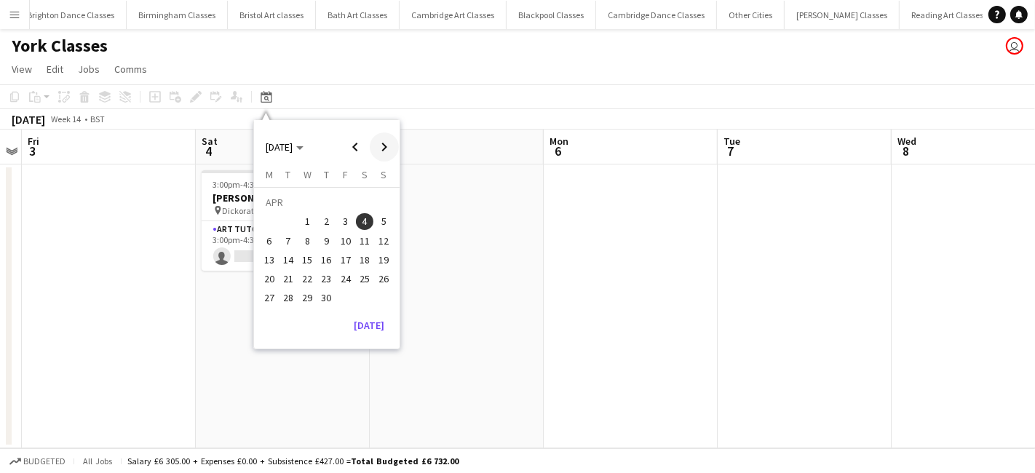
click at [386, 146] on span "Next month" at bounding box center [384, 146] width 29 height 29
click at [385, 146] on span "Next month" at bounding box center [384, 146] width 29 height 29
click at [357, 144] on span "Previous month" at bounding box center [355, 146] width 29 height 29
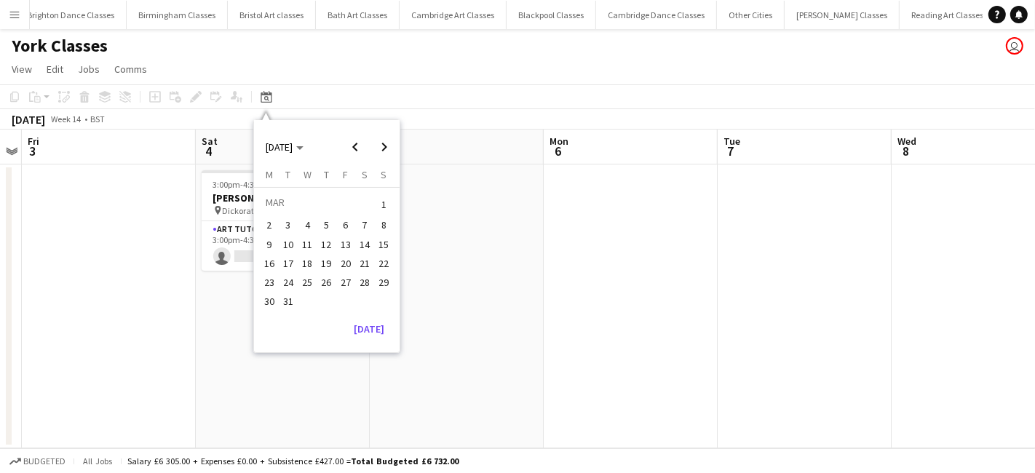
click at [365, 223] on span "7" at bounding box center [364, 225] width 17 height 17
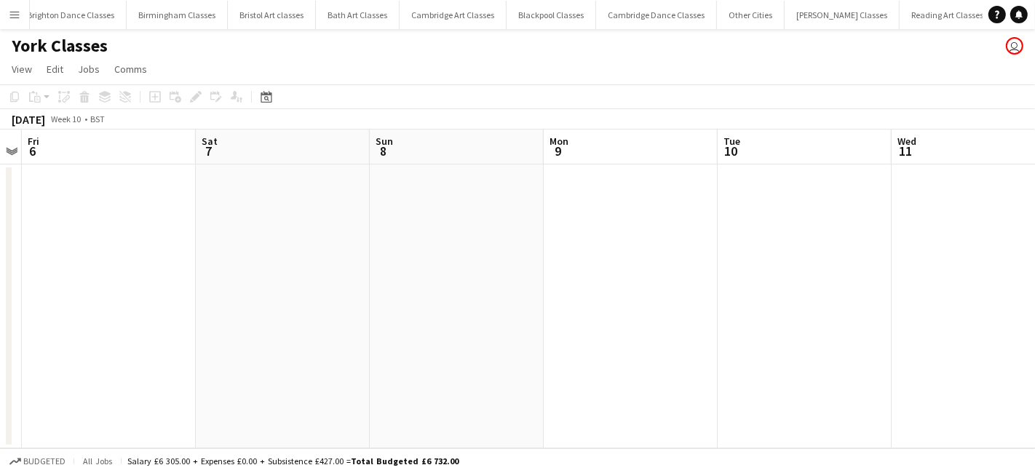
click at [266, 277] on app-date-cell at bounding box center [283, 306] width 174 height 284
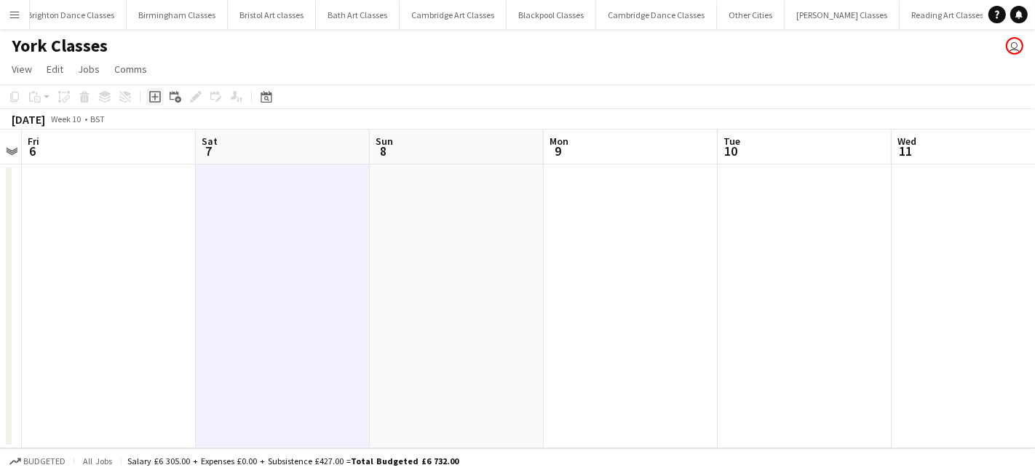
click at [156, 97] on icon at bounding box center [154, 97] width 7 height 7
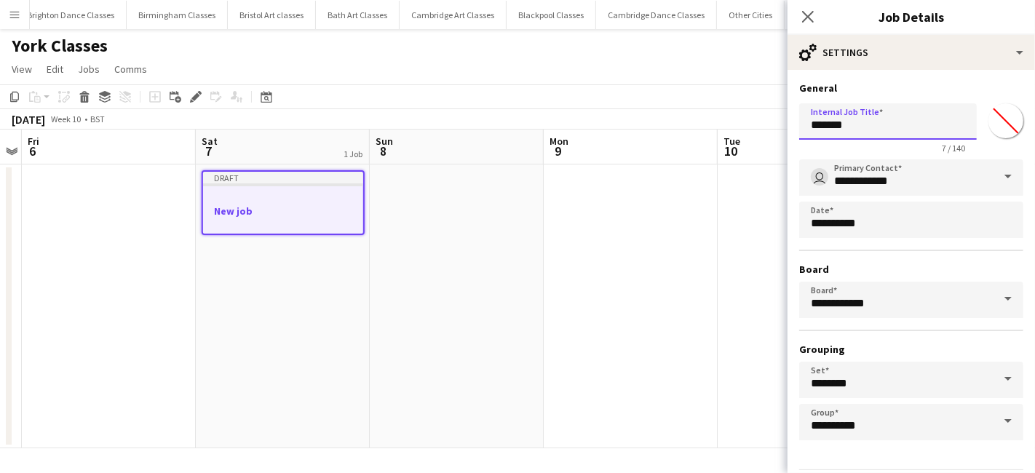
drag, startPoint x: 852, startPoint y: 125, endPoint x: 776, endPoint y: 118, distance: 76.8
click at [776, 118] on body "Menu Boards Boards Boards All jobs Status Workforce Workforce My Workforce Recr…" at bounding box center [517, 236] width 1035 height 473
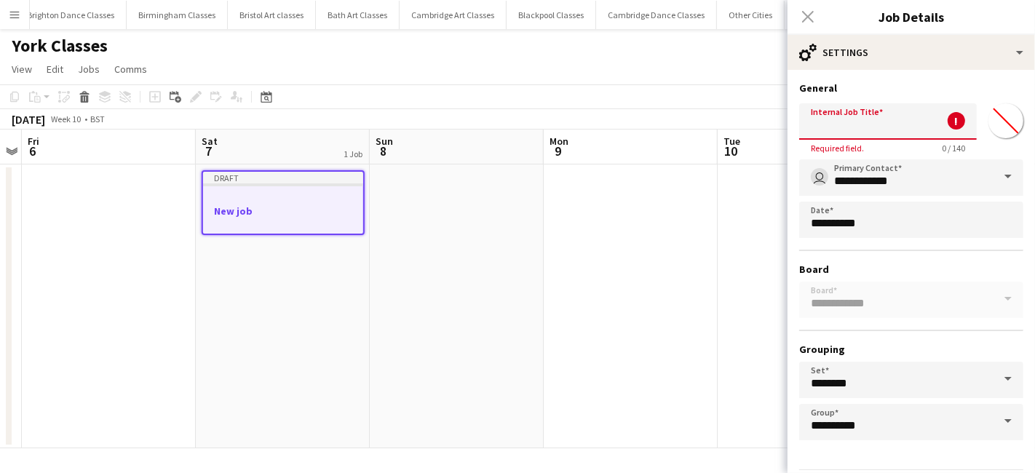
paste input "**********"
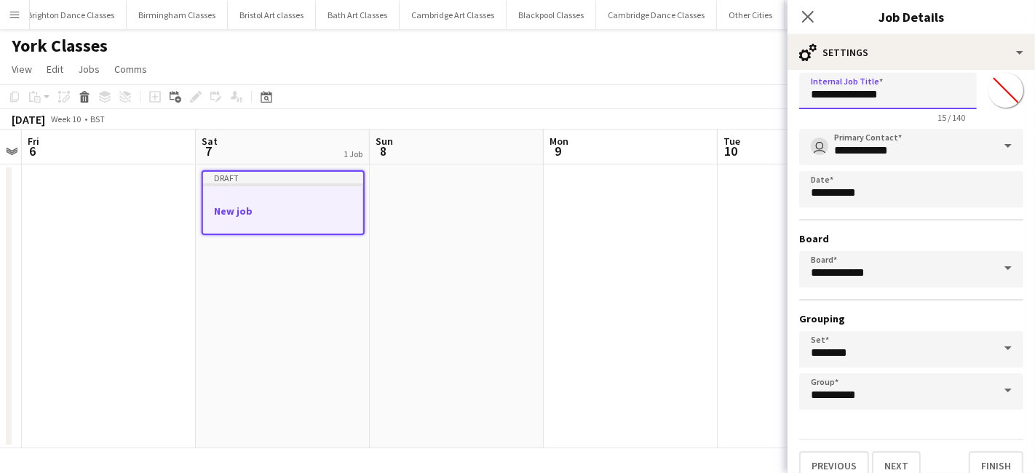
scroll to position [45, 0]
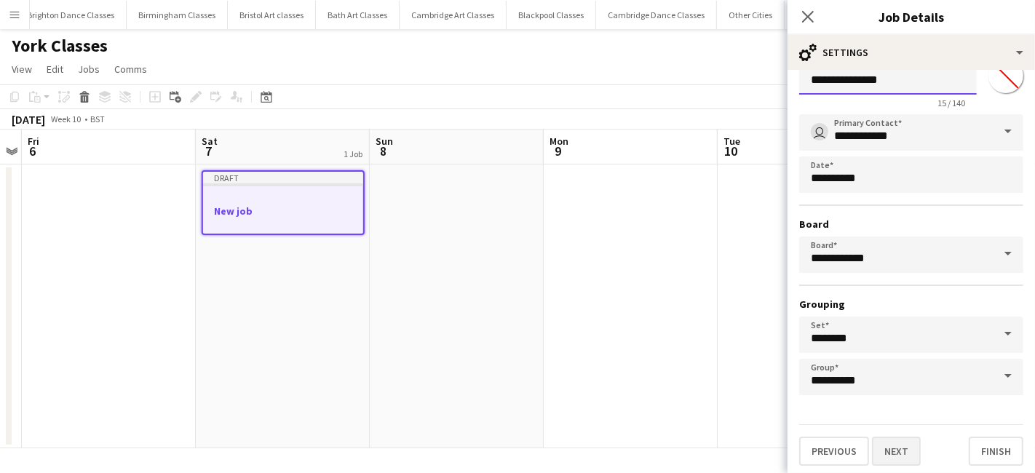
type input "**********"
click at [903, 453] on button "Next" at bounding box center [896, 451] width 49 height 29
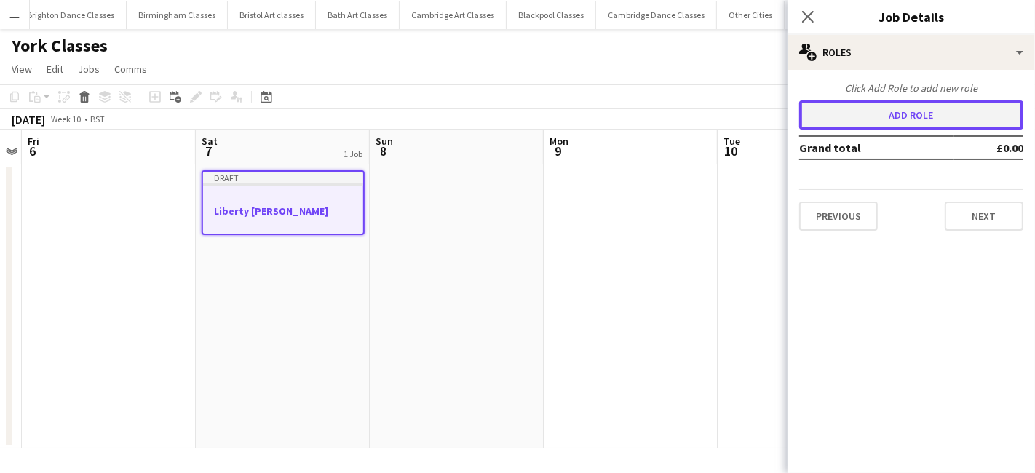
click at [877, 113] on button "Add role" at bounding box center [911, 114] width 224 height 29
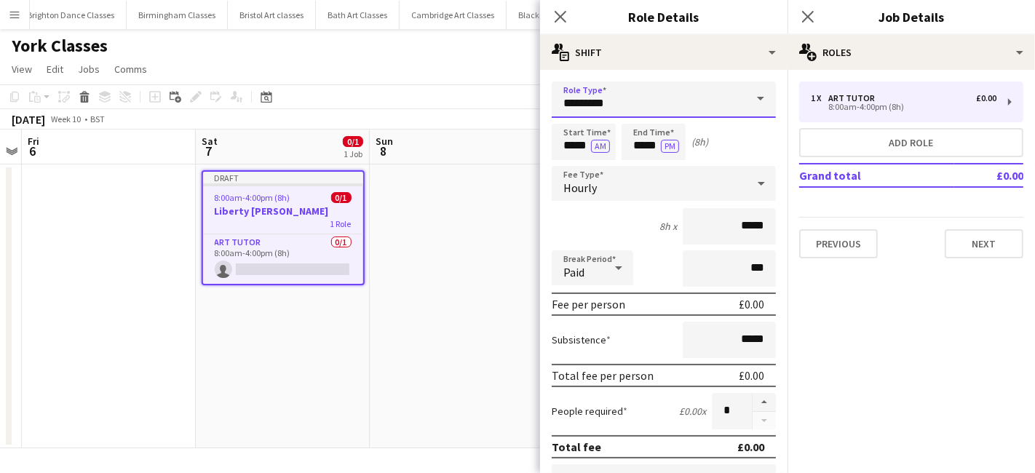
click at [659, 84] on input "*********" at bounding box center [664, 100] width 224 height 36
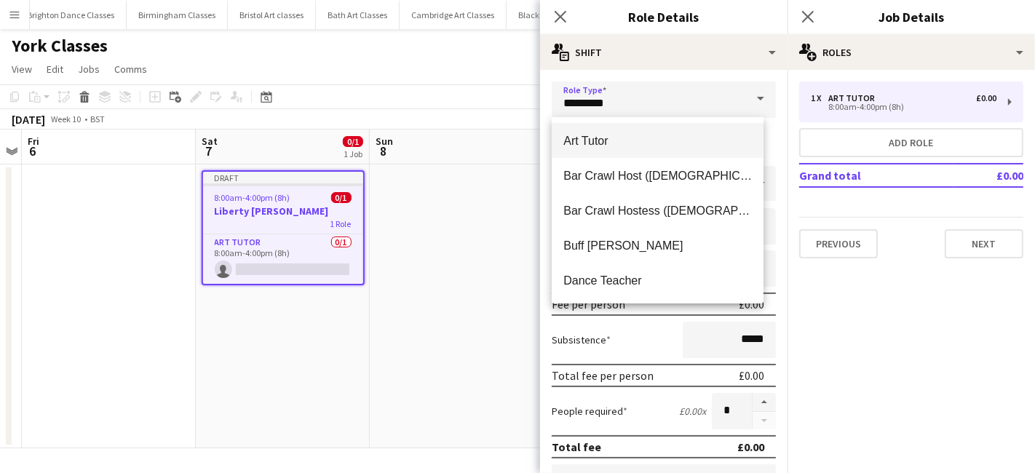
click at [622, 140] on span "Art Tutor" at bounding box center [657, 141] width 189 height 14
type input "******"
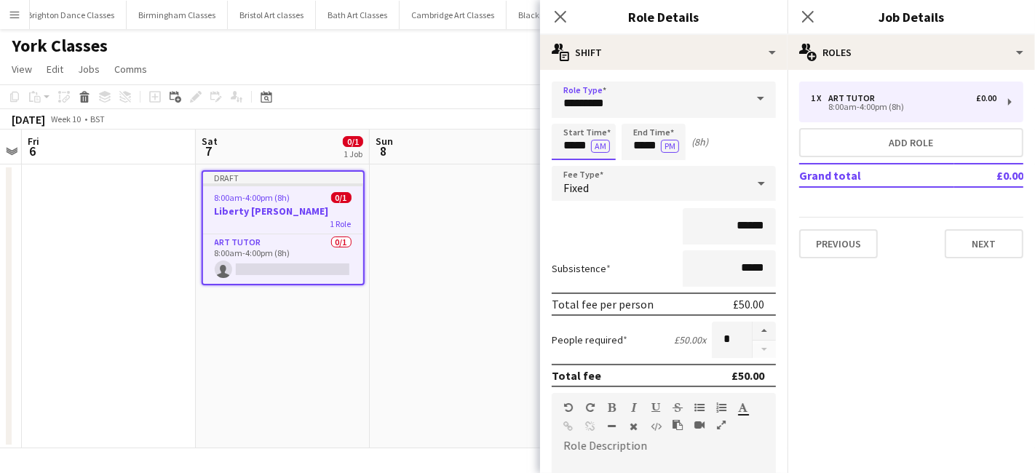
click at [568, 145] on input "*****" at bounding box center [584, 142] width 64 height 36
click at [575, 120] on div at bounding box center [569, 116] width 29 height 15
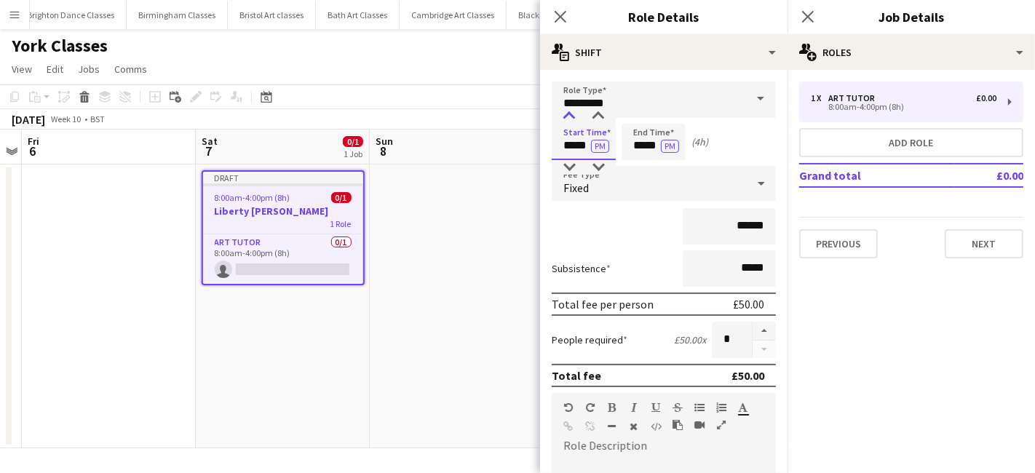
click at [575, 120] on div at bounding box center [569, 116] width 29 height 15
type input "*****"
click at [575, 120] on div at bounding box center [569, 116] width 29 height 15
click at [647, 146] on input "*****" at bounding box center [654, 142] width 64 height 36
click at [646, 161] on div at bounding box center [638, 167] width 29 height 15
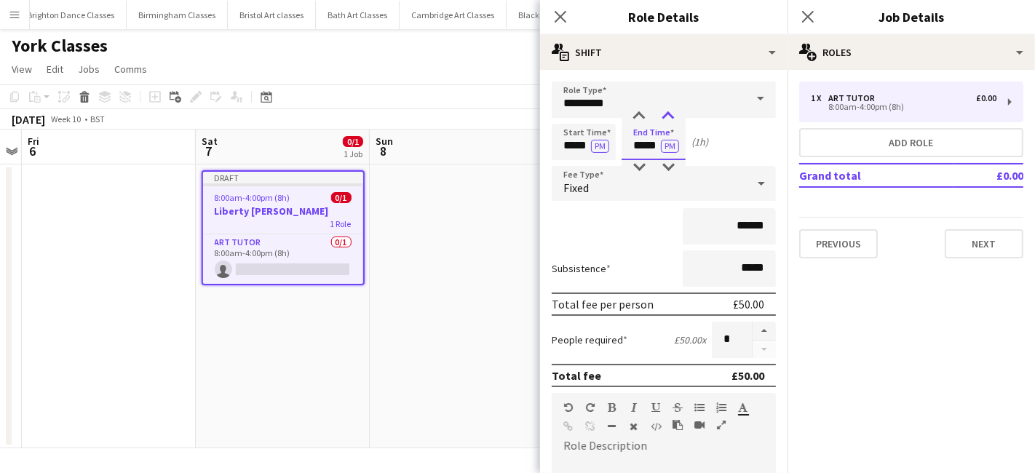
click at [678, 110] on div at bounding box center [668, 116] width 29 height 15
type input "*****"
click at [678, 109] on div at bounding box center [668, 116] width 29 height 15
click at [630, 184] on div "Fixed" at bounding box center [649, 183] width 195 height 35
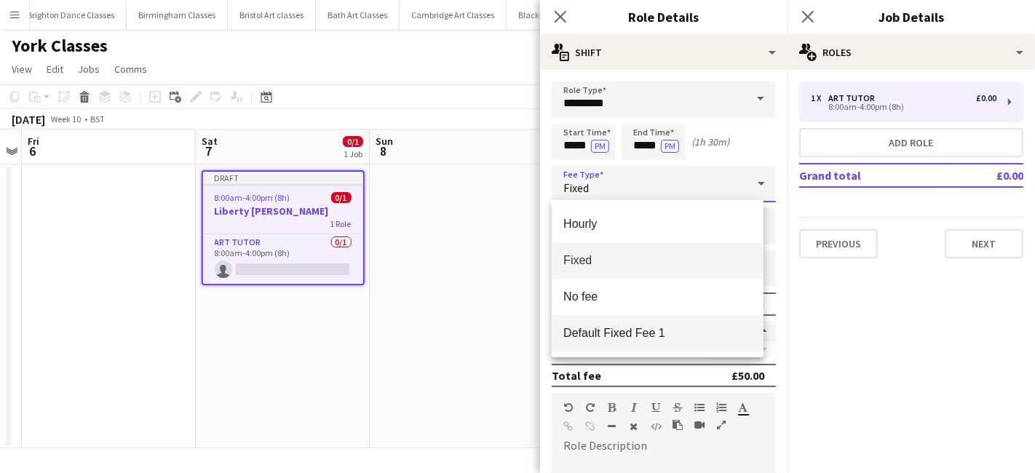
click at [629, 325] on mat-option "Default Fixed Fee 1" at bounding box center [658, 333] width 212 height 36
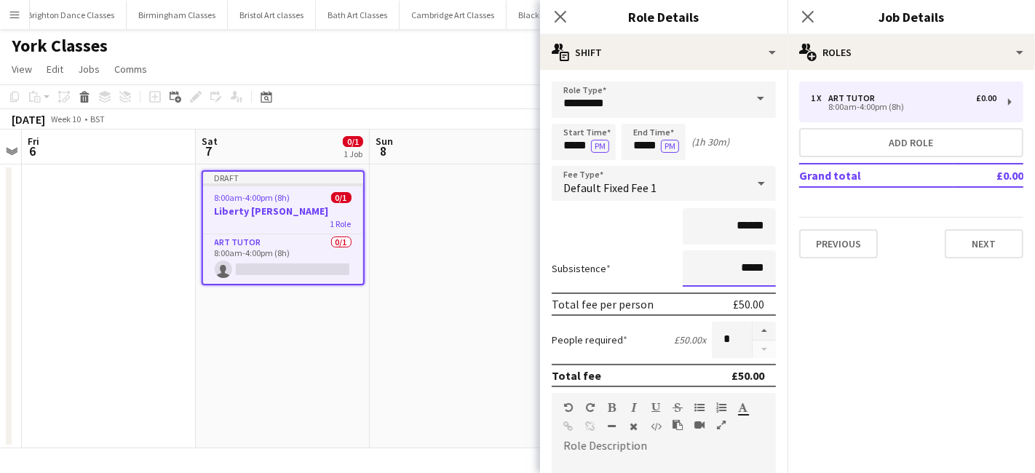
drag, startPoint x: 757, startPoint y: 269, endPoint x: 723, endPoint y: 266, distance: 34.3
click at [723, 266] on input "*****" at bounding box center [729, 268] width 93 height 36
type input "*****"
paste div
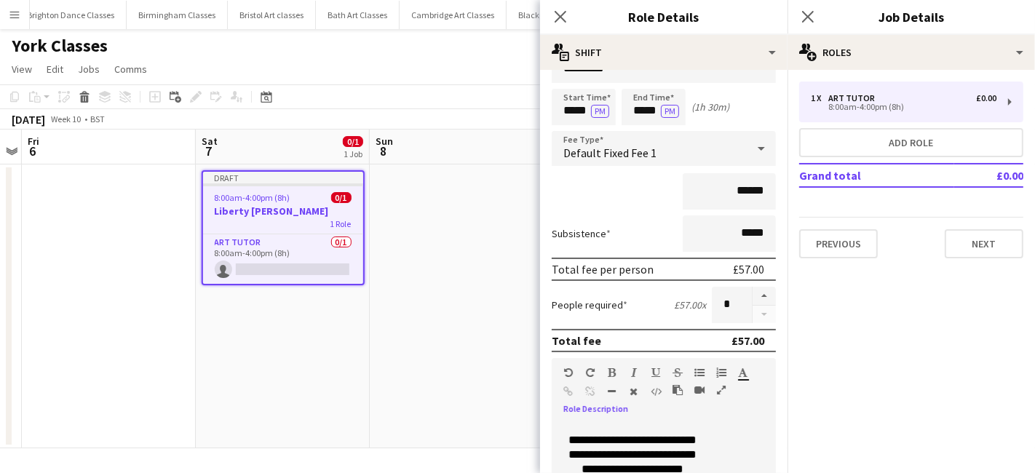
scroll to position [320, 0]
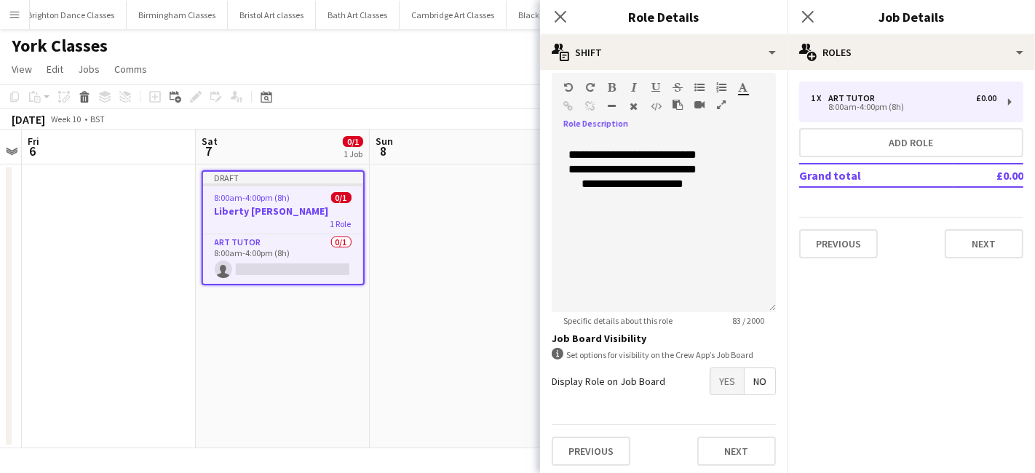
click at [710, 387] on span "Yes" at bounding box center [726, 381] width 33 height 26
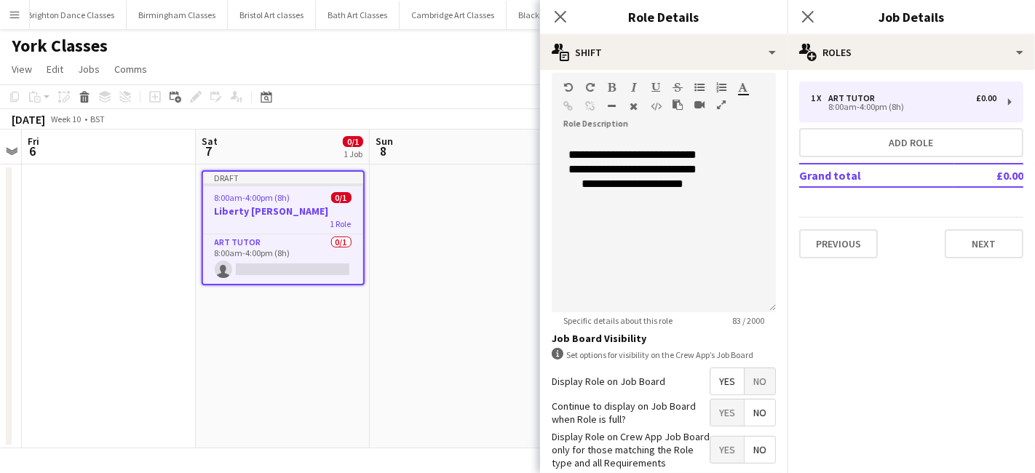
click at [749, 419] on span "No" at bounding box center [760, 413] width 31 height 26
click at [710, 451] on span "Yes" at bounding box center [726, 450] width 33 height 26
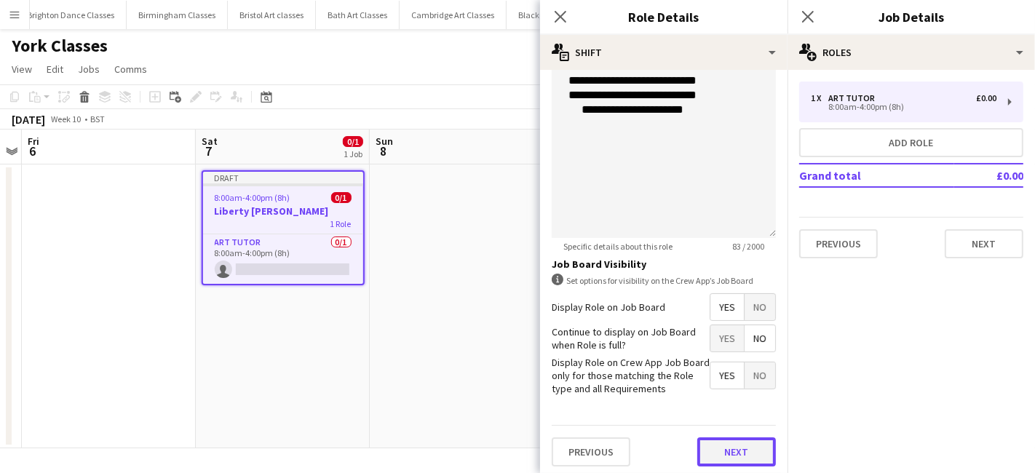
click at [697, 445] on button "Next" at bounding box center [736, 451] width 79 height 29
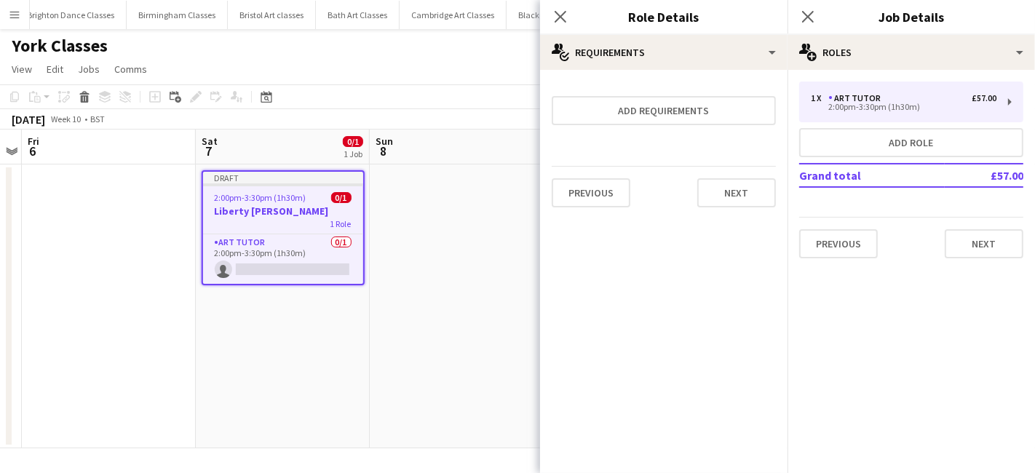
scroll to position [0, 0]
click at [747, 183] on button "Next" at bounding box center [736, 192] width 79 height 29
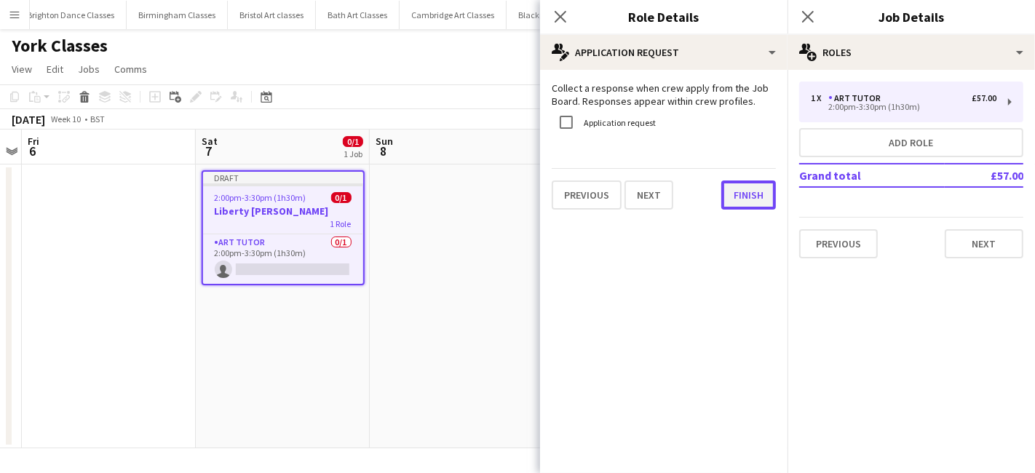
click at [740, 199] on button "Finish" at bounding box center [748, 195] width 55 height 29
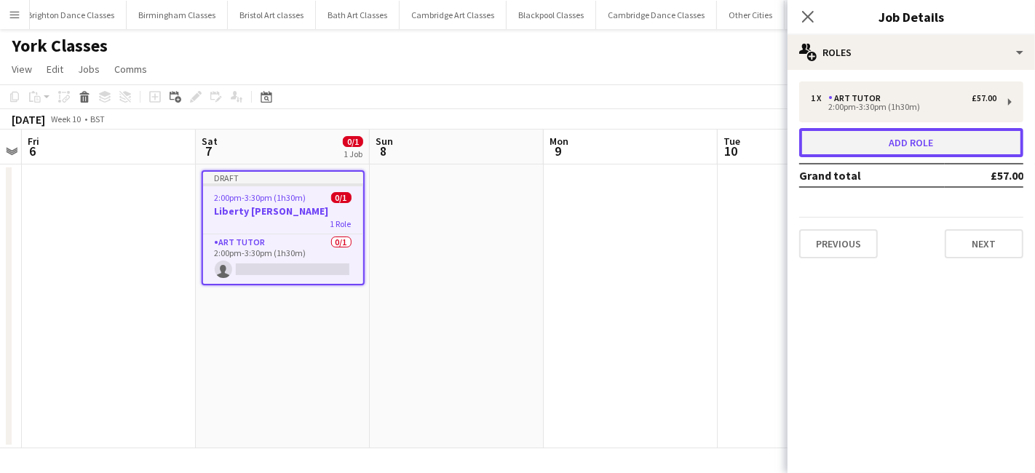
click at [935, 154] on button "Add role" at bounding box center [911, 142] width 224 height 29
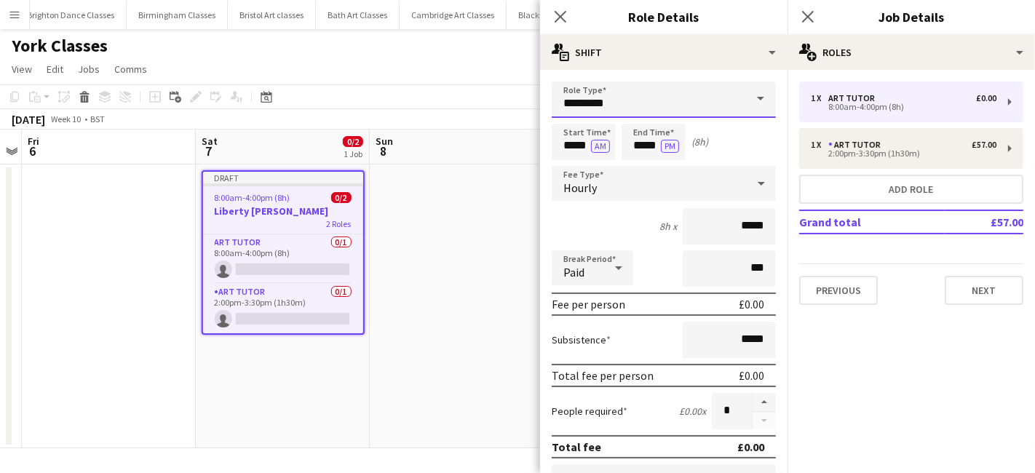
click at [631, 101] on input "*********" at bounding box center [664, 100] width 224 height 36
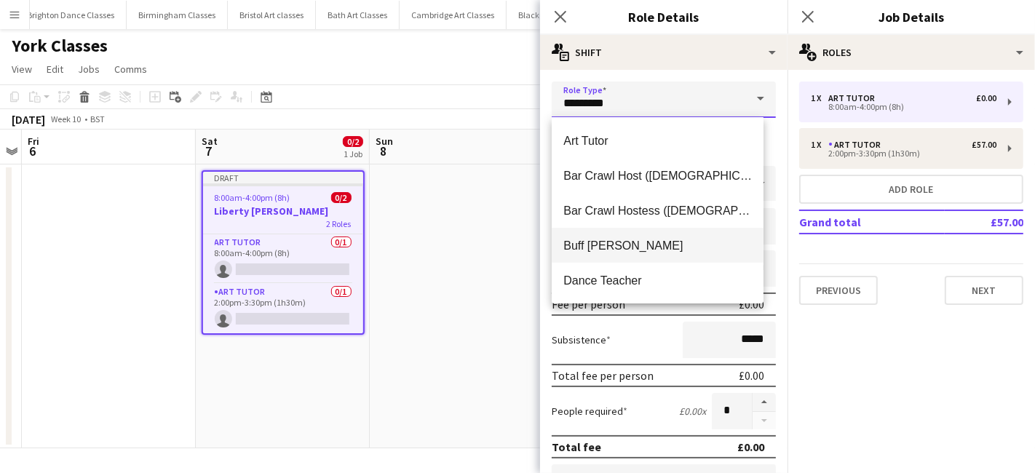
scroll to position [314, 0]
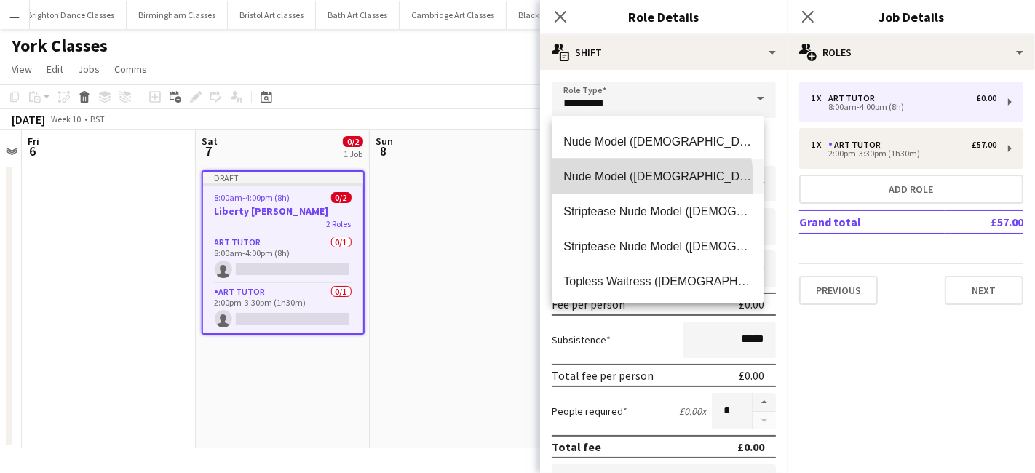
click at [626, 180] on span "Nude Model (Male)" at bounding box center [657, 177] width 189 height 14
type input "**********"
type input "******"
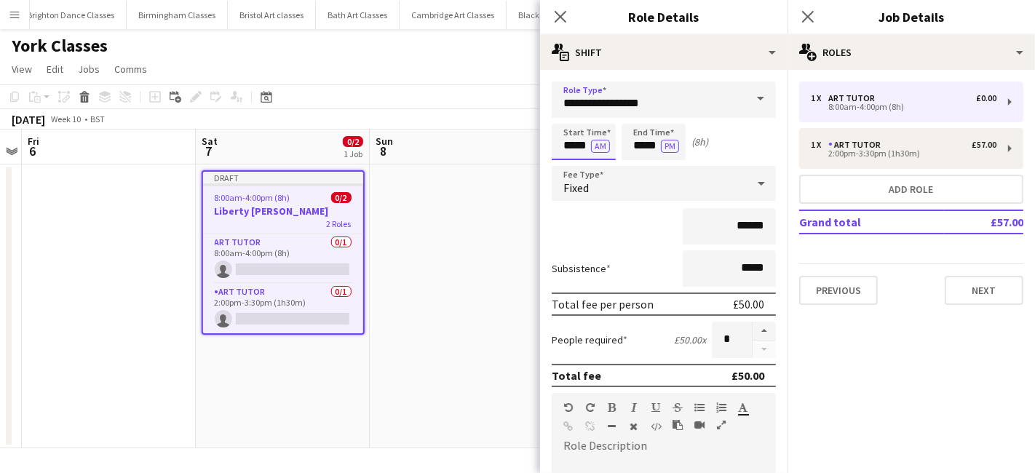
click at [577, 135] on input "*****" at bounding box center [584, 142] width 64 height 36
click at [568, 119] on div at bounding box center [569, 116] width 29 height 15
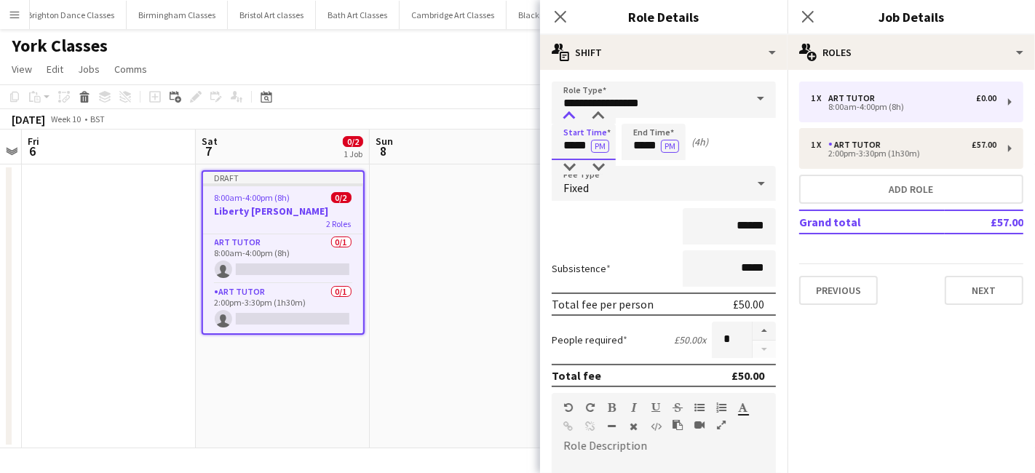
click at [568, 119] on div at bounding box center [569, 116] width 29 height 15
type input "*****"
click at [568, 119] on div at bounding box center [569, 116] width 29 height 15
click at [637, 144] on input "*****" at bounding box center [654, 142] width 64 height 36
click at [642, 169] on div at bounding box center [638, 167] width 29 height 15
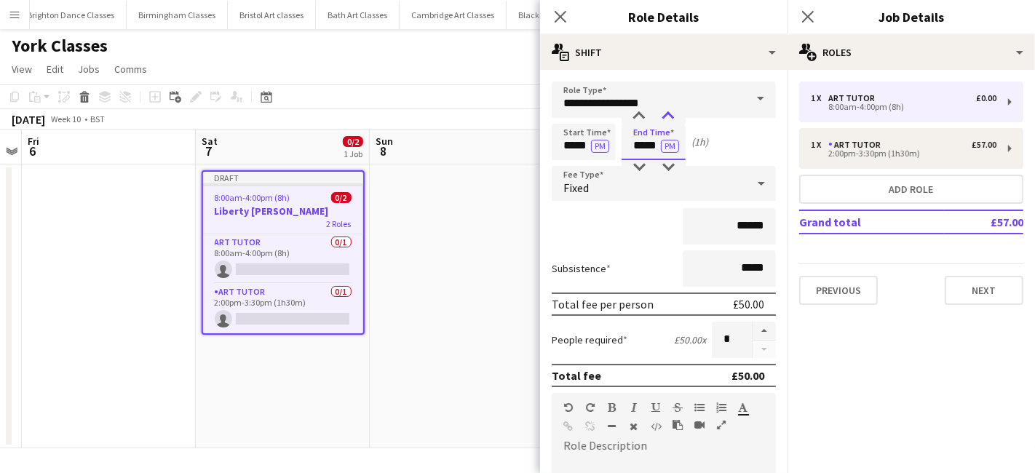
click at [668, 120] on div at bounding box center [668, 116] width 29 height 15
type input "*****"
click at [668, 120] on div at bounding box center [668, 116] width 29 height 15
click at [648, 192] on div "Fixed" at bounding box center [649, 183] width 195 height 35
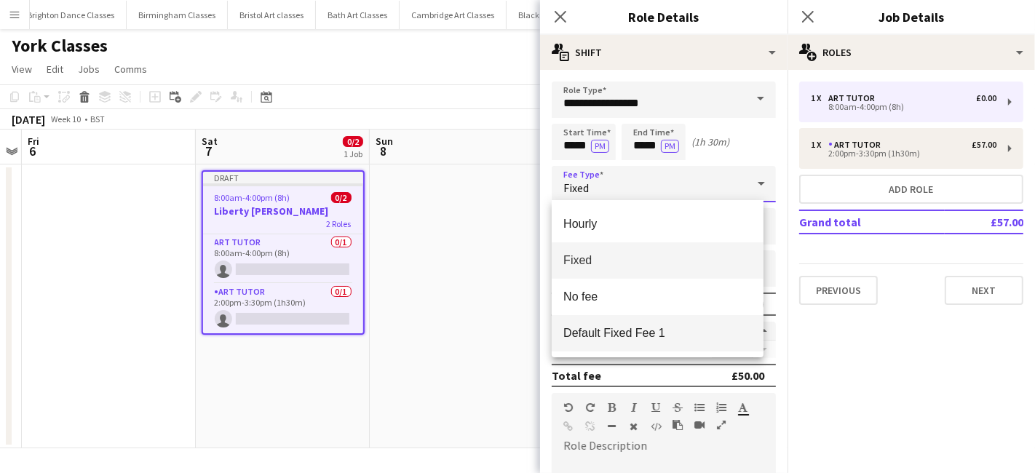
click at [635, 331] on span "Default Fixed Fee 1" at bounding box center [657, 333] width 189 height 14
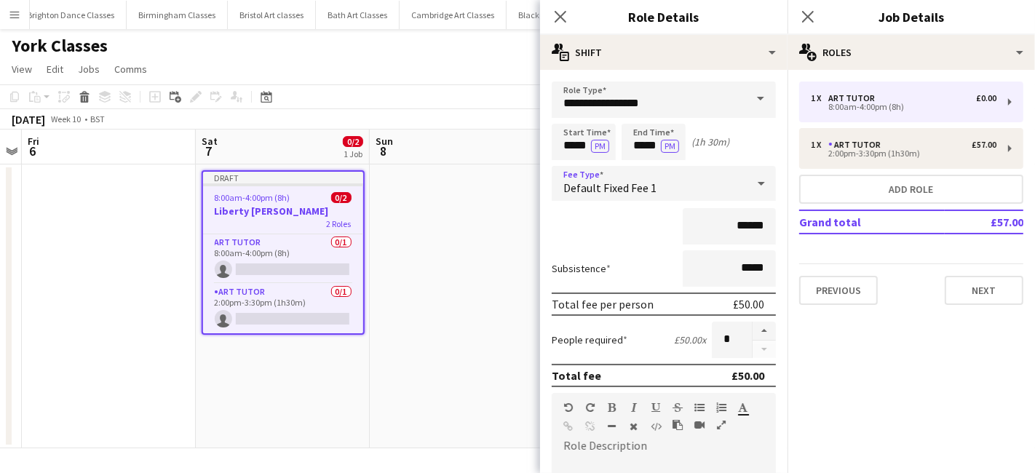
scroll to position [320, 0]
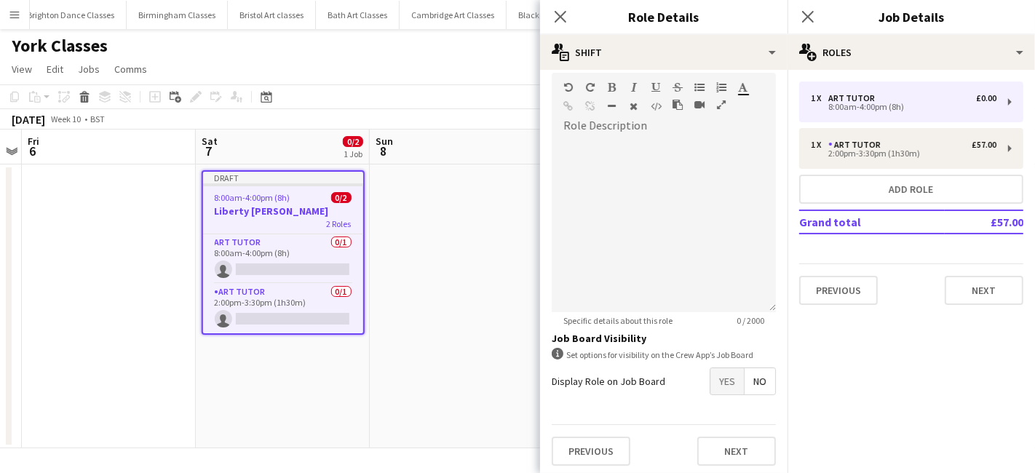
click at [718, 376] on span "Yes" at bounding box center [726, 381] width 33 height 26
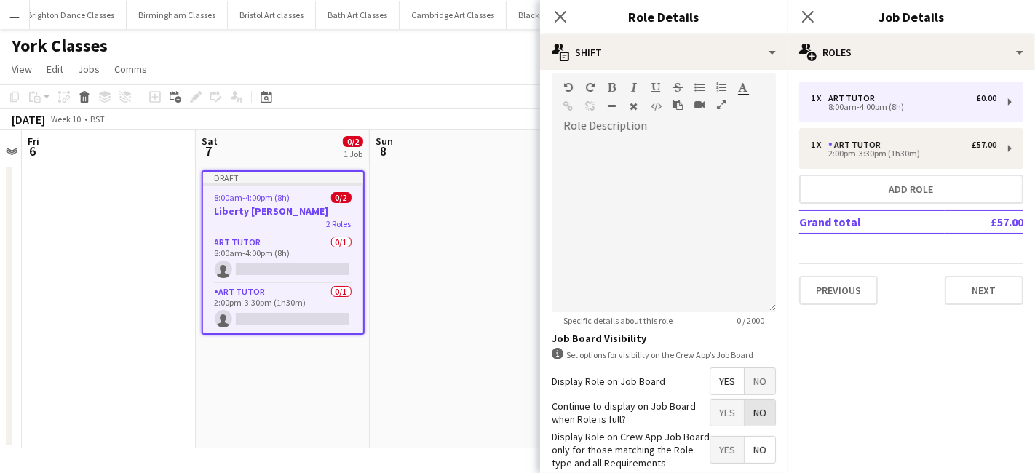
click at [745, 407] on span "No" at bounding box center [760, 413] width 31 height 26
click at [717, 448] on span "Yes" at bounding box center [726, 450] width 33 height 26
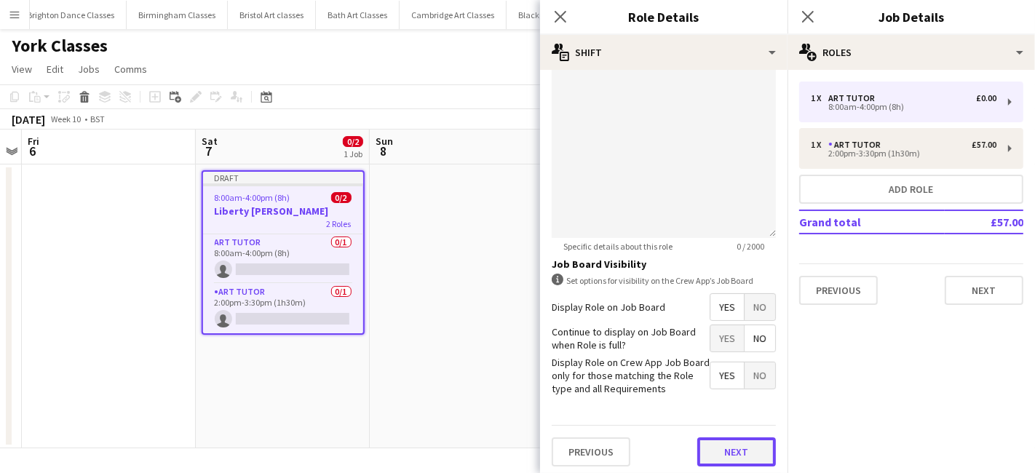
click at [726, 439] on button "Next" at bounding box center [736, 451] width 79 height 29
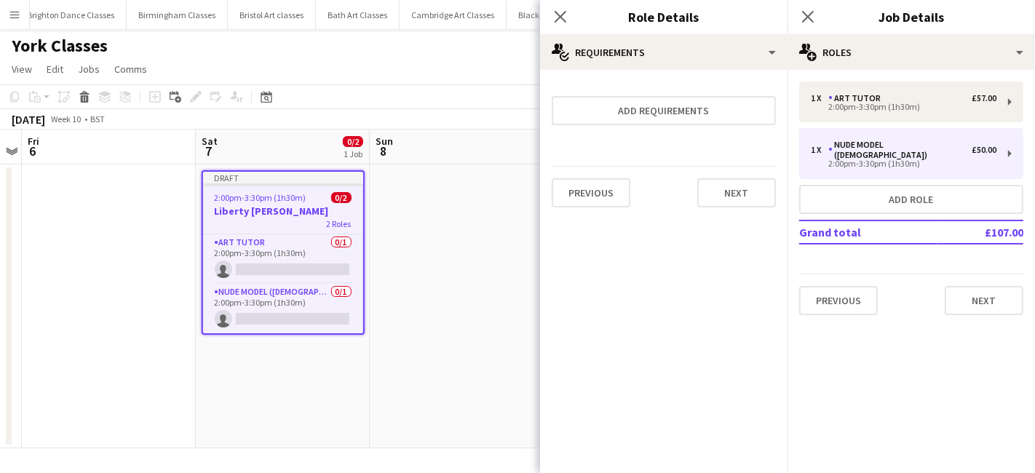
scroll to position [0, 0]
click at [726, 199] on button "Next" at bounding box center [736, 192] width 79 height 29
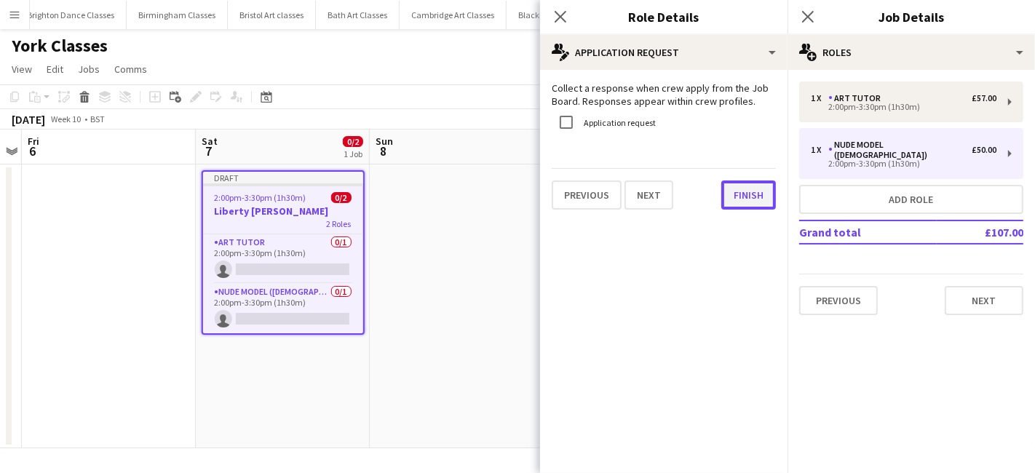
click at [734, 197] on button "Finish" at bounding box center [748, 195] width 55 height 29
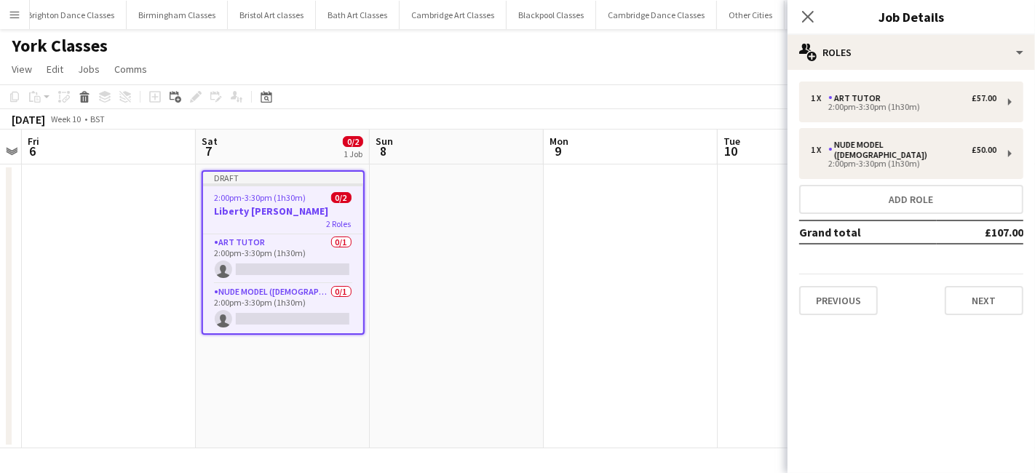
click at [993, 274] on div "Previous Next" at bounding box center [911, 294] width 224 height 41
click at [992, 290] on button "Next" at bounding box center [984, 300] width 79 height 29
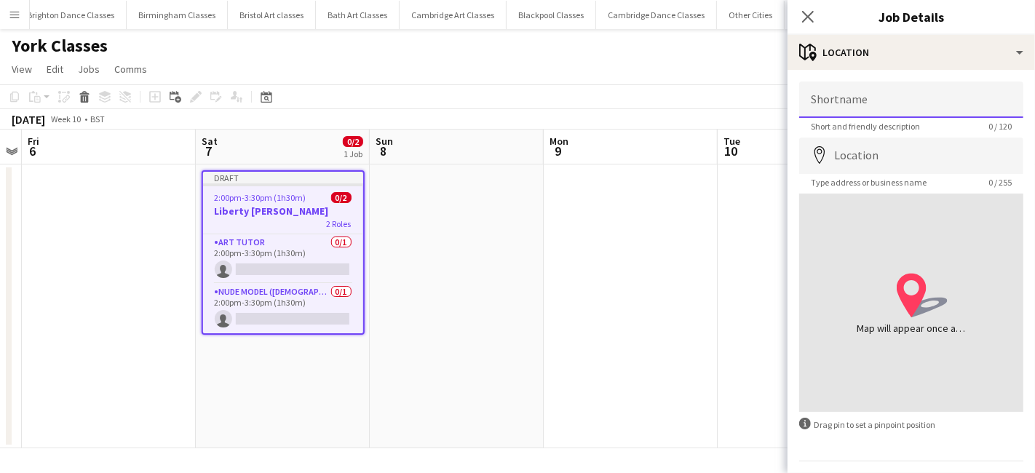
click at [926, 102] on input "Shortname" at bounding box center [911, 100] width 224 height 36
type input "**********"
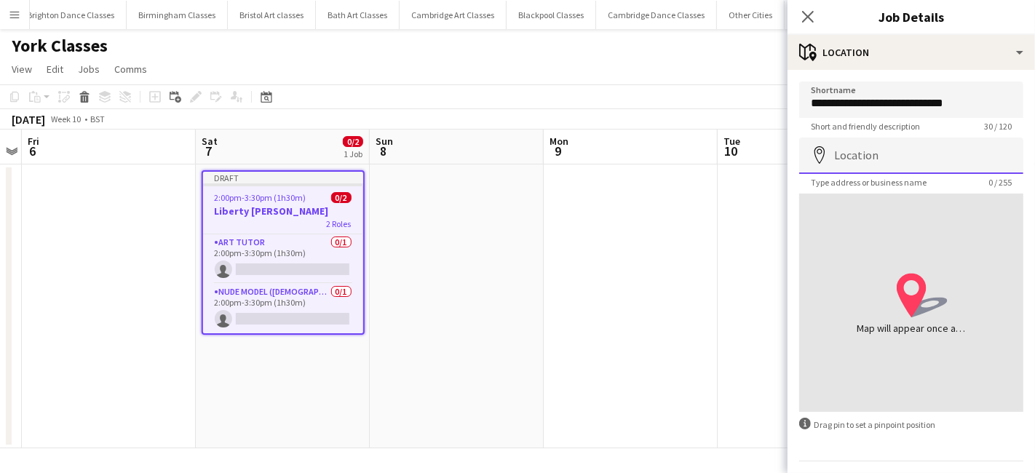
click at [878, 151] on input "Location" at bounding box center [911, 156] width 224 height 36
paste input "**********"
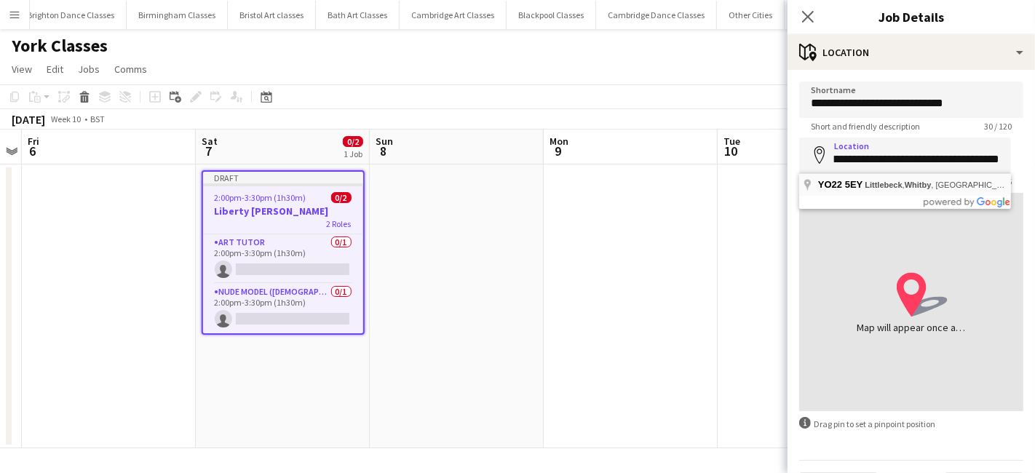
type input "**********"
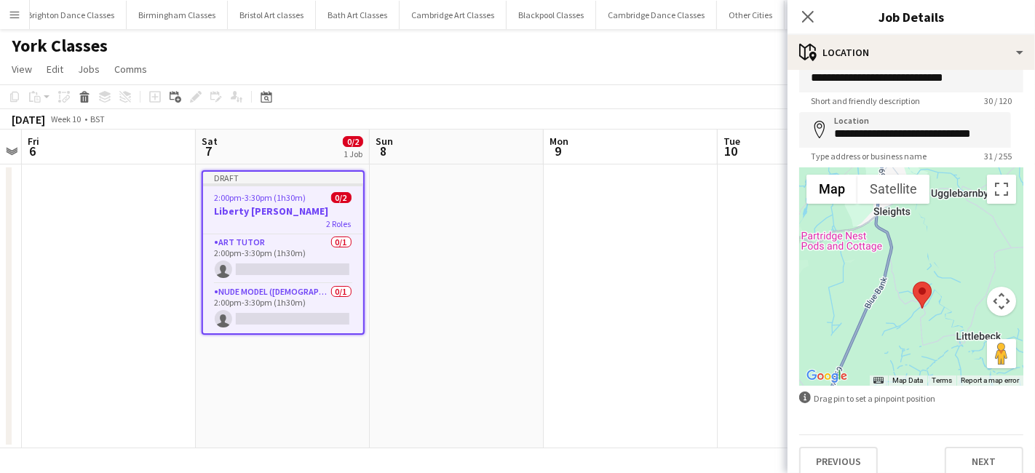
scroll to position [39, 0]
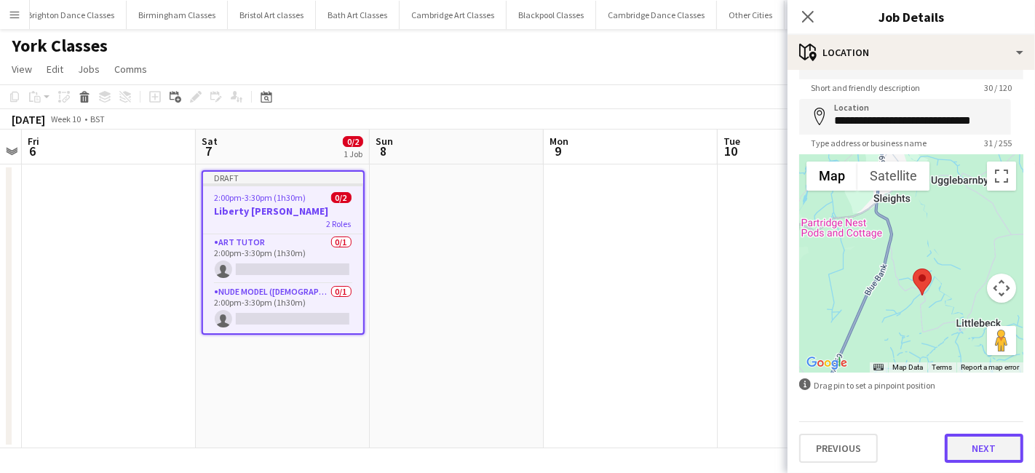
click at [977, 442] on button "Next" at bounding box center [984, 448] width 79 height 29
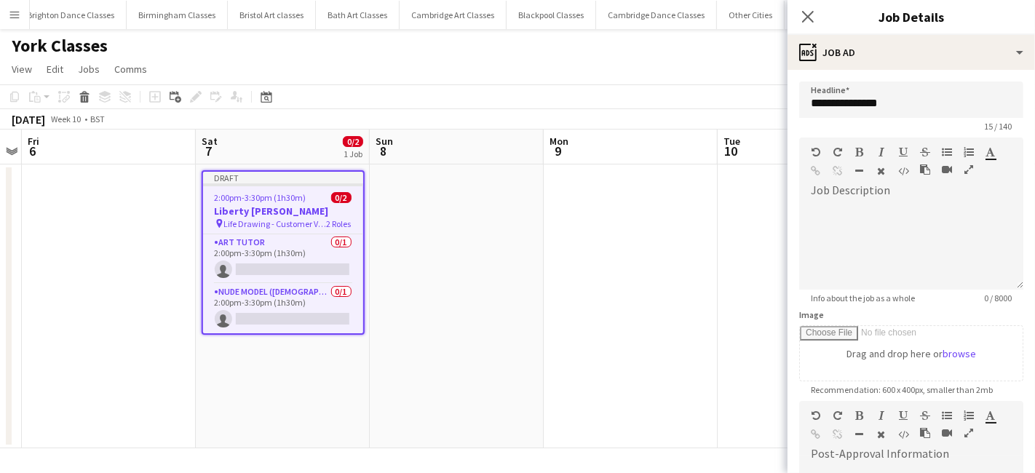
scroll to position [0, 0]
click at [843, 197] on div at bounding box center [911, 241] width 224 height 98
paste div
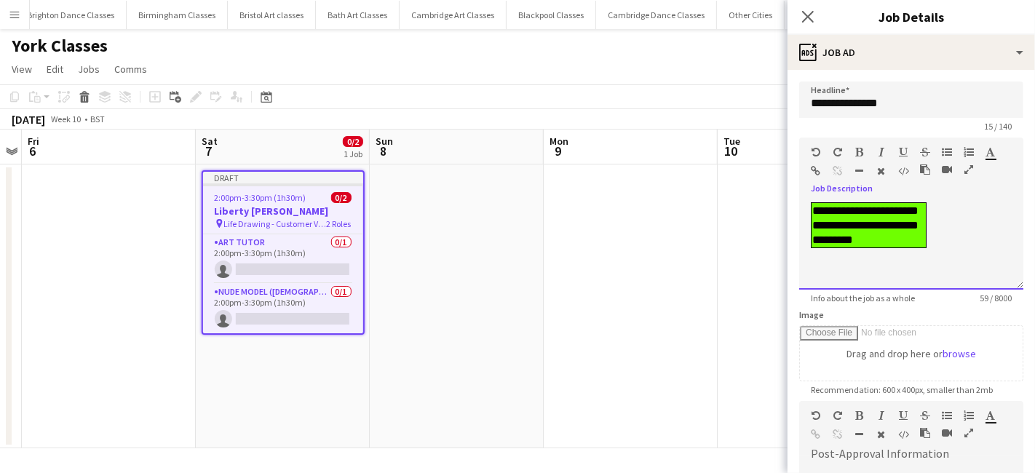
drag, startPoint x: 940, startPoint y: 250, endPoint x: 796, endPoint y: 194, distance: 153.7
click at [796, 194] on form "**********" at bounding box center [911, 395] width 247 height 627
click at [961, 250] on div "**********" at bounding box center [911, 245] width 224 height 87
drag, startPoint x: 945, startPoint y: 251, endPoint x: 771, endPoint y: 192, distance: 183.7
click at [771, 192] on body "Menu Boards Boards Boards All jobs Status Workforce Workforce My Workforce Recr…" at bounding box center [517, 236] width 1035 height 473
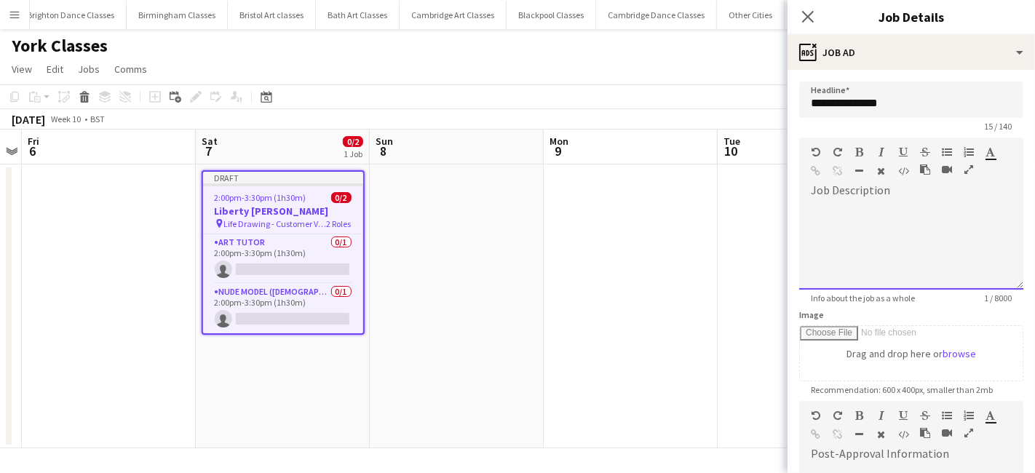
click at [866, 226] on div at bounding box center [911, 245] width 224 height 87
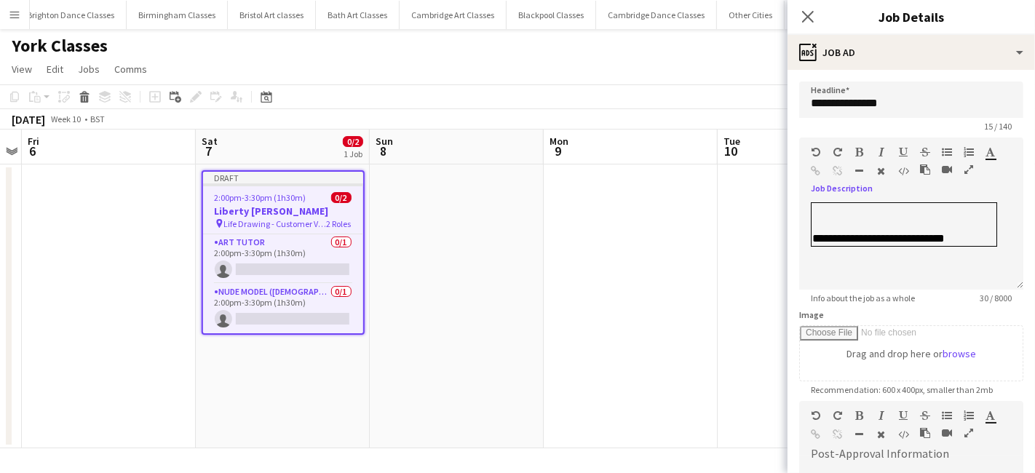
click at [542, 250] on app-date-cell at bounding box center [457, 306] width 174 height 284
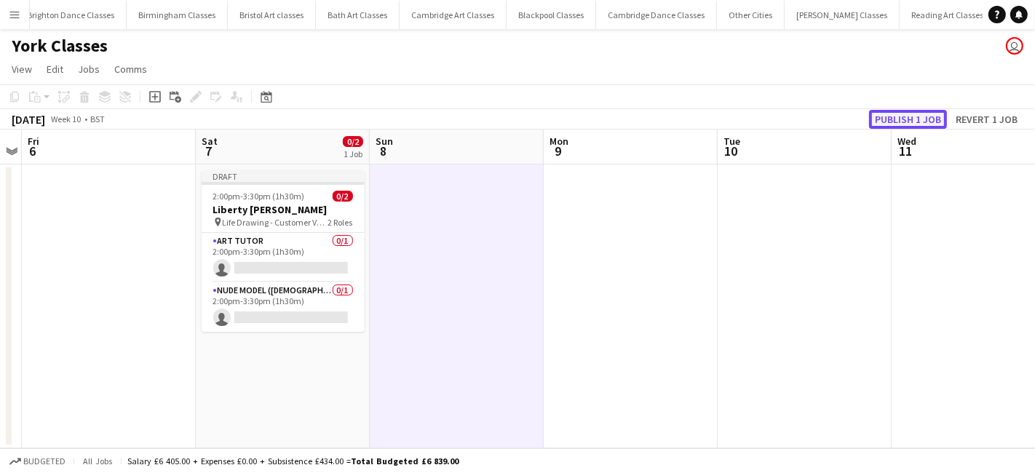
click at [915, 124] on button "Publish 1 job" at bounding box center [908, 119] width 78 height 19
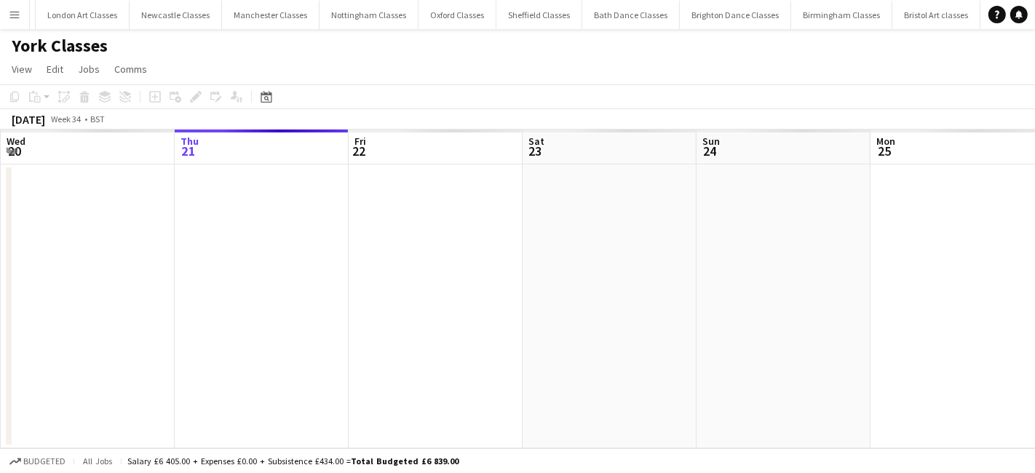
scroll to position [0, 1206]
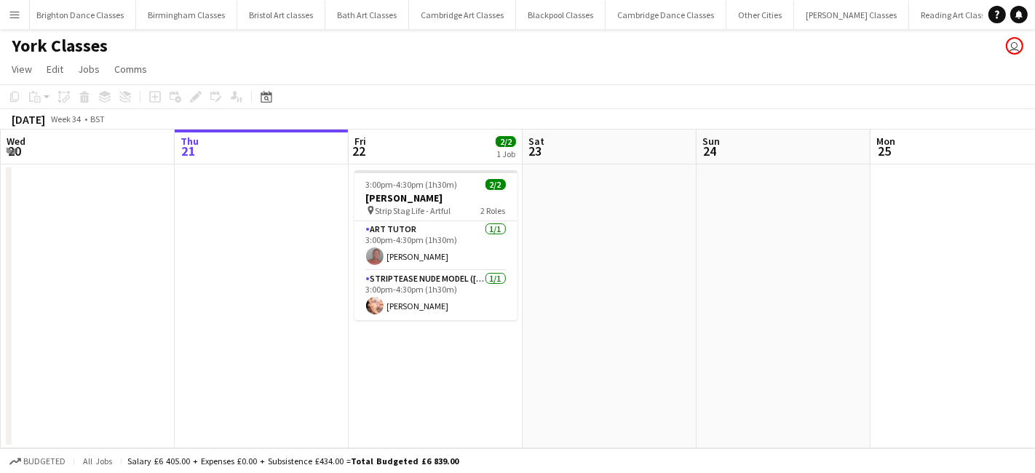
click at [23, 9] on button "Menu" at bounding box center [14, 14] width 29 height 29
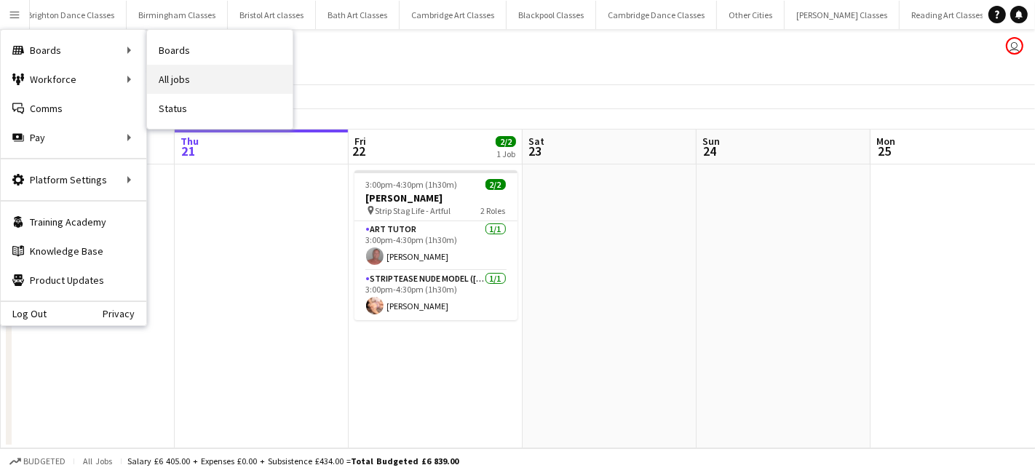
click at [185, 75] on link "All jobs" at bounding box center [220, 79] width 146 height 29
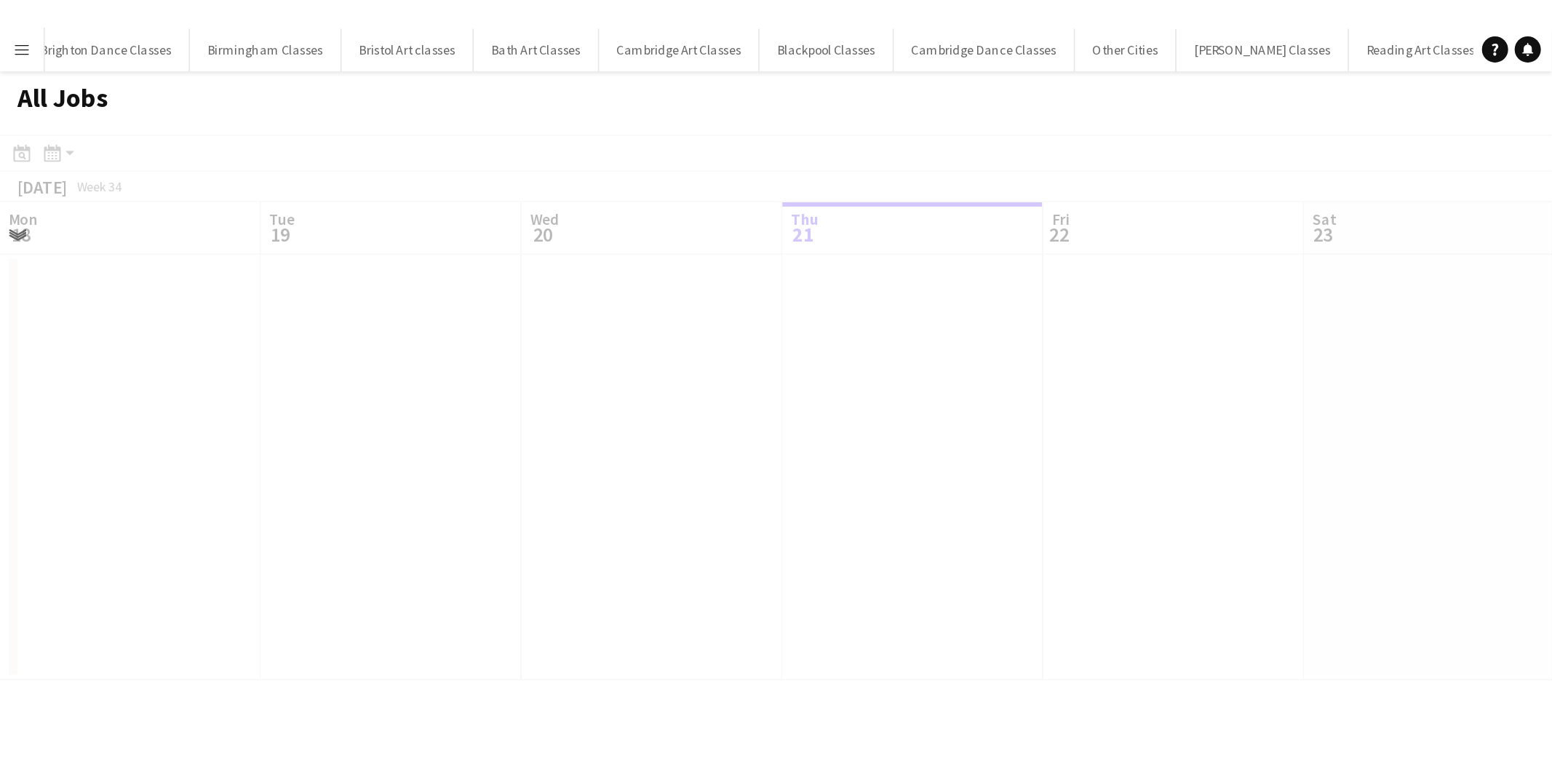
scroll to position [0, 347]
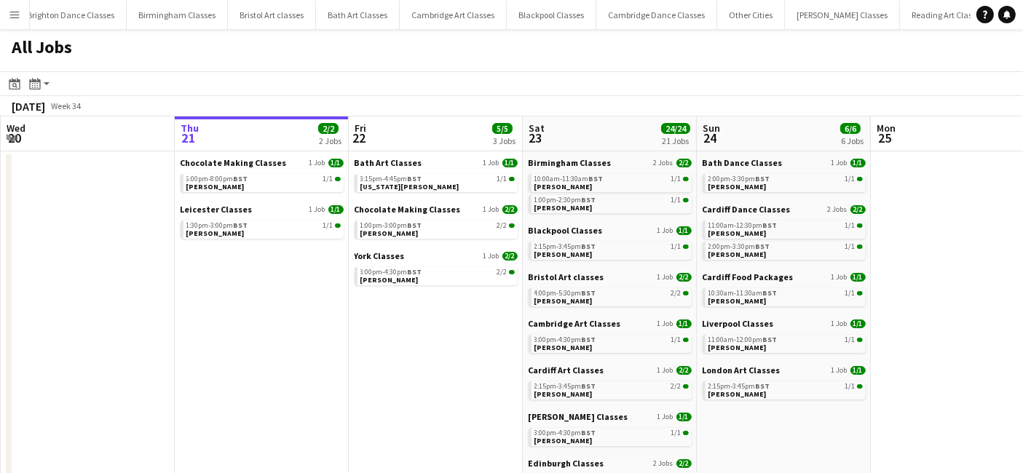
click at [9, 9] on app-icon "Menu" at bounding box center [15, 15] width 12 height 12
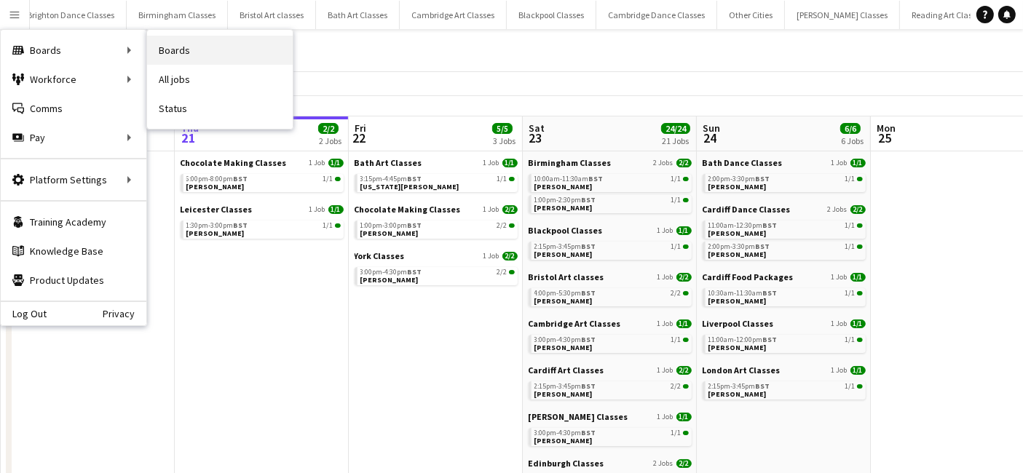
click at [199, 54] on link "Boards" at bounding box center [220, 50] width 146 height 29
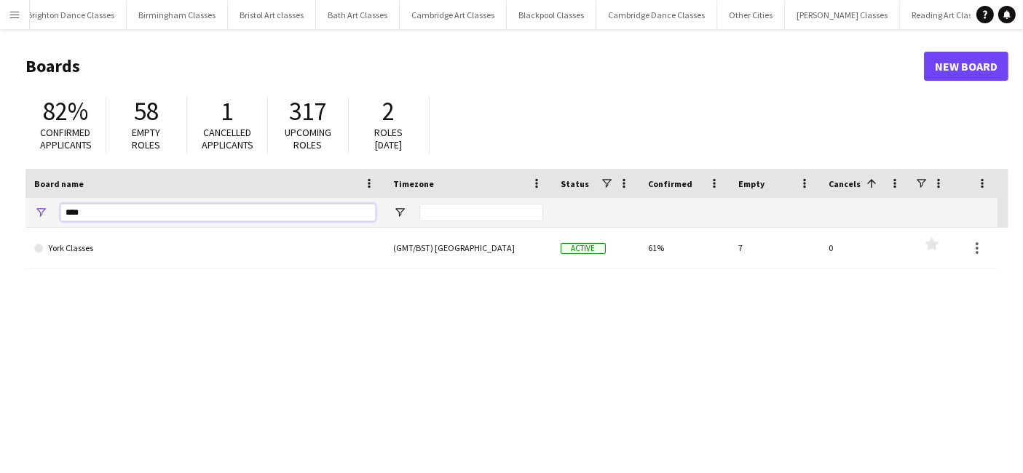
click at [109, 209] on input "****" at bounding box center [217, 212] width 315 height 17
type input "*"
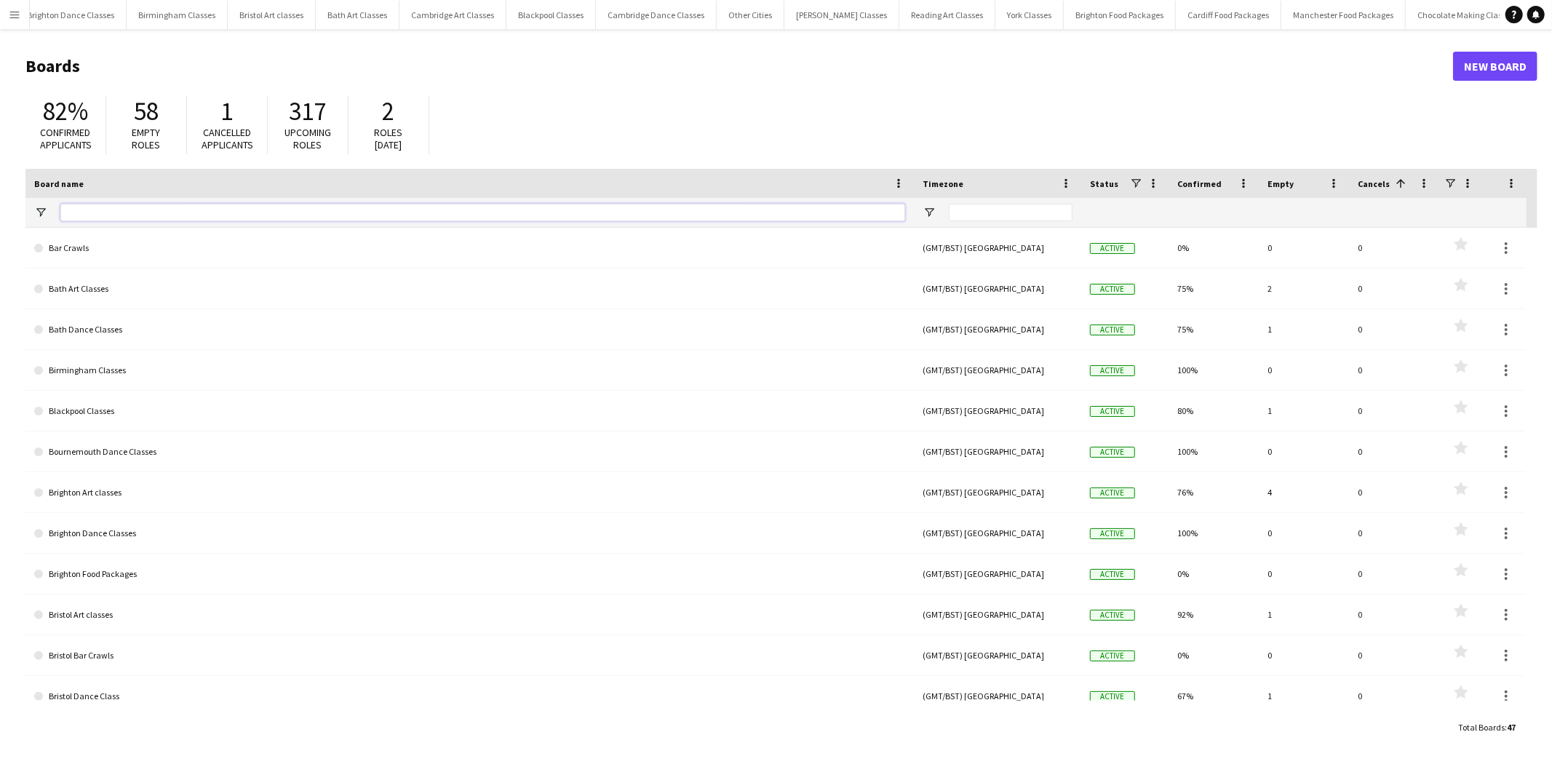
scroll to position [0, 1454]
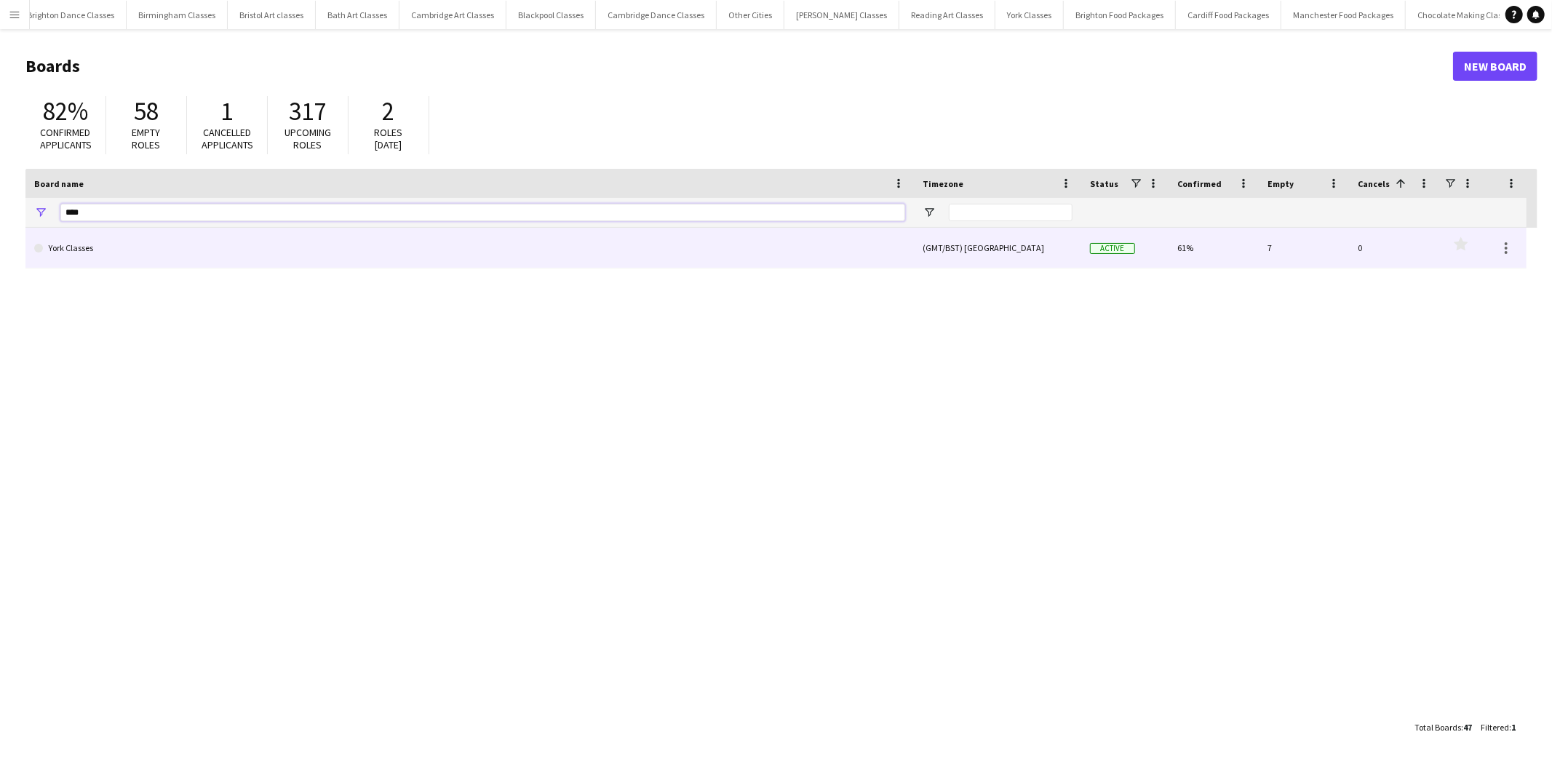
type input "****"
click at [170, 253] on link "York Classes" at bounding box center [469, 248] width 871 height 41
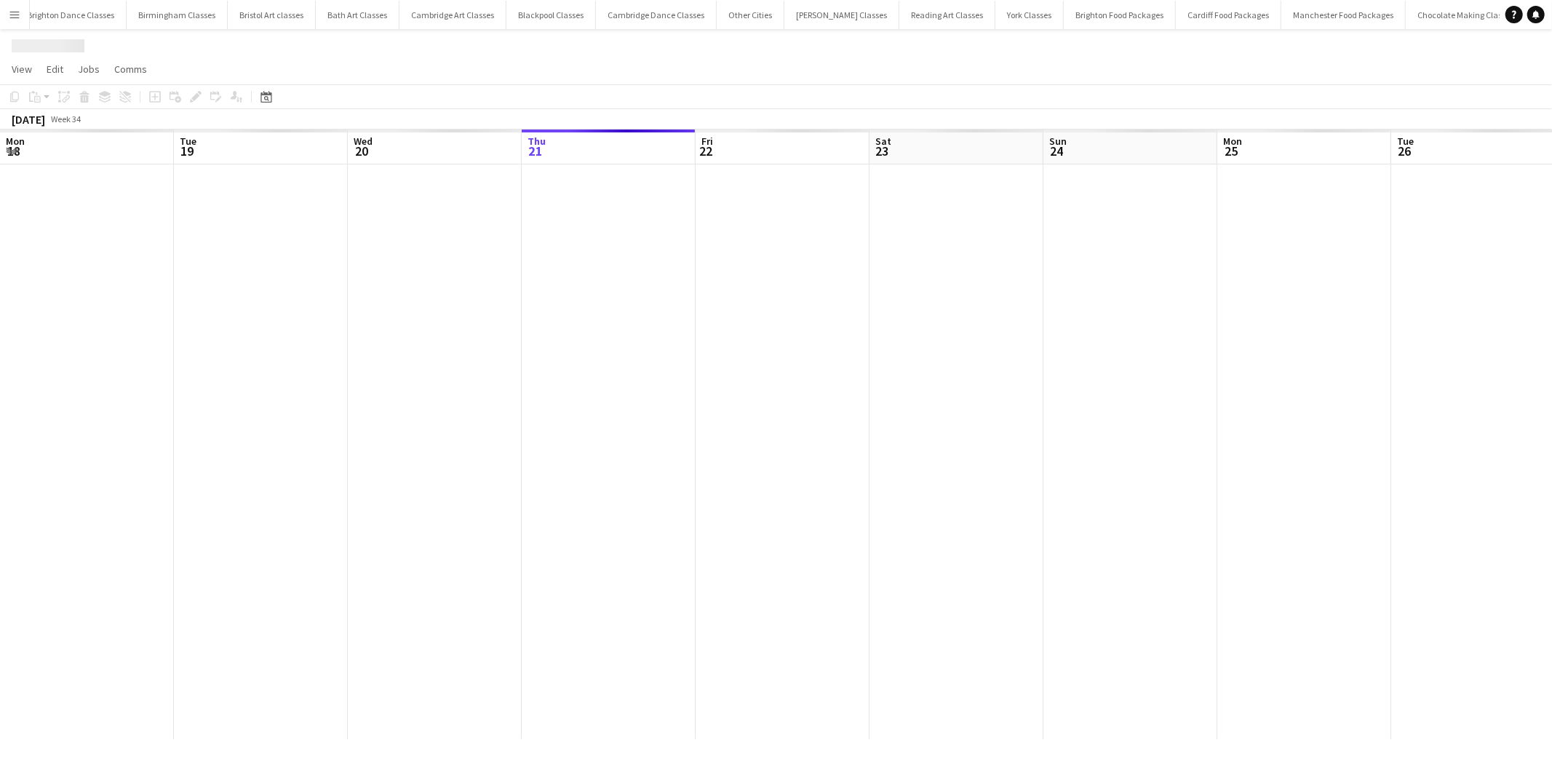
scroll to position [0, 347]
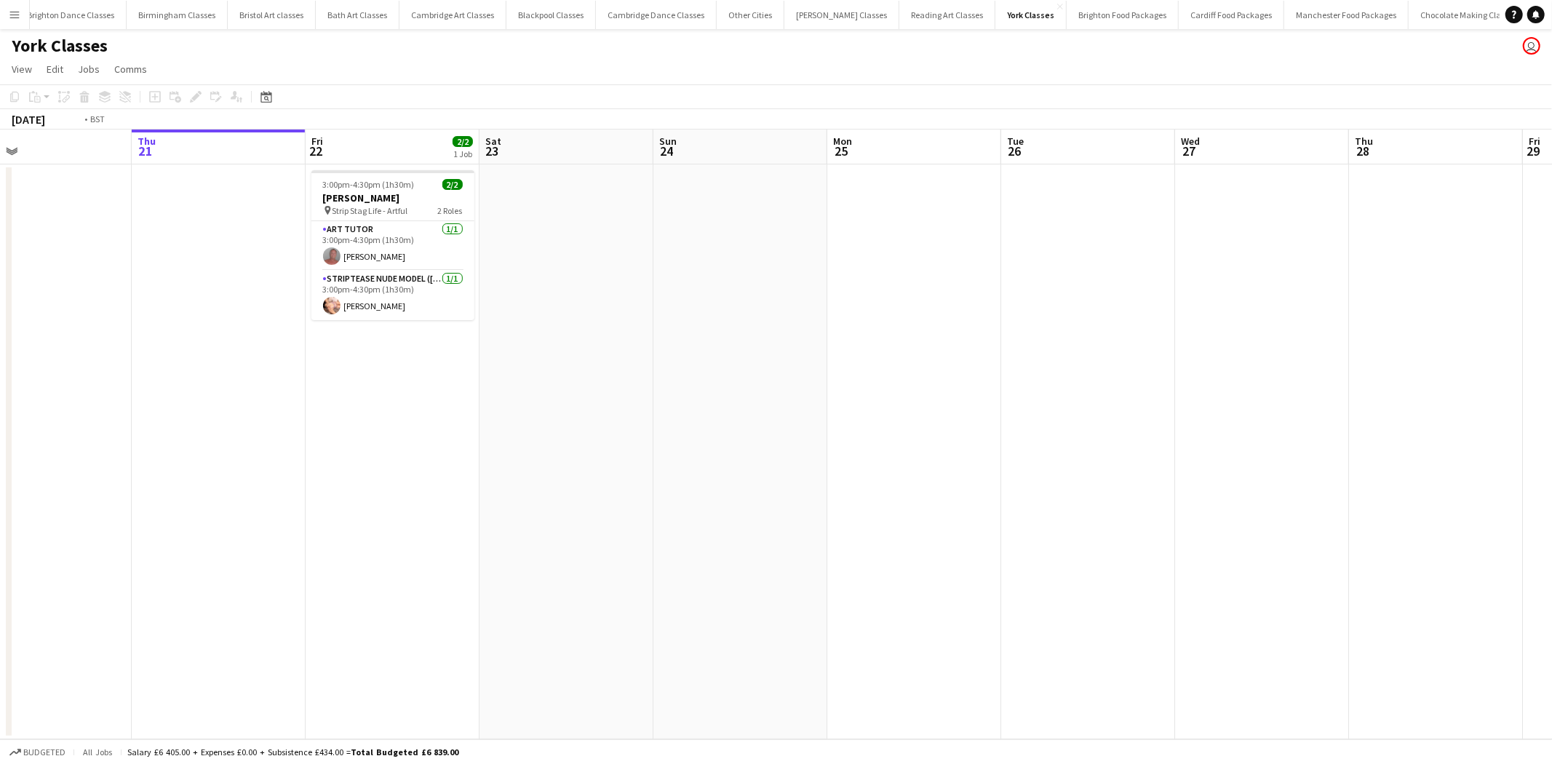
drag, startPoint x: 1042, startPoint y: 416, endPoint x: 132, endPoint y: 418, distance: 909.8
click at [132, 418] on app-calendar-viewport "Mon 18 Tue 19 Wed 20 Thu 21 Fri 22 2/2 1 Job Sat 23 Sun 24 Mon 25 Tue 26 Wed 27…" at bounding box center [776, 435] width 1552 height 610
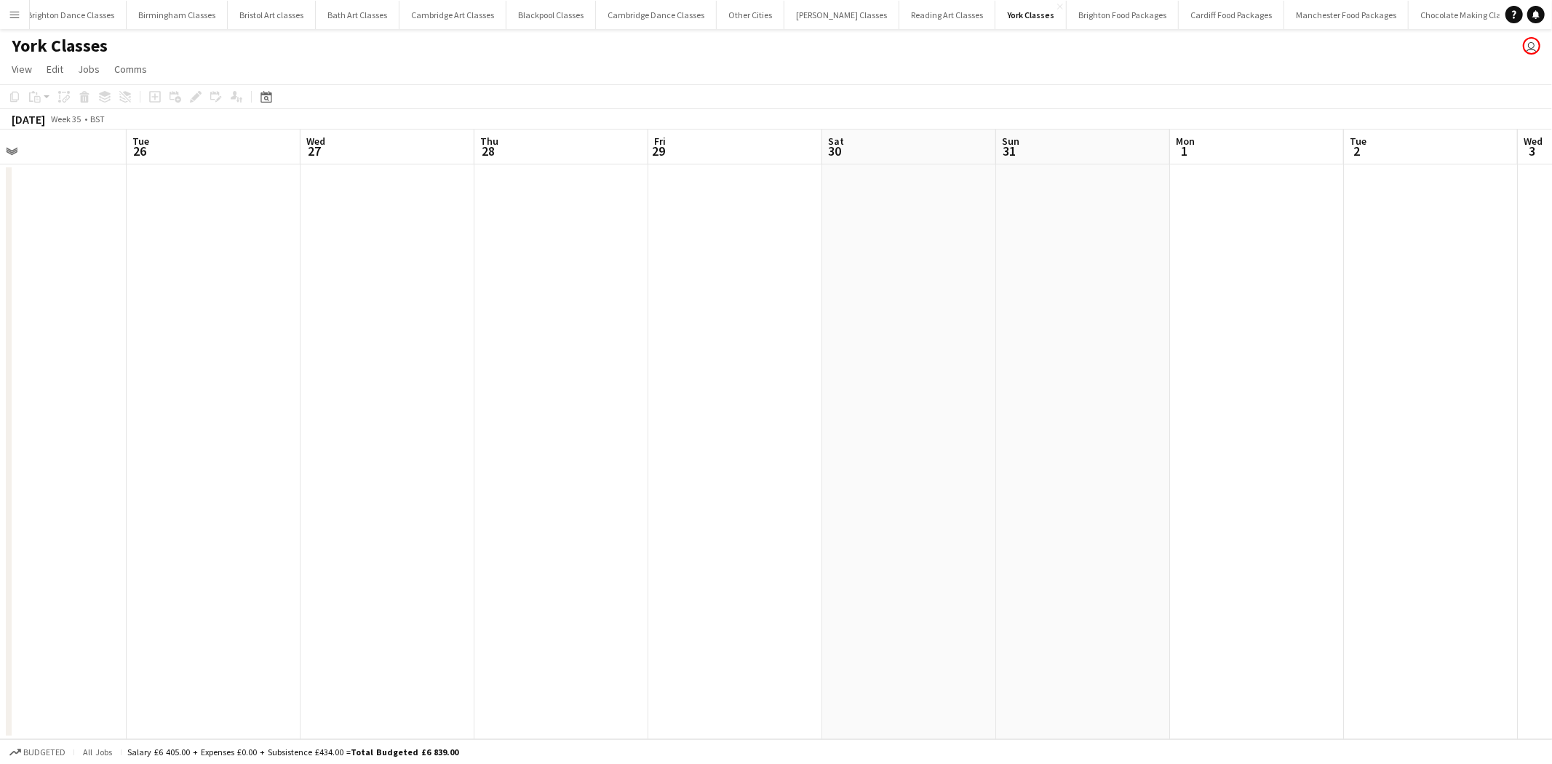
drag, startPoint x: 826, startPoint y: 419, endPoint x: 119, endPoint y: 419, distance: 707.5
click at [119, 419] on app-calendar-viewport "Sat 23 Sun 24 Mon 25 Tue 26 Wed 27 Thu 28 Fri 29 Sat 30 Sun 31 Mon 1 Tue 2 Wed …" at bounding box center [776, 435] width 1552 height 610
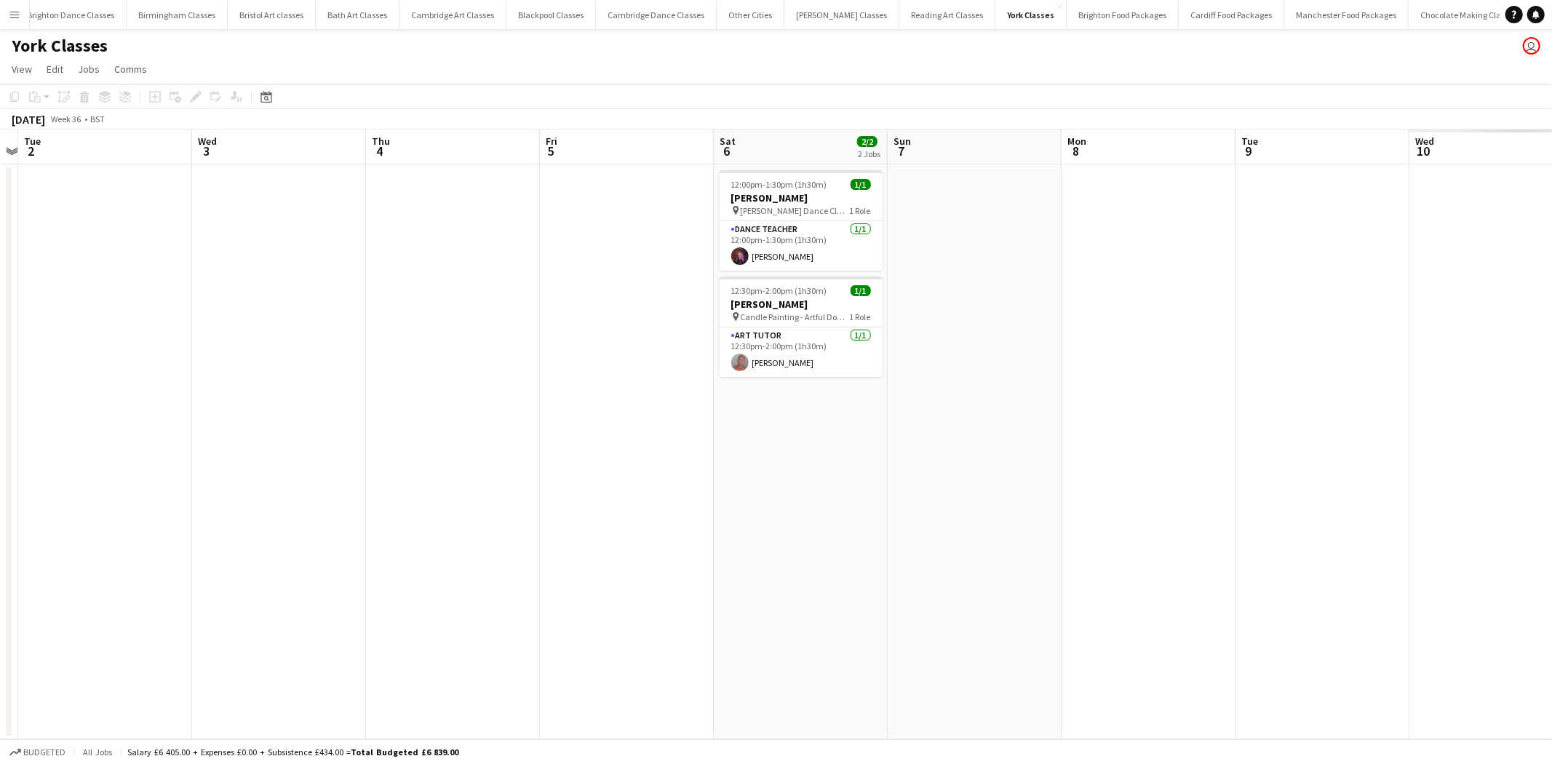
drag, startPoint x: 467, startPoint y: 417, endPoint x: 282, endPoint y: 410, distance: 185.0
click at [199, 411] on app-calendar-viewport "Sat 30 Sun 31 Mon 1 Tue 2 Wed 3 Thu 4 Fri 5 Sat 6 2/2 2 Jobs Sun 7 Mon 8 Tue 9 …" at bounding box center [776, 435] width 1552 height 610
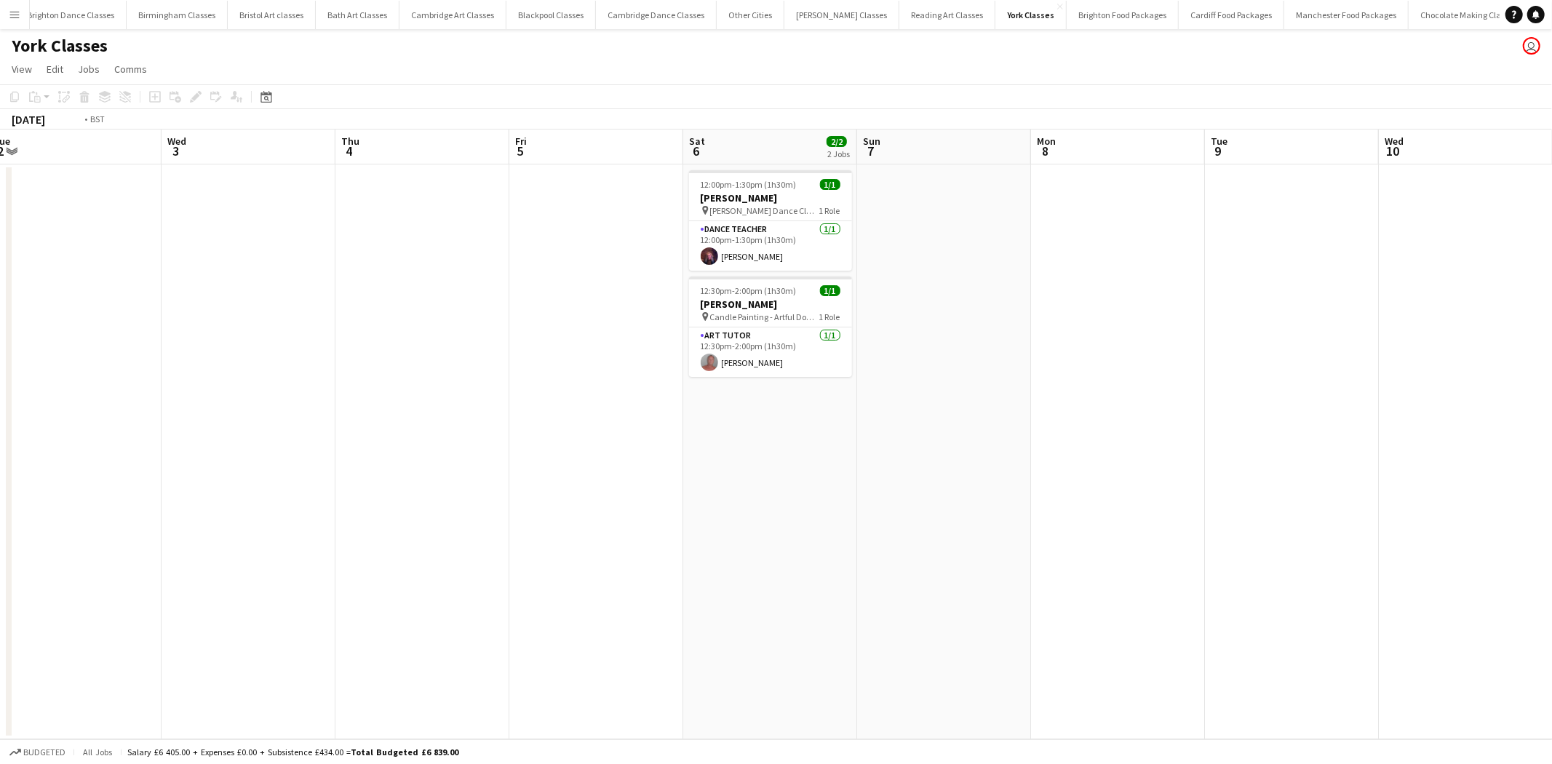
drag, startPoint x: 1177, startPoint y: 452, endPoint x: 90, endPoint y: 452, distance: 1086.6
click at [84, 453] on app-calendar-viewport "Sun 31 Mon 1 Tue 2 Wed 3 Thu 4 Fri 5 Sat 6 2/2 2 Jobs Sun 7 Mon 8 Tue 9 Wed 10 …" at bounding box center [776, 435] width 1552 height 610
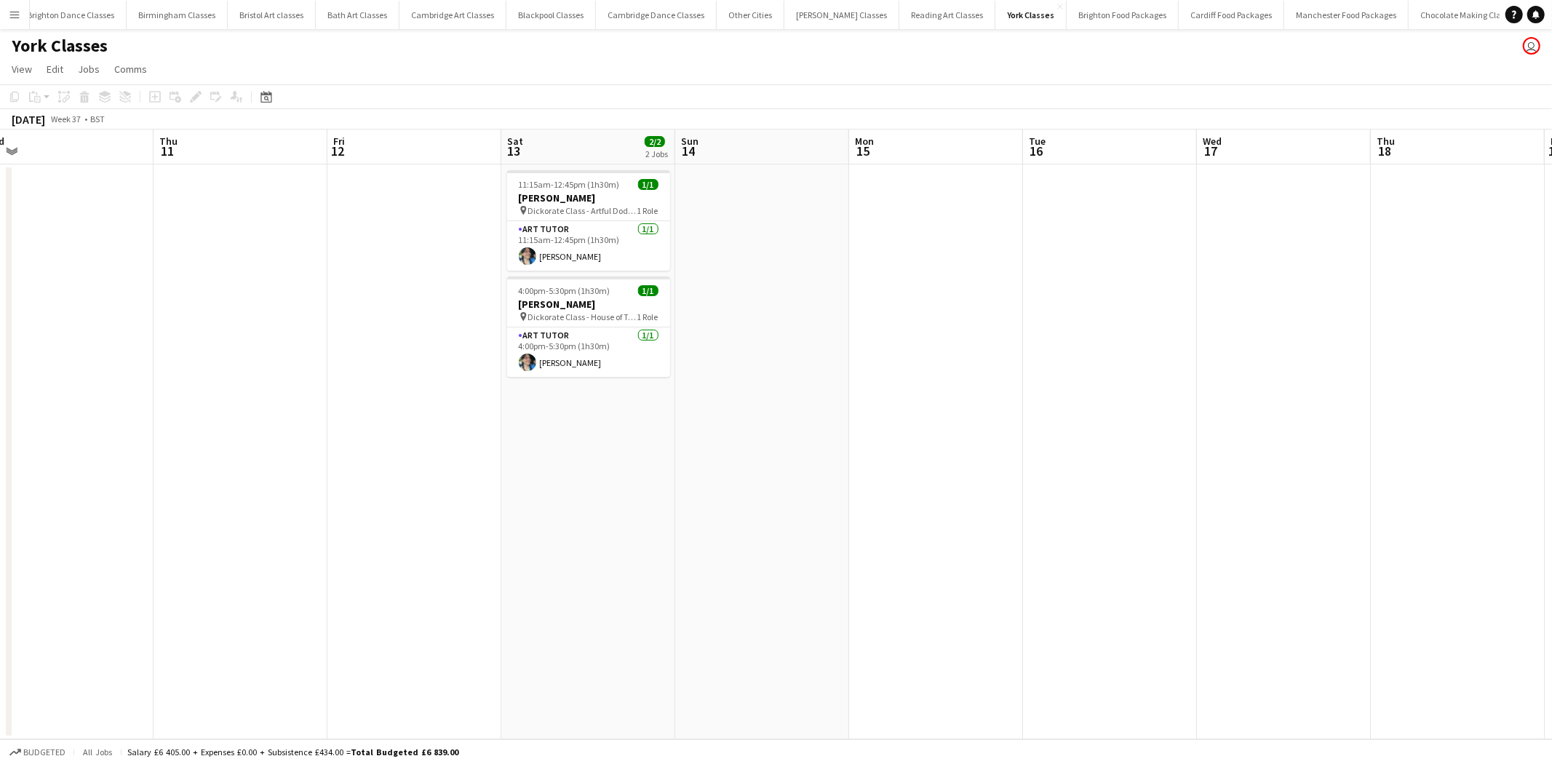
drag, startPoint x: 892, startPoint y: 421, endPoint x: 322, endPoint y: 421, distance: 569.2
click at [322, 421] on app-calendar-viewport "Sun 7 Mon 8 Tue 9 Wed 10 Thu 11 Fri 12 Sat 13 2/2 2 Jobs Sun 14 Mon 15 Tue 16 W…" at bounding box center [776, 435] width 1552 height 610
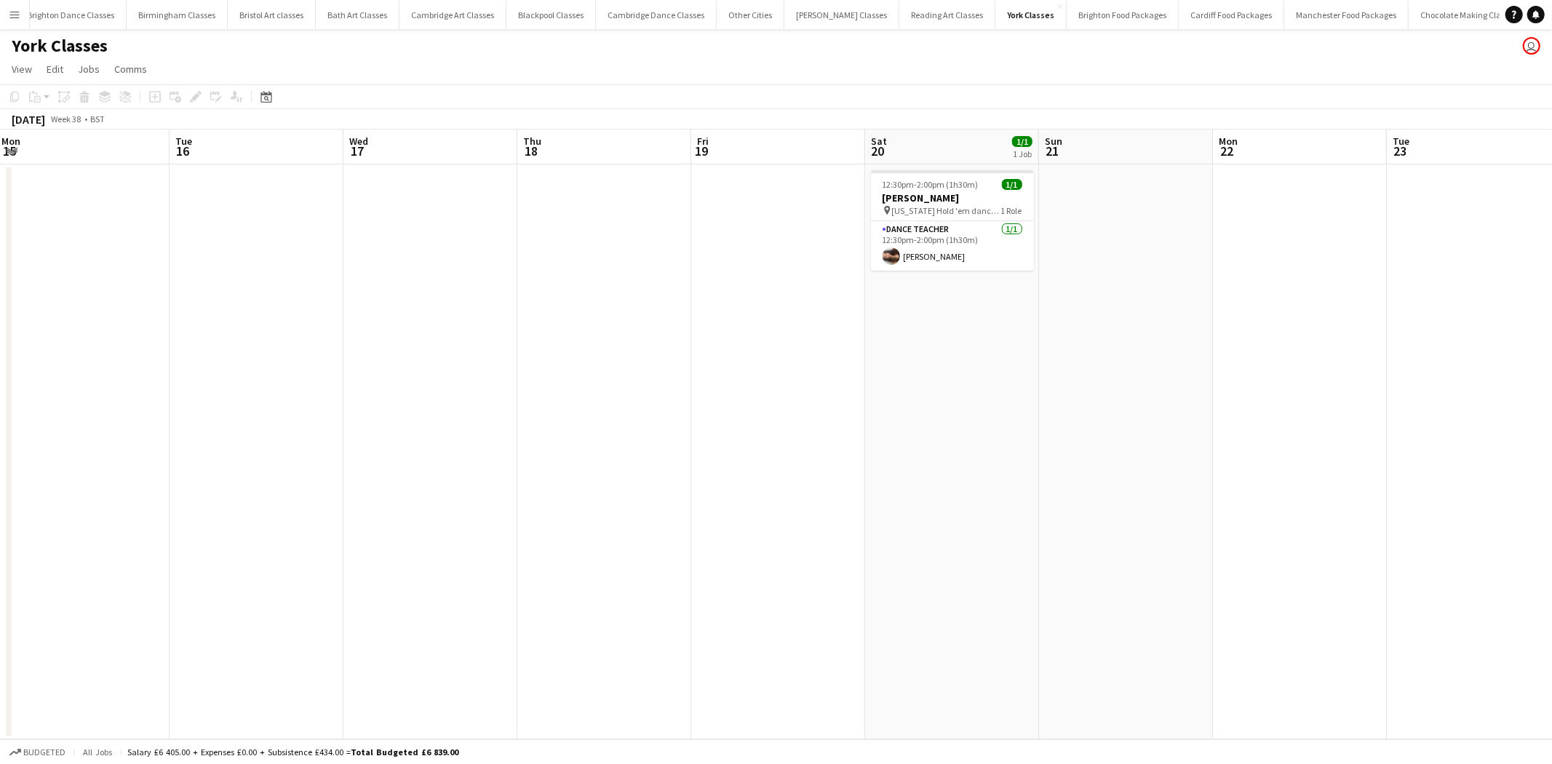
scroll to position [0, 524]
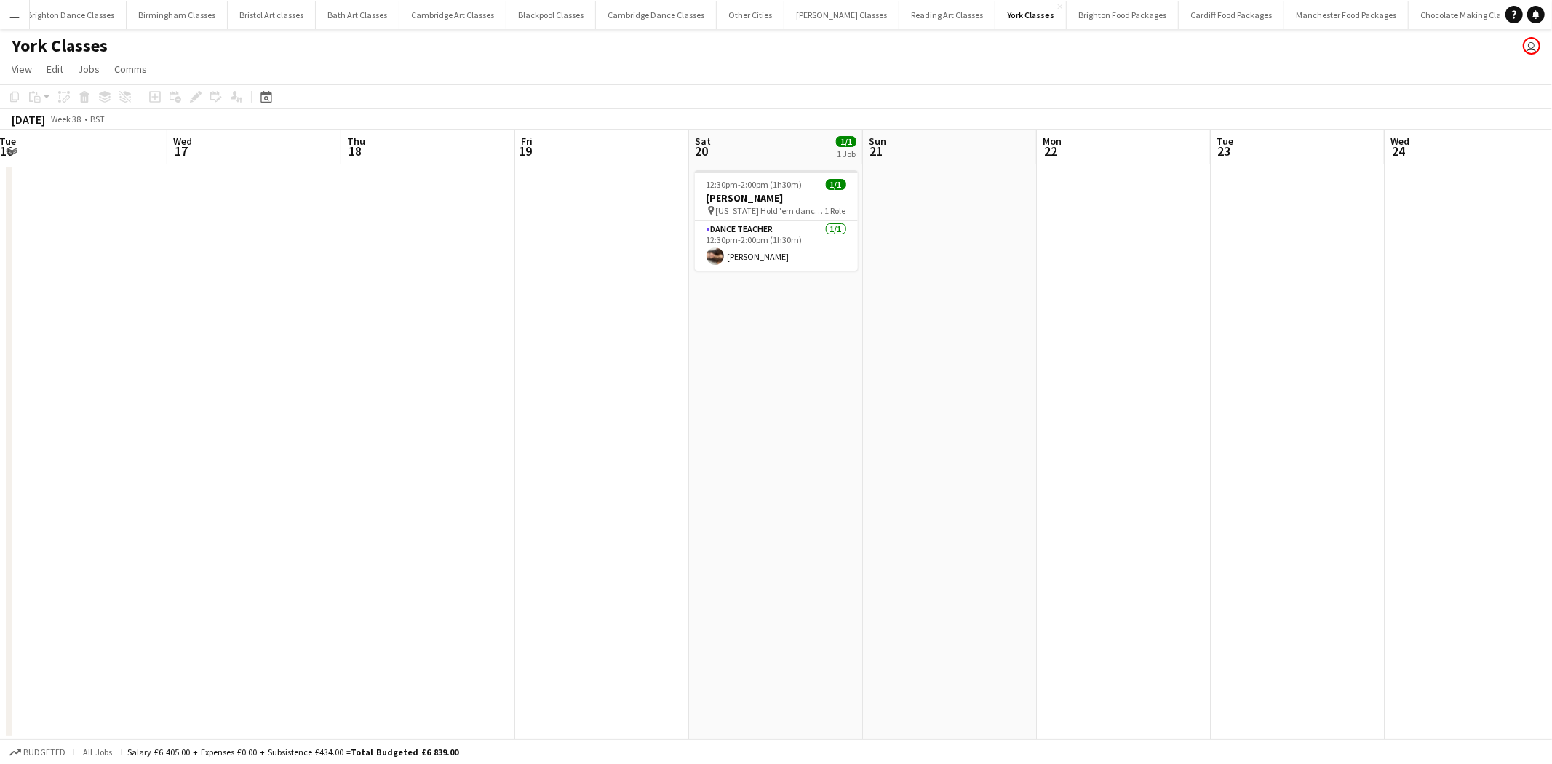
drag, startPoint x: 1191, startPoint y: 469, endPoint x: 389, endPoint y: 451, distance: 802.3
click at [391, 461] on app-calendar-viewport "Sat 13 2/2 2 Jobs Sun 14 Mon 15 Tue 16 Wed 17 Thu 18 Fri 19 Sat 20 1/1 1 Job Su…" at bounding box center [776, 435] width 1552 height 610
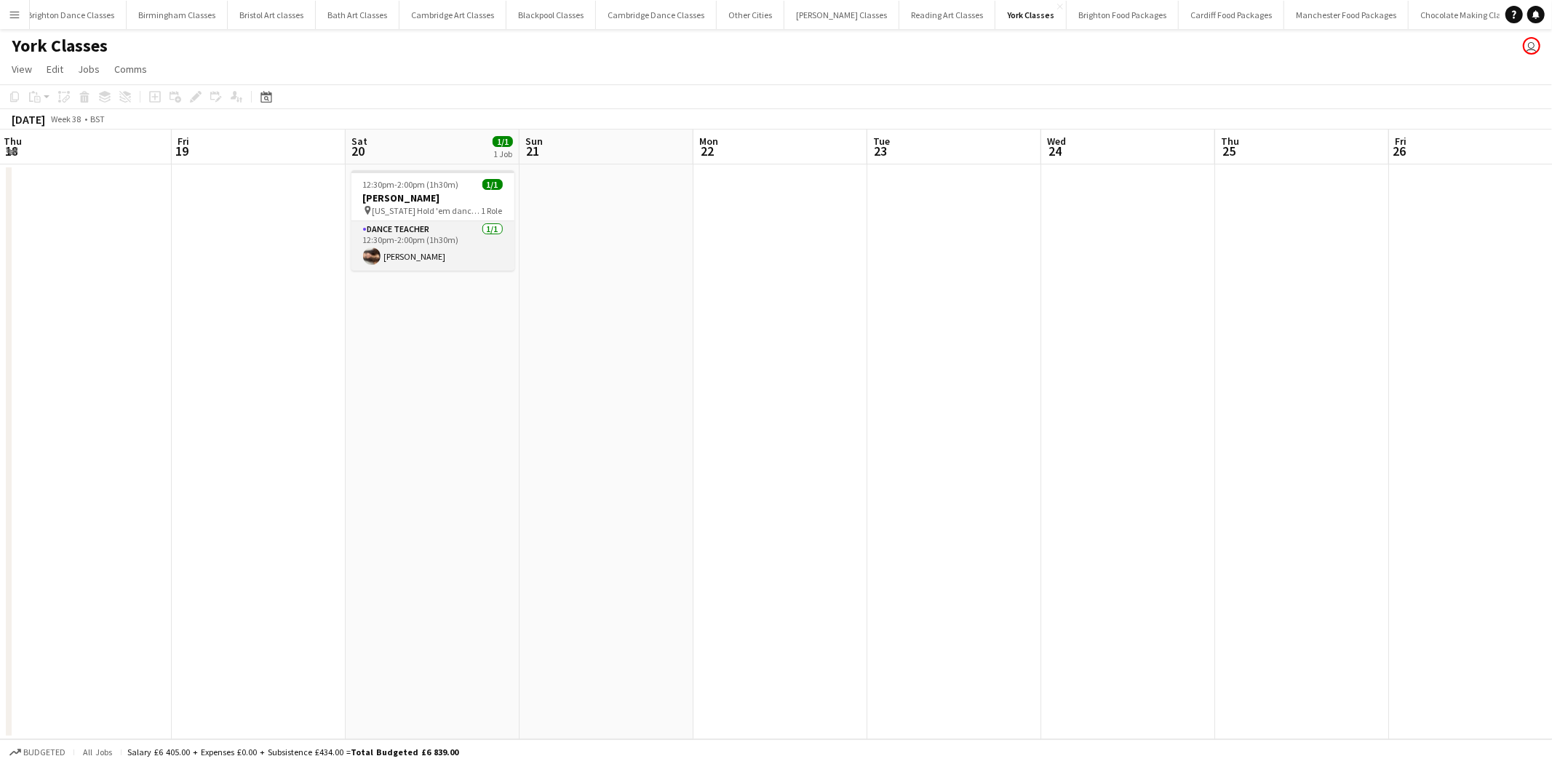
click at [433, 244] on app-card-role "Dance Teacher [DATE] 12:30pm-2:00pm (1h30m) [PERSON_NAME]" at bounding box center [433, 245] width 163 height 49
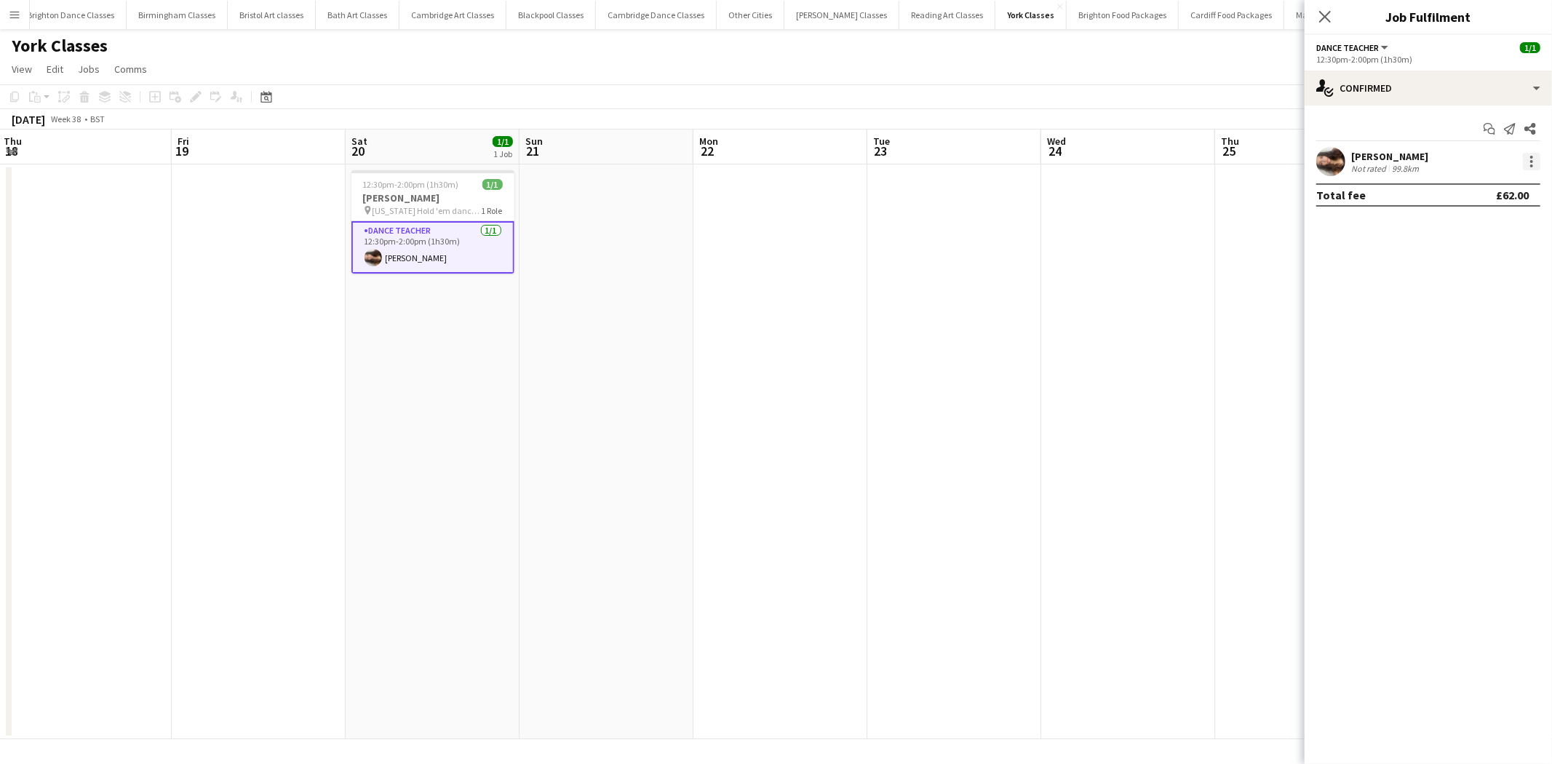
click at [1034, 160] on div at bounding box center [1531, 161] width 17 height 17
click at [1034, 193] on span "Edit fee" at bounding box center [1485, 188] width 90 height 13
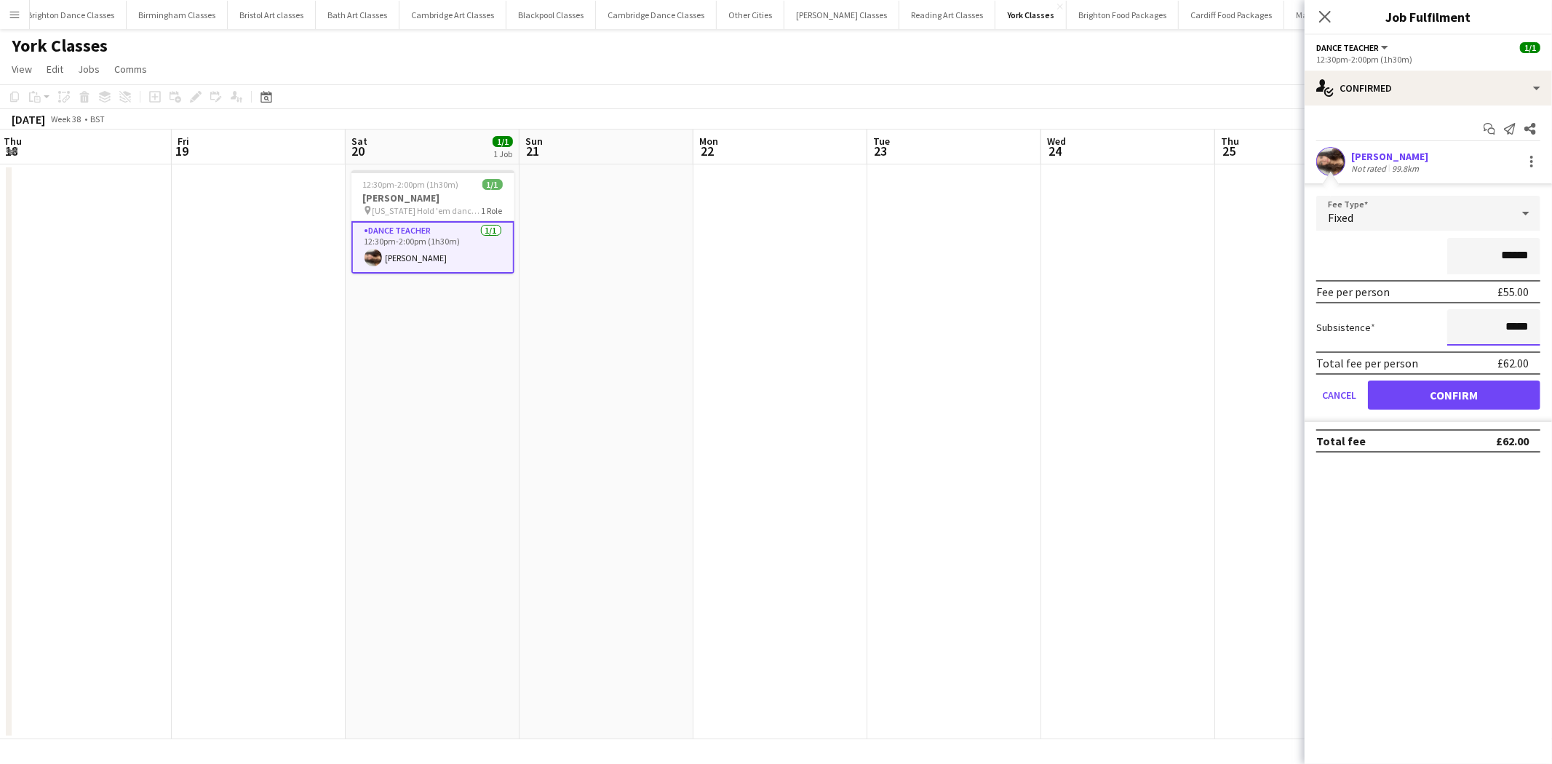
click at [1034, 326] on input "*****" at bounding box center [1494, 327] width 93 height 36
click at [1034, 328] on input "*****" at bounding box center [1494, 327] width 93 height 36
type input "******"
click at [1034, 389] on button "Confirm" at bounding box center [1454, 395] width 172 height 29
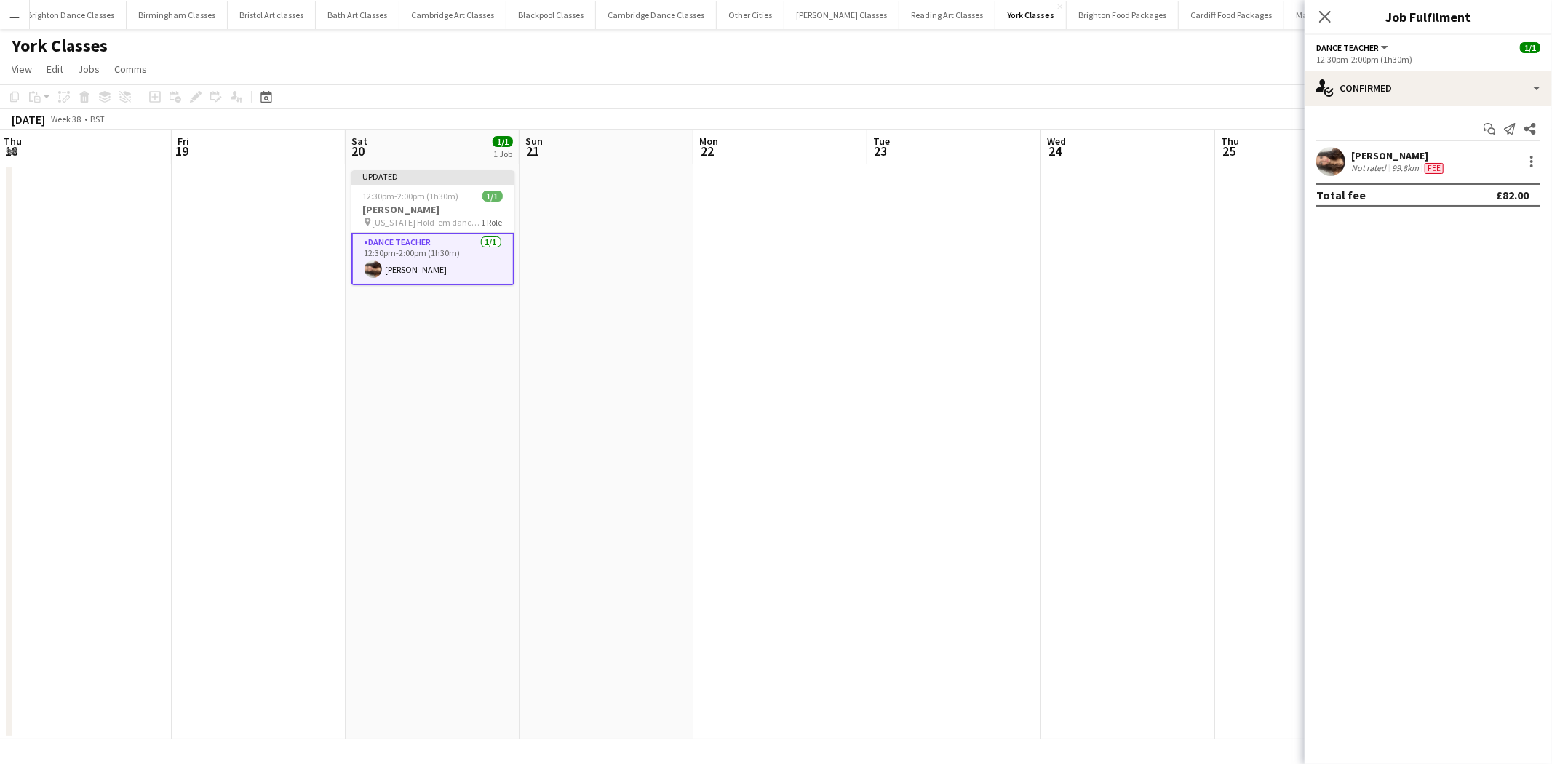
click at [1034, 398] on app-date-cell at bounding box center [1129, 451] width 174 height 575
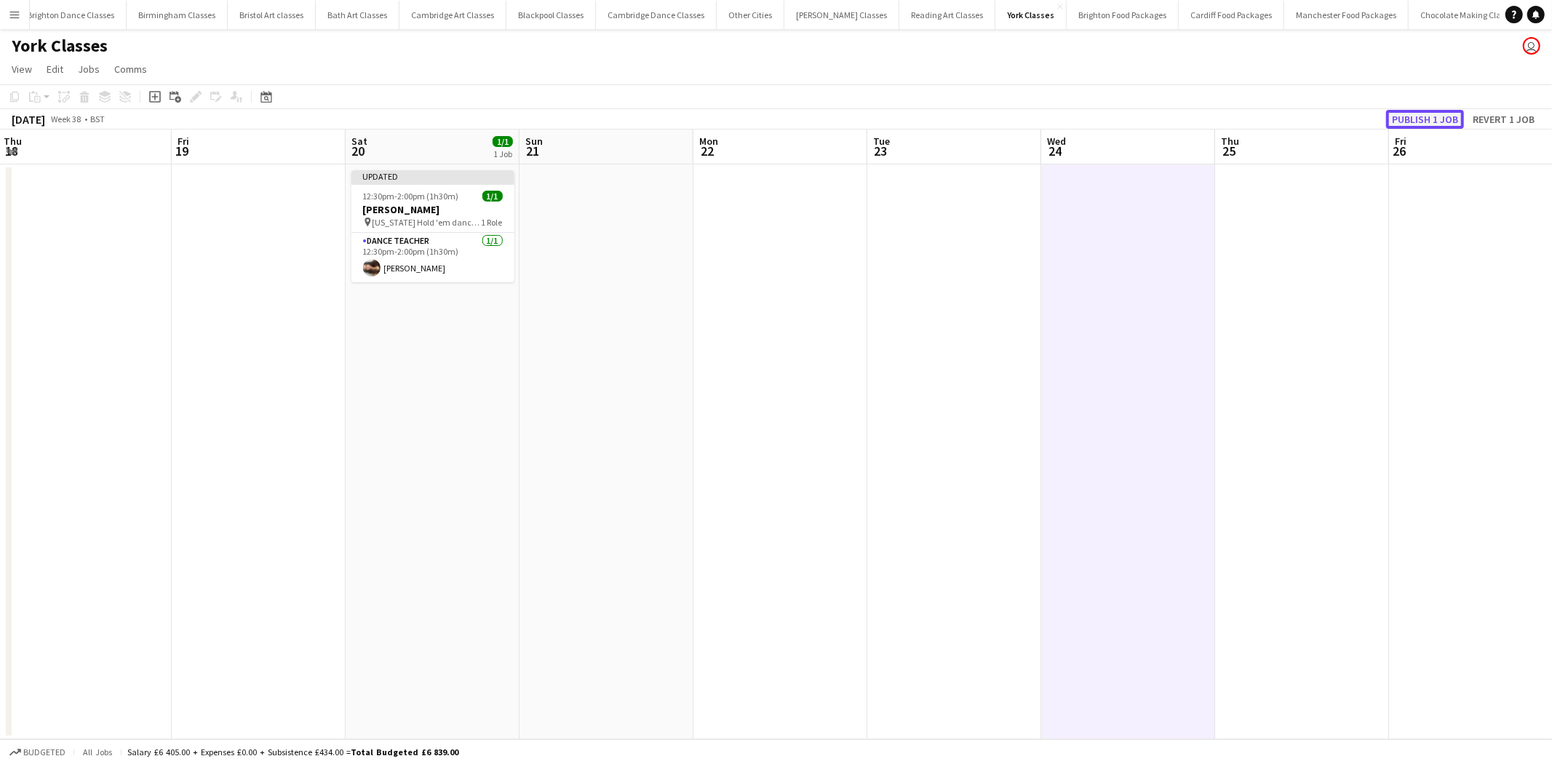
click at [1034, 120] on button "Publish 1 job" at bounding box center [1426, 119] width 78 height 19
